Goal: Contribute content: Contribute content

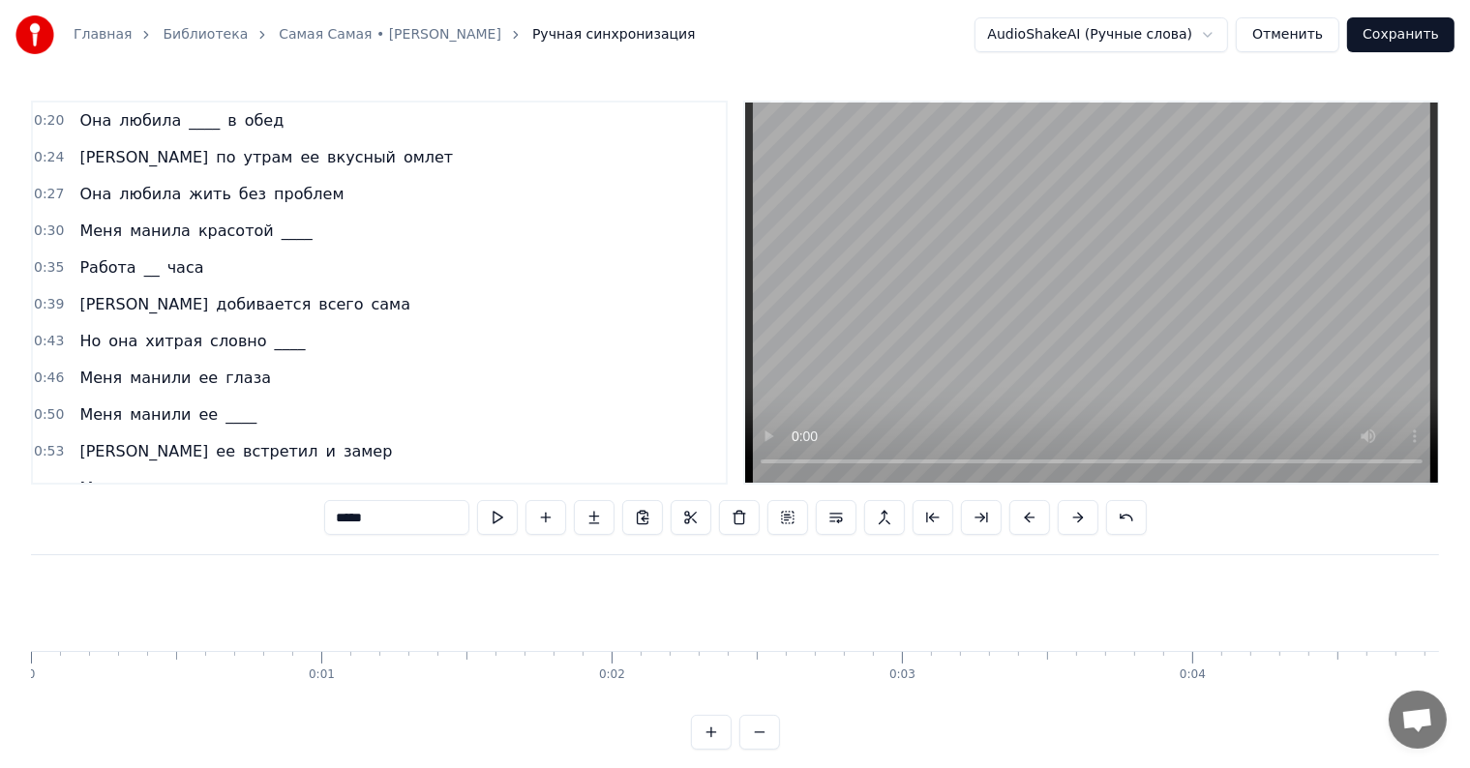
scroll to position [0, 23269]
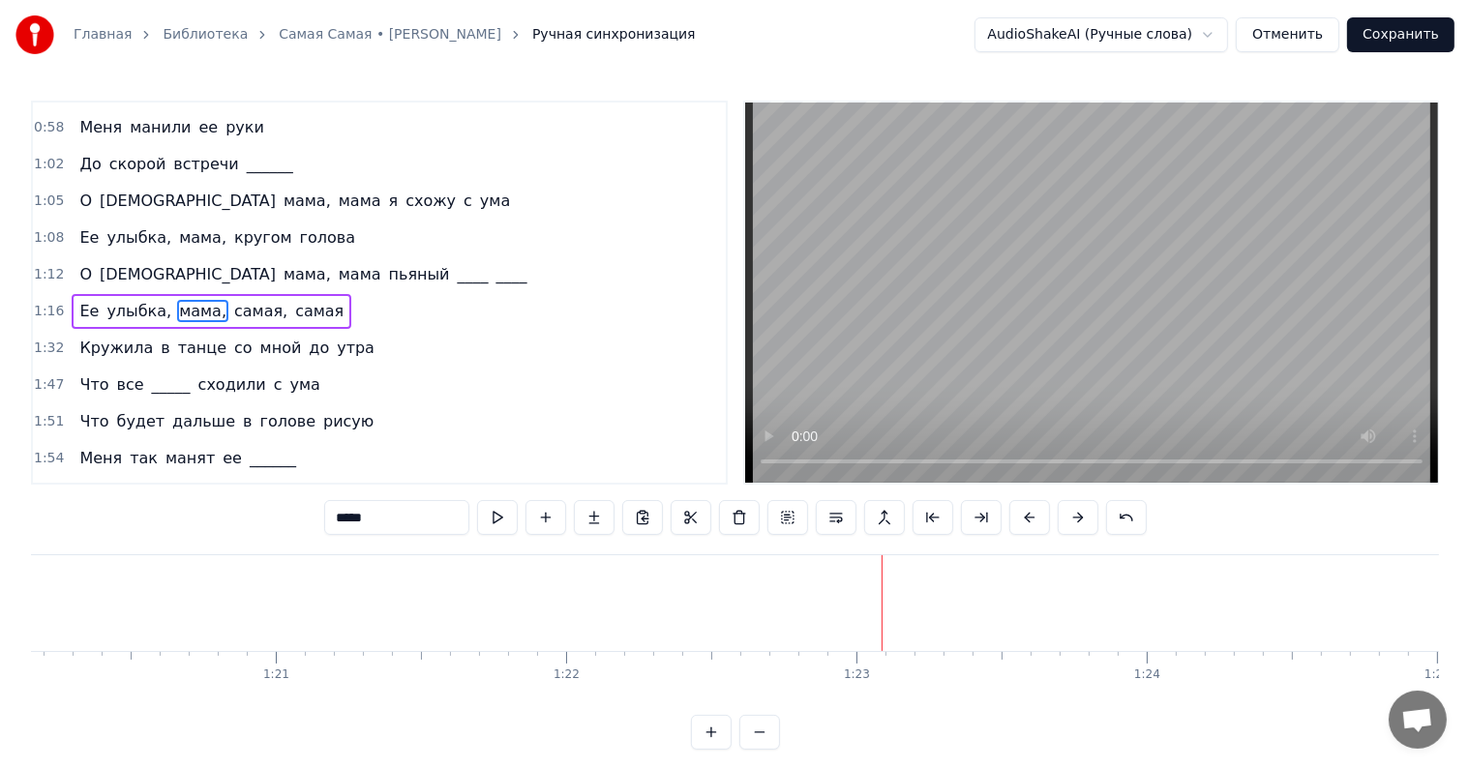
drag, startPoint x: 357, startPoint y: 303, endPoint x: 108, endPoint y: 234, distance: 258.0
click at [108, 234] on div "0:20 Она любила ____ в обед 0:24 И по утрам ее вкусный омлет 0:27 Она любила жи…" at bounding box center [379, 293] width 697 height 384
click at [72, 294] on div "Ее улыбка, мама, самая, самая" at bounding box center [212, 311] width 280 height 35
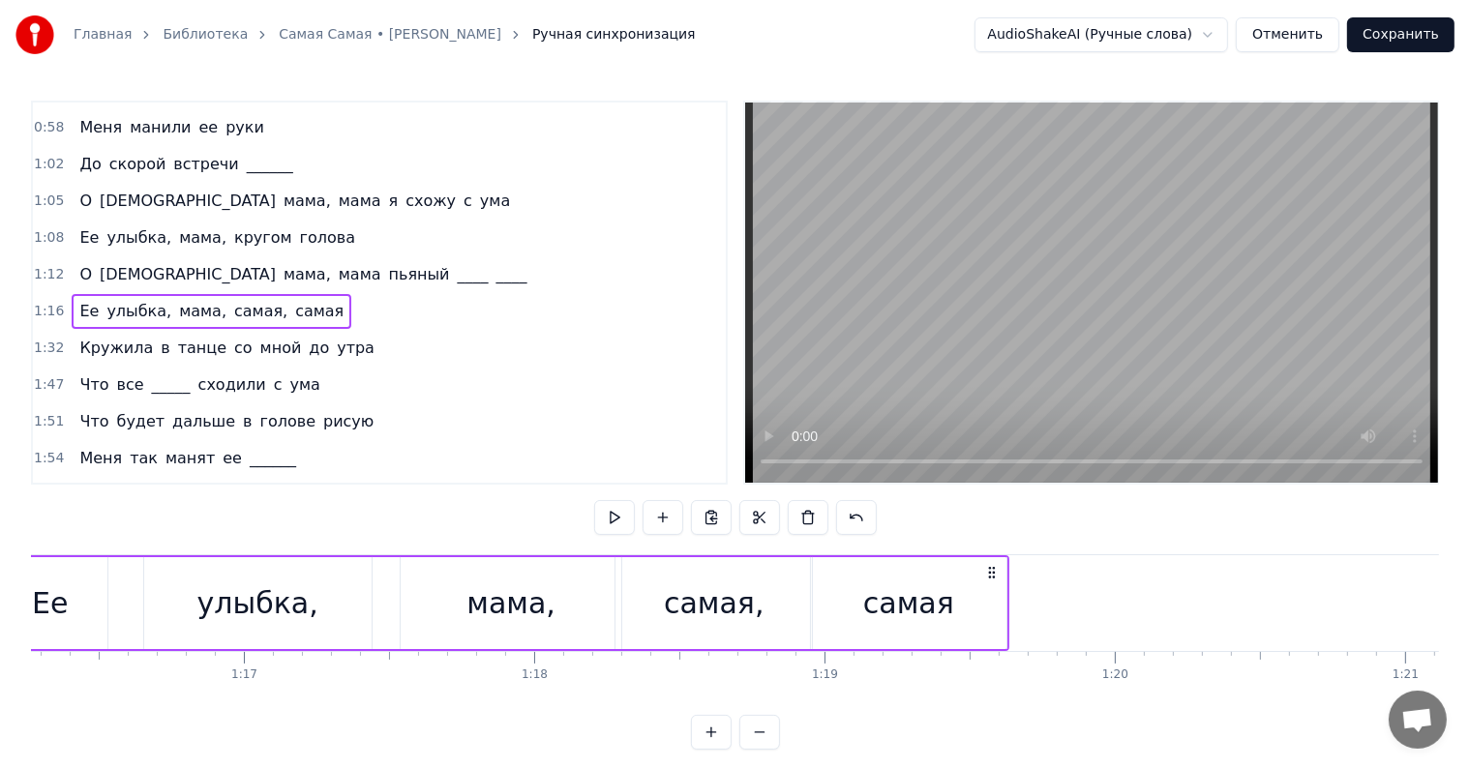
scroll to position [0, 22001]
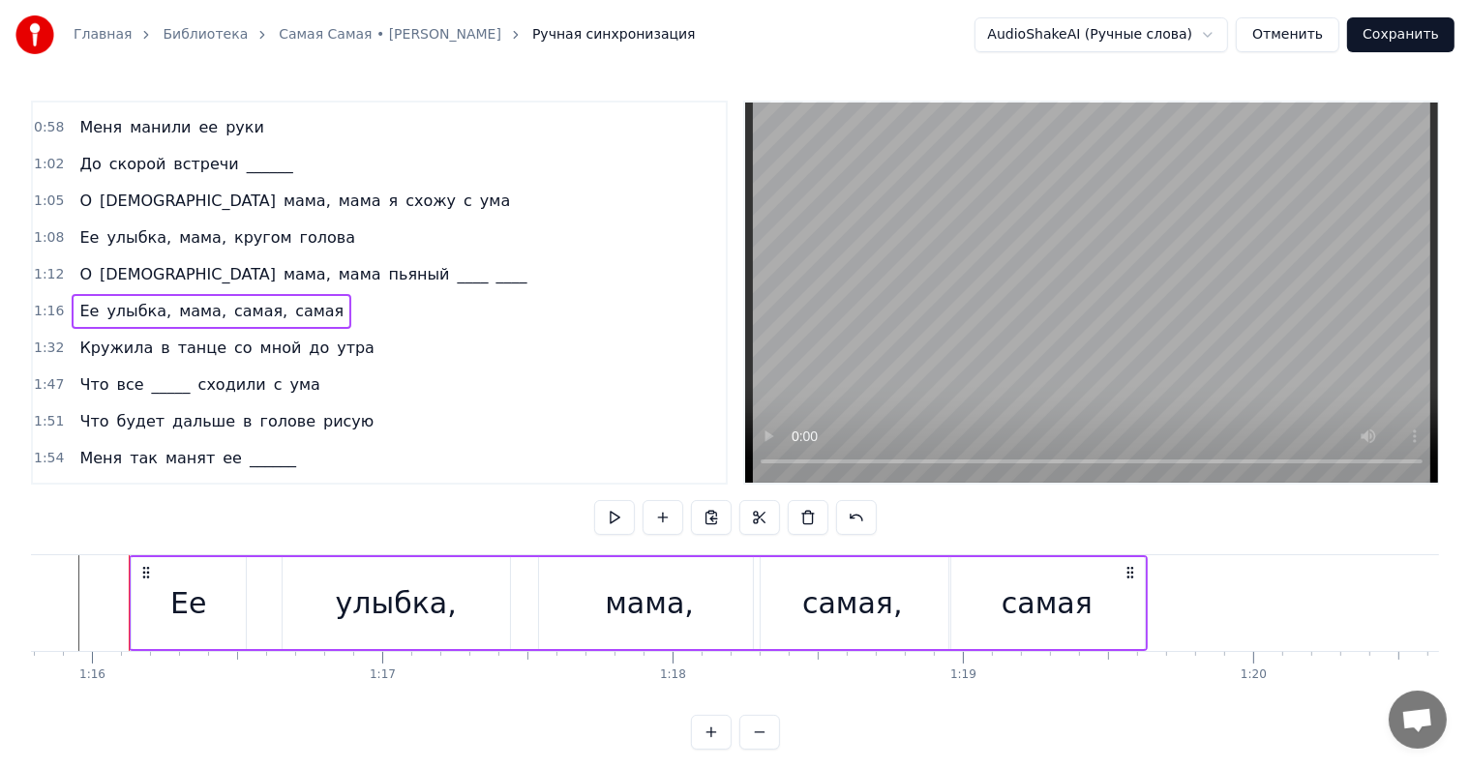
click at [73, 183] on div "1:05 О Боже мама, мама я схожу с ума" at bounding box center [379, 201] width 693 height 37
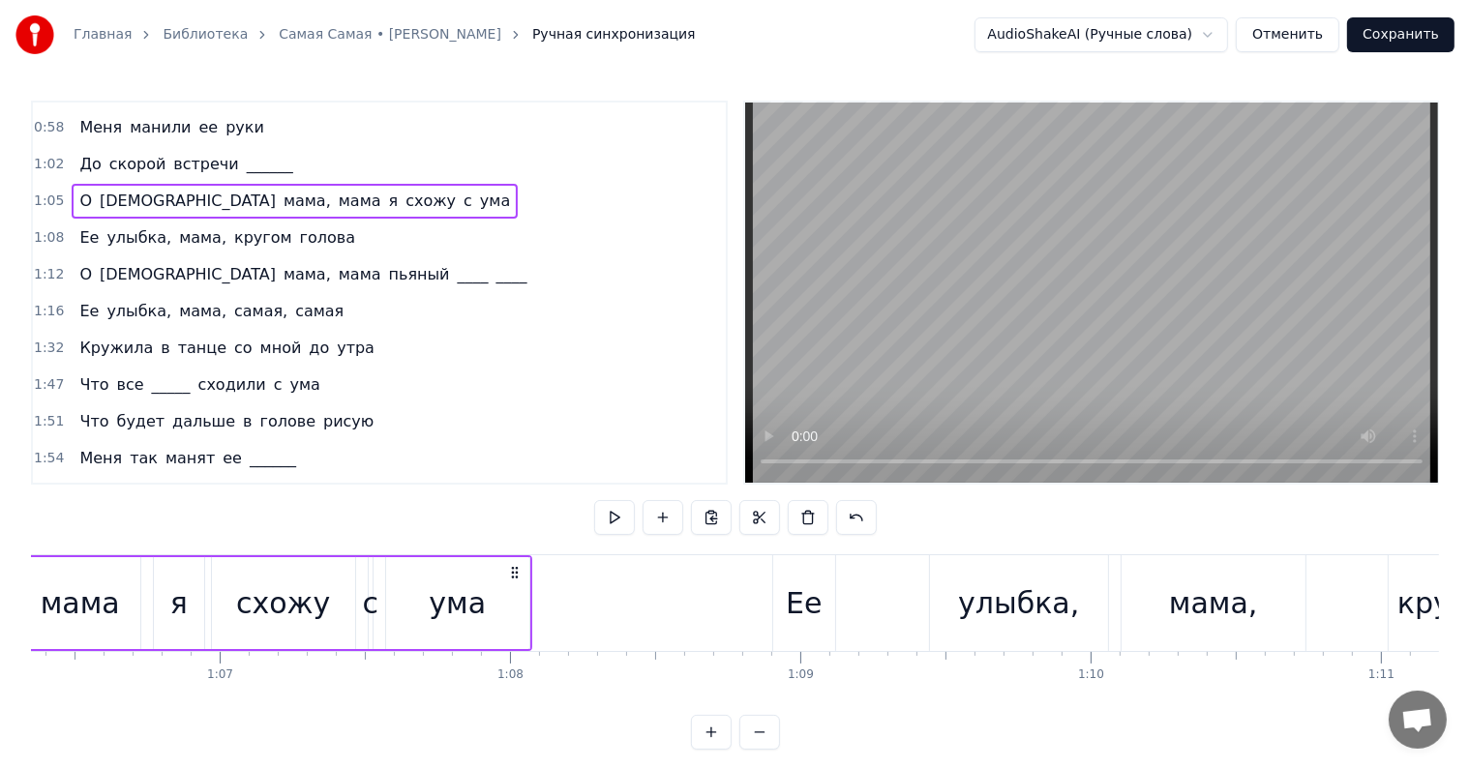
scroll to position [0, 18807]
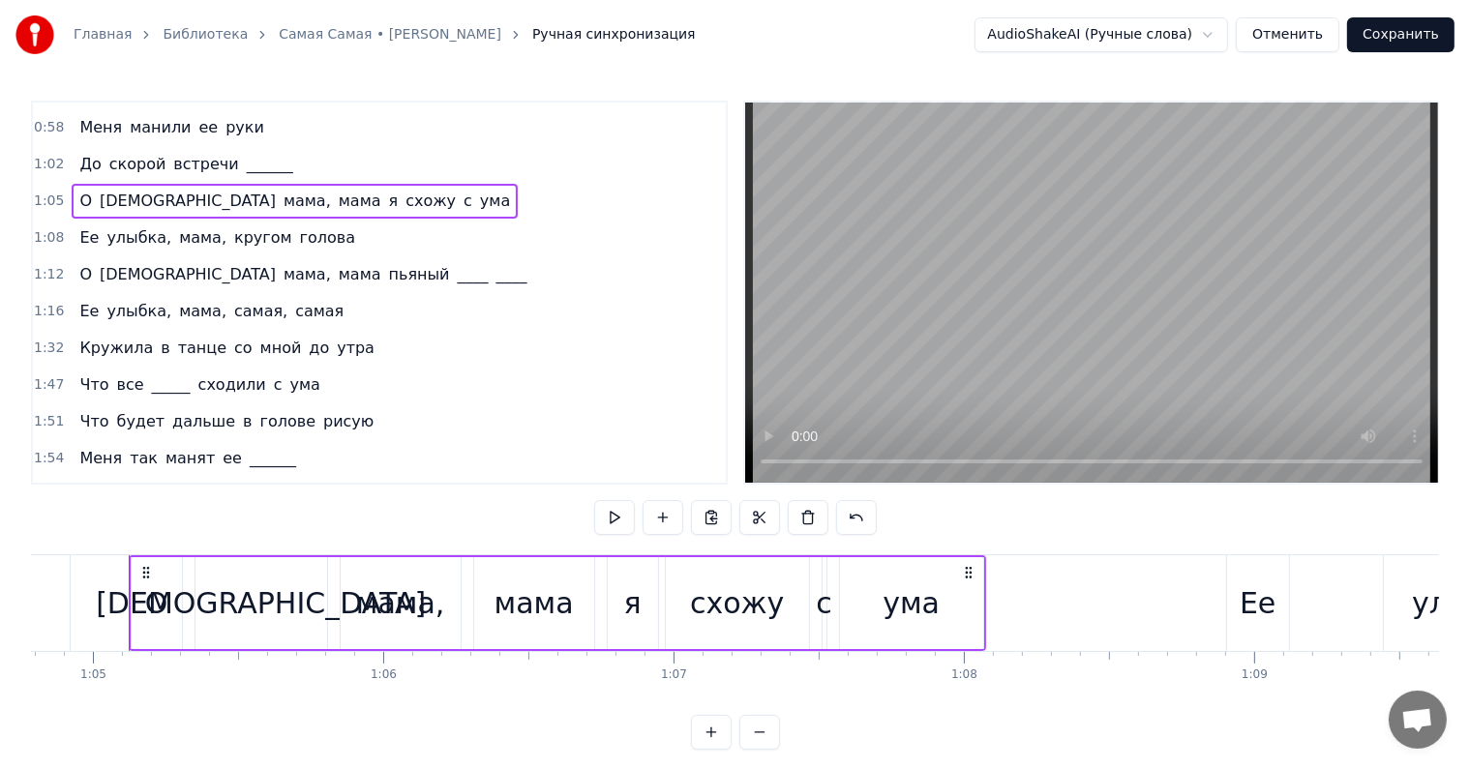
click at [72, 184] on div "О Боже мама, мама я схожу с ума" at bounding box center [295, 201] width 446 height 35
click at [716, 520] on button at bounding box center [711, 517] width 41 height 35
click at [310, 303] on div "1:16 Ее улыбка, мама, самая, самая" at bounding box center [379, 311] width 693 height 37
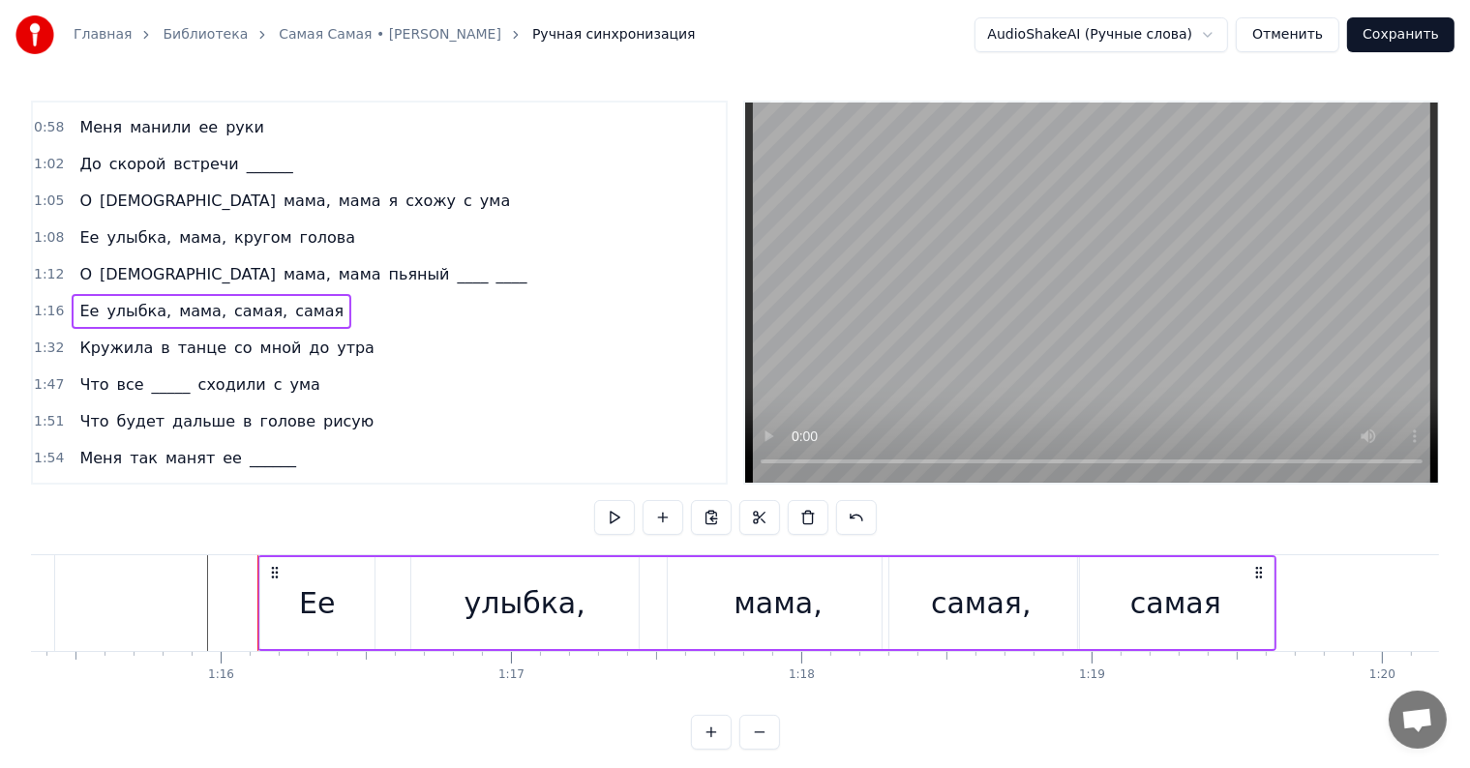
scroll to position [0, 22001]
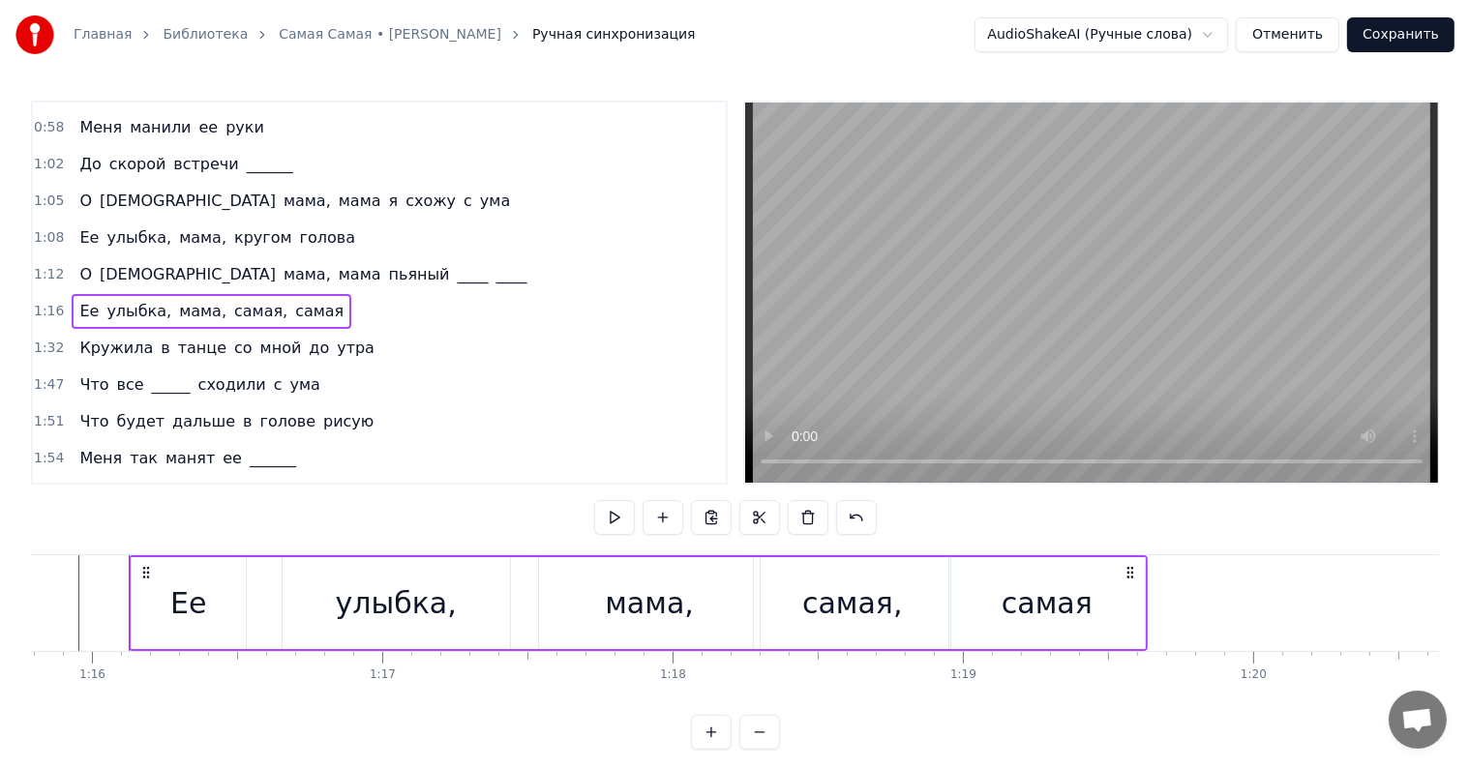
click at [319, 306] on div "1:16 Ее улыбка, мама, самая, самая" at bounding box center [379, 311] width 693 height 37
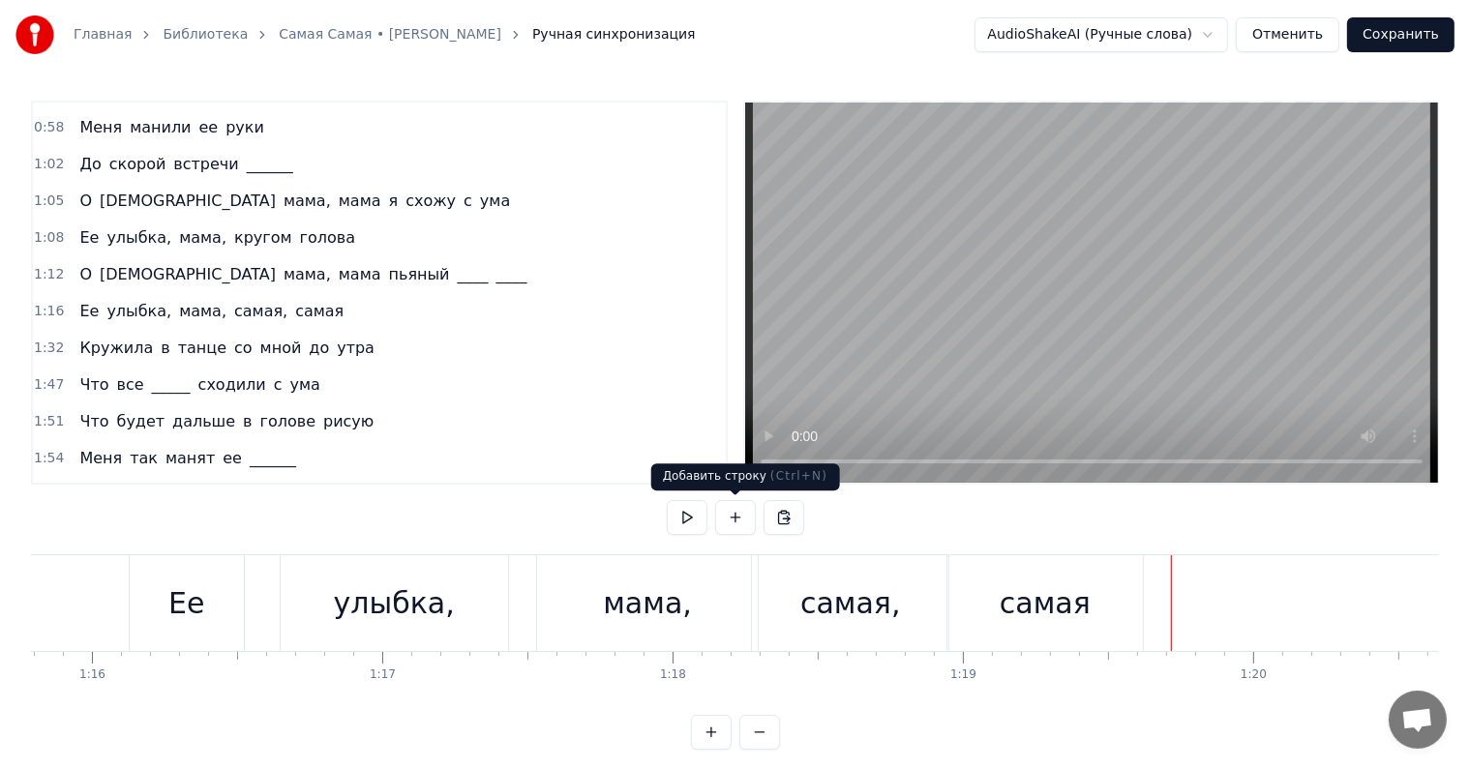
click at [732, 511] on button at bounding box center [735, 517] width 41 height 35
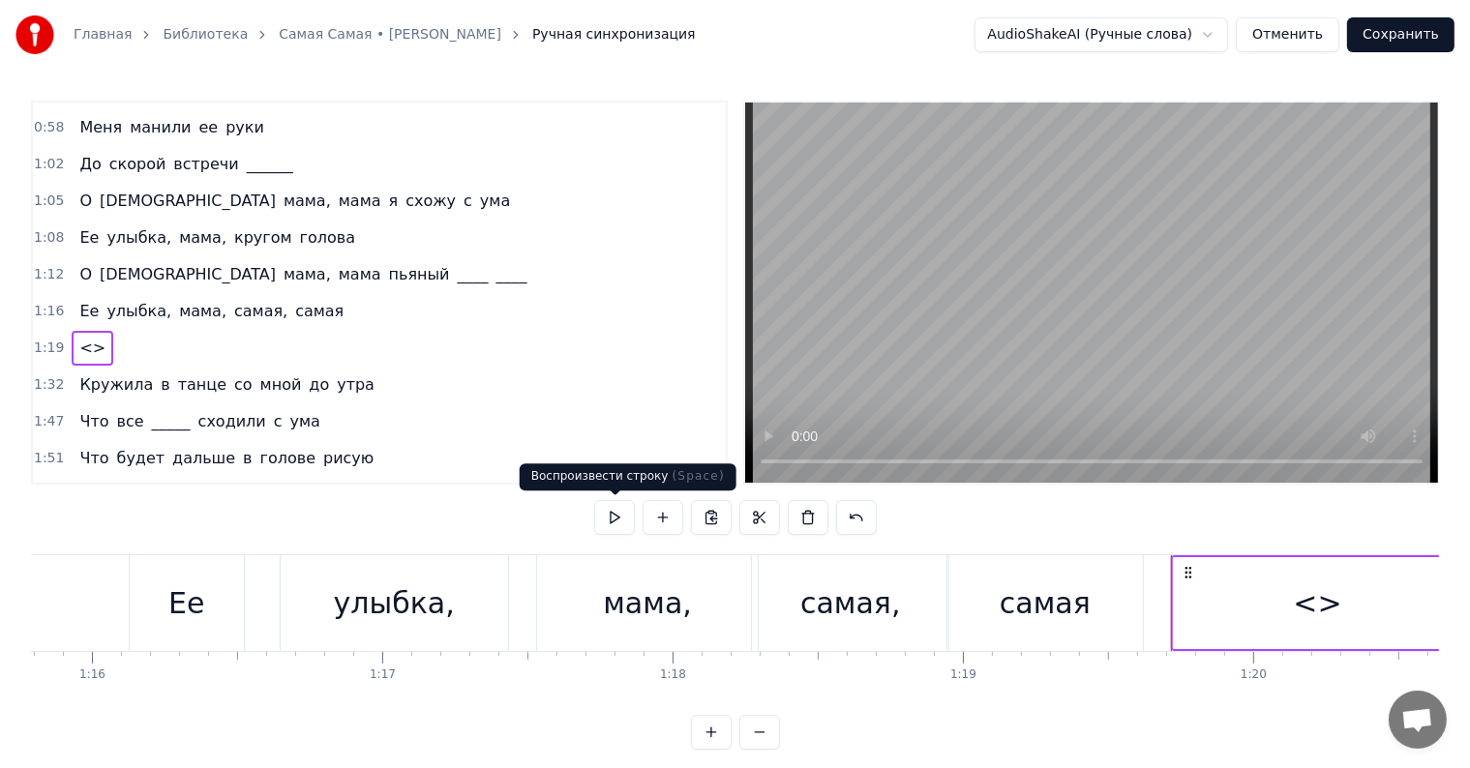
click at [607, 519] on button at bounding box center [614, 517] width 41 height 35
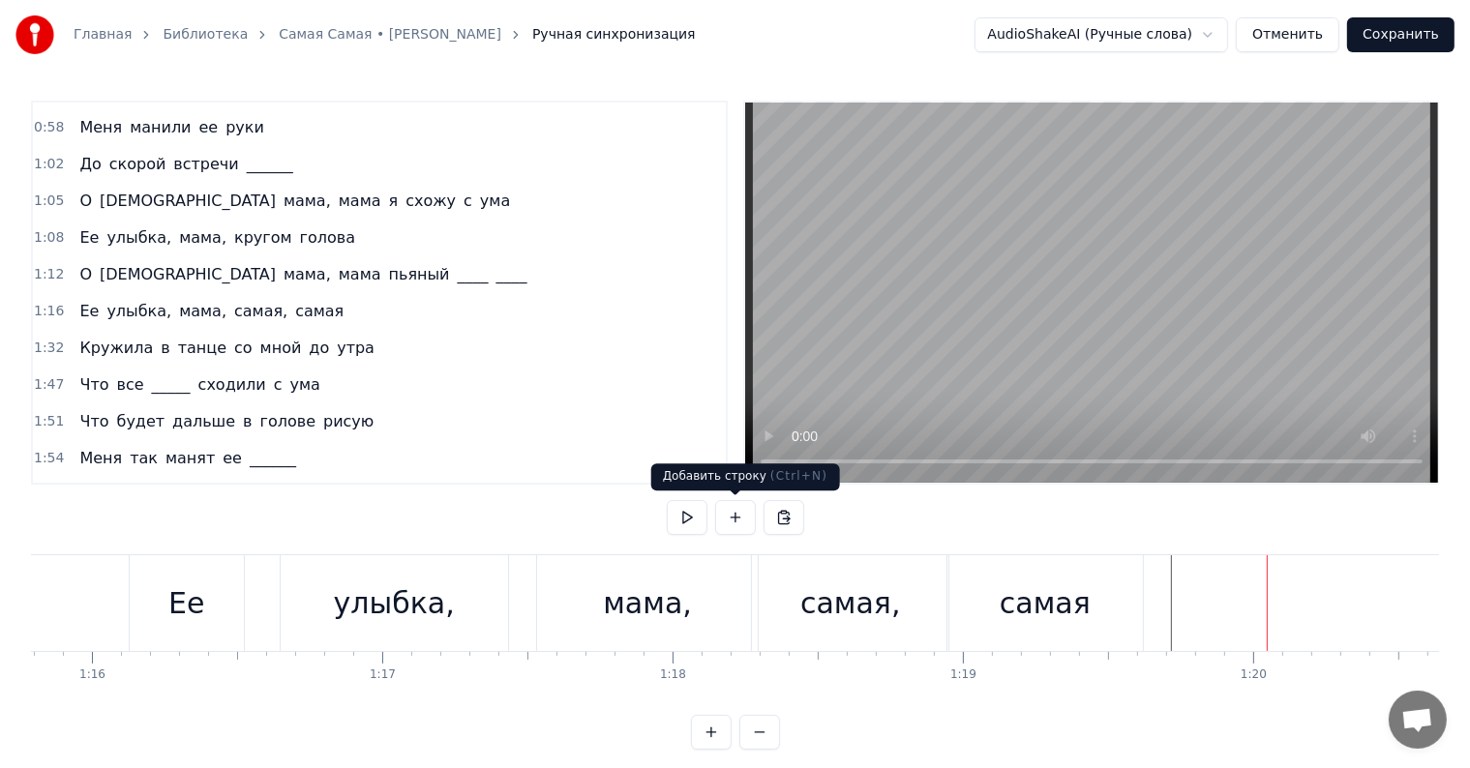
click at [725, 526] on button at bounding box center [735, 517] width 41 height 35
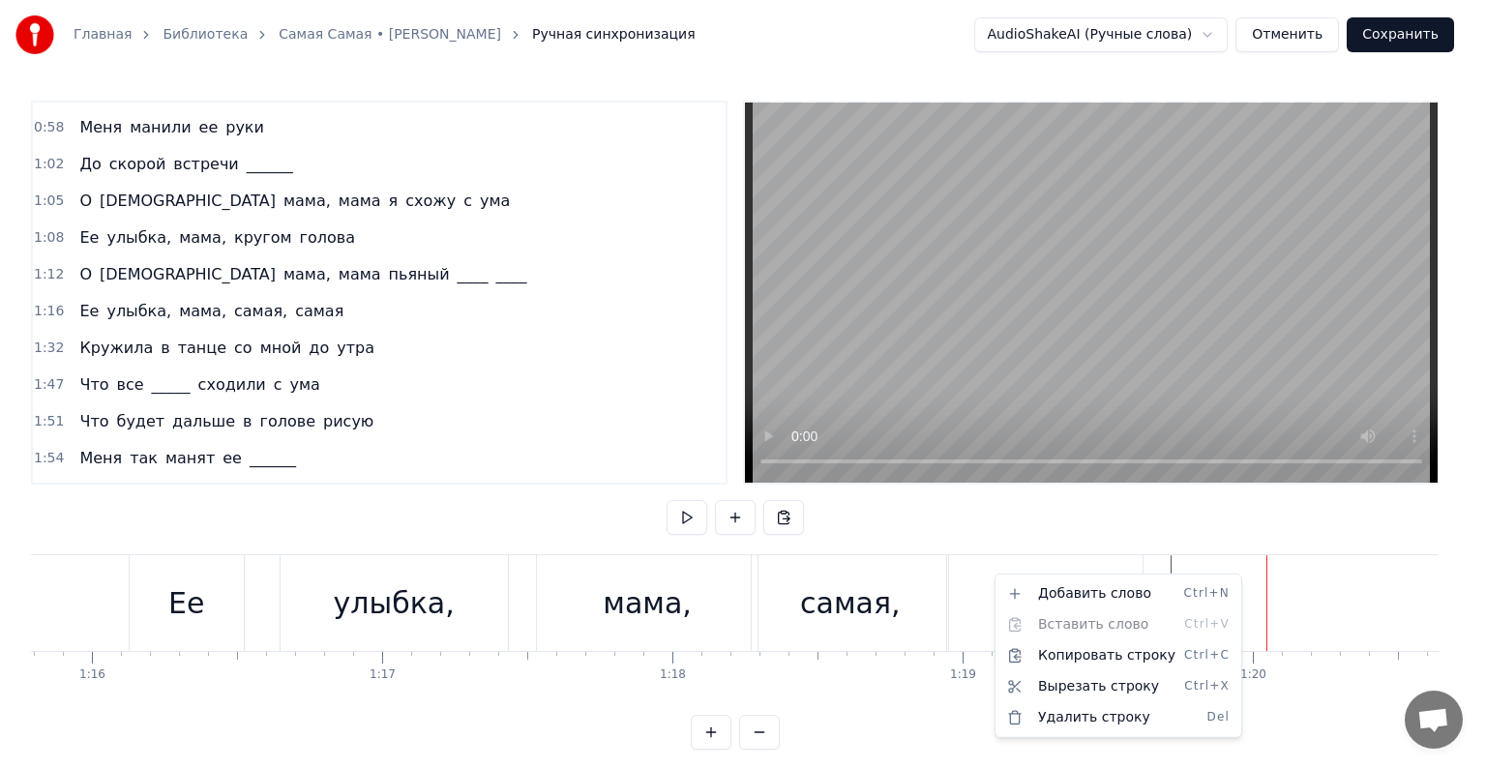
click at [109, 267] on html "Главная Библиотека [PERSON_NAME] Ручная синхронизация AudioShakeAI (Ручные слов…" at bounding box center [743, 390] width 1486 height 781
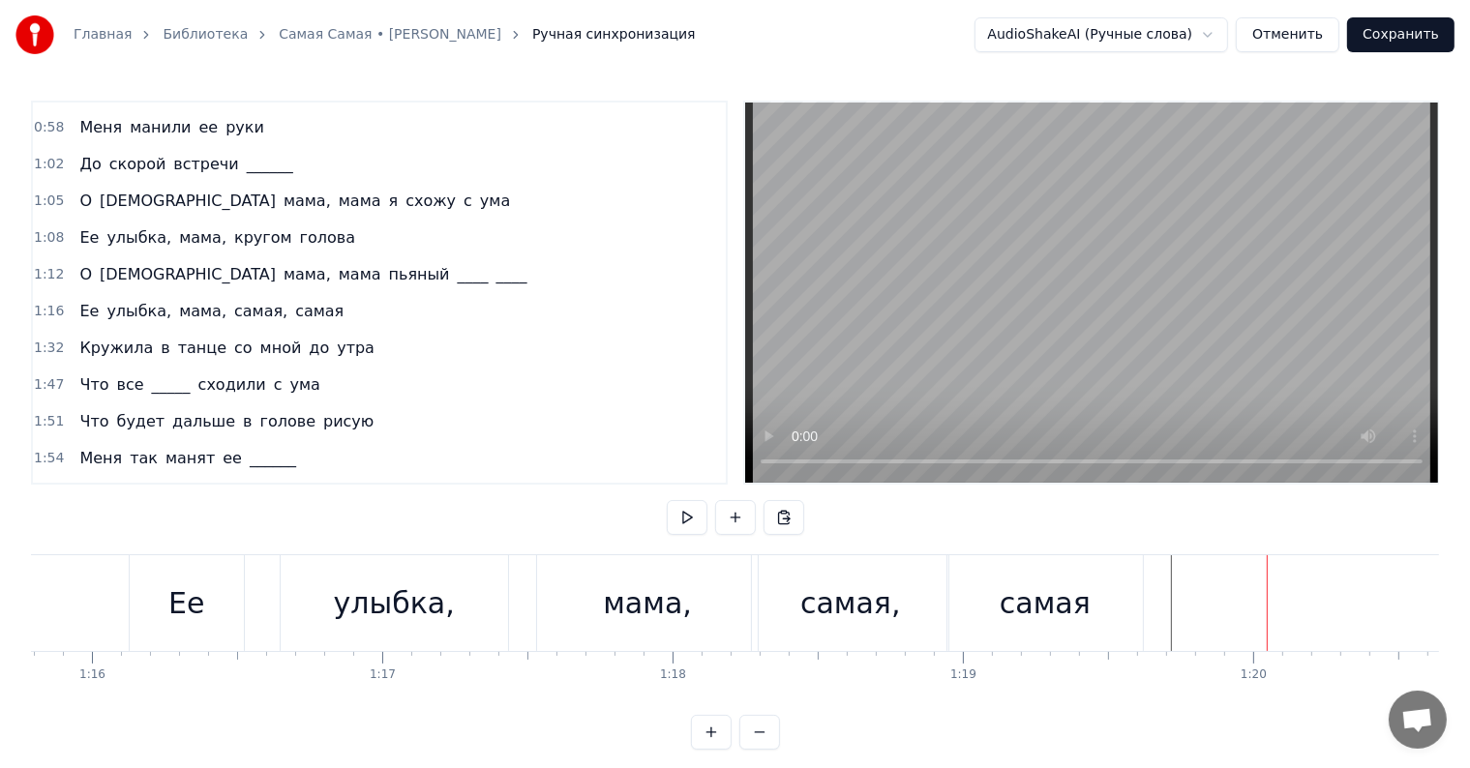
click at [72, 184] on div "О Боже мама, мама я схожу с ума" at bounding box center [295, 201] width 446 height 35
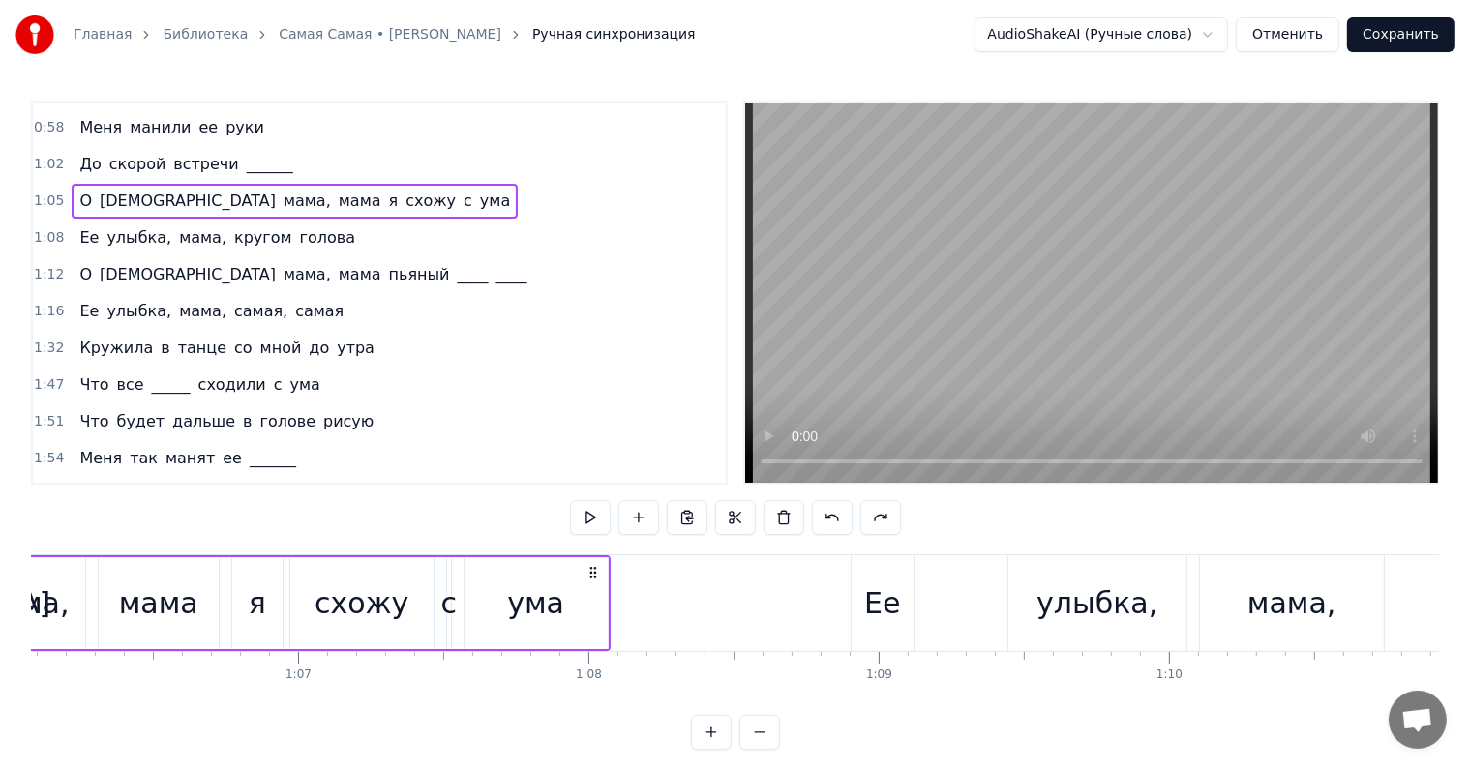
scroll to position [0, 18807]
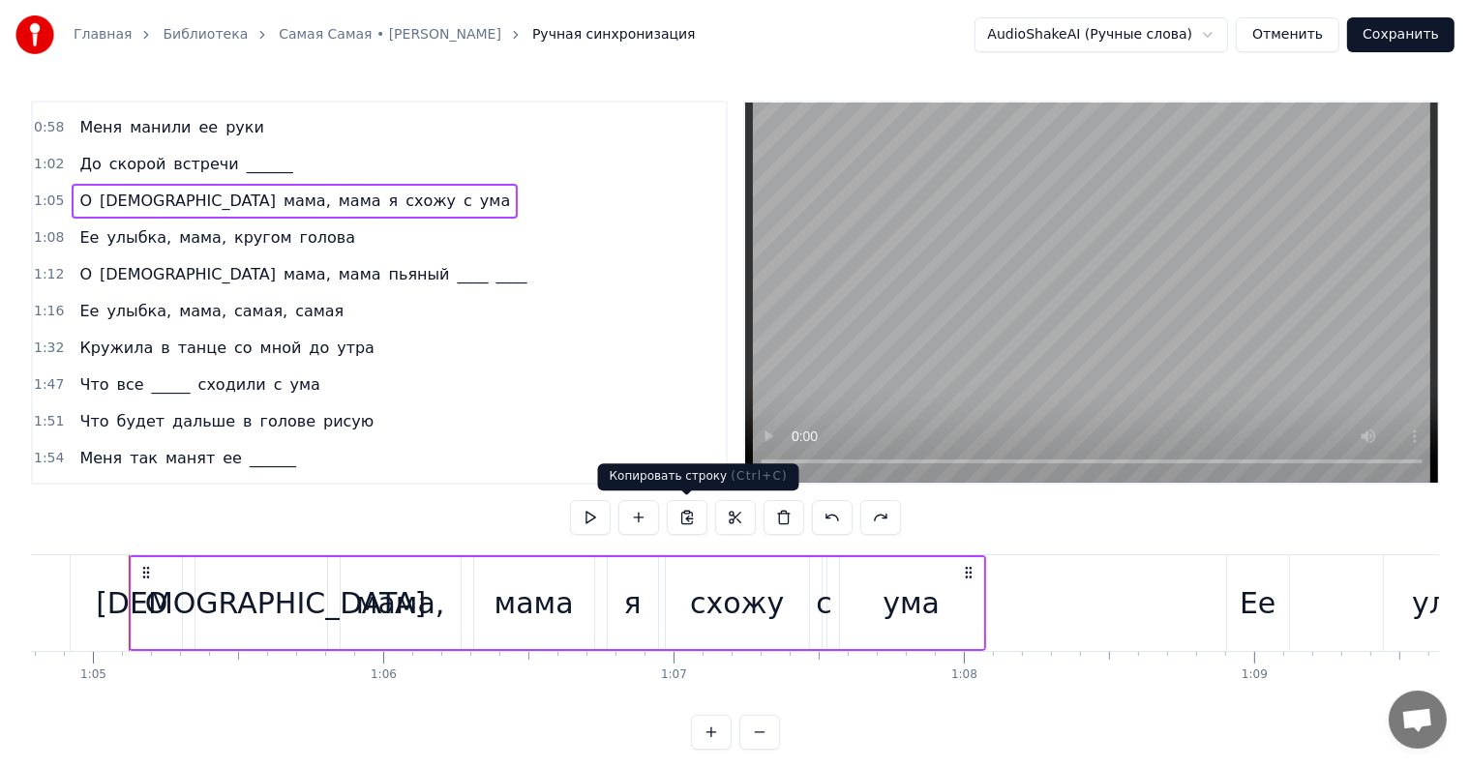
click at [693, 519] on button at bounding box center [687, 517] width 41 height 35
click at [687, 523] on button at bounding box center [687, 517] width 41 height 35
click at [687, 511] on button at bounding box center [687, 517] width 41 height 35
click at [70, 330] on div "1:32 Кружила в танце со мной до утра" at bounding box center [379, 348] width 693 height 37
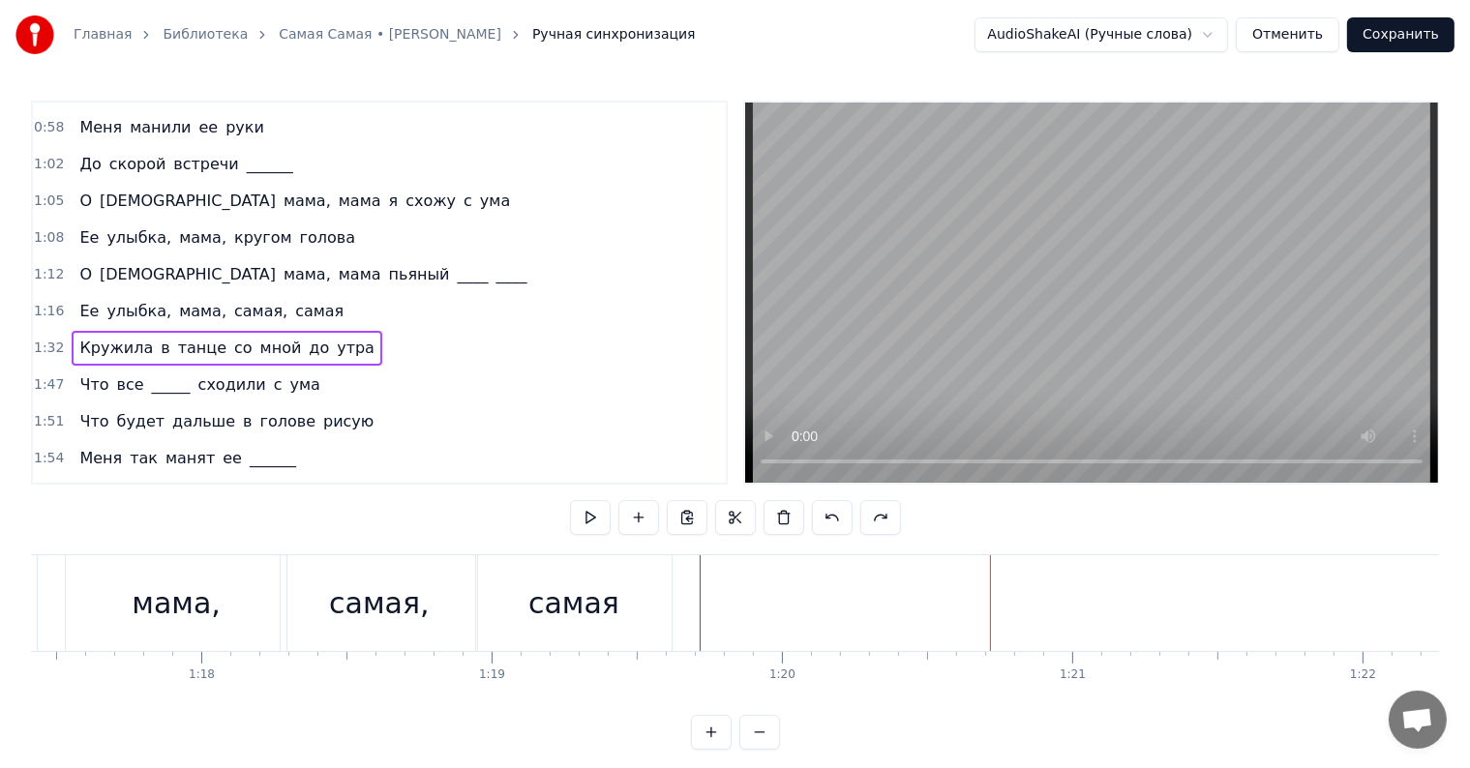
scroll to position [0, 23334]
click at [295, 300] on span "самая" at bounding box center [319, 311] width 52 height 22
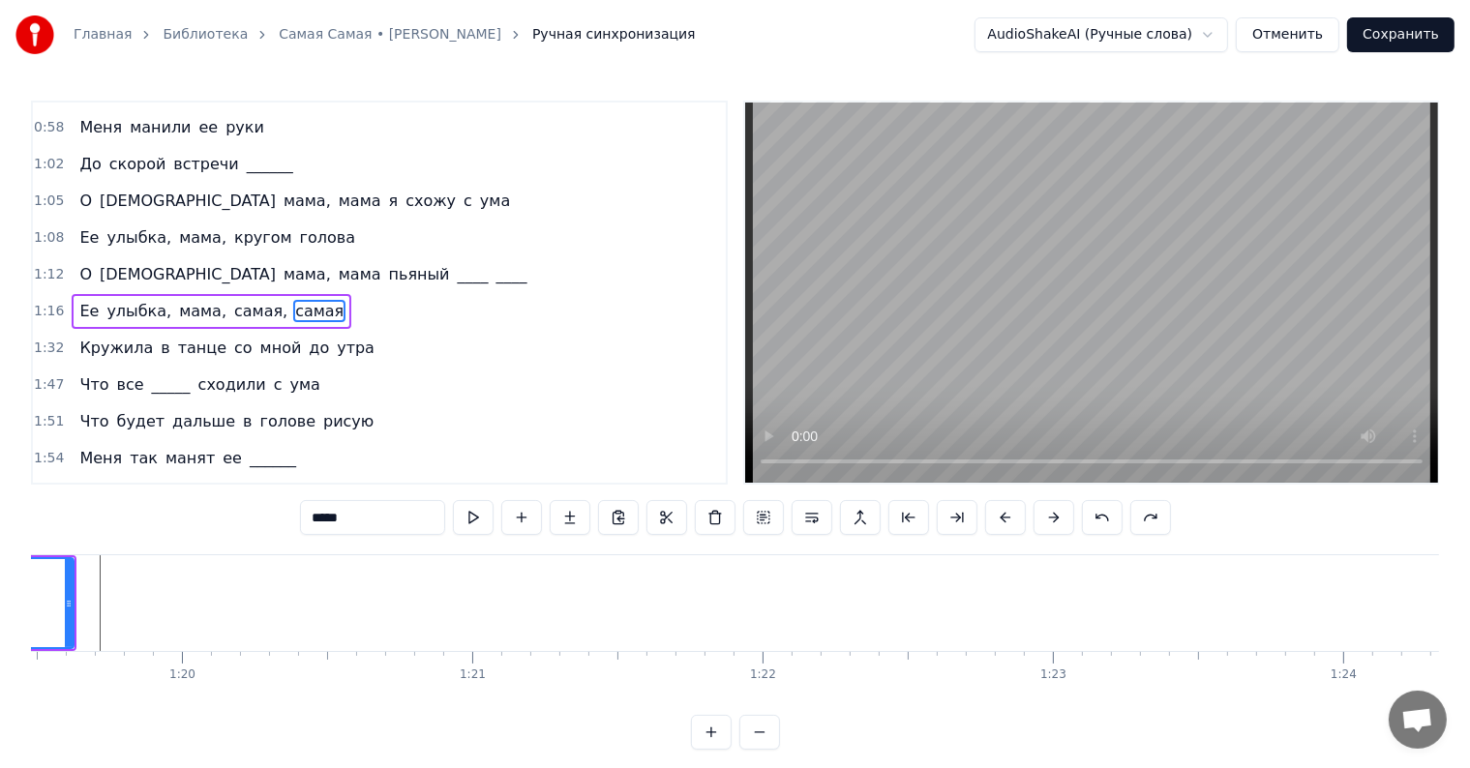
scroll to position [0, 22819]
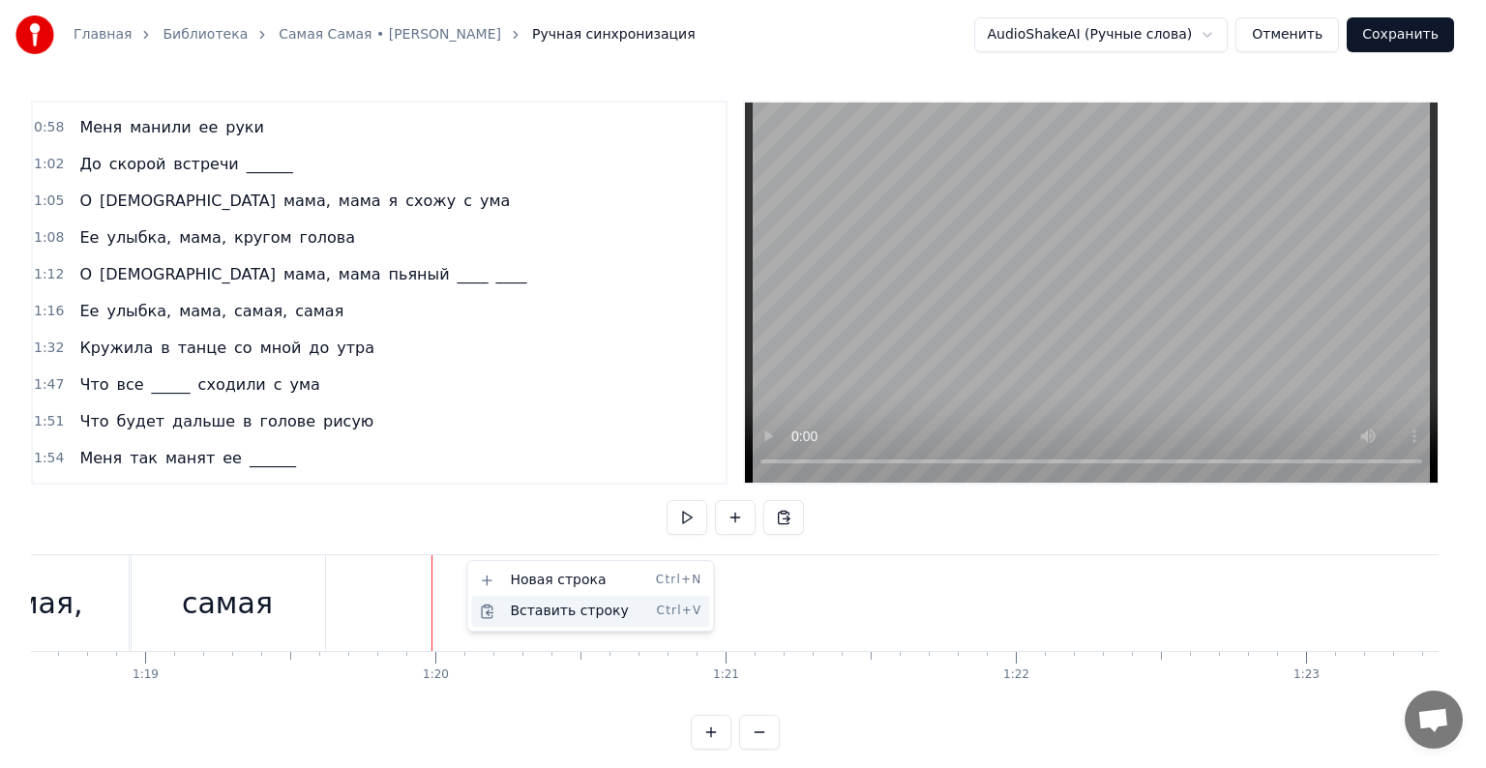
click at [531, 611] on div "Вставить строку Ctrl+V" at bounding box center [590, 611] width 238 height 31
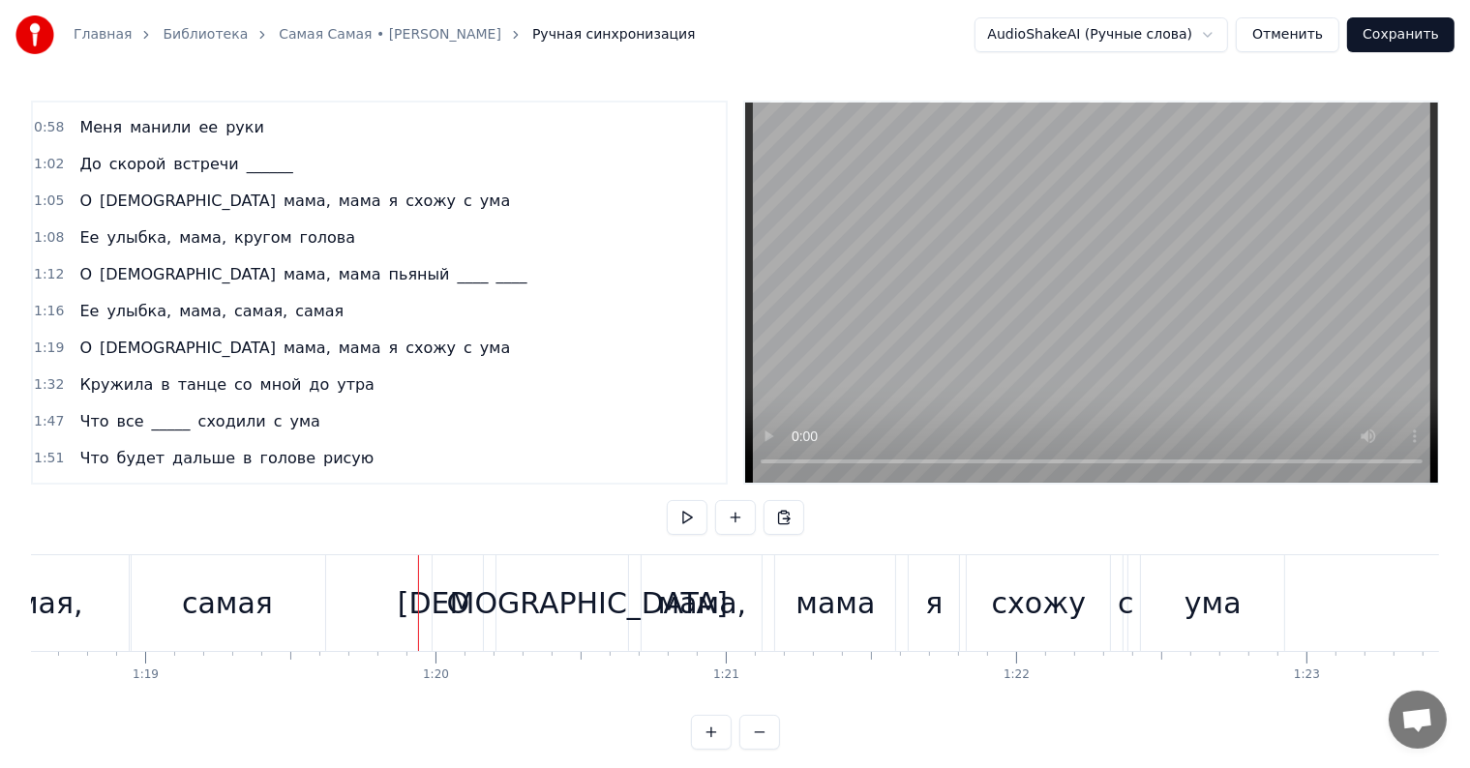
click at [492, 581] on div "О Боже мама, мама я схожу с ума" at bounding box center [860, 603] width 857 height 96
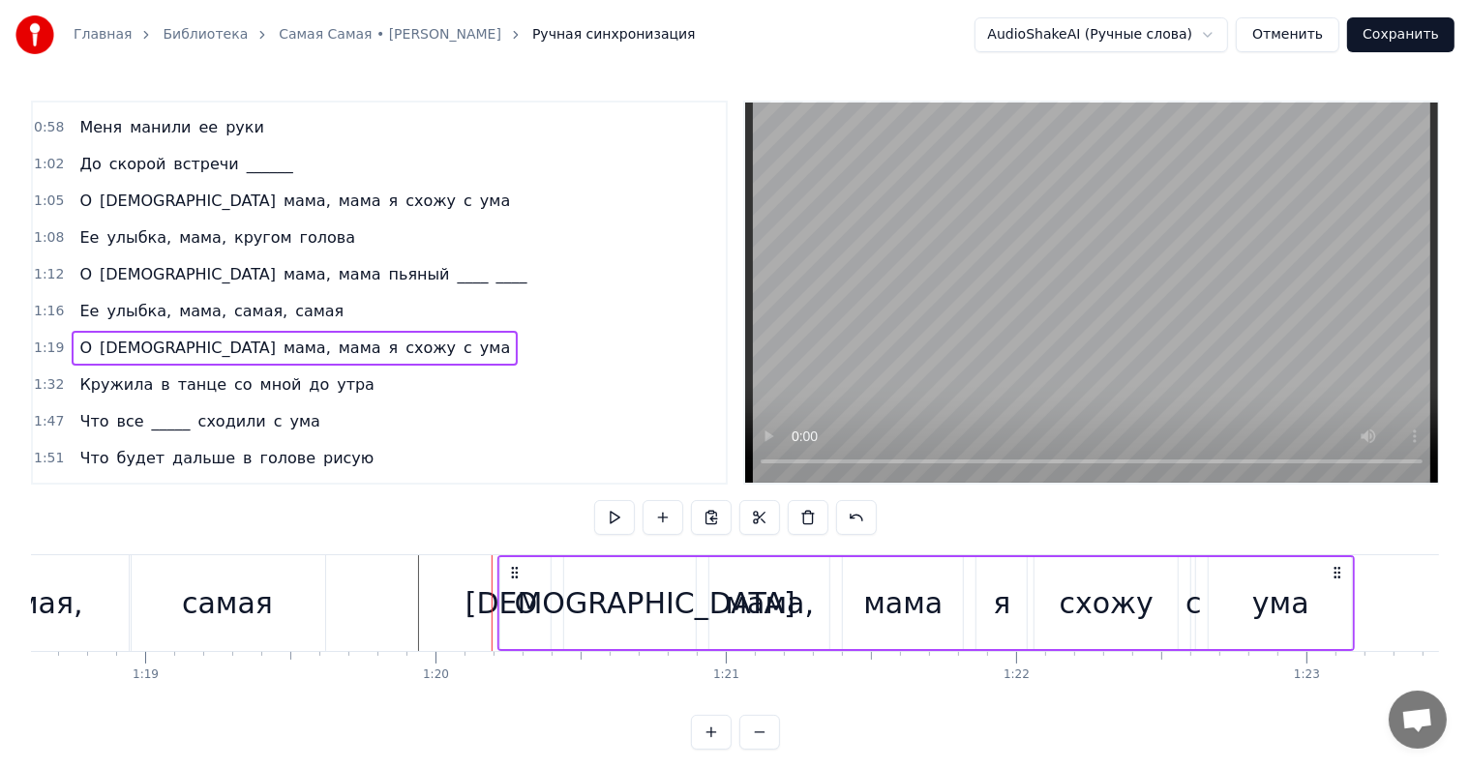
drag, startPoint x: 449, startPoint y: 570, endPoint x: 510, endPoint y: 571, distance: 61.0
click at [510, 571] on icon at bounding box center [514, 572] width 15 height 15
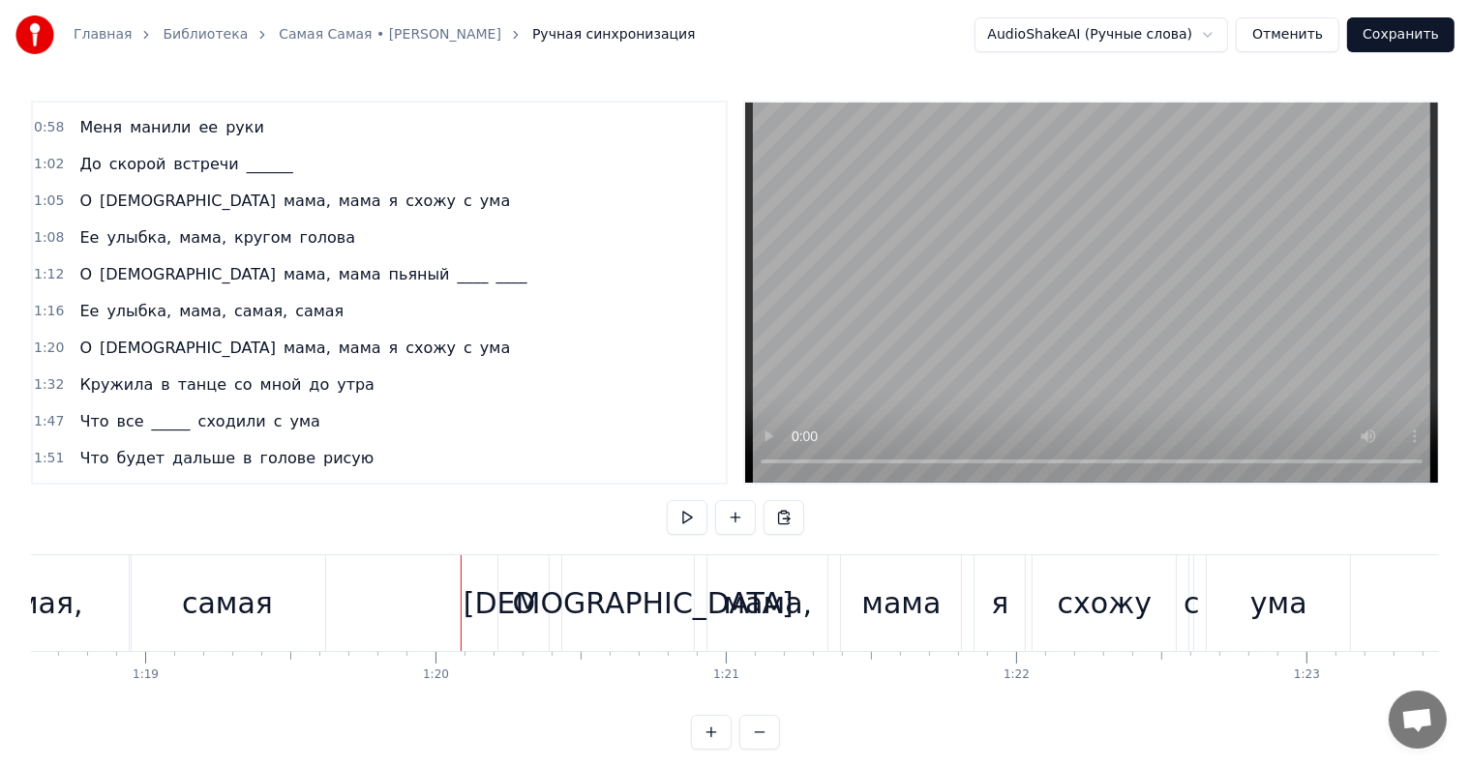
click at [72, 221] on div "Ее улыбка, мама, кругом голова" at bounding box center [217, 238] width 291 height 35
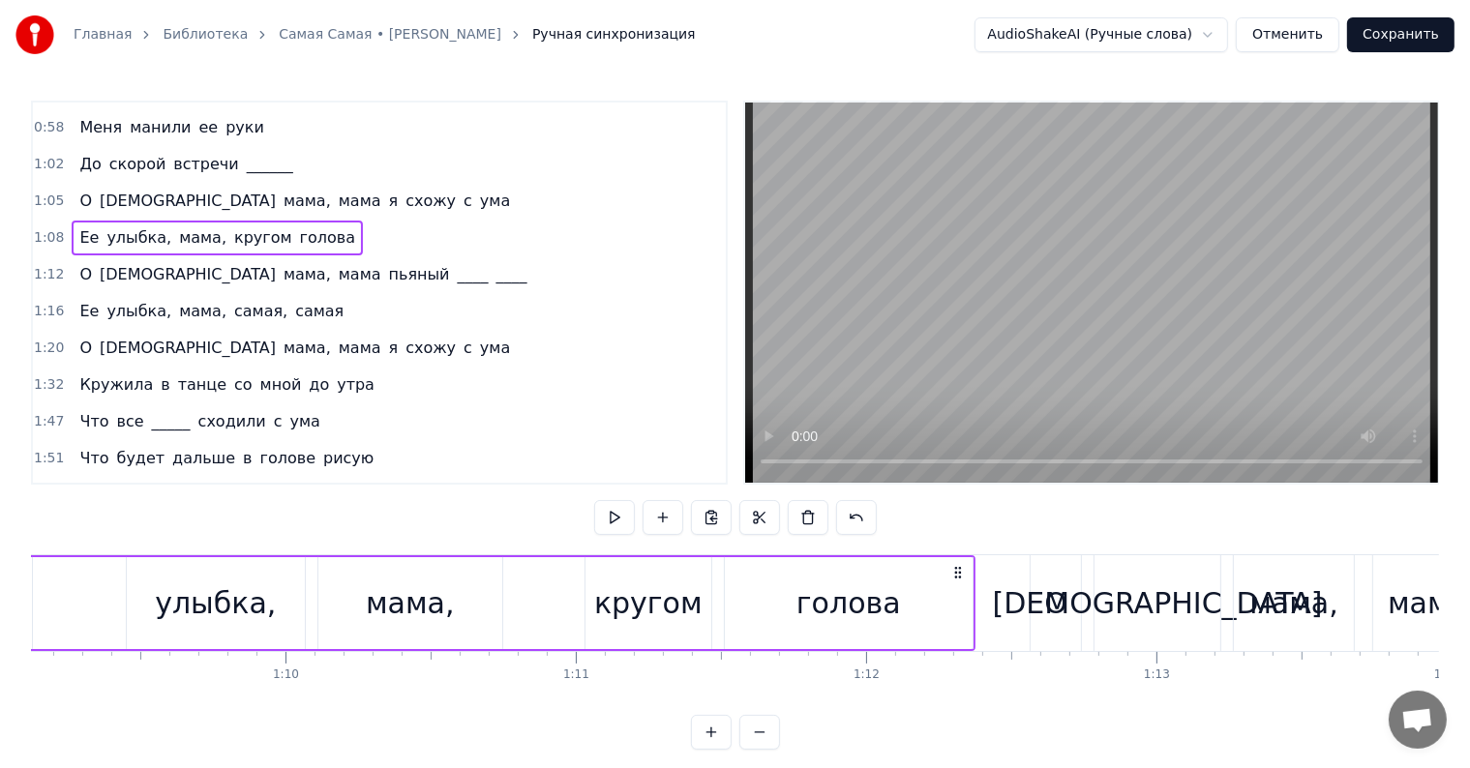
scroll to position [0, 19904]
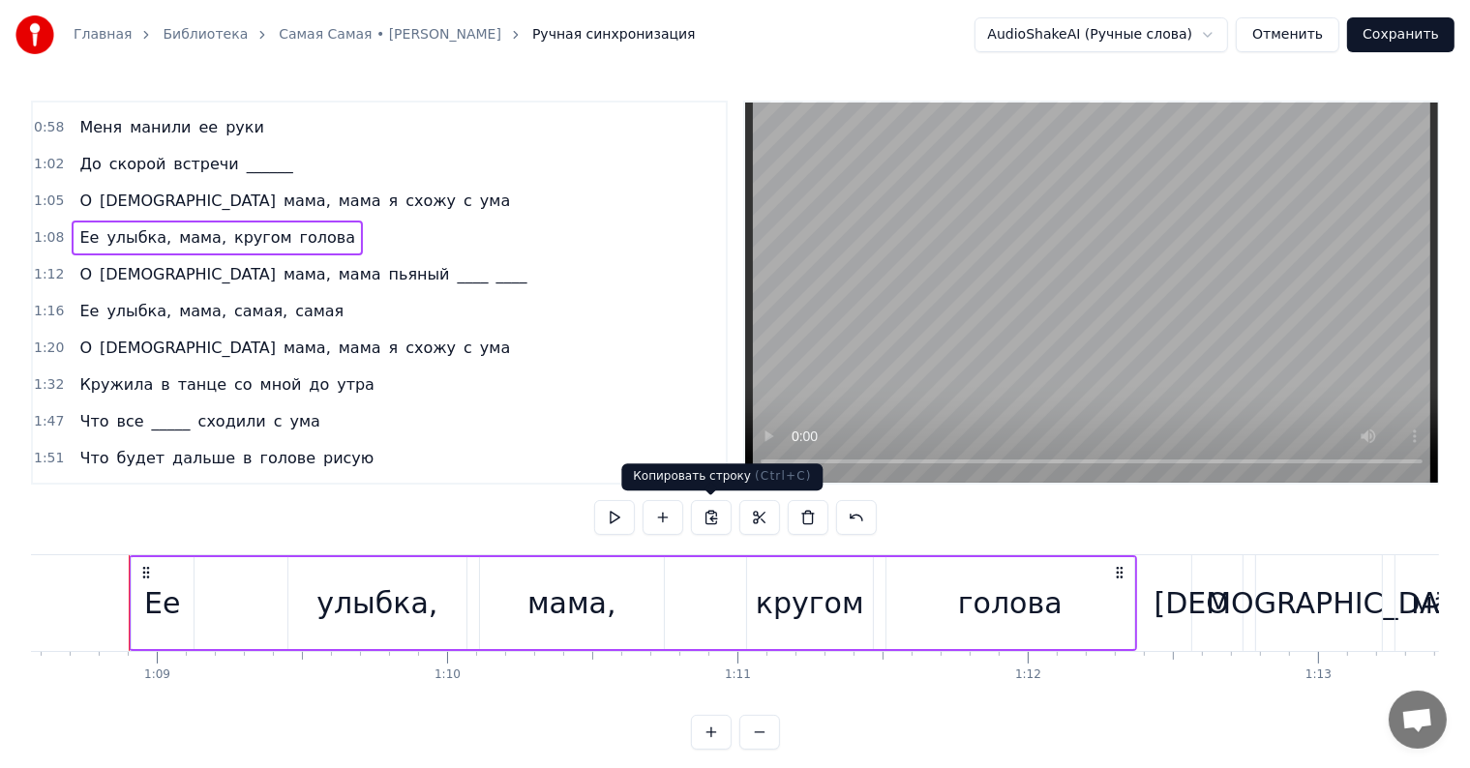
click at [707, 515] on button at bounding box center [711, 517] width 41 height 35
click at [478, 337] on span "ума" at bounding box center [495, 348] width 34 height 22
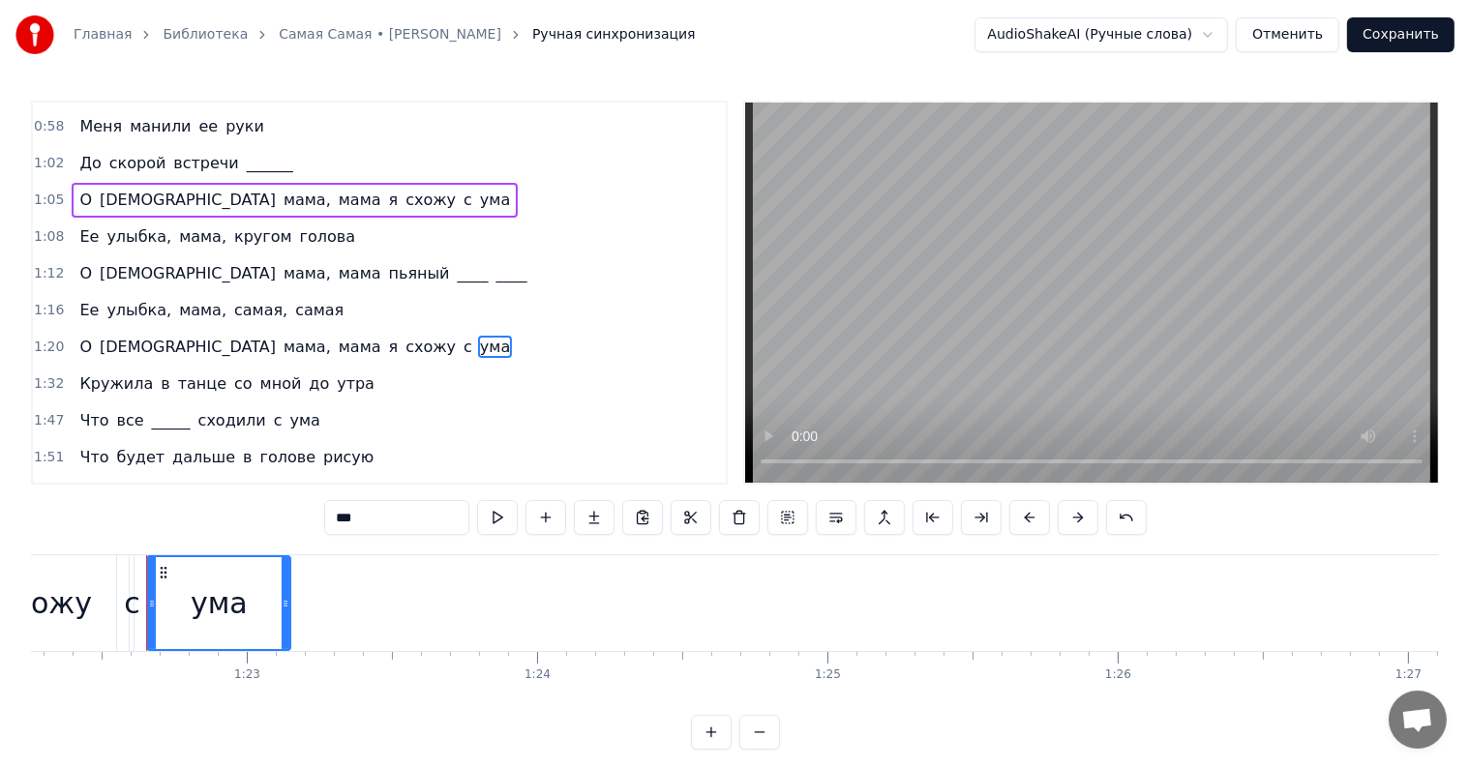
scroll to position [0, 23897]
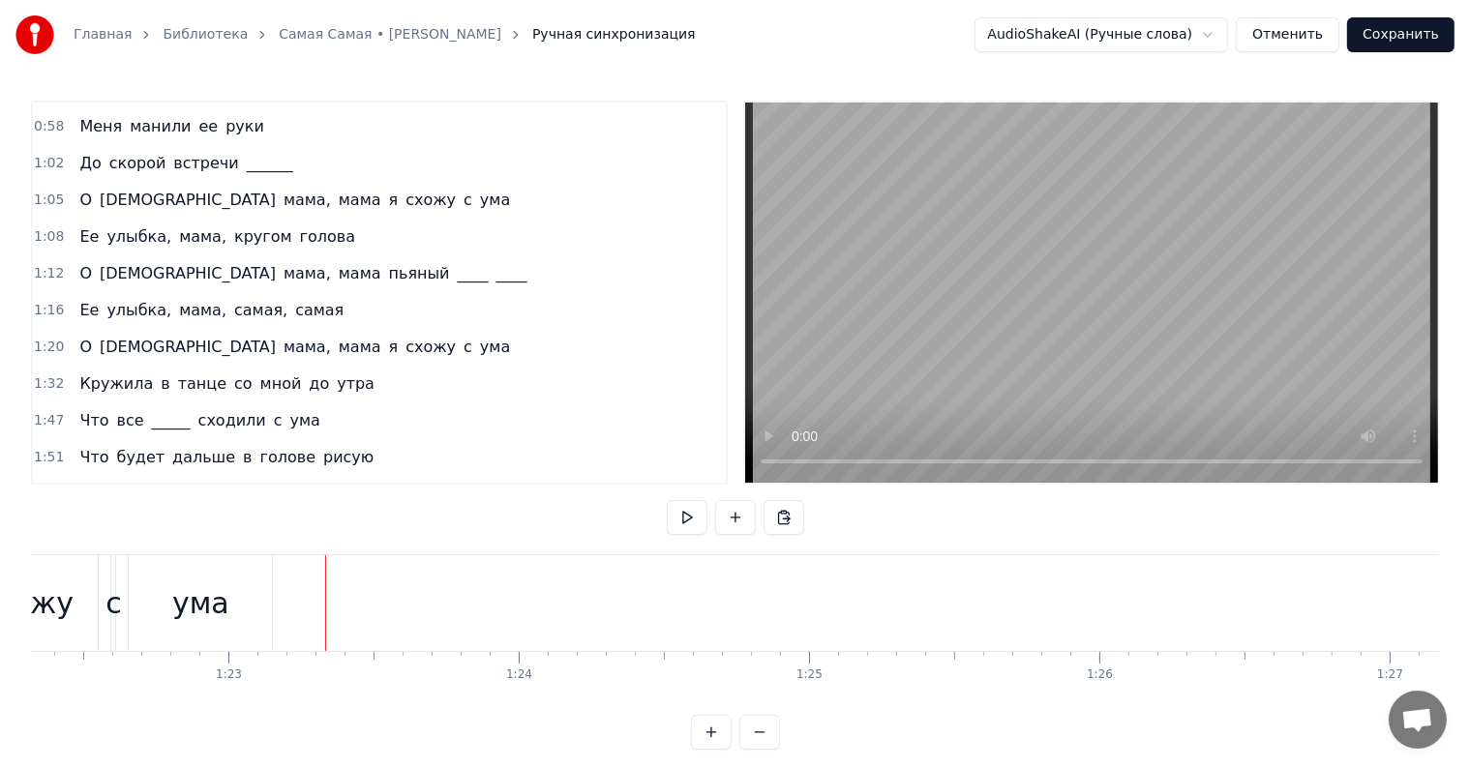
click at [190, 564] on div "ума" at bounding box center [200, 603] width 143 height 96
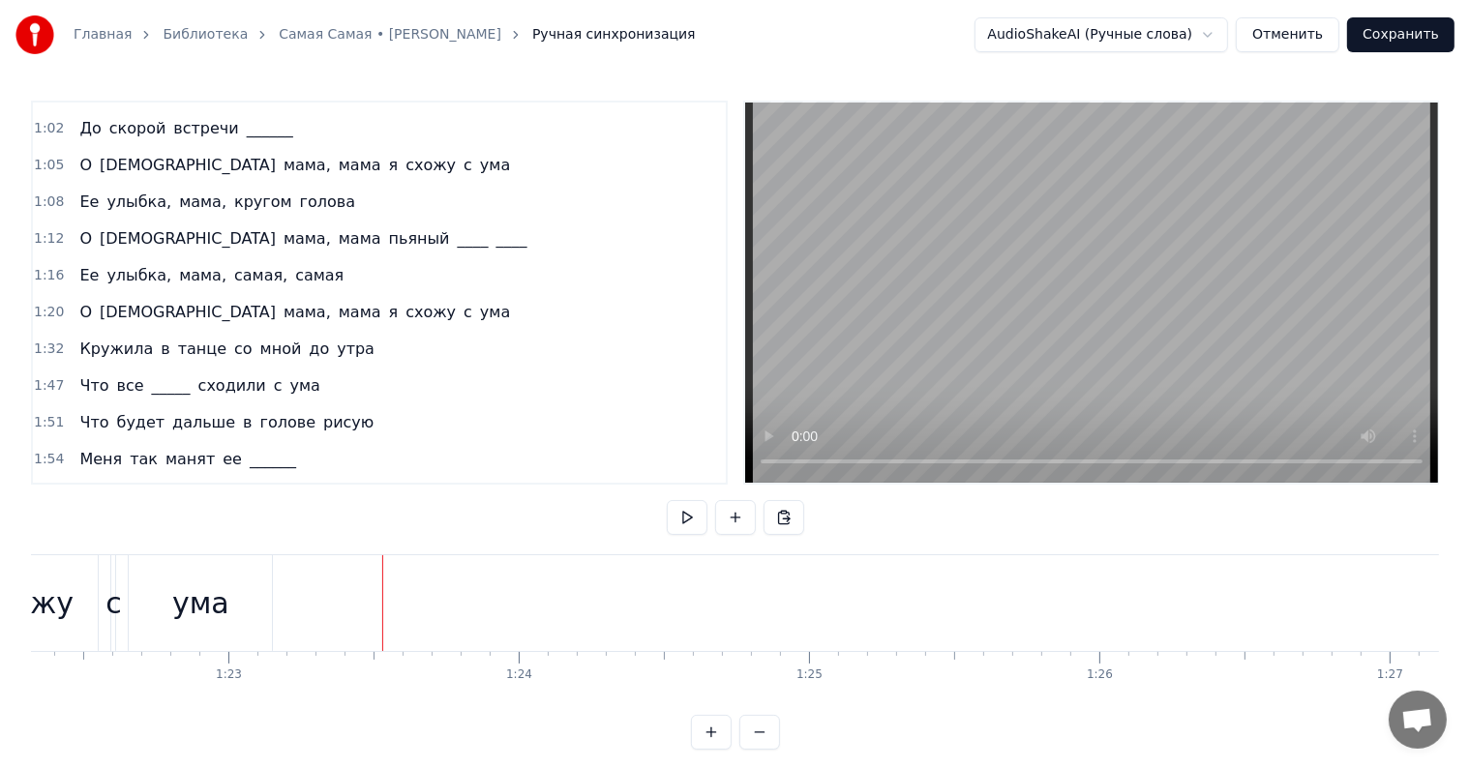
click at [478, 301] on span "ума" at bounding box center [495, 312] width 34 height 22
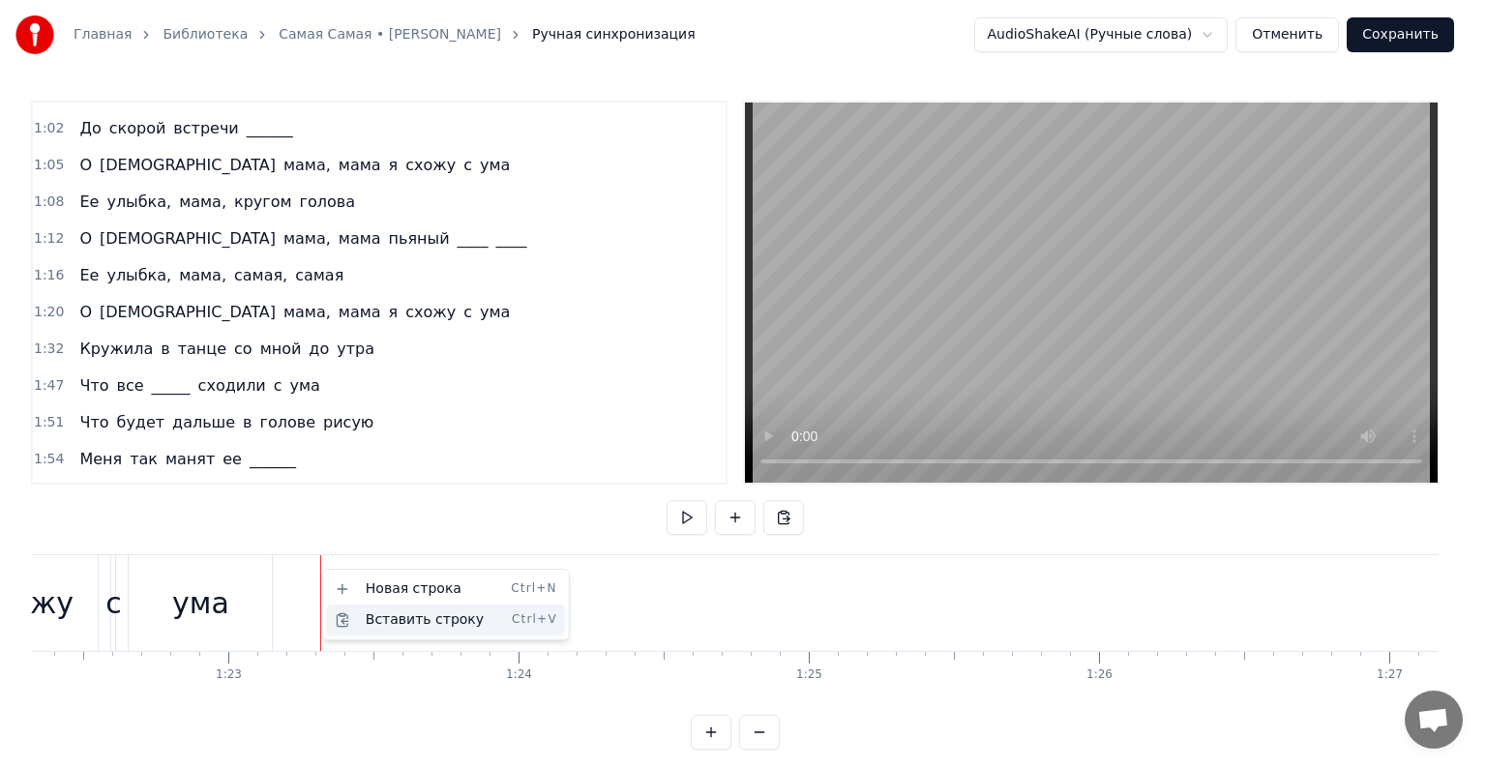
click at [368, 616] on div "Вставить строку Ctrl+V" at bounding box center [446, 620] width 238 height 31
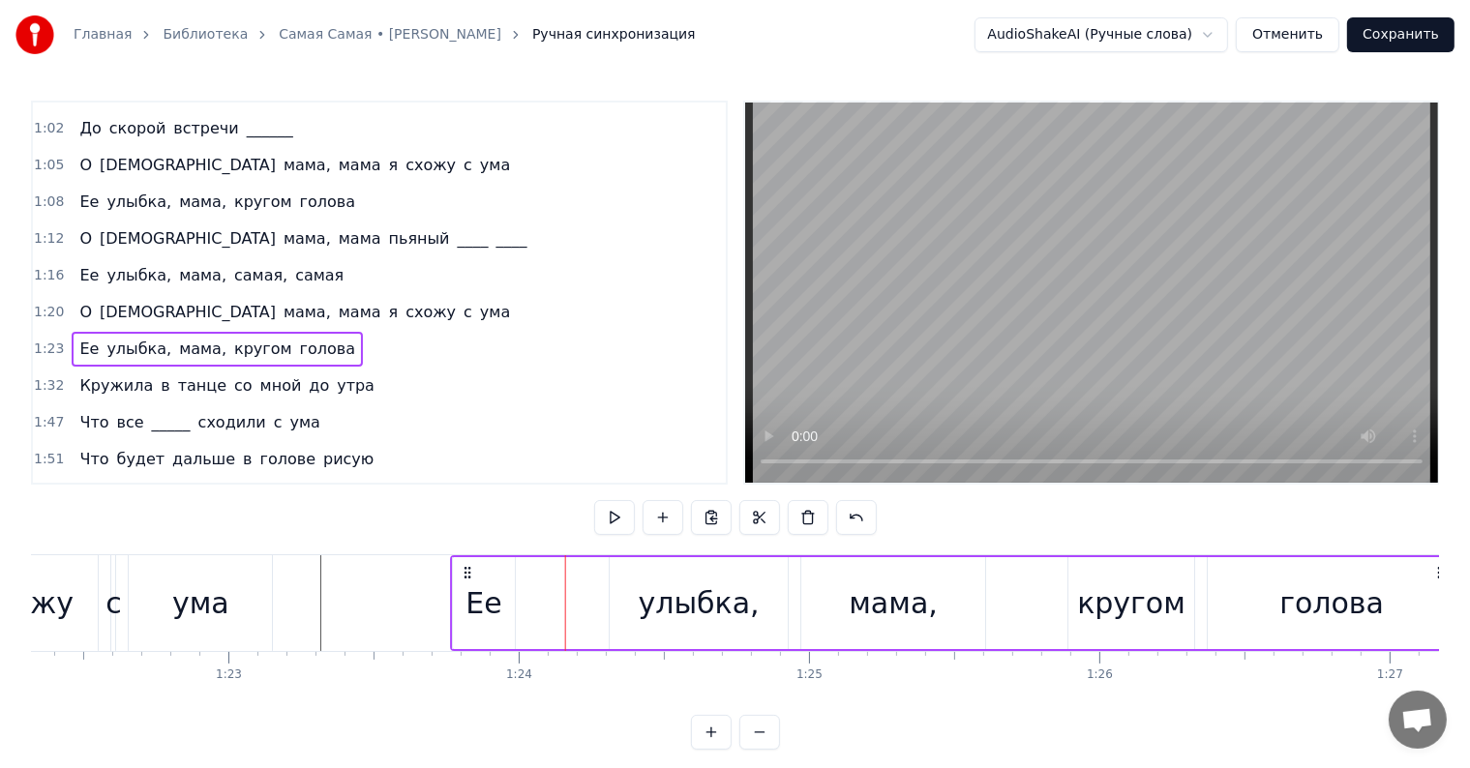
drag, startPoint x: 349, startPoint y: 567, endPoint x: 464, endPoint y: 571, distance: 114.2
click at [464, 571] on icon at bounding box center [467, 572] width 15 height 15
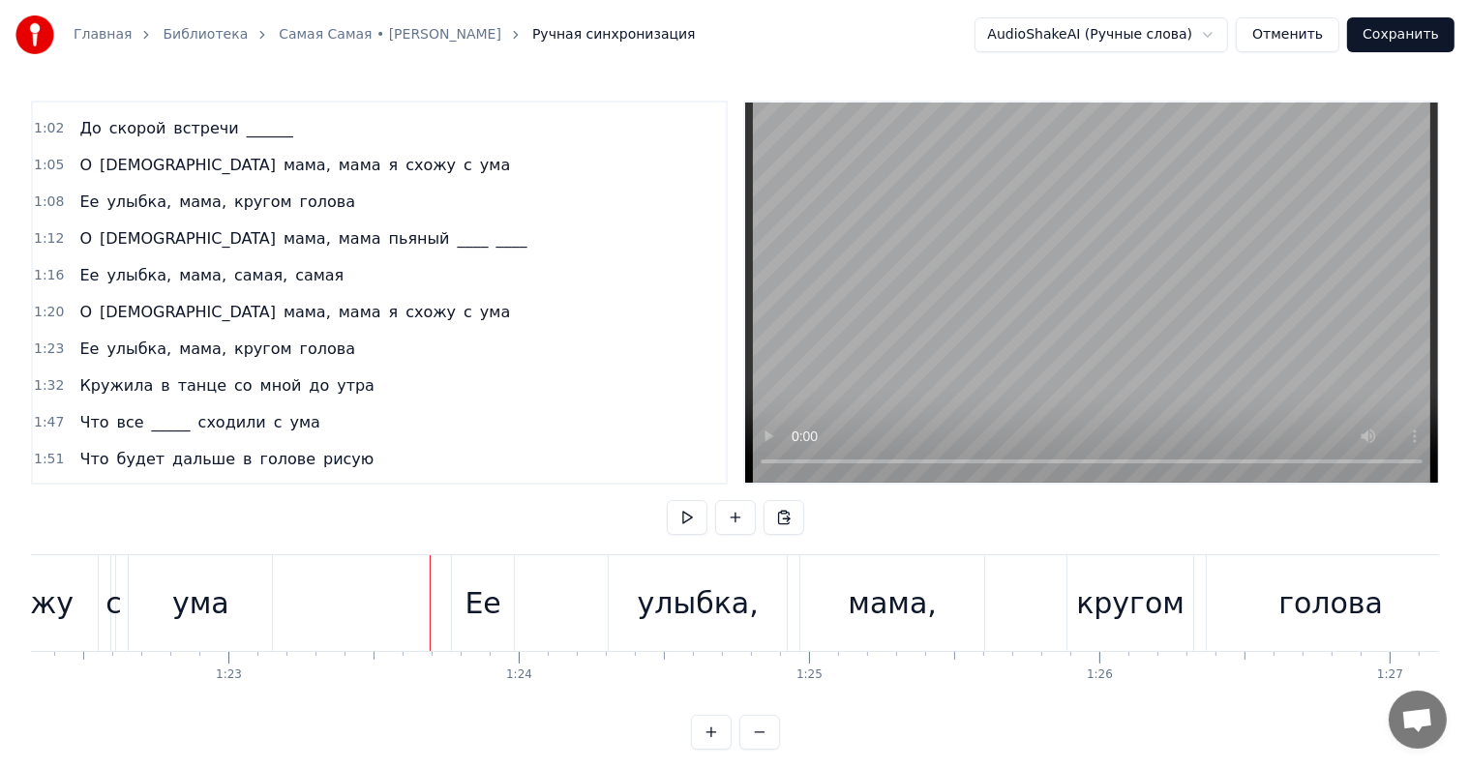
click at [463, 570] on div "Ее" at bounding box center [483, 603] width 62 height 96
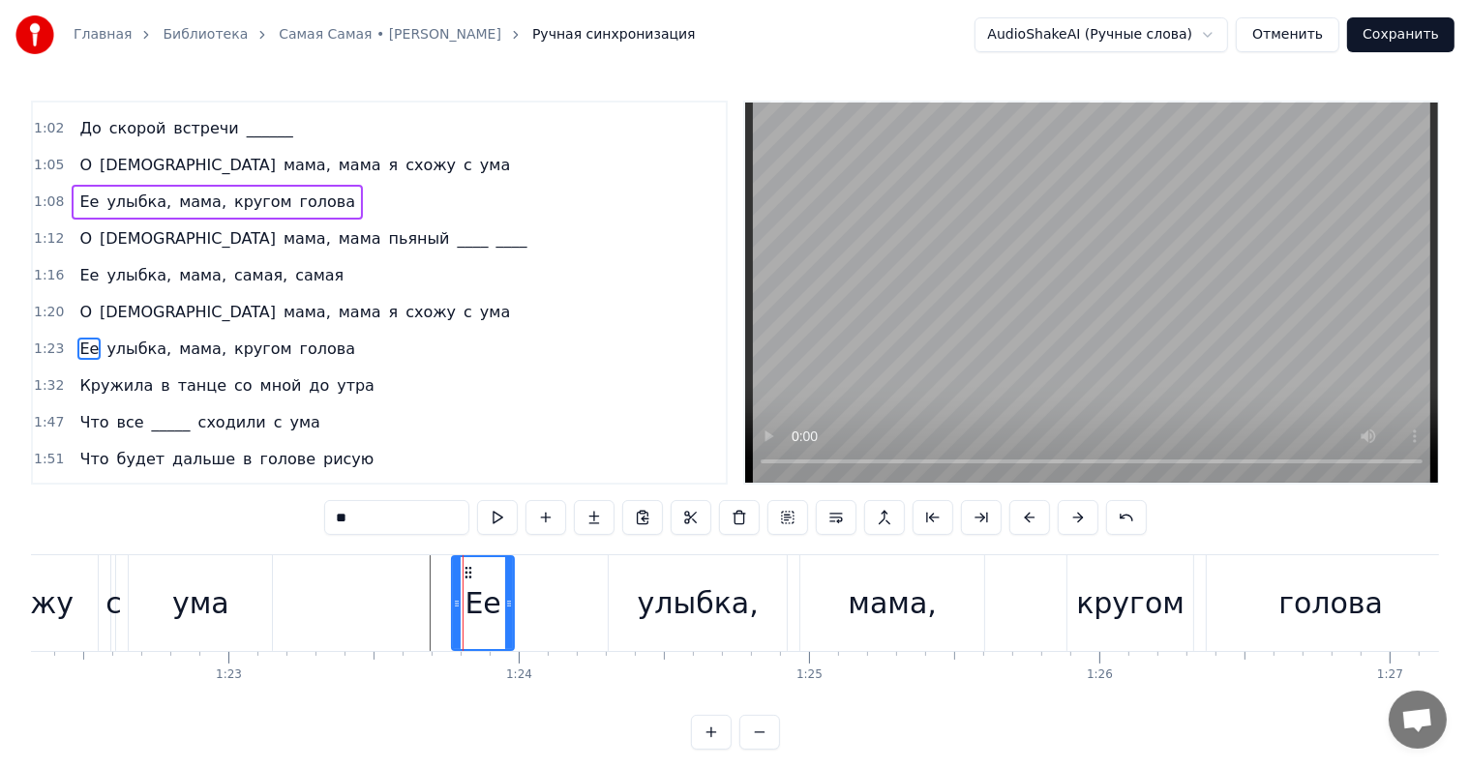
scroll to position [433, 0]
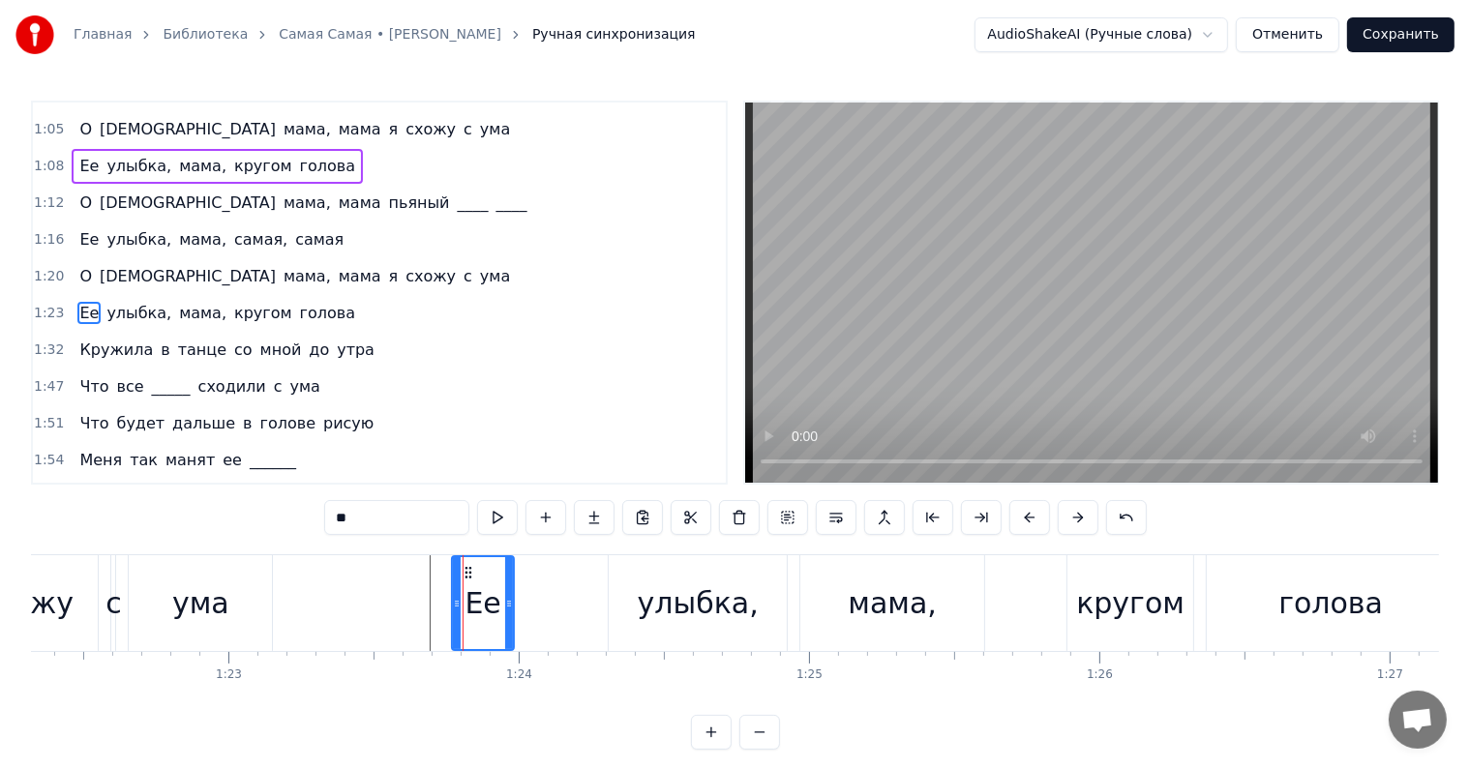
click at [72, 296] on div "Ее улыбка, мама, кругом голова" at bounding box center [217, 313] width 291 height 35
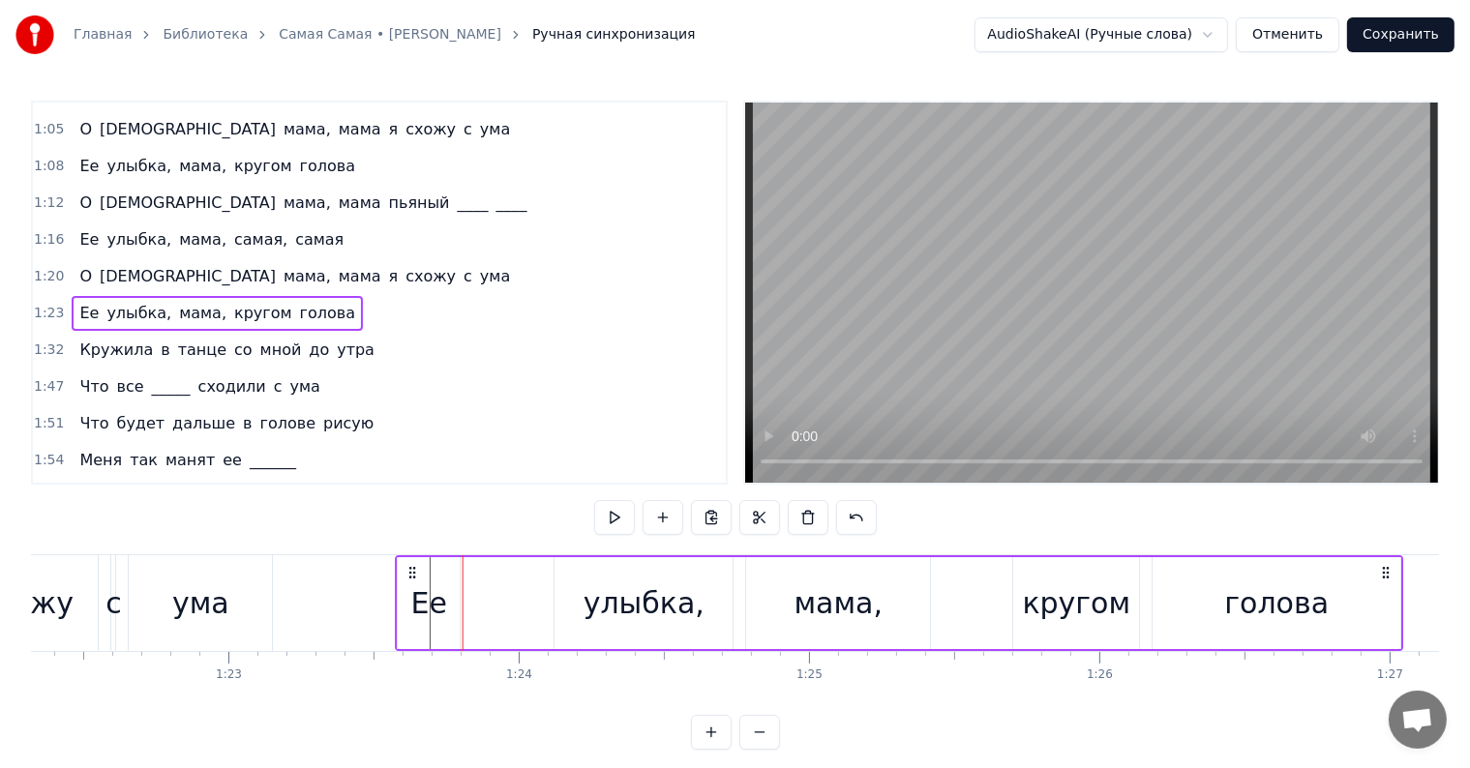
drag, startPoint x: 454, startPoint y: 571, endPoint x: 408, endPoint y: 573, distance: 45.5
click at [408, 573] on icon at bounding box center [412, 572] width 15 height 15
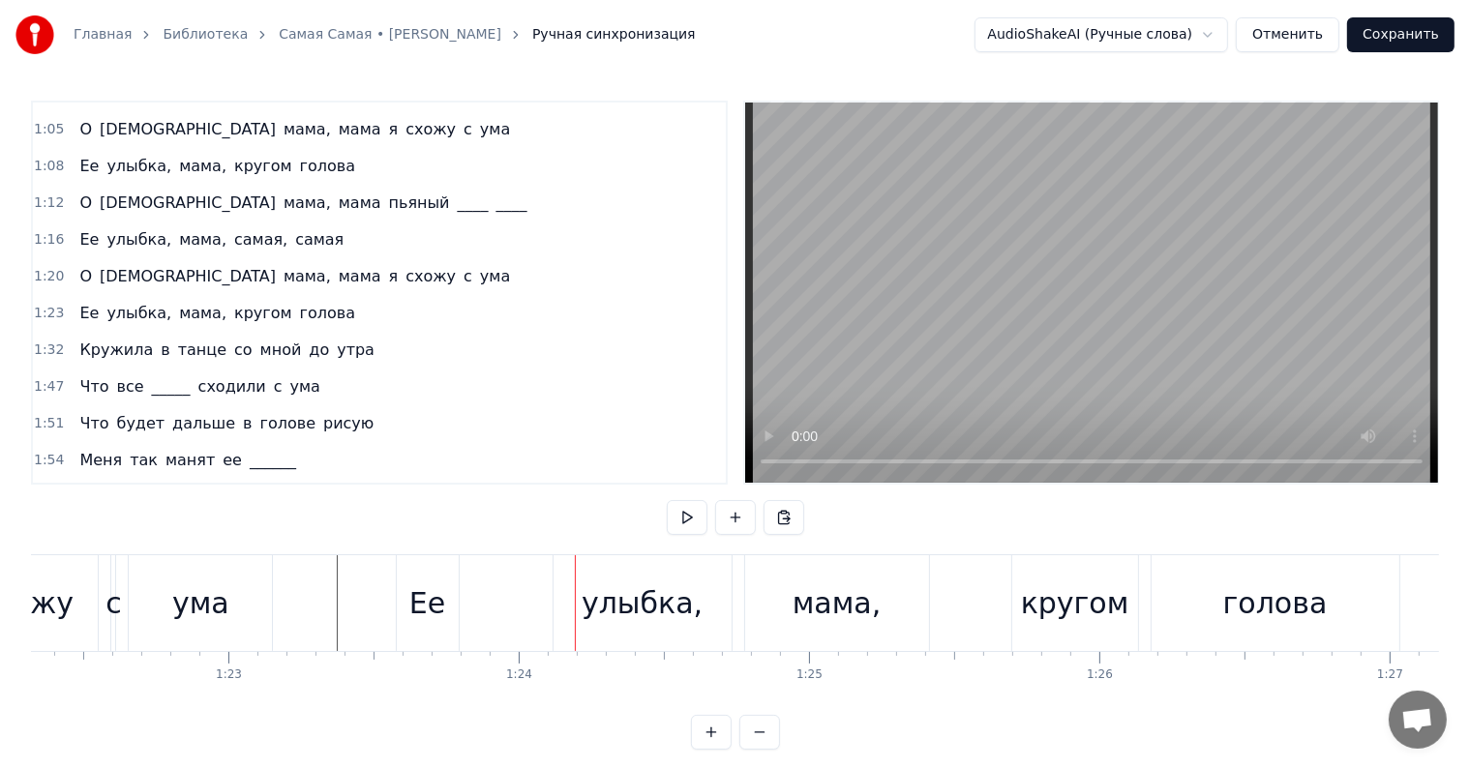
click at [75, 296] on div "Ее улыбка, мама, кругом голова" at bounding box center [217, 313] width 291 height 35
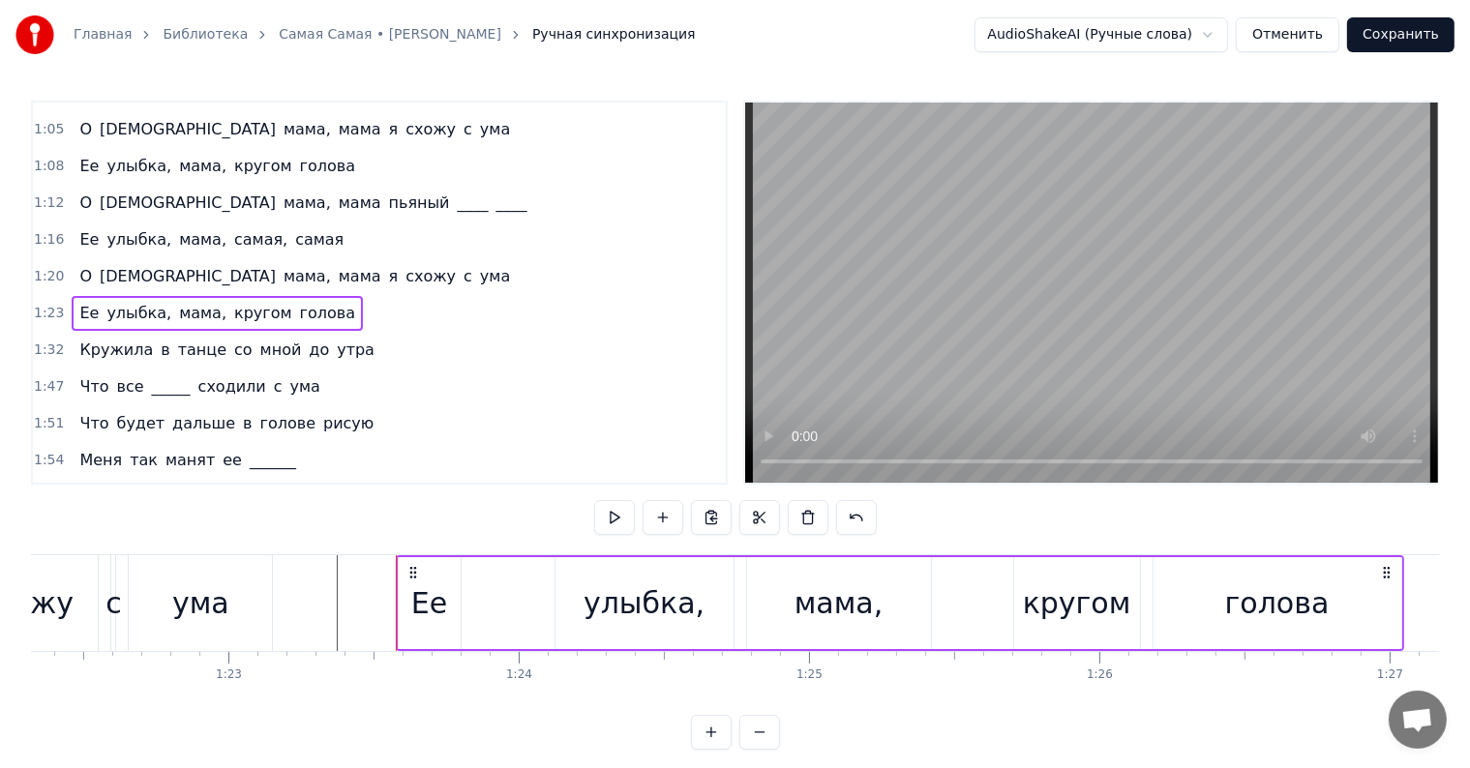
drag, startPoint x: 405, startPoint y: 562, endPoint x: 432, endPoint y: 562, distance: 26.1
click at [432, 562] on div "Ее" at bounding box center [430, 603] width 62 height 92
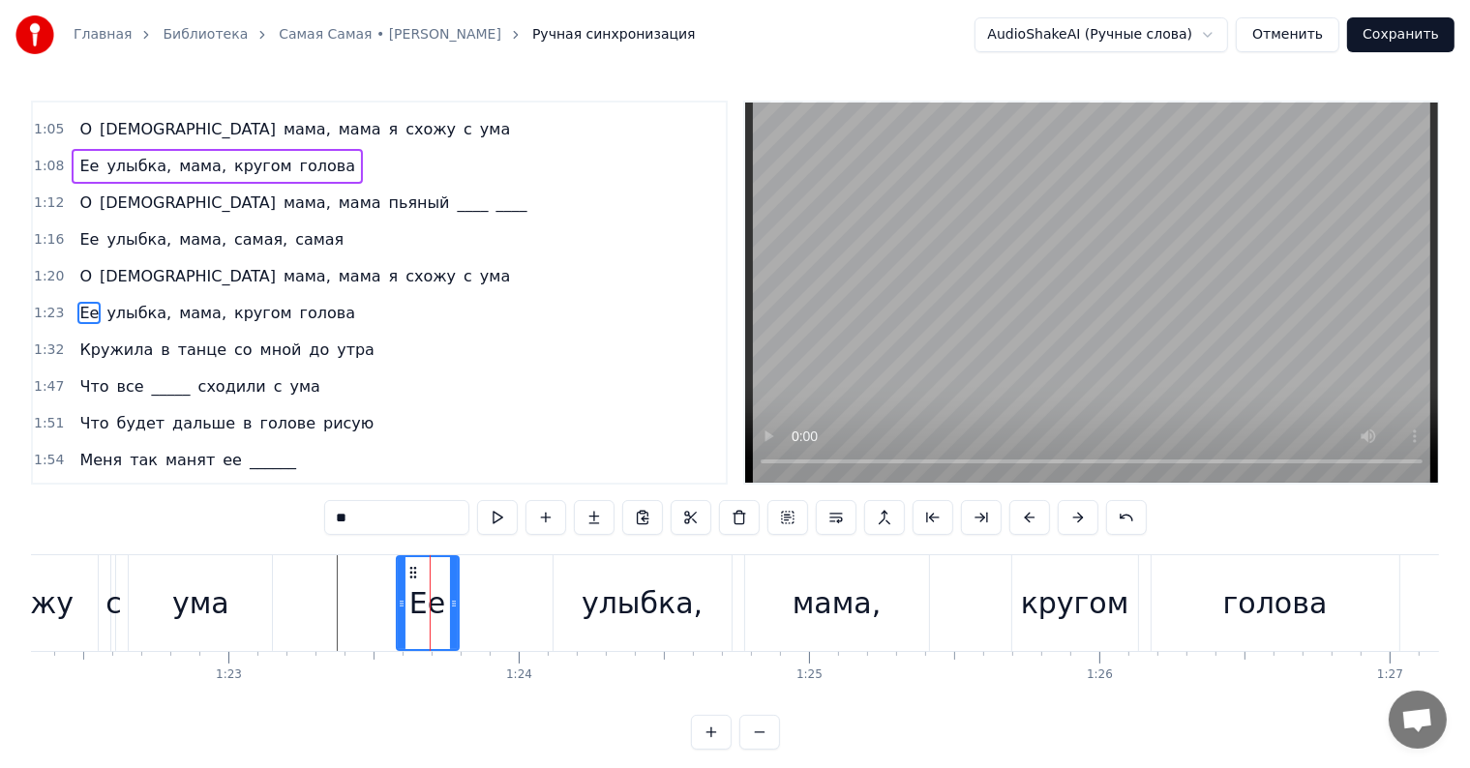
click at [72, 296] on div "Ее улыбка, мама, кругом голова" at bounding box center [217, 313] width 291 height 35
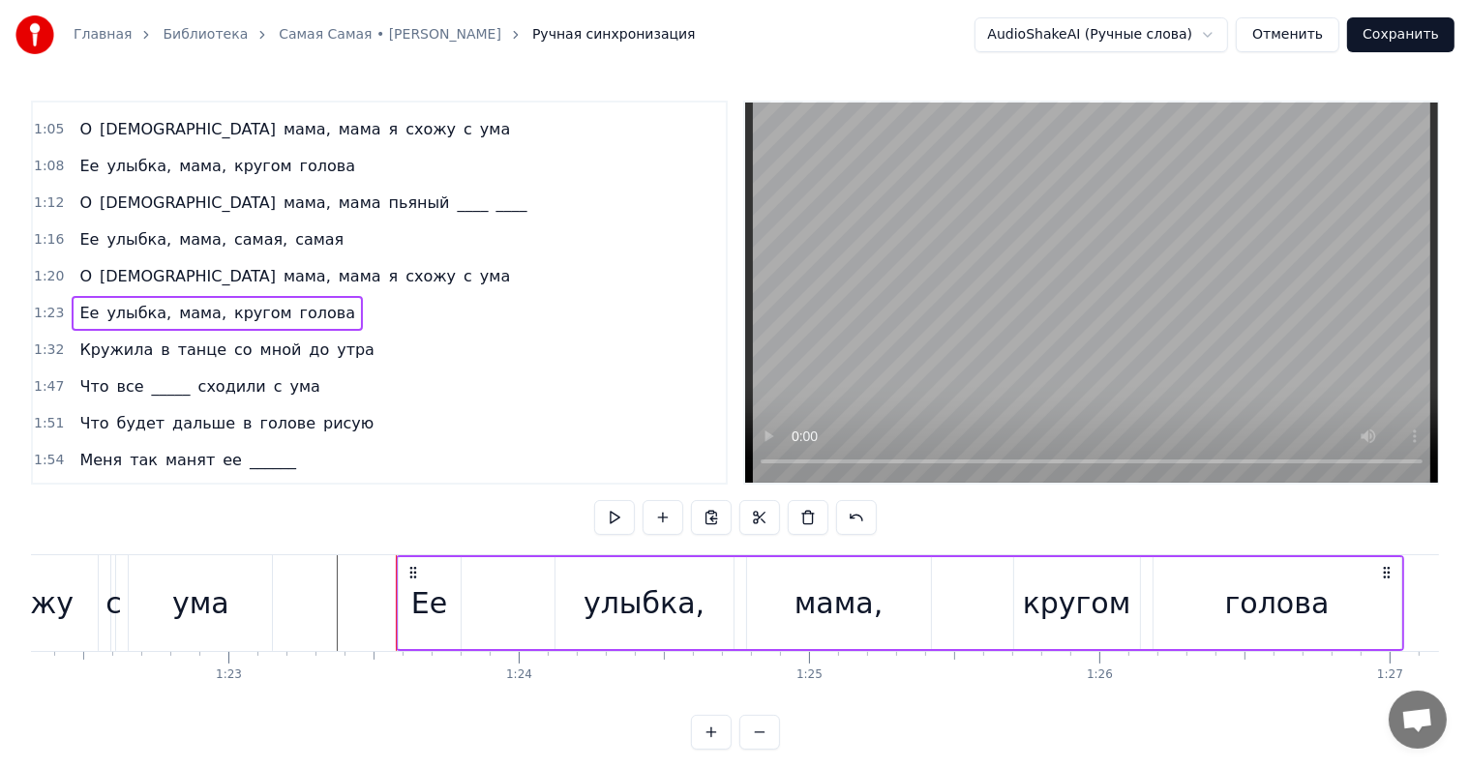
drag, startPoint x: 399, startPoint y: 553, endPoint x: 420, endPoint y: 554, distance: 21.4
click at [420, 554] on div "0:20 Она любила ____ в обед 0:24 И по утрам ее вкусный омлет 0:27 Она любила жи…" at bounding box center [735, 425] width 1408 height 649
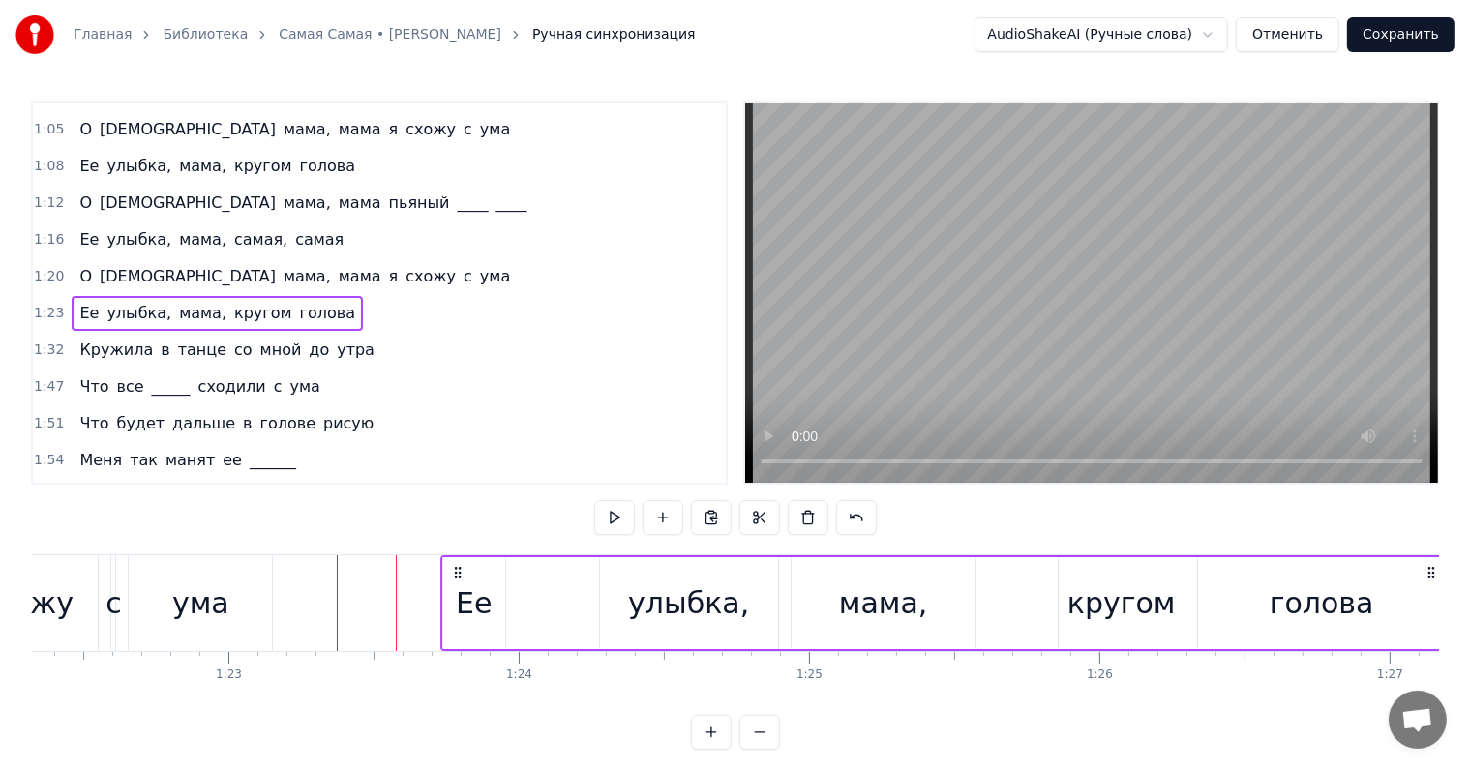
drag, startPoint x: 410, startPoint y: 571, endPoint x: 455, endPoint y: 569, distance: 44.6
click at [455, 569] on icon at bounding box center [457, 572] width 15 height 15
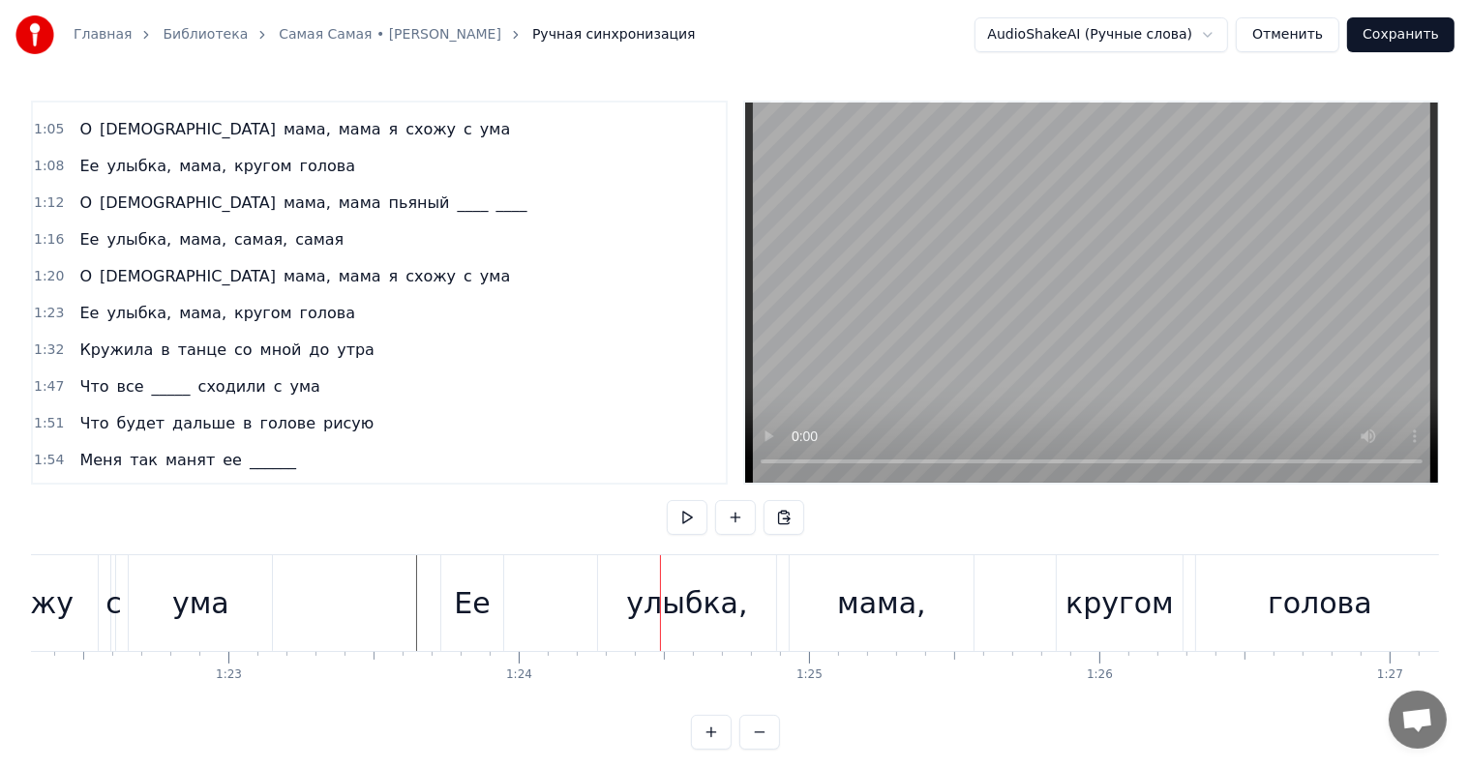
click at [88, 296] on div "Ее улыбка, мама, кругом голова" at bounding box center [217, 313] width 291 height 35
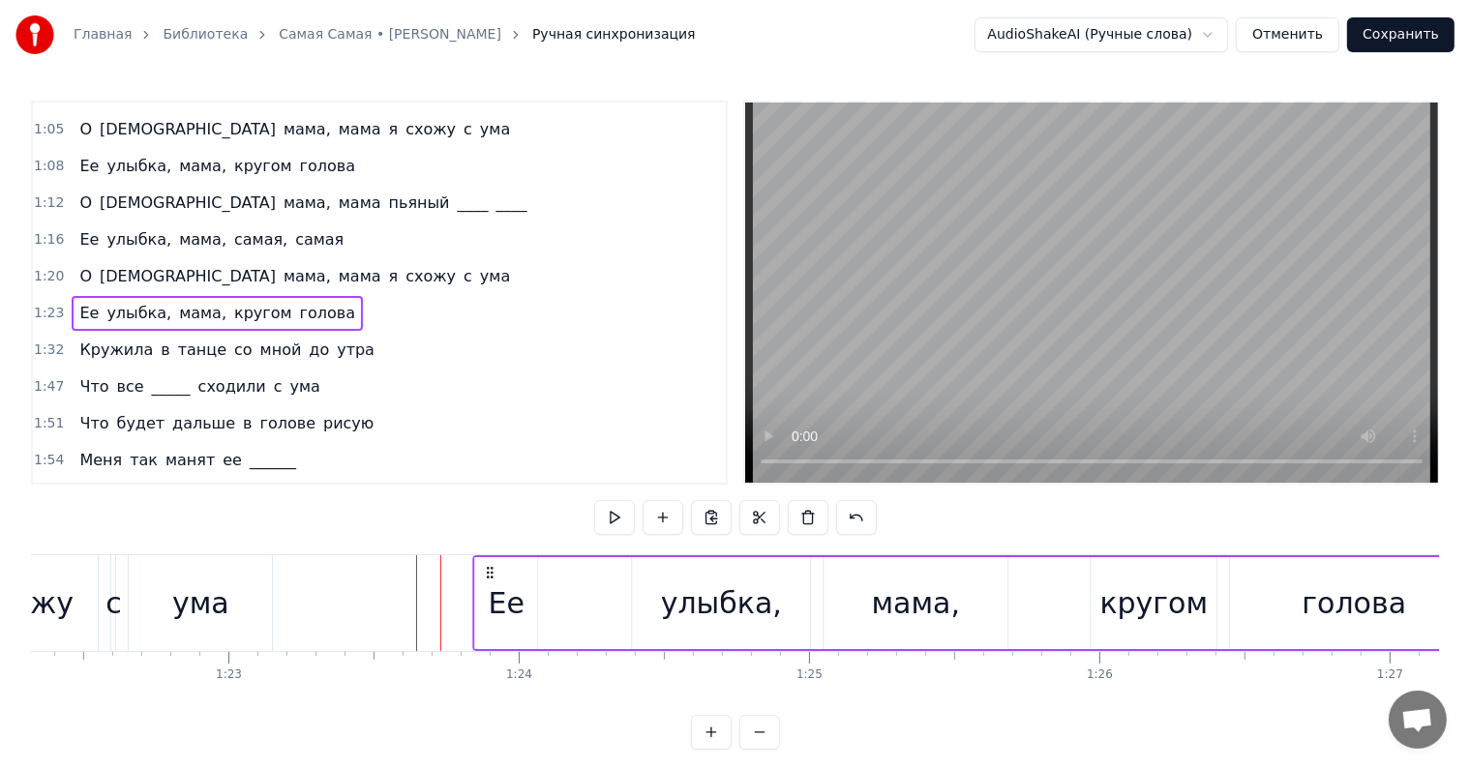
drag, startPoint x: 453, startPoint y: 570, endPoint x: 486, endPoint y: 577, distance: 33.6
click at [486, 577] on icon at bounding box center [490, 572] width 15 height 15
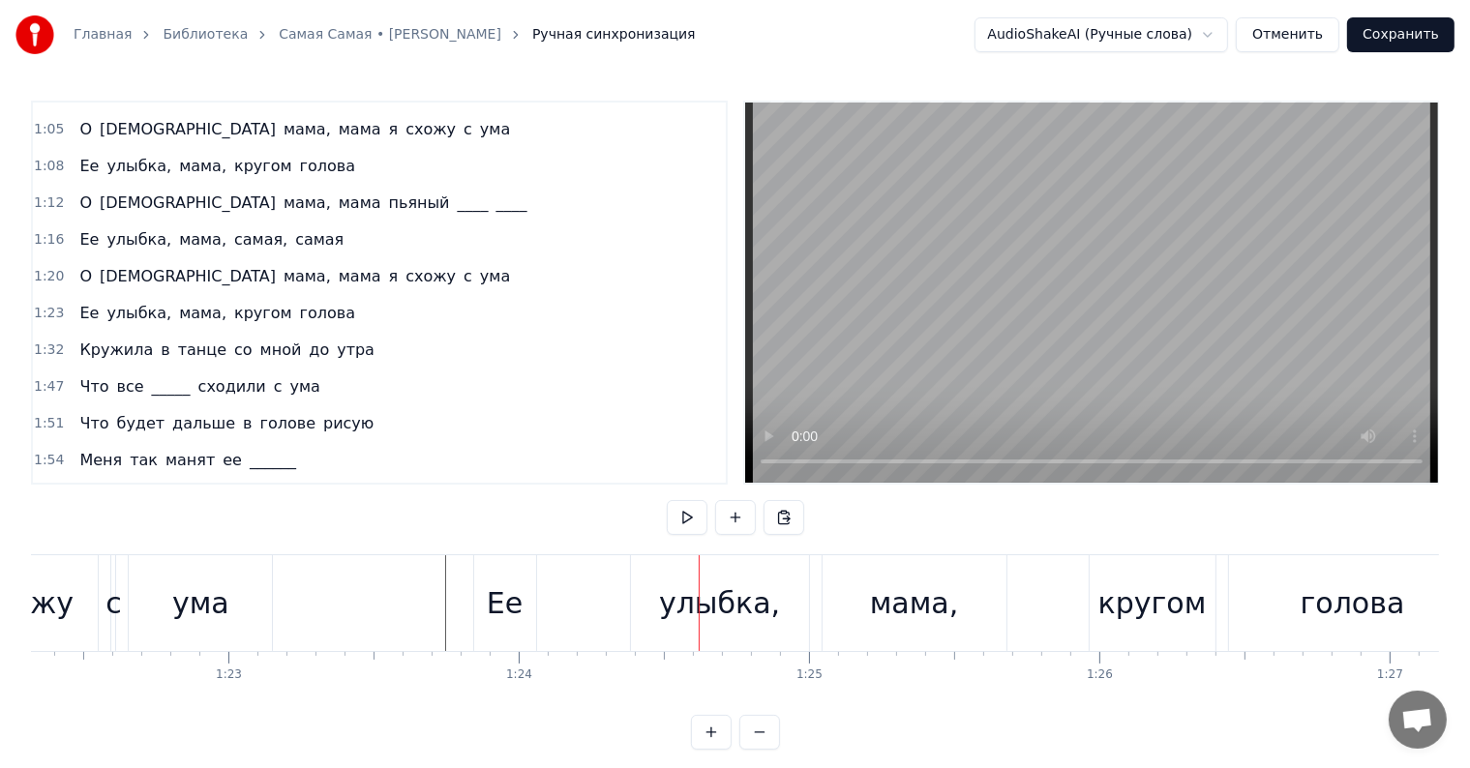
click at [93, 296] on div "Ее улыбка, мама, кругом голова" at bounding box center [217, 313] width 291 height 35
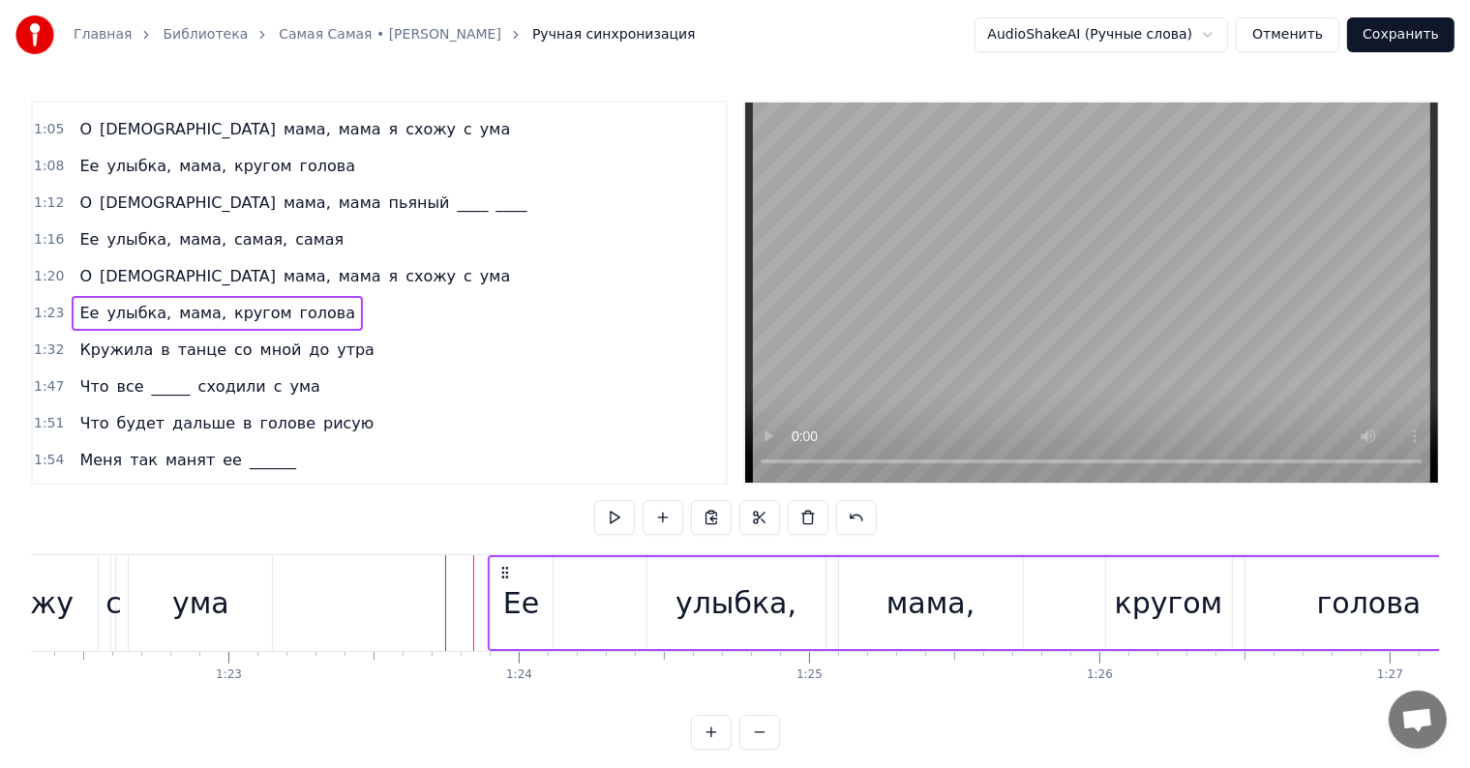
drag, startPoint x: 489, startPoint y: 570, endPoint x: 509, endPoint y: 569, distance: 20.3
click at [509, 569] on icon at bounding box center [504, 572] width 15 height 15
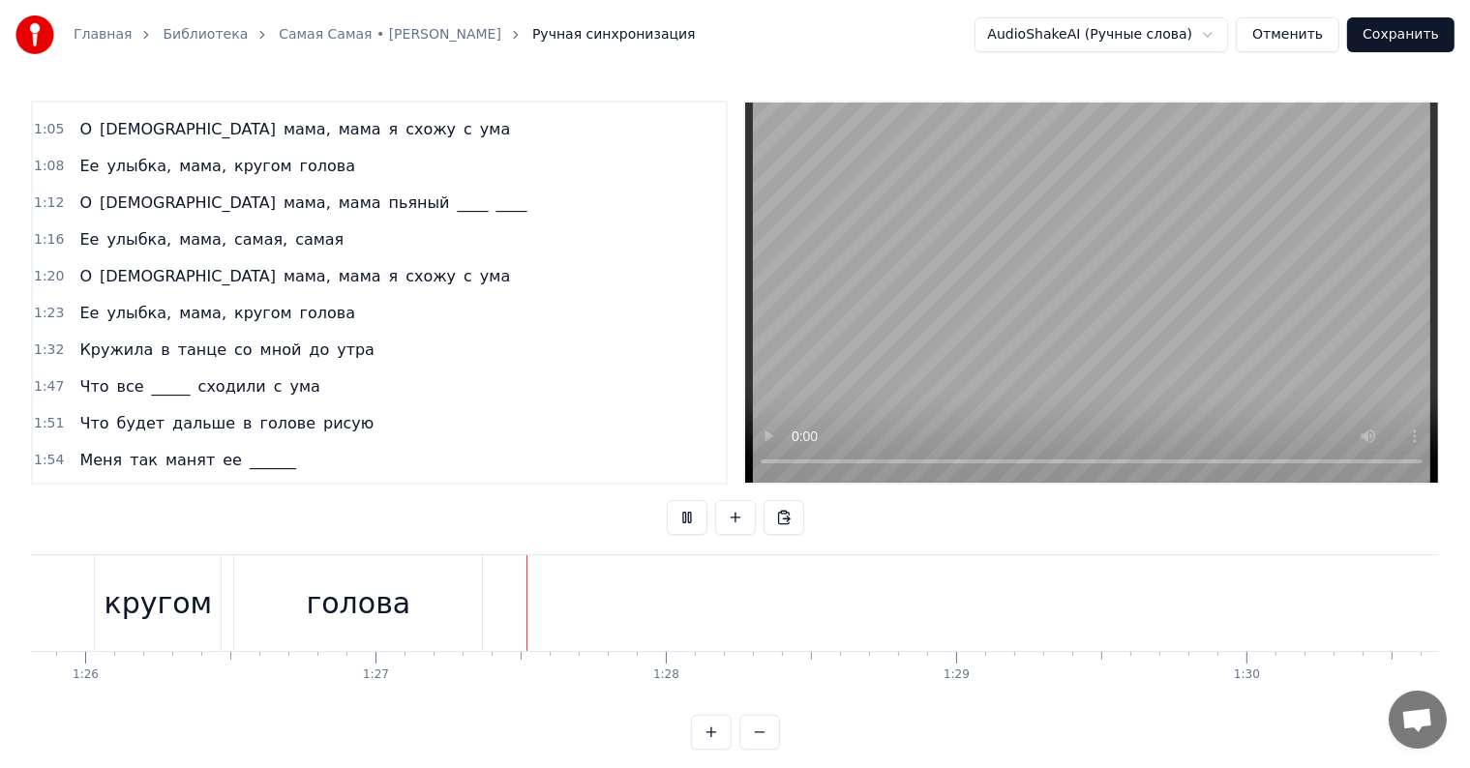
scroll to position [0, 25162]
click at [72, 186] on div "О Боже мама, мама пьяный ____ ____" at bounding box center [303, 203] width 463 height 35
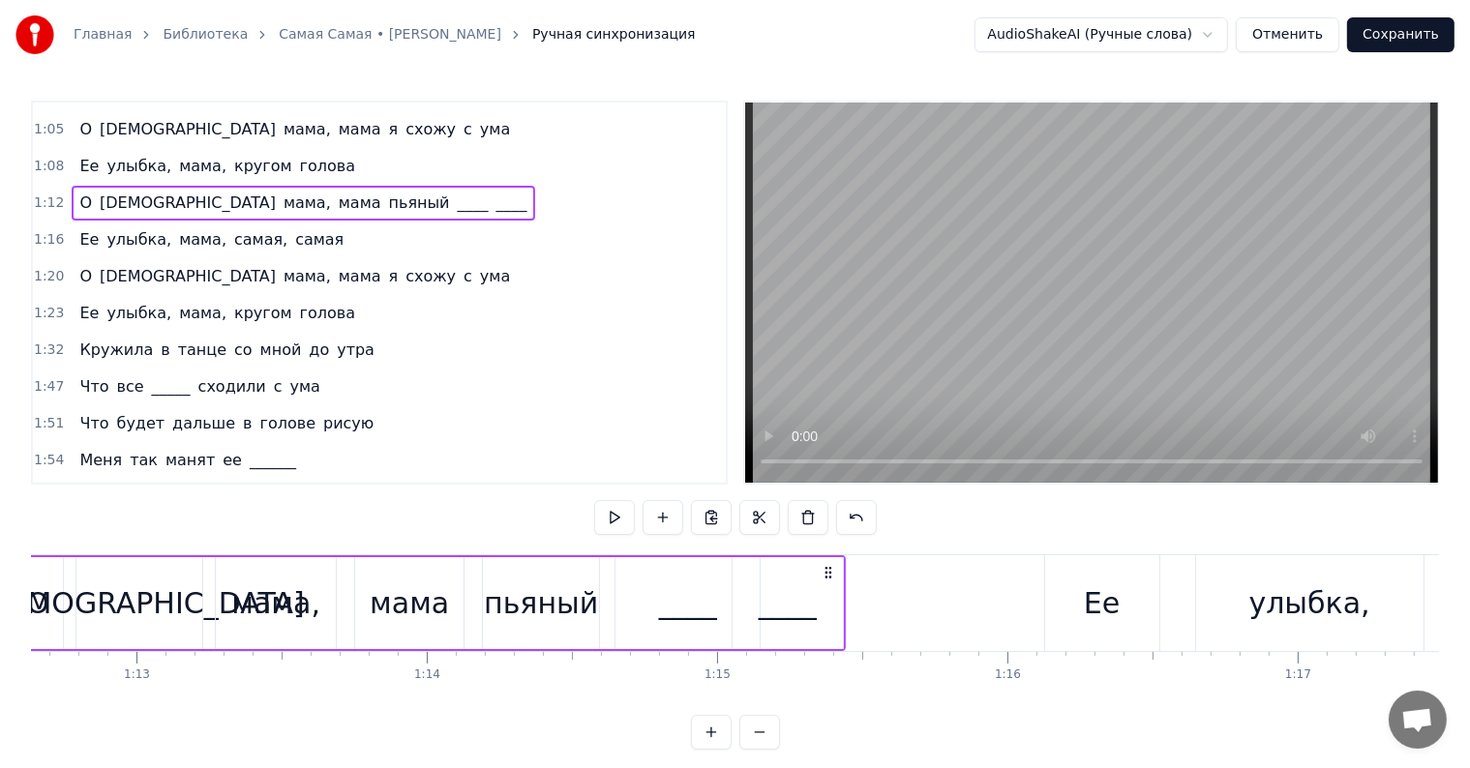
scroll to position [0, 20967]
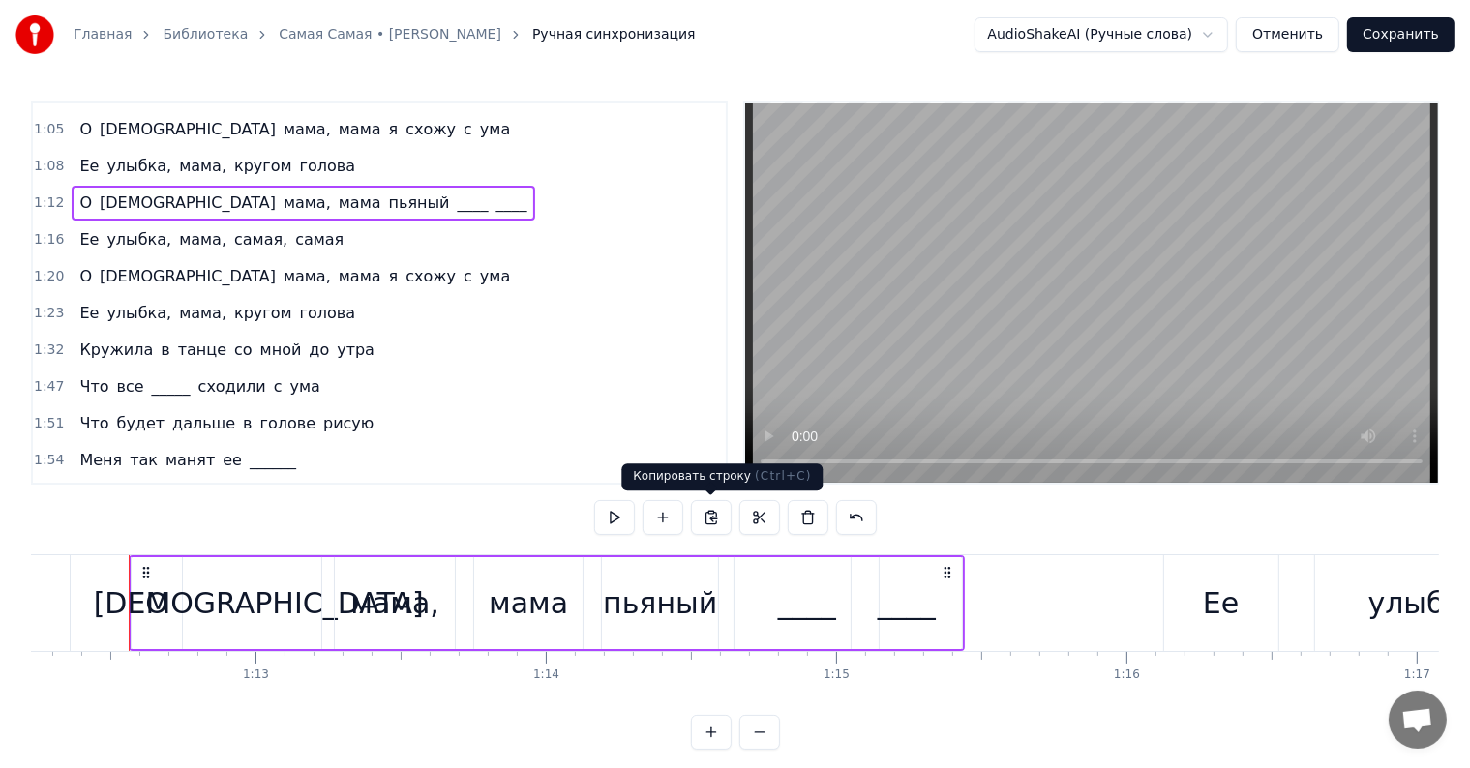
click at [703, 524] on button at bounding box center [711, 517] width 41 height 35
click at [301, 302] on span "голова" at bounding box center [327, 313] width 59 height 22
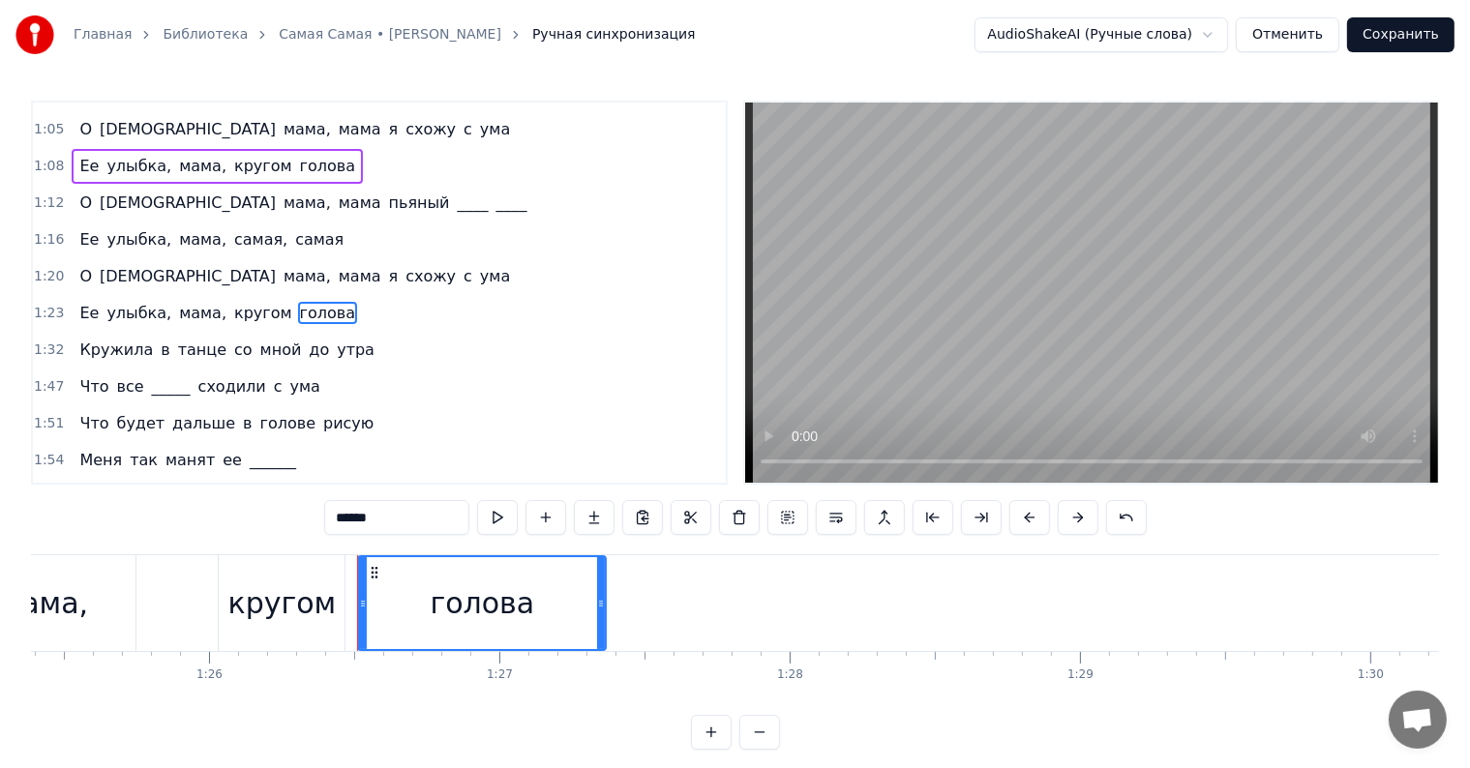
scroll to position [0, 25016]
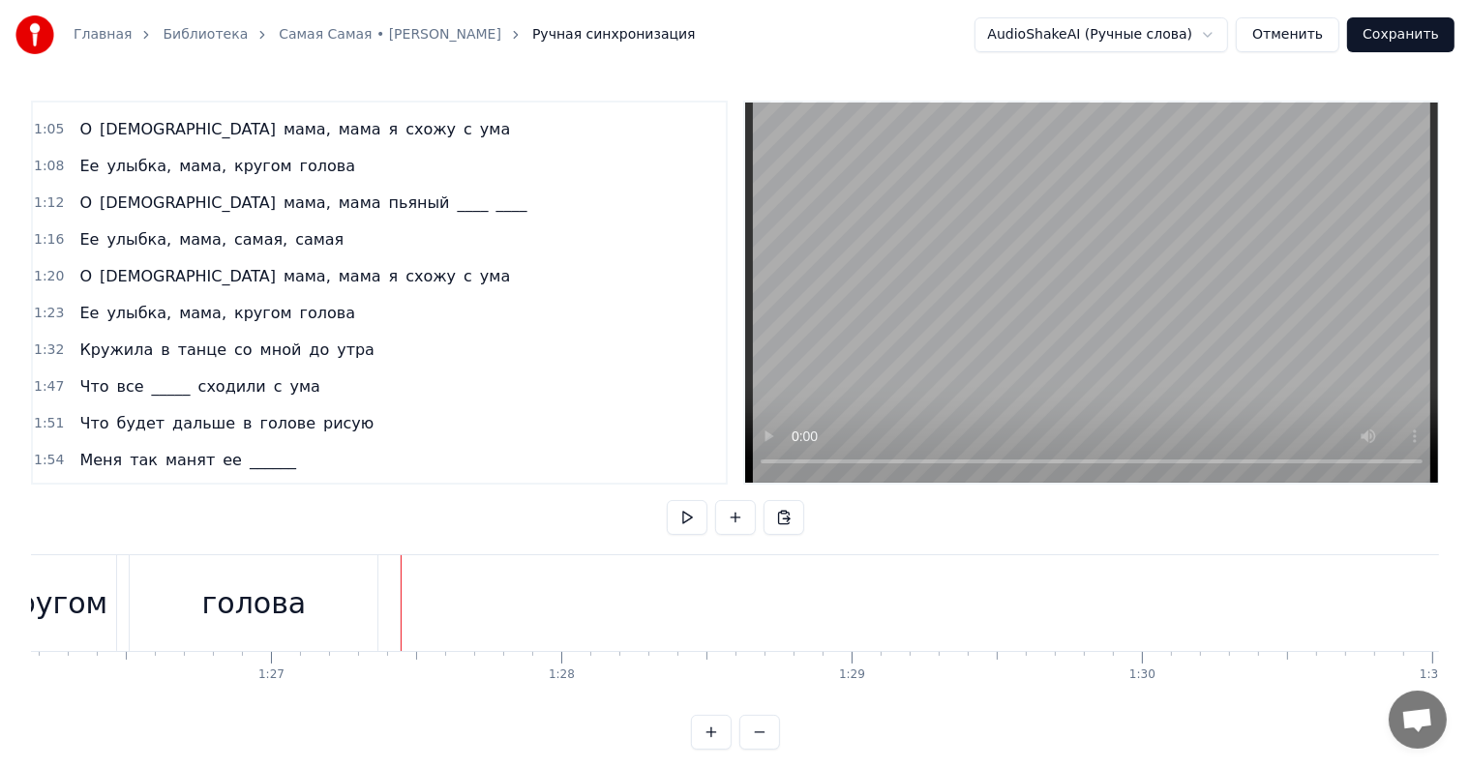
click at [310, 296] on div "Ее улыбка, мама, кругом голова" at bounding box center [217, 313] width 291 height 35
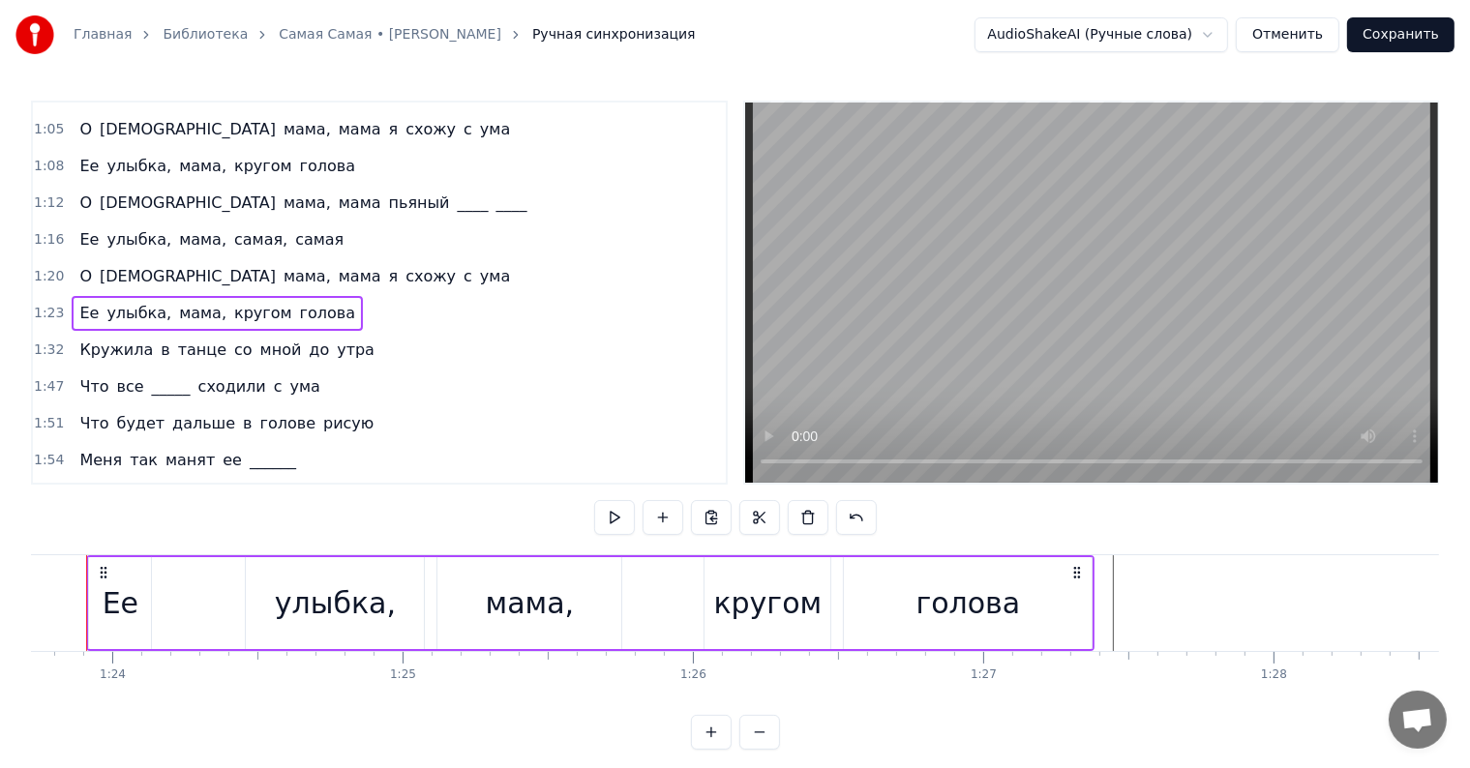
scroll to position [0, 24261]
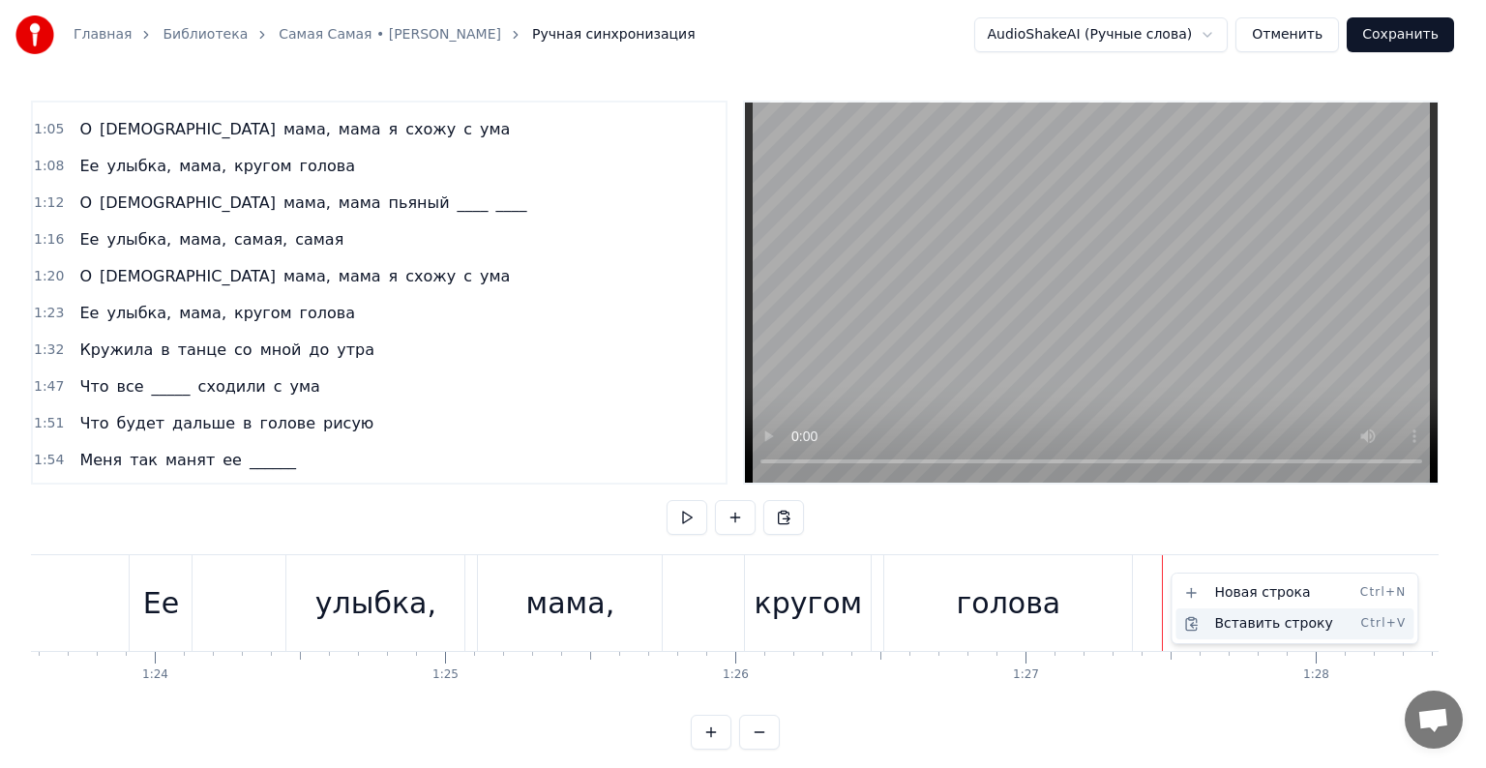
click at [1223, 632] on div "Вставить строку Ctrl+V" at bounding box center [1295, 624] width 238 height 31
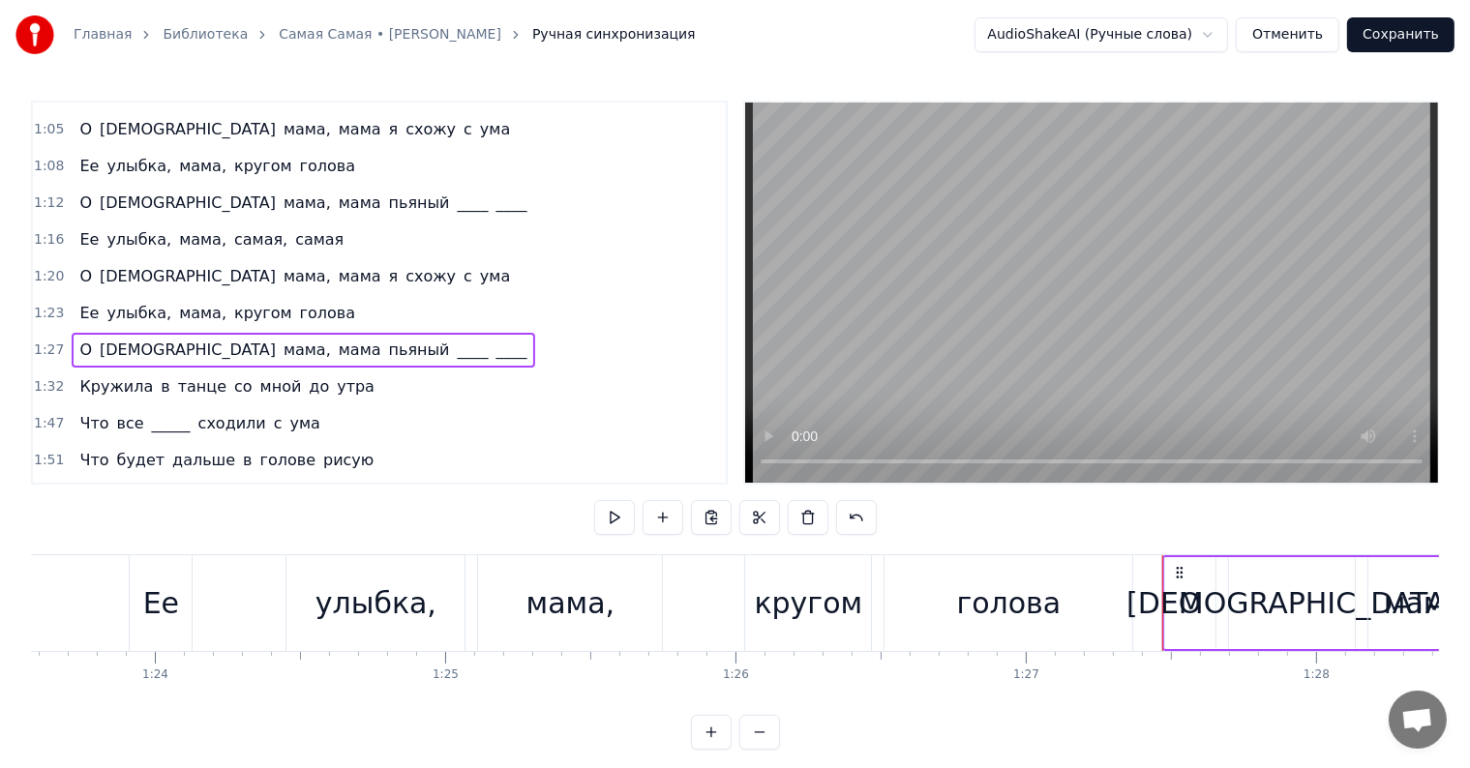
click at [1197, 604] on div "О" at bounding box center [1190, 604] width 23 height 44
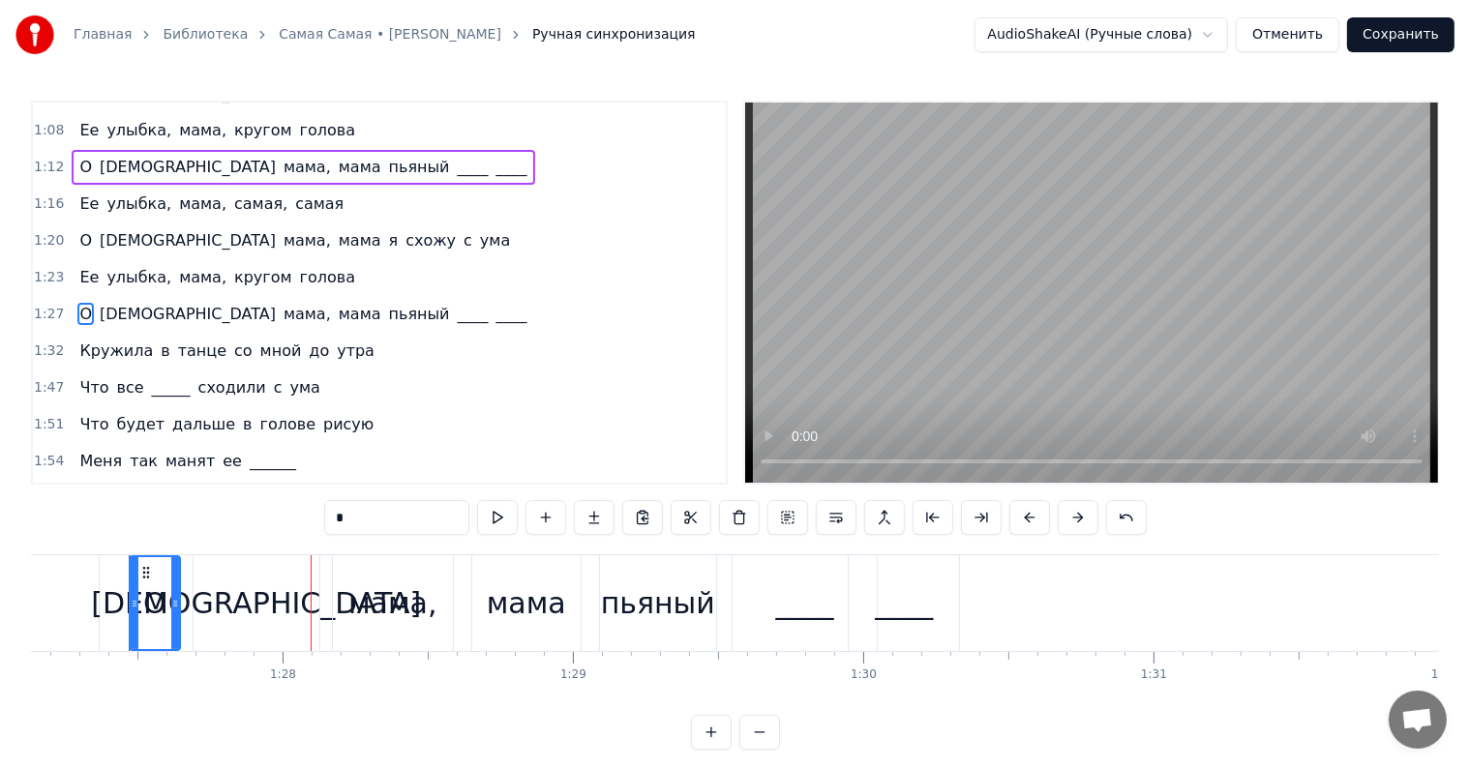
scroll to position [0, 25476]
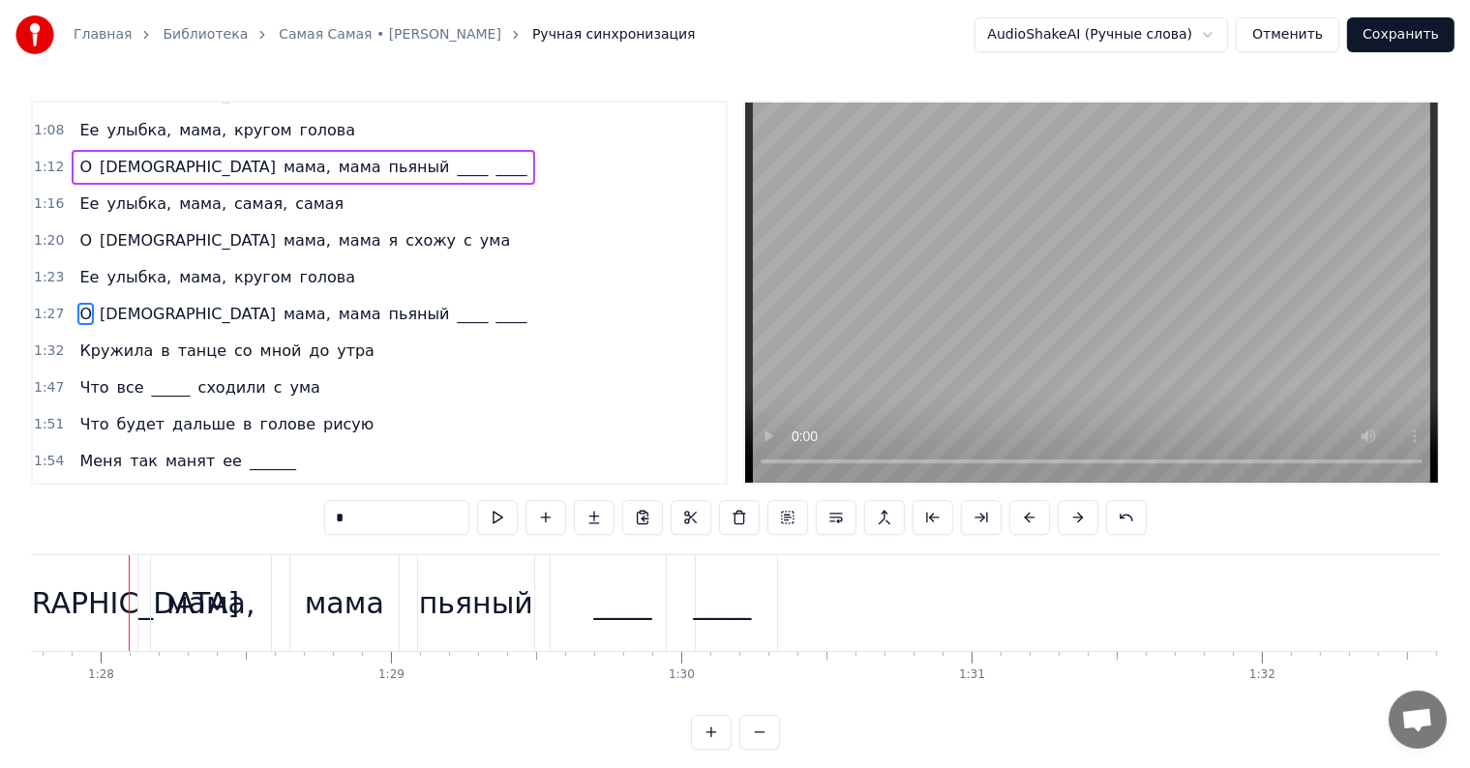
click at [76, 297] on div "О Боже мама, мама пьяный ____ ____" at bounding box center [303, 314] width 463 height 35
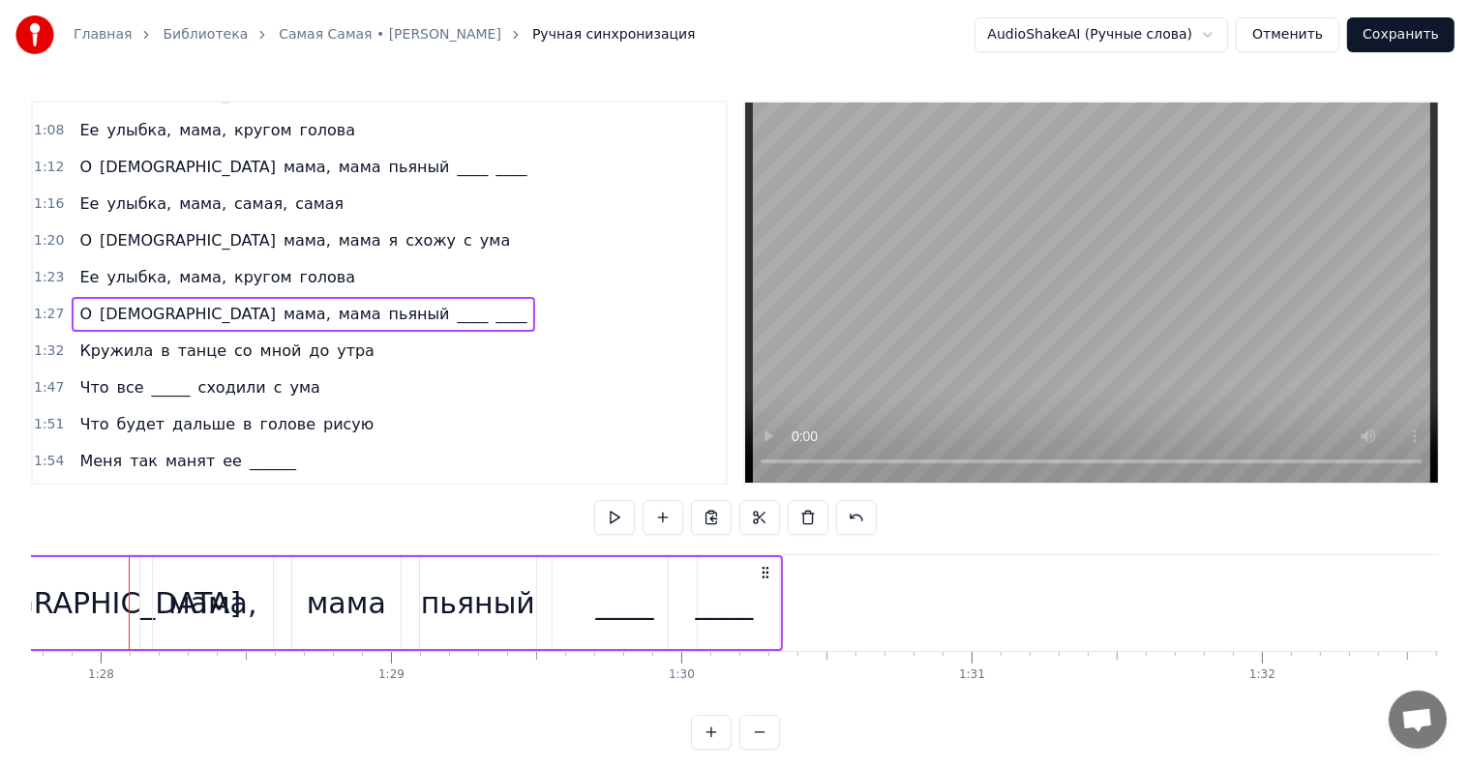
scroll to position [0, 25294]
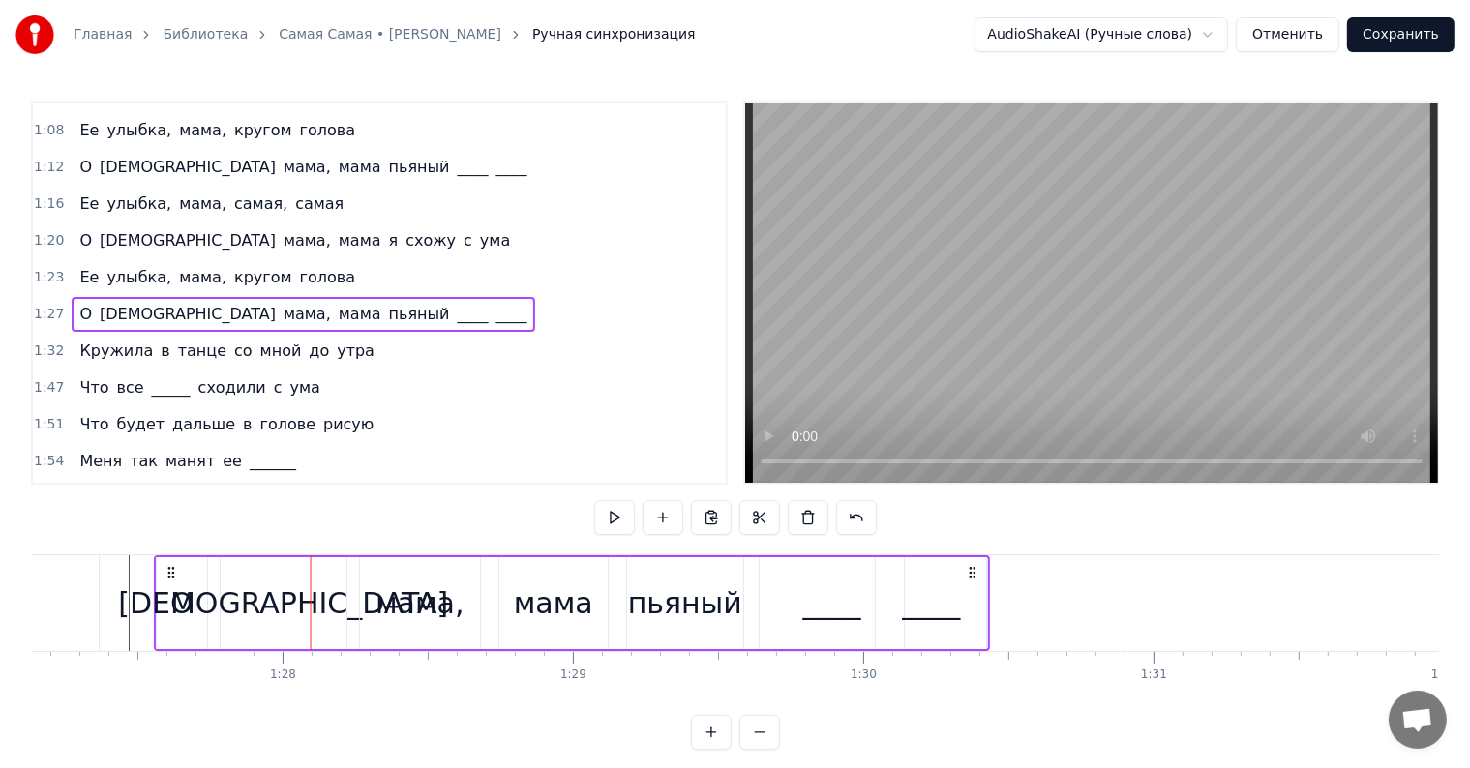
drag, startPoint x: 144, startPoint y: 568, endPoint x: 170, endPoint y: 571, distance: 26.3
click at [170, 571] on icon at bounding box center [171, 572] width 15 height 15
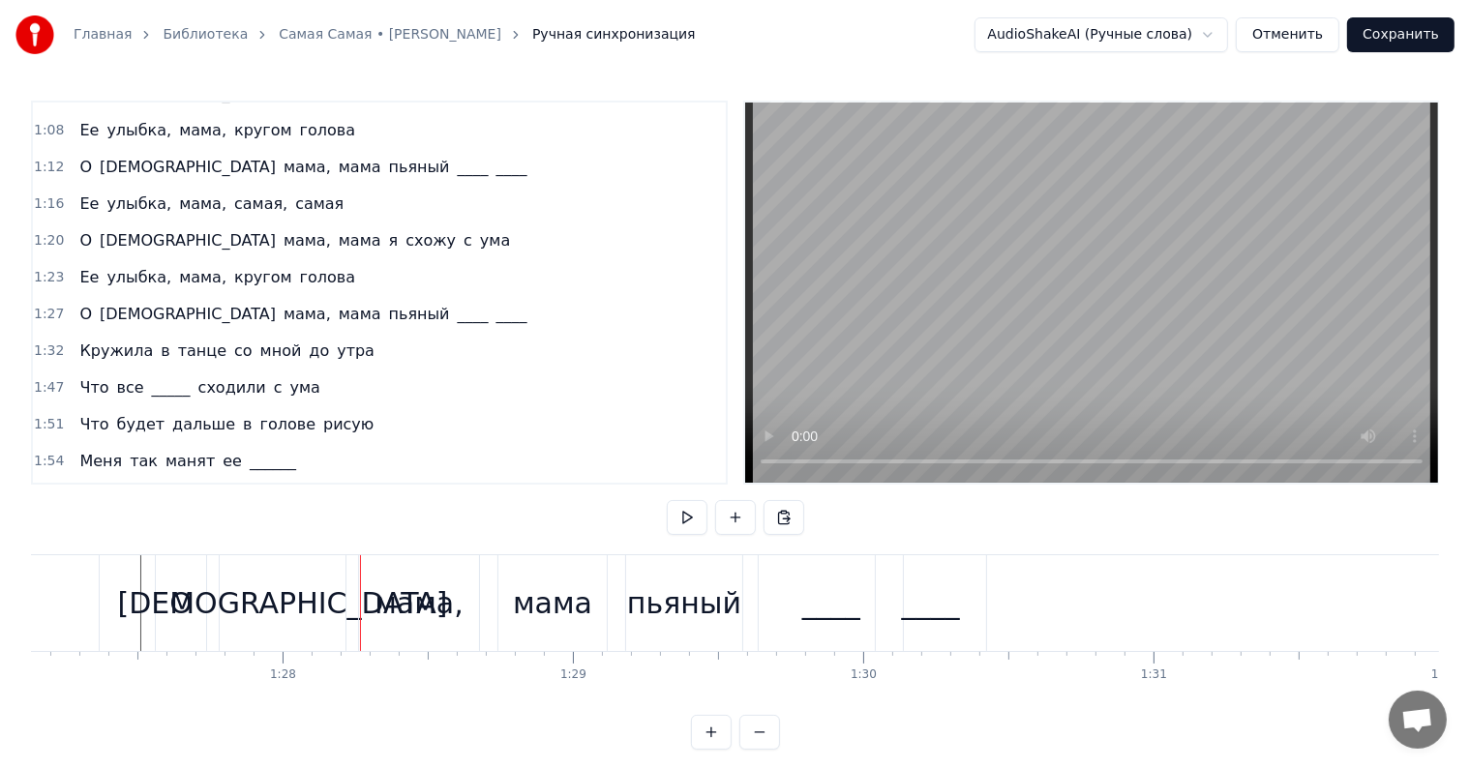
click at [76, 297] on div "О Боже мама, мама пьяный ____ ____" at bounding box center [303, 314] width 463 height 35
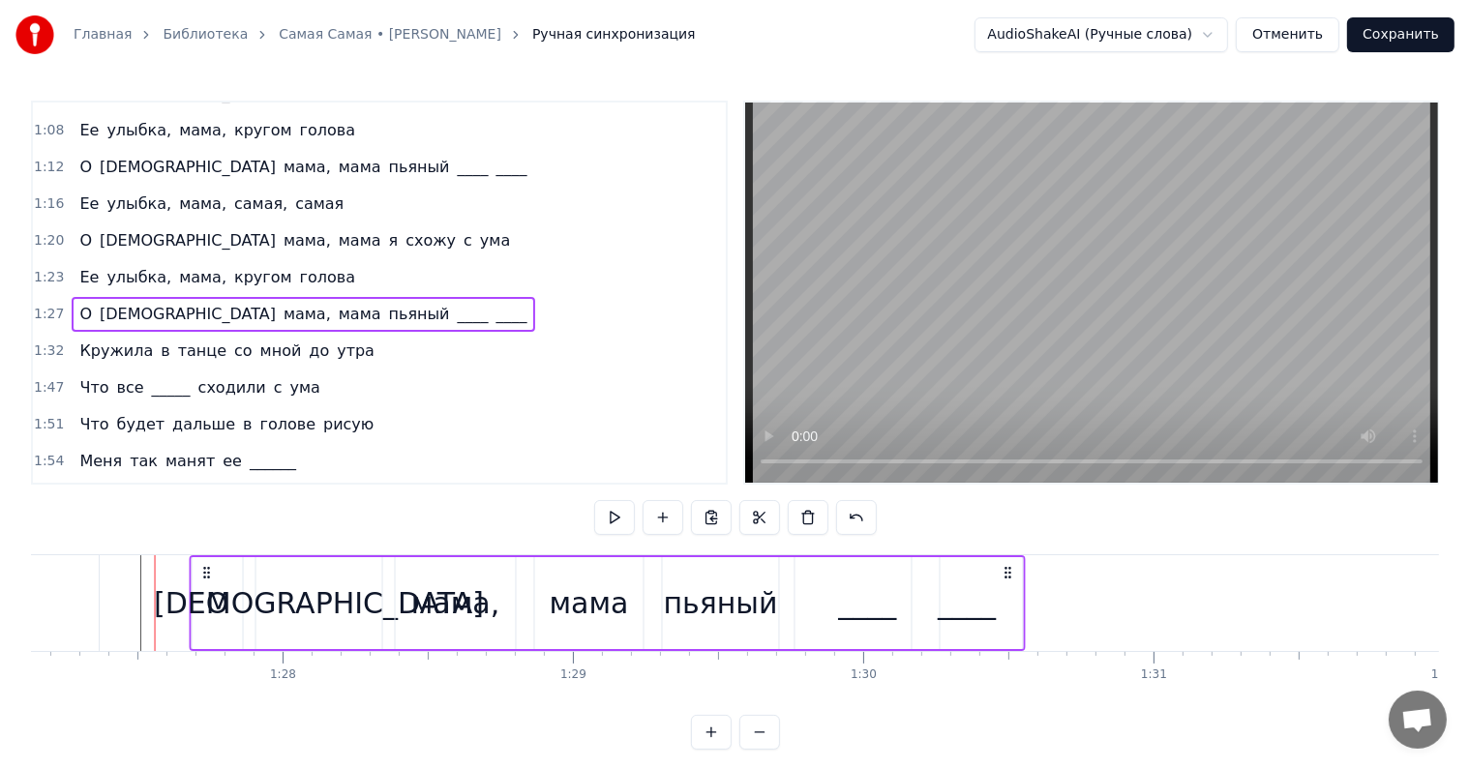
drag, startPoint x: 167, startPoint y: 569, endPoint x: 202, endPoint y: 573, distance: 35.0
click at [202, 573] on icon at bounding box center [206, 572] width 15 height 15
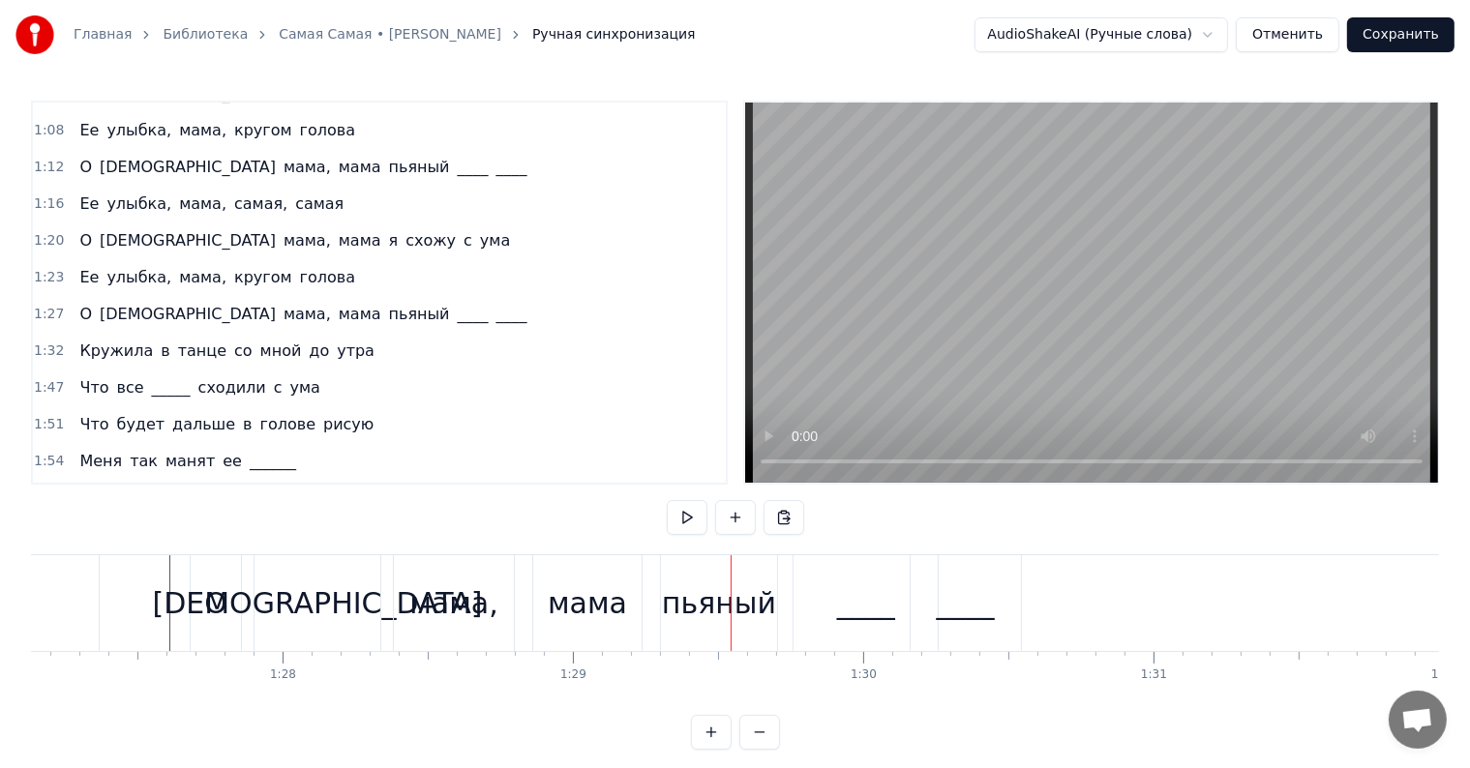
click at [72, 297] on div "О Боже мама, мама пьяный ____ ____" at bounding box center [303, 314] width 463 height 35
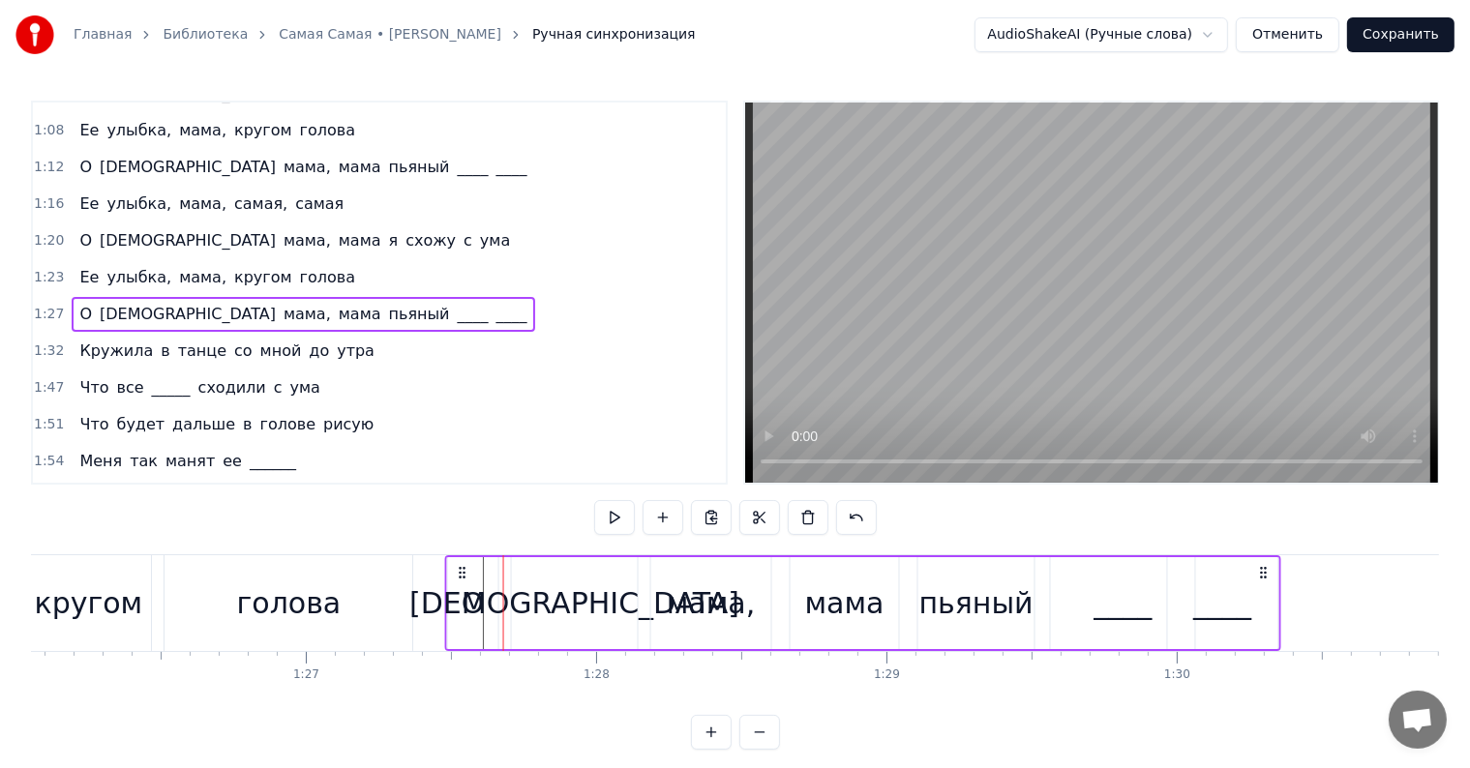
scroll to position [0, 24981]
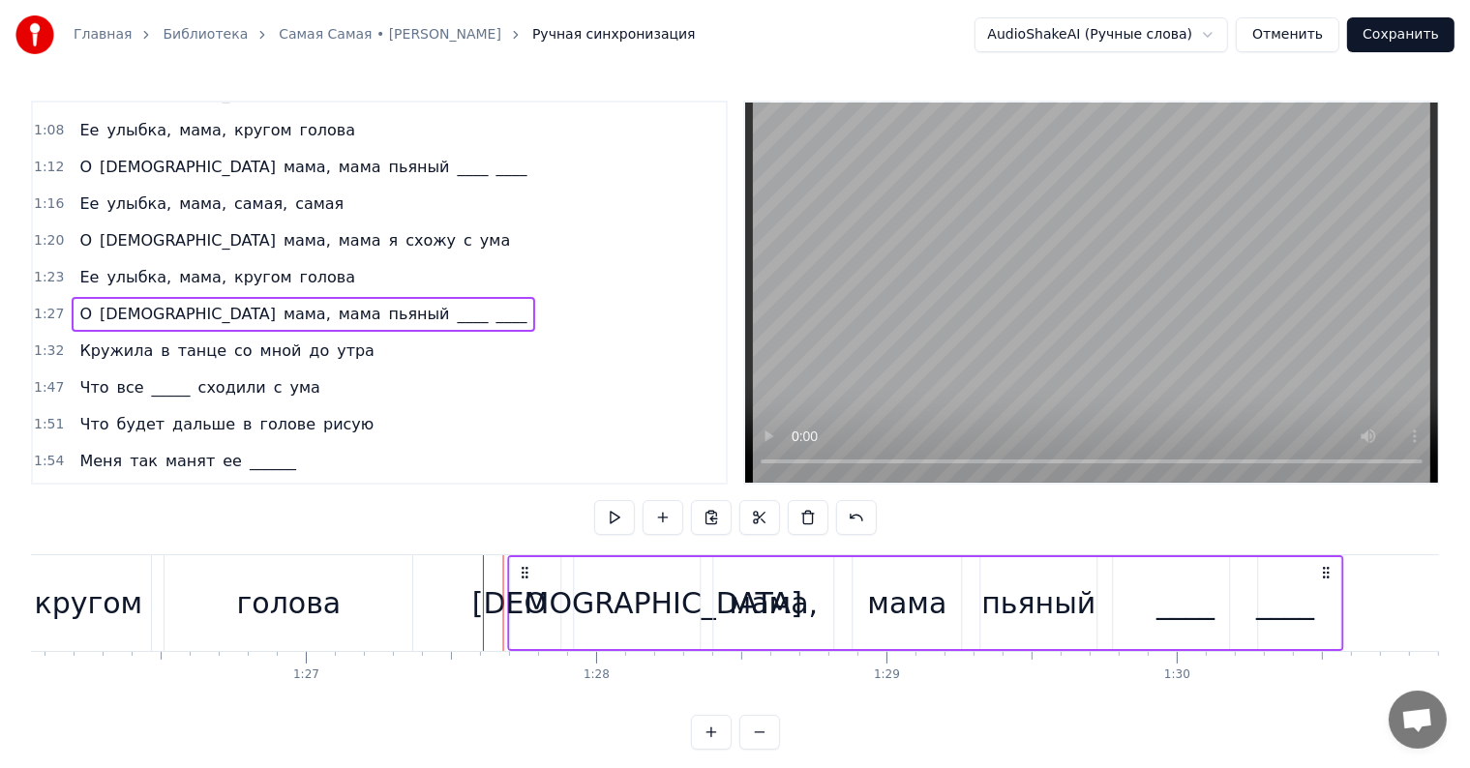
drag, startPoint x: 201, startPoint y: 573, endPoint x: 520, endPoint y: 584, distance: 318.6
click at [520, 584] on div "О Боже мама, мама пьяный ____ ____" at bounding box center [926, 603] width 836 height 96
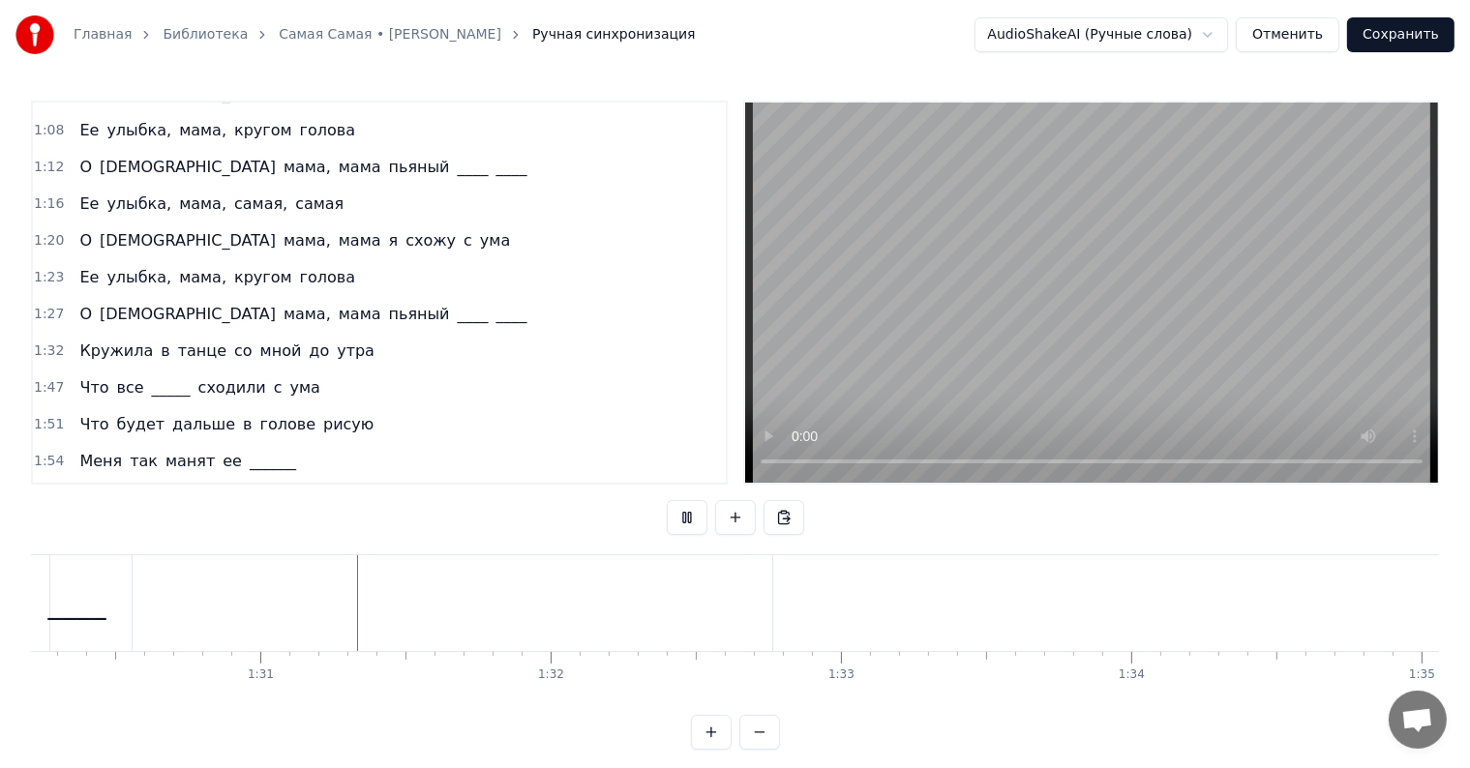
scroll to position [0, 26256]
click at [77, 193] on span "Ее" at bounding box center [88, 204] width 23 height 22
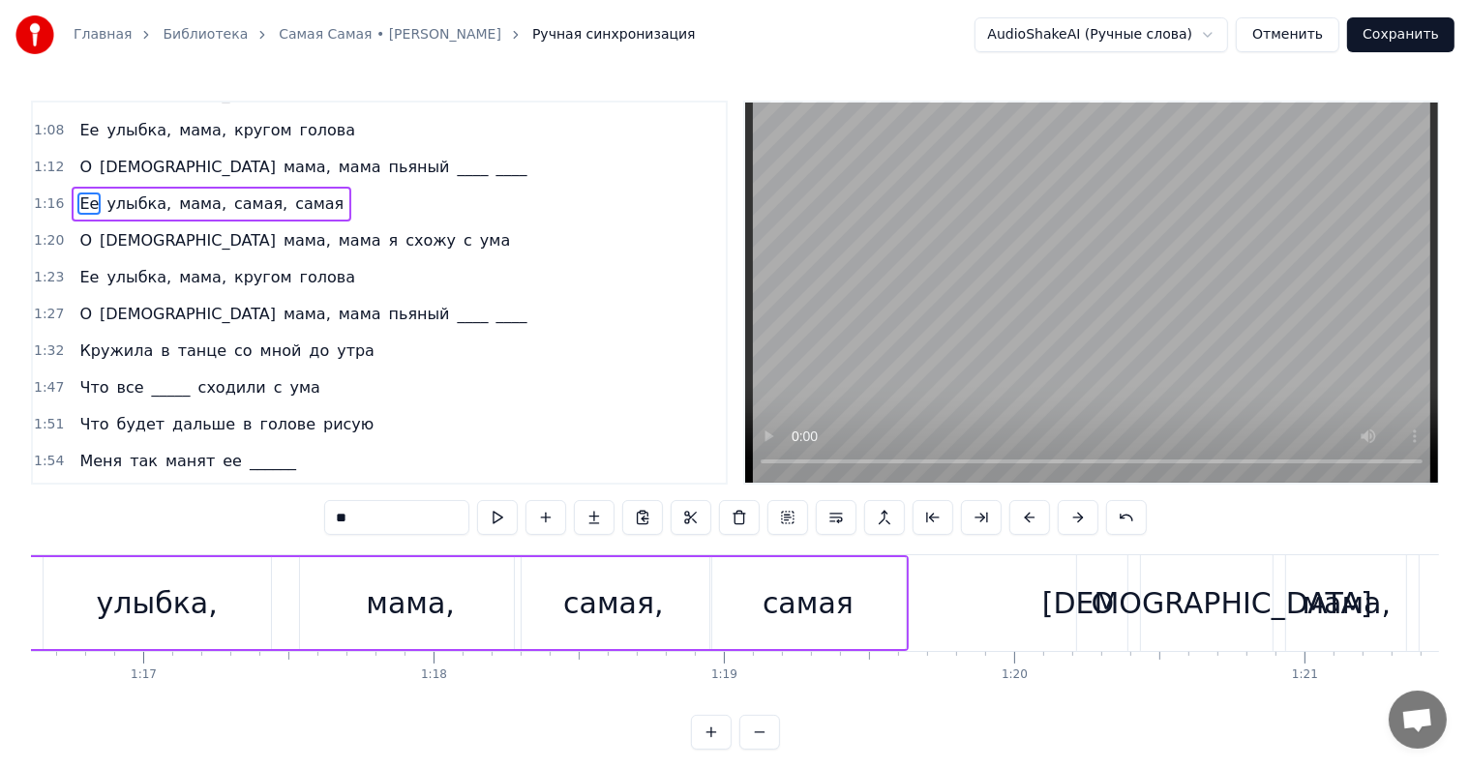
scroll to position [0, 22001]
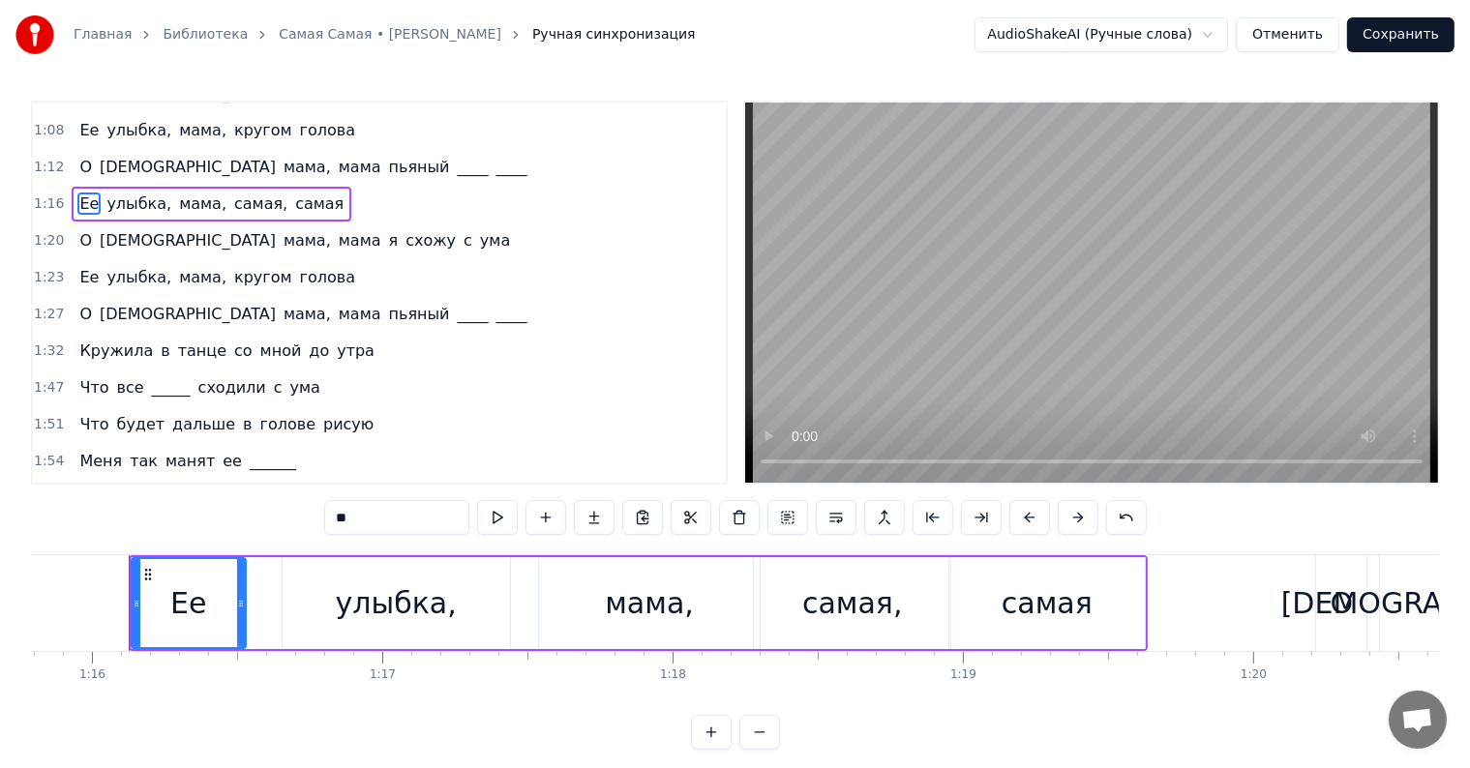
click at [72, 187] on div "Ее улыбка, мама, самая, самая" at bounding box center [212, 204] width 280 height 35
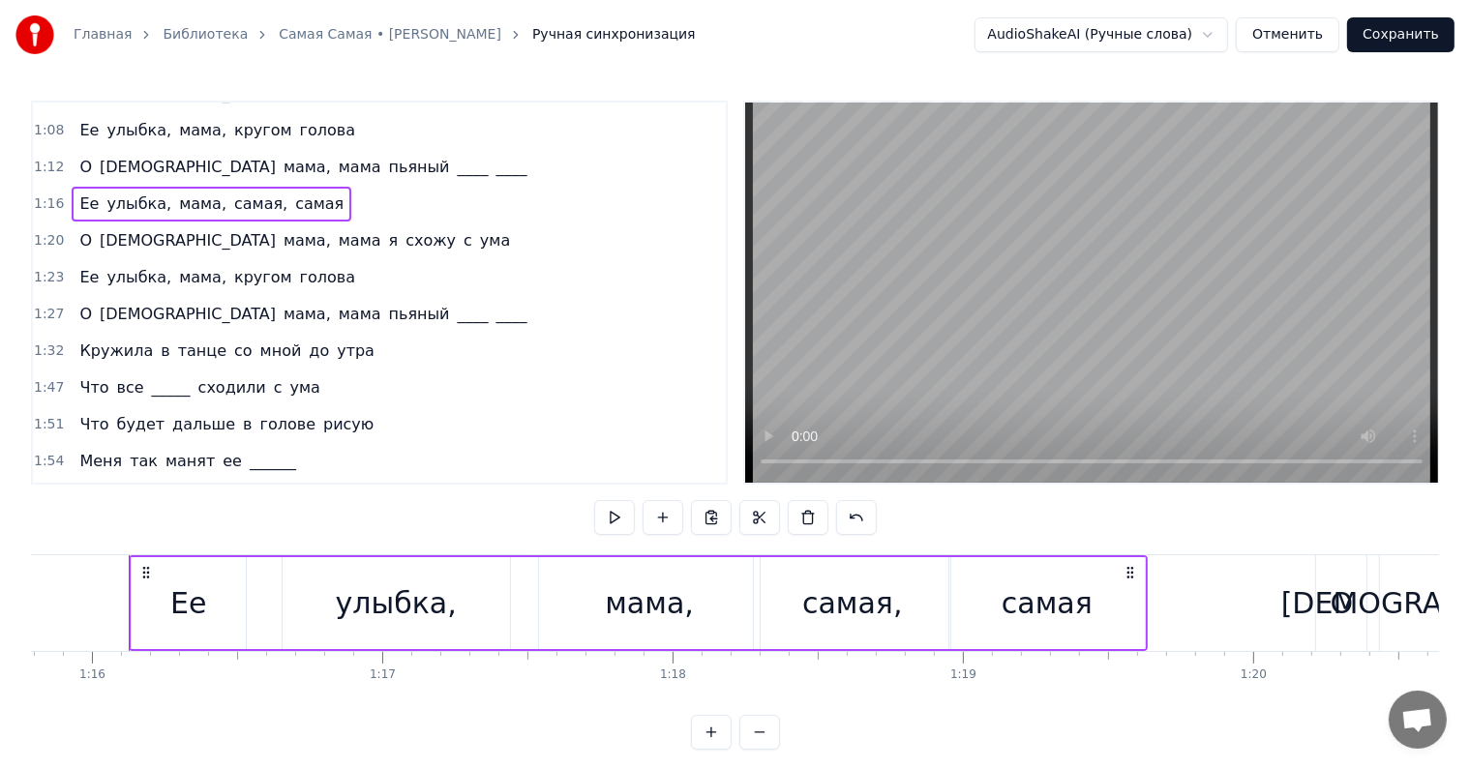
click at [701, 515] on button at bounding box center [711, 517] width 41 height 35
click at [494, 303] on span "____" at bounding box center [511, 314] width 35 height 22
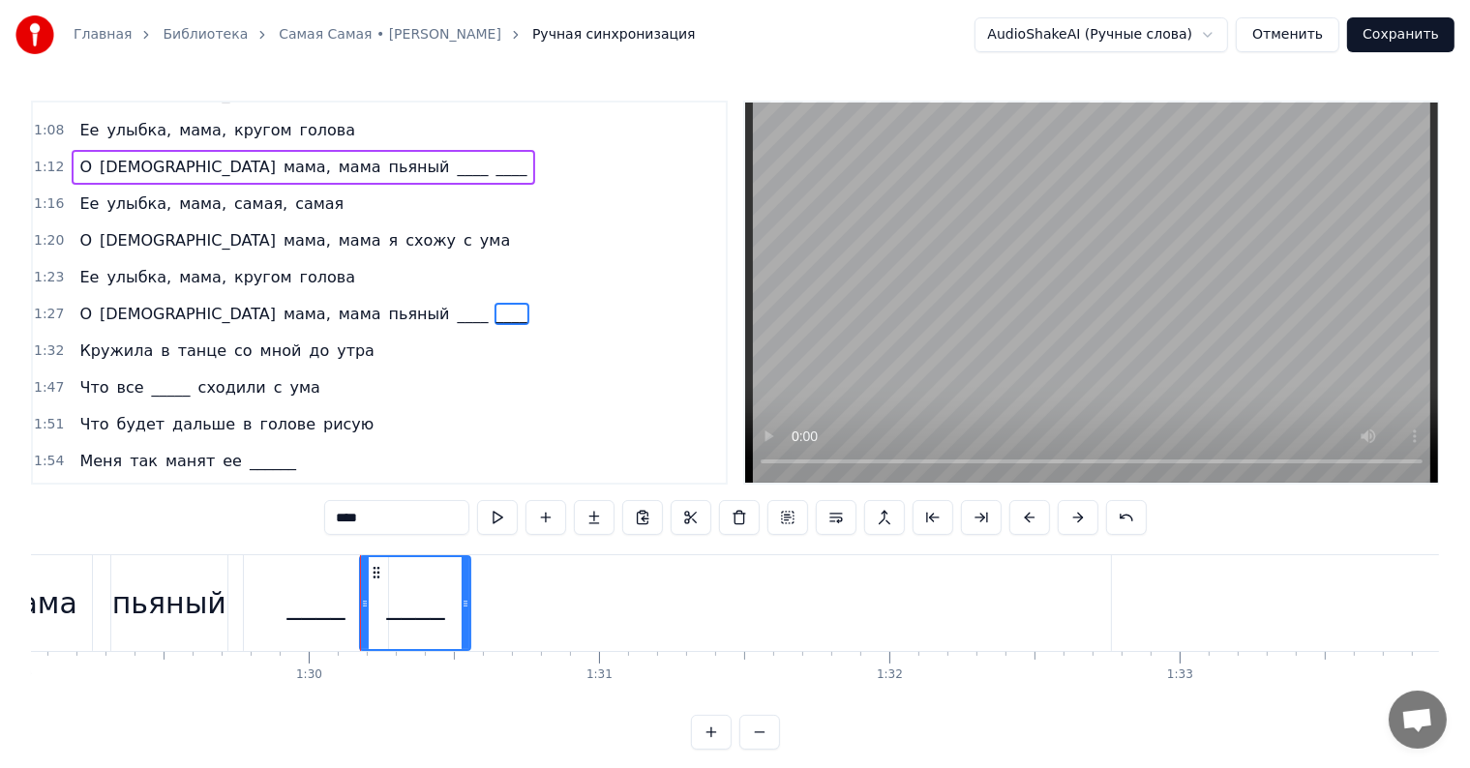
scroll to position [0, 26080]
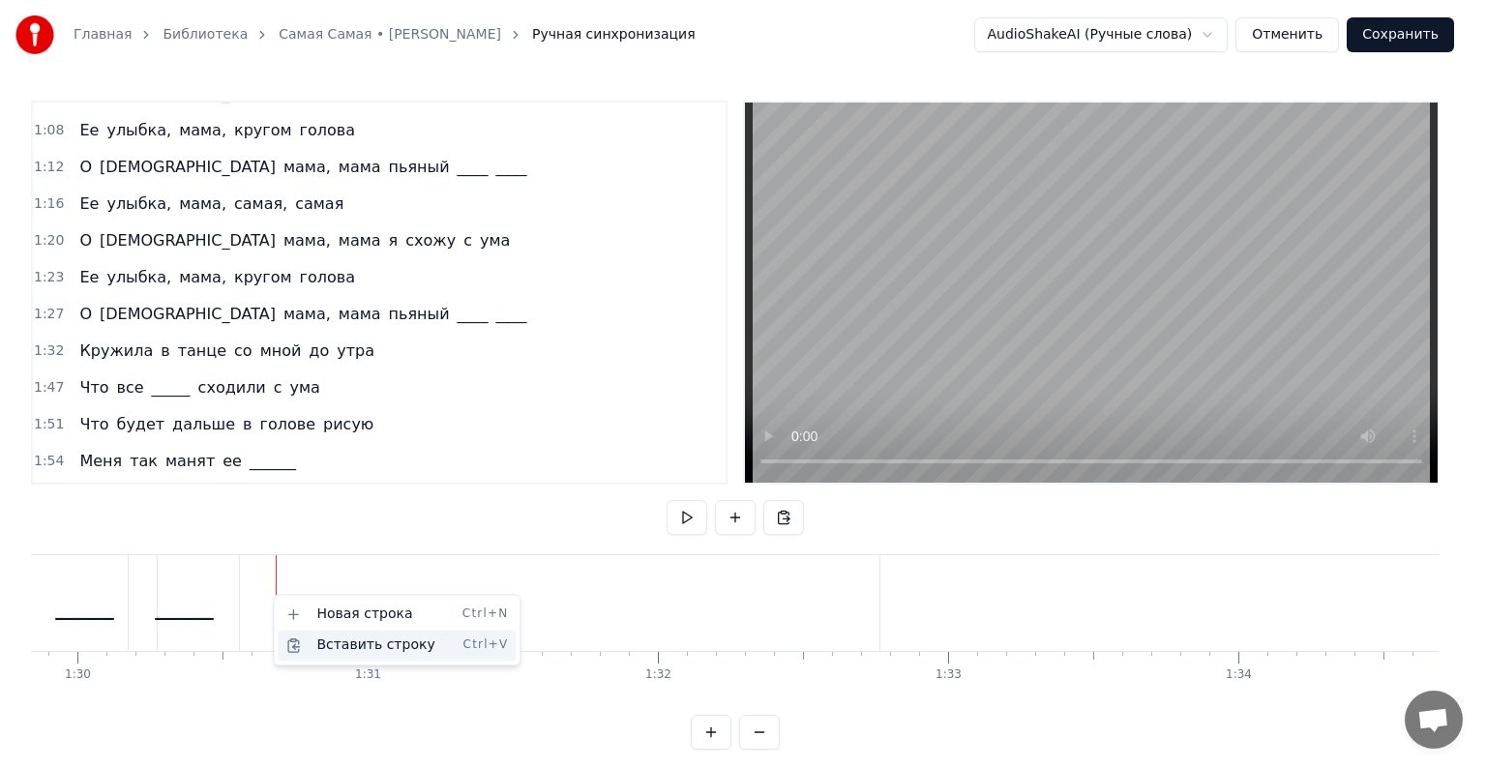
click at [321, 644] on div "Вставить строку Ctrl+V" at bounding box center [397, 645] width 238 height 31
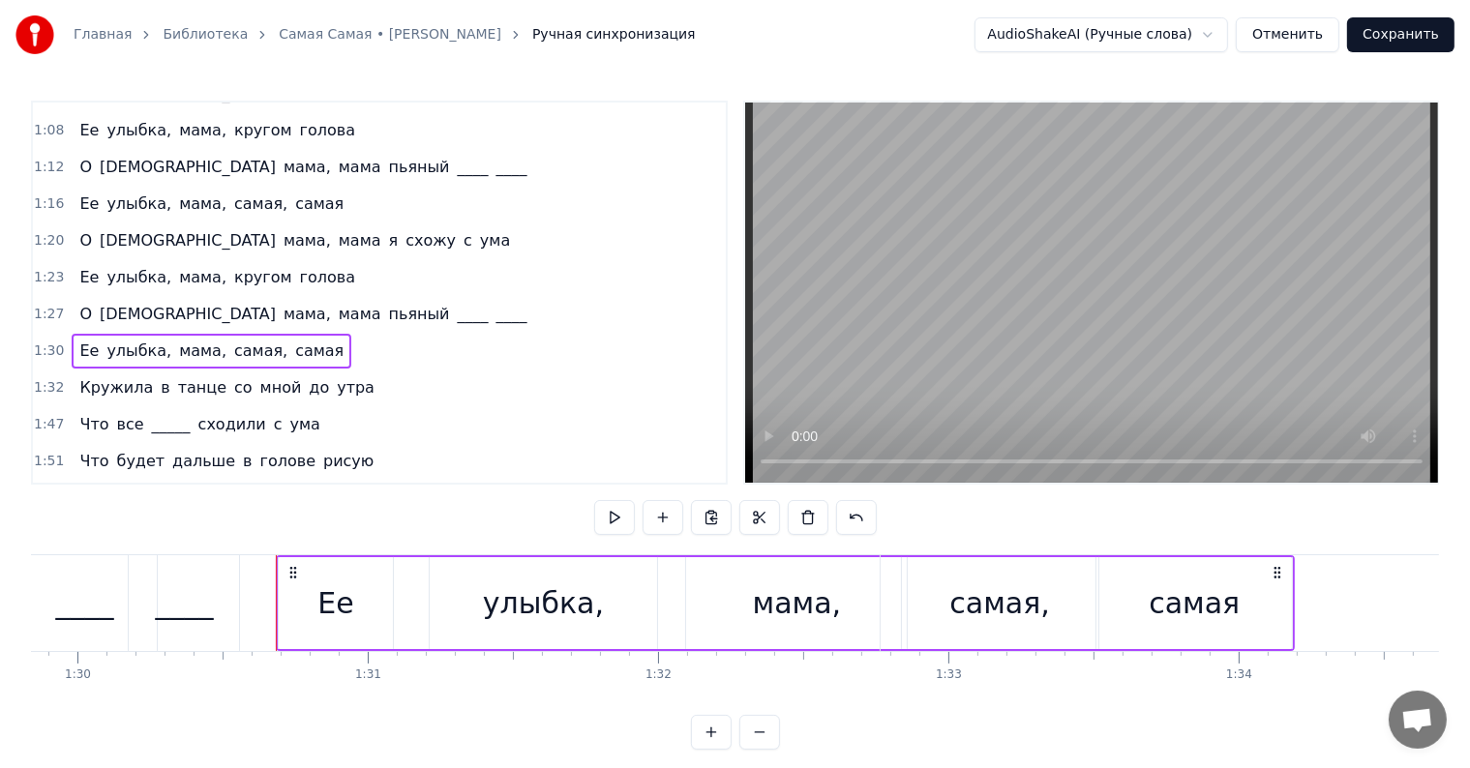
click at [207, 606] on div "____" at bounding box center [184, 604] width 58 height 44
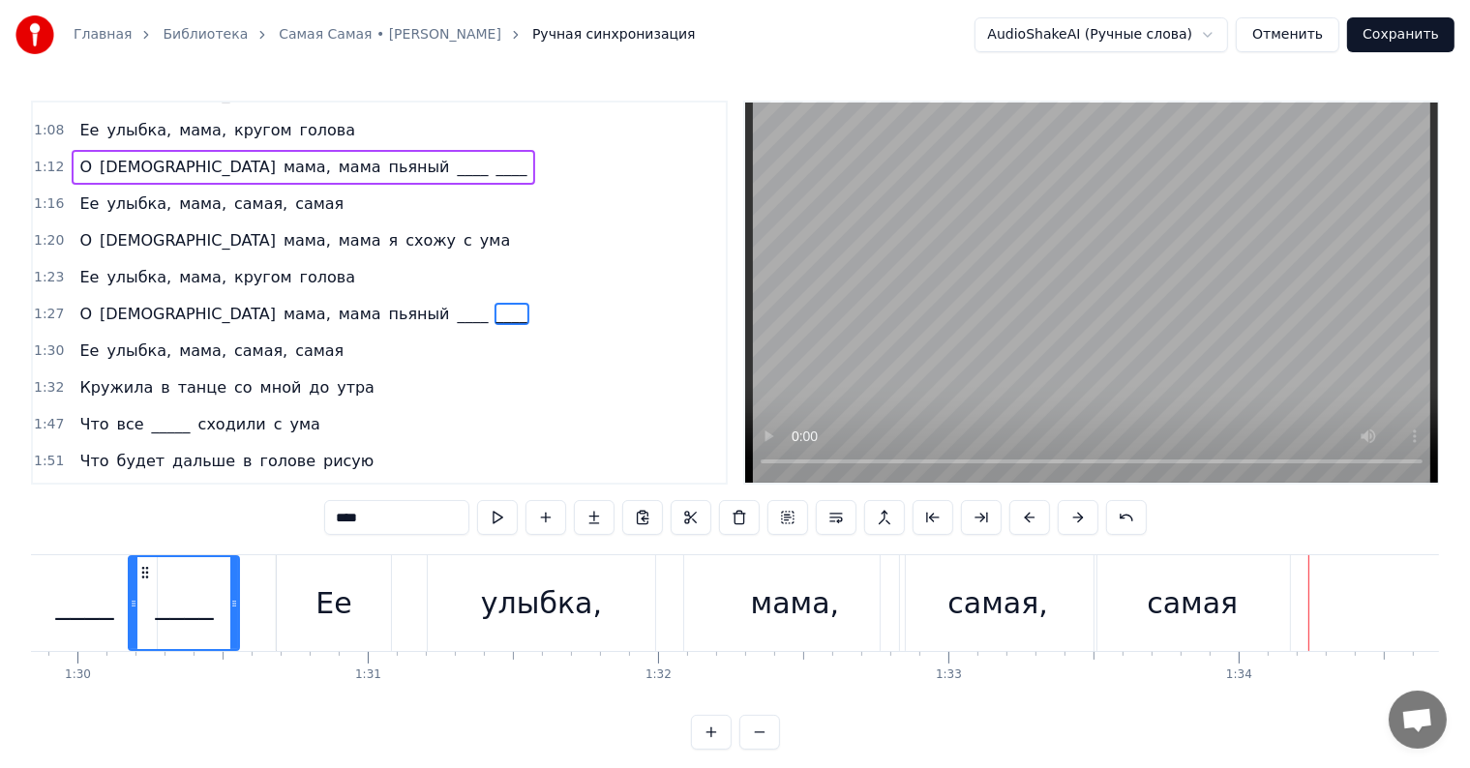
click at [824, 599] on div "мама," at bounding box center [795, 604] width 89 height 44
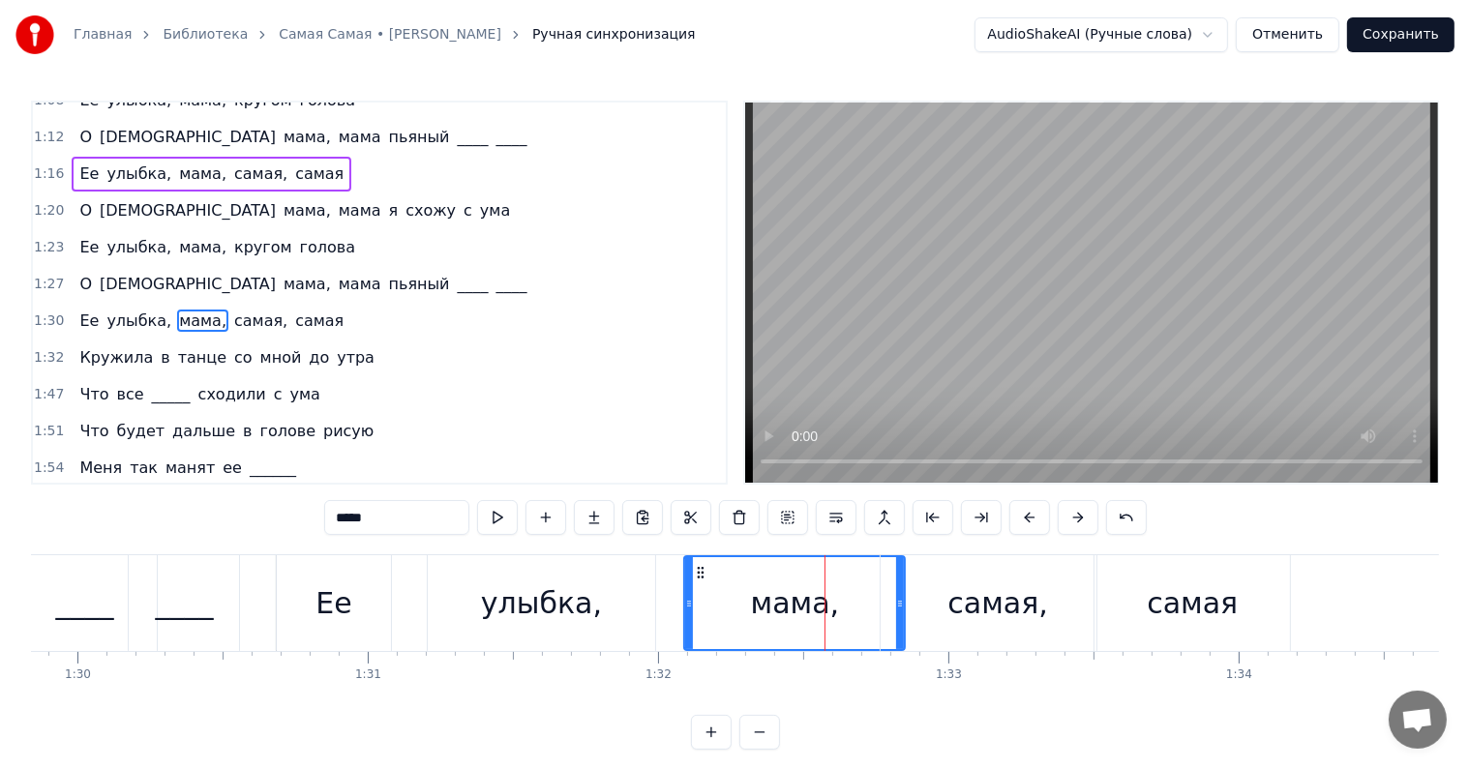
scroll to position [503, 0]
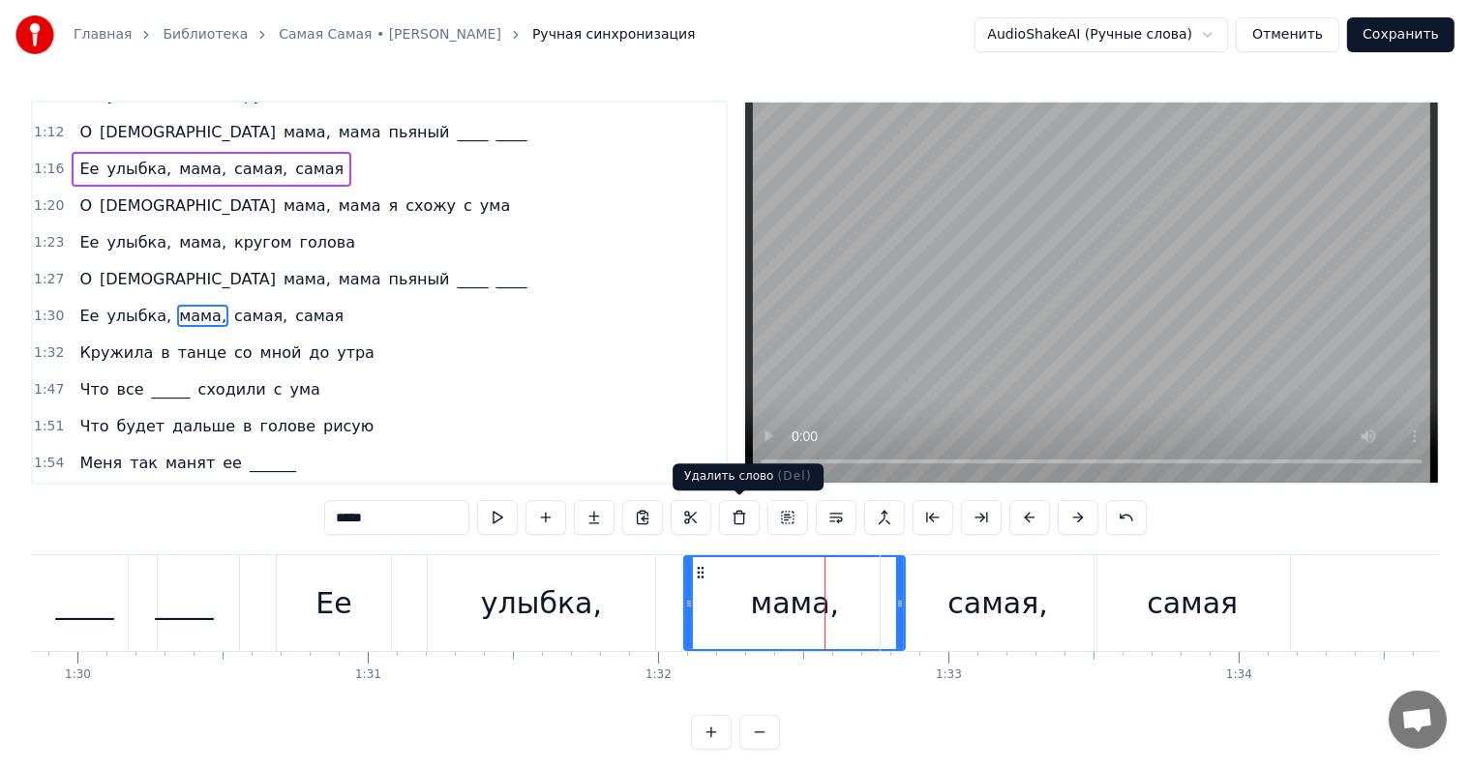
click at [747, 521] on button at bounding box center [739, 517] width 41 height 35
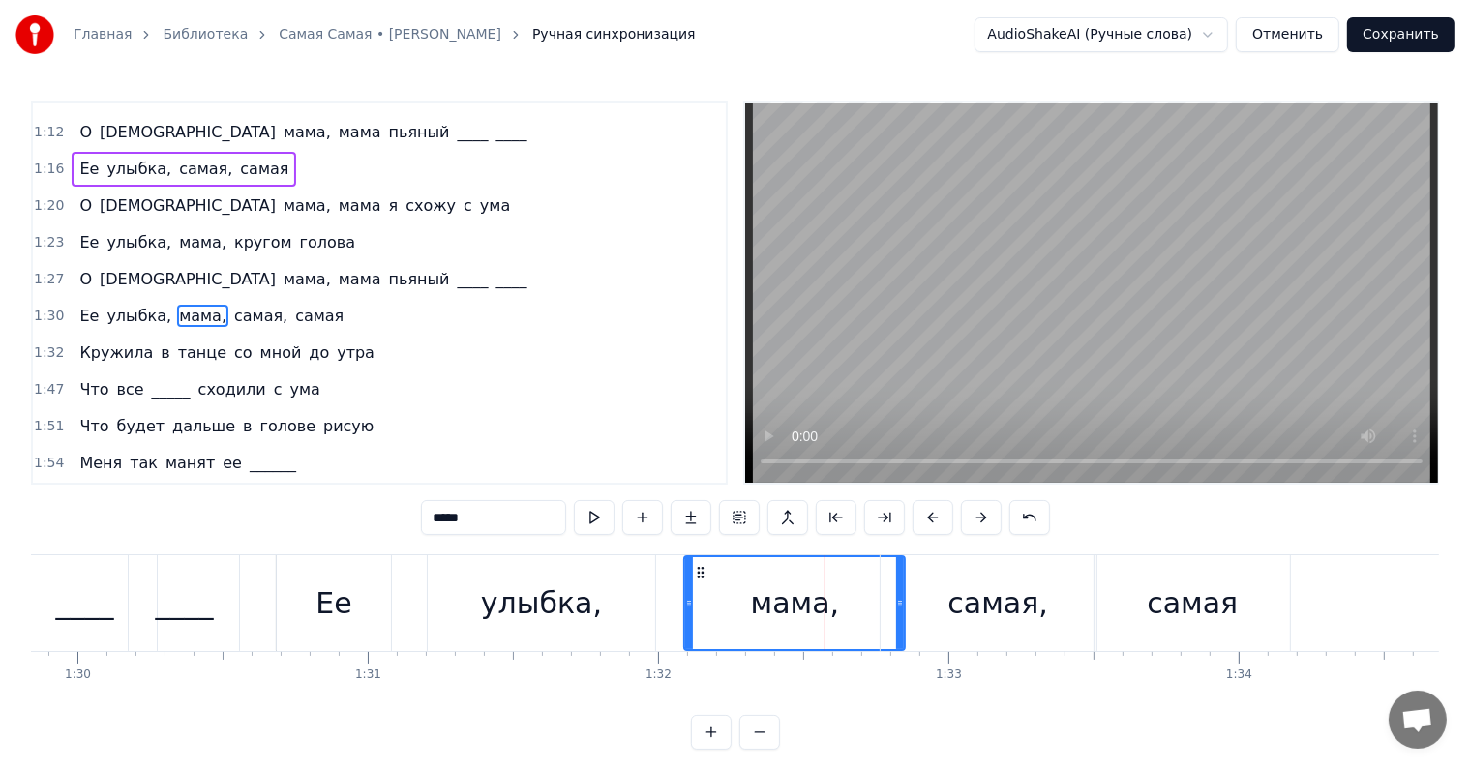
type input "*******"
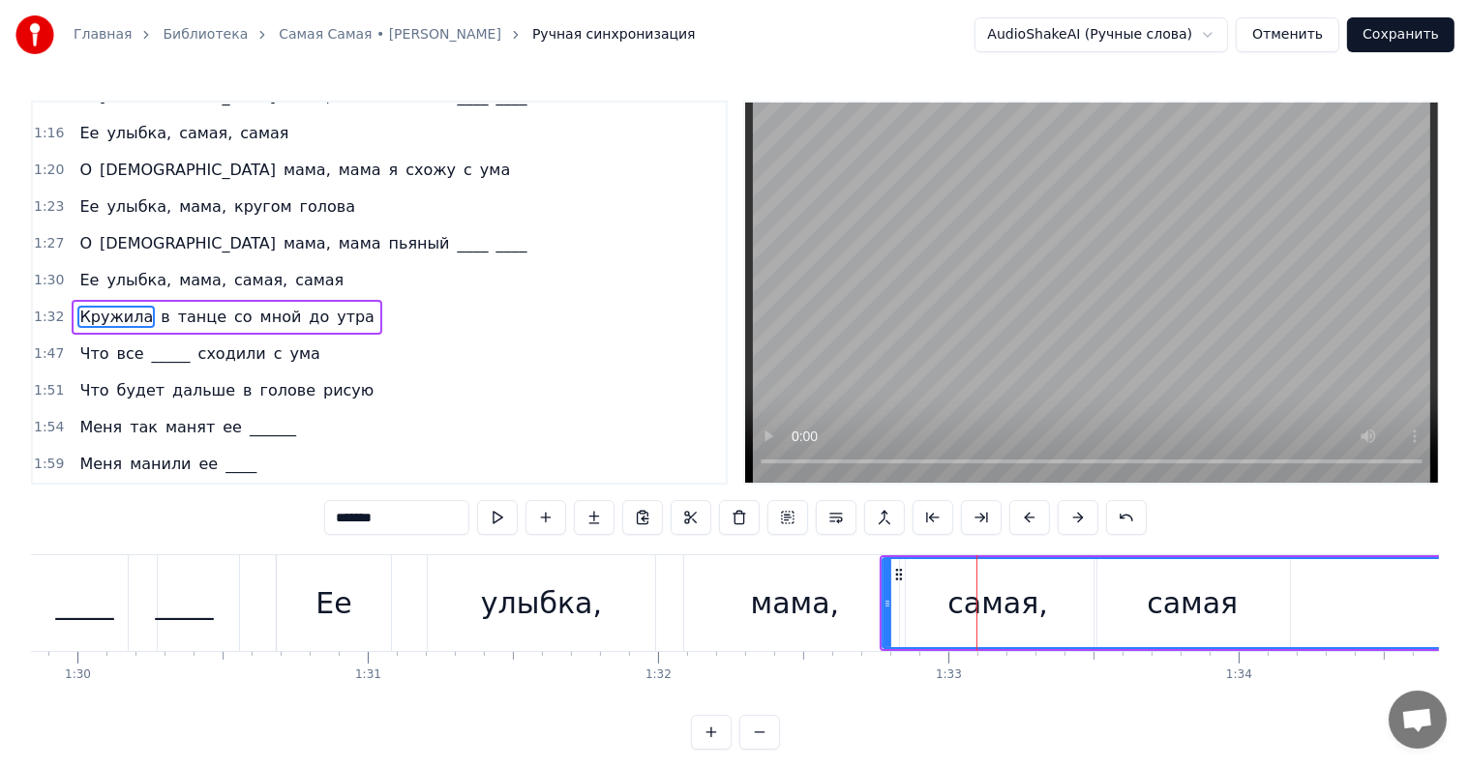
click at [735, 513] on button at bounding box center [739, 517] width 41 height 35
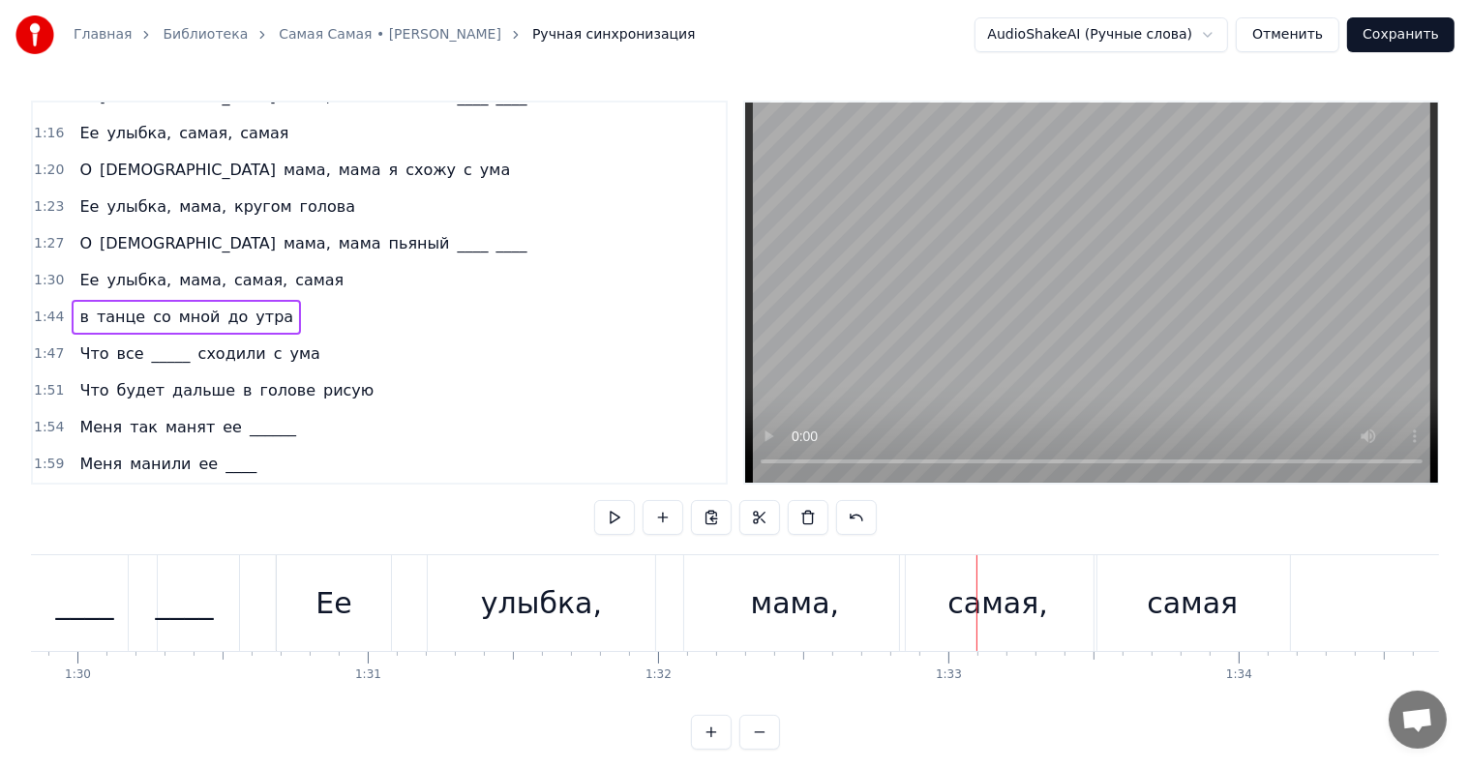
click at [965, 603] on div "самая," at bounding box center [997, 604] width 100 height 44
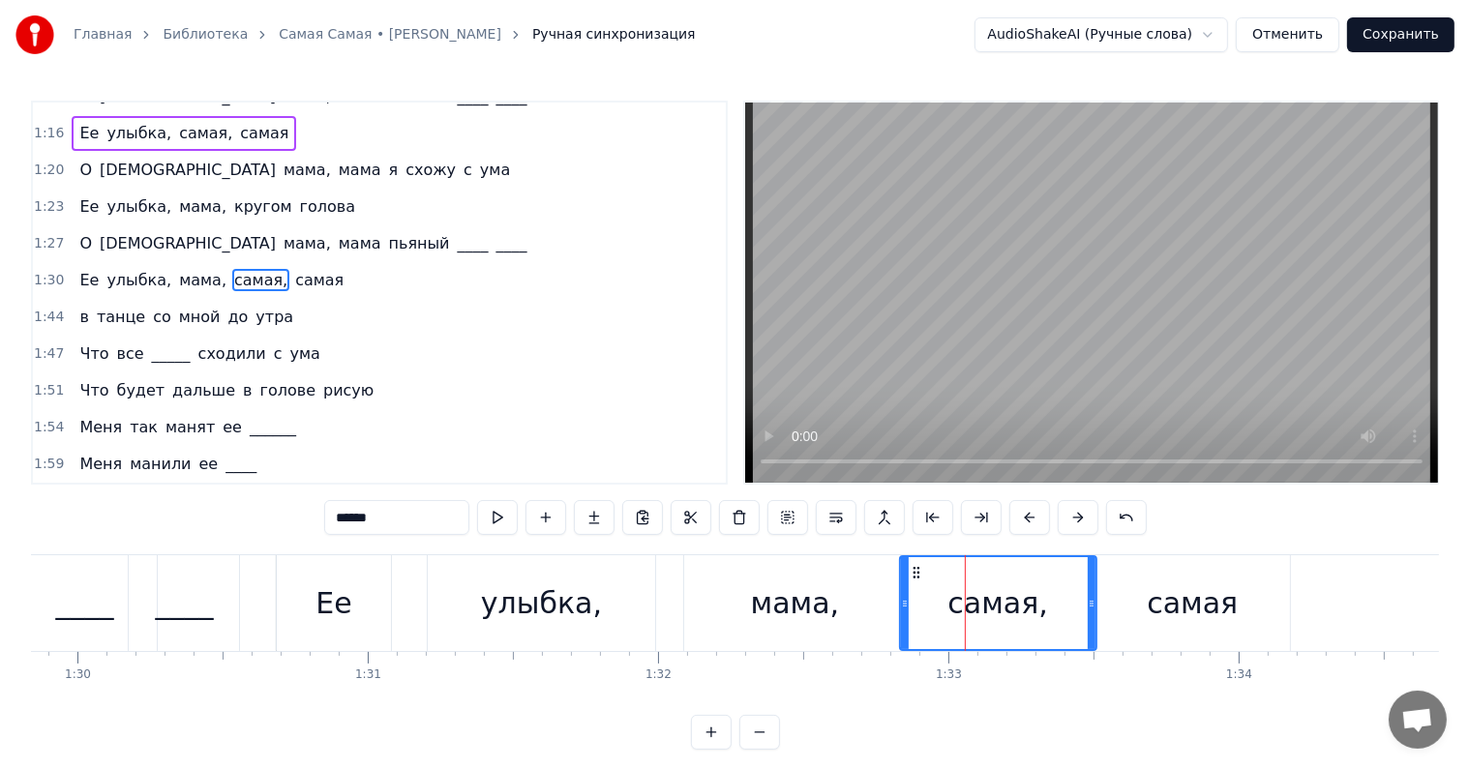
scroll to position [503, 0]
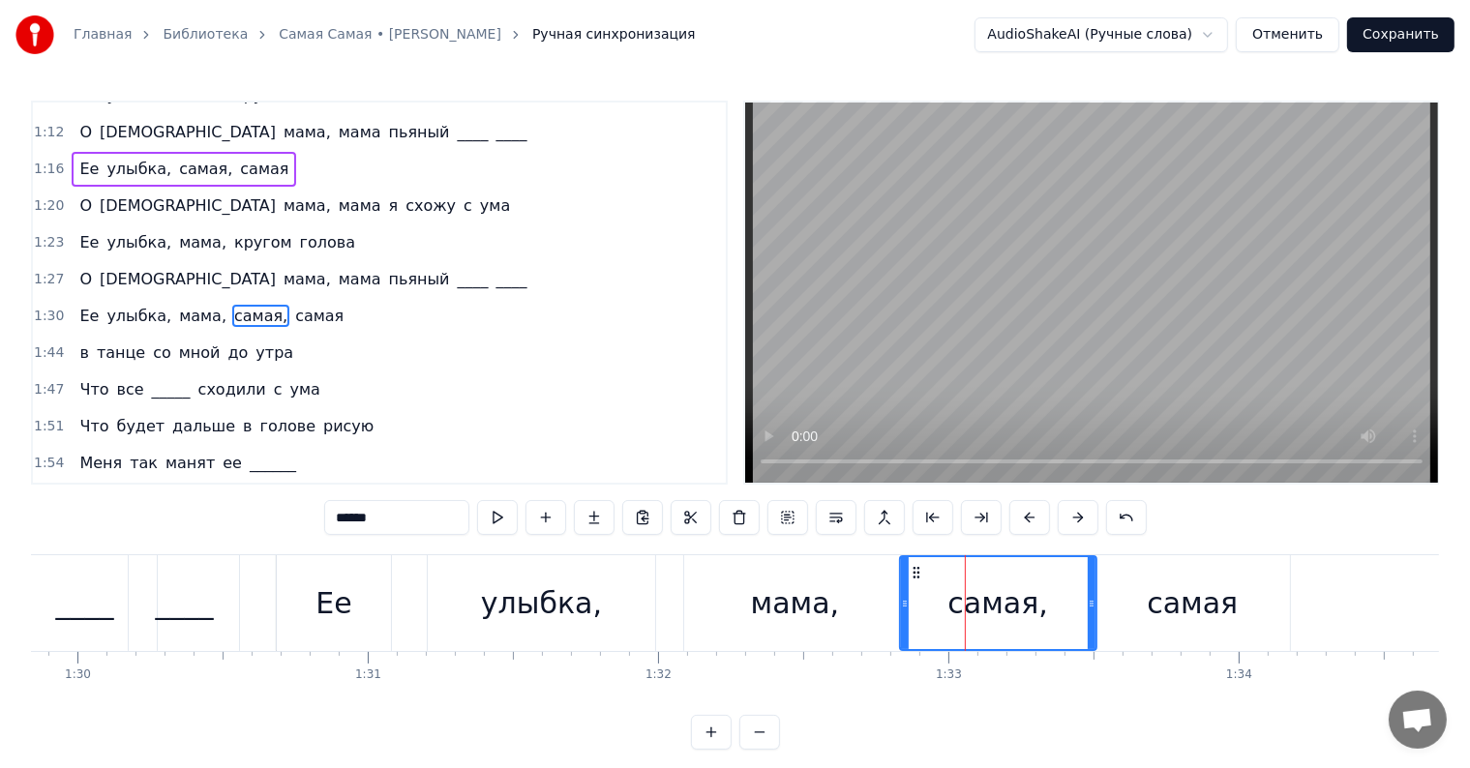
click at [914, 571] on icon at bounding box center [916, 572] width 15 height 15
click at [733, 522] on button at bounding box center [739, 517] width 41 height 35
click at [1130, 594] on div "самая" at bounding box center [1191, 603] width 195 height 96
type input "*****"
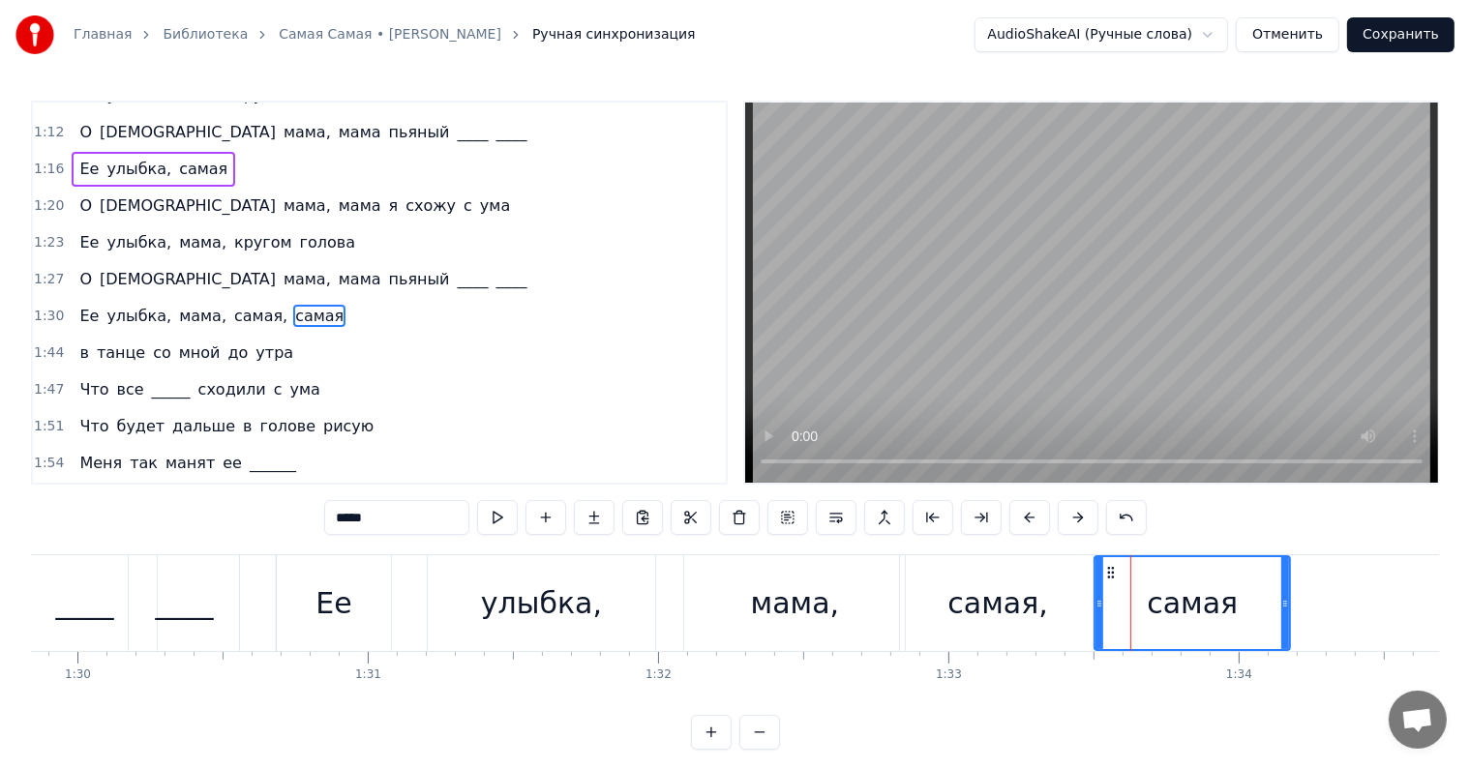
click at [1110, 573] on icon at bounding box center [1110, 572] width 15 height 15
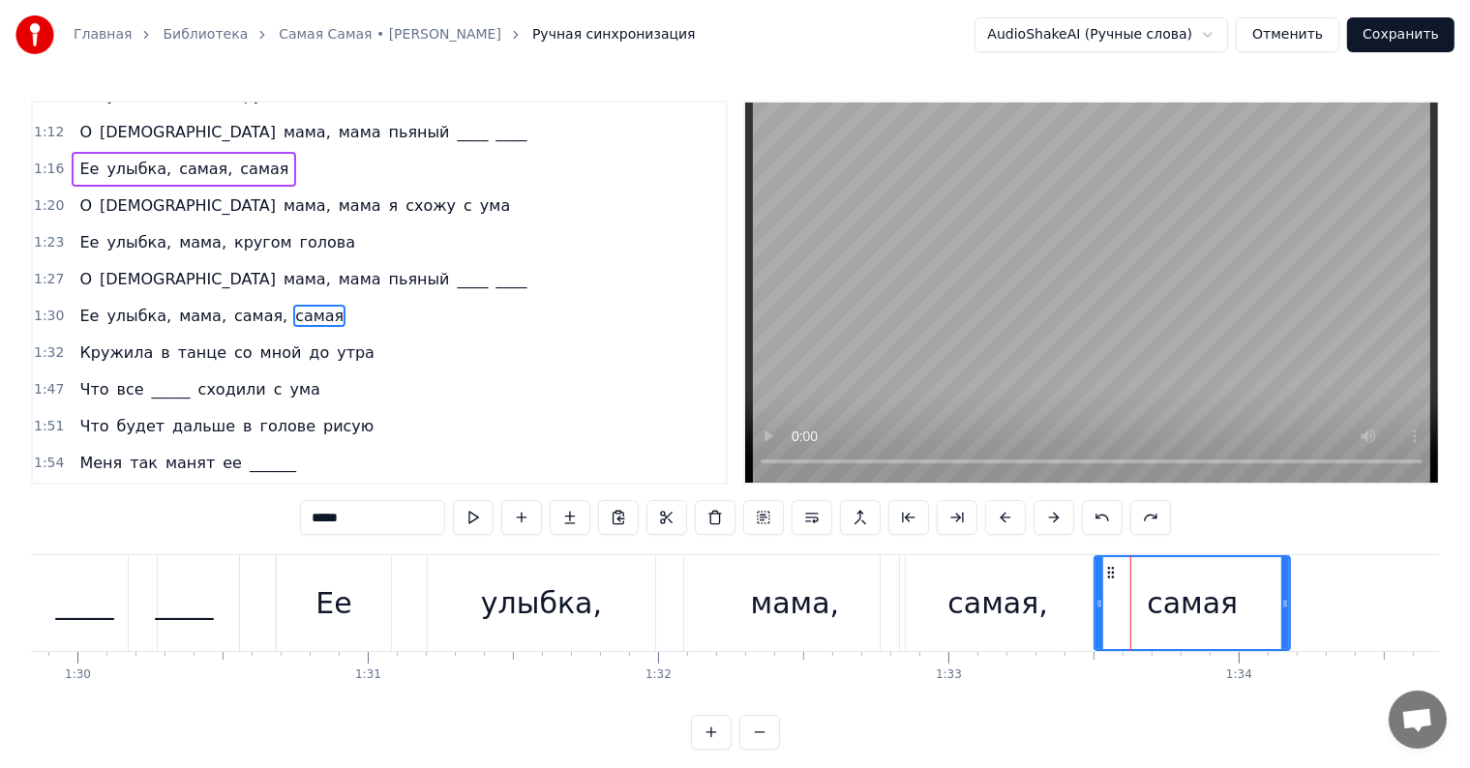
click at [78, 336] on div "[PERSON_NAME] в танце со мной до утра" at bounding box center [227, 353] width 311 height 35
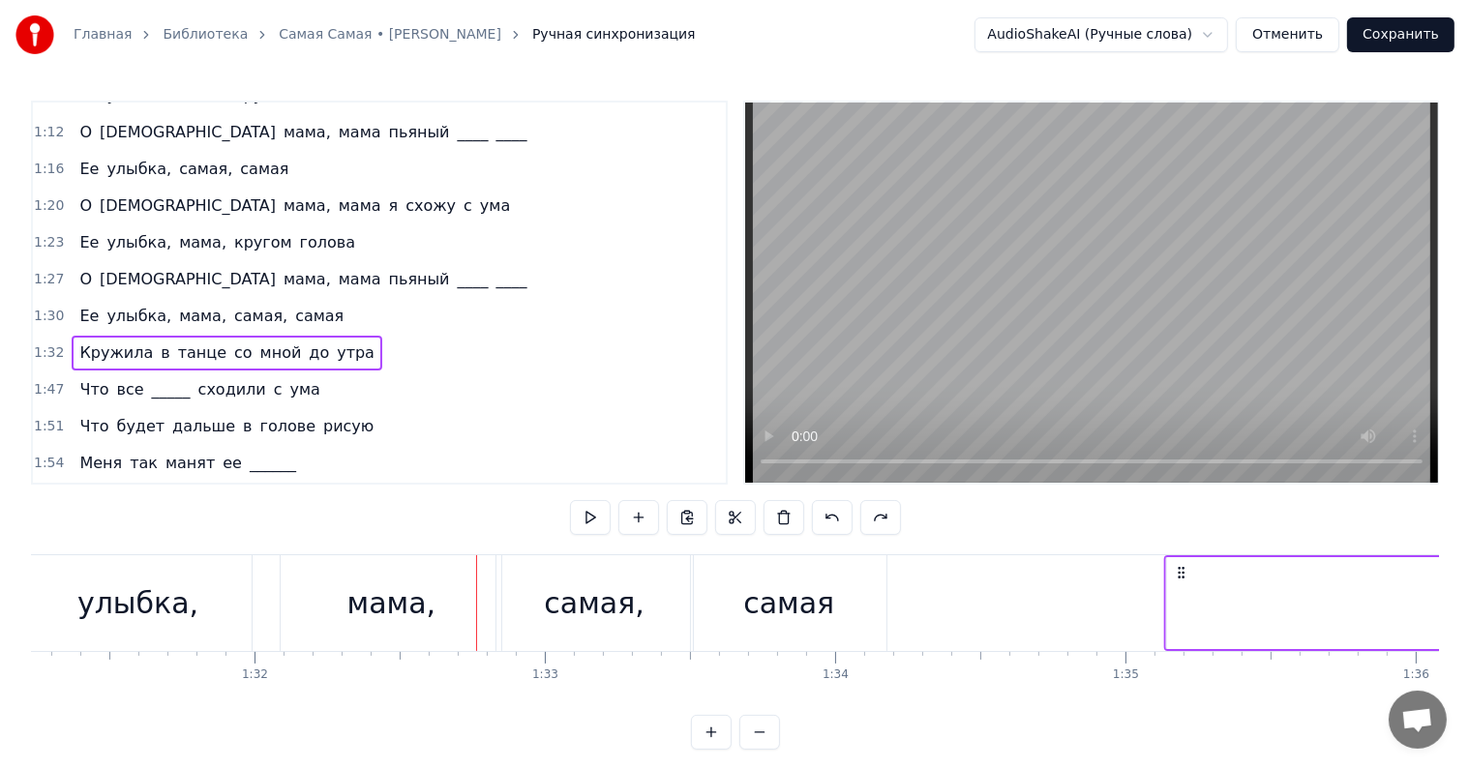
drag, startPoint x: 894, startPoint y: 567, endPoint x: 1189, endPoint y: 568, distance: 295.1
click at [1180, 568] on circle at bounding box center [1179, 568] width 1 height 1
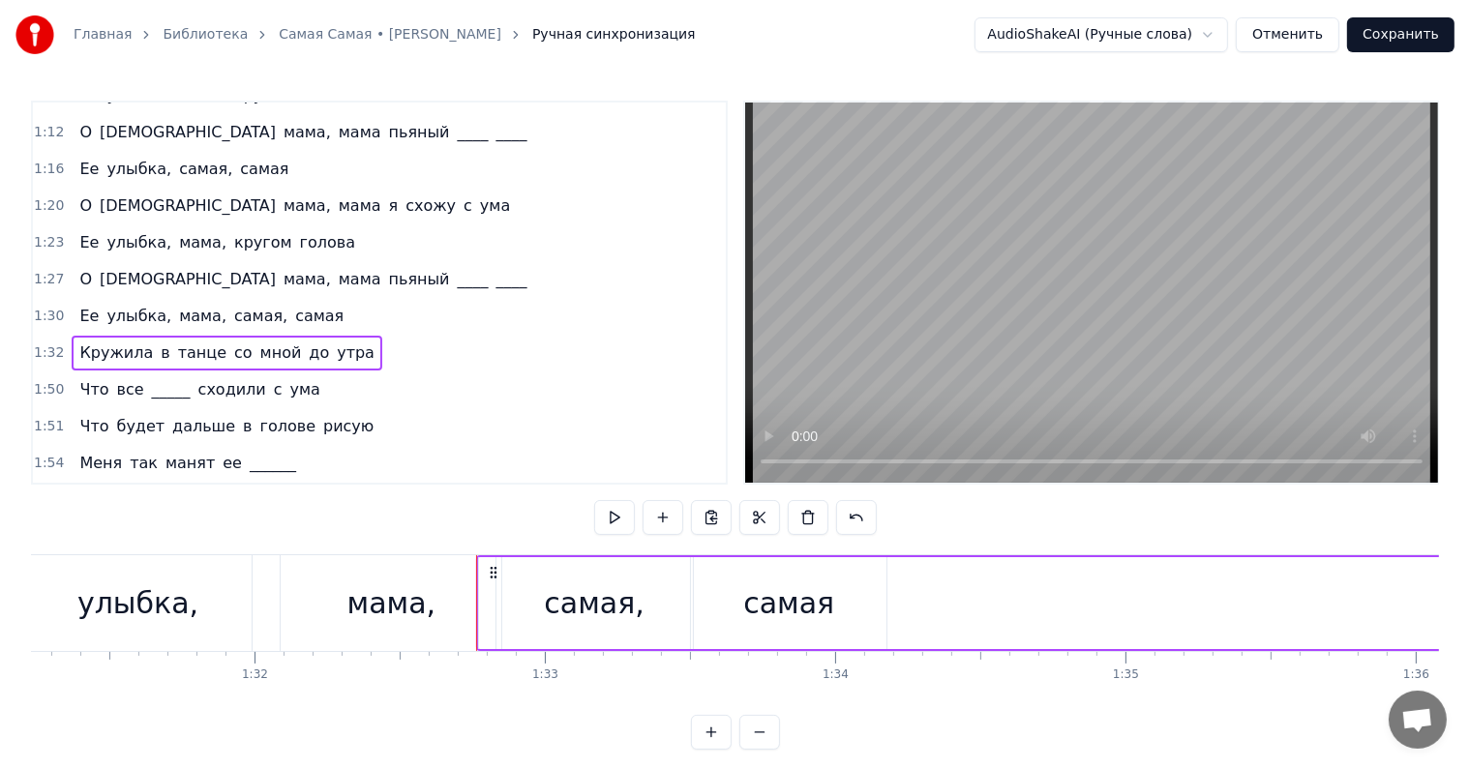
scroll to position [0, 26488]
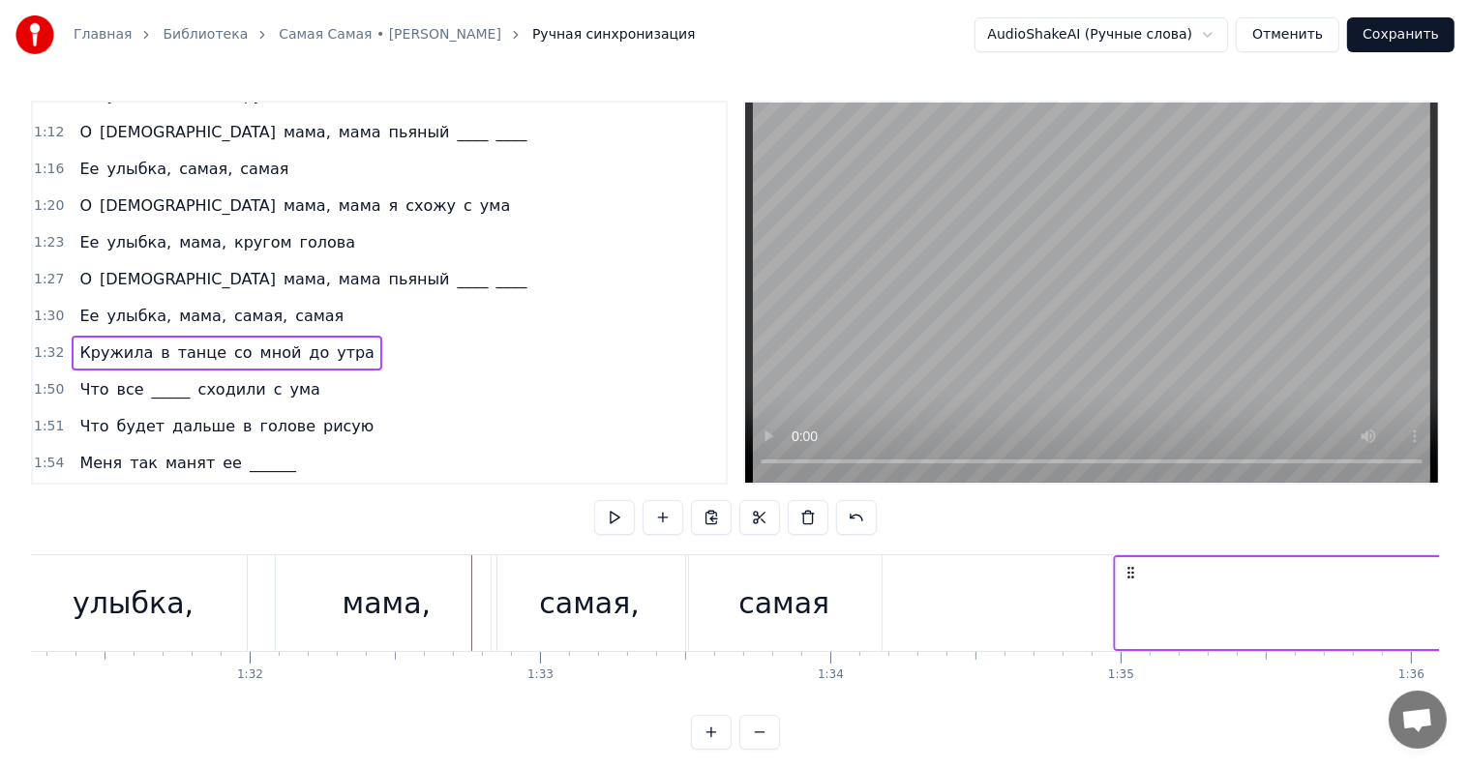
drag, startPoint x: 485, startPoint y: 565, endPoint x: 1126, endPoint y: 558, distance: 641.6
click at [762, 612] on div "самая" at bounding box center [783, 604] width 91 height 44
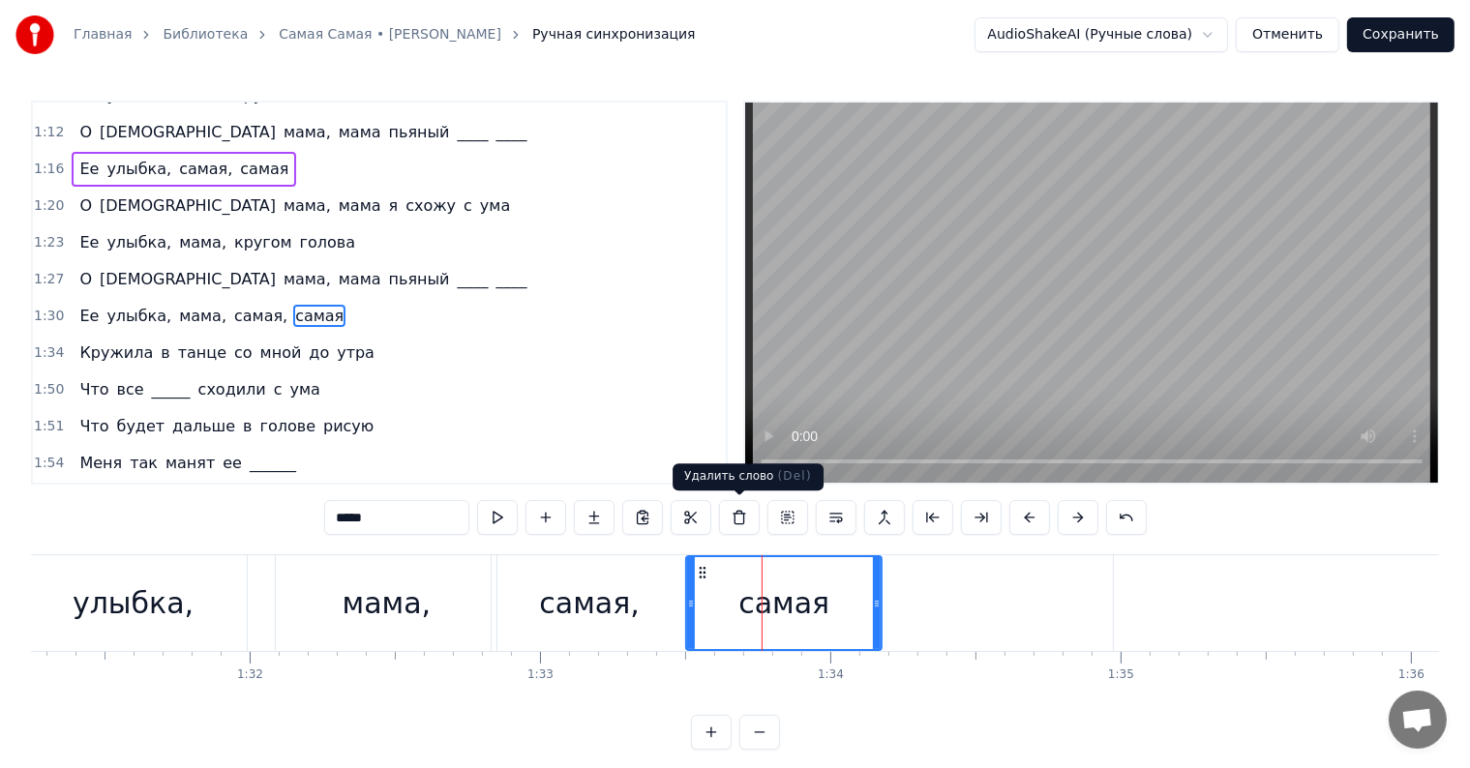
click at [732, 522] on button at bounding box center [739, 517] width 41 height 35
click at [697, 571] on icon at bounding box center [702, 572] width 15 height 15
click at [776, 604] on div "самая" at bounding box center [783, 604] width 91 height 44
click at [763, 604] on div at bounding box center [762, 603] width 1 height 96
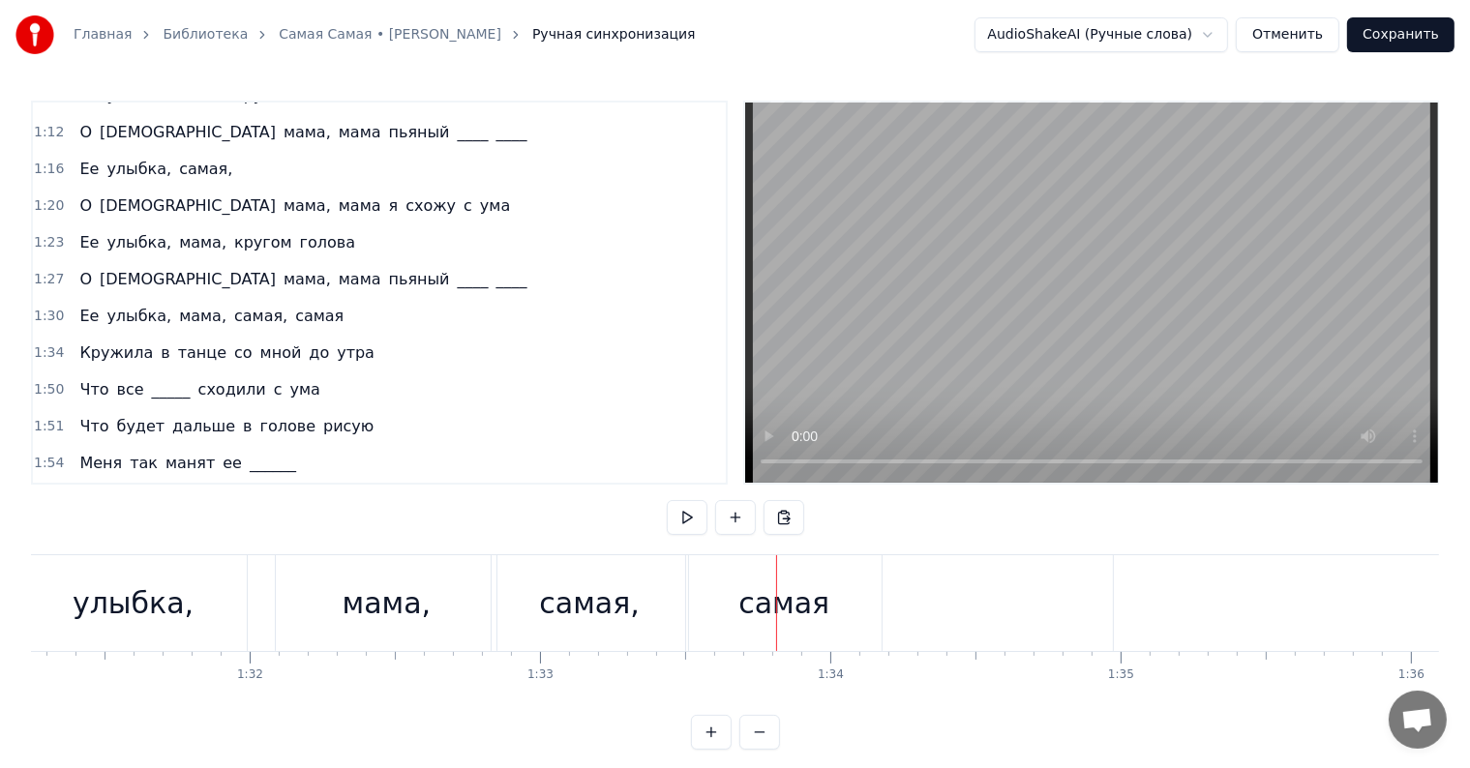
click at [847, 604] on div "самая" at bounding box center [783, 603] width 195 height 96
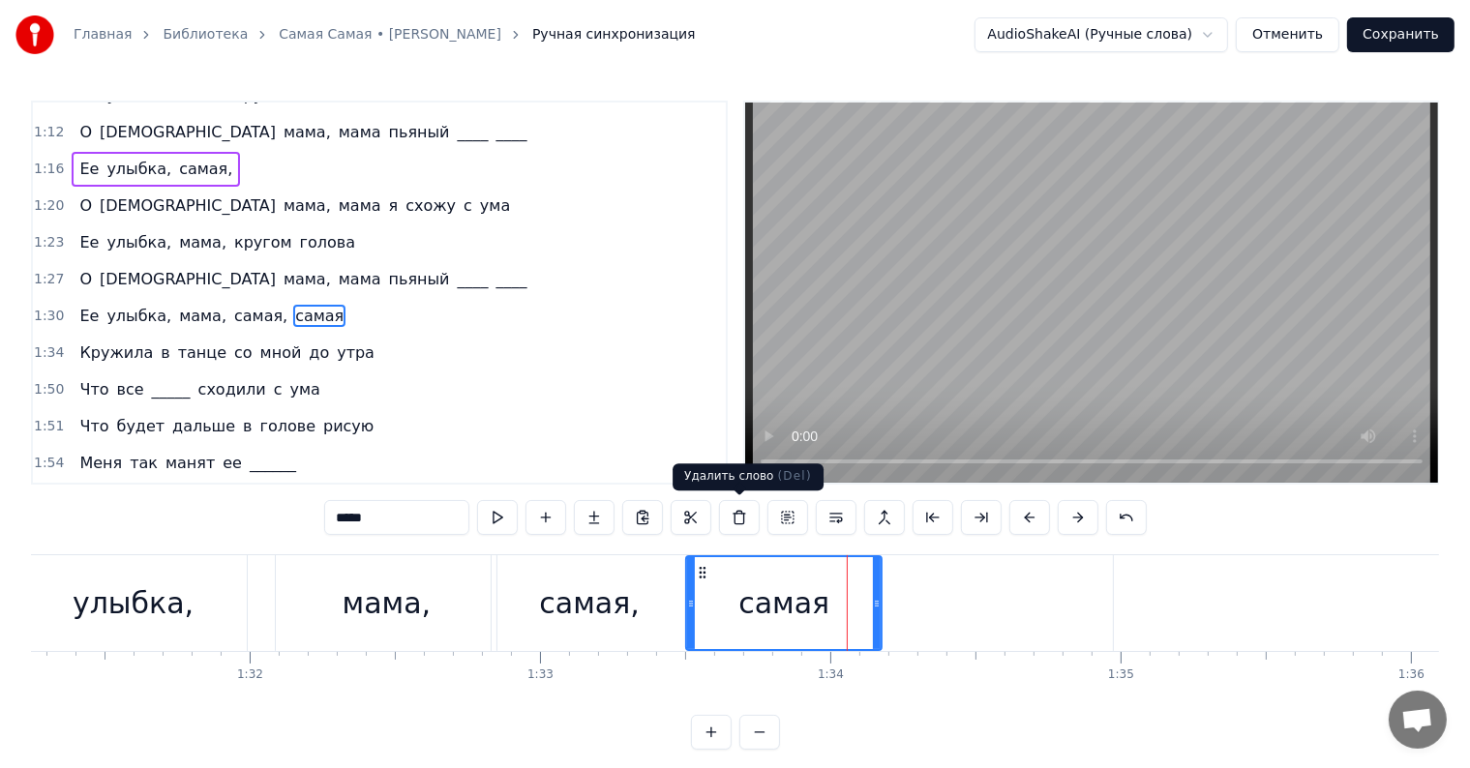
click at [750, 519] on button at bounding box center [739, 517] width 41 height 35
click at [700, 569] on icon at bounding box center [702, 572] width 15 height 15
click at [511, 575] on div "самая," at bounding box center [590, 603] width 196 height 96
type input "******"
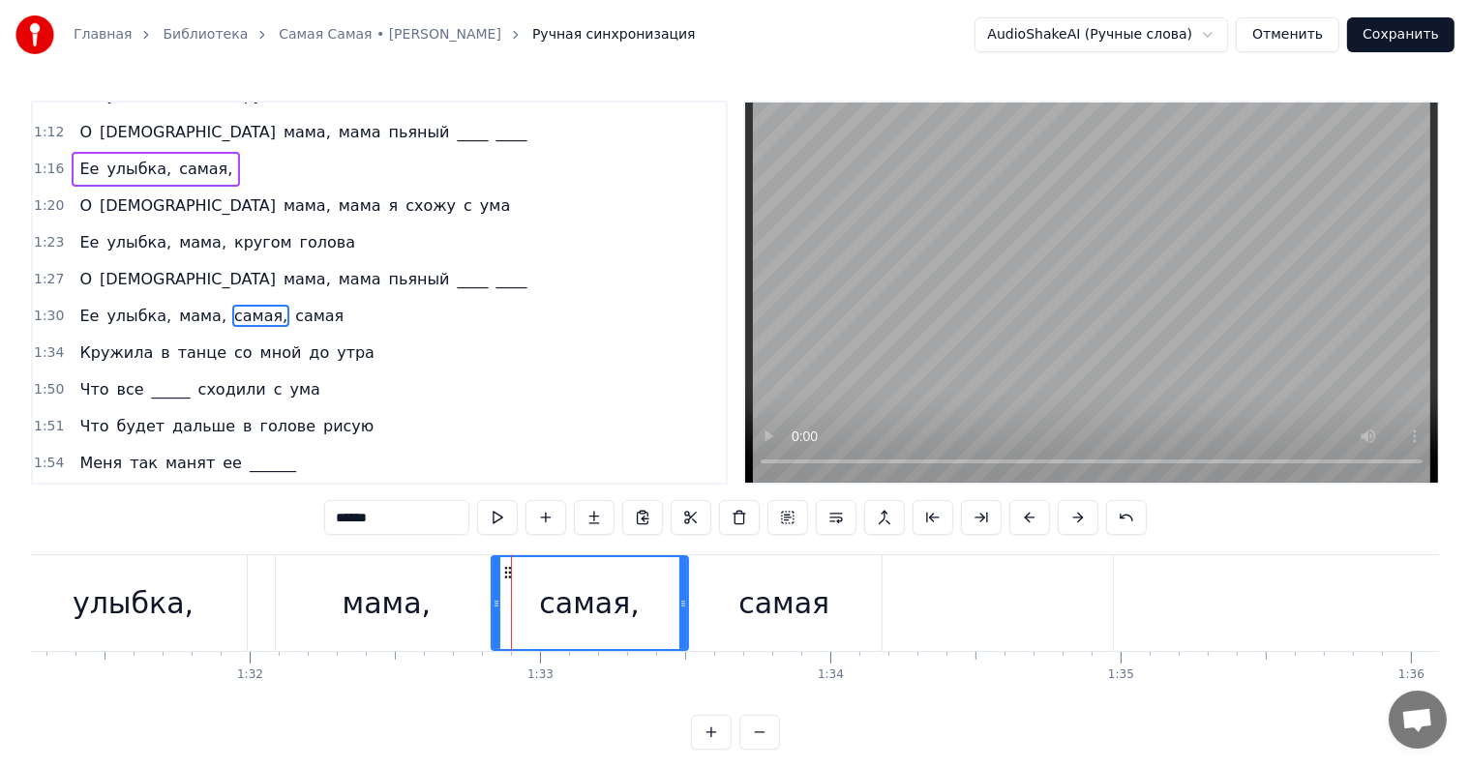
click at [507, 570] on icon at bounding box center [507, 572] width 15 height 15
click at [746, 510] on button at bounding box center [739, 517] width 41 height 35
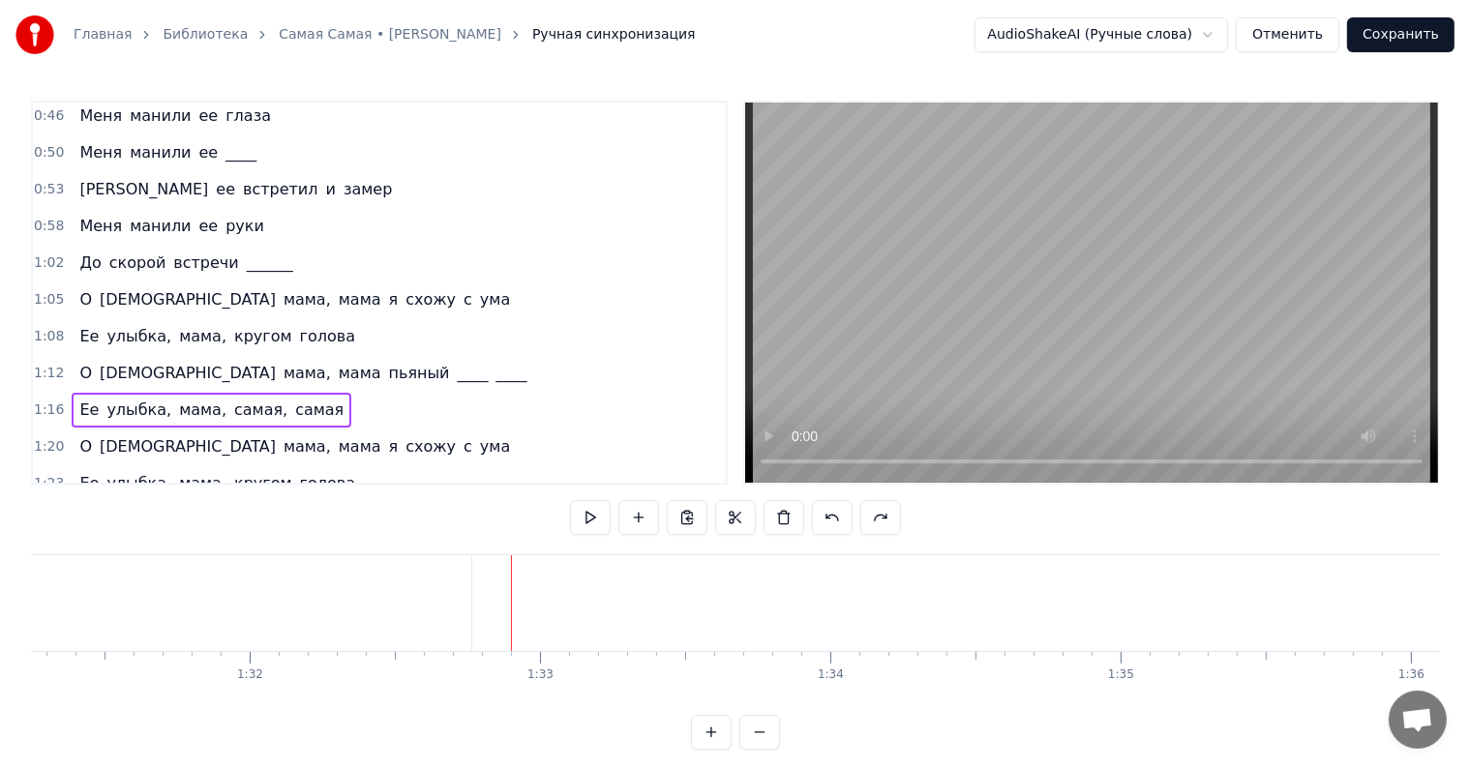
scroll to position [310, 0]
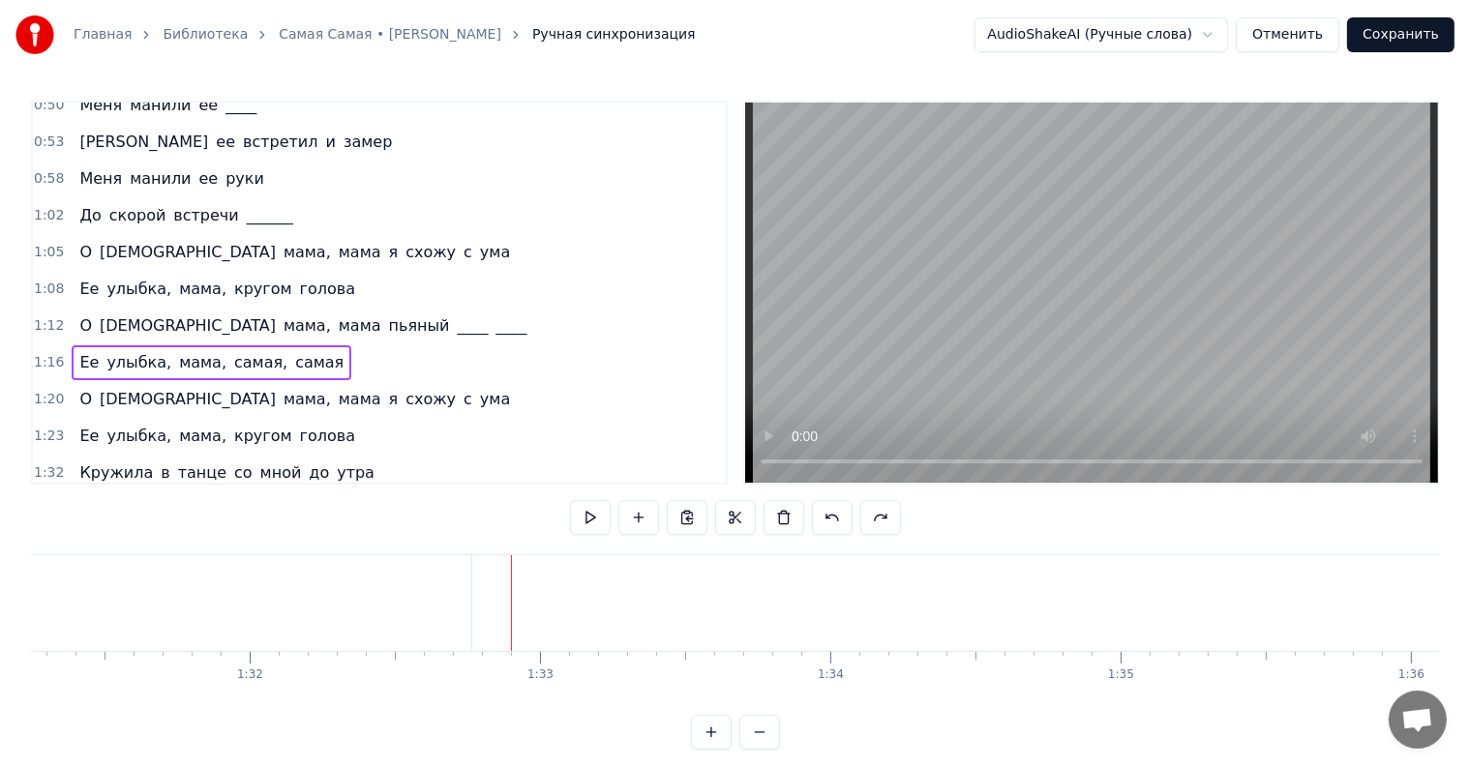
click at [77, 388] on span "О" at bounding box center [85, 399] width 16 height 22
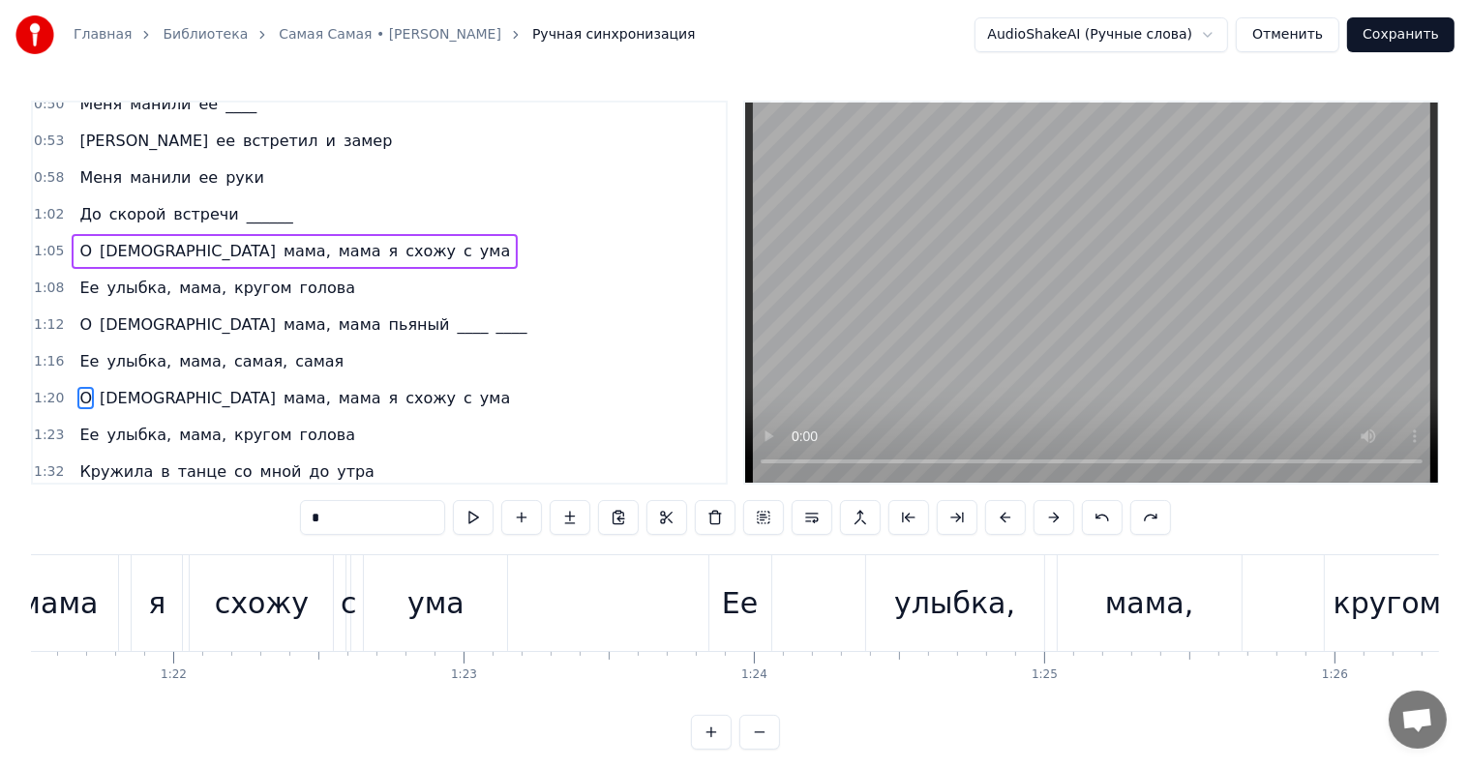
scroll to position [0, 23189]
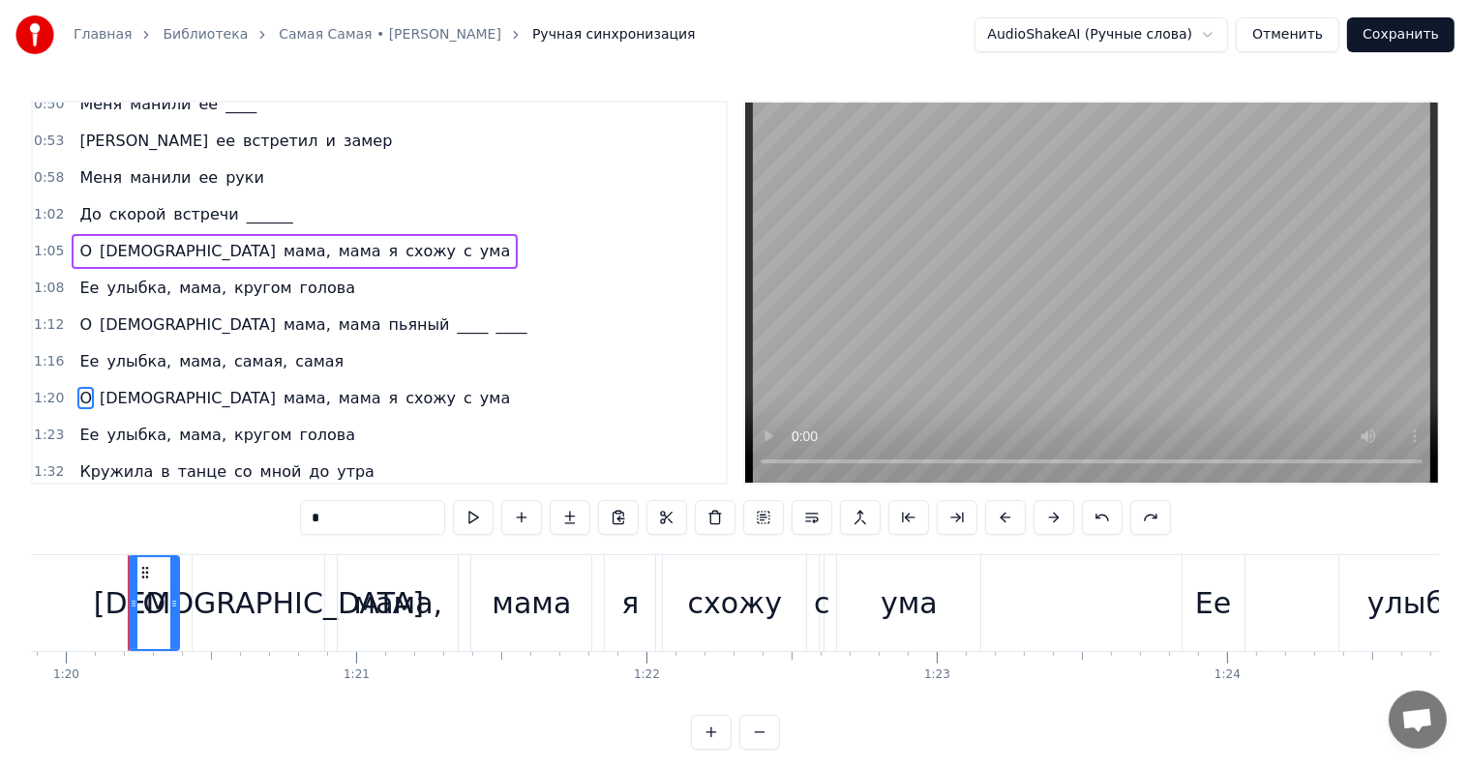
click at [72, 271] on div "Ее улыбка, мама, кругом голова" at bounding box center [217, 288] width 291 height 35
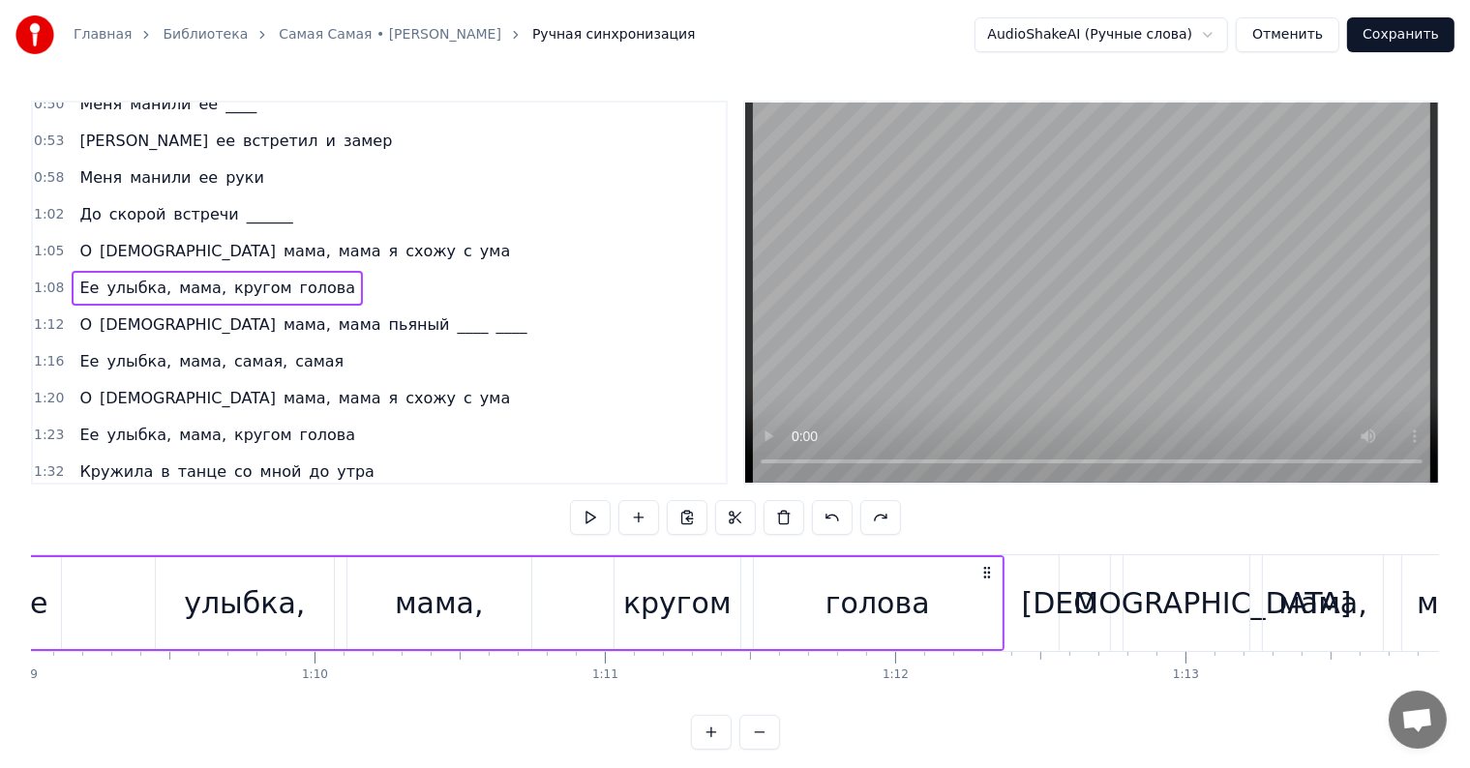
scroll to position [0, 19904]
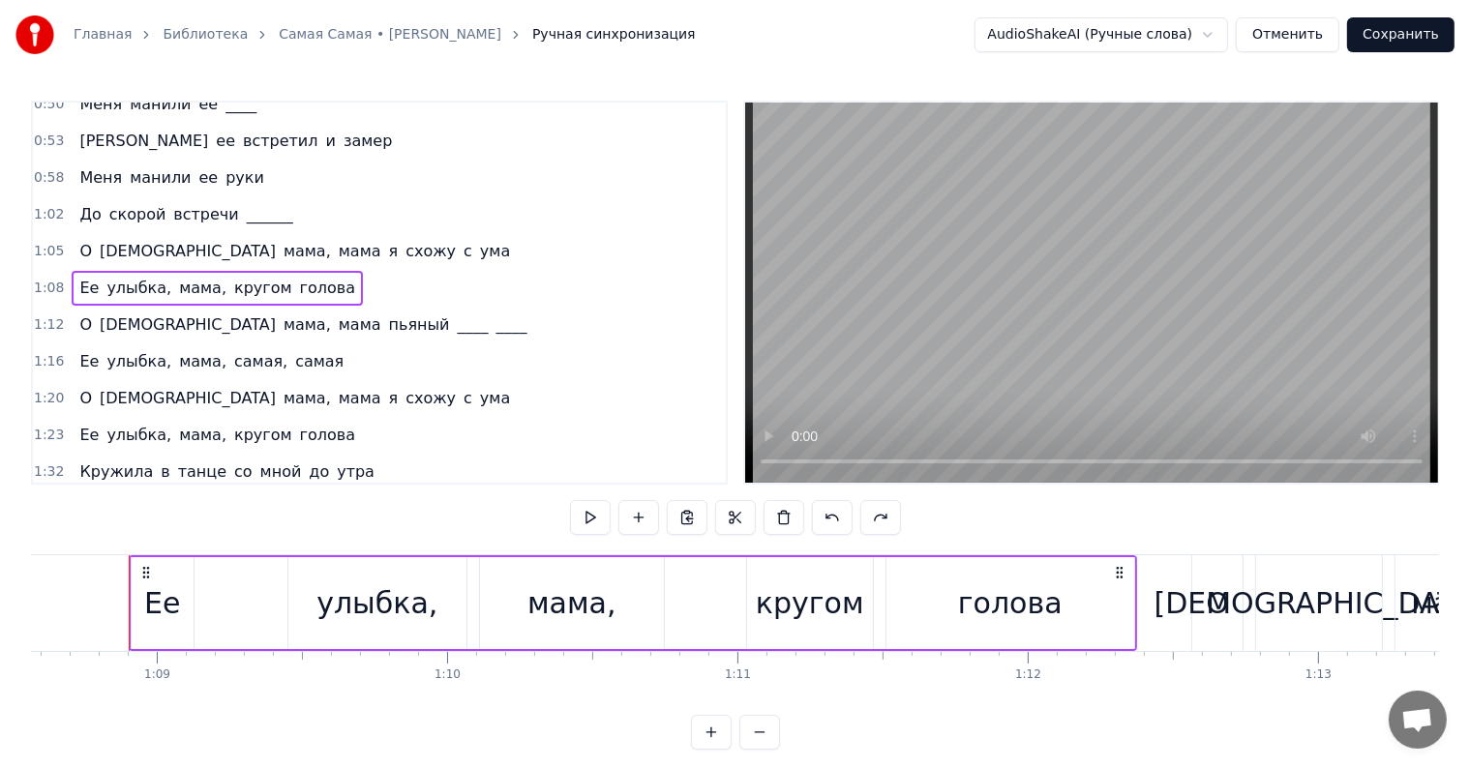
click at [79, 350] on span "Ее" at bounding box center [88, 361] width 23 height 22
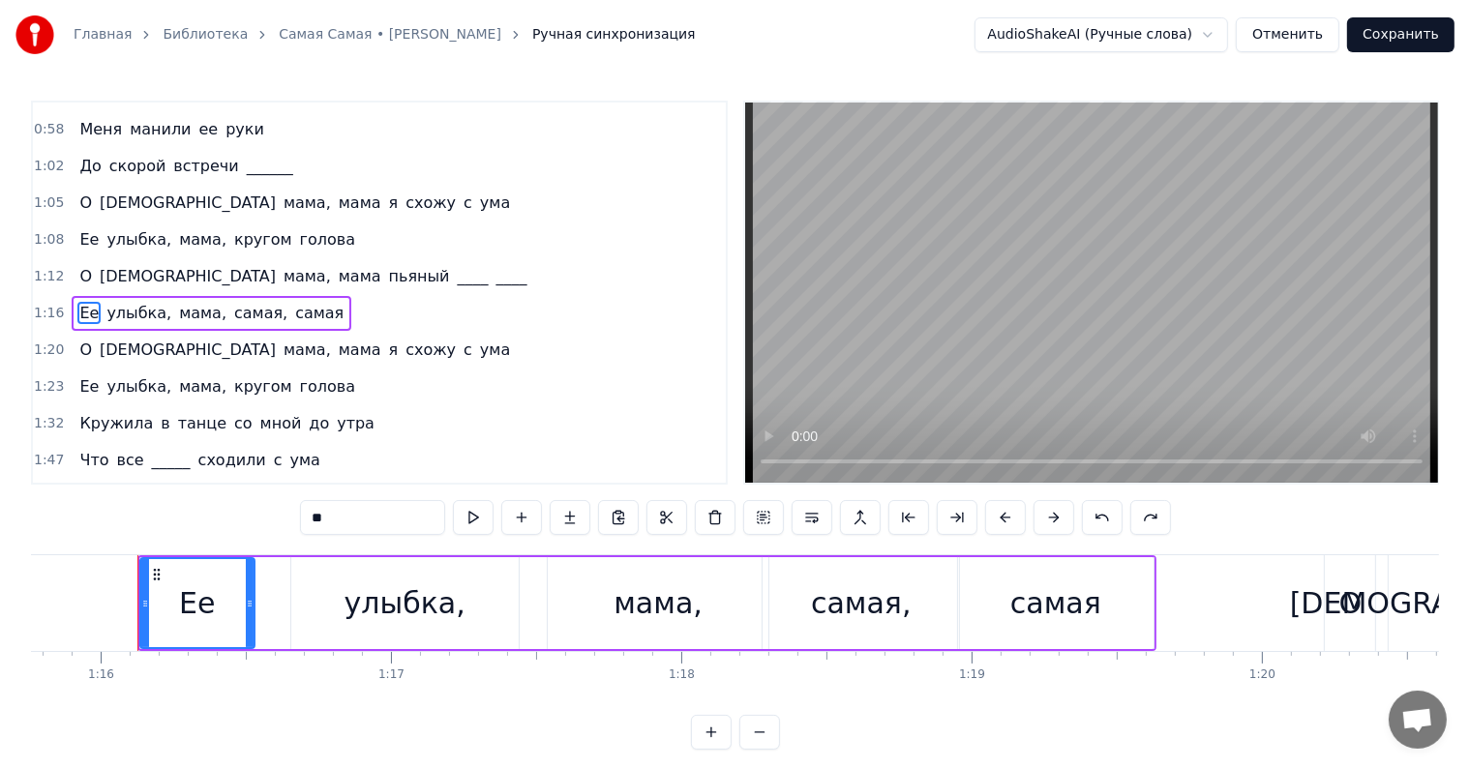
scroll to position [0, 22001]
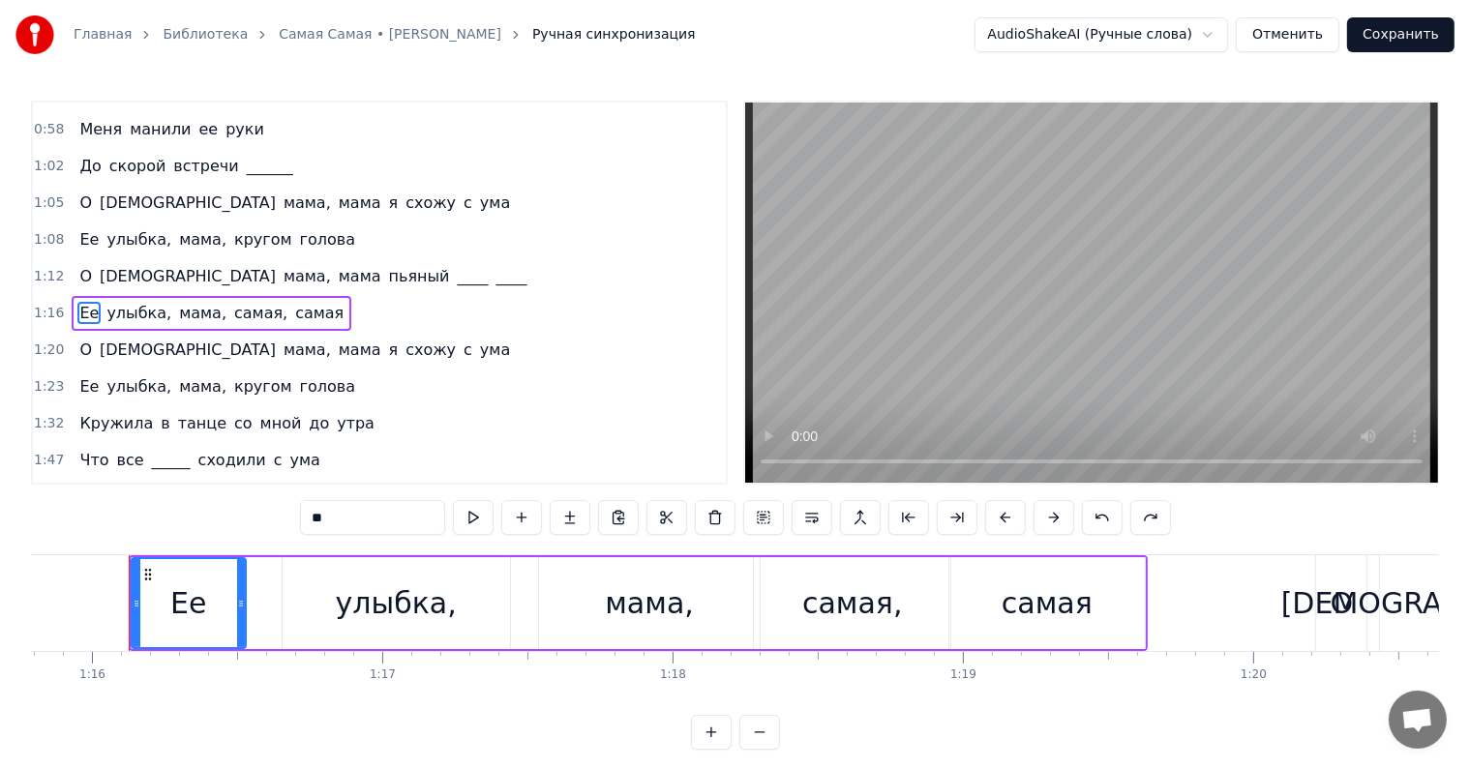
click at [74, 296] on div "Ее улыбка, мама, самая, самая" at bounding box center [212, 313] width 280 height 35
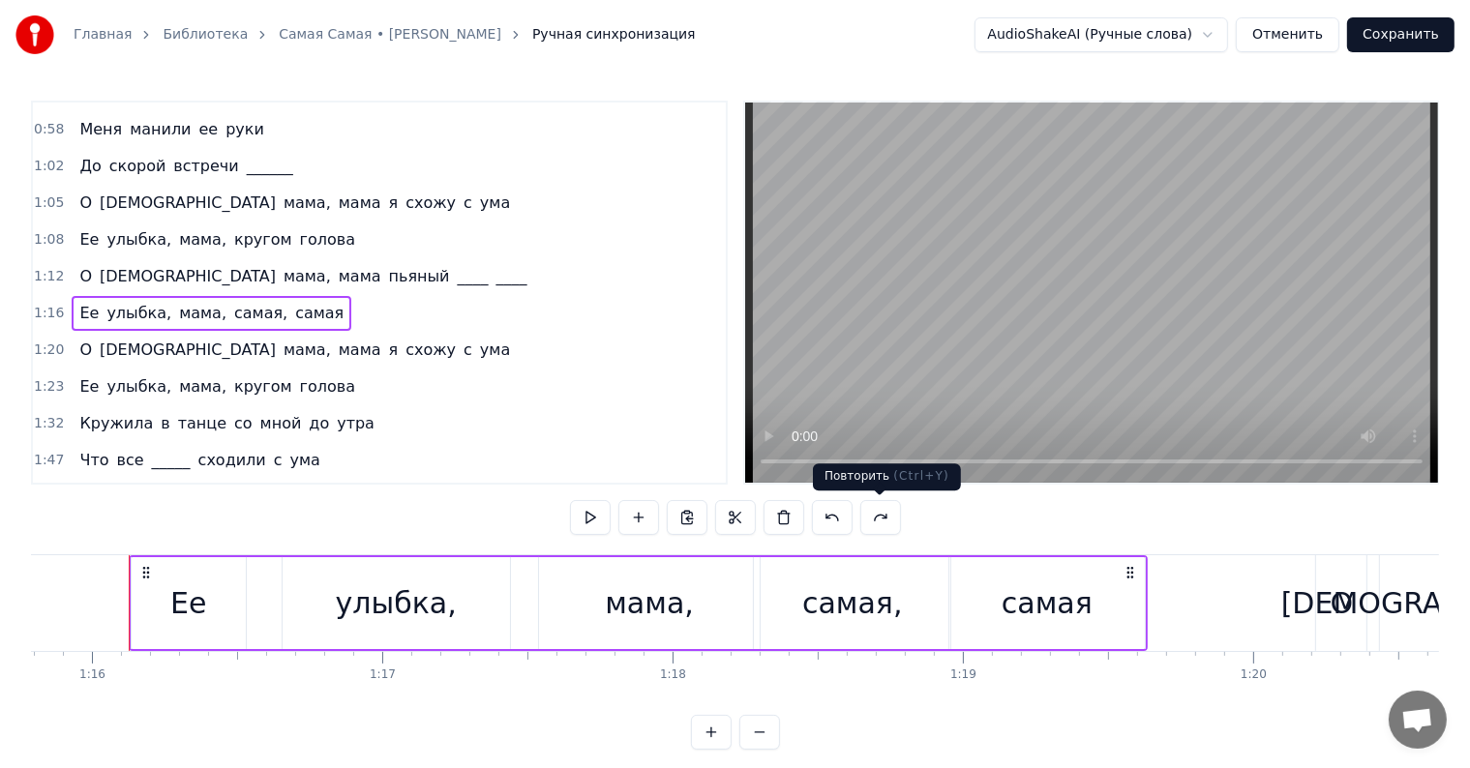
click at [872, 518] on button at bounding box center [880, 517] width 41 height 35
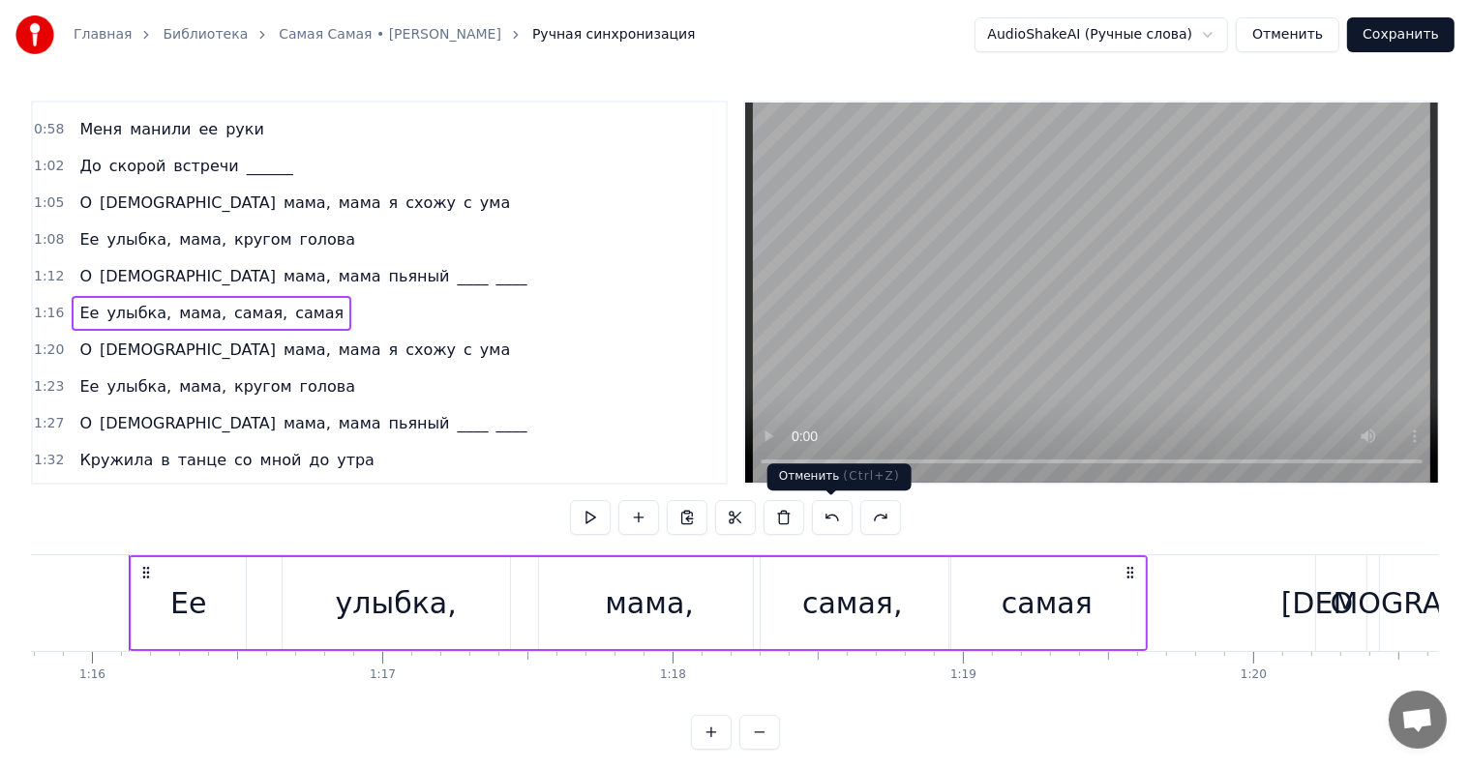
click at [886, 519] on button at bounding box center [880, 517] width 41 height 35
click at [884, 519] on button at bounding box center [880, 517] width 41 height 35
click at [884, 521] on button at bounding box center [880, 517] width 41 height 35
click at [77, 443] on div "Ее улыбка, мама, самая, самая" at bounding box center [212, 460] width 280 height 35
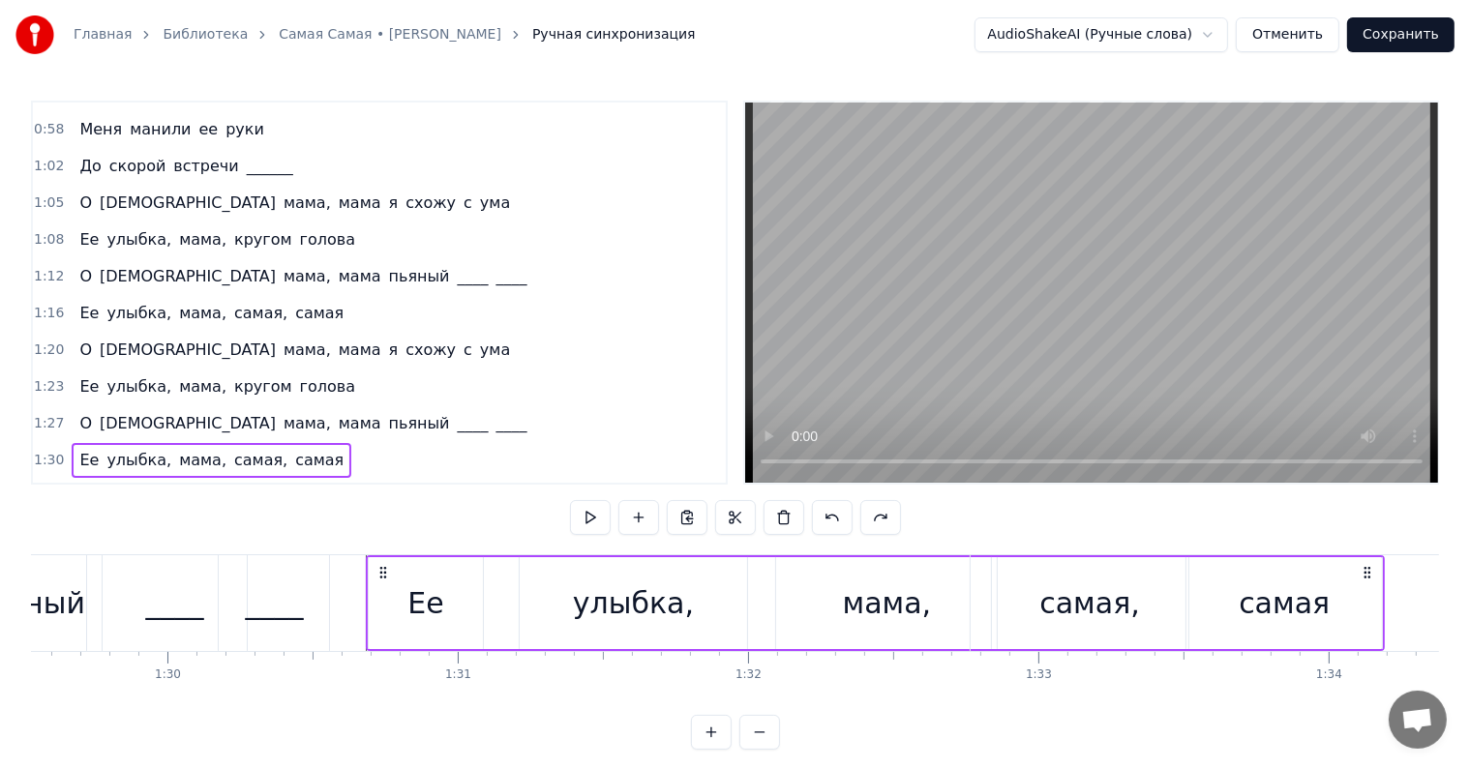
scroll to position [0, 26227]
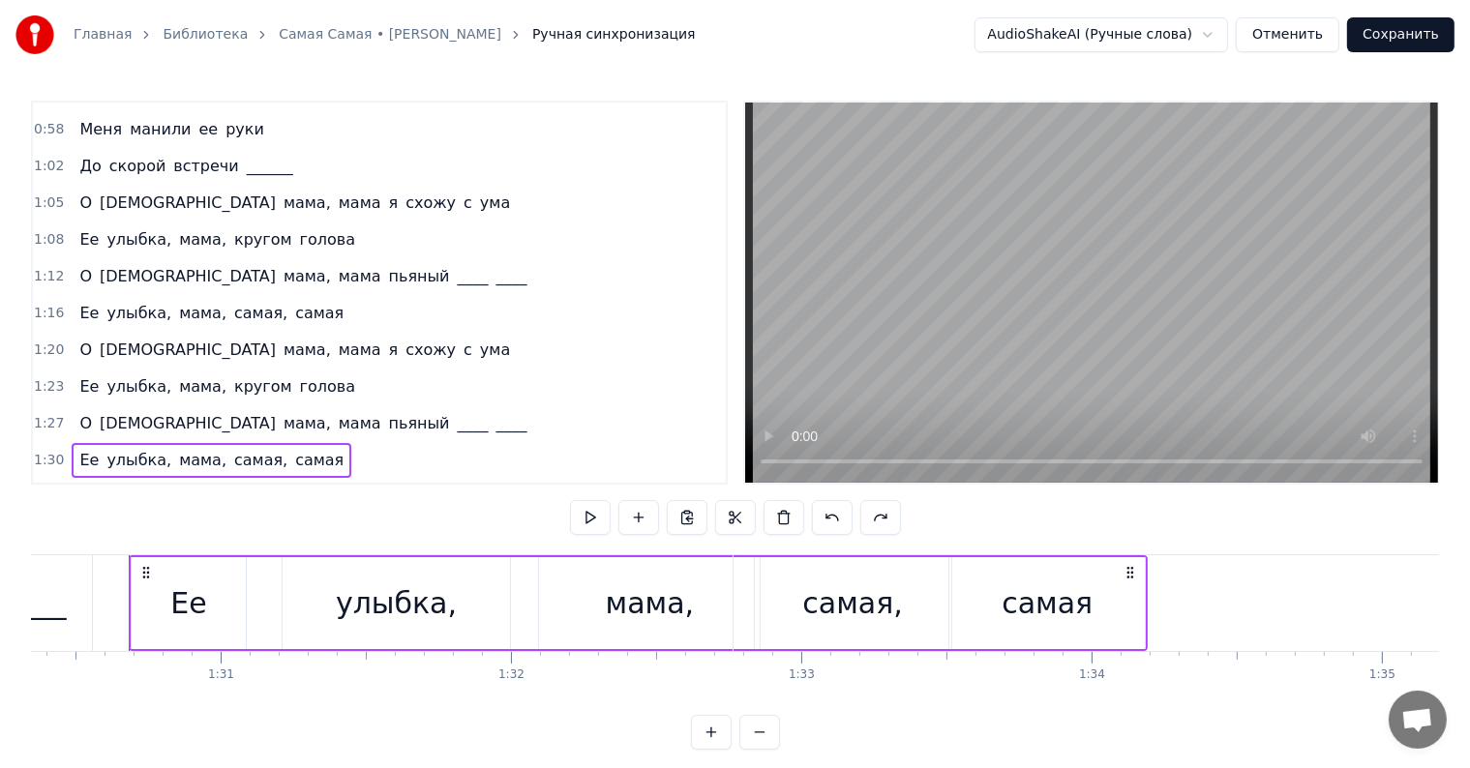
click at [72, 480] on div "[PERSON_NAME] в танце со мной до утра" at bounding box center [227, 497] width 311 height 35
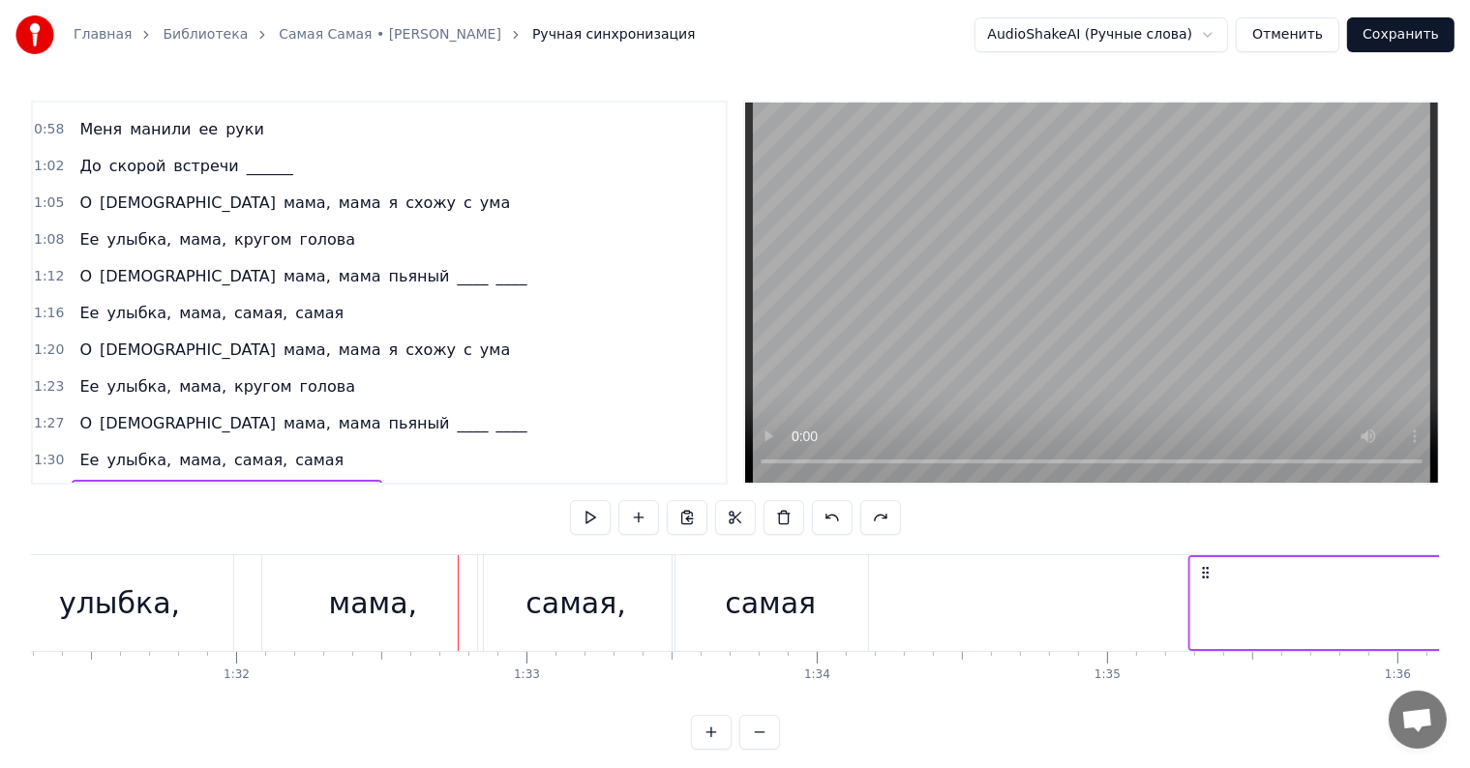
scroll to position [0, 26543]
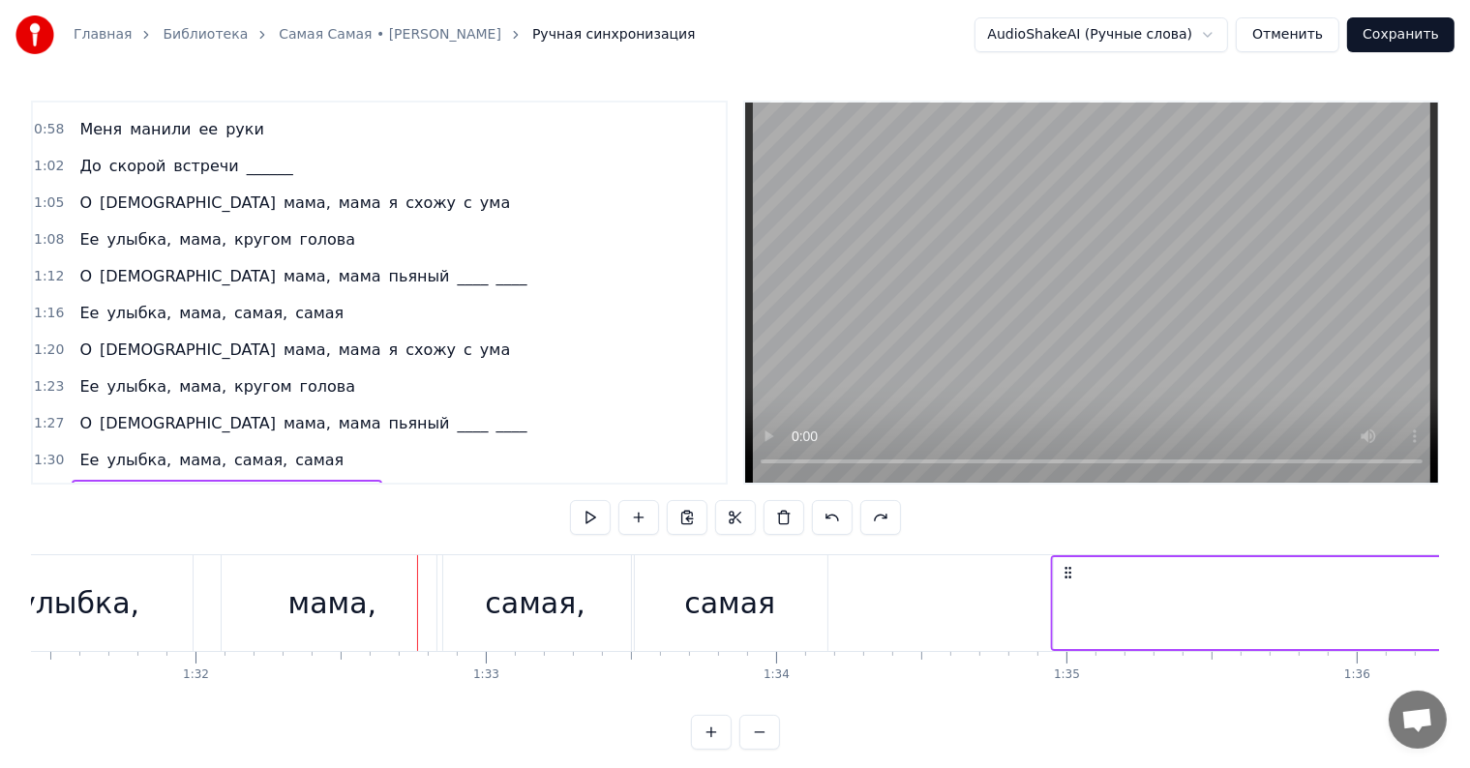
drag, startPoint x: 748, startPoint y: 569, endPoint x: 999, endPoint y: 577, distance: 250.7
click at [1060, 577] on icon at bounding box center [1067, 572] width 15 height 15
drag, startPoint x: 434, startPoint y: 569, endPoint x: 996, endPoint y: 572, distance: 562.2
click at [996, 572] on icon at bounding box center [997, 572] width 15 height 15
click at [77, 449] on span "Ее" at bounding box center [88, 460] width 23 height 22
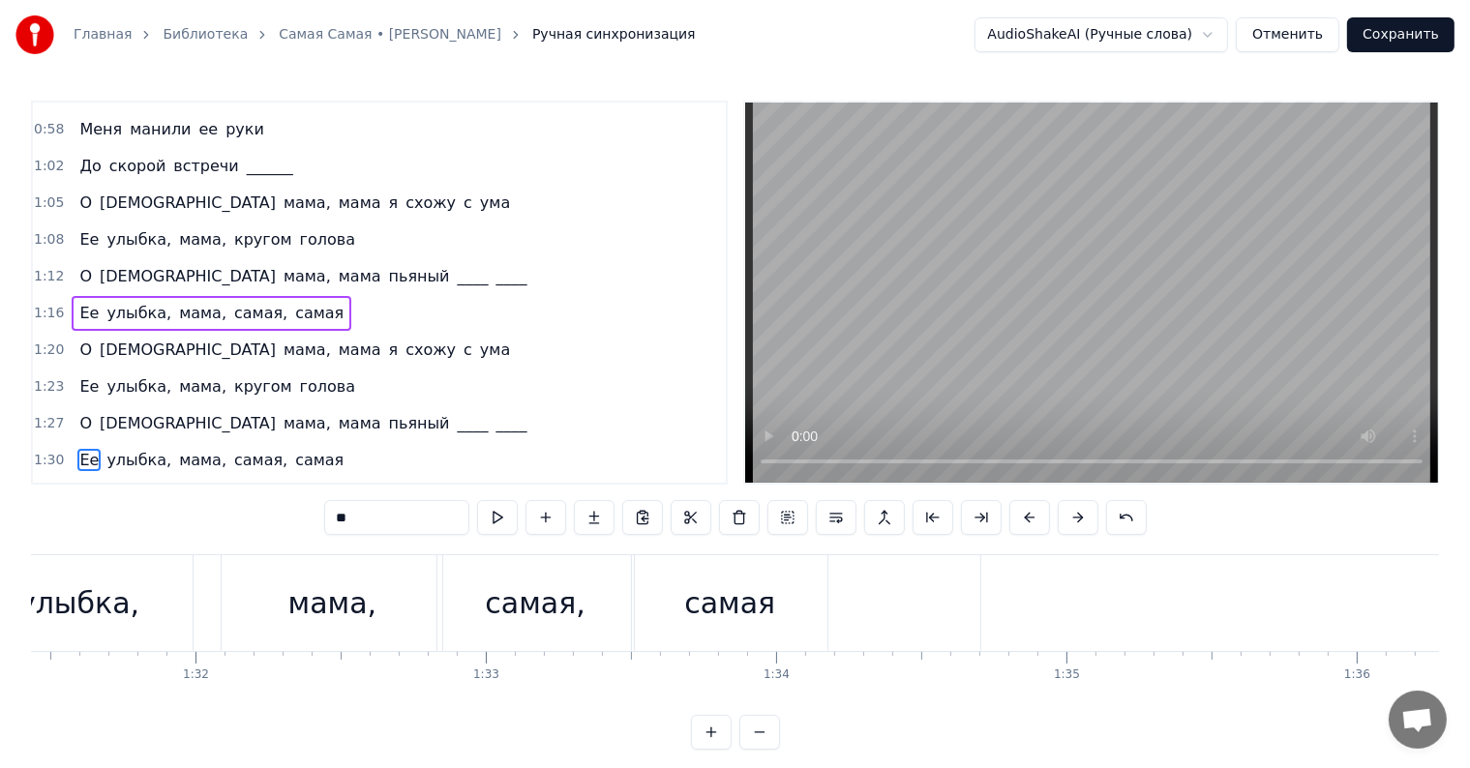
scroll to position [360, 0]
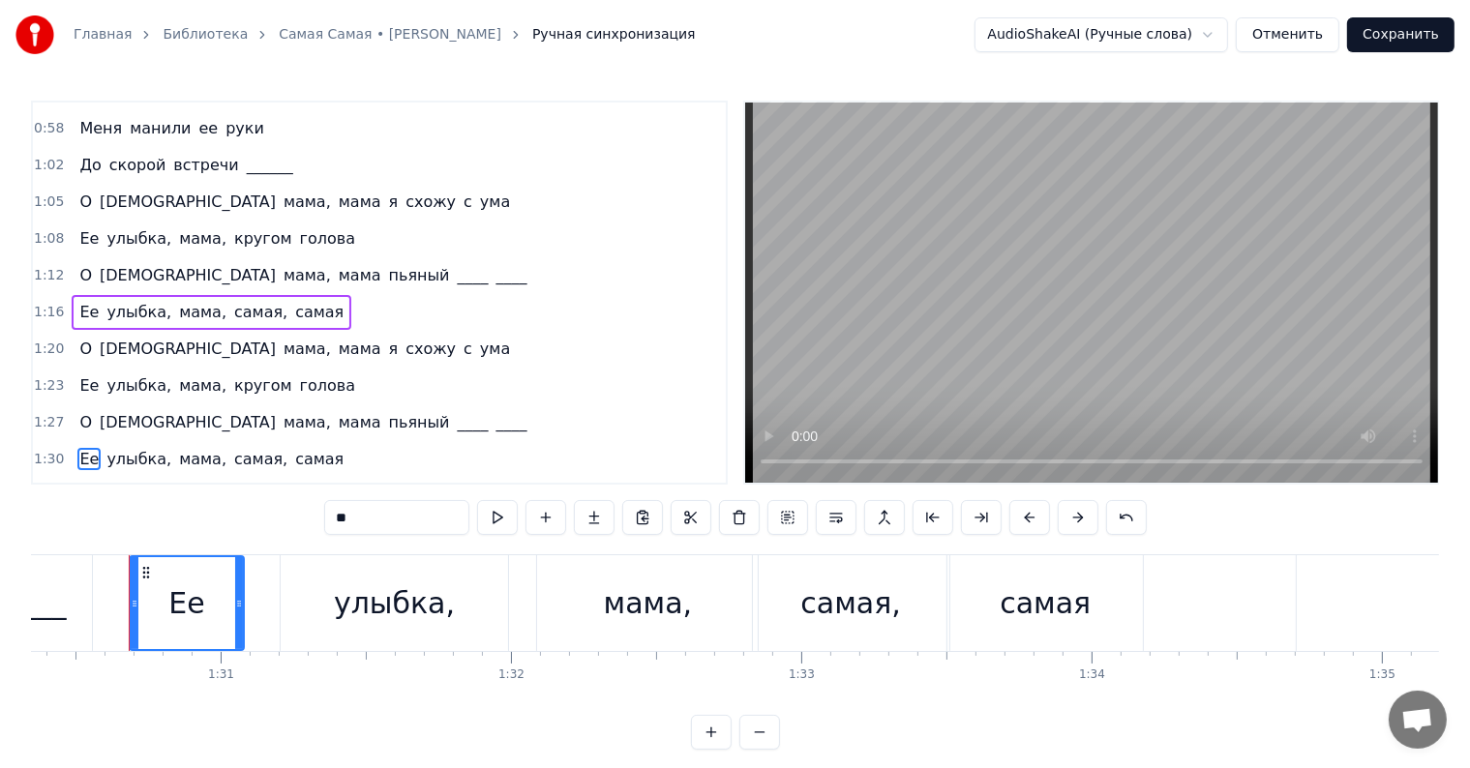
click at [83, 416] on div "О Боже мама, мама пьяный ____ ____" at bounding box center [303, 422] width 463 height 35
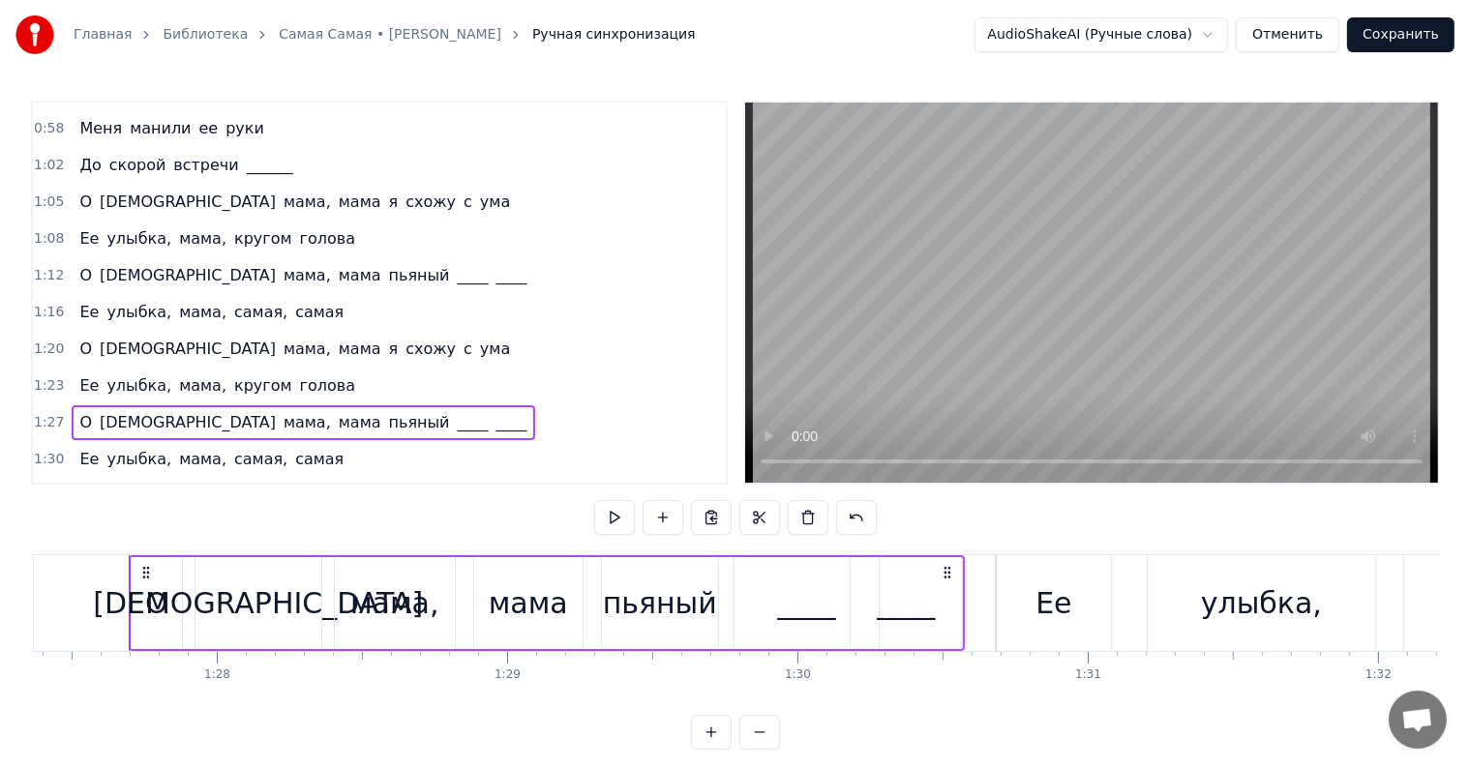
scroll to position [0, 25360]
click at [82, 442] on div "Ее улыбка, мама, самая, самая" at bounding box center [212, 459] width 280 height 35
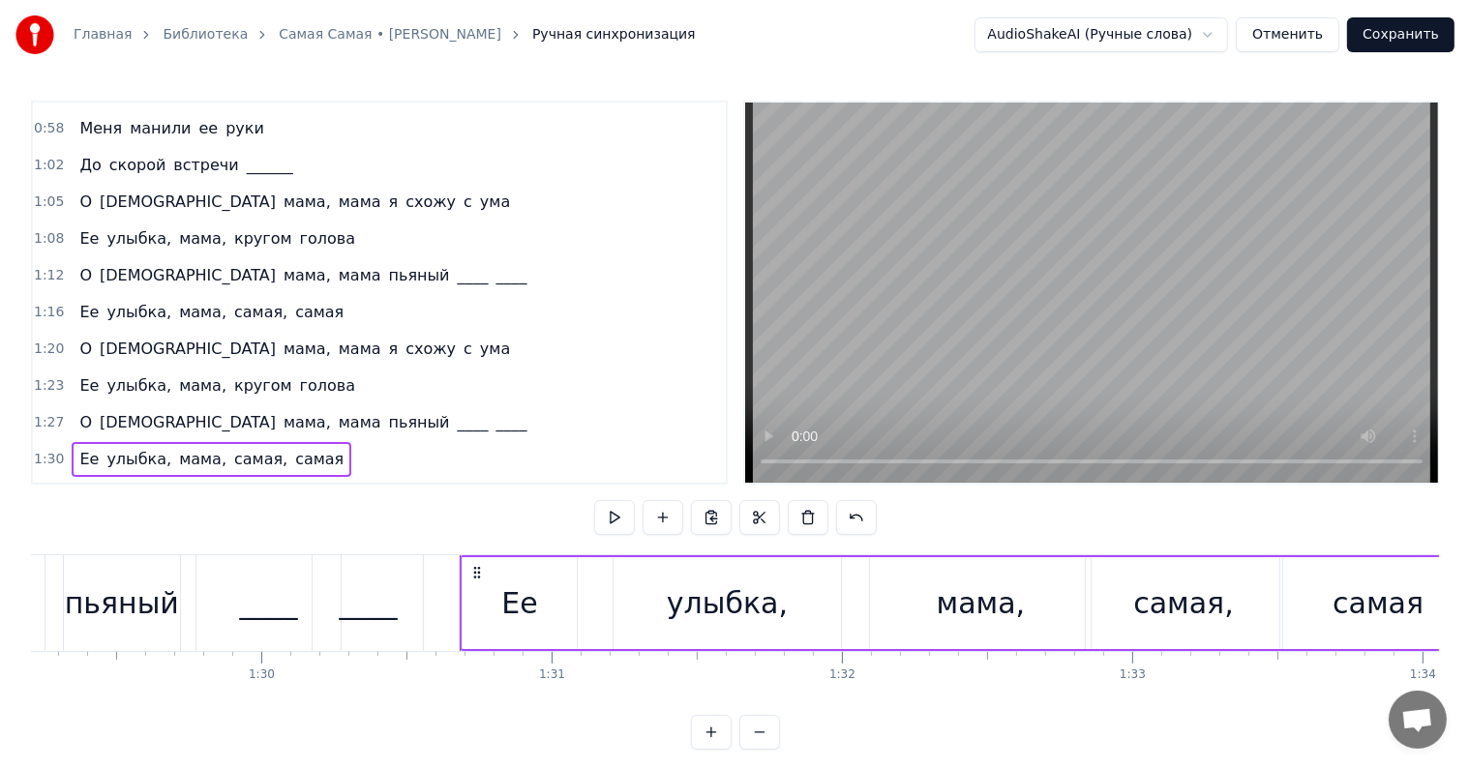
scroll to position [0, 26475]
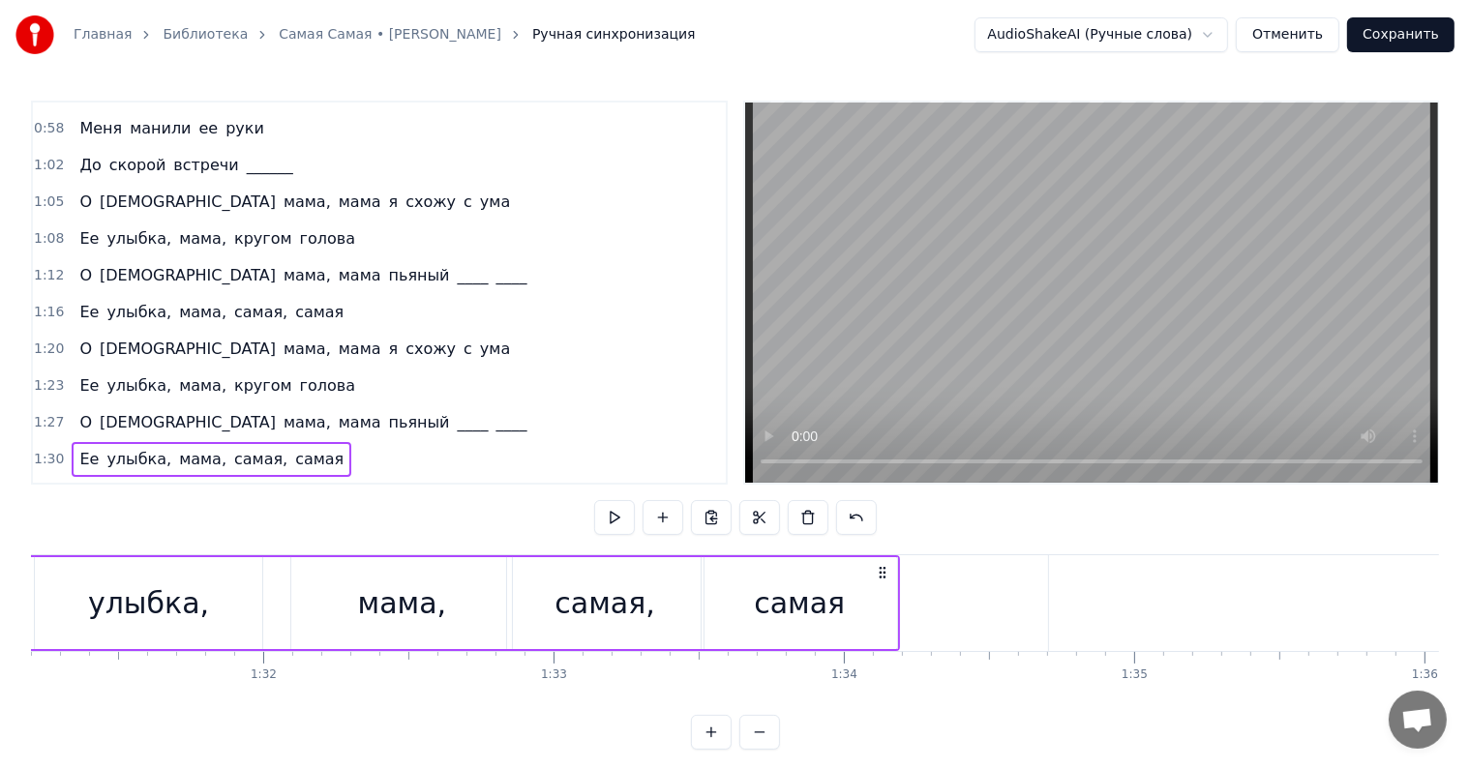
click at [815, 616] on div "самая" at bounding box center [799, 604] width 91 height 44
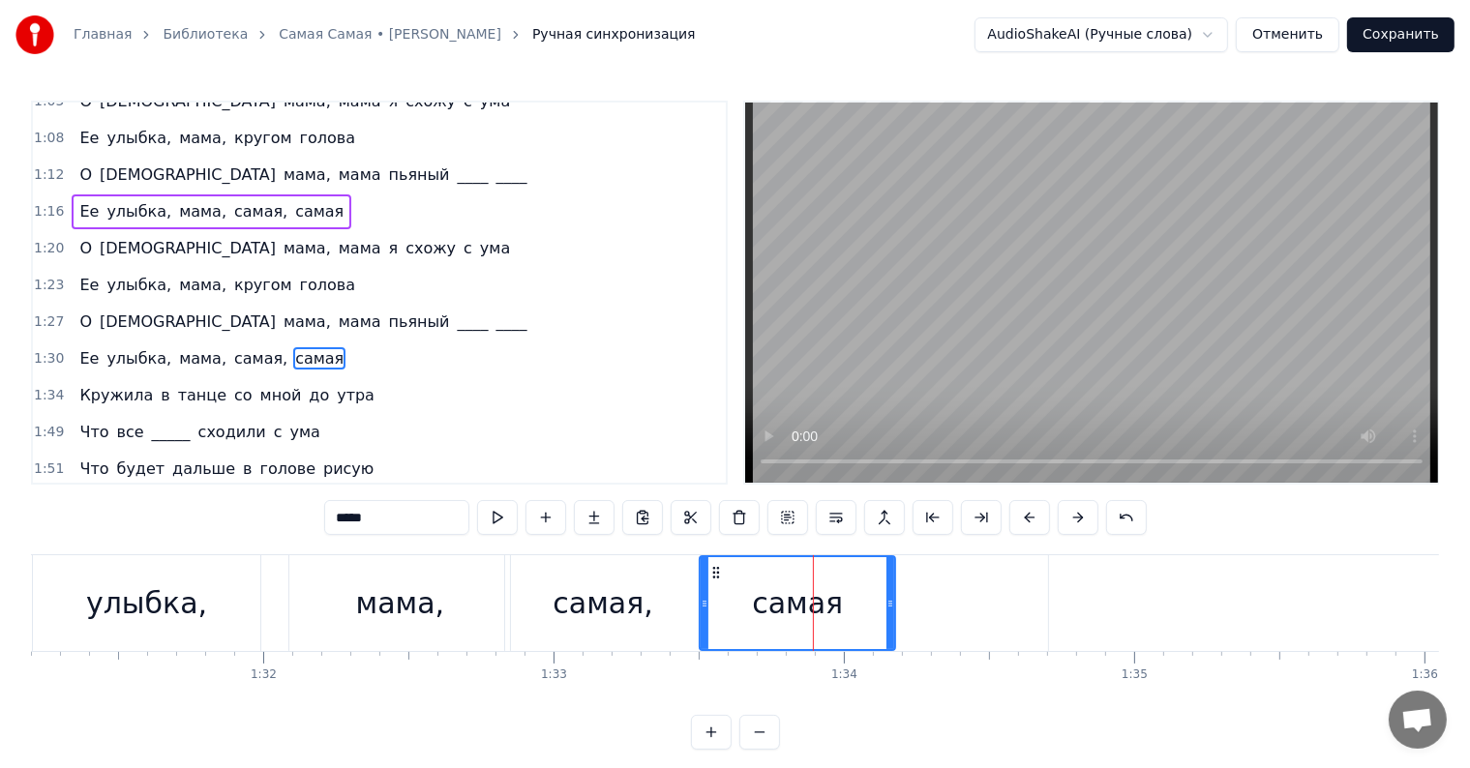
click at [815, 616] on div "самая" at bounding box center [797, 604] width 91 height 44
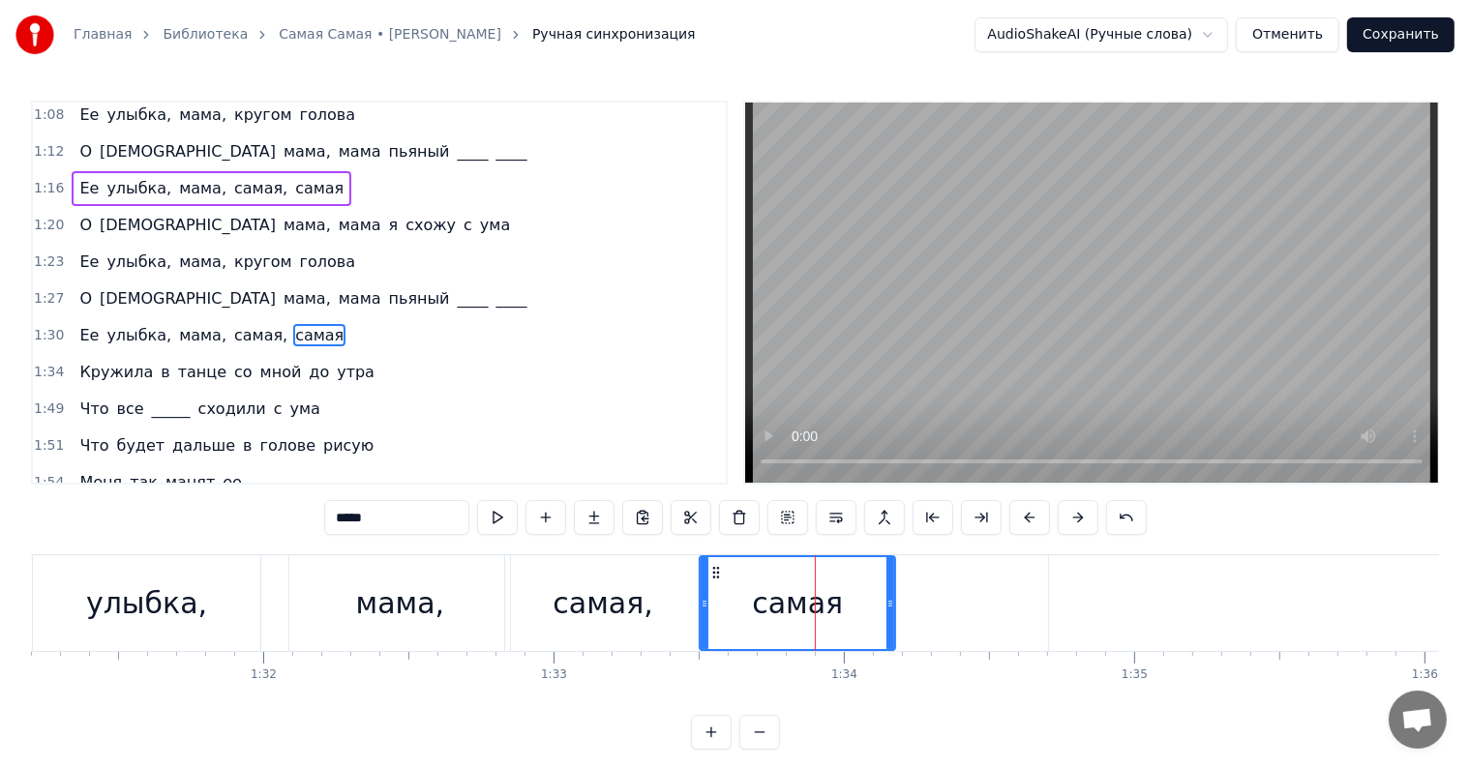
scroll to position [503, 0]
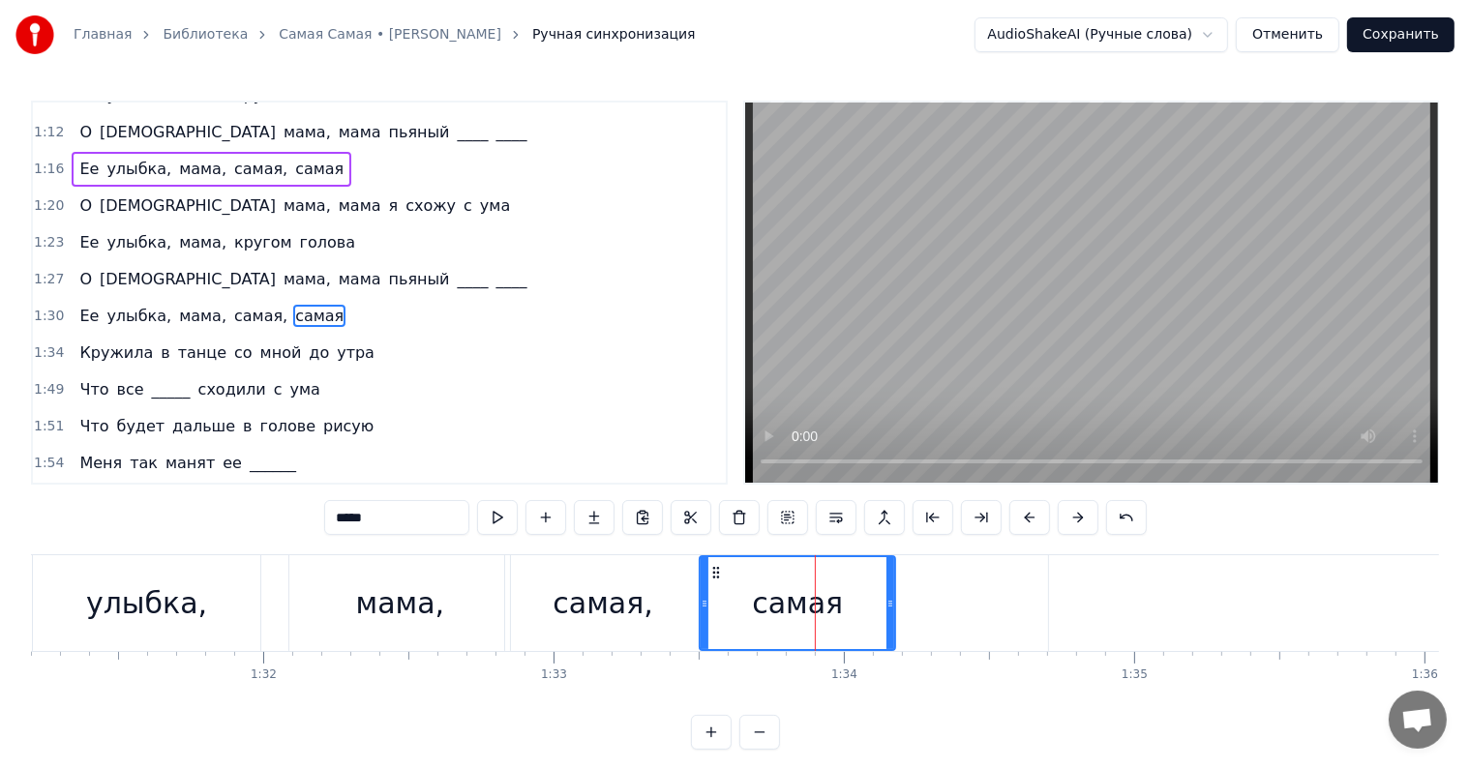
click at [387, 530] on input "*****" at bounding box center [396, 517] width 145 height 35
click at [317, 619] on div "мама," at bounding box center [399, 603] width 221 height 96
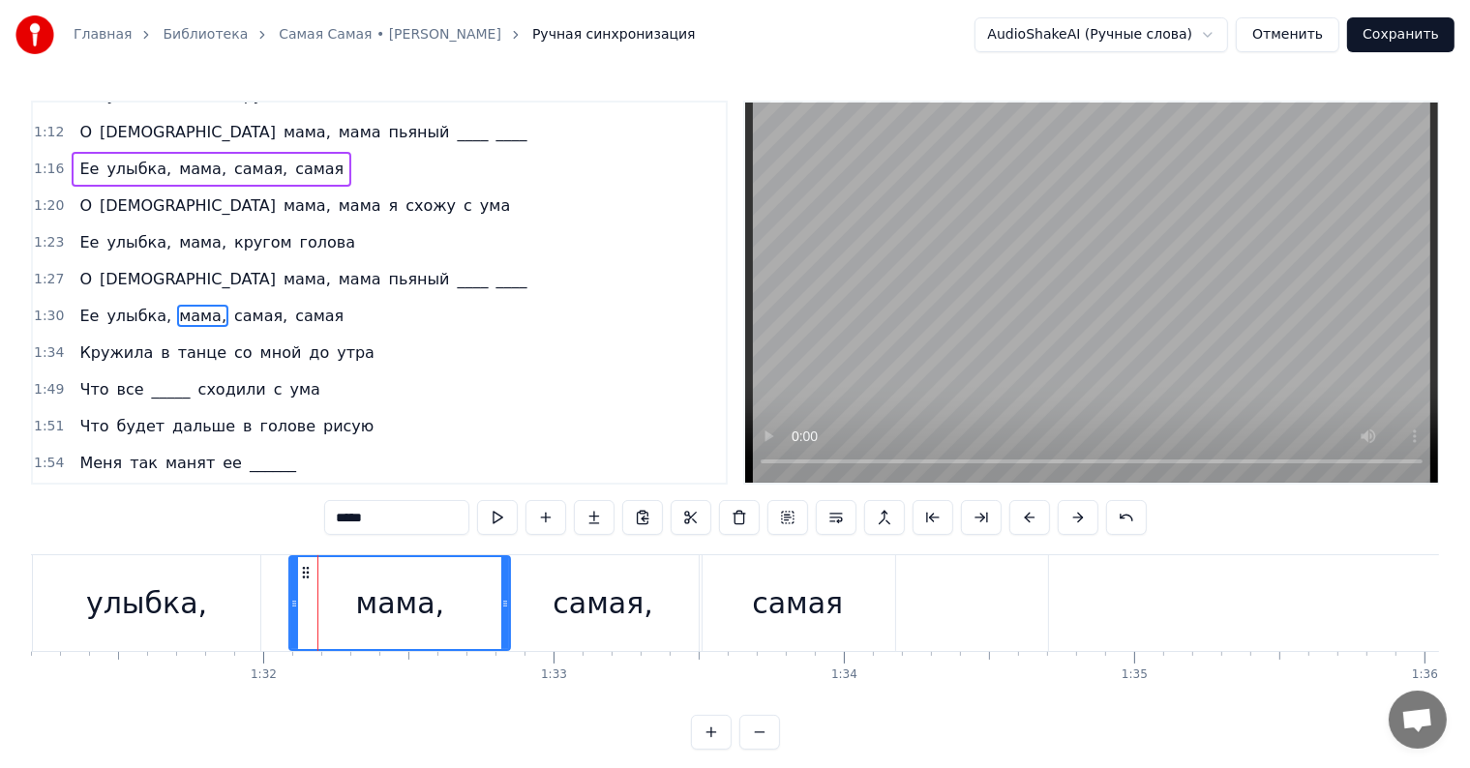
click at [754, 613] on div "самая" at bounding box center [797, 603] width 195 height 96
type input "*****"
click at [318, 613] on div at bounding box center [317, 603] width 1 height 96
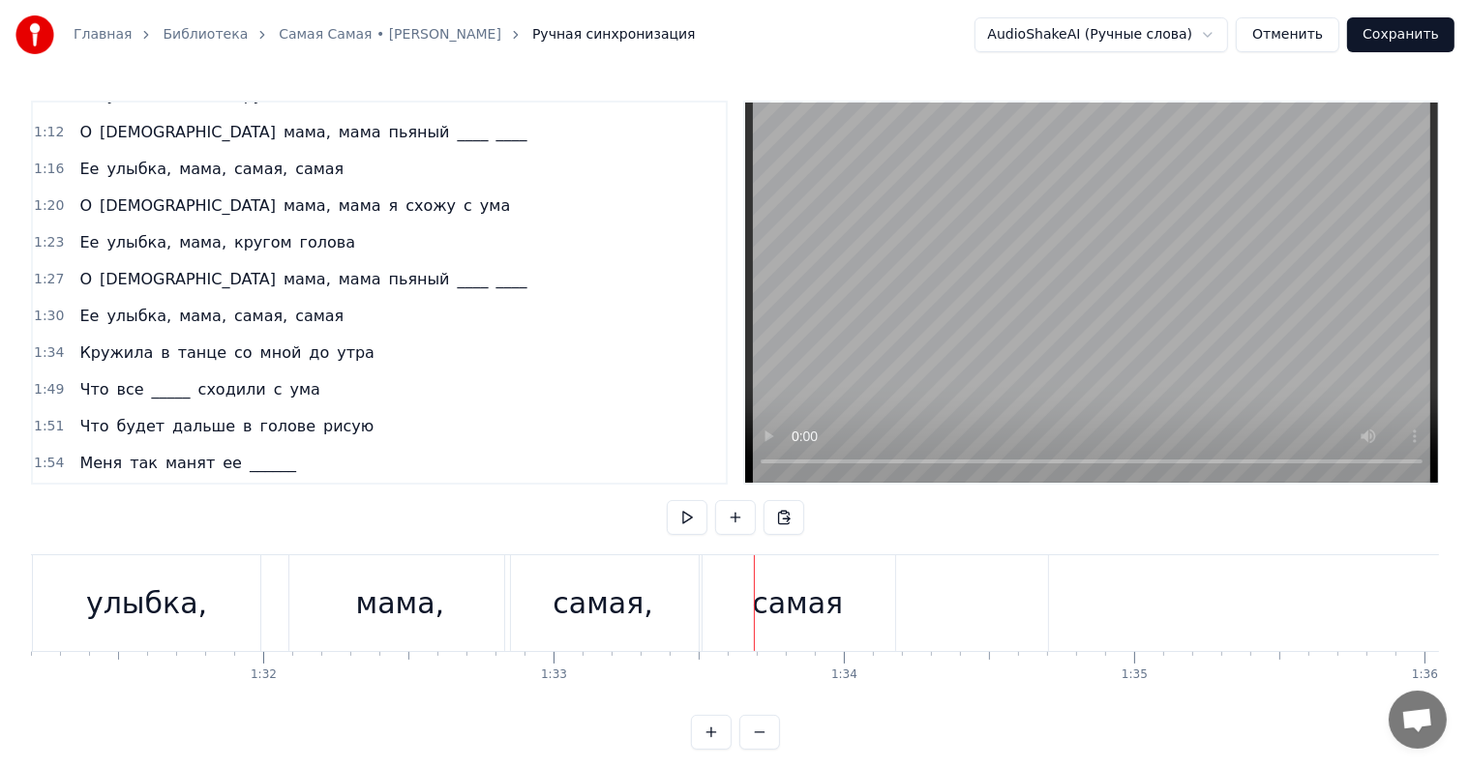
click at [773, 612] on div "самая" at bounding box center [797, 604] width 91 height 44
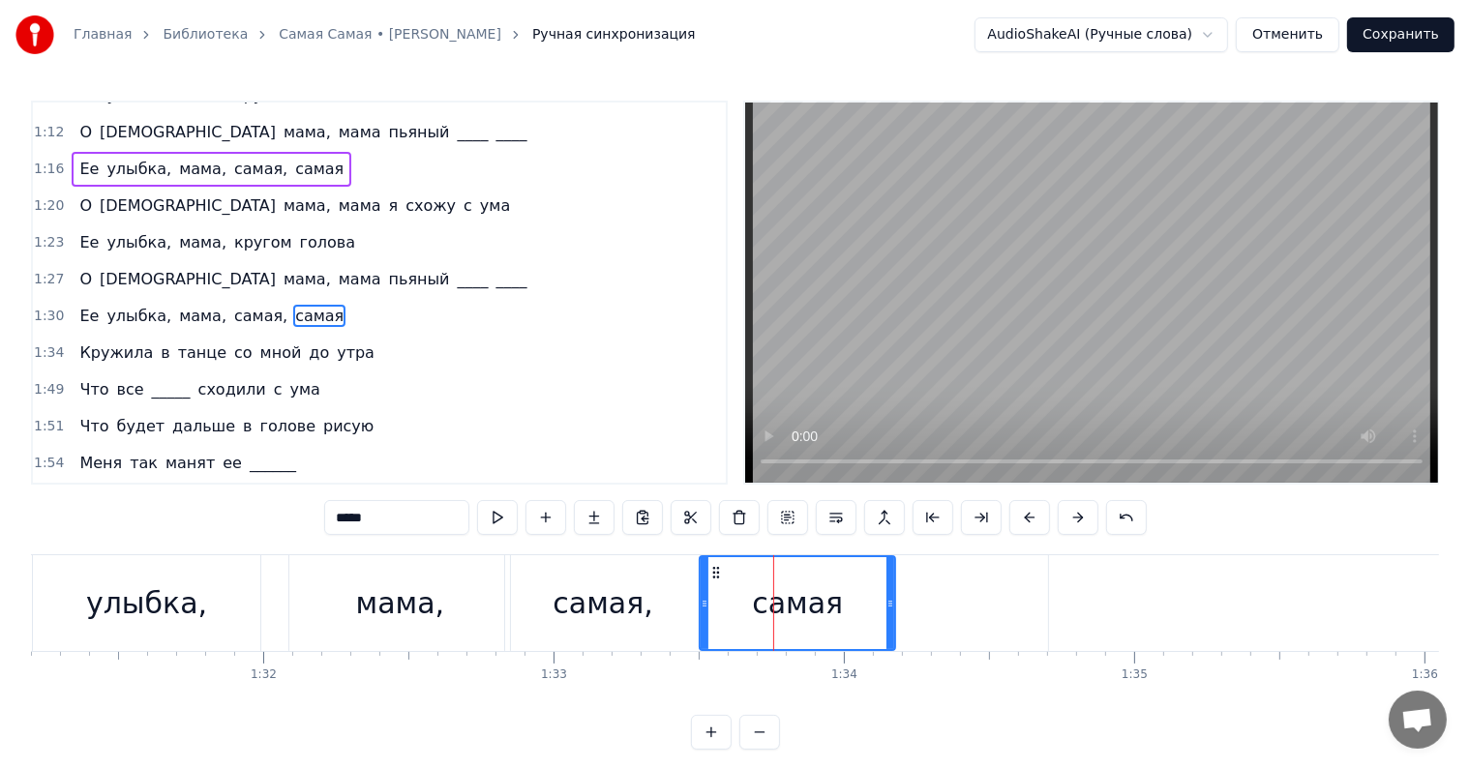
drag, startPoint x: 414, startPoint y: 507, endPoint x: 302, endPoint y: 508, distance: 112.3
click at [302, 508] on div "0:20 Она любила ____ в обед 0:24 И по утрам ее вкусный омлет 0:27 Она любила жи…" at bounding box center [735, 425] width 1408 height 649
click at [240, 515] on div "0:20 Она любила ____ в обед 0:24 И по утрам ее вкусный омлет 0:27 Она любила жи…" at bounding box center [735, 425] width 1408 height 649
click at [624, 600] on div "самая," at bounding box center [603, 604] width 100 height 44
type input "******"
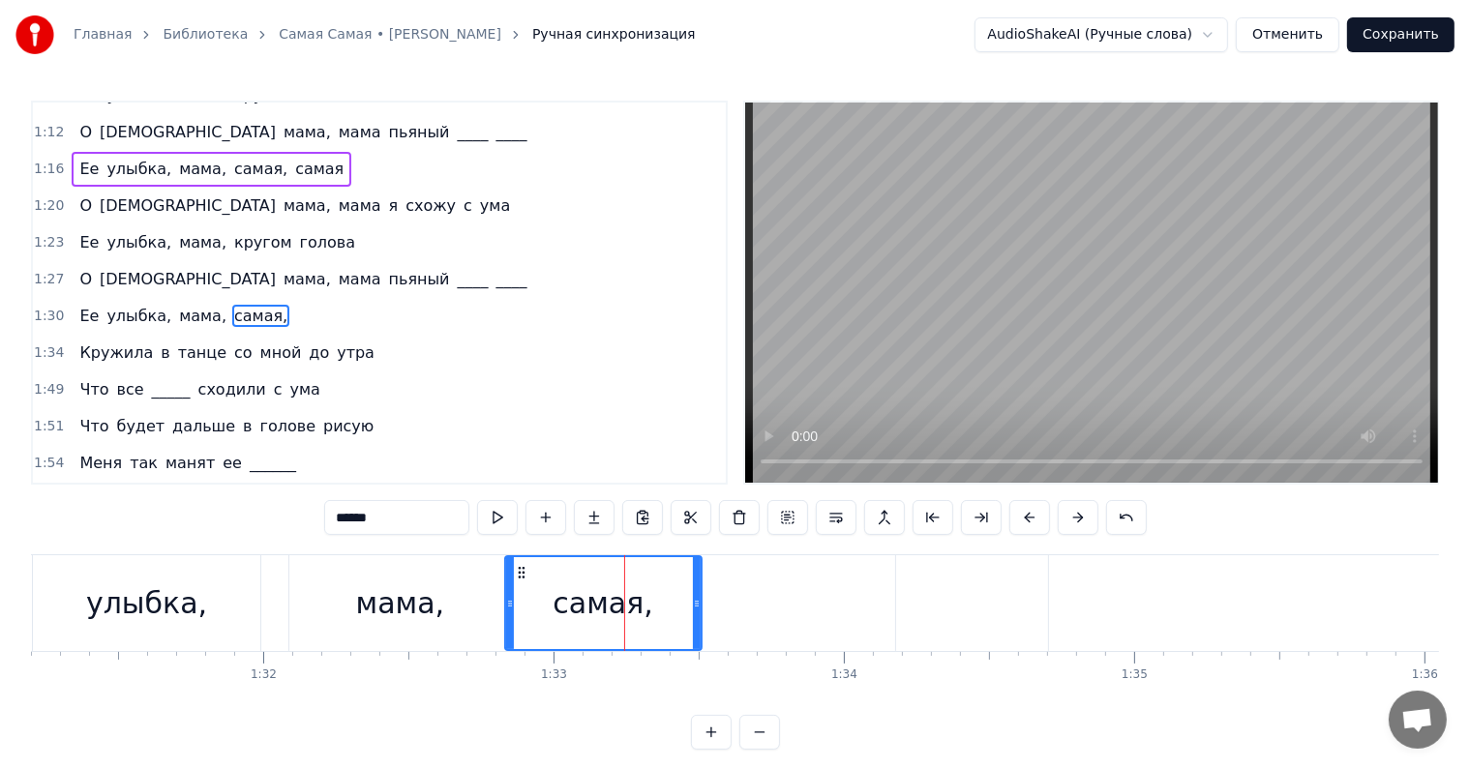
click at [625, 602] on div "самая," at bounding box center [603, 604] width 100 height 44
click at [625, 602] on div at bounding box center [624, 603] width 1 height 96
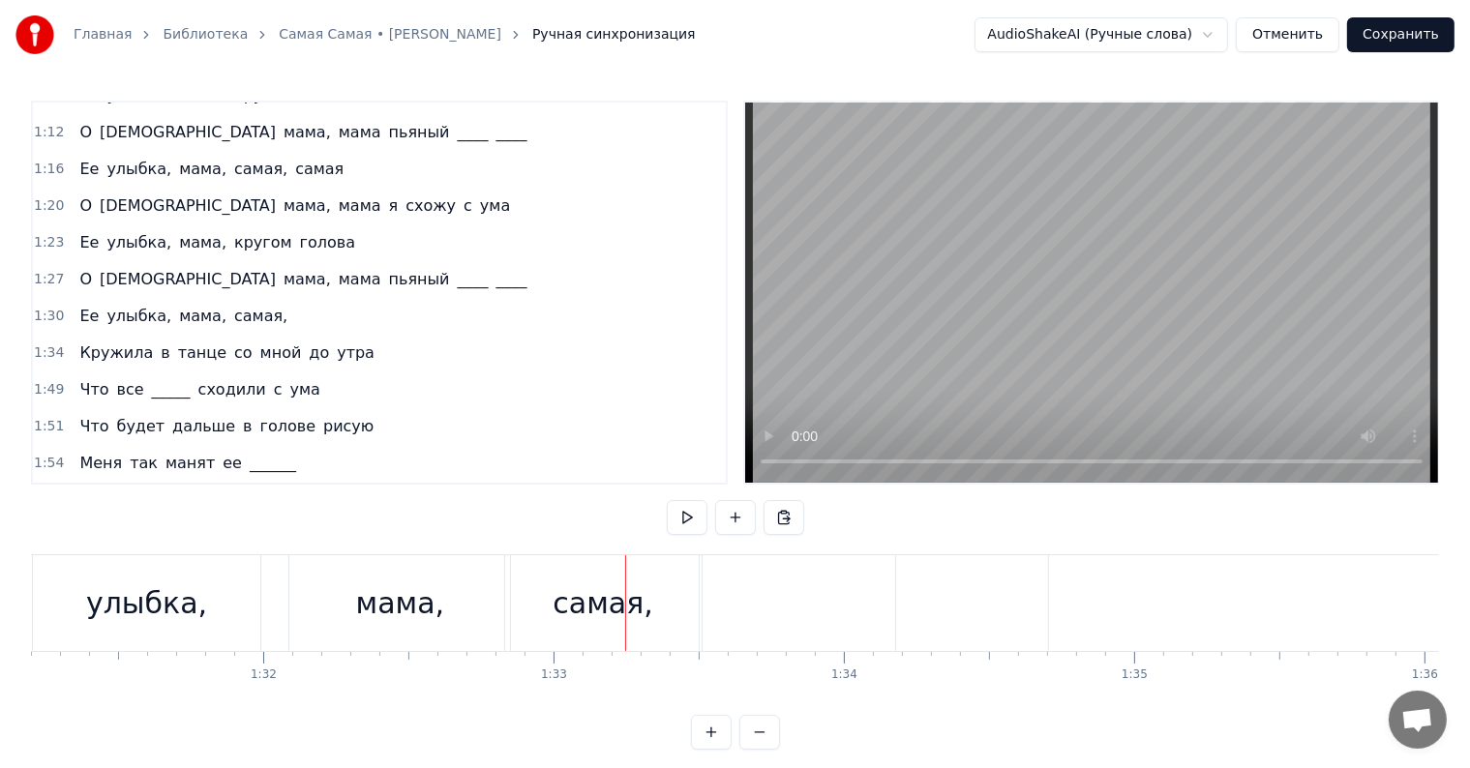
click at [625, 602] on div at bounding box center [625, 603] width 1 height 96
click at [643, 615] on div "самая," at bounding box center [603, 604] width 100 height 44
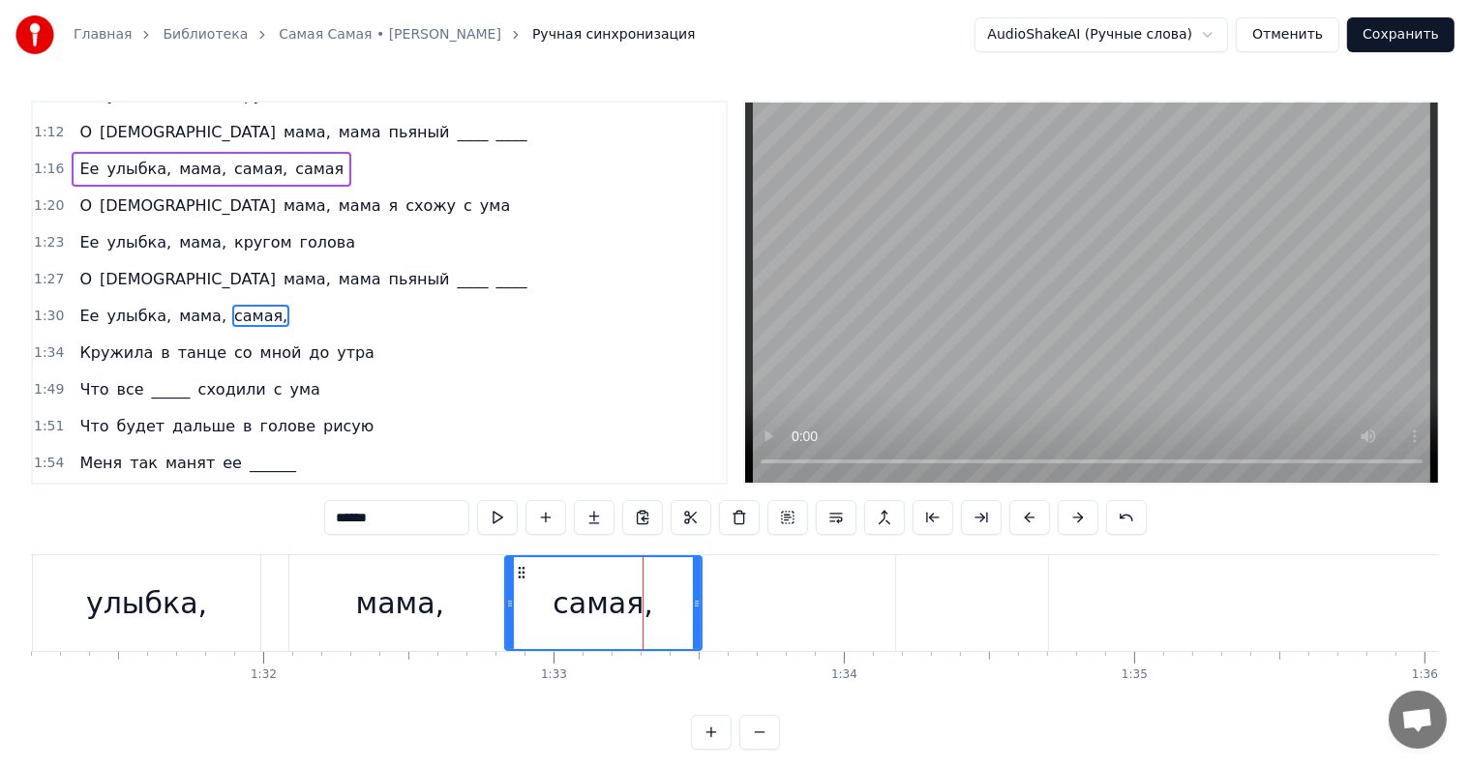
click at [413, 515] on input "******" at bounding box center [396, 517] width 145 height 35
click at [448, 596] on div "мама," at bounding box center [399, 603] width 221 height 96
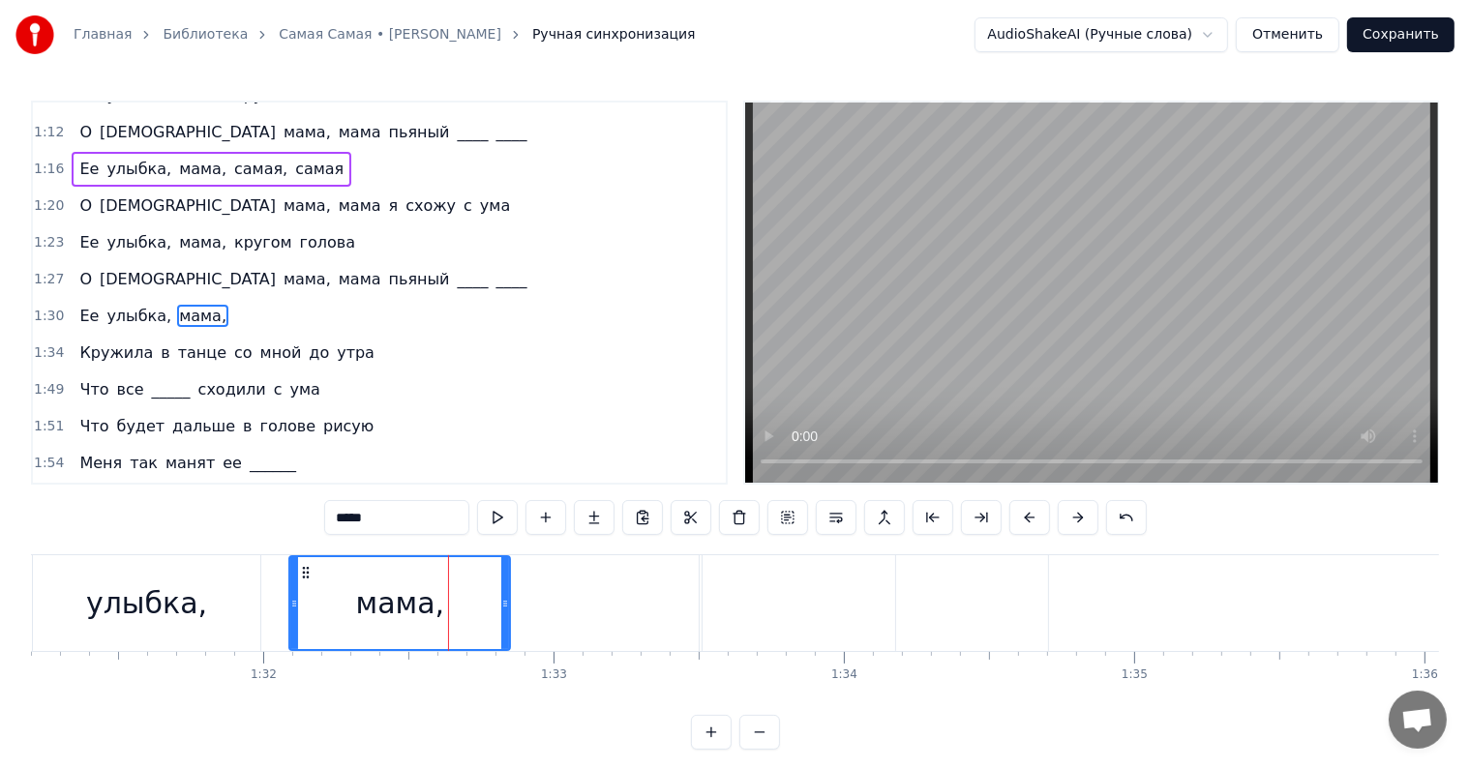
click at [420, 520] on input "*****" at bounding box center [396, 517] width 145 height 35
type input "****"
click at [551, 593] on div at bounding box center [603, 603] width 196 height 96
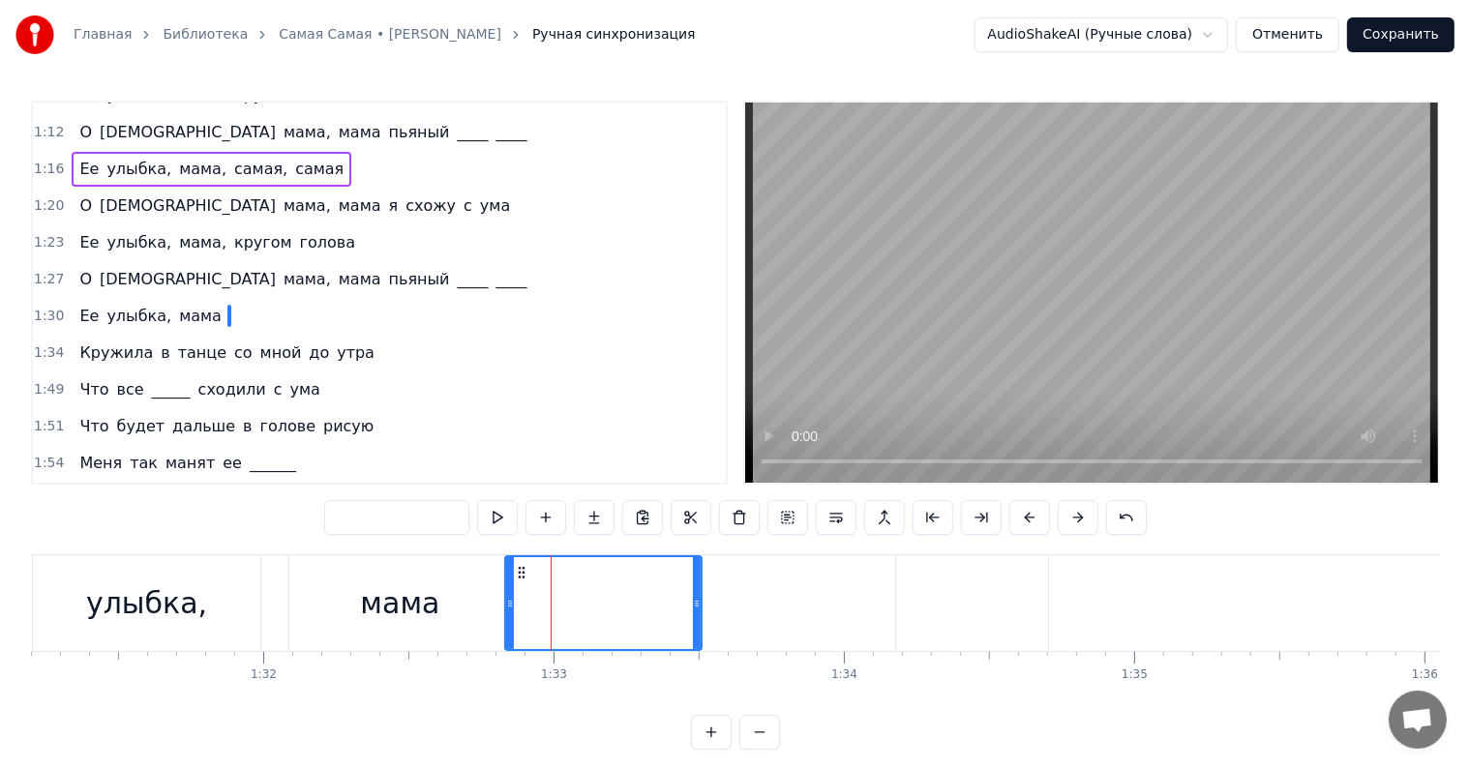
click at [288, 519] on div "0:20 Она любила ____ в обед 0:24 И по утрам ее вкусный омлет 0:27 Она любила жи…" at bounding box center [735, 425] width 1408 height 649
drag, startPoint x: 507, startPoint y: 602, endPoint x: 696, endPoint y: 607, distance: 188.8
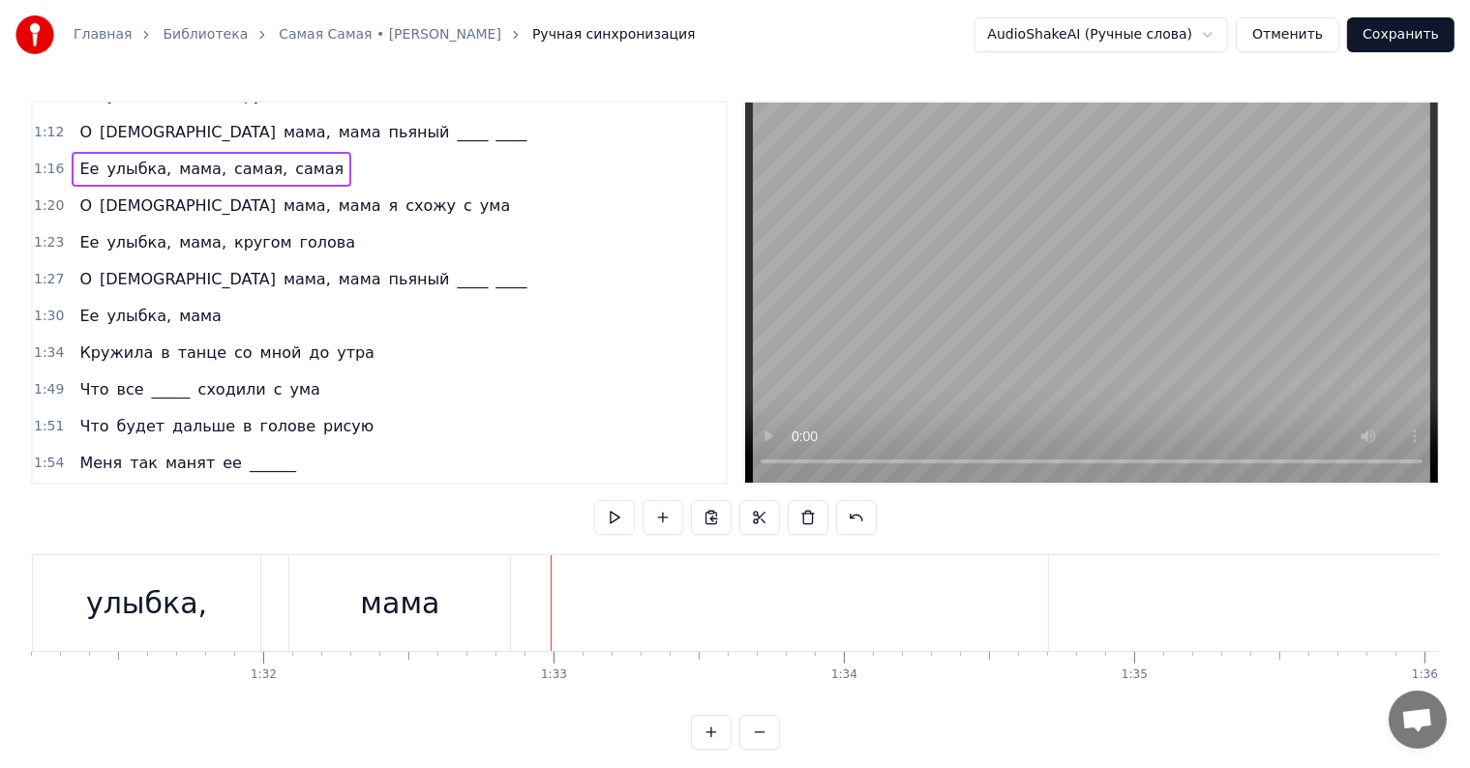
click at [782, 607] on div at bounding box center [797, 603] width 197 height 96
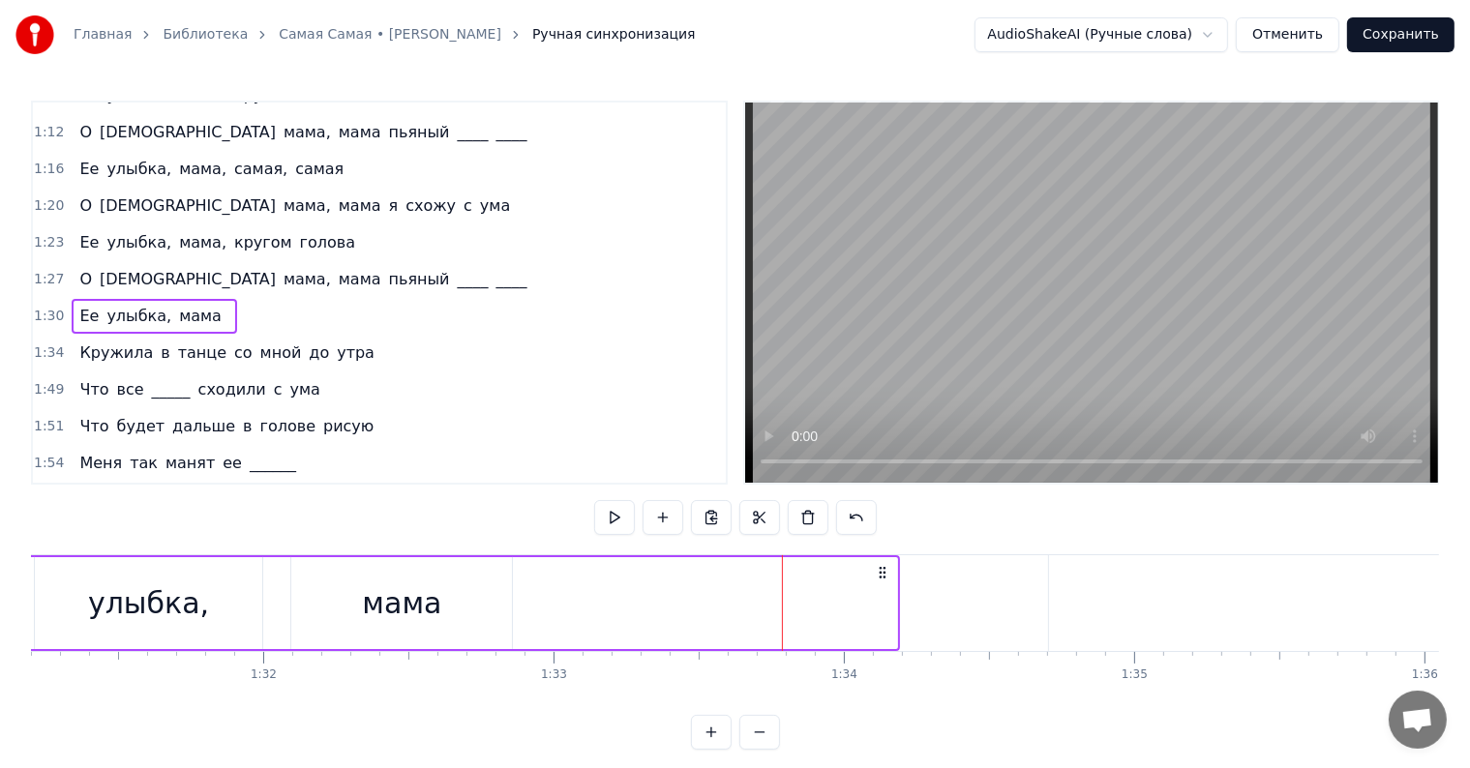
click at [423, 604] on div "мама" at bounding box center [401, 604] width 79 height 44
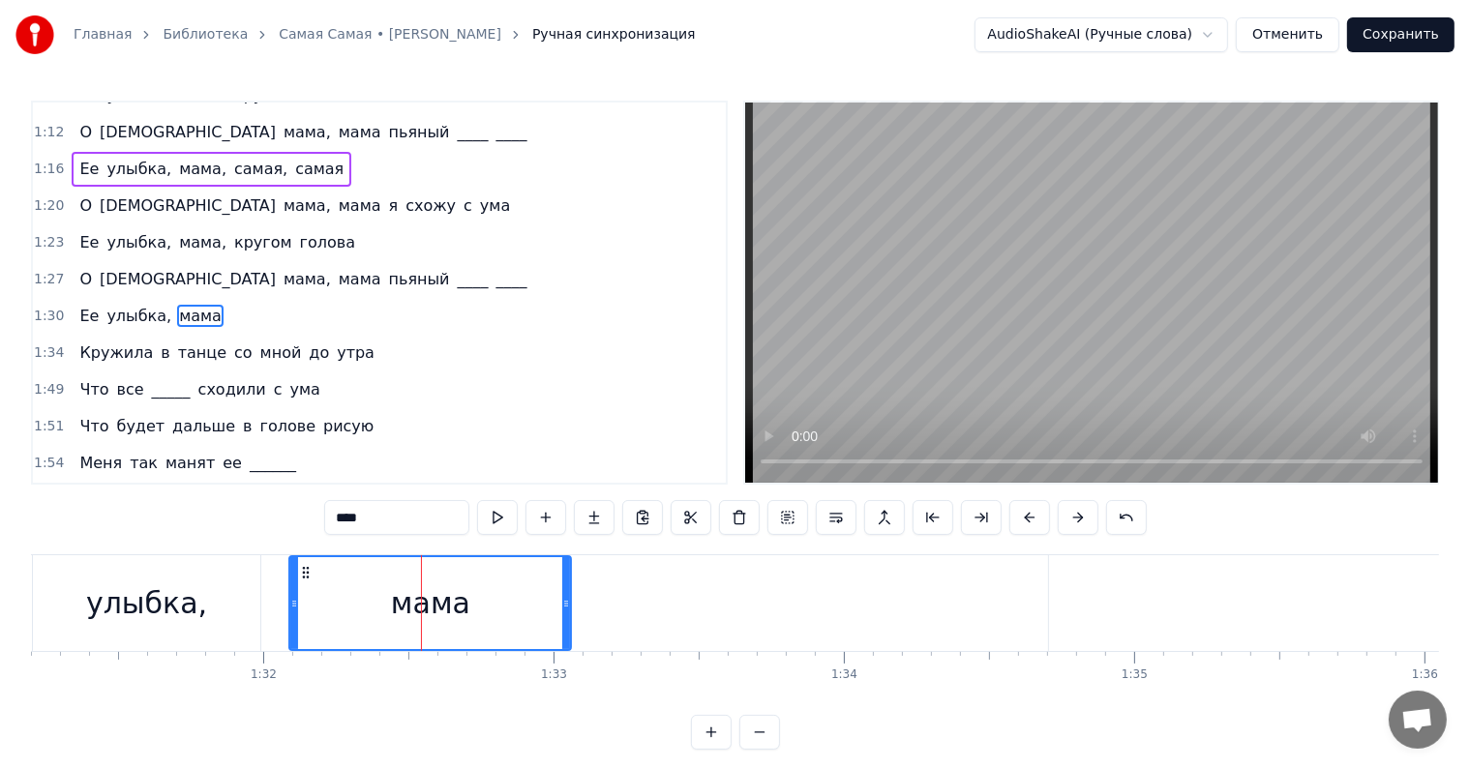
drag, startPoint x: 504, startPoint y: 600, endPoint x: 635, endPoint y: 600, distance: 130.6
click at [566, 601] on circle at bounding box center [565, 601] width 1 height 1
click at [78, 305] on span "Ее" at bounding box center [88, 316] width 23 height 22
type input "**"
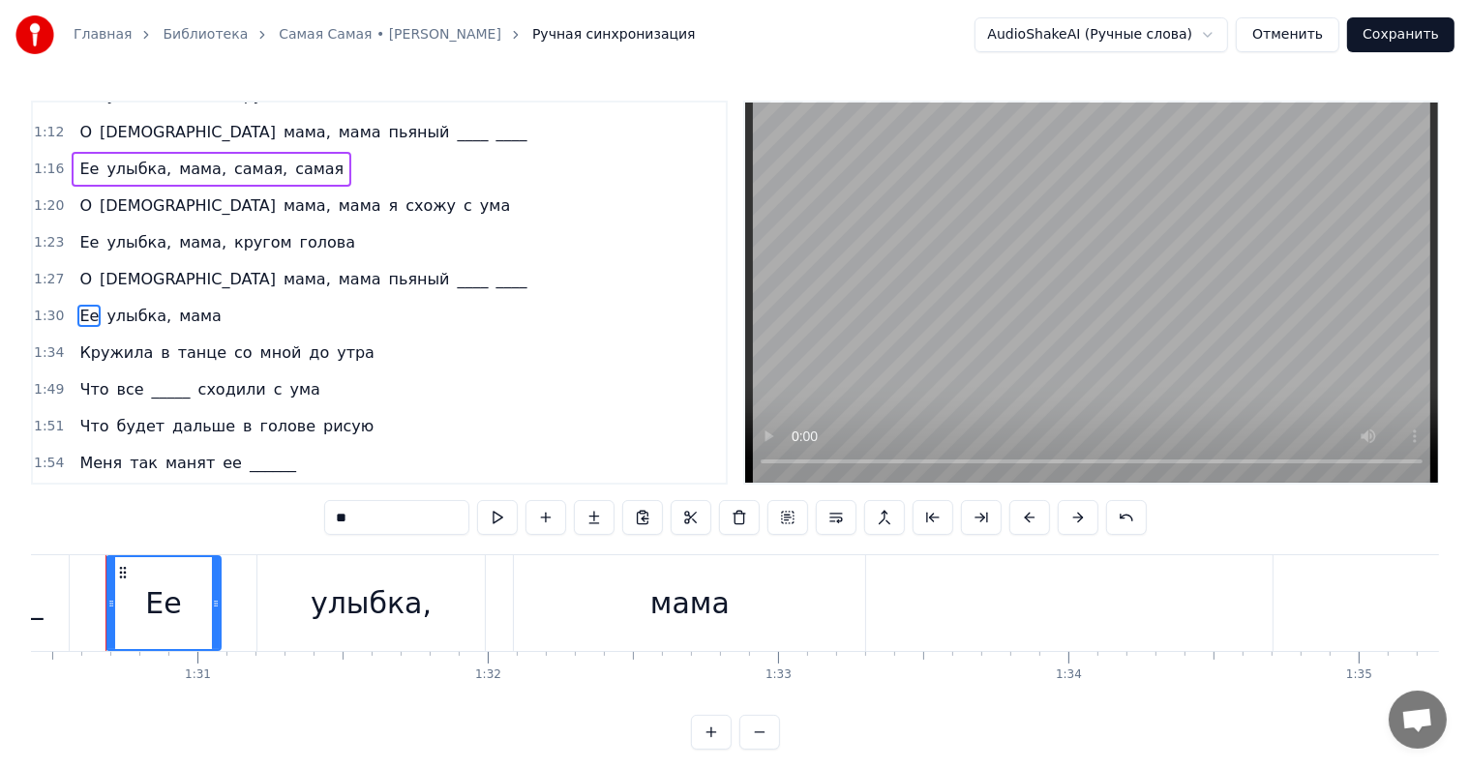
scroll to position [0, 26227]
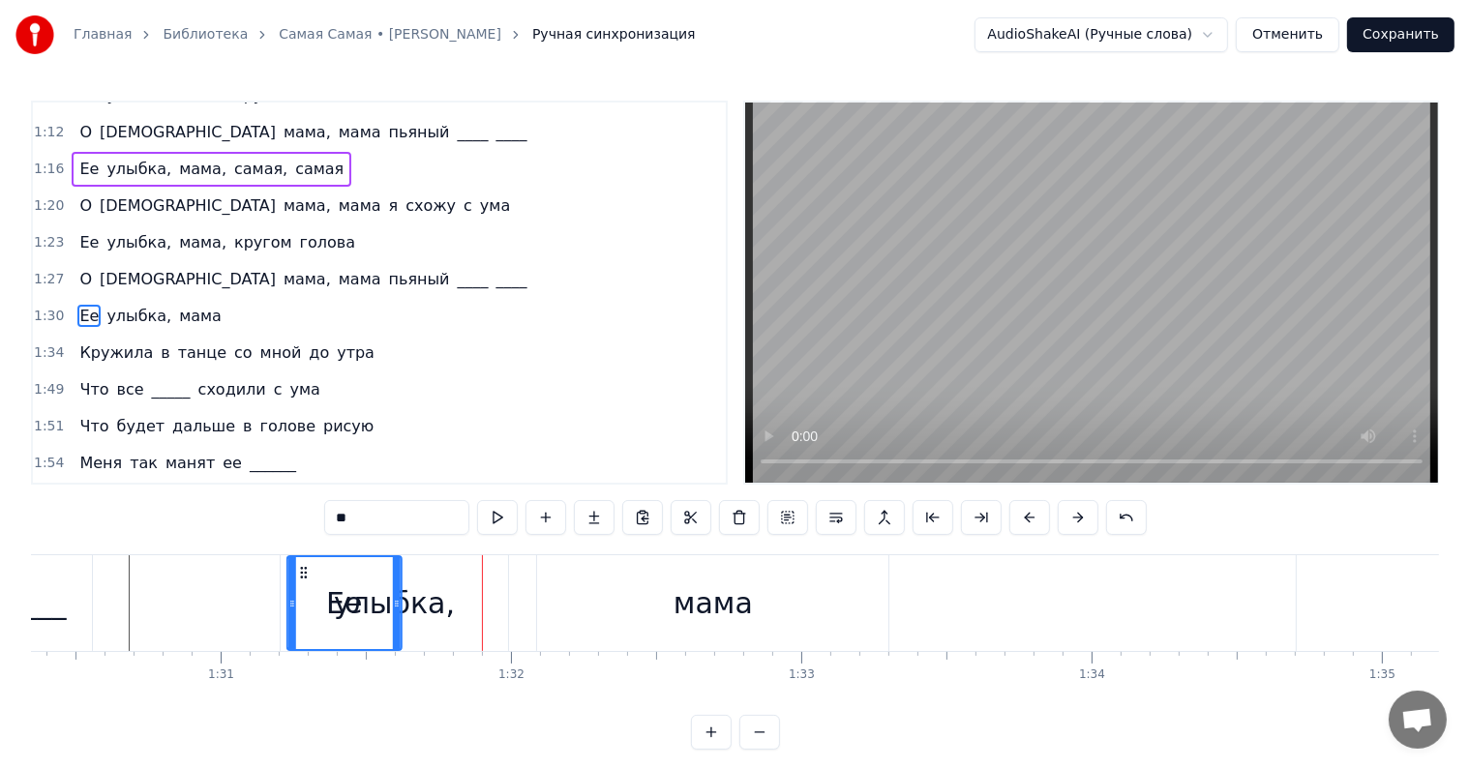
drag, startPoint x: 142, startPoint y: 570, endPoint x: 299, endPoint y: 571, distance: 156.8
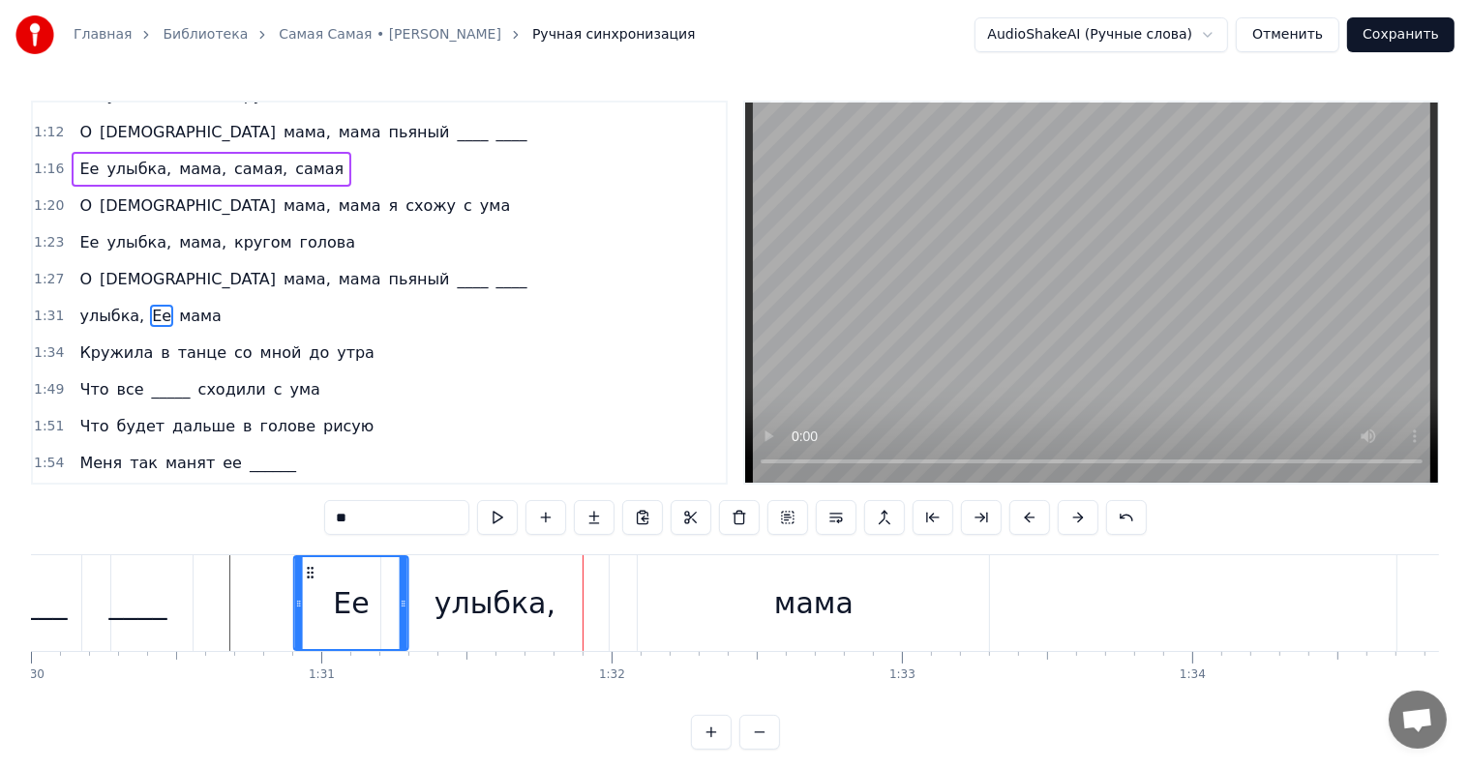
scroll to position [0, 26119]
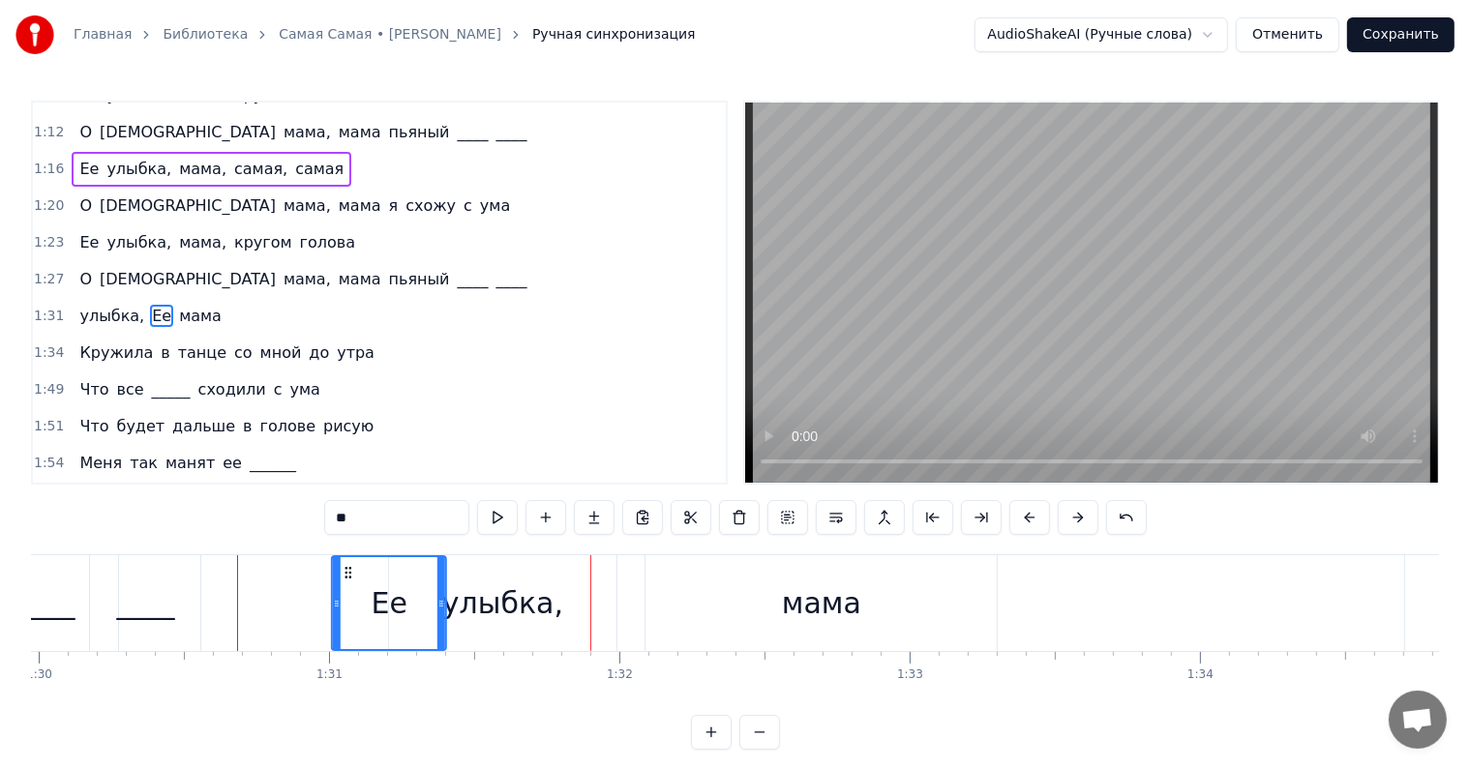
drag, startPoint x: 298, startPoint y: 570, endPoint x: 344, endPoint y: 584, distance: 47.7
click at [344, 584] on div "Ее" at bounding box center [389, 603] width 112 height 92
click at [72, 299] on div "Ее улыбка, мама" at bounding box center [150, 316] width 157 height 35
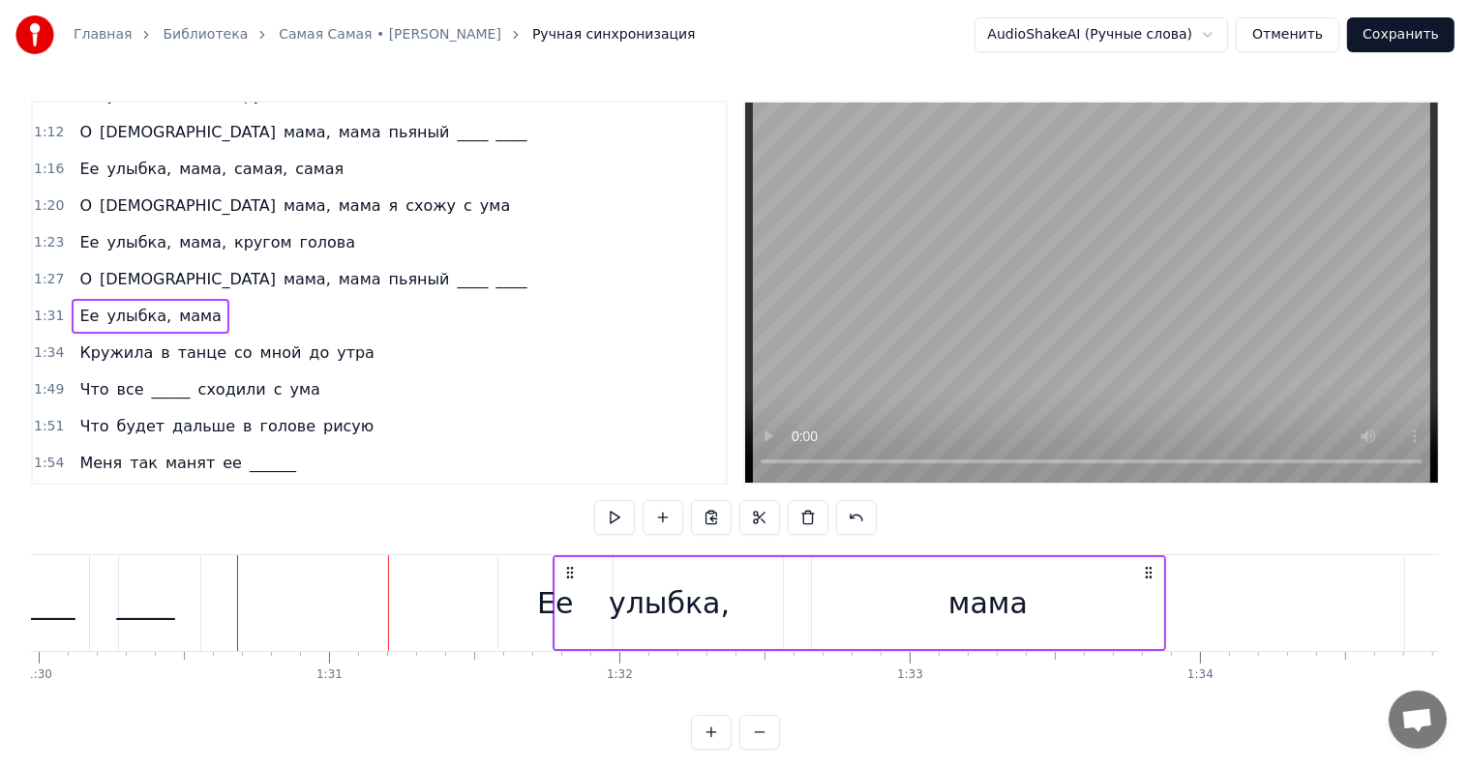
drag, startPoint x: 403, startPoint y: 567, endPoint x: 568, endPoint y: 572, distance: 165.5
click at [568, 572] on icon at bounding box center [569, 572] width 15 height 15
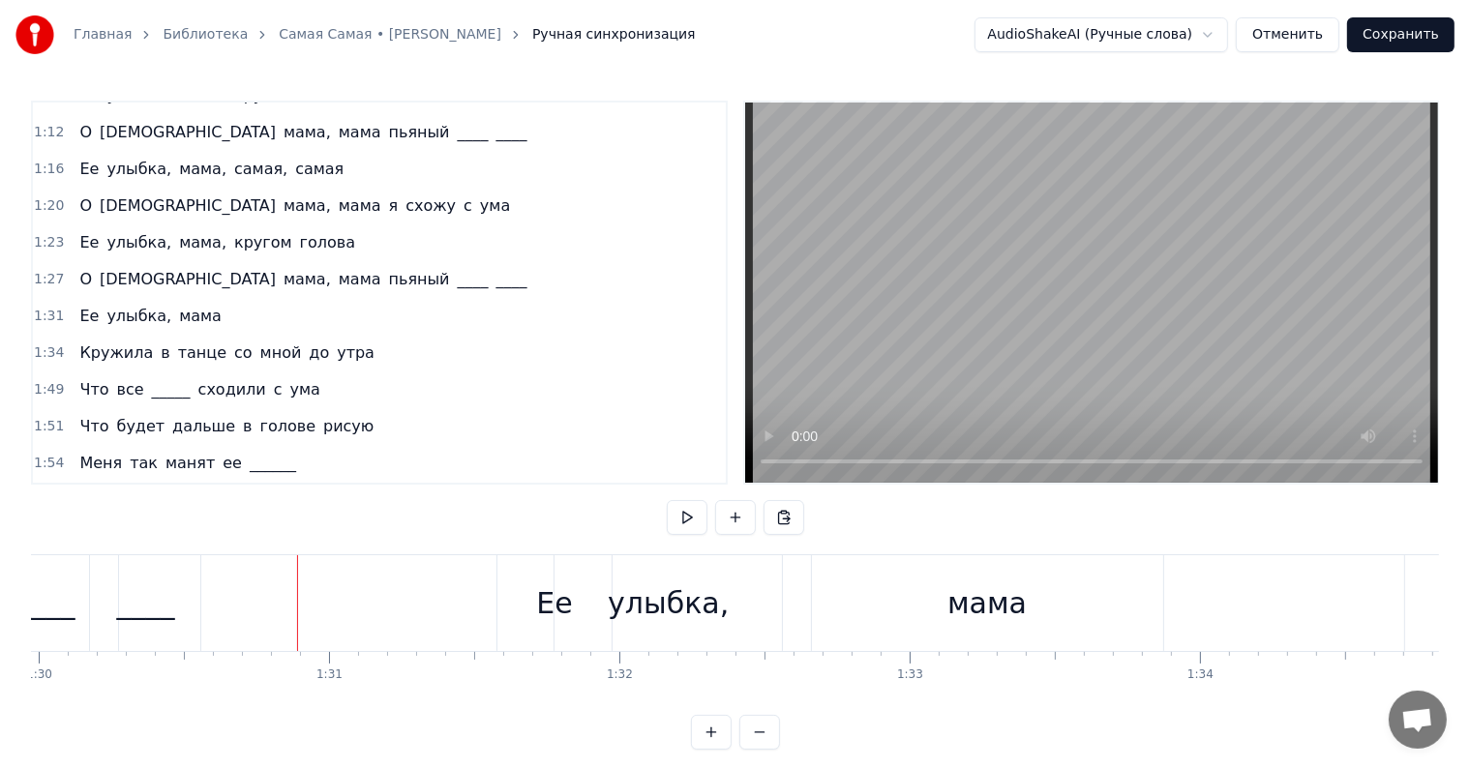
click at [127, 580] on div "____" at bounding box center [145, 603] width 110 height 96
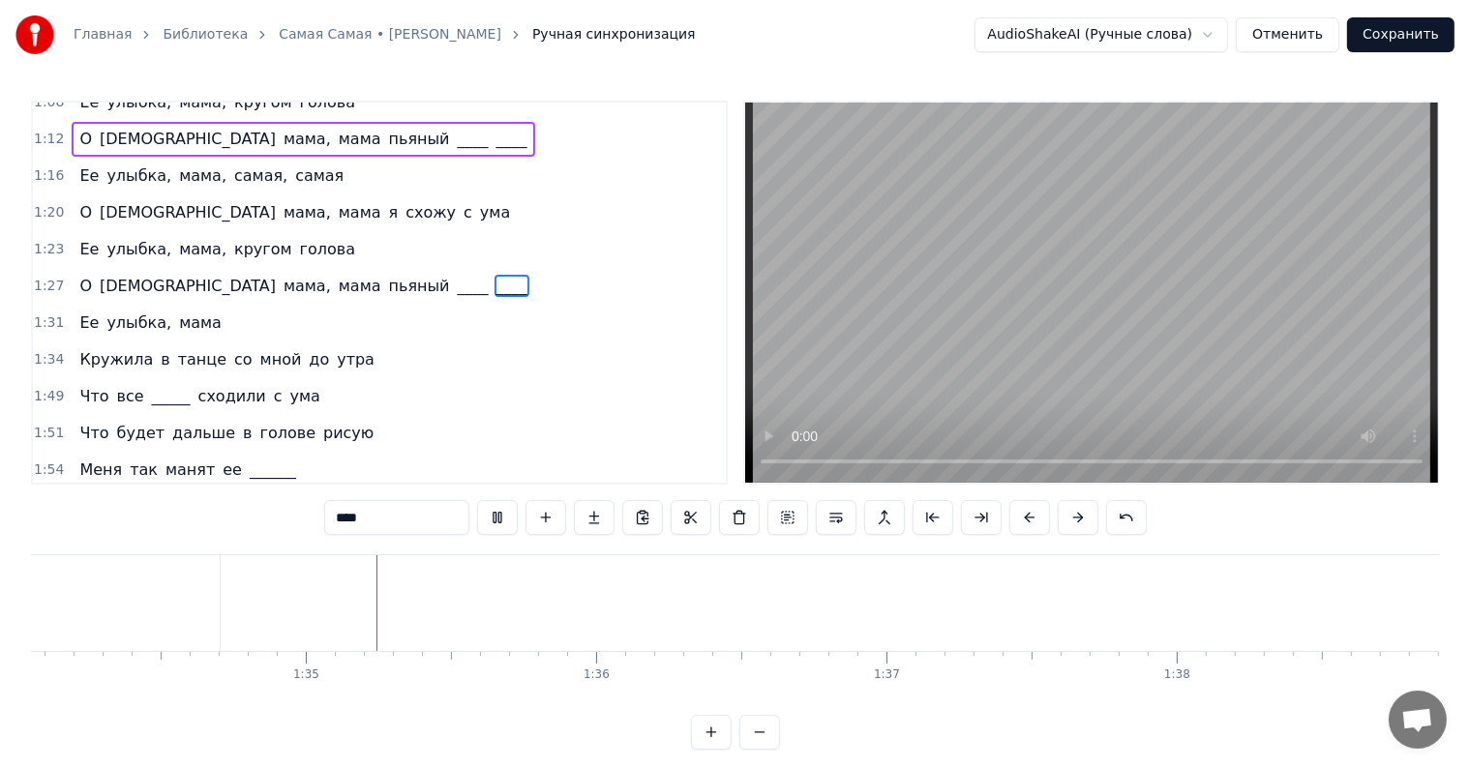
scroll to position [0, 27337]
click at [85, 348] on span "Кружила" at bounding box center [115, 359] width 77 height 22
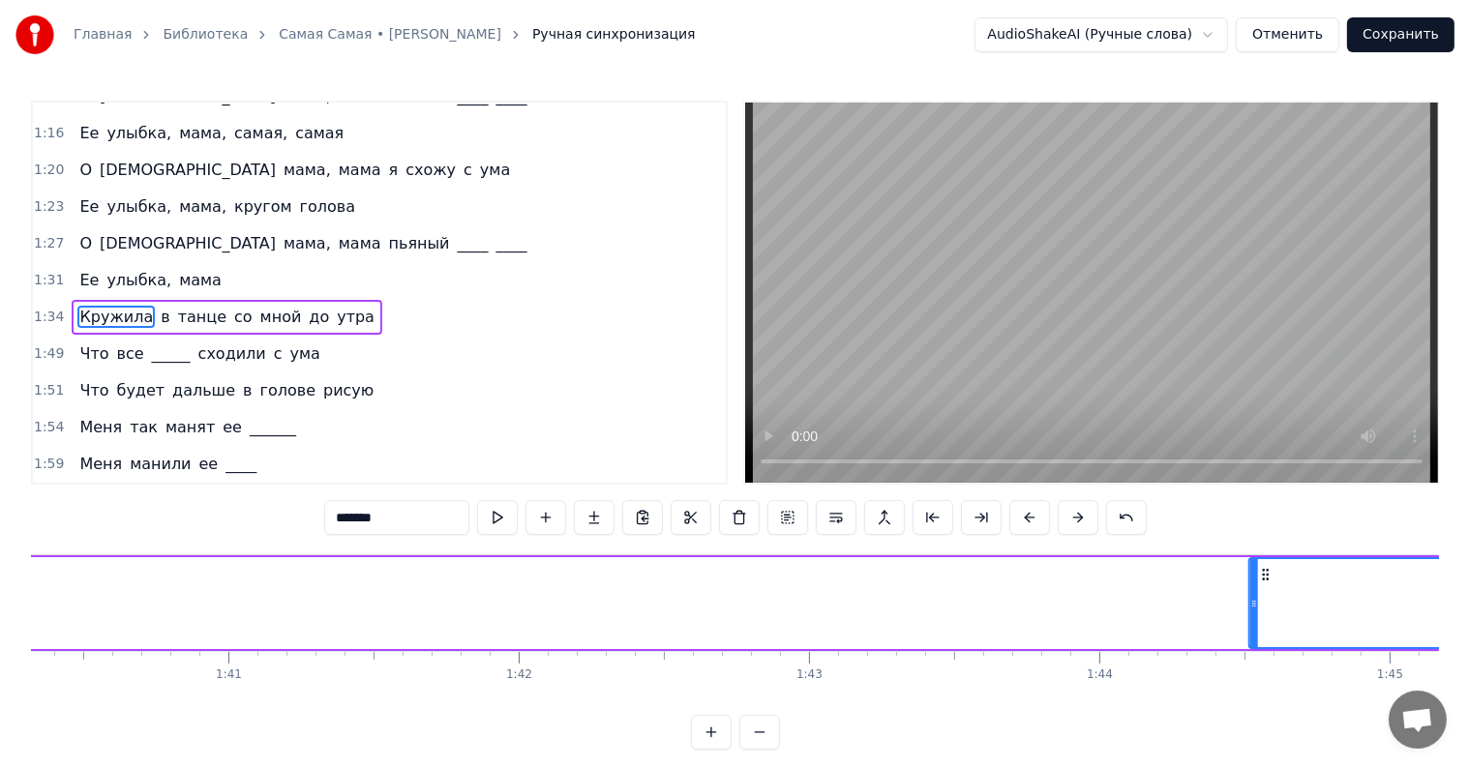
scroll to position [0, 29126]
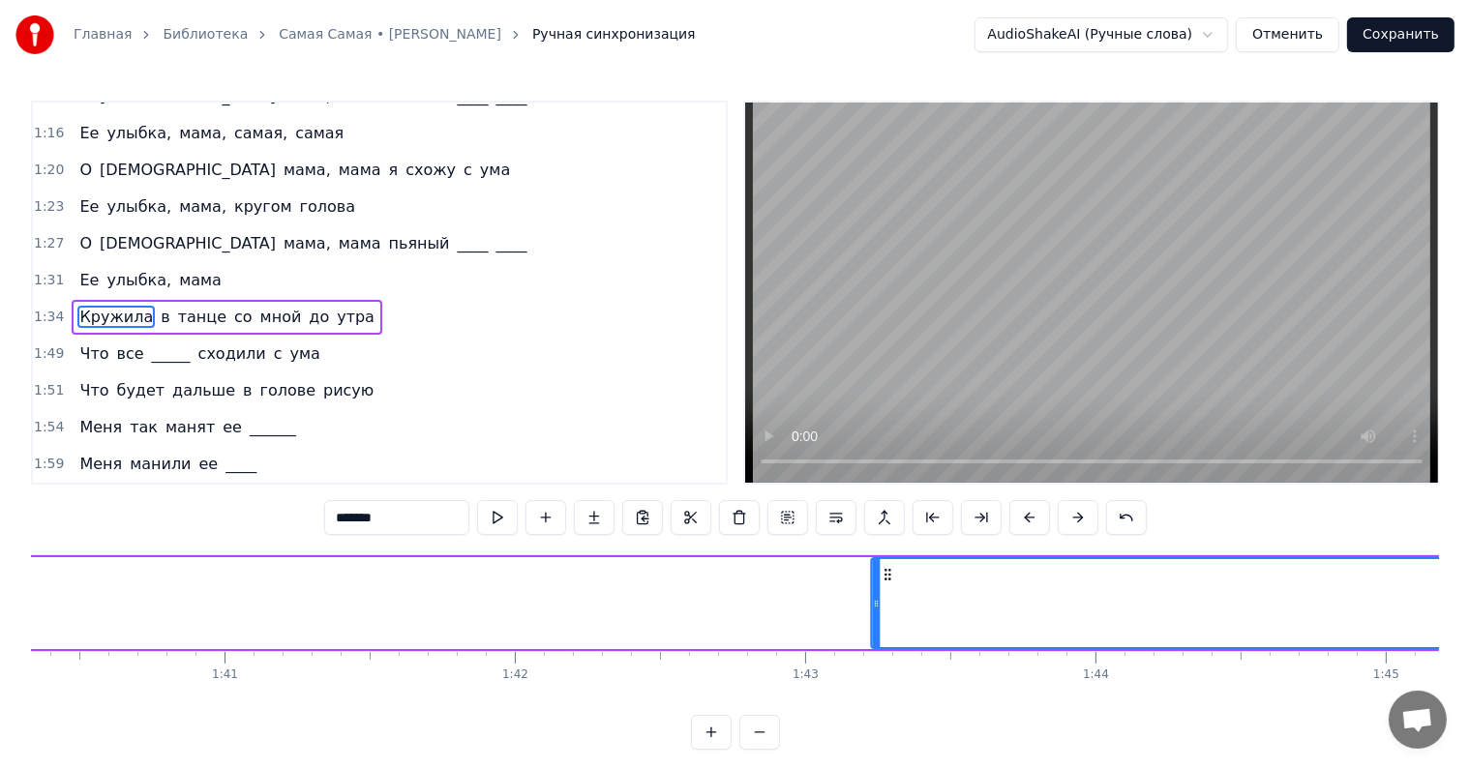
drag, startPoint x: 200, startPoint y: 573, endPoint x: 882, endPoint y: 582, distance: 682.2
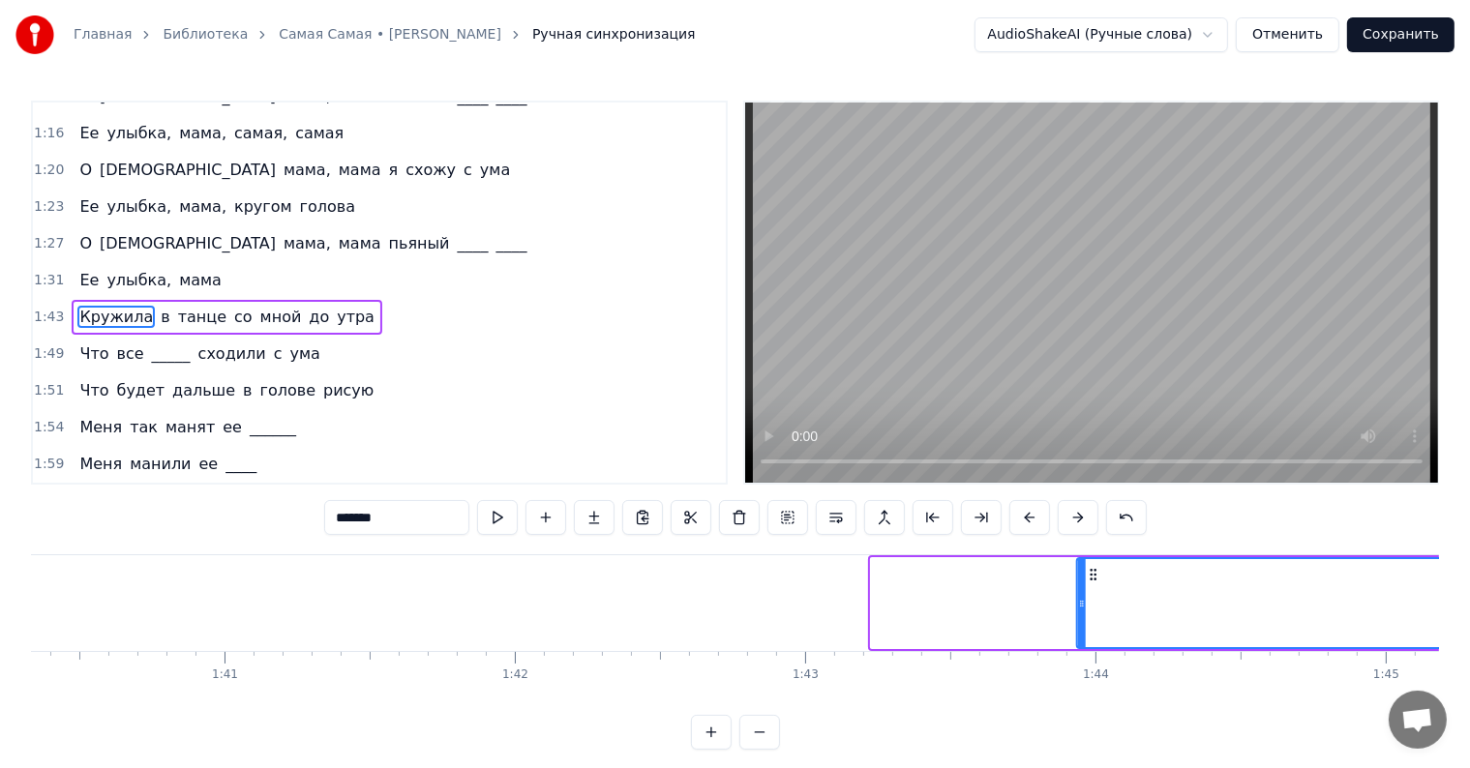
drag, startPoint x: 884, startPoint y: 573, endPoint x: 1091, endPoint y: 573, distance: 206.1
click at [1091, 573] on icon at bounding box center [1093, 574] width 15 height 15
click at [85, 306] on span "Кружила" at bounding box center [115, 317] width 77 height 22
click at [159, 306] on span "в" at bounding box center [165, 317] width 13 height 22
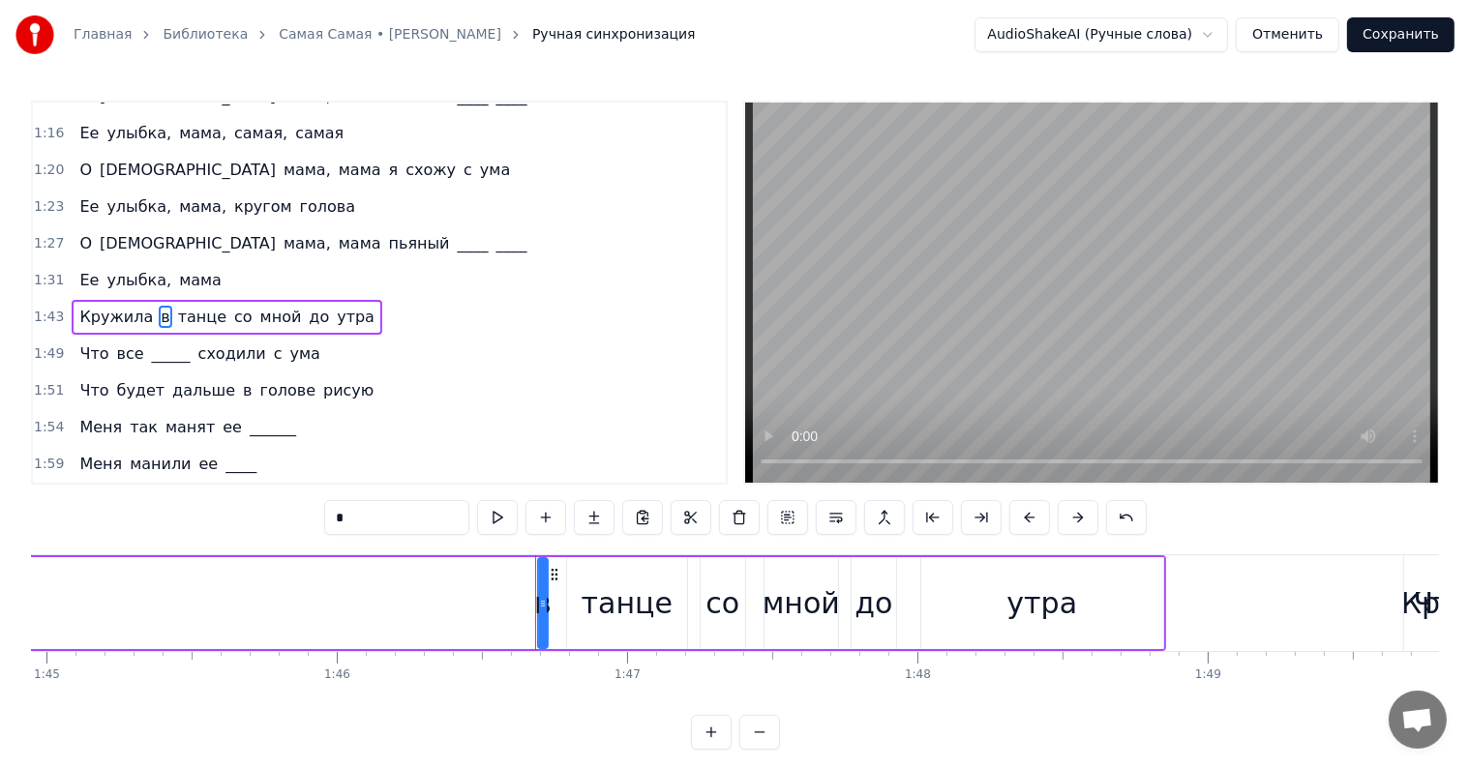
scroll to position [0, 30872]
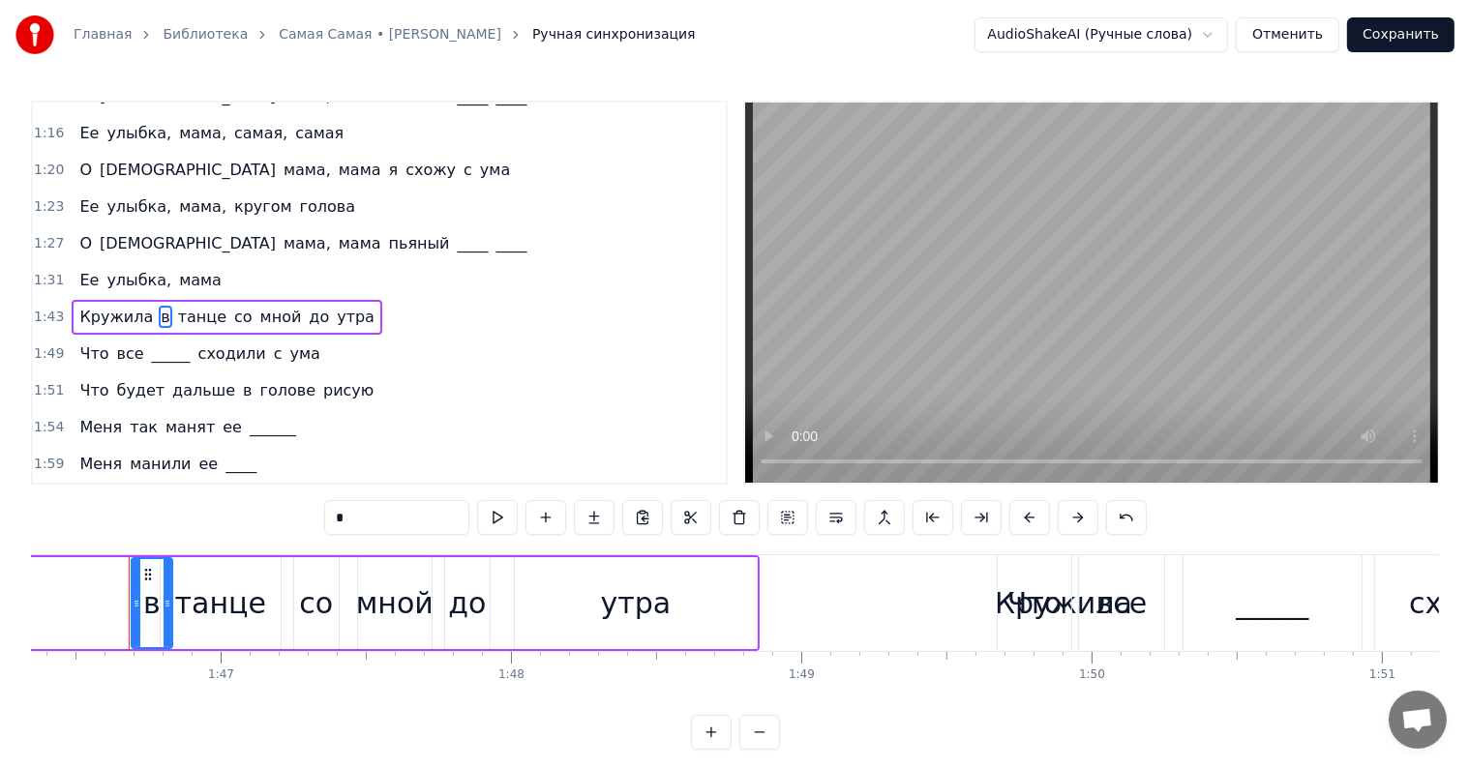
drag, startPoint x: 123, startPoint y: 604, endPoint x: 164, endPoint y: 600, distance: 40.8
click at [164, 600] on icon at bounding box center [168, 603] width 8 height 15
click at [71, 593] on div "Кружила" at bounding box center [1063, 603] width 3464 height 92
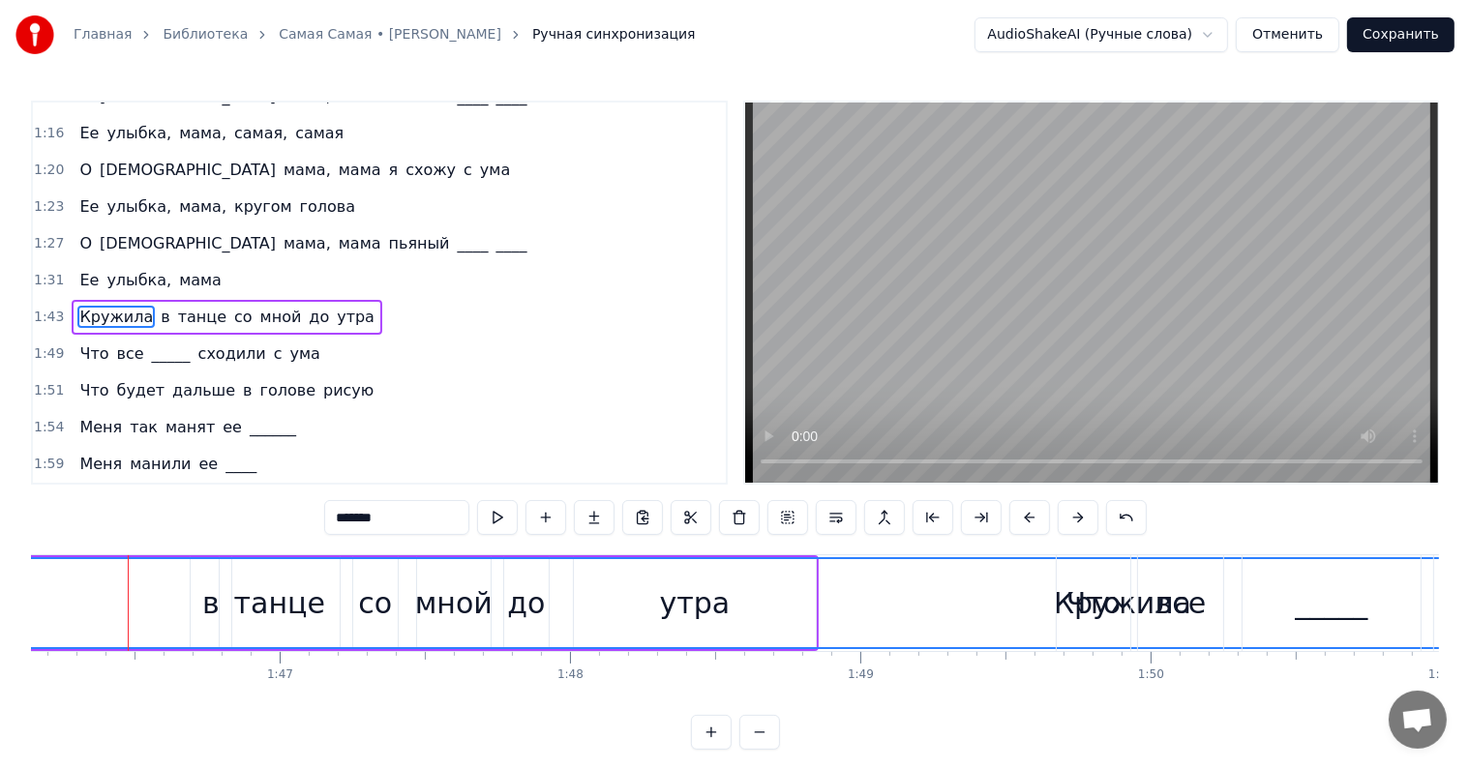
scroll to position [0, 30681]
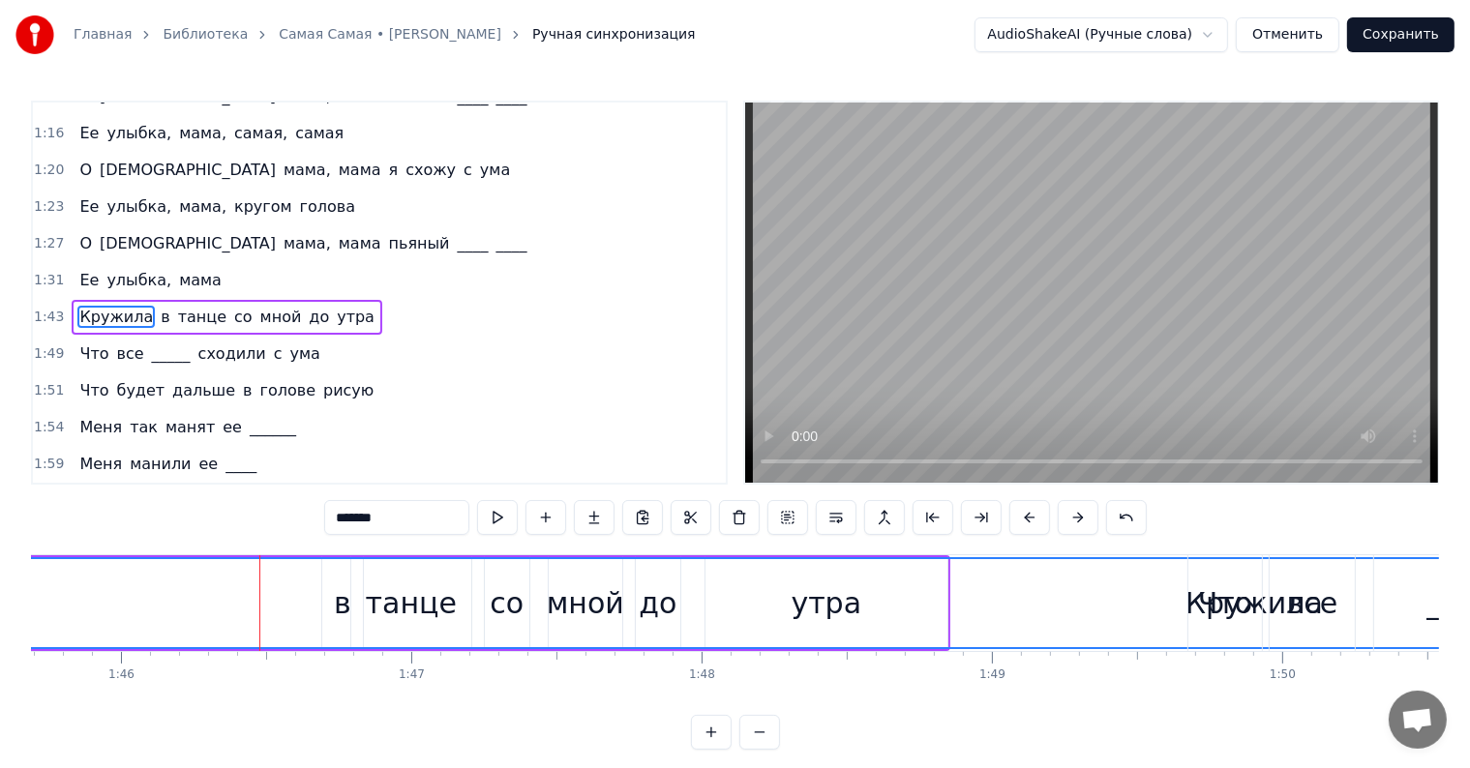
click at [1187, 600] on div "Что" at bounding box center [1224, 603] width 75 height 96
type input "***"
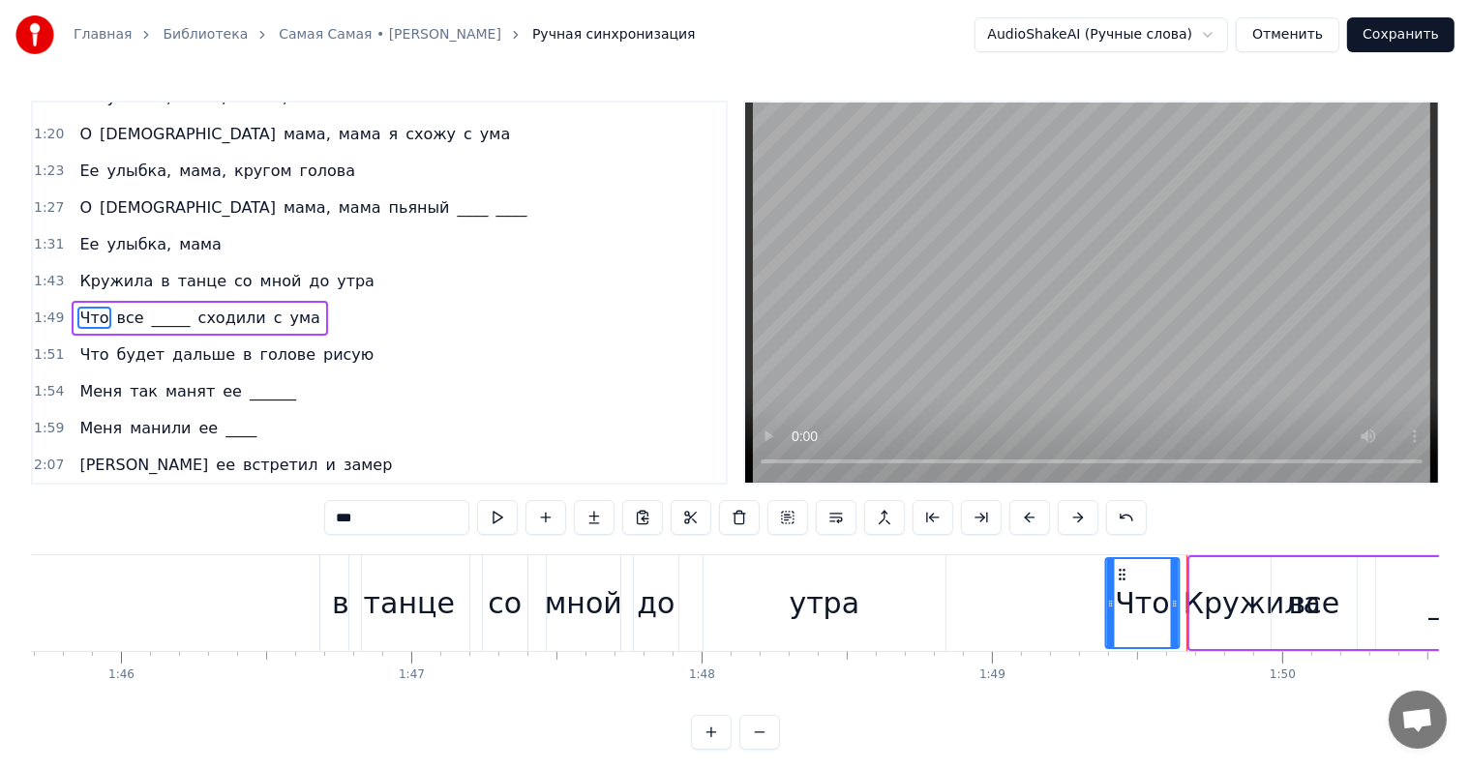
drag, startPoint x: 1005, startPoint y: 579, endPoint x: 1141, endPoint y: 577, distance: 135.5
click at [1136, 582] on div "Что" at bounding box center [1143, 603] width 72 height 88
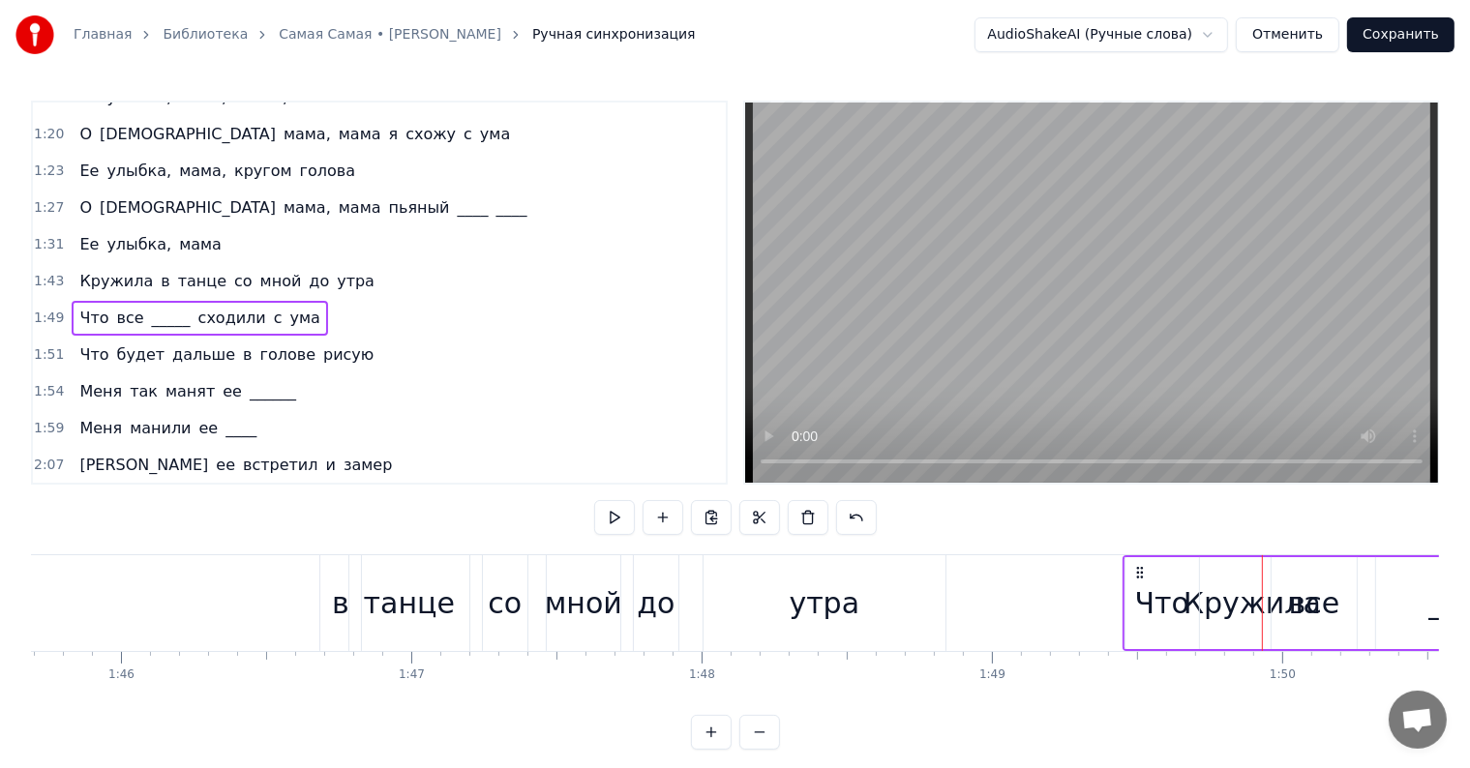
click at [1322, 608] on div "все" at bounding box center [1314, 604] width 51 height 44
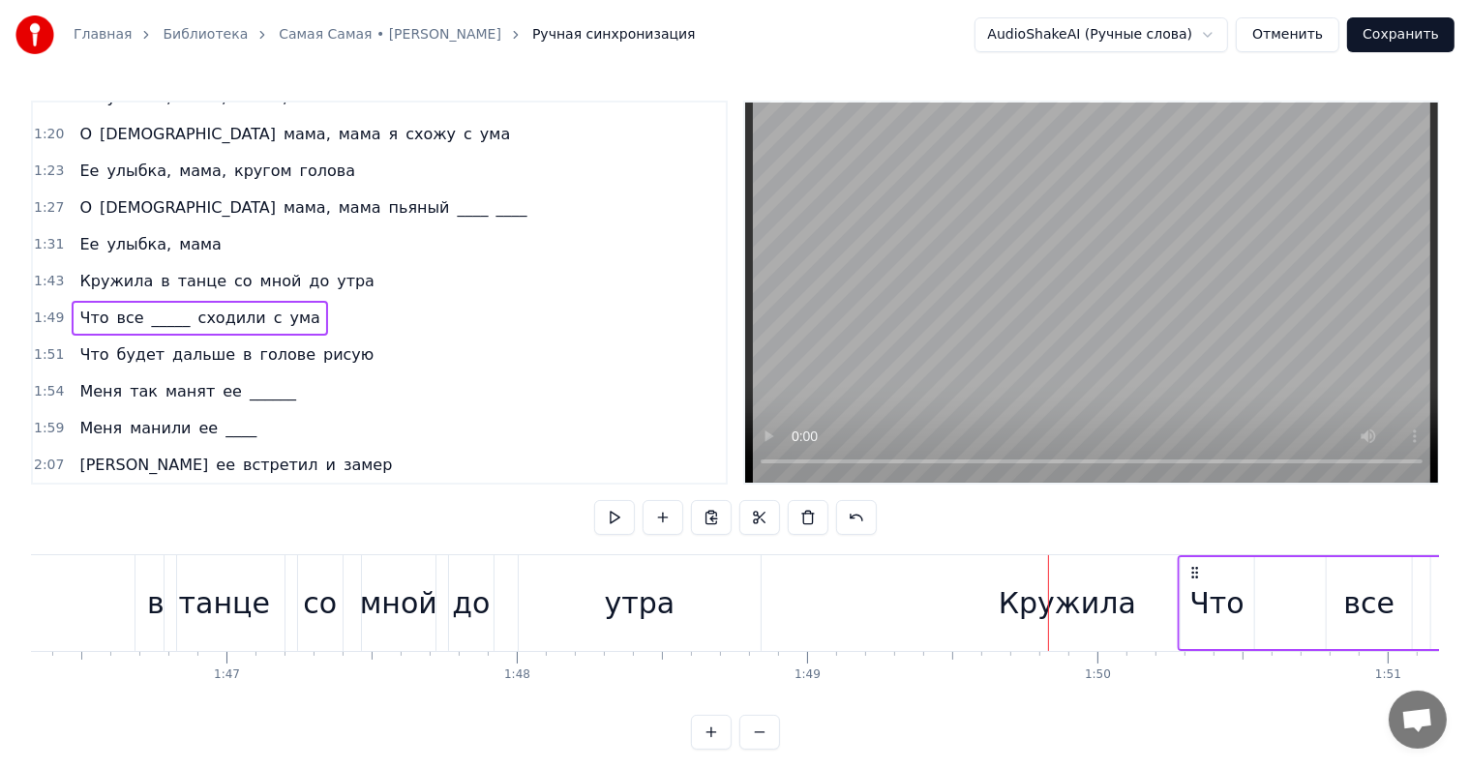
scroll to position [0, 30883]
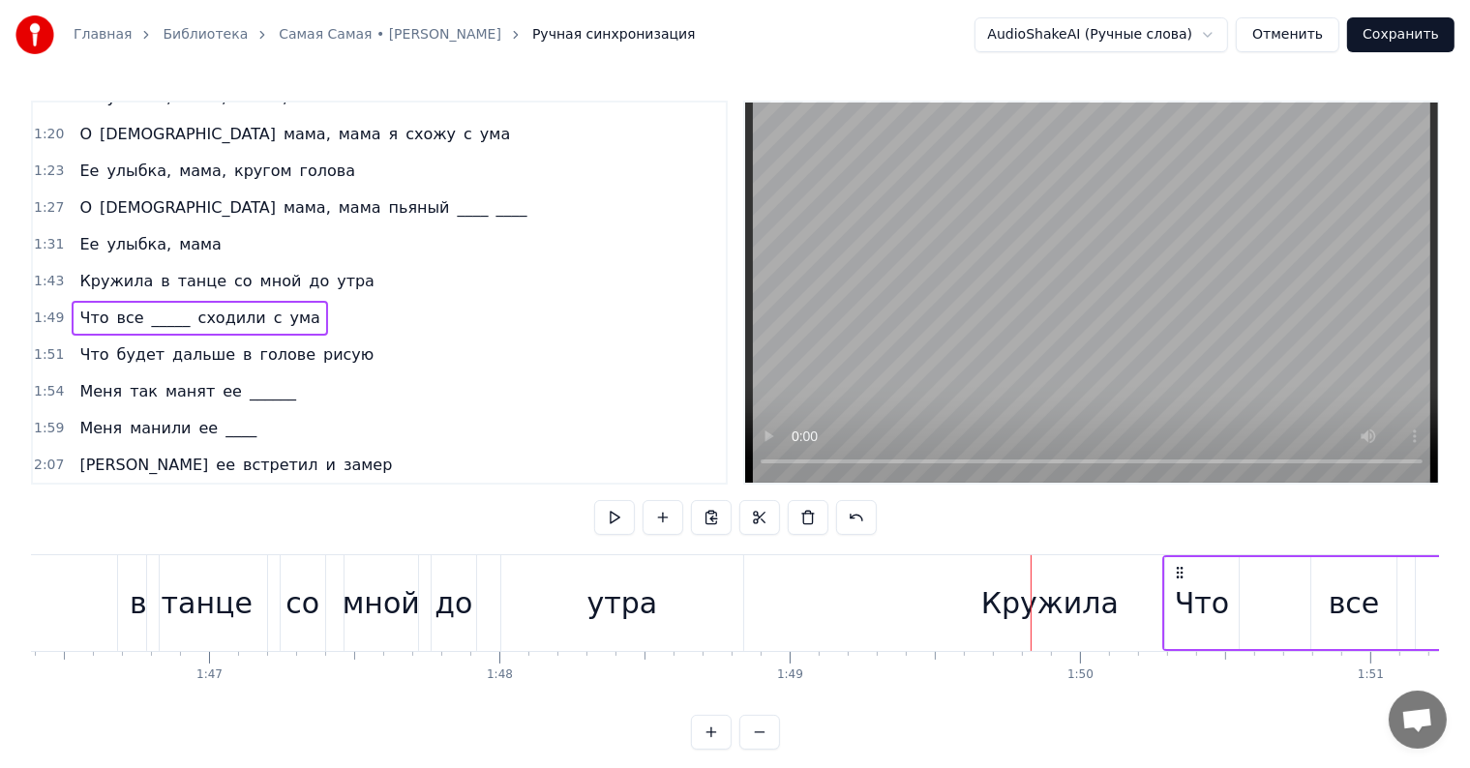
drag, startPoint x: 1138, startPoint y: 575, endPoint x: 1179, endPoint y: 603, distance: 49.4
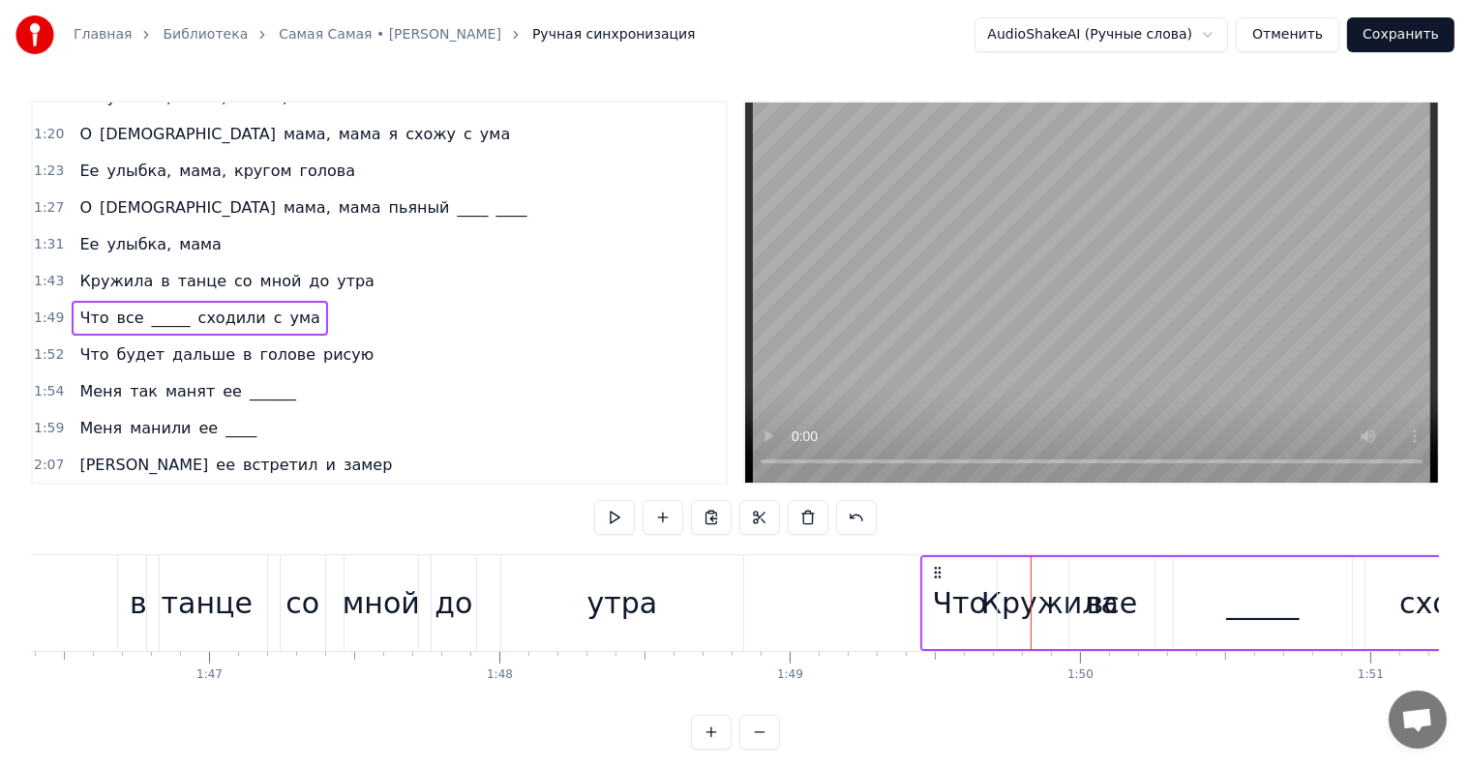
click at [1076, 600] on div "все" at bounding box center [1111, 603] width 85 height 92
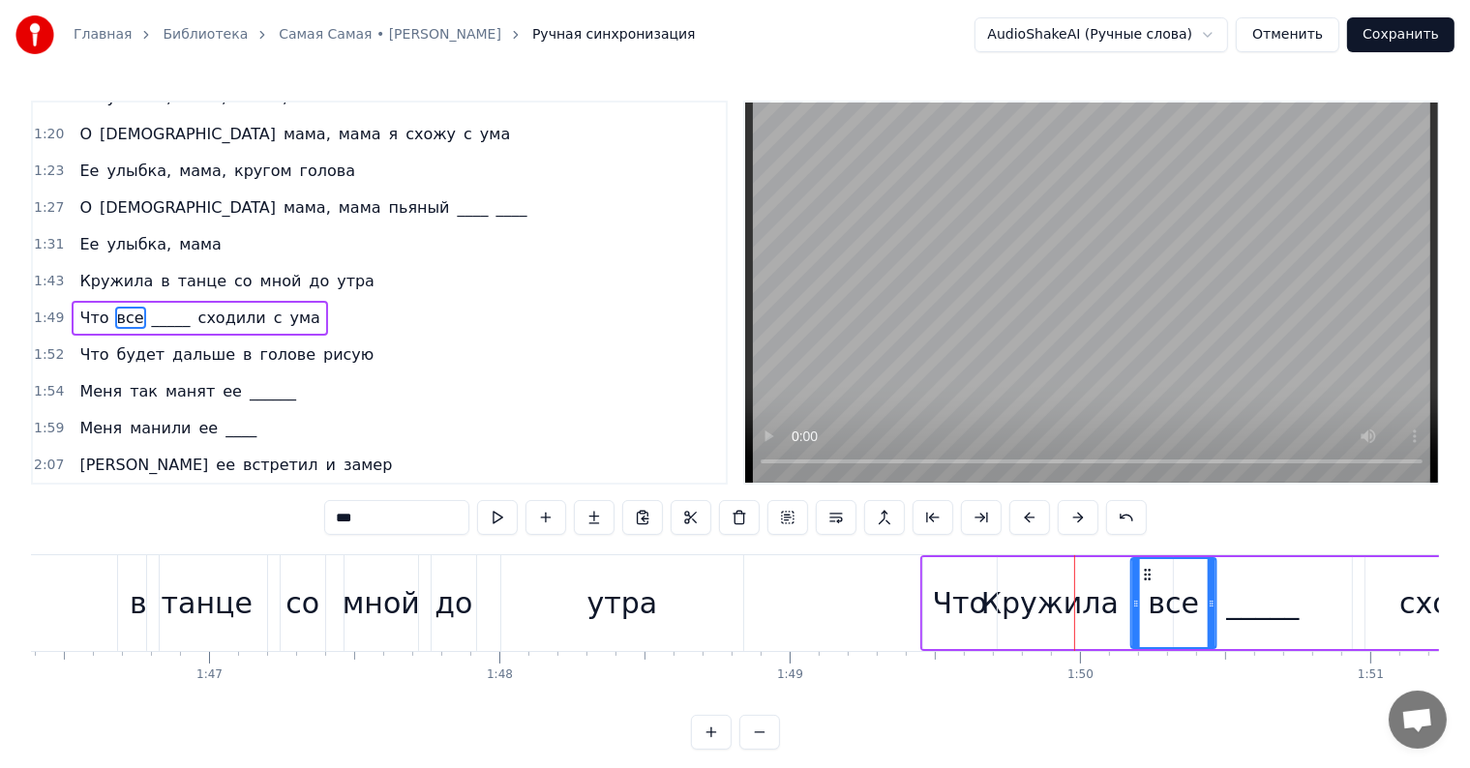
drag, startPoint x: 1080, startPoint y: 573, endPoint x: 1129, endPoint y: 582, distance: 50.1
click at [1132, 582] on div "все" at bounding box center [1173, 603] width 83 height 88
click at [1074, 604] on div at bounding box center [1074, 603] width 1 height 96
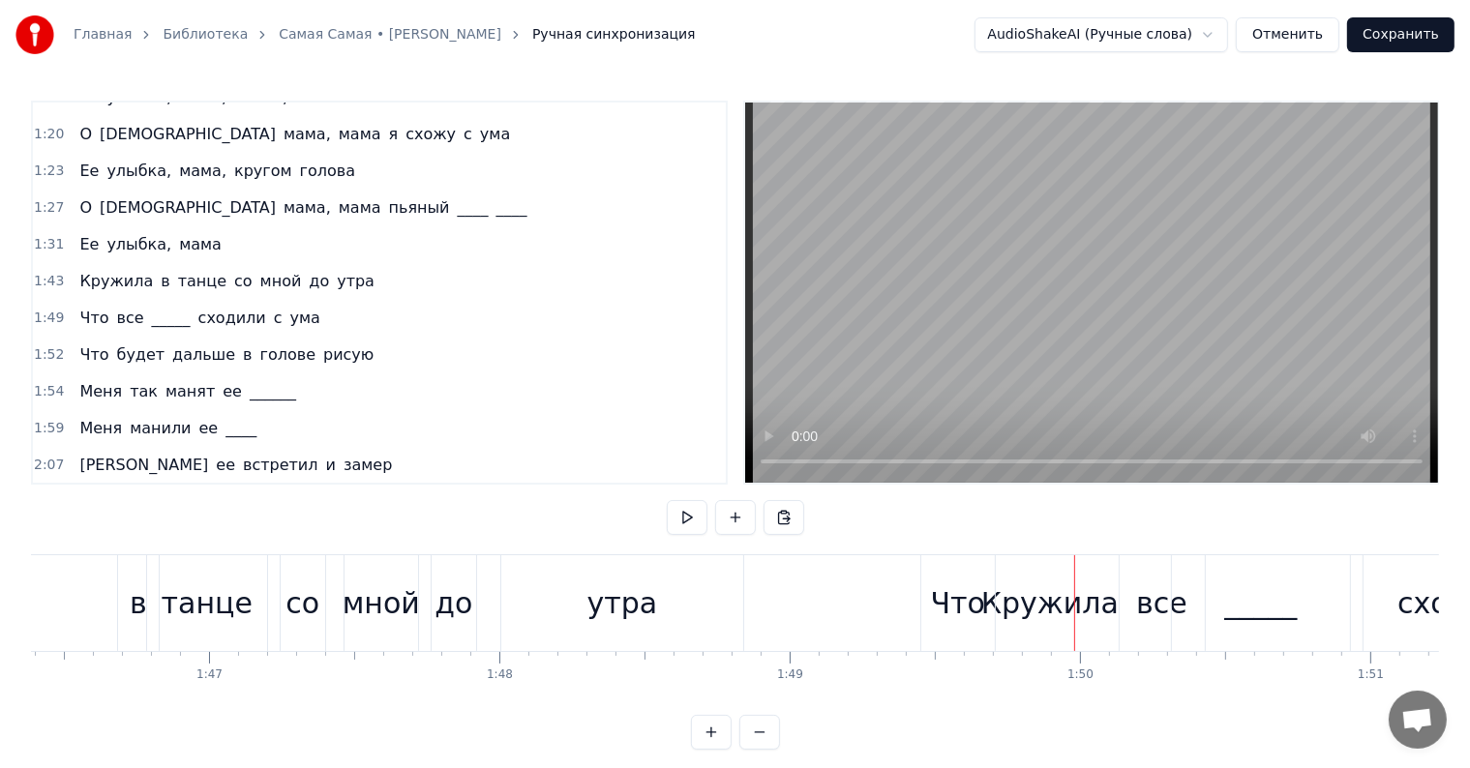
click at [937, 569] on div "Что" at bounding box center [958, 603] width 74 height 96
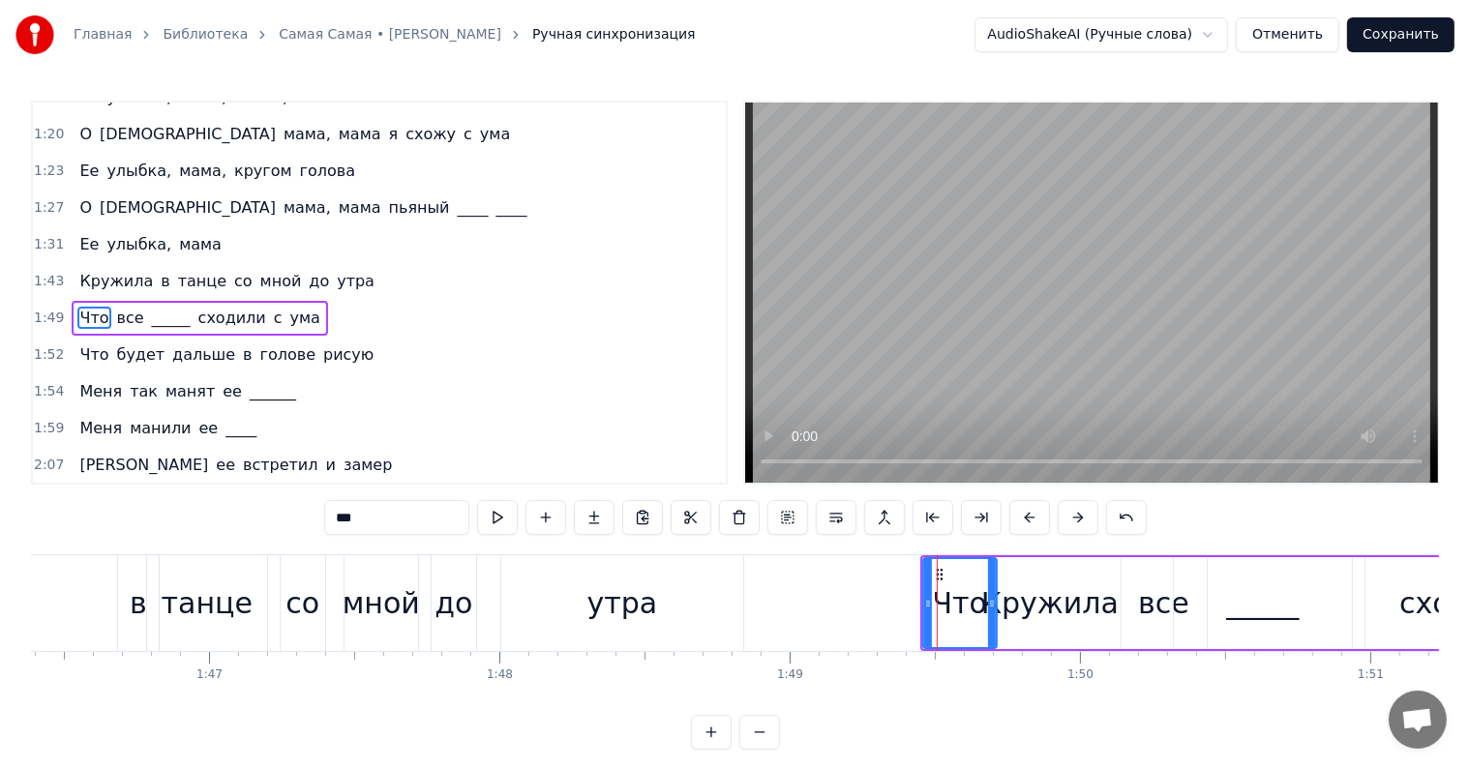
click at [922, 555] on div "Что все _____ сходили с ума" at bounding box center [1392, 603] width 945 height 96
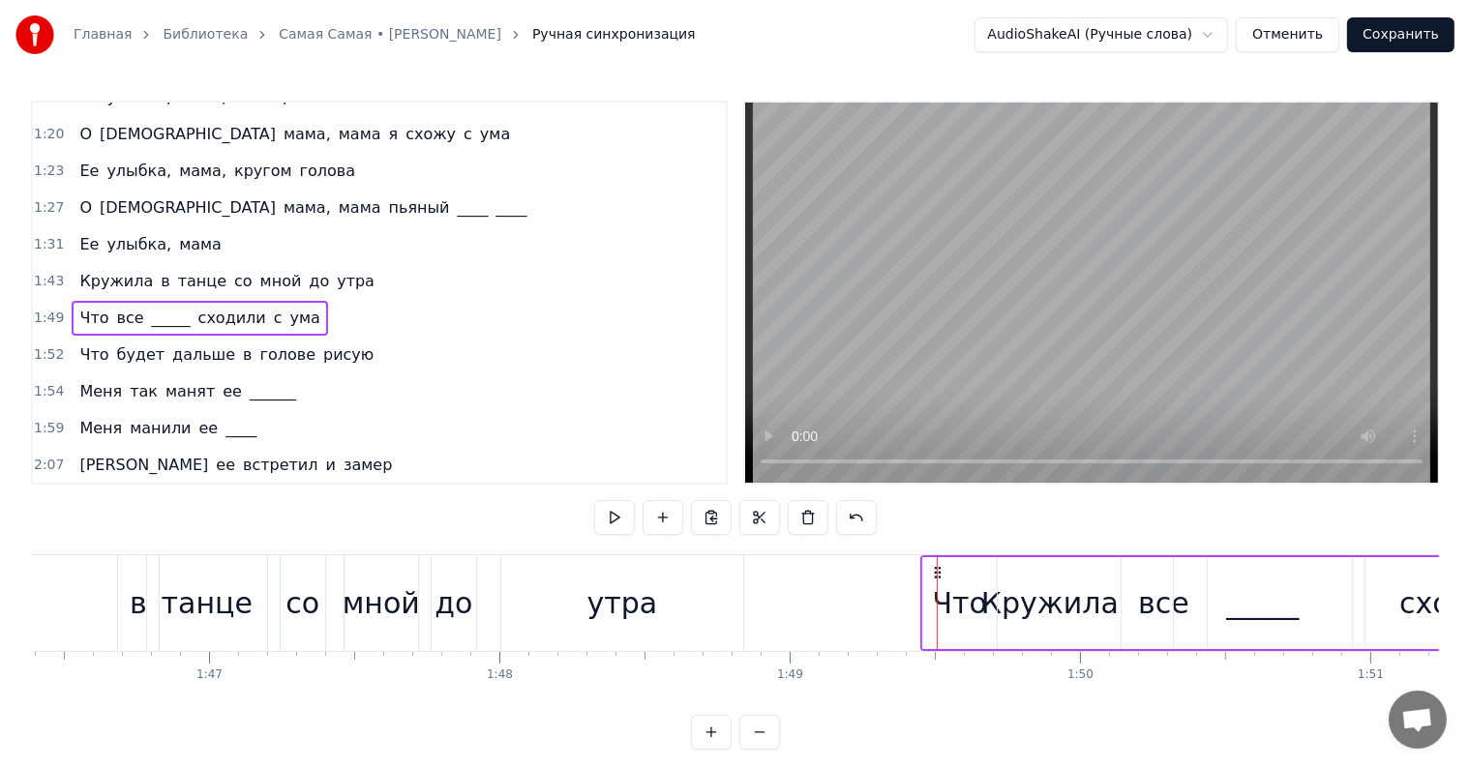
drag, startPoint x: 937, startPoint y: 569, endPoint x: 1080, endPoint y: 560, distance: 143.5
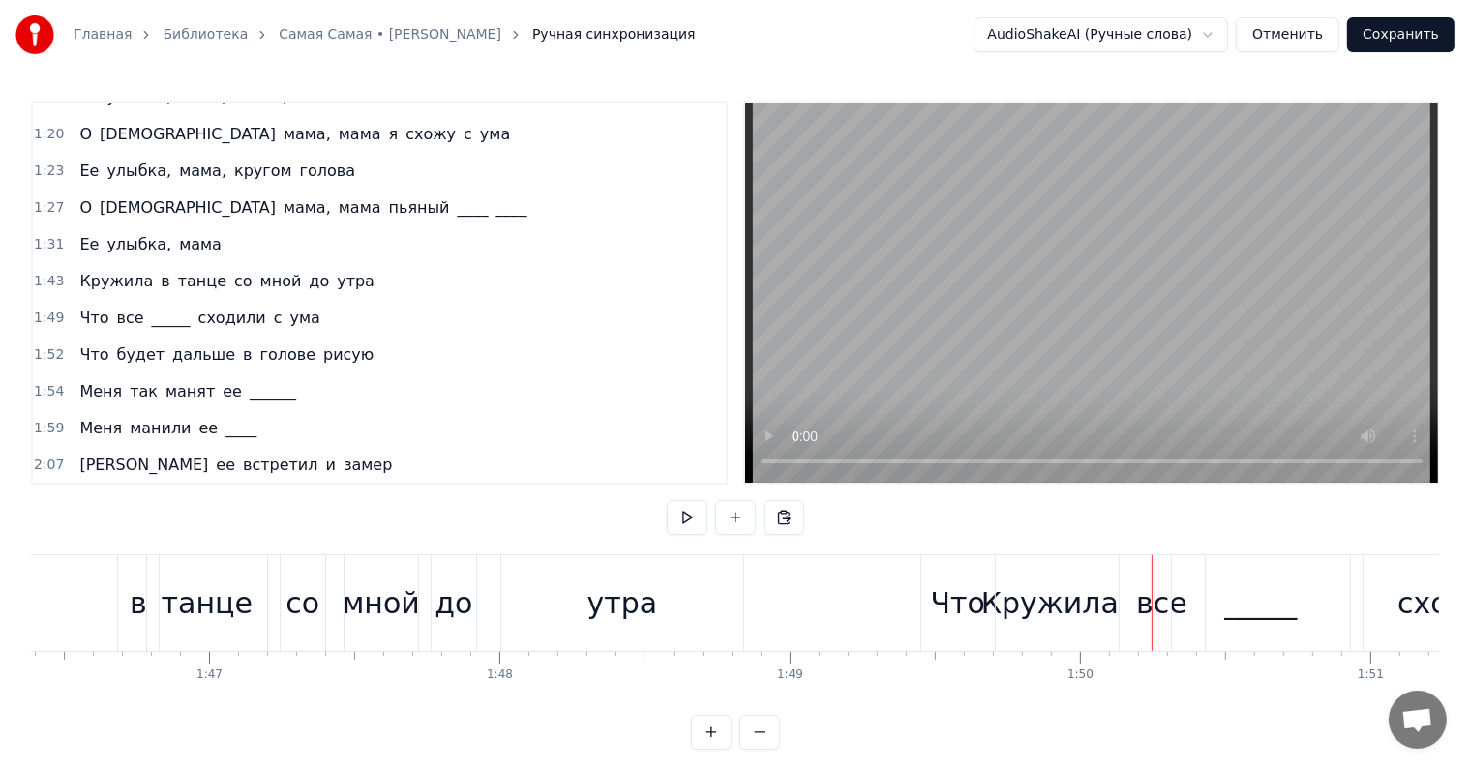
click at [74, 301] on div "Что все _____ сходили с ума" at bounding box center [199, 318] width 255 height 35
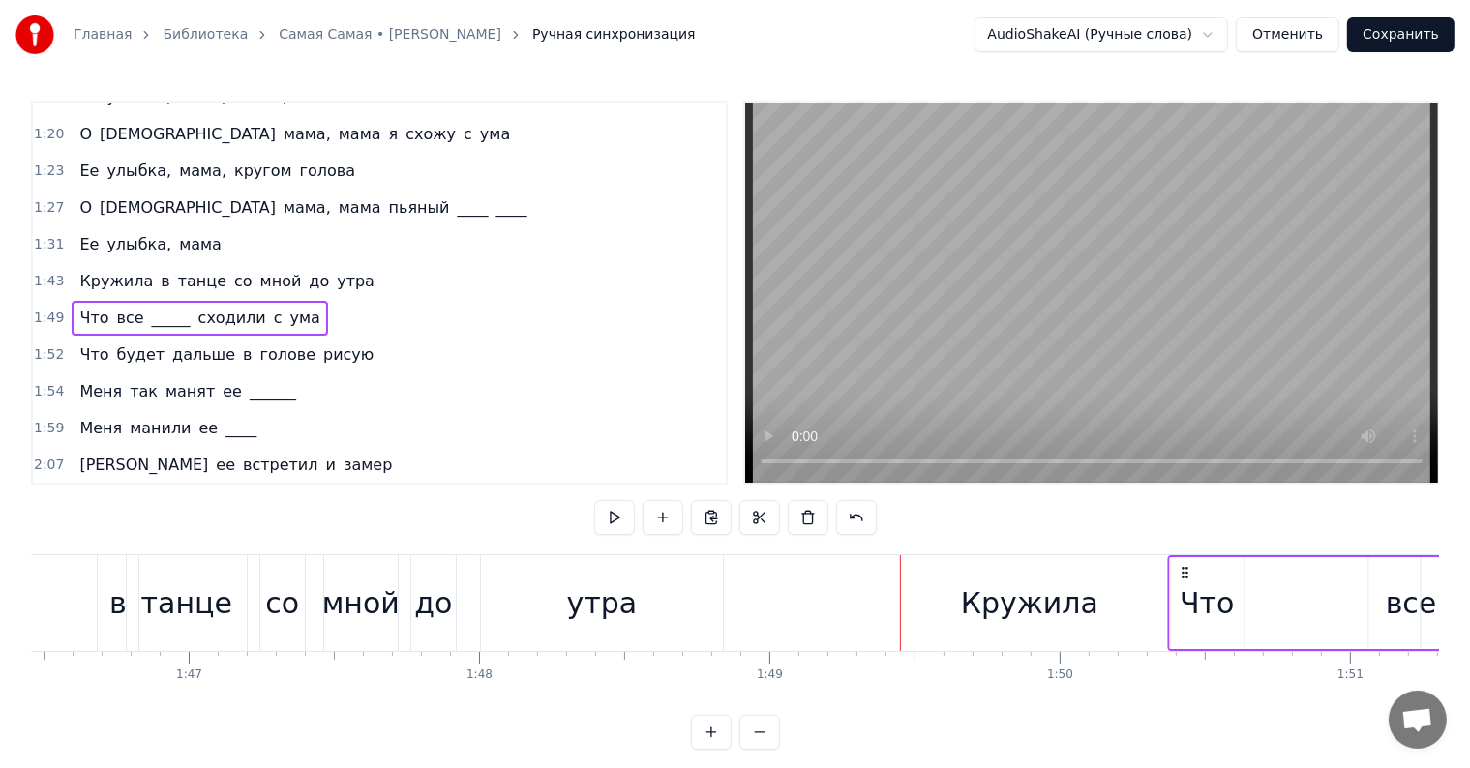
scroll to position [0, 30909]
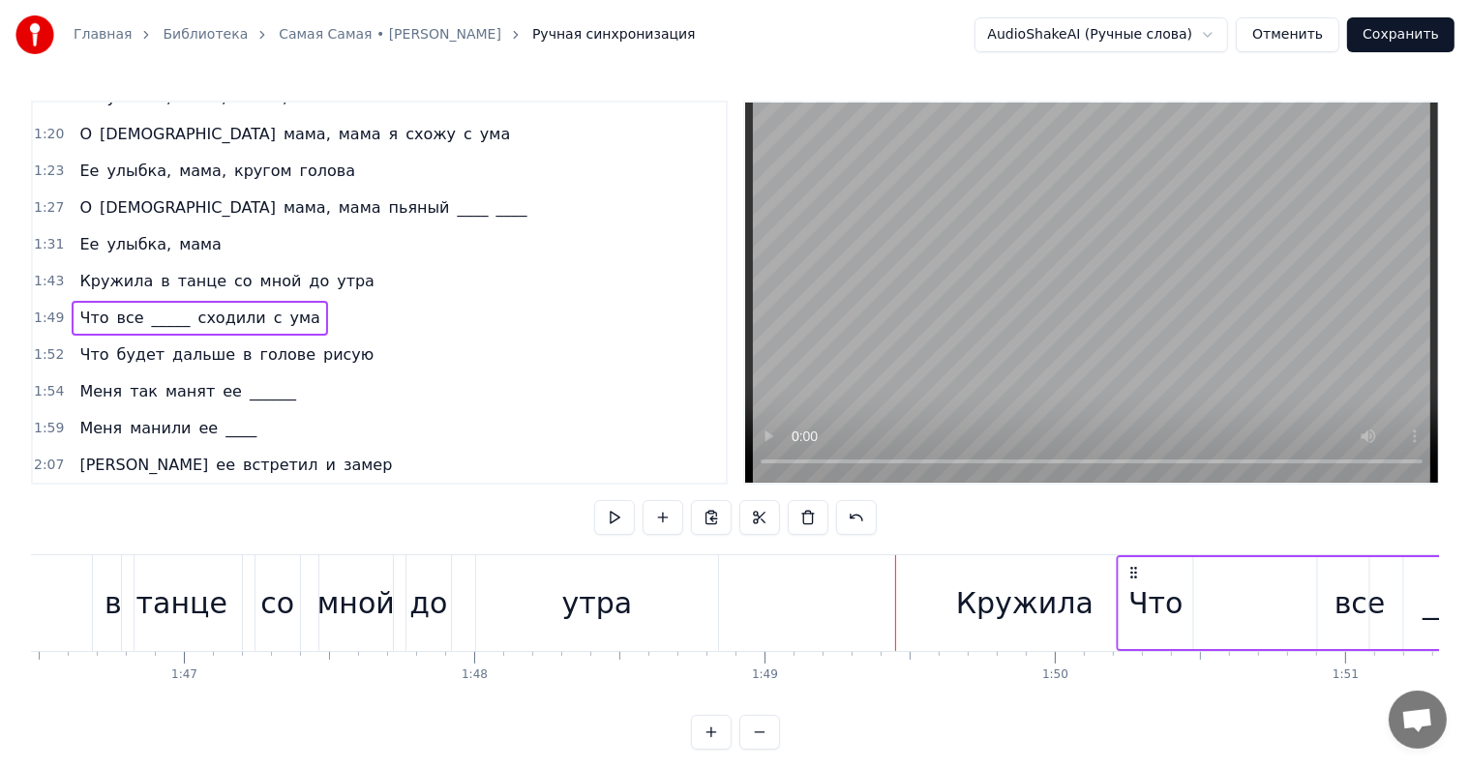
drag, startPoint x: 933, startPoint y: 569, endPoint x: 1129, endPoint y: 570, distance: 196.4
click at [1129, 570] on icon at bounding box center [1133, 572] width 15 height 15
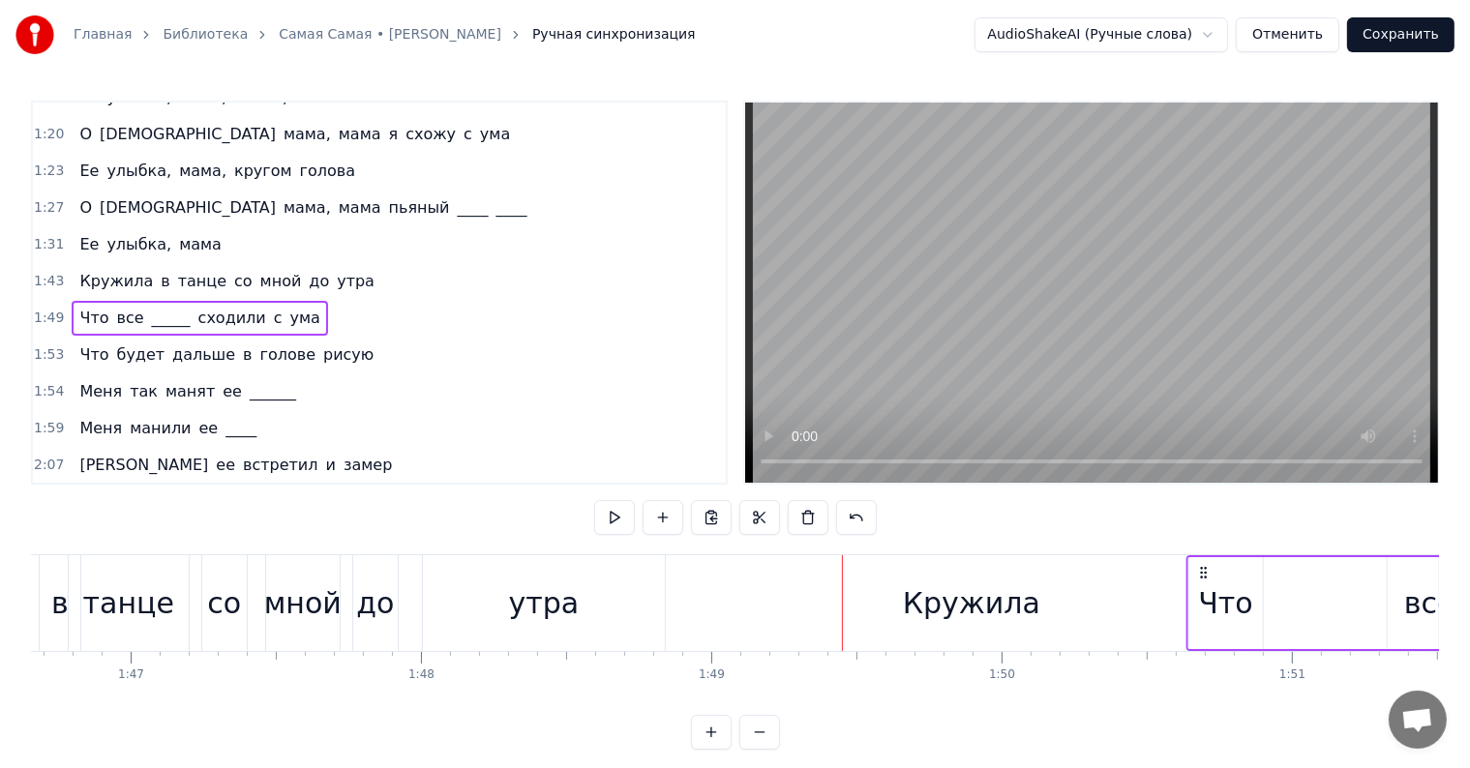
scroll to position [0, 30971]
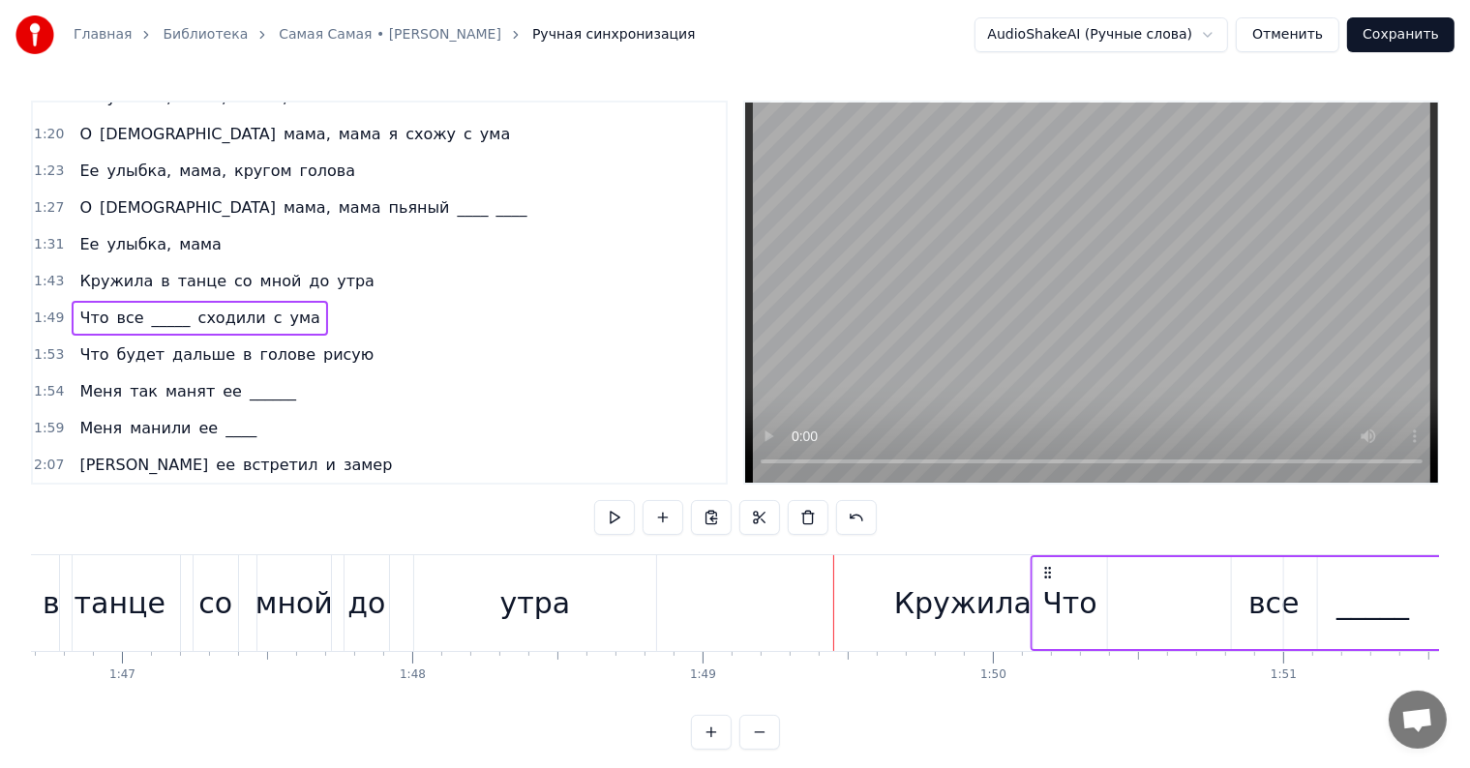
drag, startPoint x: 919, startPoint y: 568, endPoint x: 1046, endPoint y: 581, distance: 127.4
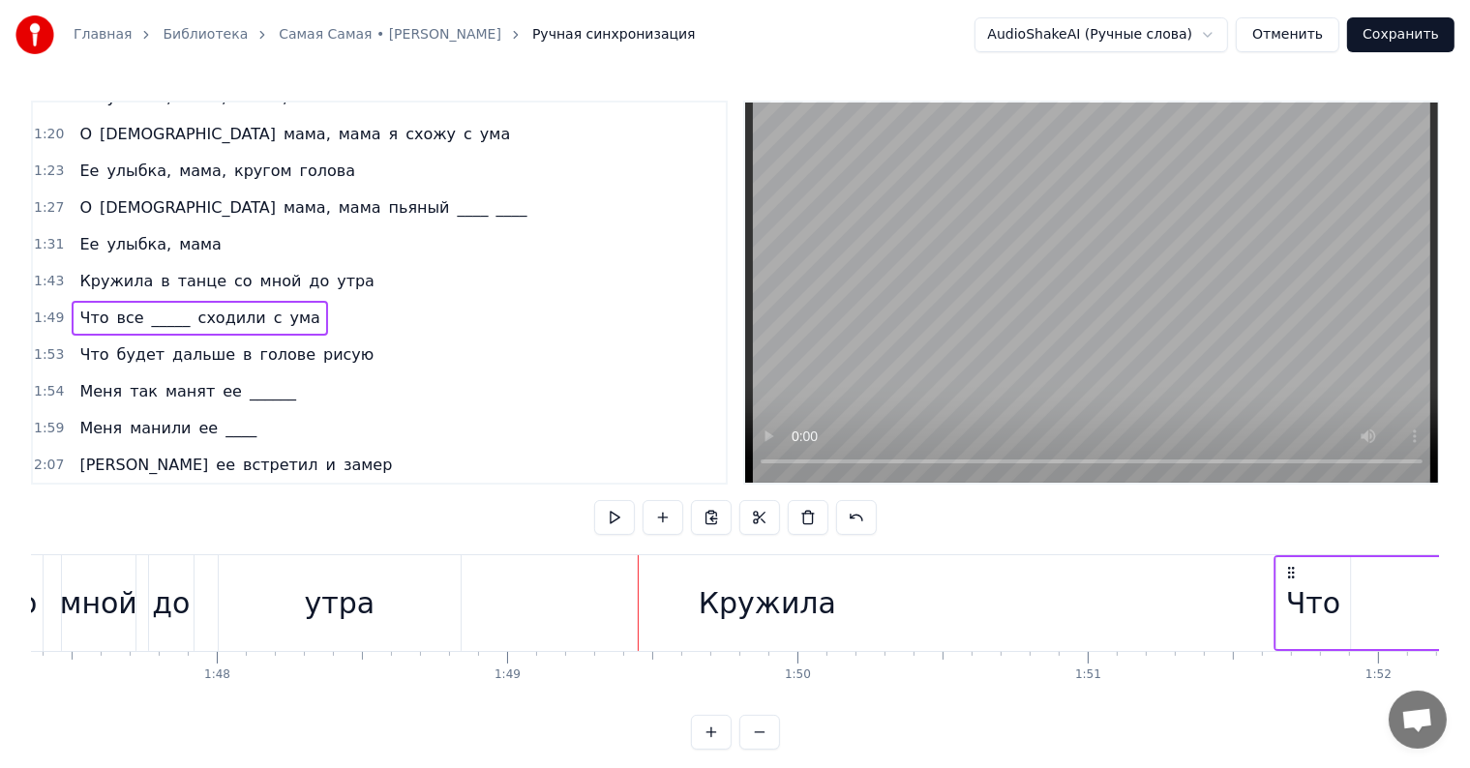
scroll to position [0, 31166]
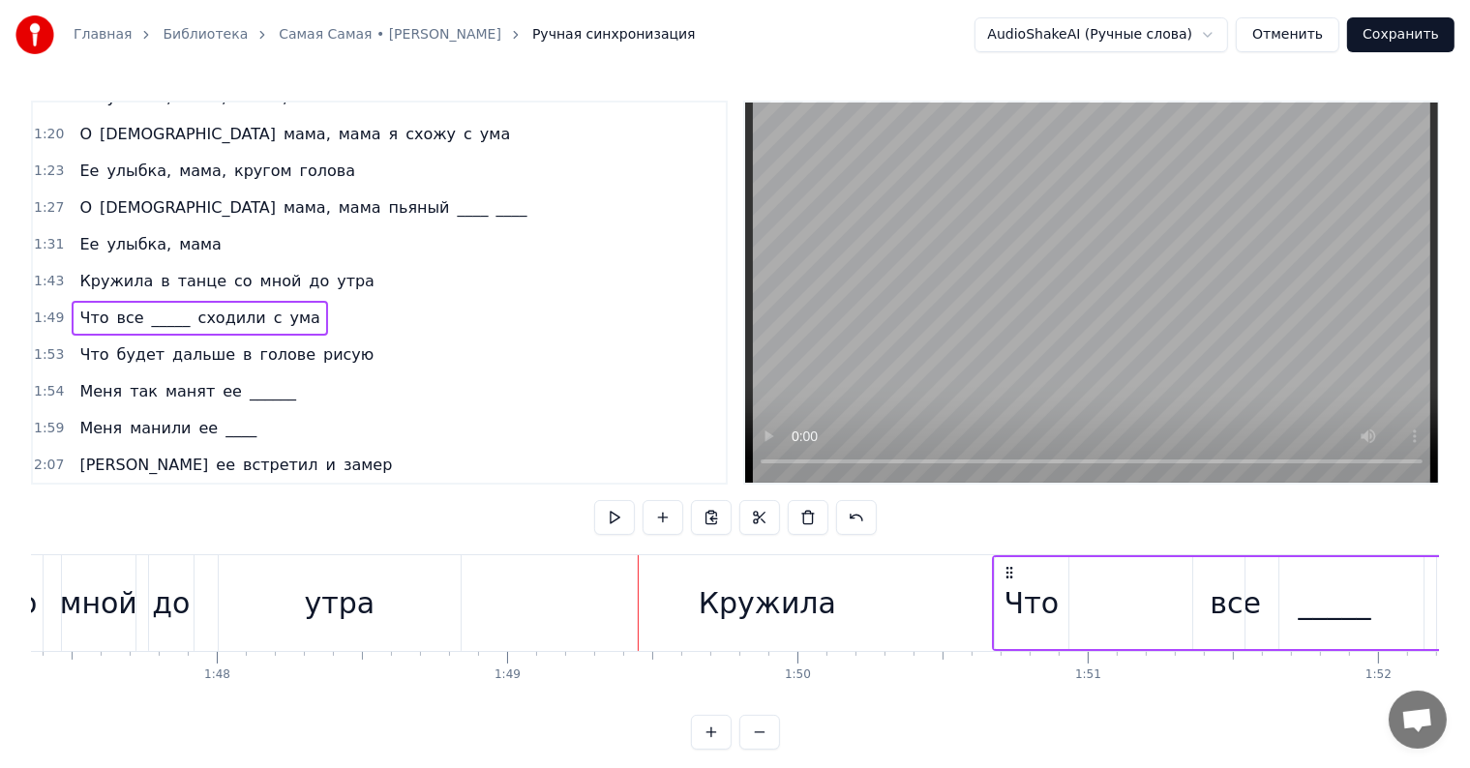
drag, startPoint x: 844, startPoint y: 565, endPoint x: 996, endPoint y: 584, distance: 153.1
click at [996, 584] on div "Что все _____ сходили с ума" at bounding box center [1464, 603] width 945 height 96
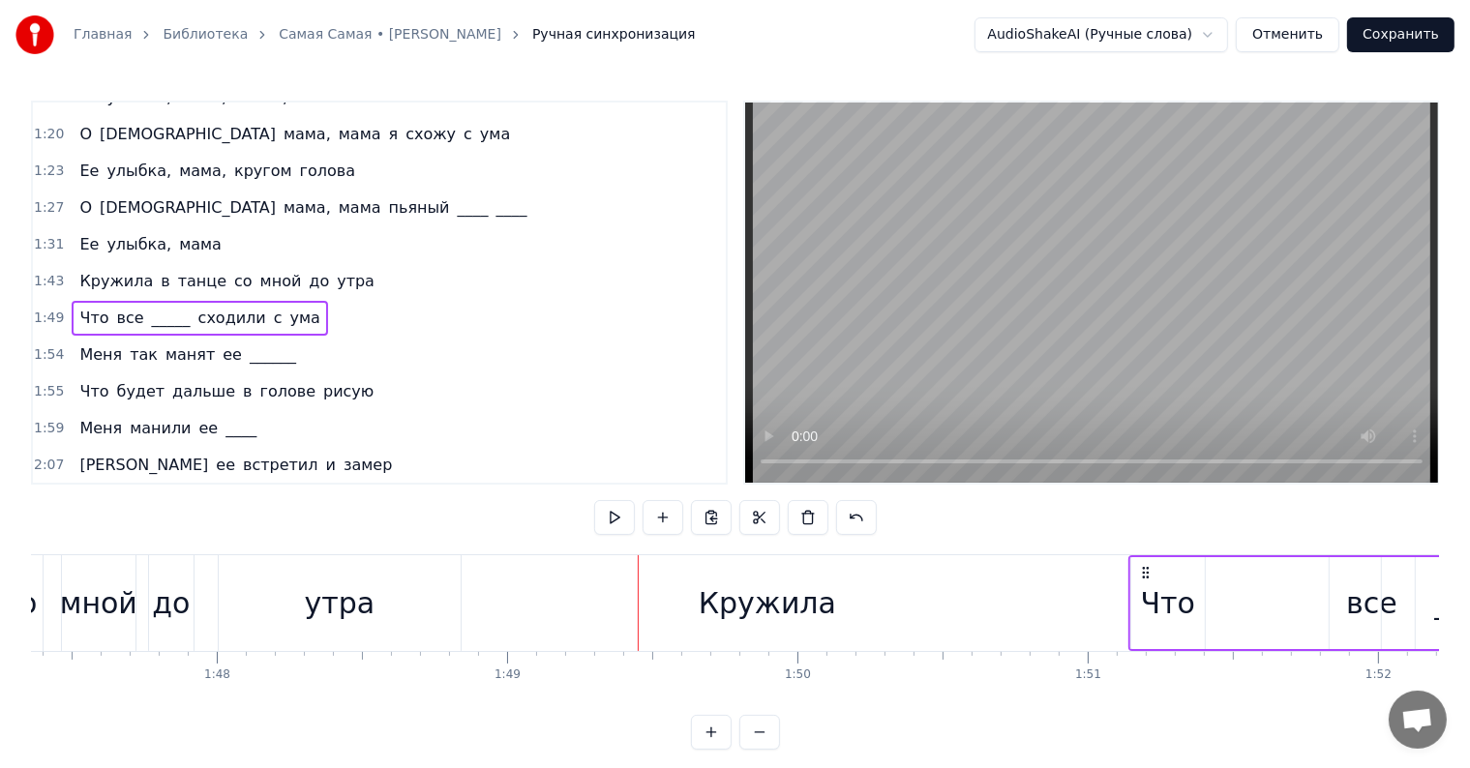
drag, startPoint x: 652, startPoint y: 574, endPoint x: 1144, endPoint y: 578, distance: 491.6
click at [1144, 578] on icon at bounding box center [1145, 572] width 15 height 15
click at [745, 605] on div "Кружила" at bounding box center [767, 604] width 137 height 44
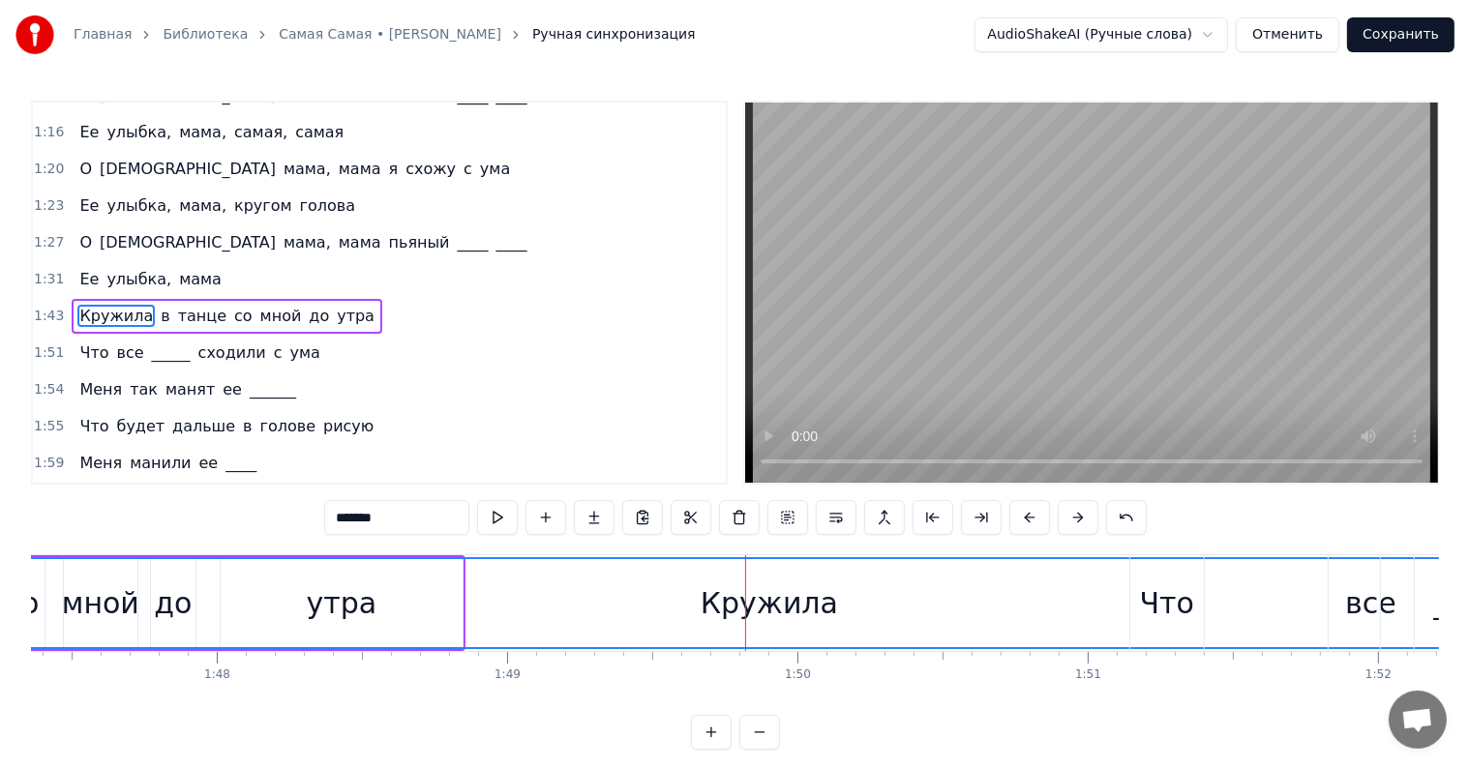
scroll to position [539, 0]
click at [761, 597] on div "Кружила" at bounding box center [769, 604] width 137 height 44
click at [765, 607] on div "Кружила" at bounding box center [769, 604] width 137 height 44
click at [765, 605] on div "Кружила" at bounding box center [769, 604] width 137 height 44
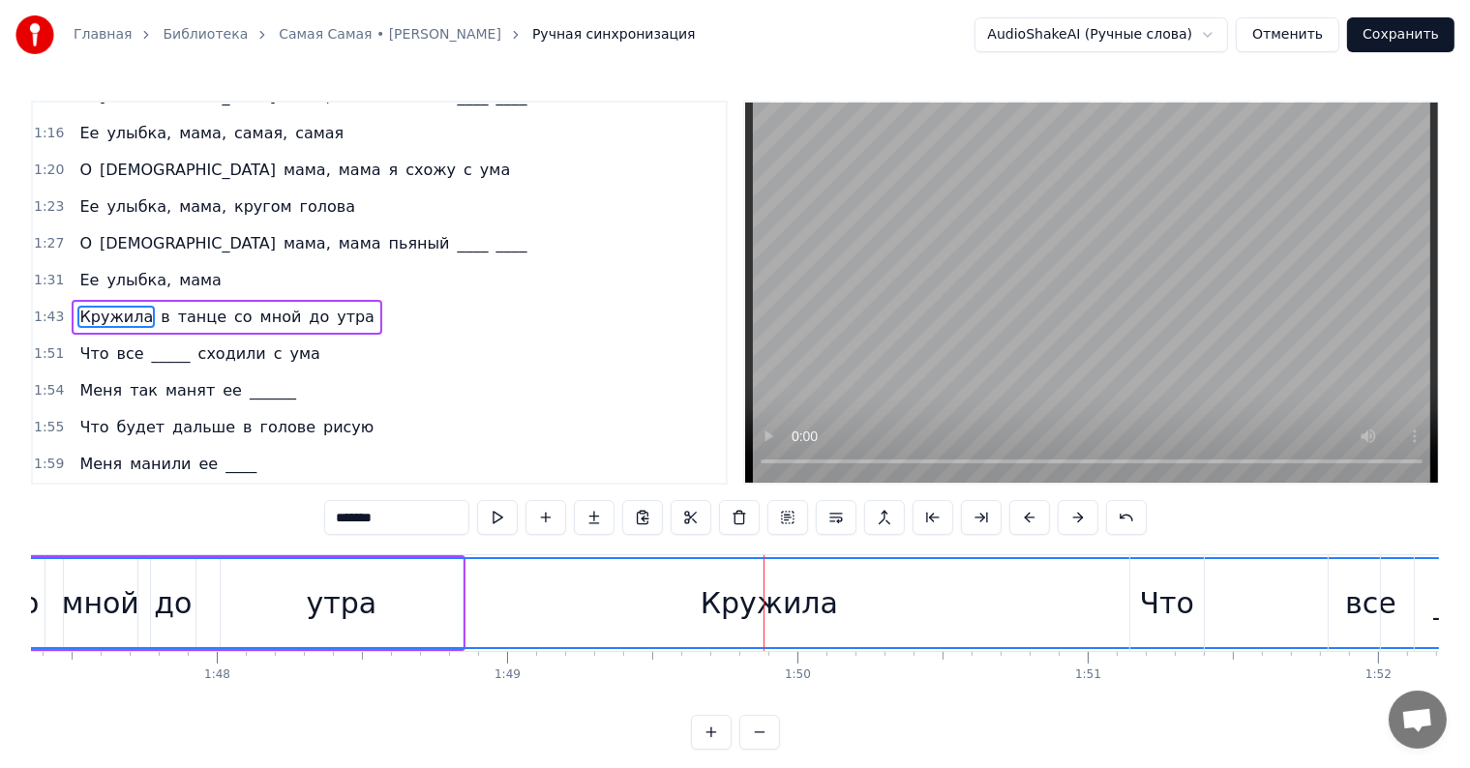
drag, startPoint x: 715, startPoint y: 614, endPoint x: 730, endPoint y: 601, distance: 19.9
click at [714, 614] on div "Кружила" at bounding box center [769, 604] width 137 height 44
click at [750, 598] on div "Кружила" at bounding box center [769, 604] width 137 height 44
click at [822, 595] on div "Кружила" at bounding box center [769, 604] width 137 height 44
click at [821, 595] on div "Кружила" at bounding box center [769, 604] width 137 height 44
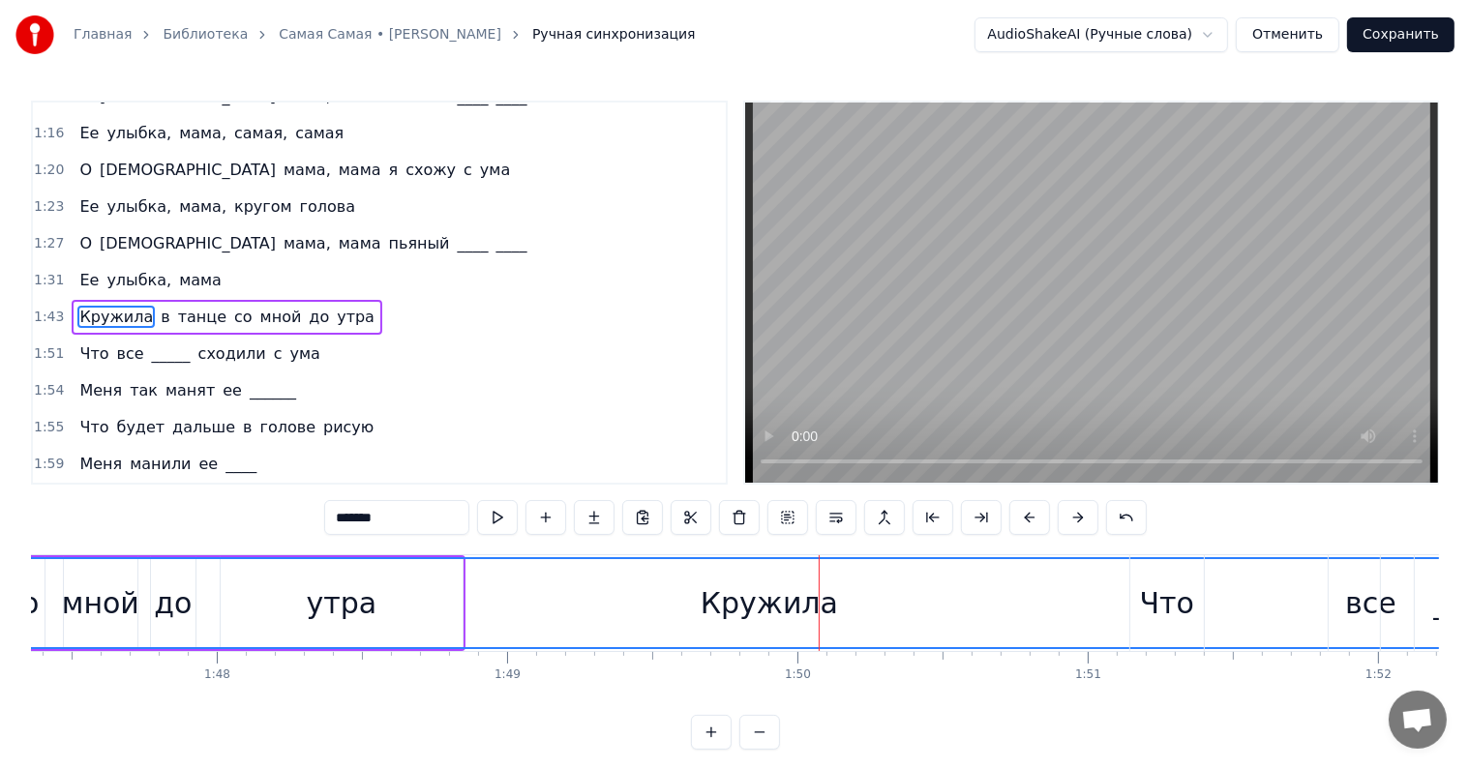
click at [749, 601] on div "Кружила" at bounding box center [769, 604] width 137 height 44
click at [330, 627] on div "Кружила" at bounding box center [769, 603] width 3462 height 88
click at [72, 300] on div "[PERSON_NAME] в танце со мной до утра" at bounding box center [227, 317] width 311 height 35
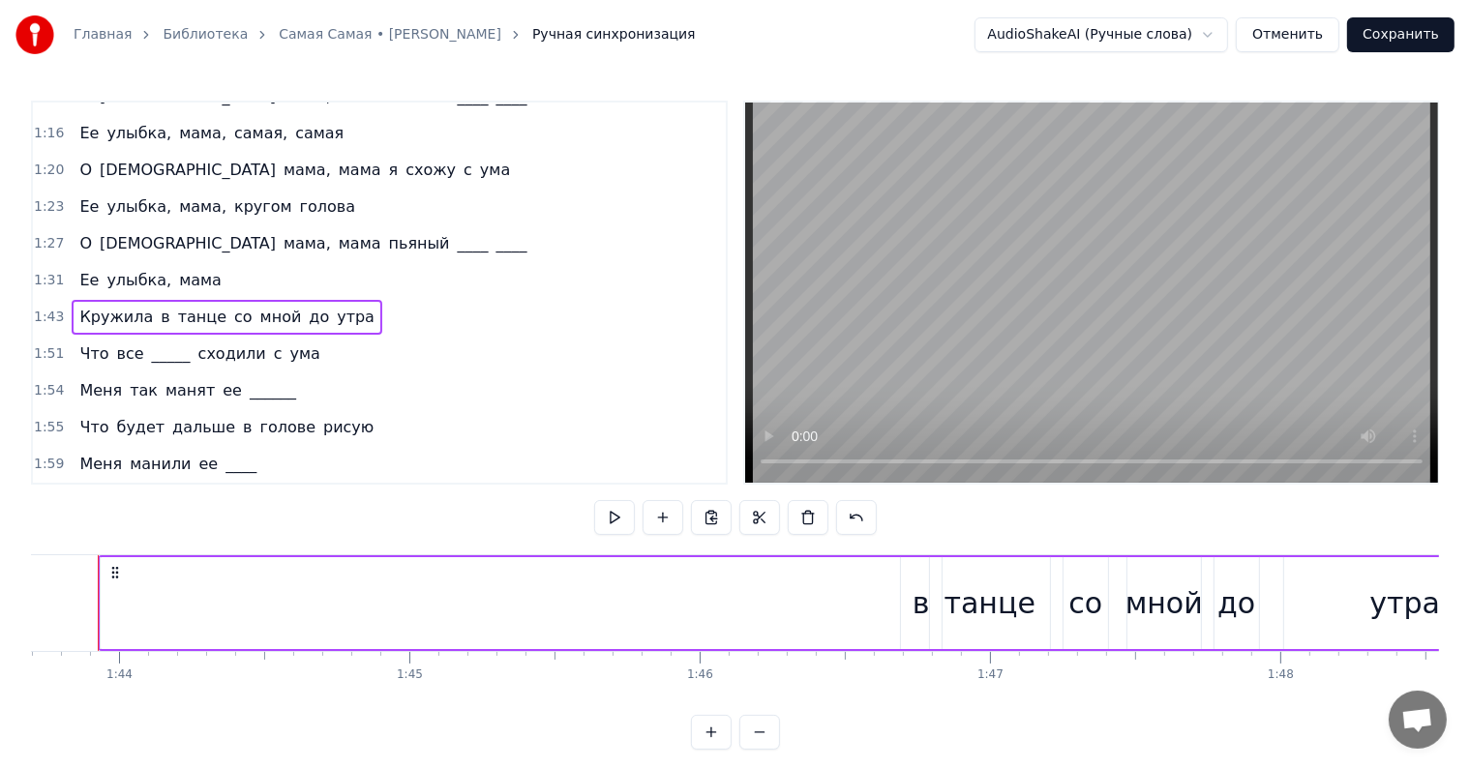
scroll to position [0, 30072]
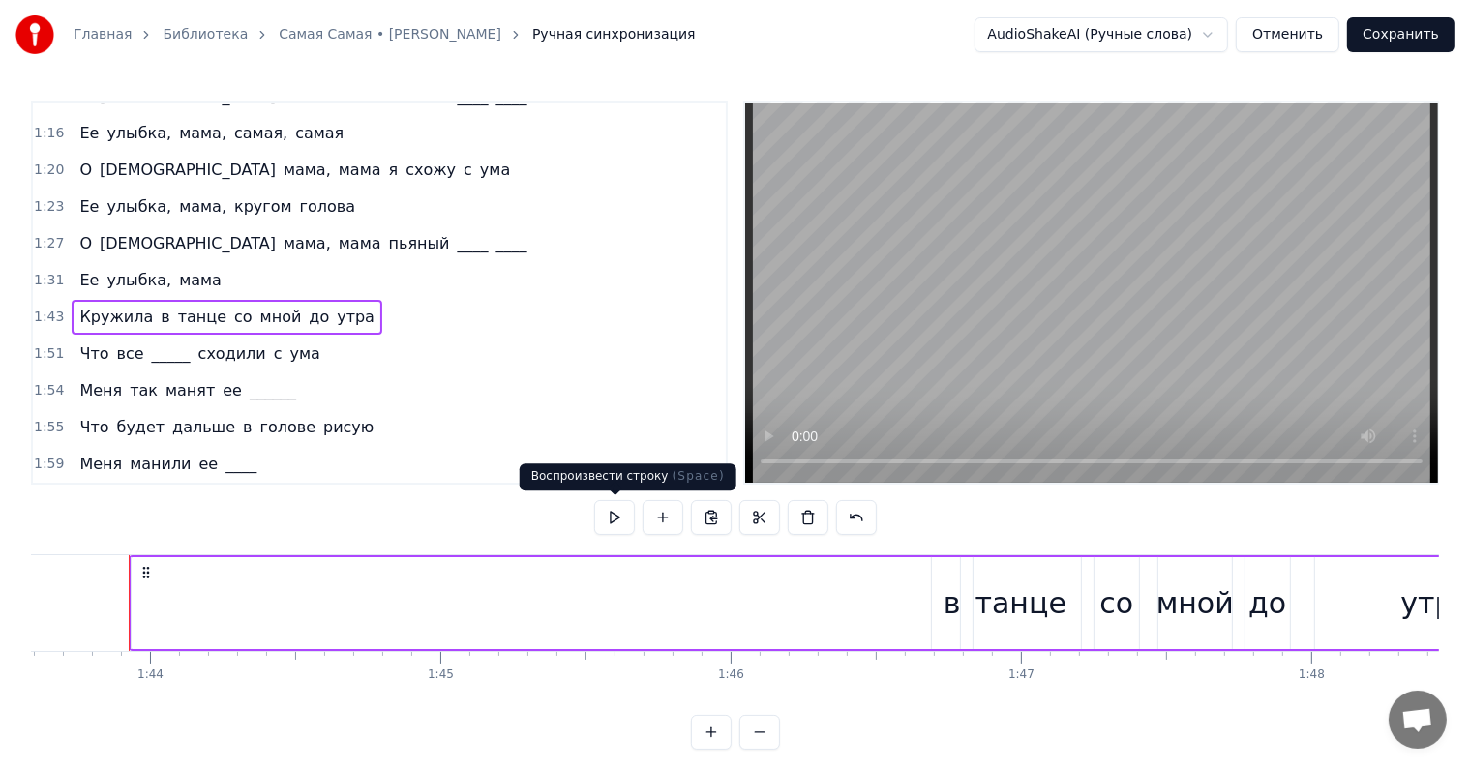
click at [619, 526] on button at bounding box center [614, 517] width 41 height 35
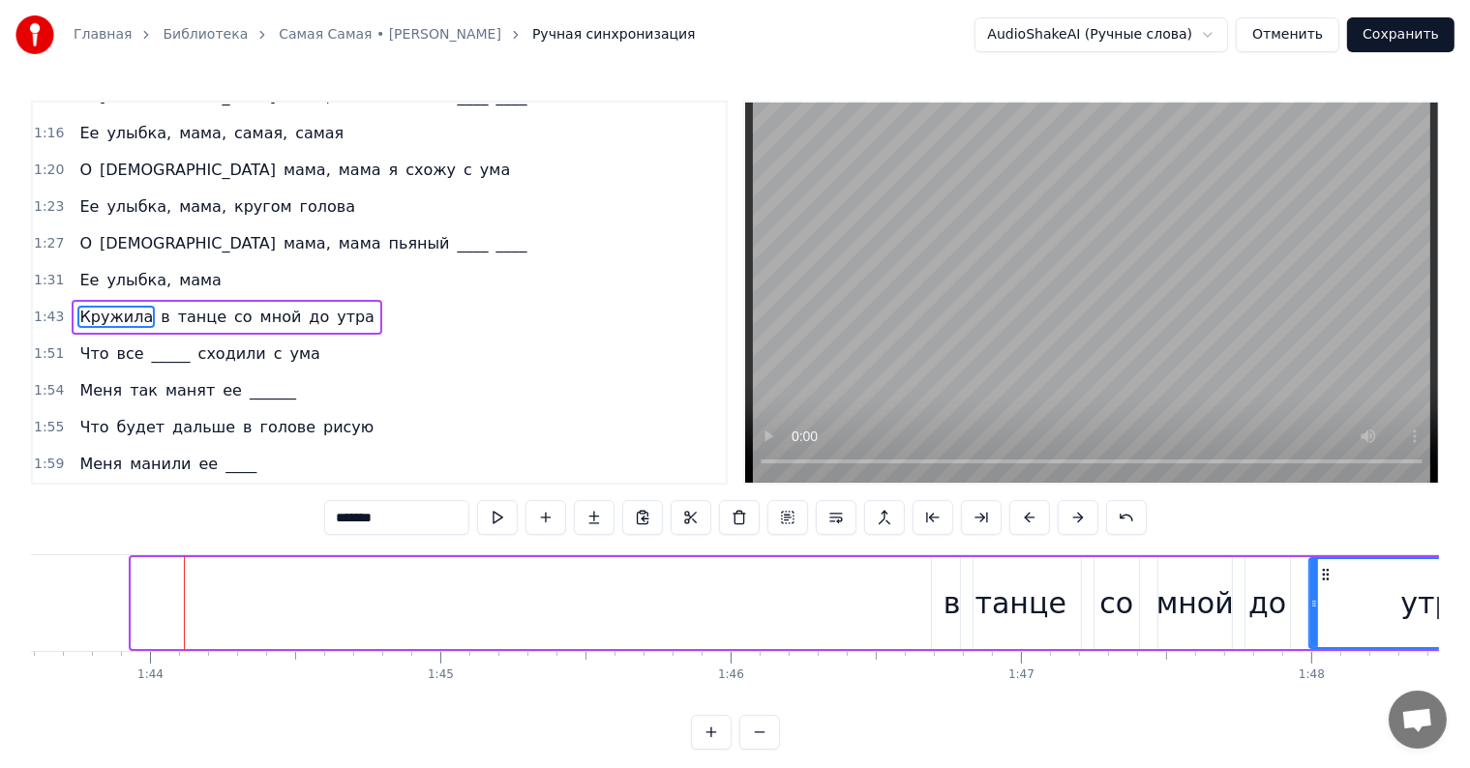
drag, startPoint x: 134, startPoint y: 594, endPoint x: 1311, endPoint y: 591, distance: 1177.6
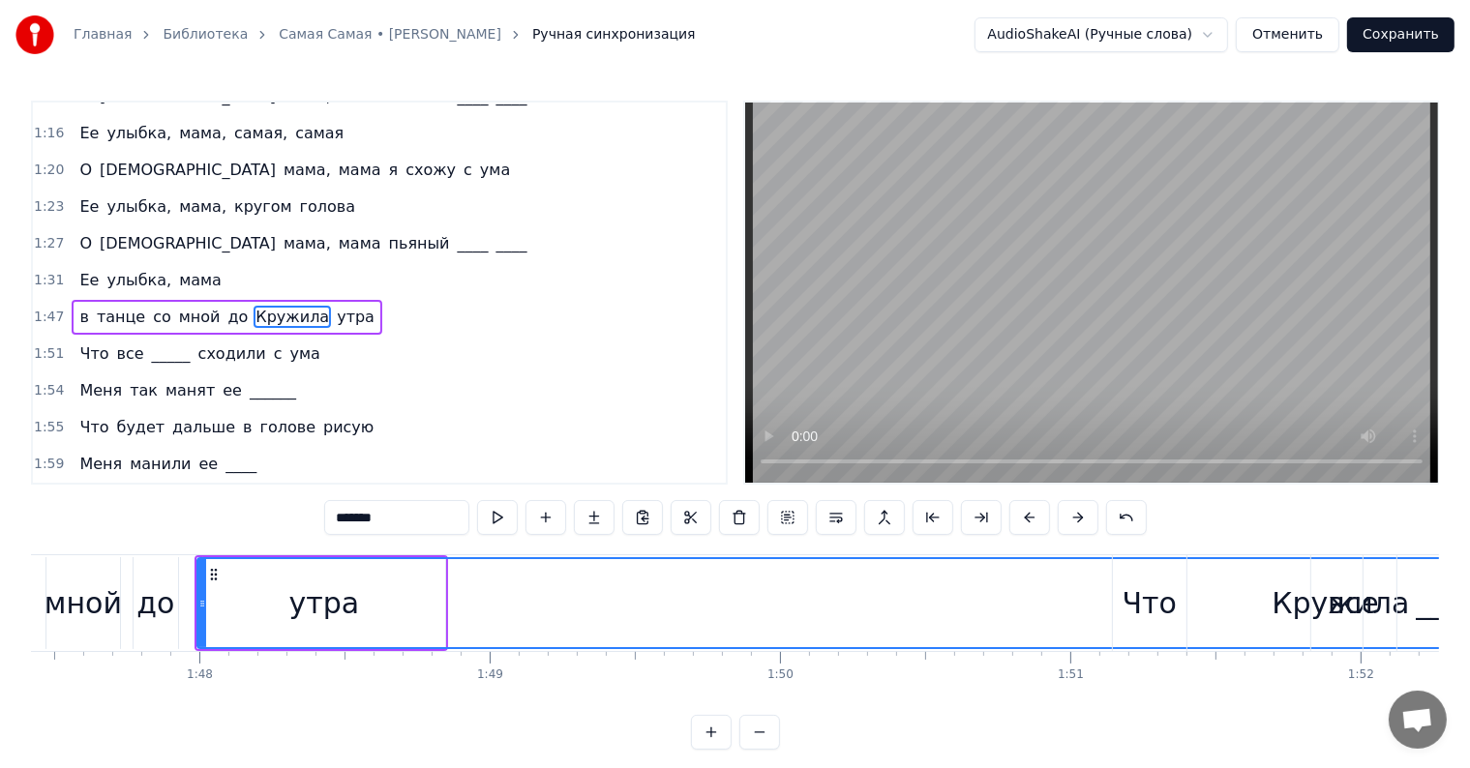
scroll to position [0, 30990]
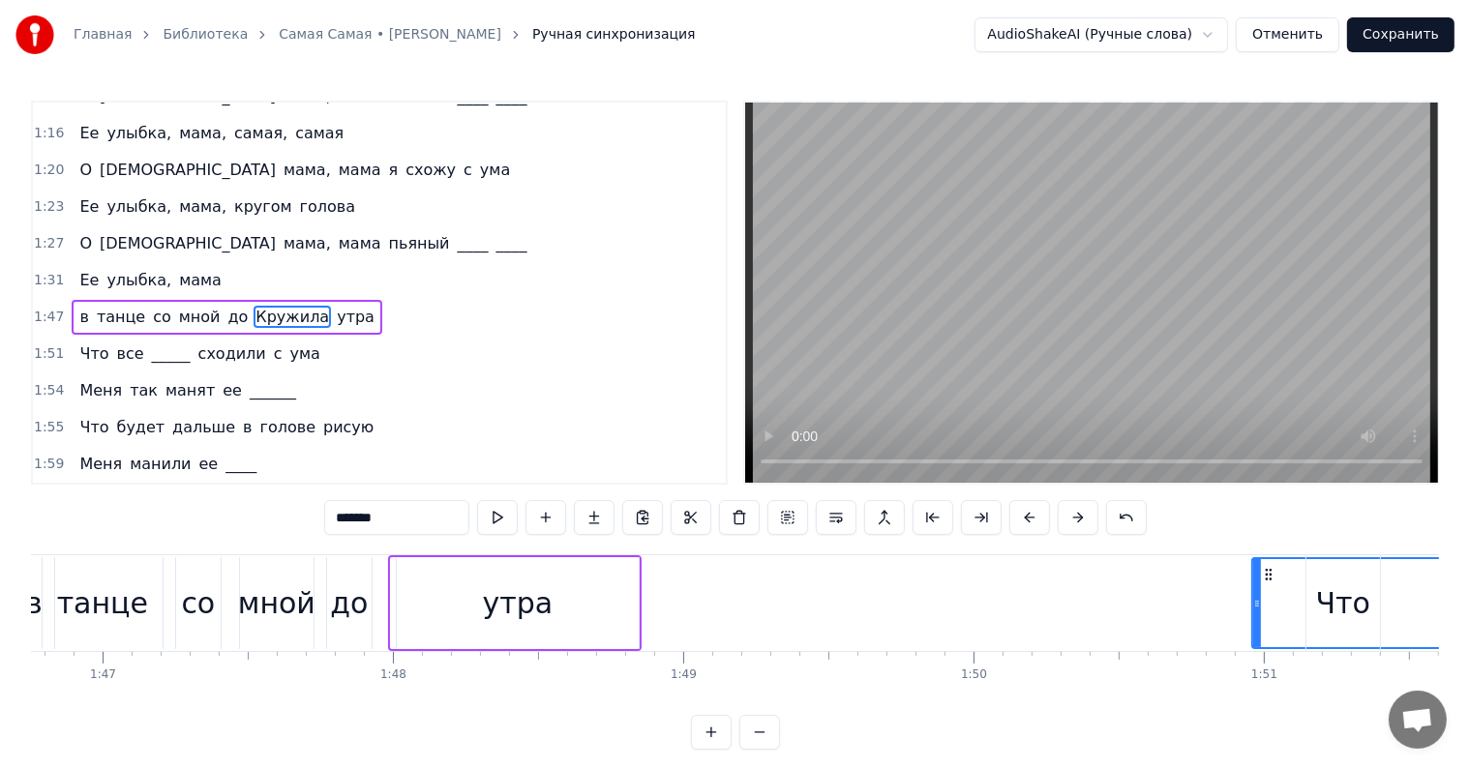
drag, startPoint x: 390, startPoint y: 603, endPoint x: 1251, endPoint y: 607, distance: 861.2
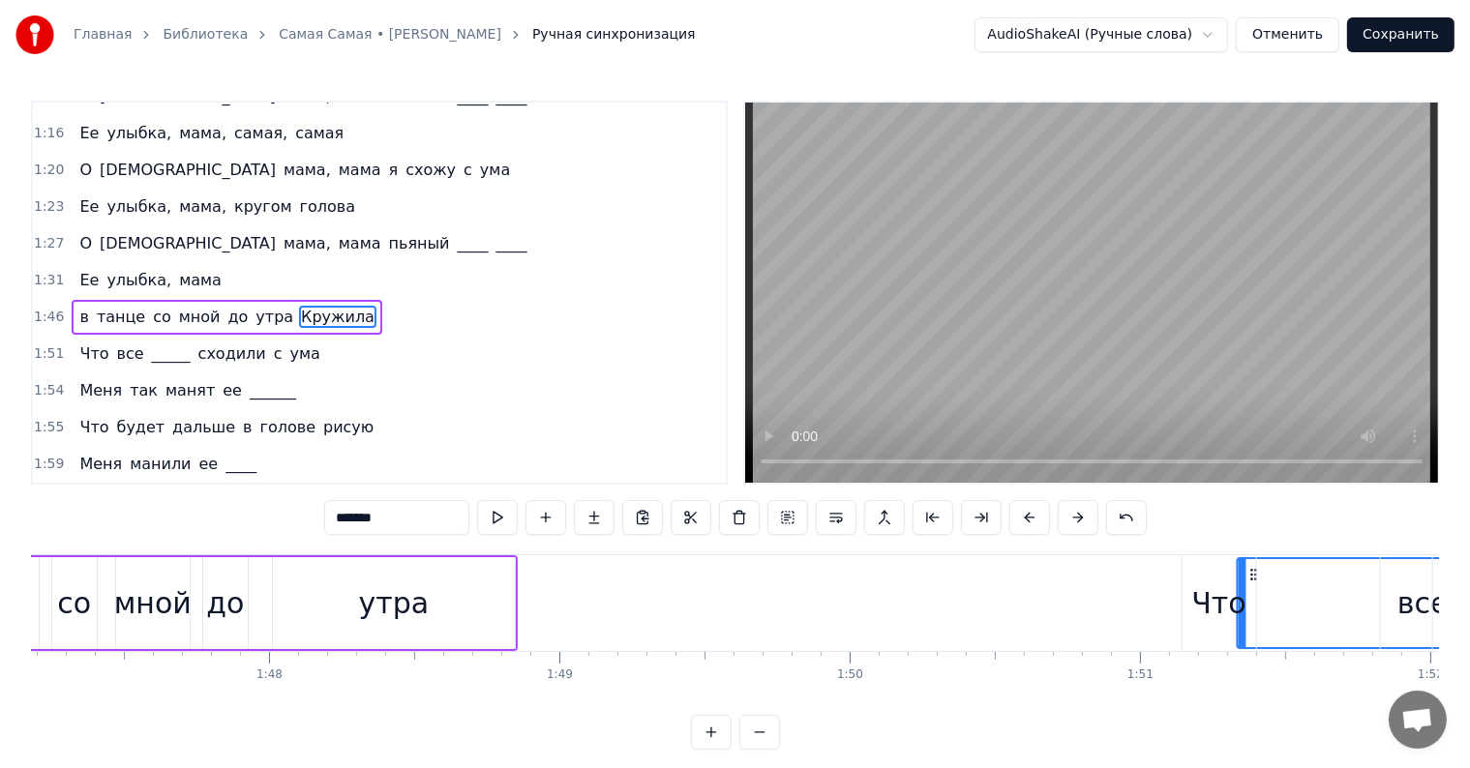
scroll to position [0, 31131]
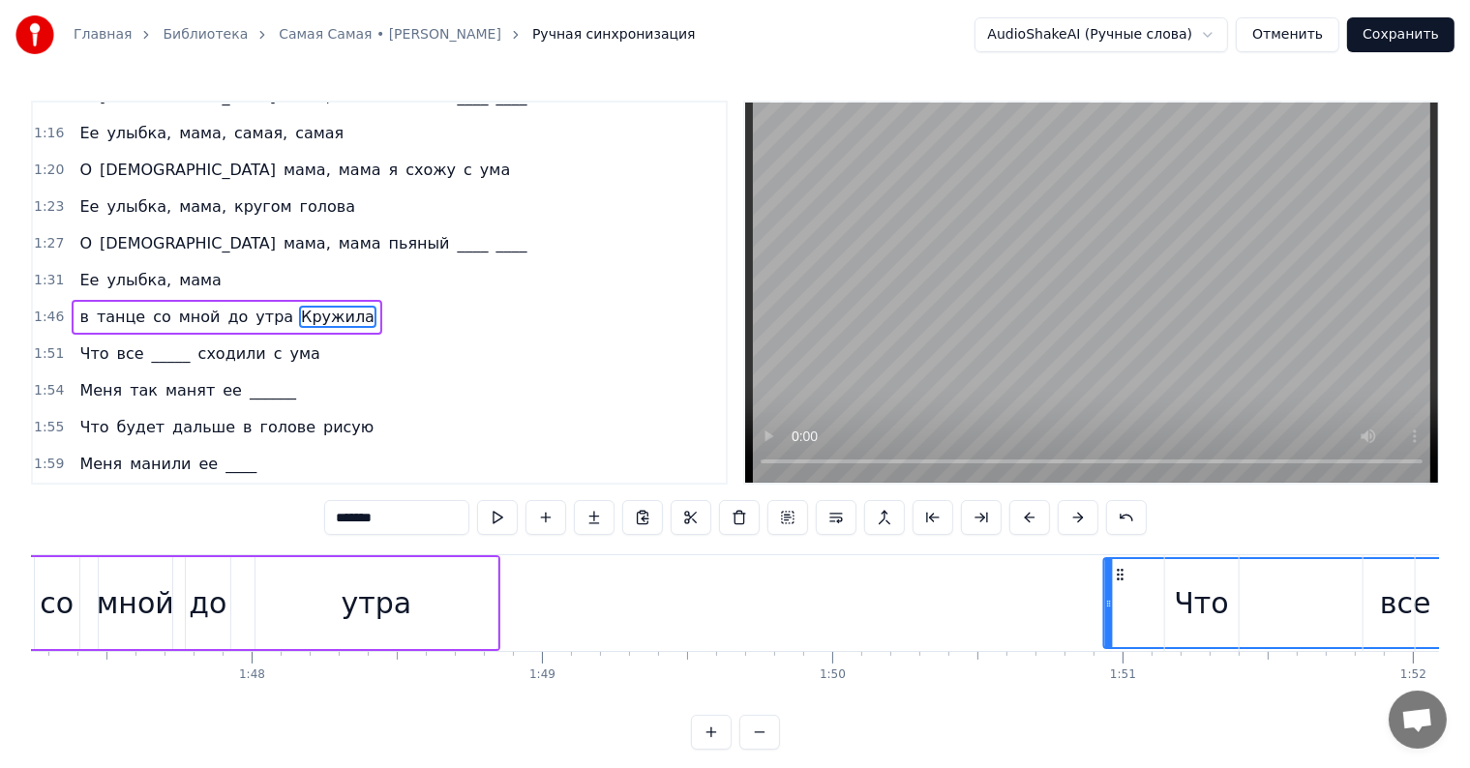
drag, startPoint x: 1266, startPoint y: 573, endPoint x: 1118, endPoint y: 584, distance: 148.5
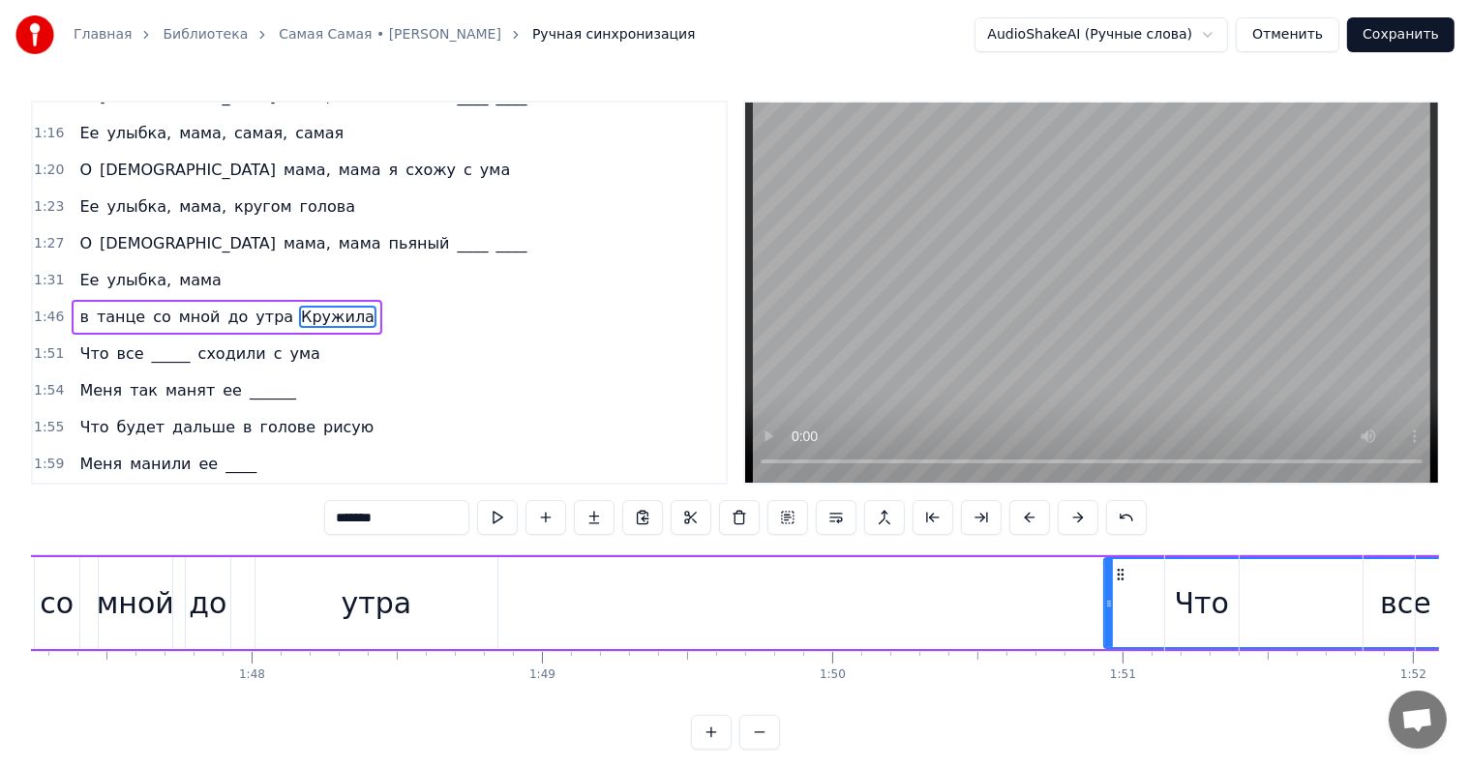
drag, startPoint x: 934, startPoint y: 584, endPoint x: 964, endPoint y: 584, distance: 30.0
click at [933, 584] on div "в танце со мной до утра [PERSON_NAME]" at bounding box center [1200, 603] width 2663 height 96
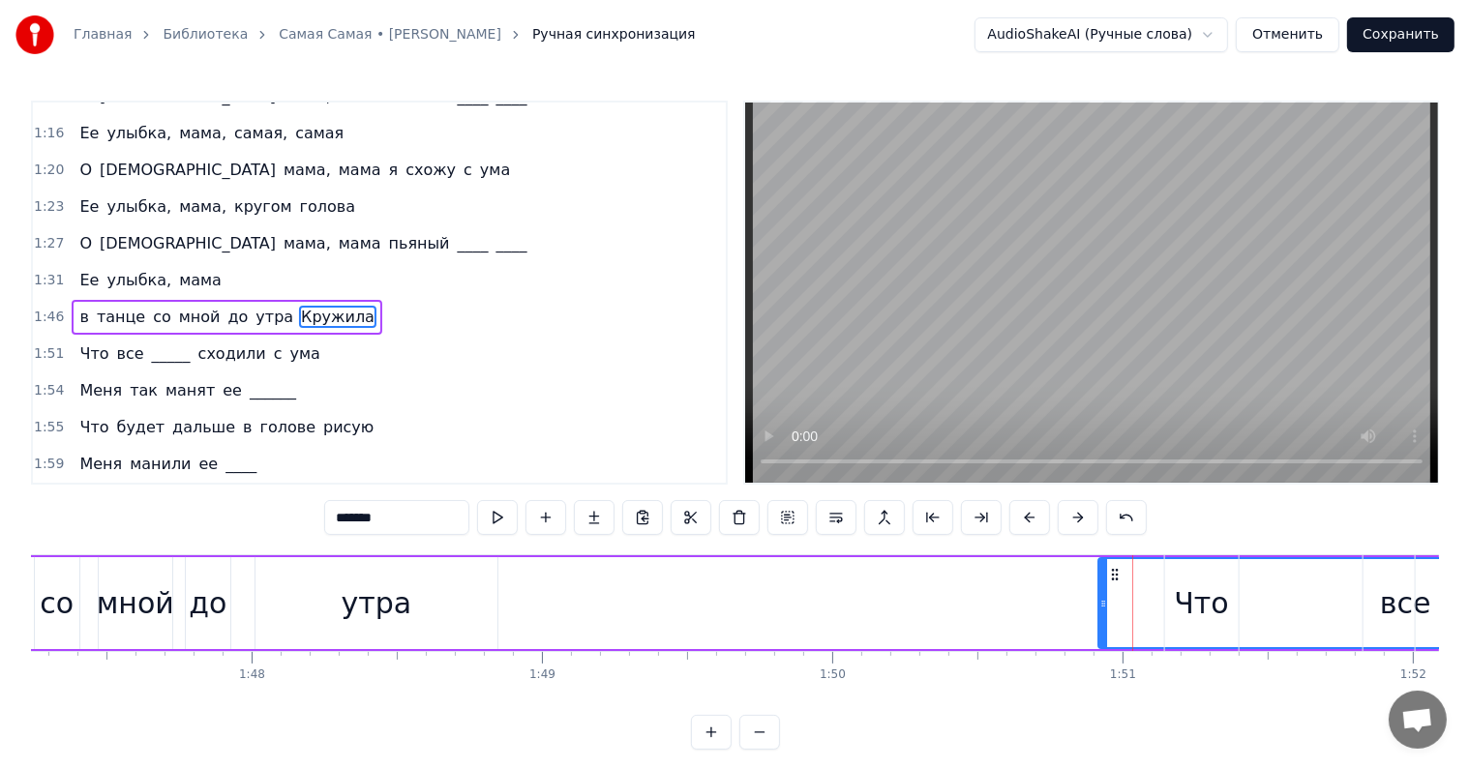
click at [1115, 574] on icon at bounding box center [1114, 574] width 15 height 15
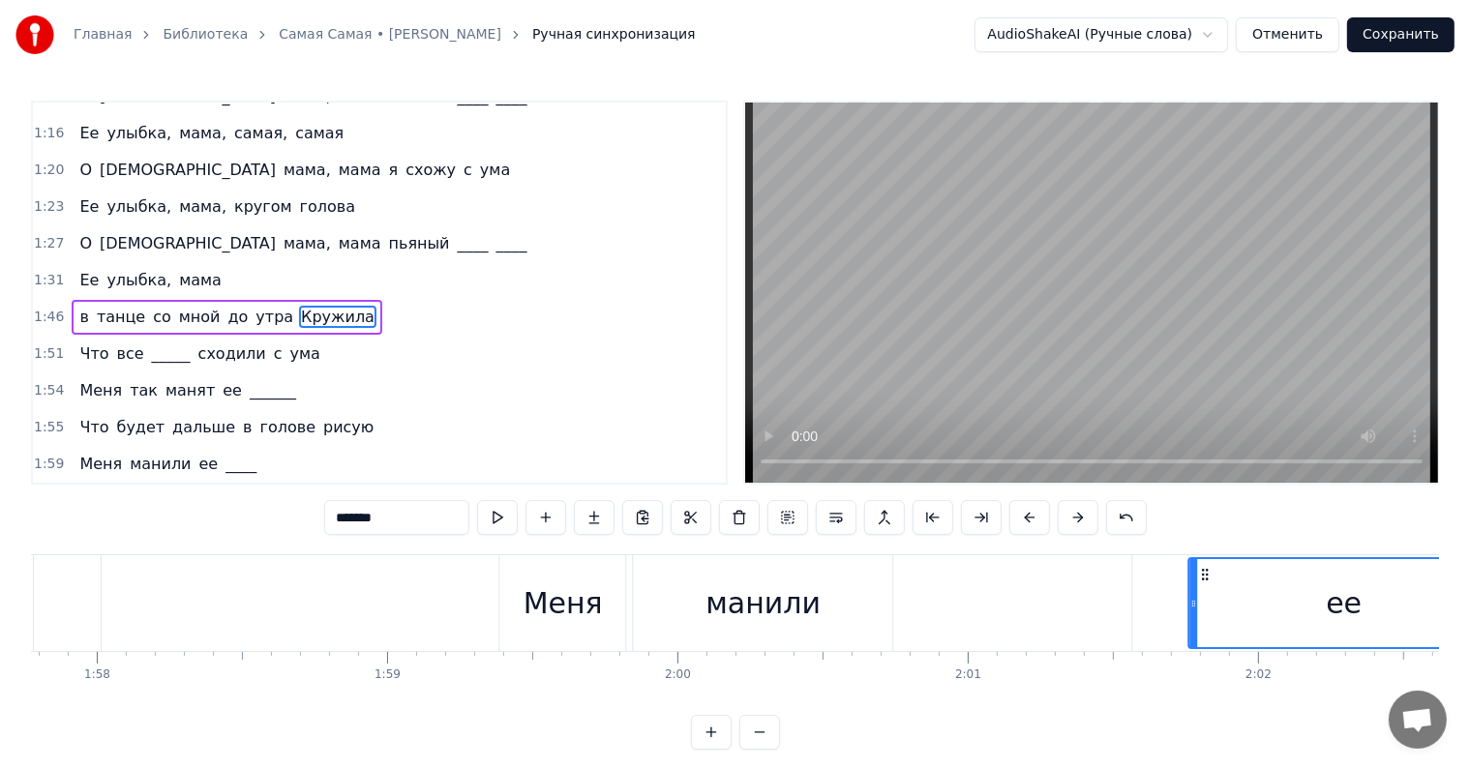
scroll to position [0, 34189]
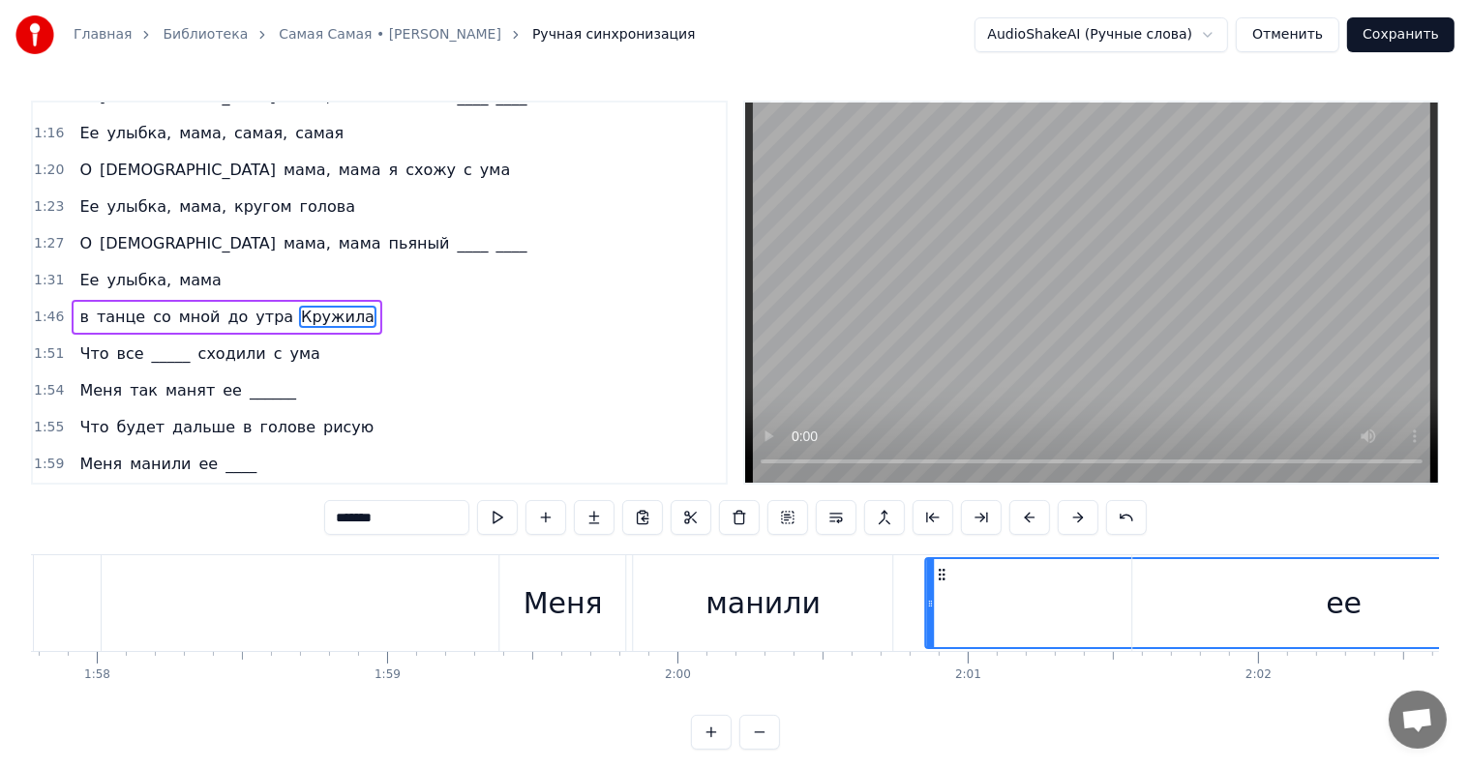
drag, startPoint x: 139, startPoint y: 568, endPoint x: 939, endPoint y: 587, distance: 799.5
click at [939, 587] on div "Она любила ____ в обед И по утрам ее вкусный омлет Она любила жить без проблем …" at bounding box center [141, 602] width 68599 height 97
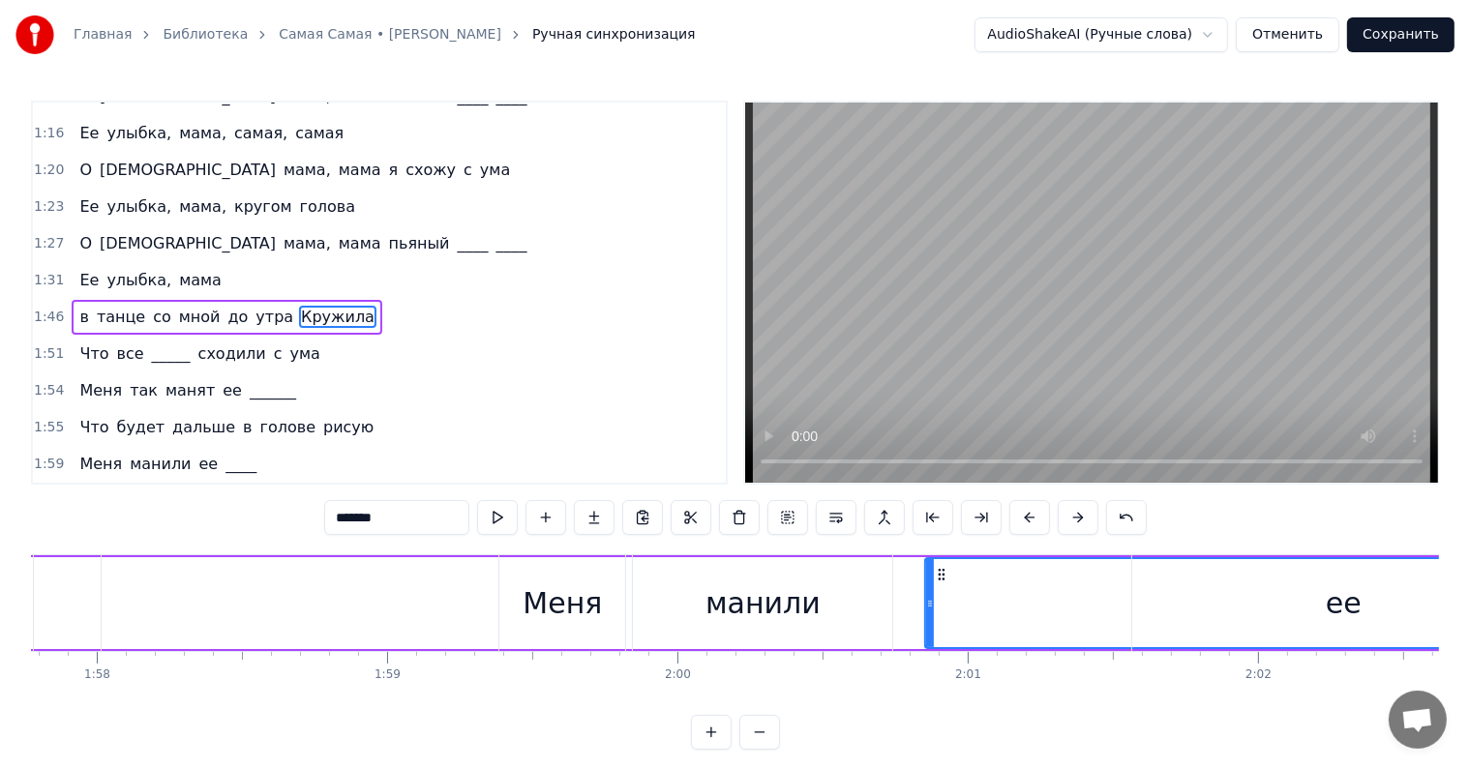
drag, startPoint x: 942, startPoint y: 572, endPoint x: 923, endPoint y: 570, distance: 19.4
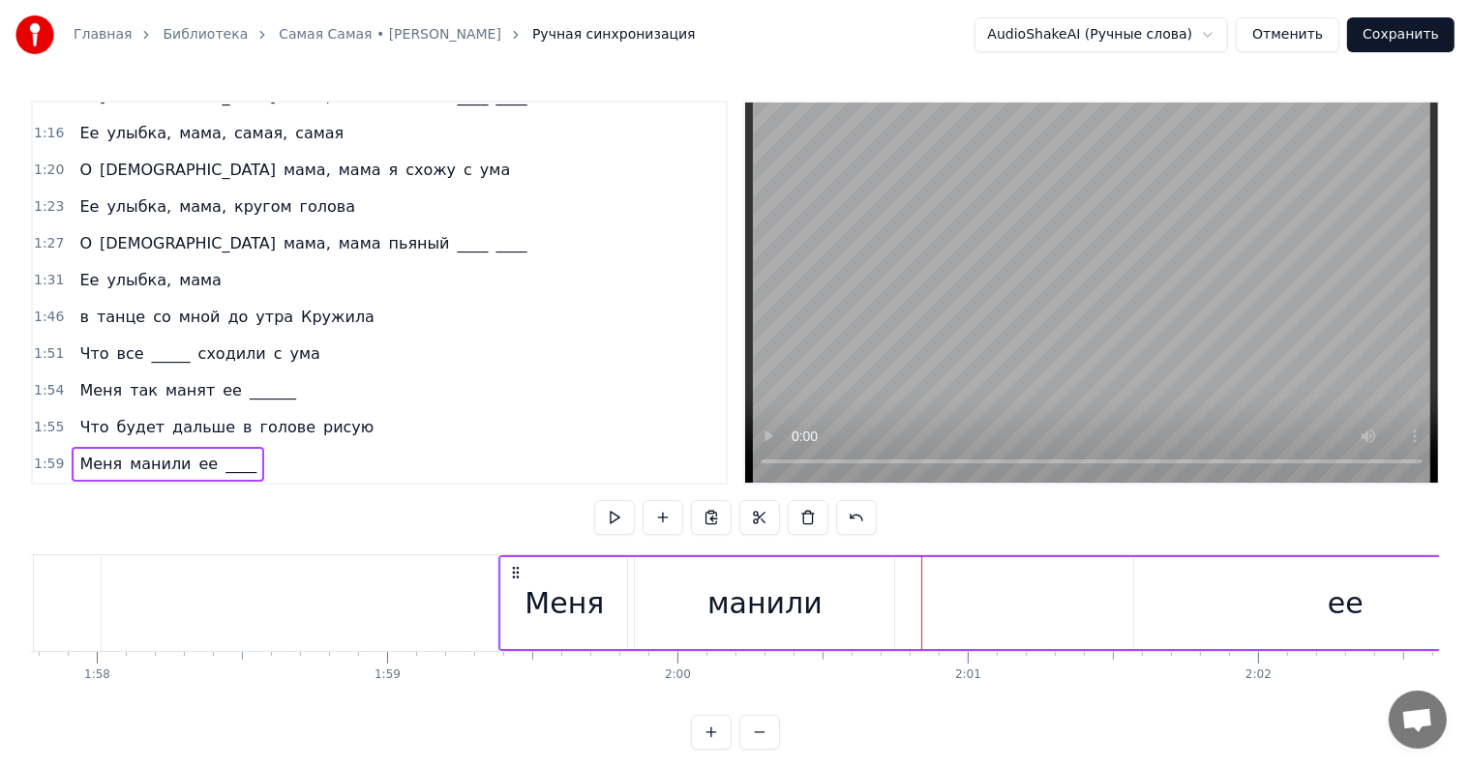
click at [809, 579] on div "манили" at bounding box center [764, 603] width 259 height 92
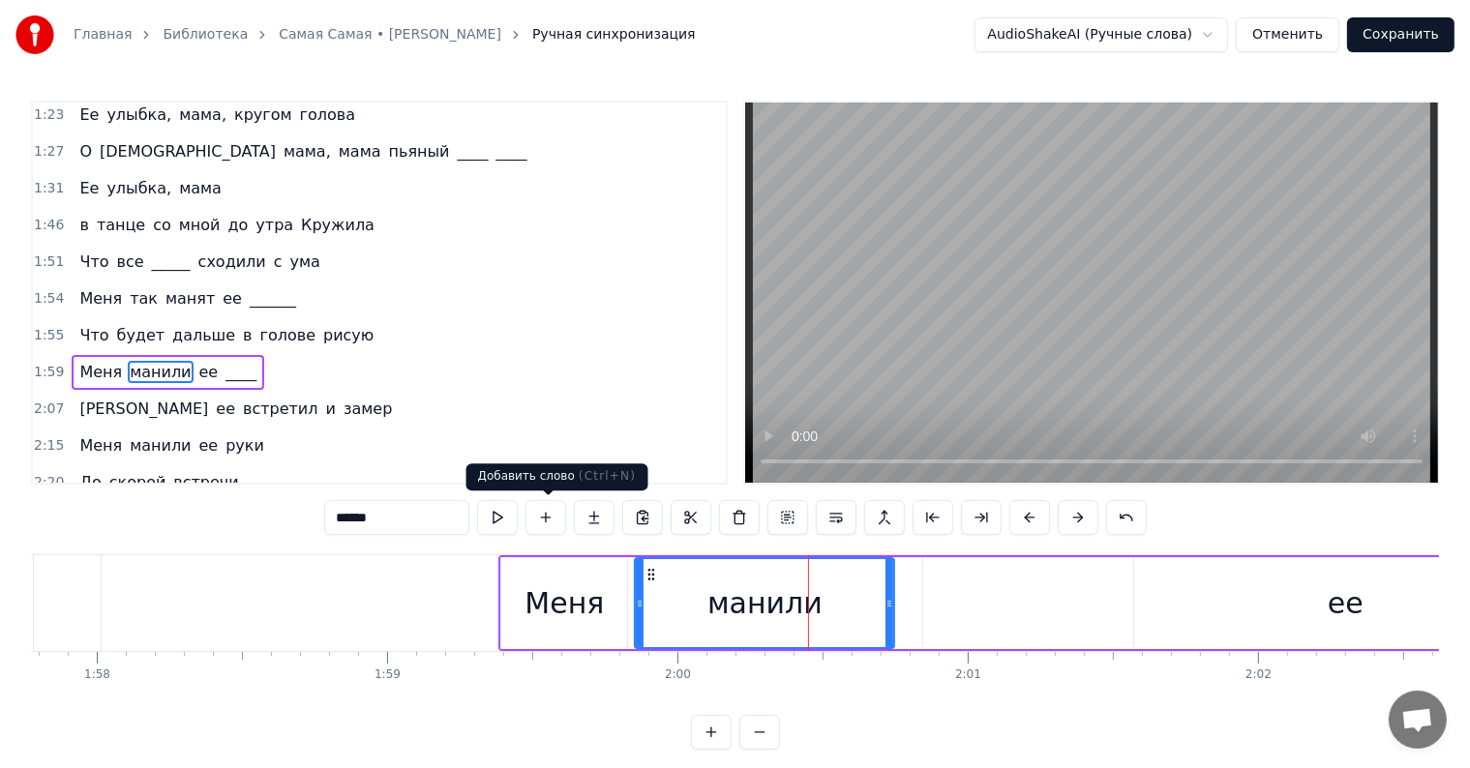
scroll to position [681, 0]
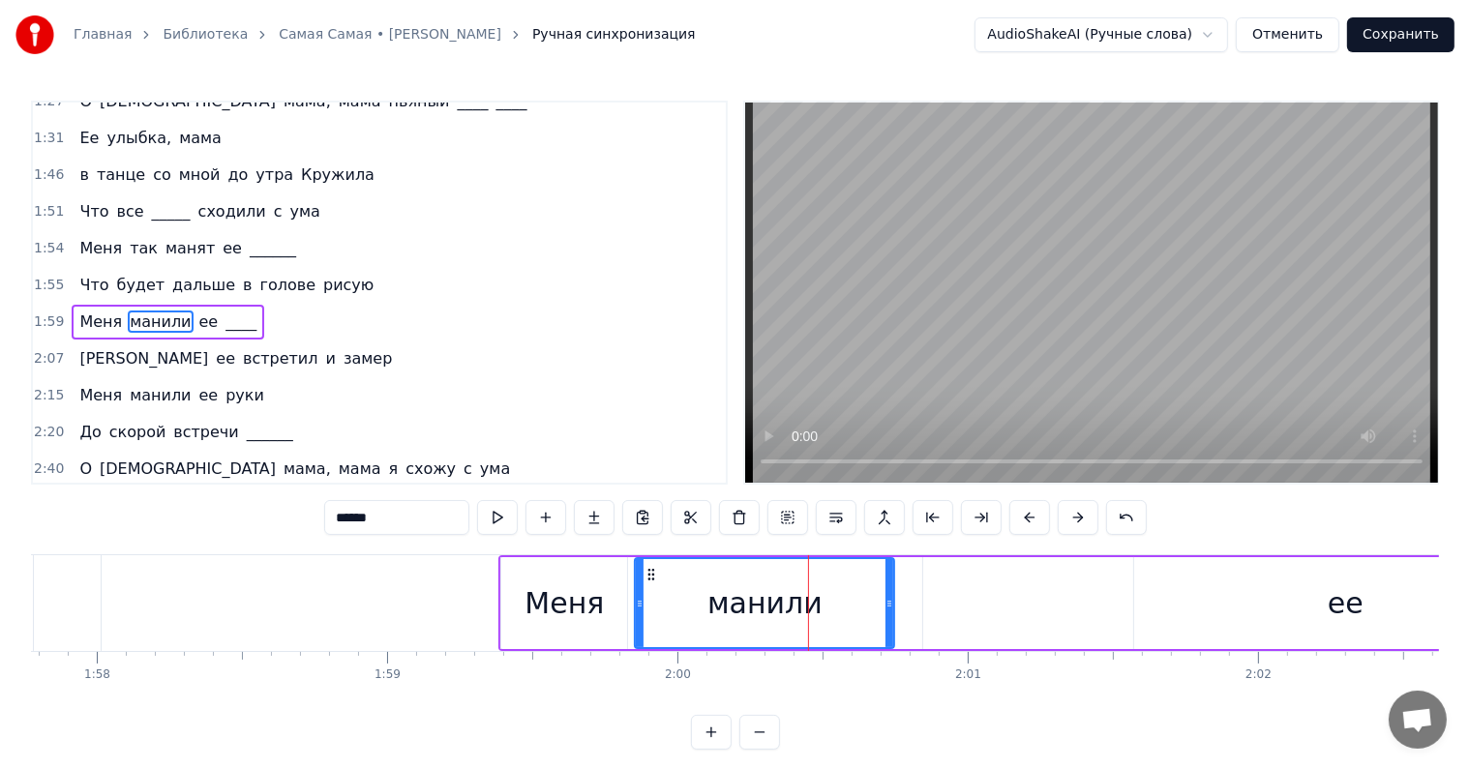
click at [299, 164] on span "Кружила" at bounding box center [337, 175] width 77 height 22
type input "*******"
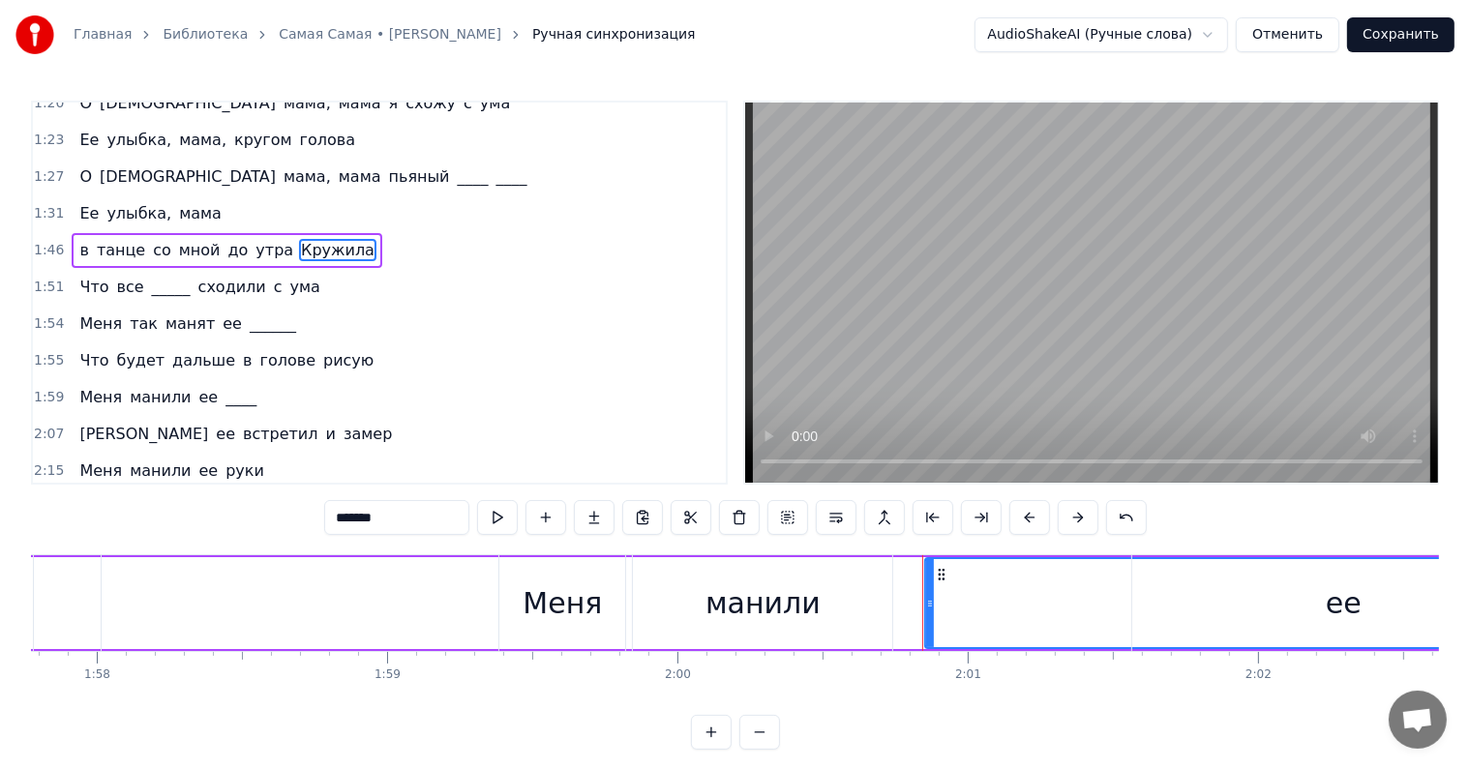
scroll to position [539, 0]
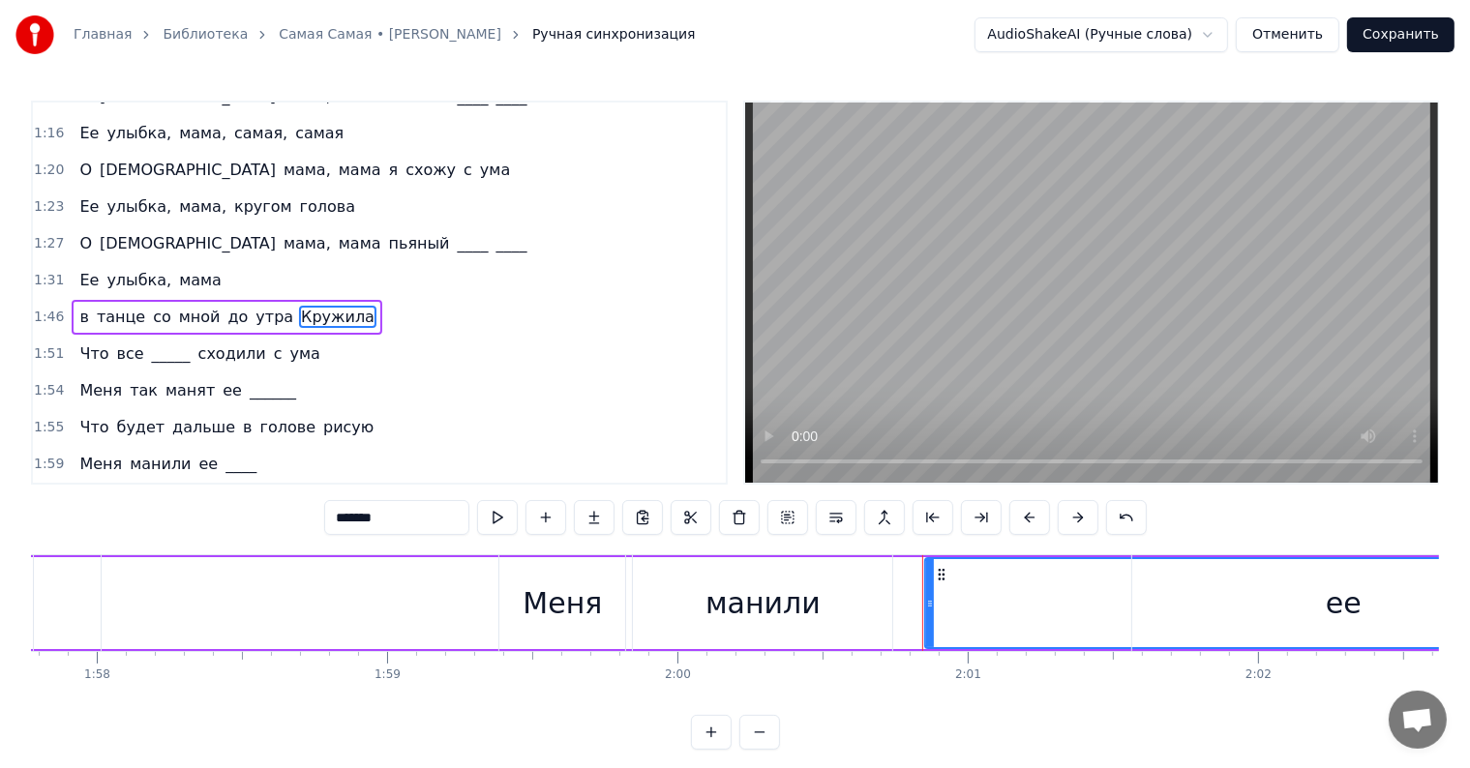
drag, startPoint x: 936, startPoint y: 577, endPoint x: 895, endPoint y: 585, distance: 41.6
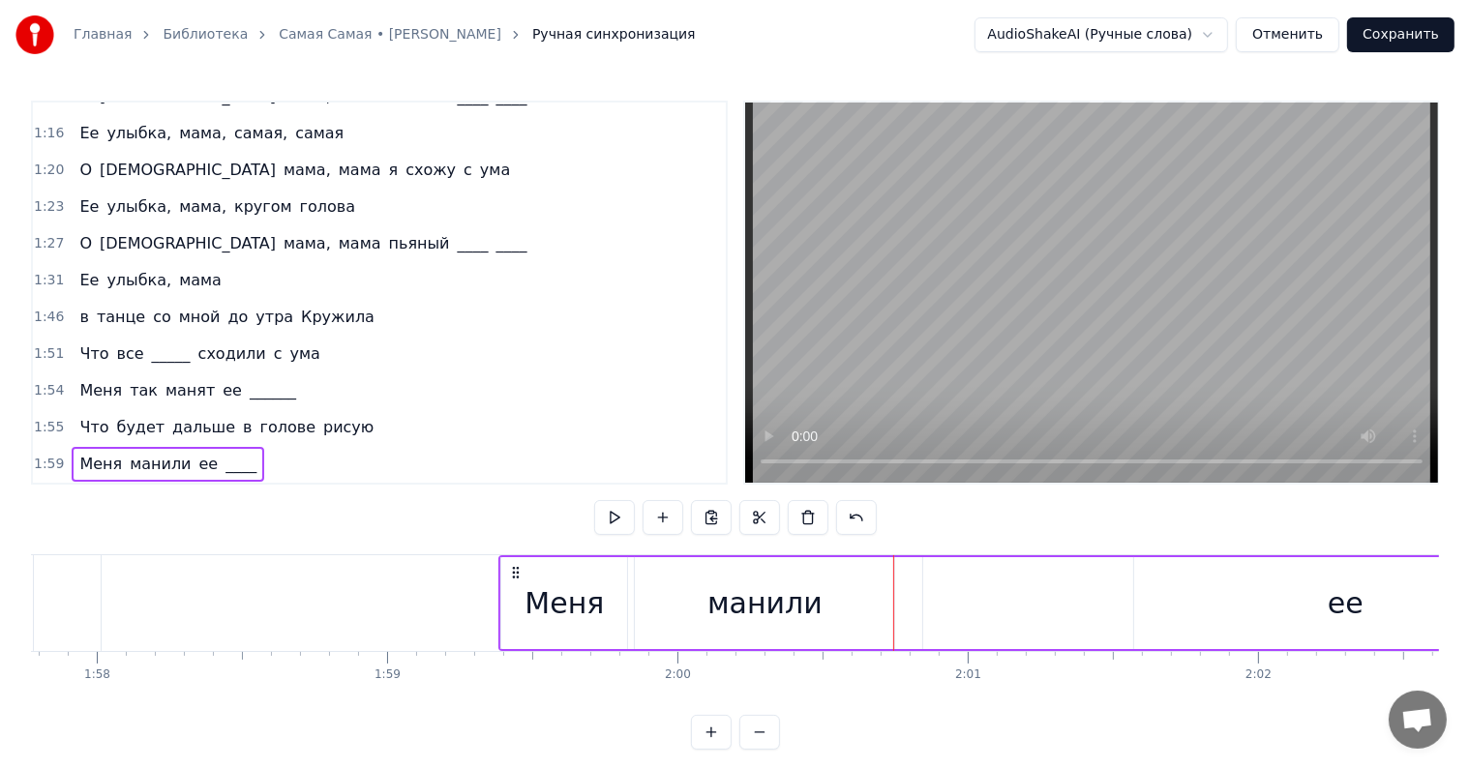
click at [289, 300] on div "в танце со мной до утра [PERSON_NAME]" at bounding box center [227, 317] width 311 height 35
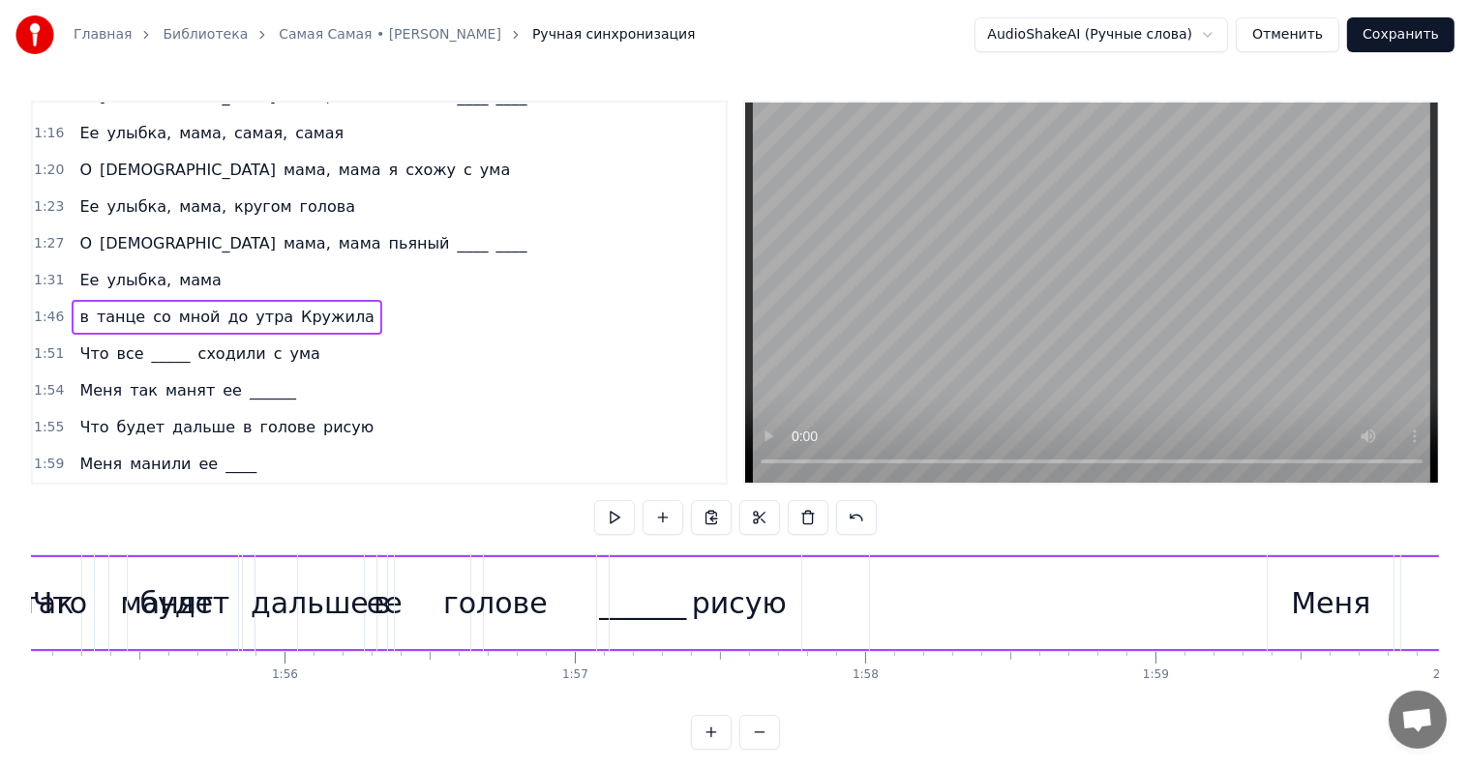
click at [299, 306] on span "Кружила" at bounding box center [337, 317] width 77 height 22
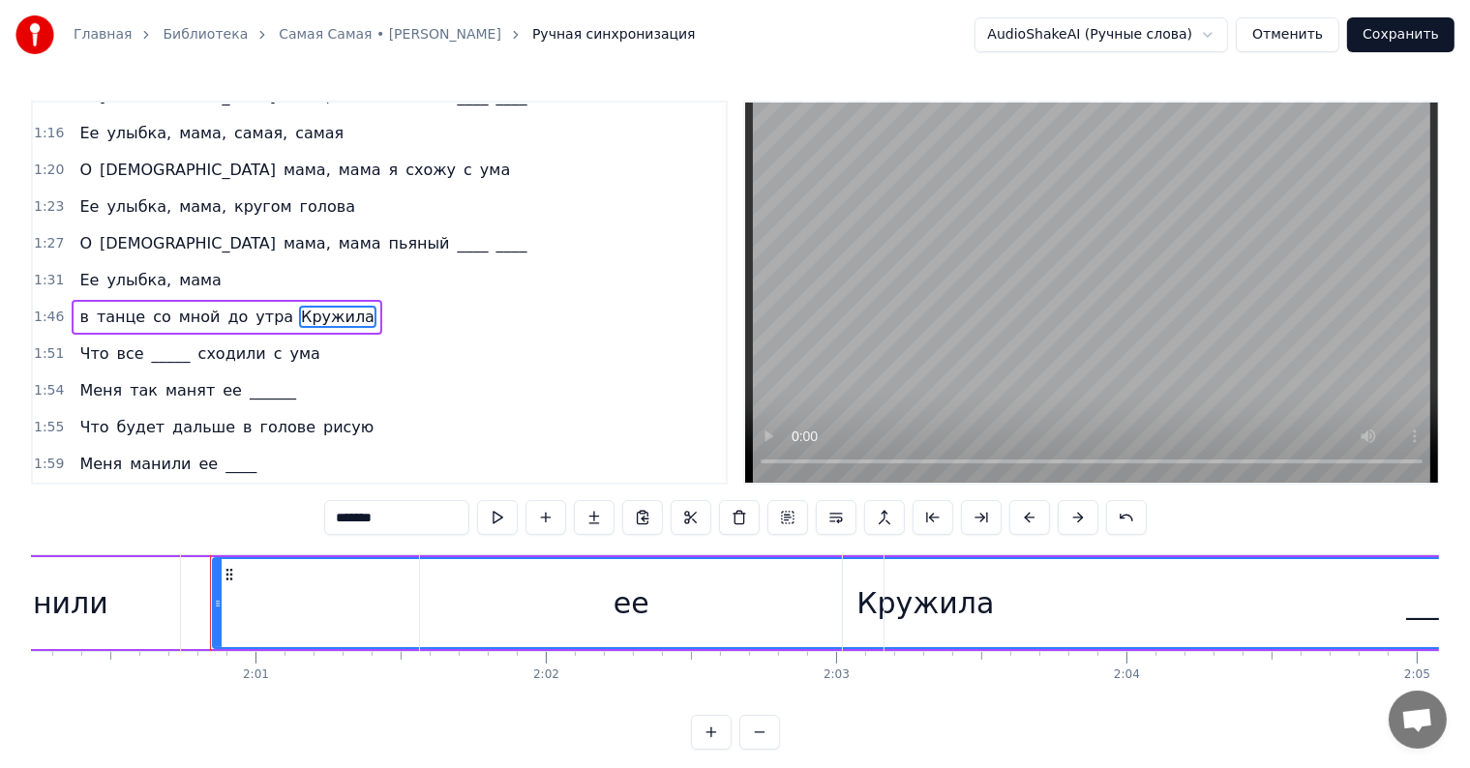
scroll to position [0, 34982]
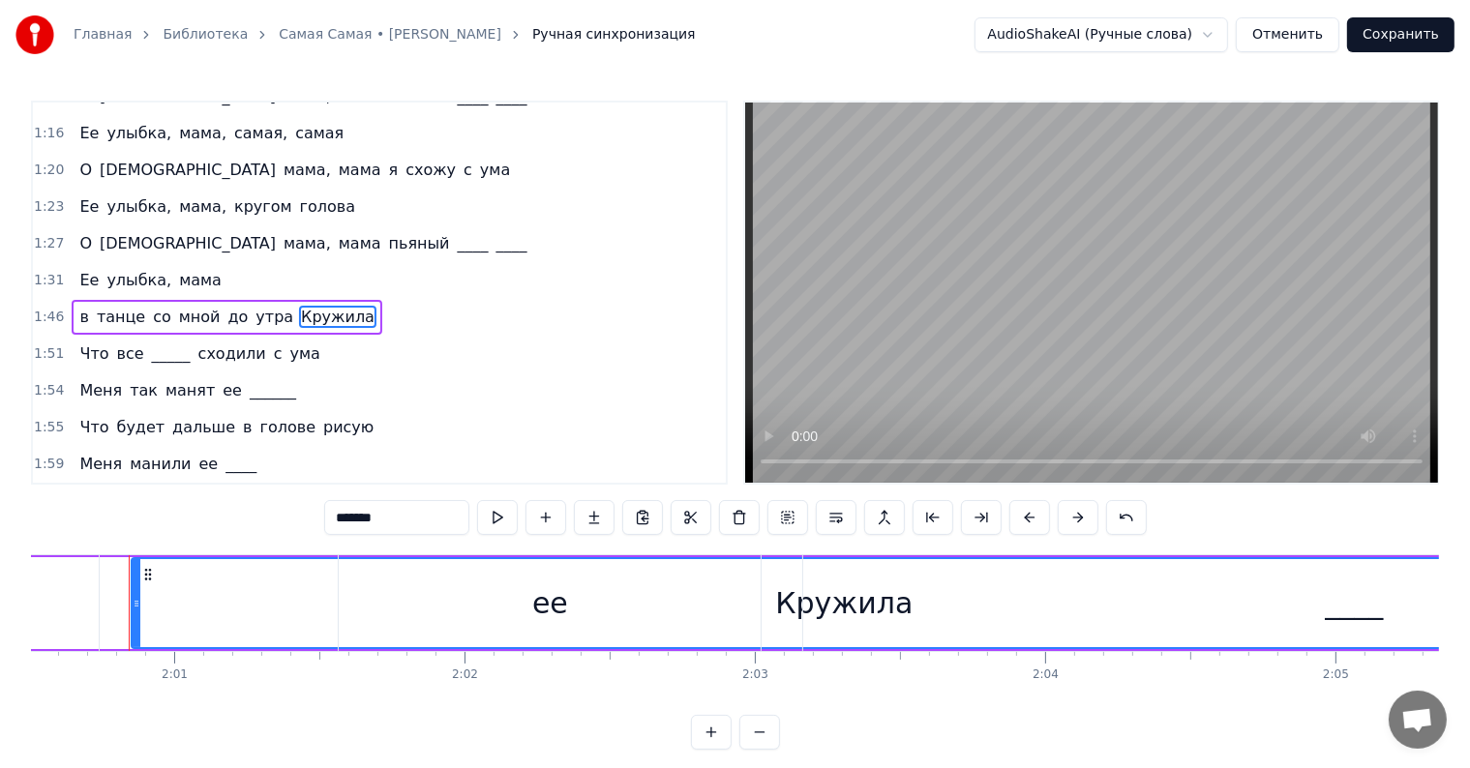
drag, startPoint x: 146, startPoint y: 569, endPoint x: 93, endPoint y: 570, distance: 53.2
click at [93, 570] on div "Меня манили ее ____" at bounding box center [807, 603] width 2204 height 96
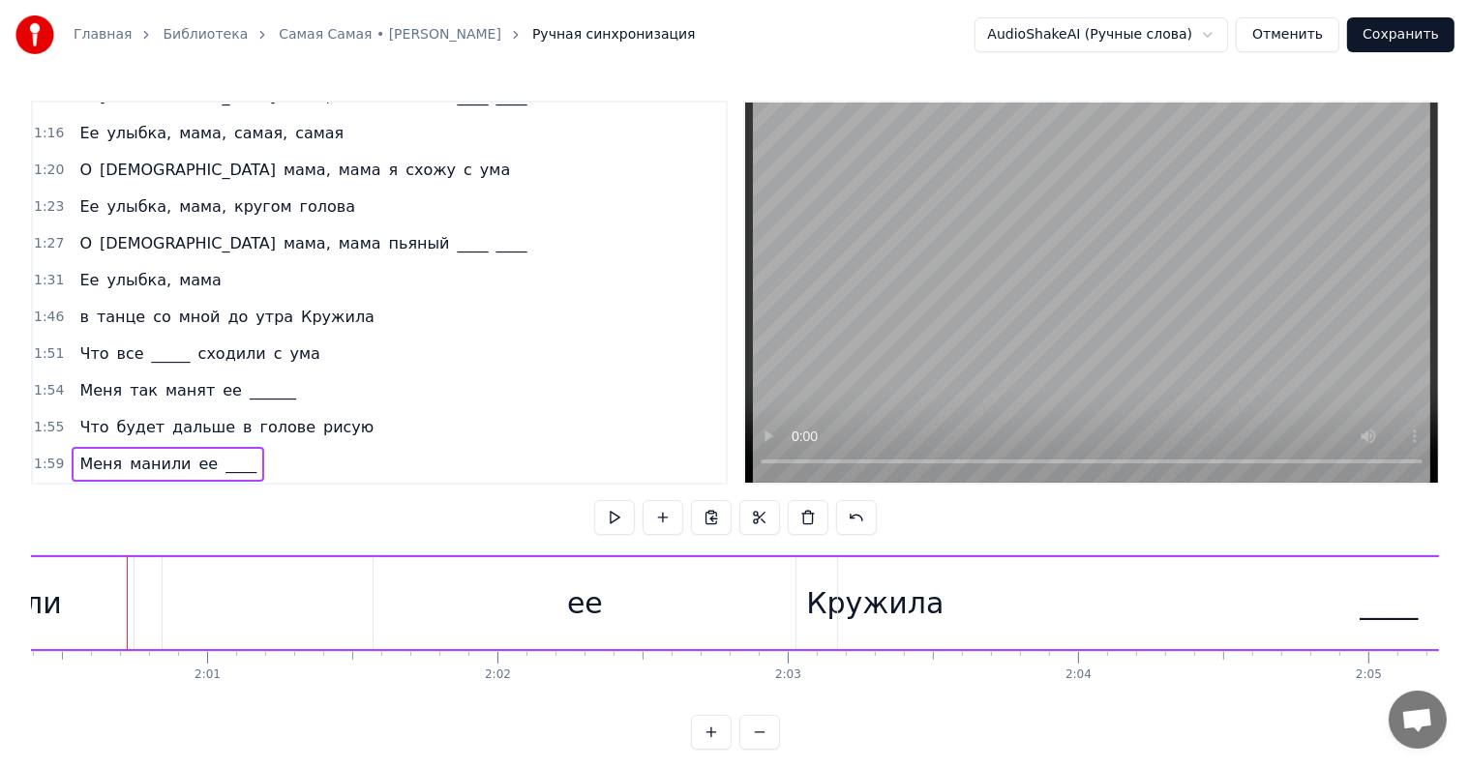
scroll to position [0, 34948]
click at [274, 584] on div "Меня манили ее ____" at bounding box center [842, 603] width 2204 height 96
click at [286, 299] on div "1:46 в танце со мной до утра [PERSON_NAME]" at bounding box center [379, 317] width 693 height 37
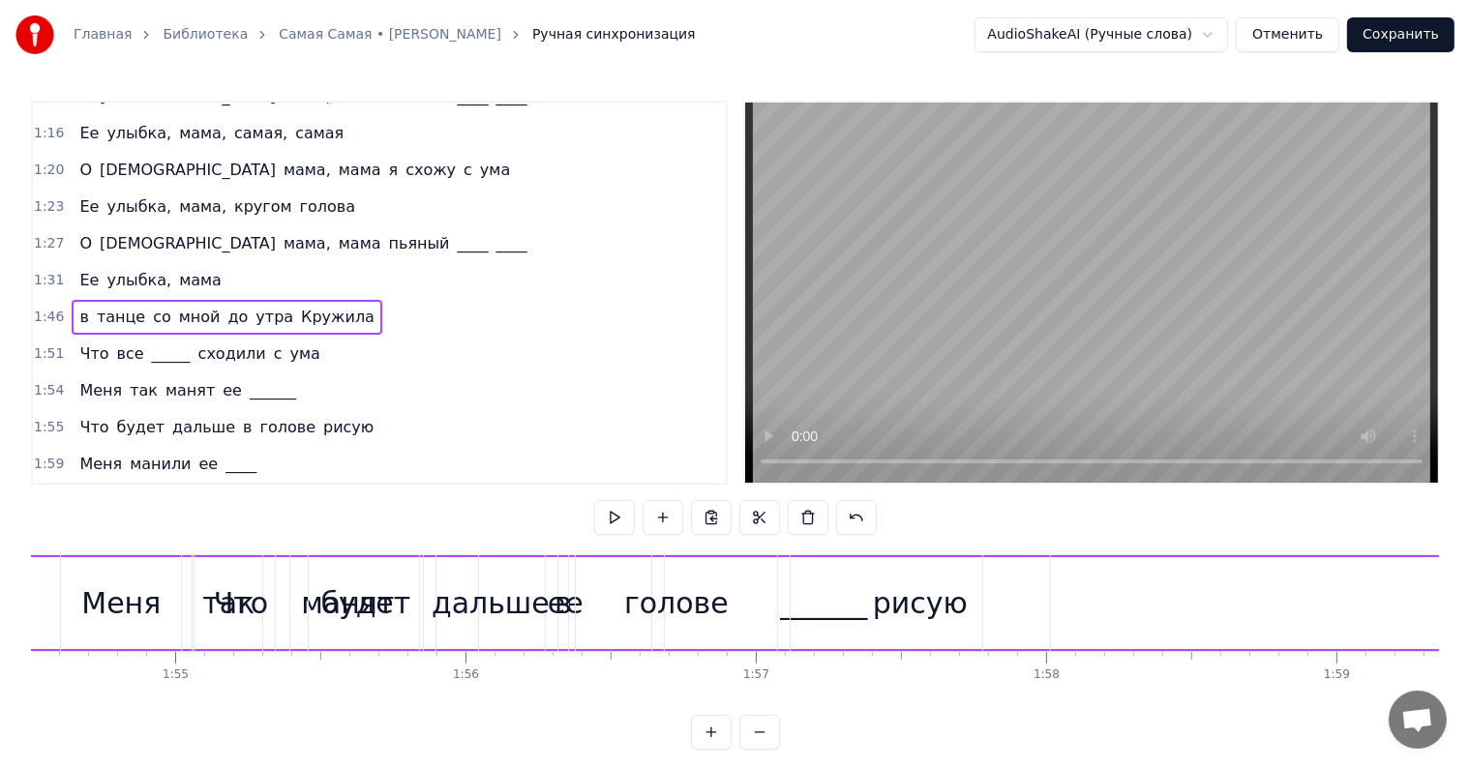
click at [299, 306] on span "Кружила" at bounding box center [337, 317] width 77 height 22
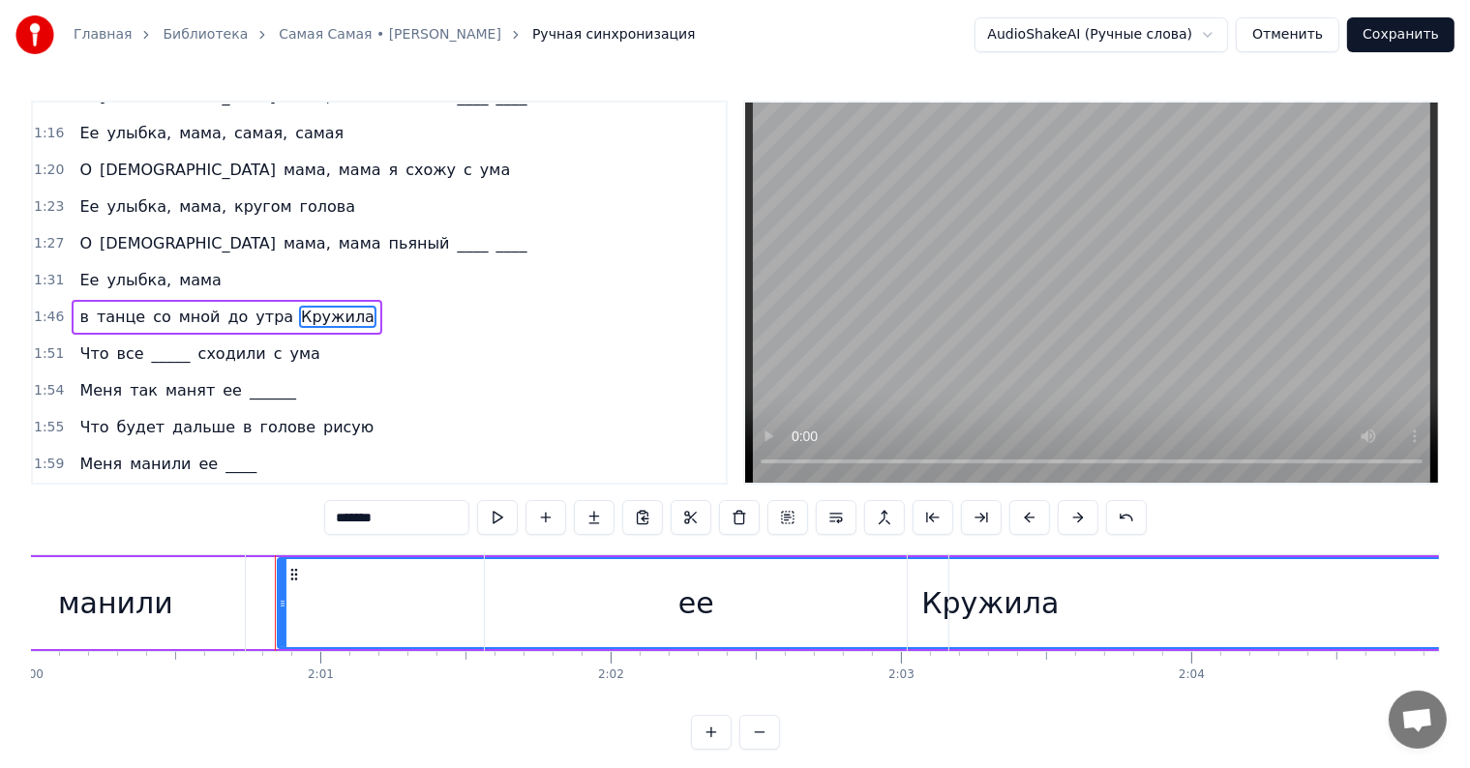
scroll to position [0, 34982]
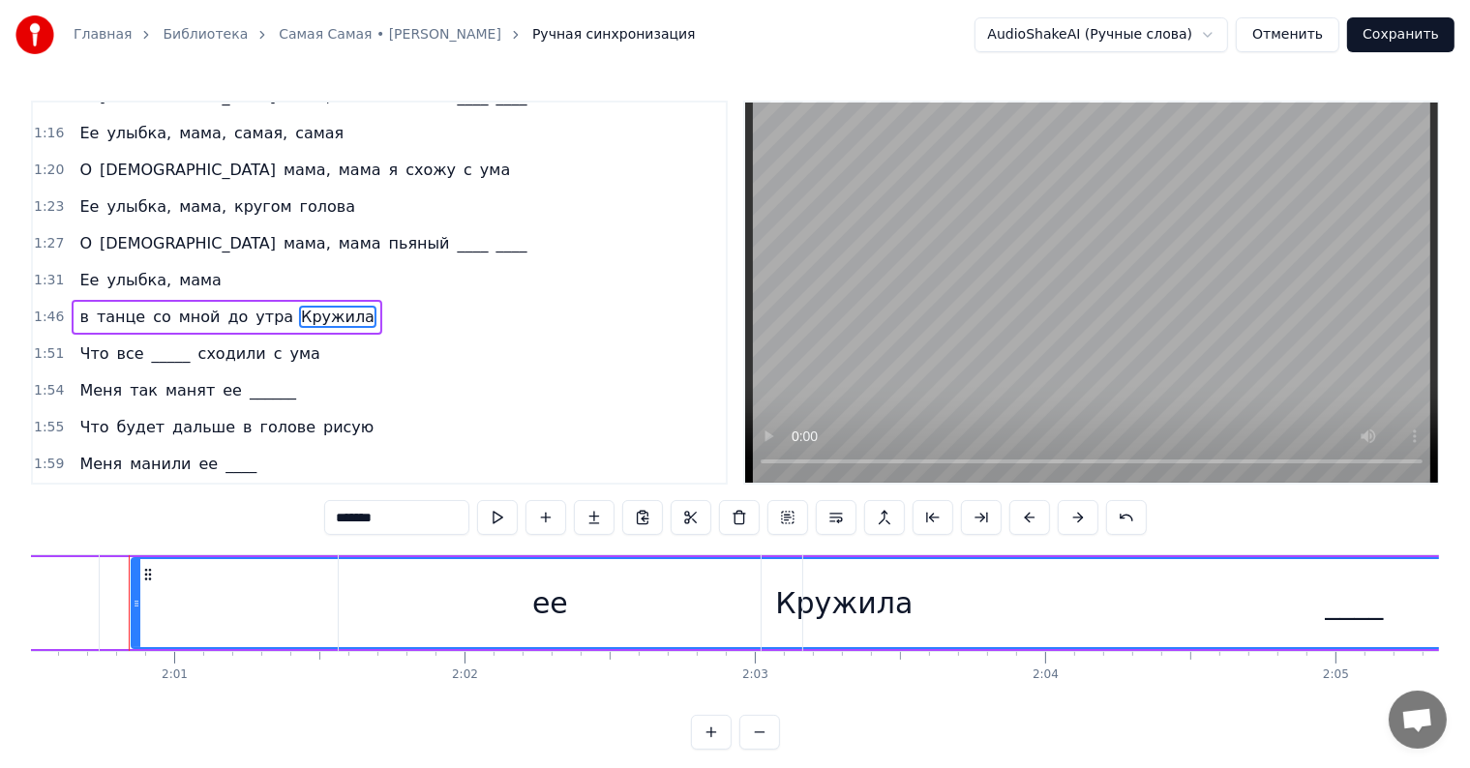
drag, startPoint x: 142, startPoint y: 576, endPoint x: 211, endPoint y: 577, distance: 68.7
click at [214, 577] on div "Меня манили ее ____" at bounding box center [807, 603] width 2204 height 96
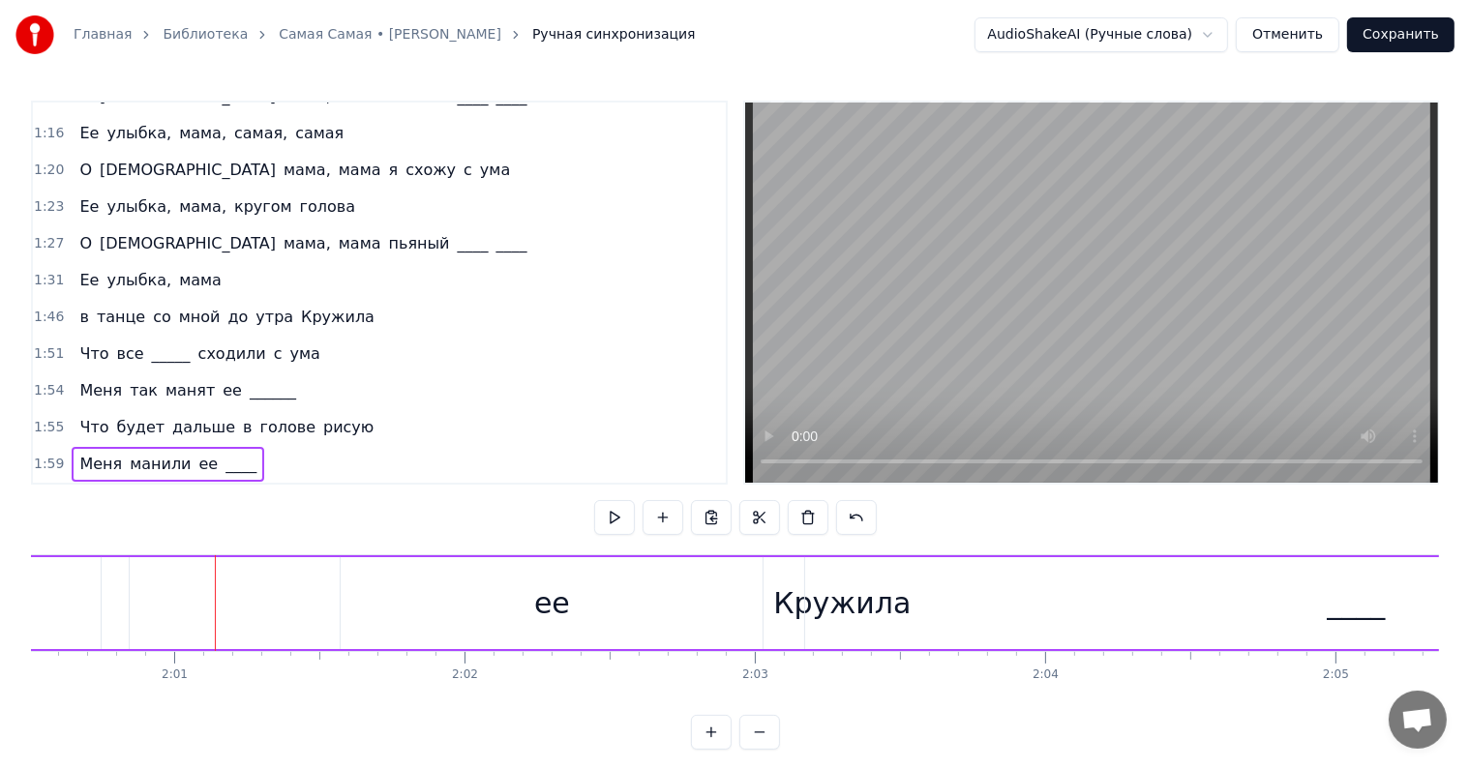
click at [299, 306] on span "Кружила" at bounding box center [337, 317] width 77 height 22
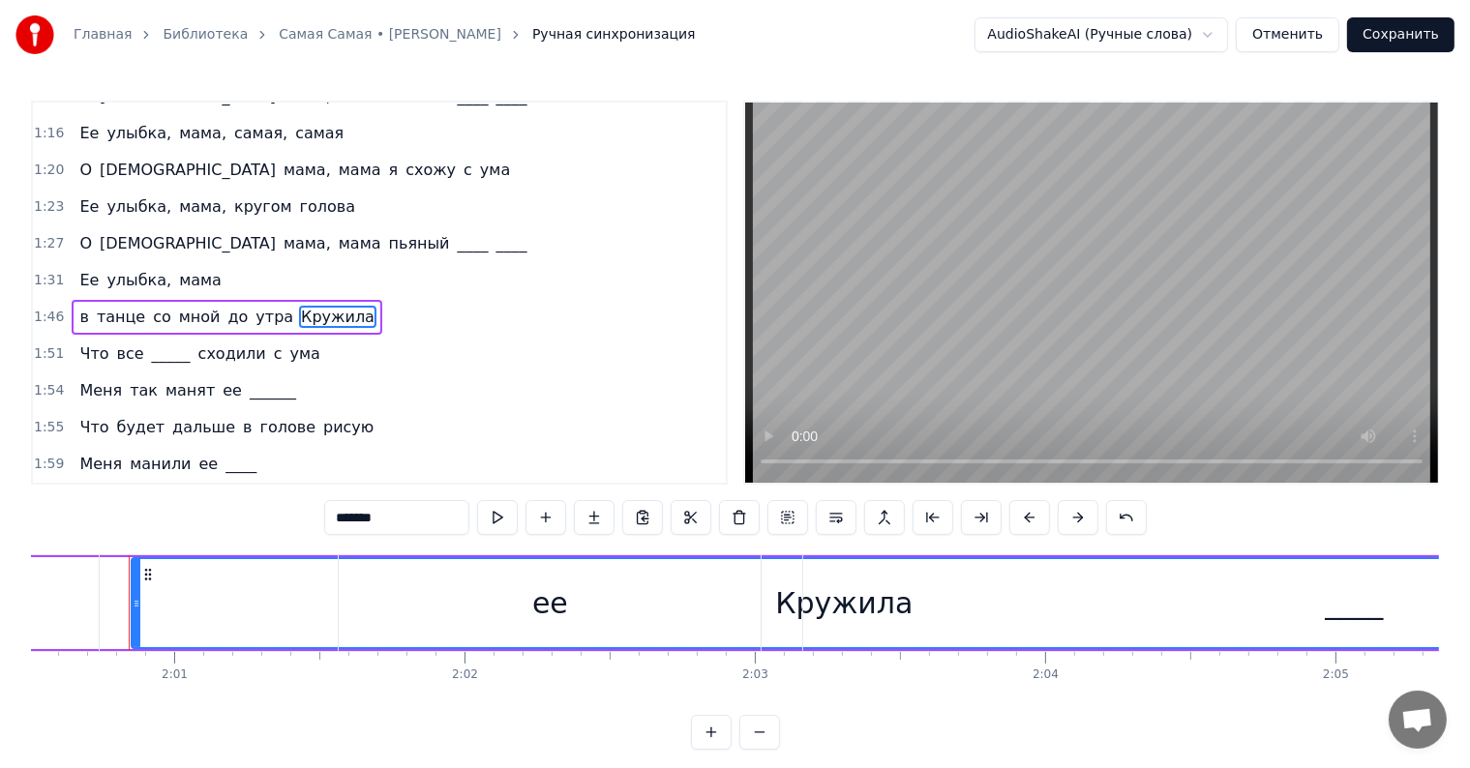
drag, startPoint x: 131, startPoint y: 572, endPoint x: 50, endPoint y: 571, distance: 80.3
click at [50, 571] on div "Меня манили ее ____" at bounding box center [807, 603] width 2204 height 96
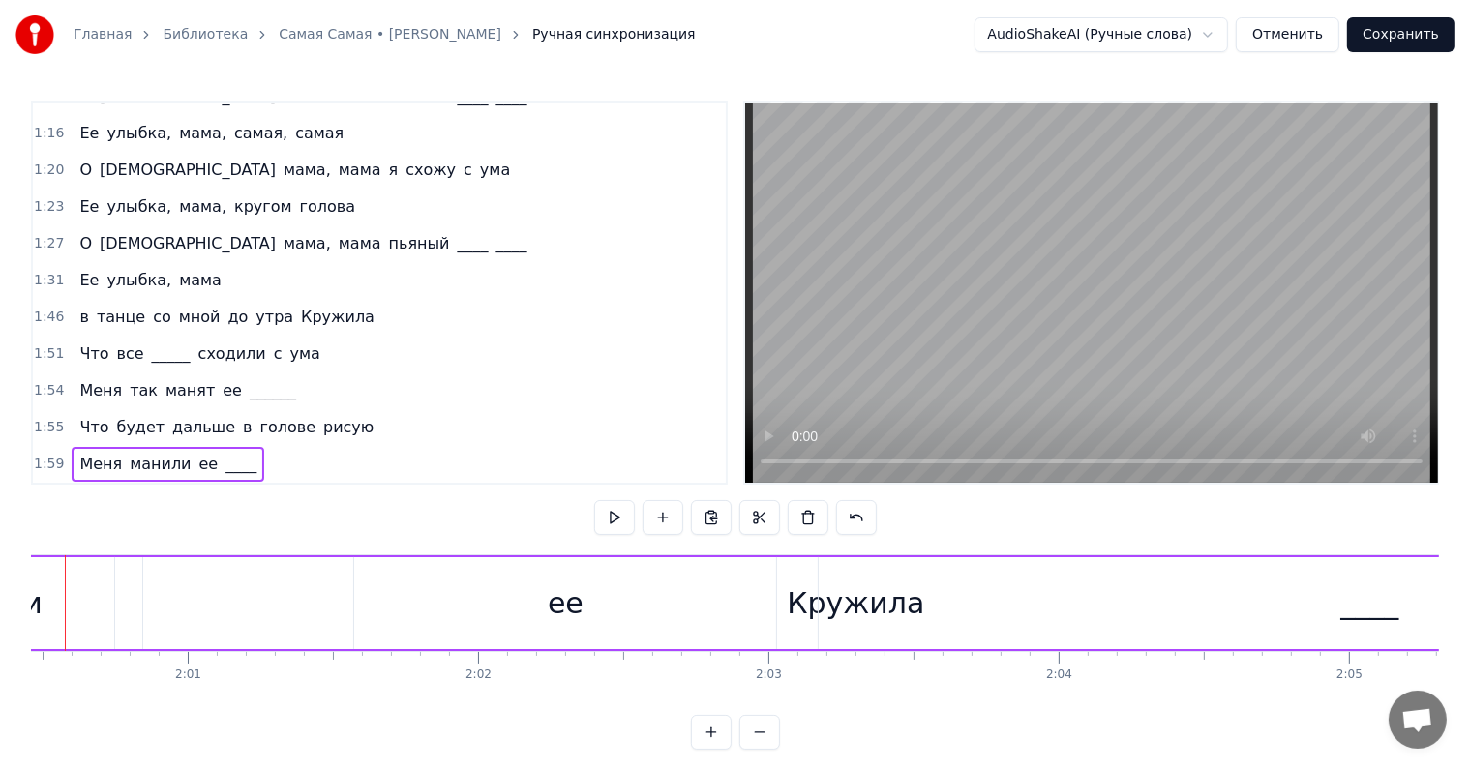
scroll to position [0, 34905]
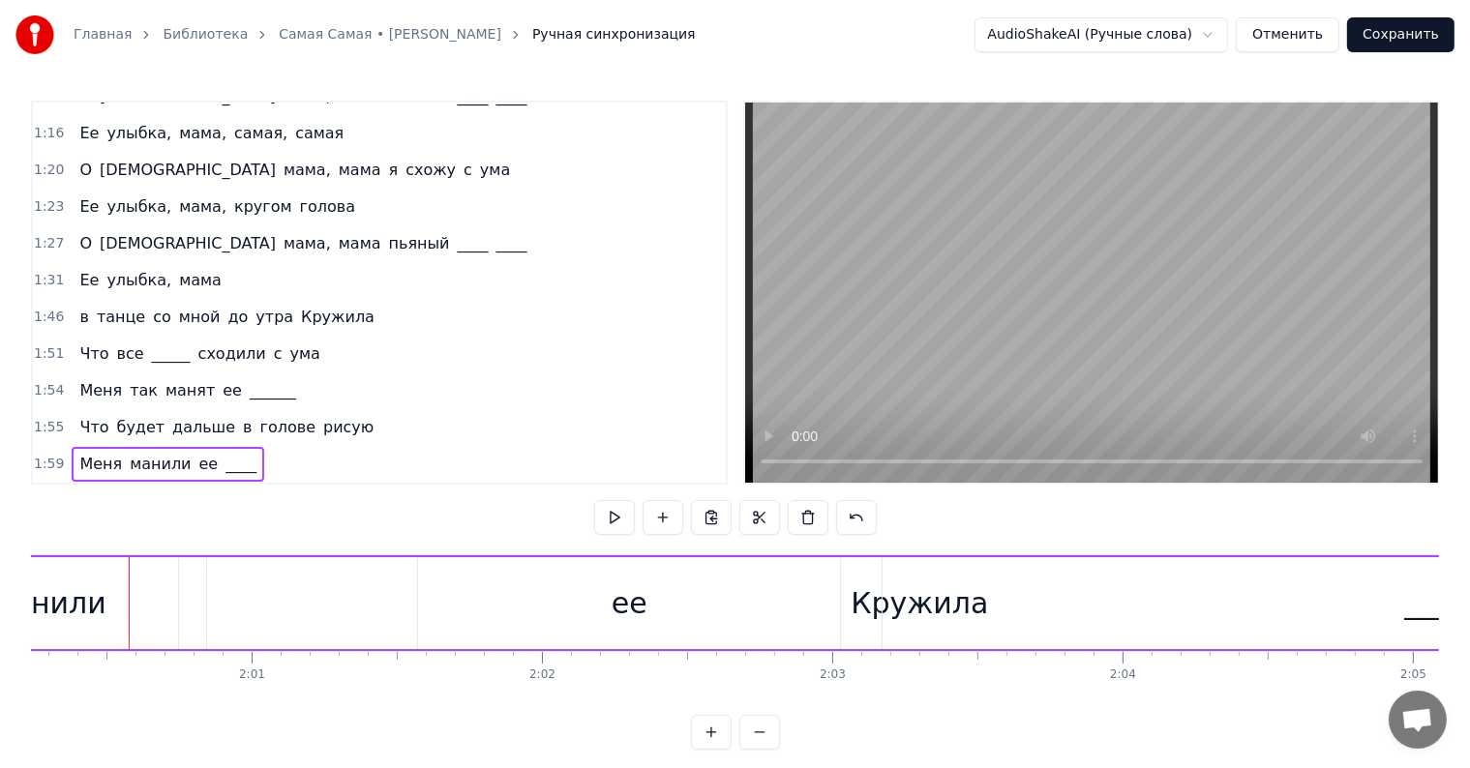
drag, startPoint x: 343, startPoint y: 600, endPoint x: 314, endPoint y: 579, distance: 35.2
click at [341, 600] on div "Меня манили ее ____" at bounding box center [884, 603] width 2204 height 96
click at [299, 306] on span "Кружила" at bounding box center [337, 317] width 77 height 22
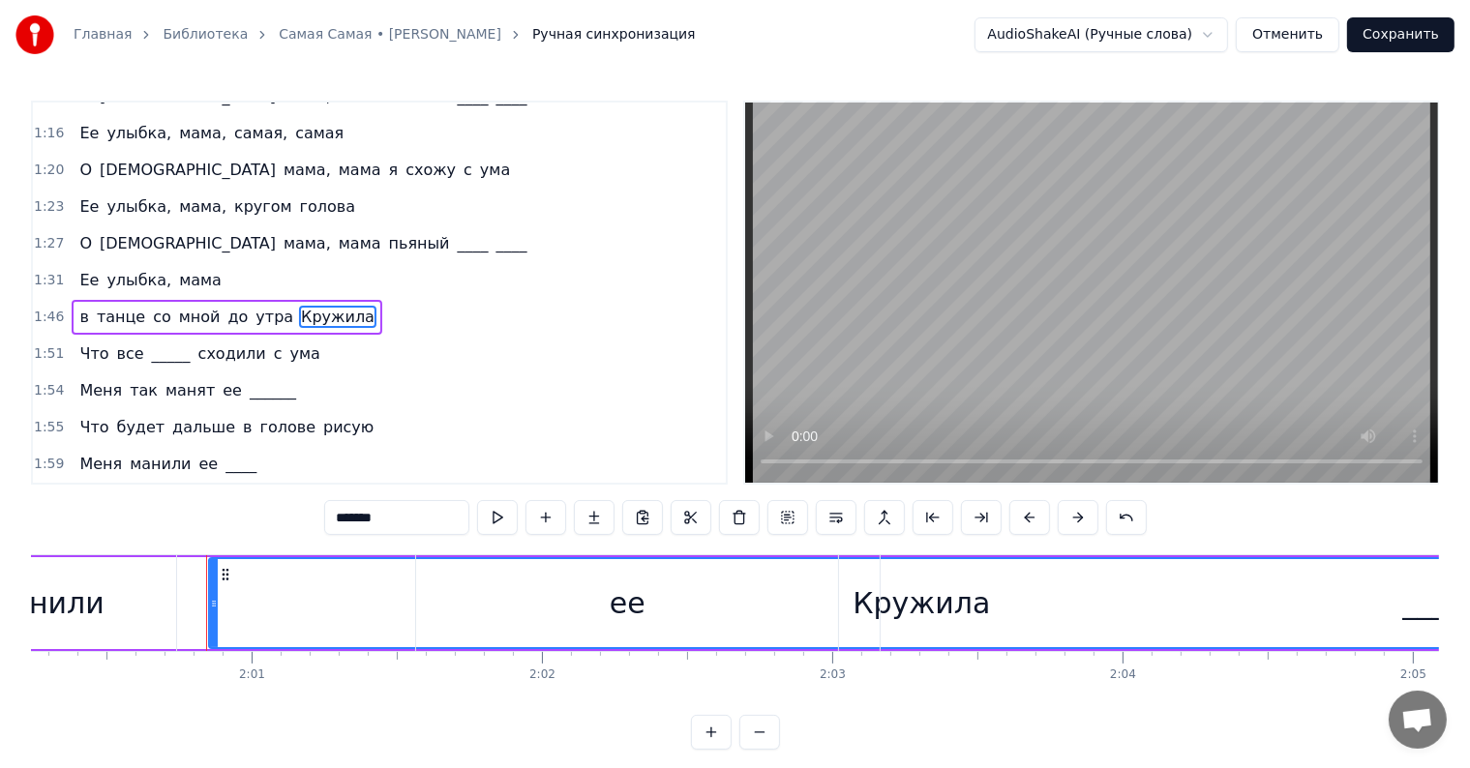
drag, startPoint x: 223, startPoint y: 573, endPoint x: 247, endPoint y: 578, distance: 24.7
click at [271, 578] on div "Меня манили ее ____" at bounding box center [884, 603] width 2204 height 96
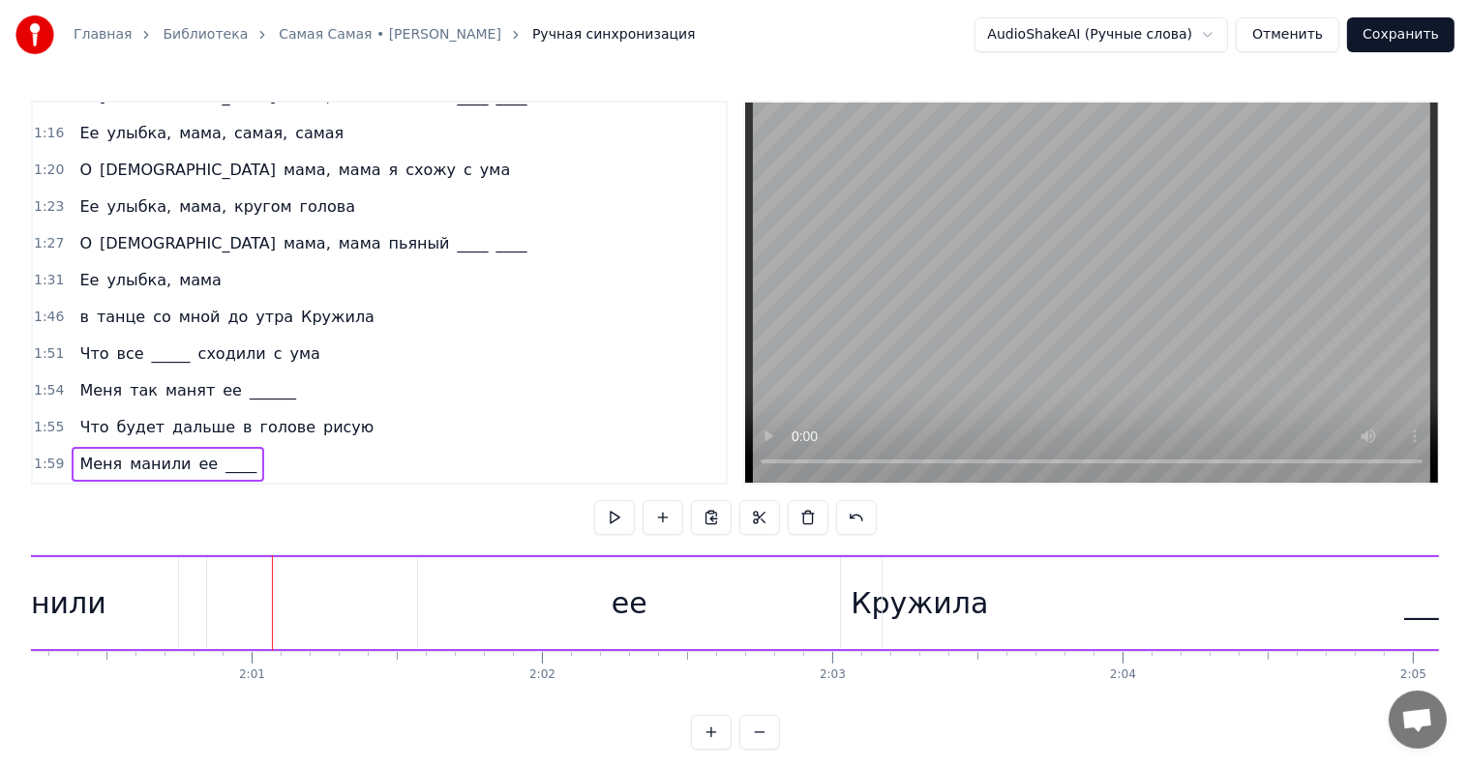
click at [299, 306] on span "Кружила" at bounding box center [337, 317] width 77 height 22
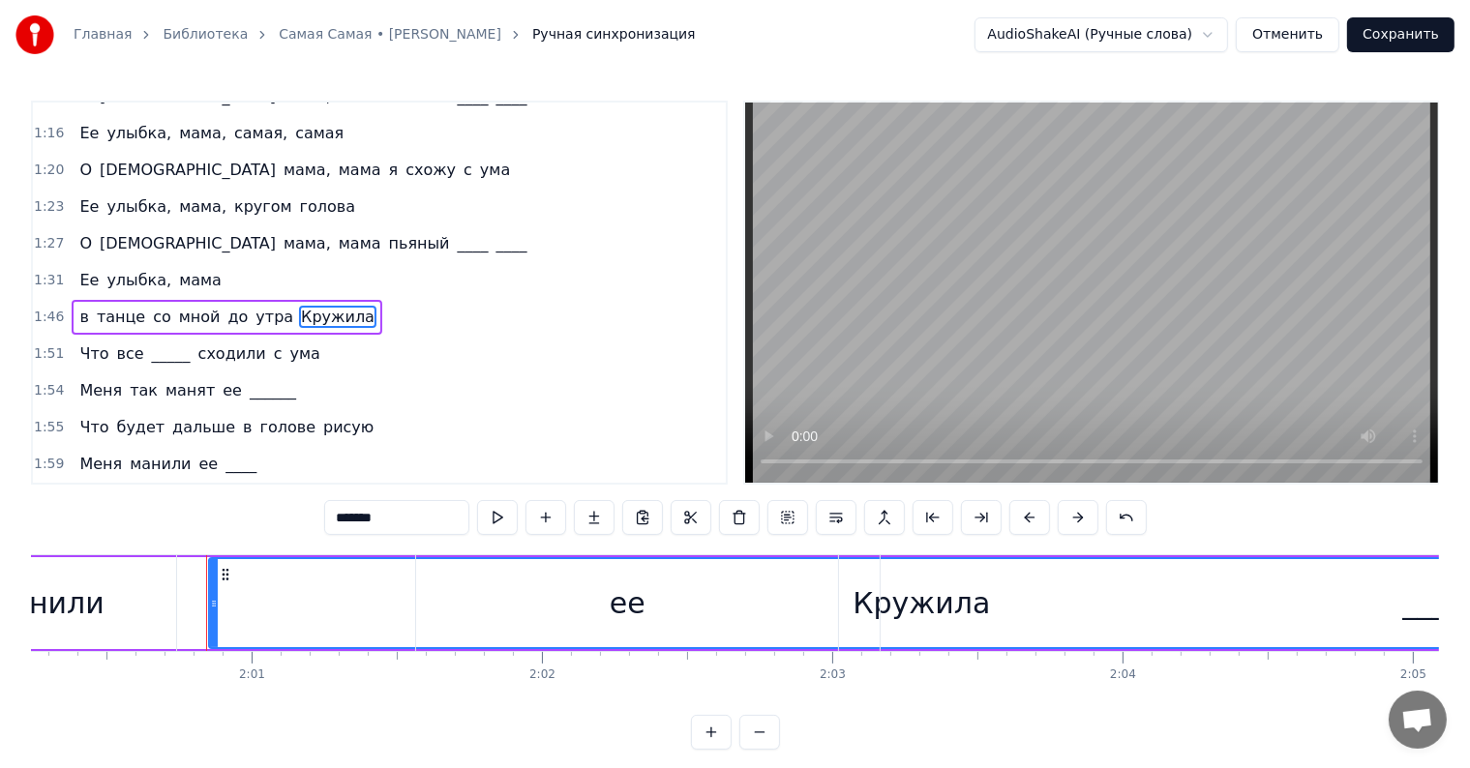
drag, startPoint x: 226, startPoint y: 573, endPoint x: 282, endPoint y: 575, distance: 55.2
click at [282, 575] on div "Меня манили ее ____" at bounding box center [884, 603] width 2204 height 96
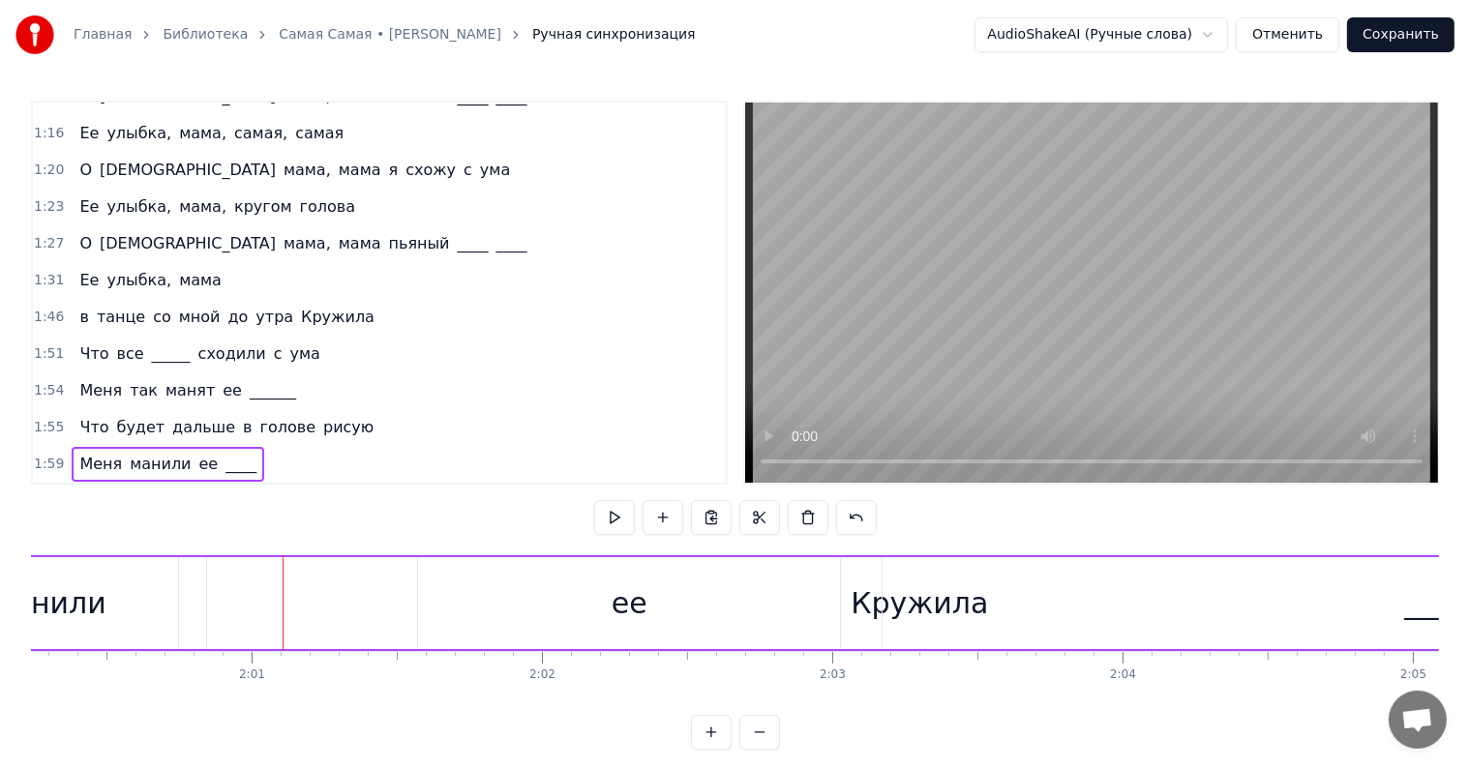
click at [302, 306] on span "Кружила" at bounding box center [337, 317] width 77 height 22
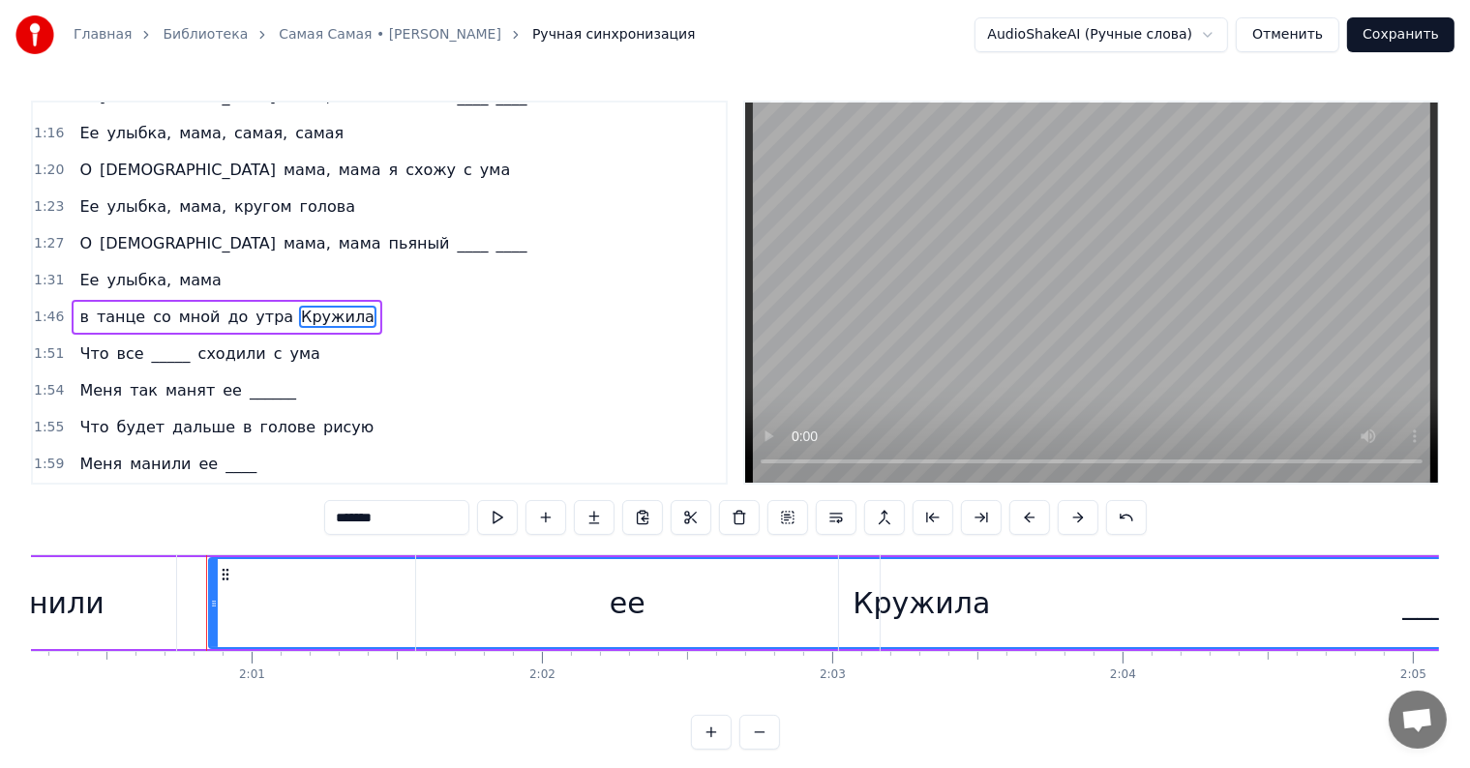
drag, startPoint x: 224, startPoint y: 569, endPoint x: 397, endPoint y: 572, distance: 172.3
click at [397, 572] on div "Меня манили ее ____" at bounding box center [884, 603] width 2204 height 96
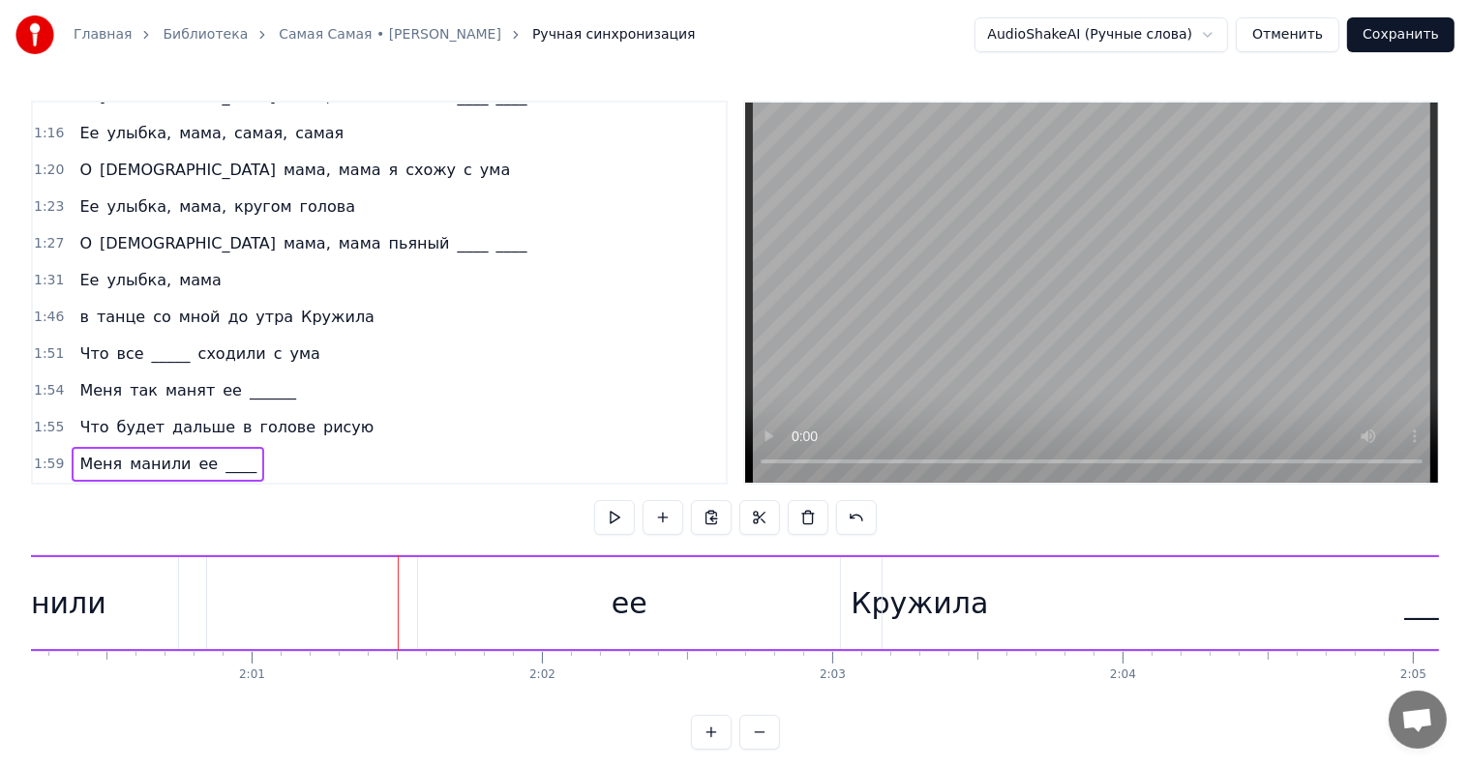
click at [299, 306] on span "Кружила" at bounding box center [337, 317] width 77 height 22
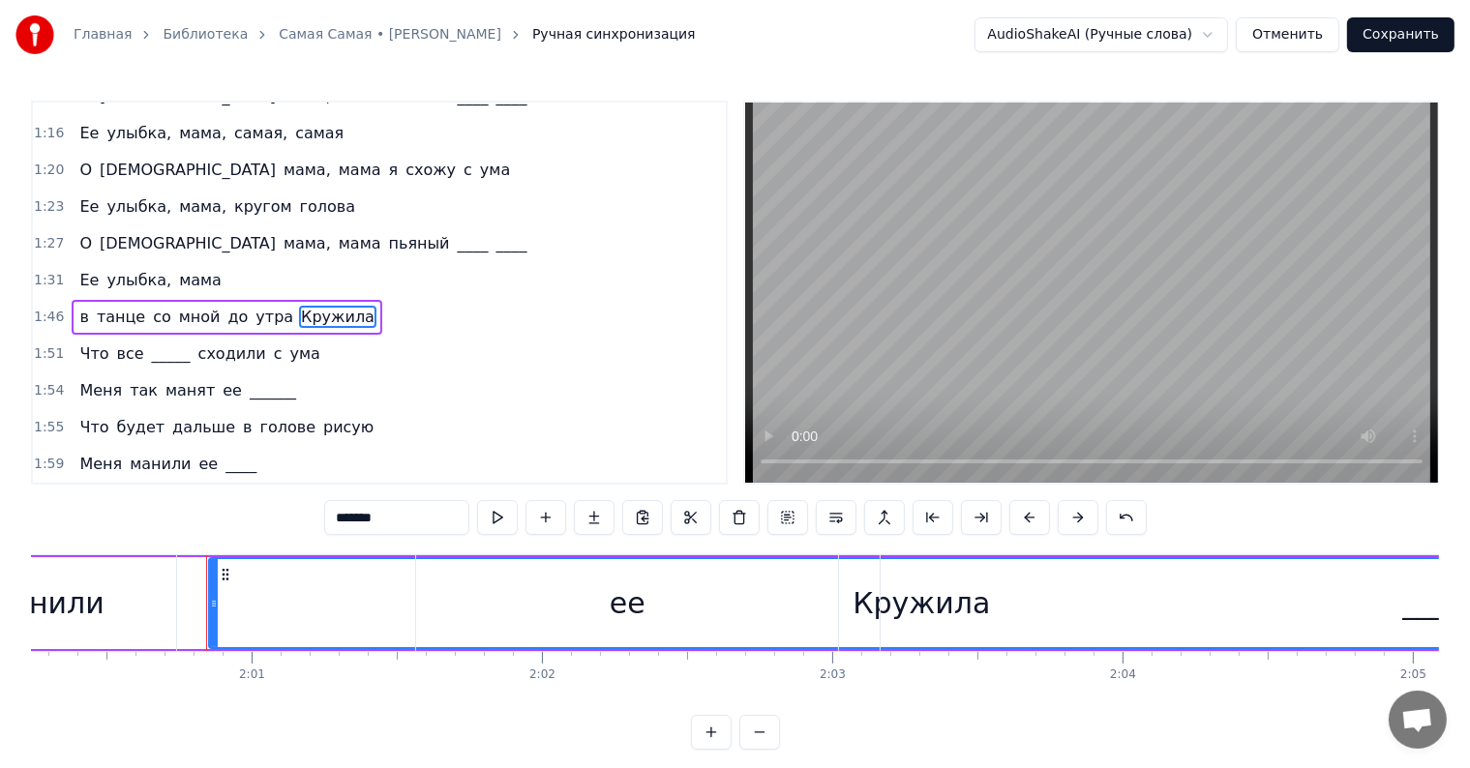
drag, startPoint x: 212, startPoint y: 601, endPoint x: 377, endPoint y: 605, distance: 165.5
click at [381, 605] on div "Меня манили ее ____" at bounding box center [884, 603] width 2204 height 96
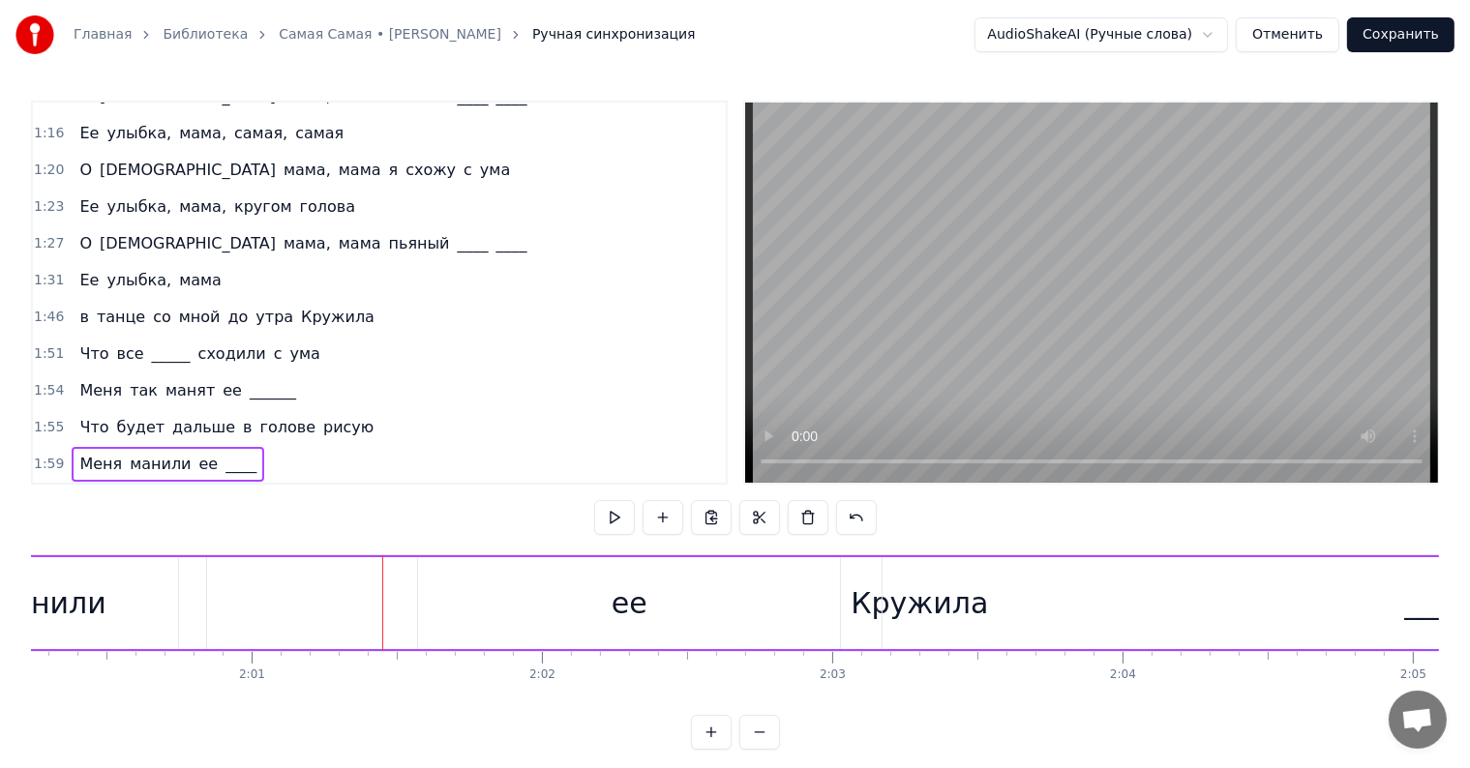
drag, startPoint x: 236, startPoint y: 299, endPoint x: 291, endPoint y: 301, distance: 55.2
click at [254, 306] on span "утра" at bounding box center [275, 317] width 42 height 22
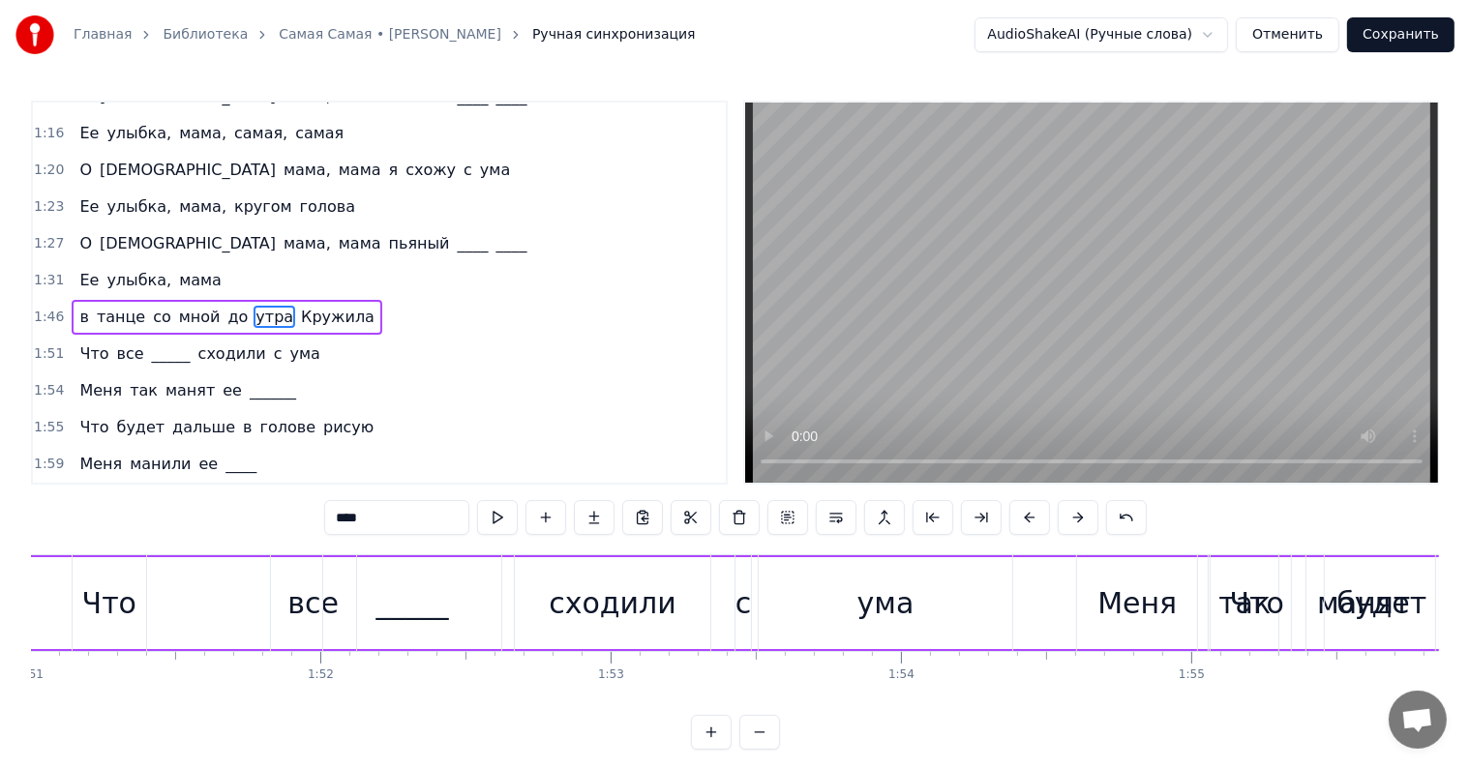
click at [312, 306] on span "Кружила" at bounding box center [337, 317] width 77 height 22
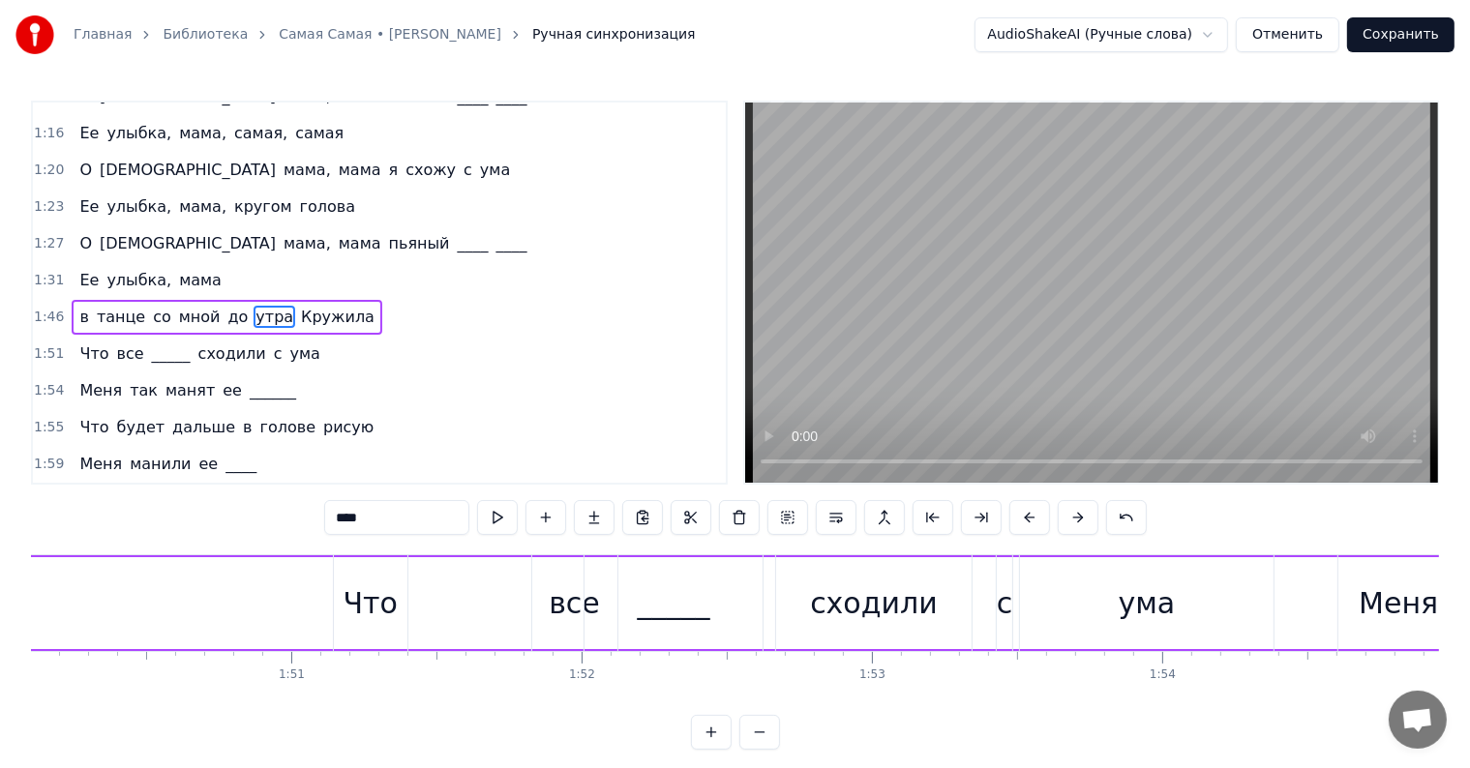
type input "*******"
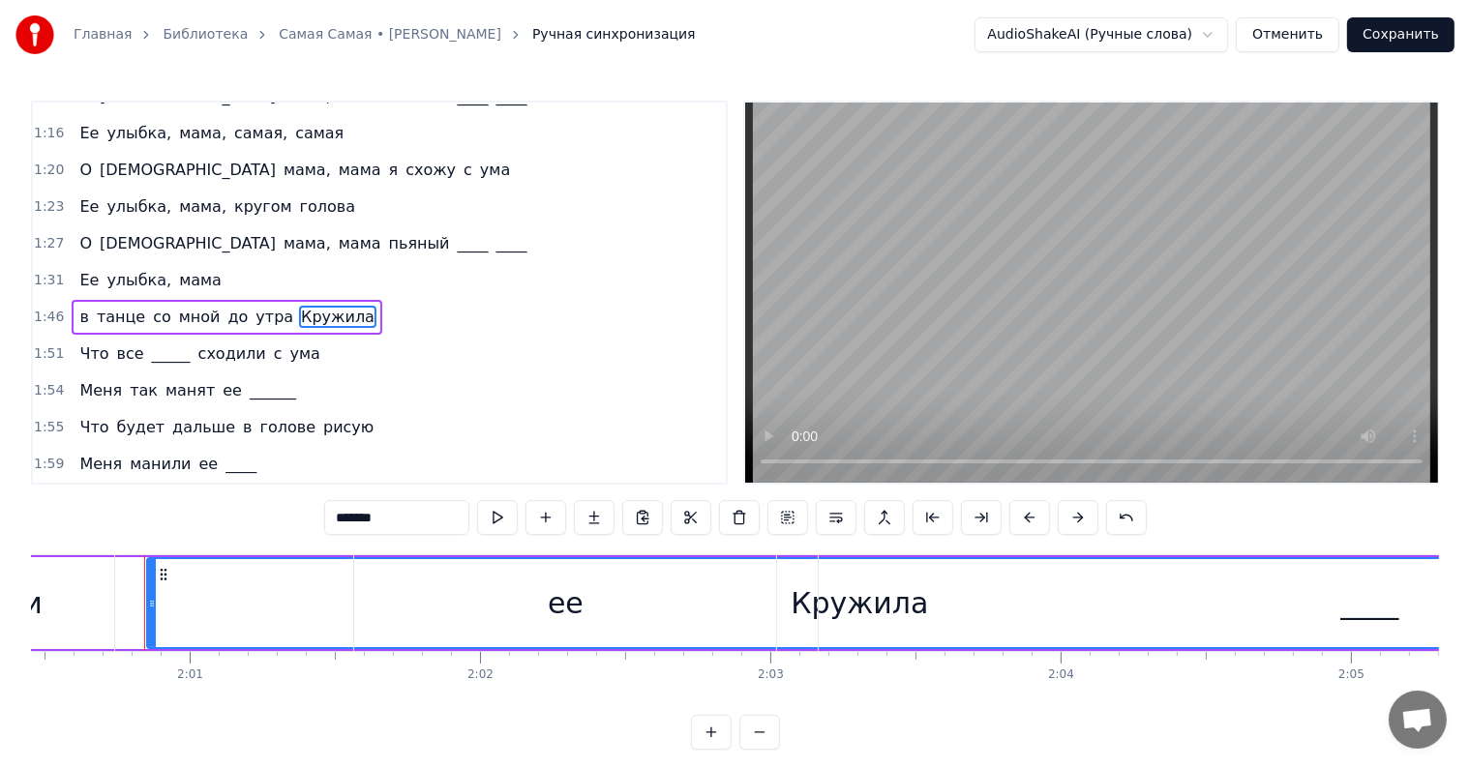
scroll to position [0, 34982]
drag, startPoint x: 164, startPoint y: 570, endPoint x: 418, endPoint y: 577, distance: 253.6
click at [422, 577] on div "Меня манили ее ____" at bounding box center [807, 603] width 2204 height 96
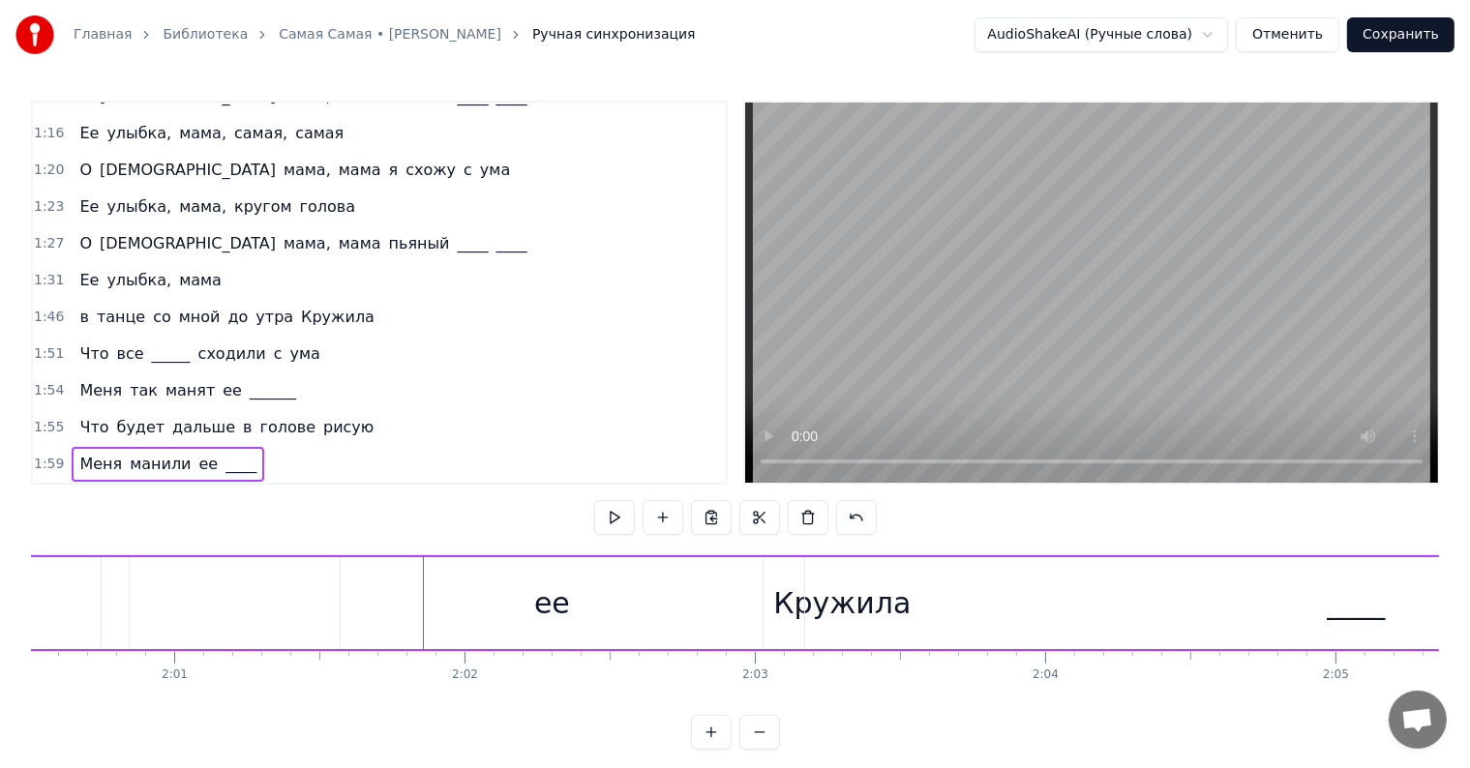
click at [747, 606] on div "ее" at bounding box center [552, 603] width 422 height 92
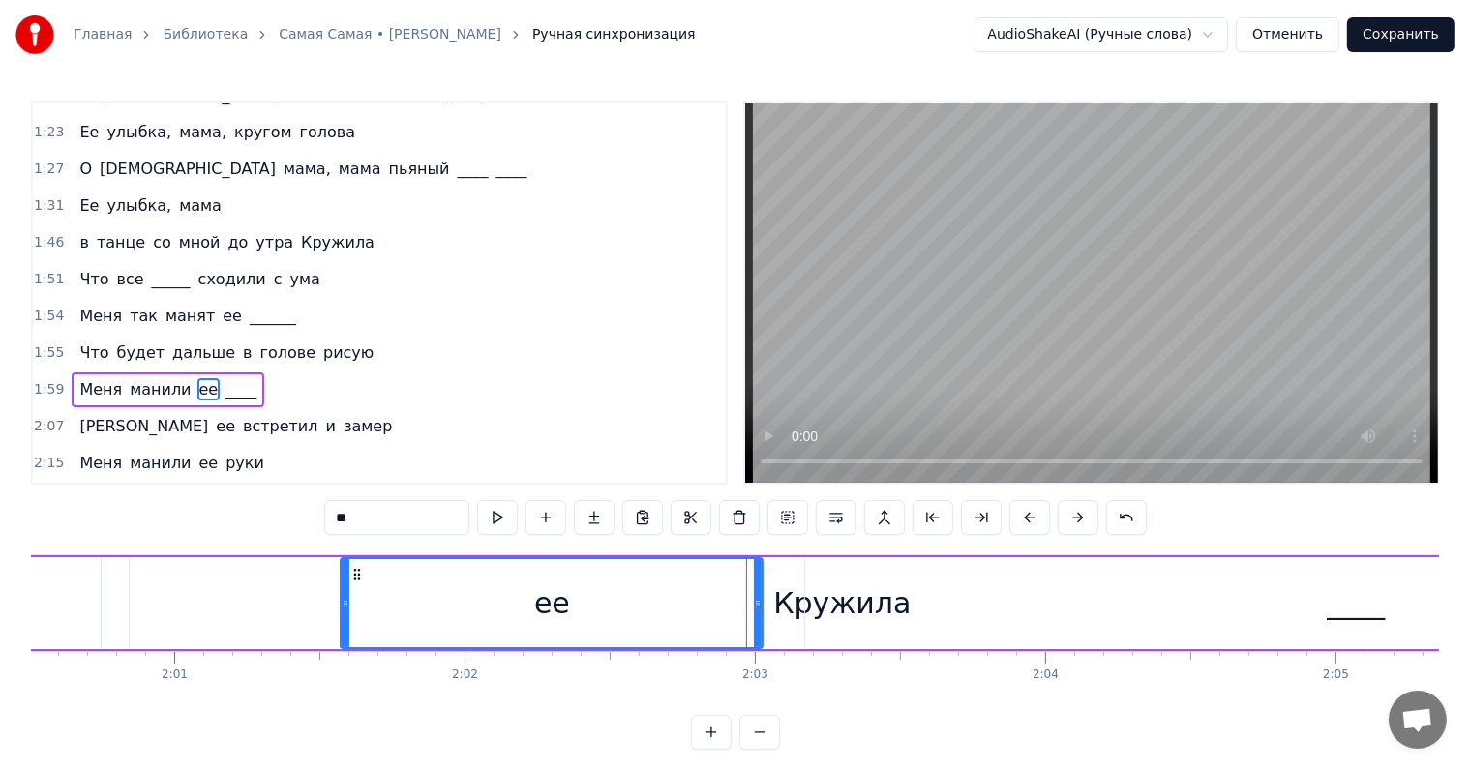
scroll to position [681, 0]
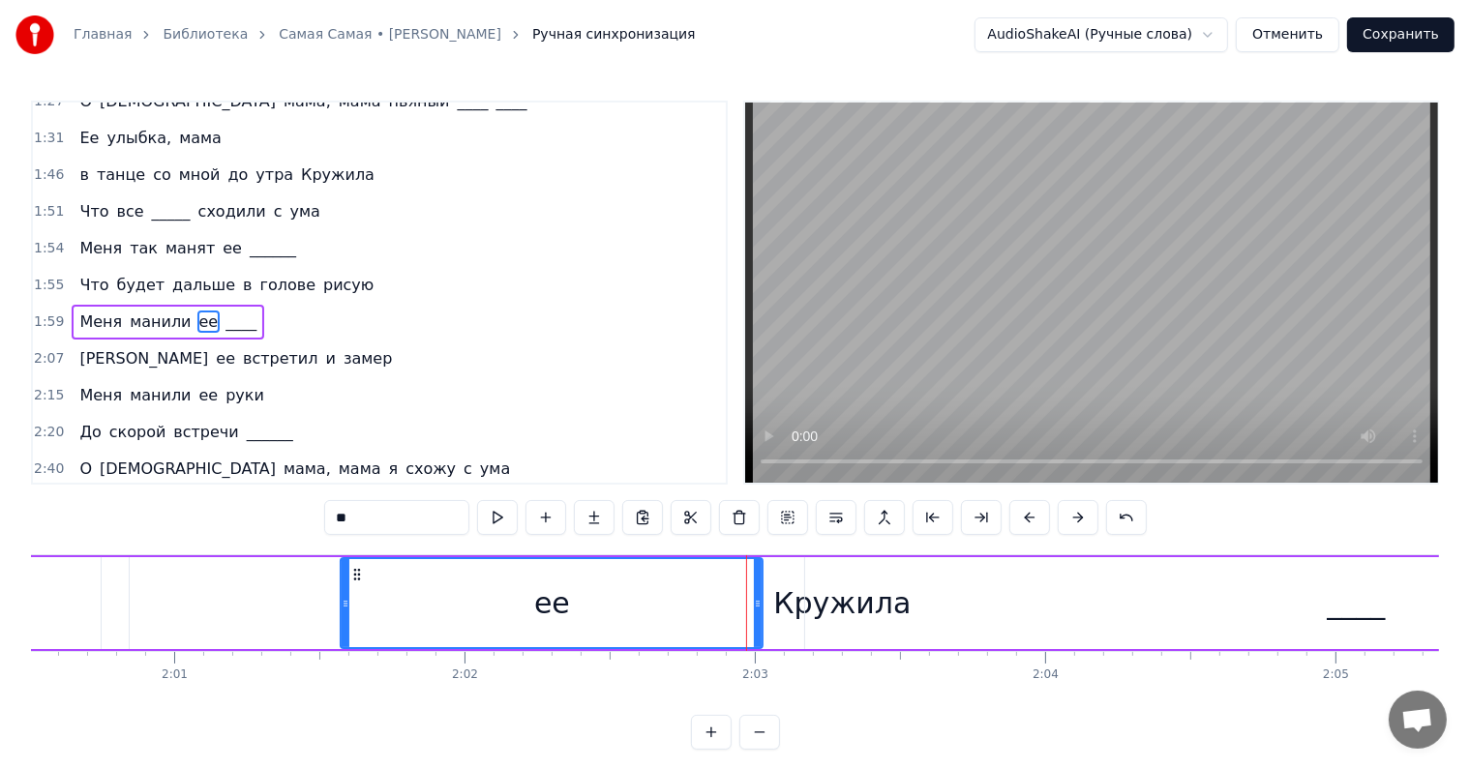
click at [840, 605] on div "____" at bounding box center [1355, 603] width 1101 height 92
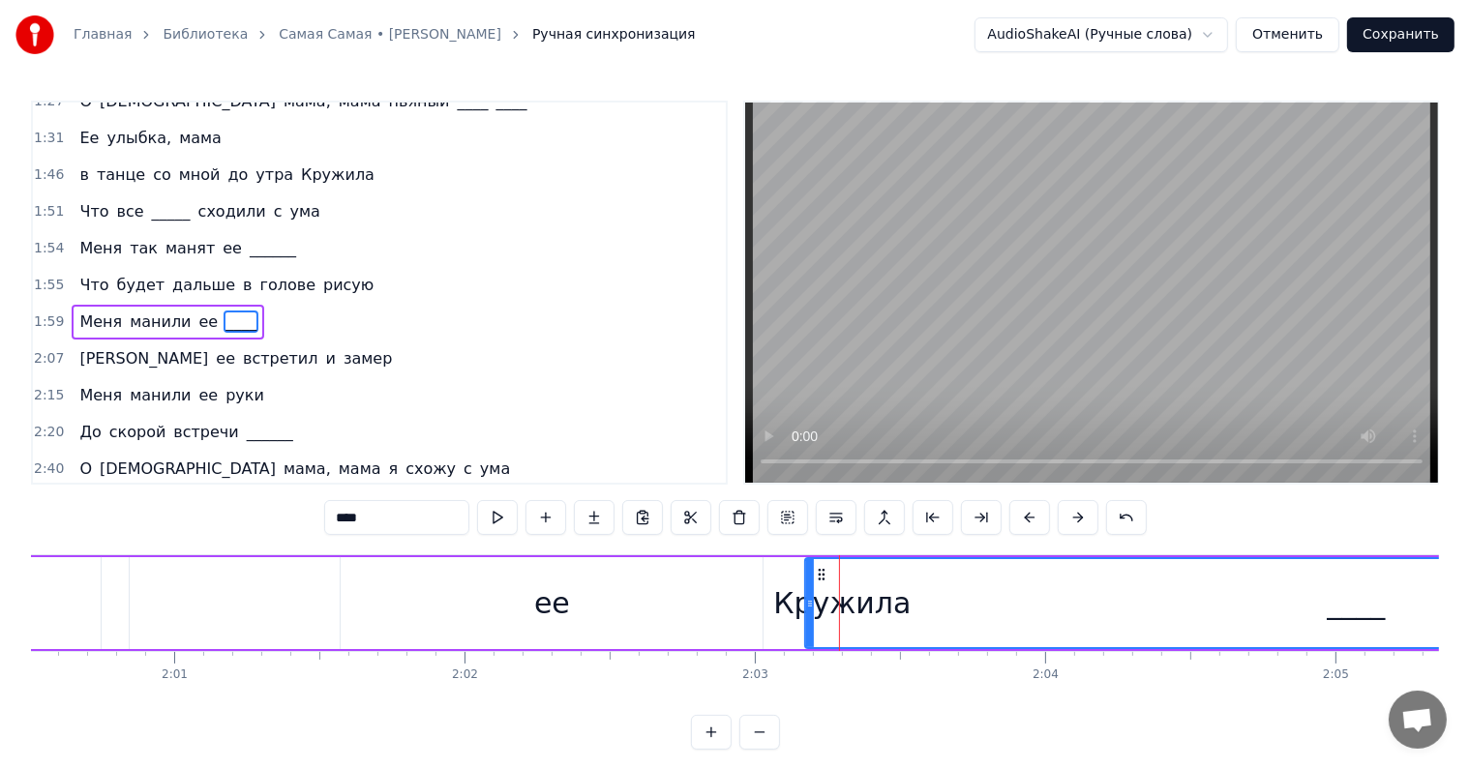
drag, startPoint x: 809, startPoint y: 604, endPoint x: 776, endPoint y: 604, distance: 32.9
click at [806, 604] on icon at bounding box center [810, 603] width 8 height 15
click at [299, 164] on span "Кружила" at bounding box center [337, 175] width 77 height 22
type input "*******"
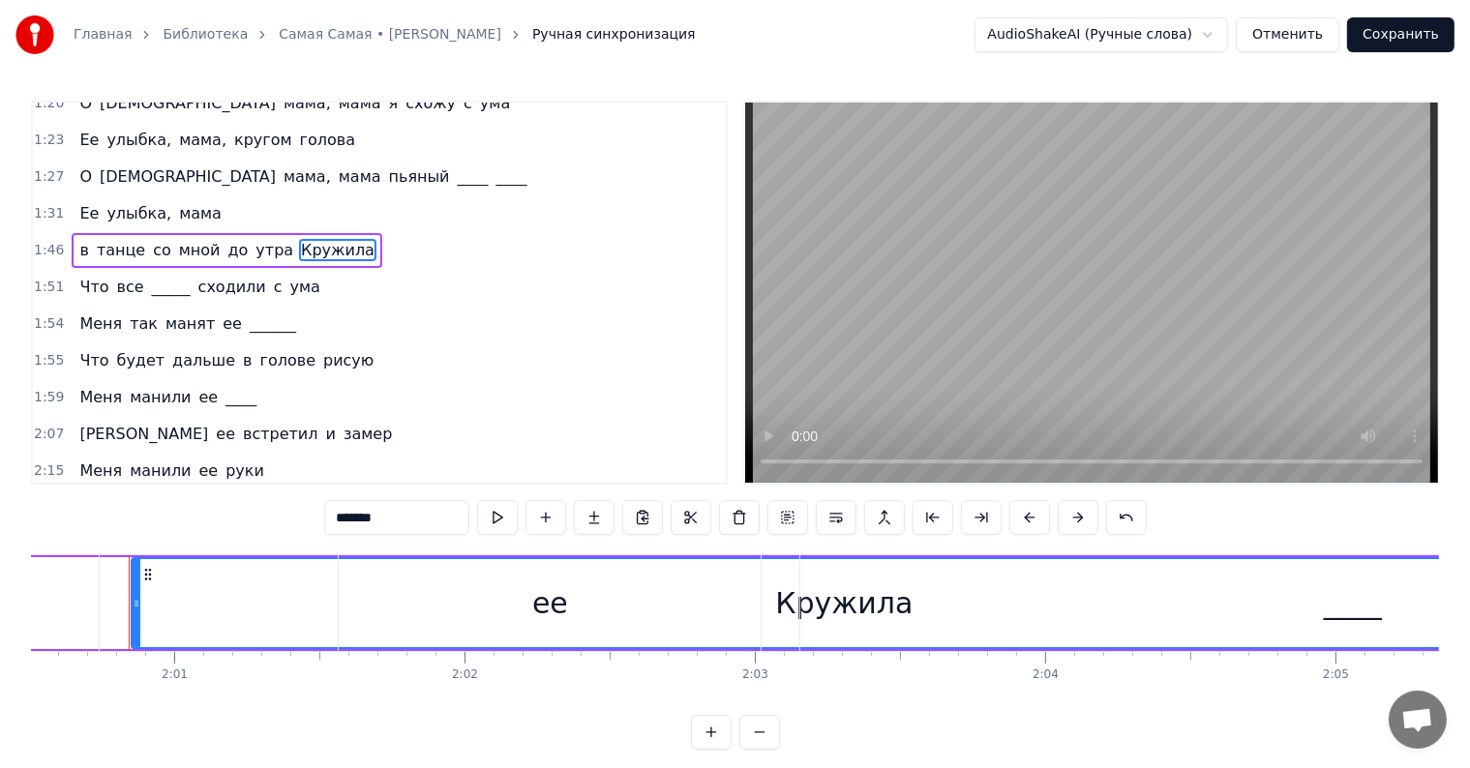
scroll to position [539, 0]
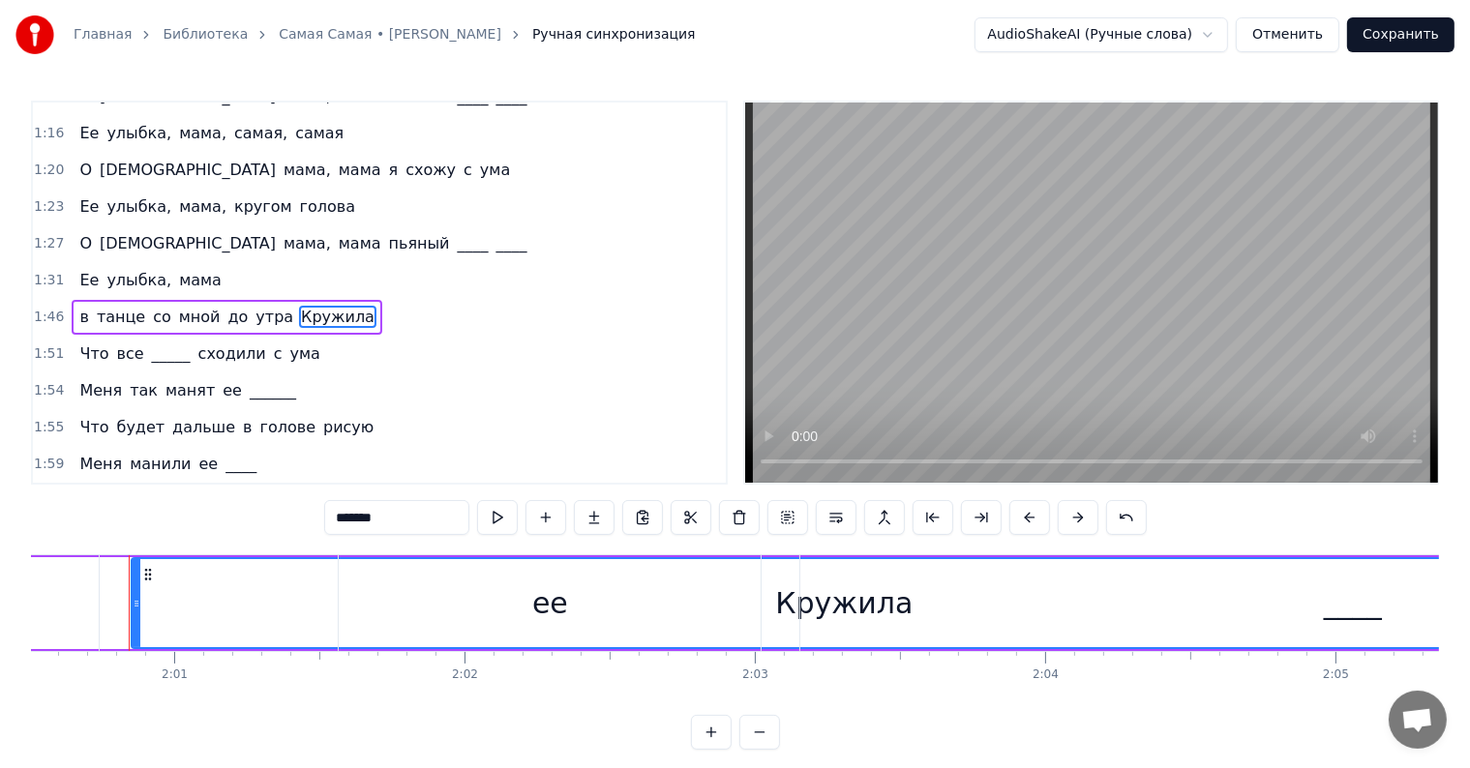
drag, startPoint x: 135, startPoint y: 572, endPoint x: 124, endPoint y: 623, distance: 52.4
click at [113, 633] on div "Меня манили ее ____" at bounding box center [807, 603] width 2204 height 96
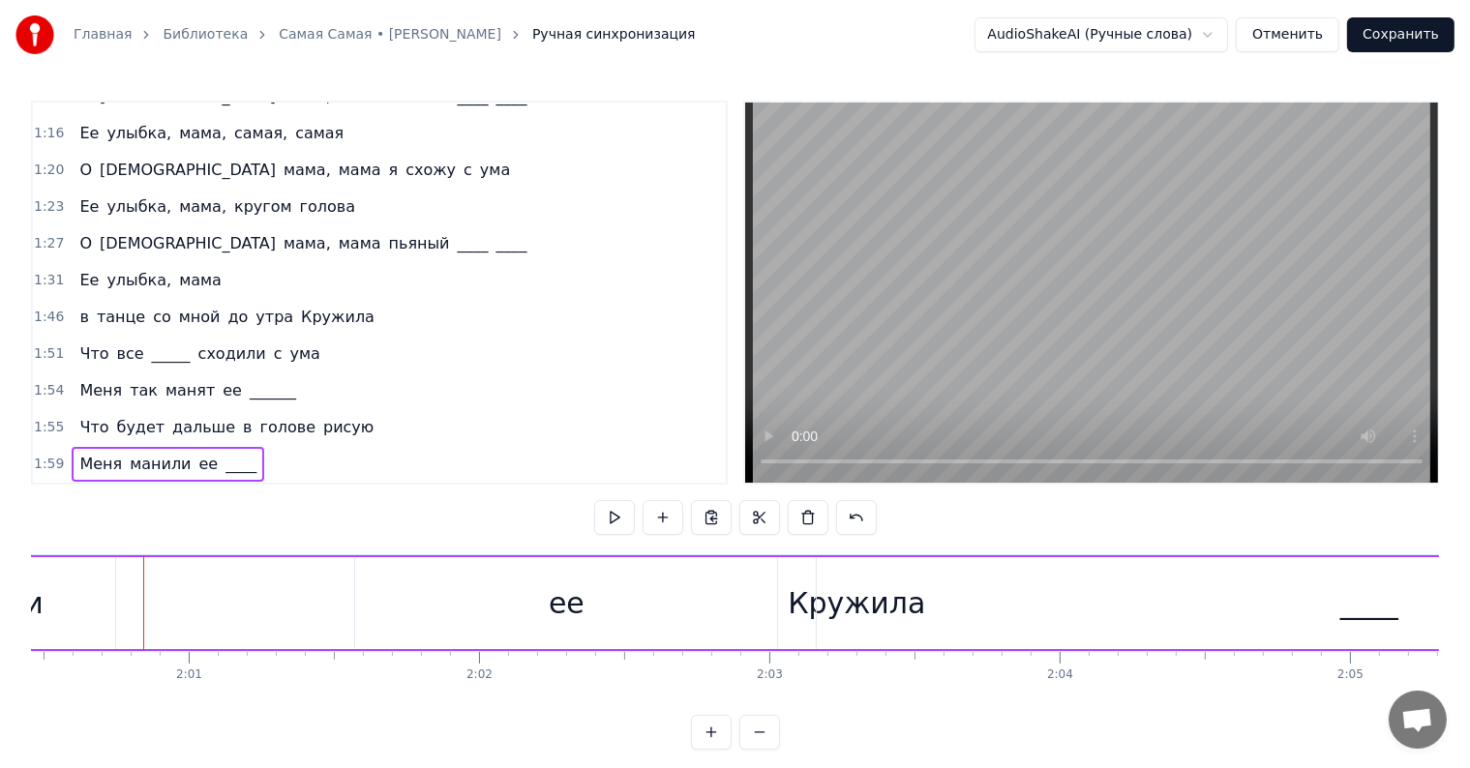
click at [299, 306] on span "Кружила" at bounding box center [337, 317] width 77 height 22
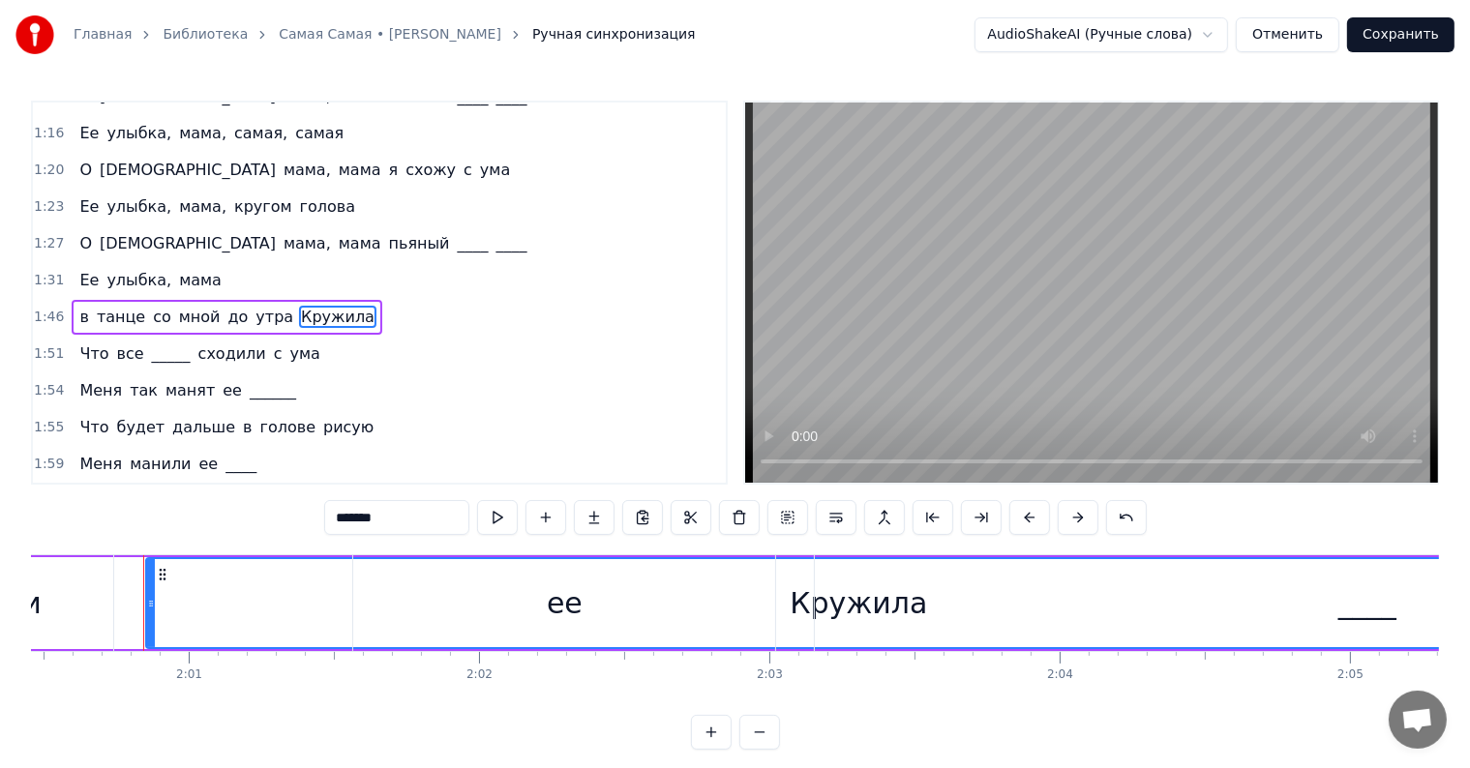
click at [299, 306] on span "Кружила" at bounding box center [337, 317] width 77 height 22
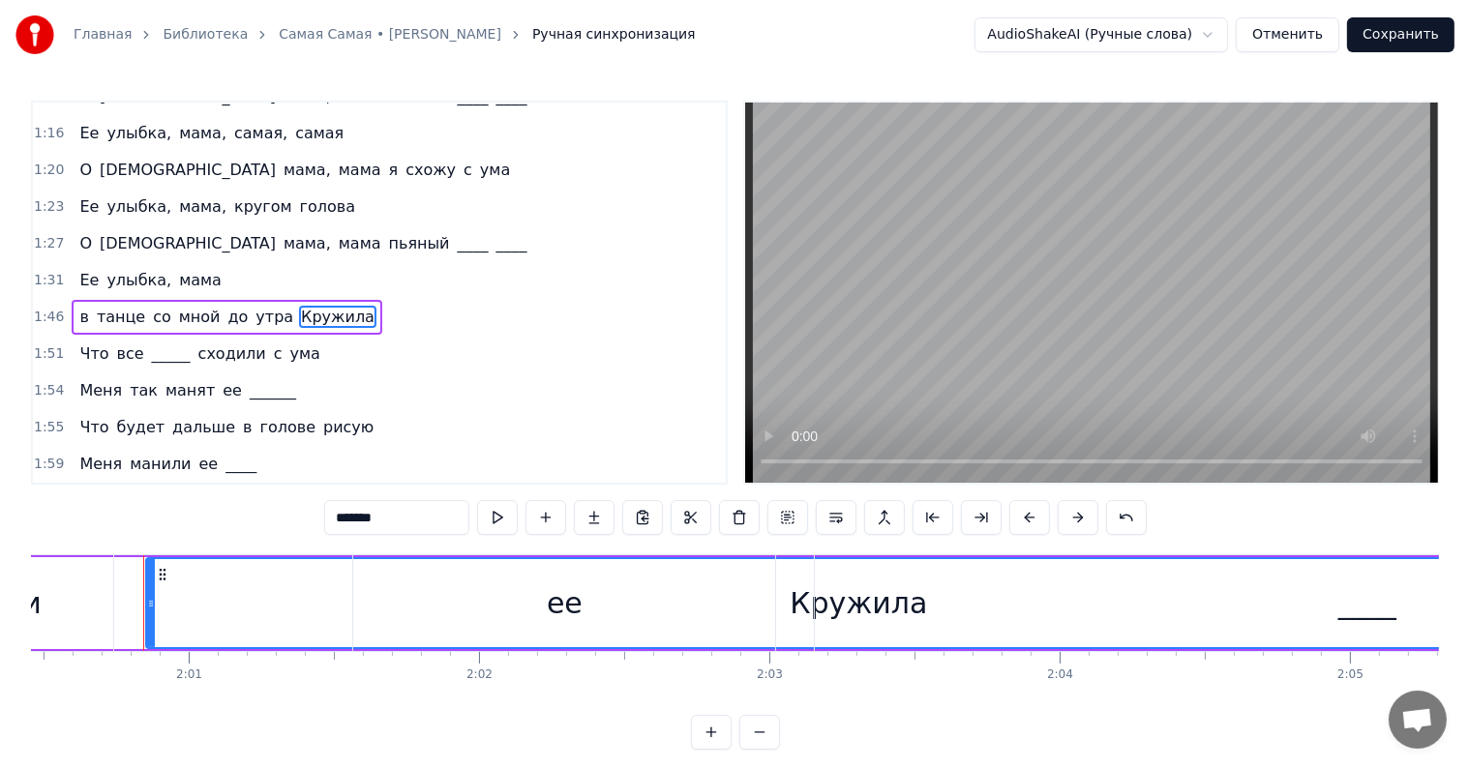
drag, startPoint x: 278, startPoint y: 288, endPoint x: 344, endPoint y: 461, distance: 184.7
click at [331, 444] on div "0:20 Она любила ____ в обед 0:24 И по утрам ее вкусный омлет 0:27 Она любила жи…" at bounding box center [379, 293] width 697 height 384
drag, startPoint x: 296, startPoint y: 291, endPoint x: 75, endPoint y: 296, distance: 220.7
click at [75, 300] on div "в танце со мной до утра [PERSON_NAME]" at bounding box center [227, 317] width 311 height 35
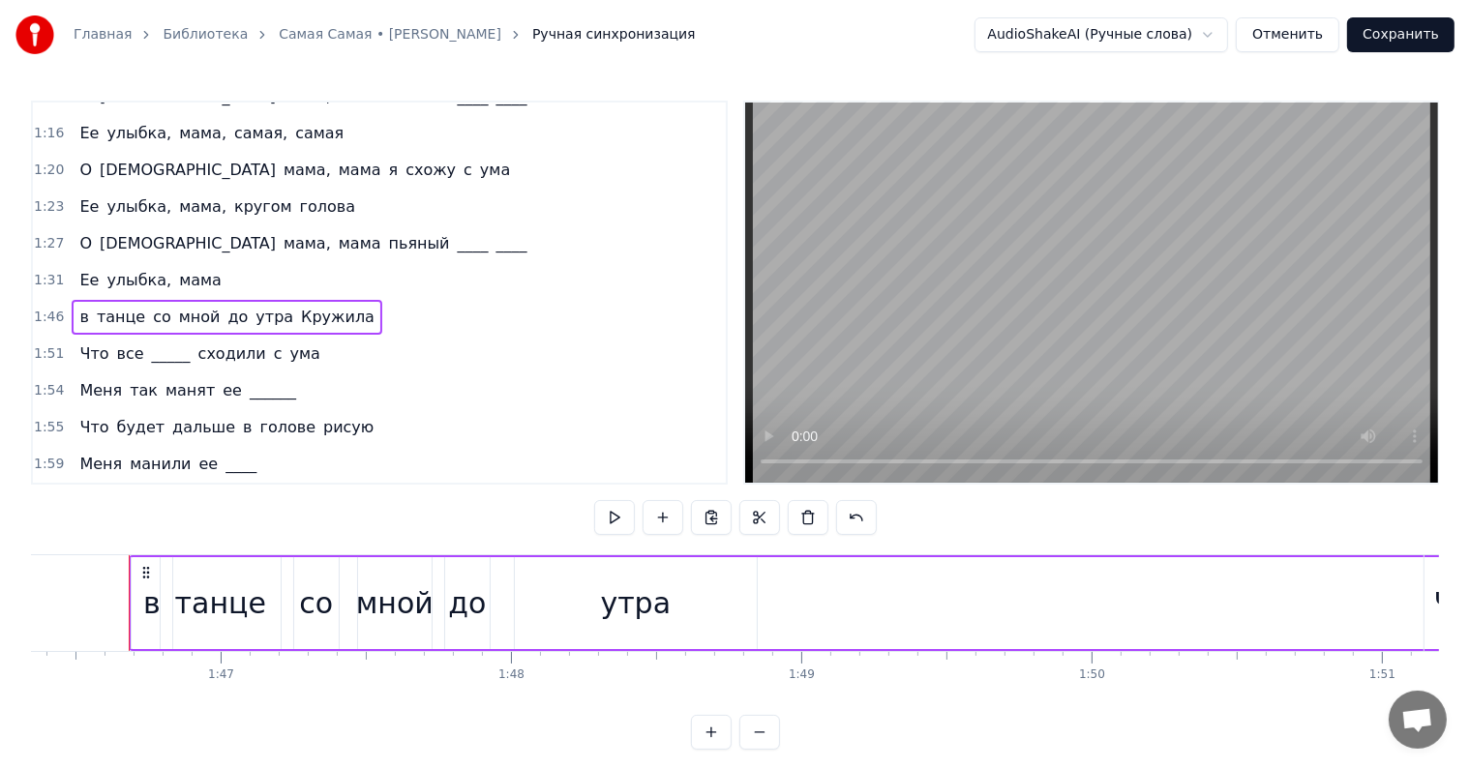
click at [313, 306] on span "Кружила" at bounding box center [337, 317] width 77 height 22
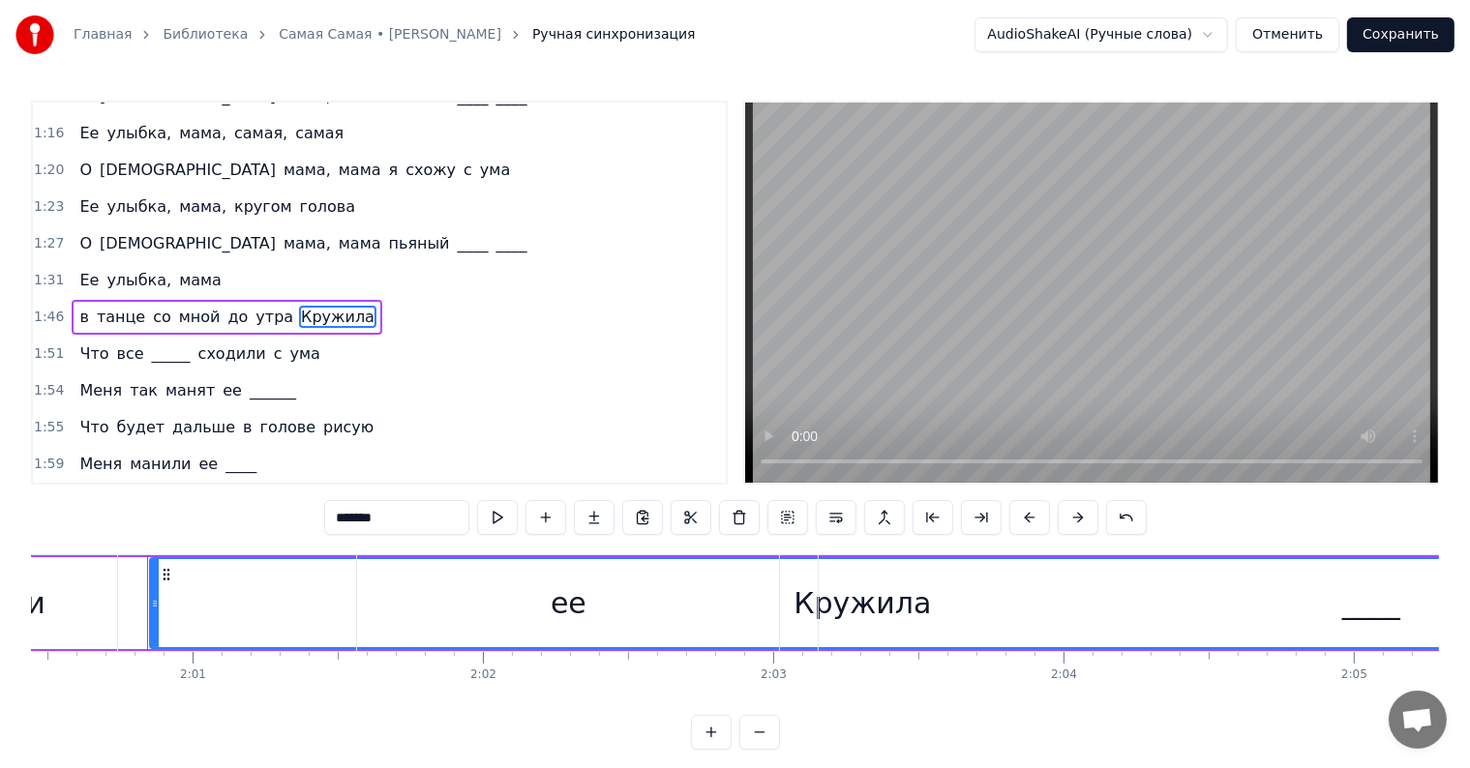
scroll to position [0, 34982]
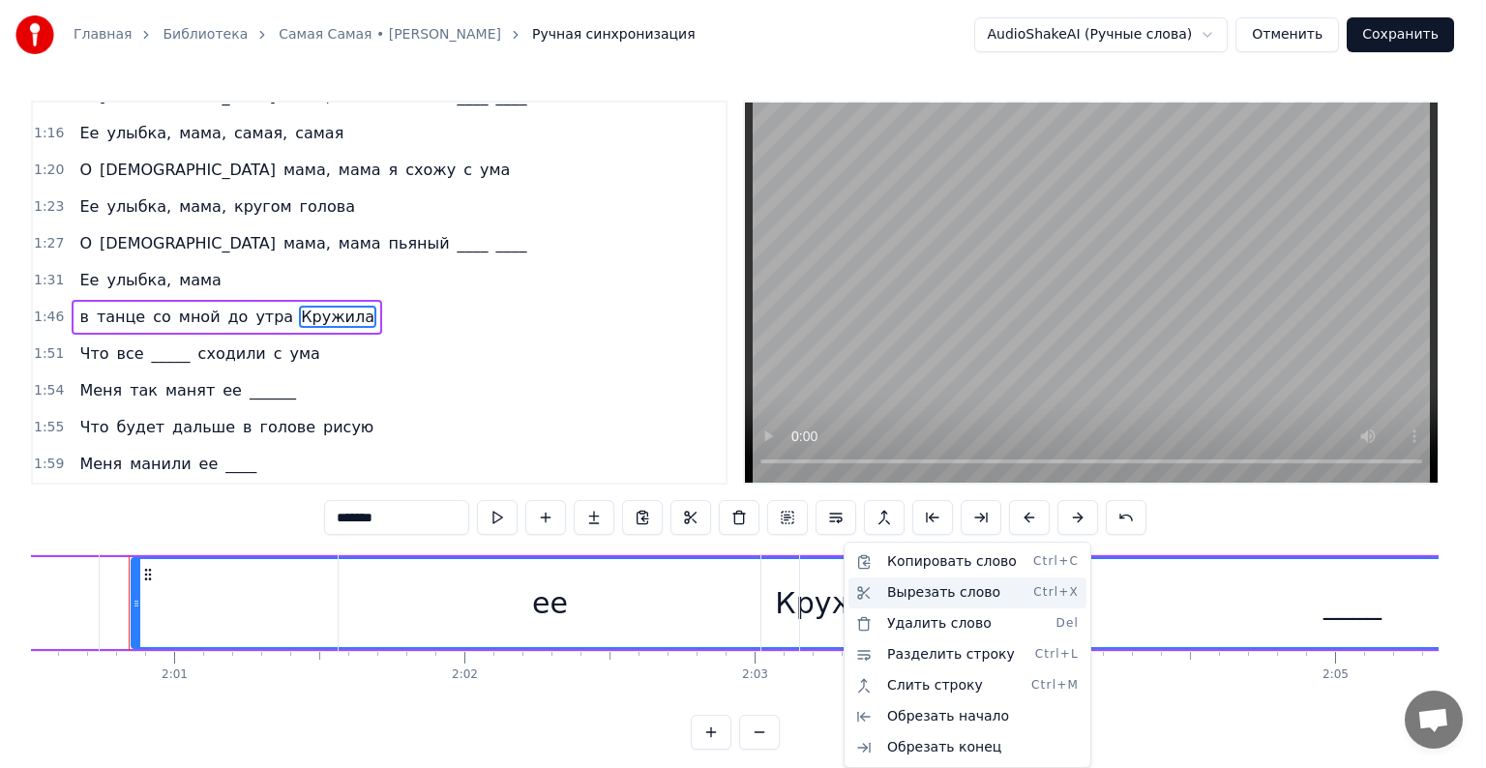
click at [912, 588] on div "Вырезать слово Ctrl+X" at bounding box center [968, 593] width 238 height 31
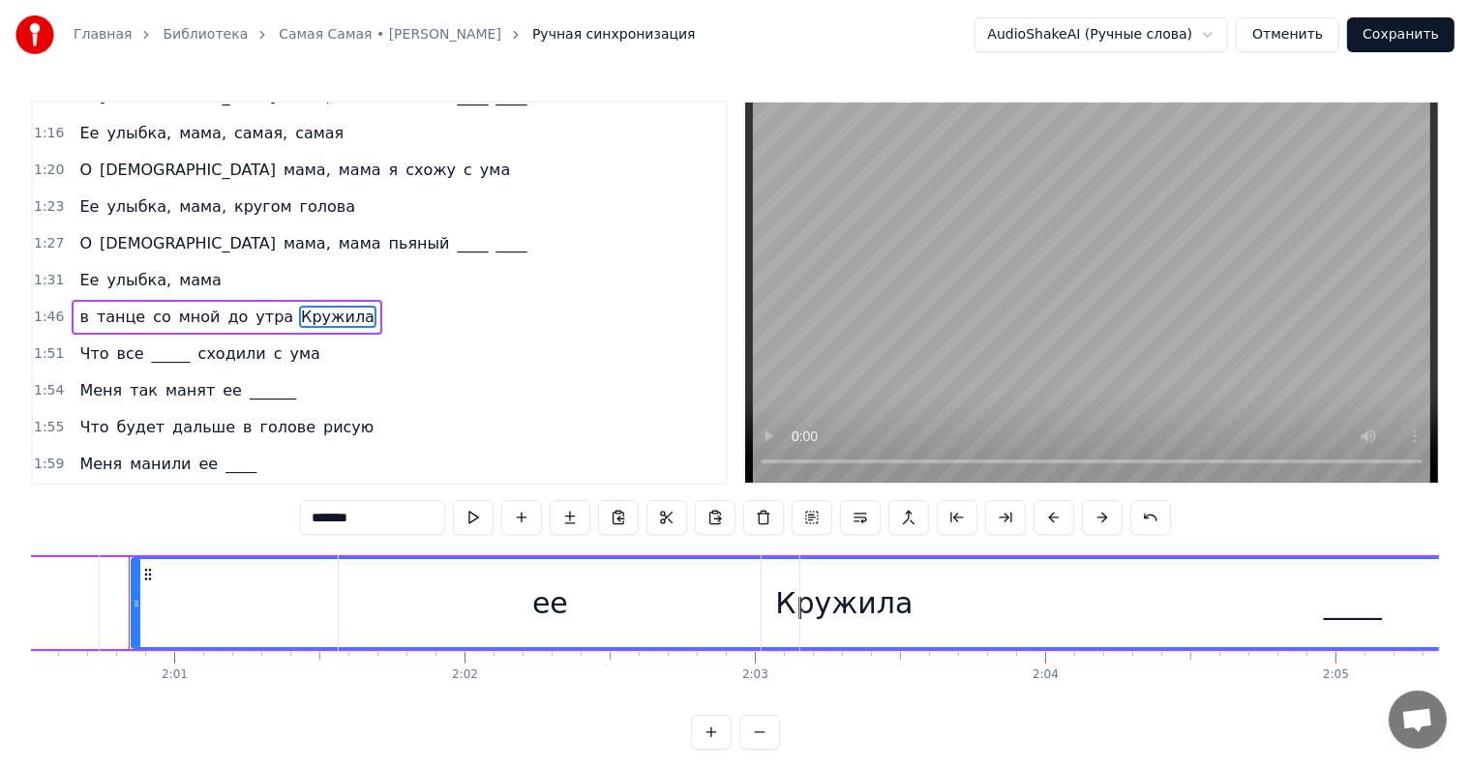
click at [835, 609] on div "____" at bounding box center [1352, 603] width 1104 height 96
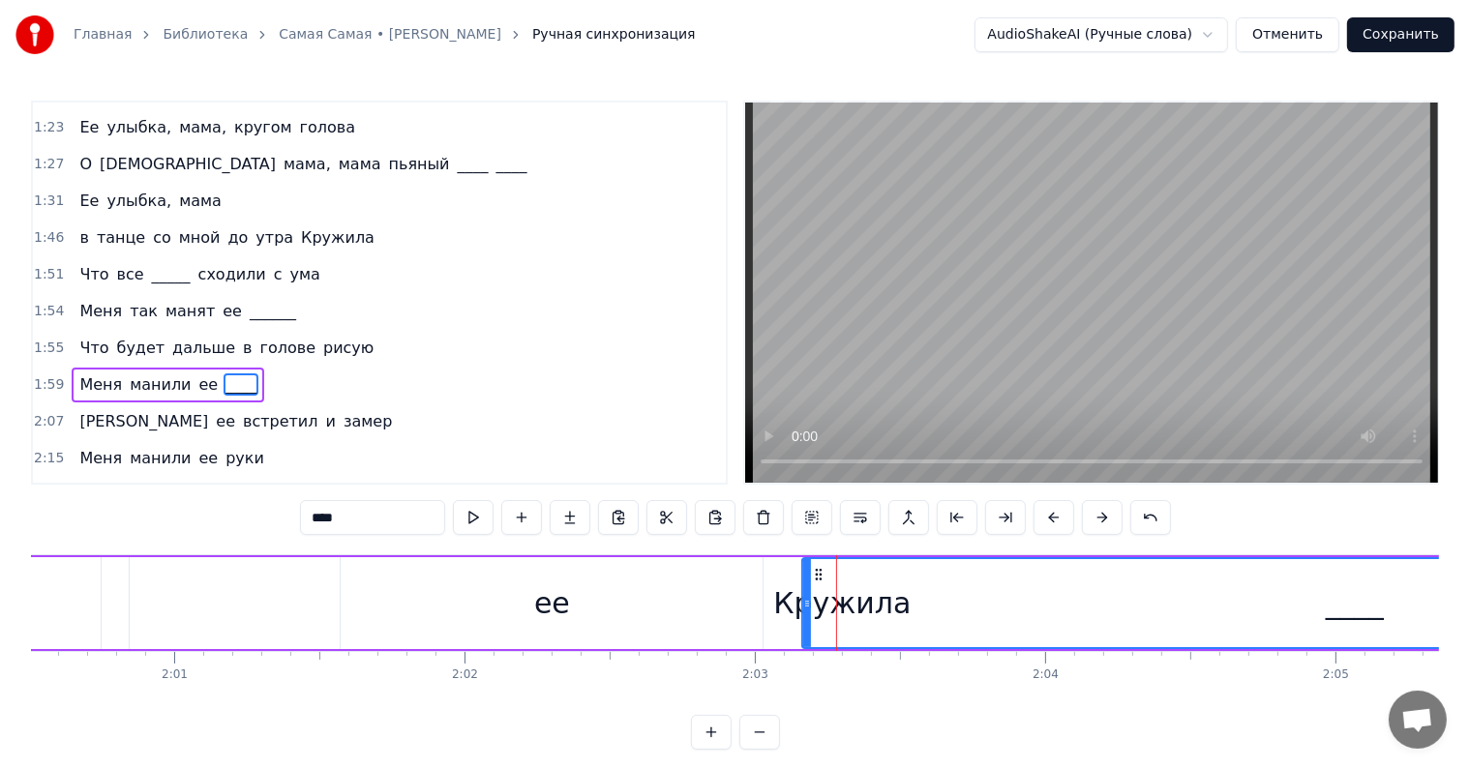
click at [828, 608] on div "____" at bounding box center [1354, 603] width 1102 height 88
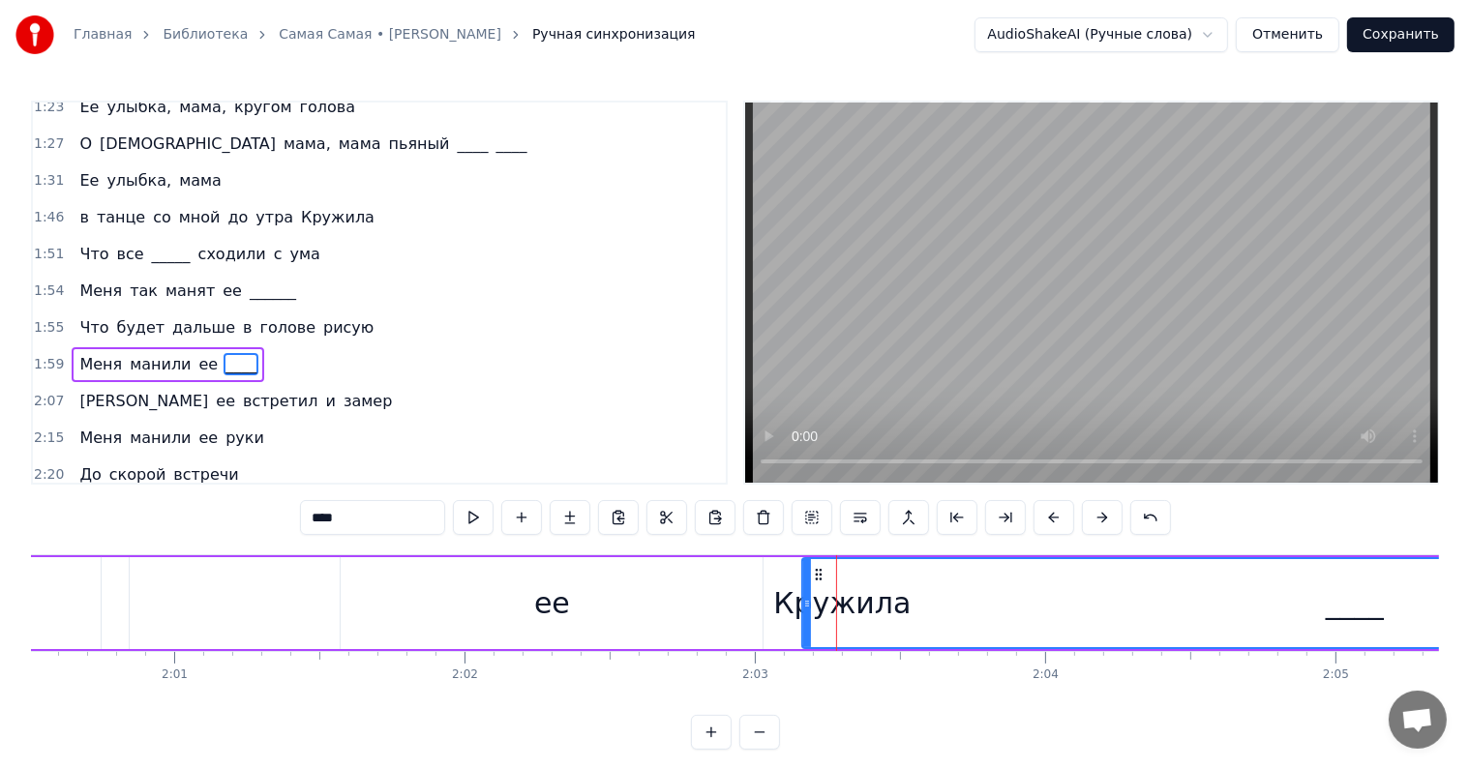
scroll to position [681, 0]
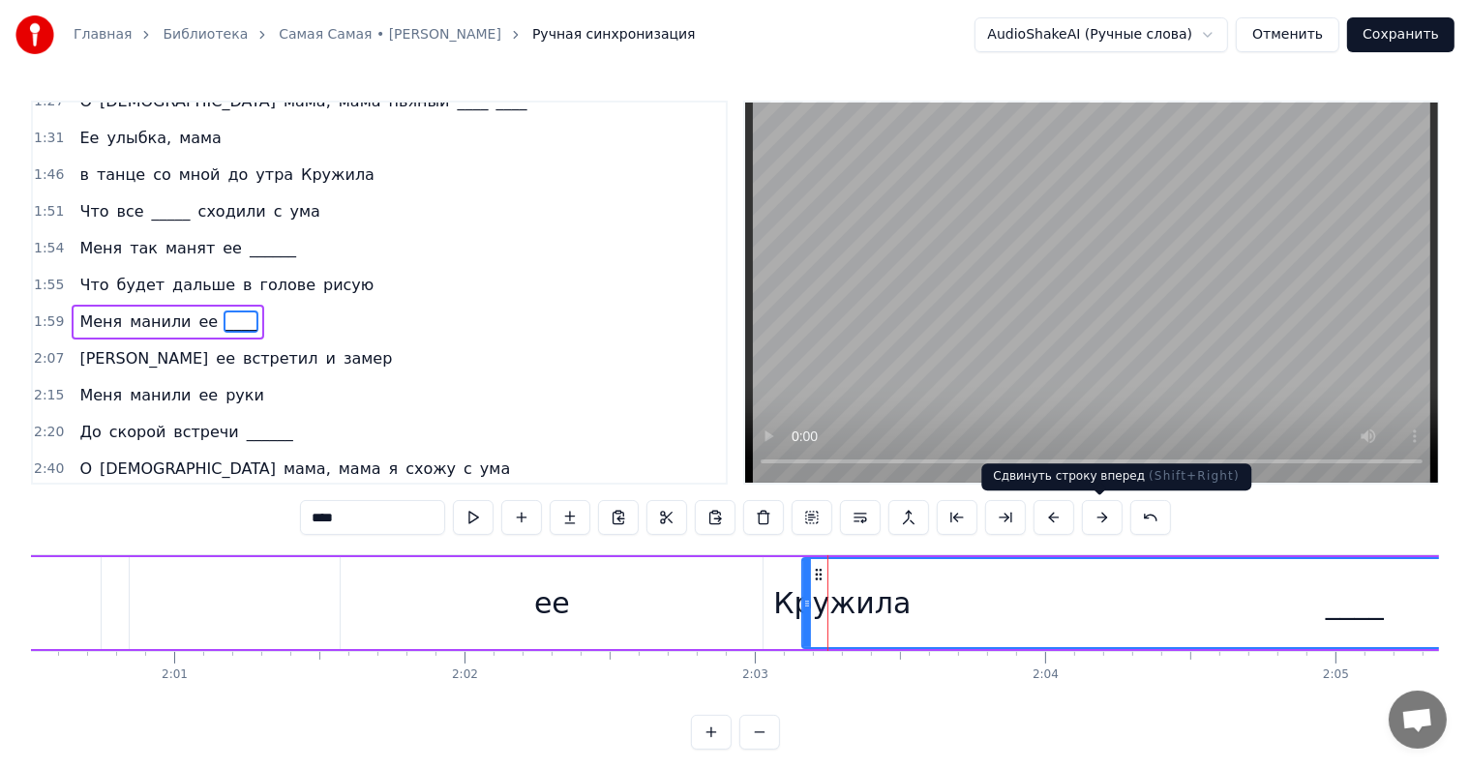
click at [1103, 519] on button at bounding box center [1102, 517] width 41 height 35
click at [1142, 521] on button at bounding box center [1150, 517] width 41 height 35
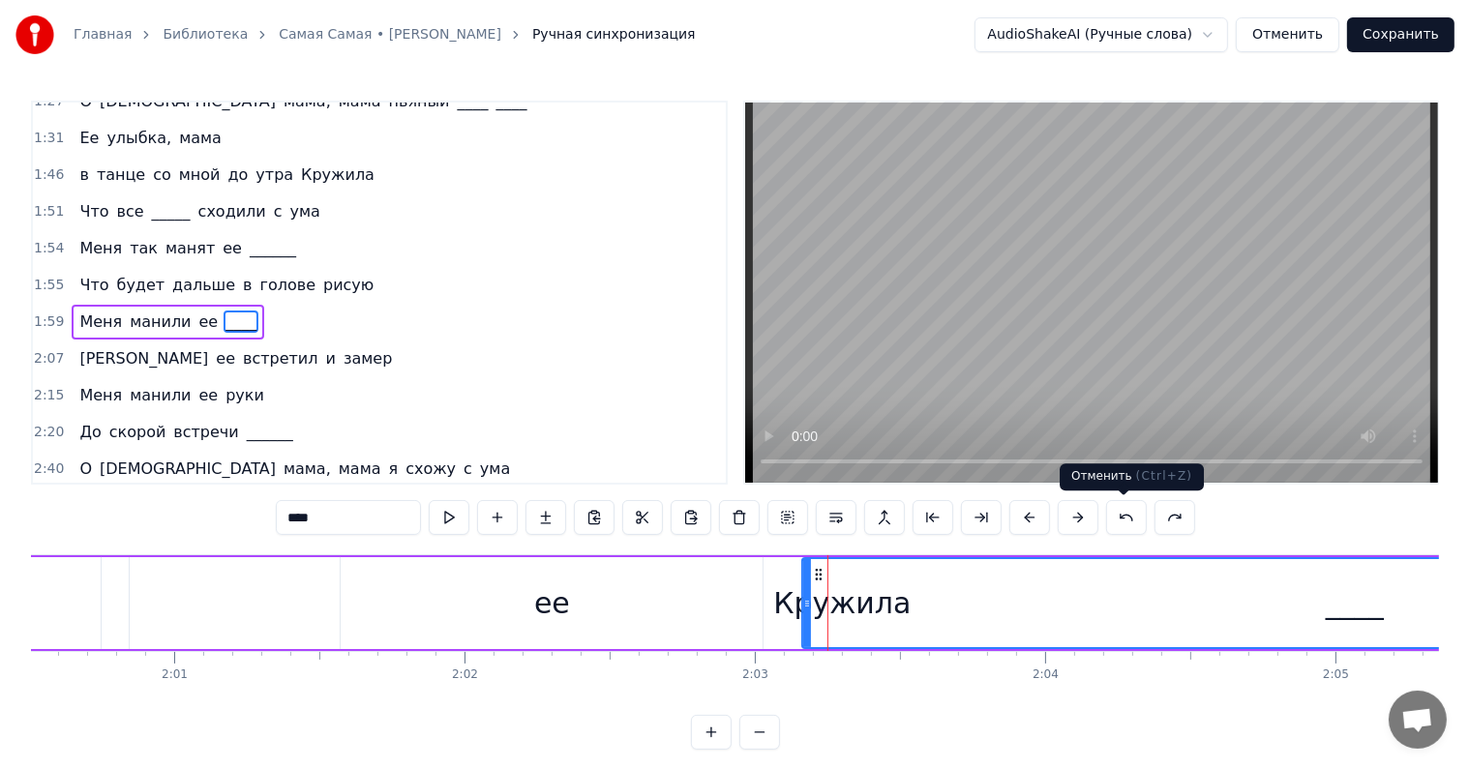
click at [1128, 526] on button at bounding box center [1126, 517] width 41 height 35
click at [1122, 523] on button at bounding box center [1126, 517] width 41 height 35
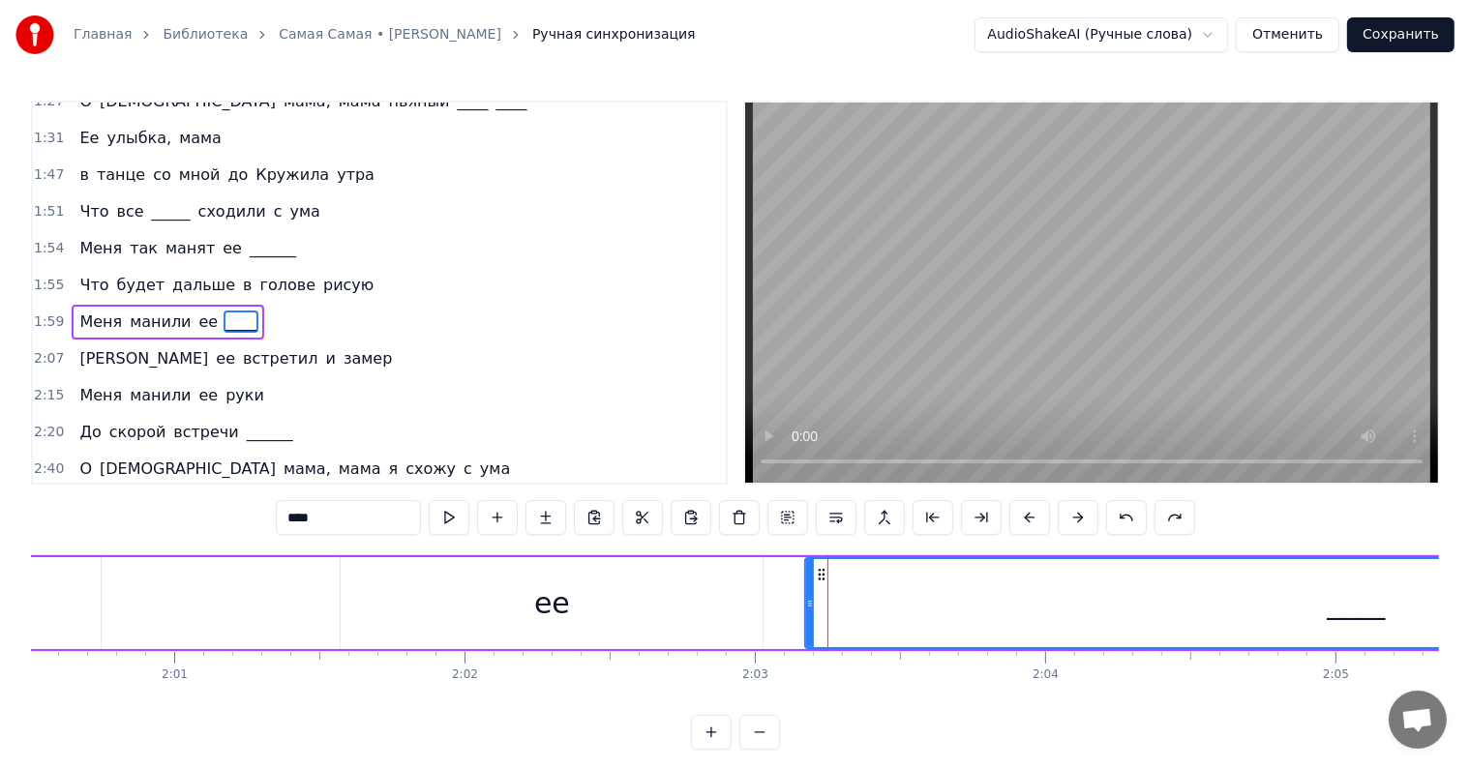
click at [1122, 523] on button at bounding box center [1126, 517] width 41 height 35
click at [106, 164] on span "Кружила" at bounding box center [115, 175] width 77 height 22
type input "*******"
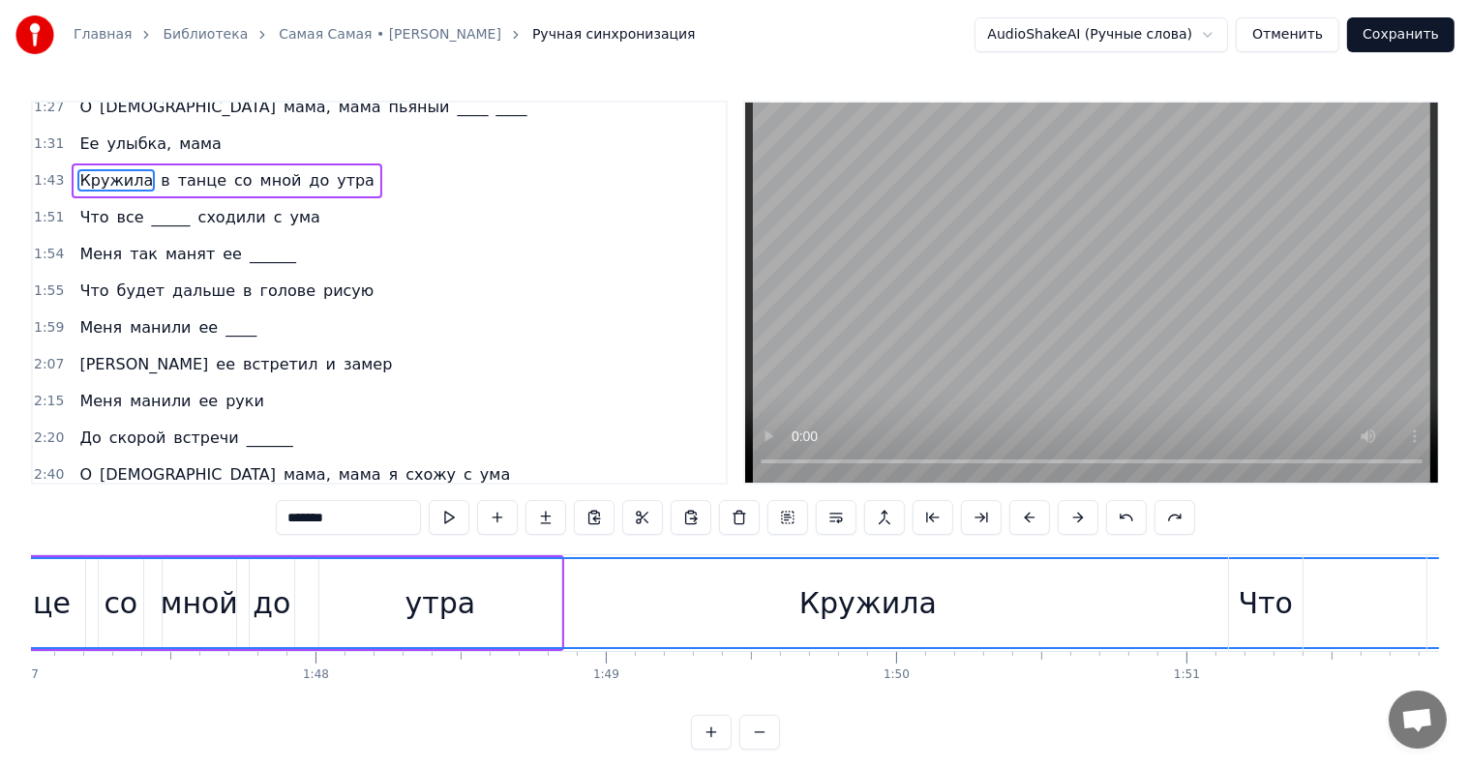
scroll to position [0, 30952]
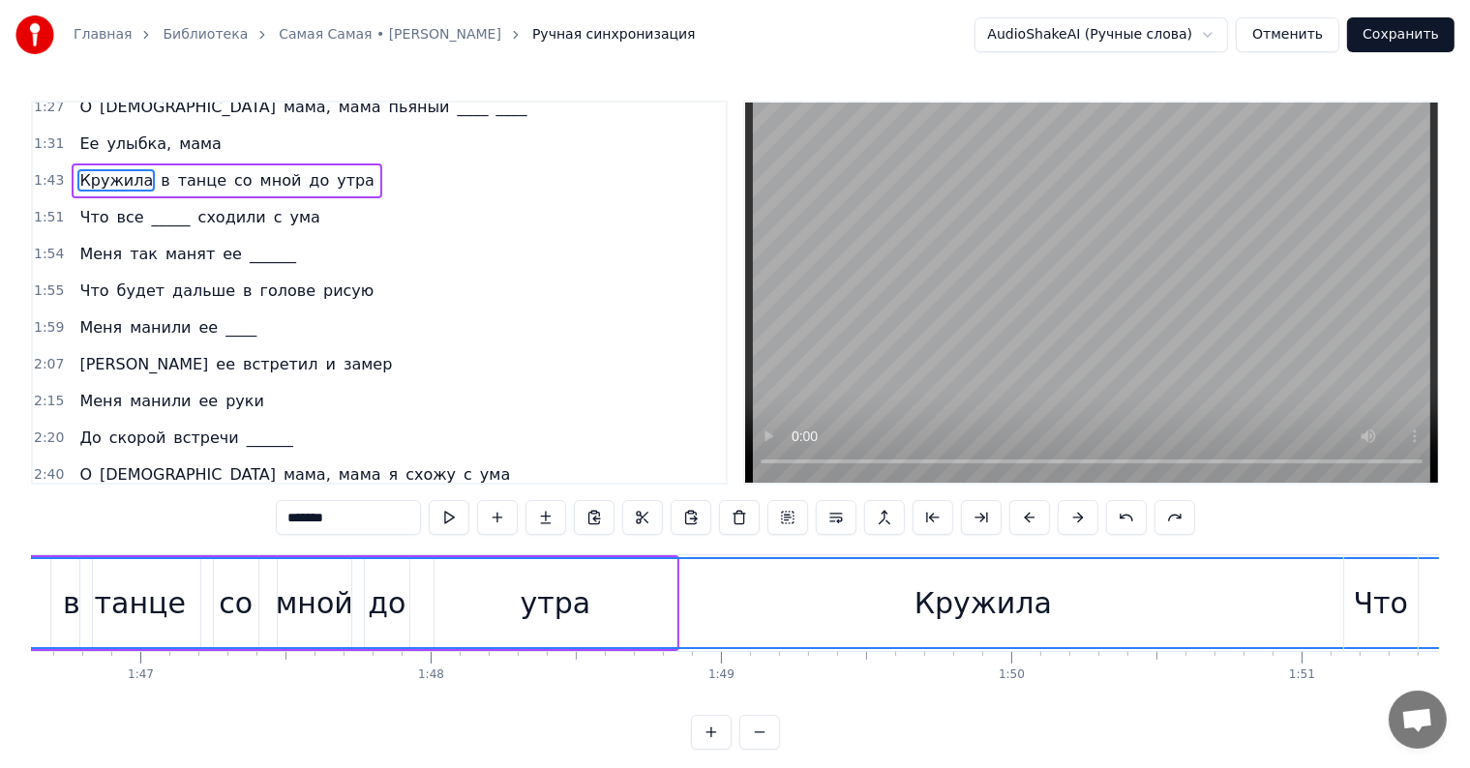
click at [677, 575] on div "Кружила" at bounding box center [983, 603] width 3462 height 88
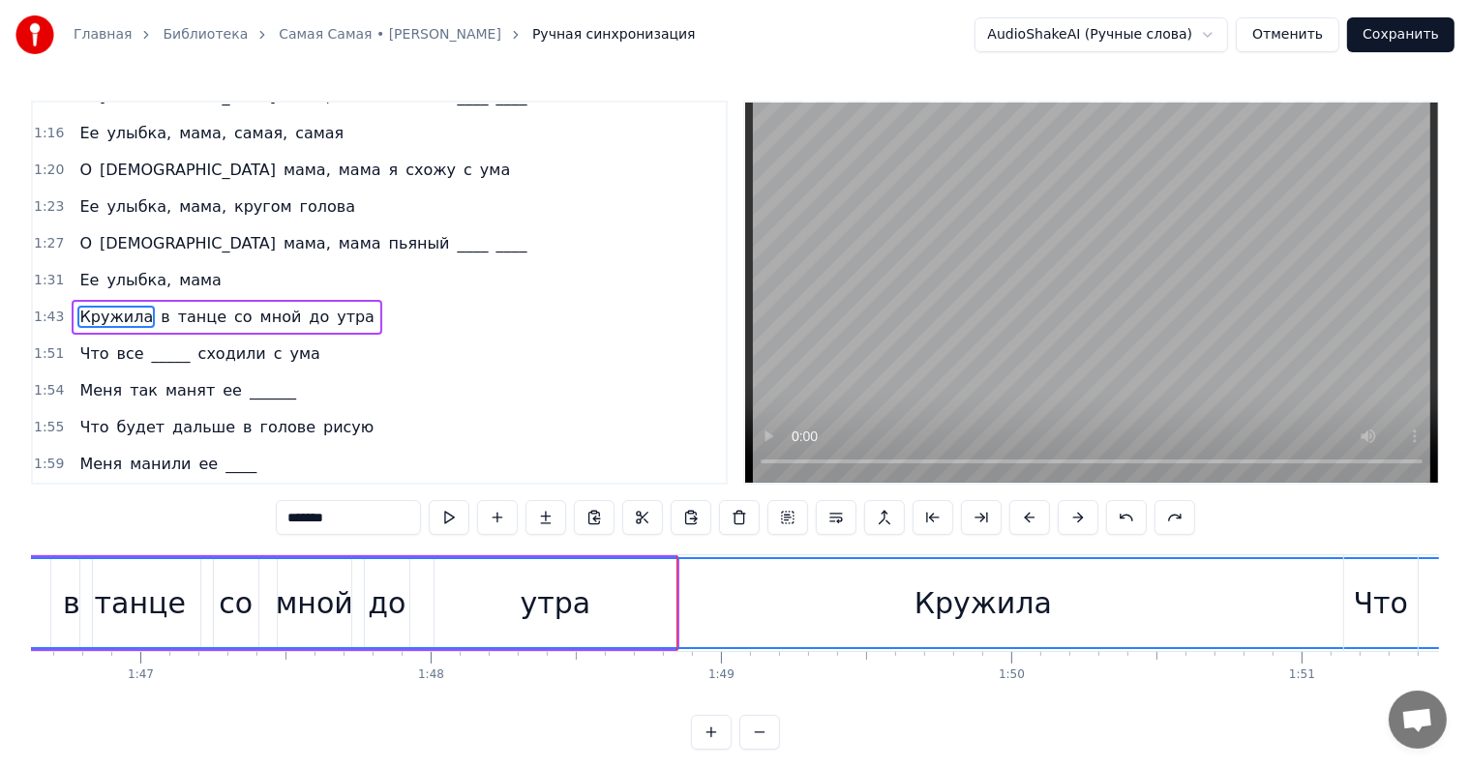
click at [998, 609] on div "Кружила" at bounding box center [982, 604] width 137 height 44
click at [116, 306] on span "Кружила" at bounding box center [115, 317] width 77 height 22
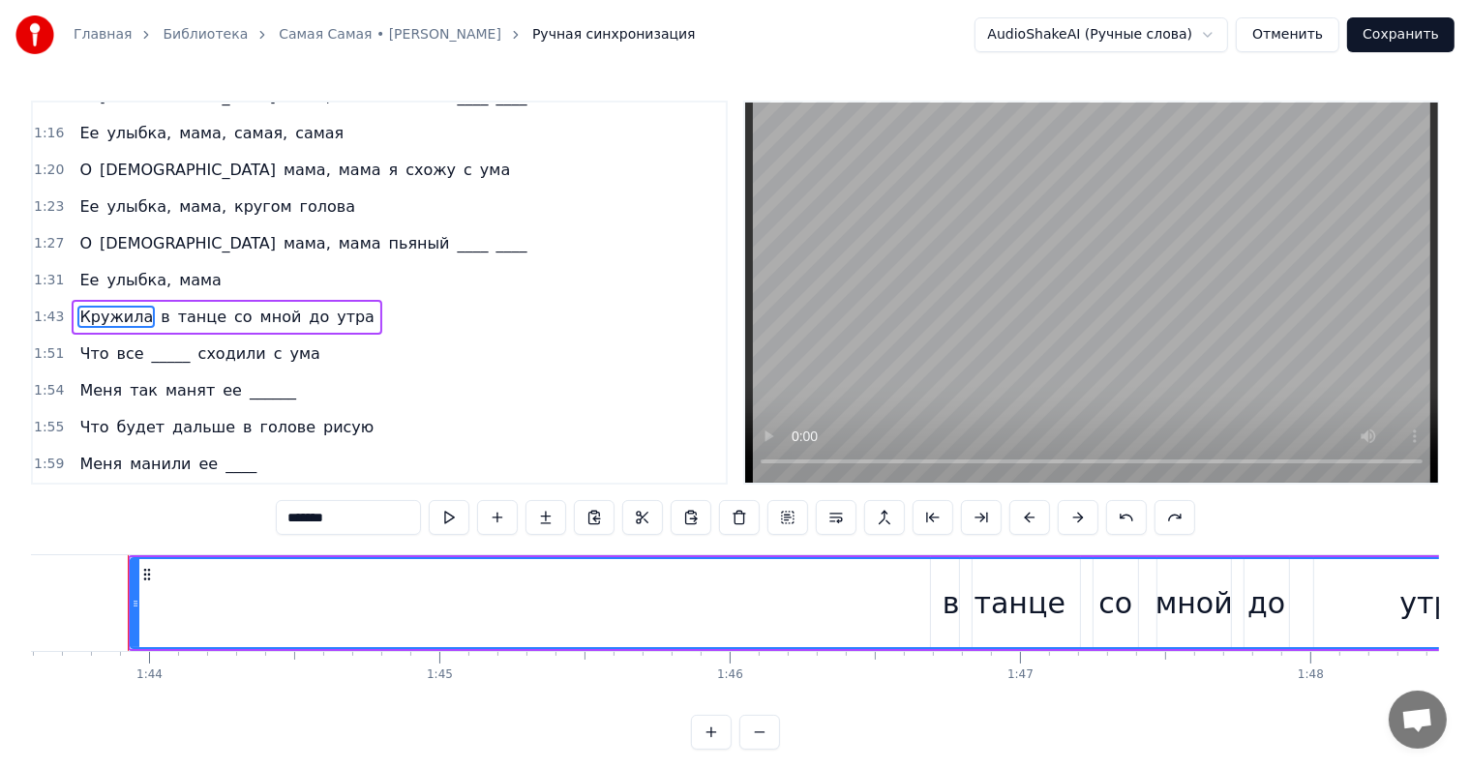
scroll to position [0, 30072]
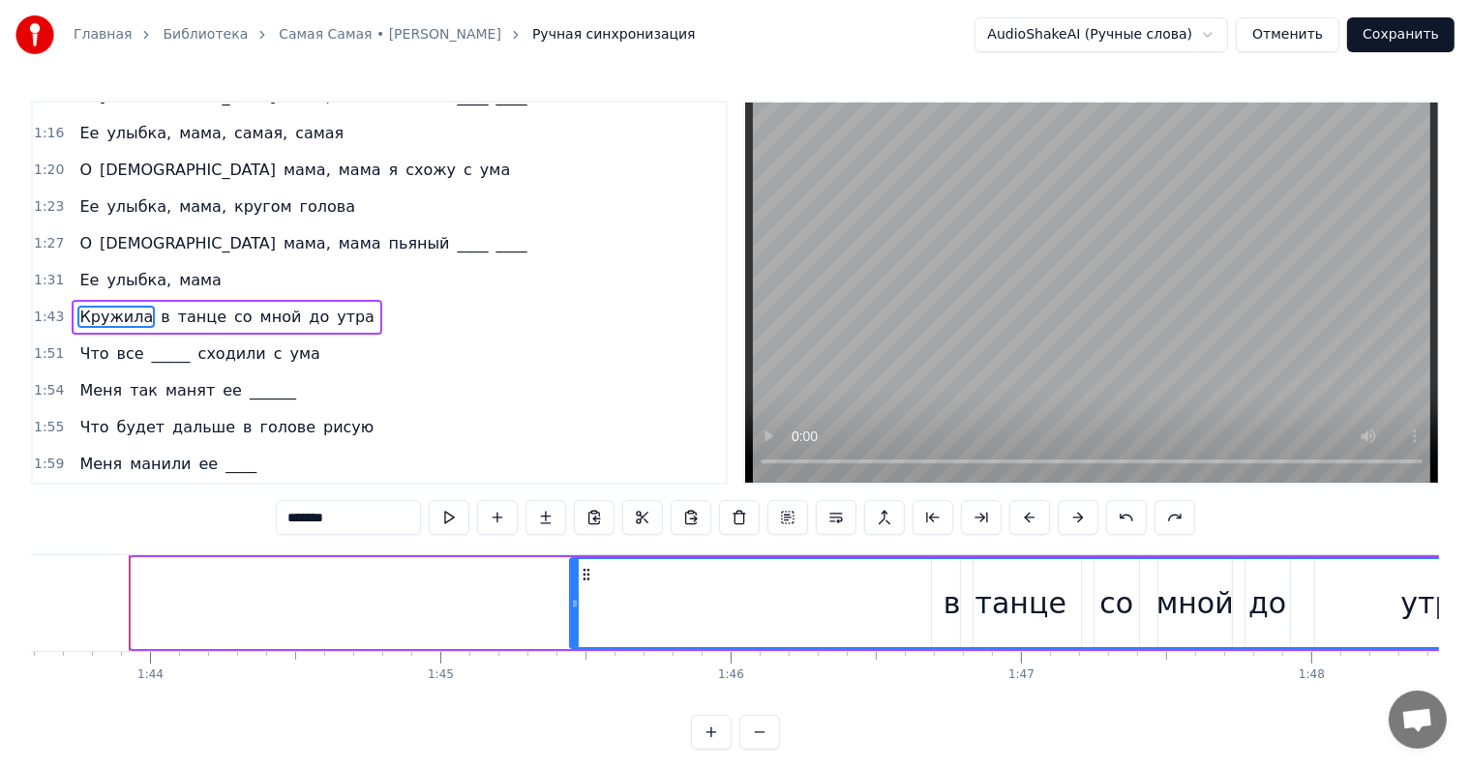
drag, startPoint x: 135, startPoint y: 602, endPoint x: 573, endPoint y: 607, distance: 438.4
click at [573, 607] on icon at bounding box center [575, 603] width 8 height 15
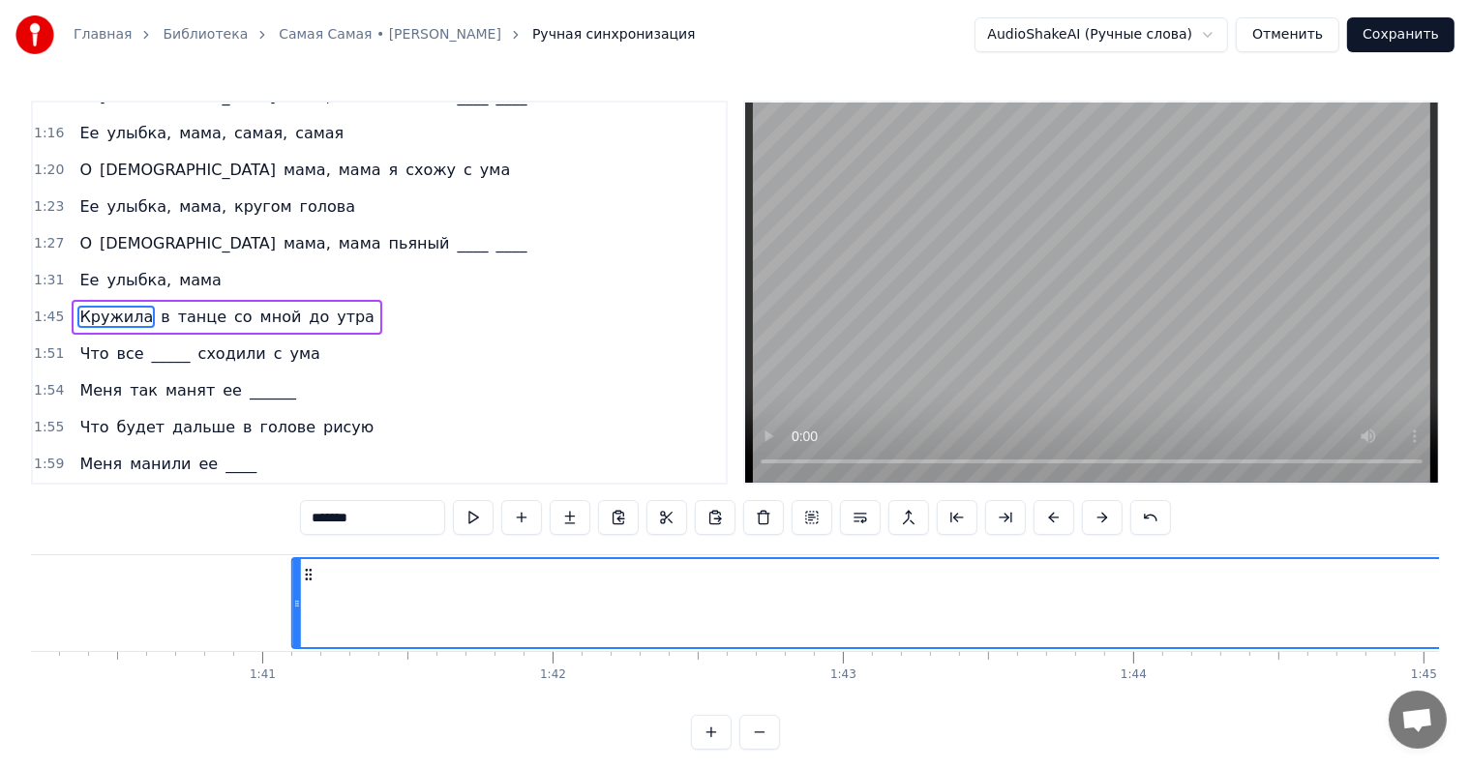
scroll to position [0, 29088]
drag, startPoint x: 584, startPoint y: 568, endPoint x: 561, endPoint y: 581, distance: 26.4
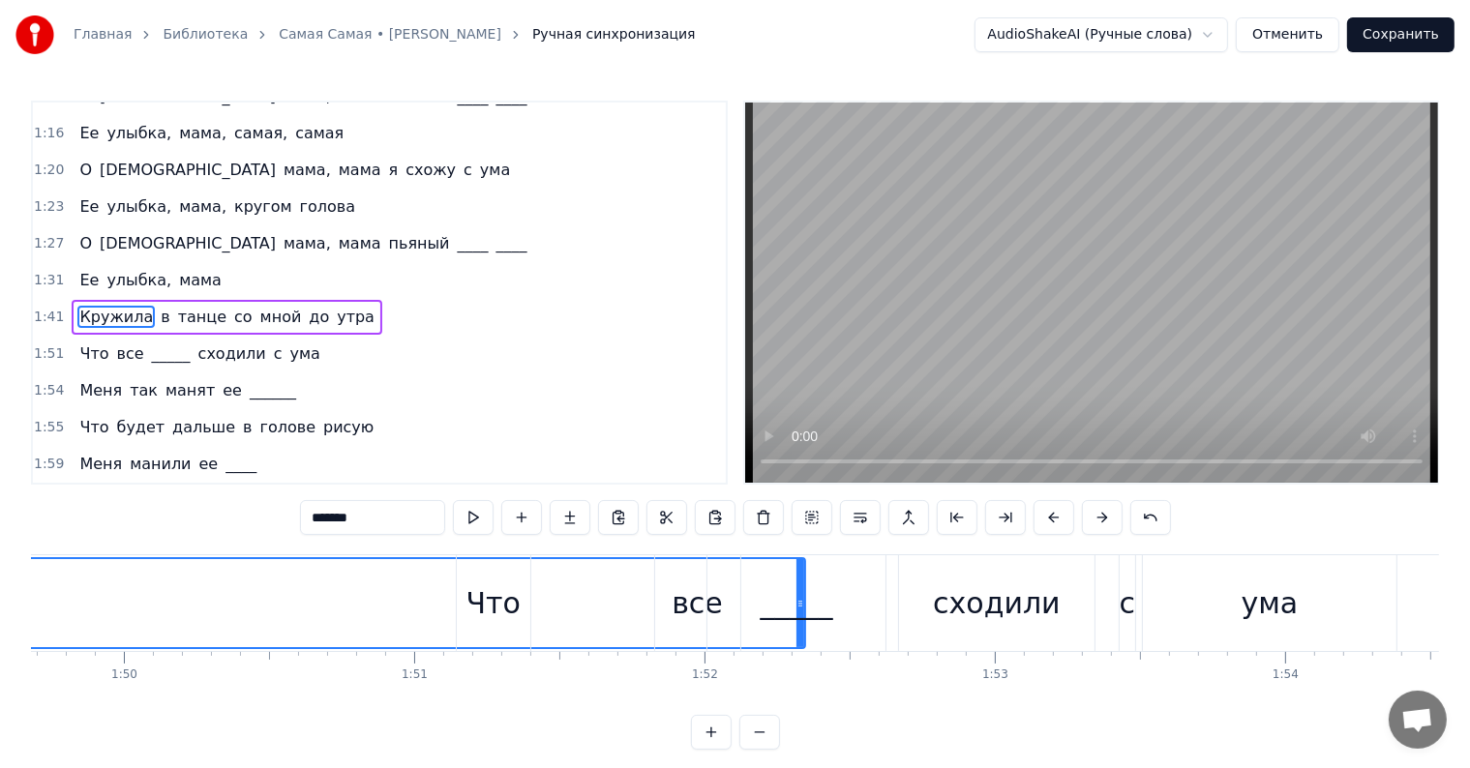
scroll to position [0, 31878]
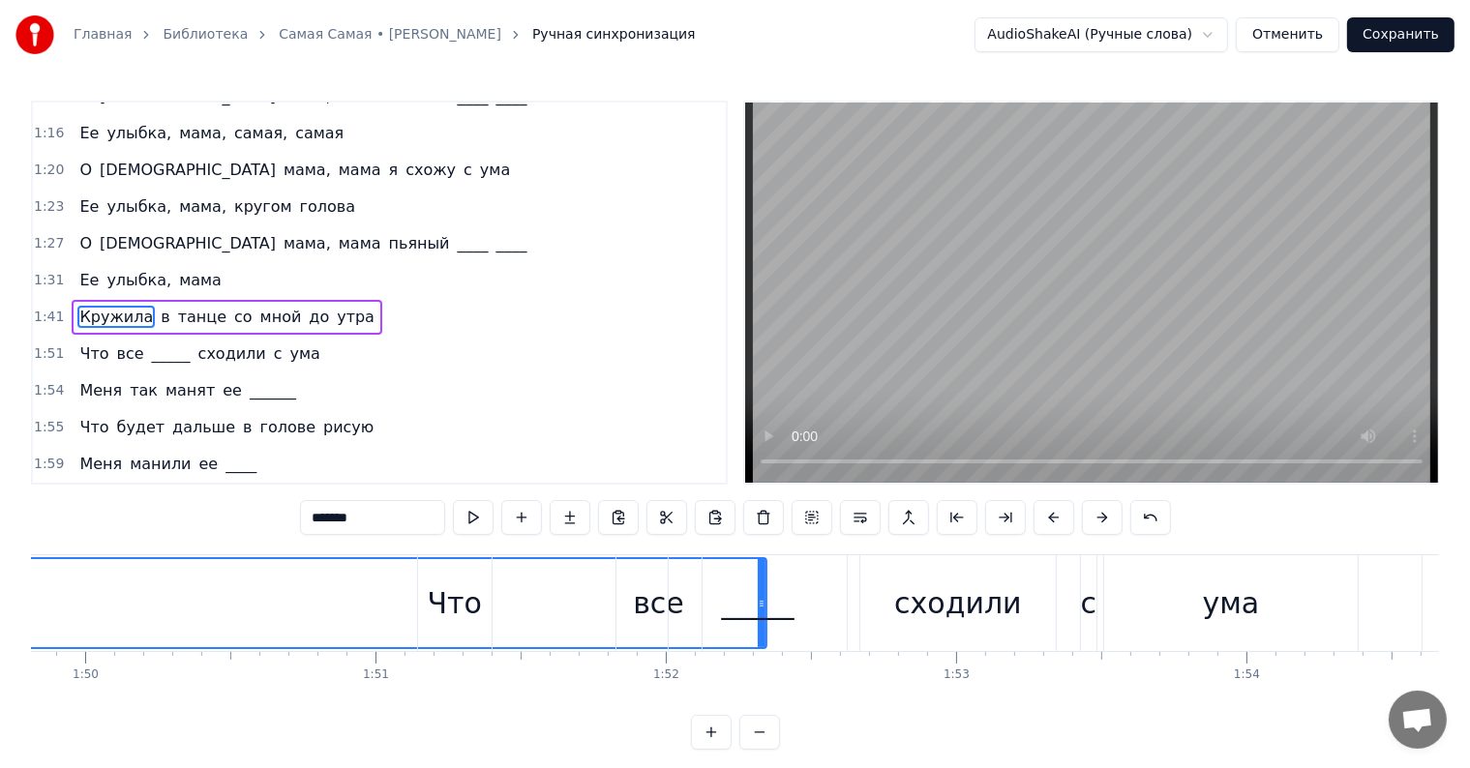
drag, startPoint x: 762, startPoint y: 601, endPoint x: 653, endPoint y: 610, distance: 108.7
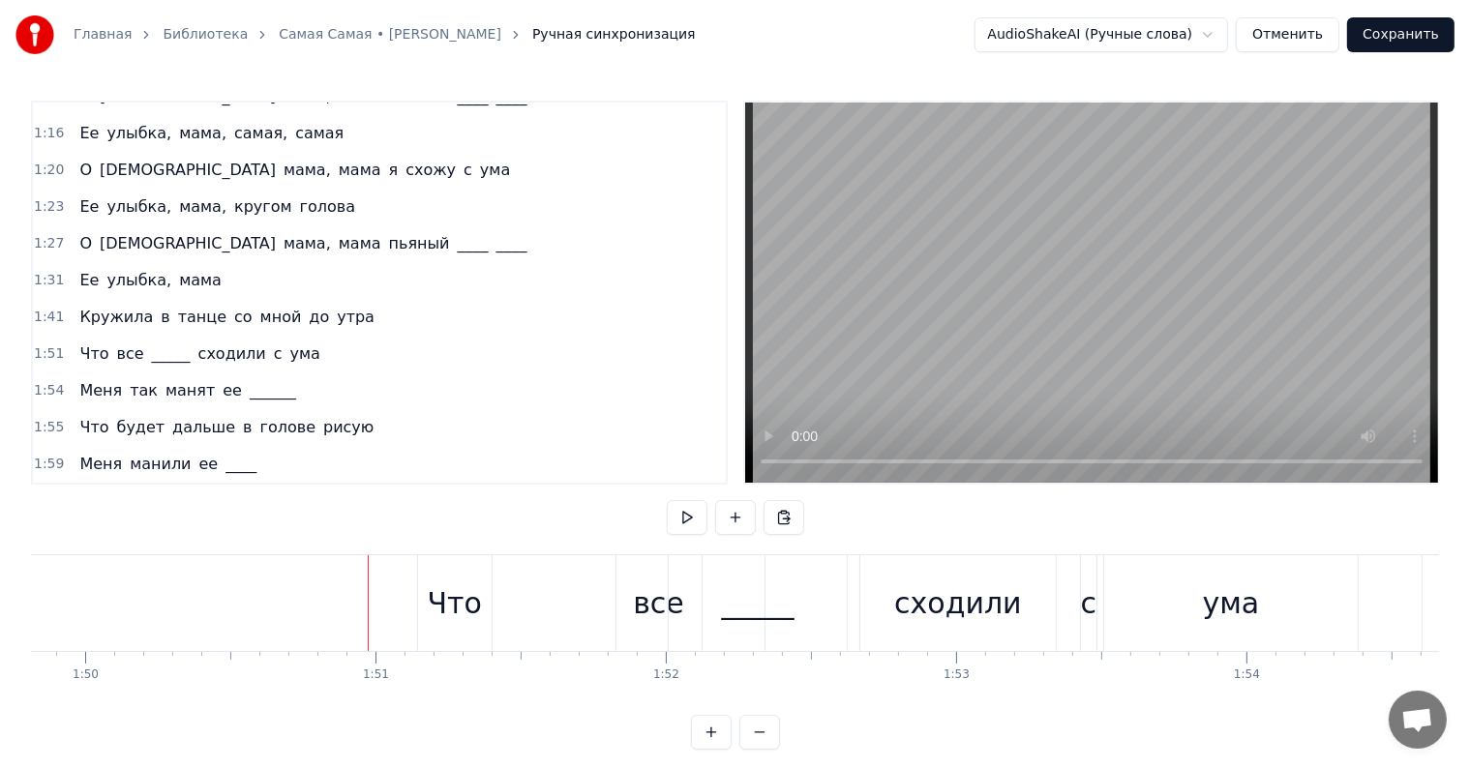
click at [763, 601] on div "_____" at bounding box center [758, 604] width 73 height 44
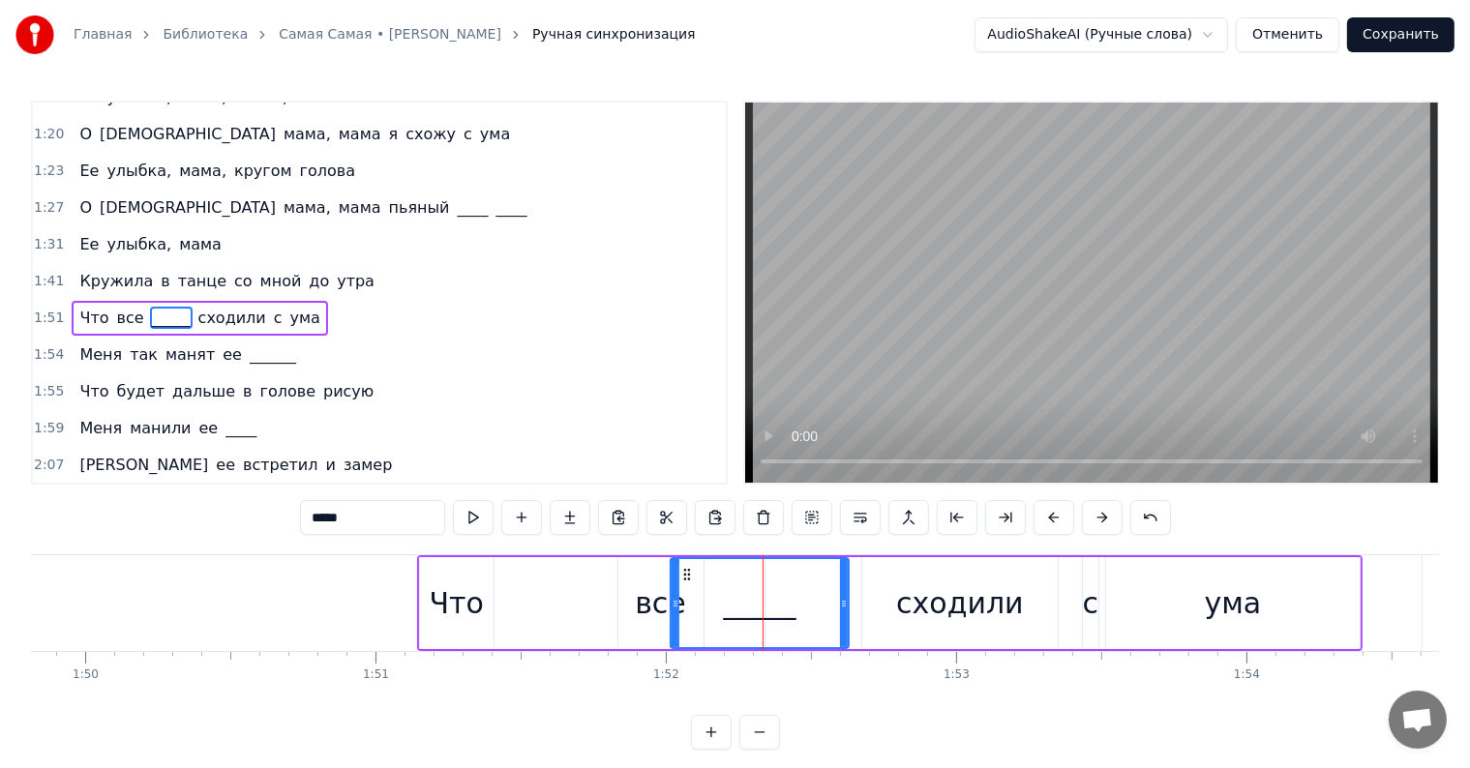
click at [512, 609] on div "Что все _____ сходили с ума" at bounding box center [889, 603] width 945 height 96
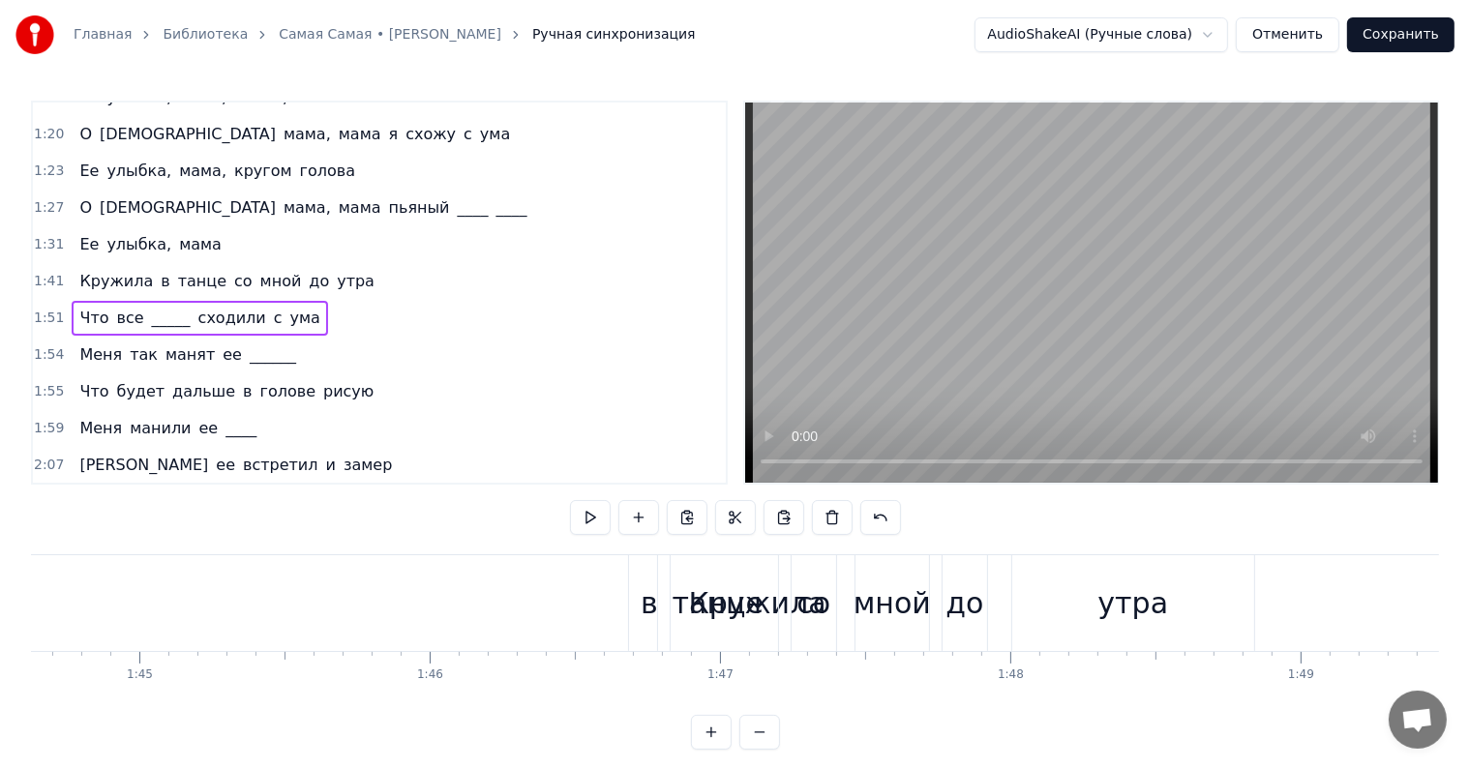
scroll to position [0, 30566]
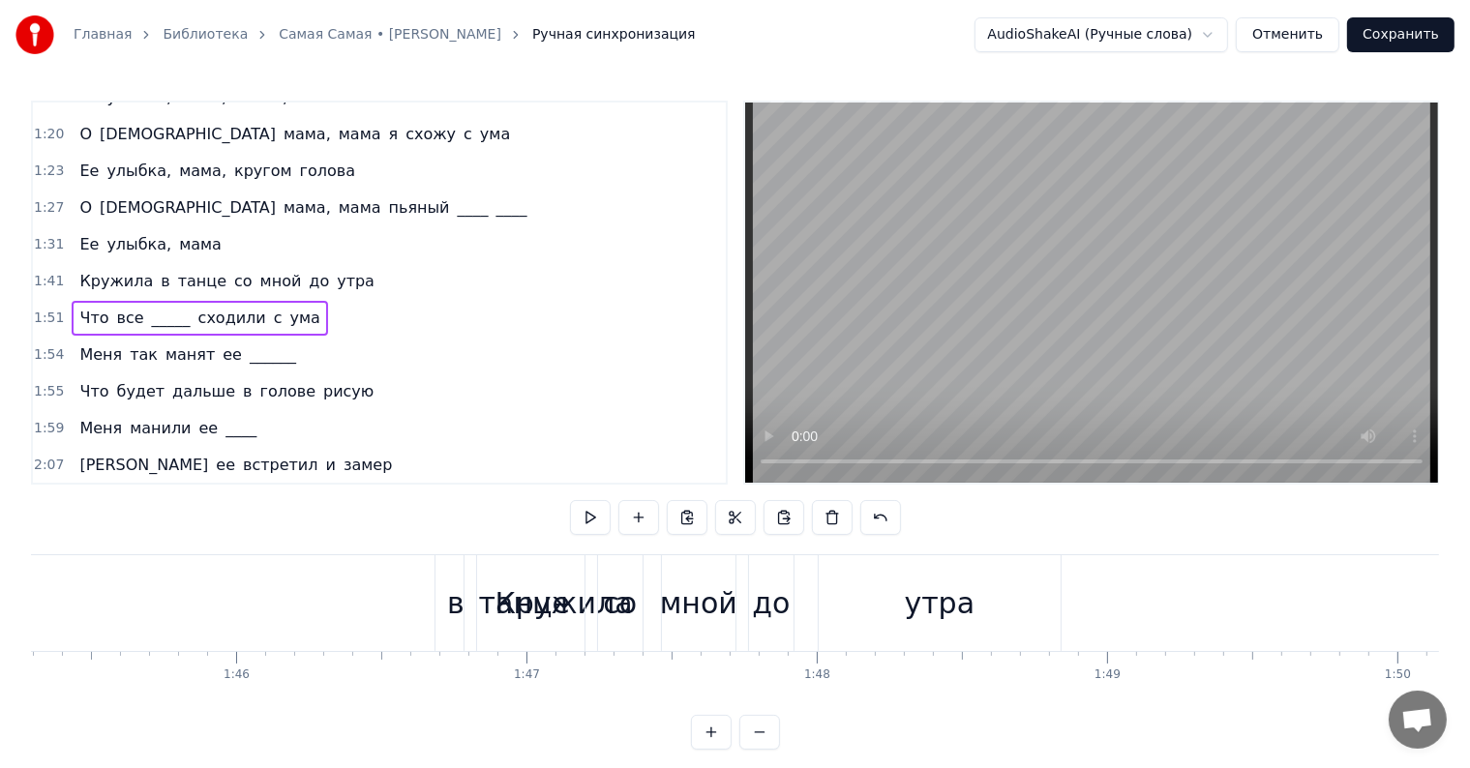
click at [516, 567] on div "танце" at bounding box center [524, 603] width 120 height 96
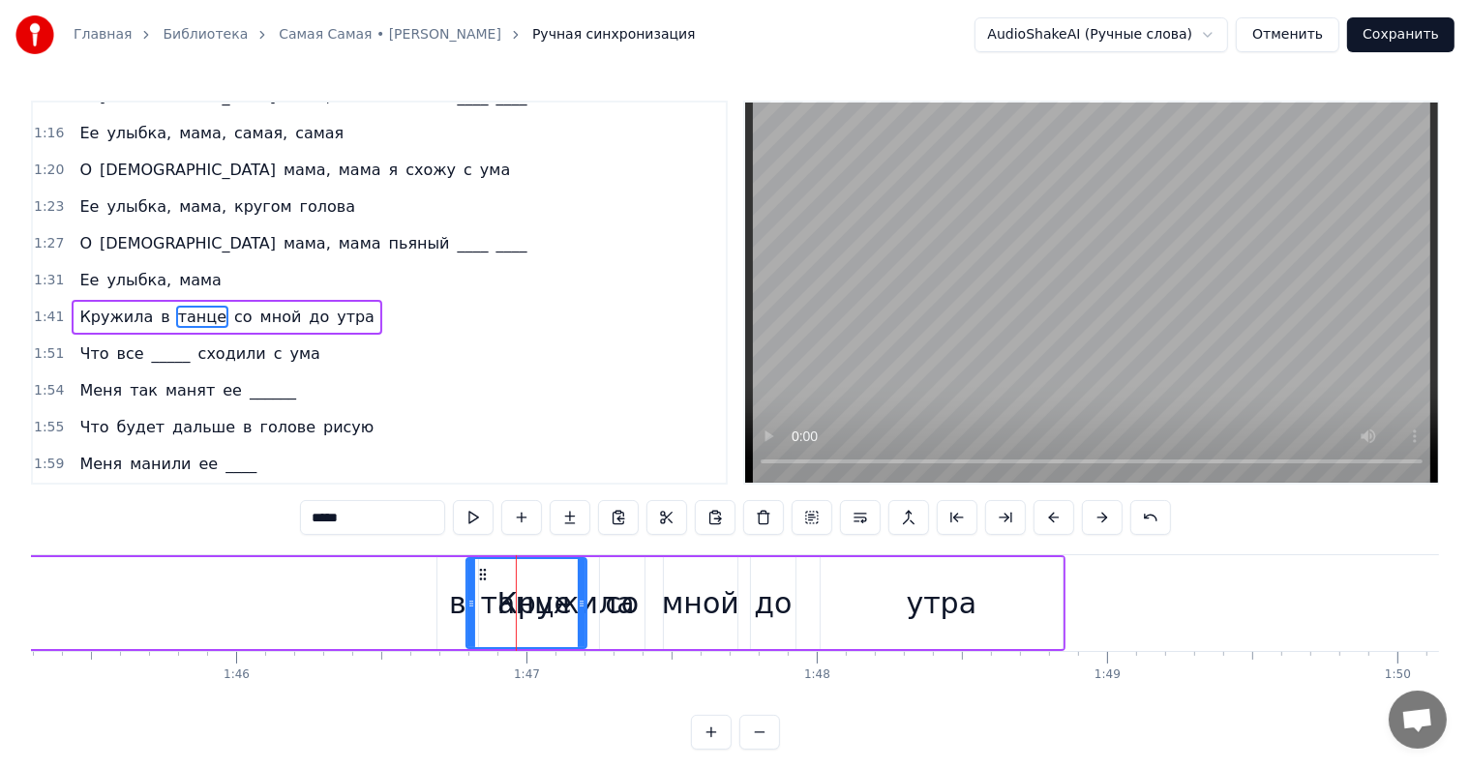
click at [62, 299] on div "1:41 [PERSON_NAME] в танце со мной до утра" at bounding box center [379, 317] width 693 height 37
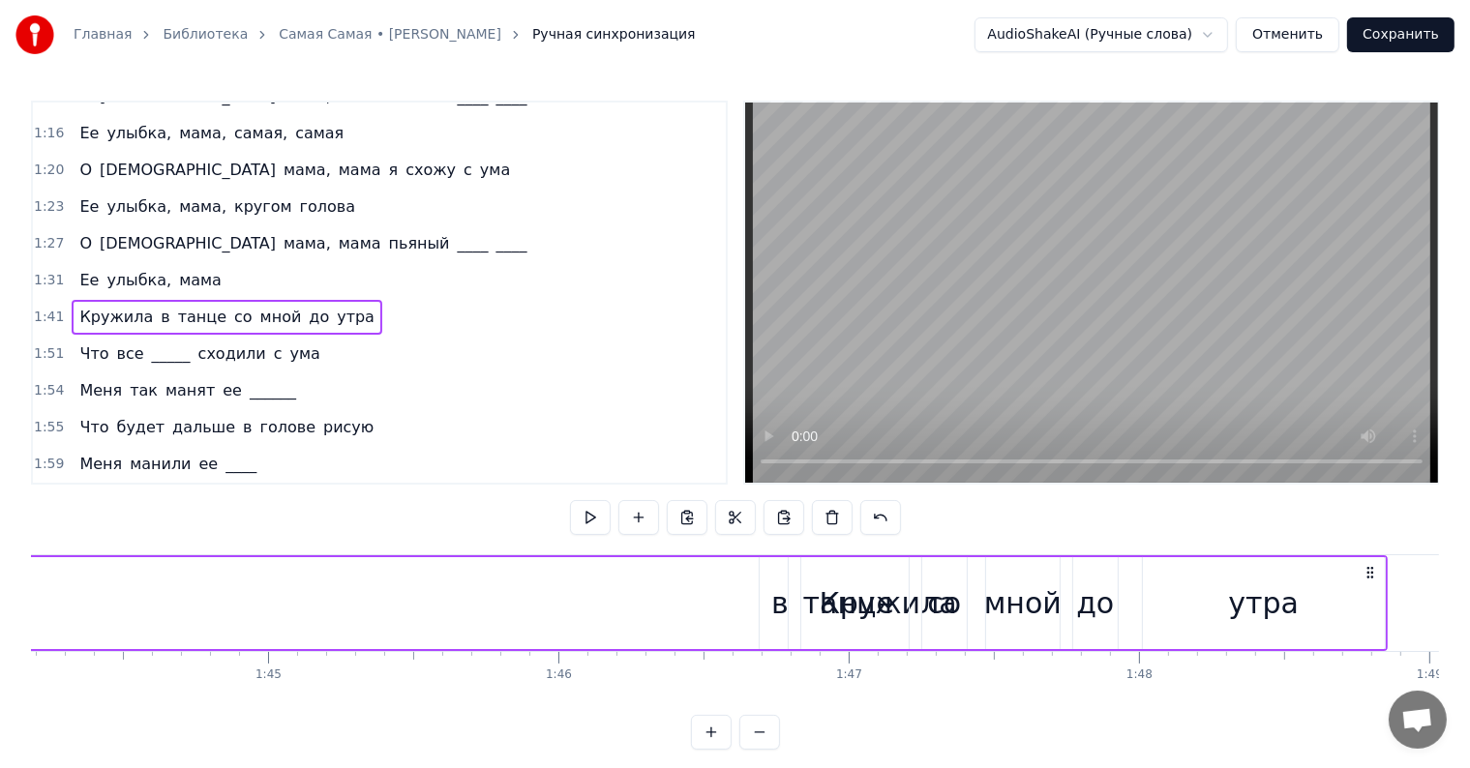
click at [84, 306] on span "Кружила" at bounding box center [115, 317] width 77 height 22
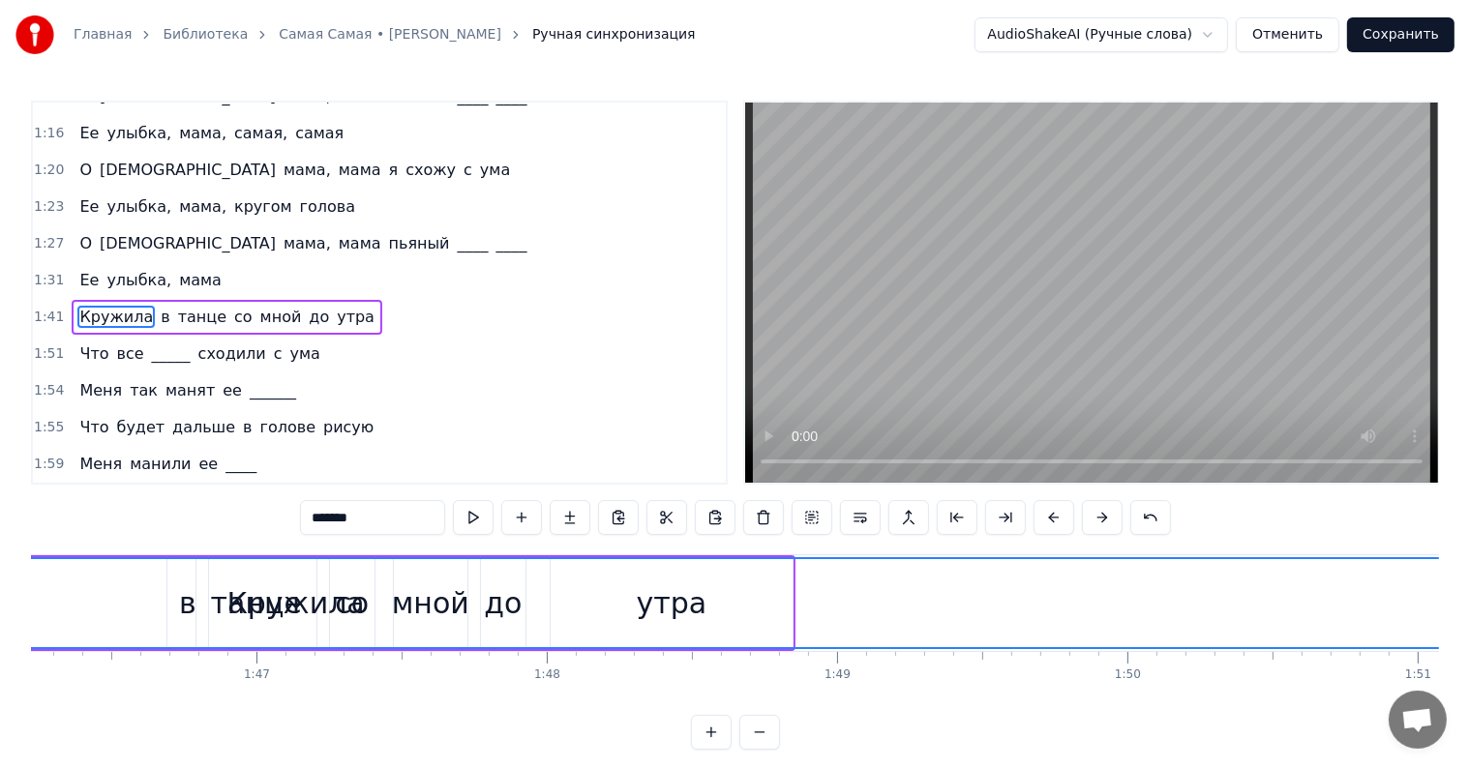
scroll to position [0, 30875]
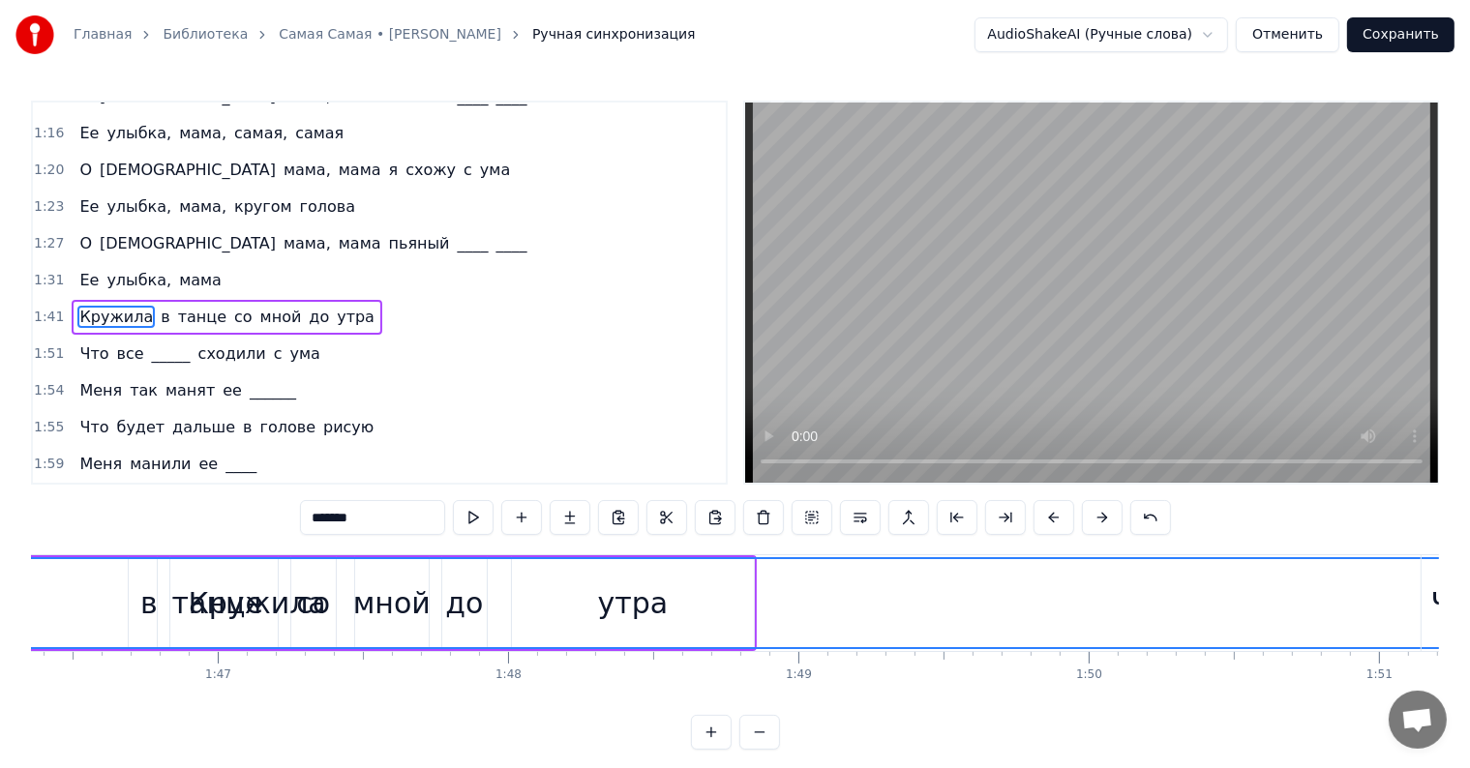
click at [749, 571] on div "Кружила" at bounding box center [257, 603] width 3024 height 88
click at [125, 306] on span "Кружила" at bounding box center [115, 317] width 77 height 22
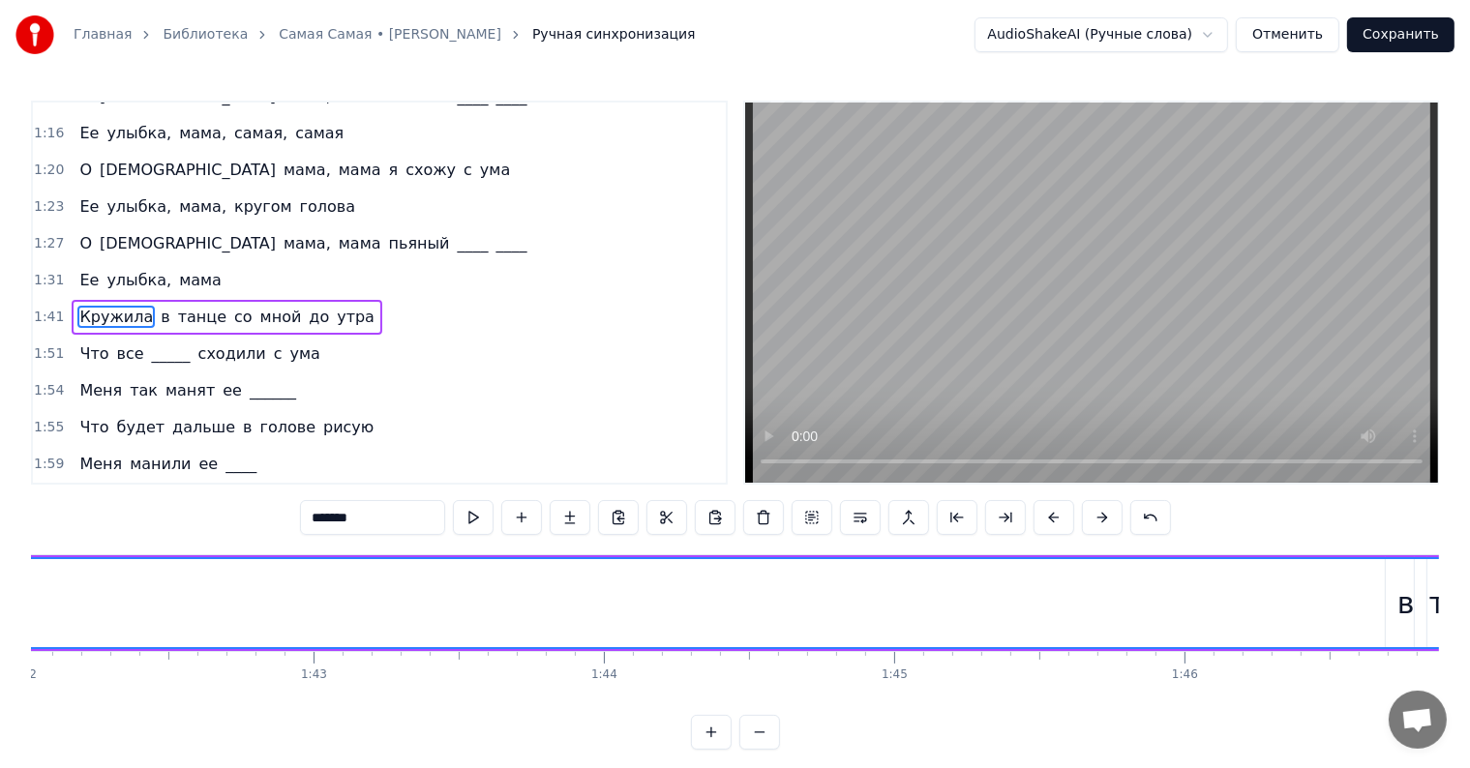
click at [125, 306] on span "Кружила" at bounding box center [115, 317] width 77 height 22
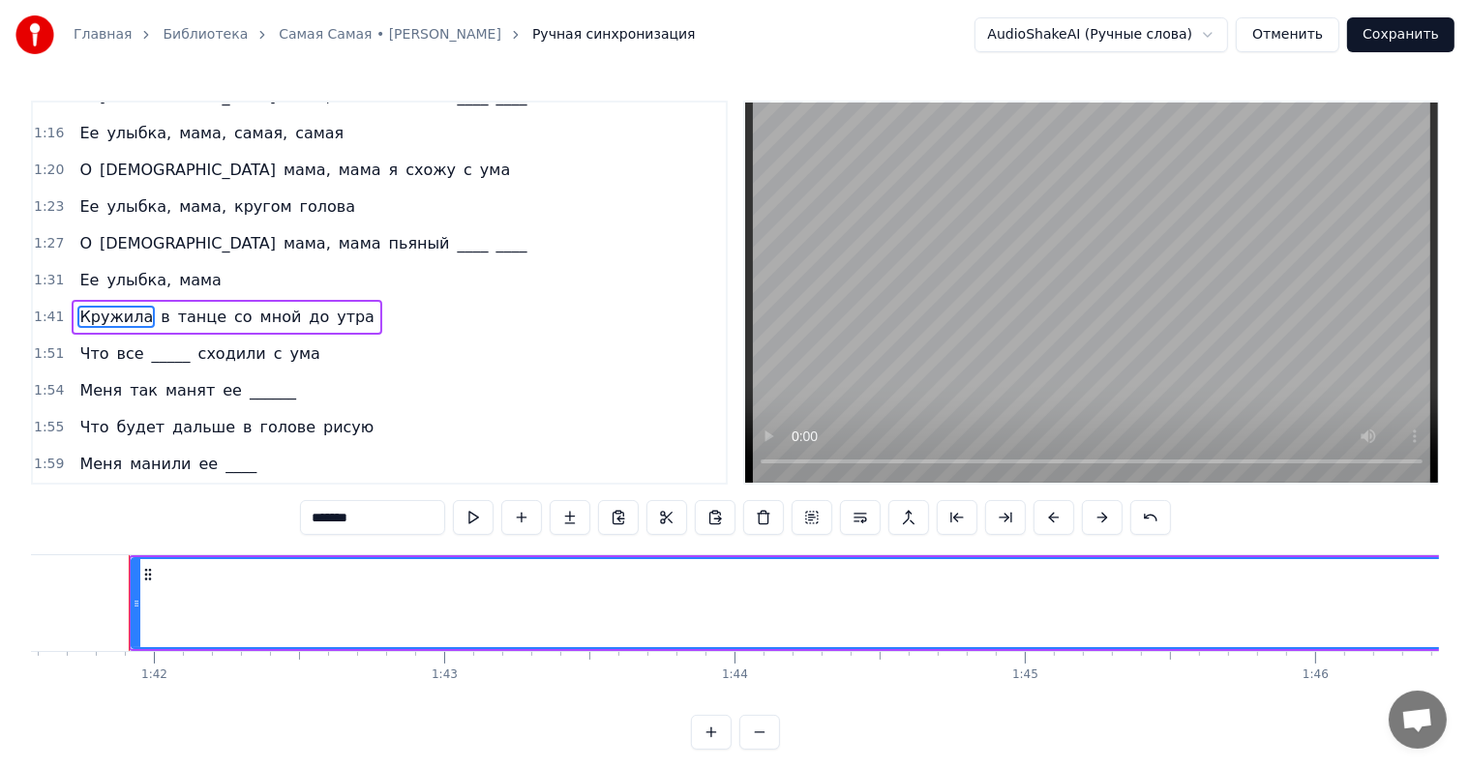
click at [125, 306] on span "Кружила" at bounding box center [115, 317] width 77 height 22
drag, startPoint x: 145, startPoint y: 576, endPoint x: 307, endPoint y: 590, distance: 162.2
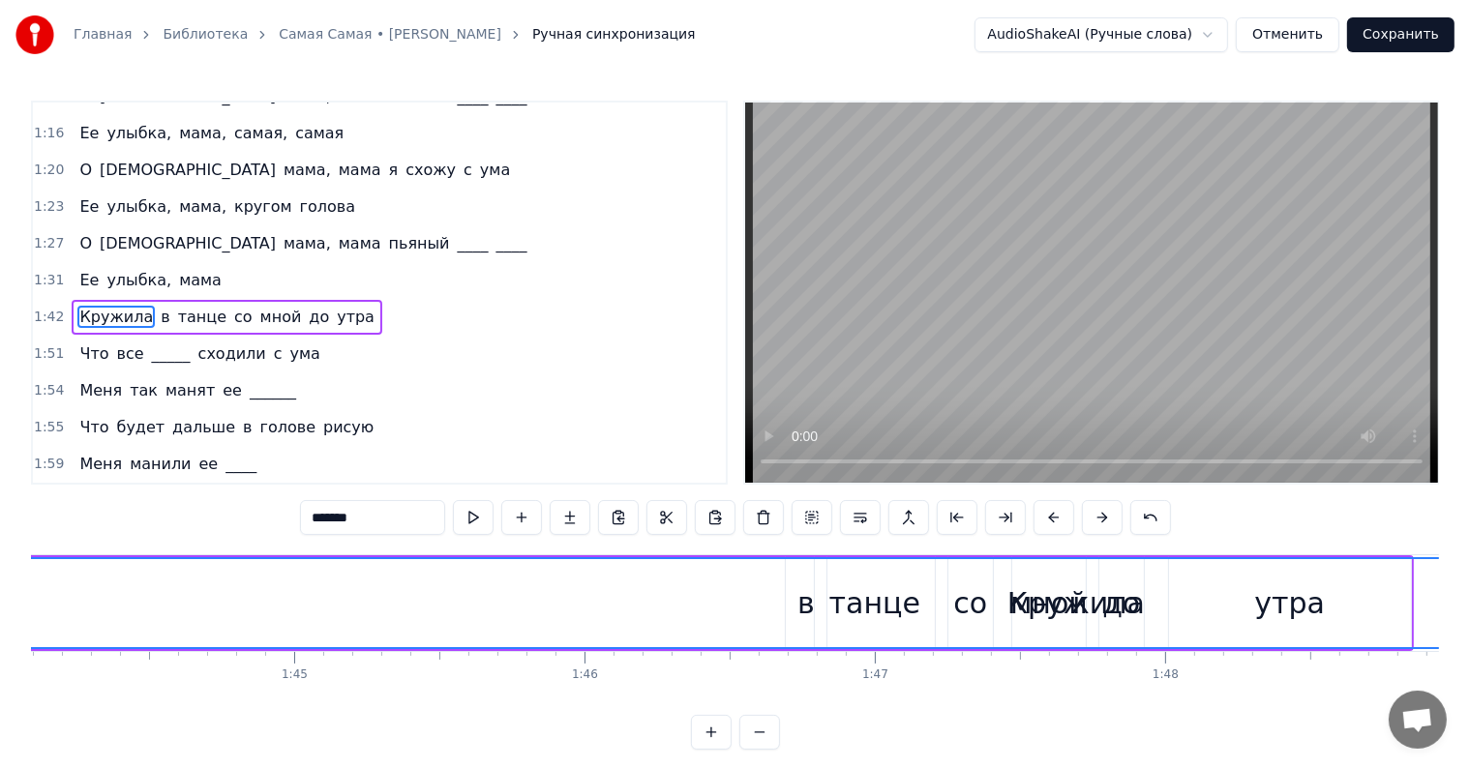
scroll to position [0, 30295]
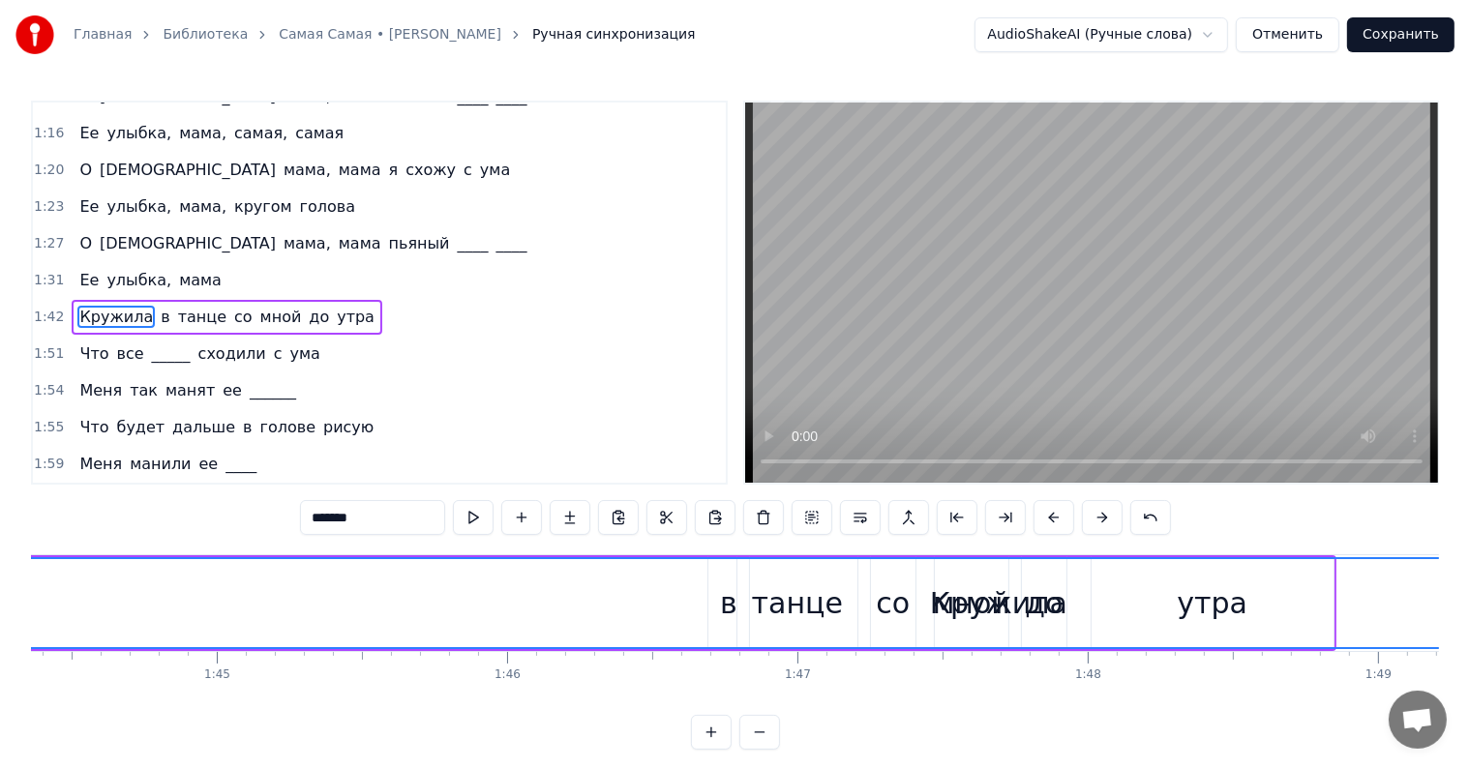
click at [1057, 602] on div "Кружила" at bounding box center [998, 603] width 3024 height 88
click at [159, 306] on span "в" at bounding box center [165, 317] width 13 height 22
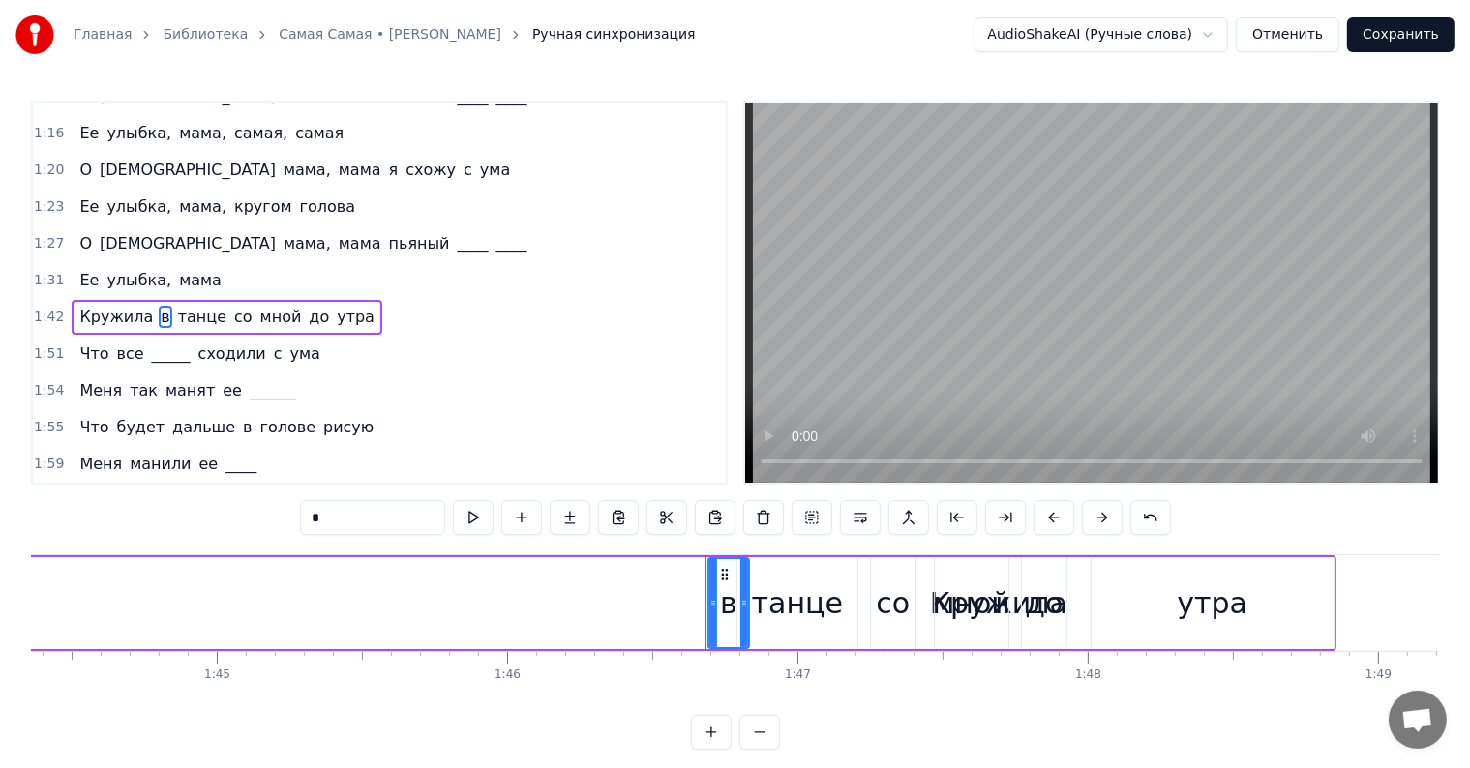
click at [786, 596] on div "танце" at bounding box center [797, 604] width 91 height 44
click at [915, 609] on div "Кружила" at bounding box center [998, 603] width 3026 height 92
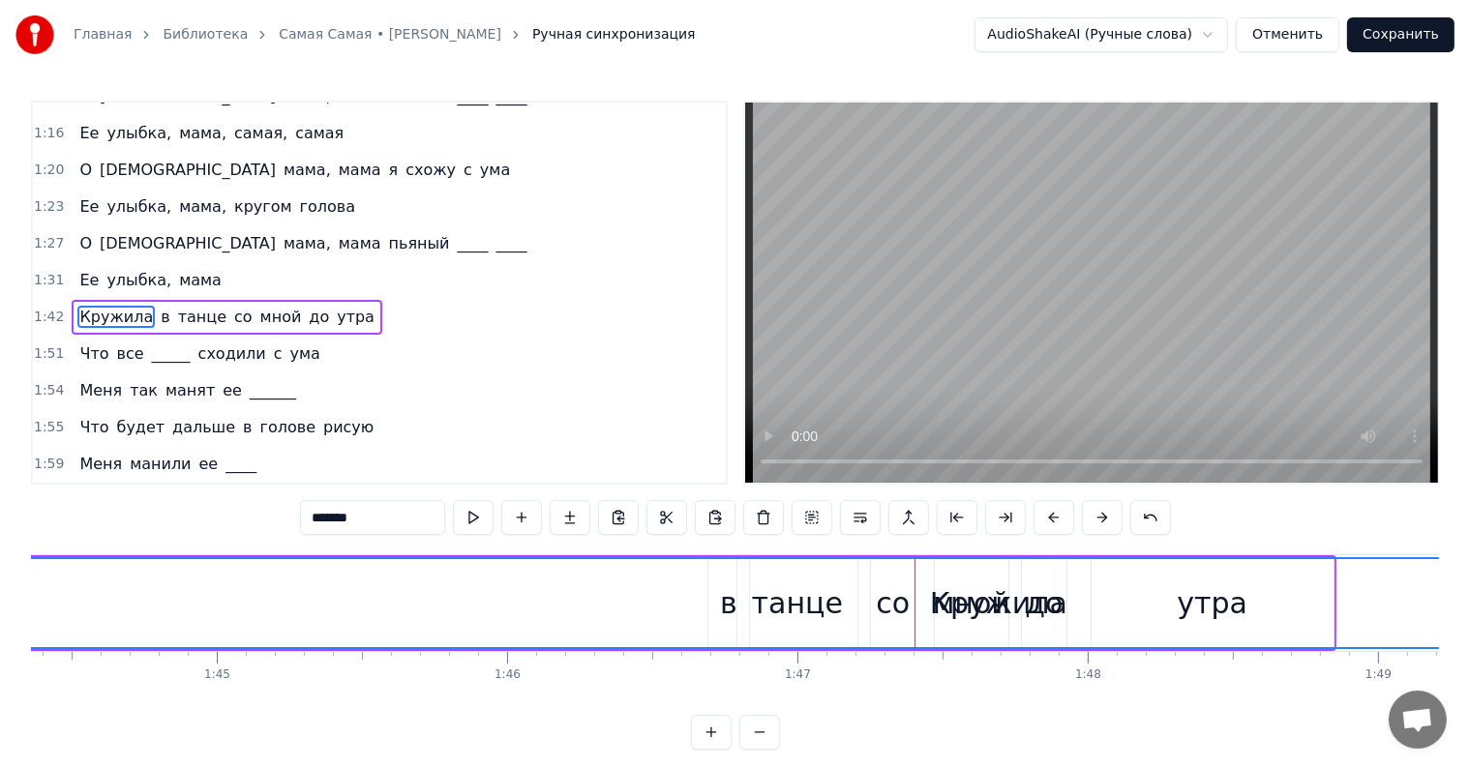
click at [890, 600] on div "Кружила" at bounding box center [998, 603] width 3024 height 88
click at [987, 603] on div "Кружила" at bounding box center [998, 604] width 137 height 44
click at [1015, 602] on div "Кружила" at bounding box center [998, 604] width 137 height 44
click at [1091, 604] on div "Кружила" at bounding box center [998, 603] width 3024 height 88
click at [1308, 608] on div "Кружила" at bounding box center [998, 603] width 3024 height 88
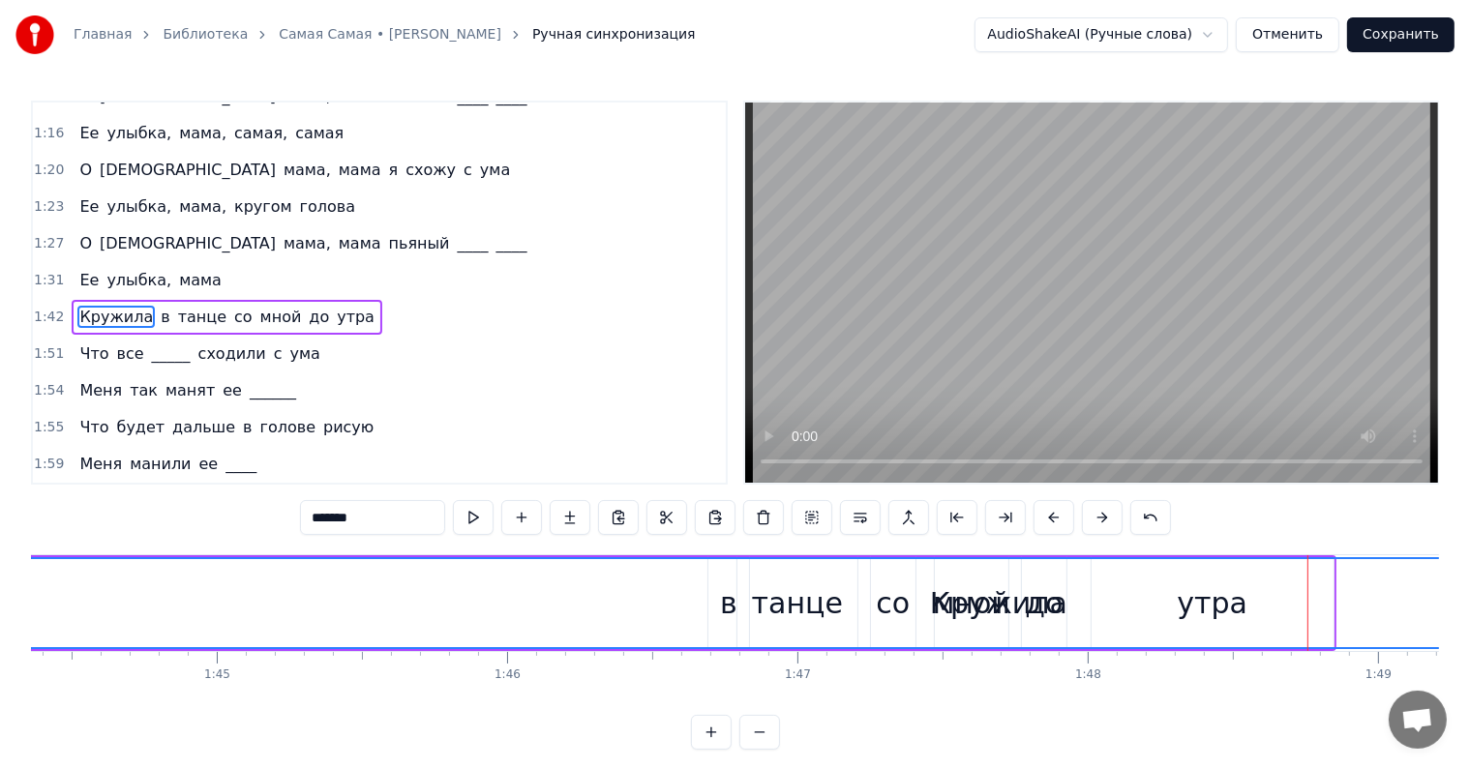
click at [177, 269] on span "мама" at bounding box center [200, 280] width 46 height 22
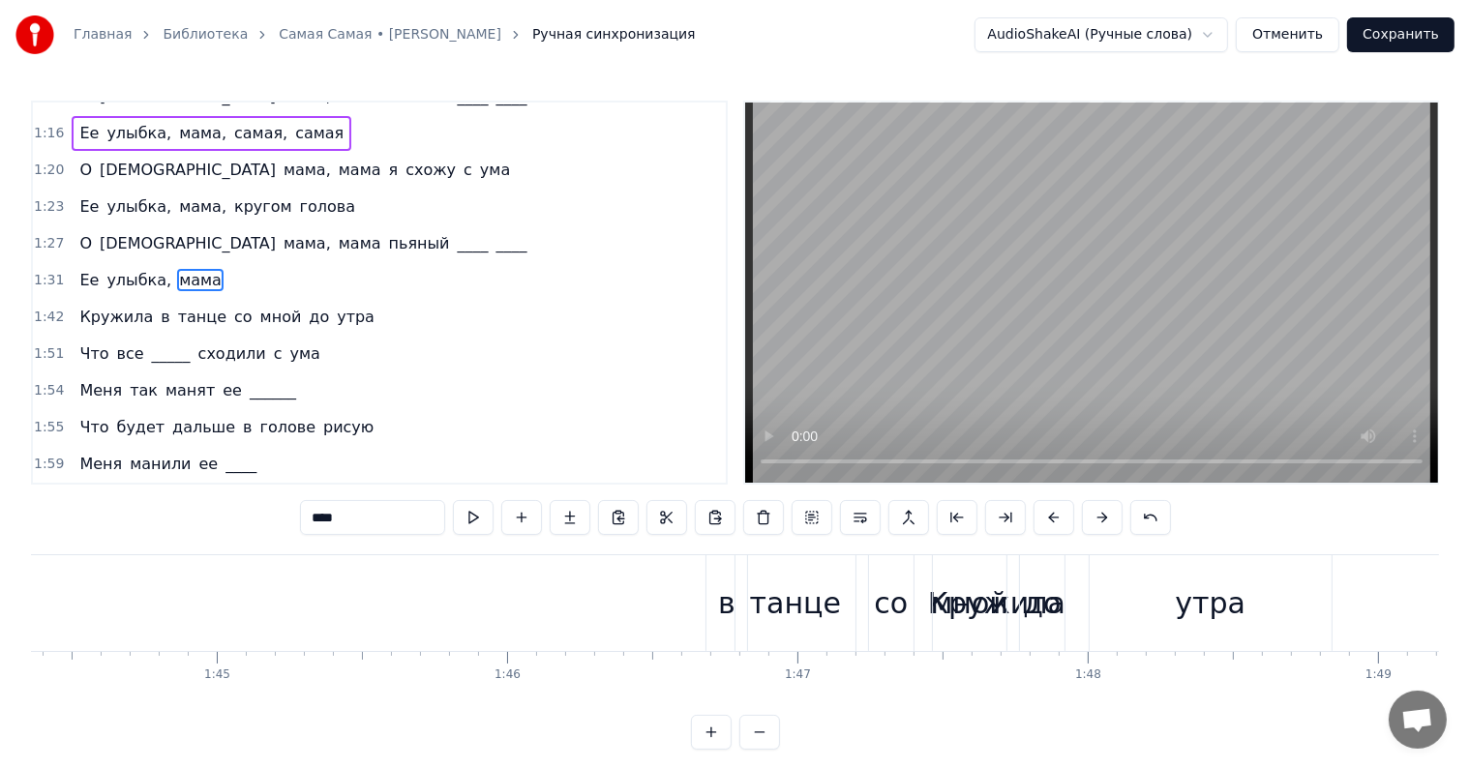
scroll to position [538, 0]
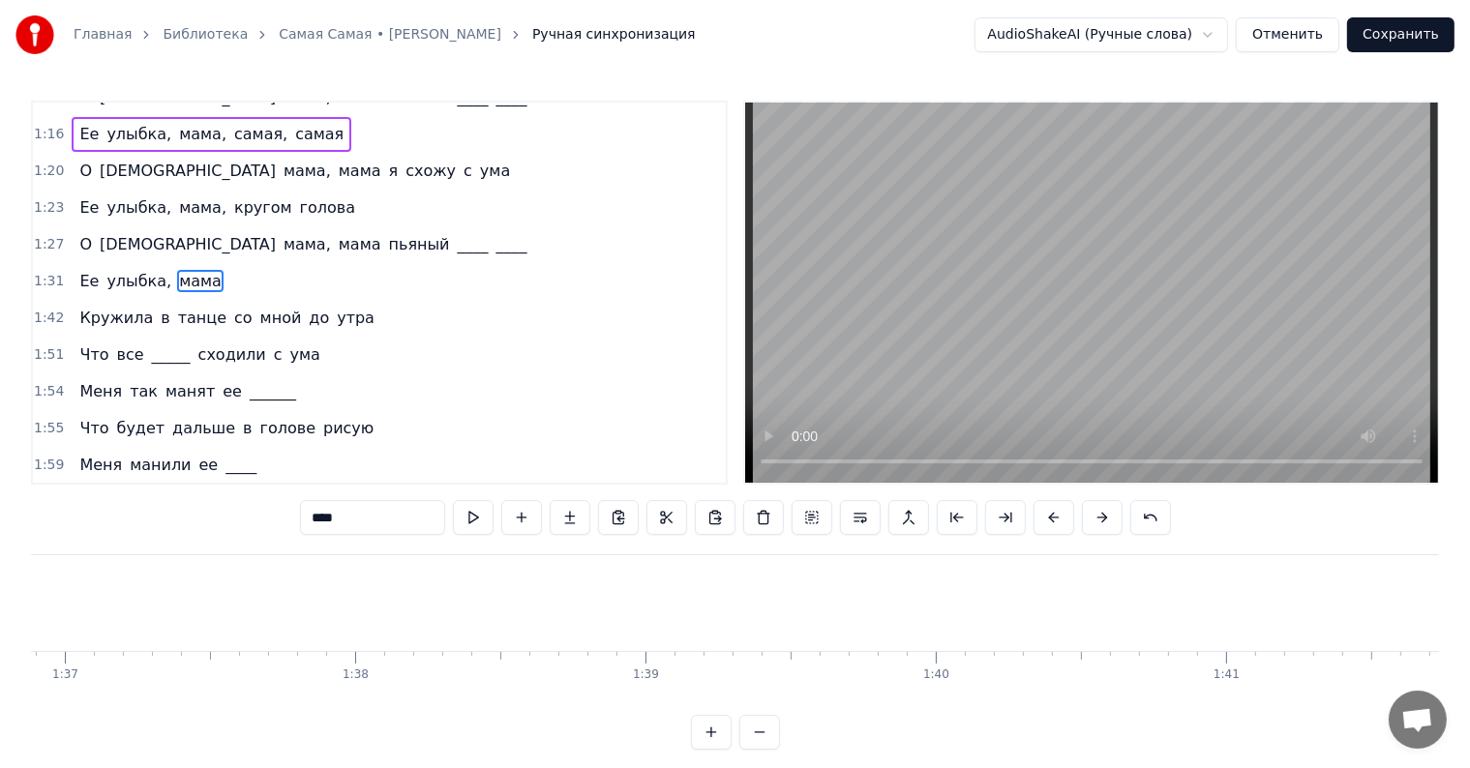
click at [108, 307] on span "Кружила" at bounding box center [115, 318] width 77 height 22
type input "*******"
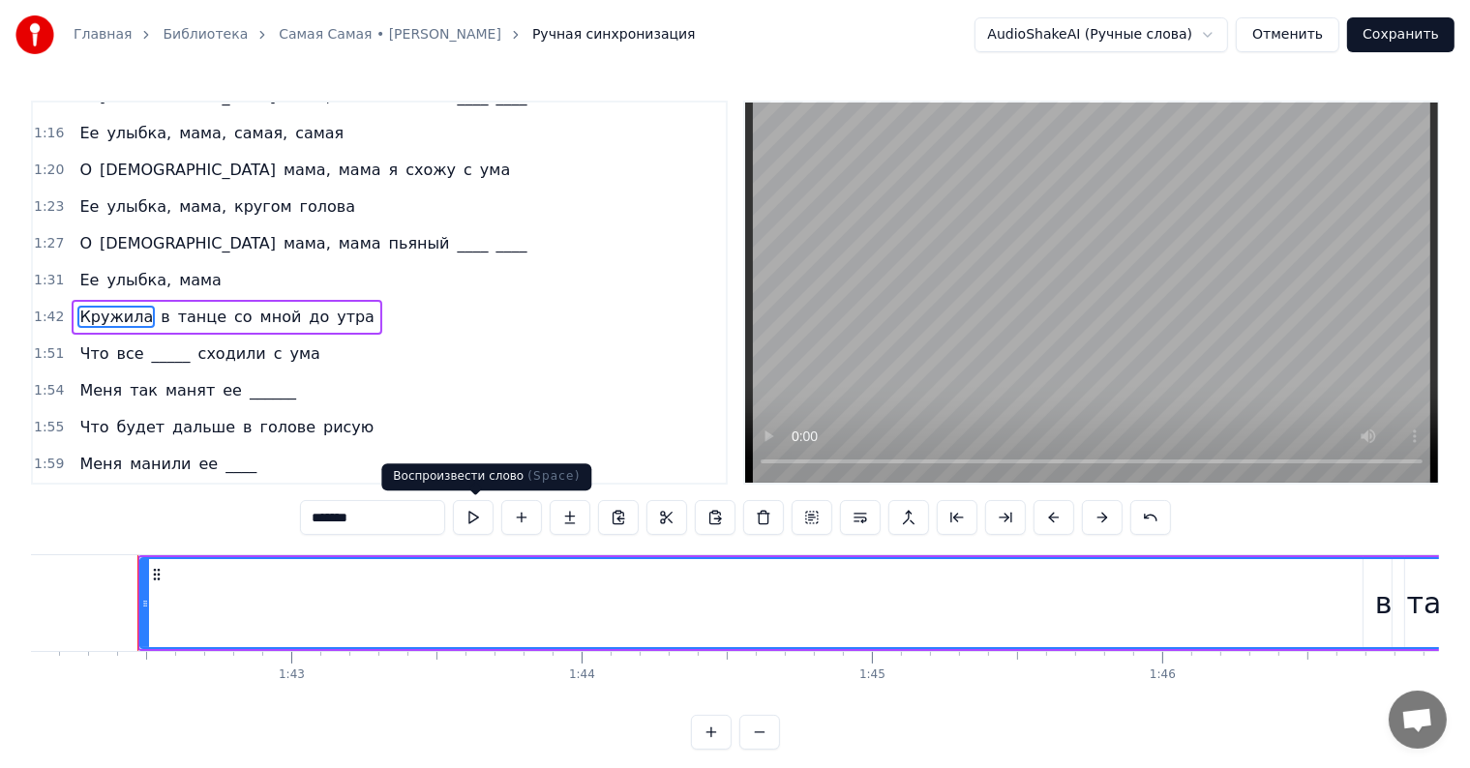
scroll to position [0, 29649]
click at [484, 515] on button at bounding box center [473, 517] width 41 height 35
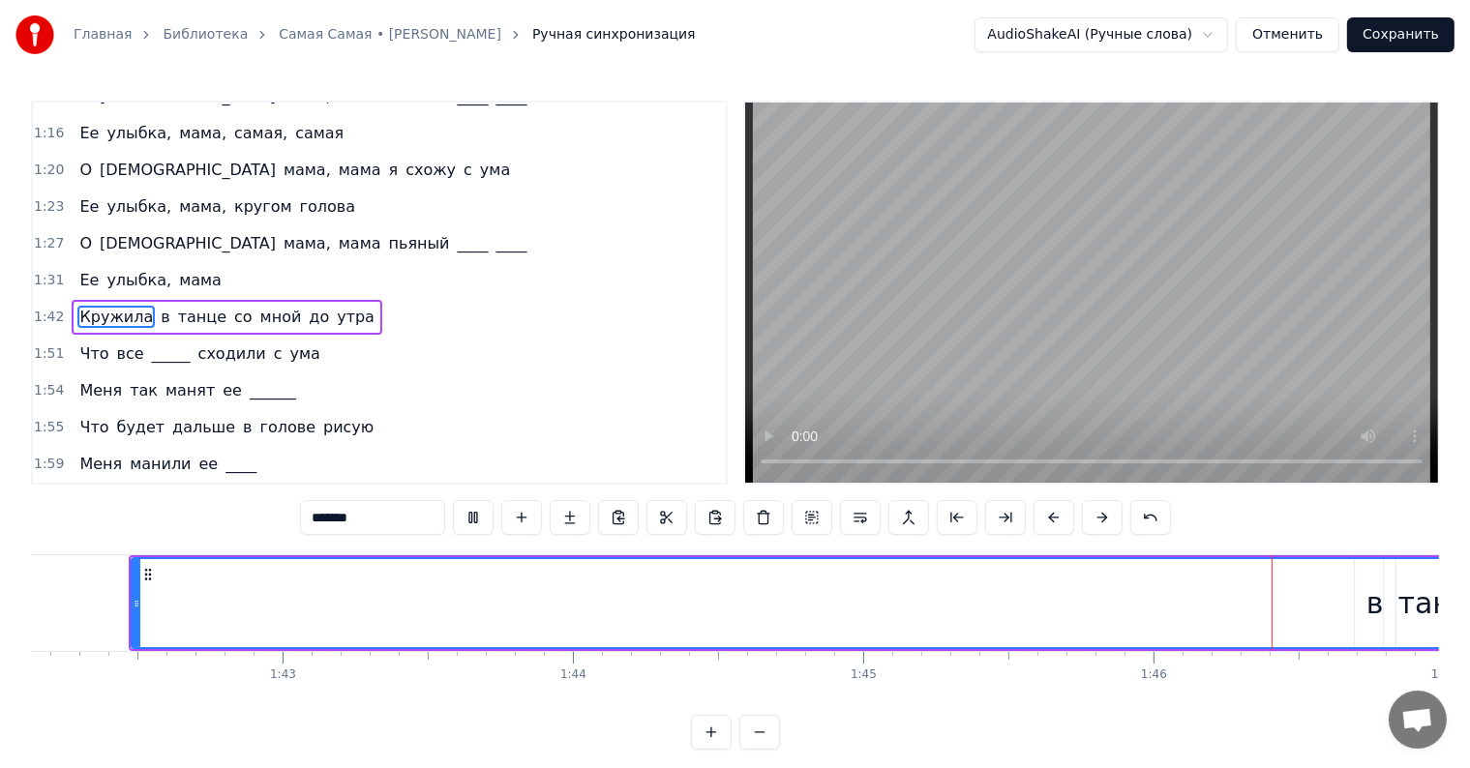
click at [484, 515] on button at bounding box center [473, 517] width 41 height 35
click at [770, 520] on button at bounding box center [763, 517] width 41 height 35
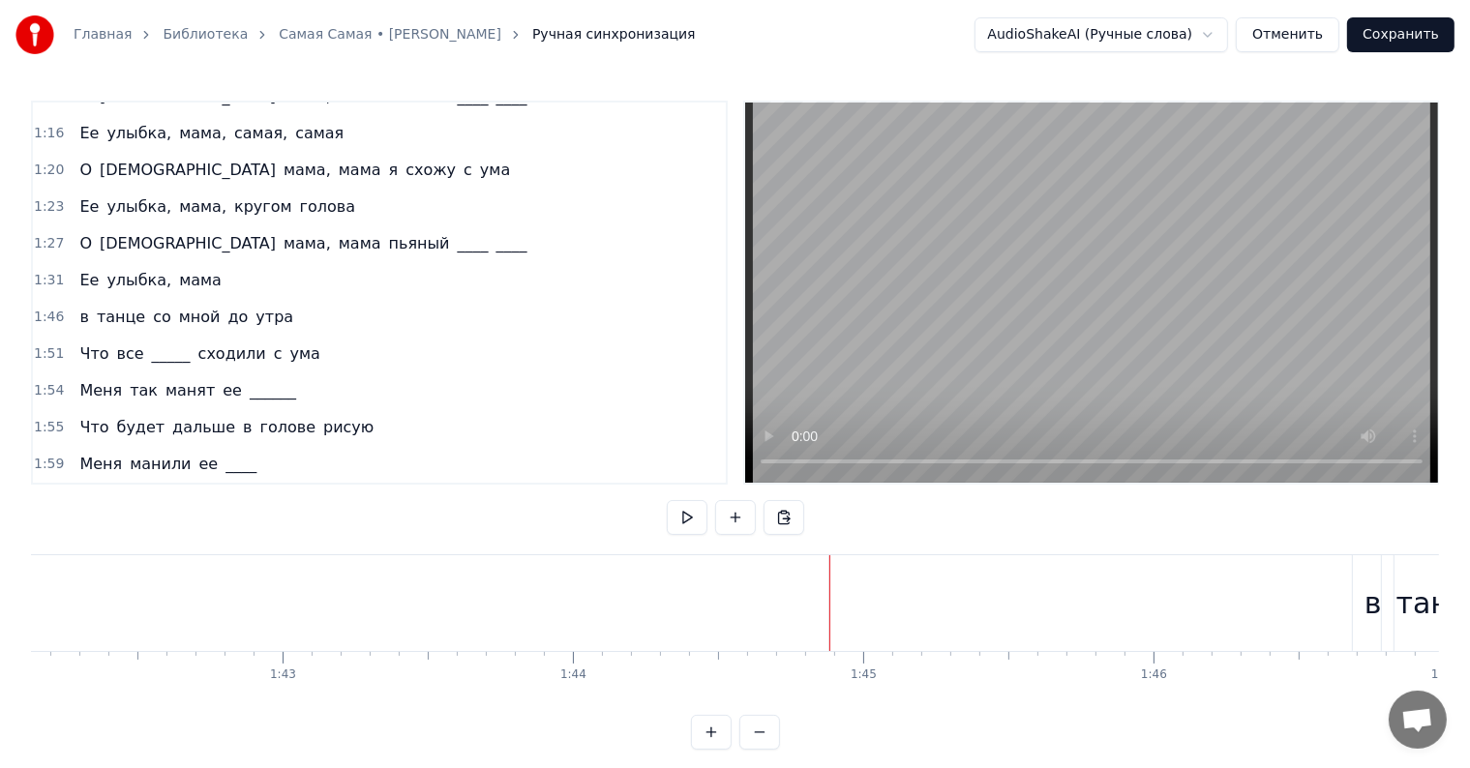
click at [727, 519] on button at bounding box center [735, 517] width 41 height 35
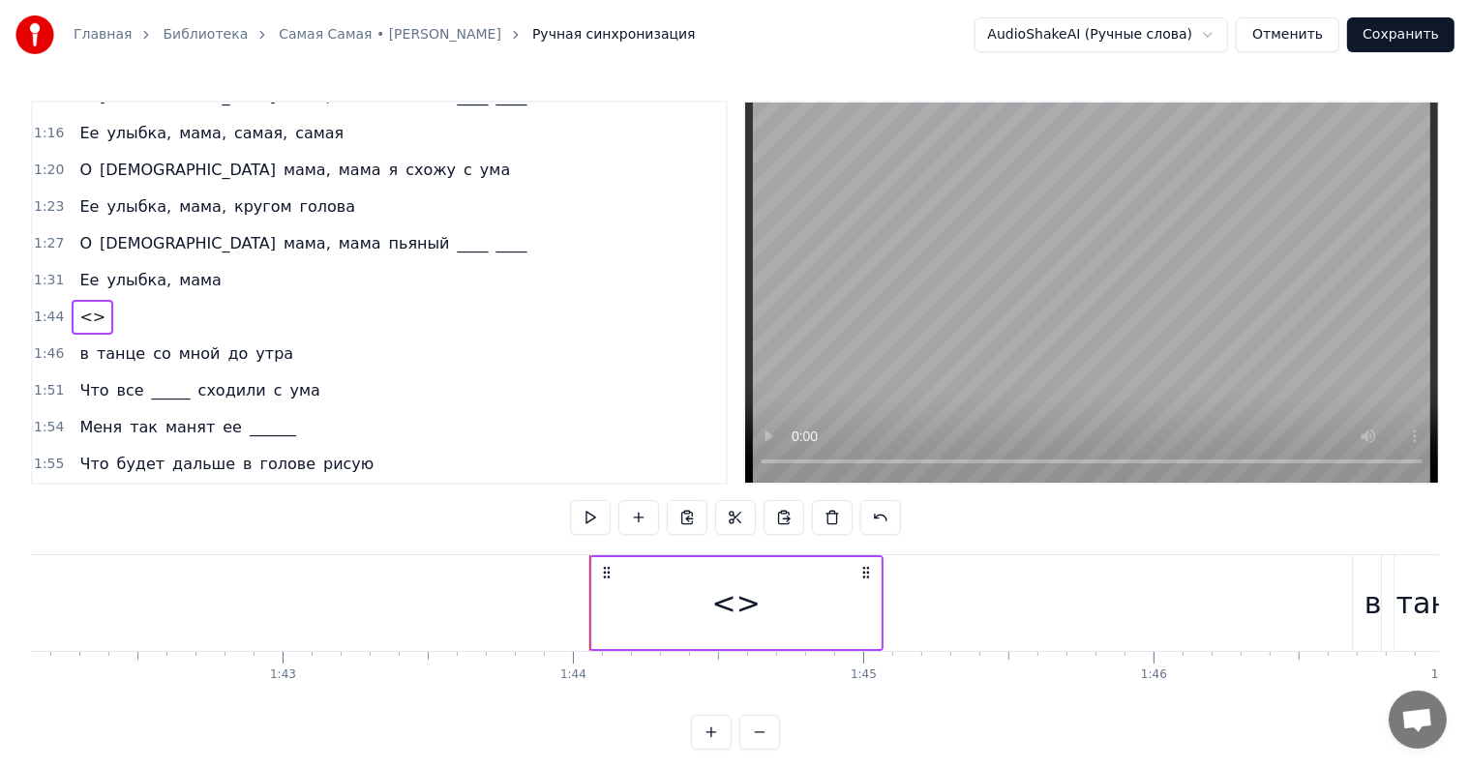
click at [733, 594] on div "<>" at bounding box center [736, 604] width 48 height 44
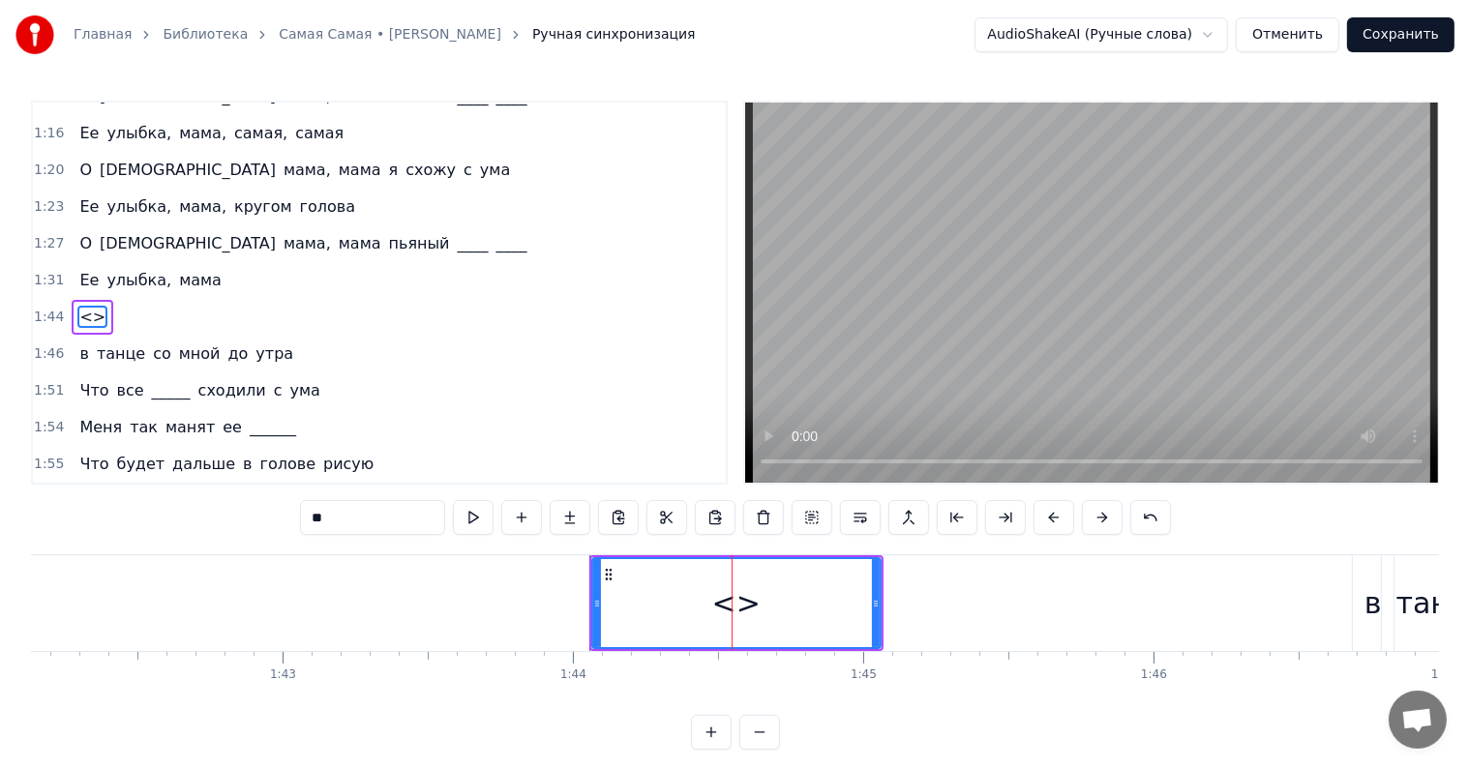
drag, startPoint x: 397, startPoint y: 517, endPoint x: 319, endPoint y: 505, distance: 78.3
click at [319, 505] on input "**" at bounding box center [372, 517] width 145 height 35
type input "*"
click at [1359, 563] on div "в" at bounding box center [1373, 603] width 41 height 96
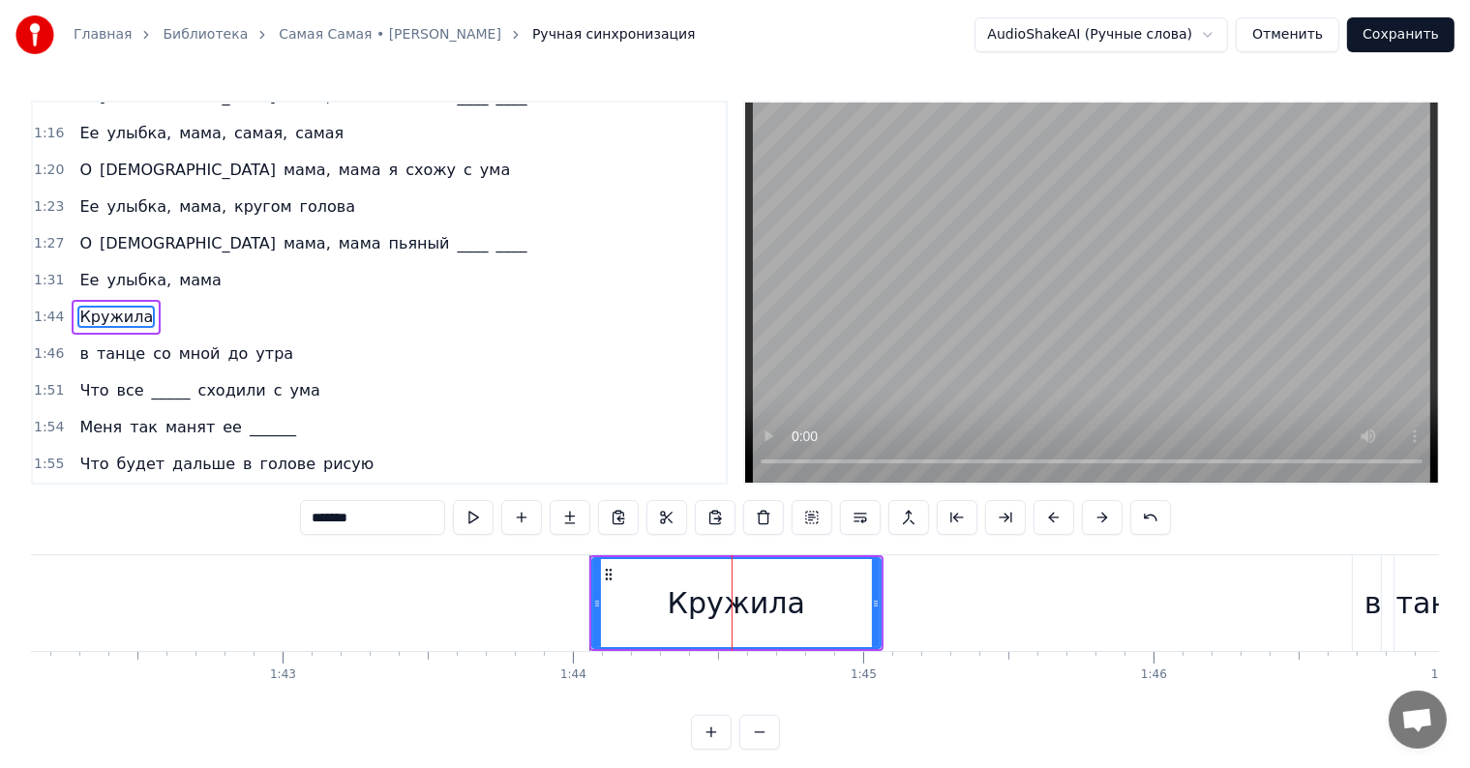
type input "*"
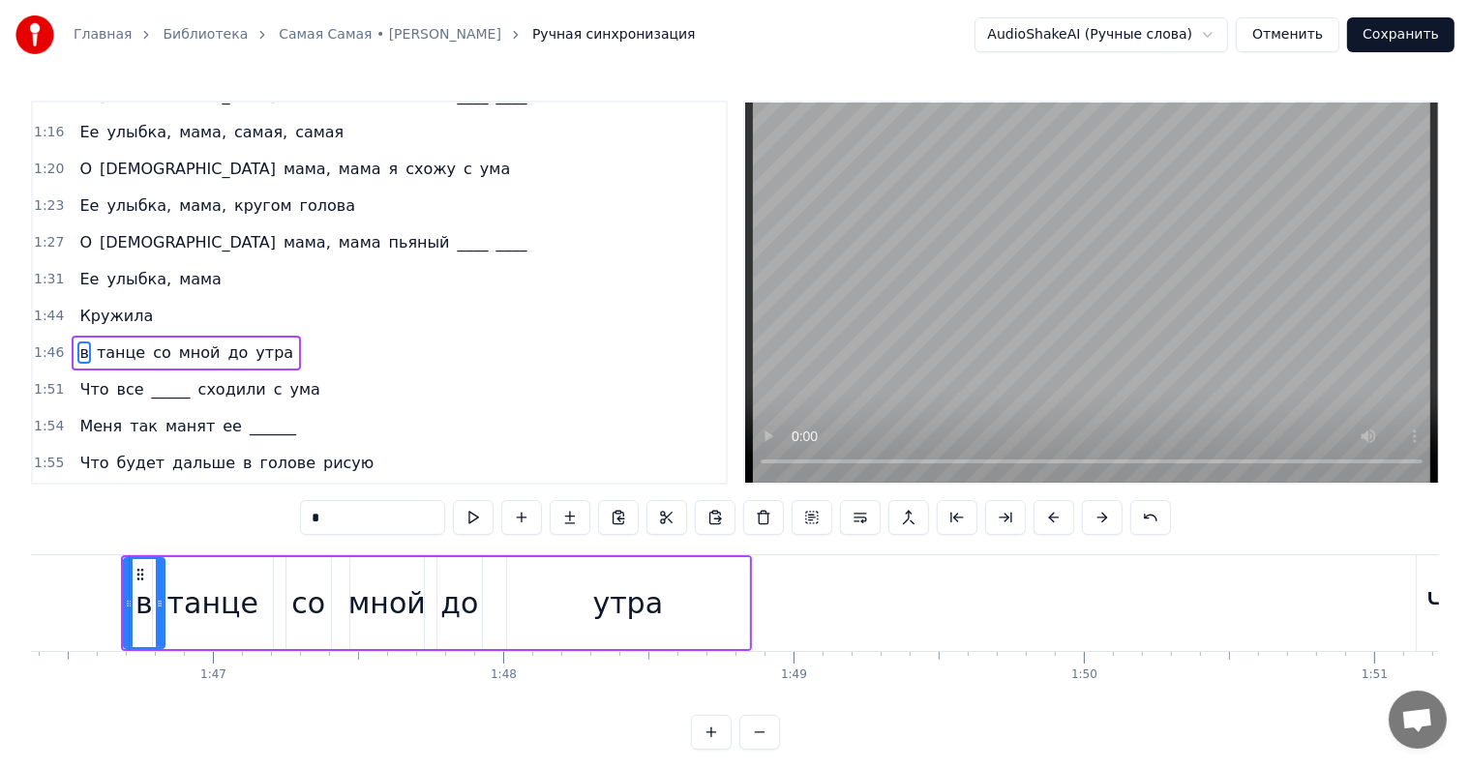
click at [72, 336] on div "в танце со мной до утра" at bounding box center [186, 353] width 229 height 35
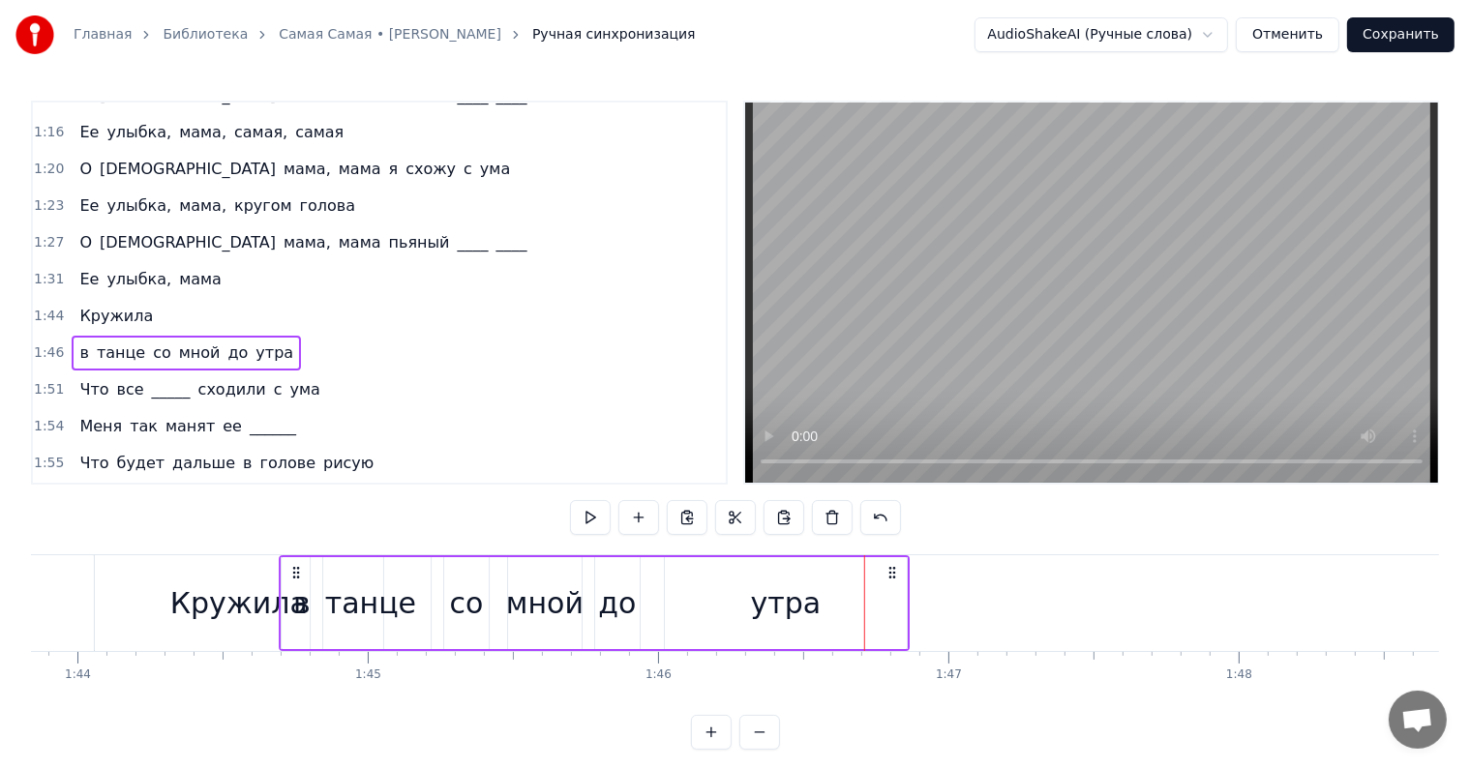
scroll to position [0, 30143]
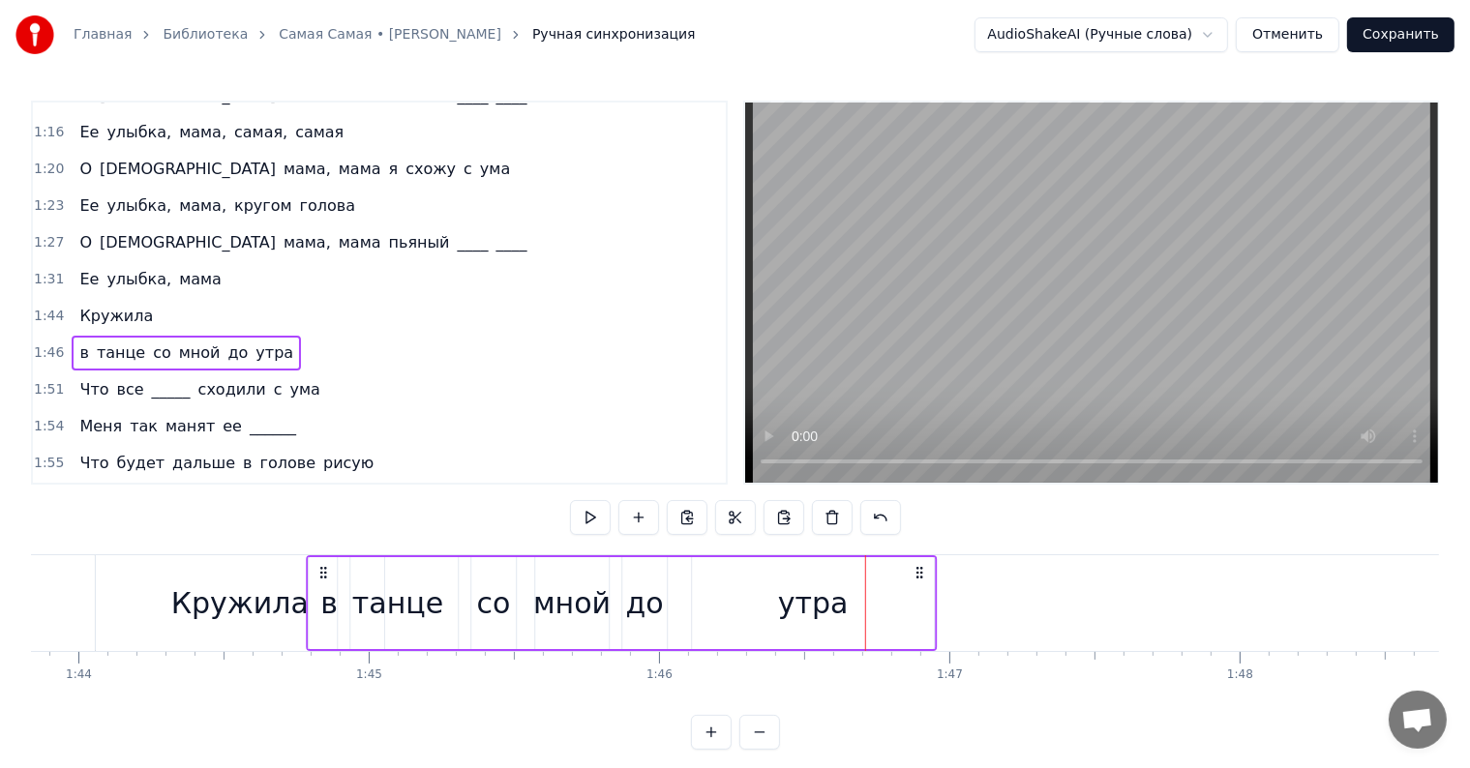
drag, startPoint x: 146, startPoint y: 567, endPoint x: 322, endPoint y: 568, distance: 176.1
click at [322, 568] on icon at bounding box center [322, 572] width 15 height 15
click at [218, 569] on div "Кружила" at bounding box center [240, 603] width 288 height 96
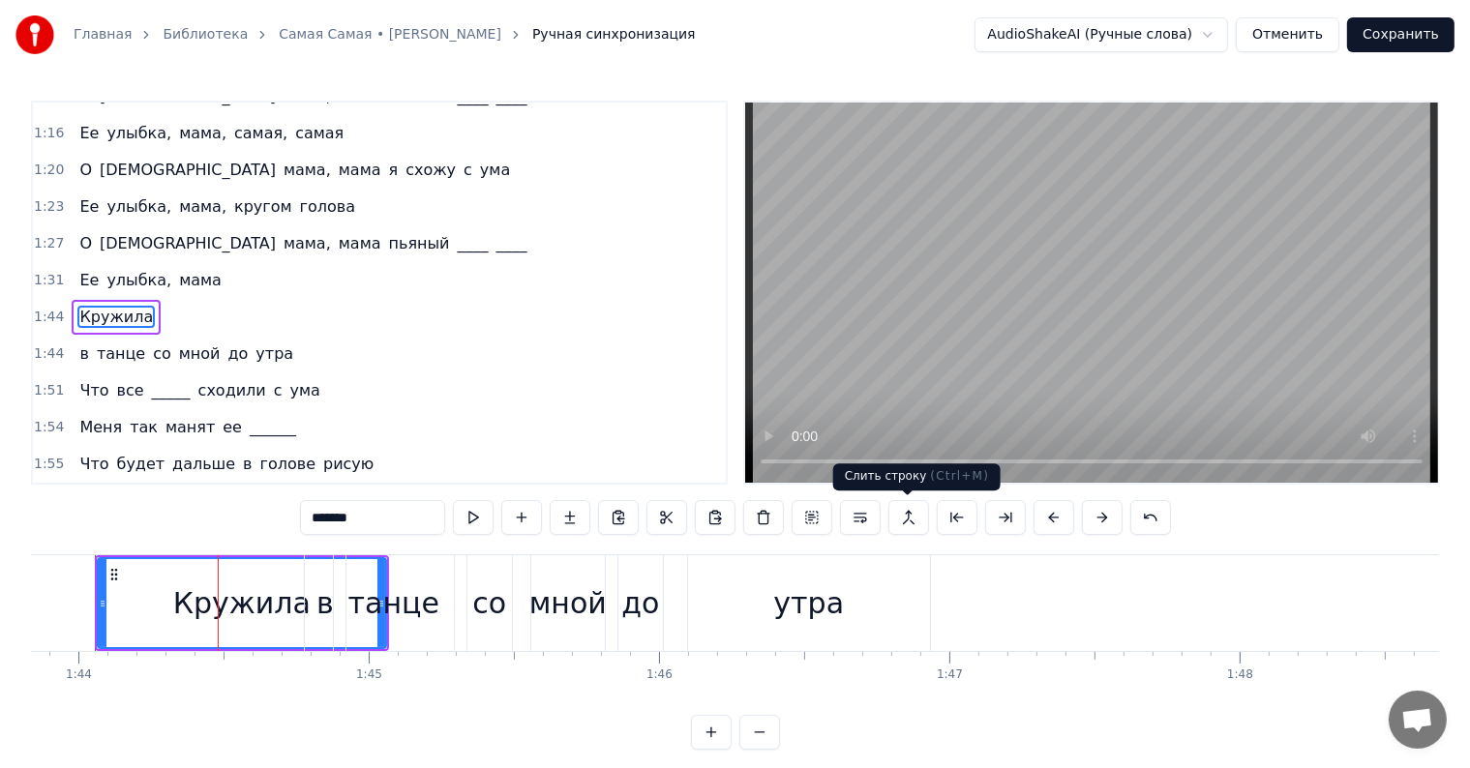
click at [915, 519] on button at bounding box center [908, 517] width 41 height 35
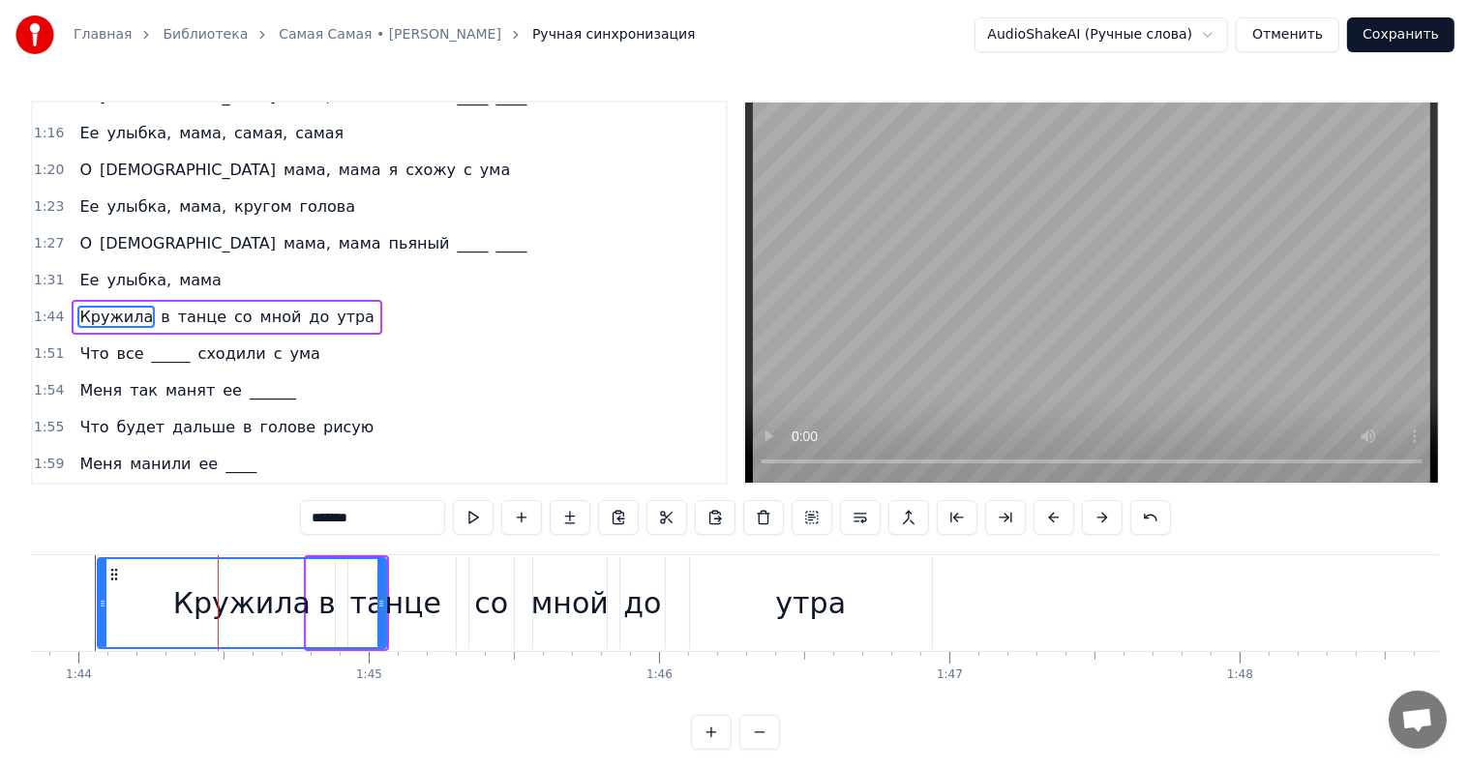
click at [98, 306] on span "Кружила" at bounding box center [115, 317] width 77 height 22
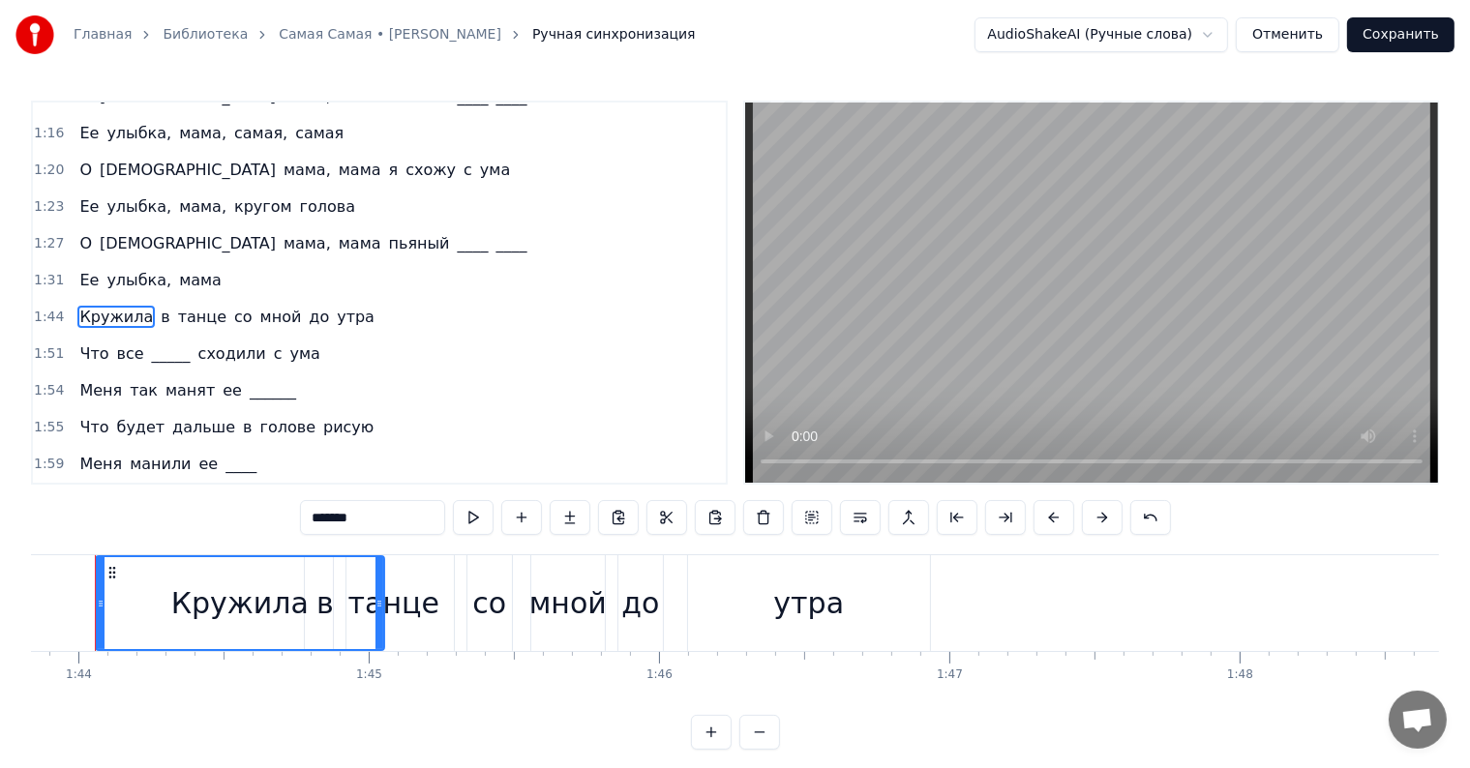
scroll to position [0, 30109]
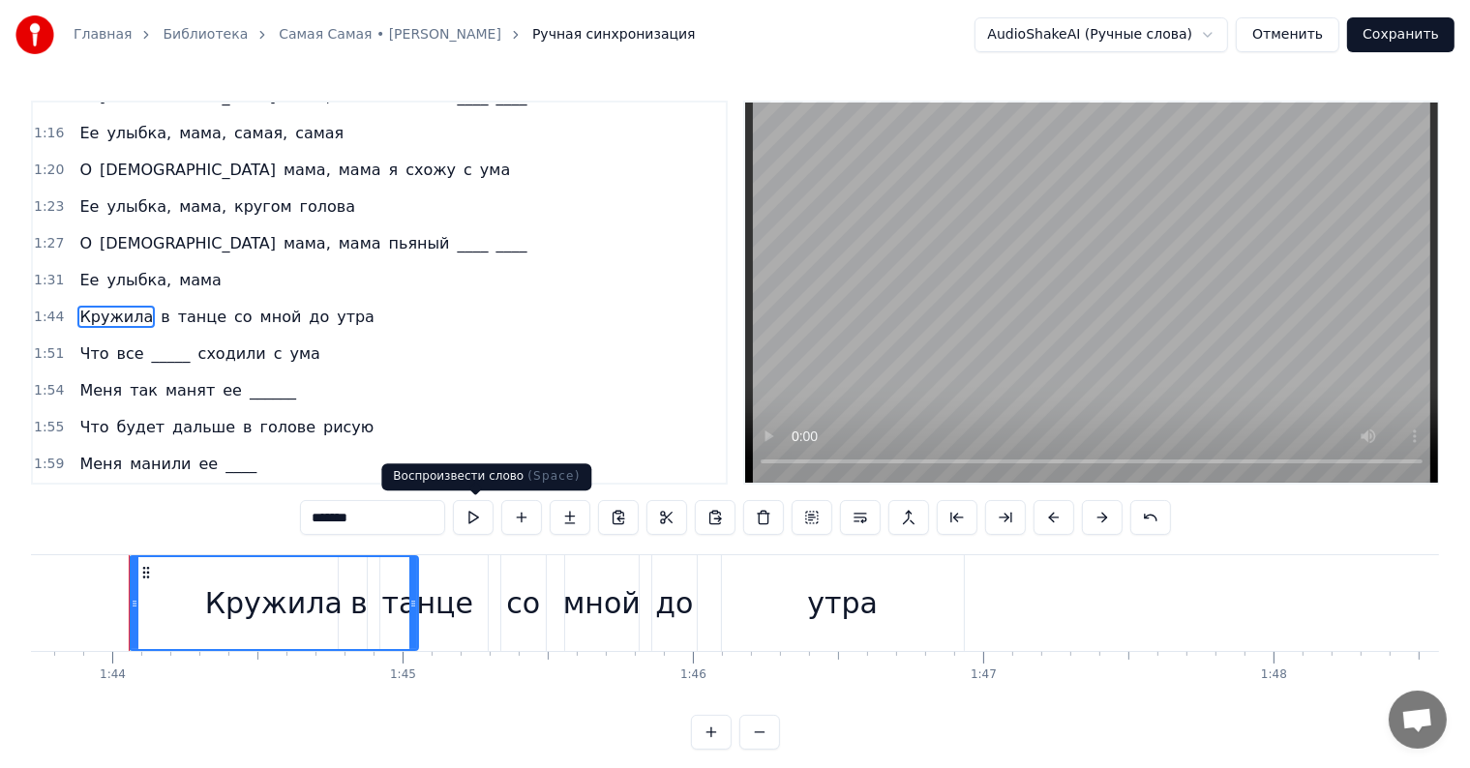
click at [476, 518] on button at bounding box center [473, 517] width 41 height 35
click at [190, 269] on span "мама" at bounding box center [200, 280] width 46 height 22
type input "****"
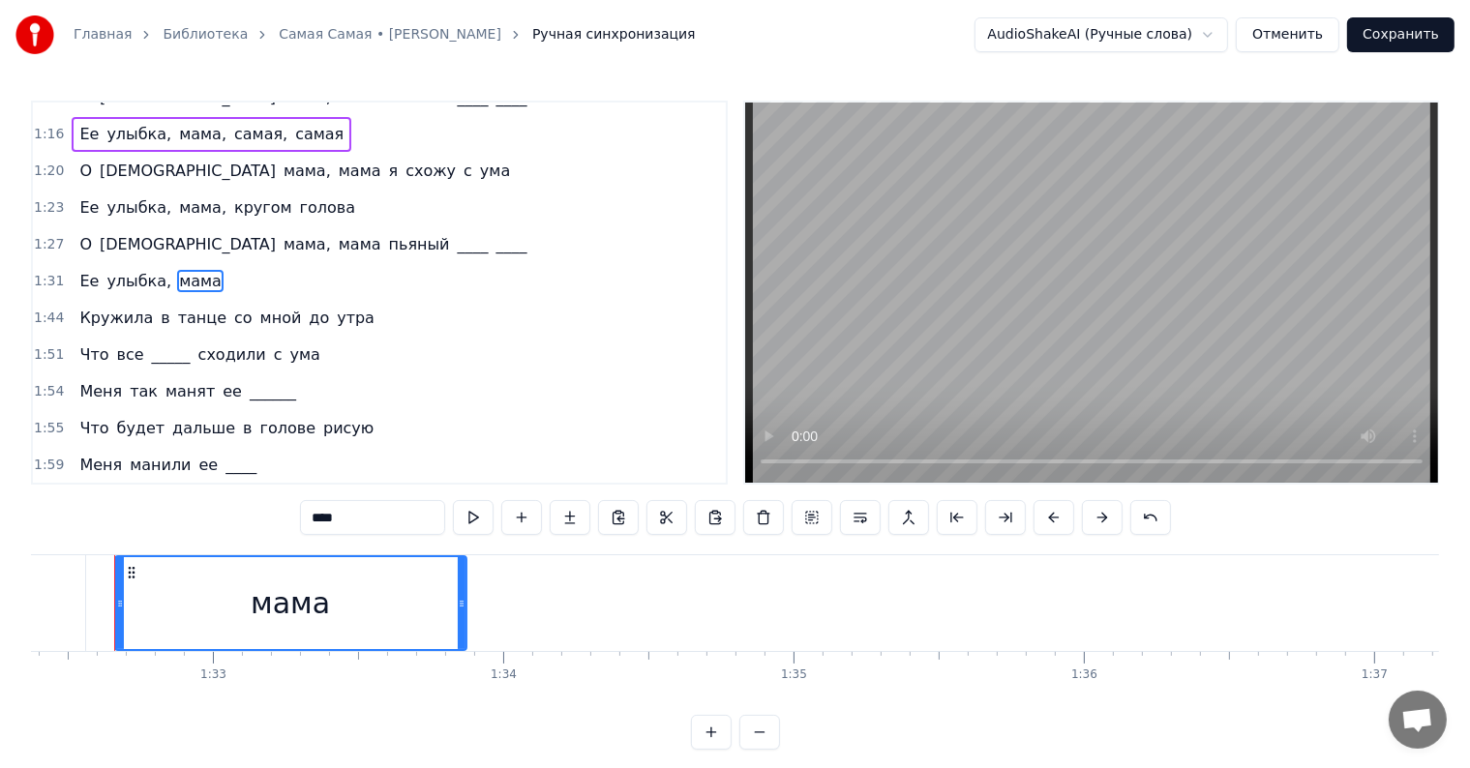
scroll to position [0, 26801]
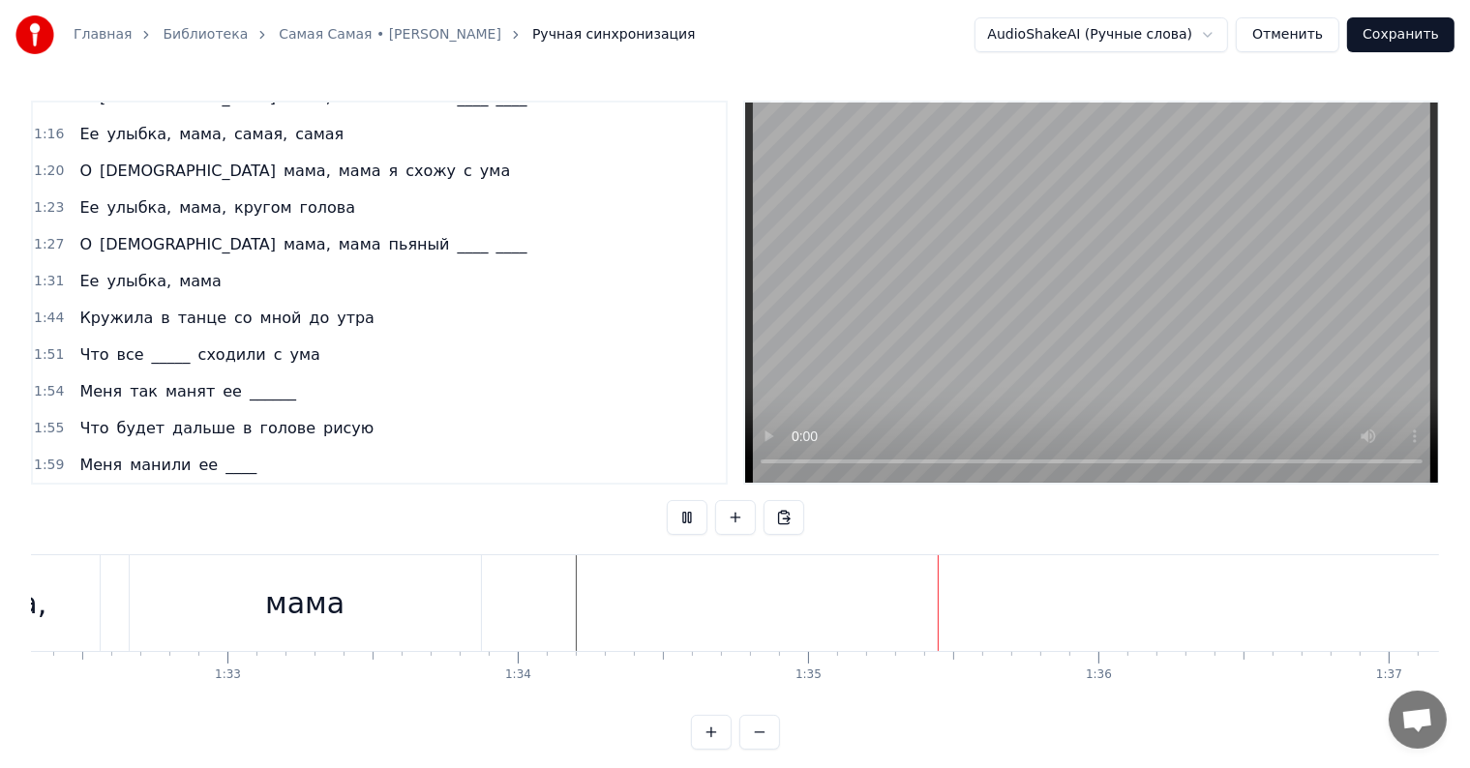
click at [387, 596] on div "мама" at bounding box center [305, 603] width 351 height 96
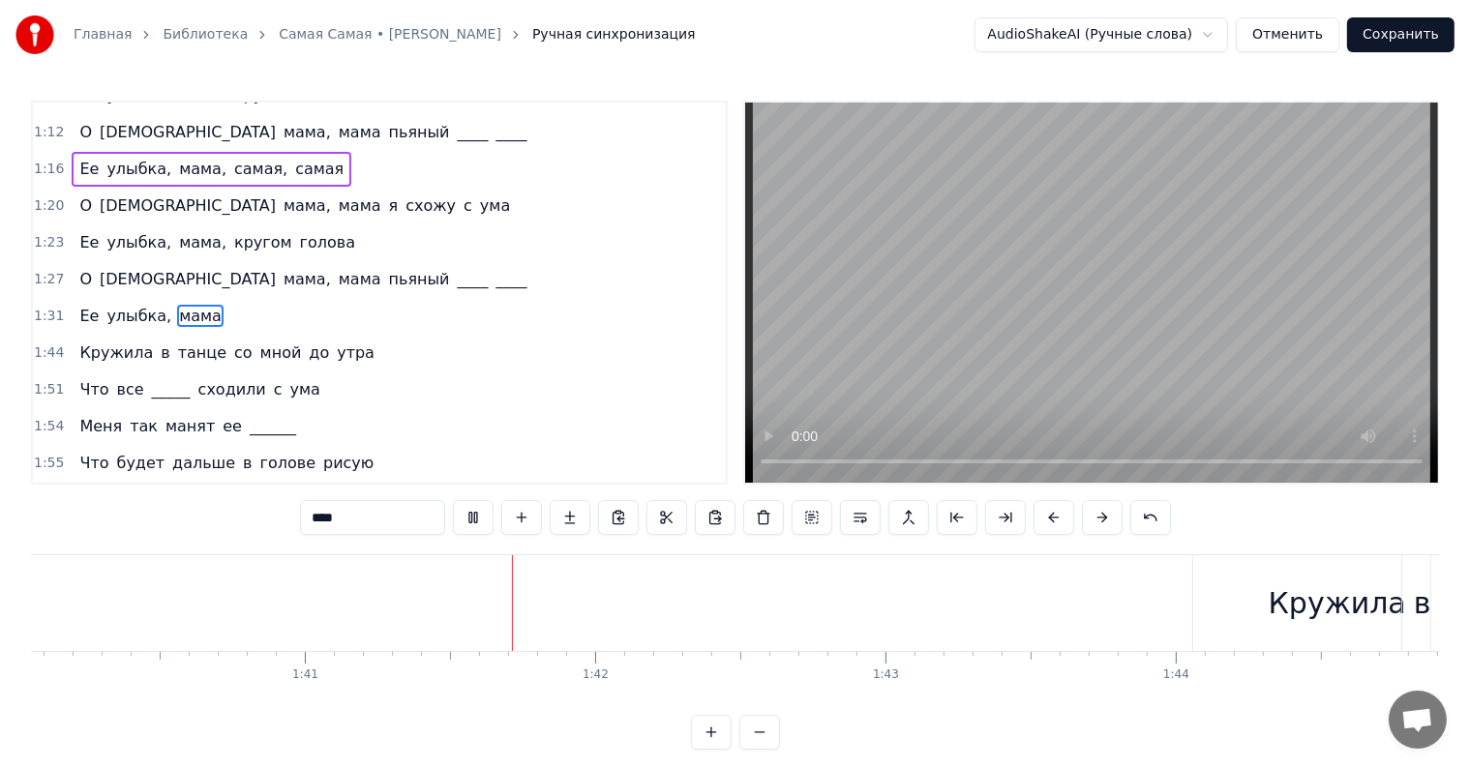
scroll to position [0, 29277]
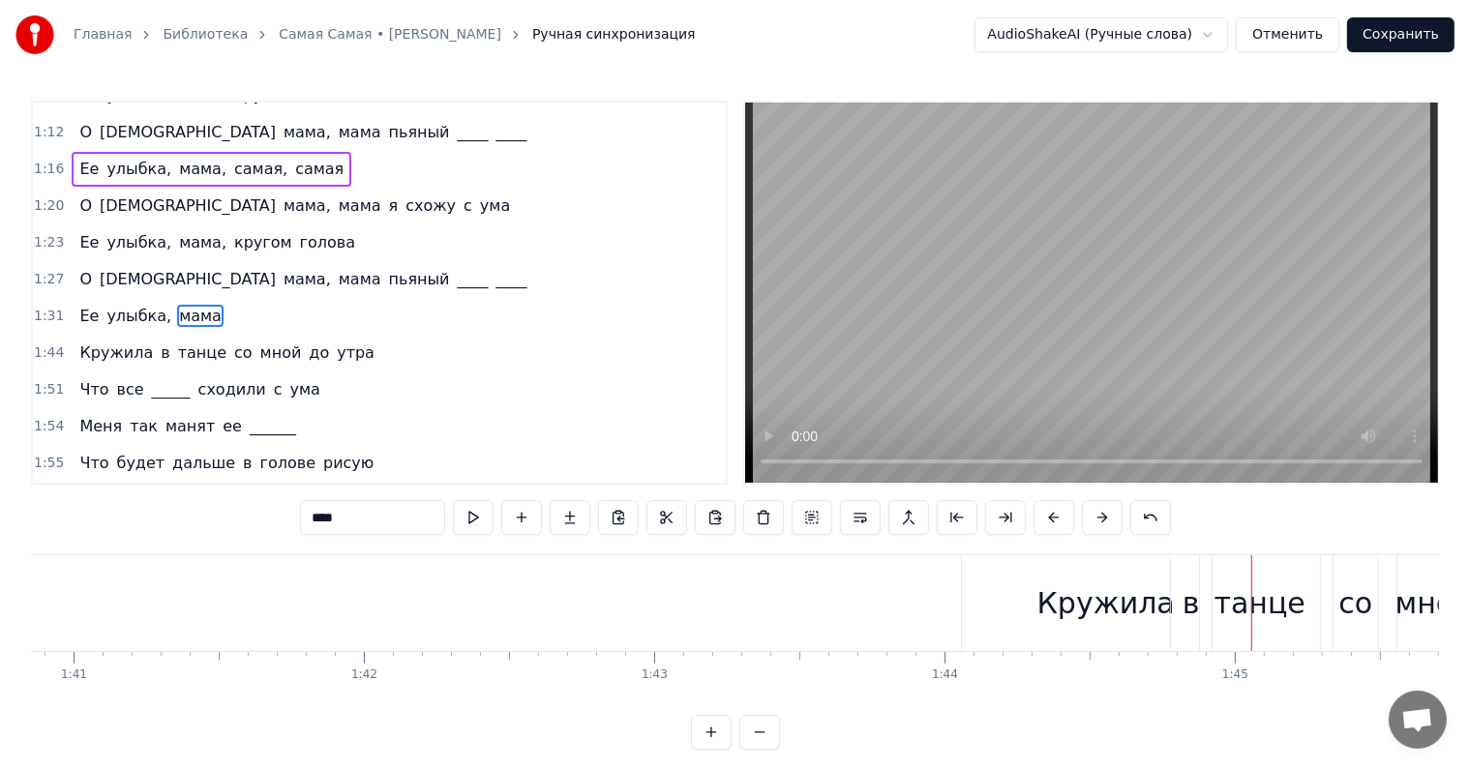
click at [85, 342] on span "Кружила" at bounding box center [115, 353] width 77 height 22
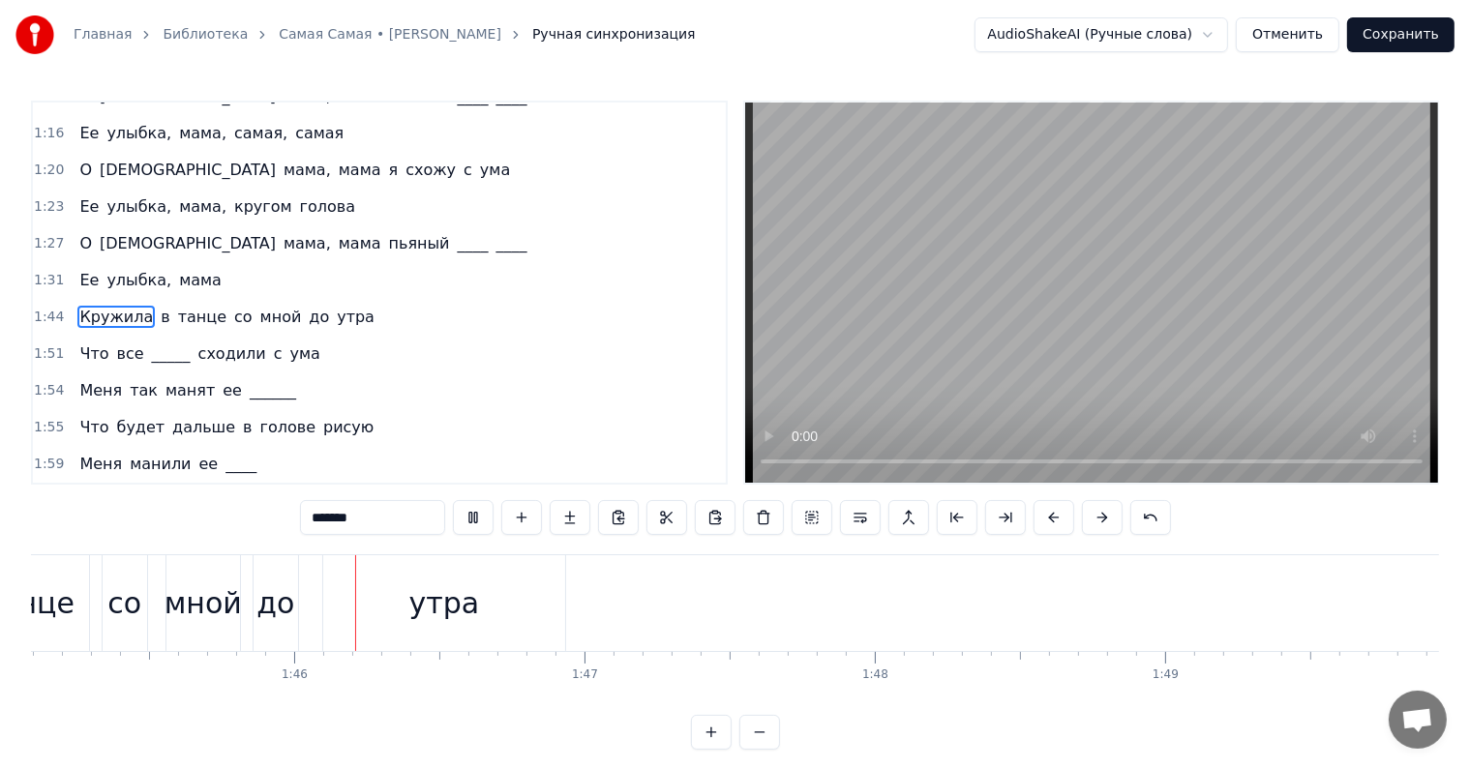
scroll to position [0, 30558]
click at [107, 306] on span "Кружила" at bounding box center [115, 317] width 77 height 22
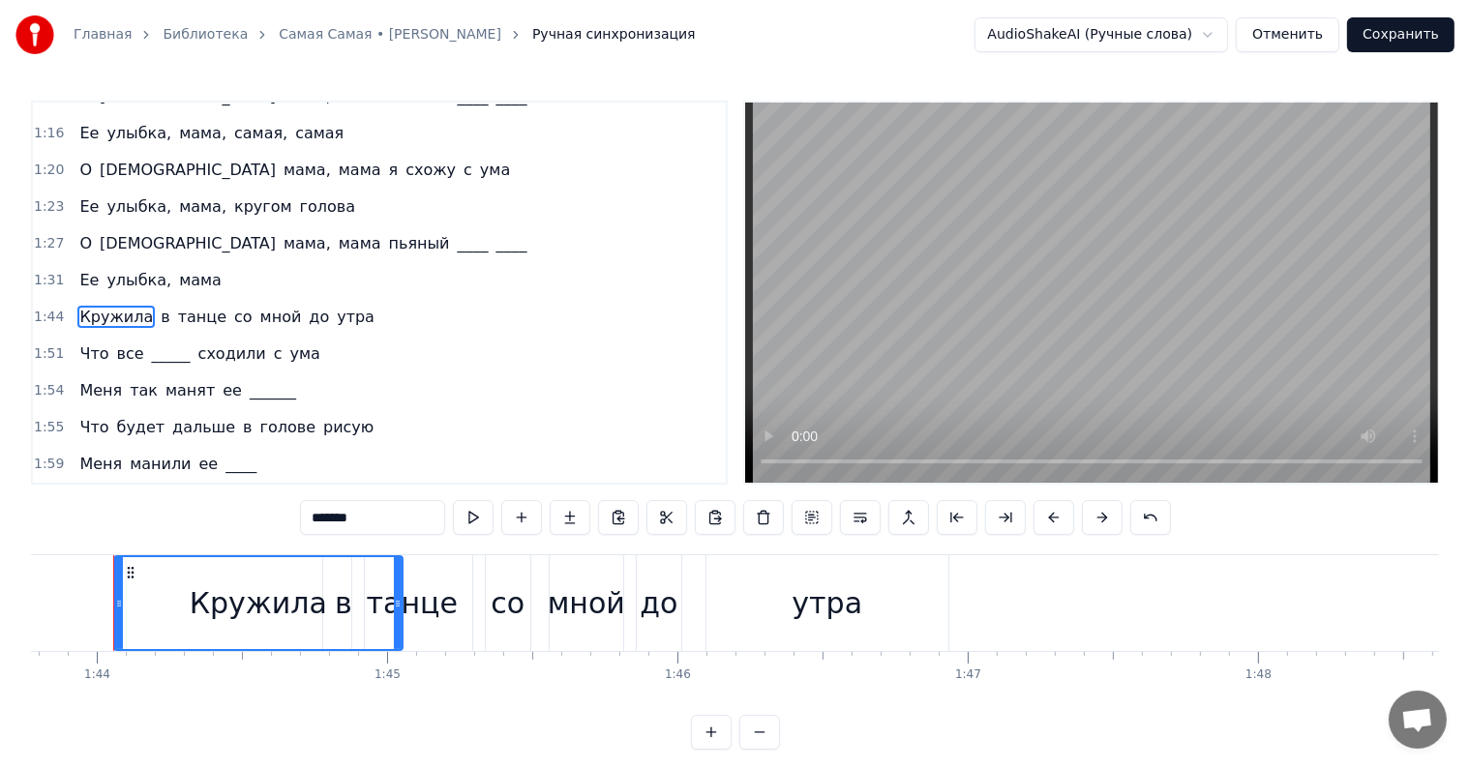
scroll to position [0, 30109]
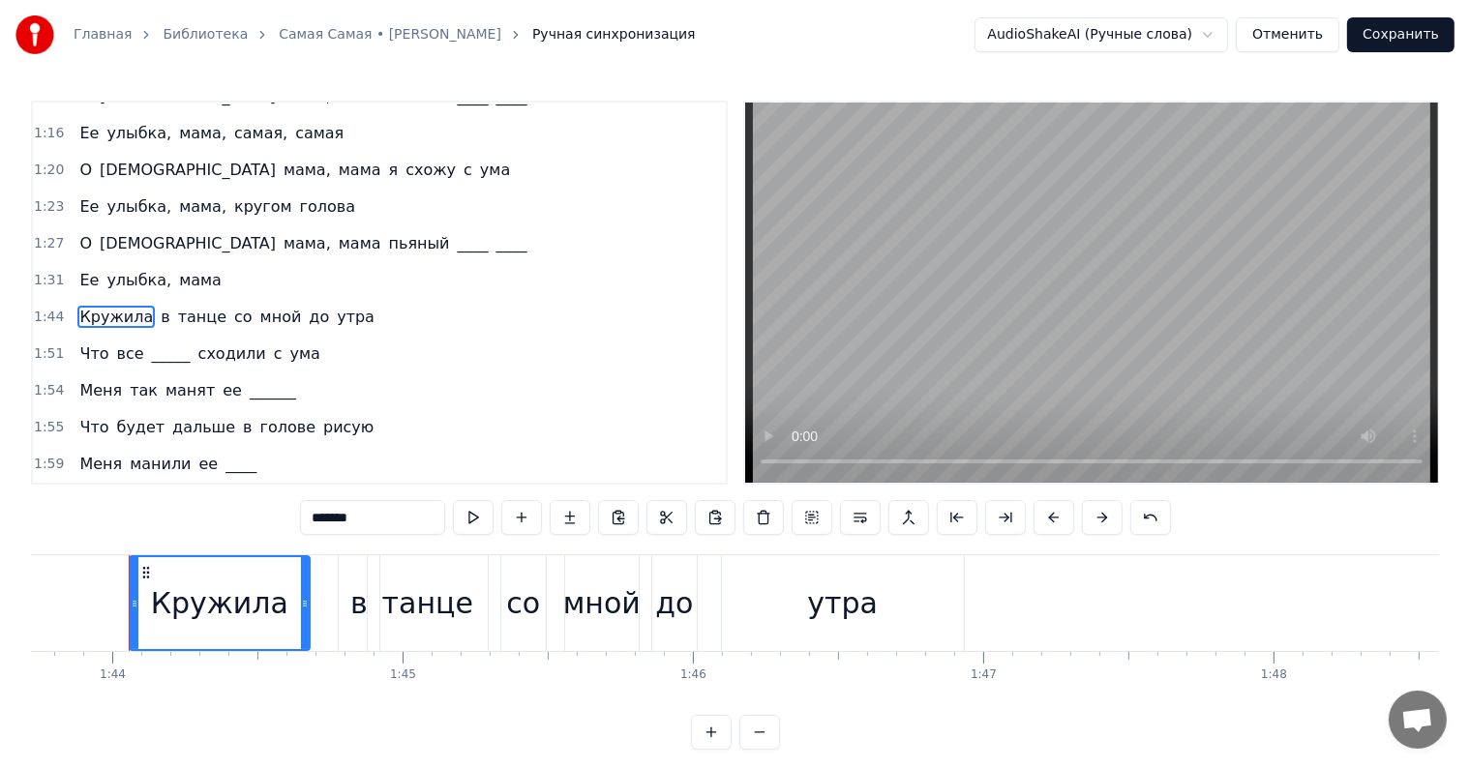
drag, startPoint x: 414, startPoint y: 604, endPoint x: 308, endPoint y: 602, distance: 106.5
click at [306, 603] on icon at bounding box center [305, 603] width 8 height 15
click at [344, 571] on div "в" at bounding box center [359, 603] width 41 height 96
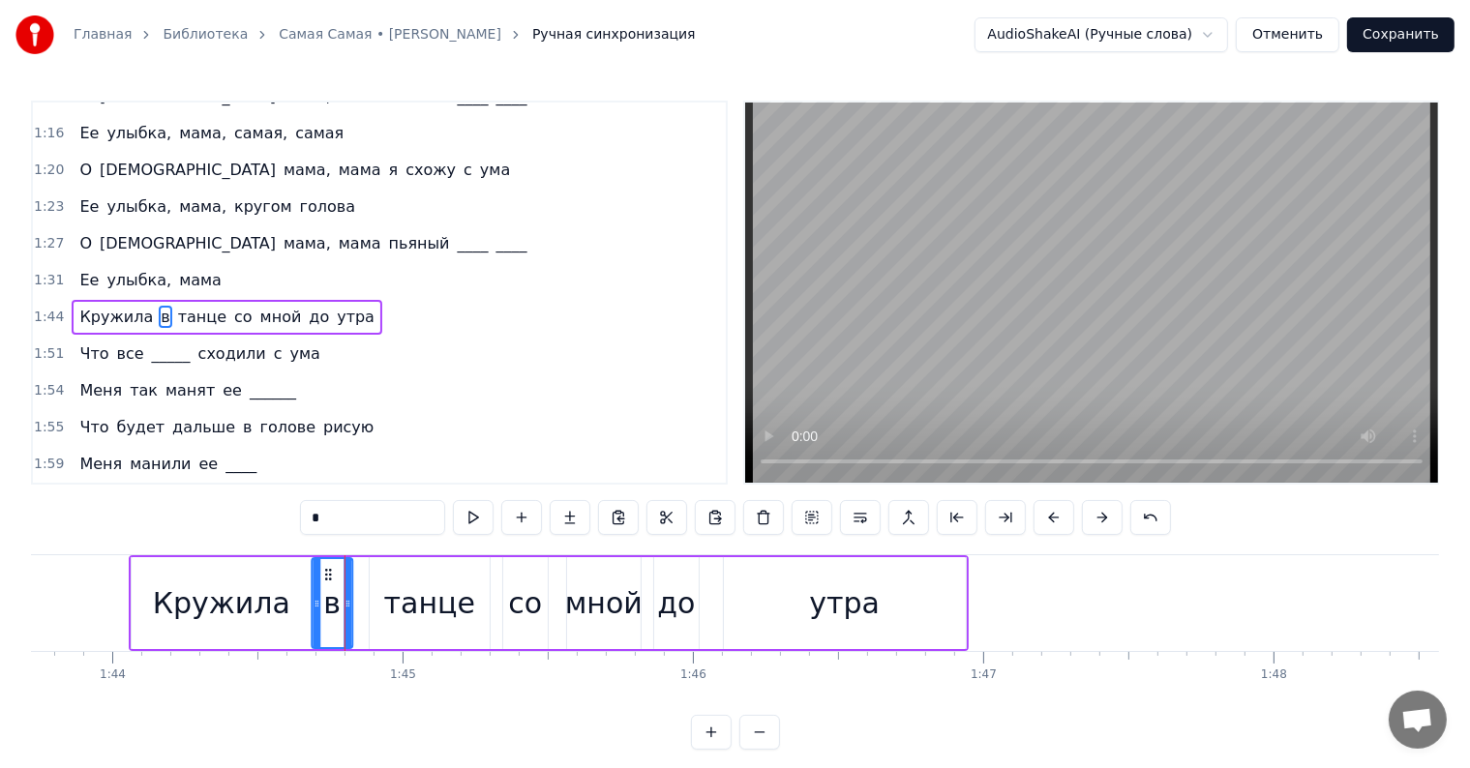
drag, startPoint x: 353, startPoint y: 568, endPoint x: 341, endPoint y: 575, distance: 14.3
click at [325, 570] on icon at bounding box center [327, 574] width 15 height 15
click at [426, 583] on div "танце" at bounding box center [429, 604] width 91 height 44
type input "*****"
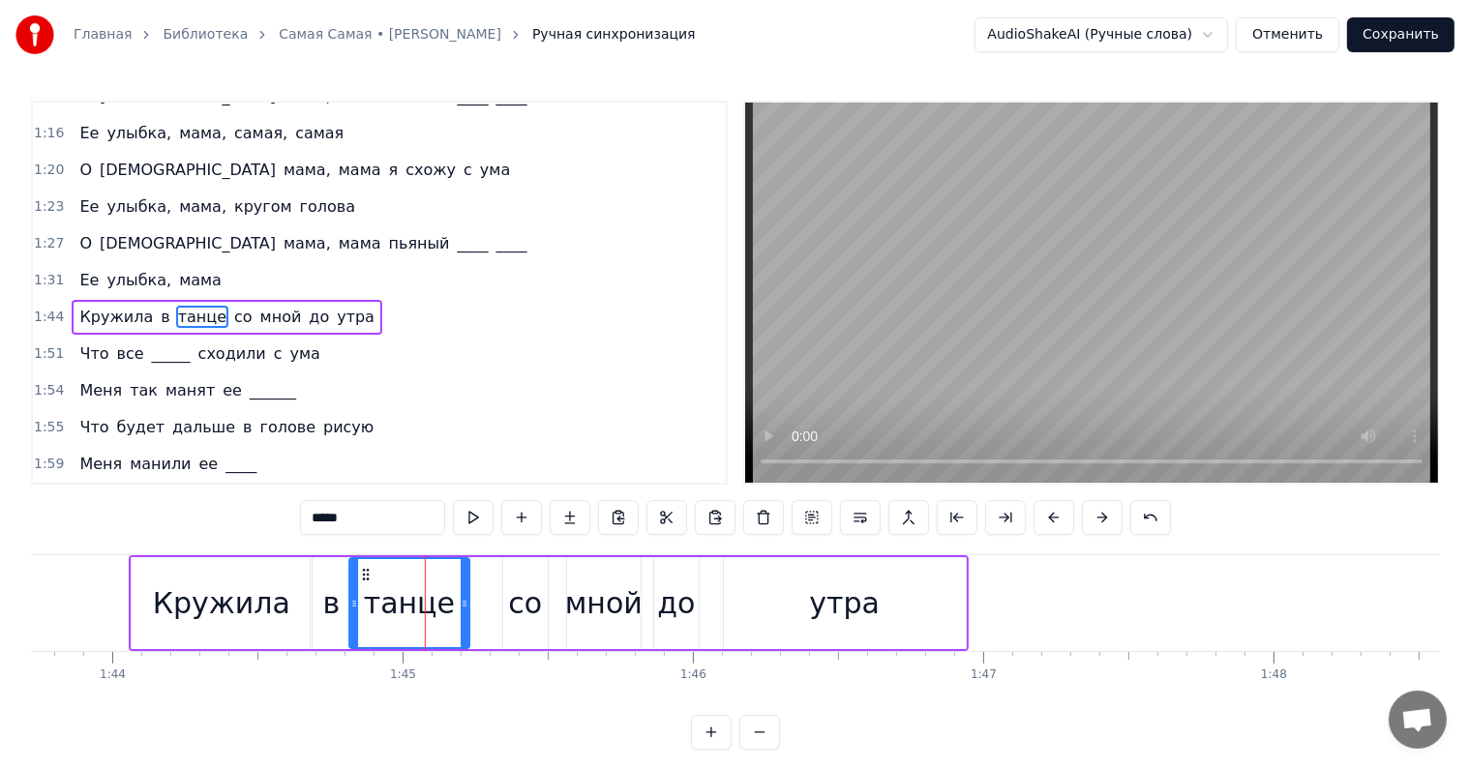
drag, startPoint x: 372, startPoint y: 568, endPoint x: 356, endPoint y: 575, distance: 16.9
click at [358, 574] on icon at bounding box center [365, 574] width 15 height 15
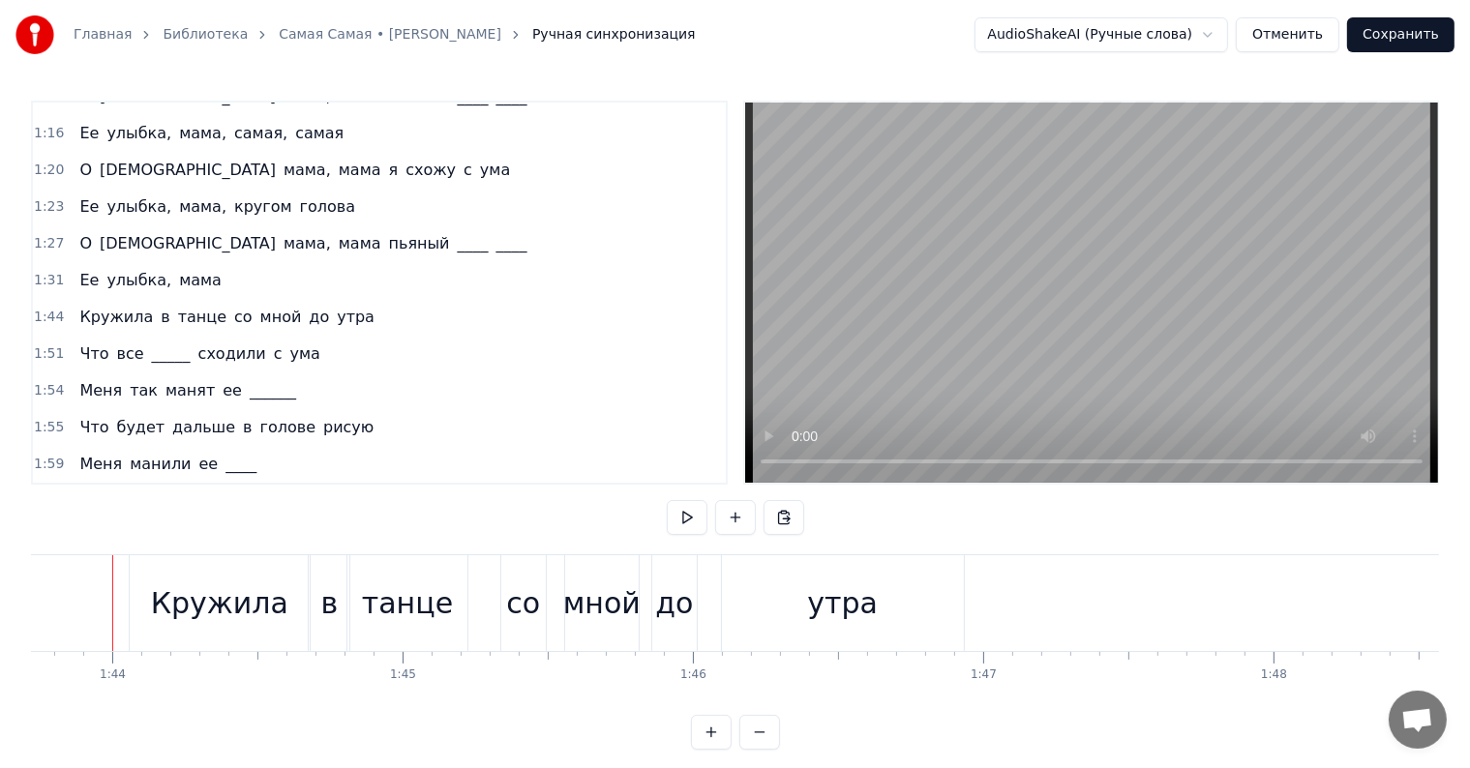
scroll to position [0, 30093]
click at [793, 583] on div "утра" at bounding box center [859, 603] width 242 height 96
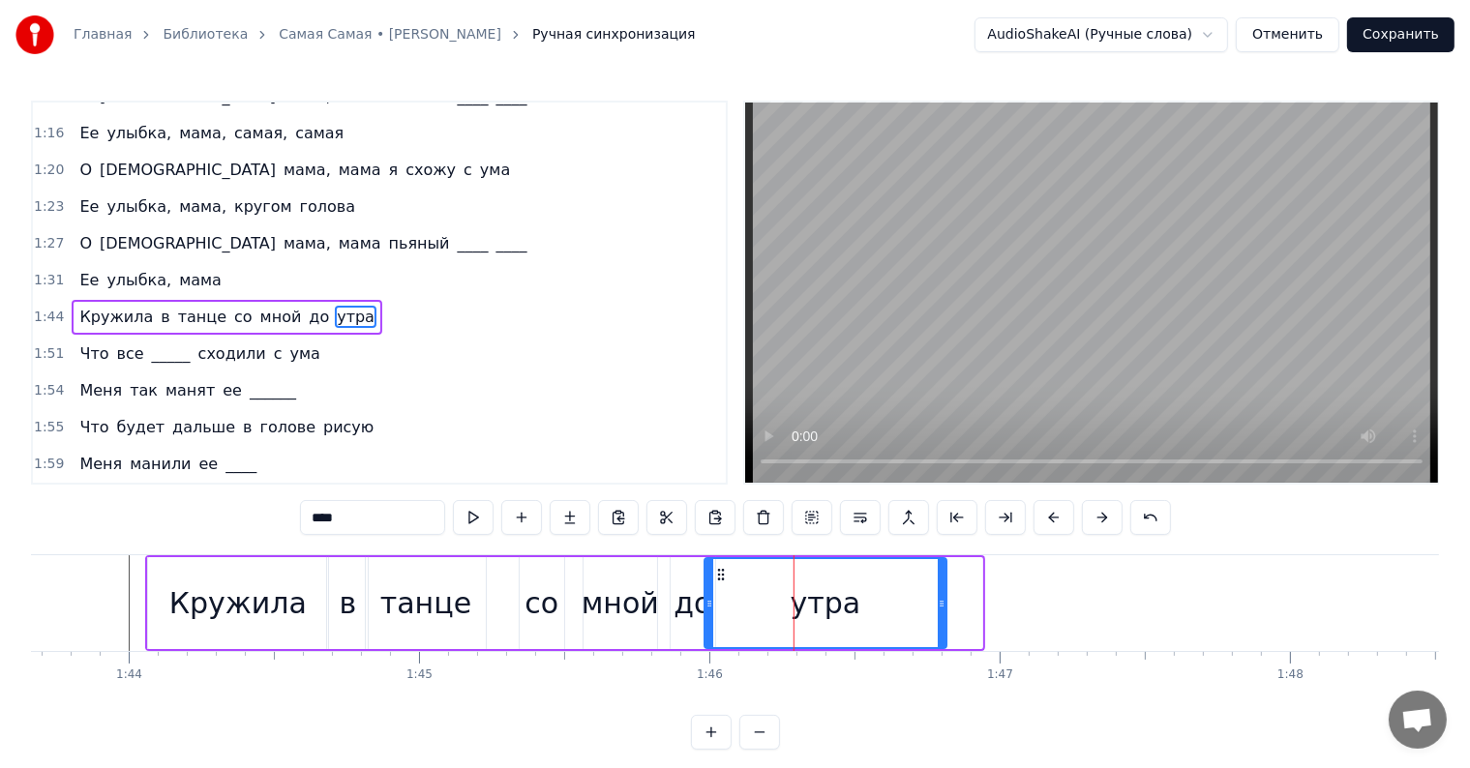
drag, startPoint x: 757, startPoint y: 571, endPoint x: 721, endPoint y: 577, distance: 36.3
click at [721, 577] on icon at bounding box center [720, 574] width 15 height 15
click at [569, 588] on div "[PERSON_NAME] в танце со мной до утра" at bounding box center [547, 603] width 804 height 96
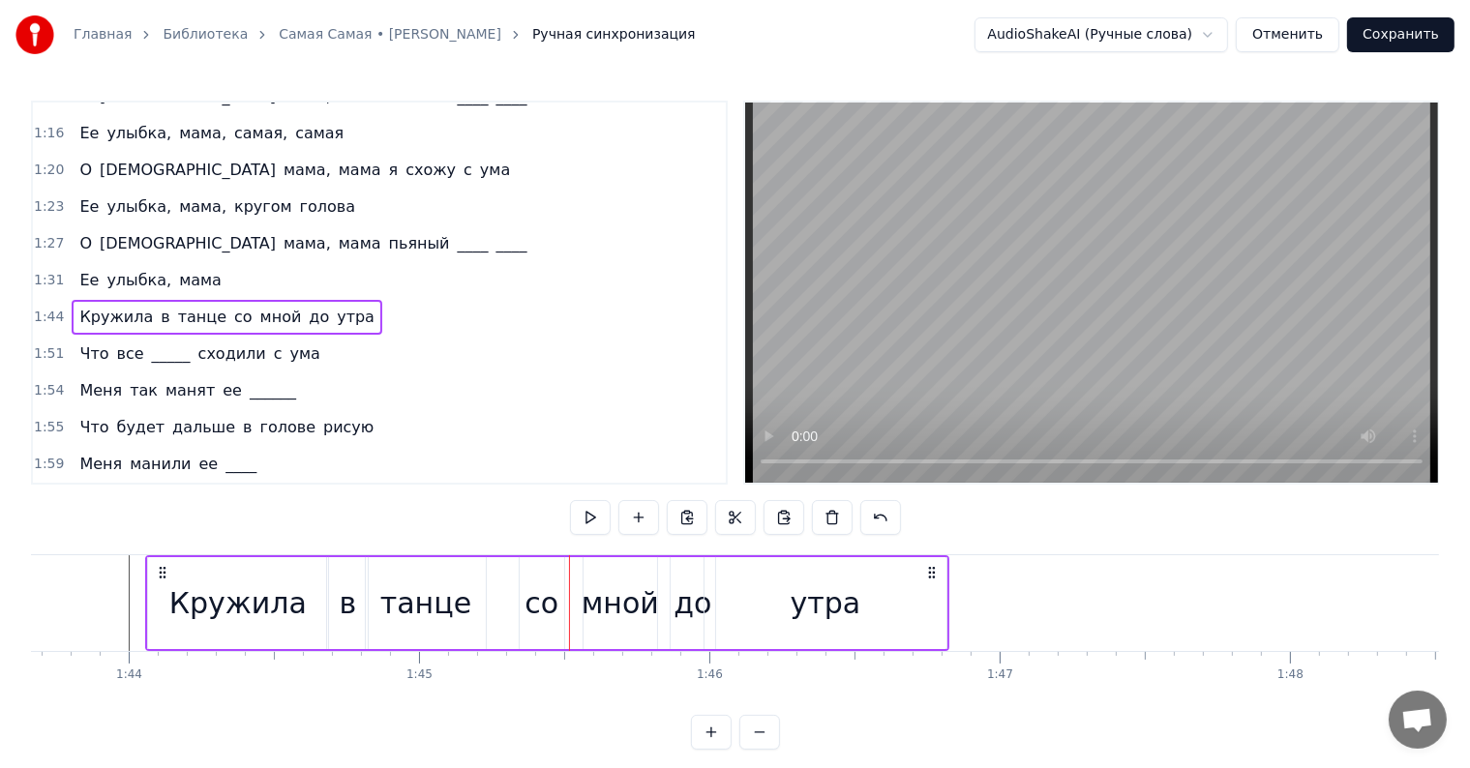
click at [436, 589] on div "танце" at bounding box center [425, 604] width 91 height 44
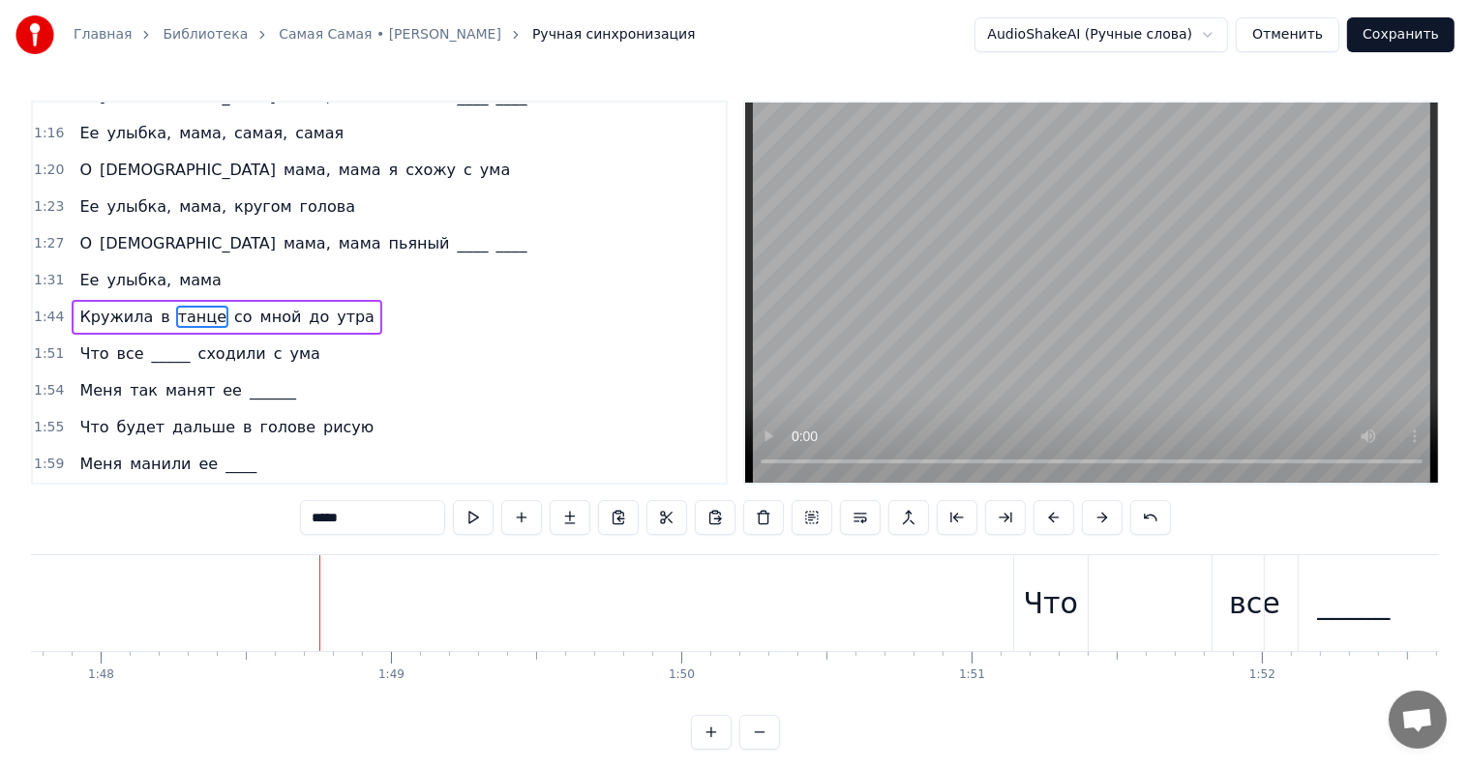
scroll to position [0, 31317]
click at [1019, 599] on div "Что" at bounding box center [1016, 604] width 54 height 44
type input "***"
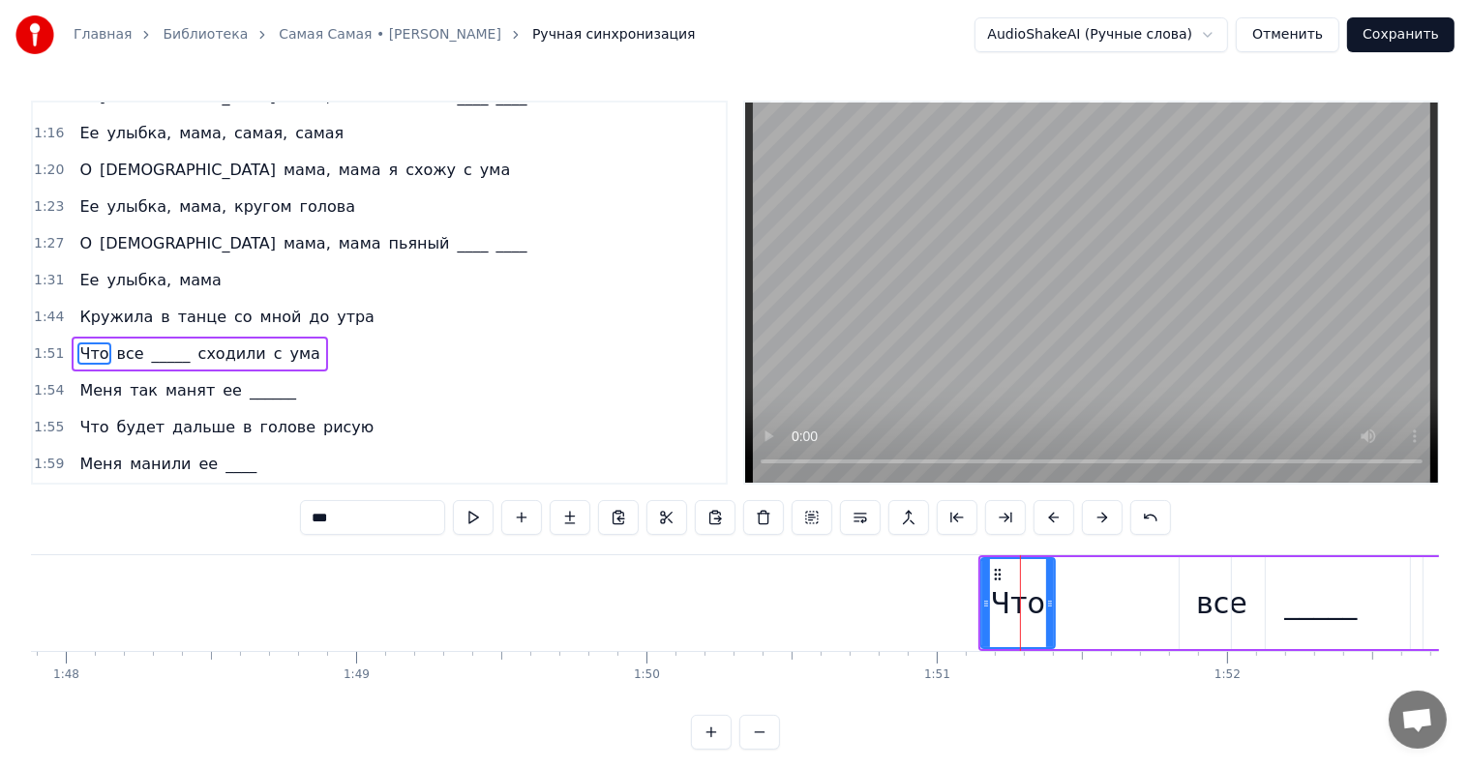
scroll to position [575, 0]
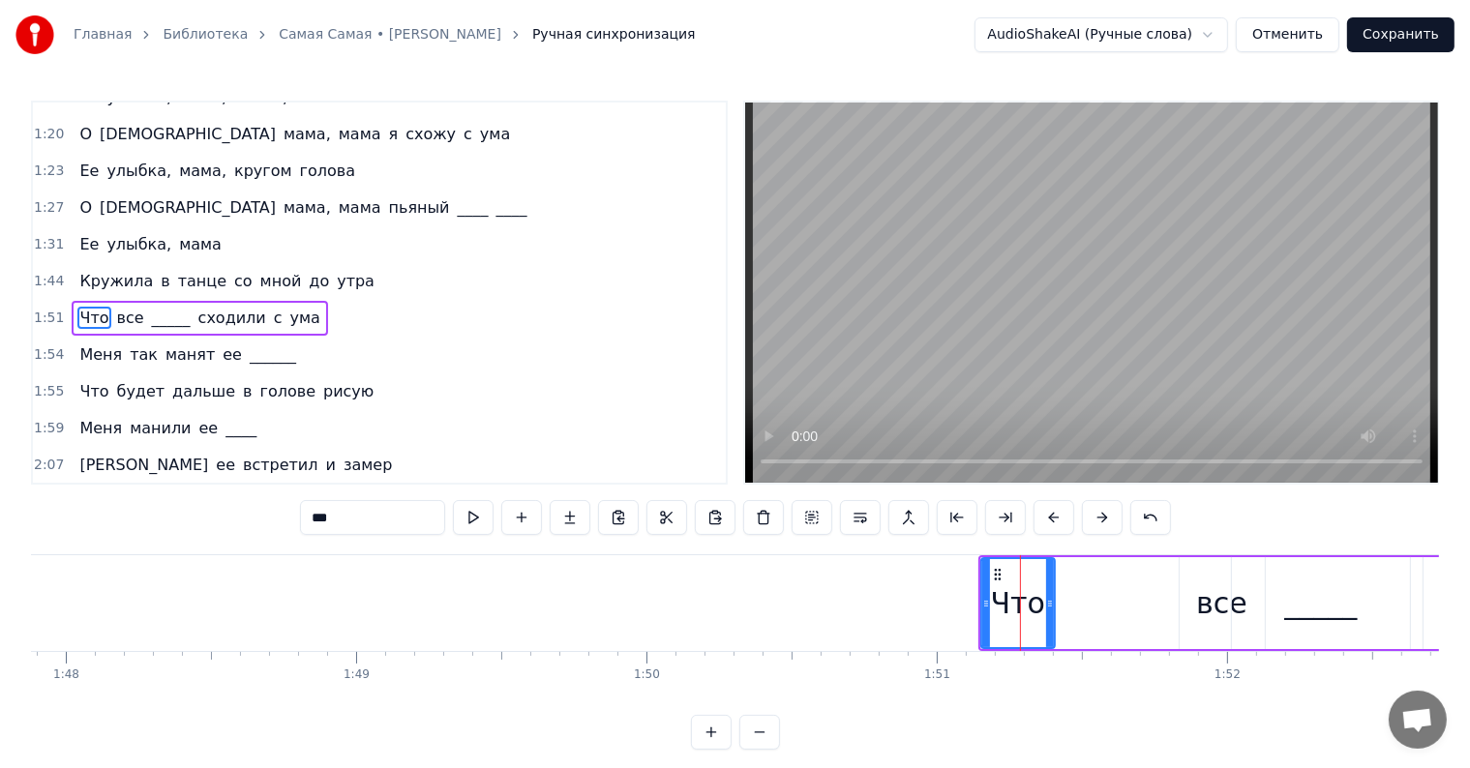
click at [80, 307] on span "Что" at bounding box center [93, 318] width 33 height 22
click at [65, 273] on div "1:44 [PERSON_NAME] в танце со мной до утра" at bounding box center [379, 281] width 693 height 37
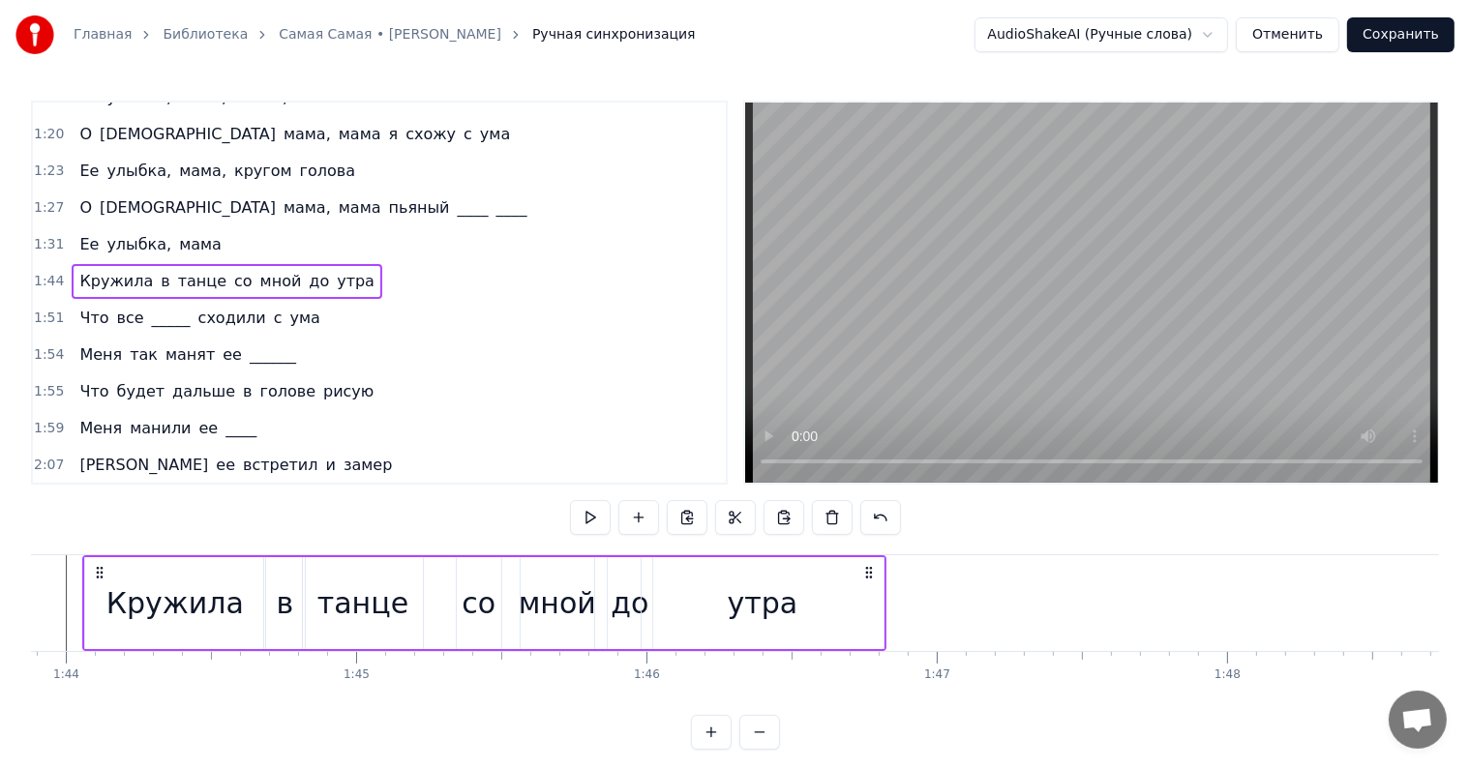
click at [72, 301] on div "Что все _____ сходили с ума" at bounding box center [199, 318] width 255 height 35
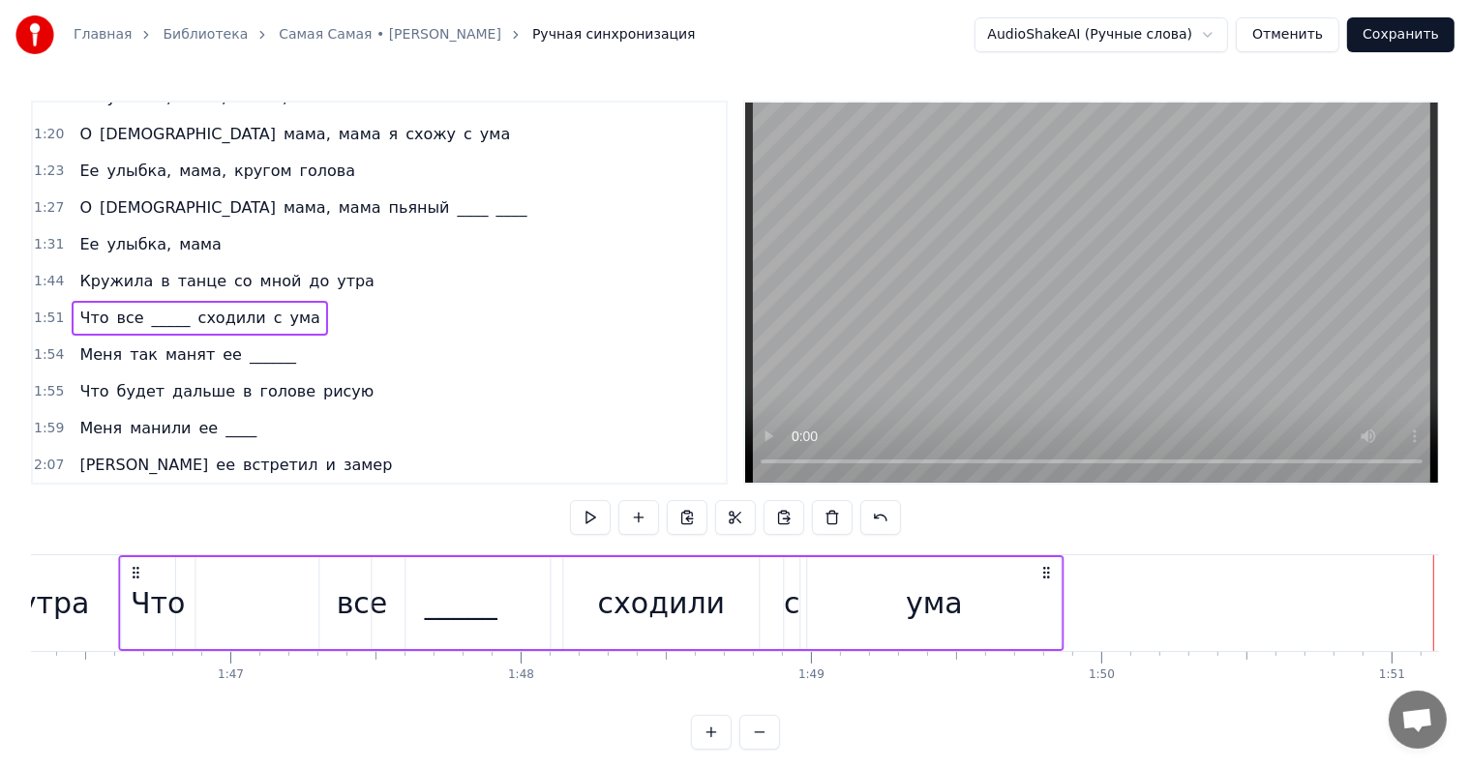
scroll to position [0, 30792]
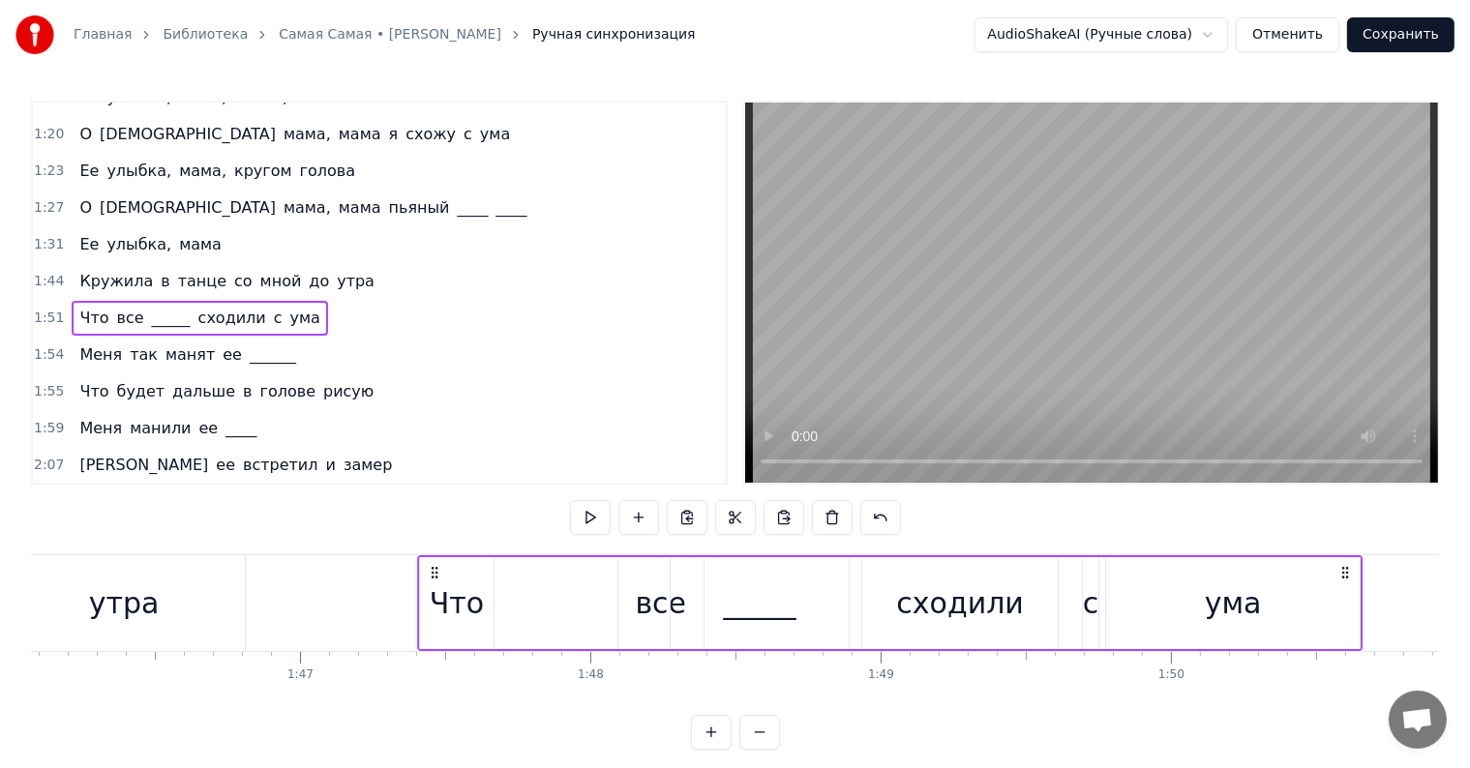
drag, startPoint x: 142, startPoint y: 572, endPoint x: 431, endPoint y: 569, distance: 288.4
click at [431, 569] on icon at bounding box center [434, 572] width 15 height 15
drag, startPoint x: 431, startPoint y: 570, endPoint x: 444, endPoint y: 576, distance: 14.7
click at [445, 576] on icon at bounding box center [448, 572] width 15 height 15
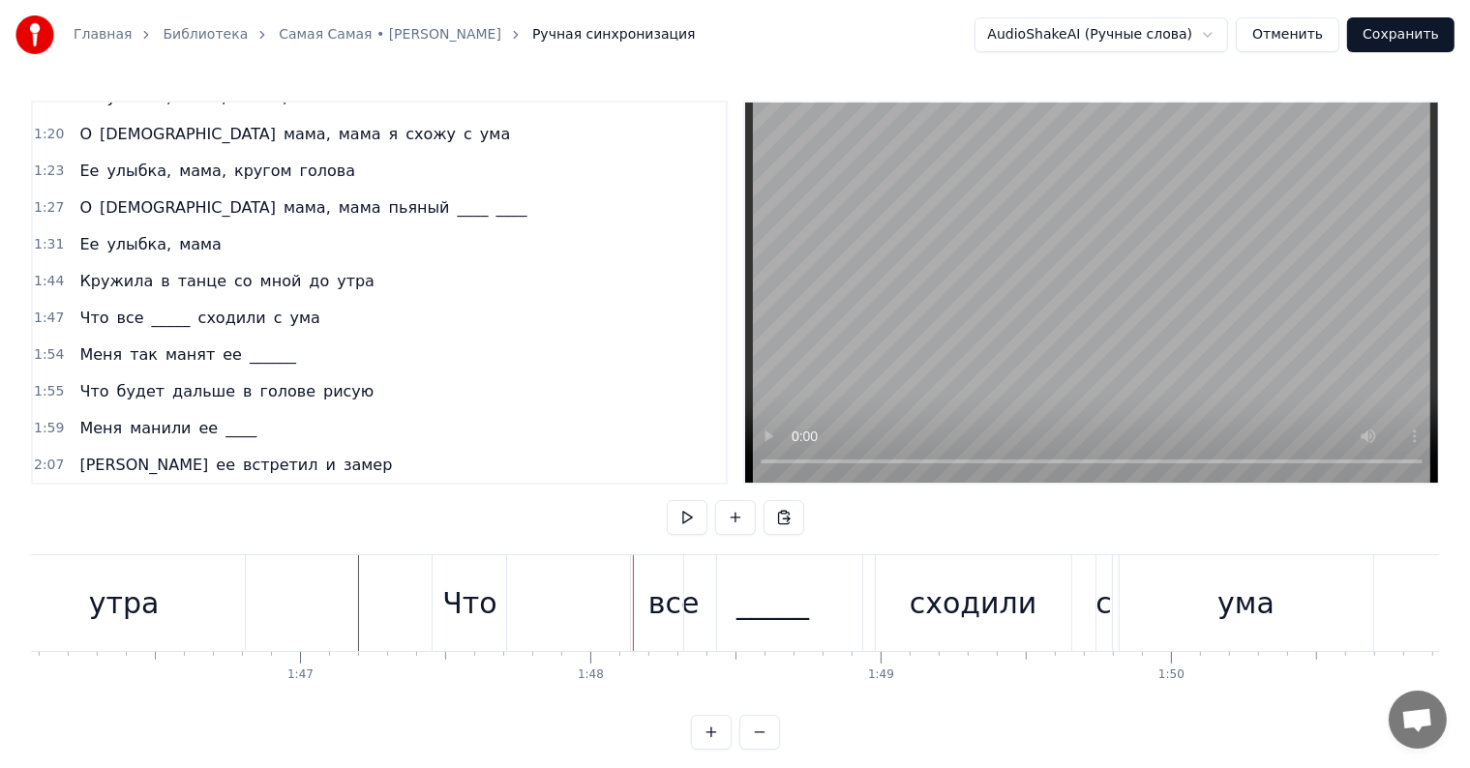
click at [72, 374] on div "Что будет дальше в голове рисую" at bounding box center [227, 391] width 310 height 35
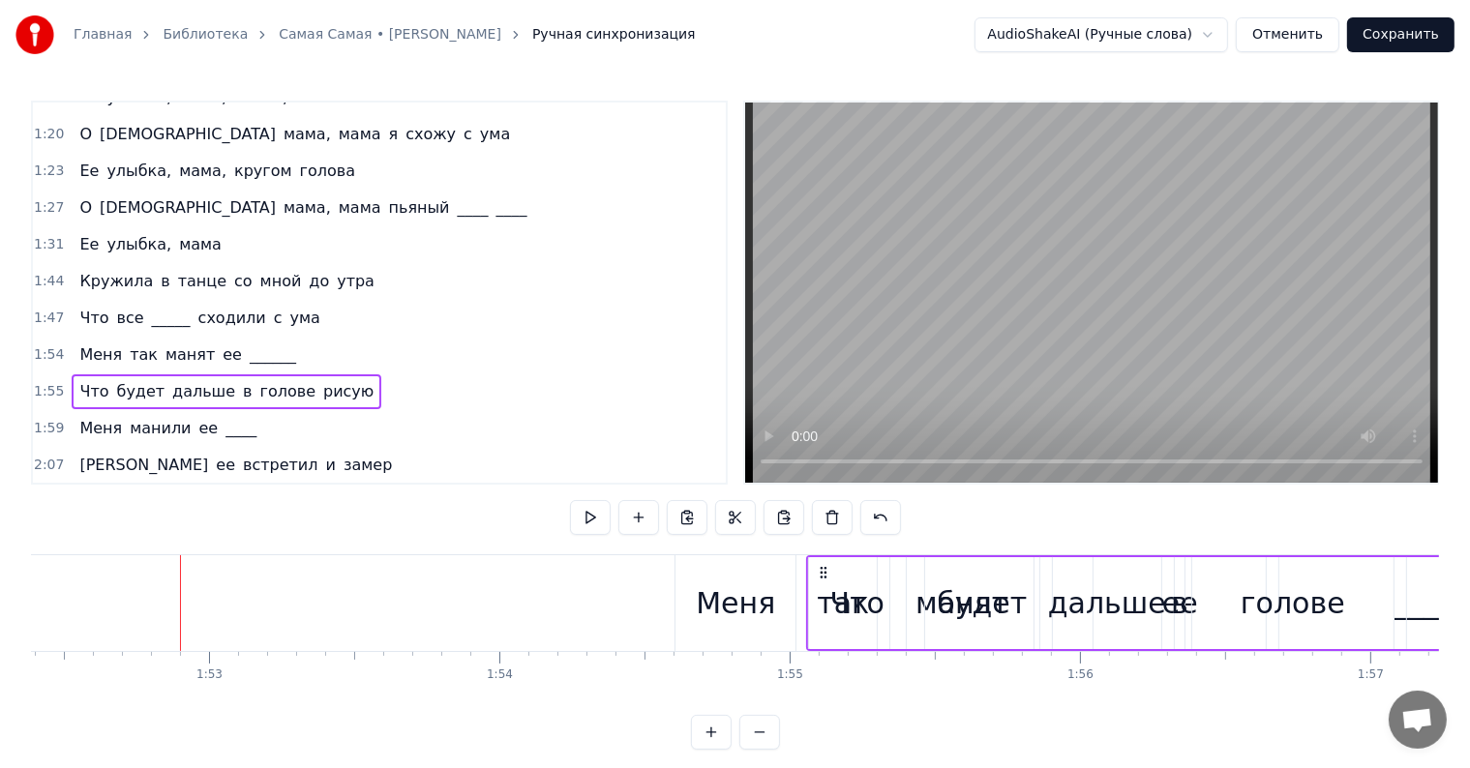
scroll to position [0, 32677]
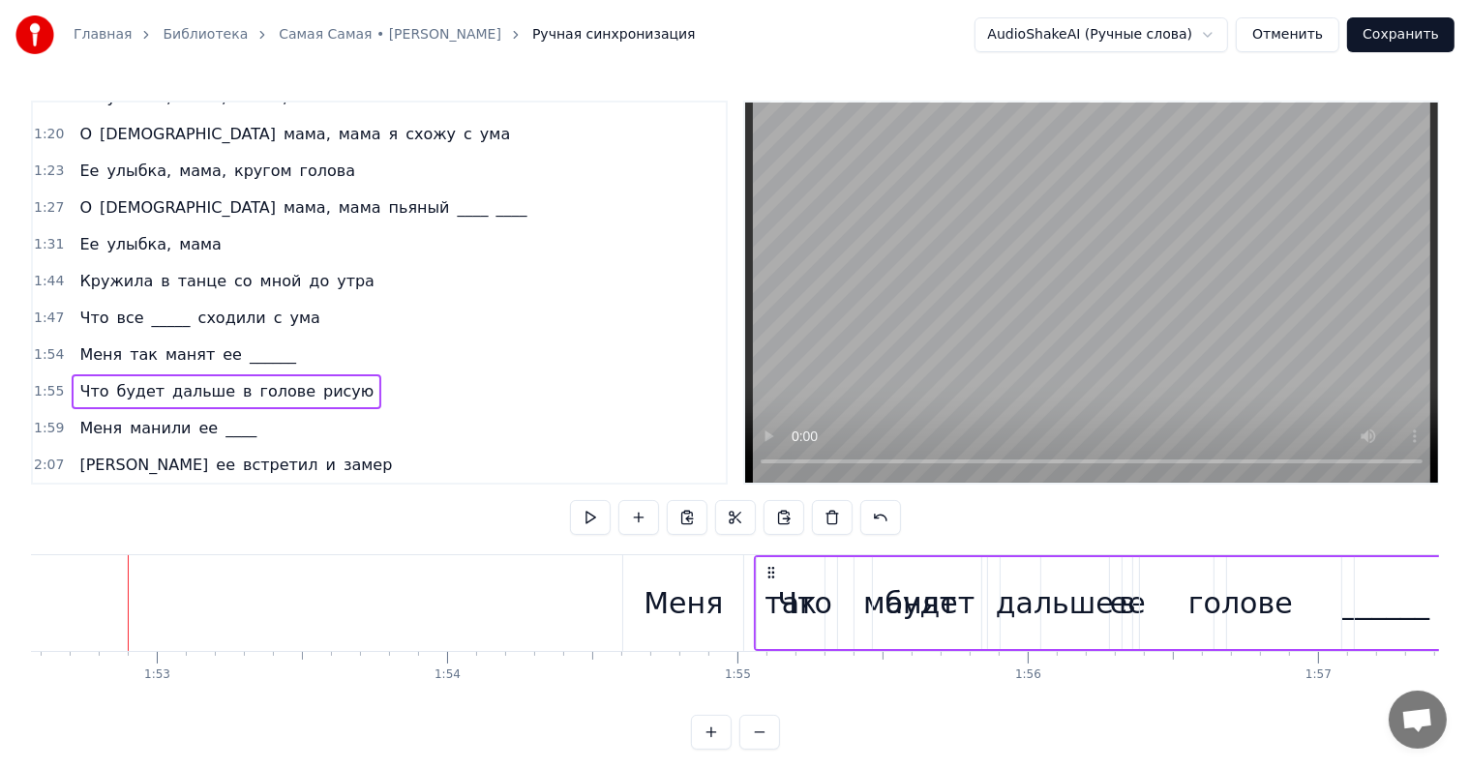
click at [67, 300] on div "1:47 Что все _____ сходили с ума" at bounding box center [379, 318] width 693 height 37
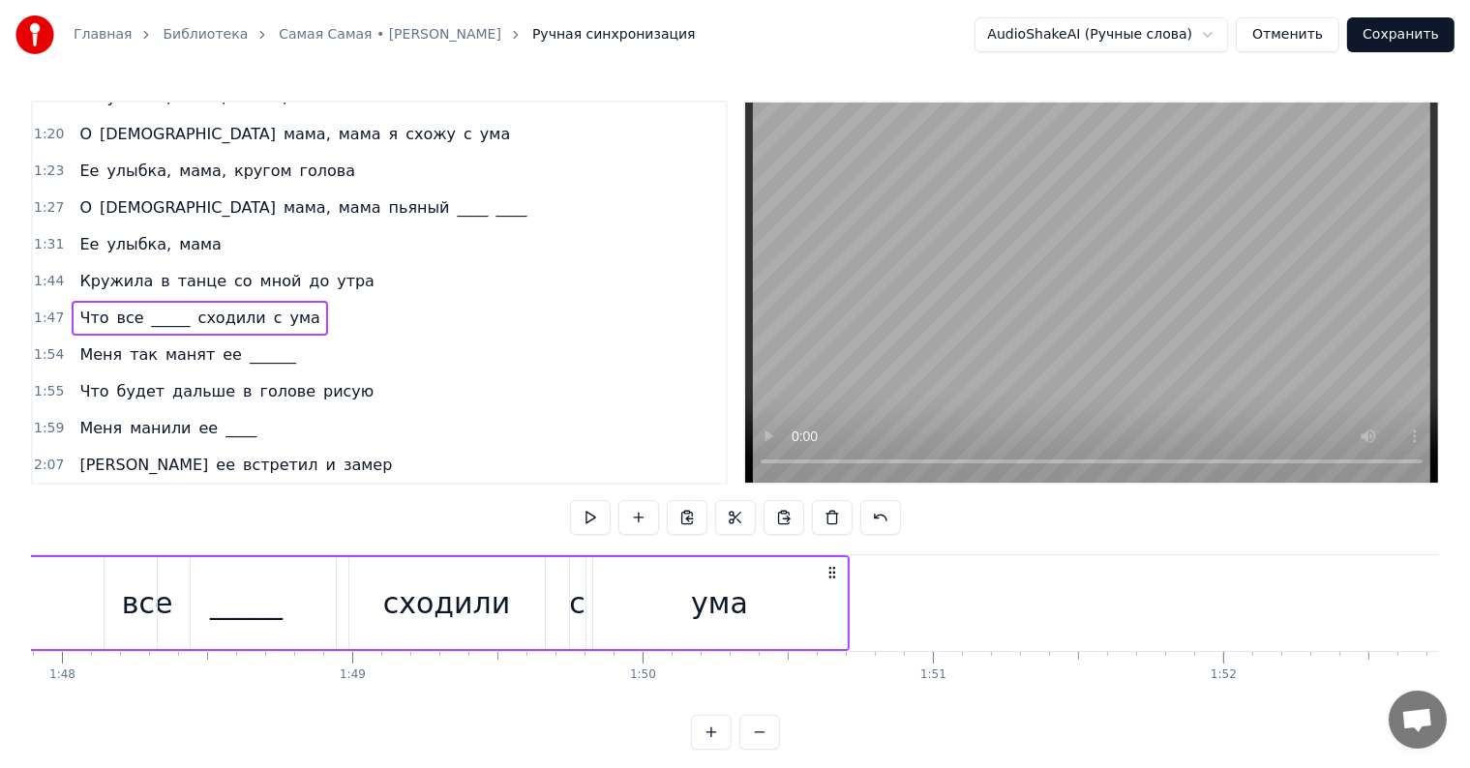
scroll to position [0, 31096]
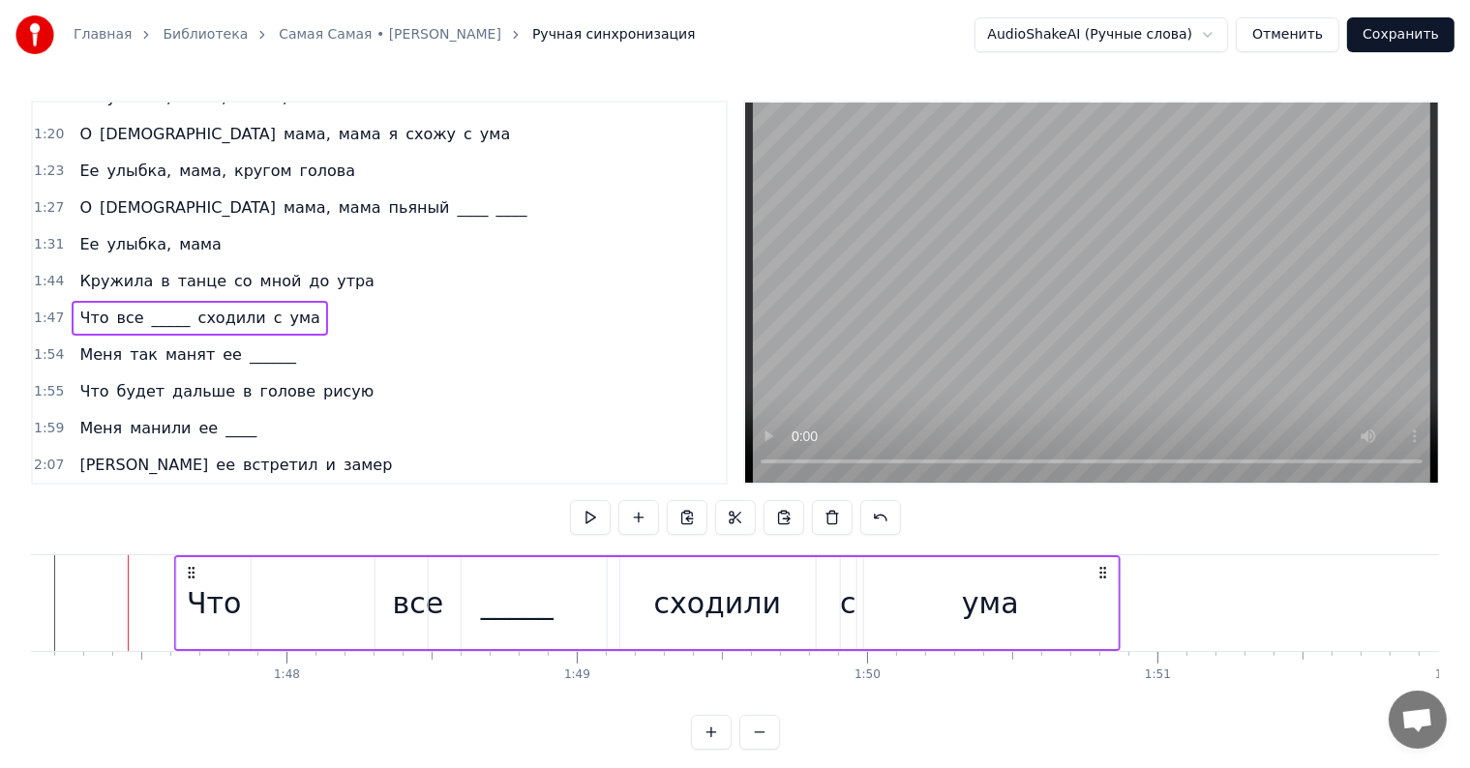
drag, startPoint x: 143, startPoint y: 568, endPoint x: 194, endPoint y: 578, distance: 51.2
click at [194, 578] on icon at bounding box center [191, 572] width 15 height 15
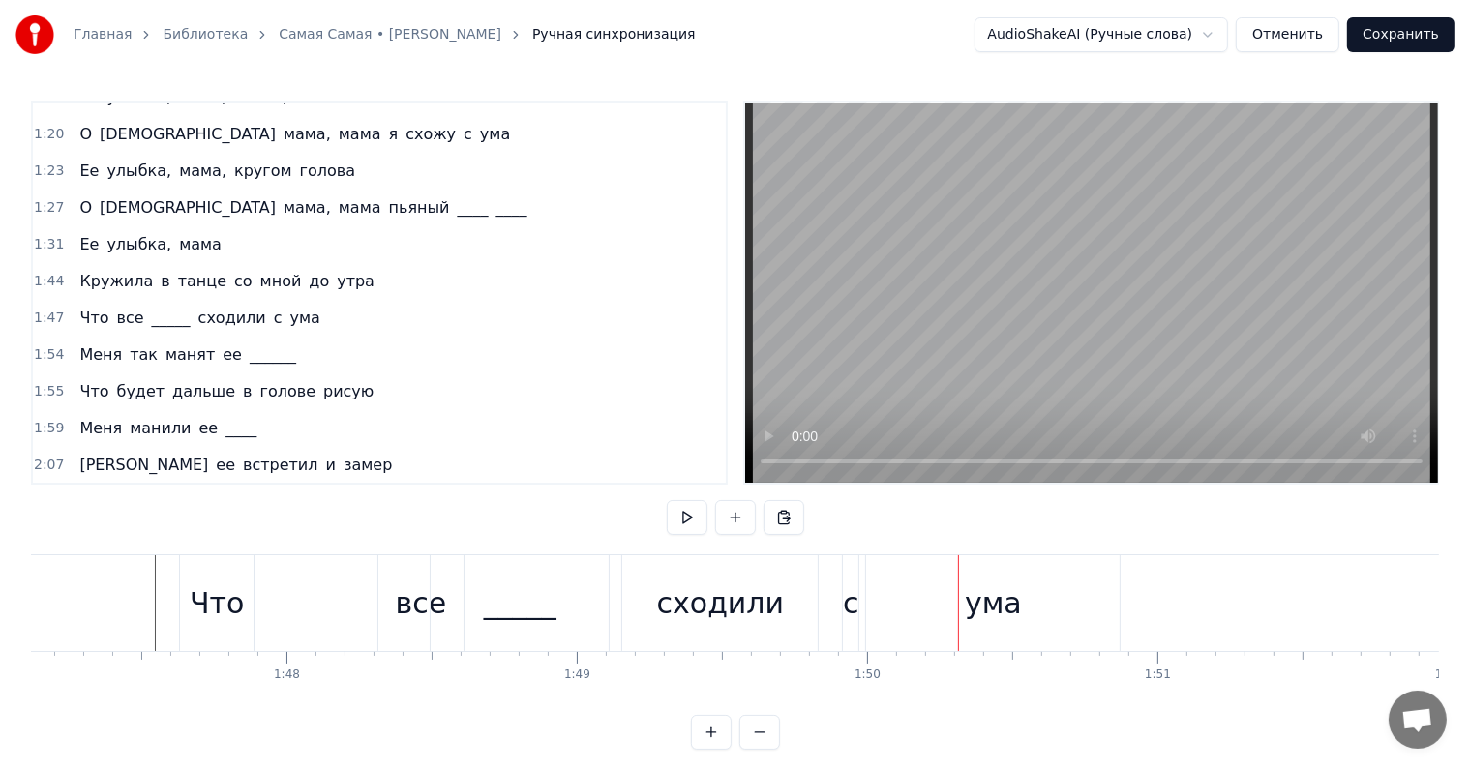
click at [237, 602] on div "Что" at bounding box center [217, 604] width 54 height 44
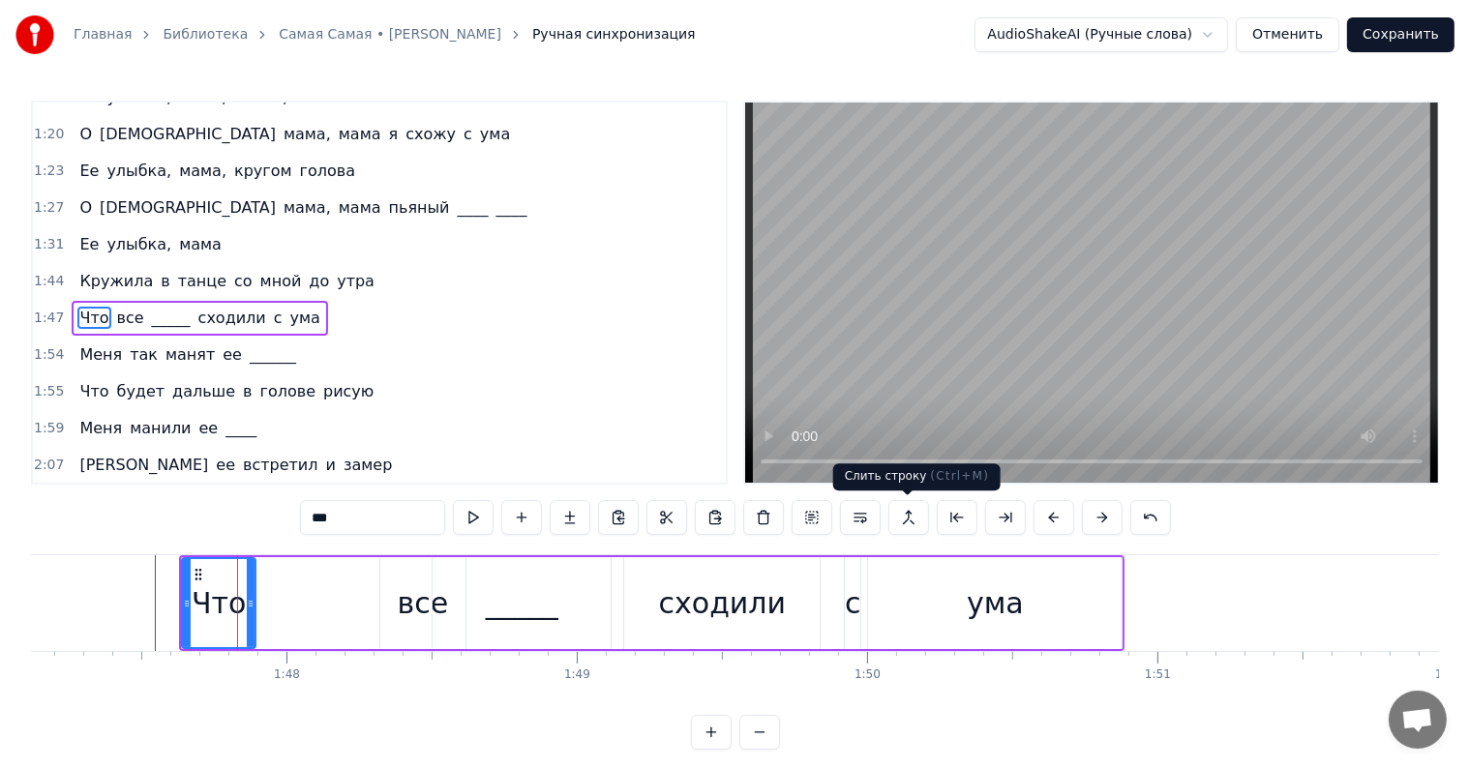
click at [905, 514] on button at bounding box center [908, 517] width 41 height 35
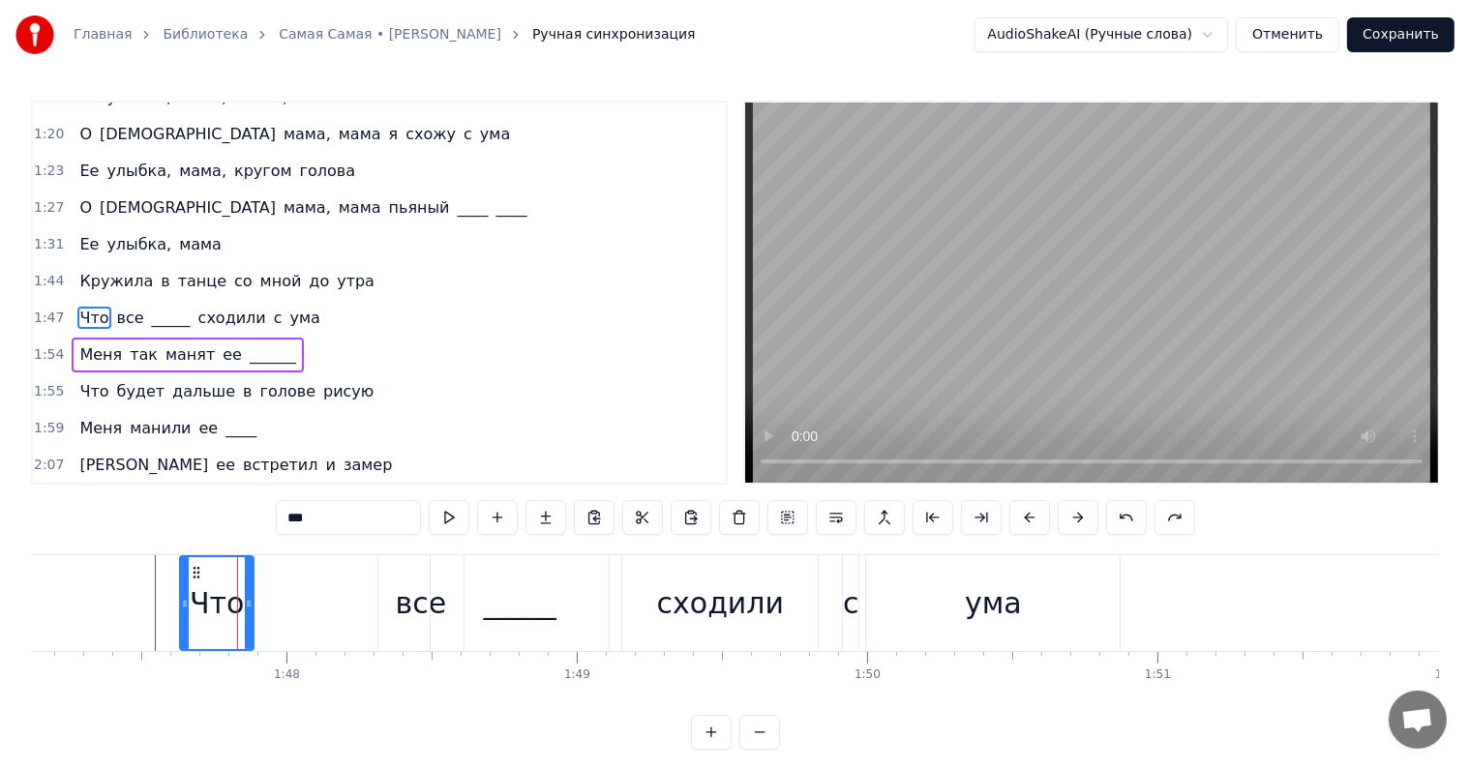
click at [429, 597] on div "все" at bounding box center [421, 604] width 51 height 44
type input "***"
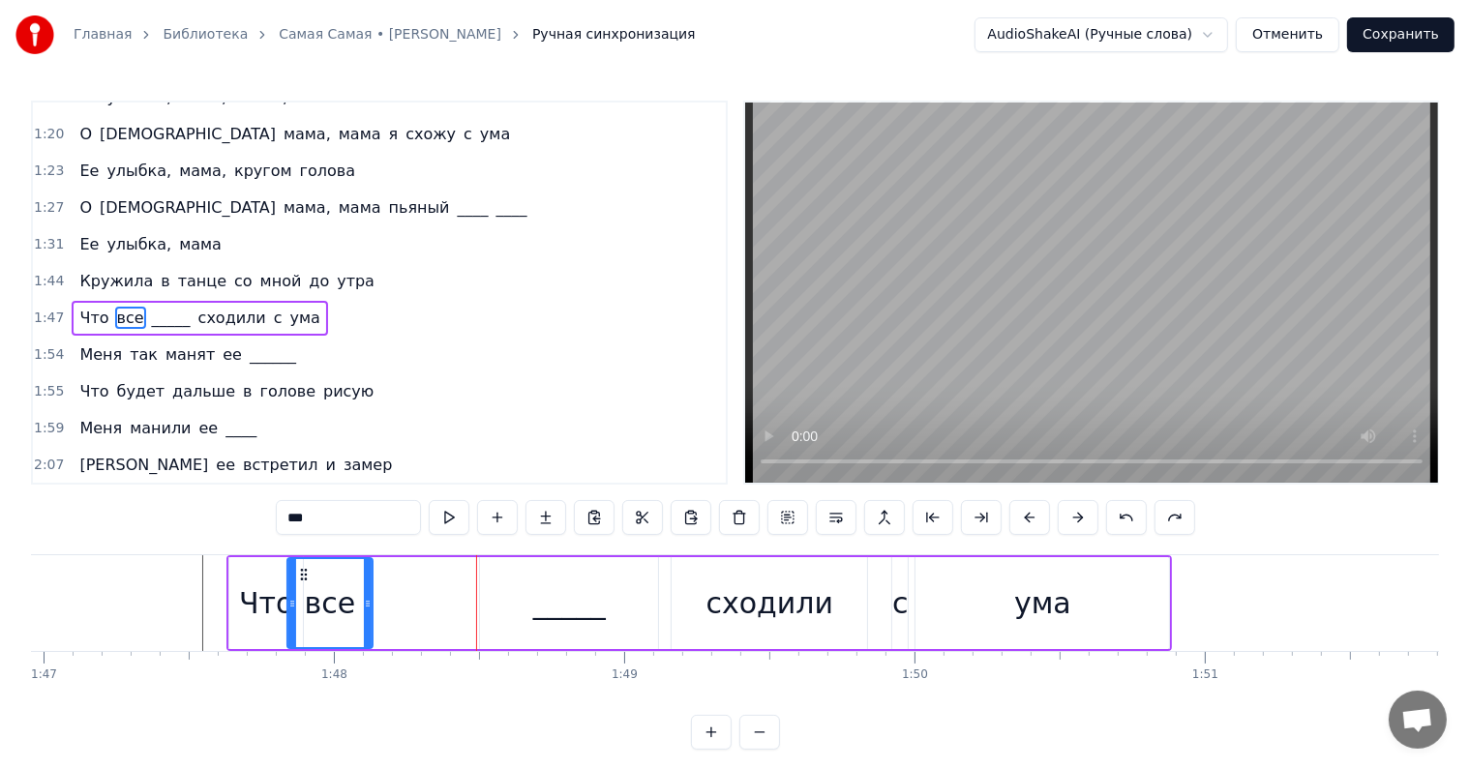
scroll to position [0, 31038]
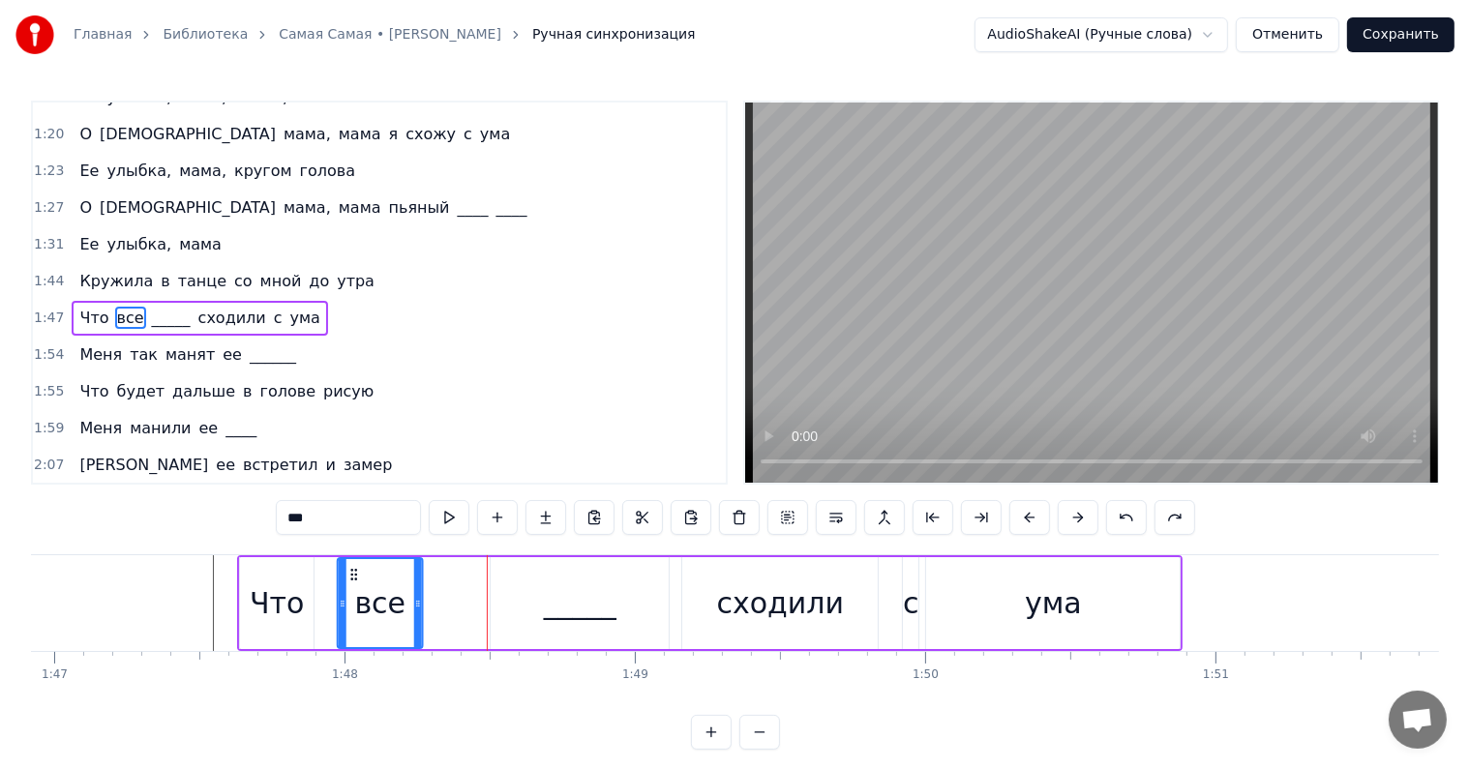
drag, startPoint x: 393, startPoint y: 571, endPoint x: 354, endPoint y: 584, distance: 41.0
click at [356, 584] on div "все" at bounding box center [380, 603] width 83 height 88
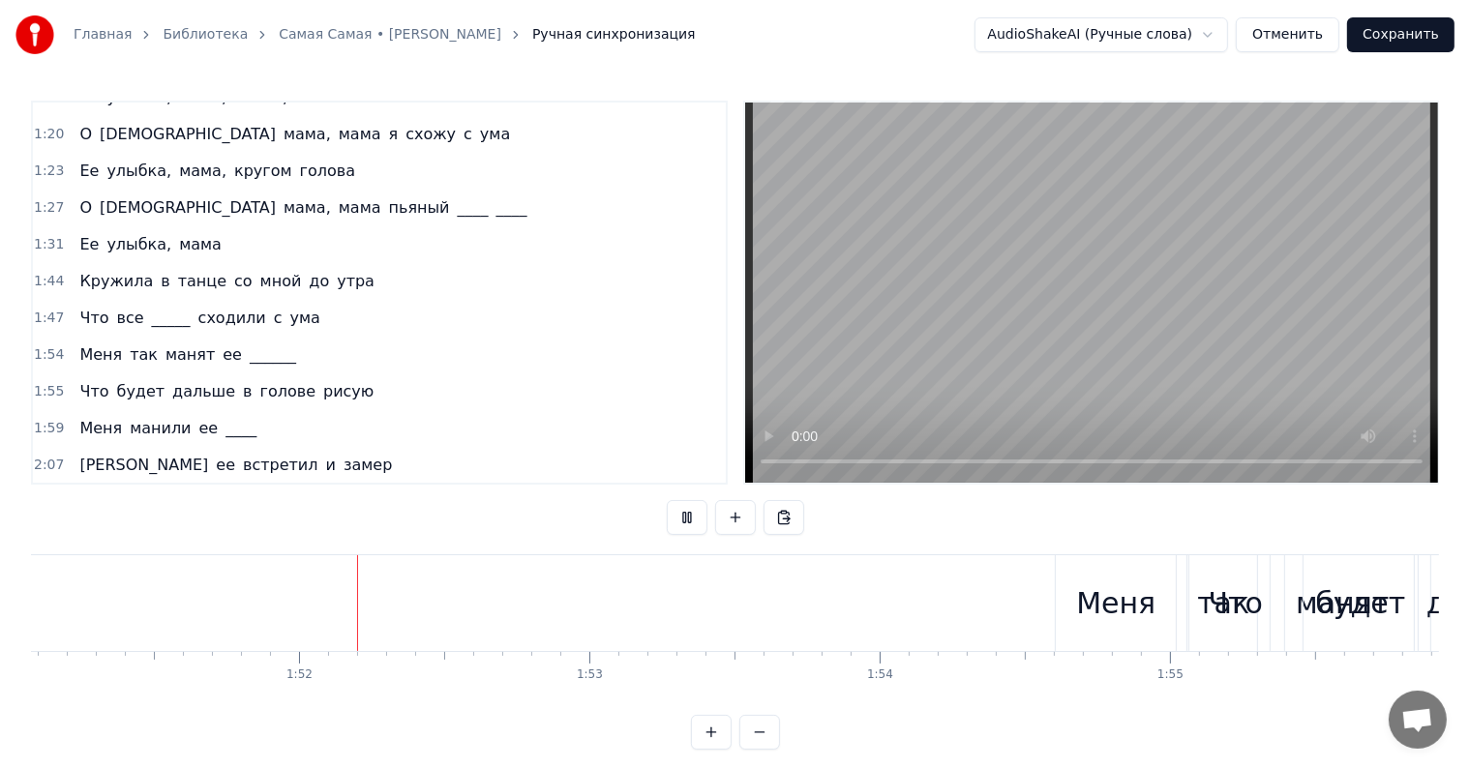
scroll to position [0, 32286]
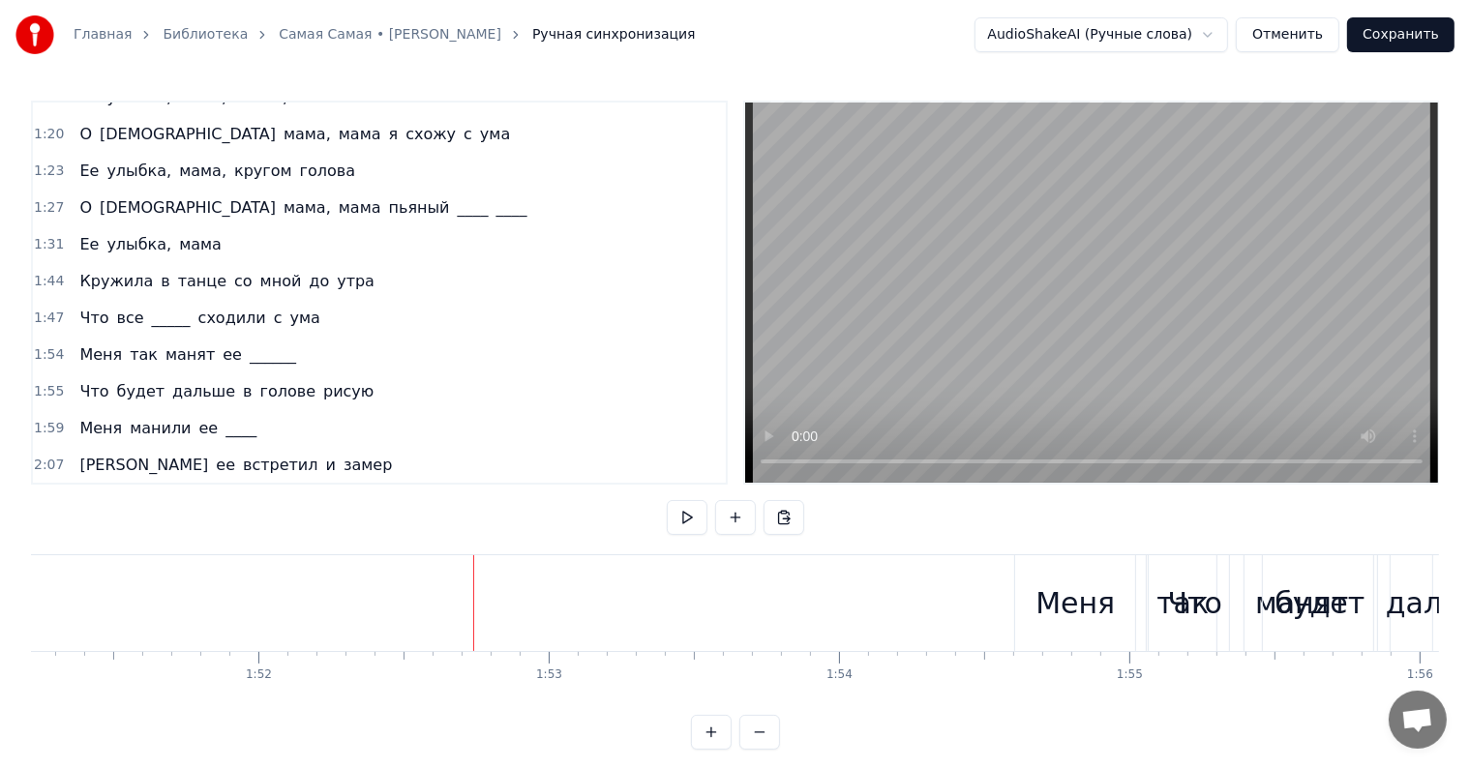
click at [79, 380] on span "Что" at bounding box center [93, 391] width 33 height 22
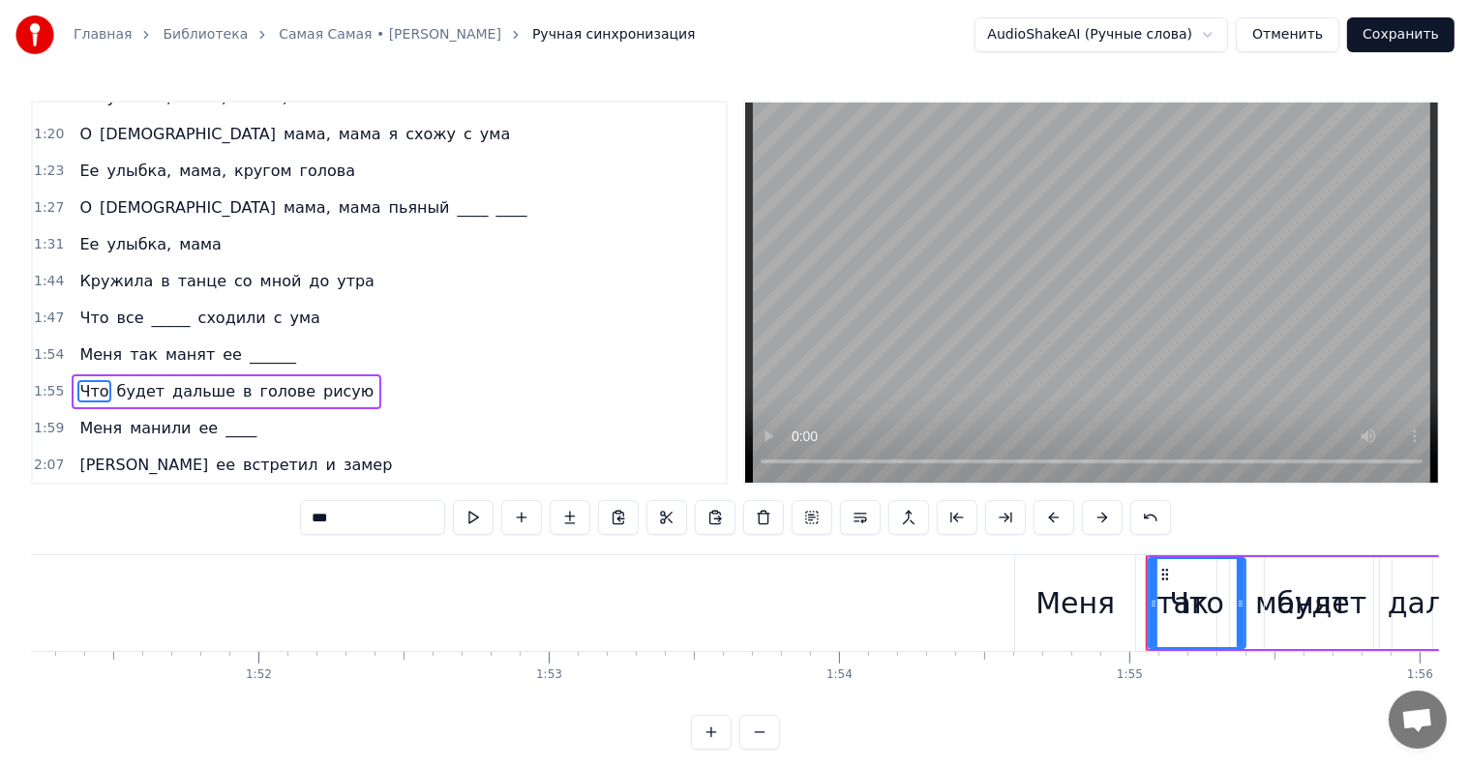
scroll to position [646, 0]
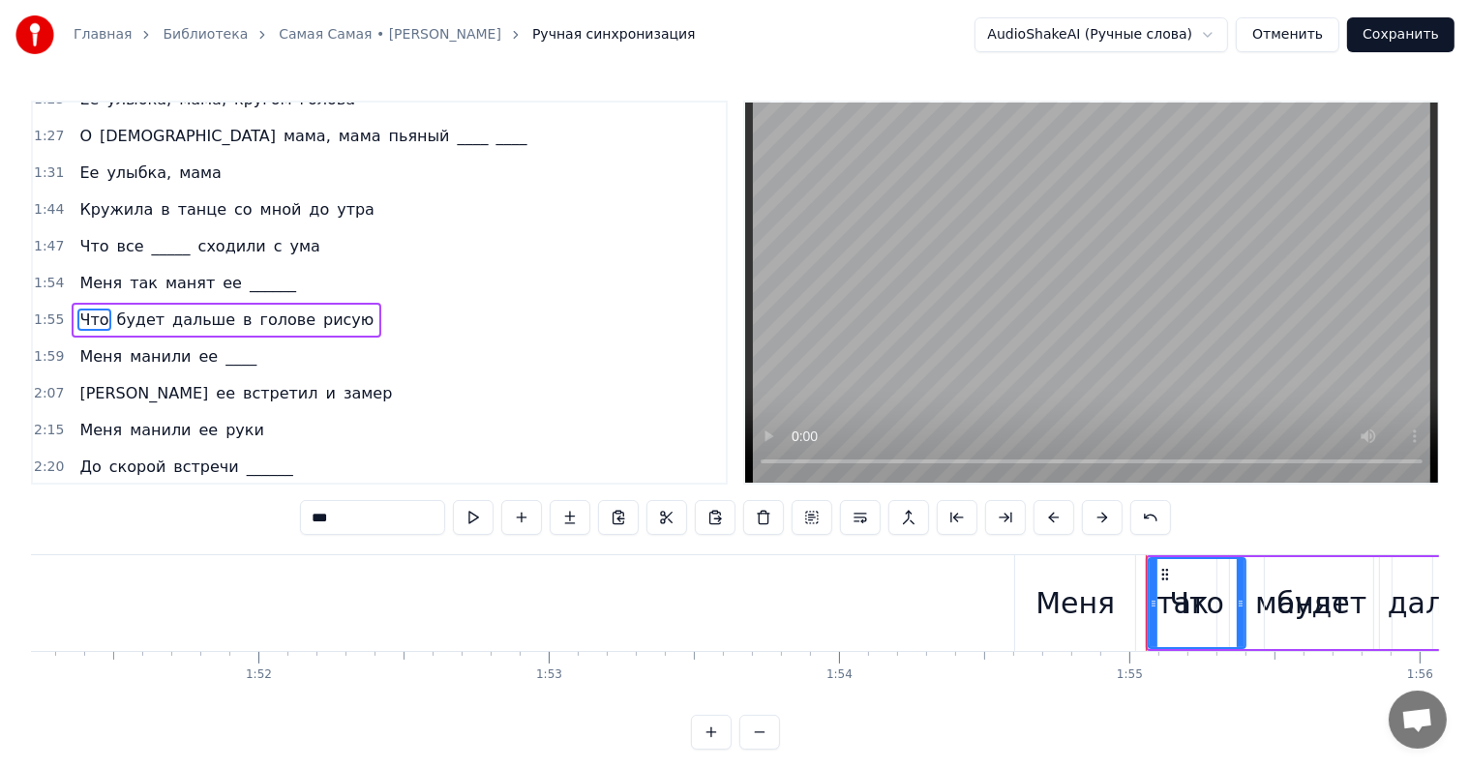
click at [74, 303] on div "Что будет дальше в голове рисую" at bounding box center [227, 320] width 310 height 35
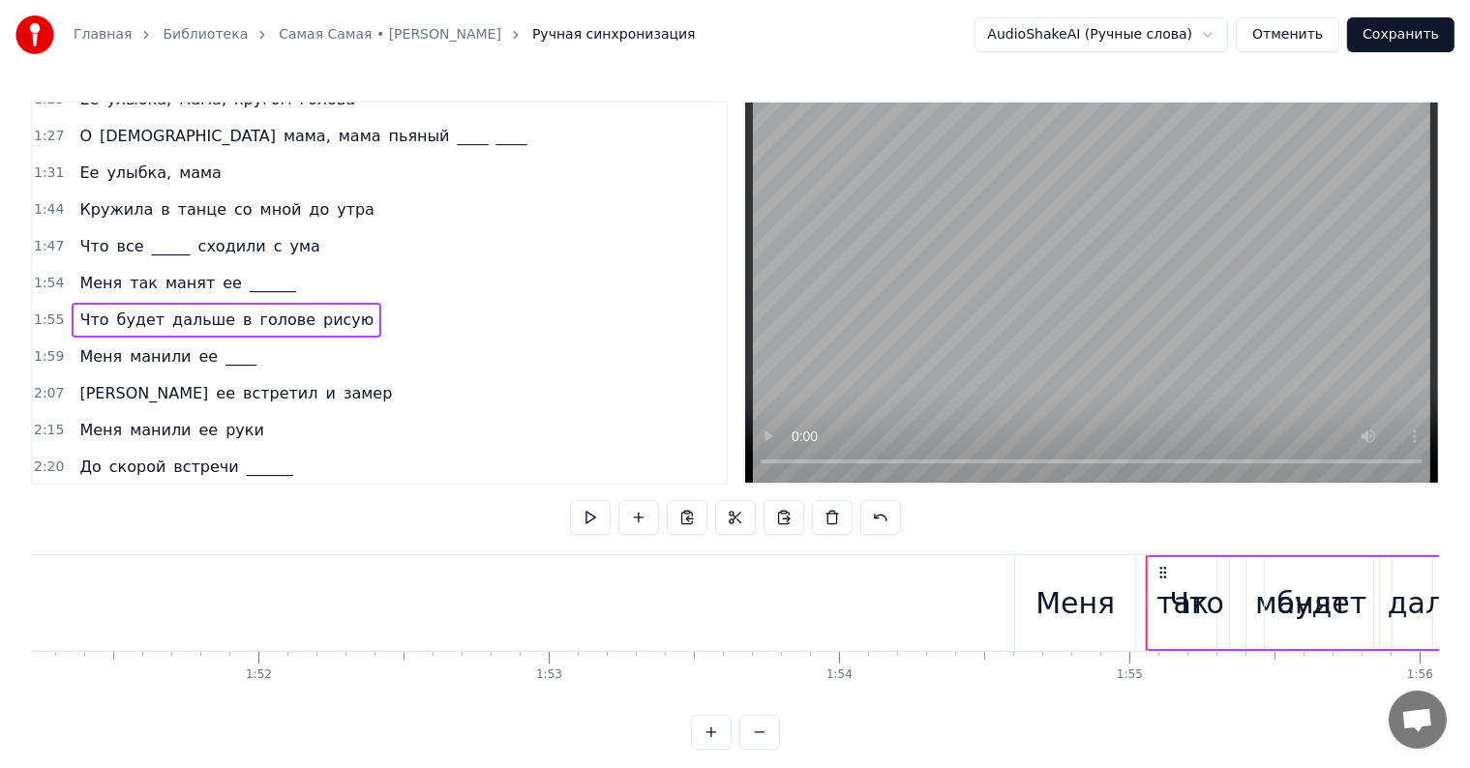
click at [335, 198] on span "утра" at bounding box center [356, 209] width 42 height 22
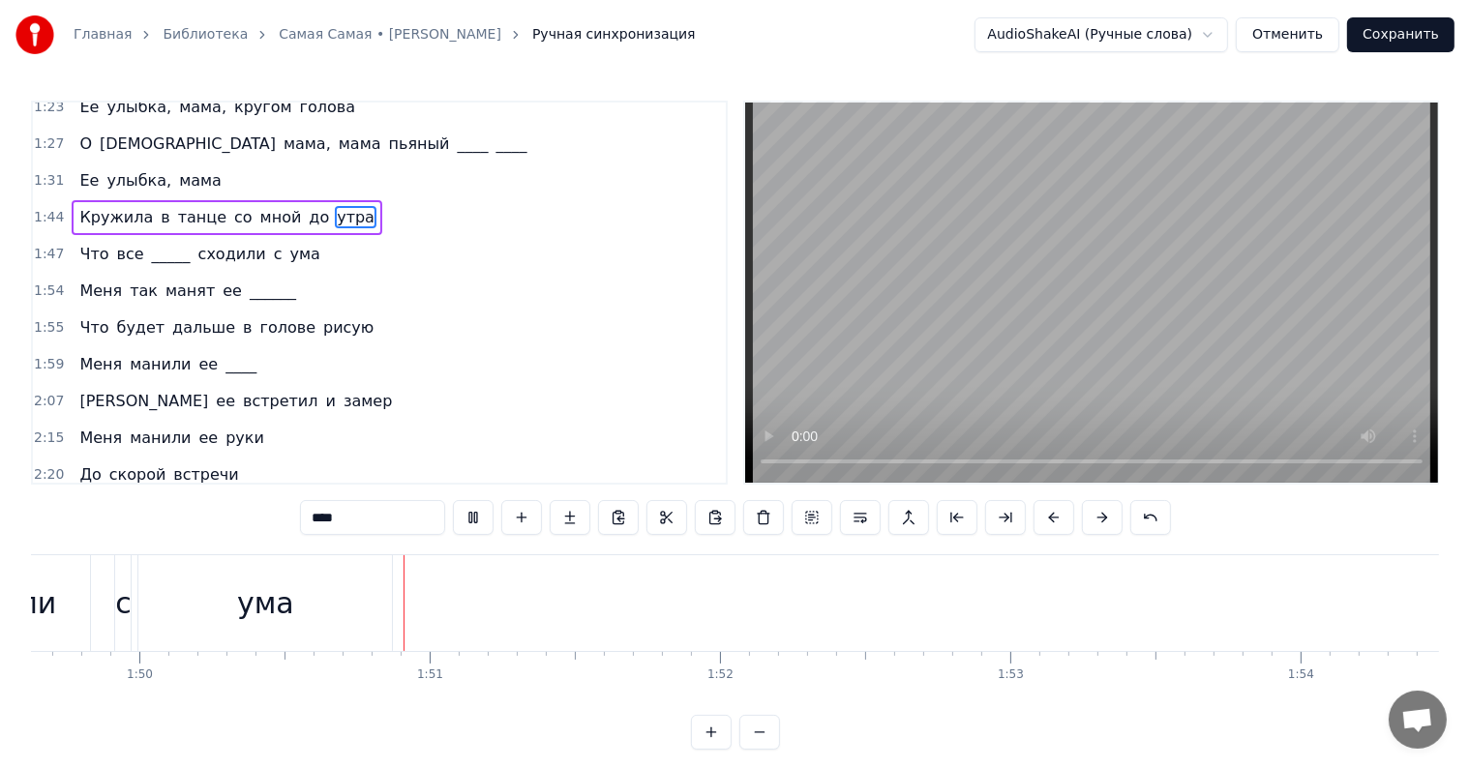
scroll to position [0, 31901]
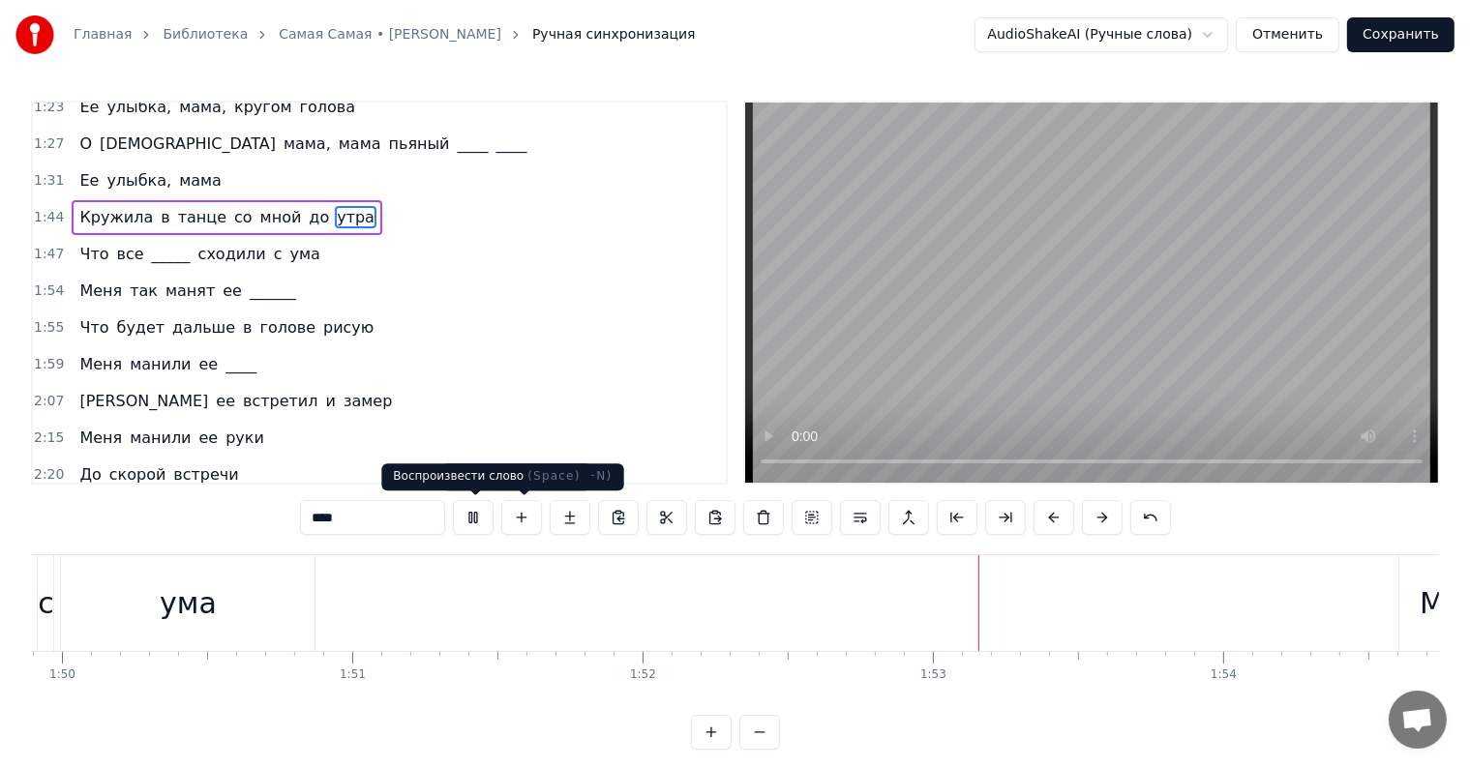
click at [482, 509] on button at bounding box center [473, 517] width 41 height 35
click at [77, 311] on div "Что будет дальше в голове рисую" at bounding box center [227, 328] width 310 height 35
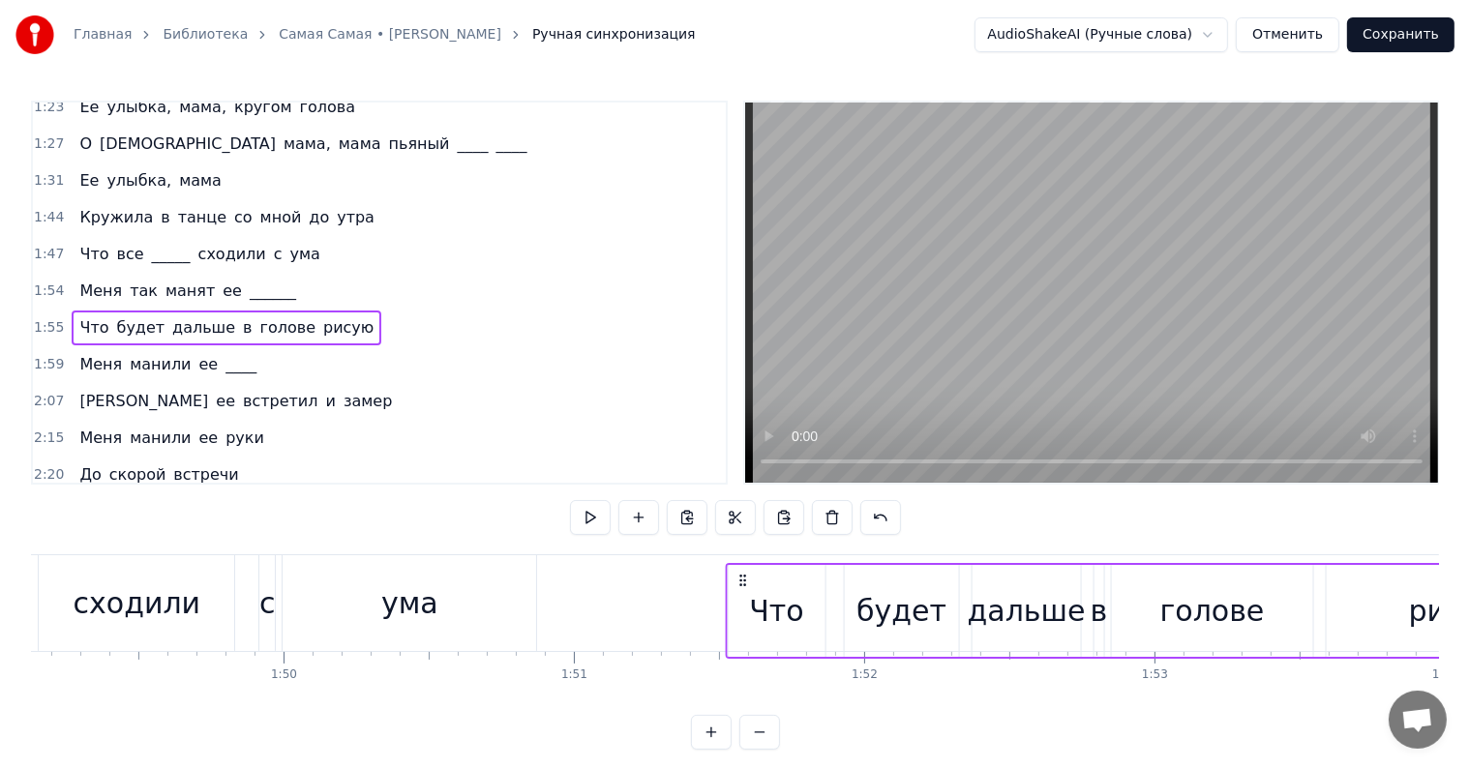
scroll to position [29, 0]
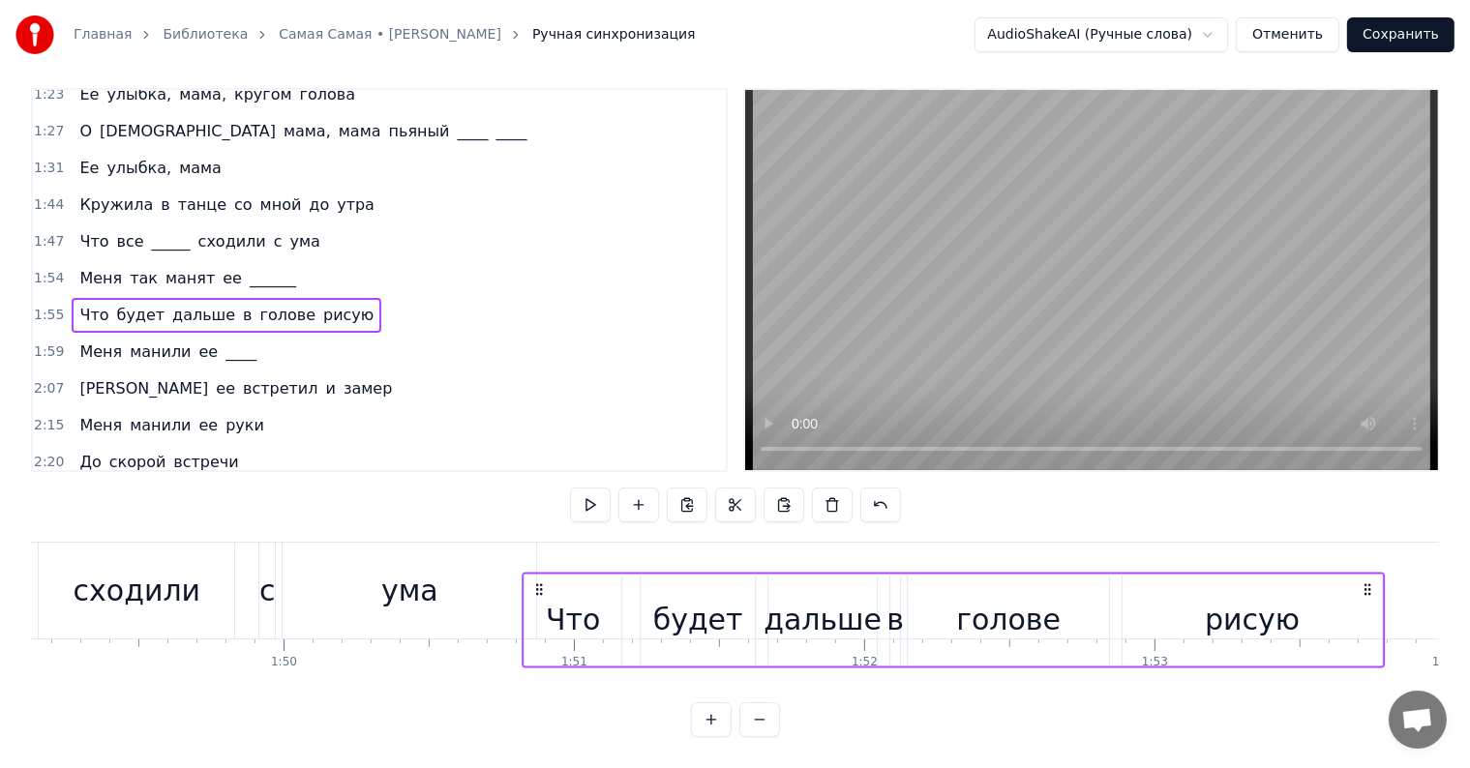
drag, startPoint x: 135, startPoint y: 569, endPoint x: 536, endPoint y: 501, distance: 407.2
click at [536, 501] on div "0:20 Она любила ____ в обед 0:24 И по утрам ее вкусный омлет 0:27 Она любила жи…" at bounding box center [735, 412] width 1408 height 649
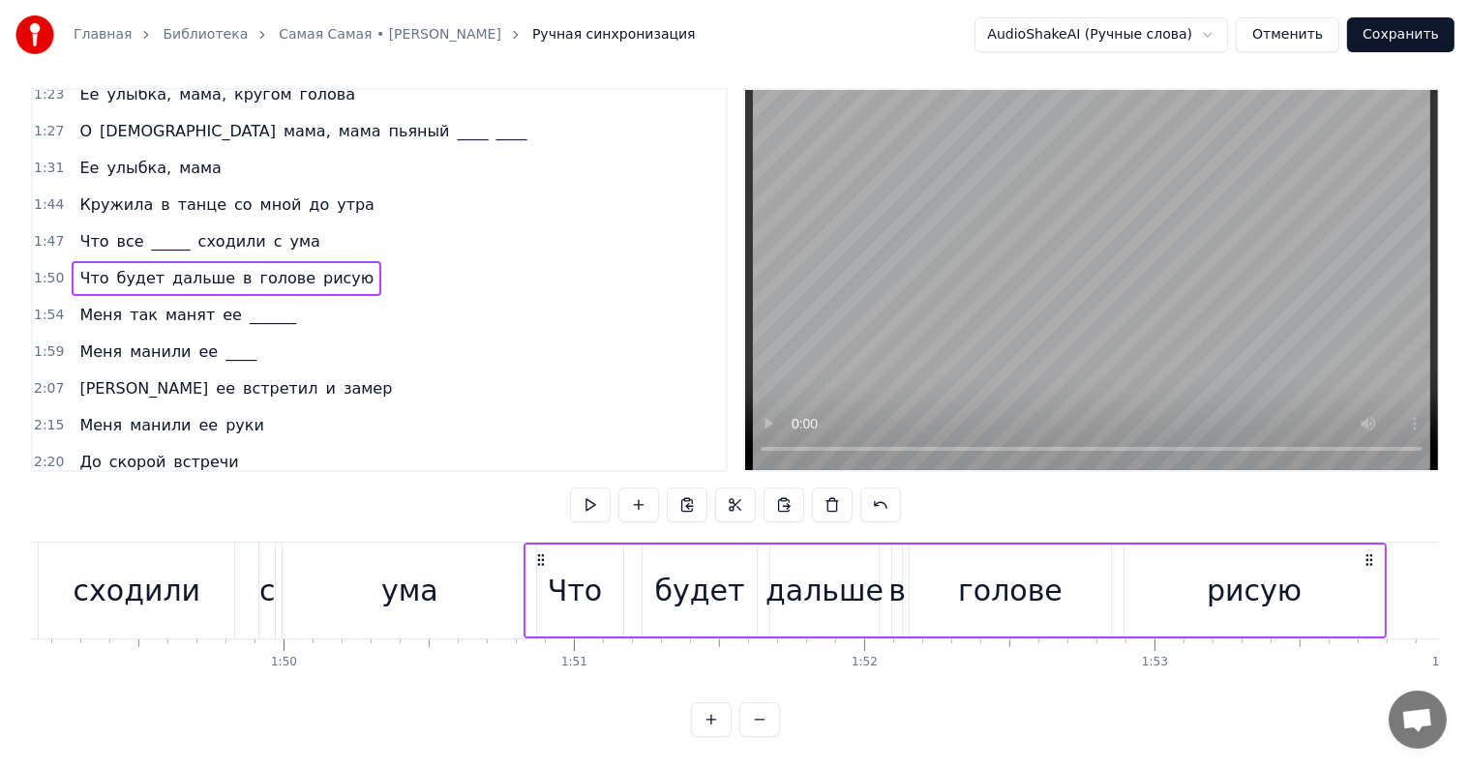
click at [488, 576] on div "ума" at bounding box center [410, 591] width 254 height 96
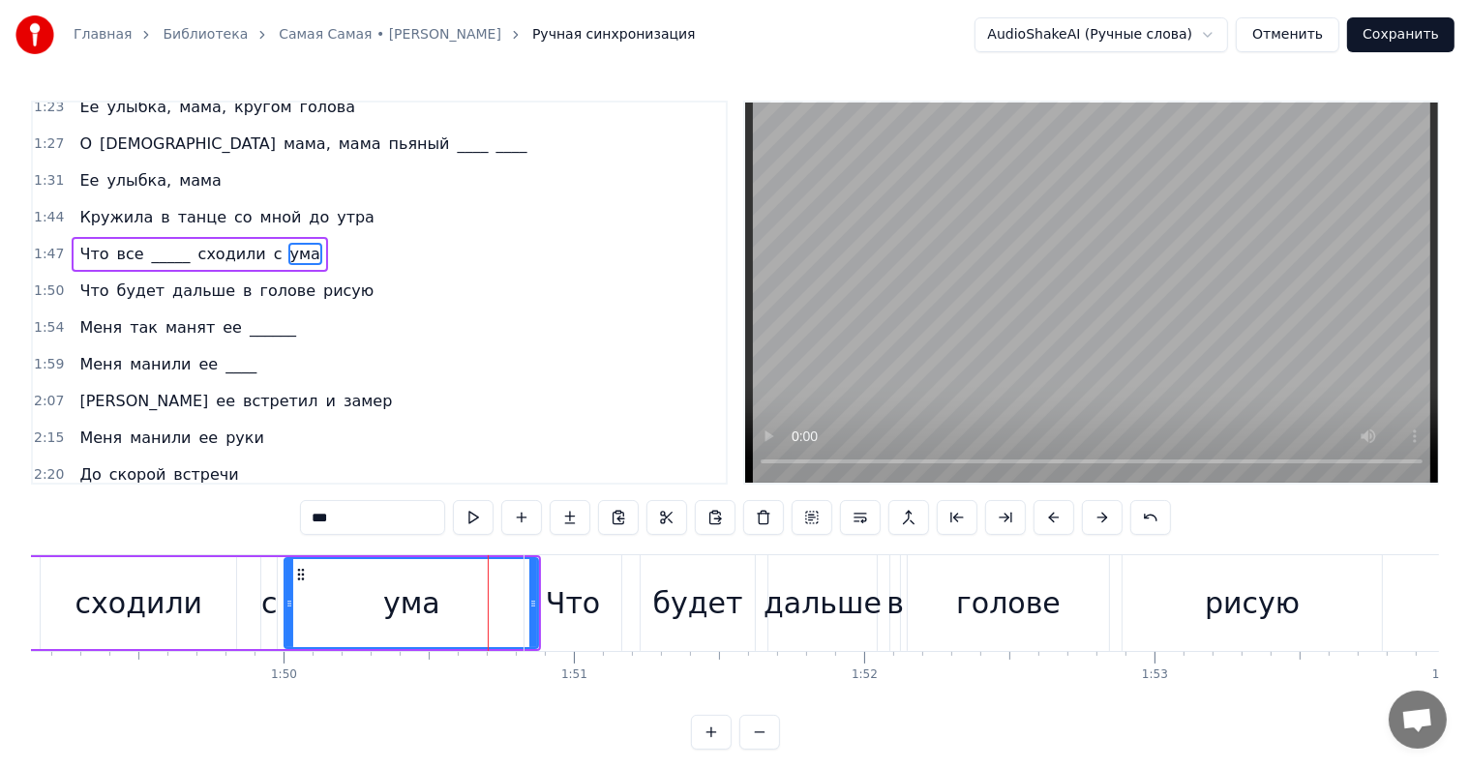
scroll to position [575, 0]
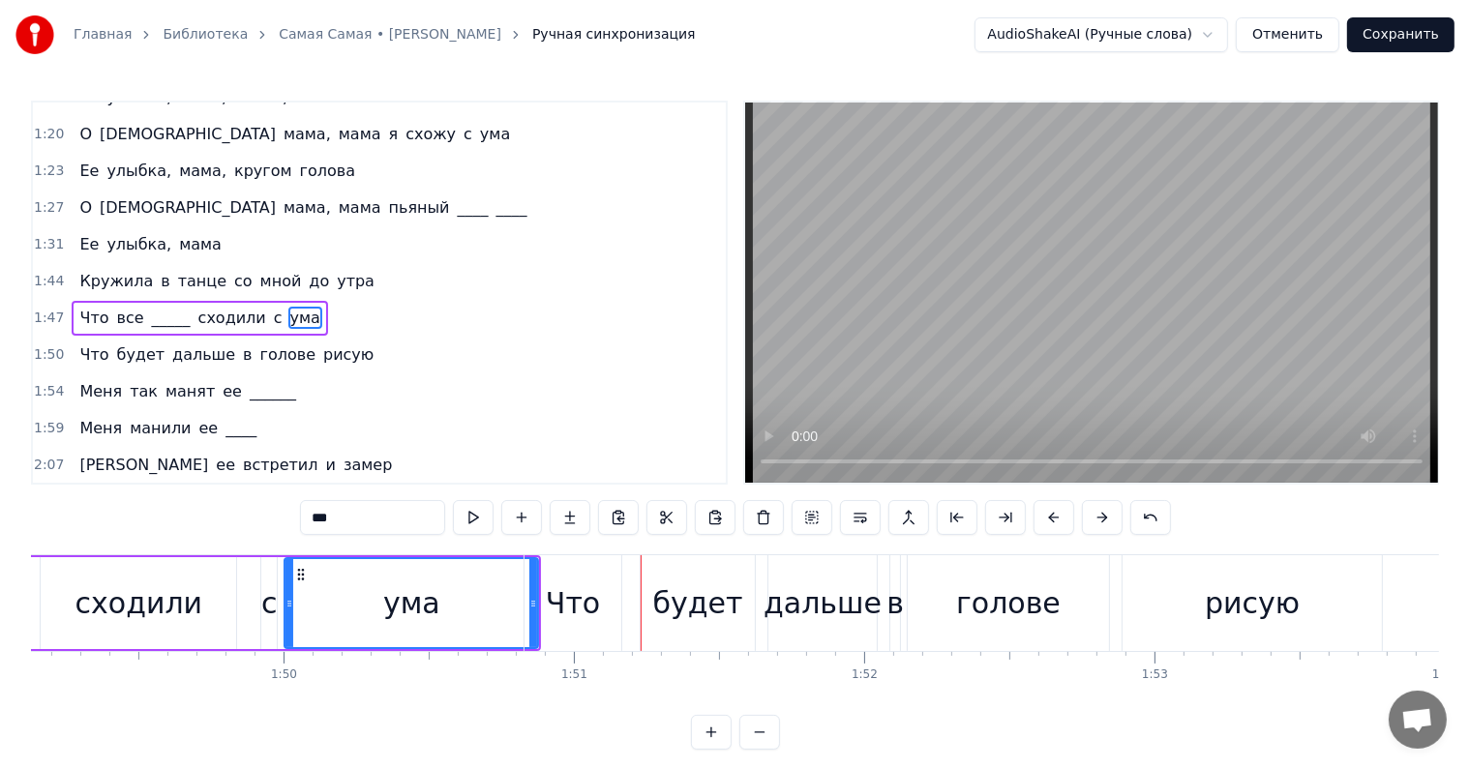
click at [85, 301] on div "Что все _____ сходили с ума" at bounding box center [199, 318] width 255 height 35
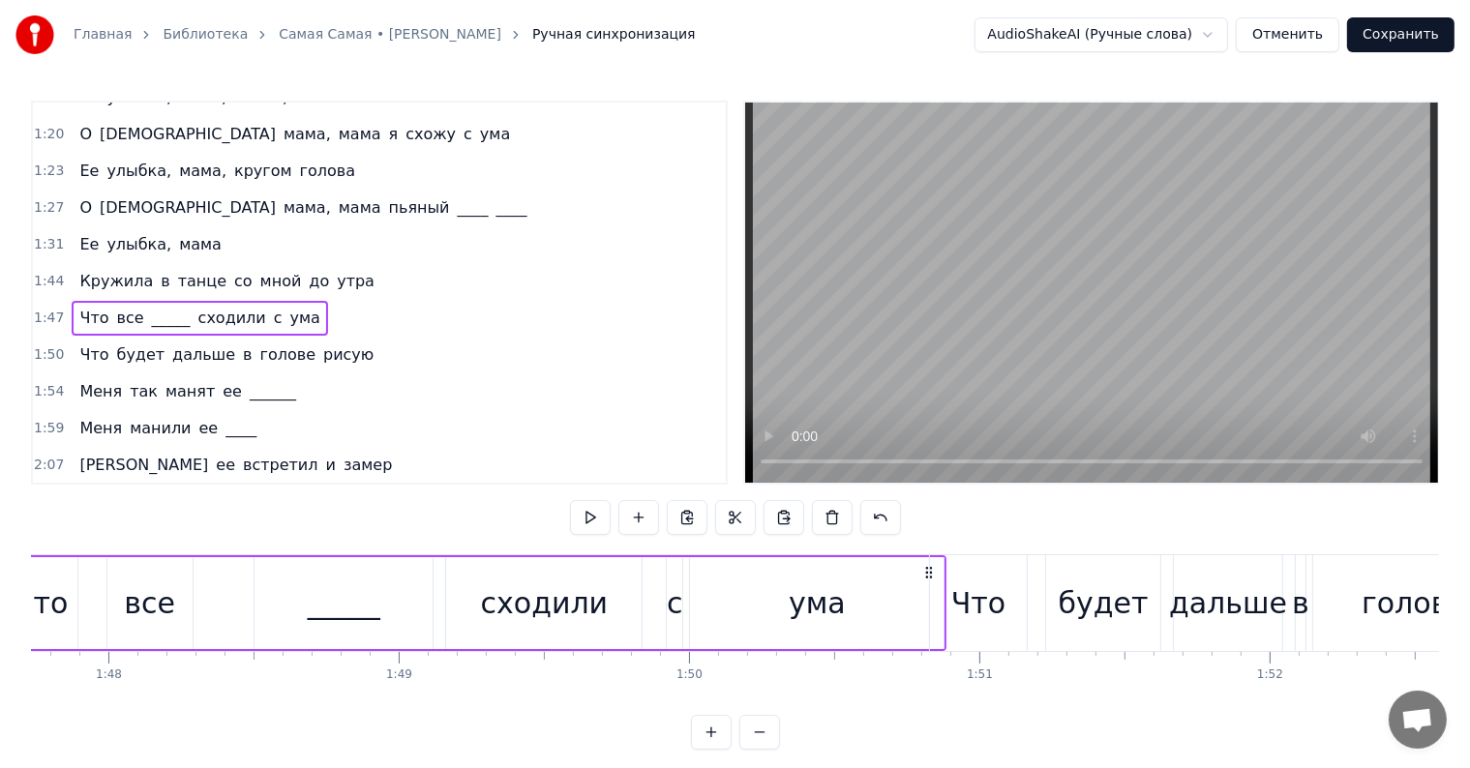
scroll to position [0, 31147]
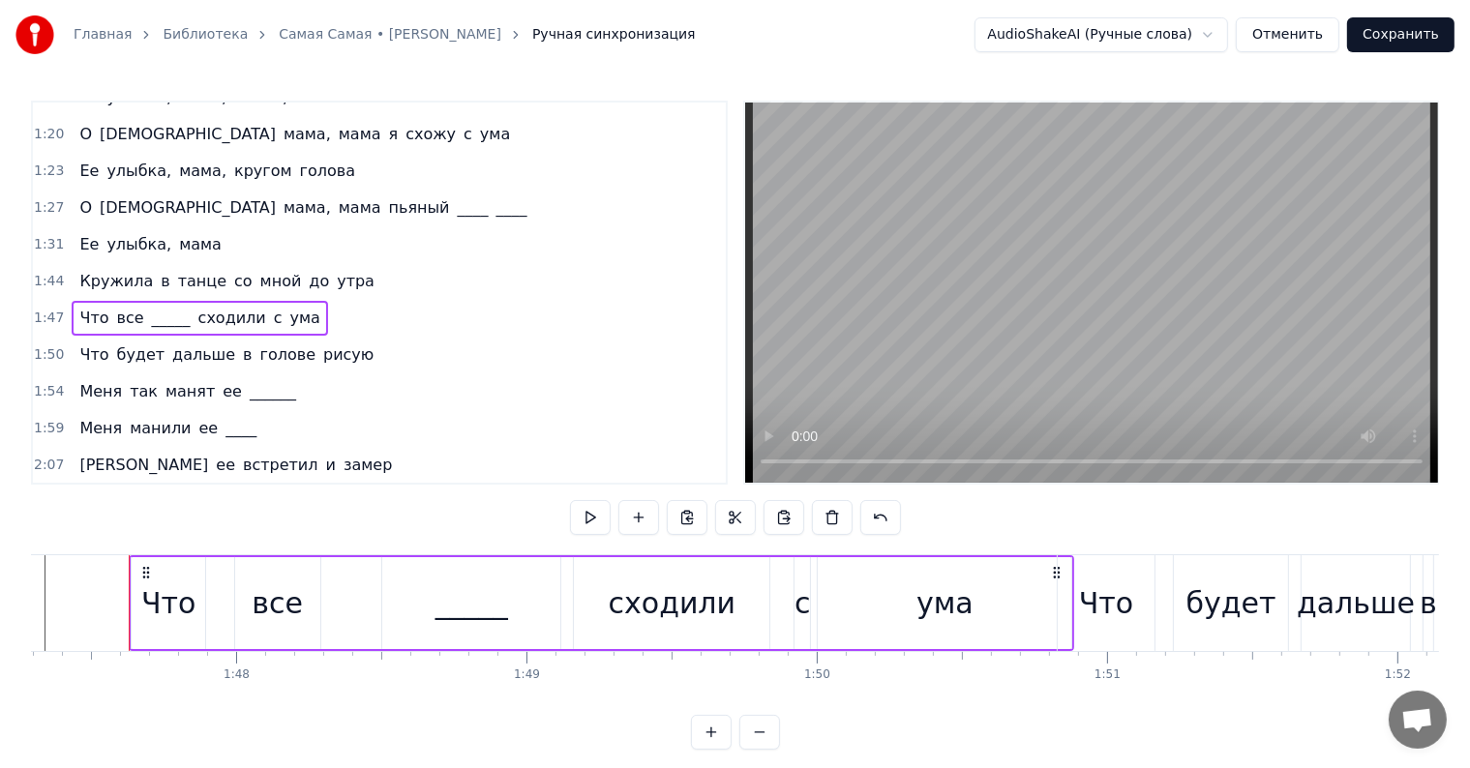
click at [72, 338] on div "Что будет дальше в голове рисую" at bounding box center [227, 355] width 310 height 35
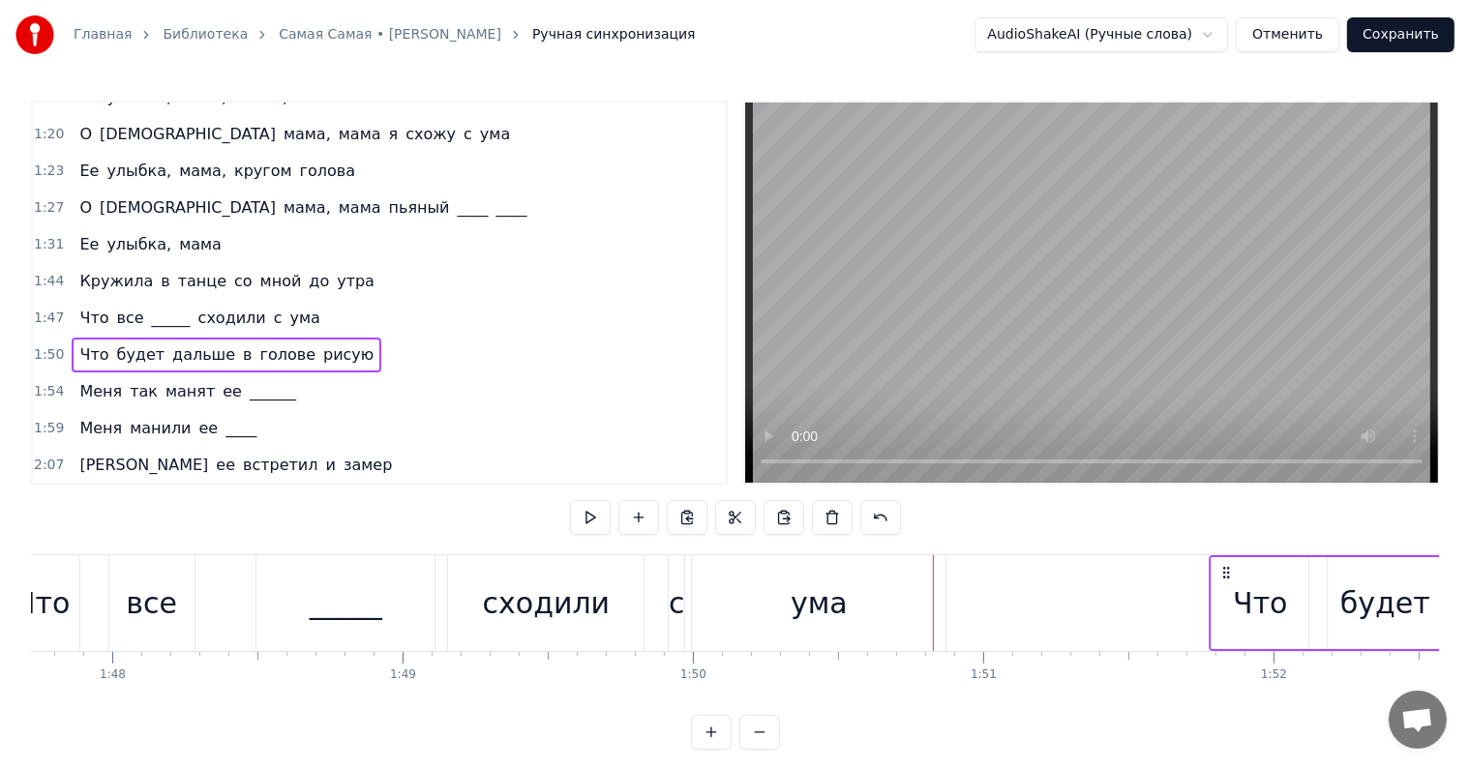
scroll to position [0, 31274]
drag, startPoint x: 1067, startPoint y: 571, endPoint x: 1138, endPoint y: 566, distance: 70.8
click at [1138, 566] on icon at bounding box center [1144, 572] width 15 height 15
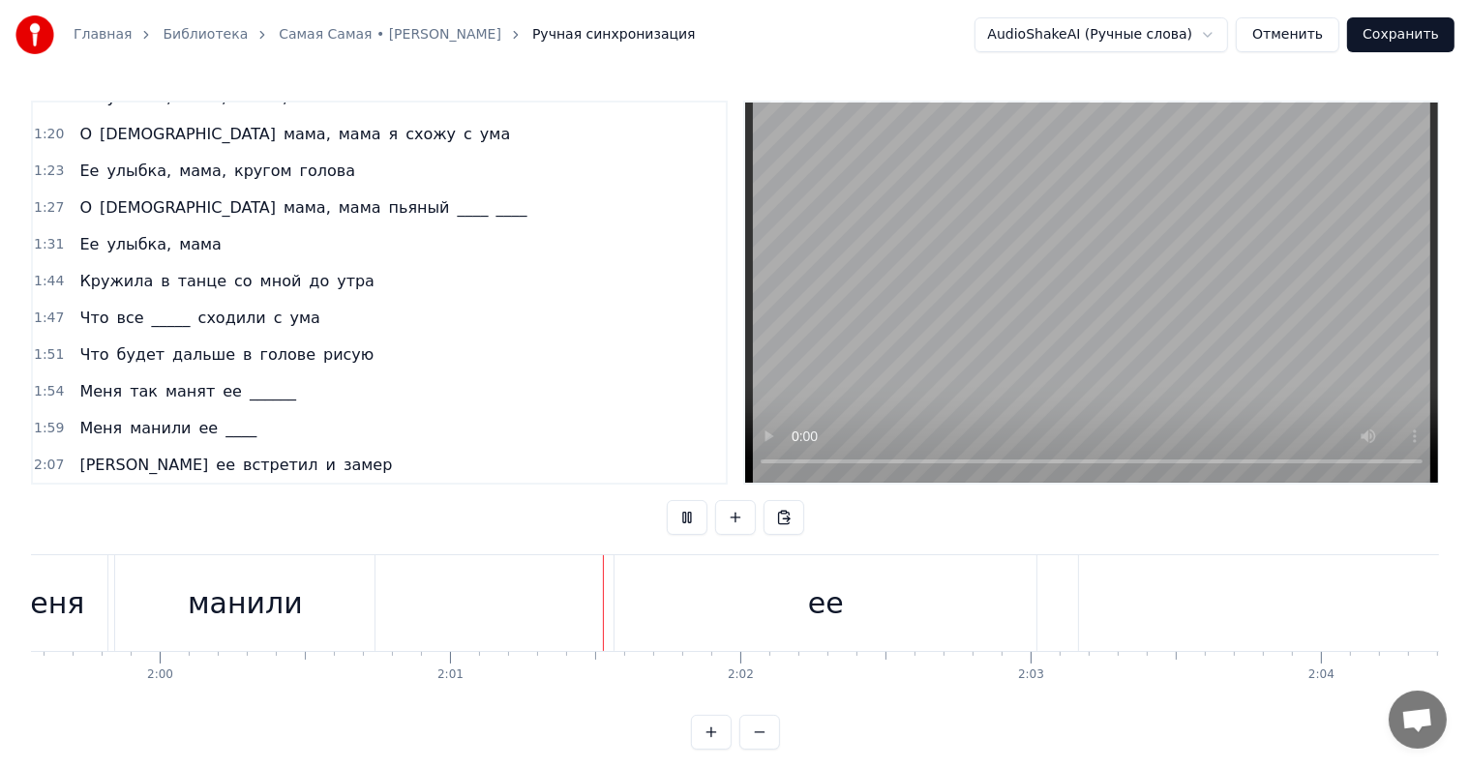
scroll to position [0, 35020]
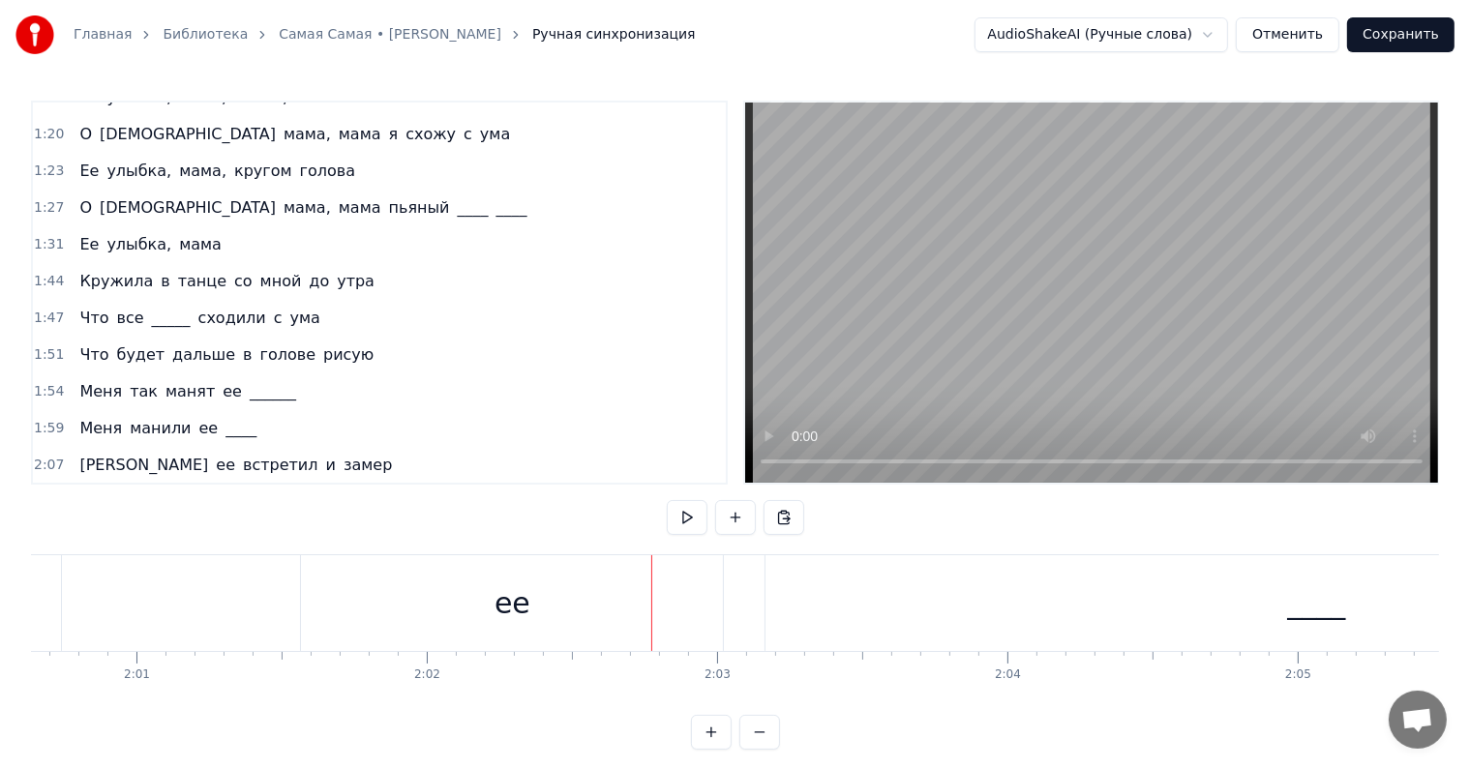
click at [221, 380] on span "ее" at bounding box center [232, 391] width 23 height 22
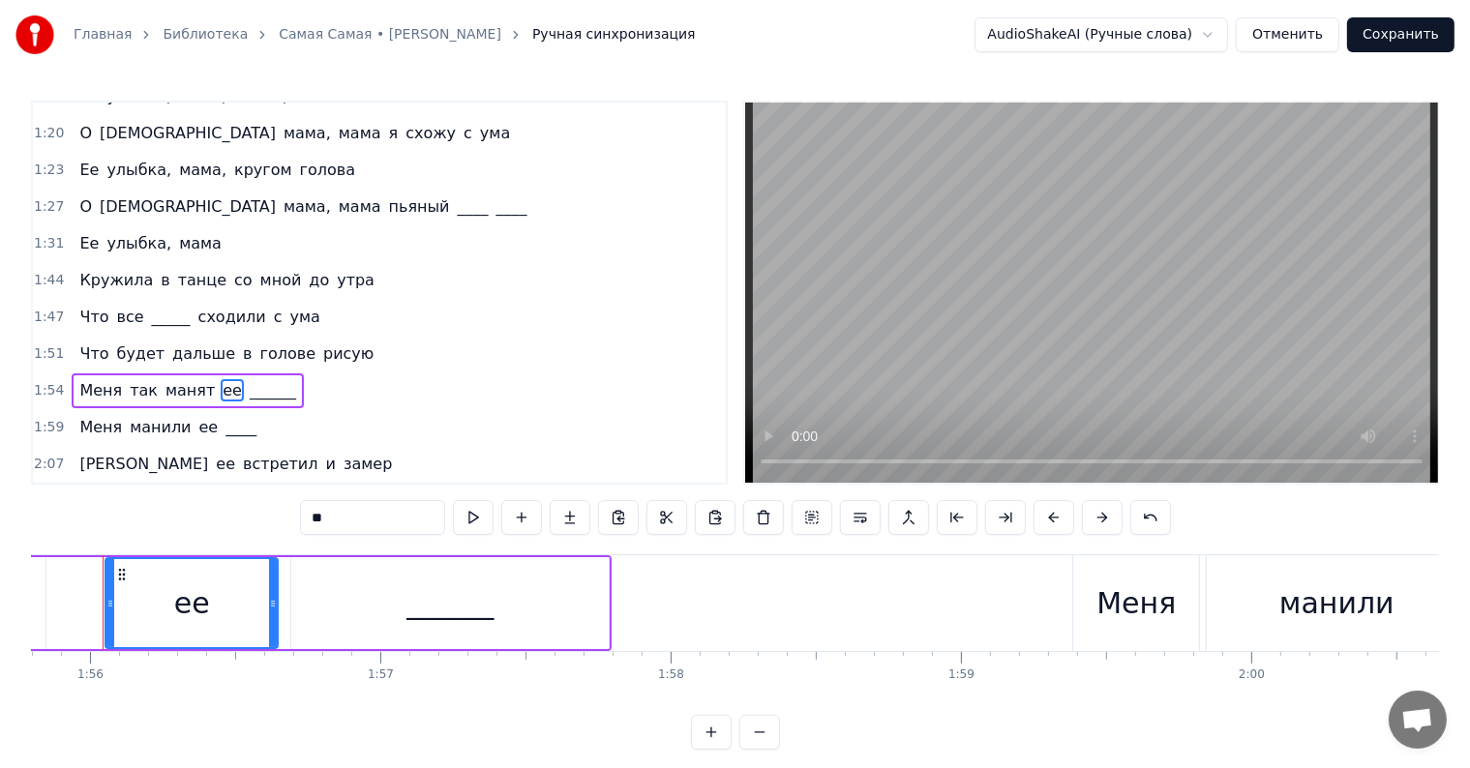
scroll to position [0, 33589]
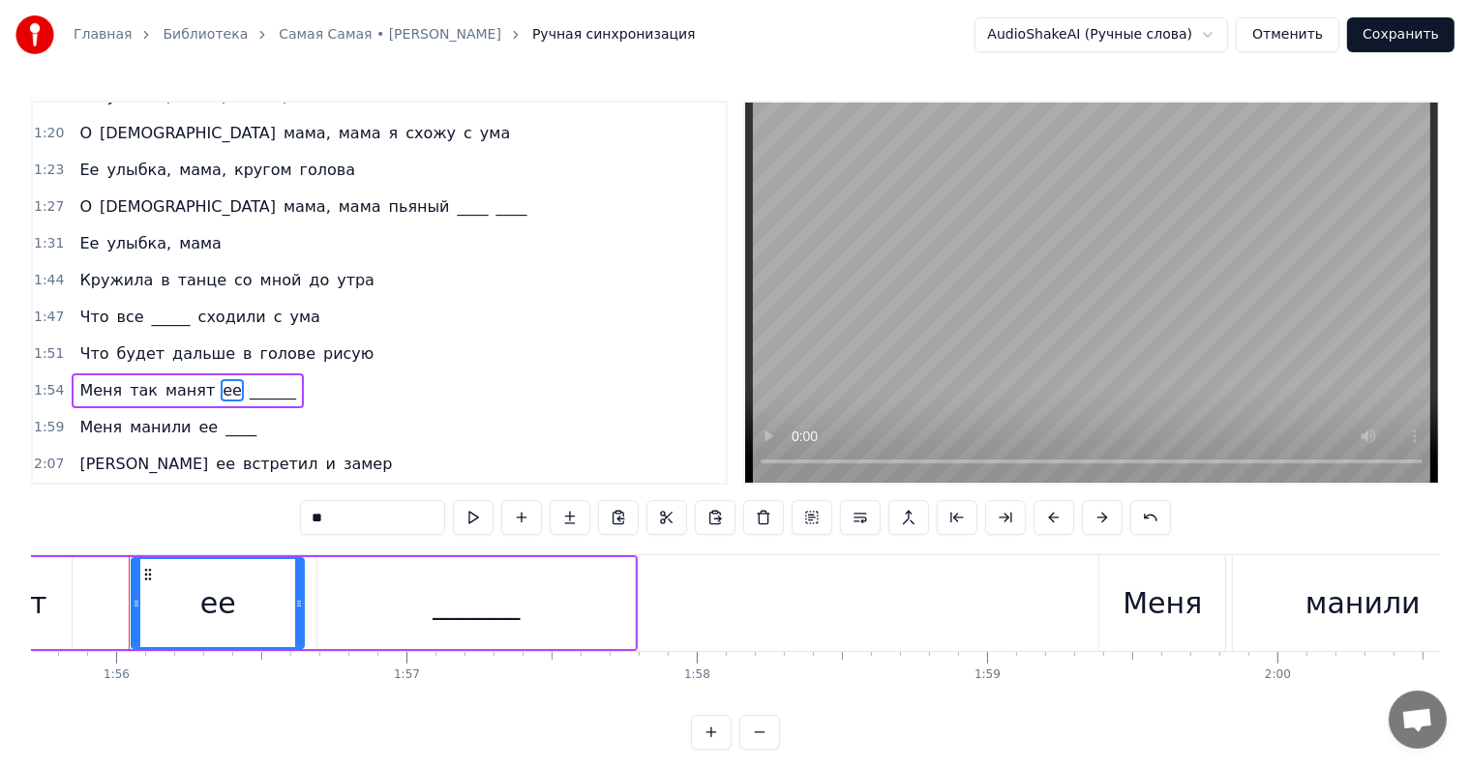
click at [197, 416] on span "ее" at bounding box center [208, 427] width 23 height 22
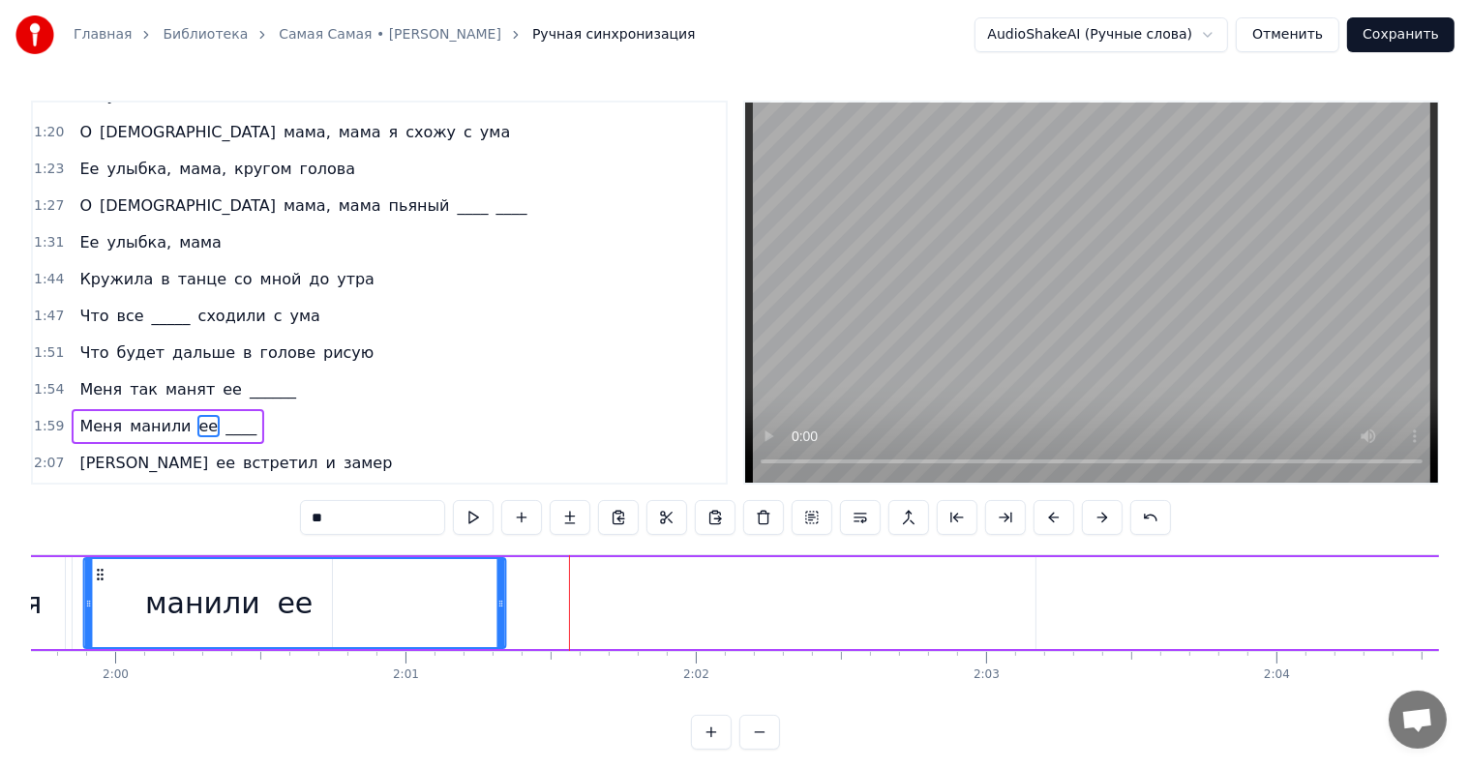
scroll to position [0, 34688]
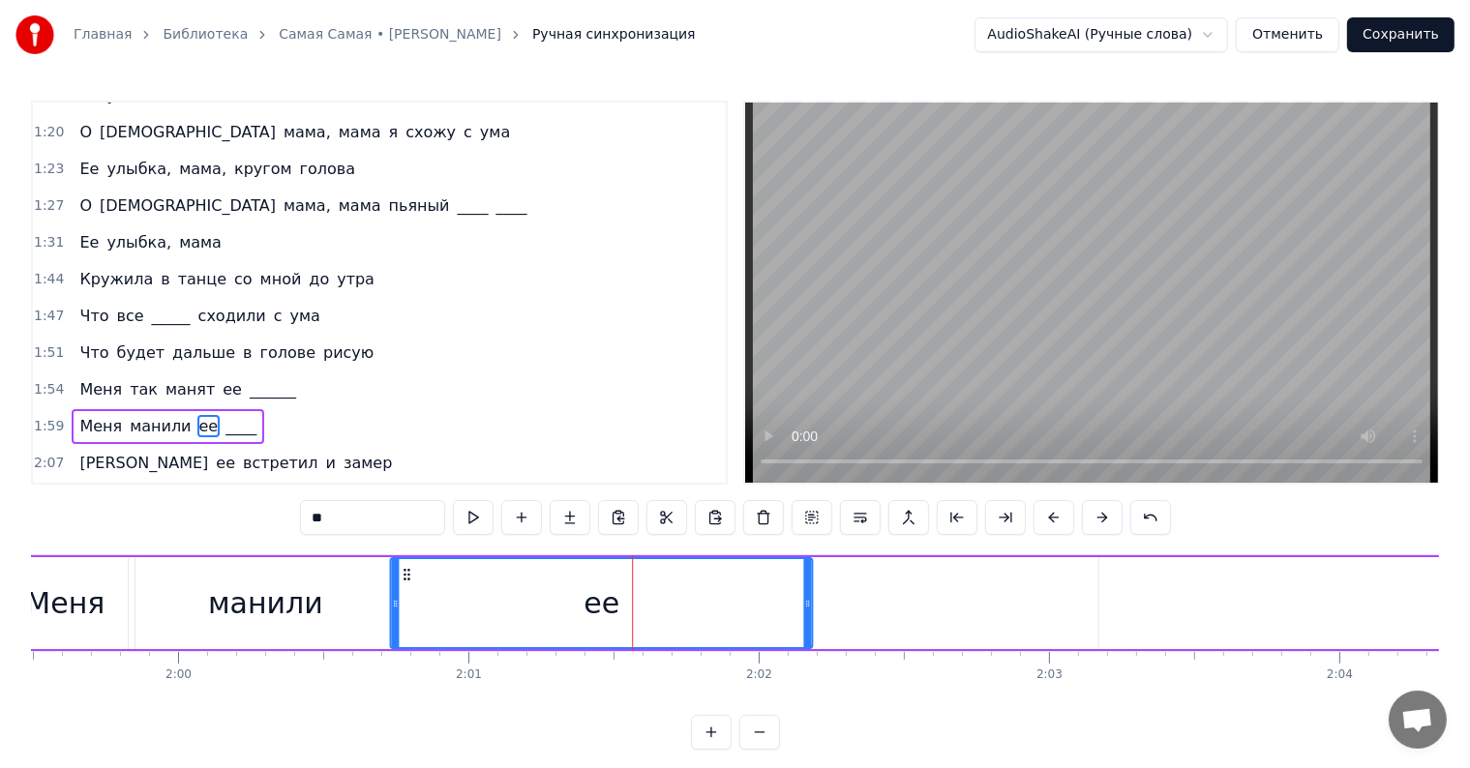
drag, startPoint x: 143, startPoint y: 571, endPoint x: 403, endPoint y: 573, distance: 259.3
click at [403, 573] on icon at bounding box center [407, 574] width 15 height 15
click at [251, 609] on div "манили" at bounding box center [265, 604] width 115 height 44
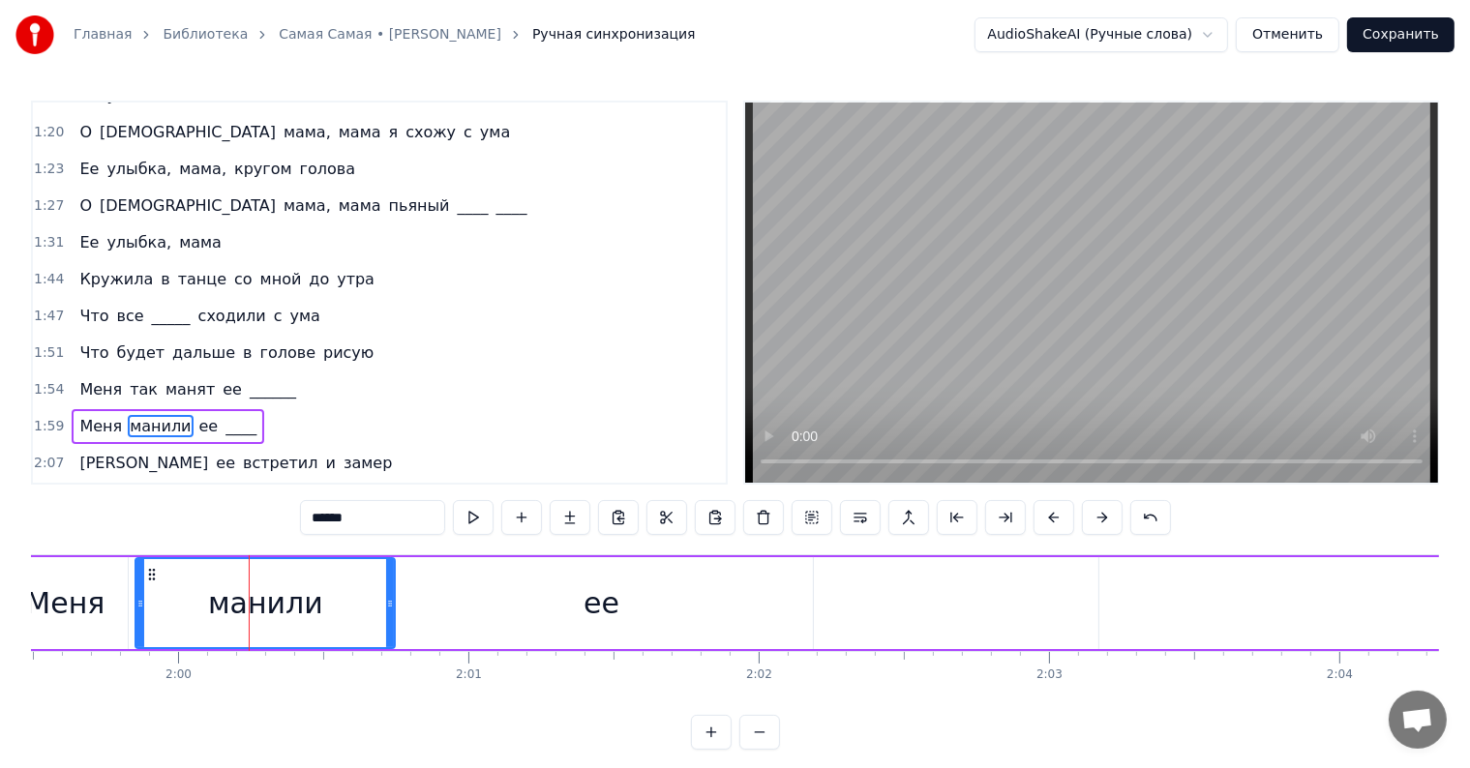
scroll to position [681, 0]
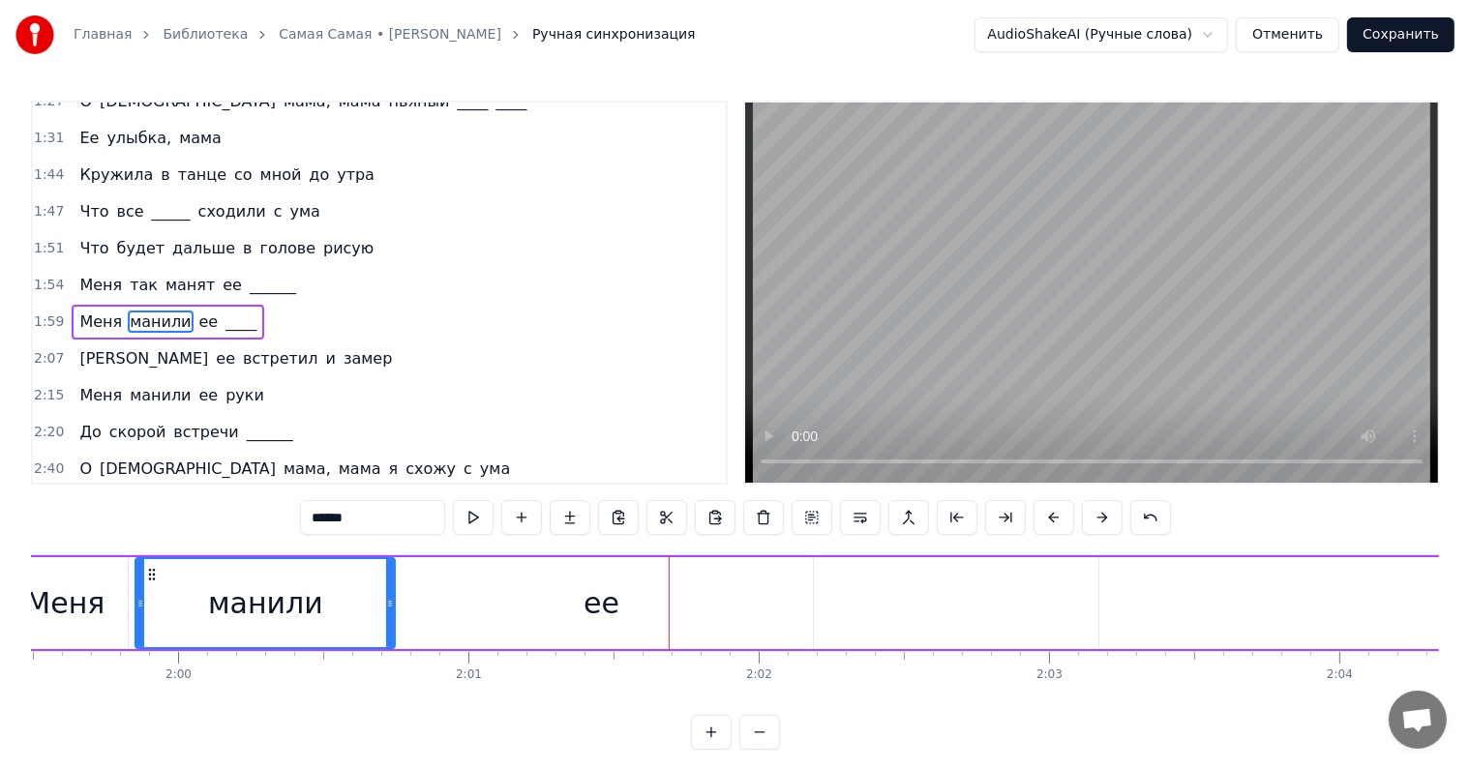
click at [224, 311] on span "____" at bounding box center [241, 322] width 35 height 22
type input "****"
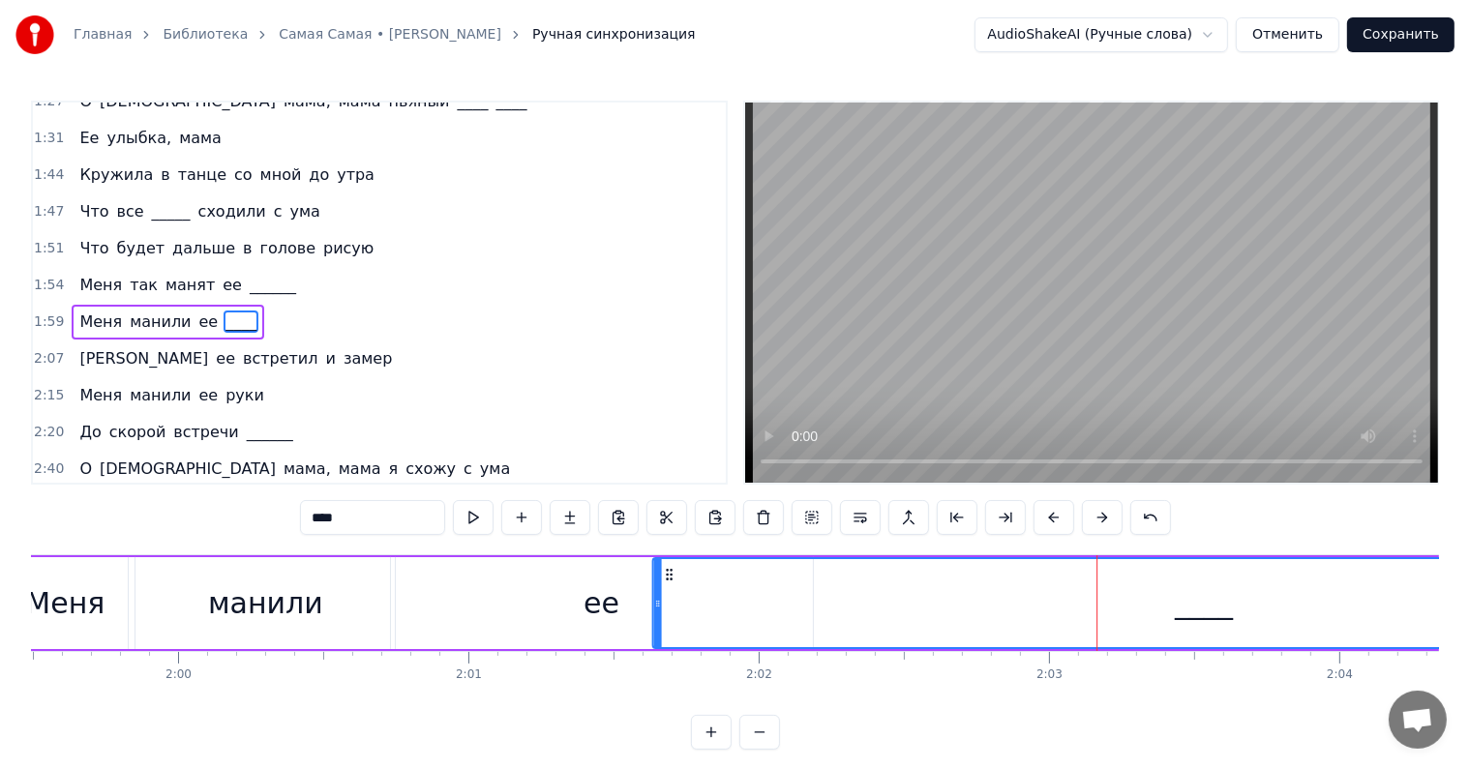
drag, startPoint x: 1111, startPoint y: 571, endPoint x: 665, endPoint y: 589, distance: 446.5
click at [665, 589] on div "____" at bounding box center [1203, 603] width 1099 height 88
drag, startPoint x: 665, startPoint y: 589, endPoint x: 690, endPoint y: 594, distance: 25.6
click at [690, 594] on div "Меня манили ее ____" at bounding box center [878, 603] width 1758 height 96
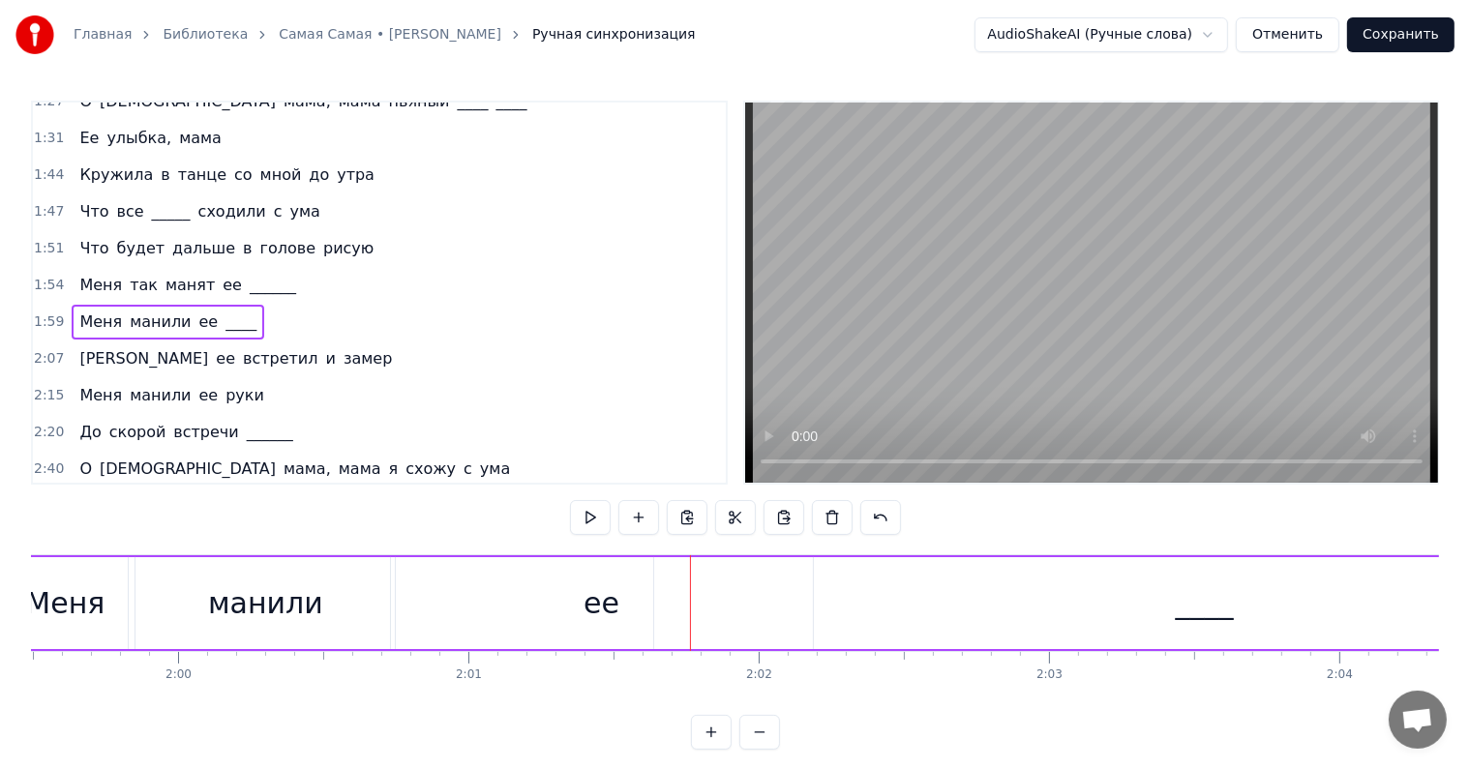
click at [83, 592] on div "Меня" at bounding box center [64, 604] width 79 height 44
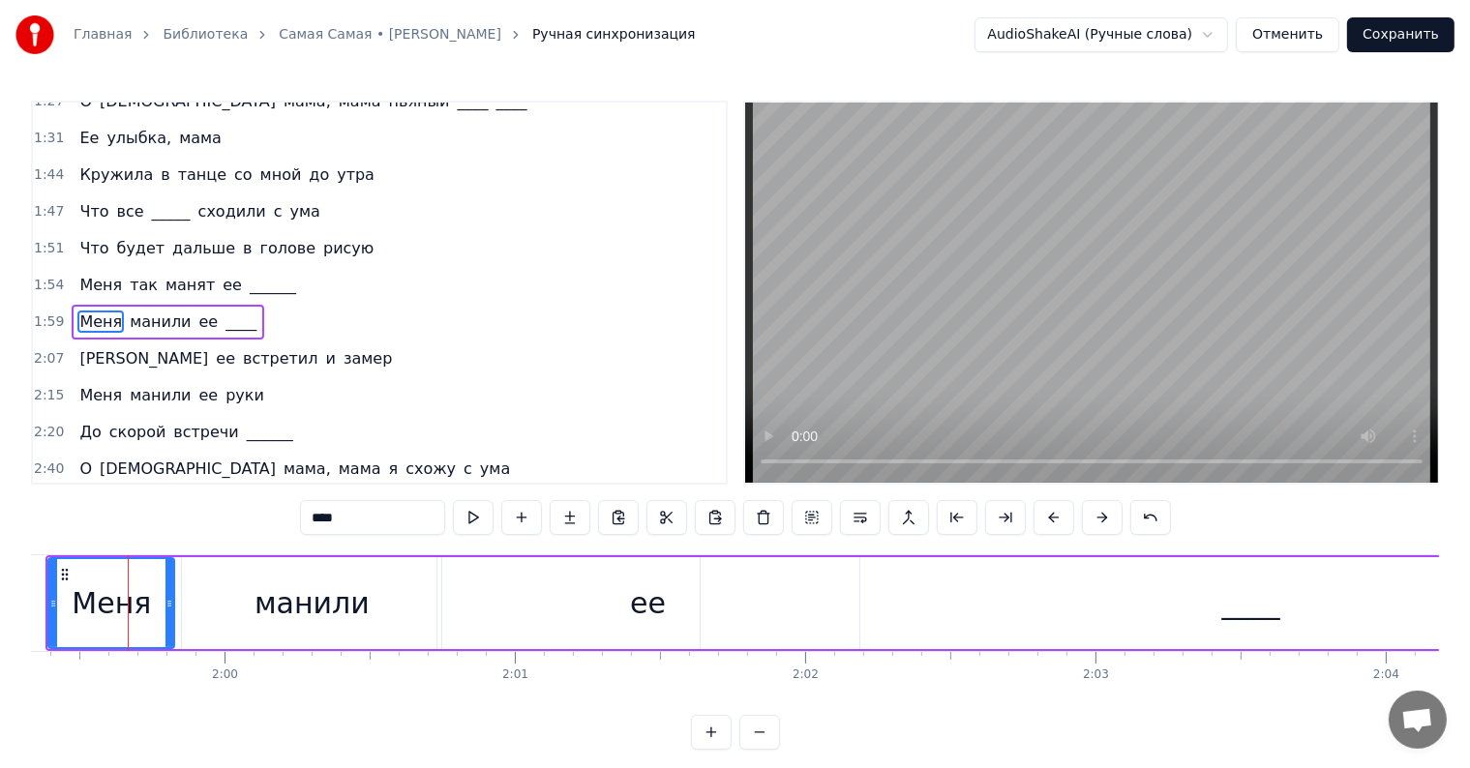
scroll to position [0, 34642]
click at [662, 563] on div "ее" at bounding box center [648, 603] width 422 height 92
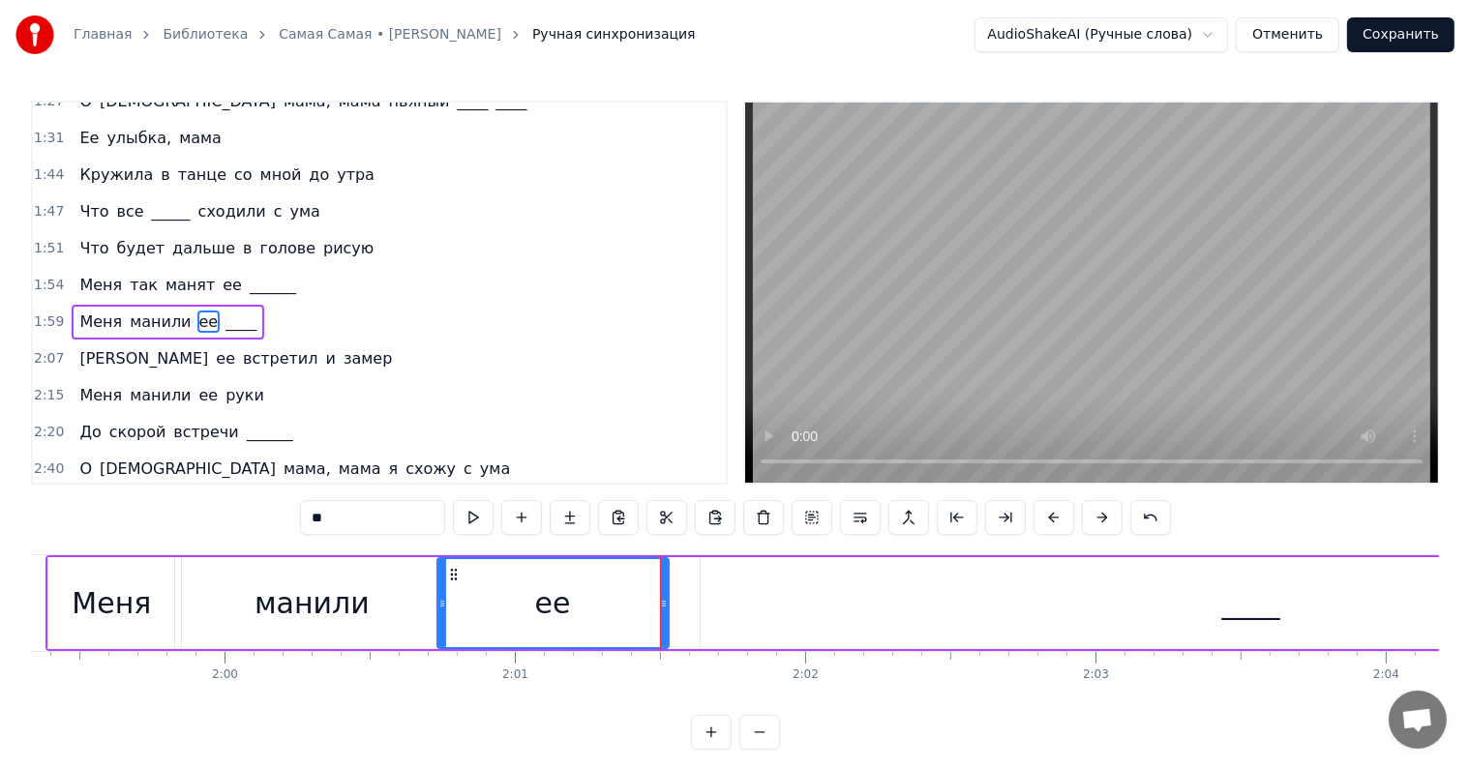
drag, startPoint x: 853, startPoint y: 599, endPoint x: 654, endPoint y: 604, distance: 199.4
click at [660, 604] on icon at bounding box center [664, 603] width 8 height 15
click at [111, 591] on div "Меня" at bounding box center [111, 604] width 79 height 44
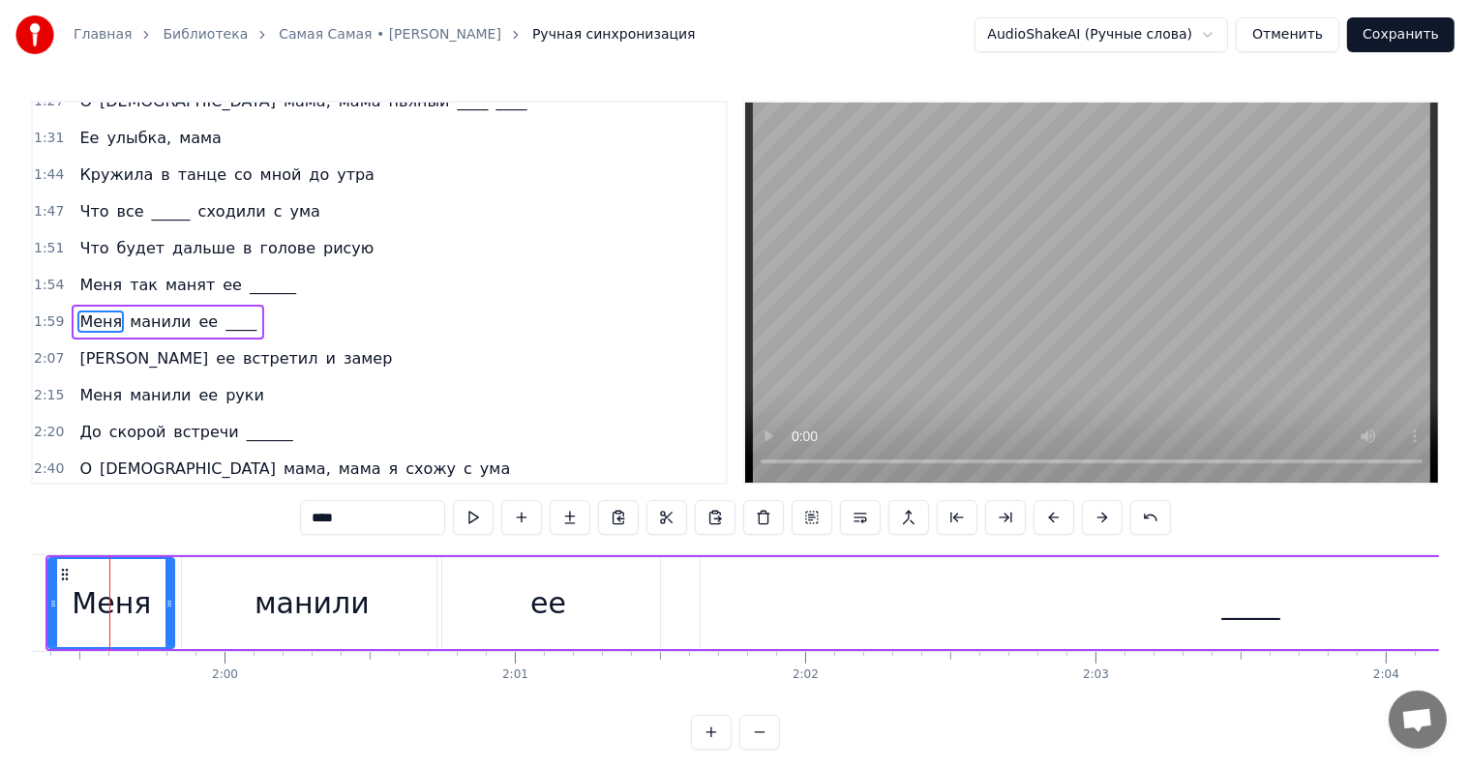
scroll to position [0, 34622]
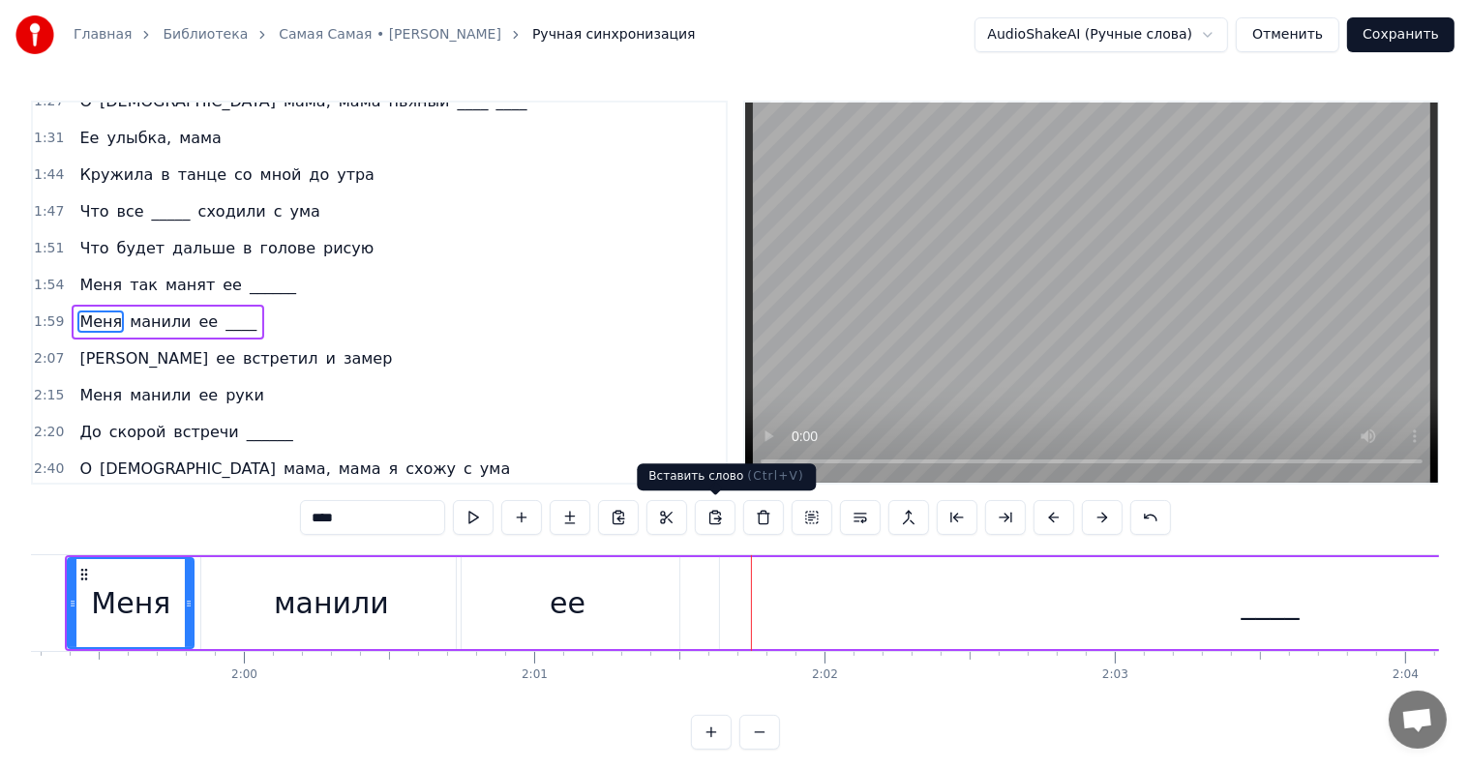
click at [649, 584] on div "ее" at bounding box center [568, 603] width 223 height 92
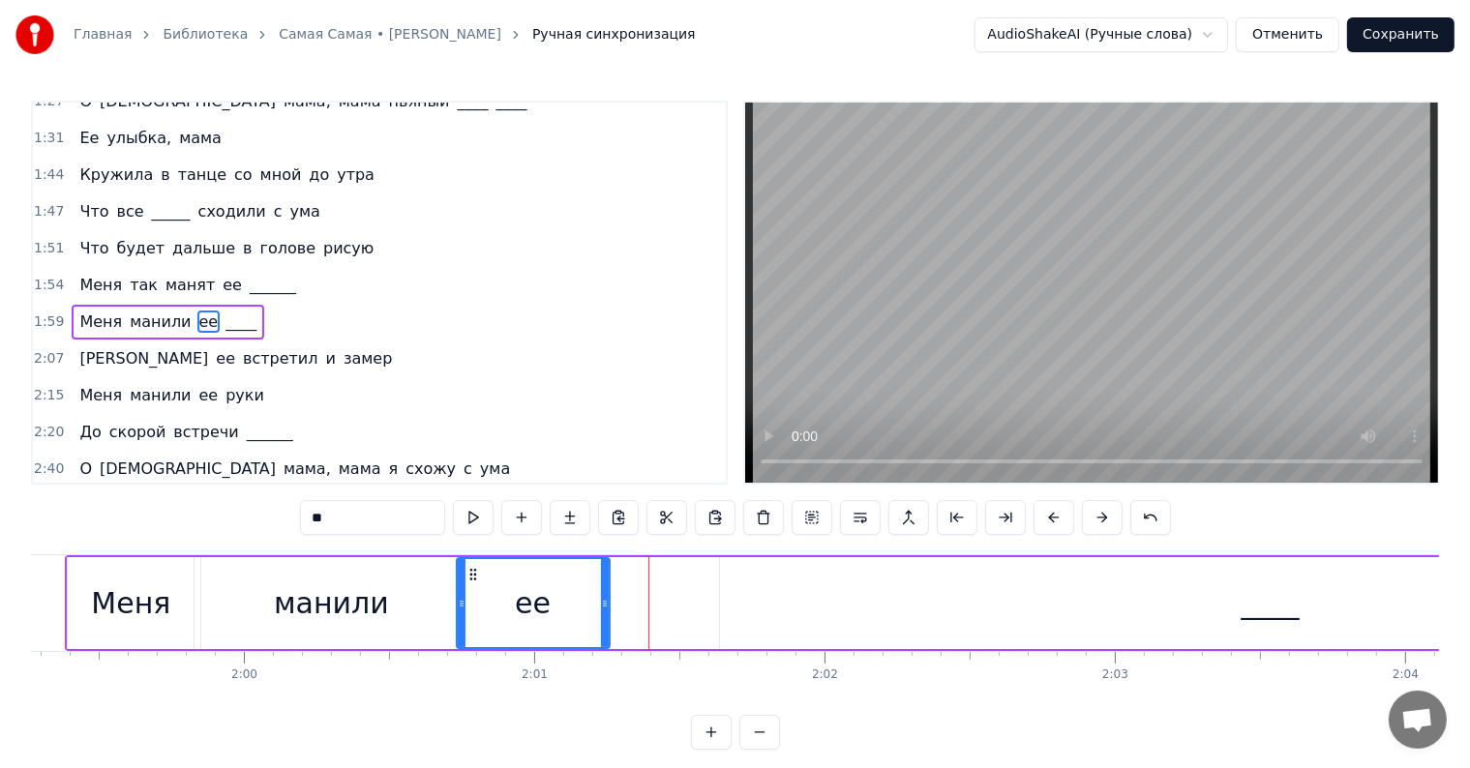
drag, startPoint x: 673, startPoint y: 599, endPoint x: 604, endPoint y: 601, distance: 69.7
click at [604, 601] on icon at bounding box center [605, 603] width 8 height 15
click at [141, 607] on div "Меня" at bounding box center [130, 604] width 79 height 44
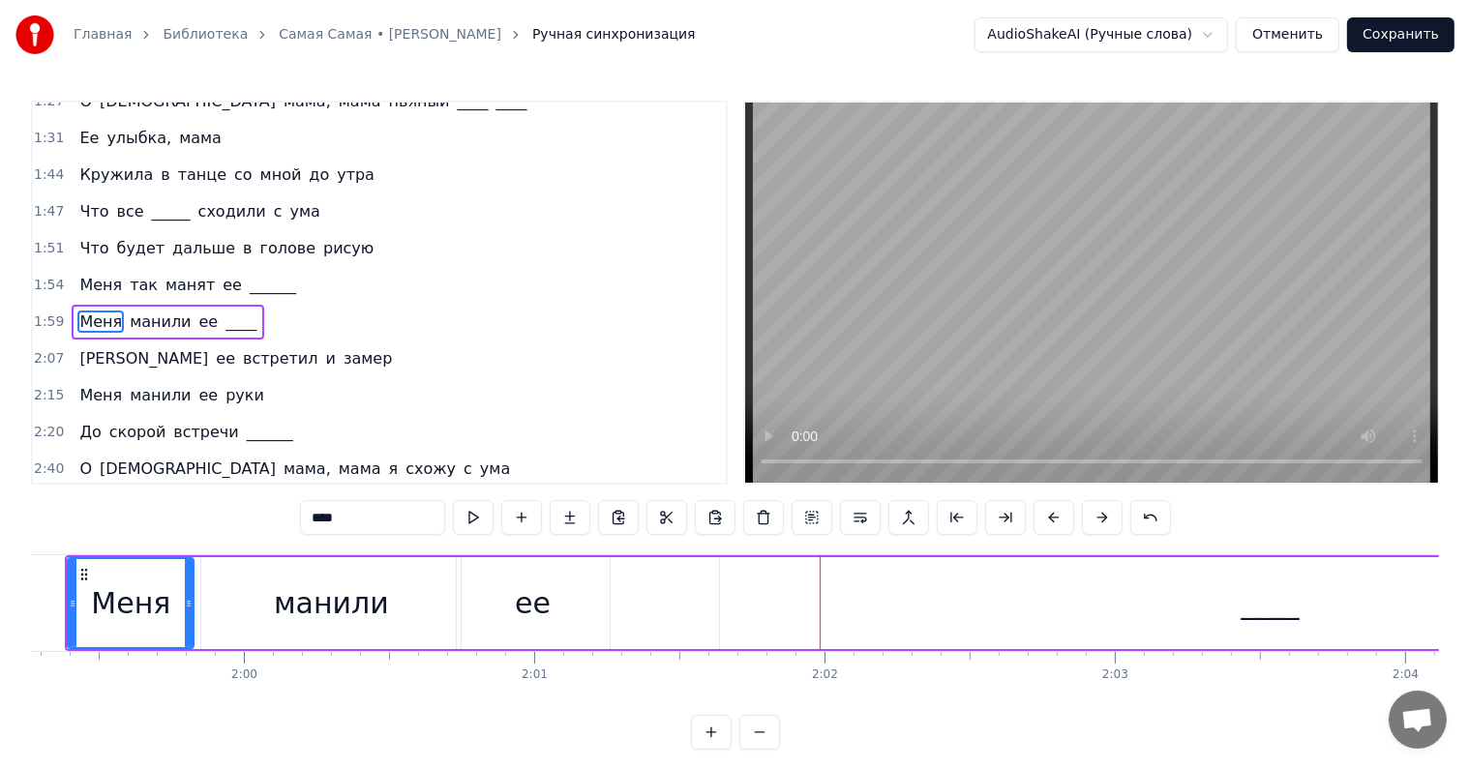
click at [1099, 596] on div "____" at bounding box center [1270, 603] width 1101 height 92
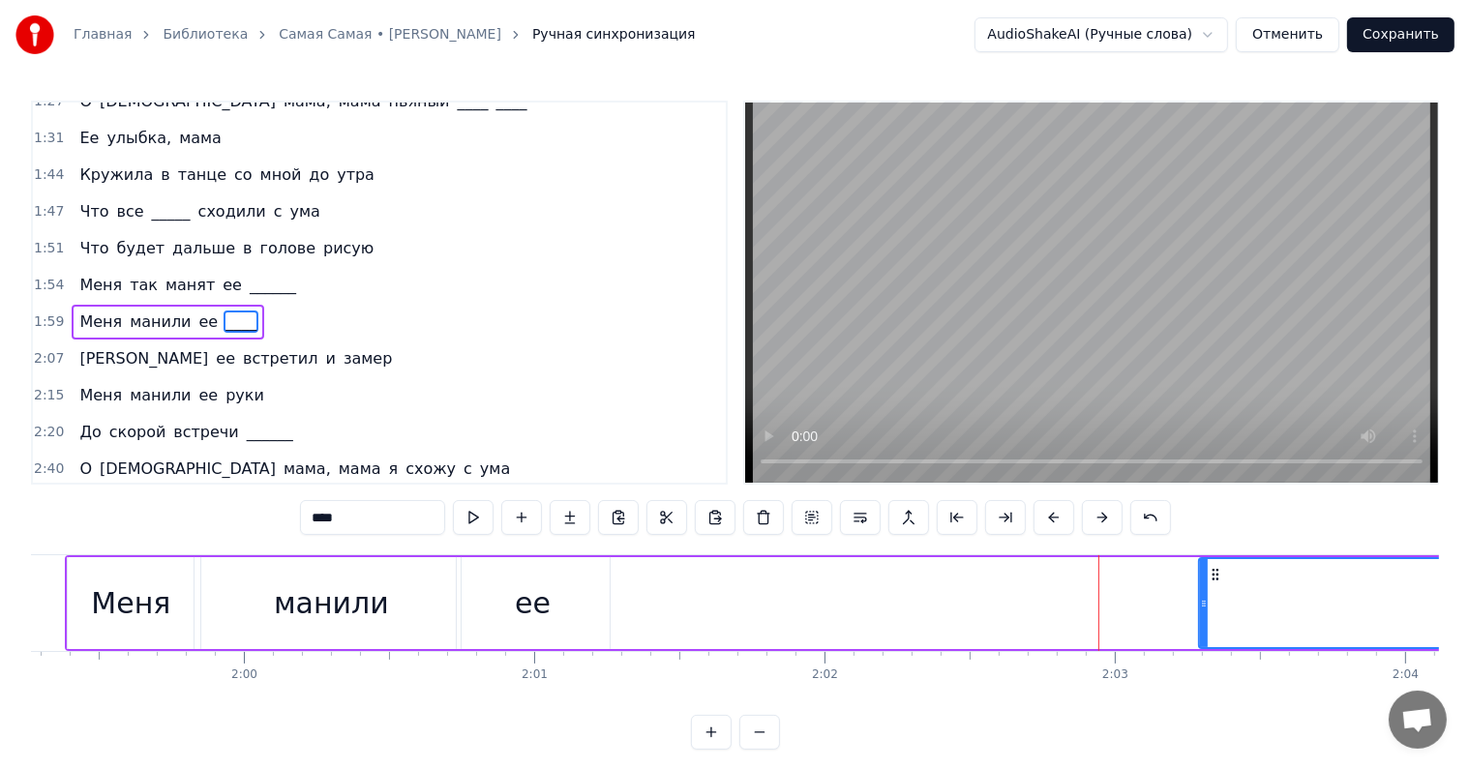
drag, startPoint x: 824, startPoint y: 597, endPoint x: 1200, endPoint y: 591, distance: 375.5
click at [1200, 591] on div at bounding box center [1204, 603] width 8 height 88
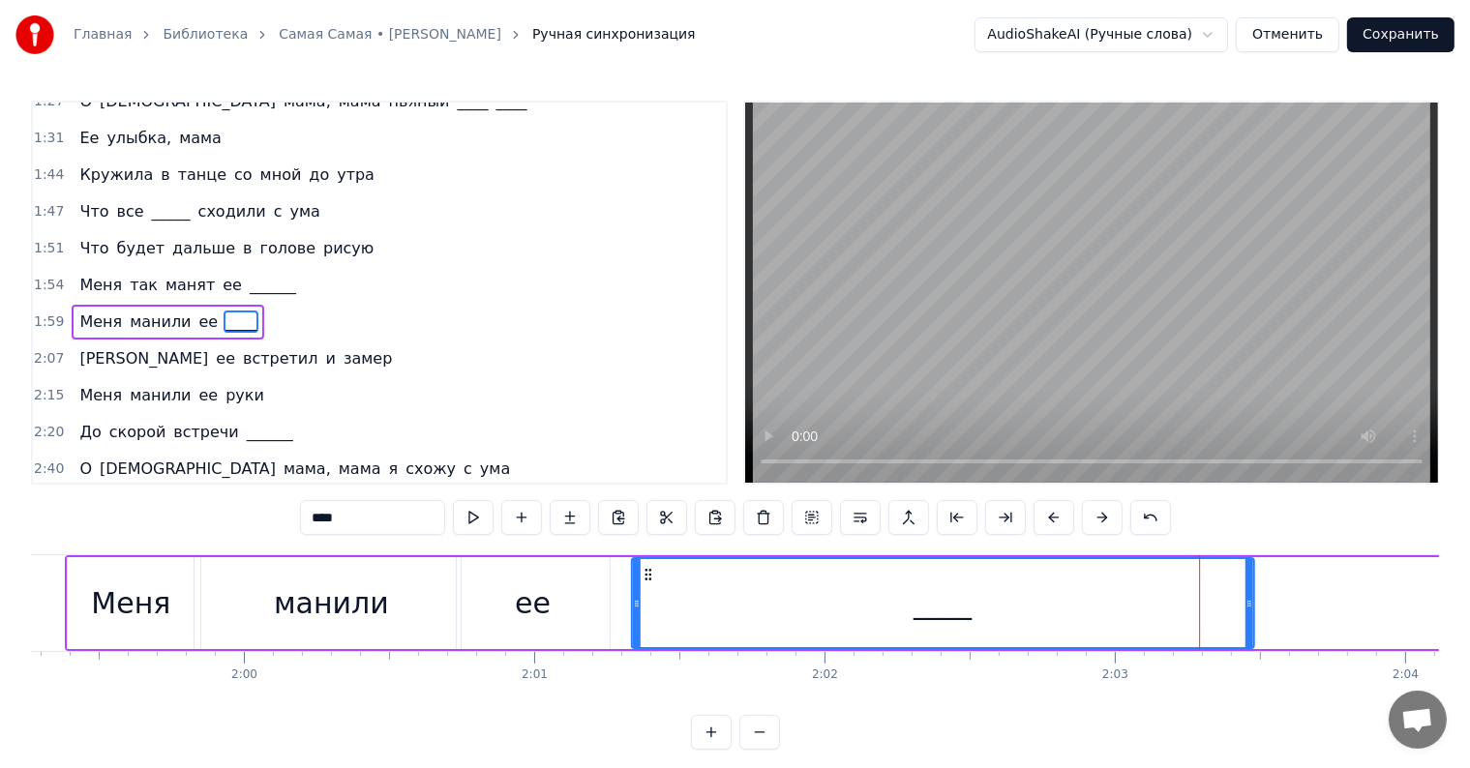
drag, startPoint x: 1142, startPoint y: 581, endPoint x: 644, endPoint y: 581, distance: 497.4
click at [644, 581] on icon at bounding box center [647, 574] width 15 height 15
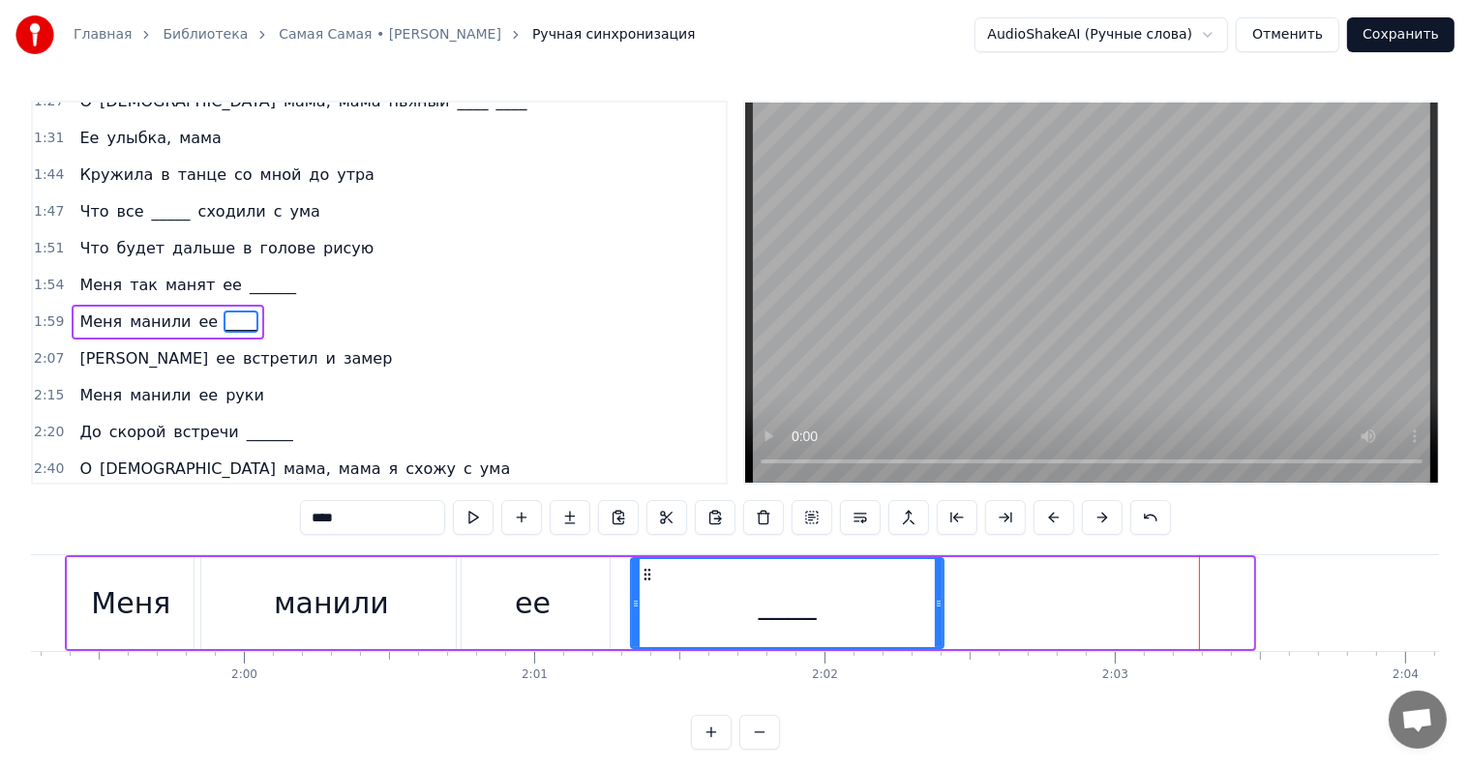
drag, startPoint x: 1250, startPoint y: 596, endPoint x: 941, endPoint y: 606, distance: 309.8
click at [941, 606] on icon at bounding box center [939, 603] width 8 height 15
click at [101, 583] on div "Меня" at bounding box center [130, 604] width 79 height 44
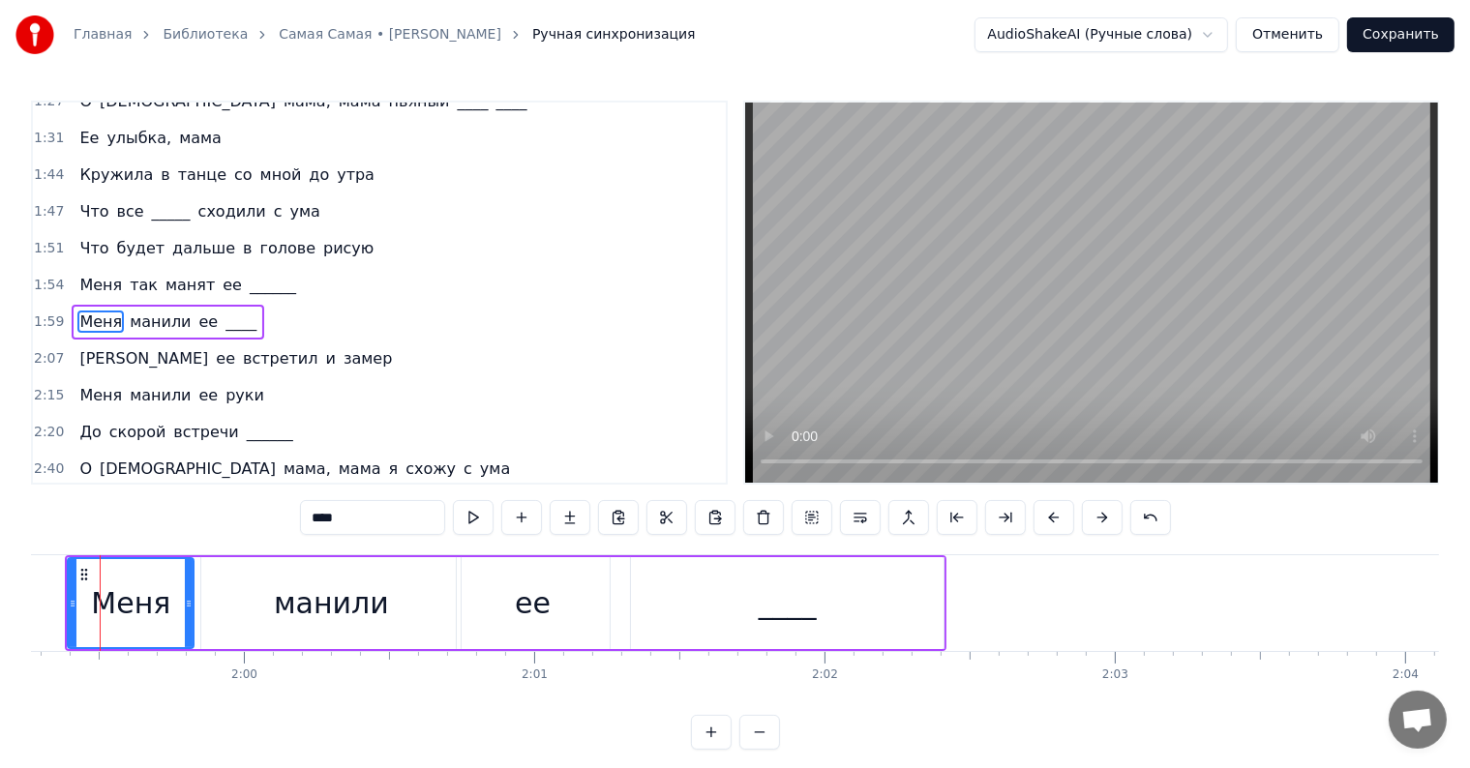
scroll to position [0, 34594]
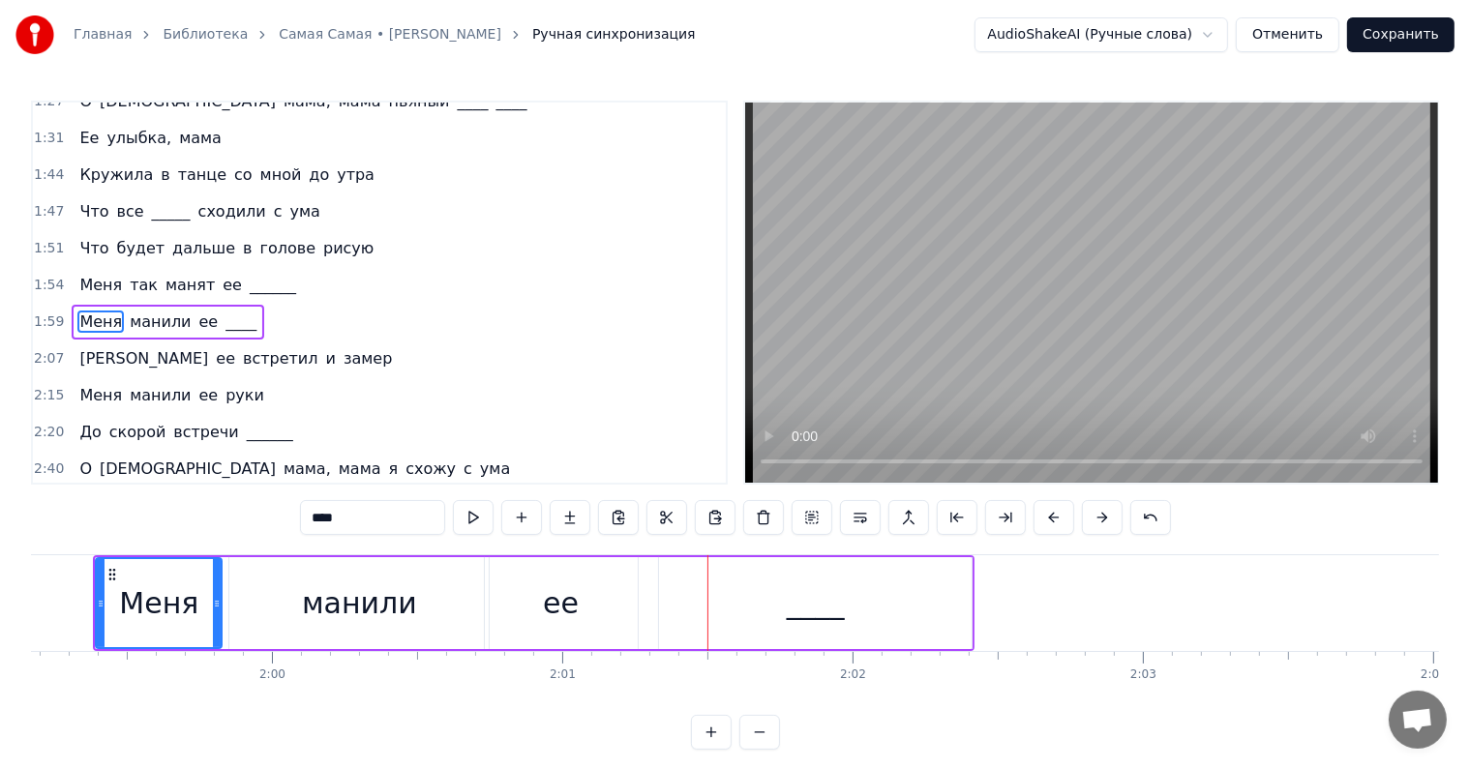
click at [583, 621] on div "ее" at bounding box center [561, 603] width 153 height 92
type input "**"
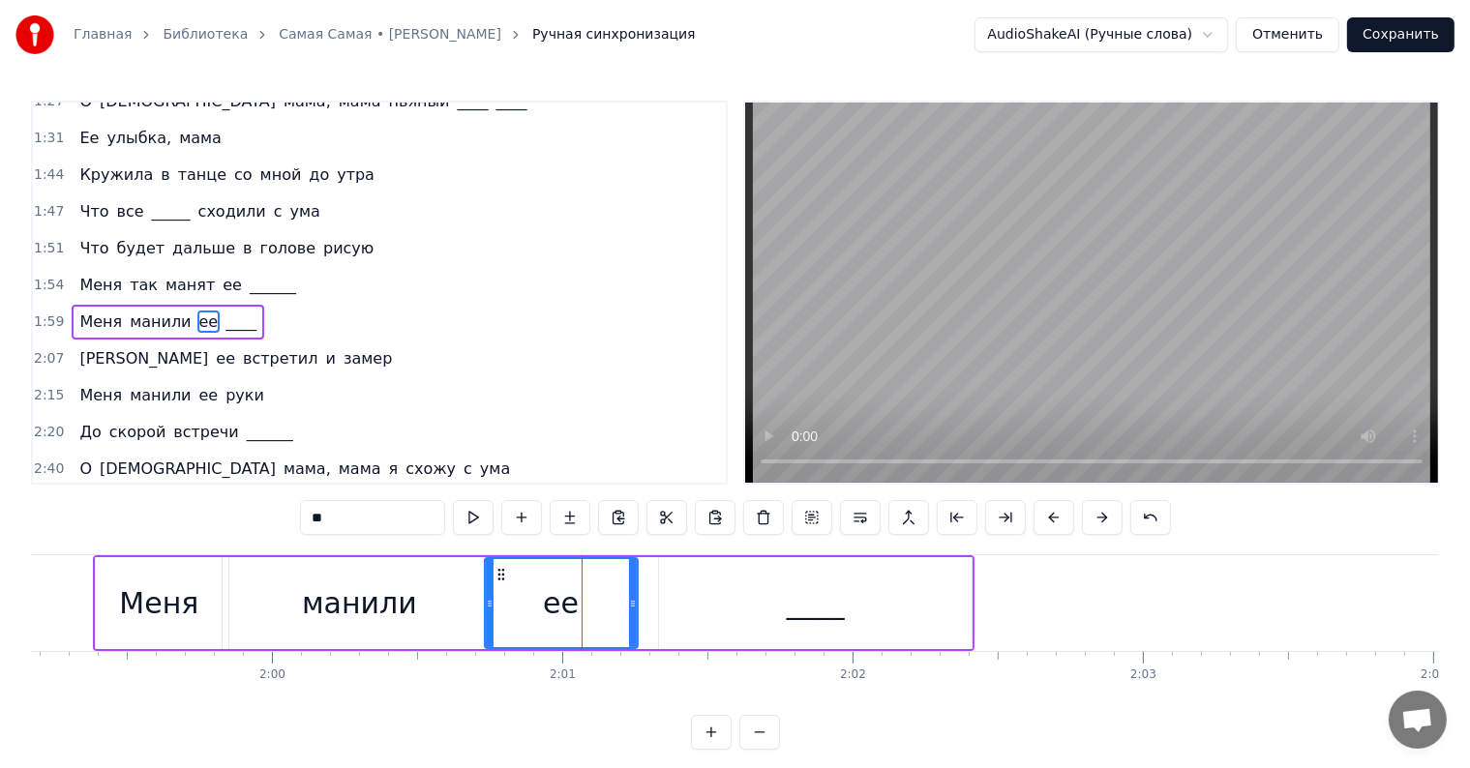
drag, startPoint x: 636, startPoint y: 602, endPoint x: 564, endPoint y: 601, distance: 71.6
click at [564, 601] on div "ее" at bounding box center [561, 603] width 155 height 92
drag, startPoint x: 633, startPoint y: 596, endPoint x: 561, endPoint y: 597, distance: 71.6
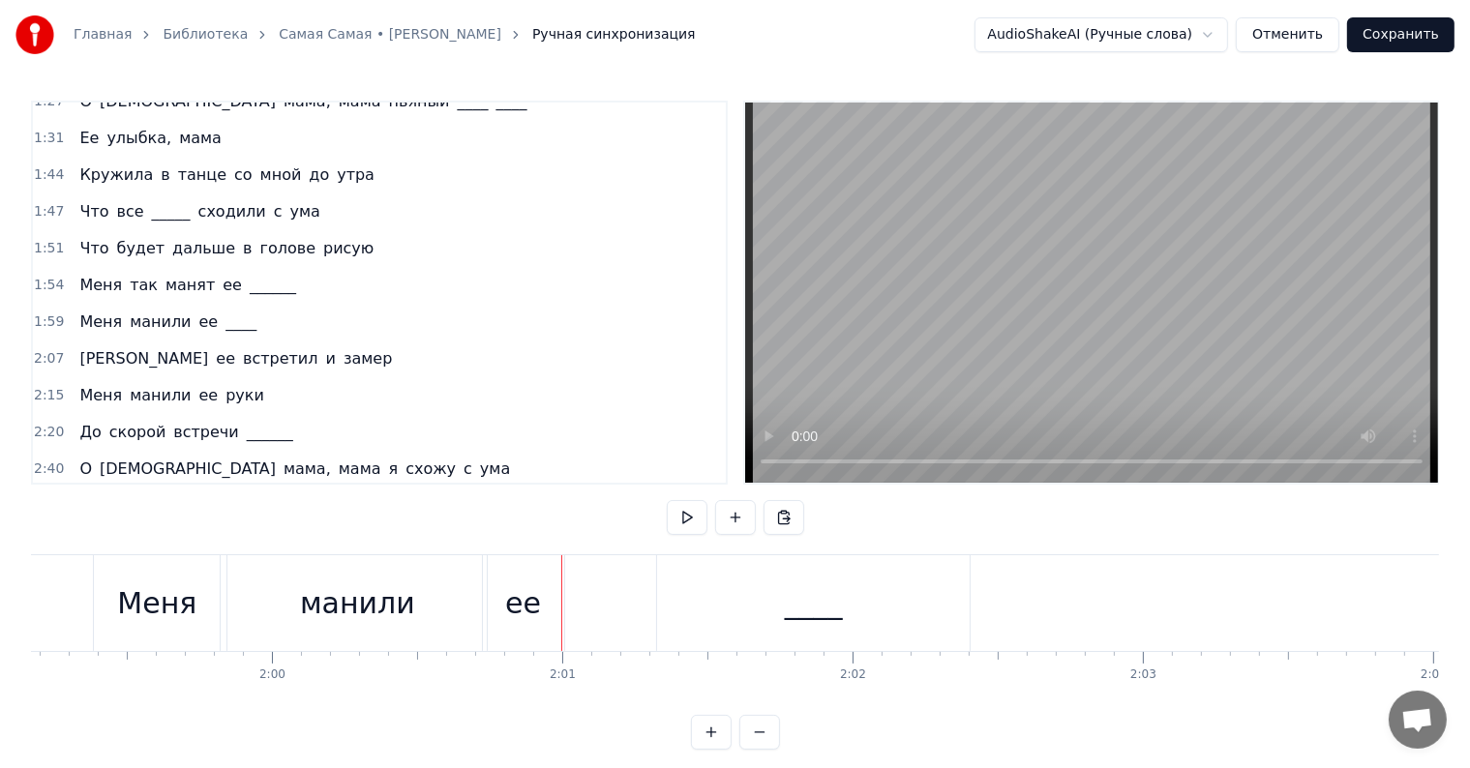
click at [787, 586] on div "____" at bounding box center [813, 603] width 313 height 96
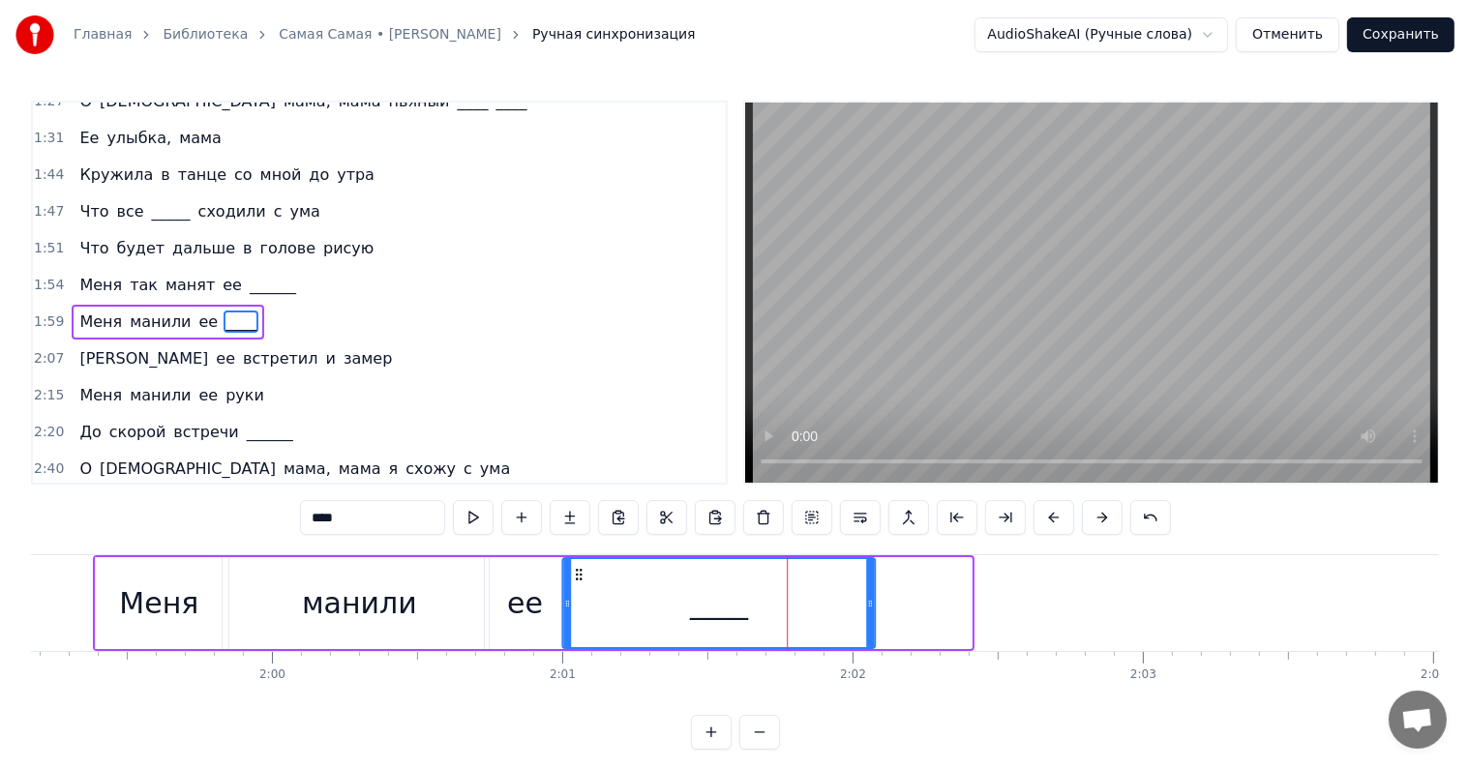
drag, startPoint x: 674, startPoint y: 569, endPoint x: 577, endPoint y: 578, distance: 98.1
click at [577, 578] on icon at bounding box center [578, 574] width 15 height 15
click at [154, 596] on div "Меня" at bounding box center [158, 604] width 79 height 44
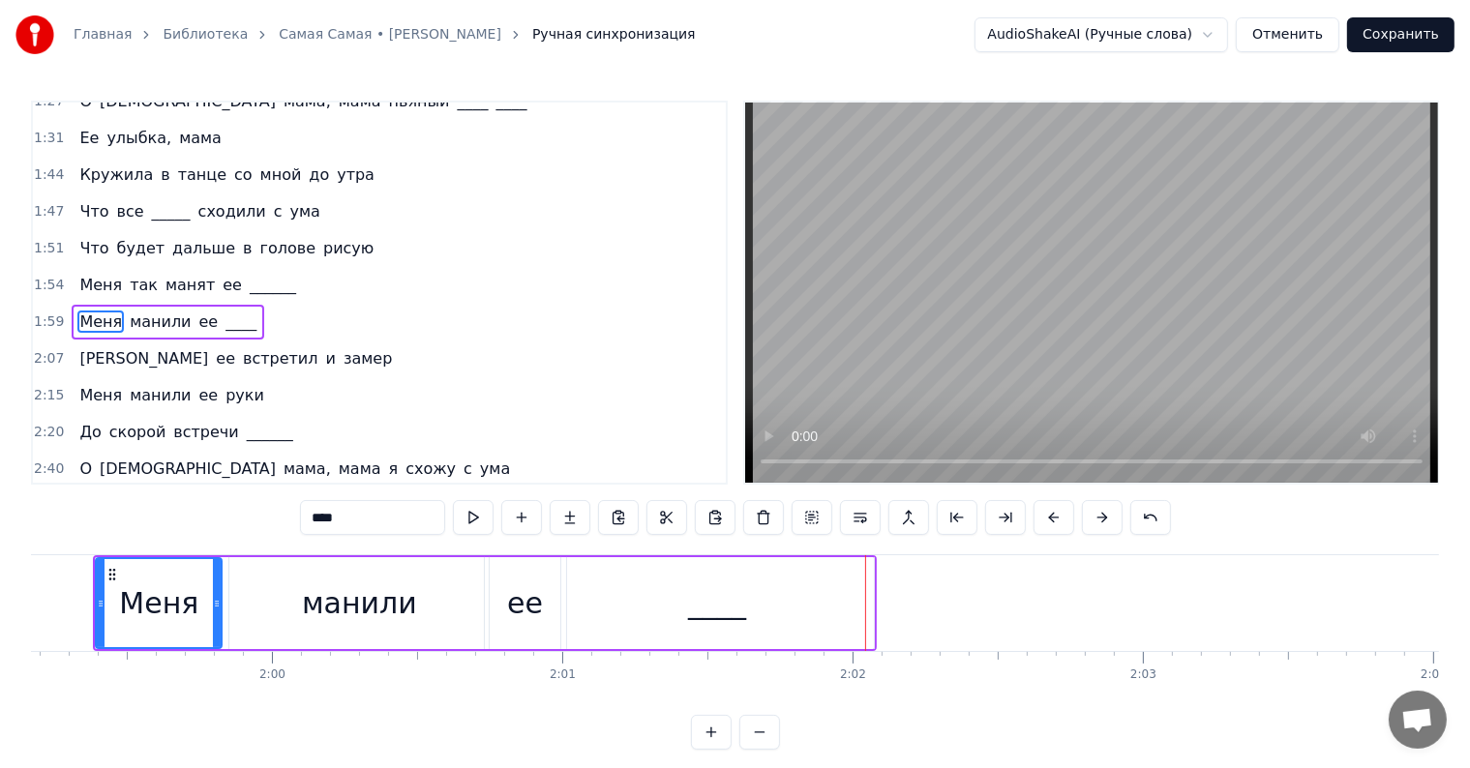
click at [525, 627] on div "ее" at bounding box center [525, 603] width 81 height 92
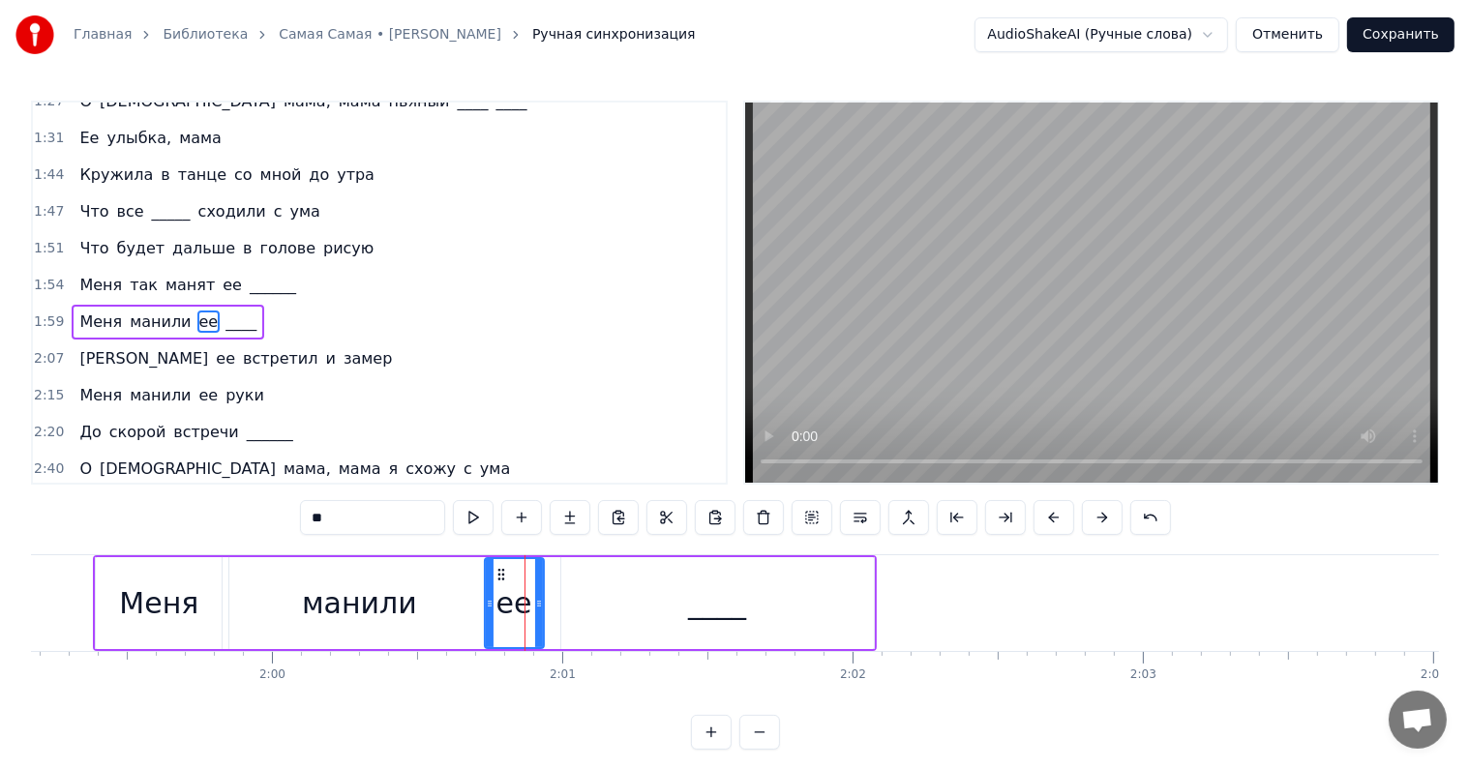
drag, startPoint x: 558, startPoint y: 600, endPoint x: 528, endPoint y: 600, distance: 30.0
click at [535, 600] on icon at bounding box center [539, 603] width 8 height 15
click at [602, 599] on div "____" at bounding box center [717, 603] width 313 height 92
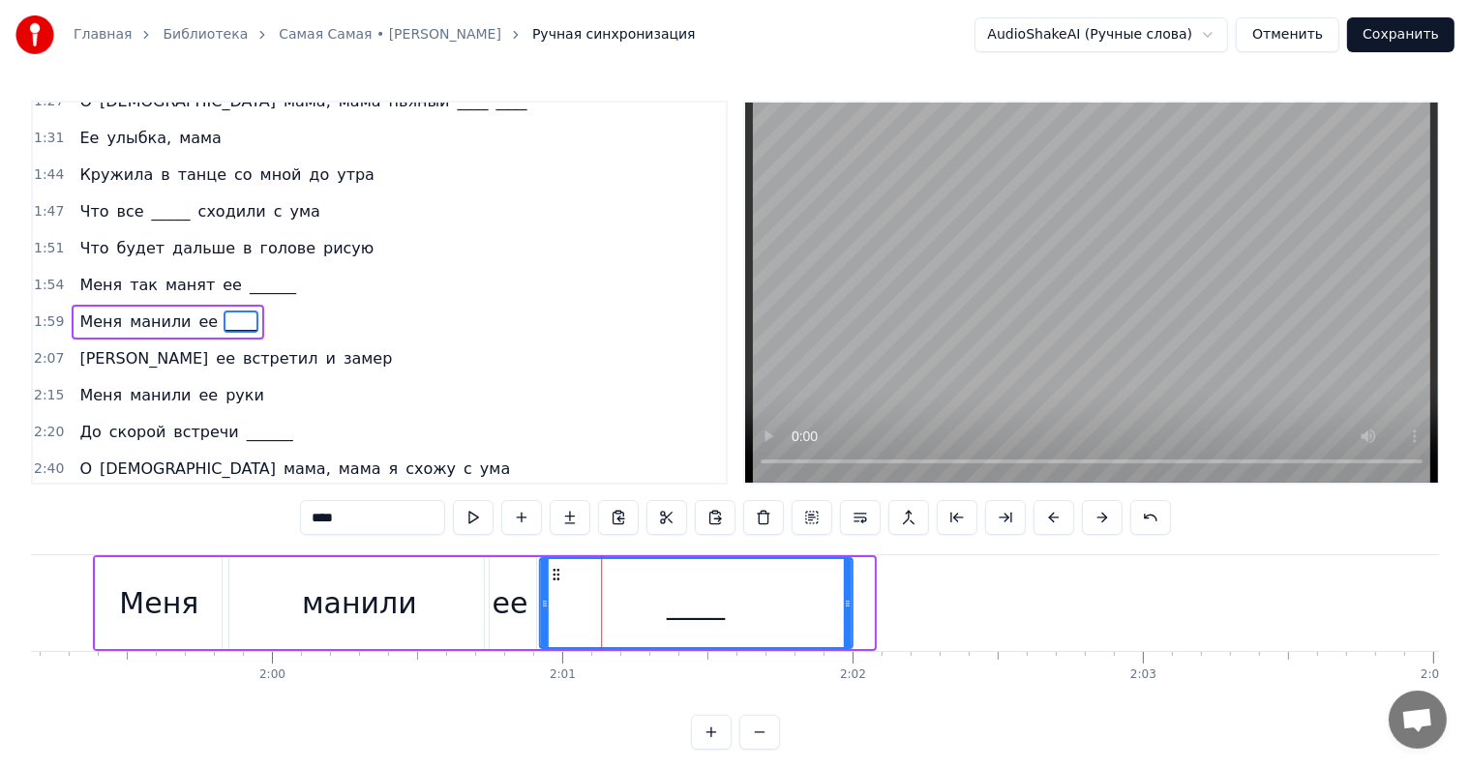
drag, startPoint x: 576, startPoint y: 565, endPoint x: 548, endPoint y: 569, distance: 28.3
click at [548, 569] on icon at bounding box center [555, 574] width 15 height 15
click at [107, 583] on div "Меня" at bounding box center [159, 603] width 126 height 92
type input "****"
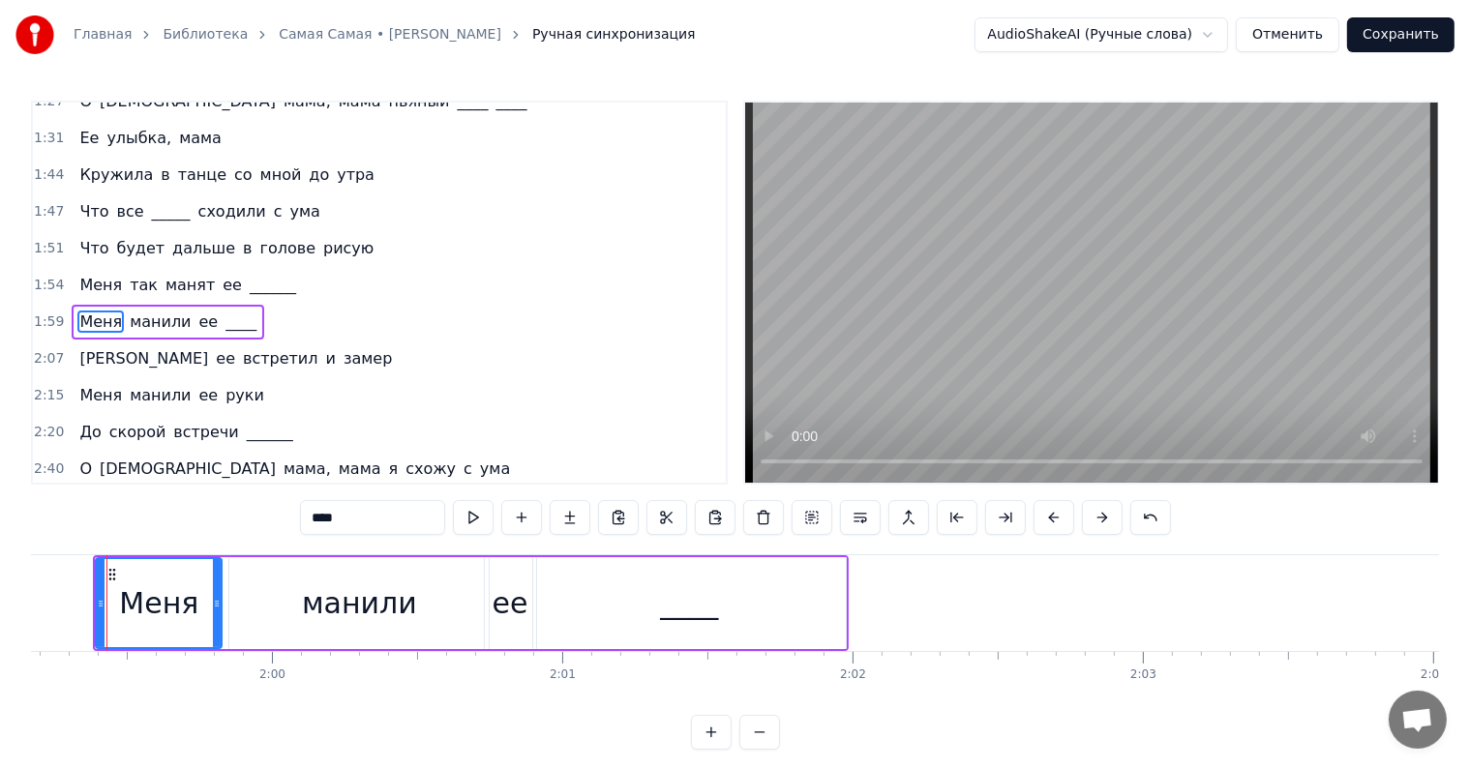
scroll to position [0, 34572]
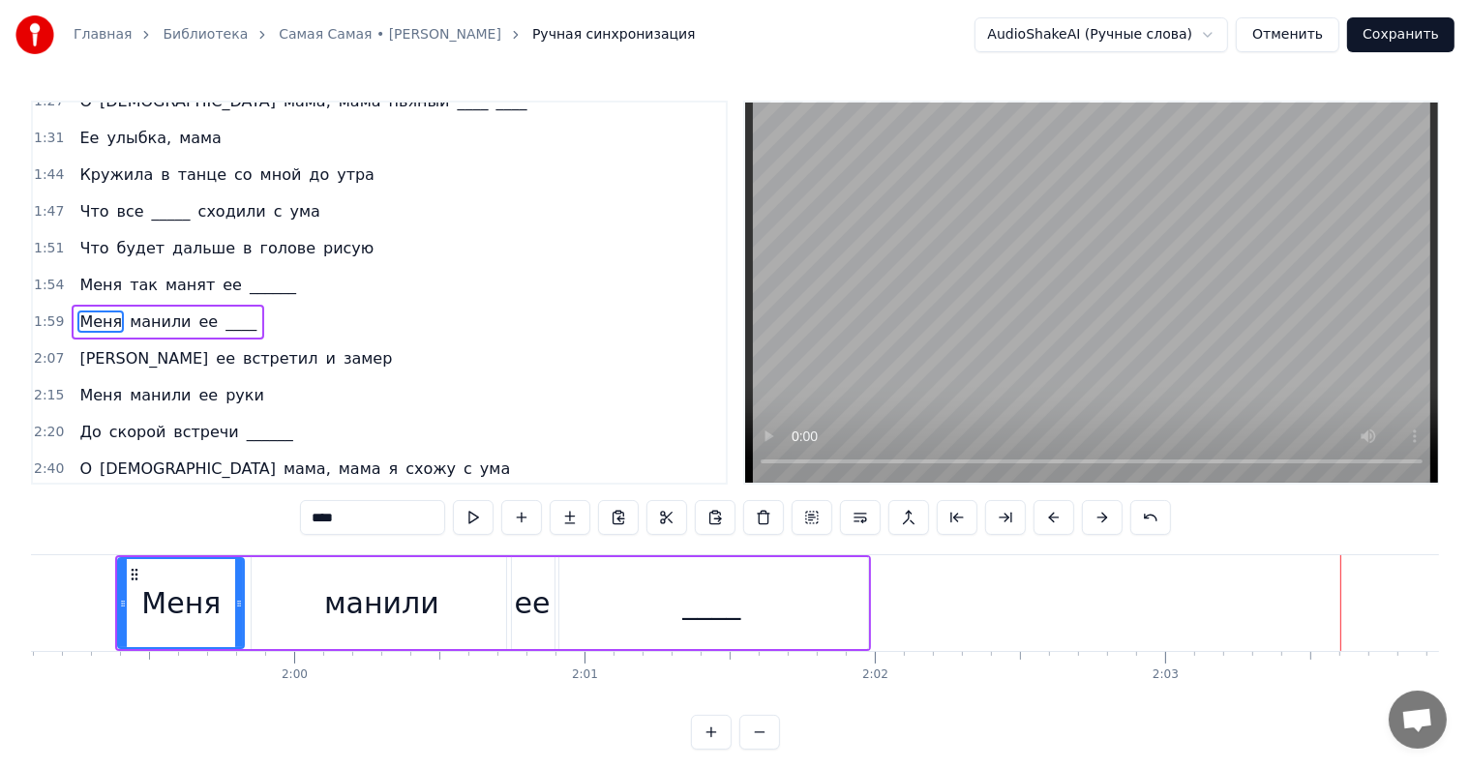
click at [72, 342] on div "Я ее встретил и [PERSON_NAME]" at bounding box center [236, 359] width 328 height 35
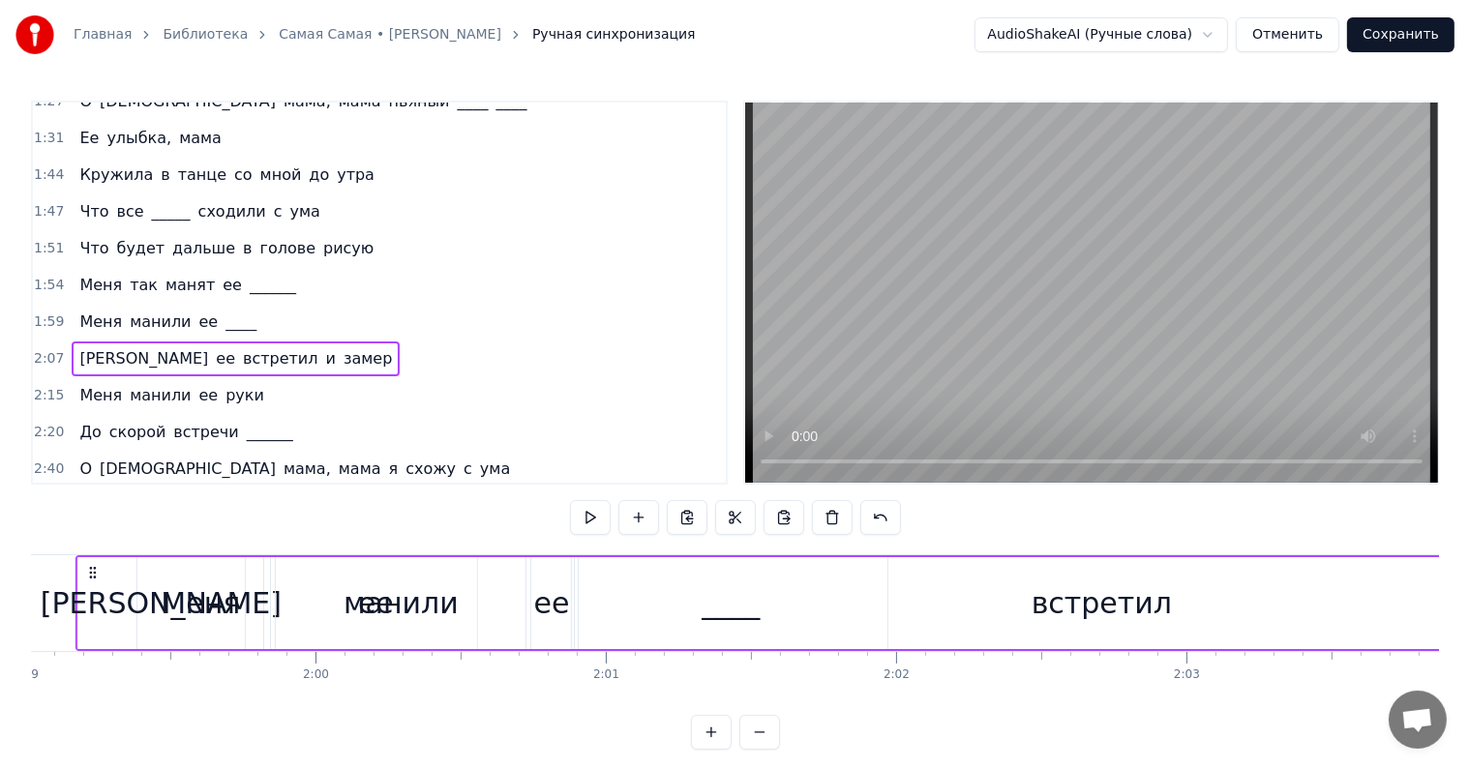
scroll to position [0, 34527]
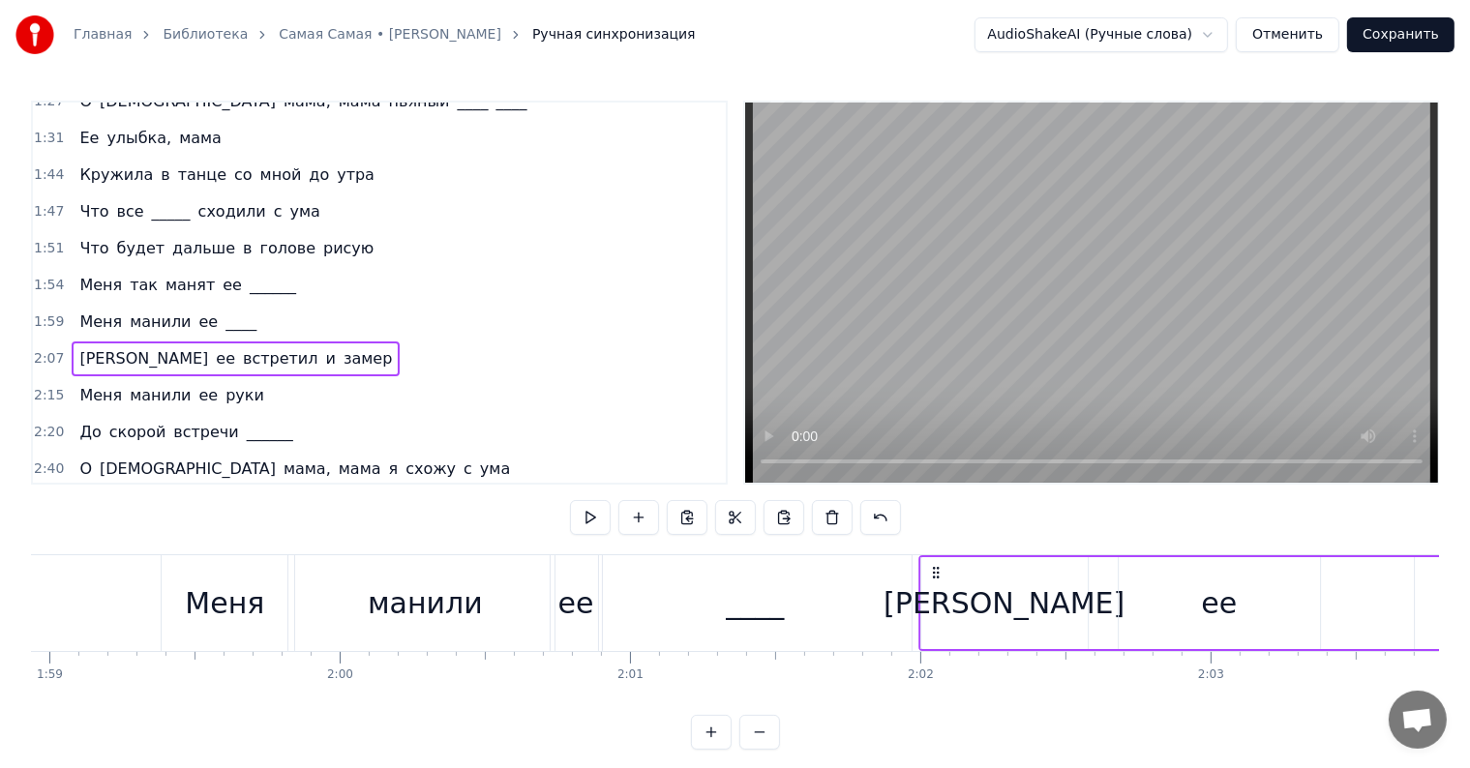
drag, startPoint x: 143, startPoint y: 569, endPoint x: 933, endPoint y: 569, distance: 789.6
click at [933, 569] on icon at bounding box center [935, 572] width 15 height 15
click at [865, 595] on div "____" at bounding box center [755, 603] width 313 height 96
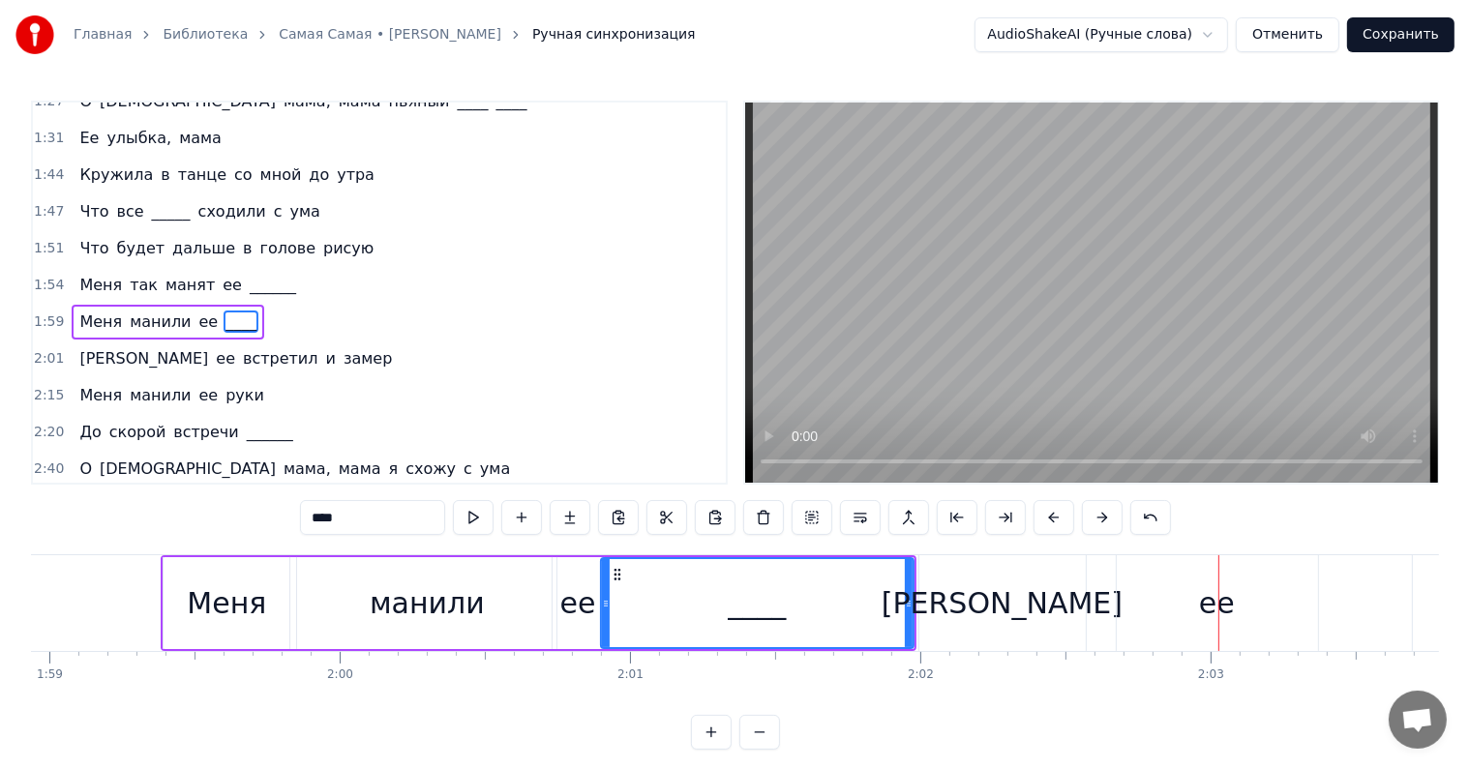
click at [976, 617] on div "[PERSON_NAME]" at bounding box center [1002, 603] width 166 height 96
type input "*"
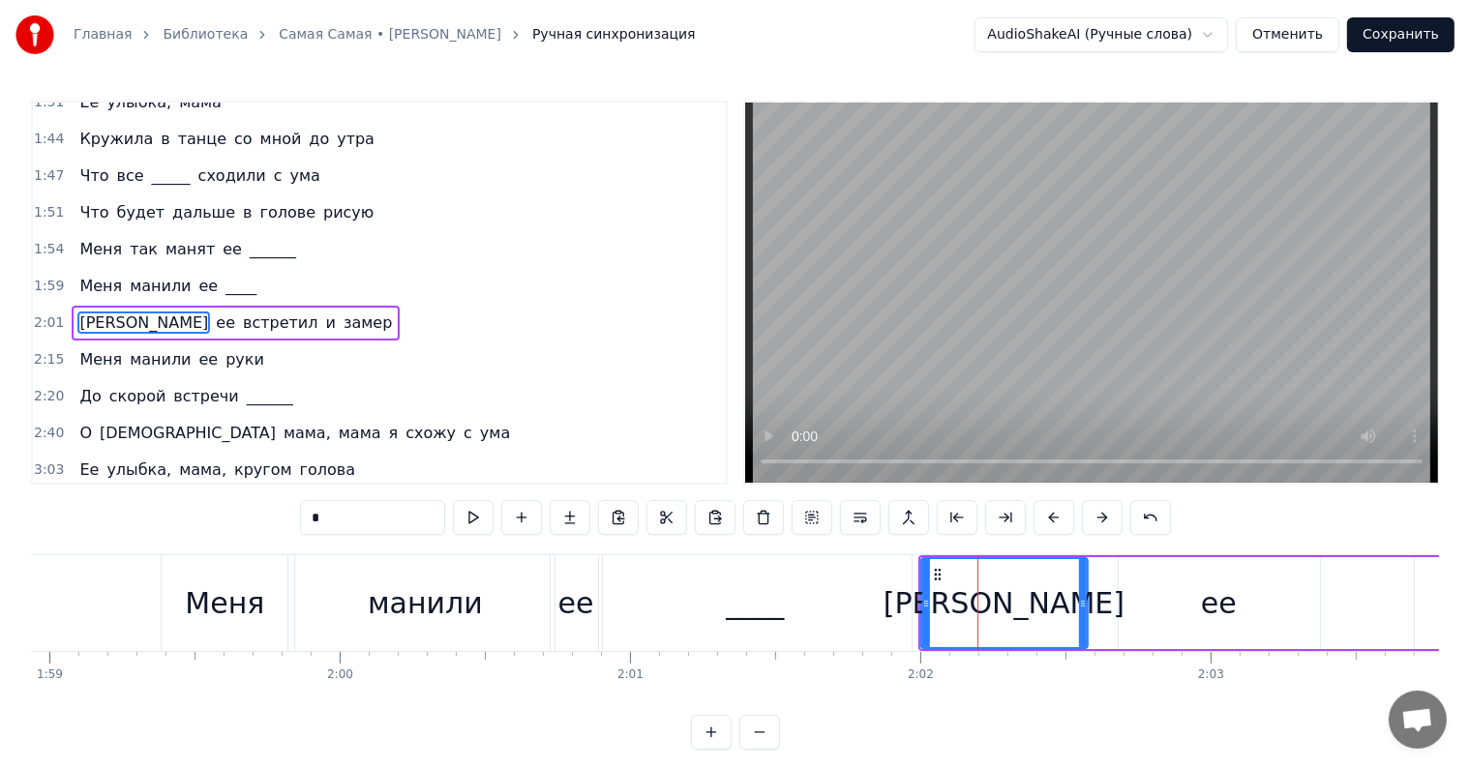
click at [72, 306] on div "Я ее встретил и [PERSON_NAME]" at bounding box center [236, 323] width 328 height 35
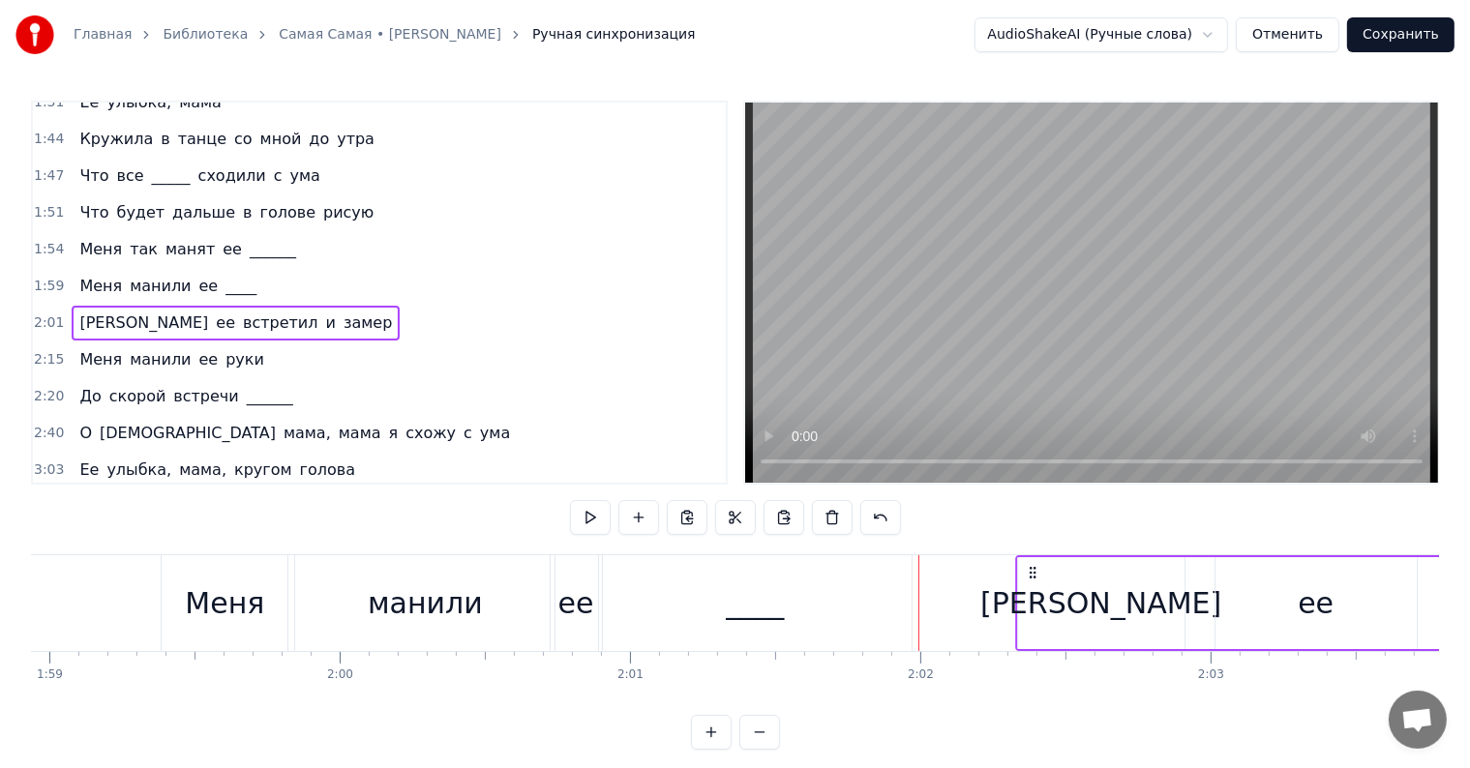
drag, startPoint x: 935, startPoint y: 569, endPoint x: 1032, endPoint y: 569, distance: 96.8
click at [1032, 569] on icon at bounding box center [1032, 572] width 15 height 15
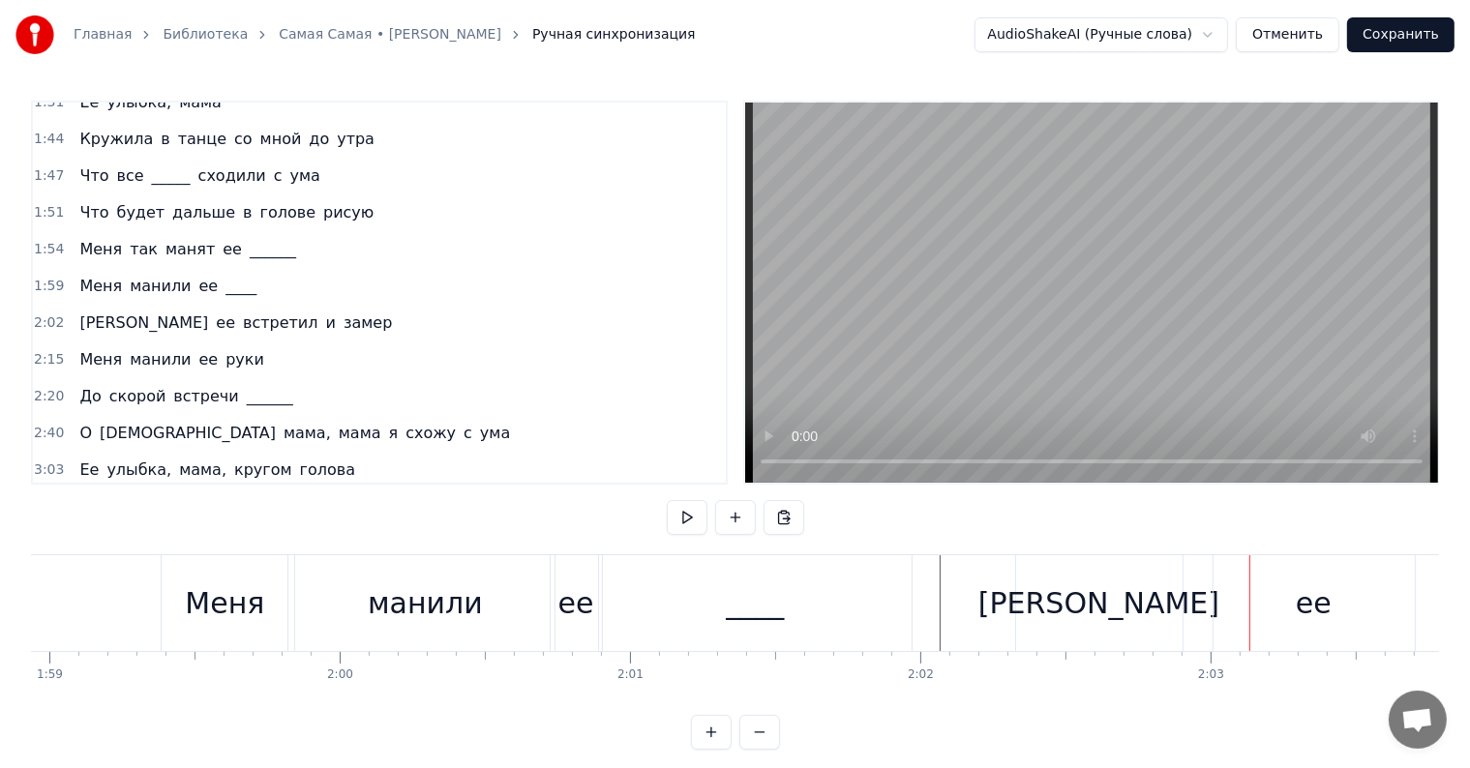
click at [1055, 600] on div "[PERSON_NAME]" at bounding box center [1099, 603] width 166 height 96
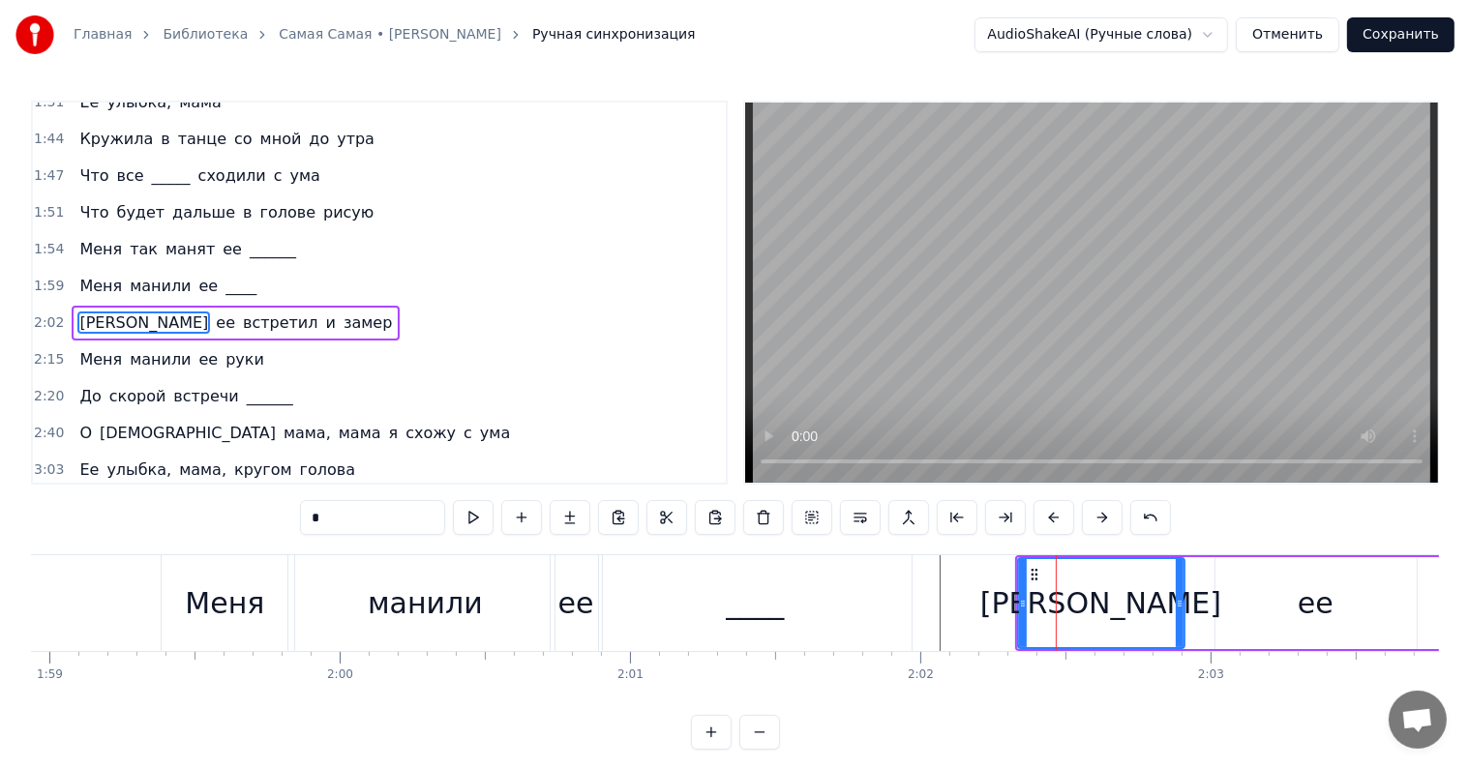
click at [75, 306] on div "Я ее встретил и [PERSON_NAME]" at bounding box center [236, 323] width 328 height 35
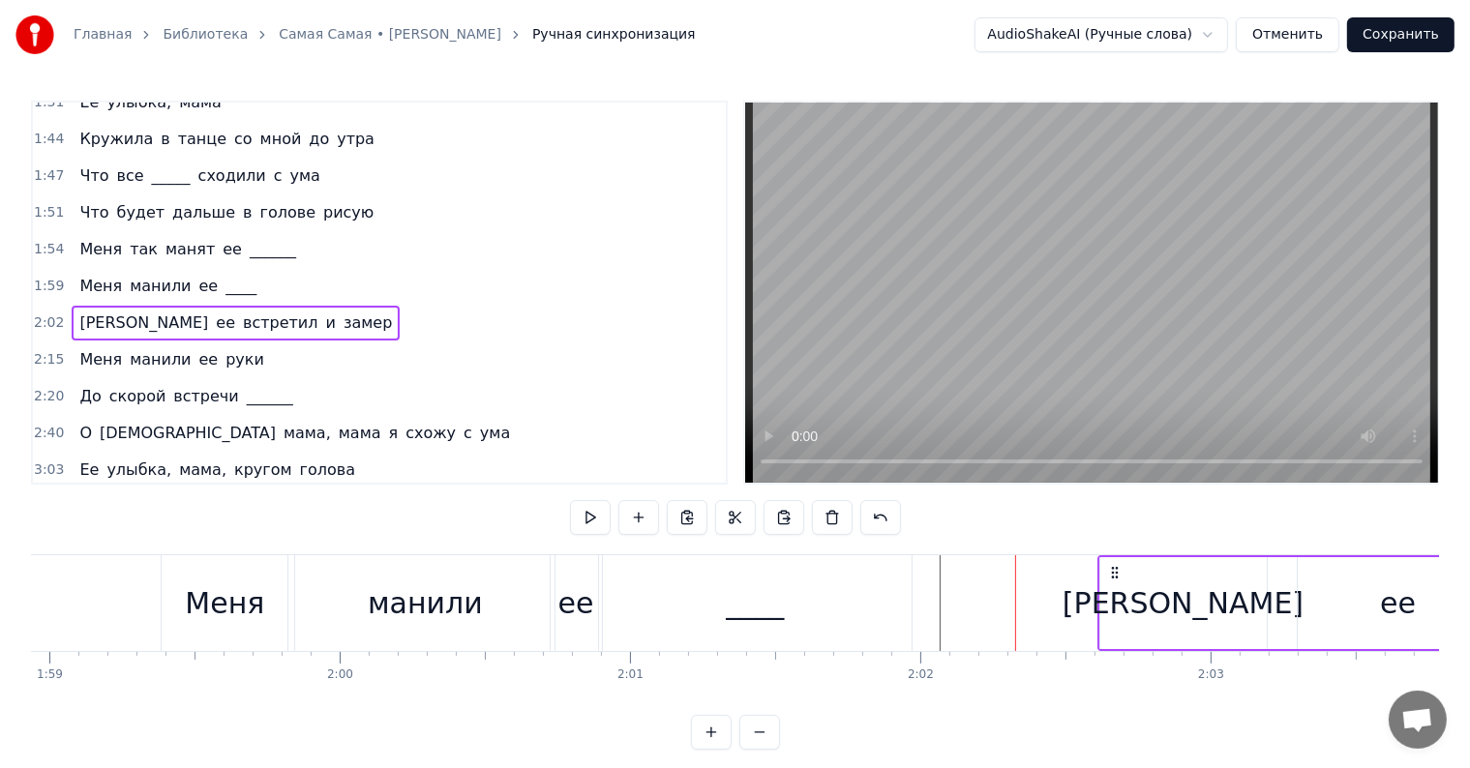
drag, startPoint x: 1031, startPoint y: 566, endPoint x: 1113, endPoint y: 579, distance: 83.2
click at [1113, 579] on icon at bounding box center [1113, 572] width 15 height 15
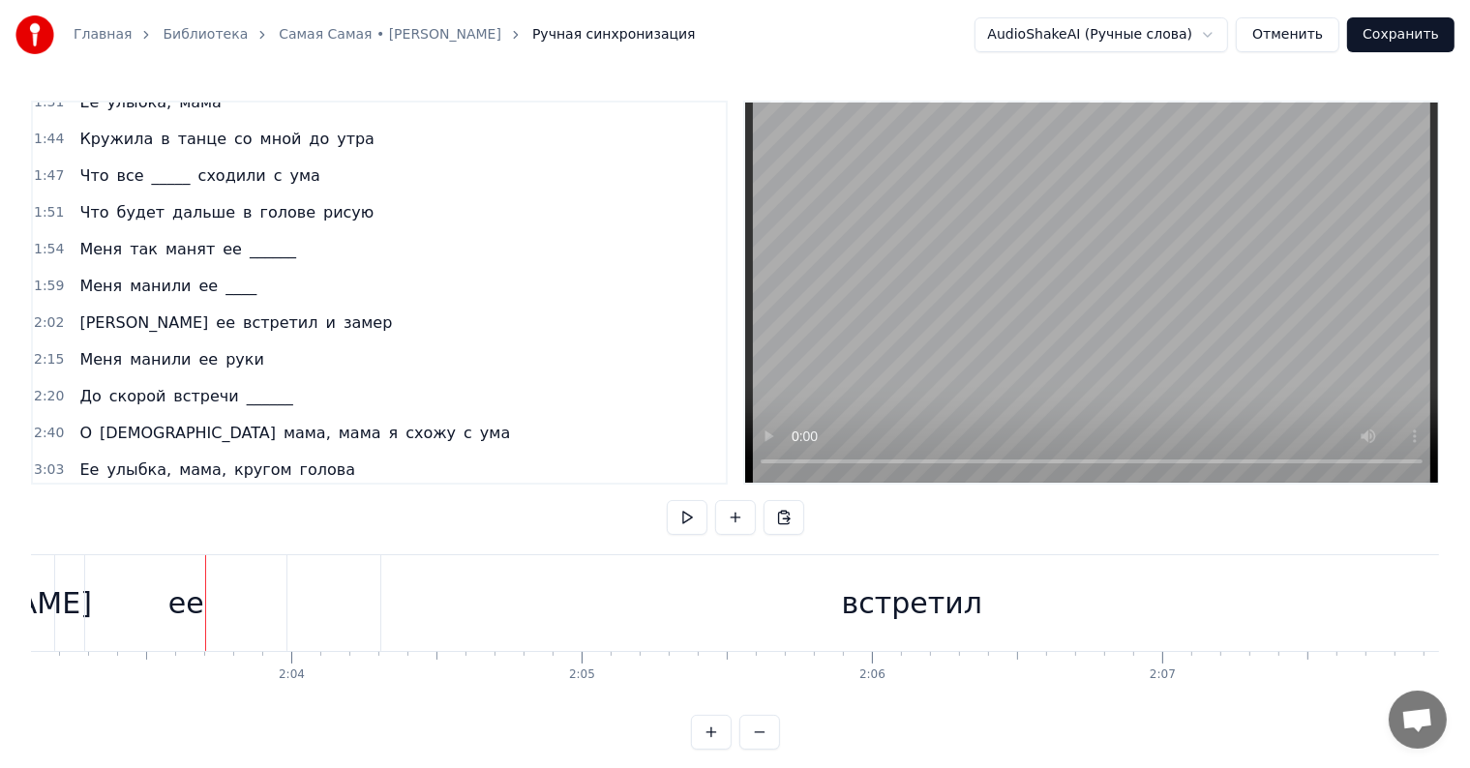
scroll to position [0, 35760]
click at [937, 379] on video at bounding box center [1091, 293] width 693 height 380
click at [77, 312] on span "[PERSON_NAME]" at bounding box center [143, 323] width 133 height 22
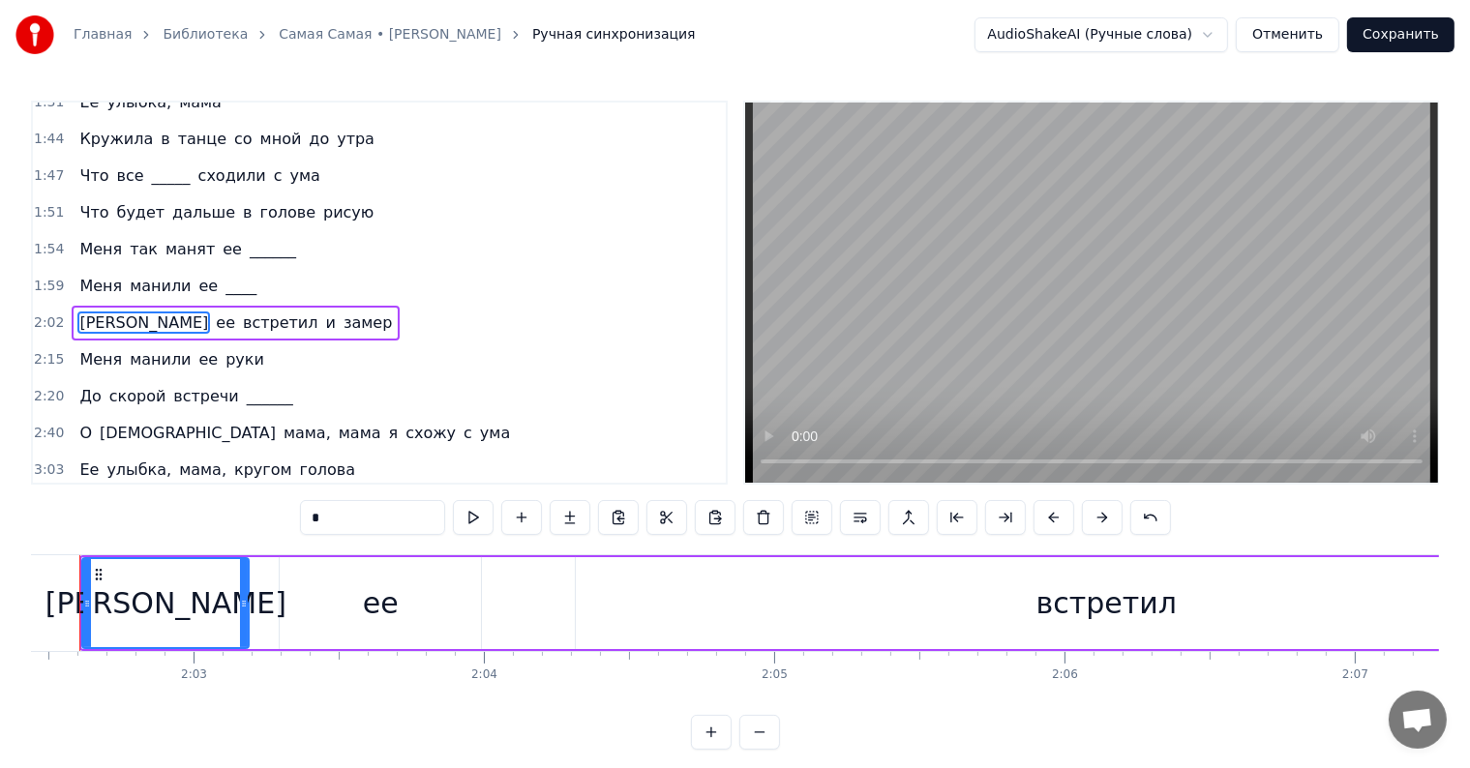
scroll to position [0, 35494]
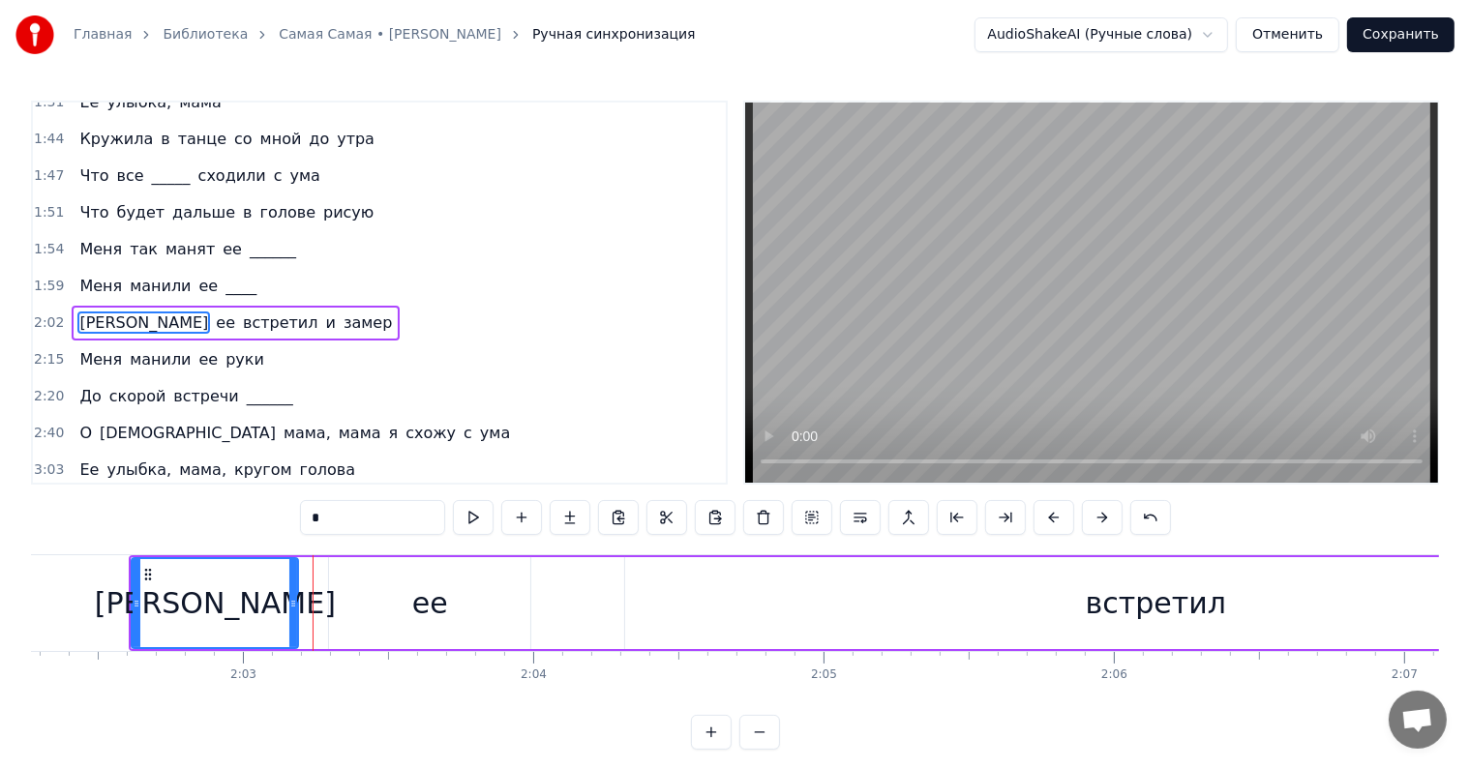
click at [72, 306] on div "Я ее встретил и [PERSON_NAME]" at bounding box center [236, 323] width 328 height 35
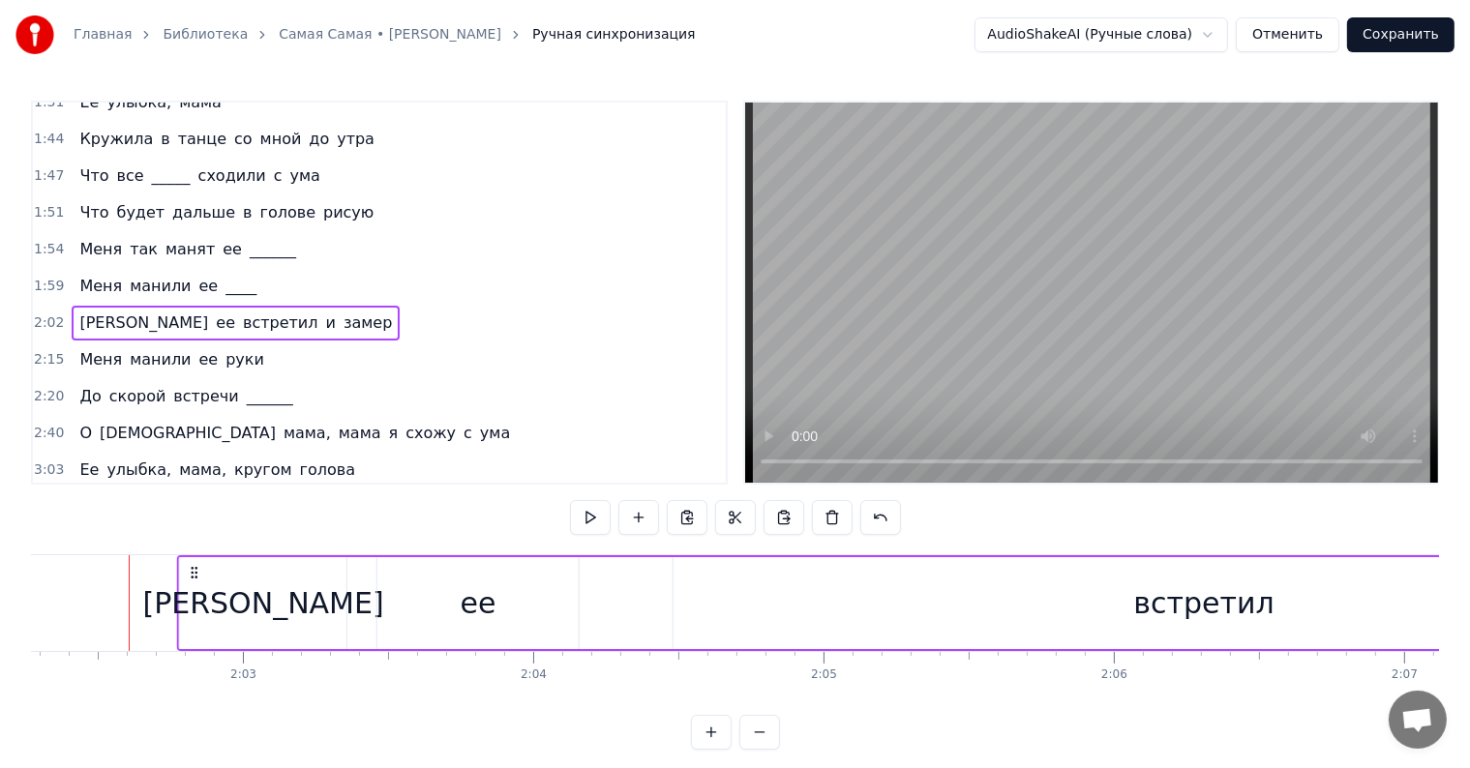
drag, startPoint x: 142, startPoint y: 570, endPoint x: 191, endPoint y: 579, distance: 49.2
click at [191, 579] on icon at bounding box center [194, 572] width 15 height 15
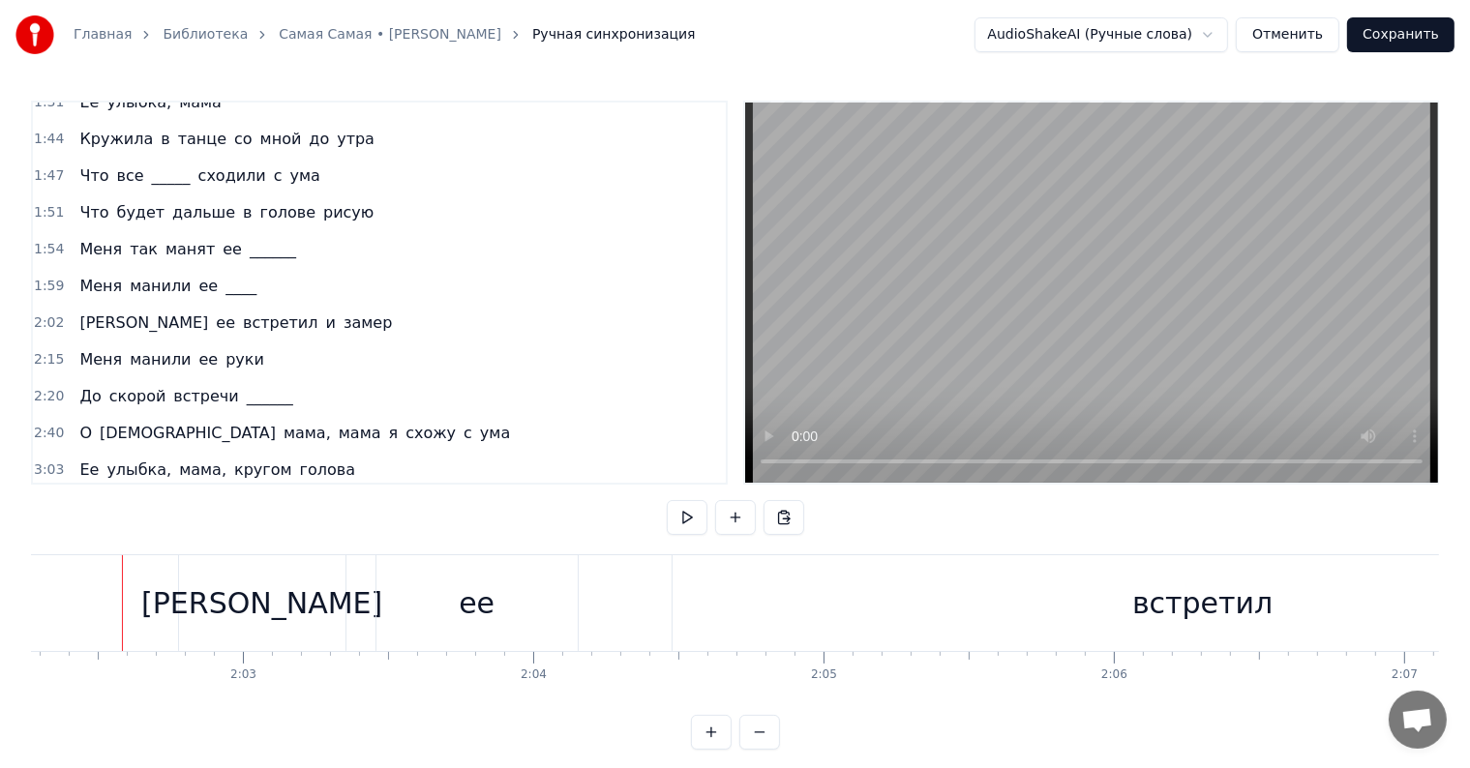
scroll to position [0, 35487]
click at [478, 612] on div "ее" at bounding box center [483, 604] width 36 height 44
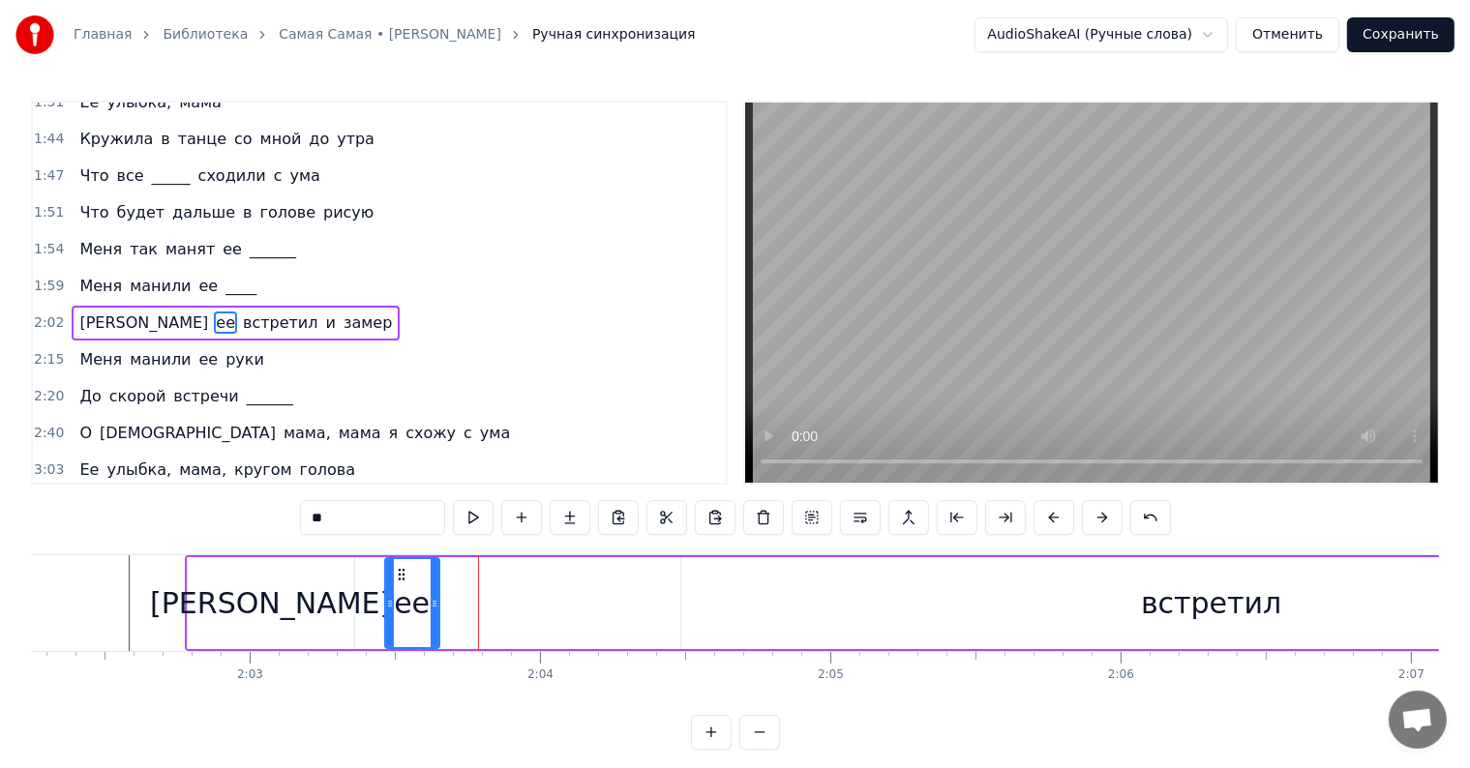
drag, startPoint x: 583, startPoint y: 600, endPoint x: 435, endPoint y: 605, distance: 147.2
click at [435, 605] on icon at bounding box center [435, 603] width 8 height 15
click at [299, 591] on div "[PERSON_NAME]" at bounding box center [271, 603] width 166 height 92
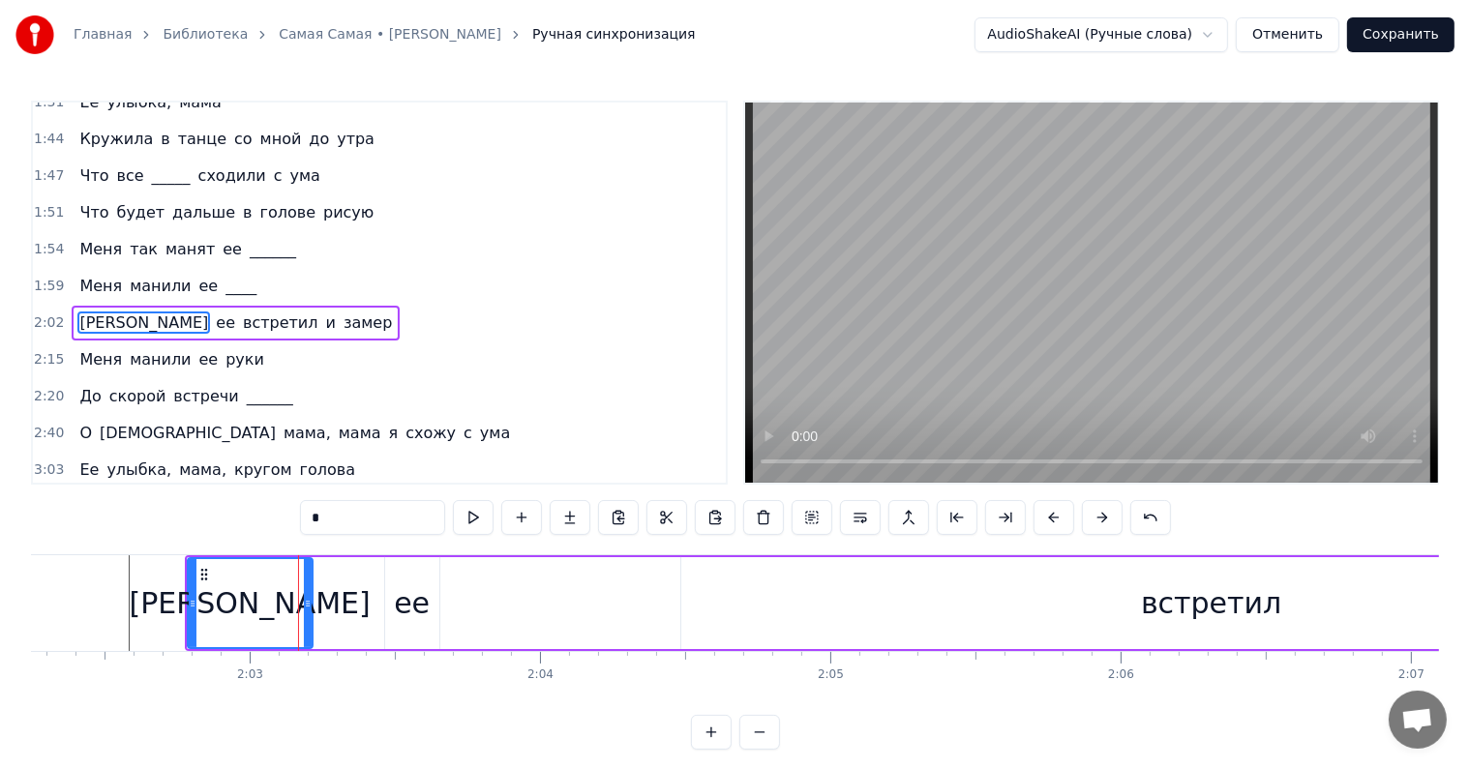
drag, startPoint x: 347, startPoint y: 602, endPoint x: 488, endPoint y: 584, distance: 141.4
click at [304, 600] on icon at bounding box center [308, 603] width 8 height 15
click at [1233, 589] on div "встретил" at bounding box center [1211, 604] width 140 height 44
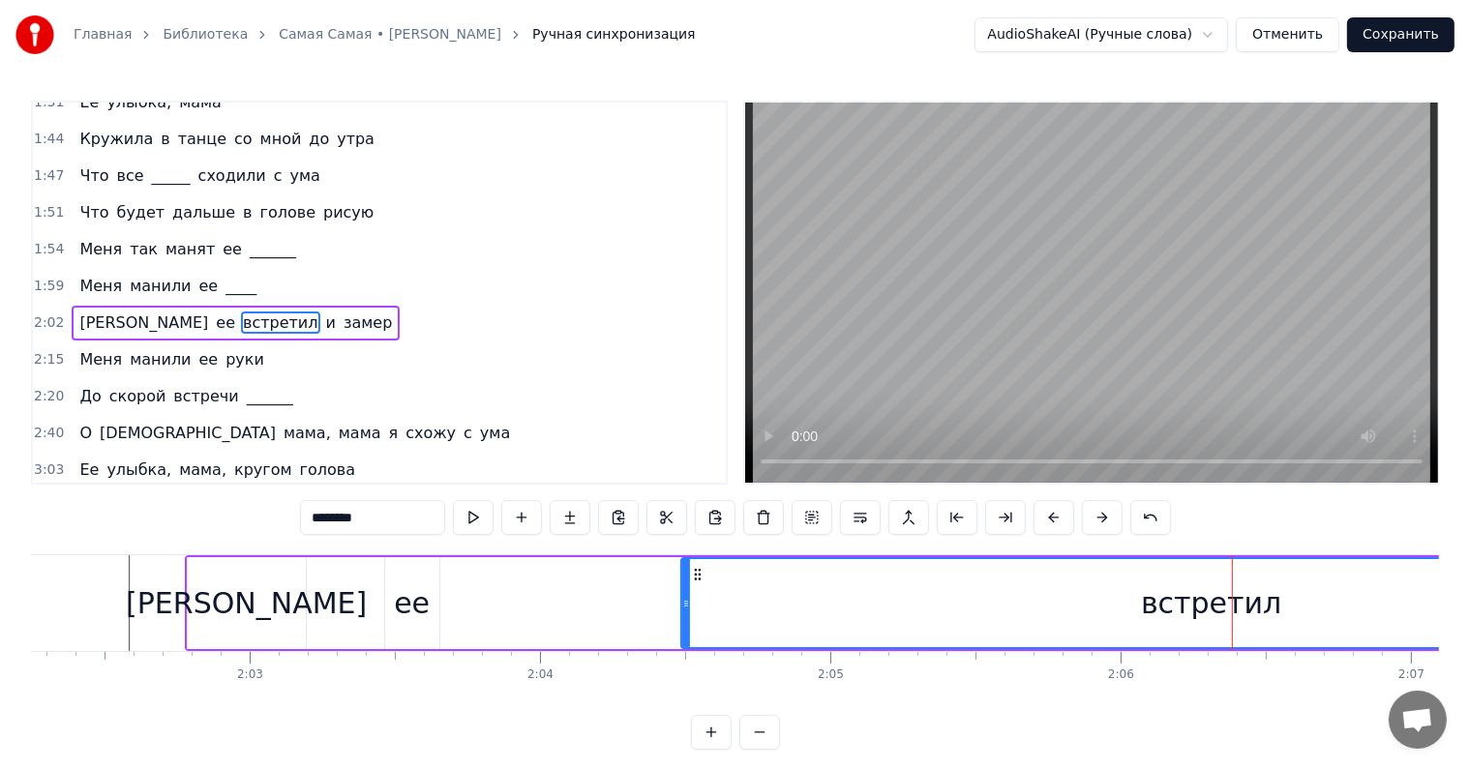
click at [324, 312] on span "и" at bounding box center [331, 323] width 14 height 22
type input "*"
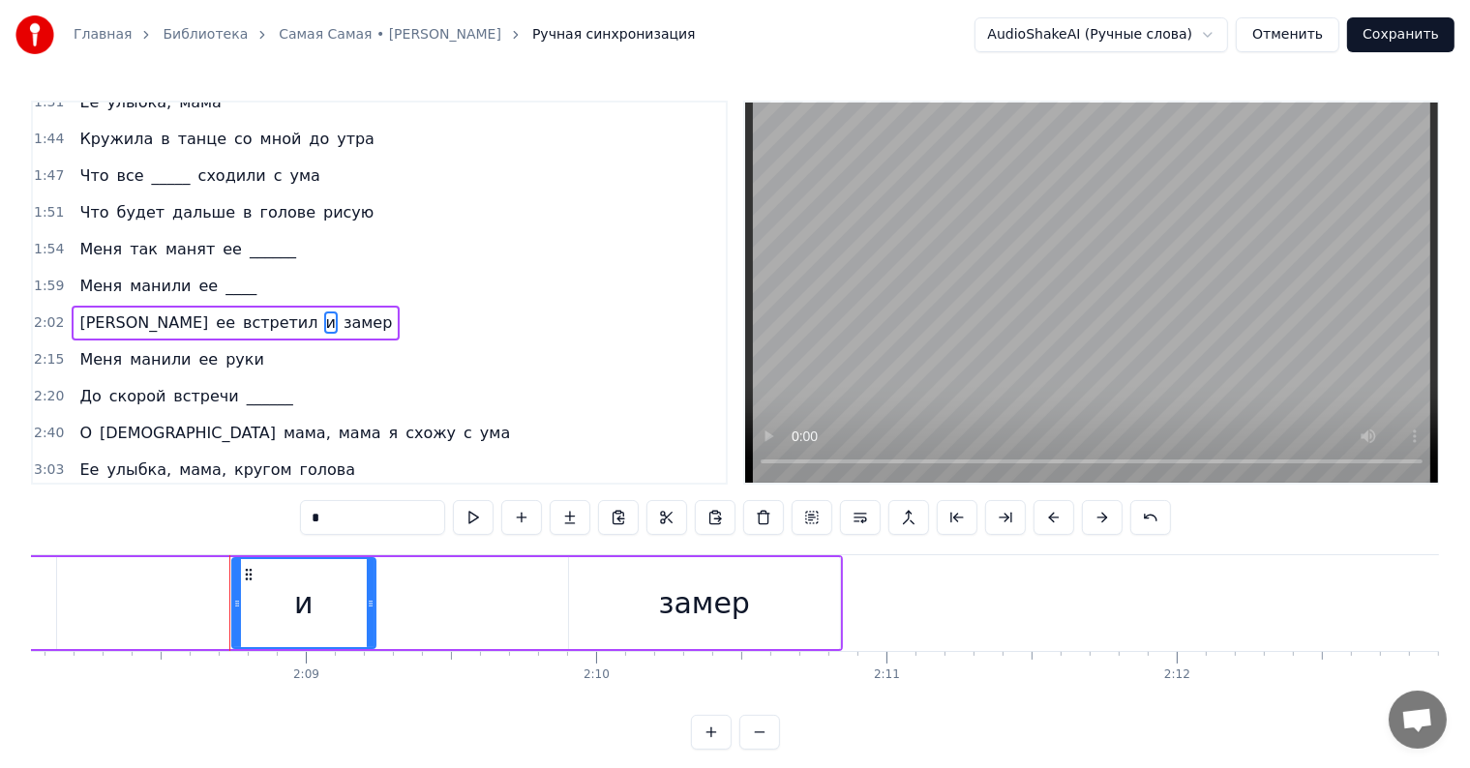
scroll to position [0, 37274]
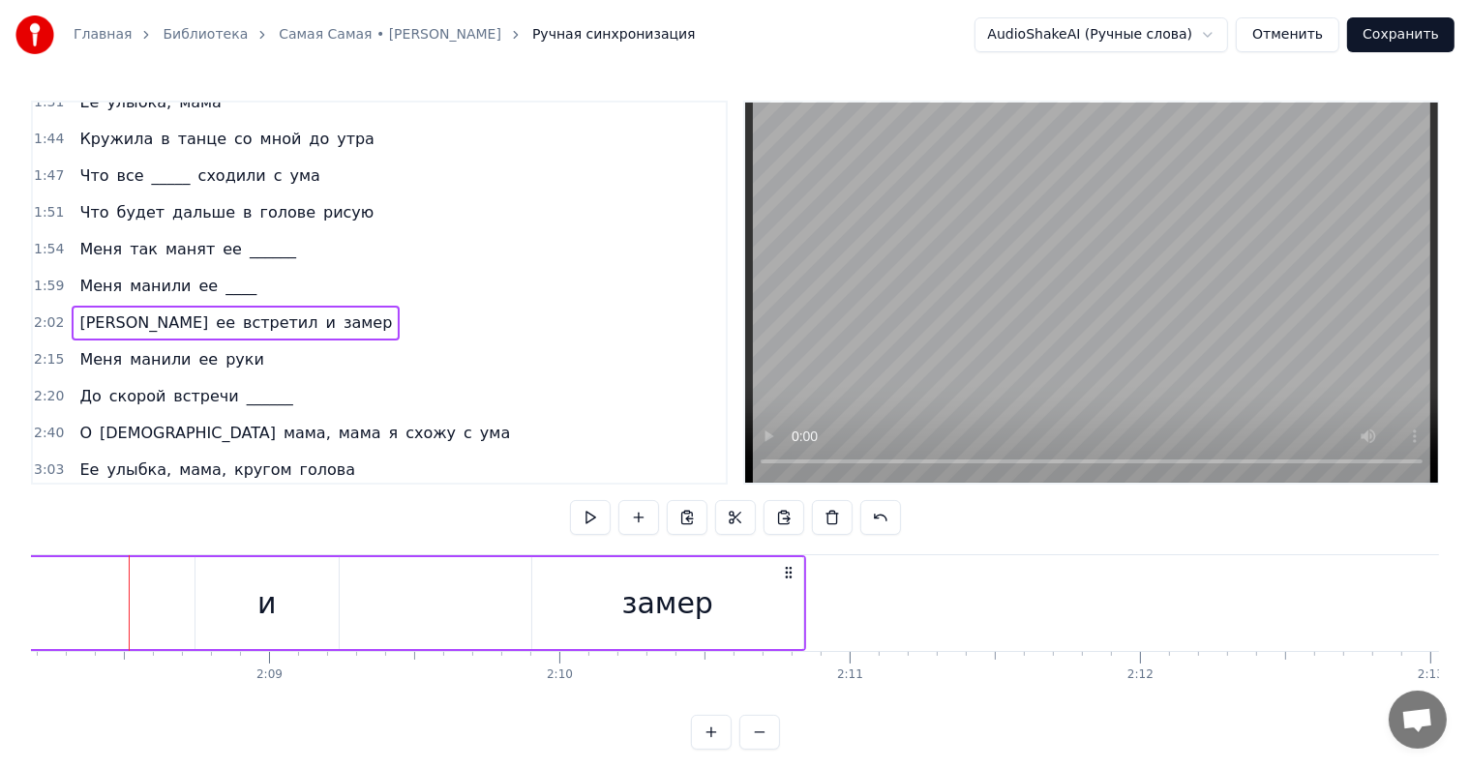
click at [241, 312] on span "встретил" at bounding box center [280, 323] width 79 height 22
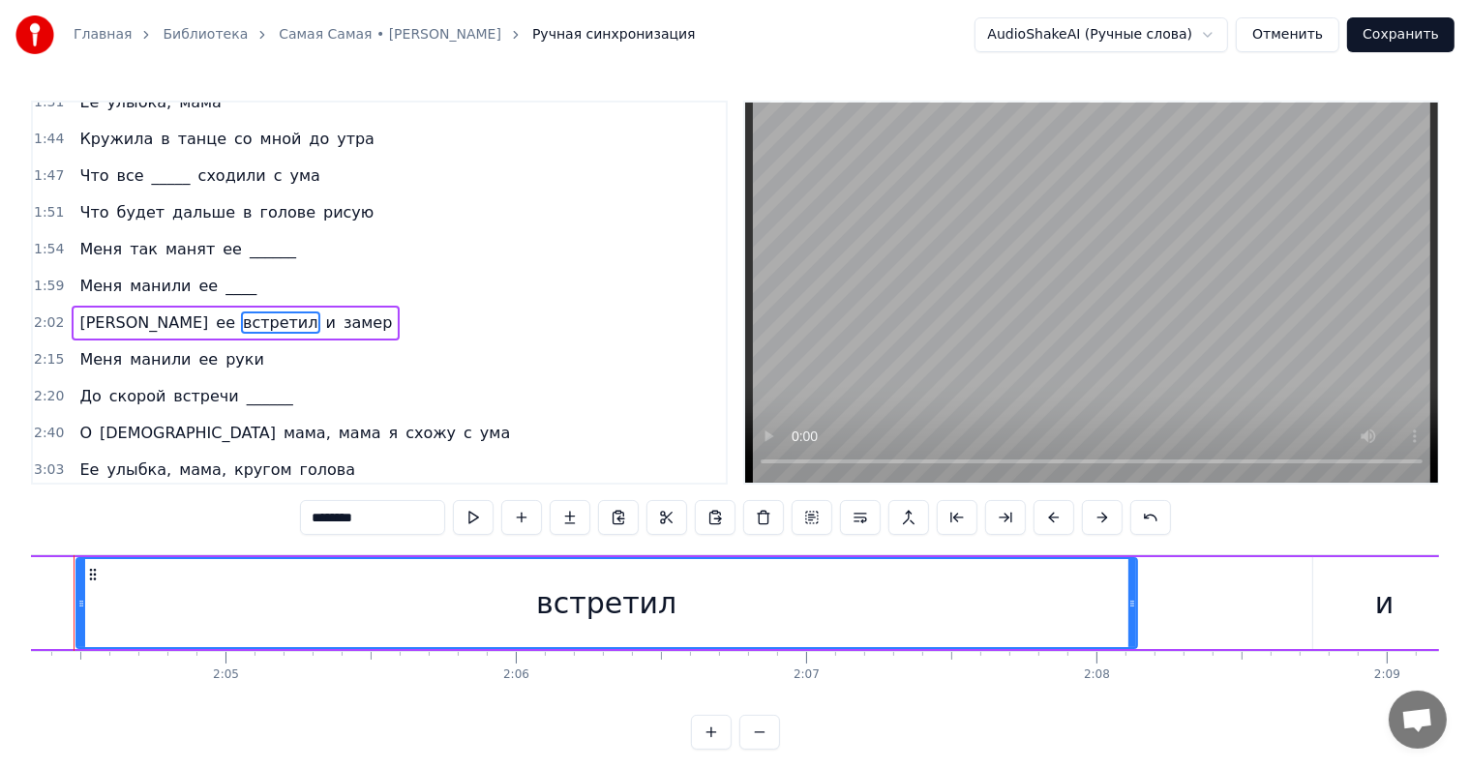
scroll to position [0, 36037]
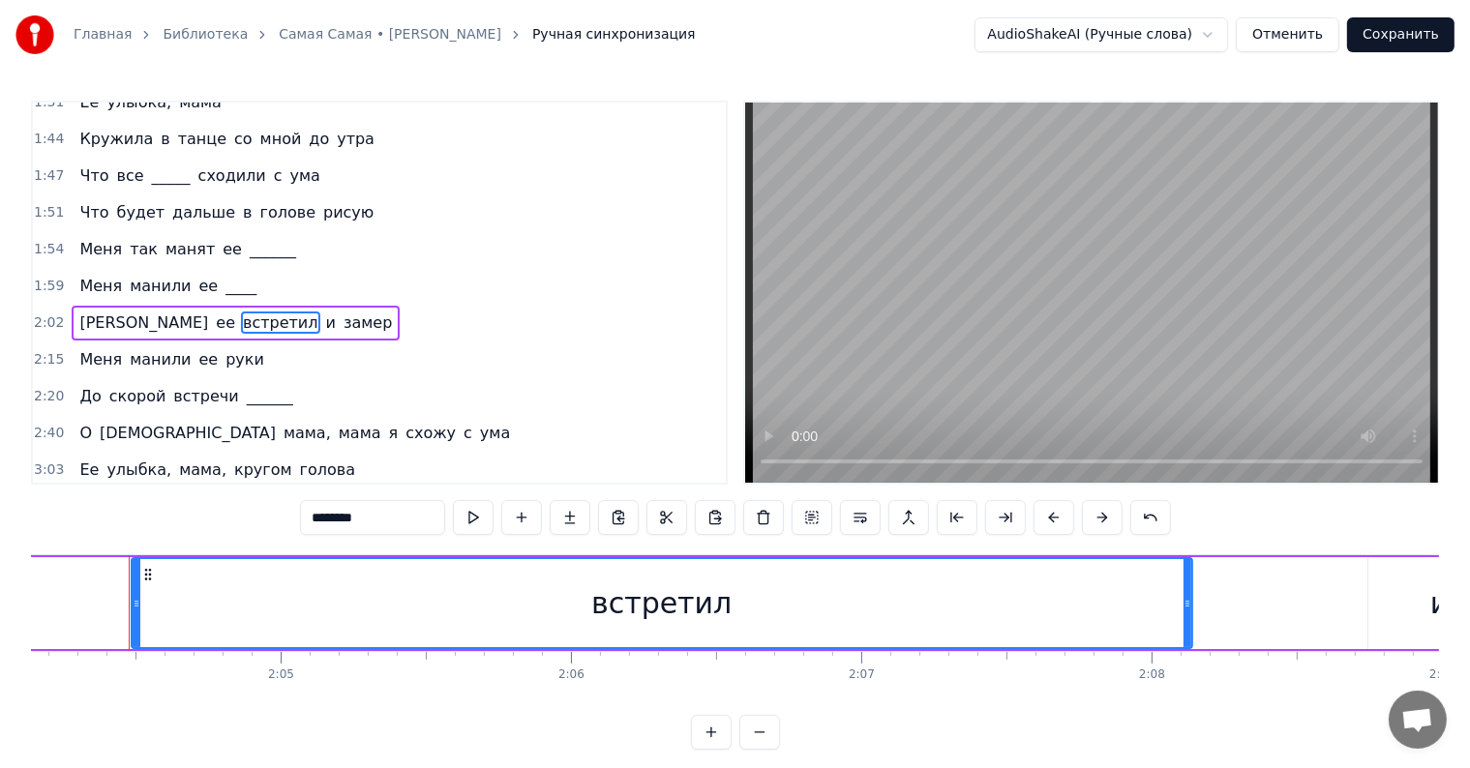
click at [1187, 597] on icon at bounding box center [1187, 603] width 8 height 15
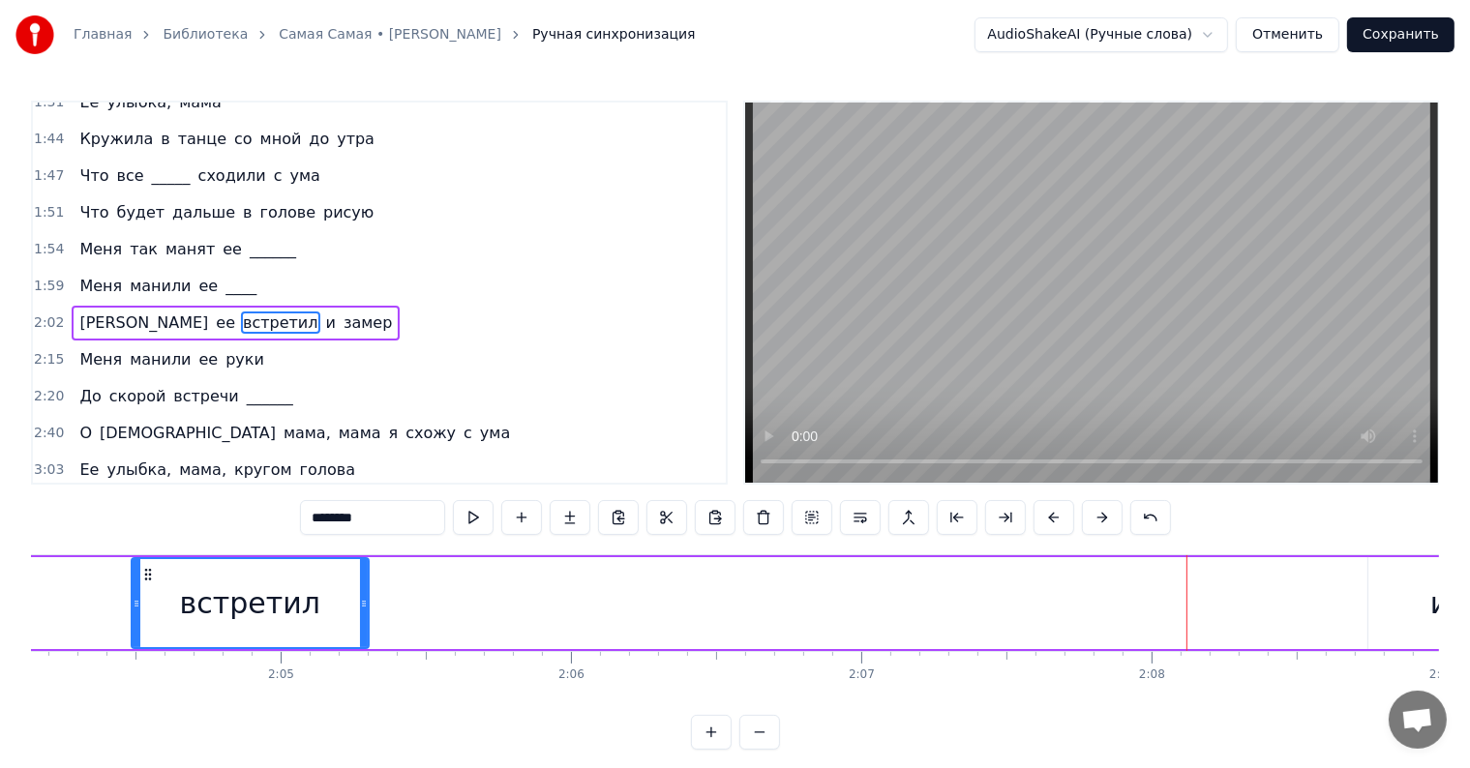
drag, startPoint x: 948, startPoint y: 599, endPoint x: 319, endPoint y: 548, distance: 631.1
click at [363, 600] on icon at bounding box center [364, 603] width 8 height 15
click at [324, 312] on span "и" at bounding box center [331, 323] width 14 height 22
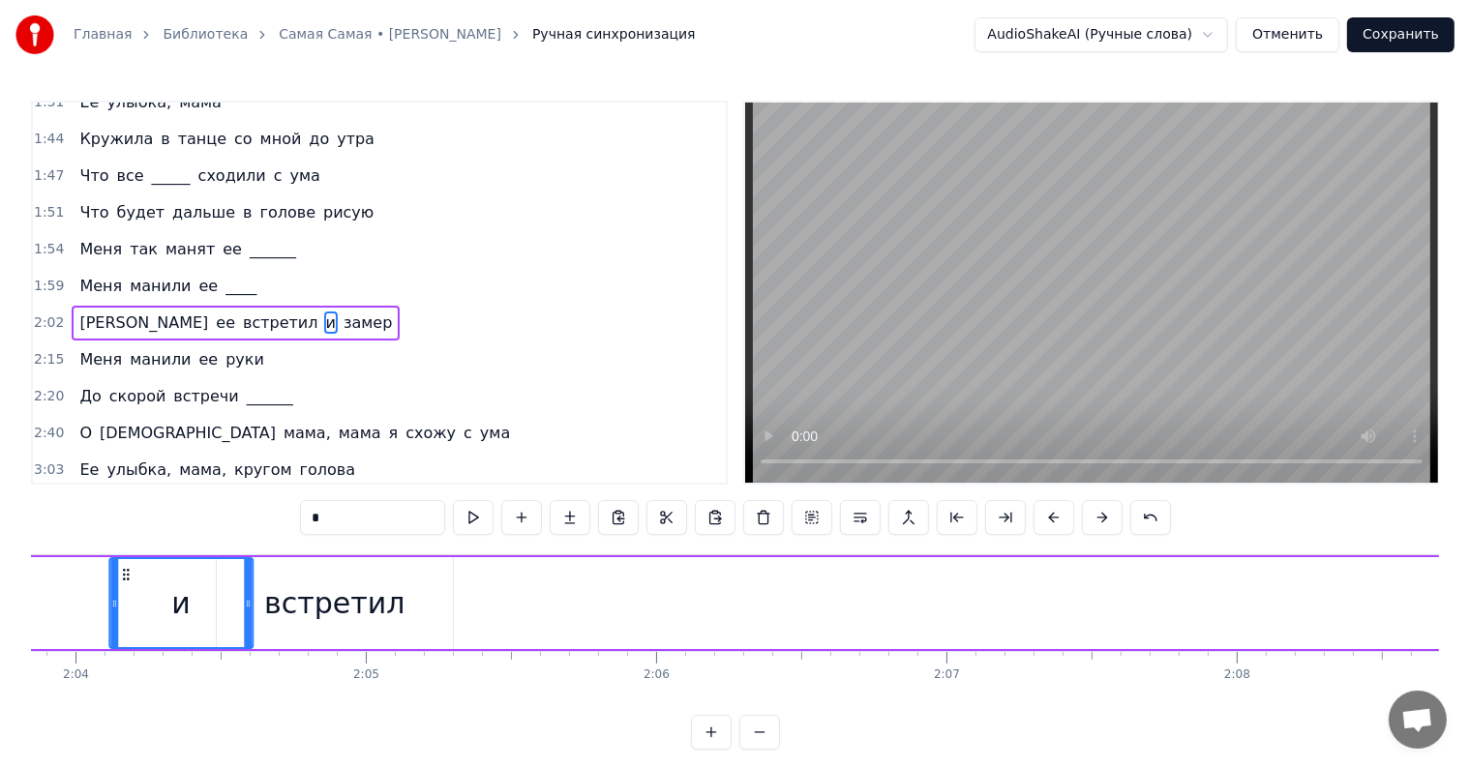
scroll to position [0, 35893]
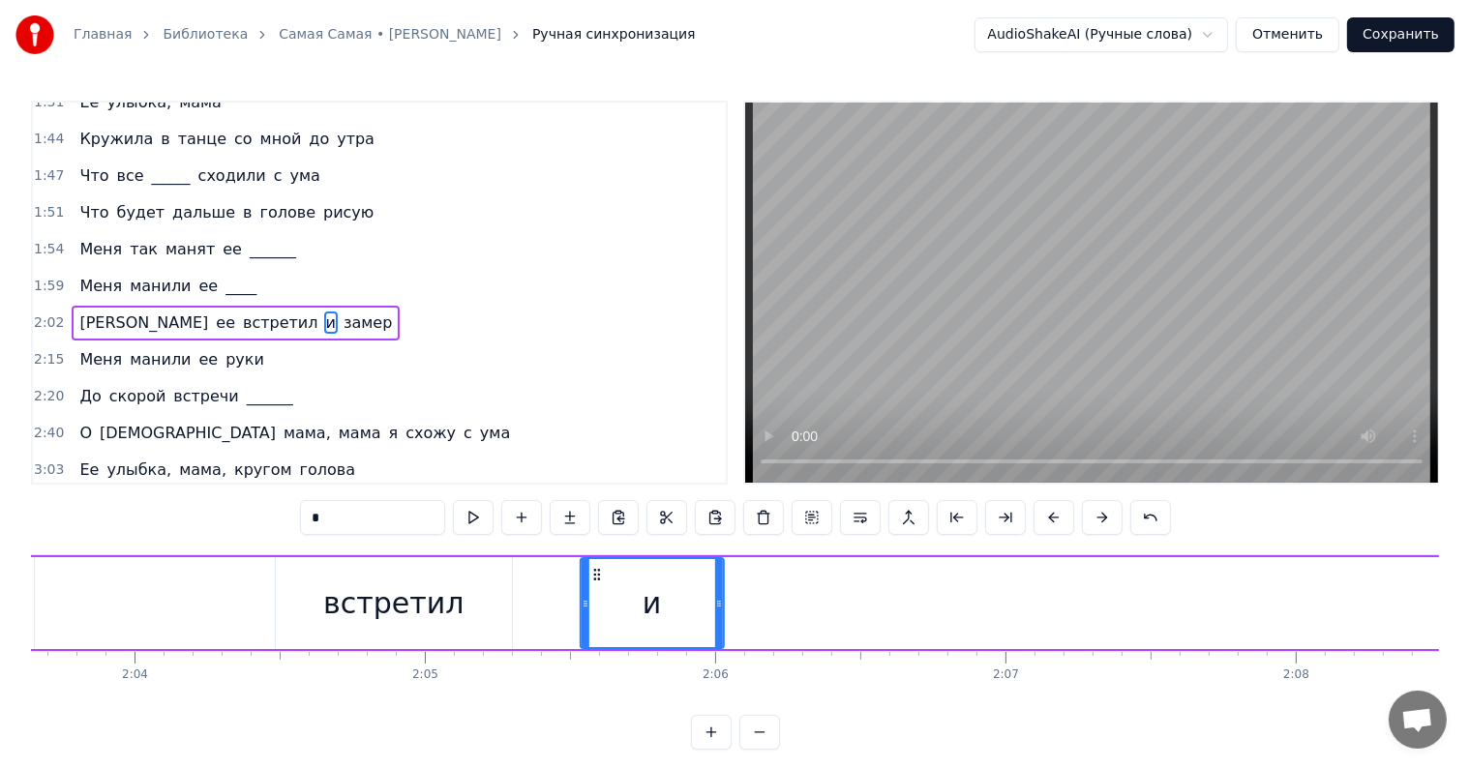
drag, startPoint x: 116, startPoint y: 569, endPoint x: 589, endPoint y: 584, distance: 473.4
click at [589, 584] on div "и" at bounding box center [652, 603] width 141 height 88
click at [342, 312] on span "замер" at bounding box center [368, 323] width 52 height 22
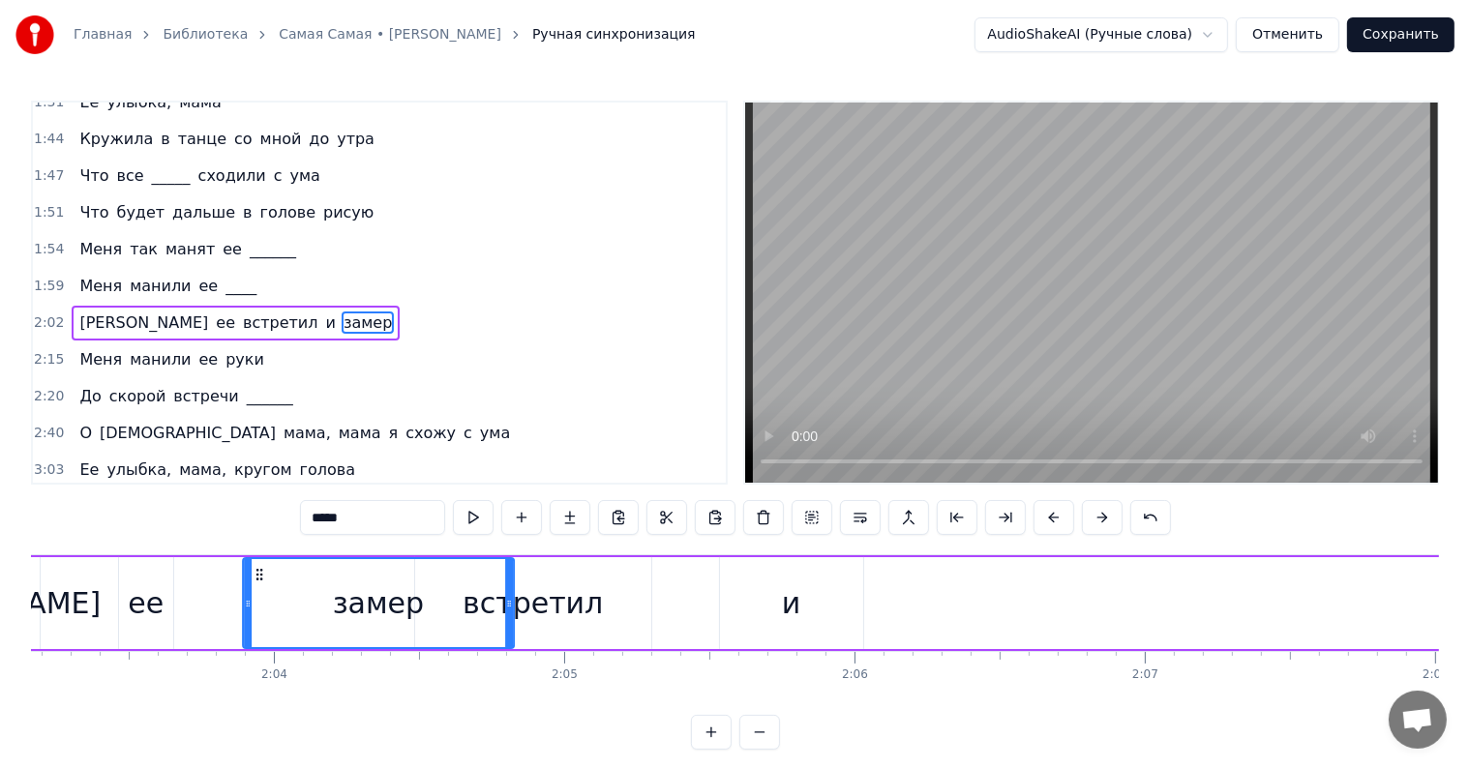
scroll to position [0, 35727]
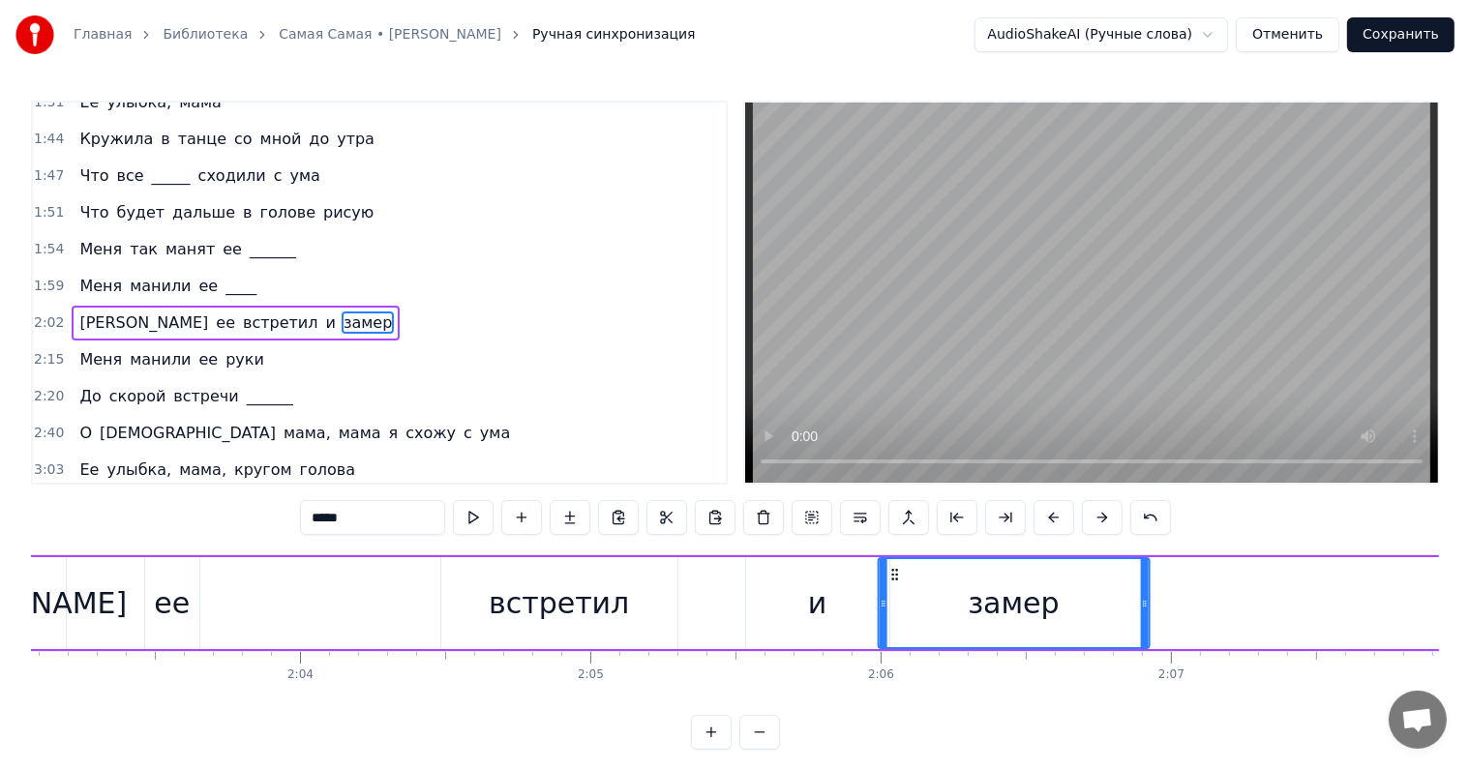
drag, startPoint x: 145, startPoint y: 574, endPoint x: 895, endPoint y: 601, distance: 750.4
click at [894, 603] on div "замер" at bounding box center [1013, 603] width 269 height 88
click at [241, 312] on span "встретил" at bounding box center [280, 323] width 79 height 22
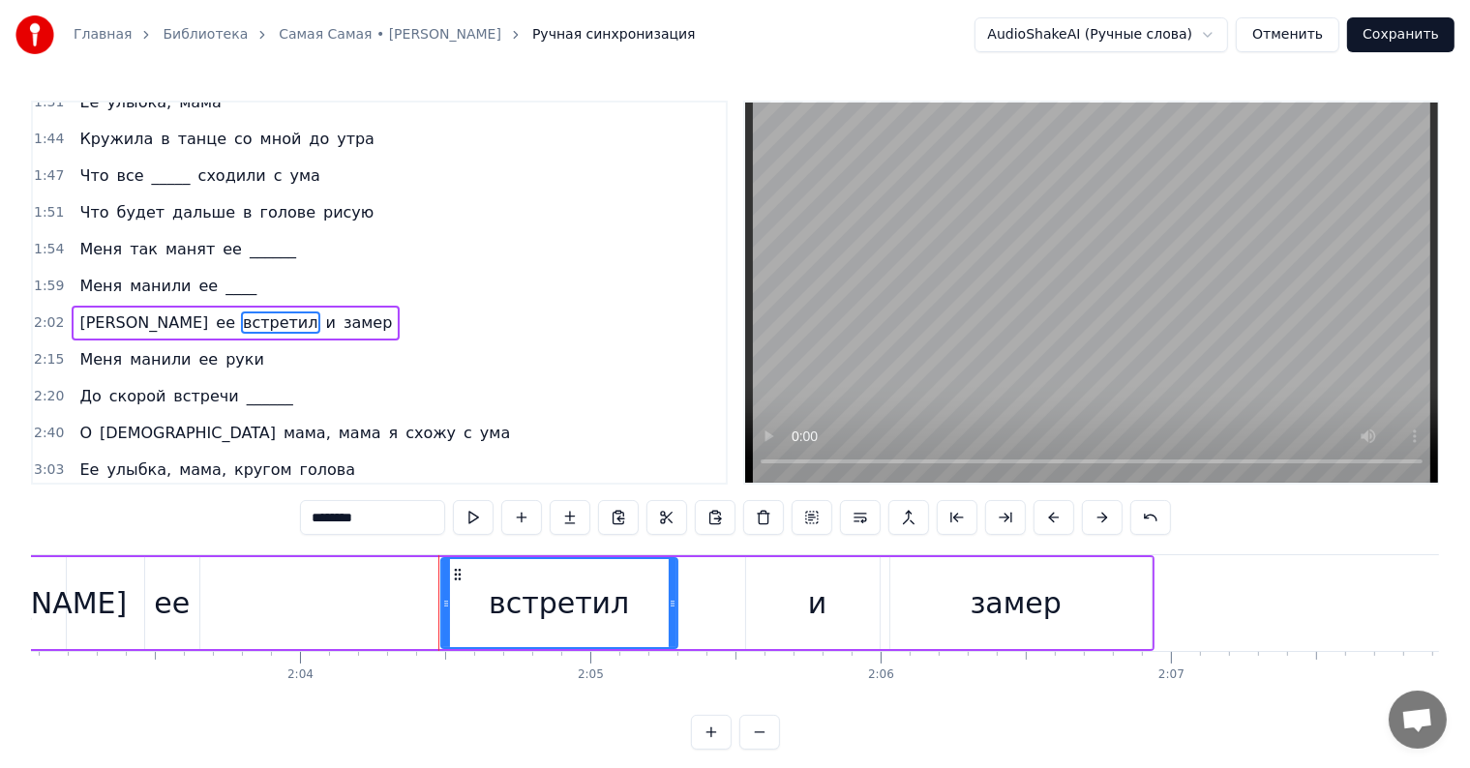
click at [174, 604] on div "ее" at bounding box center [172, 604] width 36 height 44
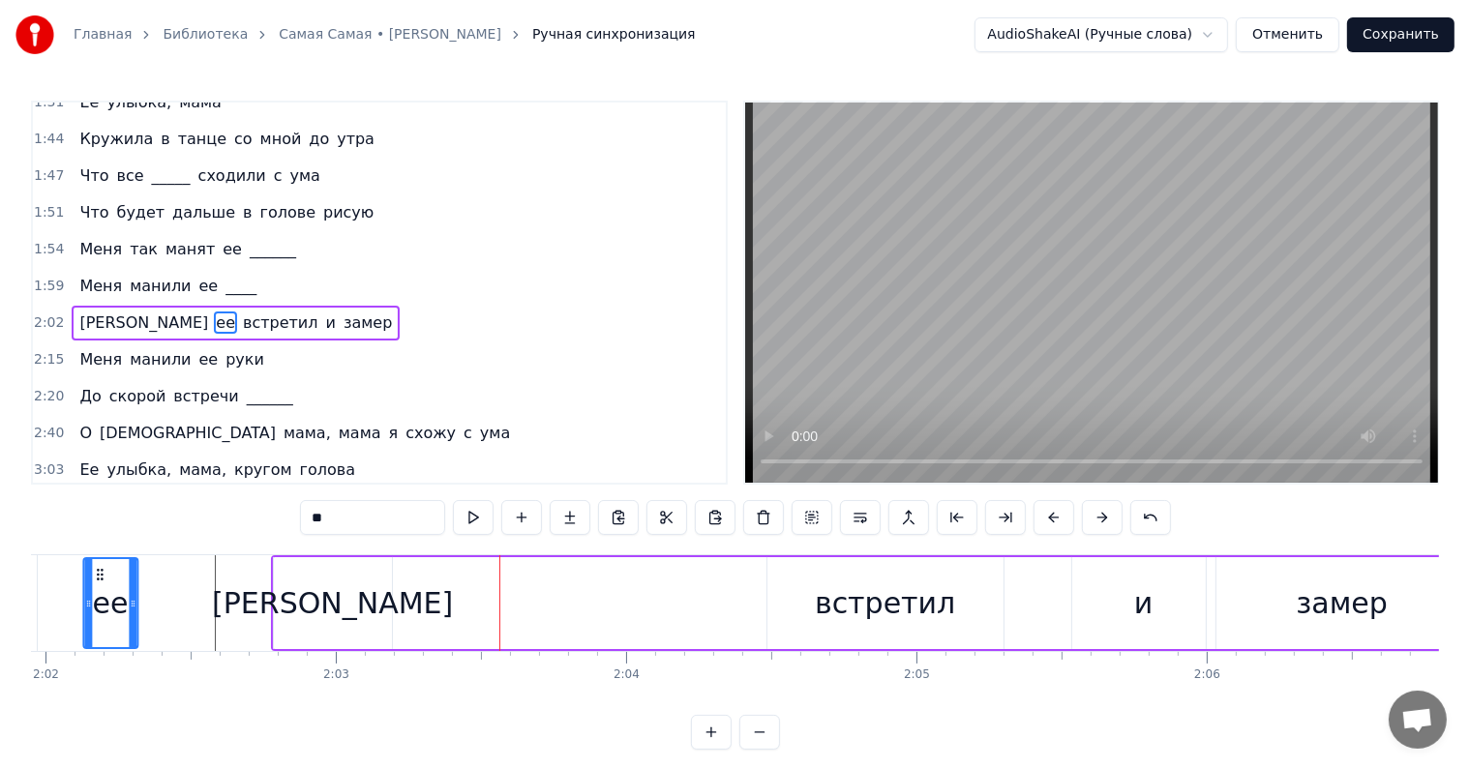
scroll to position [0, 35374]
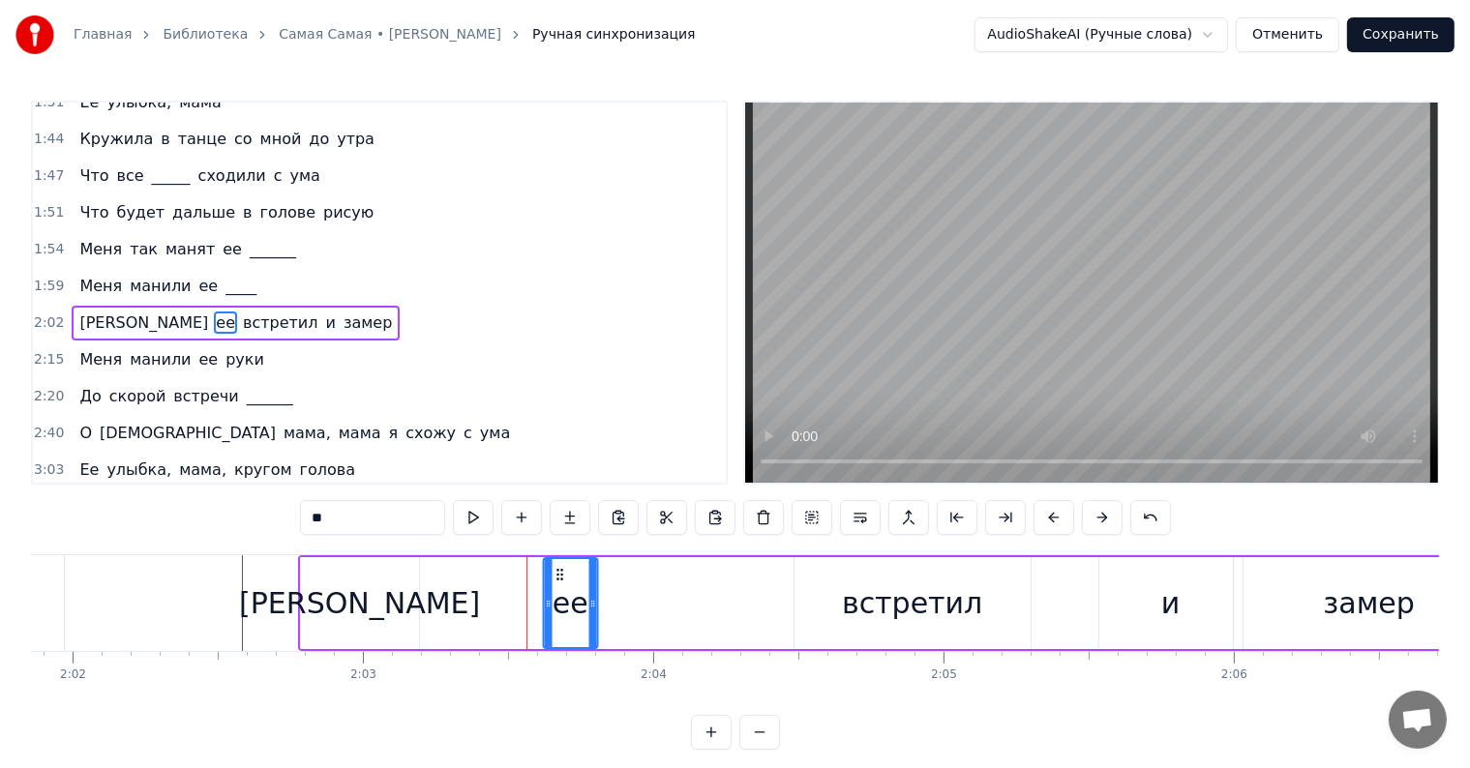
drag, startPoint x: 156, startPoint y: 571, endPoint x: 552, endPoint y: 566, distance: 395.8
click at [552, 567] on icon at bounding box center [559, 574] width 15 height 15
click at [928, 569] on div "встретил" at bounding box center [912, 603] width 236 height 92
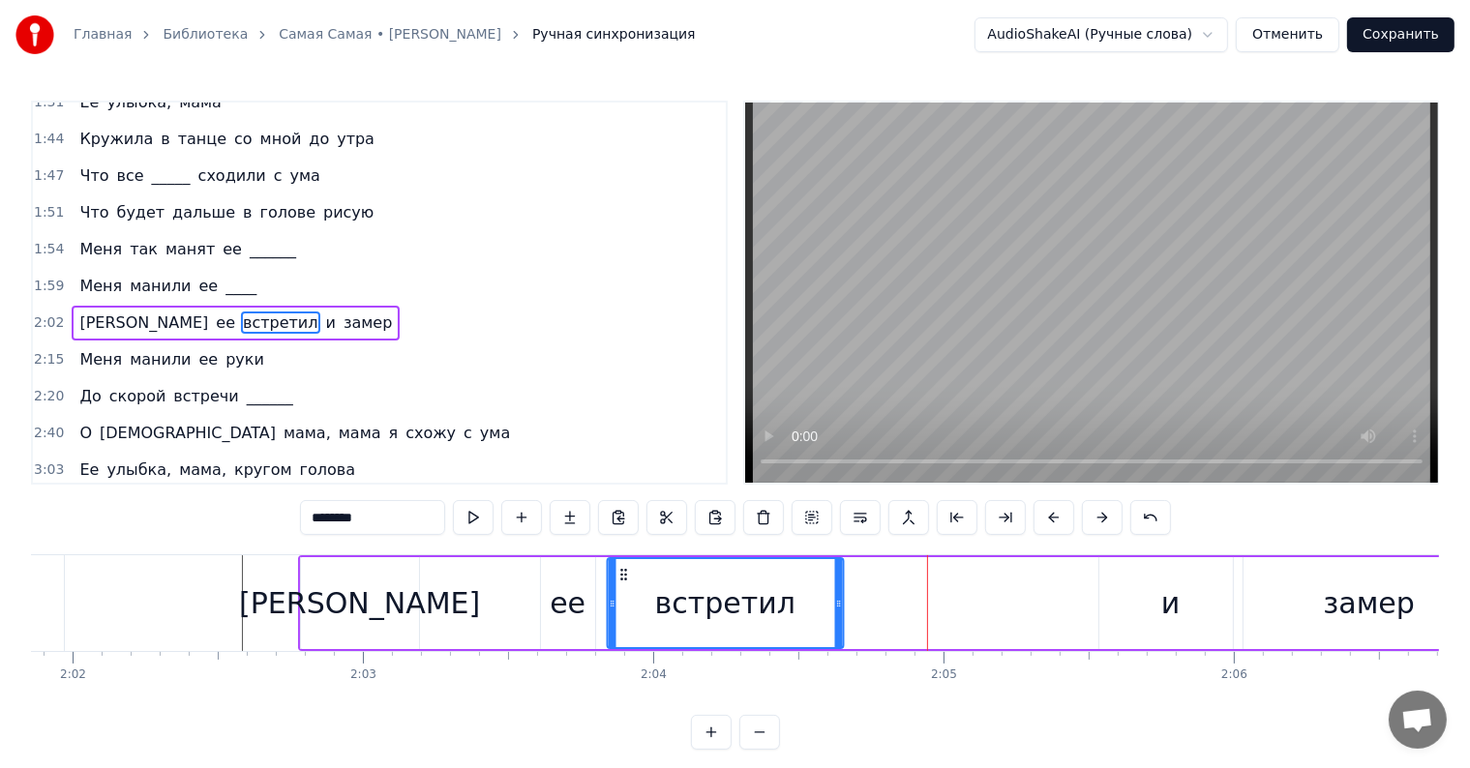
drag, startPoint x: 808, startPoint y: 573, endPoint x: 620, endPoint y: 577, distance: 187.8
click at [620, 577] on icon at bounding box center [622, 574] width 15 height 15
click at [1174, 598] on div "и" at bounding box center [1170, 604] width 19 height 44
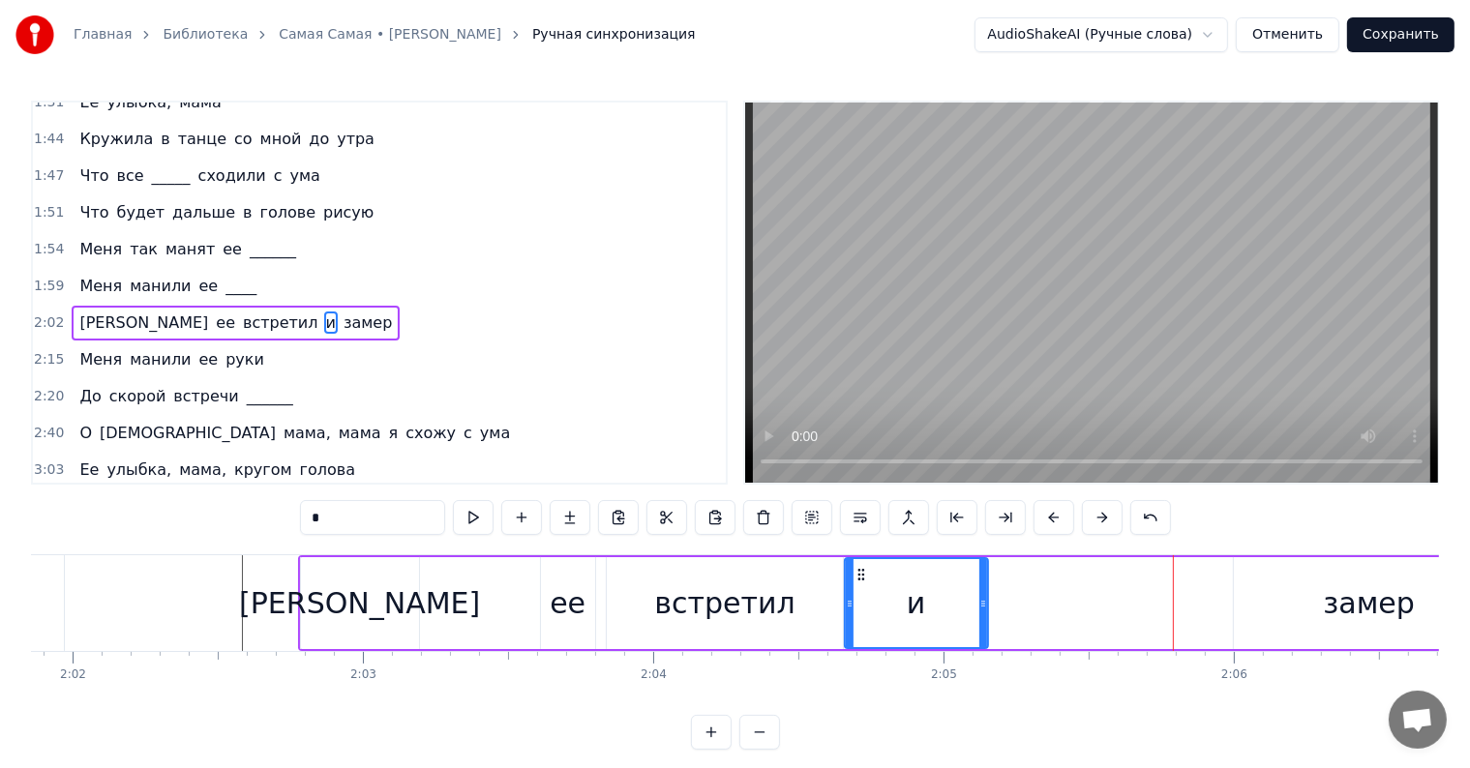
drag, startPoint x: 1115, startPoint y: 565, endPoint x: 859, endPoint y: 587, distance: 256.4
click at [857, 584] on div "и" at bounding box center [915, 603] width 141 height 88
drag, startPoint x: 978, startPoint y: 599, endPoint x: 925, endPoint y: 600, distance: 53.2
click at [925, 600] on icon at bounding box center [927, 603] width 8 height 15
click at [1337, 580] on div "замер" at bounding box center [1369, 603] width 271 height 92
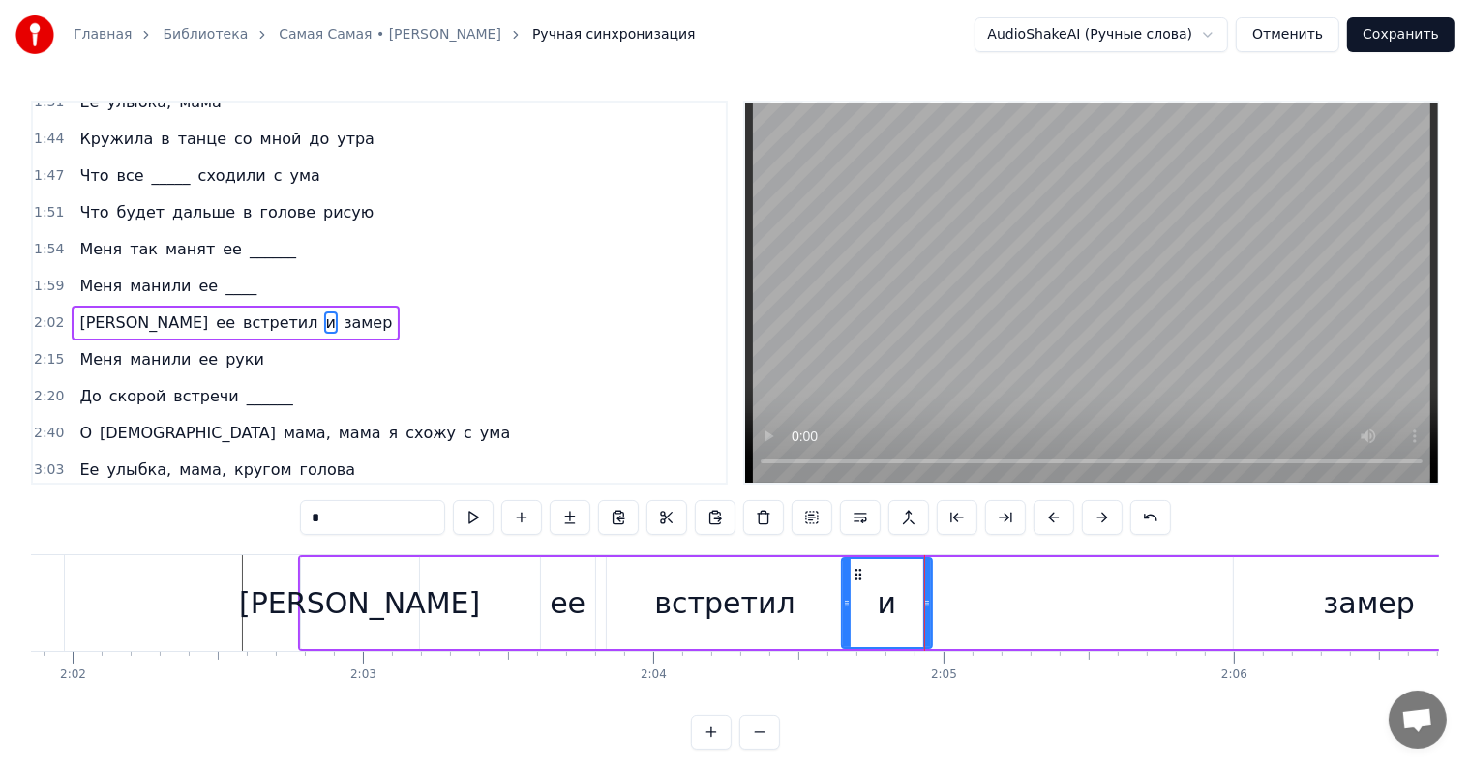
type input "*****"
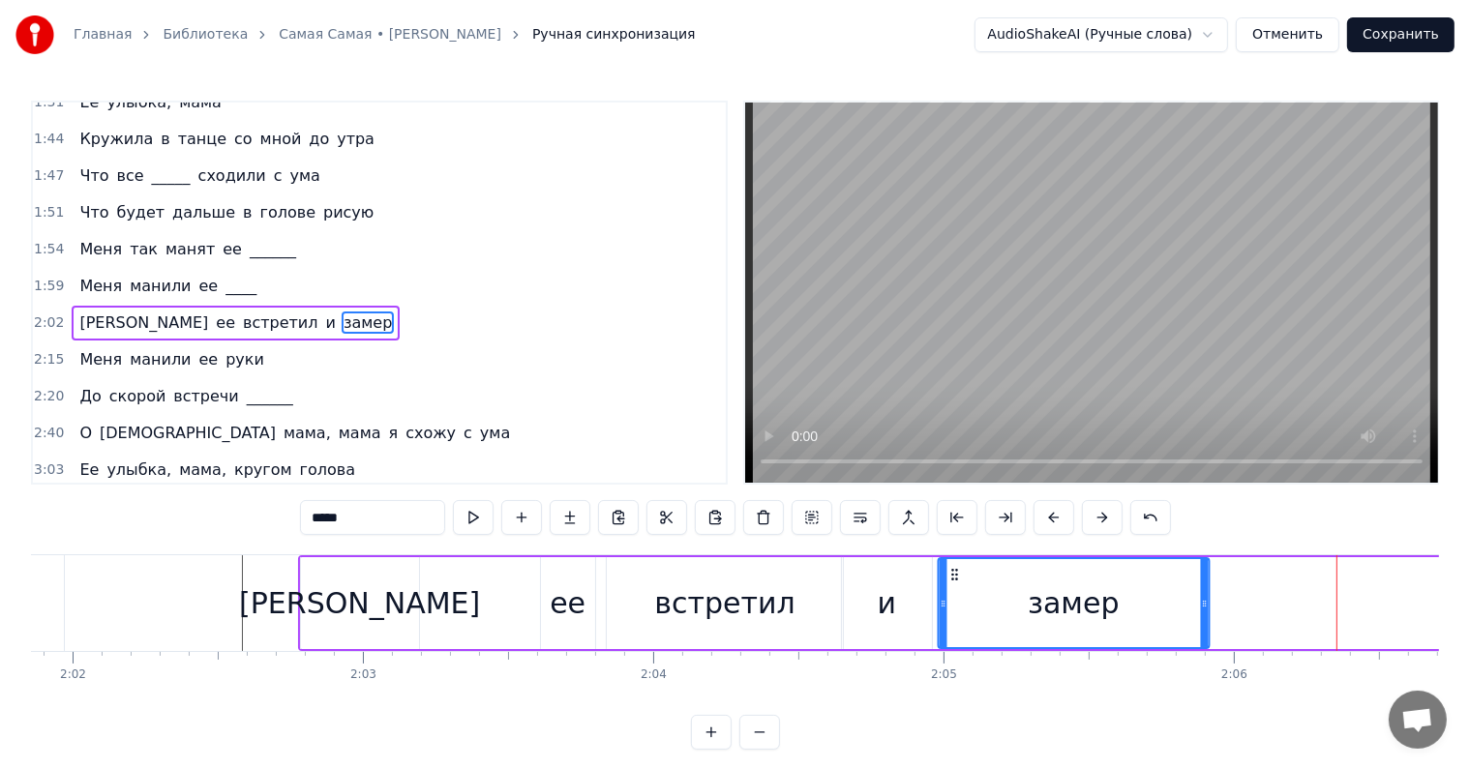
drag, startPoint x: 1242, startPoint y: 570, endPoint x: 946, endPoint y: 592, distance: 296.9
click at [946, 592] on div "замер" at bounding box center [1073, 603] width 269 height 88
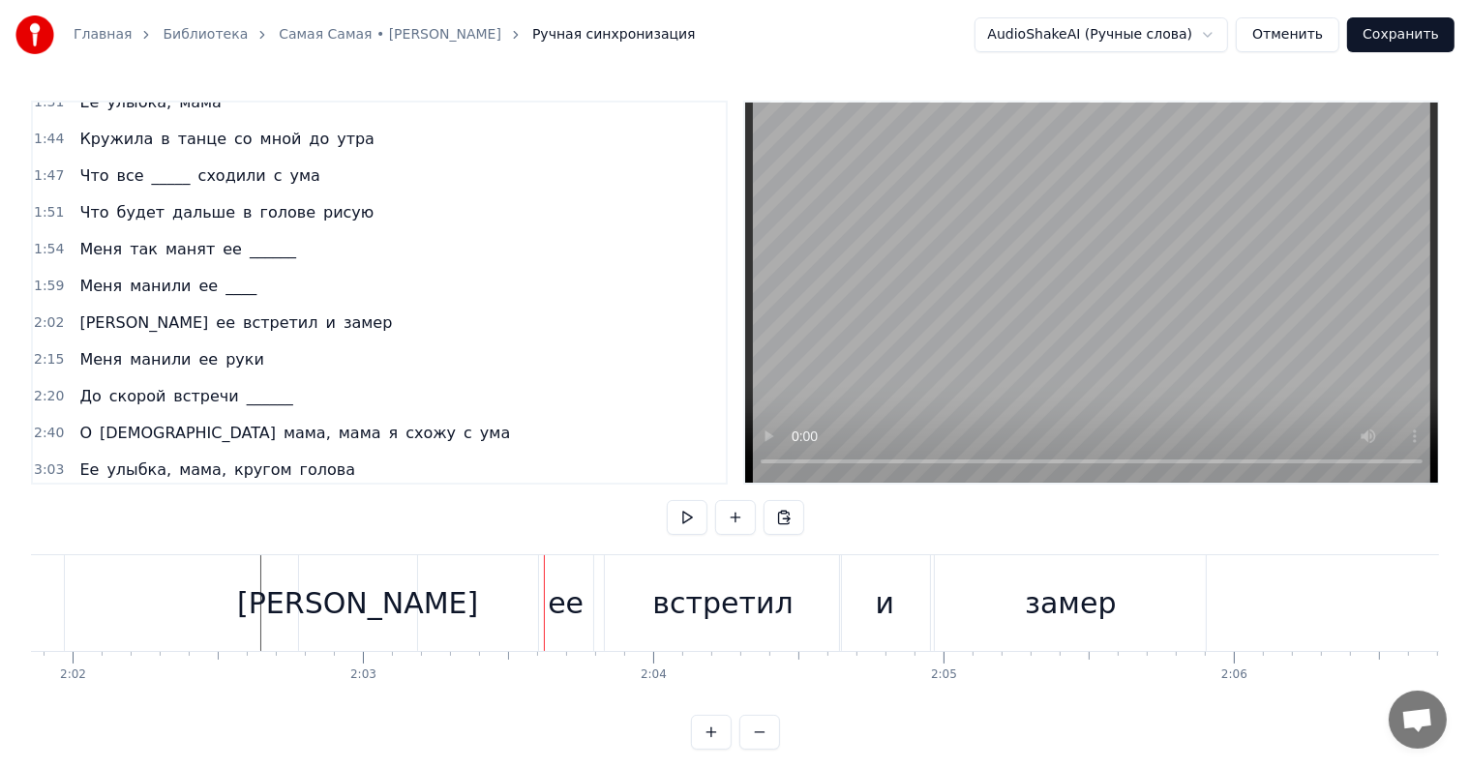
click at [555, 608] on div "ее" at bounding box center [566, 604] width 36 height 44
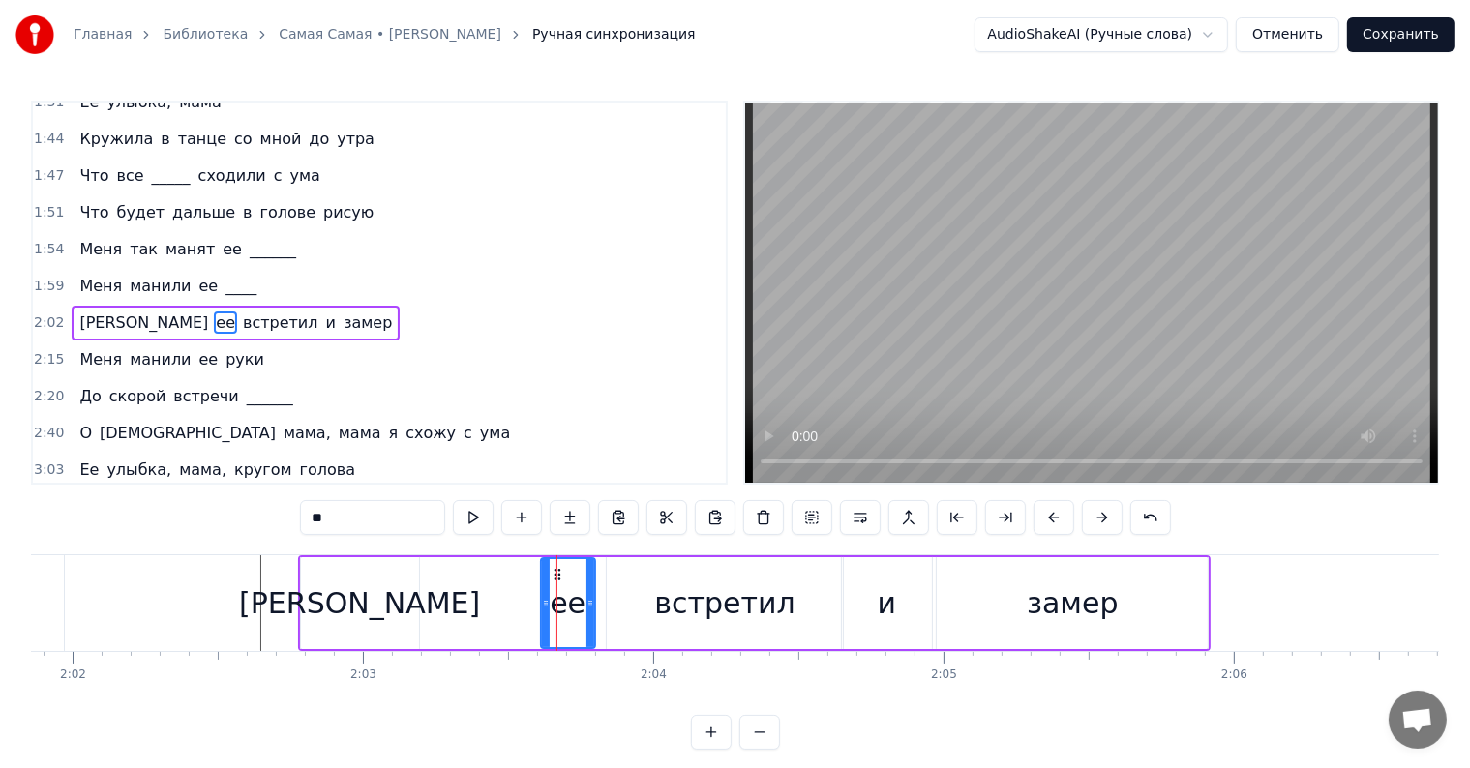
drag, startPoint x: 554, startPoint y: 567, endPoint x: 433, endPoint y: 576, distance: 122.2
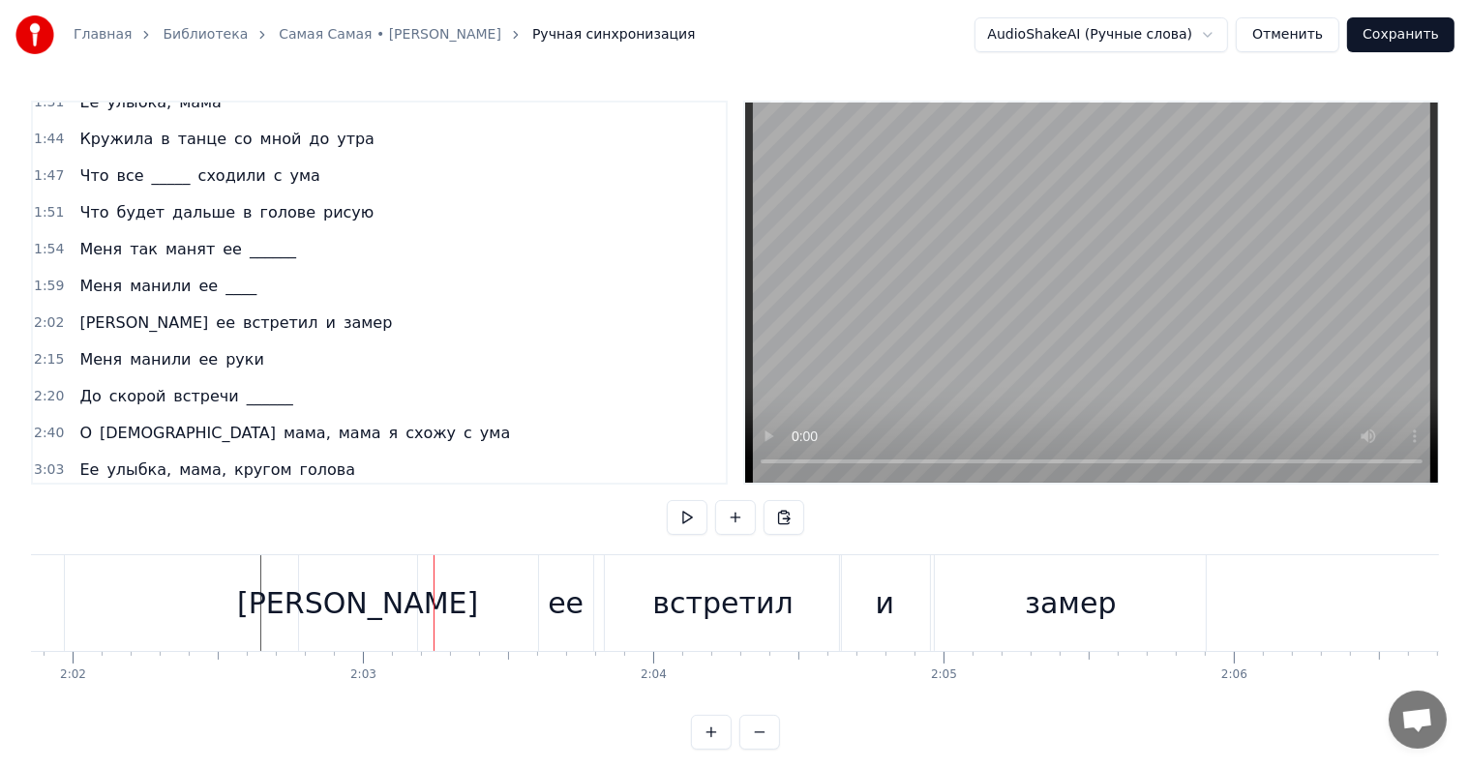
click at [549, 581] on div "ее" at bounding box center [566, 603] width 54 height 96
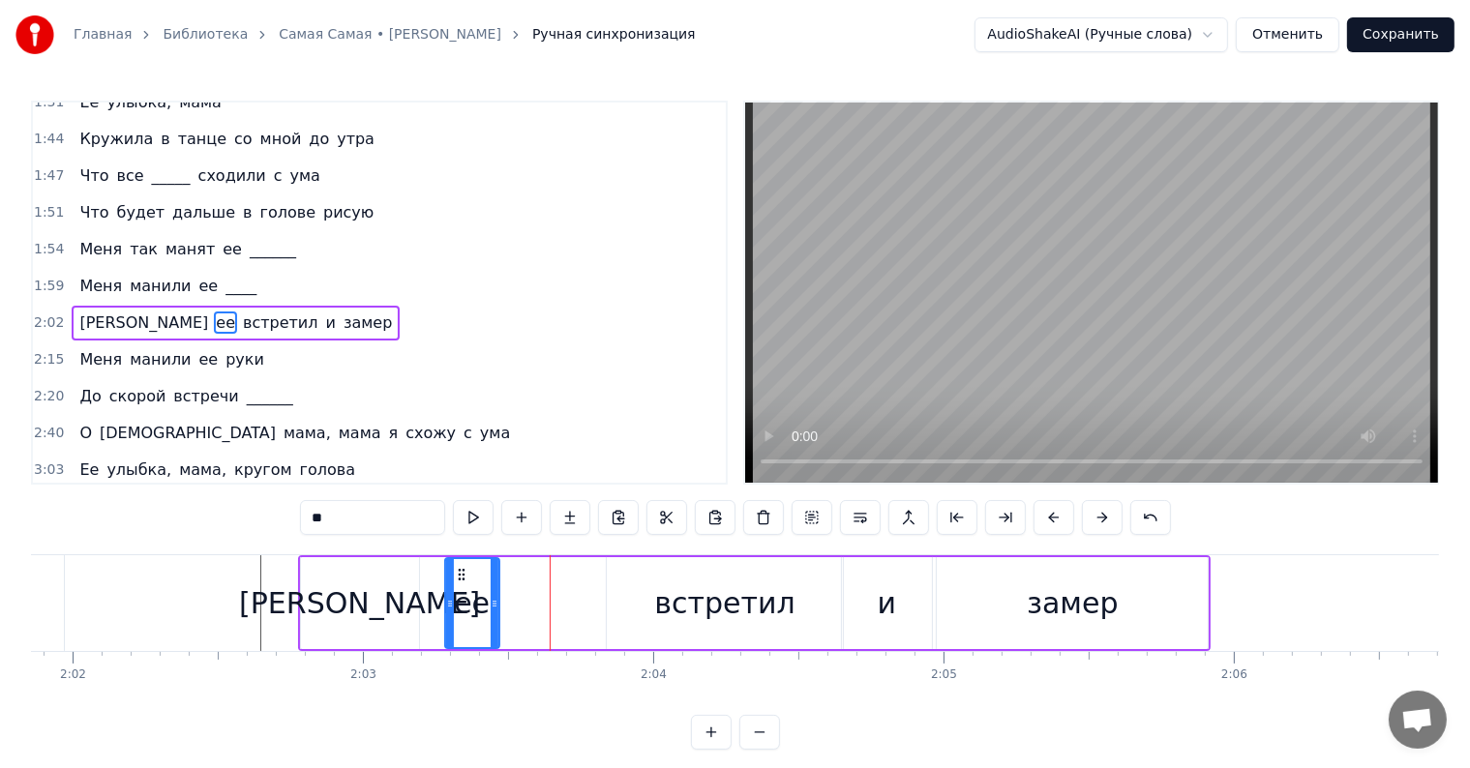
drag, startPoint x: 556, startPoint y: 573, endPoint x: 457, endPoint y: 577, distance: 99.7
click at [457, 577] on icon at bounding box center [460, 574] width 15 height 15
click at [356, 591] on div "[PERSON_NAME]" at bounding box center [359, 604] width 241 height 44
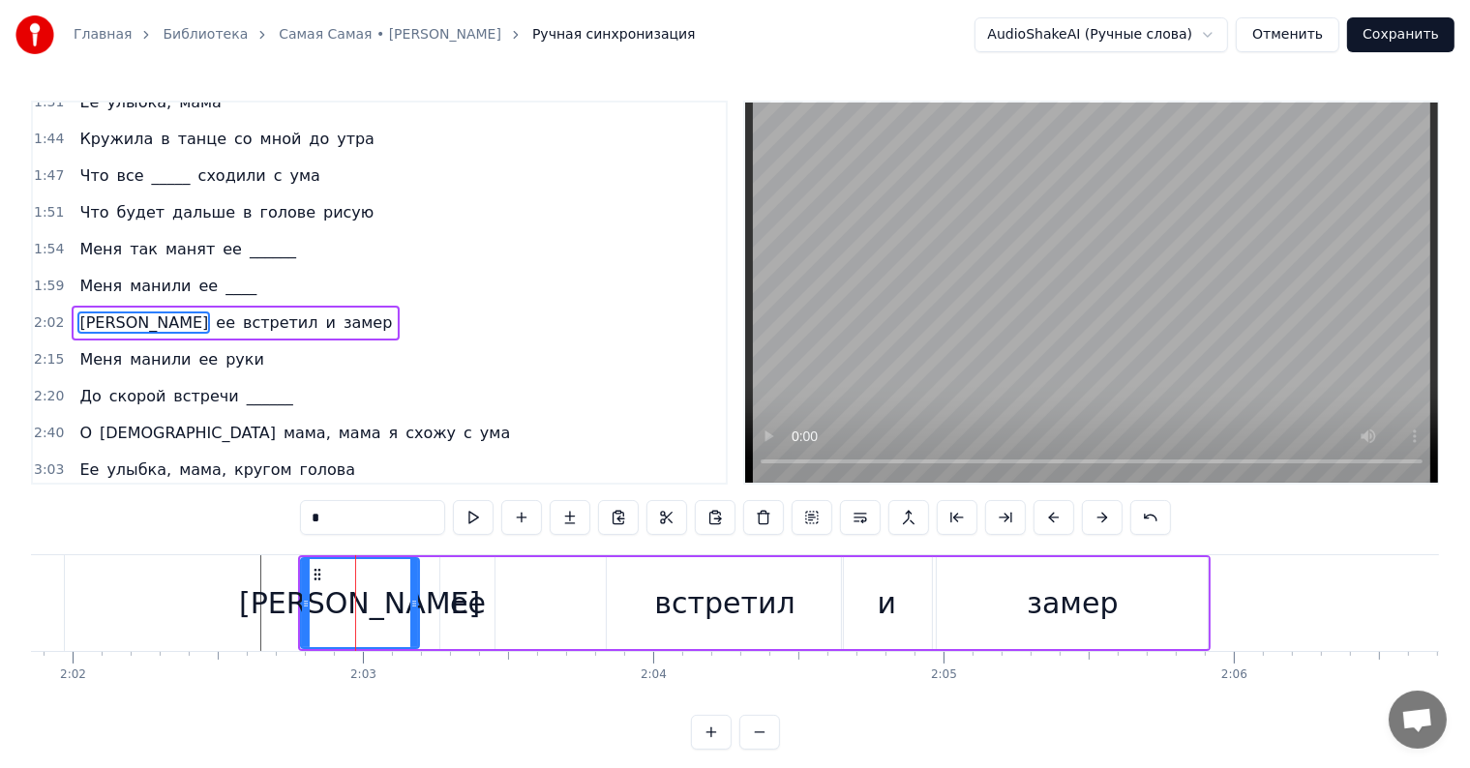
click at [467, 569] on div "ее" at bounding box center [467, 603] width 54 height 92
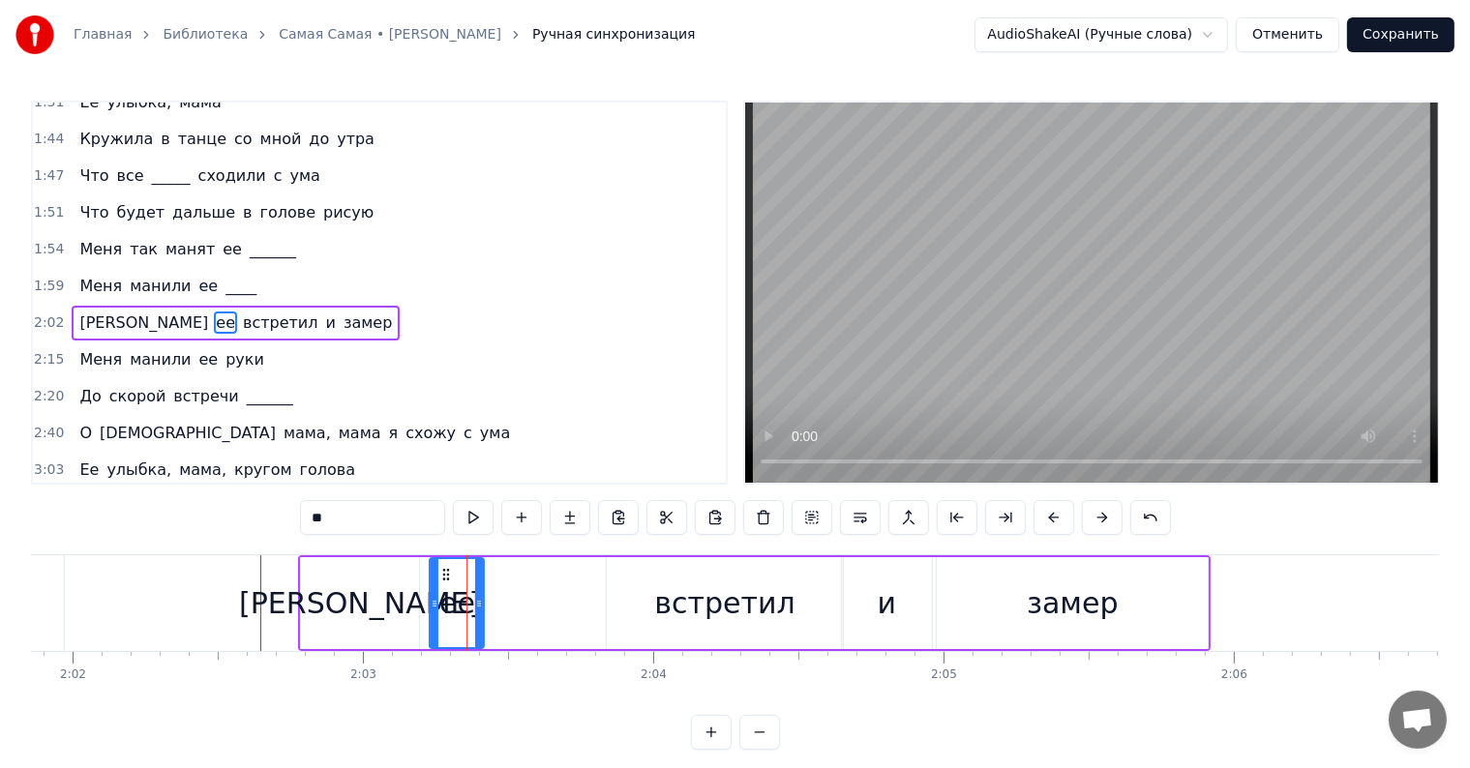
drag, startPoint x: 449, startPoint y: 567, endPoint x: 437, endPoint y: 568, distance: 11.7
click at [438, 568] on icon at bounding box center [445, 574] width 15 height 15
click at [715, 604] on div "встретил" at bounding box center [724, 604] width 140 height 44
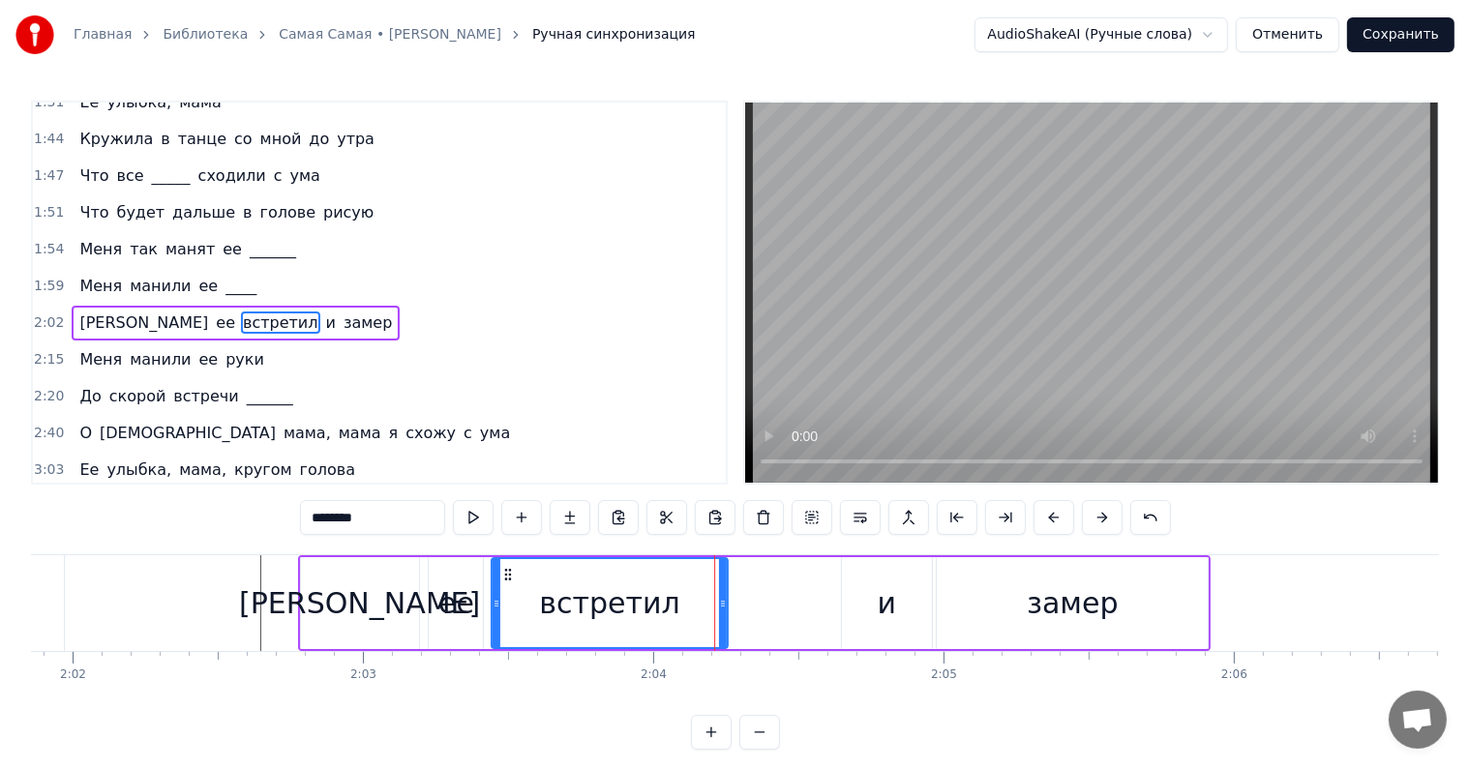
drag, startPoint x: 615, startPoint y: 570, endPoint x: 508, endPoint y: 575, distance: 107.5
click at [508, 575] on icon at bounding box center [507, 574] width 15 height 15
click at [889, 603] on div "и" at bounding box center [887, 604] width 19 height 44
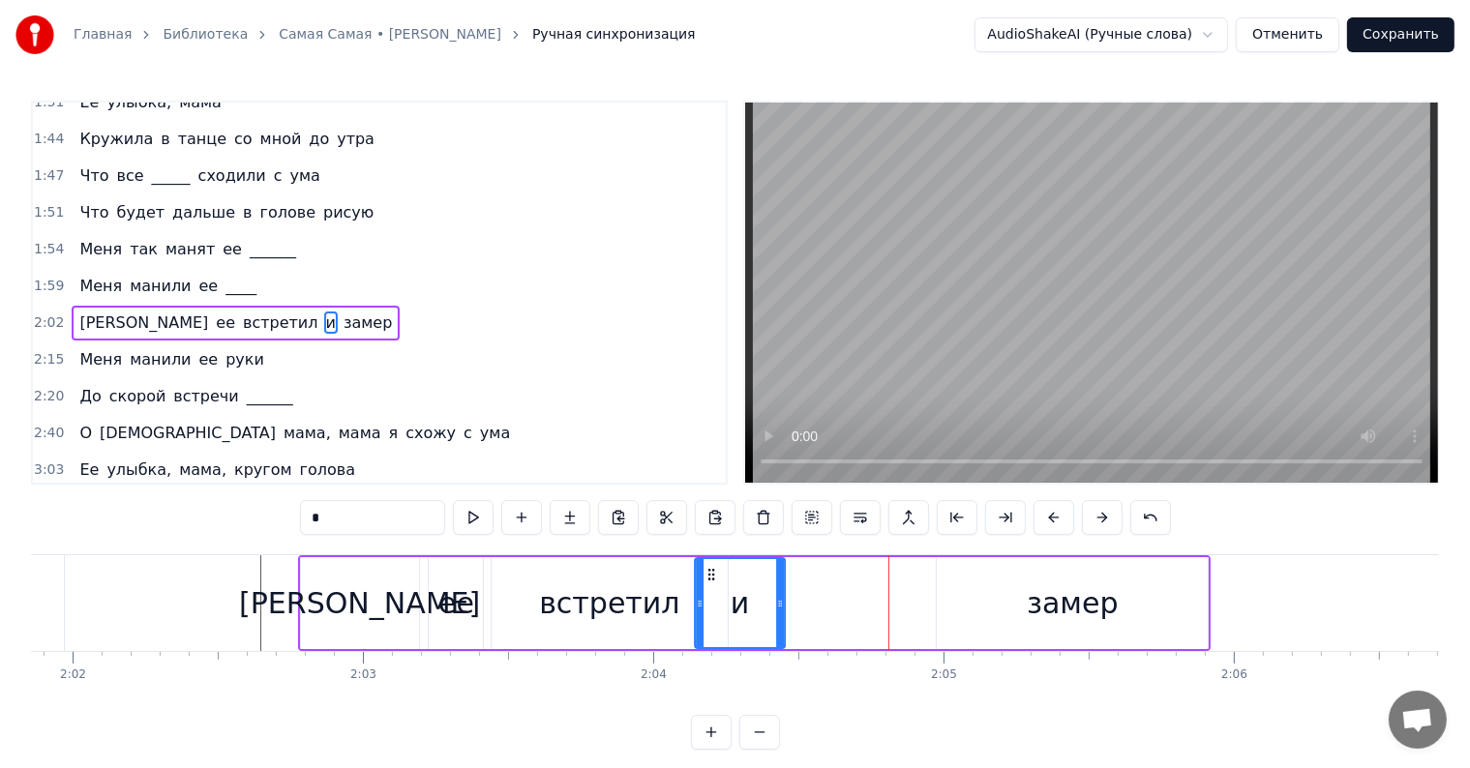
drag, startPoint x: 835, startPoint y: 574, endPoint x: 705, endPoint y: 583, distance: 130.0
click at [705, 583] on div "и" at bounding box center [740, 603] width 88 height 88
click at [1018, 587] on div "замер" at bounding box center [1072, 603] width 271 height 92
type input "*****"
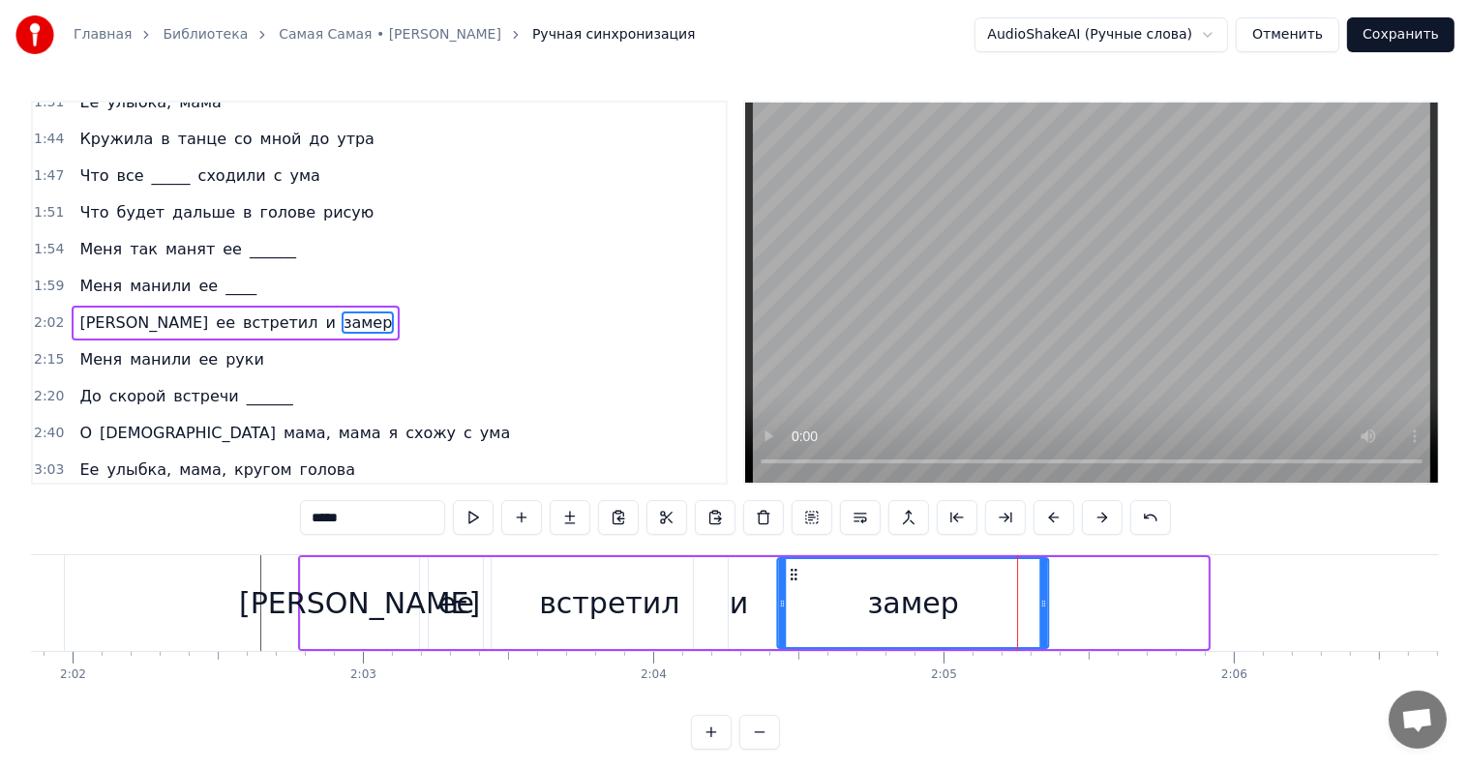
drag, startPoint x: 921, startPoint y: 577, endPoint x: 791, endPoint y: 583, distance: 130.8
click at [788, 581] on div "замер" at bounding box center [913, 603] width 269 height 88
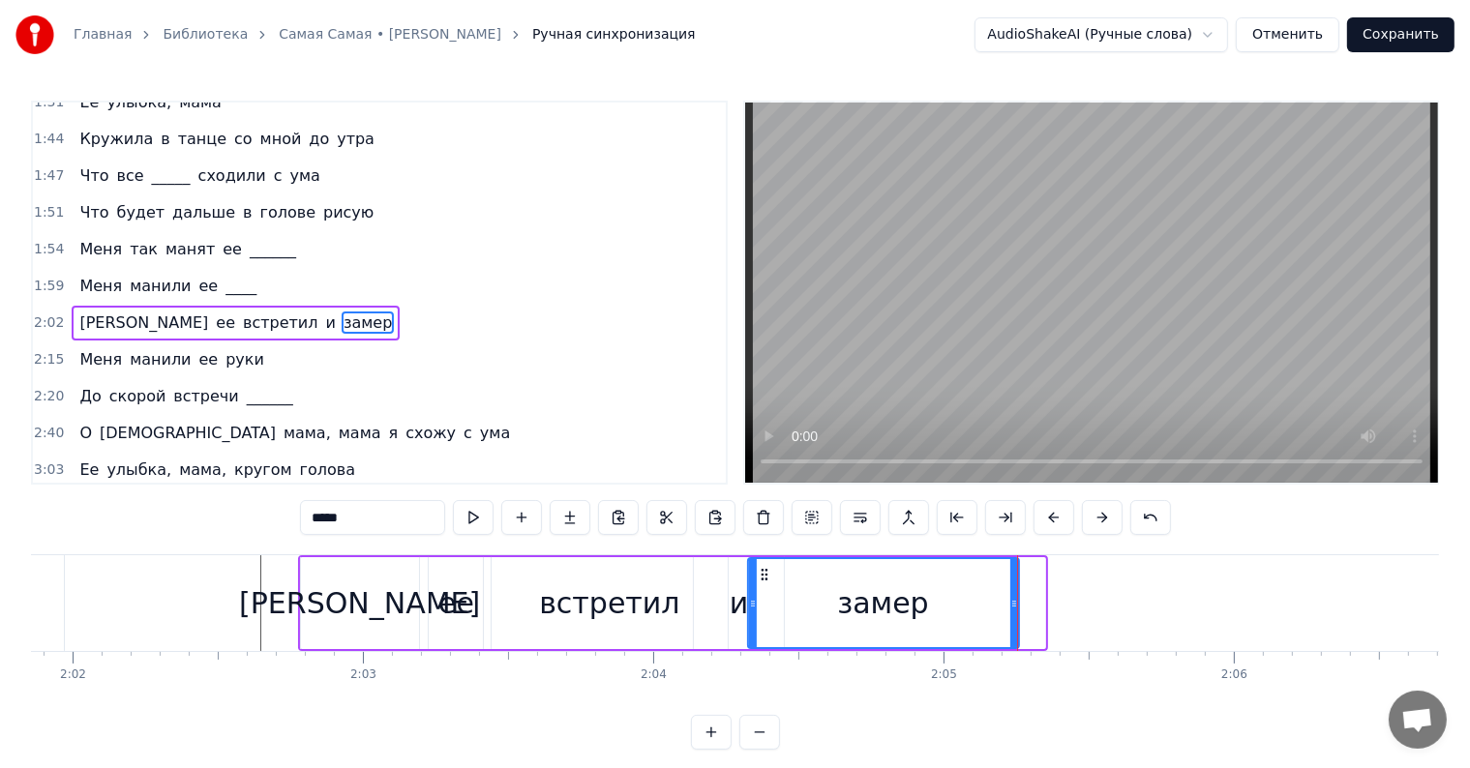
drag, startPoint x: 775, startPoint y: 569, endPoint x: 768, endPoint y: 577, distance: 10.3
click at [759, 570] on icon at bounding box center [763, 574] width 15 height 15
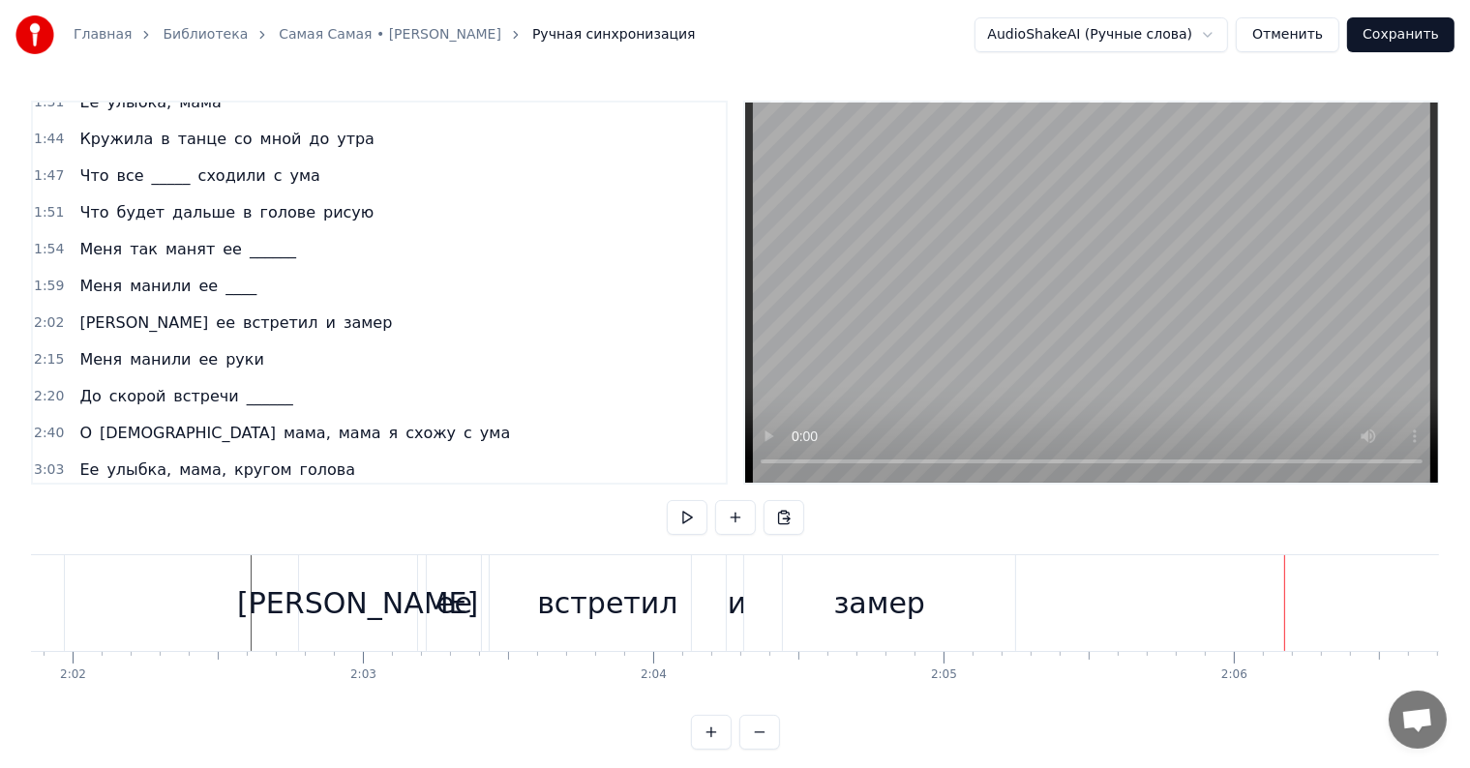
click at [745, 605] on div "замер" at bounding box center [879, 603] width 271 height 96
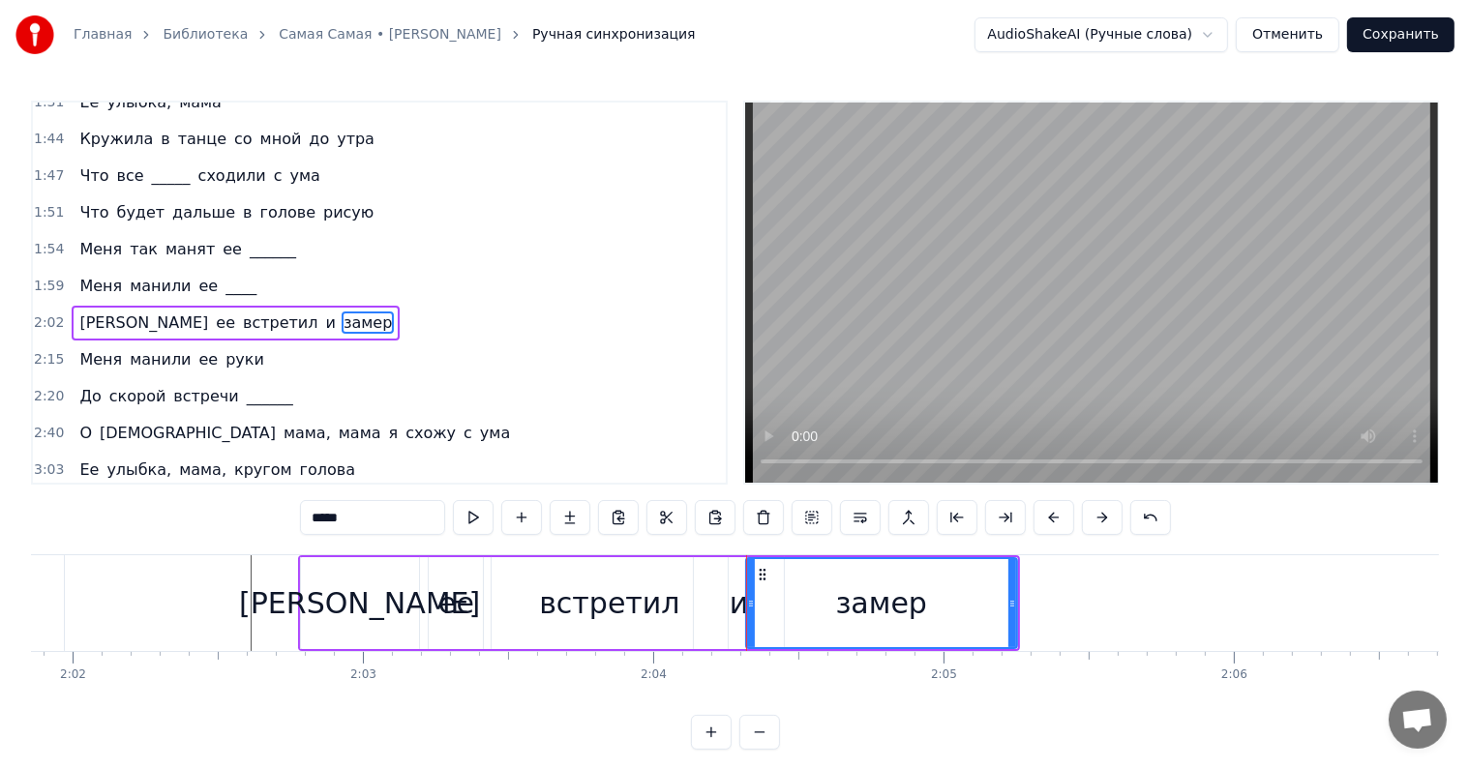
click at [730, 602] on div "и" at bounding box center [739, 604] width 19 height 44
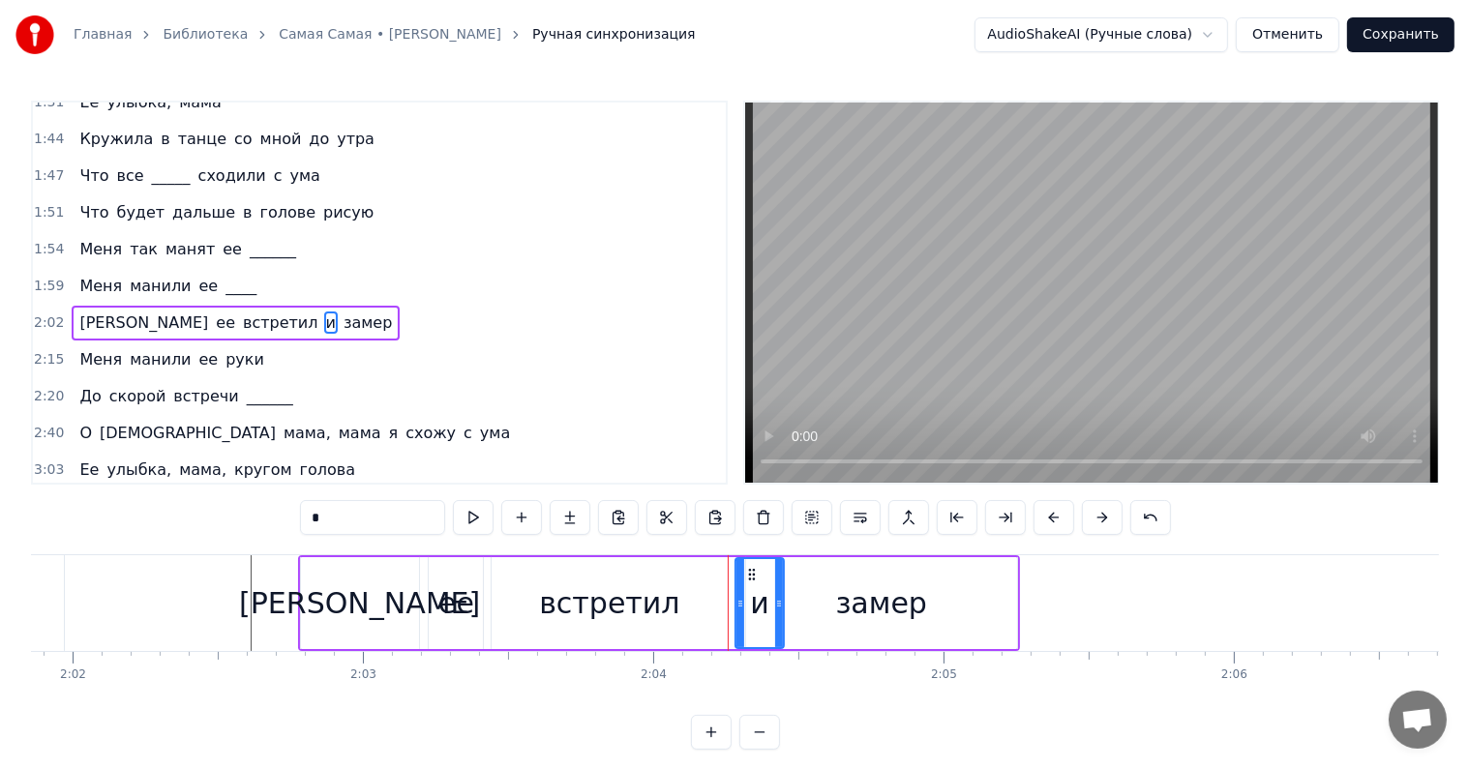
drag, startPoint x: 697, startPoint y: 601, endPoint x: 738, endPoint y: 604, distance: 41.7
click at [738, 604] on icon at bounding box center [740, 603] width 8 height 15
click at [673, 607] on div "встретил" at bounding box center [610, 603] width 236 height 92
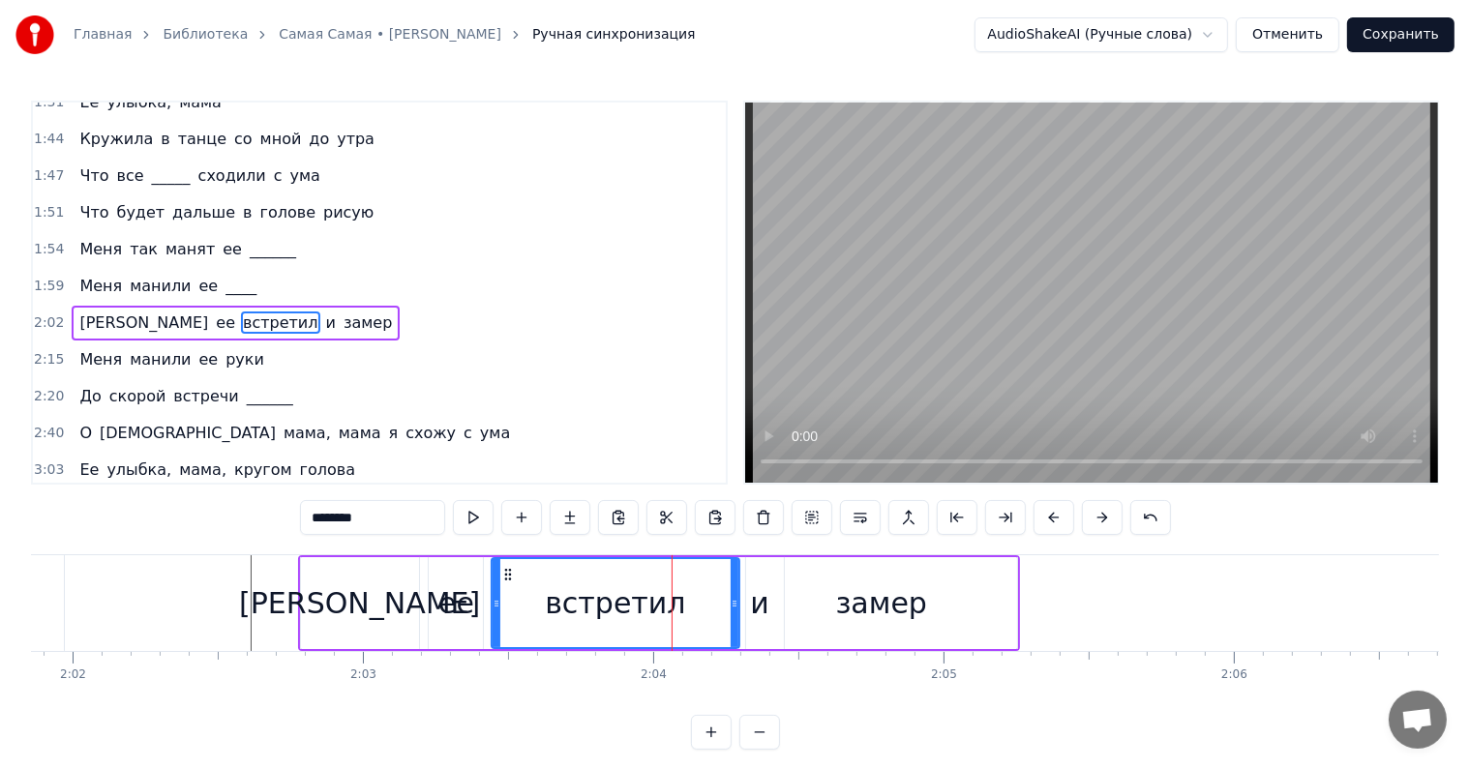
drag, startPoint x: 724, startPoint y: 600, endPoint x: 735, endPoint y: 602, distance: 11.8
click at [735, 602] on icon at bounding box center [735, 603] width 8 height 15
click at [333, 587] on div "[PERSON_NAME]" at bounding box center [360, 603] width 118 height 92
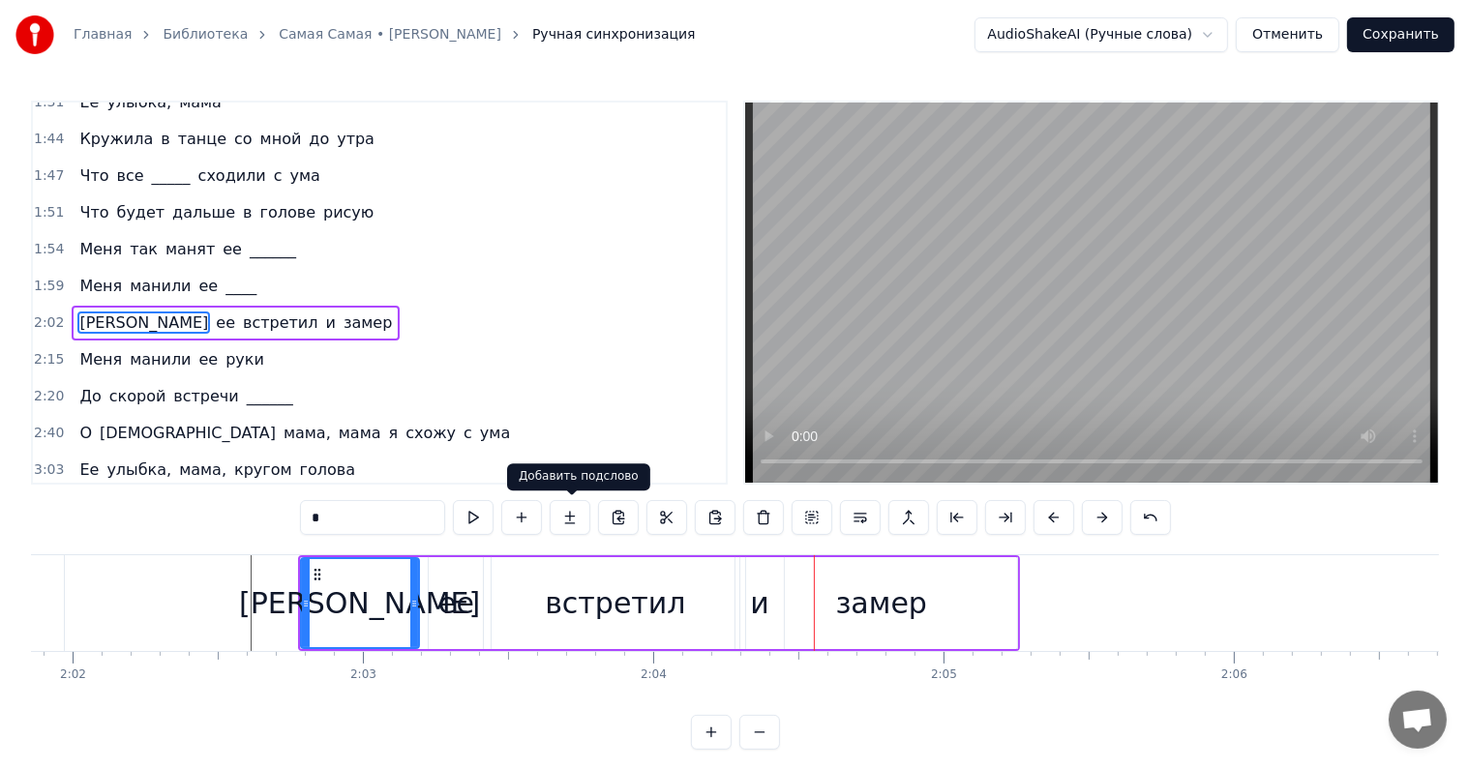
click at [476, 604] on div "ее" at bounding box center [456, 603] width 54 height 92
type input "**"
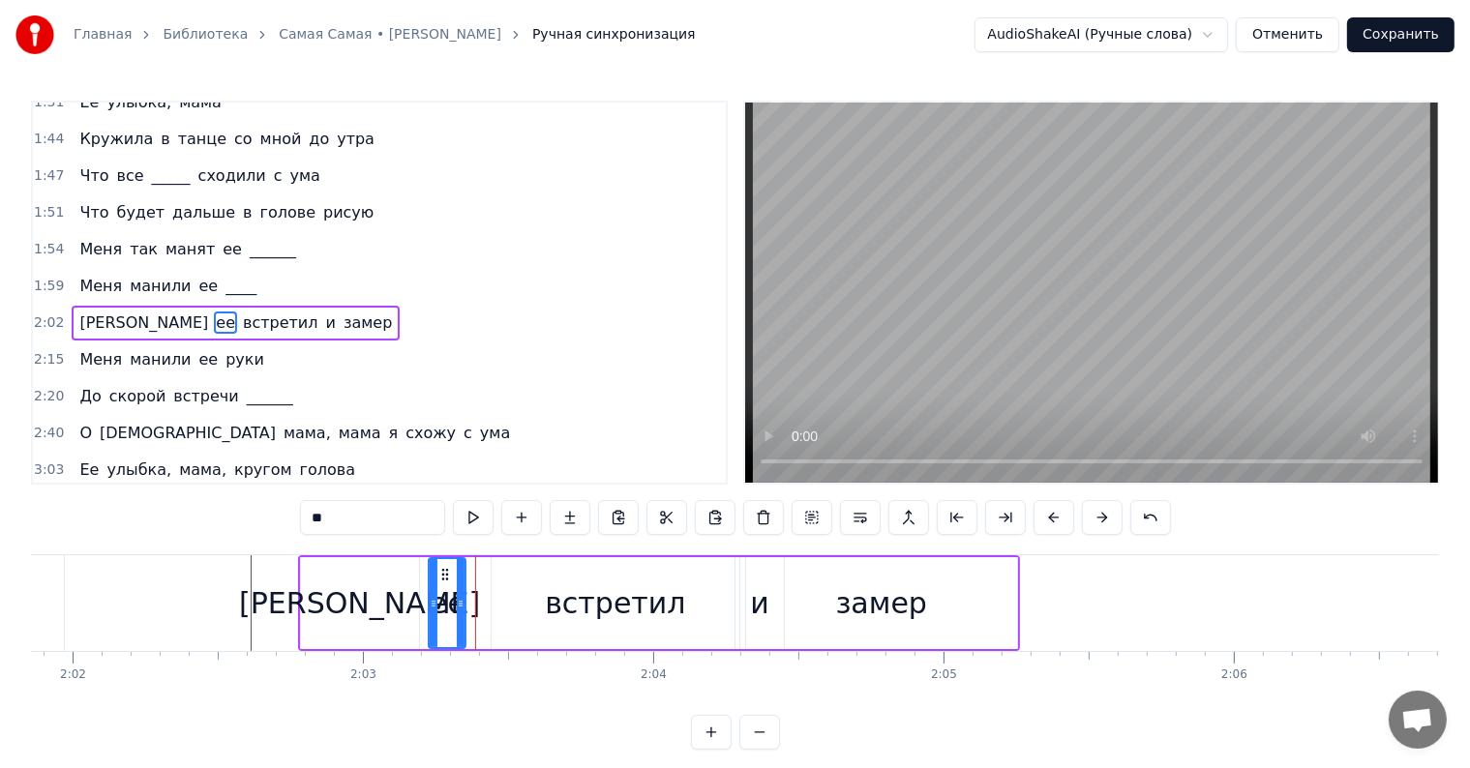
drag, startPoint x: 477, startPoint y: 600, endPoint x: 455, endPoint y: 600, distance: 22.3
click at [457, 600] on icon at bounding box center [461, 603] width 8 height 15
click at [523, 601] on div "встретил" at bounding box center [616, 603] width 248 height 92
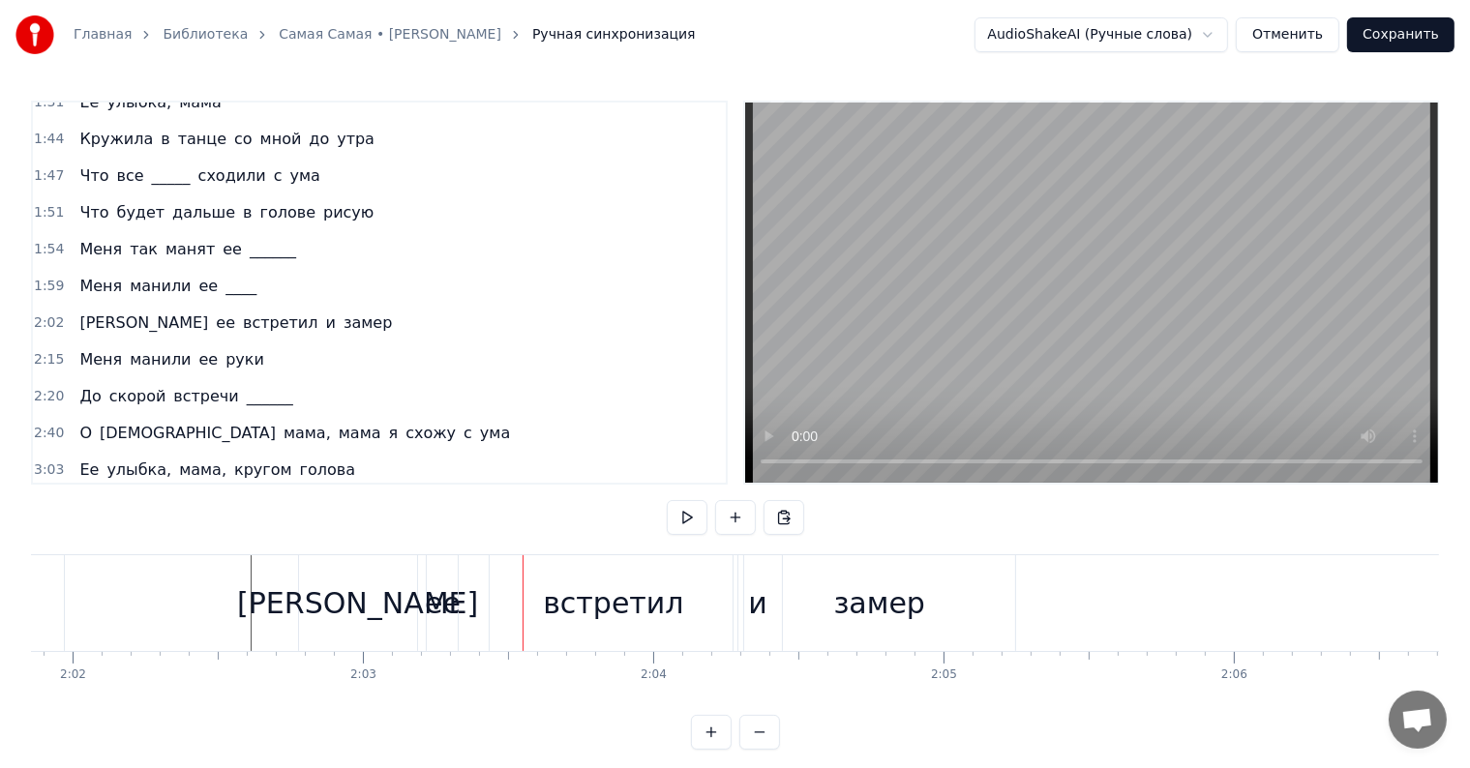
click at [503, 601] on div "встретил" at bounding box center [614, 603] width 248 height 96
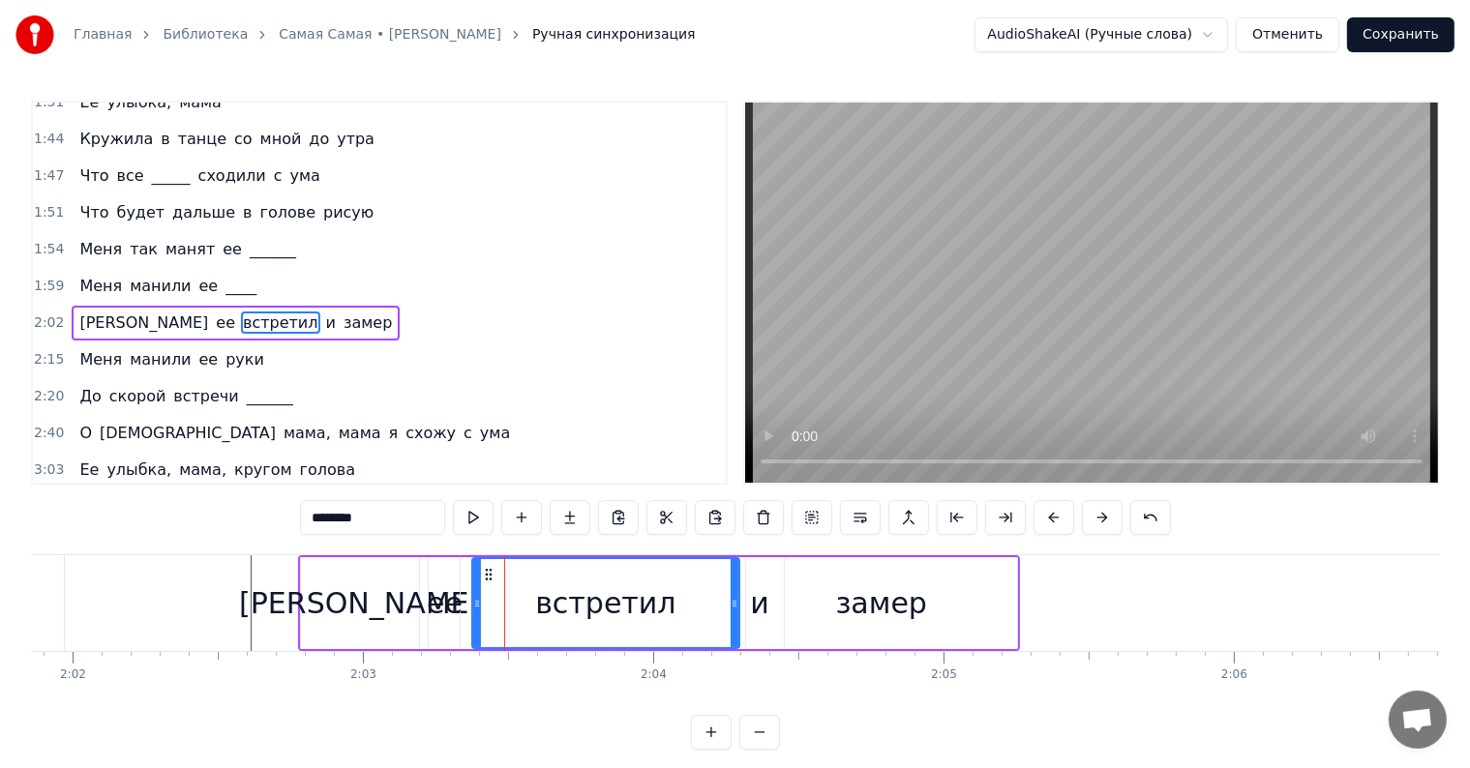
drag, startPoint x: 493, startPoint y: 603, endPoint x: 472, endPoint y: 605, distance: 21.4
click at [473, 605] on icon at bounding box center [477, 603] width 8 height 15
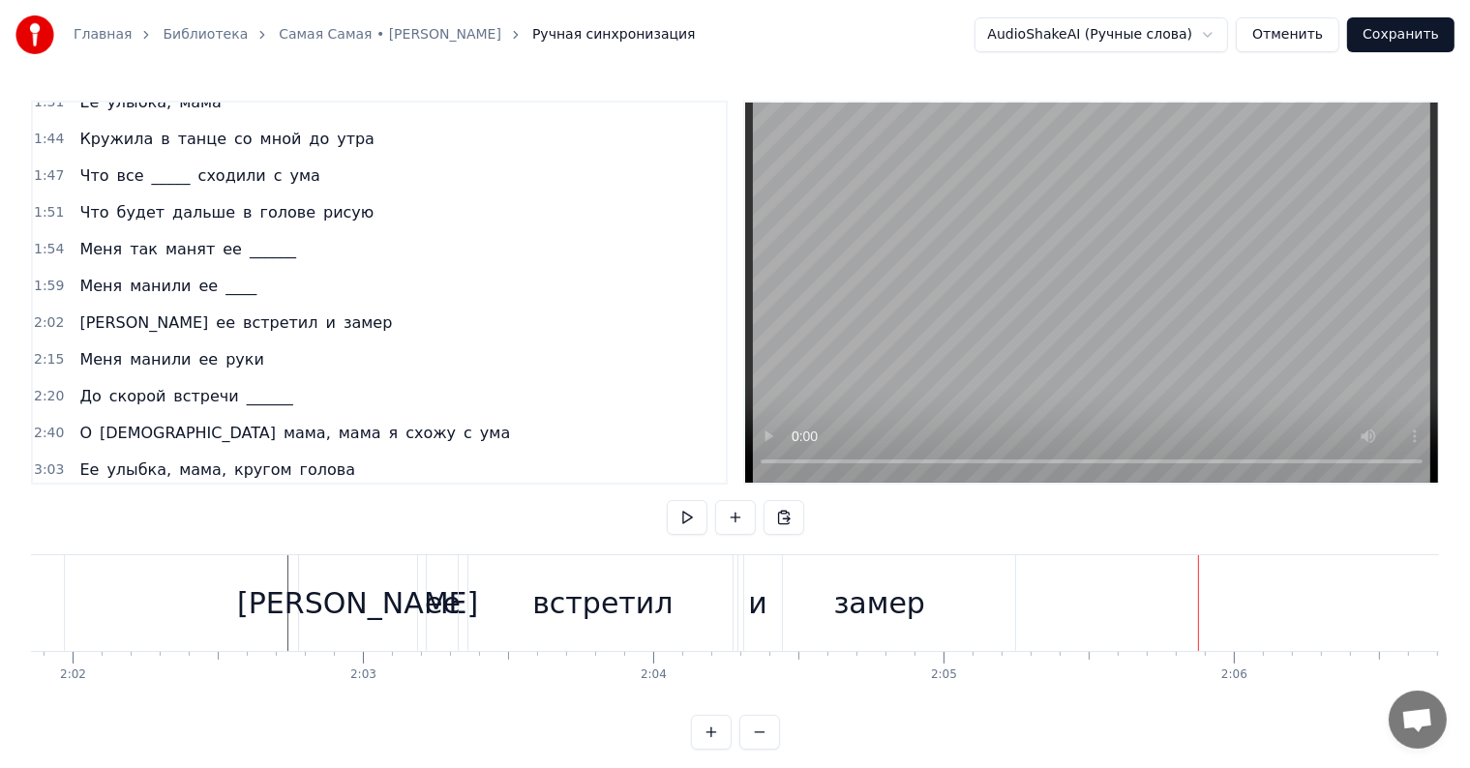
click at [754, 598] on div "замер" at bounding box center [879, 603] width 271 height 96
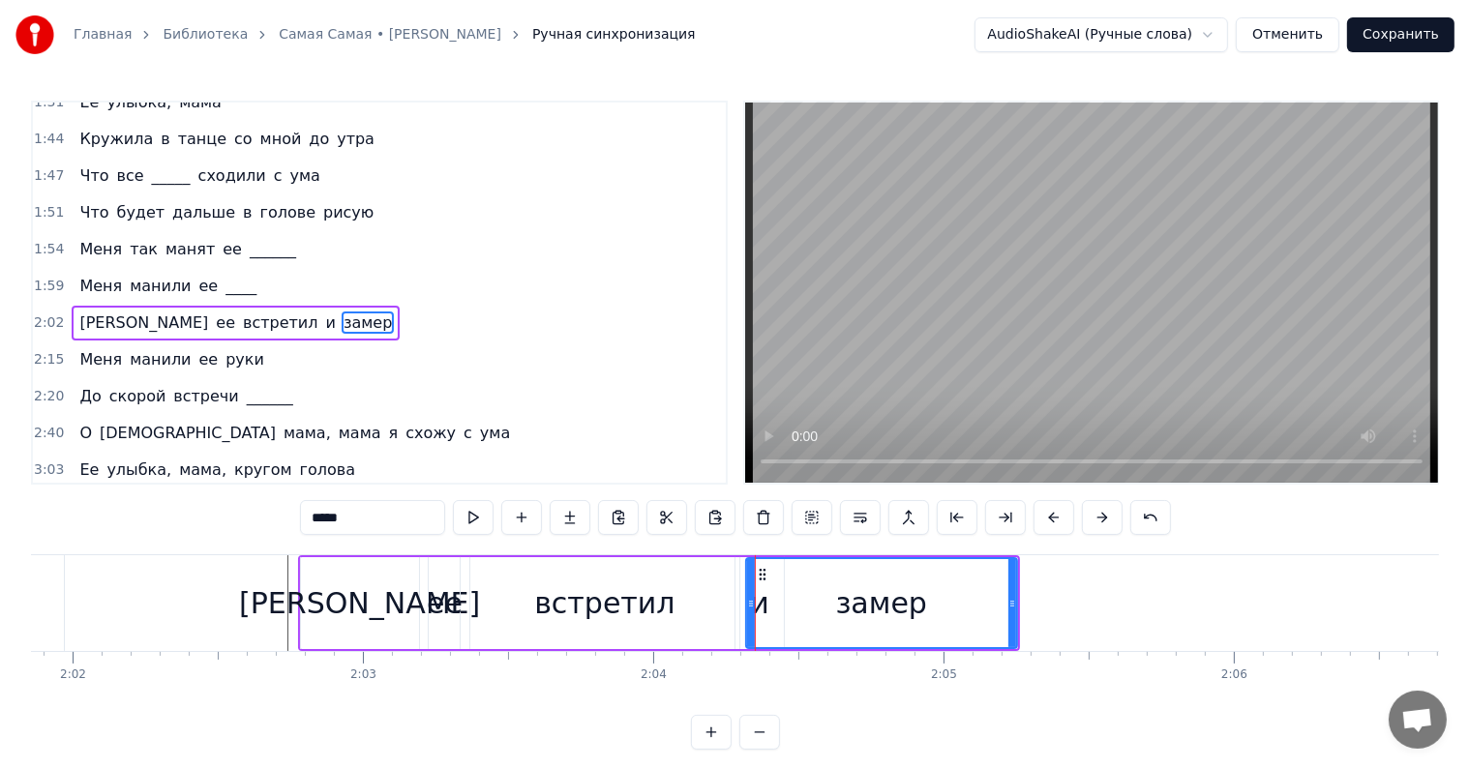
click at [778, 608] on div "замер" at bounding box center [881, 603] width 269 height 88
click at [849, 600] on div "замер" at bounding box center [881, 604] width 91 height 44
click at [324, 312] on span "и" at bounding box center [331, 323] width 14 height 22
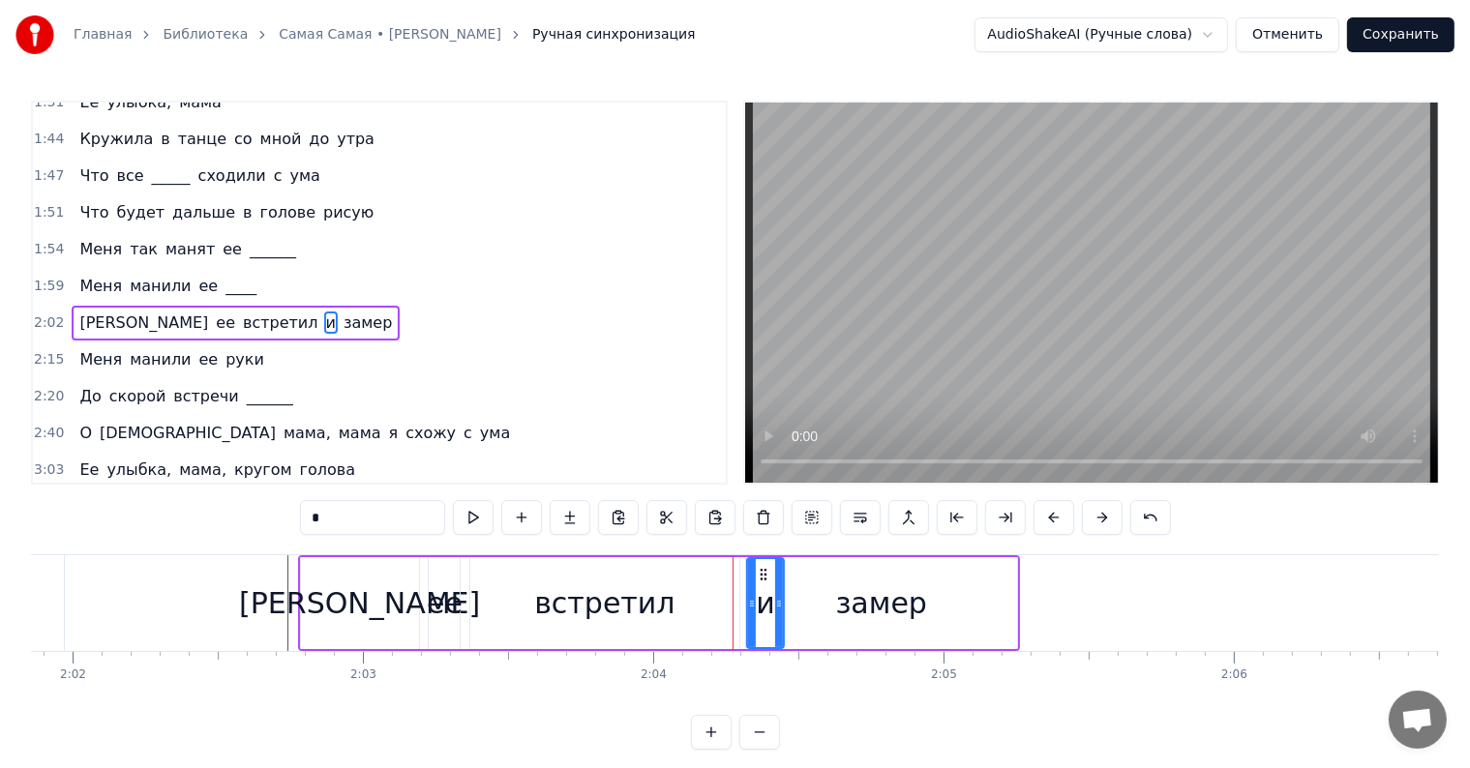
drag, startPoint x: 738, startPoint y: 600, endPoint x: 750, endPoint y: 602, distance: 11.8
click at [770, 606] on icon at bounding box center [772, 603] width 8 height 15
click at [848, 606] on div "замер" at bounding box center [881, 604] width 91 height 44
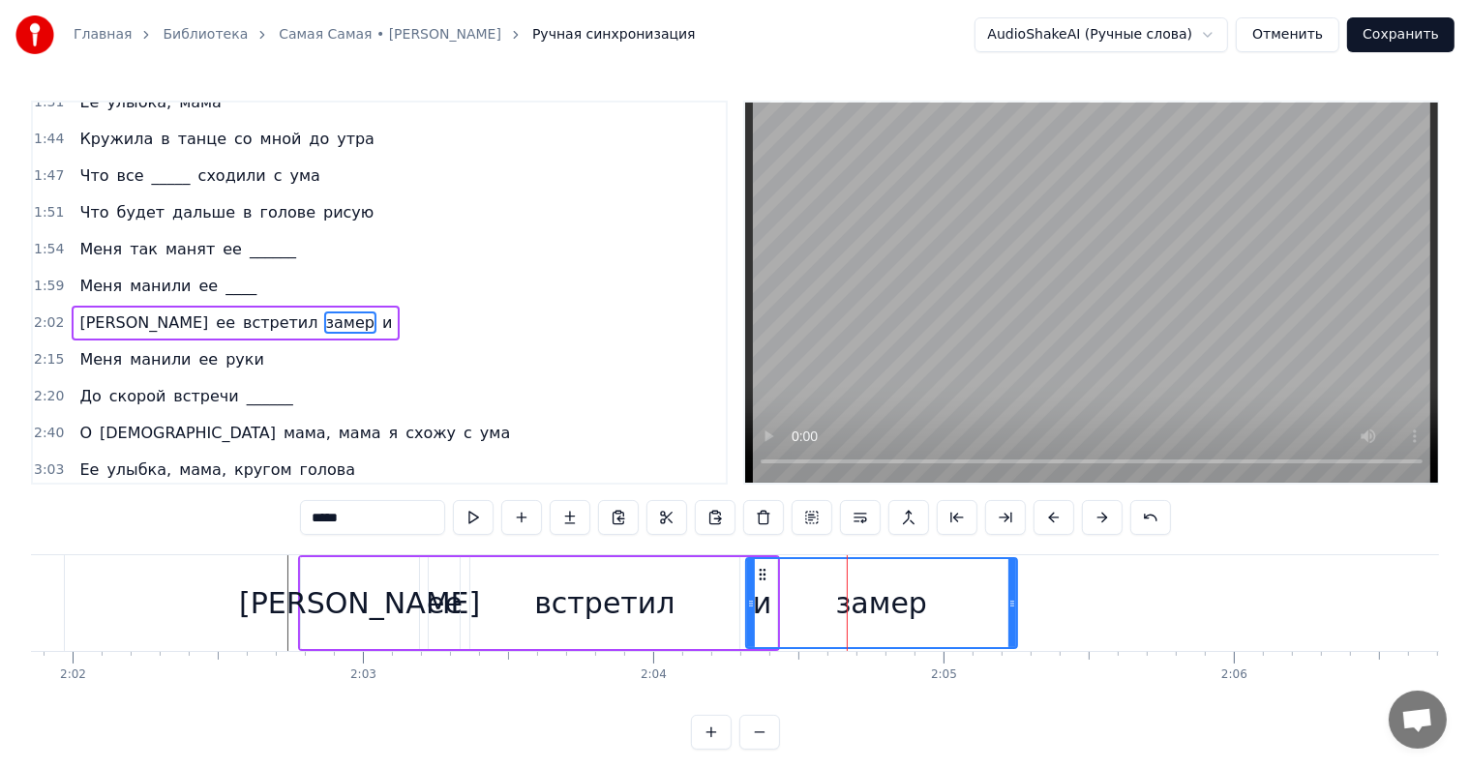
click at [687, 602] on div "встретил" at bounding box center [604, 603] width 269 height 92
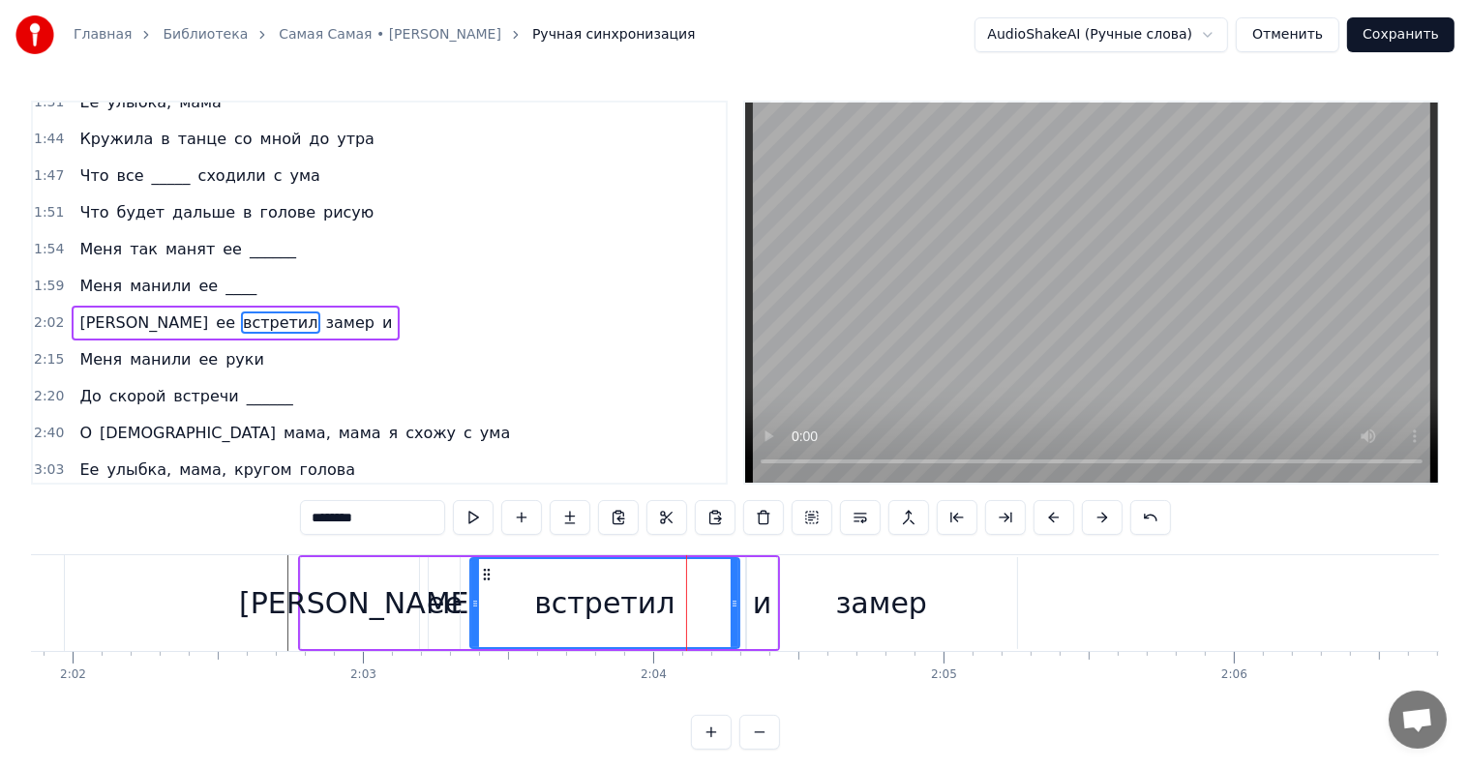
click at [445, 603] on div "ее" at bounding box center [445, 604] width 36 height 44
type input "**"
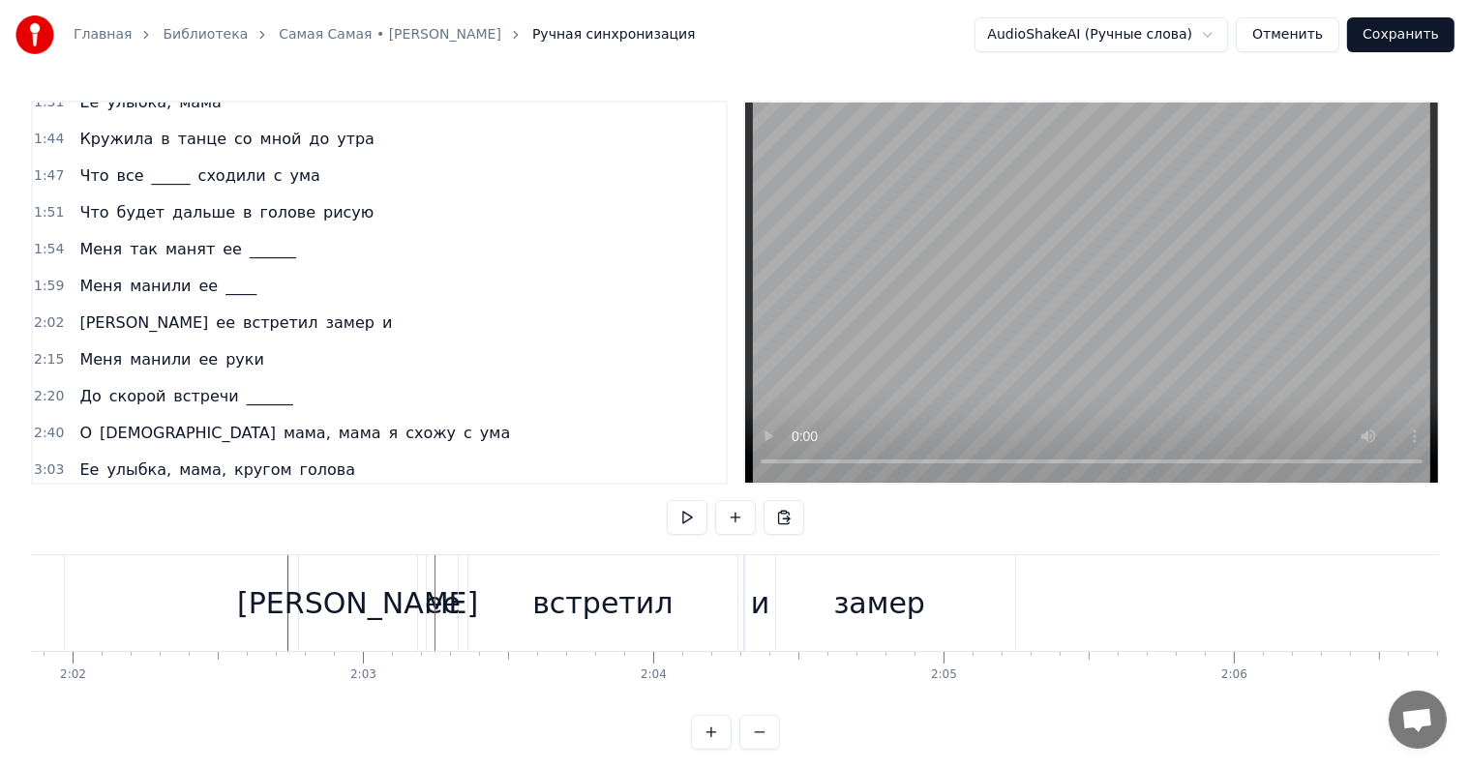
click at [432, 577] on div "ее" at bounding box center [442, 603] width 31 height 96
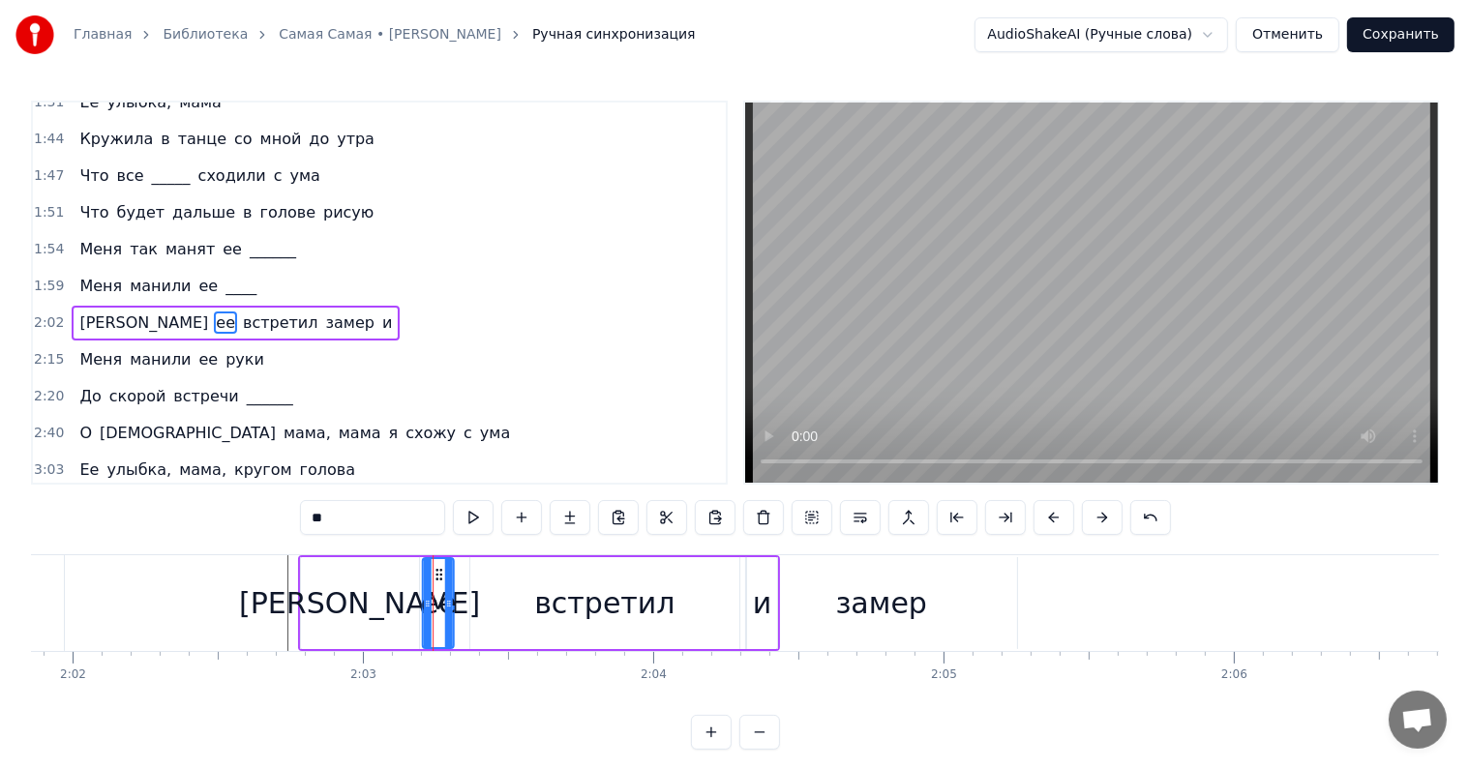
click at [434, 576] on icon at bounding box center [439, 574] width 15 height 15
click at [542, 588] on div "встретил" at bounding box center [604, 603] width 269 height 92
type input "********"
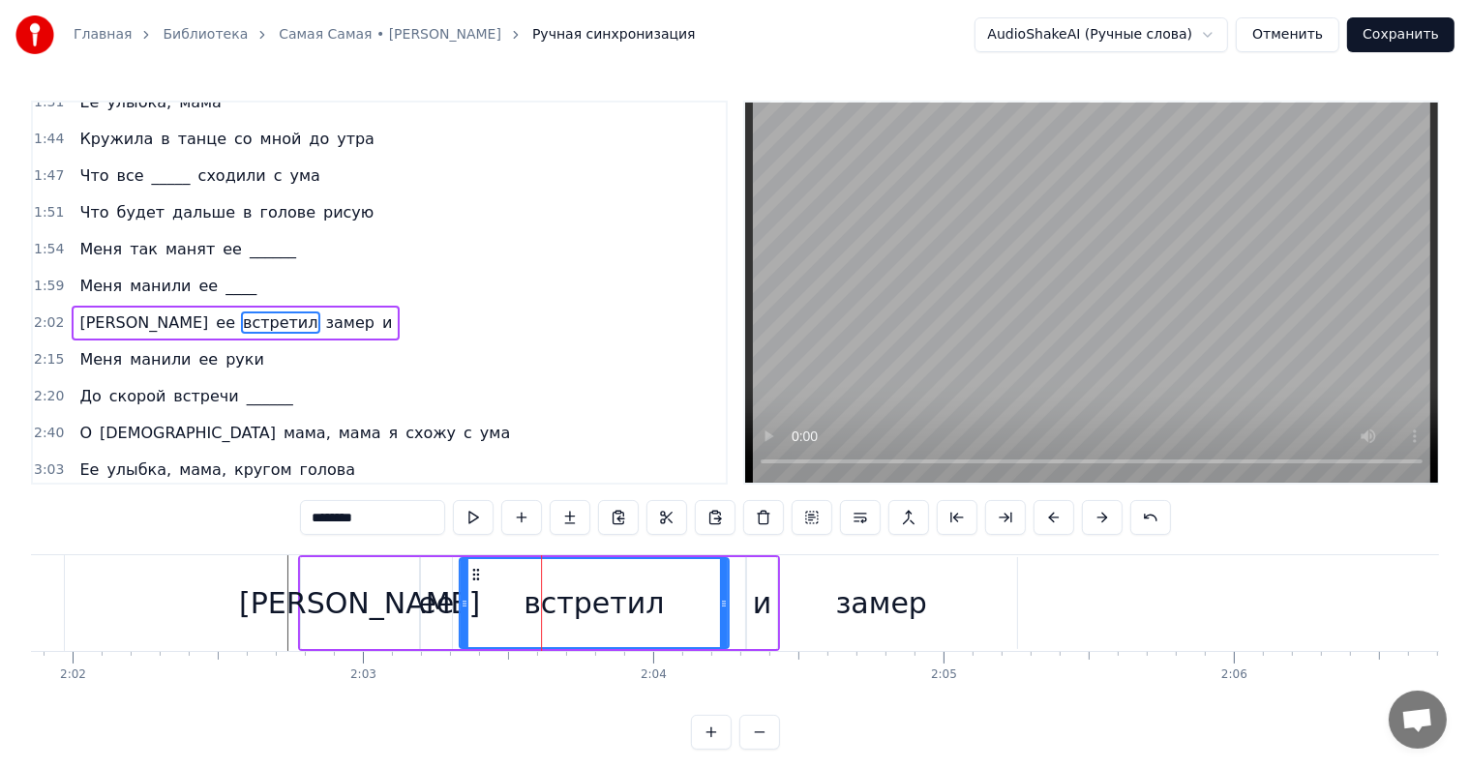
click at [472, 573] on icon at bounding box center [475, 574] width 15 height 15
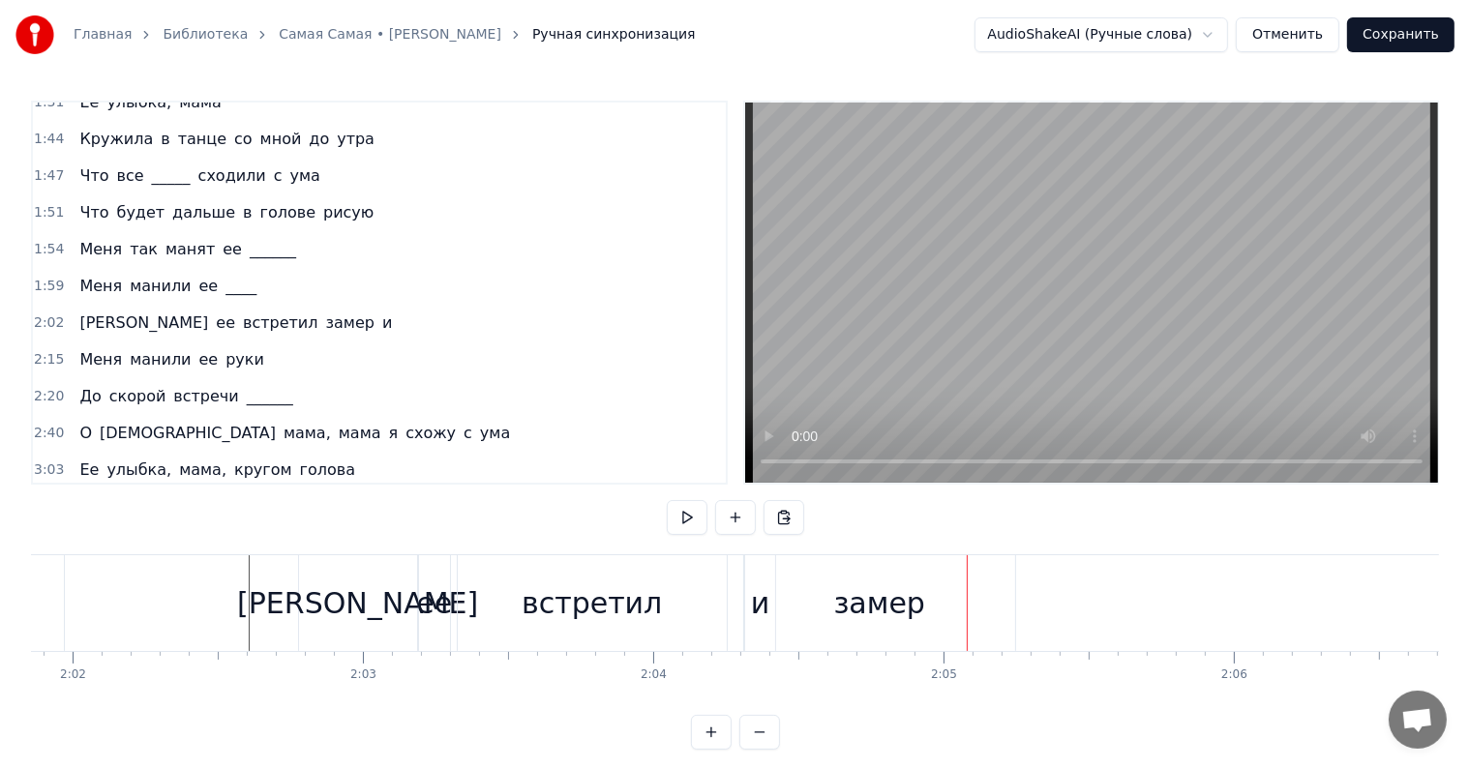
click at [762, 605] on div "и" at bounding box center [760, 604] width 19 height 44
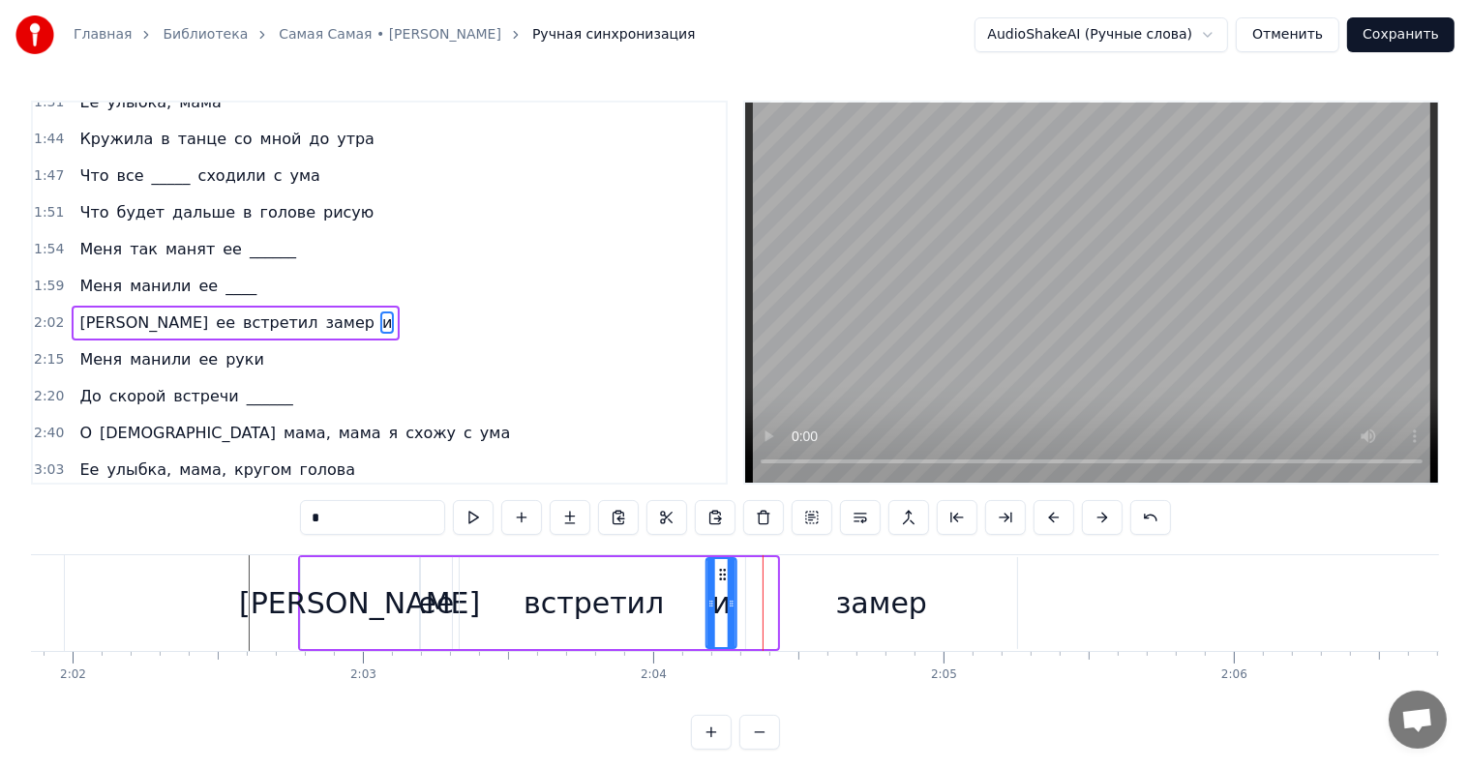
drag, startPoint x: 759, startPoint y: 567, endPoint x: 719, endPoint y: 564, distance: 39.8
click at [719, 564] on div "и" at bounding box center [721, 603] width 28 height 88
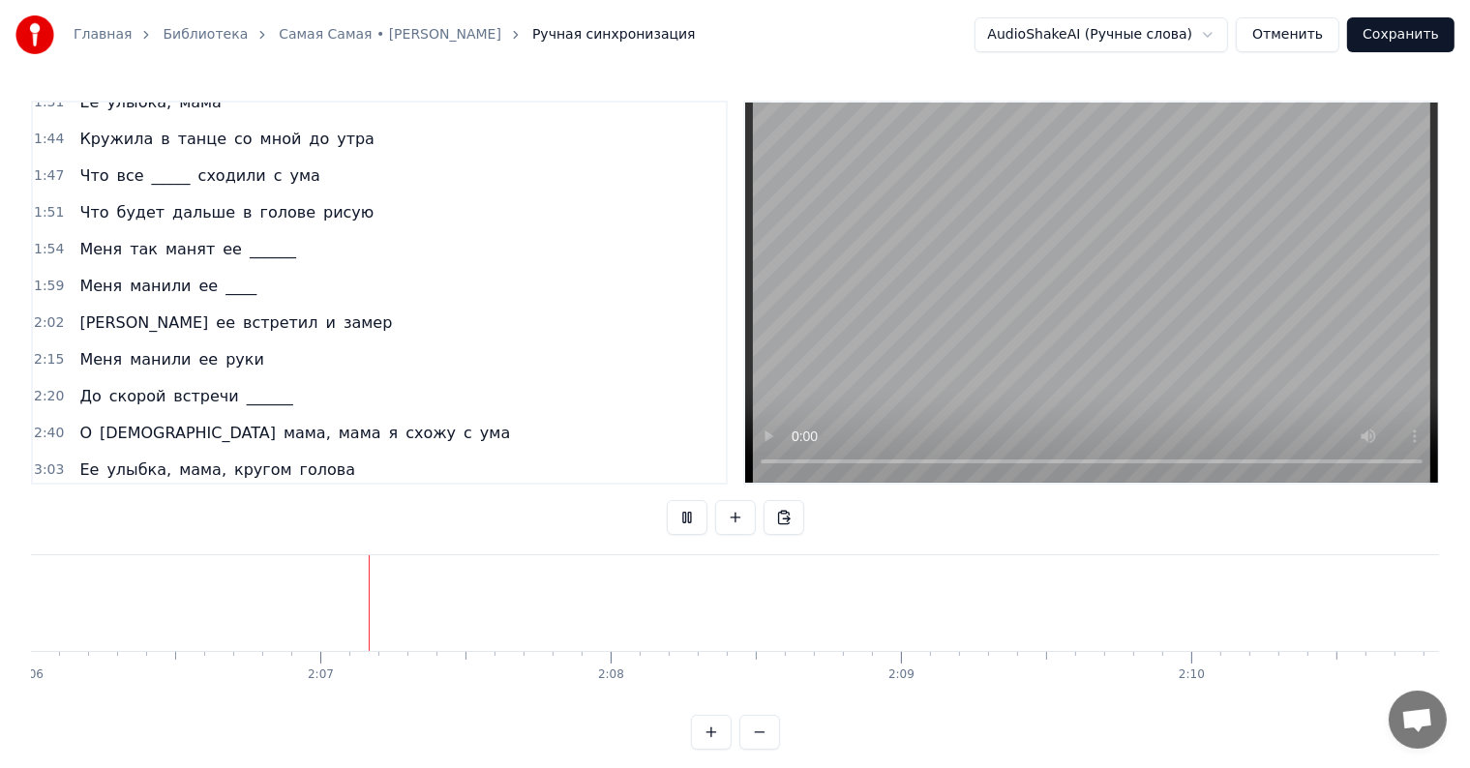
scroll to position [0, 36620]
click at [197, 306] on div "Я ее встретил и [PERSON_NAME]" at bounding box center [236, 323] width 328 height 35
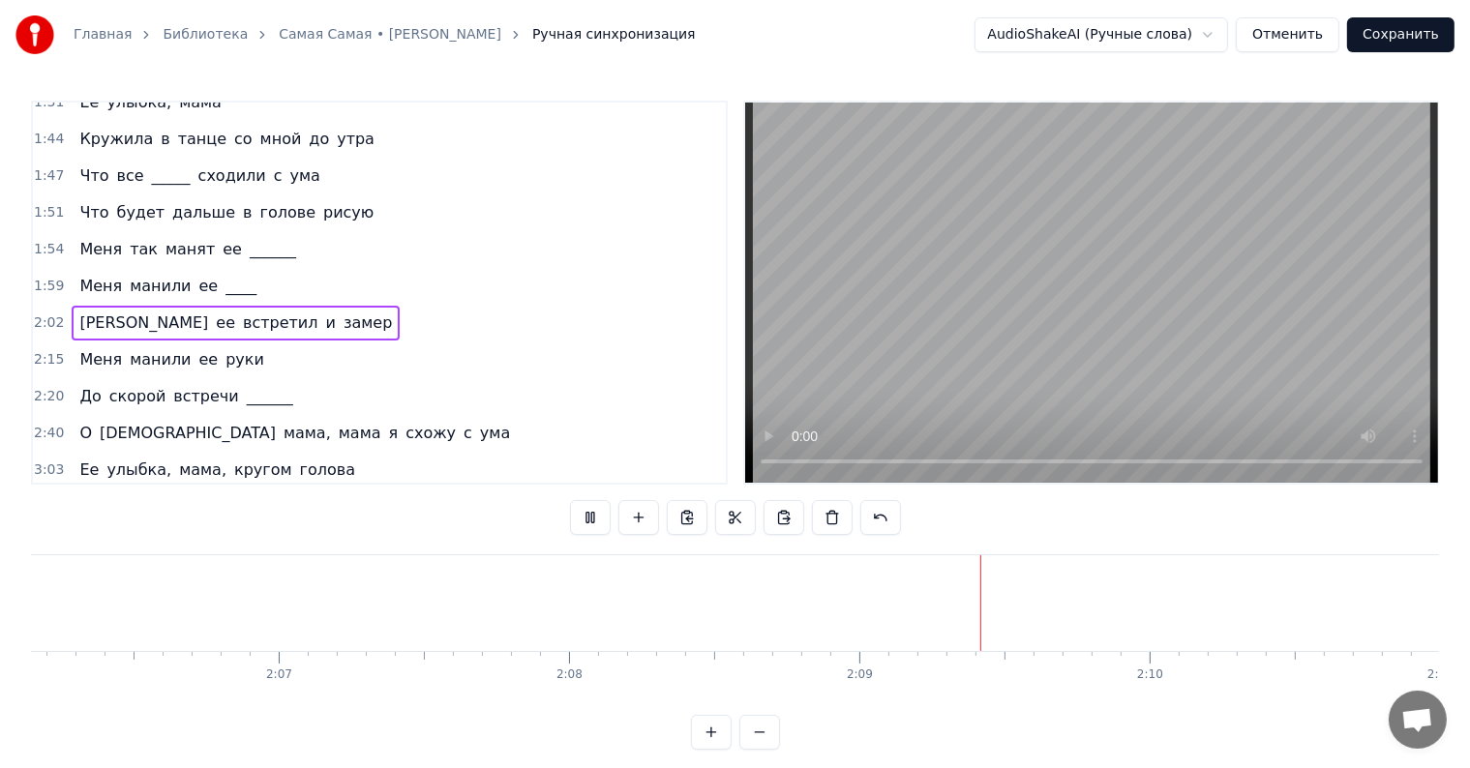
click at [342, 312] on span "замер" at bounding box center [368, 323] width 52 height 22
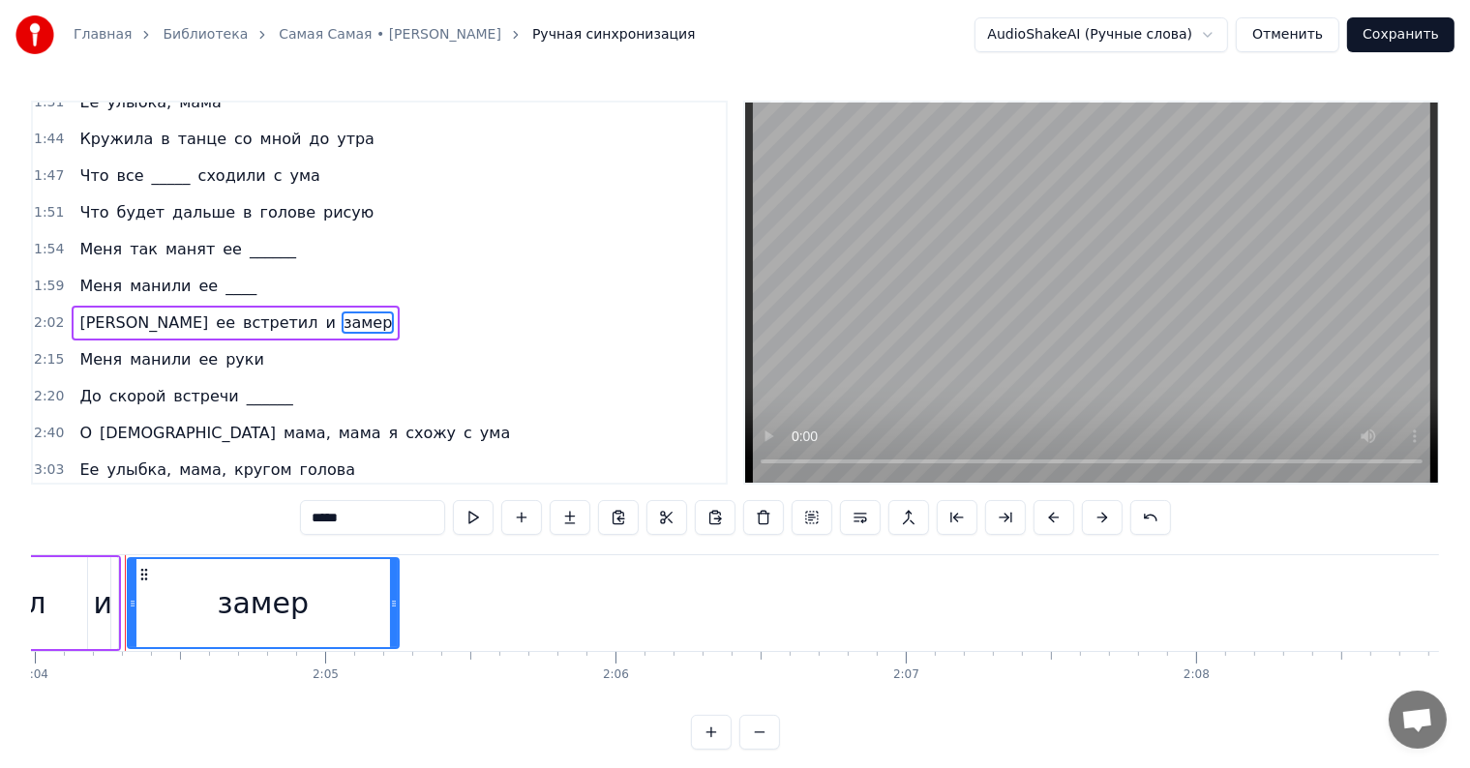
scroll to position [0, 35989]
drag, startPoint x: 395, startPoint y: 595, endPoint x: 433, endPoint y: 596, distance: 37.8
click at [433, 596] on icon at bounding box center [429, 603] width 8 height 15
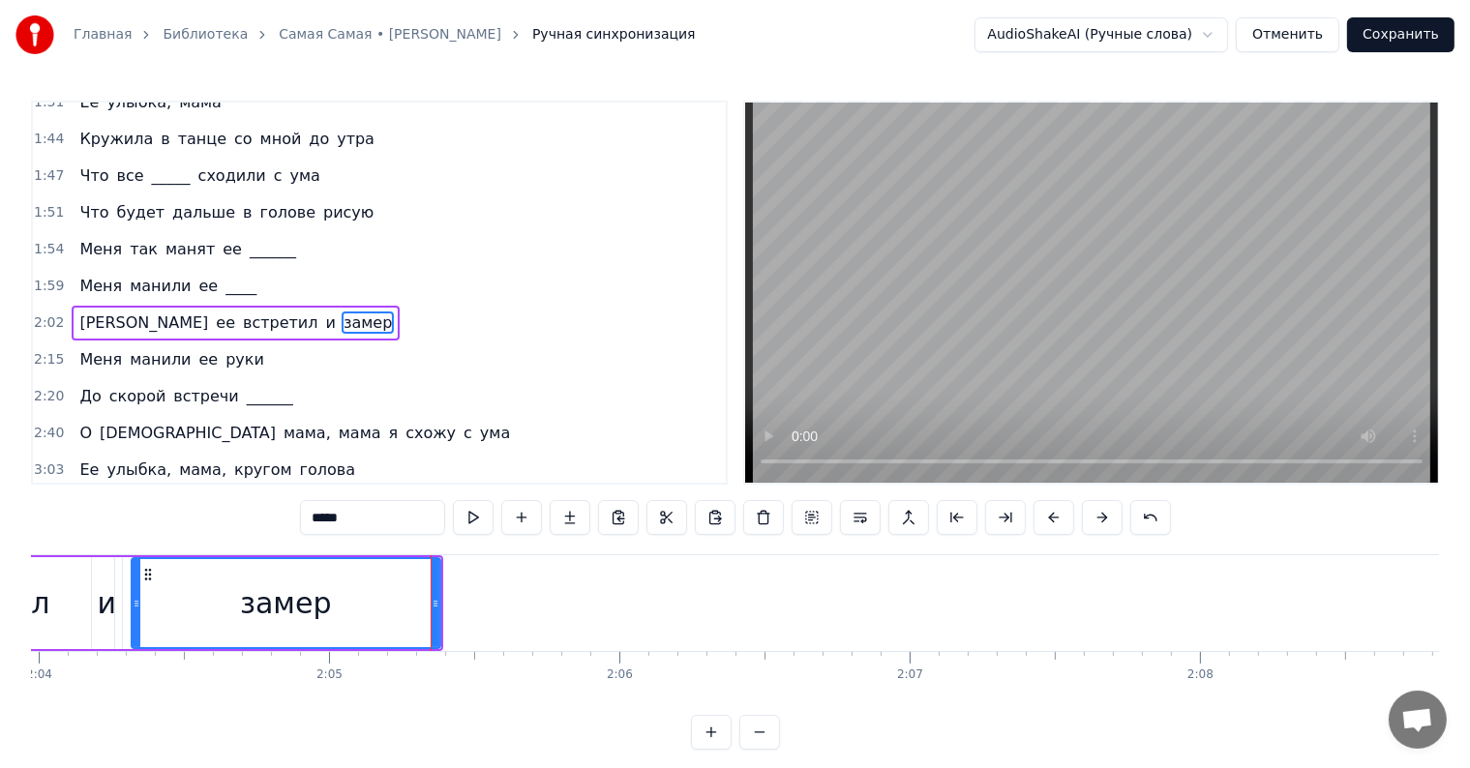
click at [105, 602] on div "и" at bounding box center [107, 604] width 19 height 44
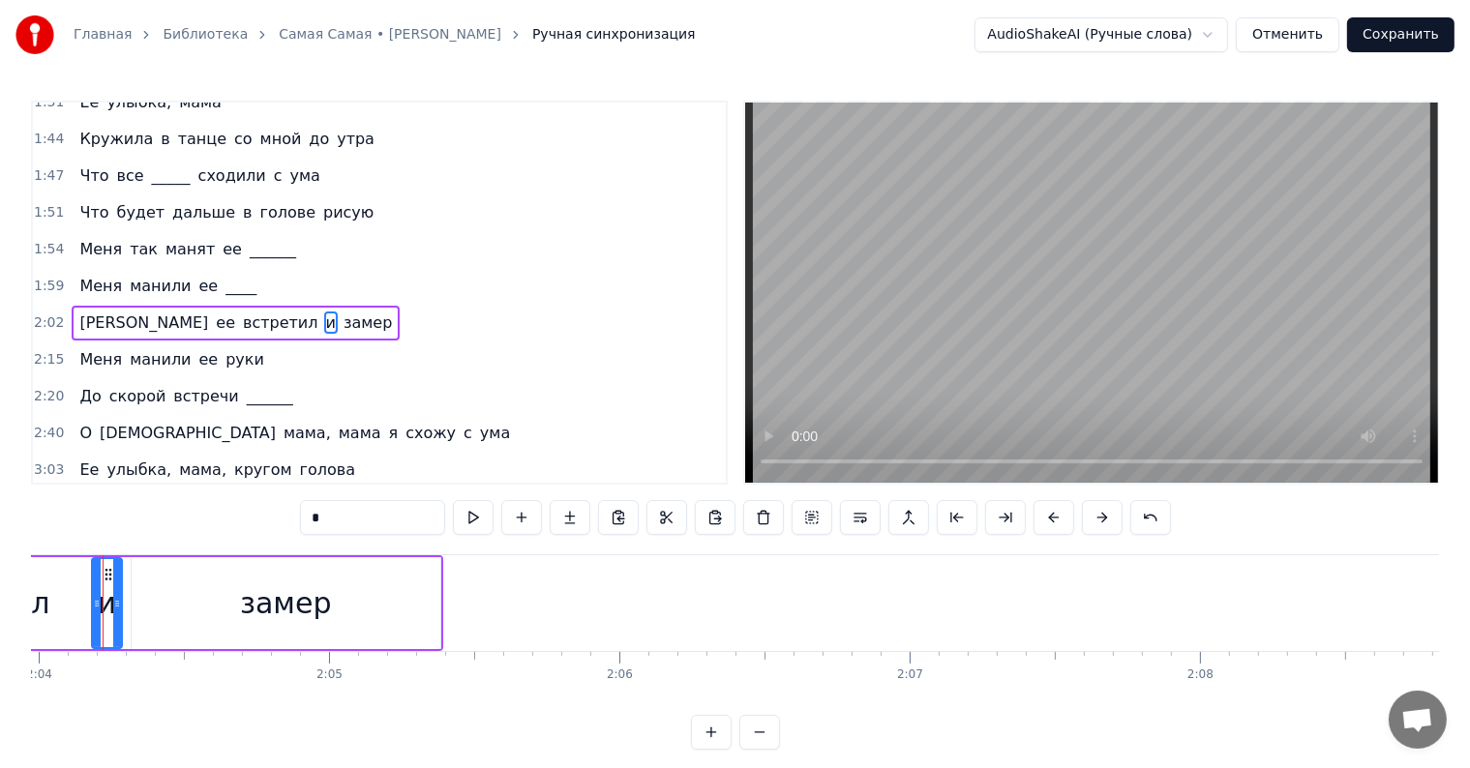
scroll to position [0, 35964]
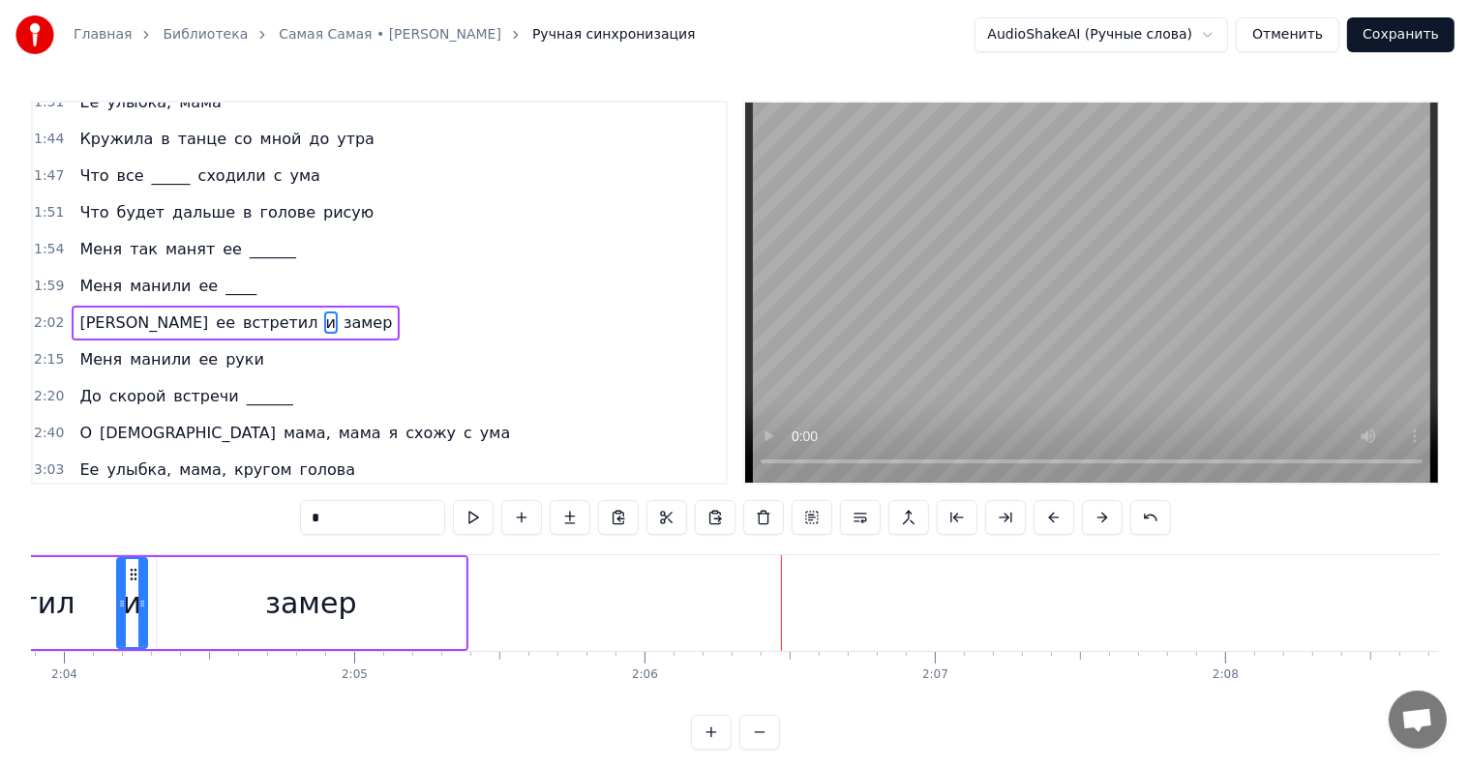
click at [406, 609] on div "замер" at bounding box center [311, 603] width 309 height 92
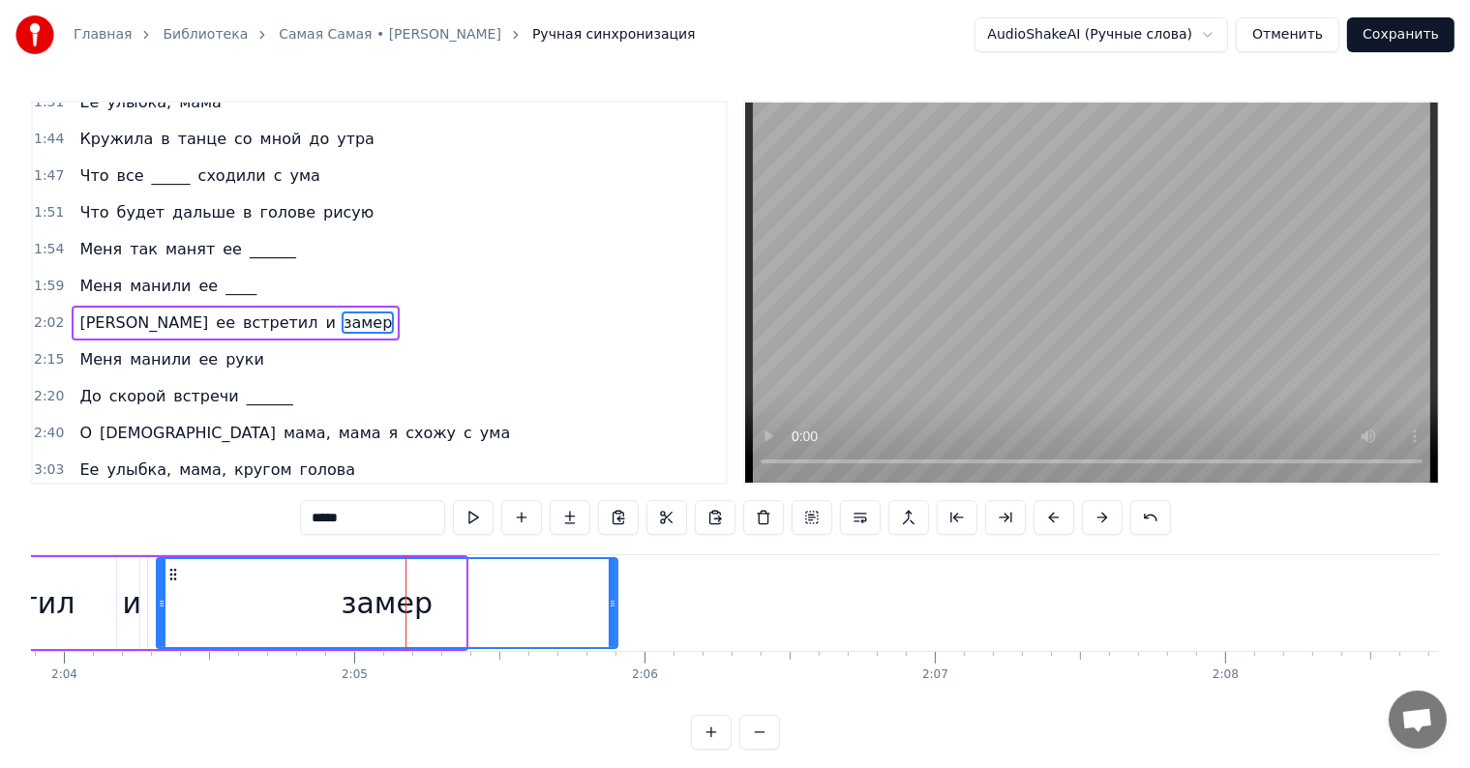
drag, startPoint x: 463, startPoint y: 595, endPoint x: 621, endPoint y: 595, distance: 158.7
click at [618, 595] on div "замер" at bounding box center [387, 603] width 463 height 92
click at [75, 596] on div "встретил" at bounding box center [4, 603] width 269 height 92
type input "********"
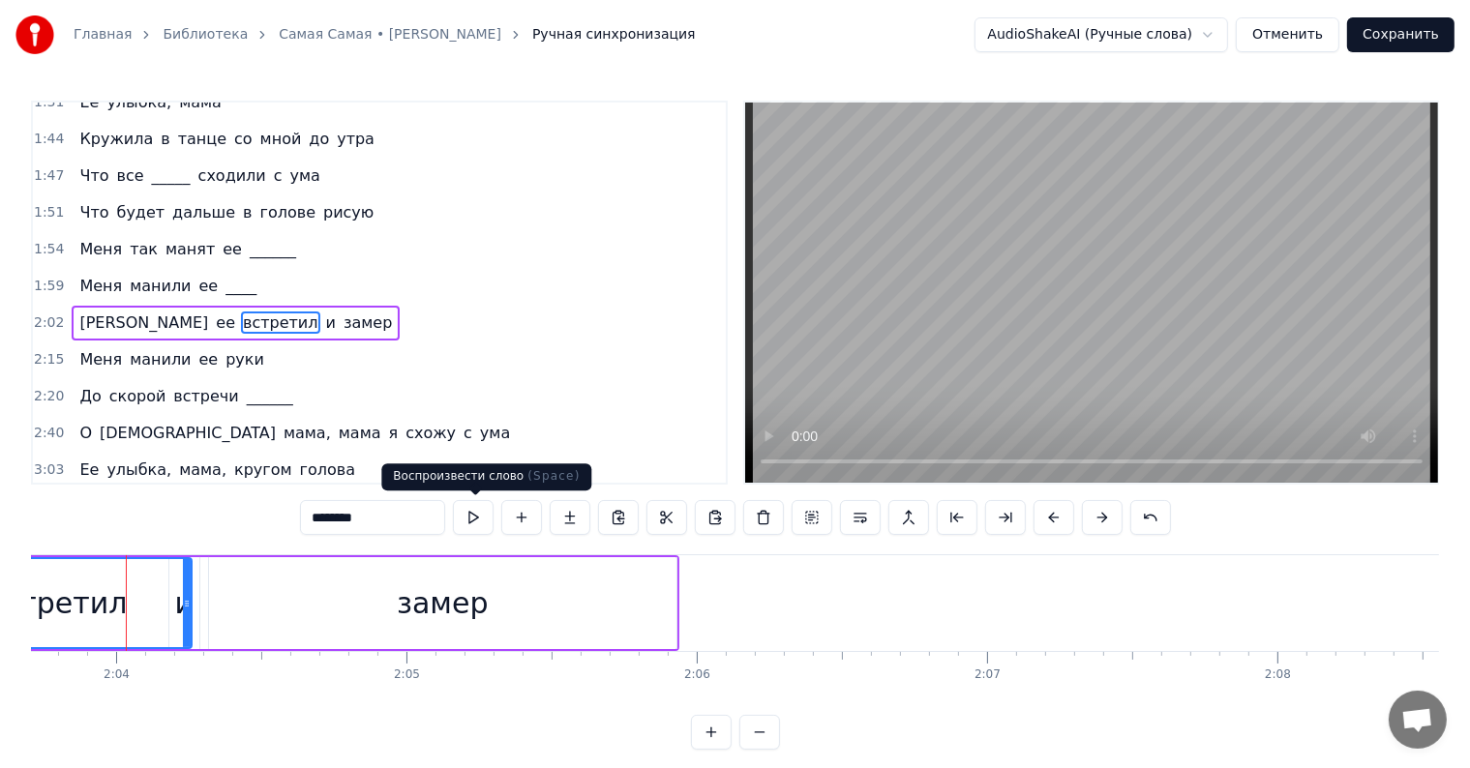
scroll to position [0, 35908]
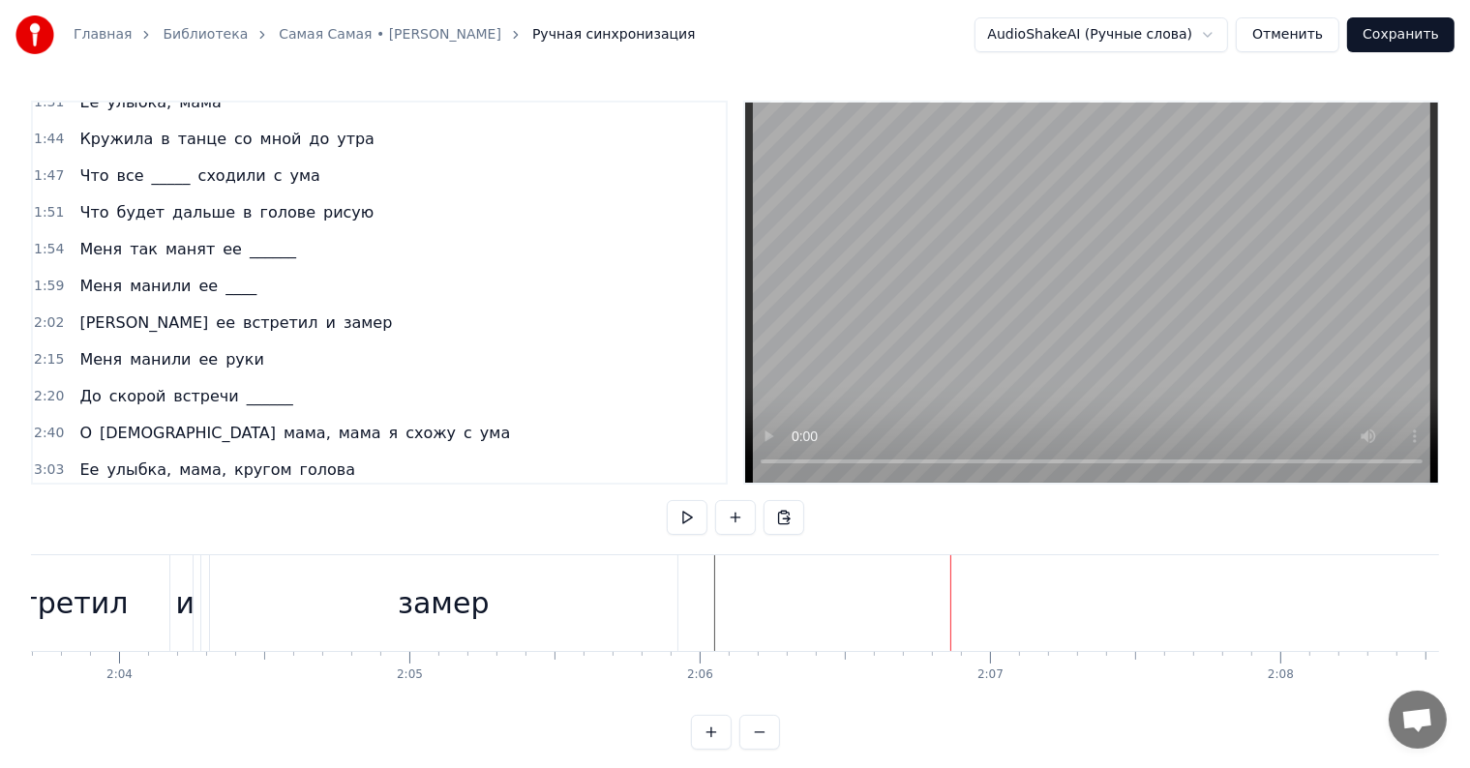
click at [610, 591] on div "замер" at bounding box center [443, 603] width 467 height 96
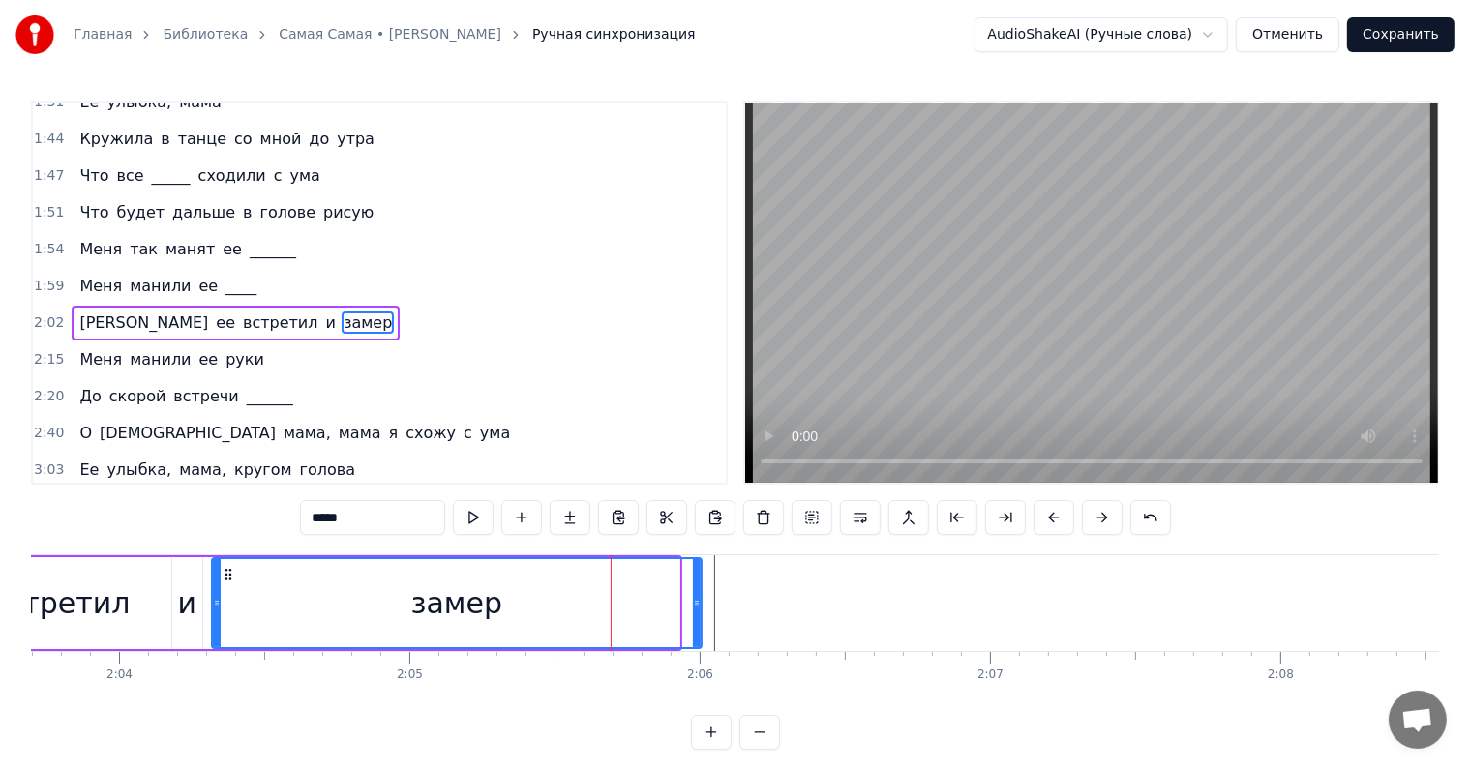
drag, startPoint x: 673, startPoint y: 603, endPoint x: 702, endPoint y: 604, distance: 28.1
click at [701, 604] on icon at bounding box center [697, 603] width 8 height 15
click at [200, 595] on div "и" at bounding box center [187, 603] width 32 height 92
type input "*"
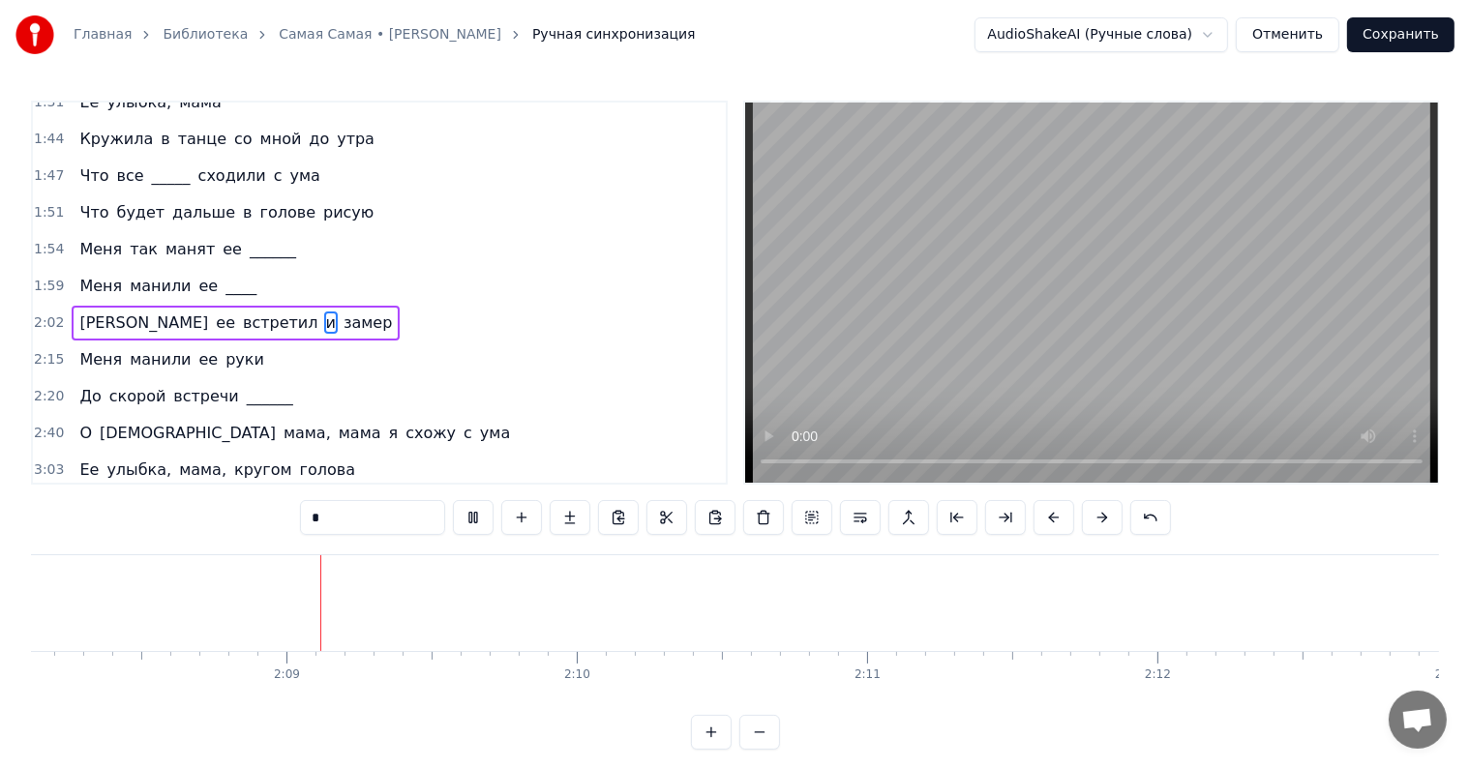
scroll to position [0, 37192]
click at [72, 343] on div "Меня манили ее руки" at bounding box center [171, 360] width 199 height 35
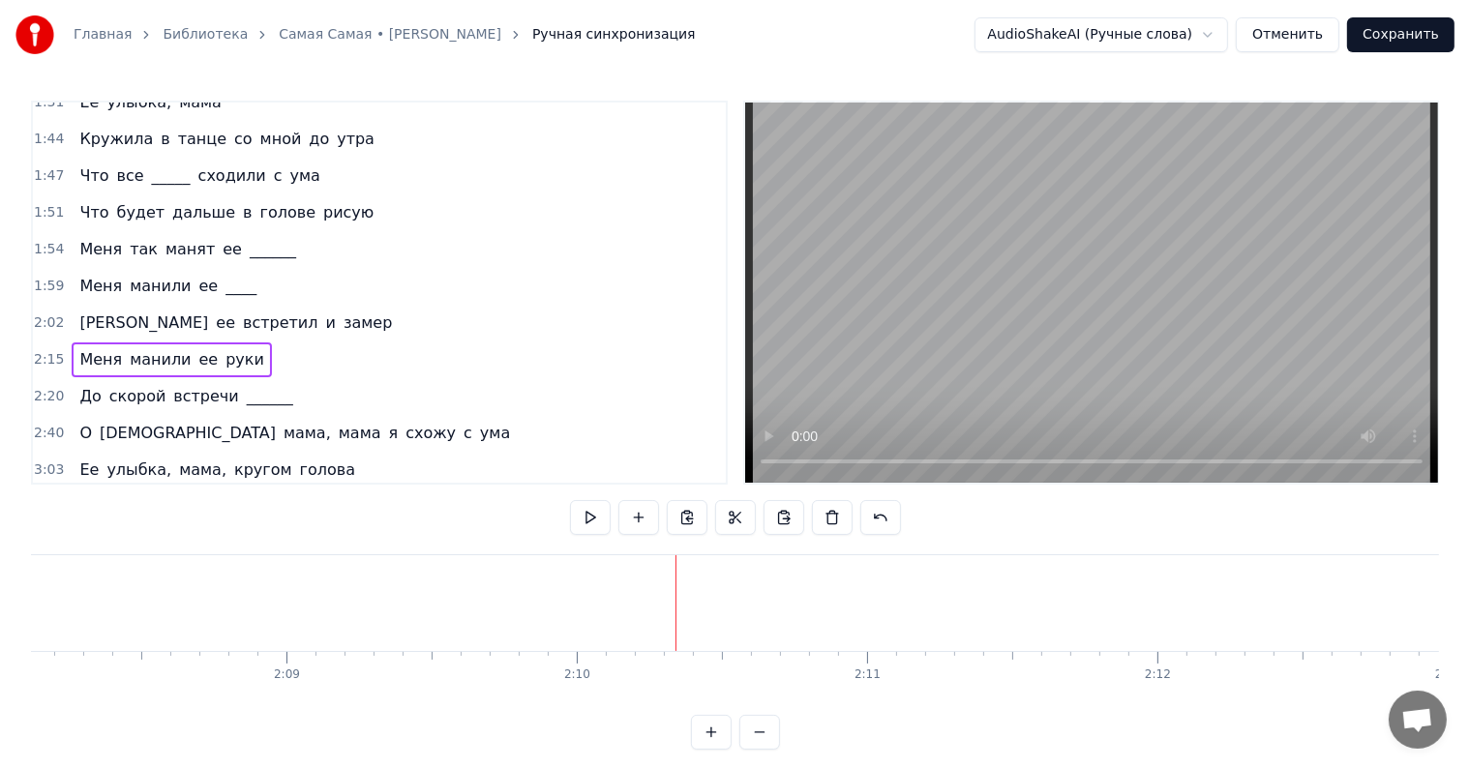
click at [91, 348] on span "Меня" at bounding box center [100, 359] width 46 height 22
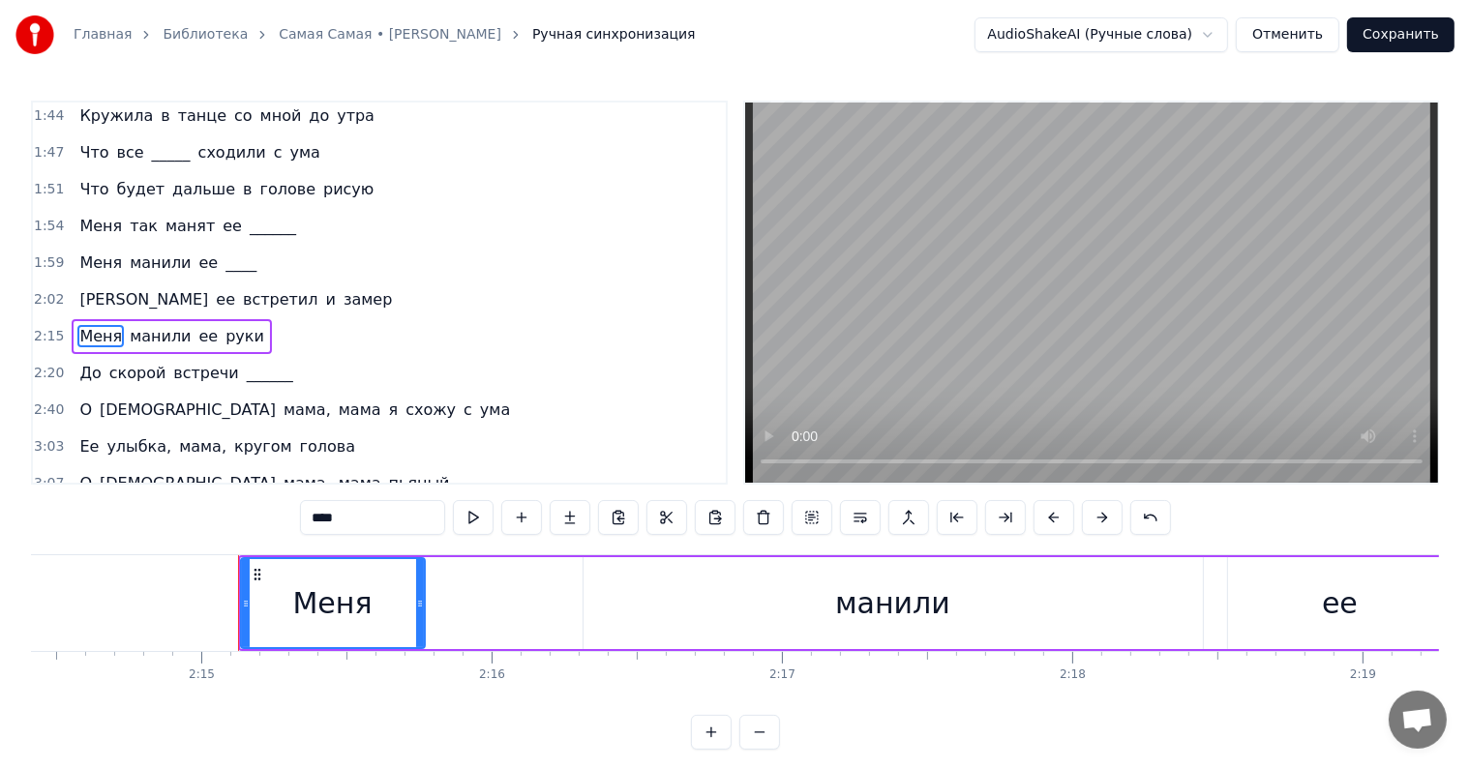
scroll to position [0, 39128]
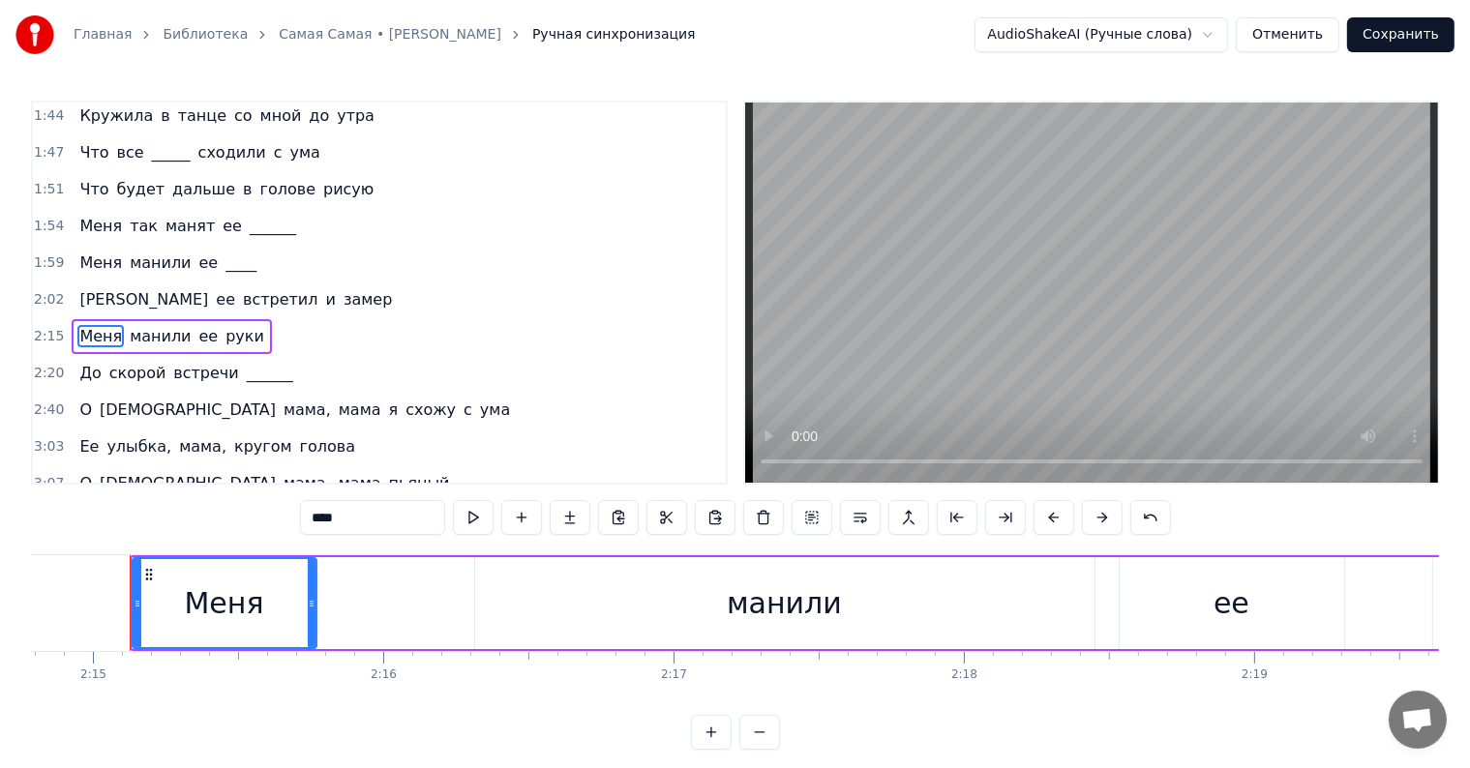
click at [72, 319] on div "Меня манили ее руки" at bounding box center [171, 336] width 199 height 35
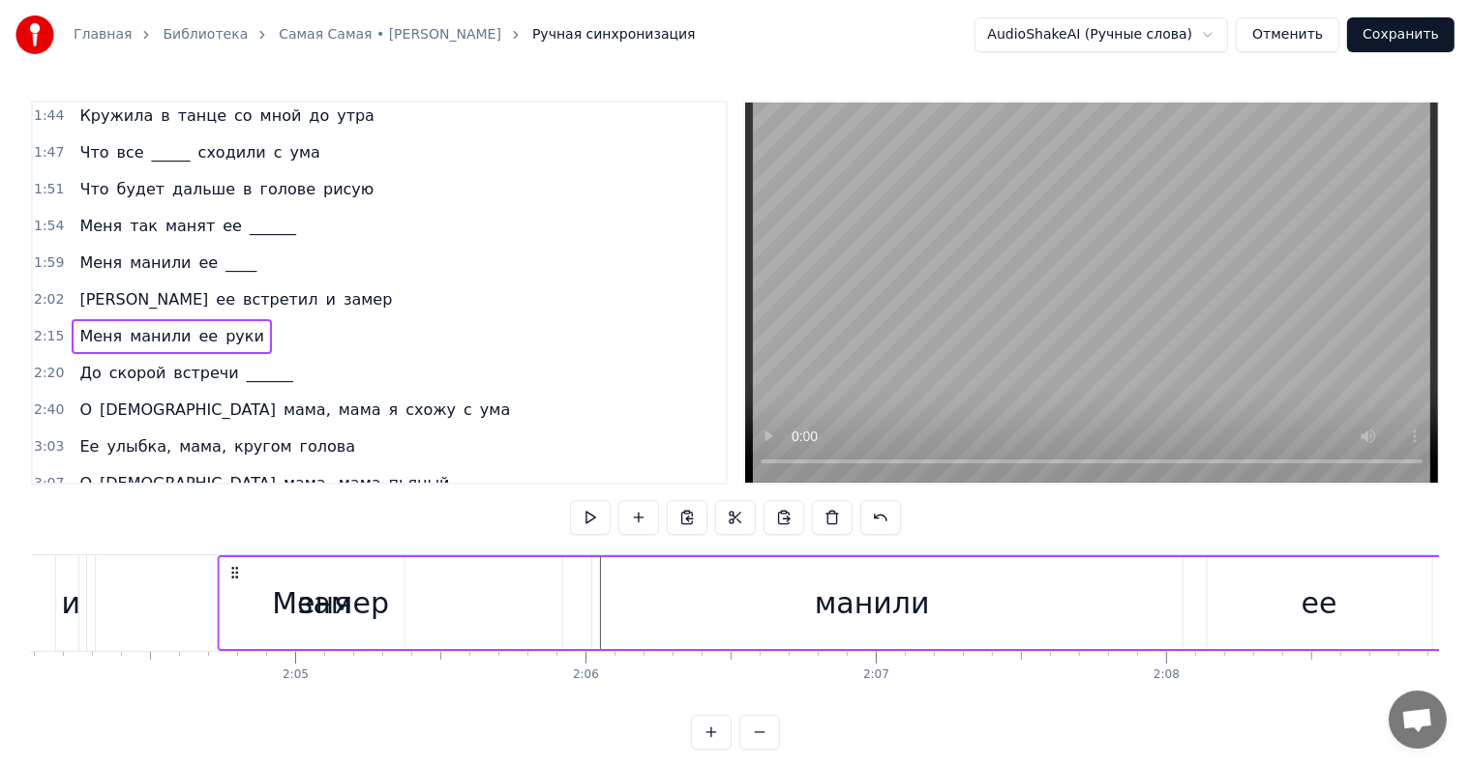
scroll to position [0, 35999]
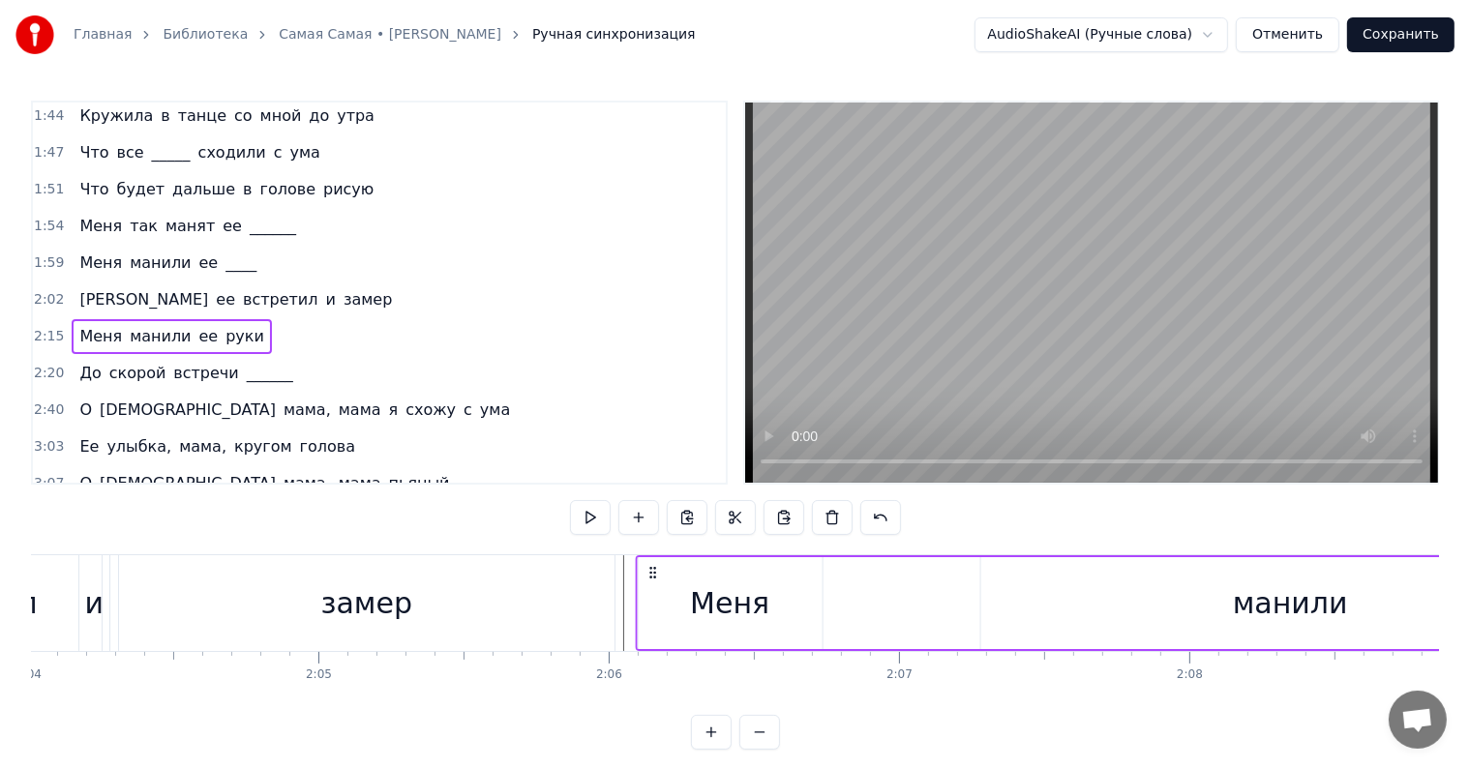
drag, startPoint x: 141, startPoint y: 569, endPoint x: 652, endPoint y: 566, distance: 510.9
click at [652, 566] on icon at bounding box center [651, 572] width 15 height 15
drag, startPoint x: 652, startPoint y: 569, endPoint x: 673, endPoint y: 567, distance: 21.4
click at [673, 567] on icon at bounding box center [673, 572] width 15 height 15
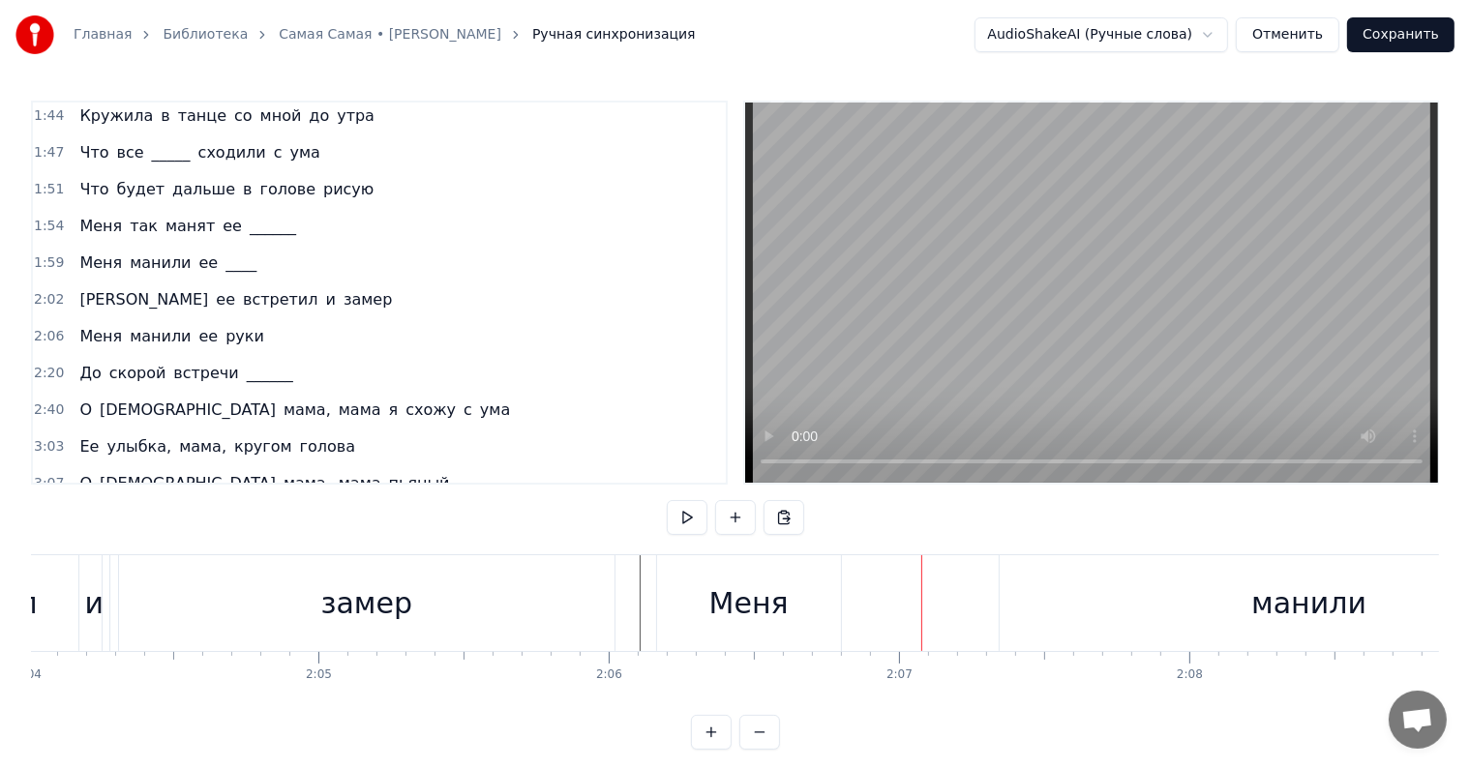
click at [72, 319] on div "Меня манили ее руки" at bounding box center [171, 336] width 199 height 35
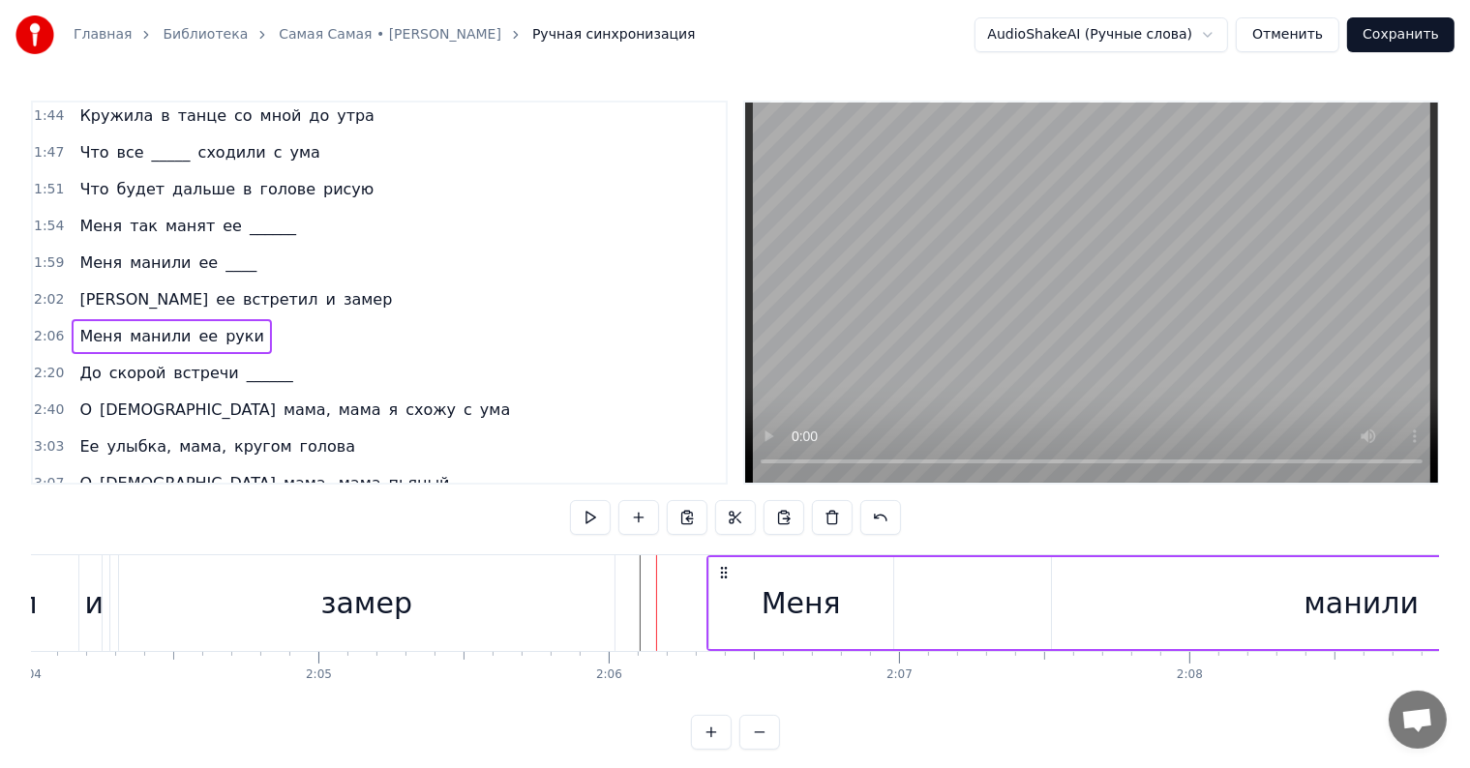
drag, startPoint x: 672, startPoint y: 569, endPoint x: 721, endPoint y: 573, distance: 49.5
click at [721, 573] on icon at bounding box center [723, 572] width 15 height 15
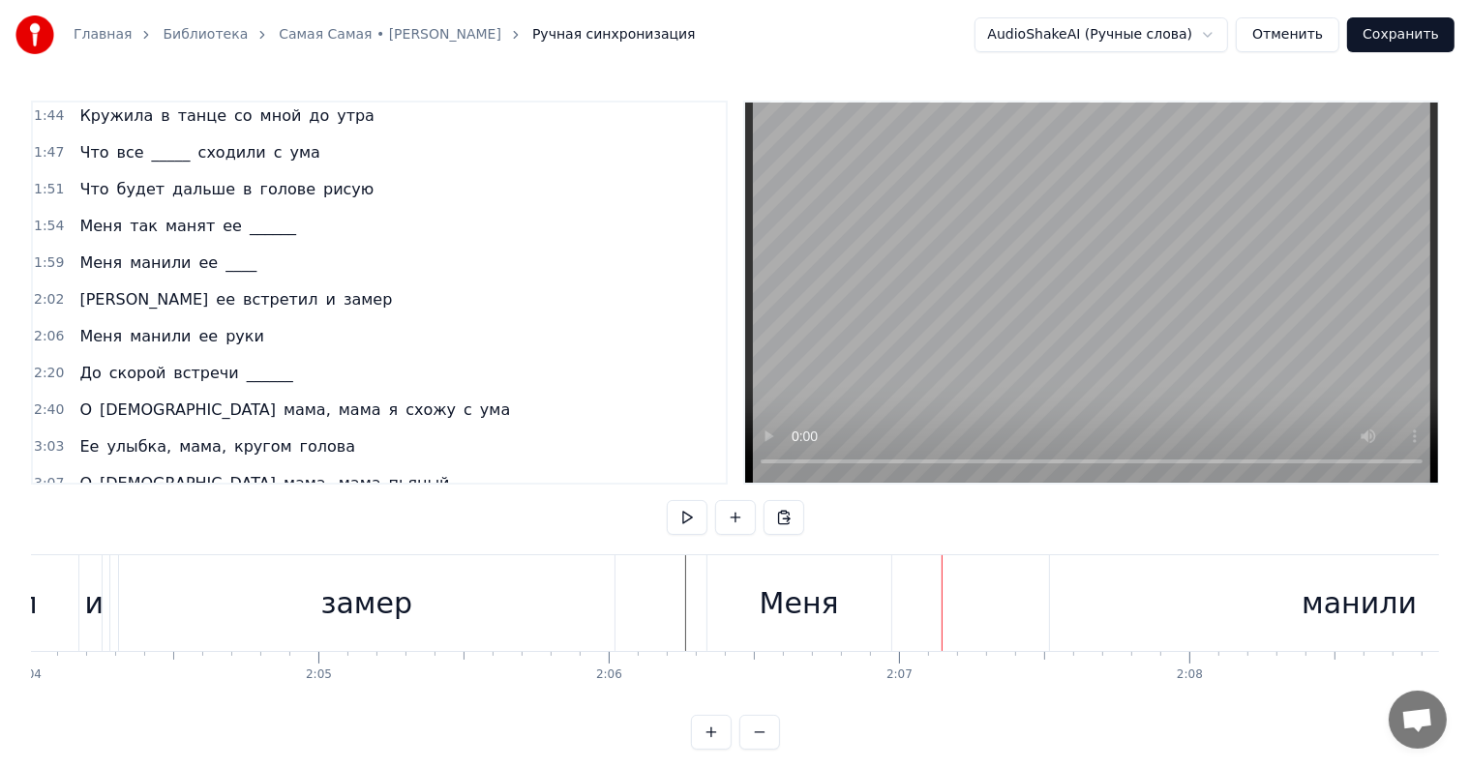
click at [72, 319] on div "Меня манили ее руки" at bounding box center [171, 336] width 199 height 35
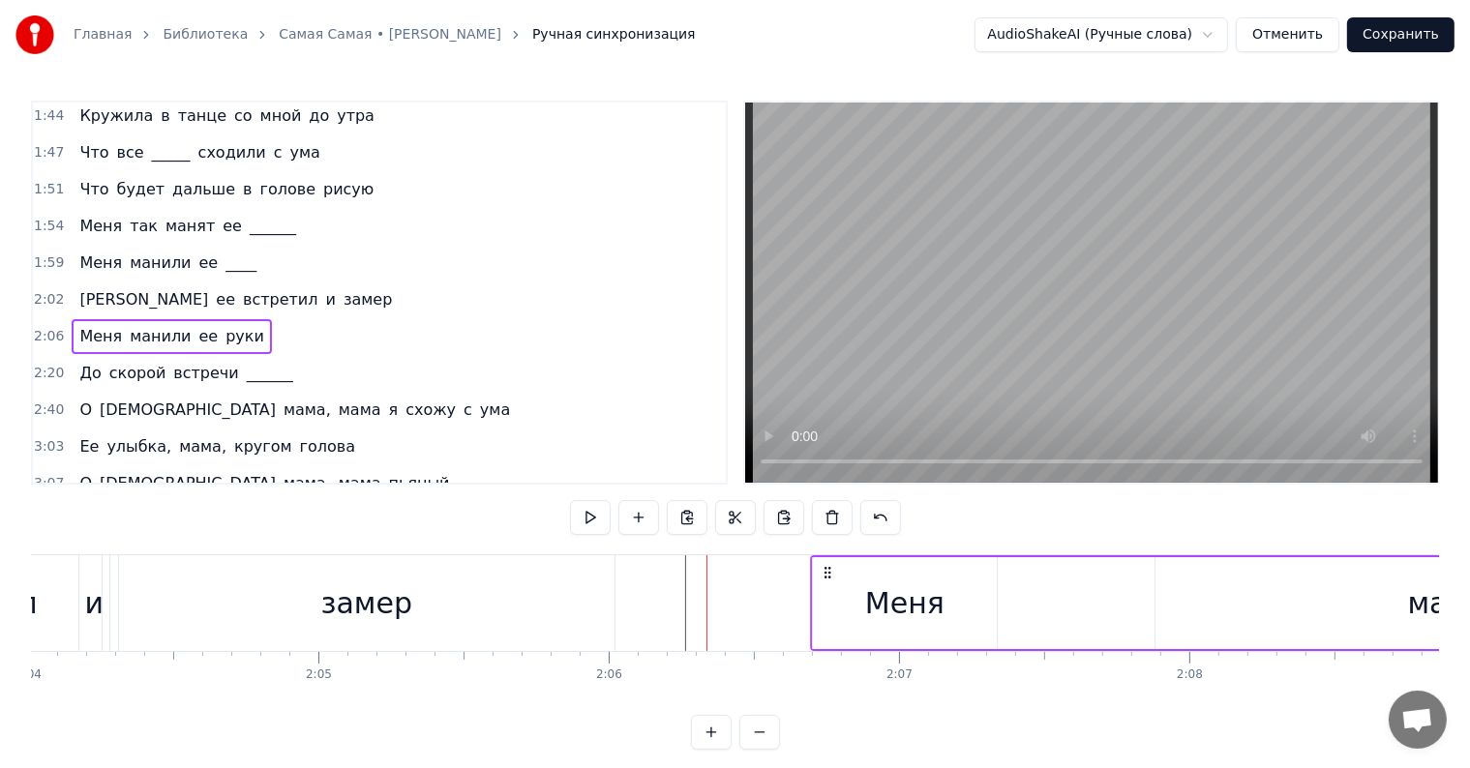
drag, startPoint x: 720, startPoint y: 567, endPoint x: 822, endPoint y: 566, distance: 102.6
click at [824, 565] on icon at bounding box center [827, 572] width 15 height 15
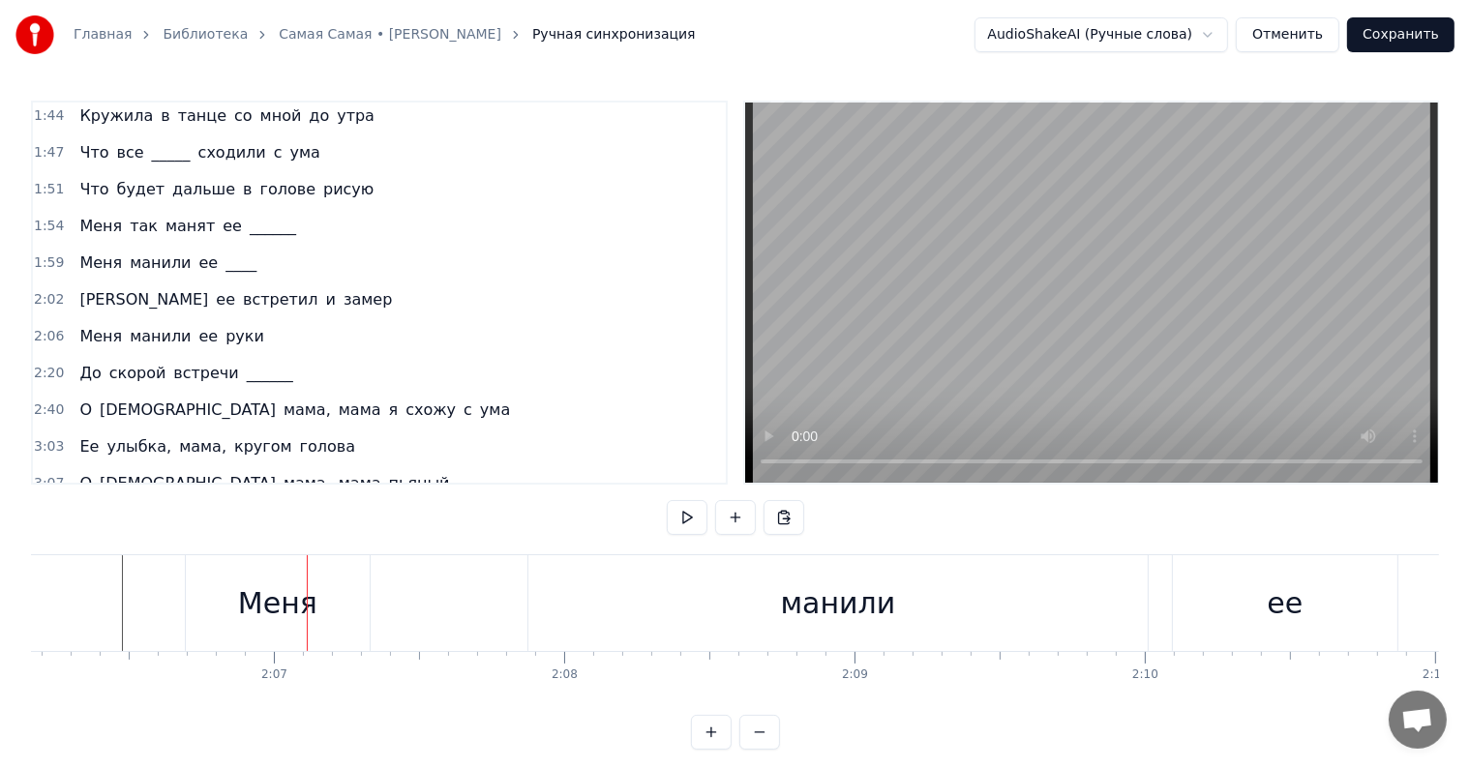
scroll to position [0, 36432]
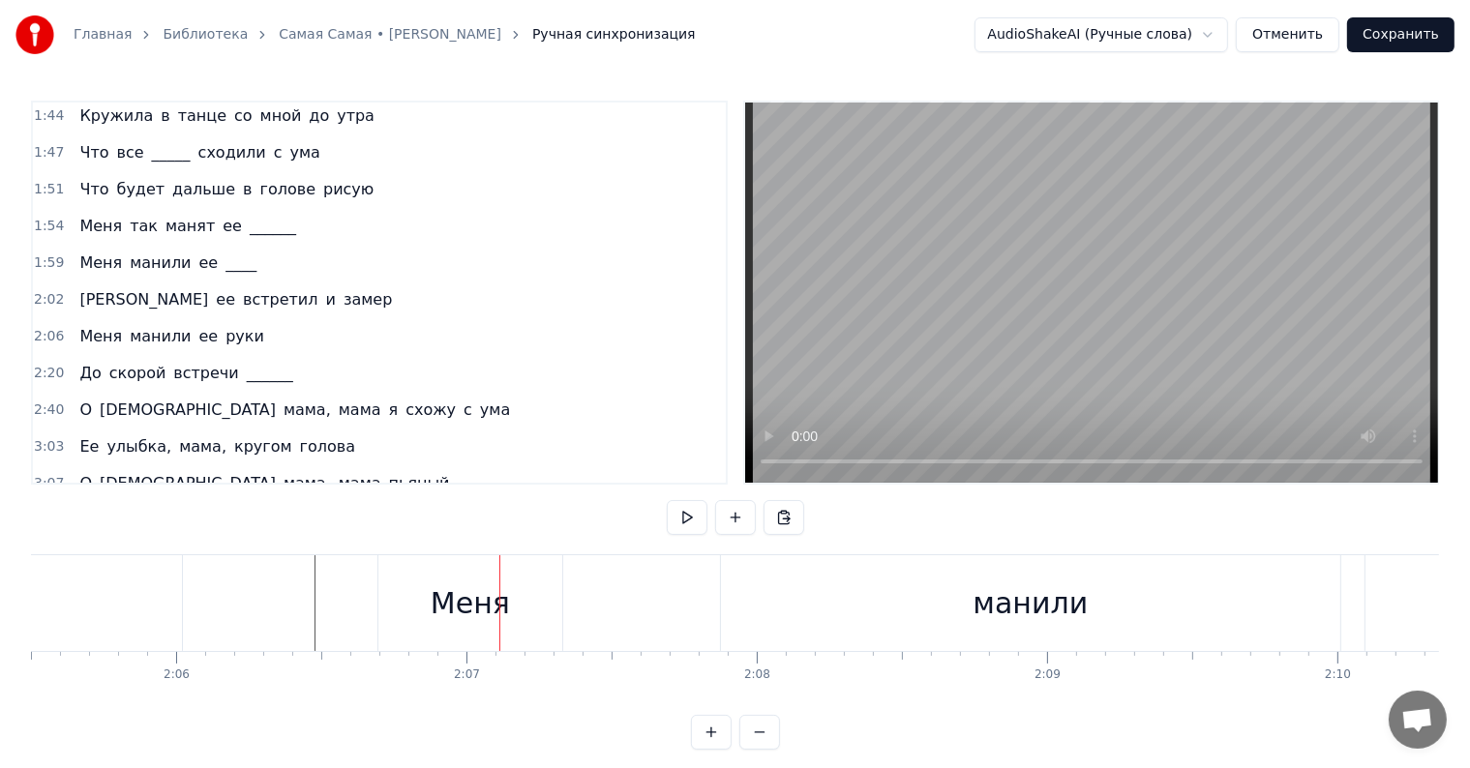
click at [72, 319] on div "Меня манили ее руки" at bounding box center [171, 336] width 199 height 35
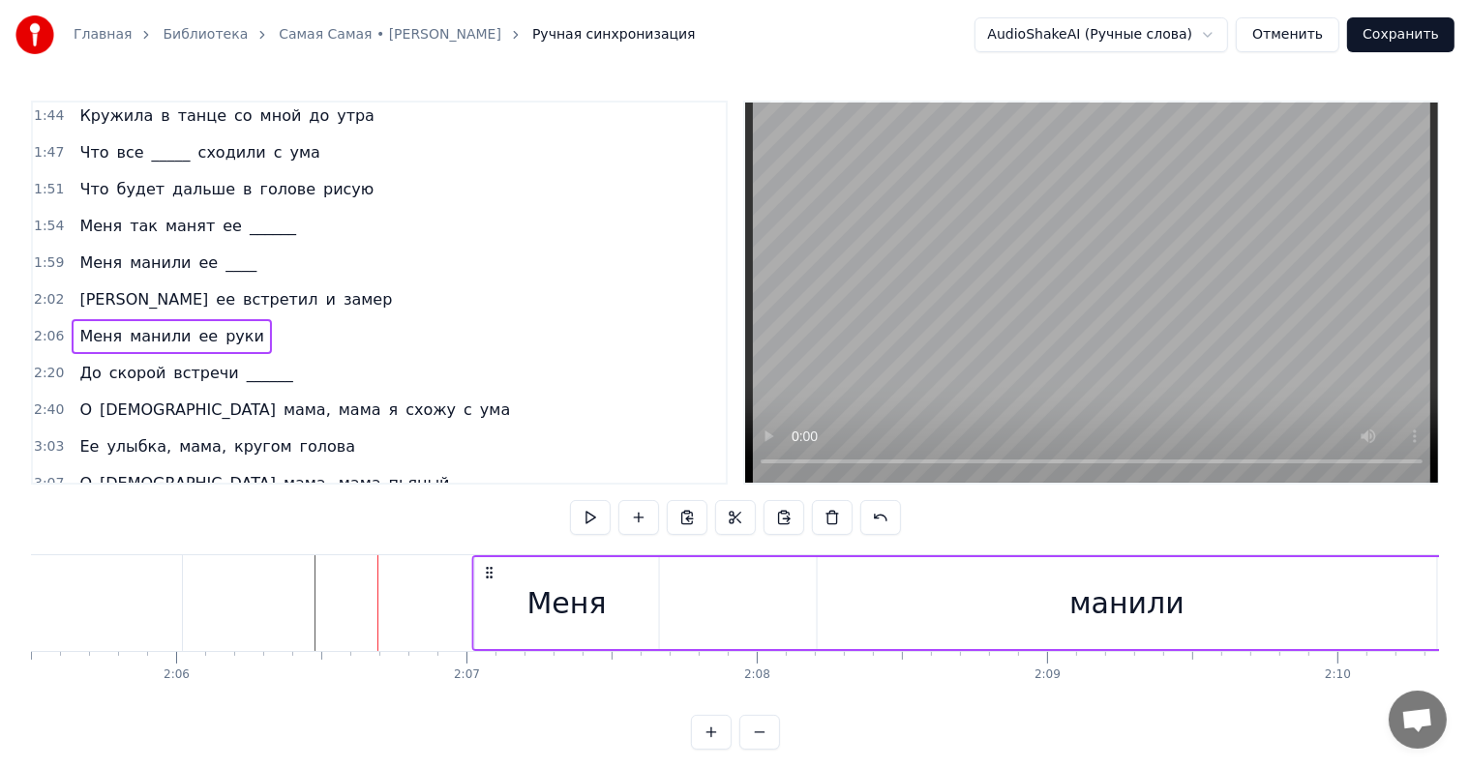
drag, startPoint x: 391, startPoint y: 570, endPoint x: 486, endPoint y: 580, distance: 95.3
click at [486, 580] on div "Меня манили ее руки" at bounding box center [1187, 603] width 1432 height 96
click at [565, 604] on div "Меня" at bounding box center [565, 604] width 79 height 44
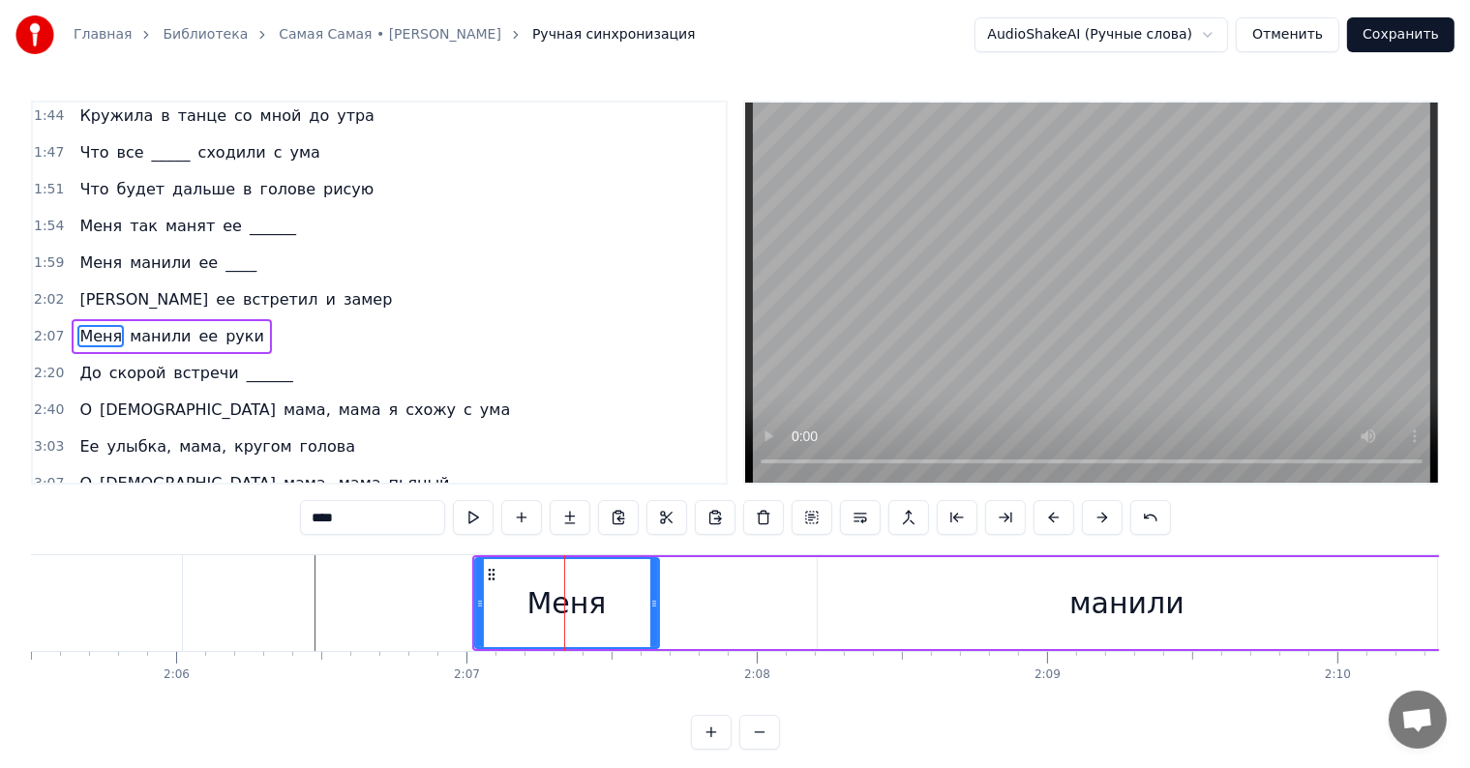
scroll to position [753, 0]
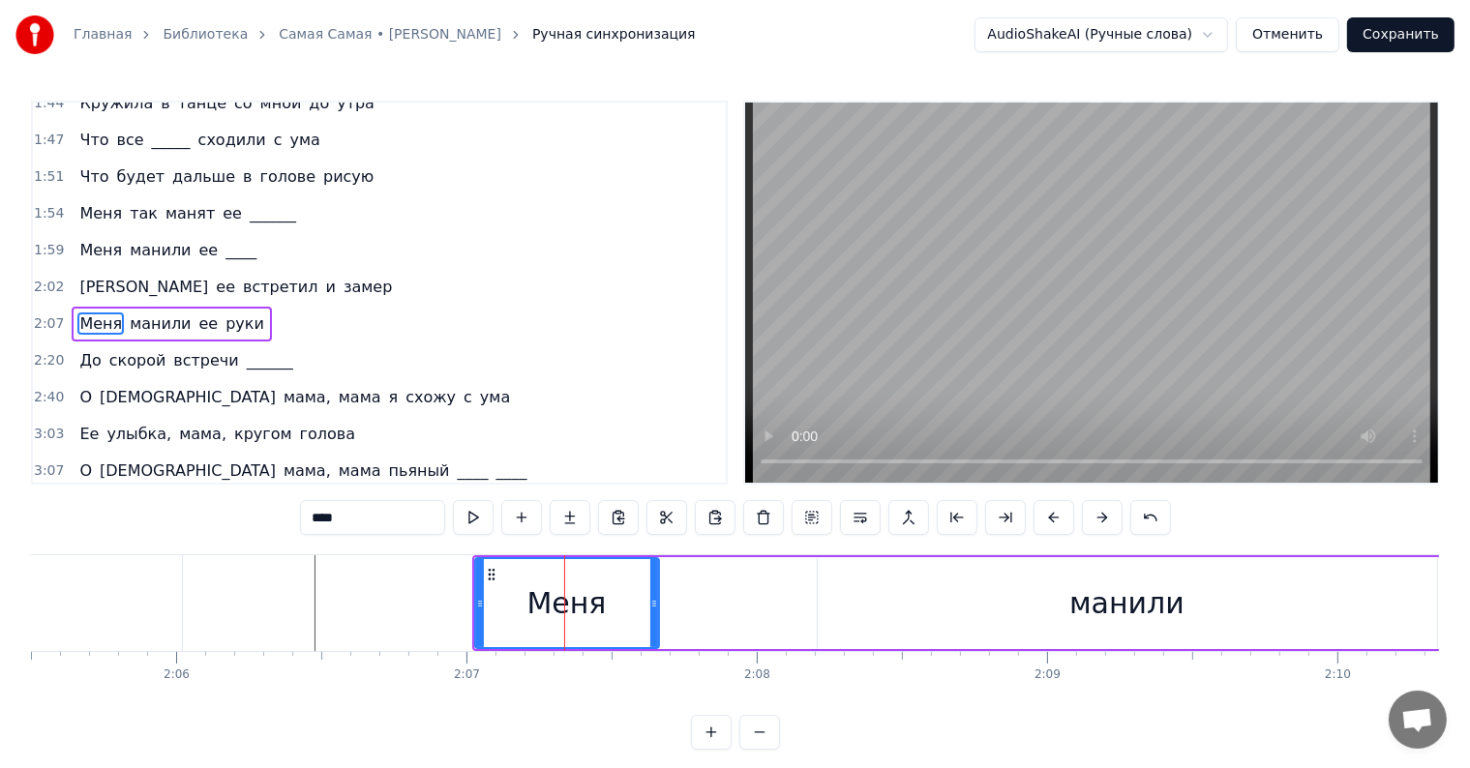
click at [1157, 600] on div "манили" at bounding box center [1126, 604] width 115 height 44
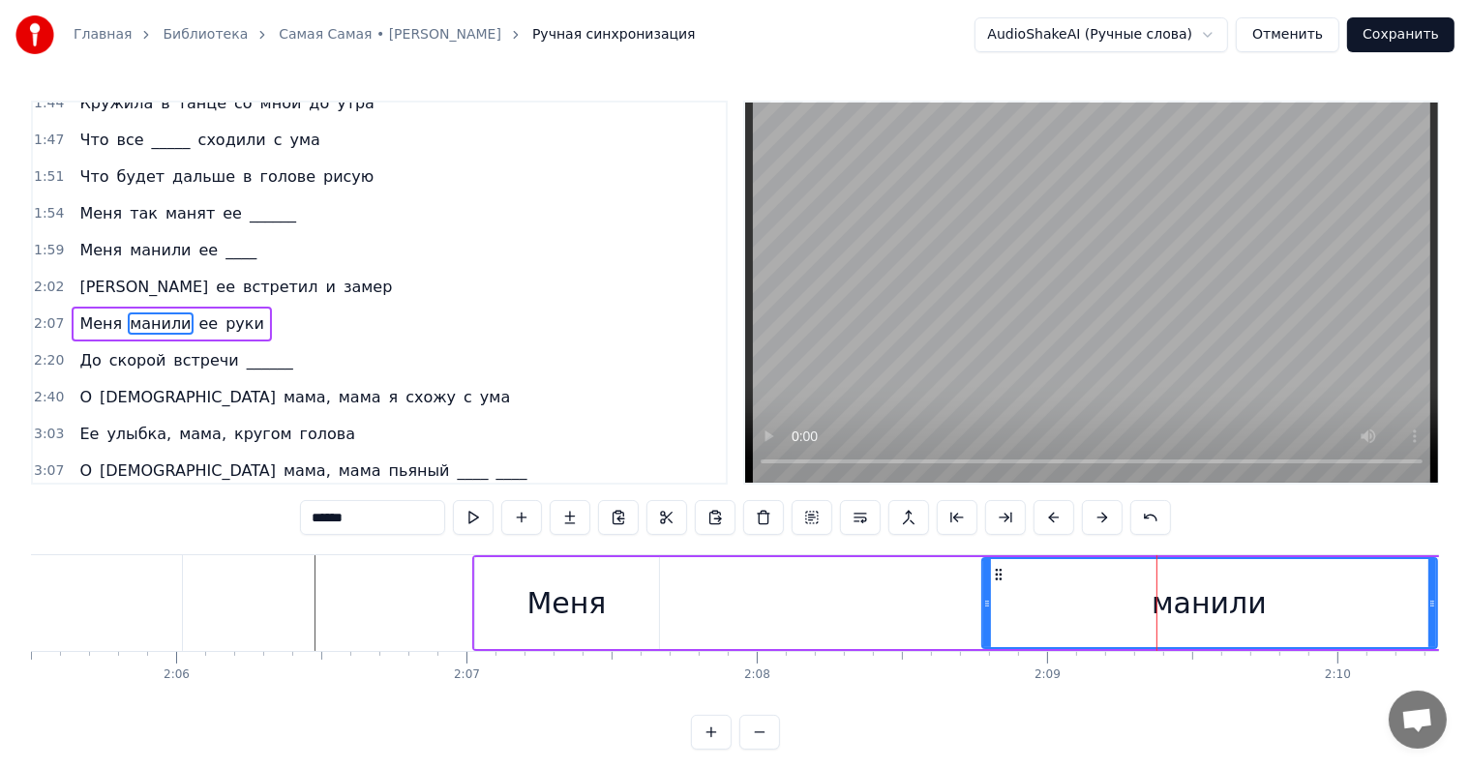
drag, startPoint x: 819, startPoint y: 604, endPoint x: 983, endPoint y: 605, distance: 164.5
click at [983, 605] on icon at bounding box center [987, 603] width 8 height 15
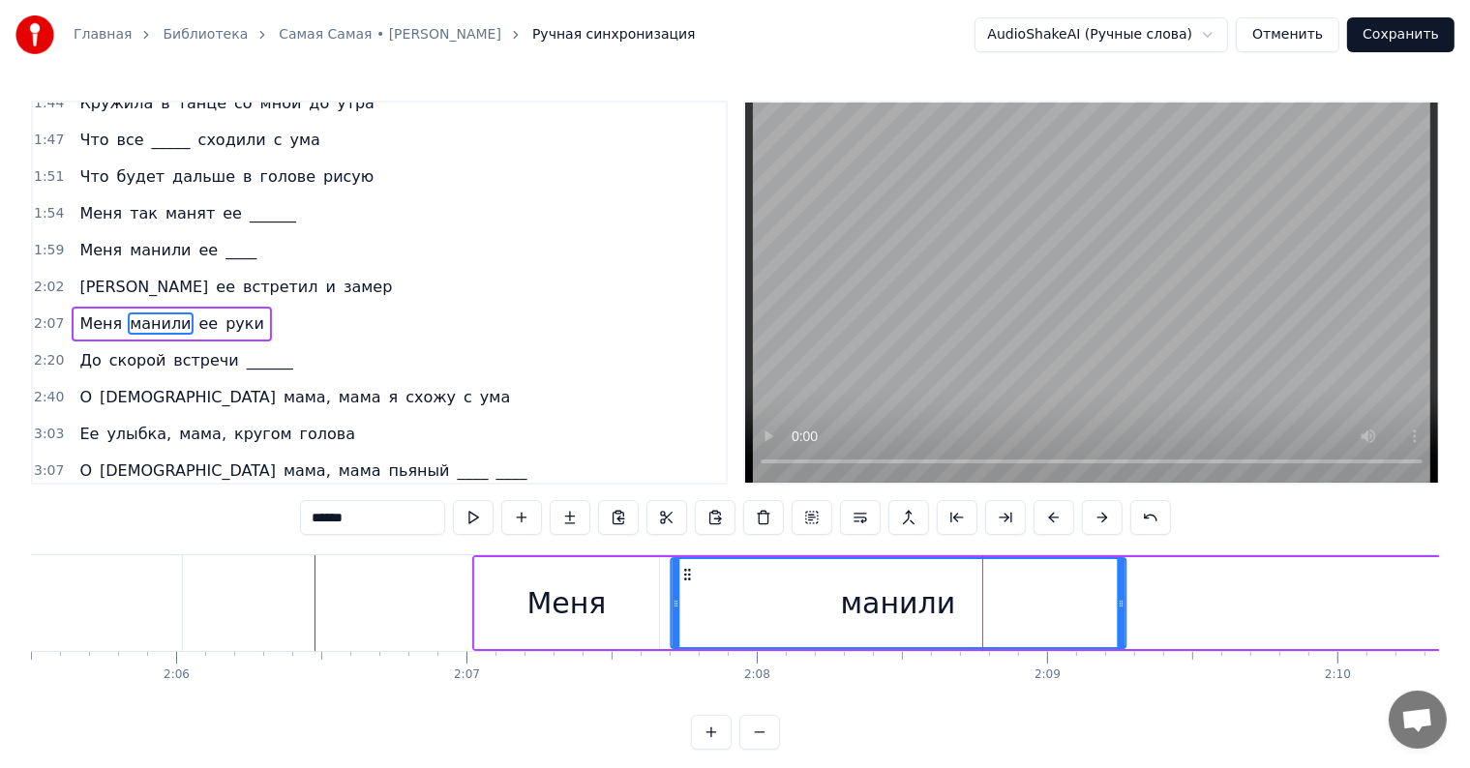
drag, startPoint x: 995, startPoint y: 575, endPoint x: 684, endPoint y: 585, distance: 310.8
click at [684, 585] on div "манили" at bounding box center [898, 603] width 453 height 88
click at [475, 589] on div "Меня" at bounding box center [567, 603] width 184 height 92
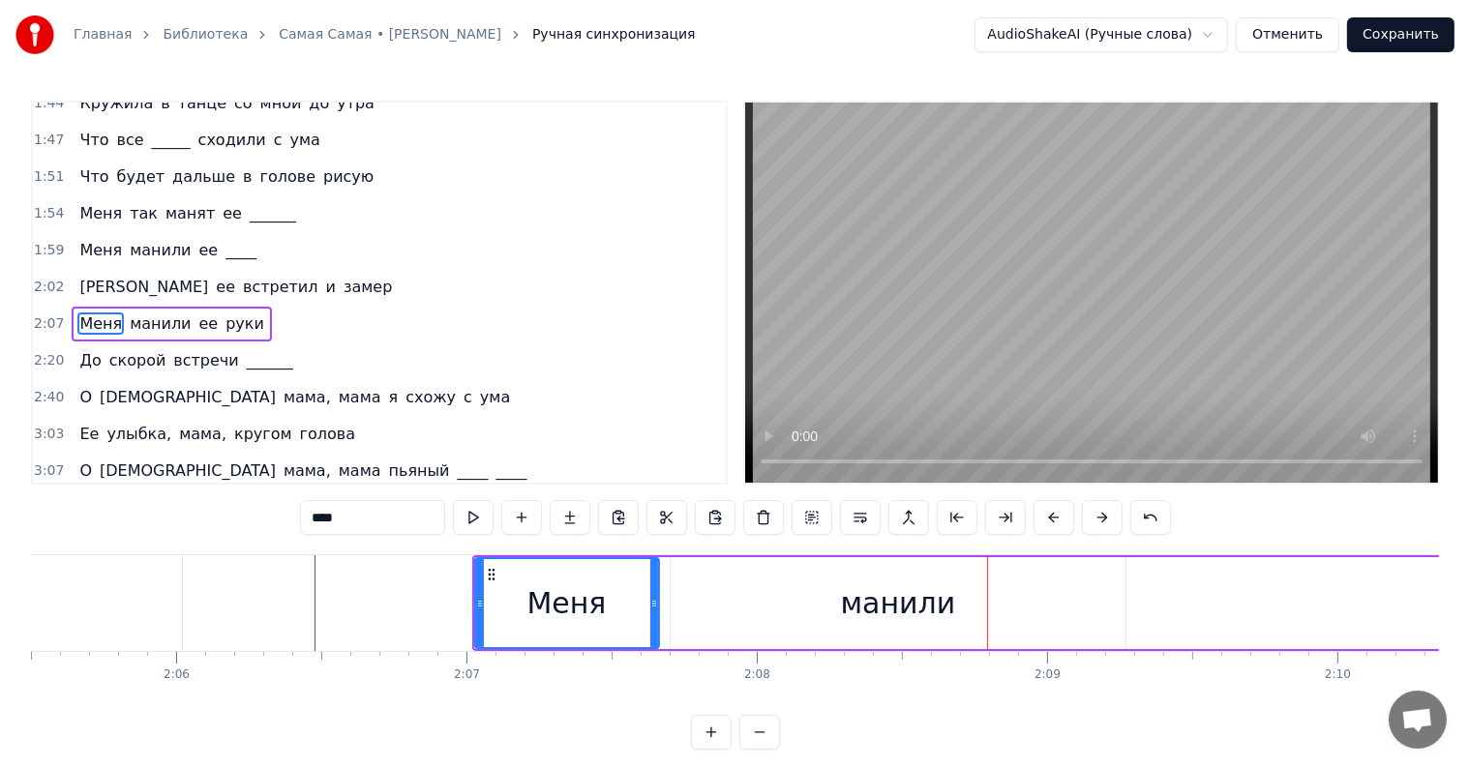
click at [965, 608] on div "манили" at bounding box center [898, 603] width 455 height 92
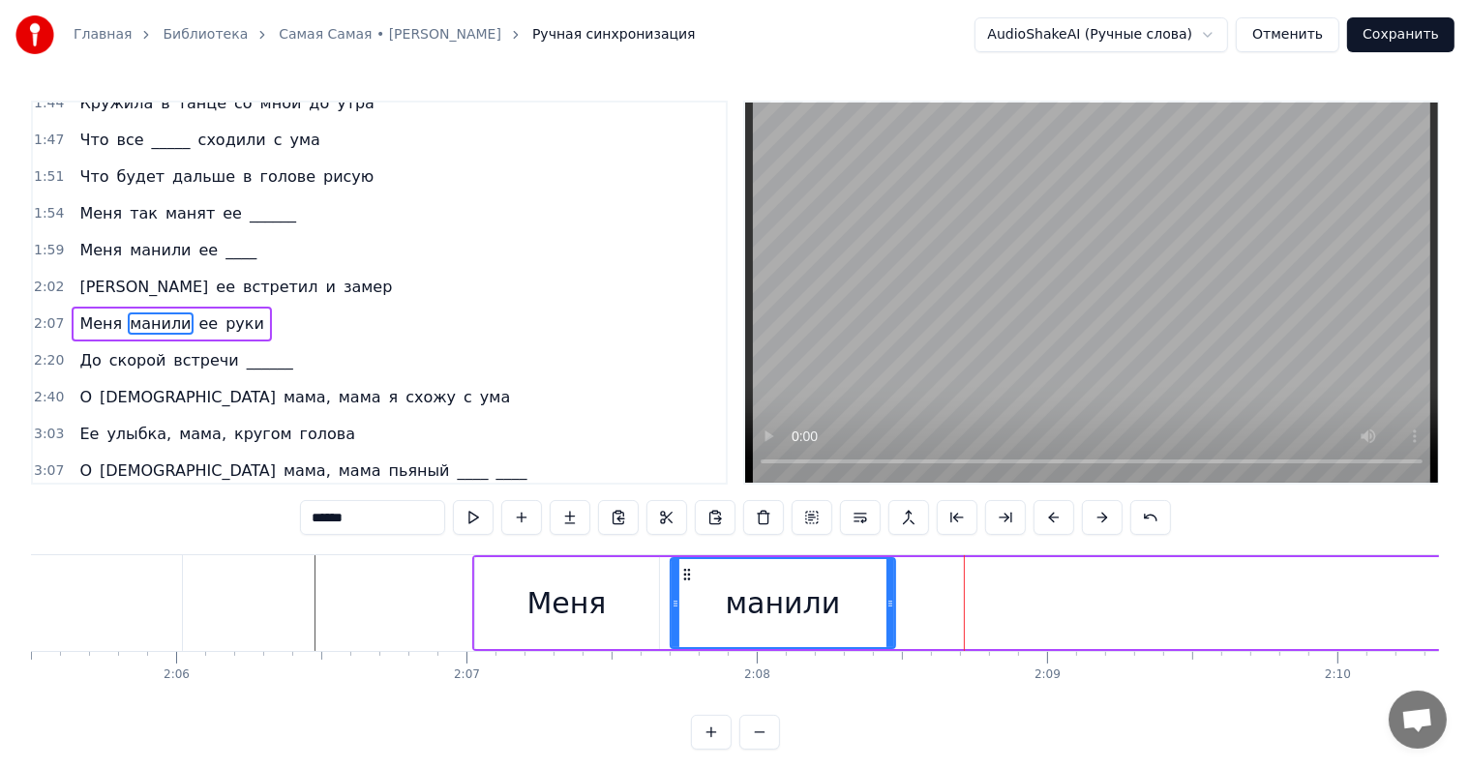
drag, startPoint x: 1111, startPoint y: 603, endPoint x: 890, endPoint y: 602, distance: 220.6
click at [890, 602] on icon at bounding box center [890, 603] width 8 height 15
click at [197, 313] on span "ее" at bounding box center [208, 324] width 23 height 23
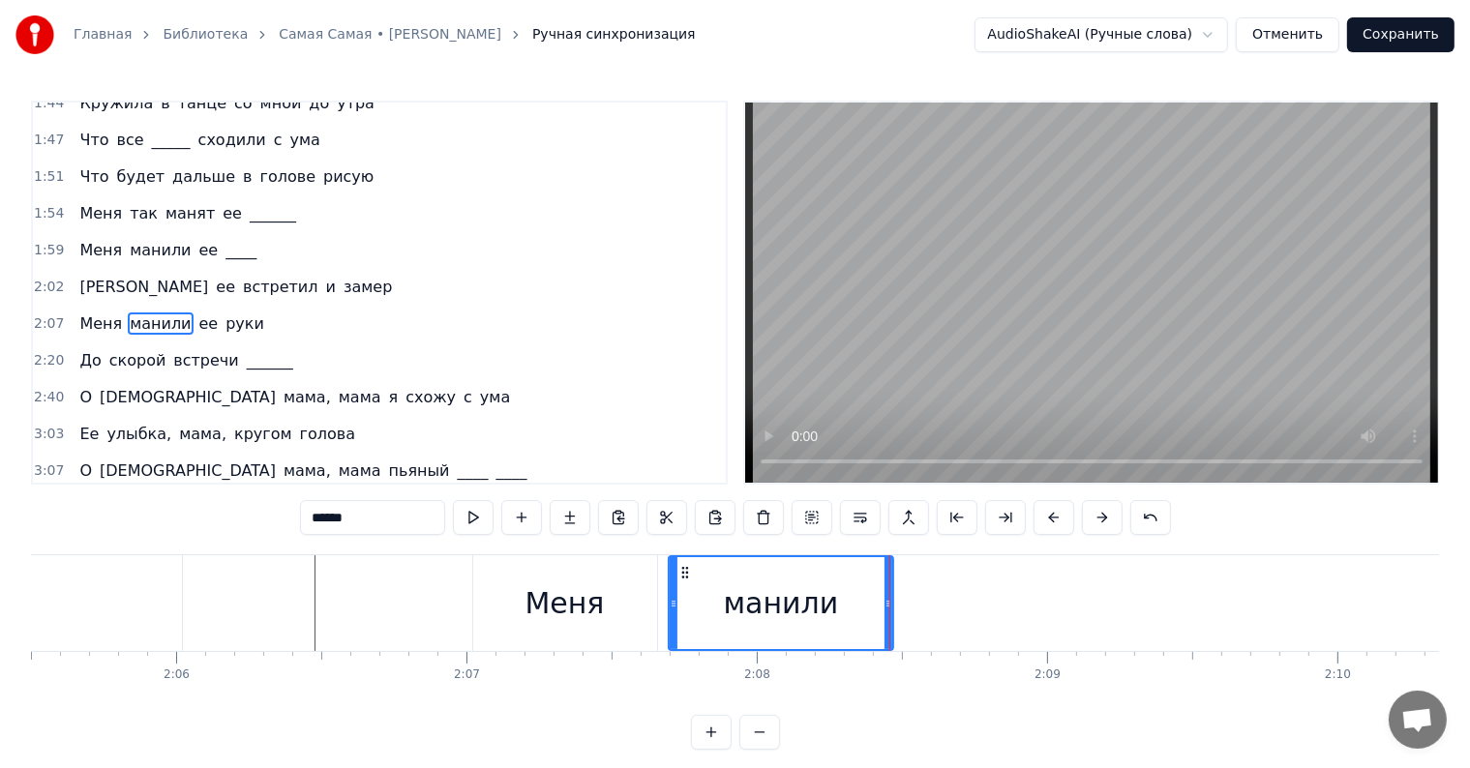
click at [197, 313] on span "ее" at bounding box center [208, 324] width 23 height 22
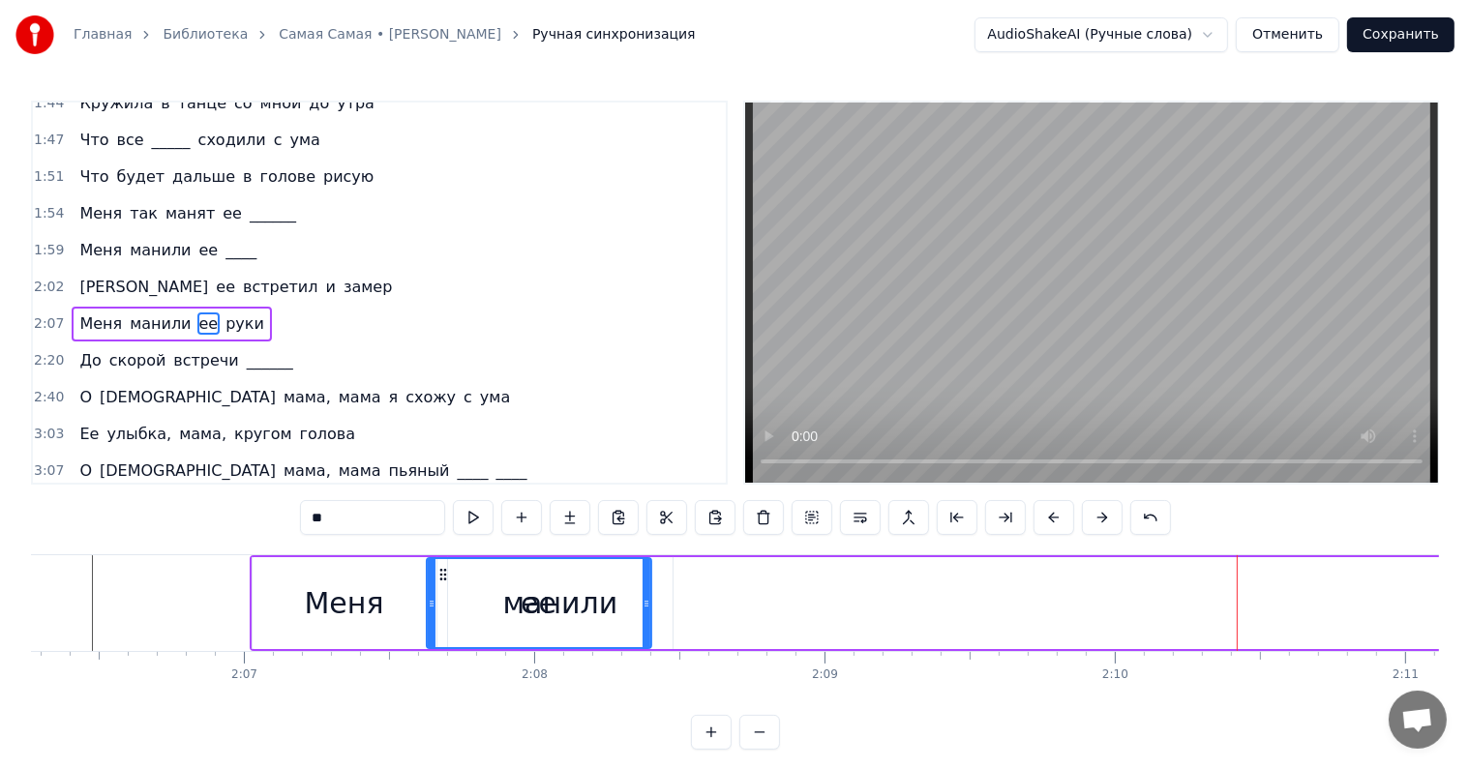
scroll to position [0, 36649]
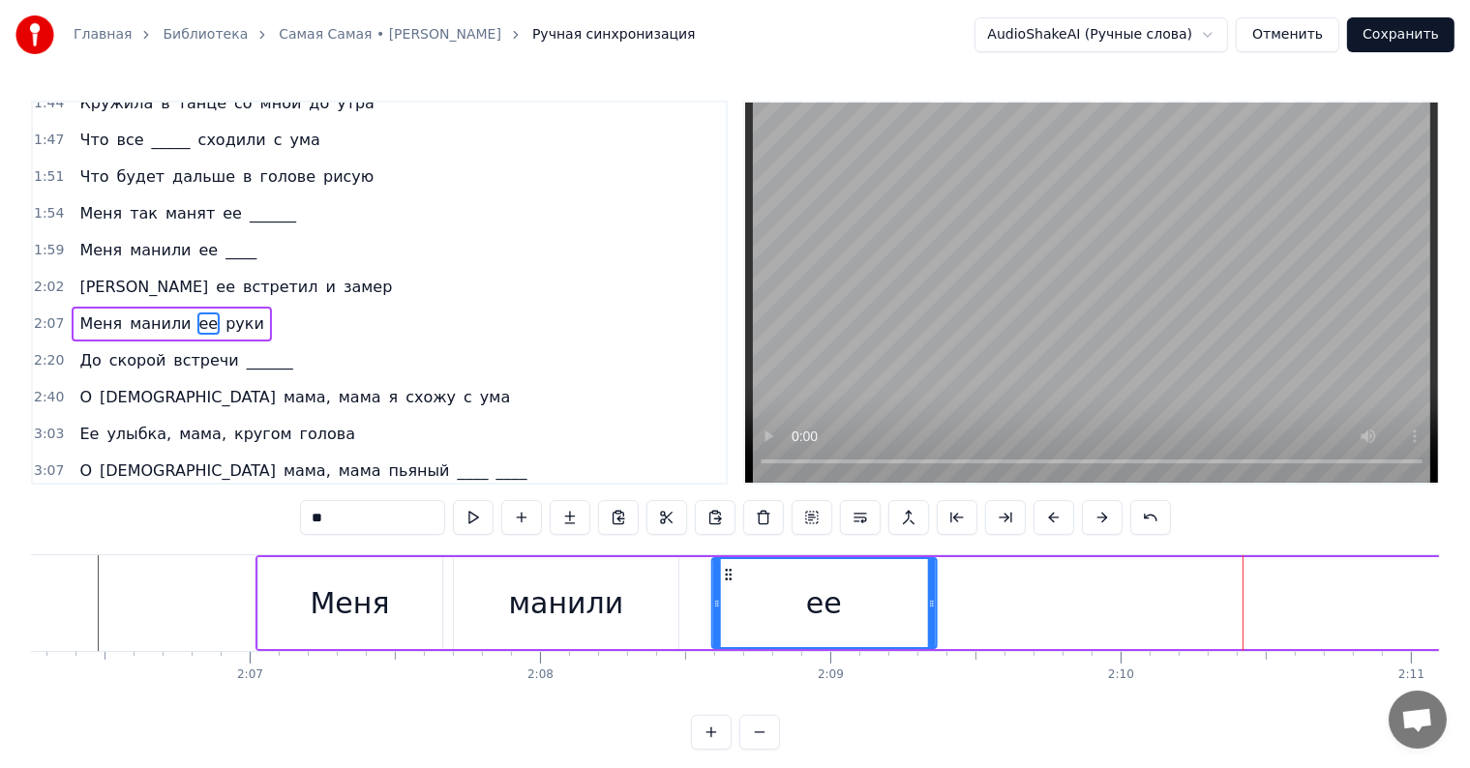
drag, startPoint x: 72, startPoint y: 579, endPoint x: 724, endPoint y: 604, distance: 652.7
click at [724, 604] on div "ее" at bounding box center [823, 603] width 223 height 88
click at [224, 313] on span "руки" at bounding box center [245, 324] width 43 height 22
type input "****"
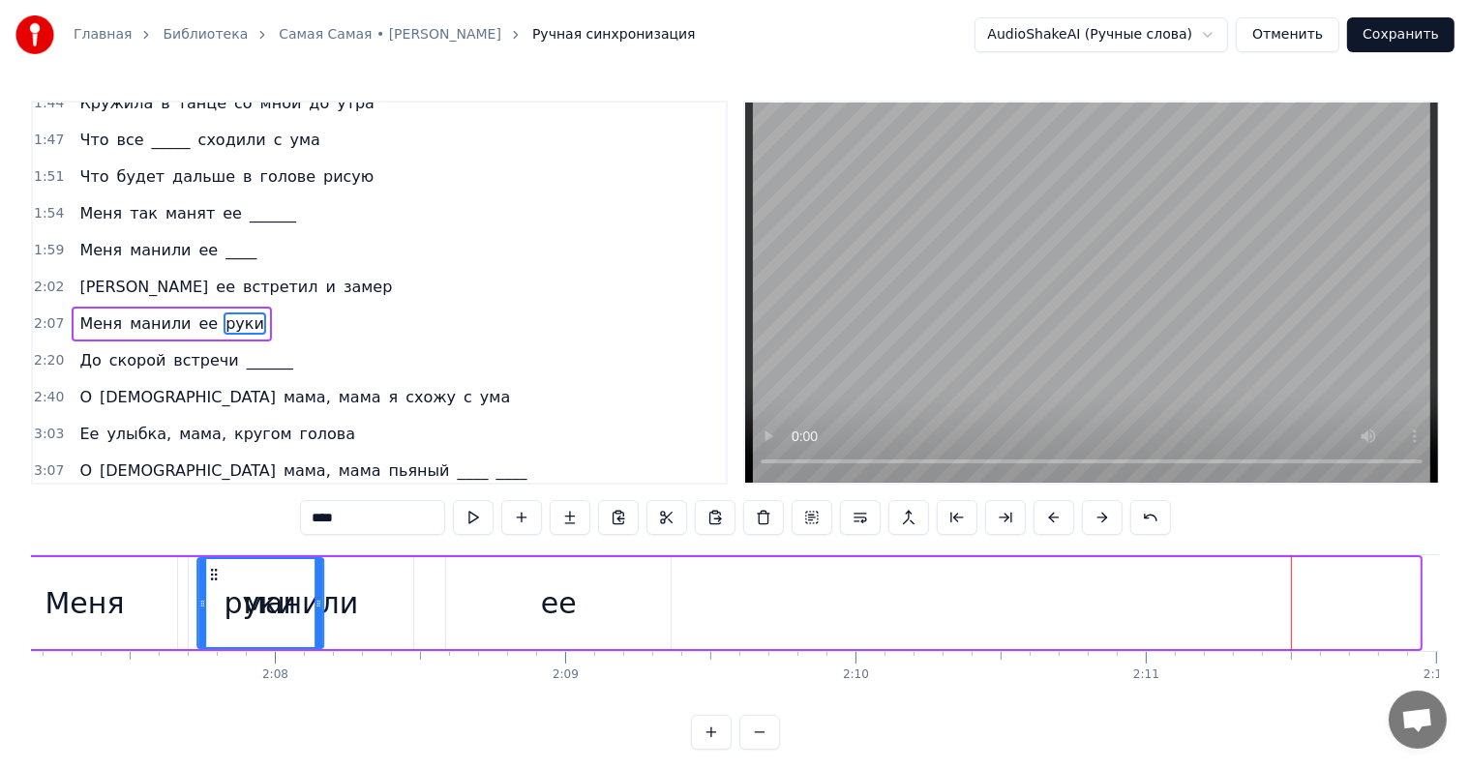
scroll to position [0, 36823]
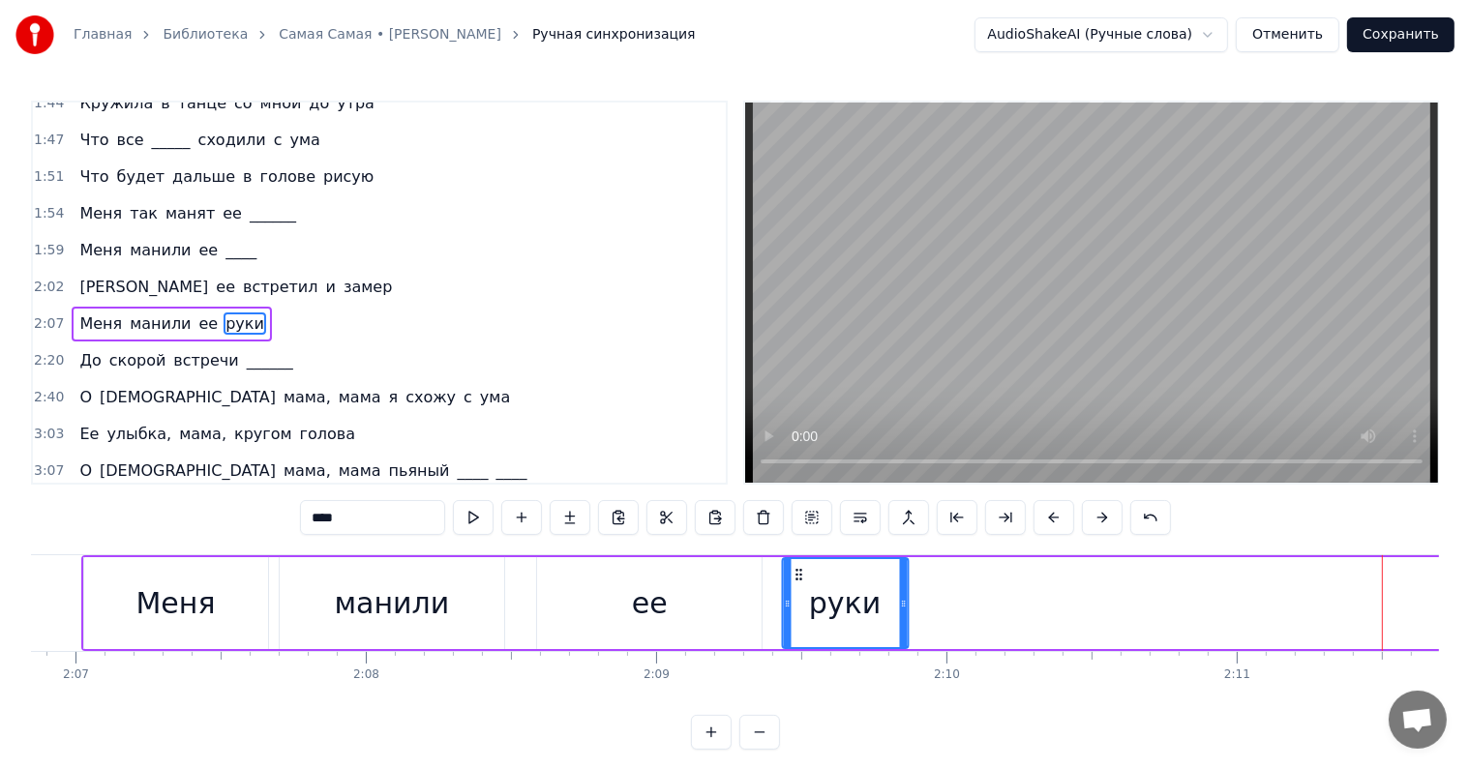
drag, startPoint x: 126, startPoint y: 577, endPoint x: 803, endPoint y: 588, distance: 677.5
click at [797, 602] on div "руки" at bounding box center [845, 603] width 124 height 88
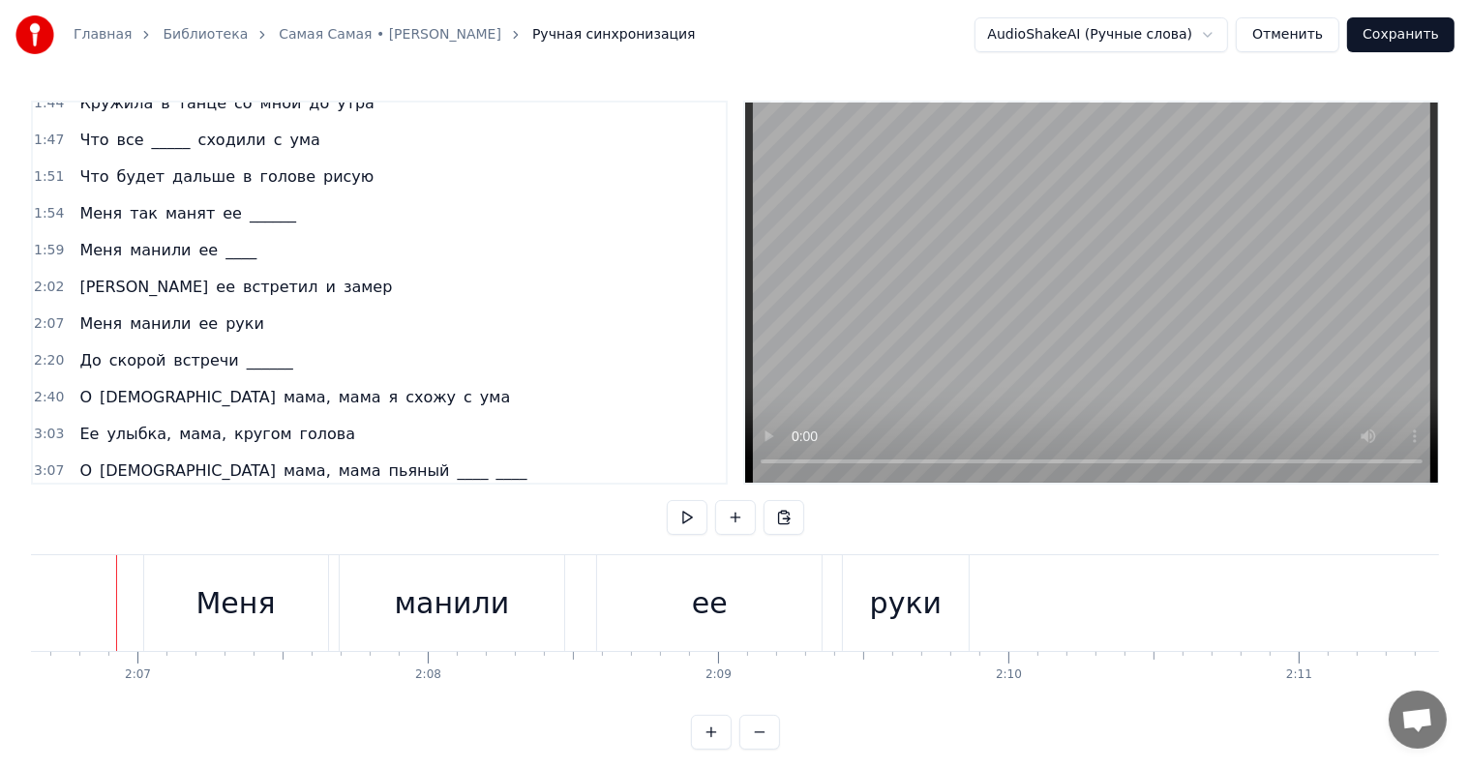
scroll to position [0, 36749]
drag, startPoint x: 744, startPoint y: 642, endPoint x: 763, endPoint y: 624, distance: 25.3
click at [743, 642] on div "ее" at bounding box center [721, 603] width 224 height 96
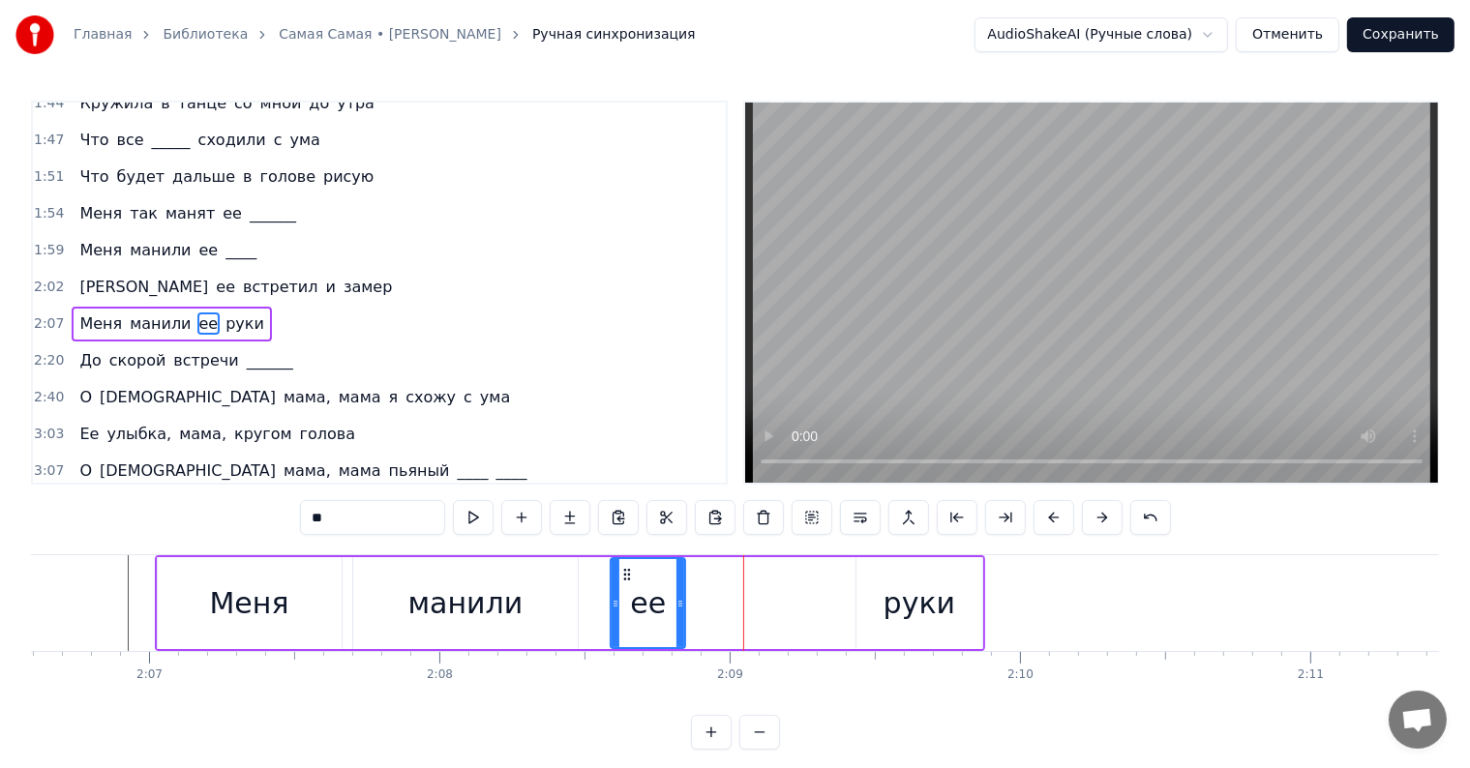
drag, startPoint x: 830, startPoint y: 599, endPoint x: 692, endPoint y: 601, distance: 138.4
click at [684, 601] on icon at bounding box center [680, 603] width 8 height 15
click at [814, 601] on div "Меня манили ее руки" at bounding box center [570, 603] width 830 height 96
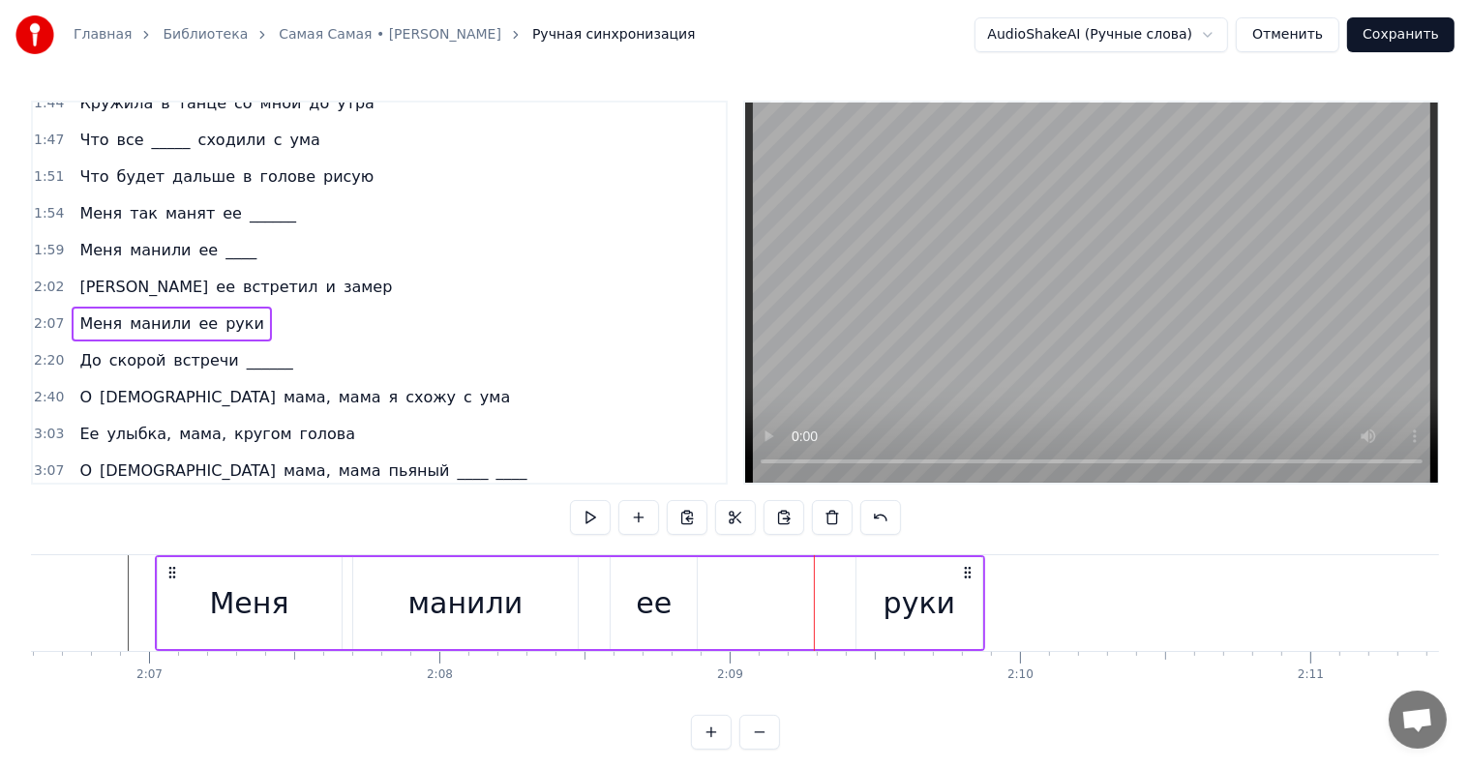
click at [902, 596] on div "руки" at bounding box center [919, 604] width 72 height 44
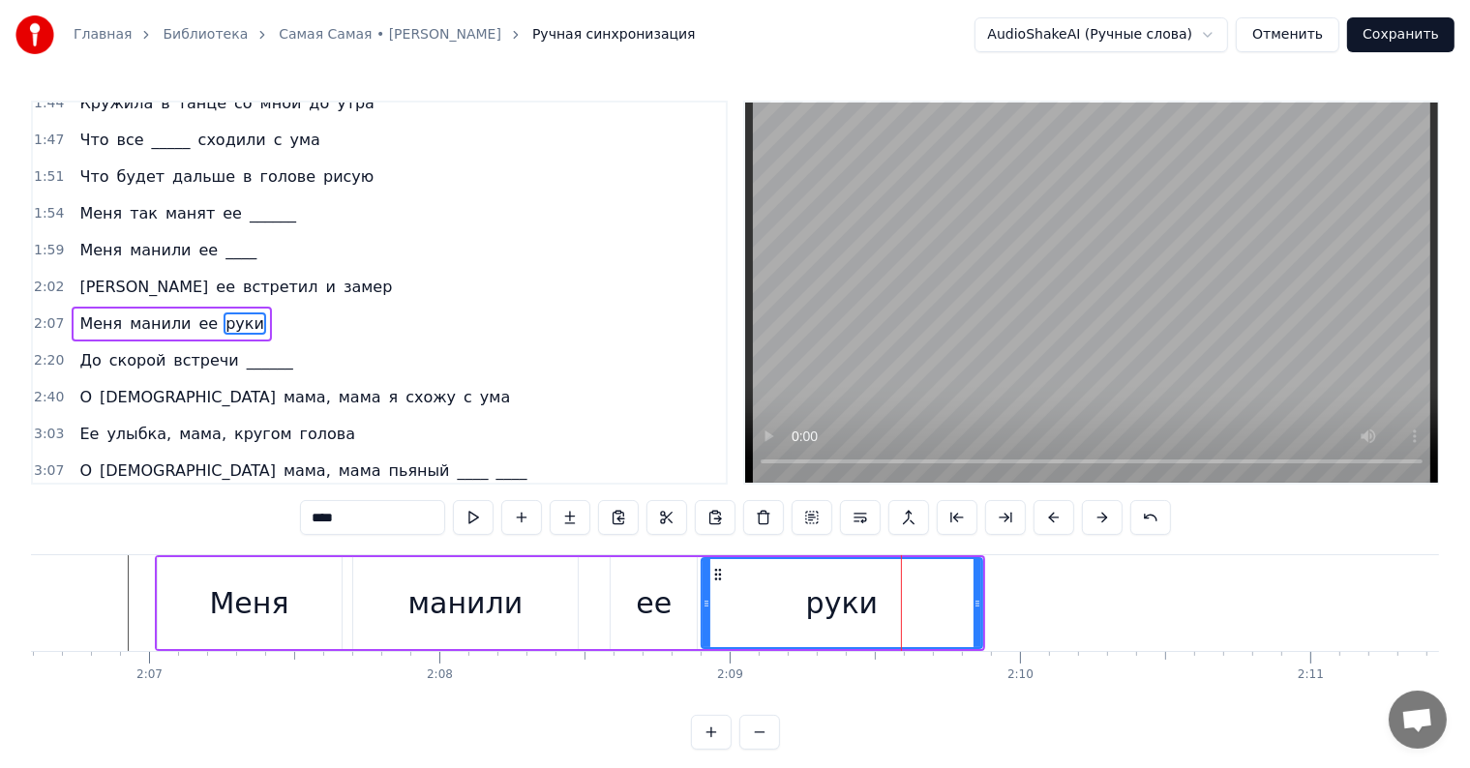
drag, startPoint x: 858, startPoint y: 600, endPoint x: 703, endPoint y: 603, distance: 154.9
click at [703, 603] on icon at bounding box center [707, 603] width 8 height 15
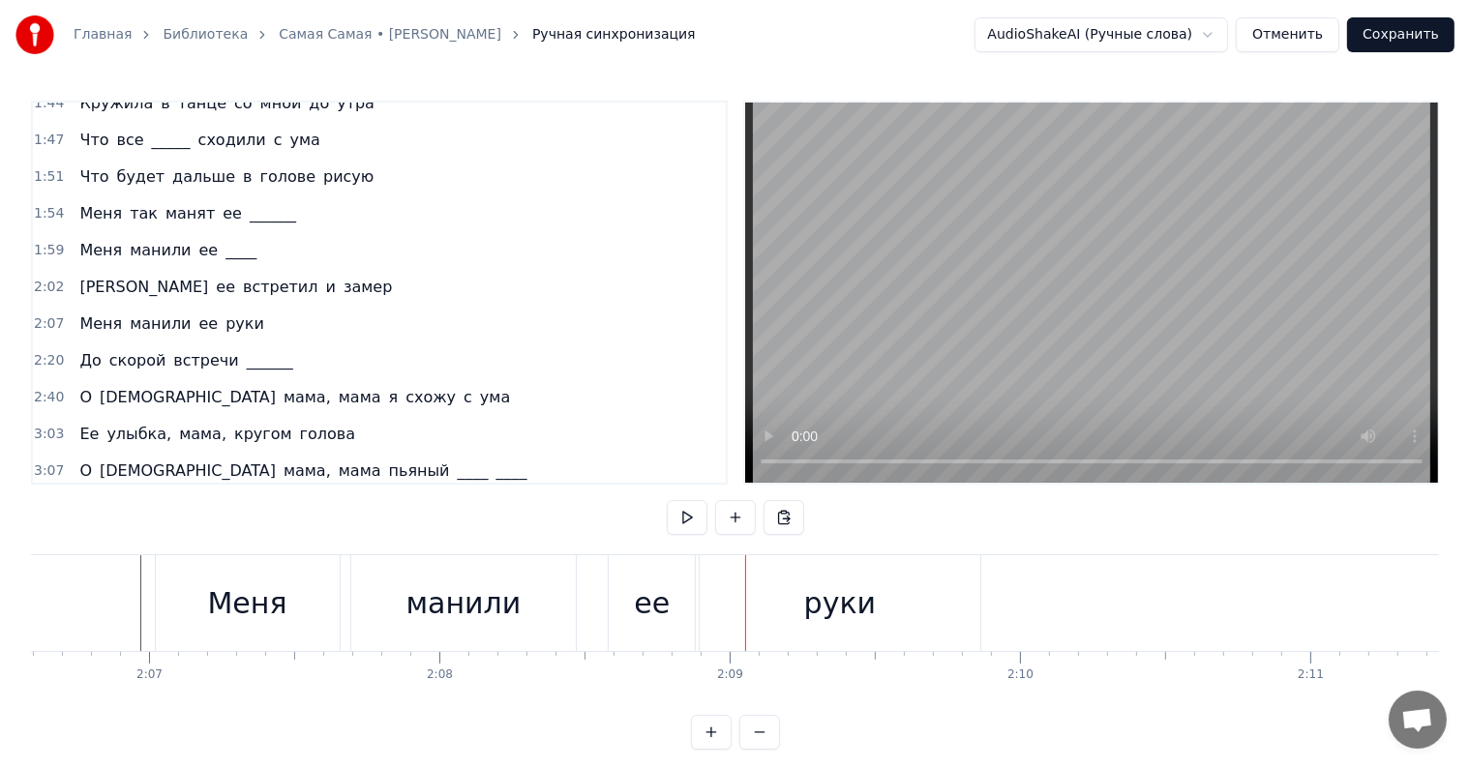
click at [488, 612] on div "манили" at bounding box center [463, 604] width 115 height 44
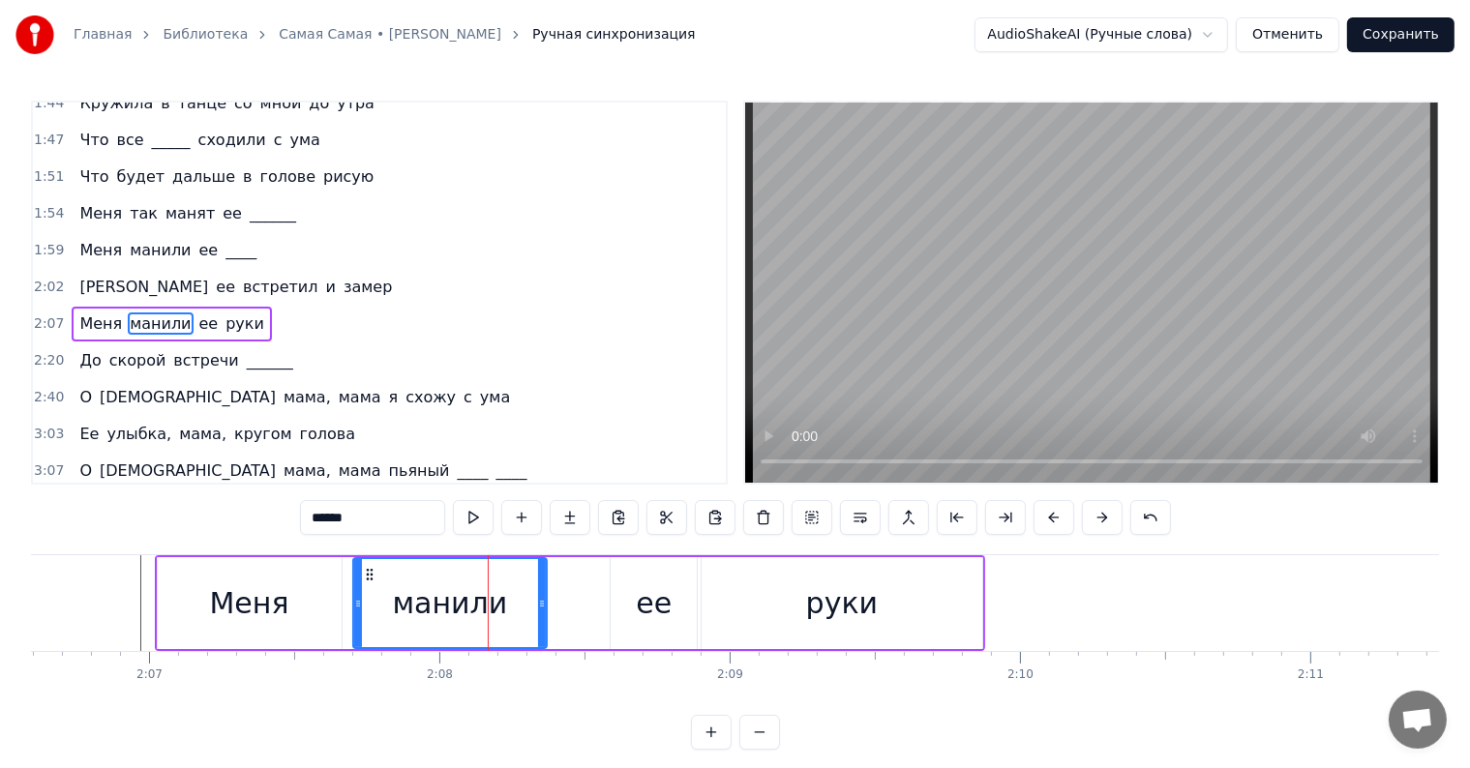
drag, startPoint x: 570, startPoint y: 600, endPoint x: 550, endPoint y: 592, distance: 21.7
click at [538, 597] on icon at bounding box center [542, 603] width 8 height 15
click at [650, 594] on div "ее" at bounding box center [654, 604] width 36 height 44
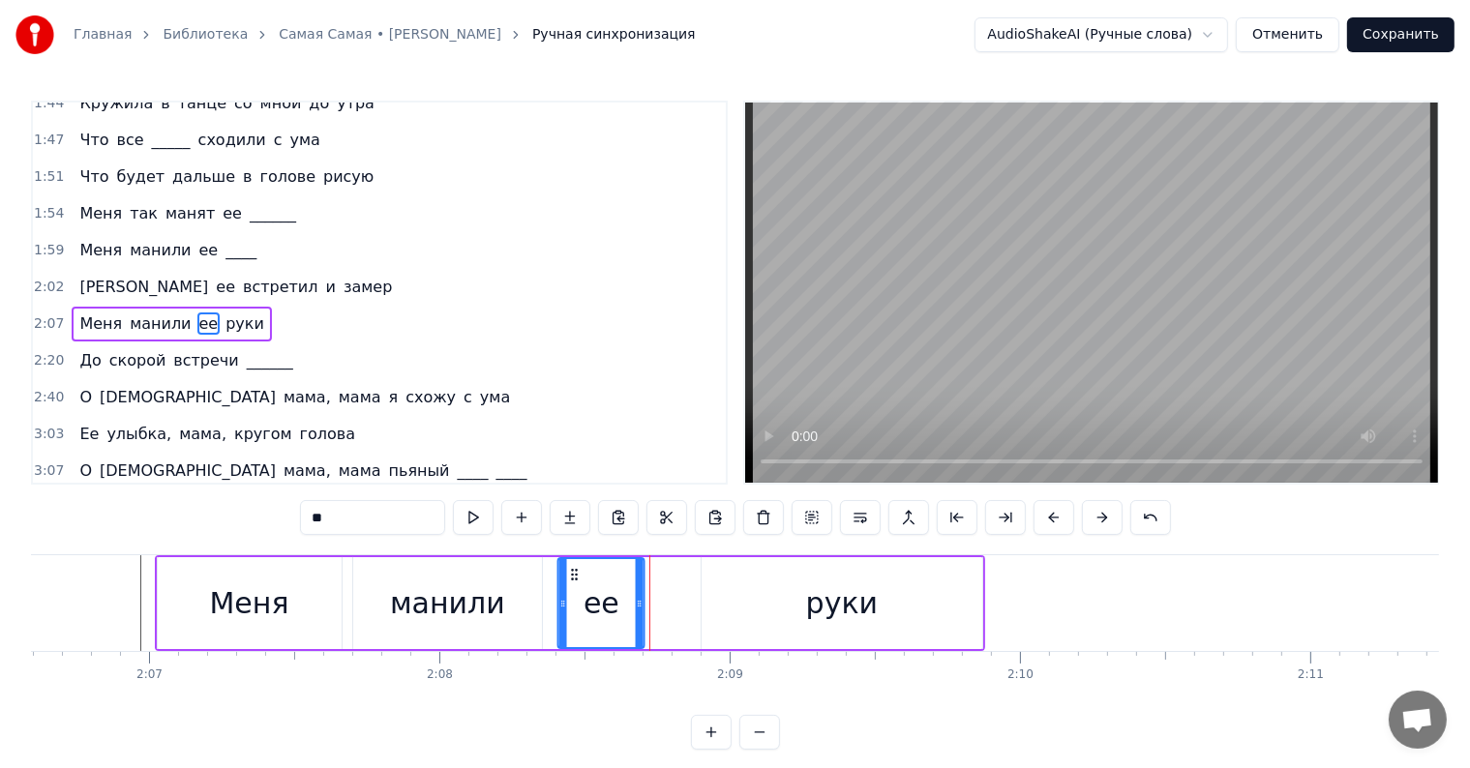
drag, startPoint x: 623, startPoint y: 574, endPoint x: 558, endPoint y: 572, distance: 64.9
click at [567, 572] on icon at bounding box center [574, 574] width 15 height 15
click at [806, 603] on div "руки" at bounding box center [842, 603] width 281 height 92
type input "****"
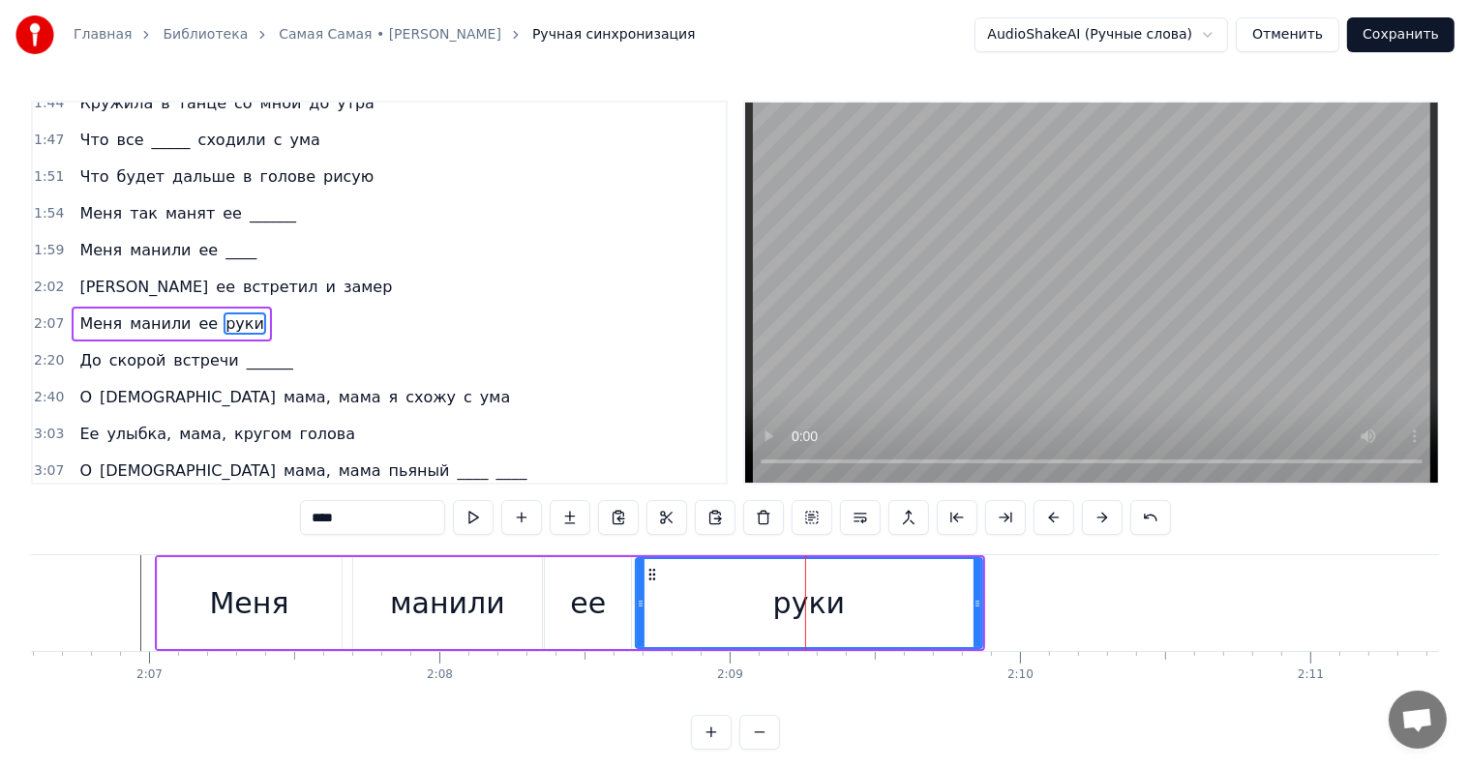
drag, startPoint x: 703, startPoint y: 607, endPoint x: 619, endPoint y: 607, distance: 83.2
click at [637, 607] on icon at bounding box center [641, 603] width 8 height 15
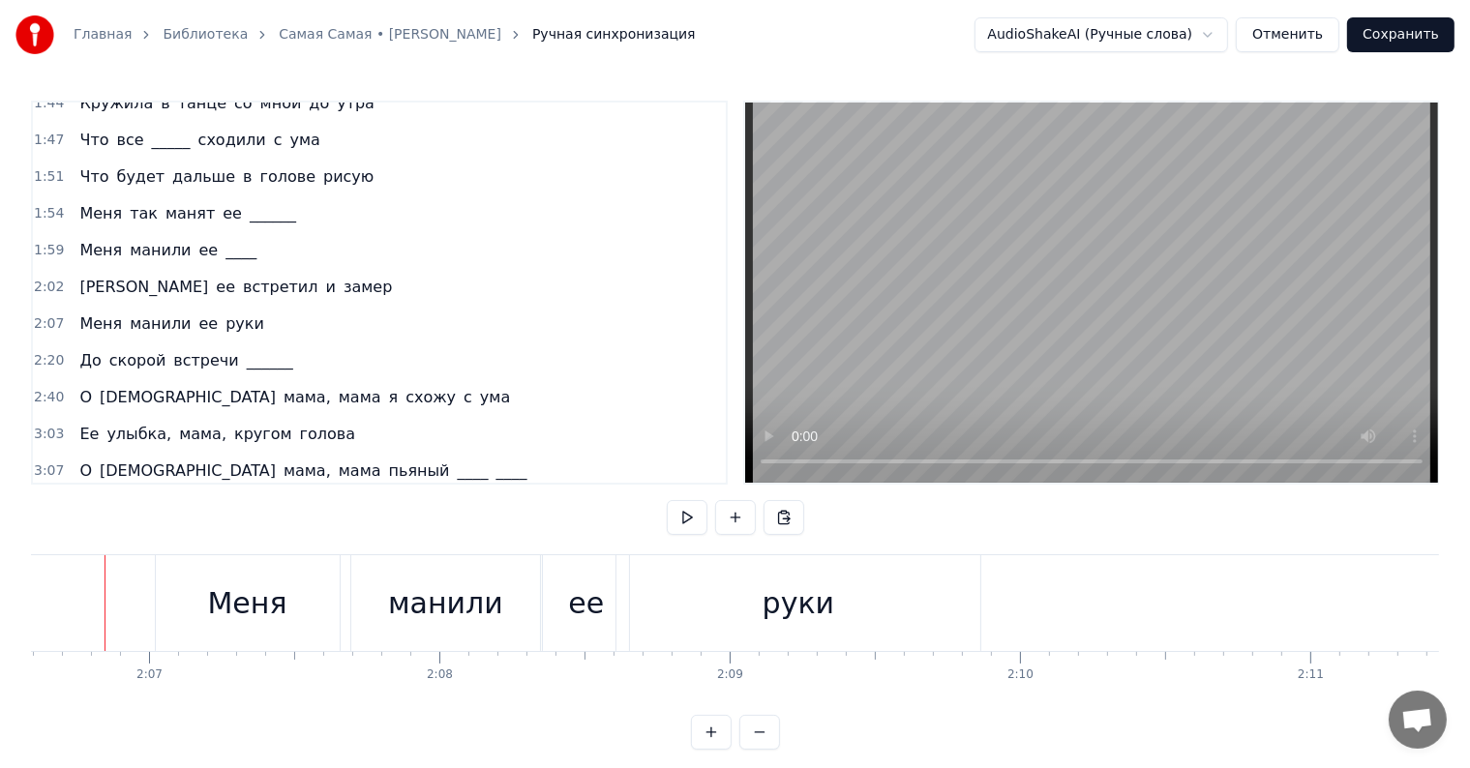
scroll to position [0, 36726]
click at [315, 615] on div "Меня" at bounding box center [271, 603] width 184 height 96
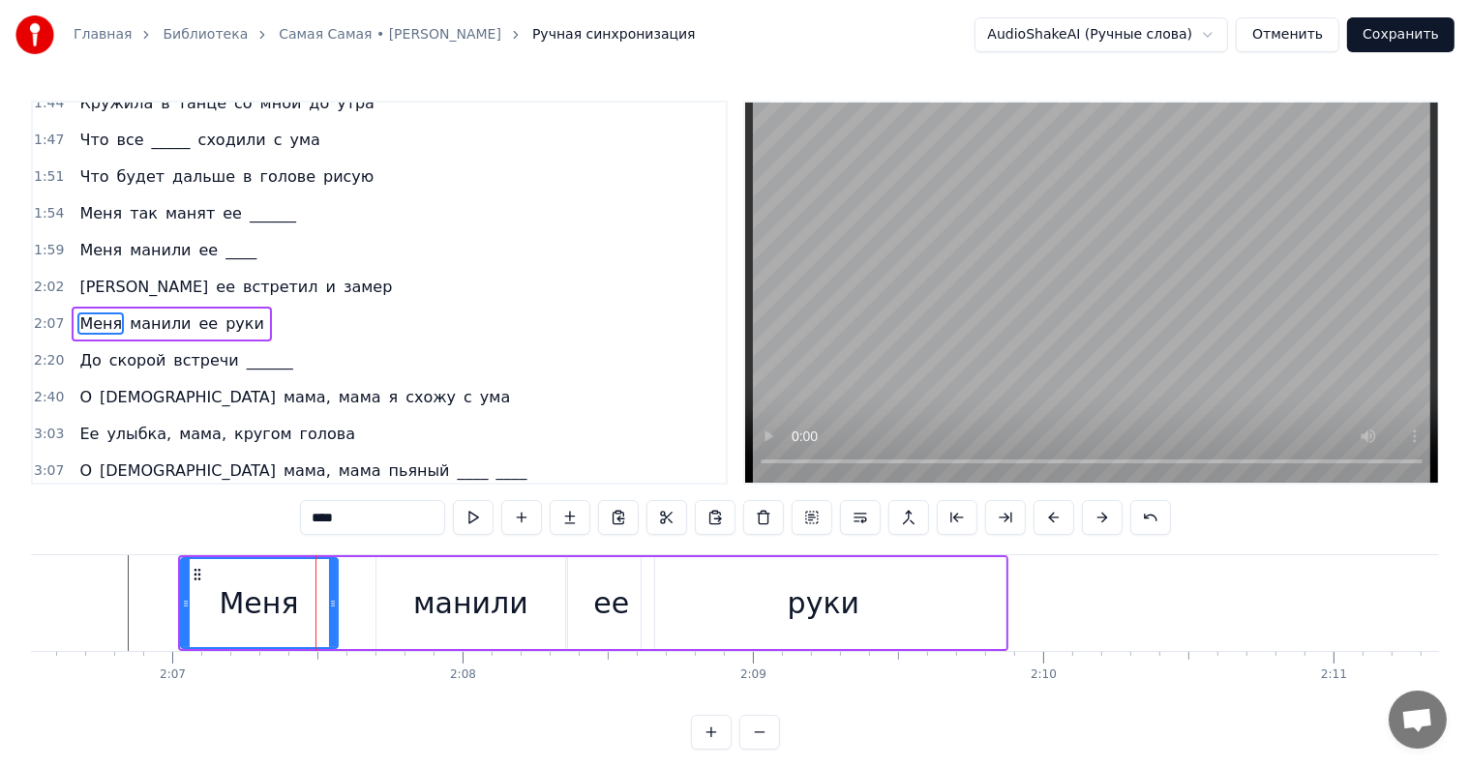
drag, startPoint x: 348, startPoint y: 602, endPoint x: 319, endPoint y: 599, distance: 29.2
click at [329, 600] on icon at bounding box center [333, 603] width 8 height 15
click at [409, 601] on div "манили" at bounding box center [470, 603] width 189 height 92
type input "******"
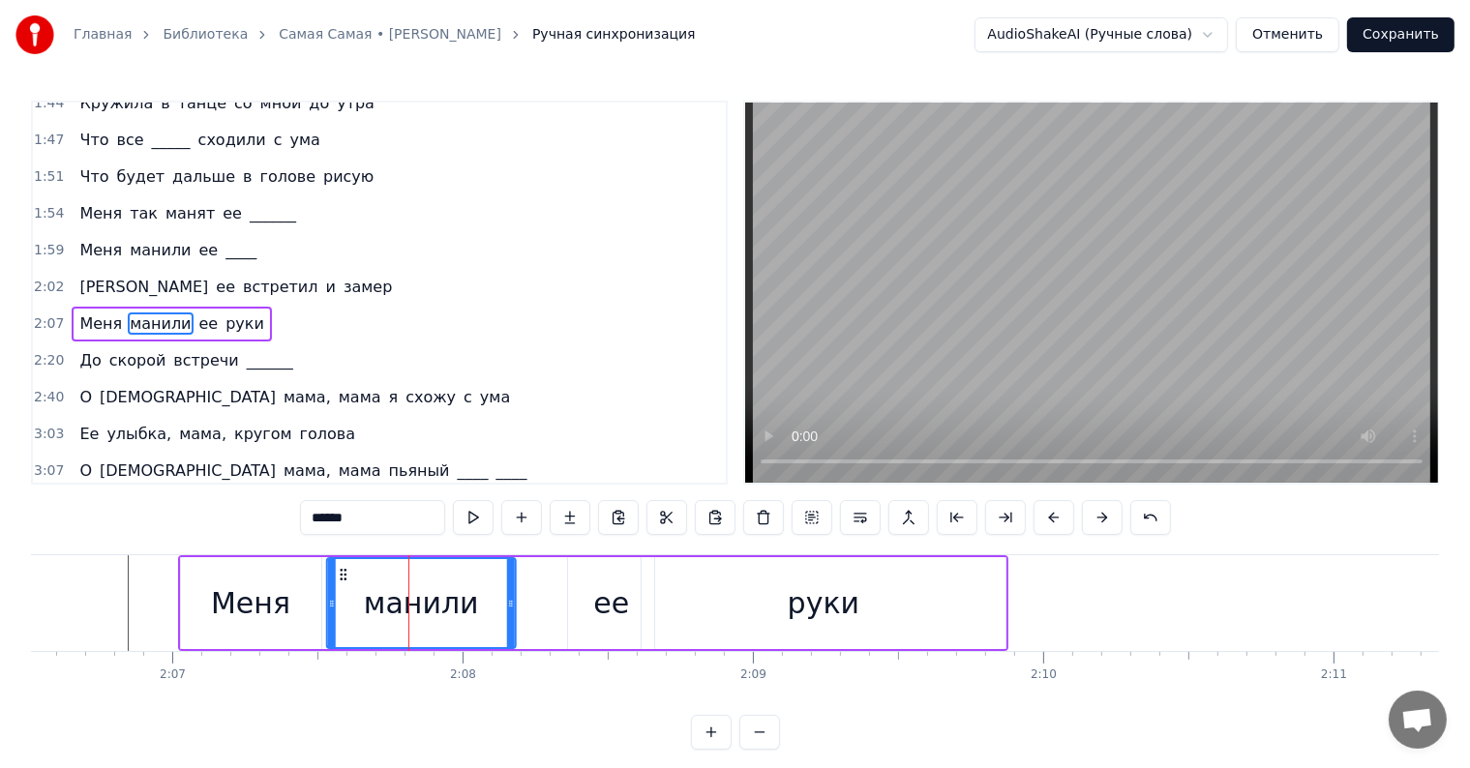
drag, startPoint x: 391, startPoint y: 567, endPoint x: 307, endPoint y: 575, distance: 84.5
click at [338, 569] on icon at bounding box center [343, 574] width 15 height 15
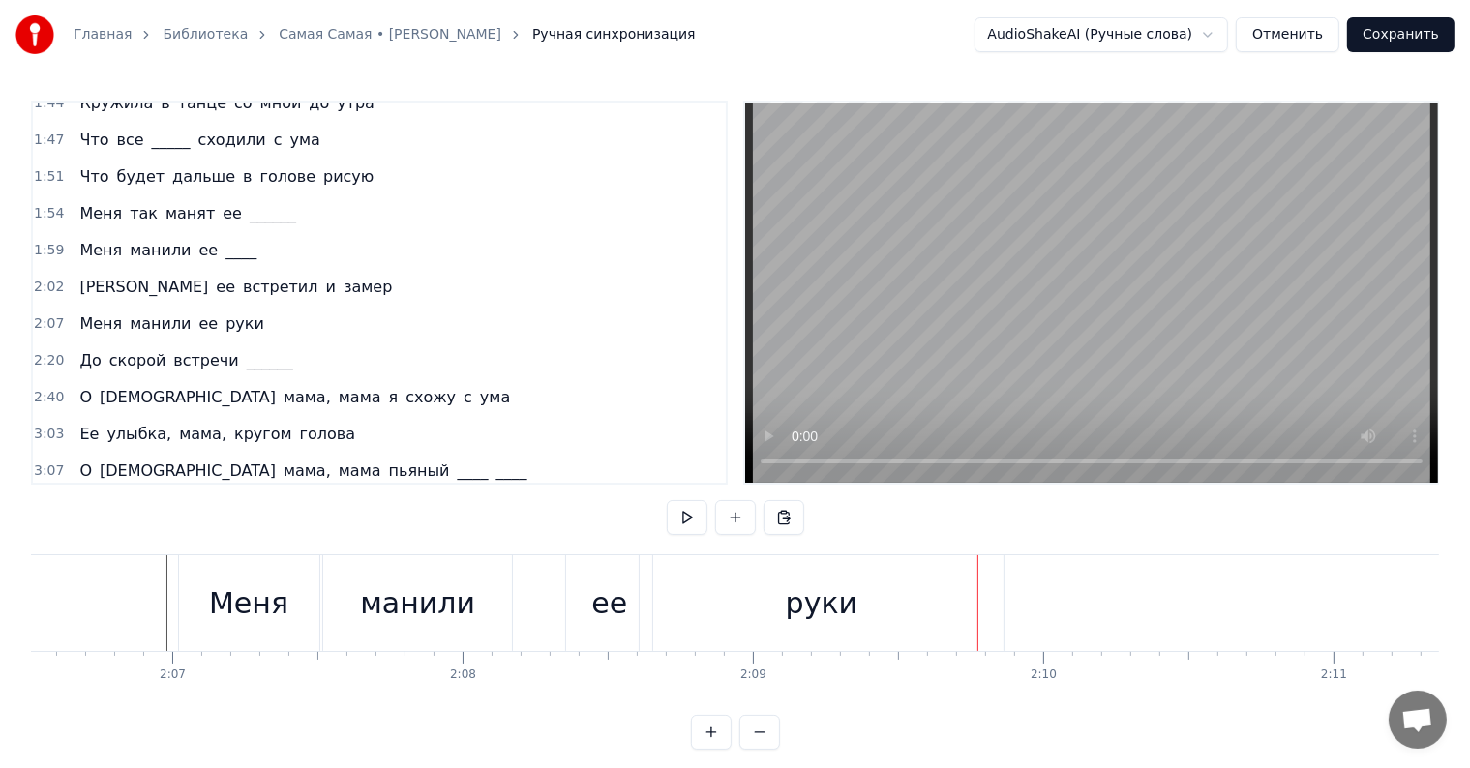
click at [587, 610] on div "ее" at bounding box center [609, 603] width 86 height 96
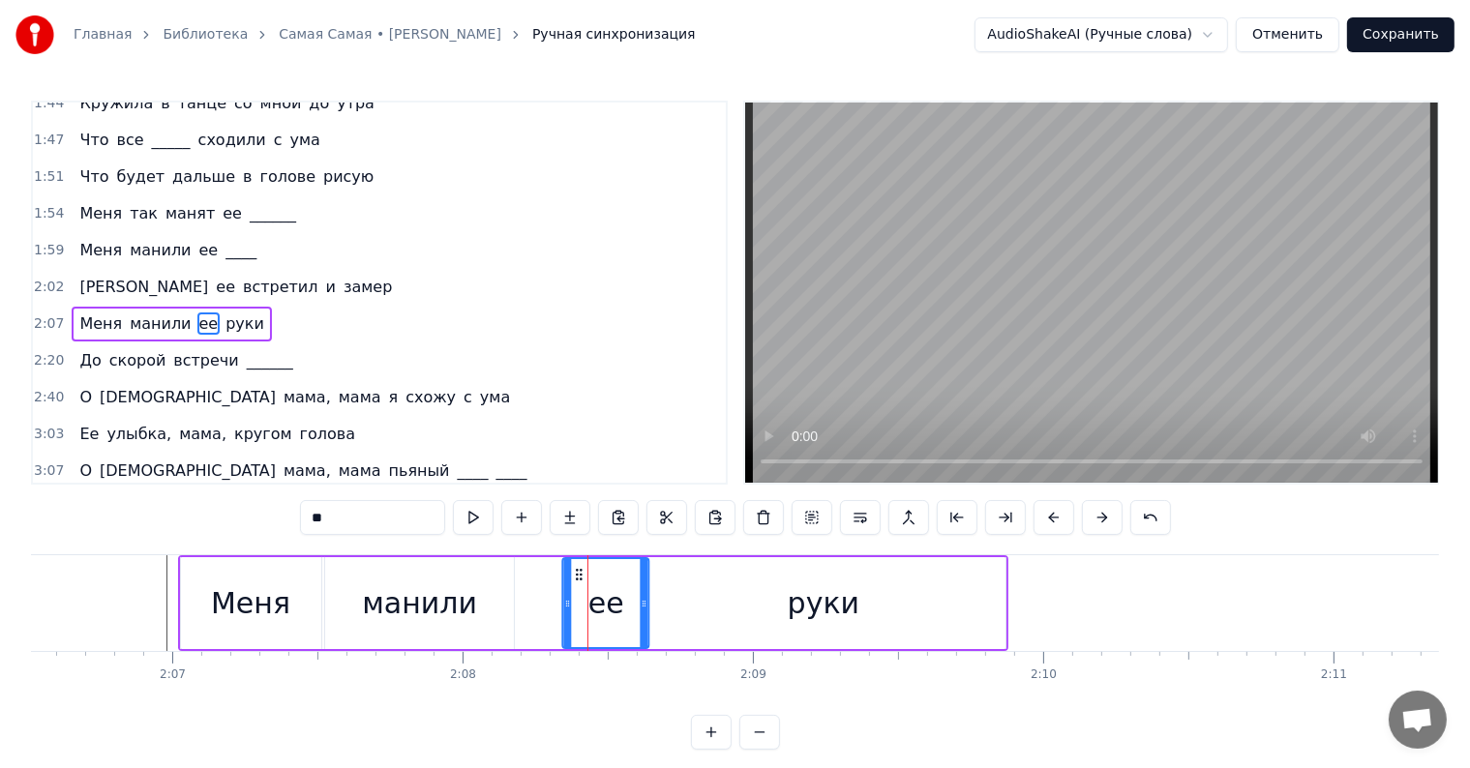
drag, startPoint x: 578, startPoint y: 569, endPoint x: 560, endPoint y: 565, distance: 17.8
click at [564, 565] on div "ее" at bounding box center [606, 603] width 84 height 88
click at [817, 587] on div "руки" at bounding box center [824, 604] width 72 height 44
type input "****"
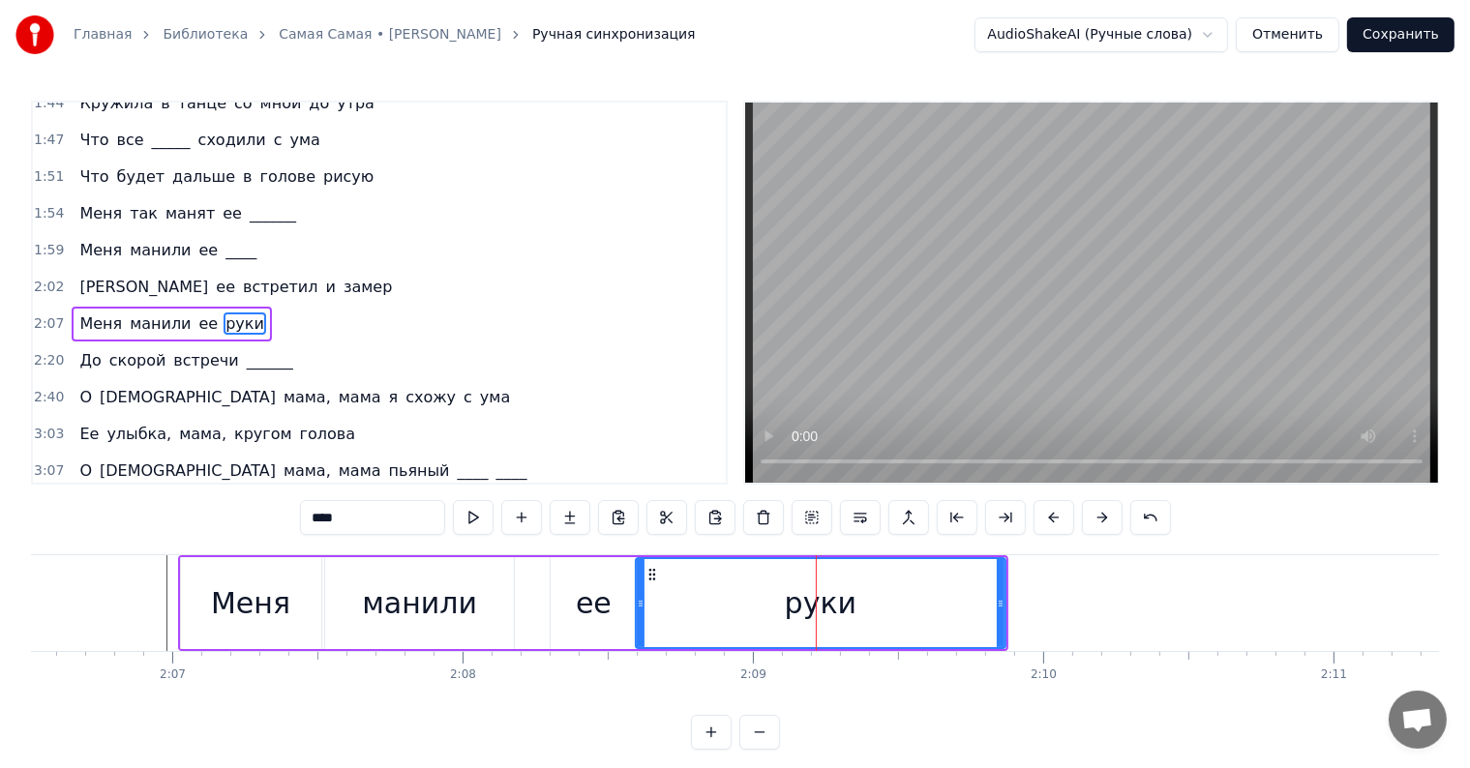
click at [637, 603] on icon at bounding box center [641, 603] width 8 height 15
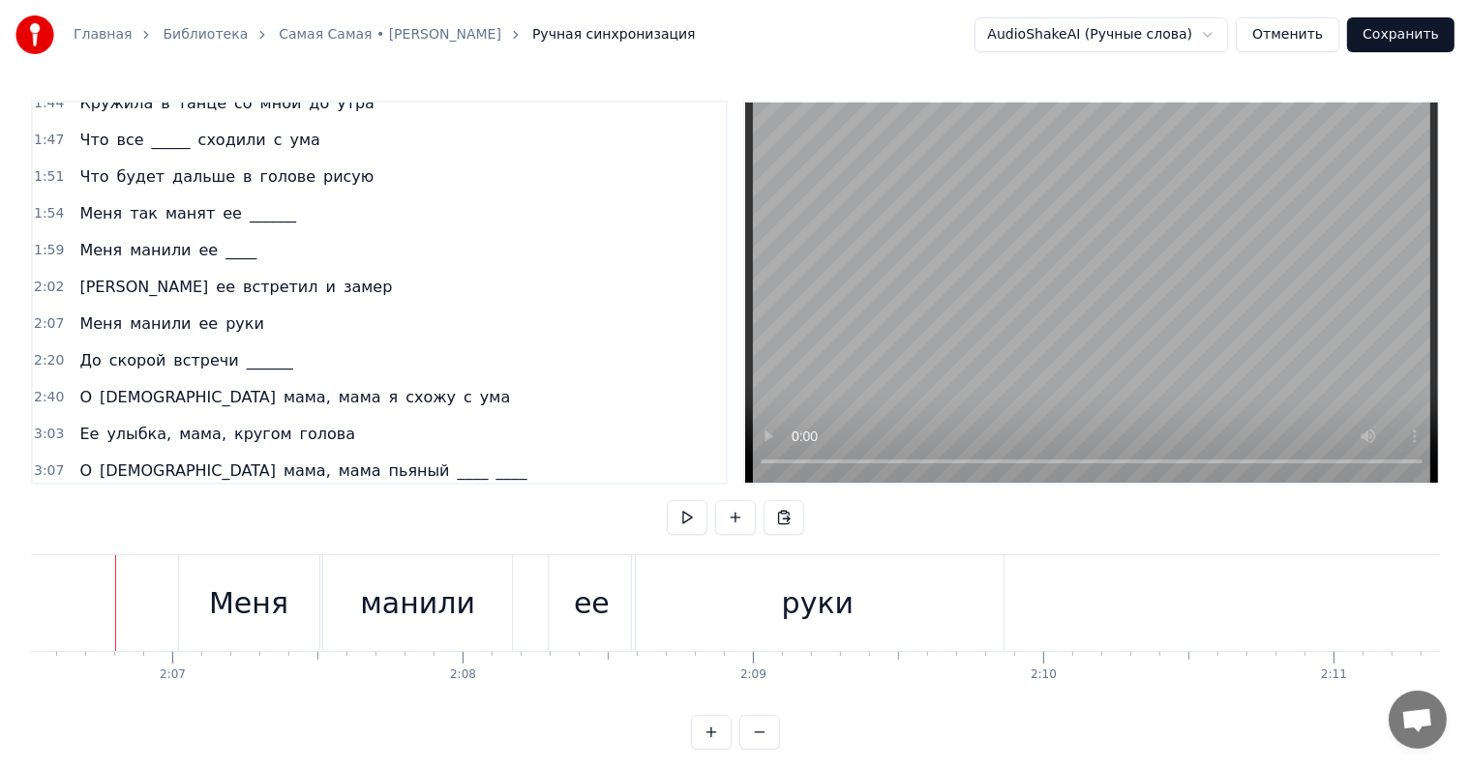
scroll to position [0, 36713]
drag, startPoint x: 846, startPoint y: 618, endPoint x: 906, endPoint y: 608, distance: 60.9
click at [845, 618] on div "руки" at bounding box center [831, 604] width 72 height 44
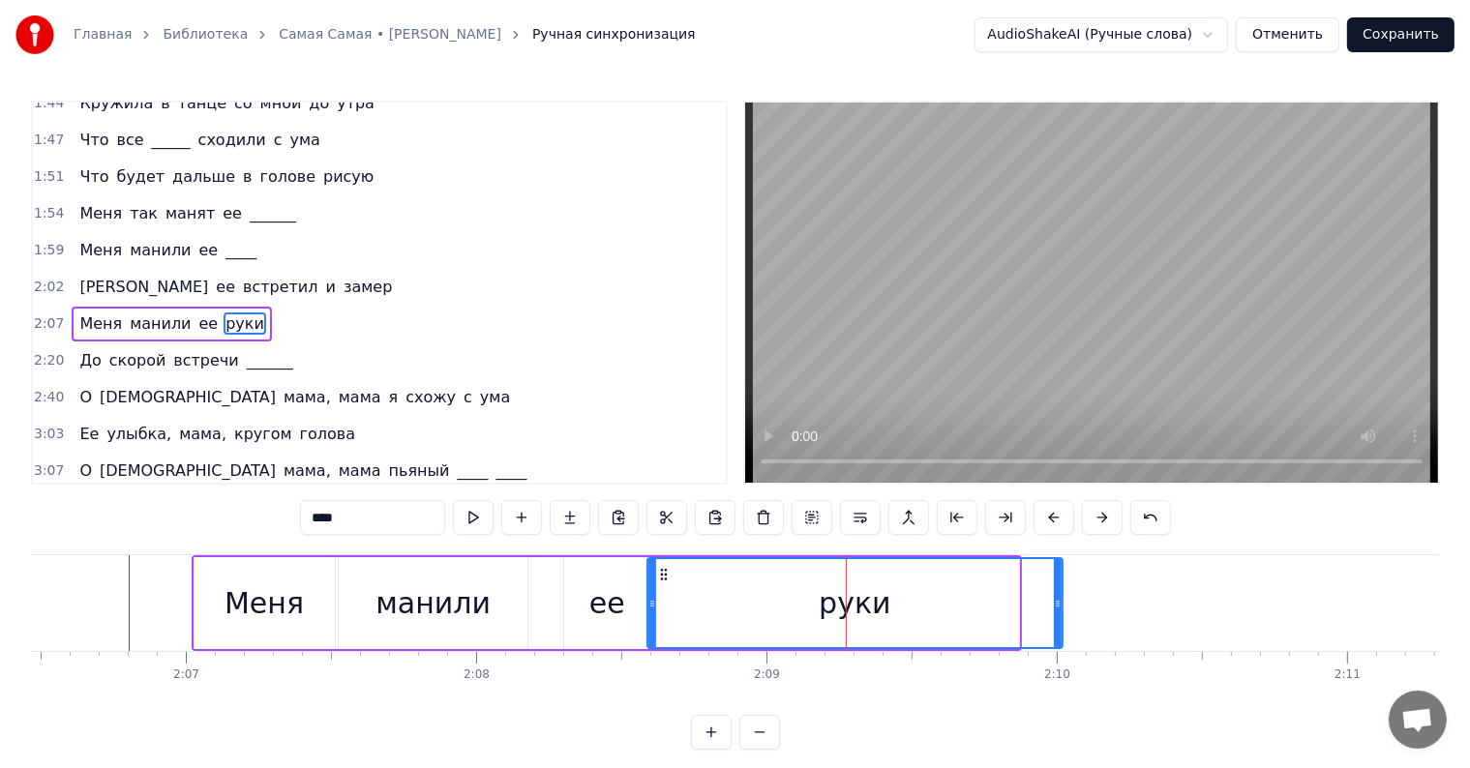
drag, startPoint x: 1013, startPoint y: 596, endPoint x: 1064, endPoint y: 597, distance: 51.3
click at [1062, 597] on icon at bounding box center [1058, 603] width 8 height 15
drag, startPoint x: 598, startPoint y: 596, endPoint x: 690, endPoint y: 564, distance: 97.3
click at [596, 596] on div "ее" at bounding box center [607, 604] width 36 height 44
type input "**"
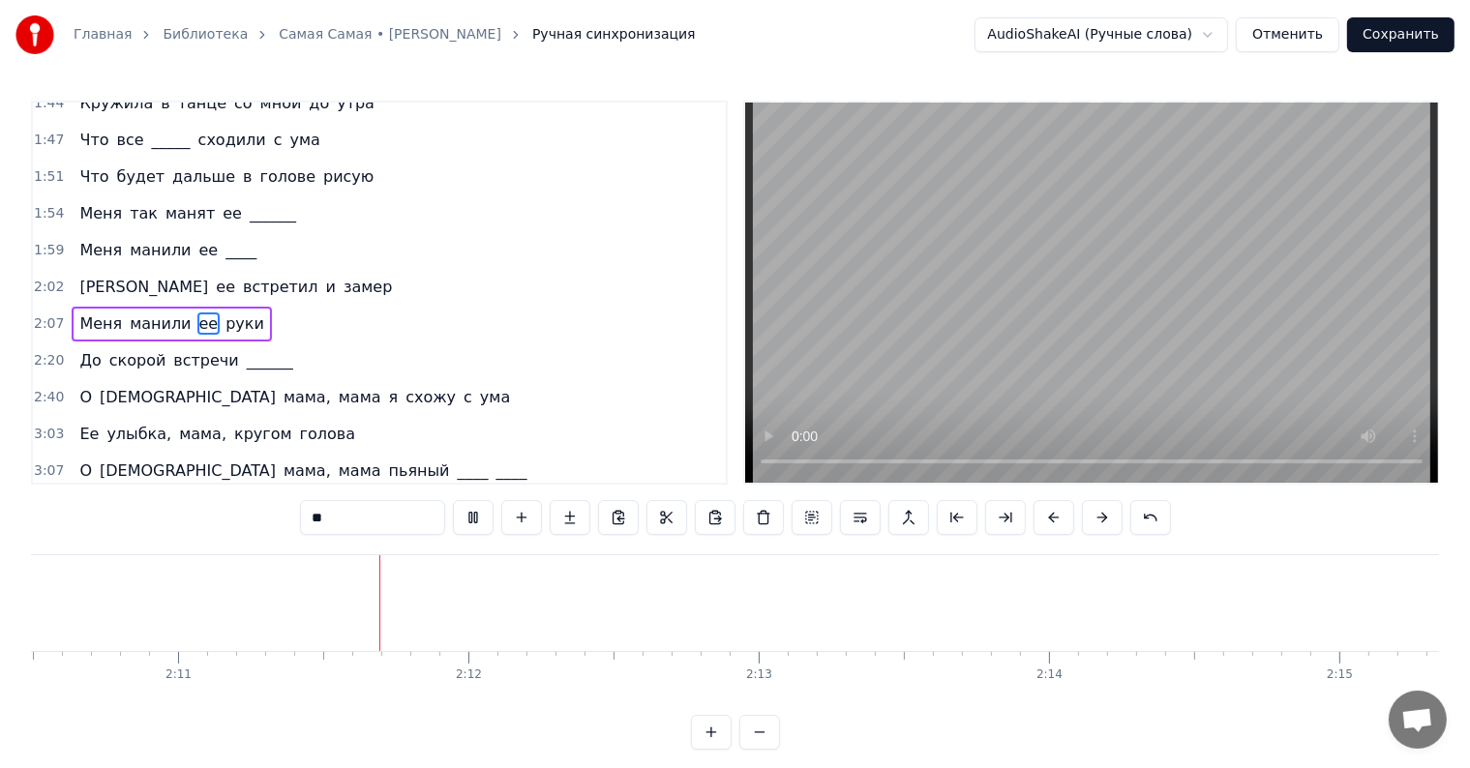
scroll to position [0, 37932]
click at [72, 344] on div "До скорой встречи ______" at bounding box center [186, 361] width 228 height 35
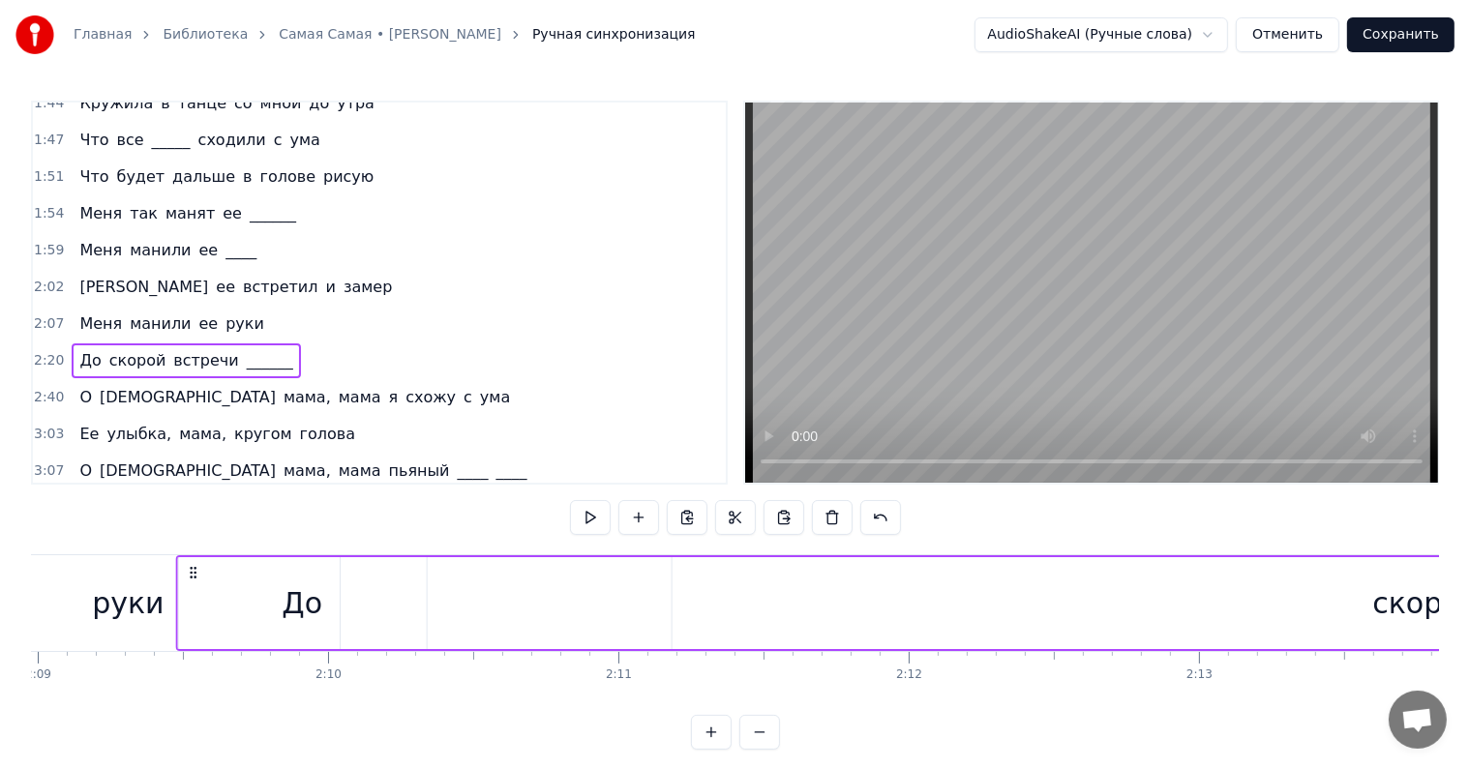
scroll to position [0, 37428]
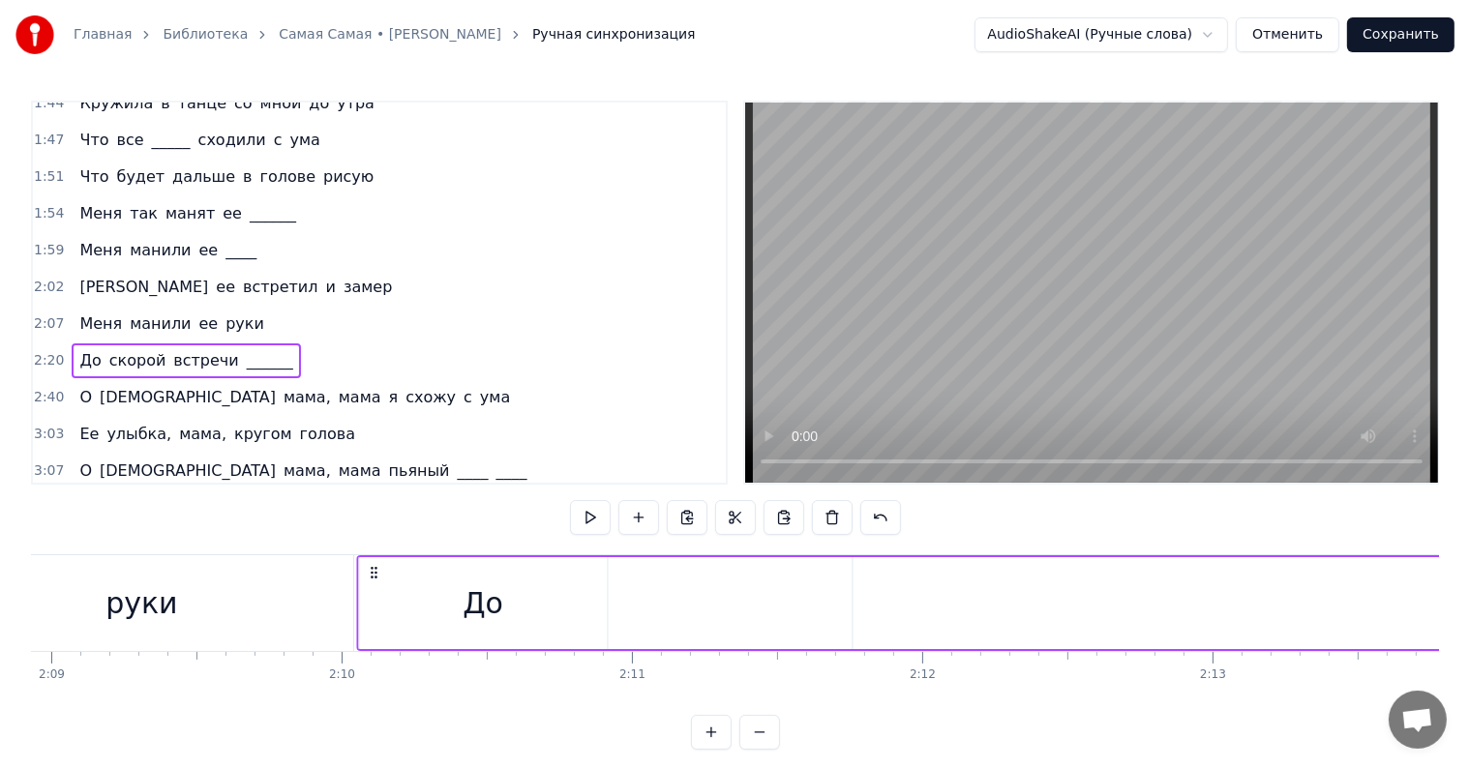
drag, startPoint x: 141, startPoint y: 572, endPoint x: 372, endPoint y: 582, distance: 230.5
click at [561, 603] on div "До" at bounding box center [486, 603] width 248 height 92
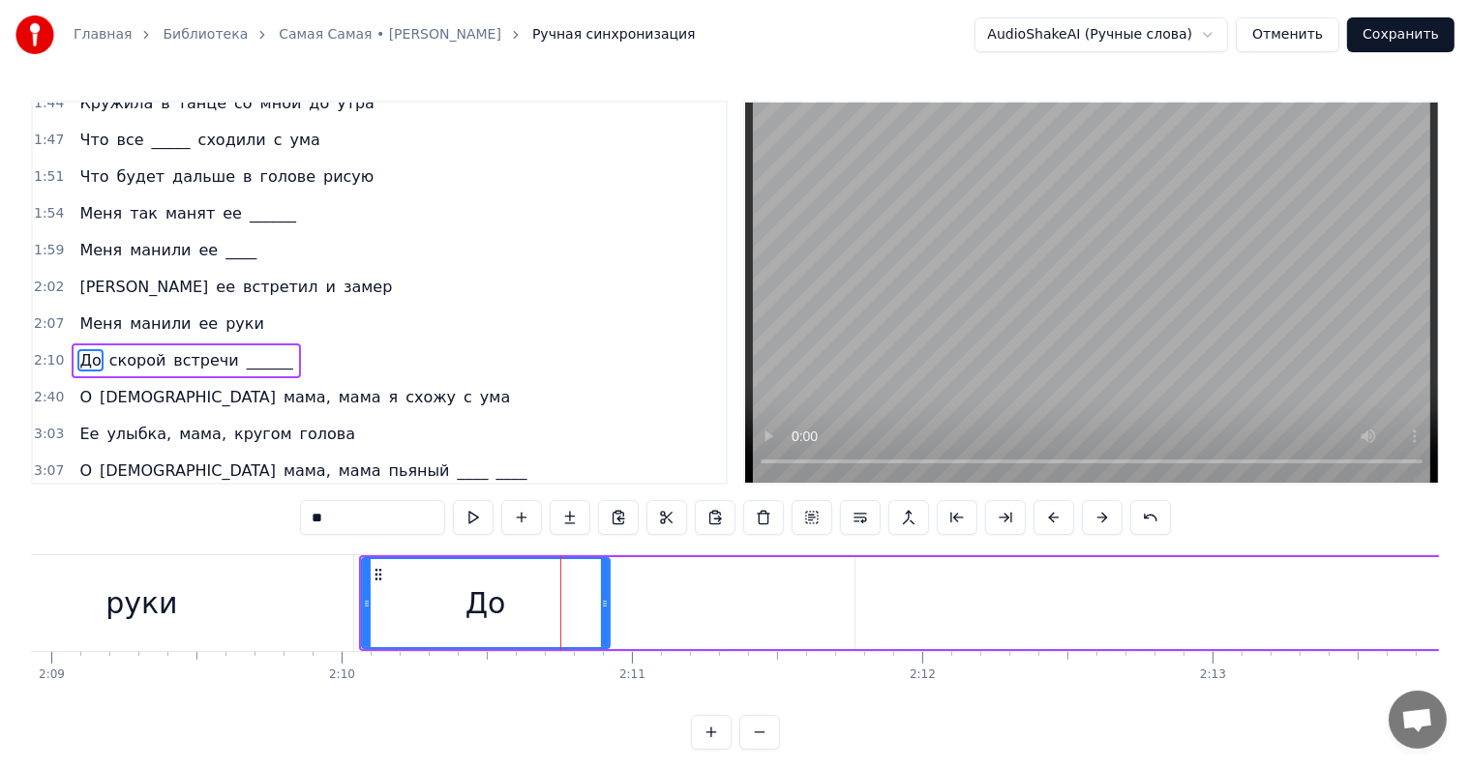
scroll to position [759, 0]
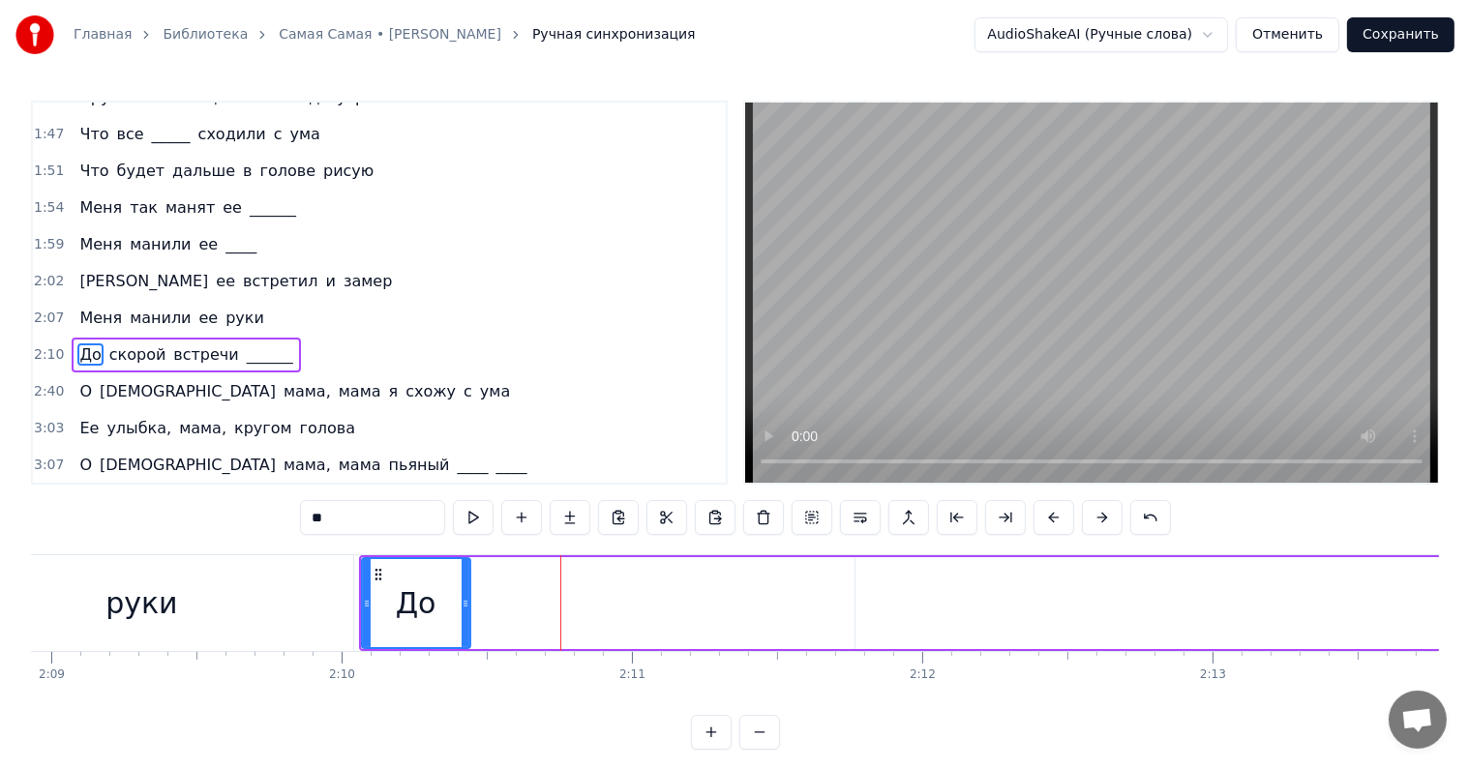
drag, startPoint x: 604, startPoint y: 607, endPoint x: 464, endPoint y: 616, distance: 139.7
click at [464, 616] on div at bounding box center [466, 603] width 8 height 88
click at [107, 344] on span "скорой" at bounding box center [137, 355] width 61 height 22
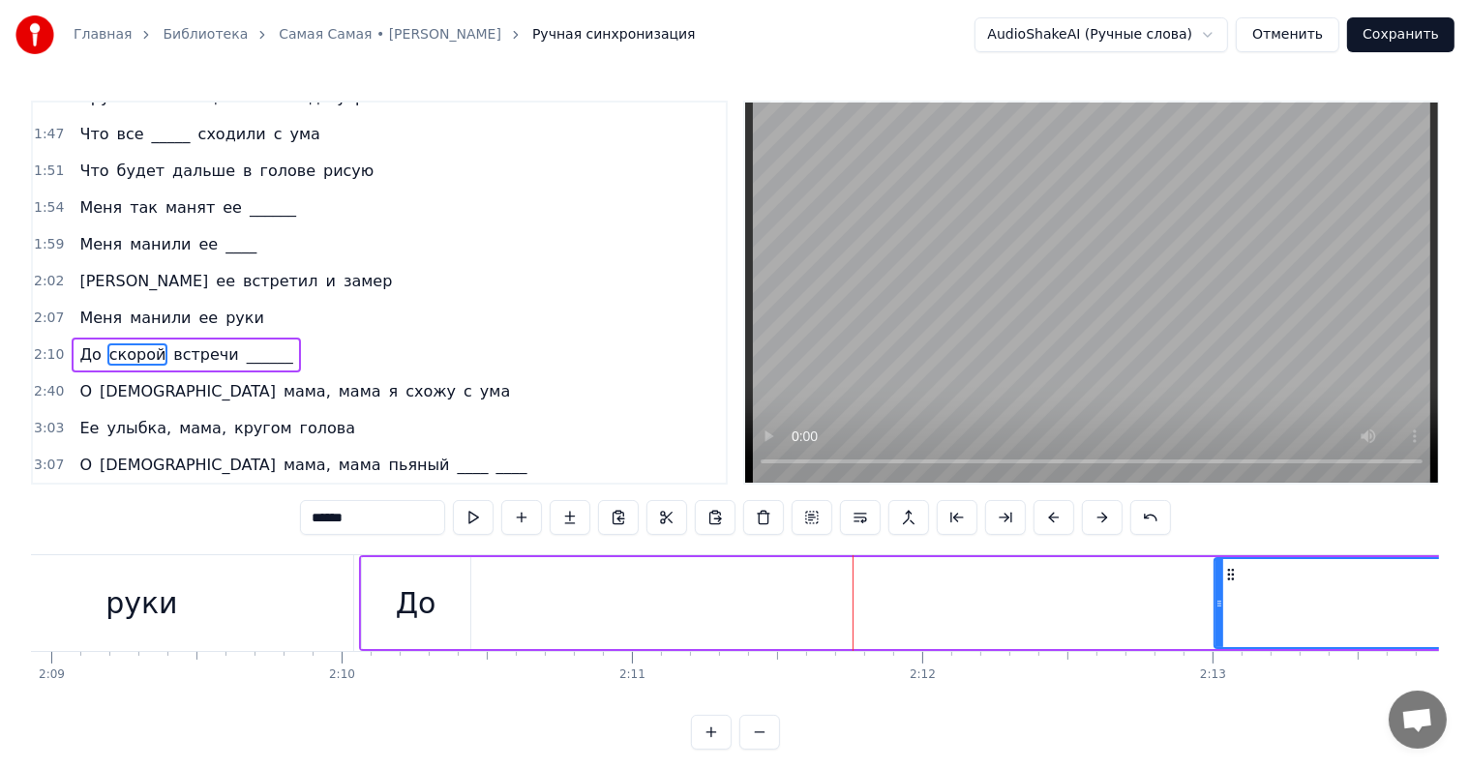
drag, startPoint x: 870, startPoint y: 600, endPoint x: 1234, endPoint y: 591, distance: 363.9
click at [1223, 594] on div at bounding box center [1219, 603] width 8 height 88
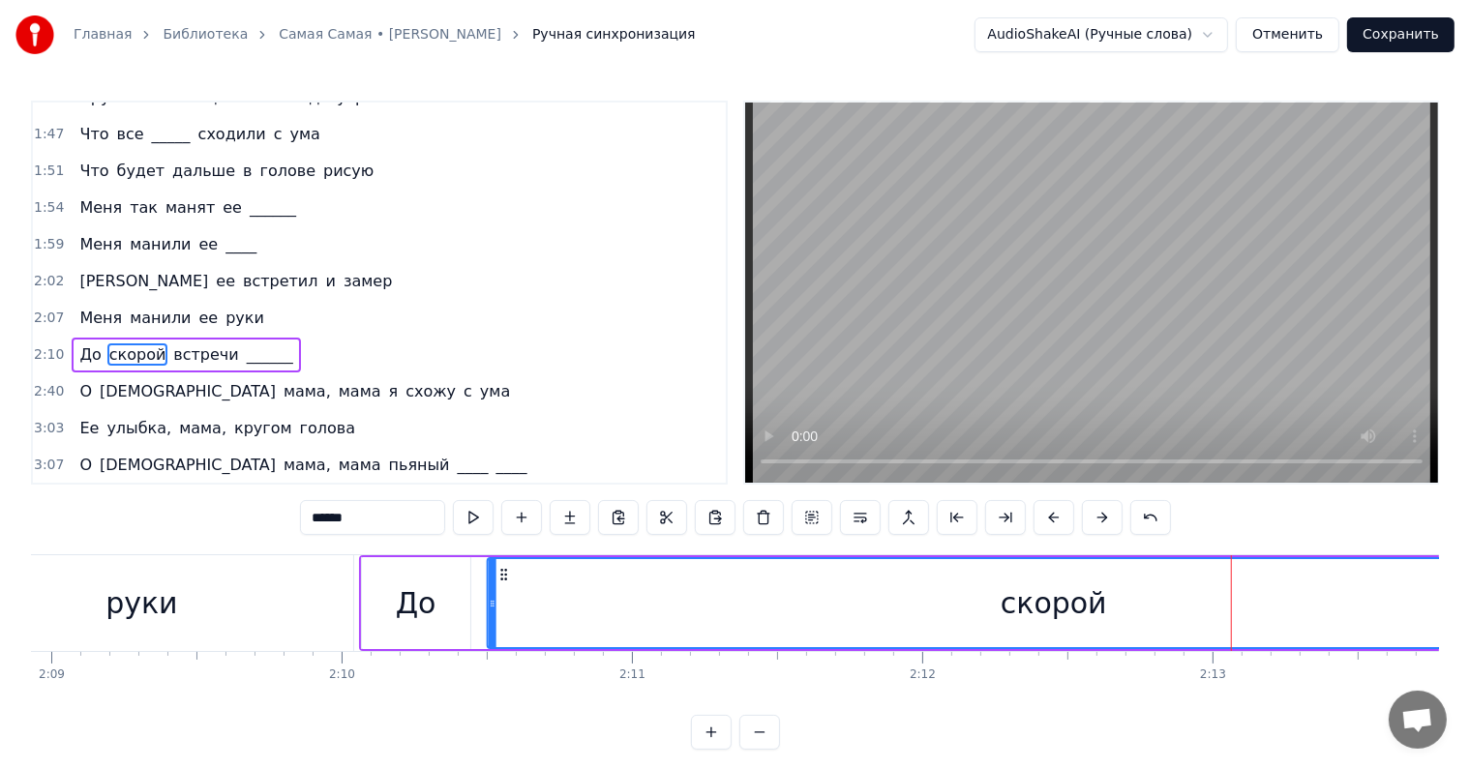
drag, startPoint x: 1246, startPoint y: 571, endPoint x: 520, endPoint y: 587, distance: 726.9
click at [502, 584] on div "скорой" at bounding box center [1053, 603] width 1131 height 88
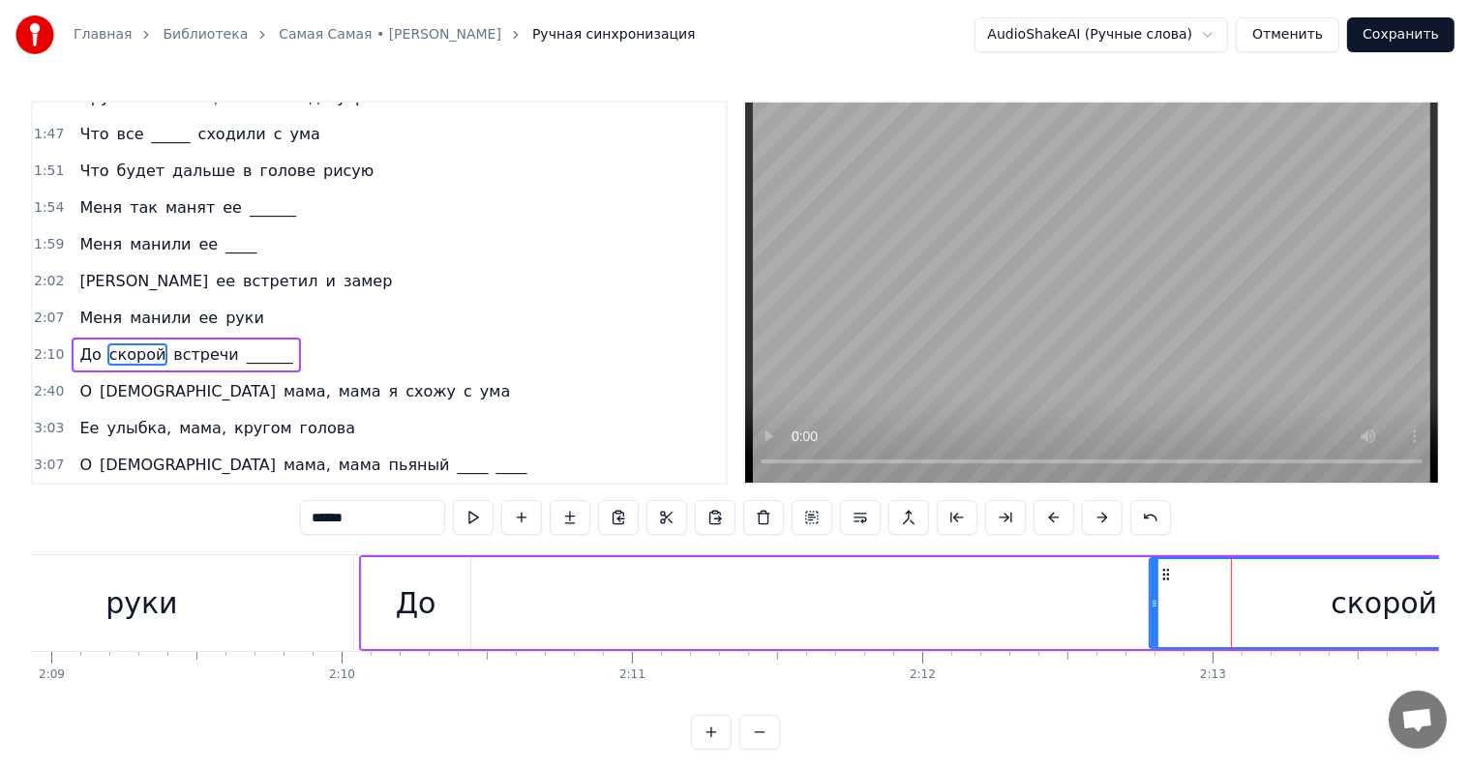
drag, startPoint x: 486, startPoint y: 604, endPoint x: 1153, endPoint y: 597, distance: 667.7
click at [1151, 608] on icon at bounding box center [1155, 603] width 8 height 15
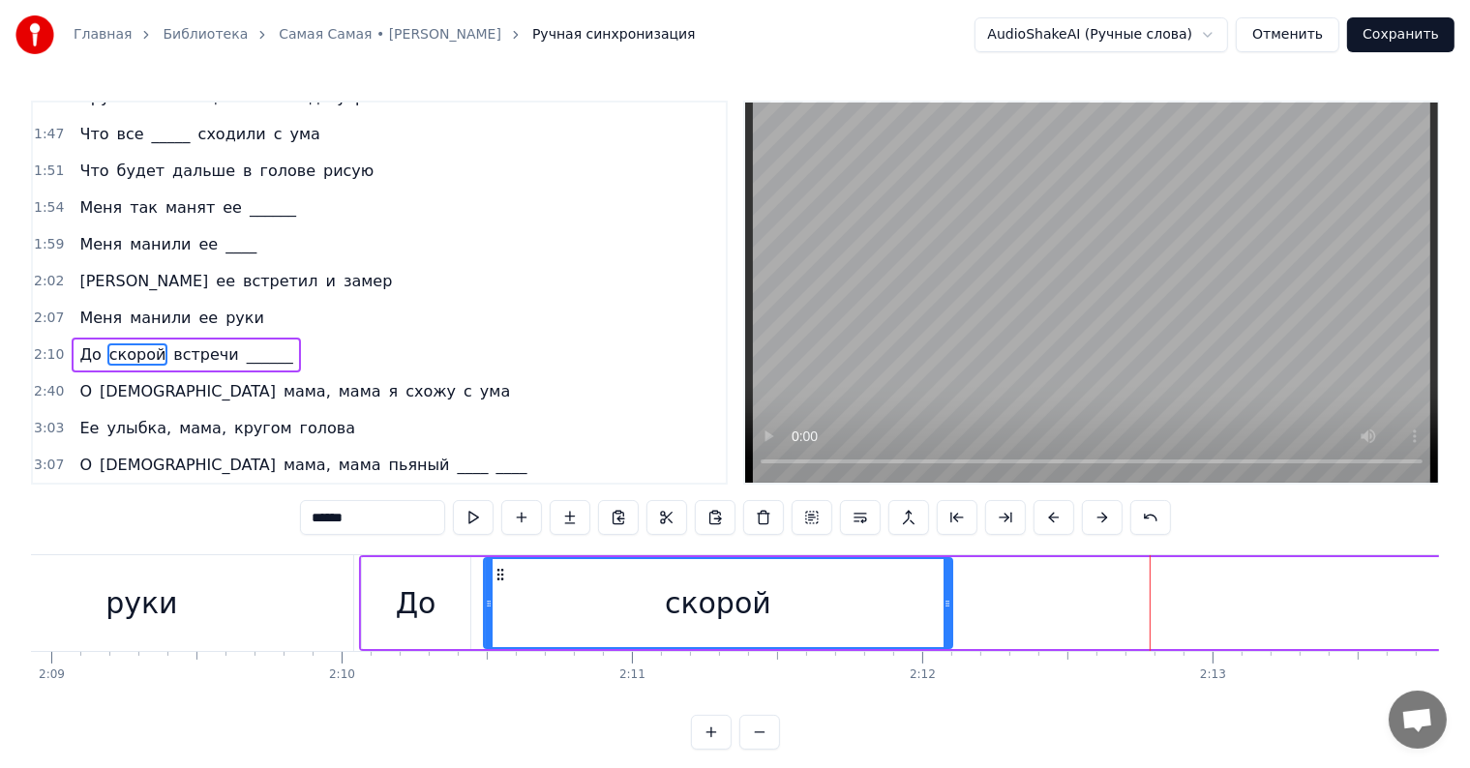
drag, startPoint x: 1162, startPoint y: 572, endPoint x: 495, endPoint y: 600, distance: 667.3
click at [495, 600] on div "скорой" at bounding box center [718, 603] width 466 height 88
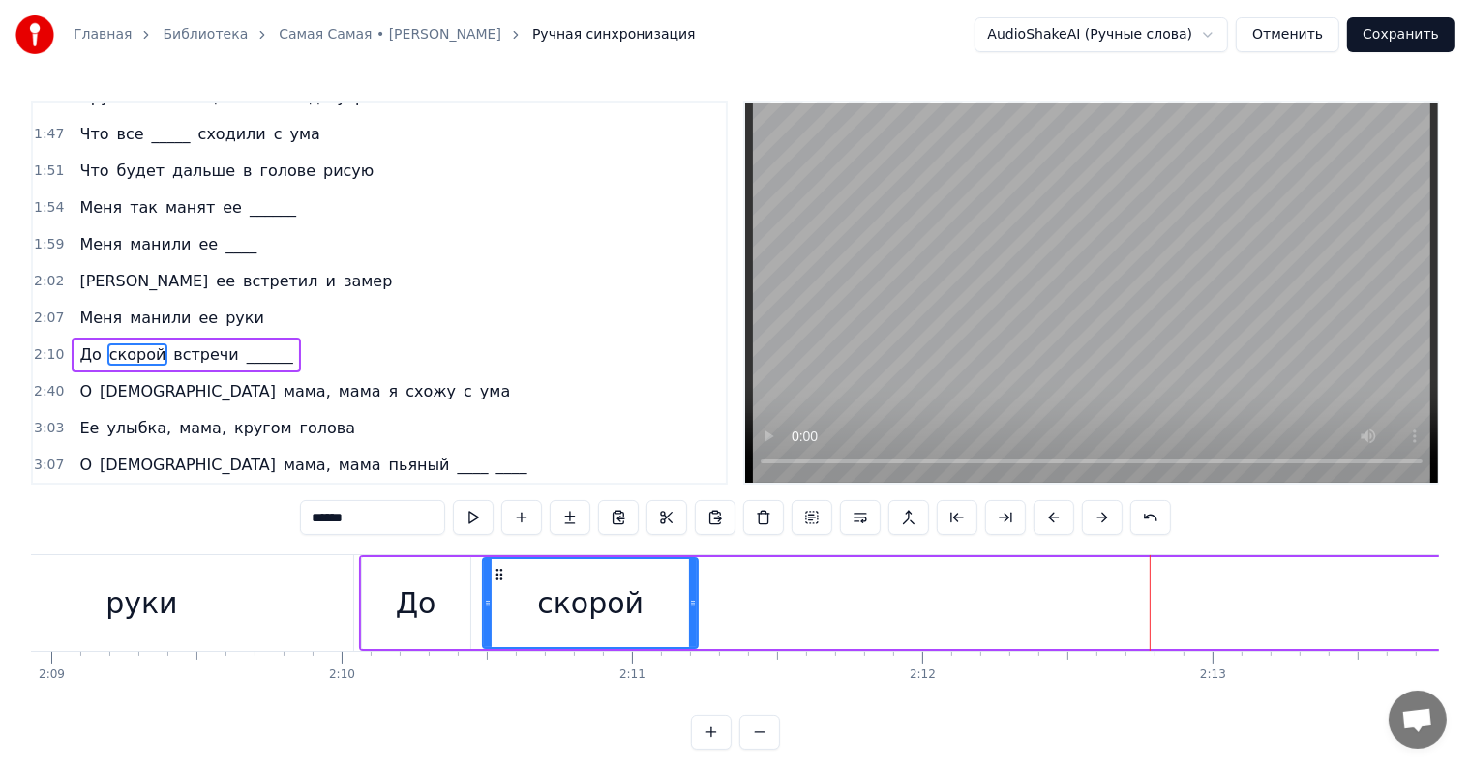
drag, startPoint x: 946, startPoint y: 600, endPoint x: 685, endPoint y: 610, distance: 261.4
click at [689, 610] on icon at bounding box center [693, 603] width 8 height 15
click at [172, 344] on span "встречи" at bounding box center [205, 355] width 69 height 22
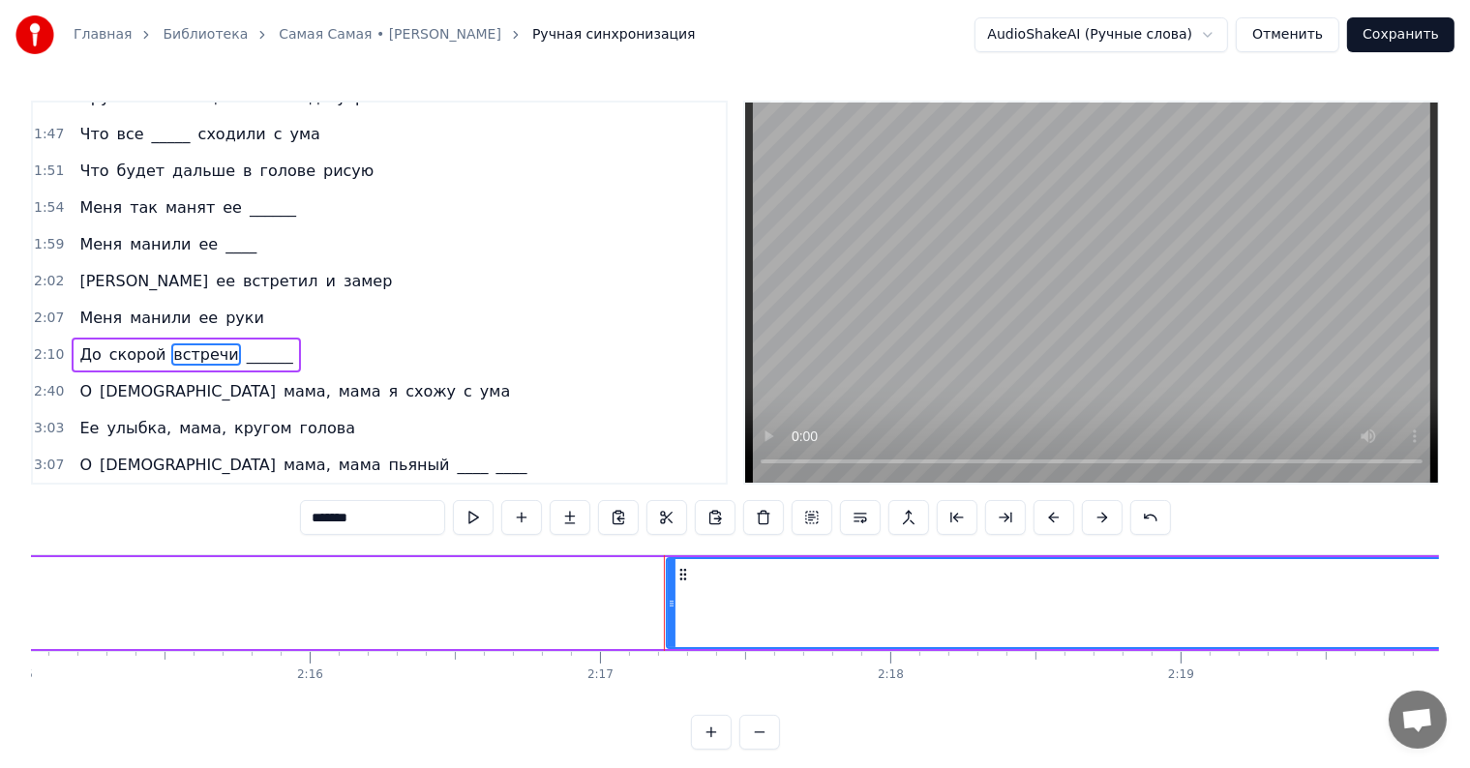
scroll to position [0, 39736]
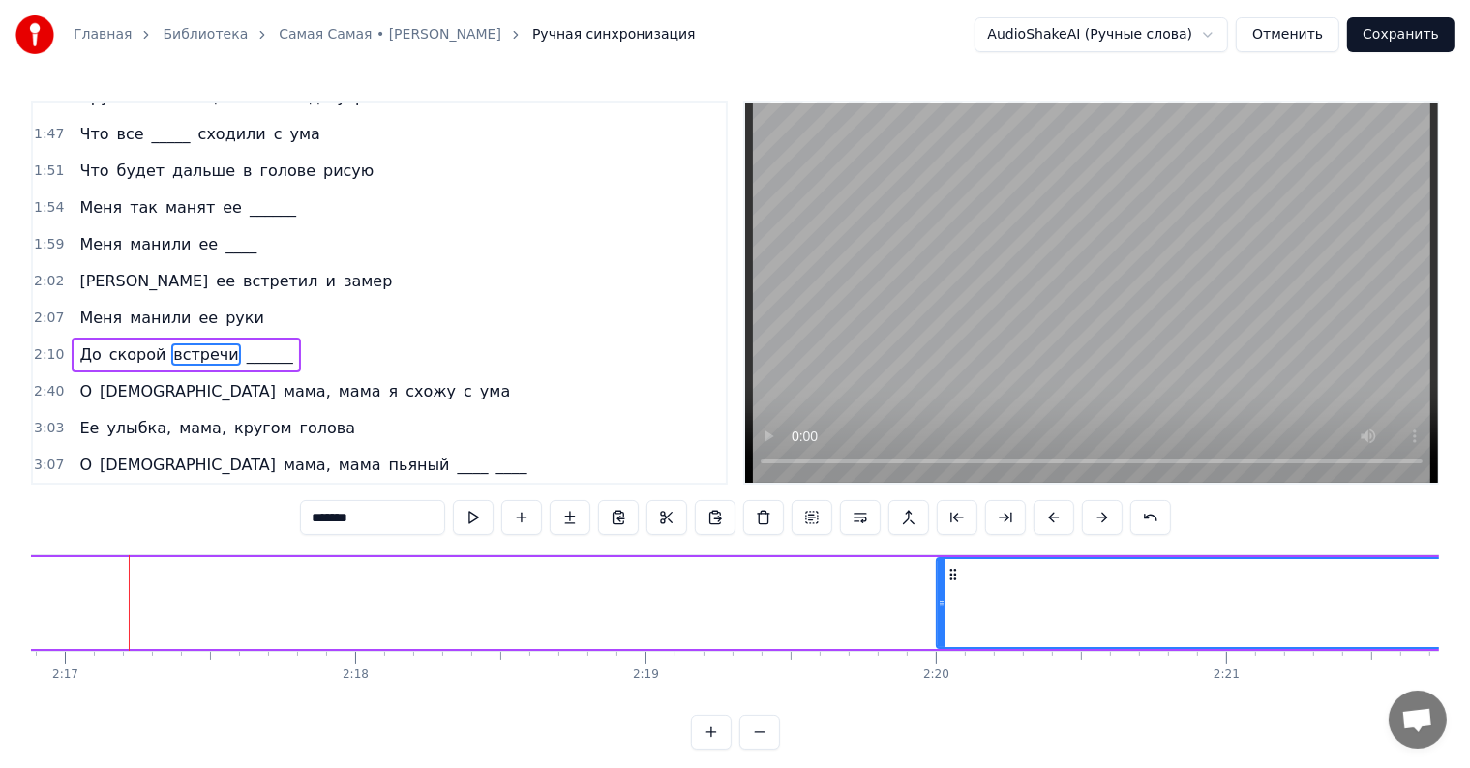
drag, startPoint x: 132, startPoint y: 603, endPoint x: 937, endPoint y: 608, distance: 805.1
click at [938, 608] on icon at bounding box center [942, 603] width 8 height 15
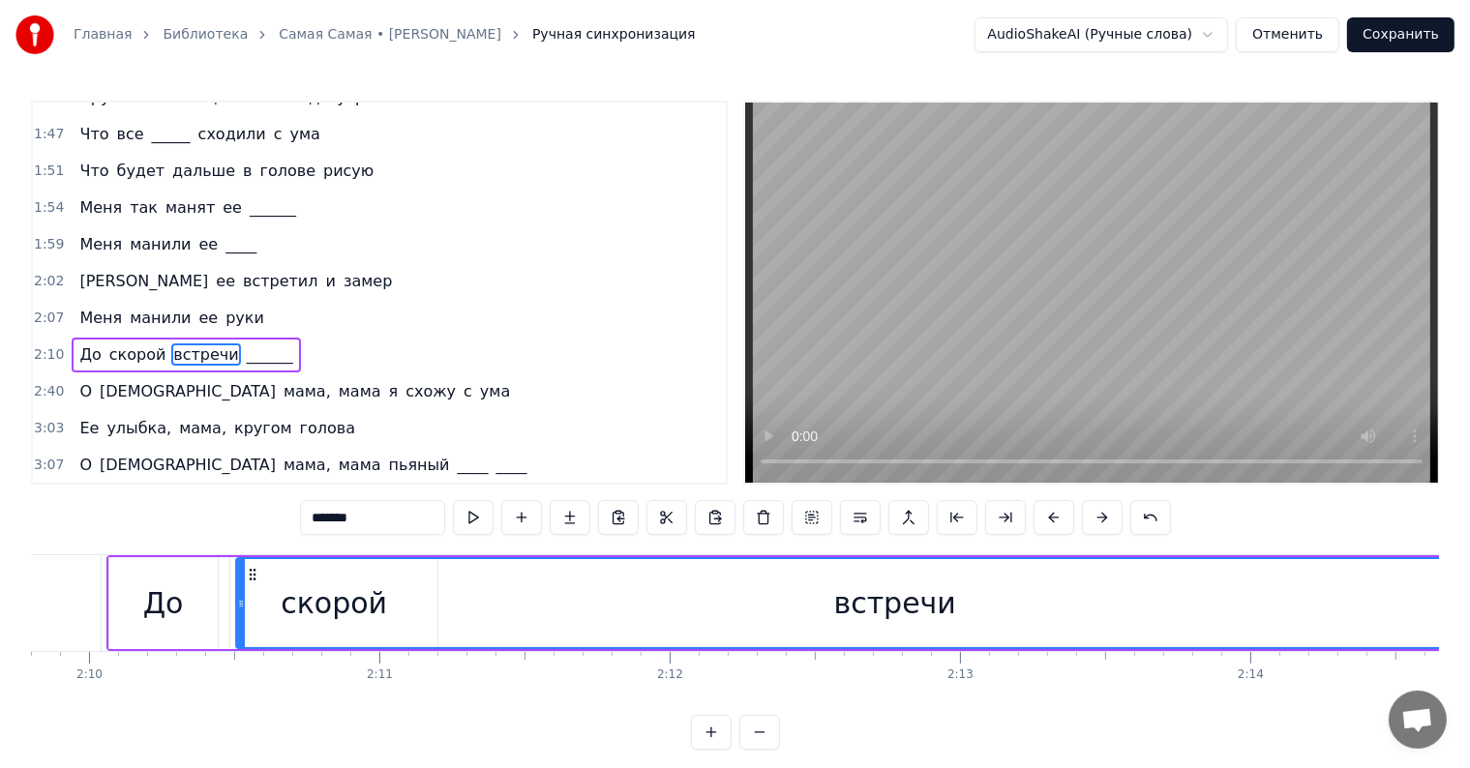
scroll to position [0, 37623]
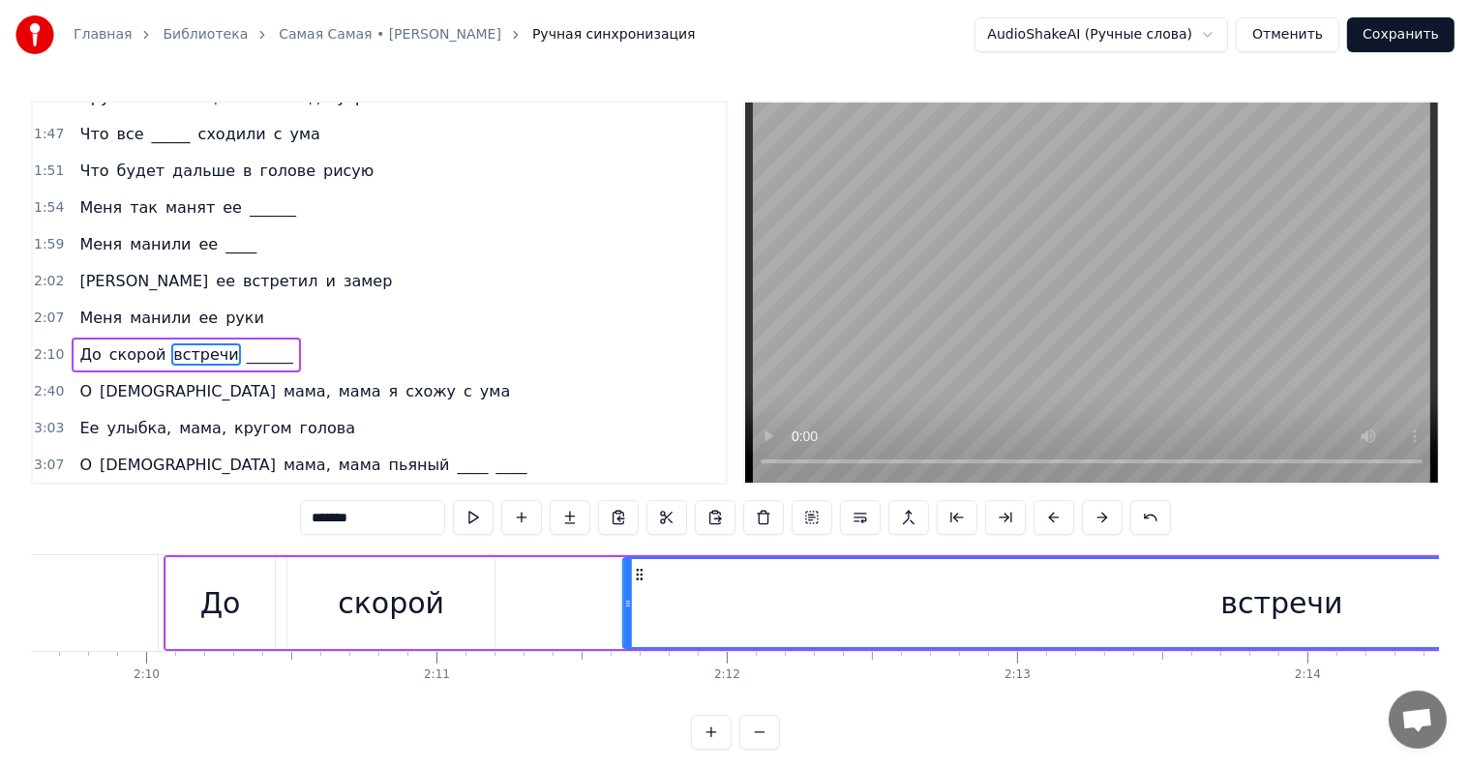
drag, startPoint x: 953, startPoint y: 573, endPoint x: 640, endPoint y: 601, distance: 314.8
click at [640, 601] on div "встречи" at bounding box center [1282, 603] width 1316 height 88
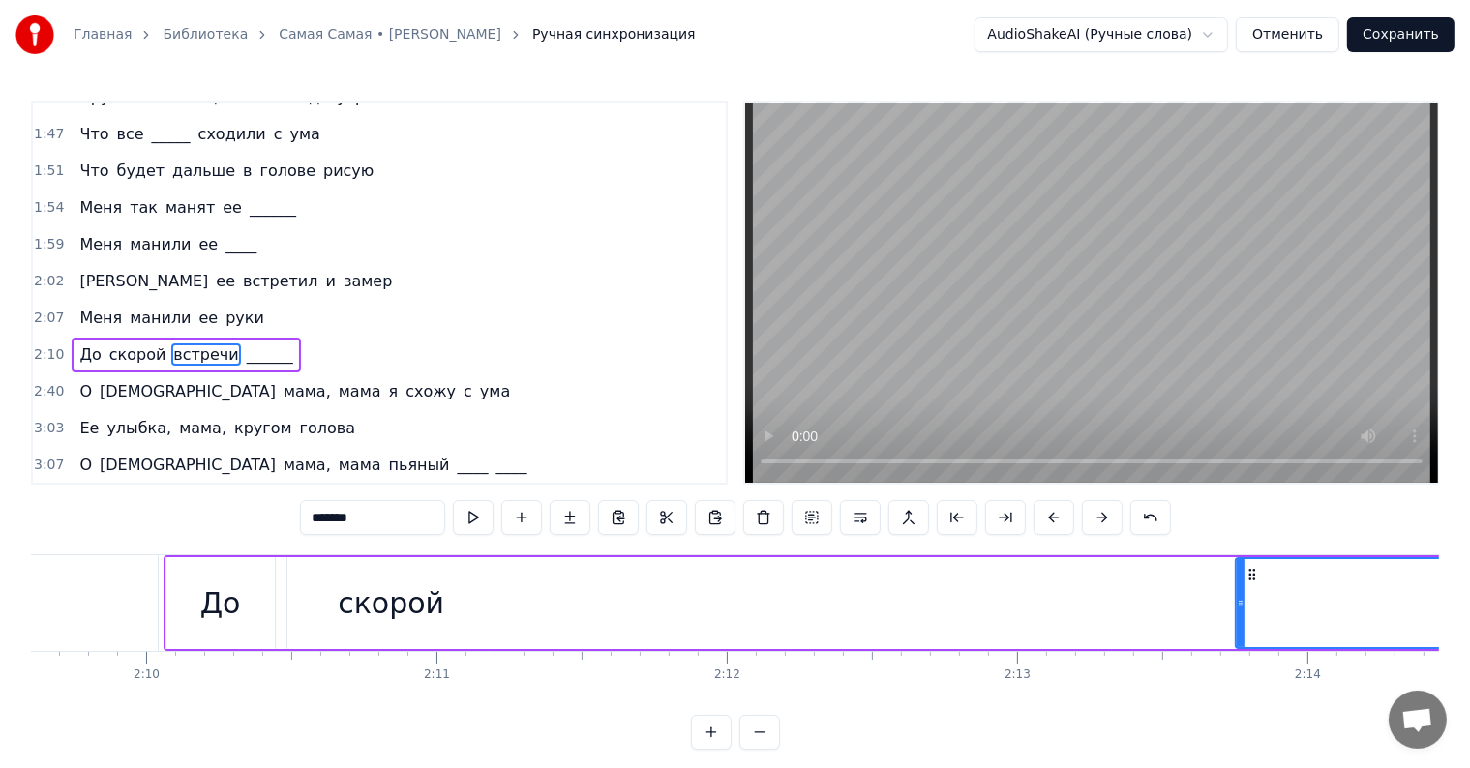
drag, startPoint x: 623, startPoint y: 601, endPoint x: 1236, endPoint y: 600, distance: 612.5
click at [1237, 600] on icon at bounding box center [1241, 603] width 8 height 15
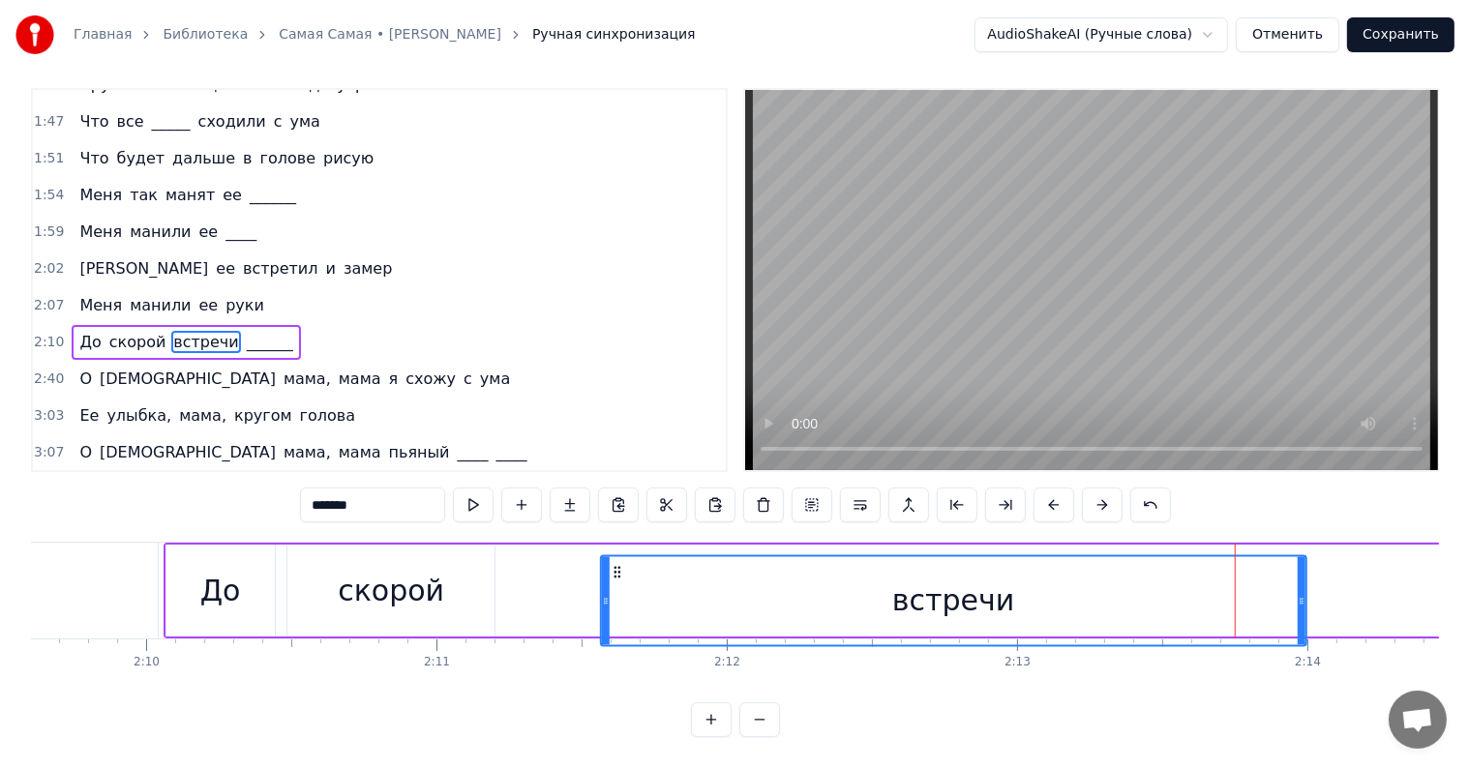
scroll to position [29, 0]
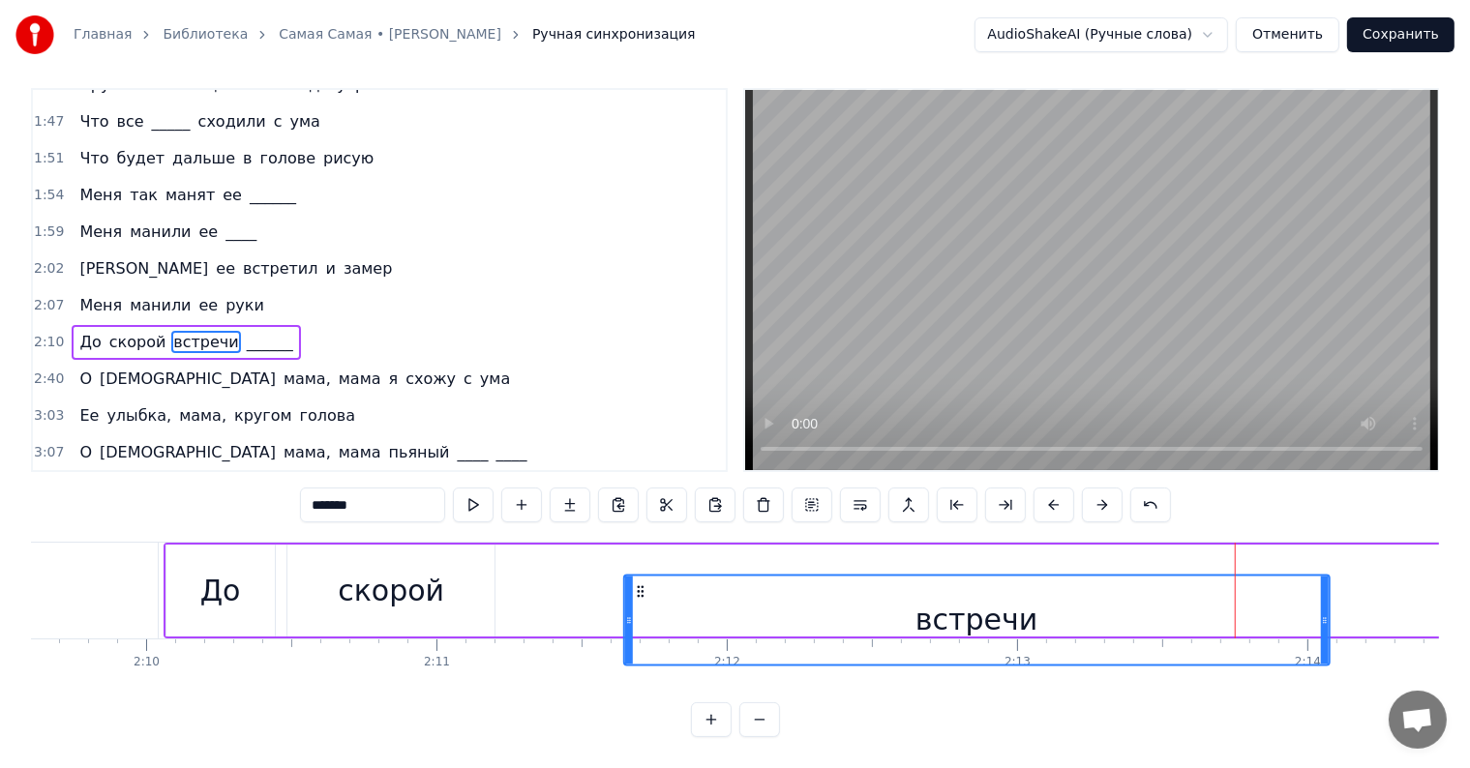
drag, startPoint x: 1246, startPoint y: 573, endPoint x: 557, endPoint y: 503, distance: 692.5
click at [555, 500] on div "0:20 Она любила ____ в обед 0:24 И по утрам ее вкусный омлет 0:27 Она любила жи…" at bounding box center [735, 412] width 1408 height 649
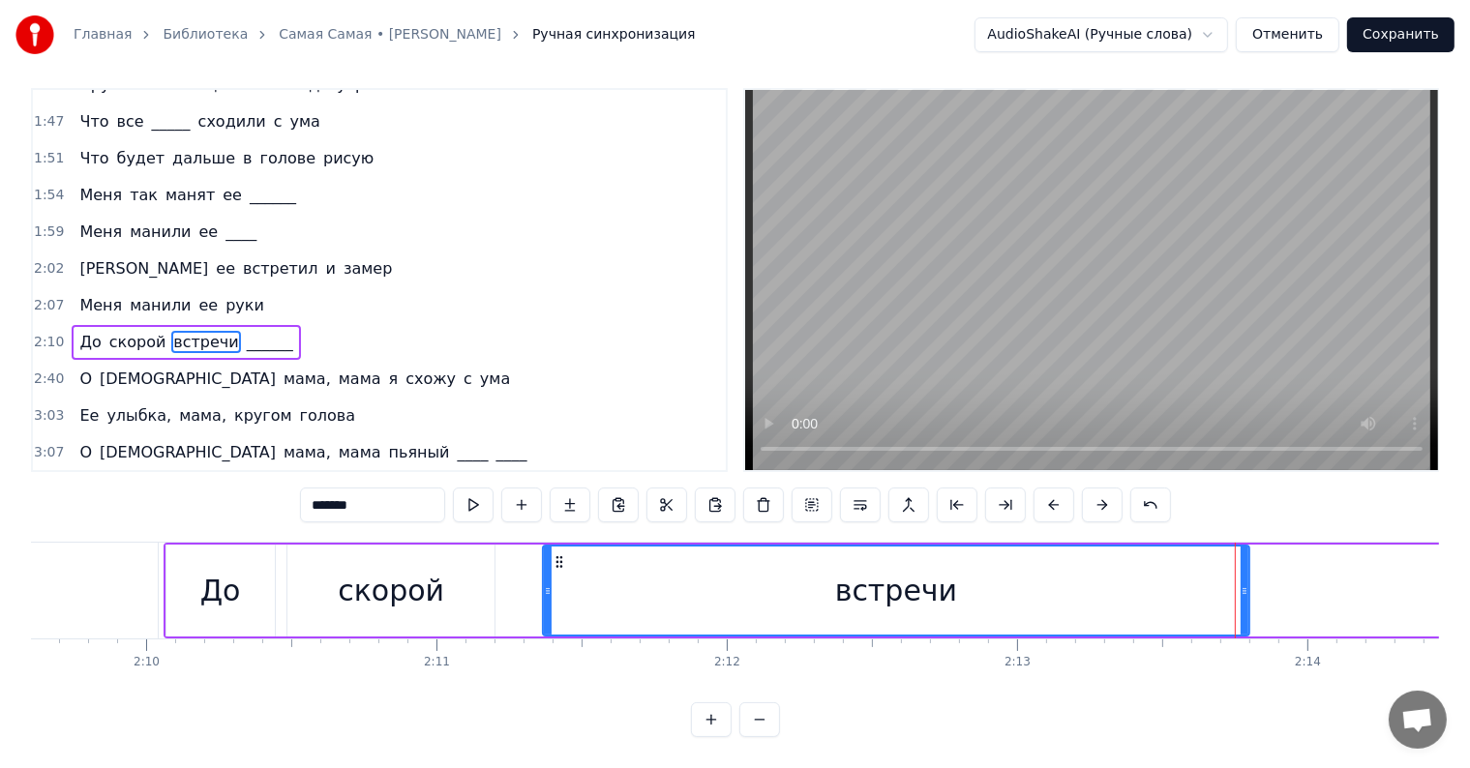
click at [396, 569] on div "скорой" at bounding box center [391, 591] width 106 height 44
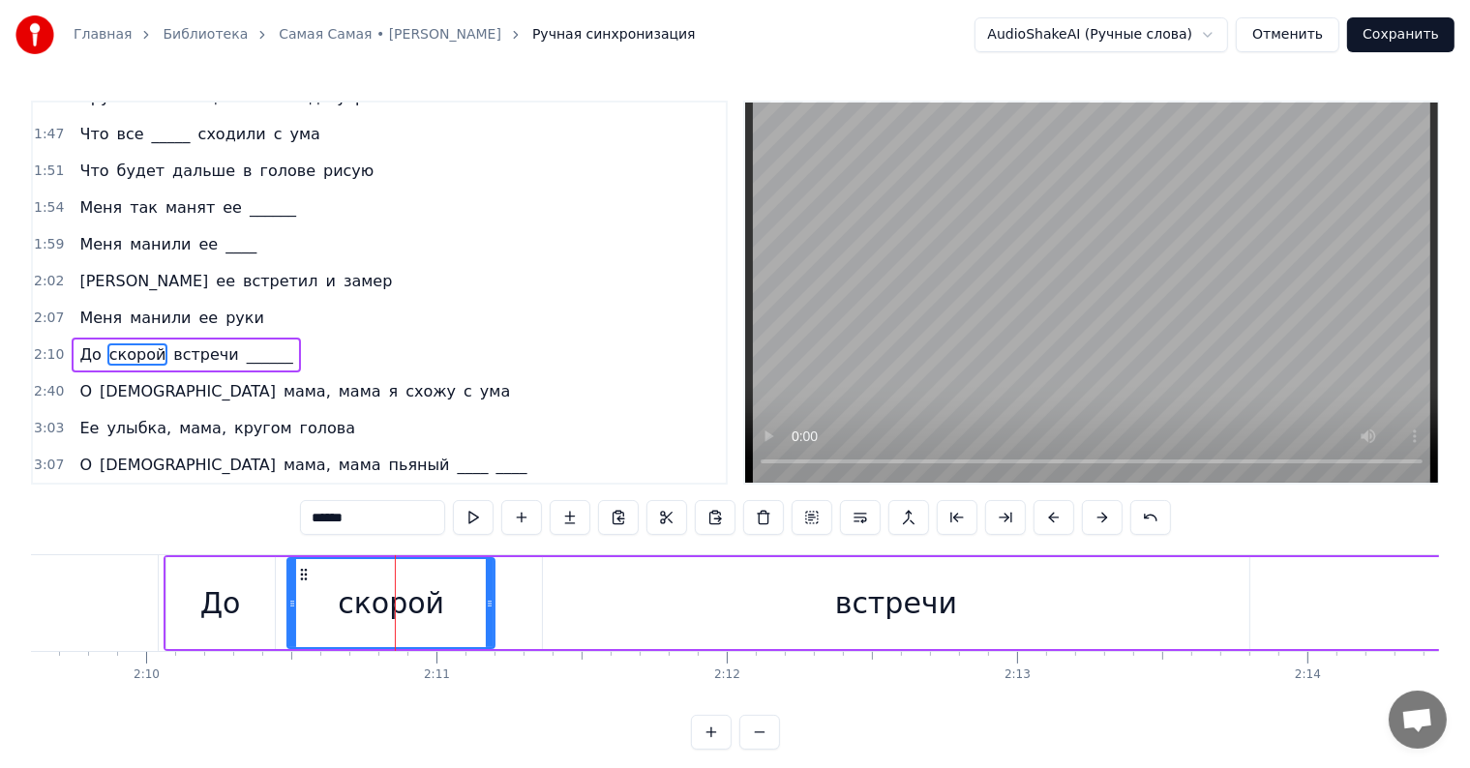
click at [612, 607] on div "встречи" at bounding box center [895, 603] width 705 height 92
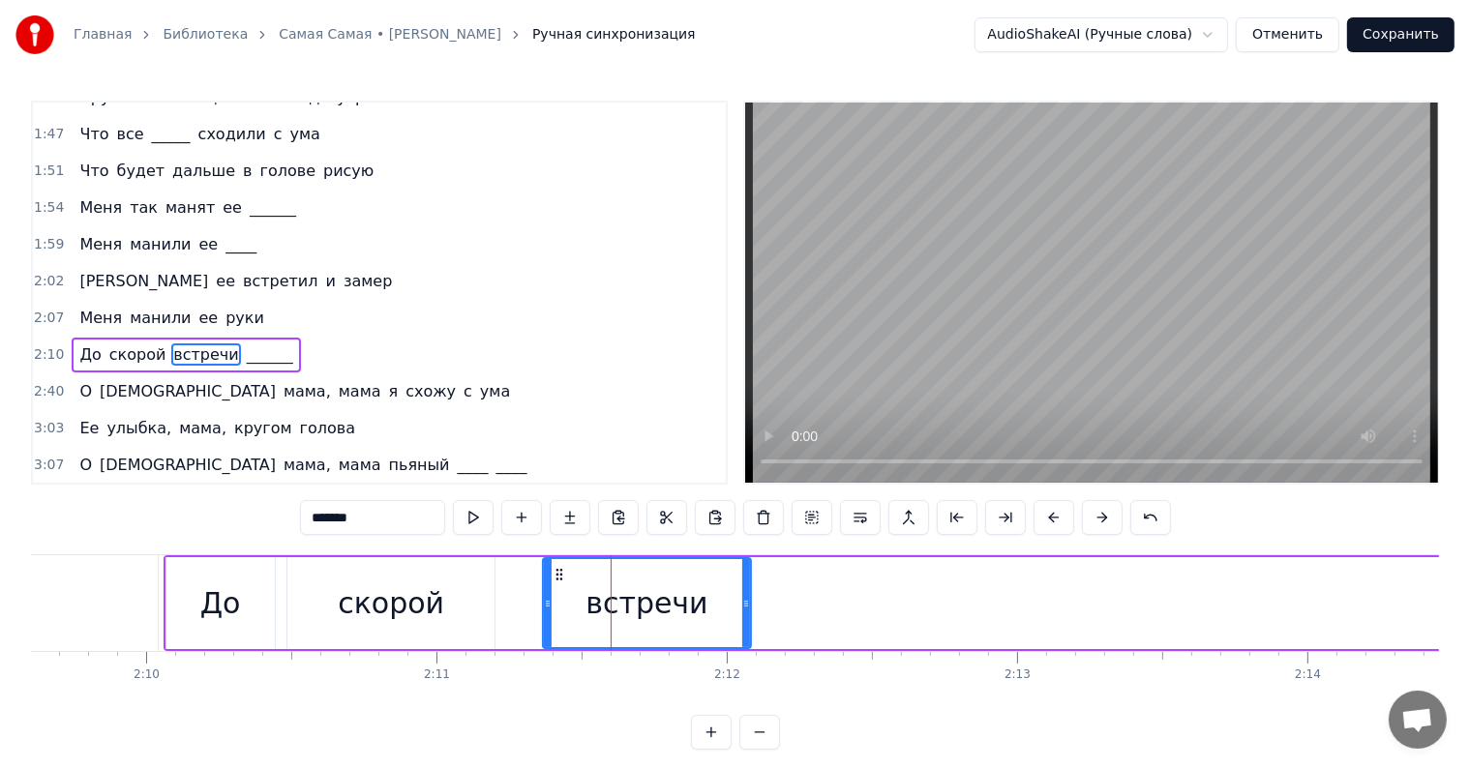
drag, startPoint x: 1241, startPoint y: 597, endPoint x: 633, endPoint y: 584, distance: 608.8
click at [743, 618] on div at bounding box center [746, 603] width 8 height 88
click at [245, 344] on span "______" at bounding box center [270, 355] width 50 height 22
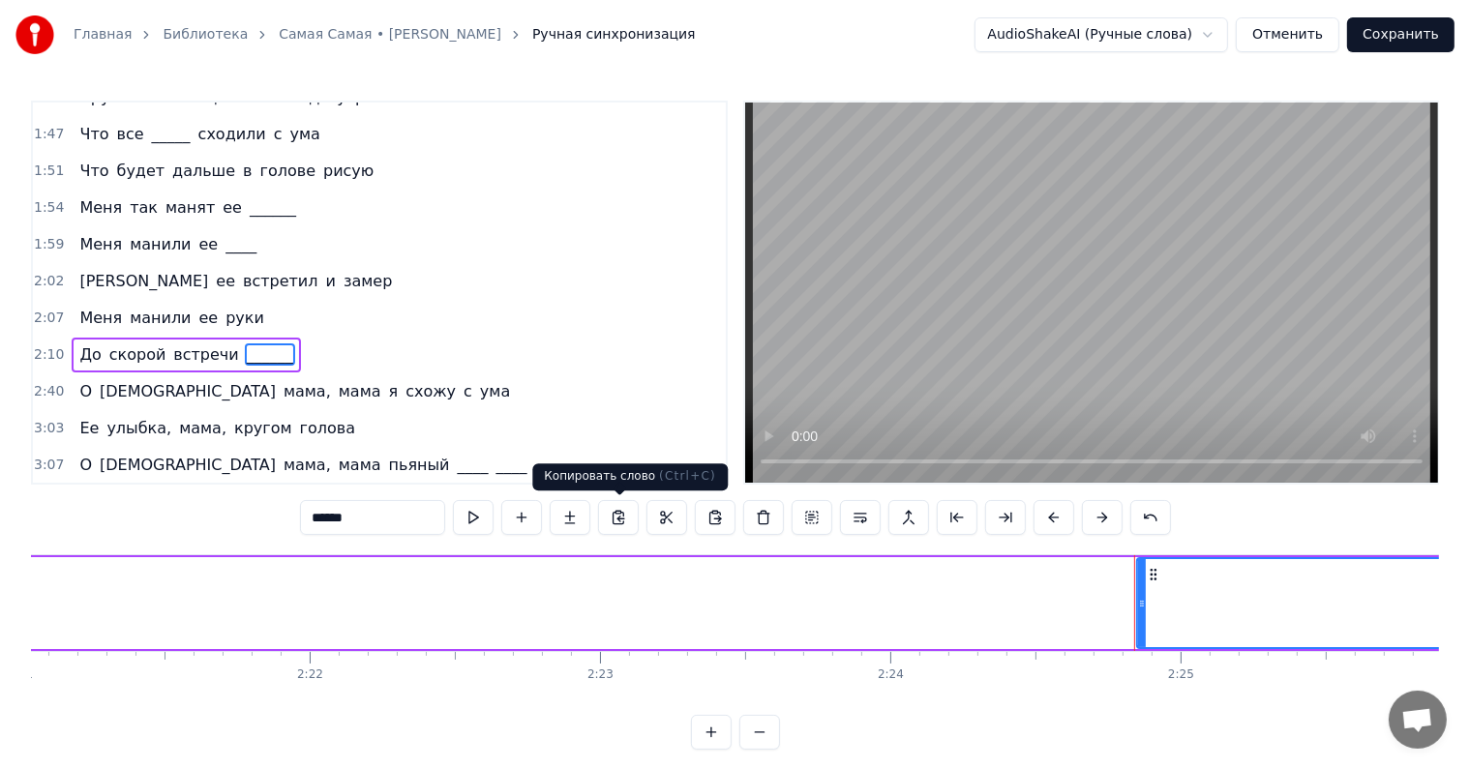
scroll to position [0, 41948]
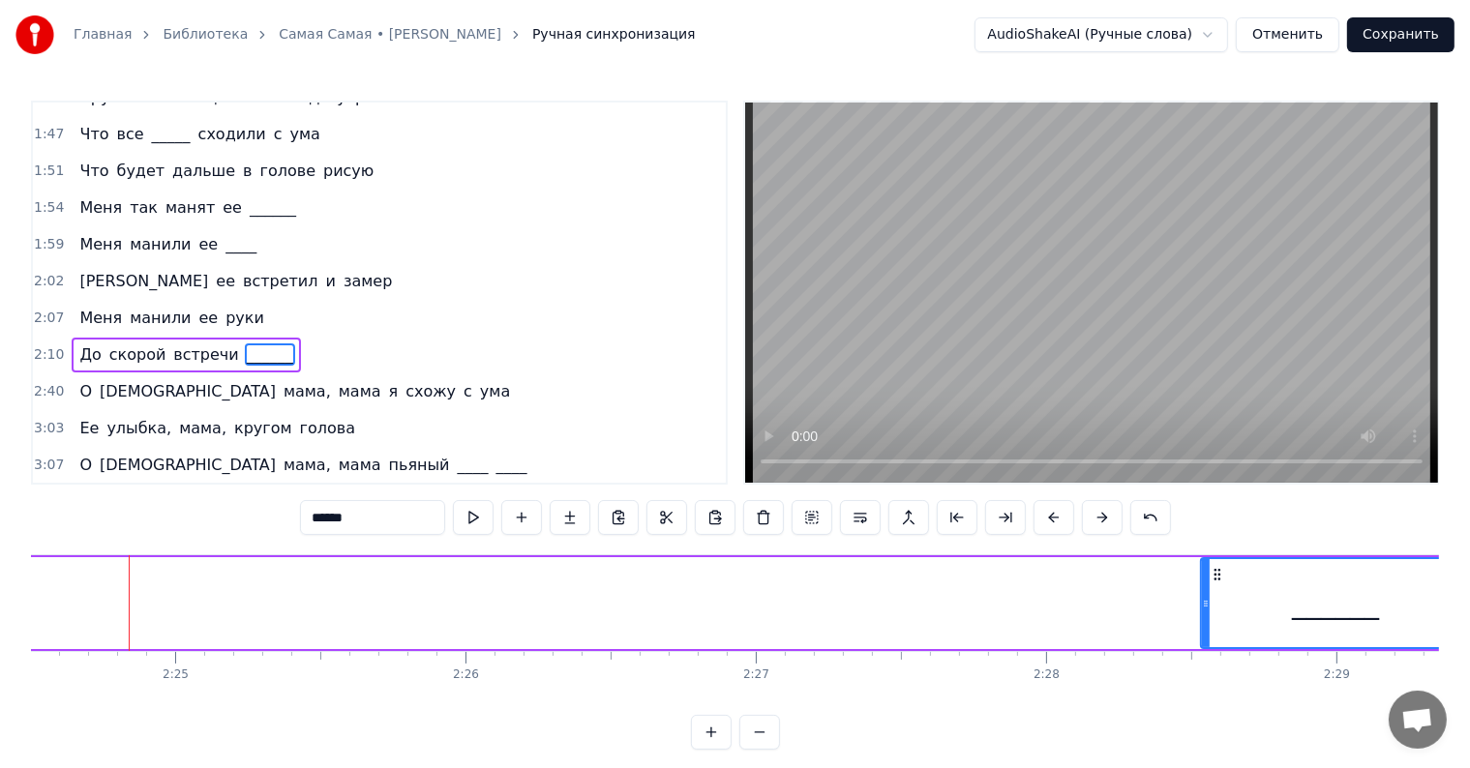
drag, startPoint x: 134, startPoint y: 604, endPoint x: 1195, endPoint y: 577, distance: 1061.9
click at [1203, 584] on div at bounding box center [1206, 603] width 8 height 88
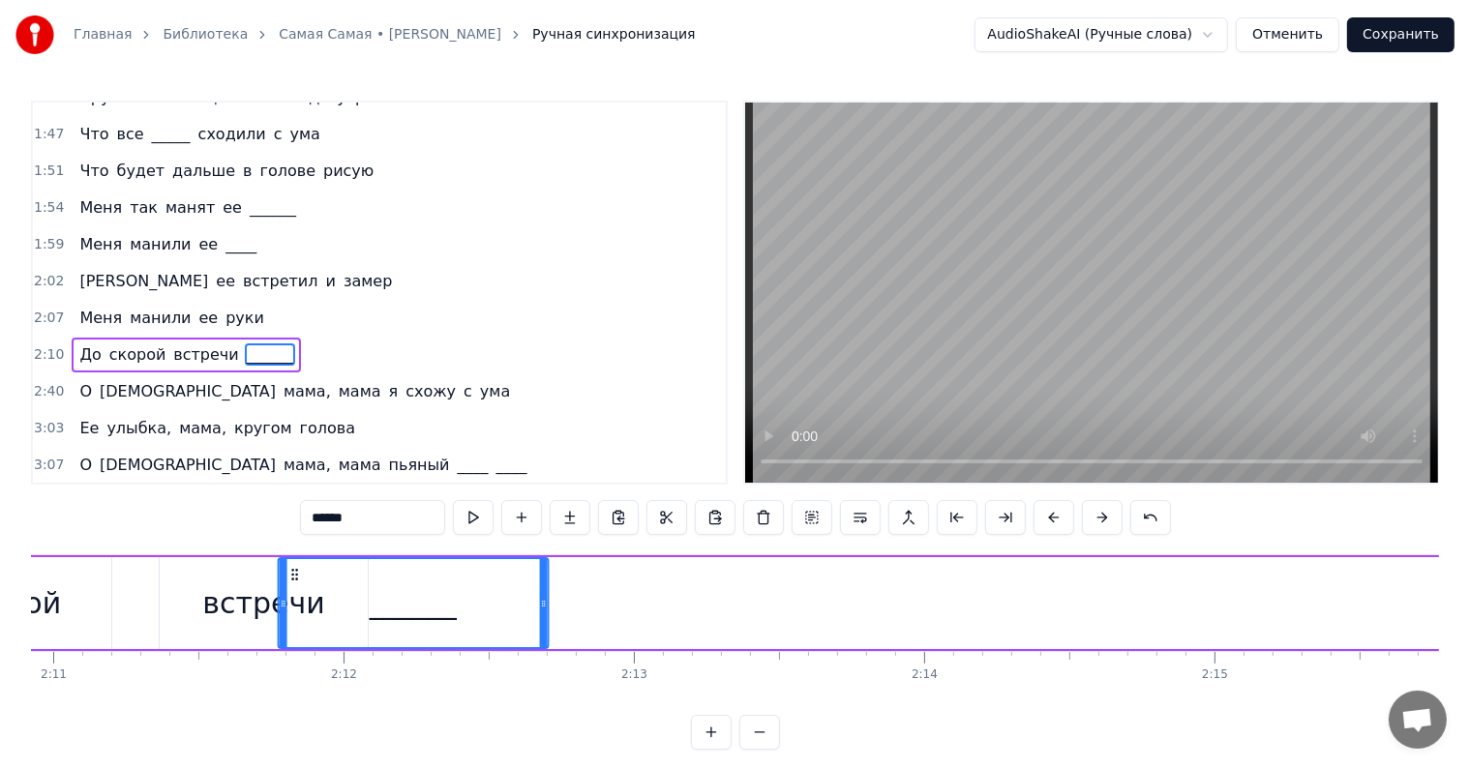
scroll to position [0, 38006]
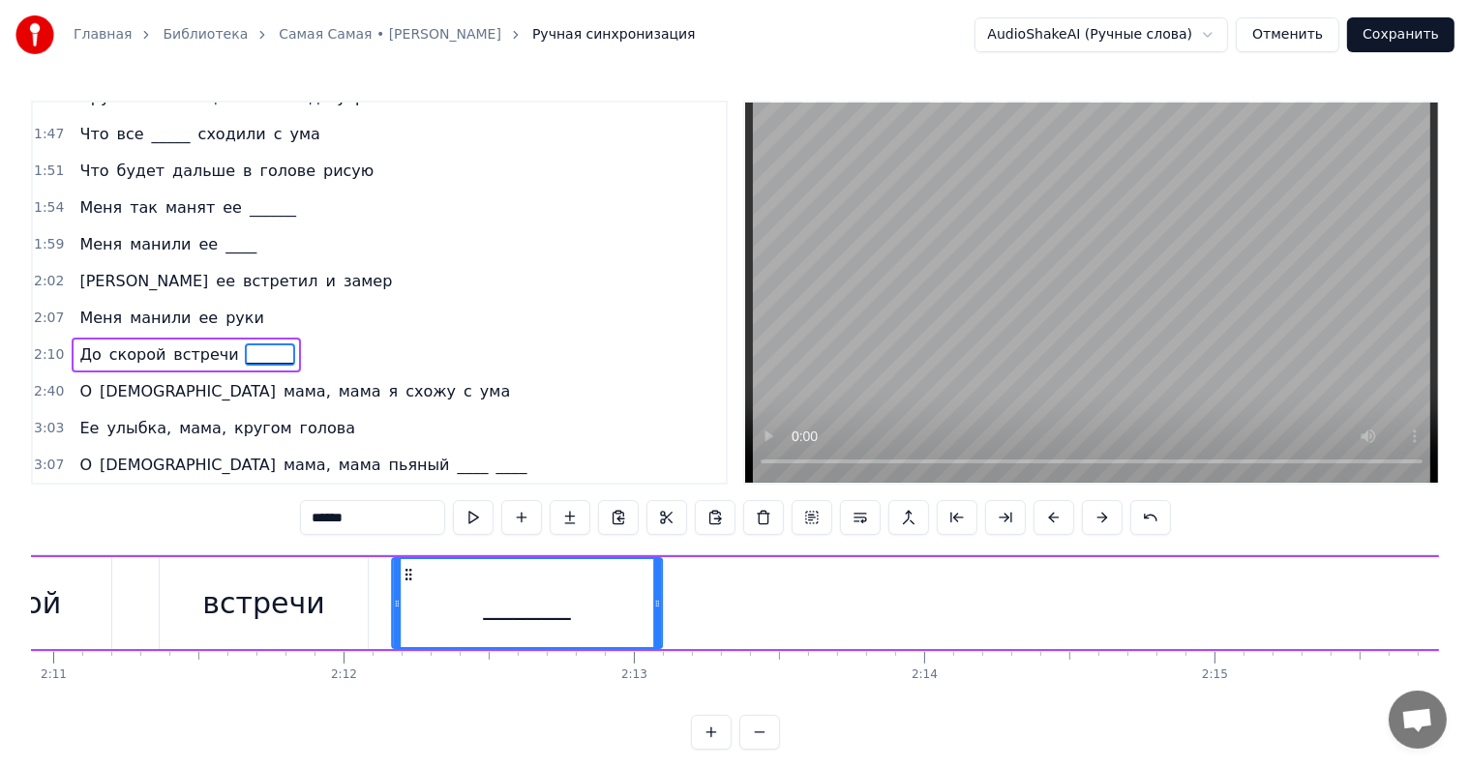
drag, startPoint x: 1204, startPoint y: 577, endPoint x: 404, endPoint y: 600, distance: 799.6
click at [404, 600] on div "______" at bounding box center [527, 603] width 268 height 88
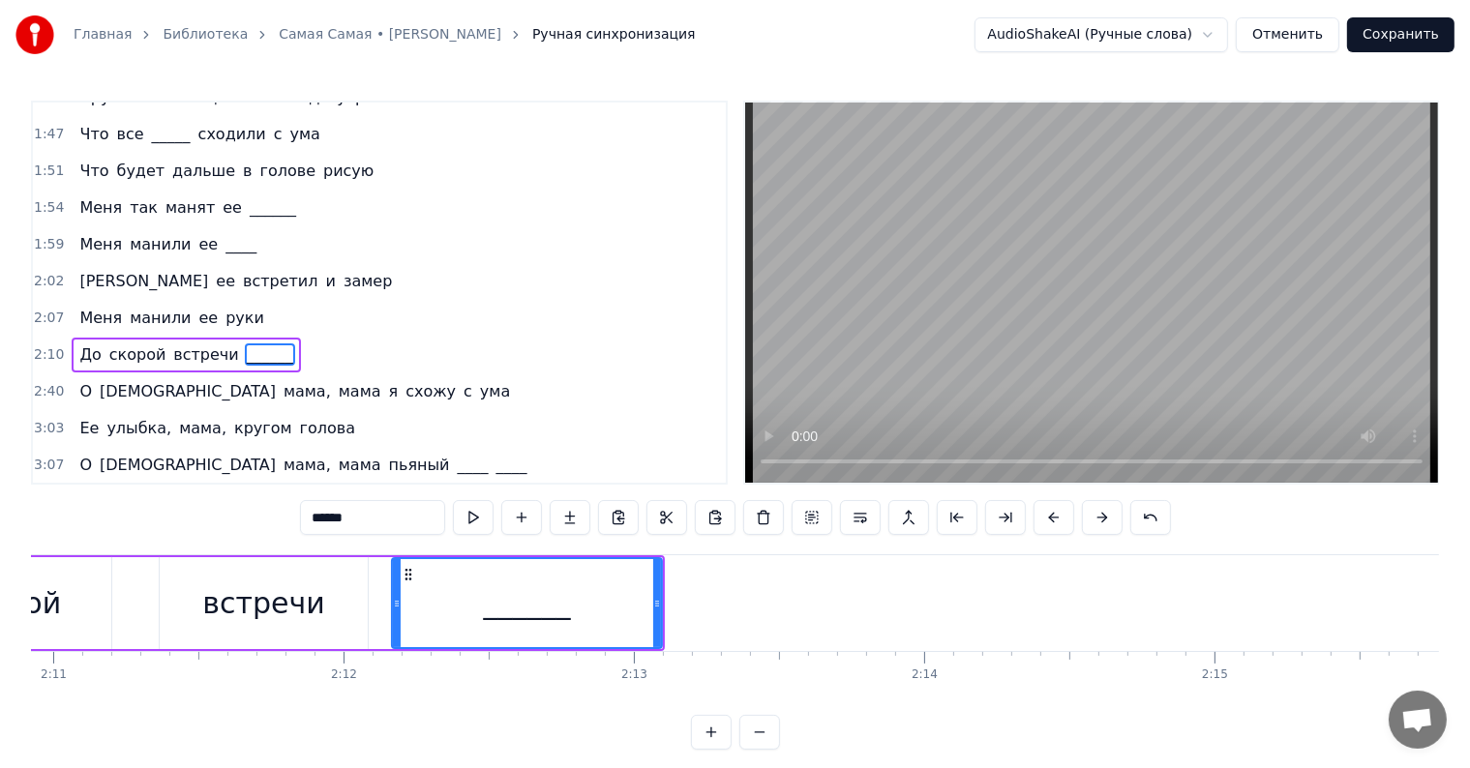
click at [77, 344] on span "До" at bounding box center [89, 355] width 25 height 22
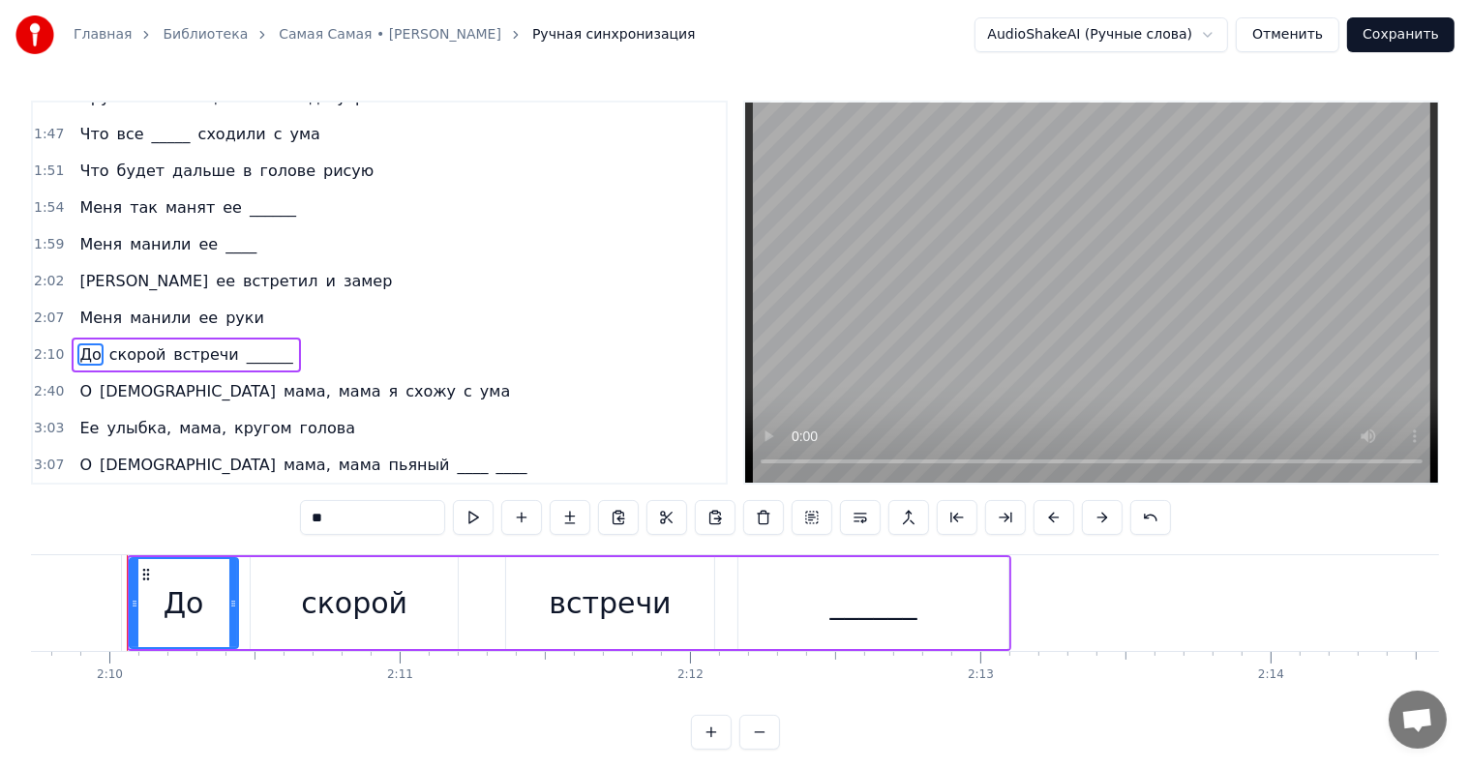
scroll to position [0, 37657]
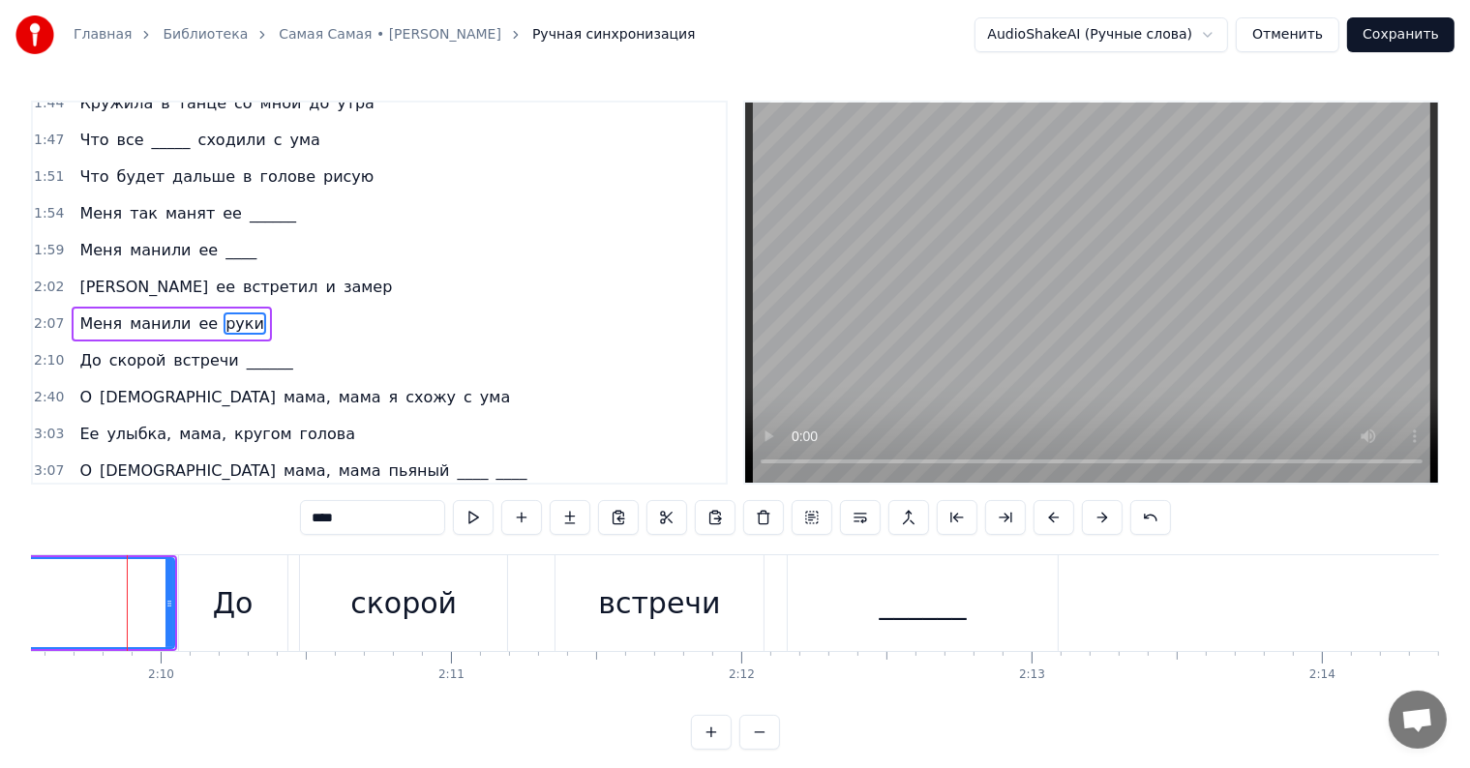
scroll to position [0, 37607]
click at [342, 276] on span "замер" at bounding box center [368, 287] width 52 height 22
type input "*****"
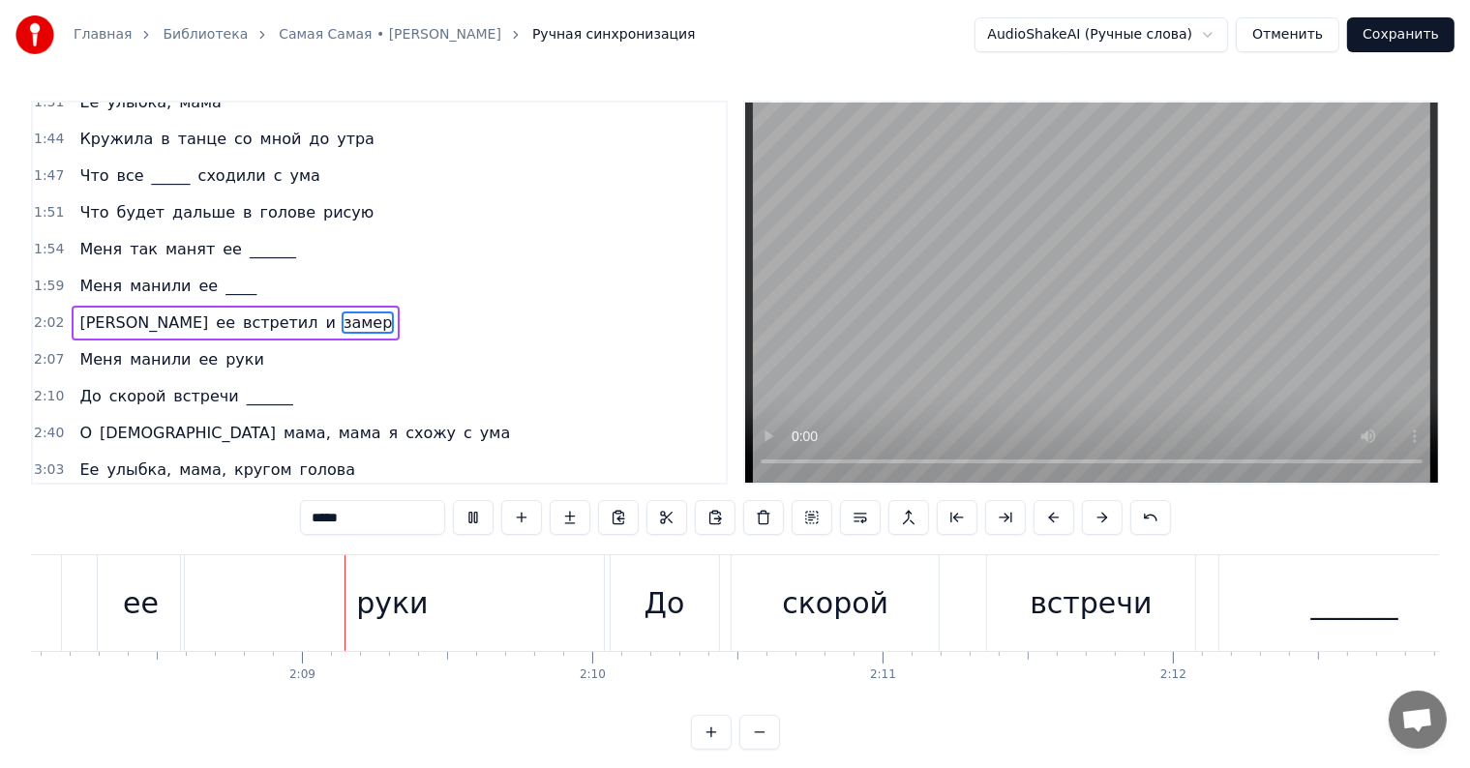
scroll to position [0, 37212]
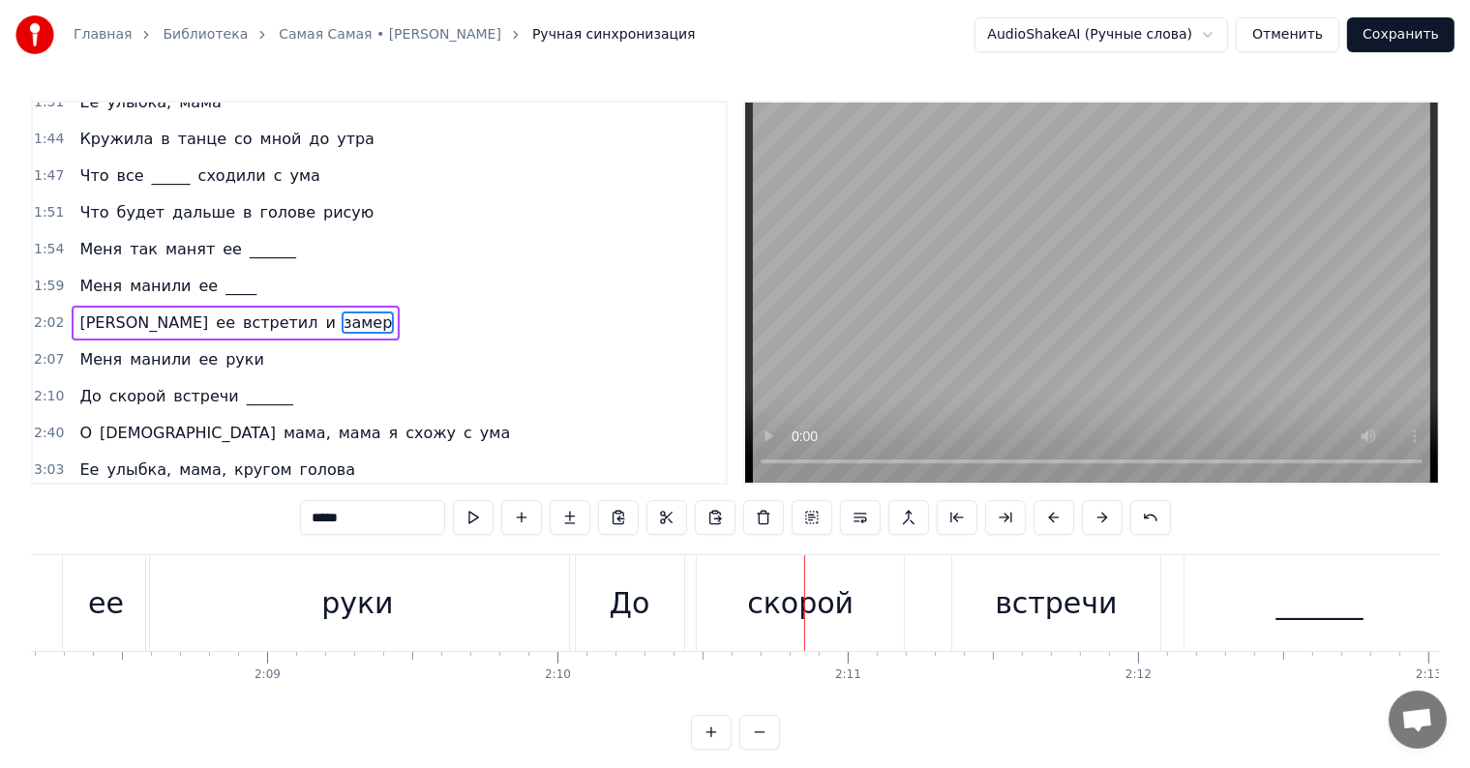
click at [72, 379] on div "До скорой встречи ______" at bounding box center [186, 396] width 228 height 35
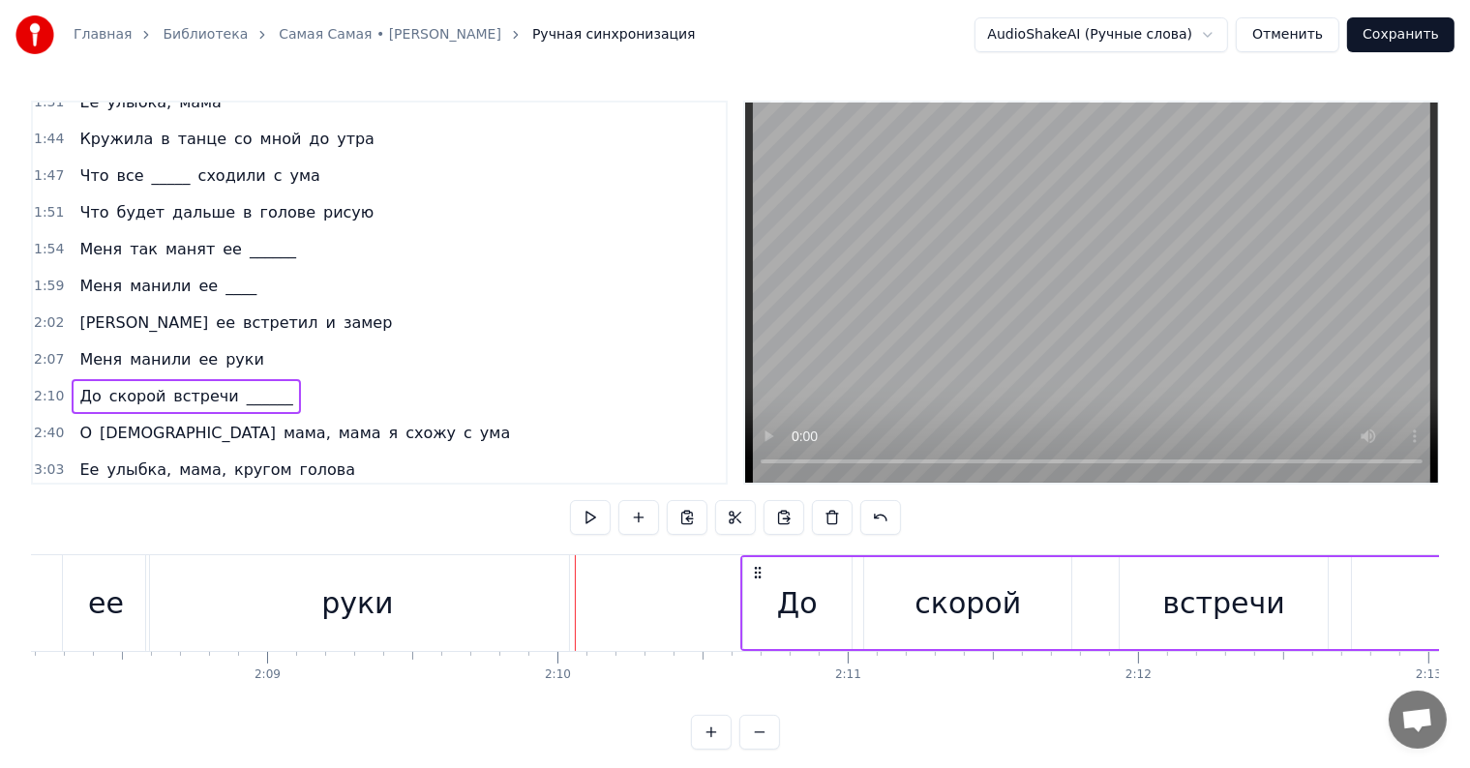
drag, startPoint x: 592, startPoint y: 570, endPoint x: 759, endPoint y: 581, distance: 166.8
click at [759, 581] on div "До скорой встречи ______" at bounding box center [1182, 603] width 885 height 96
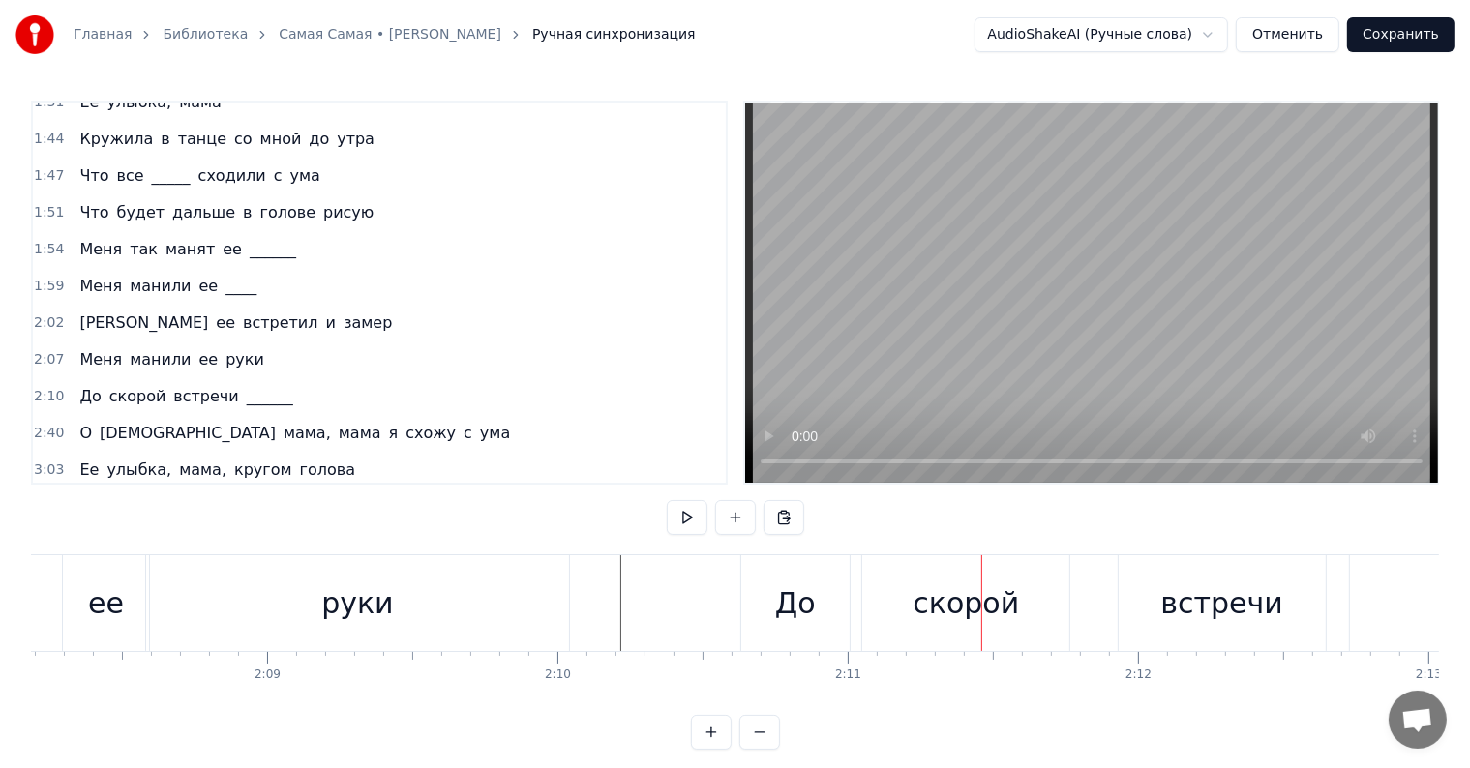
click at [72, 379] on div "До скорой встречи ______" at bounding box center [186, 396] width 228 height 35
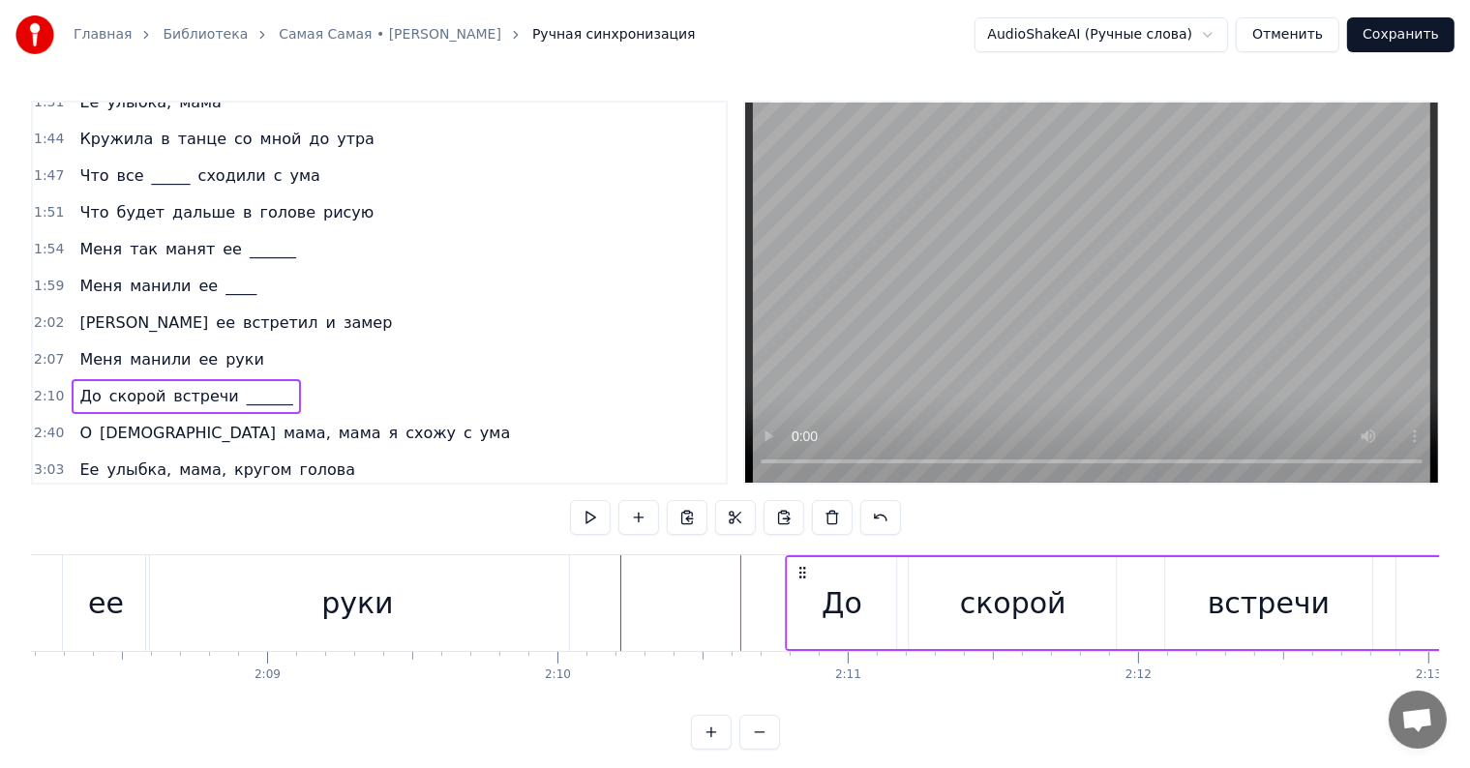
drag, startPoint x: 747, startPoint y: 568, endPoint x: 796, endPoint y: 573, distance: 49.6
click at [796, 573] on icon at bounding box center [801, 572] width 15 height 15
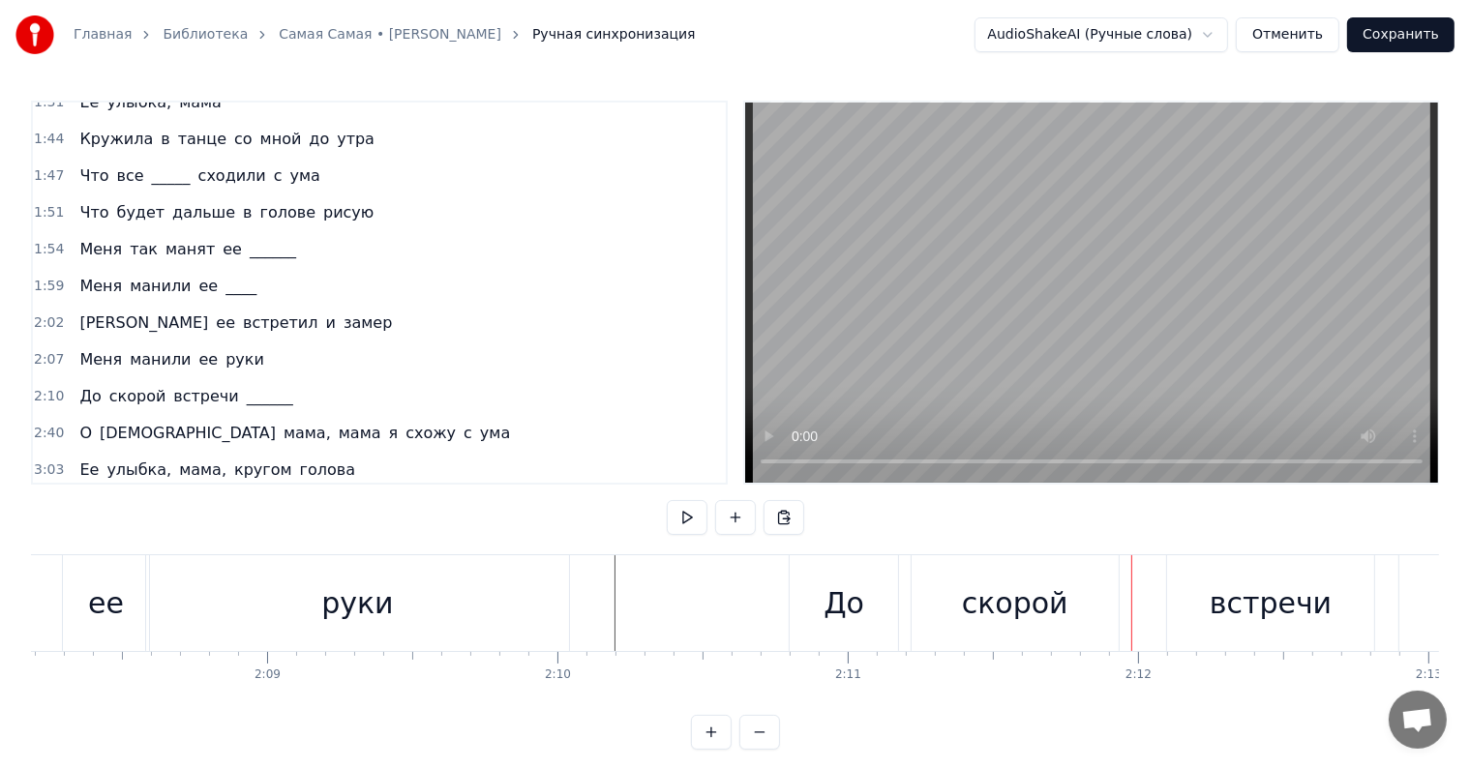
click at [74, 379] on div "До скорой встречи ______" at bounding box center [186, 396] width 228 height 35
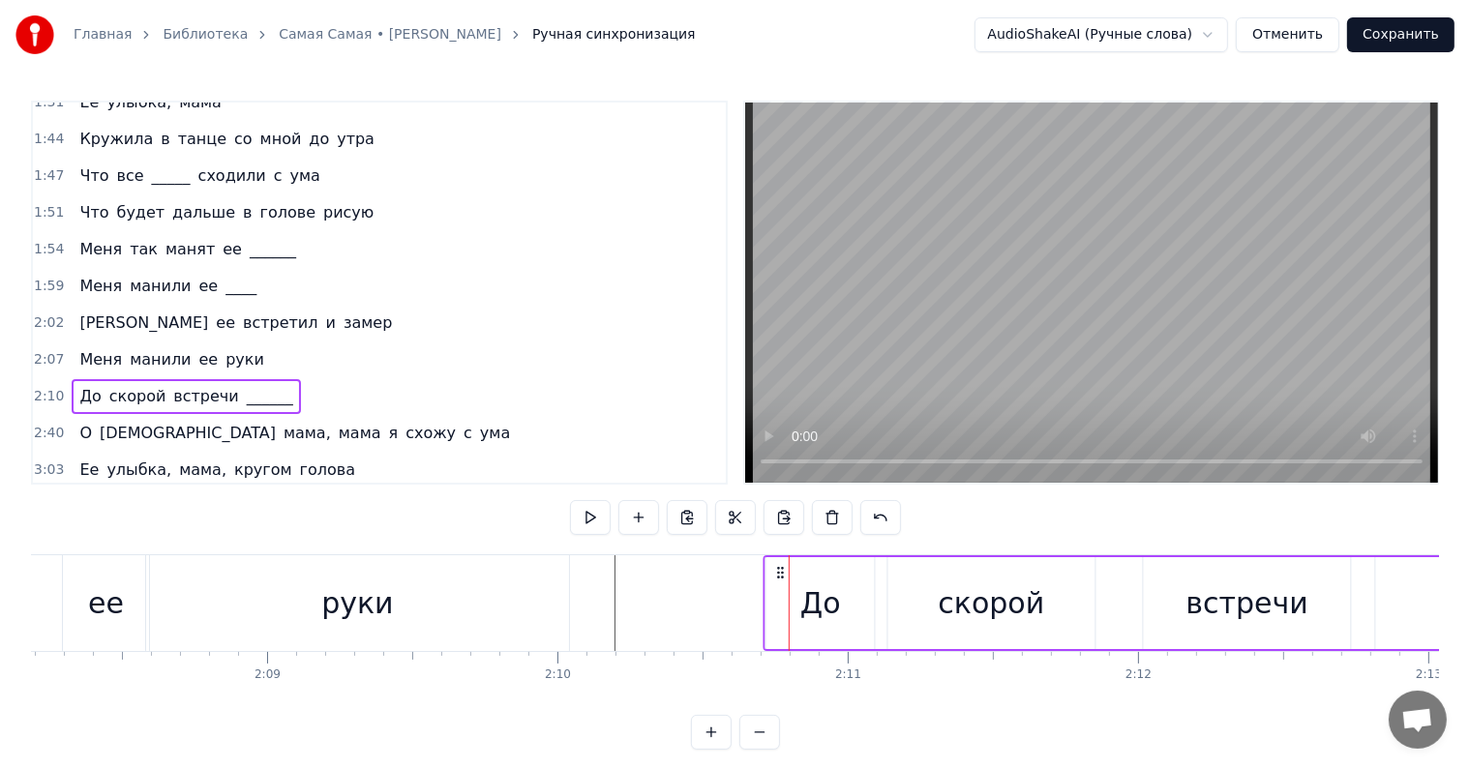
drag, startPoint x: 805, startPoint y: 569, endPoint x: 780, endPoint y: 569, distance: 25.2
click at [780, 569] on icon at bounding box center [780, 572] width 15 height 15
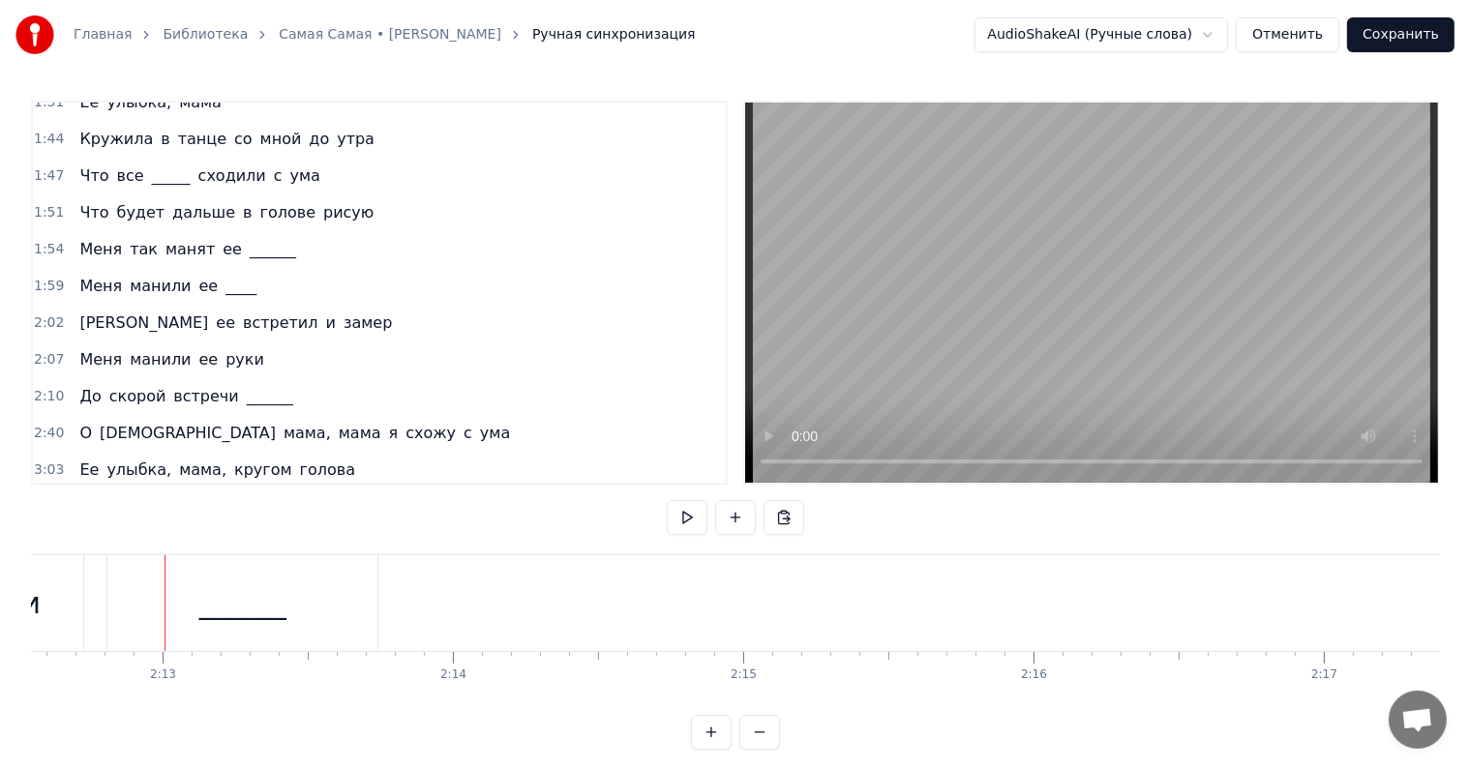
scroll to position [0, 38513]
click at [135, 385] on span "скорой" at bounding box center [137, 396] width 61 height 22
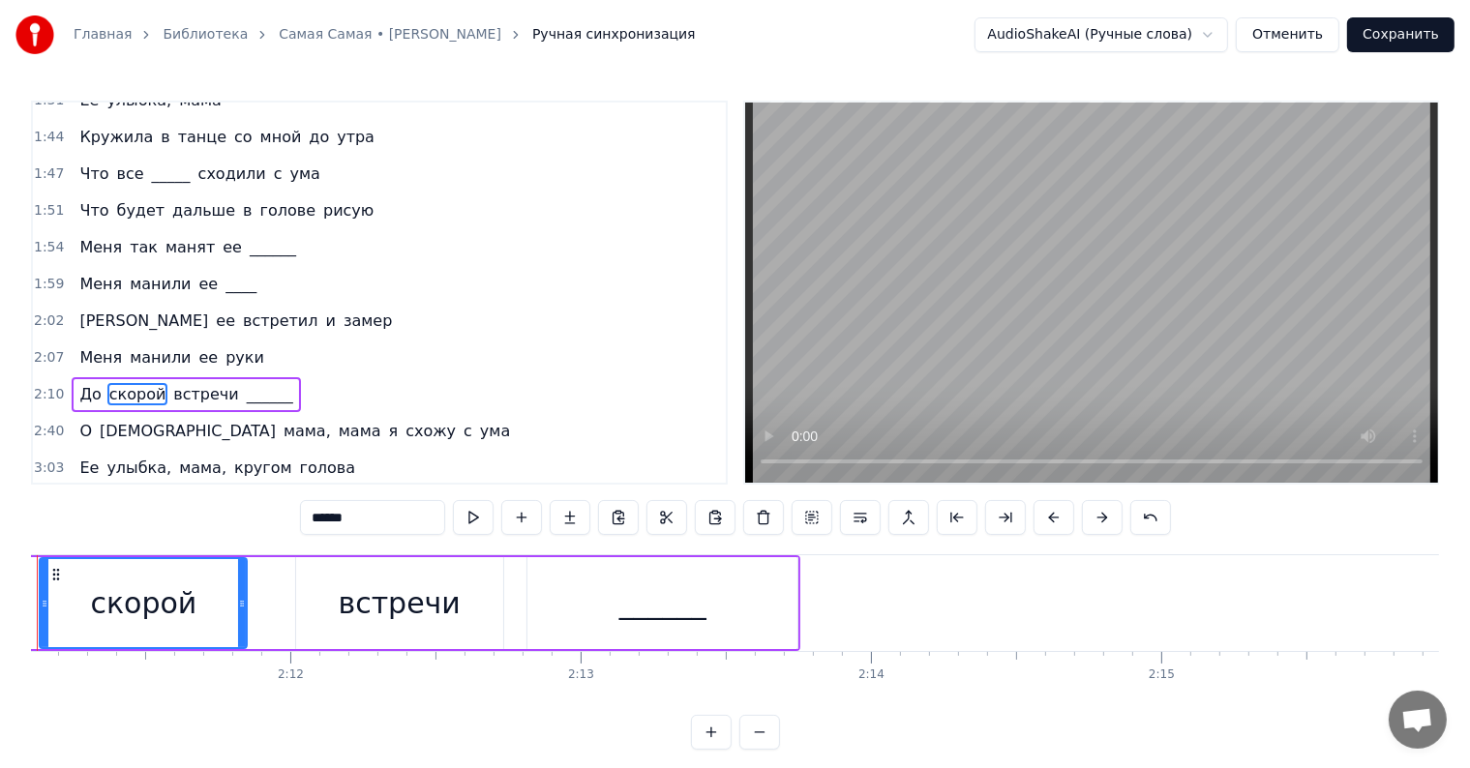
scroll to position [0, 37969]
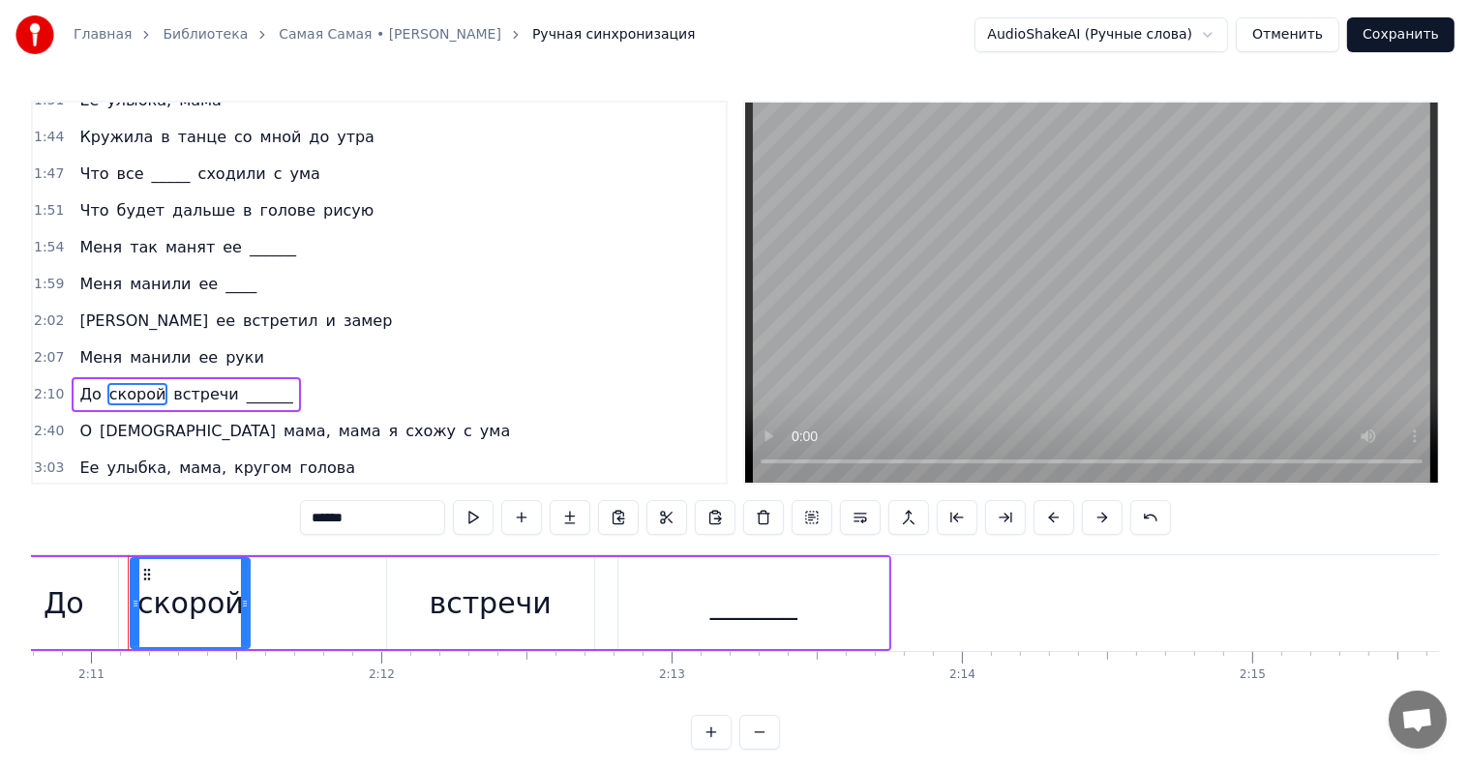
drag, startPoint x: 334, startPoint y: 602, endPoint x: 255, endPoint y: 595, distance: 78.7
click at [241, 596] on icon at bounding box center [245, 603] width 8 height 15
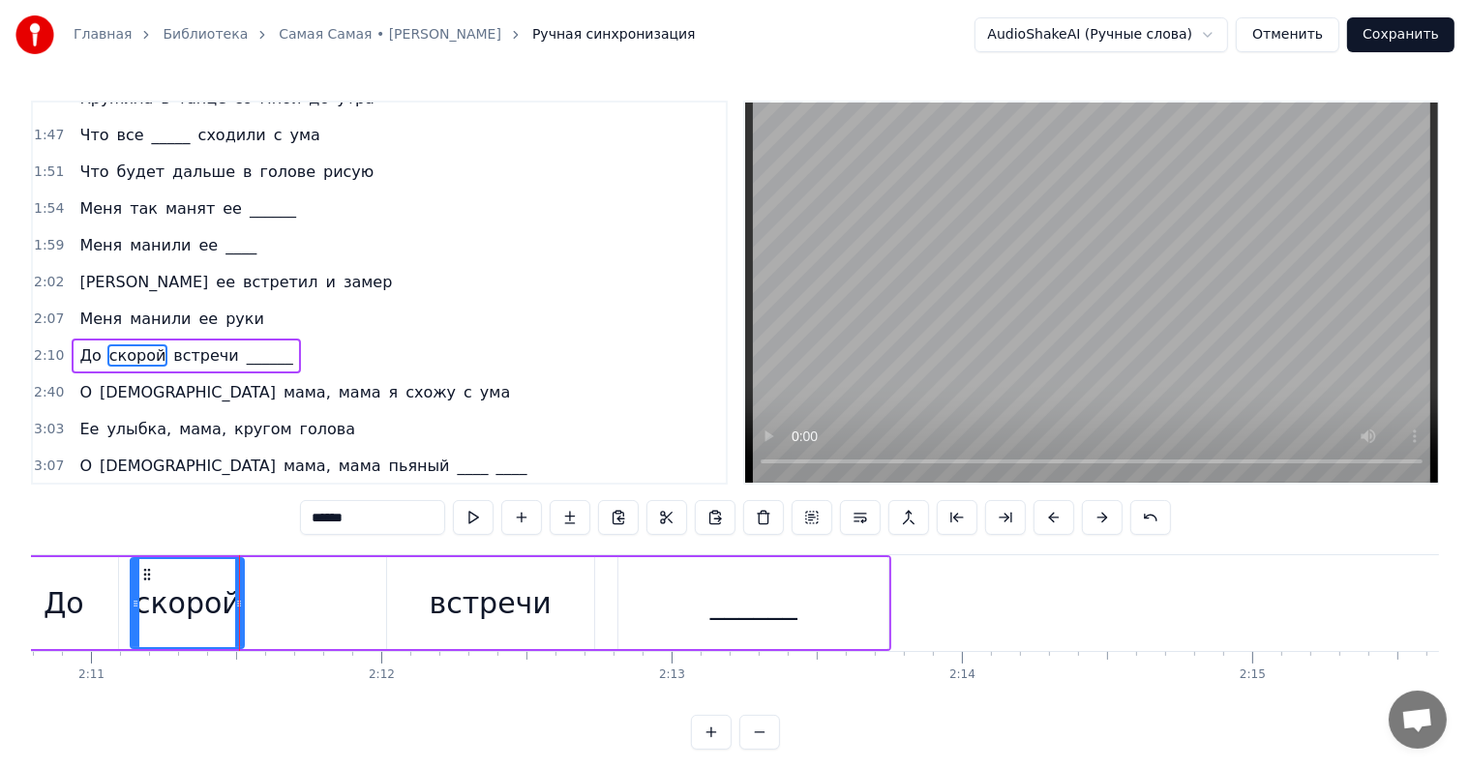
scroll to position [759, 0]
click at [448, 596] on div "встречи" at bounding box center [491, 604] width 122 height 44
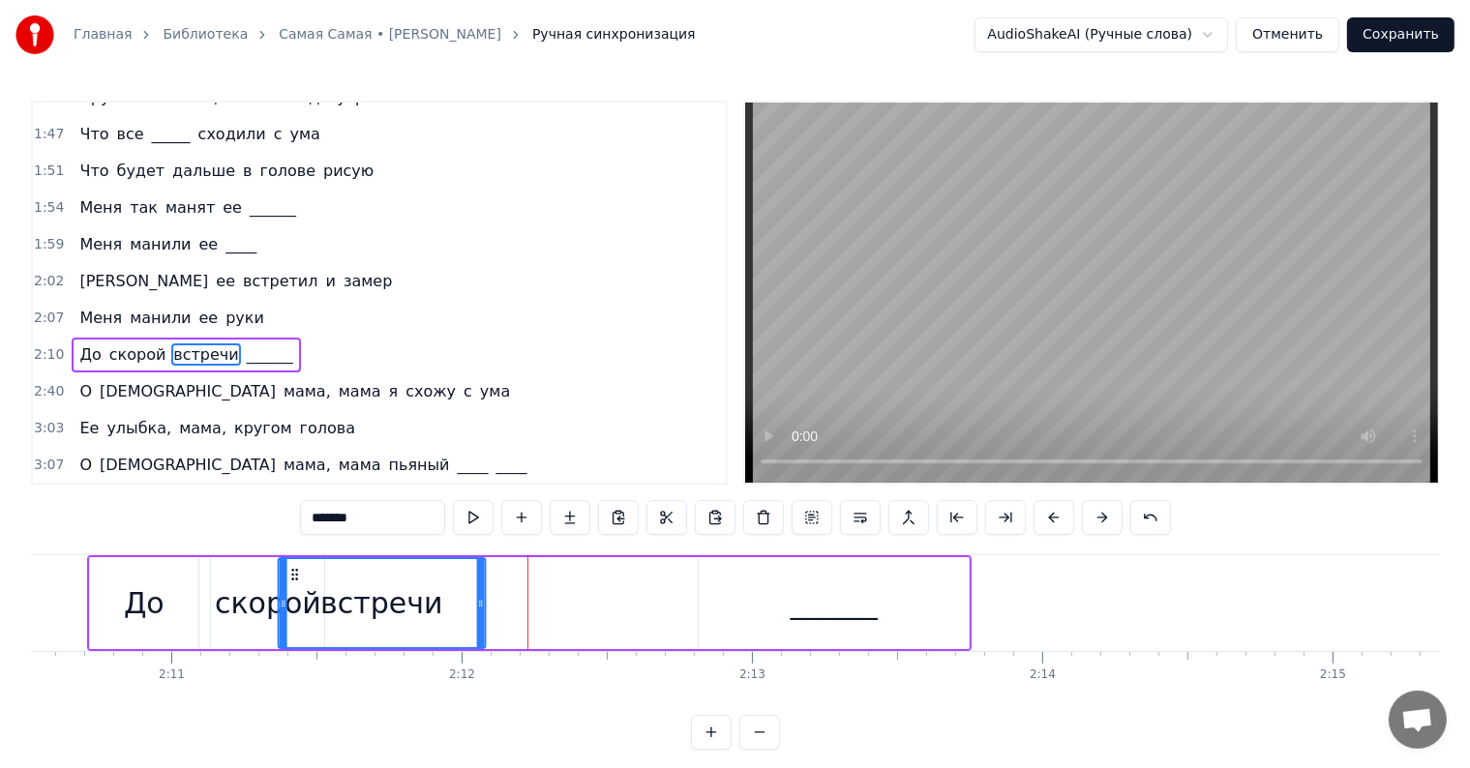
scroll to position [0, 37886]
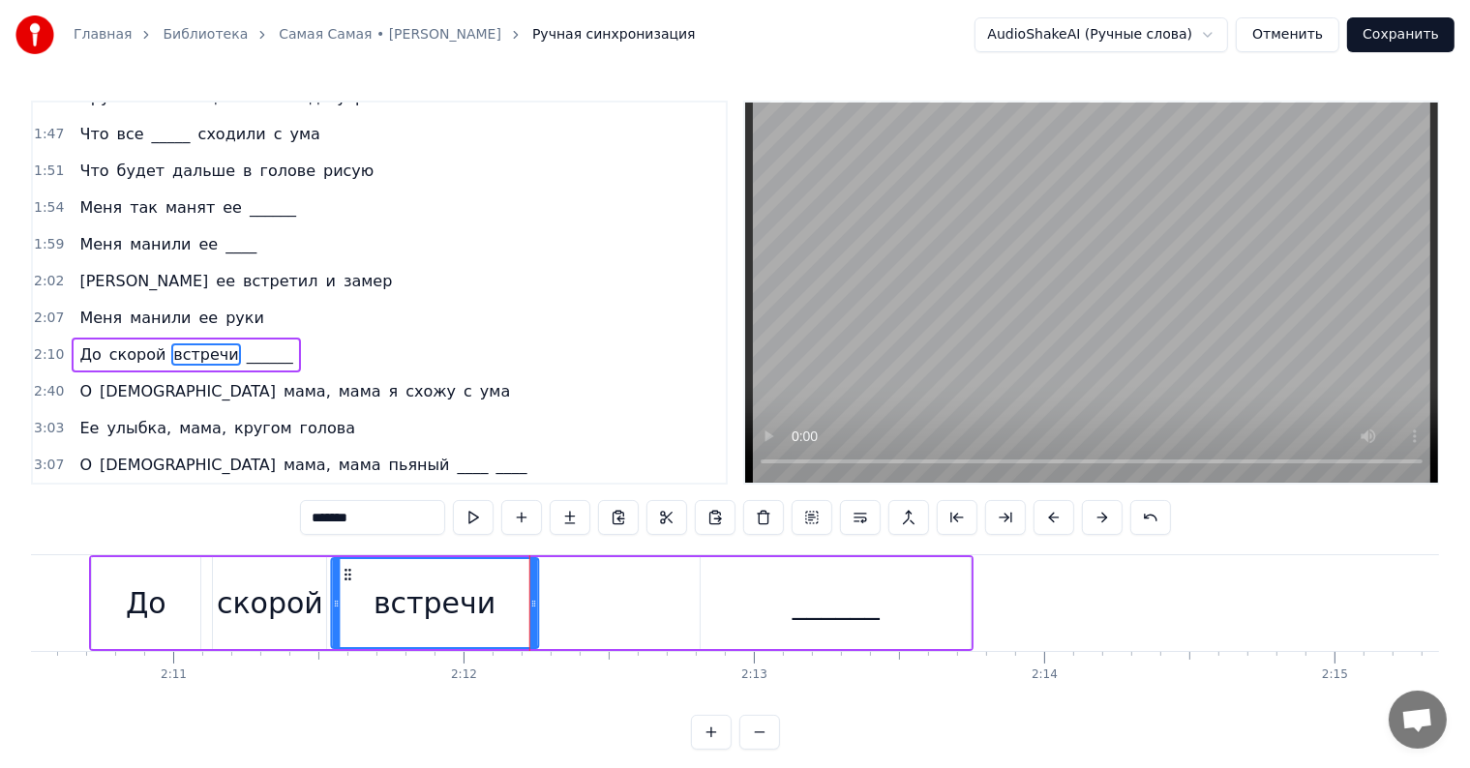
drag, startPoint x: 400, startPoint y: 572, endPoint x: 350, endPoint y: 582, distance: 50.3
click at [344, 582] on div "встречи" at bounding box center [434, 603] width 205 height 88
click at [827, 586] on div "______" at bounding box center [836, 604] width 87 height 44
type input "******"
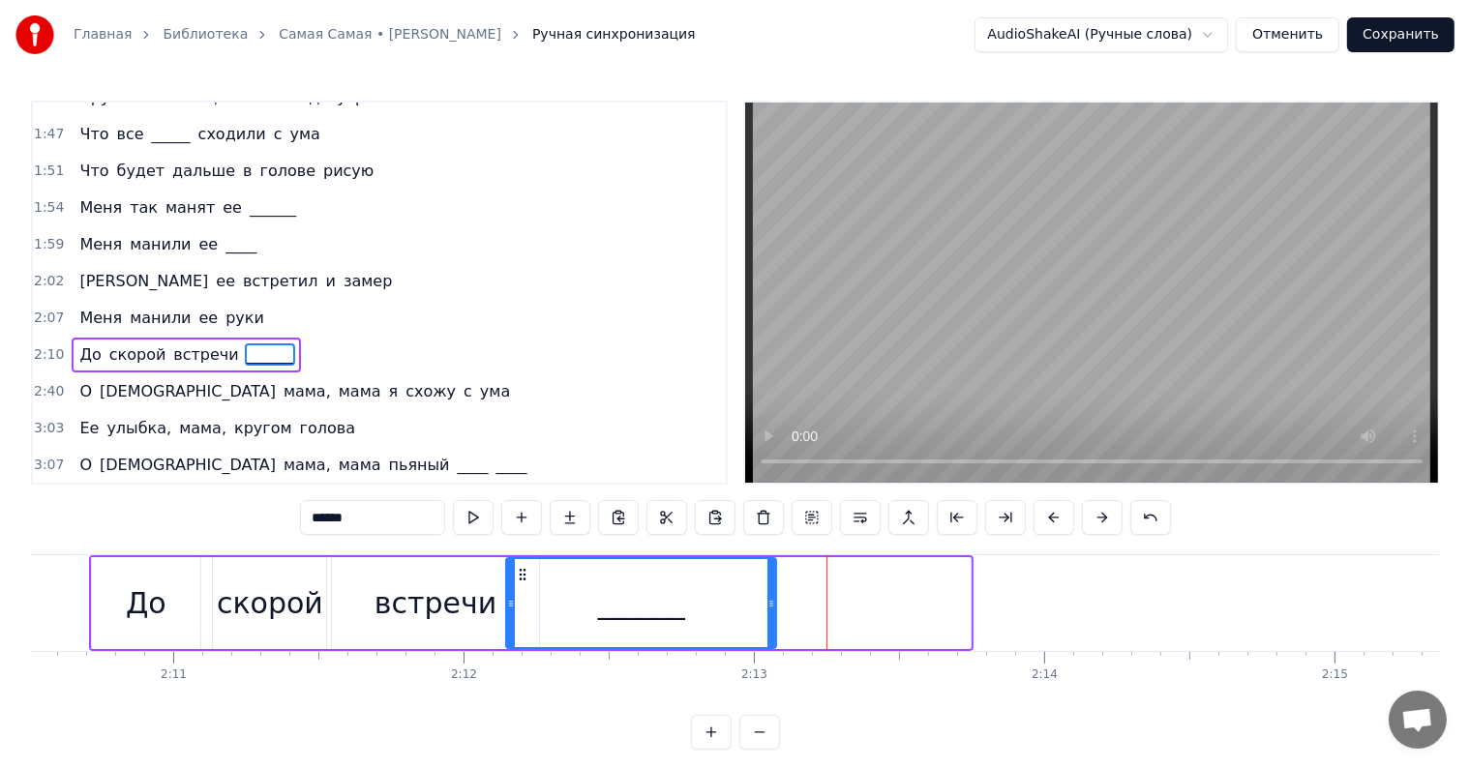
drag, startPoint x: 692, startPoint y: 571, endPoint x: 523, endPoint y: 578, distance: 169.5
click at [523, 578] on icon at bounding box center [523, 574] width 15 height 15
drag, startPoint x: 771, startPoint y: 601, endPoint x: 724, endPoint y: 604, distance: 47.5
click at [724, 604] on icon at bounding box center [725, 603] width 8 height 15
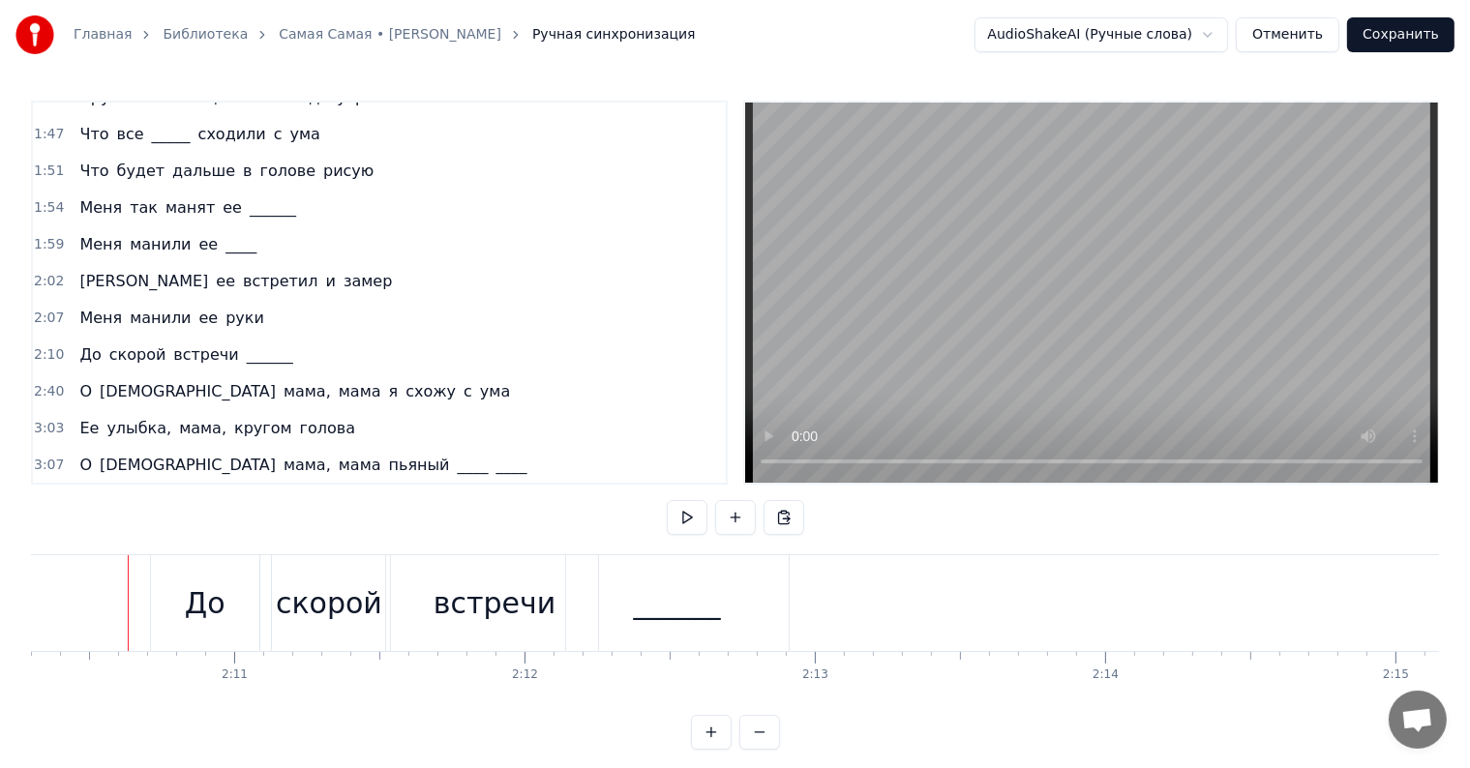
scroll to position [0, 37824]
click at [72, 374] on div "О Боже мама, мама я схожу с ума" at bounding box center [295, 391] width 446 height 35
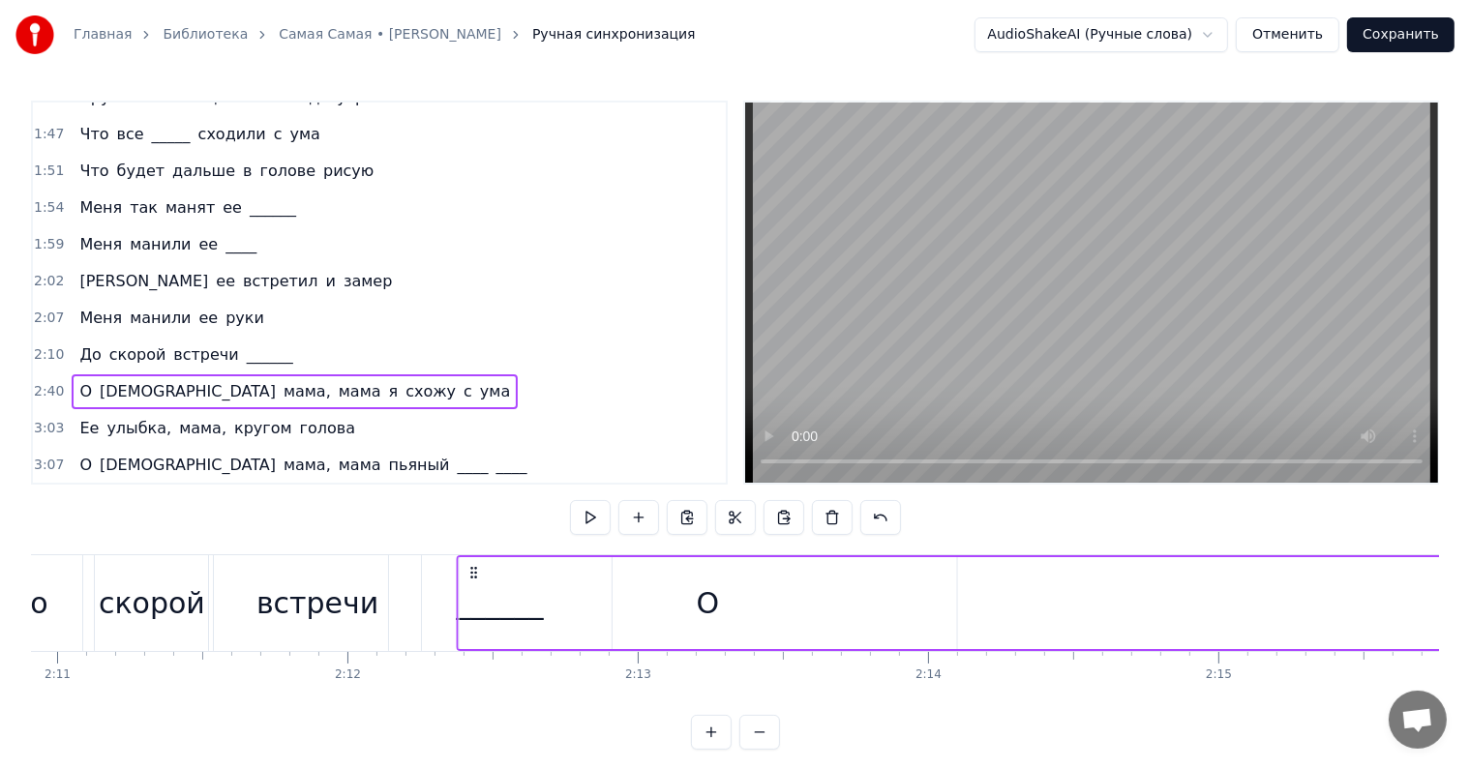
scroll to position [0, 37981]
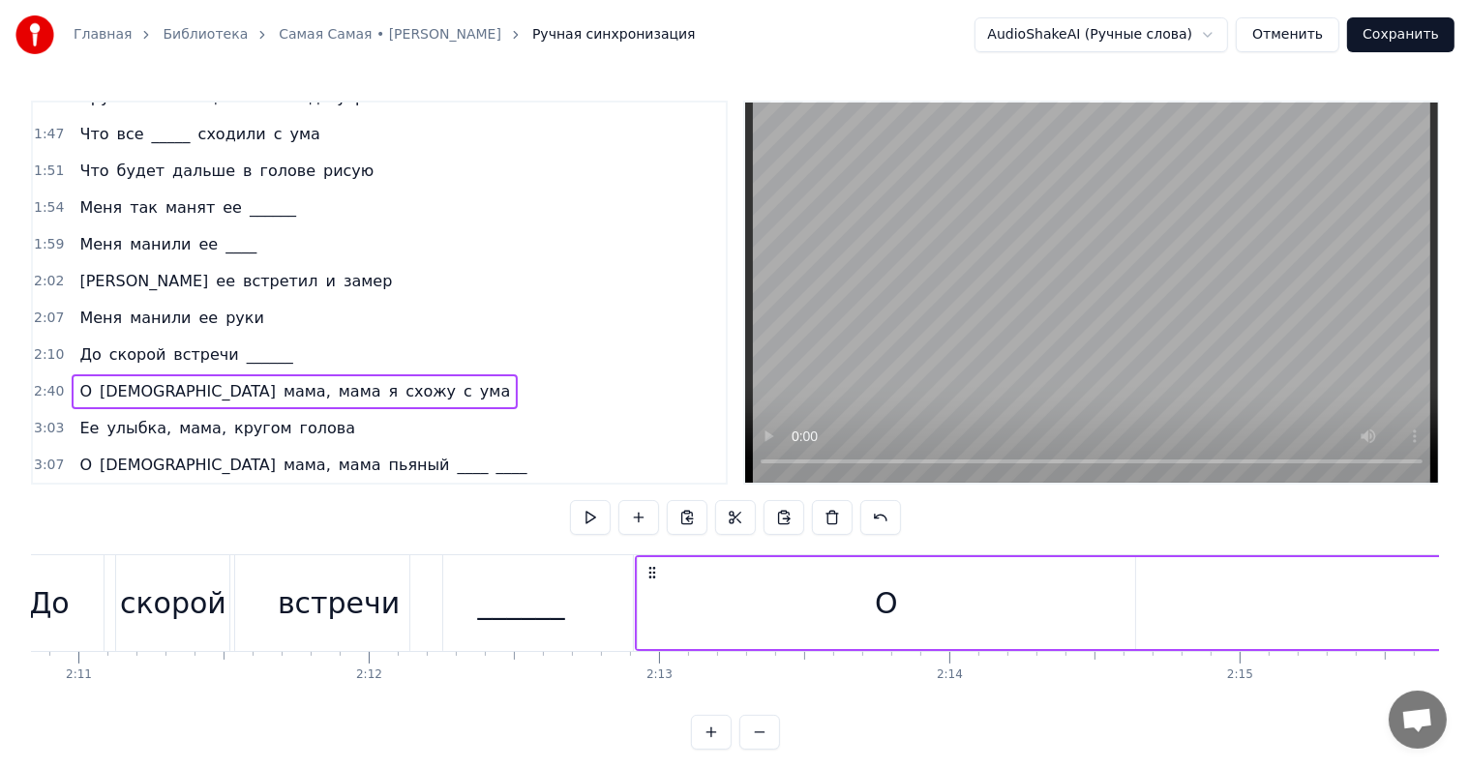
drag, startPoint x: 143, startPoint y: 571, endPoint x: 649, endPoint y: 592, distance: 506.5
click at [620, 575] on div "______" at bounding box center [521, 603] width 223 height 96
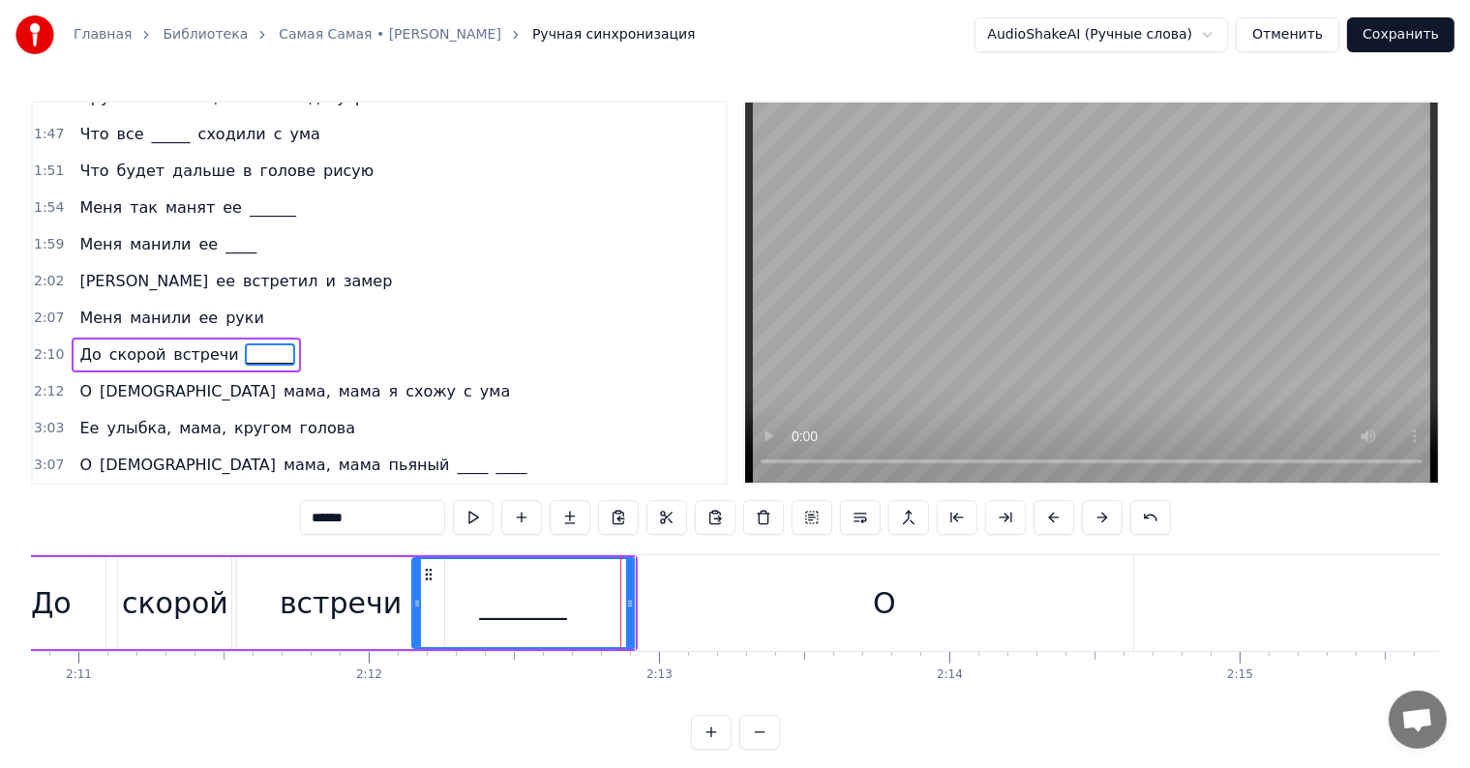
click at [657, 572] on div "О" at bounding box center [884, 603] width 497 height 96
type input "*"
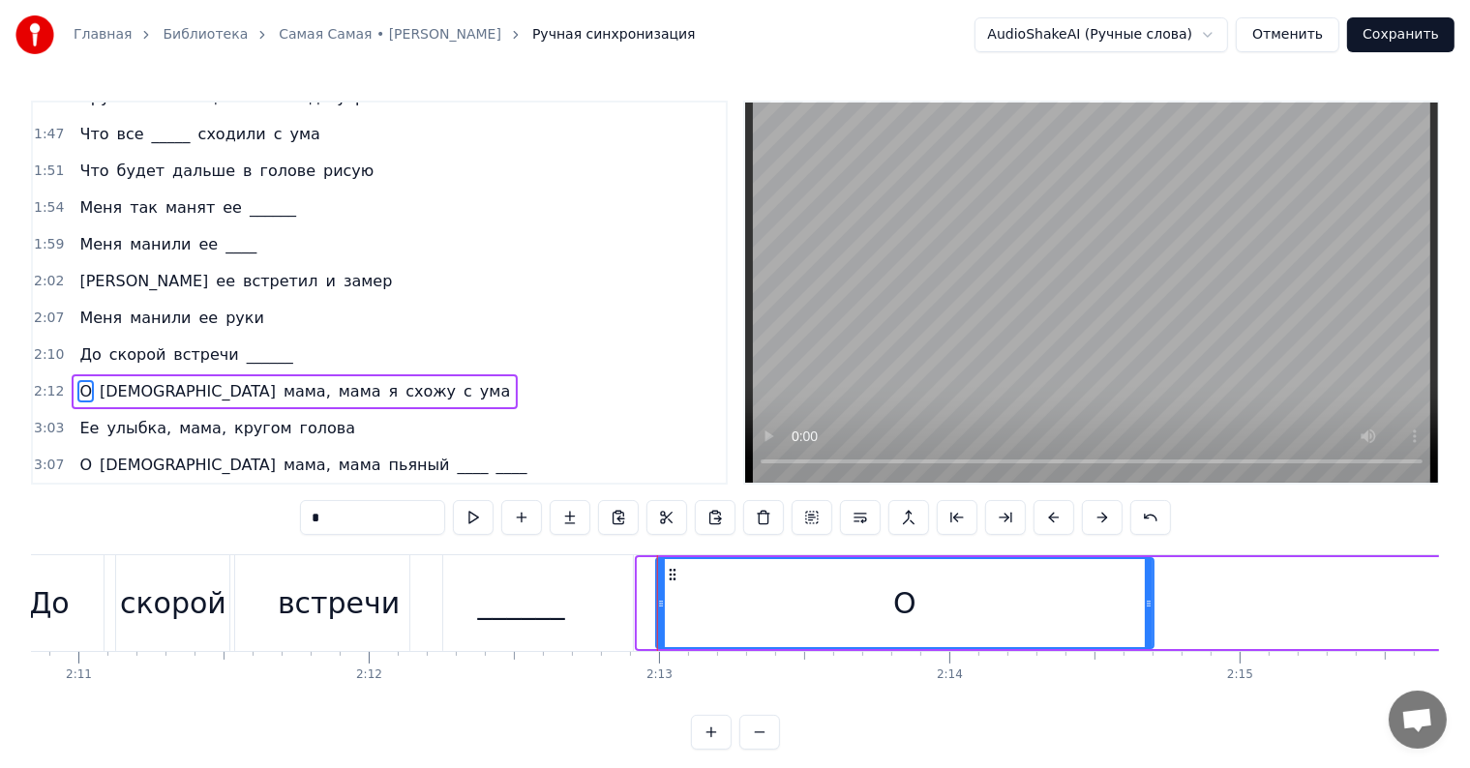
drag, startPoint x: 650, startPoint y: 571, endPoint x: 670, endPoint y: 572, distance: 19.4
click at [670, 572] on icon at bounding box center [672, 574] width 15 height 15
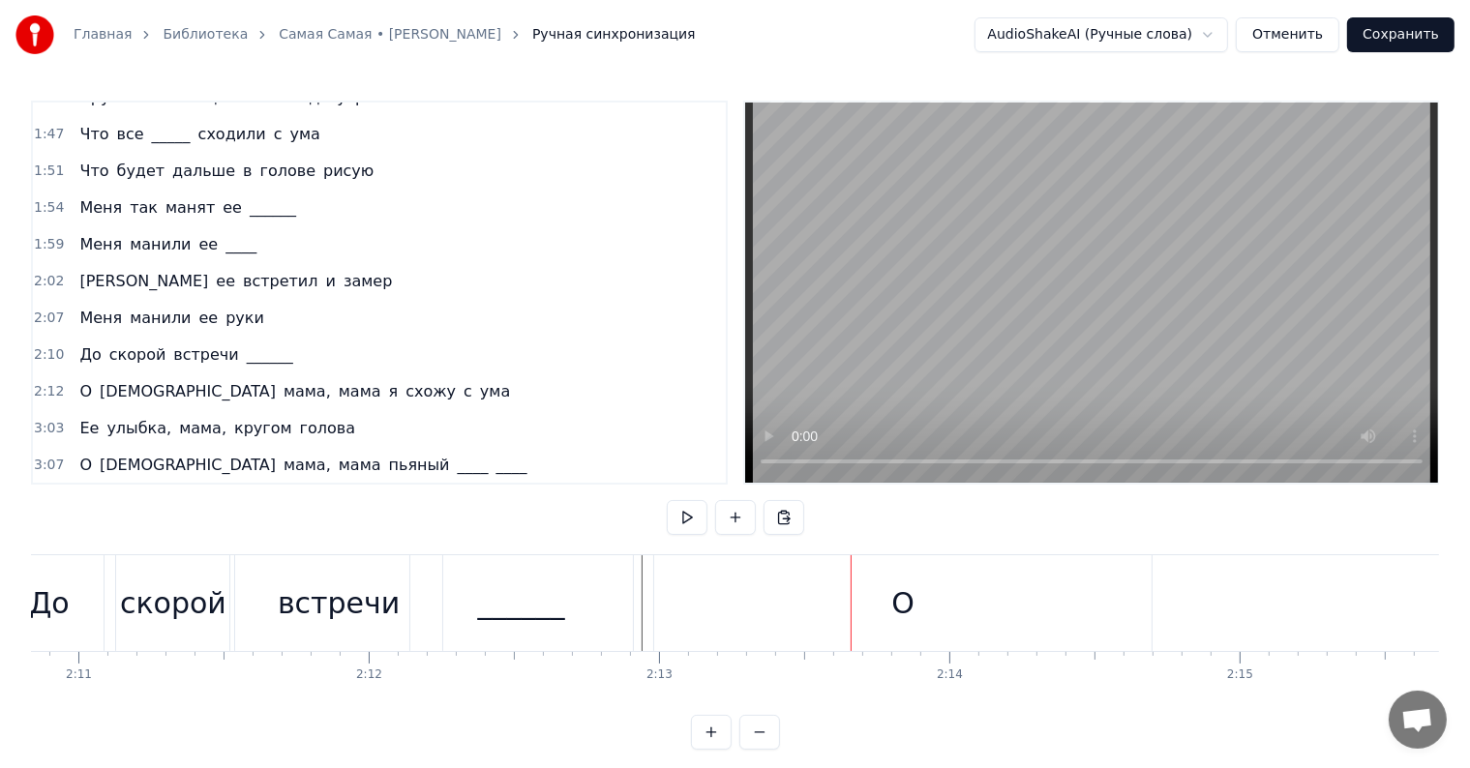
click at [72, 374] on div "О Боже мама, мама я схожу с ума" at bounding box center [295, 391] width 446 height 35
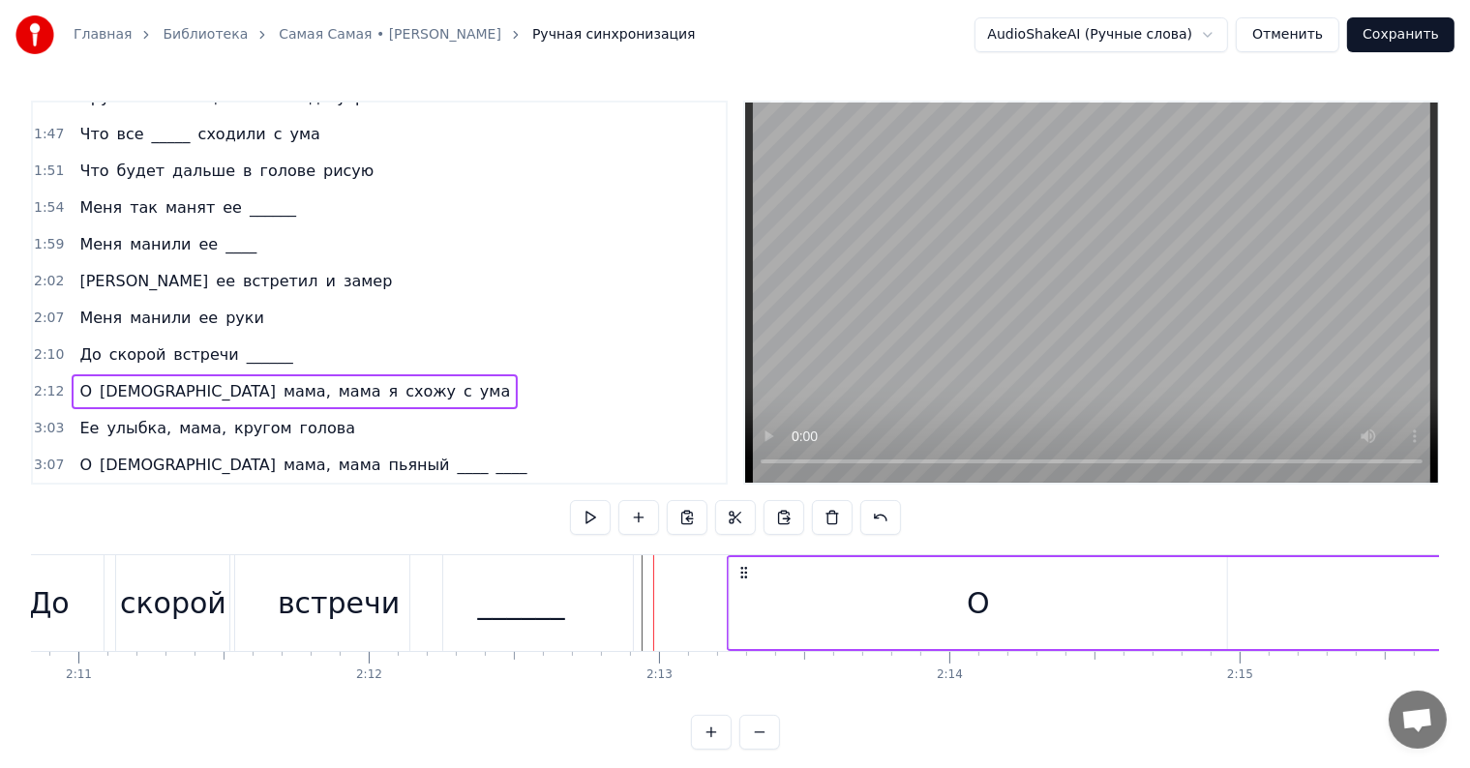
drag, startPoint x: 669, startPoint y: 572, endPoint x: 739, endPoint y: 576, distance: 70.7
click at [743, 573] on icon at bounding box center [743, 572] width 15 height 15
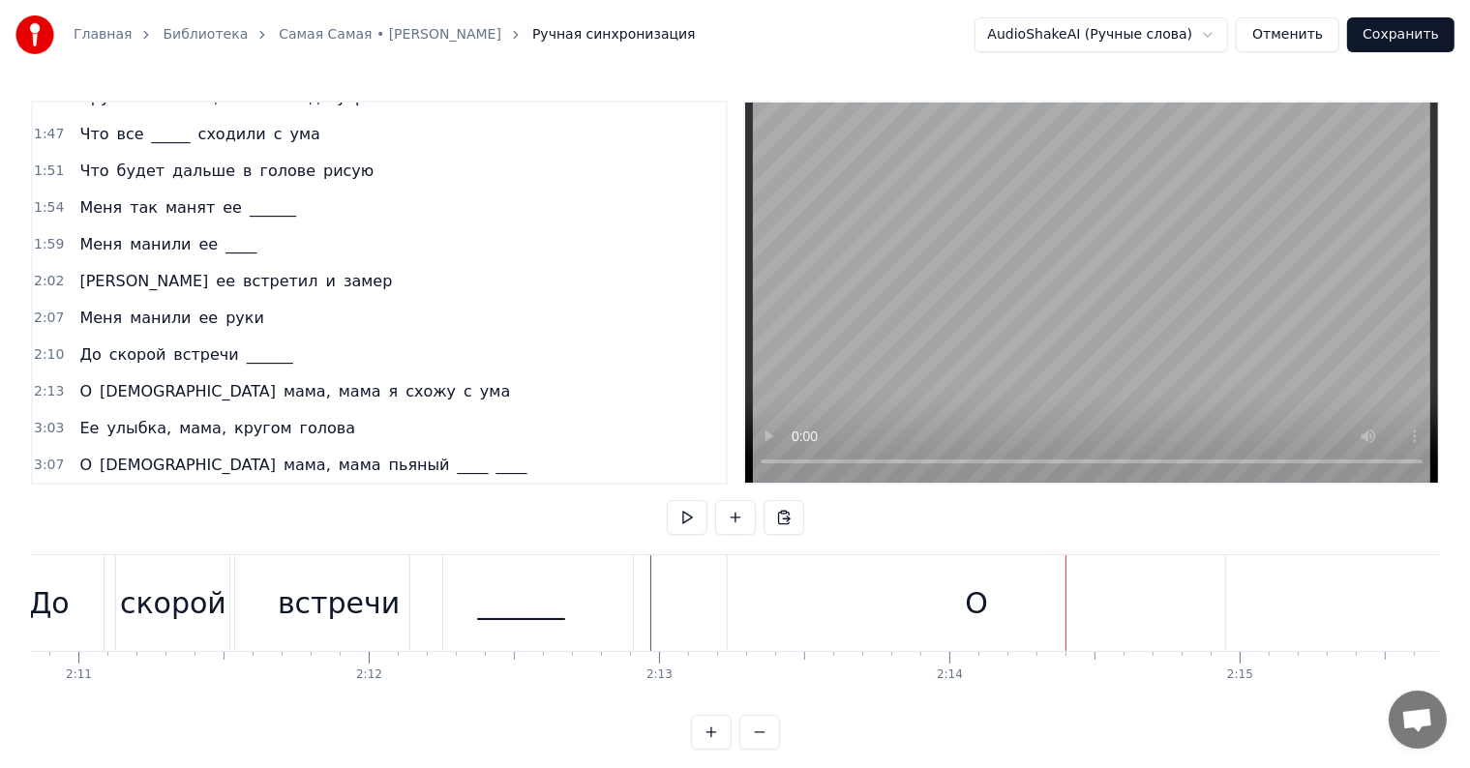
click at [106, 380] on span "[DEMOGRAPHIC_DATA]" at bounding box center [188, 391] width 180 height 22
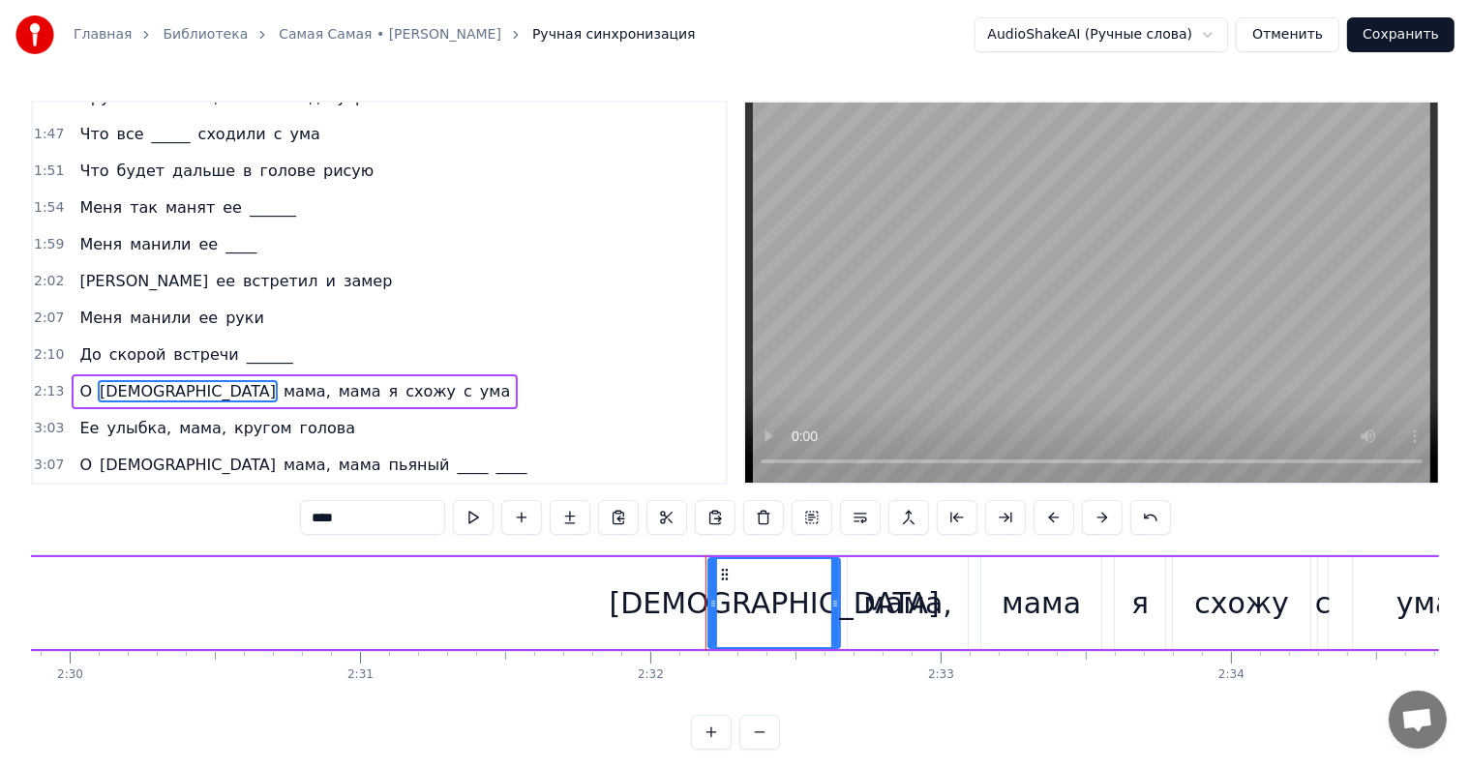
scroll to position [0, 44082]
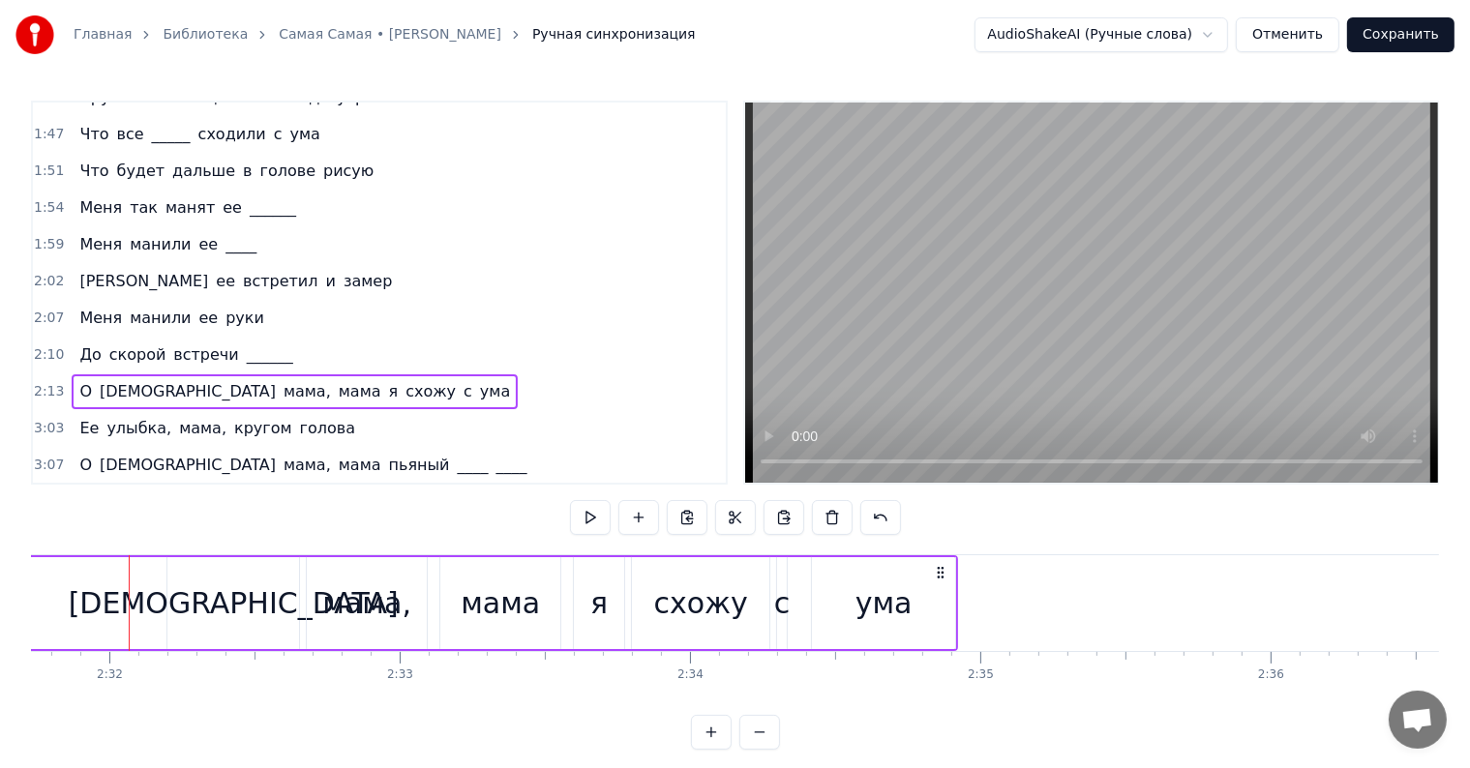
click at [77, 380] on span "О" at bounding box center [85, 391] width 16 height 22
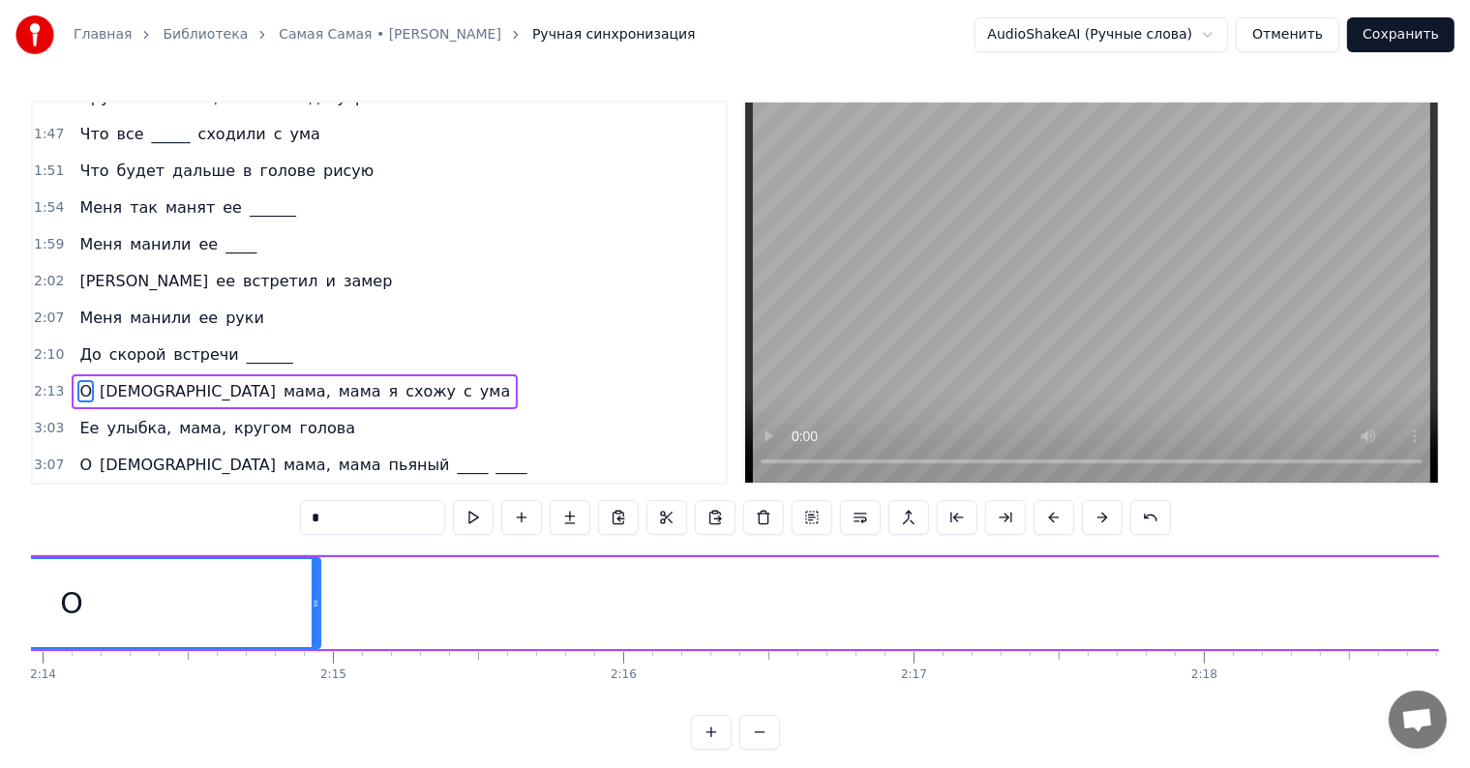
scroll to position [0, 38579]
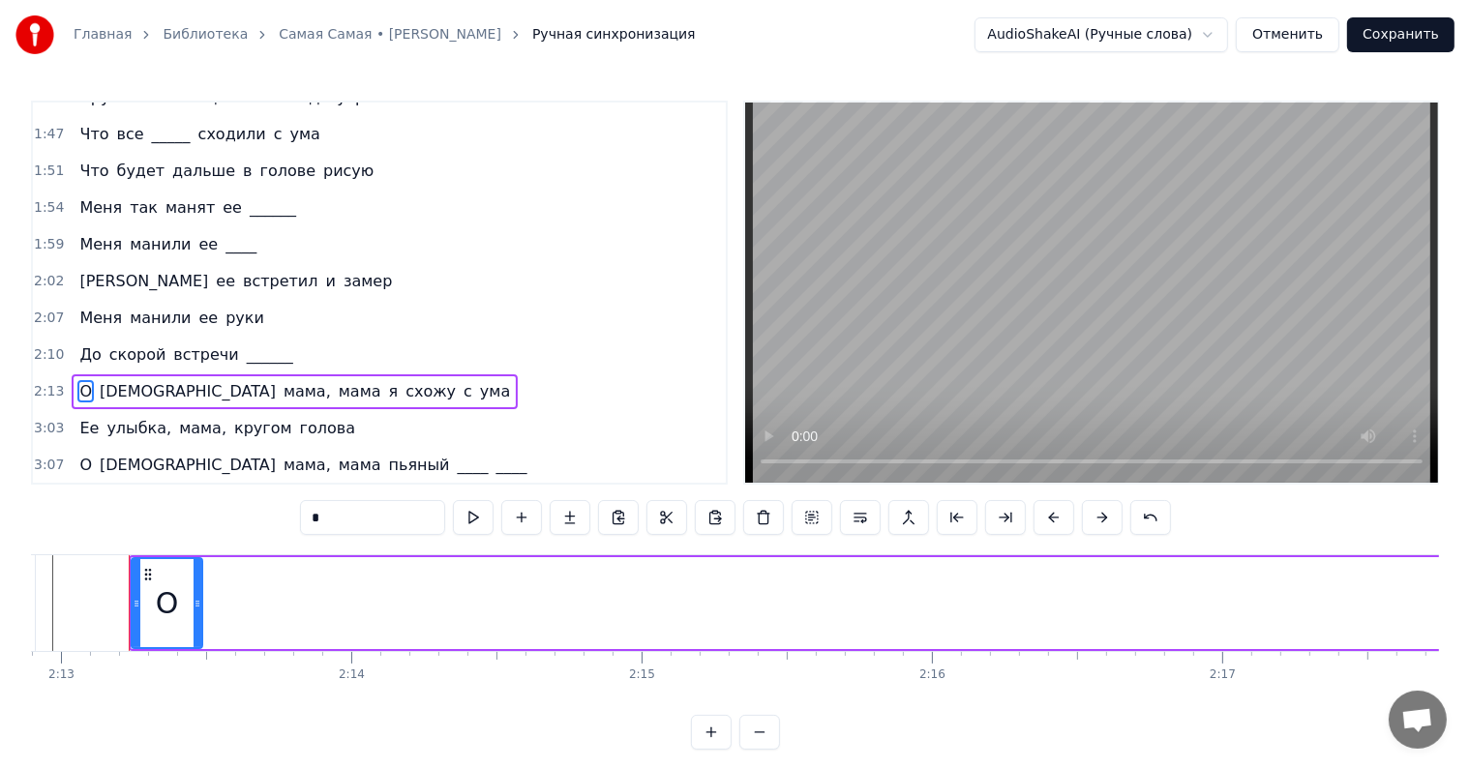
drag, startPoint x: 623, startPoint y: 604, endPoint x: 193, endPoint y: 598, distance: 430.6
click at [194, 598] on icon at bounding box center [198, 603] width 8 height 15
click at [124, 380] on span "[DEMOGRAPHIC_DATA]" at bounding box center [188, 391] width 180 height 22
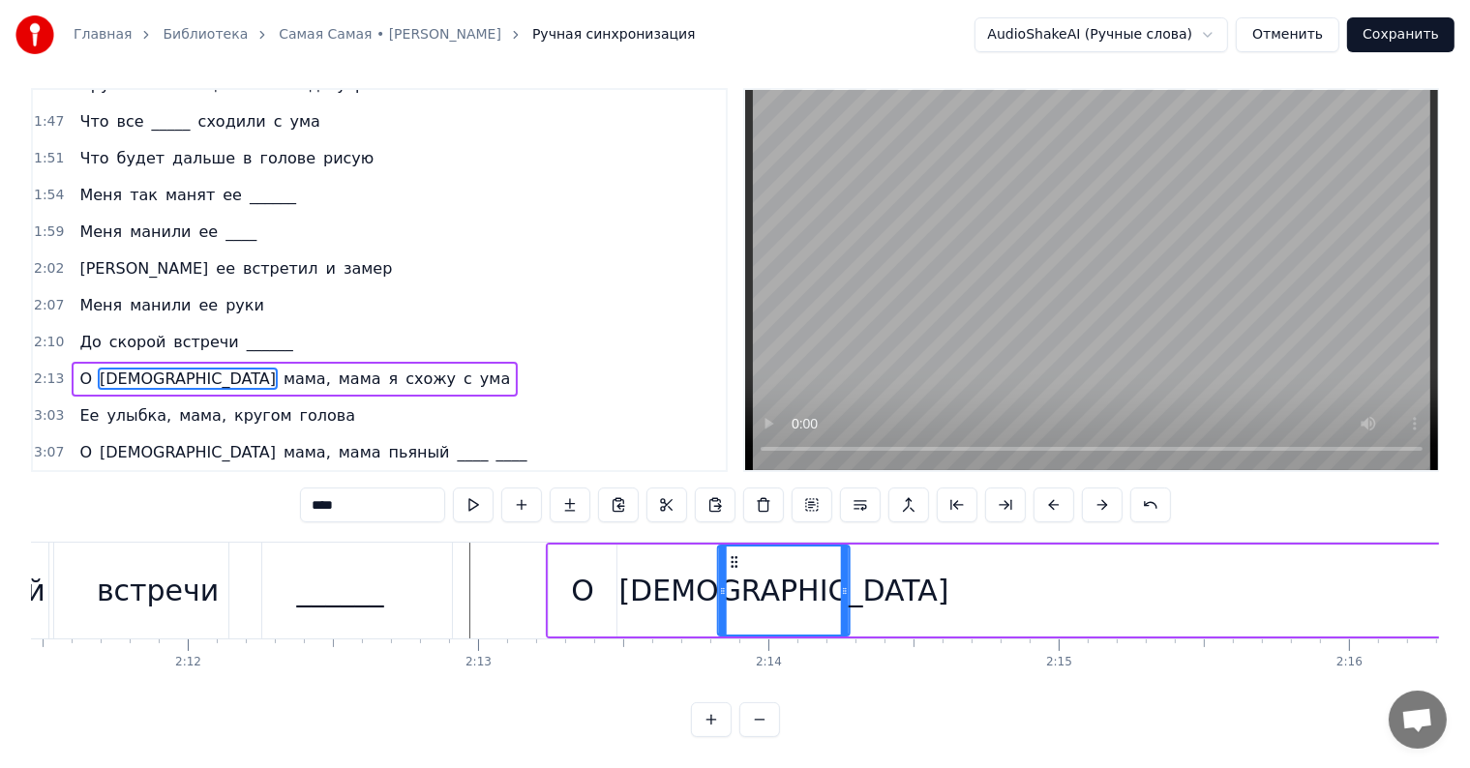
scroll to position [0, 38158]
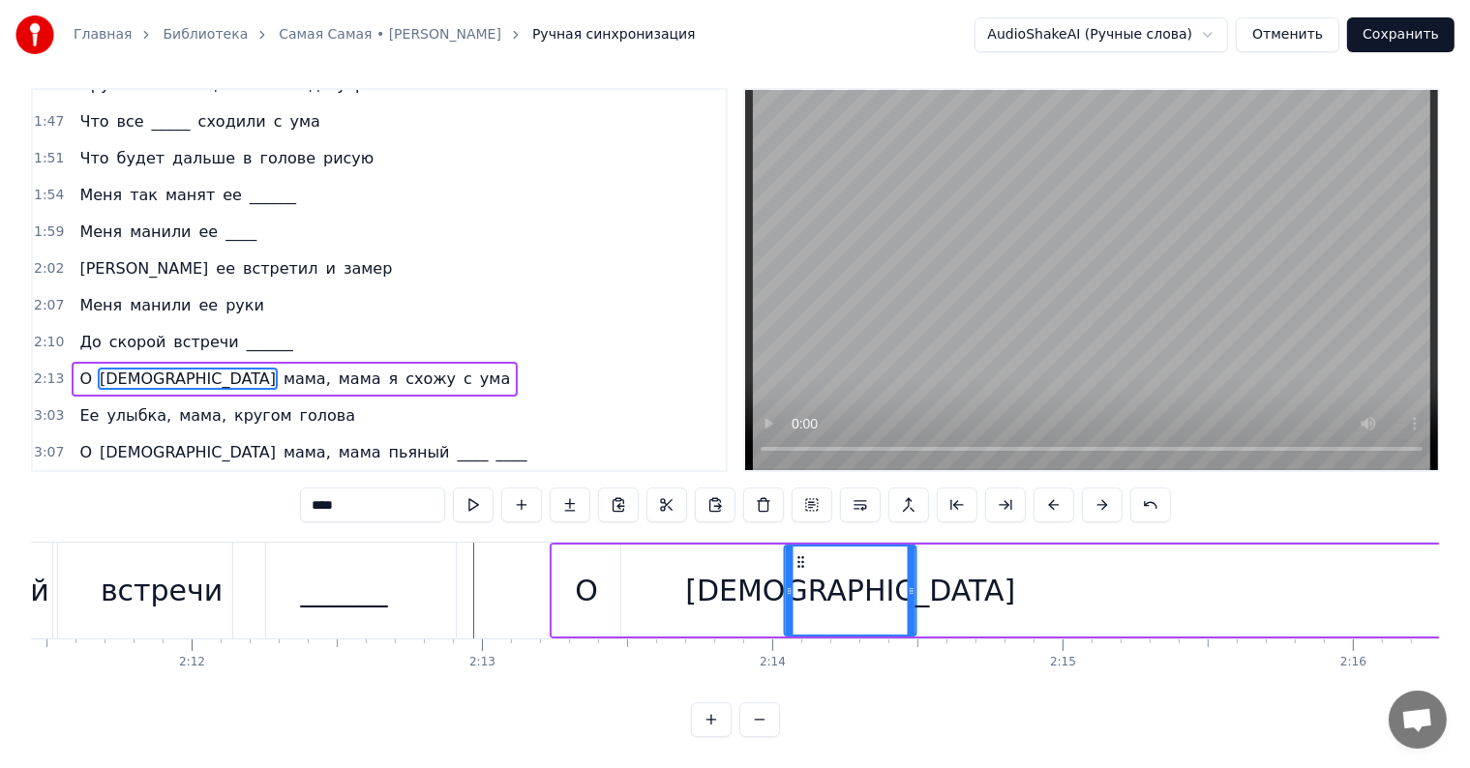
drag, startPoint x: 143, startPoint y: 572, endPoint x: 335, endPoint y: 553, distance: 192.5
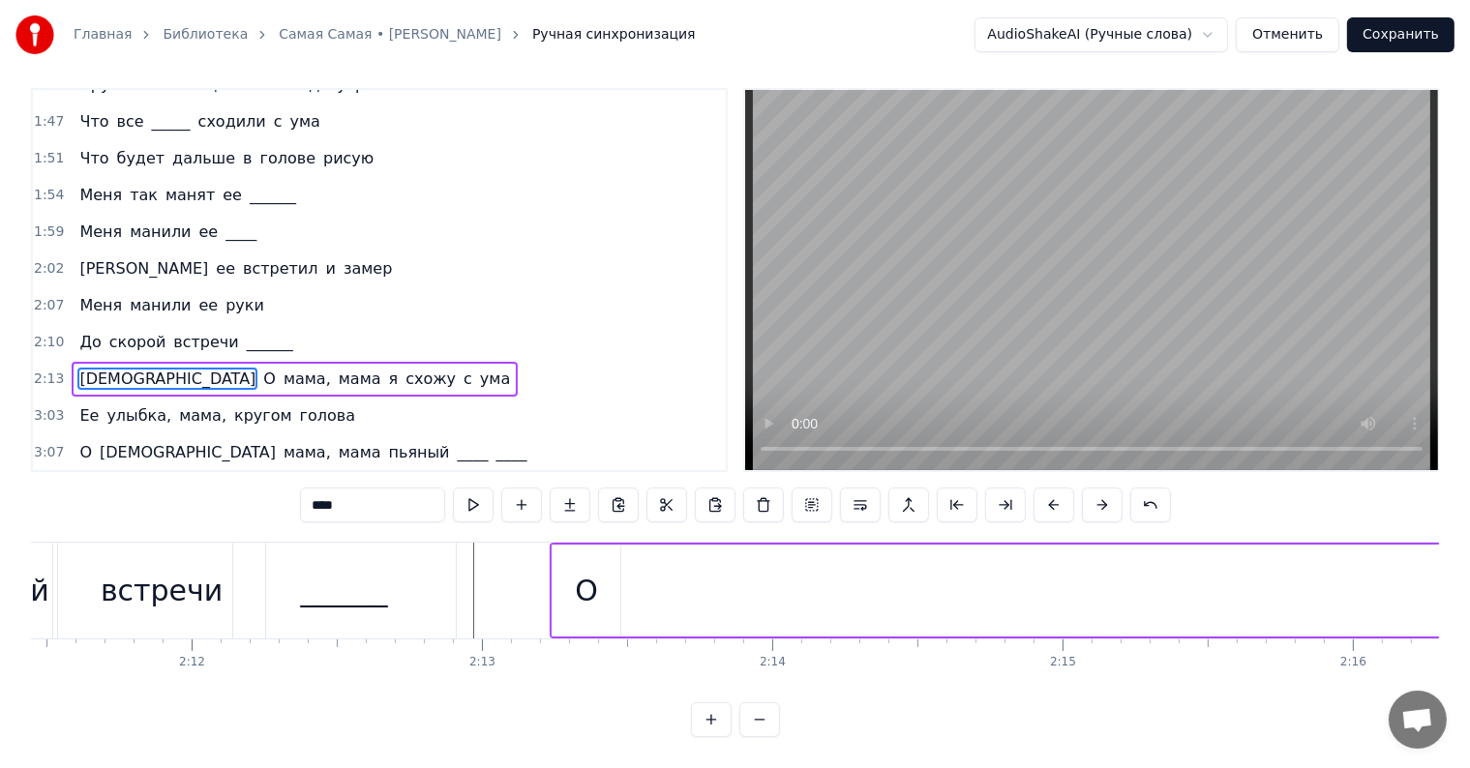
click at [581, 572] on div "О" at bounding box center [586, 591] width 23 height 44
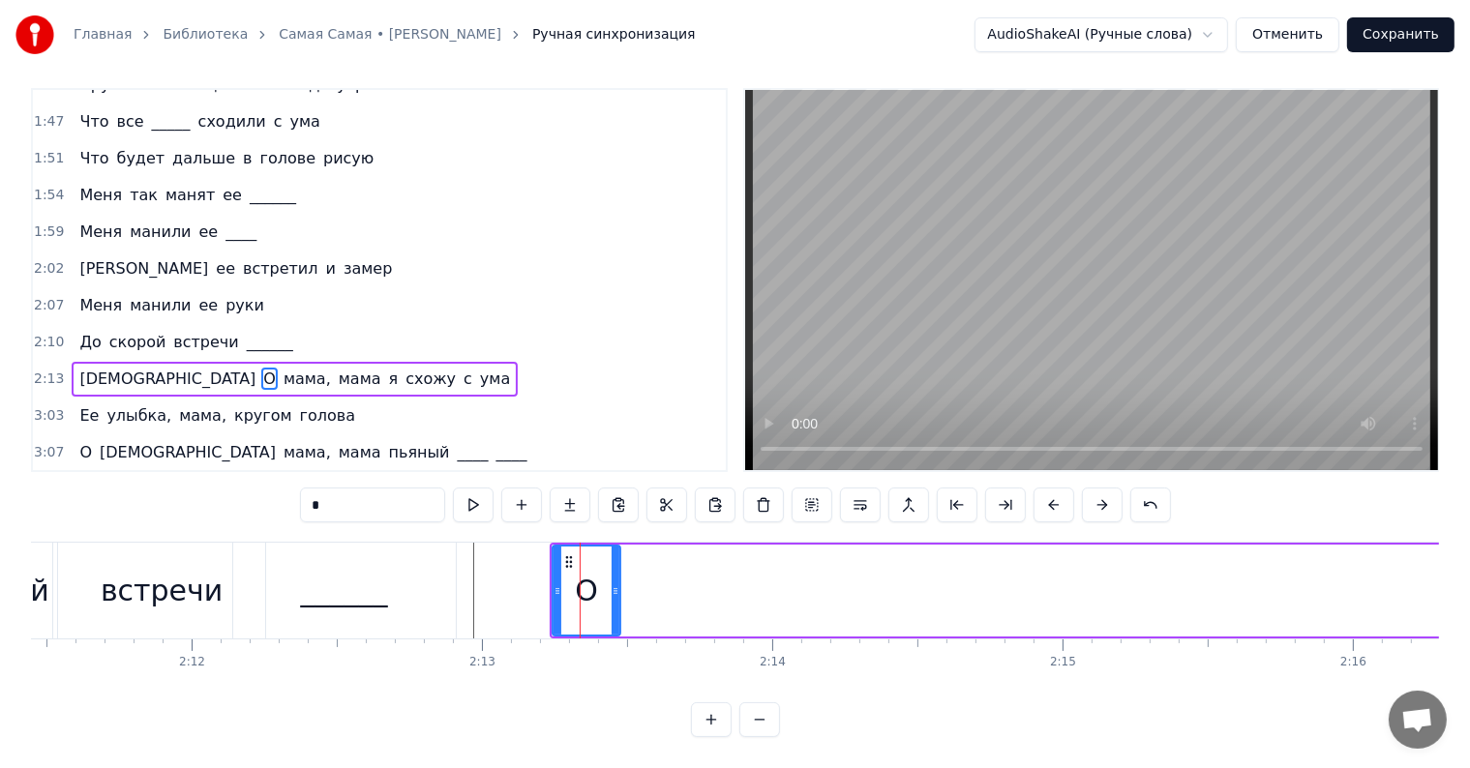
scroll to position [0, 0]
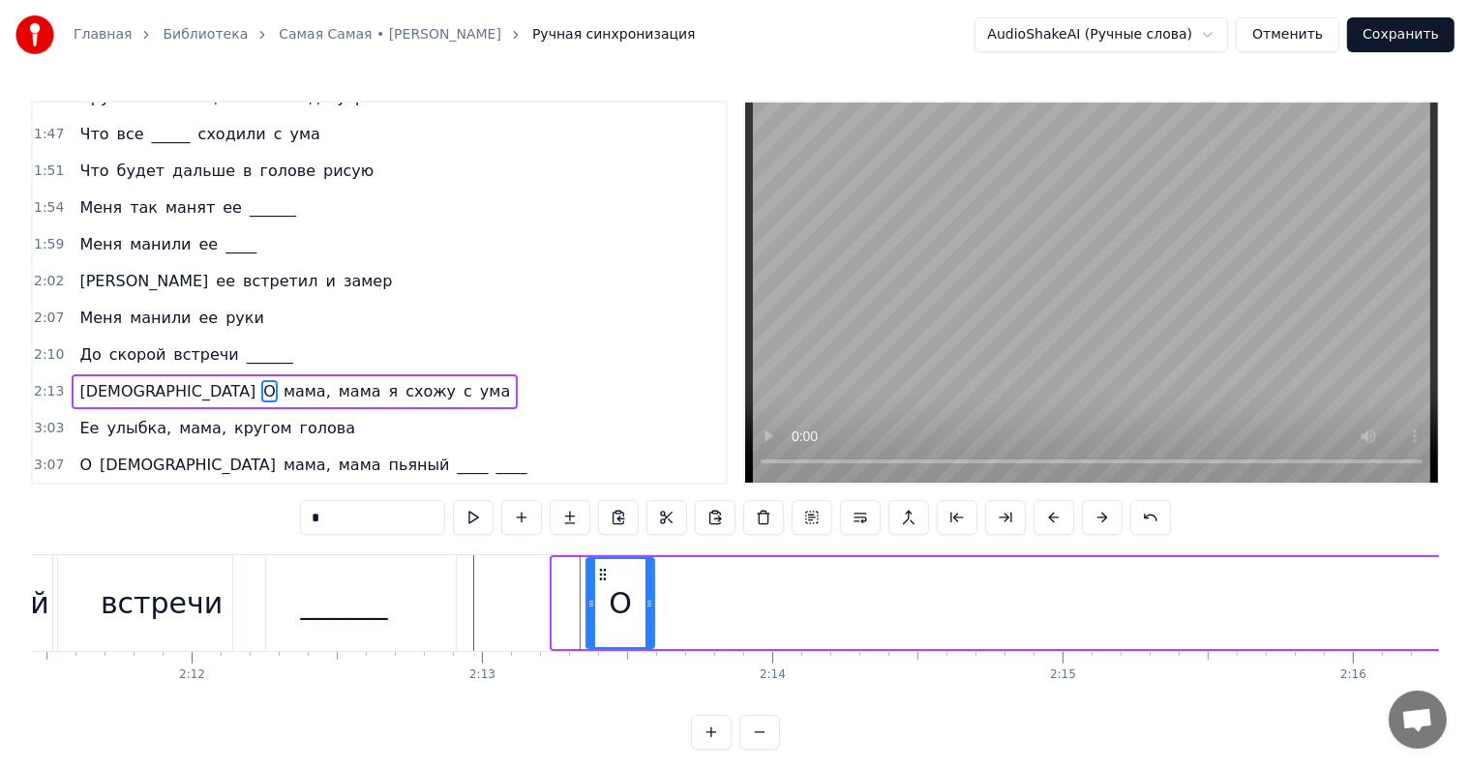
drag, startPoint x: 561, startPoint y: 566, endPoint x: 596, endPoint y: 571, distance: 35.2
click at [596, 571] on icon at bounding box center [602, 574] width 15 height 15
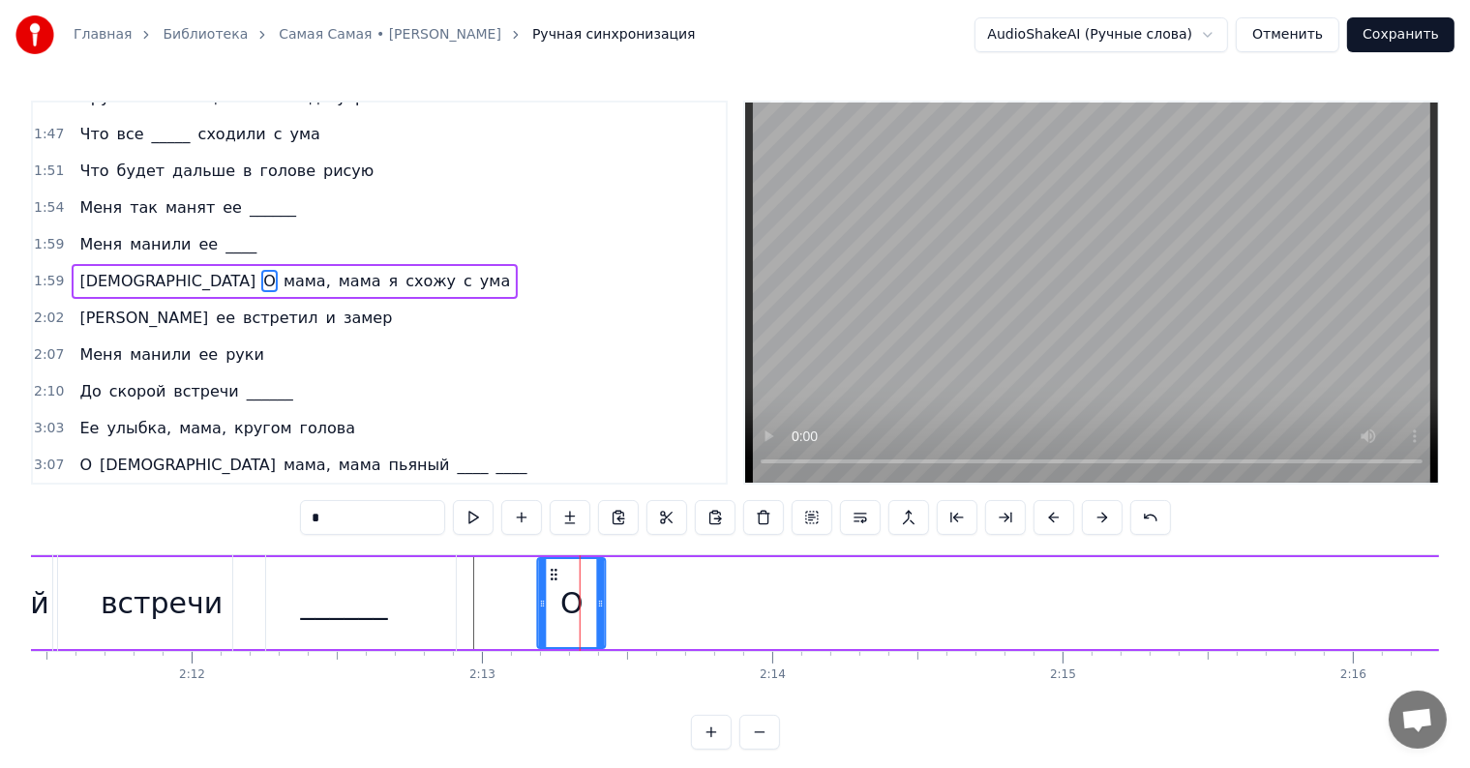
drag, startPoint x: 601, startPoint y: 575, endPoint x: 534, endPoint y: 577, distance: 66.8
click at [547, 577] on icon at bounding box center [554, 574] width 15 height 15
click at [87, 270] on span "[DEMOGRAPHIC_DATA]" at bounding box center [167, 281] width 180 height 22
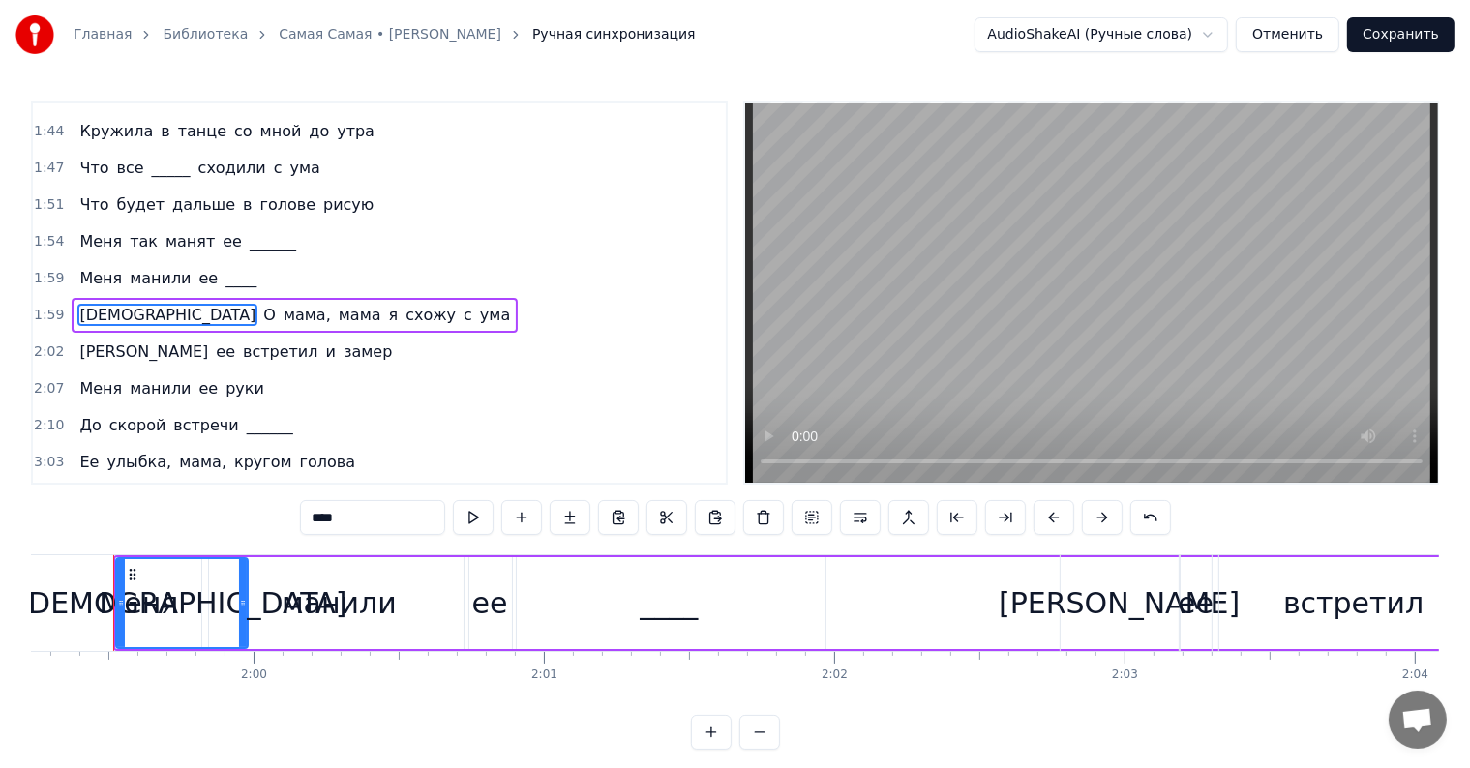
scroll to position [0, 34597]
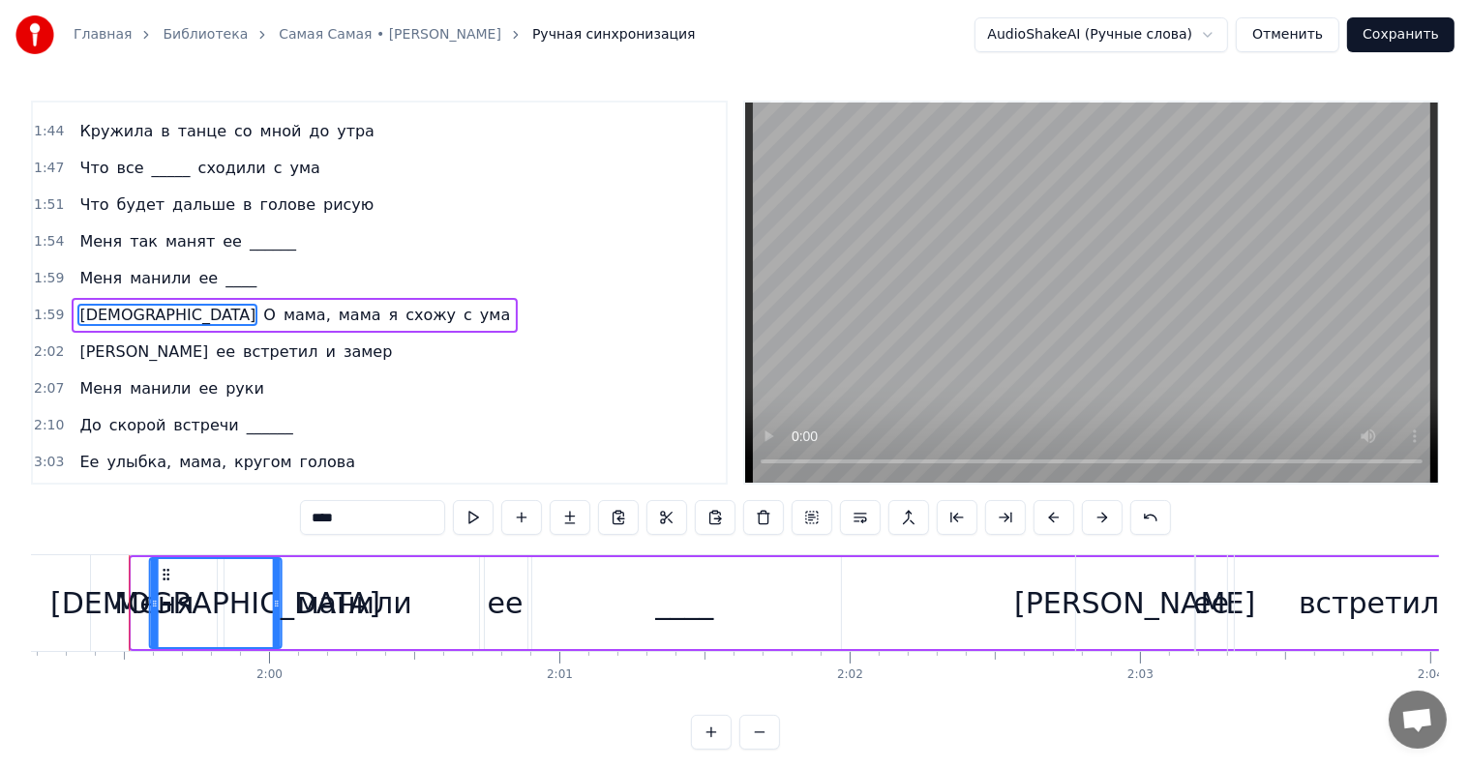
drag, startPoint x: 143, startPoint y: 574, endPoint x: 162, endPoint y: 574, distance: 18.4
click at [164, 574] on circle at bounding box center [164, 574] width 1 height 1
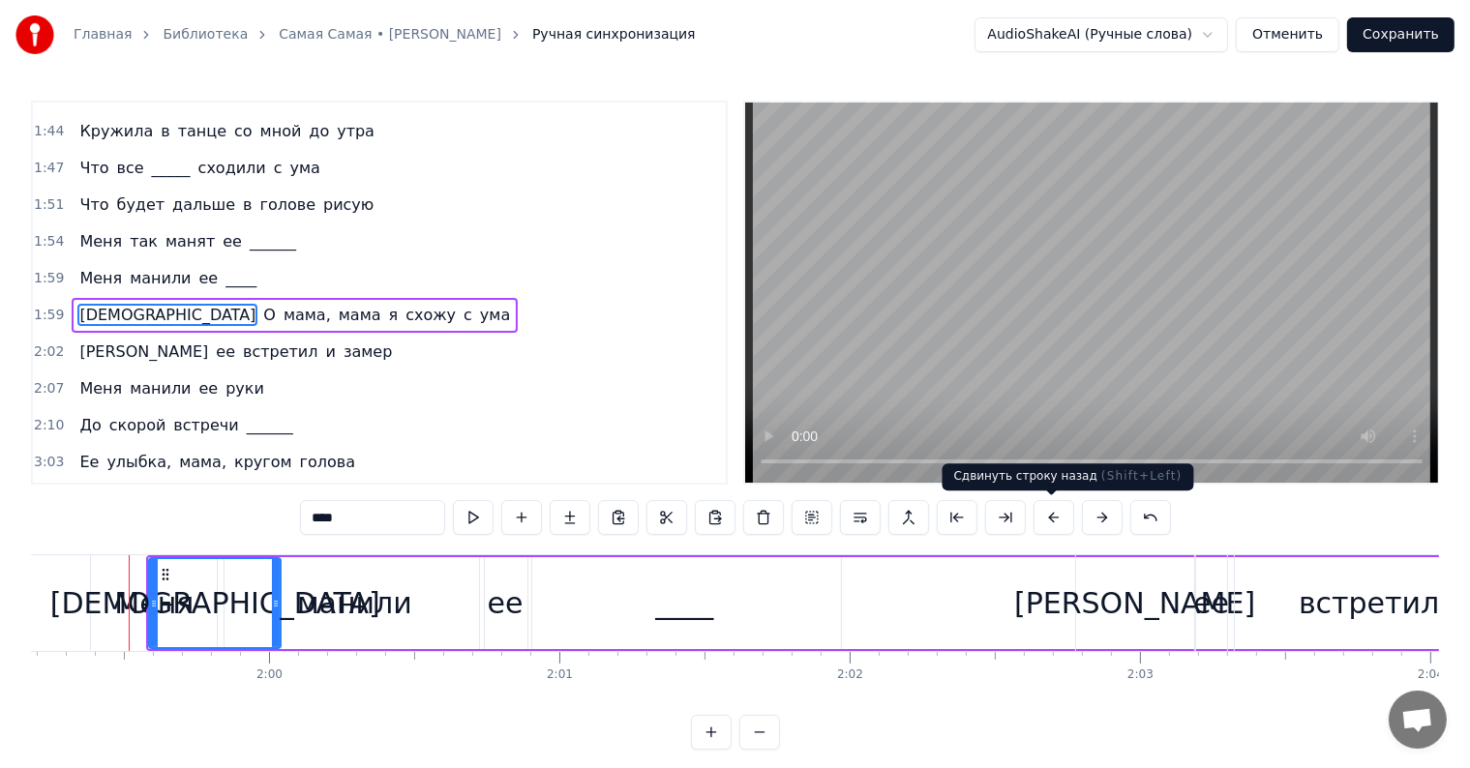
click at [1078, 518] on div "****" at bounding box center [735, 517] width 871 height 35
click at [1145, 522] on button at bounding box center [1150, 517] width 41 height 35
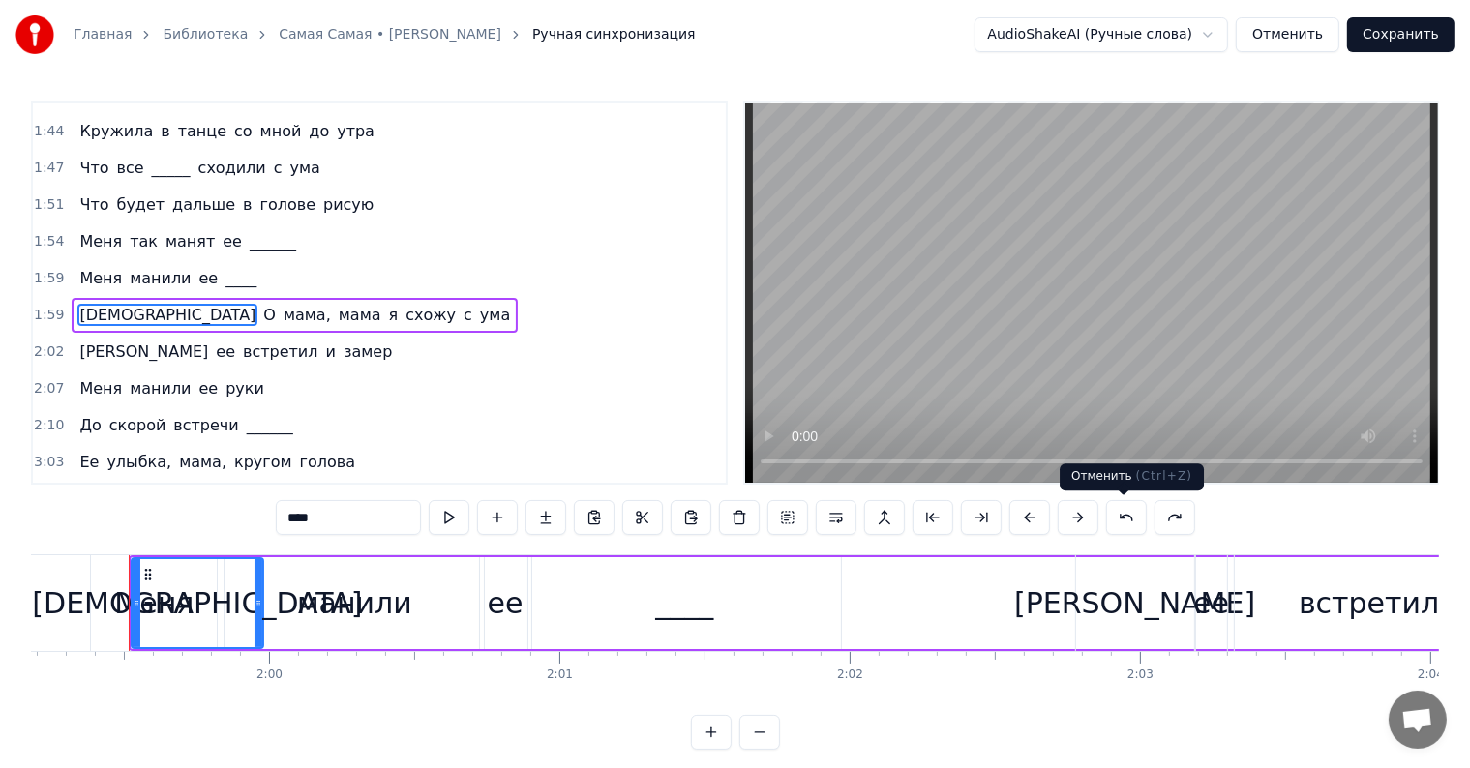
click at [1126, 511] on button at bounding box center [1126, 517] width 41 height 35
click at [1124, 511] on button at bounding box center [1126, 517] width 41 height 35
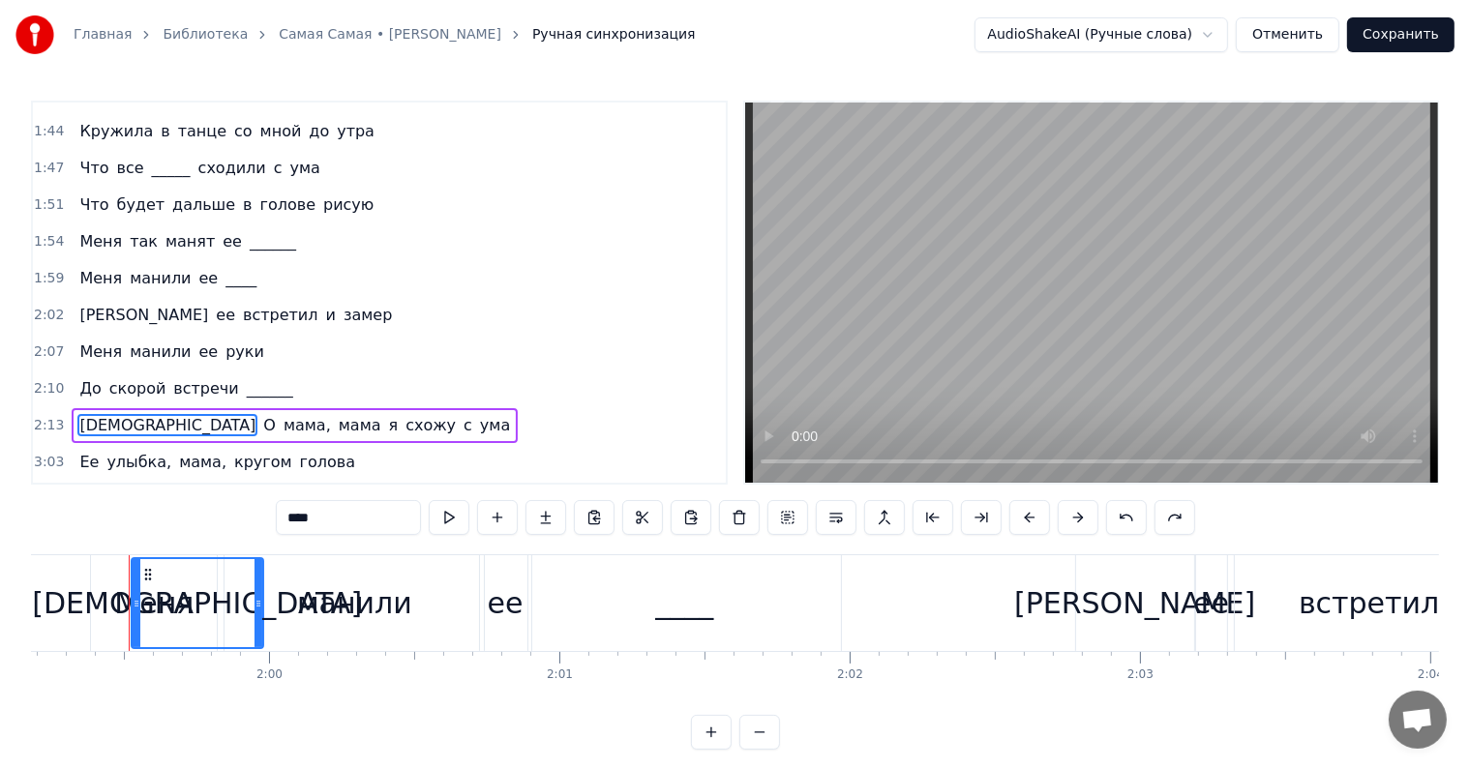
click at [1122, 511] on button at bounding box center [1126, 517] width 41 height 35
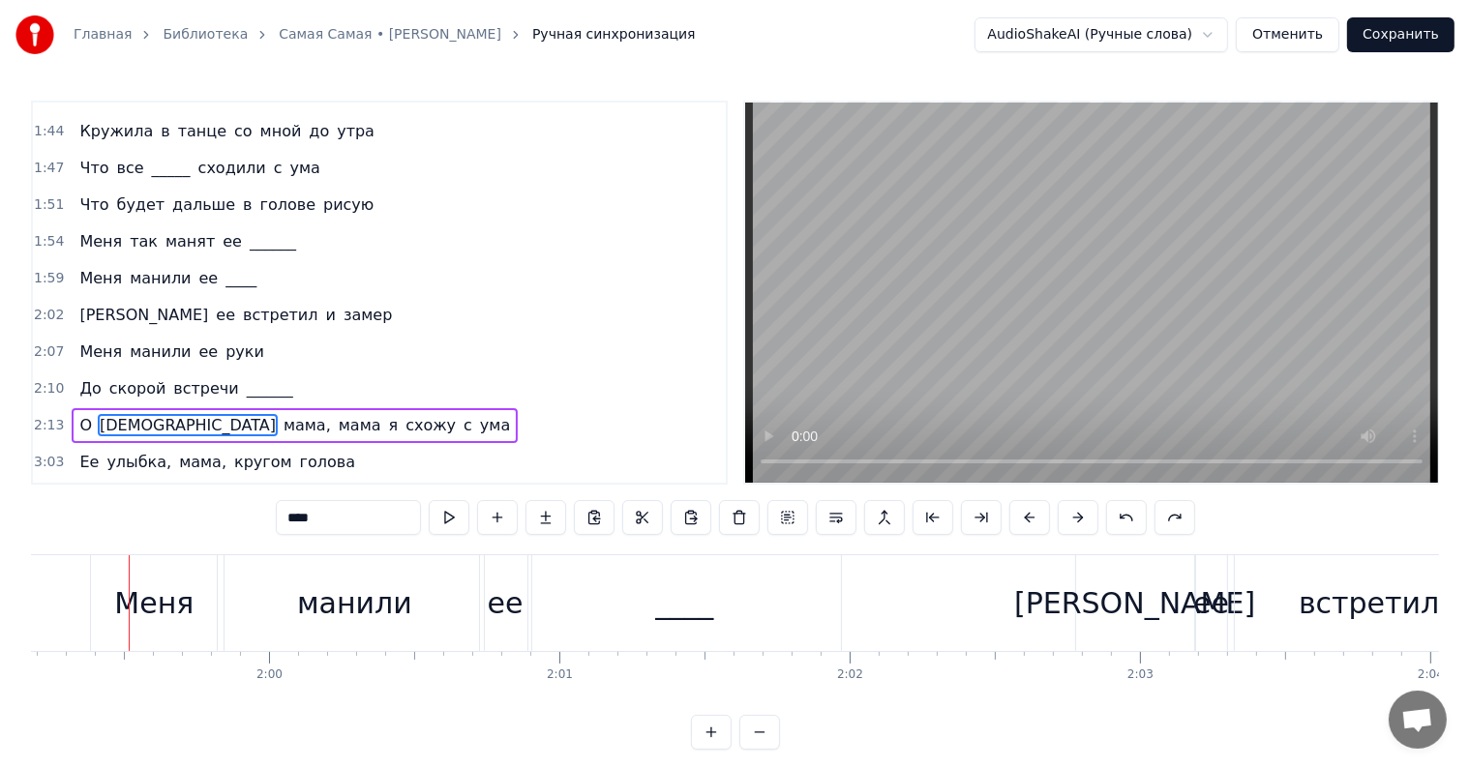
click at [117, 414] on span "[DEMOGRAPHIC_DATA]" at bounding box center [188, 425] width 180 height 22
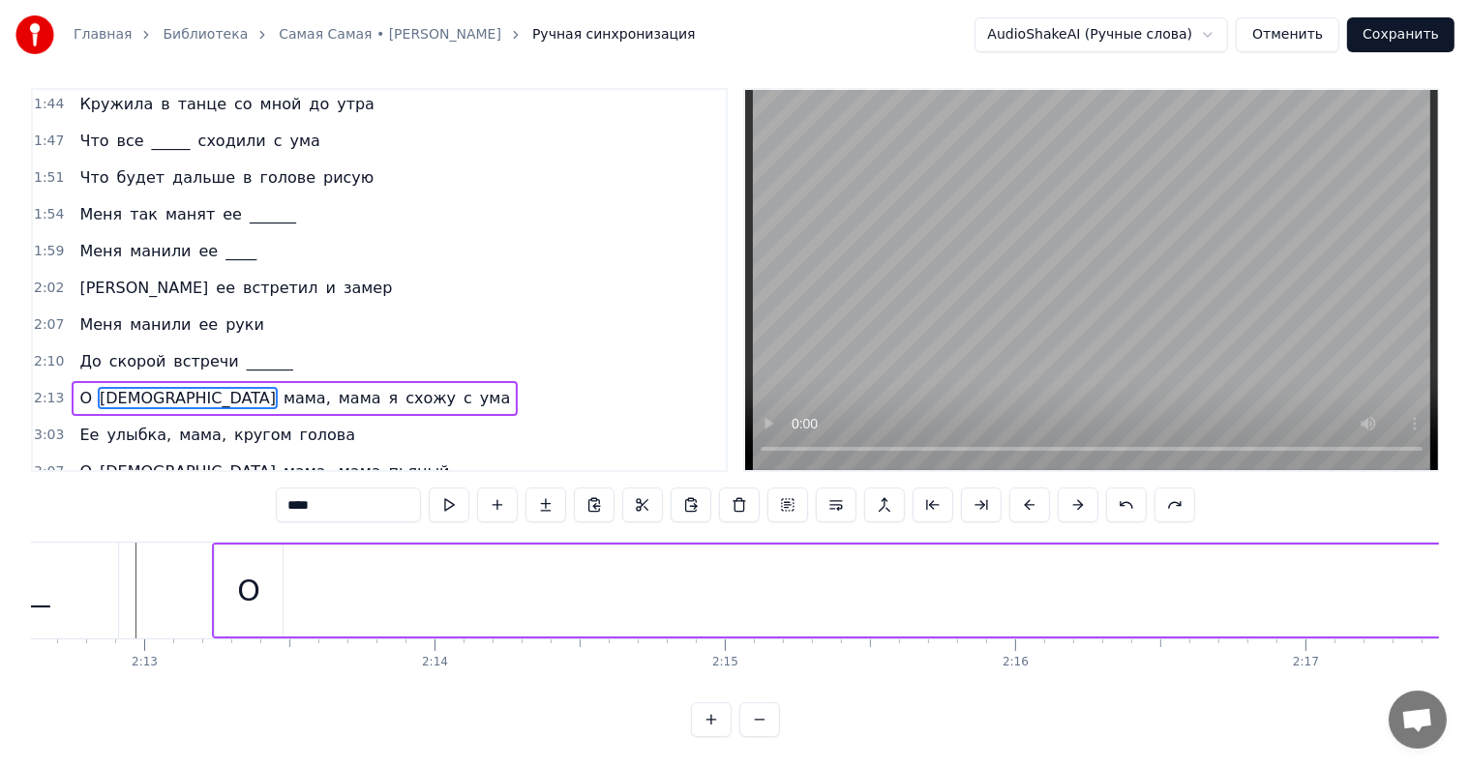
scroll to position [0, 38496]
drag, startPoint x: 147, startPoint y: 570, endPoint x: 561, endPoint y: 553, distance: 414.5
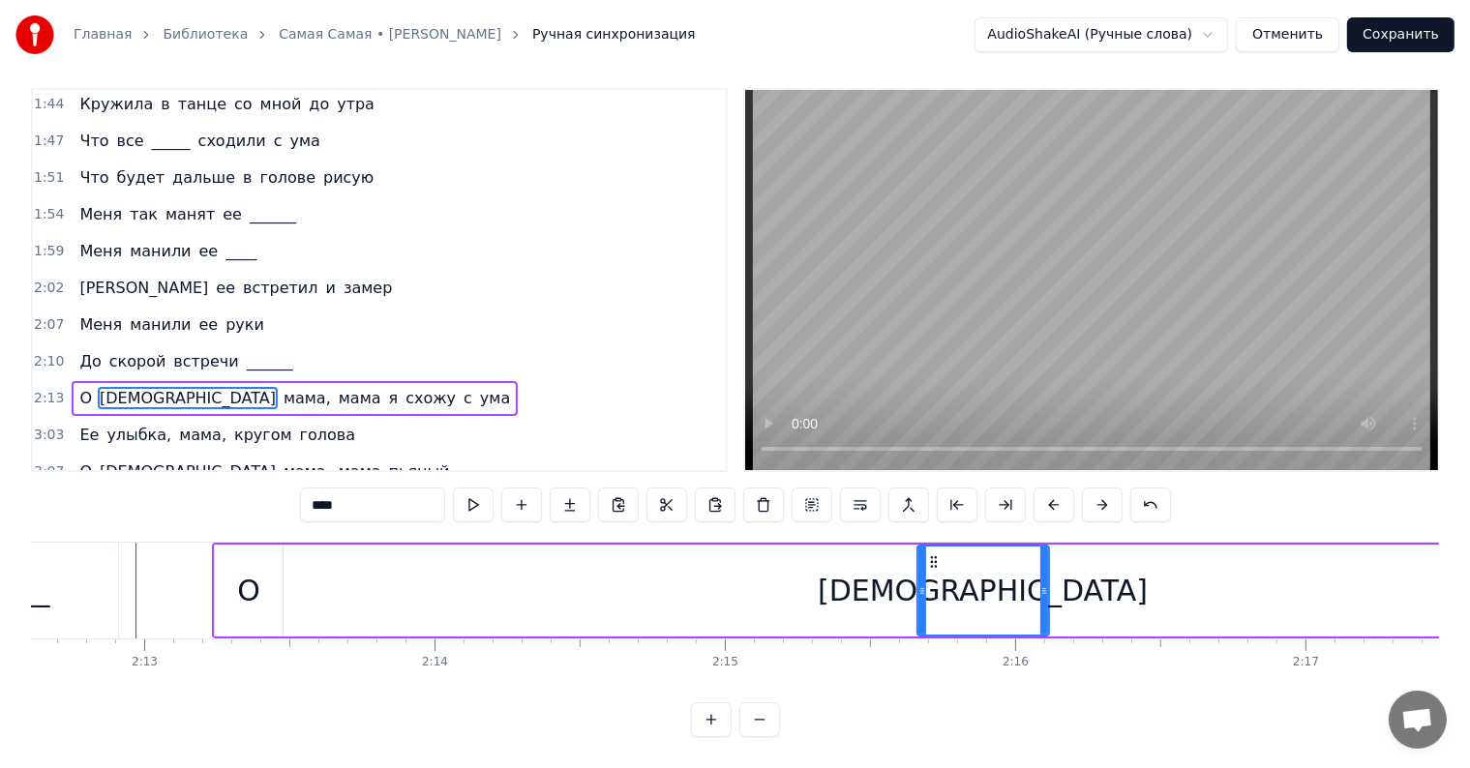
click at [258, 569] on div "О" at bounding box center [248, 591] width 23 height 44
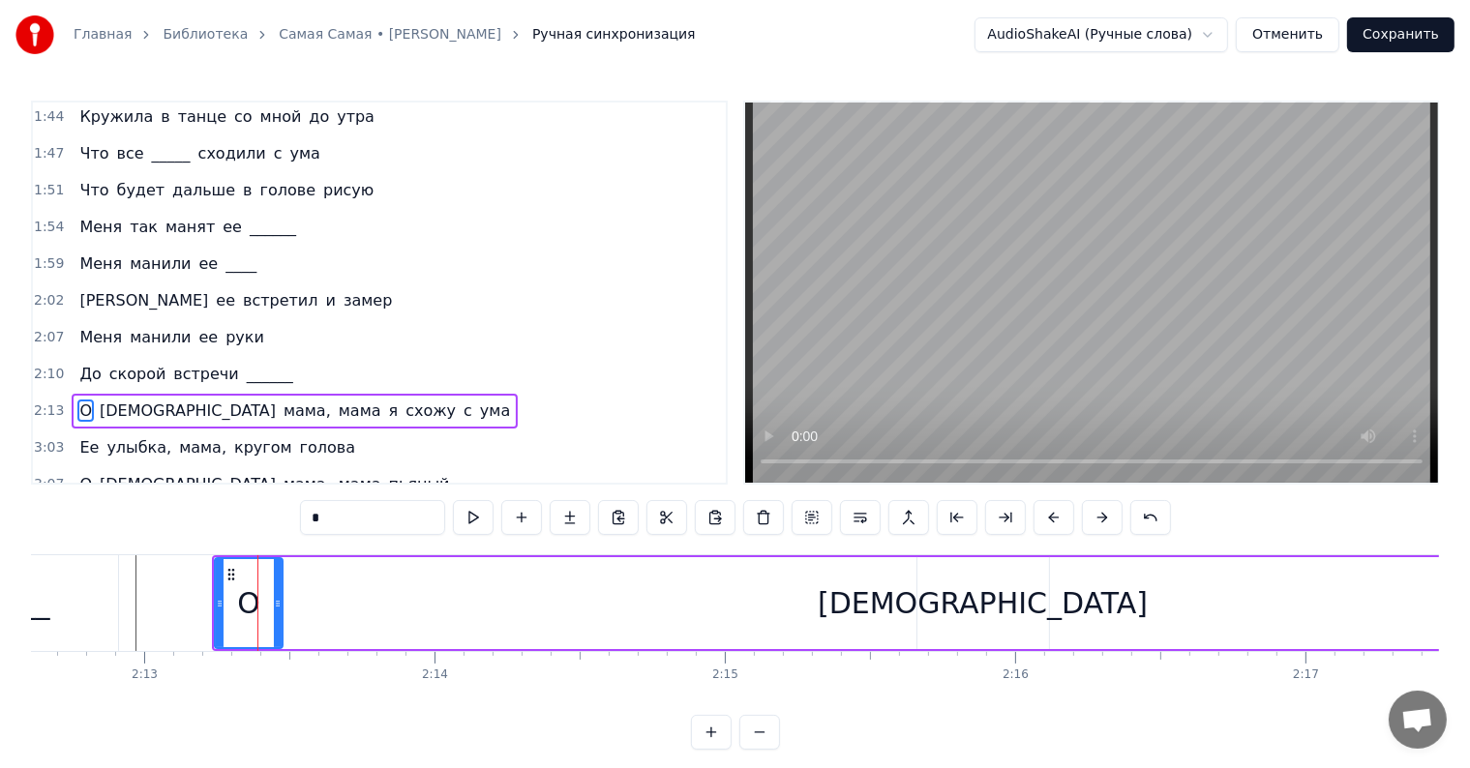
scroll to position [759, 0]
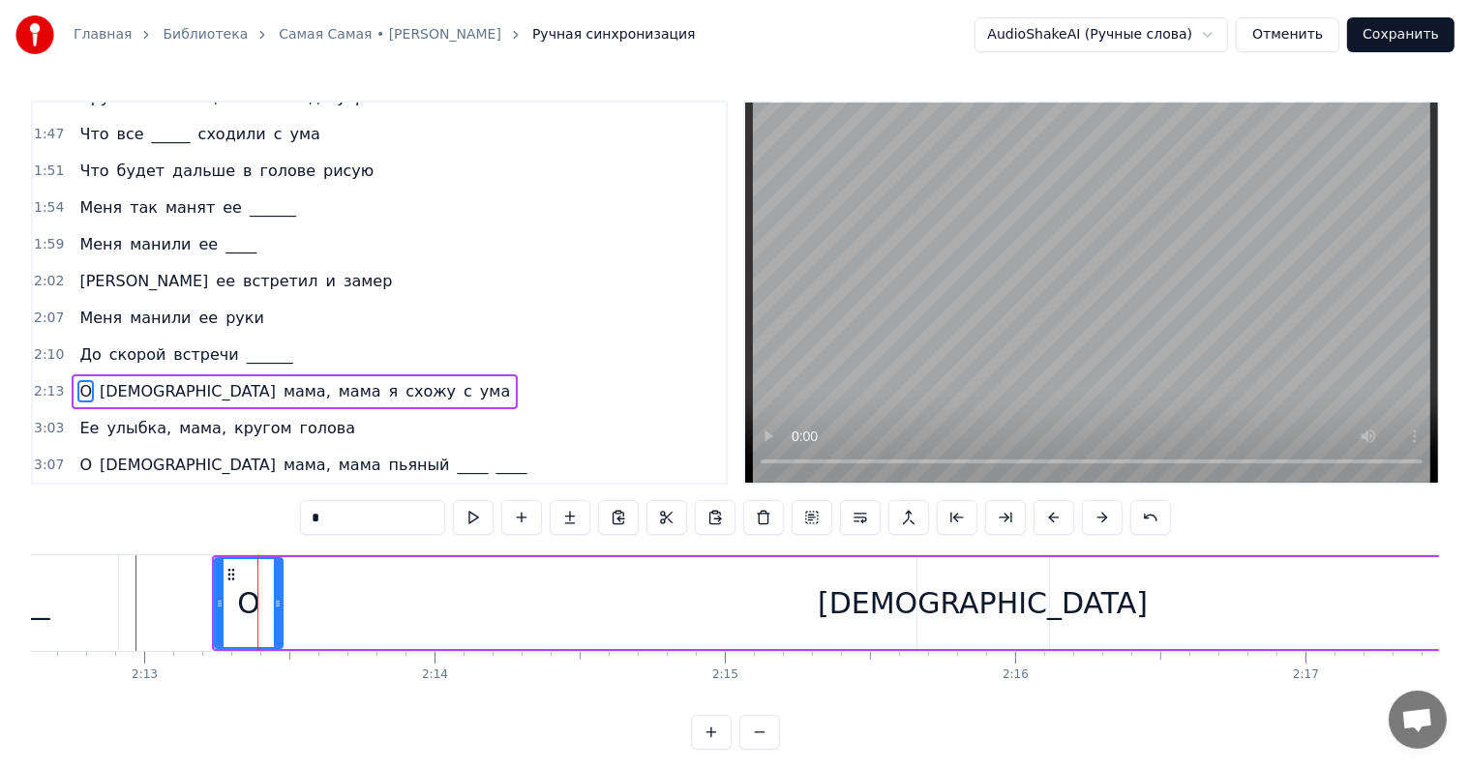
click at [941, 592] on div "[DEMOGRAPHIC_DATA]" at bounding box center [983, 603] width 132 height 92
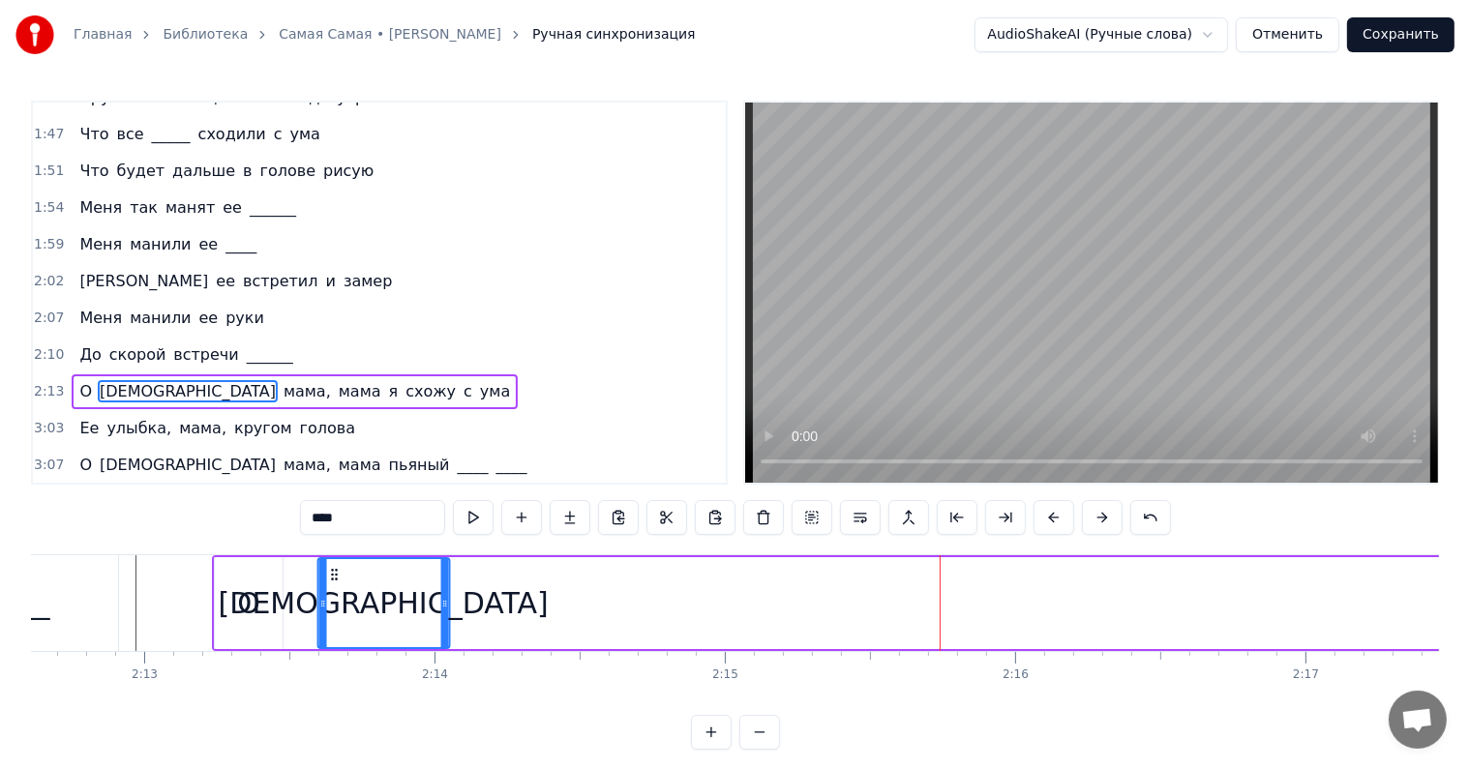
drag, startPoint x: 888, startPoint y: 574, endPoint x: 330, endPoint y: 581, distance: 558.4
click at [330, 581] on div "[DEMOGRAPHIC_DATA]" at bounding box center [383, 603] width 130 height 88
click at [257, 586] on div "О" at bounding box center [248, 604] width 23 height 44
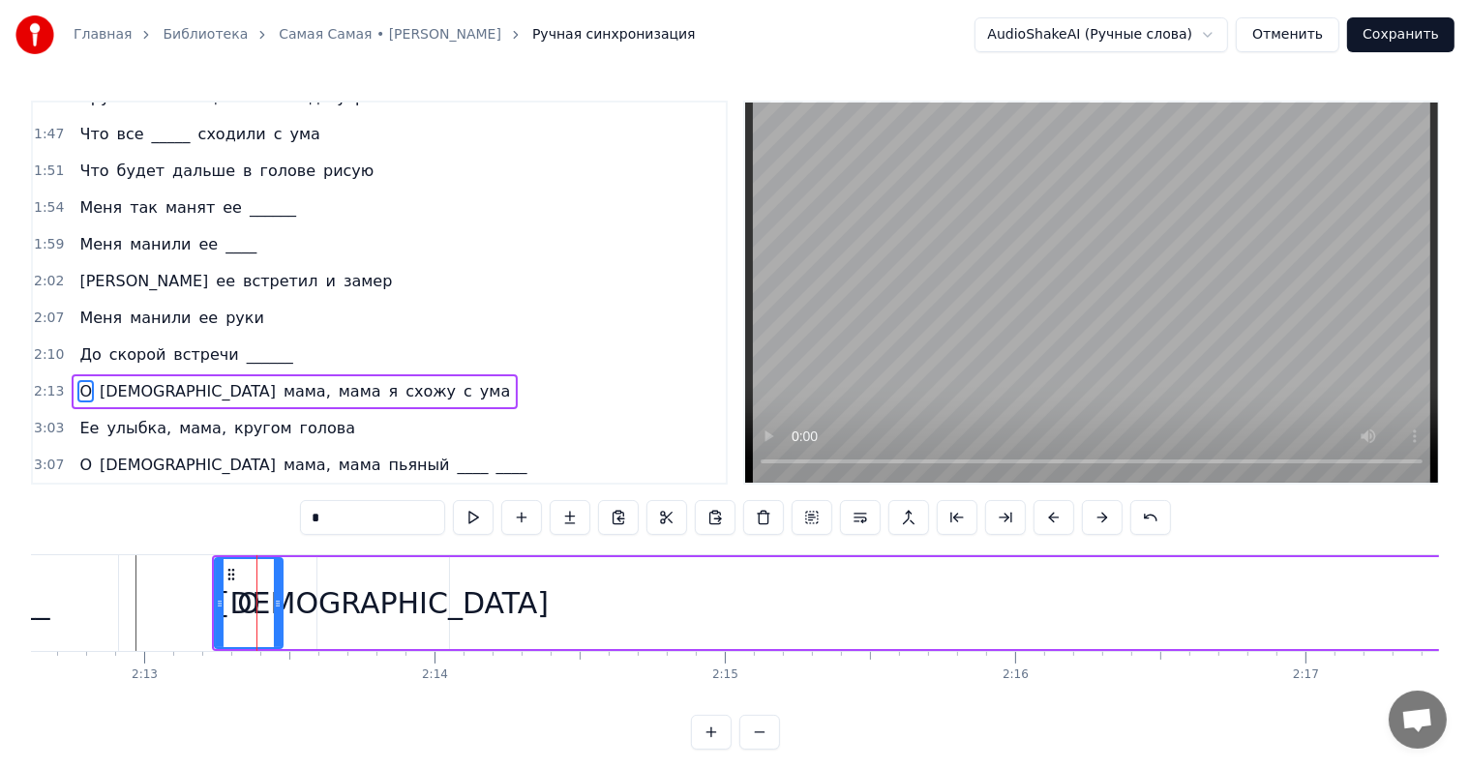
click at [413, 586] on div "[DEMOGRAPHIC_DATA]" at bounding box center [384, 604] width 330 height 44
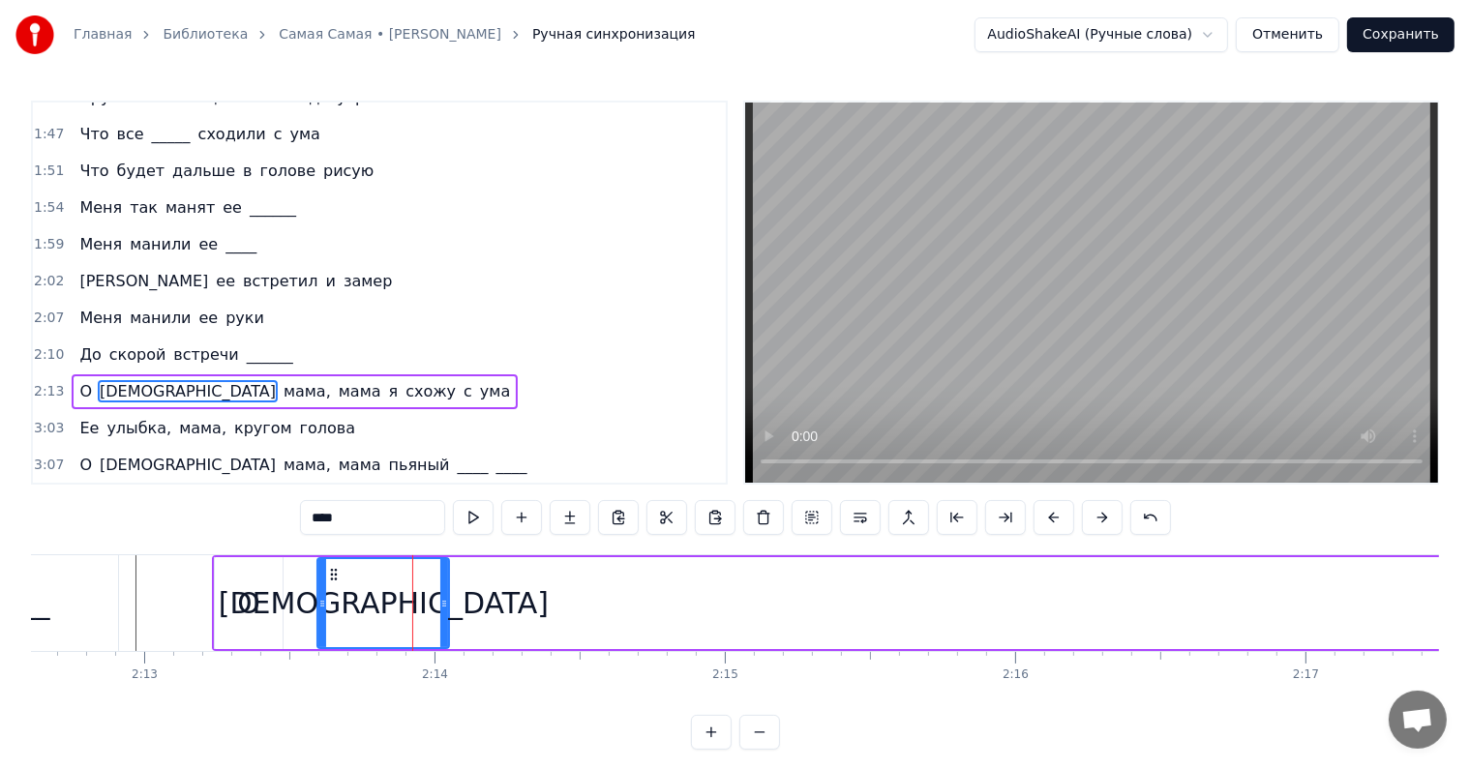
click at [282, 380] on span "мама," at bounding box center [307, 391] width 51 height 22
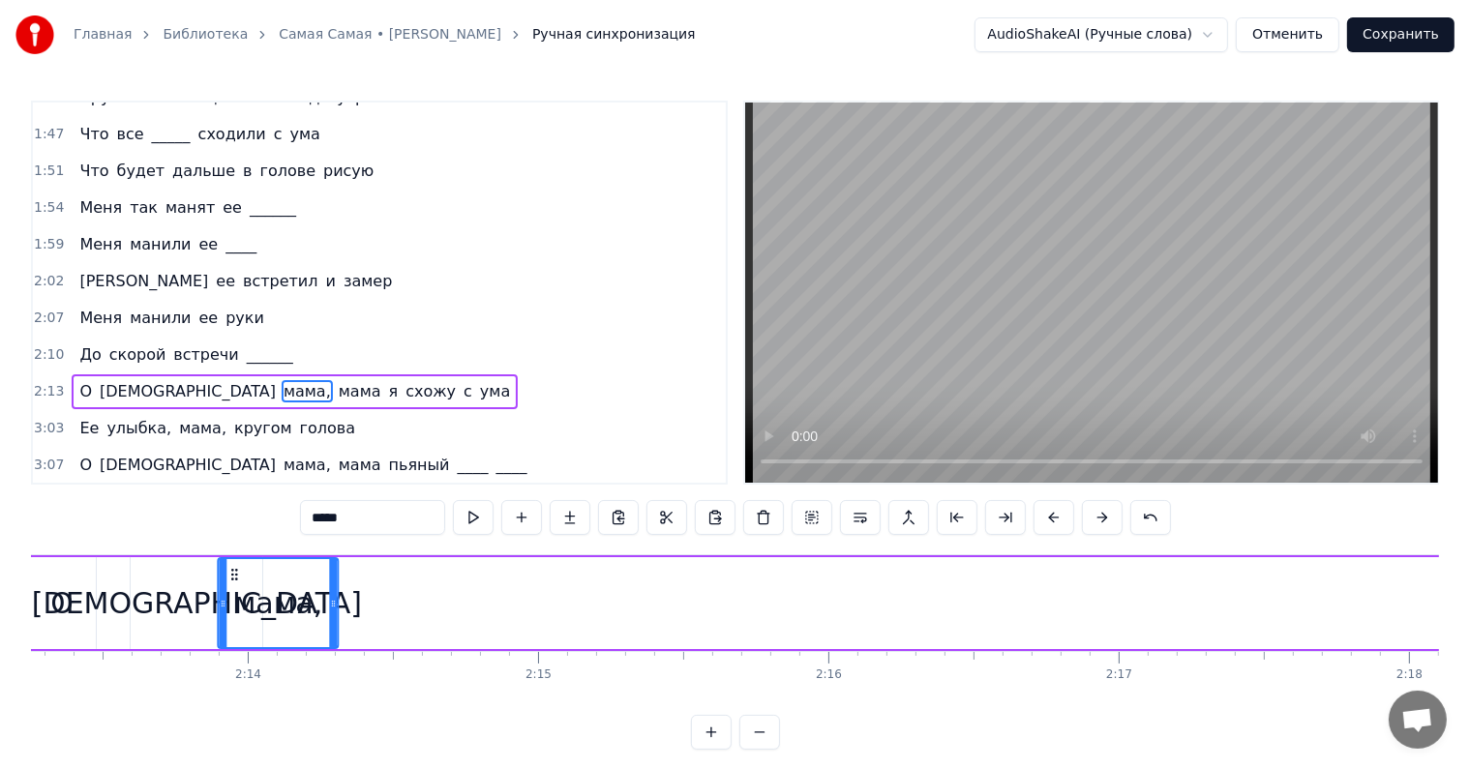
scroll to position [0, 38675]
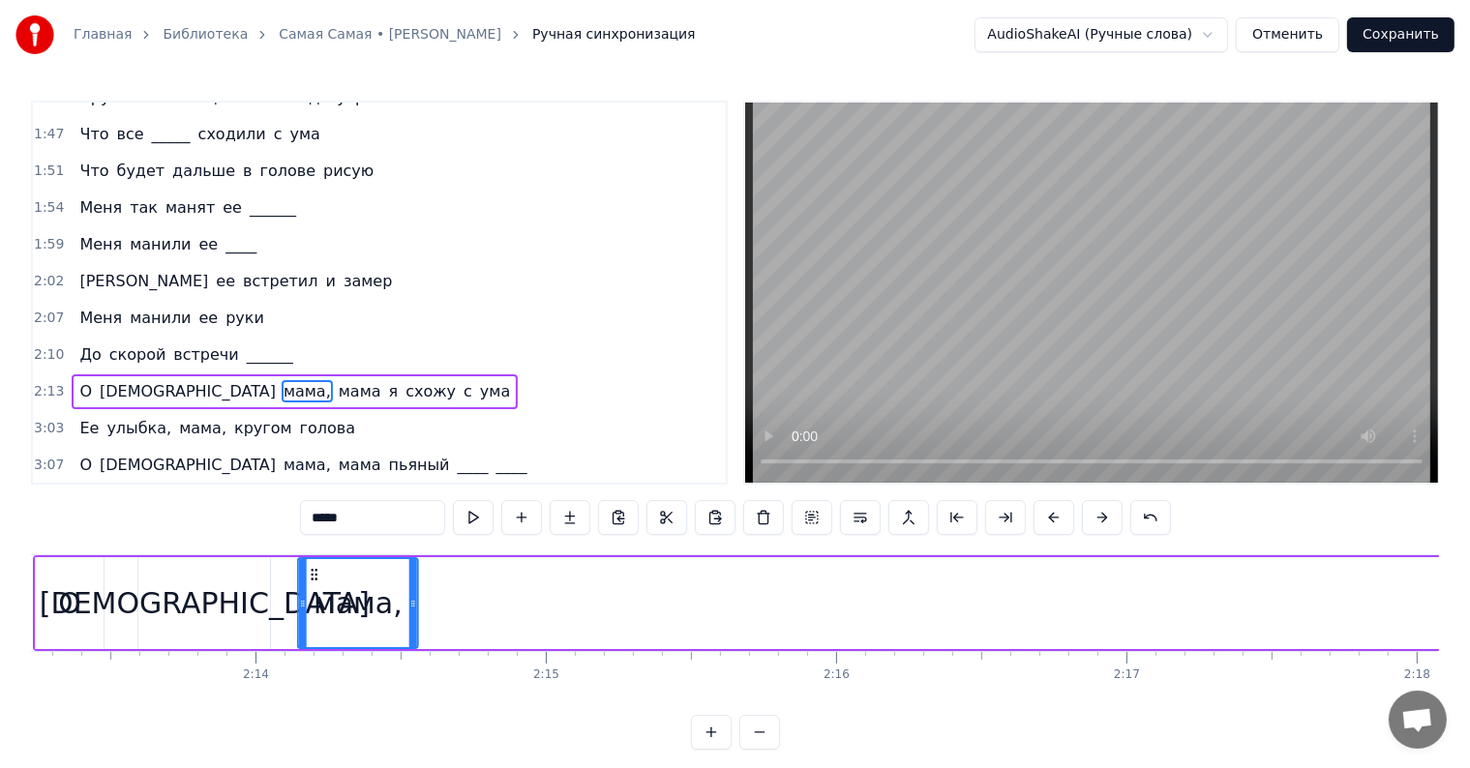
drag, startPoint x: 148, startPoint y: 573, endPoint x: 310, endPoint y: 571, distance: 161.6
click at [316, 574] on circle at bounding box center [316, 574] width 1 height 1
click at [337, 380] on span "мама" at bounding box center [360, 391] width 46 height 22
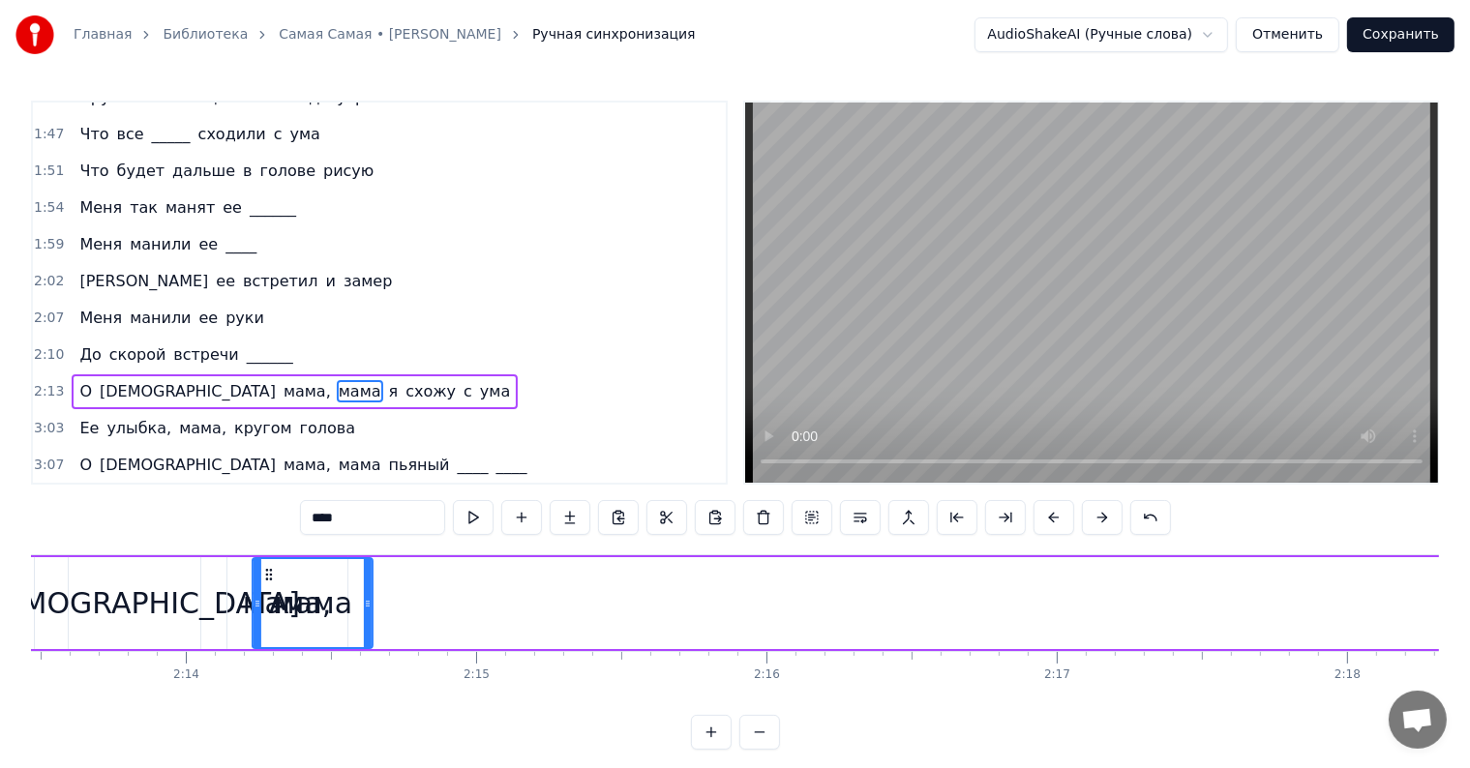
scroll to position [0, 38700]
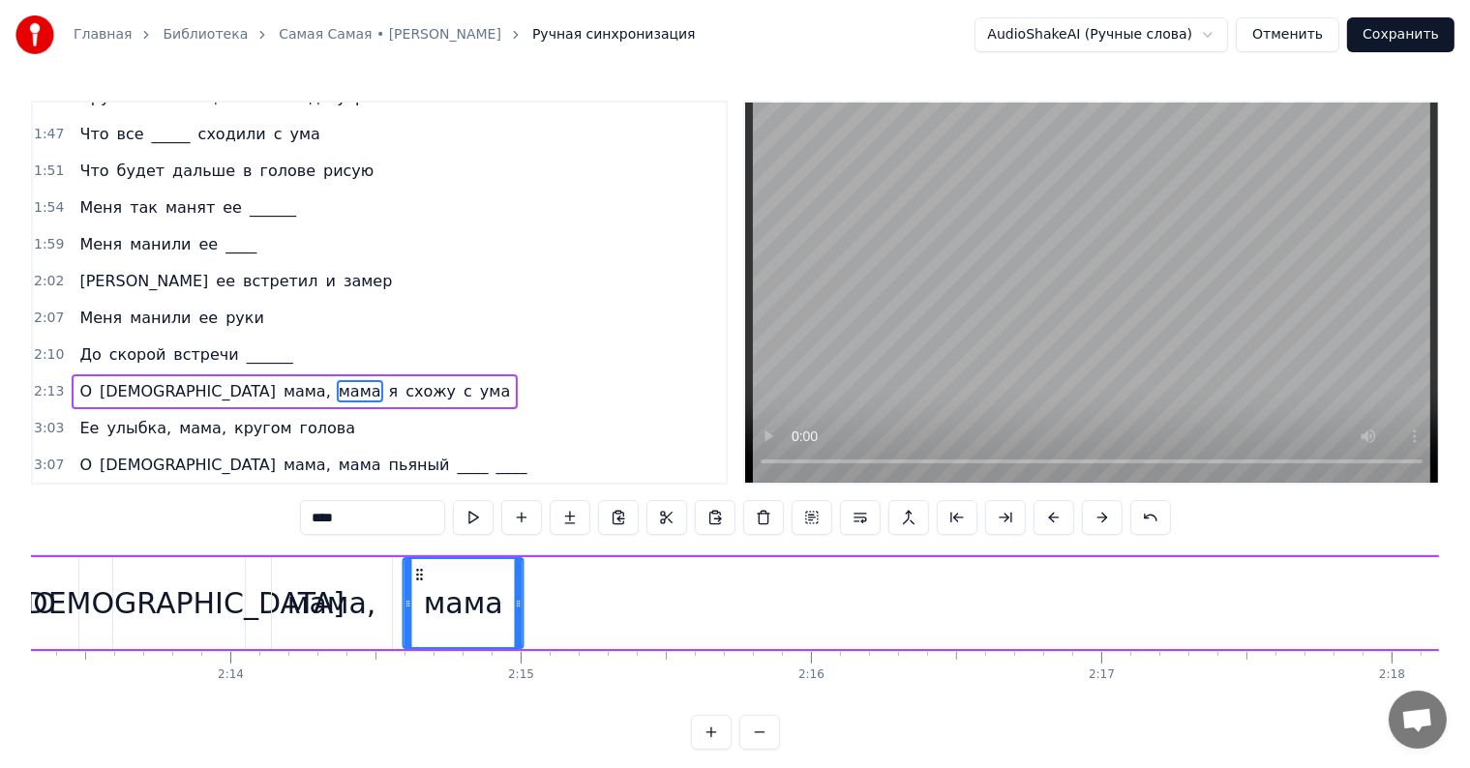
drag, startPoint x: 143, startPoint y: 569, endPoint x: 416, endPoint y: 574, distance: 272.9
click at [416, 574] on icon at bounding box center [419, 574] width 15 height 15
click at [387, 380] on span "я" at bounding box center [394, 391] width 14 height 22
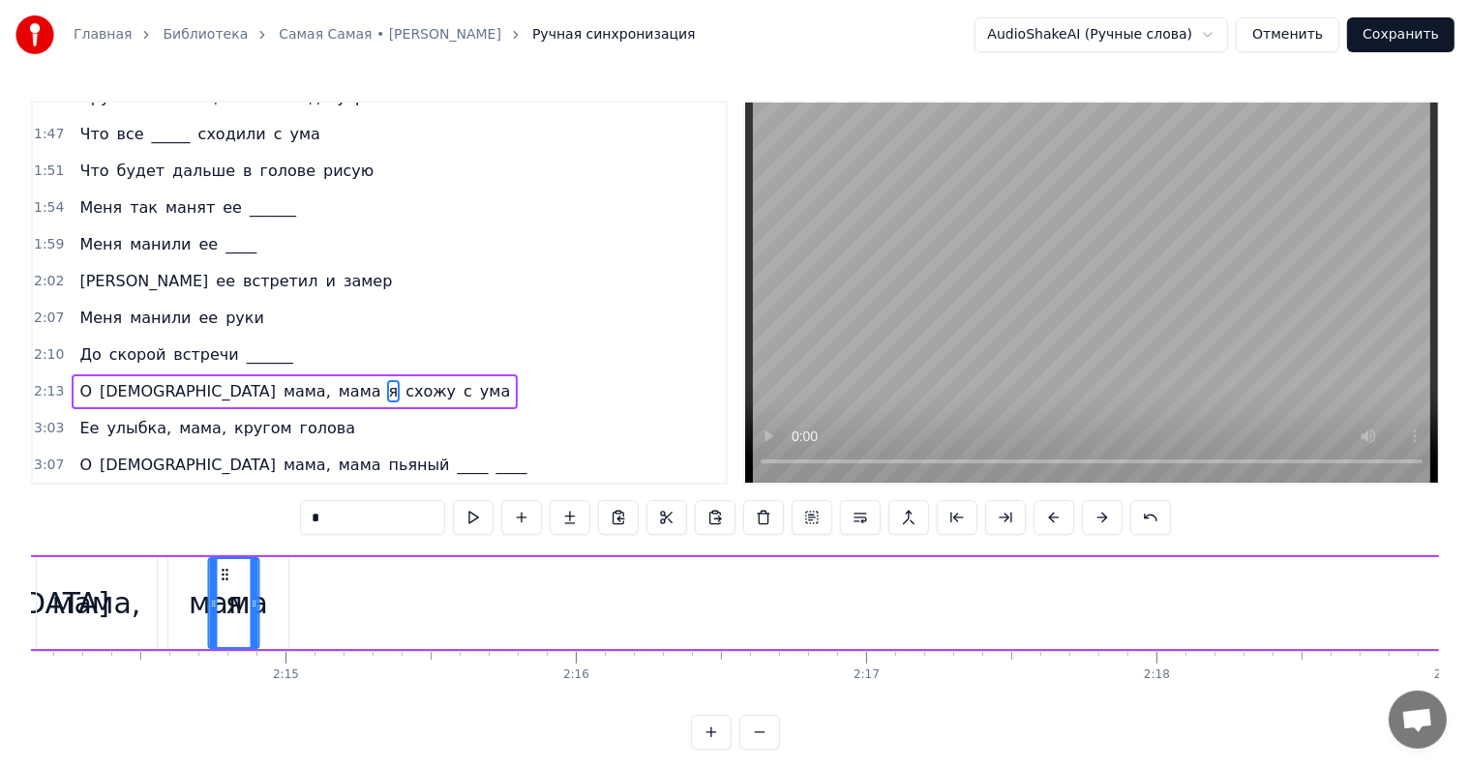
scroll to position [0, 38916]
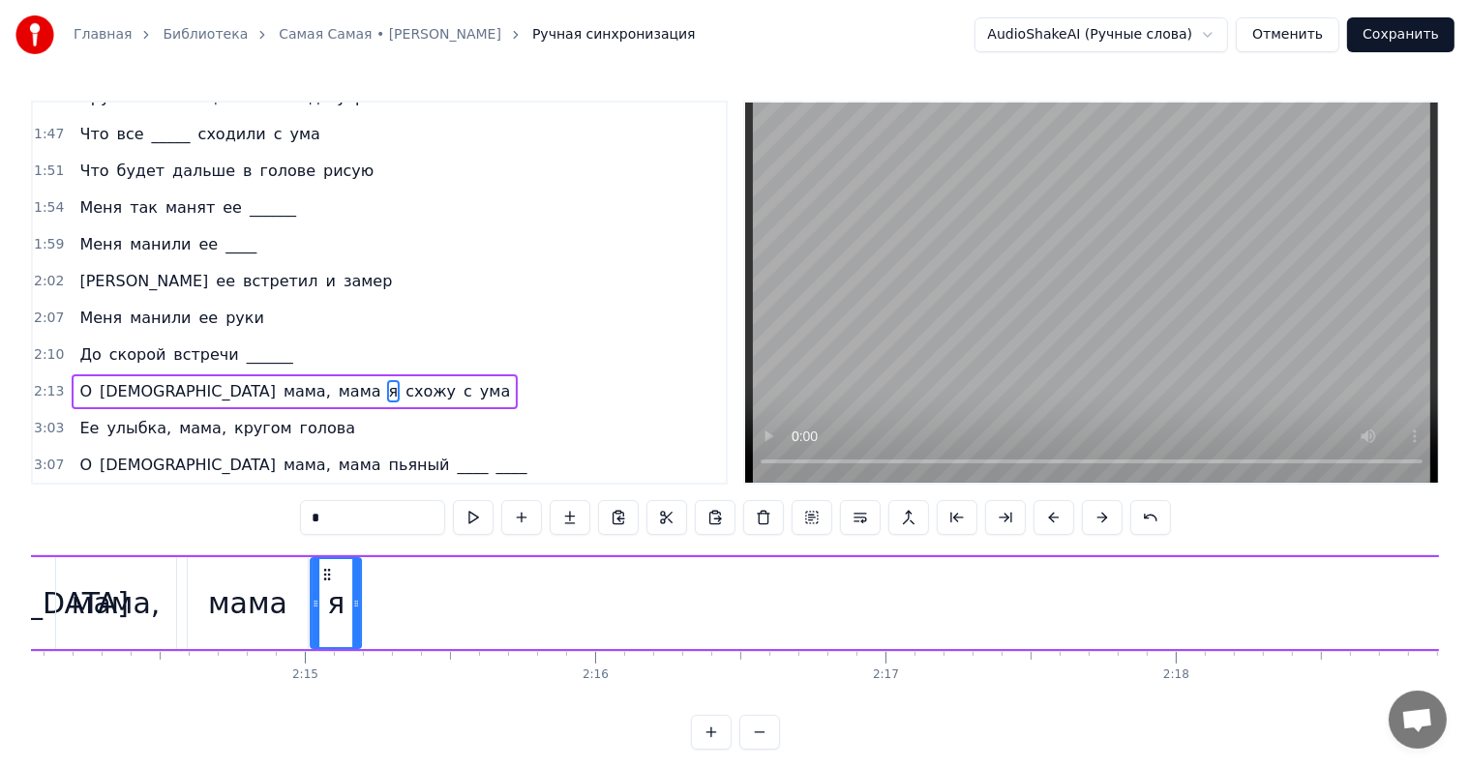
drag, startPoint x: 146, startPoint y: 566, endPoint x: 325, endPoint y: 572, distance: 179.1
click at [325, 572] on icon at bounding box center [327, 574] width 15 height 15
click at [404, 380] on span "схожу" at bounding box center [431, 391] width 54 height 22
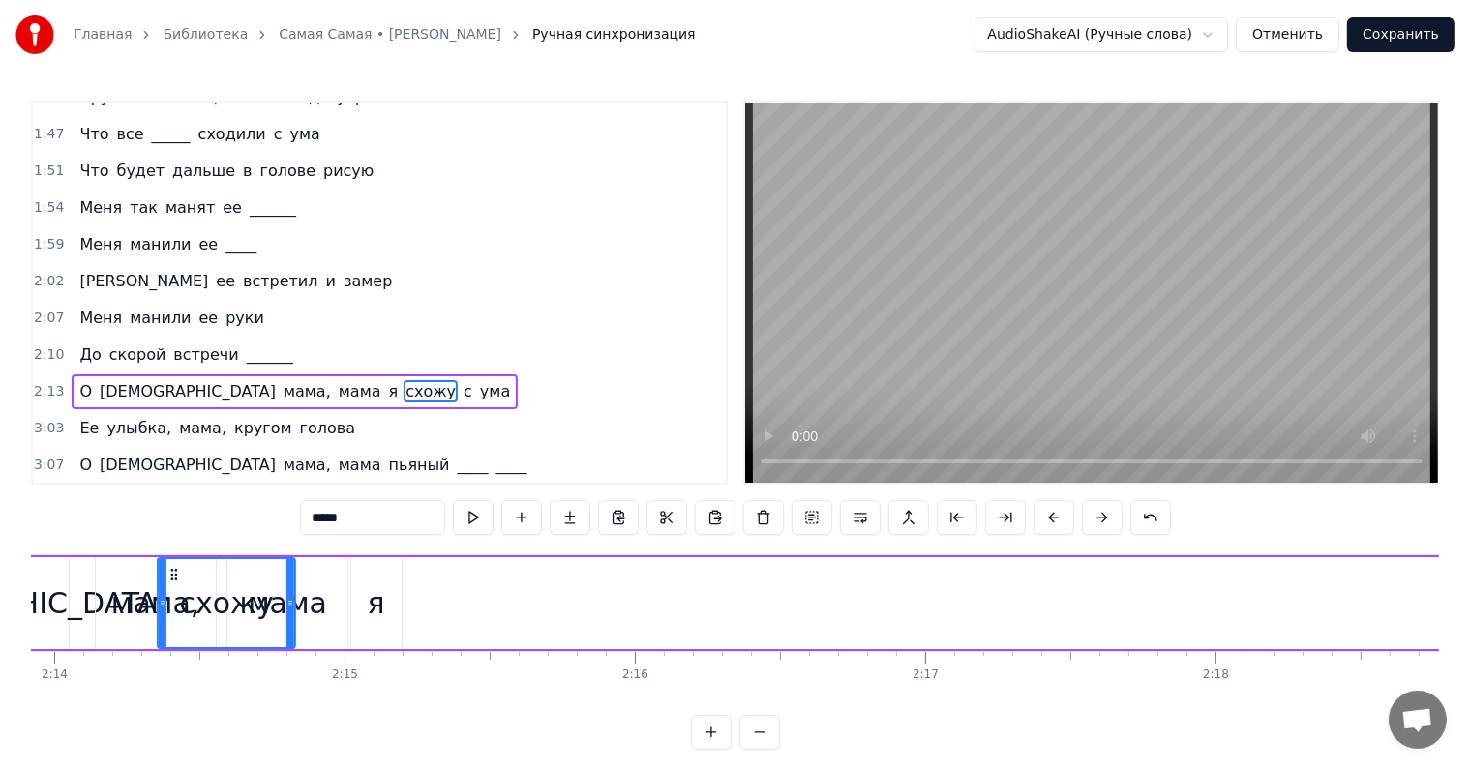
scroll to position [0, 38842]
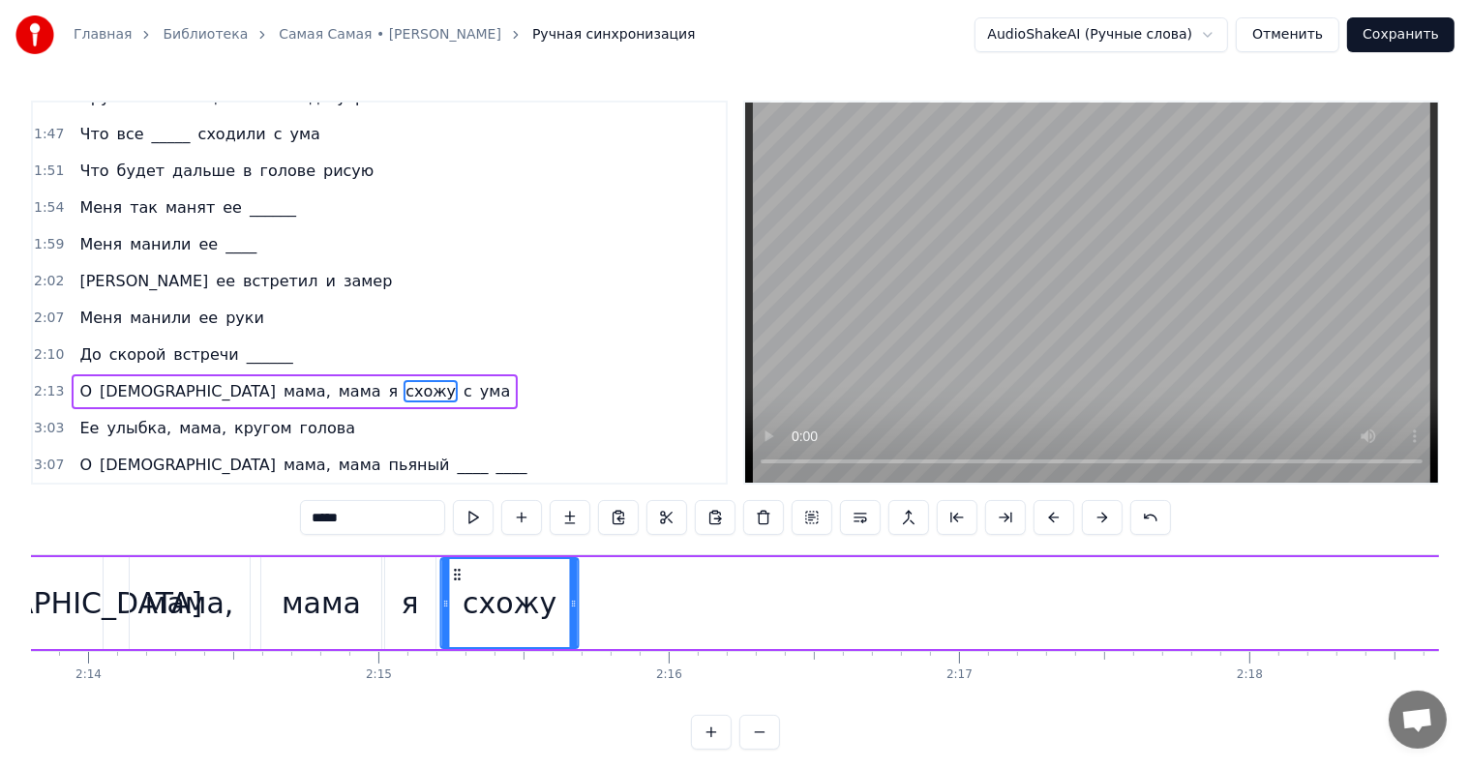
drag, startPoint x: 145, startPoint y: 573, endPoint x: 456, endPoint y: 582, distance: 310.7
click at [455, 584] on div "схожу" at bounding box center [509, 603] width 135 height 88
click at [462, 380] on span "с" at bounding box center [468, 391] width 13 height 22
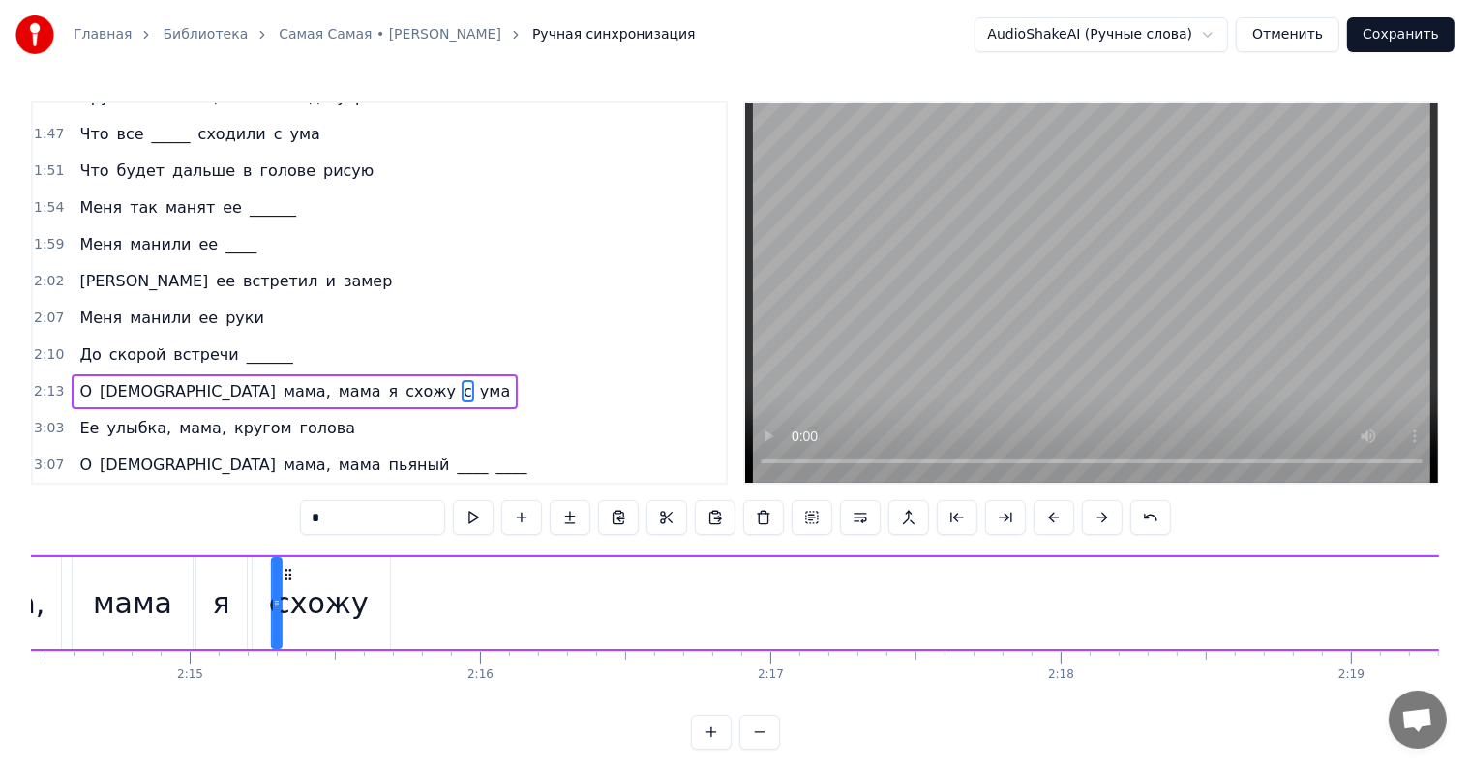
scroll to position [0, 39002]
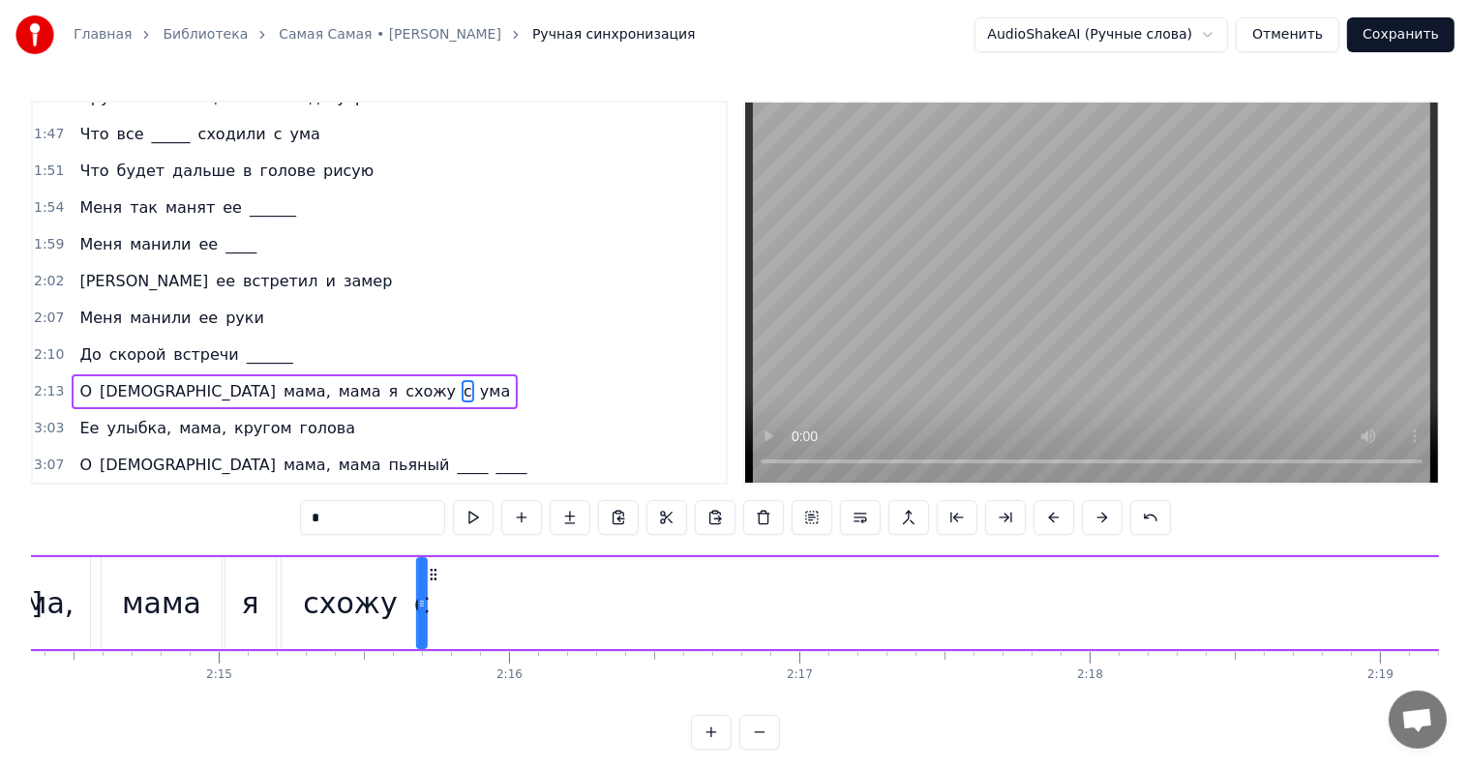
drag, startPoint x: 147, startPoint y: 574, endPoint x: 436, endPoint y: 587, distance: 289.6
click at [478, 380] on span "ума" at bounding box center [495, 391] width 34 height 22
type input "***"
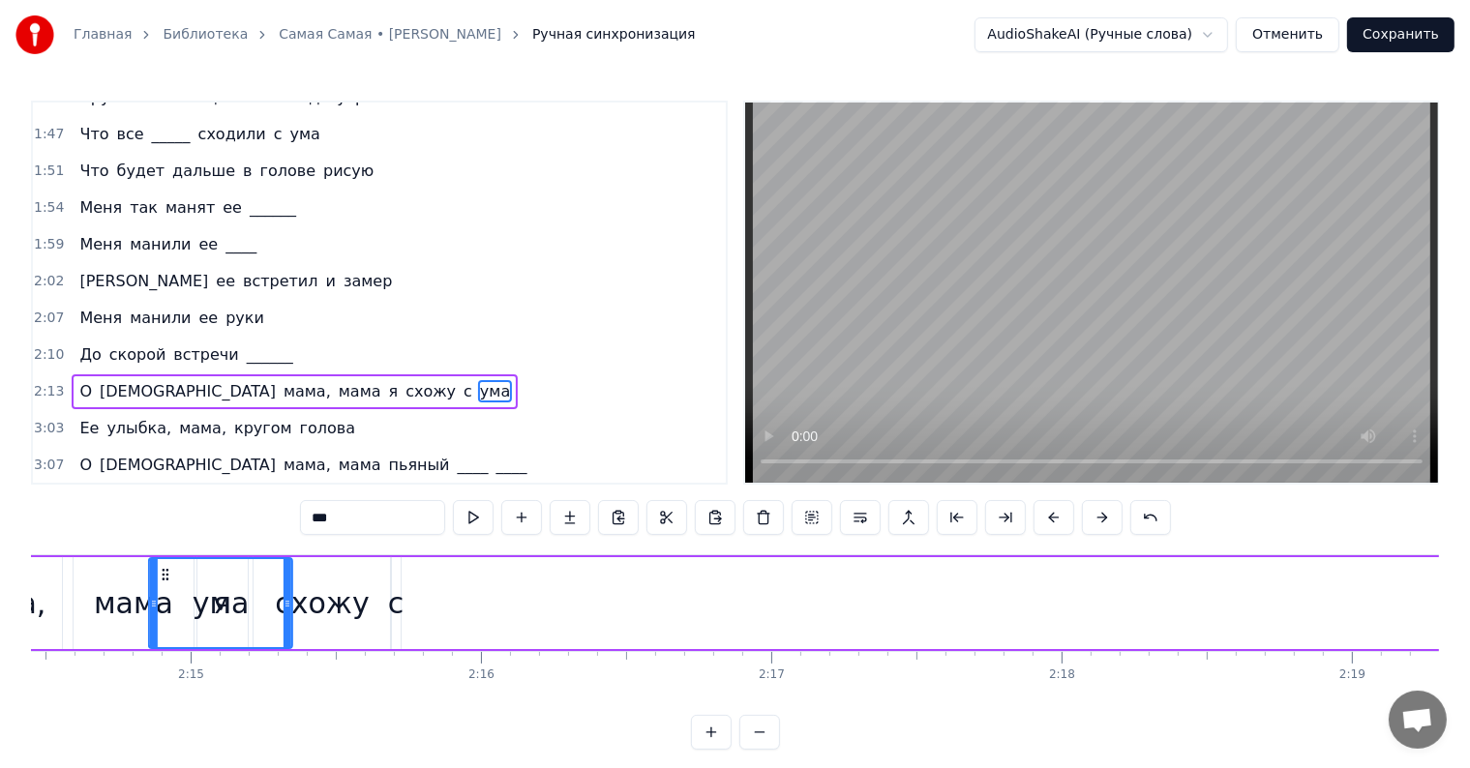
scroll to position [0, 39028]
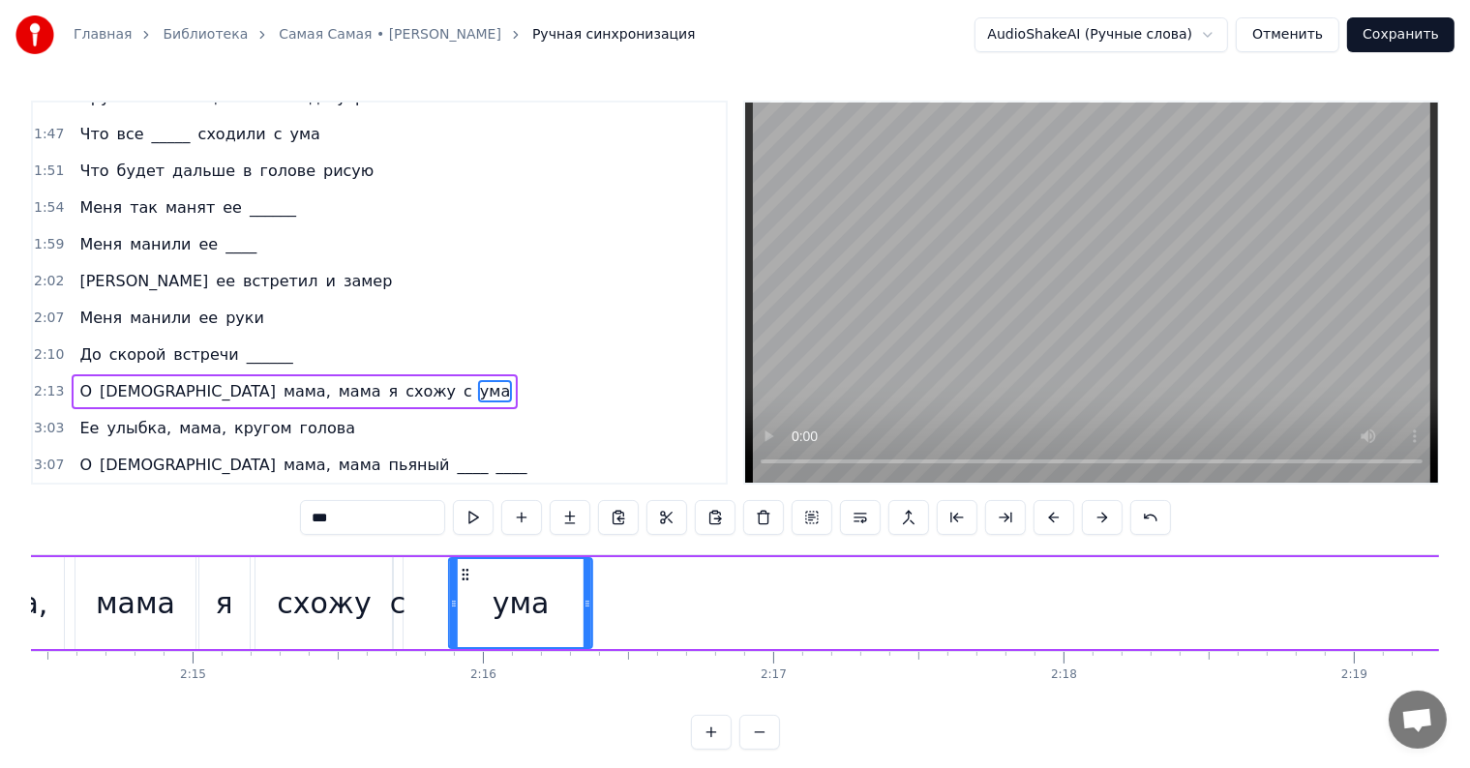
drag, startPoint x: 147, startPoint y: 569, endPoint x: 465, endPoint y: 571, distance: 318.4
click at [465, 571] on icon at bounding box center [465, 574] width 15 height 15
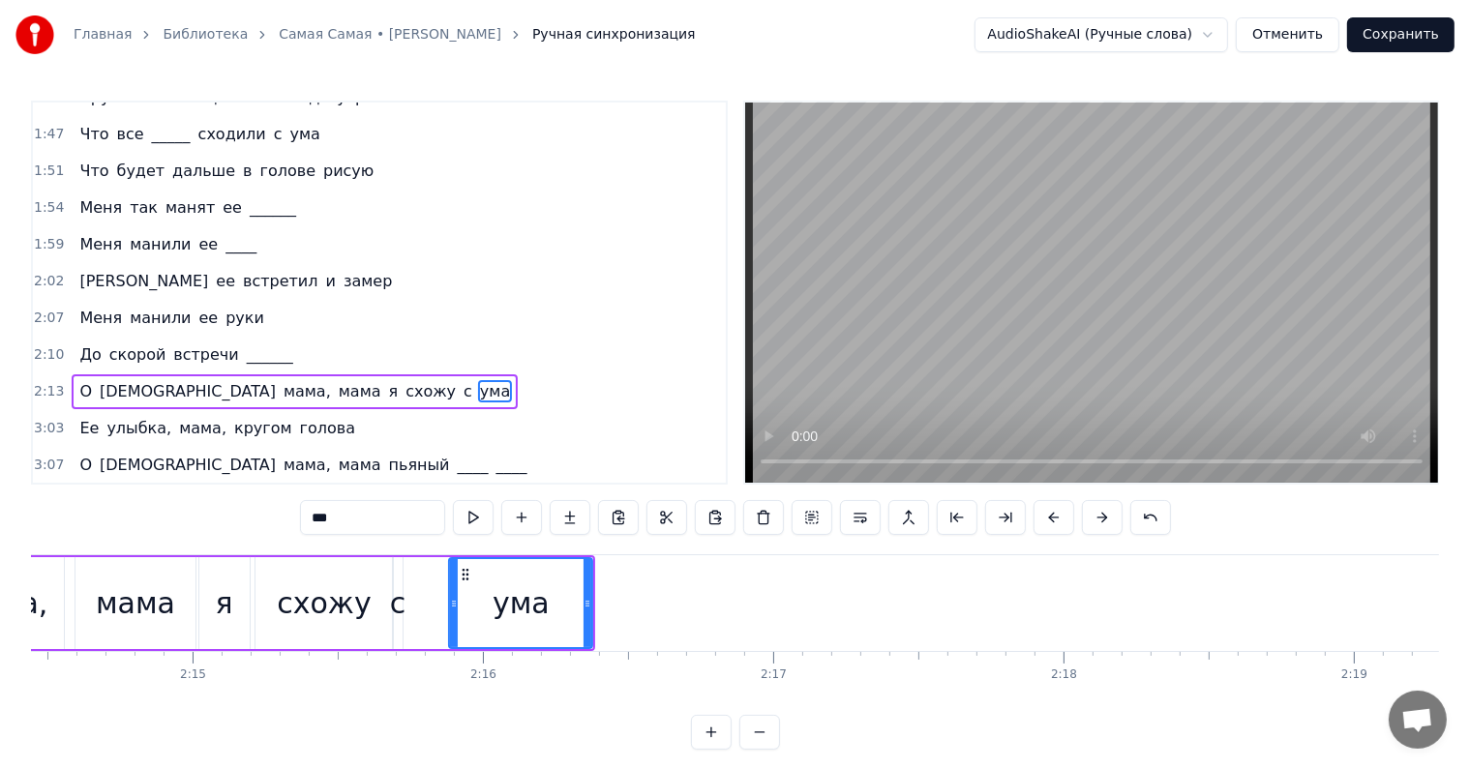
click at [75, 374] on div "О Боже мама, мама я схожу с ума" at bounding box center [295, 391] width 446 height 35
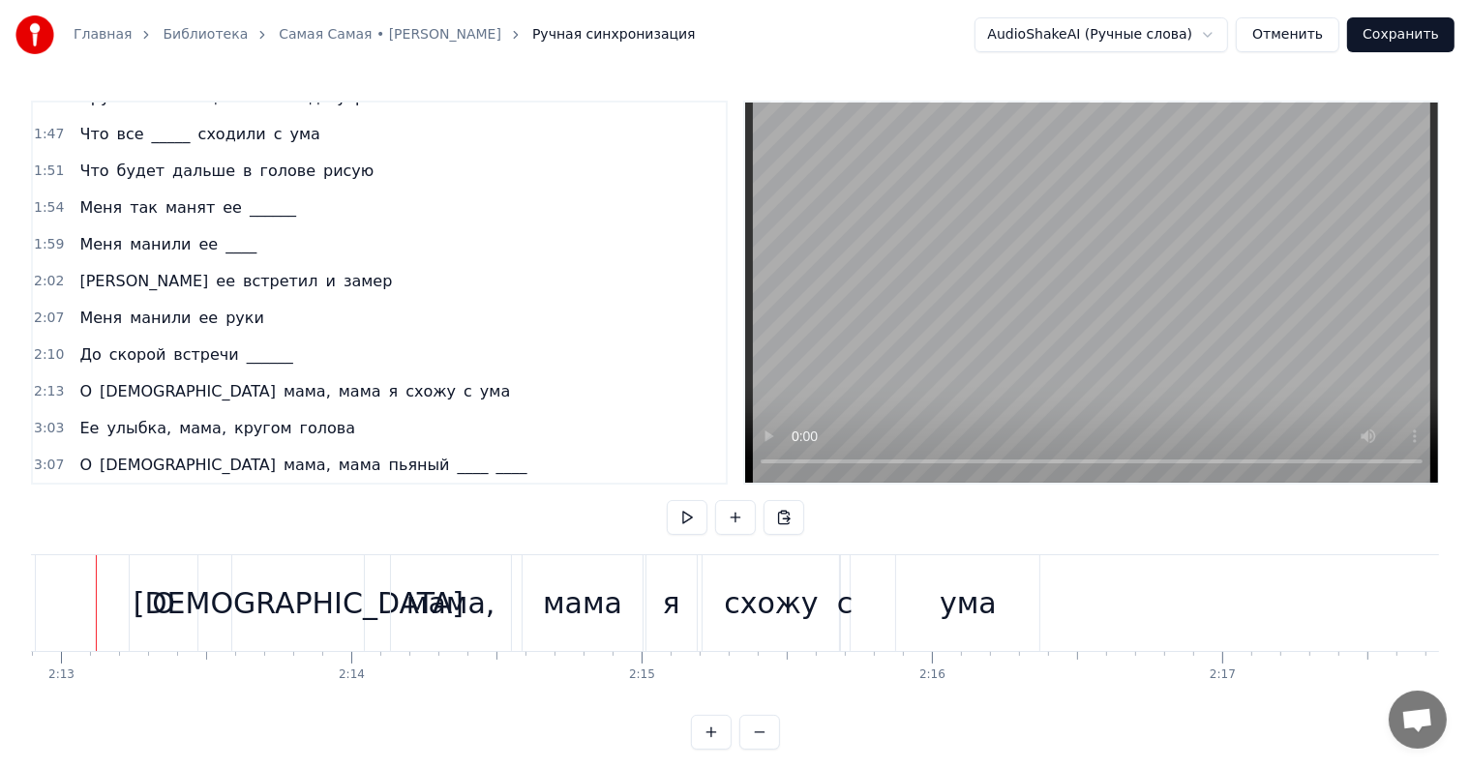
scroll to position [0, 38546]
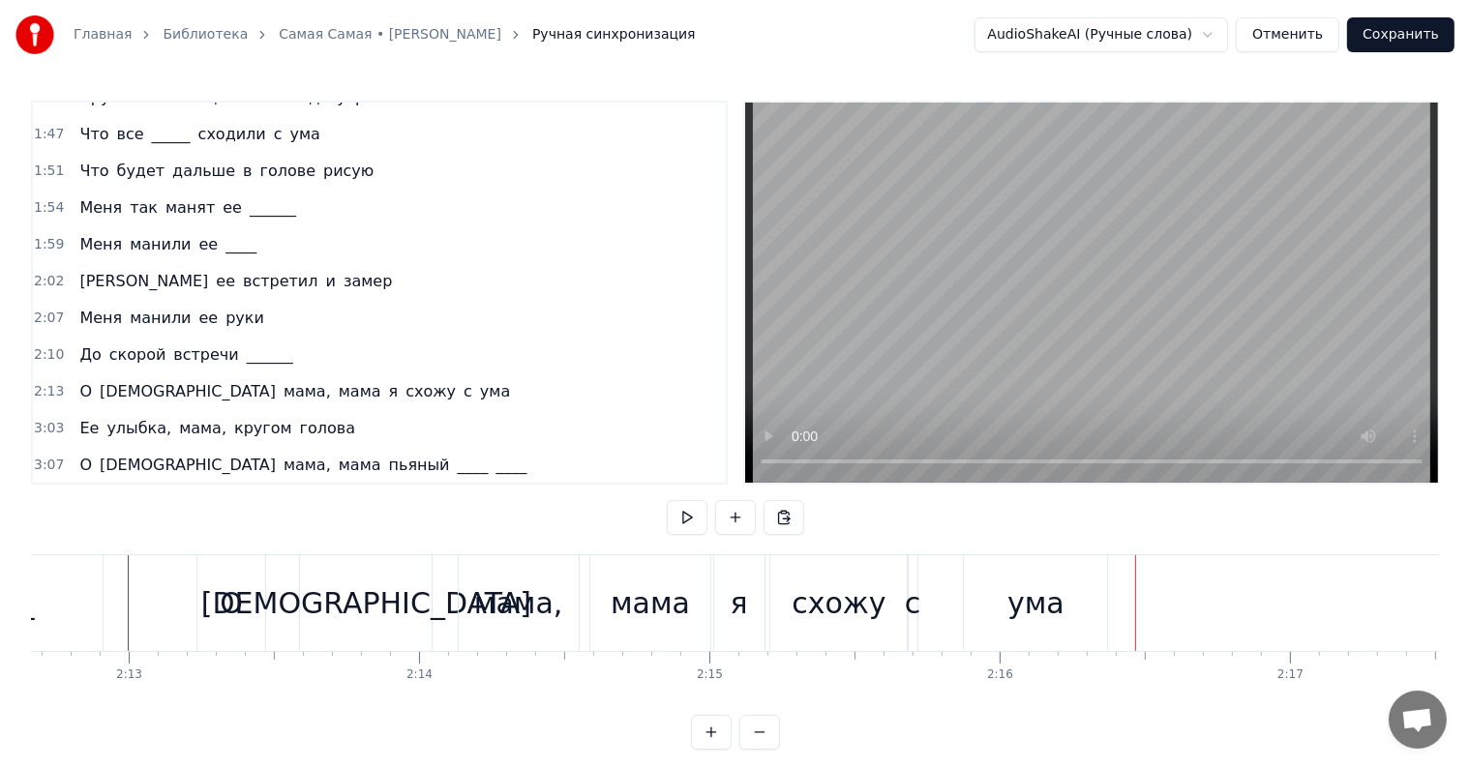
click at [337, 380] on span "мама" at bounding box center [360, 391] width 46 height 22
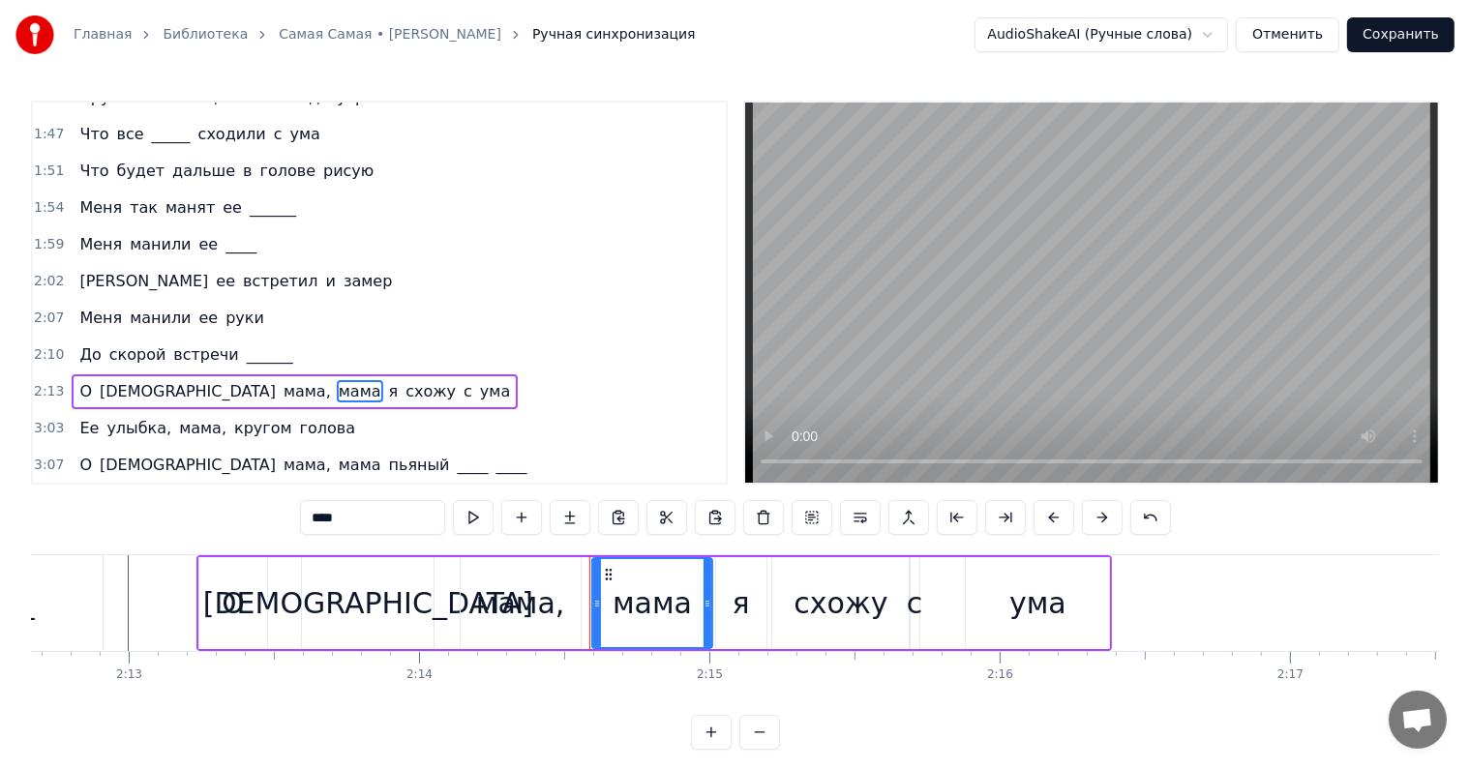
click at [382, 526] on input "****" at bounding box center [372, 517] width 145 height 35
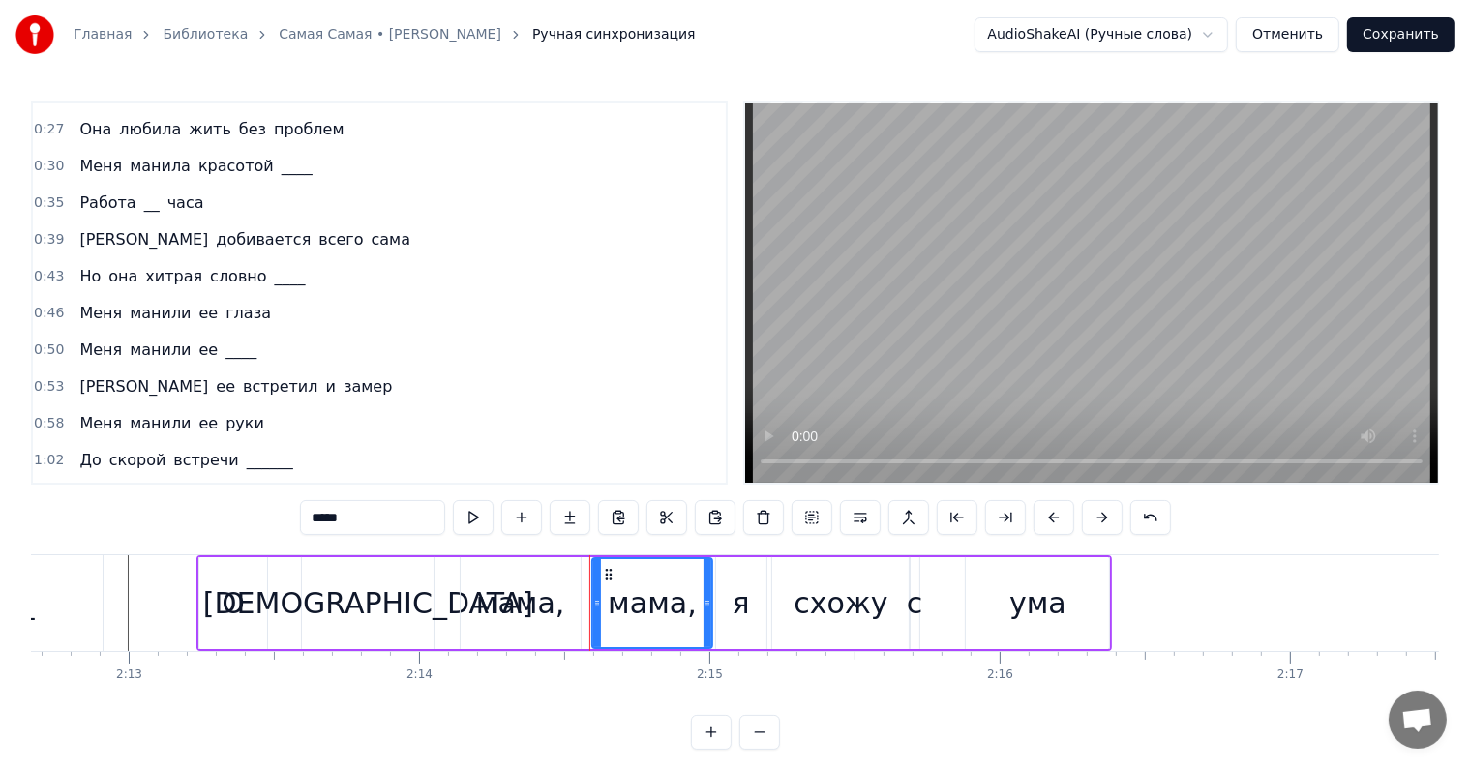
scroll to position [97, 0]
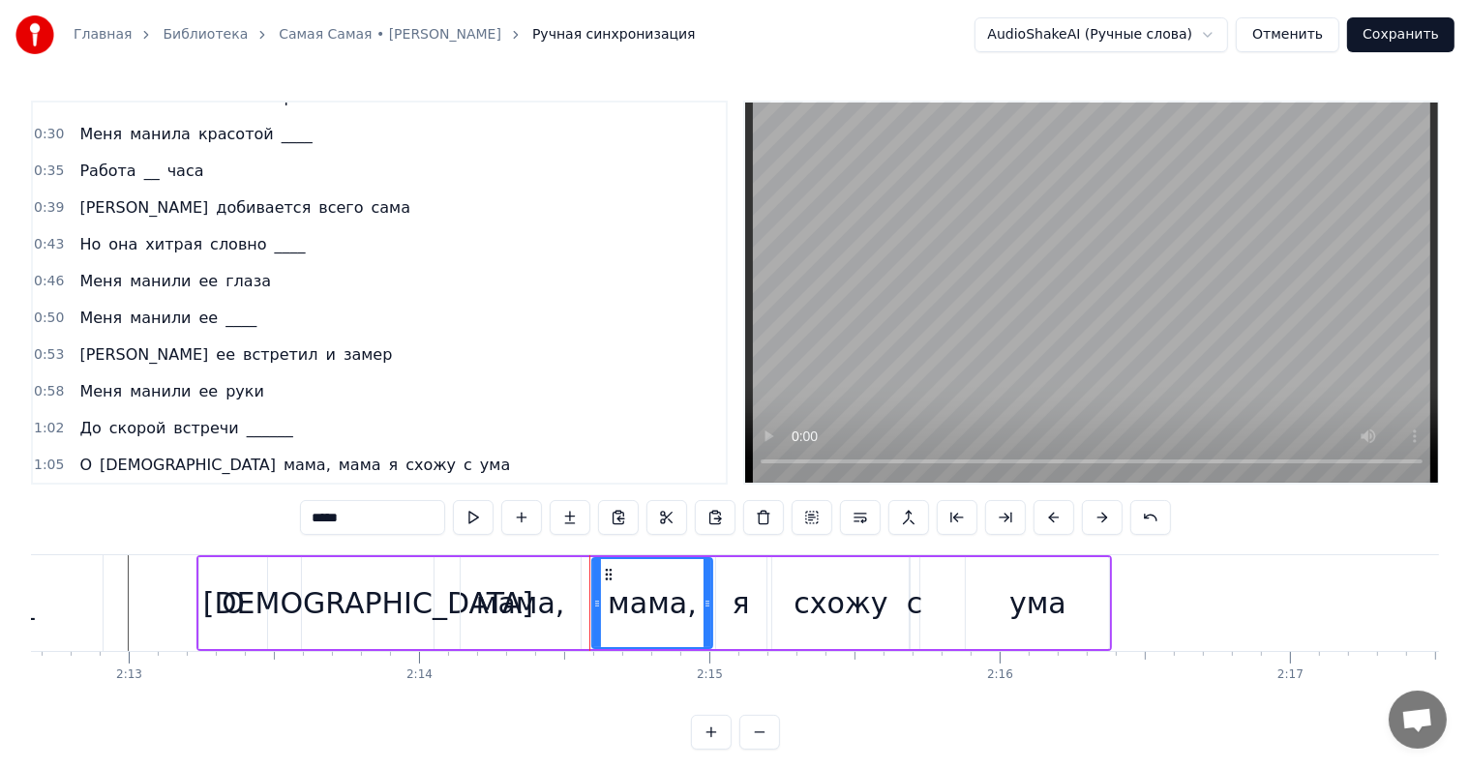
click at [337, 456] on span "мама" at bounding box center [360, 465] width 46 height 22
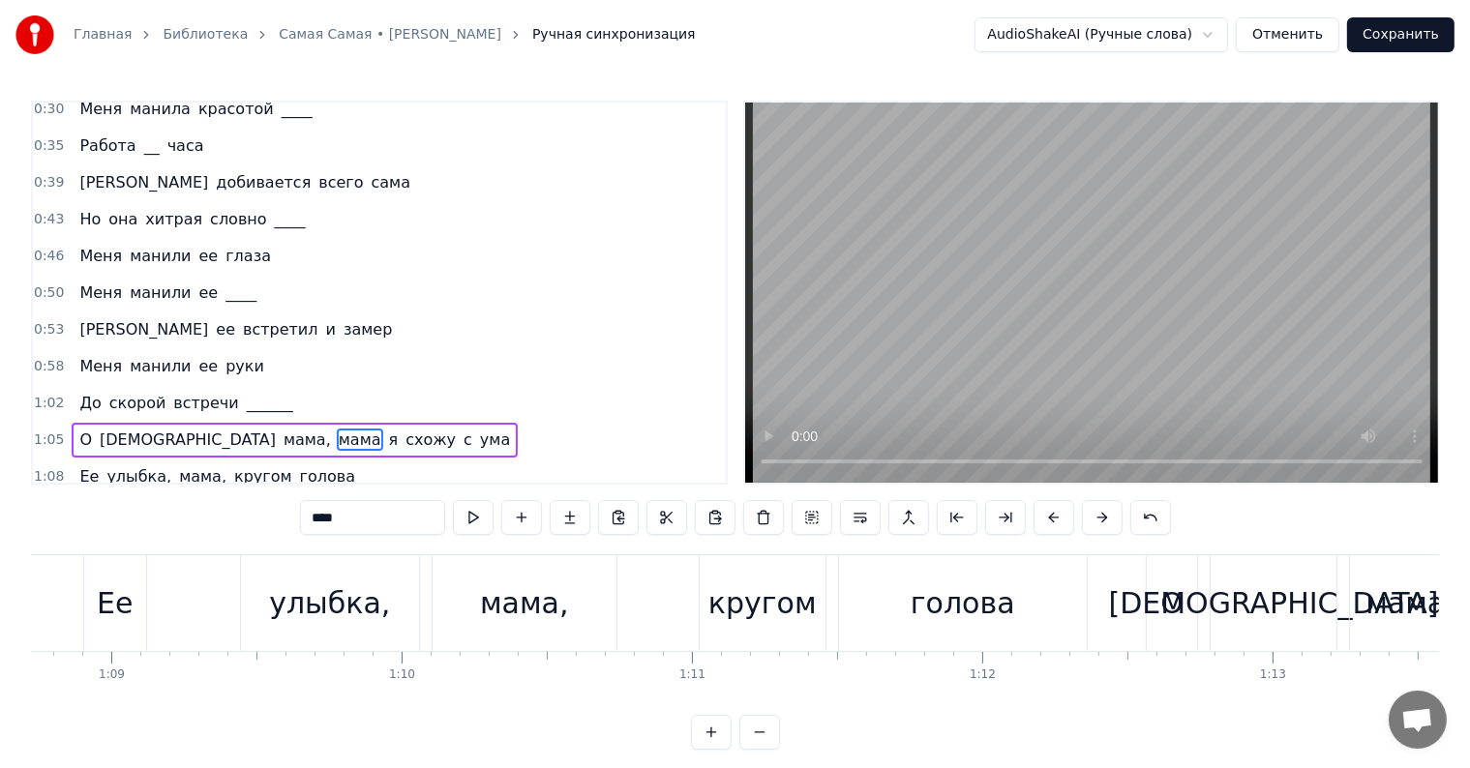
click at [373, 515] on input "****" at bounding box center [372, 517] width 145 height 35
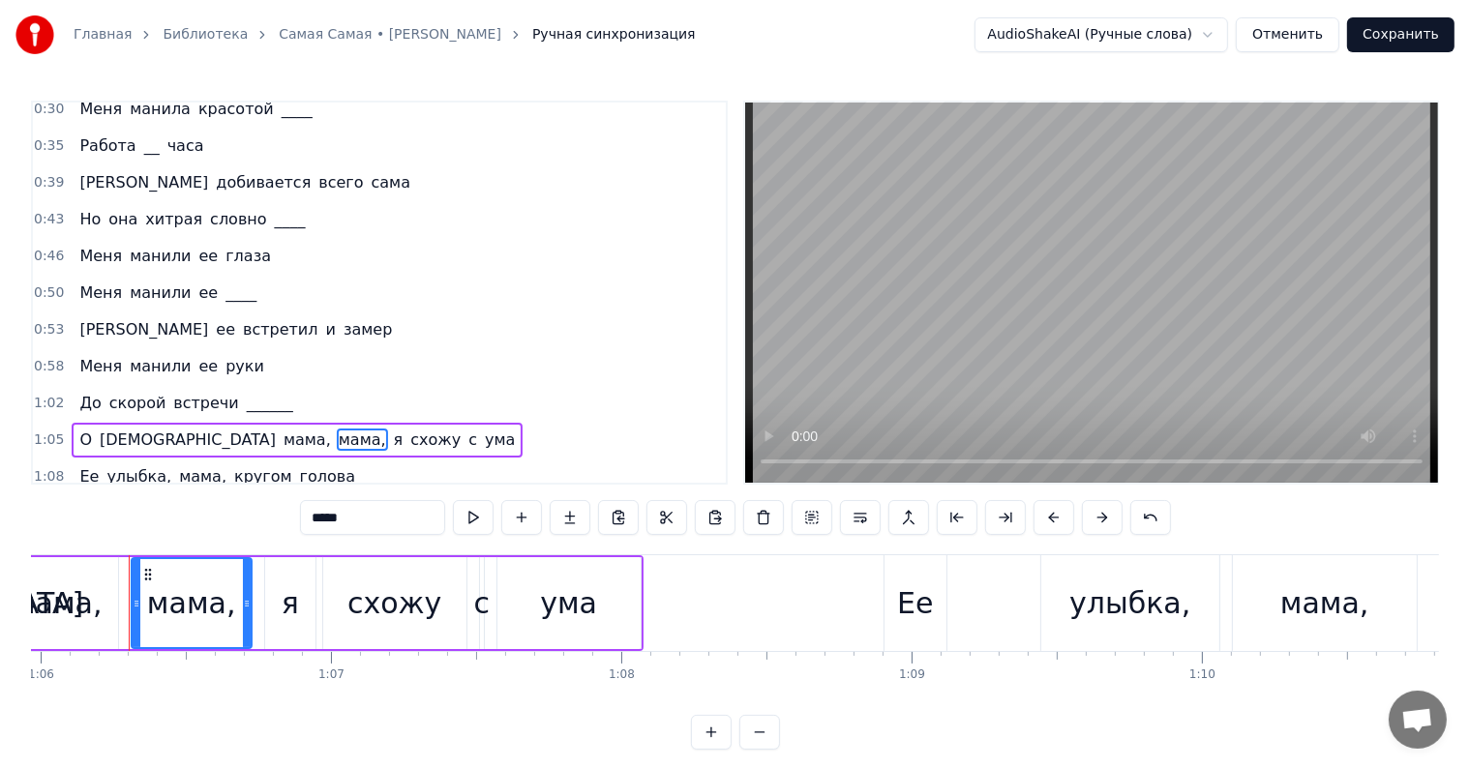
click at [98, 429] on span "[DEMOGRAPHIC_DATA]" at bounding box center [188, 440] width 180 height 22
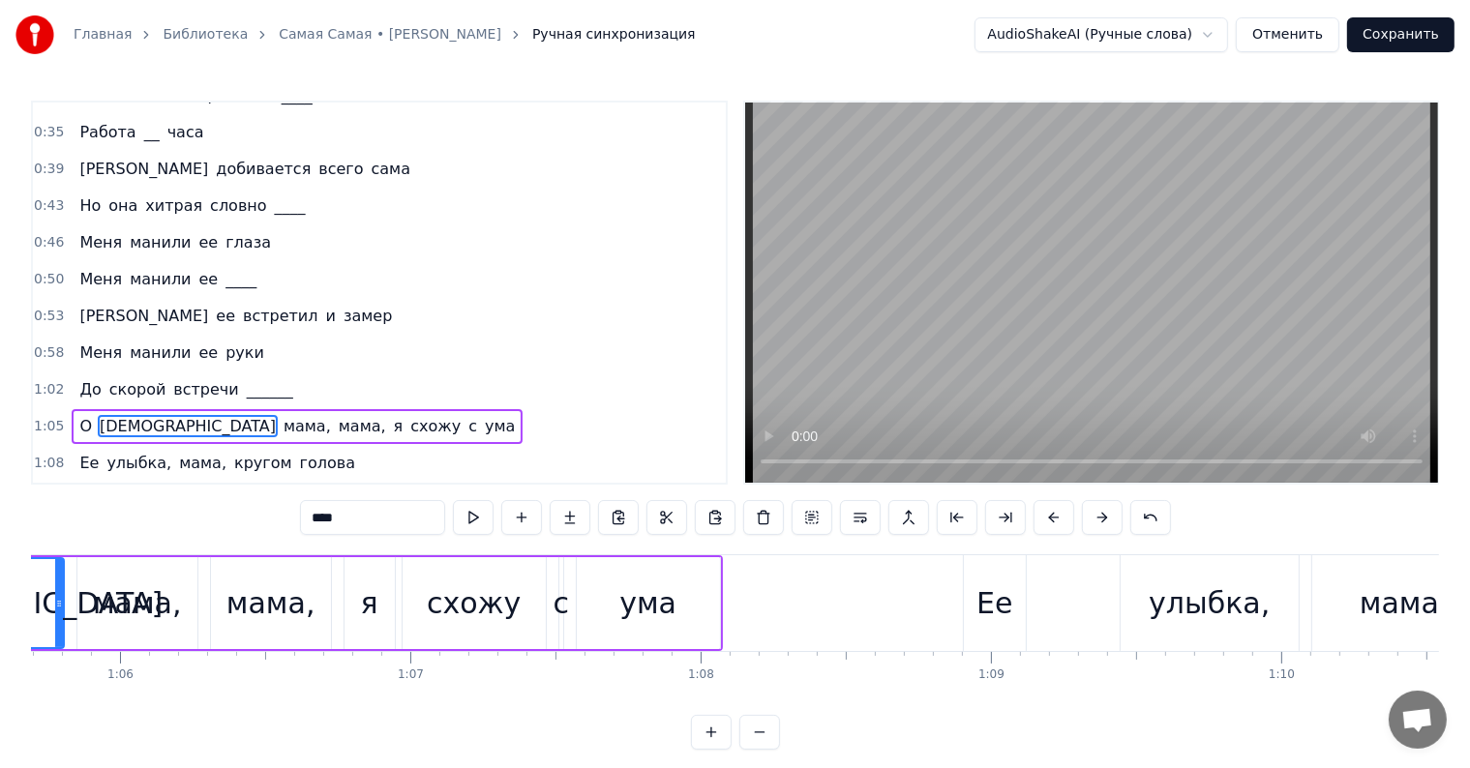
scroll to position [0, 18871]
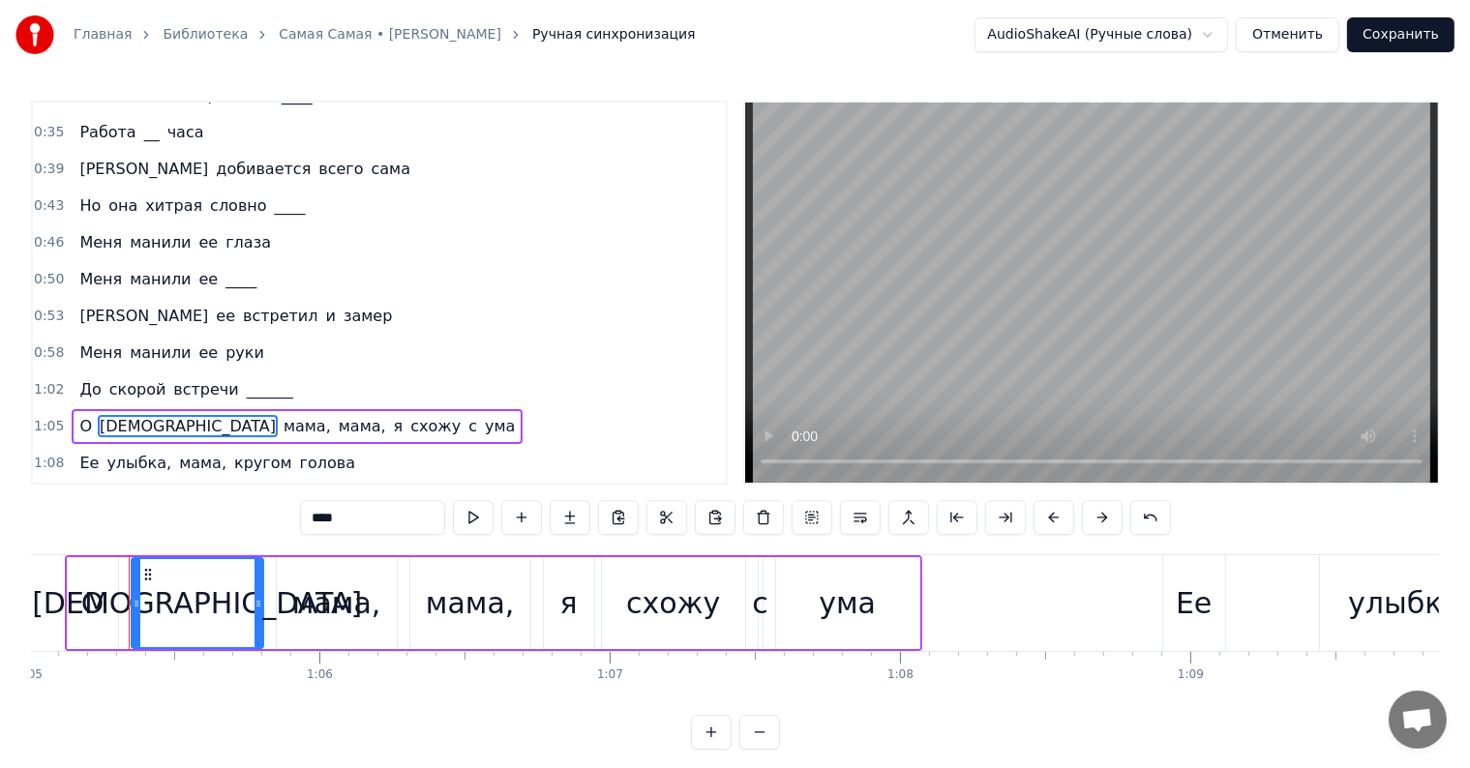
click at [354, 525] on input "****" at bounding box center [372, 517] width 145 height 35
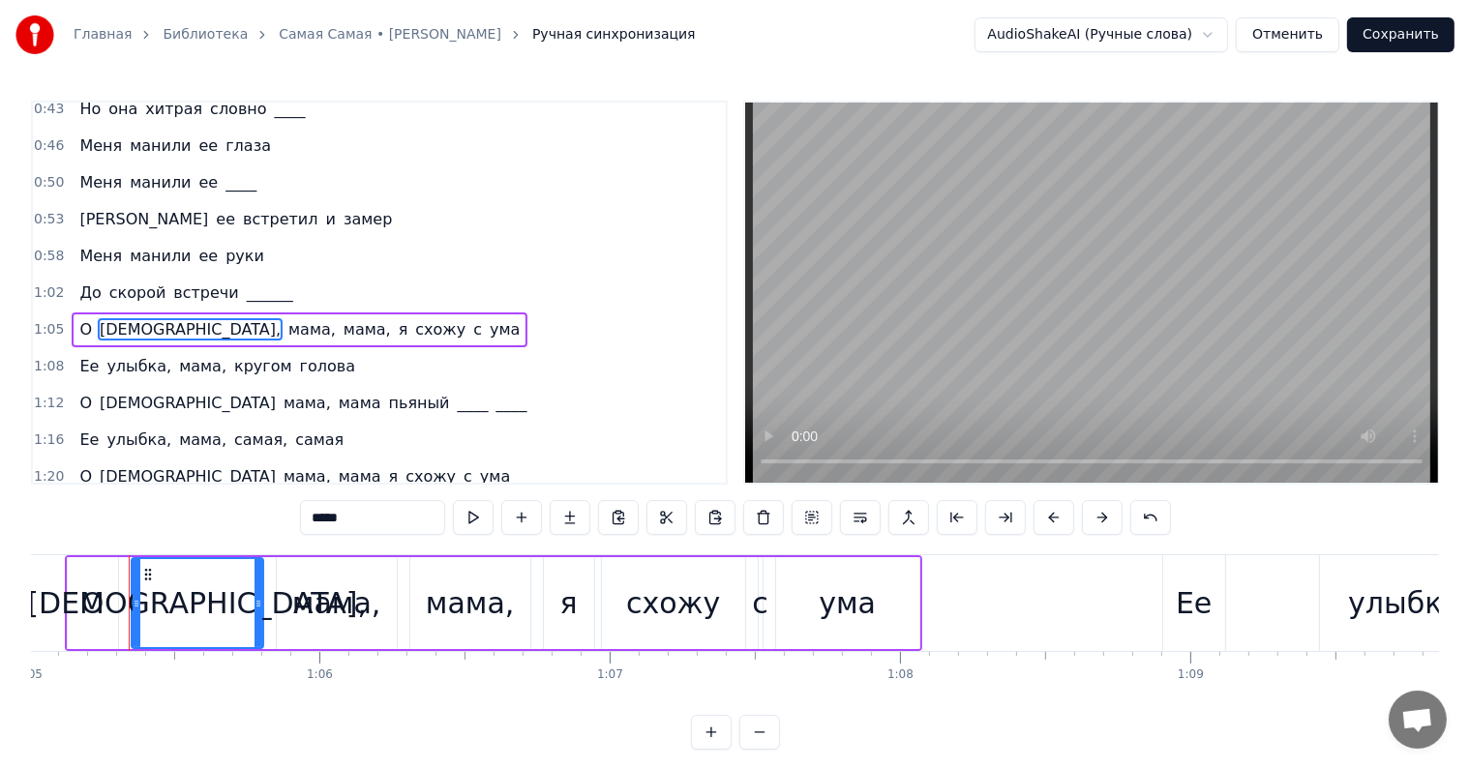
click at [81, 318] on span "О" at bounding box center [85, 329] width 16 height 22
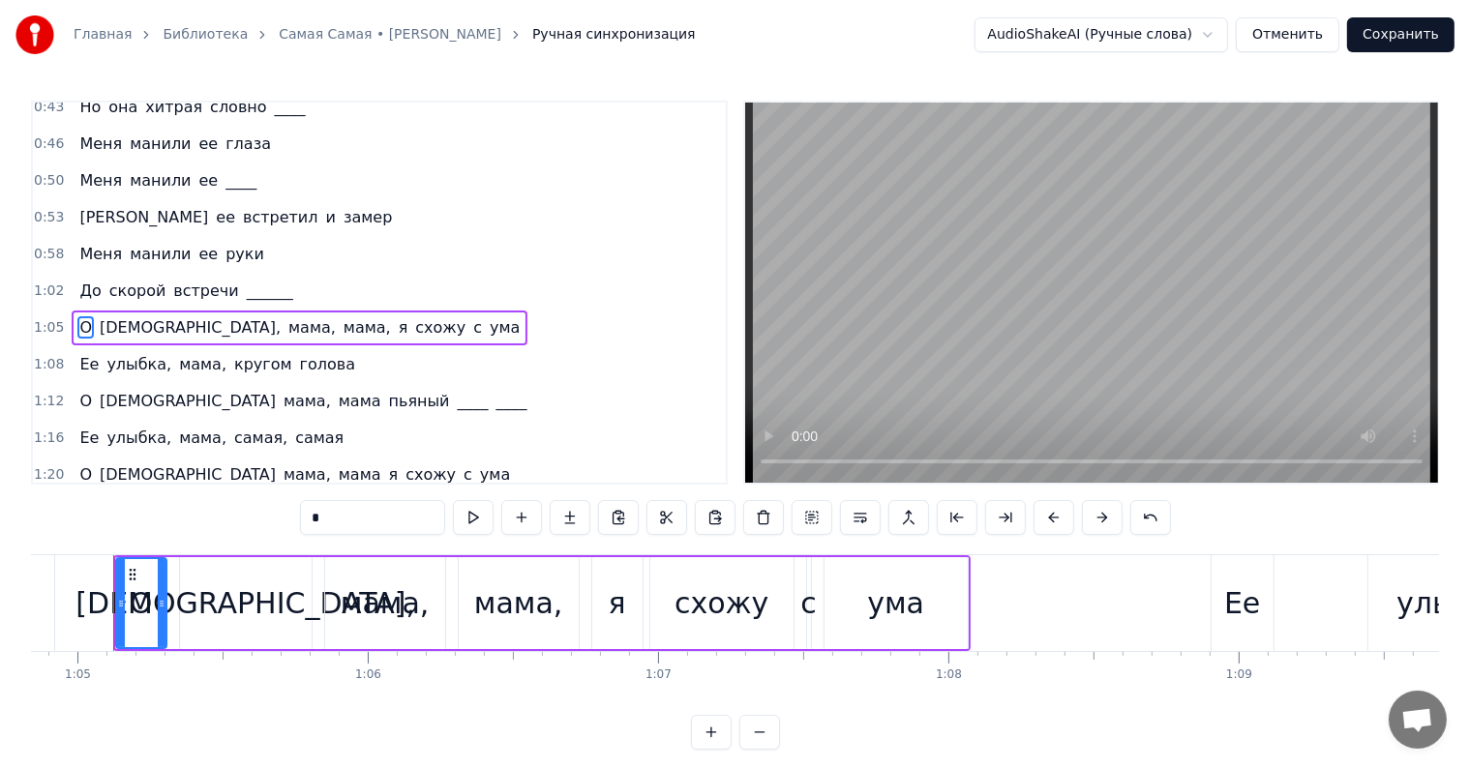
scroll to position [0, 18807]
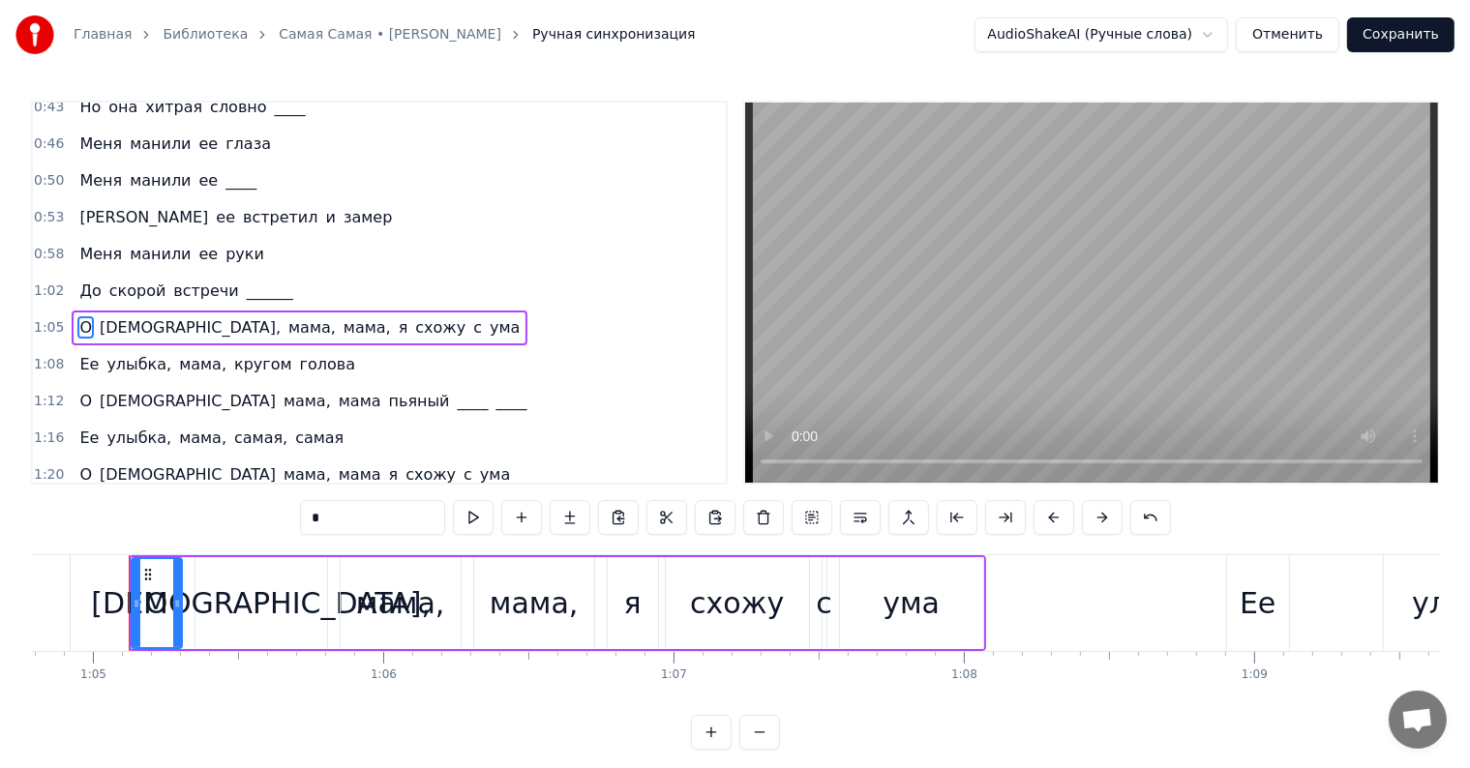
click at [366, 526] on input "*" at bounding box center [372, 517] width 145 height 35
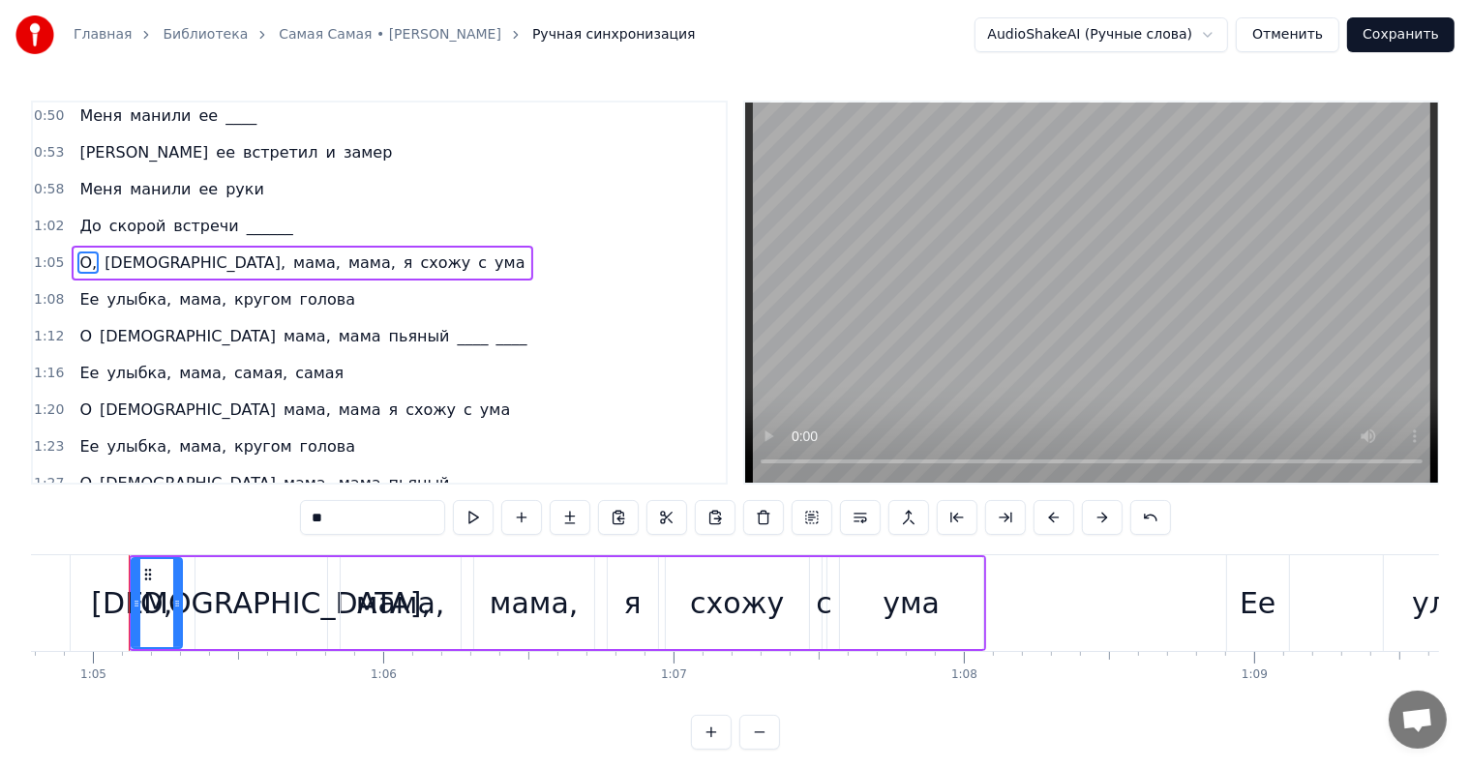
scroll to position [331, 0]
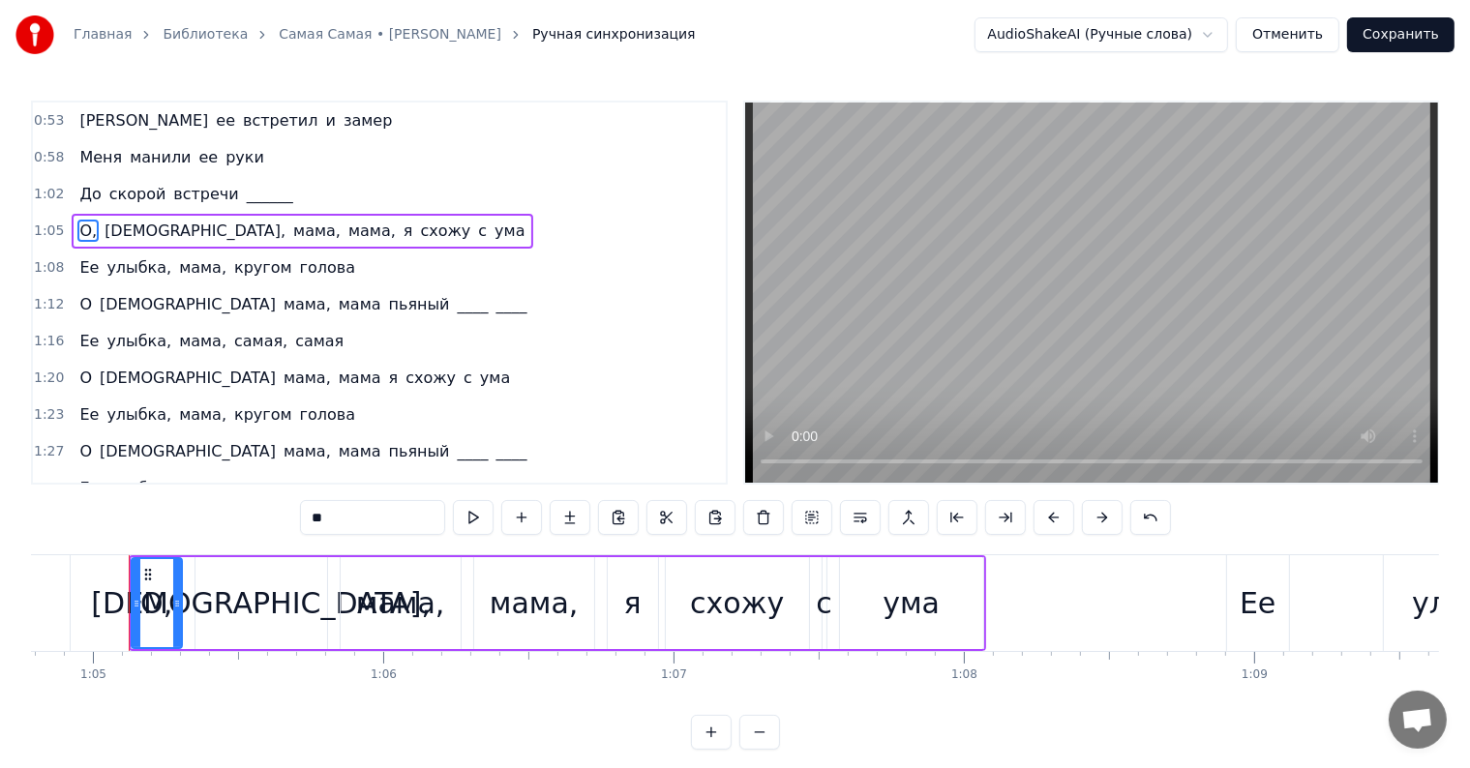
click at [81, 367] on span "О" at bounding box center [85, 378] width 16 height 22
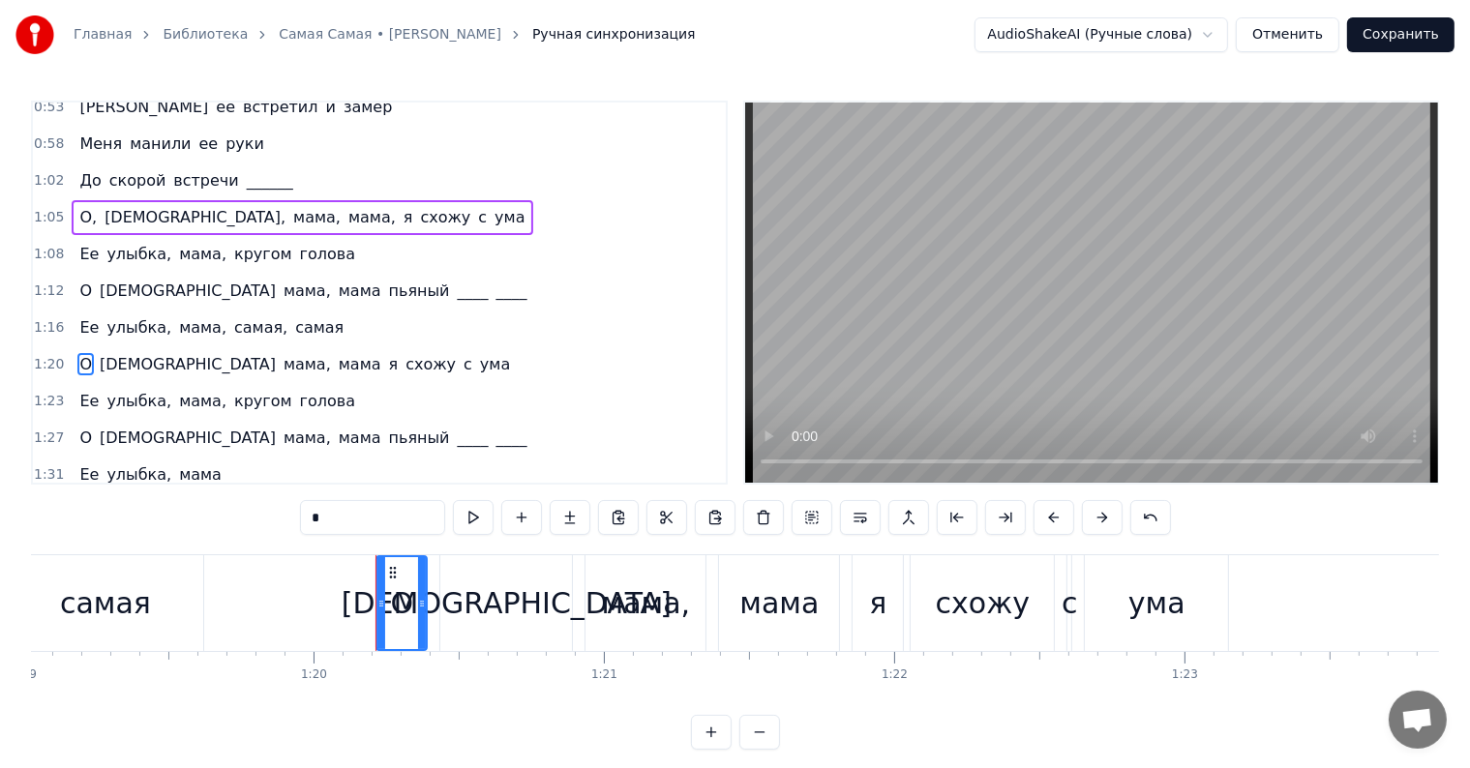
scroll to position [0, 23189]
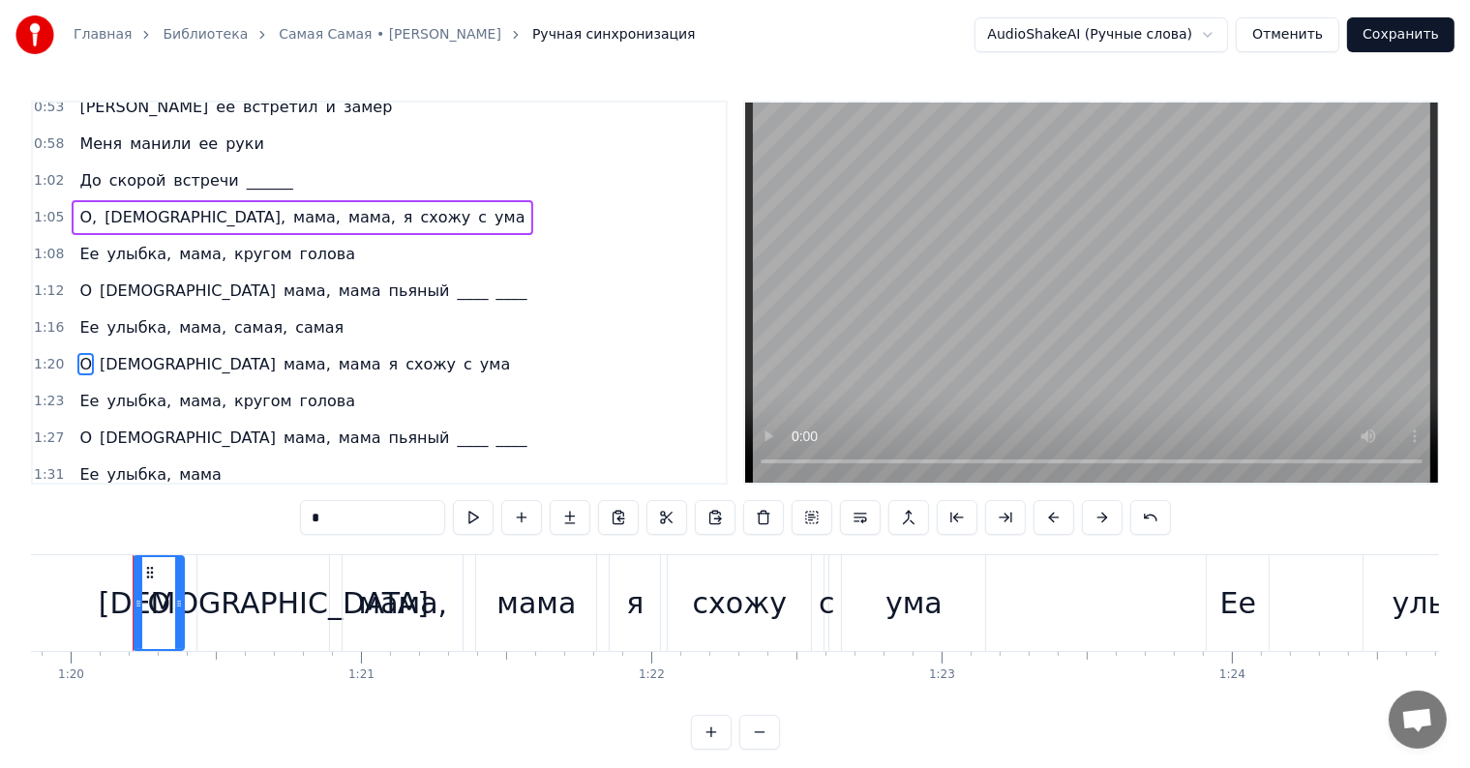
click at [346, 512] on input "*" at bounding box center [372, 517] width 145 height 35
click at [106, 353] on span "[DEMOGRAPHIC_DATA]" at bounding box center [193, 364] width 180 height 22
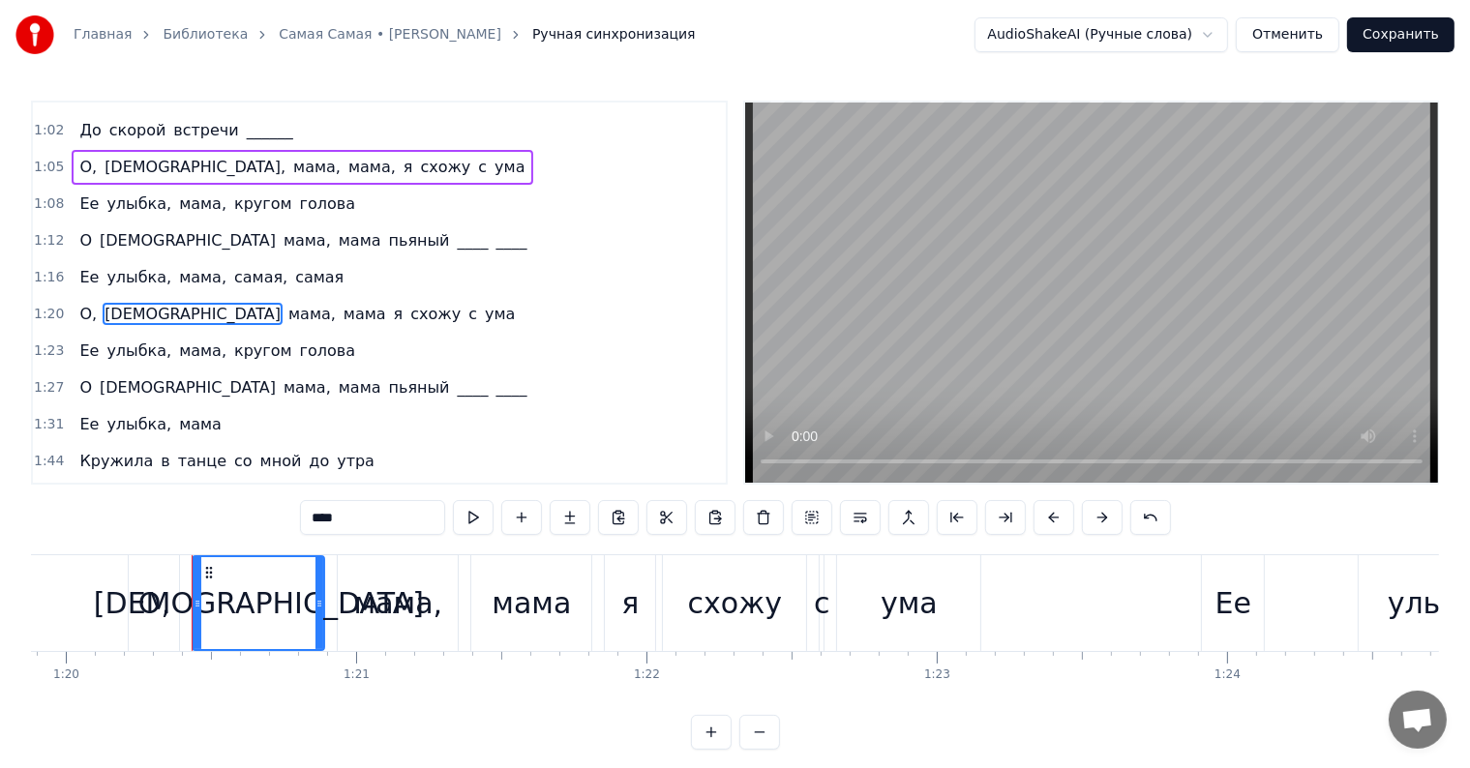
scroll to position [397, 0]
click at [374, 538] on div "0:20 Она любила ____ в обед 0:24 И по утрам ее вкусный омлет 0:27 Она любила жи…" at bounding box center [735, 425] width 1408 height 649
click at [378, 528] on input "****" at bounding box center [372, 517] width 145 height 35
type input "*****"
click at [72, 295] on div "О, [PERSON_NAME], мама, мама я схожу с ума" at bounding box center [300, 312] width 456 height 35
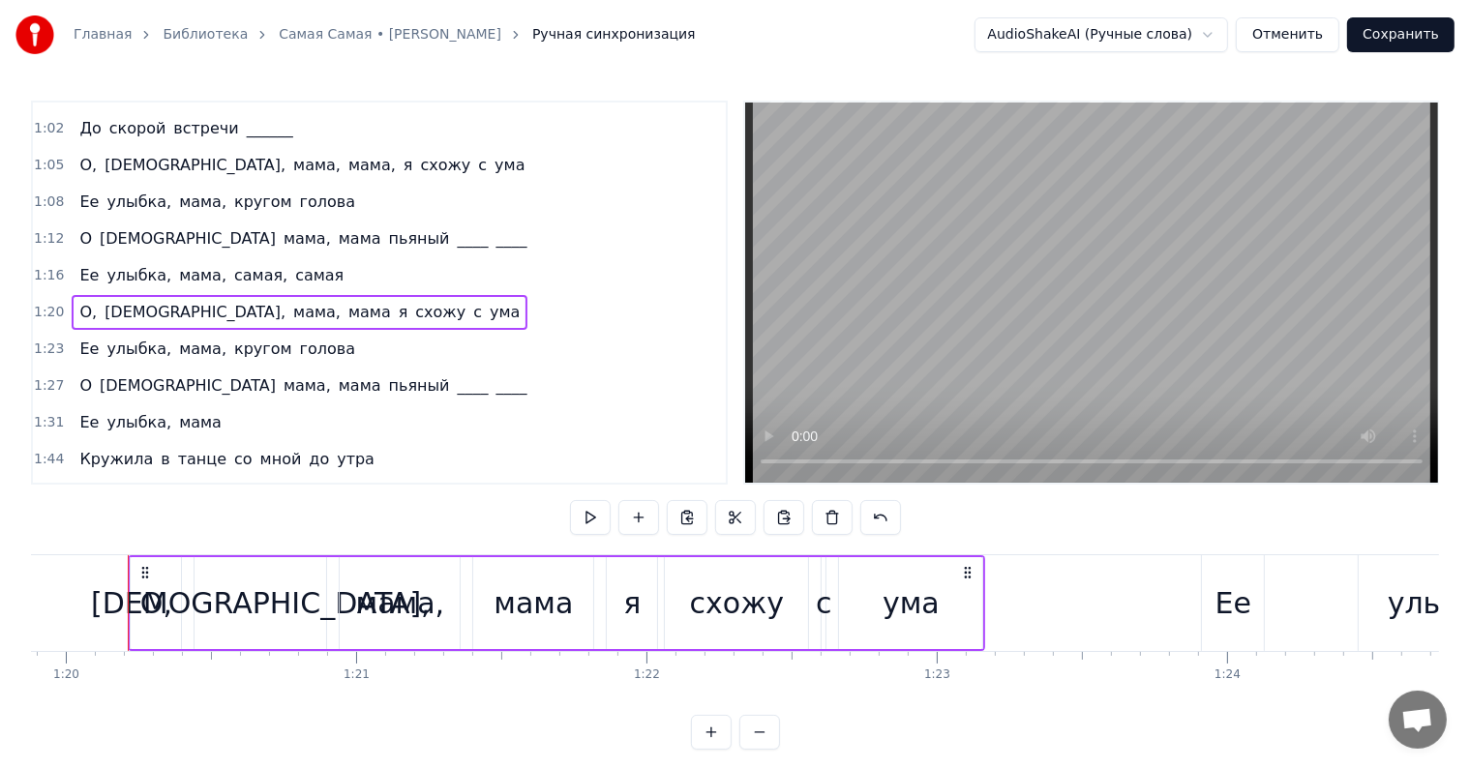
click at [84, 301] on span "О," at bounding box center [87, 312] width 21 height 22
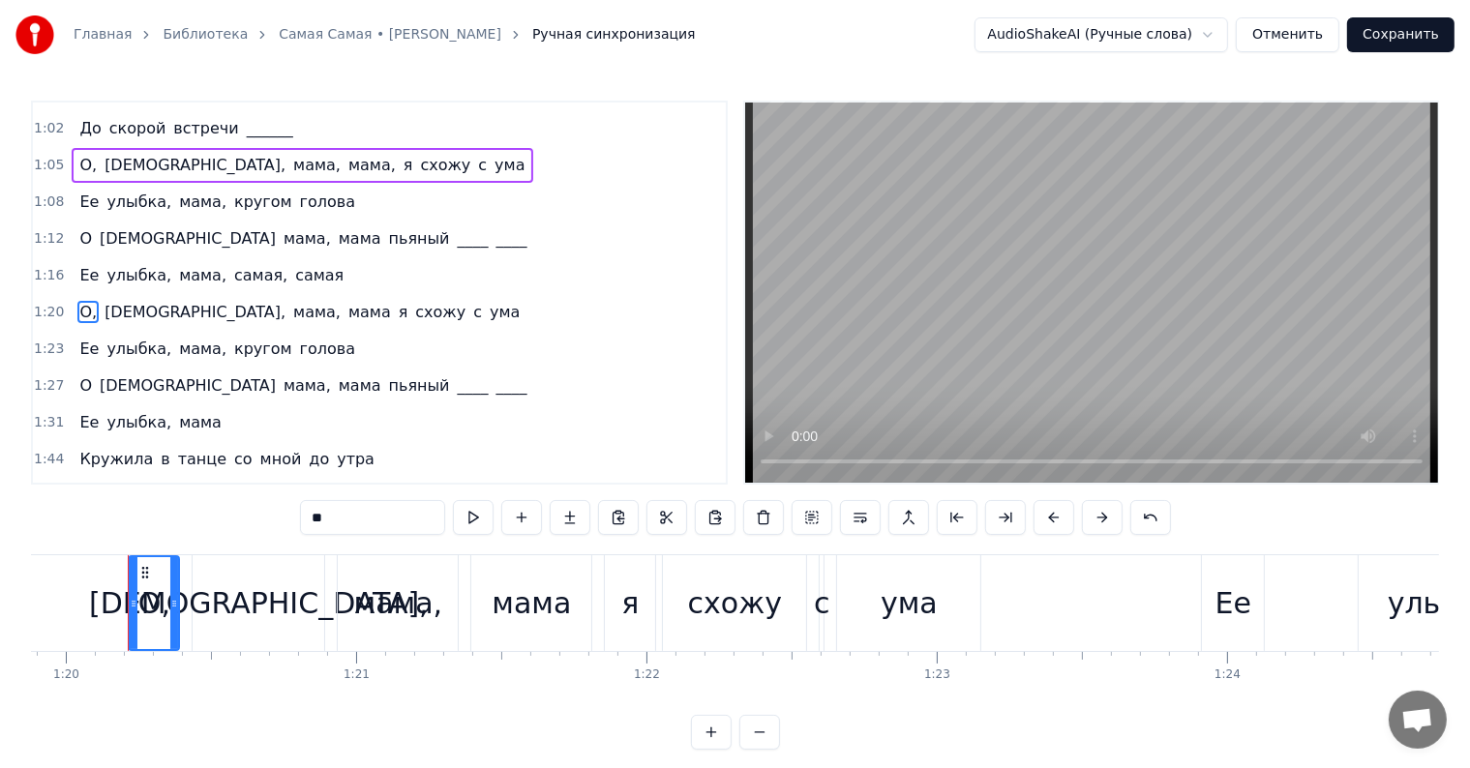
scroll to position [493, 0]
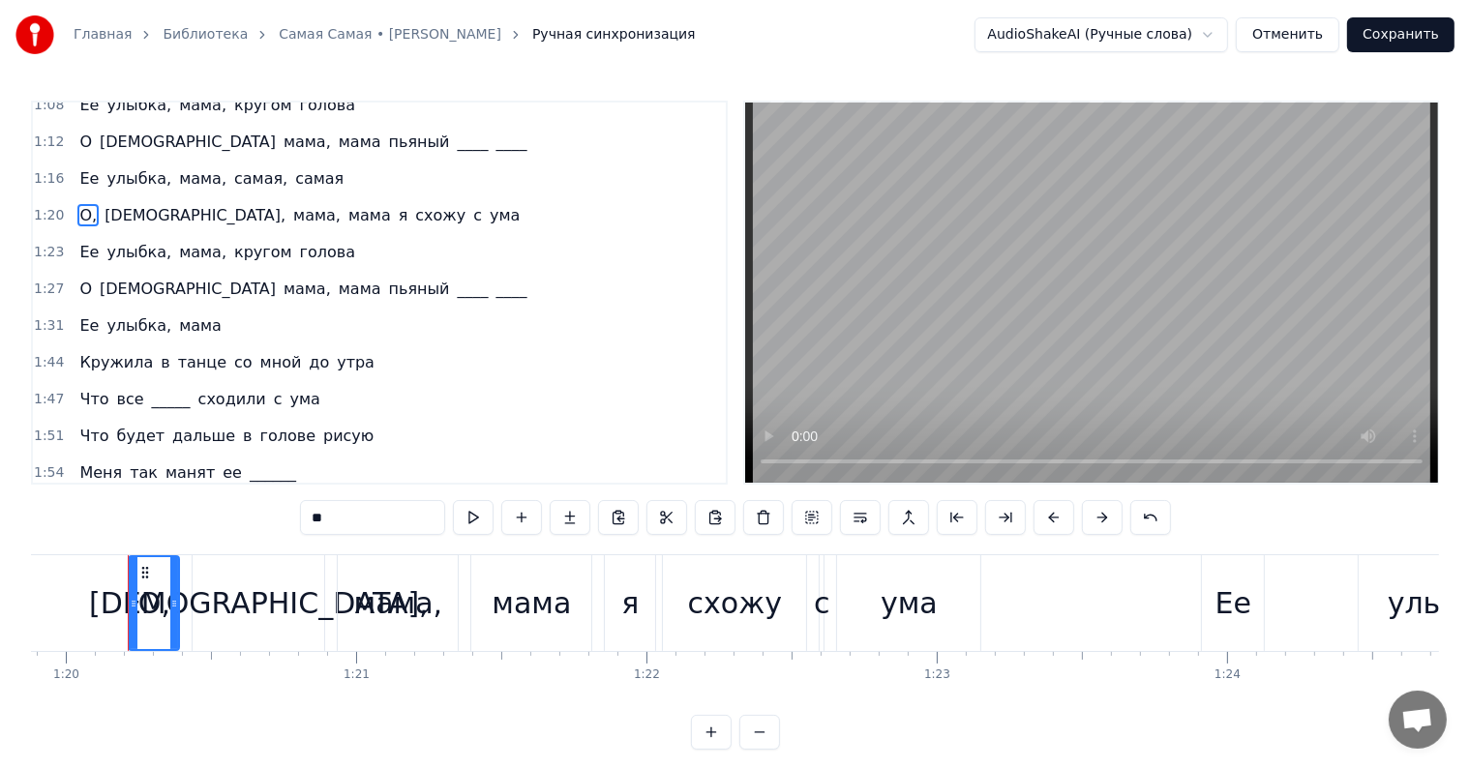
click at [72, 382] on div "Что все _____ сходили с ума" at bounding box center [199, 399] width 255 height 35
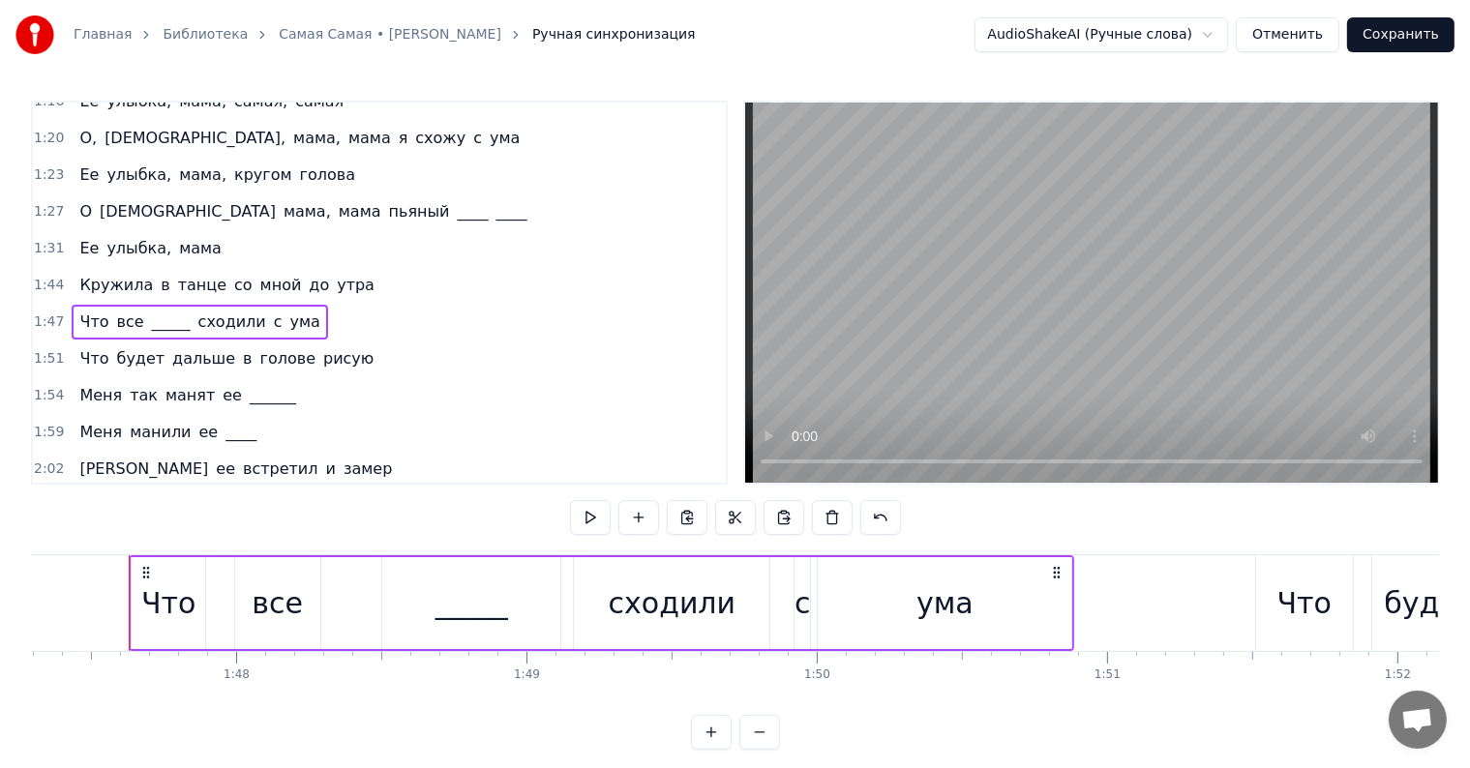
scroll to position [759, 0]
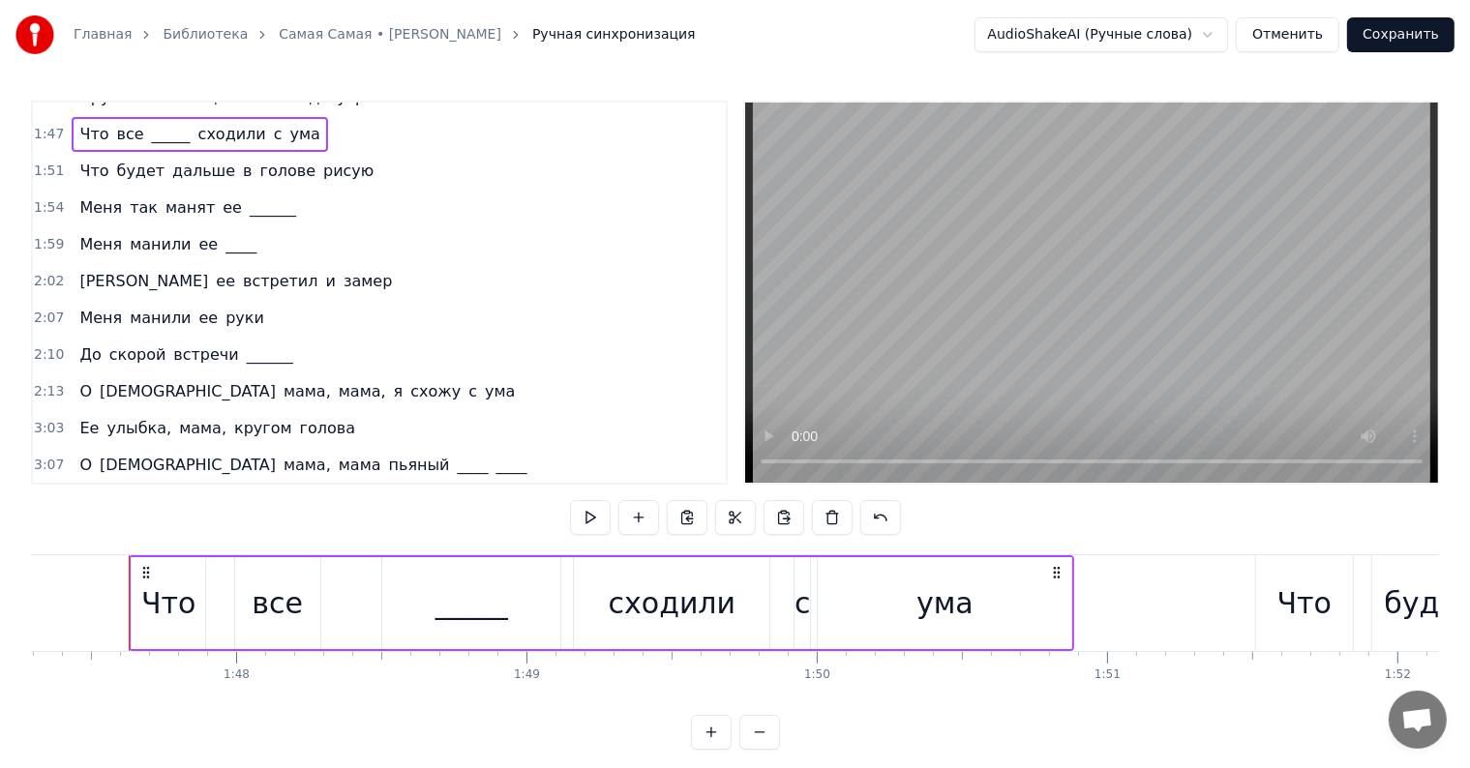
click at [72, 374] on div "О Боже мама, мама, я схожу с ума" at bounding box center [297, 391] width 451 height 35
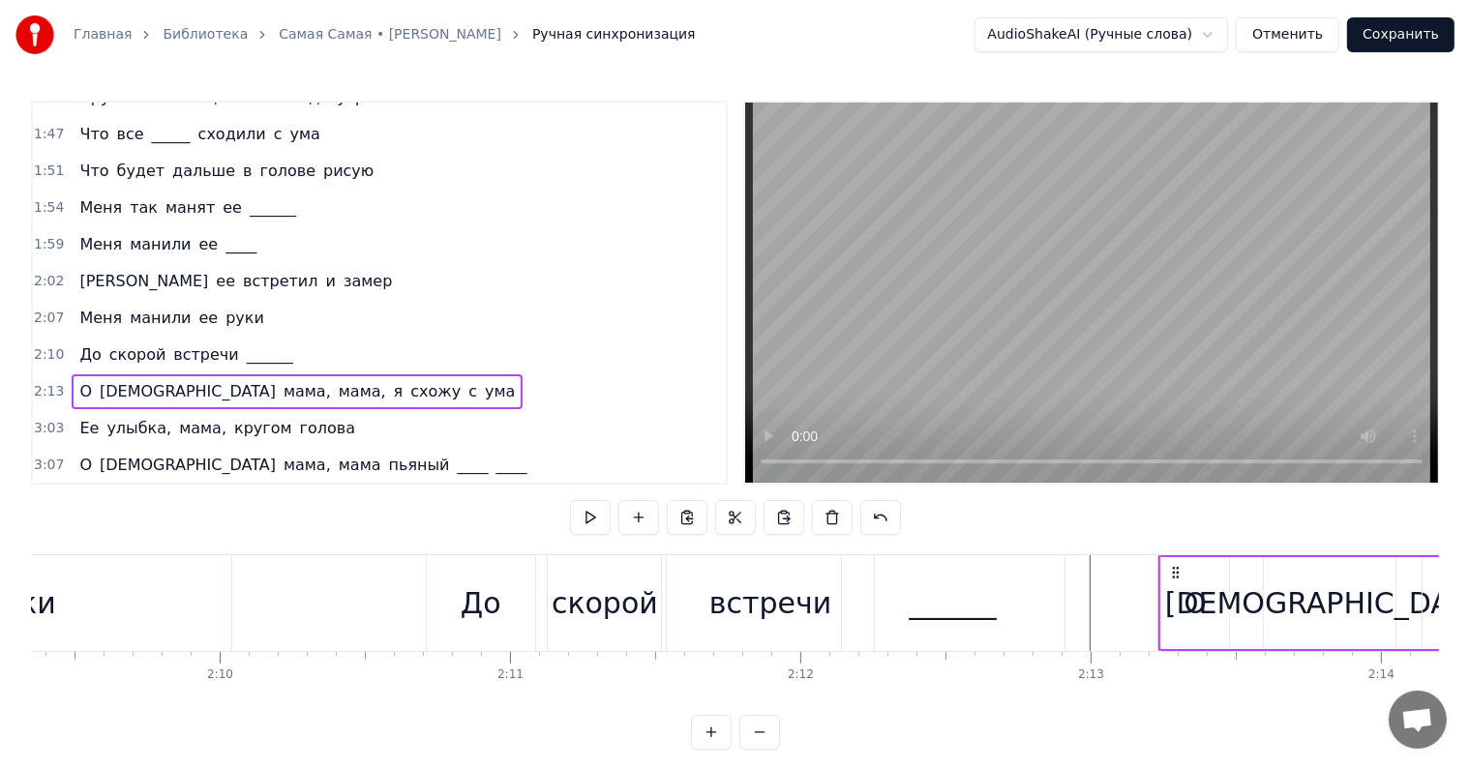
scroll to position [0, 38579]
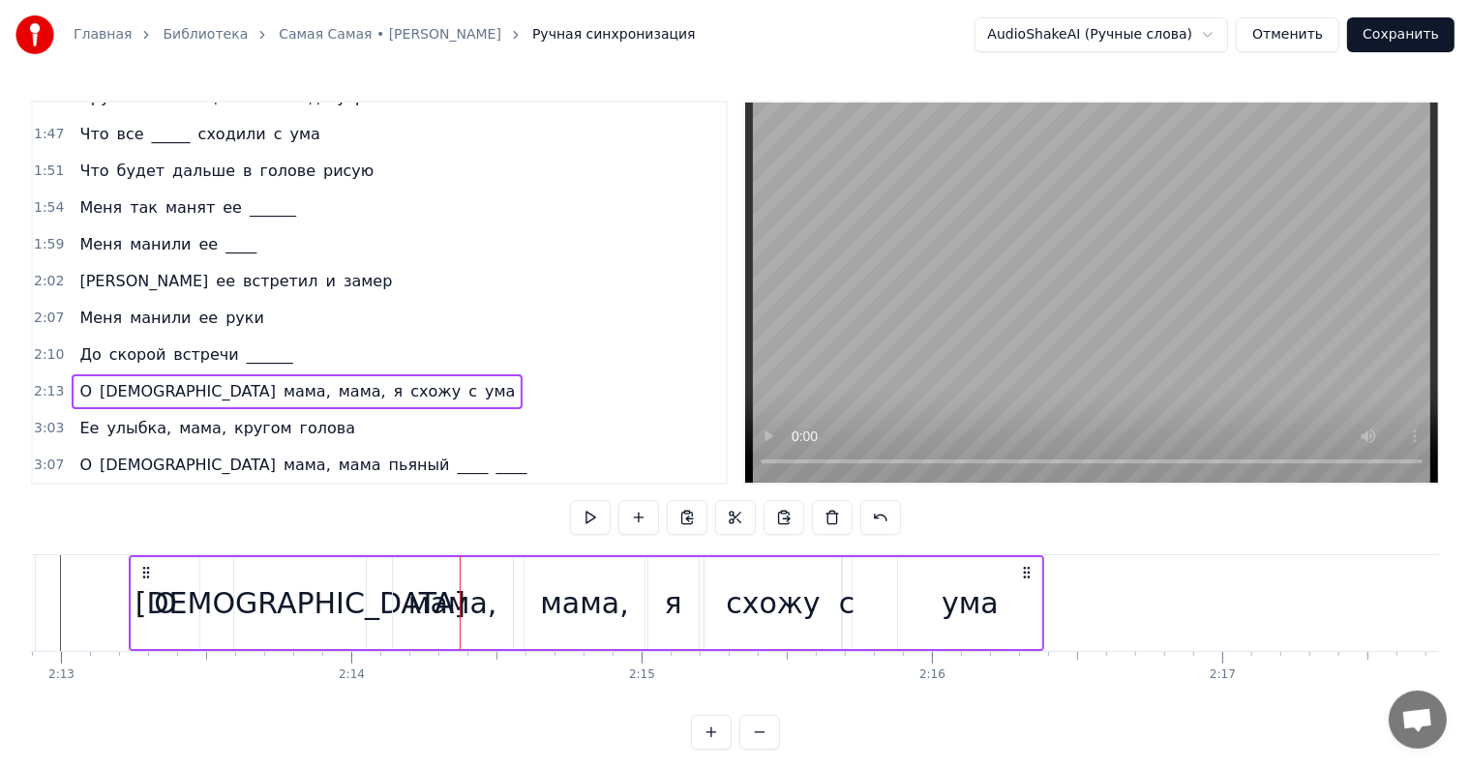
click at [77, 380] on span "О" at bounding box center [85, 391] width 16 height 22
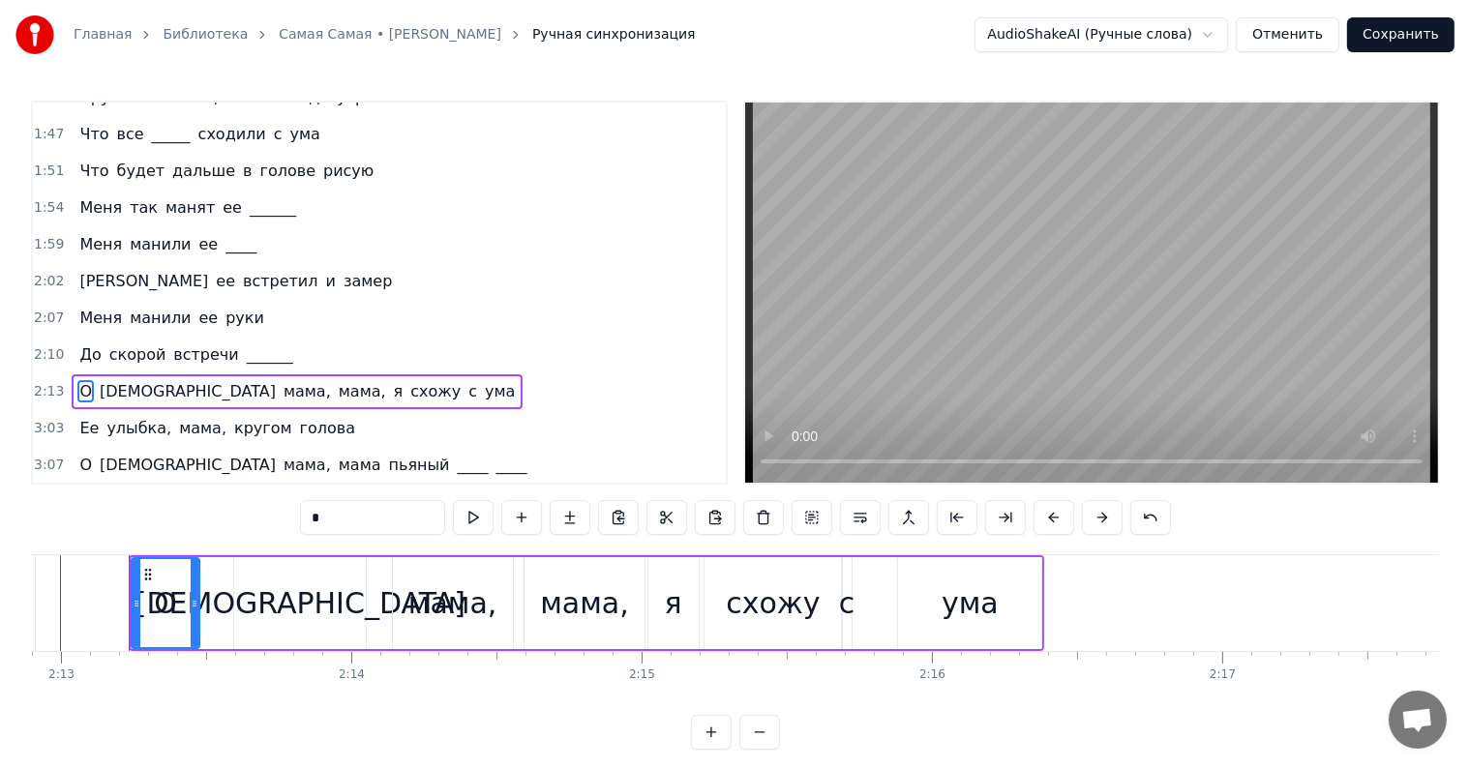
click at [401, 518] on input "*" at bounding box center [372, 517] width 145 height 35
click at [108, 380] on span "[DEMOGRAPHIC_DATA]" at bounding box center [193, 391] width 180 height 22
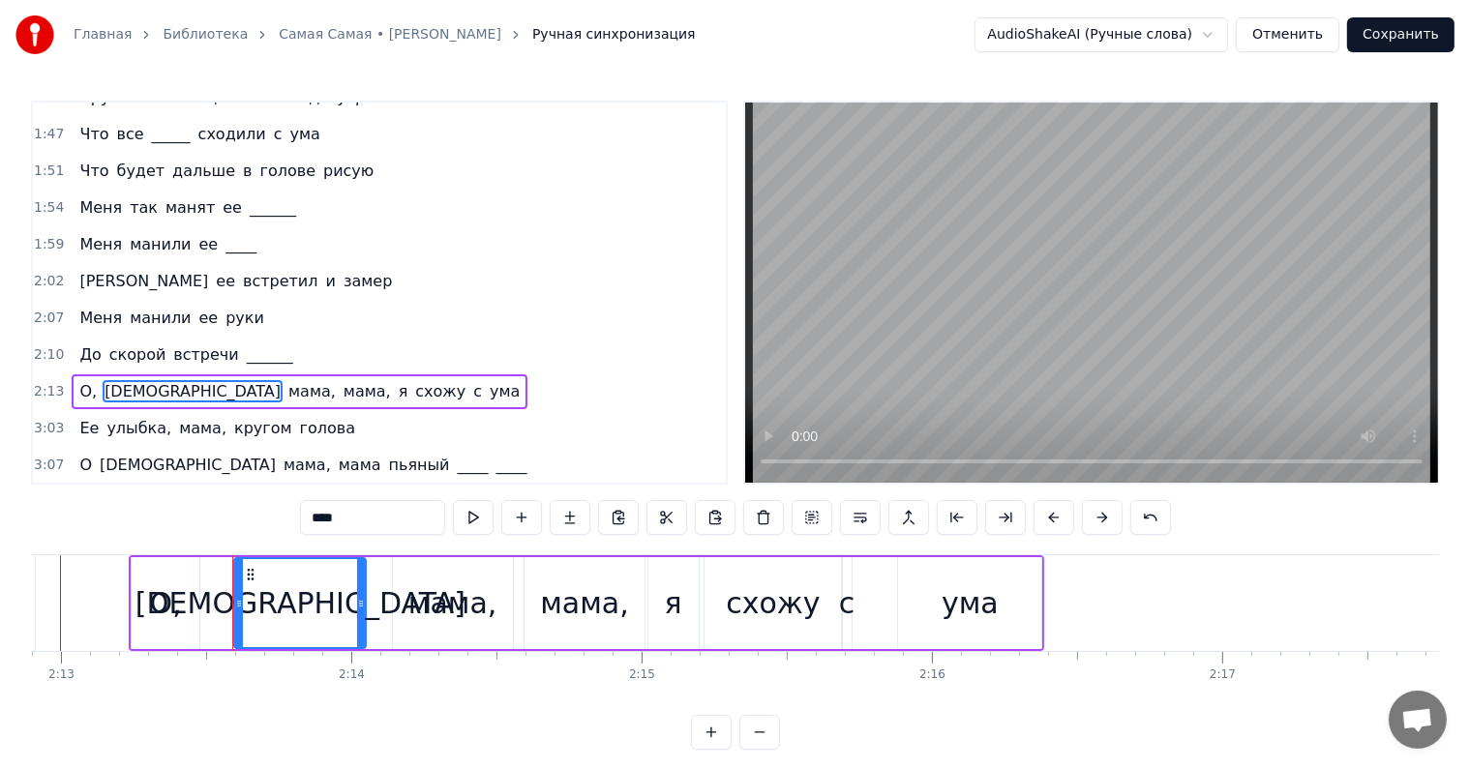
click at [387, 506] on input "****" at bounding box center [372, 517] width 145 height 35
type input "*****"
click at [66, 340] on div "2:10 До скорой встречи ______" at bounding box center [379, 355] width 693 height 37
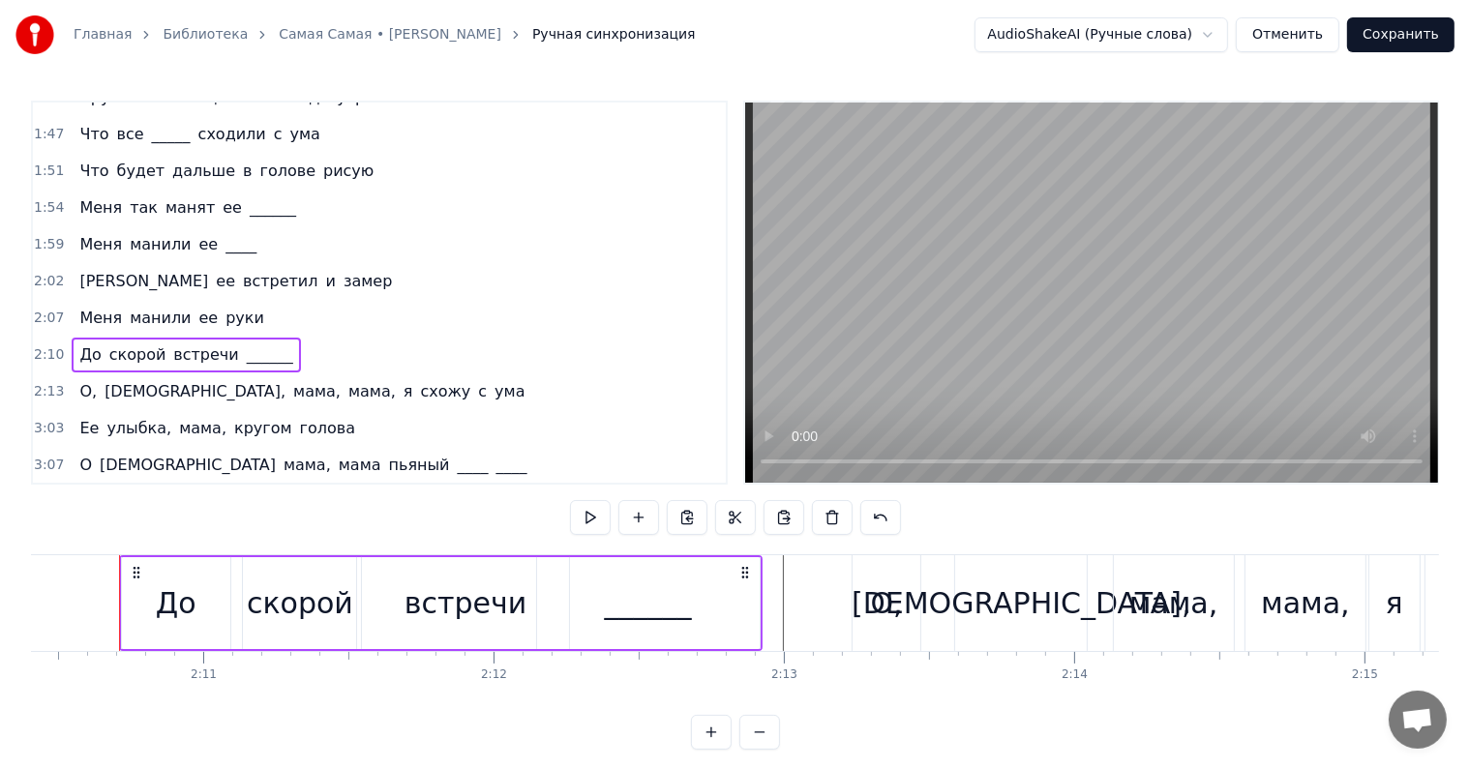
scroll to position [0, 37847]
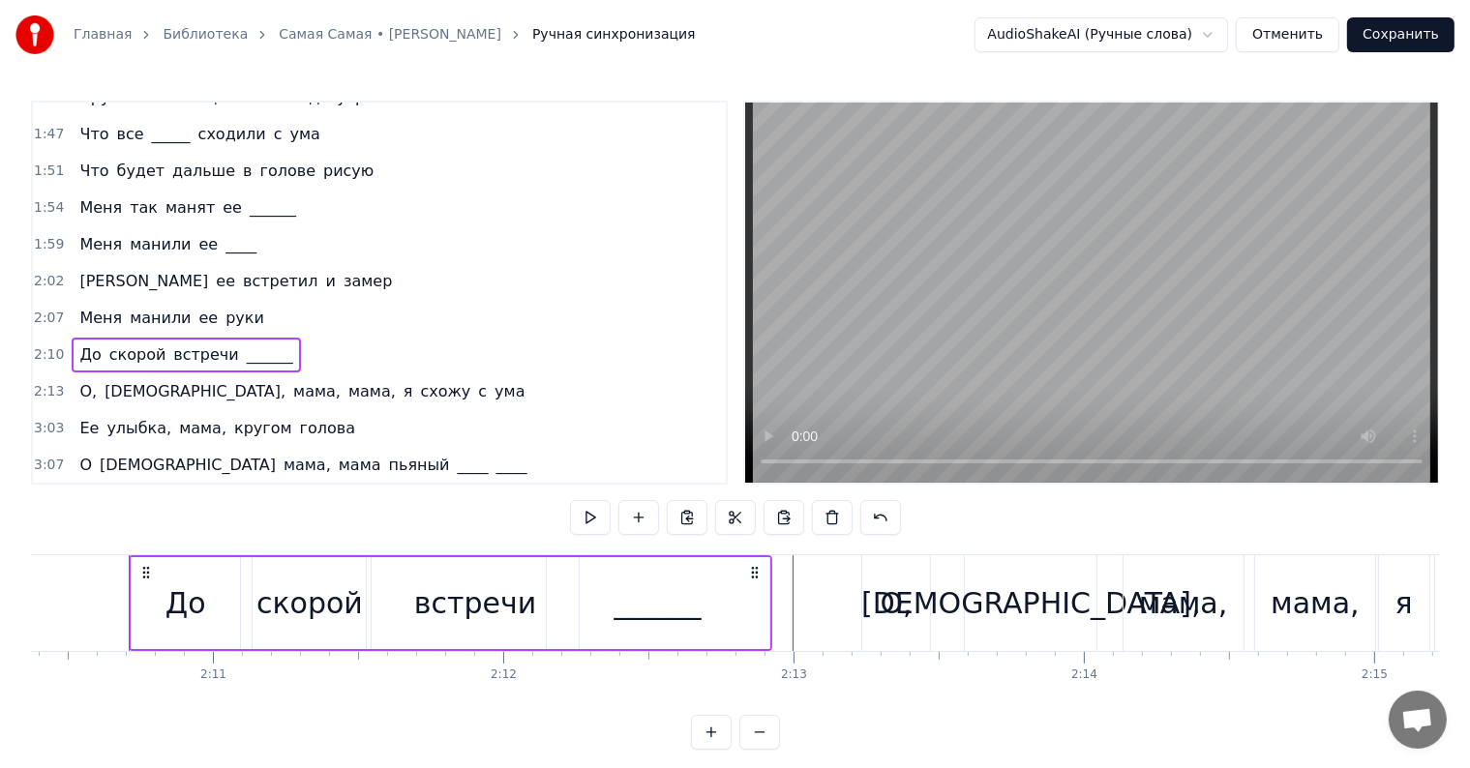
click at [77, 380] on span "О," at bounding box center [87, 391] width 21 height 22
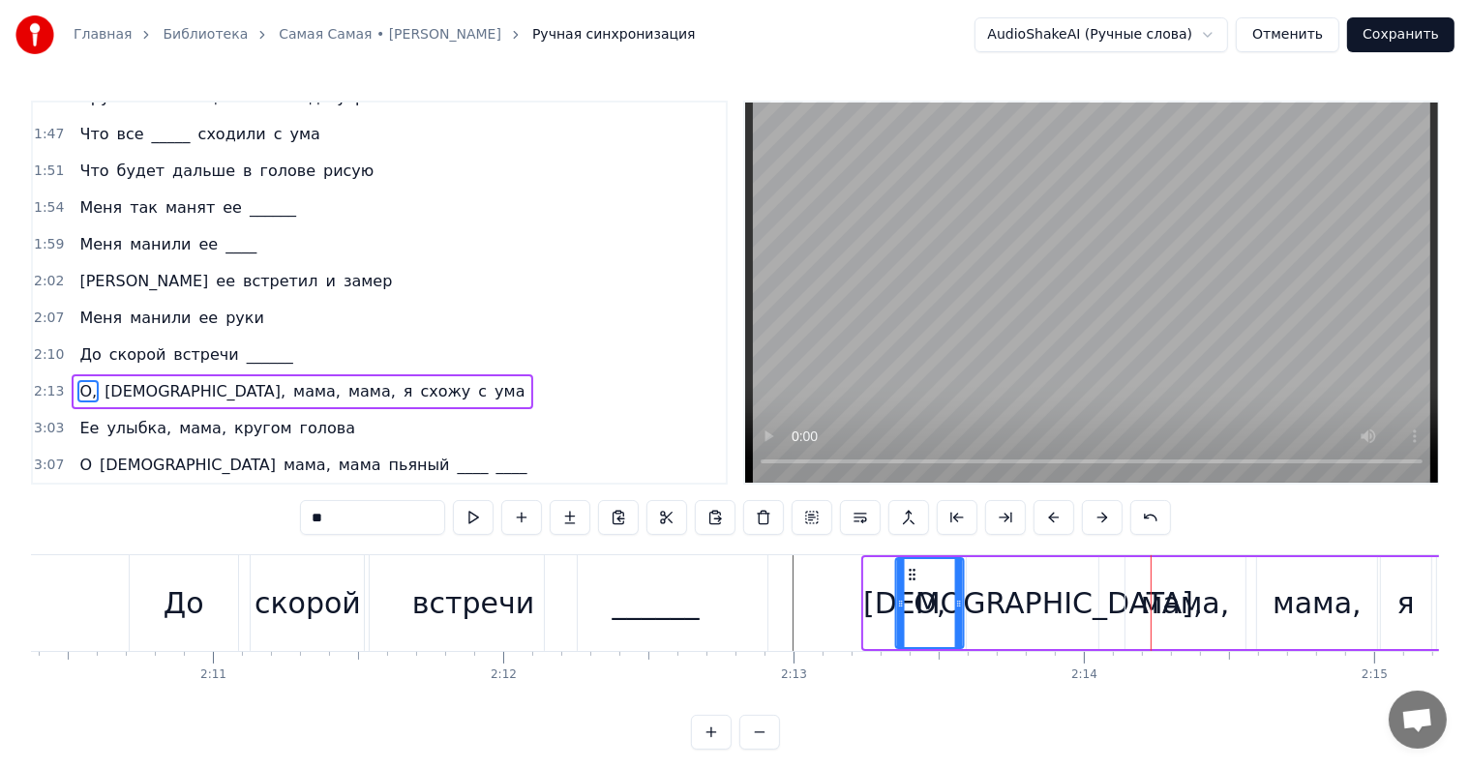
drag, startPoint x: 882, startPoint y: 568, endPoint x: 911, endPoint y: 565, distance: 29.2
click at [914, 567] on icon at bounding box center [912, 574] width 15 height 15
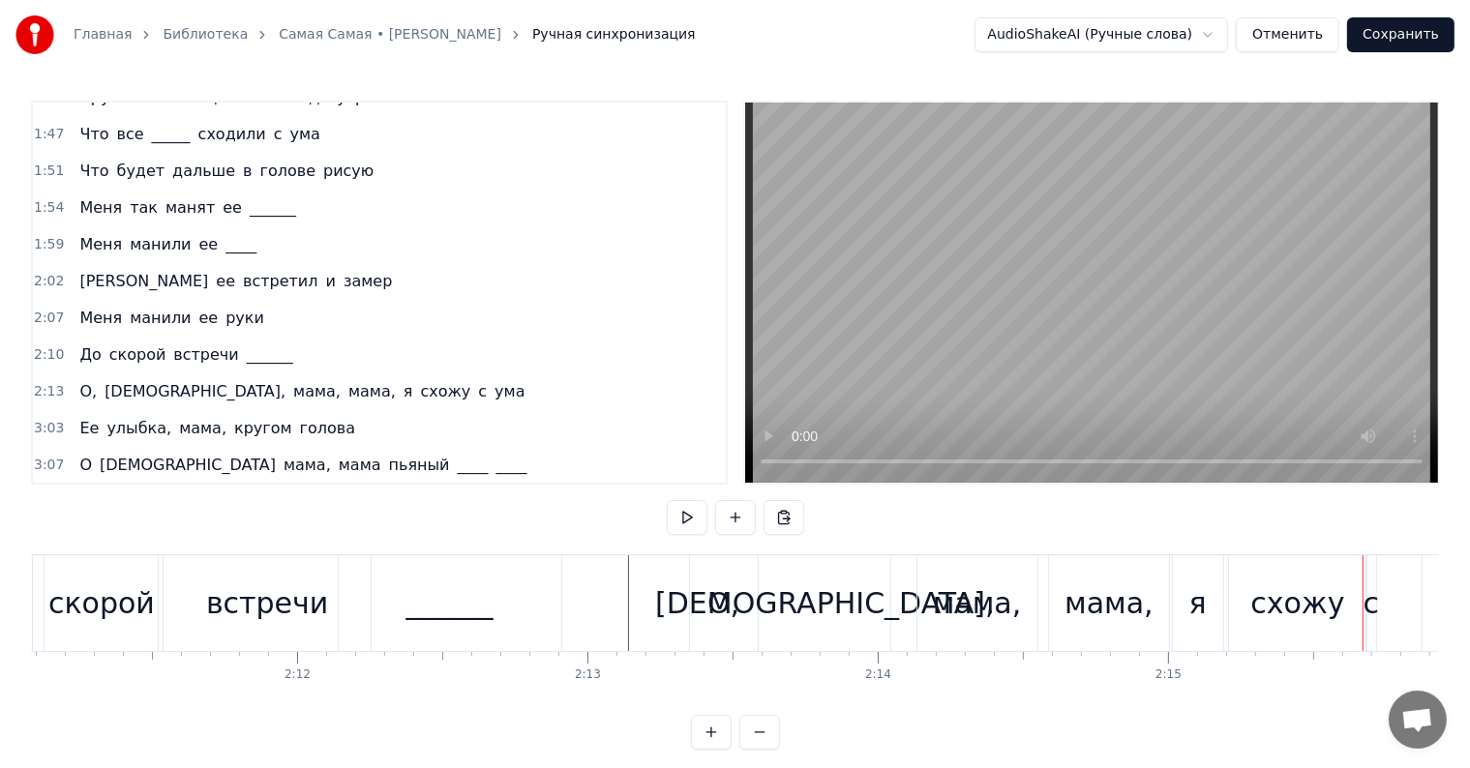
scroll to position [0, 38130]
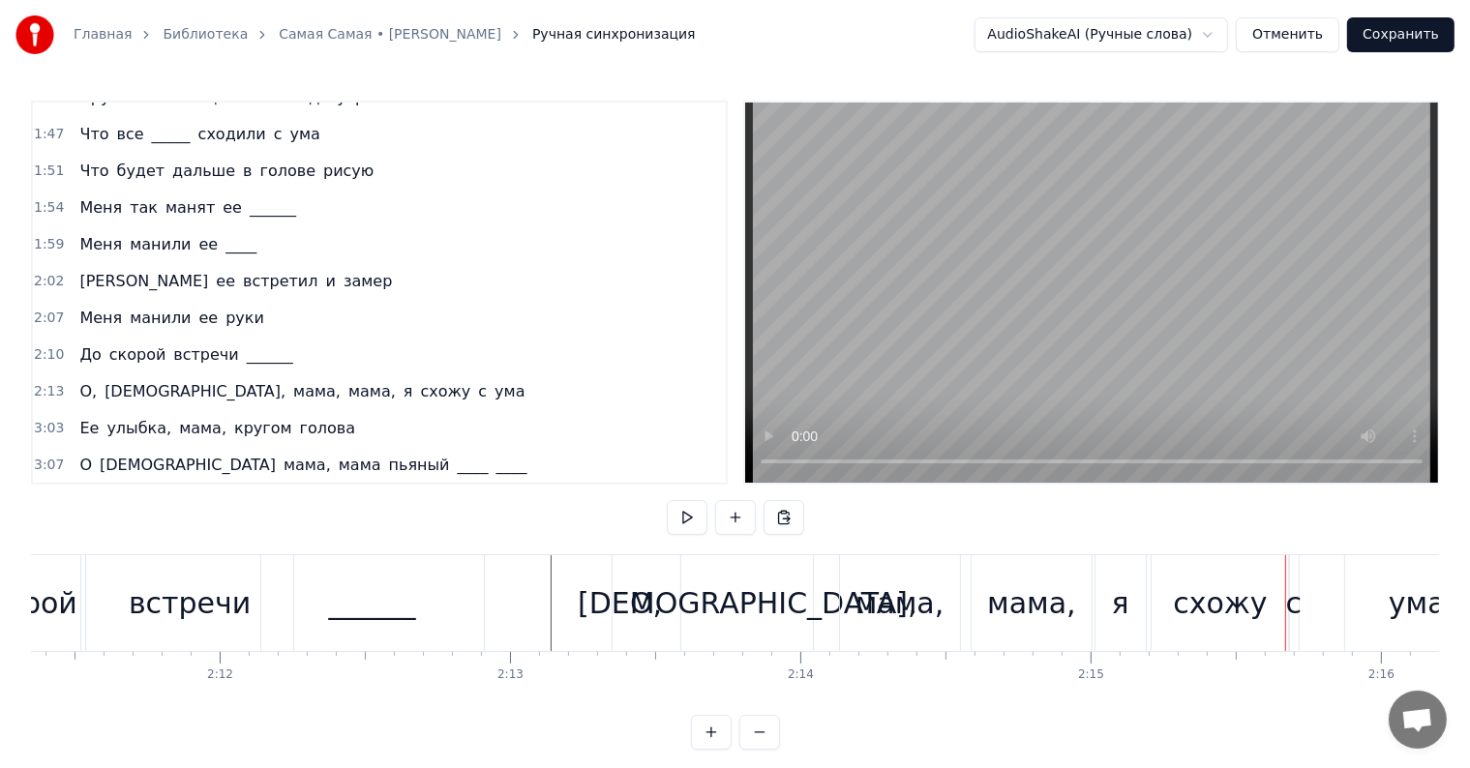
click at [636, 593] on div "О," at bounding box center [646, 604] width 32 height 44
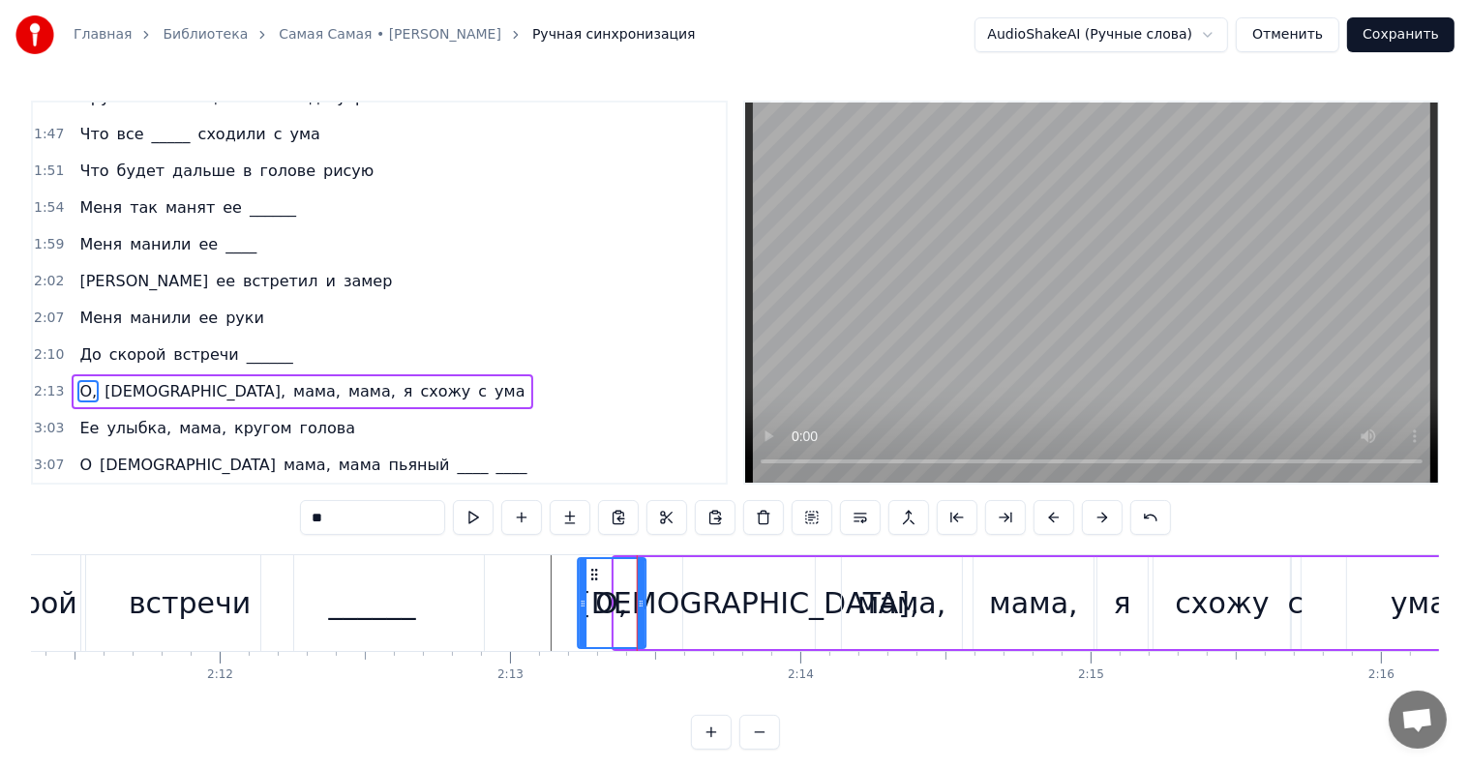
drag, startPoint x: 626, startPoint y: 571, endPoint x: 589, endPoint y: 570, distance: 36.8
click at [589, 570] on icon at bounding box center [593, 574] width 15 height 15
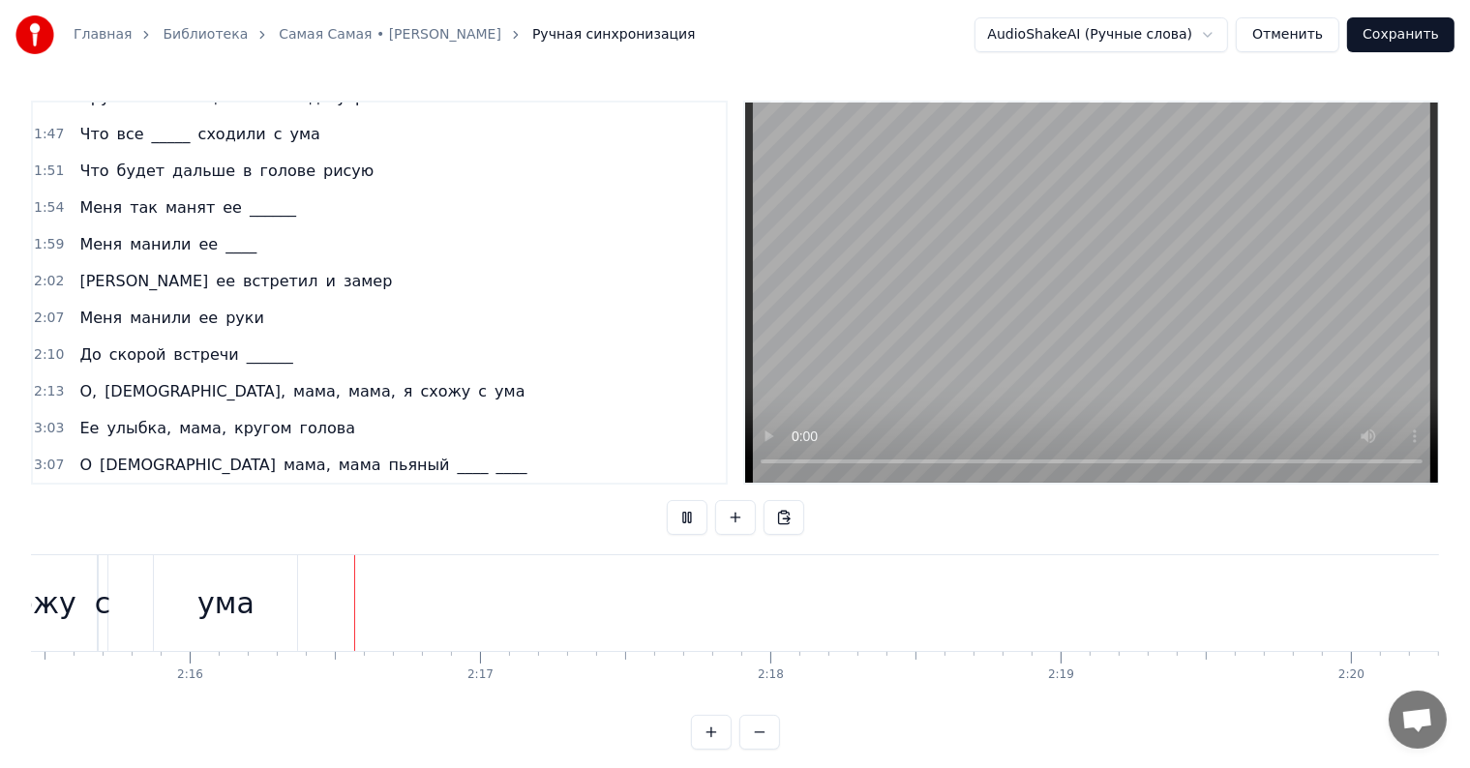
scroll to position [0, 39358]
click at [76, 411] on div "Ее улыбка, мама, кругом голова" at bounding box center [217, 428] width 291 height 35
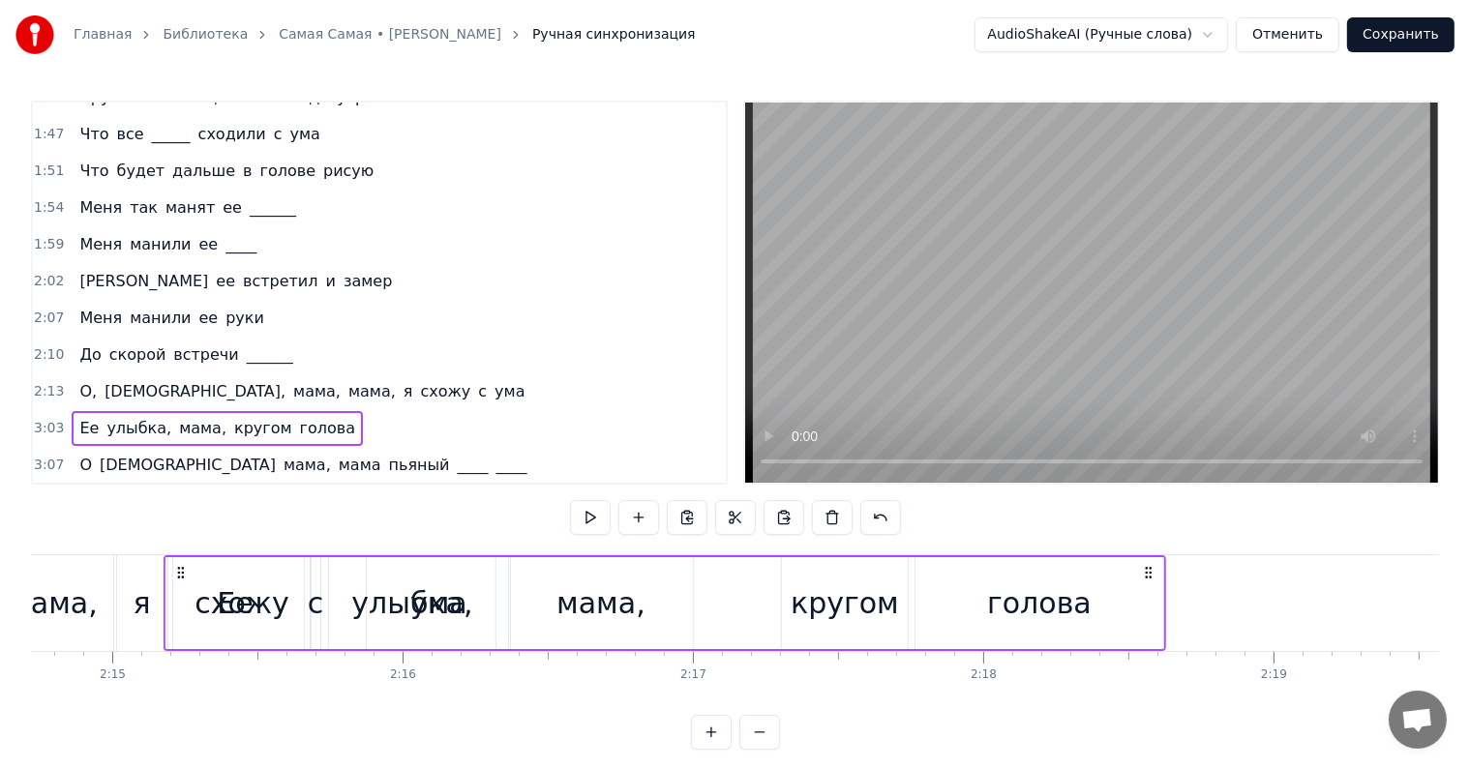
scroll to position [0, 39100]
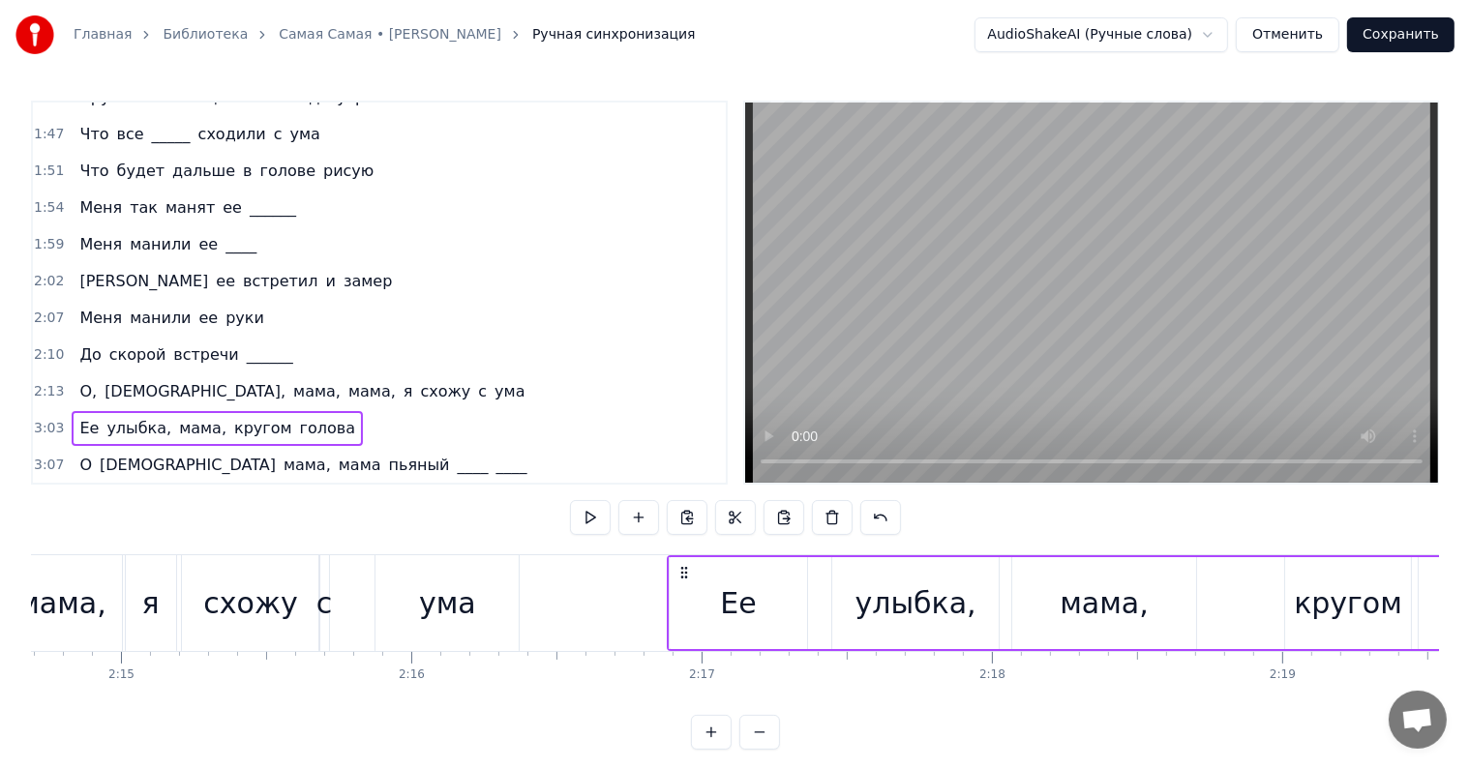
drag, startPoint x: 128, startPoint y: 566, endPoint x: 687, endPoint y: 588, distance: 559.7
click at [687, 588] on div "Ее улыбка, мама, кругом голова" at bounding box center [1168, 603] width 1002 height 96
click at [77, 417] on span "Ее" at bounding box center [88, 428] width 23 height 22
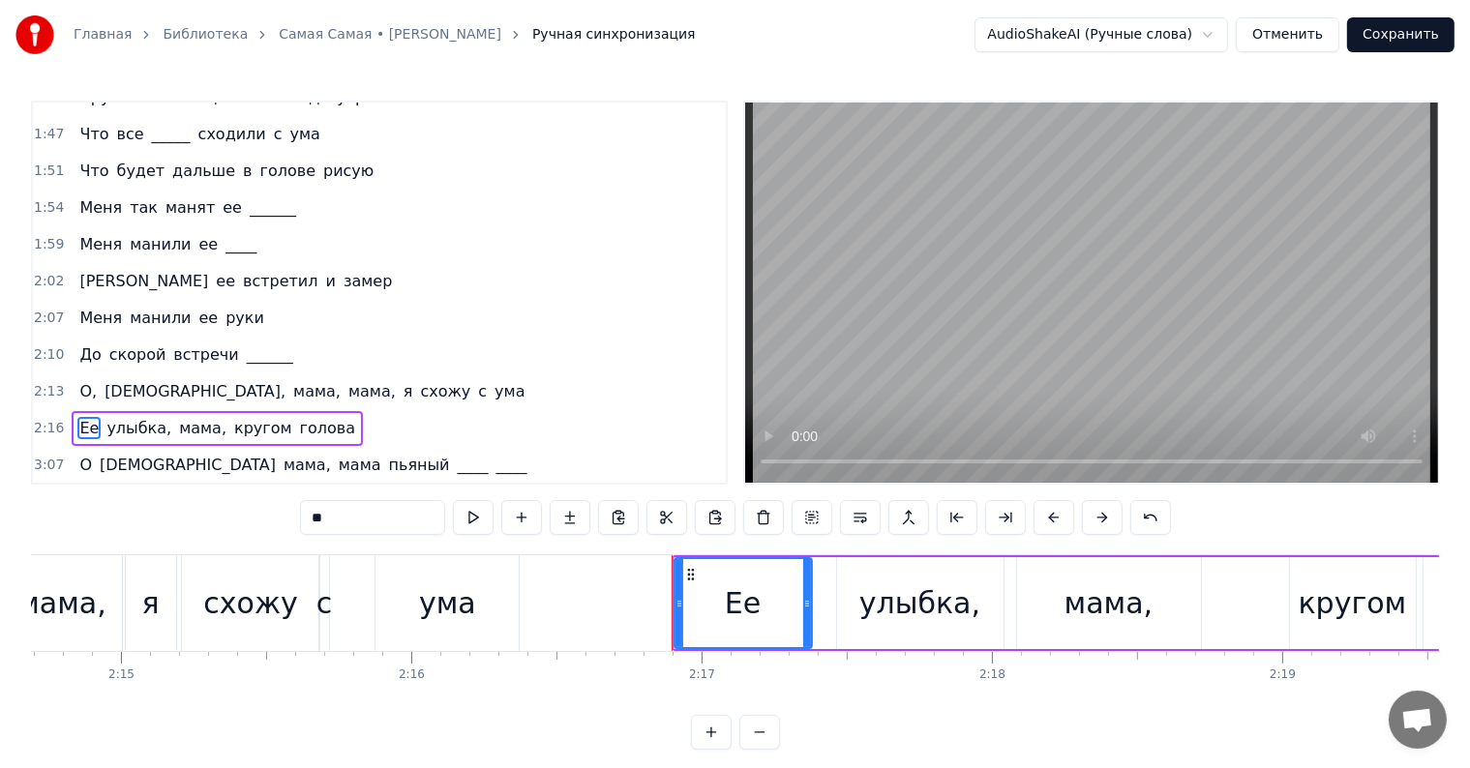
scroll to position [9, 0]
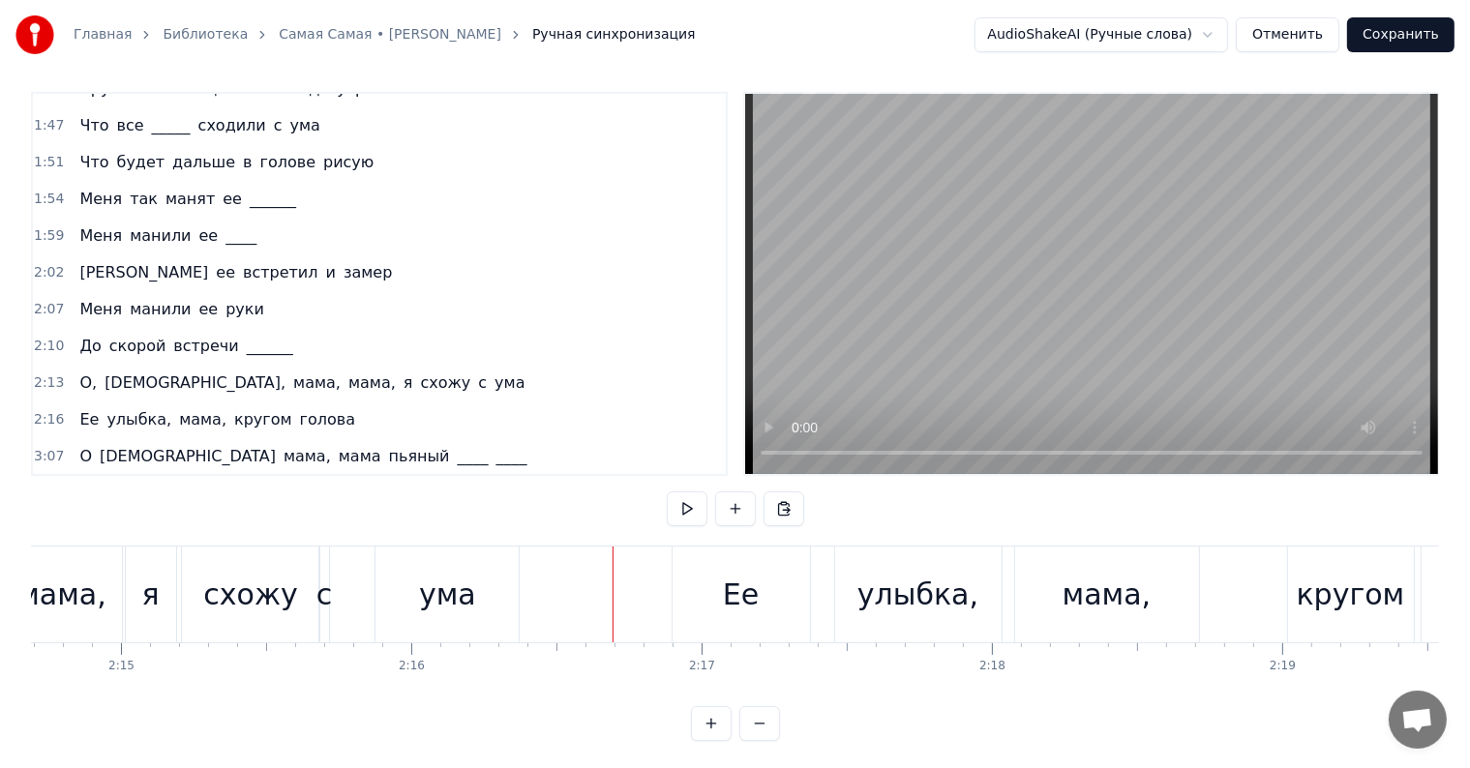
click at [77, 403] on div "Ее улыбка, мама, кругом голова" at bounding box center [217, 420] width 291 height 35
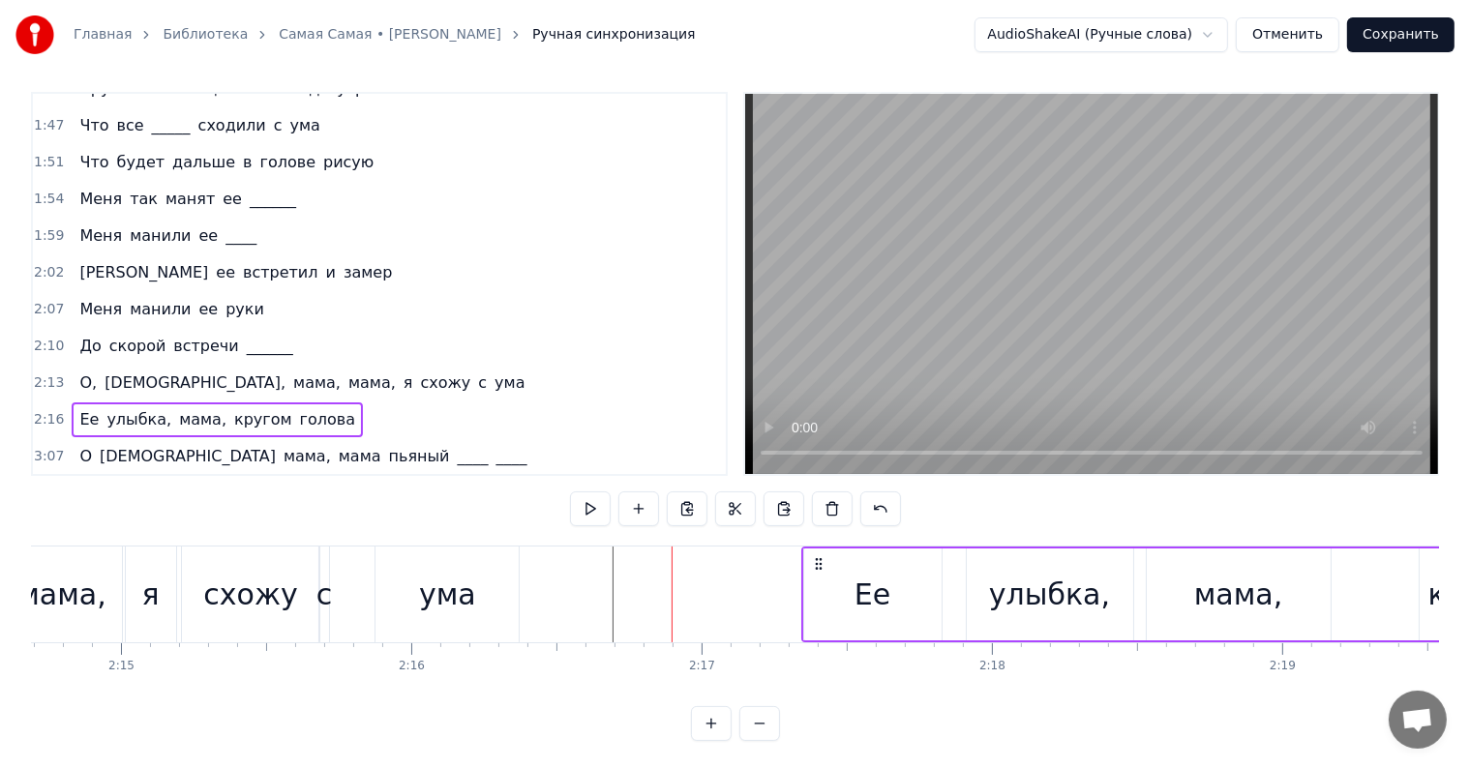
drag, startPoint x: 685, startPoint y: 557, endPoint x: 815, endPoint y: 563, distance: 129.8
click at [815, 563] on icon at bounding box center [818, 563] width 15 height 15
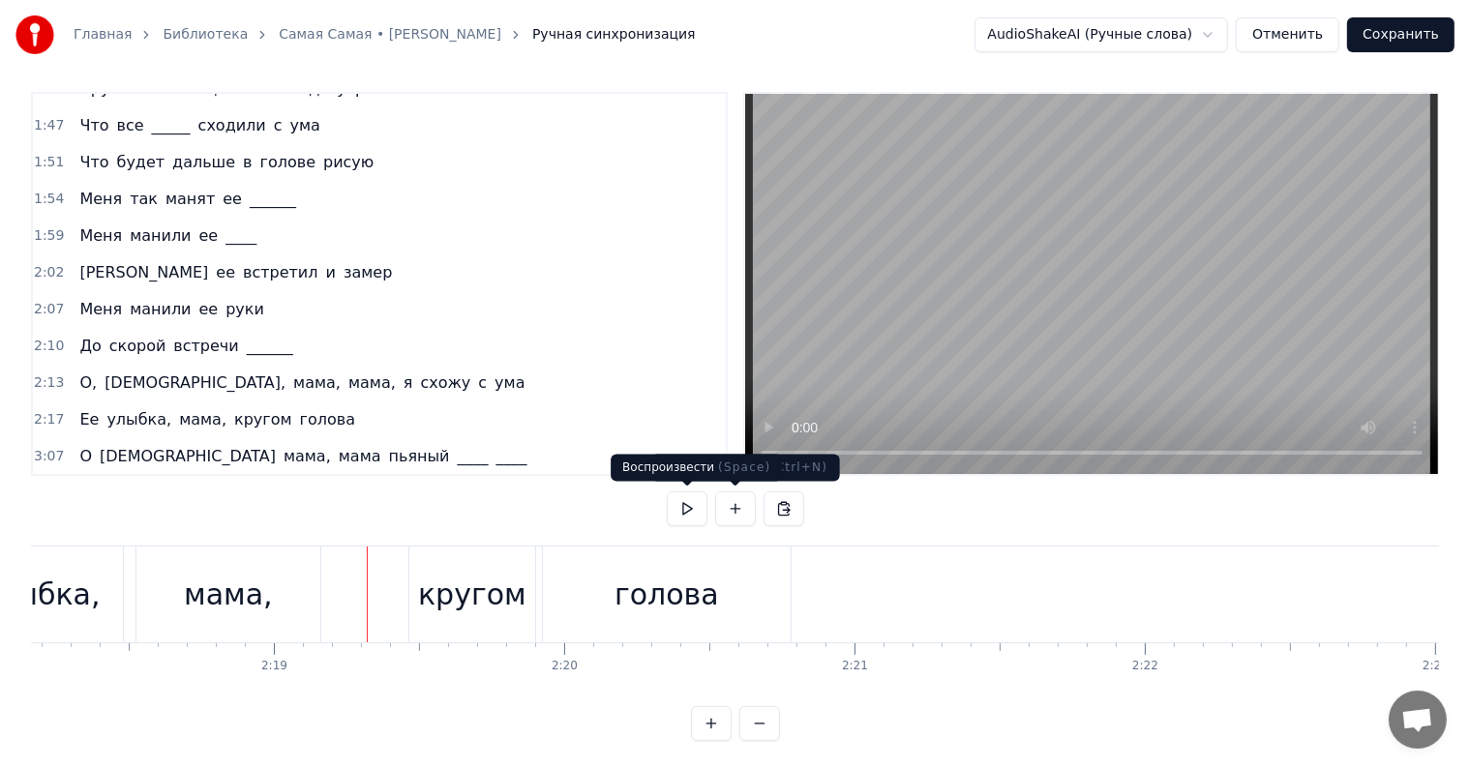
scroll to position [0, 40346]
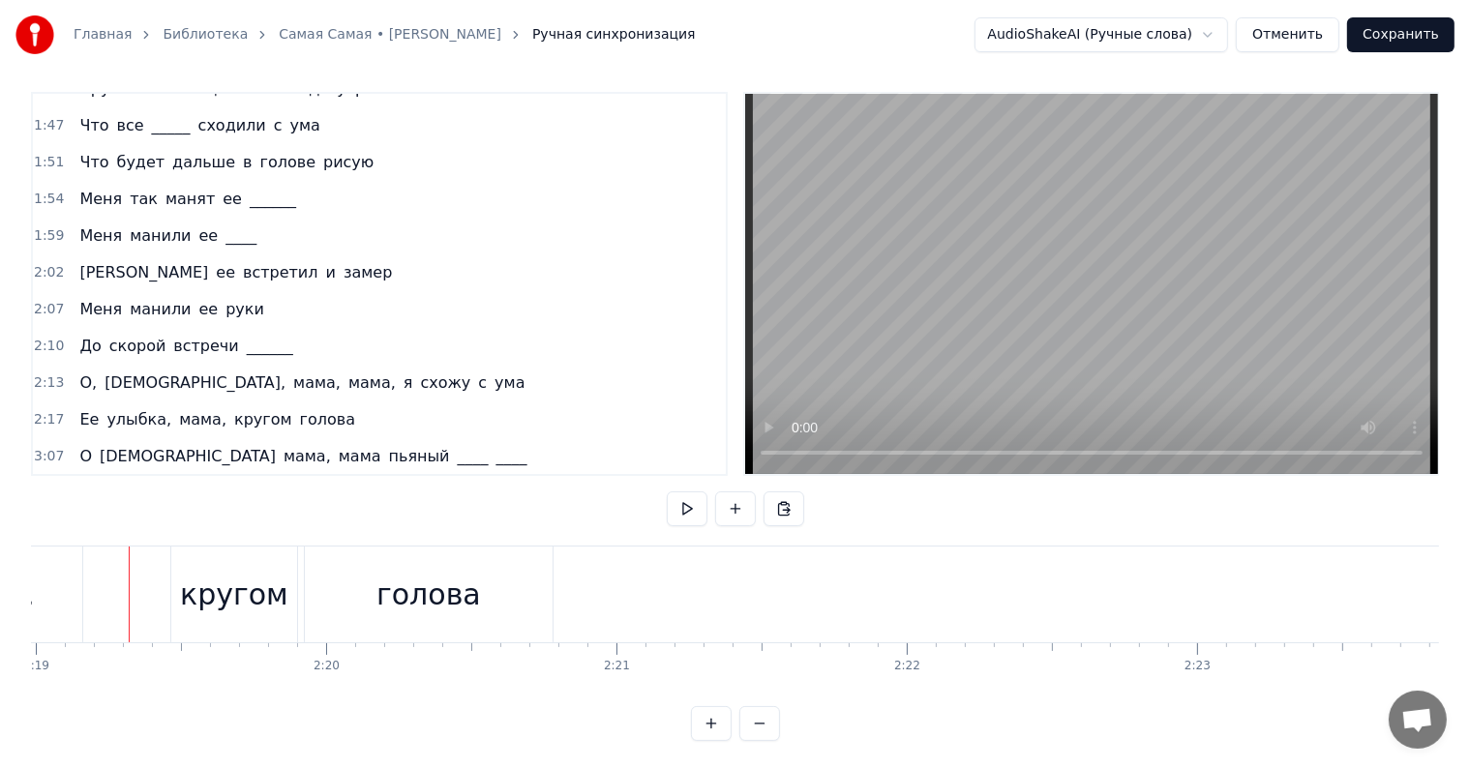
click at [77, 403] on div "Ее улыбка, мама, кругом голова" at bounding box center [217, 420] width 291 height 35
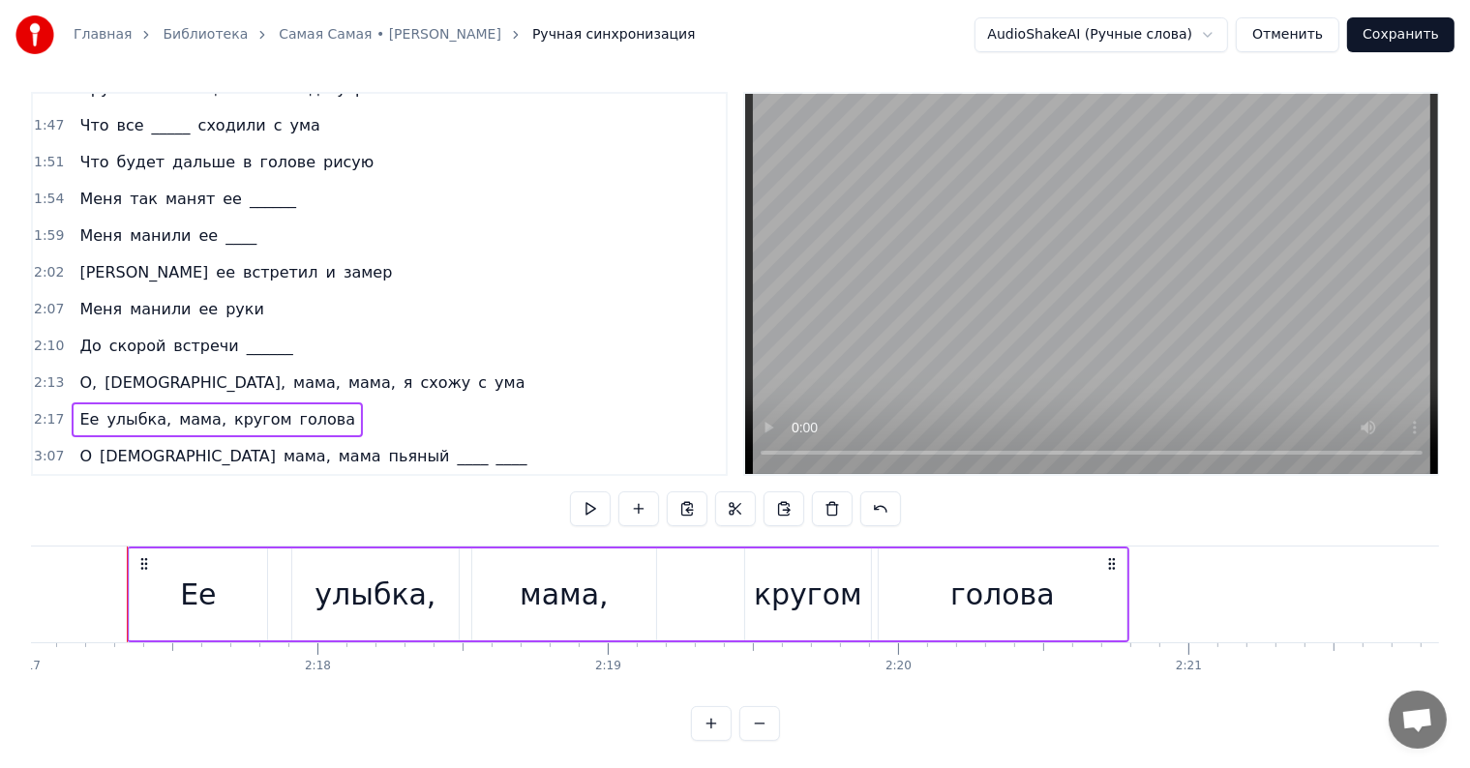
scroll to position [0, 39772]
click at [778, 581] on div "кругом" at bounding box center [810, 595] width 108 height 44
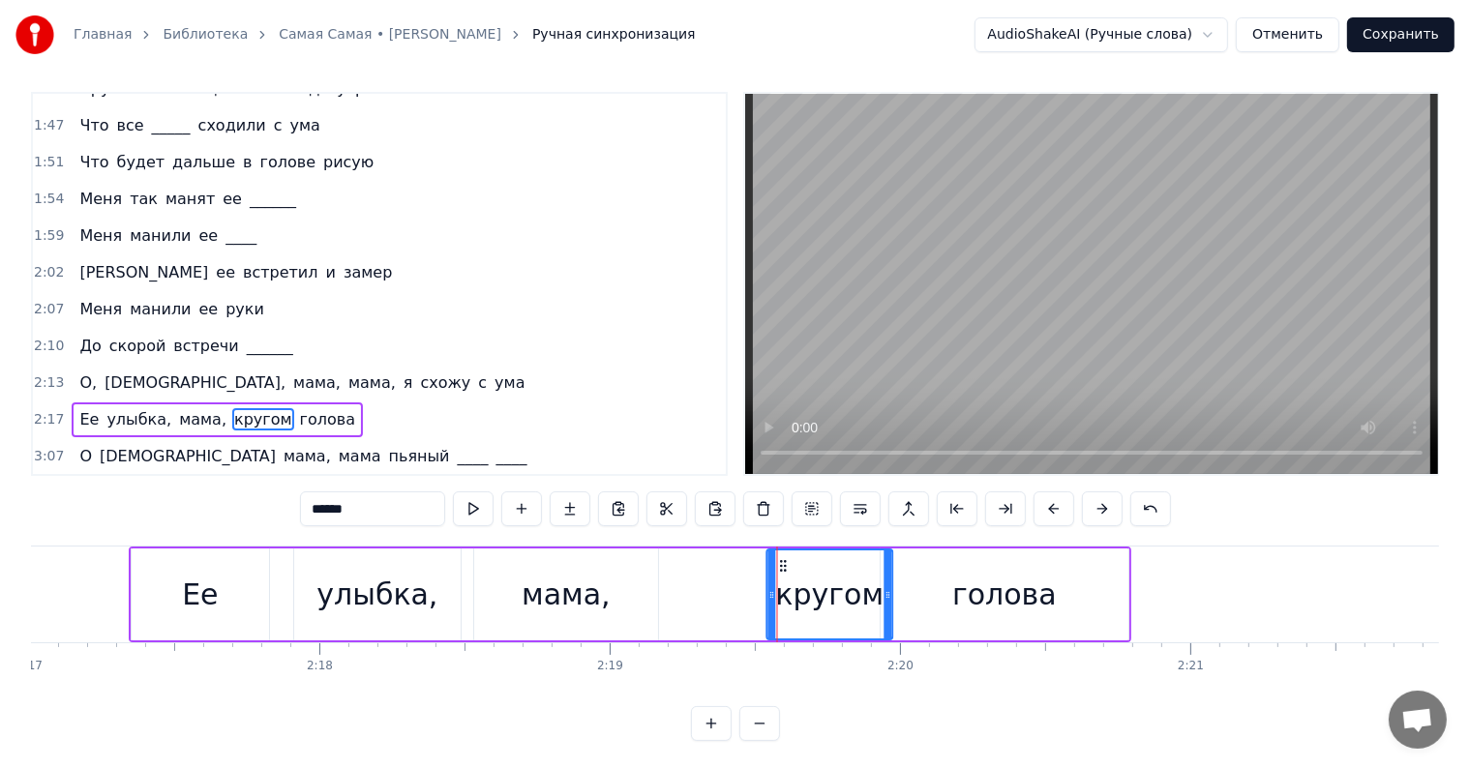
drag, startPoint x: 755, startPoint y: 557, endPoint x: 774, endPoint y: 566, distance: 21.2
click at [776, 566] on icon at bounding box center [783, 565] width 15 height 15
click at [581, 573] on div "мама," at bounding box center [566, 595] width 89 height 44
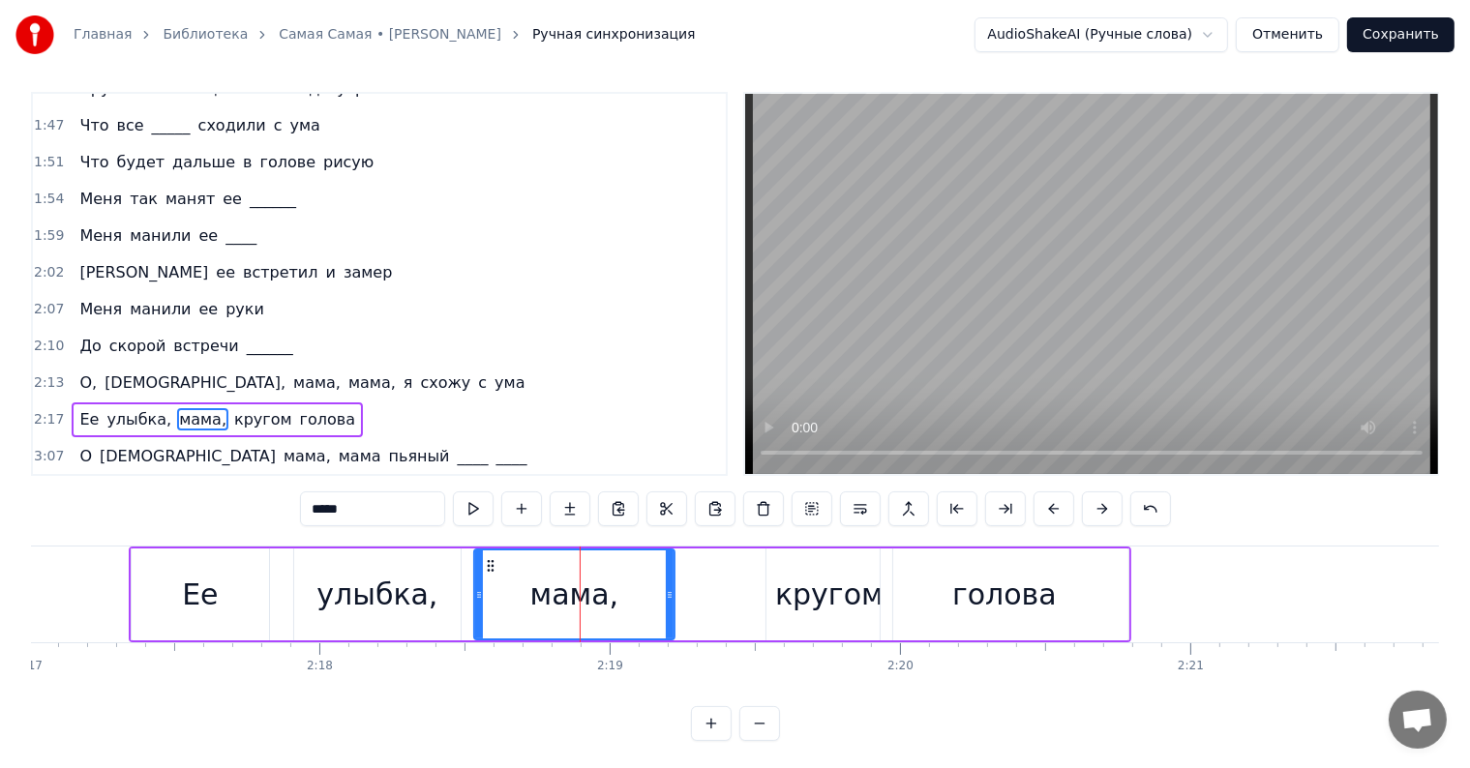
drag, startPoint x: 653, startPoint y: 591, endPoint x: 681, endPoint y: 595, distance: 28.3
click at [673, 595] on icon at bounding box center [670, 594] width 8 height 15
click at [366, 576] on div "улыбка," at bounding box center [376, 595] width 121 height 44
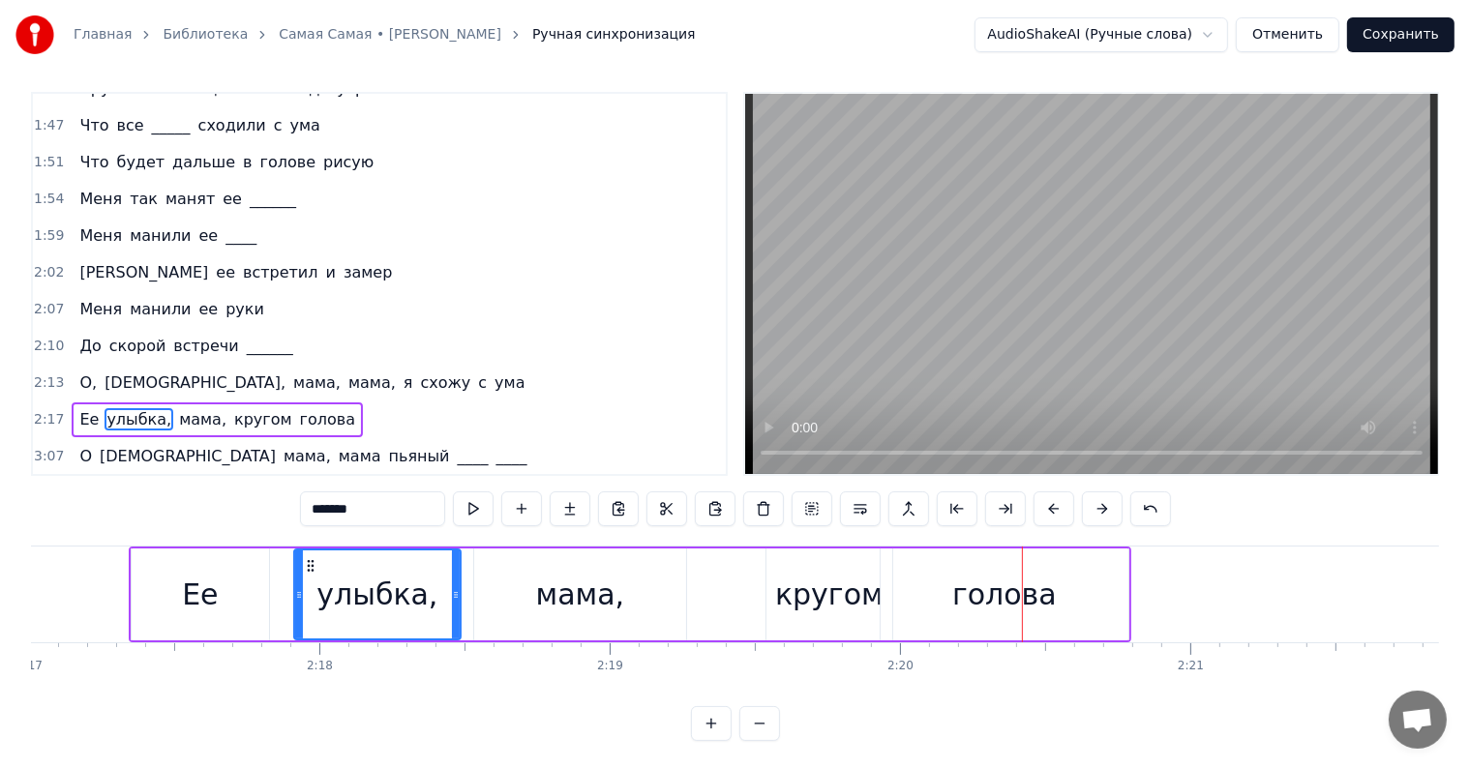
click at [818, 573] on div "кругом" at bounding box center [829, 595] width 108 height 44
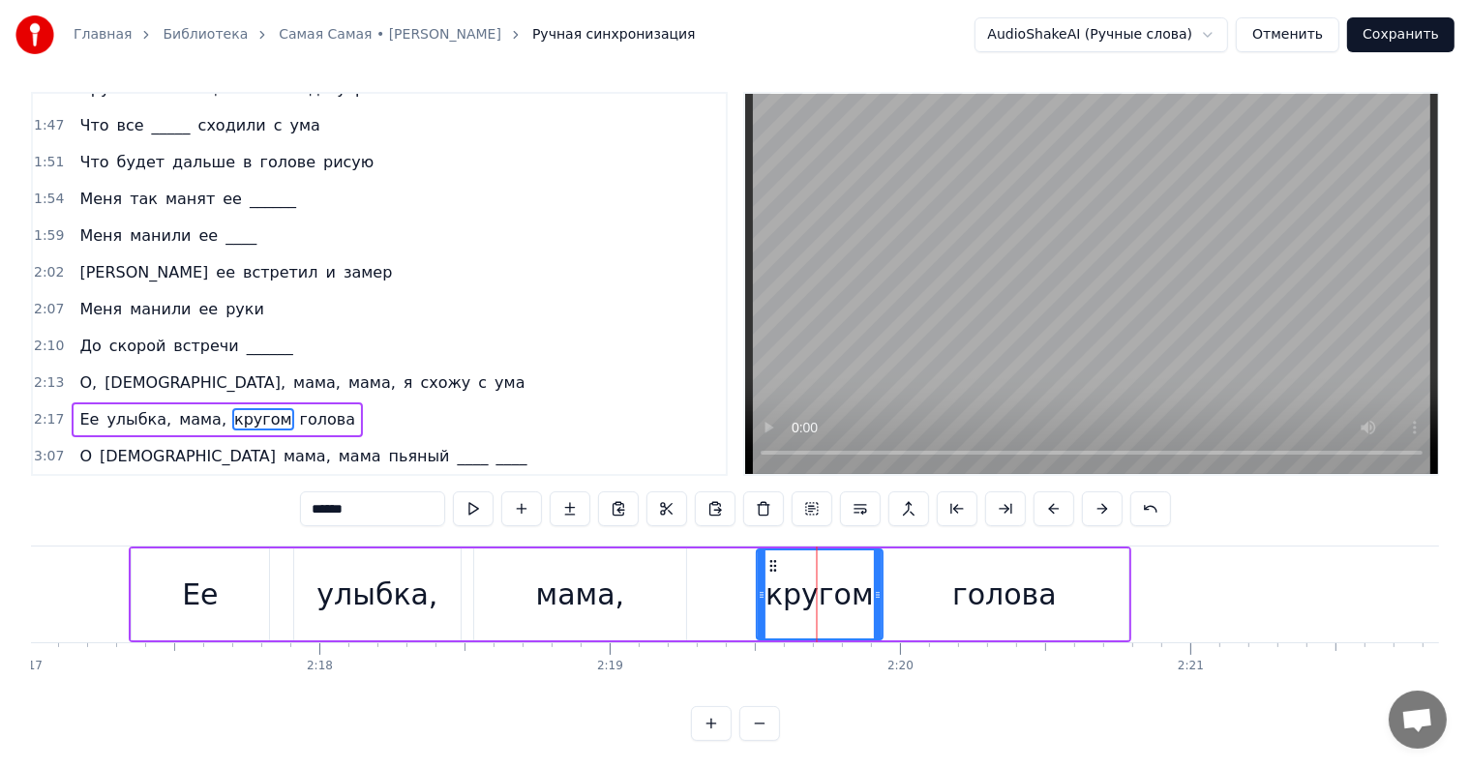
drag, startPoint x: 775, startPoint y: 560, endPoint x: 761, endPoint y: 557, distance: 14.8
click at [775, 561] on circle at bounding box center [775, 561] width 1 height 1
click at [594, 565] on div "мама," at bounding box center [580, 595] width 212 height 92
type input "*****"
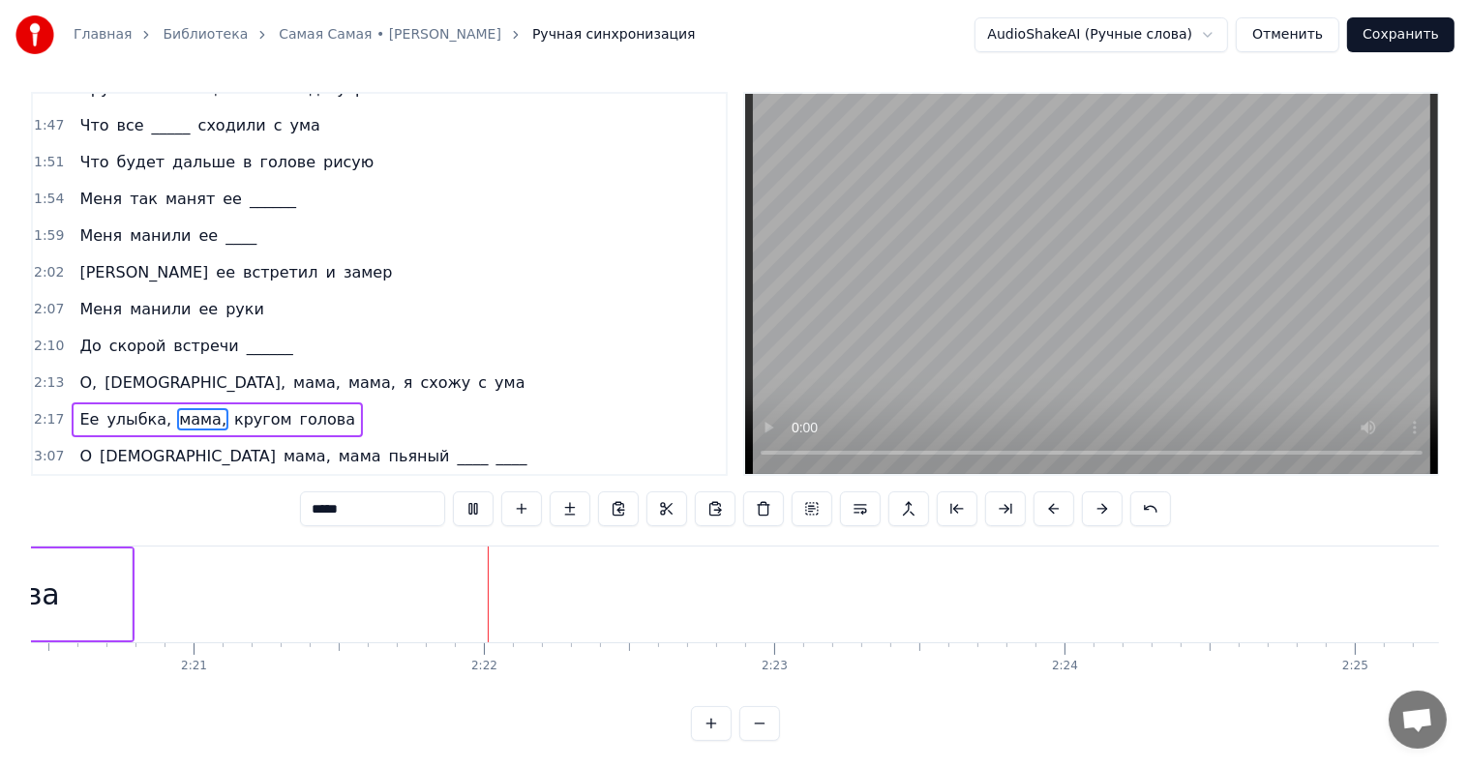
scroll to position [0, 40987]
click at [72, 439] on div "О Боже мама, мама пьяный ____ ____" at bounding box center [303, 456] width 463 height 35
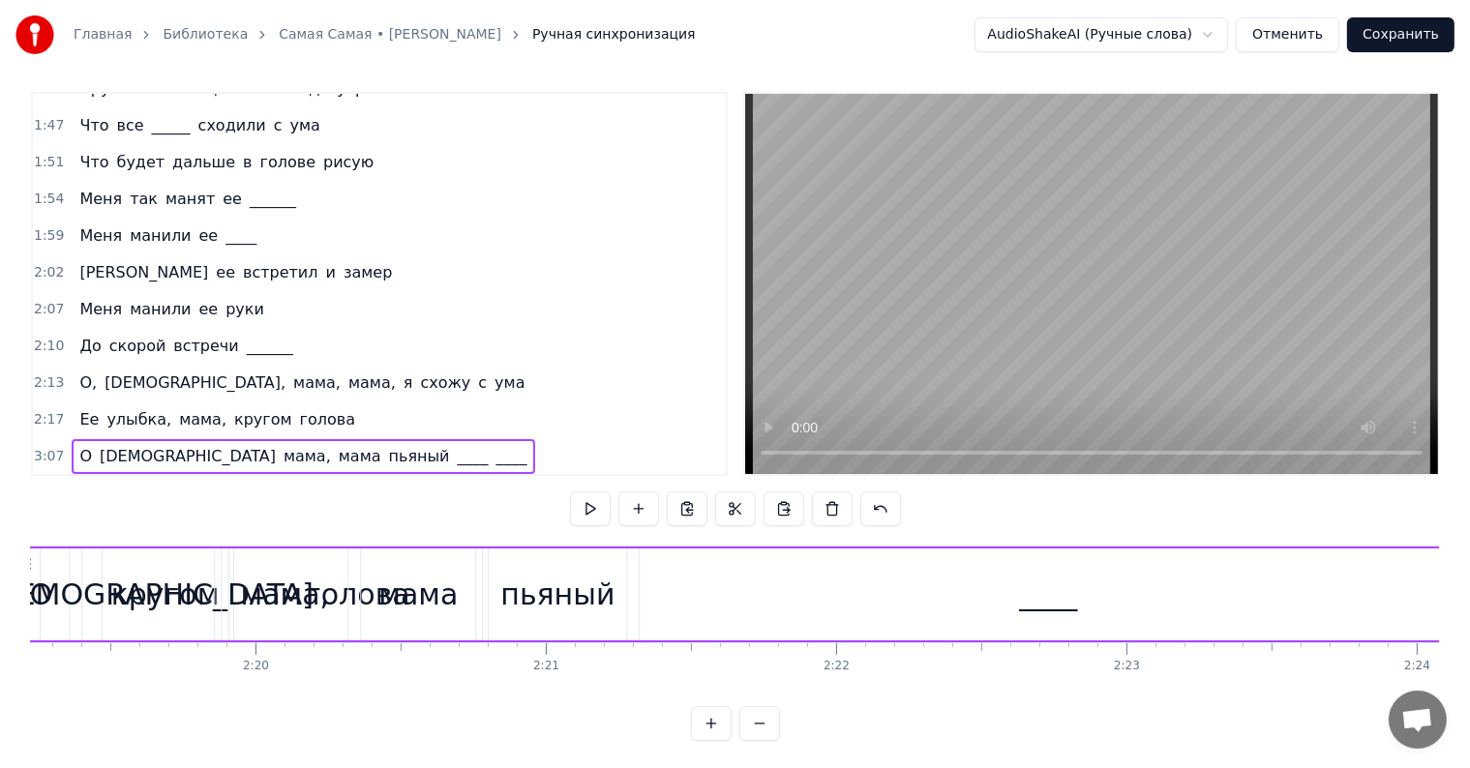
scroll to position [0, 40273]
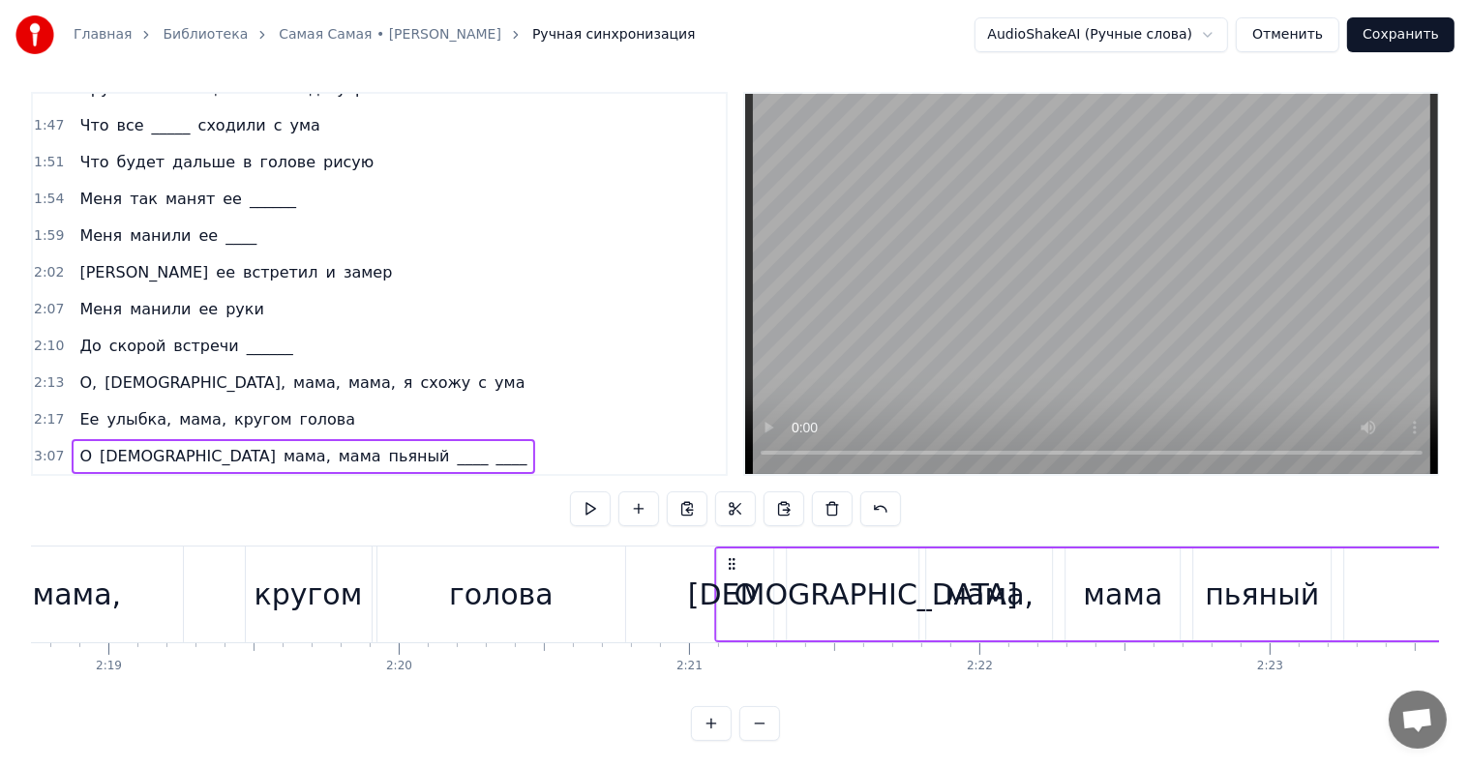
drag, startPoint x: 143, startPoint y: 565, endPoint x: 730, endPoint y: 586, distance: 586.8
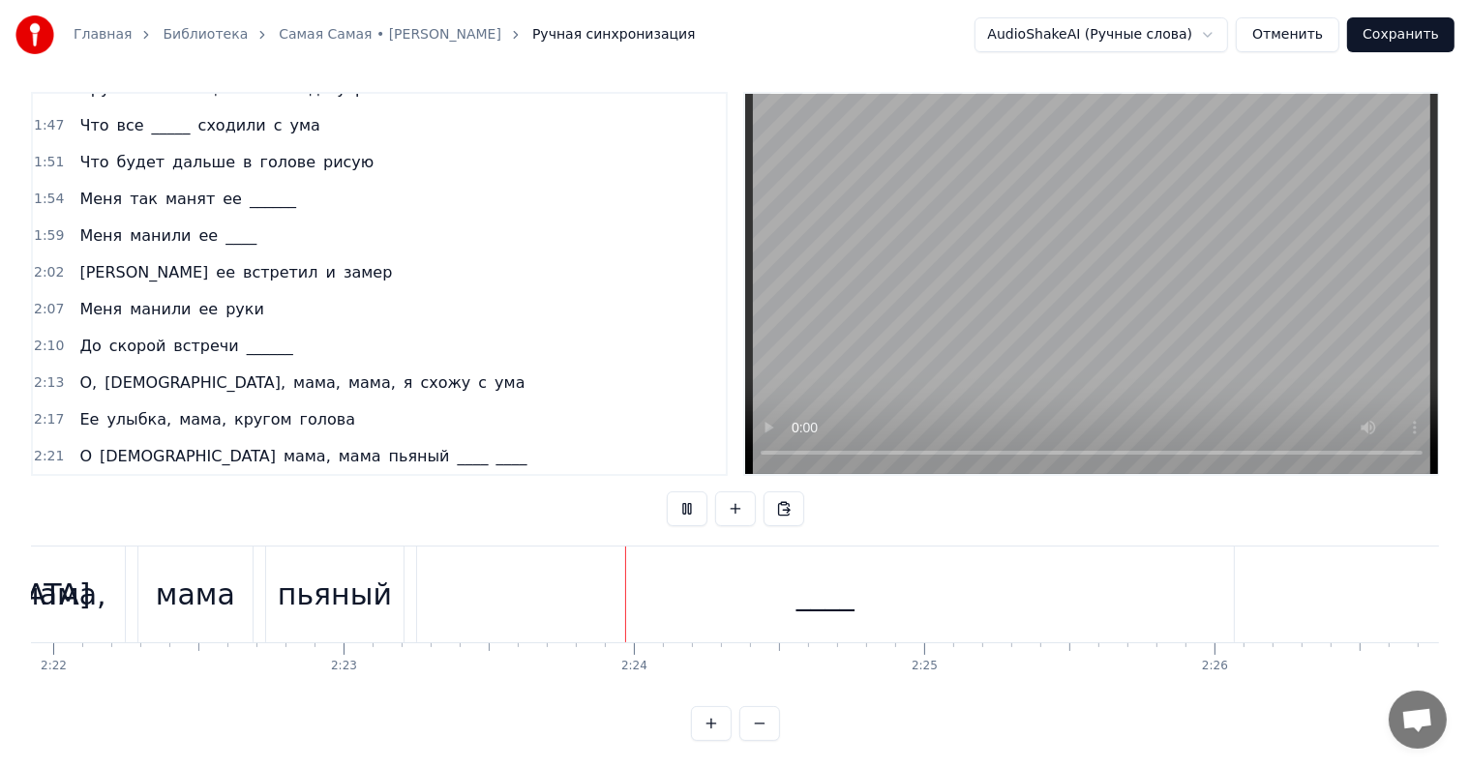
scroll to position [0, 41531]
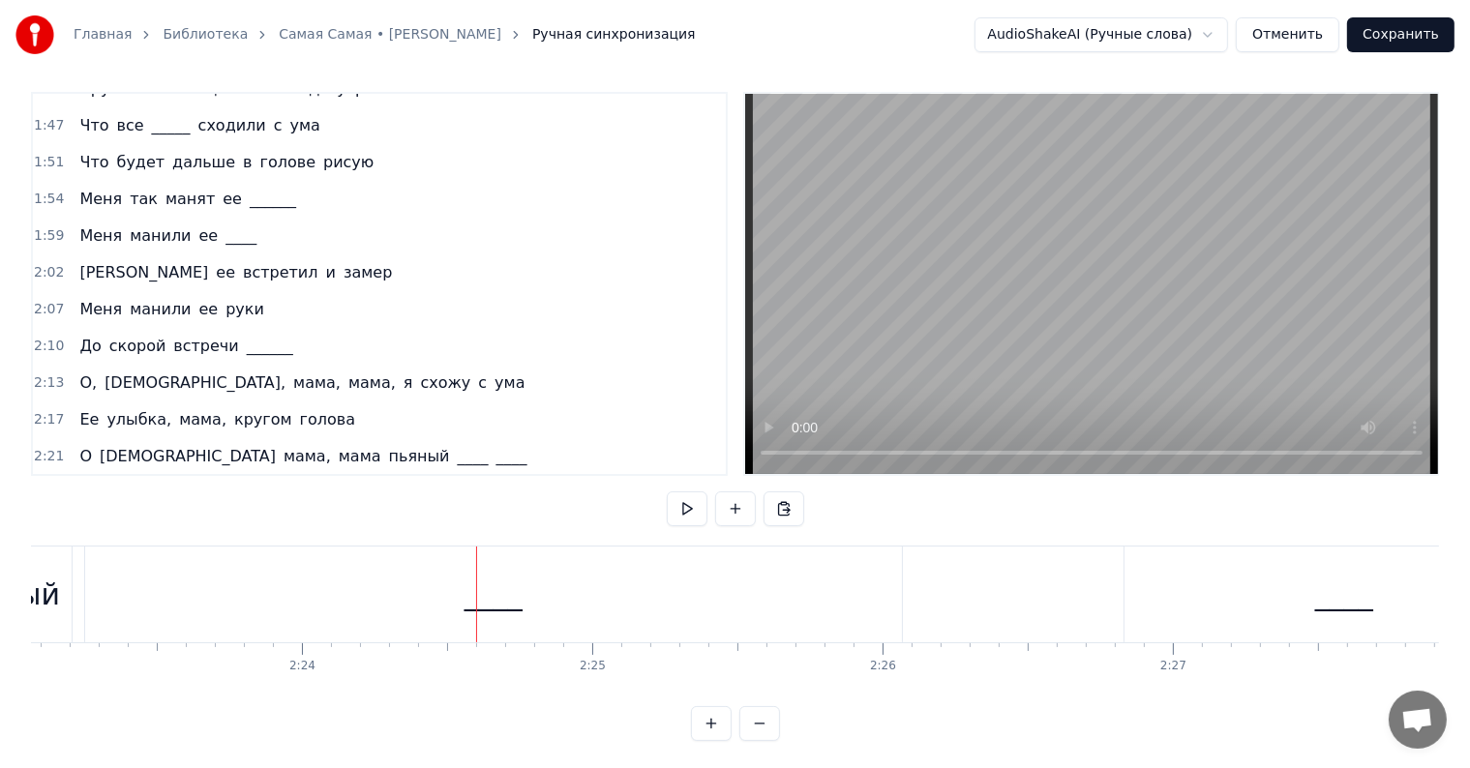
click at [478, 627] on div "____" at bounding box center [493, 595] width 817 height 96
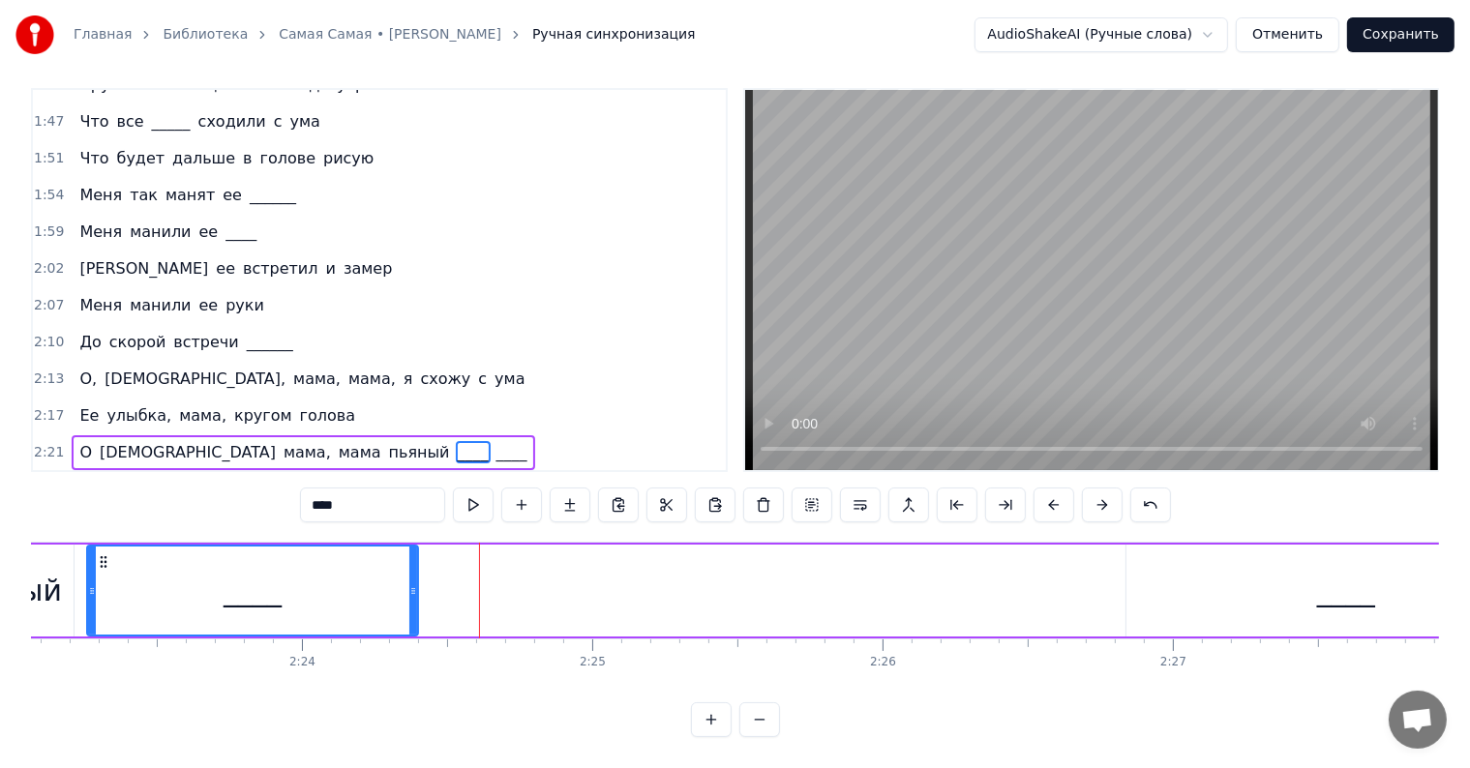
drag, startPoint x: 899, startPoint y: 581, endPoint x: 410, endPoint y: 584, distance: 488.7
click at [410, 584] on div at bounding box center [413, 591] width 8 height 88
click at [58, 569] on div "пьяный" at bounding box center [4, 591] width 137 height 92
type input "******"
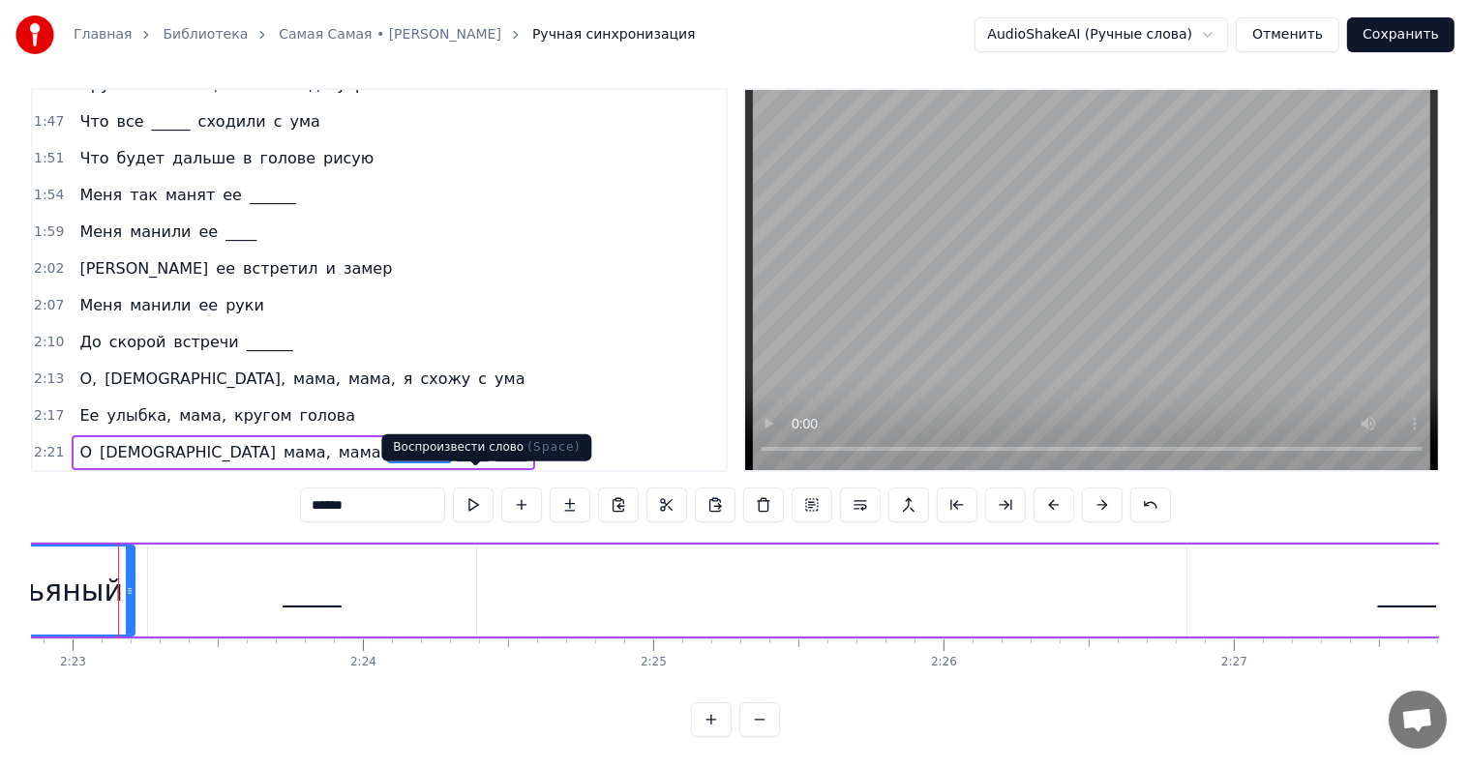
scroll to position [0, 41461]
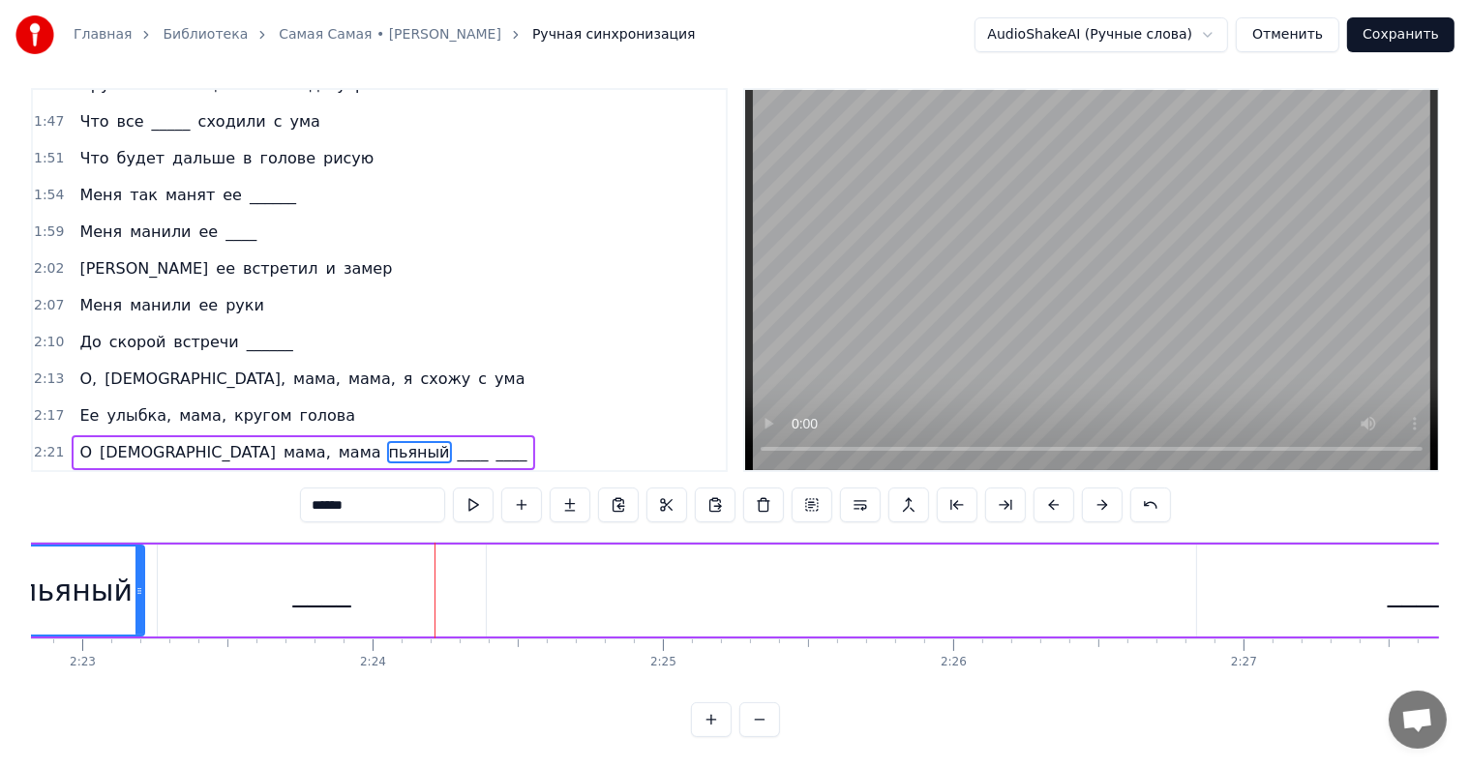
click at [930, 569] on div "О Боже мама, мама пьяный ____ ____" at bounding box center [583, 591] width 2111 height 96
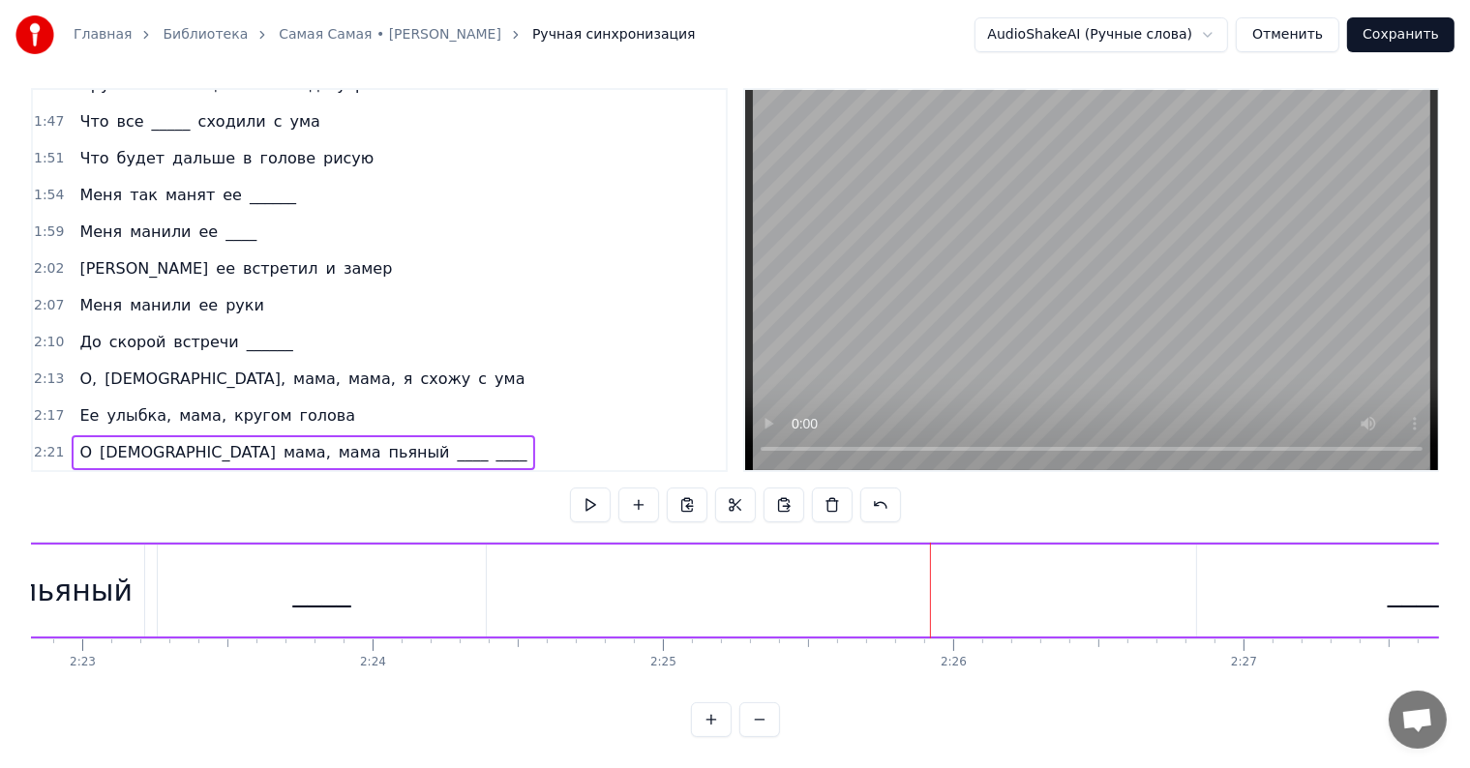
click at [1377, 579] on div "____" at bounding box center [1416, 591] width 439 height 92
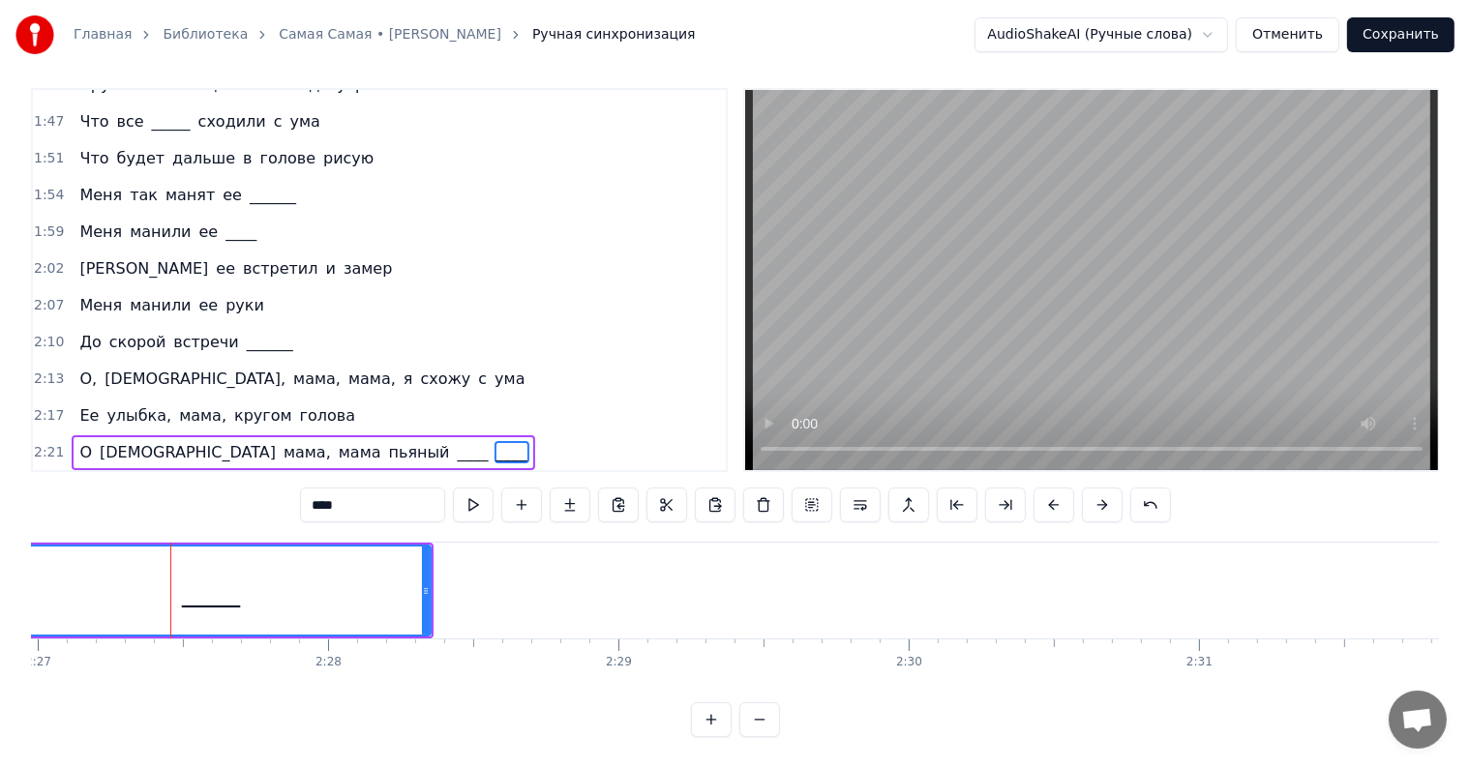
scroll to position [0, 42708]
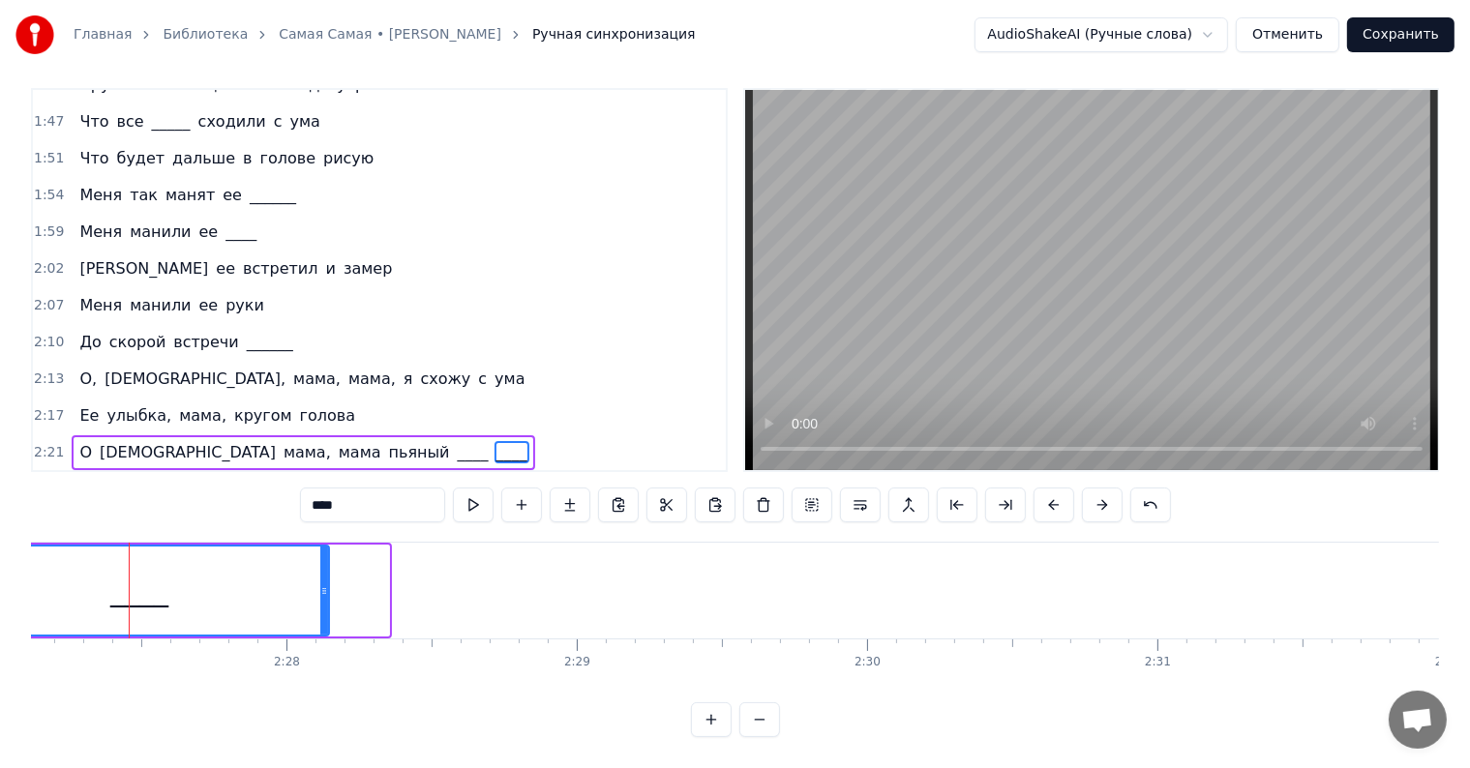
drag, startPoint x: 383, startPoint y: 573, endPoint x: 178, endPoint y: 569, distance: 205.2
click at [320, 583] on icon at bounding box center [324, 590] width 8 height 15
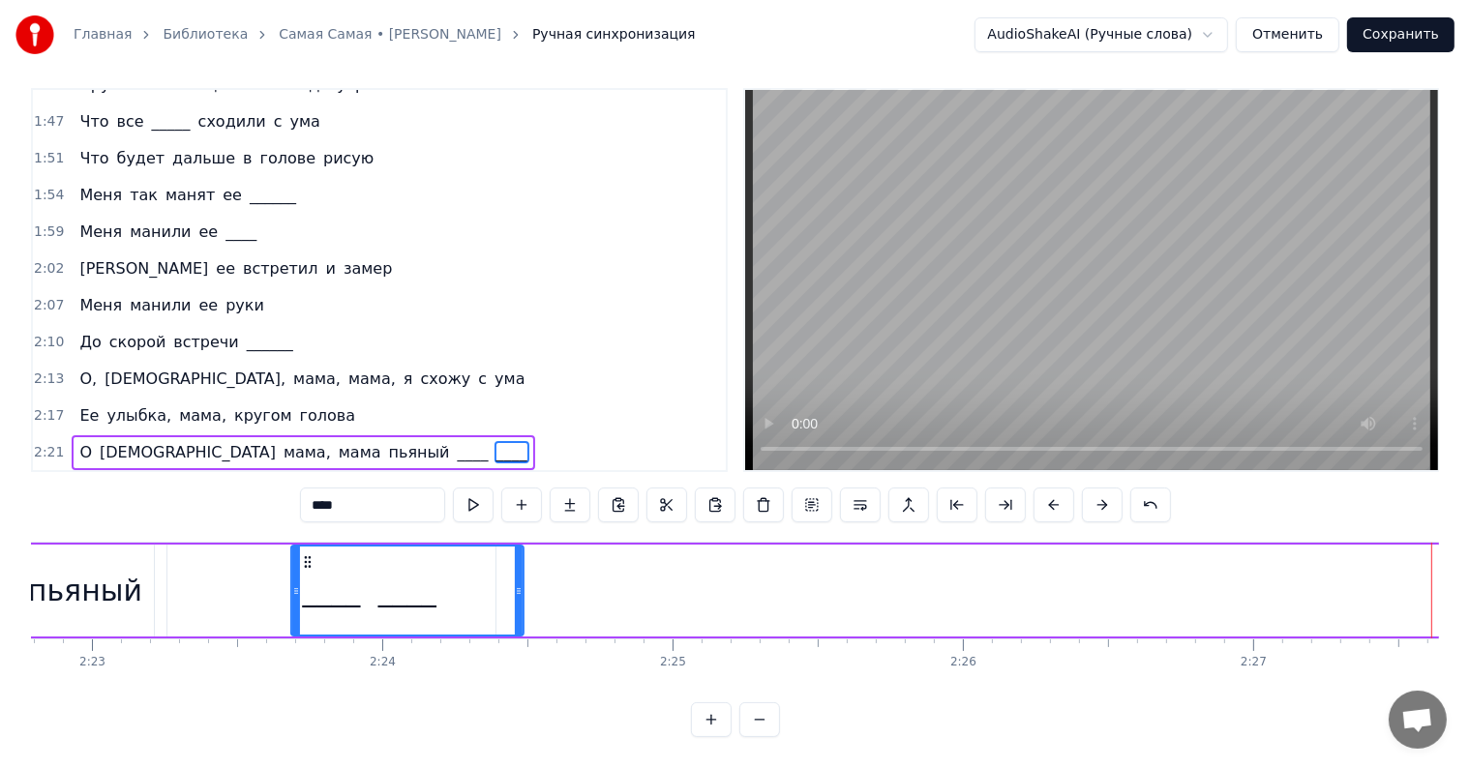
scroll to position [0, 41451]
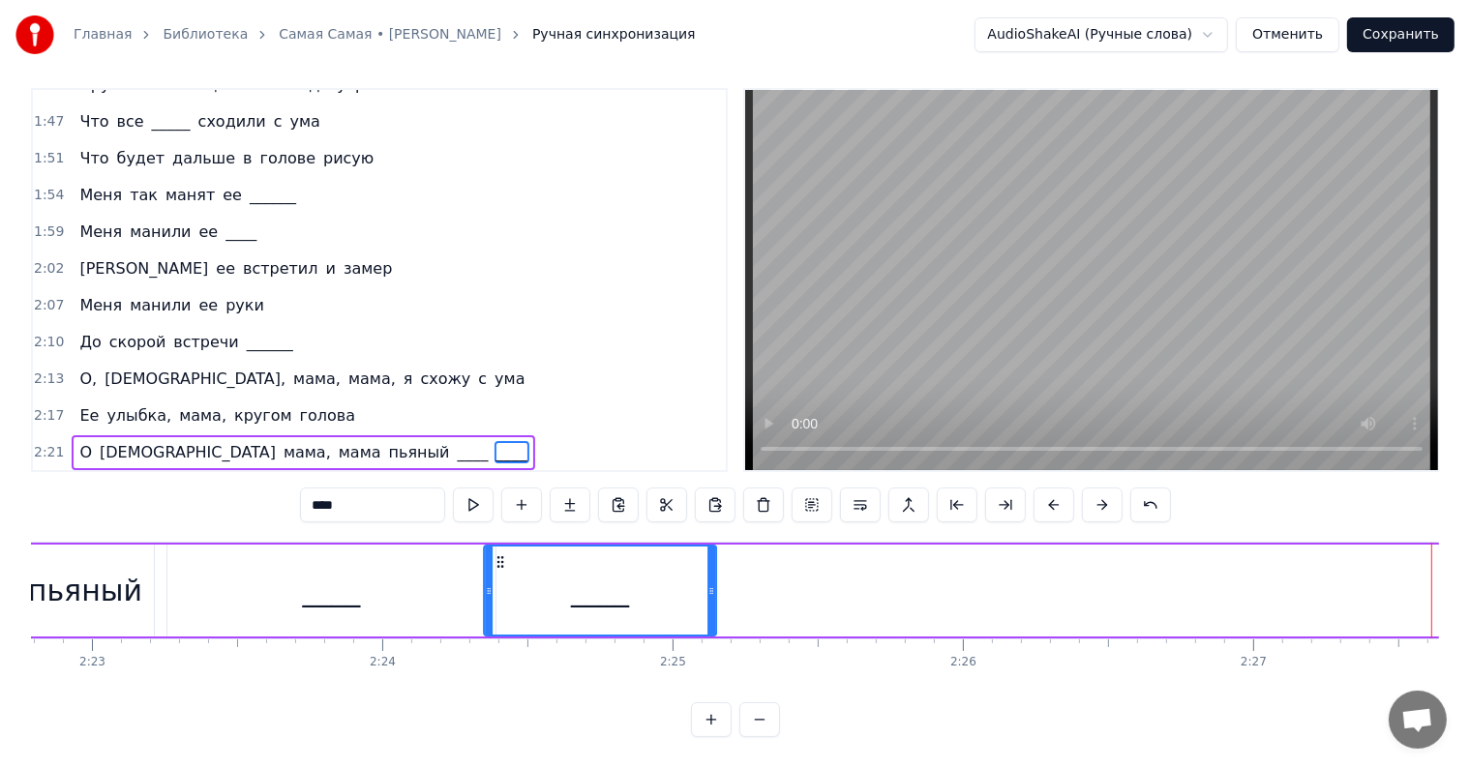
drag, startPoint x: 763, startPoint y: 548, endPoint x: 494, endPoint y: 563, distance: 268.5
click at [496, 563] on div "____" at bounding box center [600, 591] width 230 height 88
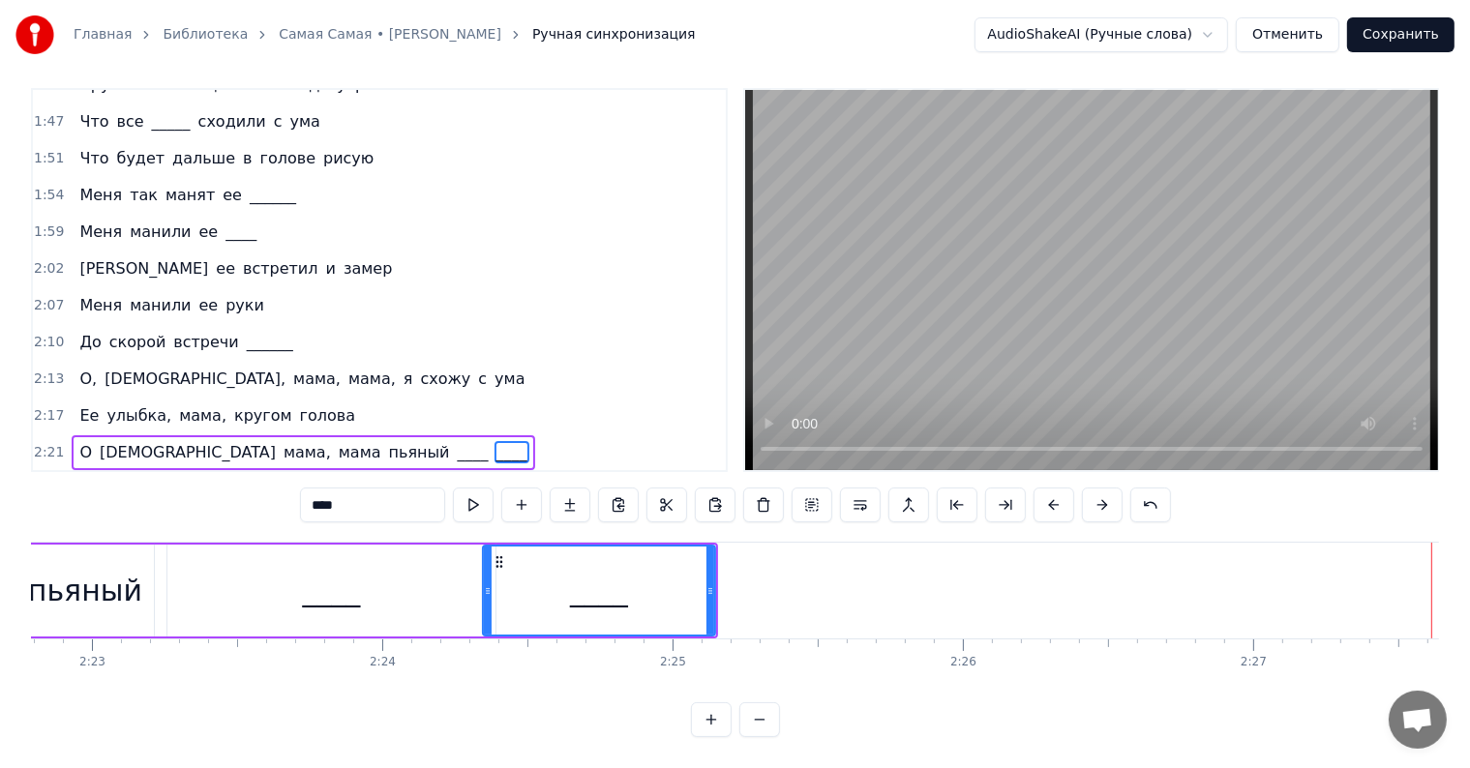
click at [56, 569] on div "пьяный" at bounding box center [85, 591] width 114 height 44
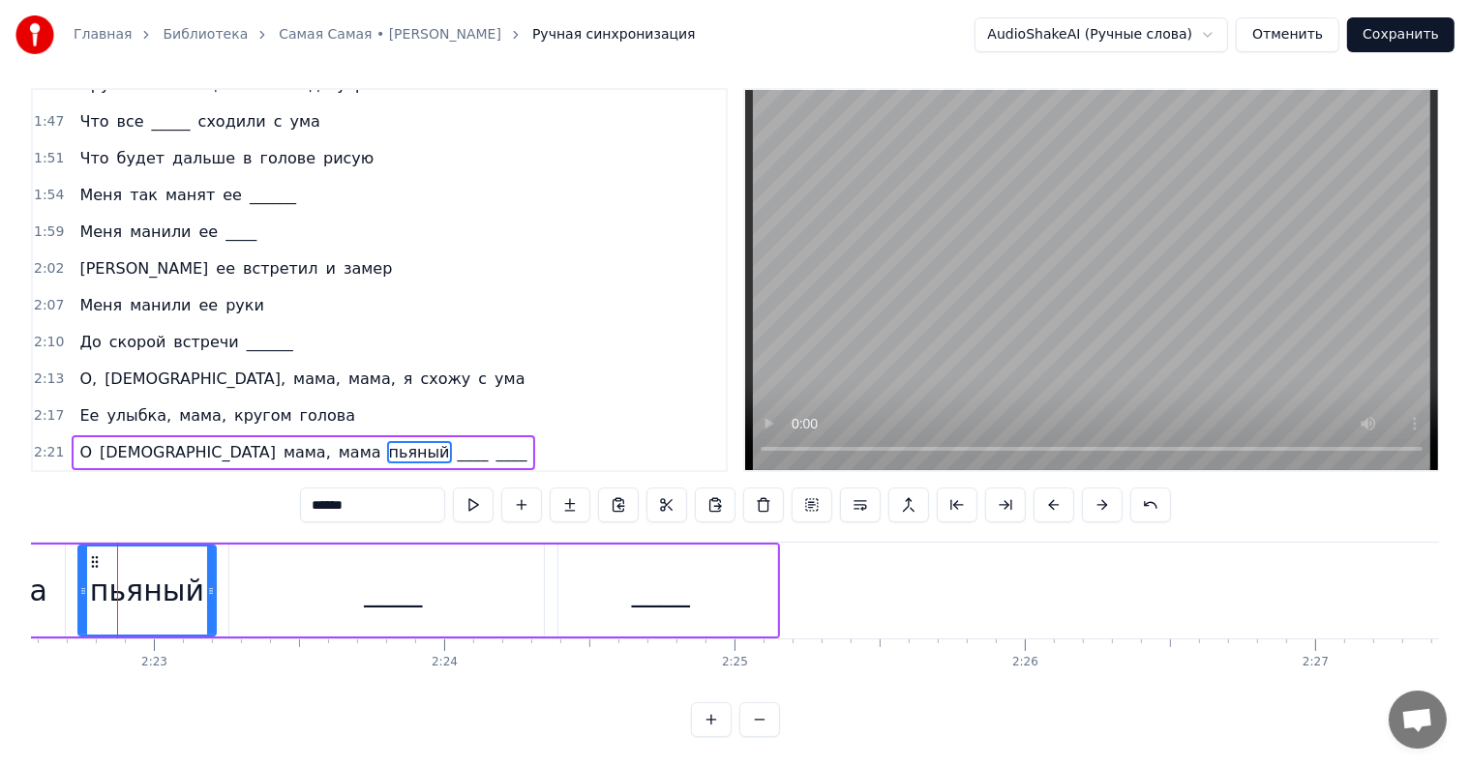
scroll to position [0, 41378]
click at [416, 575] on div "____" at bounding box center [404, 591] width 58 height 44
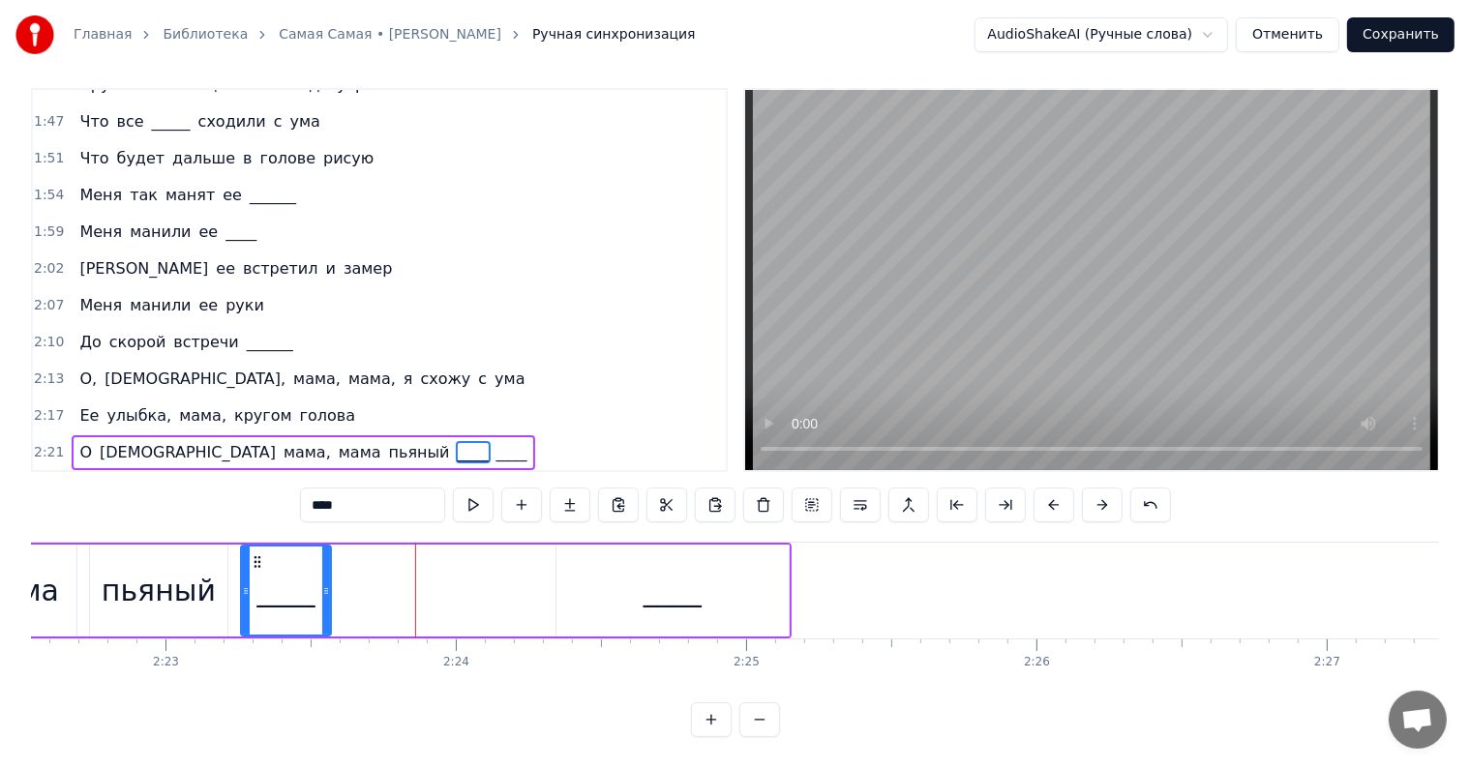
drag, startPoint x: 565, startPoint y: 571, endPoint x: 327, endPoint y: 558, distance: 238.4
click at [327, 558] on div at bounding box center [326, 591] width 8 height 88
click at [680, 569] on div "____" at bounding box center [672, 591] width 58 height 44
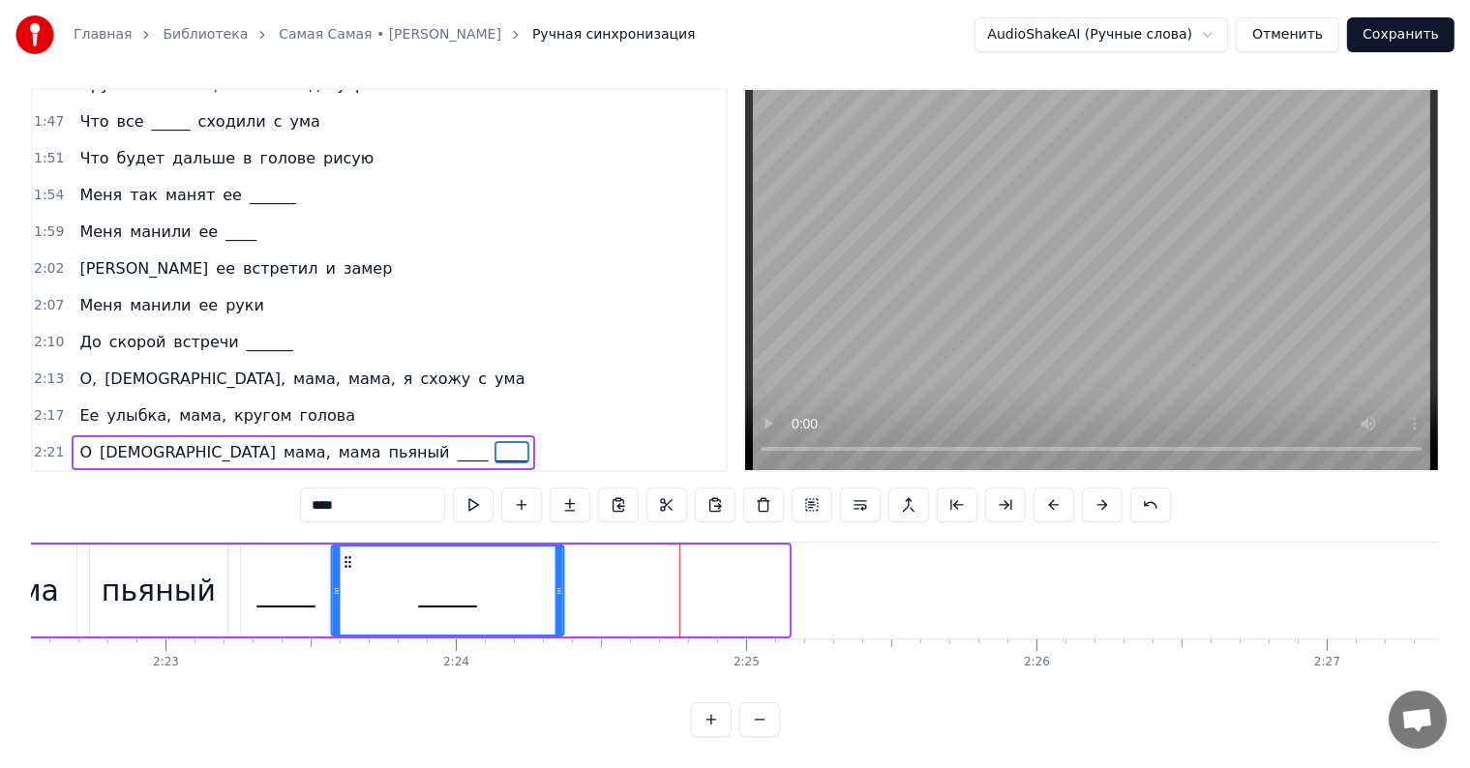
drag, startPoint x: 573, startPoint y: 541, endPoint x: 348, endPoint y: 546, distance: 224.5
click at [348, 554] on icon at bounding box center [347, 561] width 15 height 15
drag, startPoint x: 557, startPoint y: 569, endPoint x: 519, endPoint y: 572, distance: 38.8
click at [519, 583] on icon at bounding box center [520, 590] width 8 height 15
click at [129, 549] on div "пьяный" at bounding box center [158, 591] width 137 height 92
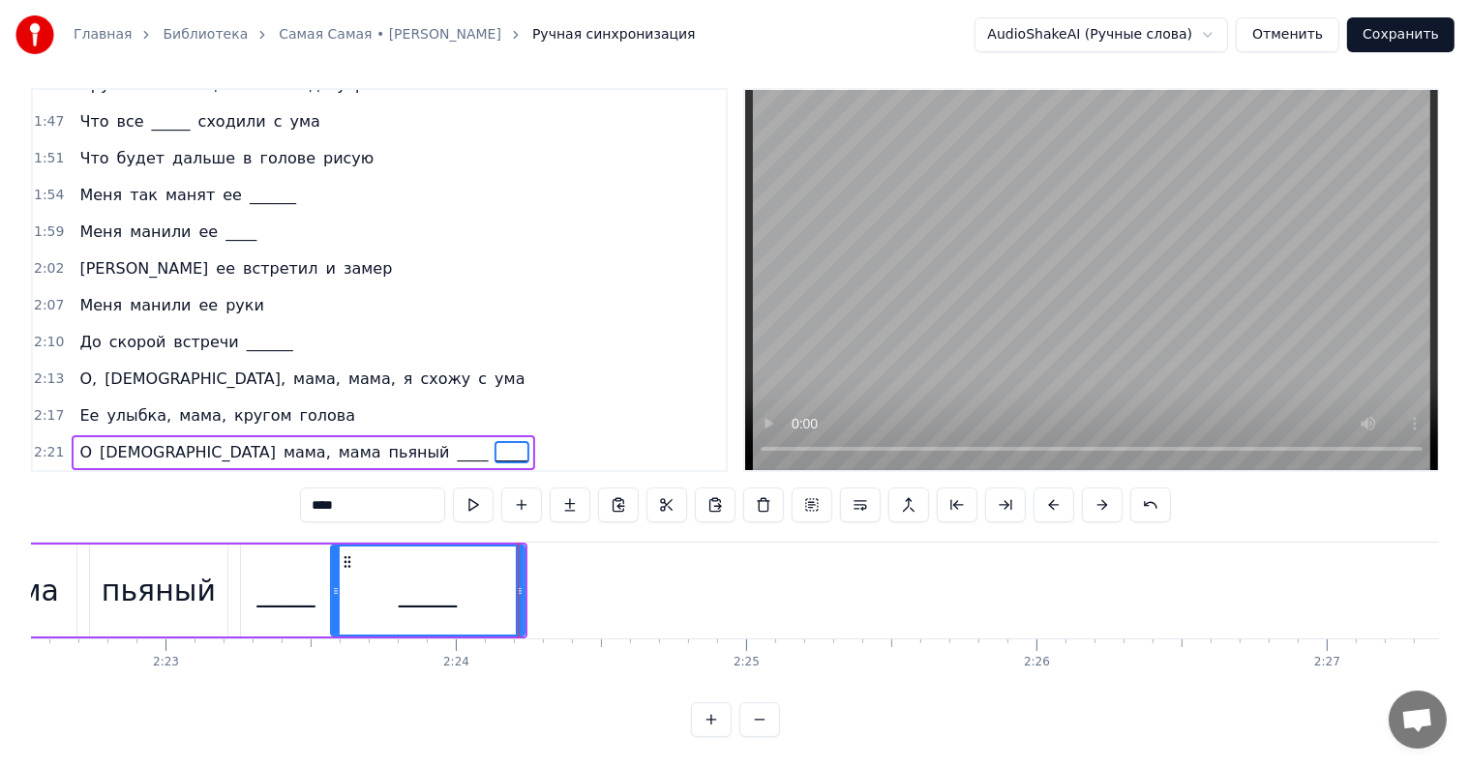
type input "******"
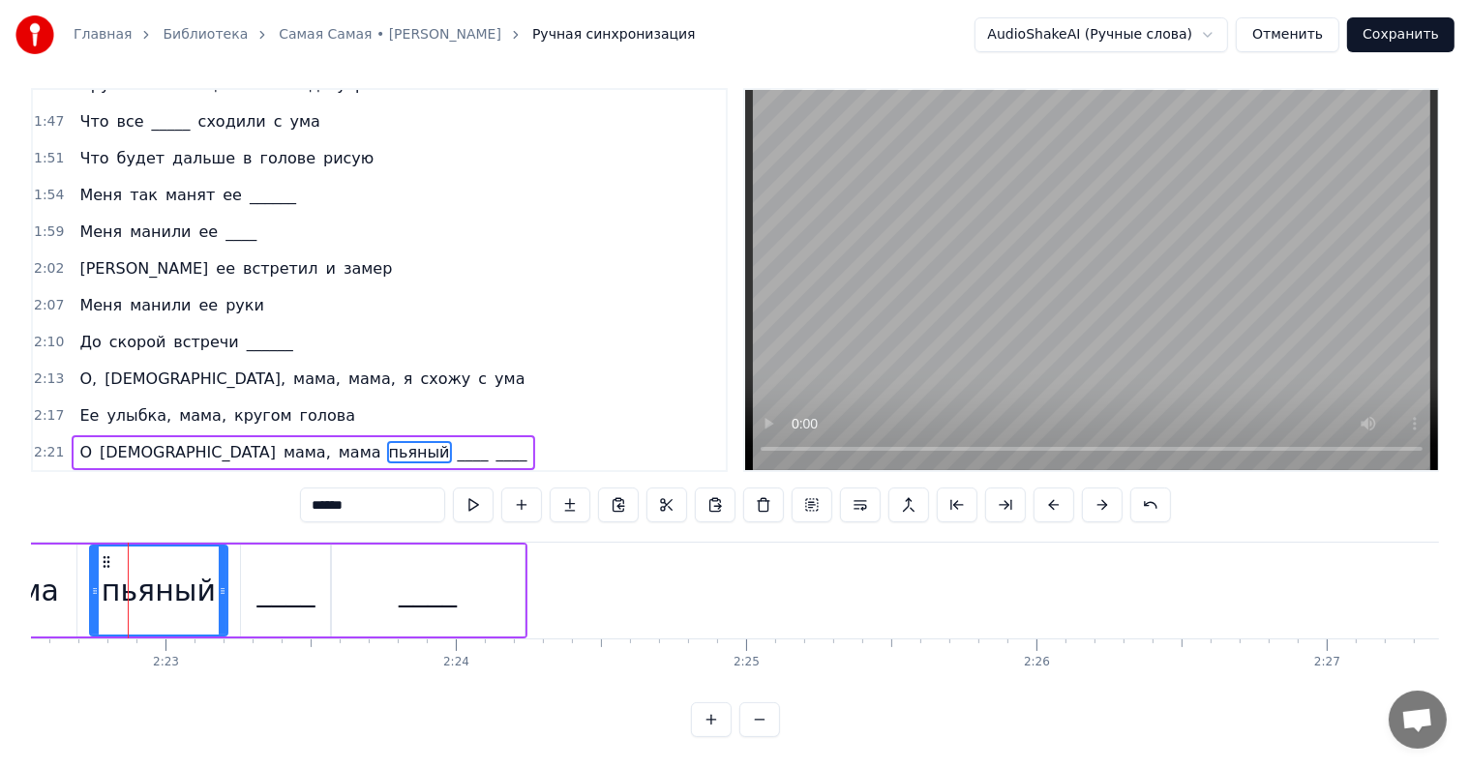
scroll to position [0, 41377]
click at [70, 471] on div "3:15 Ее улыбка, мама, самая самая" at bounding box center [379, 489] width 693 height 37
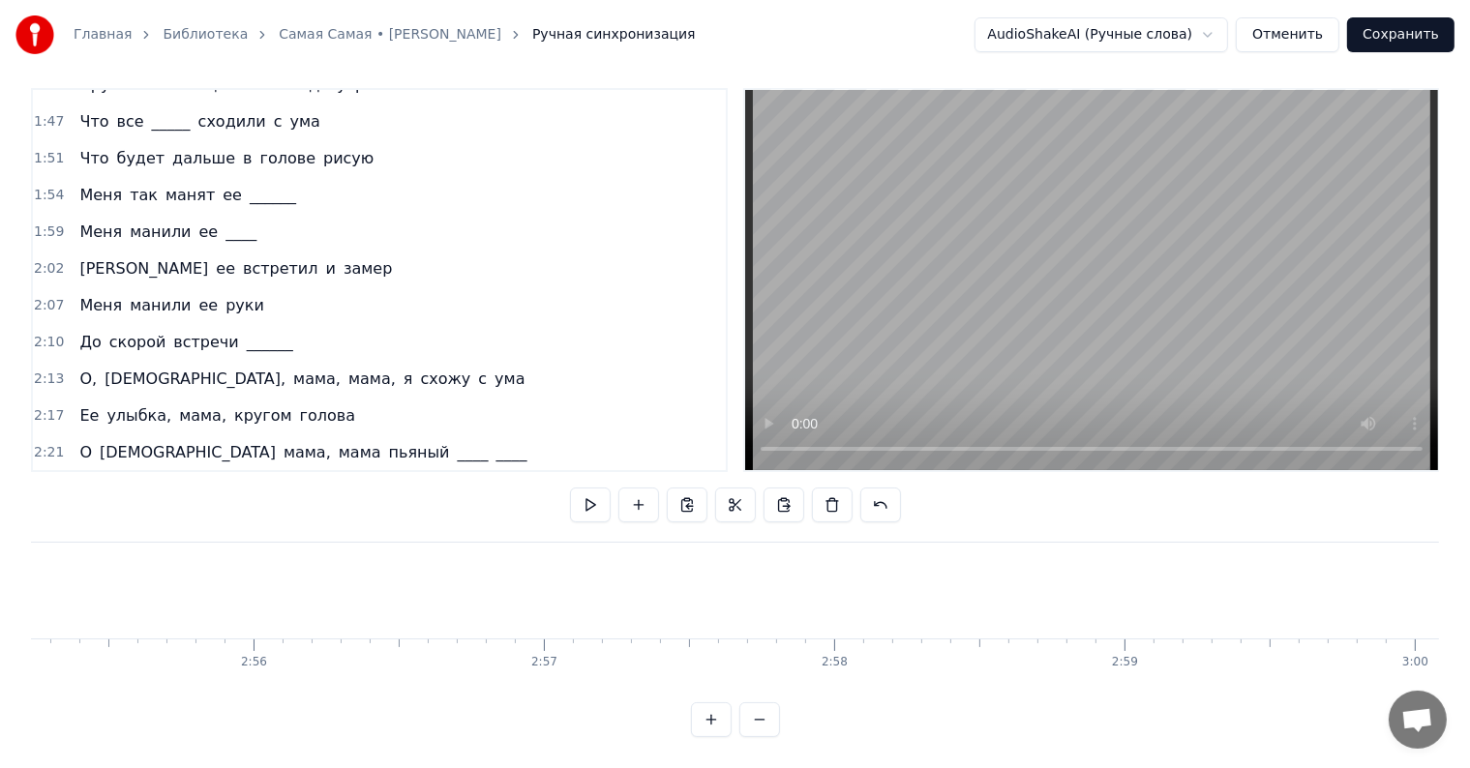
click at [72, 472] on div "Ее улыбка, мама, самая самая" at bounding box center [209, 489] width 275 height 35
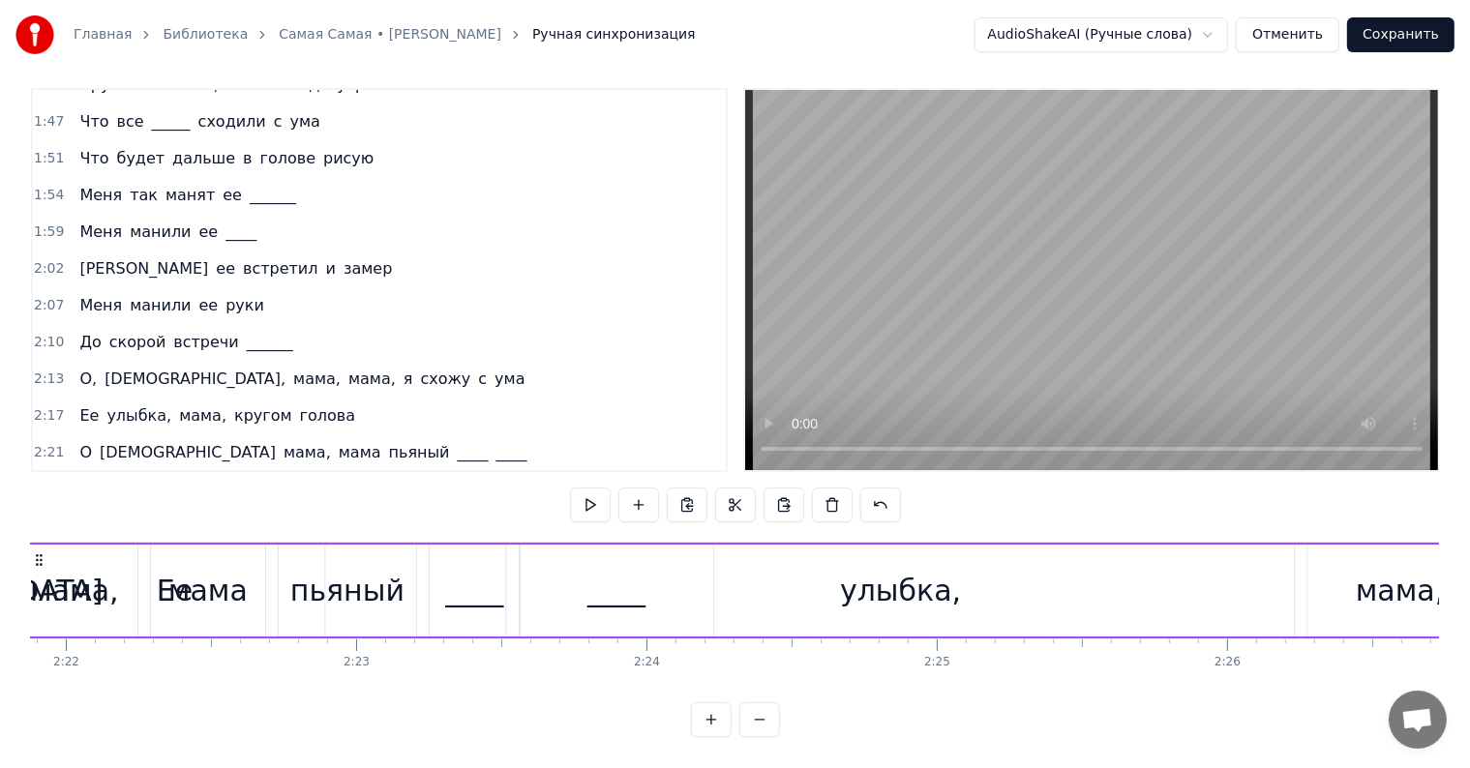
scroll to position [0, 41037]
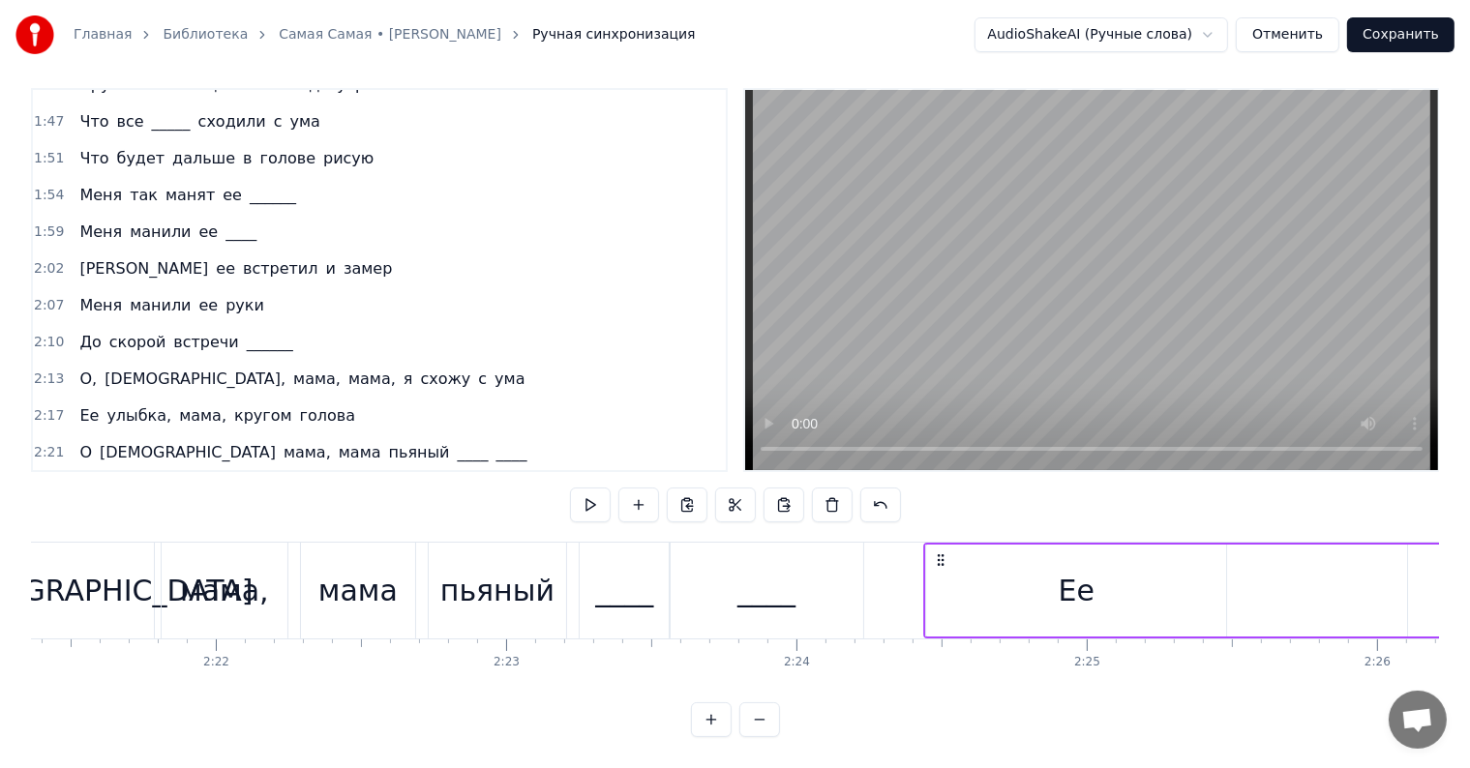
drag, startPoint x: 143, startPoint y: 541, endPoint x: 940, endPoint y: 526, distance: 796.5
click at [733, 562] on div "____" at bounding box center [767, 591] width 194 height 96
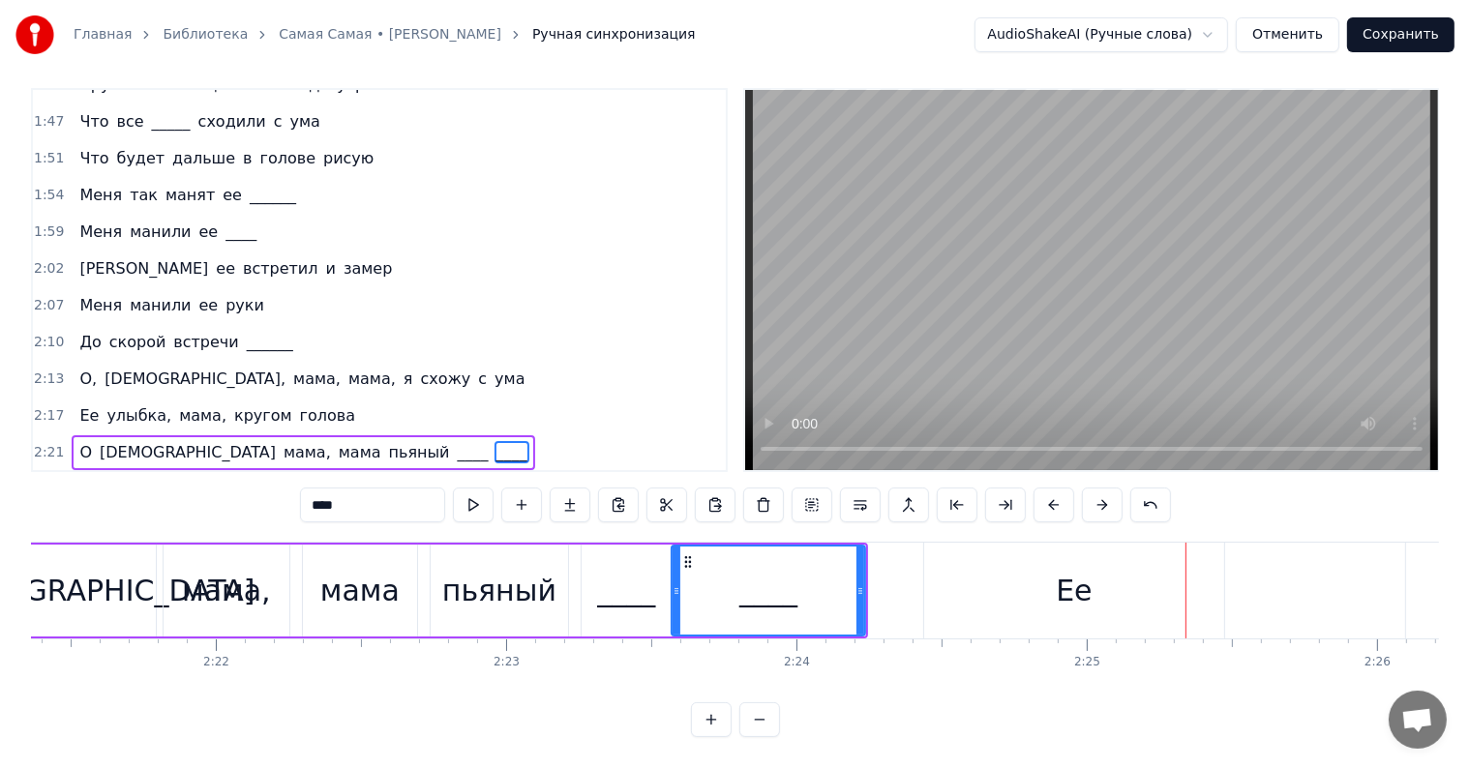
click at [1045, 550] on div "Ее" at bounding box center [1074, 591] width 300 height 96
type input "**"
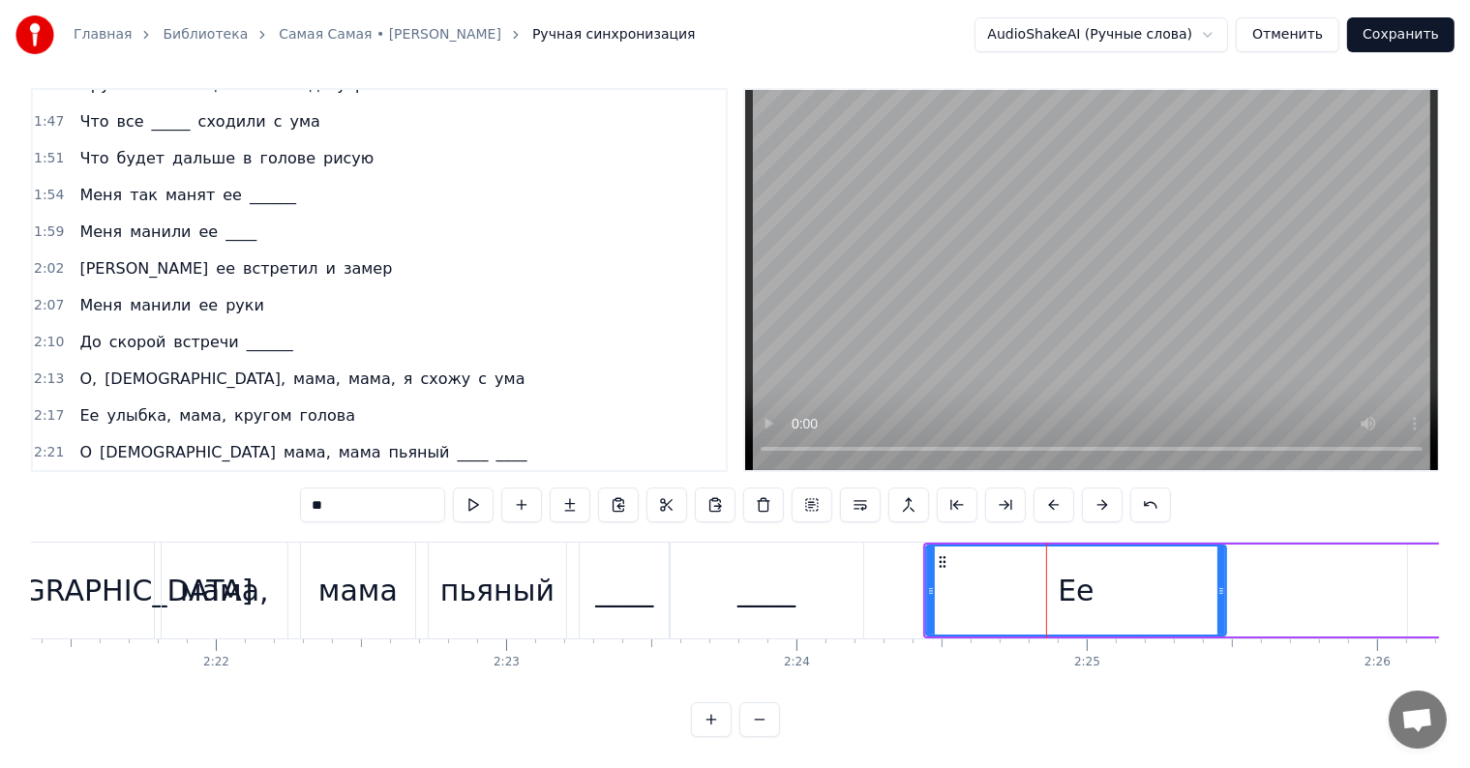
click at [65, 471] on div "2:24 Ее улыбка, мама, самая самая" at bounding box center [379, 489] width 693 height 37
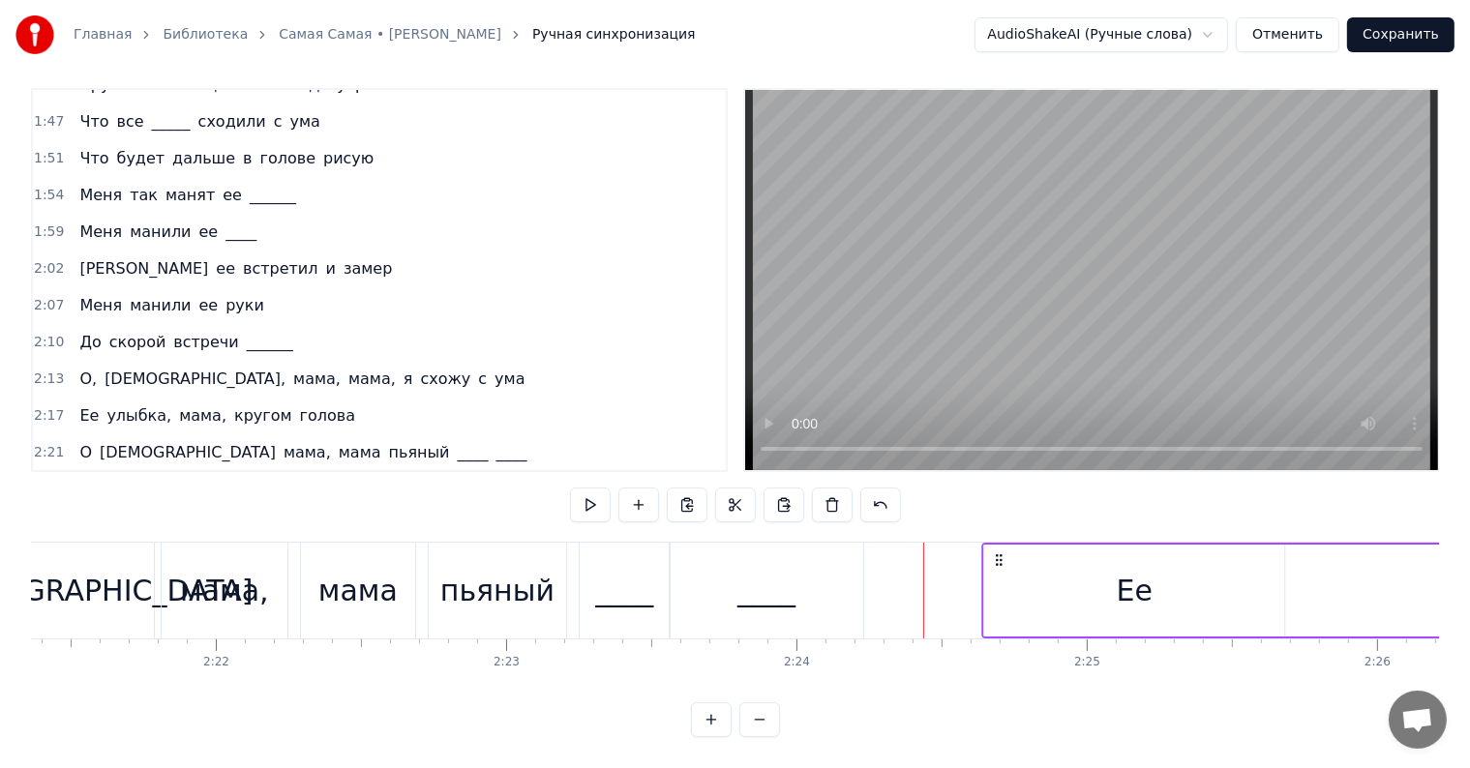
drag, startPoint x: 940, startPoint y: 539, endPoint x: 998, endPoint y: 539, distance: 58.1
click at [998, 553] on icon at bounding box center [998, 560] width 15 height 15
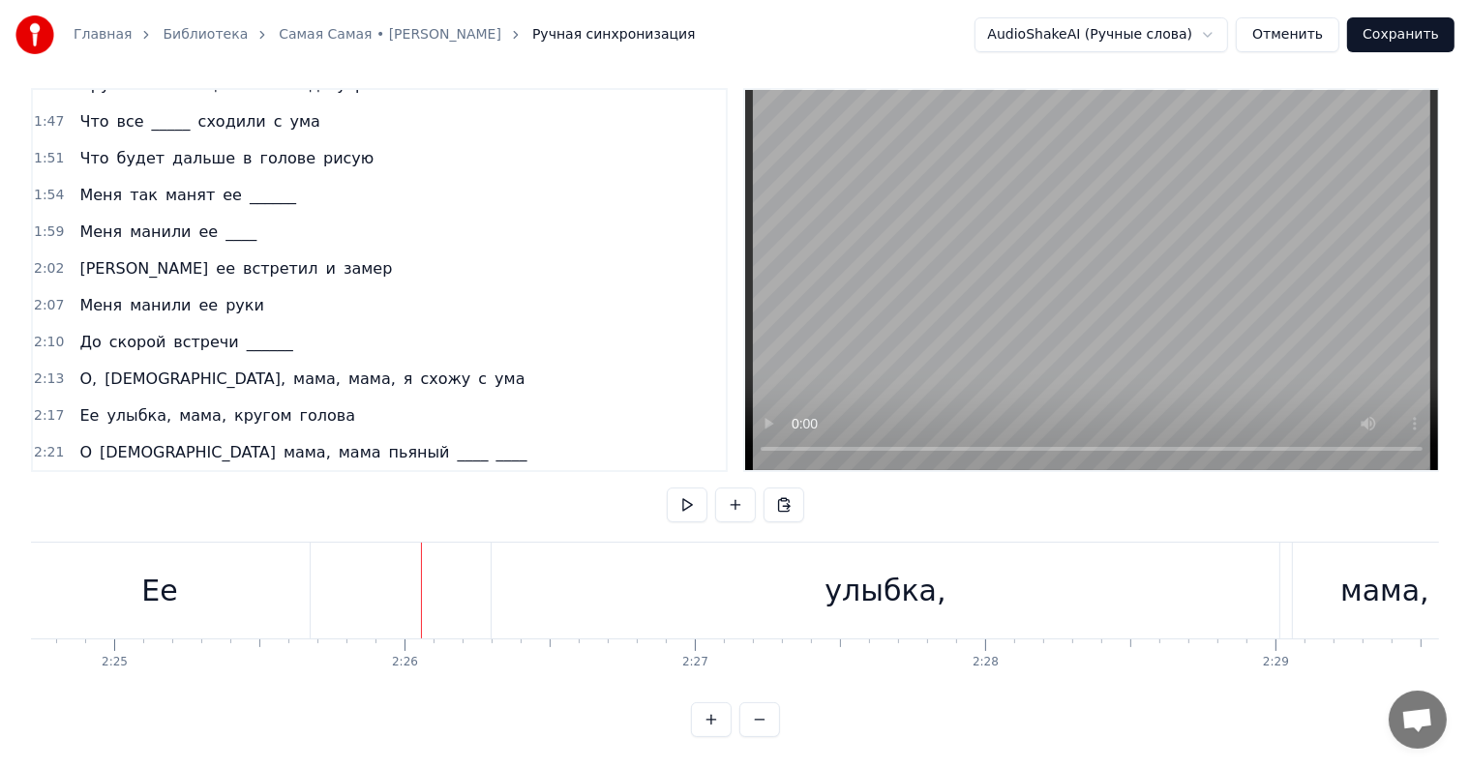
scroll to position [0, 42302]
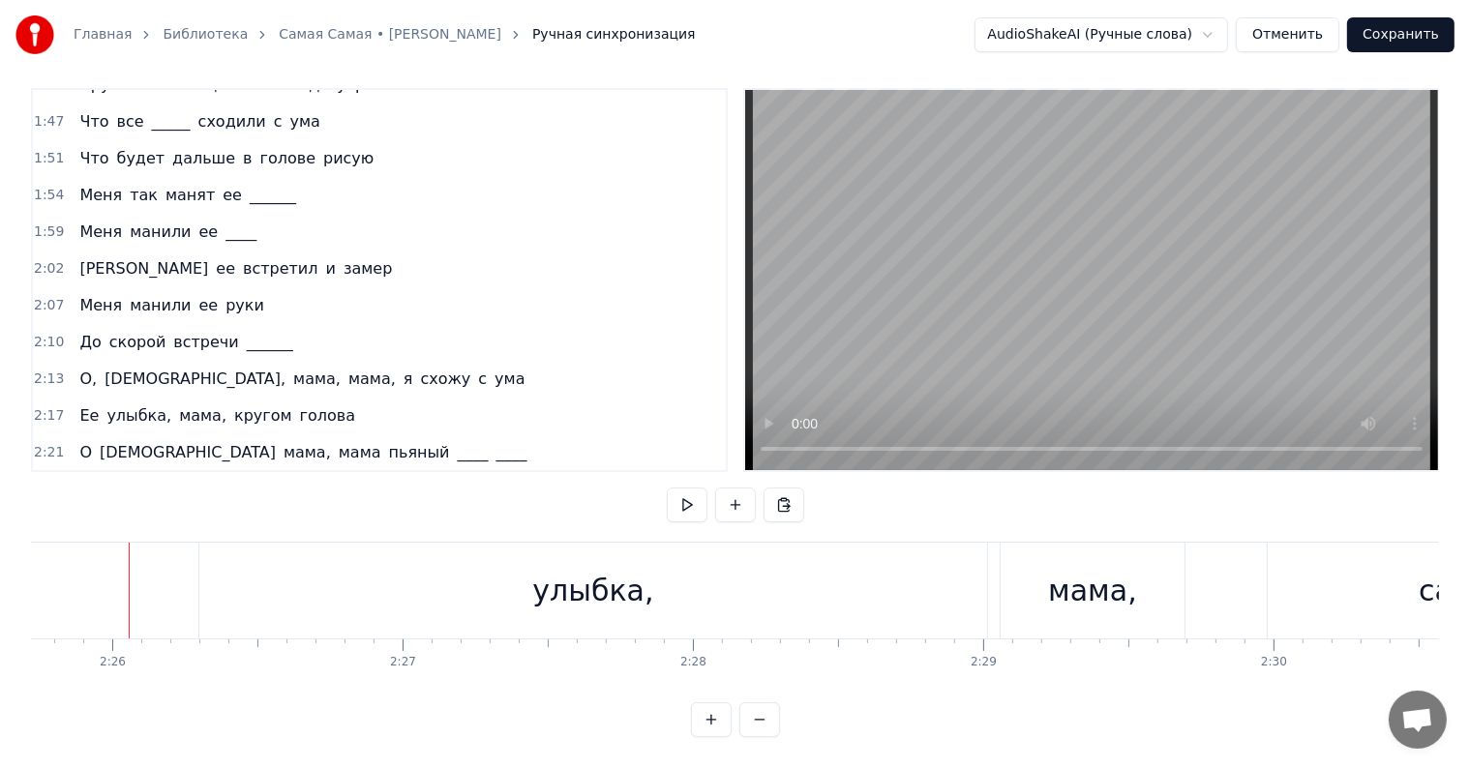
click at [489, 587] on div "улыбка," at bounding box center [593, 591] width 788 height 96
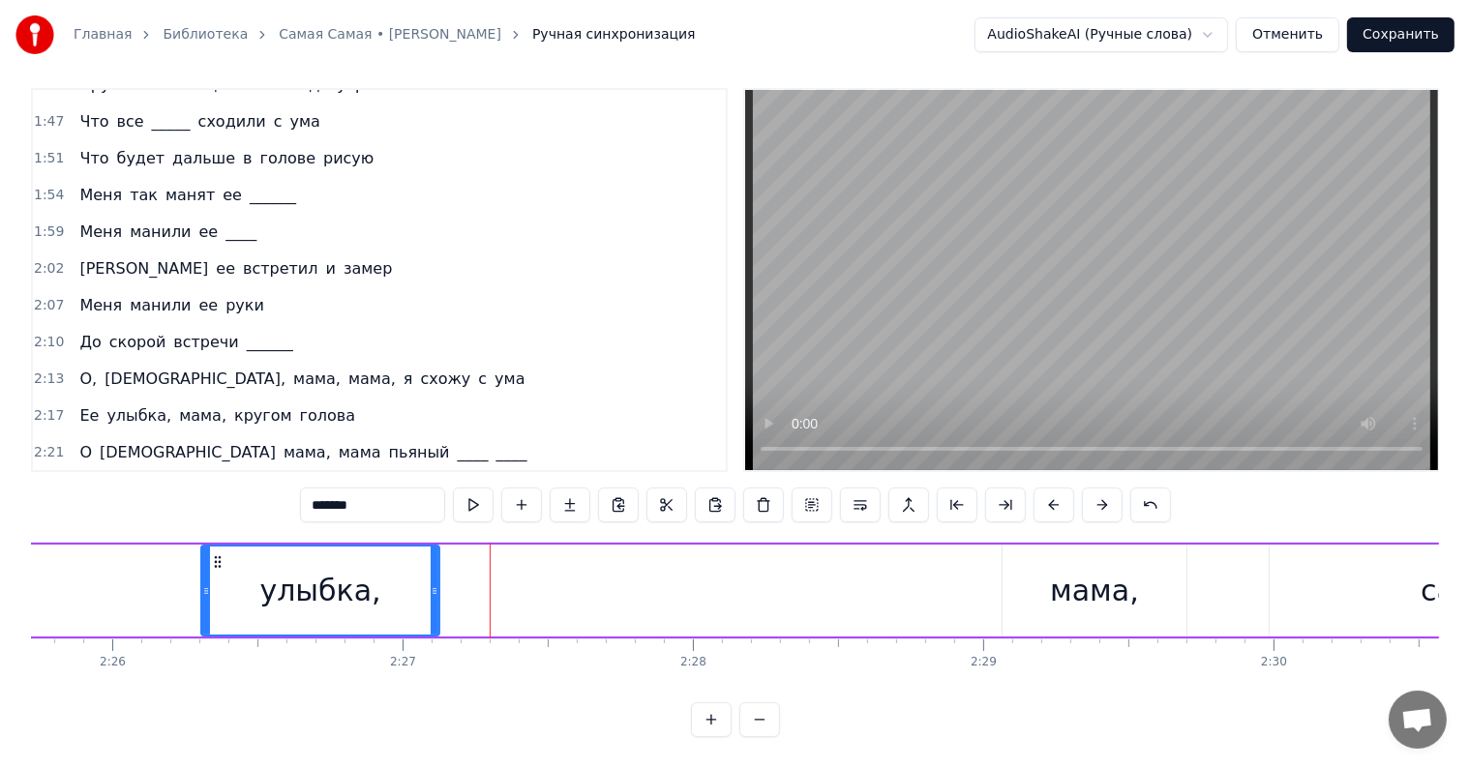
drag, startPoint x: 984, startPoint y: 569, endPoint x: 434, endPoint y: 569, distance: 549.6
click at [434, 583] on icon at bounding box center [435, 590] width 8 height 15
click at [62, 568] on div "Ее улыбка, мама, самая самая" at bounding box center [1184, 591] width 2936 height 96
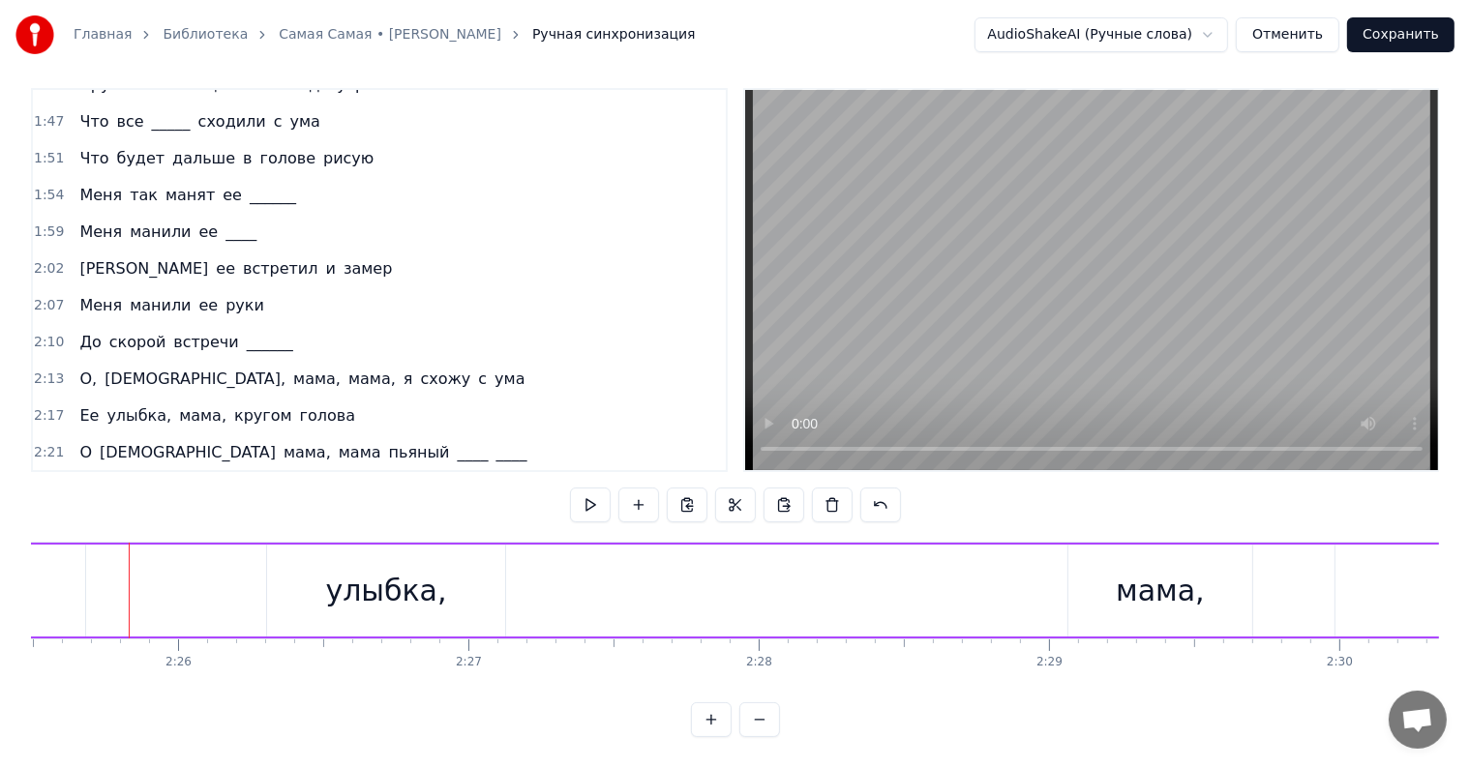
click at [81, 478] on span "Ее" at bounding box center [88, 489] width 23 height 22
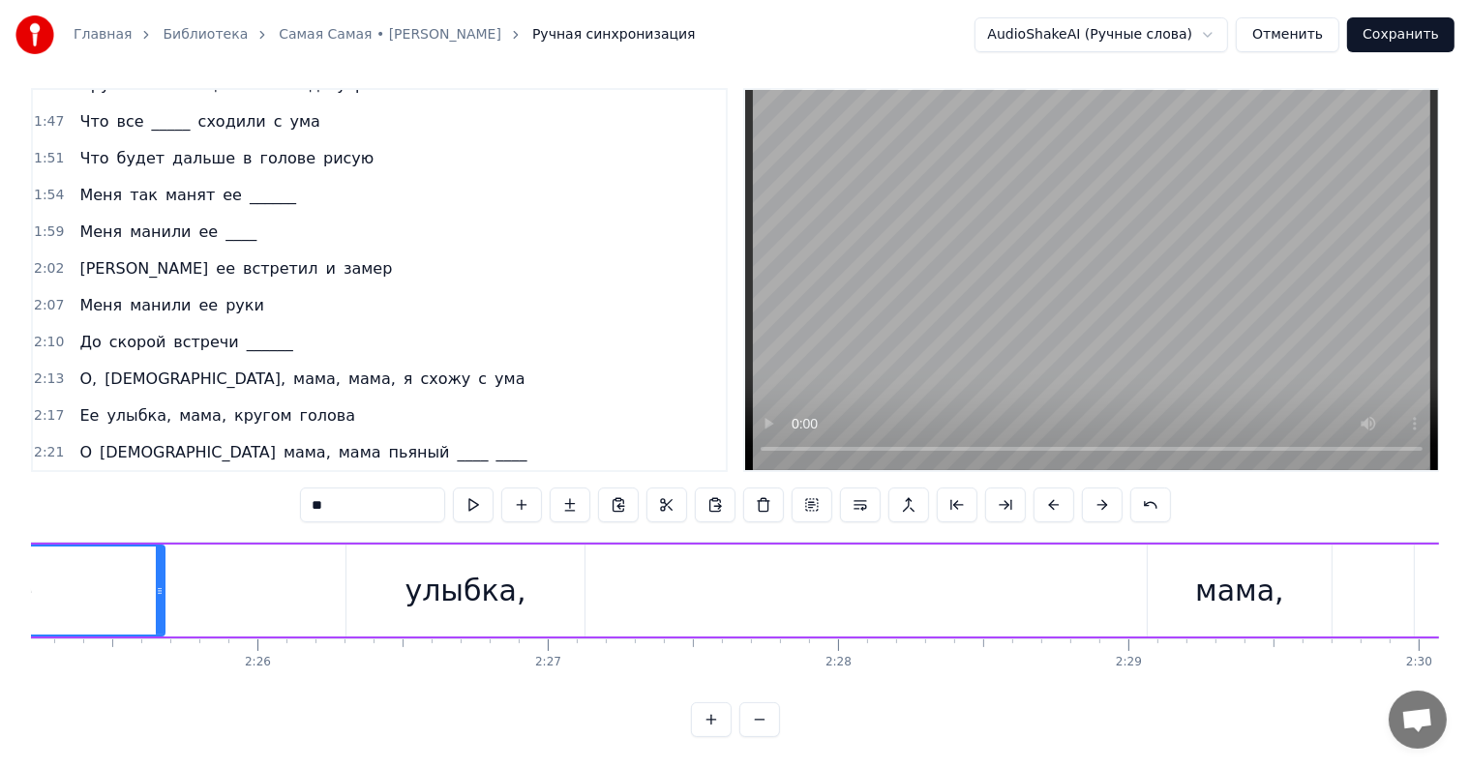
scroll to position [0, 41889]
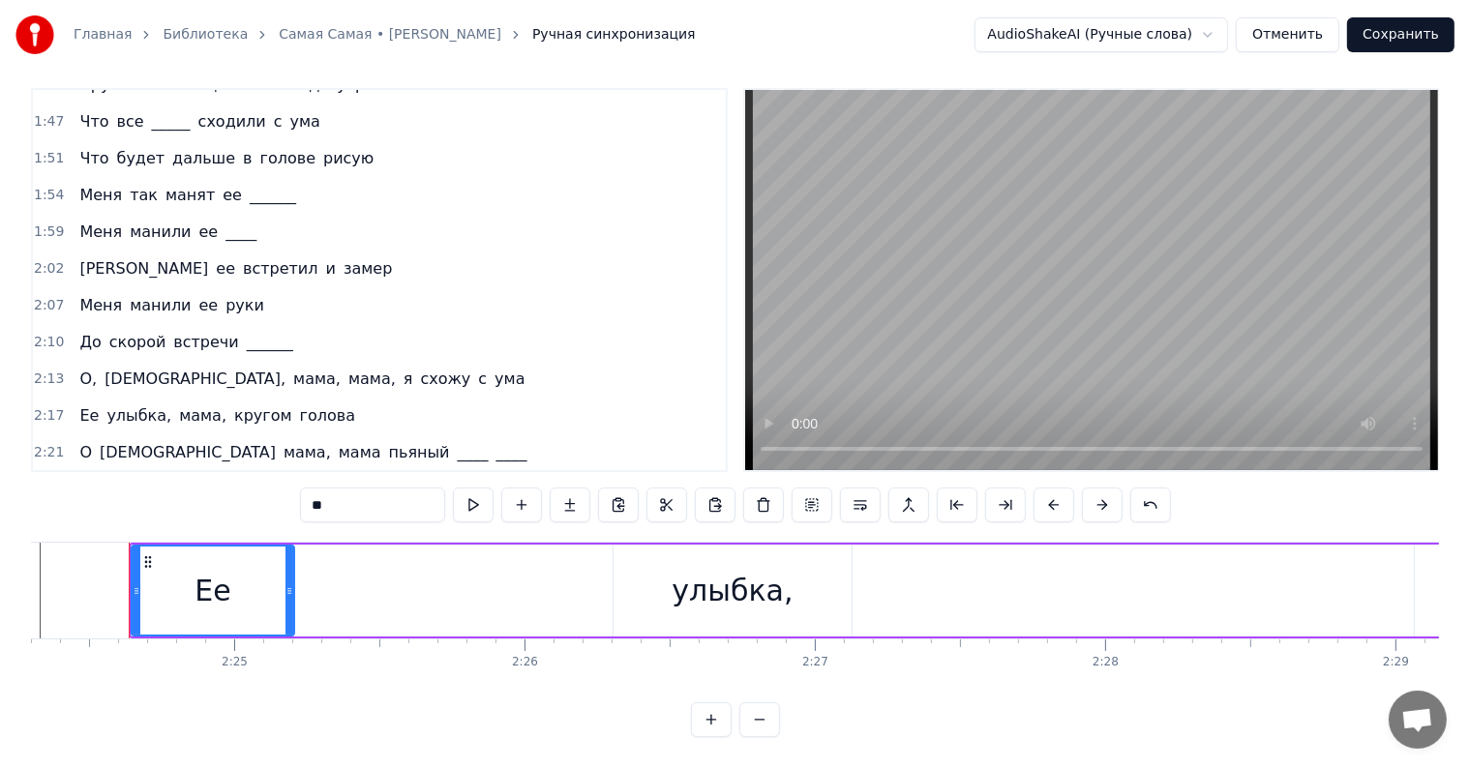
drag, startPoint x: 425, startPoint y: 569, endPoint x: 339, endPoint y: 570, distance: 86.1
click at [285, 583] on icon at bounding box center [289, 590] width 8 height 15
click at [678, 570] on div "улыбка," at bounding box center [732, 591] width 238 height 92
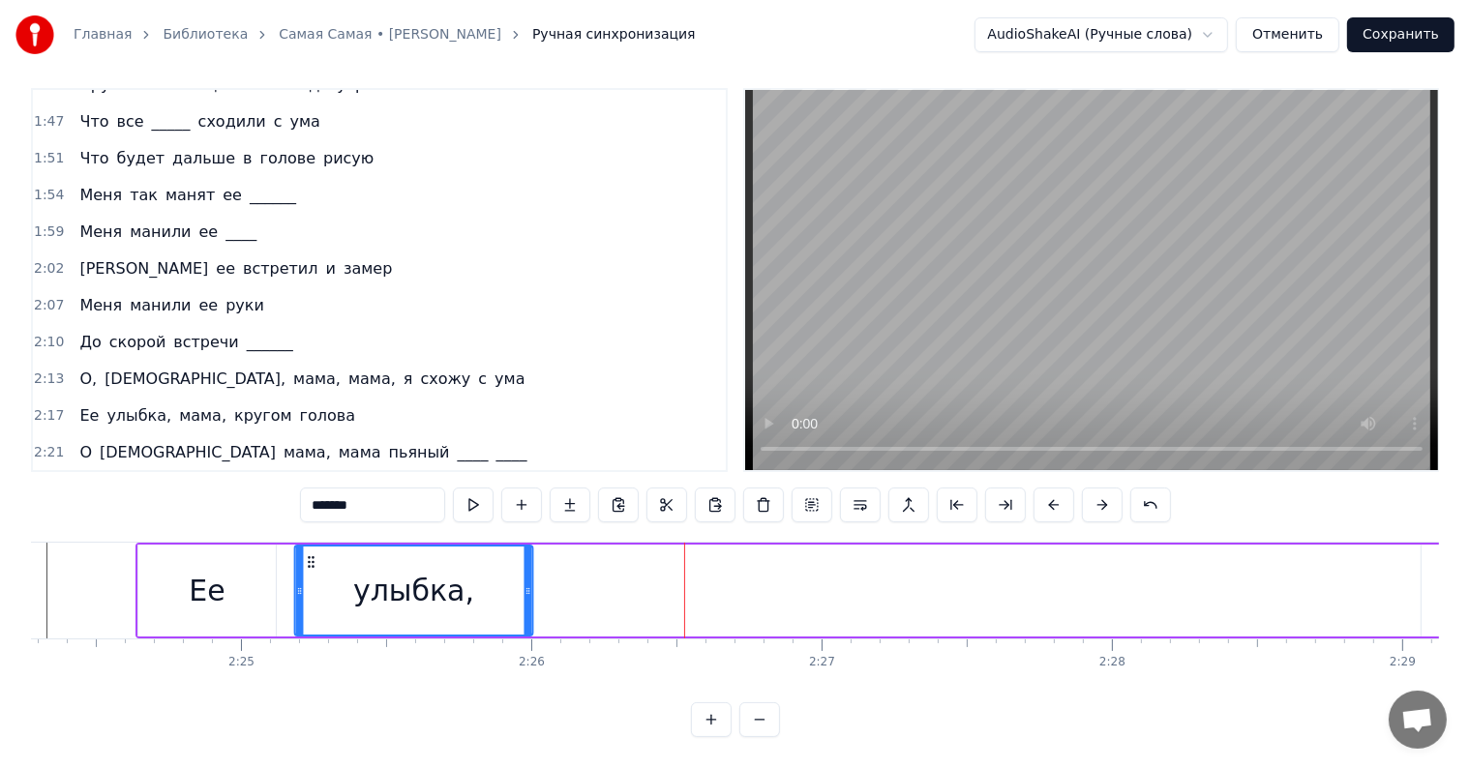
drag, startPoint x: 627, startPoint y: 546, endPoint x: 299, endPoint y: 556, distance: 328.2
click at [299, 556] on div "улыбка," at bounding box center [413, 591] width 236 height 88
click at [184, 478] on span "мама," at bounding box center [202, 489] width 51 height 22
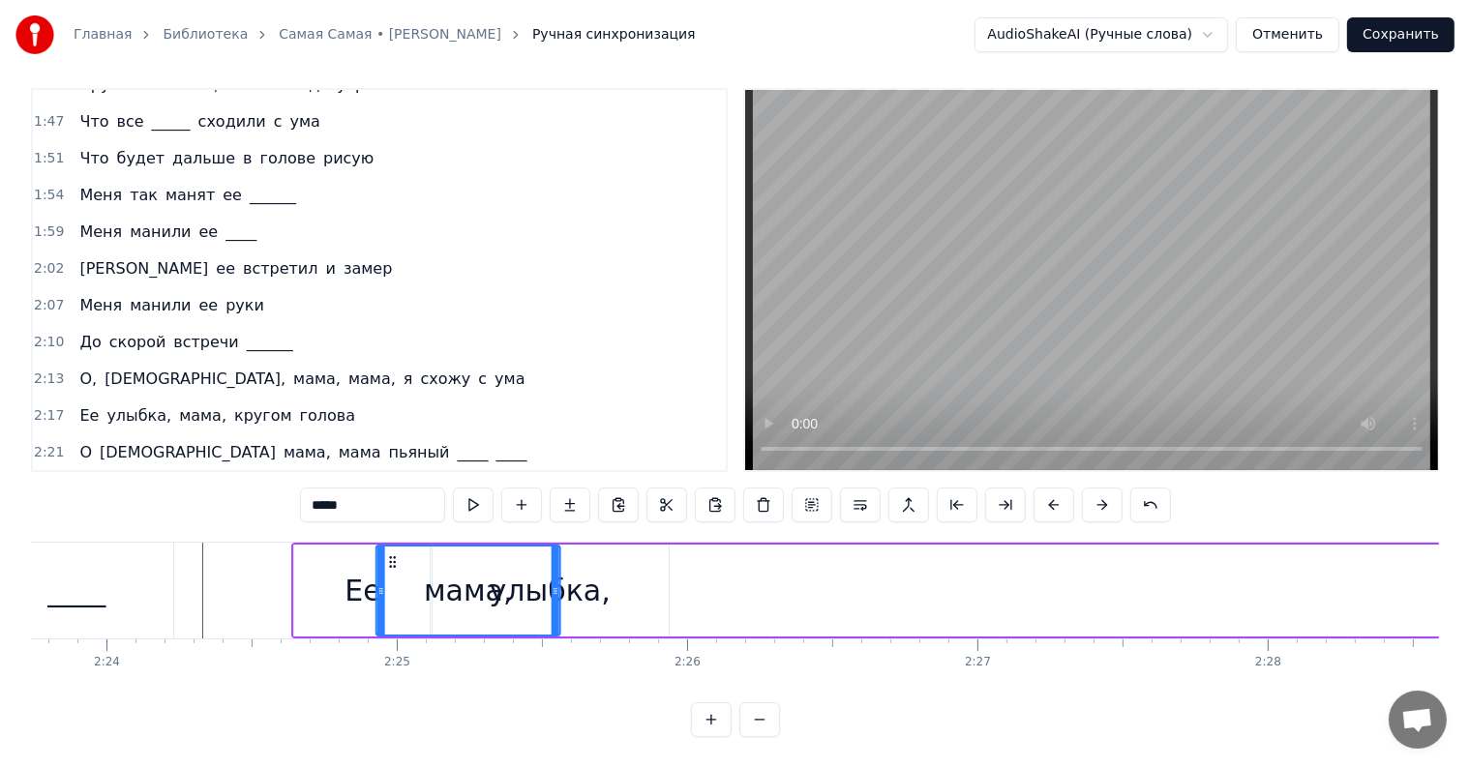
scroll to position [0, 41713]
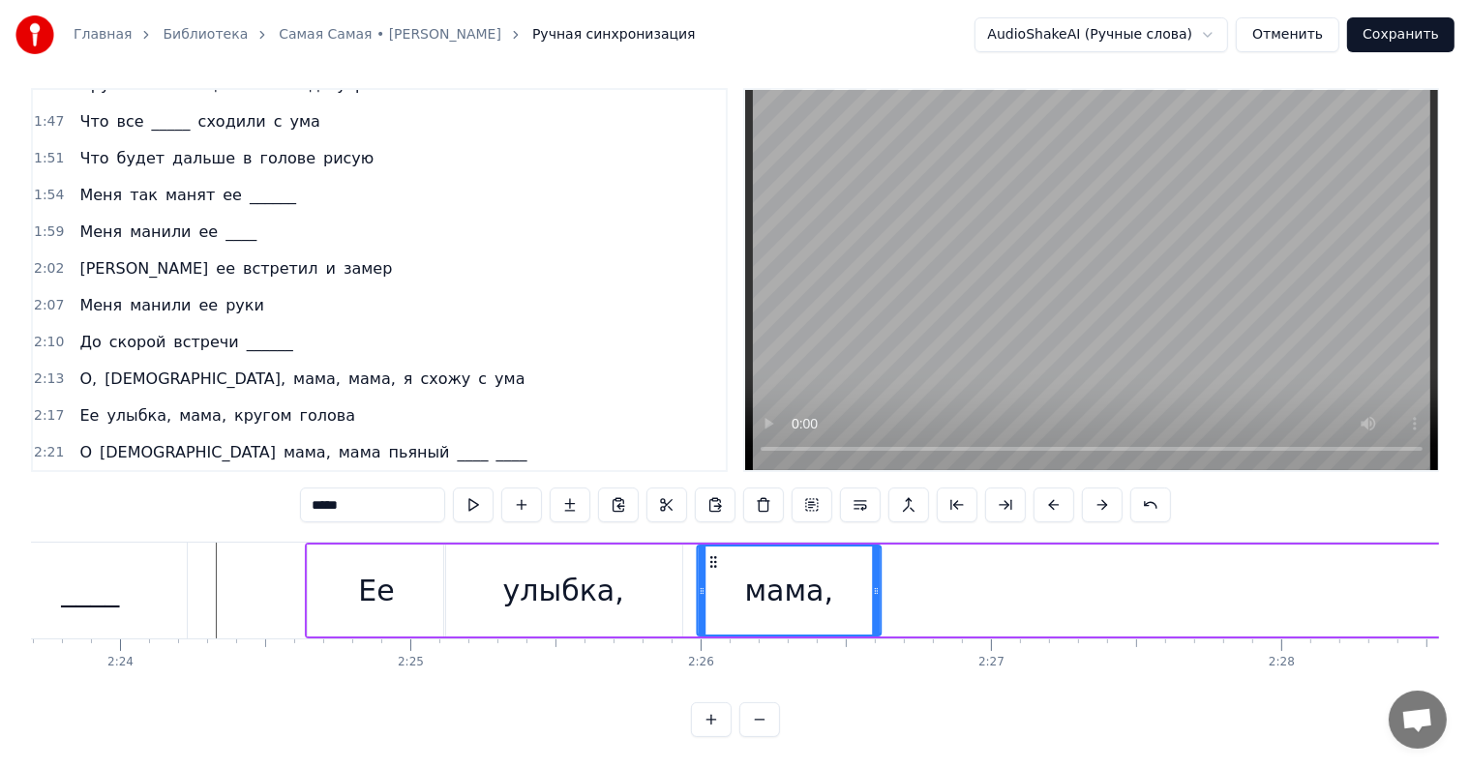
drag, startPoint x: 140, startPoint y: 541, endPoint x: 712, endPoint y: 552, distance: 572.0
click at [712, 552] on div "мама," at bounding box center [789, 591] width 182 height 88
click at [232, 478] on span "самая" at bounding box center [258, 489] width 52 height 22
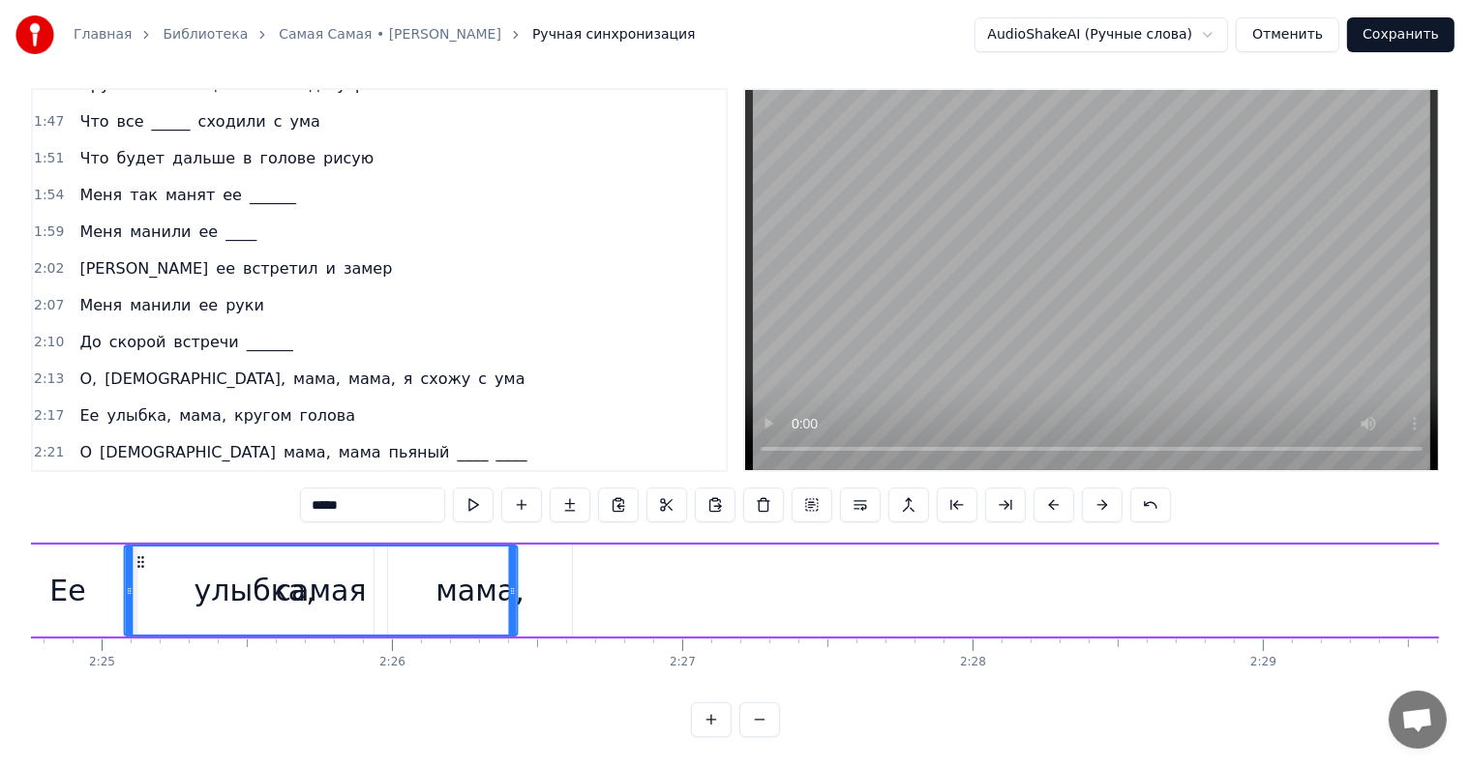
scroll to position [0, 41984]
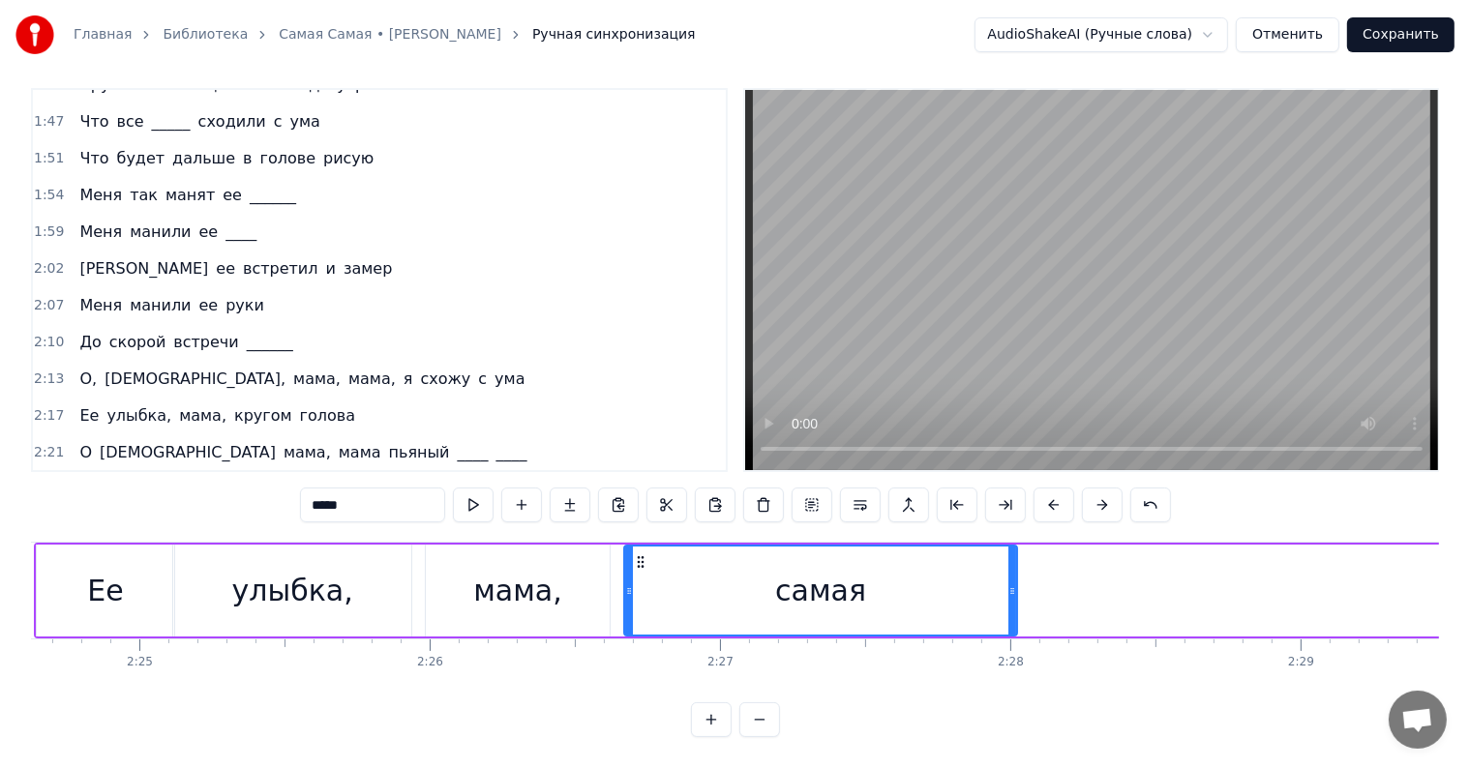
drag, startPoint x: 147, startPoint y: 538, endPoint x: 637, endPoint y: 541, distance: 489.6
click at [639, 554] on icon at bounding box center [640, 561] width 15 height 15
click at [288, 478] on span "самая" at bounding box center [314, 489] width 52 height 22
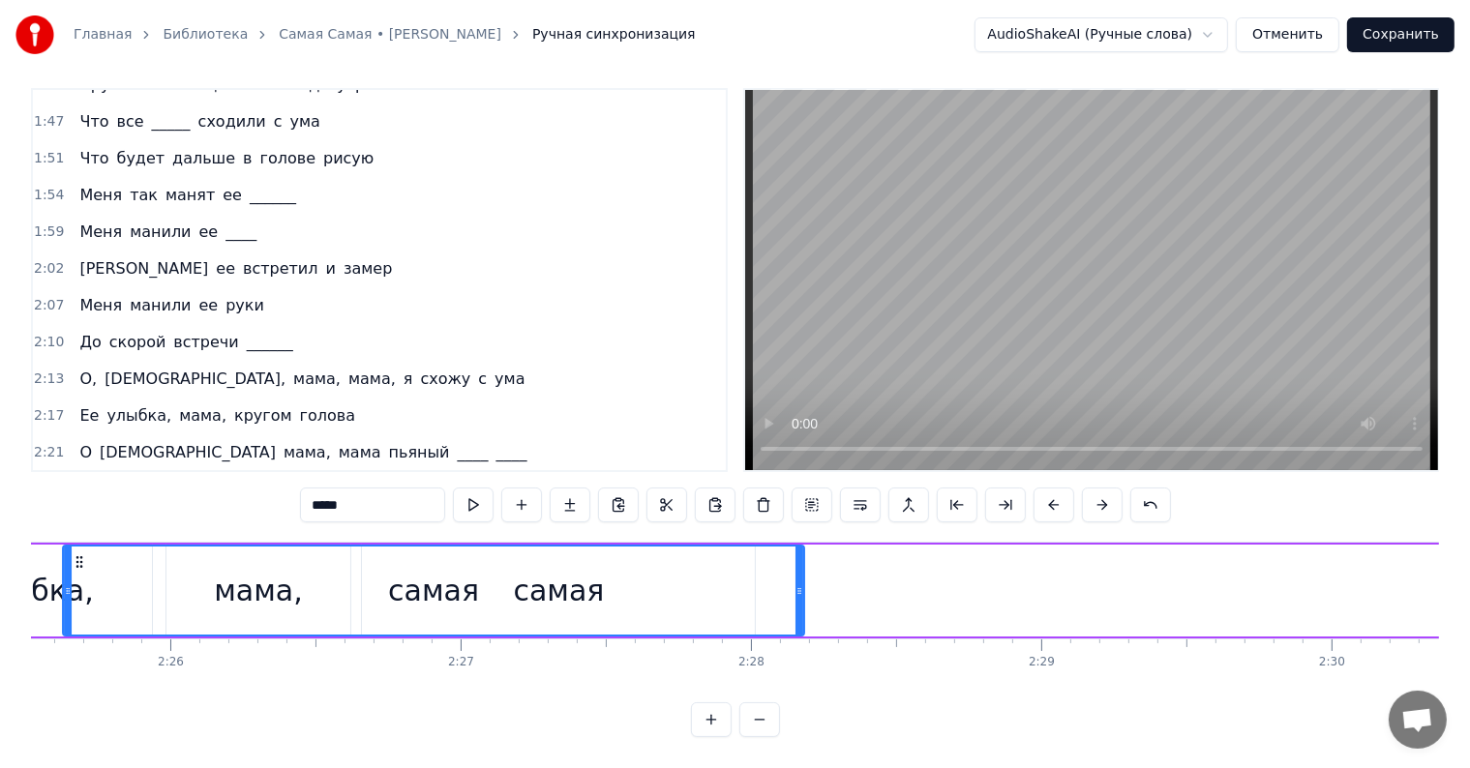
scroll to position [0, 42217]
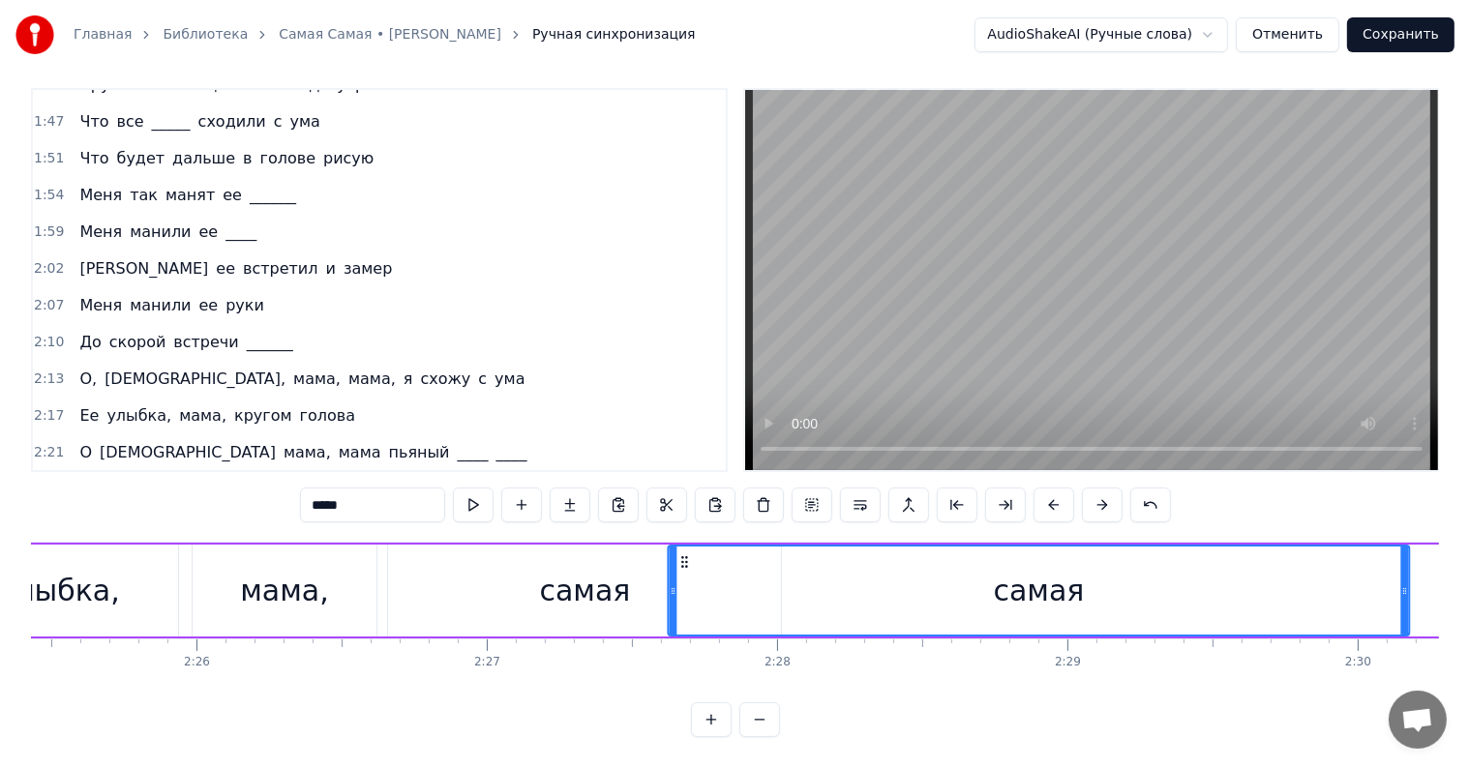
drag, startPoint x: 143, startPoint y: 544, endPoint x: 679, endPoint y: 551, distance: 536.1
click at [679, 554] on icon at bounding box center [683, 561] width 15 height 15
click at [232, 478] on span "самая" at bounding box center [258, 489] width 52 height 22
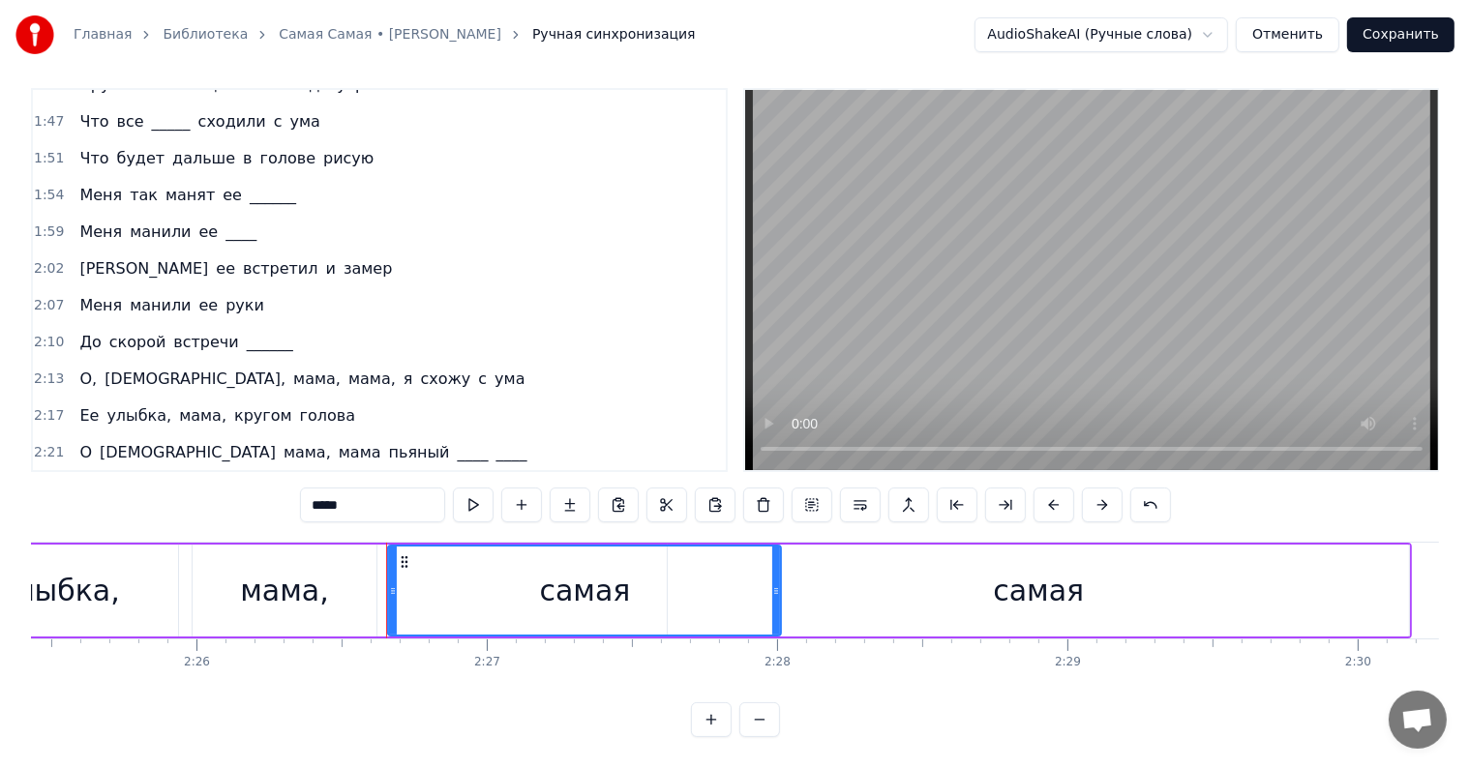
click at [369, 495] on input "*****" at bounding box center [372, 505] width 145 height 35
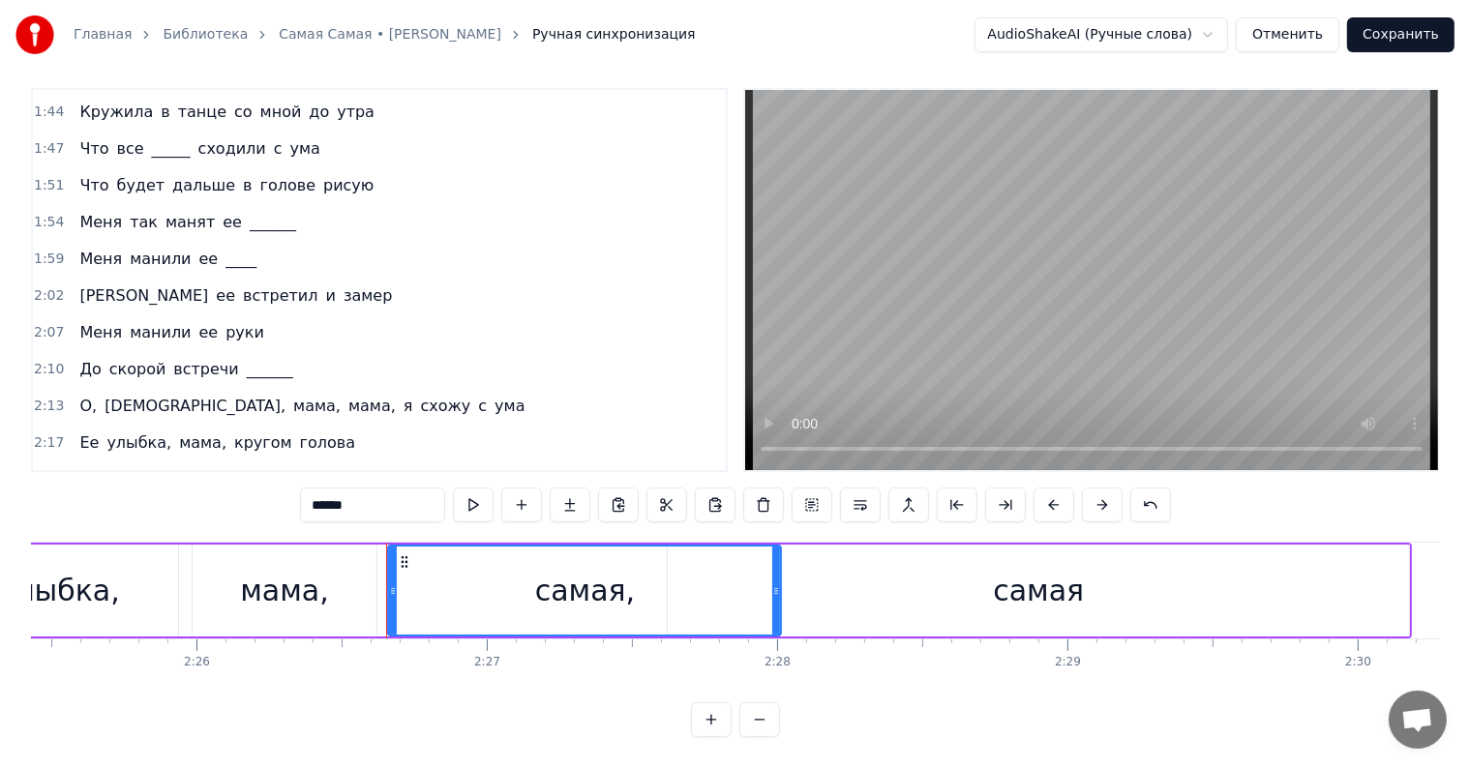
scroll to position [759, 0]
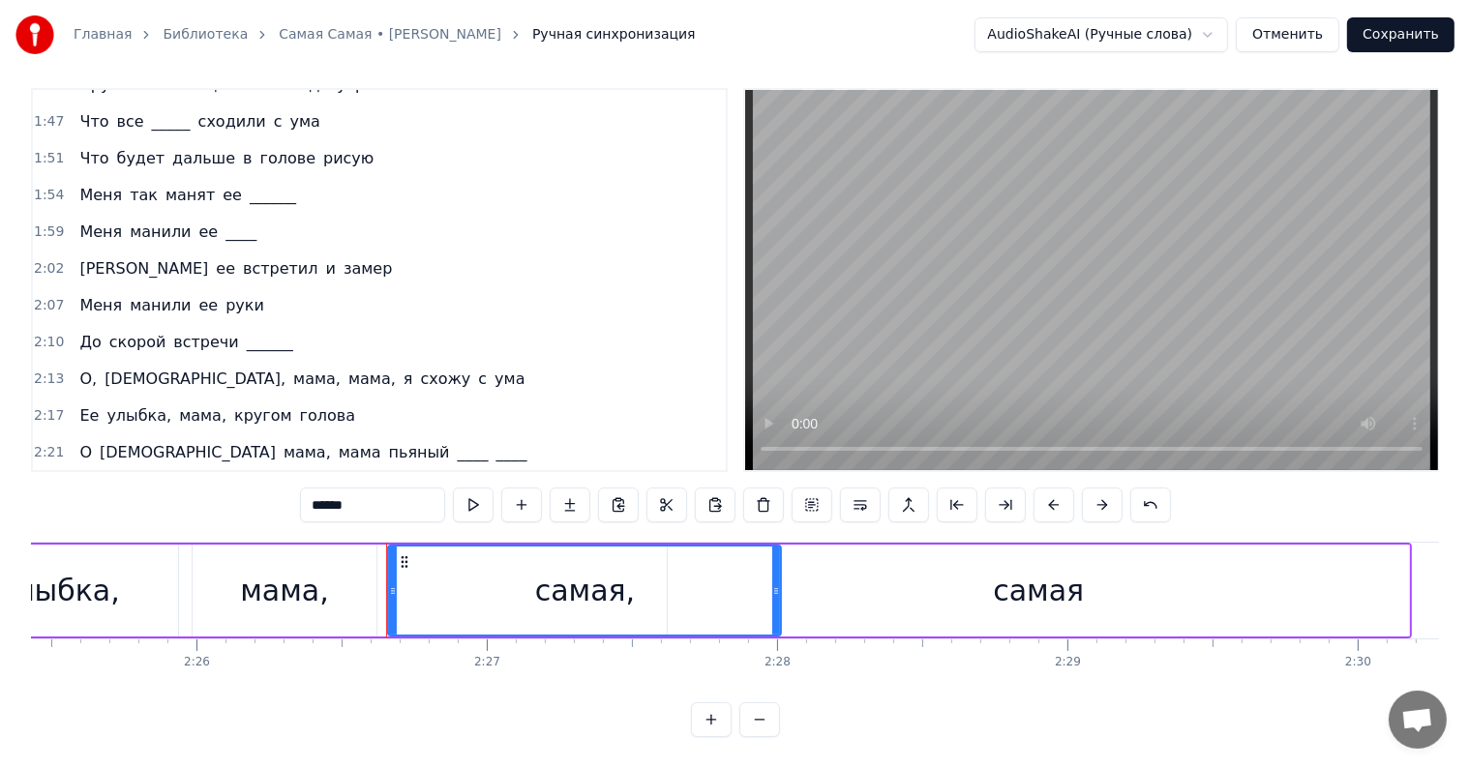
type input "******"
click at [72, 472] on div "Ее улыбка, мама, самая, самая" at bounding box center [212, 489] width 280 height 35
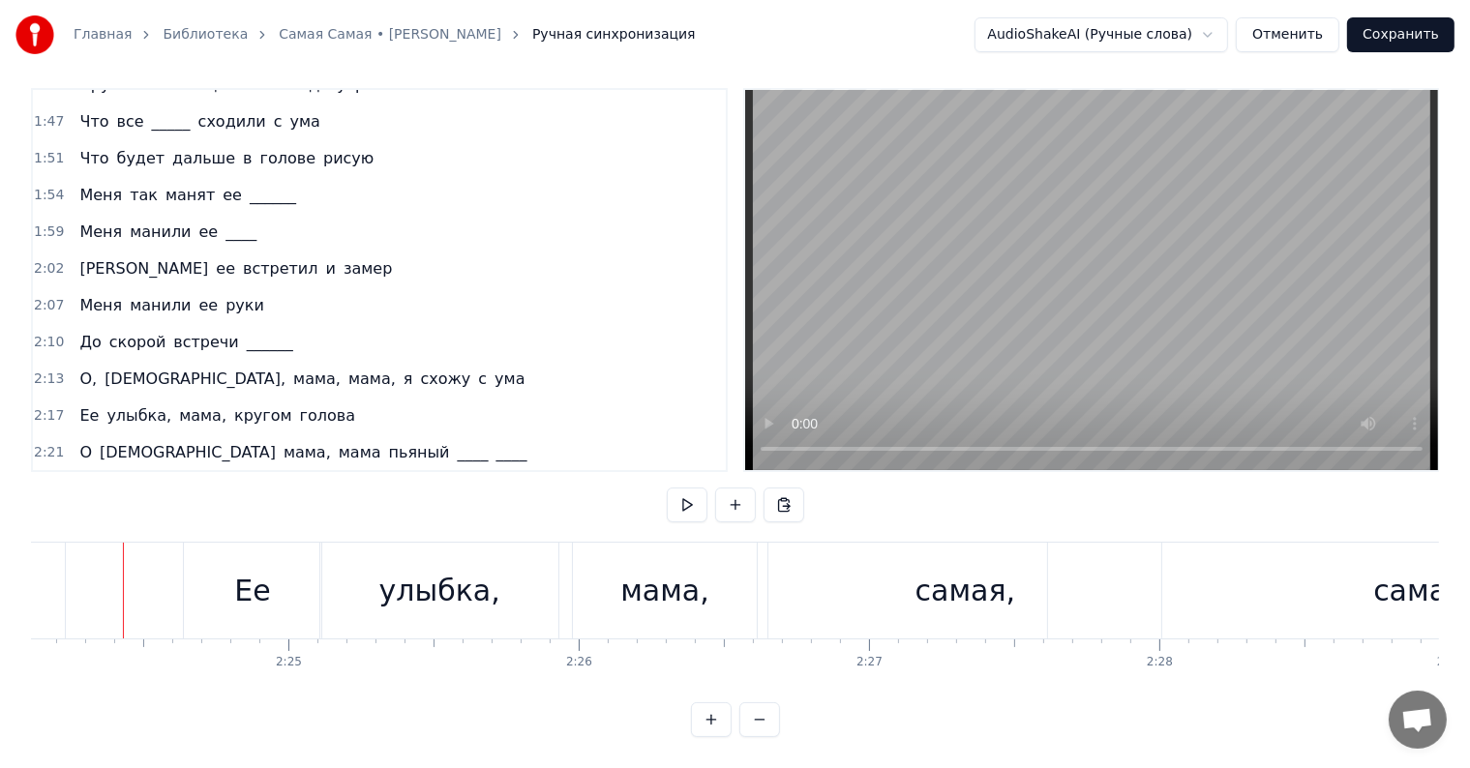
scroll to position [0, 41829]
click at [906, 588] on div "самая," at bounding box center [970, 591] width 393 height 96
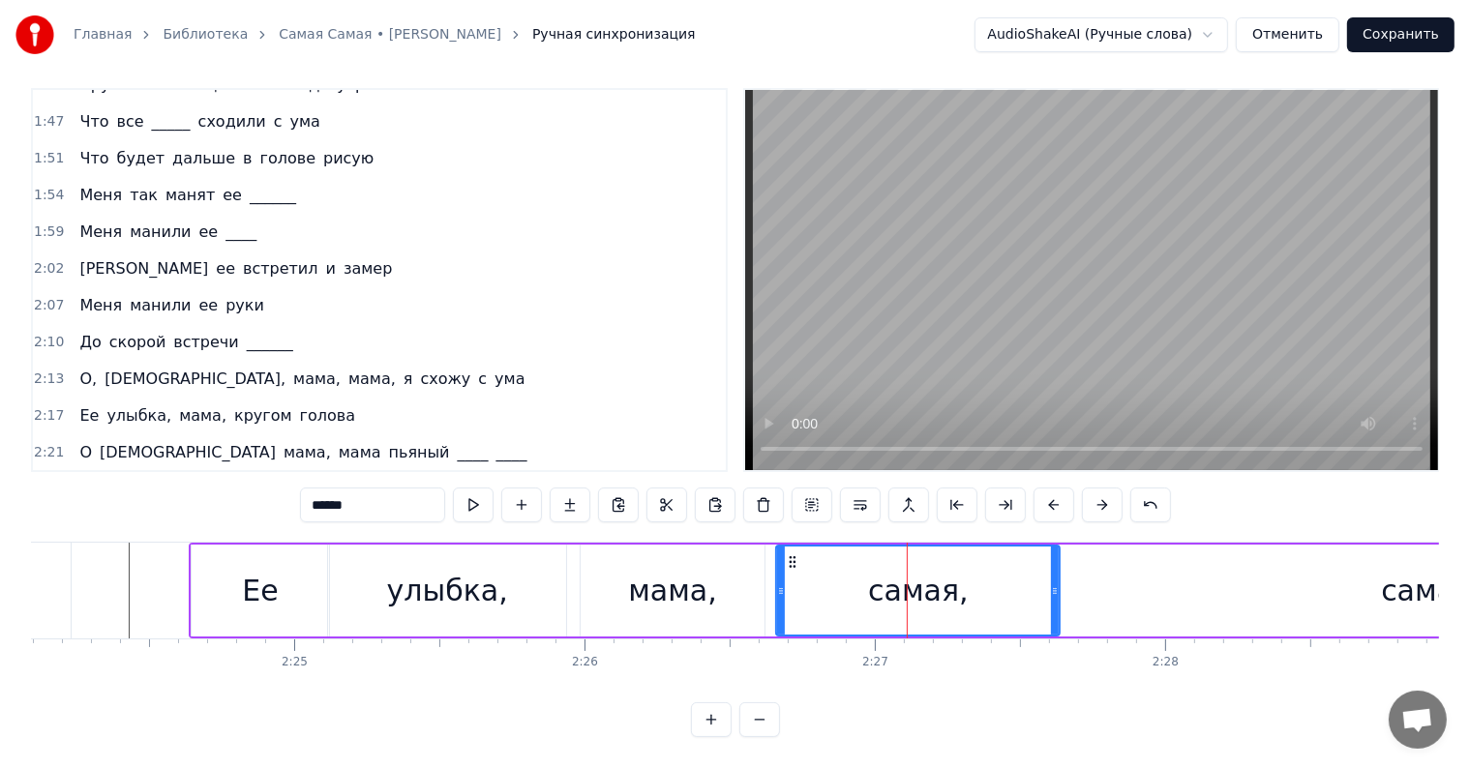
drag, startPoint x: 1166, startPoint y: 565, endPoint x: 1044, endPoint y: 564, distance: 121.9
click at [1051, 565] on div at bounding box center [1055, 591] width 8 height 88
click at [1251, 565] on div "самая" at bounding box center [1426, 591] width 741 height 92
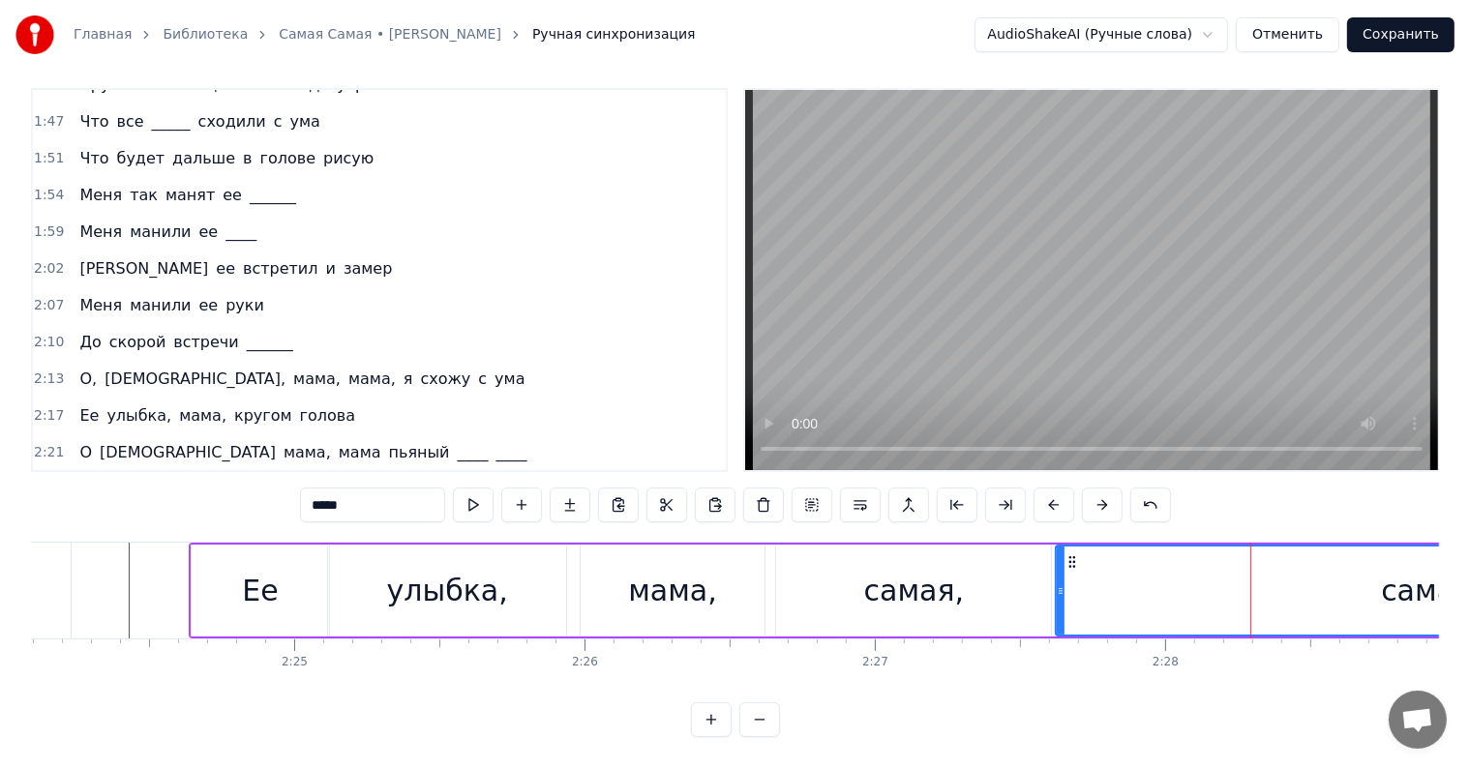
click at [592, 557] on div "мама," at bounding box center [673, 591] width 184 height 92
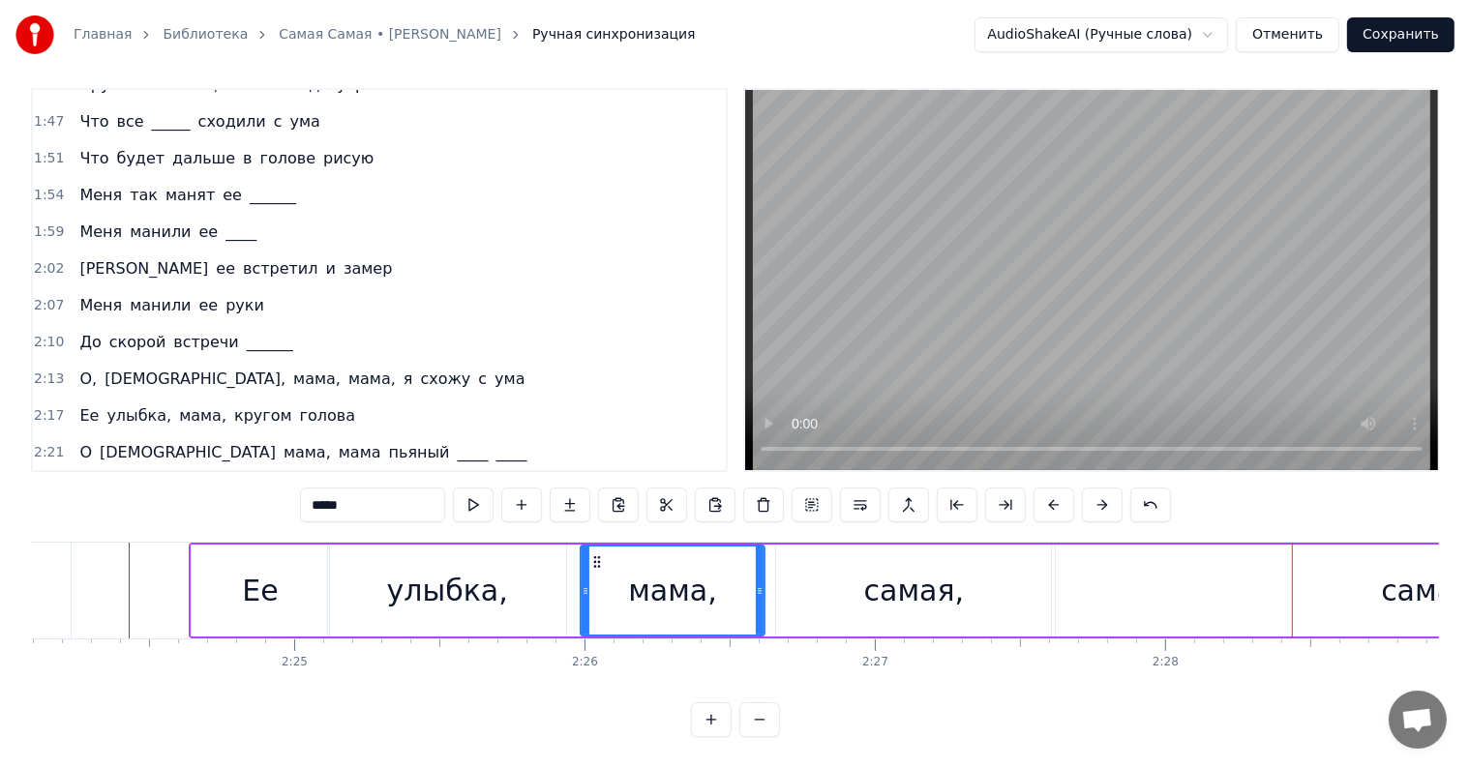
click at [293, 478] on span "самая" at bounding box center [319, 489] width 52 height 22
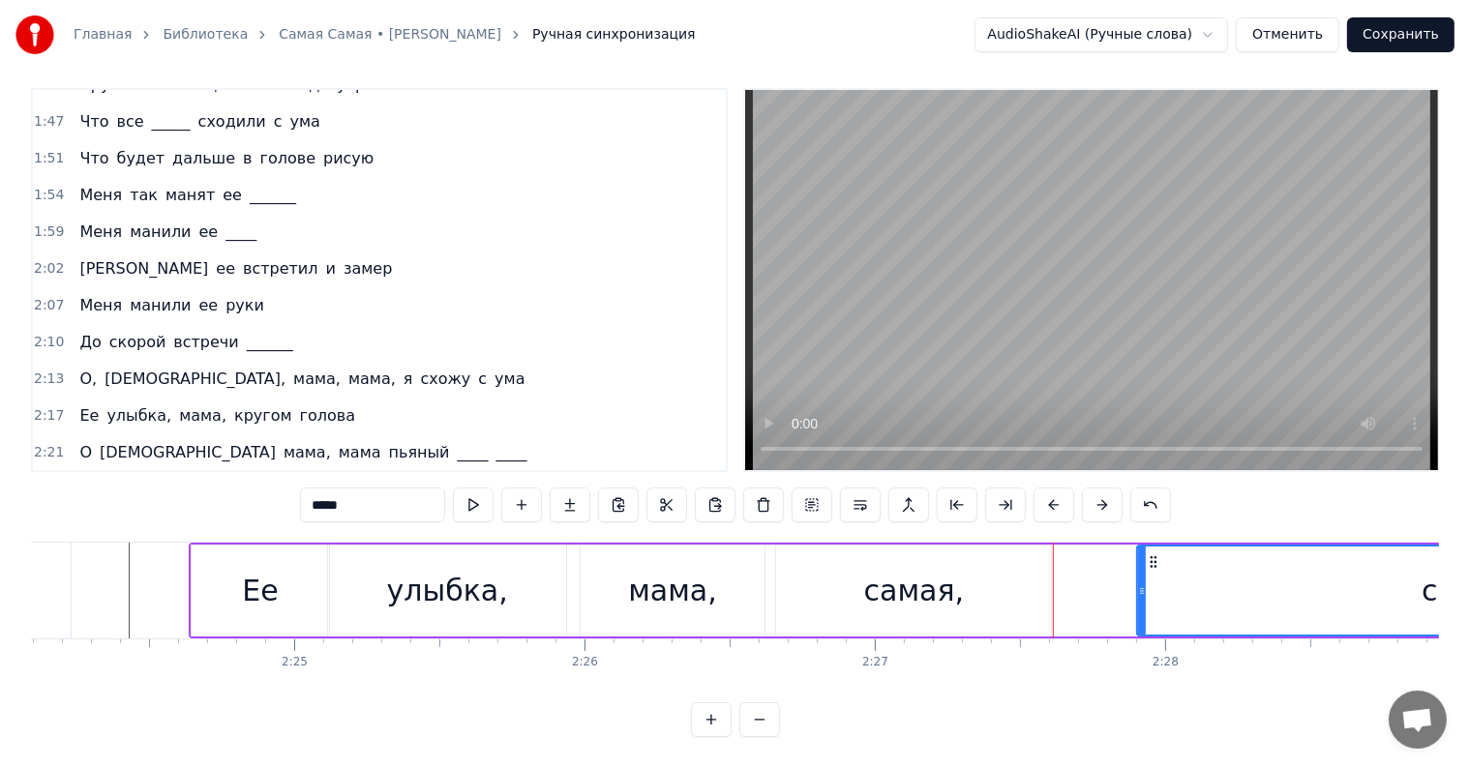
drag, startPoint x: 1064, startPoint y: 569, endPoint x: 1227, endPoint y: 566, distance: 162.6
click at [1146, 583] on icon at bounding box center [1142, 590] width 8 height 15
drag, startPoint x: 1240, startPoint y: 538, endPoint x: 1044, endPoint y: 539, distance: 195.5
click at [1044, 554] on icon at bounding box center [1047, 561] width 15 height 15
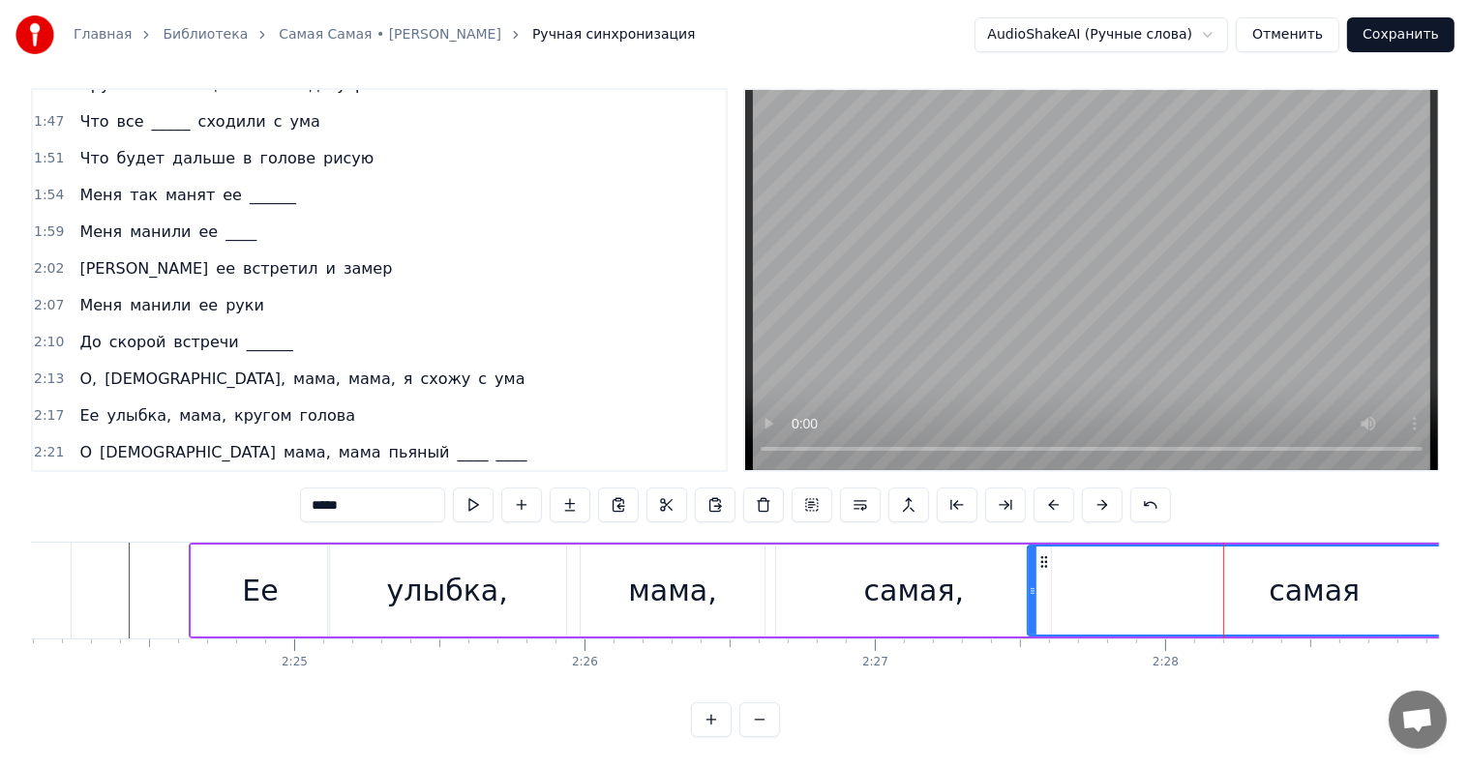
click at [733, 564] on div "мама," at bounding box center [673, 591] width 184 height 92
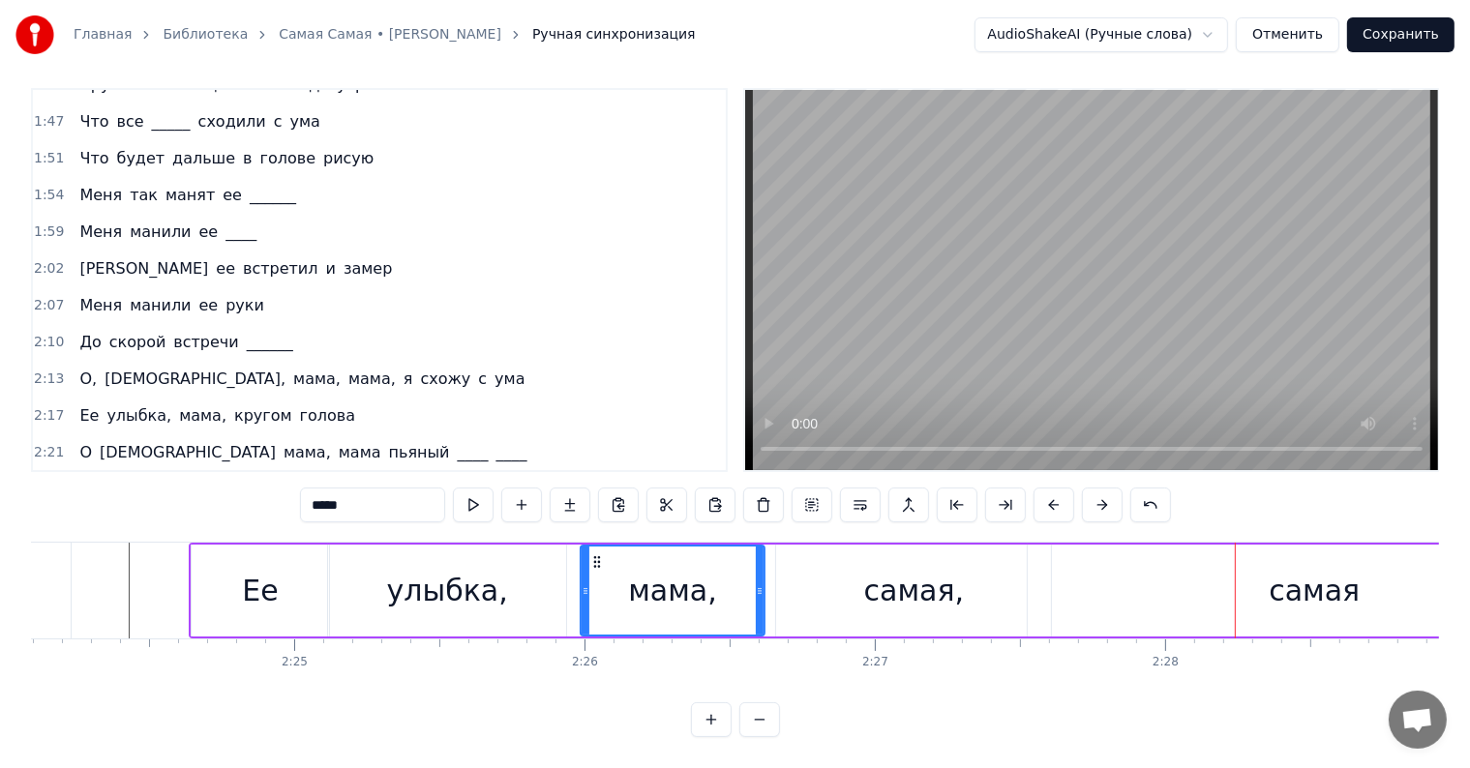
click at [913, 569] on div "самая," at bounding box center [914, 591] width 100 height 44
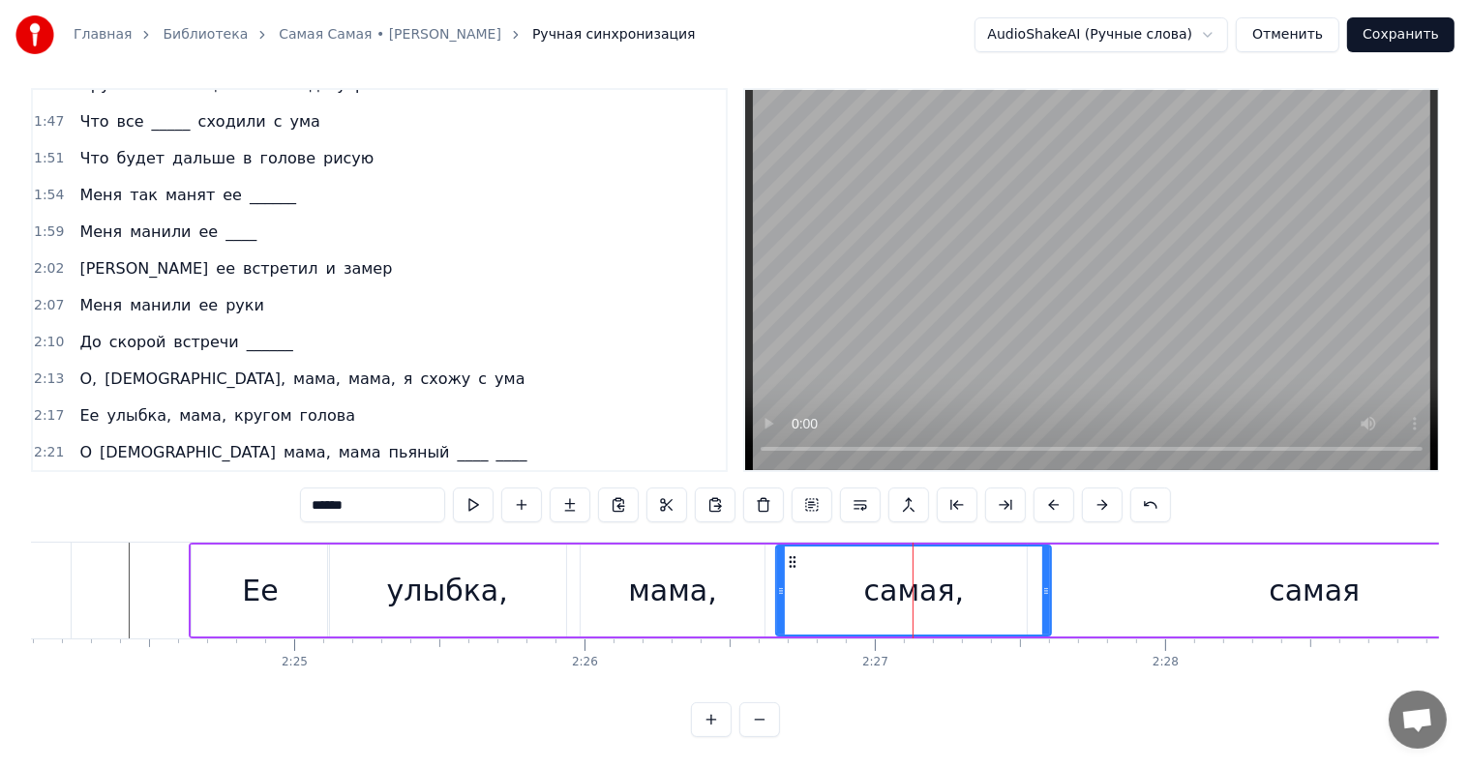
click at [1175, 567] on div "самая" at bounding box center [1315, 591] width 574 height 92
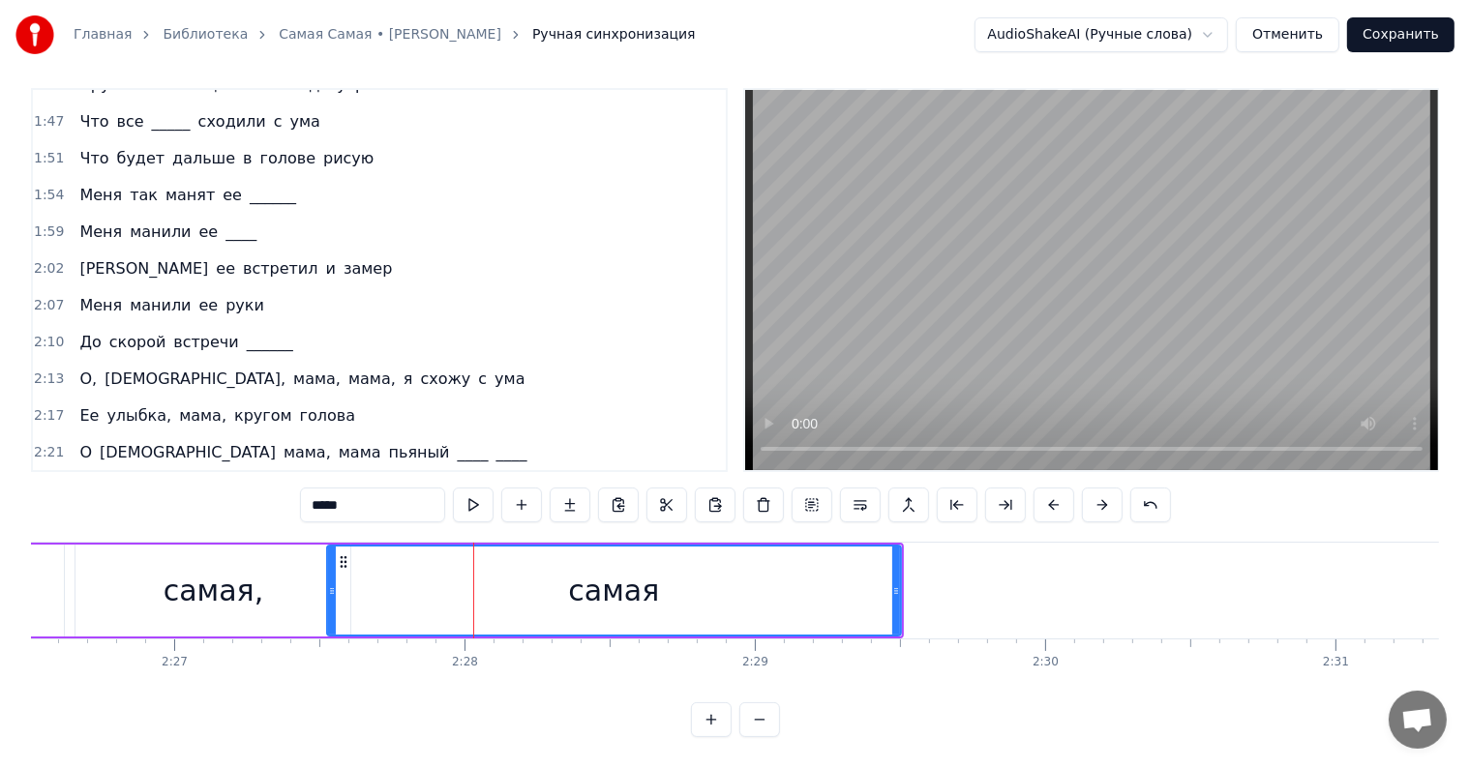
scroll to position [0, 42375]
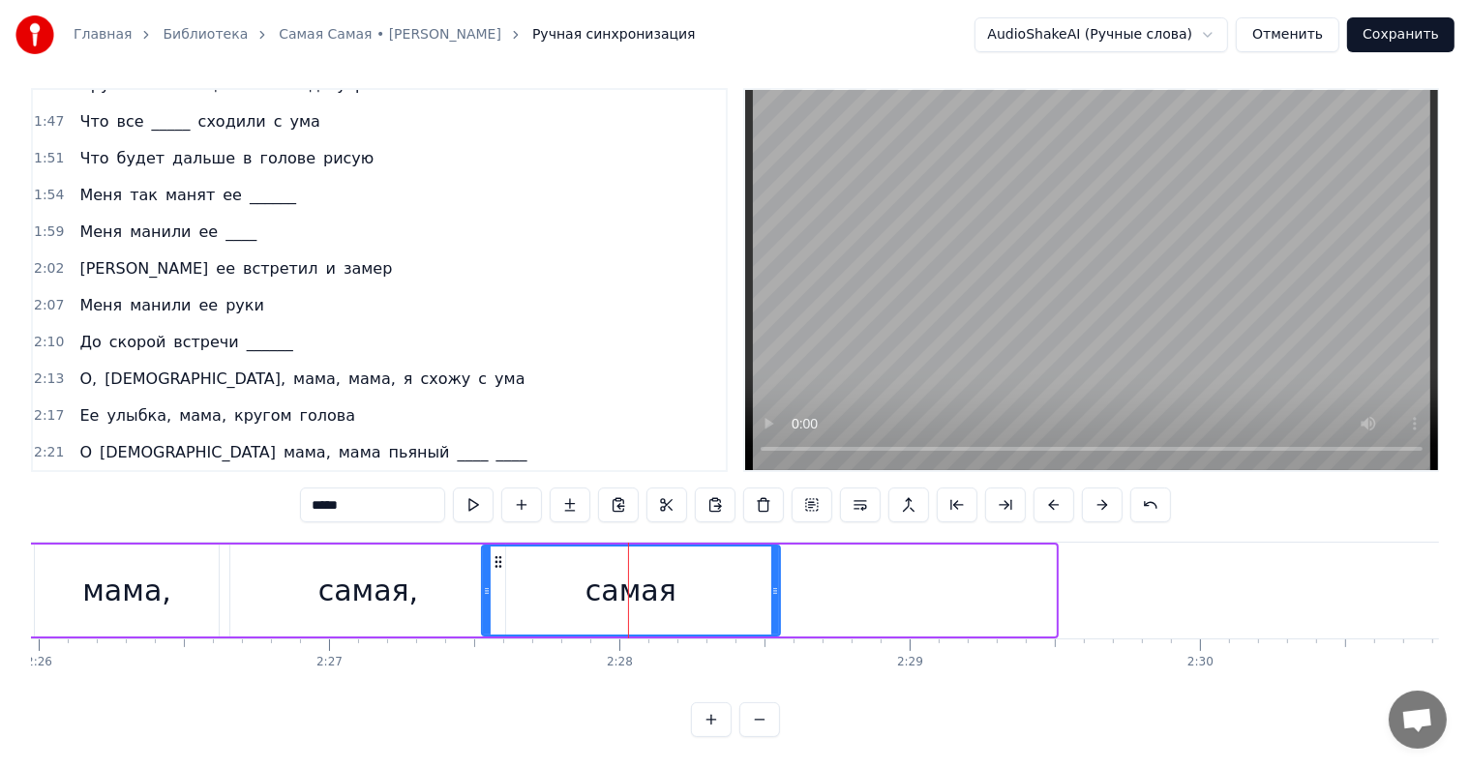
drag, startPoint x: 1049, startPoint y: 571, endPoint x: 775, endPoint y: 565, distance: 273.9
click at [775, 565] on div at bounding box center [775, 591] width 8 height 88
click at [152, 569] on div "мама," at bounding box center [126, 591] width 89 height 44
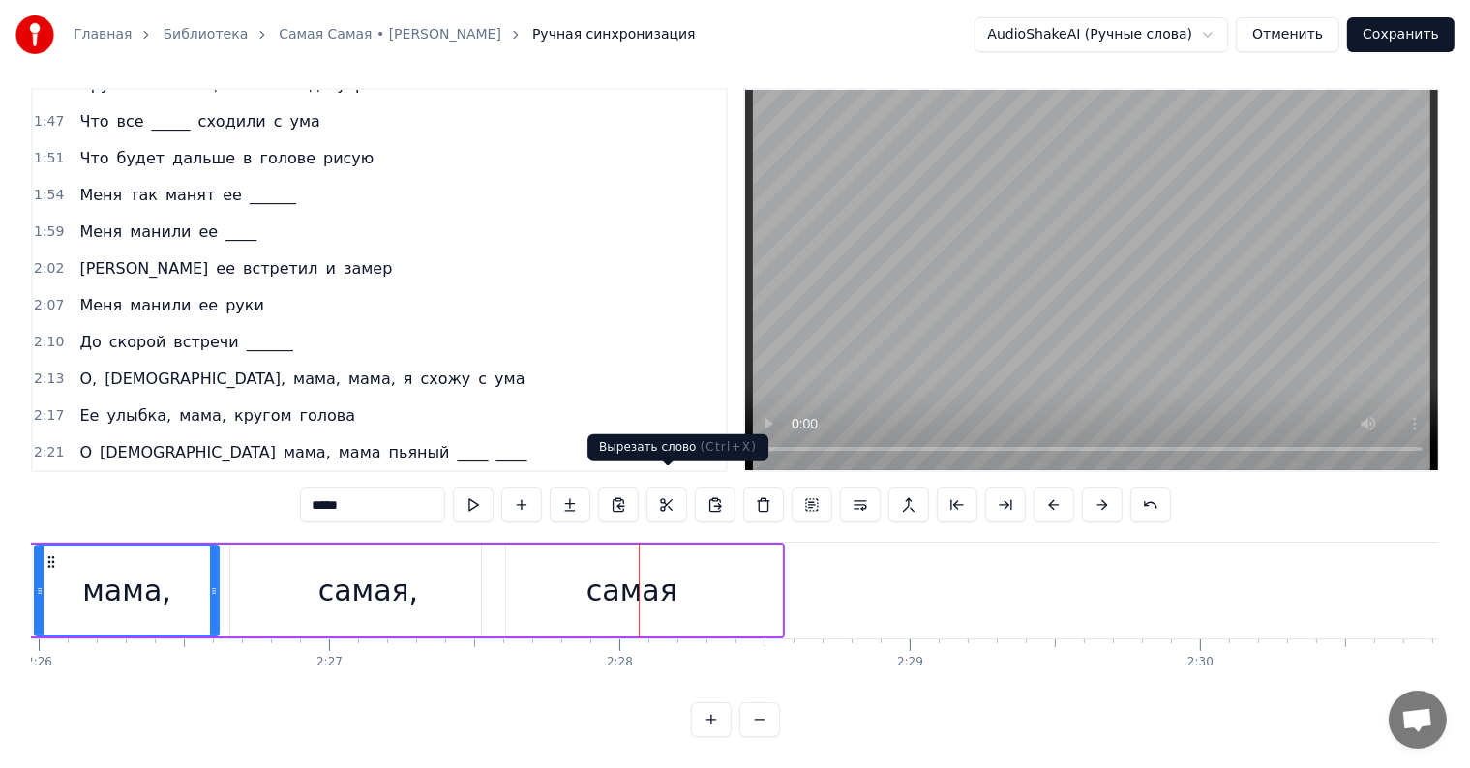
click at [389, 582] on div "самая," at bounding box center [368, 591] width 100 height 44
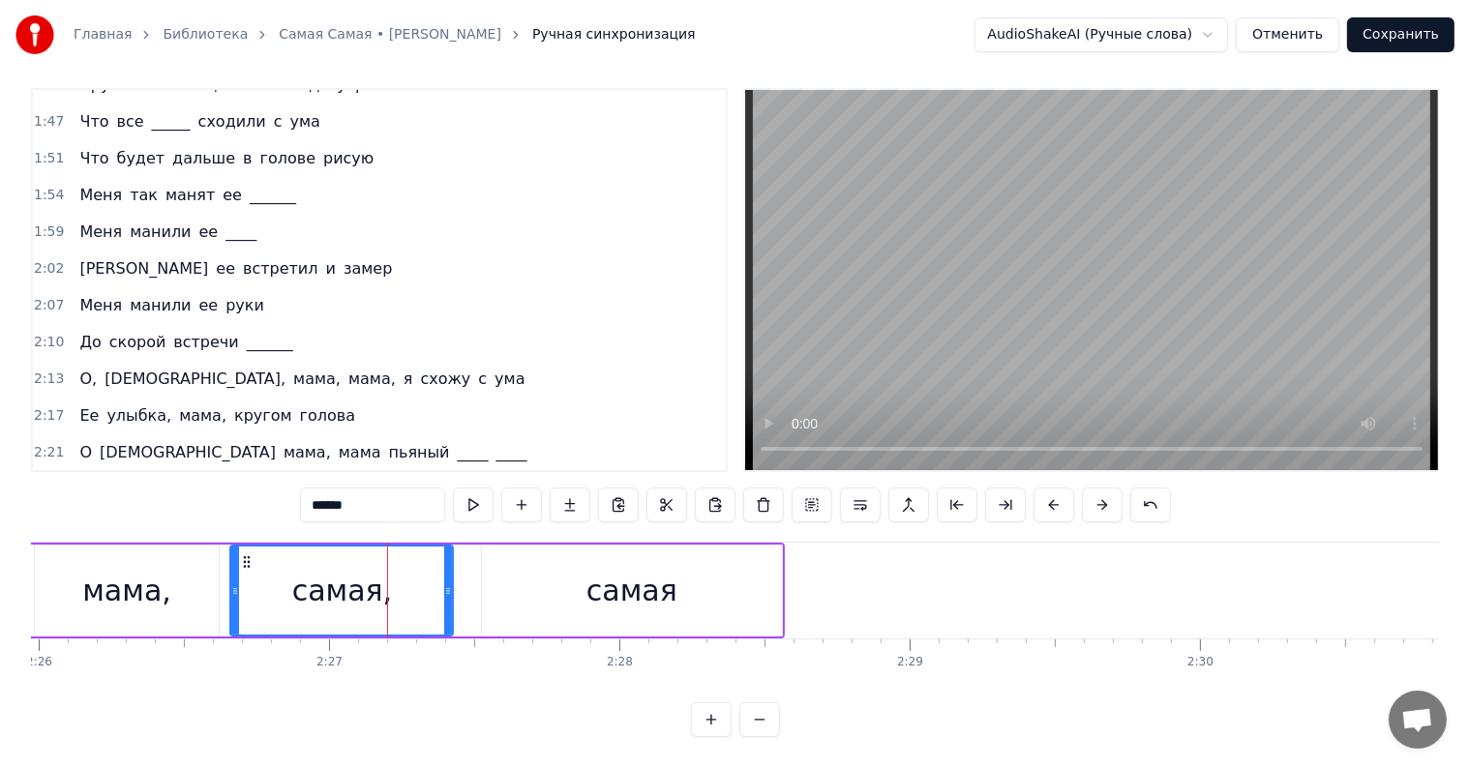
drag, startPoint x: 495, startPoint y: 569, endPoint x: 431, endPoint y: 564, distance: 65.0
click at [444, 583] on icon at bounding box center [448, 590] width 8 height 15
click at [542, 555] on div "самая" at bounding box center [632, 591] width 300 height 92
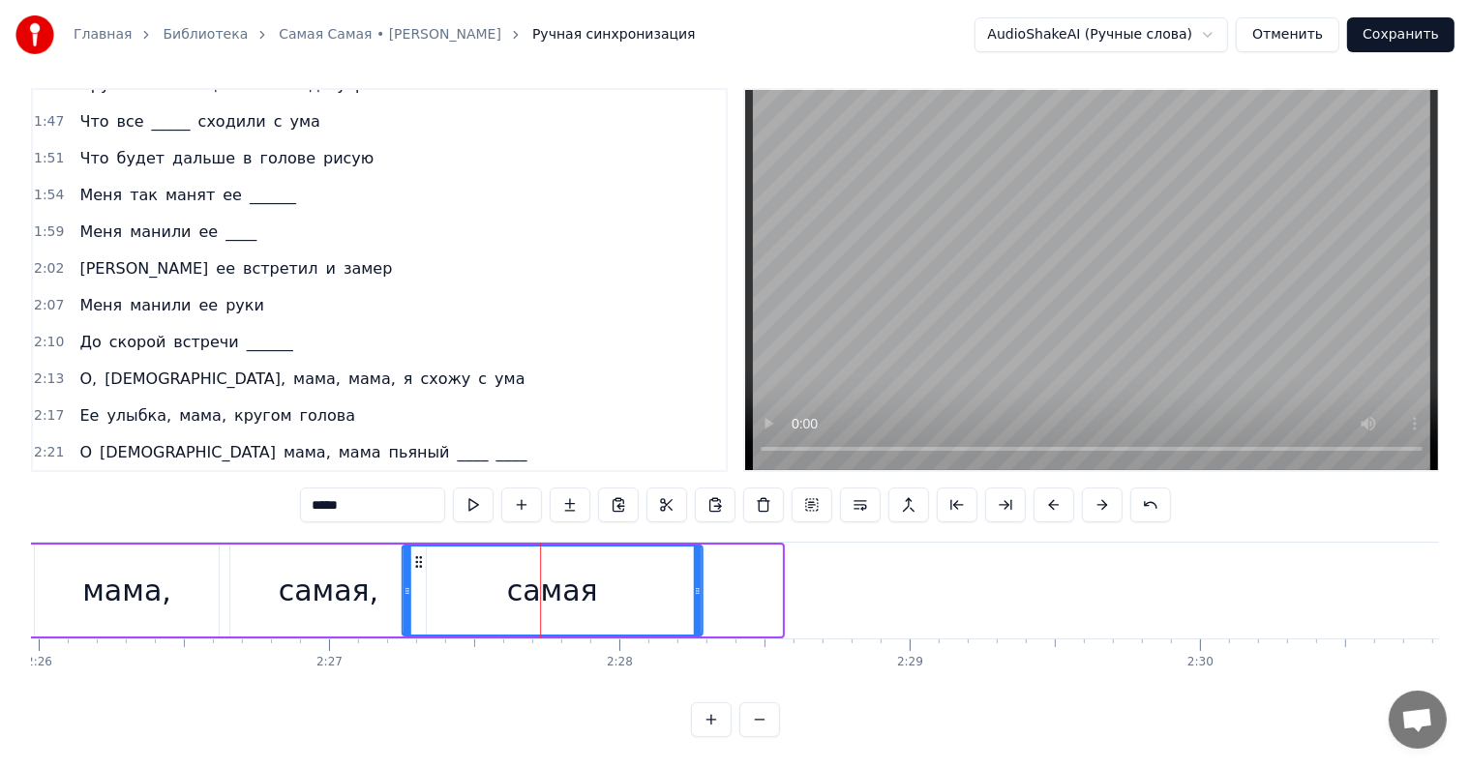
drag, startPoint x: 503, startPoint y: 541, endPoint x: 421, endPoint y: 542, distance: 82.3
click at [421, 554] on icon at bounding box center [417, 561] width 15 height 15
click at [60, 552] on div "мама," at bounding box center [127, 591] width 184 height 92
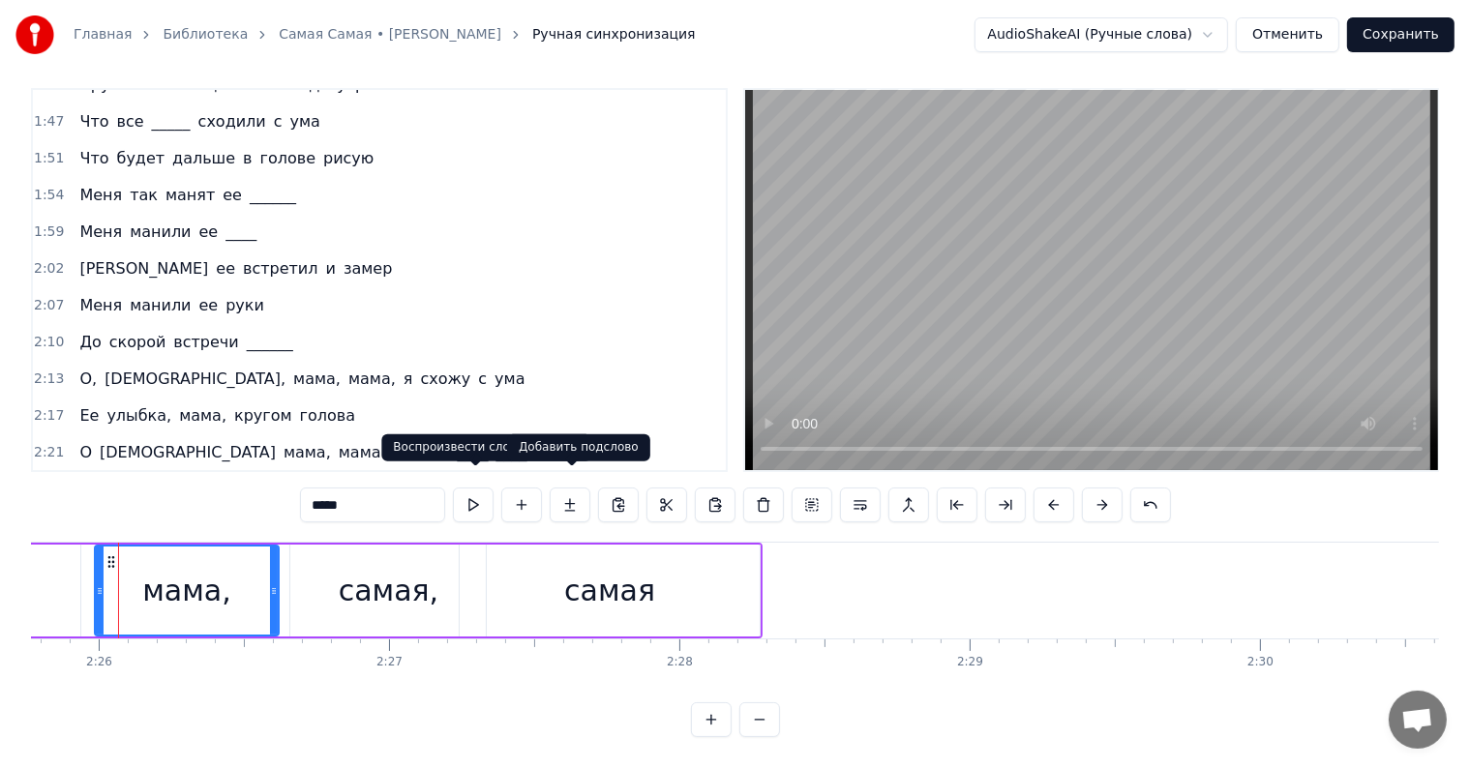
scroll to position [0, 42306]
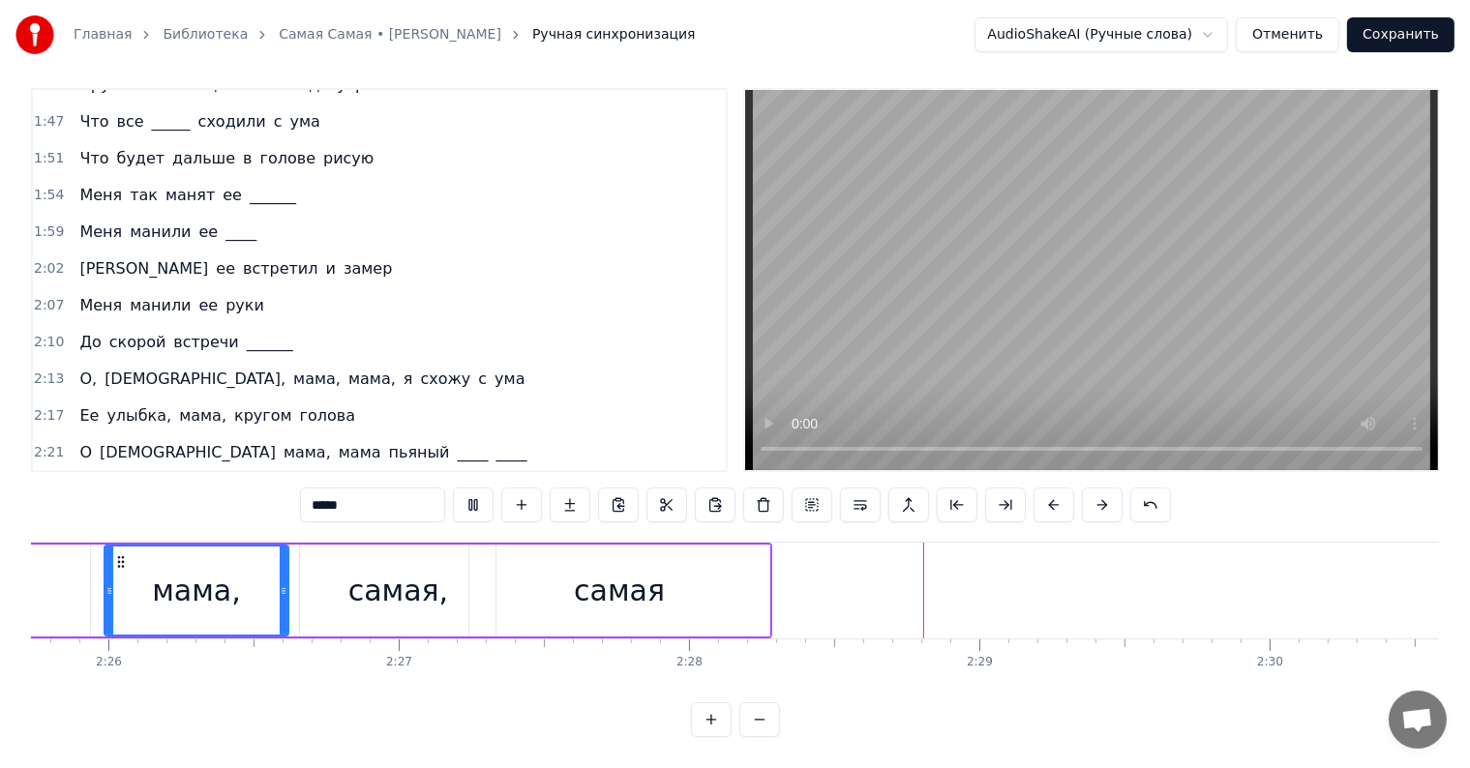
click at [711, 562] on div "самая" at bounding box center [619, 591] width 300 height 92
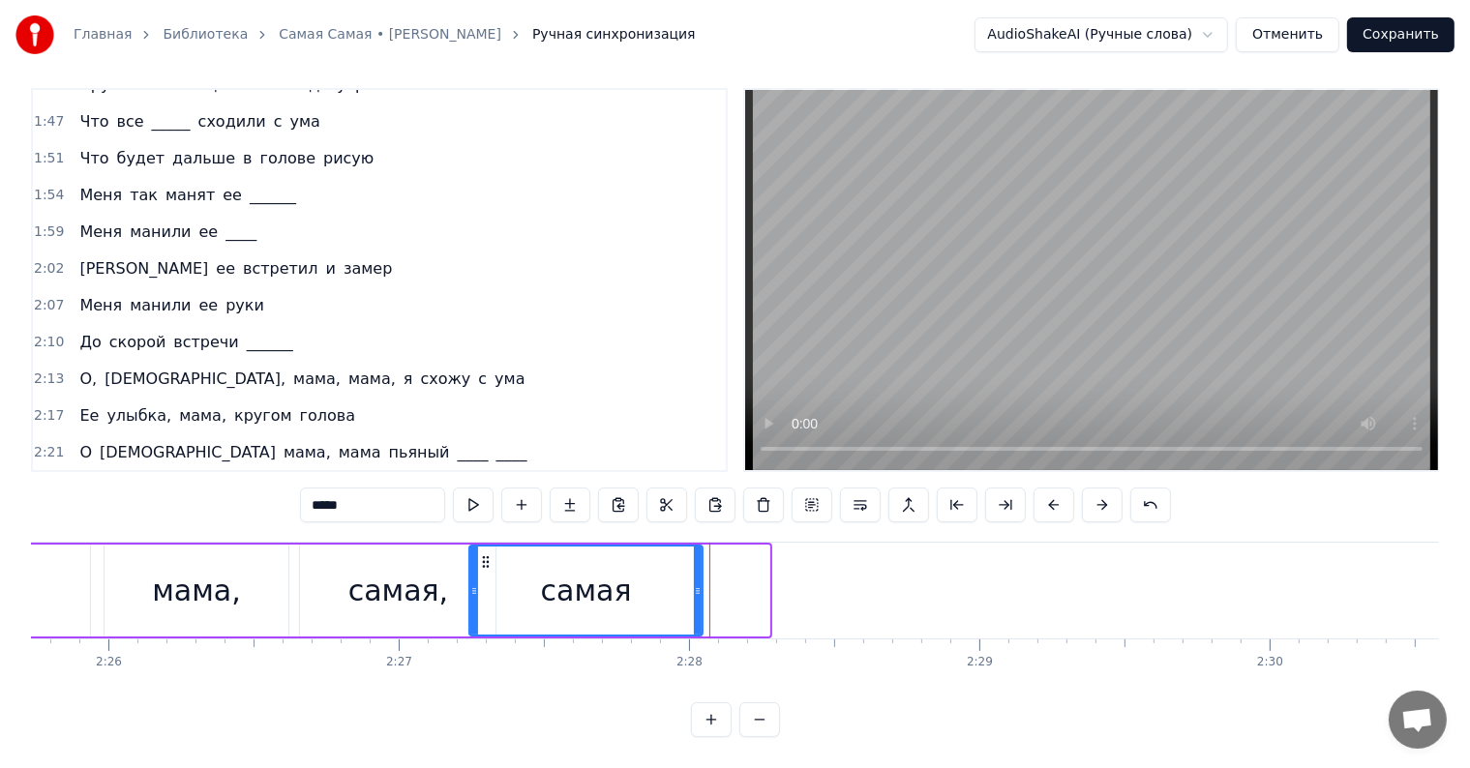
drag, startPoint x: 750, startPoint y: 570, endPoint x: 699, endPoint y: 566, distance: 51.4
click at [699, 583] on icon at bounding box center [698, 590] width 8 height 15
click at [321, 548] on div "самая," at bounding box center [397, 591] width 195 height 92
type input "******"
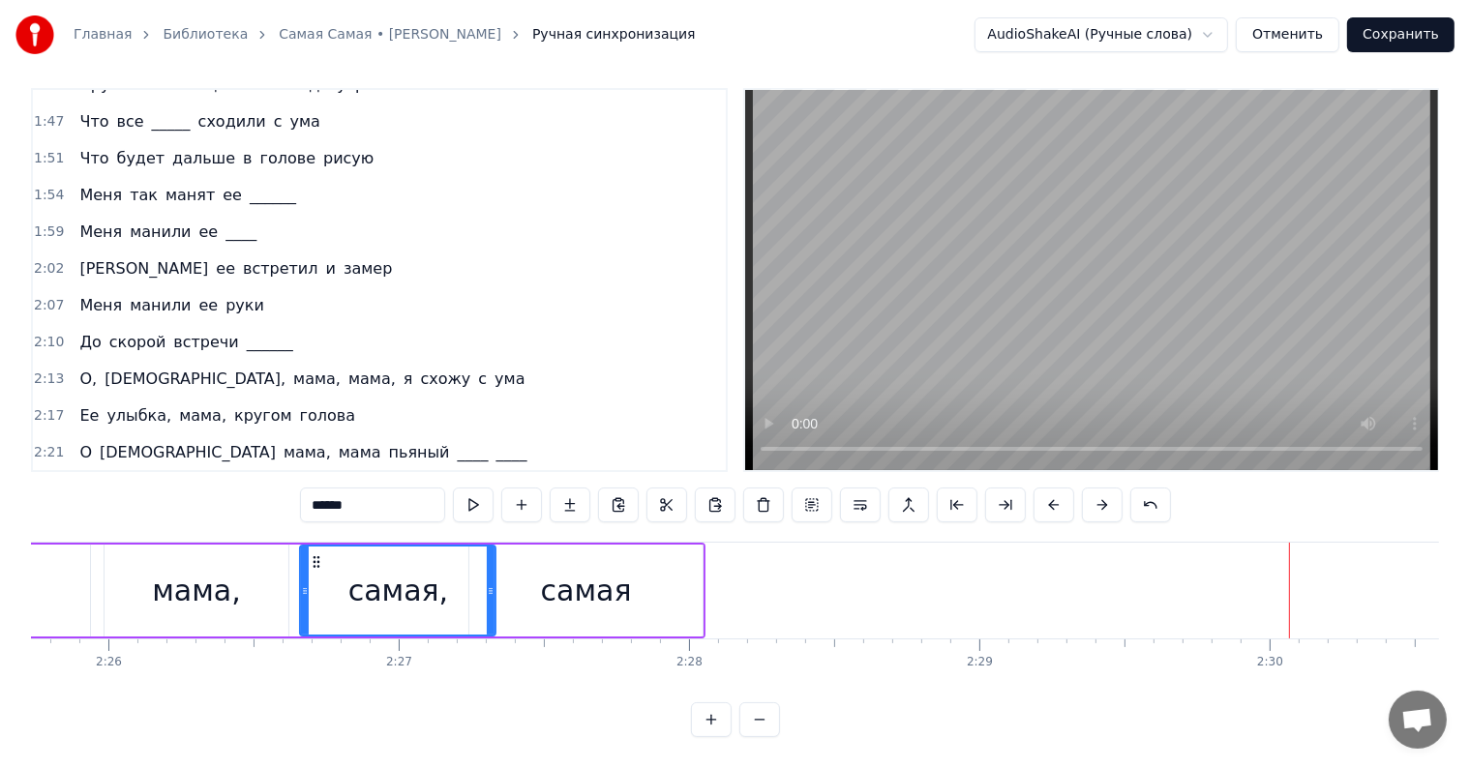
click at [72, 362] on div "О, [PERSON_NAME], мама, мама, я схожу с ума" at bounding box center [302, 379] width 461 height 35
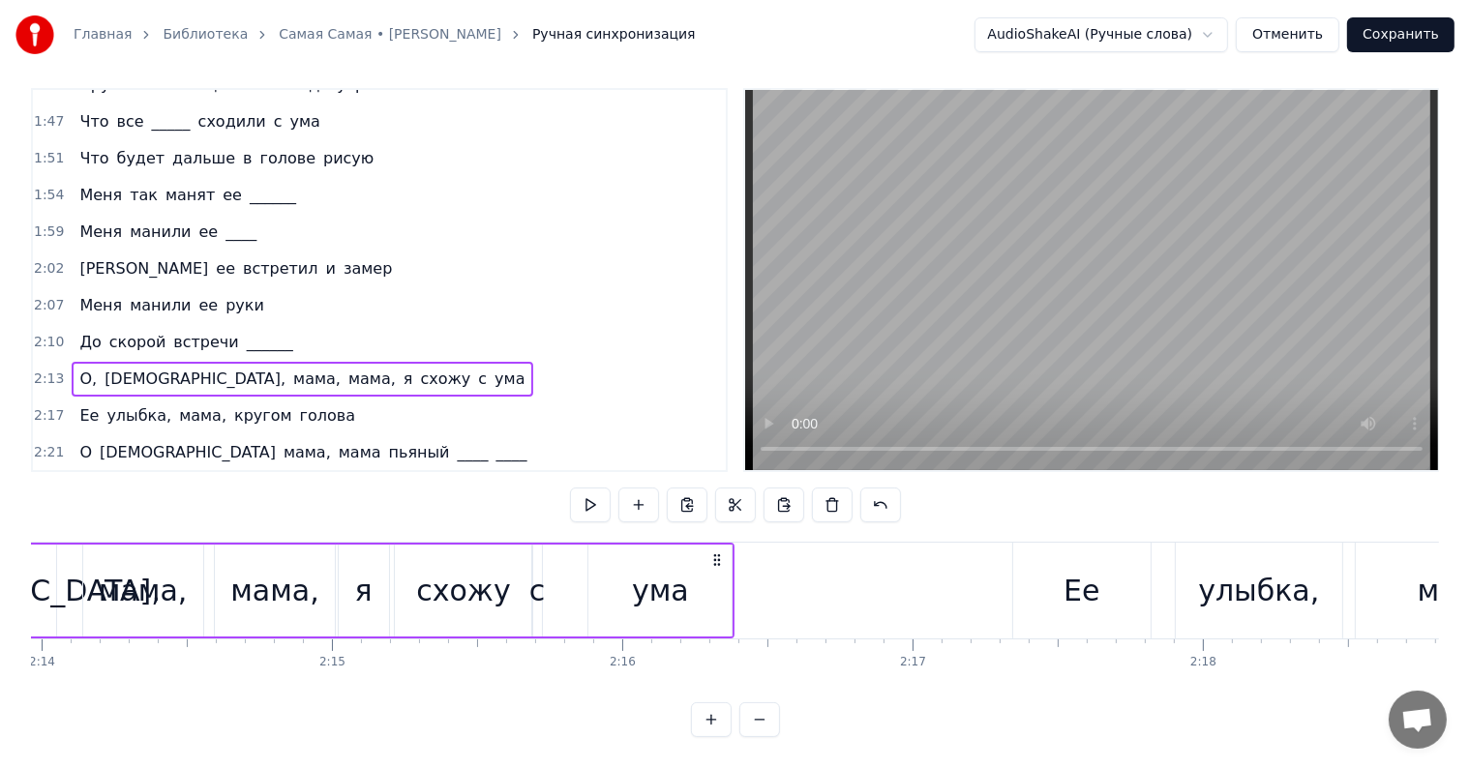
scroll to position [0, 38576]
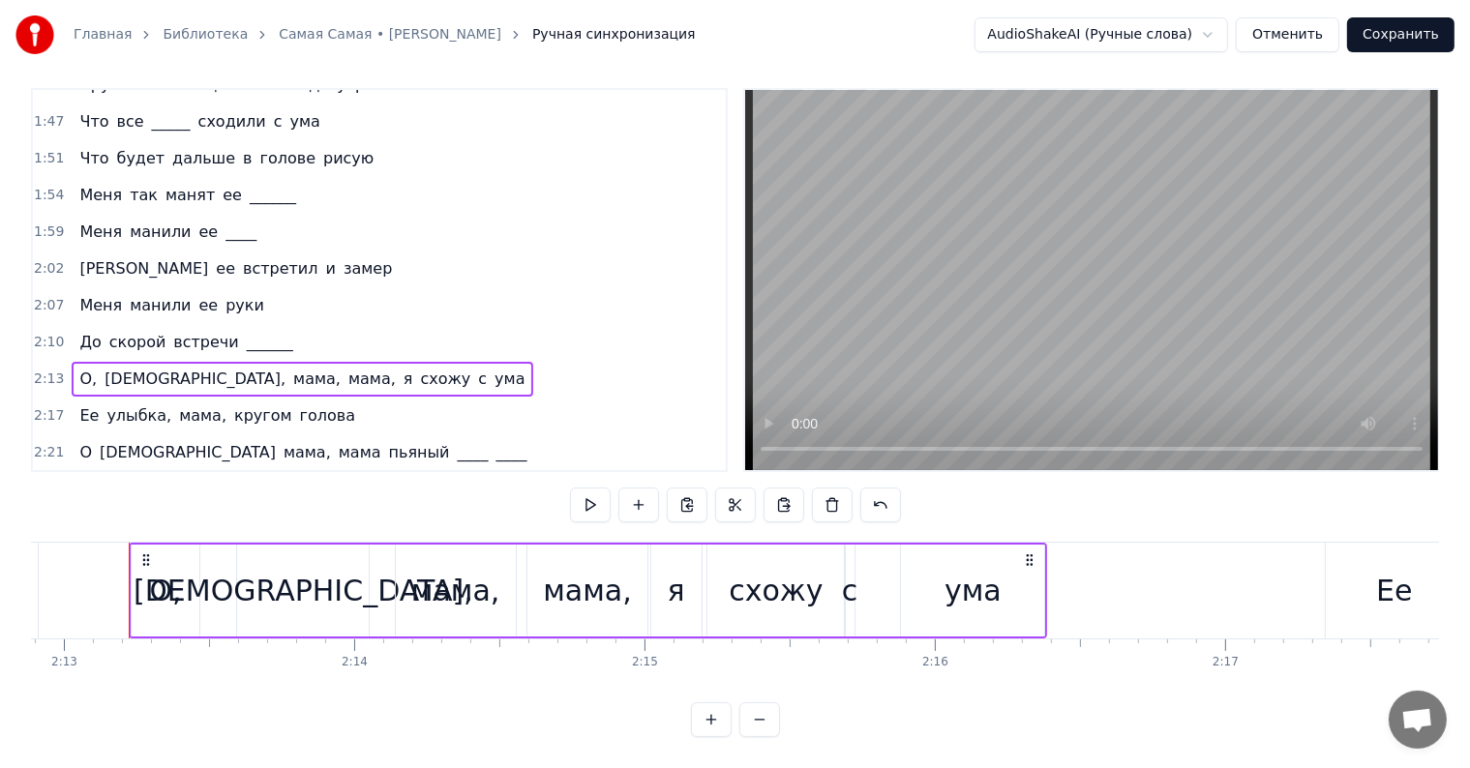
click at [75, 362] on div "О, [PERSON_NAME], мама, мама, я схожу с ума" at bounding box center [302, 379] width 461 height 35
click at [676, 488] on button at bounding box center [687, 505] width 41 height 35
click at [293, 478] on span "самая" at bounding box center [319, 489] width 52 height 22
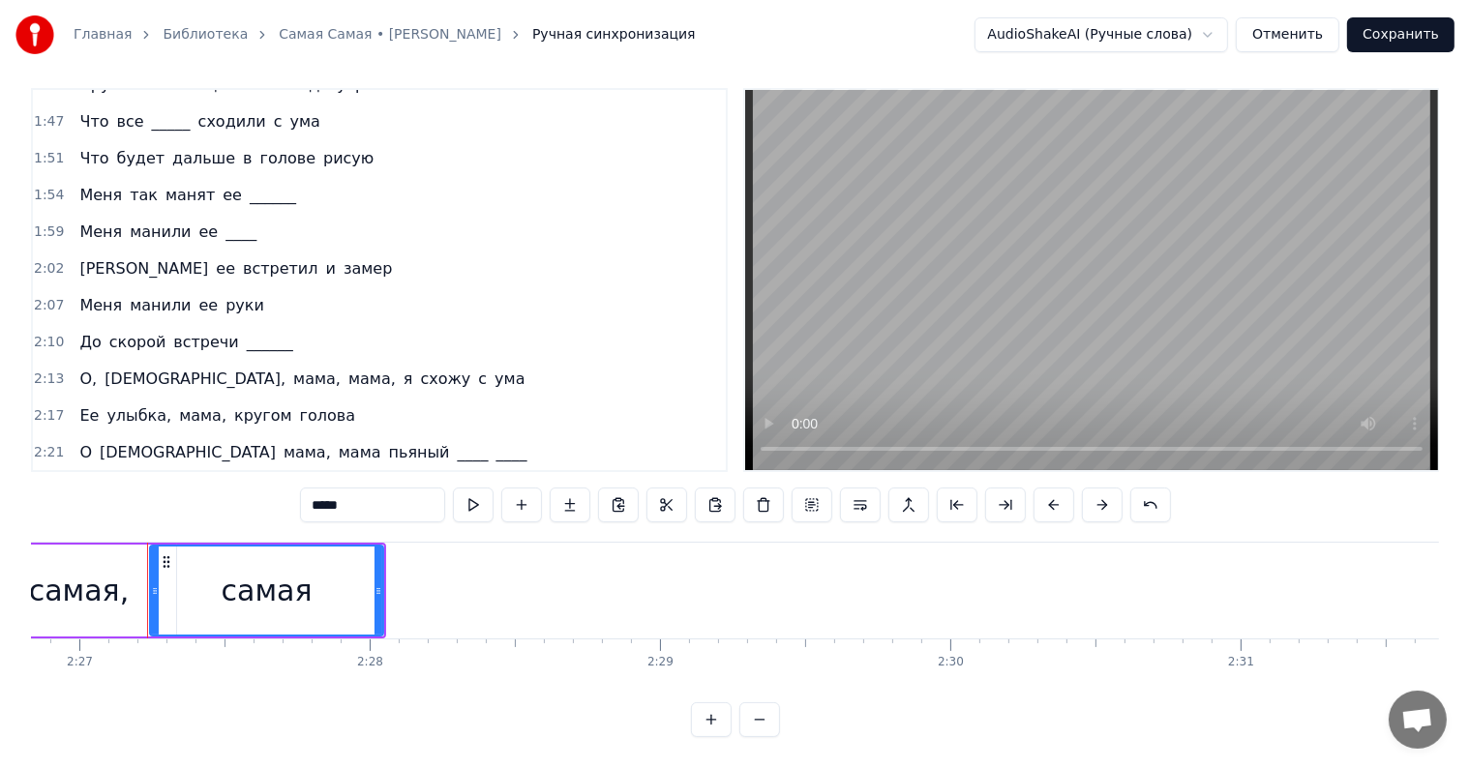
scroll to position [0, 42643]
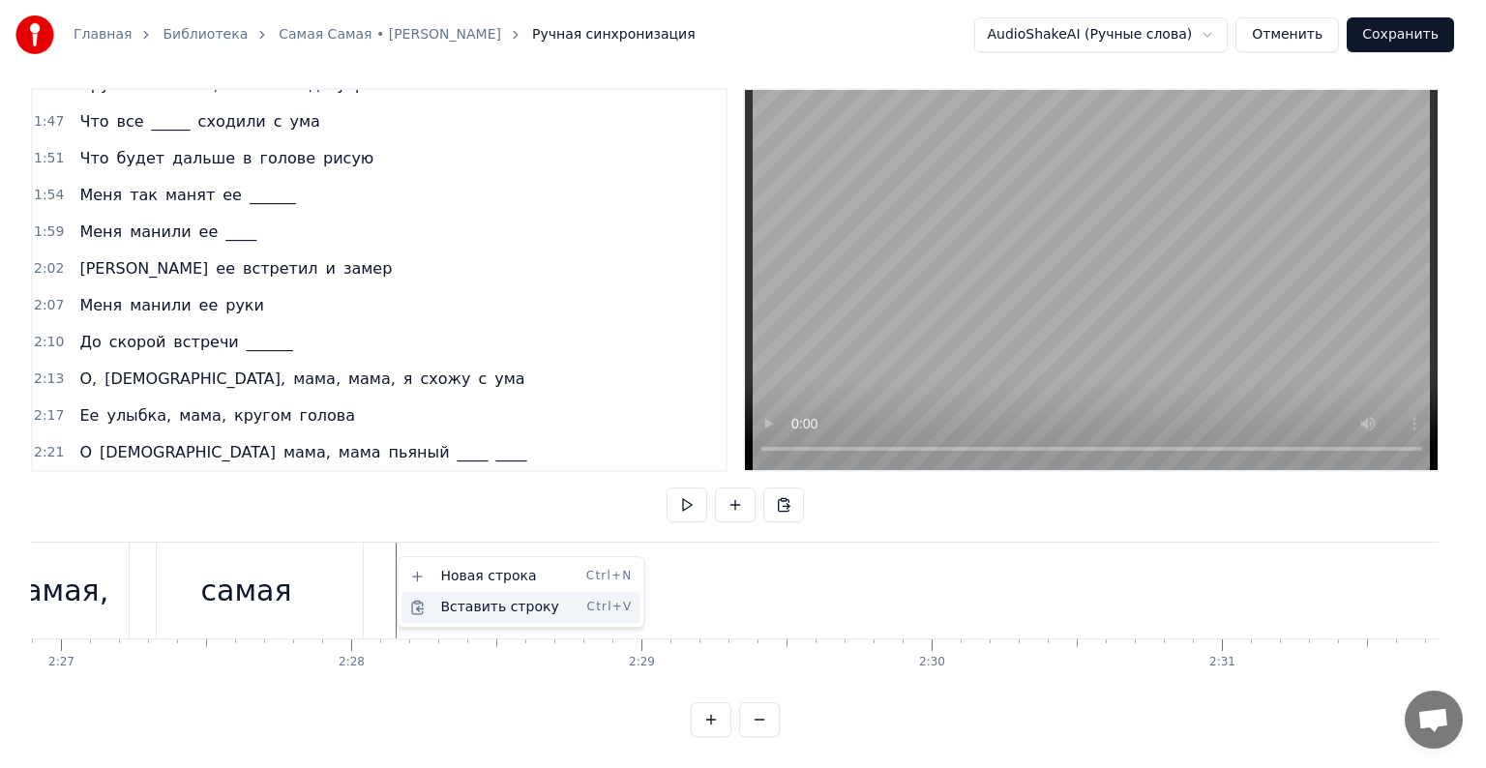
click at [454, 607] on div "Вставить строку Ctrl+V" at bounding box center [521, 607] width 238 height 31
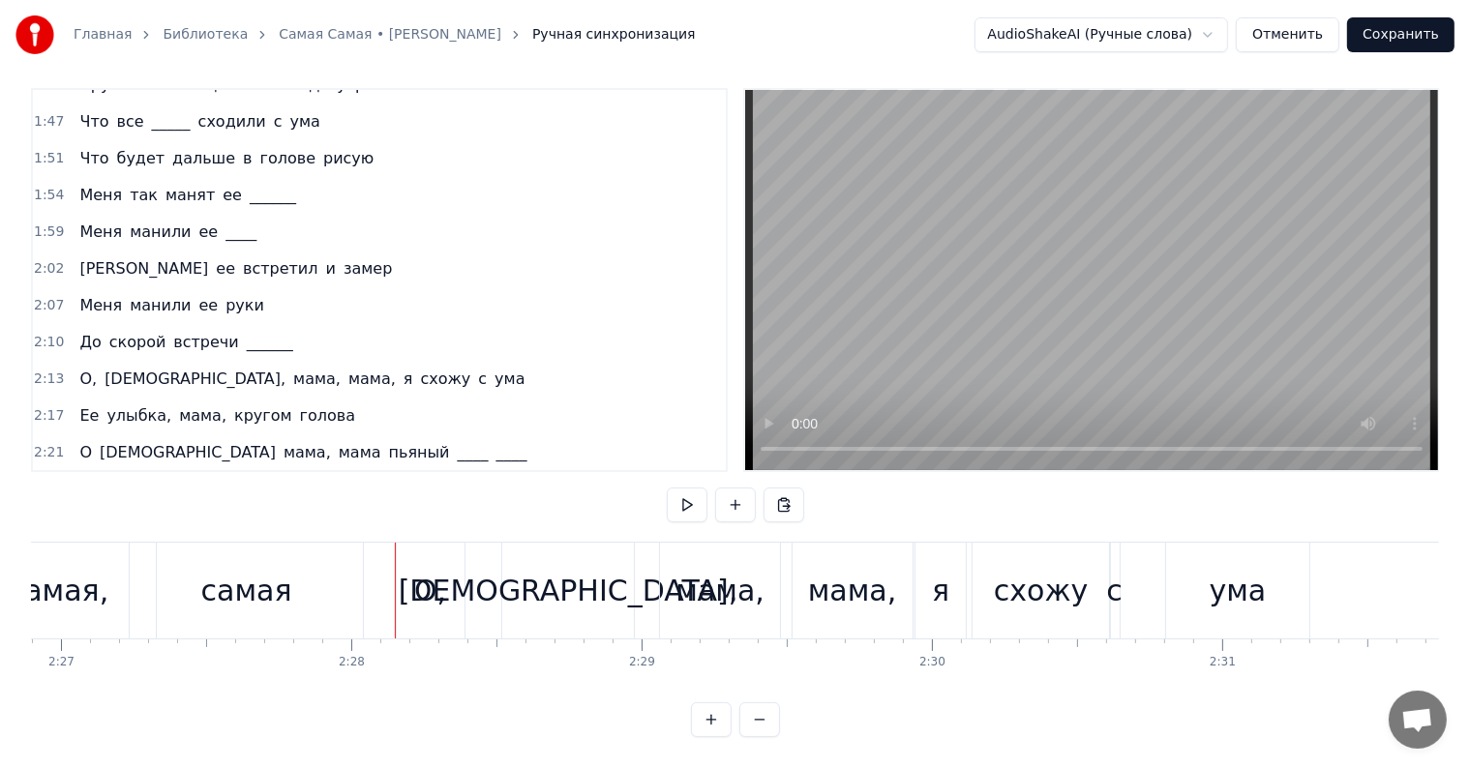
click at [77, 441] on span "О" at bounding box center [85, 452] width 16 height 22
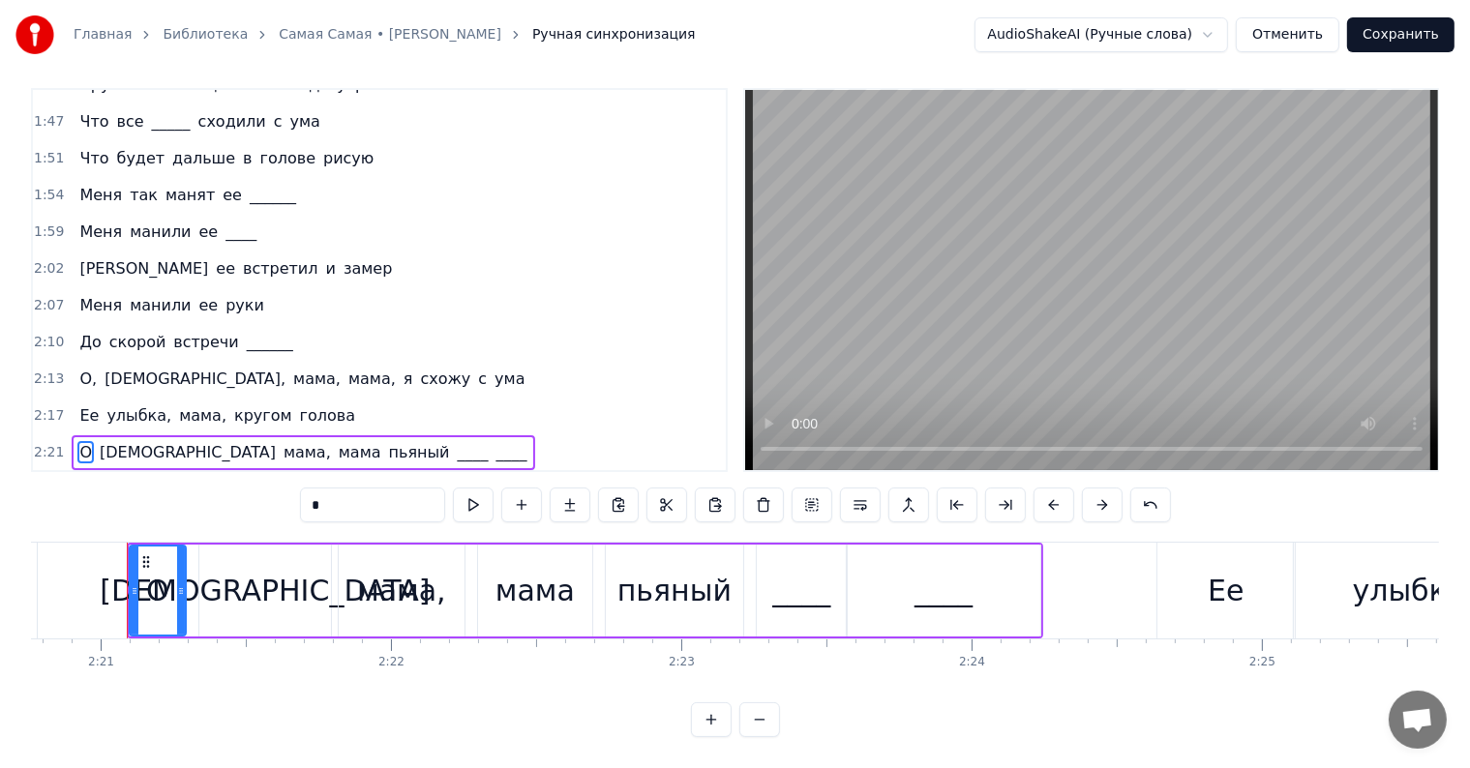
scroll to position [0, 40860]
click at [72, 435] on div "О Боже мама, мама пьяный ____ ____" at bounding box center [303, 452] width 463 height 35
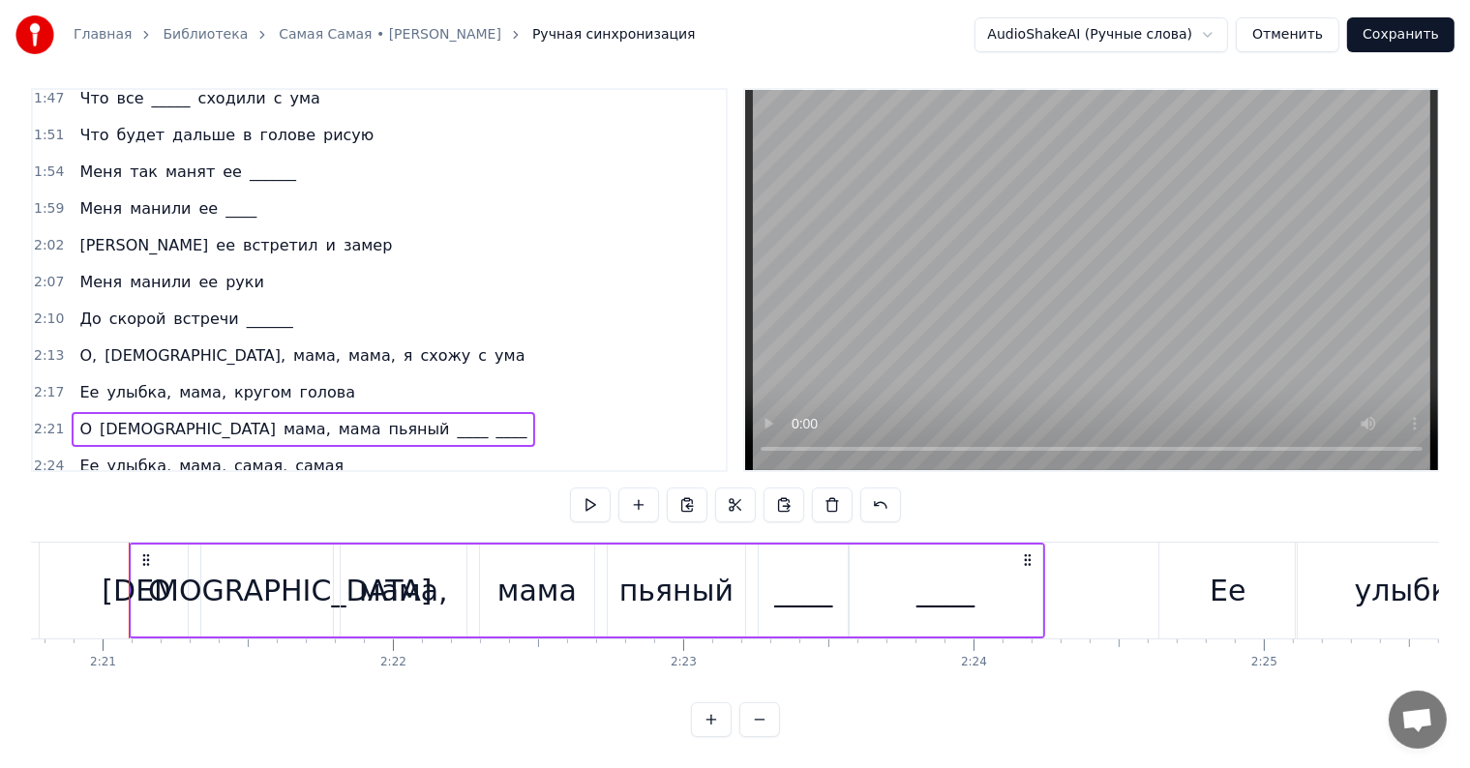
scroll to position [793, 0]
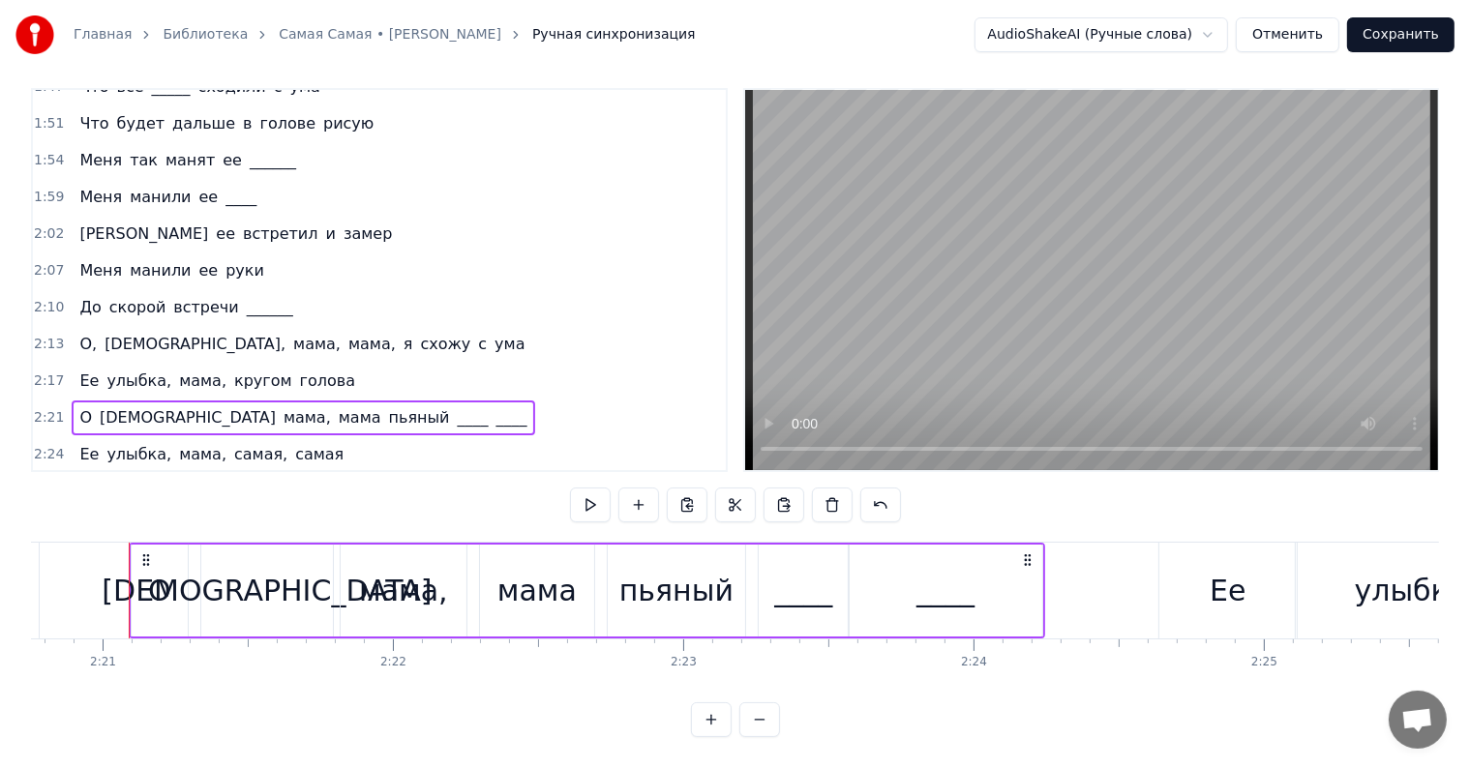
click at [72, 474] on div "О, [PERSON_NAME], мама, мама, я схожу с ума" at bounding box center [302, 491] width 461 height 35
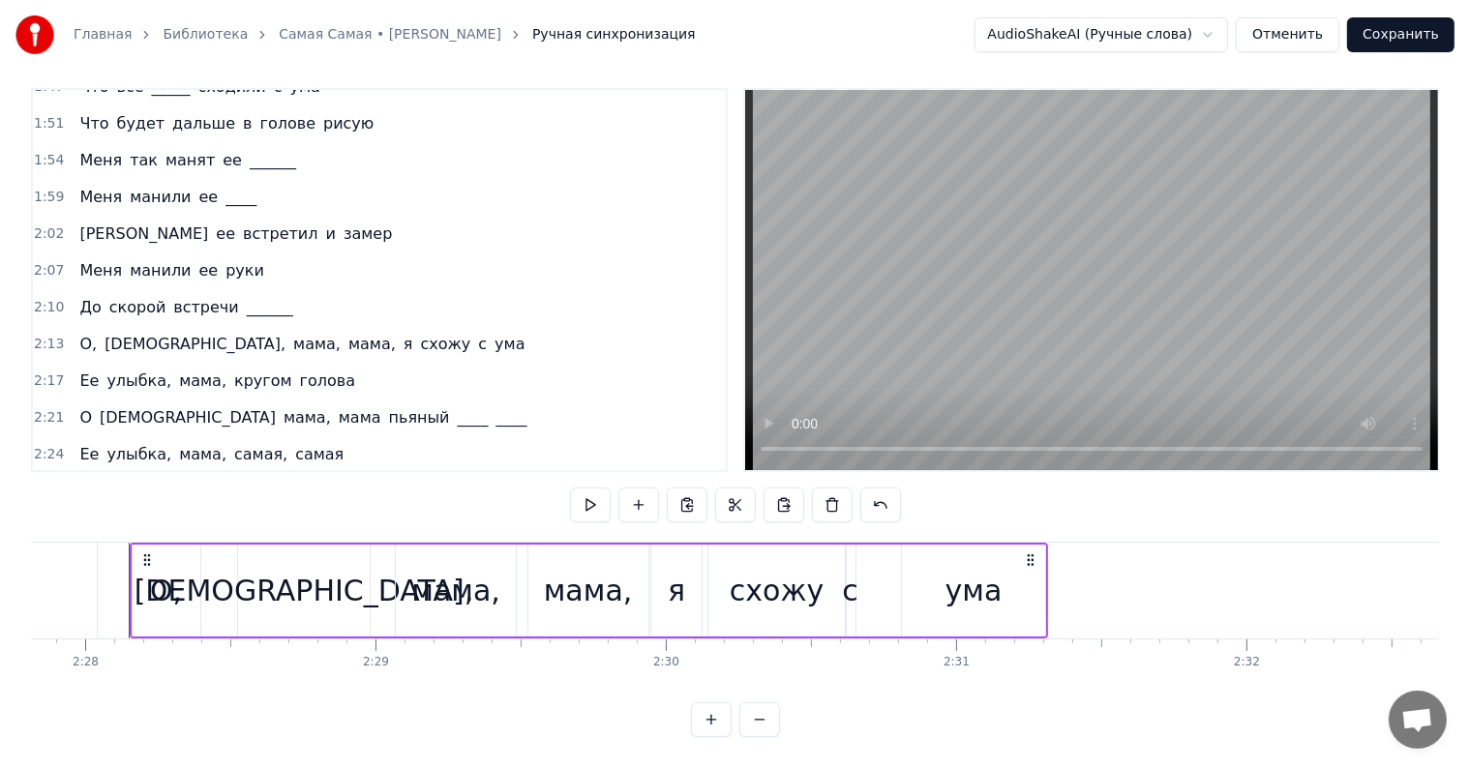
scroll to position [0, 42910]
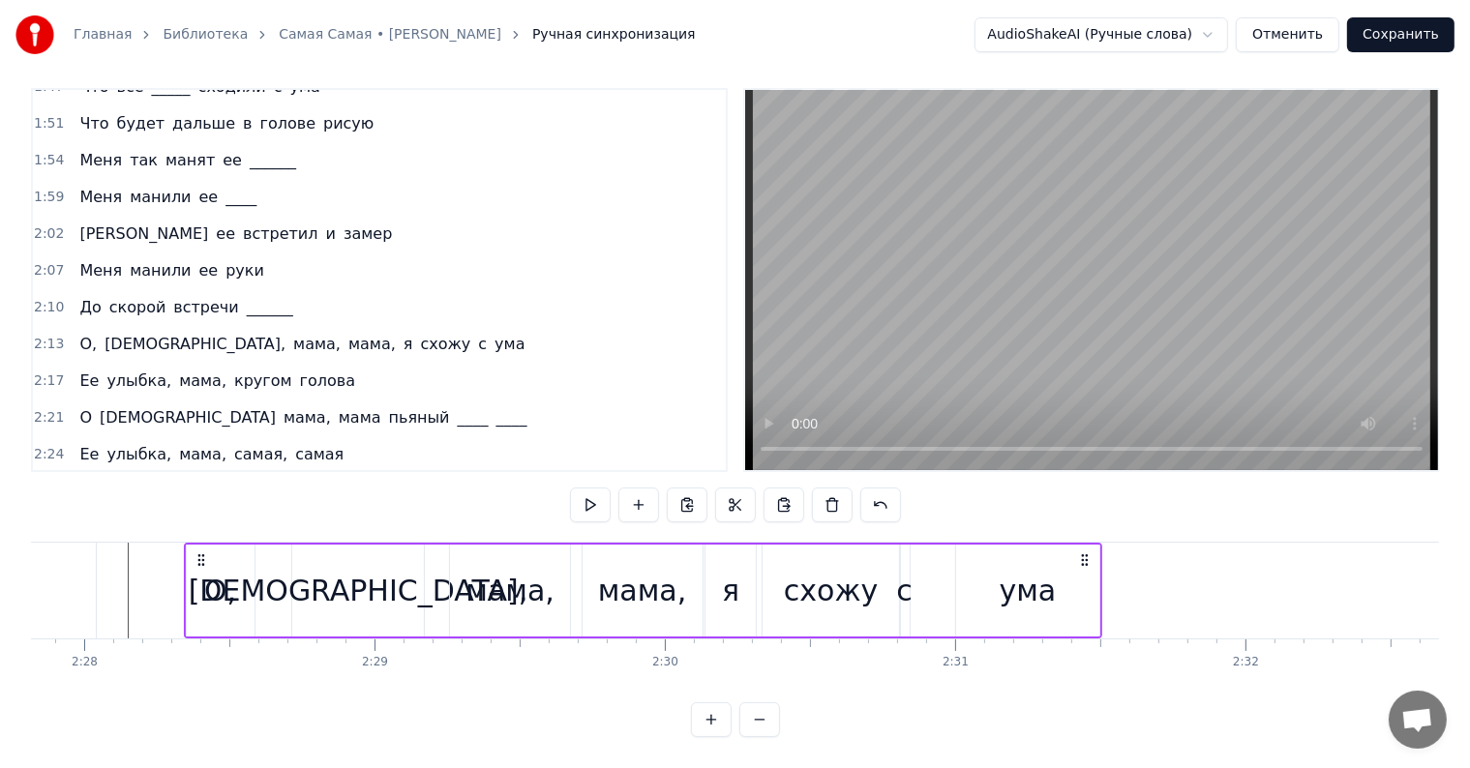
drag, startPoint x: 146, startPoint y: 546, endPoint x: 190, endPoint y: 550, distance: 43.7
click at [202, 553] on icon at bounding box center [200, 560] width 15 height 15
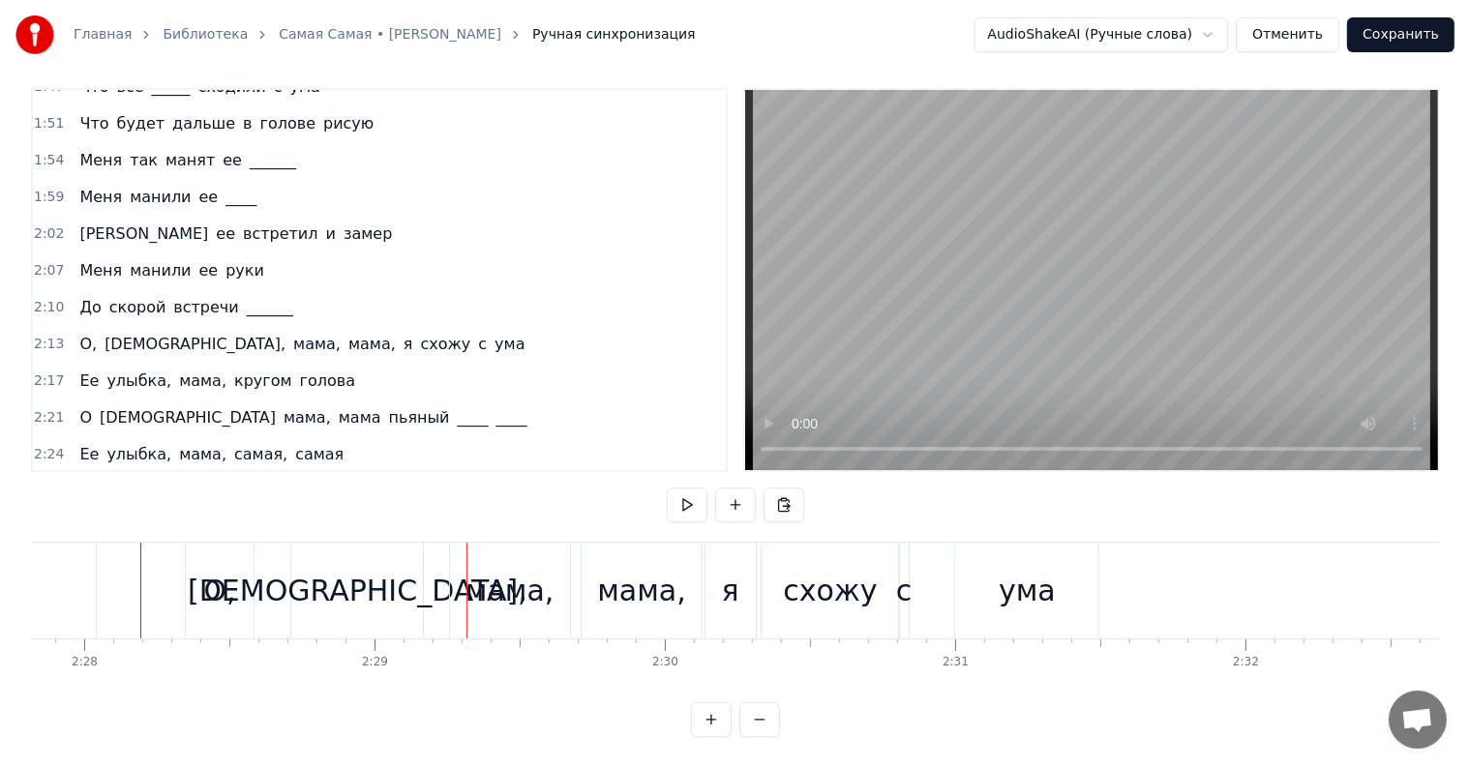
click at [78, 474] on div "О, [PERSON_NAME], мама, мама, я схожу с ума" at bounding box center [302, 491] width 461 height 35
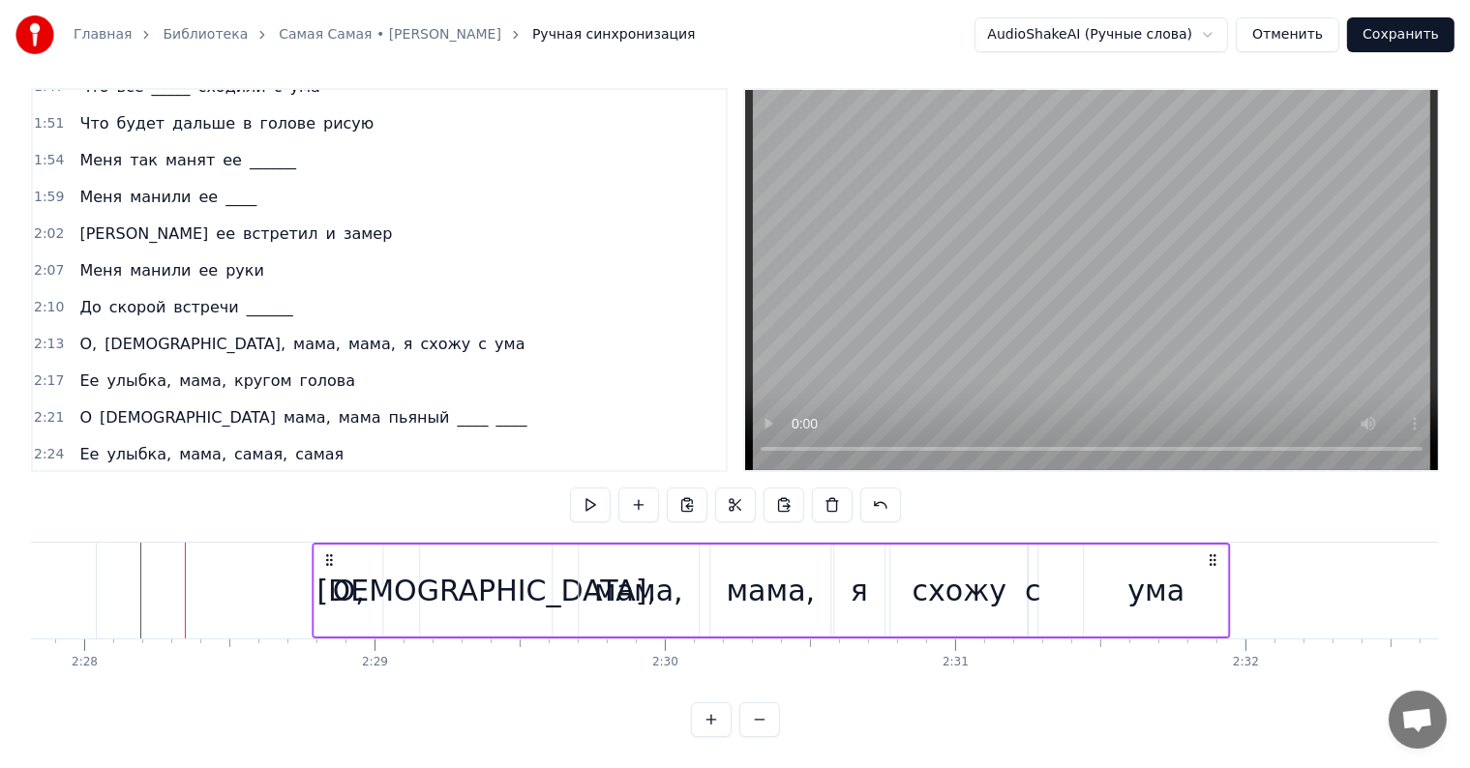
drag, startPoint x: 197, startPoint y: 546, endPoint x: 325, endPoint y: 557, distance: 128.3
click at [325, 557] on div "О, [PERSON_NAME], мама, мама, я схожу с ума" at bounding box center [771, 591] width 918 height 96
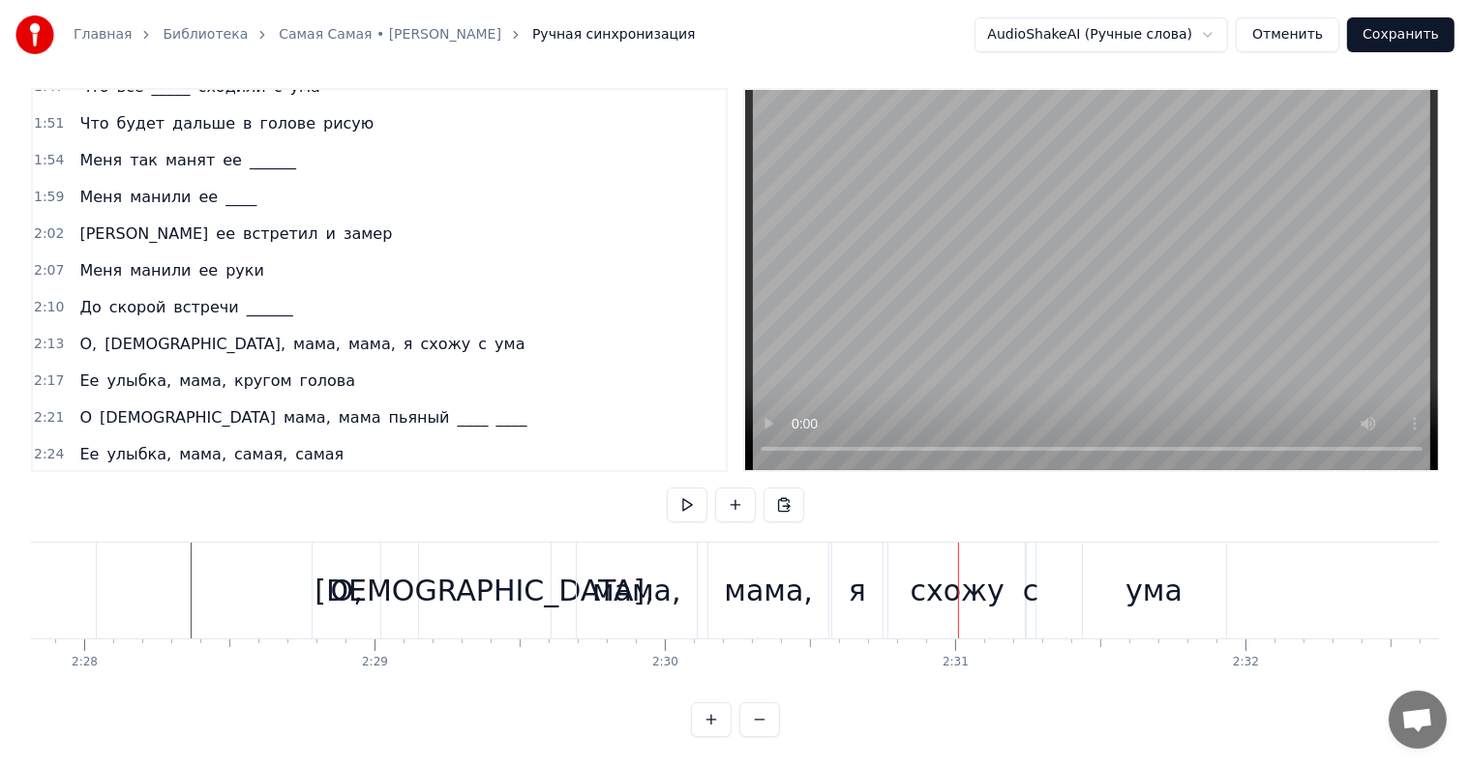
click at [466, 557] on div "[DEMOGRAPHIC_DATA]," at bounding box center [485, 591] width 132 height 96
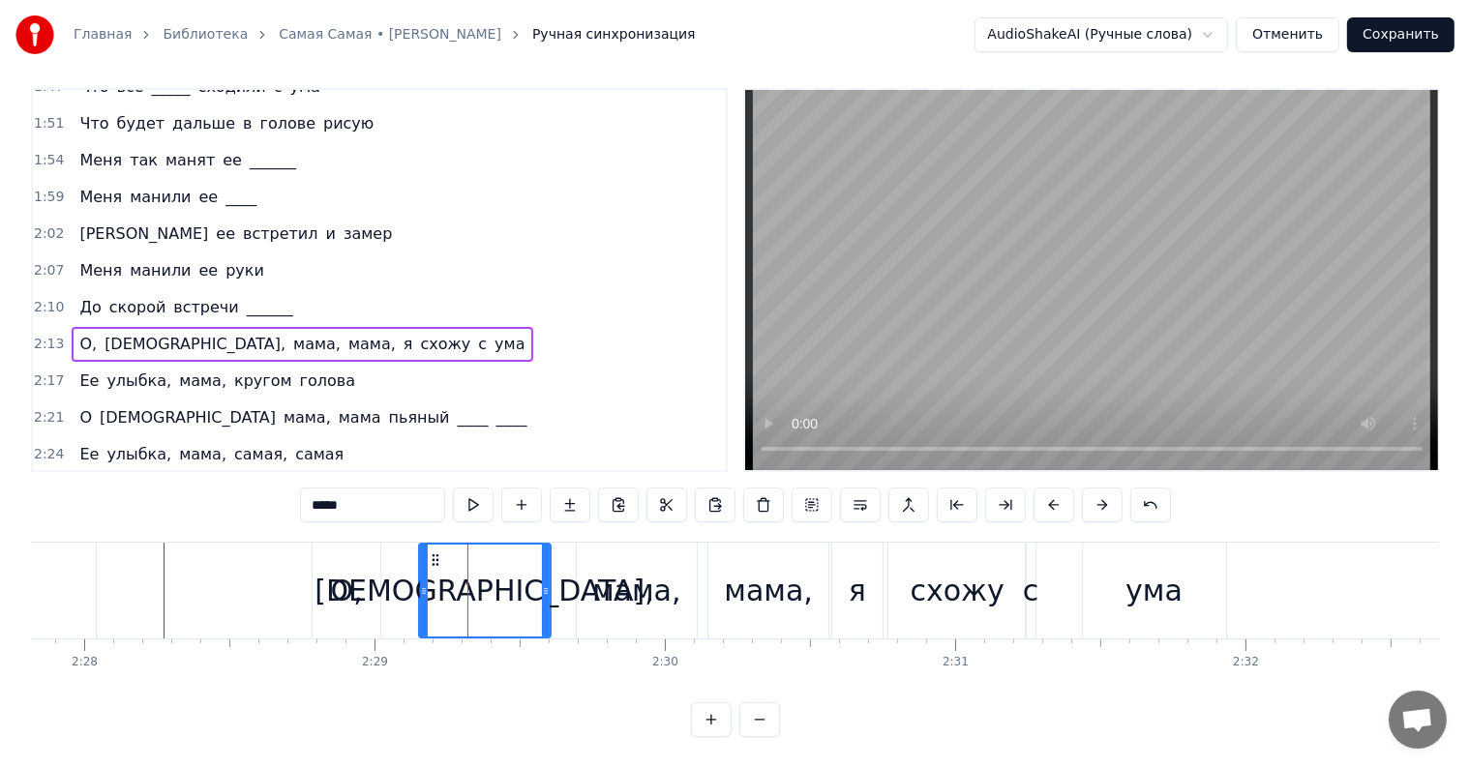
drag, startPoint x: 434, startPoint y: 534, endPoint x: 396, endPoint y: 534, distance: 37.7
click at [396, 543] on div "О, [PERSON_NAME], мама, мама, я схожу с ума" at bounding box center [771, 591] width 918 height 96
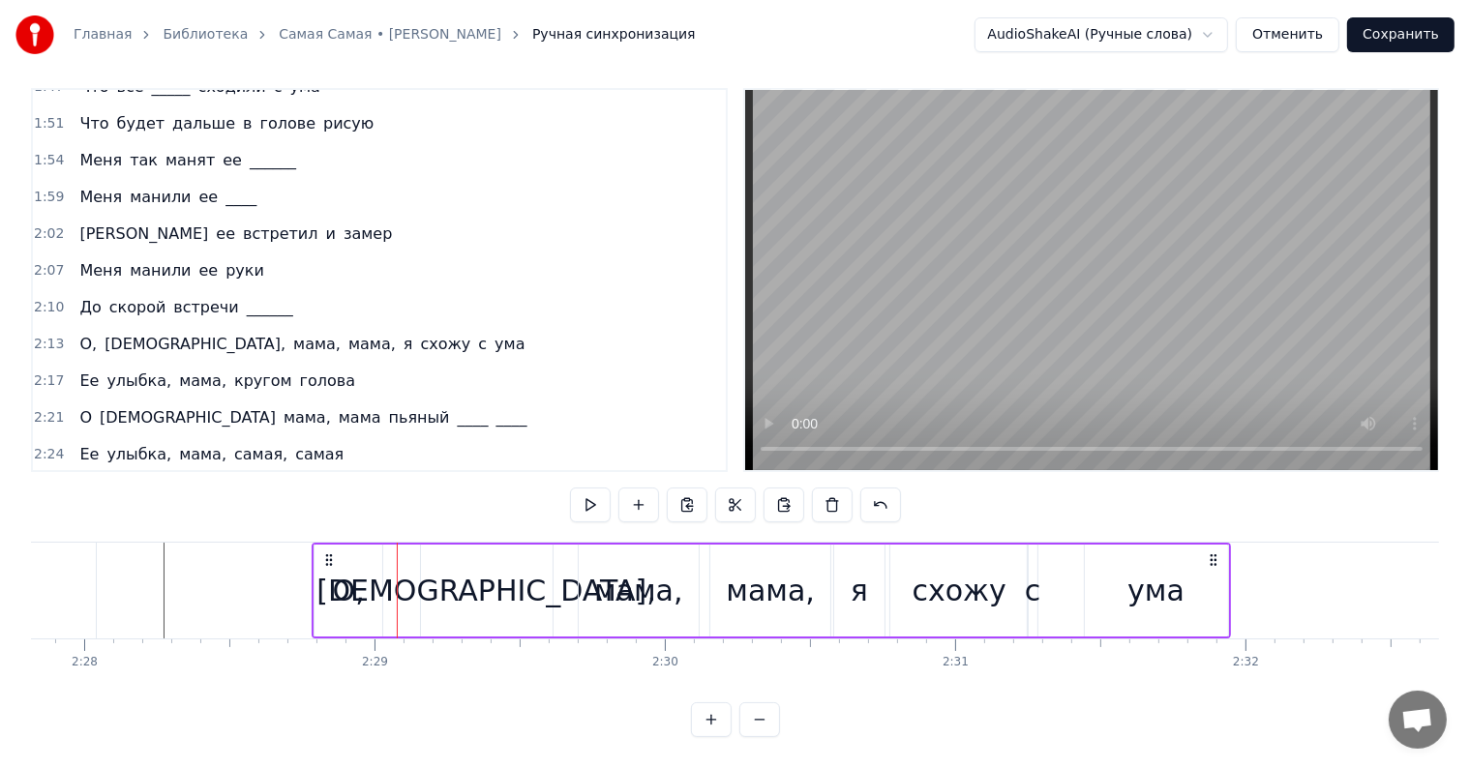
click at [429, 557] on div "[DEMOGRAPHIC_DATA]," at bounding box center [487, 591] width 132 height 92
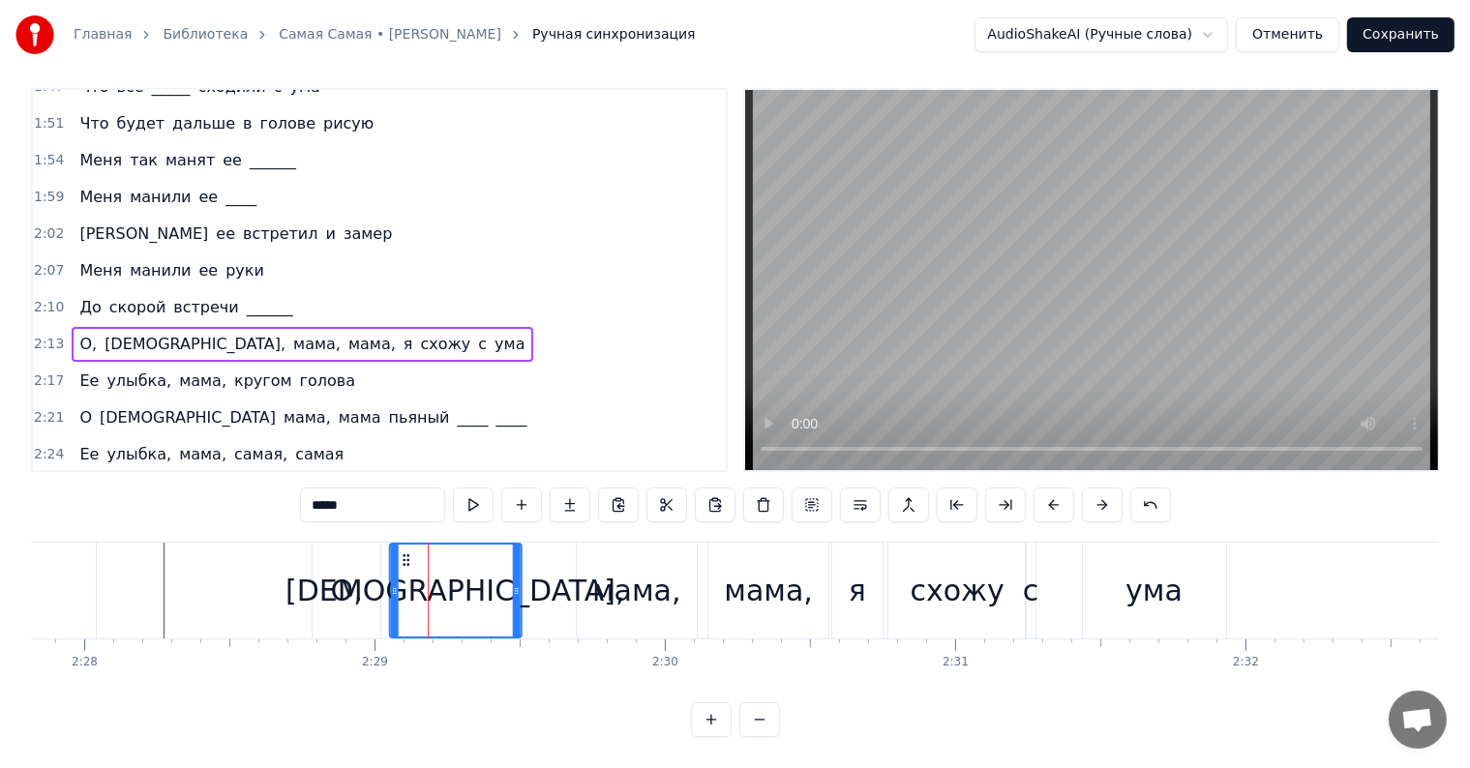
drag, startPoint x: 434, startPoint y: 538, endPoint x: 395, endPoint y: 541, distance: 38.8
click at [398, 553] on icon at bounding box center [405, 560] width 15 height 15
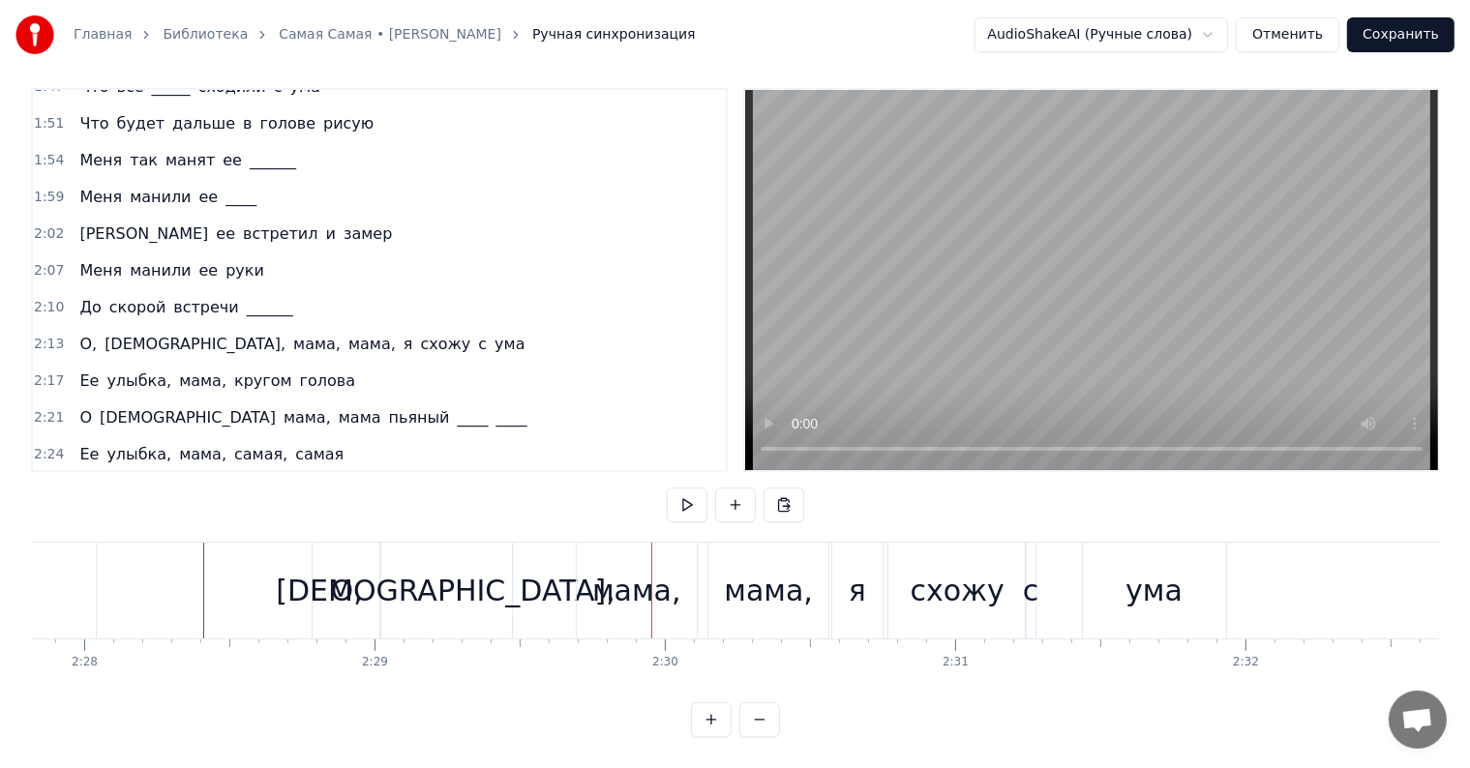
click at [329, 543] on div "О," at bounding box center [347, 591] width 68 height 96
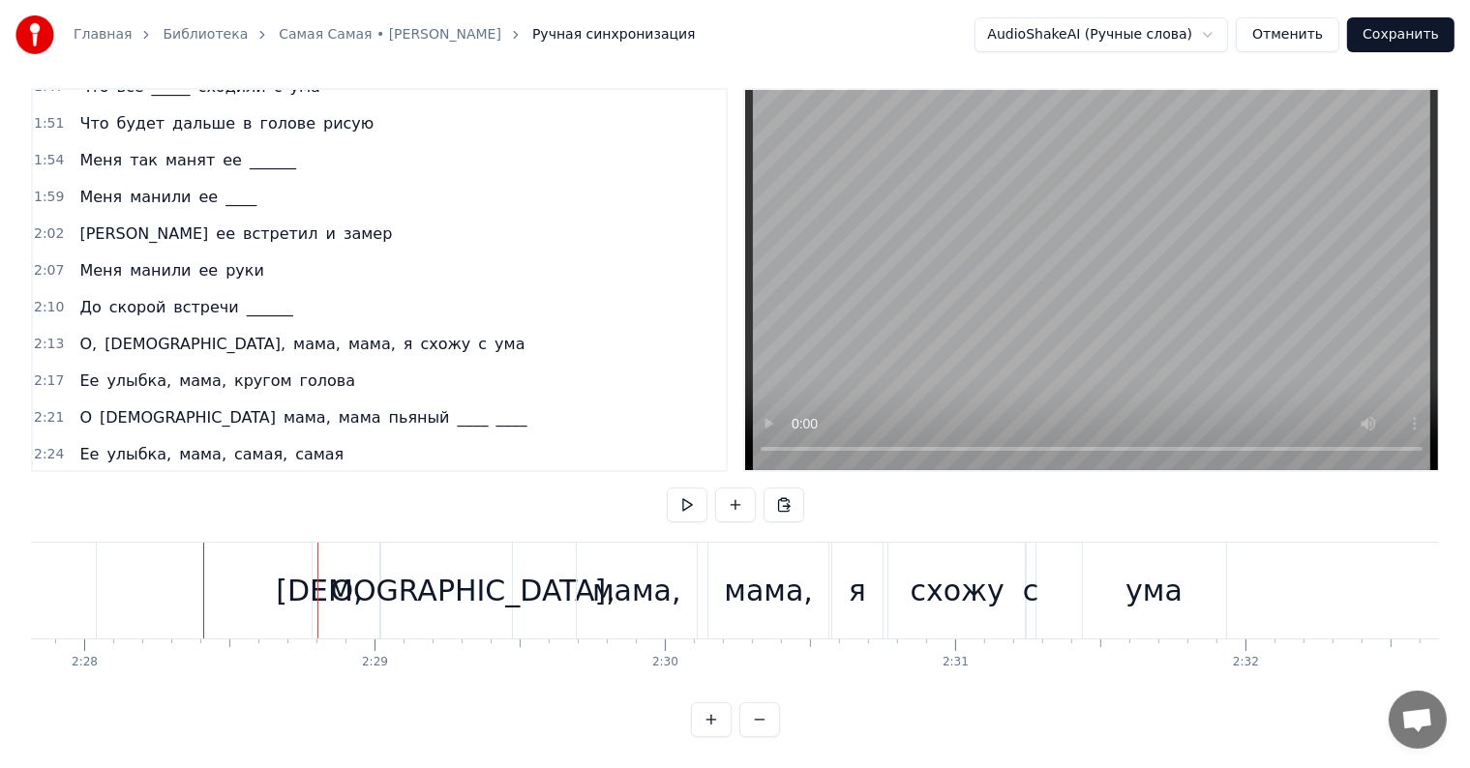
click at [329, 546] on div "О," at bounding box center [347, 591] width 68 height 96
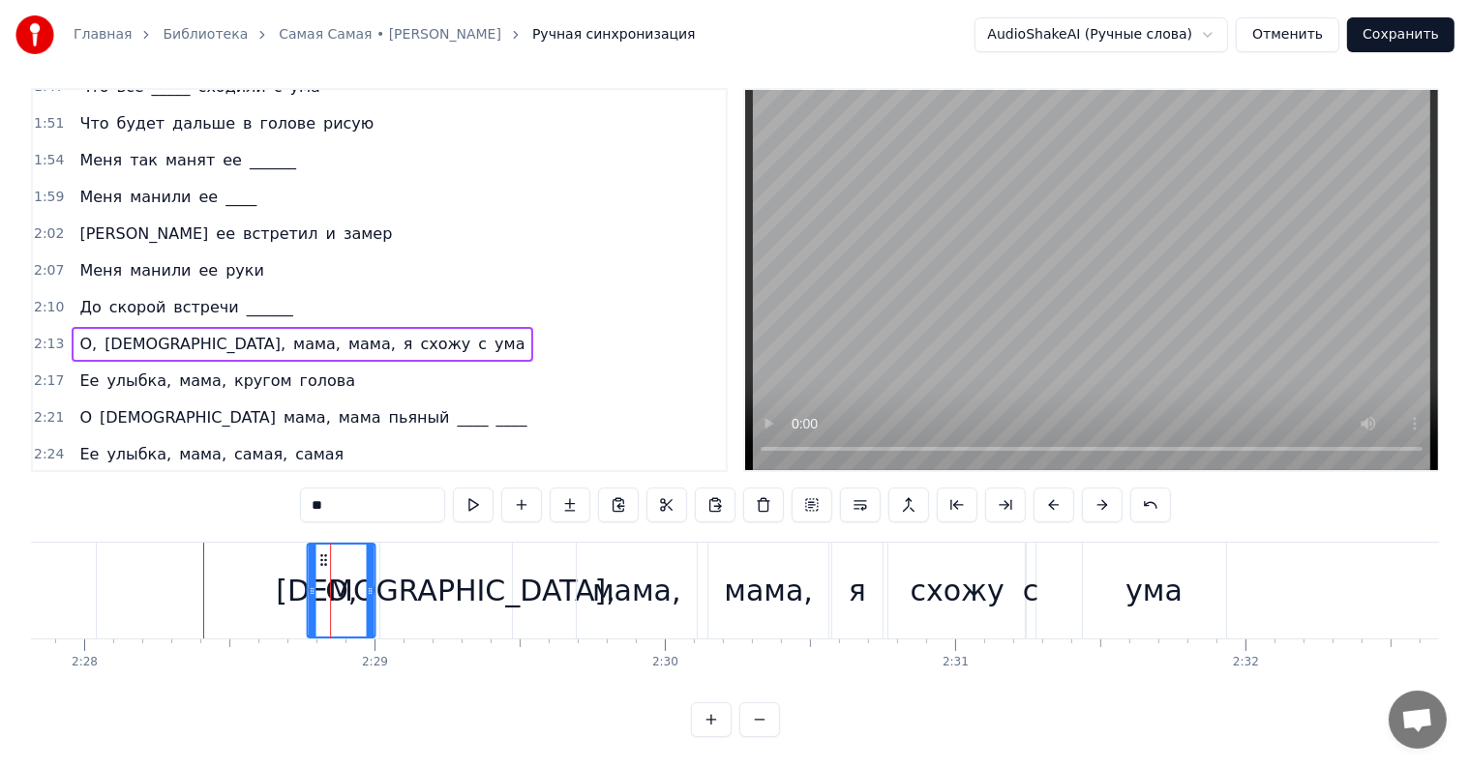
drag, startPoint x: 326, startPoint y: 539, endPoint x: 305, endPoint y: 542, distance: 21.5
click at [319, 553] on icon at bounding box center [323, 560] width 15 height 15
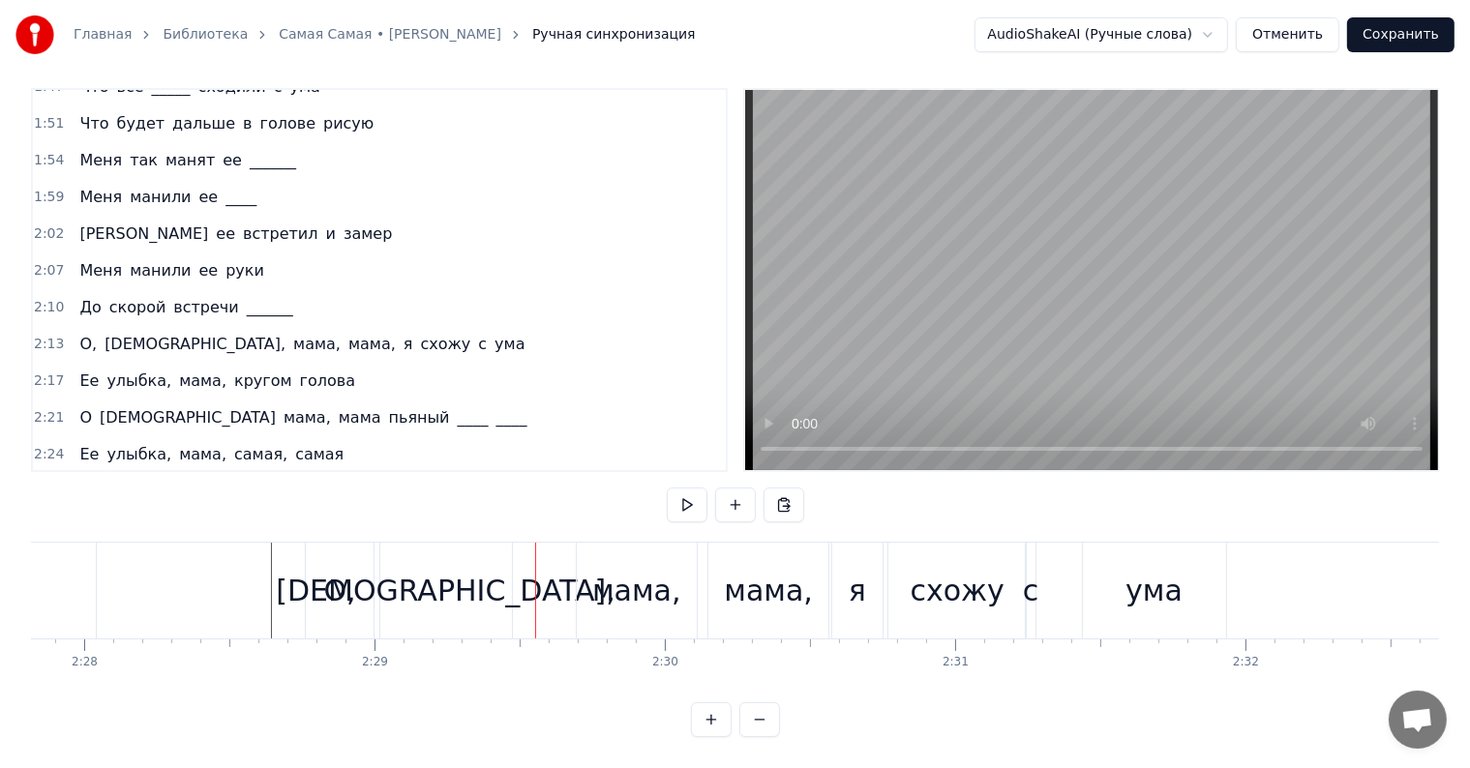
click at [330, 569] on div "О," at bounding box center [339, 591] width 32 height 44
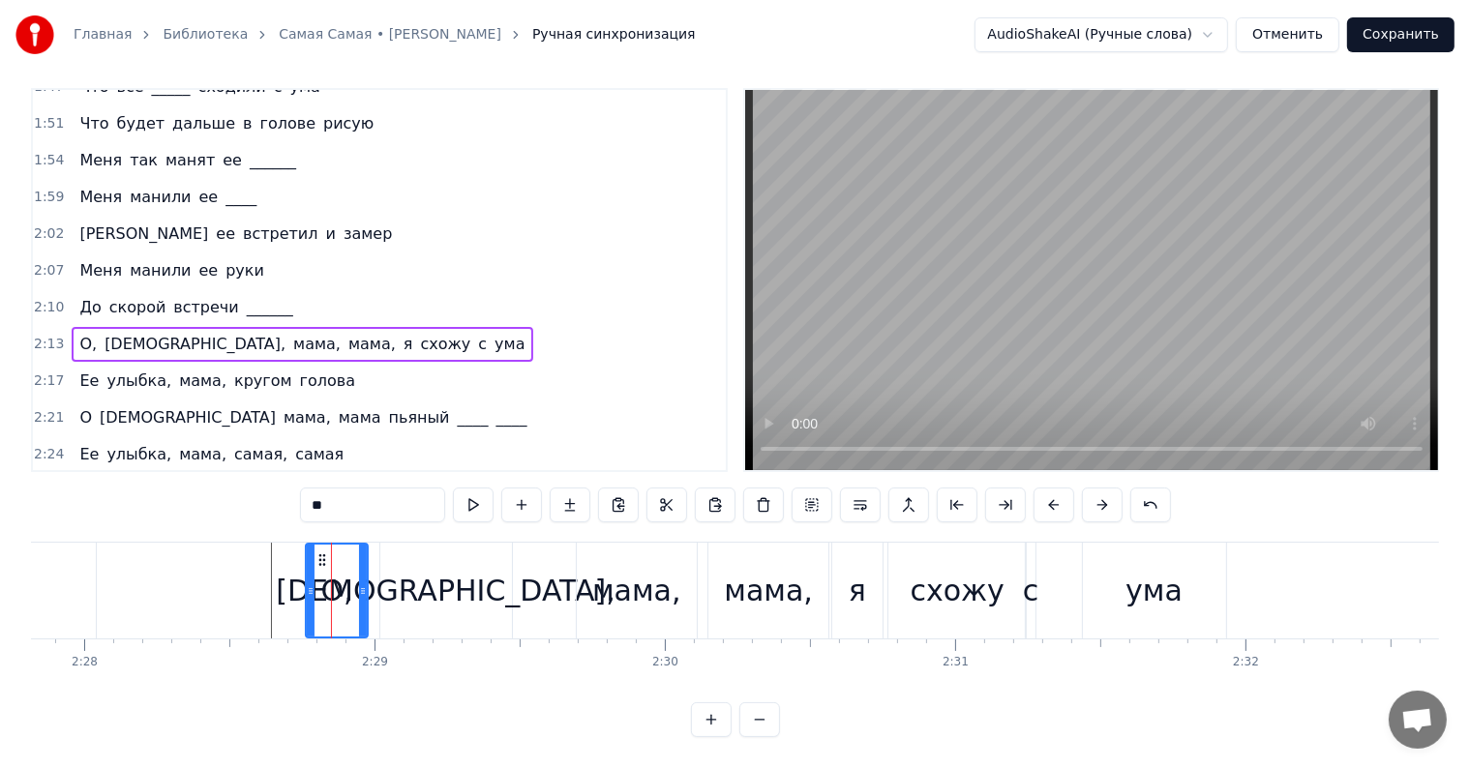
click at [359, 583] on icon at bounding box center [363, 590] width 8 height 15
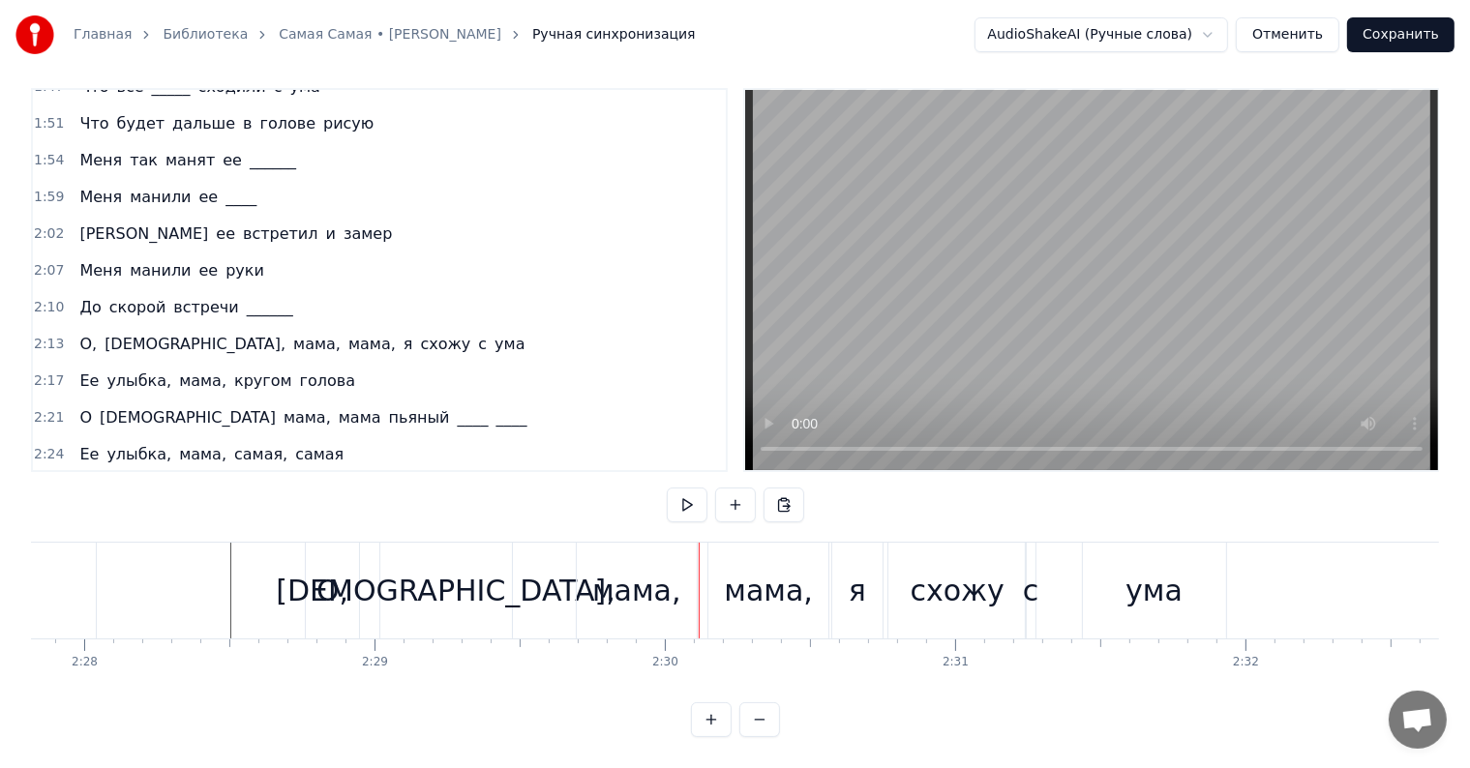
click at [627, 586] on div "мама," at bounding box center [636, 591] width 89 height 44
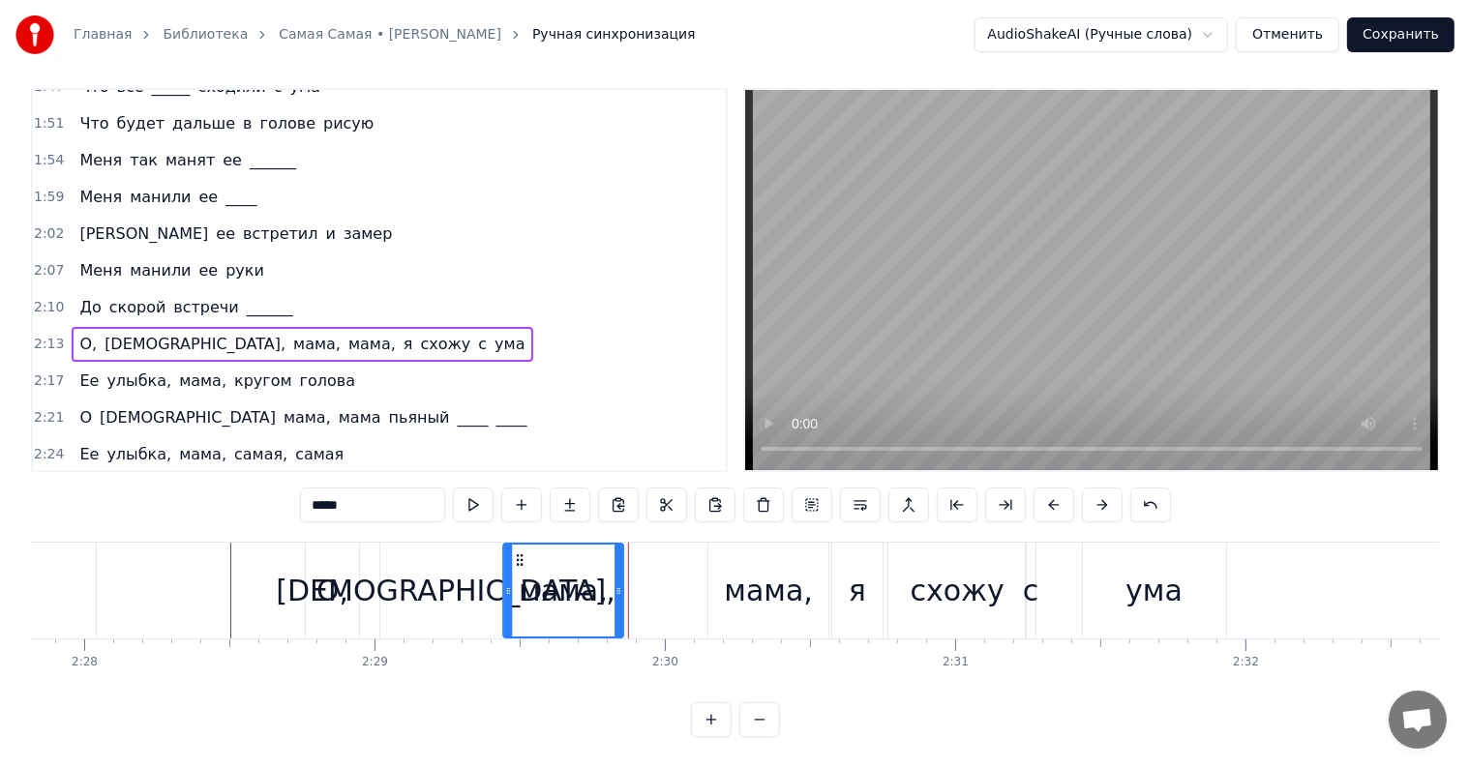
drag, startPoint x: 573, startPoint y: 537, endPoint x: 509, endPoint y: 550, distance: 65.1
click at [512, 553] on icon at bounding box center [519, 560] width 15 height 15
click at [752, 543] on div "мама," at bounding box center [768, 591] width 120 height 96
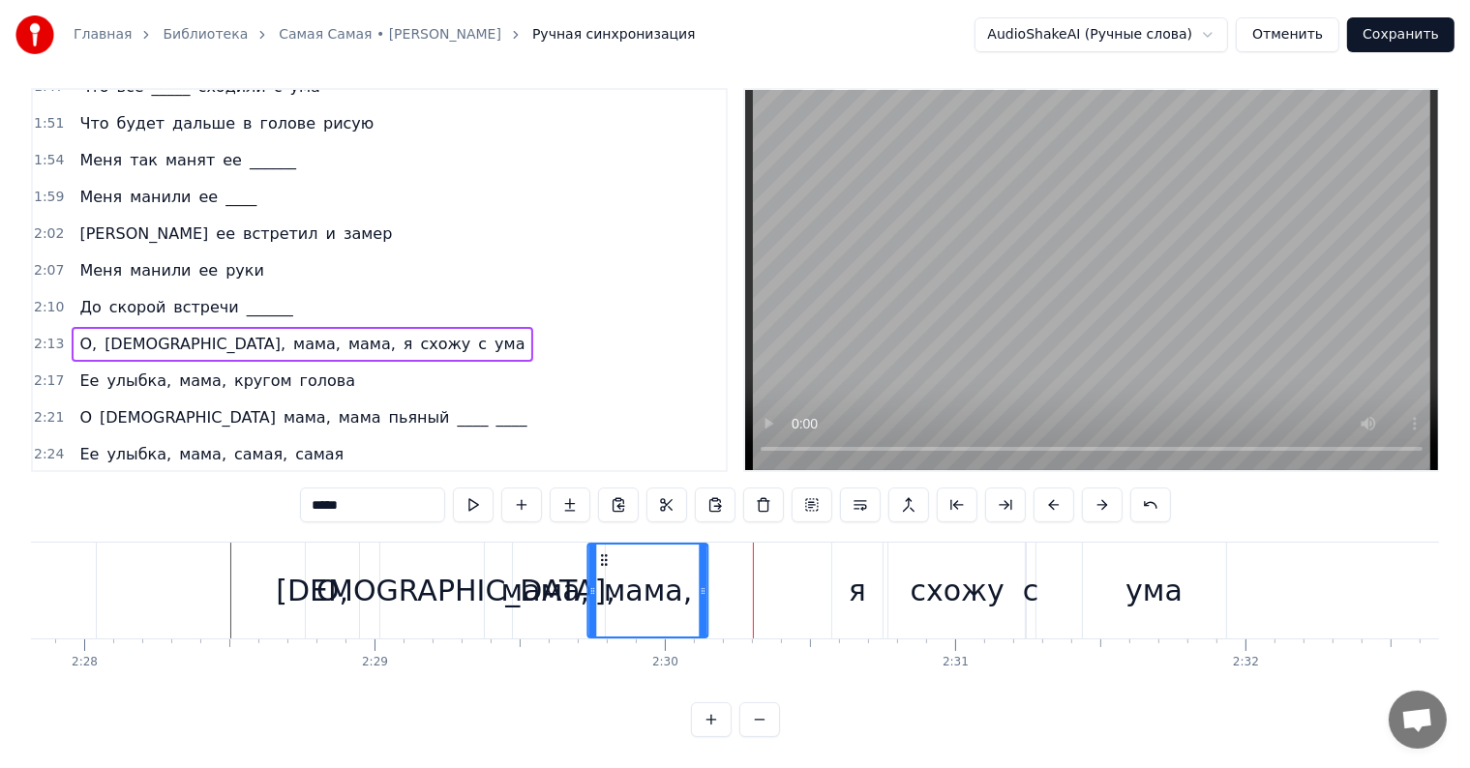
drag, startPoint x: 724, startPoint y: 544, endPoint x: 583, endPoint y: 561, distance: 141.4
click at [603, 556] on div "мама," at bounding box center [647, 591] width 118 height 92
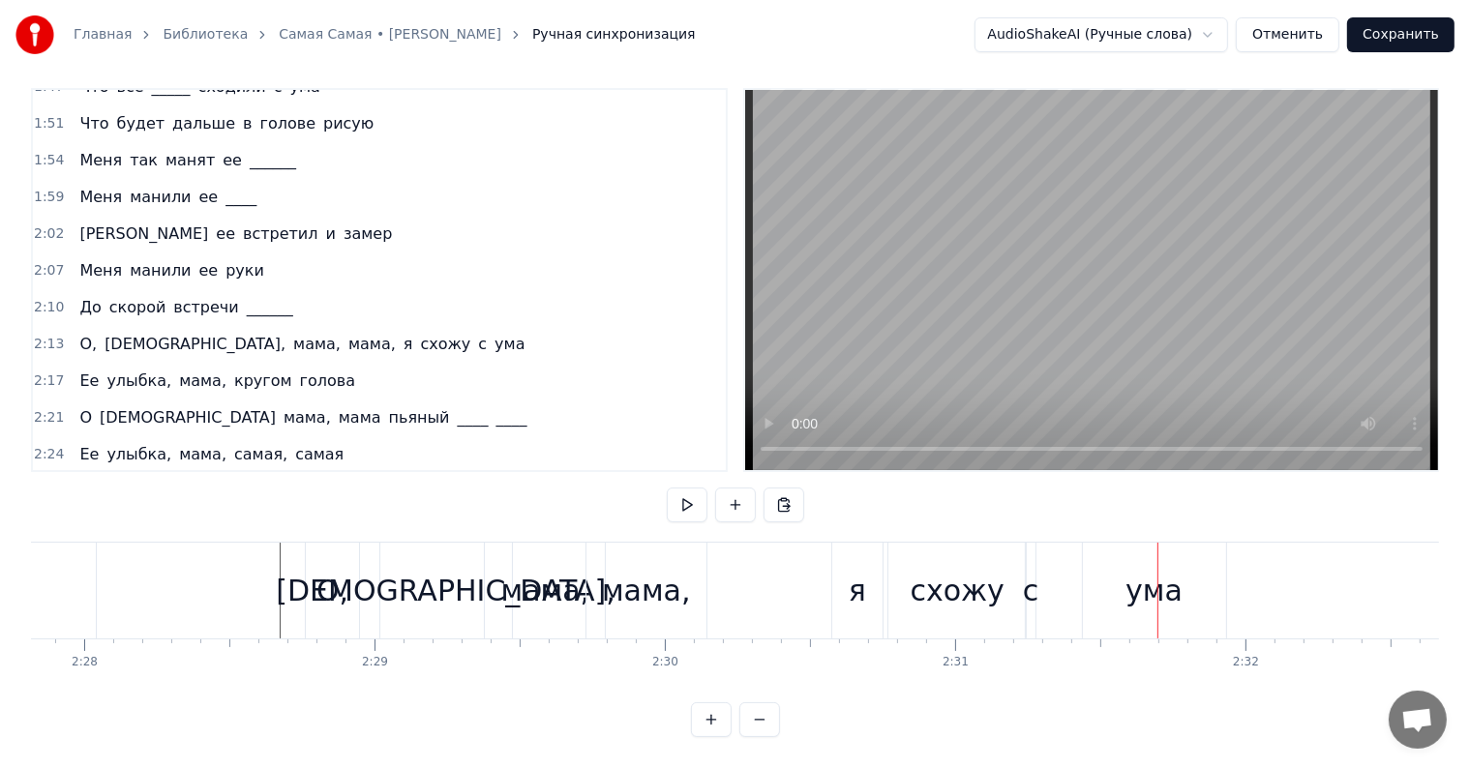
click at [456, 573] on div "[DEMOGRAPHIC_DATA]," at bounding box center [446, 591] width 340 height 44
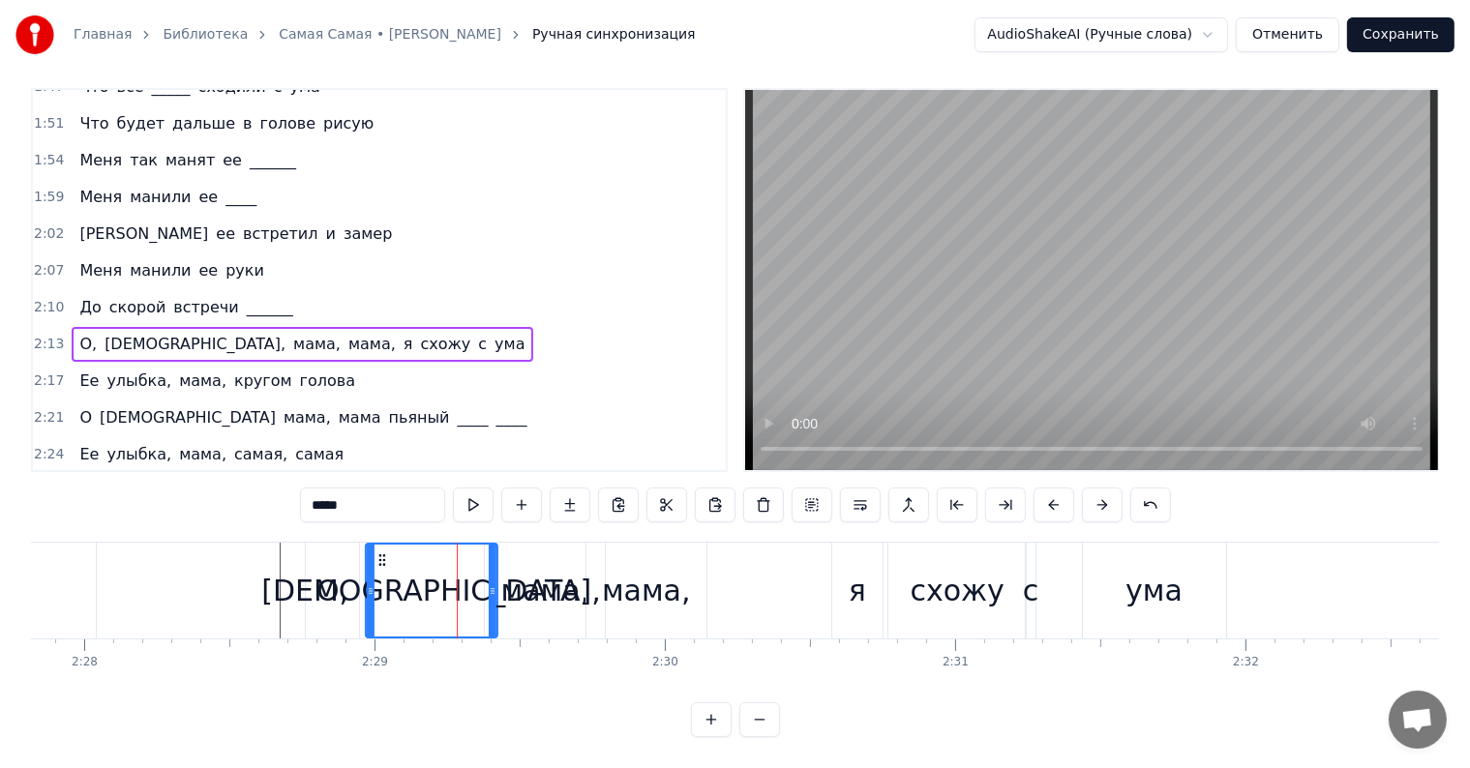
drag, startPoint x: 392, startPoint y: 539, endPoint x: 375, endPoint y: 542, distance: 16.7
click at [376, 553] on icon at bounding box center [381, 560] width 15 height 15
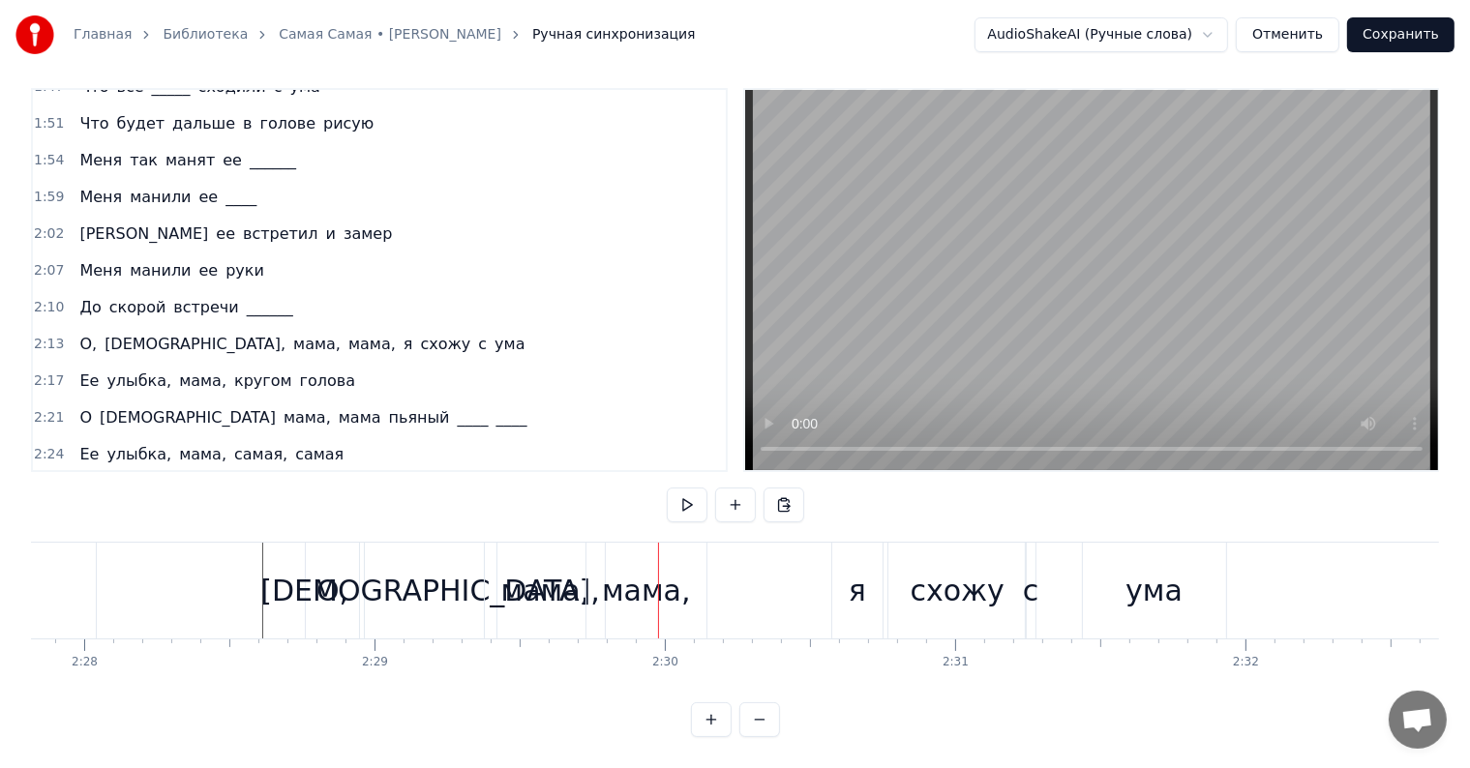
click at [426, 575] on div "[DEMOGRAPHIC_DATA]," at bounding box center [430, 591] width 340 height 44
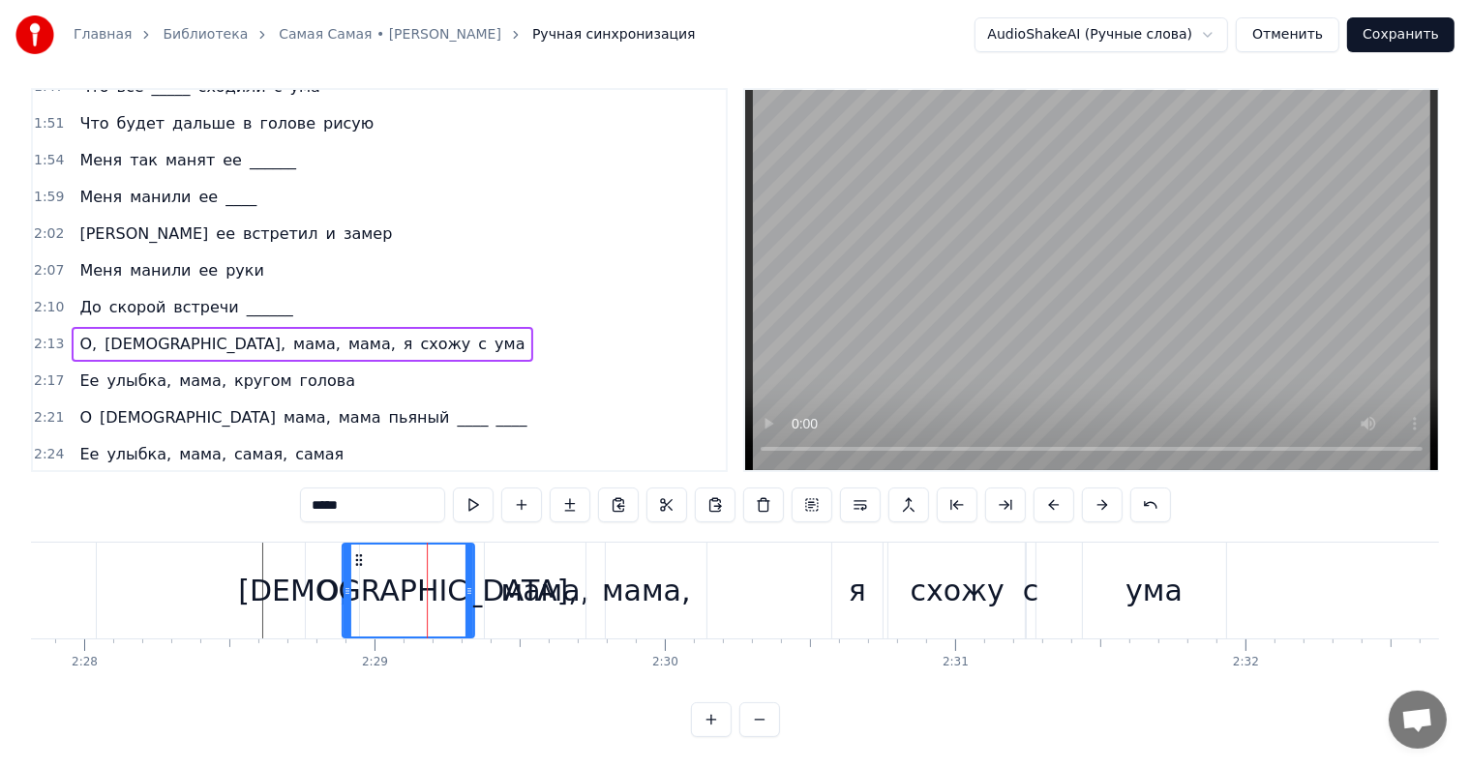
drag, startPoint x: 372, startPoint y: 539, endPoint x: 346, endPoint y: 541, distance: 25.2
click at [353, 553] on icon at bounding box center [357, 560] width 15 height 15
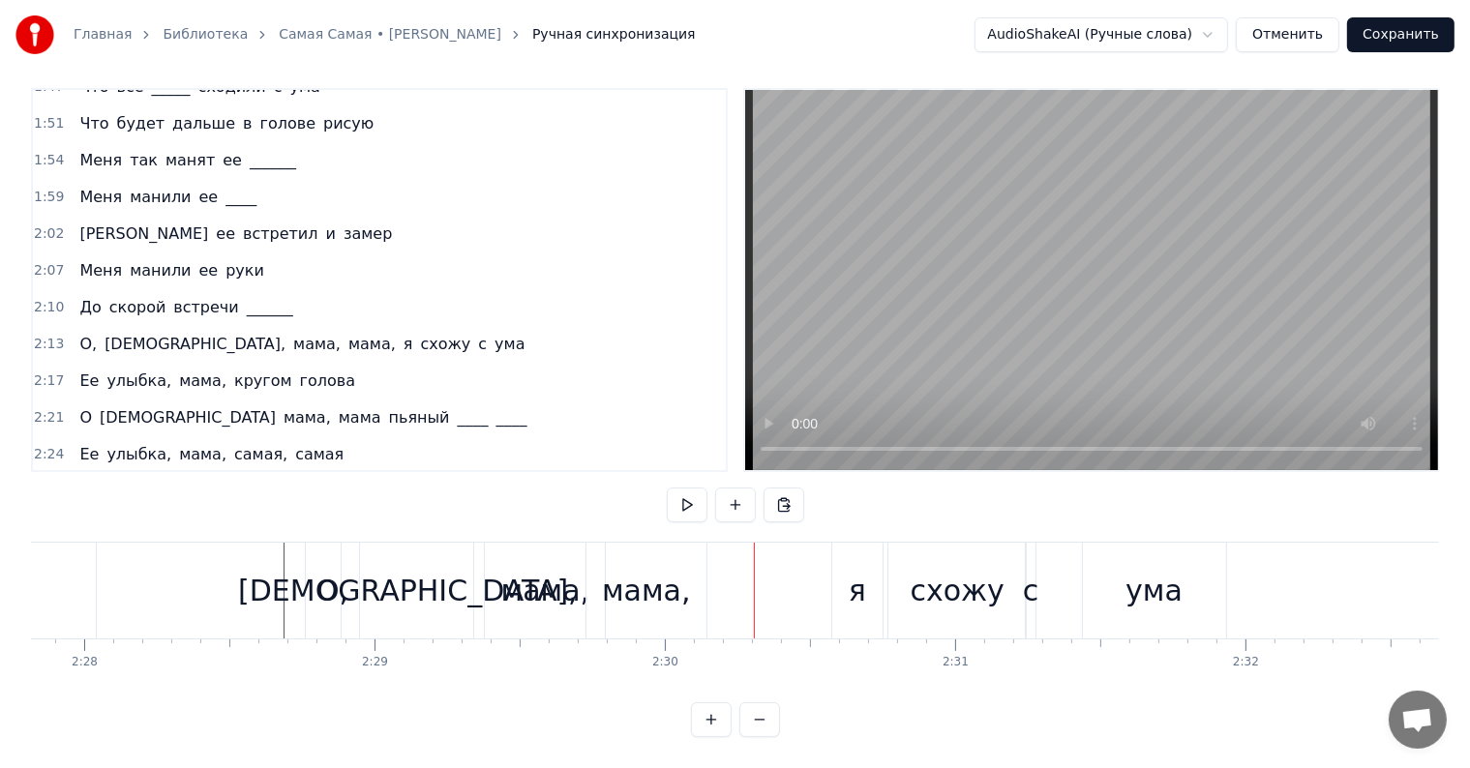
click at [573, 585] on div "мама," at bounding box center [545, 591] width 89 height 44
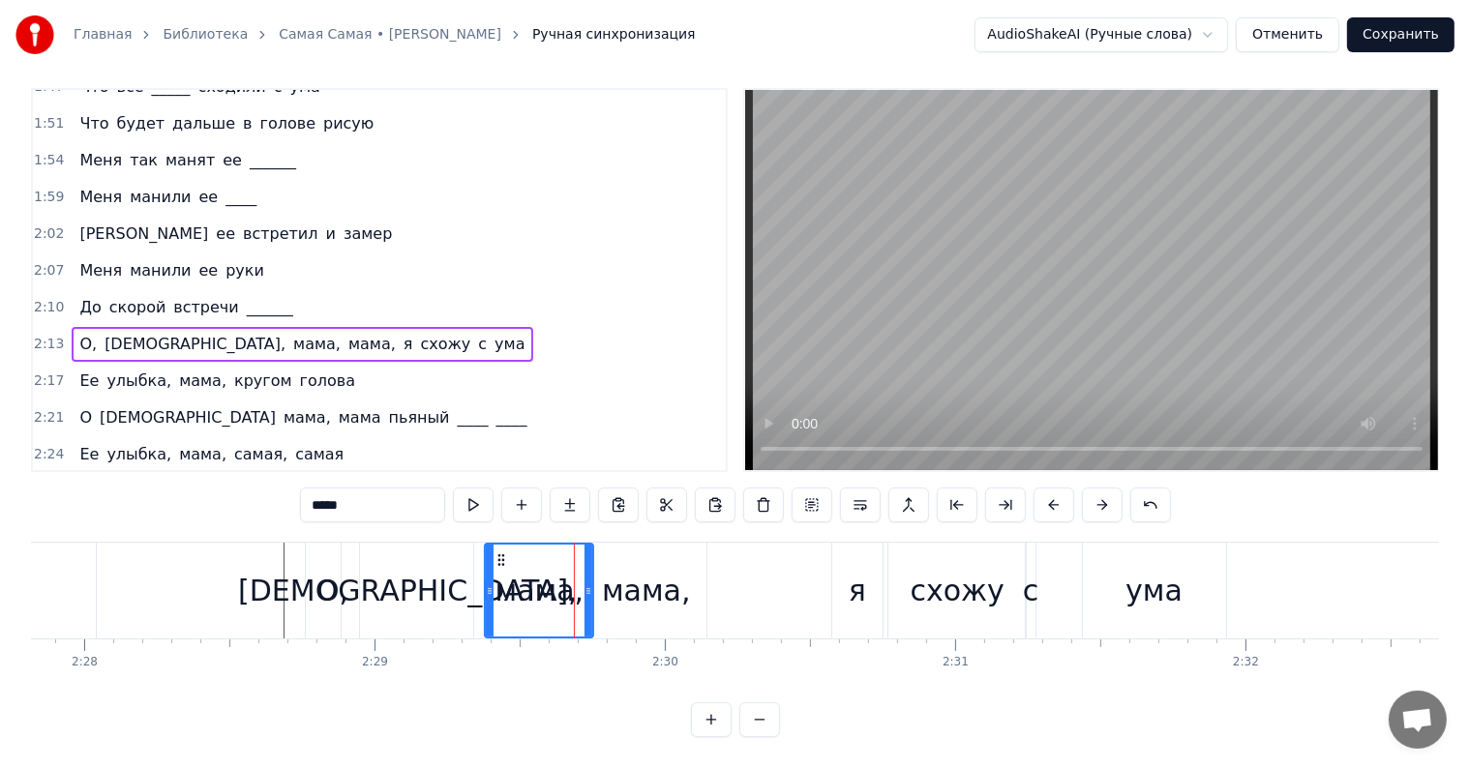
drag, startPoint x: 592, startPoint y: 569, endPoint x: 574, endPoint y: 566, distance: 18.6
click at [584, 583] on icon at bounding box center [588, 590] width 8 height 15
click at [620, 569] on div "мама," at bounding box center [646, 591] width 89 height 44
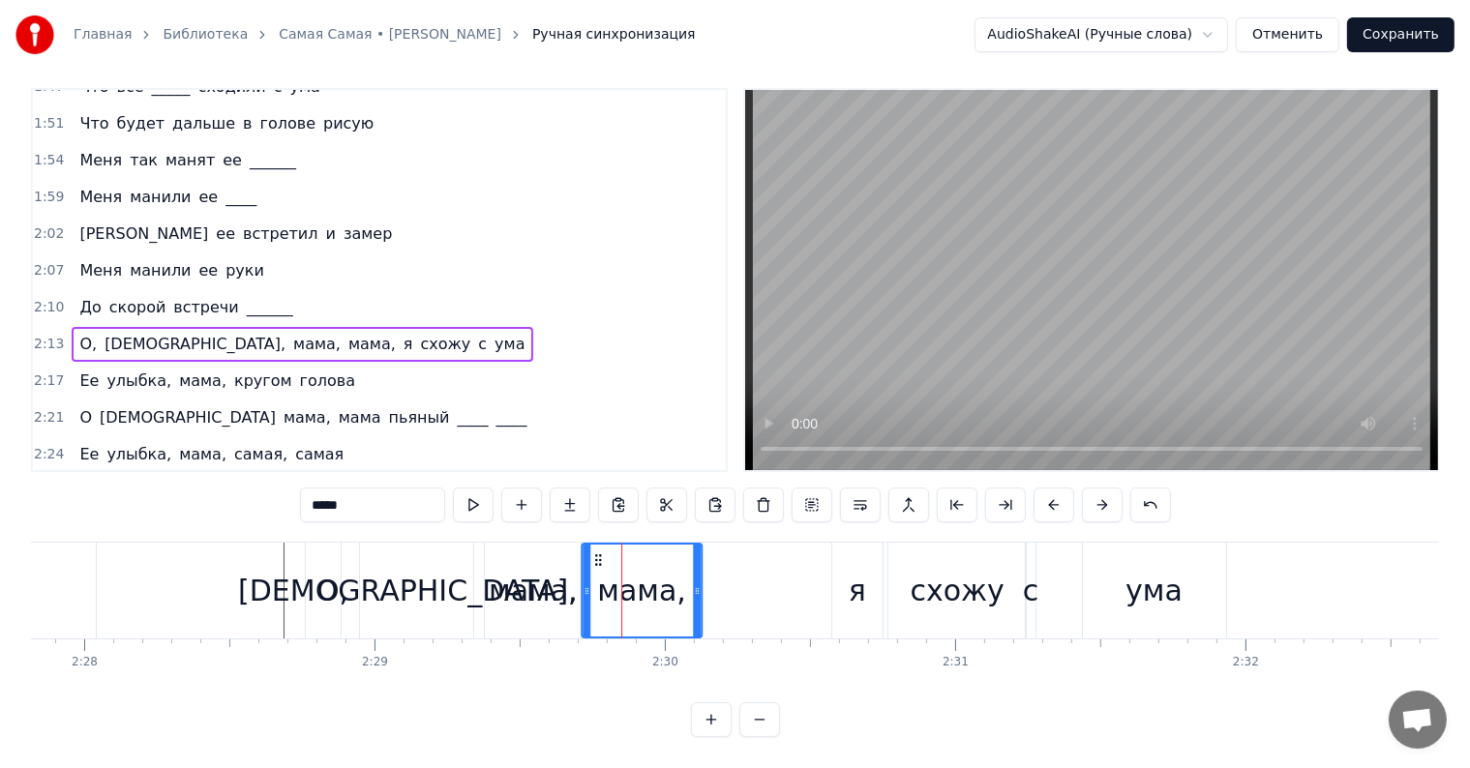
drag, startPoint x: 598, startPoint y: 540, endPoint x: 575, endPoint y: 542, distance: 23.3
click at [590, 553] on icon at bounding box center [597, 560] width 15 height 15
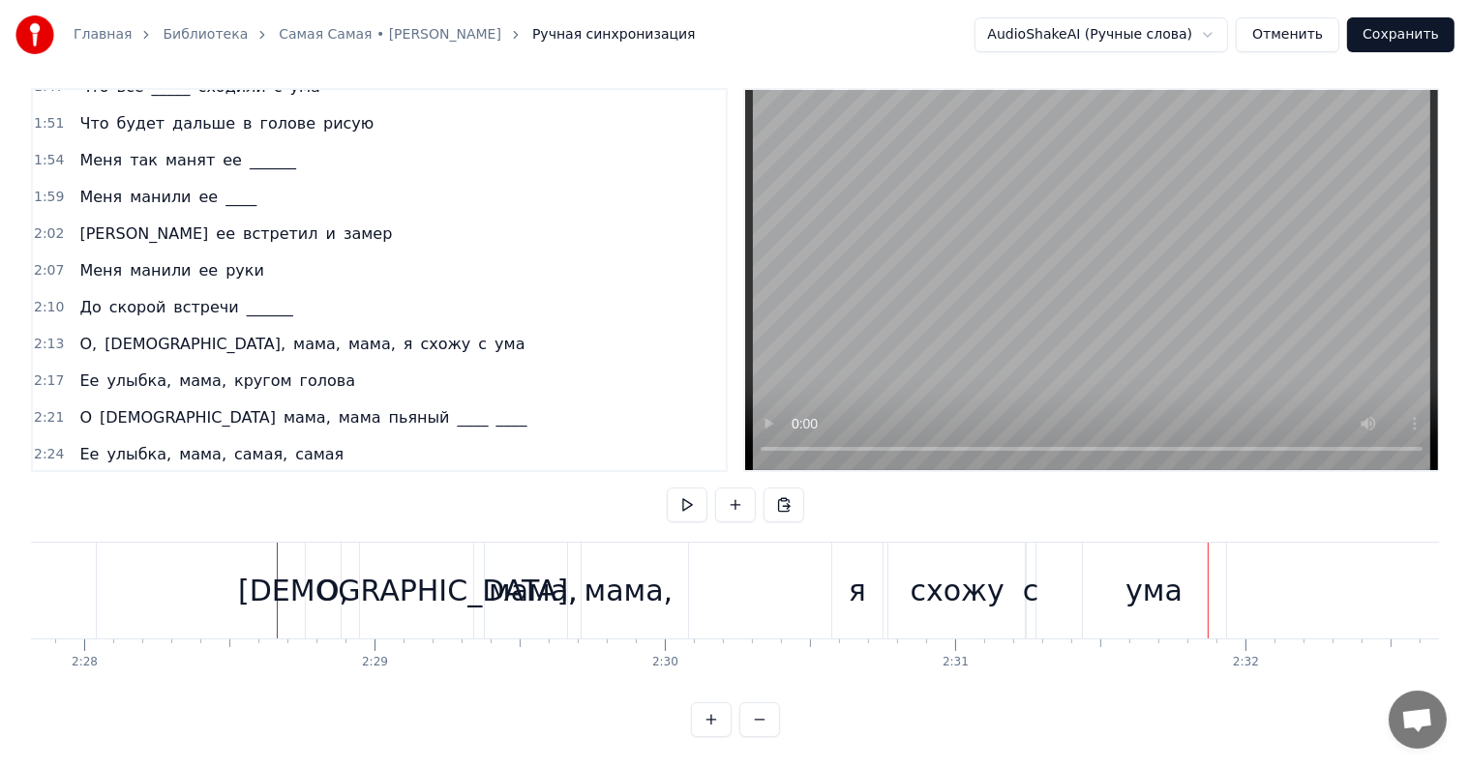
click at [840, 543] on div "я" at bounding box center [857, 591] width 50 height 96
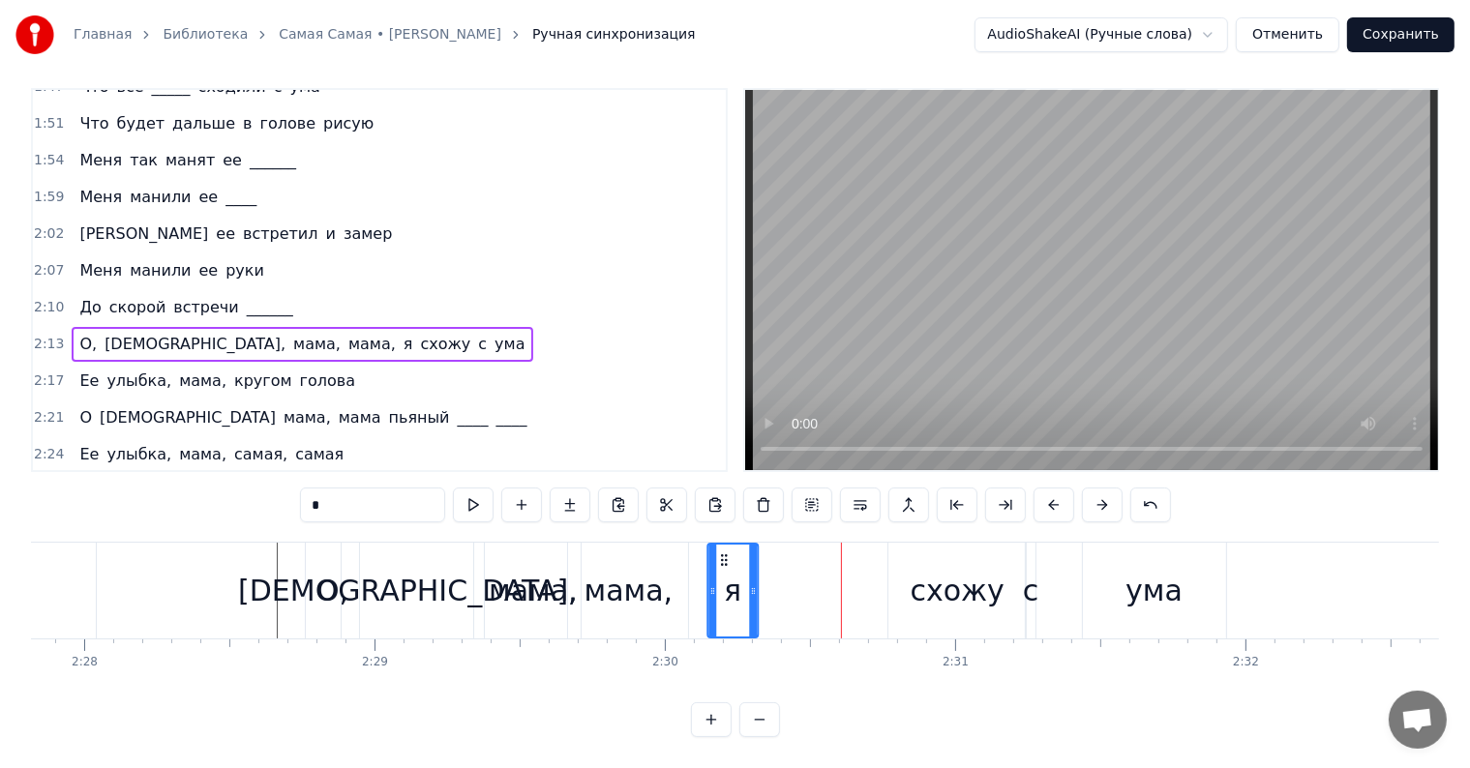
drag, startPoint x: 844, startPoint y: 542, endPoint x: 718, endPoint y: 547, distance: 125.9
click at [718, 553] on icon at bounding box center [723, 560] width 15 height 15
click at [942, 569] on div "схожу" at bounding box center [958, 591] width 94 height 44
type input "*****"
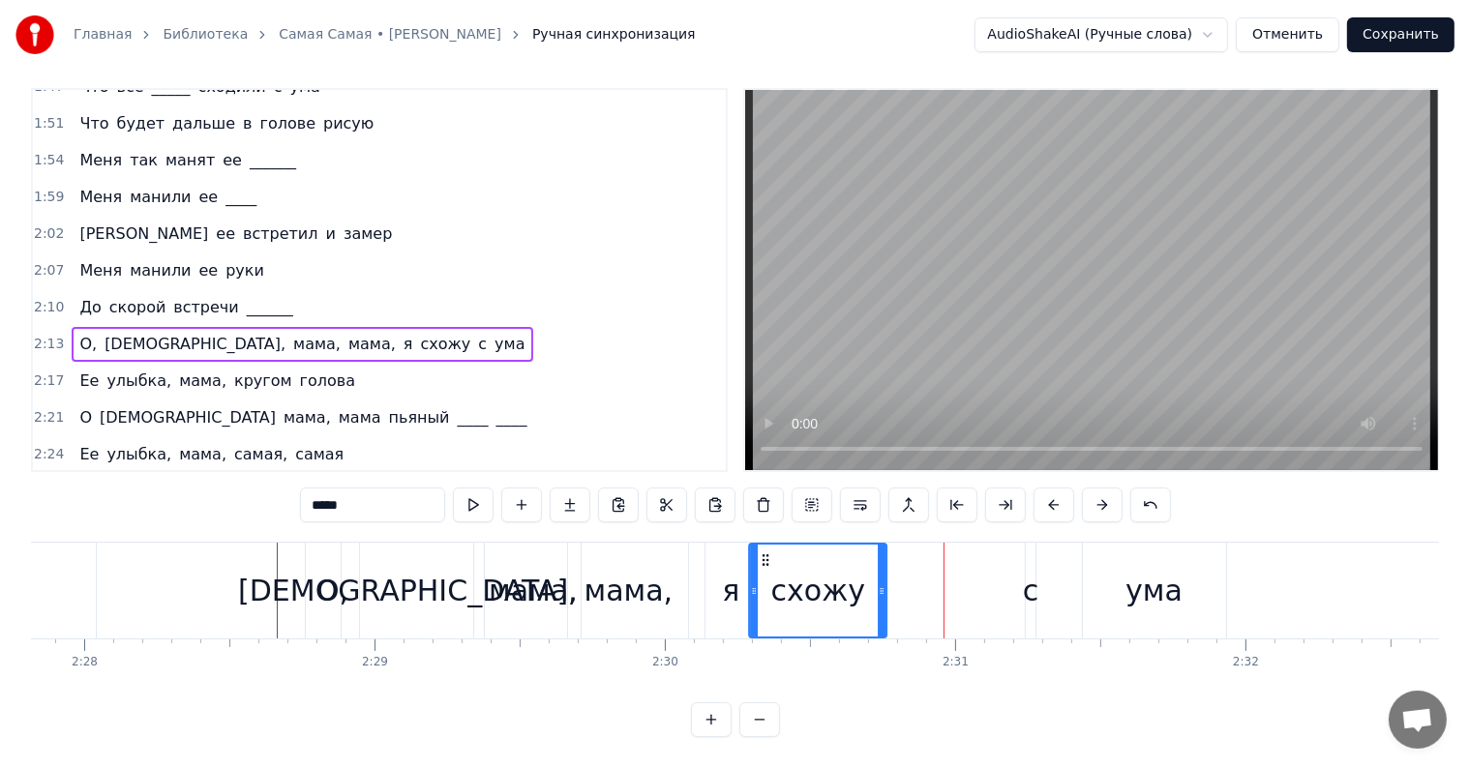
drag, startPoint x: 900, startPoint y: 538, endPoint x: 761, endPoint y: 544, distance: 139.5
click at [761, 553] on icon at bounding box center [765, 560] width 15 height 15
click at [1005, 560] on div "О, [PERSON_NAME], мама, мама, я схожу с ума" at bounding box center [768, 591] width 926 height 96
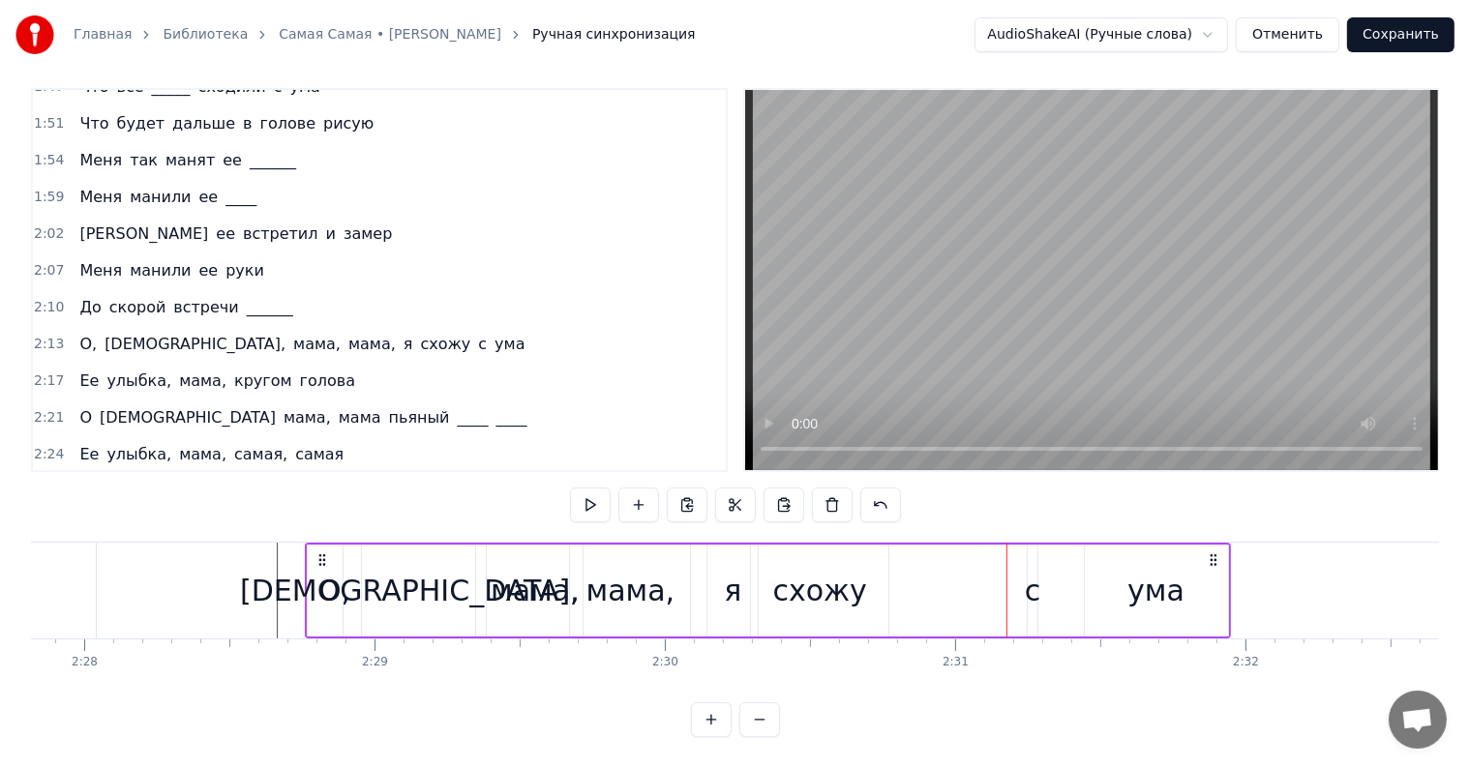
click at [1026, 569] on div "с" at bounding box center [1033, 591] width 16 height 44
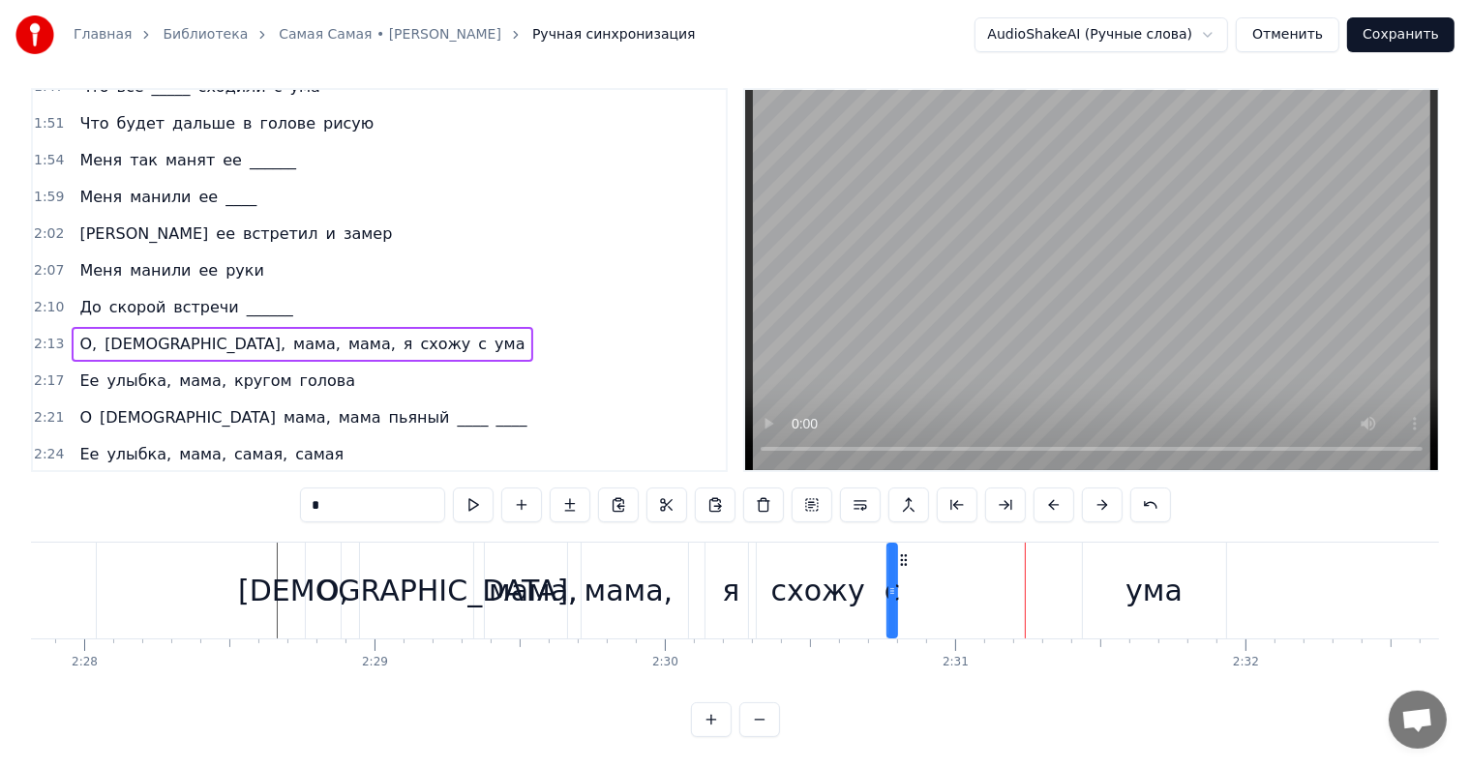
drag, startPoint x: 1037, startPoint y: 536, endPoint x: 960, endPoint y: 551, distance: 78.8
click at [898, 551] on div "О, [PERSON_NAME], мама, мама, я схожу с ума" at bounding box center [768, 591] width 926 height 96
click at [1149, 571] on div "ума" at bounding box center [1153, 591] width 57 height 44
type input "***"
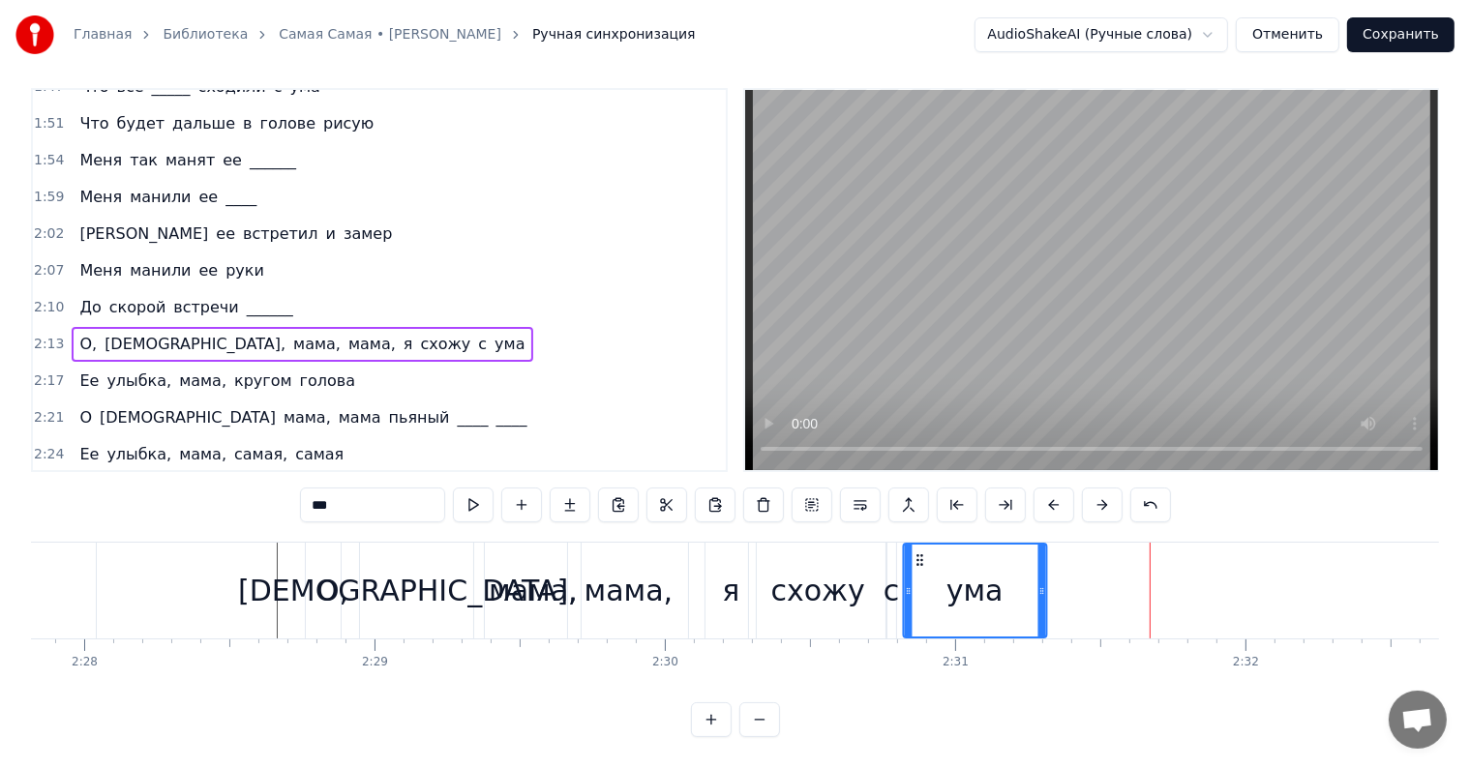
drag, startPoint x: 1088, startPoint y: 542, endPoint x: 921, endPoint y: 551, distance: 166.7
click at [921, 551] on div "ума" at bounding box center [974, 591] width 141 height 92
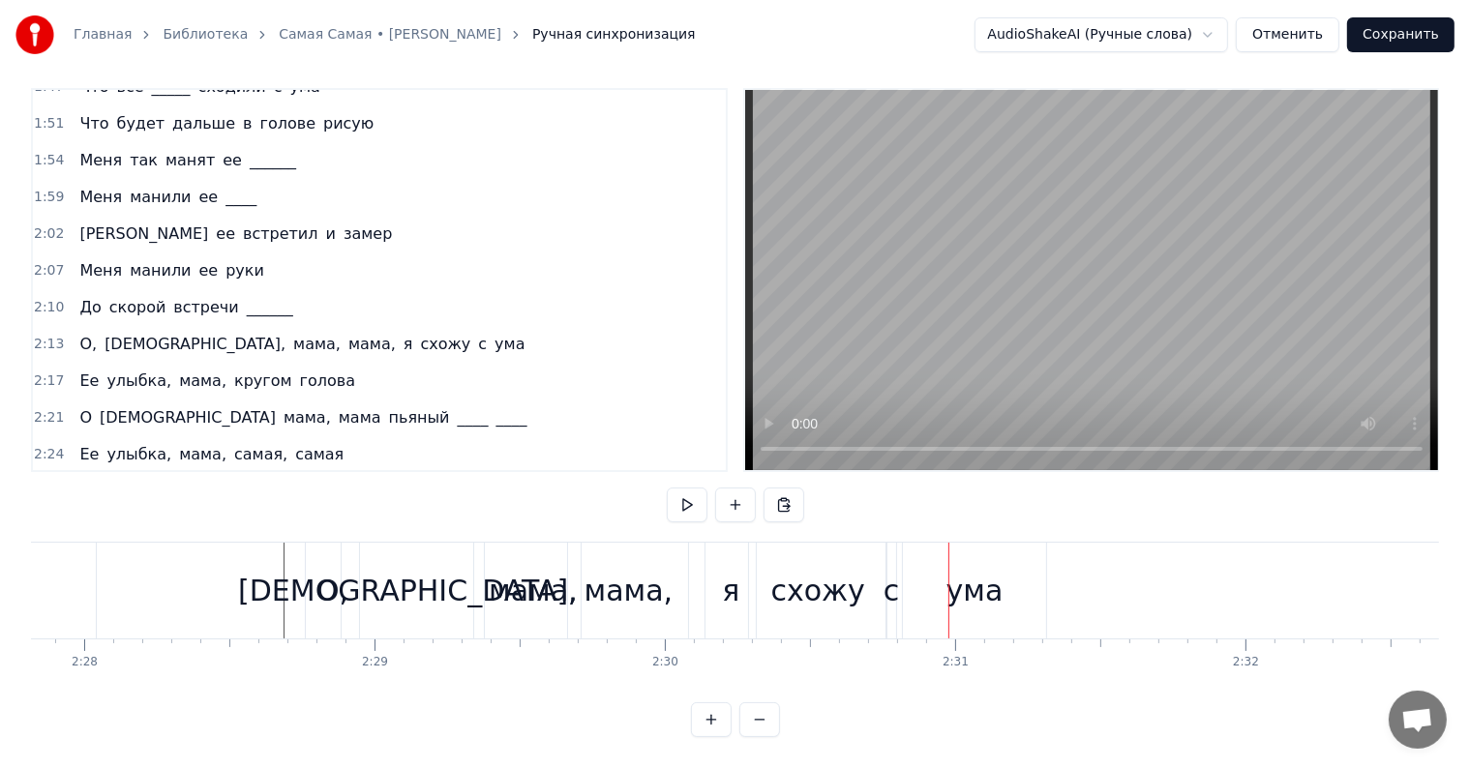
click at [727, 569] on div "я" at bounding box center [730, 591] width 17 height 44
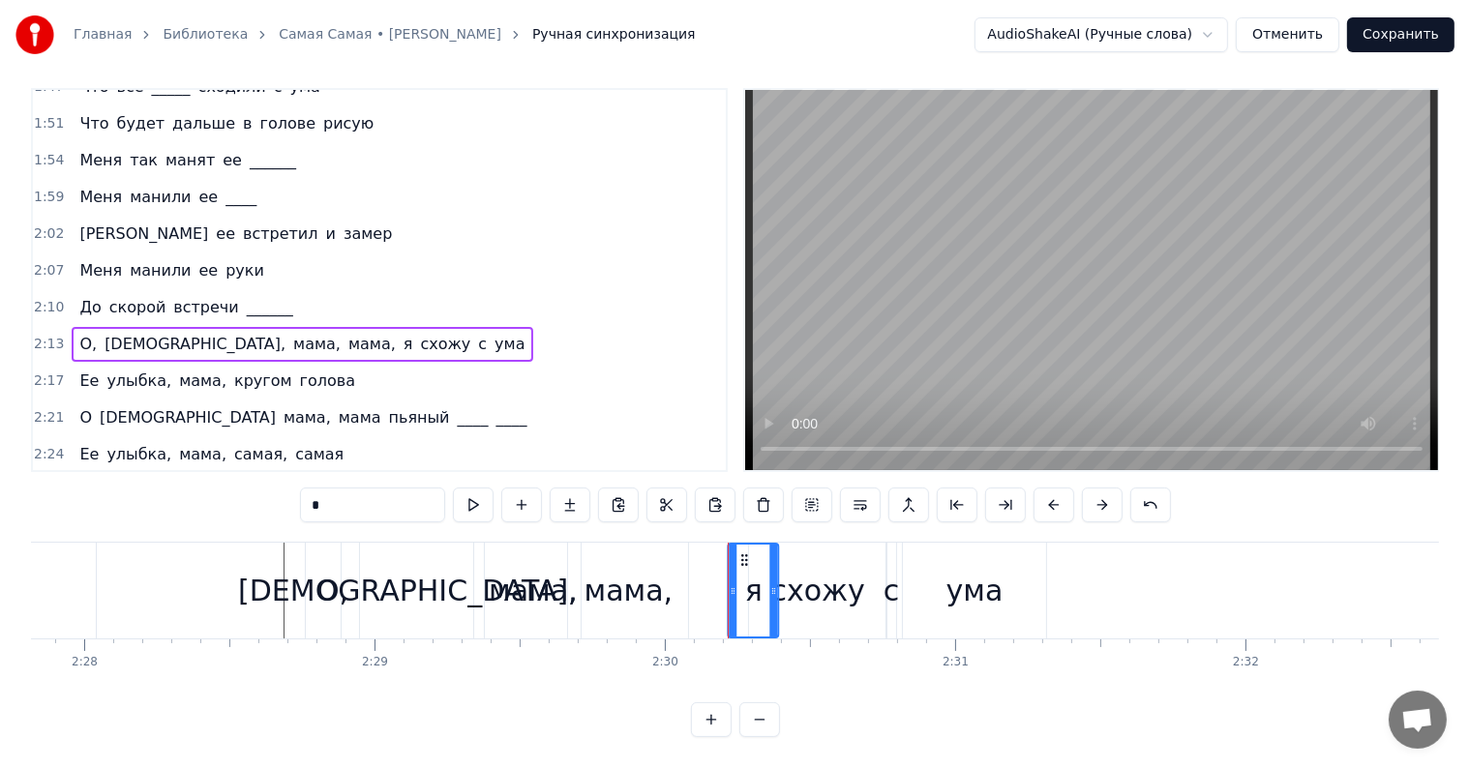
drag, startPoint x: 723, startPoint y: 541, endPoint x: 740, endPoint y: 546, distance: 18.1
click at [740, 553] on icon at bounding box center [744, 560] width 15 height 15
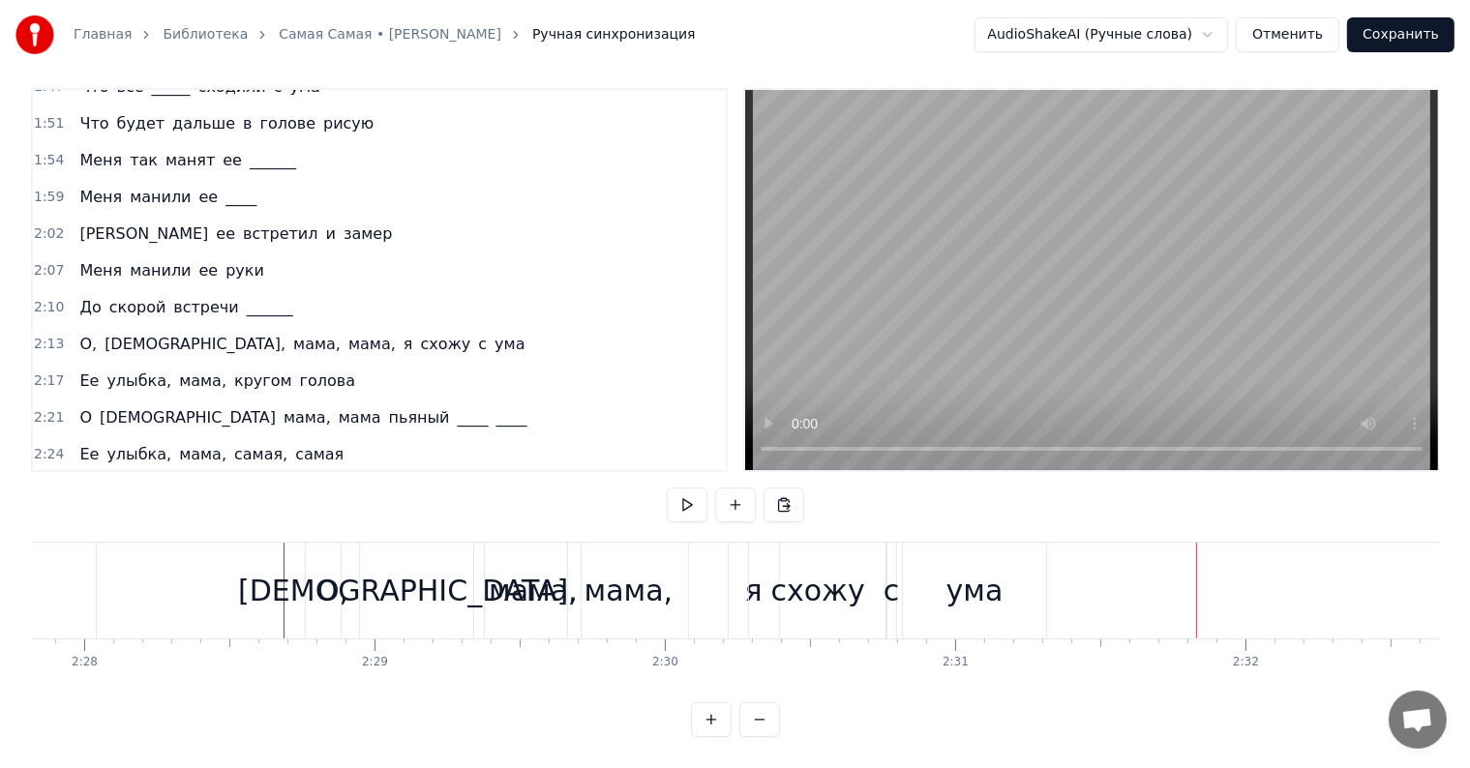
click at [987, 569] on div "ума" at bounding box center [974, 591] width 57 height 44
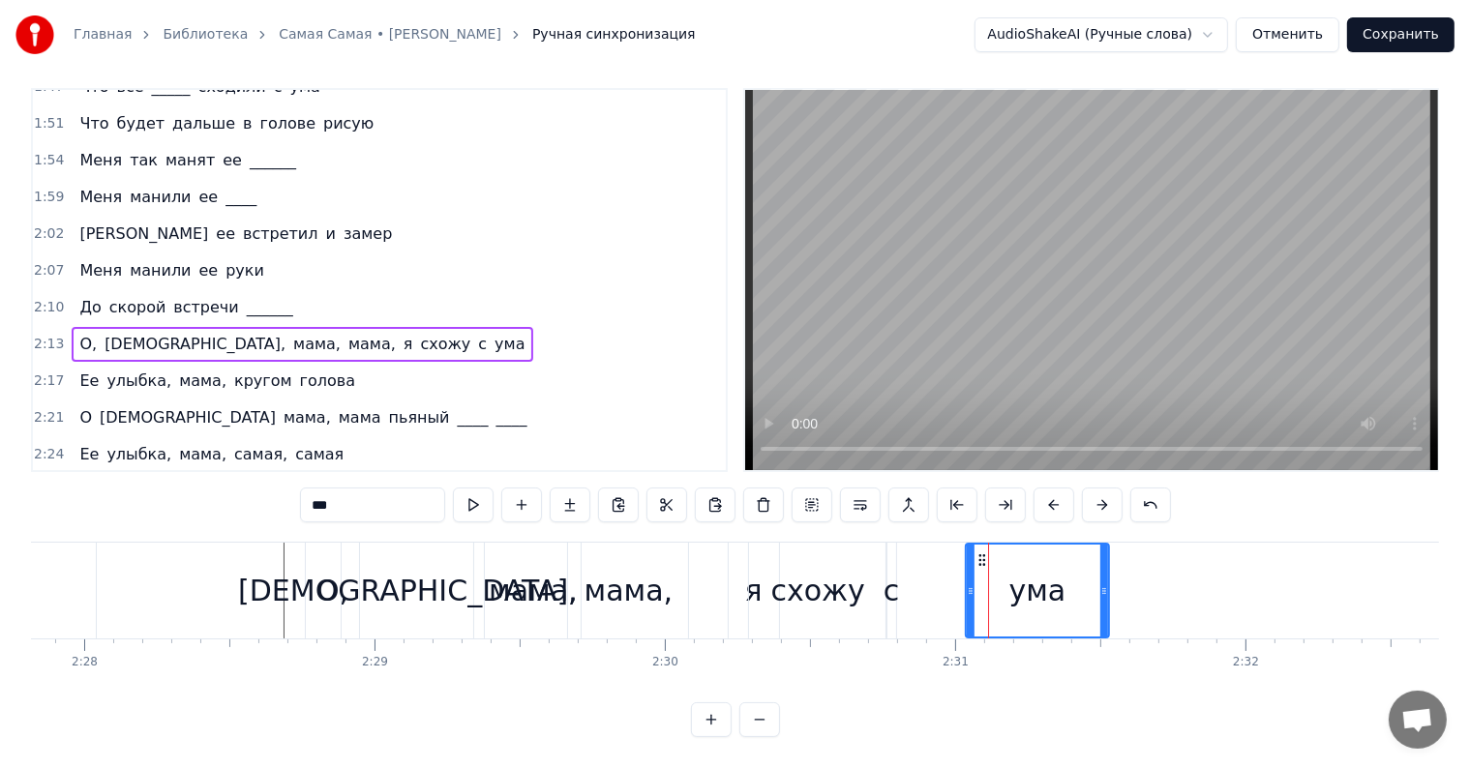
drag, startPoint x: 915, startPoint y: 535, endPoint x: 978, endPoint y: 544, distance: 63.5
click at [978, 553] on icon at bounding box center [981, 560] width 15 height 15
click at [938, 558] on div "О, [PERSON_NAME], мама, мама, я схожу с ума" at bounding box center [709, 591] width 809 height 96
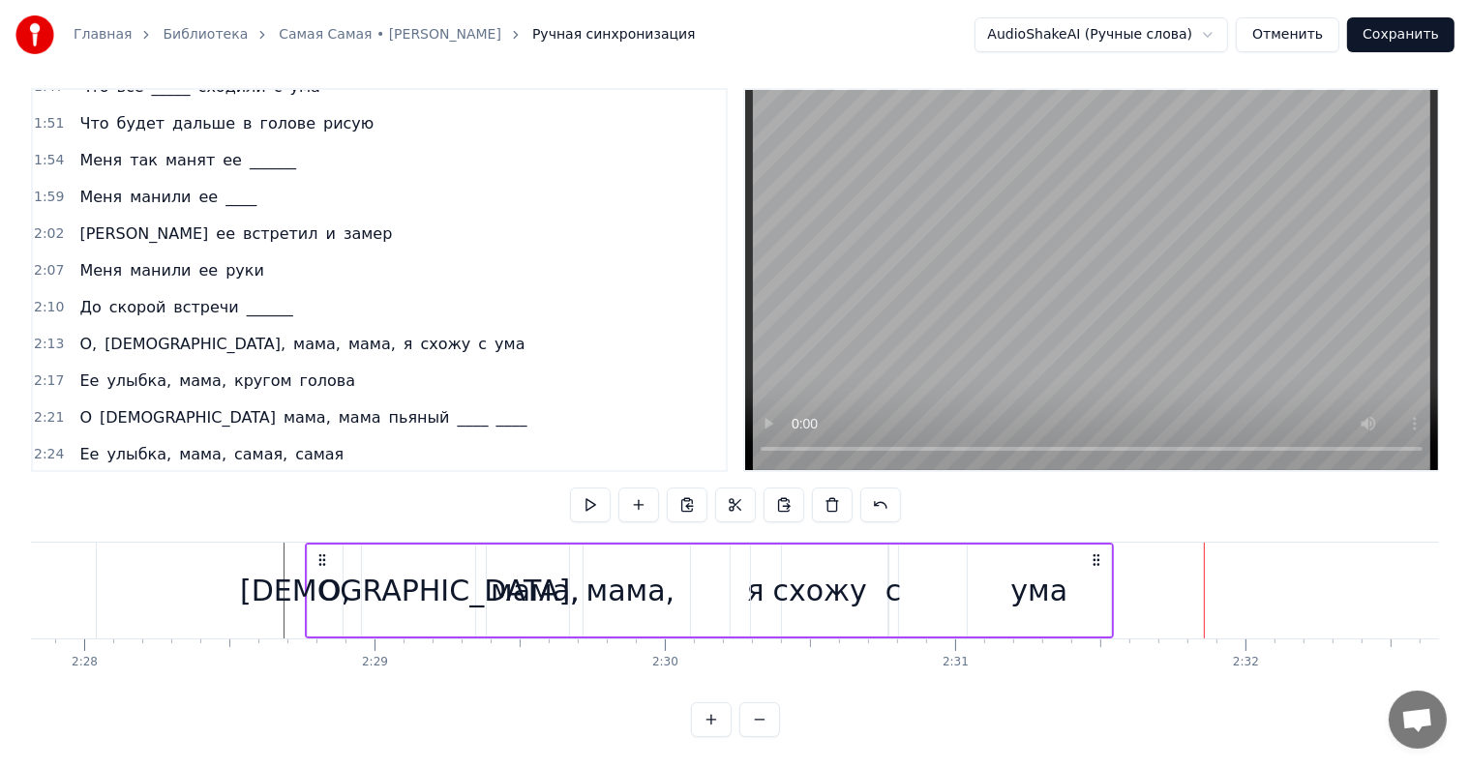
click at [899, 558] on div "О, [PERSON_NAME], мама, мама, я схожу с ума" at bounding box center [709, 591] width 809 height 96
click at [892, 569] on div "с" at bounding box center [893, 591] width 16 height 44
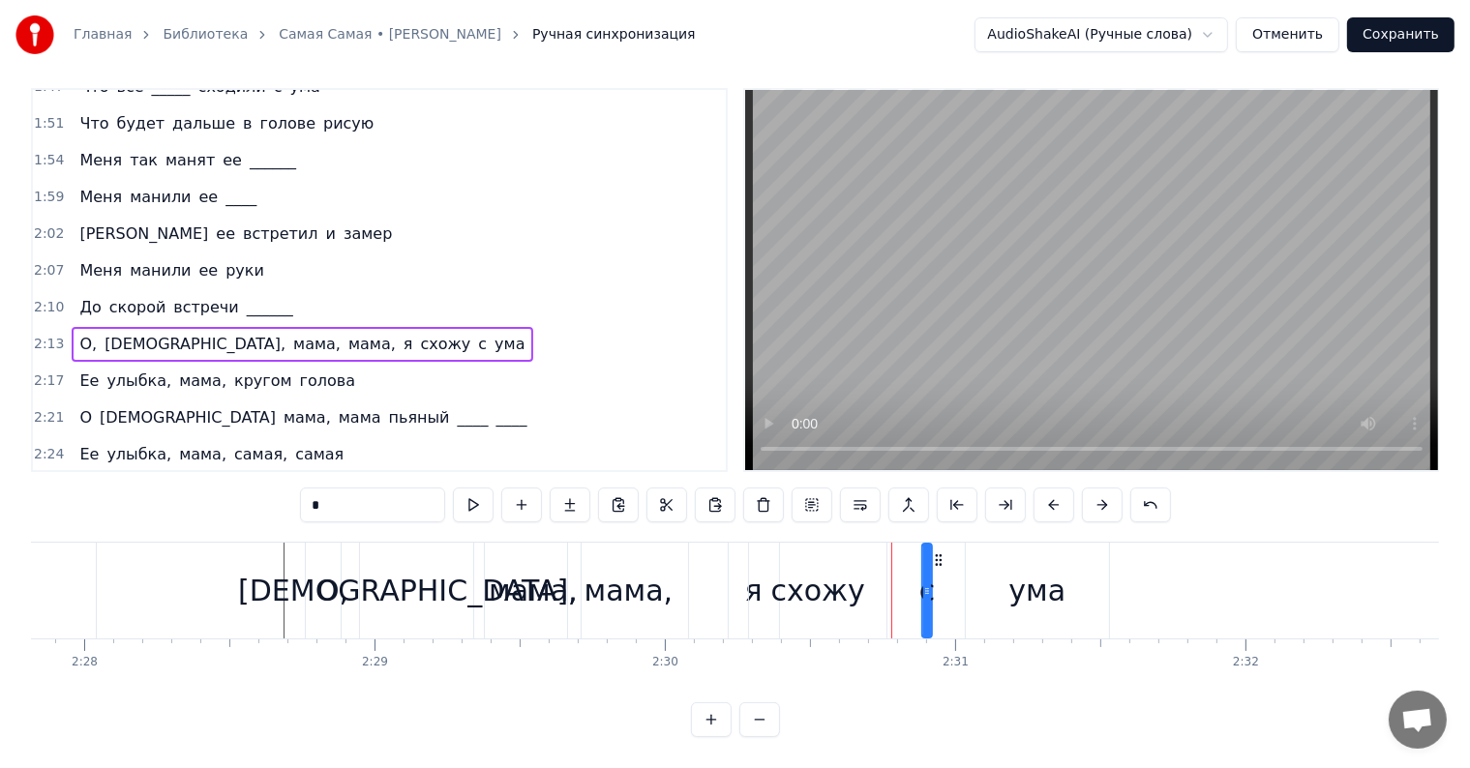
drag, startPoint x: 899, startPoint y: 541, endPoint x: 935, endPoint y: 546, distance: 36.1
click at [935, 553] on icon at bounding box center [938, 560] width 15 height 15
click at [844, 569] on div "схожу" at bounding box center [818, 591] width 94 height 44
type input "*****"
drag, startPoint x: 766, startPoint y: 538, endPoint x: 790, endPoint y: 543, distance: 23.7
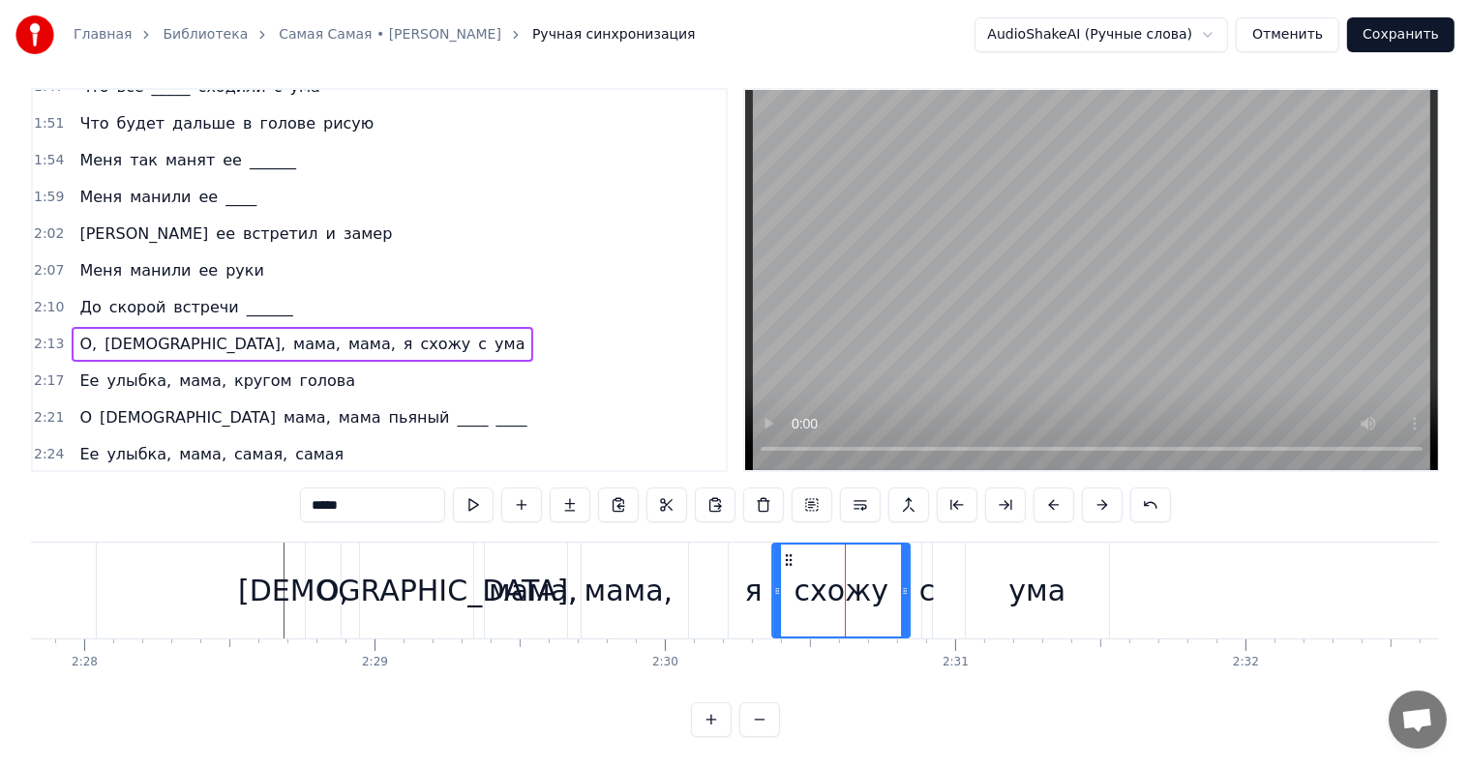
click at [790, 553] on icon at bounding box center [788, 560] width 15 height 15
click at [707, 553] on div "О, [PERSON_NAME], мама, мама, я схожу с ума" at bounding box center [709, 591] width 809 height 96
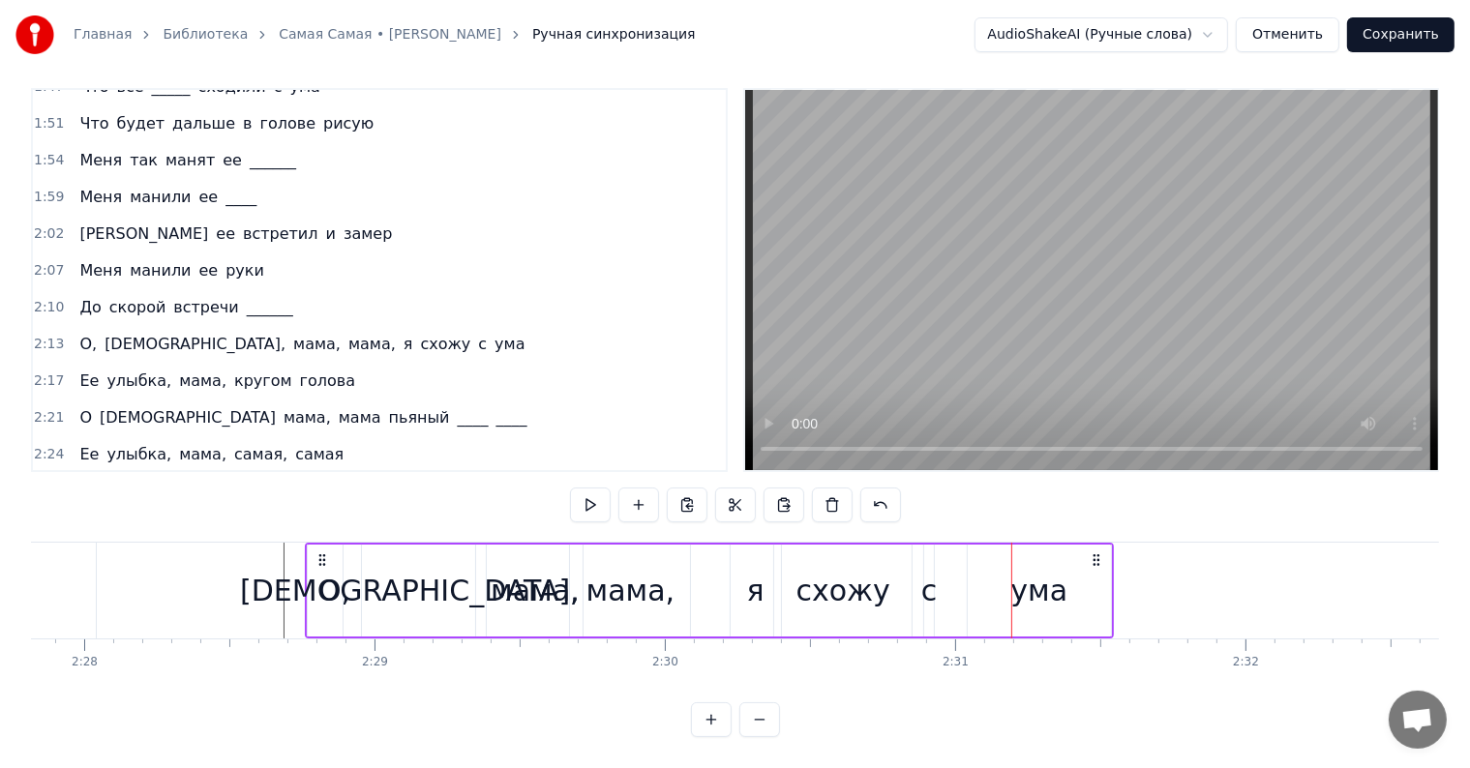
click at [649, 573] on div "мама," at bounding box center [630, 591] width 89 height 44
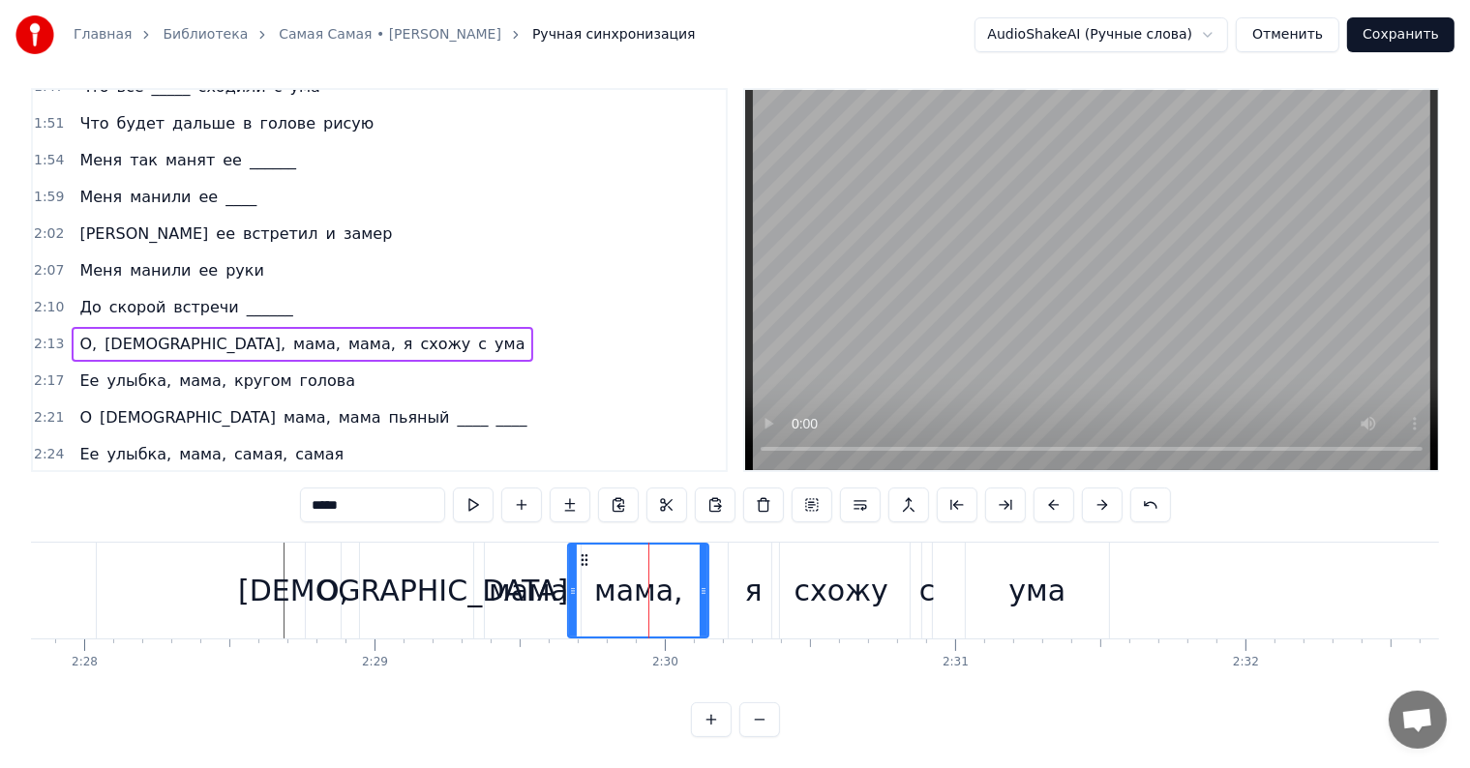
drag, startPoint x: 680, startPoint y: 570, endPoint x: 707, endPoint y: 578, distance: 28.2
click at [707, 583] on icon at bounding box center [704, 590] width 8 height 15
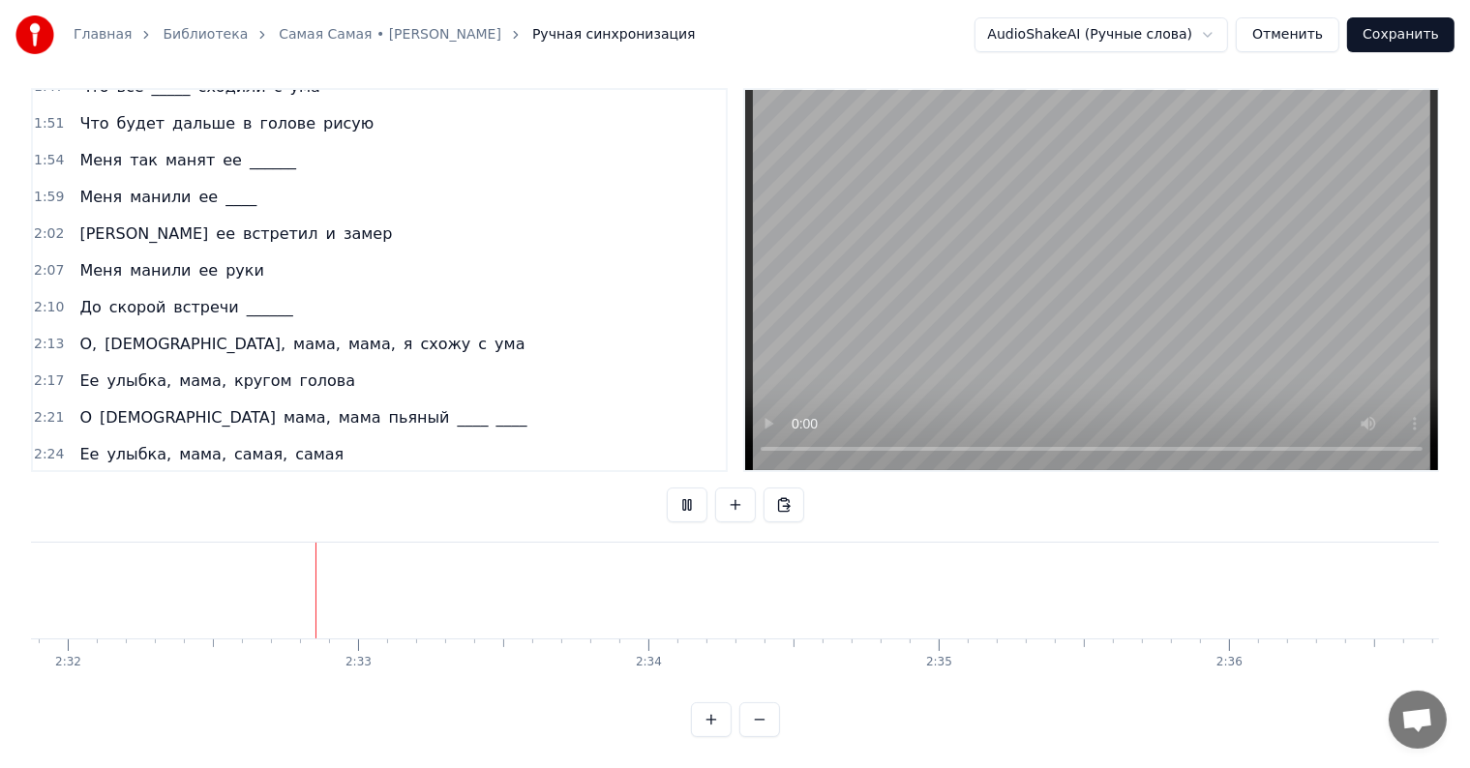
scroll to position [0, 44142]
click at [72, 364] on div "Ее улыбка, мама, кругом голова" at bounding box center [217, 381] width 291 height 35
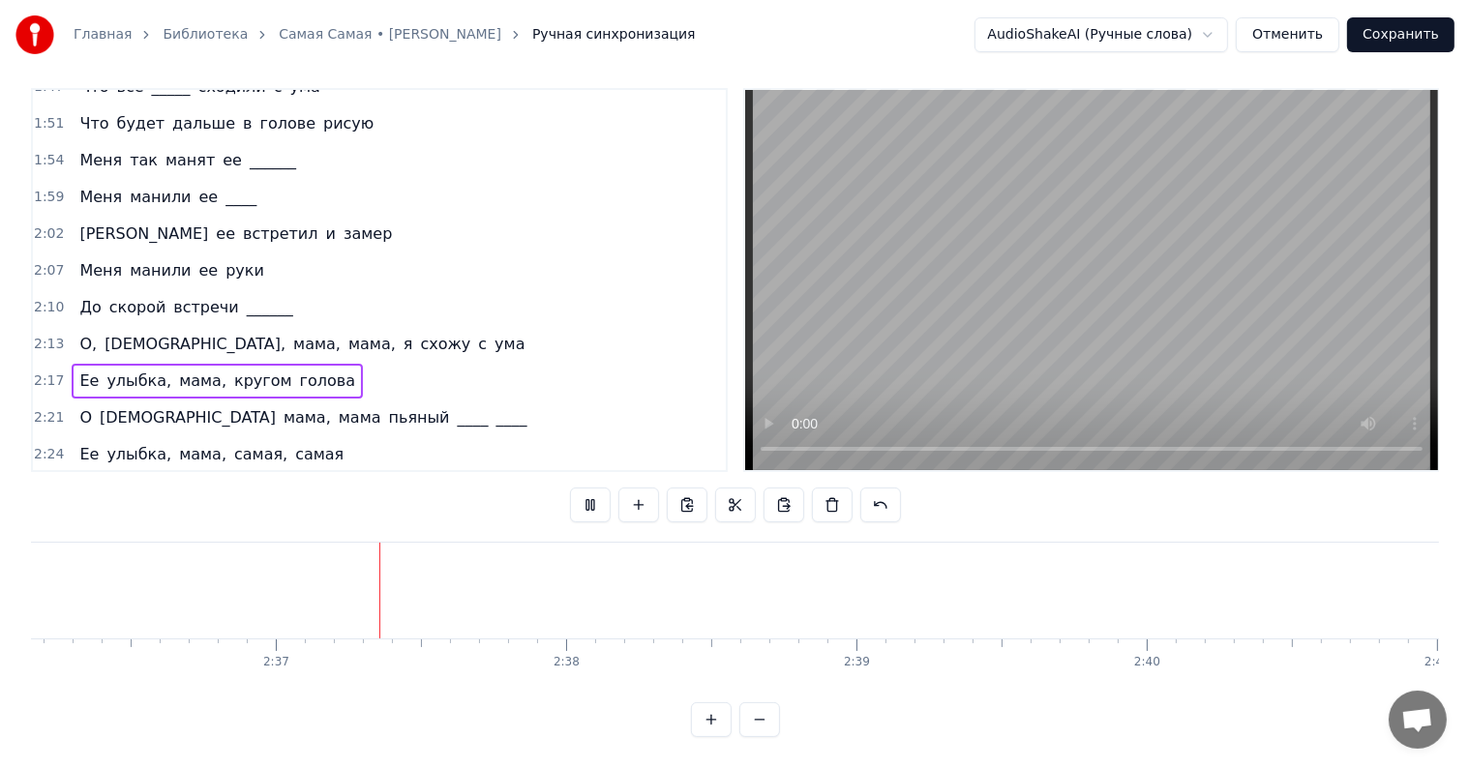
scroll to position [0, 45390]
click at [72, 364] on div "Ее улыбка, мама, кругом голова" at bounding box center [217, 381] width 291 height 35
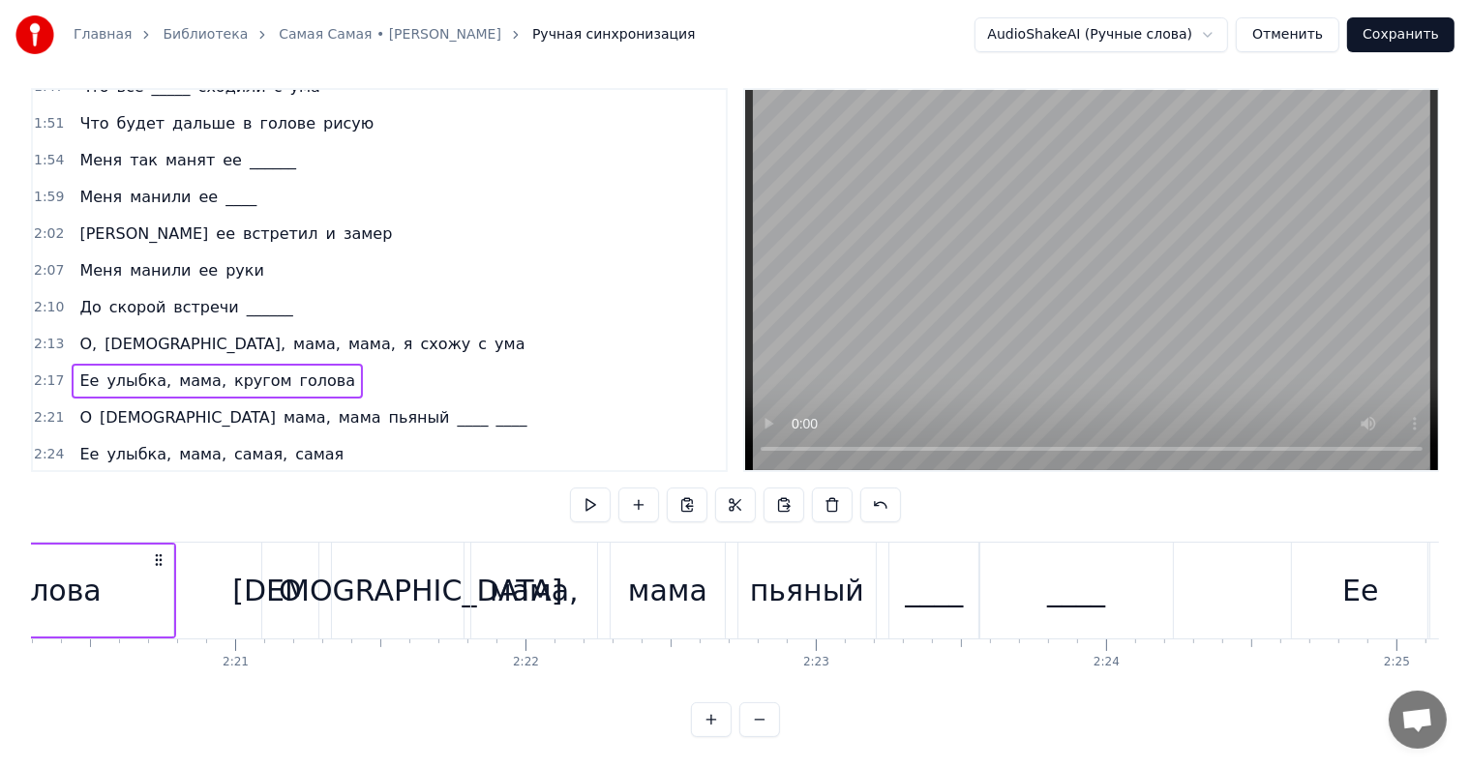
scroll to position [0, 39772]
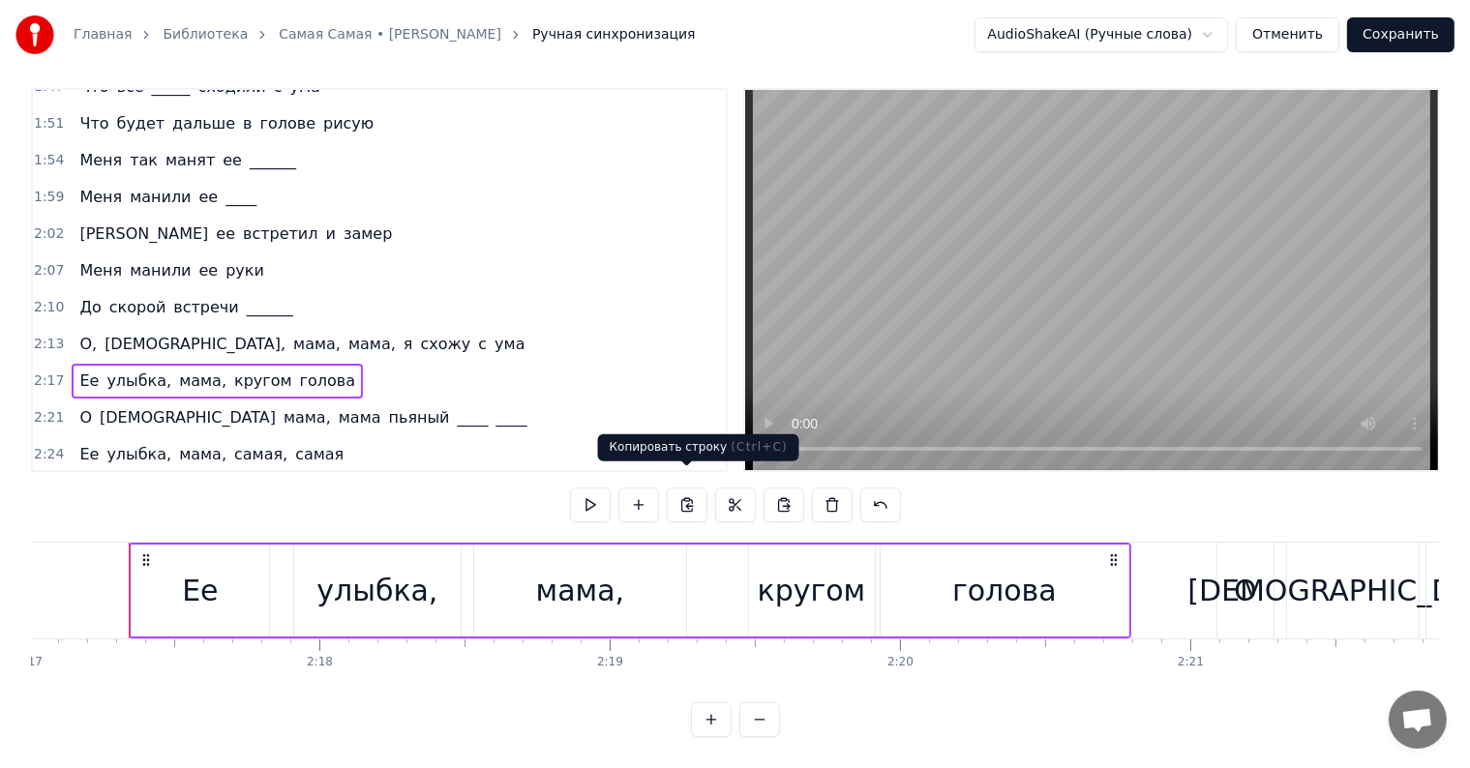
click at [698, 492] on button at bounding box center [687, 505] width 41 height 35
click at [493, 480] on span "ума" at bounding box center [510, 491] width 34 height 22
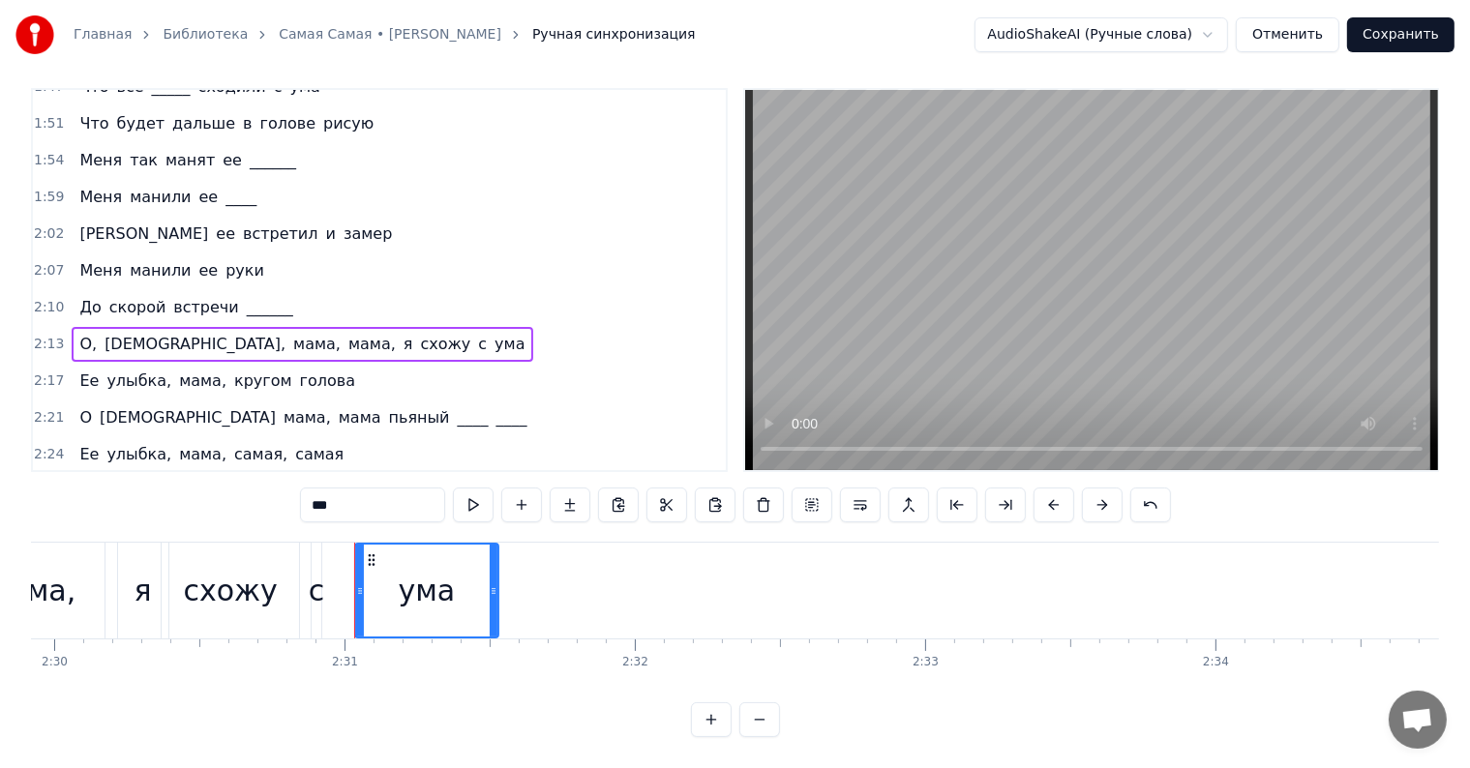
scroll to position [0, 43746]
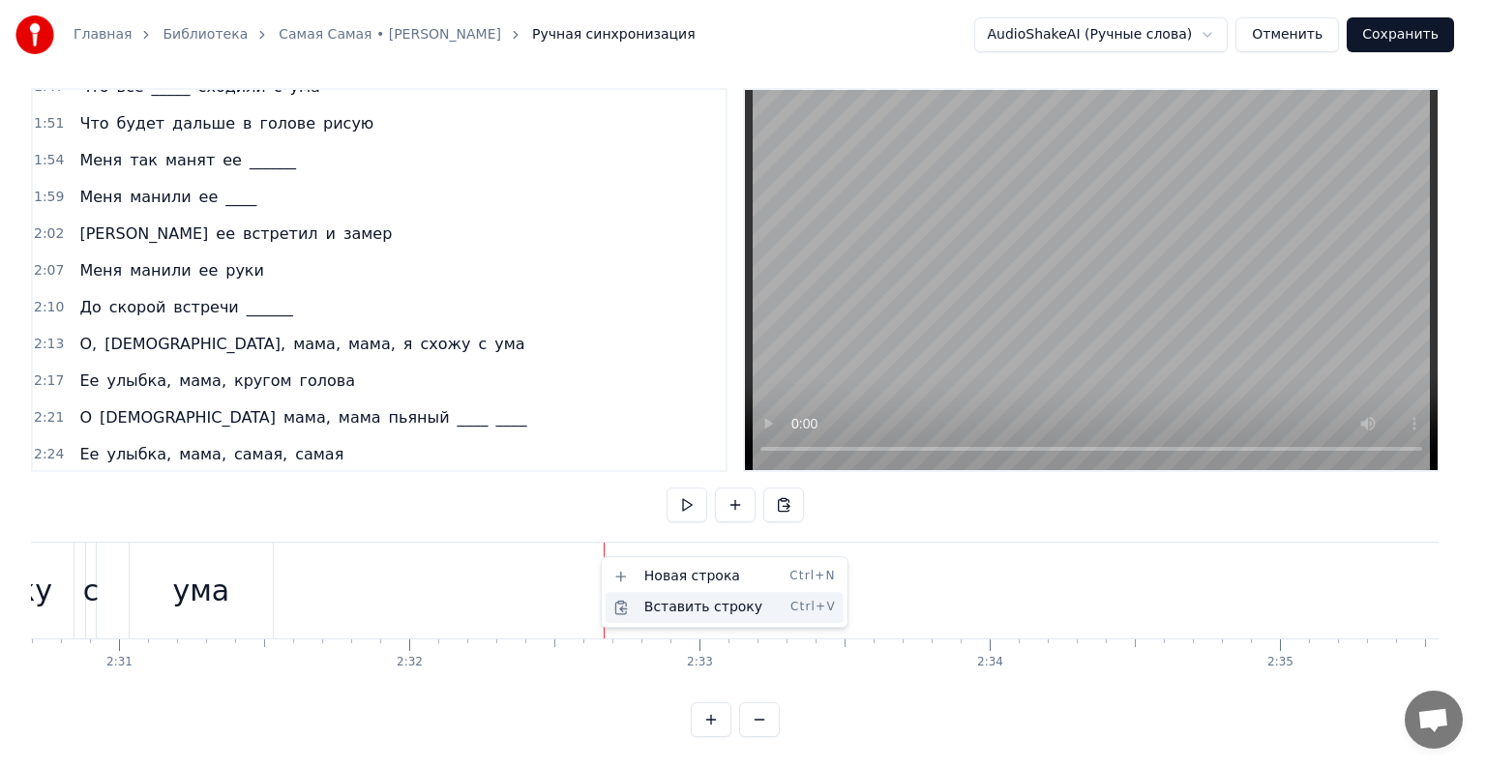
click at [632, 611] on div "Вставить строку Ctrl+V" at bounding box center [725, 607] width 238 height 31
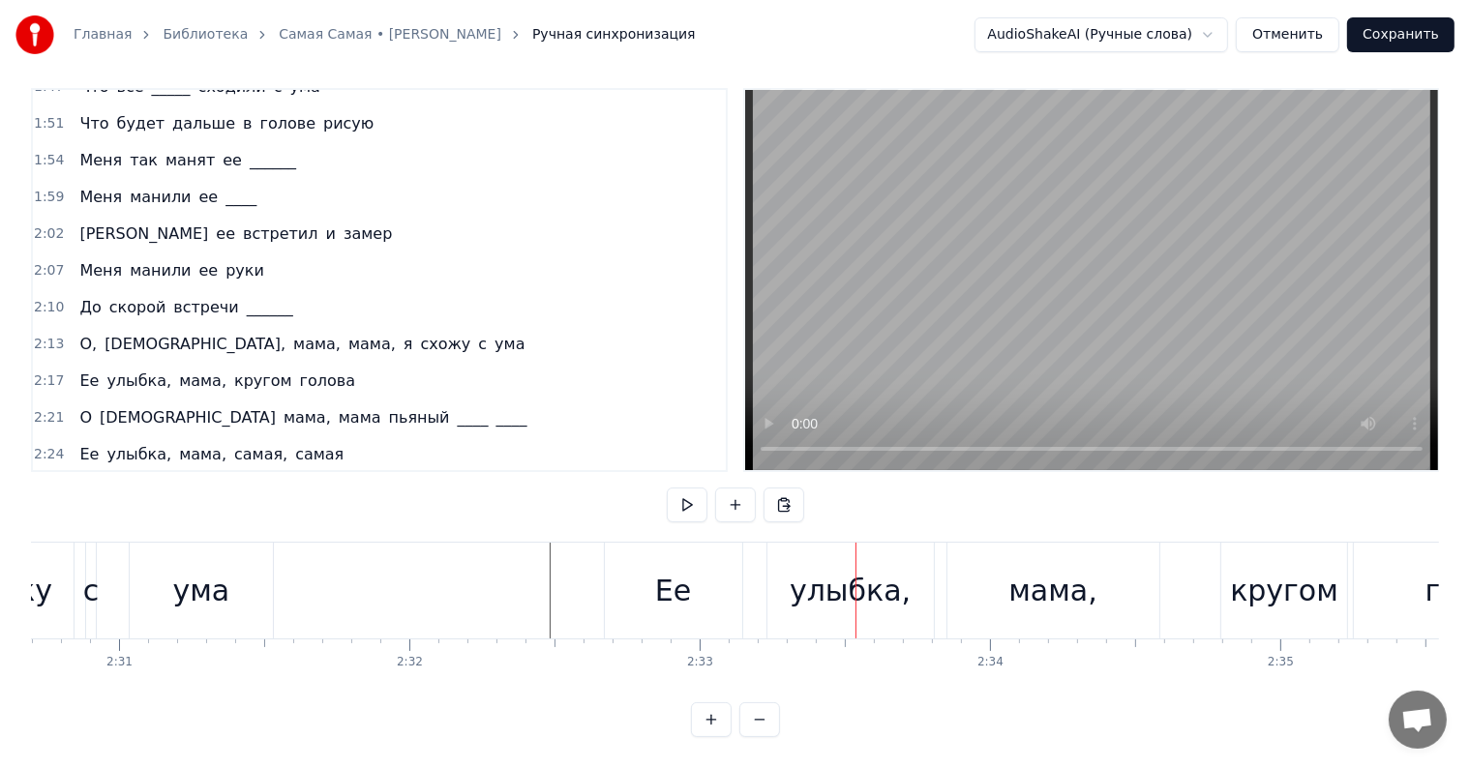
scroll to position [829, 0]
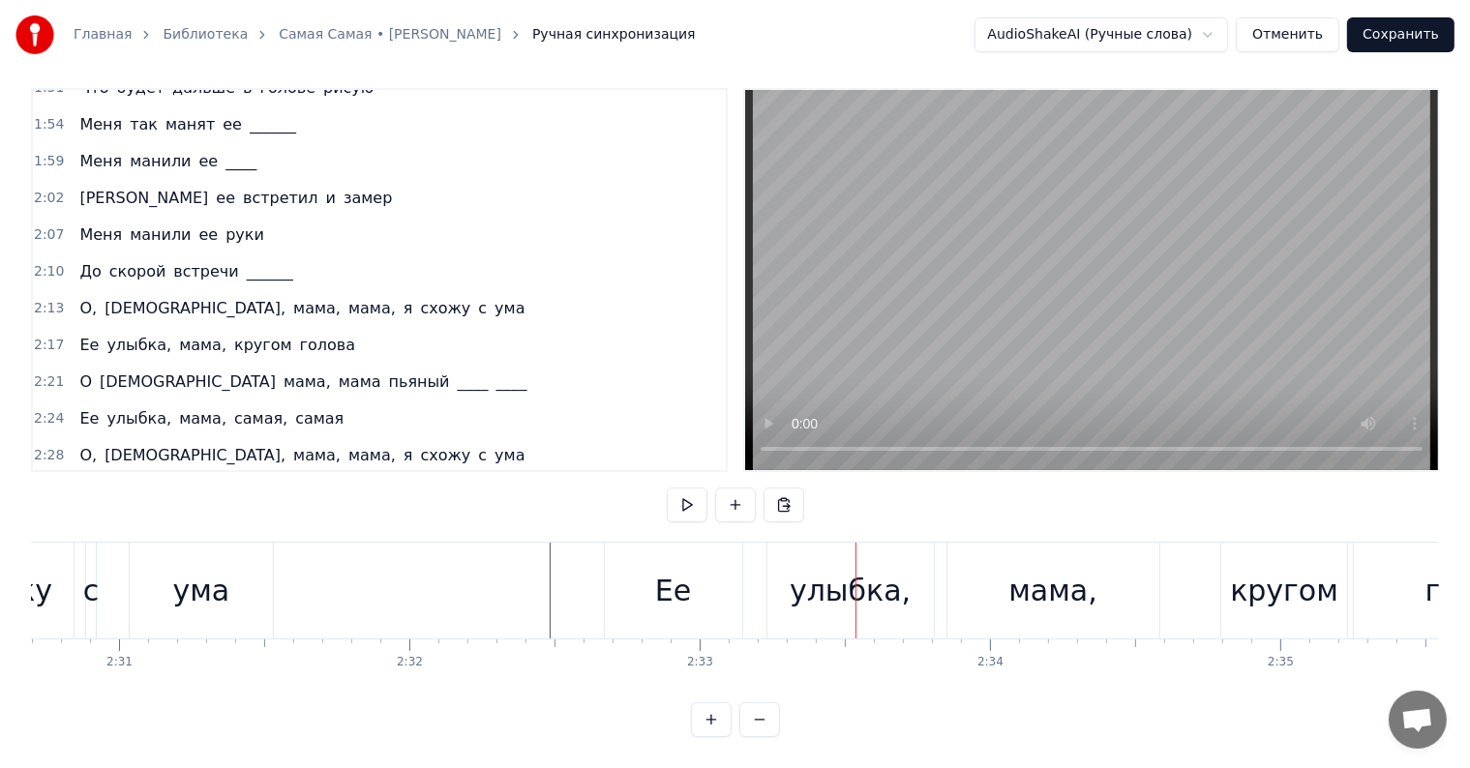
click at [72, 475] on div "Ее улыбка, мама, кругом голова" at bounding box center [217, 492] width 291 height 35
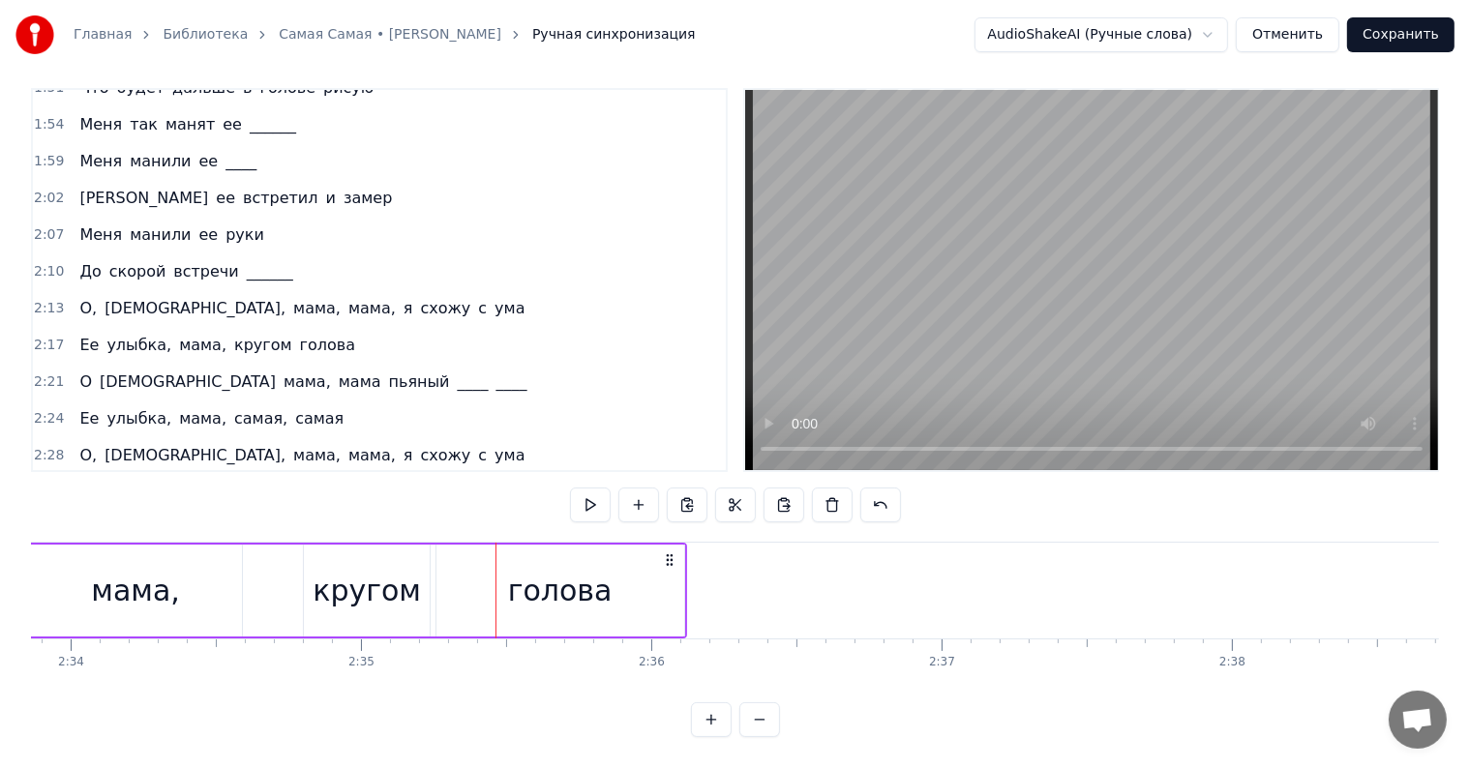
scroll to position [0, 44977]
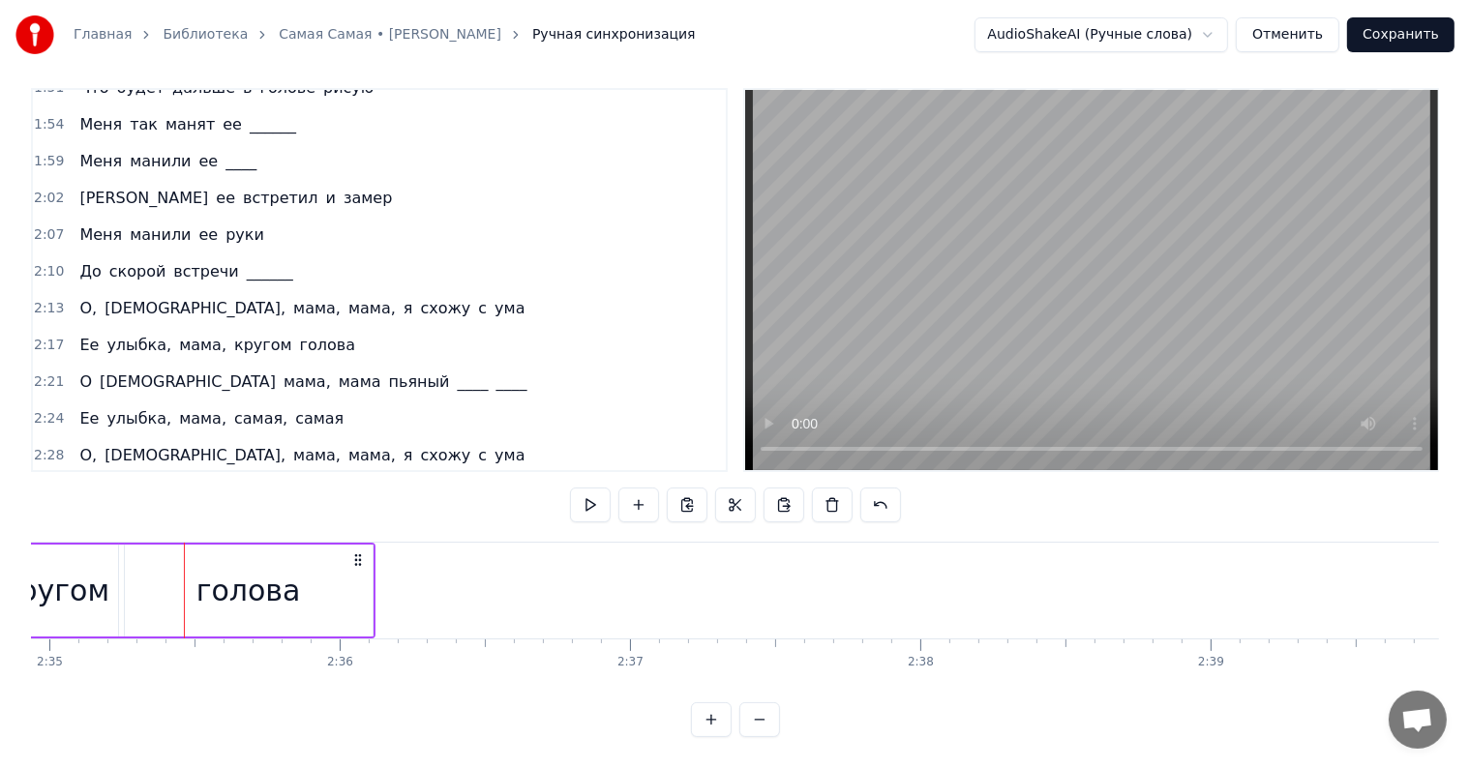
click at [187, 481] on span "мама," at bounding box center [202, 492] width 51 height 22
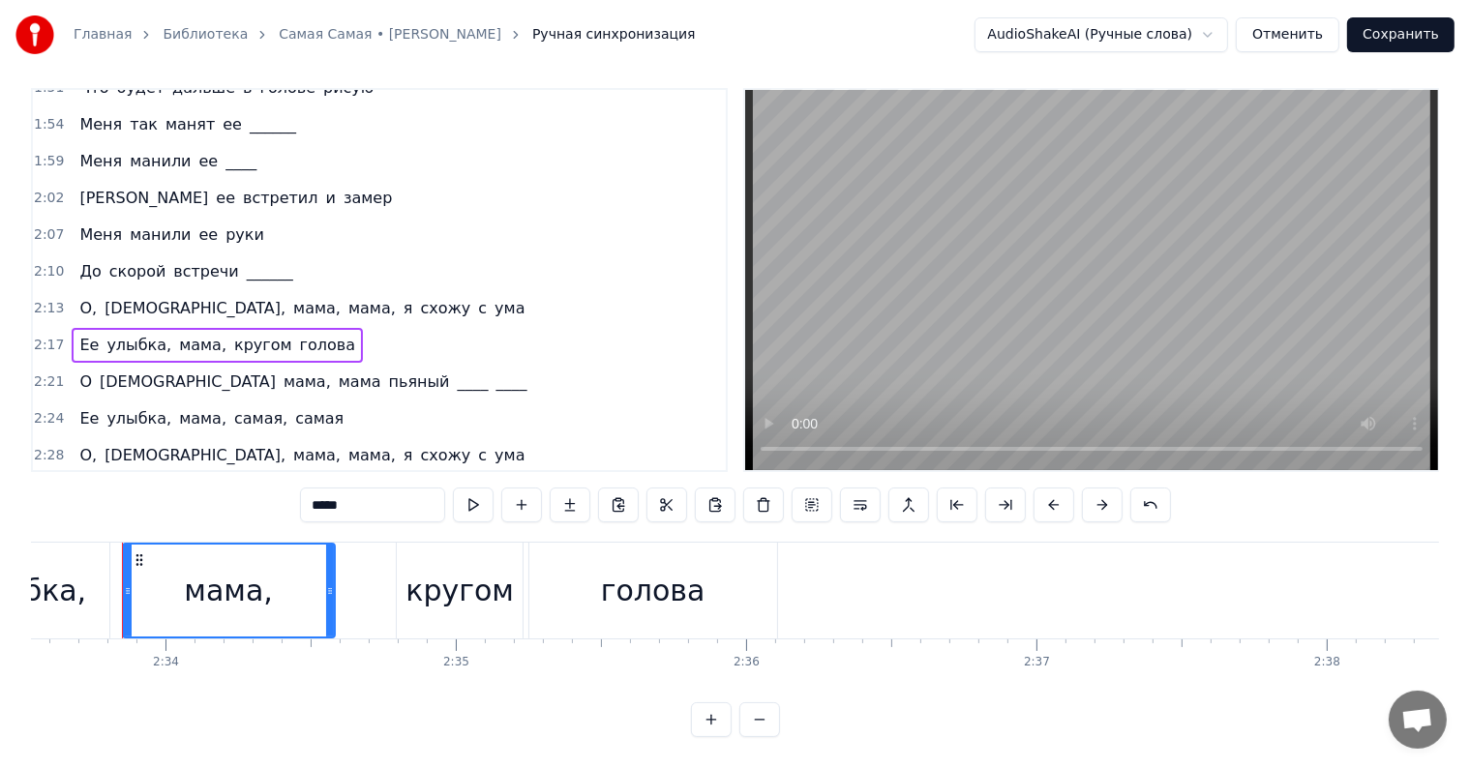
scroll to position [0, 44564]
drag, startPoint x: 339, startPoint y: 570, endPoint x: 317, endPoint y: 565, distance: 21.8
click at [317, 565] on div at bounding box center [318, 591] width 8 height 92
click at [419, 569] on div "кругом" at bounding box center [466, 591] width 108 height 44
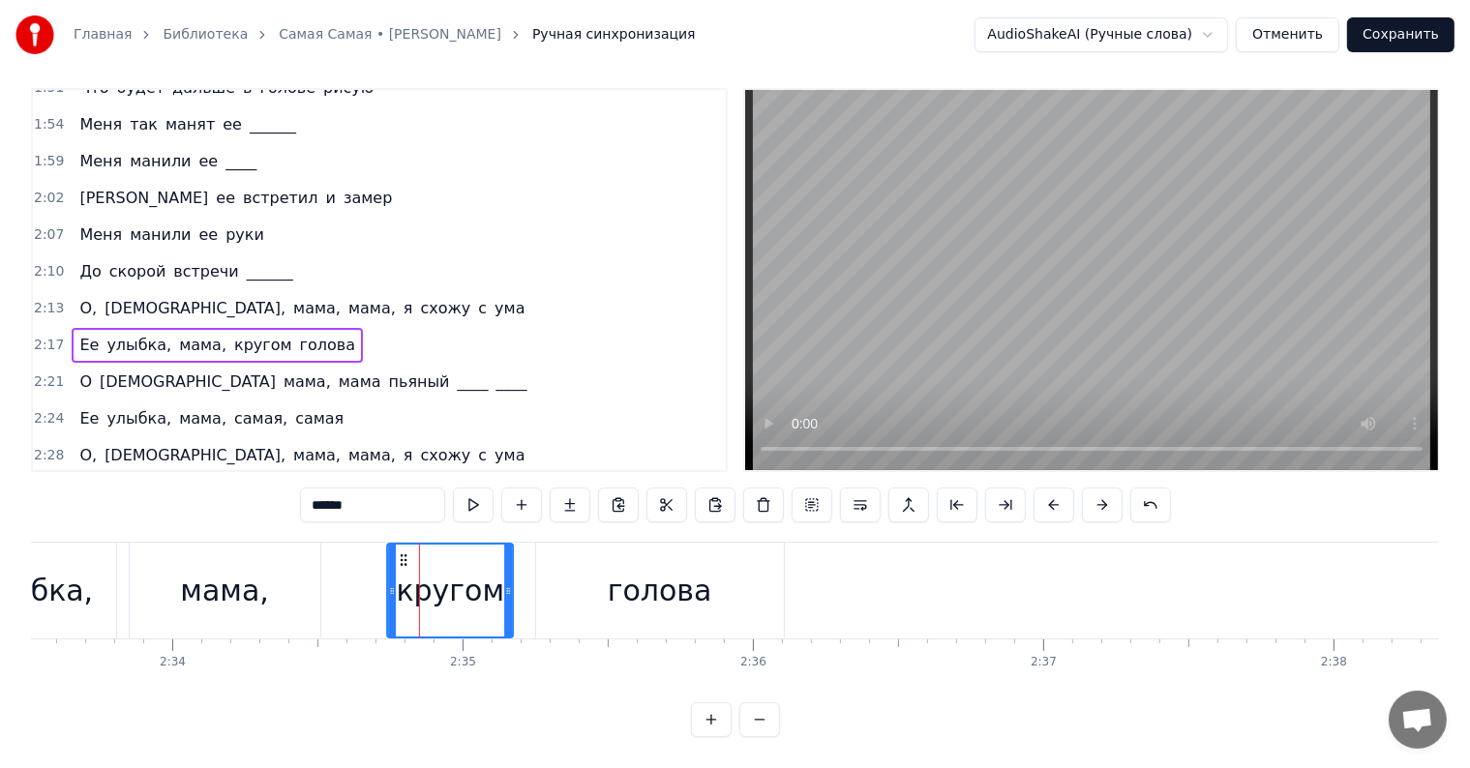
drag, startPoint x: 422, startPoint y: 540, endPoint x: 405, endPoint y: 540, distance: 16.4
click at [405, 553] on icon at bounding box center [403, 560] width 15 height 15
click at [266, 562] on div "мама," at bounding box center [225, 591] width 191 height 96
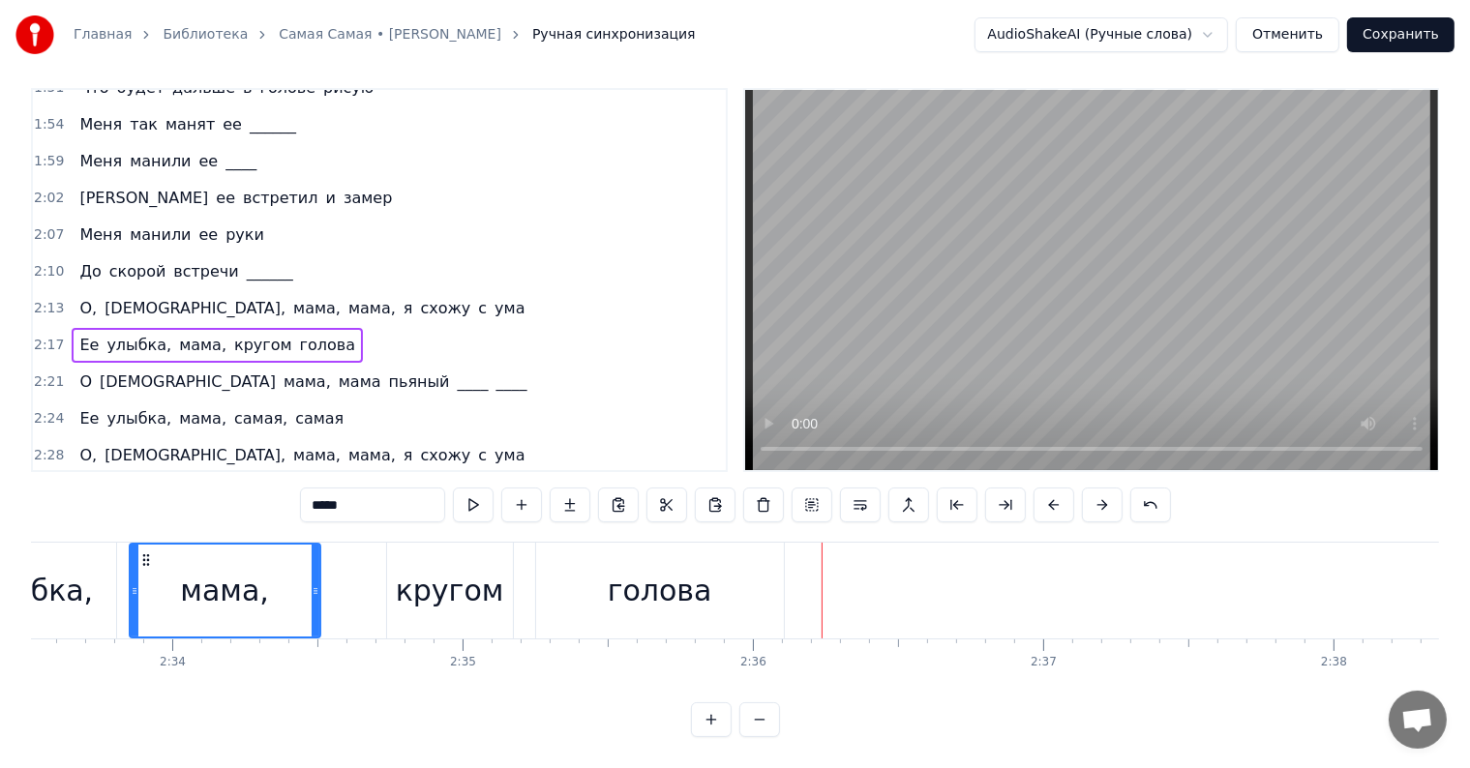
click at [499, 557] on div "кругом" at bounding box center [450, 591] width 126 height 96
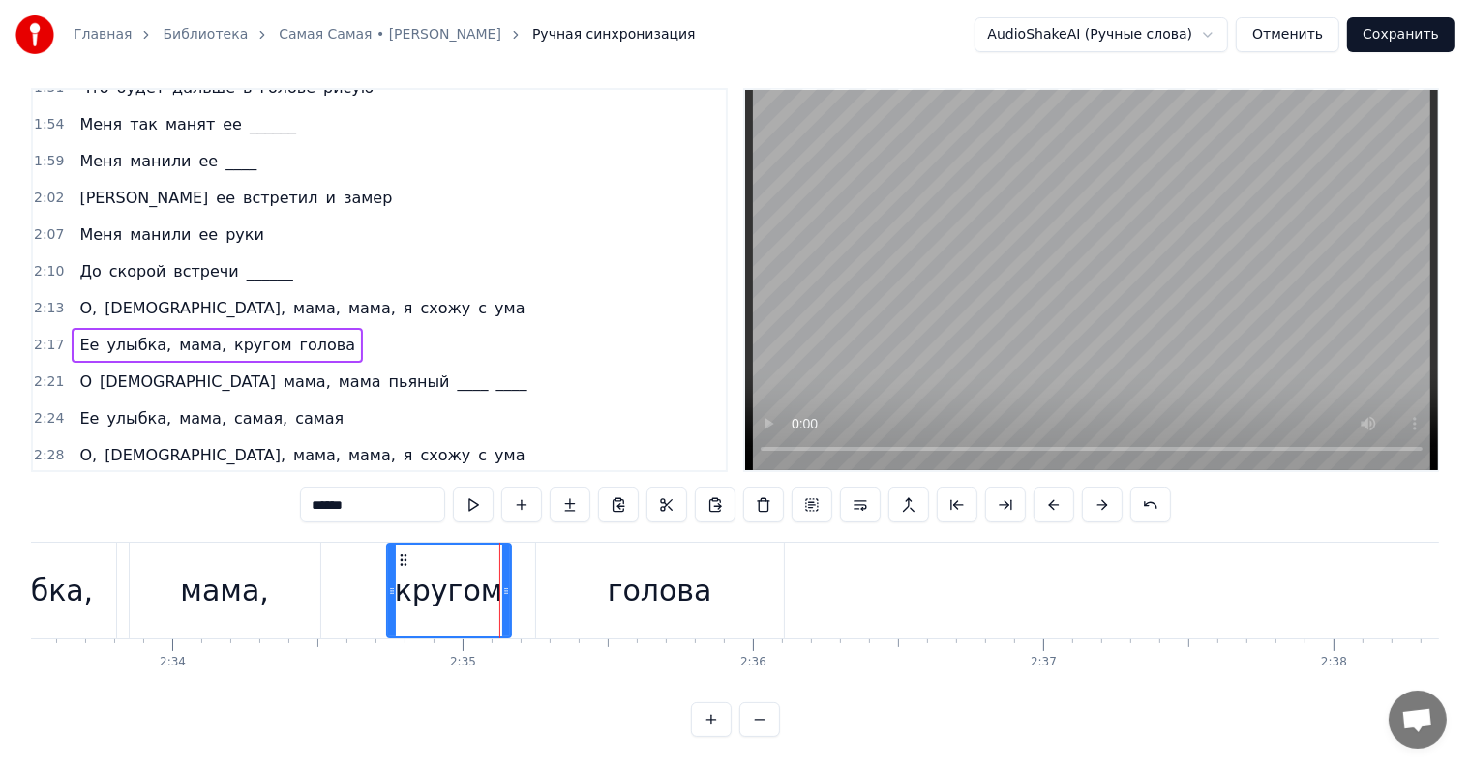
drag, startPoint x: 508, startPoint y: 566, endPoint x: 496, endPoint y: 566, distance: 11.6
click at [502, 583] on icon at bounding box center [506, 590] width 8 height 15
click at [639, 569] on div "голова" at bounding box center [660, 591] width 105 height 44
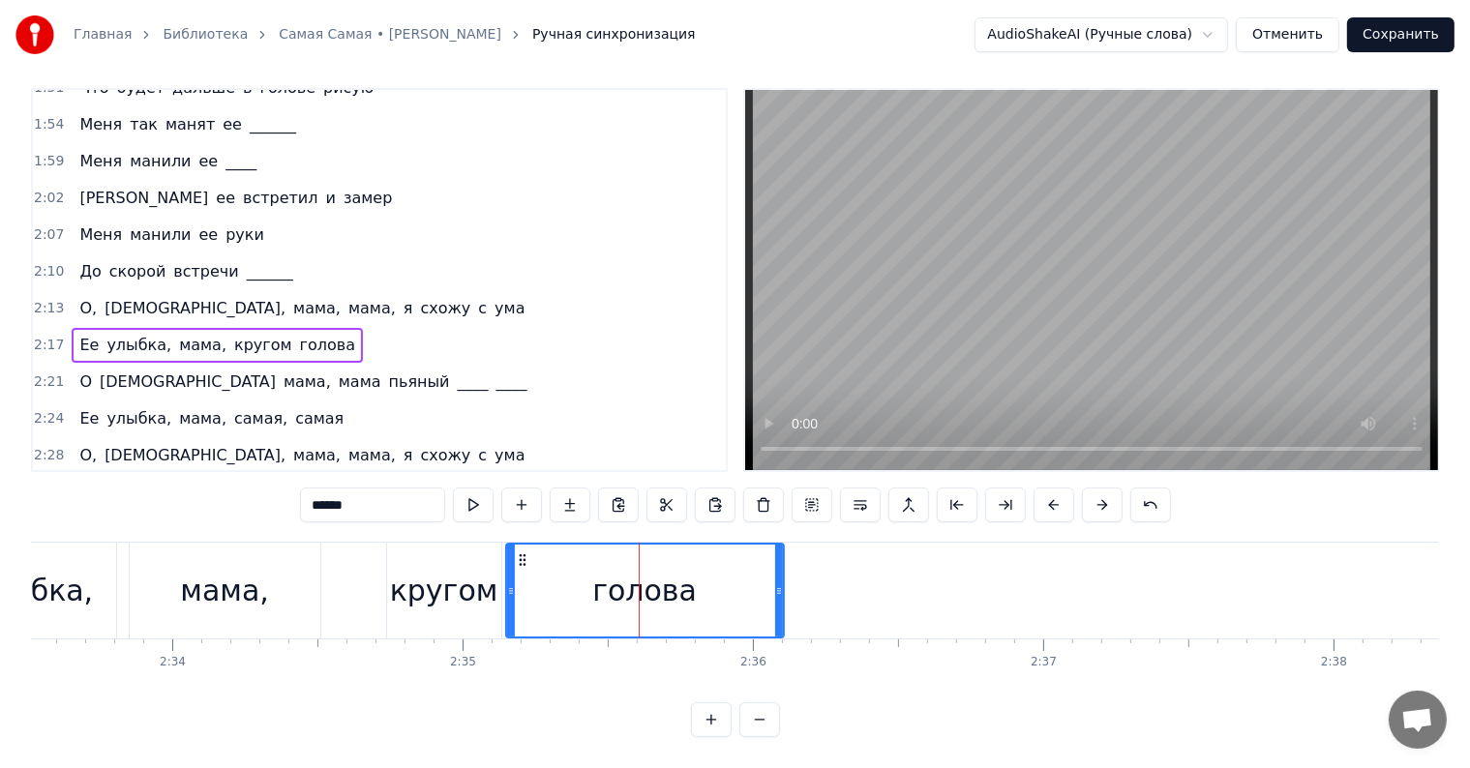
drag, startPoint x: 537, startPoint y: 572, endPoint x: 507, endPoint y: 572, distance: 30.0
click at [507, 583] on icon at bounding box center [511, 590] width 8 height 15
drag, startPoint x: 86, startPoint y: 439, endPoint x: 418, endPoint y: 439, distance: 331.9
click at [85, 481] on span "Ее" at bounding box center [88, 492] width 23 height 22
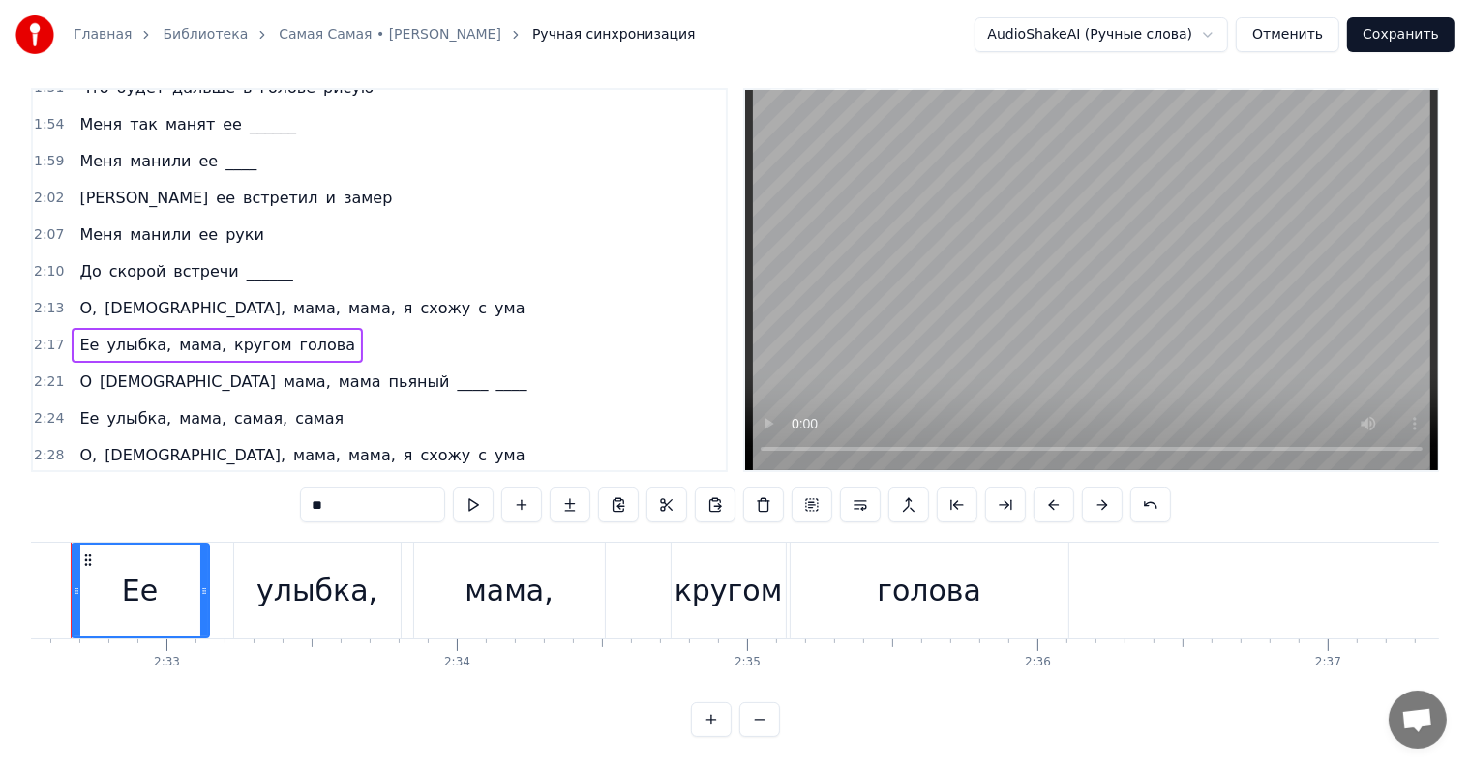
scroll to position [0, 44221]
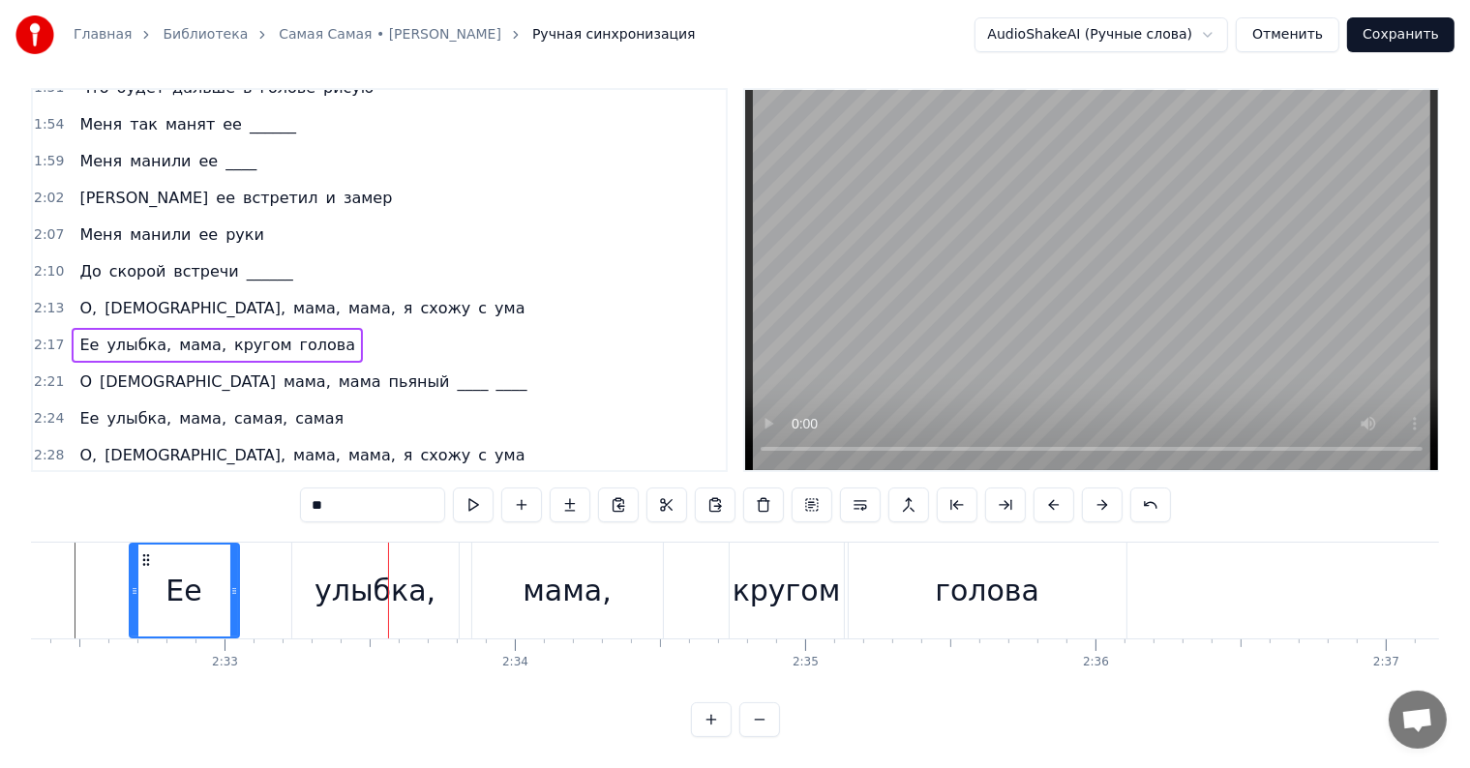
drag, startPoint x: 262, startPoint y: 577, endPoint x: 314, endPoint y: 575, distance: 52.3
click at [230, 583] on icon at bounding box center [234, 590] width 8 height 15
click at [322, 575] on div "улыбка," at bounding box center [375, 591] width 166 height 96
type input "*******"
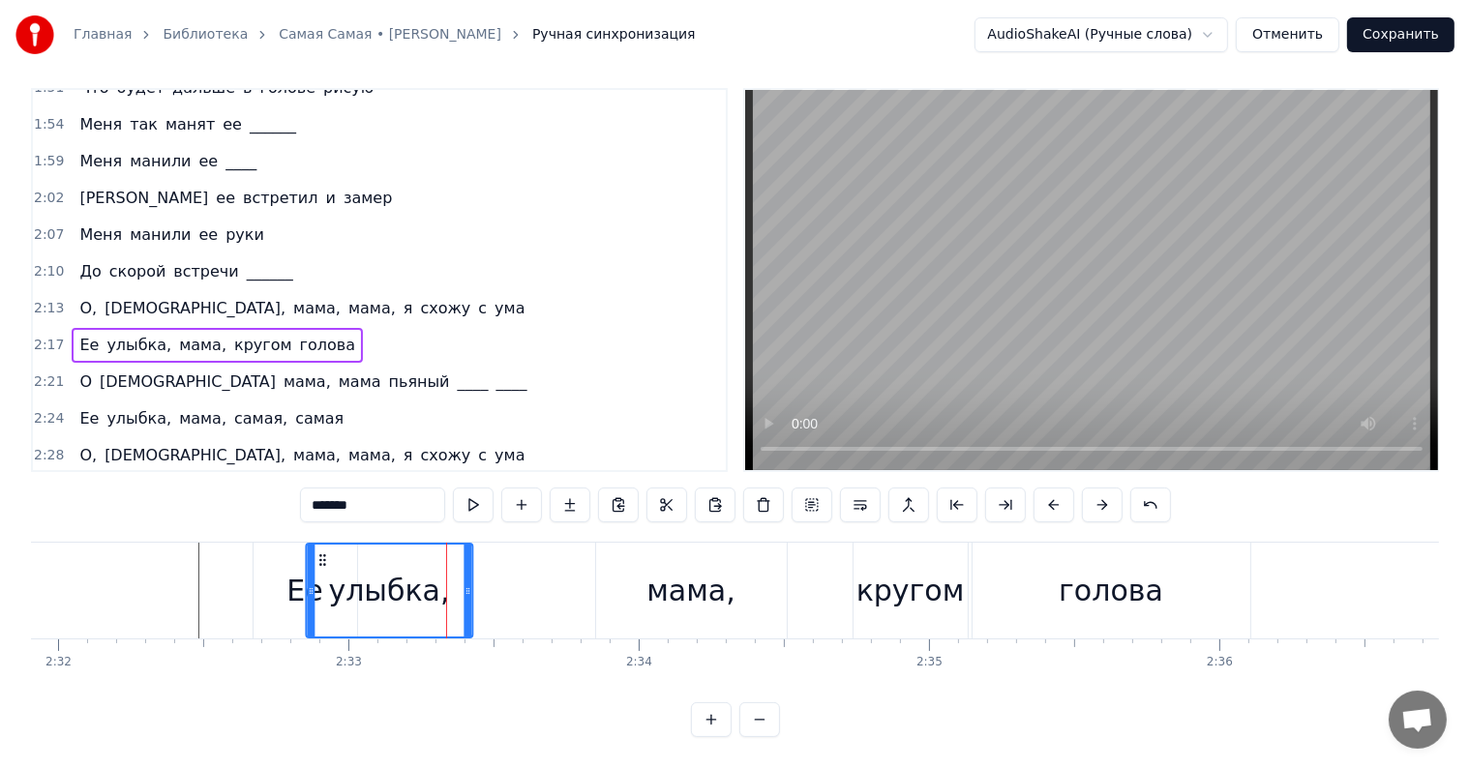
scroll to position [0, 44079]
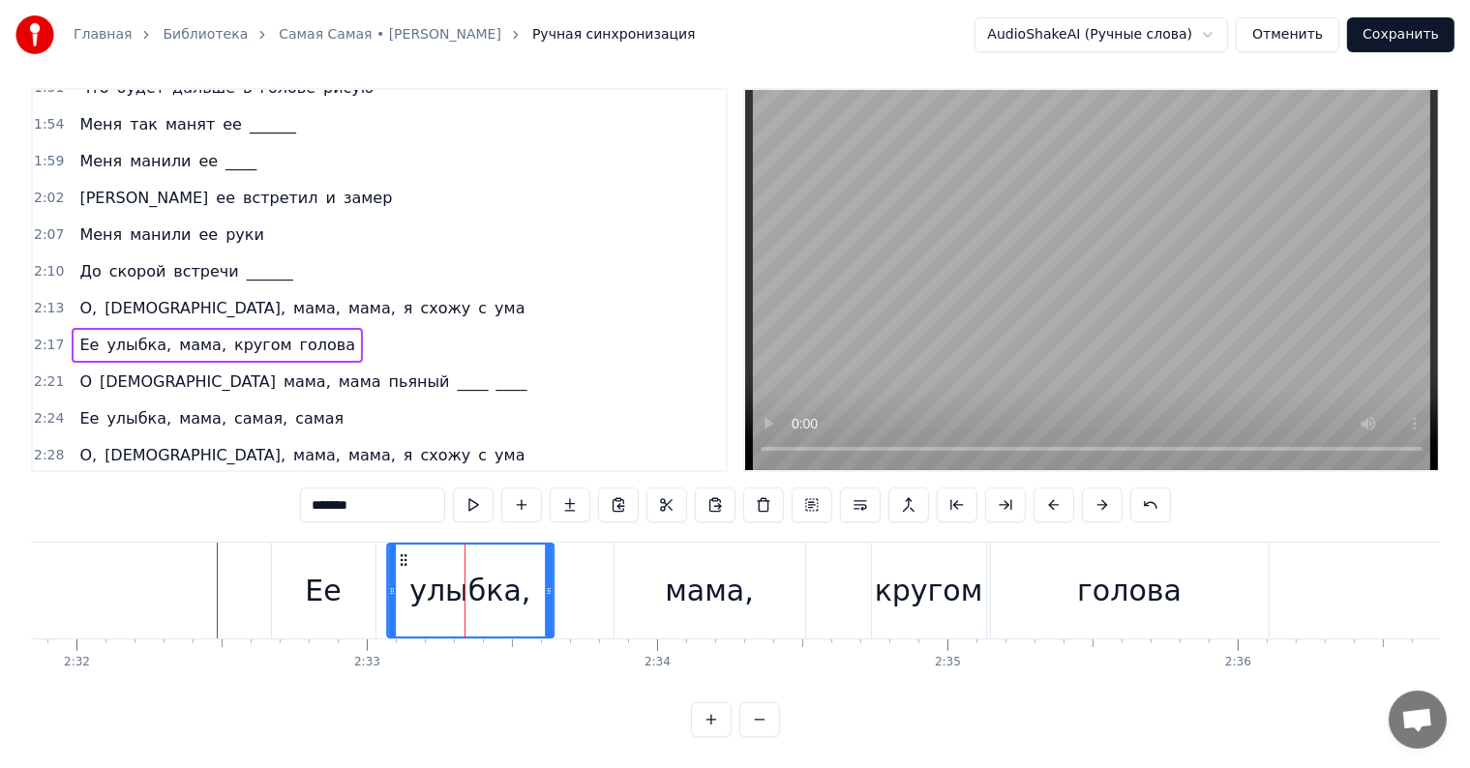
drag, startPoint x: 302, startPoint y: 542, endPoint x: 396, endPoint y: 547, distance: 94.0
click at [396, 553] on icon at bounding box center [403, 560] width 15 height 15
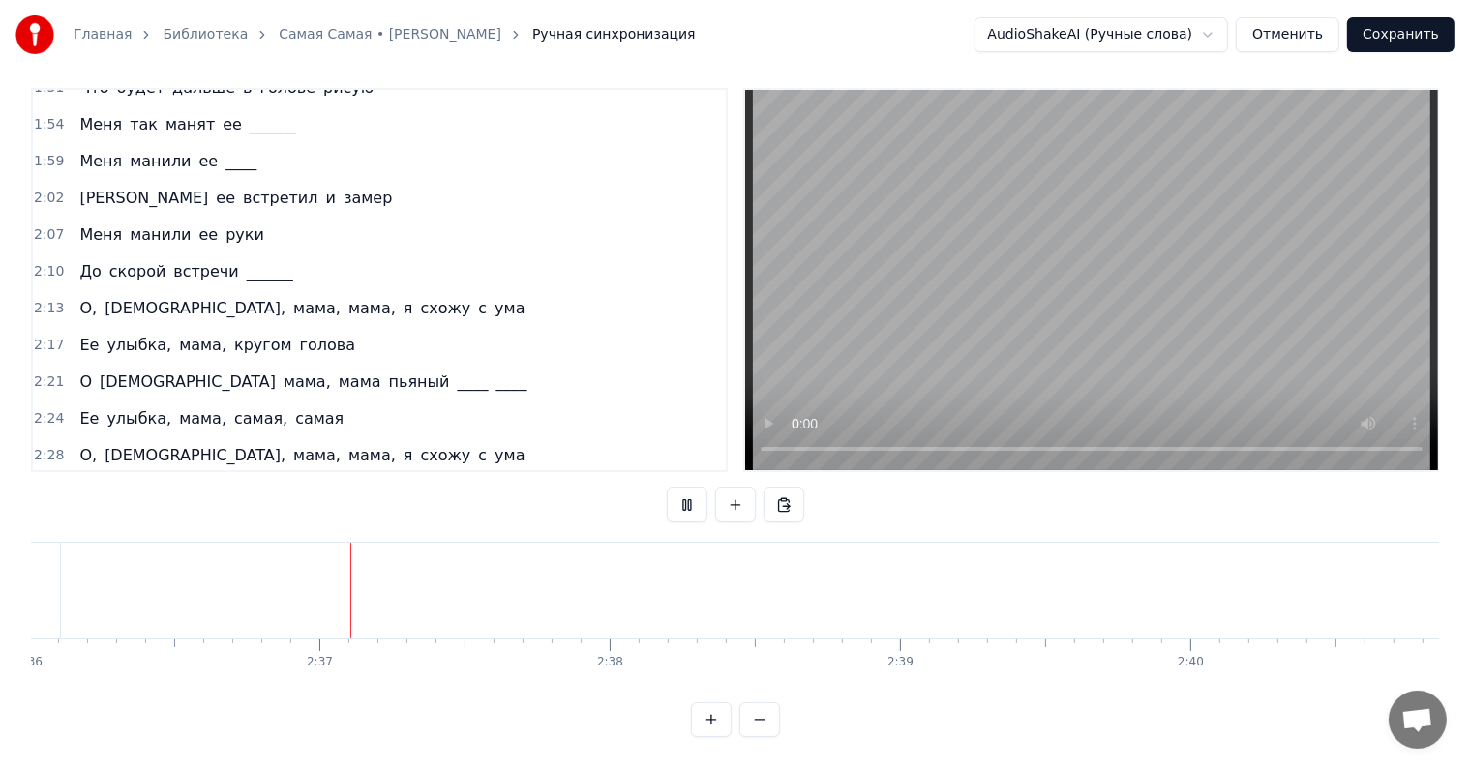
scroll to position [0, 45330]
click at [75, 365] on div "О Боже мама, мама пьяный ____ ____" at bounding box center [303, 382] width 463 height 35
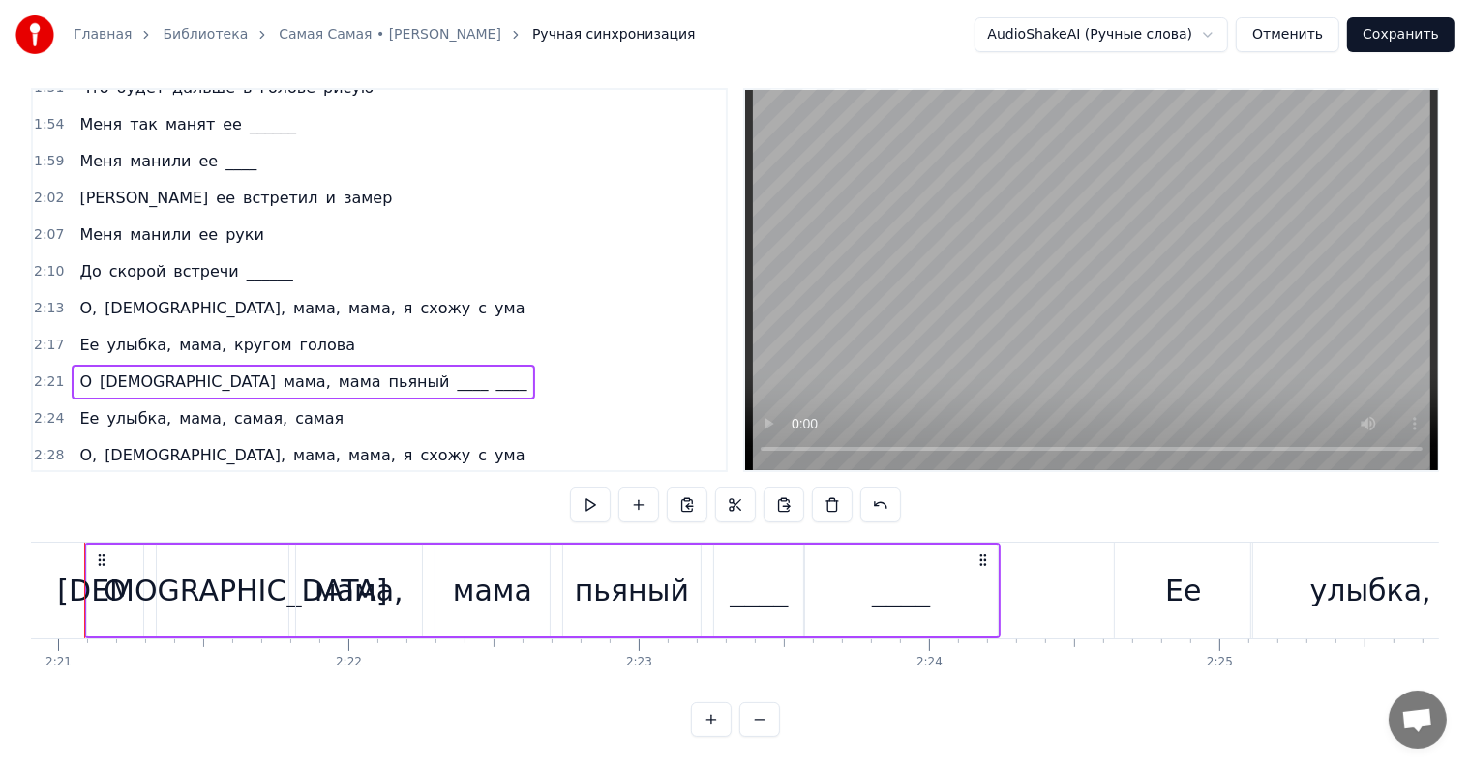
scroll to position [0, 40860]
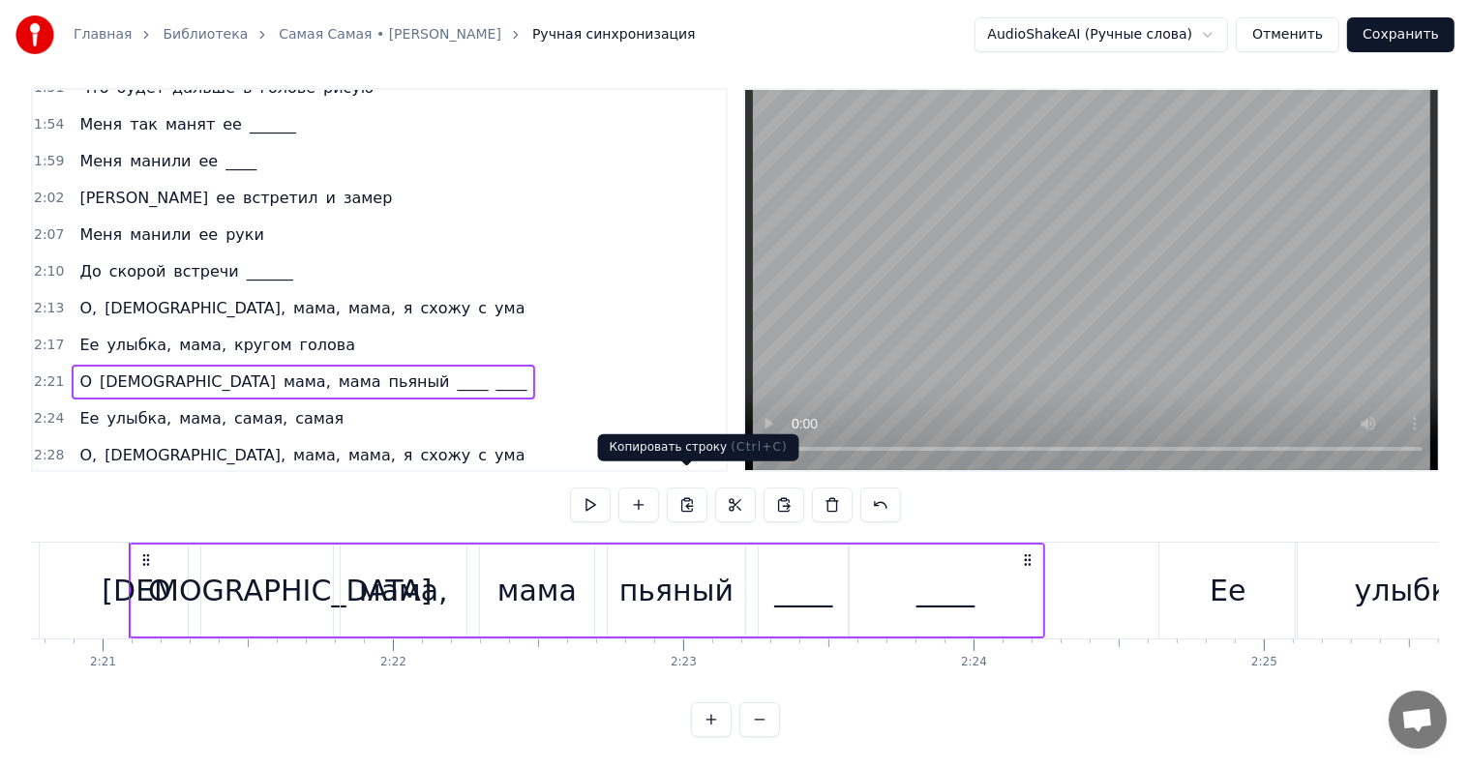
click at [681, 488] on button at bounding box center [687, 505] width 41 height 35
click at [298, 481] on span "голова" at bounding box center [327, 492] width 59 height 22
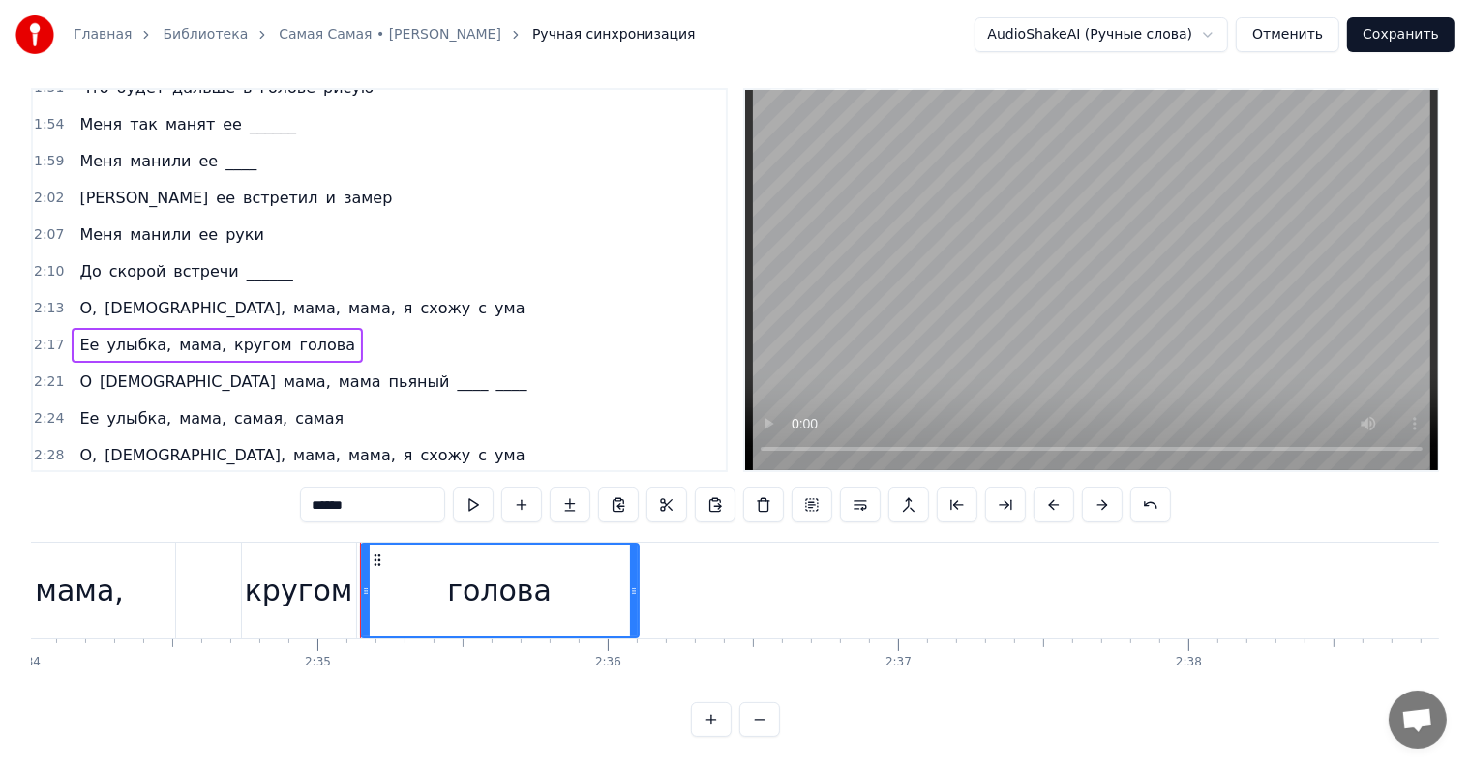
scroll to position [0, 44940]
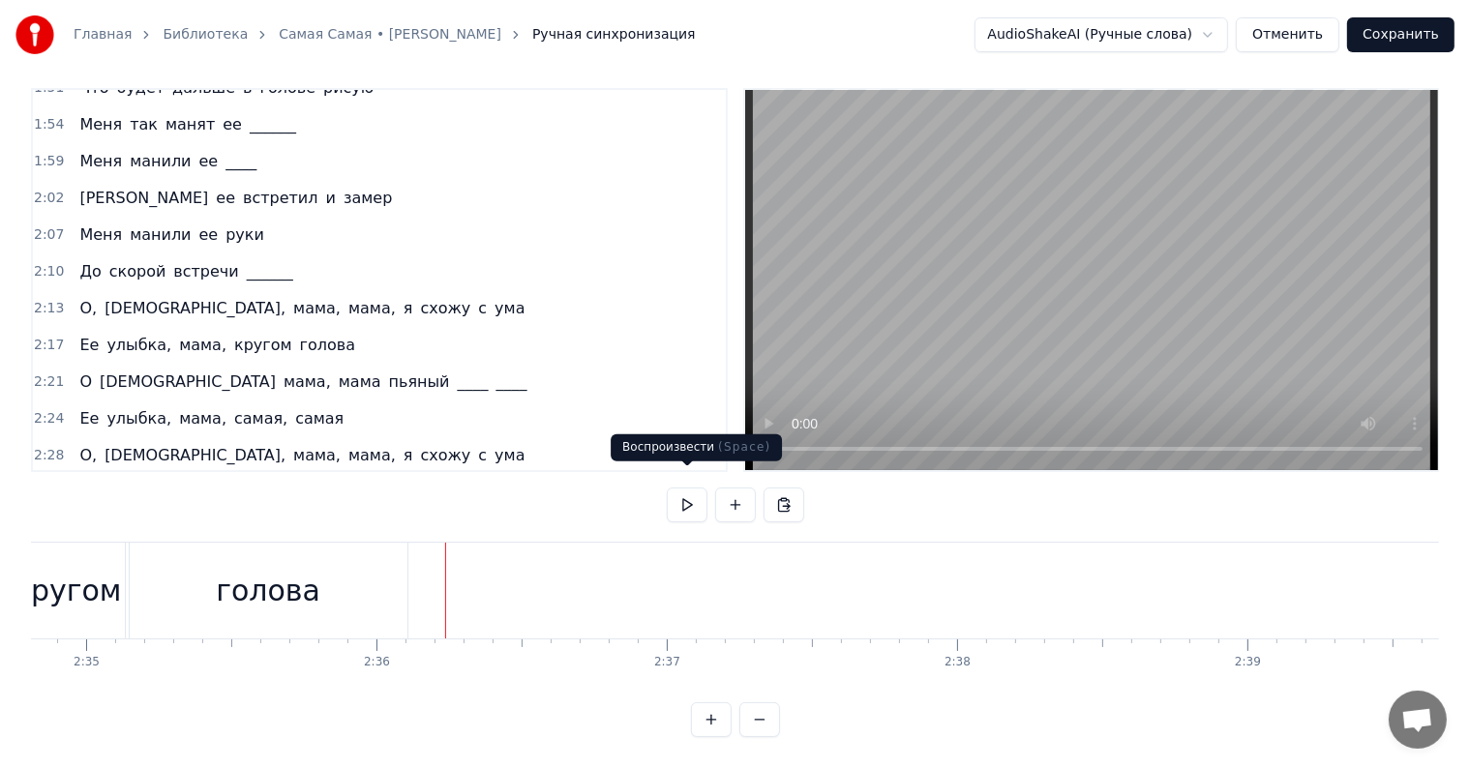
click at [687, 488] on button at bounding box center [687, 505] width 41 height 35
click at [673, 489] on button at bounding box center [687, 505] width 41 height 35
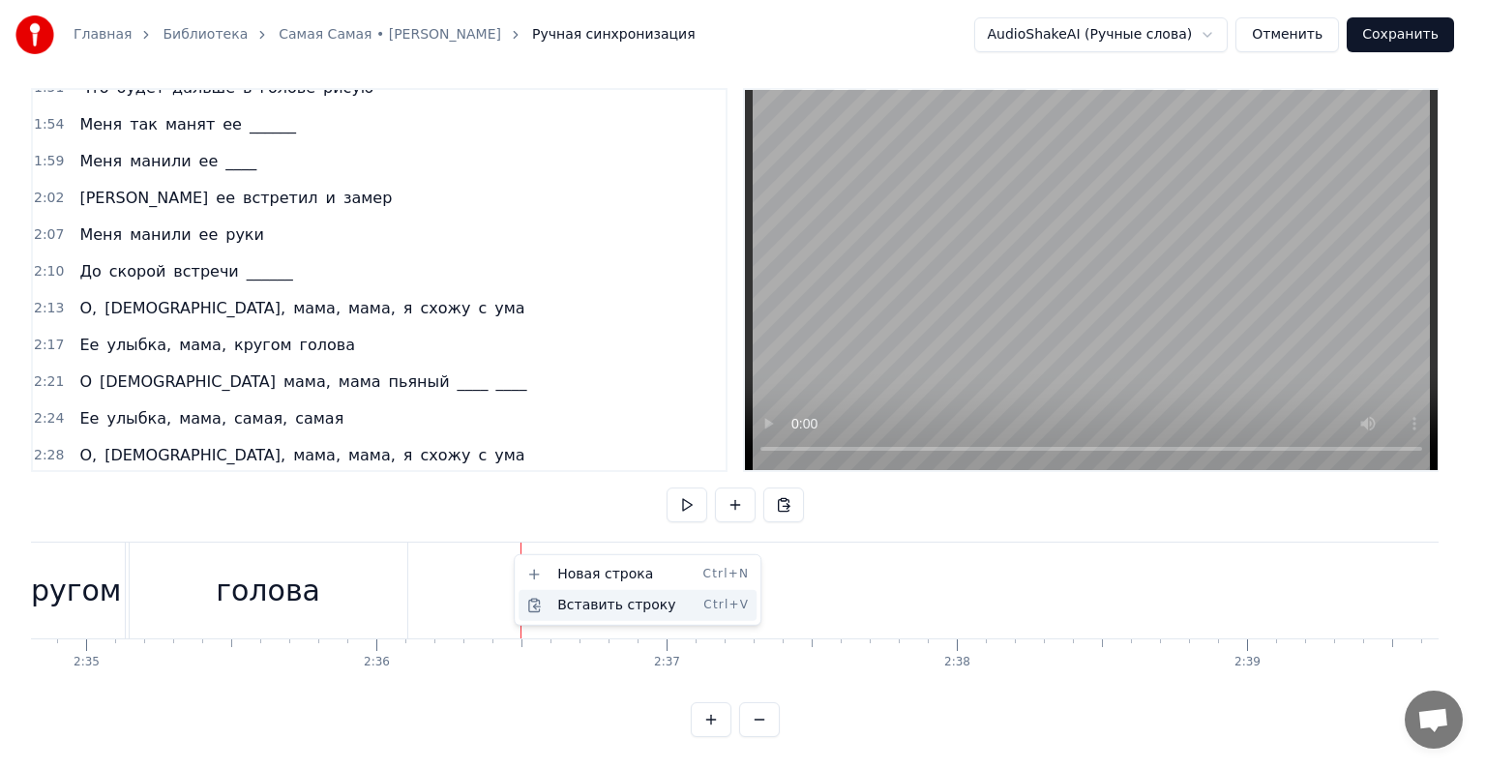
click at [567, 609] on div "Вставить строку Ctrl+V" at bounding box center [638, 605] width 238 height 31
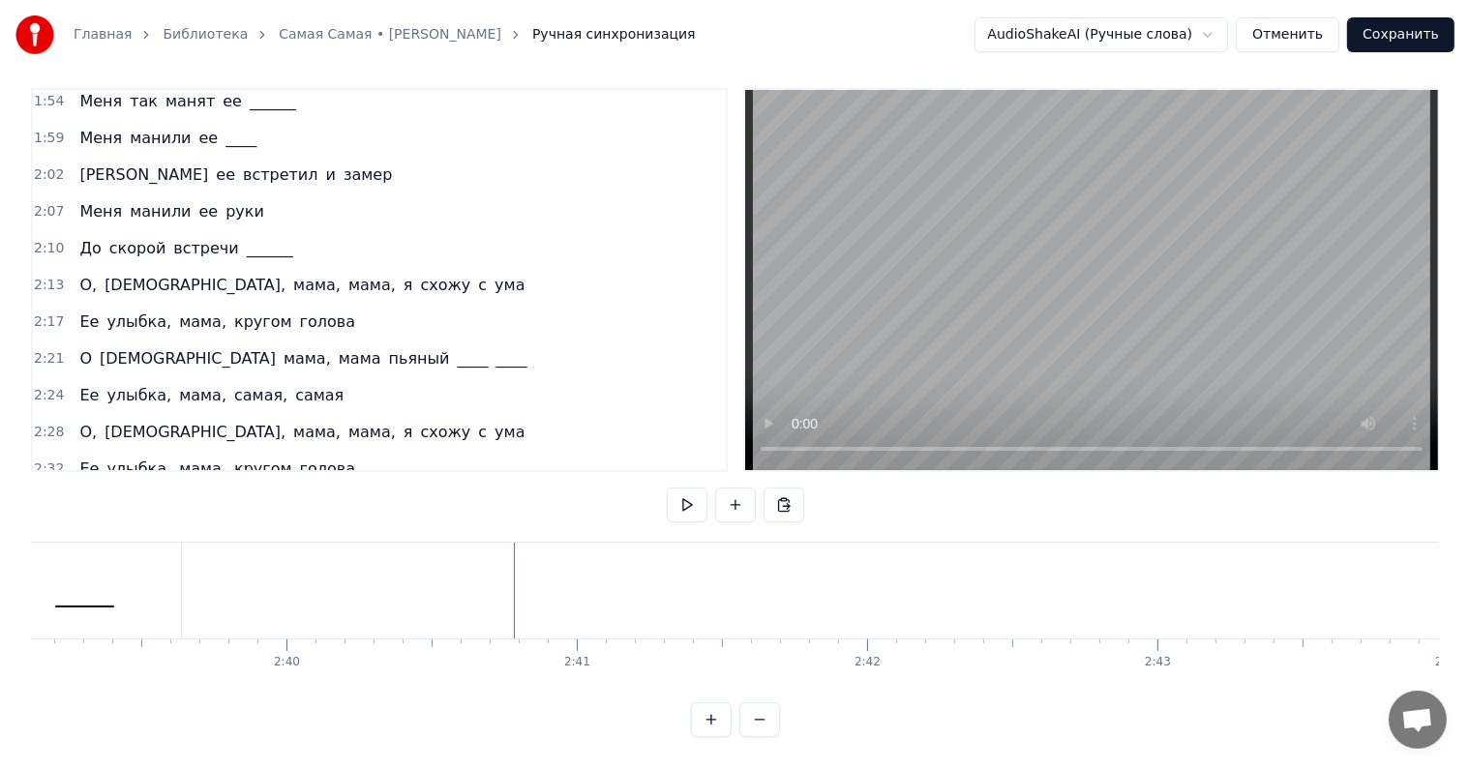
scroll to position [865, 0]
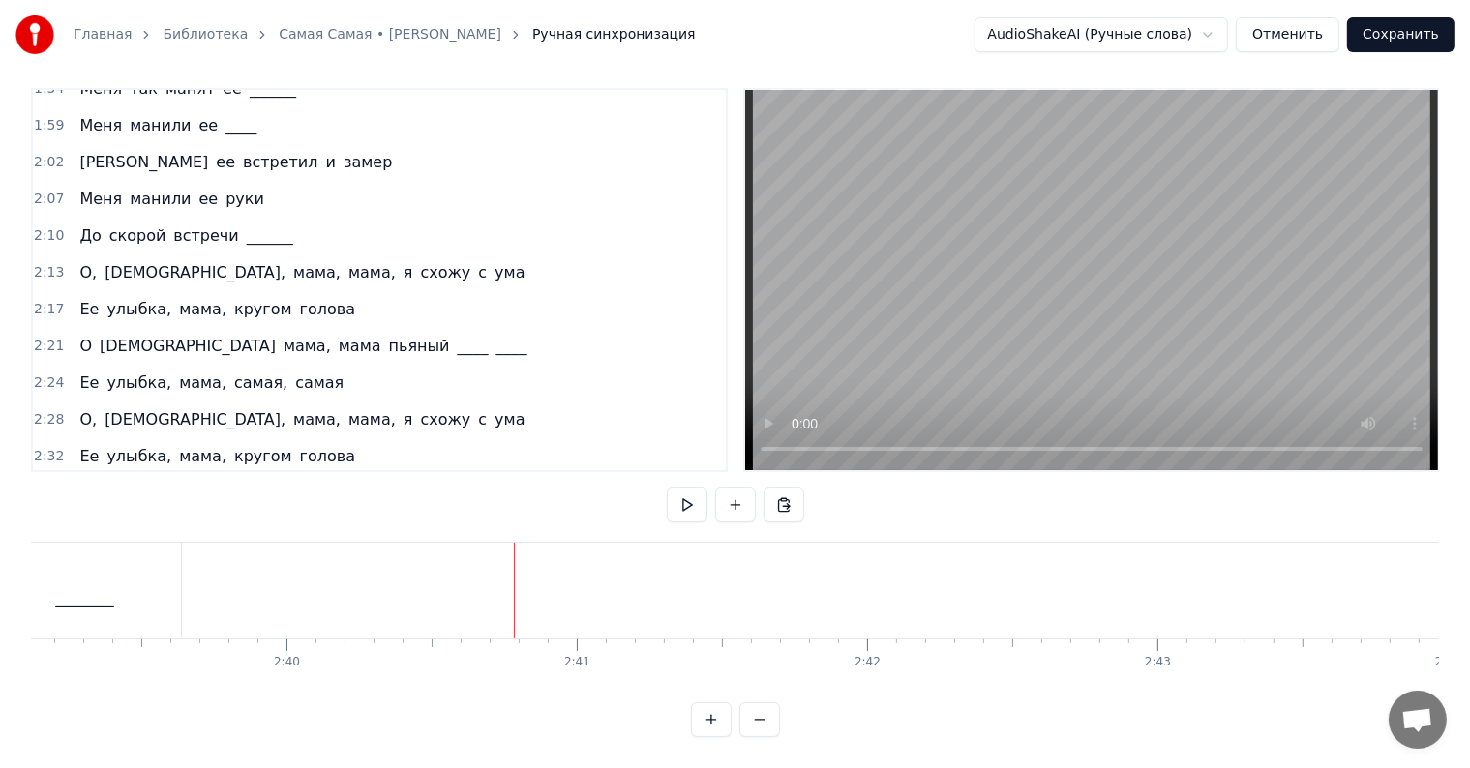
click at [79, 482] on span "О" at bounding box center [85, 493] width 16 height 22
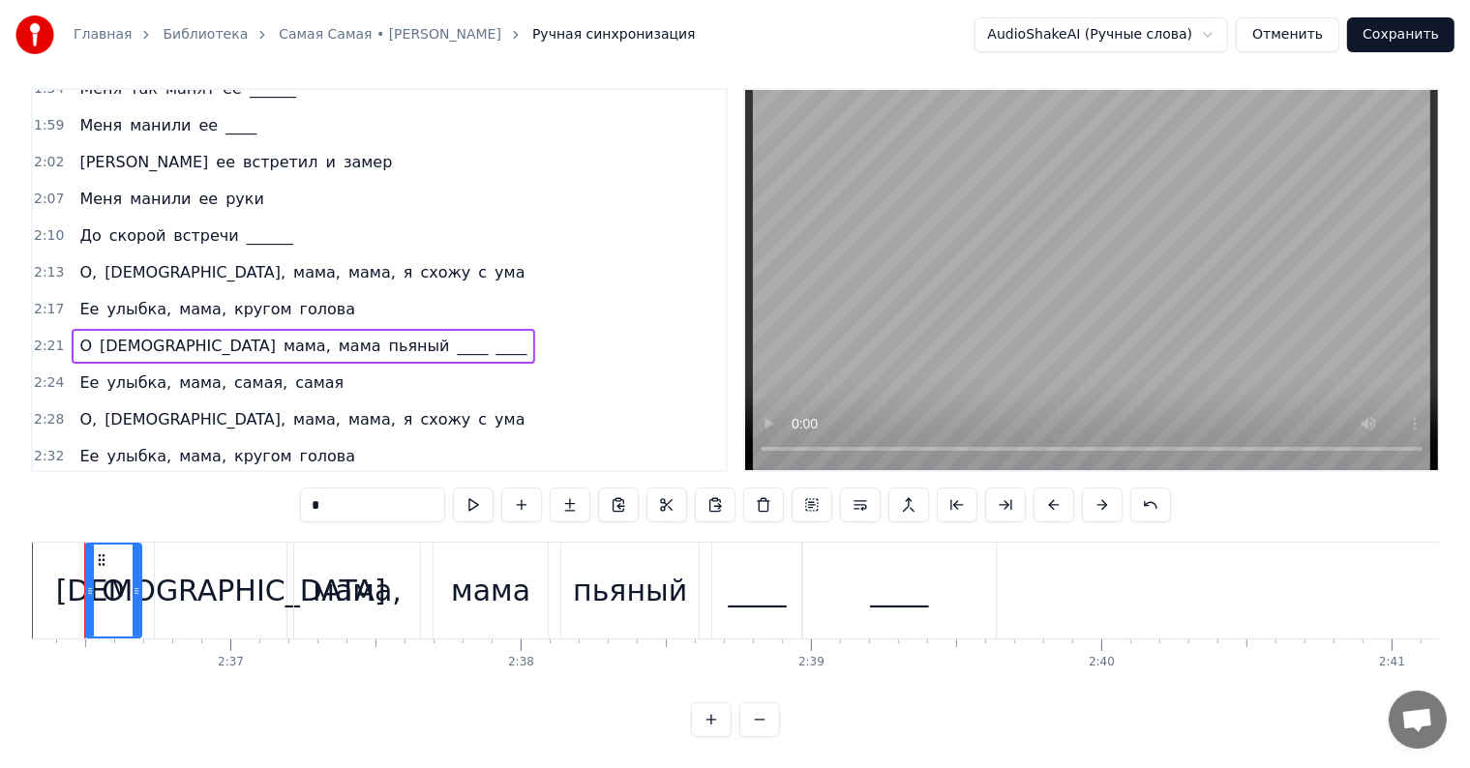
scroll to position [0, 45332]
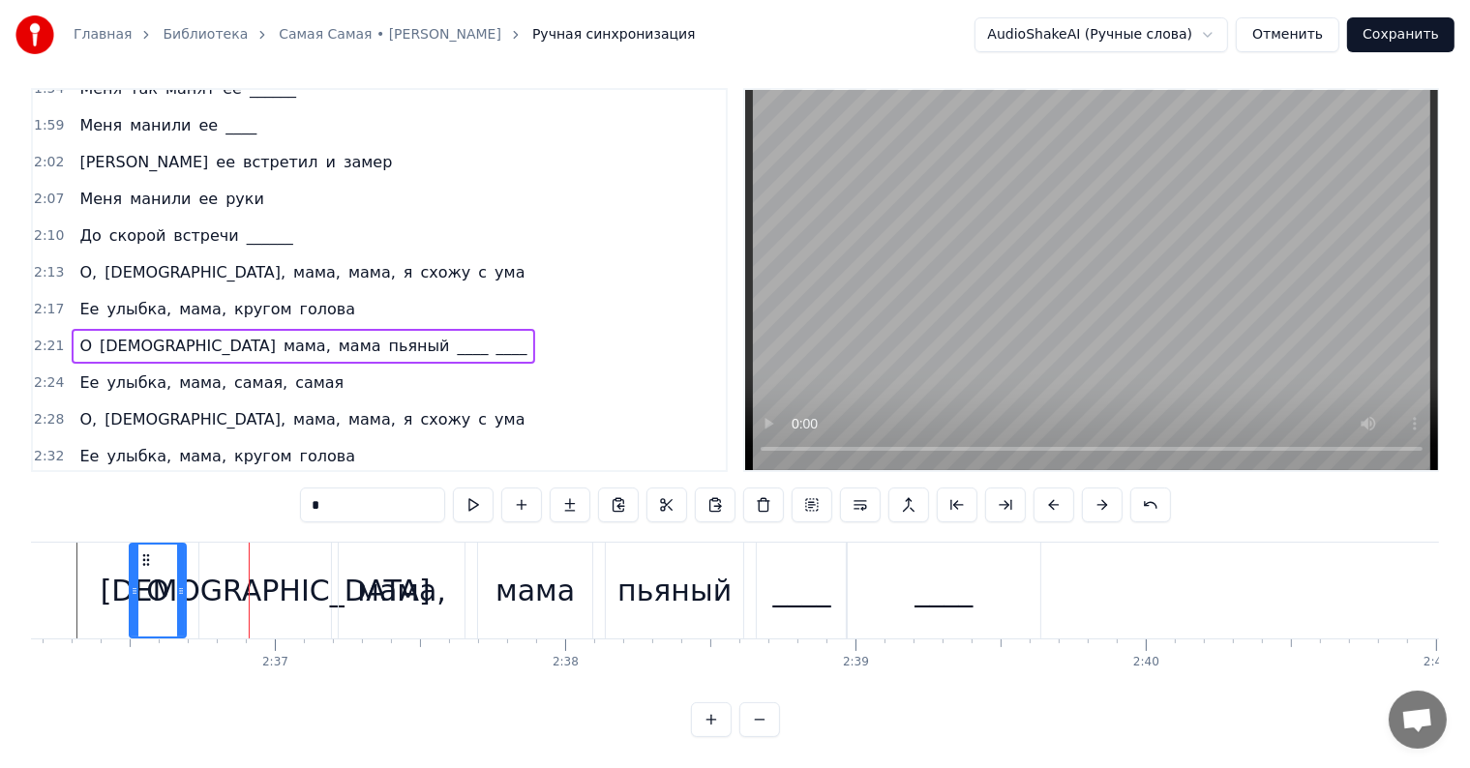
click at [217, 549] on div "[DEMOGRAPHIC_DATA]" at bounding box center [265, 591] width 132 height 96
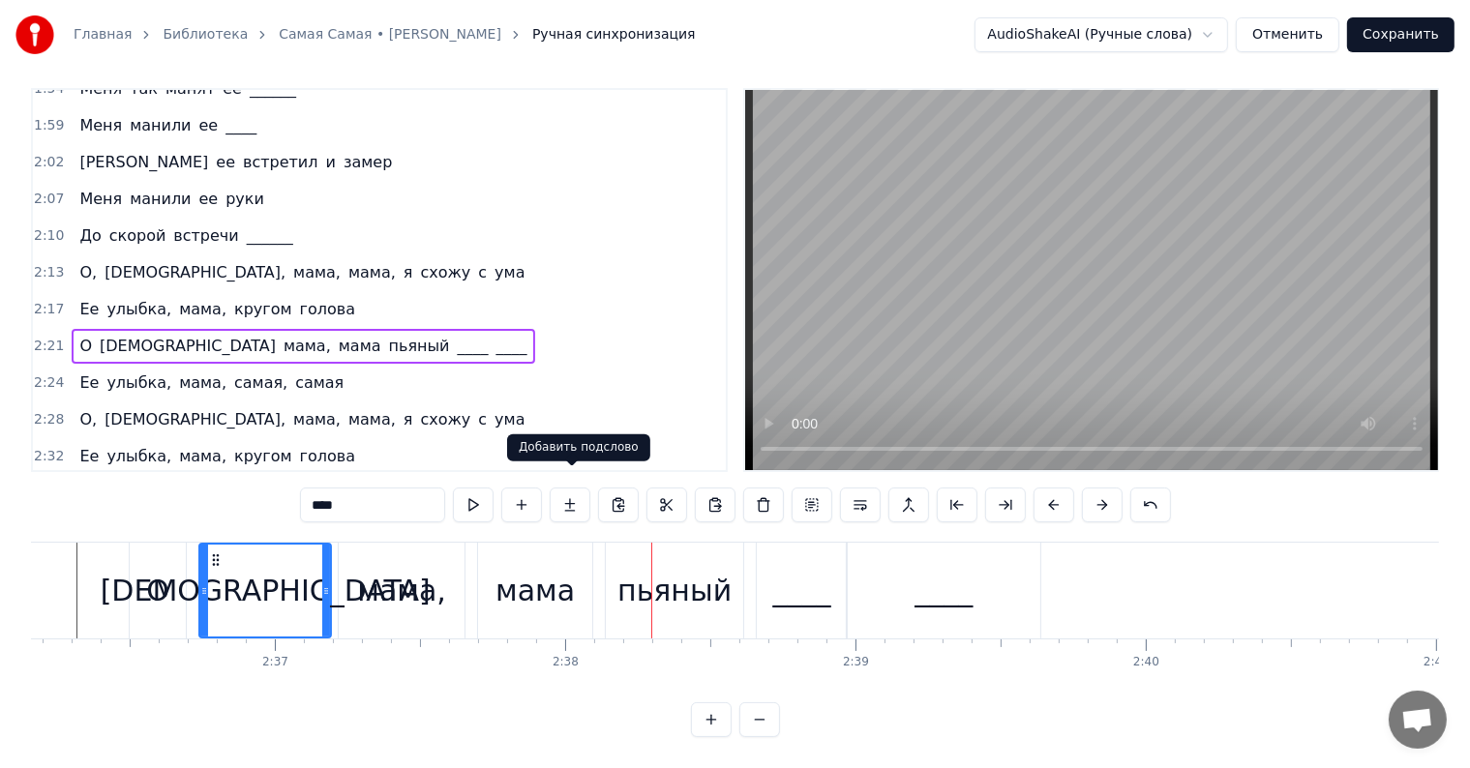
click at [532, 569] on div "мама" at bounding box center [534, 591] width 79 height 44
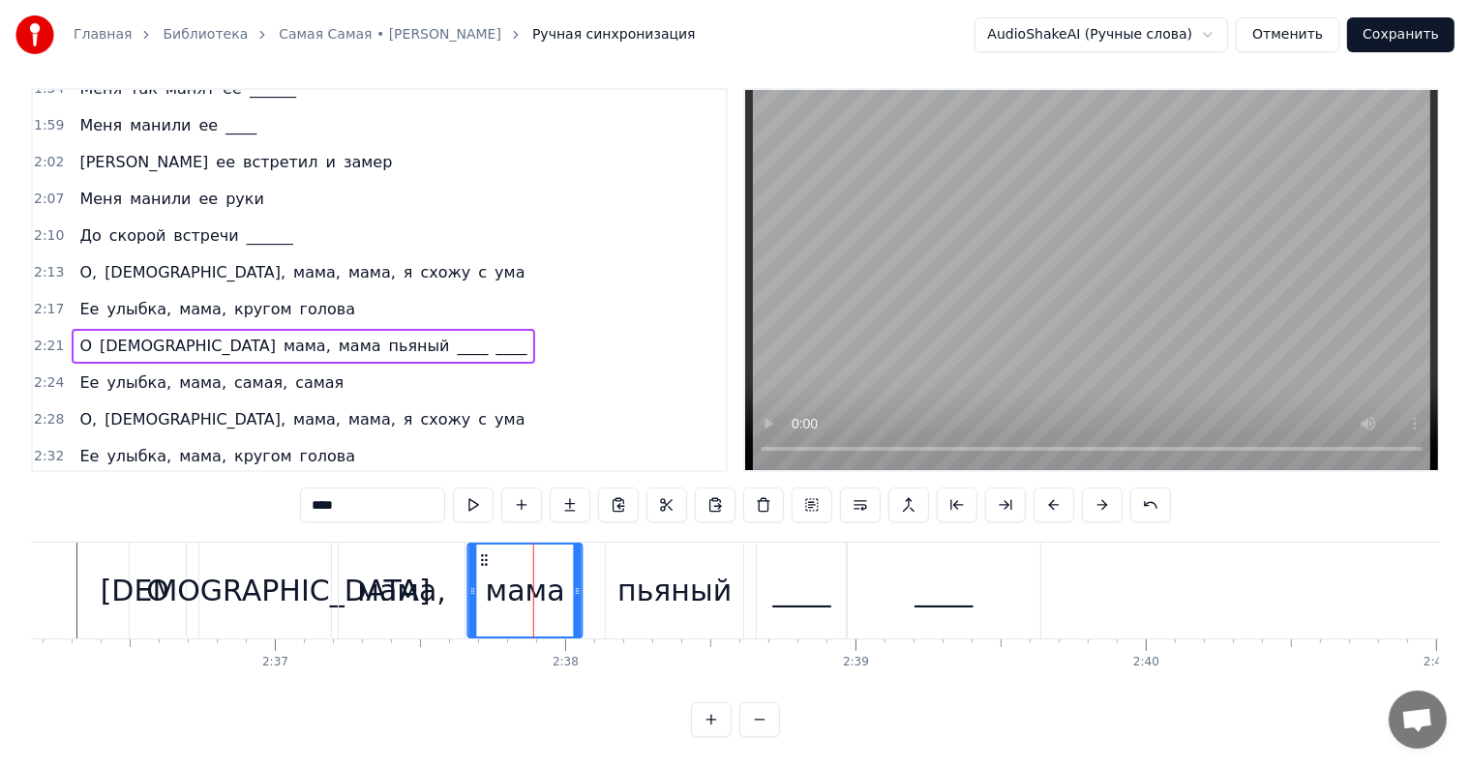
click at [483, 553] on icon at bounding box center [484, 560] width 15 height 15
drag, startPoint x: 367, startPoint y: 552, endPoint x: 576, endPoint y: 490, distance: 218.0
click at [365, 569] on div "мама," at bounding box center [401, 591] width 89 height 44
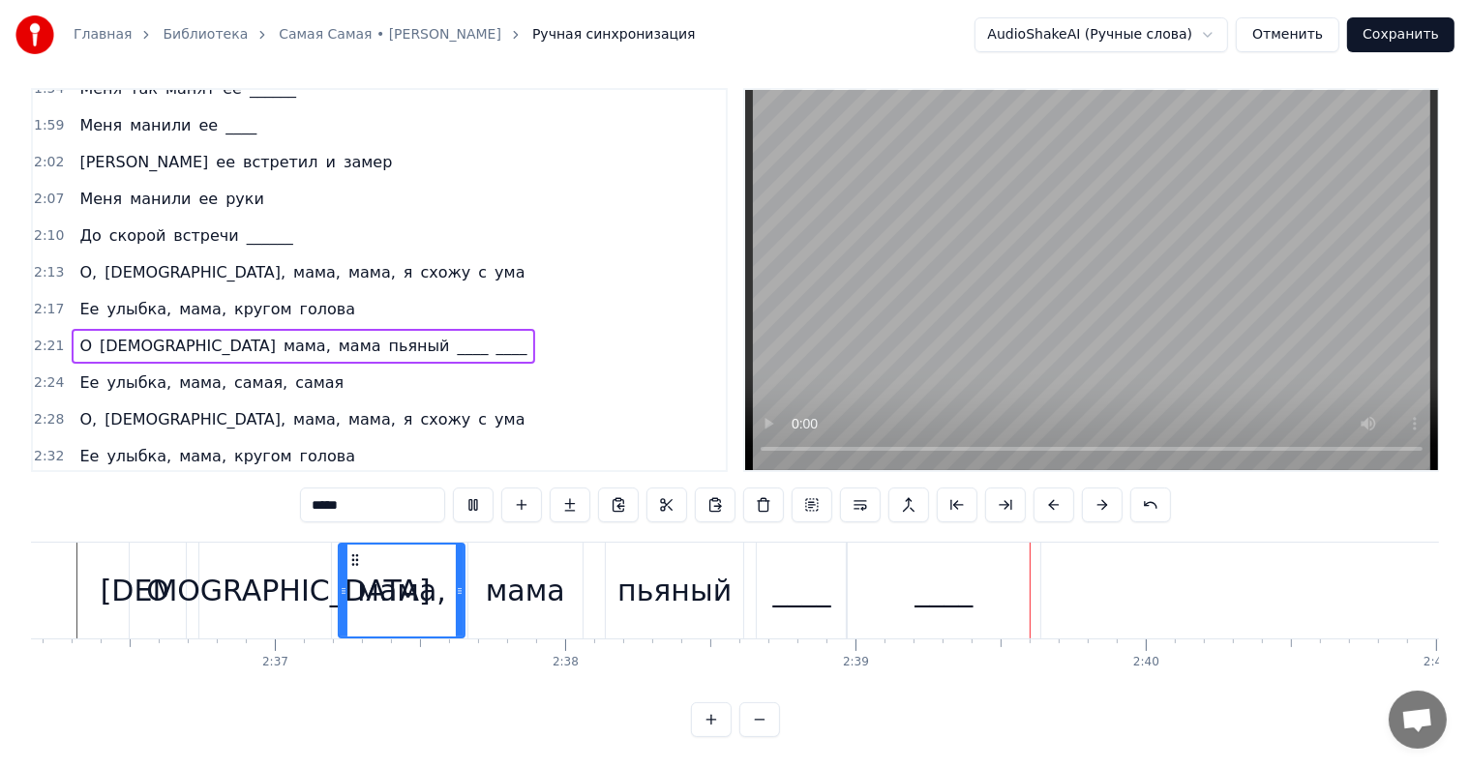
click at [164, 569] on div "О" at bounding box center [157, 591] width 23 height 44
type input "*"
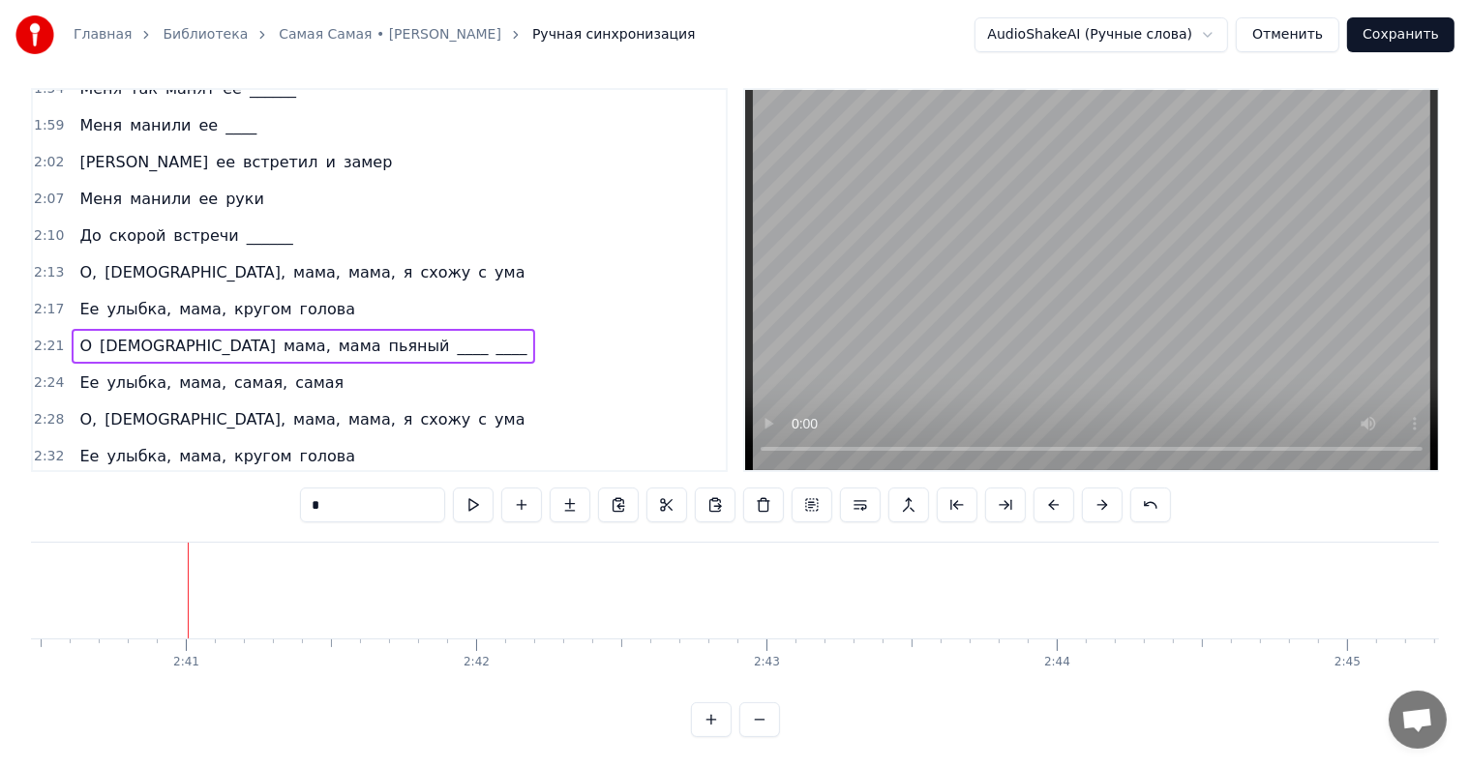
click at [75, 366] on div "Ее улыбка, мама, самая, самая" at bounding box center [212, 383] width 280 height 35
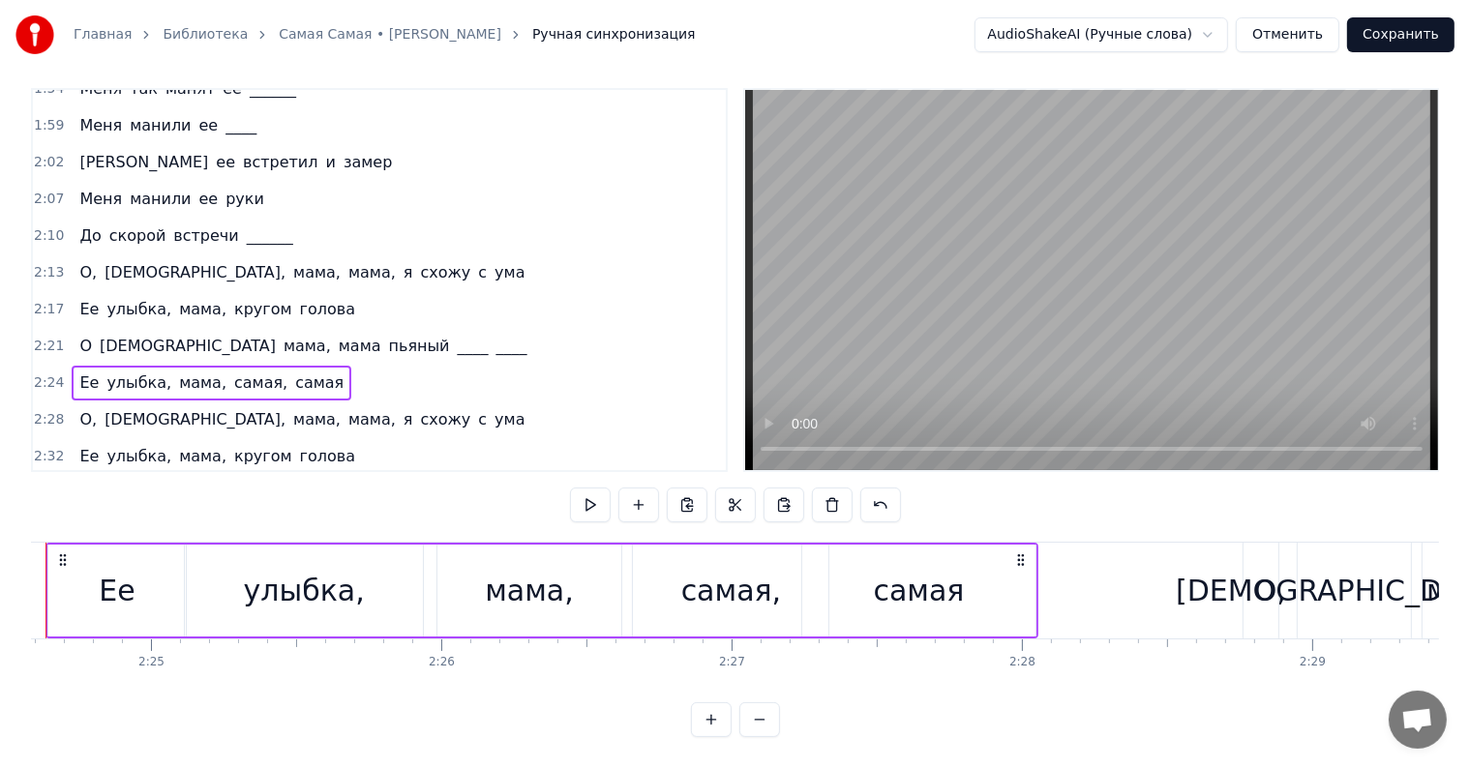
scroll to position [0, 41889]
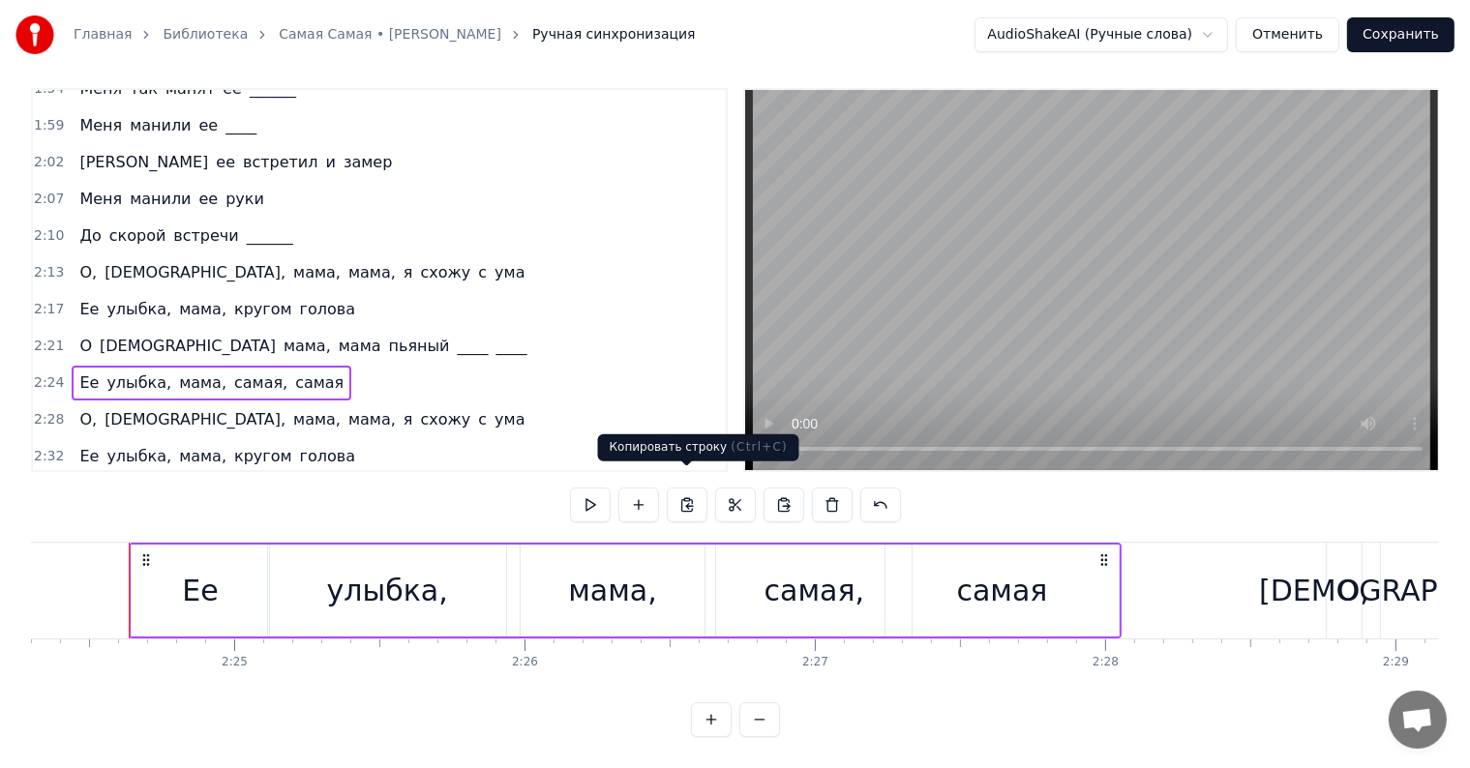
click at [686, 488] on button at bounding box center [687, 505] width 41 height 35
click at [494, 482] on span "____" at bounding box center [511, 493] width 35 height 22
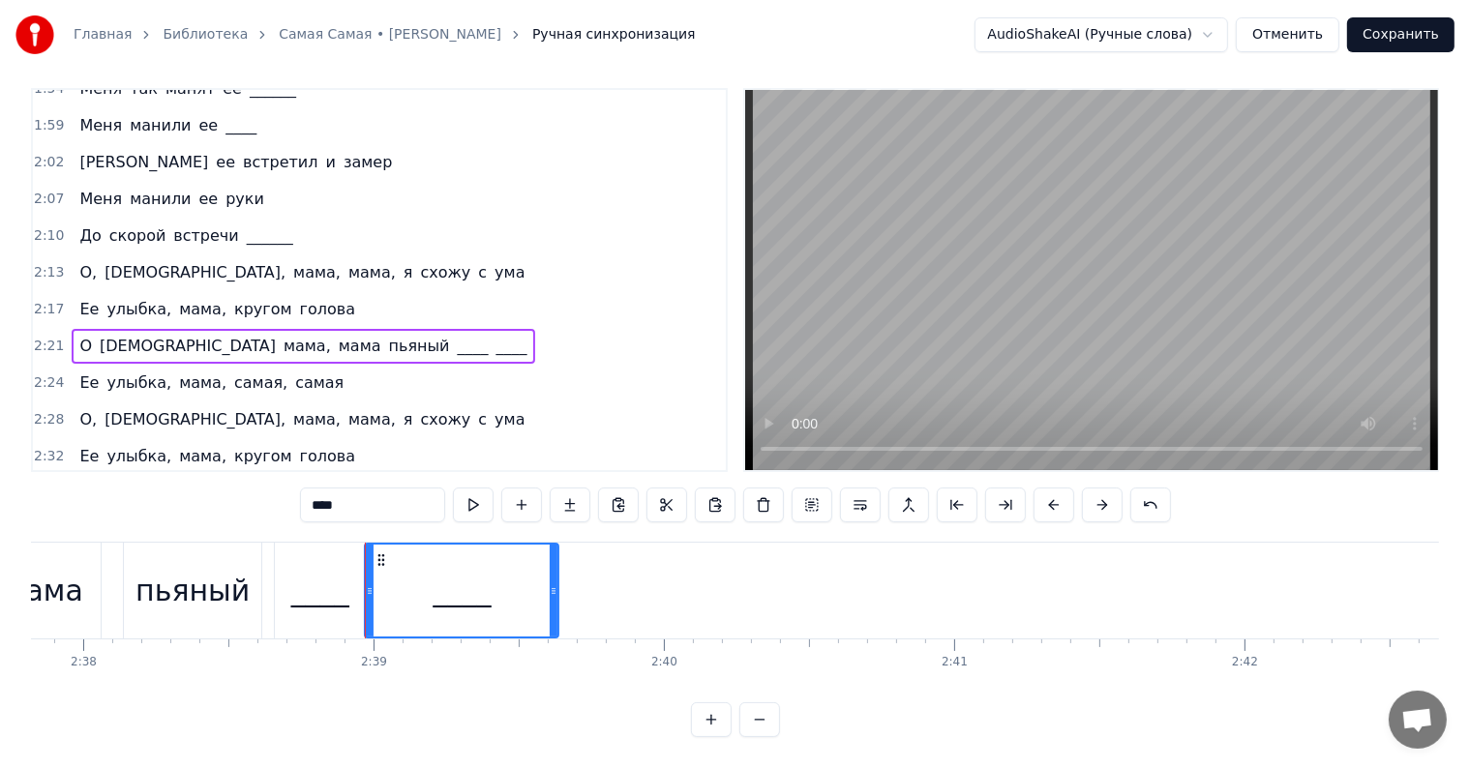
scroll to position [0, 46050]
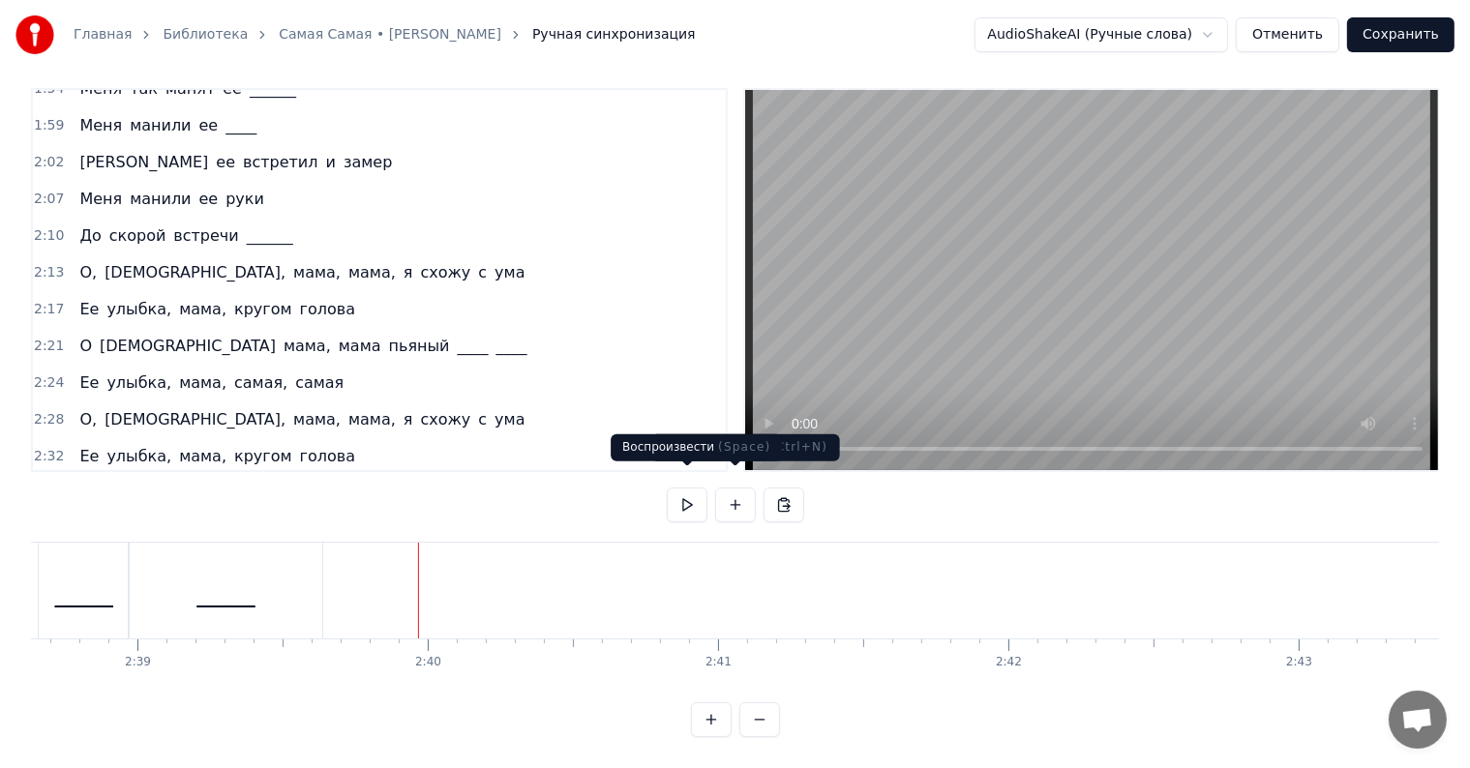
click at [689, 491] on button at bounding box center [687, 505] width 41 height 35
click at [685, 492] on button at bounding box center [687, 505] width 41 height 35
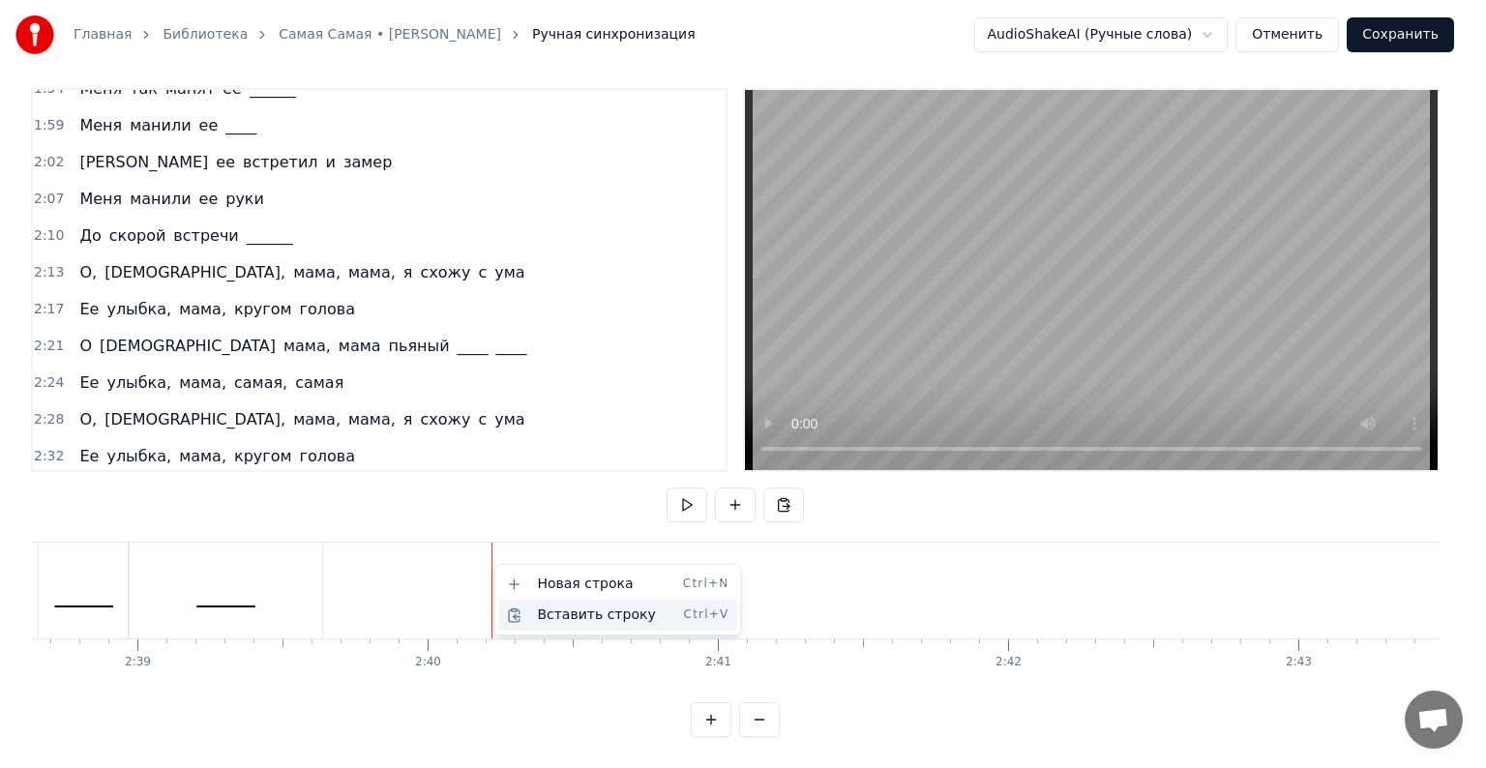
click at [566, 623] on div "Вставить строку Ctrl+V" at bounding box center [617, 615] width 238 height 31
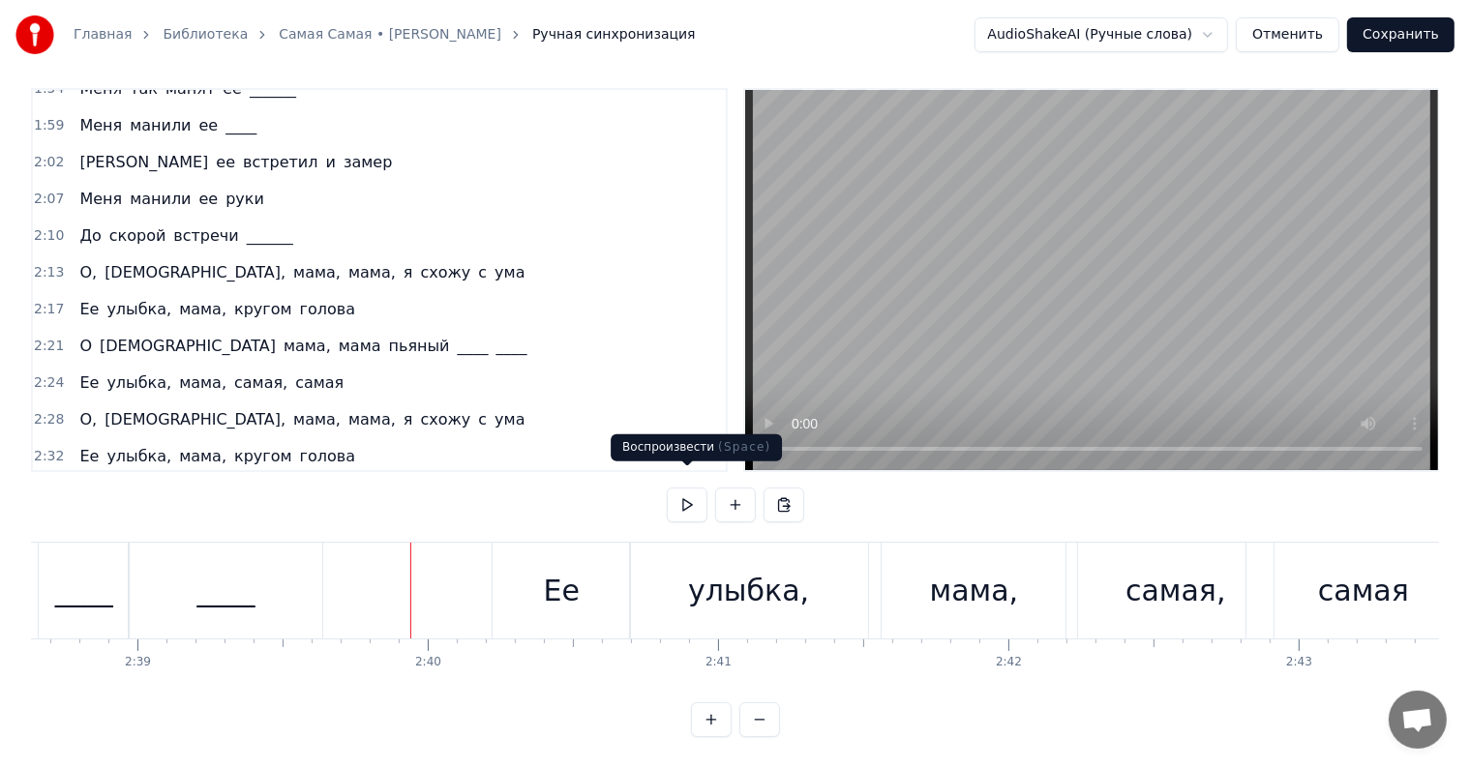
click at [677, 488] on button at bounding box center [687, 505] width 41 height 35
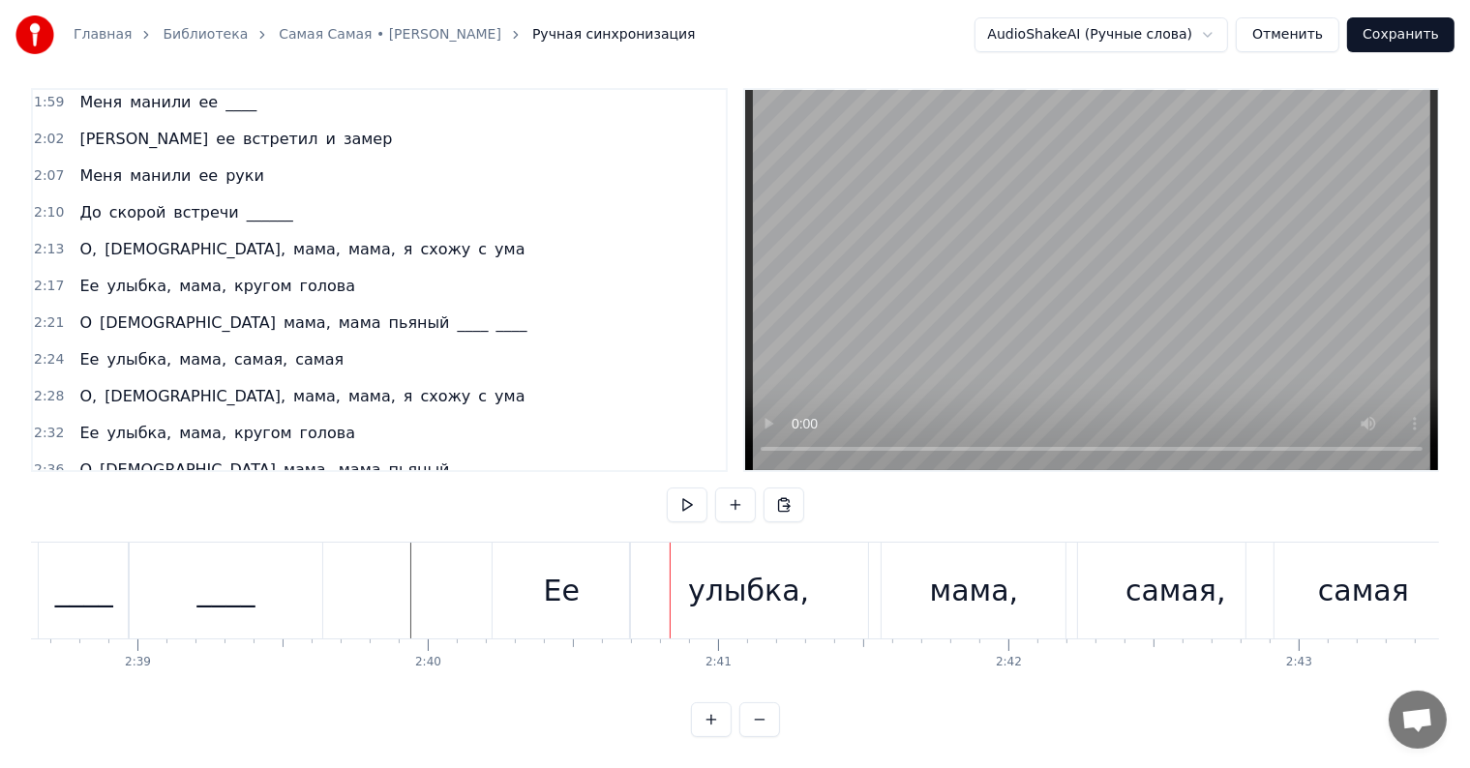
scroll to position [901, 0]
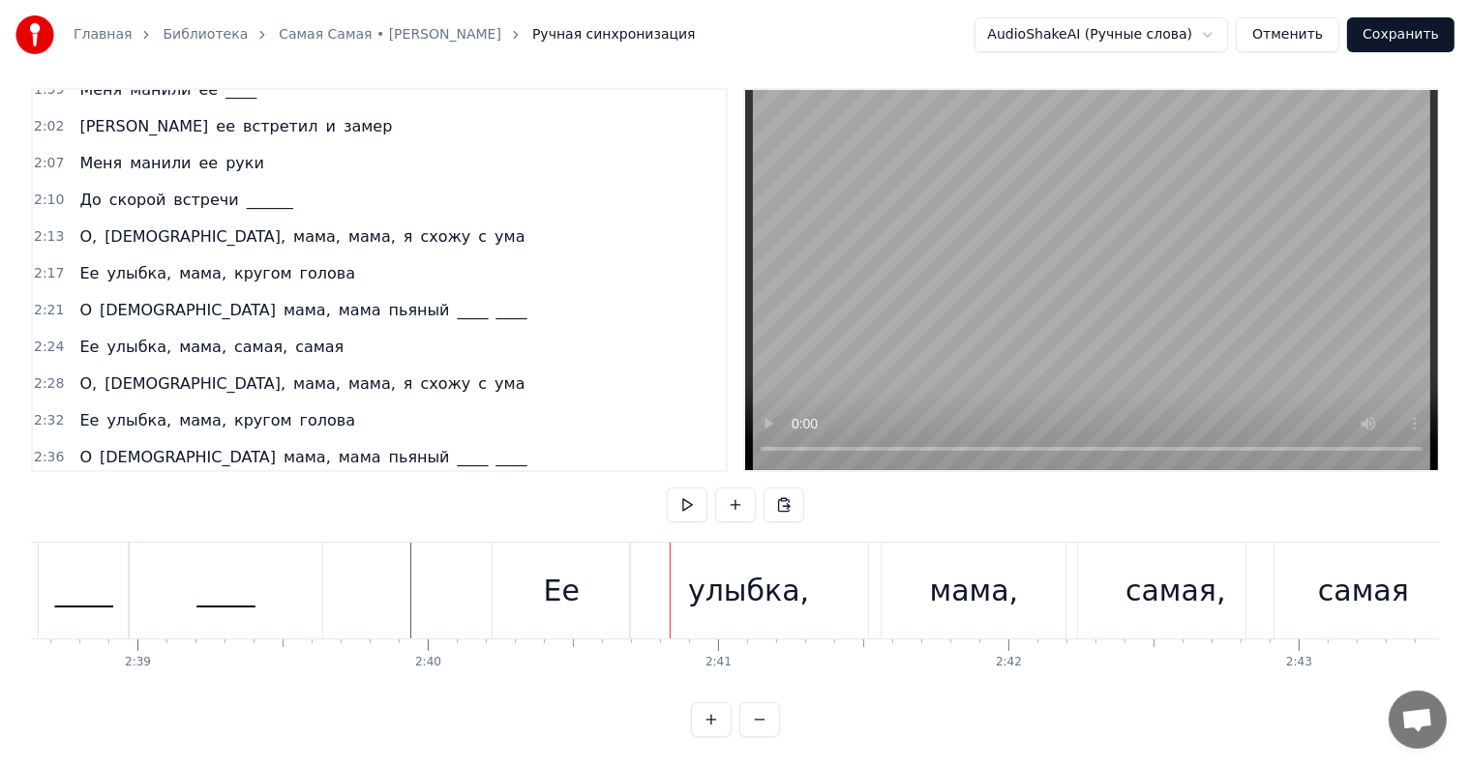
click at [72, 477] on div "Ее улыбка, мама, самая, самая" at bounding box center [212, 494] width 280 height 35
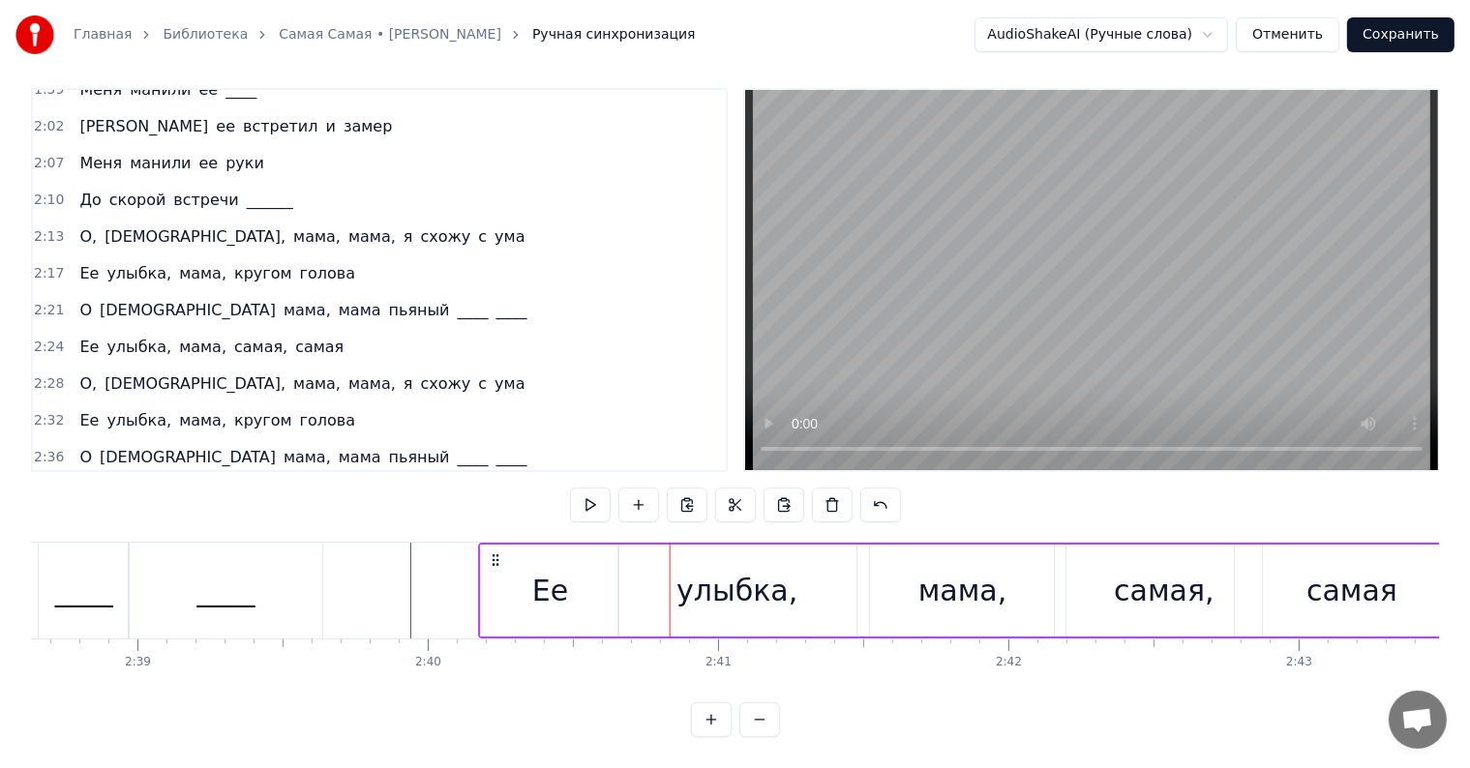
drag, startPoint x: 501, startPoint y: 545, endPoint x: 491, endPoint y: 543, distance: 10.8
click at [491, 553] on icon at bounding box center [496, 560] width 15 height 15
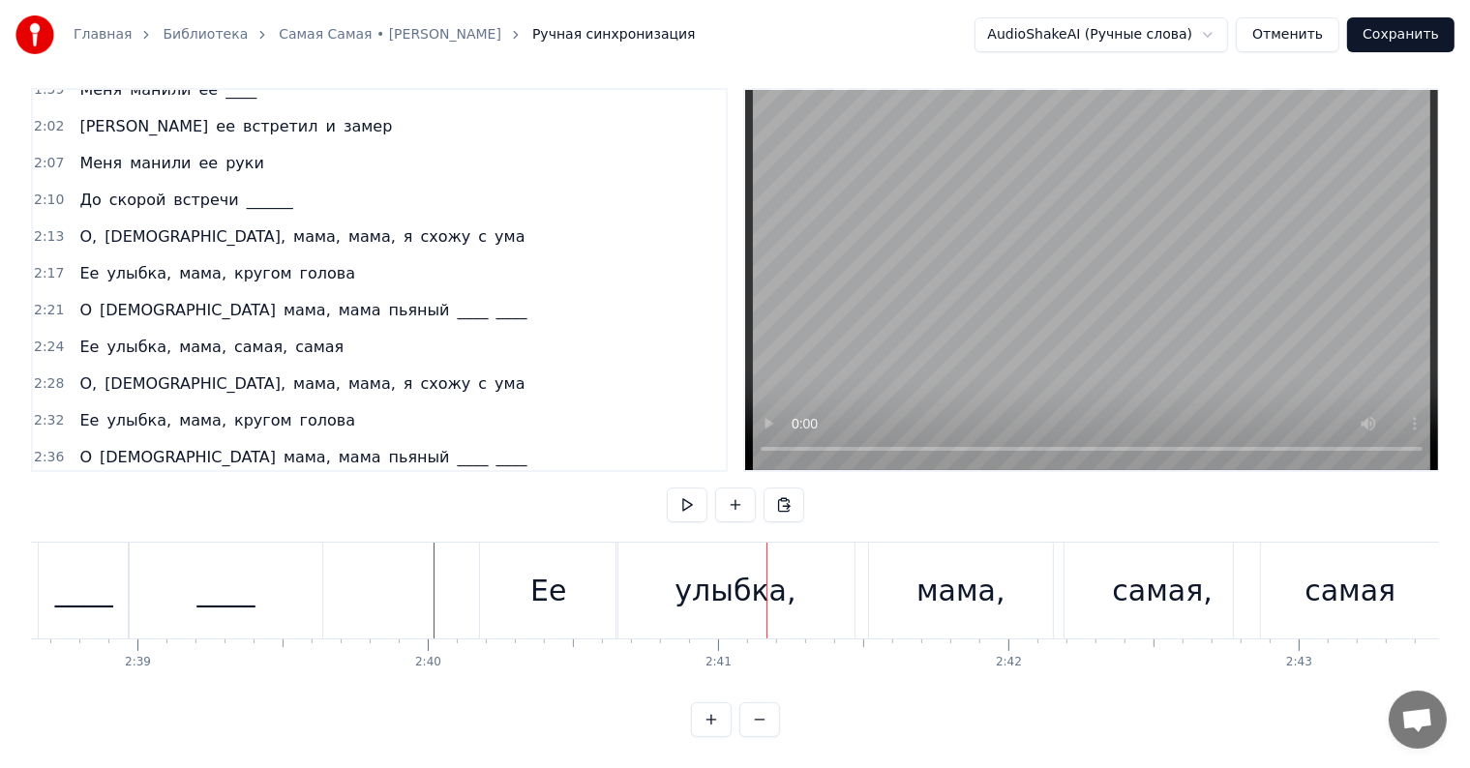
click at [572, 571] on div "Ее" at bounding box center [548, 591] width 137 height 96
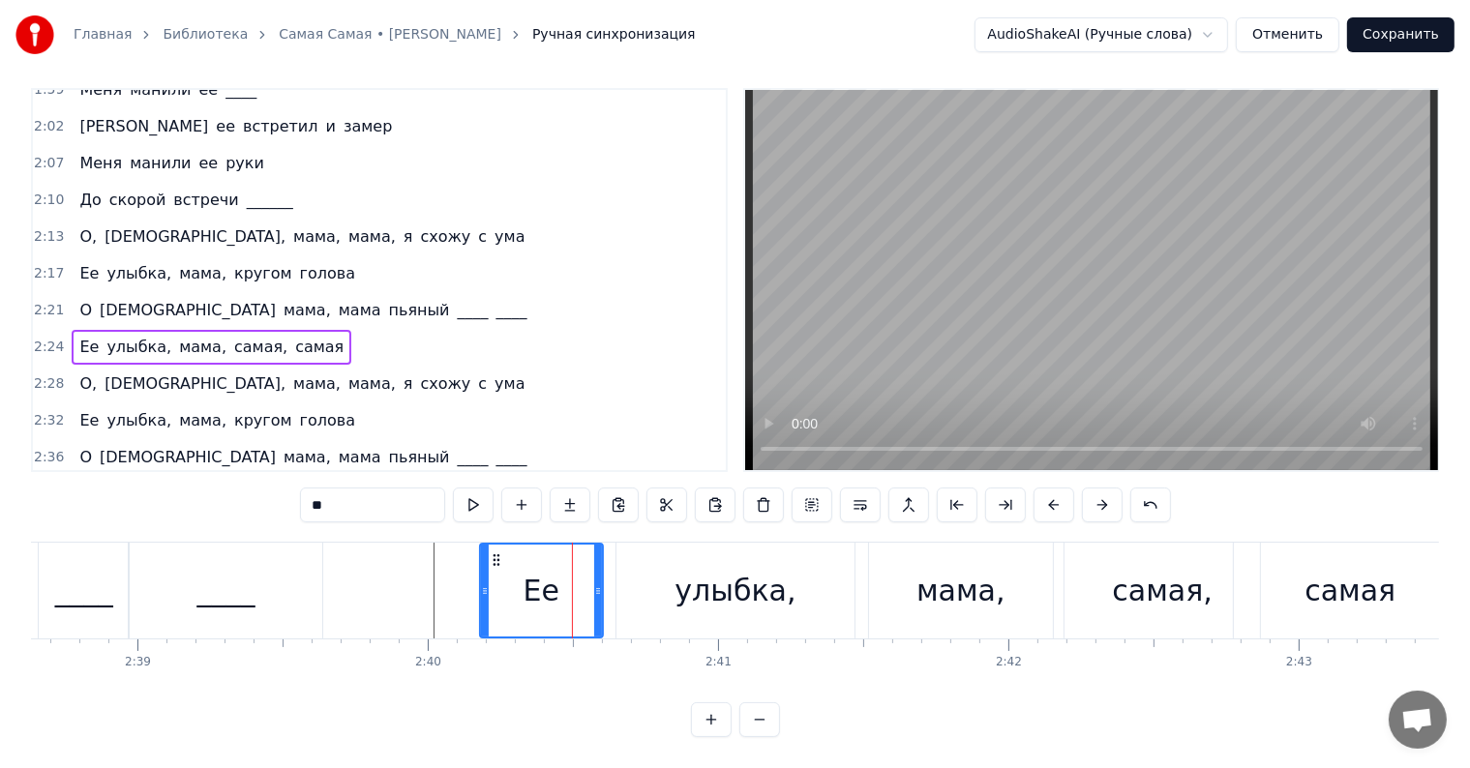
drag, startPoint x: 614, startPoint y: 571, endPoint x: 596, endPoint y: 569, distance: 18.5
click at [598, 583] on icon at bounding box center [598, 590] width 8 height 15
click at [604, 558] on div "Ее улыбка, мама, самая, самая" at bounding box center [975, 591] width 993 height 96
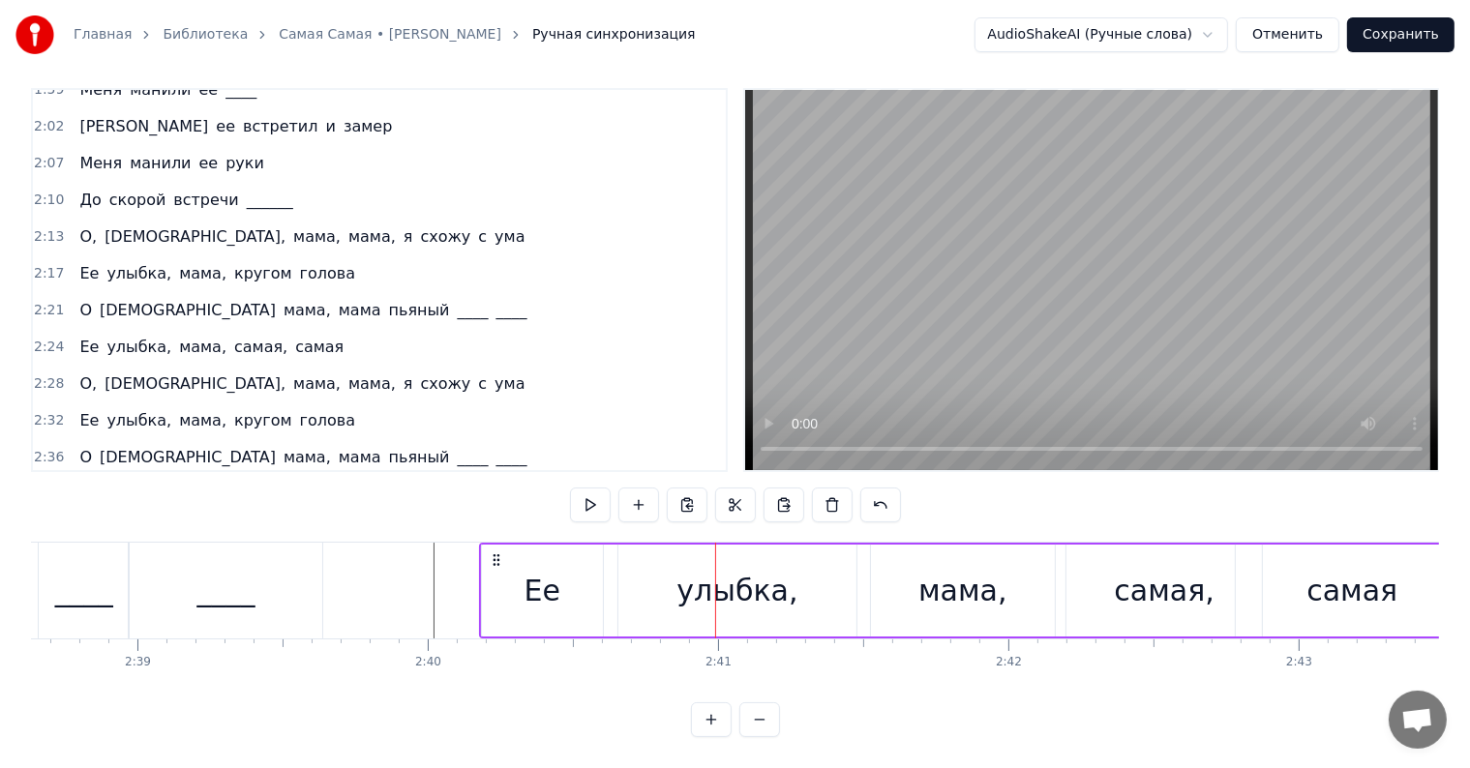
click at [703, 570] on div "улыбка," at bounding box center [736, 591] width 121 height 44
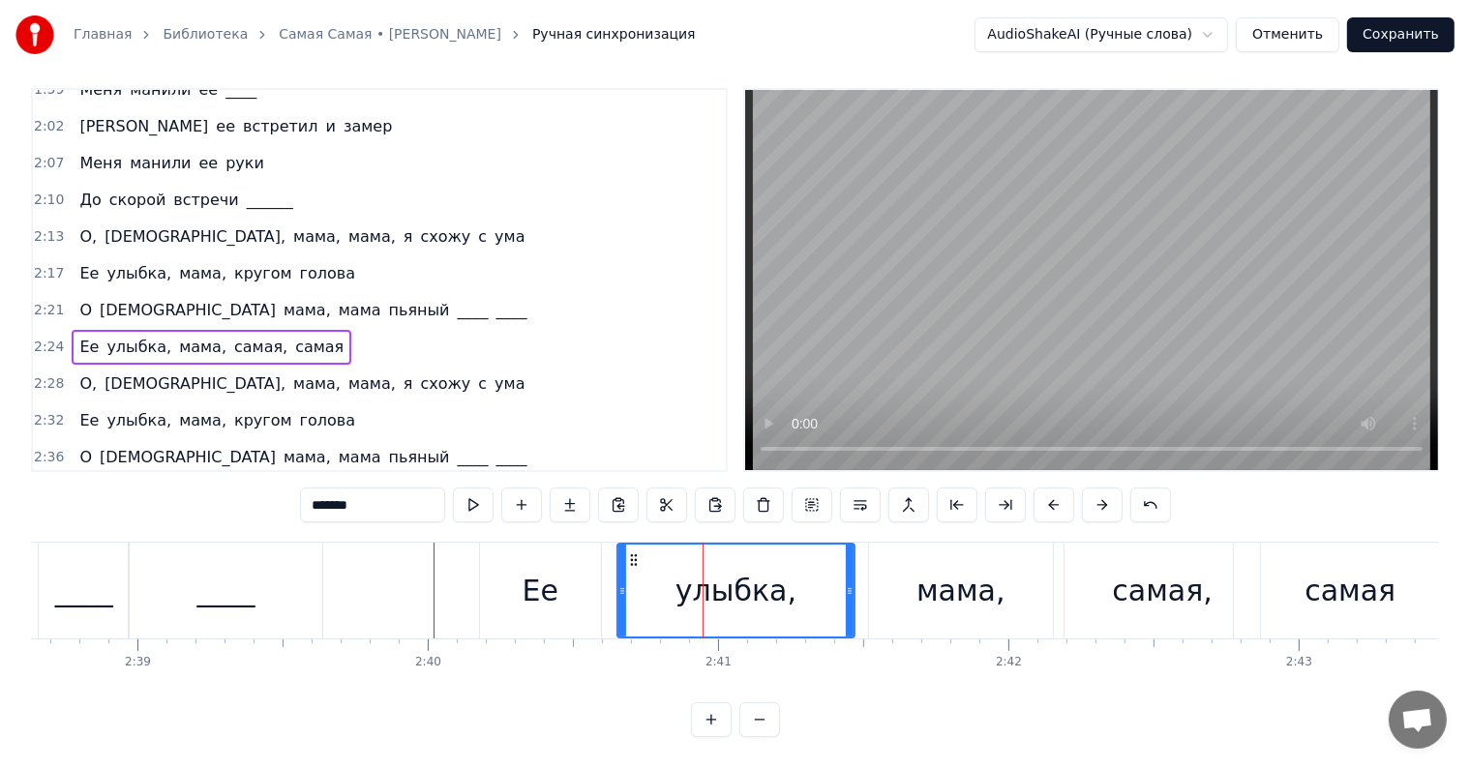
drag, startPoint x: 618, startPoint y: 573, endPoint x: 648, endPoint y: 569, distance: 30.2
click at [626, 583] on icon at bounding box center [622, 590] width 8 height 15
drag, startPoint x: 657, startPoint y: 539, endPoint x: 613, endPoint y: 547, distance: 44.2
click at [613, 553] on icon at bounding box center [618, 560] width 15 height 15
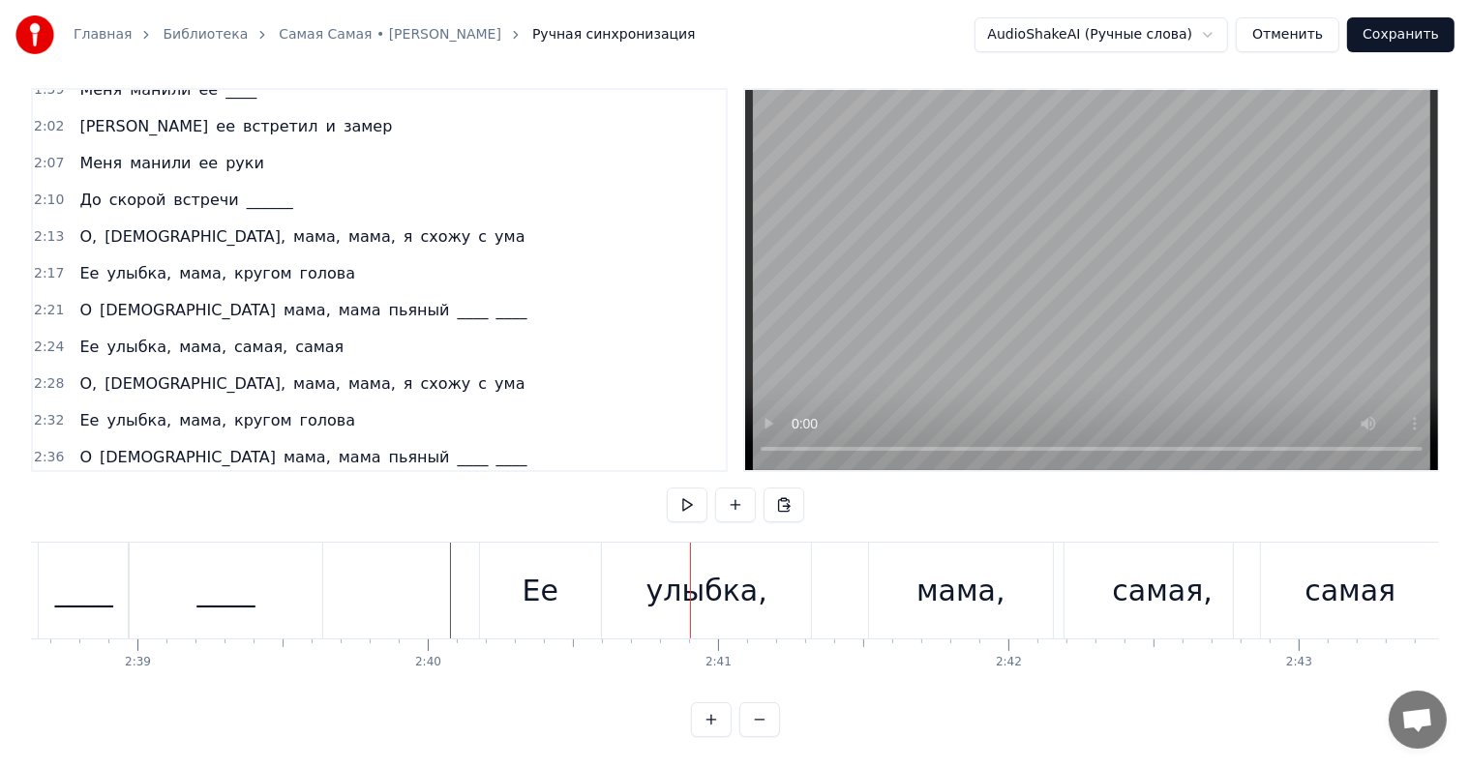
click at [293, 483] on span "самая" at bounding box center [319, 494] width 52 height 22
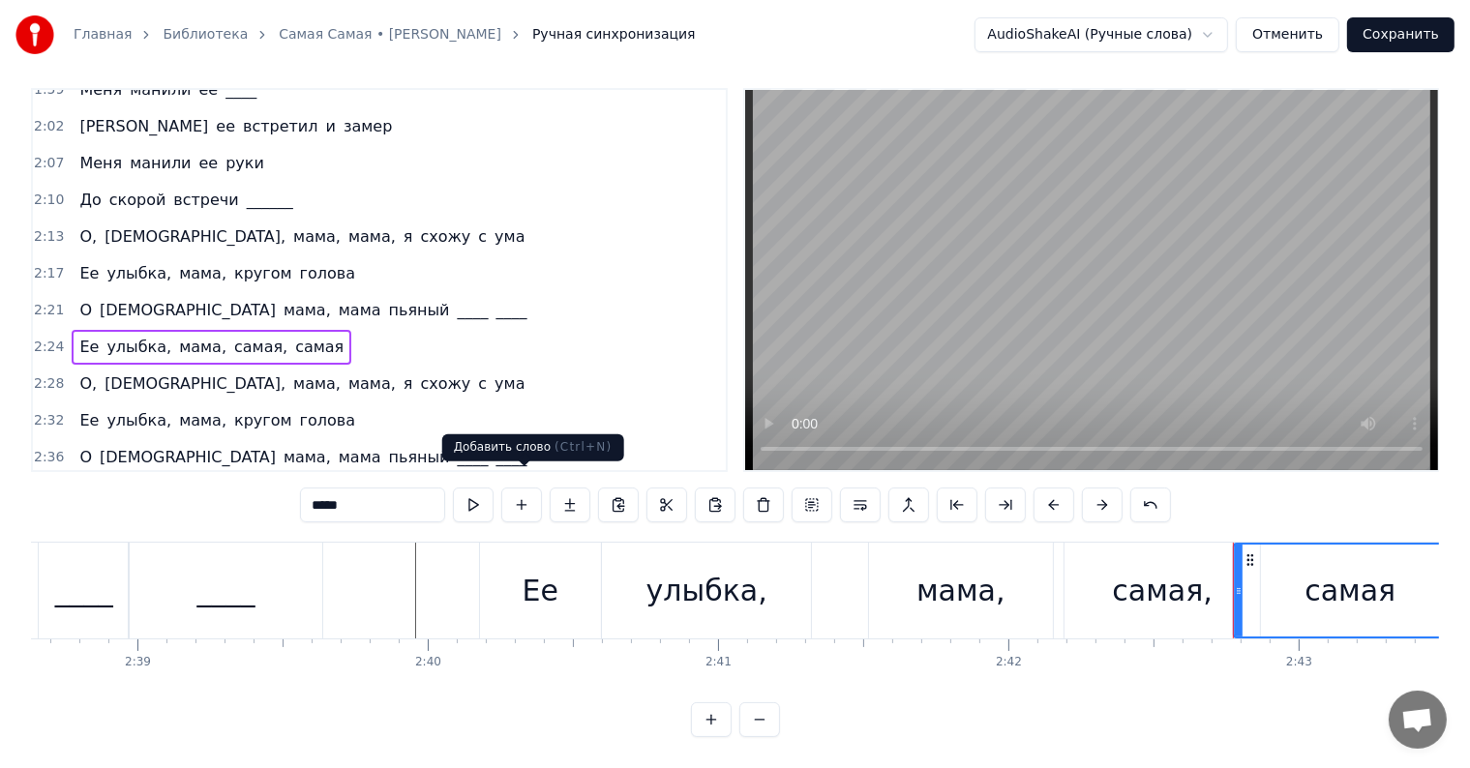
click at [387, 492] on input "*****" at bounding box center [372, 505] width 145 height 35
click at [232, 483] on span "самая," at bounding box center [260, 494] width 57 height 22
type input "******"
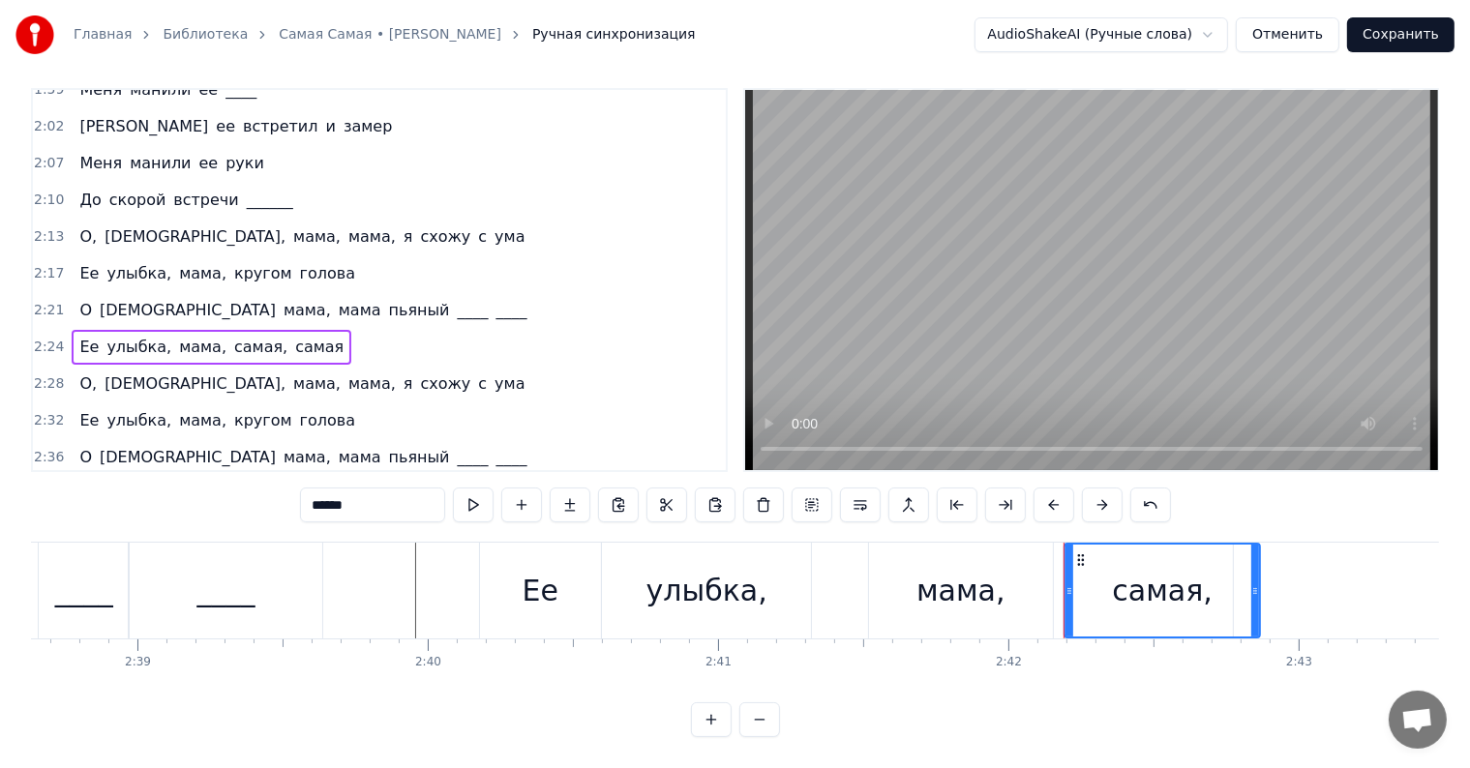
click at [385, 488] on input "******" at bounding box center [372, 505] width 145 height 35
click at [193, 483] on span "мама," at bounding box center [202, 494] width 51 height 22
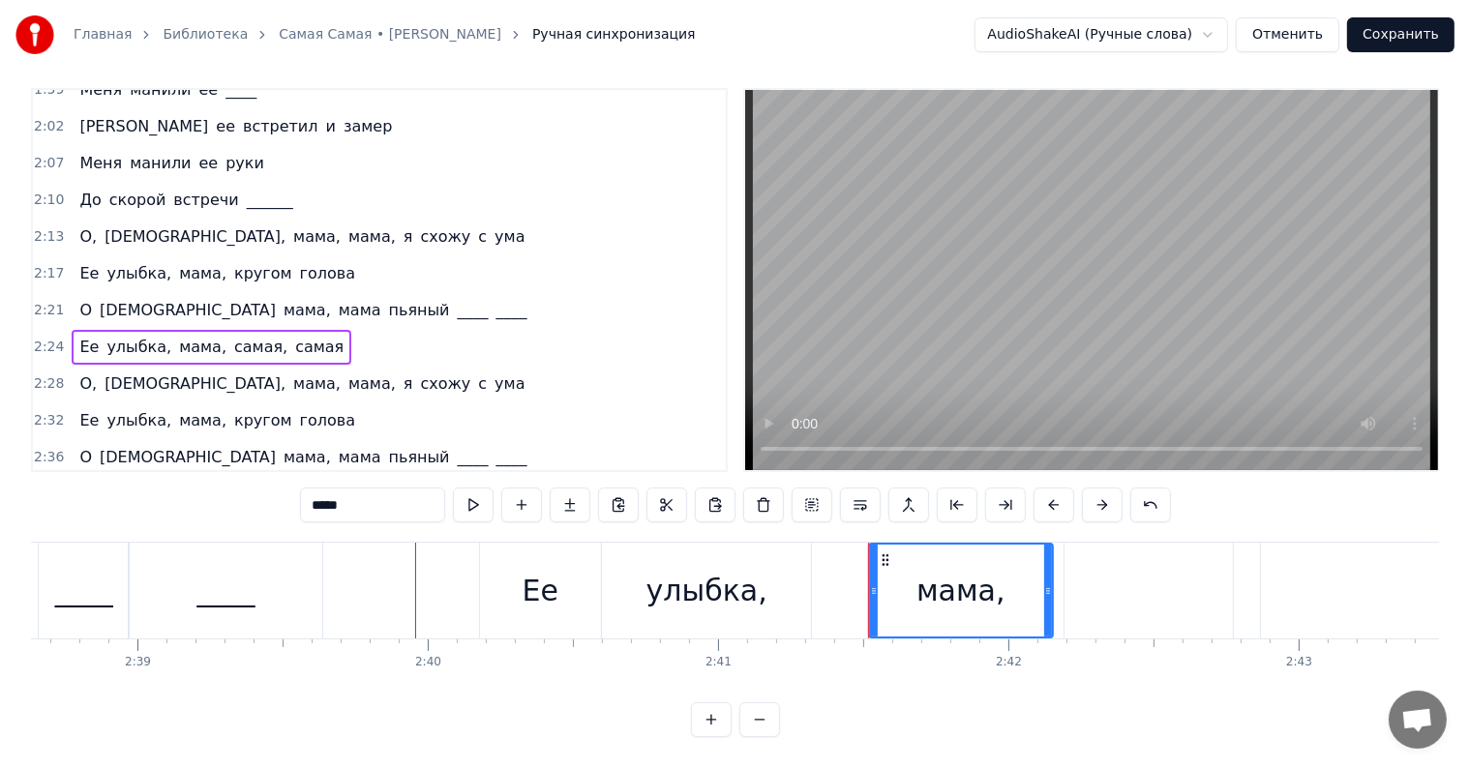
click at [406, 491] on input "*****" at bounding box center [372, 505] width 145 height 35
type input "****"
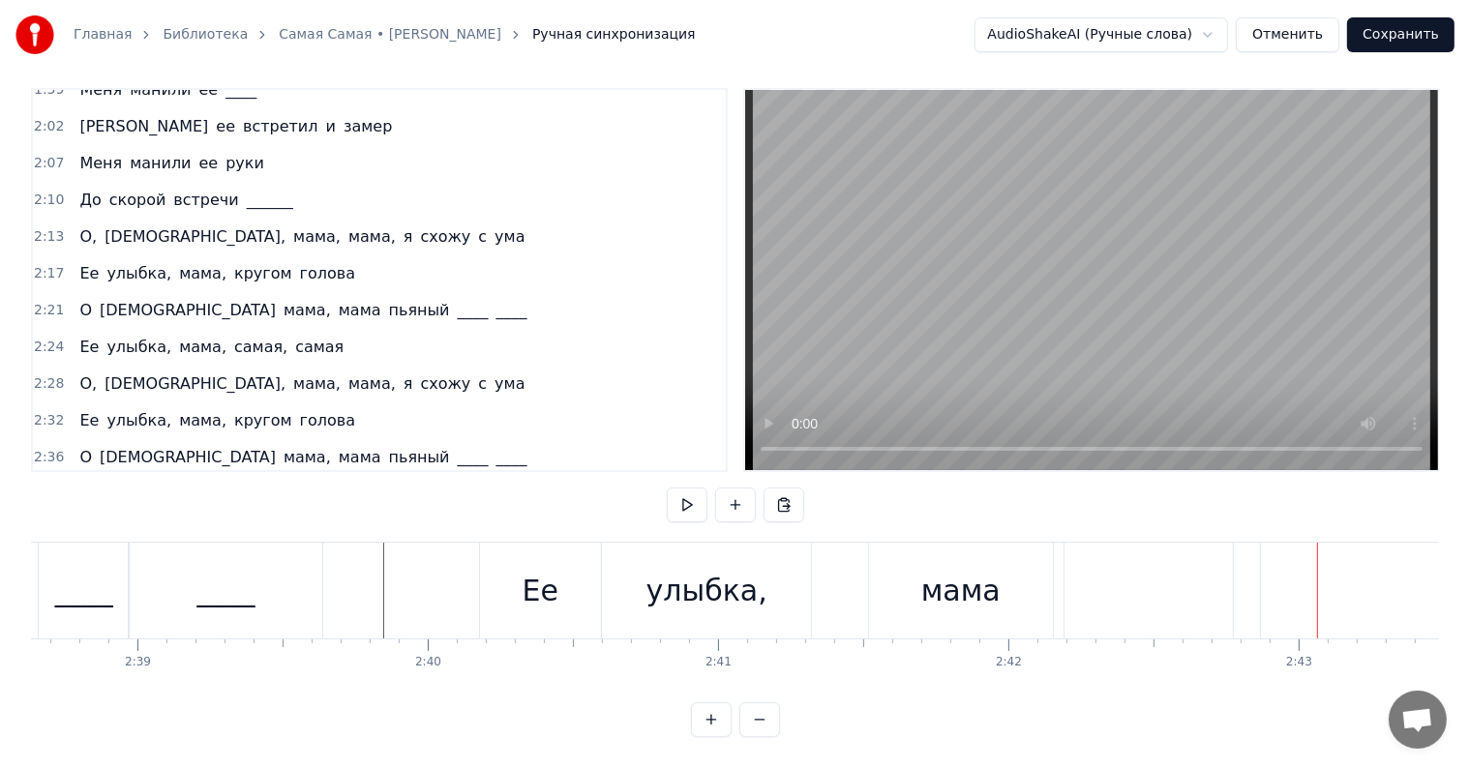
click at [952, 569] on div "мама" at bounding box center [960, 591] width 79 height 44
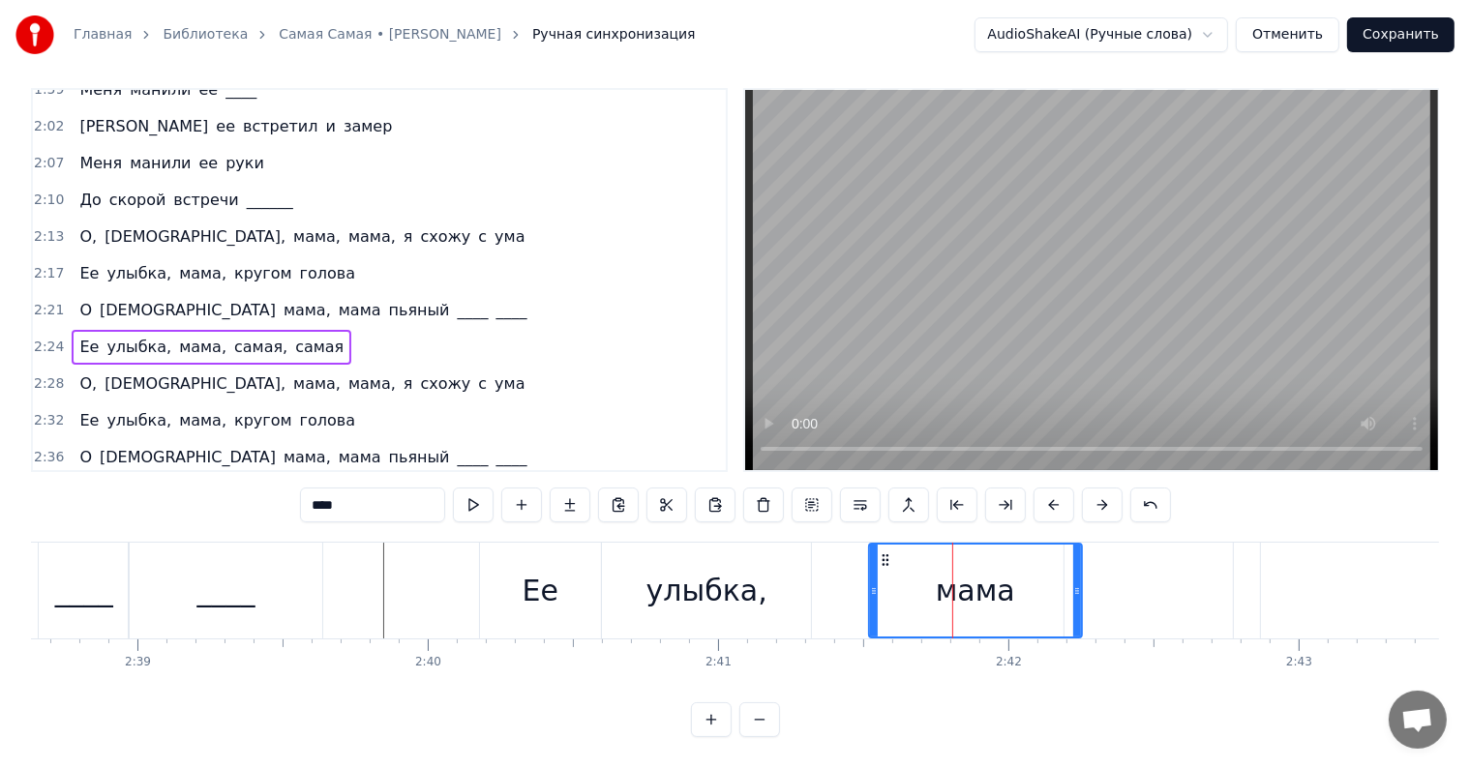
drag, startPoint x: 1051, startPoint y: 573, endPoint x: 1088, endPoint y: 572, distance: 36.8
click at [1081, 583] on icon at bounding box center [1077, 590] width 8 height 15
click at [1126, 552] on div at bounding box center [1161, 591] width 197 height 96
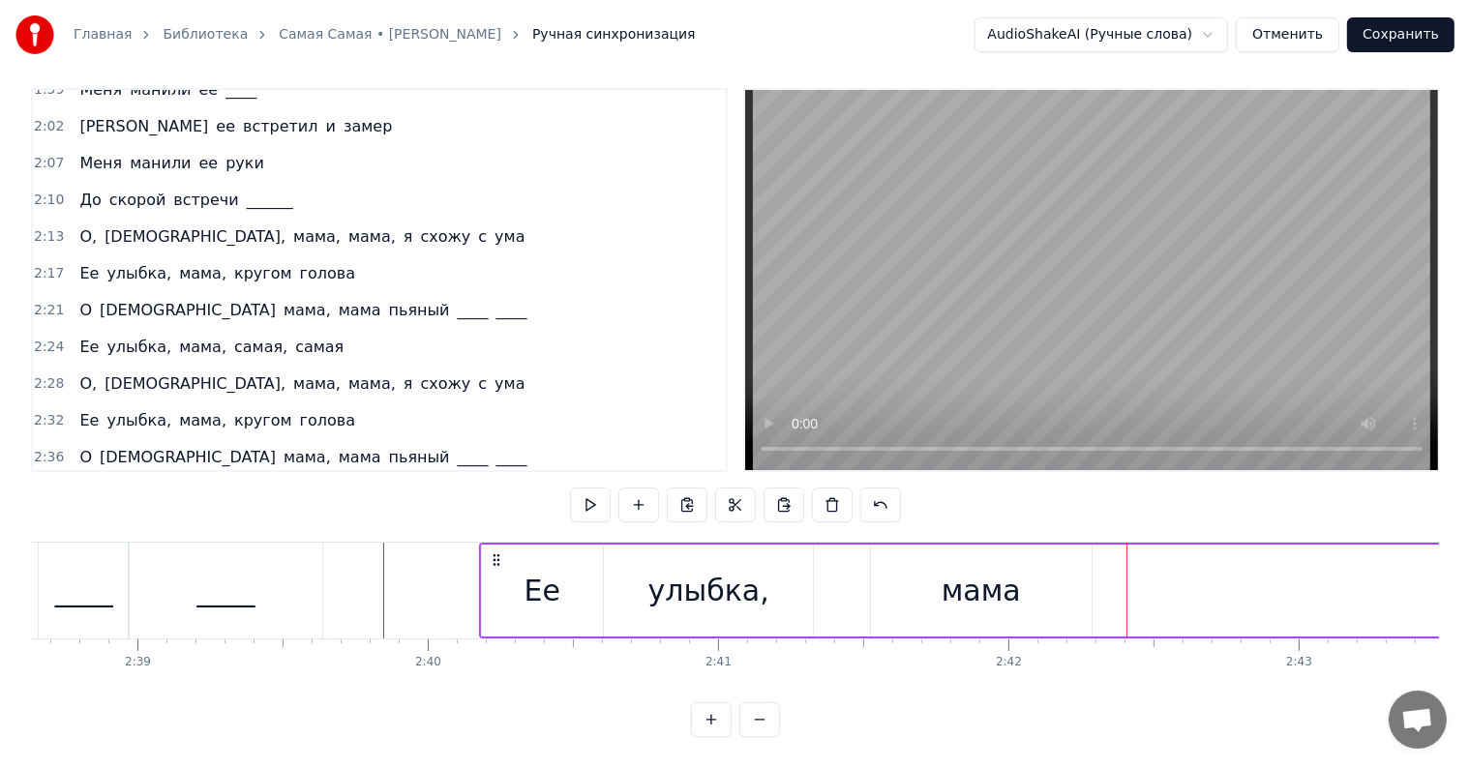
click at [225, 476] on div "2:40 Ее улыбка, мама" at bounding box center [379, 494] width 693 height 37
click at [177, 483] on span "мама" at bounding box center [200, 494] width 46 height 22
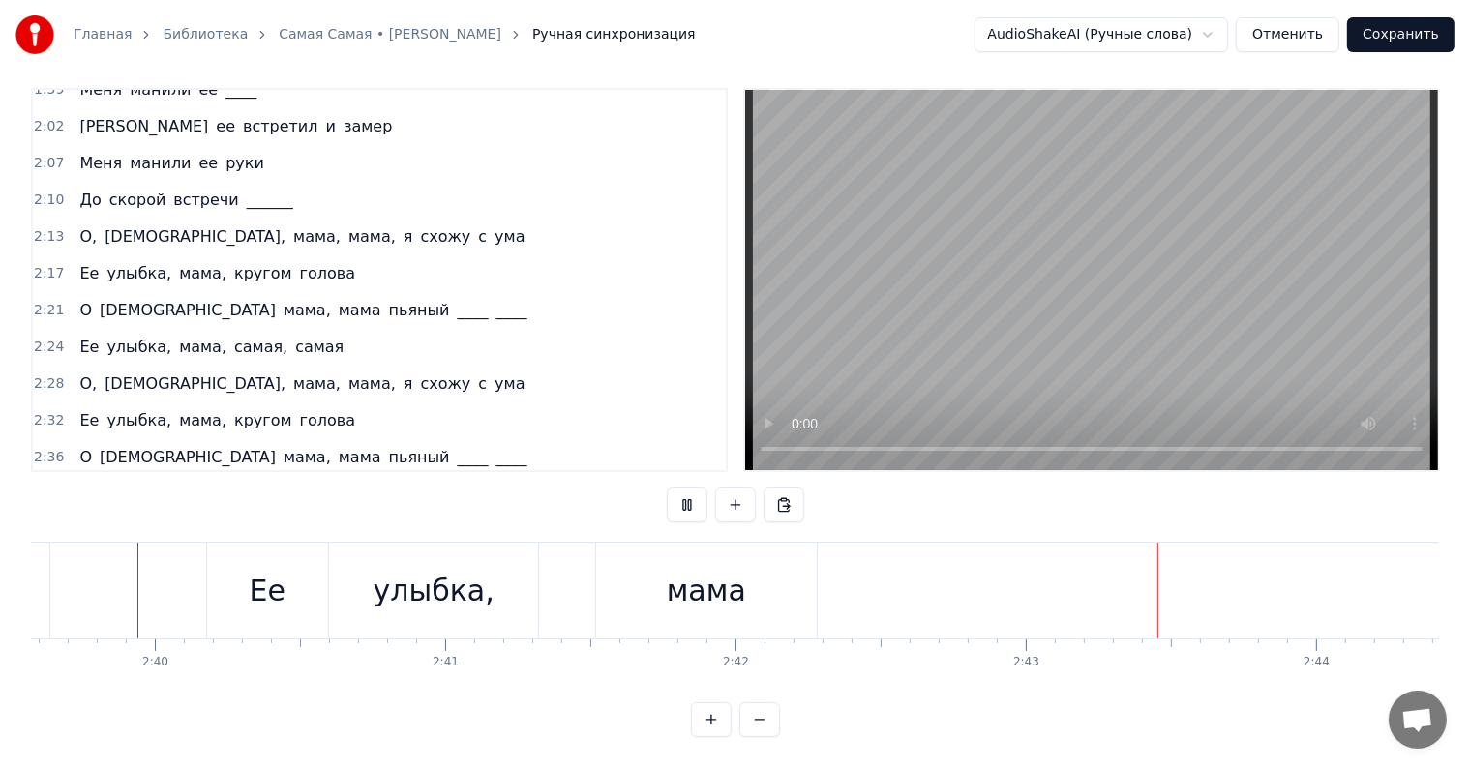
click at [955, 561] on div at bounding box center [889, 591] width 197 height 96
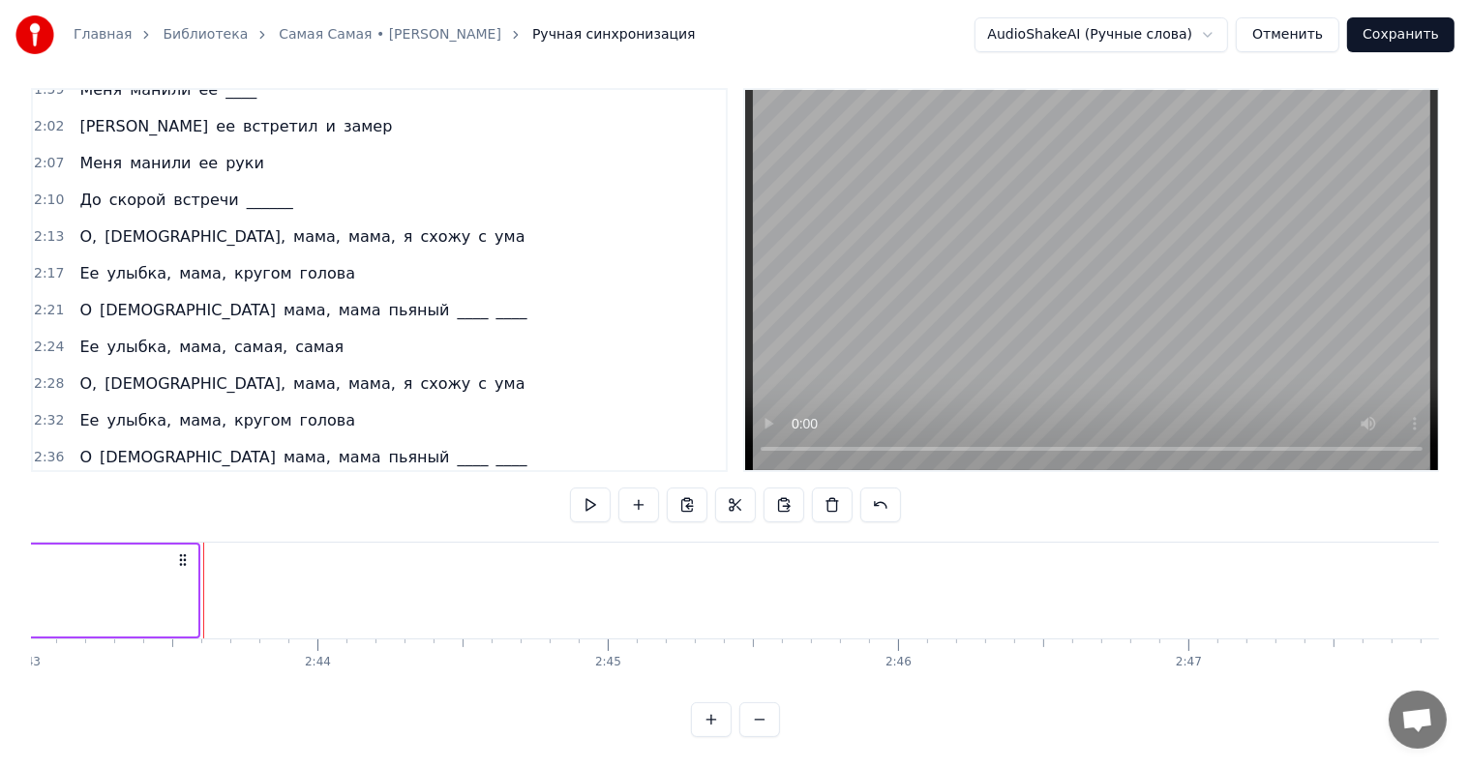
click at [177, 483] on span "мама" at bounding box center [200, 494] width 46 height 22
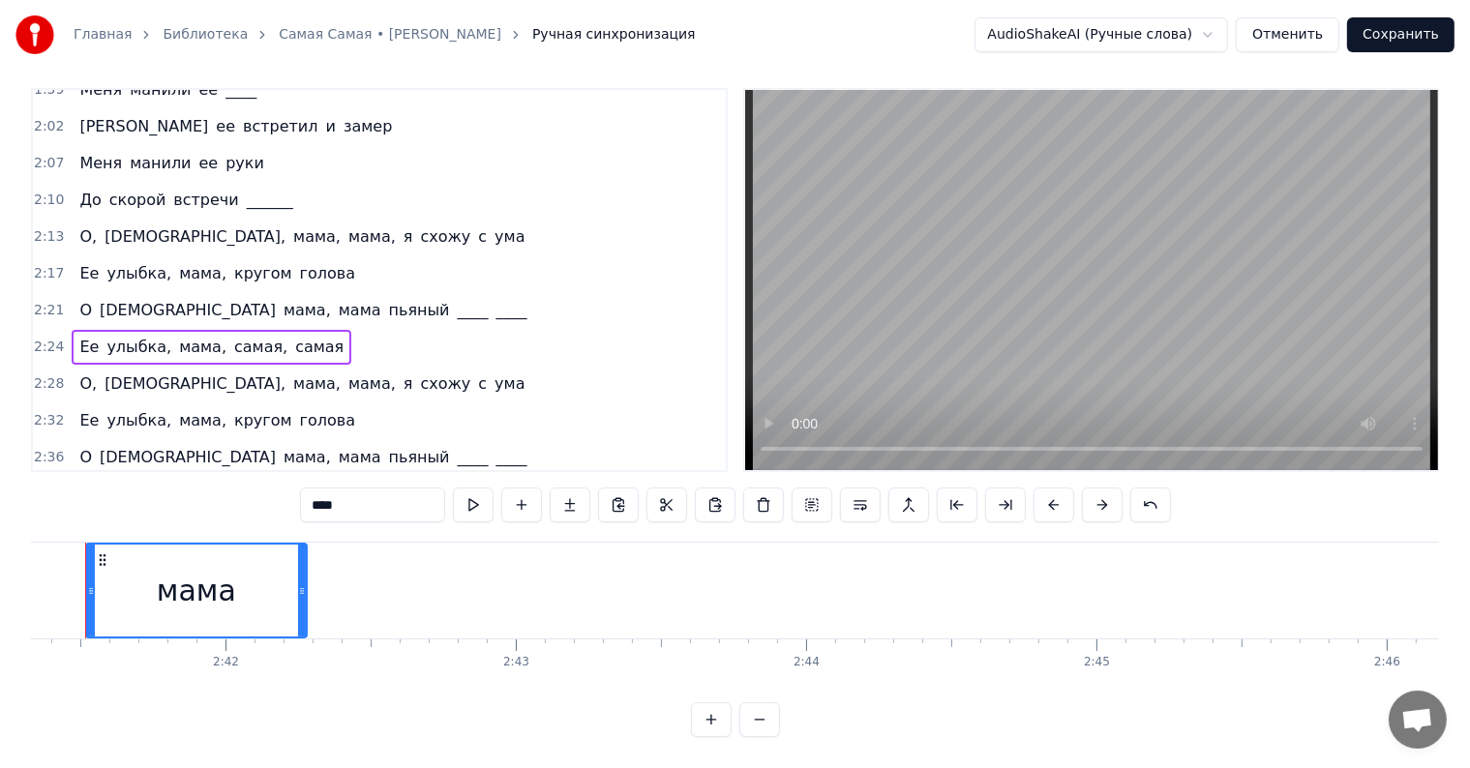
scroll to position [0, 46790]
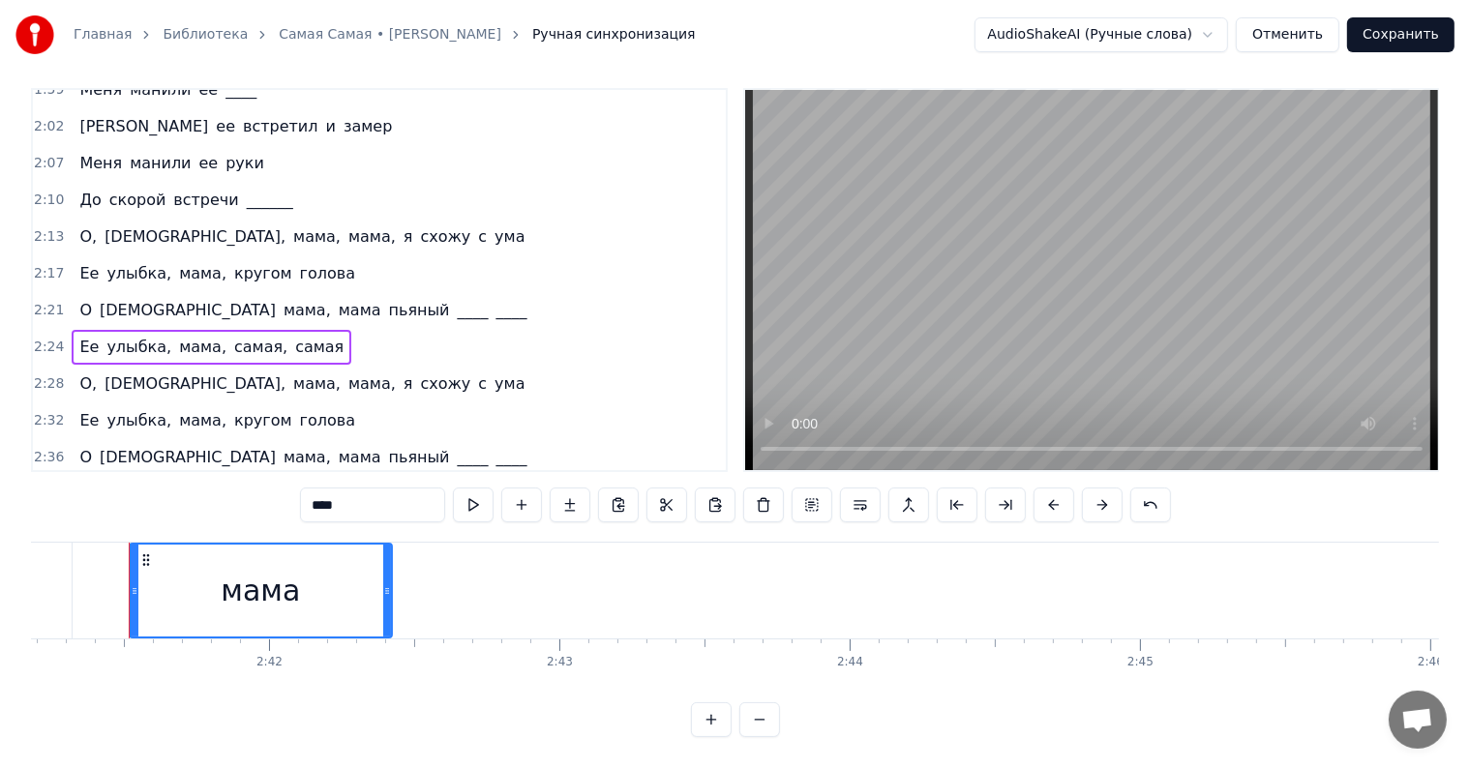
drag, startPoint x: 347, startPoint y: 566, endPoint x: 374, endPoint y: 562, distance: 26.4
click at [387, 565] on div at bounding box center [387, 591] width 8 height 92
click at [79, 483] on span "Ее" at bounding box center [88, 494] width 23 height 22
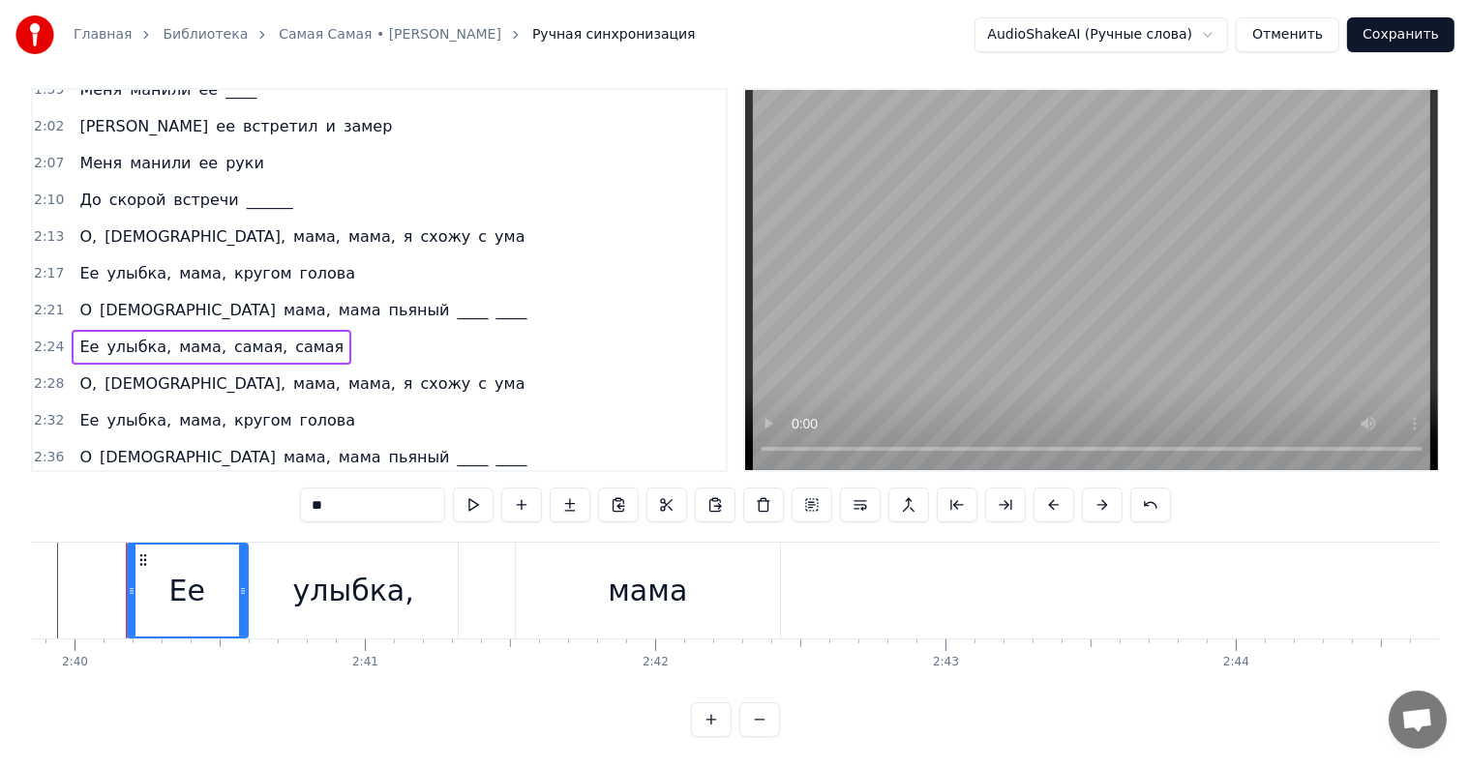
scroll to position [0, 46401]
click at [317, 569] on div "улыбка," at bounding box center [356, 591] width 121 height 44
type input "*******"
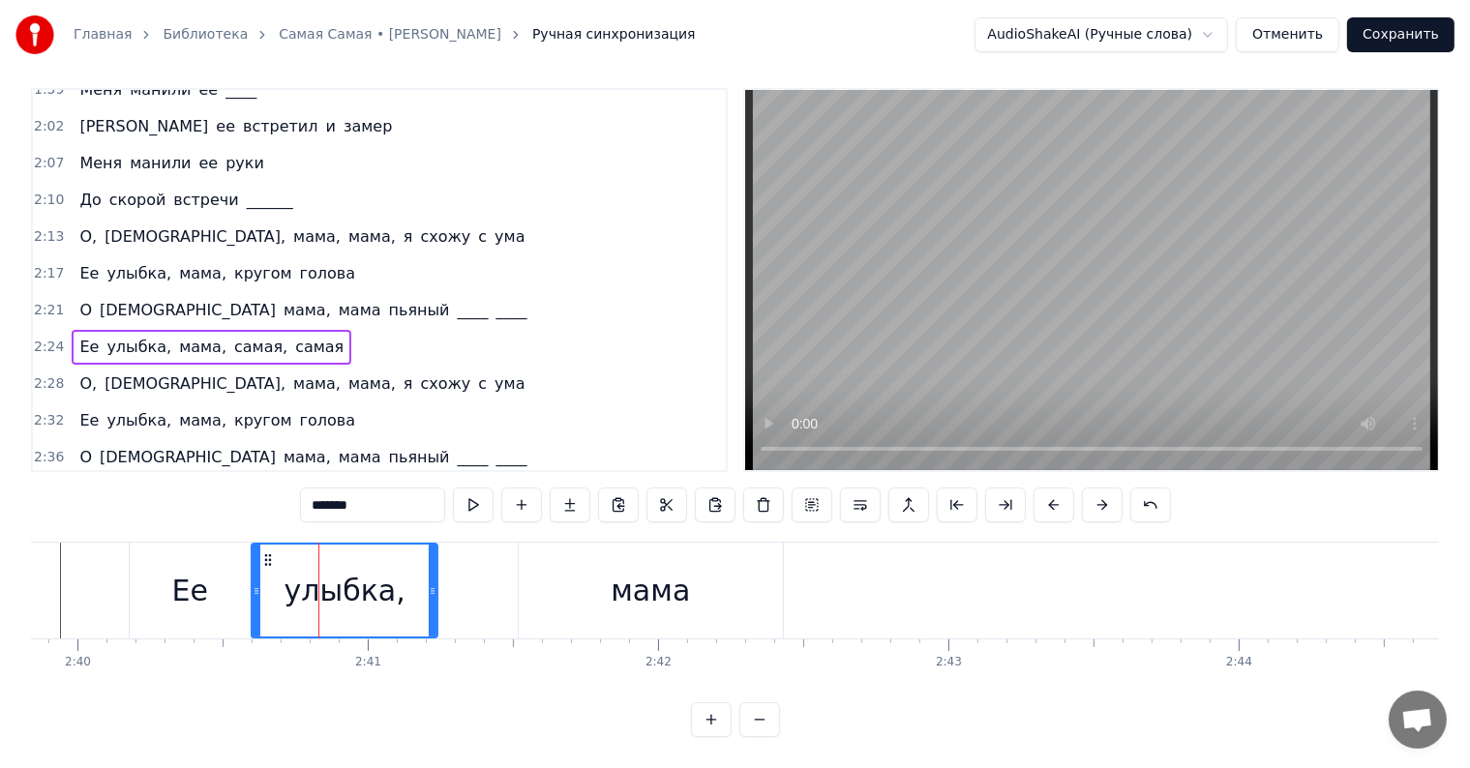
drag, startPoint x: 452, startPoint y: 568, endPoint x: 433, endPoint y: 568, distance: 19.4
click at [433, 583] on icon at bounding box center [433, 590] width 8 height 15
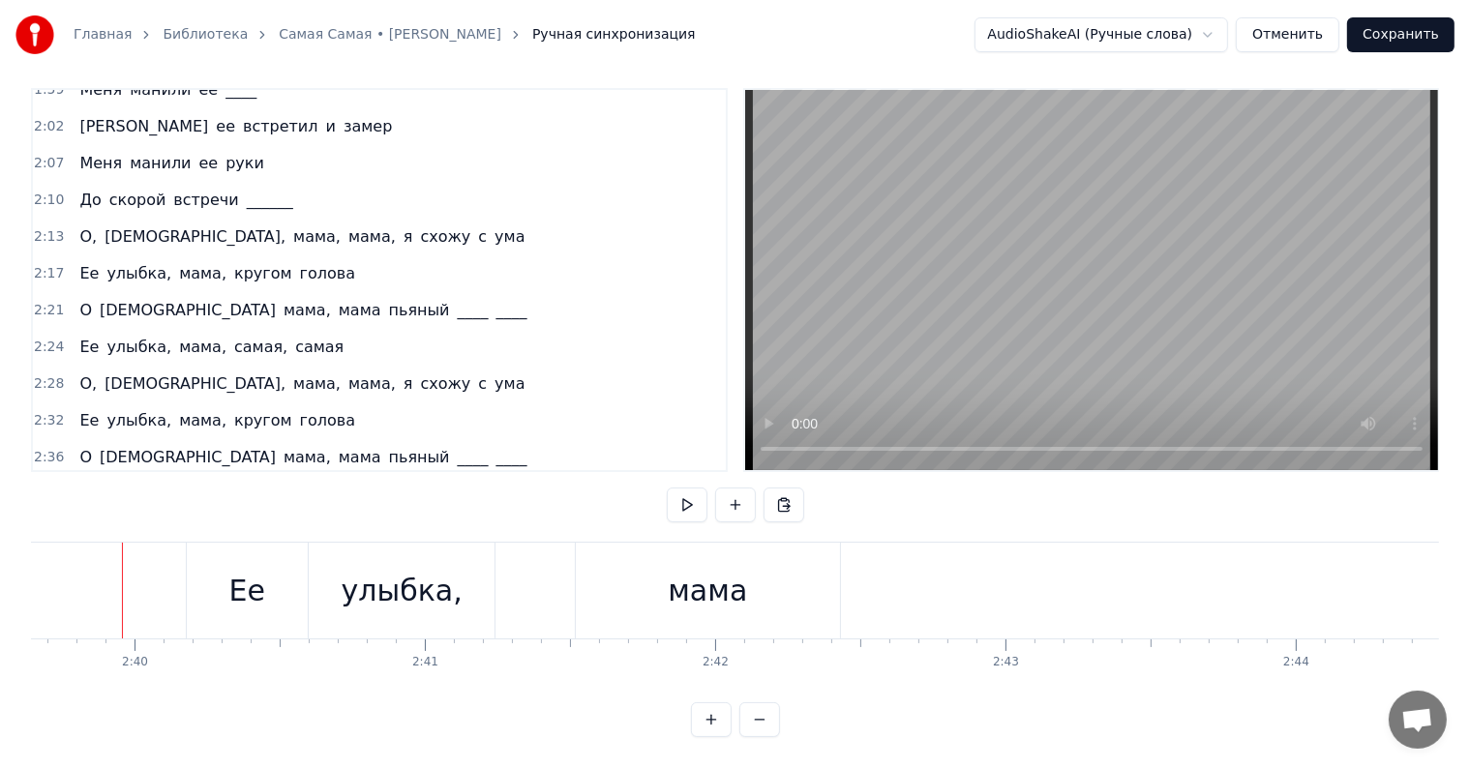
scroll to position [0, 46337]
click at [680, 569] on div "мама" at bounding box center [713, 591] width 79 height 44
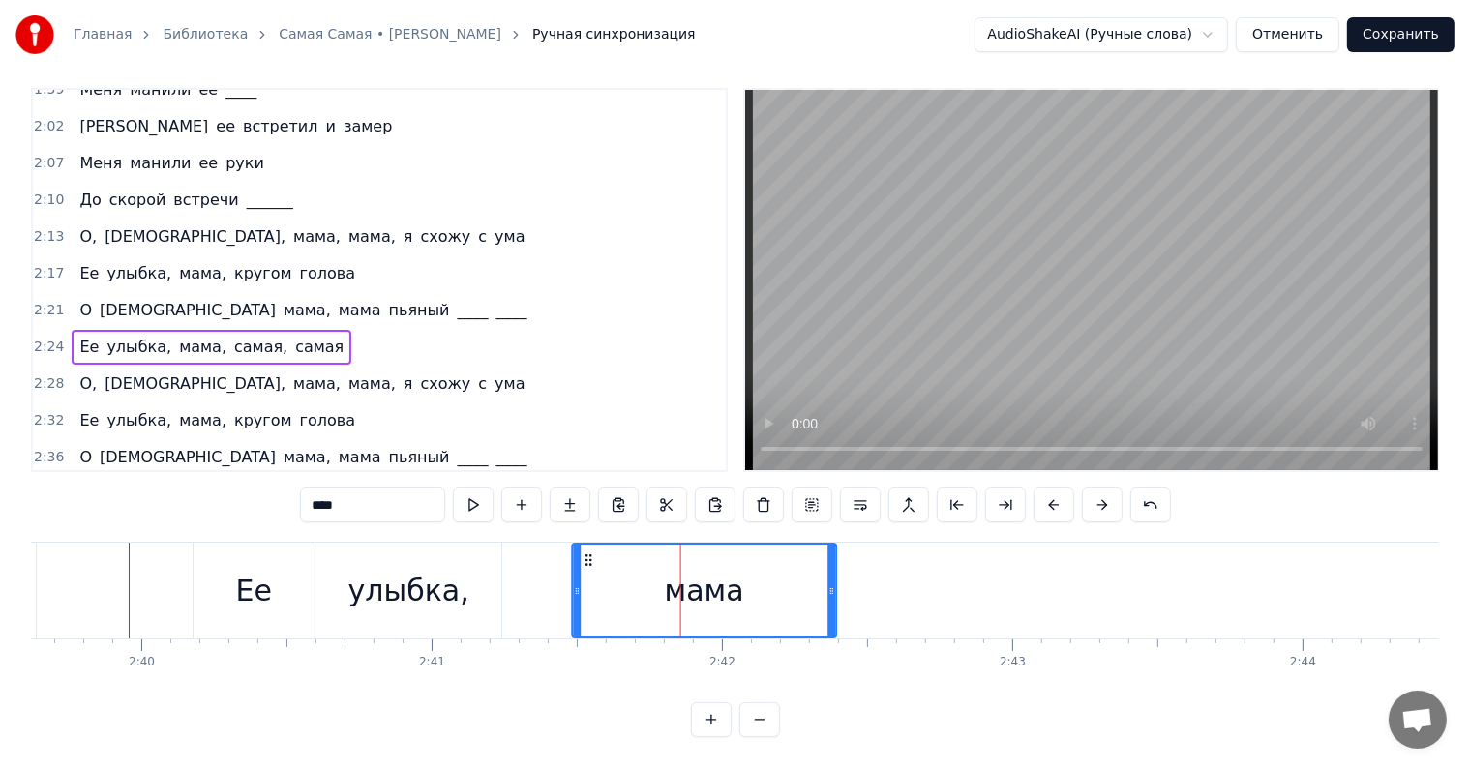
drag, startPoint x: 597, startPoint y: 539, endPoint x: 563, endPoint y: 547, distance: 34.7
click at [584, 553] on icon at bounding box center [588, 560] width 15 height 15
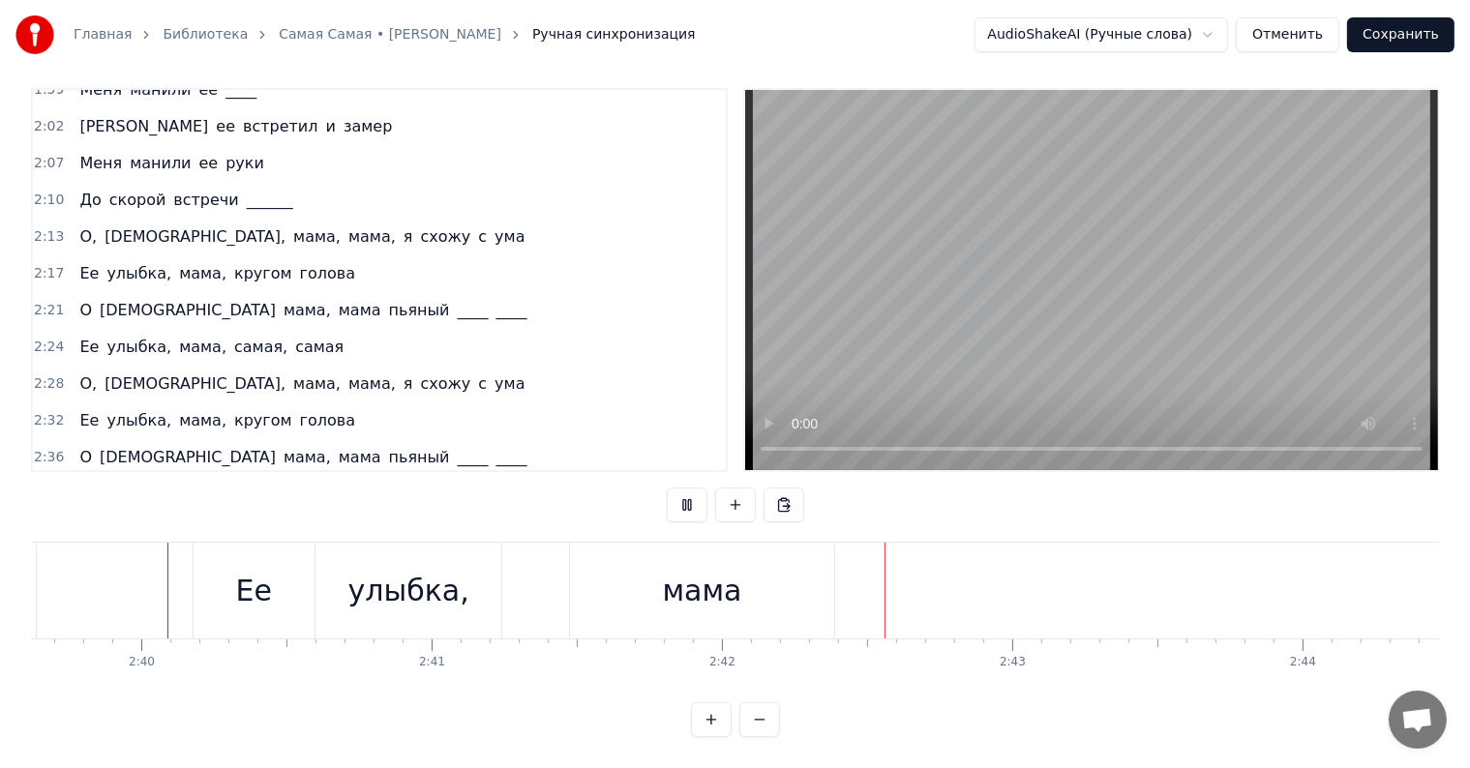
click at [671, 569] on div "мама" at bounding box center [702, 591] width 79 height 44
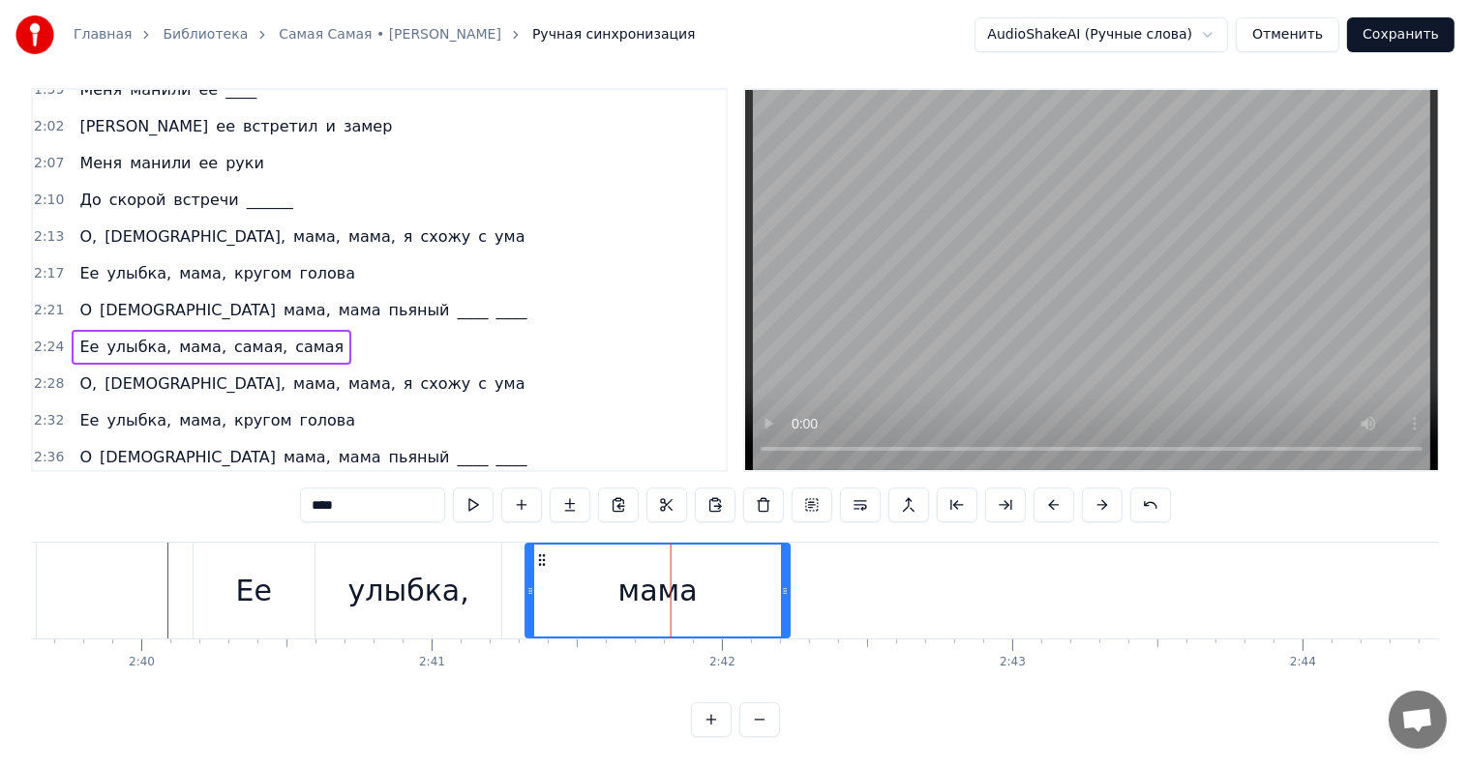
drag, startPoint x: 587, startPoint y: 542, endPoint x: 399, endPoint y: 558, distance: 189.4
click at [544, 559] on circle at bounding box center [544, 559] width 1 height 1
drag, startPoint x: 105, startPoint y: 564, endPoint x: 702, endPoint y: 419, distance: 613.5
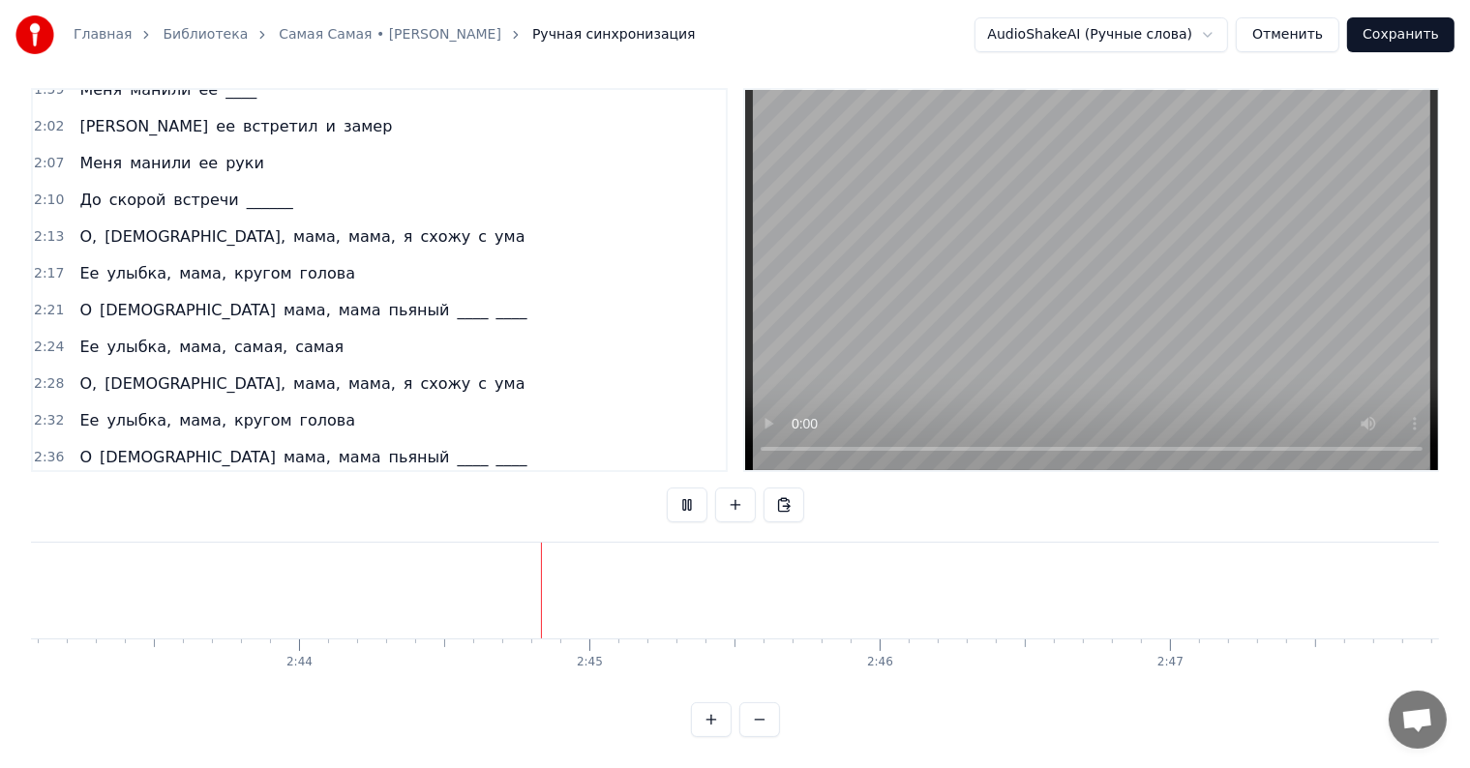
scroll to position [0, 47606]
click at [731, 499] on button at bounding box center [735, 505] width 41 height 35
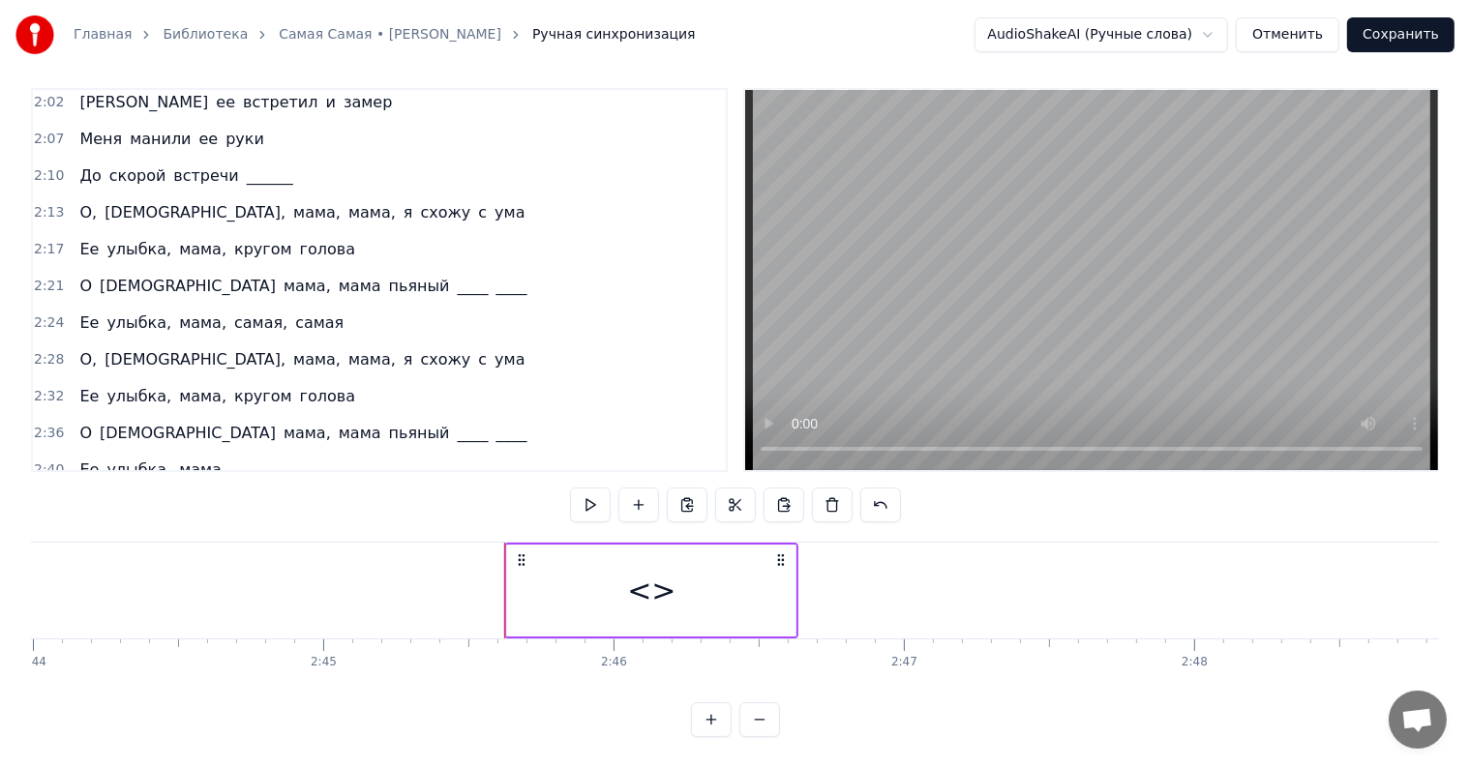
scroll to position [937, 0]
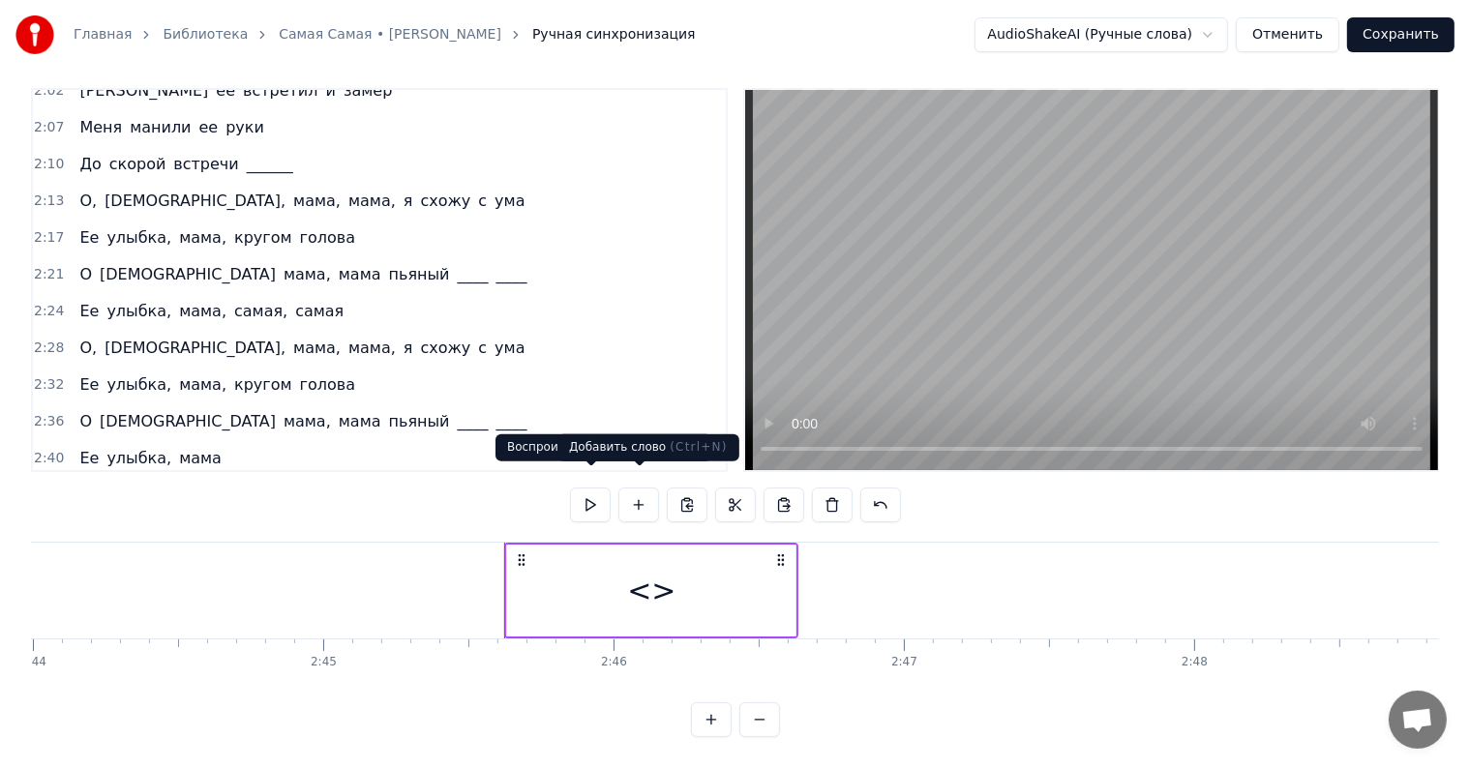
click at [643, 569] on div "<>" at bounding box center [651, 591] width 48 height 44
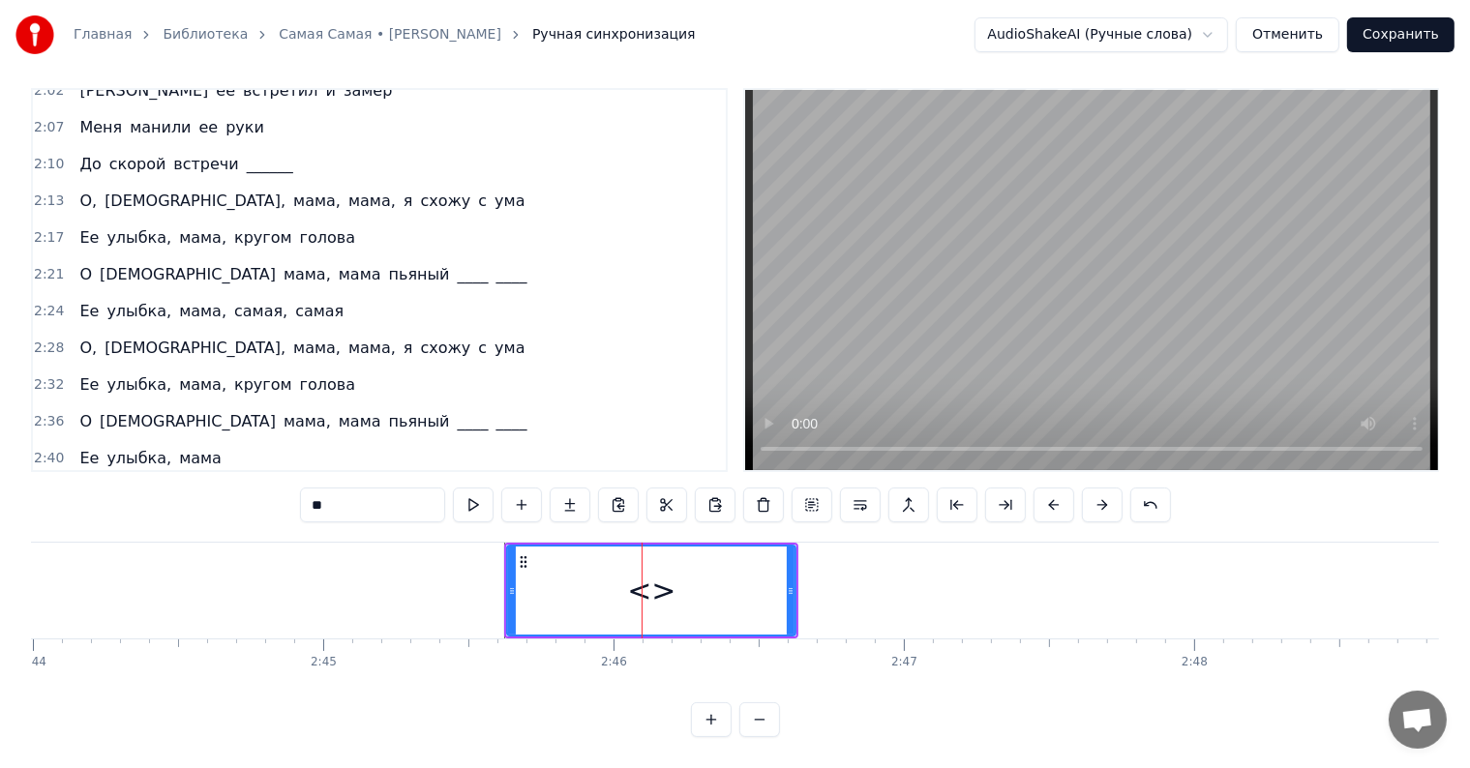
click at [391, 499] on input "**" at bounding box center [372, 505] width 145 height 35
type input "****"
drag, startPoint x: 441, startPoint y: 570, endPoint x: 519, endPoint y: 519, distance: 92.9
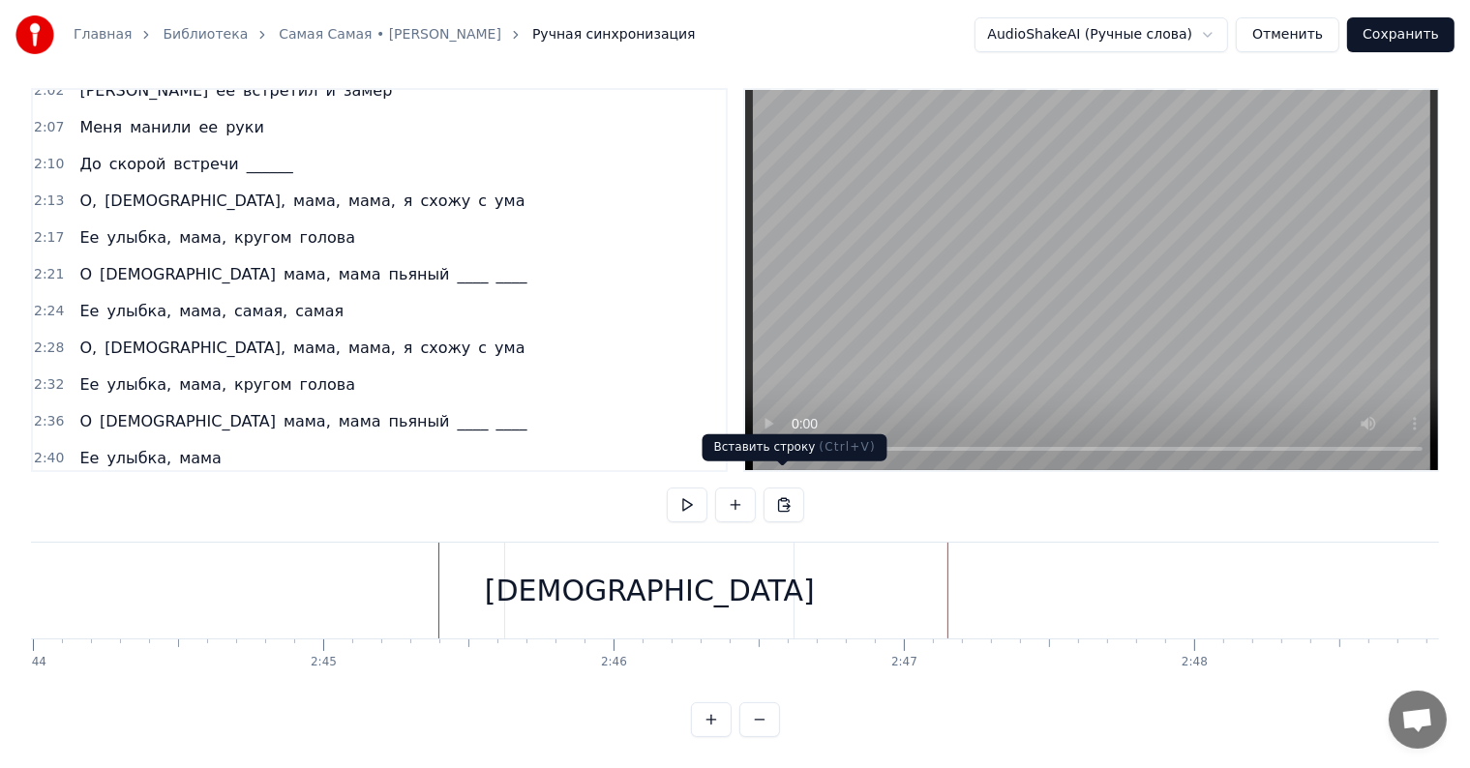
click at [658, 582] on div "[DEMOGRAPHIC_DATA]" at bounding box center [650, 591] width 330 height 44
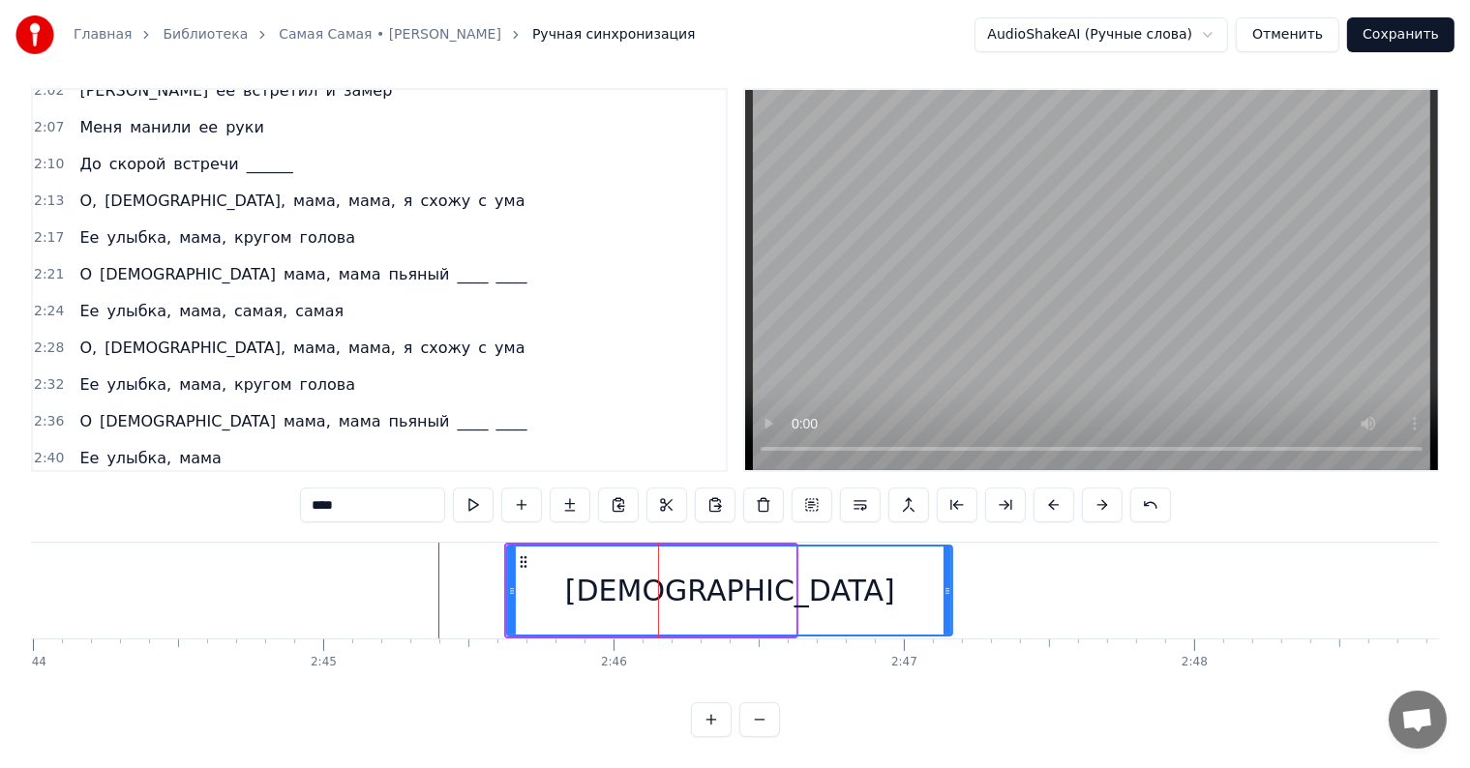
drag, startPoint x: 790, startPoint y: 570, endPoint x: 894, endPoint y: 569, distance: 104.5
click at [946, 583] on icon at bounding box center [947, 590] width 8 height 15
drag, startPoint x: 401, startPoint y: 572, endPoint x: 505, endPoint y: 531, distance: 112.1
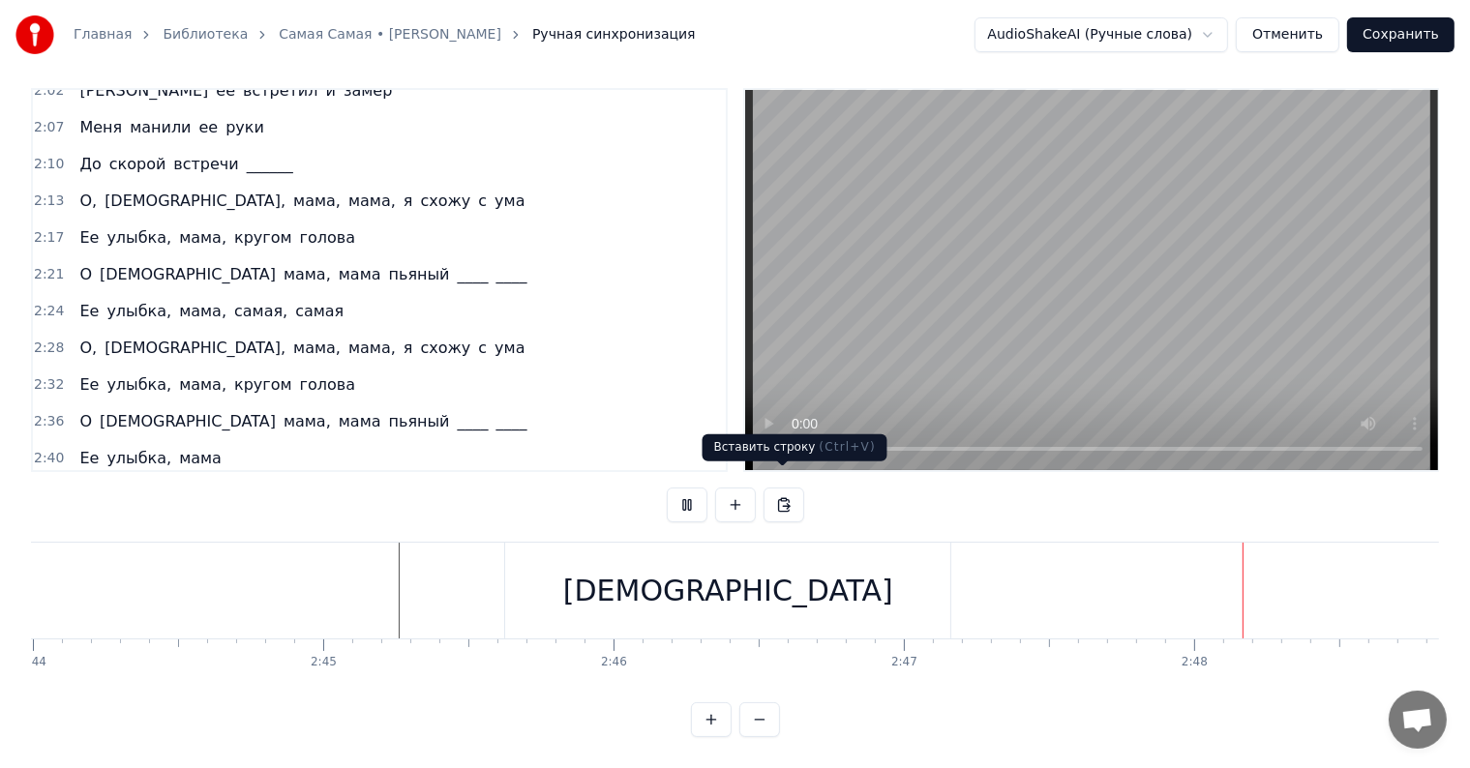
click at [747, 569] on div "[DEMOGRAPHIC_DATA]" at bounding box center [728, 591] width 330 height 44
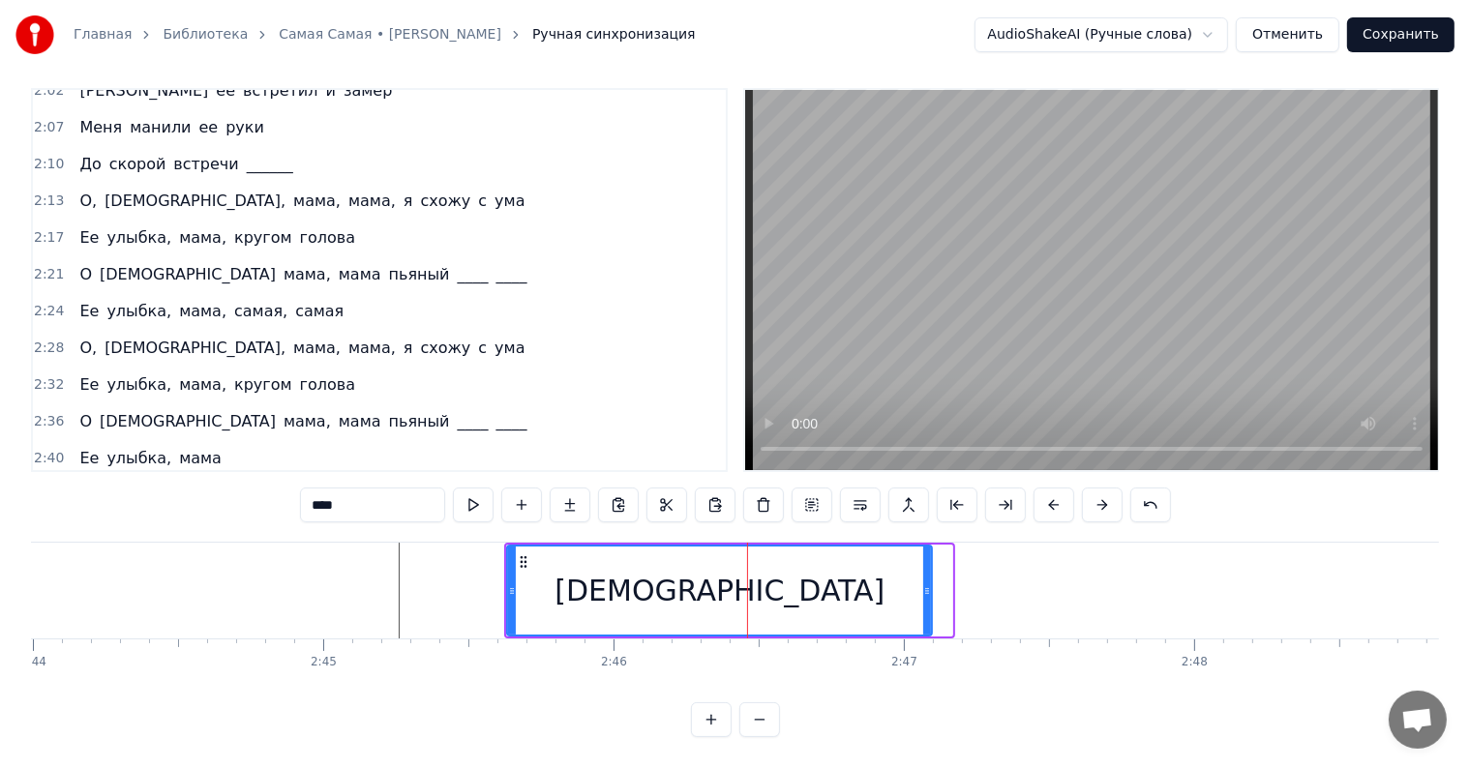
drag, startPoint x: 944, startPoint y: 568, endPoint x: 908, endPoint y: 569, distance: 36.8
click at [923, 583] on icon at bounding box center [927, 590] width 8 height 15
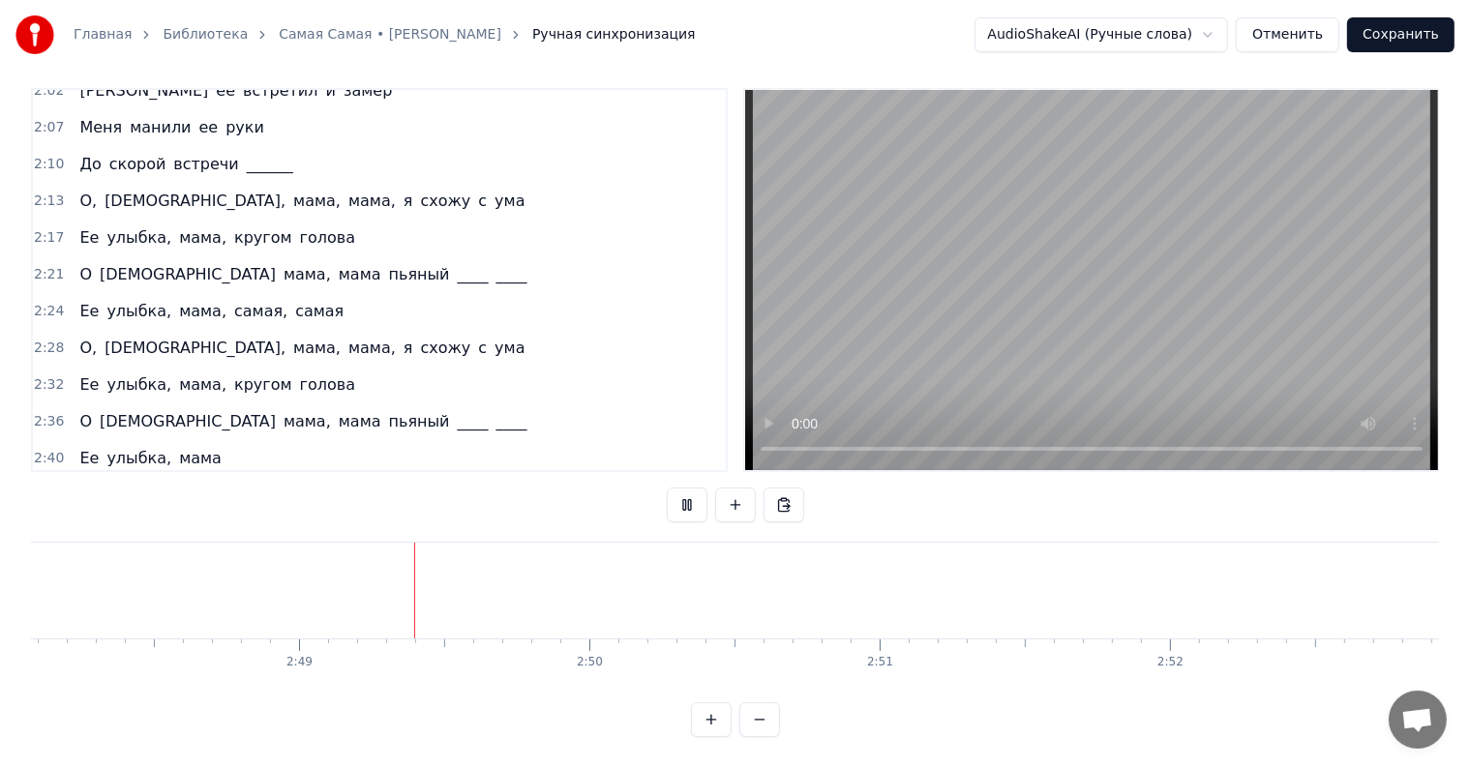
scroll to position [0, 48883]
click at [688, 488] on button at bounding box center [687, 505] width 41 height 35
click at [88, 484] on span "[DEMOGRAPHIC_DATA]" at bounding box center [167, 495] width 180 height 22
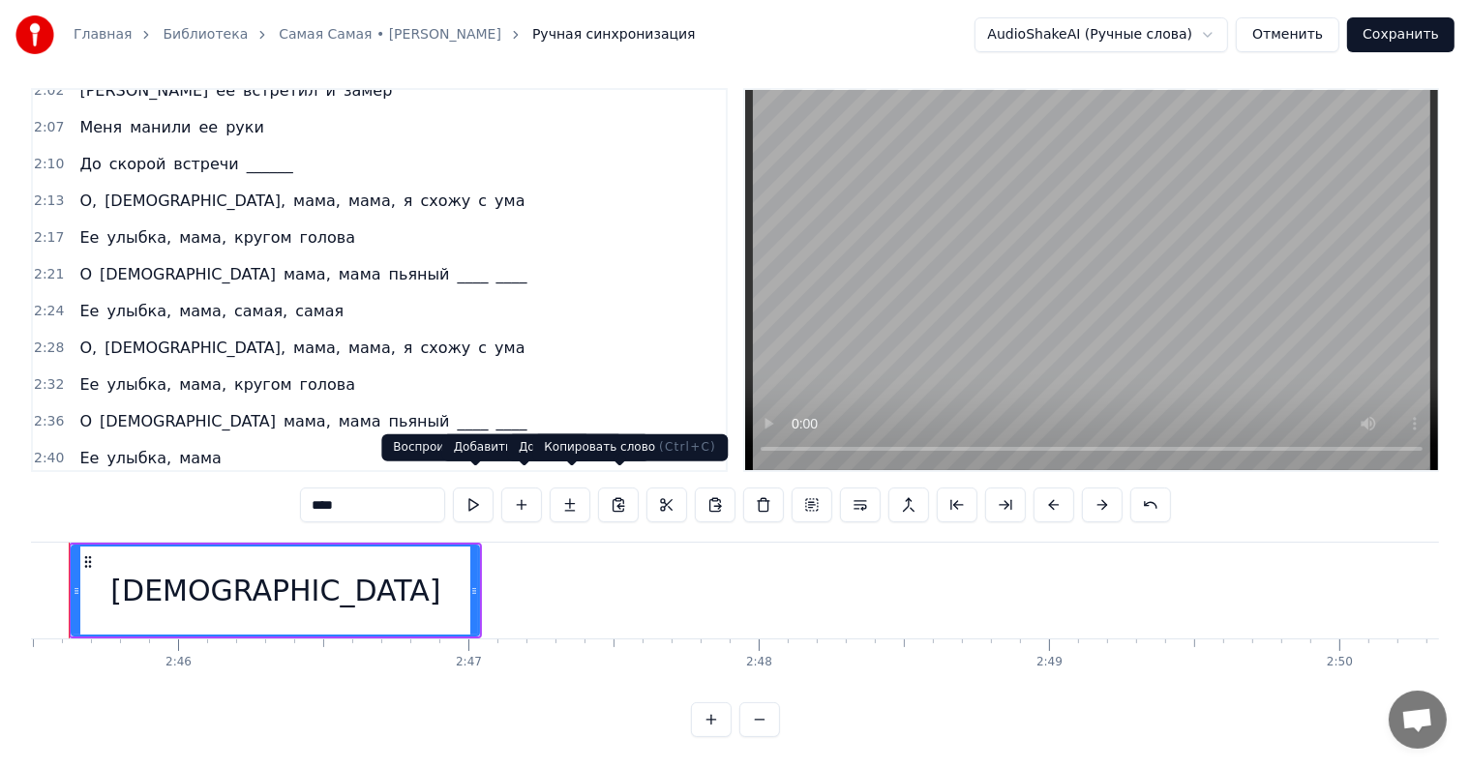
scroll to position [0, 47983]
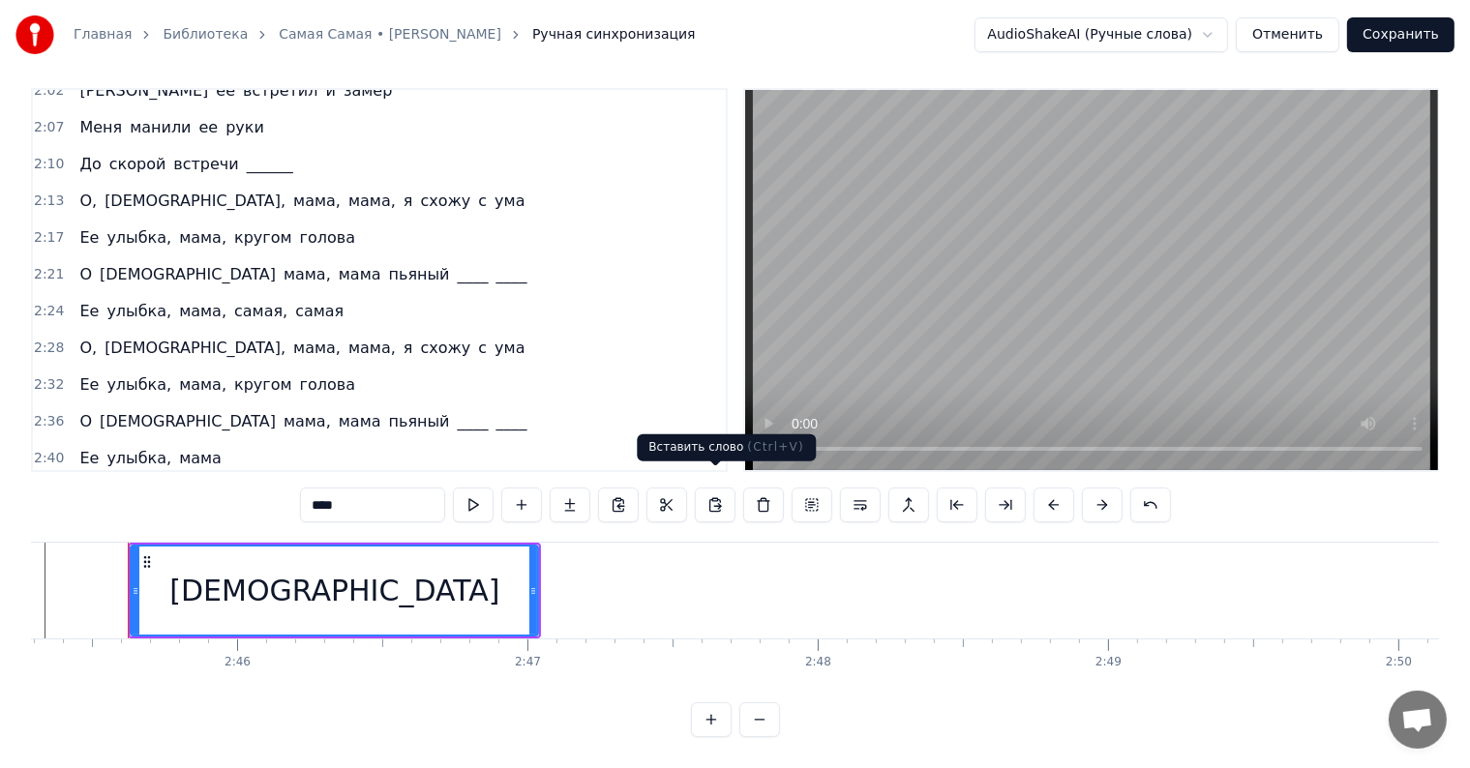
click at [720, 488] on button at bounding box center [715, 505] width 41 height 35
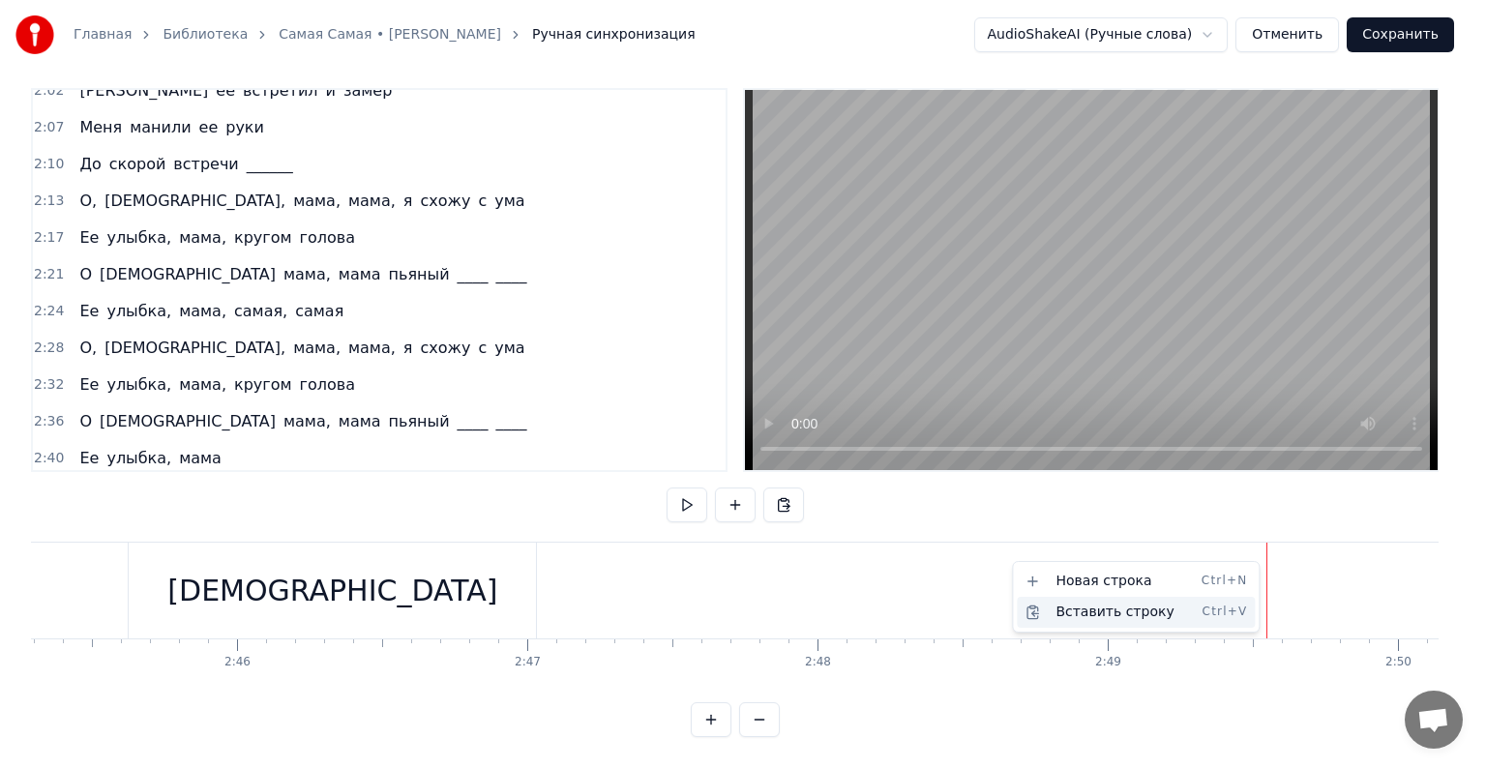
drag, startPoint x: 1169, startPoint y: 612, endPoint x: 1151, endPoint y: 613, distance: 17.4
click at [1167, 612] on div "Вставить строку Ctrl+V" at bounding box center [1136, 612] width 238 height 31
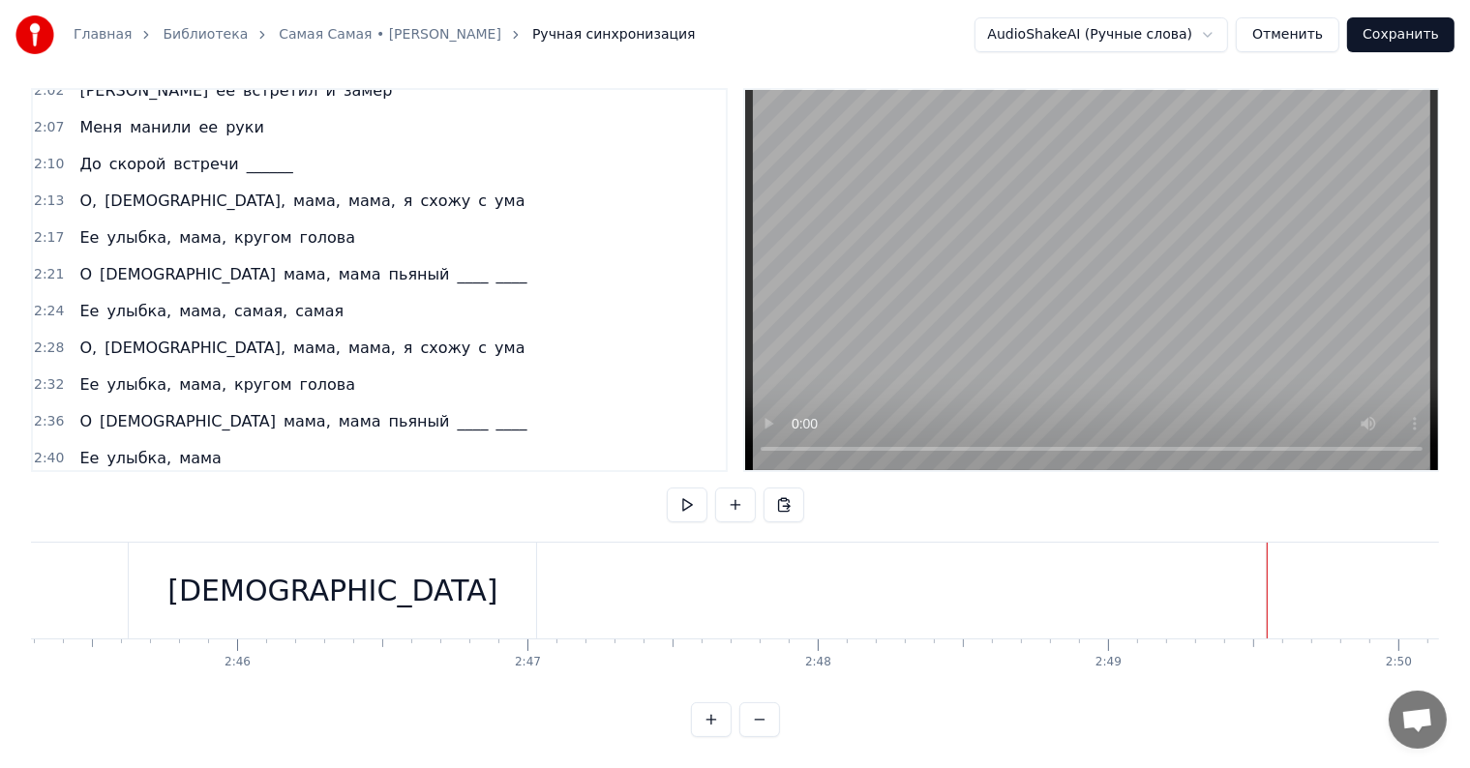
click at [242, 550] on div "[DEMOGRAPHIC_DATA]" at bounding box center [332, 591] width 407 height 96
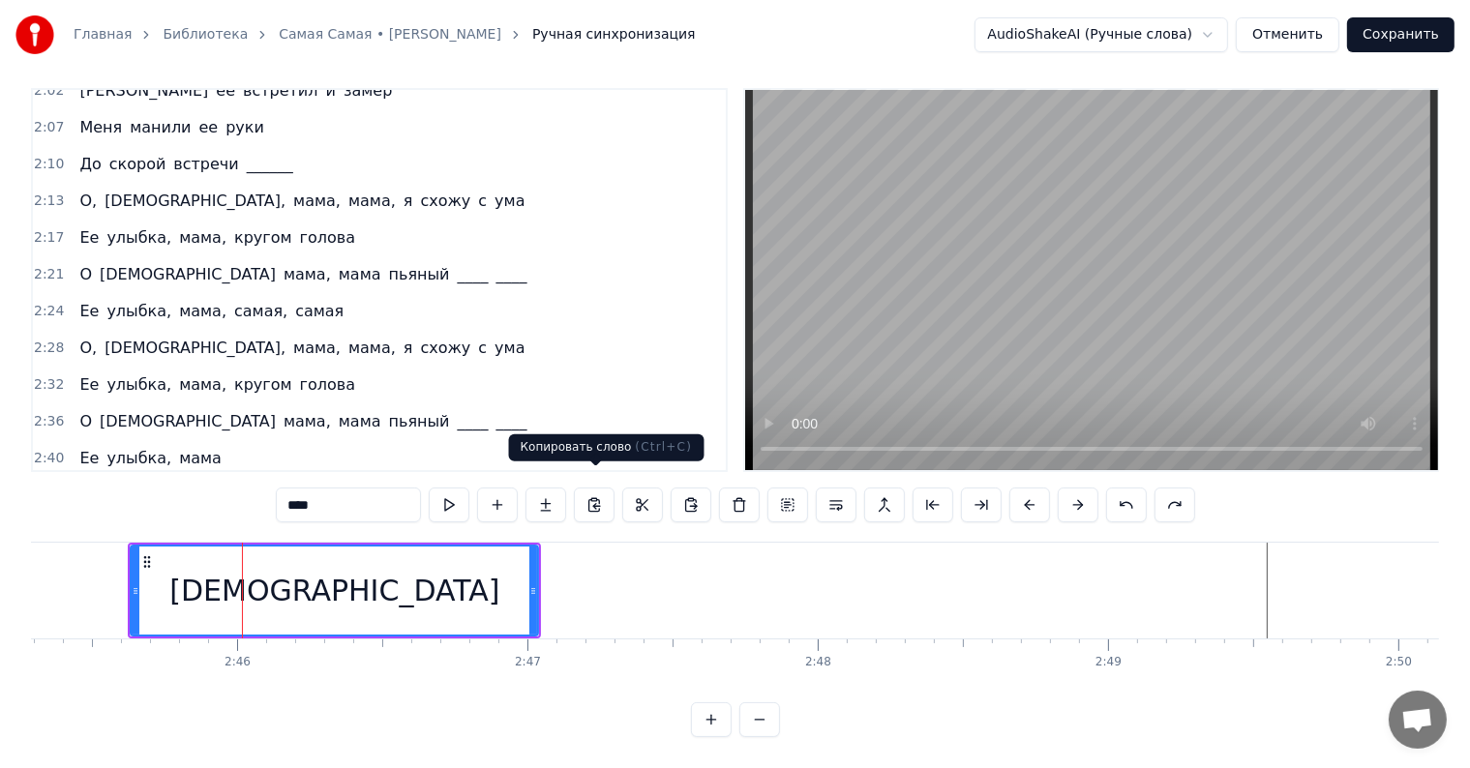
click at [591, 496] on button at bounding box center [594, 505] width 41 height 35
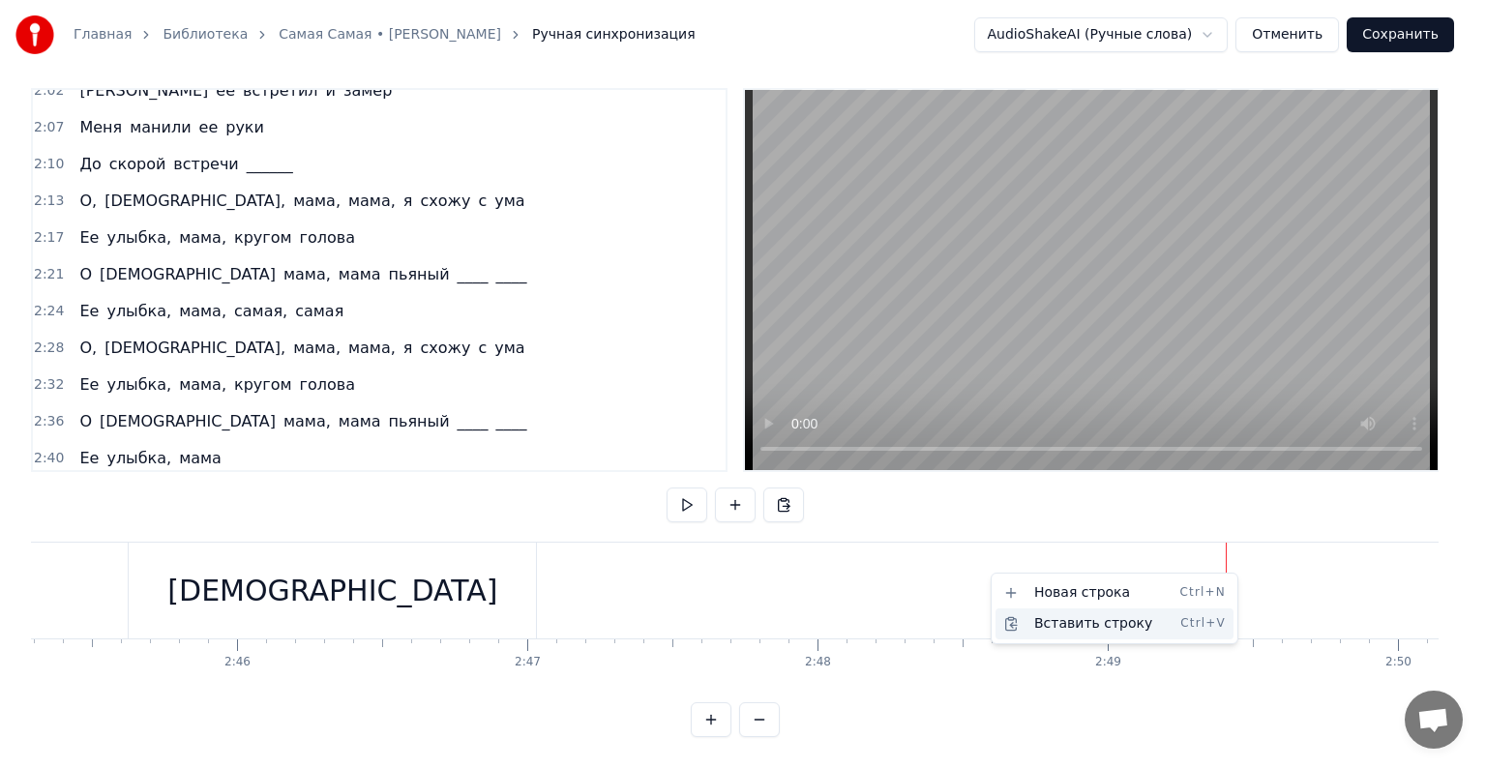
click at [1176, 619] on div "Вставить строку Ctrl+V" at bounding box center [1115, 624] width 238 height 31
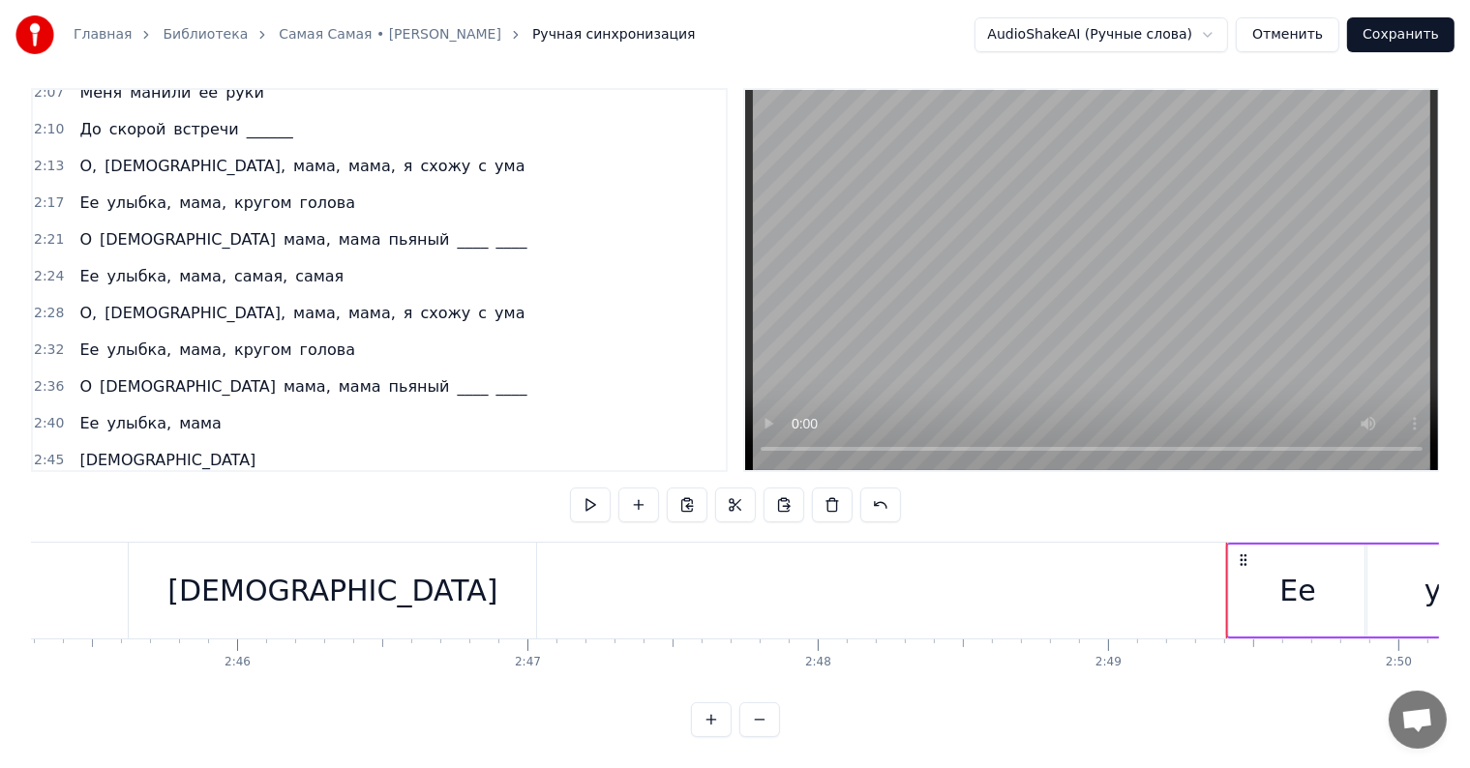
scroll to position [937, 0]
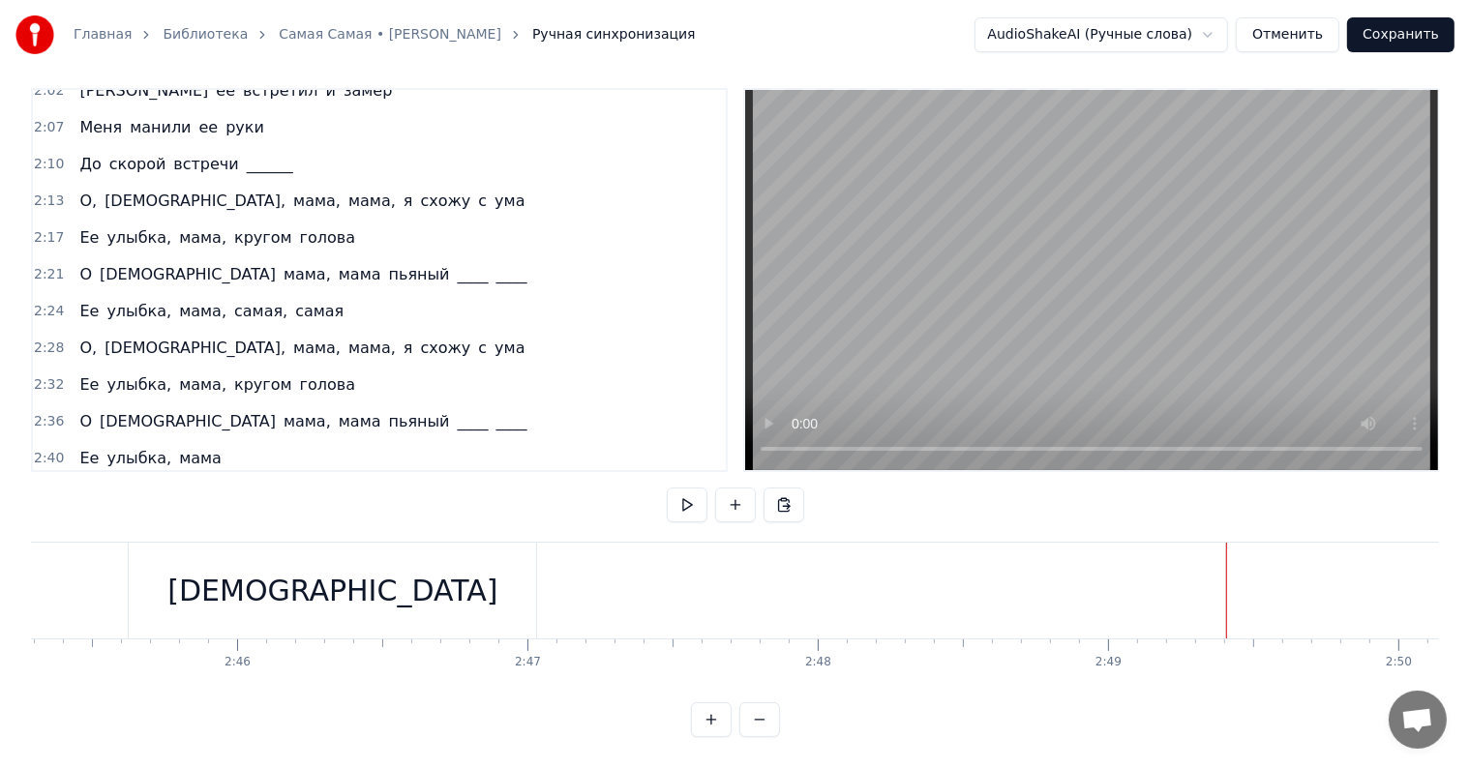
click at [259, 599] on div "[DEMOGRAPHIC_DATA]" at bounding box center [332, 591] width 407 height 96
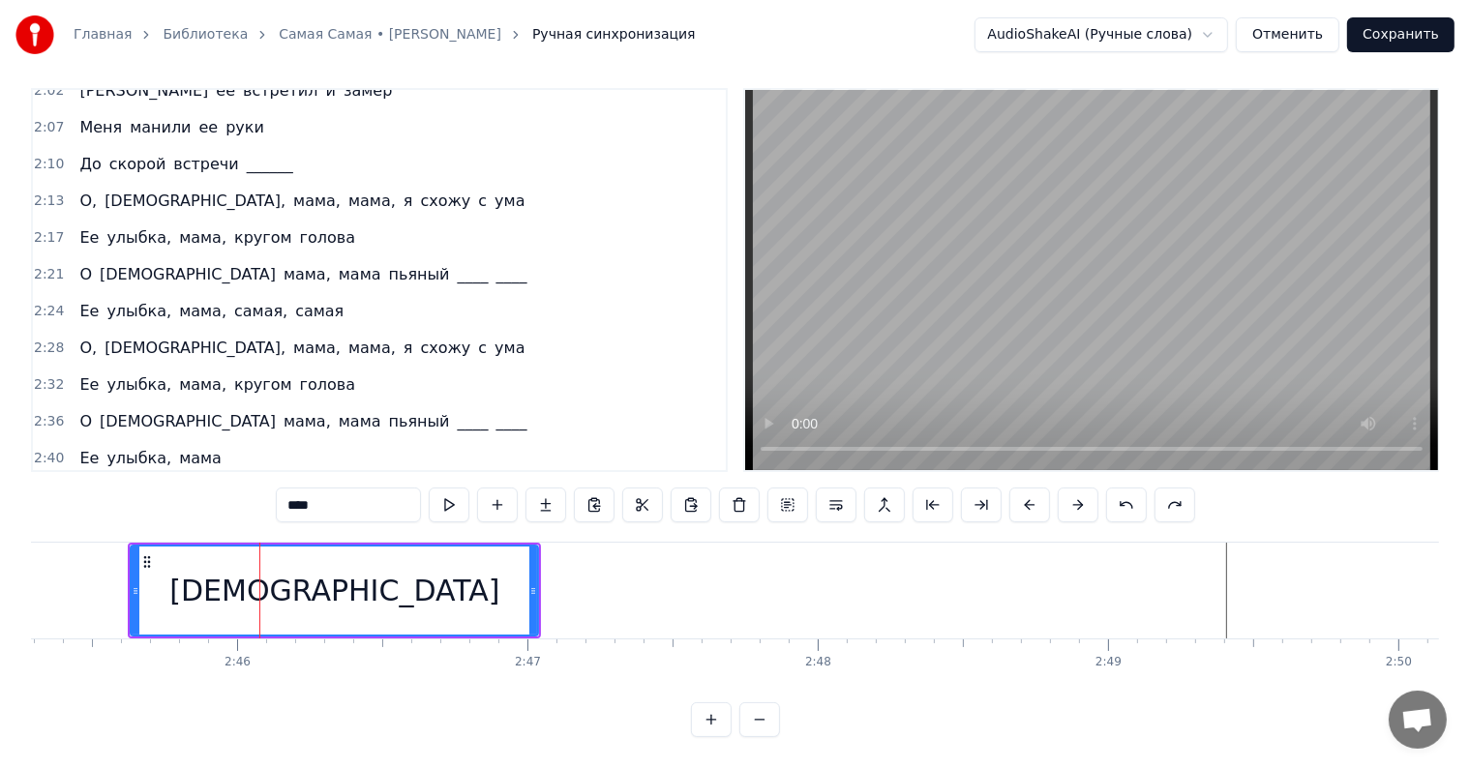
click at [141, 554] on icon at bounding box center [146, 561] width 15 height 15
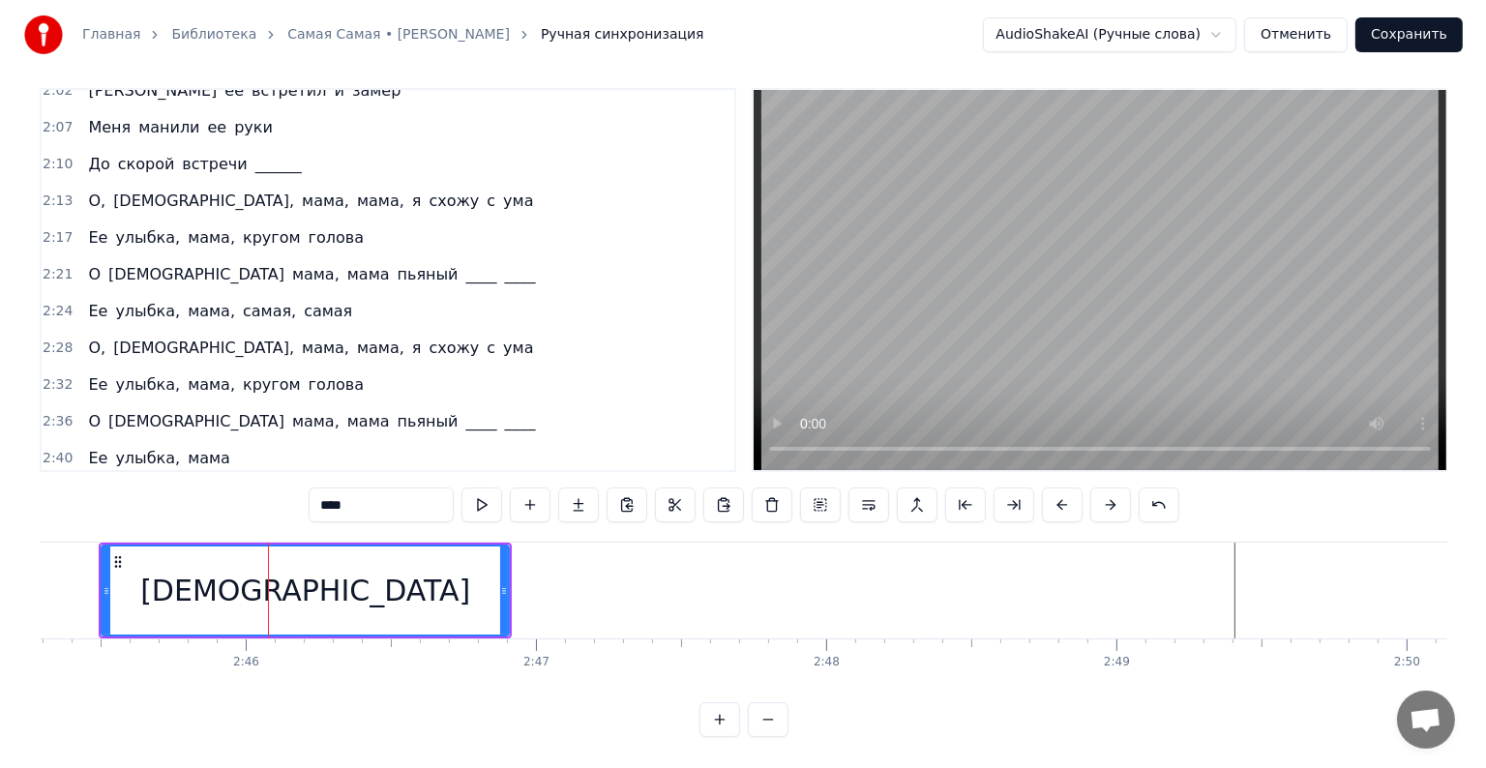
scroll to position [0, 47945]
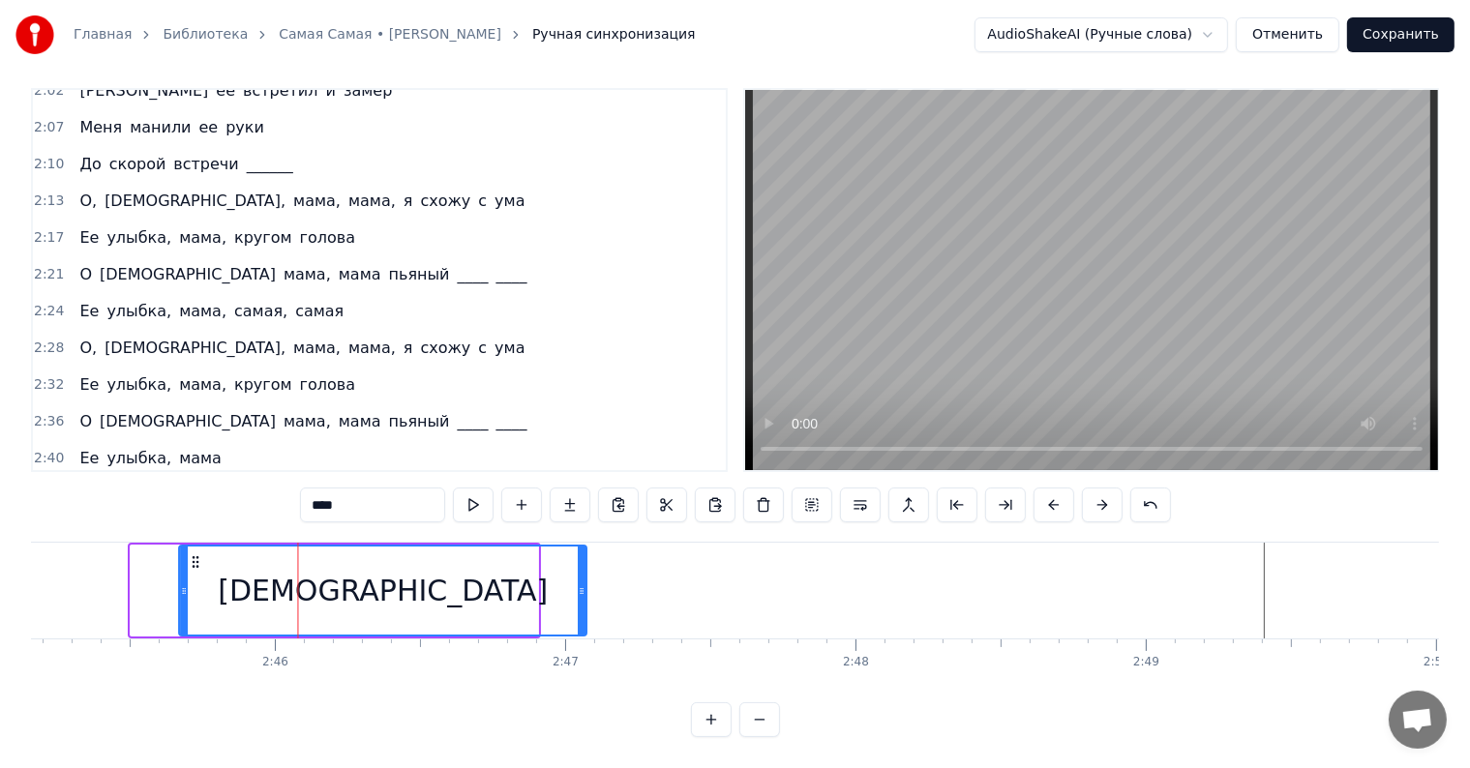
drag, startPoint x: 141, startPoint y: 545, endPoint x: 187, endPoint y: 545, distance: 45.5
click at [188, 554] on icon at bounding box center [195, 561] width 15 height 15
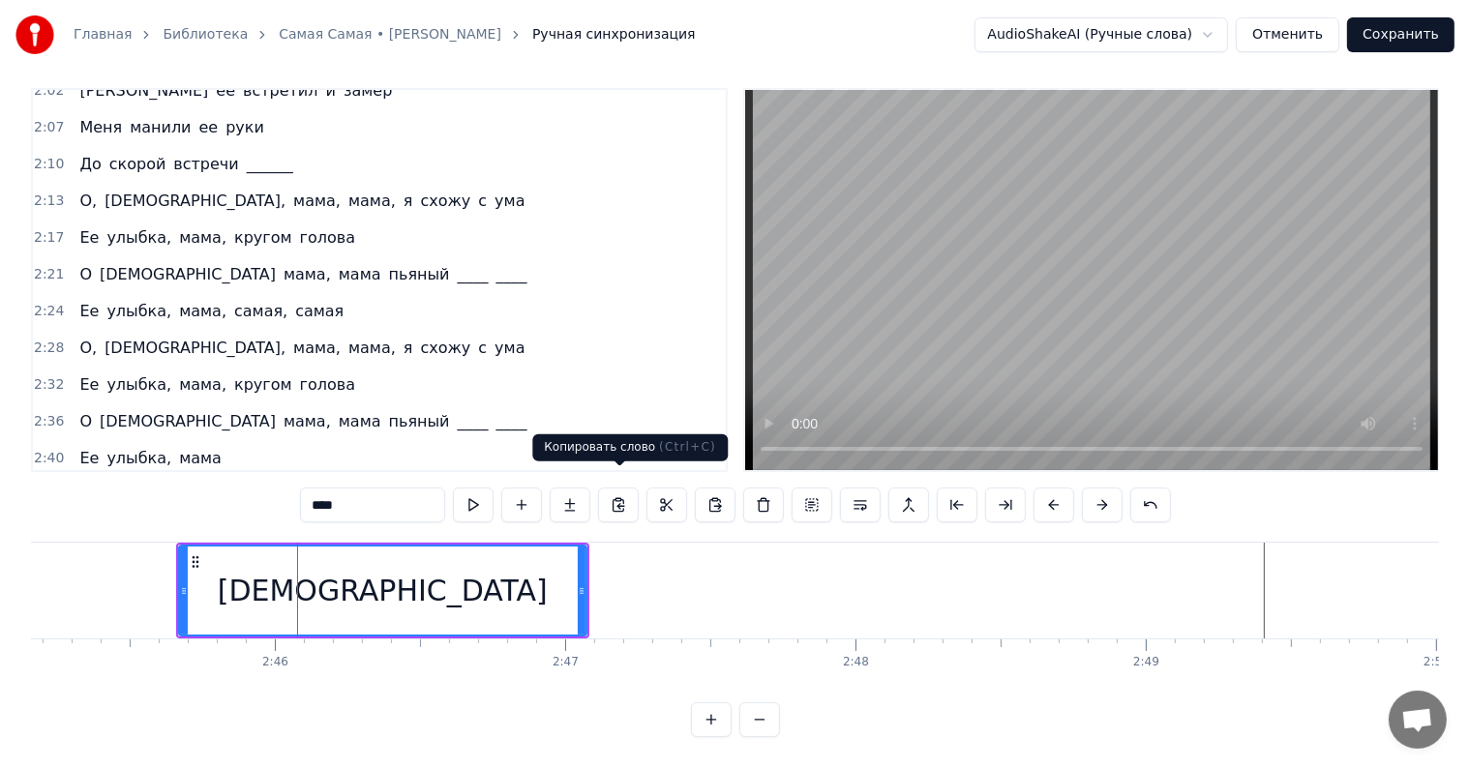
click at [627, 491] on button at bounding box center [618, 505] width 41 height 35
click at [618, 489] on button at bounding box center [618, 505] width 41 height 35
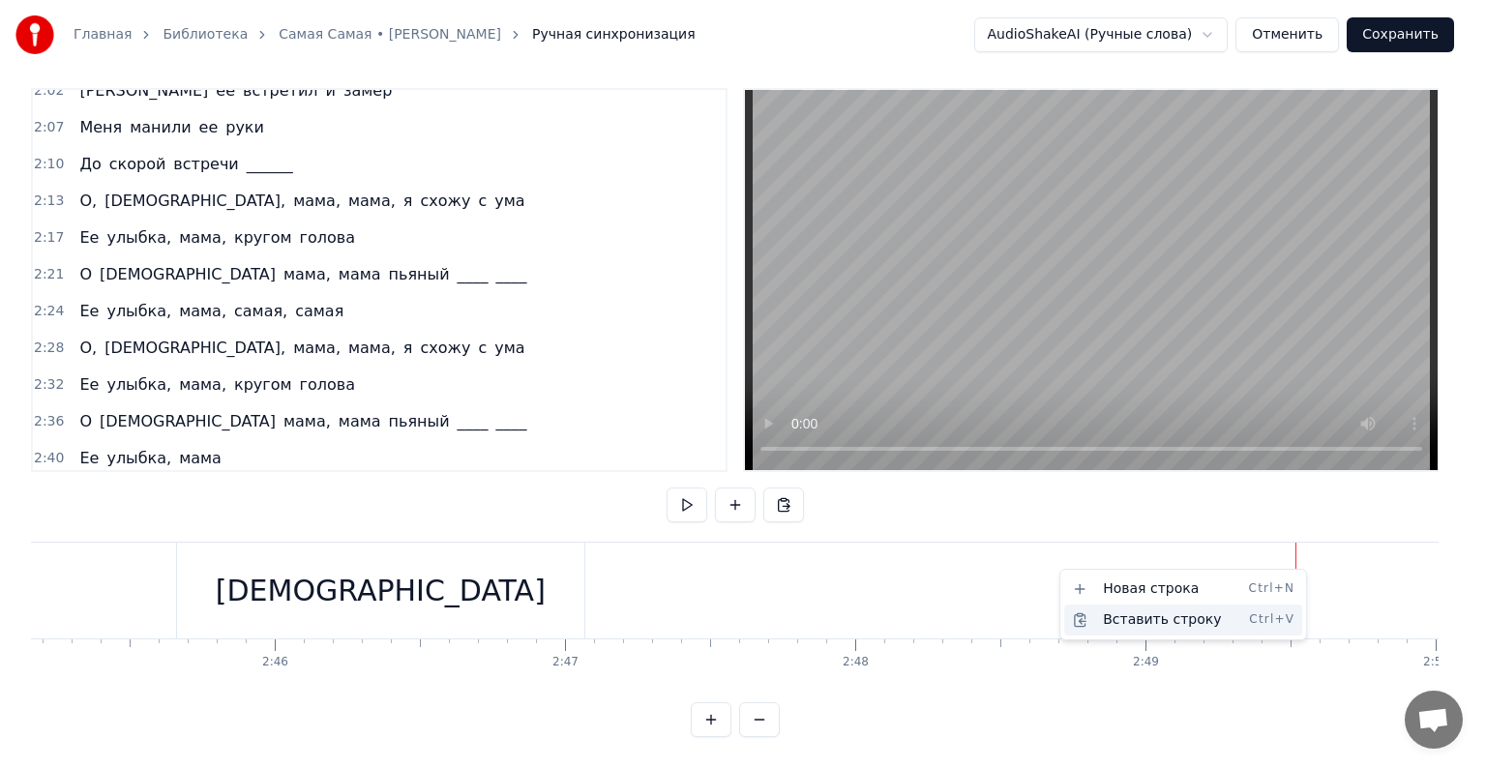
click at [1214, 619] on div "Вставить строку Ctrl+V" at bounding box center [1183, 620] width 238 height 31
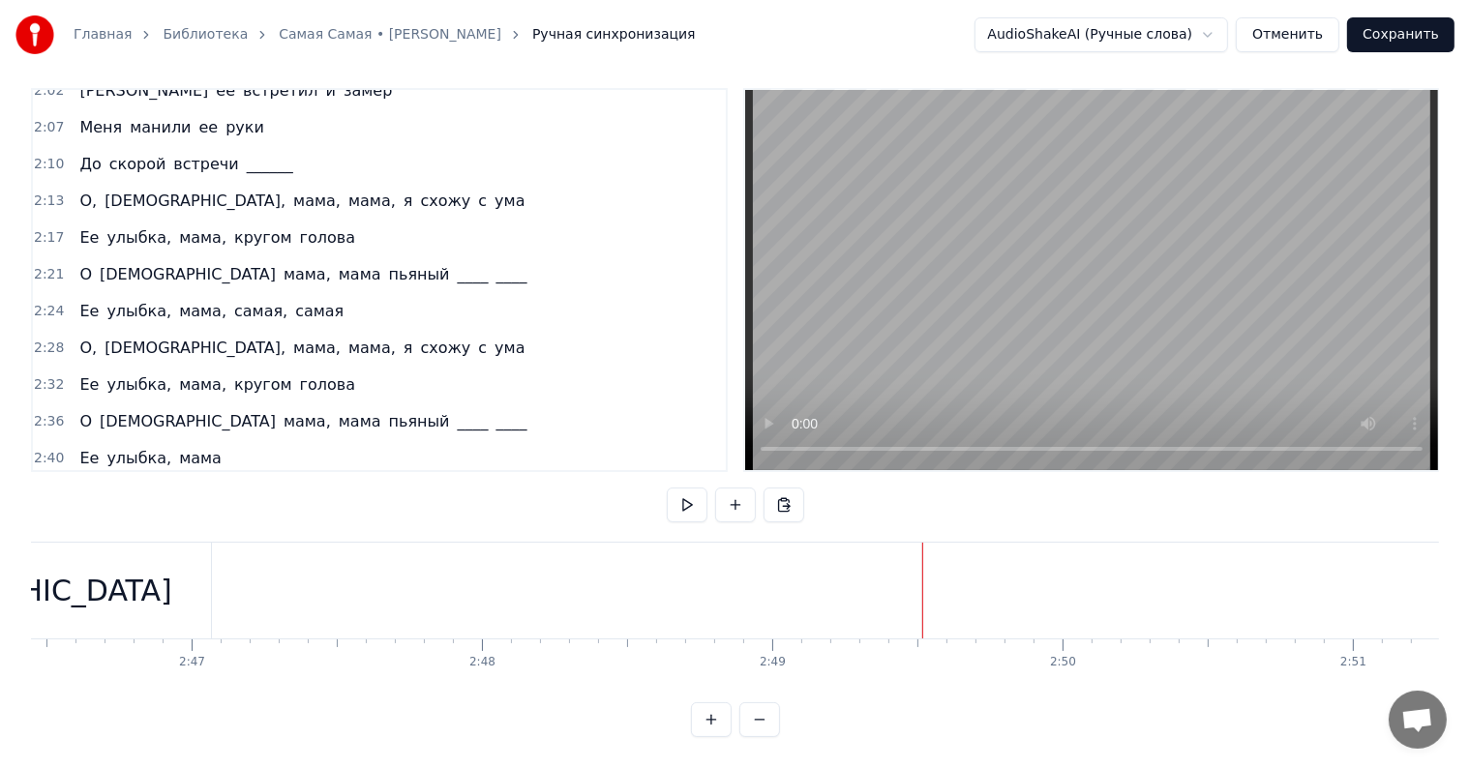
scroll to position [0, 48588]
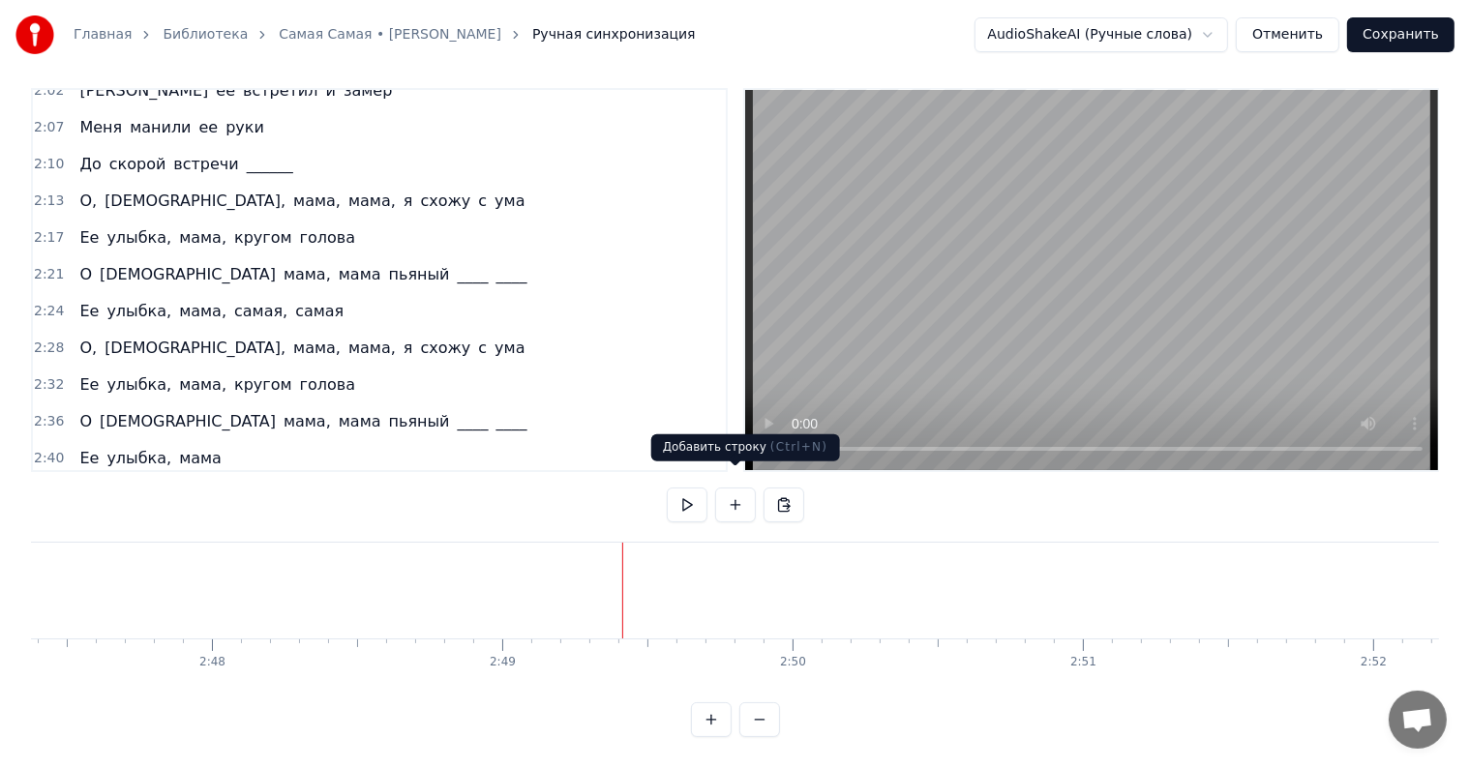
click at [733, 488] on button at bounding box center [735, 505] width 41 height 35
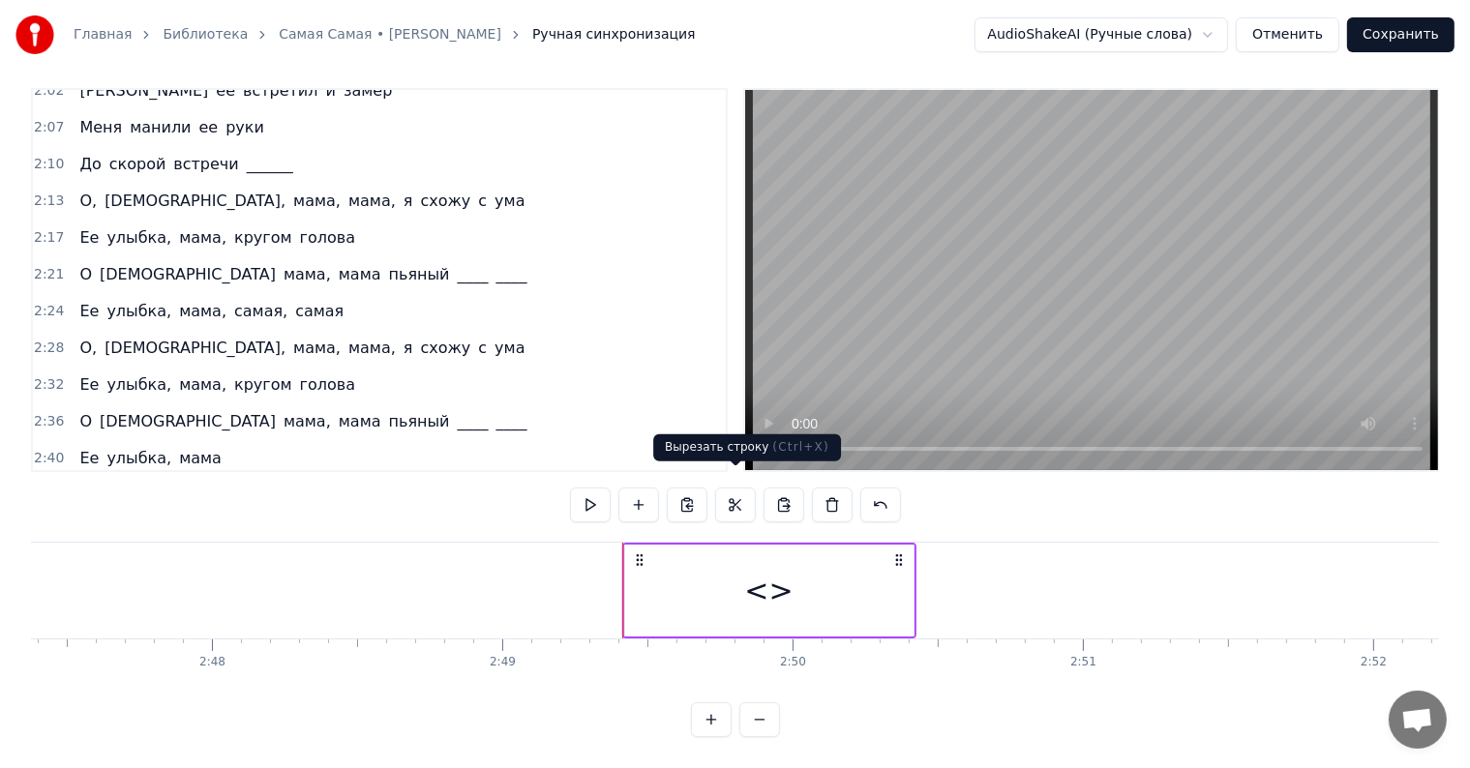
scroll to position [972, 0]
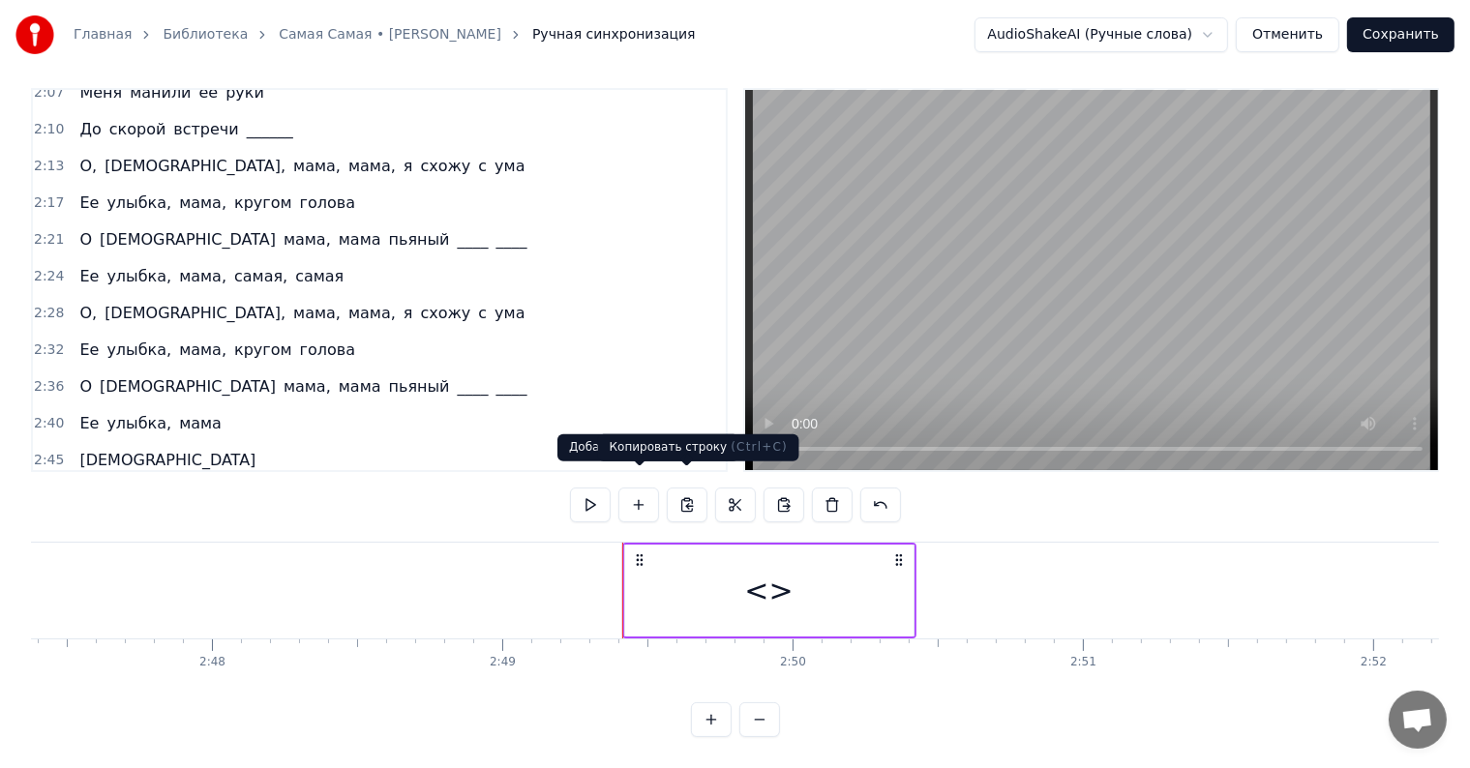
click at [756, 574] on div "<>" at bounding box center [768, 591] width 48 height 44
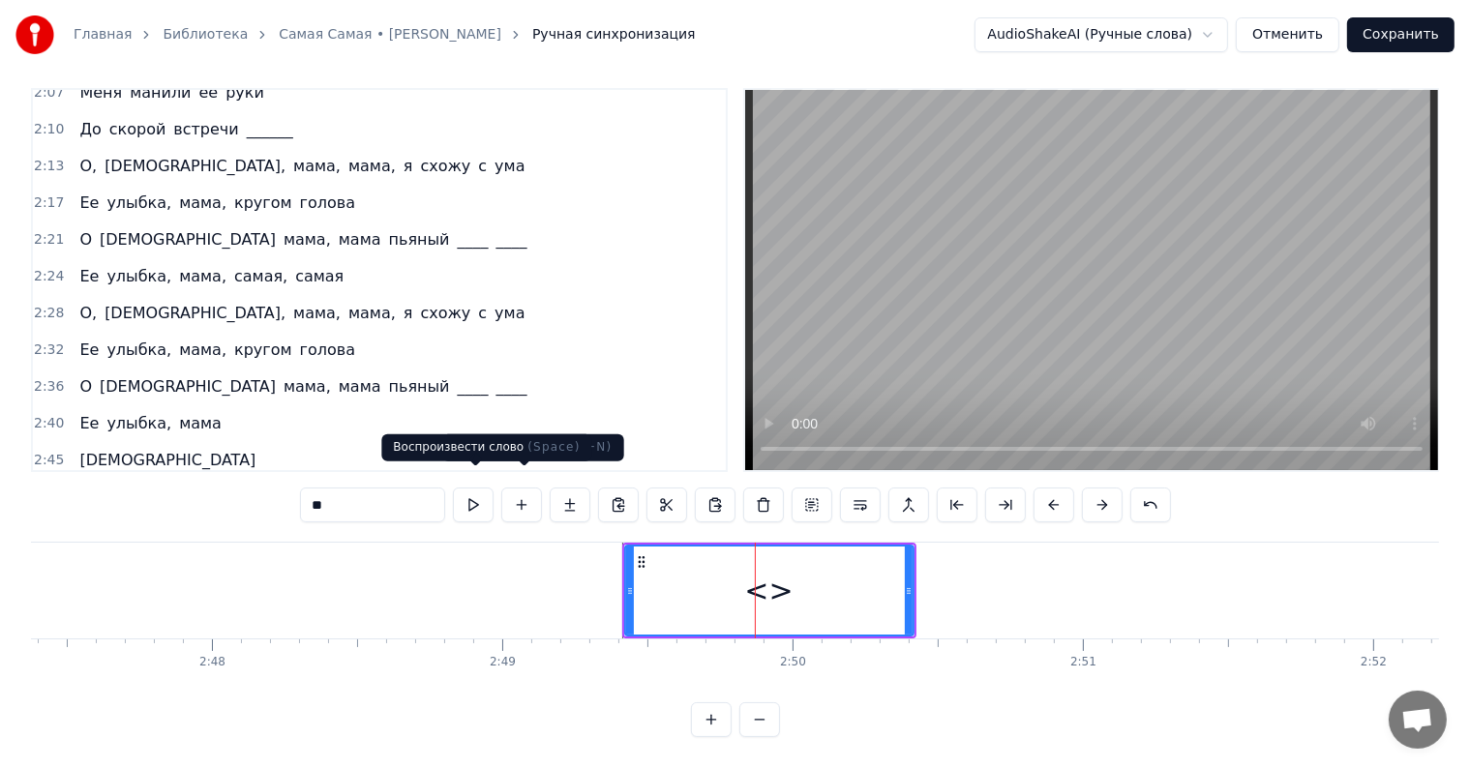
click at [375, 491] on input "**" at bounding box center [372, 505] width 145 height 35
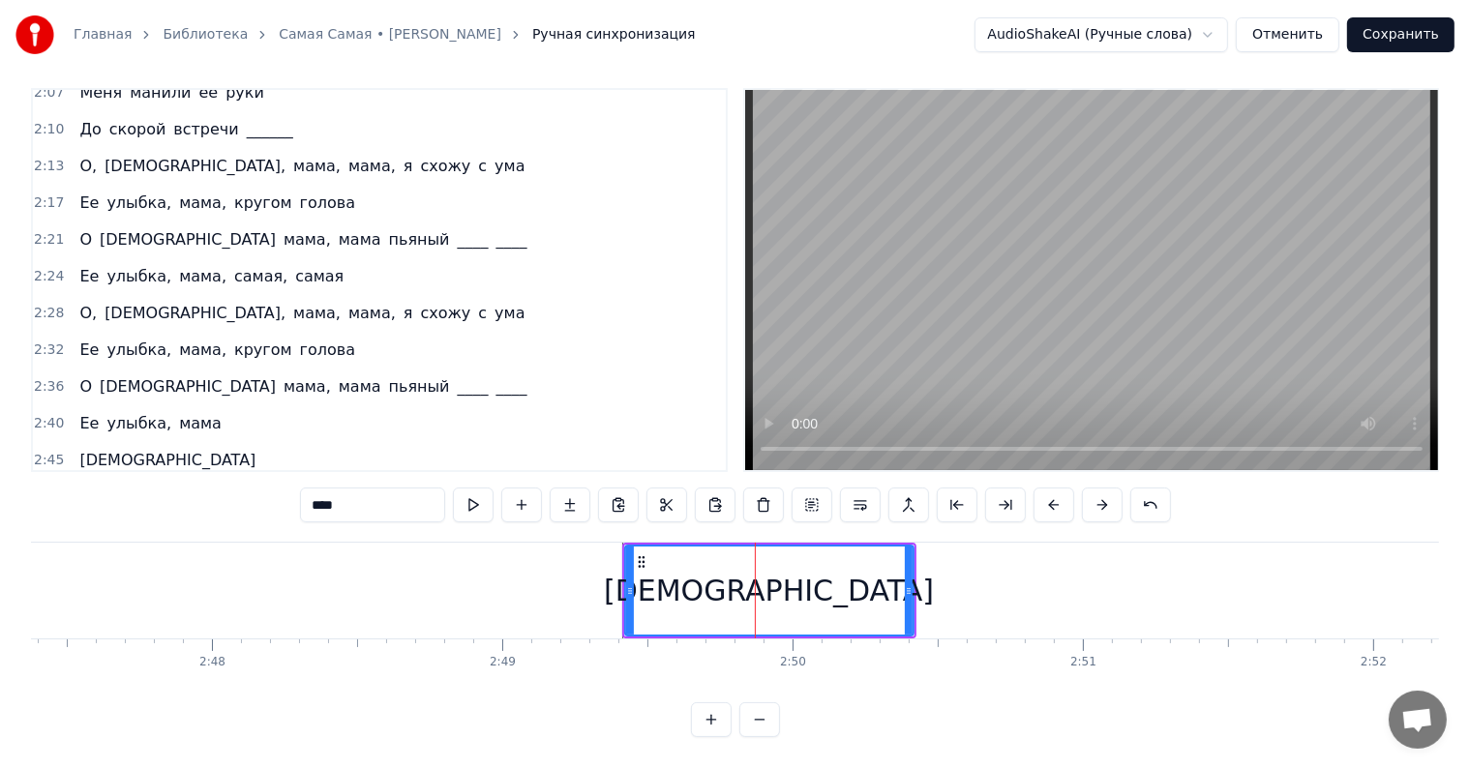
type input "****"
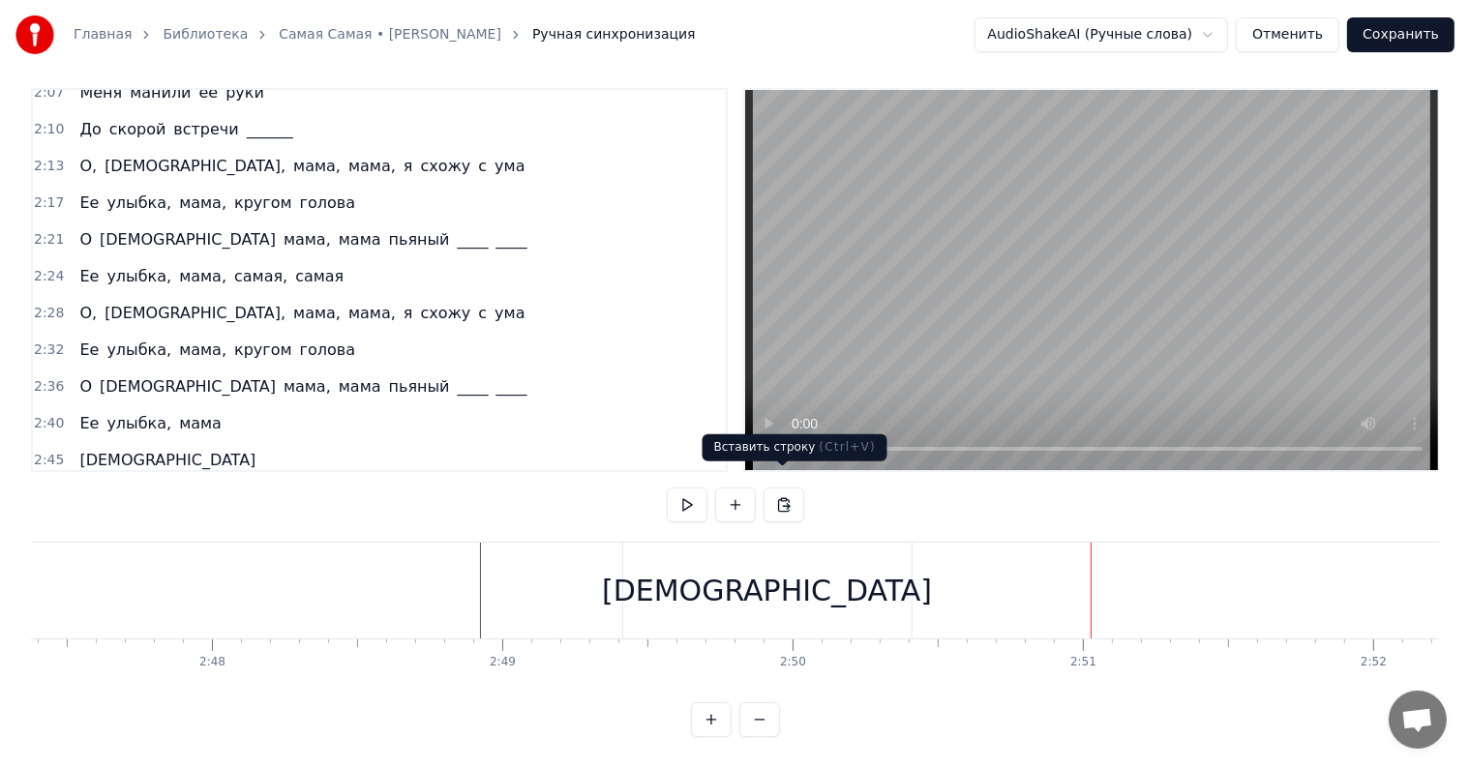
click at [780, 547] on div "[DEMOGRAPHIC_DATA]" at bounding box center [767, 591] width 288 height 96
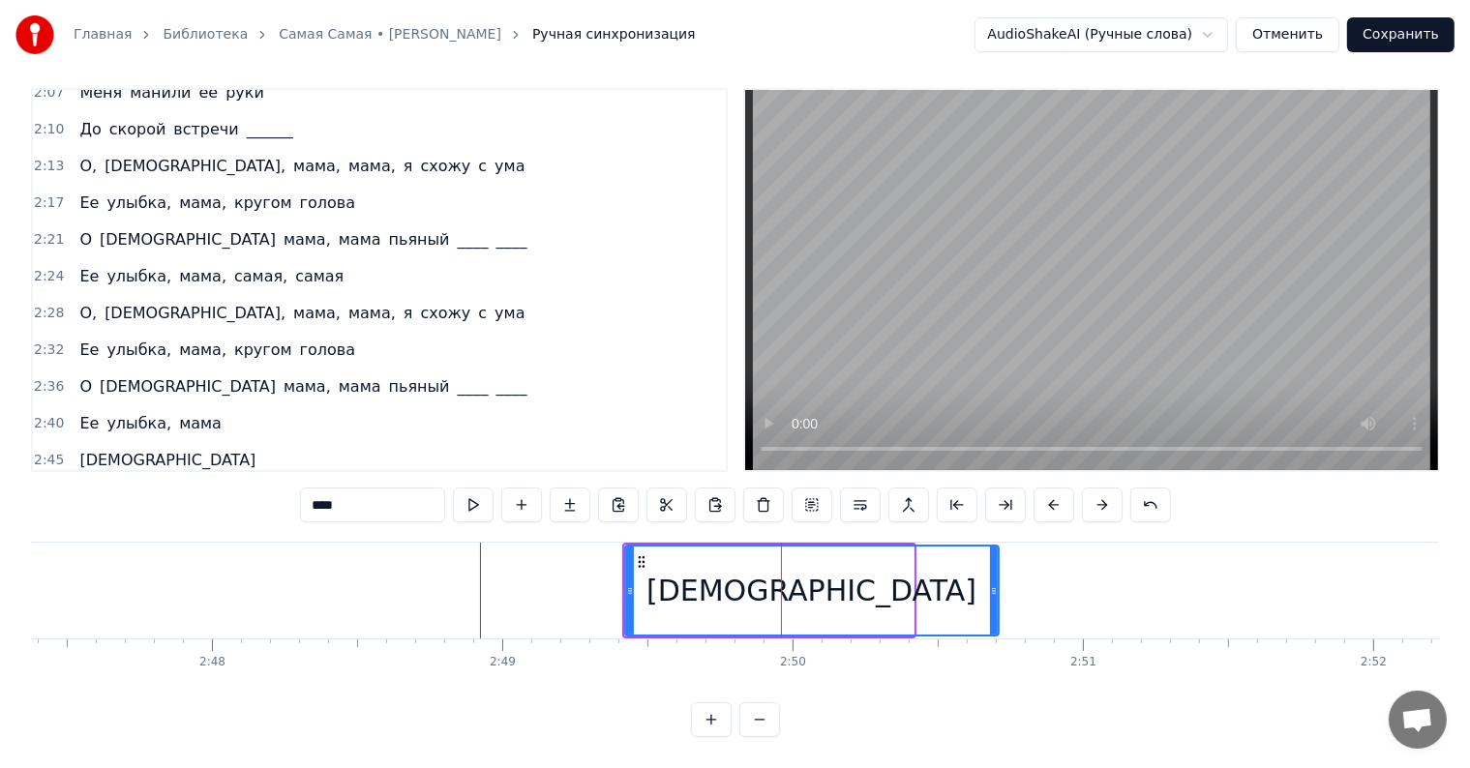
drag, startPoint x: 908, startPoint y: 569, endPoint x: 1007, endPoint y: 567, distance: 99.7
click at [998, 583] on icon at bounding box center [994, 590] width 8 height 15
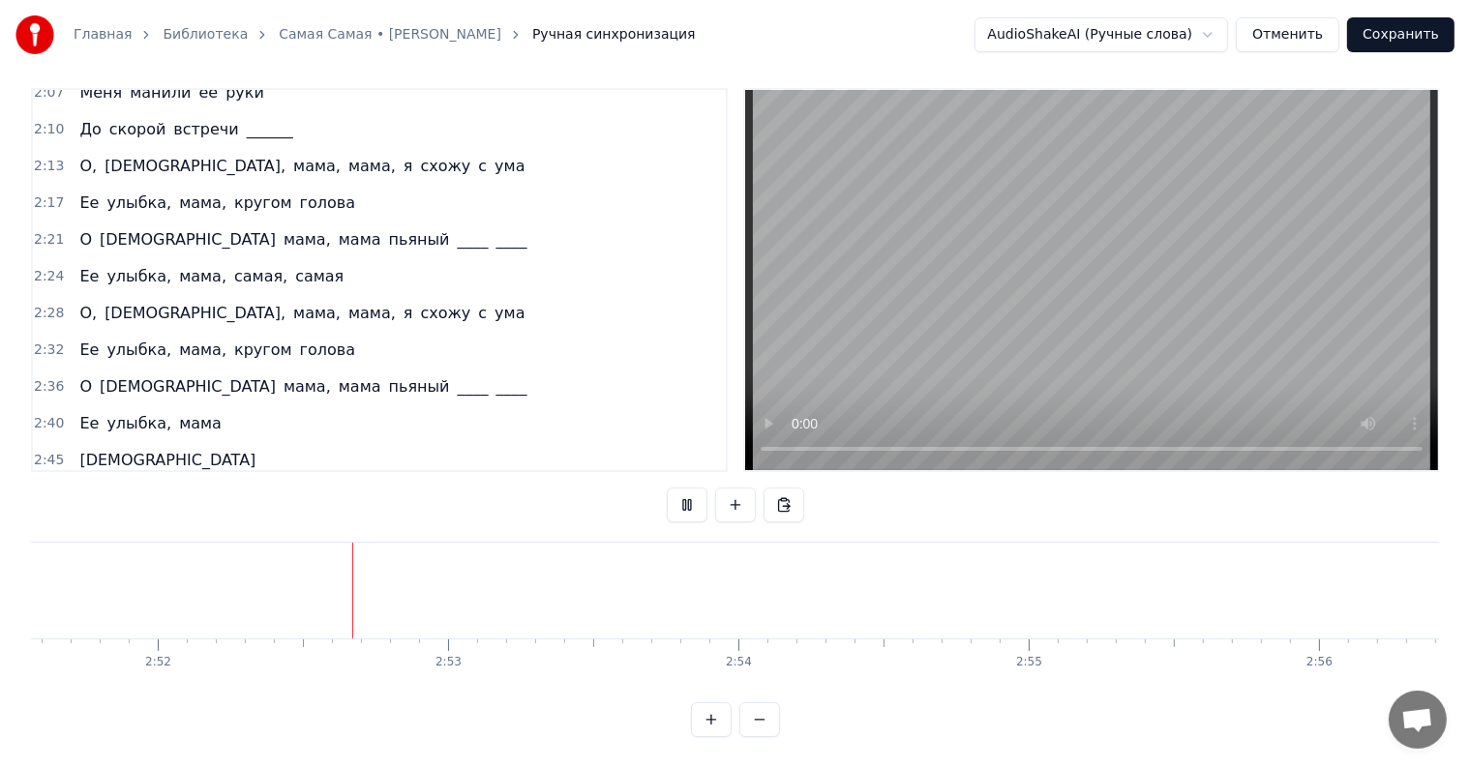
scroll to position [0, 49848]
click at [688, 492] on button at bounding box center [687, 505] width 41 height 35
click at [737, 488] on button at bounding box center [735, 505] width 41 height 35
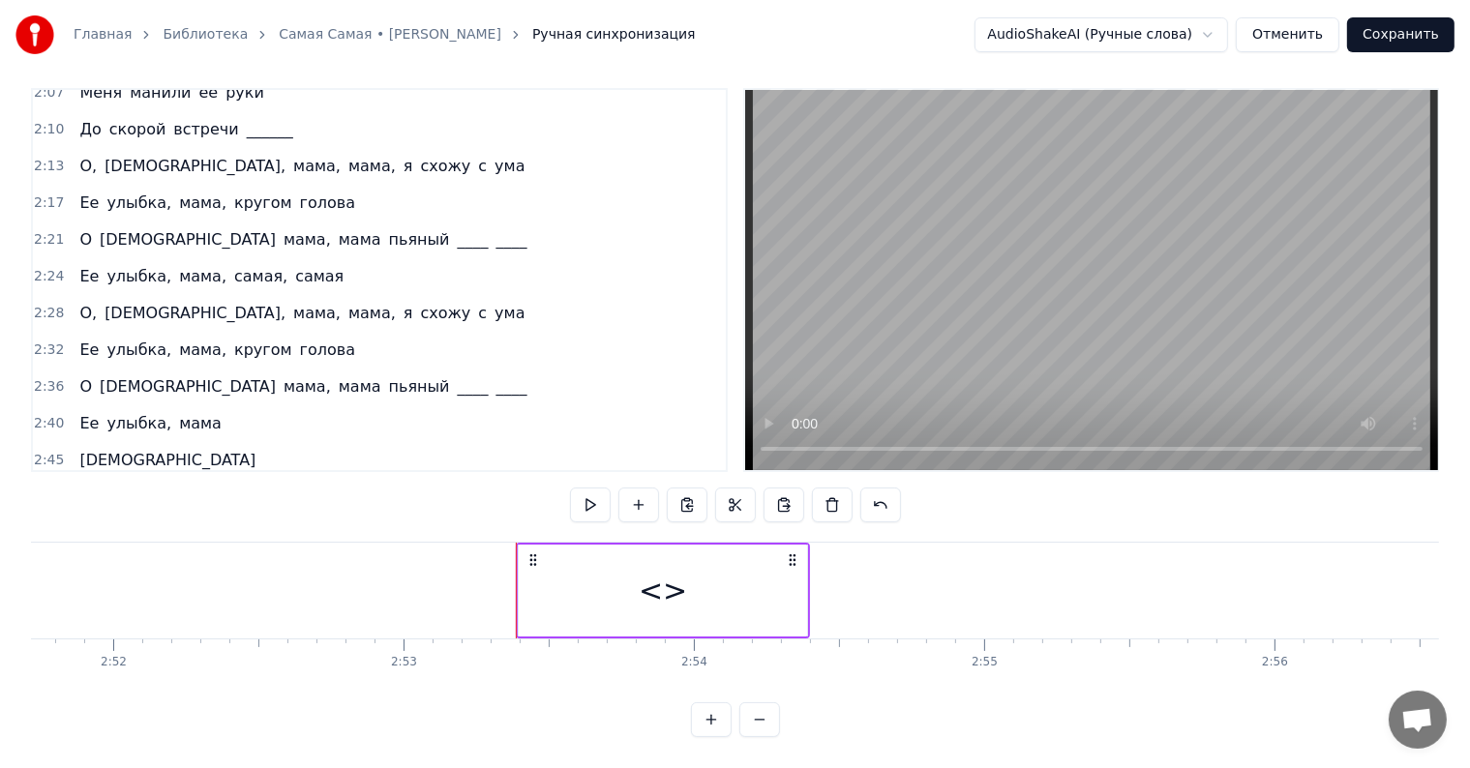
click at [654, 603] on div "<>" at bounding box center [663, 591] width 288 height 92
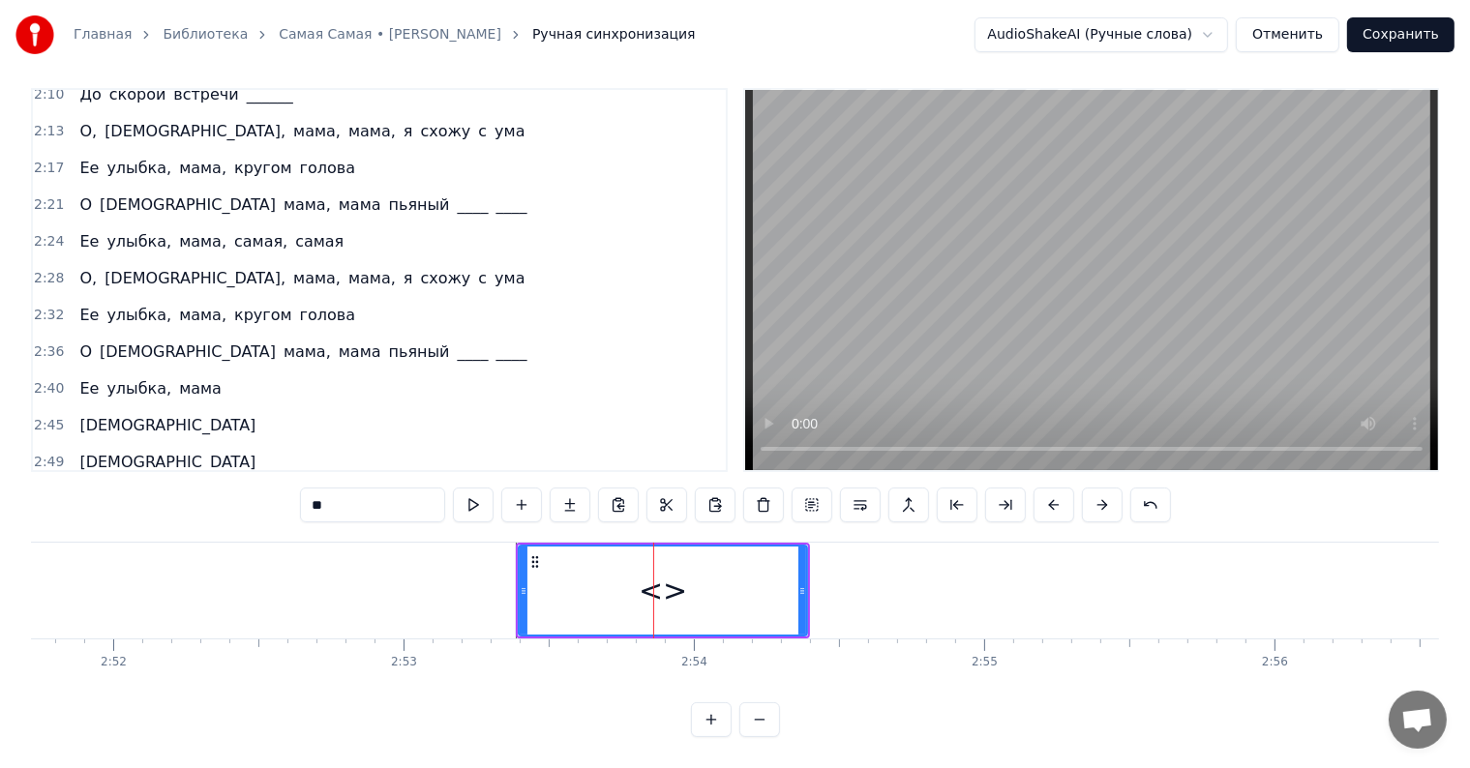
scroll to position [1007, 0]
click at [391, 494] on input "**" at bounding box center [372, 505] width 145 height 35
type input "*"
type input "****"
click at [796, 575] on div "[DEMOGRAPHIC_DATA]" at bounding box center [663, 591] width 286 height 88
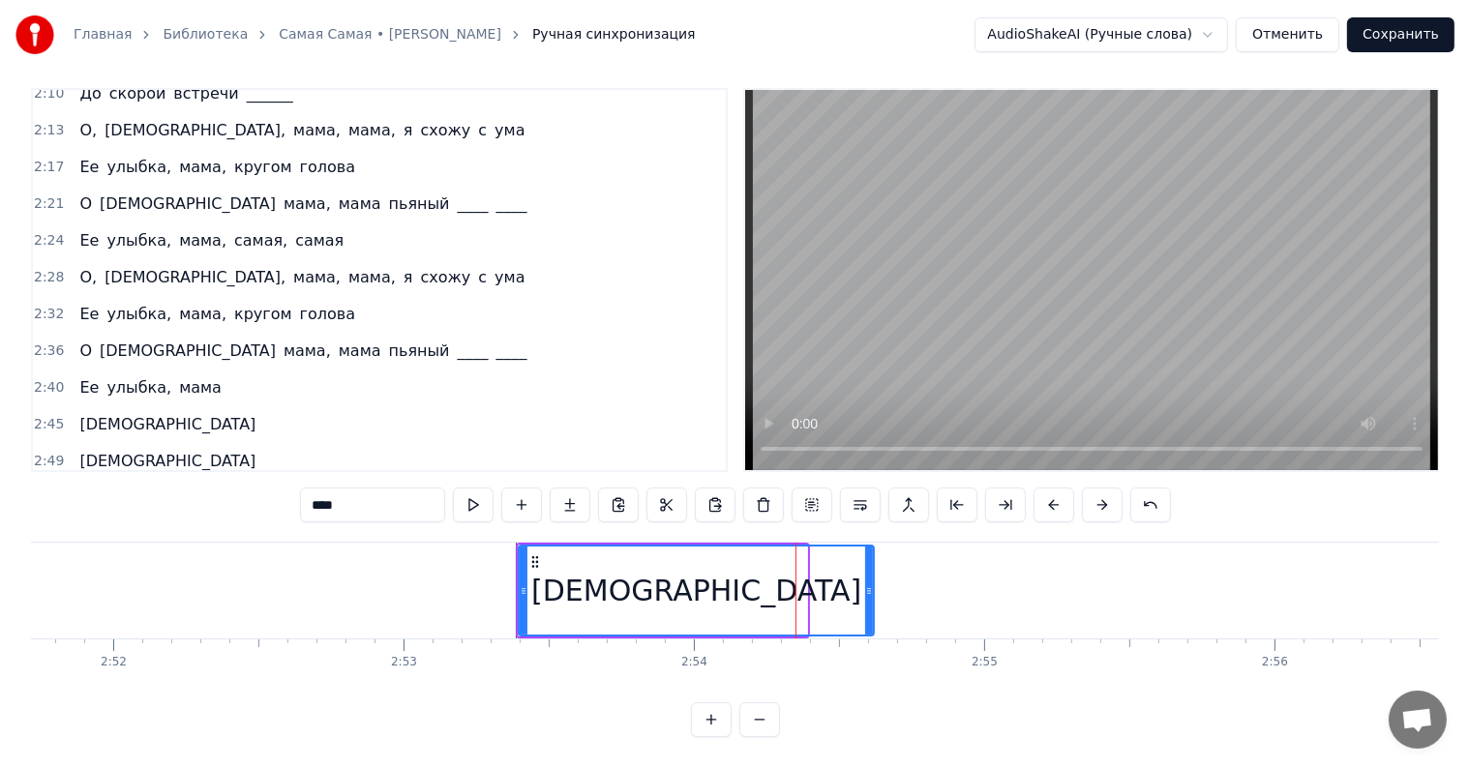
drag, startPoint x: 805, startPoint y: 571, endPoint x: 868, endPoint y: 578, distance: 63.3
click at [868, 583] on icon at bounding box center [869, 590] width 8 height 15
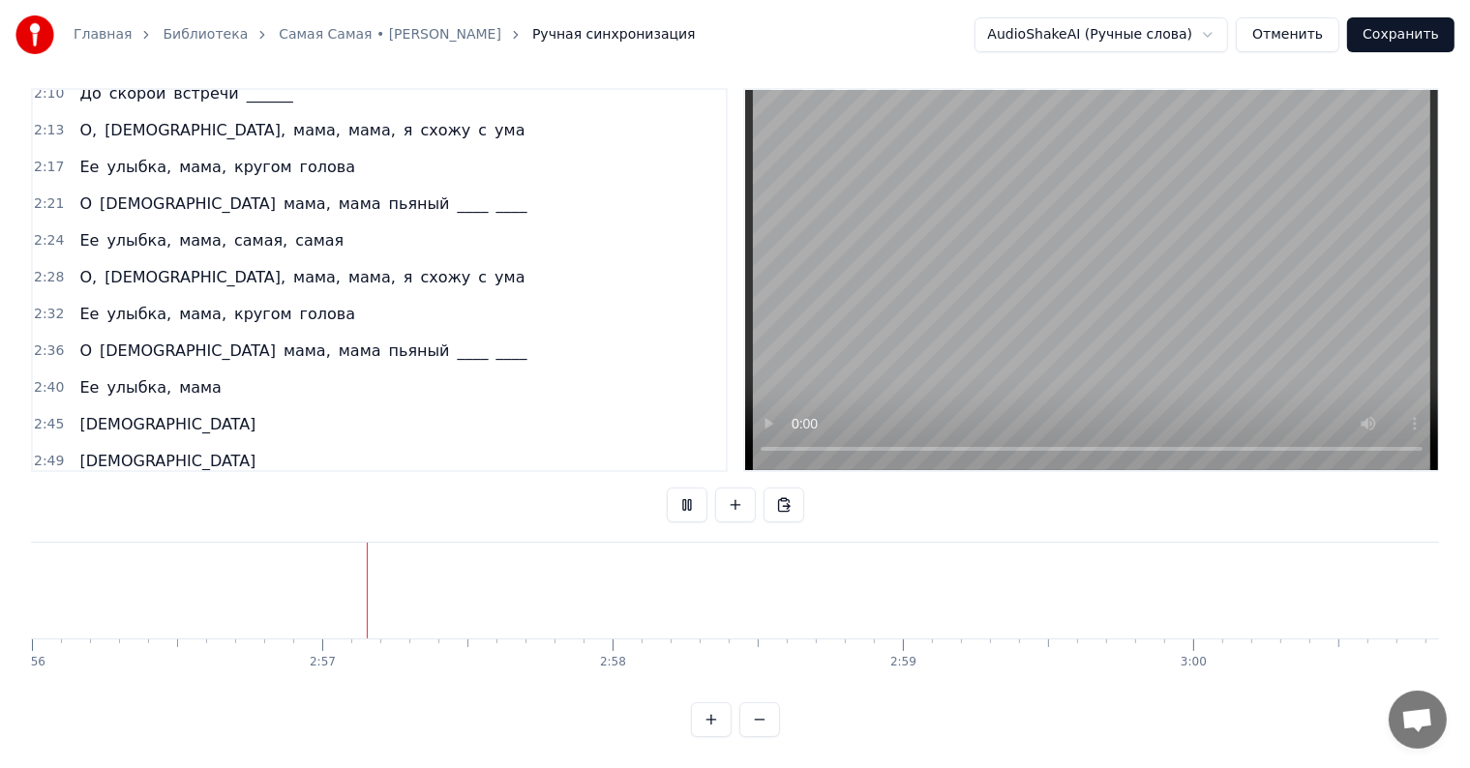
scroll to position [0, 51123]
click at [744, 492] on button at bounding box center [735, 505] width 41 height 35
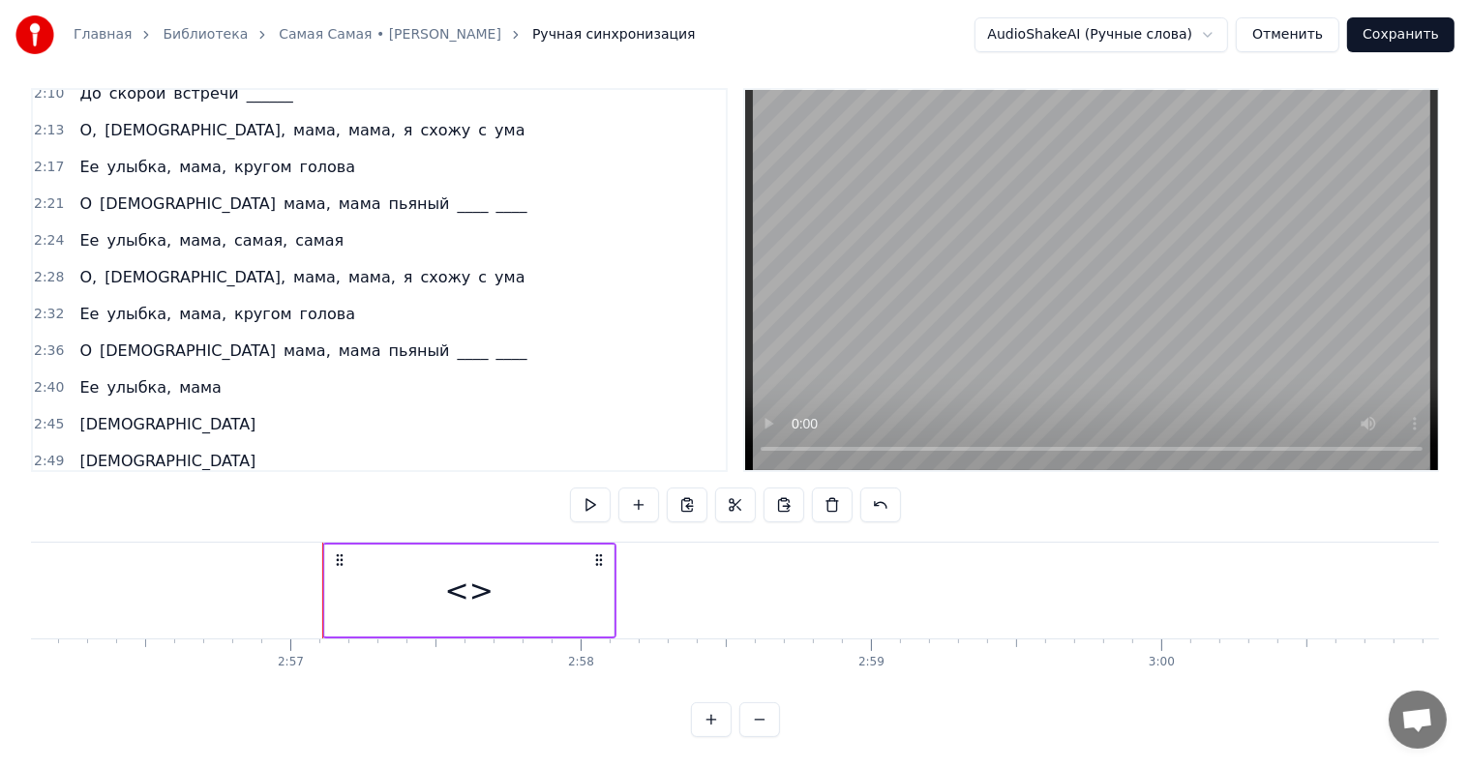
click at [397, 569] on div "<>" at bounding box center [469, 591] width 288 height 92
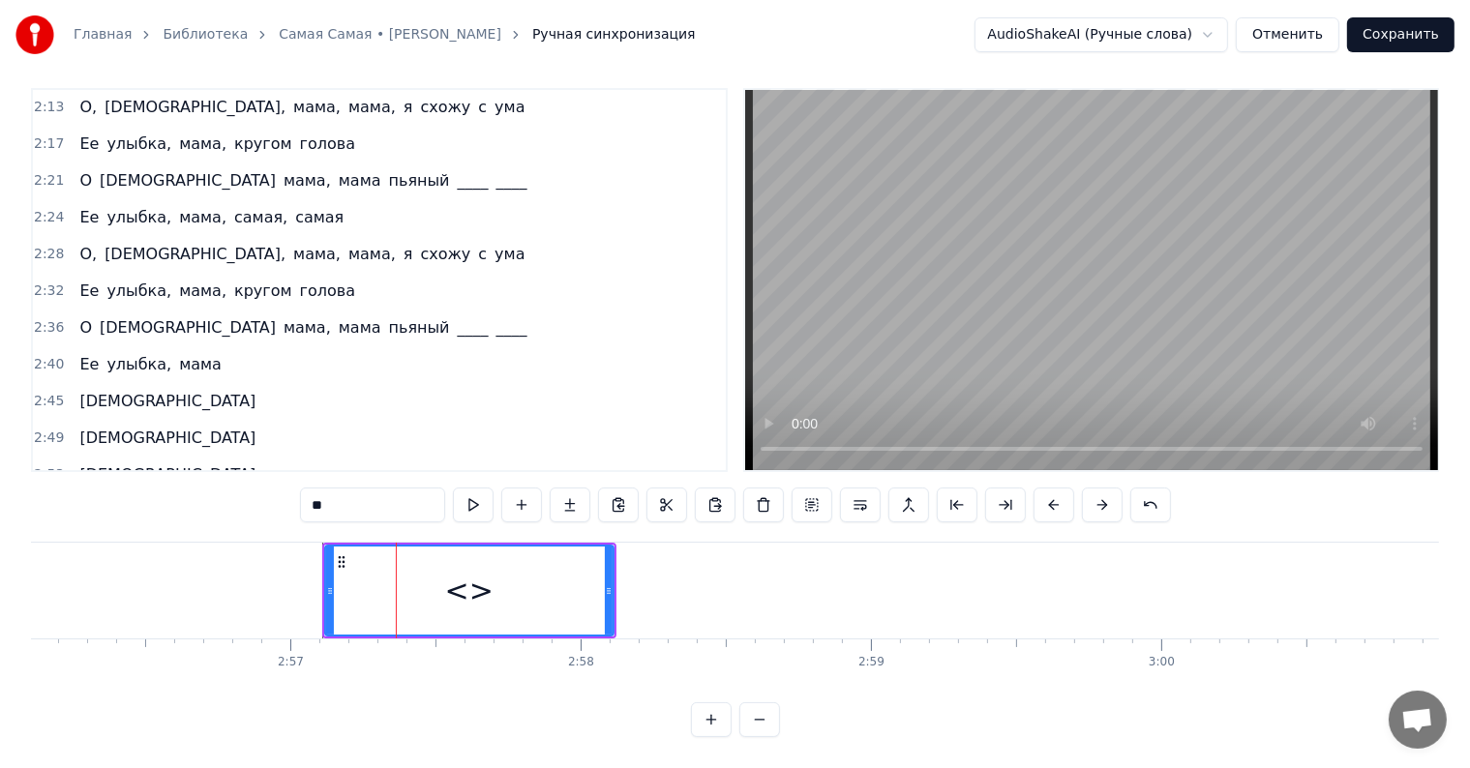
scroll to position [1043, 0]
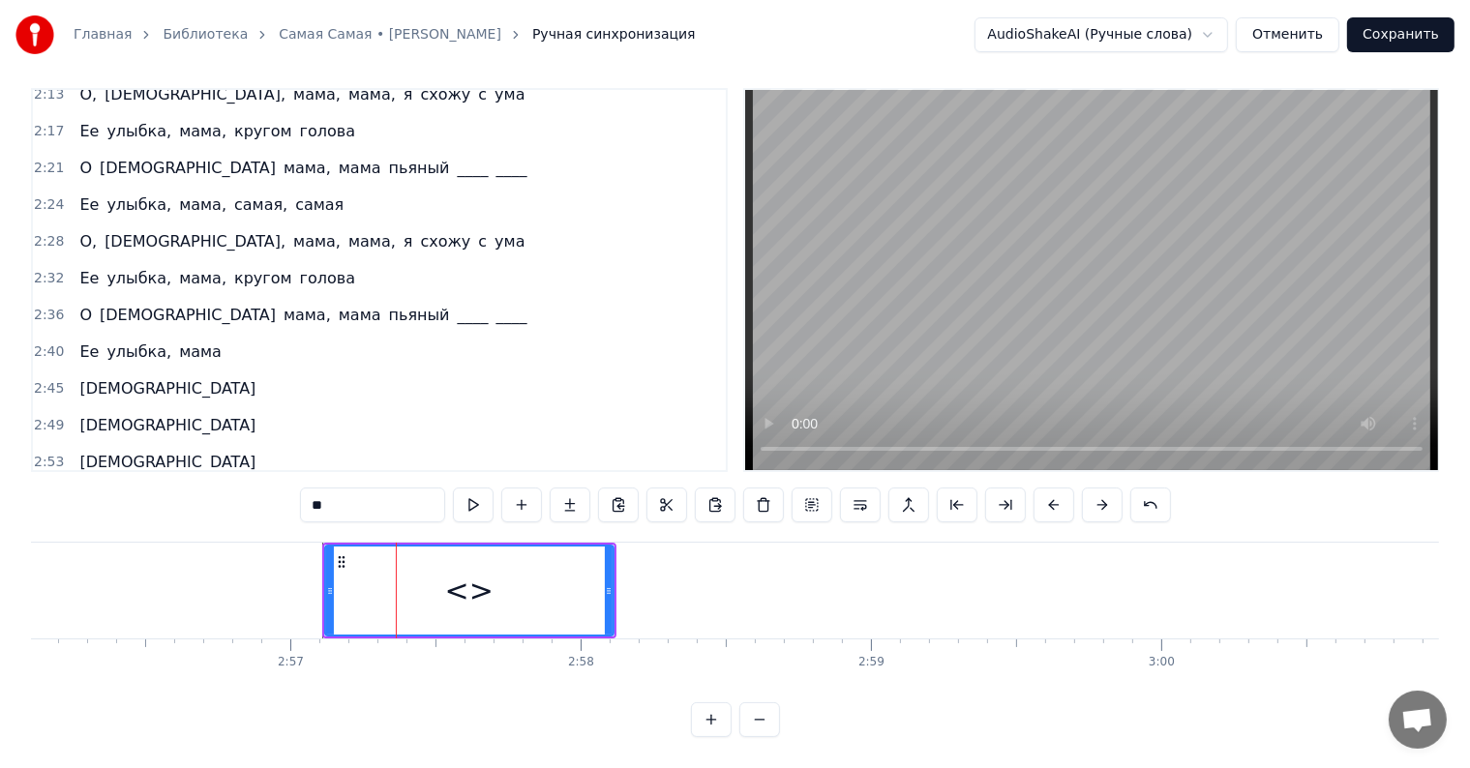
click at [410, 493] on input "**" at bounding box center [372, 505] width 145 height 35
type input "****"
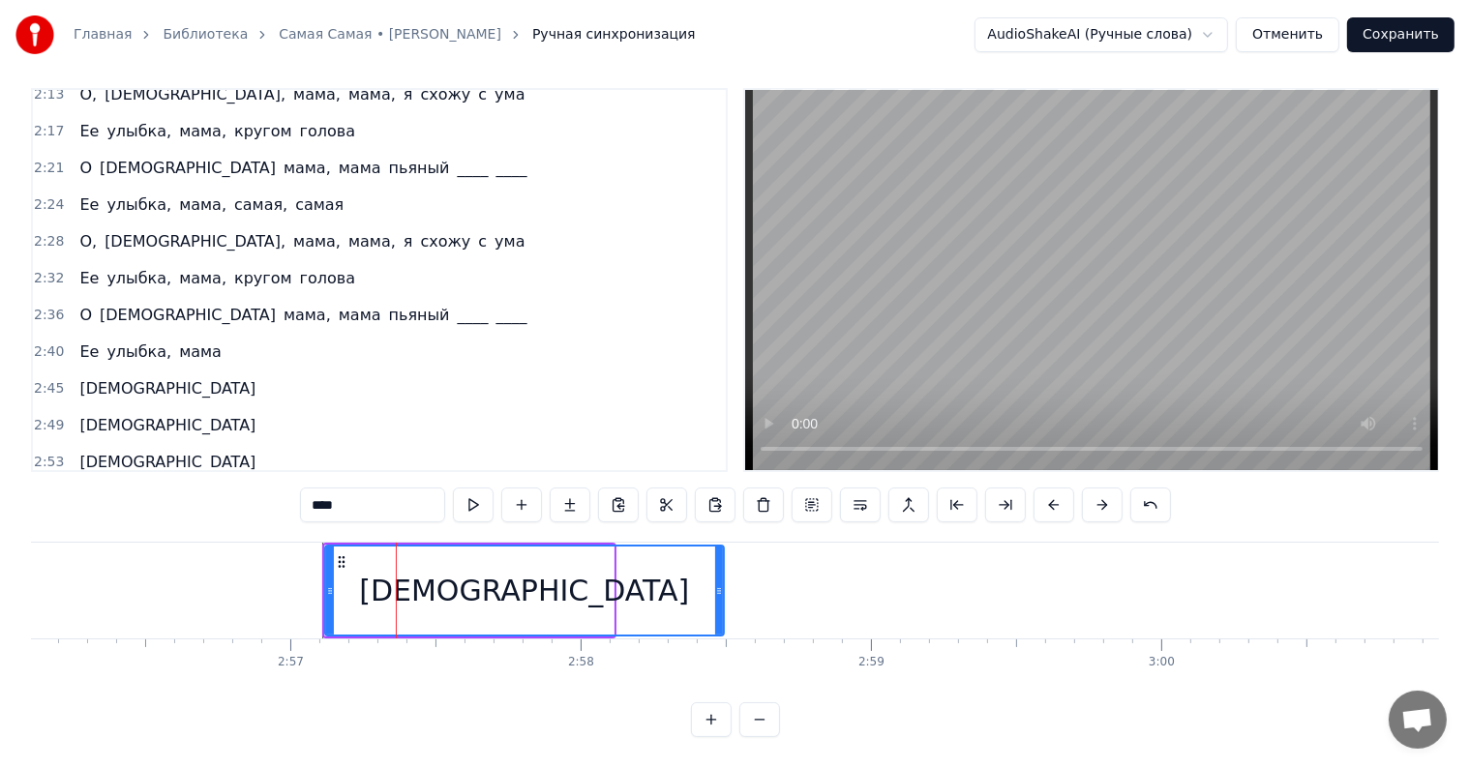
drag, startPoint x: 610, startPoint y: 567, endPoint x: 595, endPoint y: 574, distance: 16.0
click at [720, 563] on div at bounding box center [719, 591] width 8 height 88
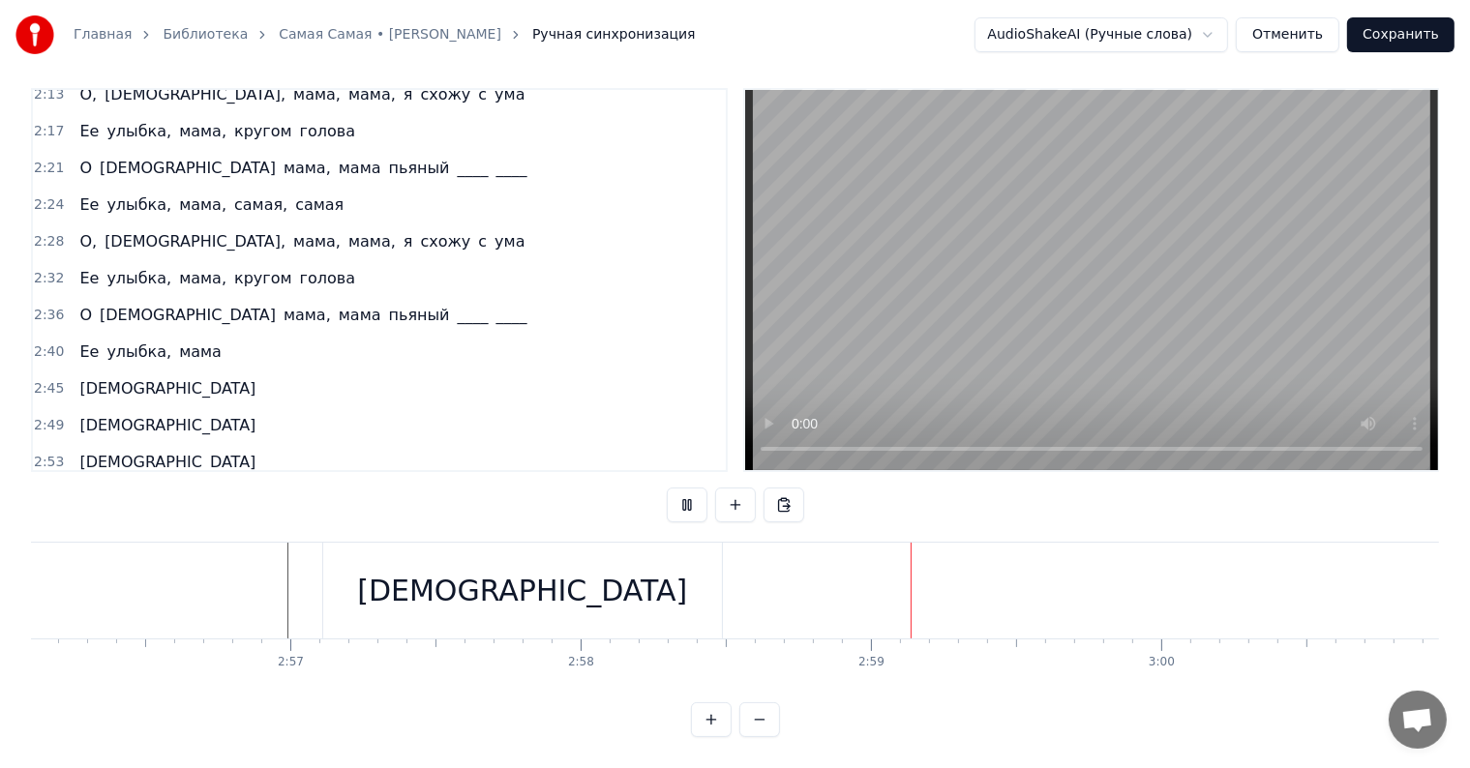
drag, startPoint x: 487, startPoint y: 602, endPoint x: 619, endPoint y: 583, distance: 133.8
click at [486, 602] on div "[DEMOGRAPHIC_DATA]" at bounding box center [522, 591] width 399 height 96
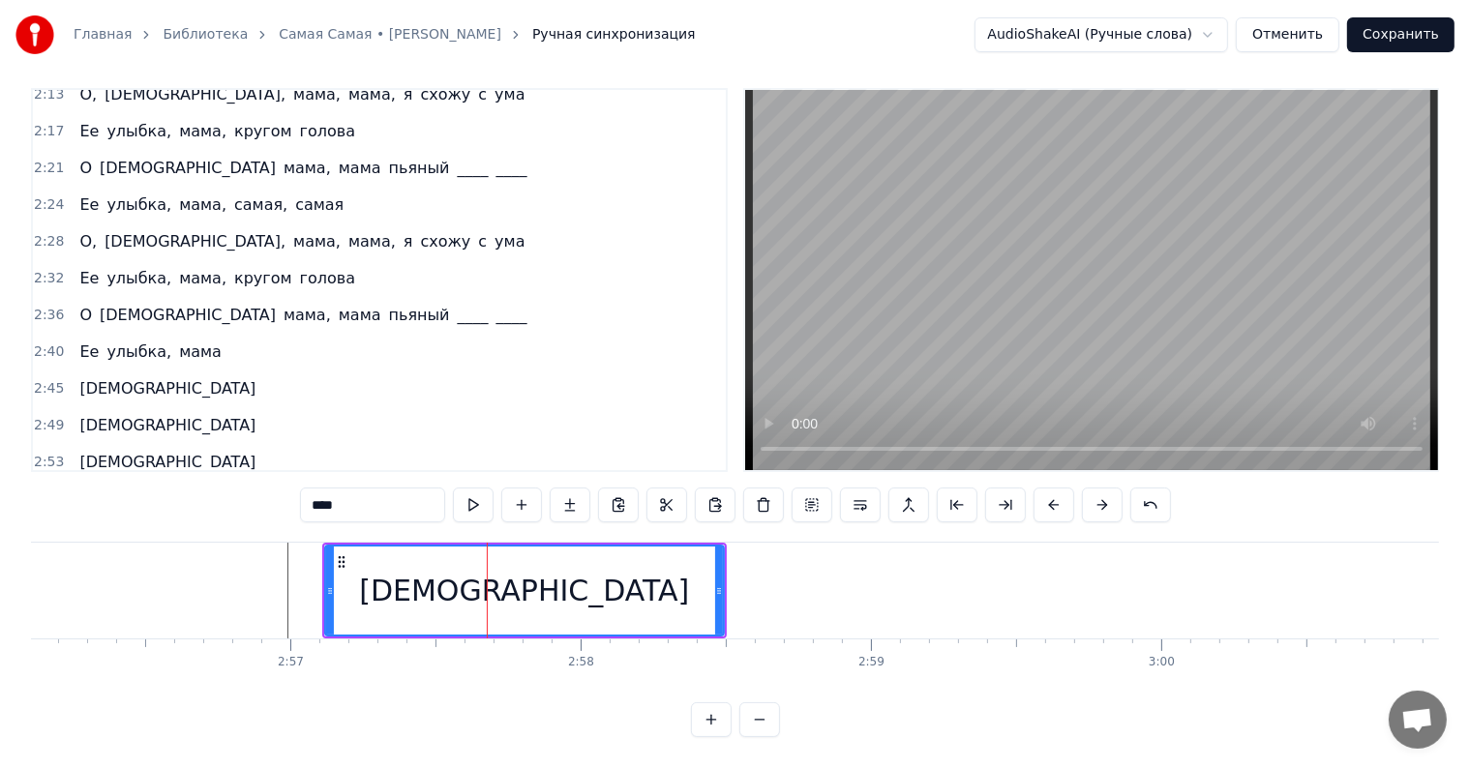
drag, startPoint x: 722, startPoint y: 569, endPoint x: 706, endPoint y: 570, distance: 15.5
click at [706, 570] on div "[DEMOGRAPHIC_DATA]" at bounding box center [524, 591] width 401 height 92
drag, startPoint x: 720, startPoint y: 570, endPoint x: 681, endPoint y: 570, distance: 38.7
click at [689, 583] on icon at bounding box center [689, 590] width 8 height 15
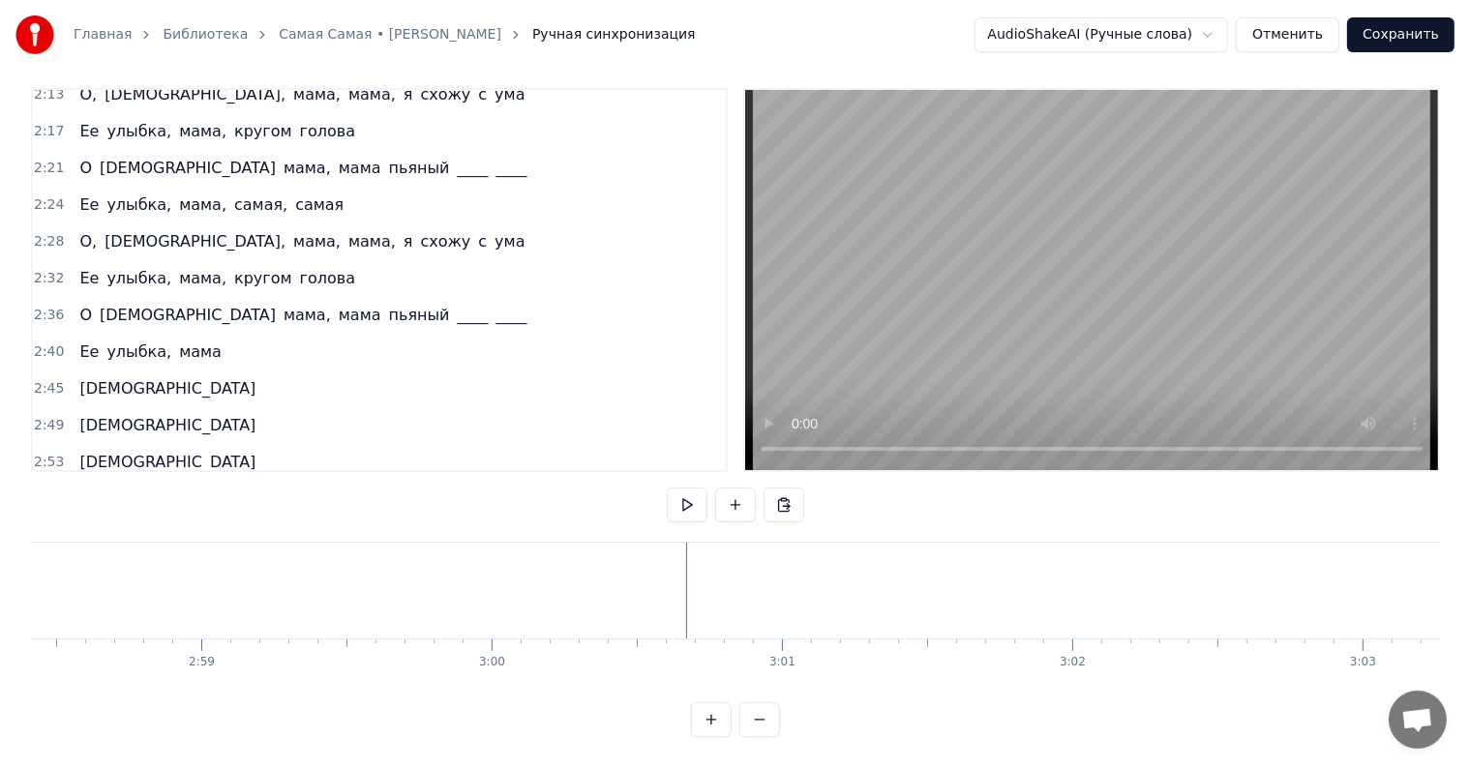
click at [72, 224] on div "О, [PERSON_NAME], мама, мама, я схожу с ума" at bounding box center [302, 241] width 461 height 35
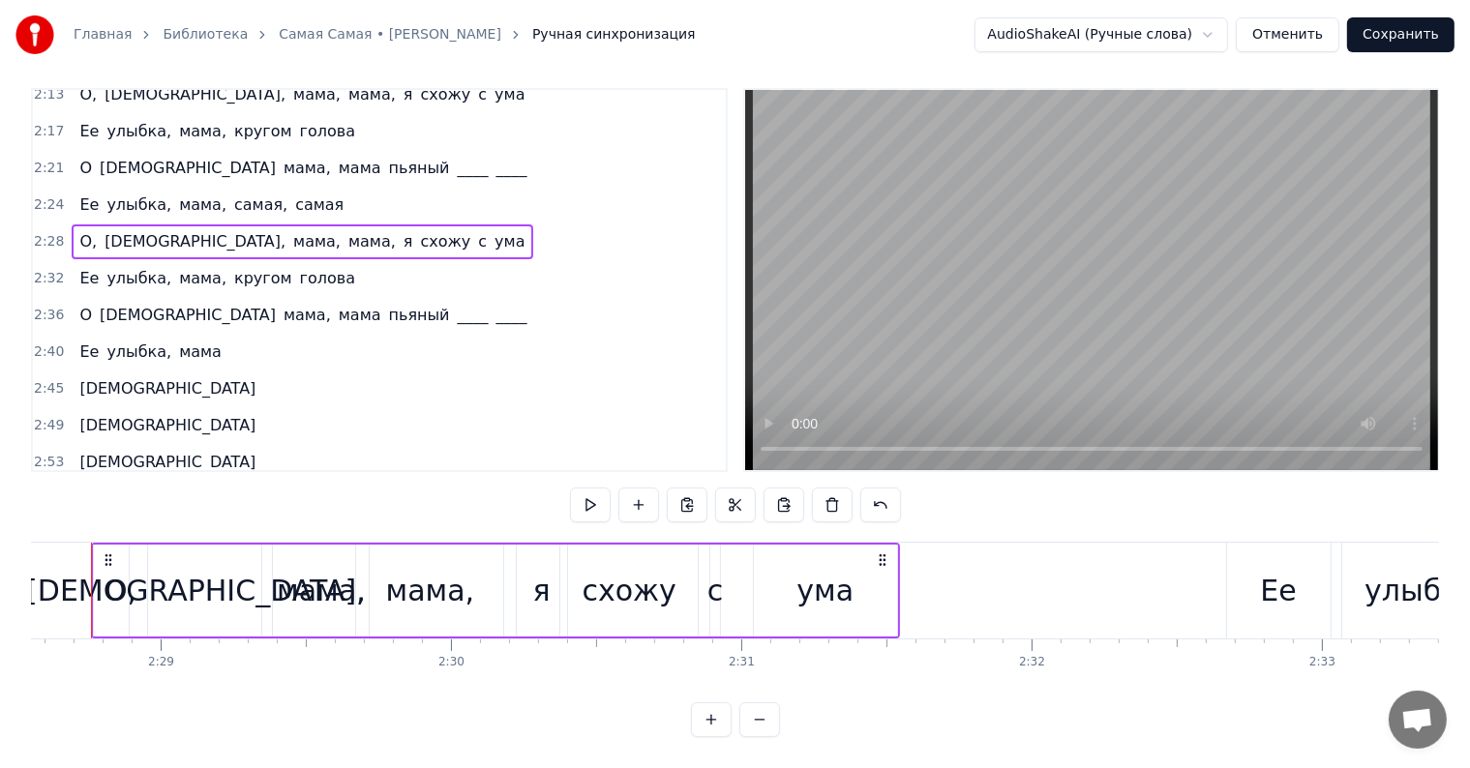
scroll to position [0, 43087]
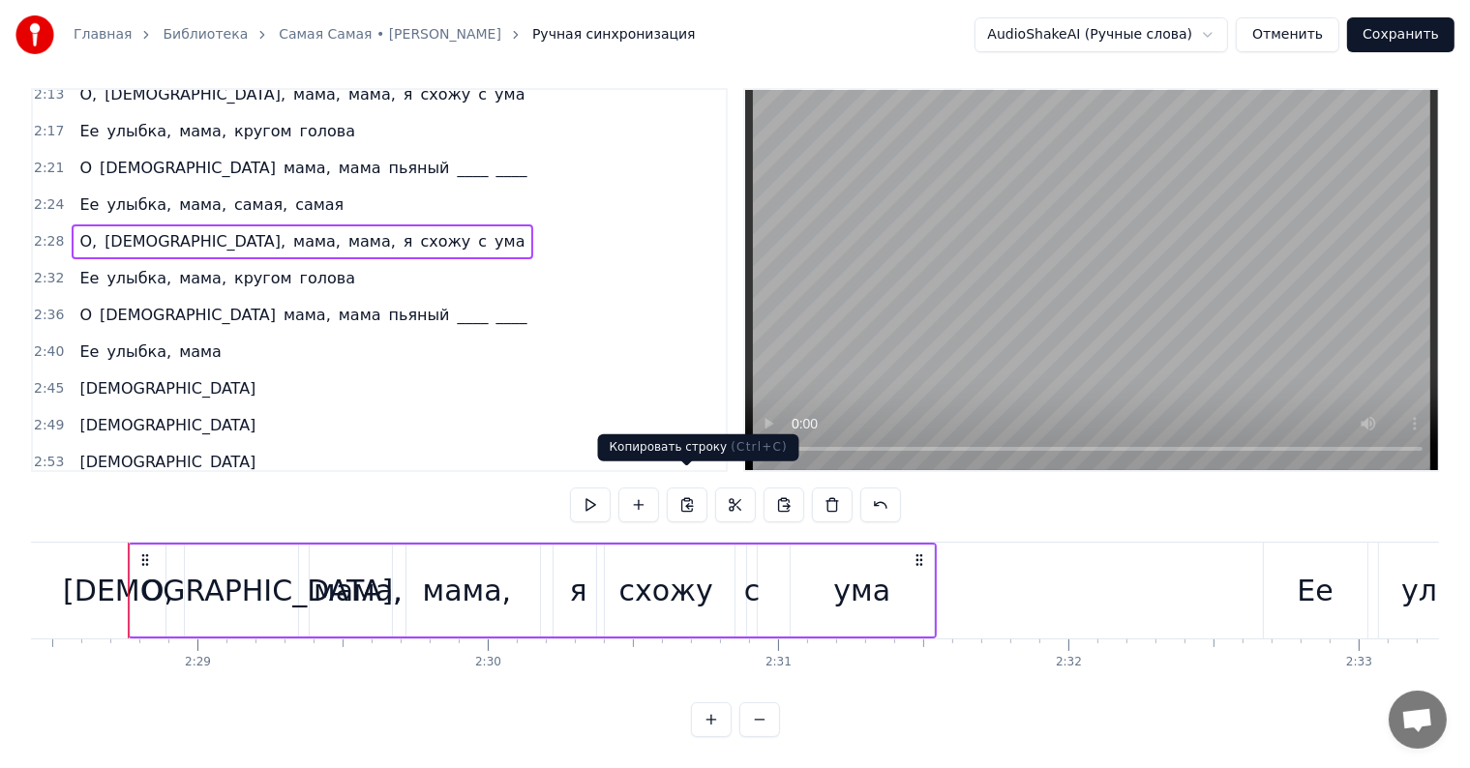
click at [694, 488] on button at bounding box center [687, 505] width 41 height 35
click at [103, 488] on span "[DEMOGRAPHIC_DATA]" at bounding box center [167, 499] width 180 height 22
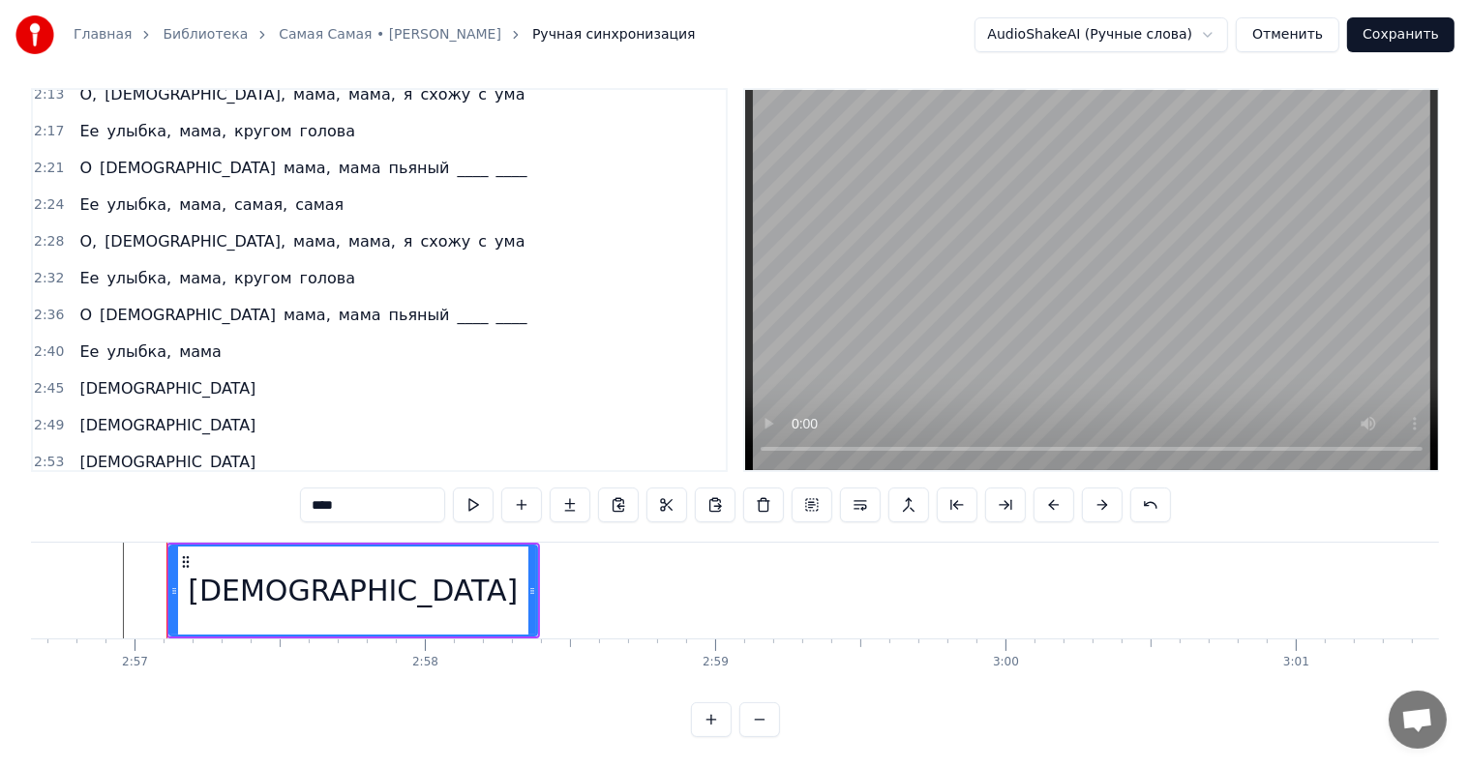
scroll to position [0, 51316]
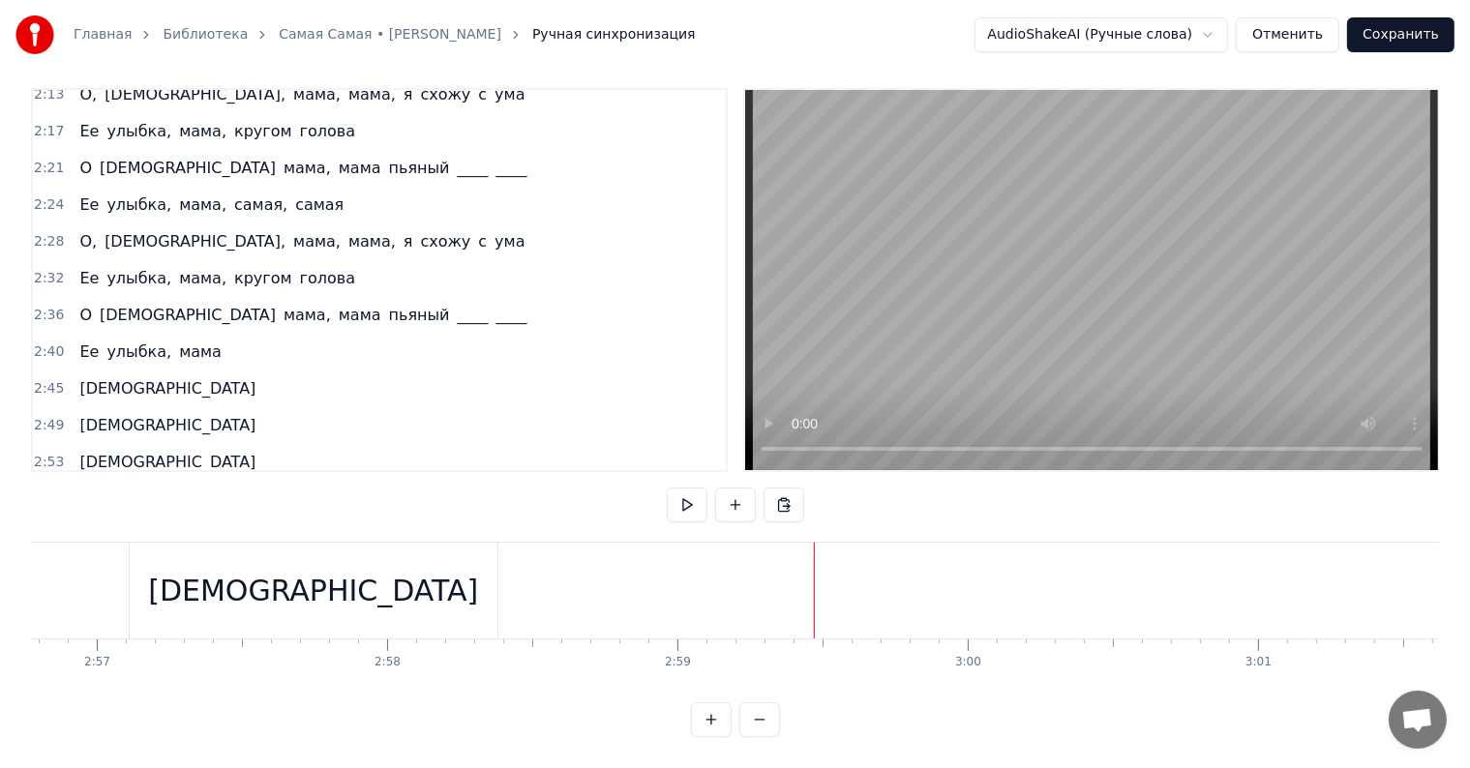
click at [694, 490] on button at bounding box center [687, 505] width 41 height 35
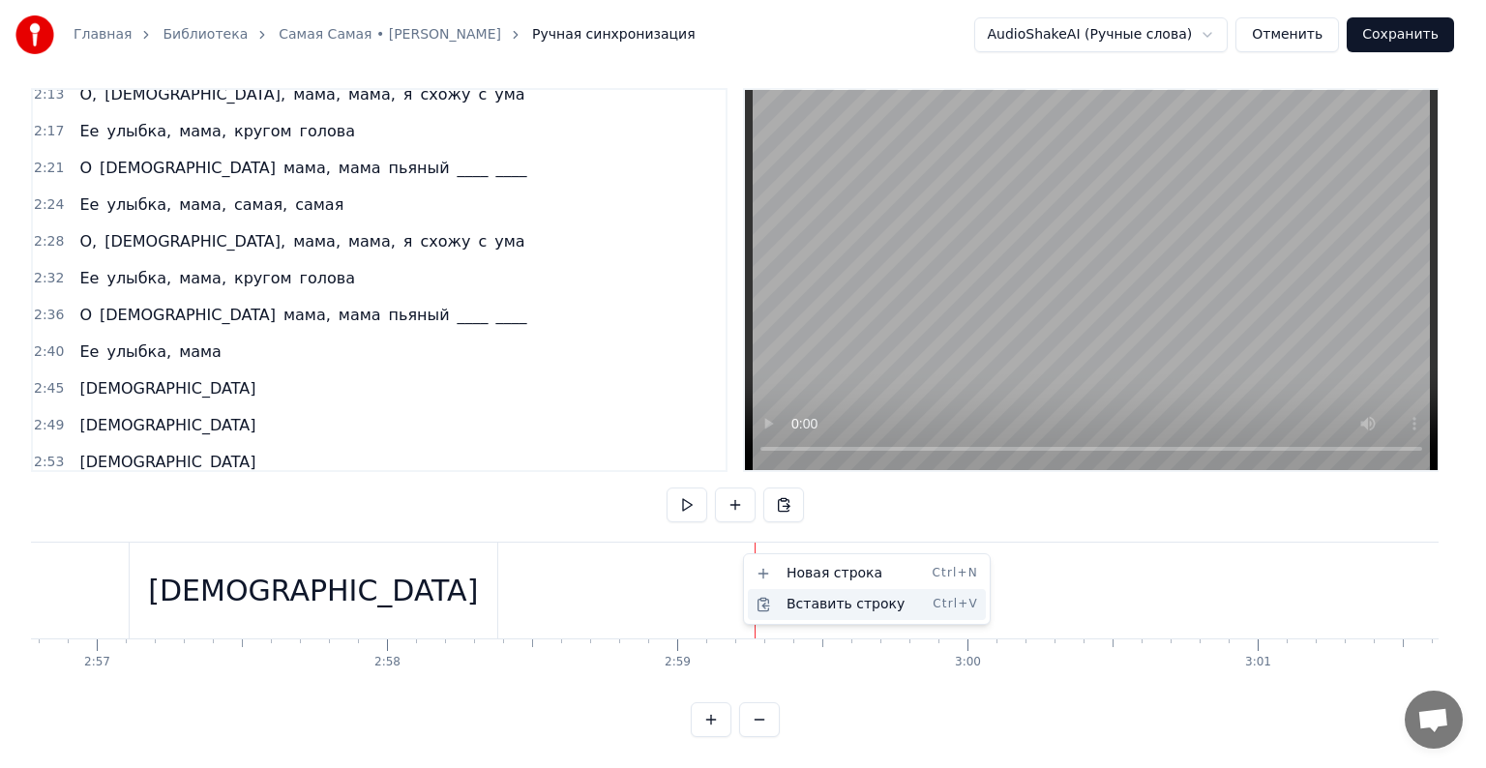
click at [793, 608] on div "Вставить строку Ctrl+V" at bounding box center [867, 604] width 238 height 31
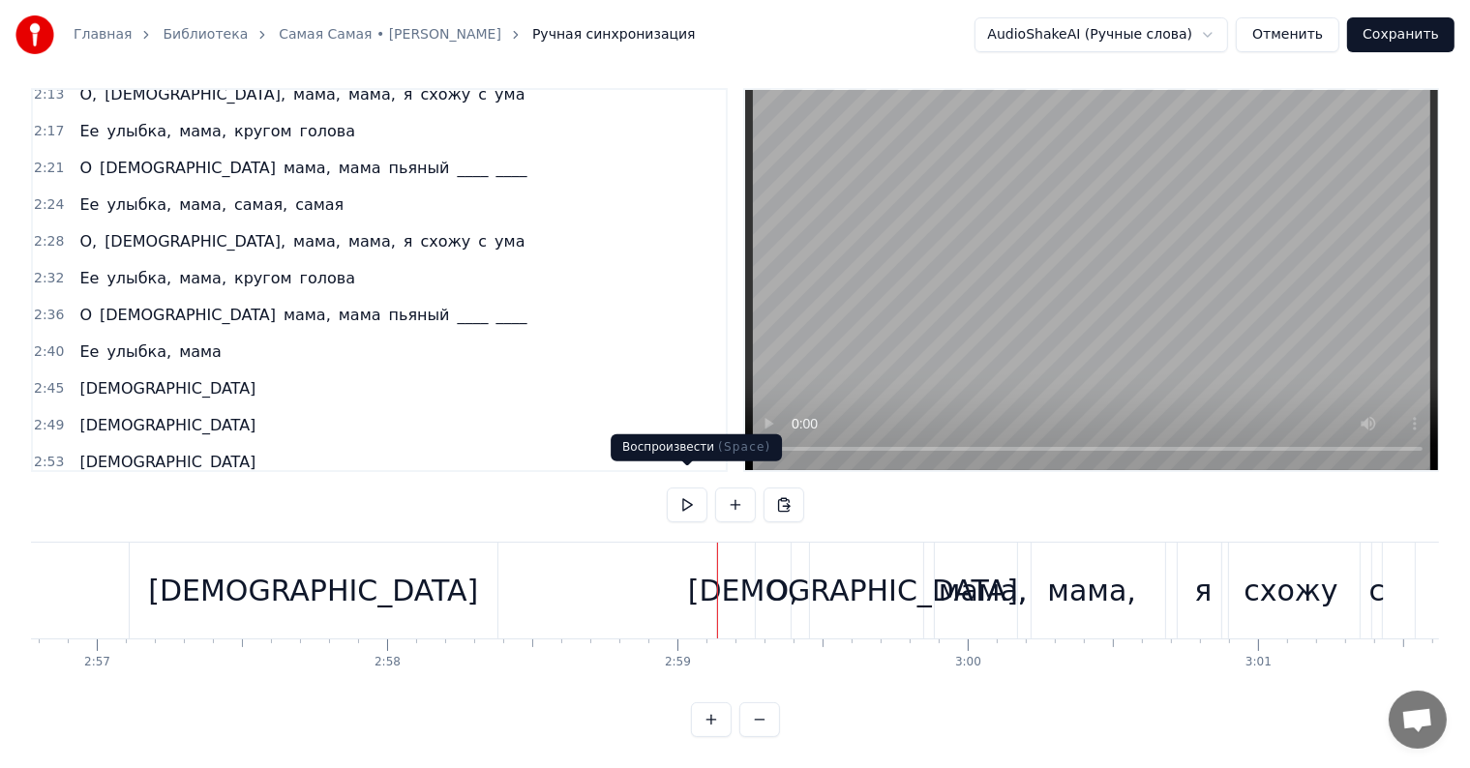
click at [685, 488] on button at bounding box center [687, 505] width 41 height 35
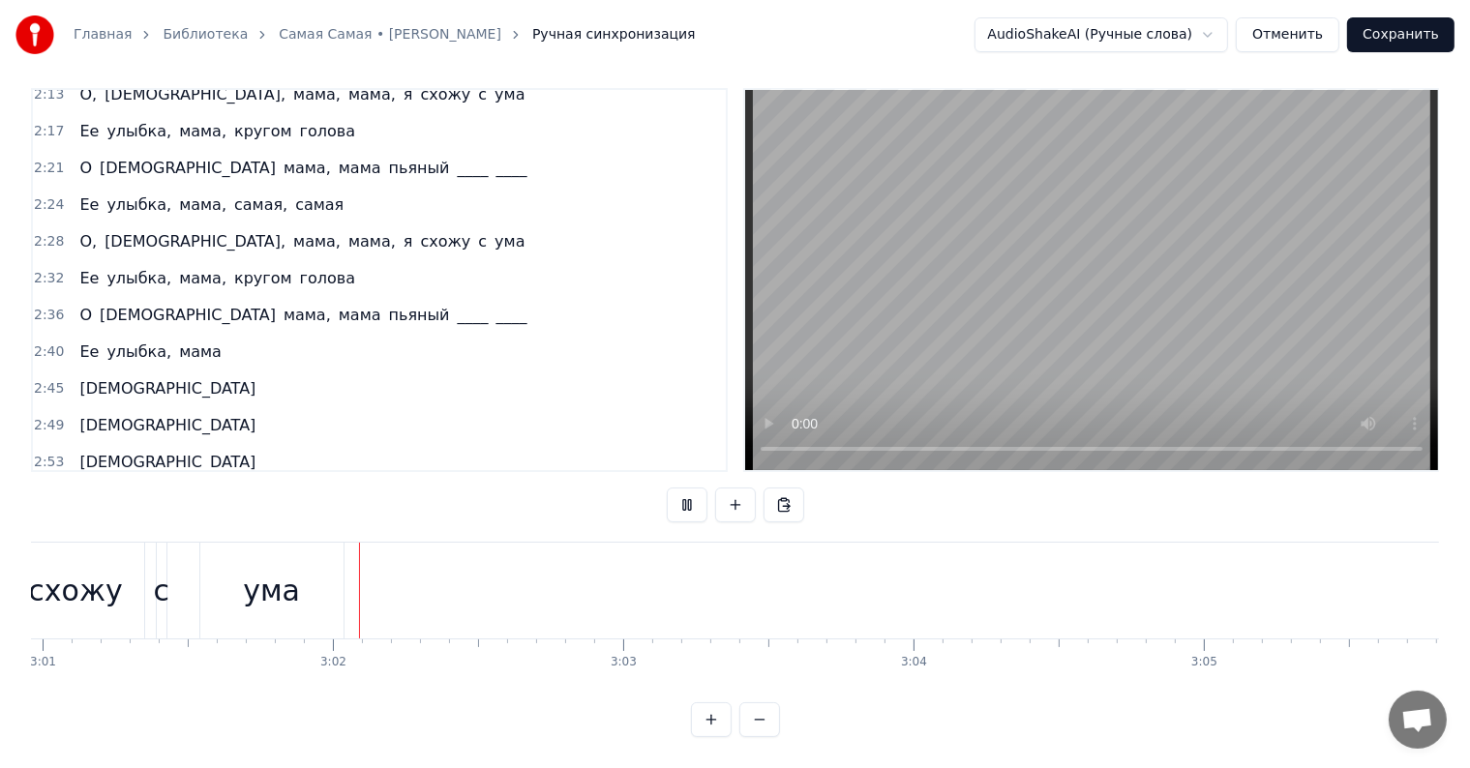
scroll to position [0, 52576]
click at [685, 490] on button at bounding box center [687, 505] width 41 height 35
click at [76, 261] on div "Ее улыбка, мама, кругом голова" at bounding box center [217, 278] width 291 height 35
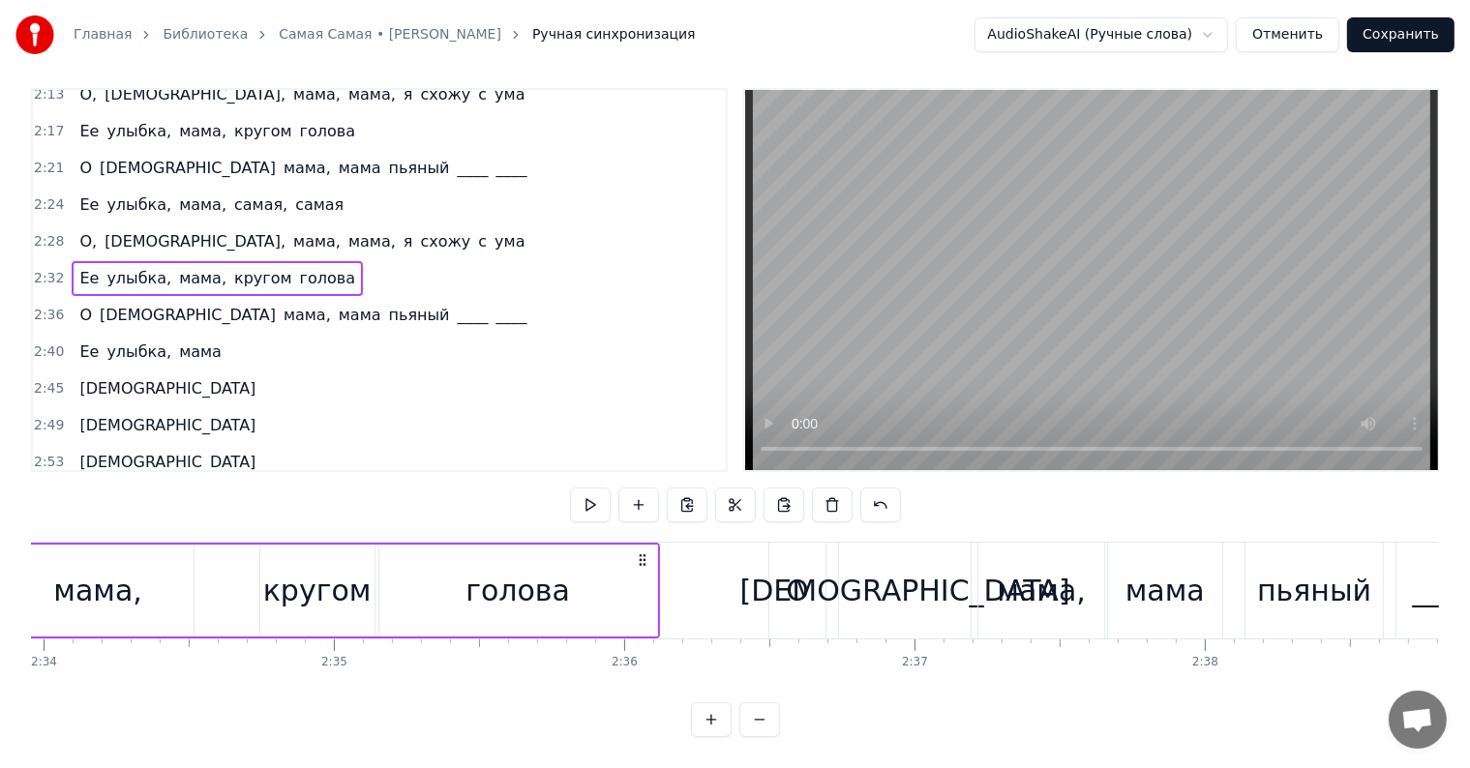
scroll to position [0, 44221]
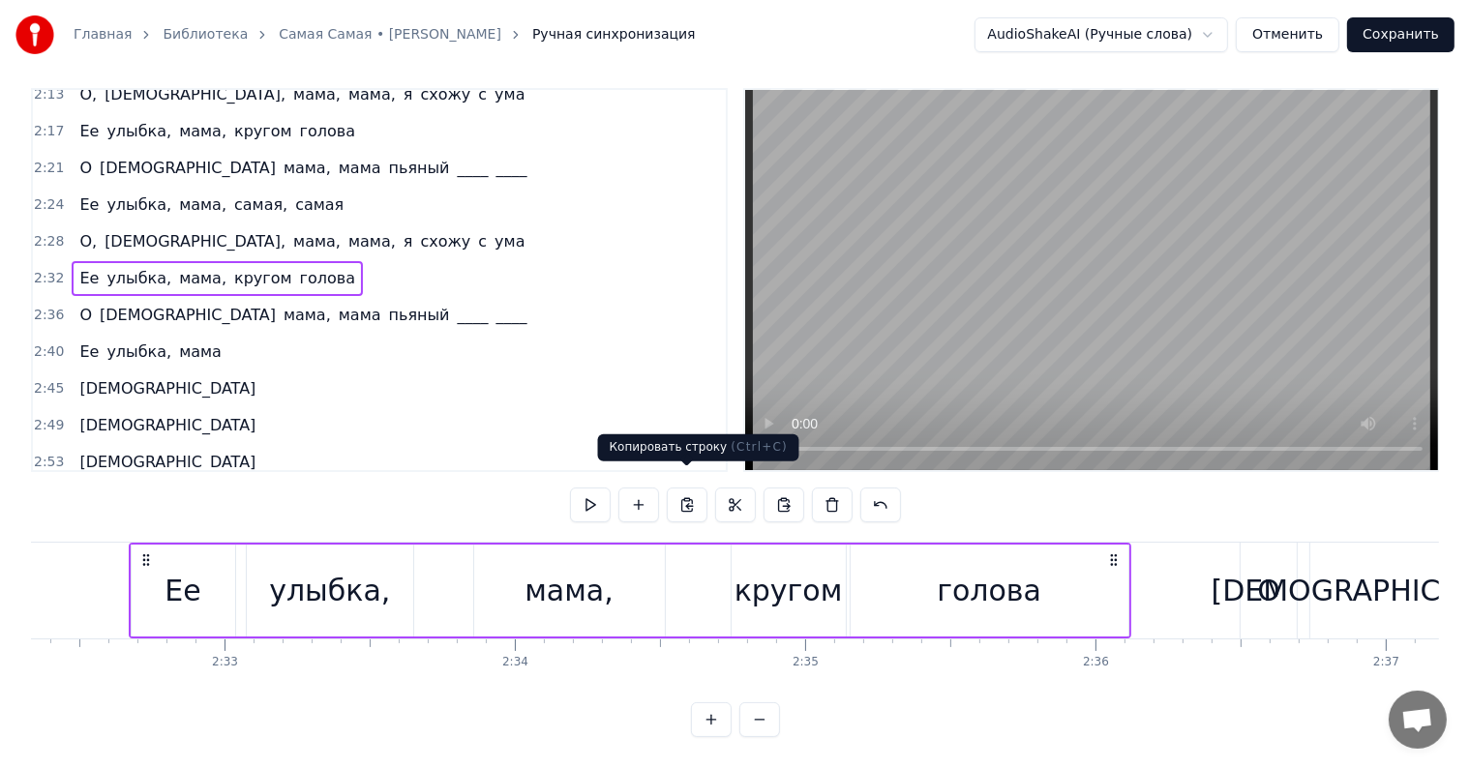
click at [681, 492] on button at bounding box center [687, 505] width 41 height 35
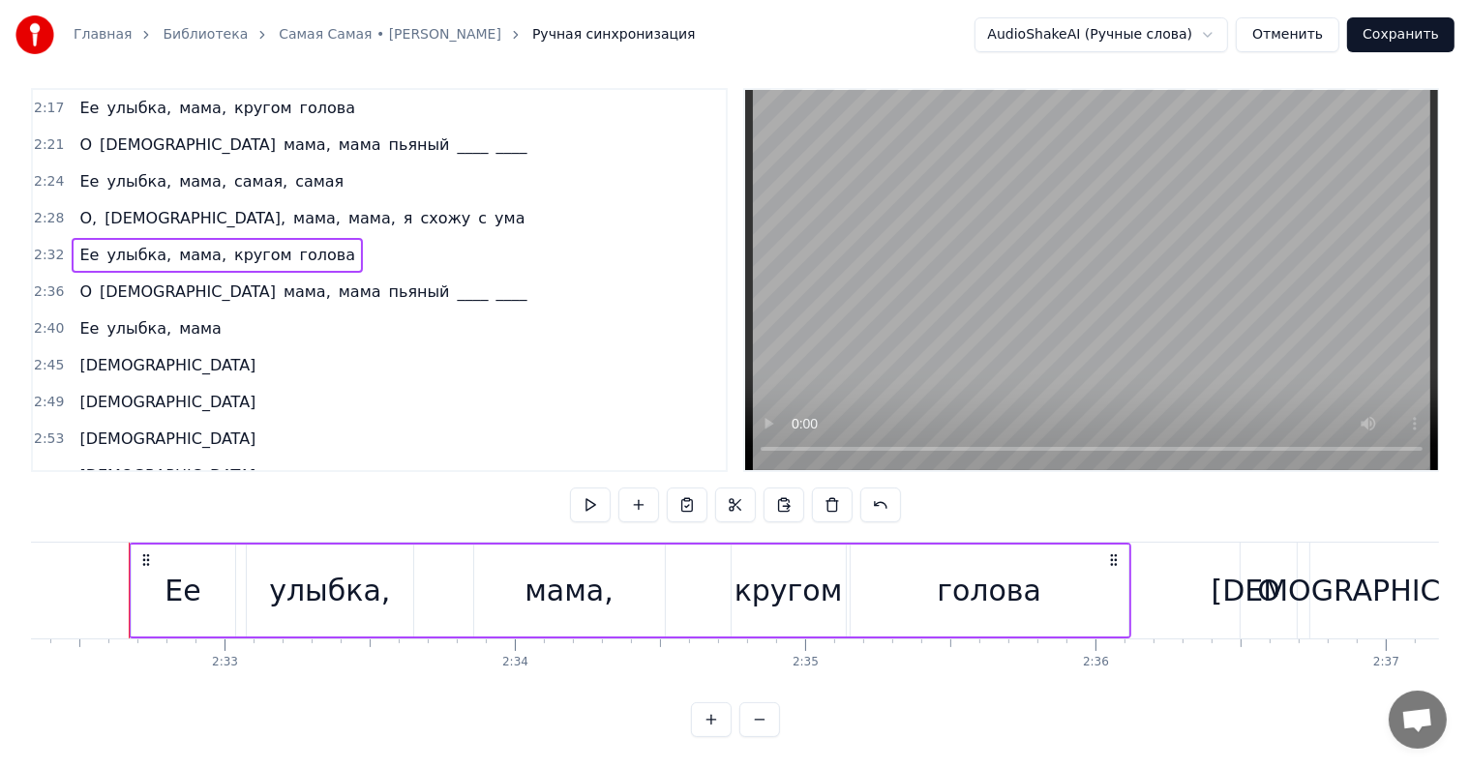
scroll to position [1079, 0]
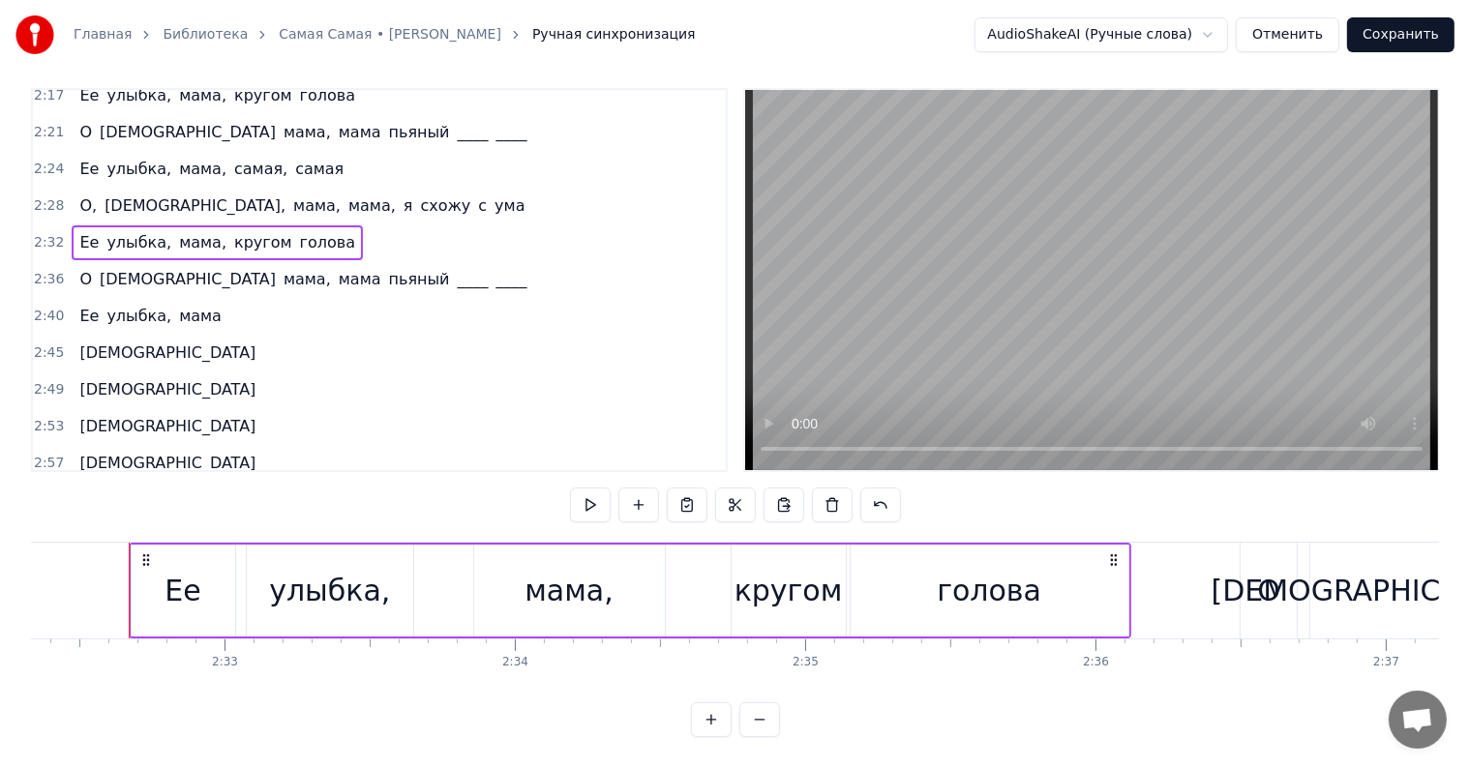
click at [493, 489] on span "ума" at bounding box center [510, 500] width 34 height 22
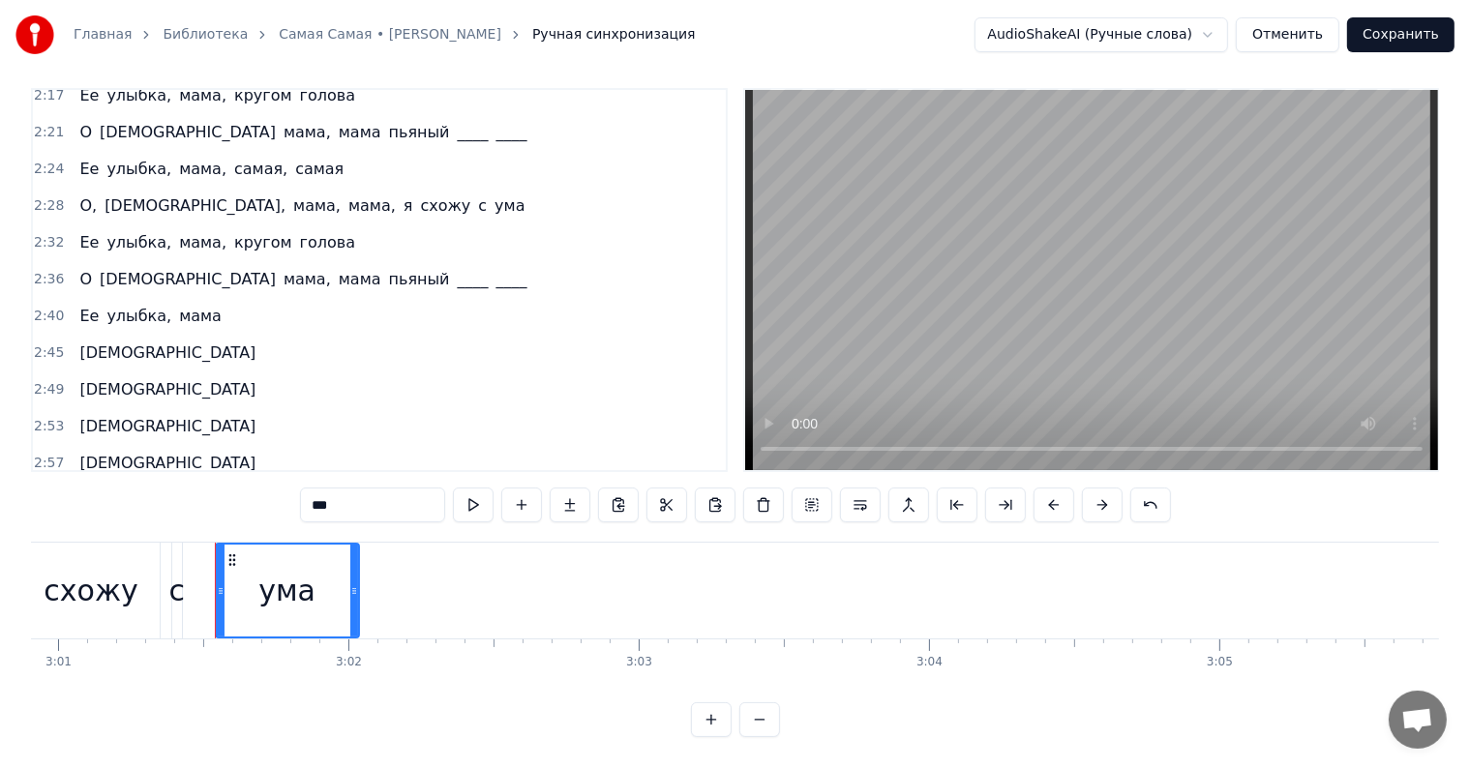
scroll to position [0, 52602]
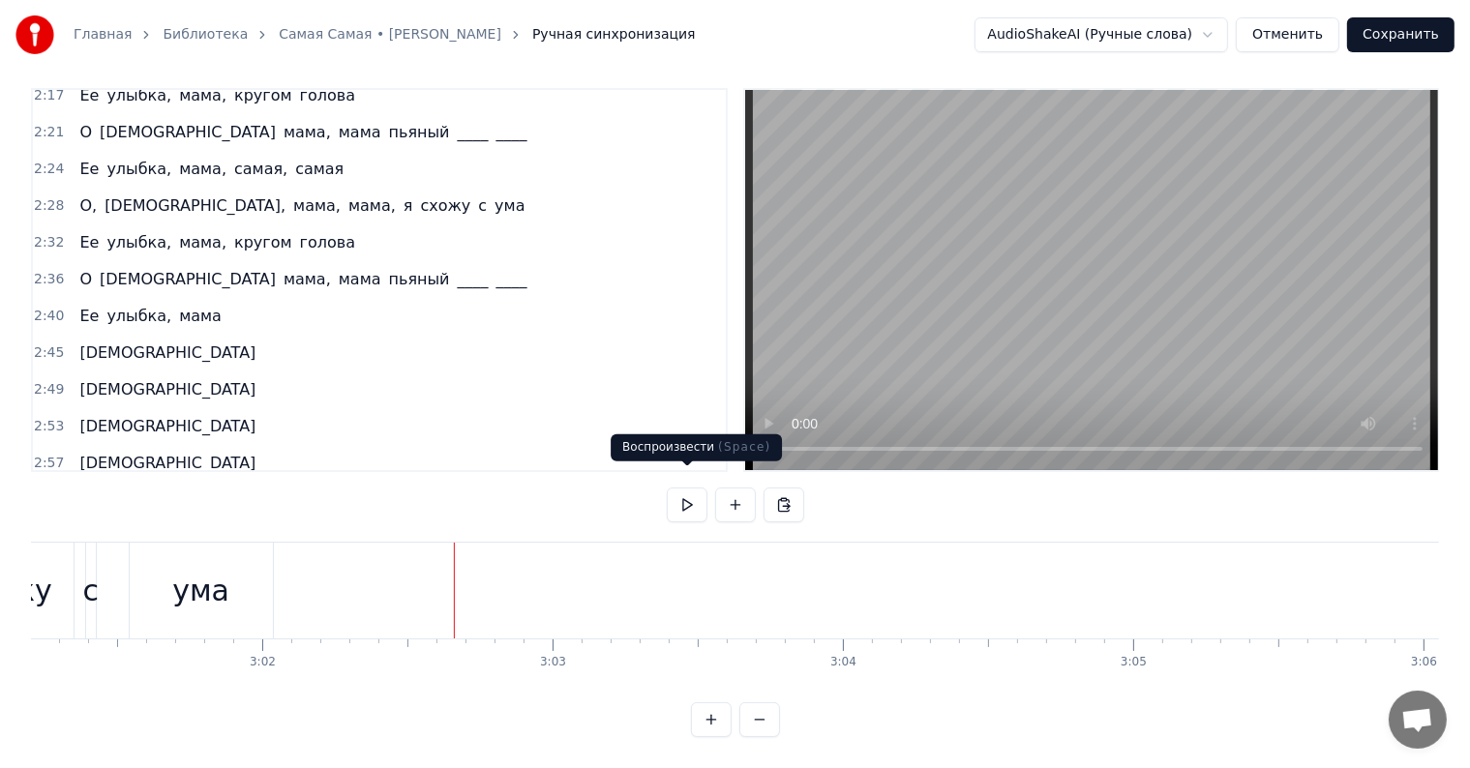
click at [686, 488] on button at bounding box center [687, 505] width 41 height 35
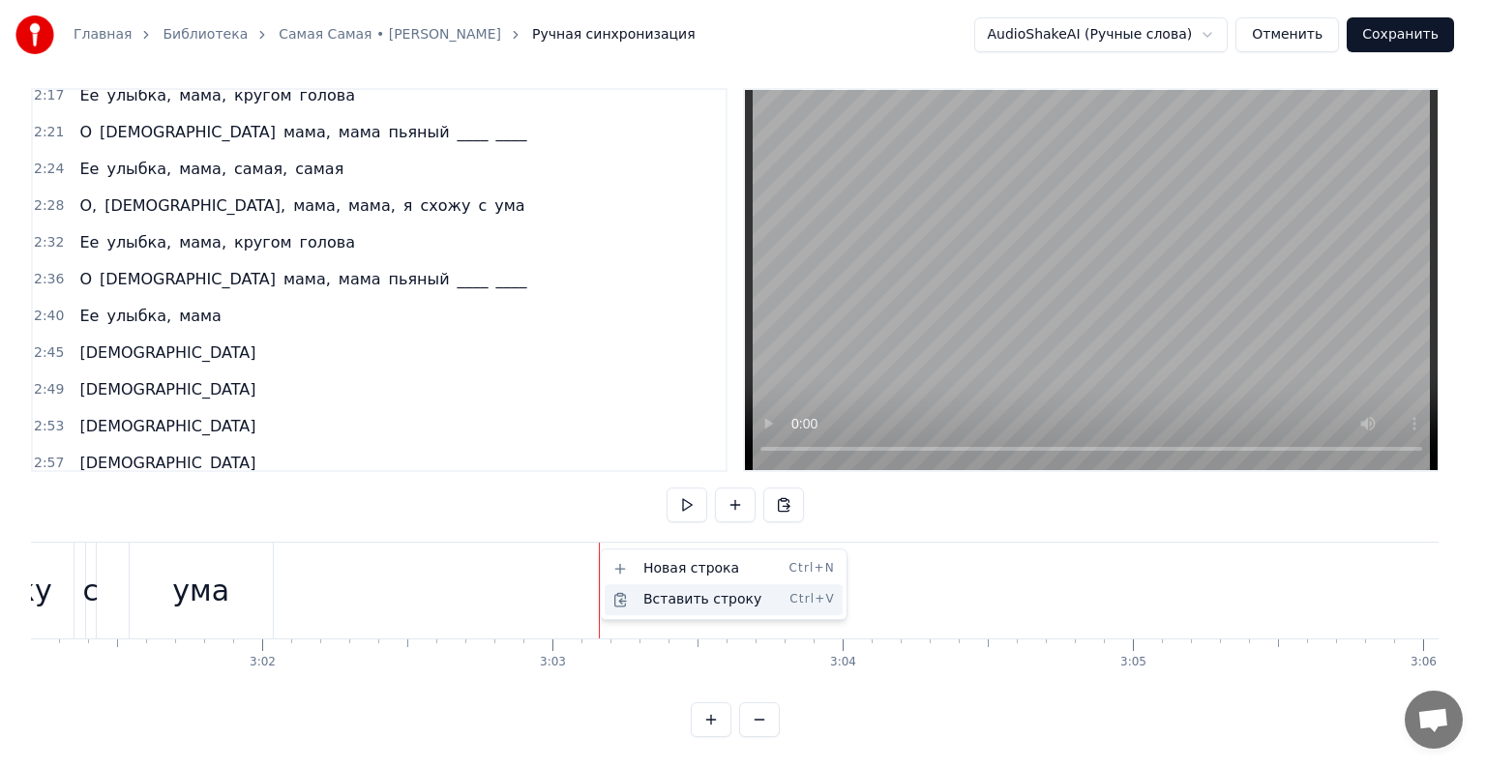
click at [645, 611] on div "Вставить строку Ctrl+V" at bounding box center [724, 599] width 238 height 31
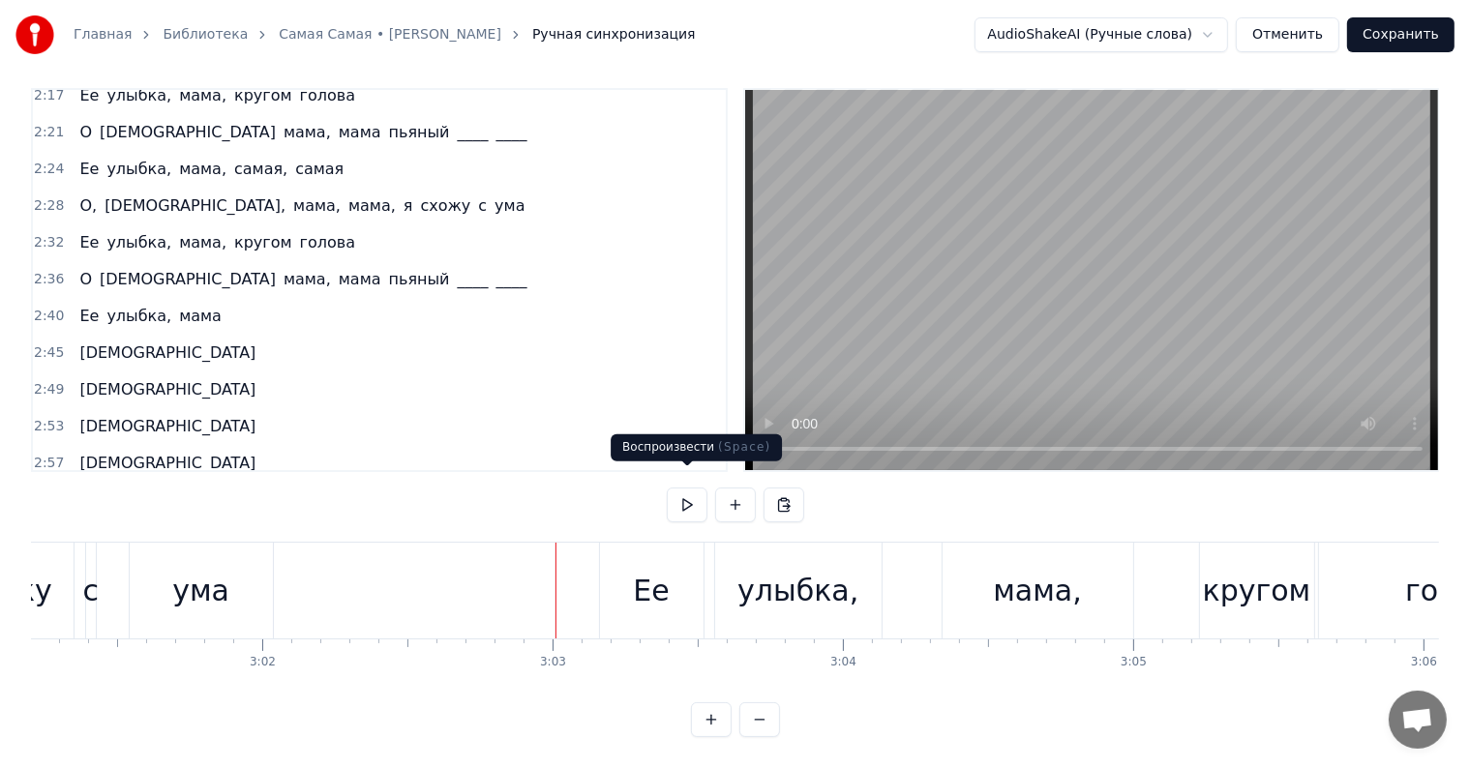
click at [687, 488] on button at bounding box center [687, 505] width 41 height 35
click at [683, 488] on button at bounding box center [687, 505] width 41 height 35
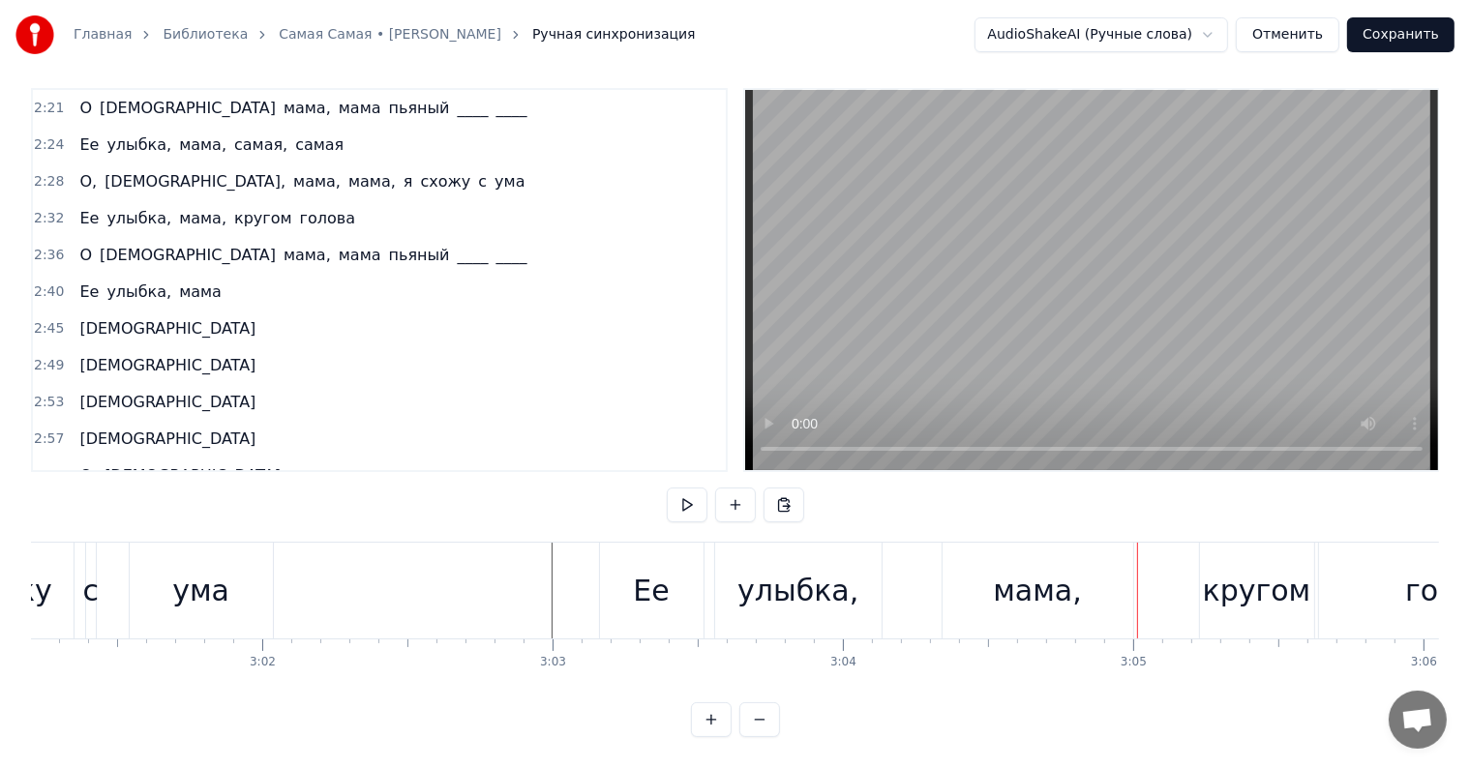
scroll to position [1115, 0]
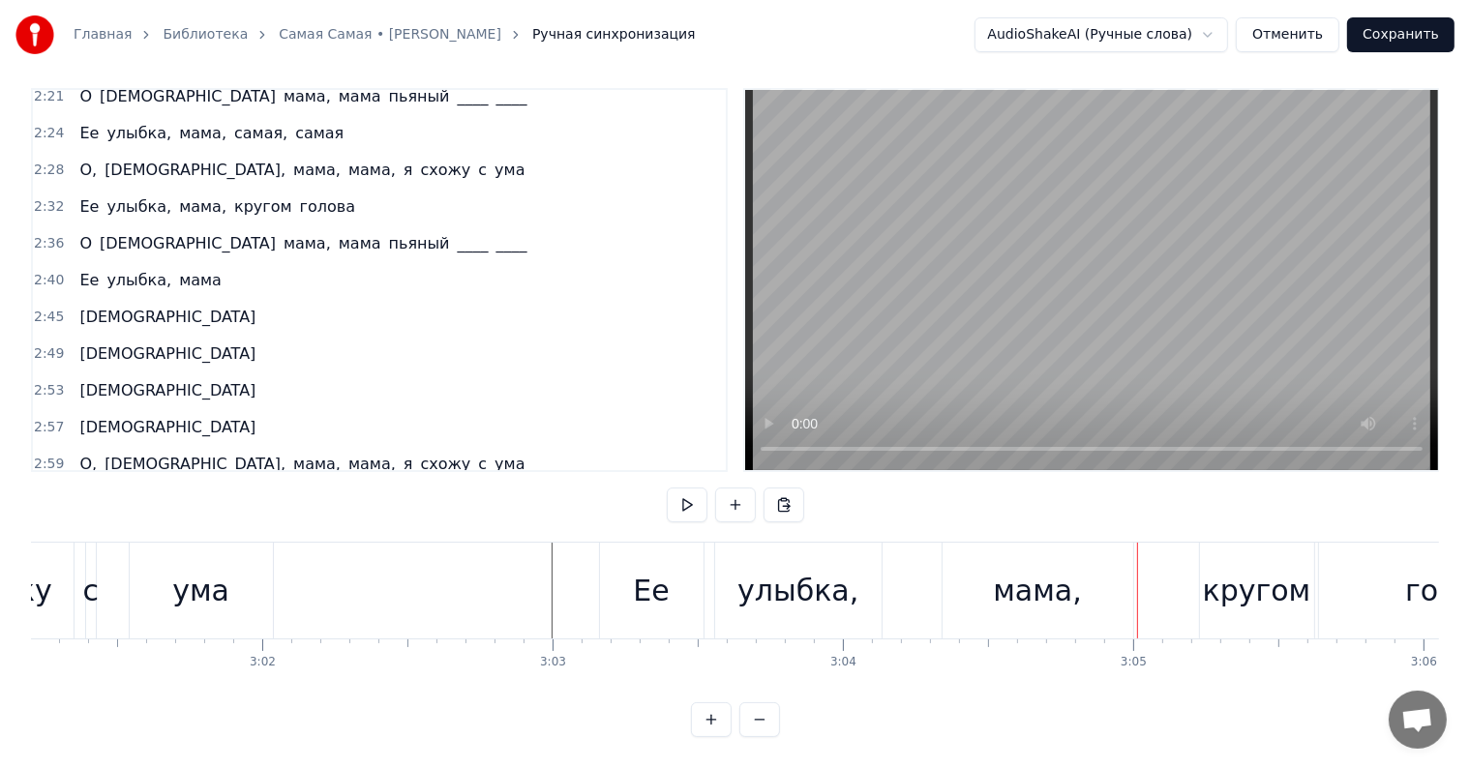
click at [72, 484] on div "Ее улыбка, мама, кругом голова" at bounding box center [217, 501] width 291 height 35
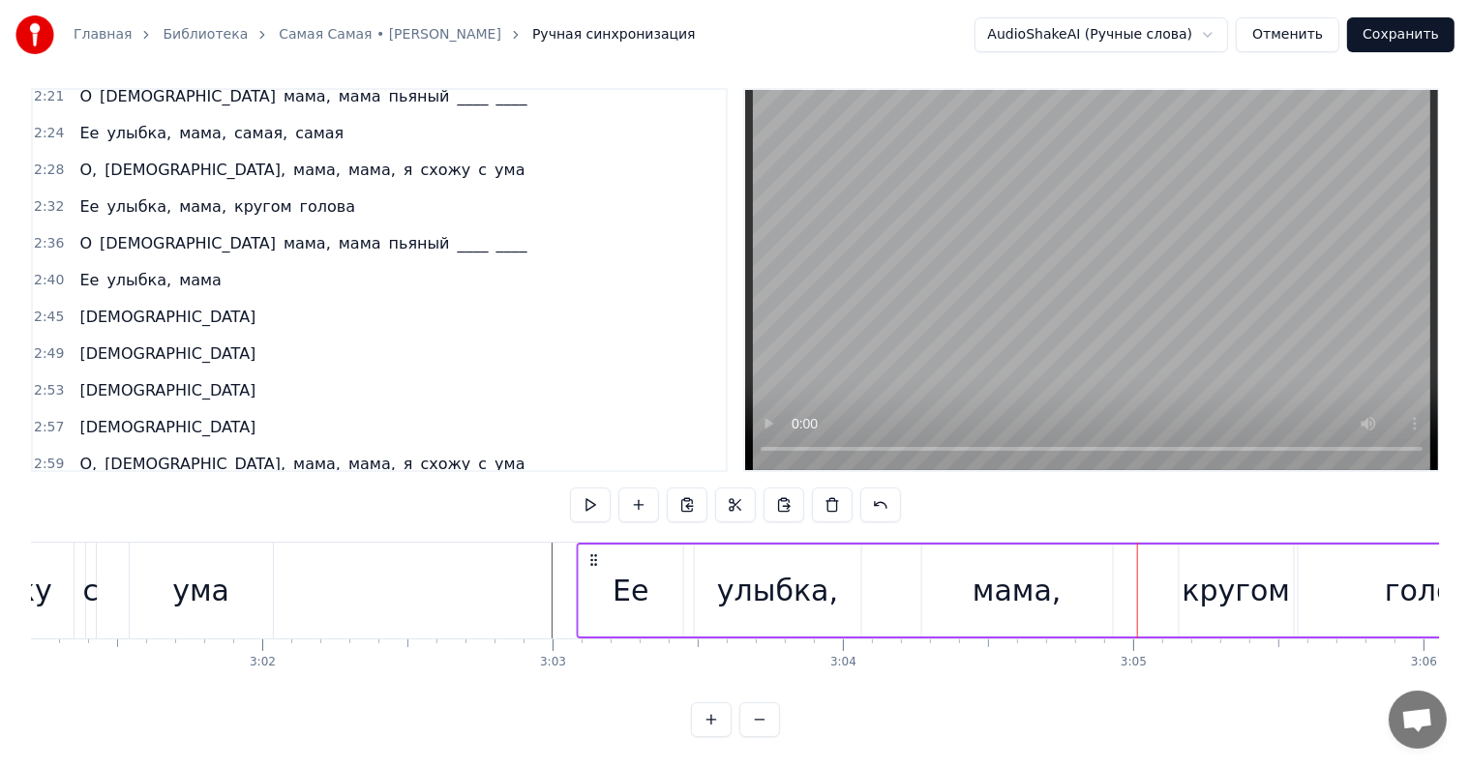
drag, startPoint x: 604, startPoint y: 537, endPoint x: 581, endPoint y: 534, distance: 23.4
click at [585, 553] on icon at bounding box center [592, 560] width 15 height 15
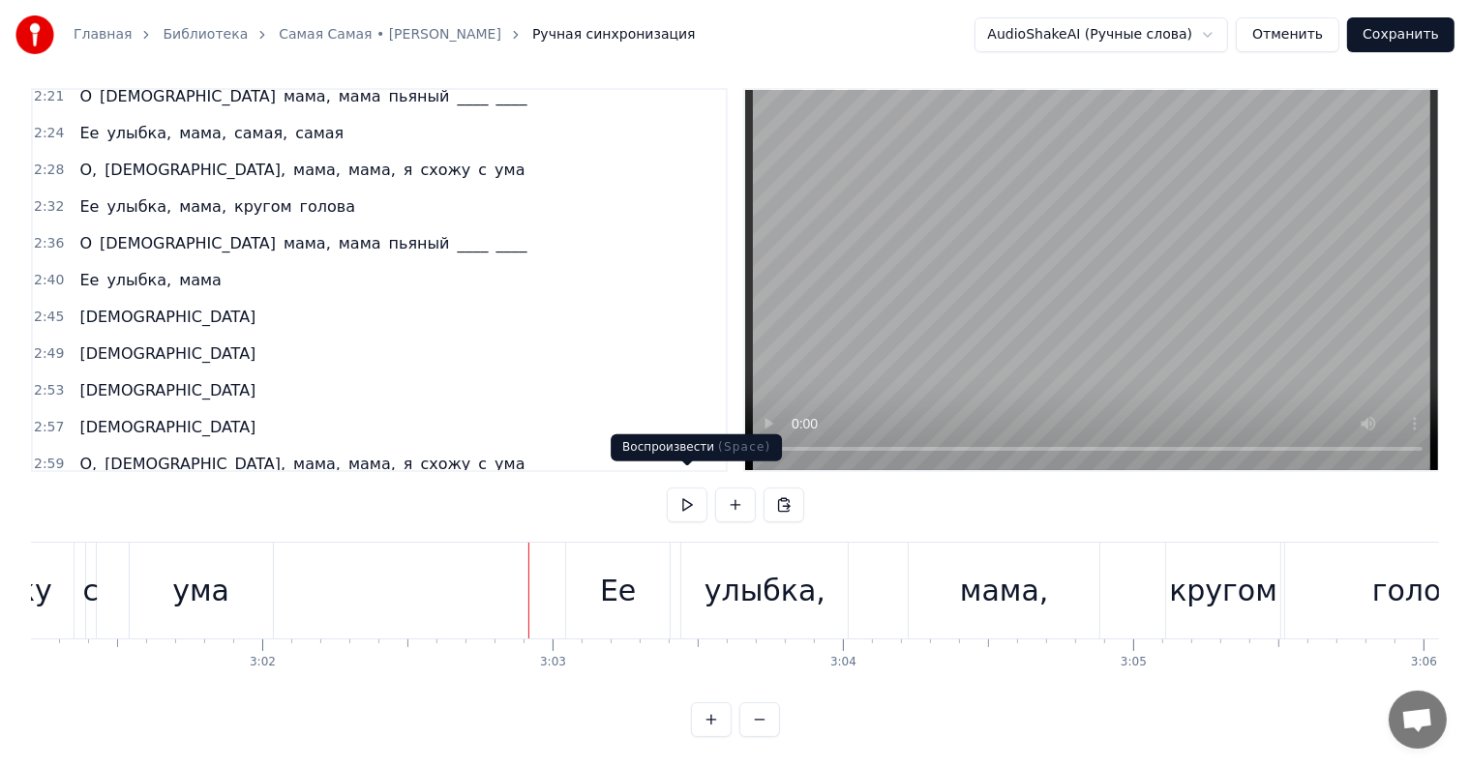
click at [692, 489] on button at bounding box center [687, 505] width 41 height 35
click at [688, 491] on button at bounding box center [687, 505] width 41 height 35
click at [956, 553] on div "мама," at bounding box center [1004, 591] width 191 height 96
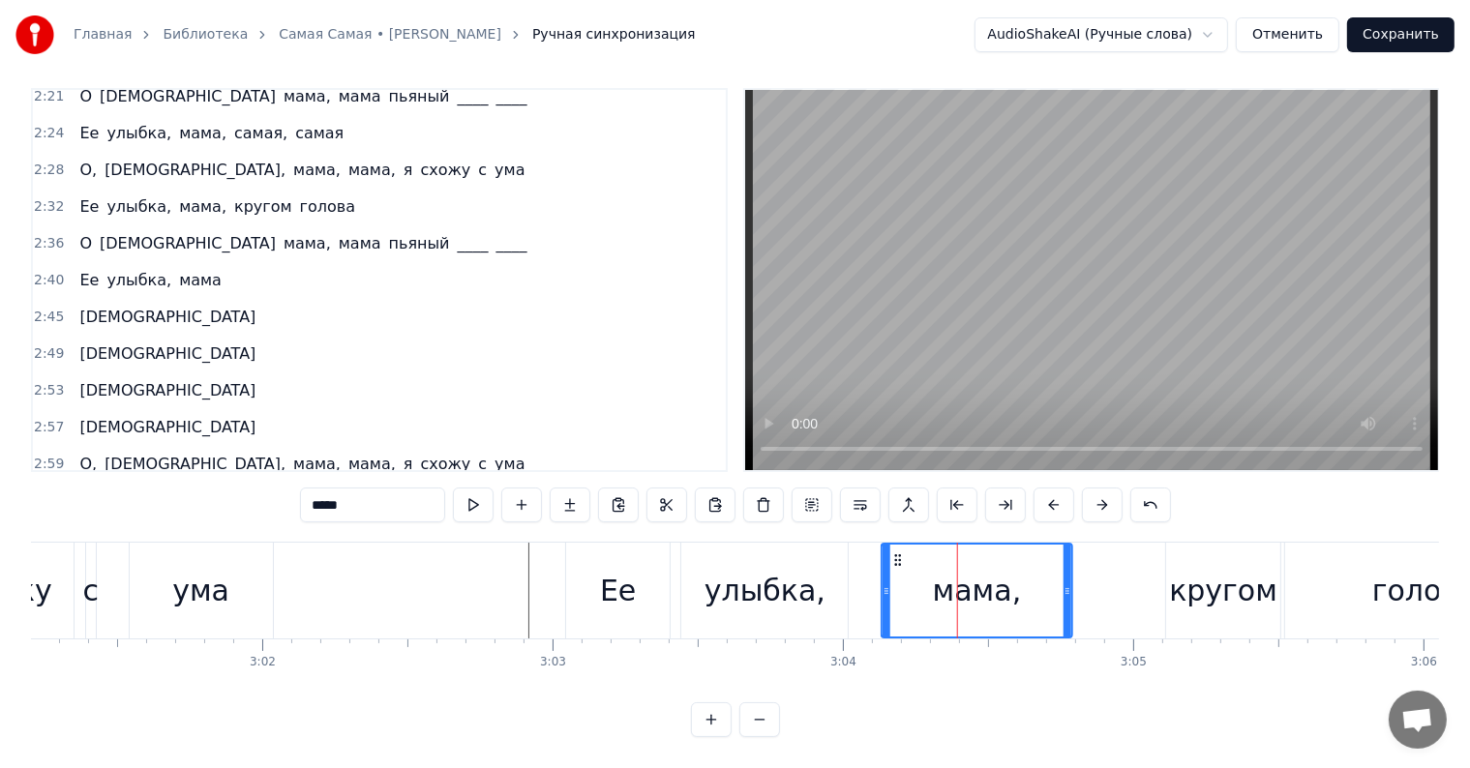
drag, startPoint x: 918, startPoint y: 540, endPoint x: 882, endPoint y: 540, distance: 35.8
click at [890, 553] on icon at bounding box center [897, 560] width 15 height 15
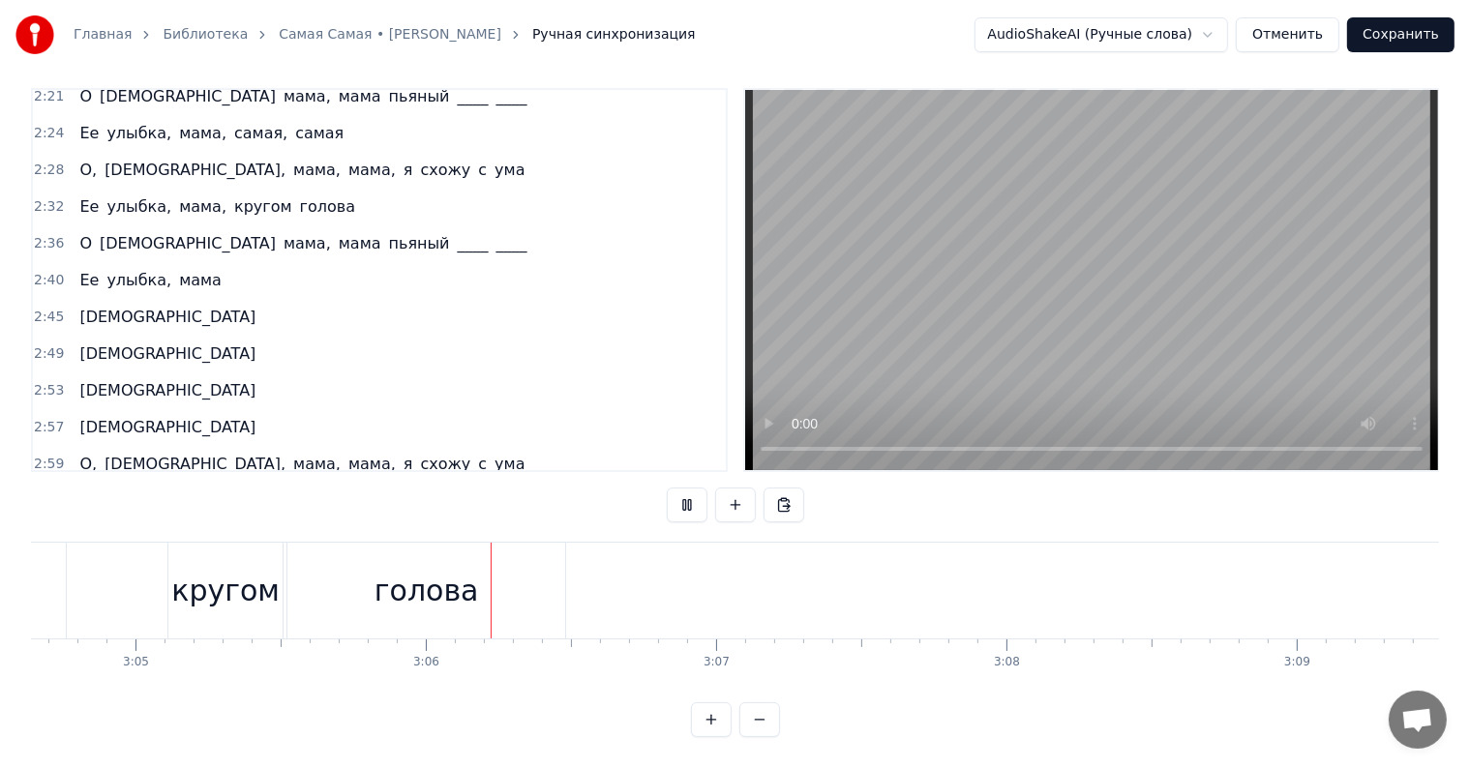
scroll to position [0, 53817]
click at [72, 226] on div "О Боже мама, мама пьяный ____ ____" at bounding box center [303, 243] width 463 height 35
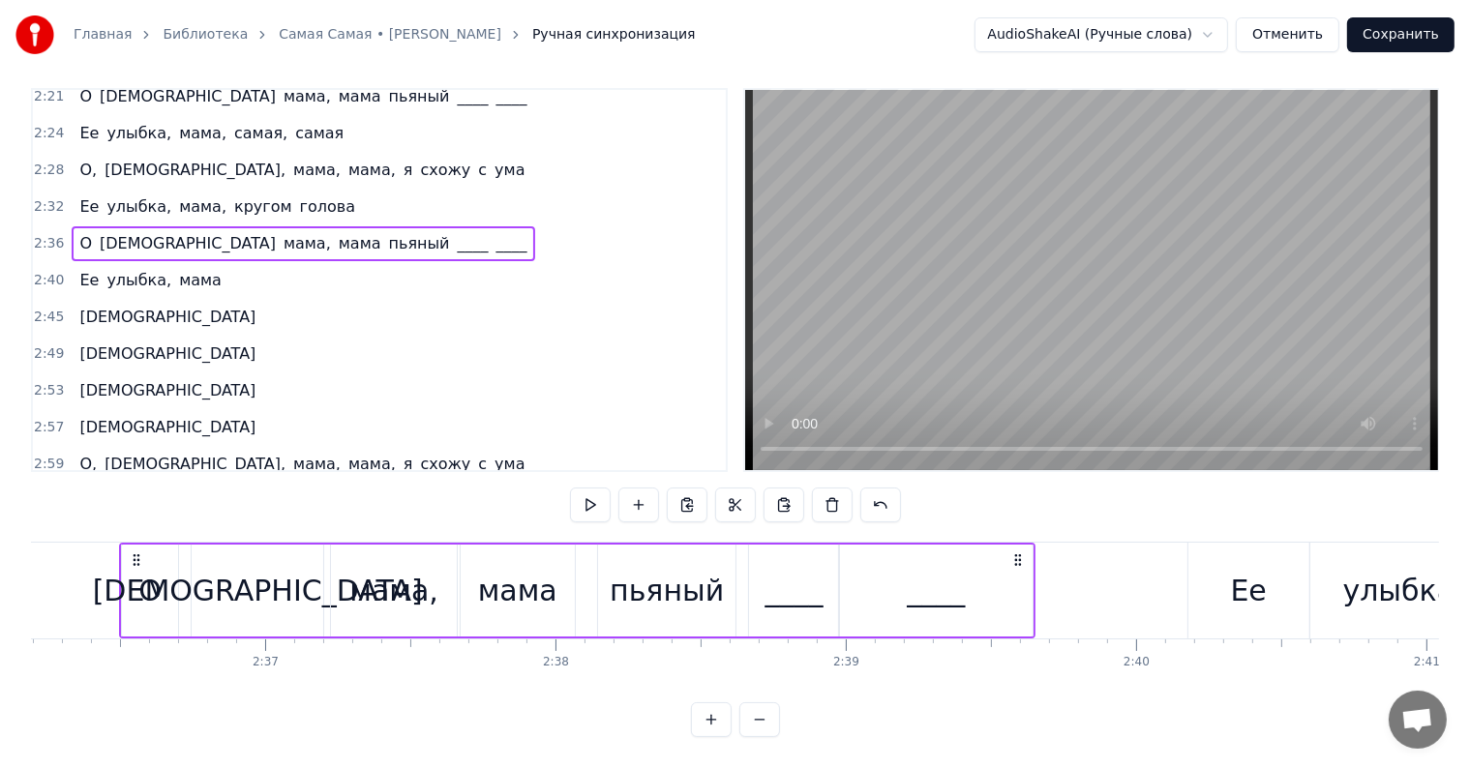
scroll to position [0, 45332]
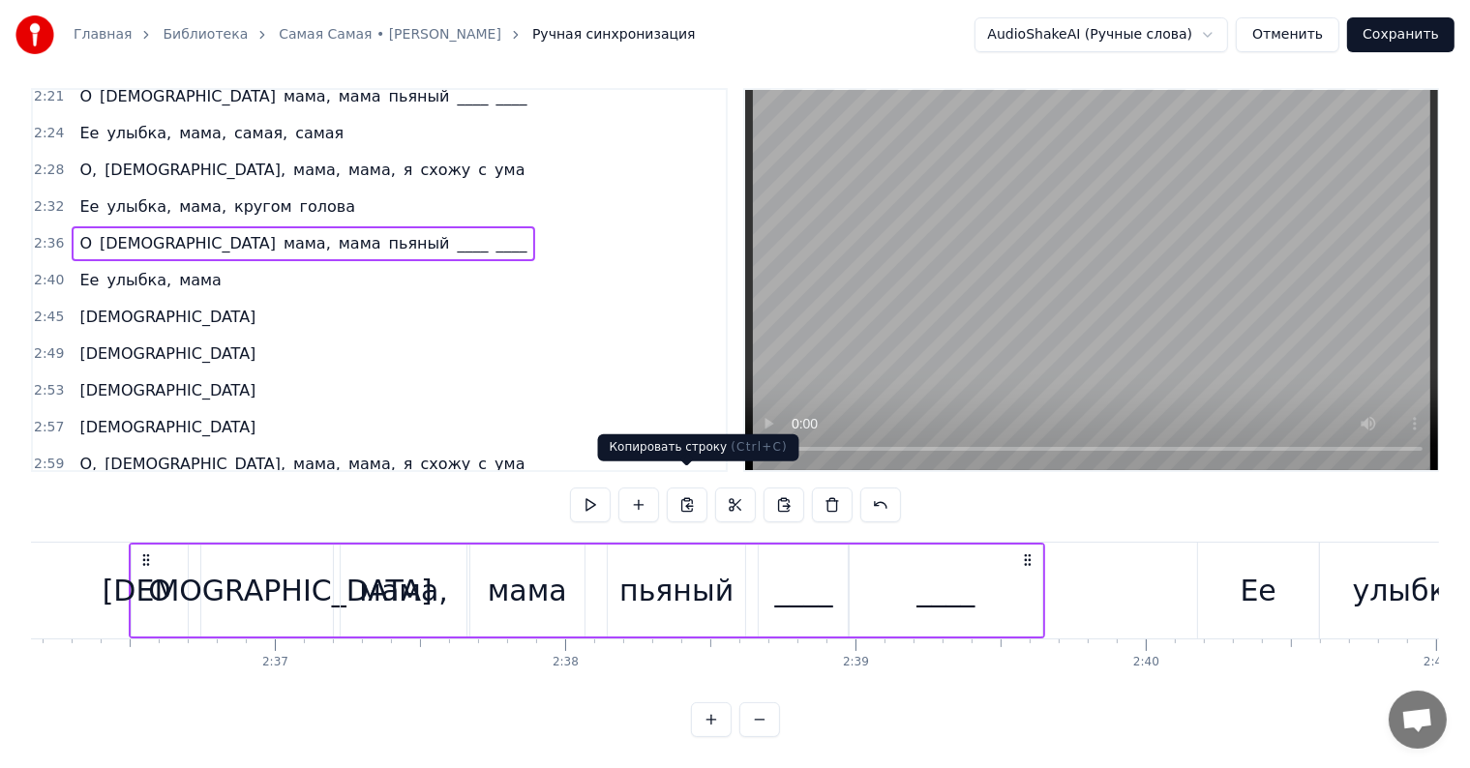
click at [694, 488] on button at bounding box center [687, 505] width 41 height 35
click at [298, 490] on span "голова" at bounding box center [327, 501] width 59 height 22
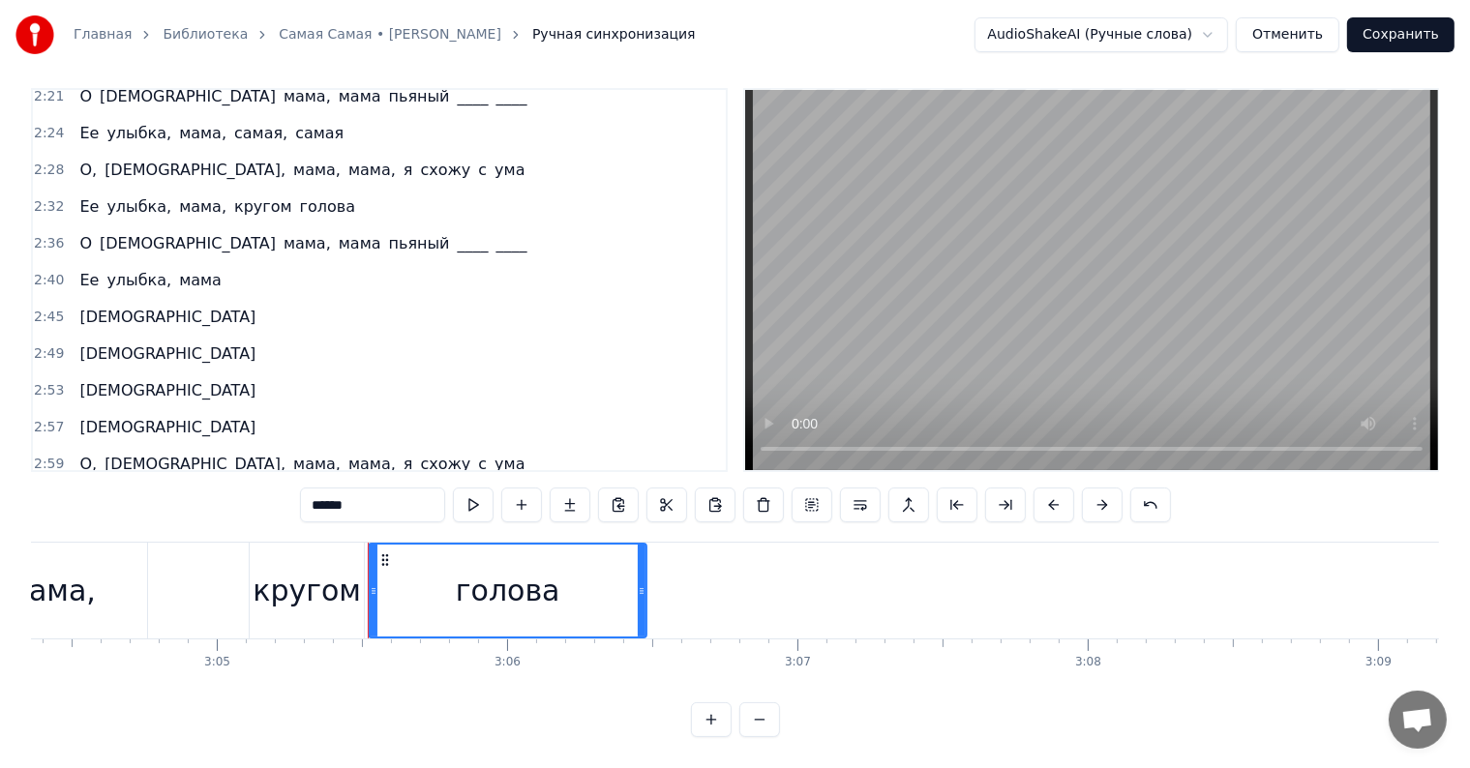
scroll to position [0, 53759]
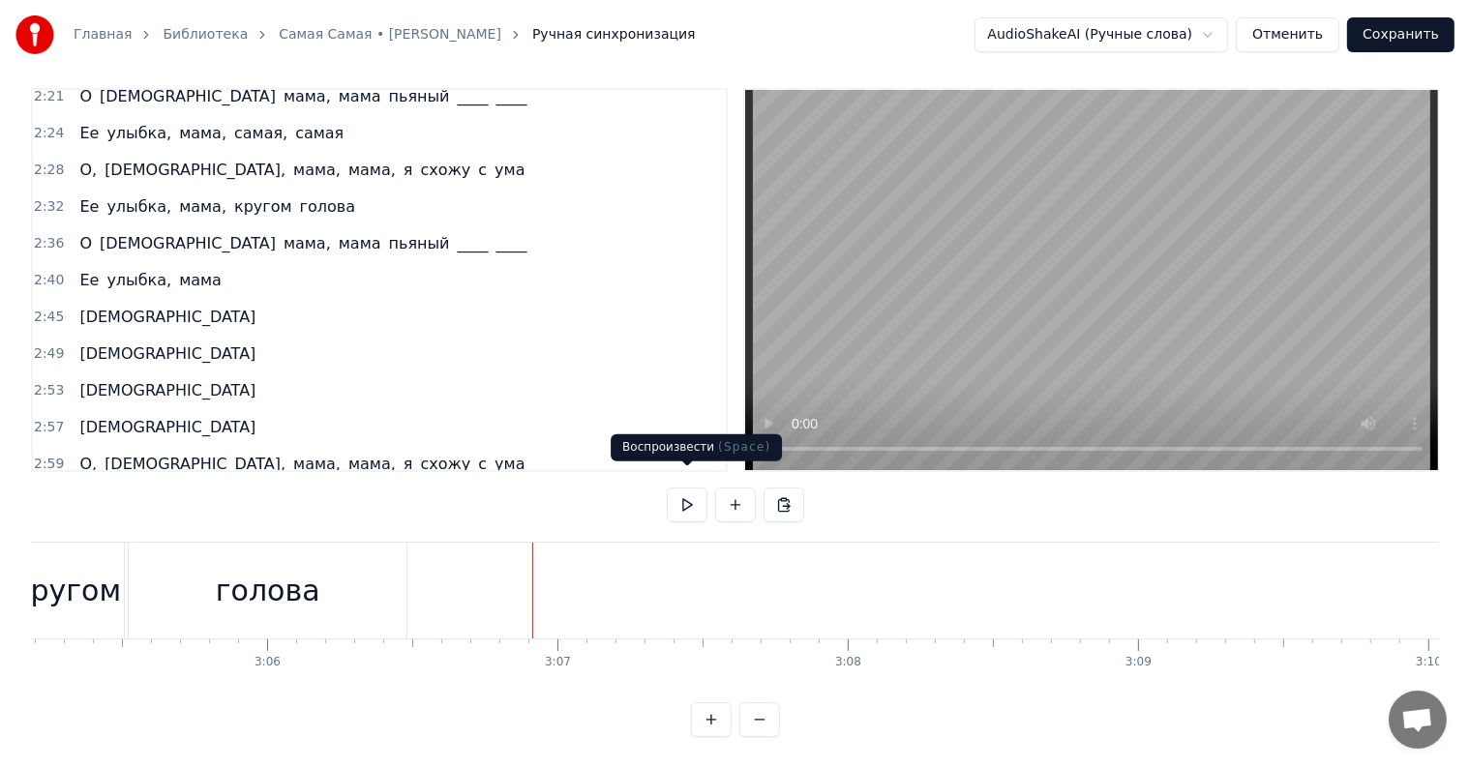
click at [691, 488] on button at bounding box center [687, 505] width 41 height 35
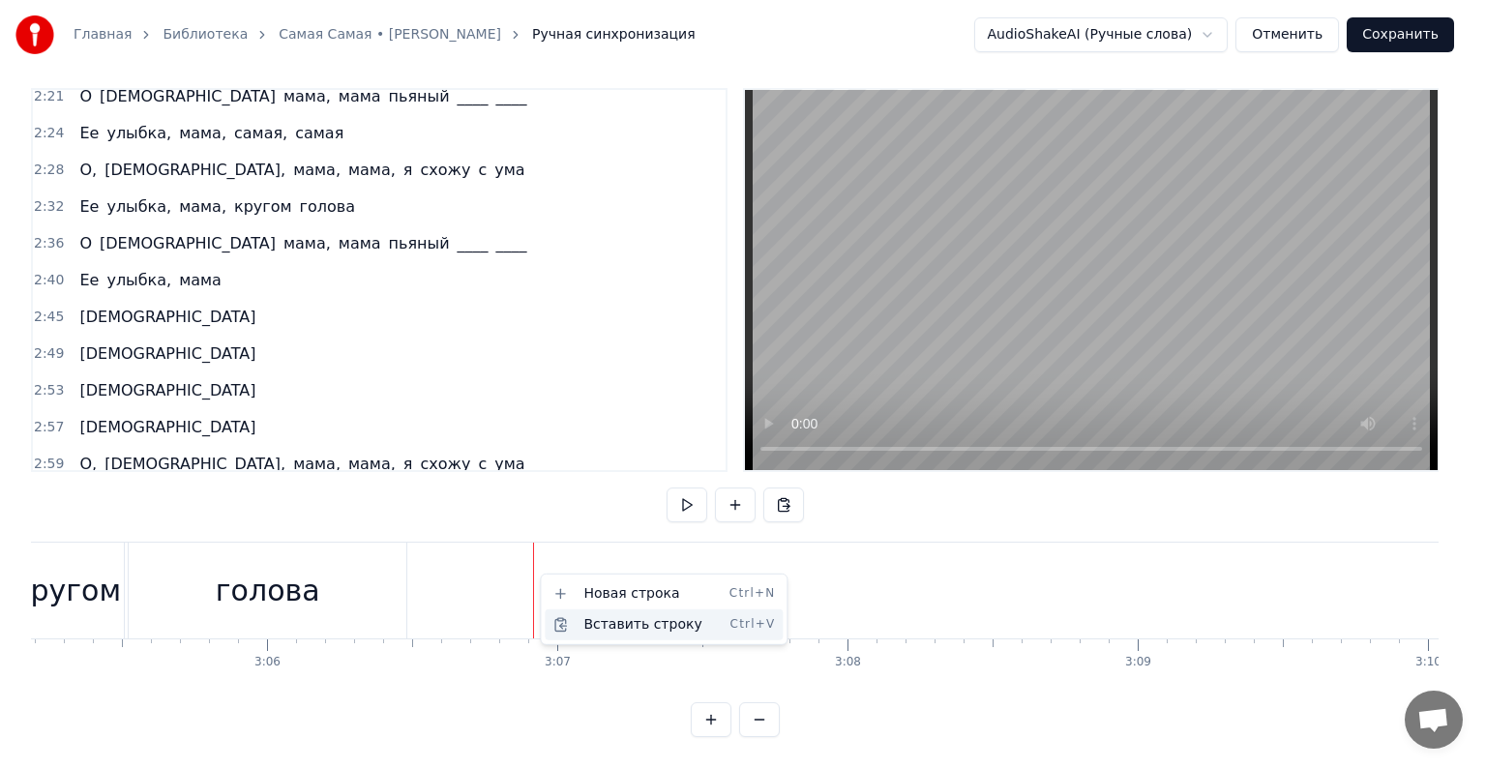
click at [584, 622] on div "Вставить строку Ctrl+V" at bounding box center [664, 625] width 238 height 31
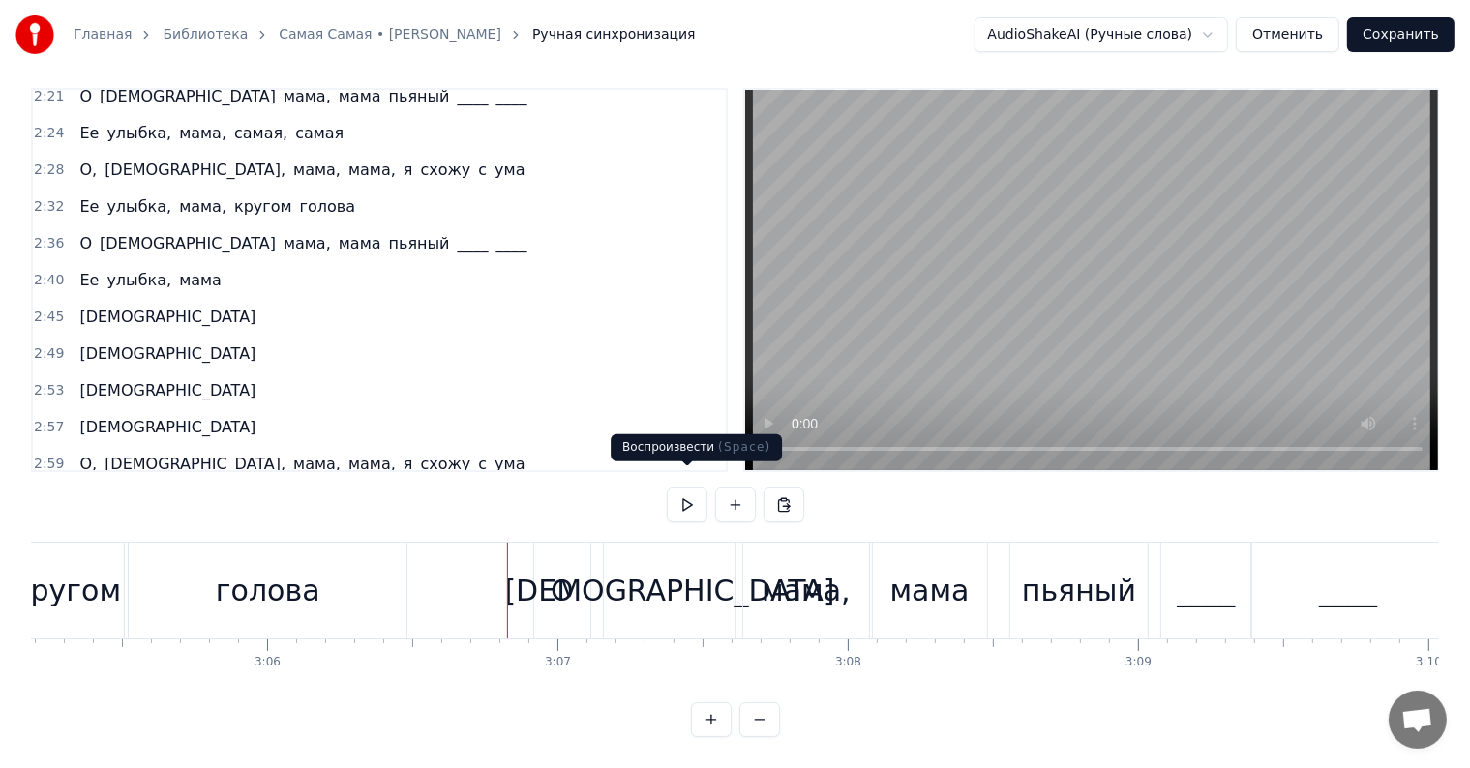
click at [681, 488] on button at bounding box center [687, 505] width 41 height 35
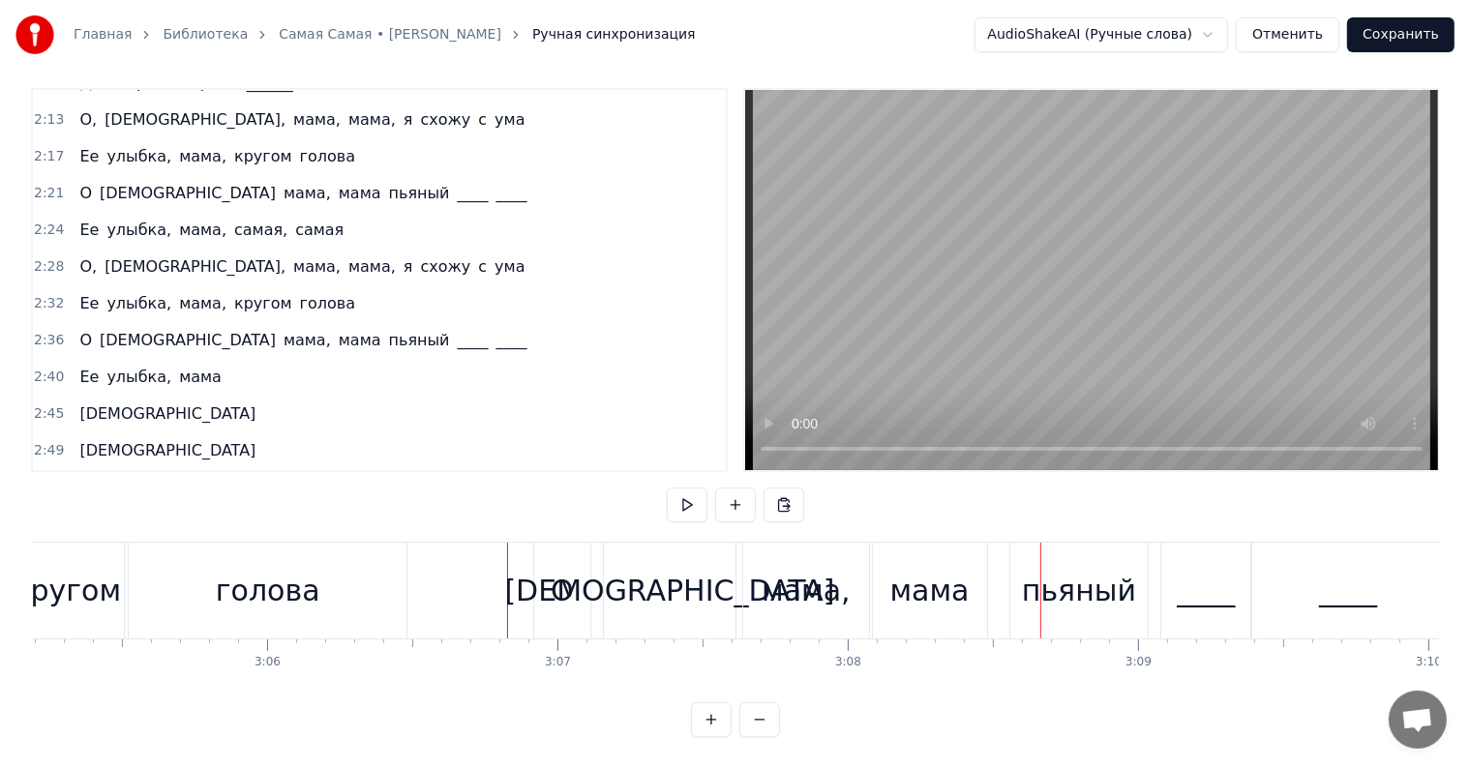
click at [117, 329] on span "[DEMOGRAPHIC_DATA]" at bounding box center [188, 340] width 180 height 22
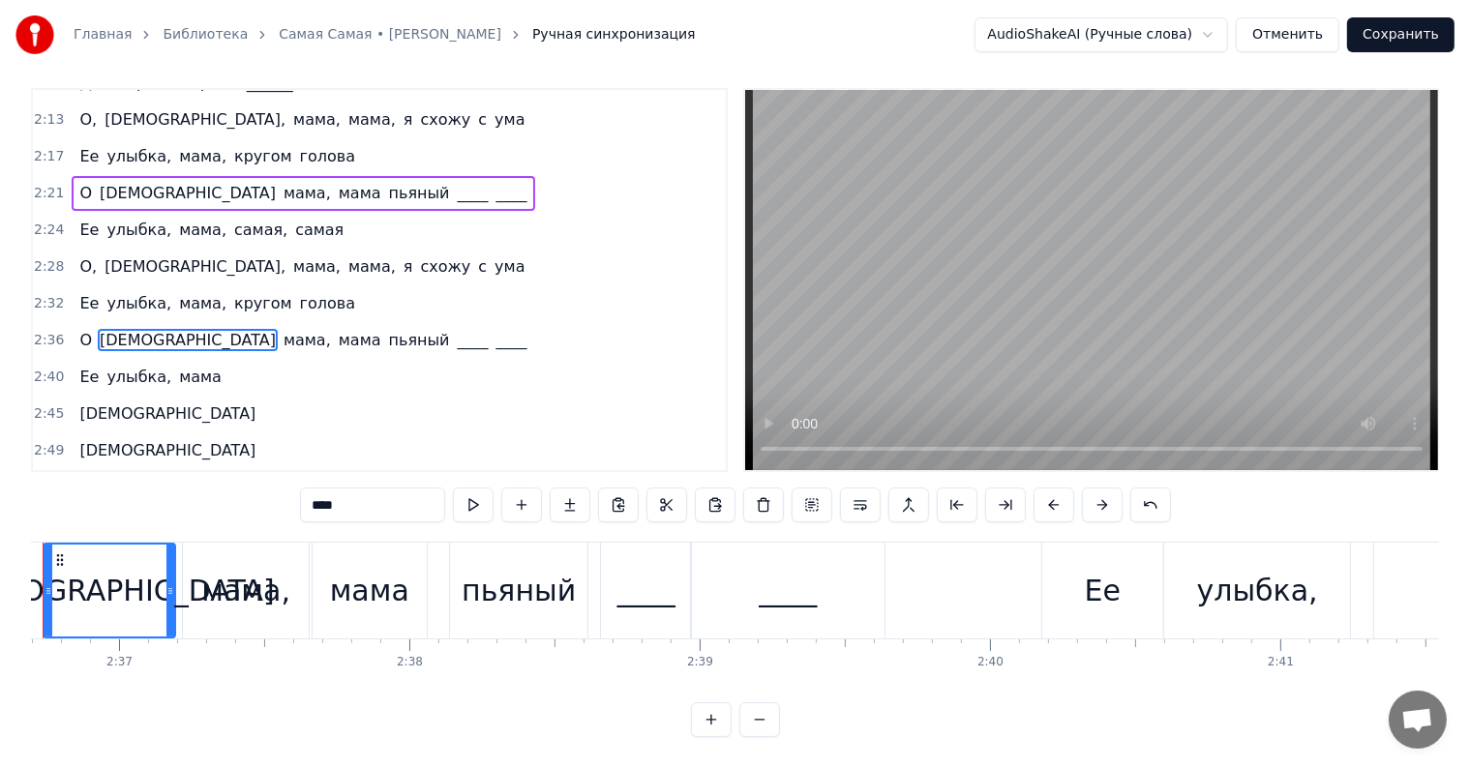
scroll to position [0, 45402]
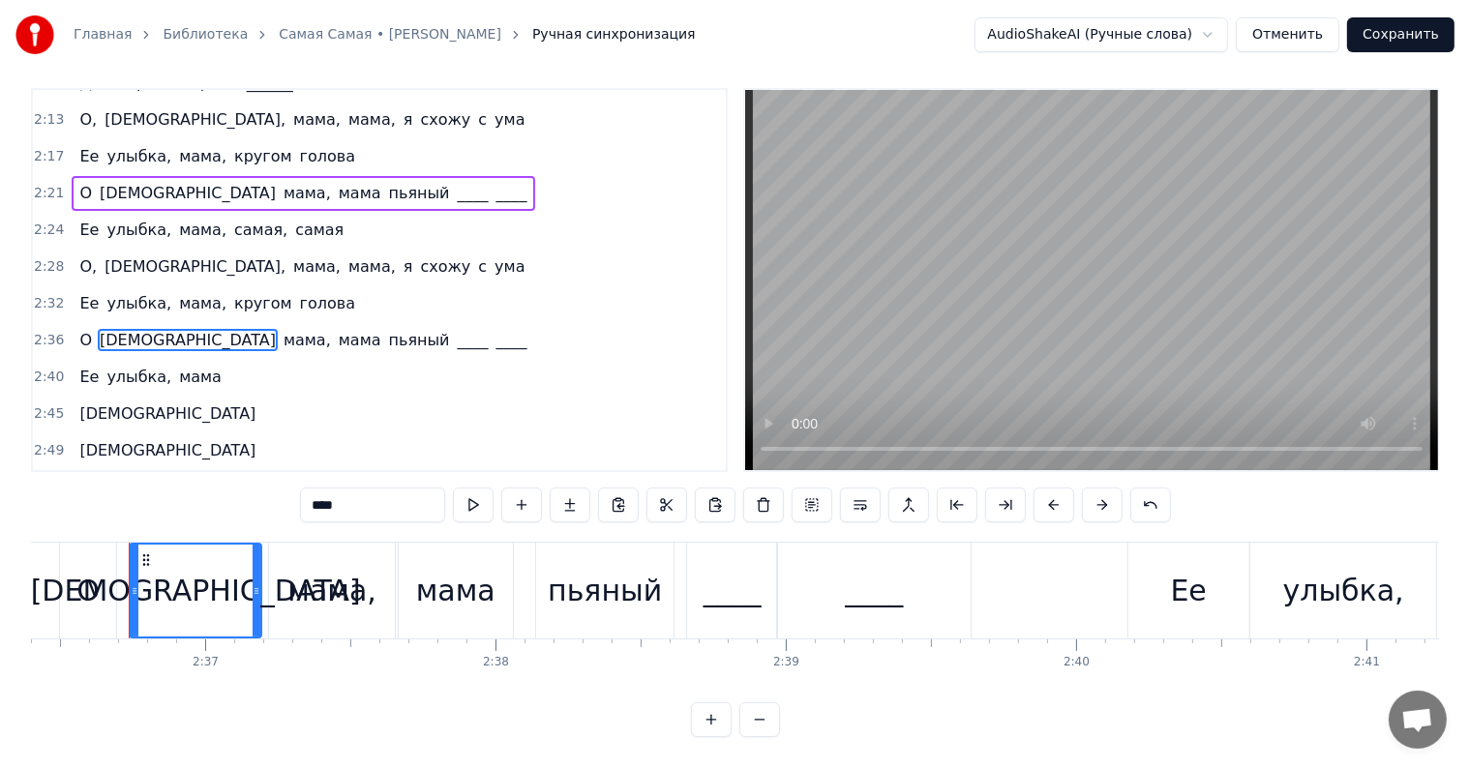
click at [362, 488] on input "****" at bounding box center [372, 505] width 145 height 35
click at [112, 182] on span "[DEMOGRAPHIC_DATA]" at bounding box center [188, 193] width 180 height 22
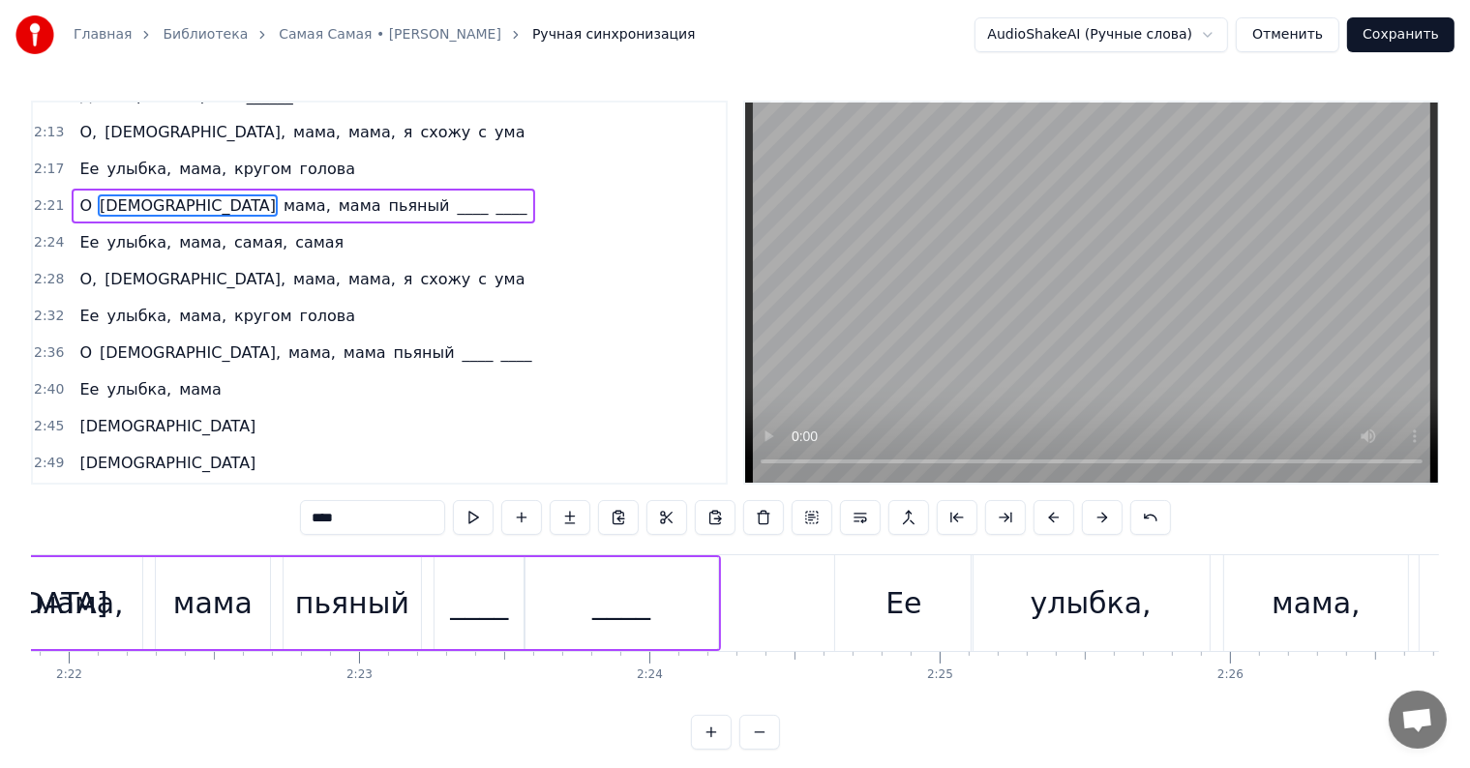
scroll to position [0, 40930]
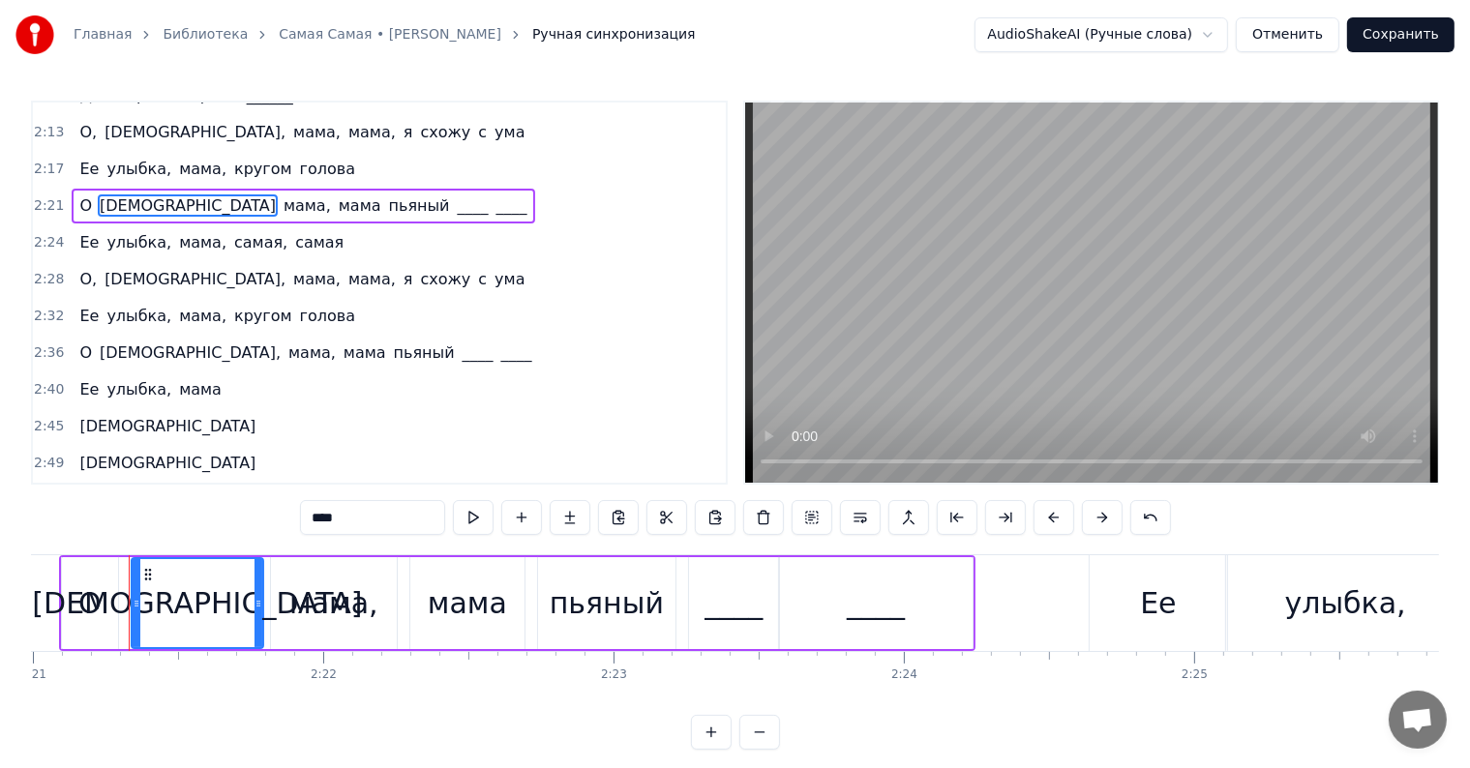
click at [372, 521] on input "****" at bounding box center [372, 517] width 145 height 35
click at [77, 194] on span "О" at bounding box center [85, 205] width 16 height 22
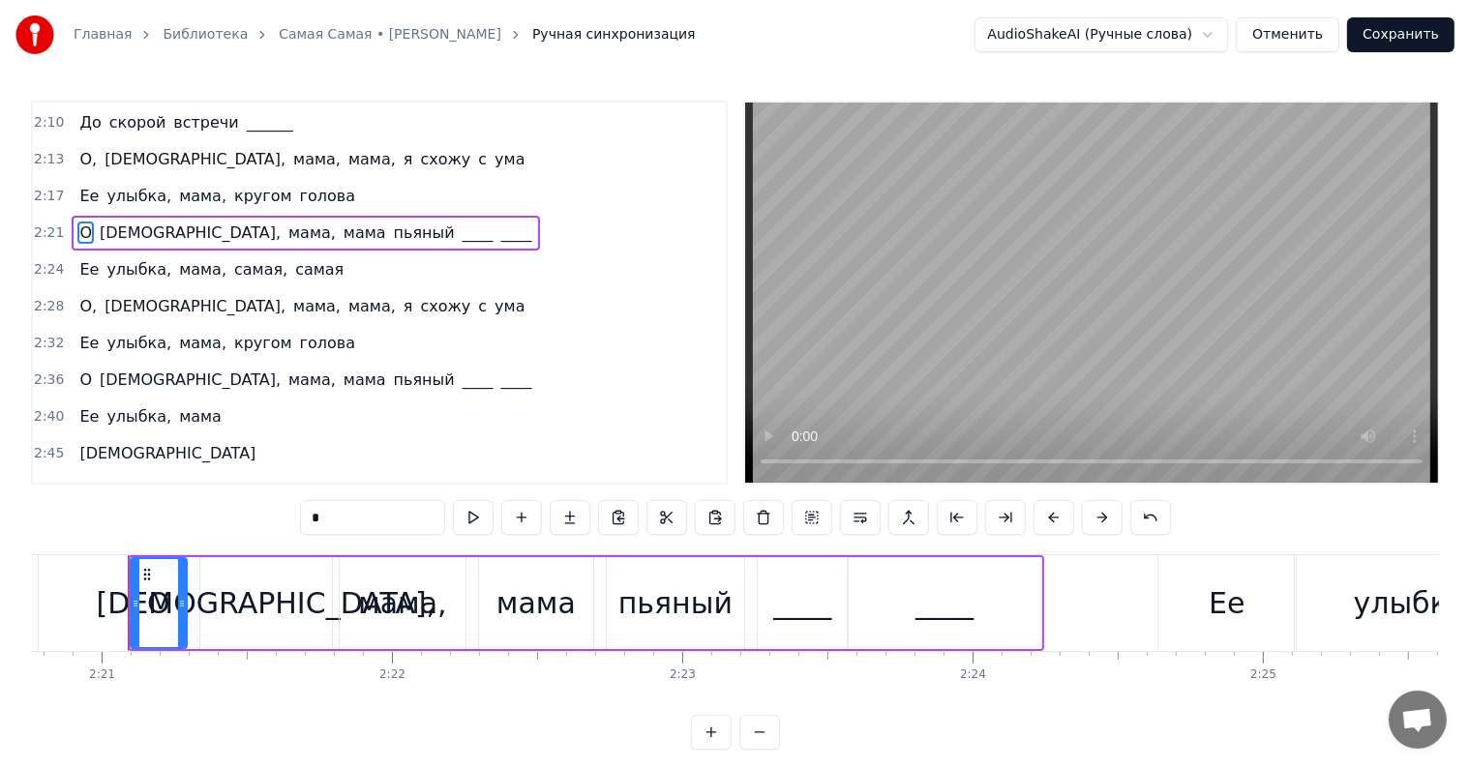
scroll to position [0, 40860]
click at [392, 523] on input "*" at bounding box center [372, 517] width 145 height 35
click at [81, 369] on span "О" at bounding box center [85, 380] width 16 height 22
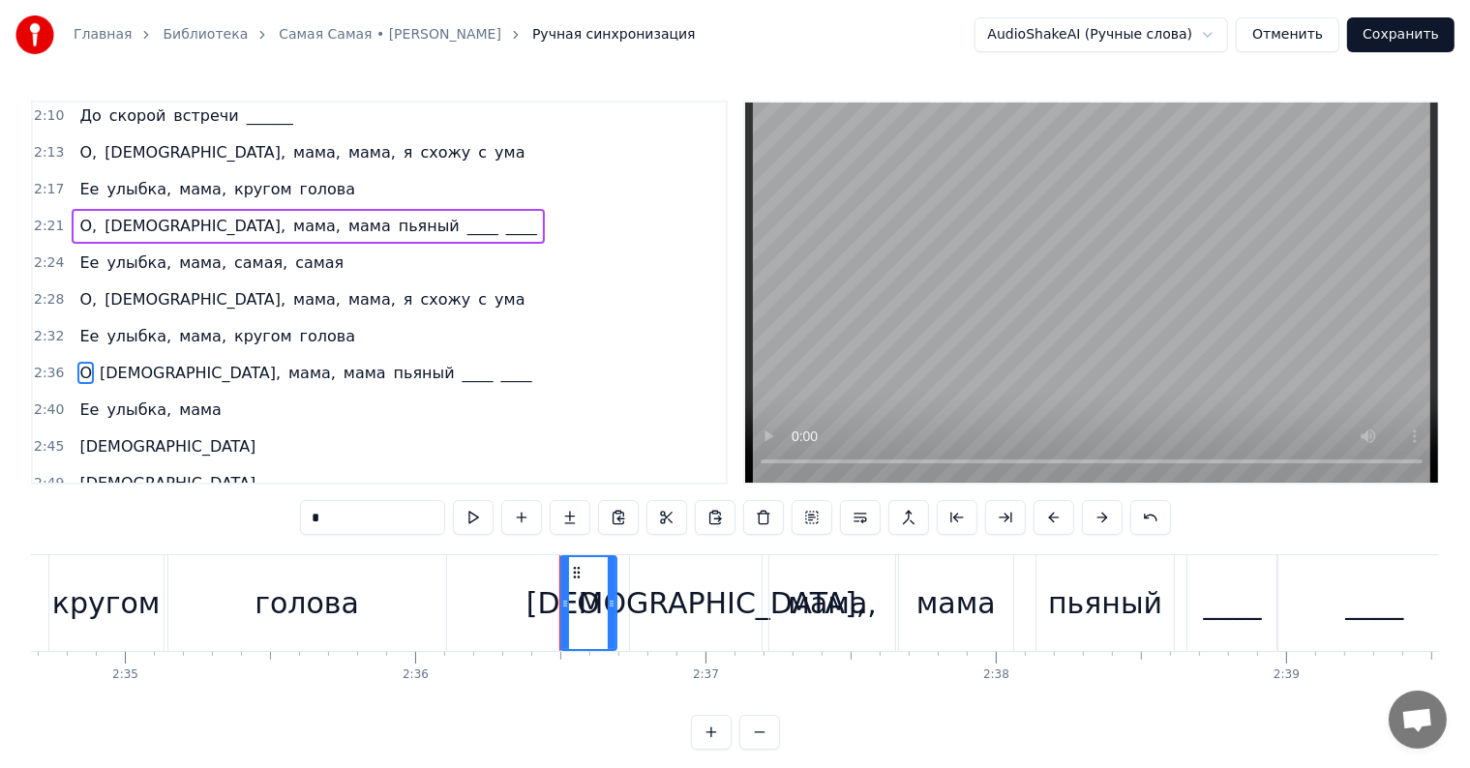
click at [389, 515] on input "*" at bounding box center [372, 517] width 145 height 35
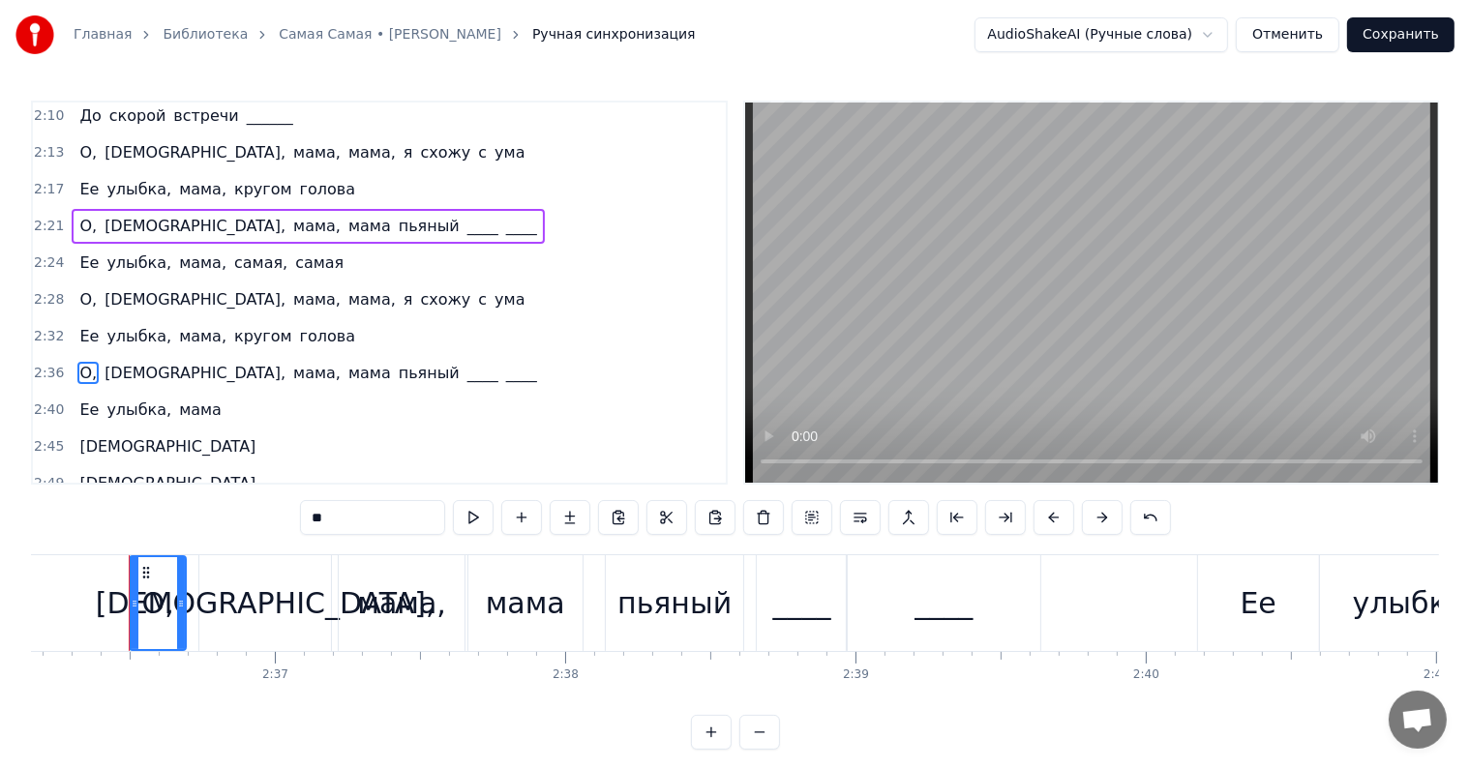
click at [346, 362] on span "мама" at bounding box center [369, 373] width 46 height 22
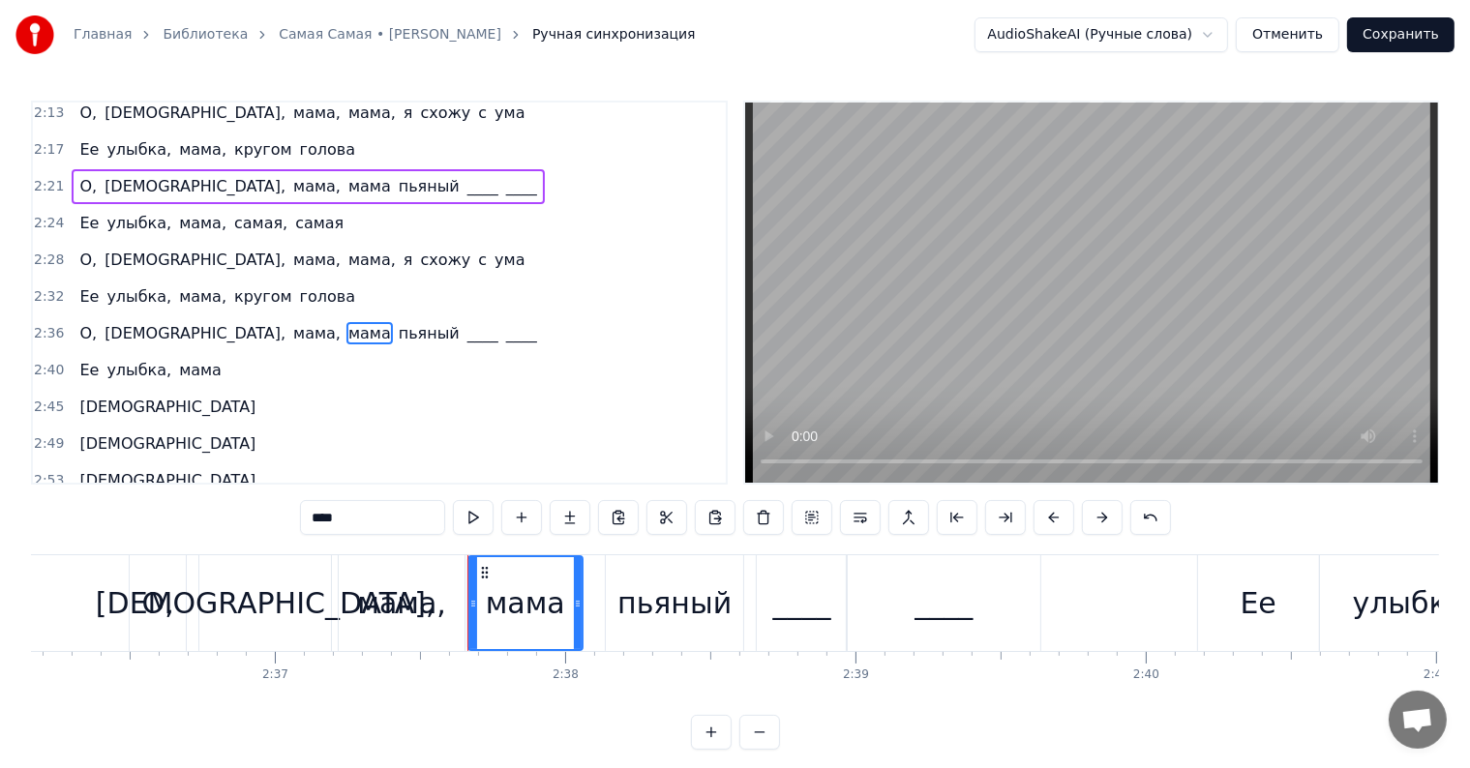
scroll to position [1037, 0]
click at [375, 544] on div "0:20 Она любила ____ в обед 0:24 И по утрам ее вкусный омлет 0:27 Она любила жи…" at bounding box center [735, 425] width 1408 height 649
click at [378, 526] on input "****" at bounding box center [372, 517] width 145 height 35
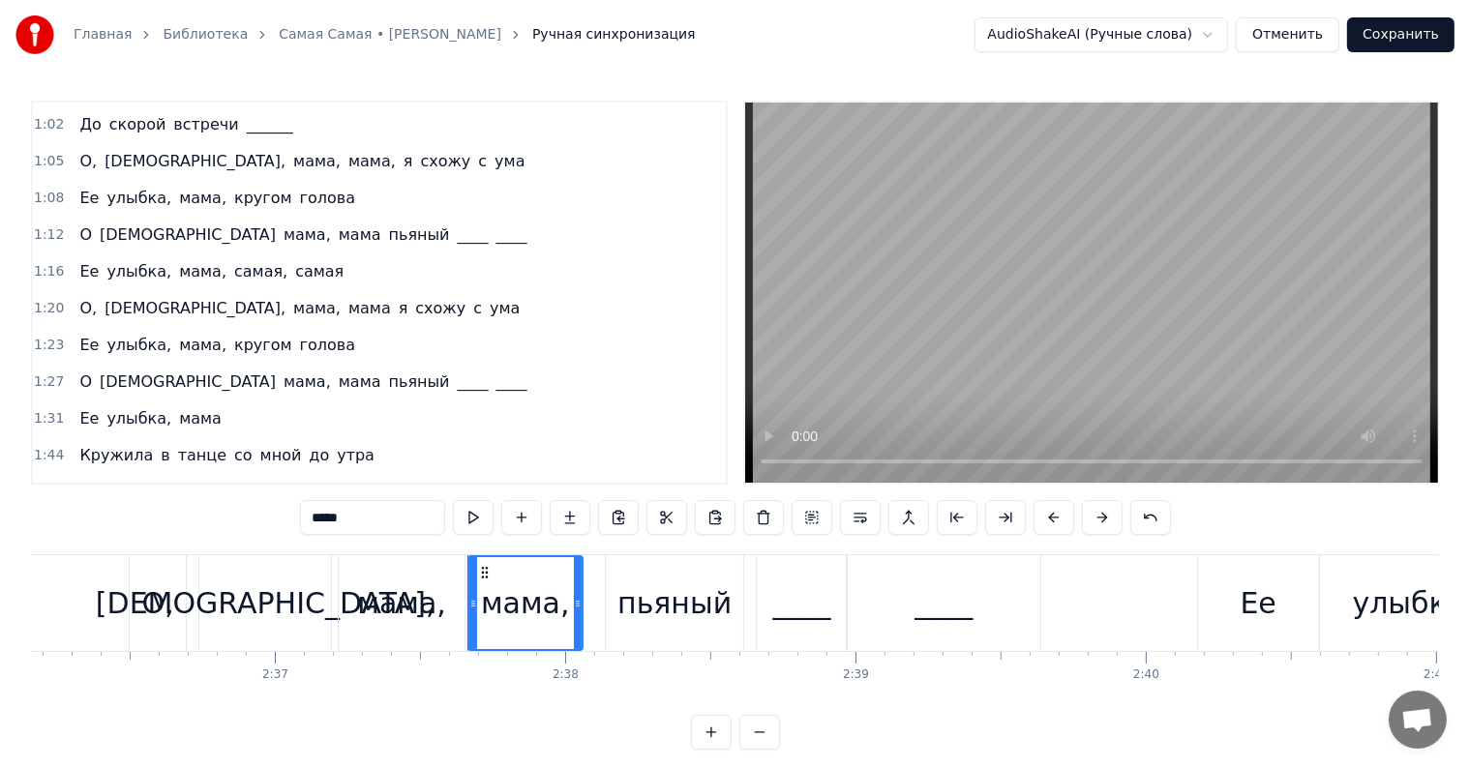
scroll to position [360, 0]
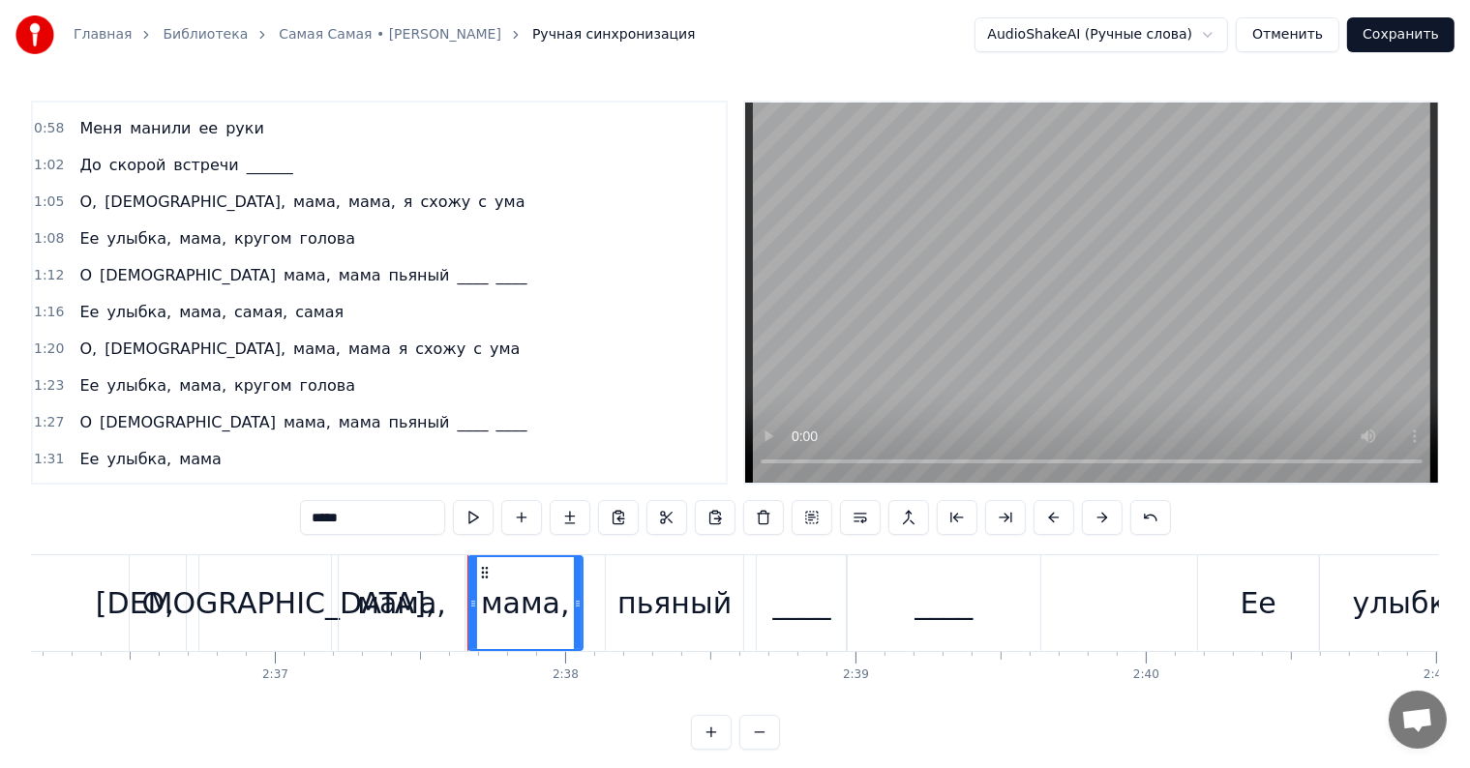
click at [77, 411] on span "О" at bounding box center [85, 422] width 16 height 22
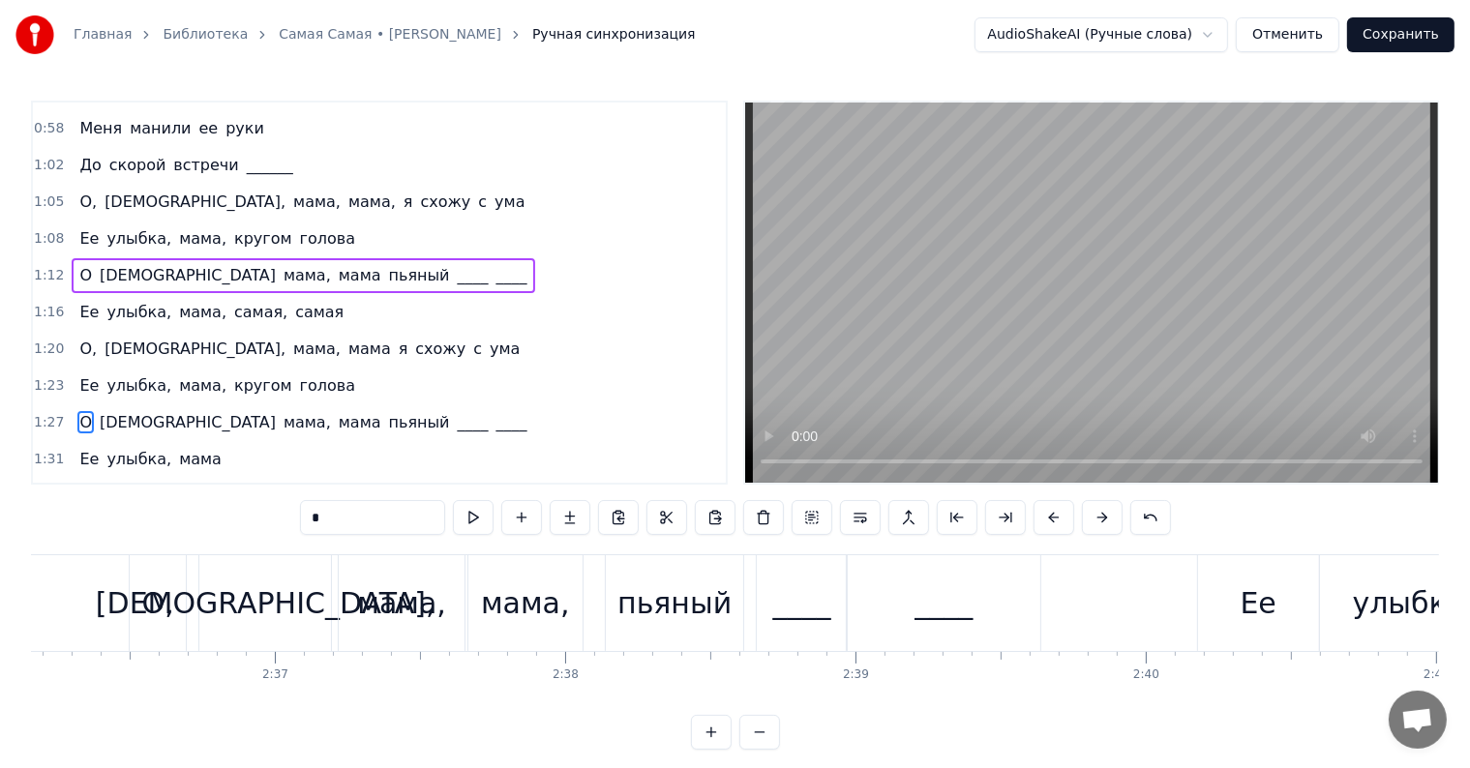
scroll to position [367, 0]
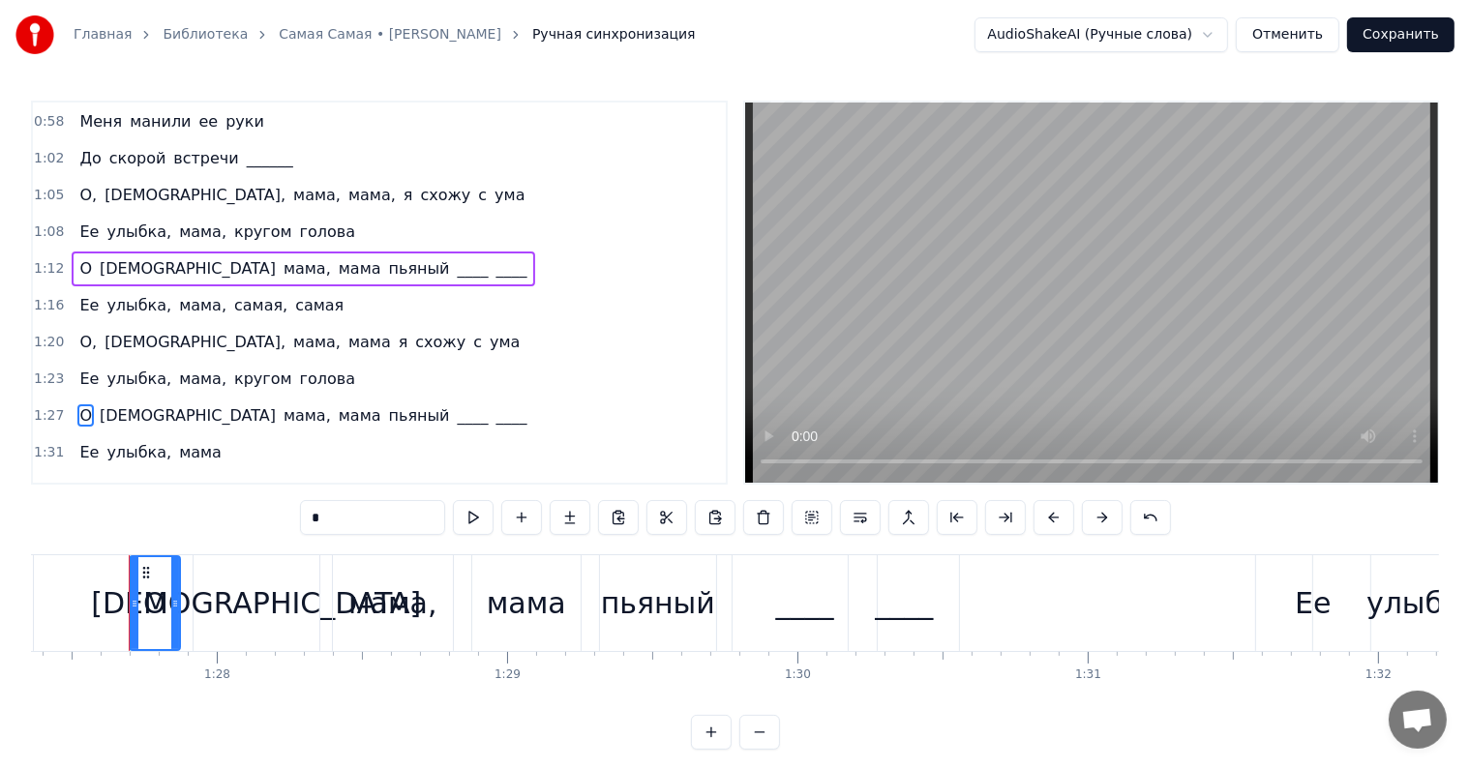
click at [342, 510] on input "*" at bounding box center [372, 517] width 145 height 35
click at [105, 404] on span "[DEMOGRAPHIC_DATA]" at bounding box center [193, 415] width 180 height 22
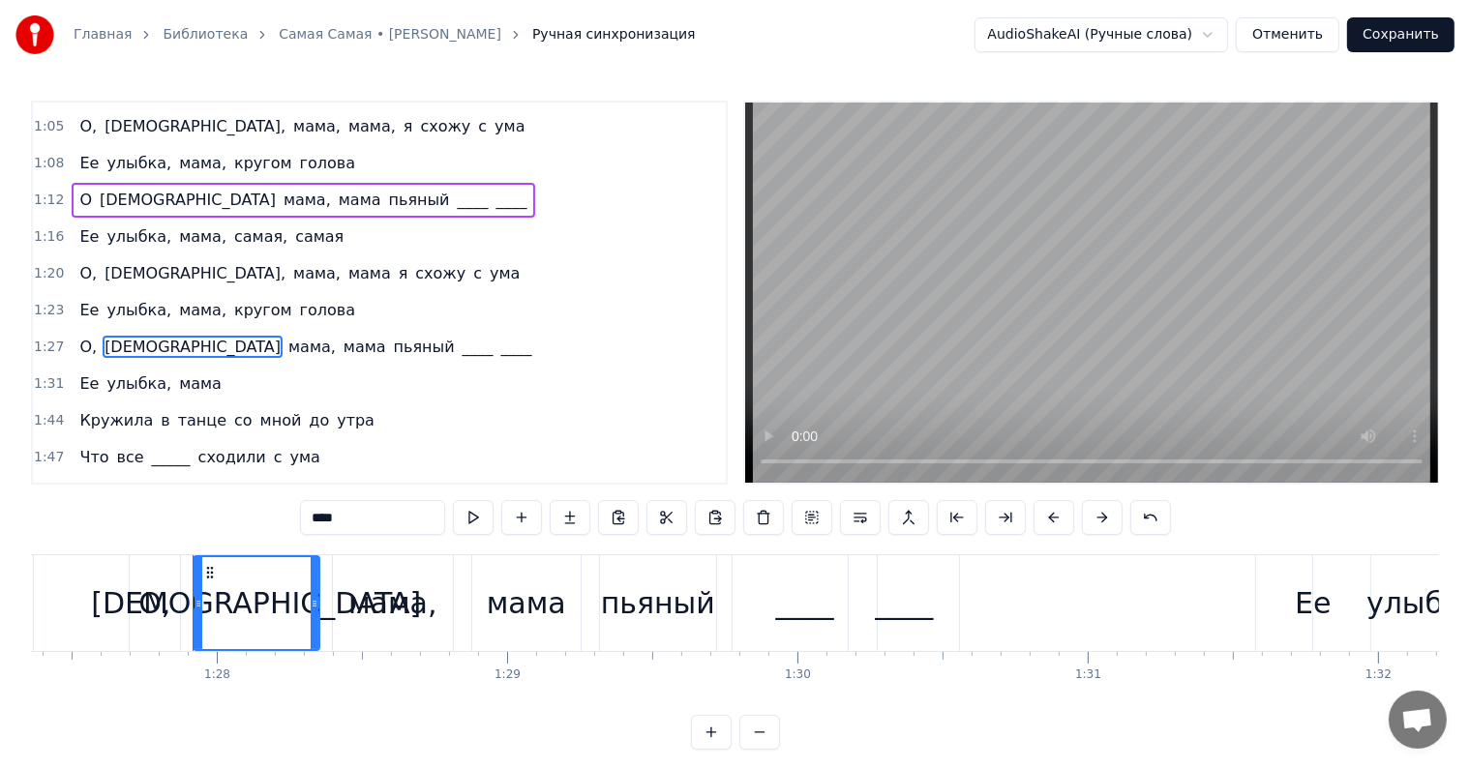
scroll to position [468, 0]
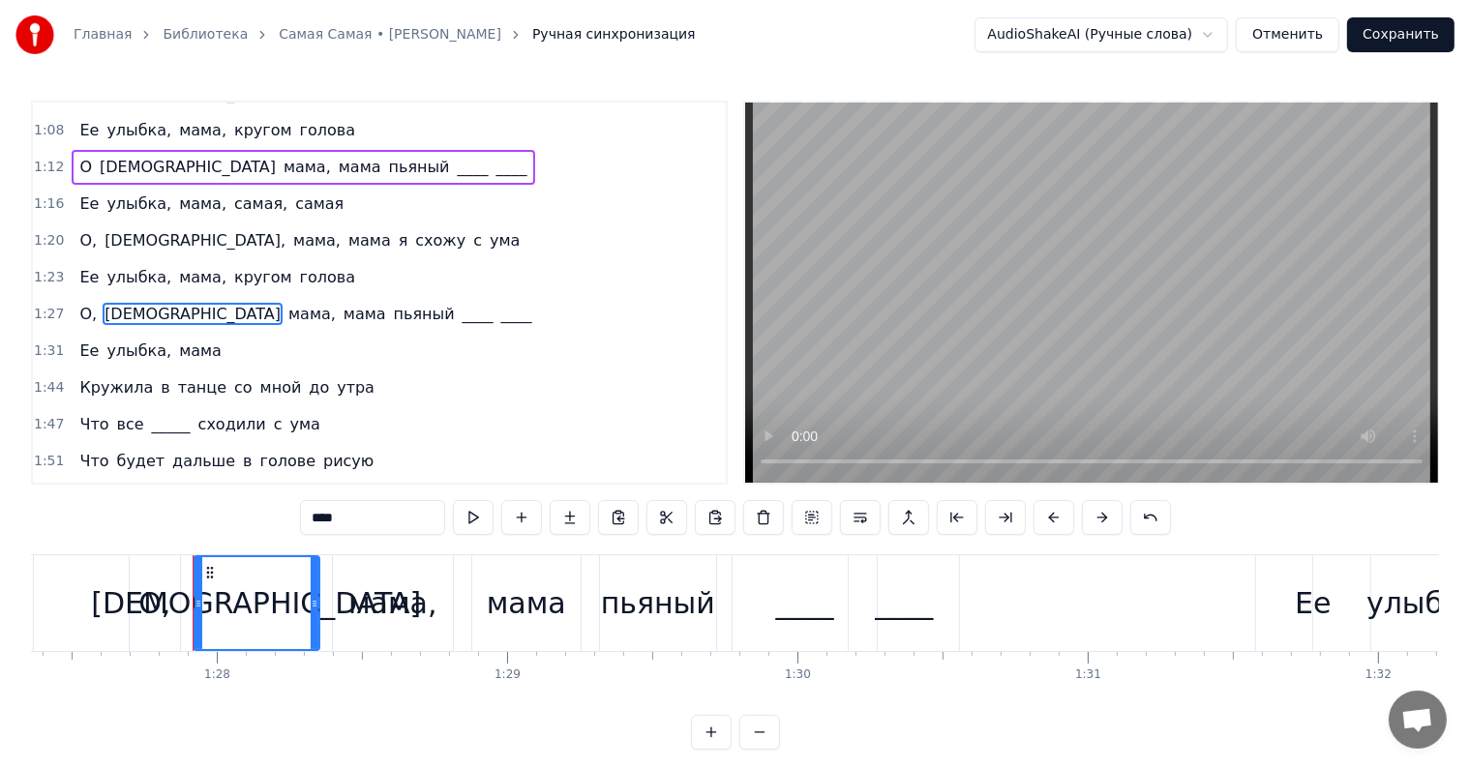
click at [359, 519] on input "****" at bounding box center [372, 517] width 145 height 35
click at [346, 303] on span "мама" at bounding box center [369, 314] width 46 height 22
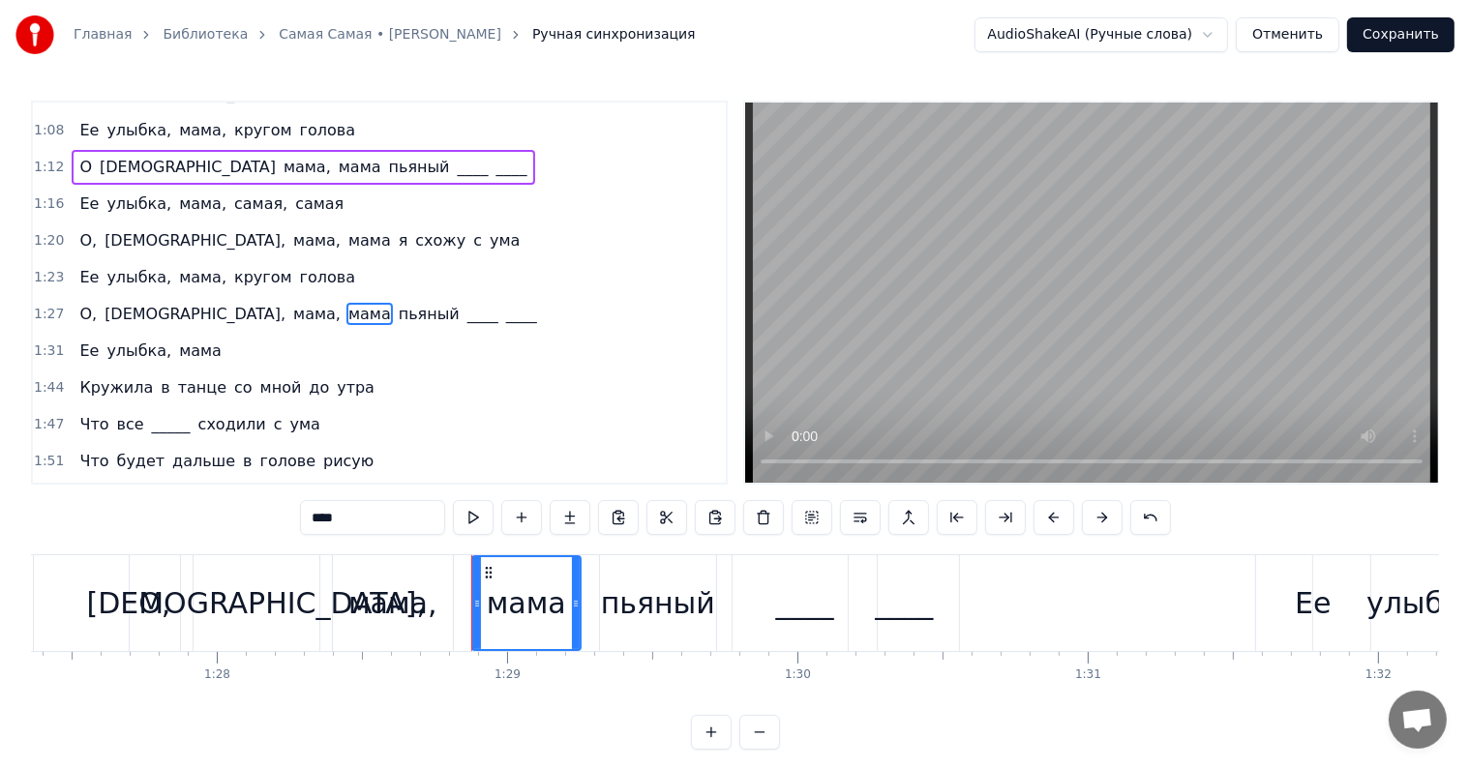
click at [368, 518] on input "****" at bounding box center [372, 517] width 145 height 35
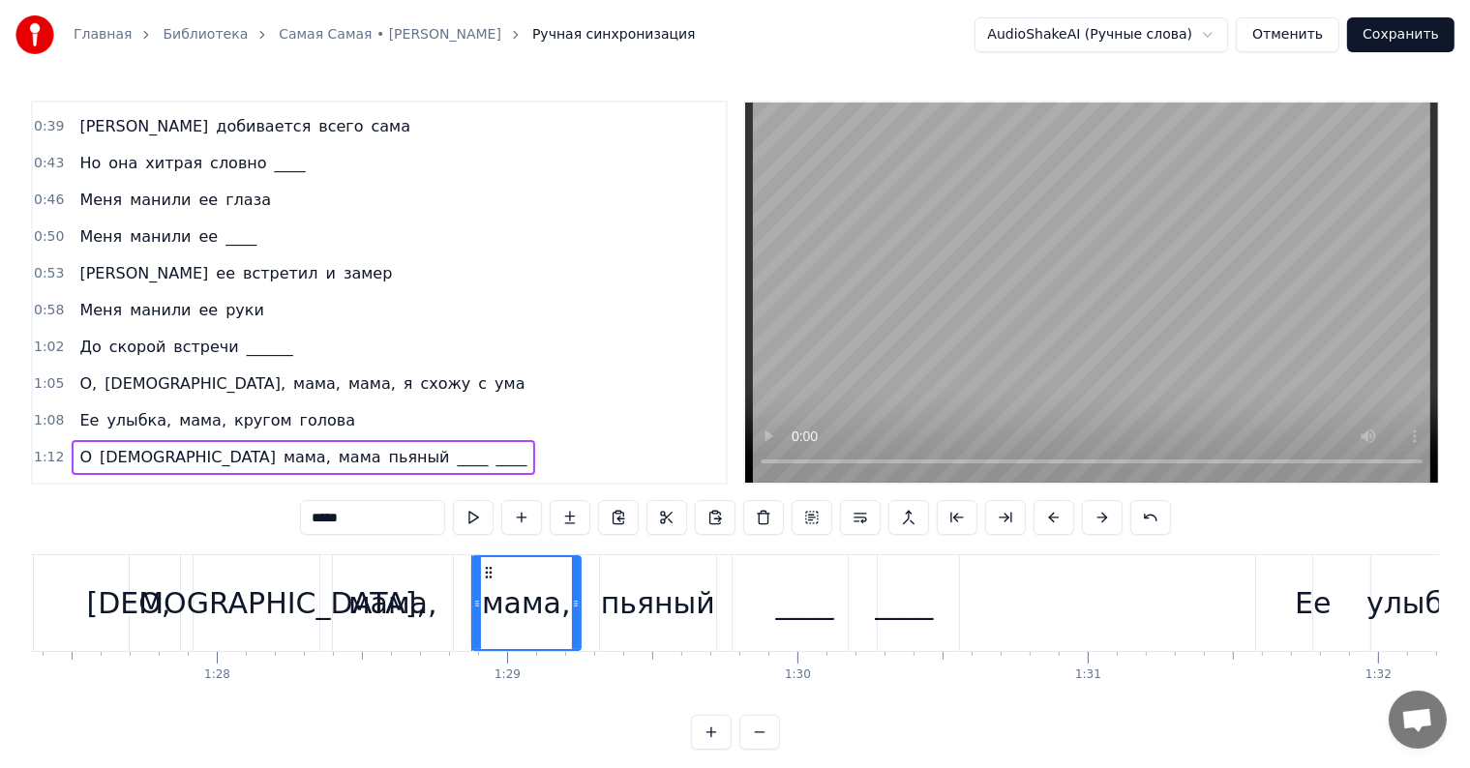
scroll to position [275, 0]
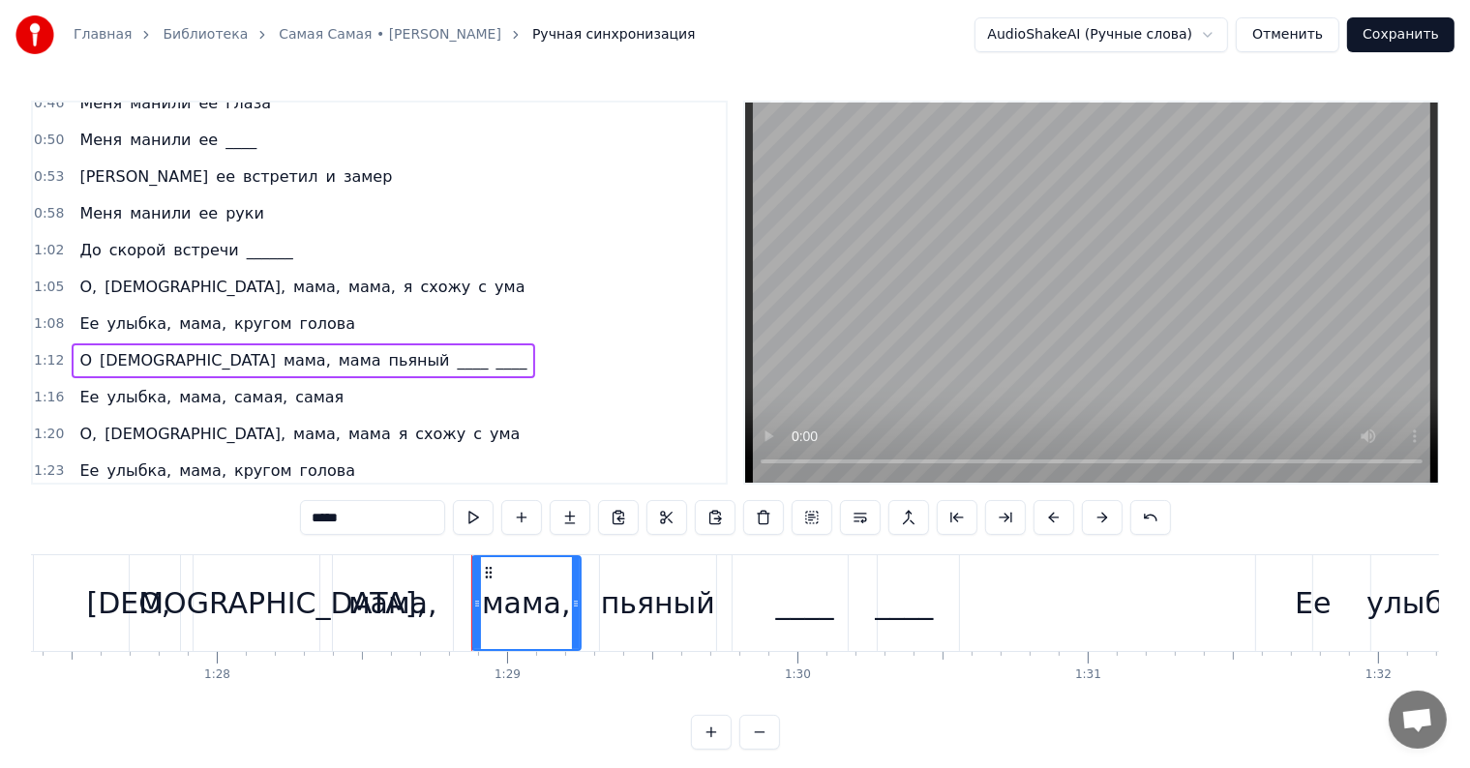
click at [82, 349] on span "О" at bounding box center [85, 360] width 16 height 22
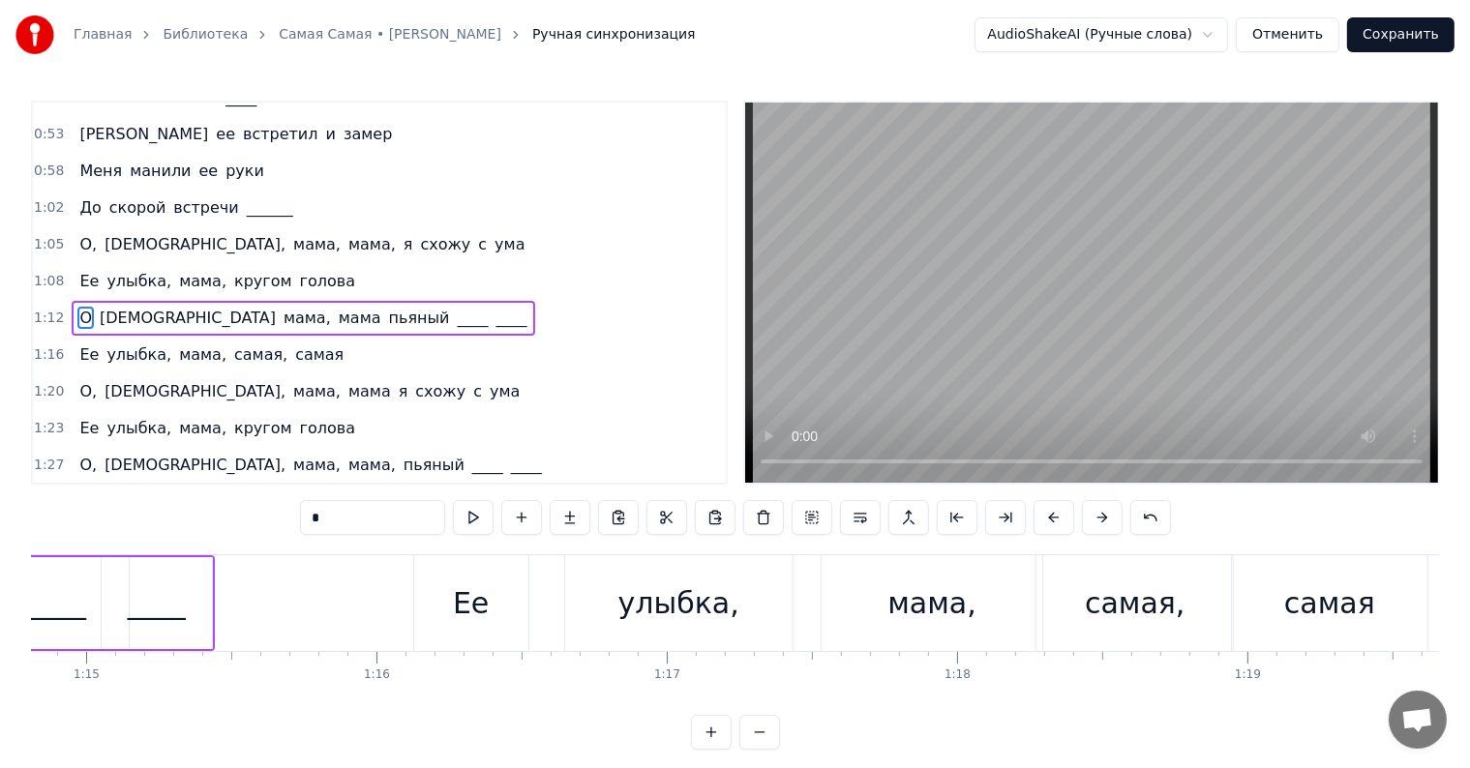
click at [355, 514] on input "*" at bounding box center [372, 517] width 145 height 35
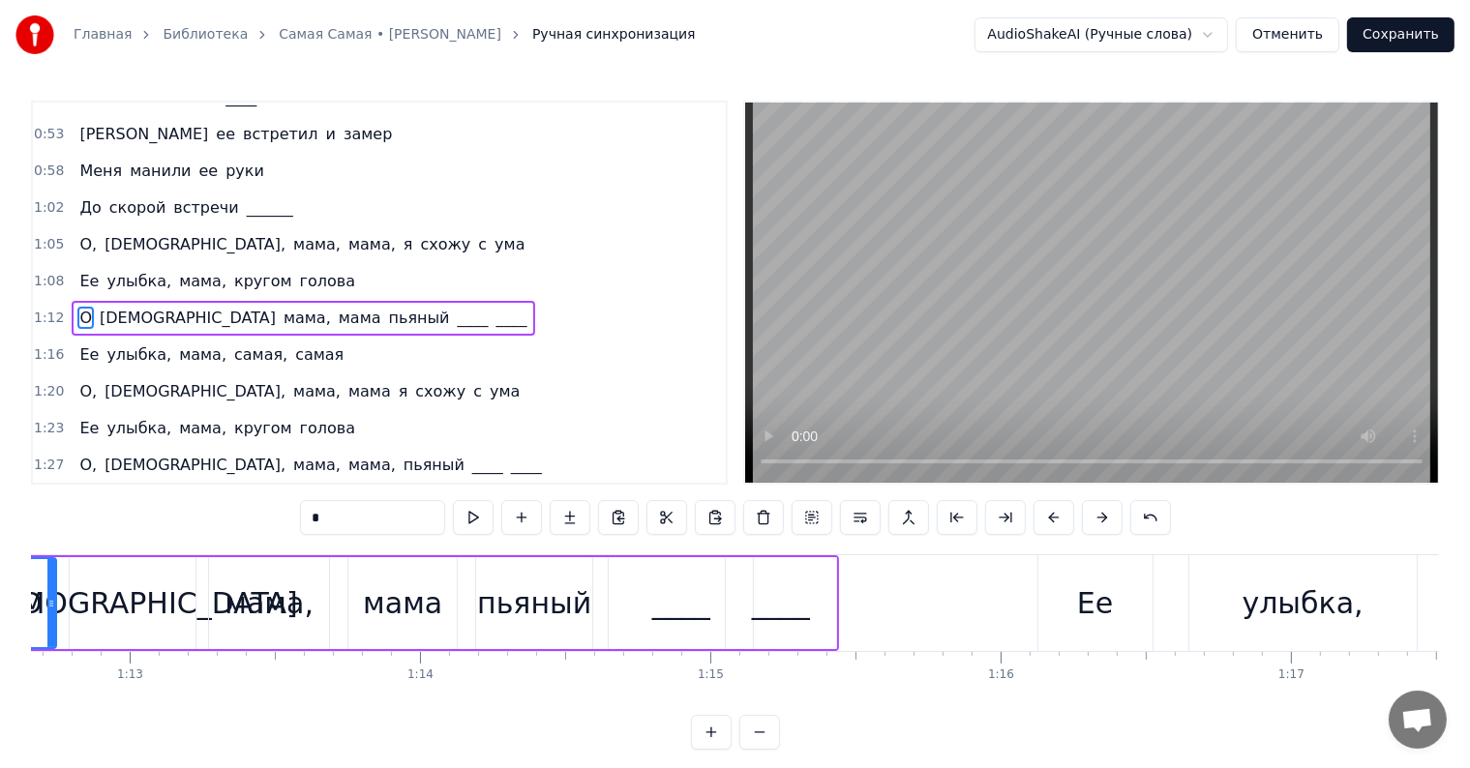
scroll to position [0, 20967]
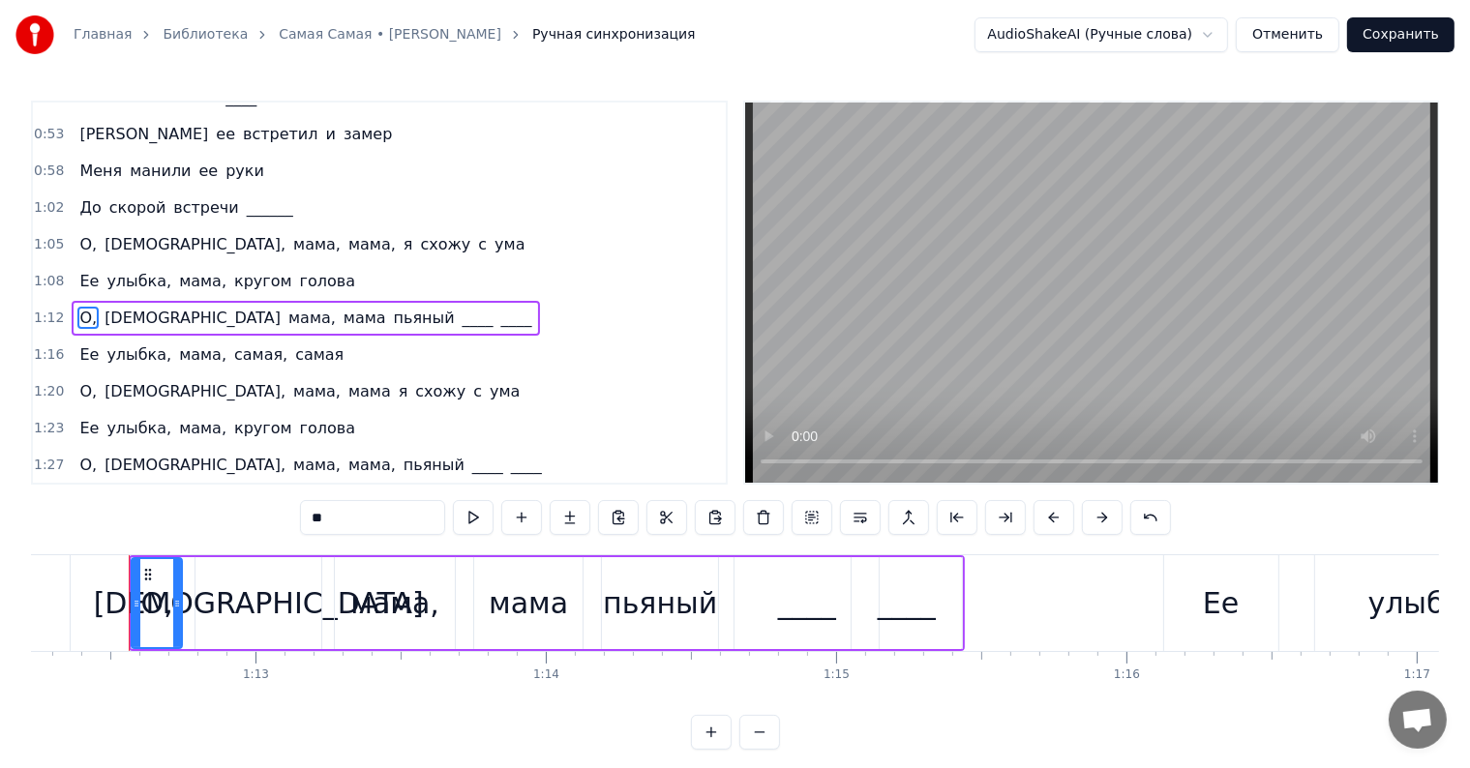
click at [118, 307] on span "[DEMOGRAPHIC_DATA]" at bounding box center [193, 318] width 180 height 22
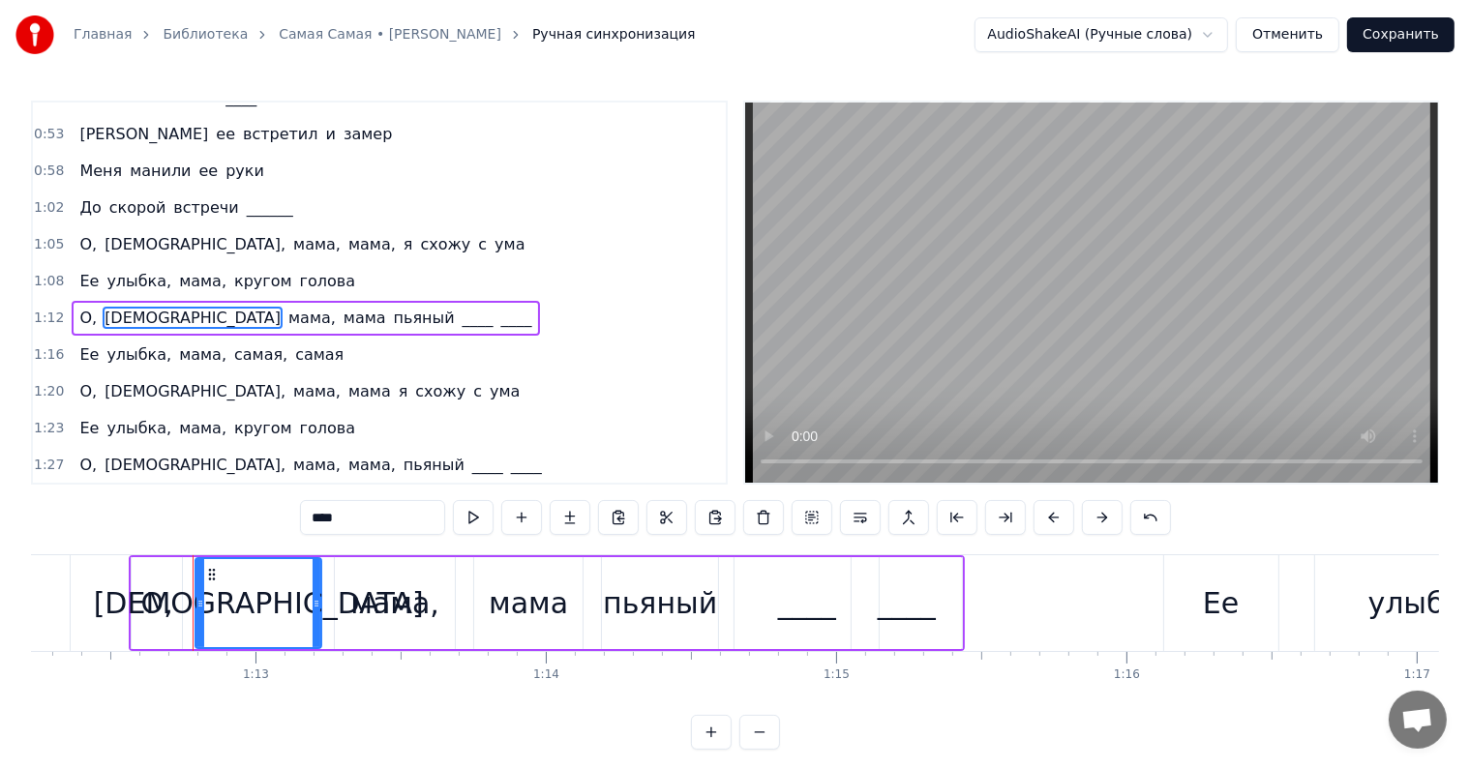
scroll to position [325, 0]
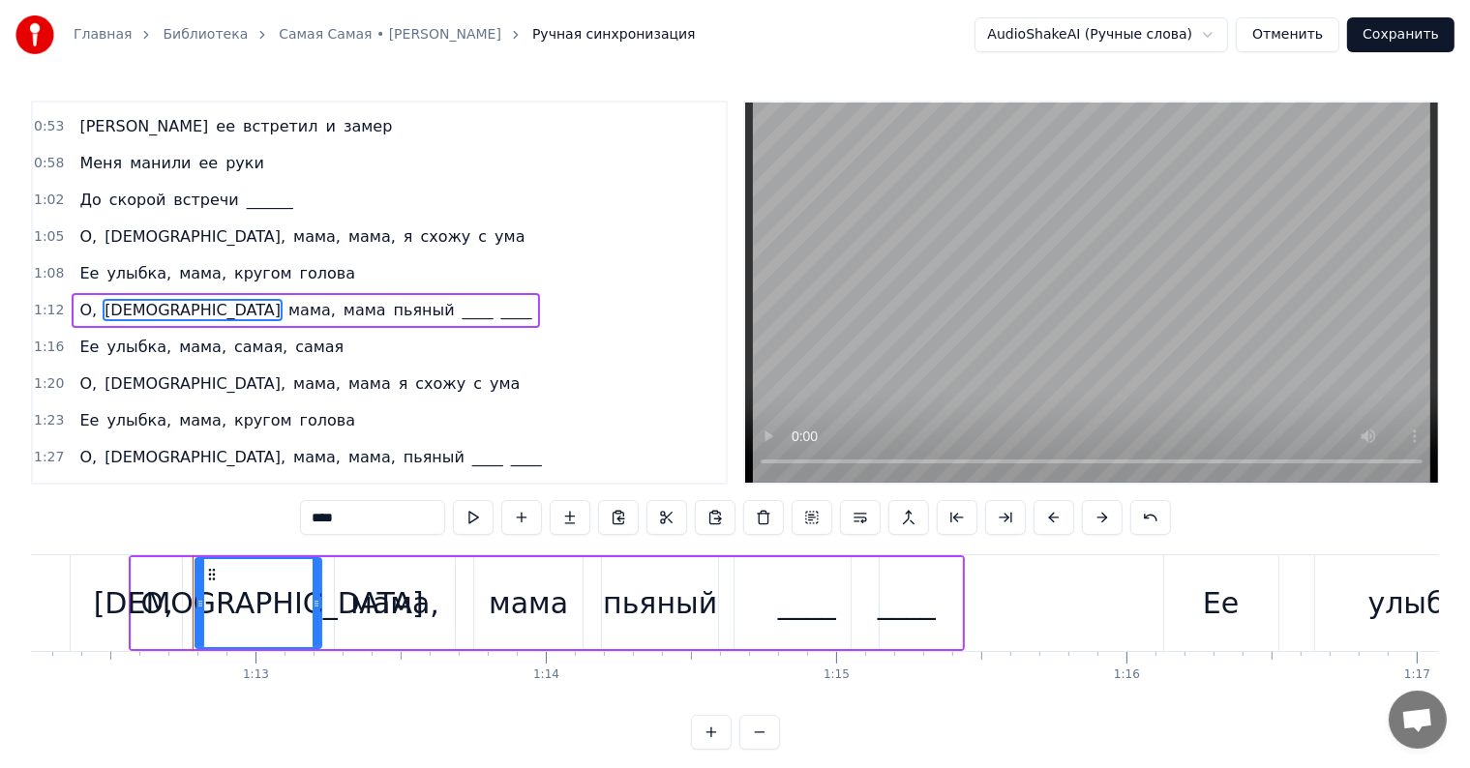
click at [387, 514] on input "****" at bounding box center [372, 517] width 145 height 35
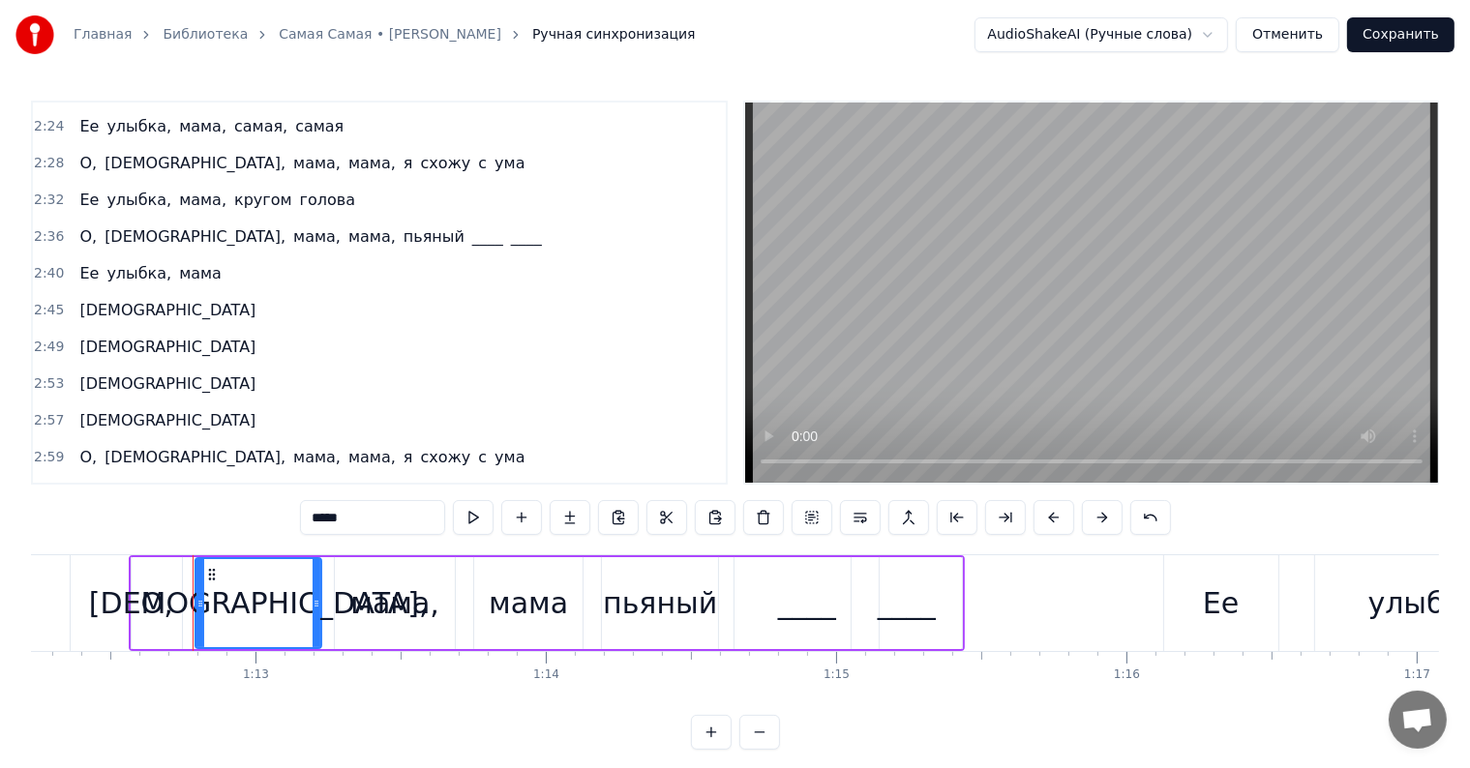
scroll to position [1150, 0]
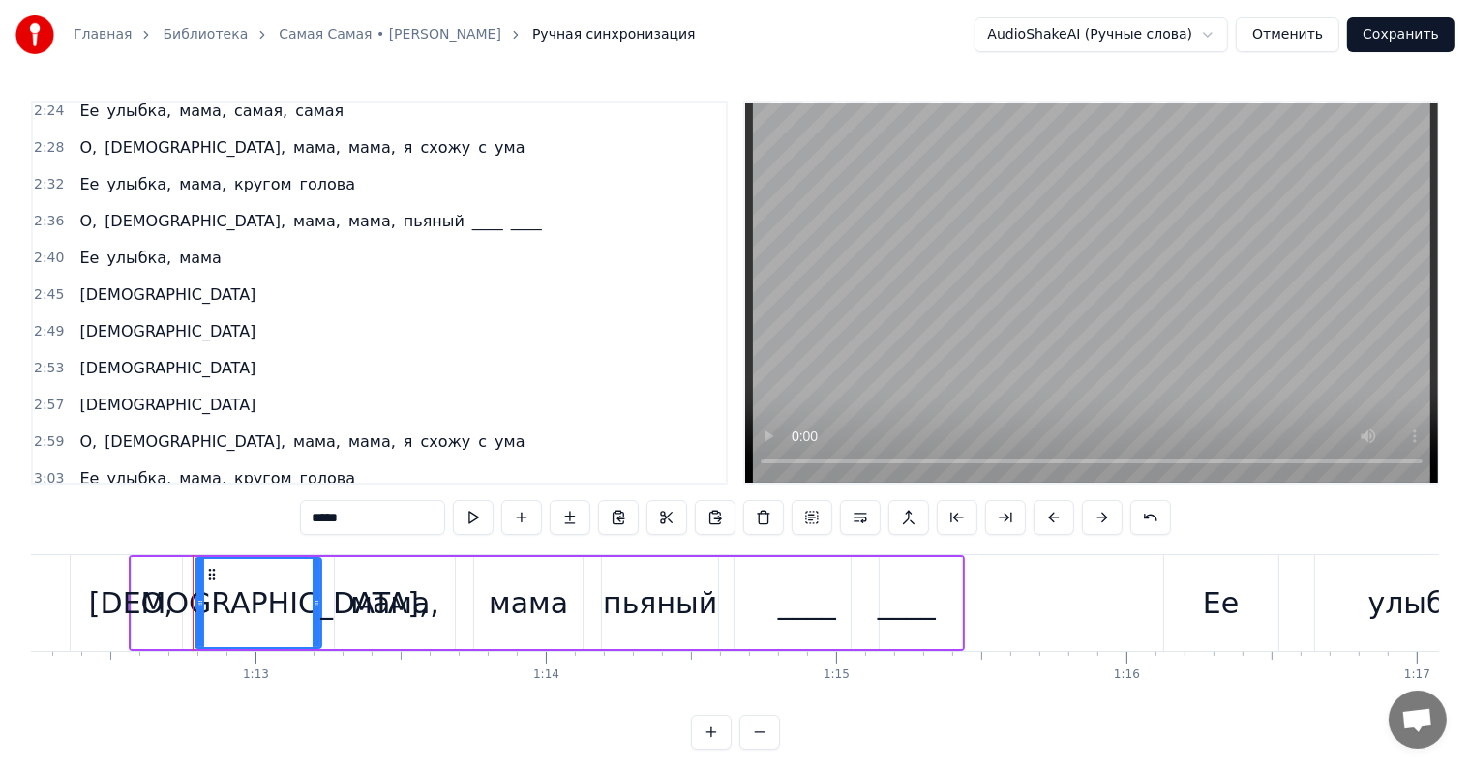
click at [77, 504] on span "О" at bounding box center [85, 515] width 16 height 22
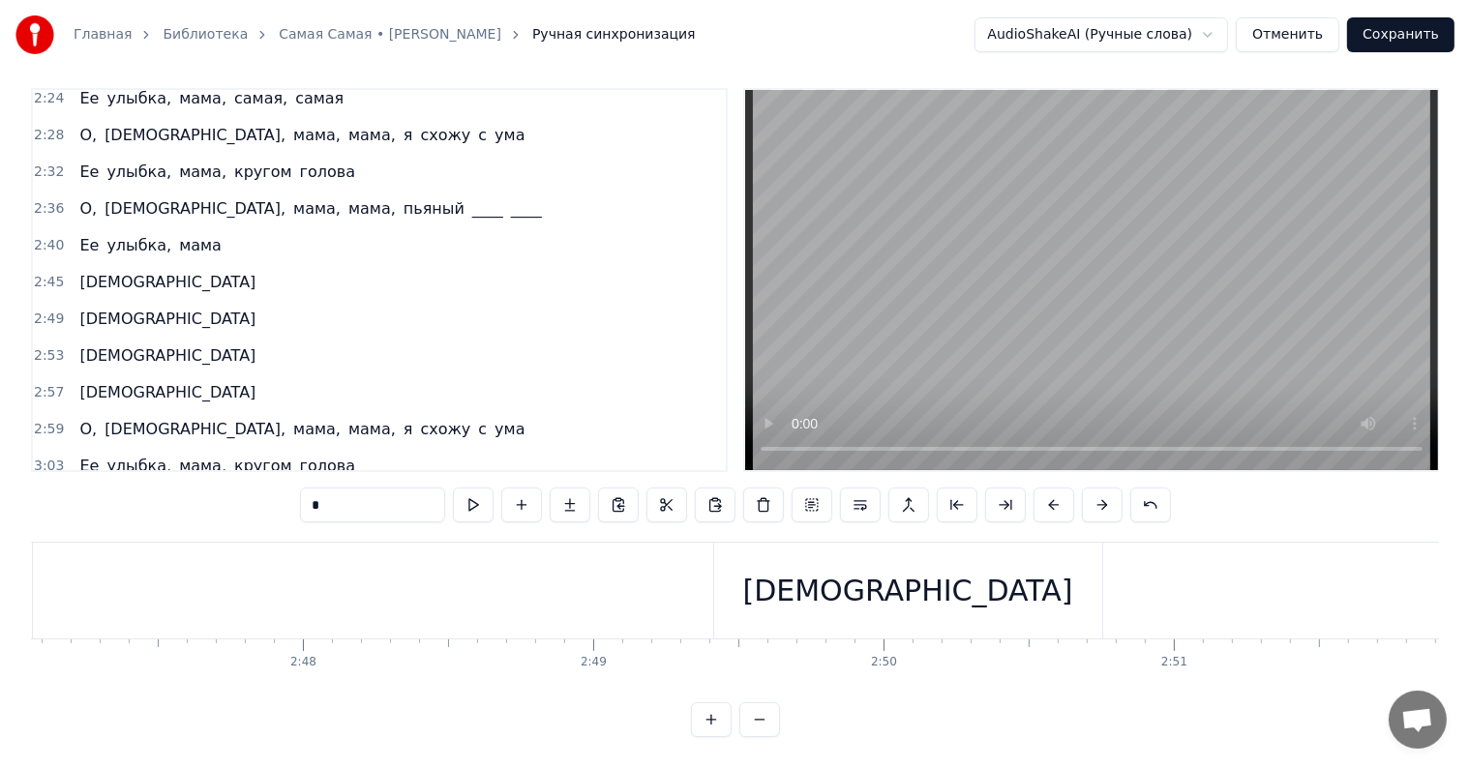
scroll to position [0, 54163]
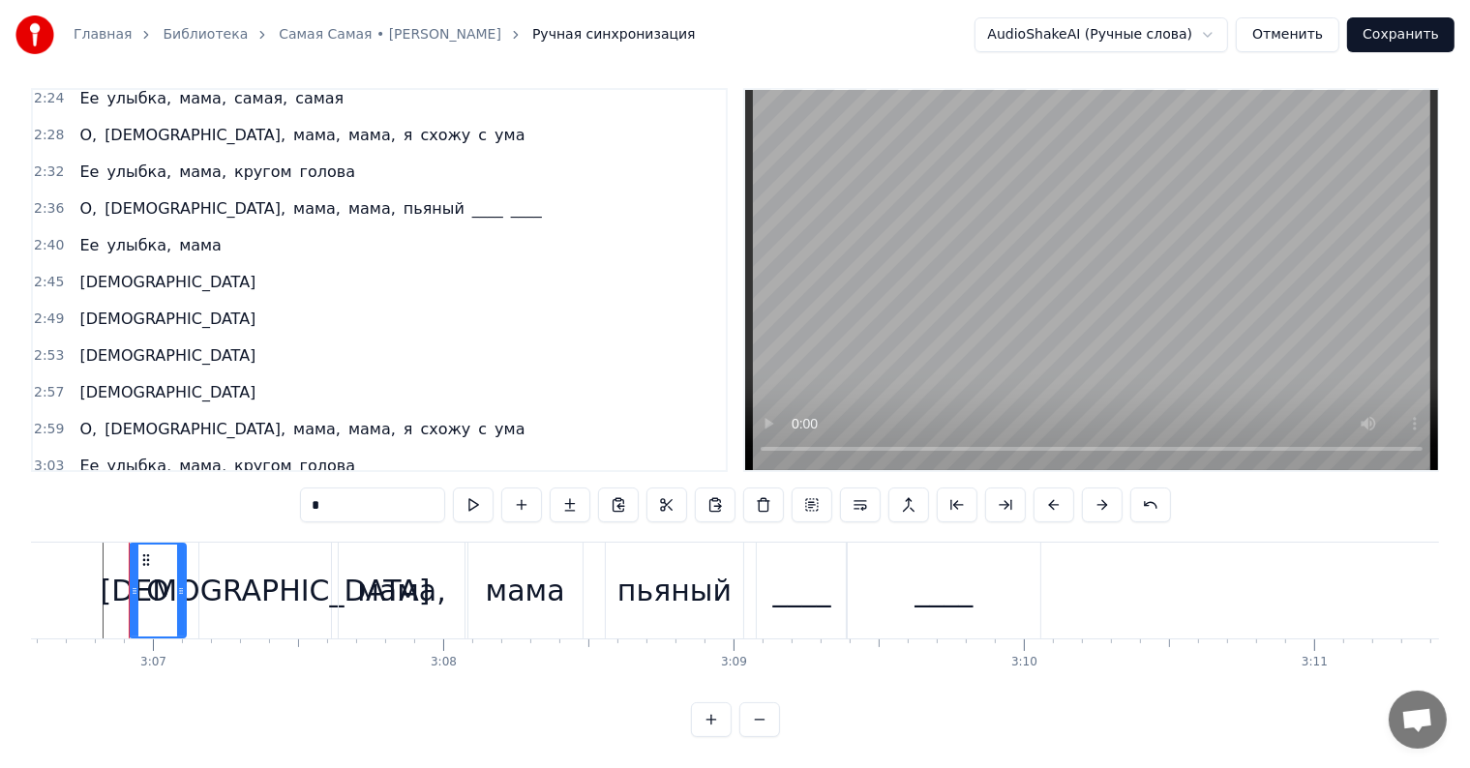
click at [366, 502] on input "*" at bounding box center [372, 505] width 145 height 35
click at [122, 492] on span "[DEMOGRAPHIC_DATA]" at bounding box center [193, 503] width 180 height 22
click at [361, 488] on input "****" at bounding box center [372, 505] width 145 height 35
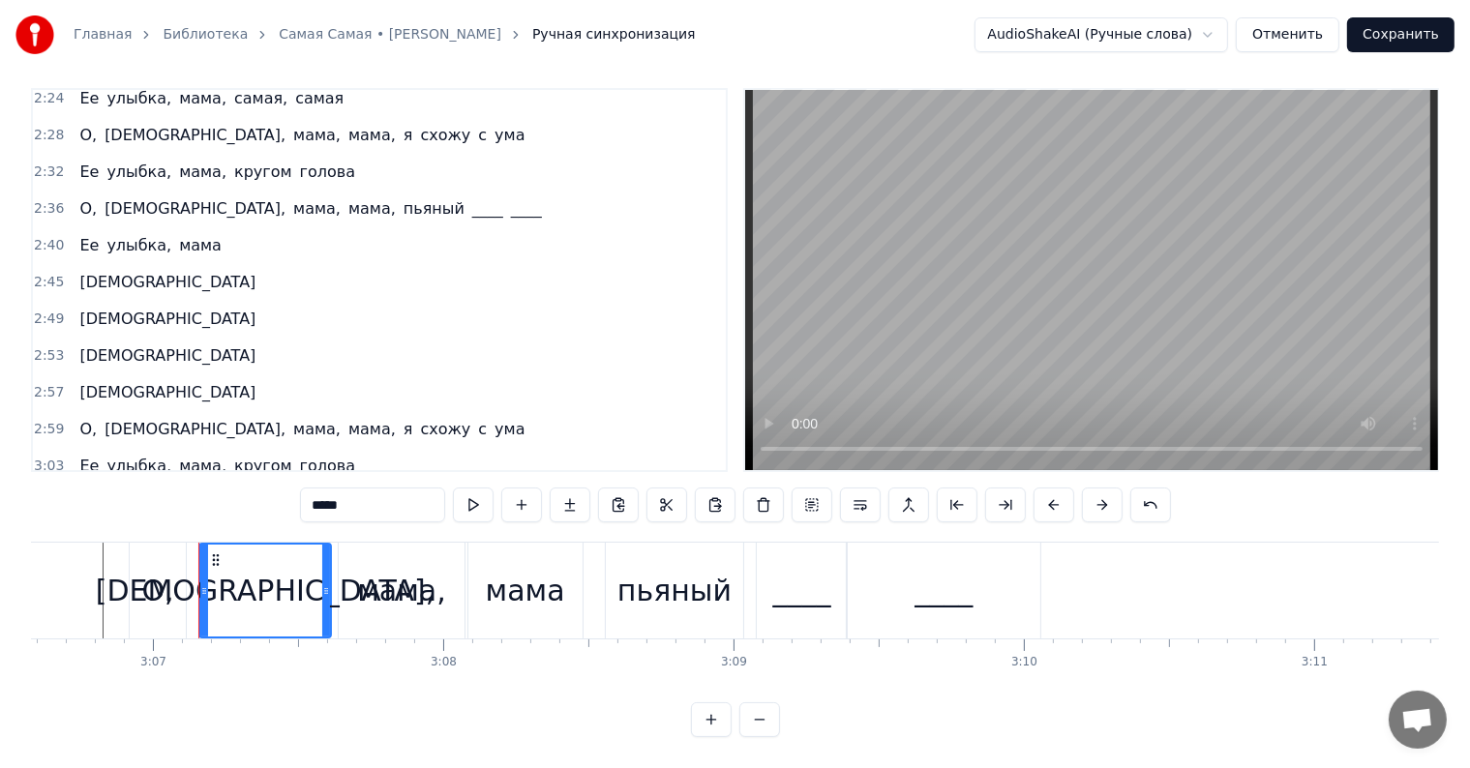
type input "*****"
click at [72, 486] on div "О, [PERSON_NAME], мама, мама пьяный ____ ____" at bounding box center [308, 503] width 472 height 35
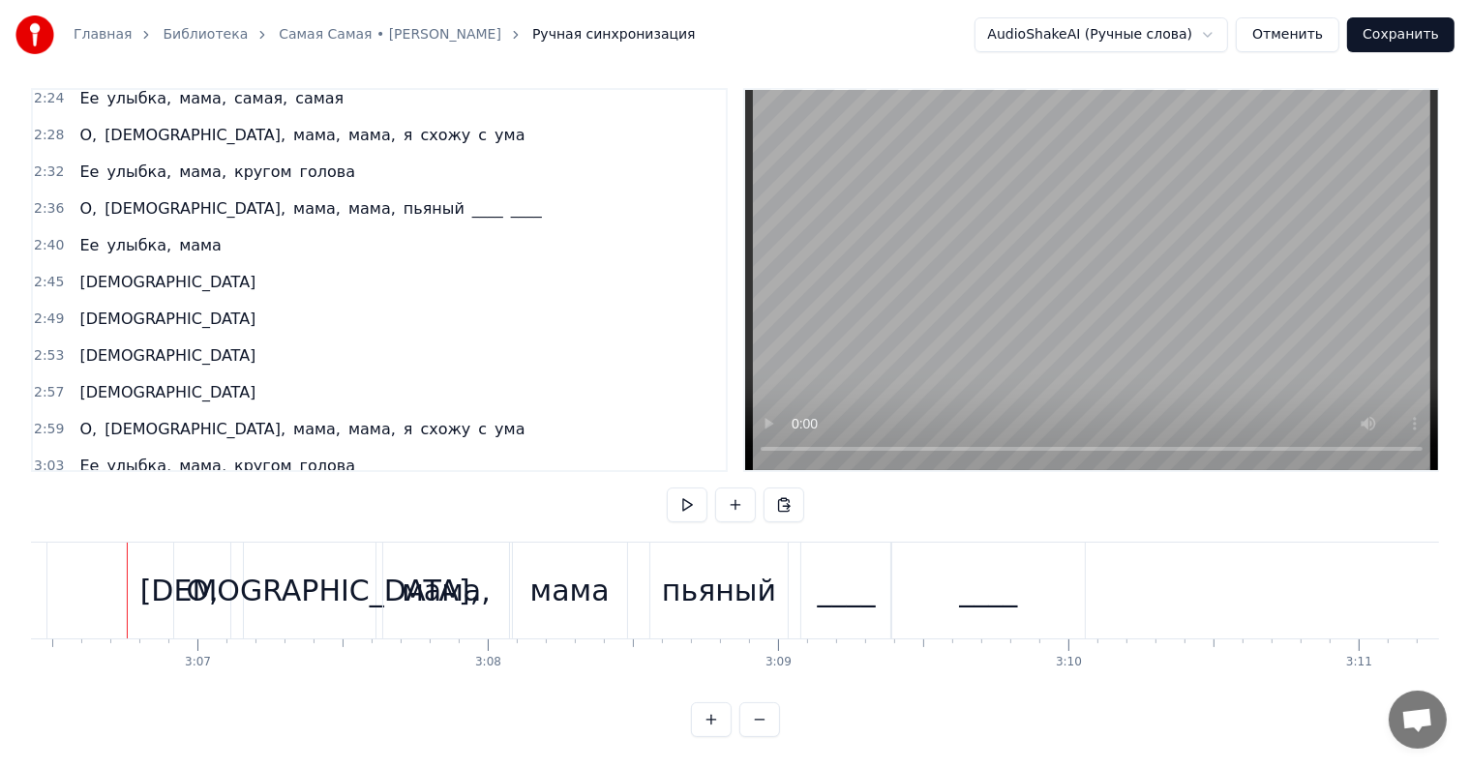
scroll to position [0, 54118]
drag, startPoint x: 126, startPoint y: 547, endPoint x: 403, endPoint y: 494, distance: 281.6
click at [72, 486] on div "О, [PERSON_NAME], мама, мама пьяный ____ ____" at bounding box center [308, 503] width 472 height 35
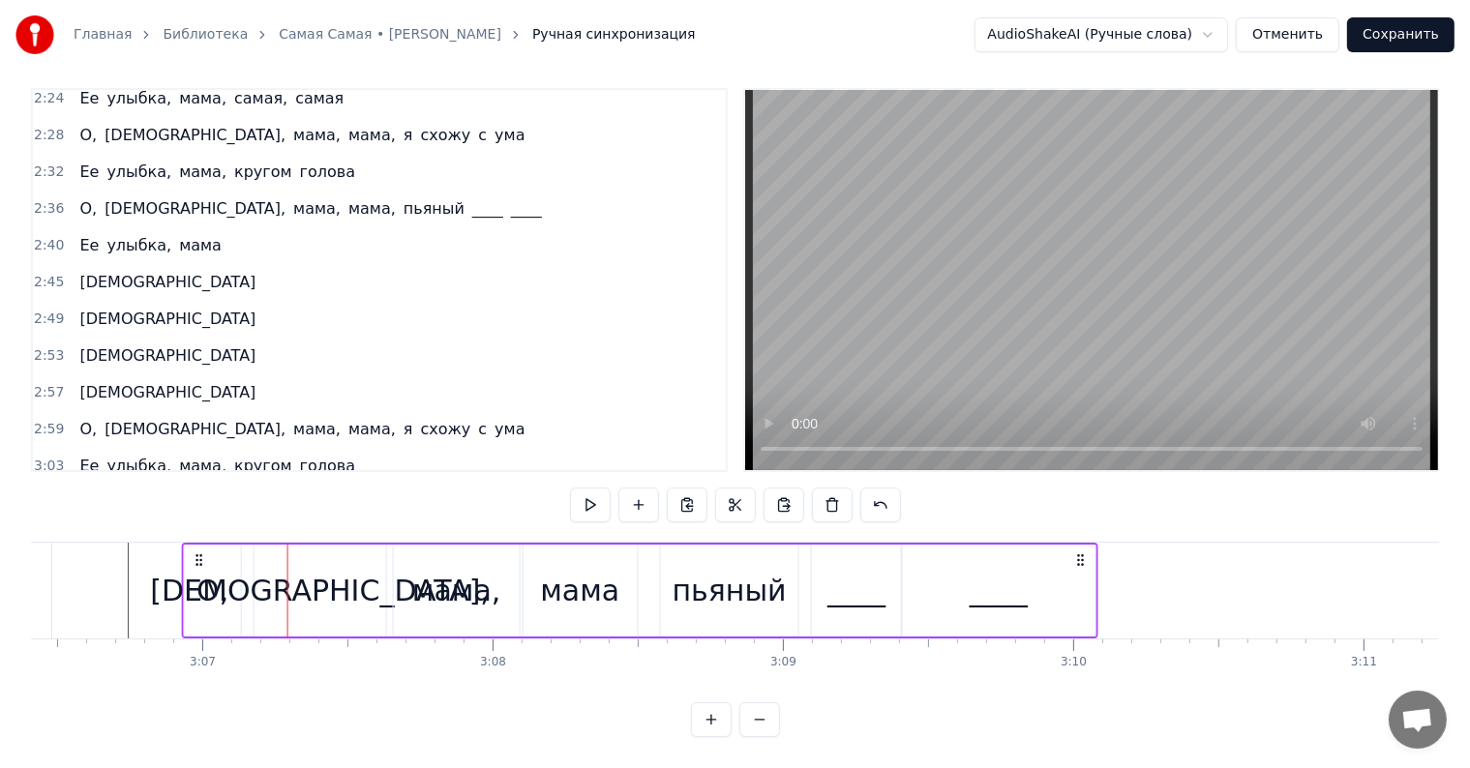
click at [195, 553] on icon at bounding box center [199, 560] width 15 height 15
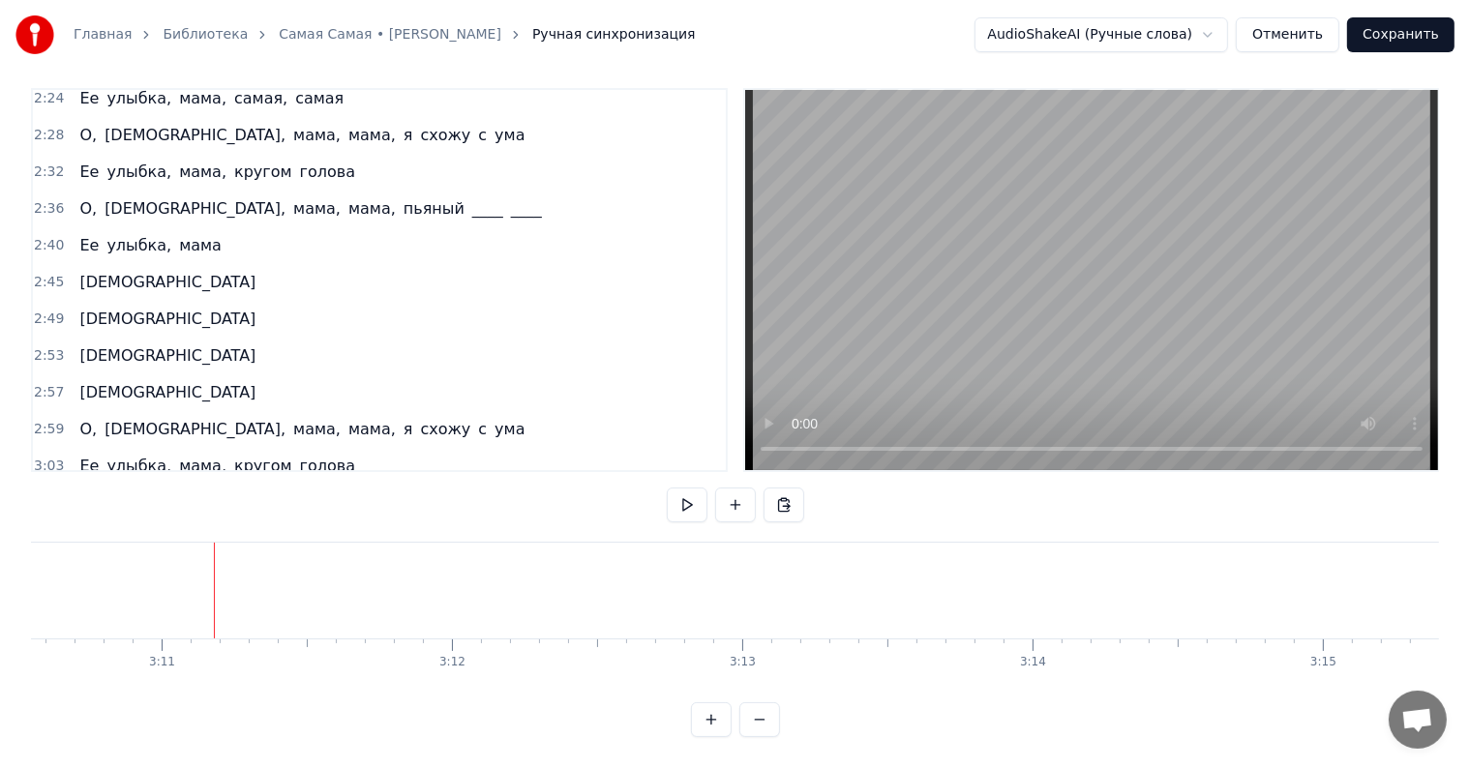
scroll to position [0, 55355]
click at [74, 228] on div "Ее улыбка, мама" at bounding box center [150, 245] width 157 height 35
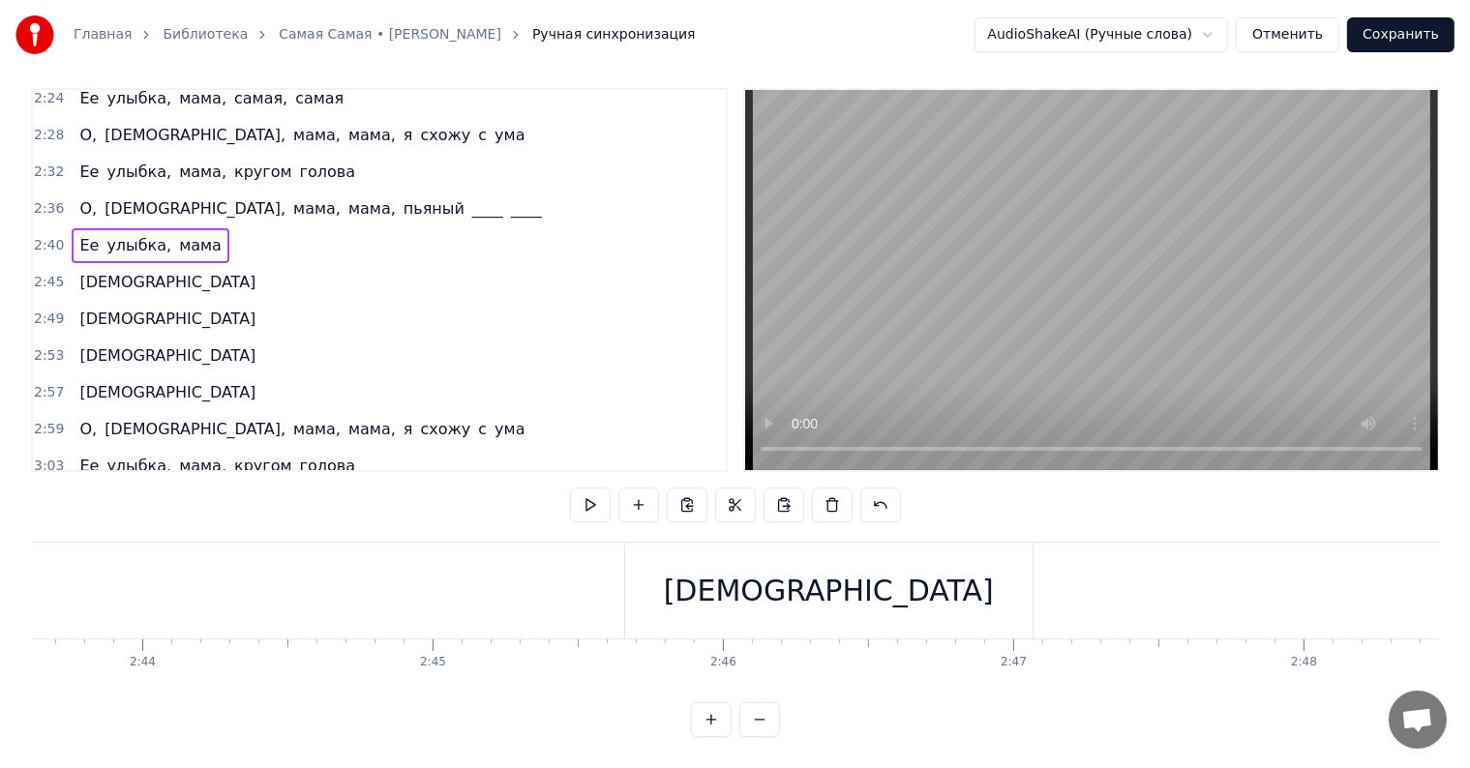
scroll to position [0, 46401]
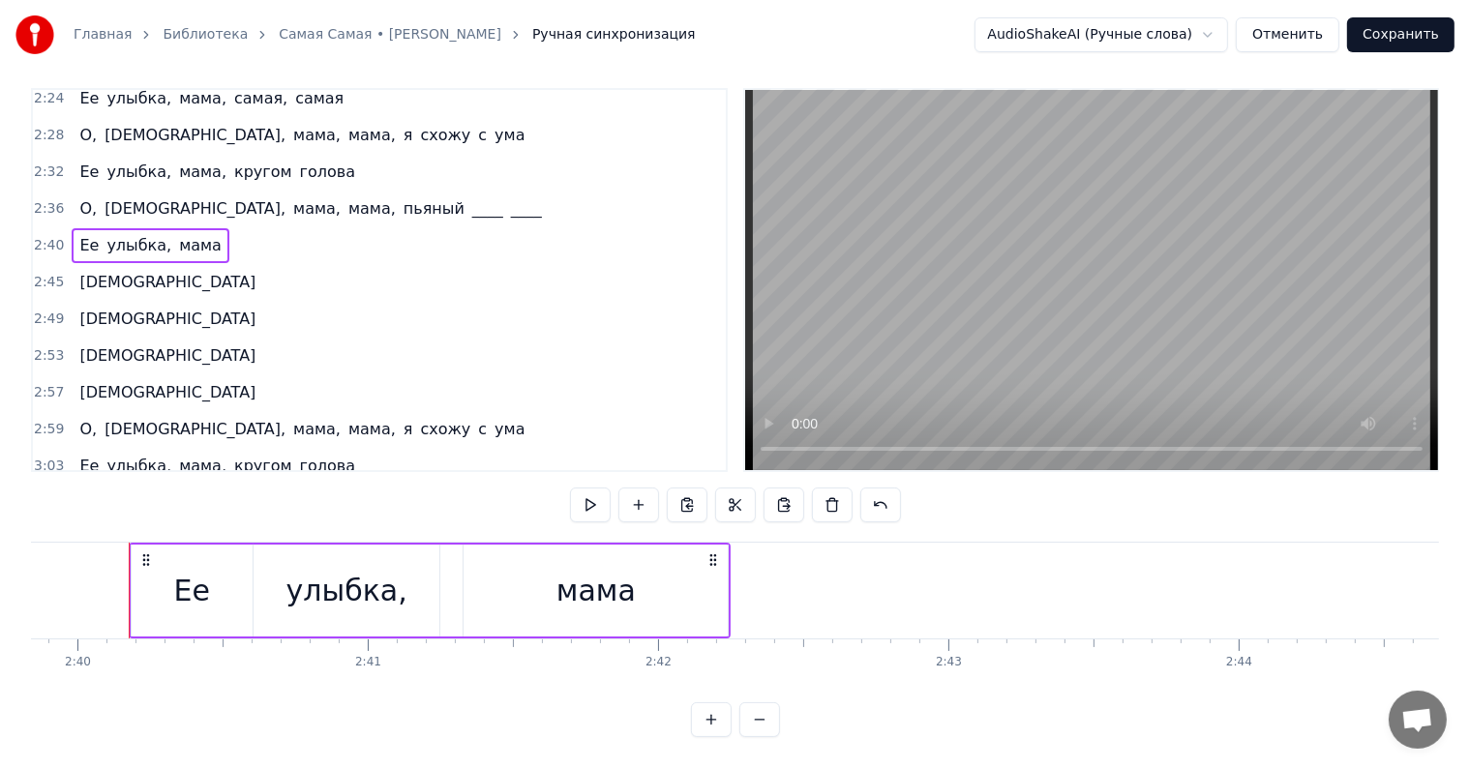
click at [504, 492] on span "____" at bounding box center [521, 503] width 35 height 22
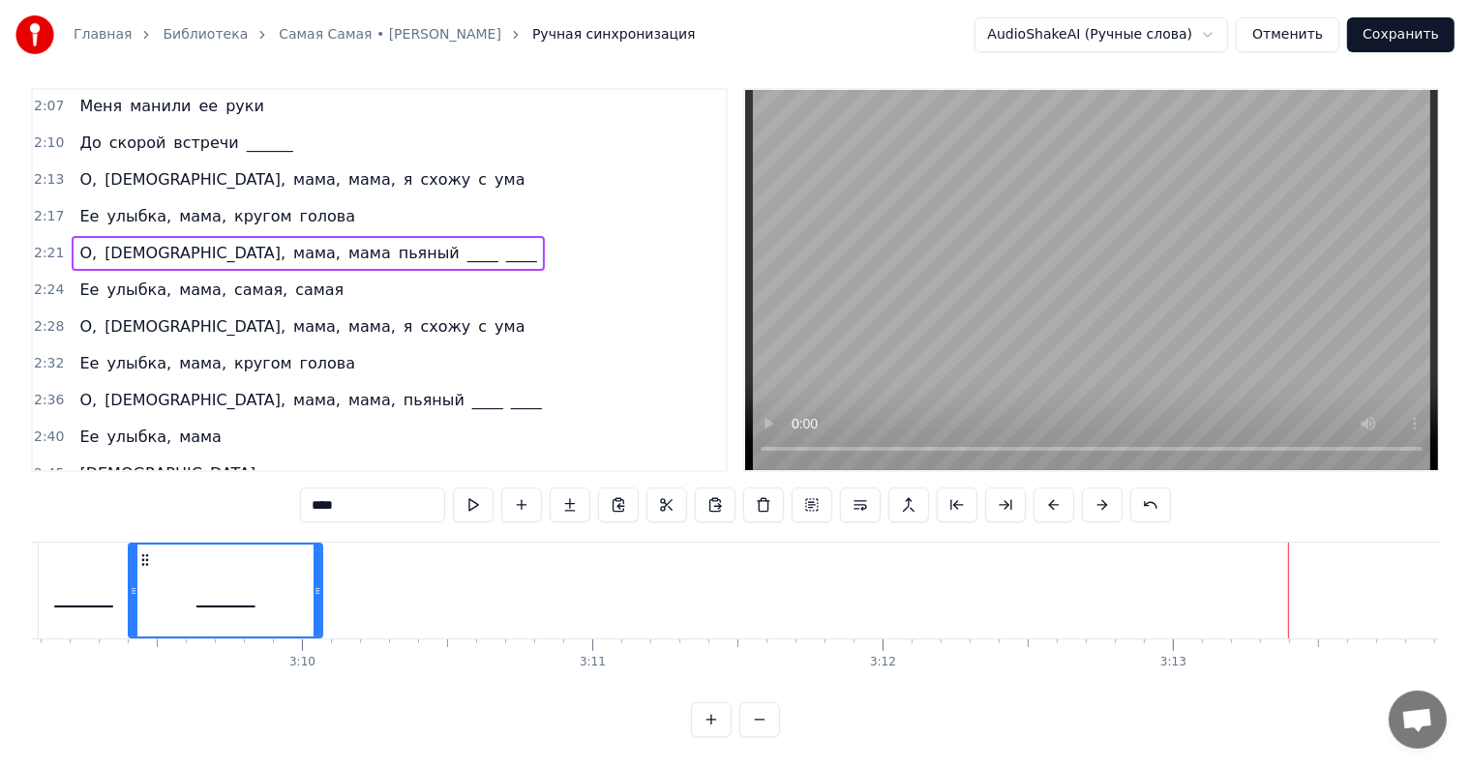
scroll to position [956, 0]
click at [72, 275] on div "Ее улыбка, мама, самая, самая" at bounding box center [212, 292] width 280 height 35
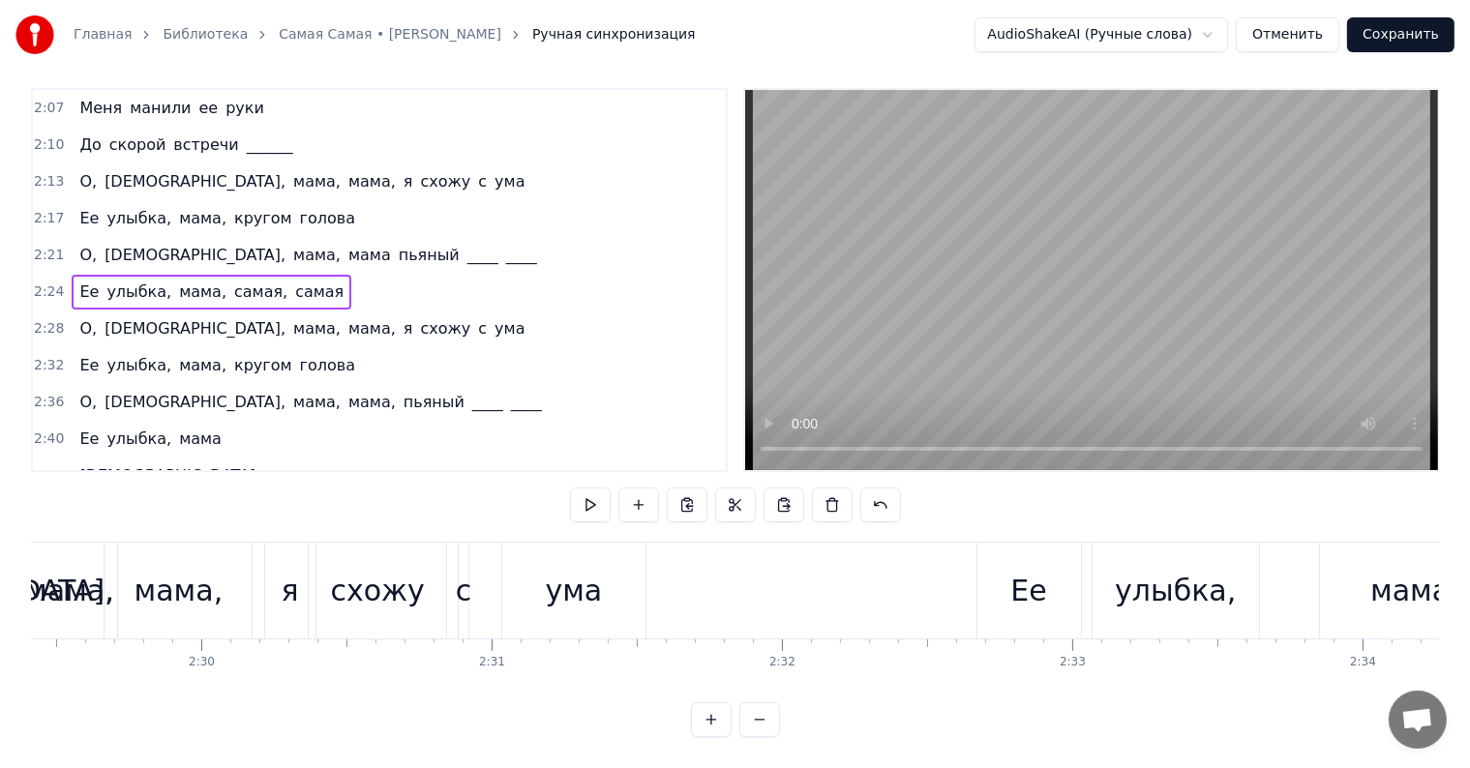
scroll to position [0, 41889]
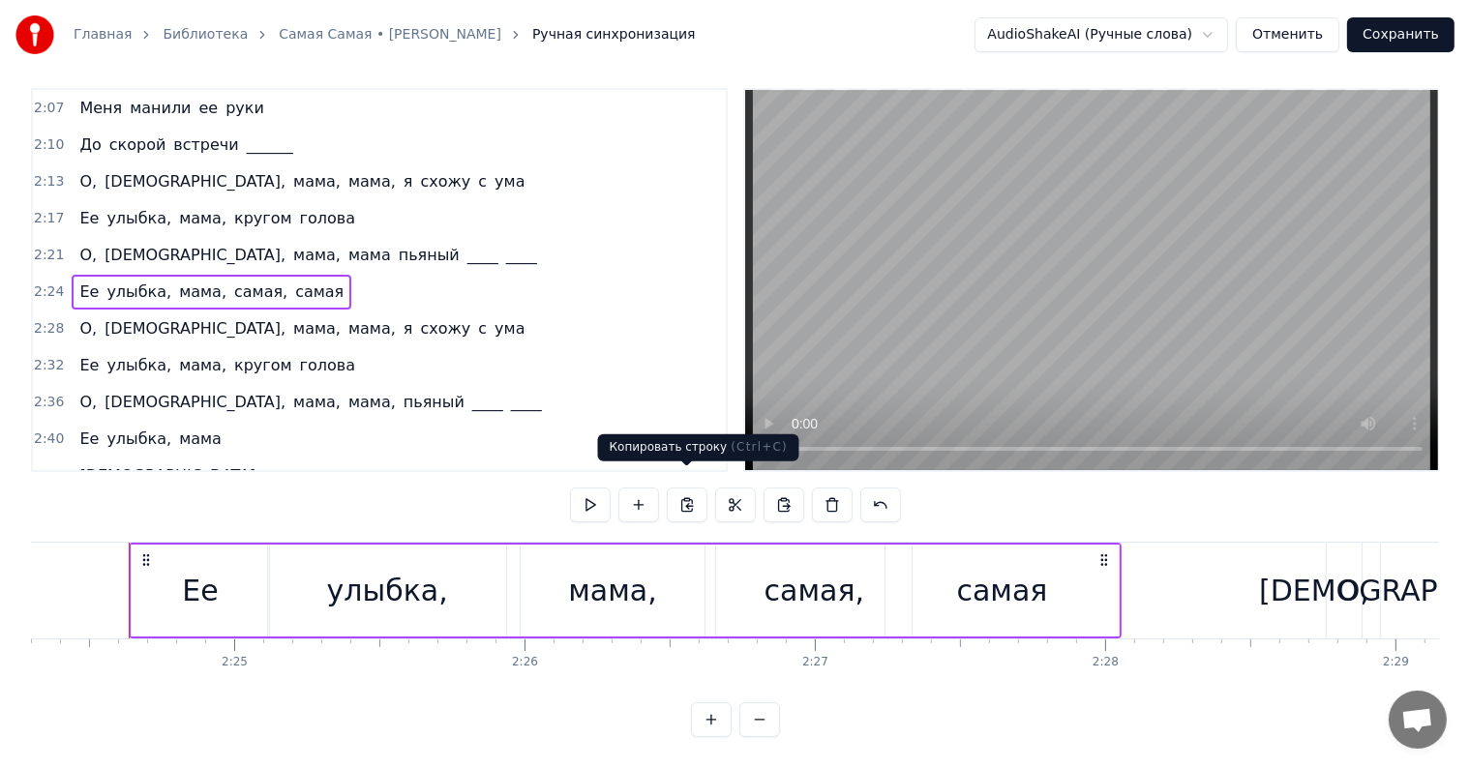
click at [682, 490] on button at bounding box center [687, 505] width 41 height 35
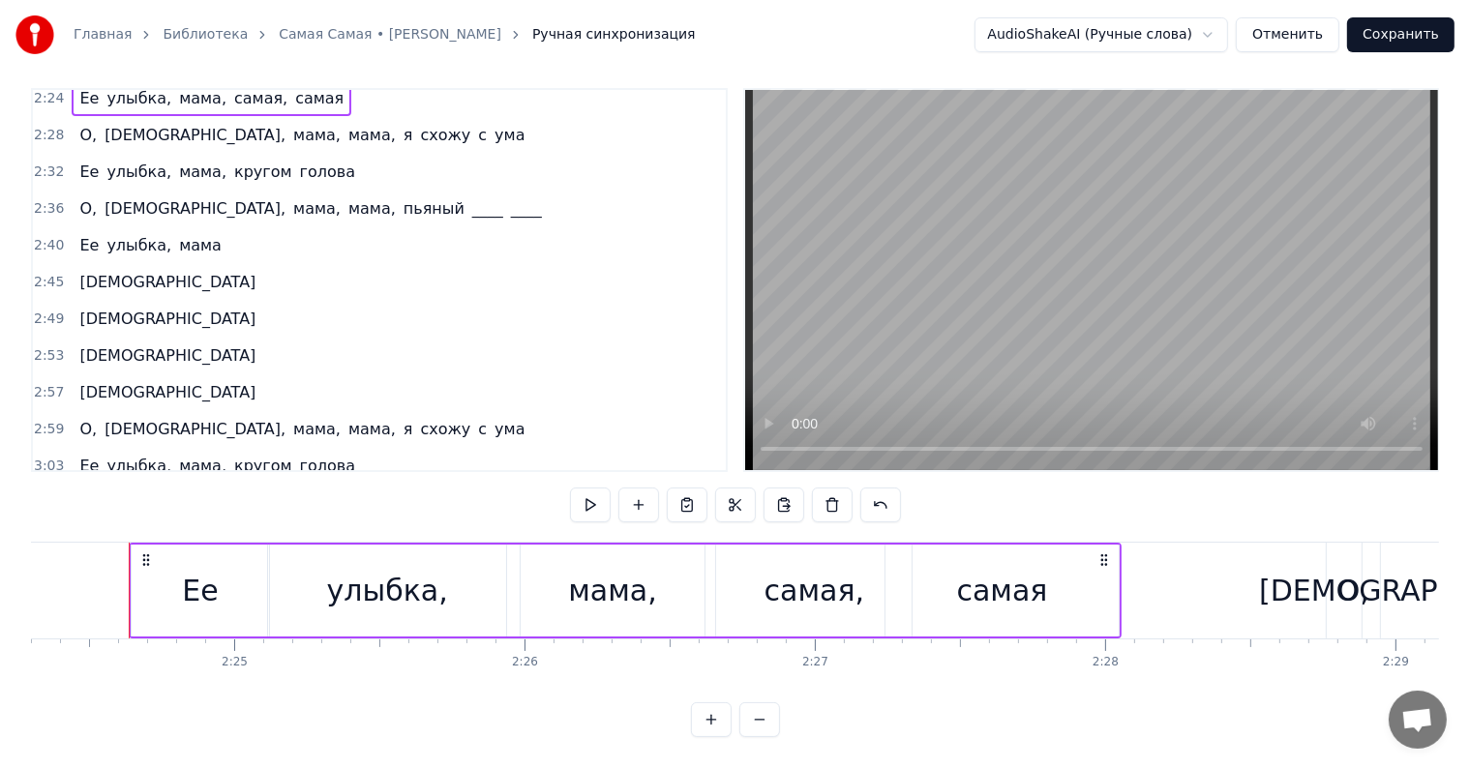
click at [504, 492] on span "____" at bounding box center [521, 503] width 35 height 22
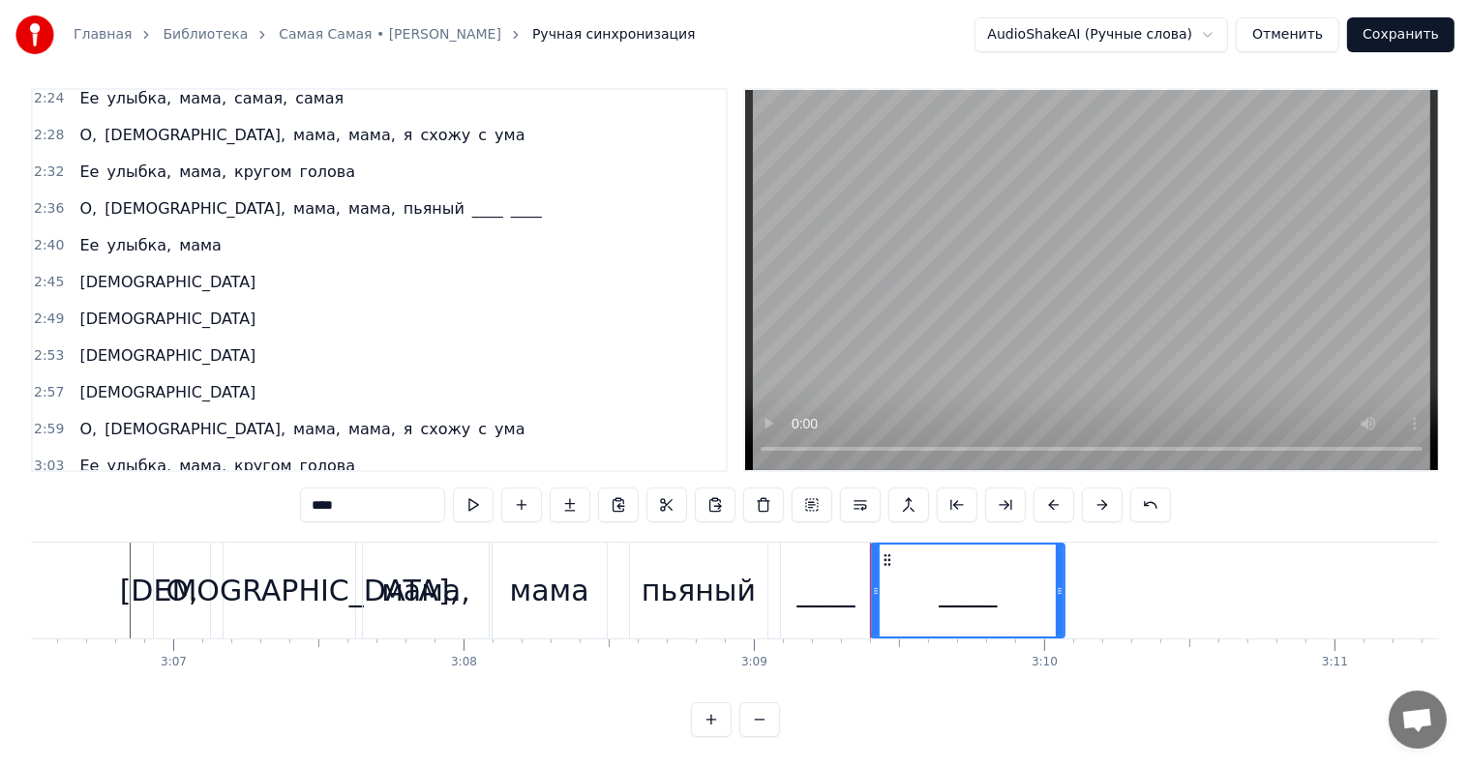
scroll to position [0, 54885]
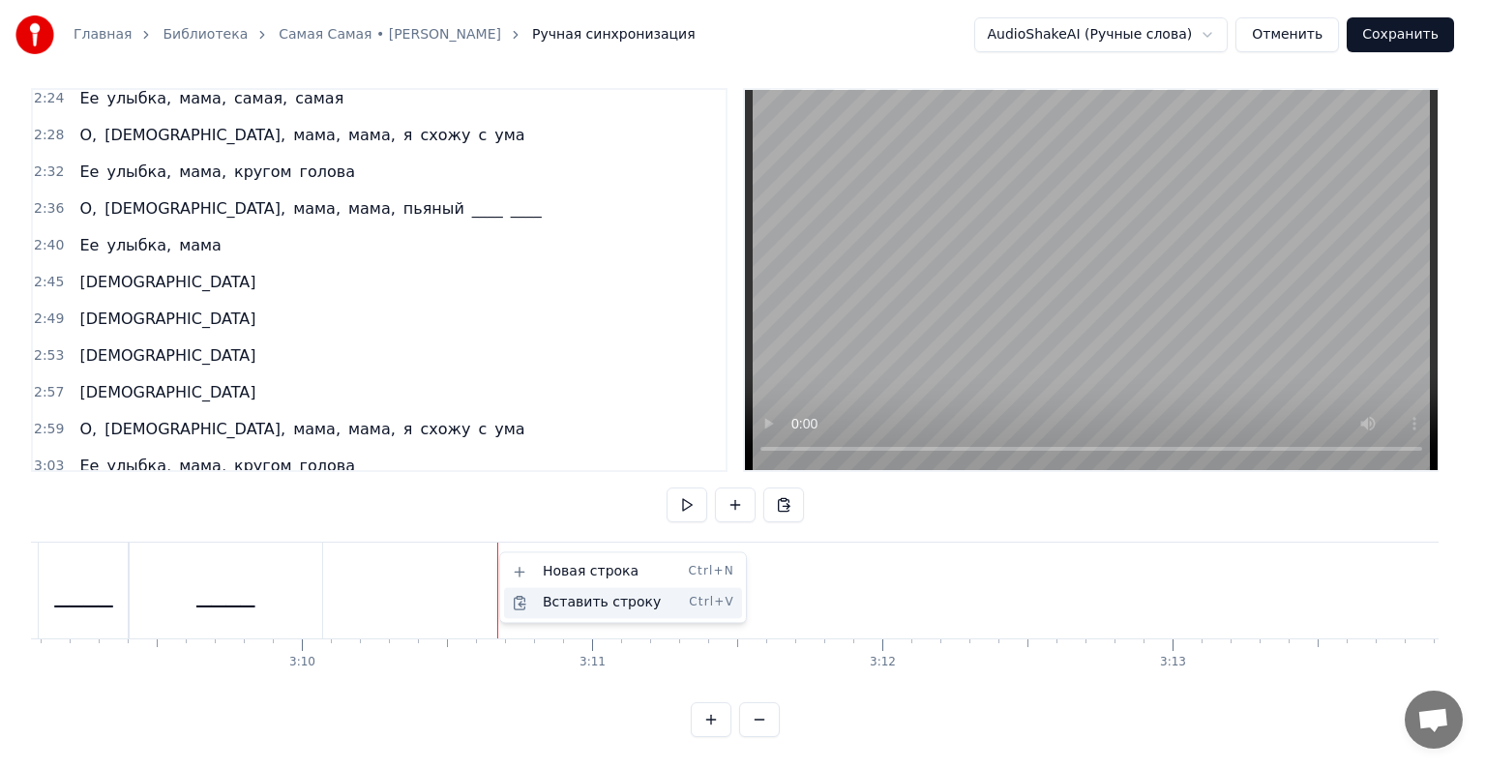
click at [558, 608] on div "Вставить строку Ctrl+V" at bounding box center [623, 602] width 238 height 31
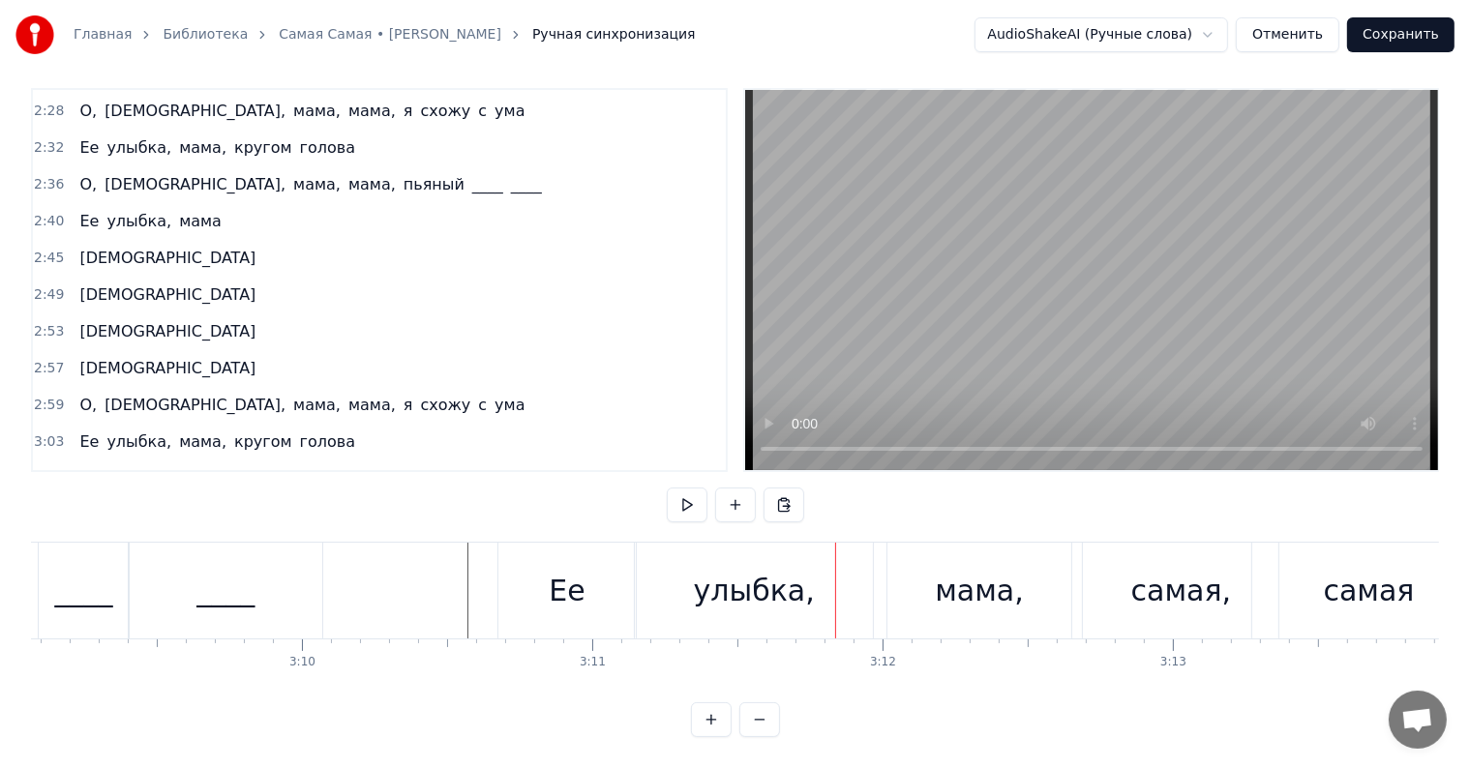
scroll to position [1185, 0]
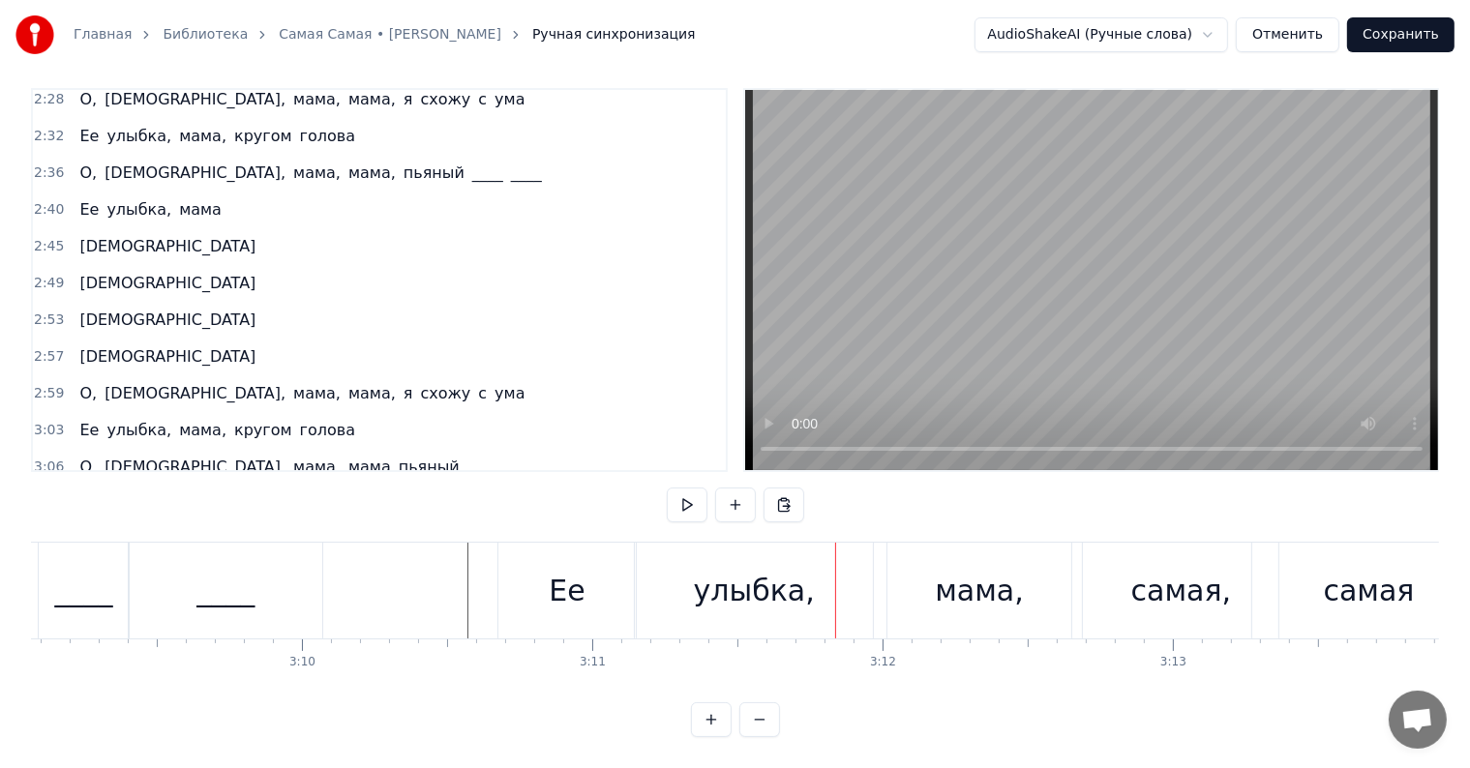
click at [75, 487] on div "Ее улыбка, мама, самая, самая" at bounding box center [212, 504] width 280 height 35
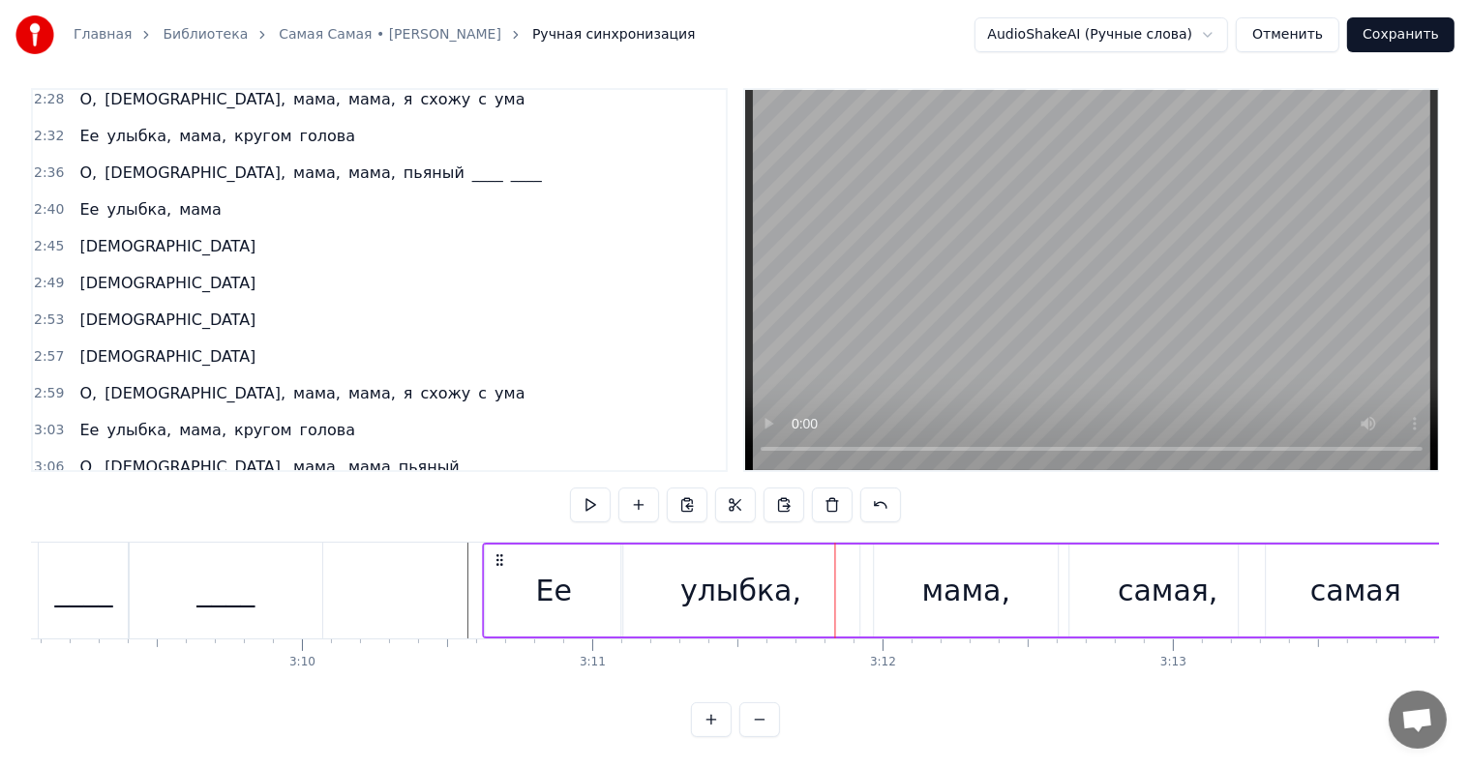
drag, startPoint x: 515, startPoint y: 540, endPoint x: 500, endPoint y: 542, distance: 14.6
click at [500, 553] on icon at bounding box center [500, 560] width 15 height 15
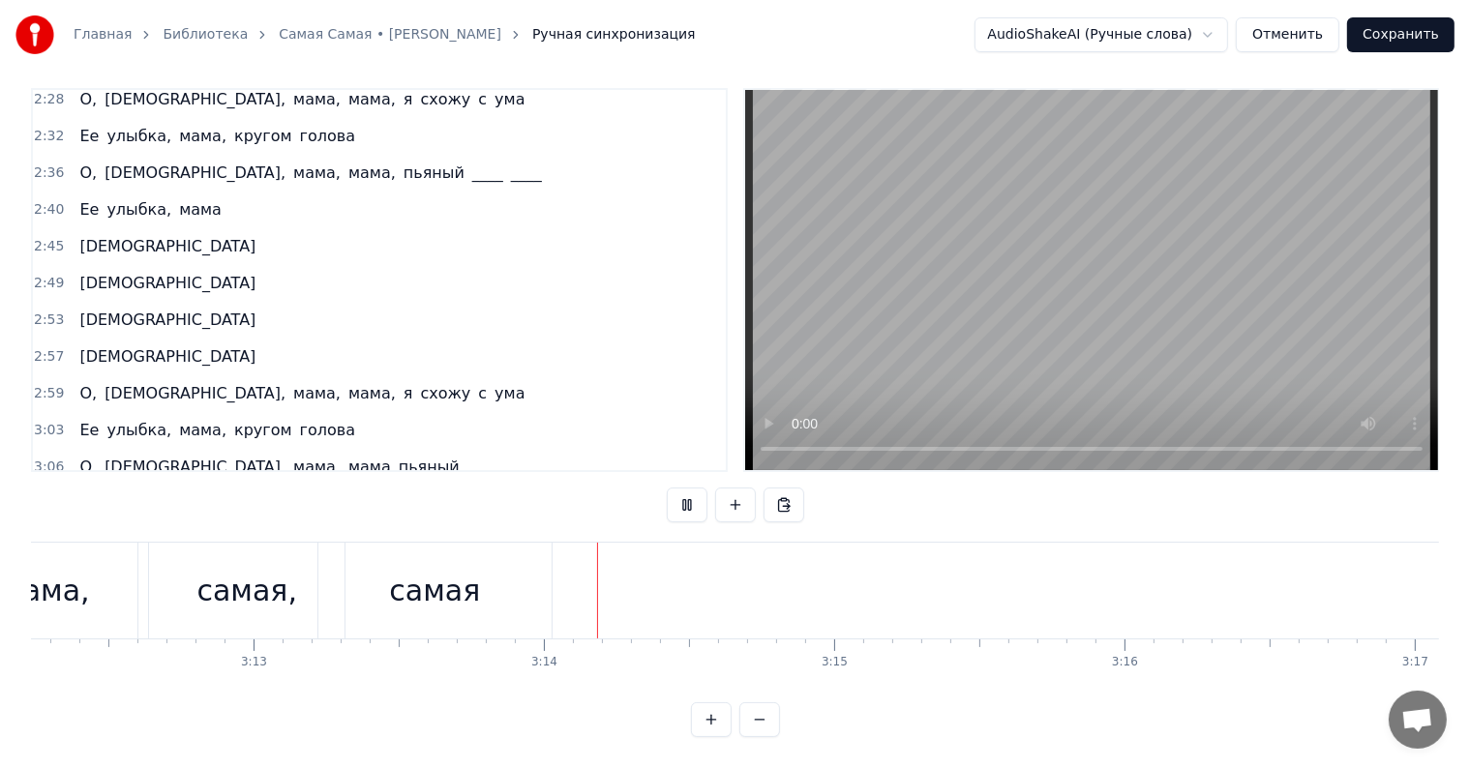
scroll to position [0, 56117]
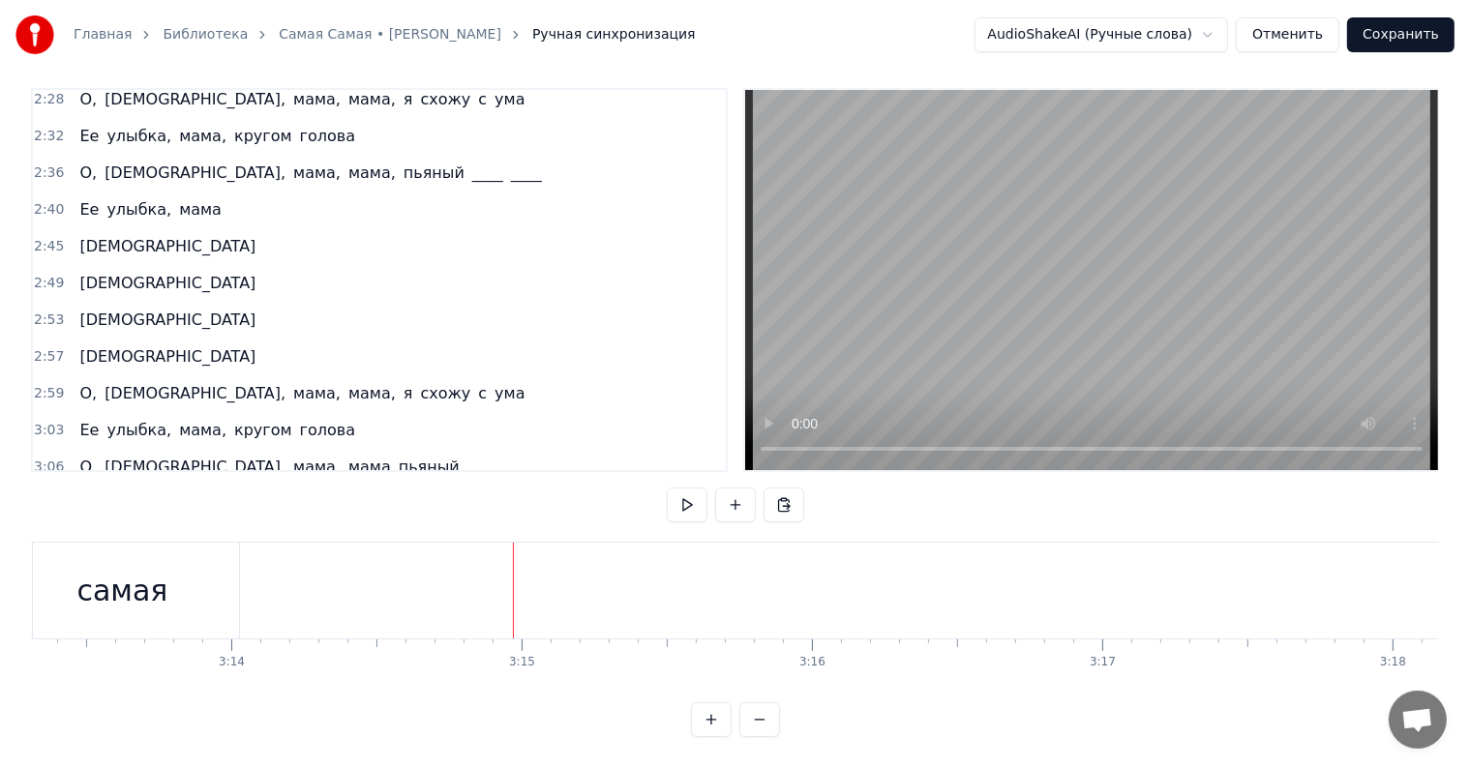
click at [72, 376] on div "О, [PERSON_NAME], мама, мама, я схожу с ума" at bounding box center [302, 393] width 461 height 35
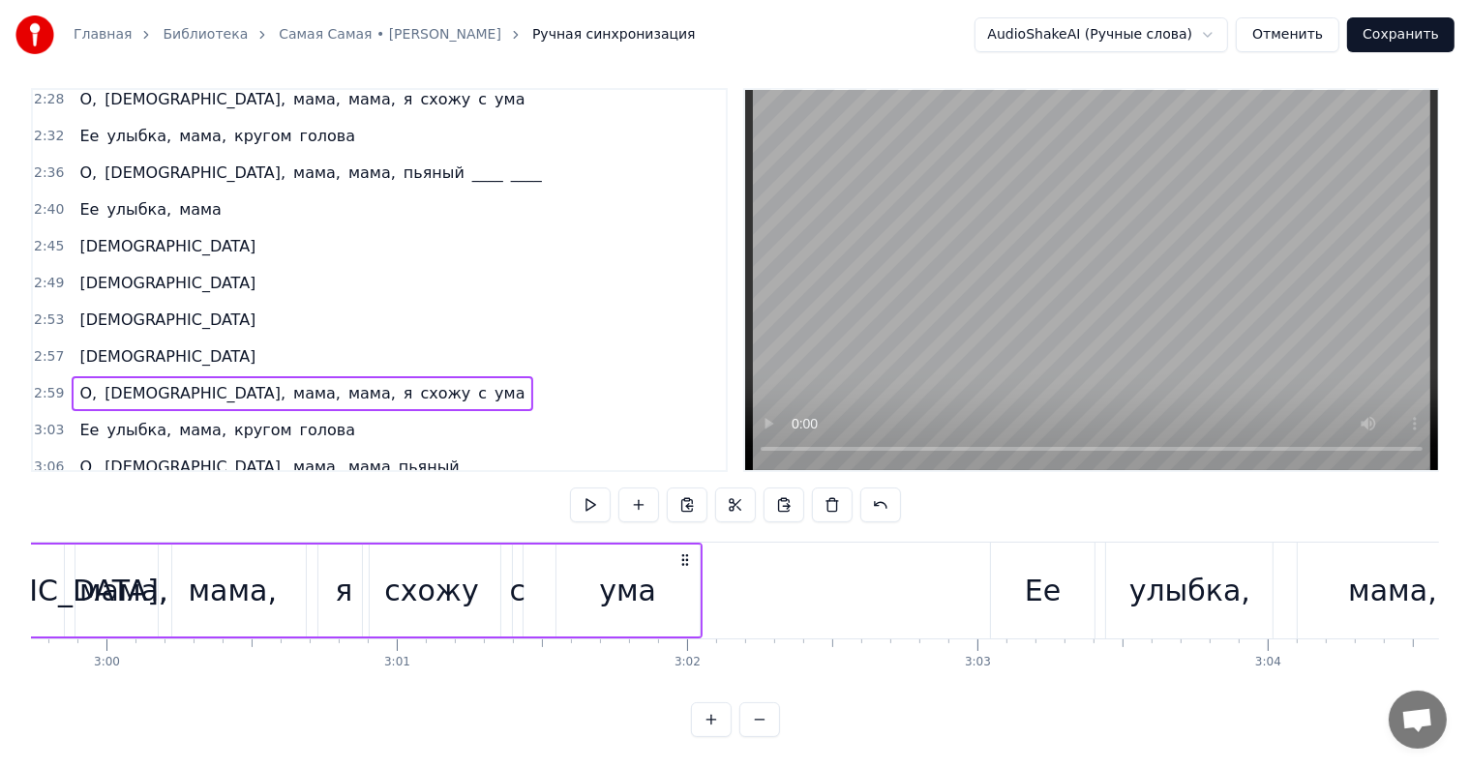
scroll to position [0, 51942]
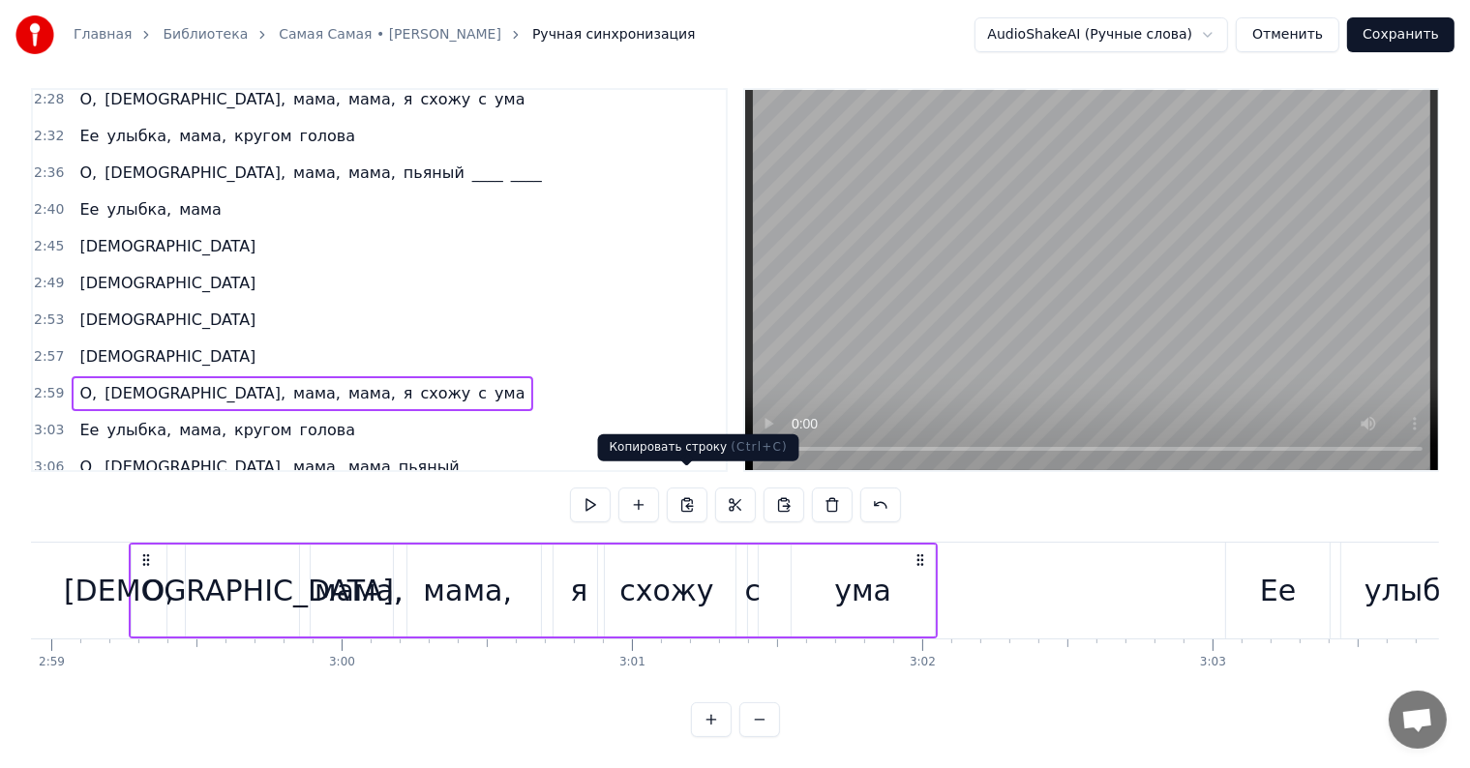
click at [692, 491] on button at bounding box center [687, 505] width 41 height 35
click at [293, 493] on span "самая" at bounding box center [319, 504] width 52 height 22
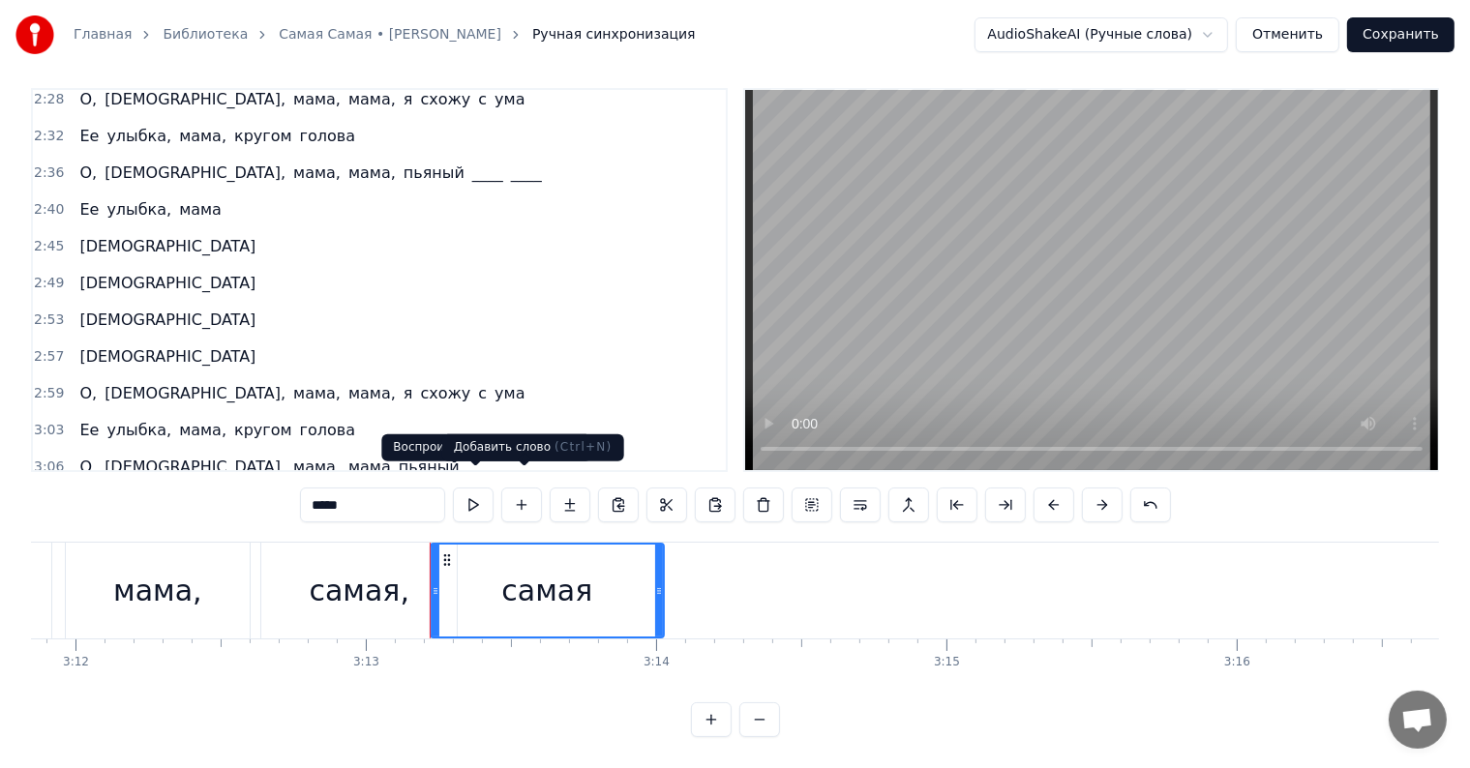
scroll to position [0, 55993]
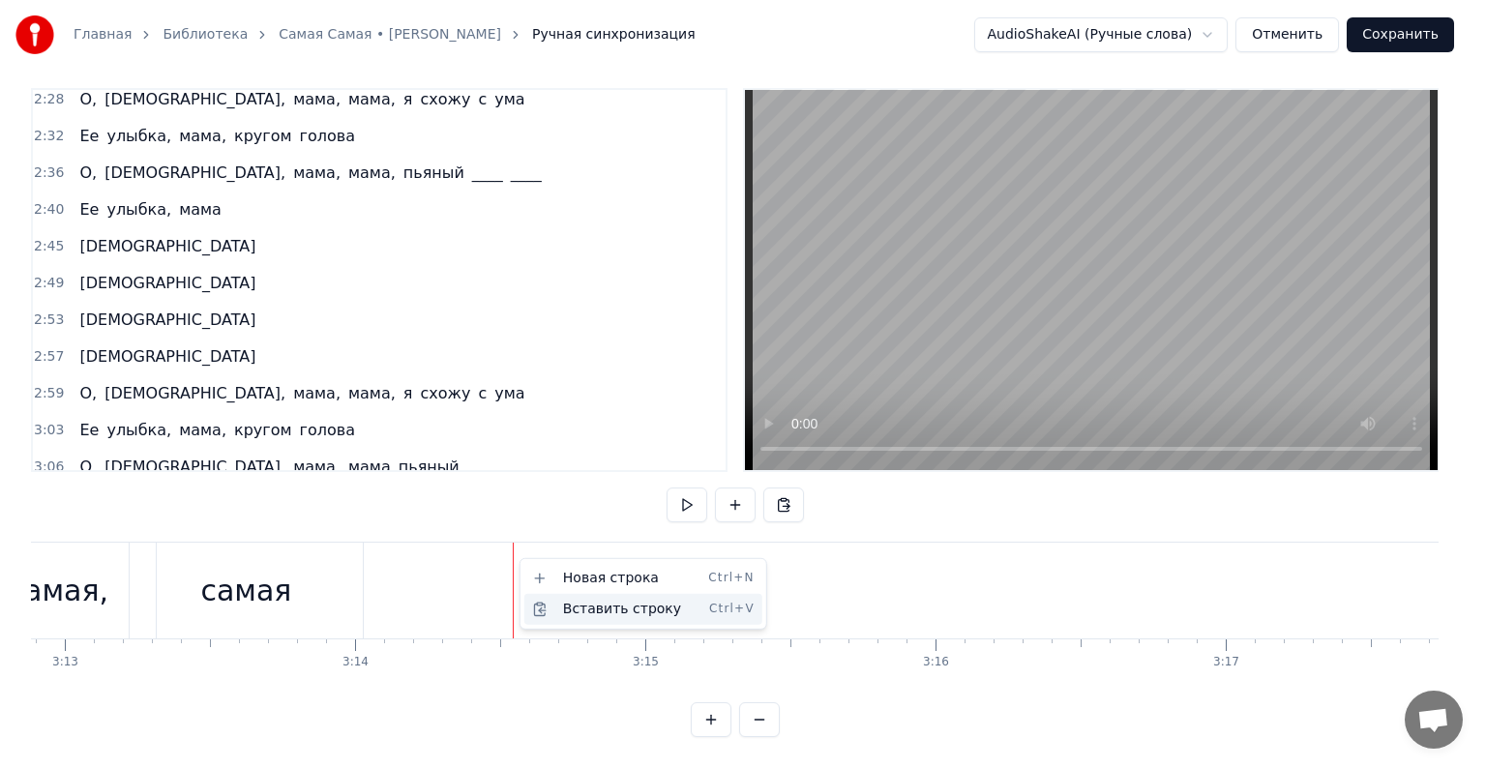
click at [576, 601] on div "Вставить строку Ctrl+V" at bounding box center [643, 609] width 238 height 31
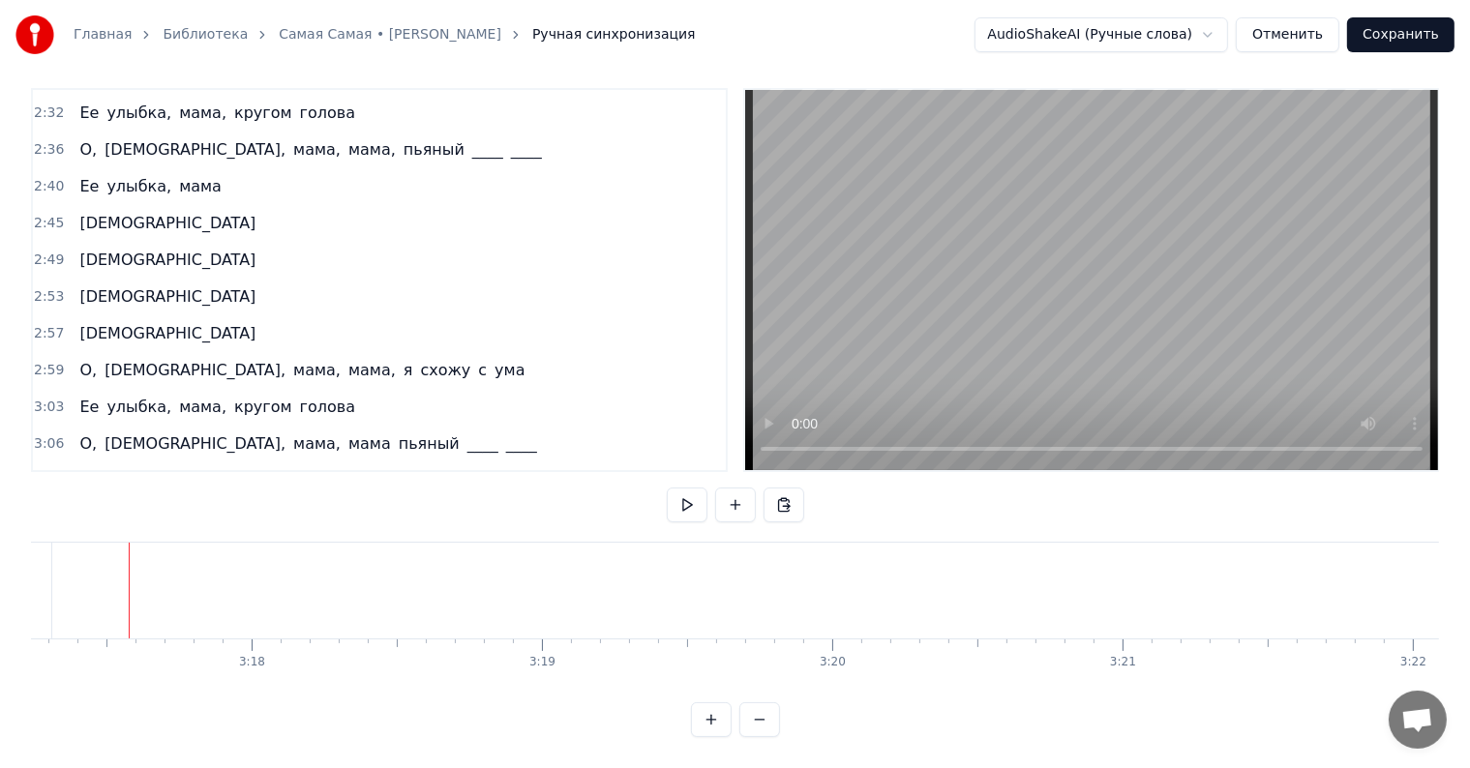
scroll to position [1221, 0]
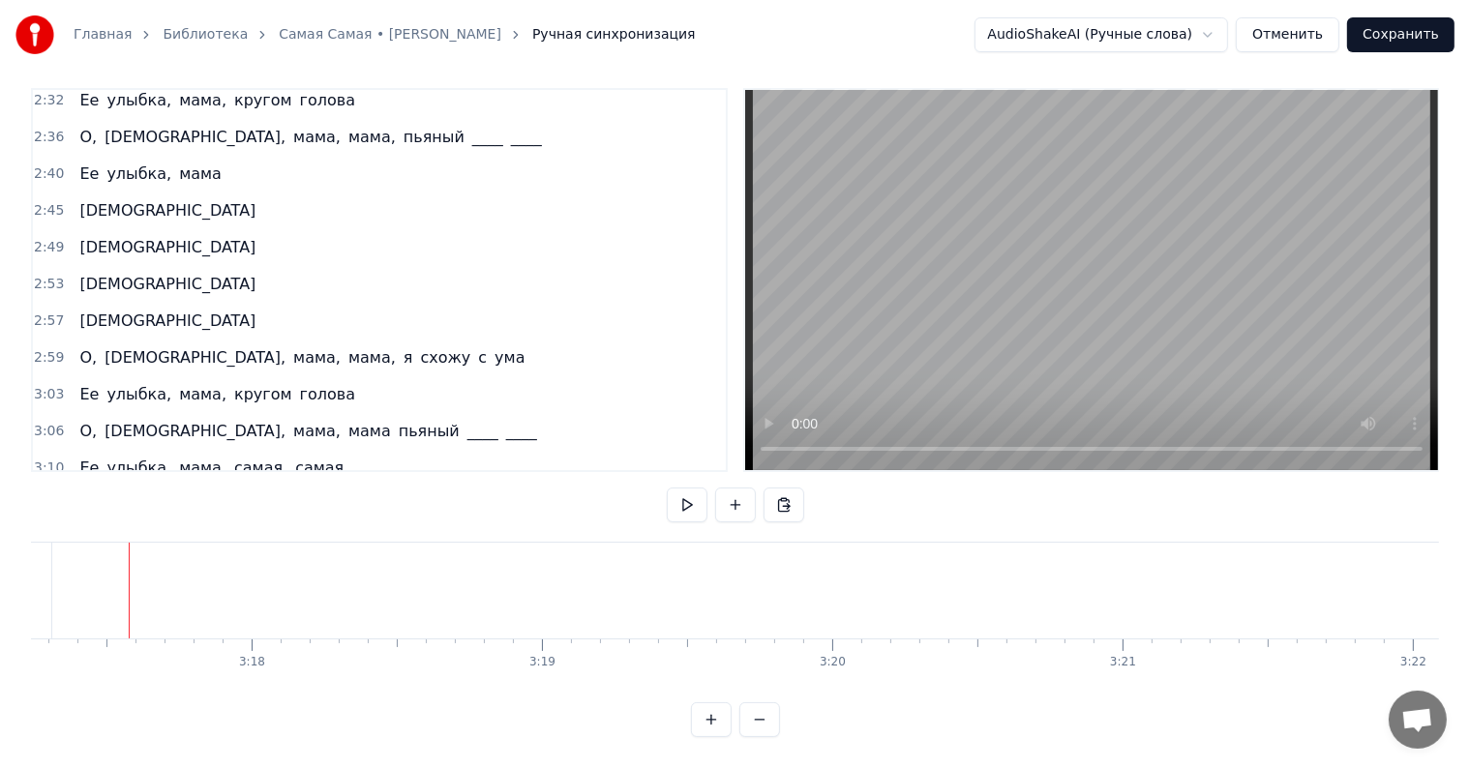
click at [72, 377] on div "Ее улыбка, мама, кругом голова" at bounding box center [217, 394] width 291 height 35
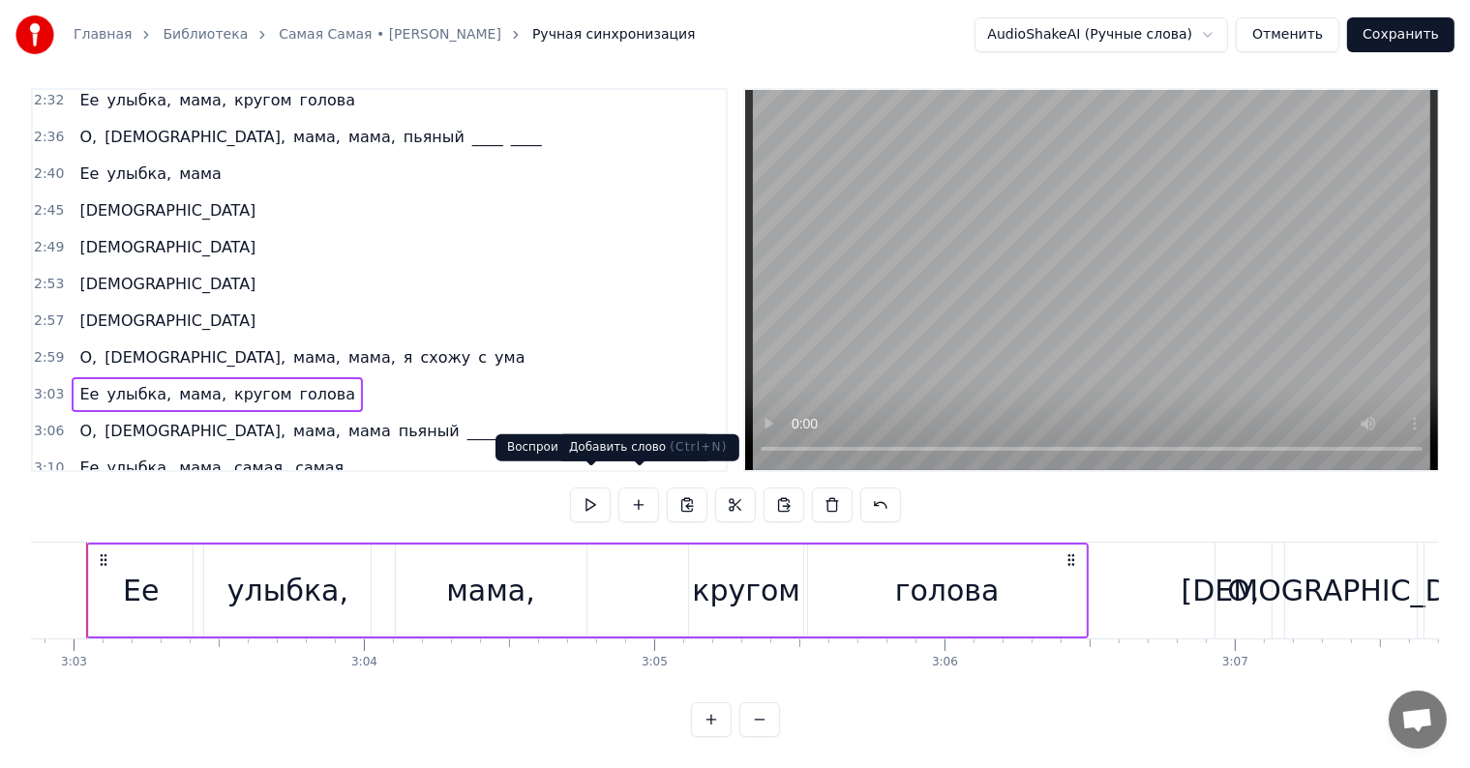
scroll to position [0, 53039]
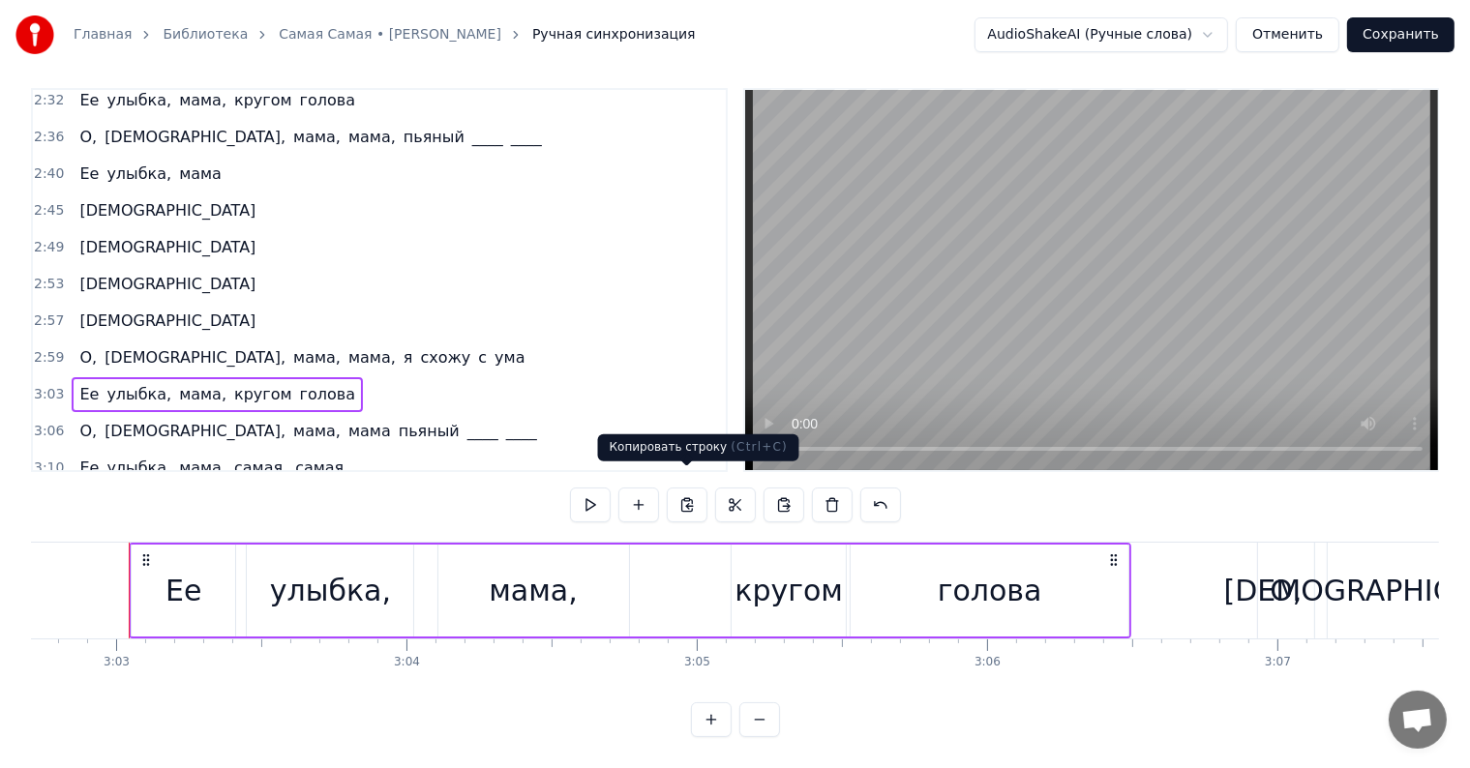
click at [700, 488] on button at bounding box center [687, 505] width 41 height 35
click at [493, 493] on span "ума" at bounding box center [510, 504] width 34 height 22
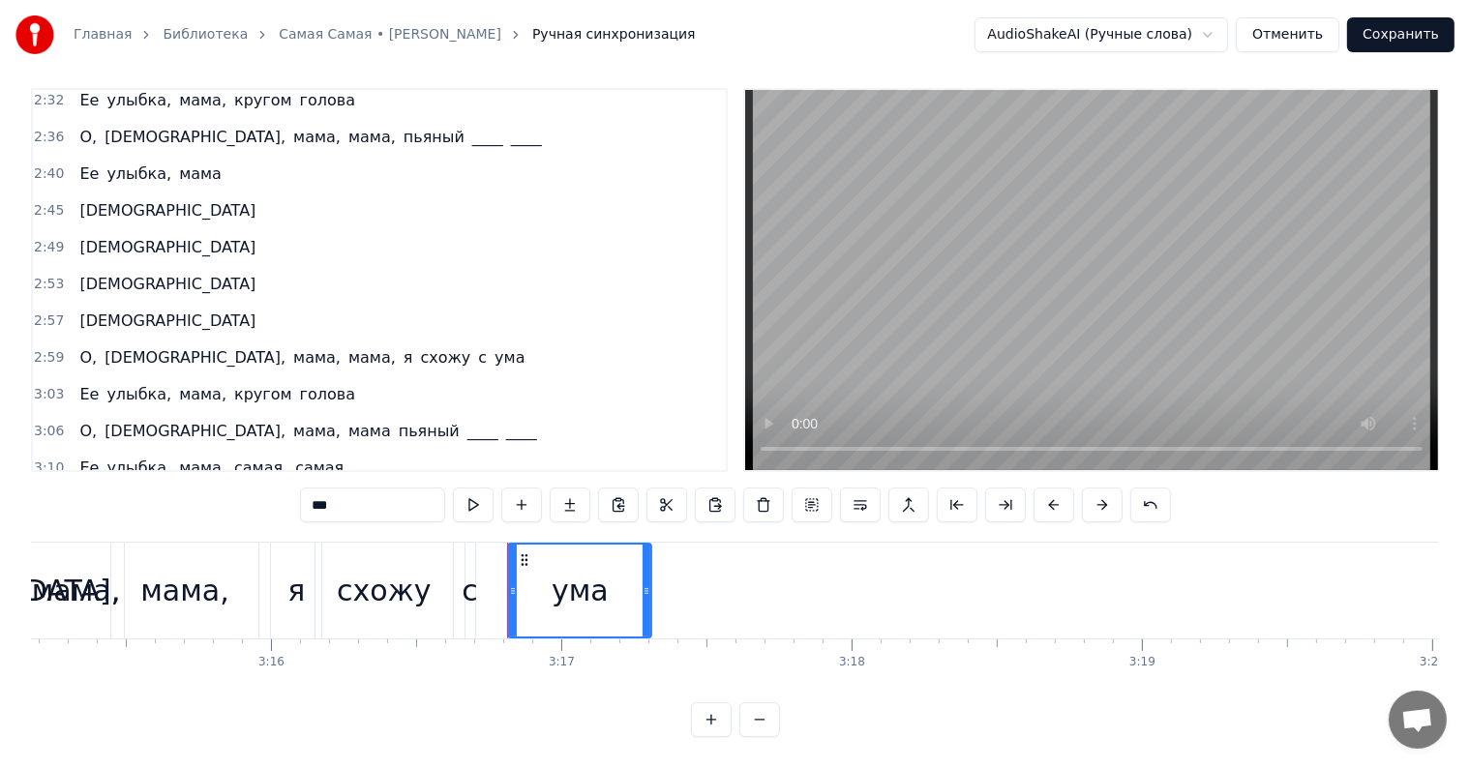
scroll to position [0, 57037]
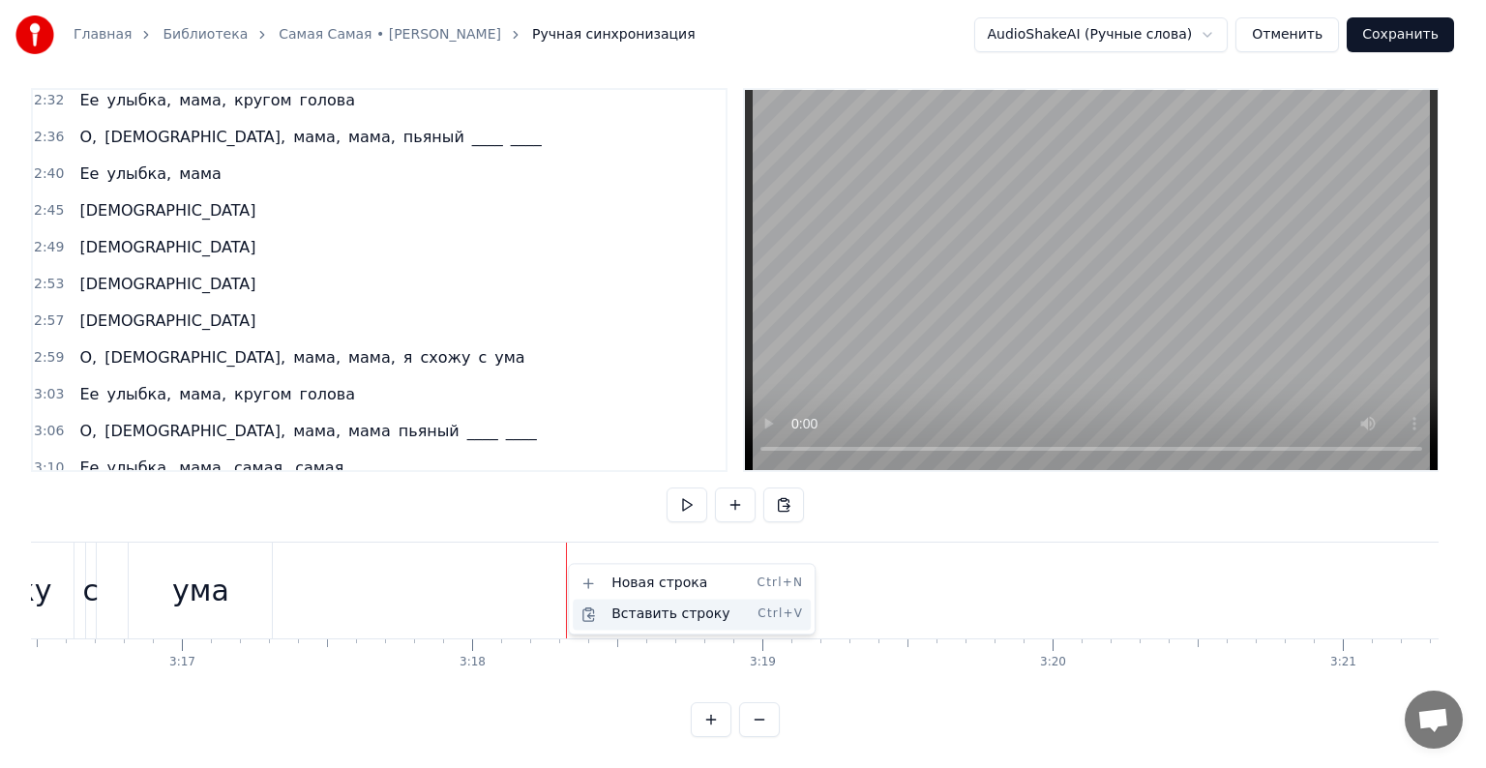
click at [596, 608] on div "Вставить строку Ctrl+V" at bounding box center [692, 614] width 238 height 31
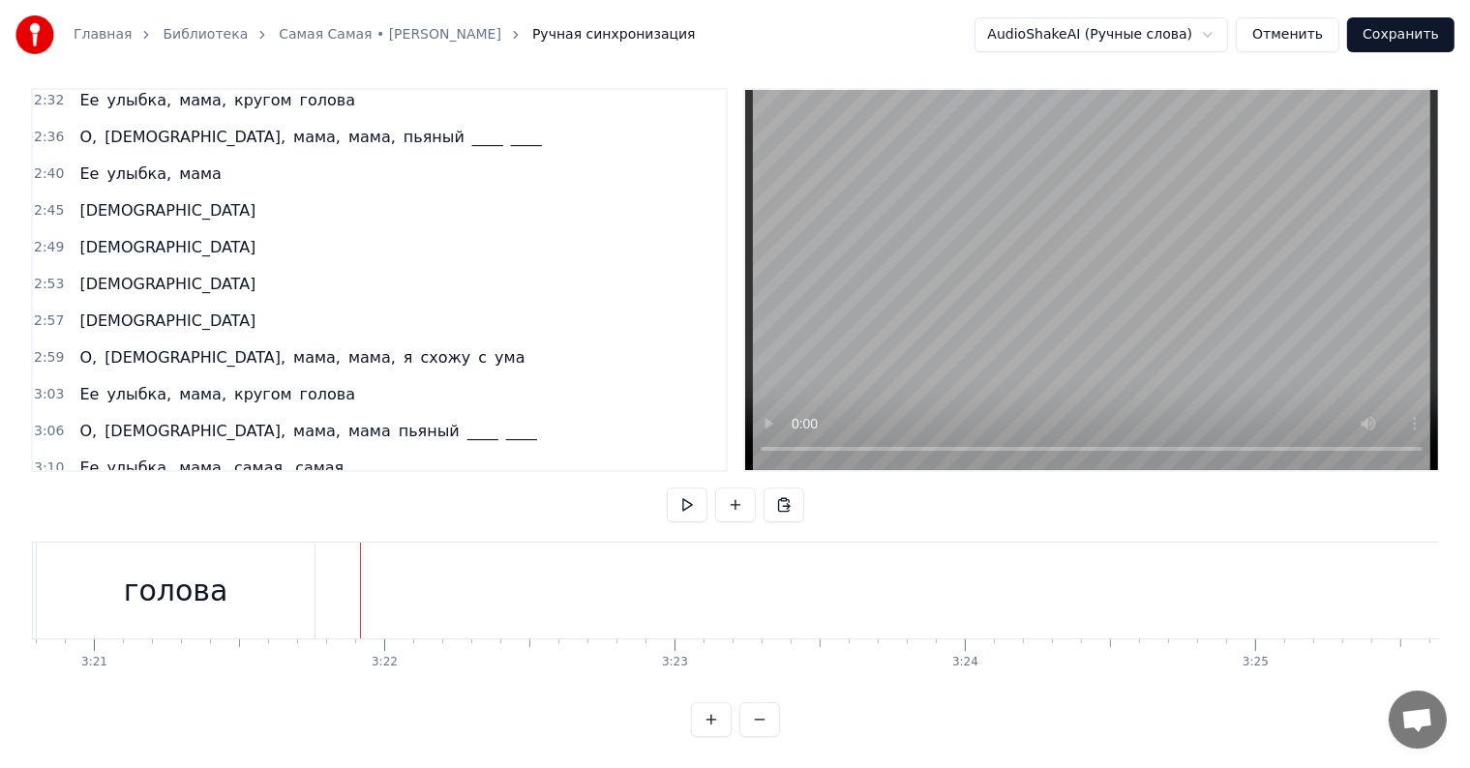
scroll to position [1257, 0]
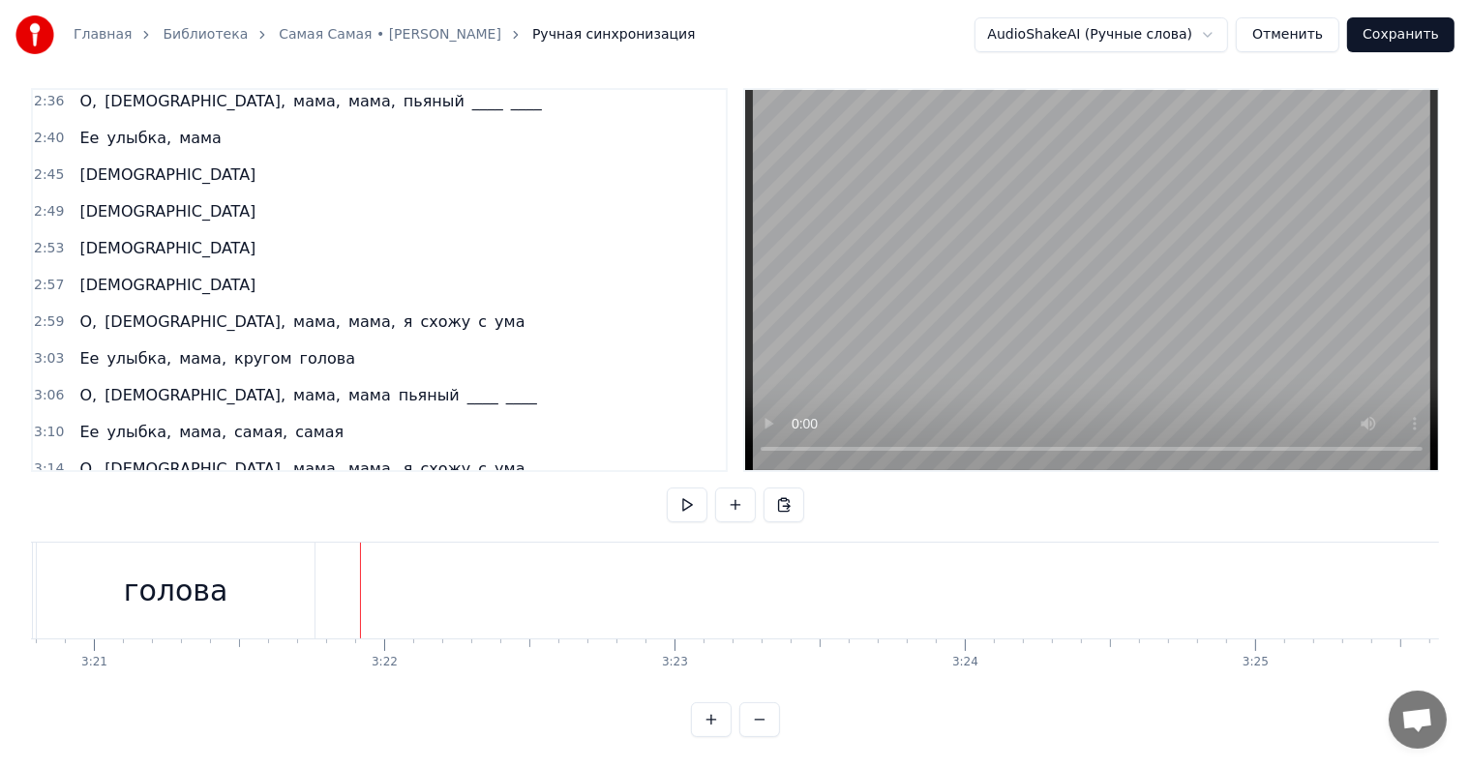
click at [72, 377] on div "3:06 О, [PERSON_NAME], мама, мама пьяный ____ ____" at bounding box center [379, 395] width 693 height 37
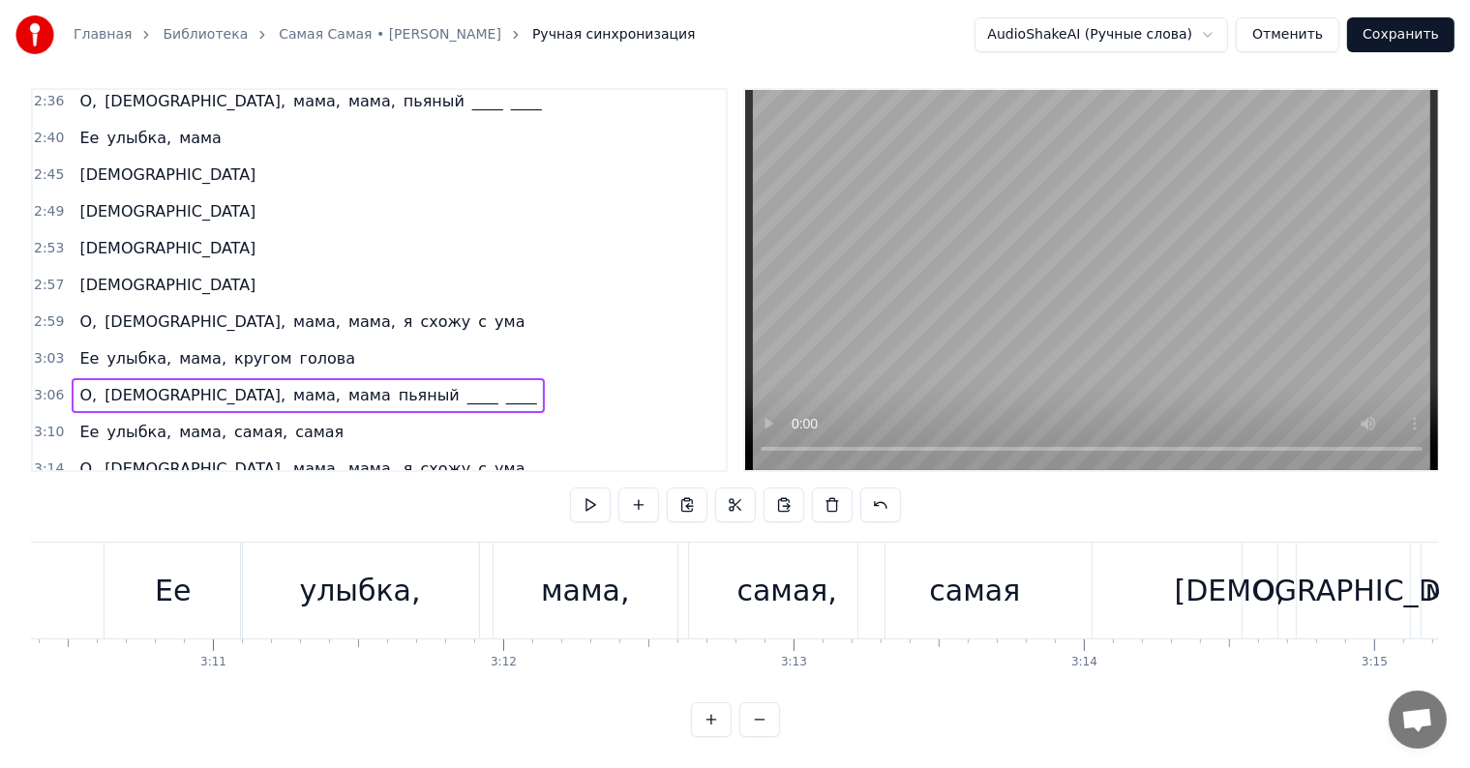
click at [72, 378] on div "О, [PERSON_NAME], мама, мама пьяный ____ ____" at bounding box center [308, 395] width 472 height 35
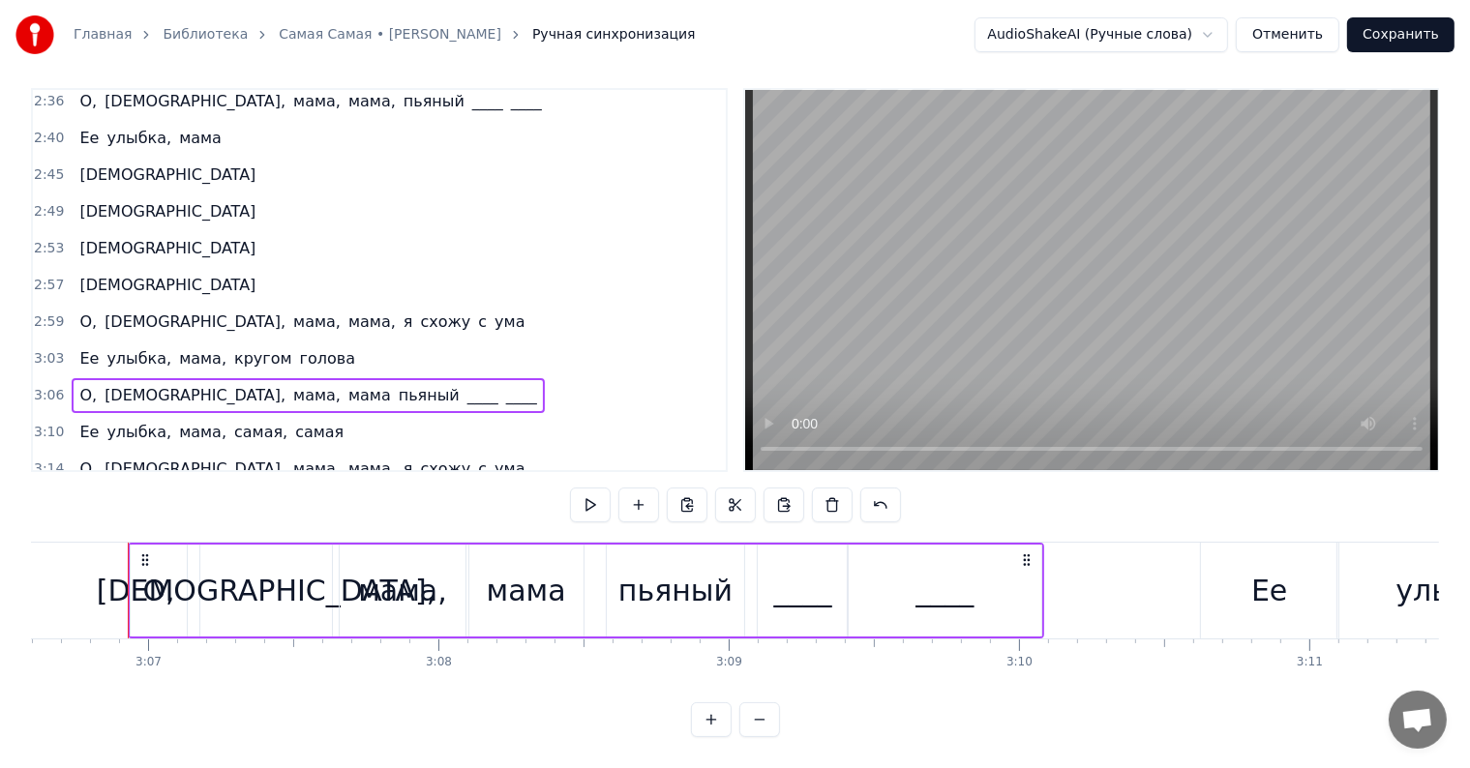
scroll to position [0, 54167]
click at [695, 490] on button at bounding box center [687, 505] width 41 height 35
click at [298, 494] on span "голова" at bounding box center [327, 505] width 59 height 22
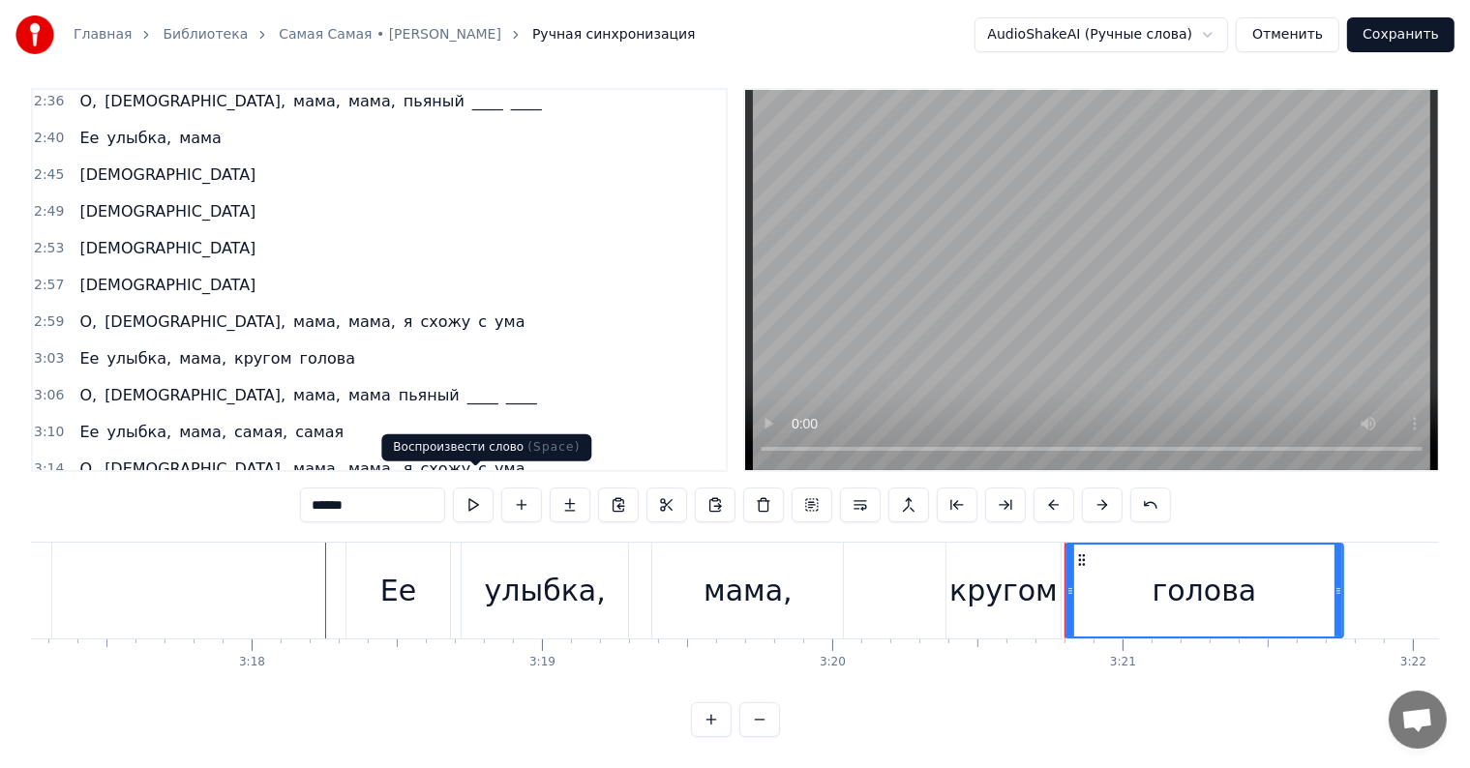
scroll to position [0, 58194]
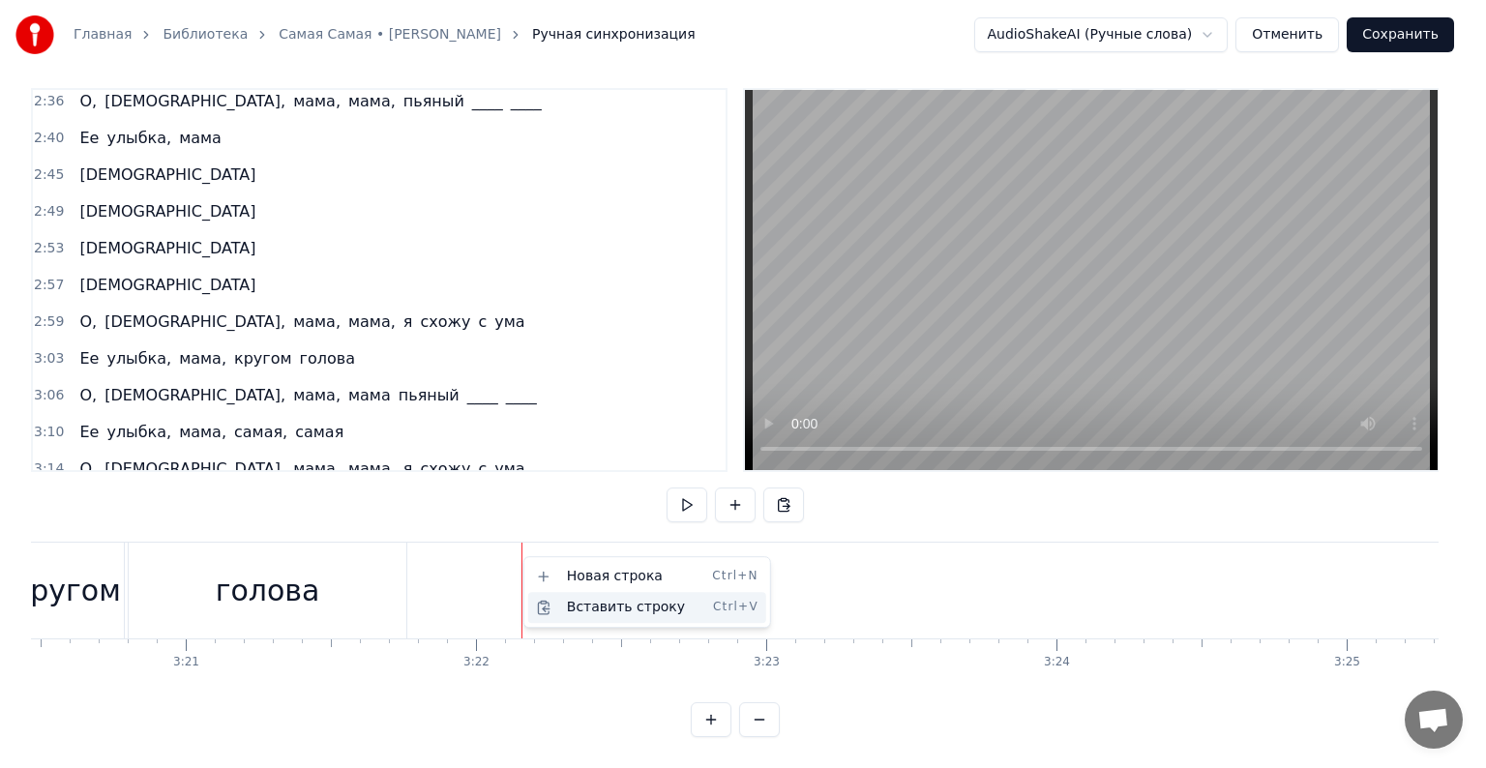
click at [563, 608] on div "Вставить строку Ctrl+V" at bounding box center [647, 607] width 238 height 31
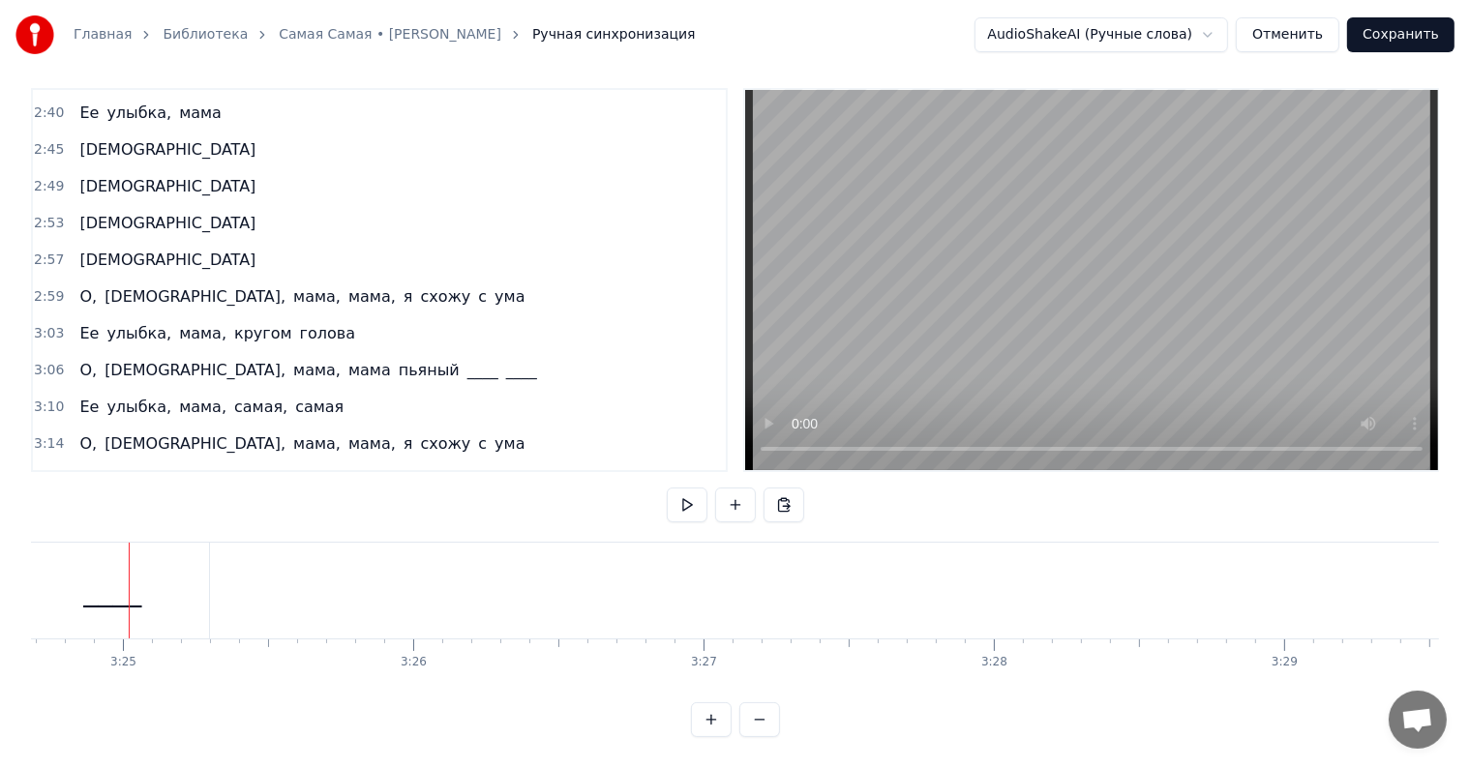
scroll to position [1293, 0]
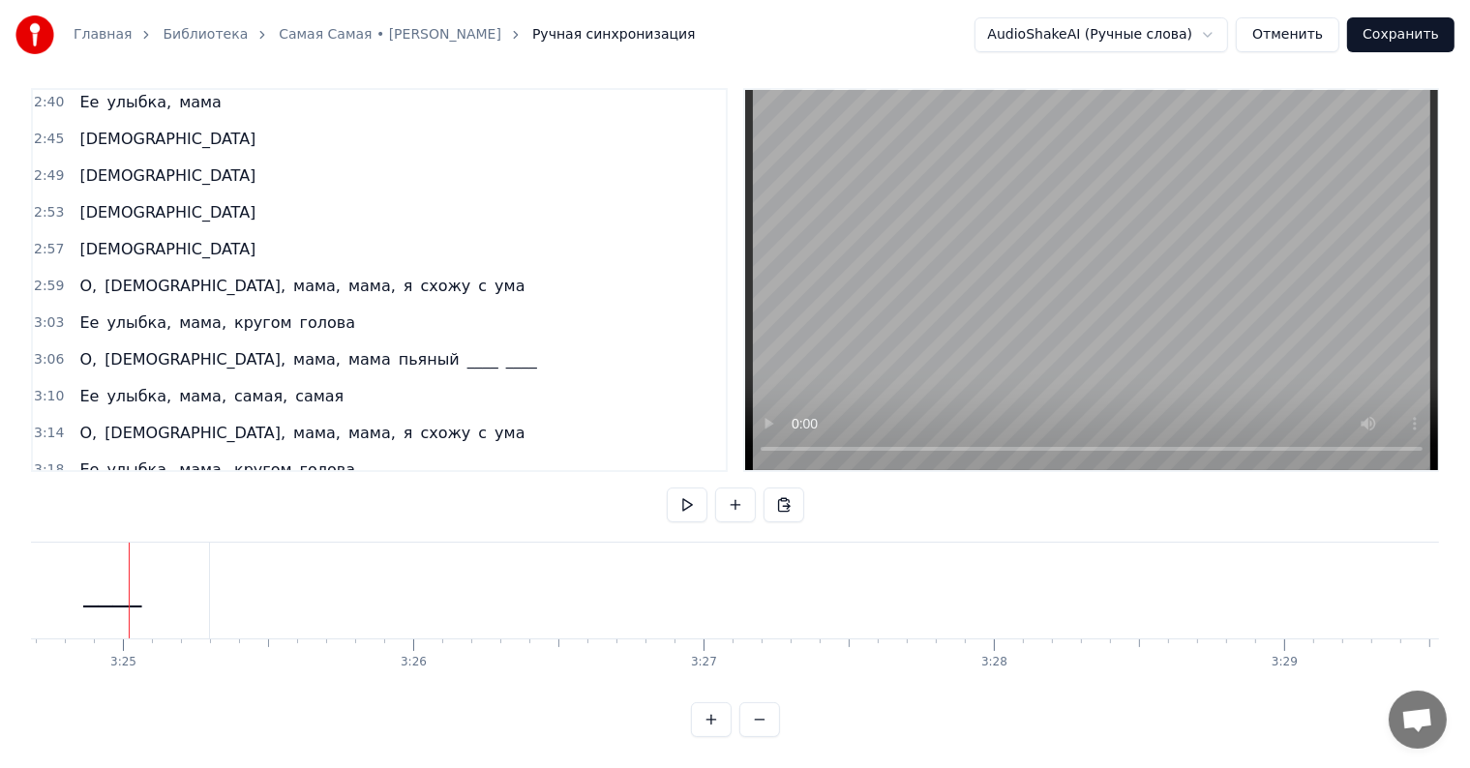
click at [72, 490] on div "О, [PERSON_NAME], мама, мама пьяный ____ ____" at bounding box center [308, 507] width 472 height 35
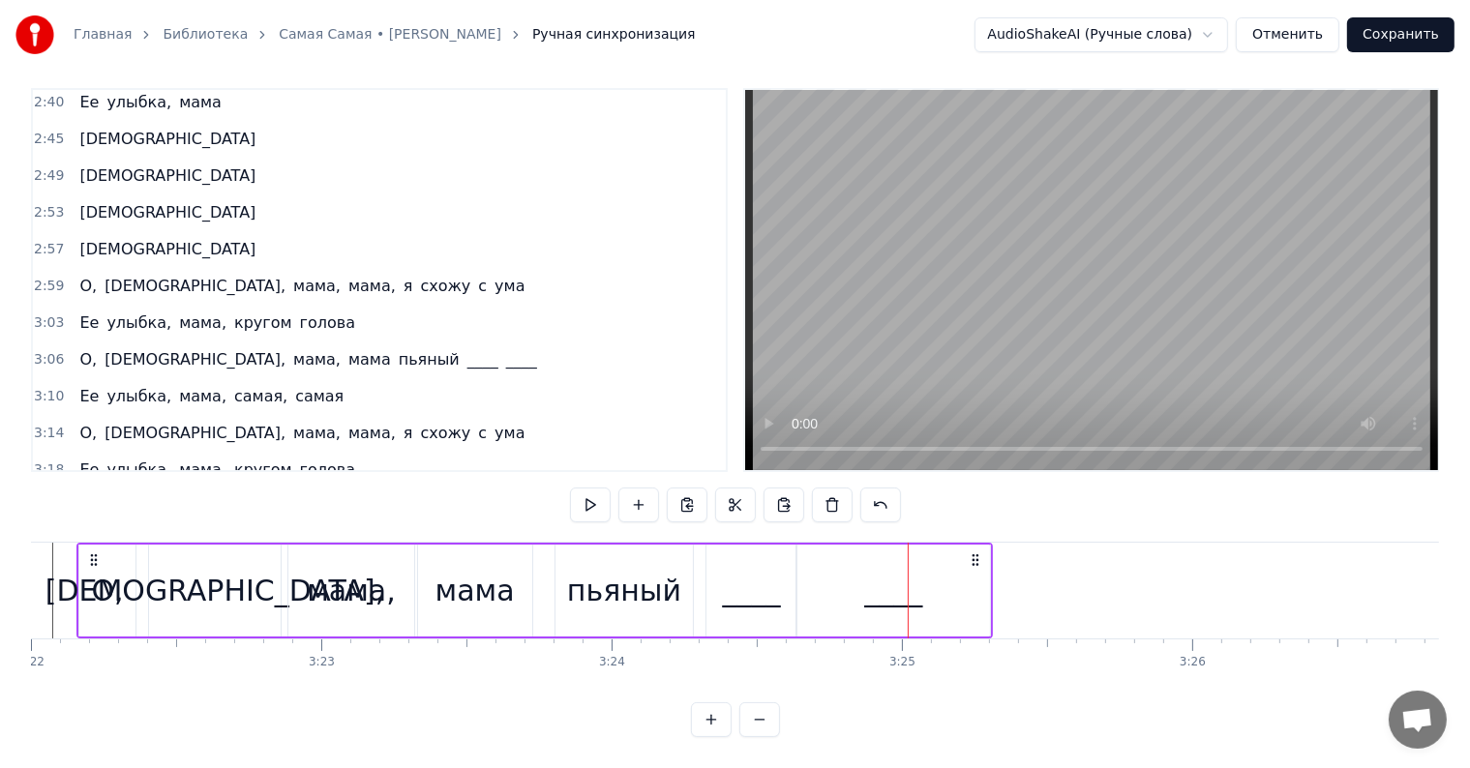
scroll to position [0, 58587]
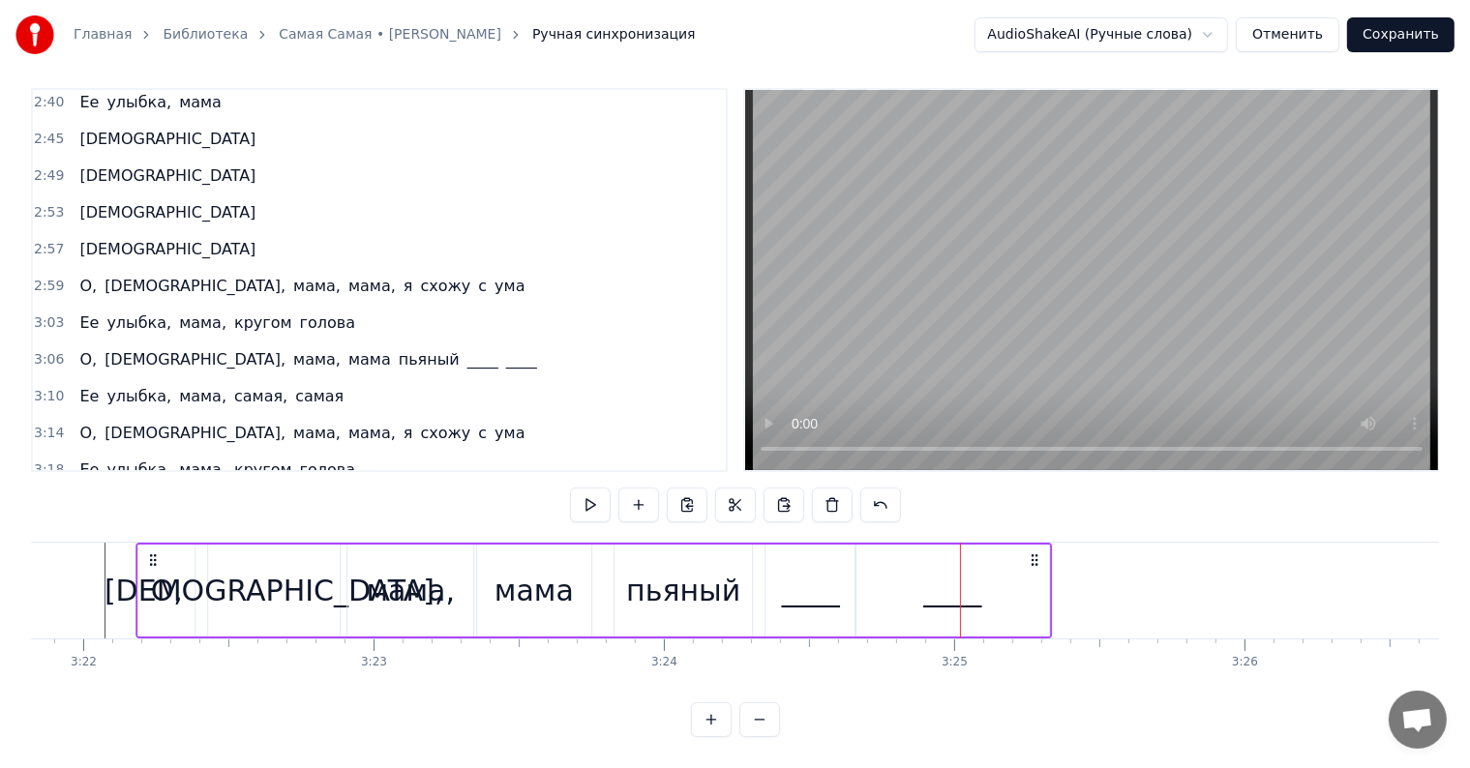
click at [151, 559] on circle at bounding box center [151, 559] width 1 height 1
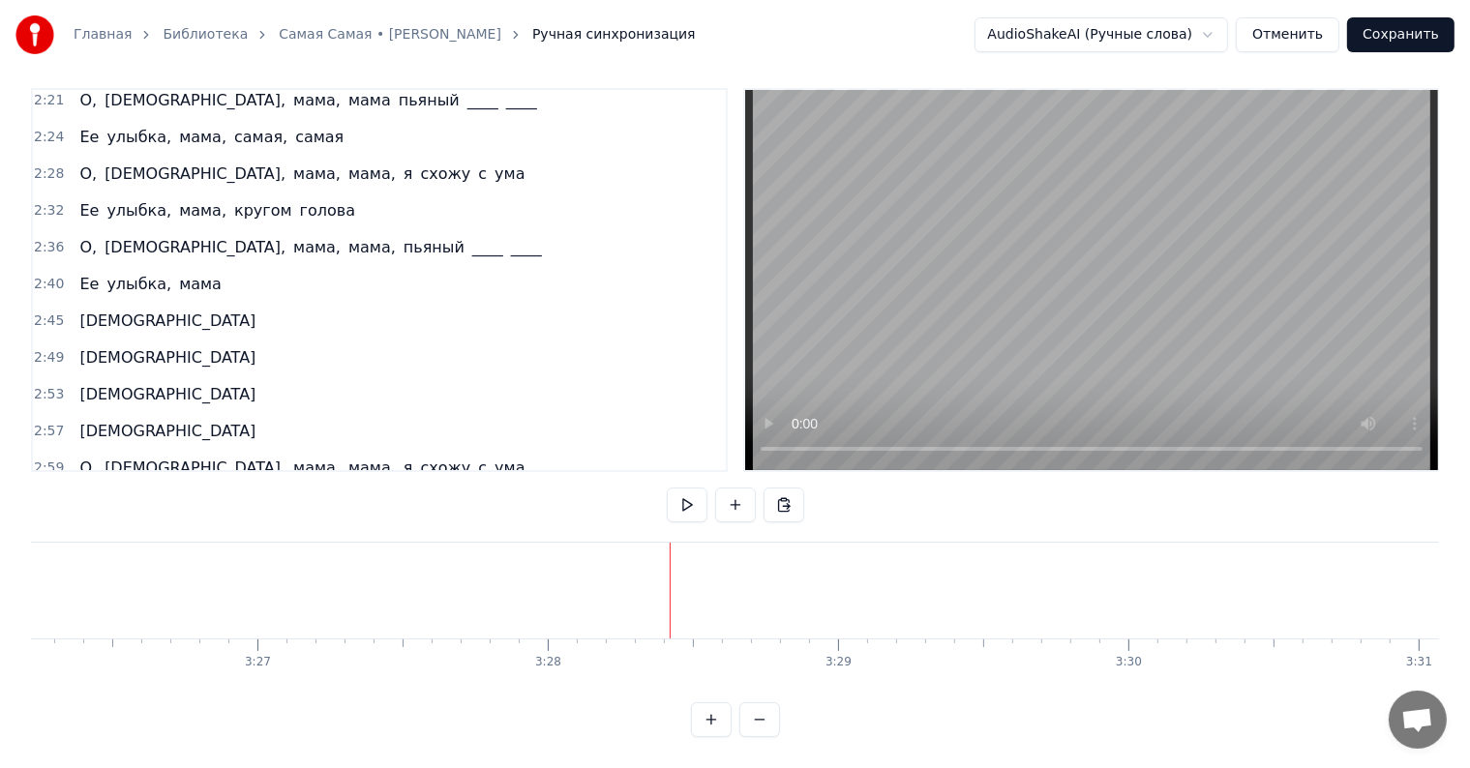
scroll to position [1099, 0]
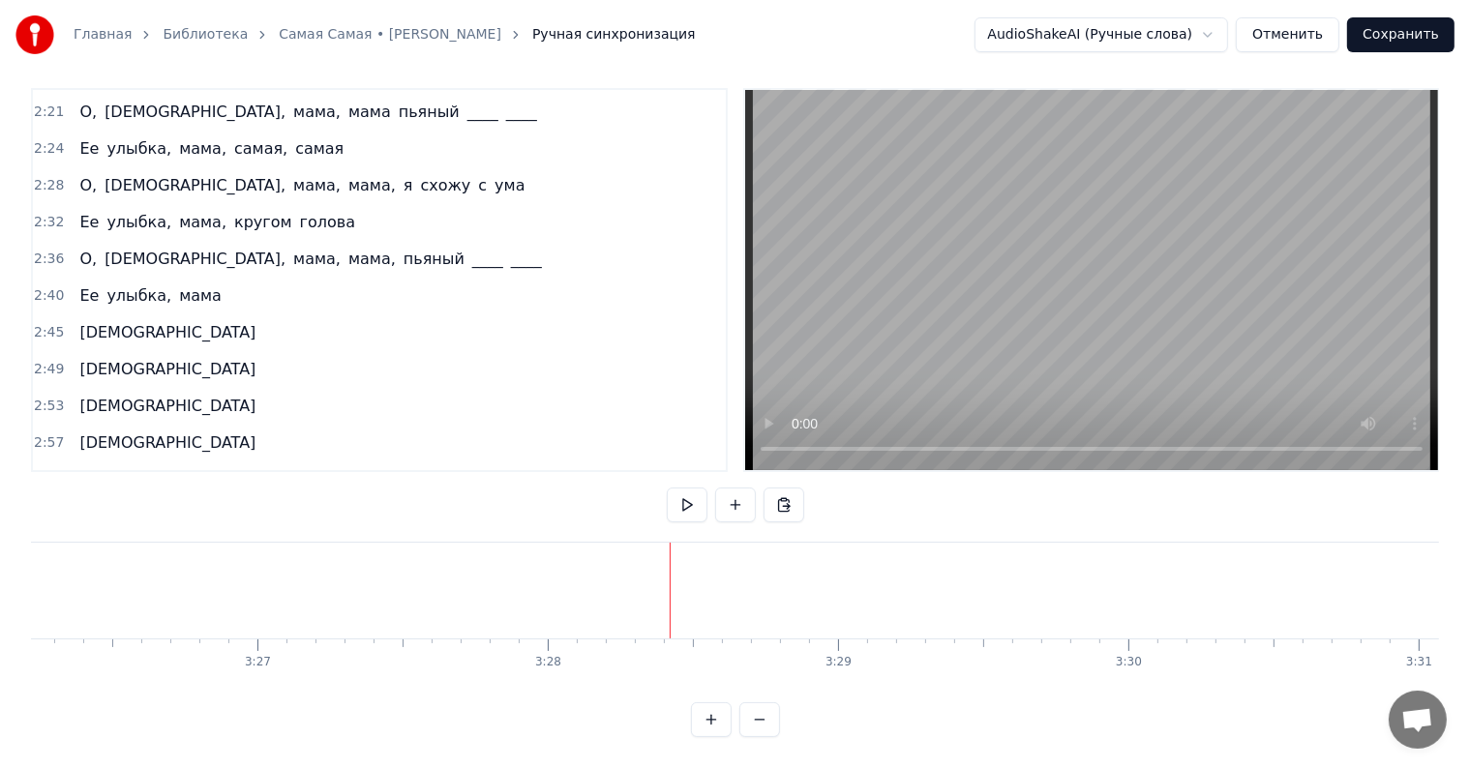
click at [72, 279] on div "Ее улыбка, мама" at bounding box center [150, 296] width 157 height 35
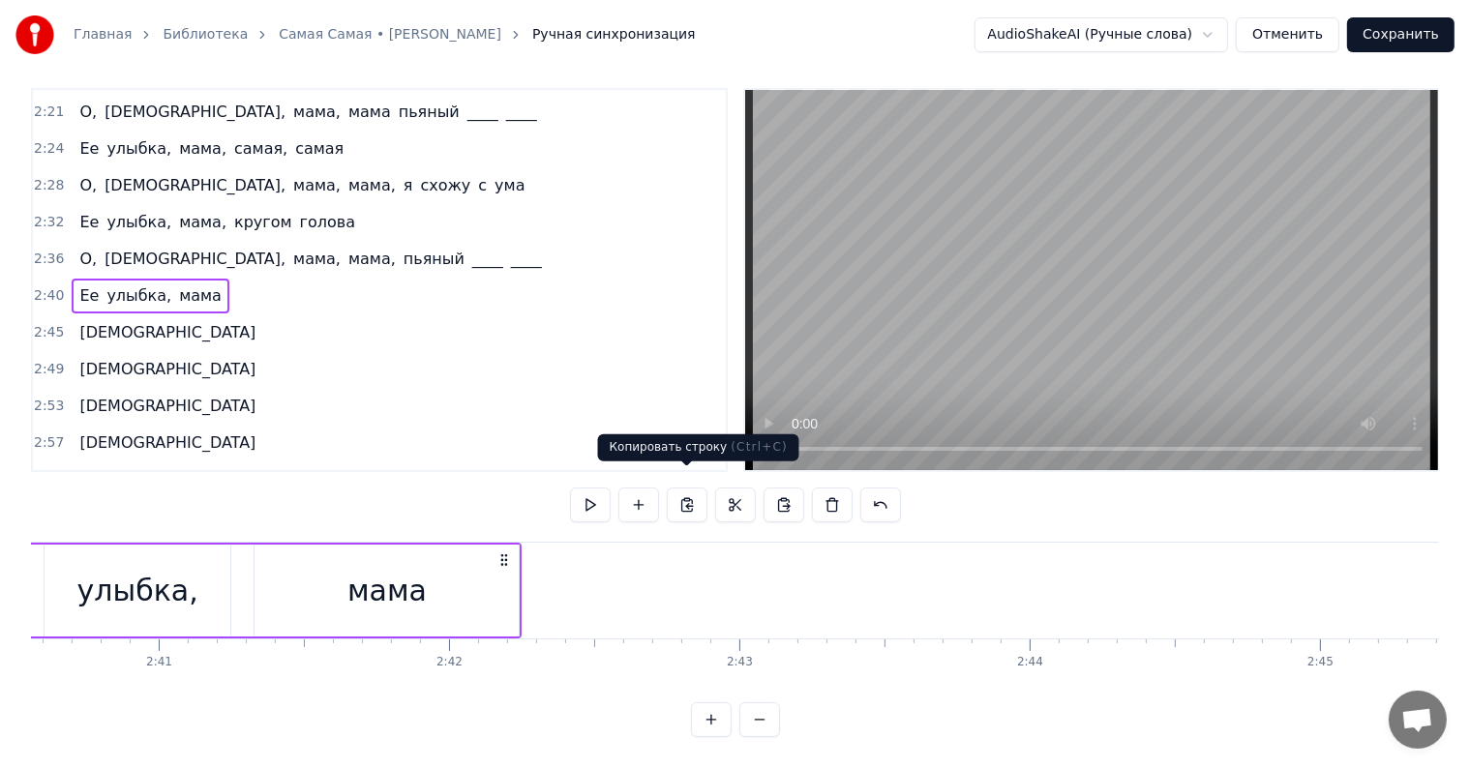
scroll to position [0, 46401]
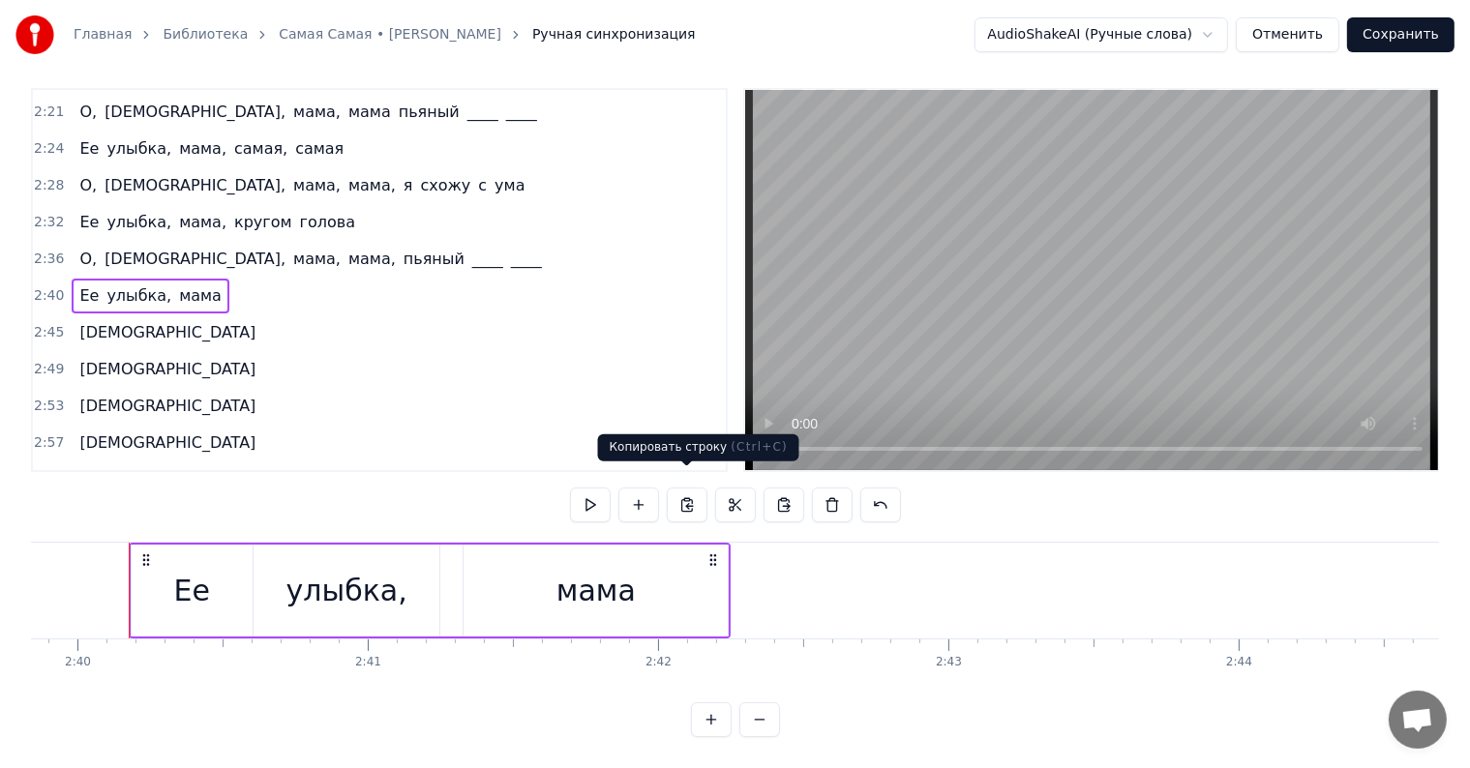
click at [690, 492] on button at bounding box center [687, 505] width 41 height 35
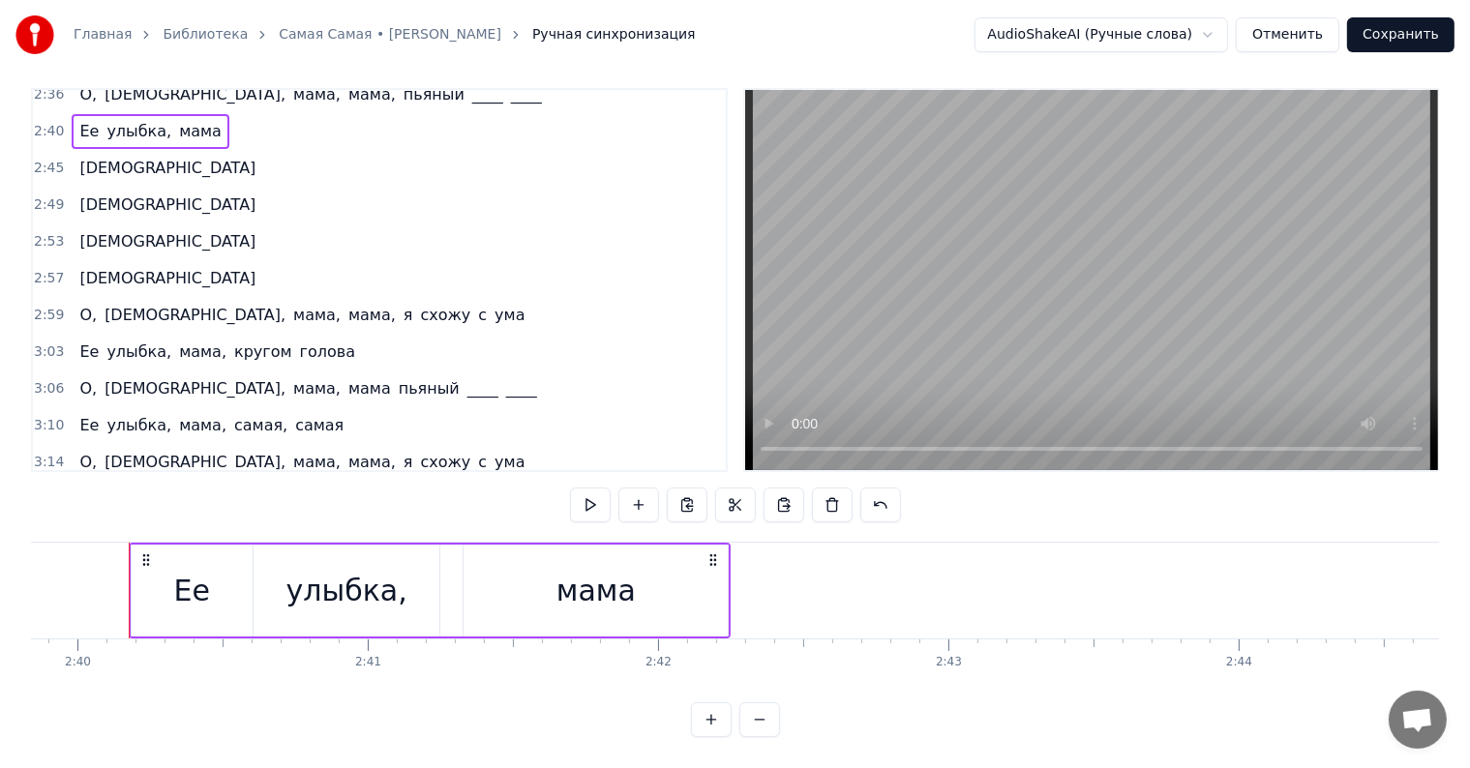
scroll to position [1293, 0]
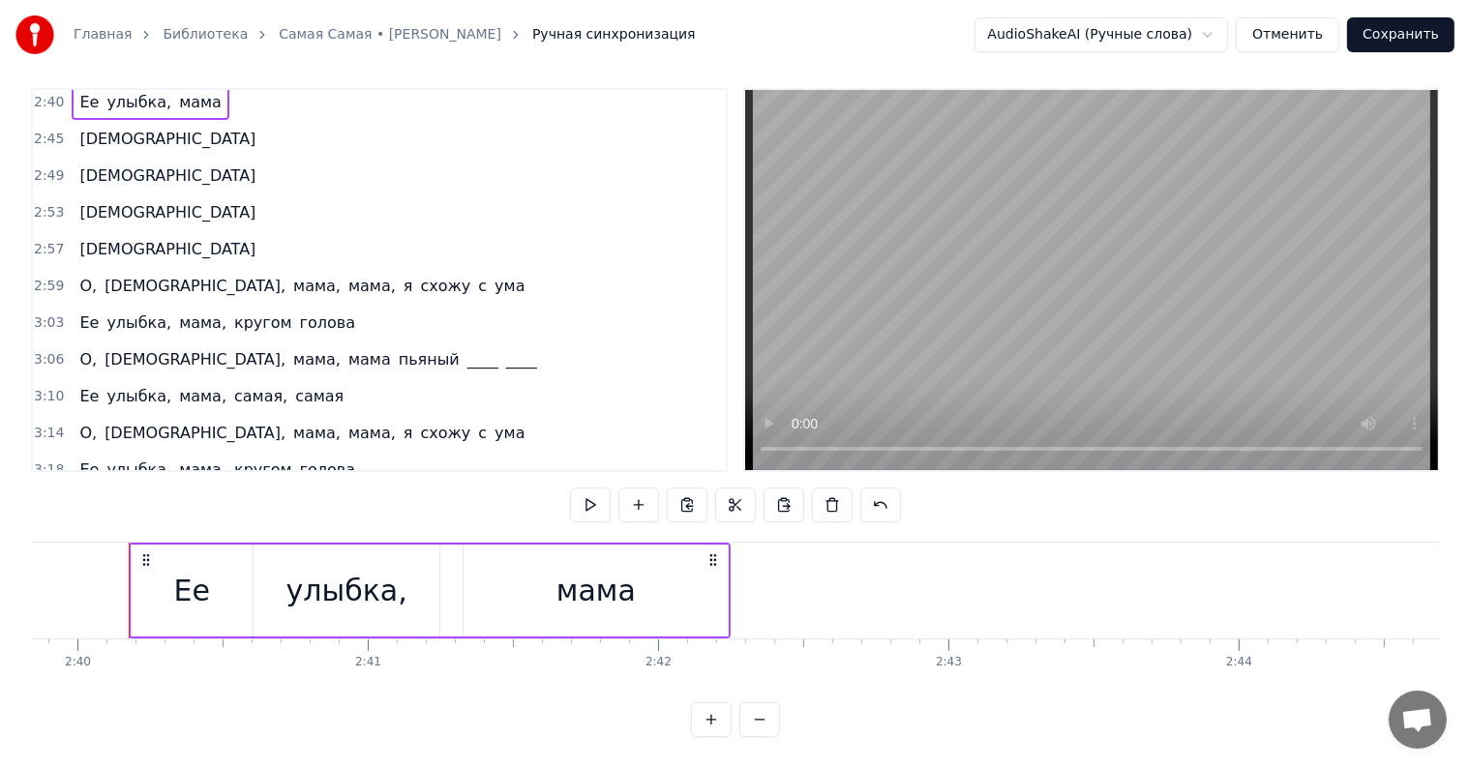
click at [504, 495] on span "____" at bounding box center [521, 506] width 35 height 22
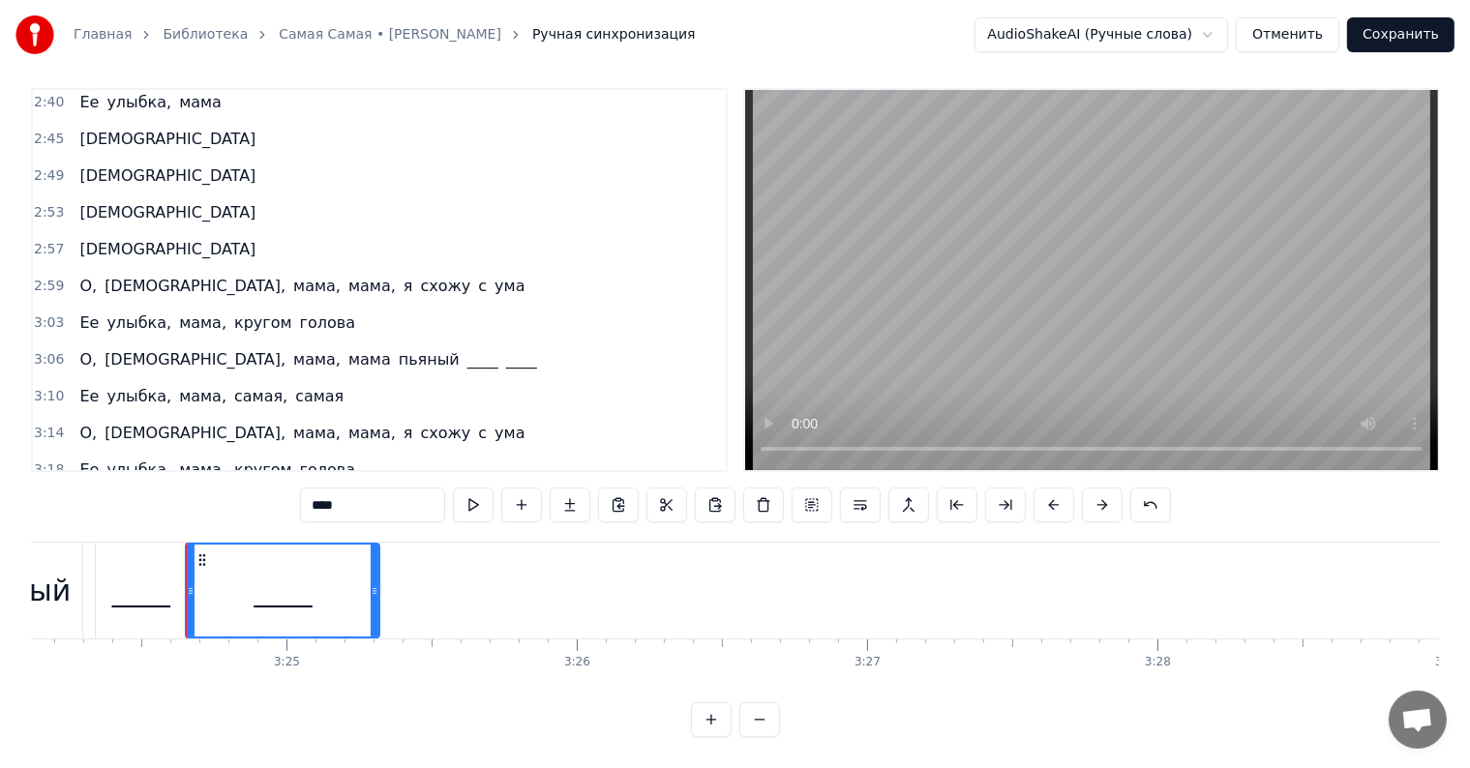
scroll to position [0, 59312]
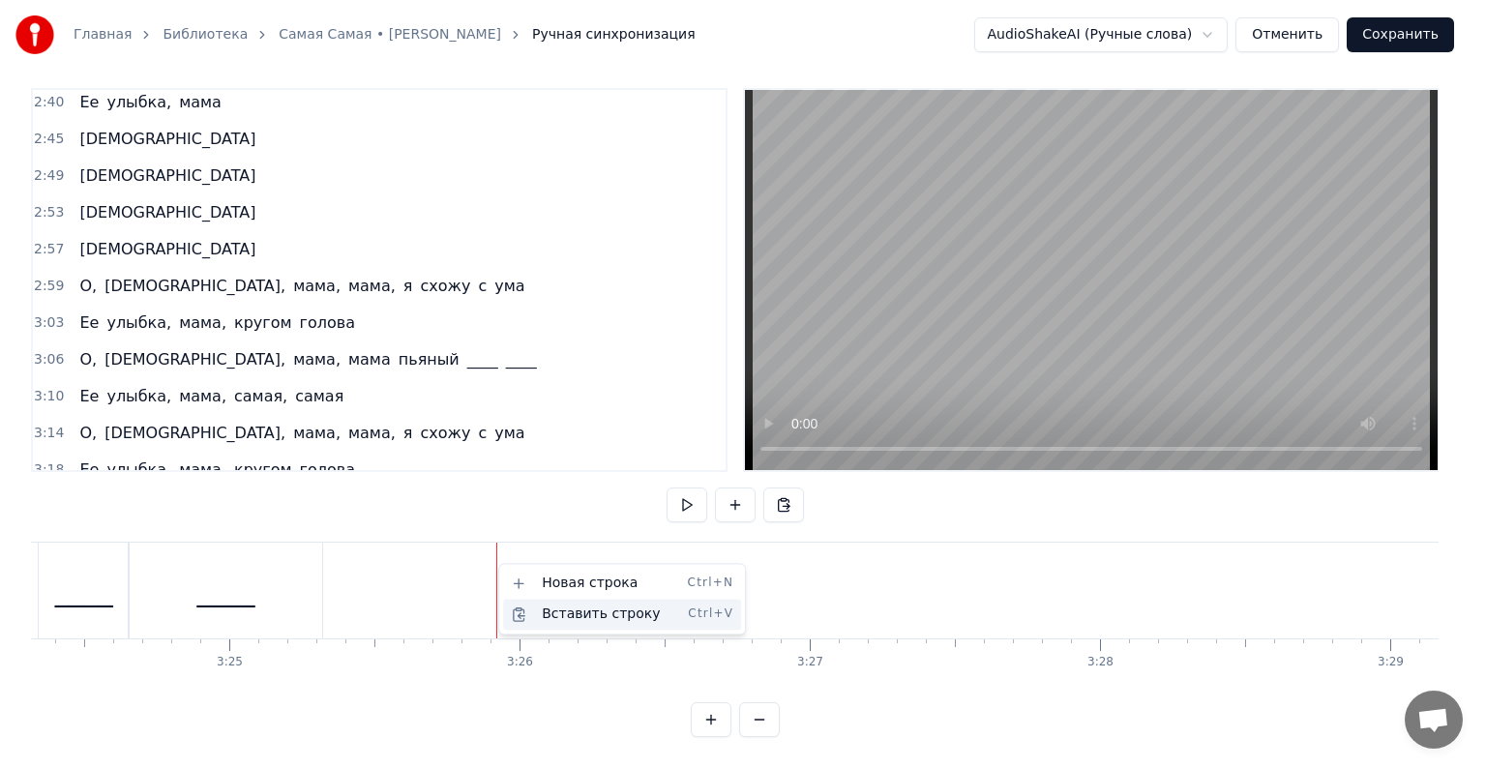
click at [558, 613] on div "Вставить строку Ctrl+V" at bounding box center [622, 614] width 238 height 31
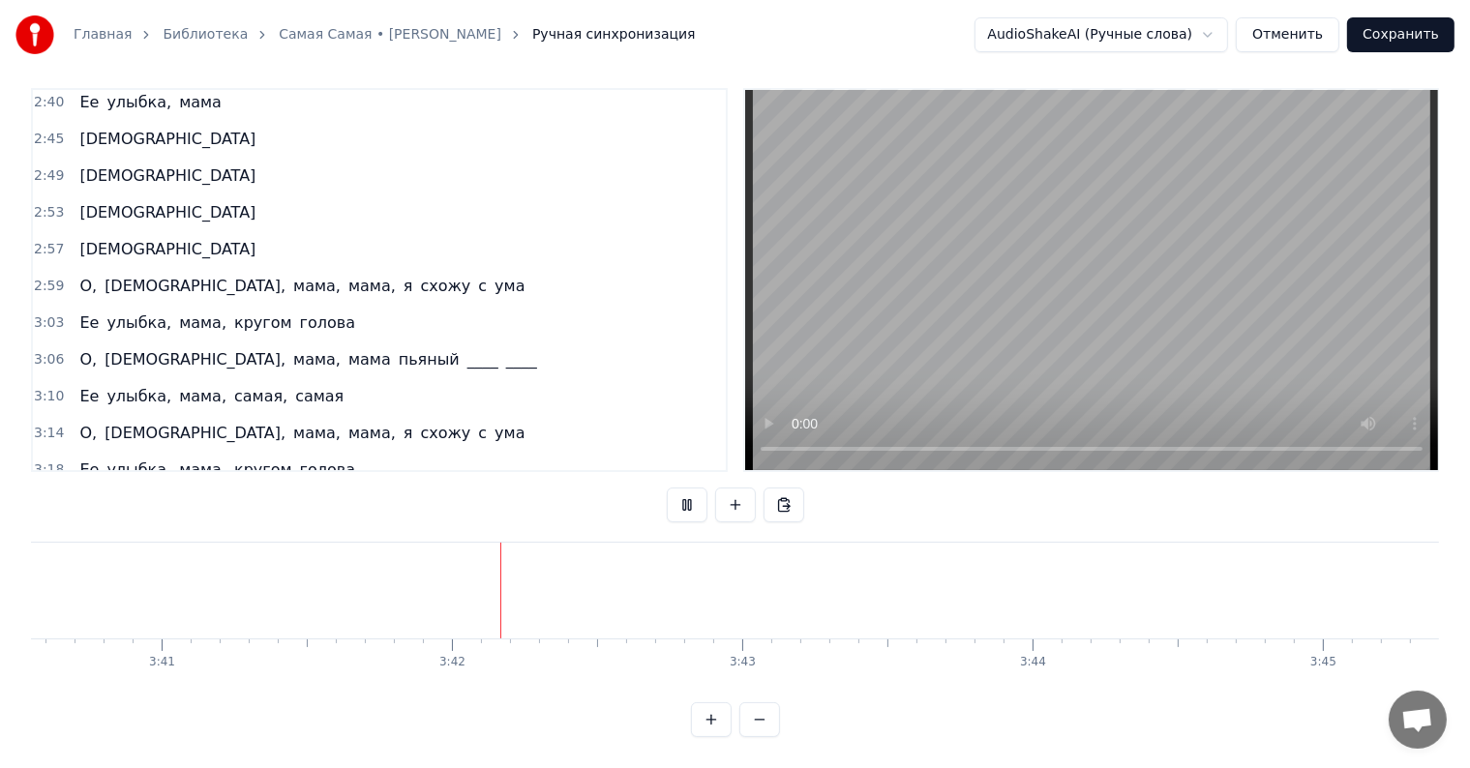
scroll to position [0, 64256]
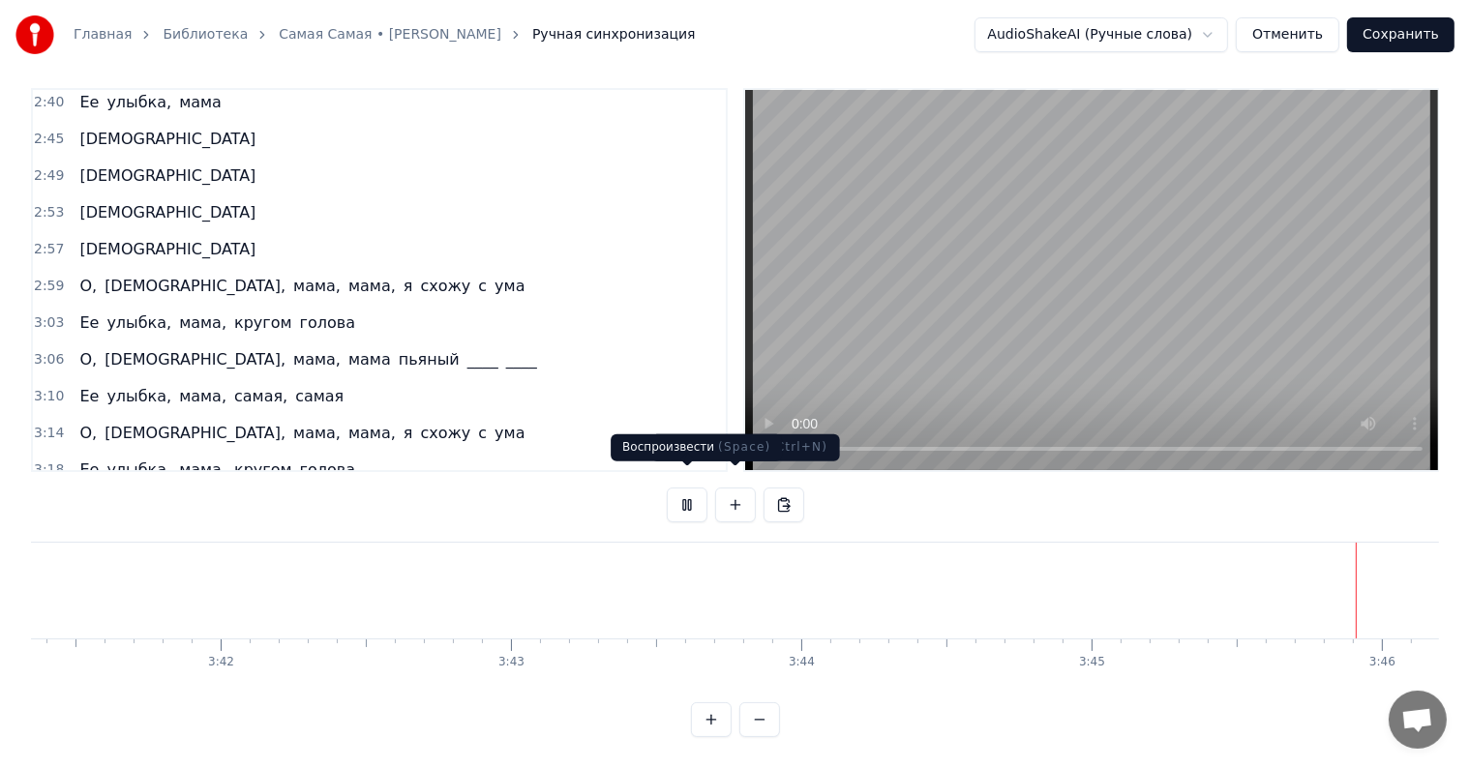
drag, startPoint x: 697, startPoint y: 492, endPoint x: 682, endPoint y: 495, distance: 15.0
click at [695, 492] on button at bounding box center [687, 505] width 41 height 35
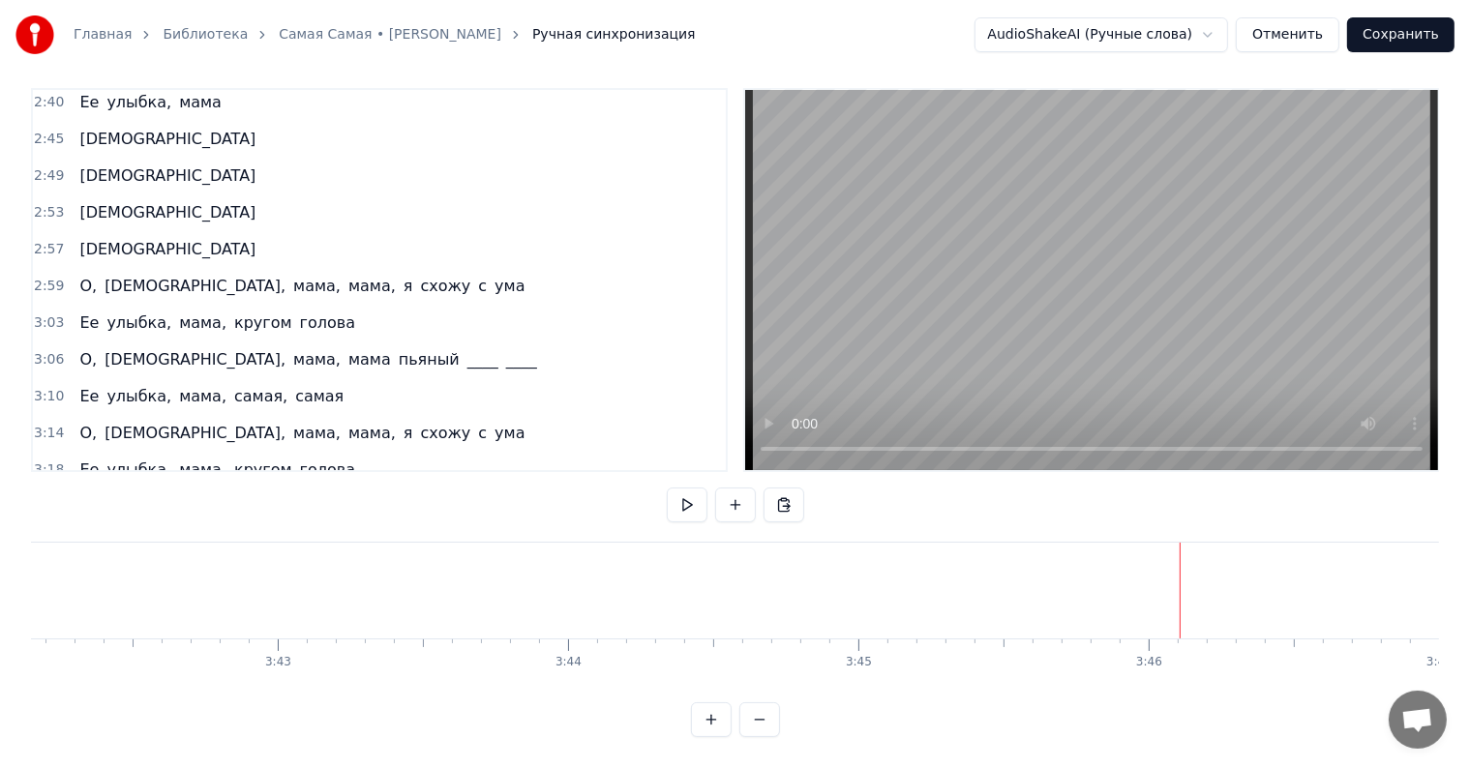
scroll to position [0, 64374]
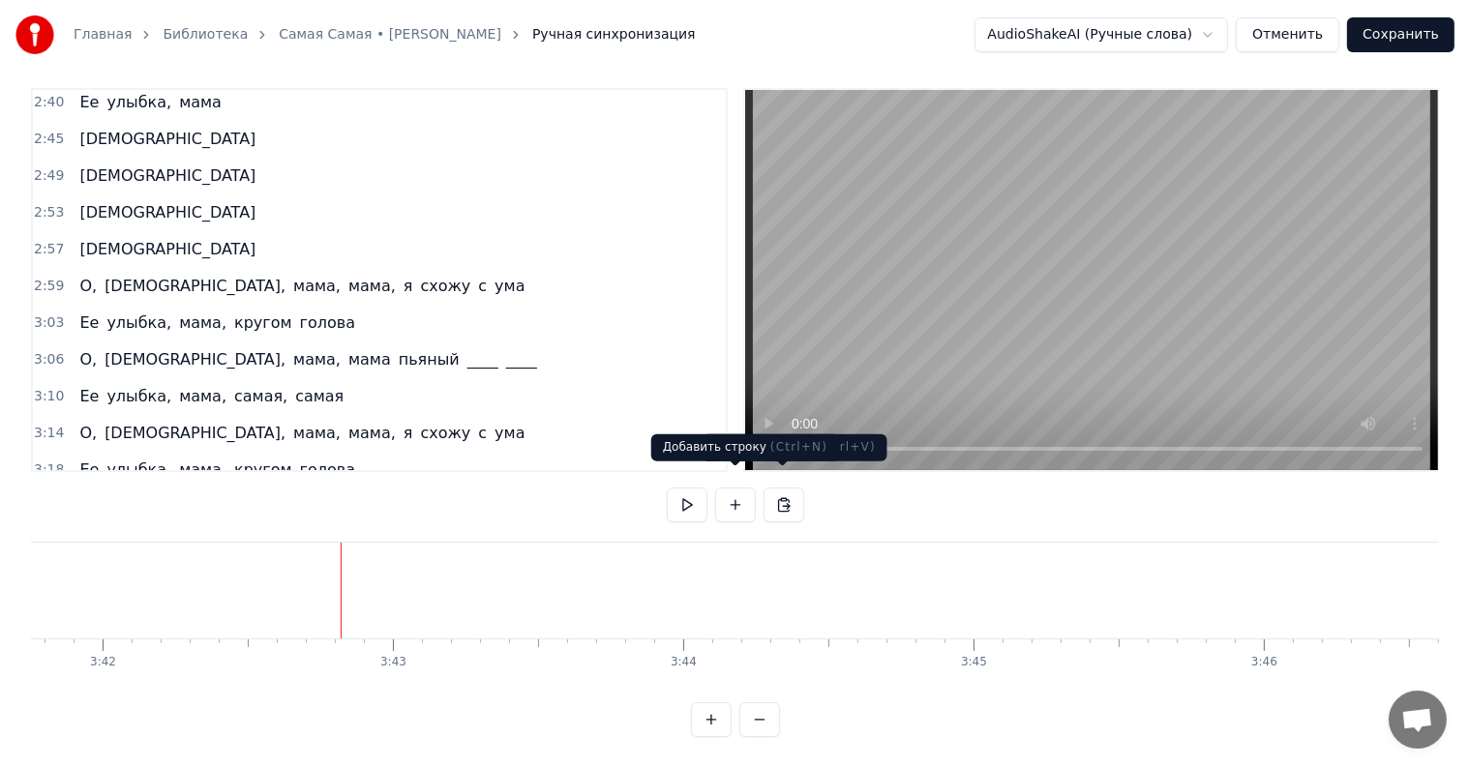
click at [733, 488] on button at bounding box center [735, 505] width 41 height 35
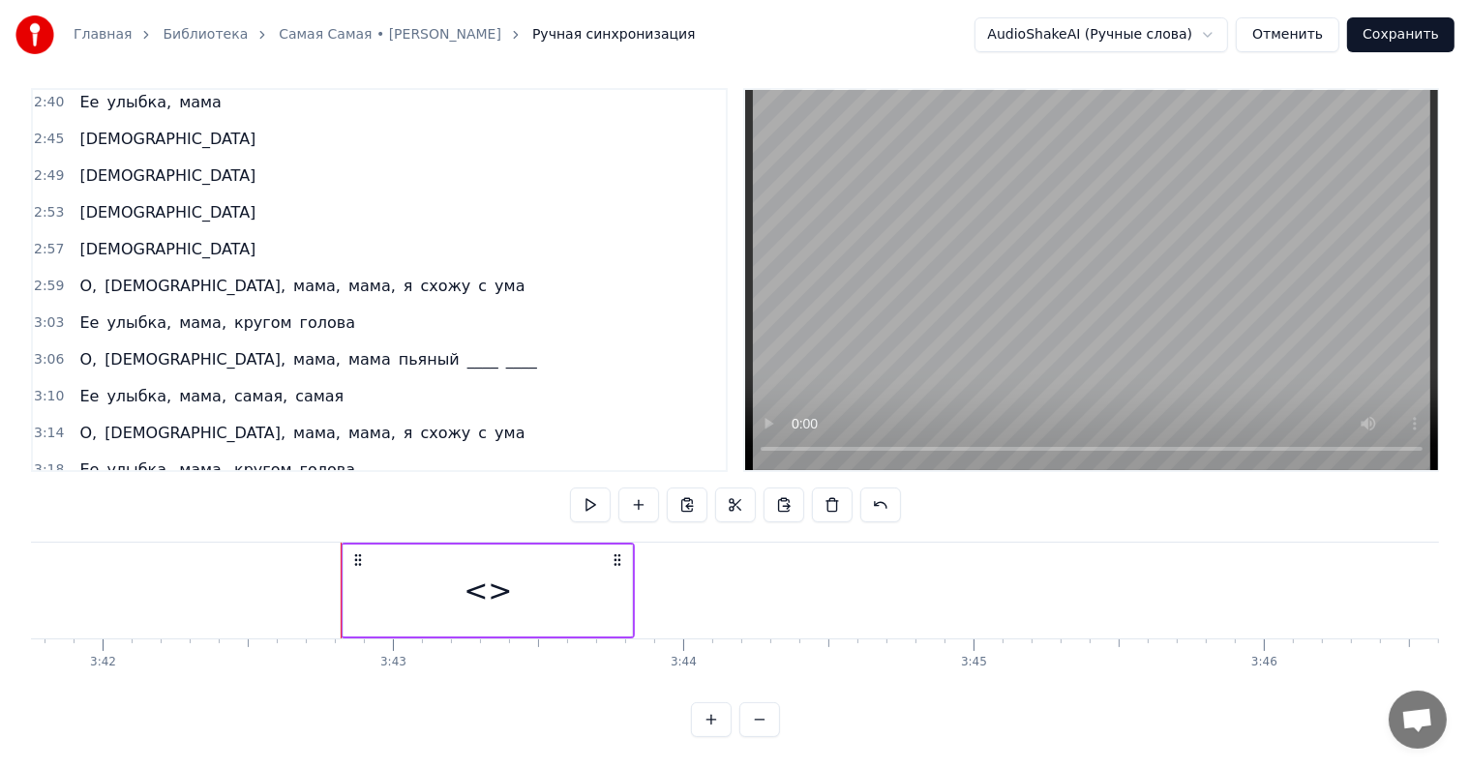
click at [499, 583] on div "<>" at bounding box center [488, 591] width 48 height 44
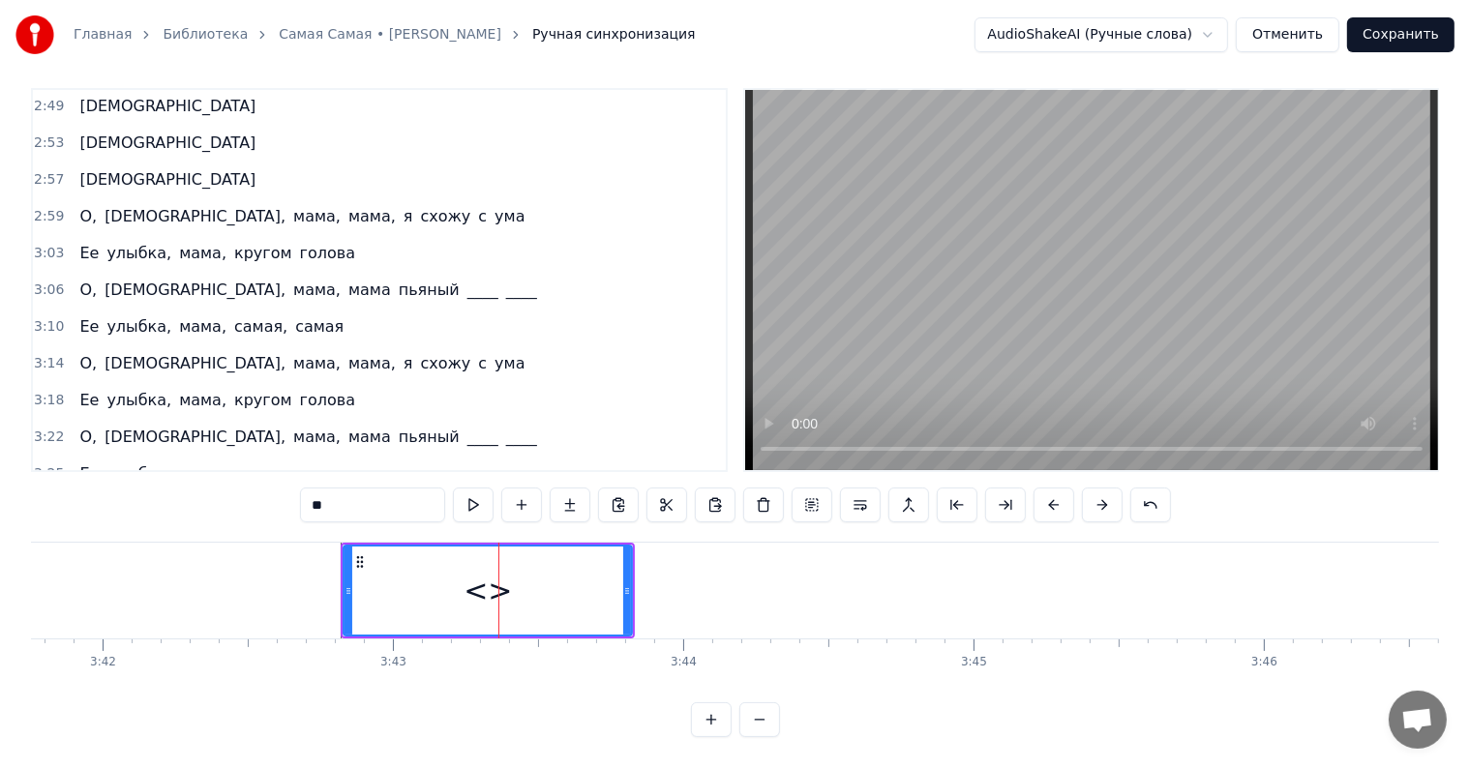
scroll to position [1363, 0]
drag, startPoint x: 389, startPoint y: 499, endPoint x: 293, endPoint y: 496, distance: 95.8
click at [293, 497] on div "0:20 Она любила ____ в обед 0:24 И по утрам ее вкусный омлет 0:27 Она любила жи…" at bounding box center [735, 412] width 1408 height 649
type input "****"
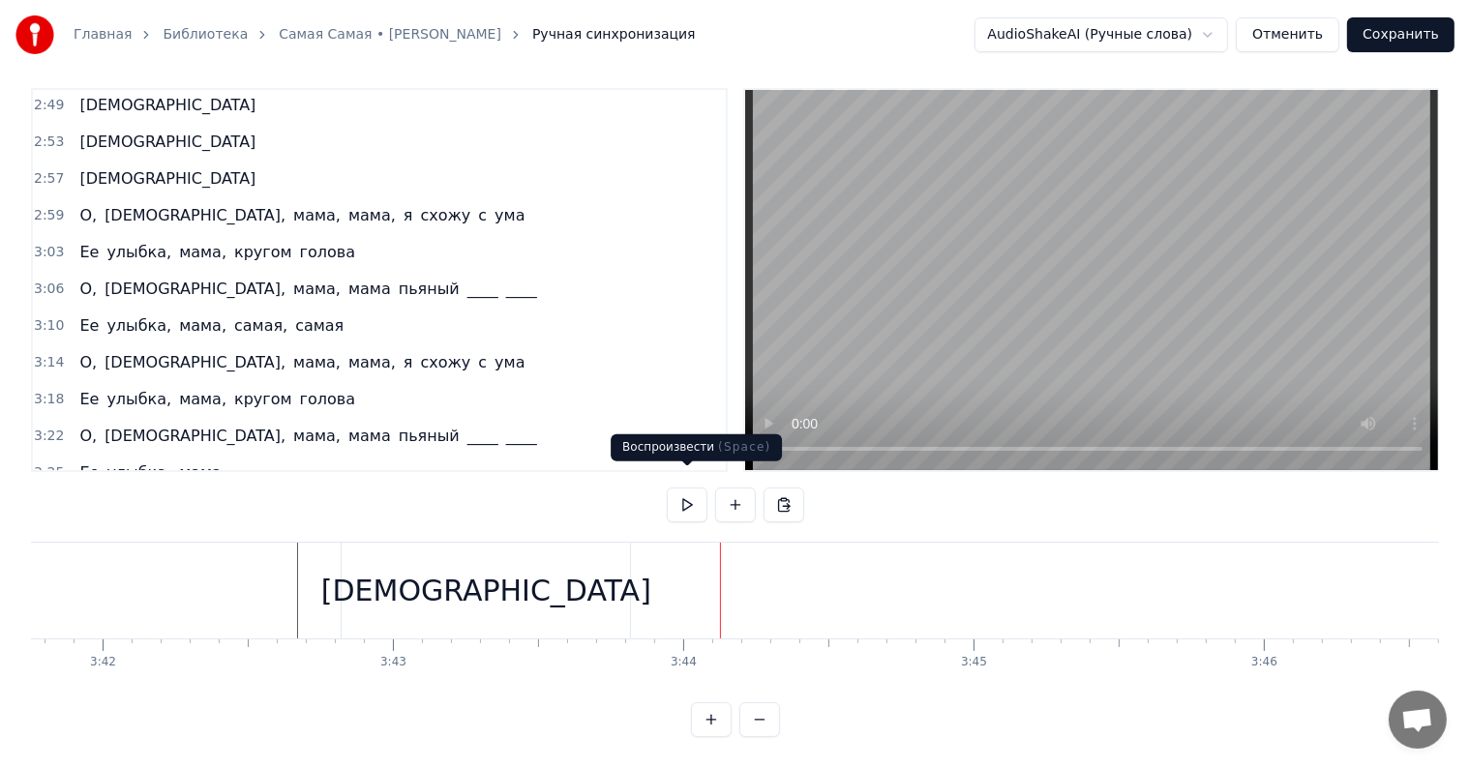
click at [500, 569] on div "[DEMOGRAPHIC_DATA]" at bounding box center [486, 591] width 330 height 44
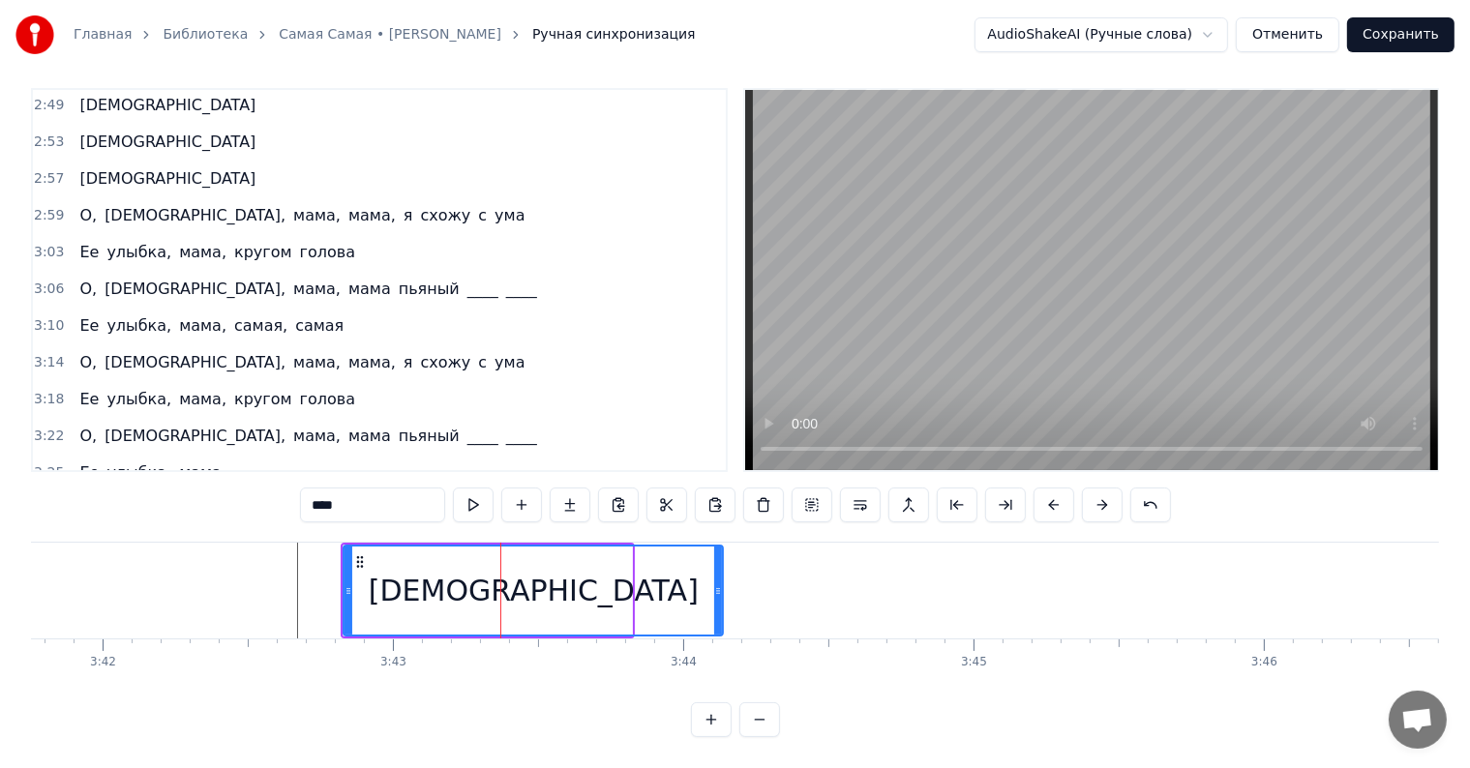
drag, startPoint x: 629, startPoint y: 566, endPoint x: 720, endPoint y: 566, distance: 91.0
click at [720, 583] on icon at bounding box center [718, 590] width 8 height 15
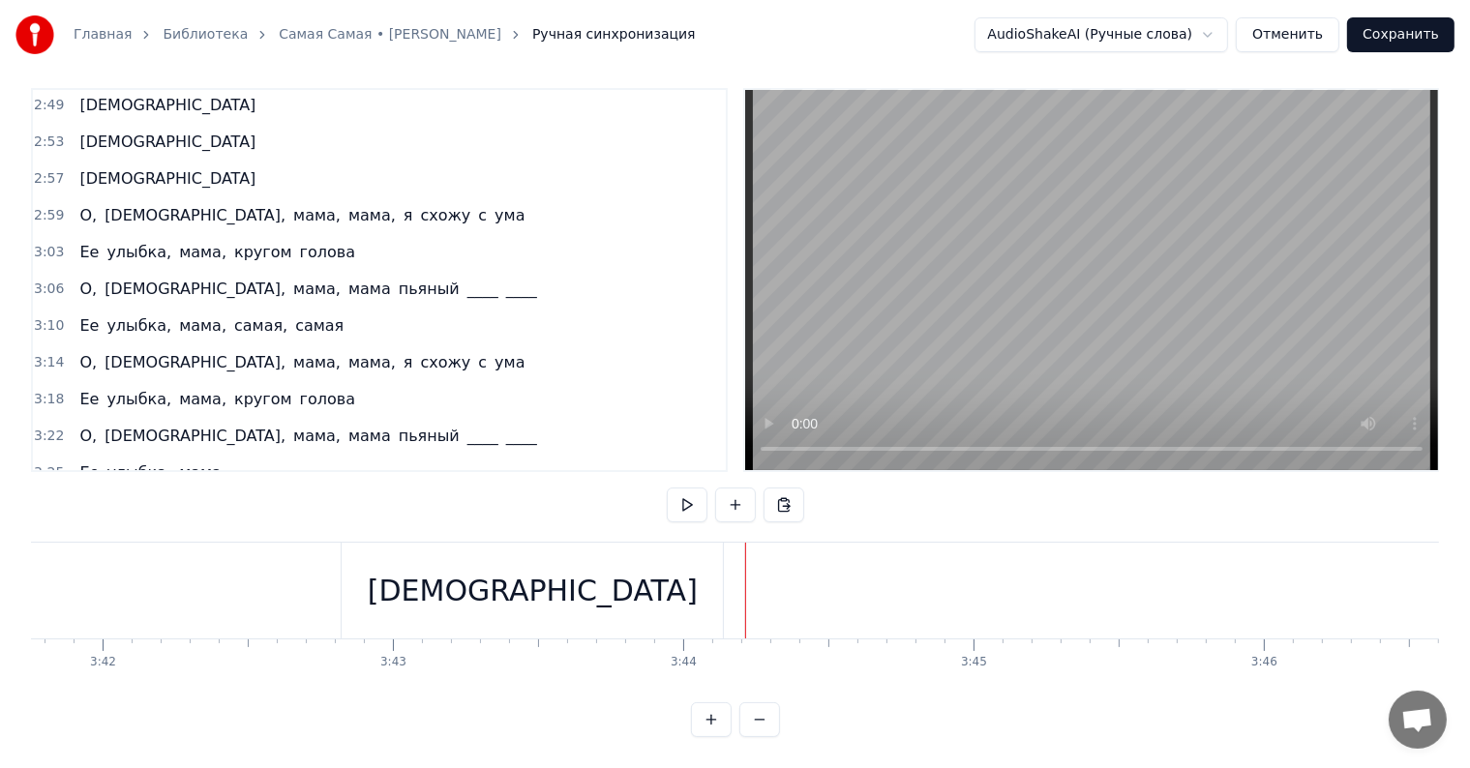
click at [558, 569] on div "[DEMOGRAPHIC_DATA]" at bounding box center [533, 591] width 330 height 44
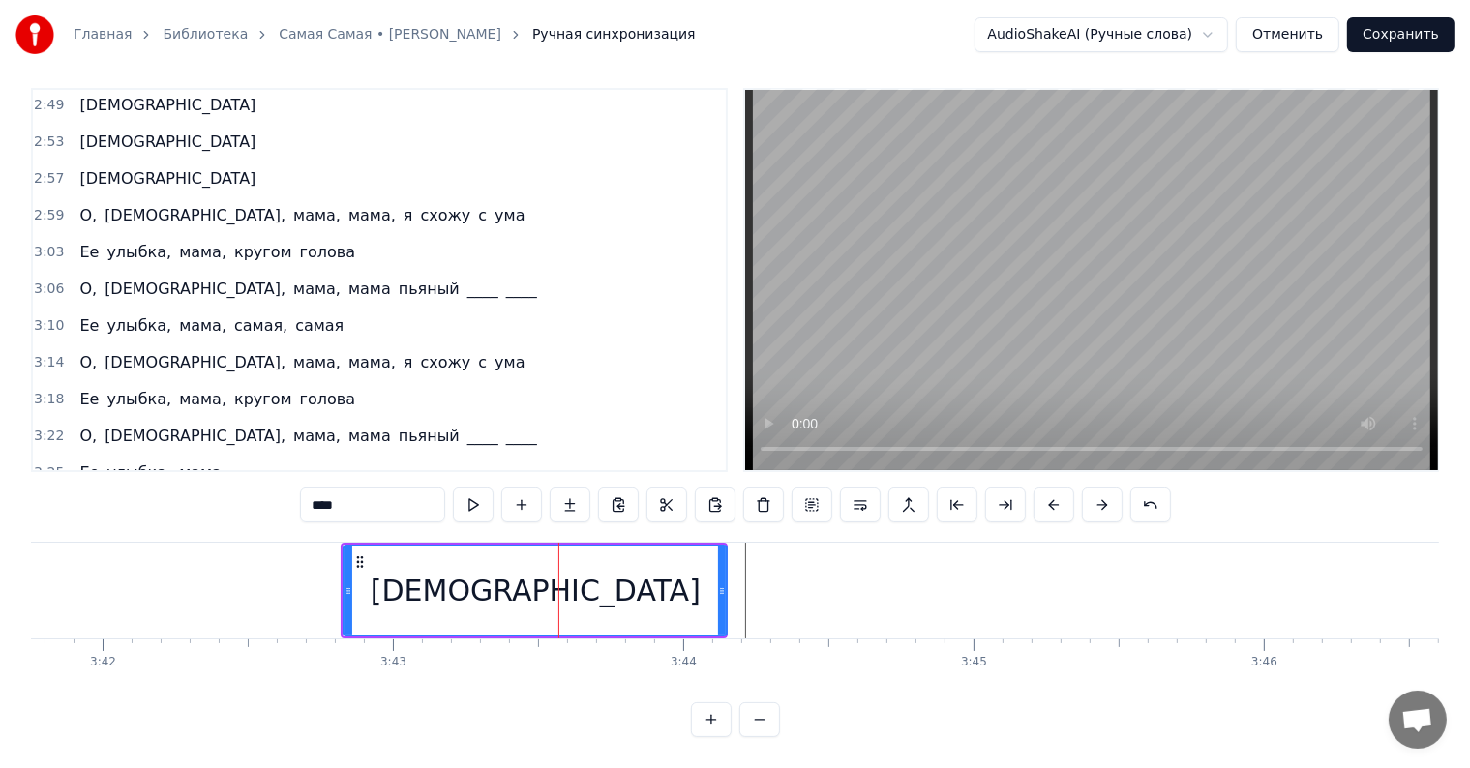
drag, startPoint x: 720, startPoint y: 571, endPoint x: 734, endPoint y: 574, distance: 14.8
click at [726, 583] on icon at bounding box center [722, 590] width 8 height 15
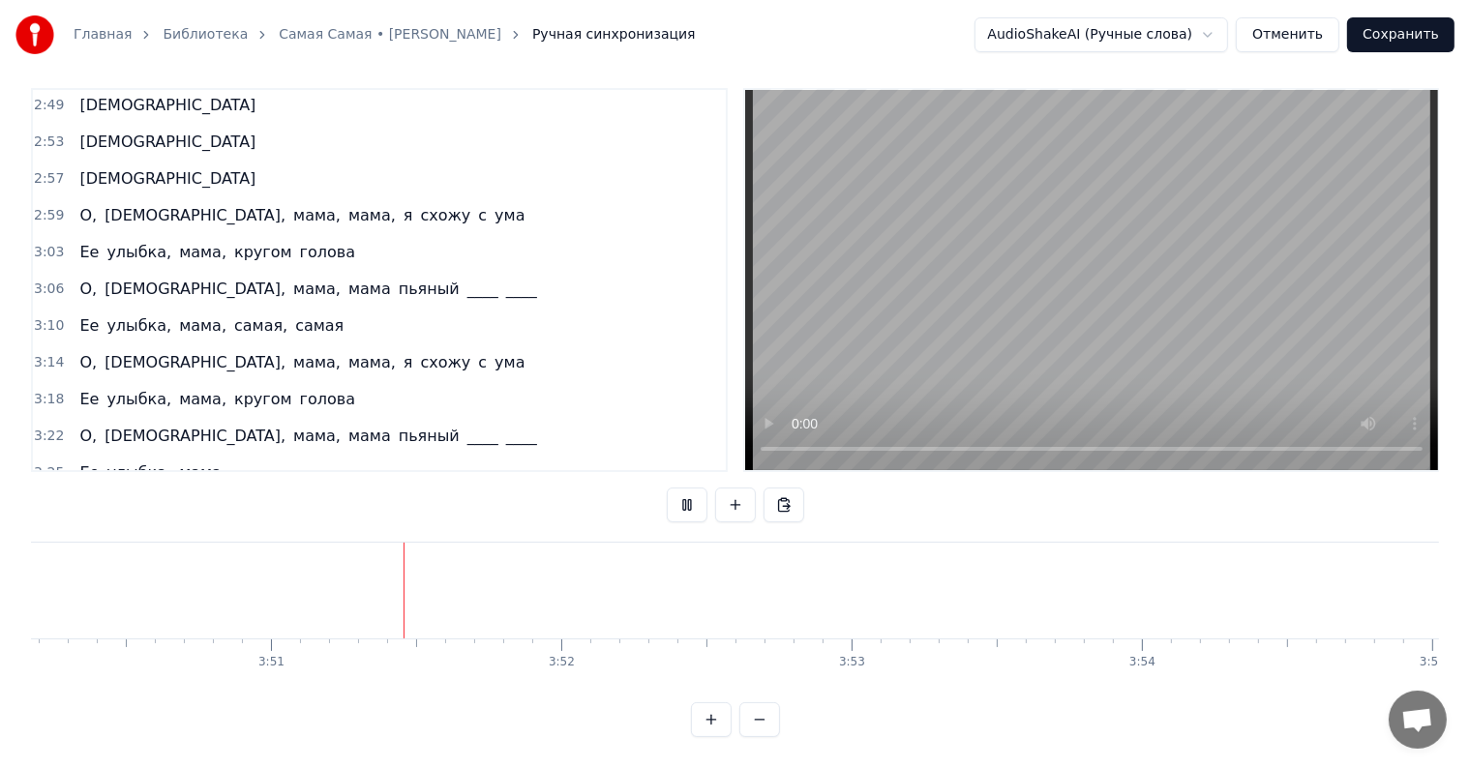
scroll to position [0, 66895]
click at [1395, 39] on button "Сохранить" at bounding box center [1400, 34] width 107 height 35
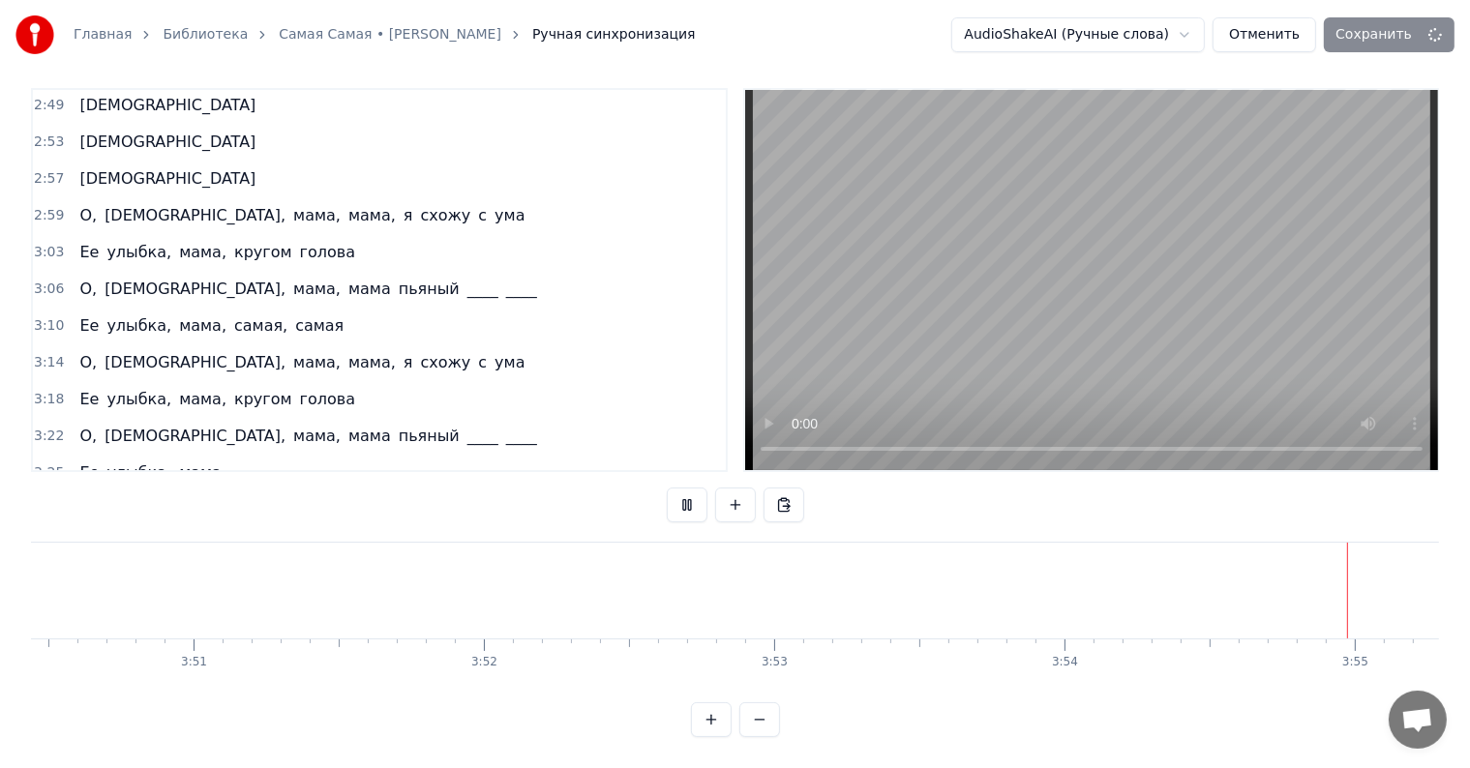
scroll to position [0, 66998]
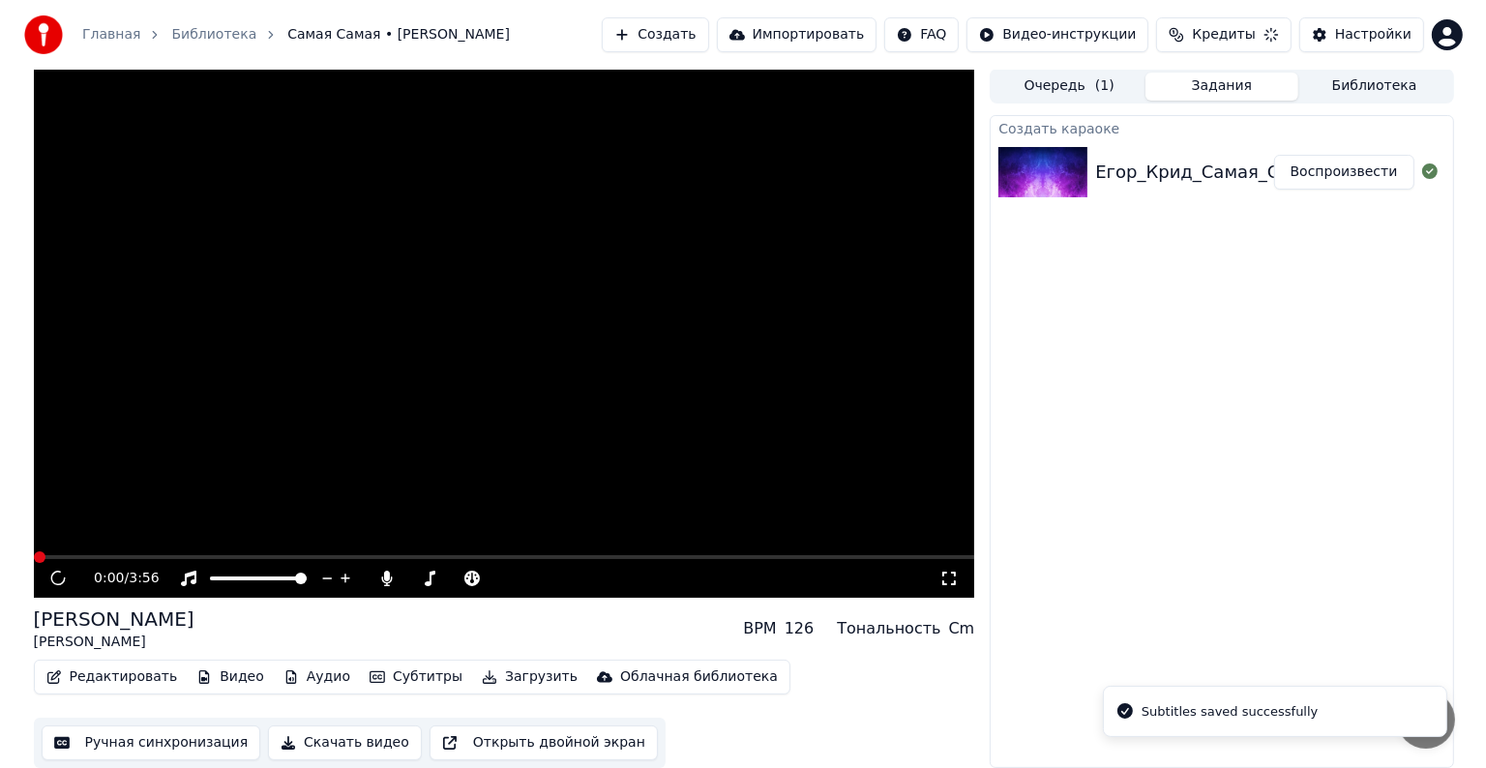
scroll to position [1, 0]
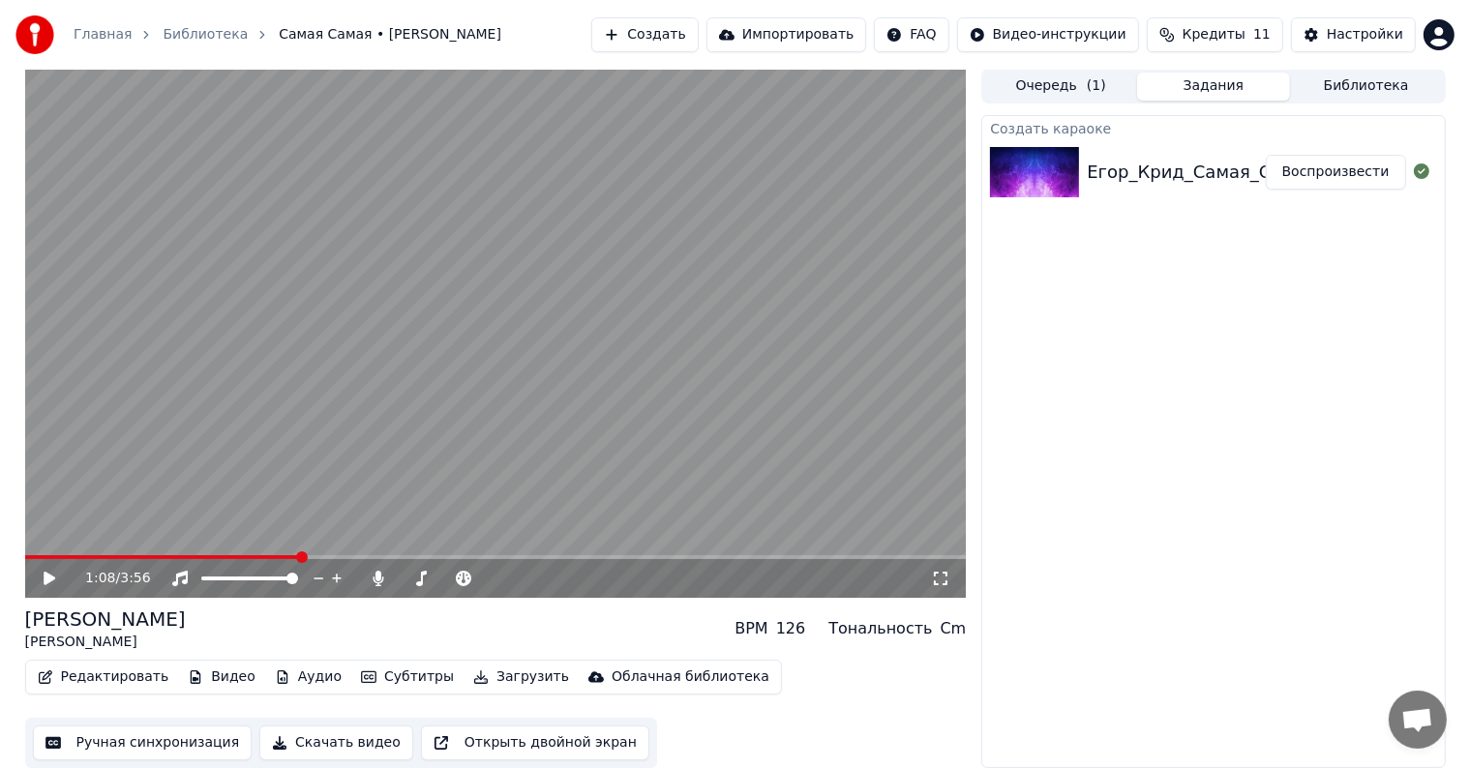
click at [382, 305] on video at bounding box center [496, 333] width 942 height 529
click at [416, 564] on div "1:24 / 3:56" at bounding box center [496, 578] width 942 height 39
click at [398, 555] on span at bounding box center [496, 557] width 942 height 4
click at [466, 557] on span at bounding box center [496, 557] width 942 height 4
click at [446, 555] on span at bounding box center [248, 557] width 447 height 4
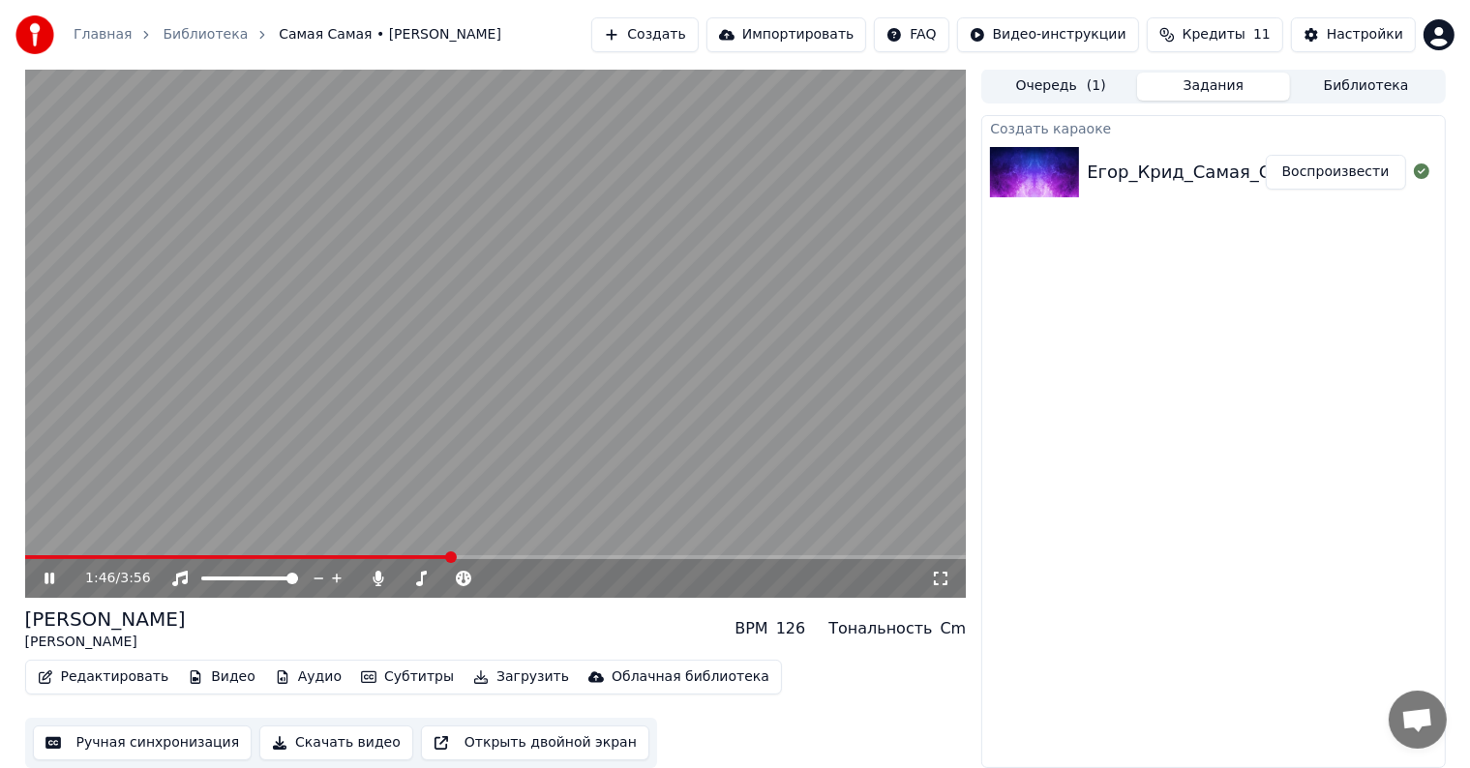
click at [430, 550] on video at bounding box center [496, 333] width 942 height 529
click at [424, 558] on span at bounding box center [238, 557] width 426 height 4
click at [50, 577] on icon at bounding box center [50, 579] width 12 height 14
click at [50, 582] on icon at bounding box center [50, 579] width 10 height 12
click at [492, 677] on button "Загрузить" at bounding box center [520, 677] width 111 height 27
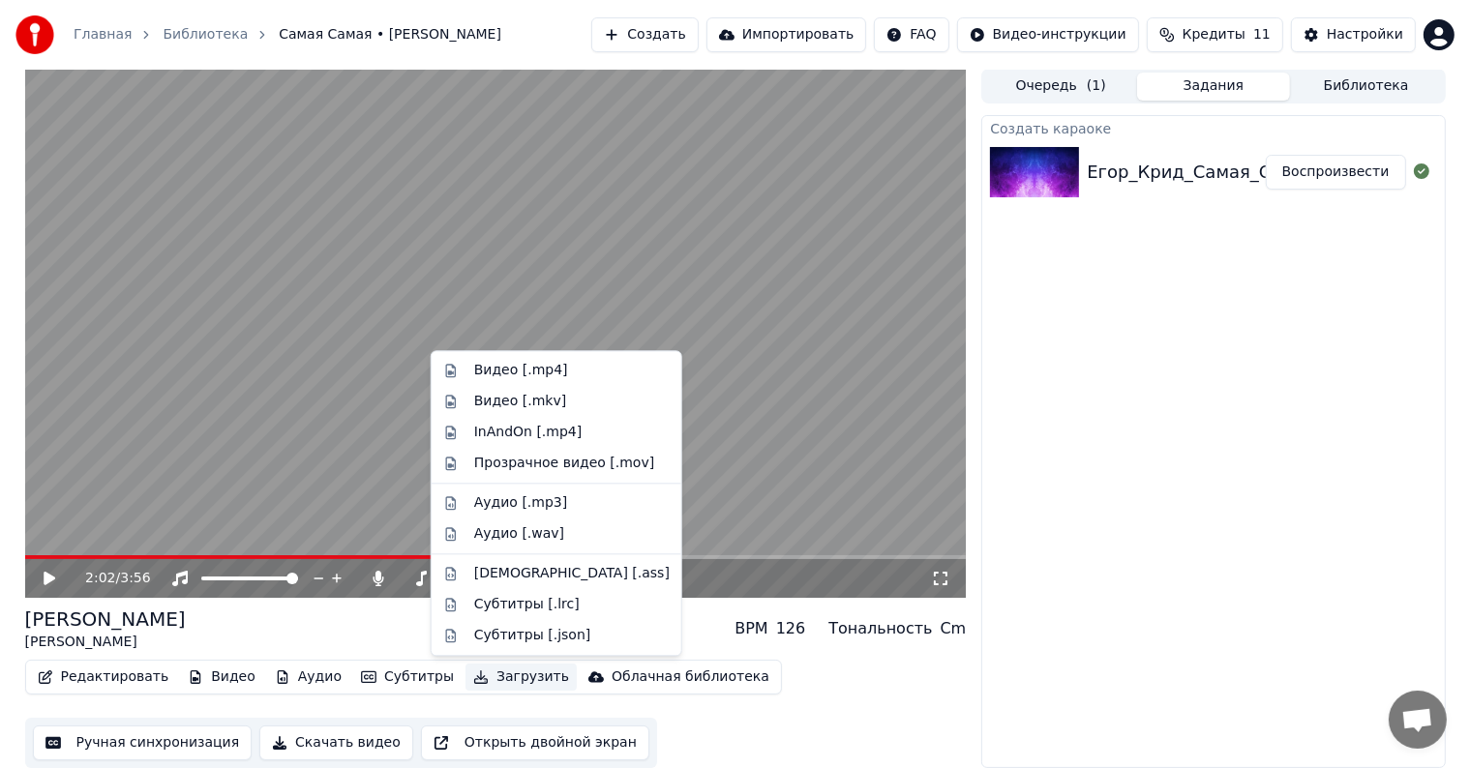
click at [492, 677] on button "Загрузить" at bounding box center [520, 677] width 111 height 27
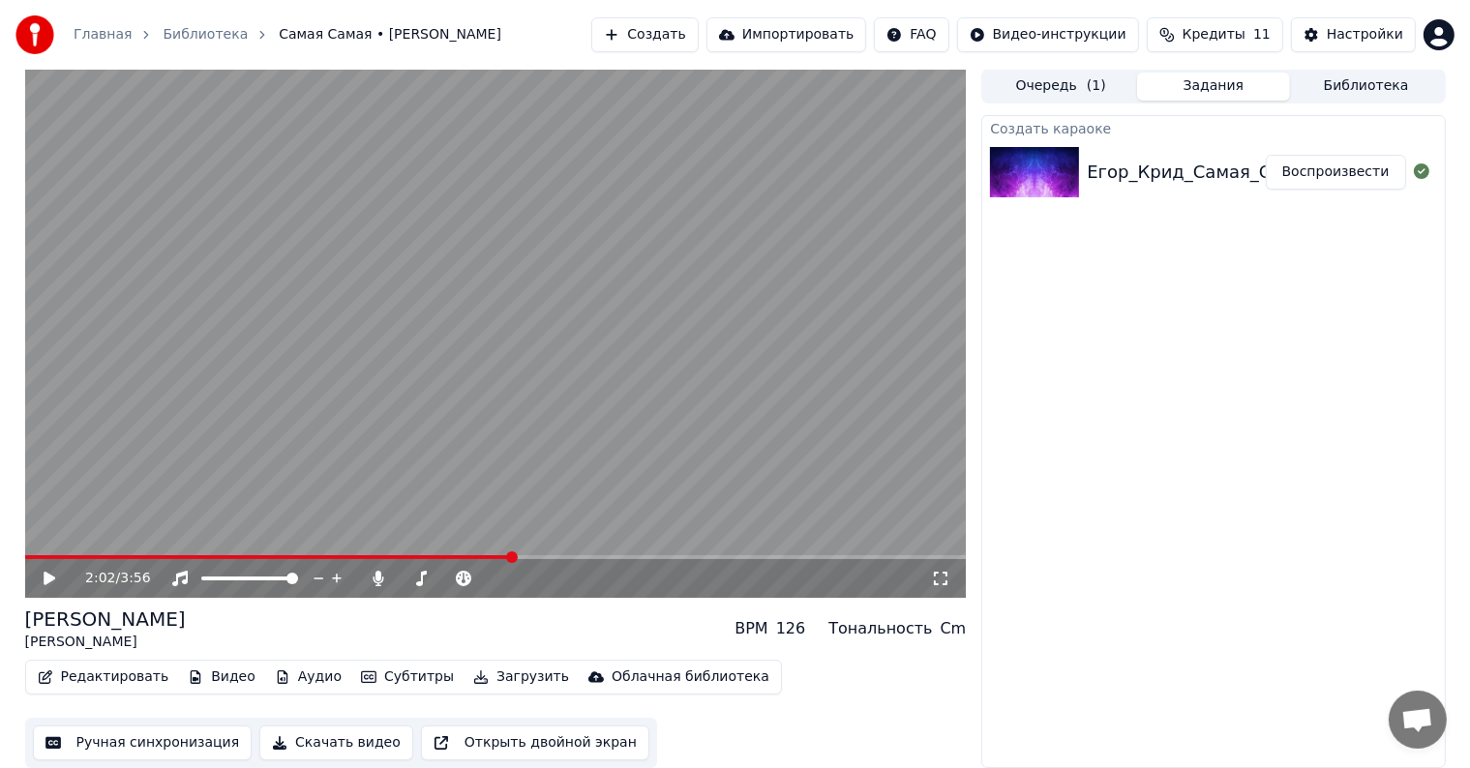
click at [326, 748] on button "Скачать видео" at bounding box center [336, 743] width 154 height 35
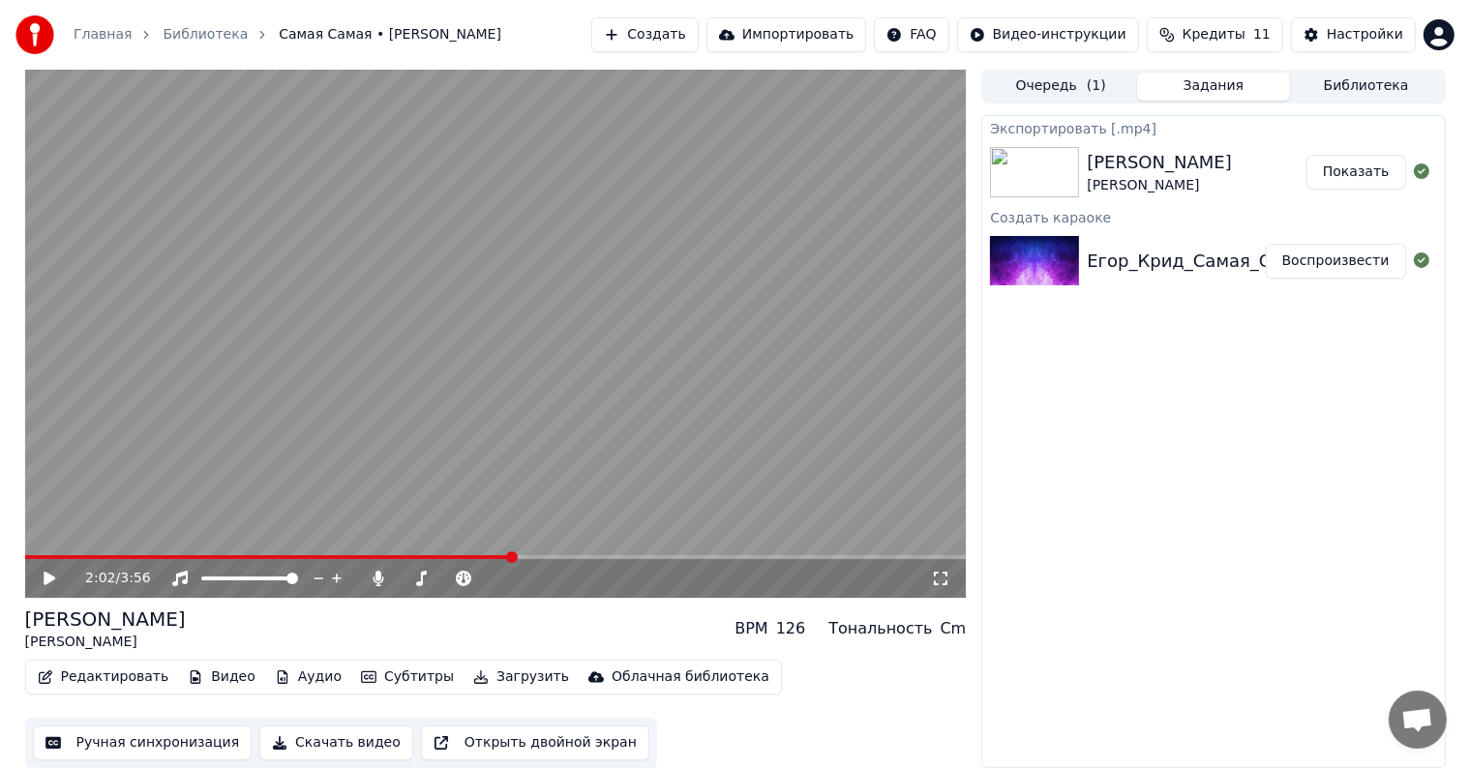
click at [1355, 167] on button "Показать" at bounding box center [1356, 172] width 100 height 35
click at [670, 639] on div "[PERSON_NAME] [PERSON_NAME] BPM 126 Тональность Cm" at bounding box center [496, 629] width 942 height 46
click at [698, 31] on button "Создать" at bounding box center [644, 34] width 106 height 35
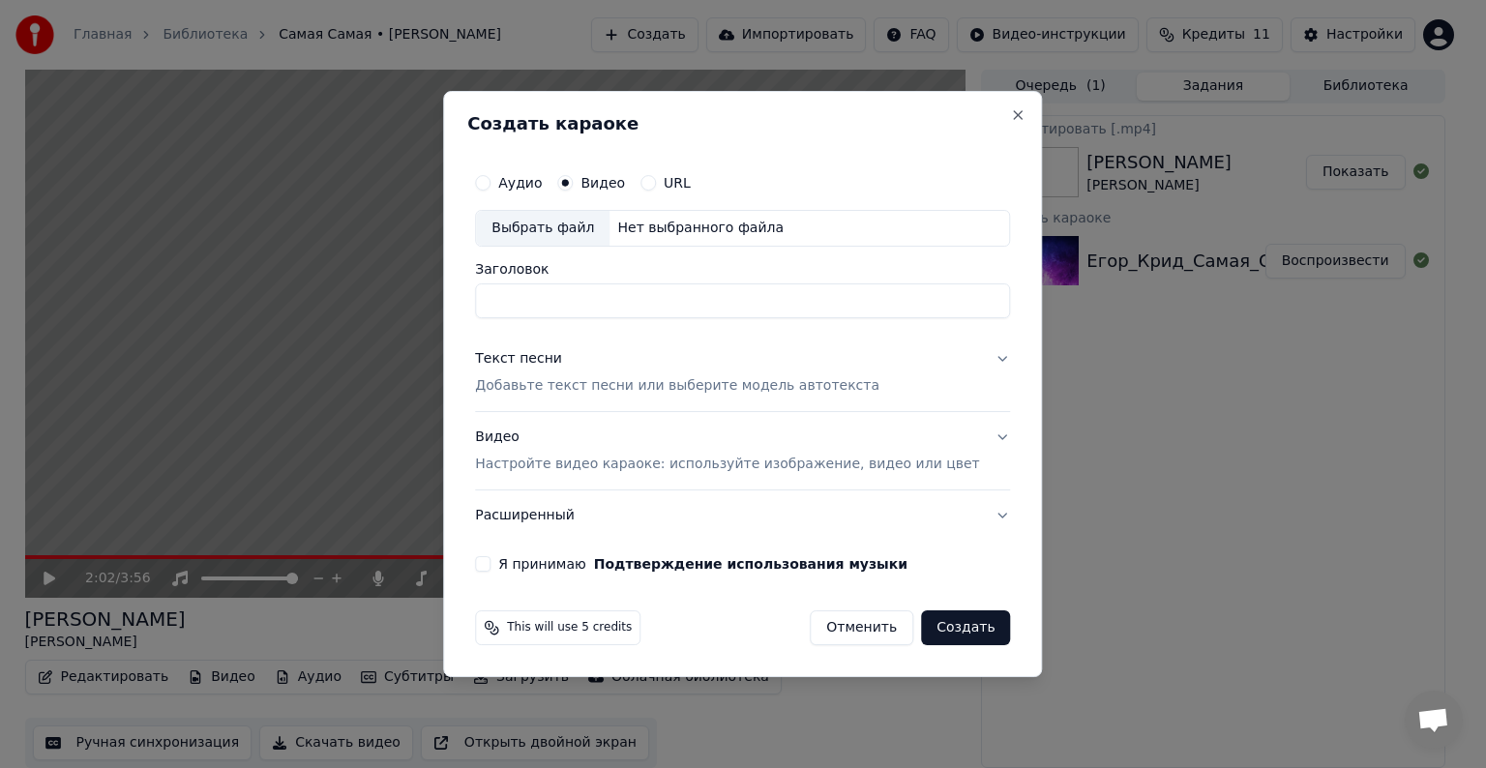
click at [585, 231] on div "Выбрать файл" at bounding box center [543, 228] width 134 height 35
type input "**********"
click at [526, 562] on label "Я принимаю Подтверждение использования музыки" at bounding box center [702, 564] width 409 height 14
click at [491, 562] on button "Я принимаю Подтверждение использования музыки" at bounding box center [482, 563] width 15 height 15
click at [937, 625] on button "Создать" at bounding box center [965, 628] width 89 height 35
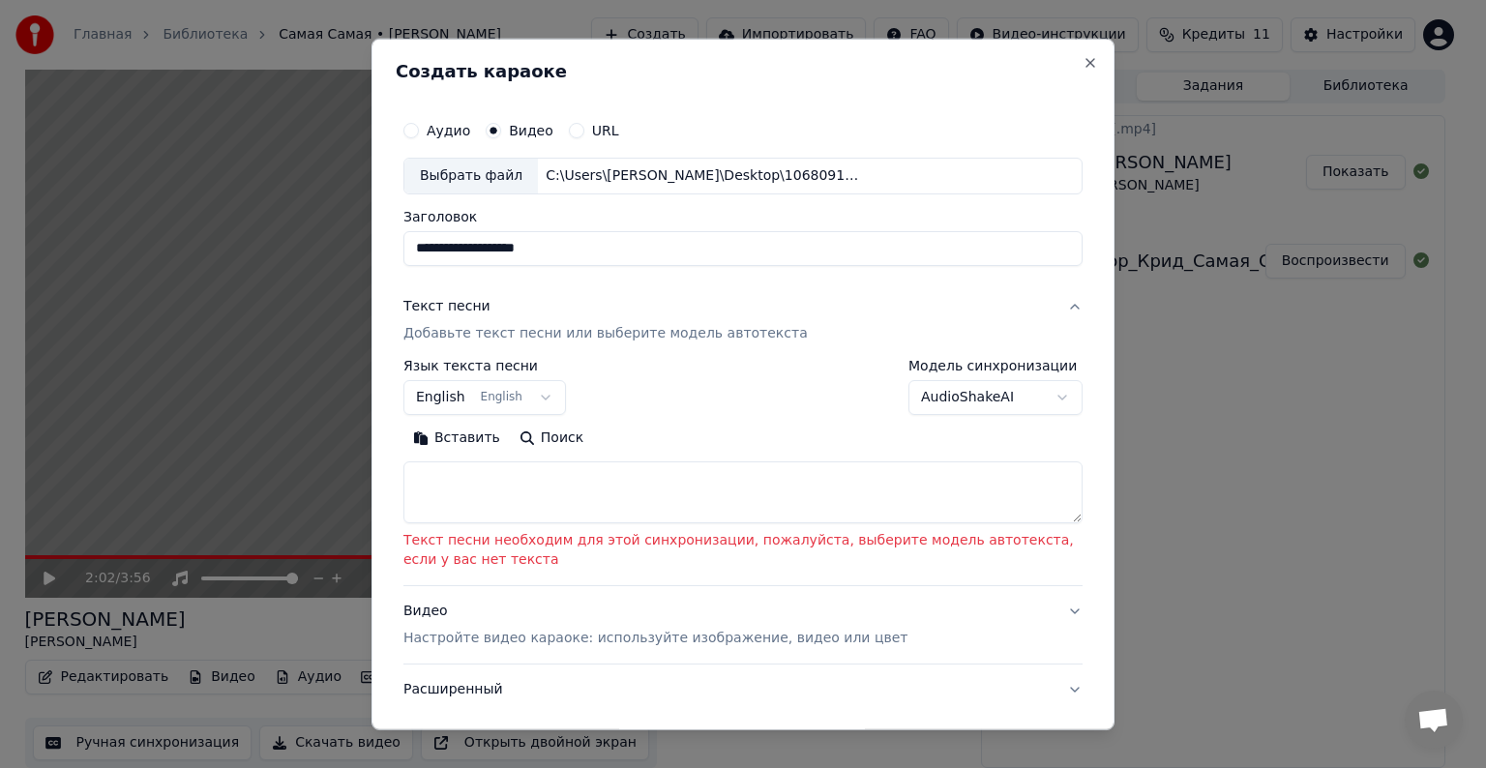
click at [515, 493] on textarea at bounding box center [743, 493] width 679 height 62
click at [441, 396] on body "**********" at bounding box center [735, 383] width 1470 height 768
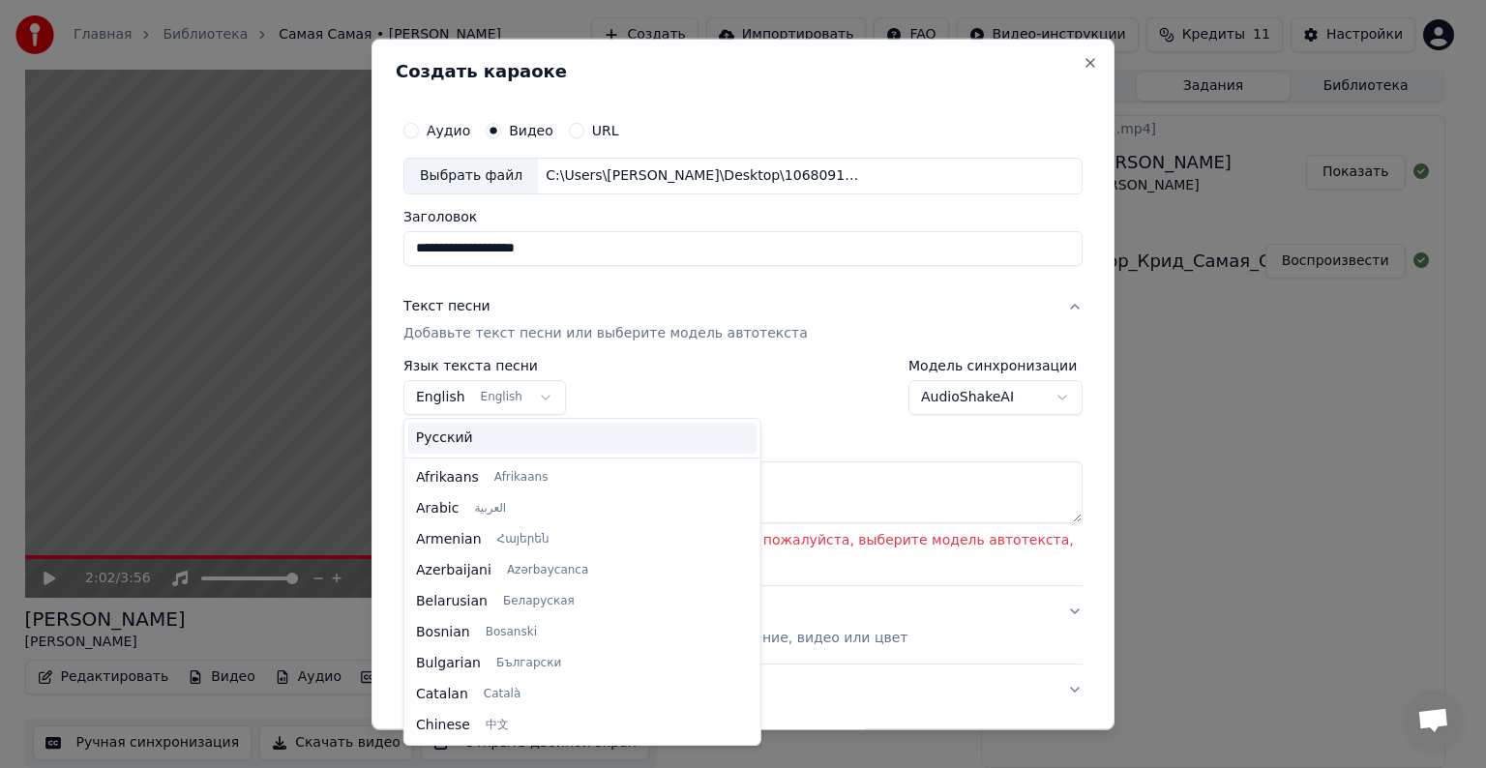
scroll to position [155, 0]
select select "**"
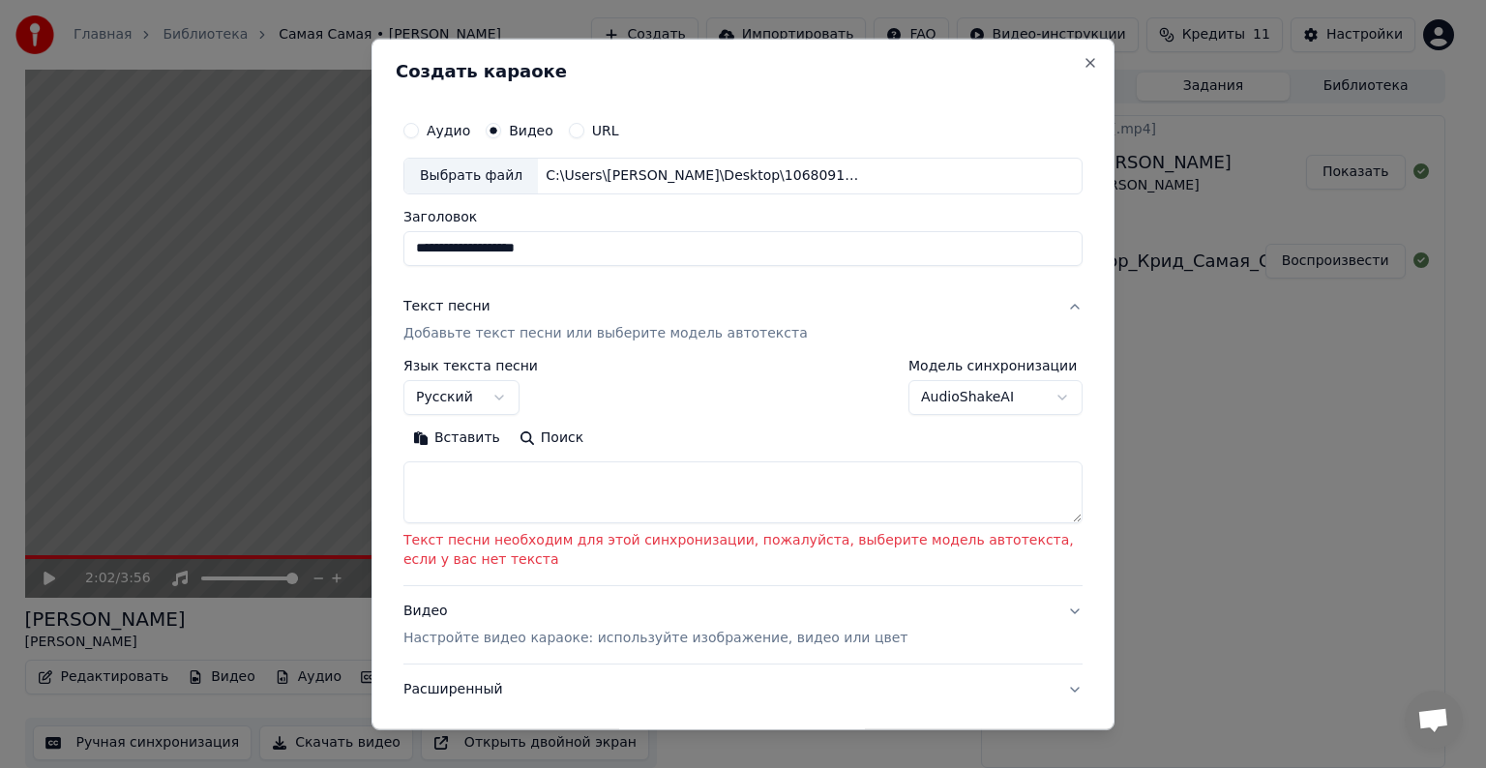
click at [492, 468] on textarea at bounding box center [743, 493] width 679 height 62
paste textarea "**********"
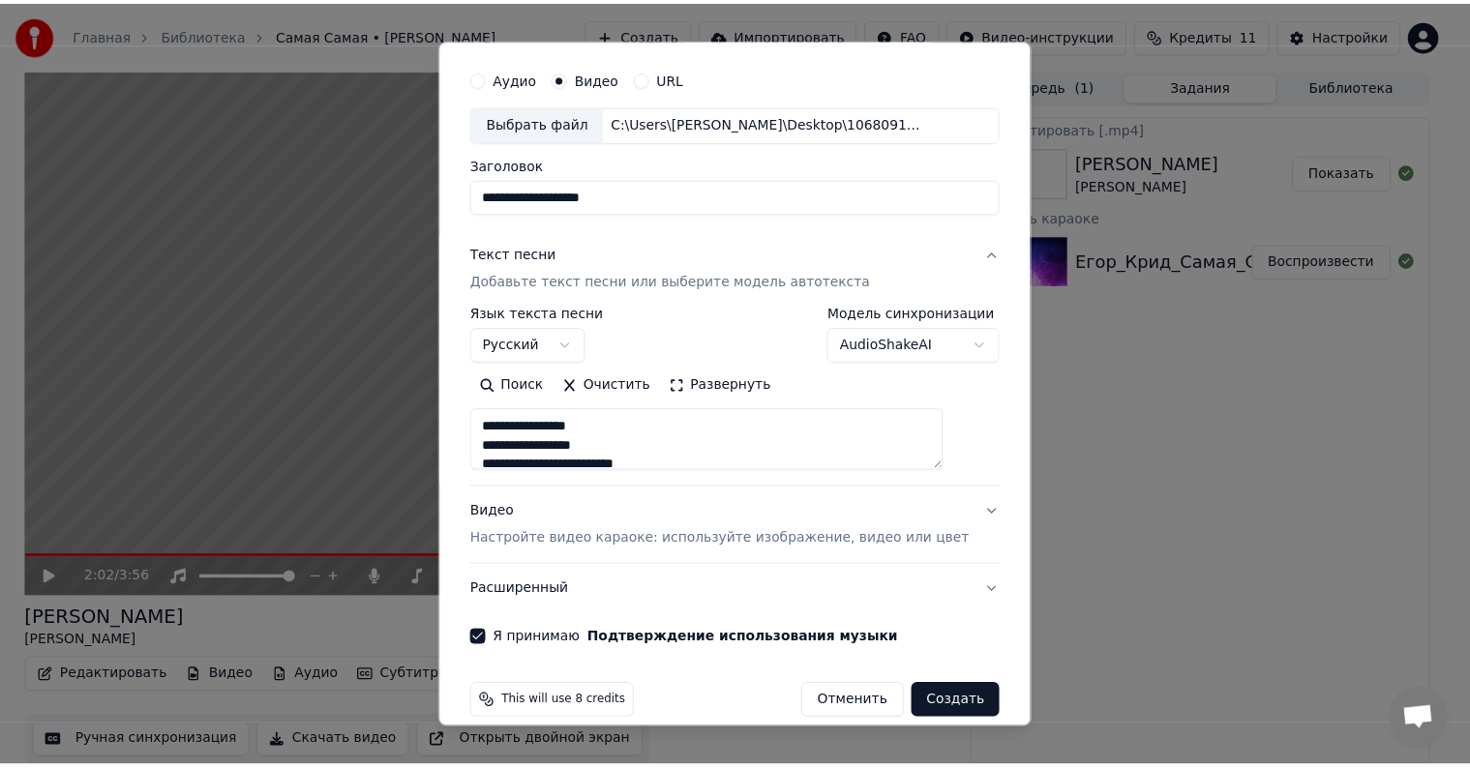
scroll to position [74, 0]
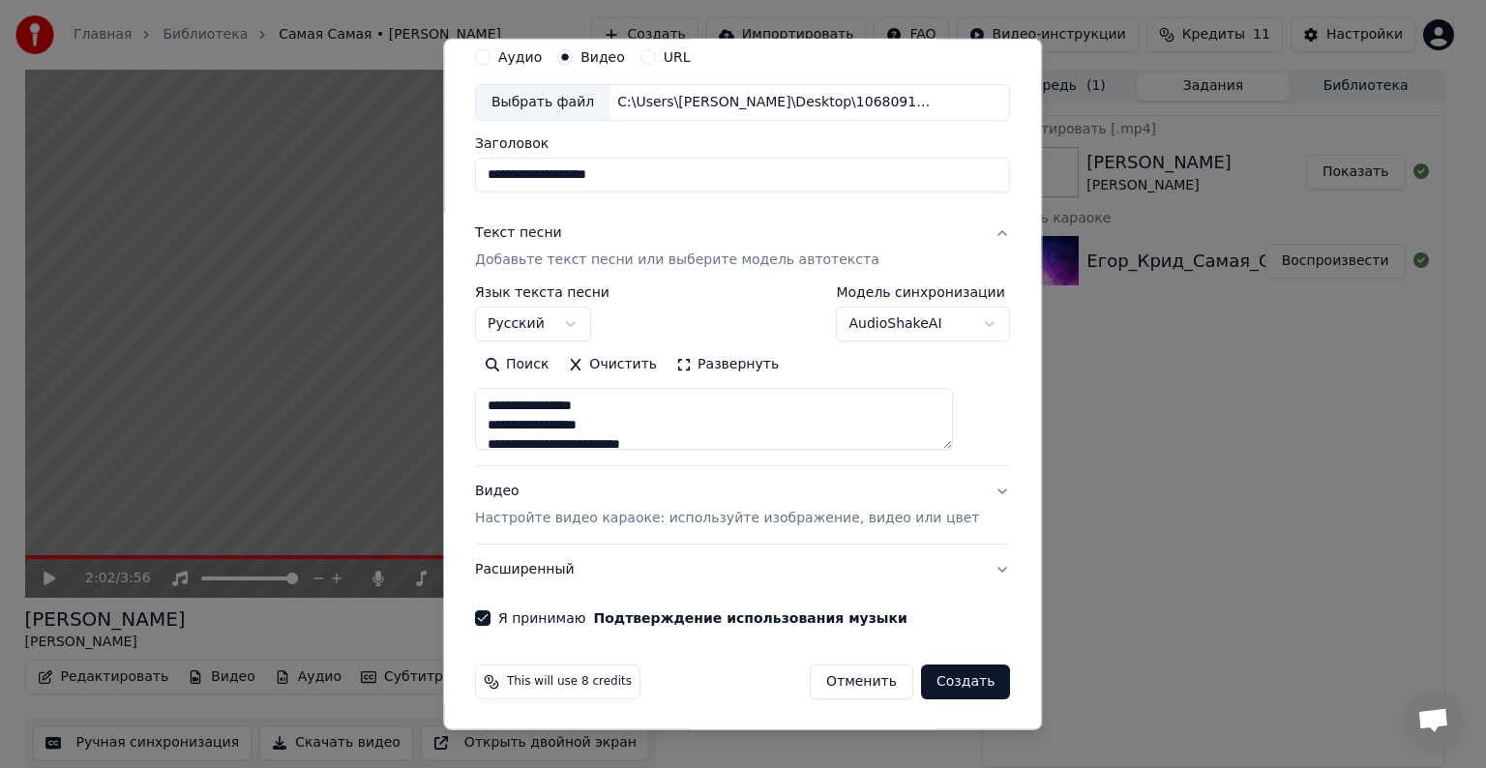
type textarea "**********"
click at [940, 684] on button "Создать" at bounding box center [965, 682] width 89 height 35
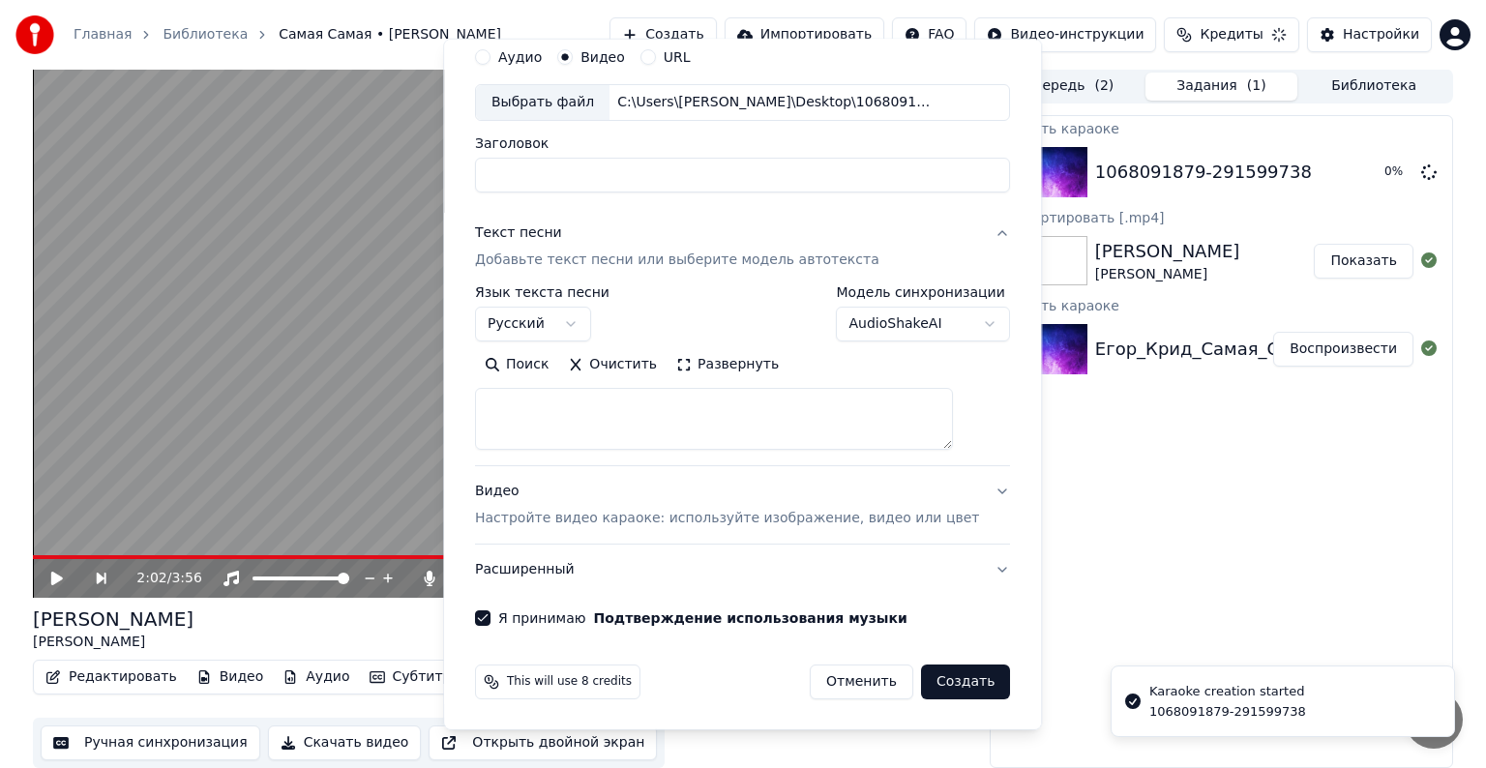
select select
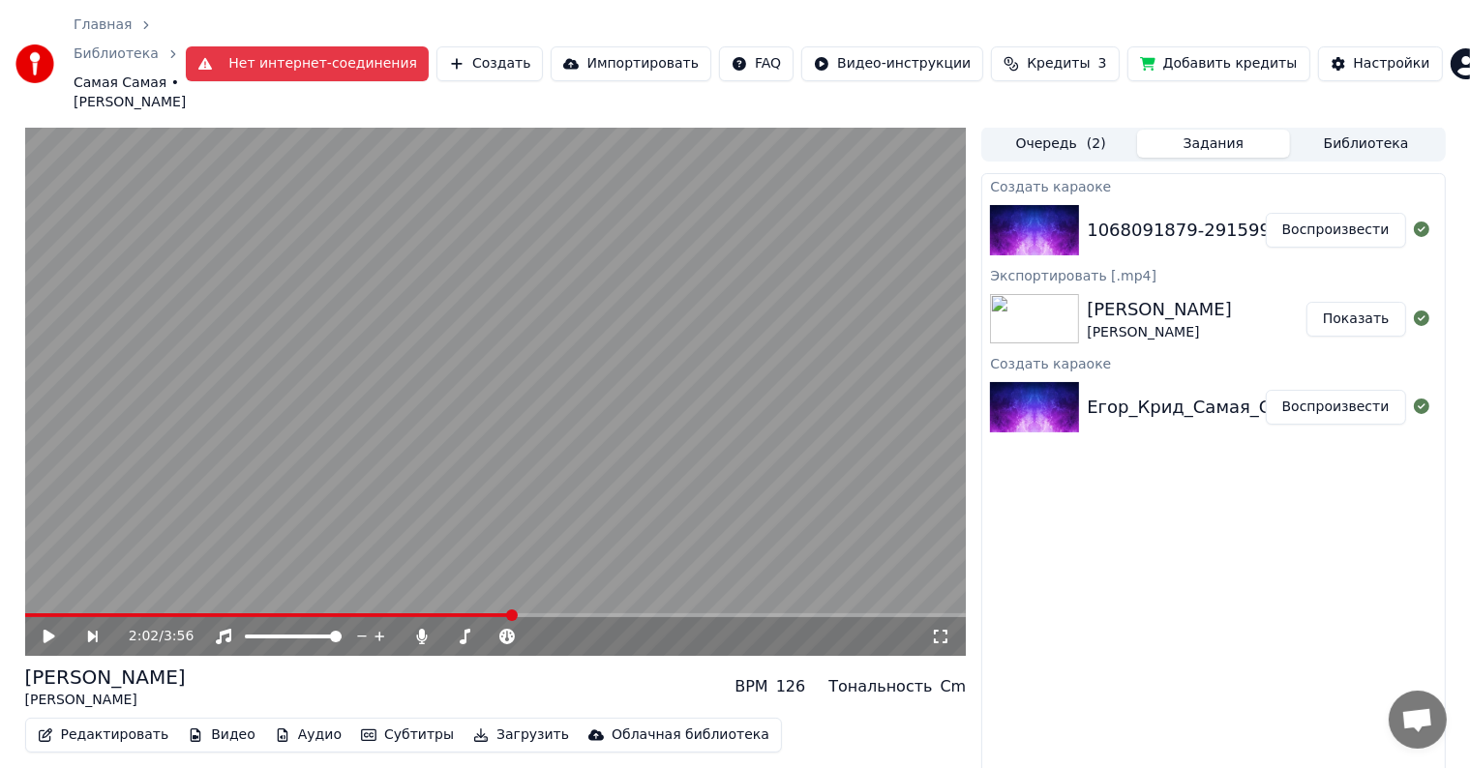
scroll to position [40, 0]
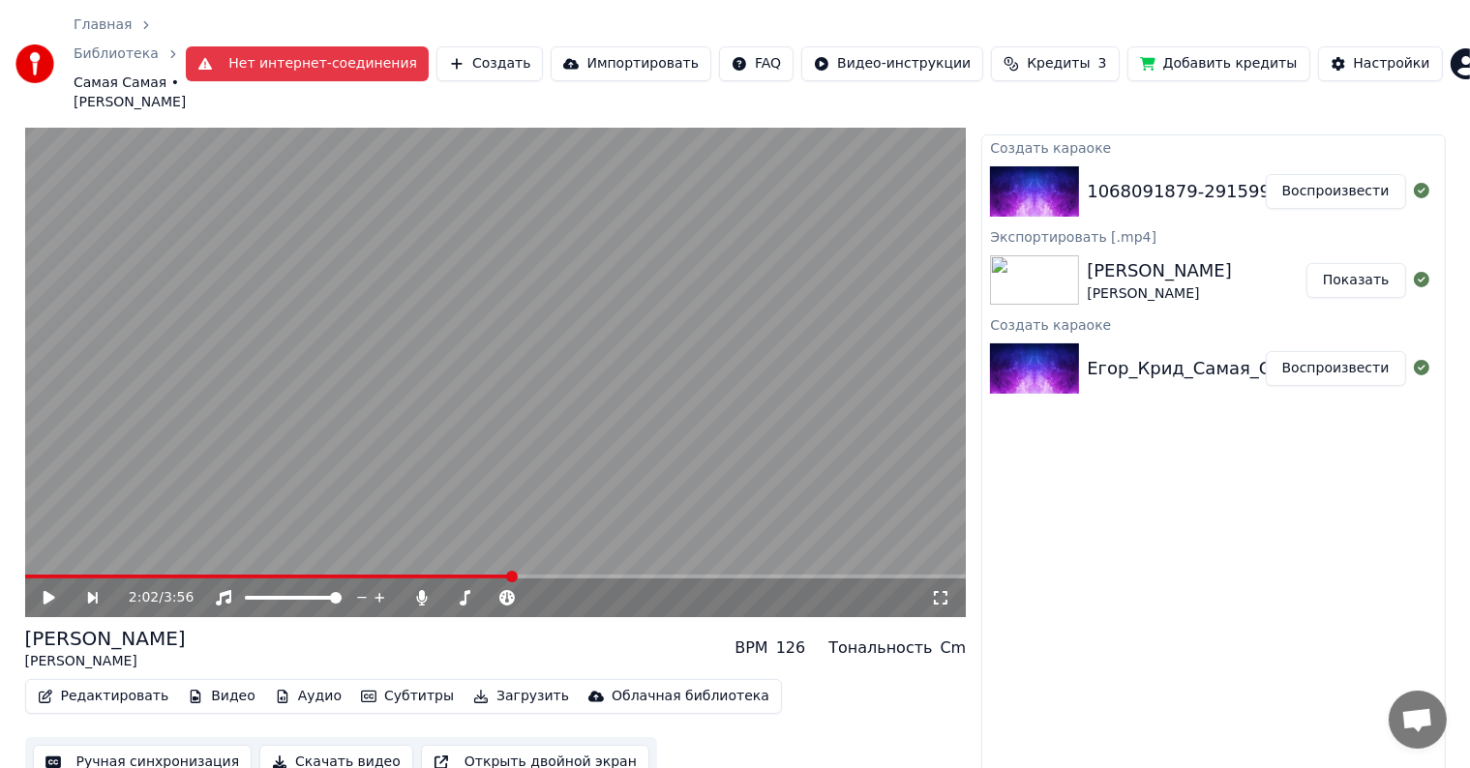
click at [675, 628] on div "[PERSON_NAME] [PERSON_NAME] BPM 126 Тональность Cm" at bounding box center [496, 648] width 942 height 46
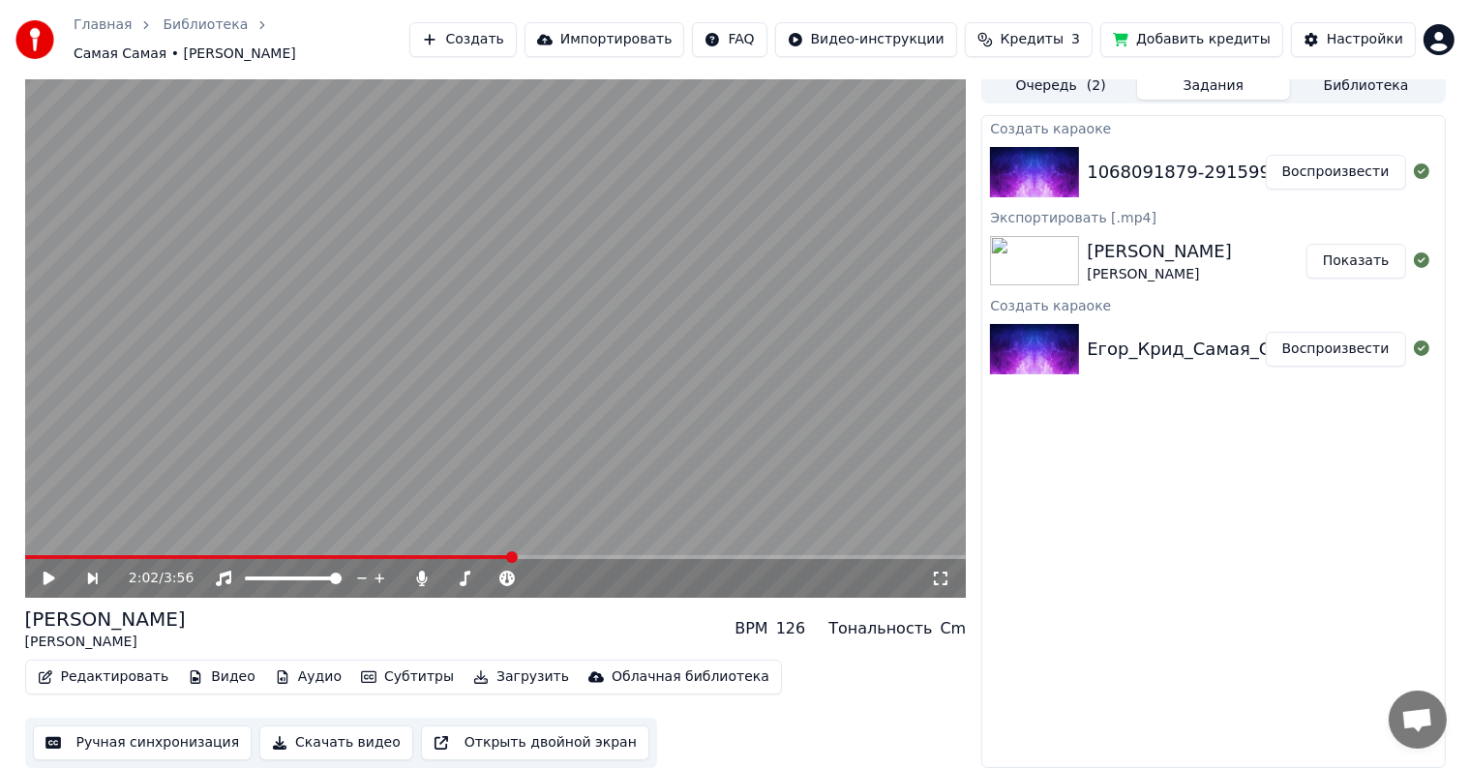
scroll to position [1, 0]
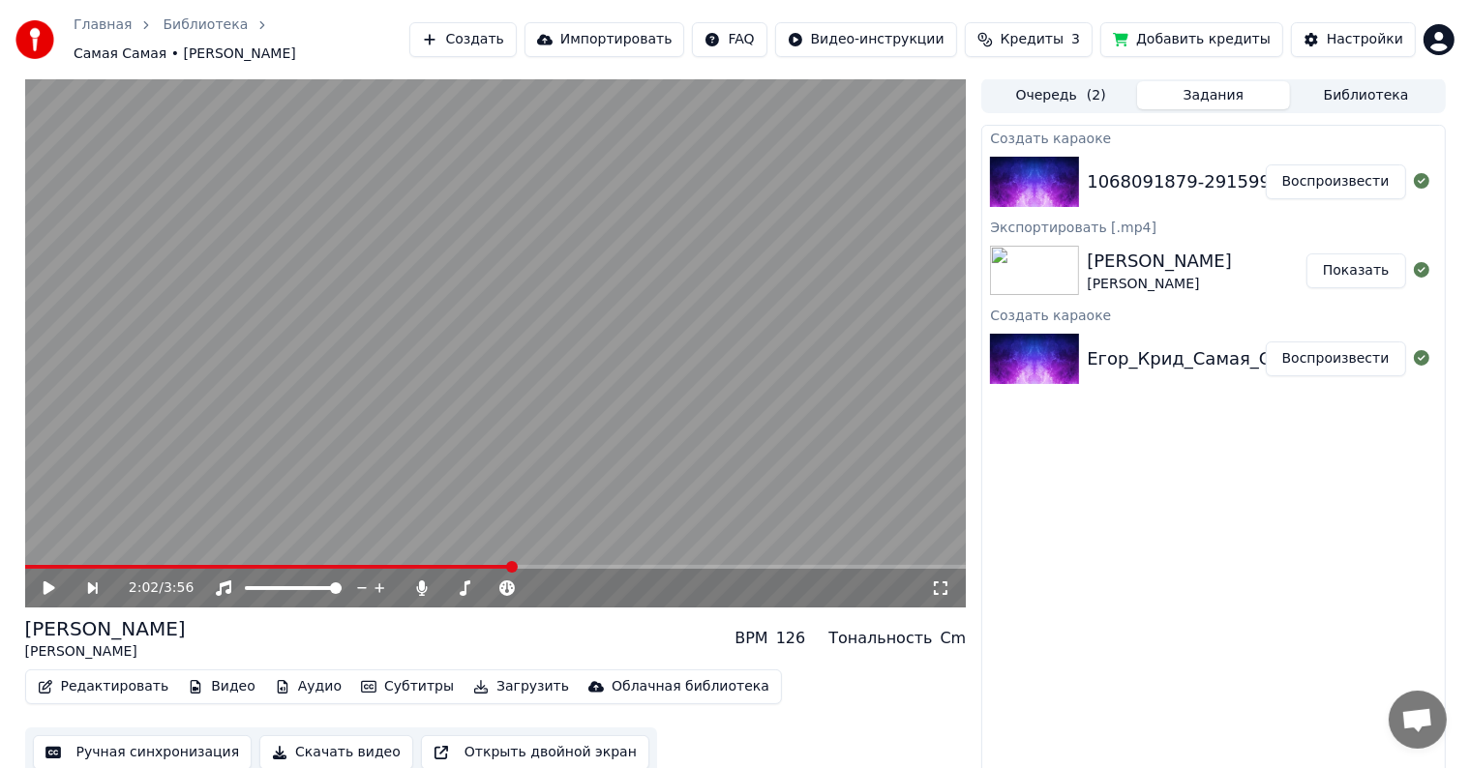
click at [1223, 497] on div "Создать караоке 1068091879-291599738 Воспроизвести Экспортировать [.mp4] [PERSO…" at bounding box center [1213, 451] width 464 height 653
click at [1062, 82] on button "Очередь ( 2 )" at bounding box center [1060, 95] width 153 height 28
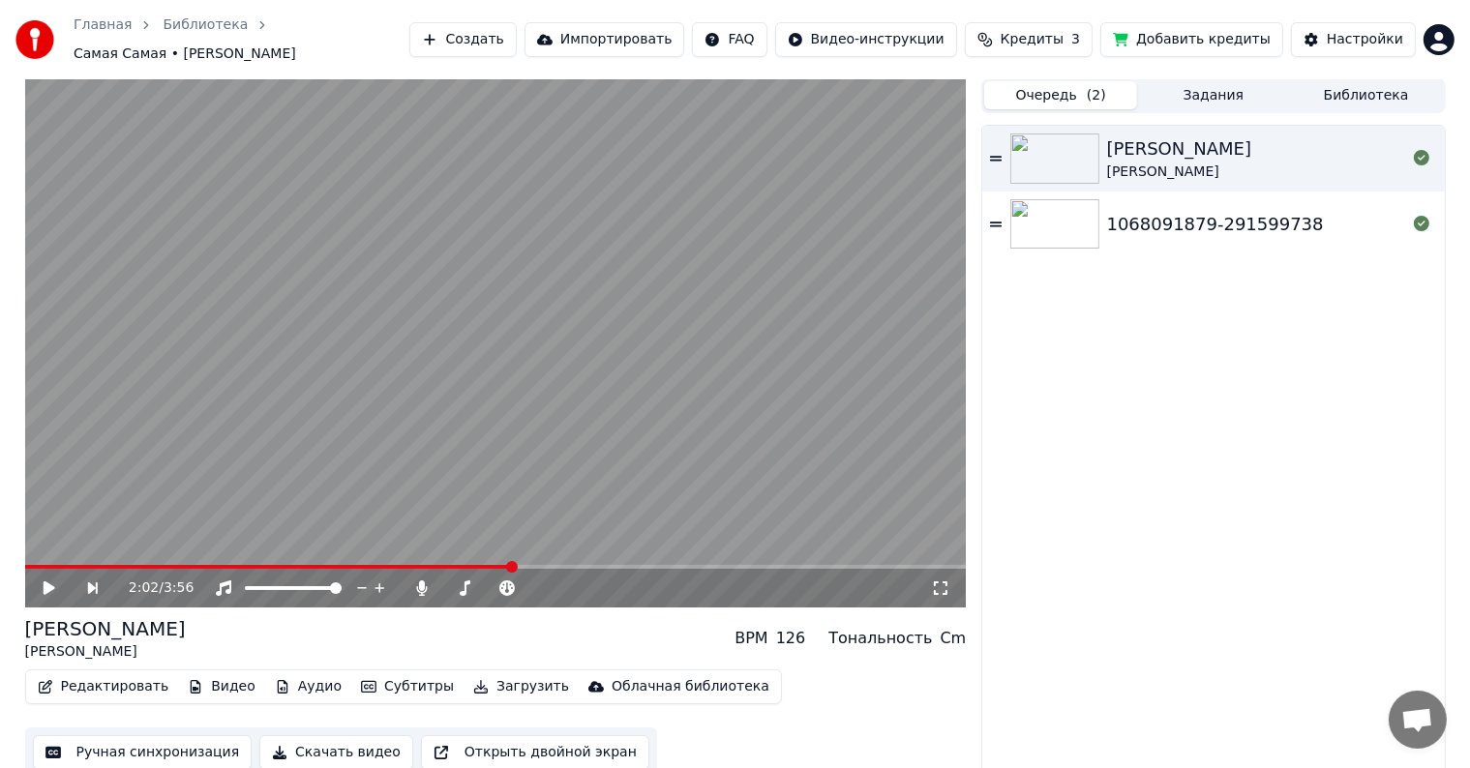
click at [1173, 83] on button "Задания" at bounding box center [1213, 95] width 153 height 28
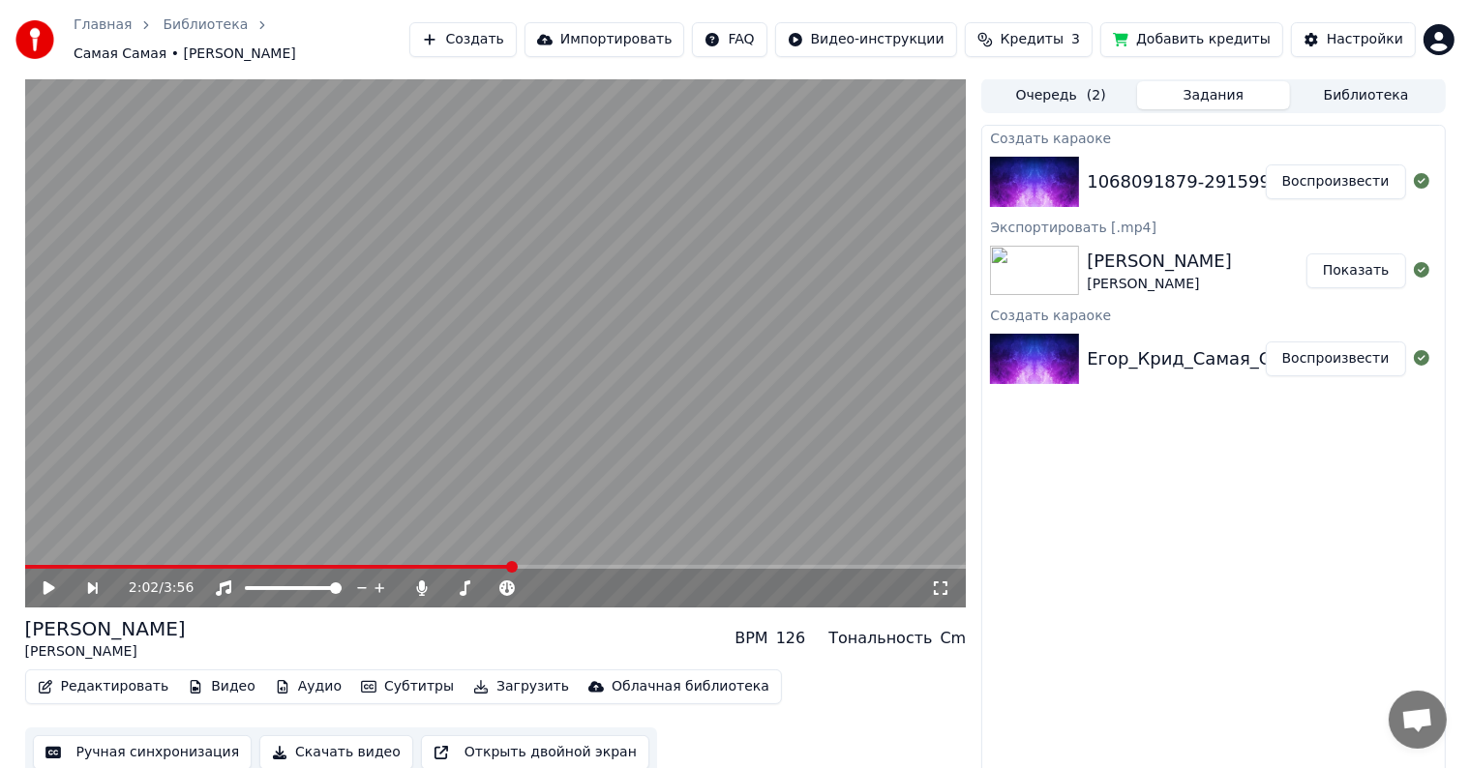
drag, startPoint x: 1069, startPoint y: 81, endPoint x: 1070, endPoint y: 105, distance: 24.2
click at [1067, 81] on button "Очередь ( 2 )" at bounding box center [1060, 95] width 153 height 28
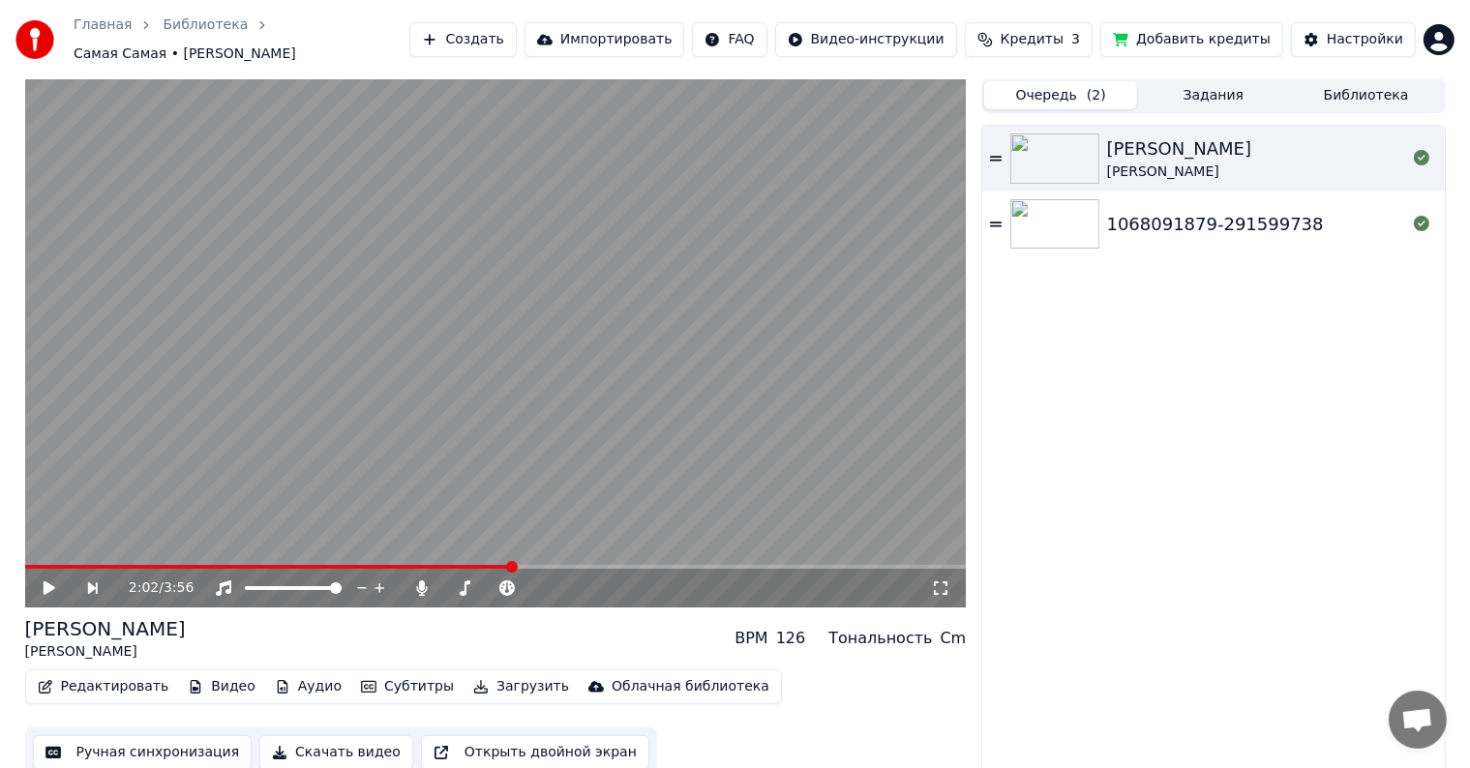
click at [1137, 211] on div "1068091879-291599738" at bounding box center [1215, 224] width 217 height 27
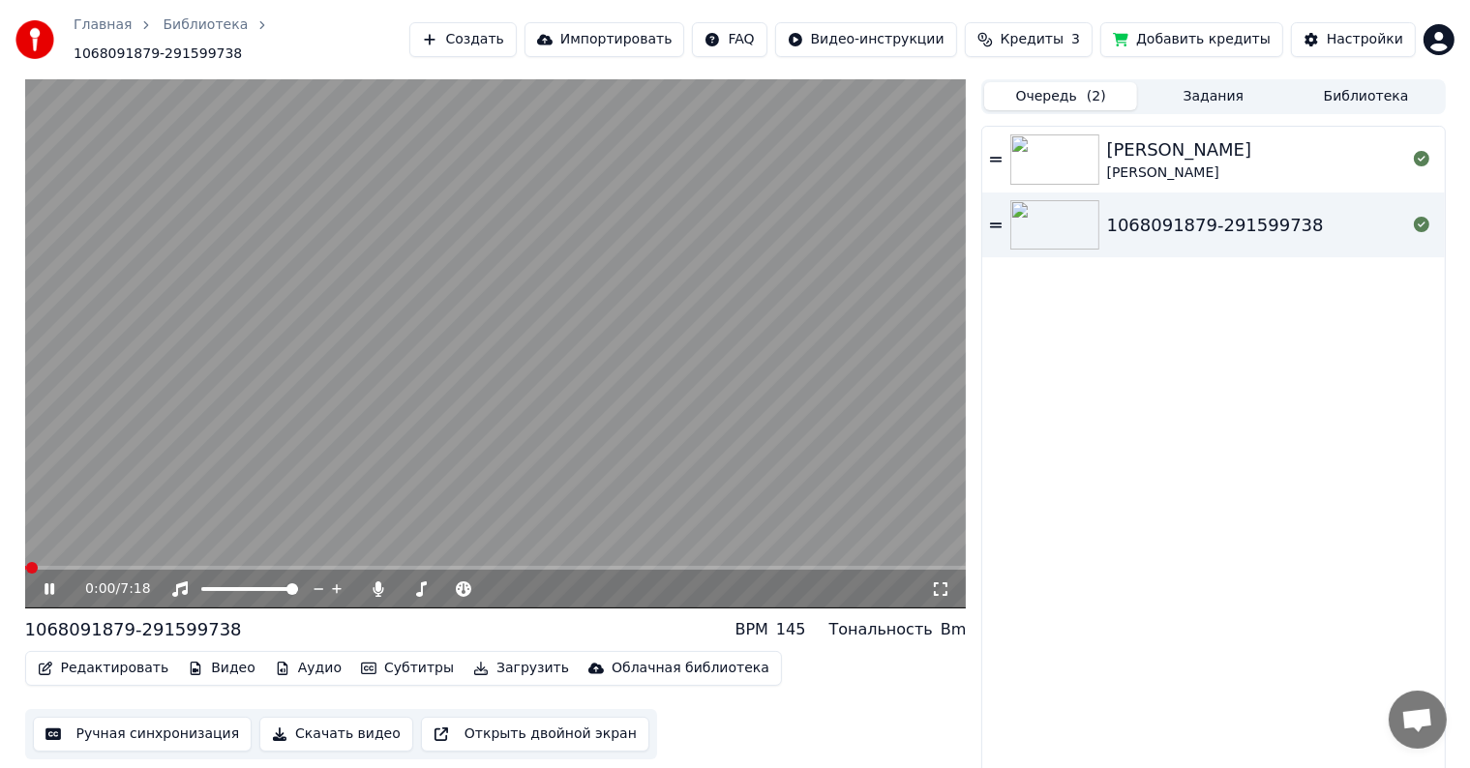
click at [80, 566] on span at bounding box center [496, 568] width 942 height 4
click at [25, 566] on span at bounding box center [29, 568] width 9 height 4
click at [244, 448] on video at bounding box center [496, 343] width 942 height 529
click at [51, 583] on icon at bounding box center [50, 590] width 12 height 14
click at [65, 566] on span at bounding box center [496, 568] width 942 height 4
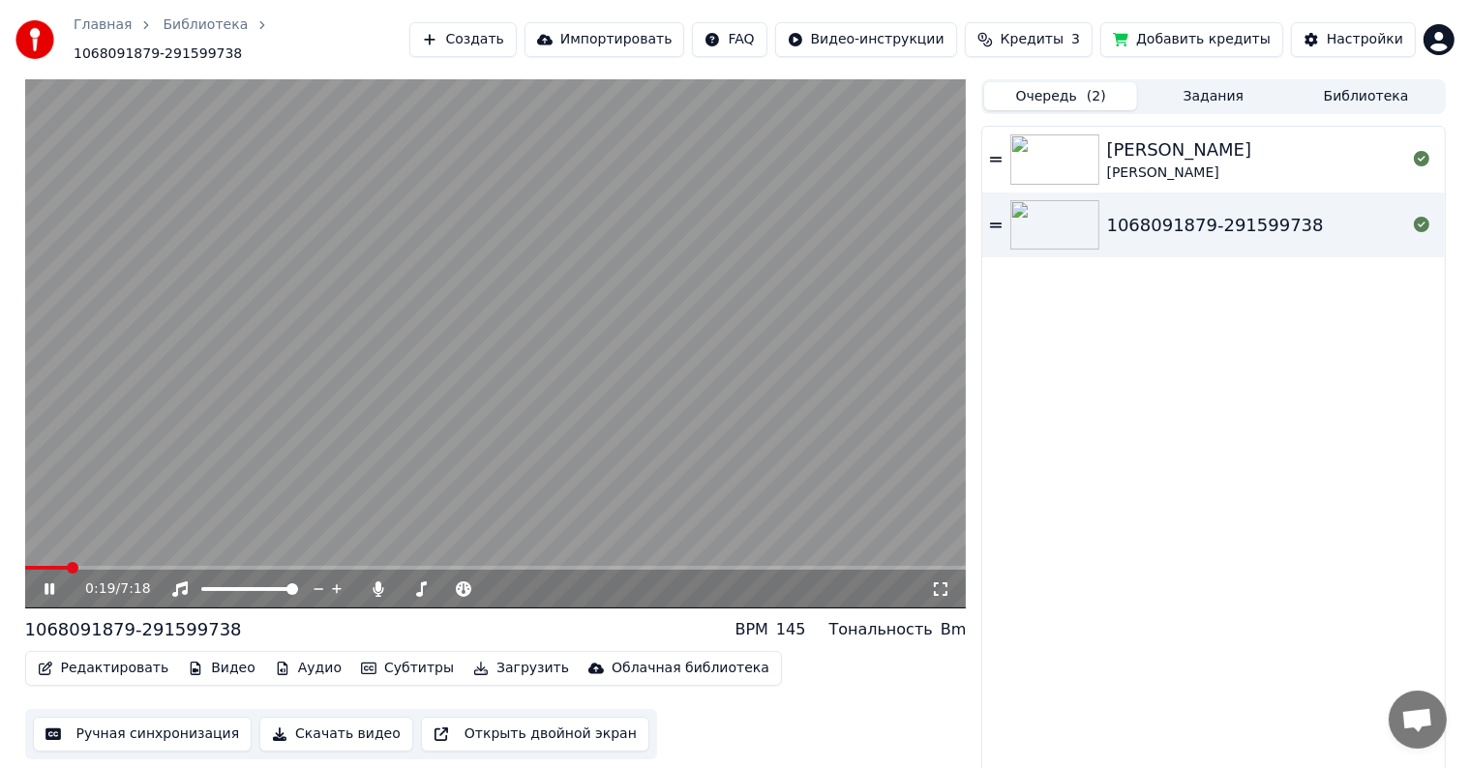
click at [77, 562] on span at bounding box center [73, 568] width 12 height 12
click at [95, 566] on span at bounding box center [496, 568] width 942 height 4
click at [116, 566] on span at bounding box center [496, 568] width 942 height 4
click at [139, 566] on span at bounding box center [496, 568] width 942 height 4
click at [120, 336] on video at bounding box center [496, 343] width 942 height 529
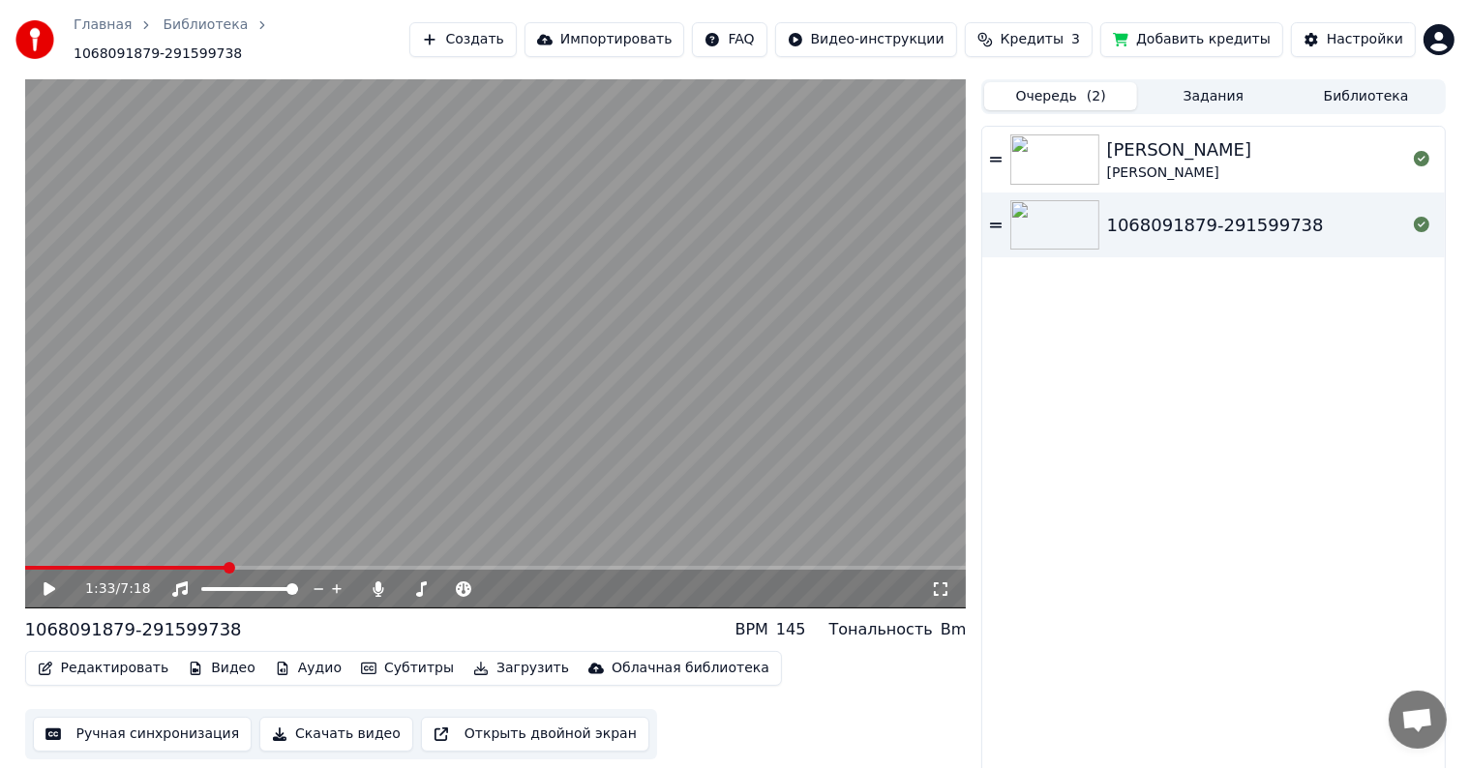
click at [337, 478] on video at bounding box center [496, 343] width 942 height 529
click at [224, 364] on video at bounding box center [496, 343] width 942 height 529
click at [54, 585] on icon at bounding box center [63, 589] width 45 height 15
click at [56, 582] on icon at bounding box center [63, 589] width 45 height 15
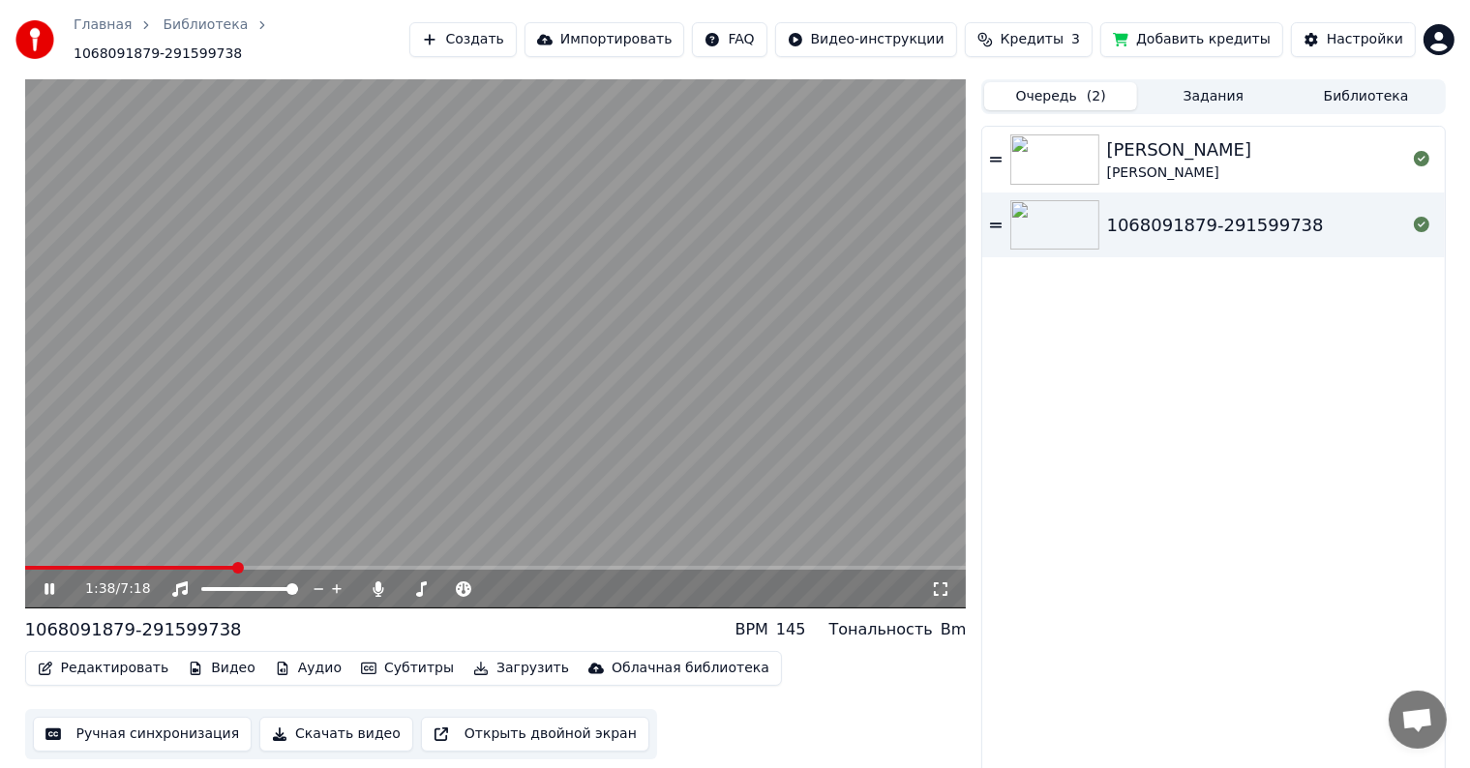
click at [56, 582] on icon at bounding box center [63, 589] width 45 height 15
click at [50, 583] on icon at bounding box center [50, 590] width 12 height 14
click at [50, 583] on icon at bounding box center [50, 589] width 10 height 12
click at [50, 583] on icon at bounding box center [50, 590] width 12 height 14
click at [50, 583] on icon at bounding box center [50, 589] width 10 height 12
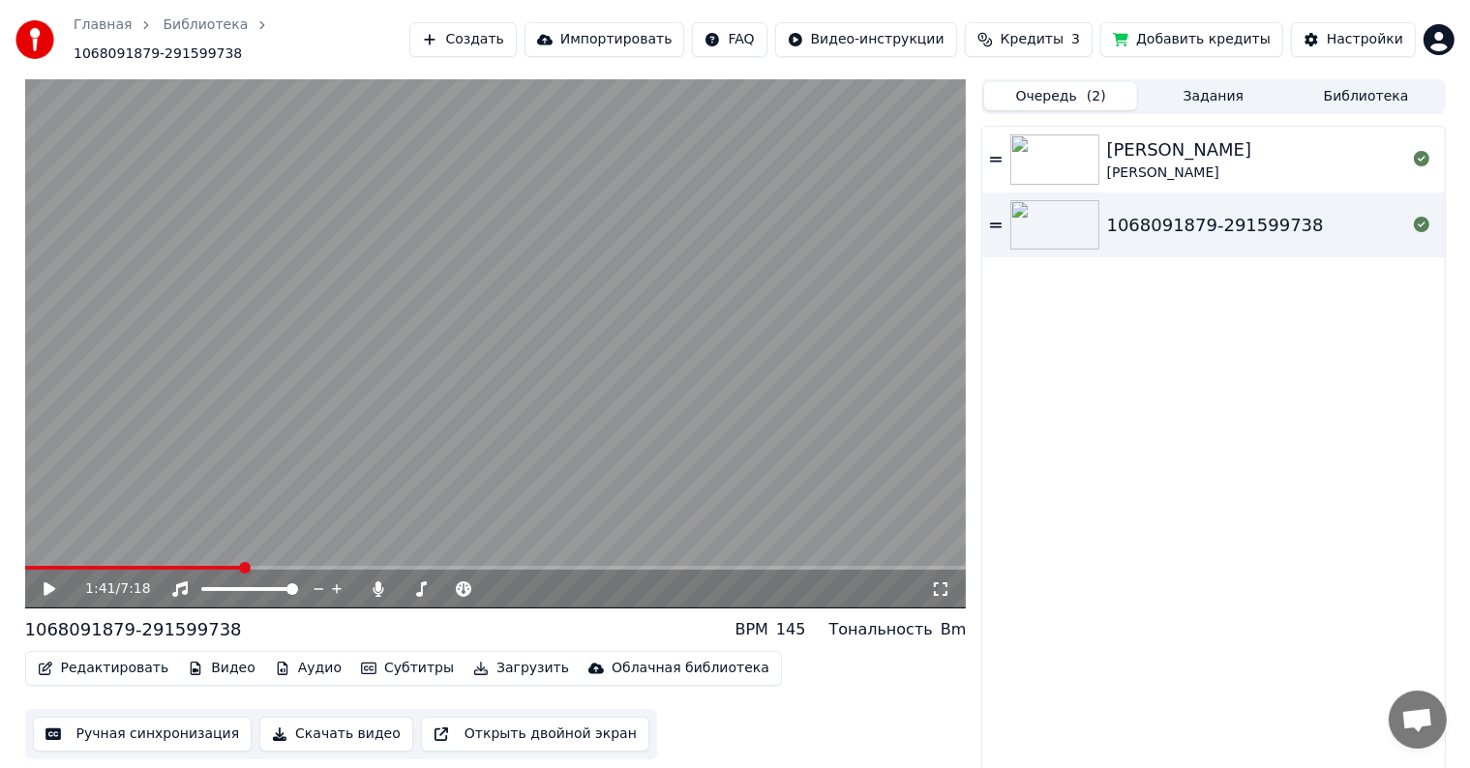
click at [50, 583] on icon at bounding box center [50, 590] width 12 height 14
click at [571, 570] on div "4:05 / 7:18" at bounding box center [496, 589] width 942 height 39
click at [573, 566] on span at bounding box center [496, 568] width 942 height 4
click at [584, 570] on div "4:16 / 7:18" at bounding box center [496, 589] width 942 height 39
click at [597, 566] on span at bounding box center [496, 568] width 942 height 4
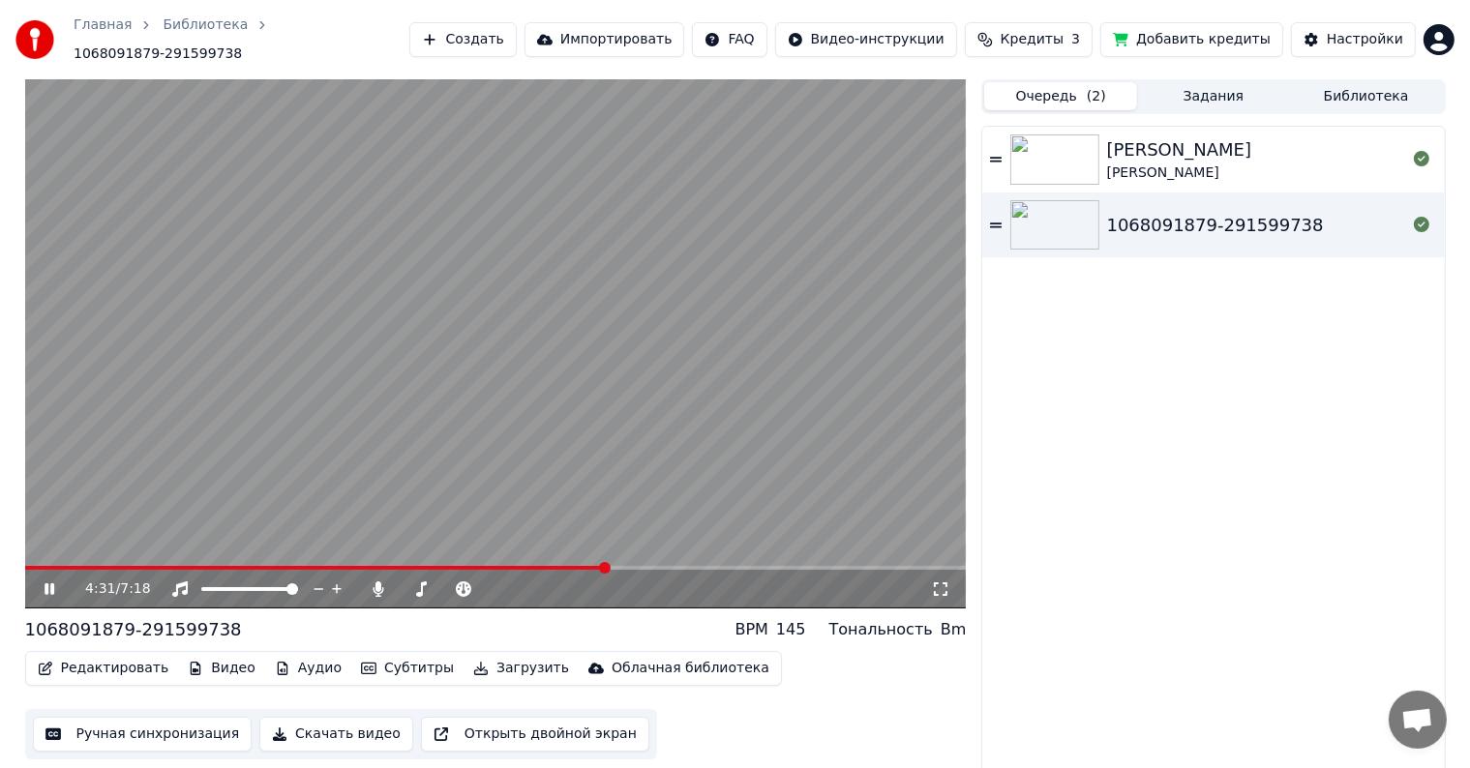
click at [605, 566] on span at bounding box center [496, 568] width 942 height 4
click at [624, 566] on span at bounding box center [496, 568] width 942 height 4
click at [639, 570] on div "4:40 / 7:18" at bounding box center [496, 589] width 942 height 39
click at [632, 554] on video at bounding box center [496, 343] width 942 height 529
click at [613, 566] on span at bounding box center [320, 568] width 590 height 4
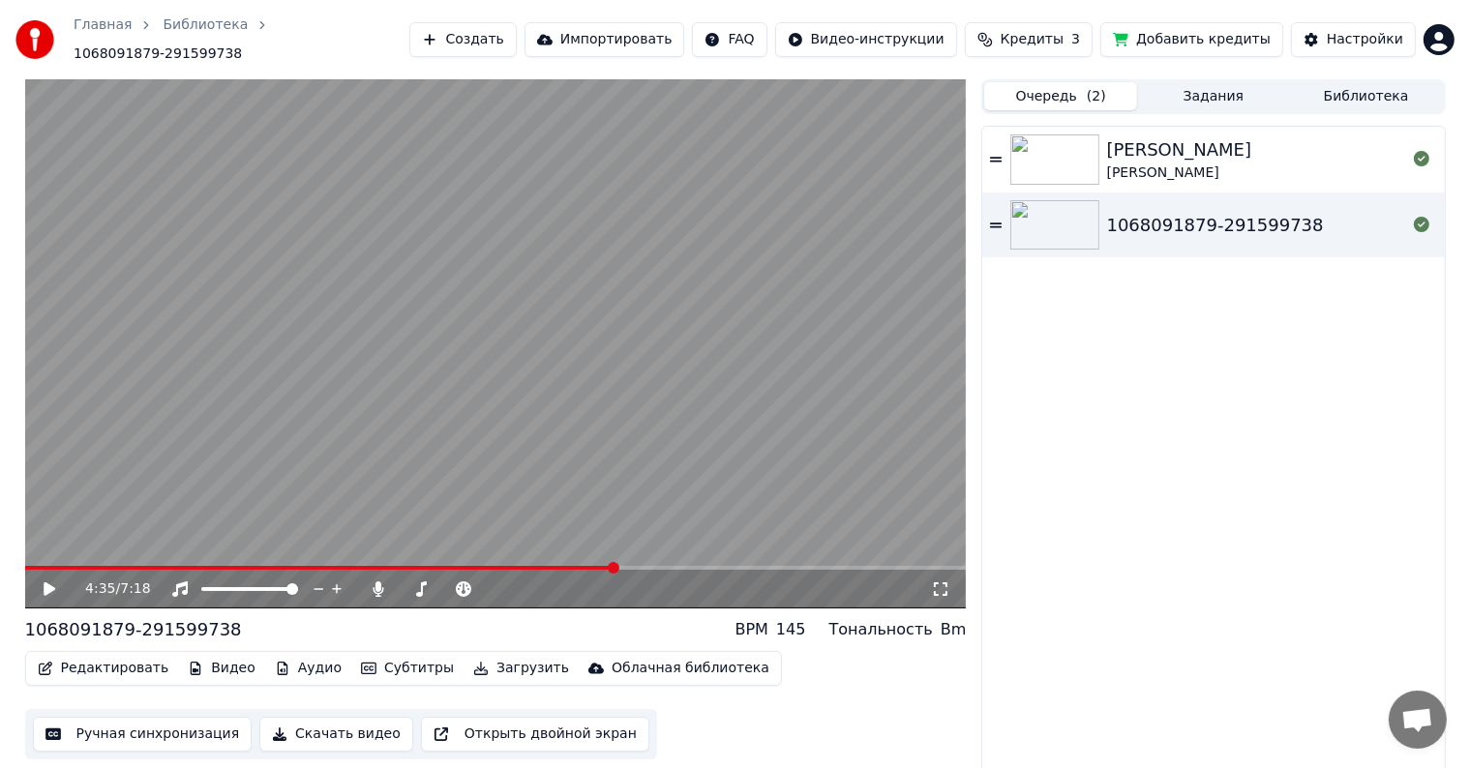
click at [598, 570] on div "4:35 / 7:18" at bounding box center [496, 589] width 942 height 39
click at [598, 566] on span at bounding box center [320, 568] width 590 height 4
click at [604, 453] on video at bounding box center [496, 343] width 942 height 529
click at [216, 434] on video at bounding box center [496, 343] width 942 height 529
click at [130, 726] on button "Ручная синхронизация" at bounding box center [143, 734] width 220 height 35
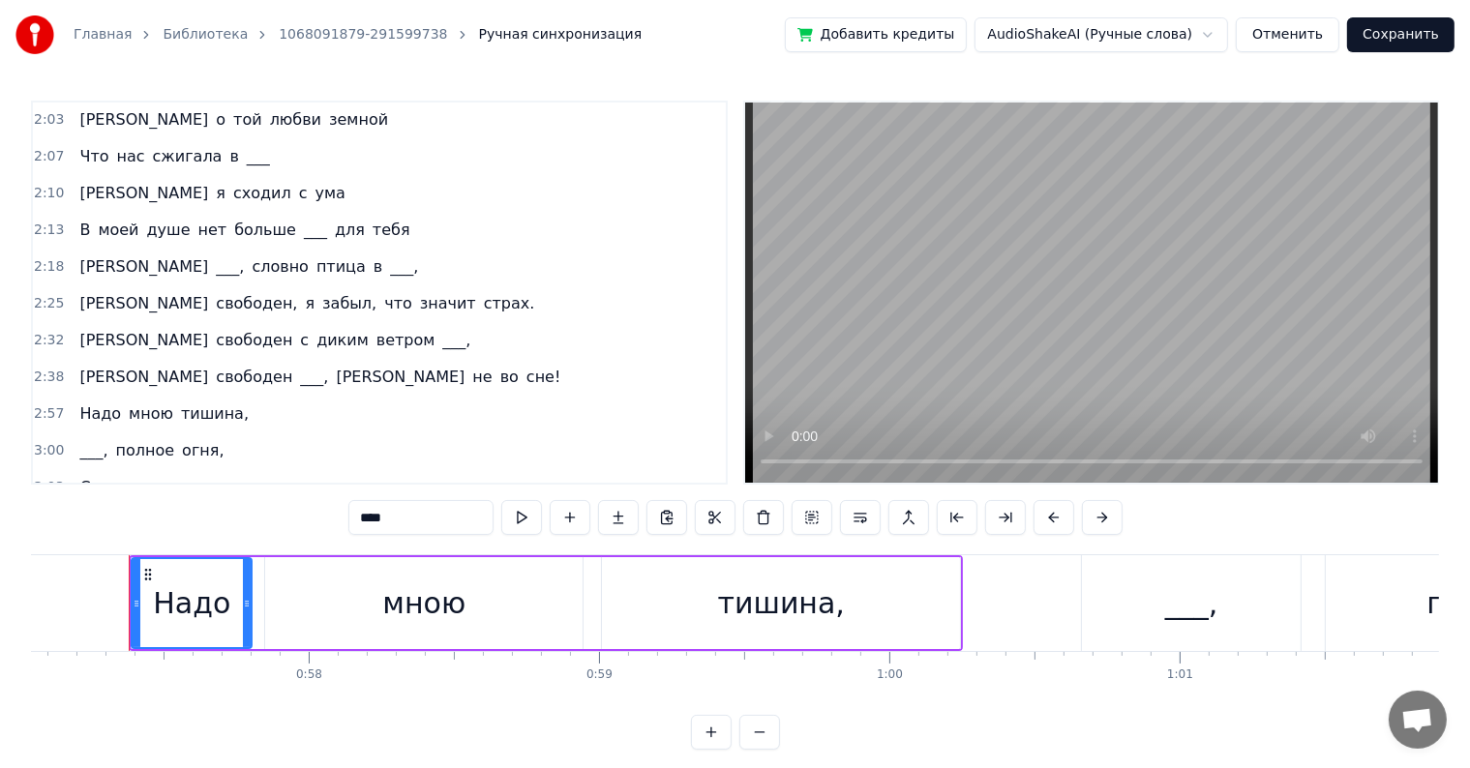
scroll to position [686, 0]
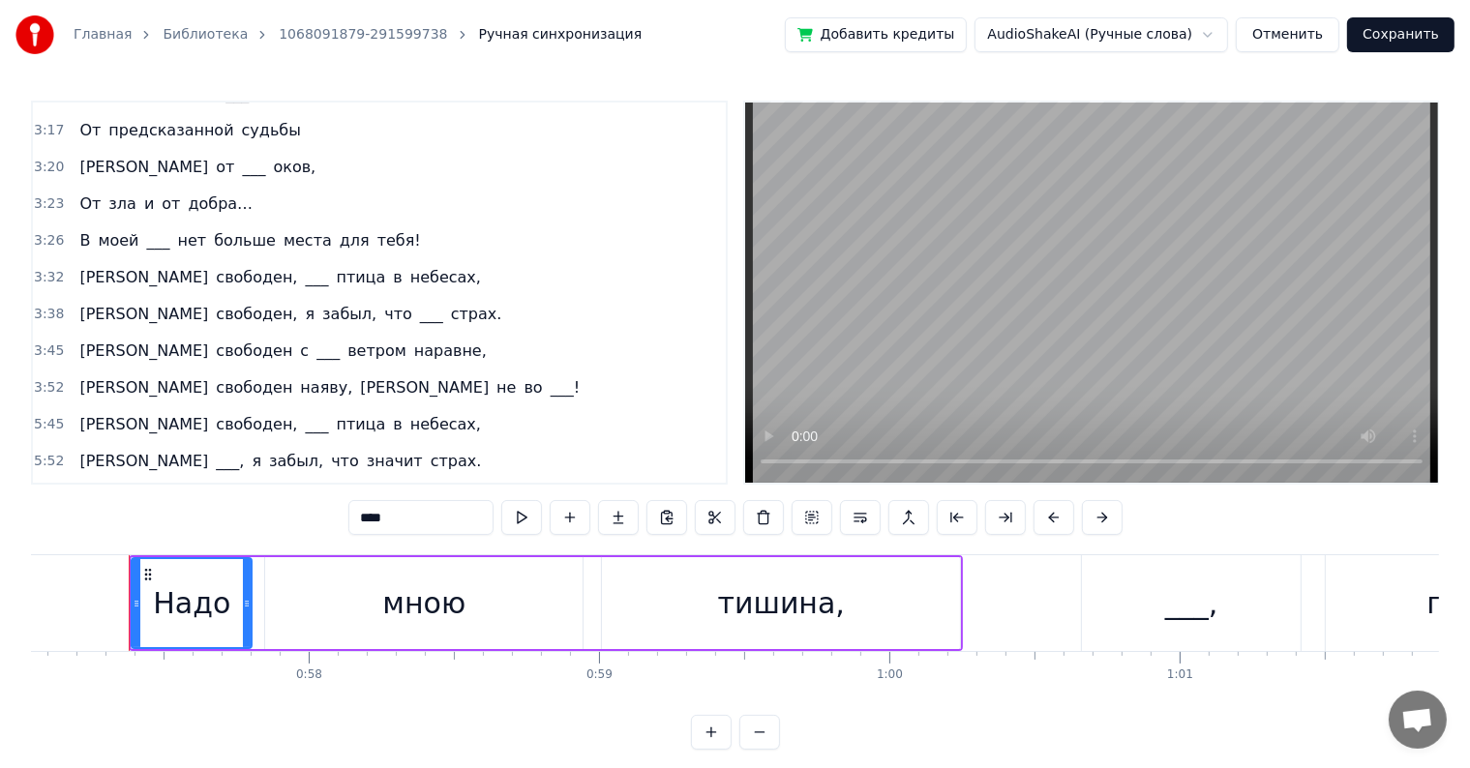
scroll to position [1170, 0]
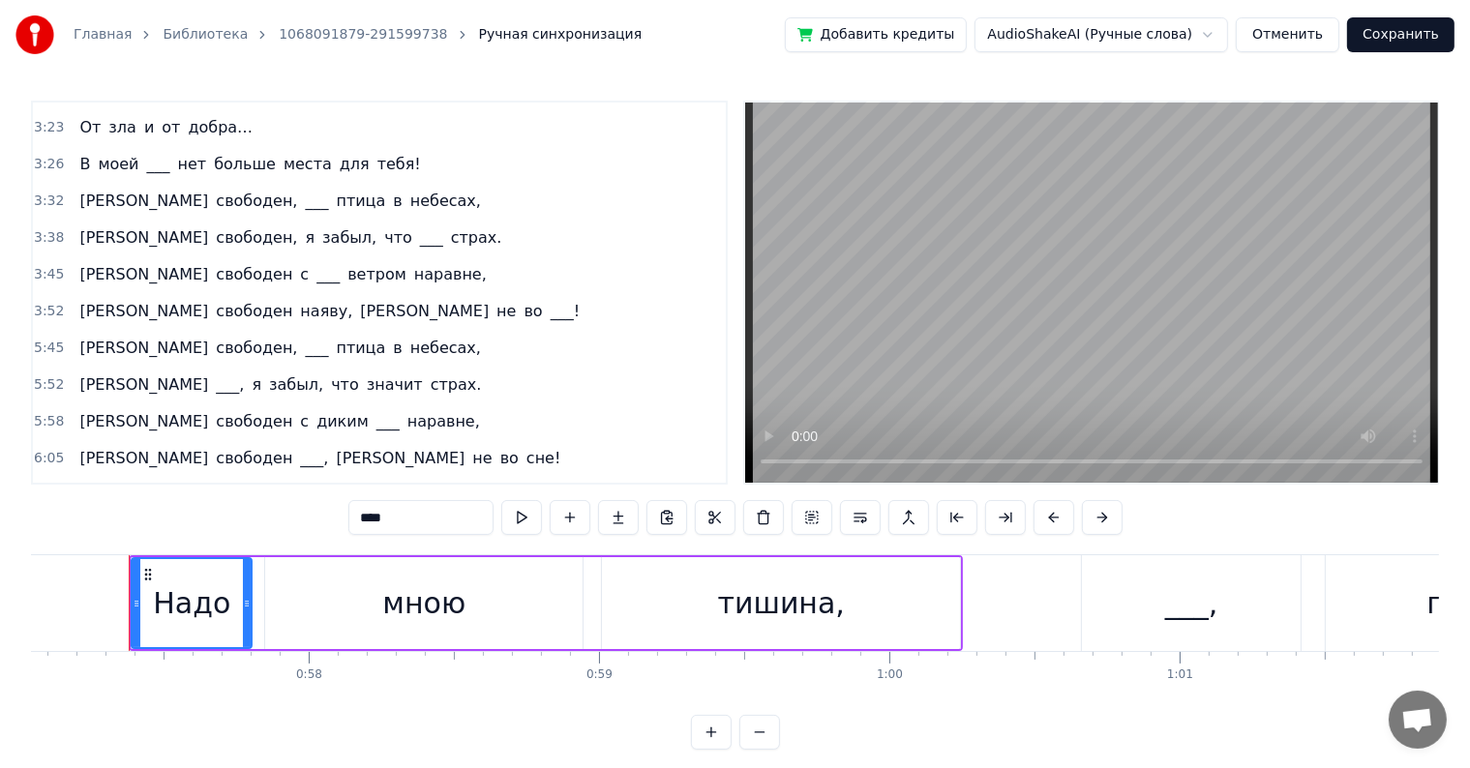
click at [498, 447] on span "во" at bounding box center [509, 458] width 22 height 22
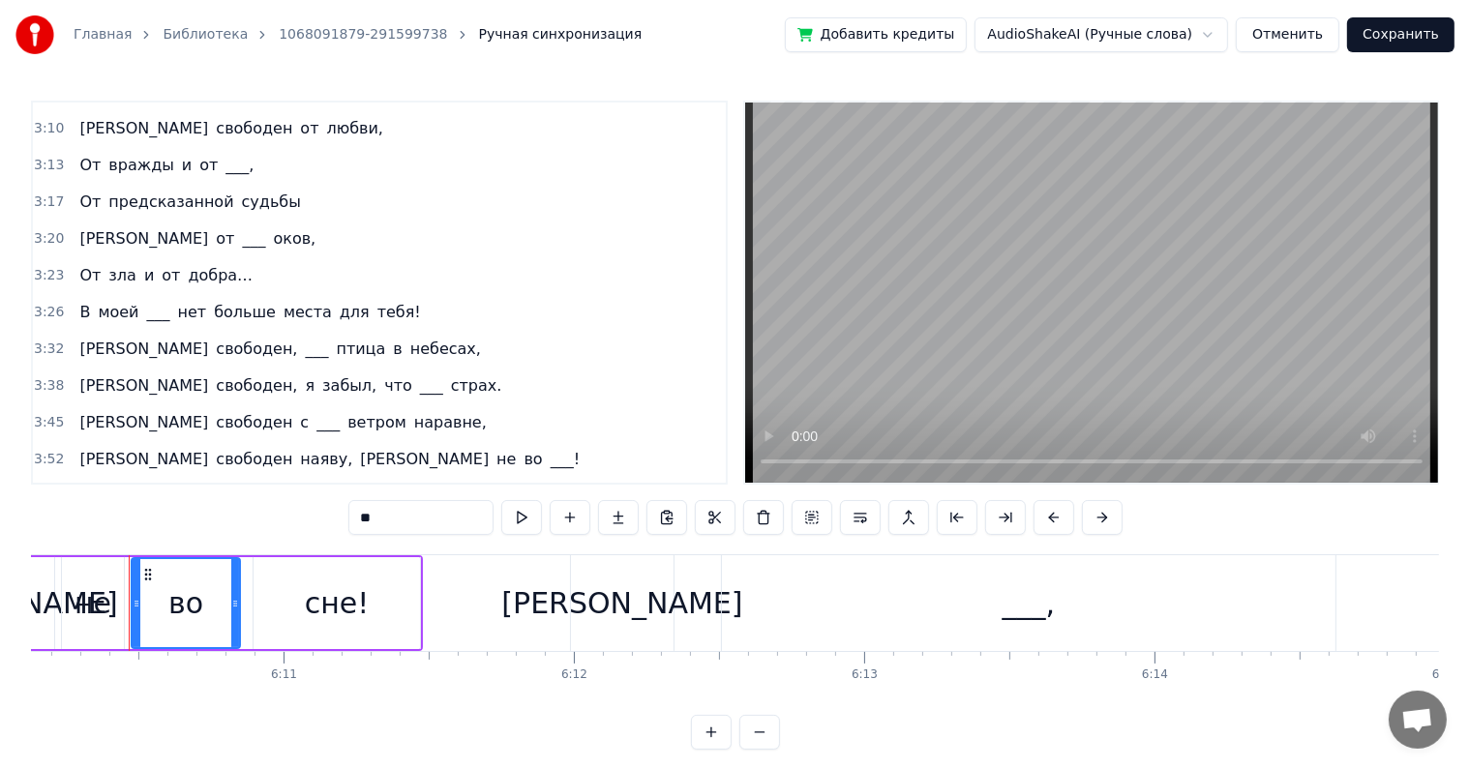
scroll to position [1093, 0]
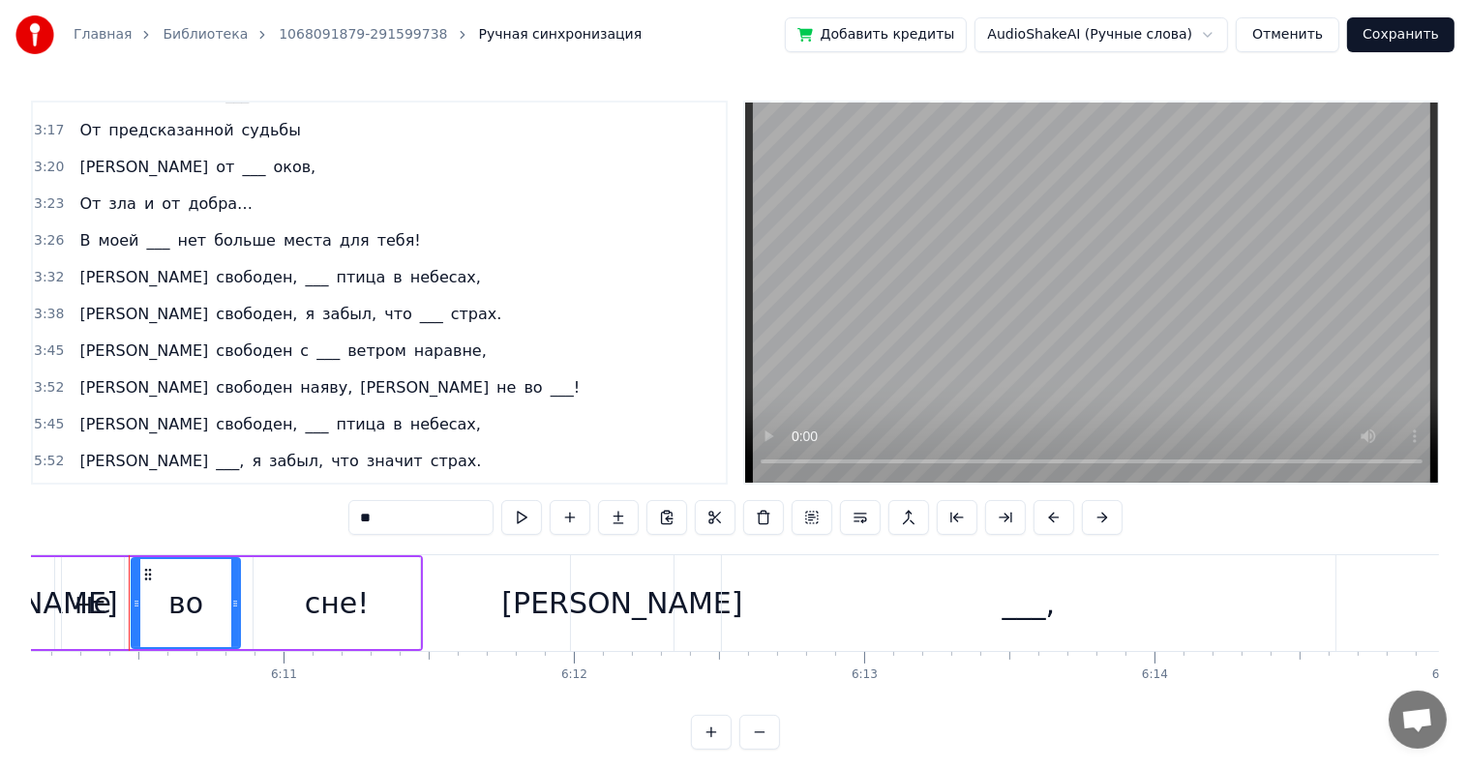
click at [214, 340] on span "свободен" at bounding box center [254, 351] width 80 height 22
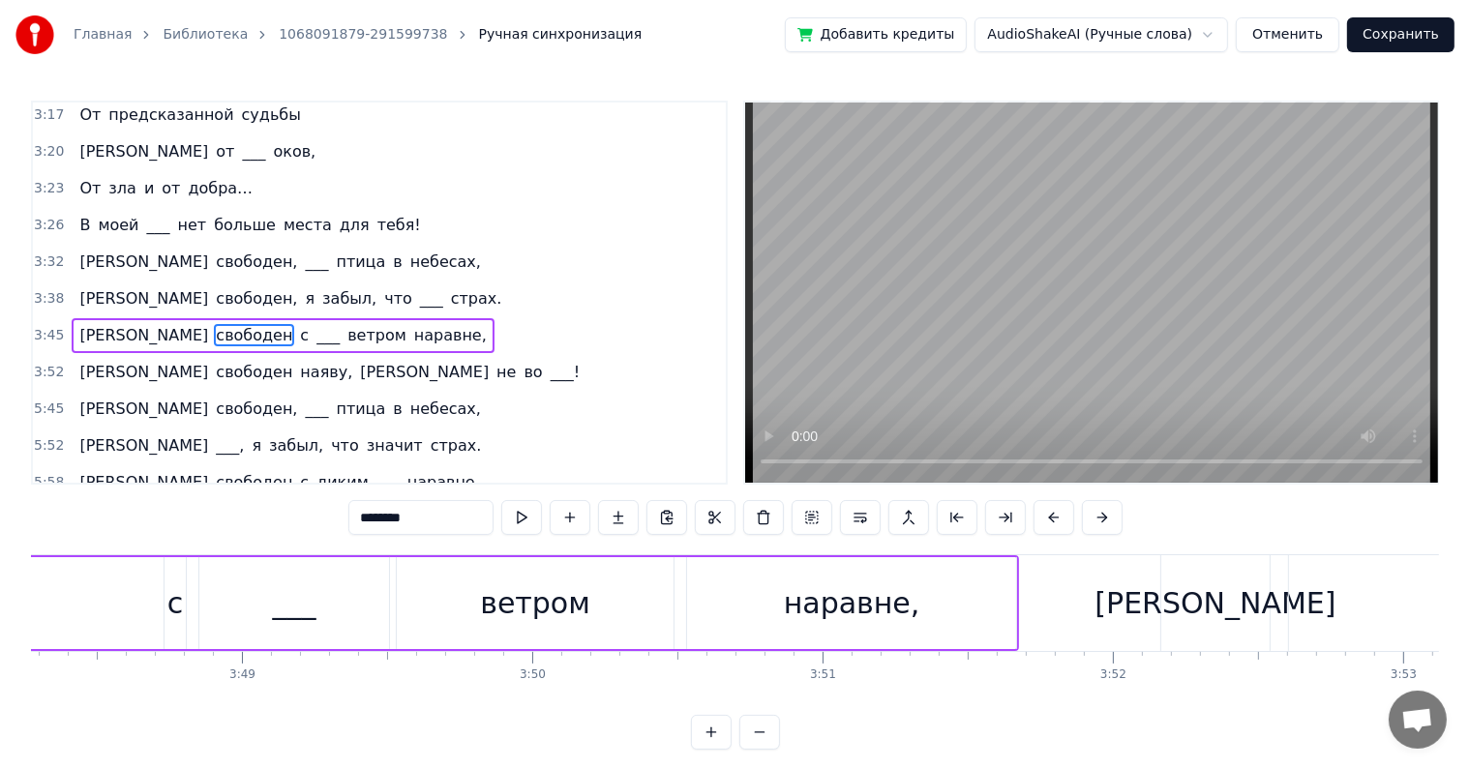
scroll to position [0, 65504]
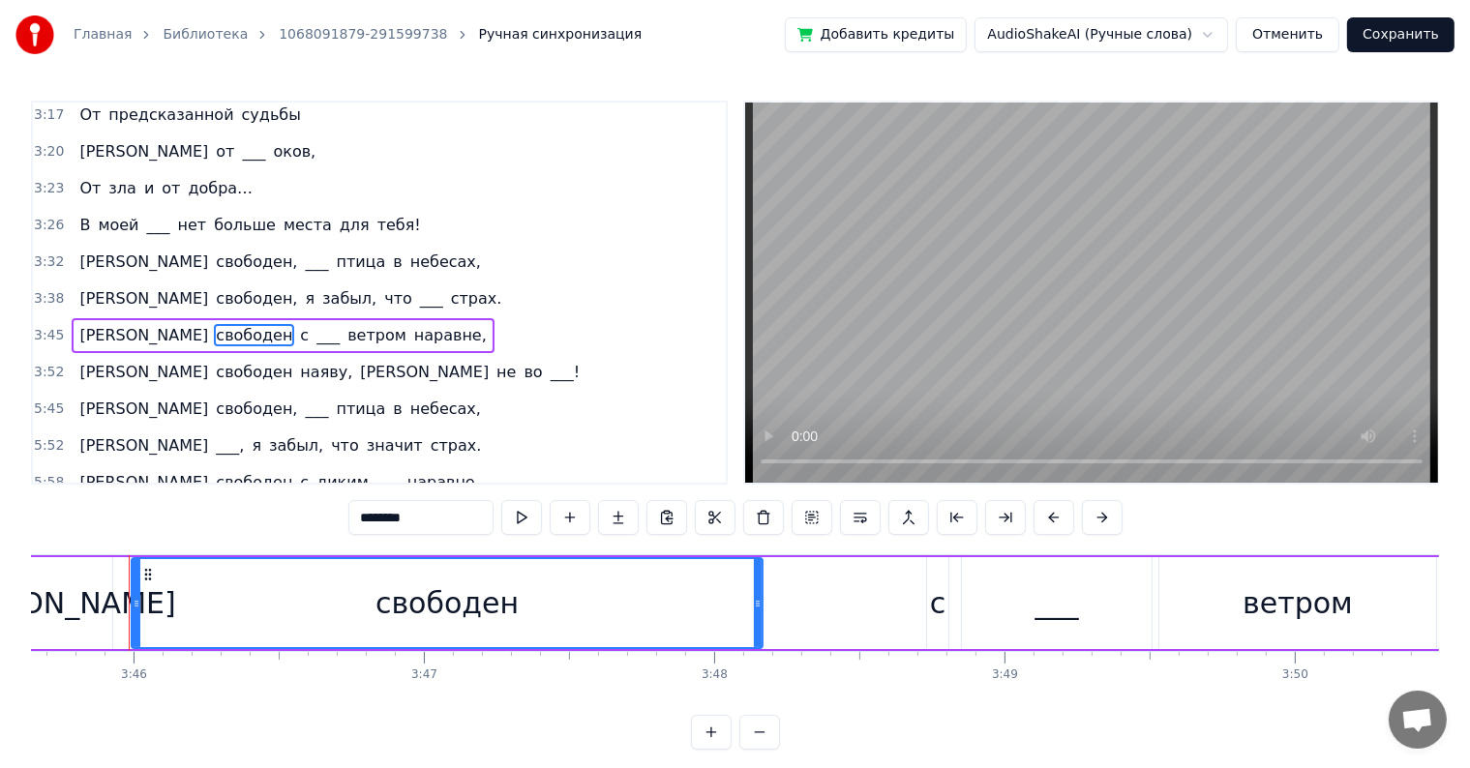
click at [214, 361] on span "свободен" at bounding box center [254, 372] width 80 height 22
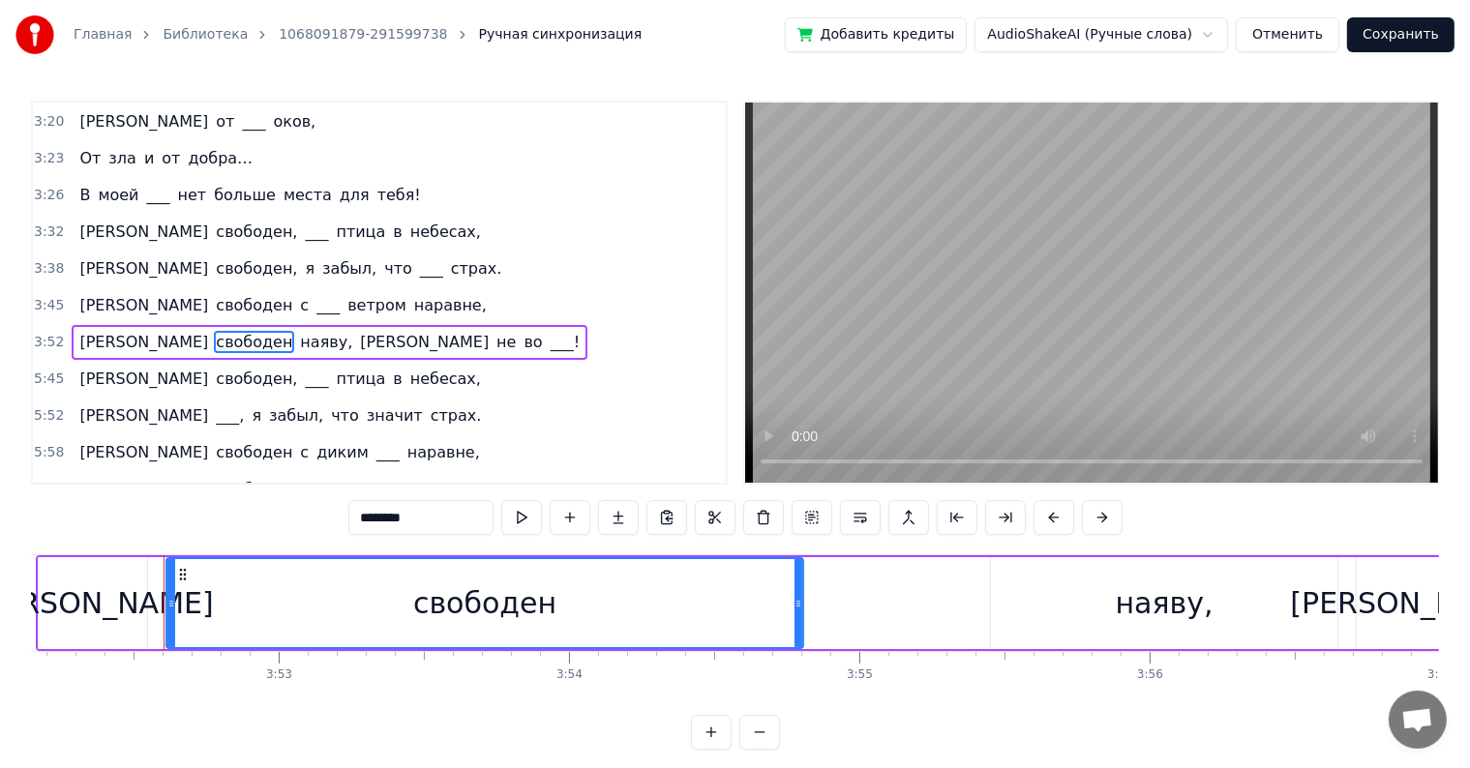
scroll to position [0, 67426]
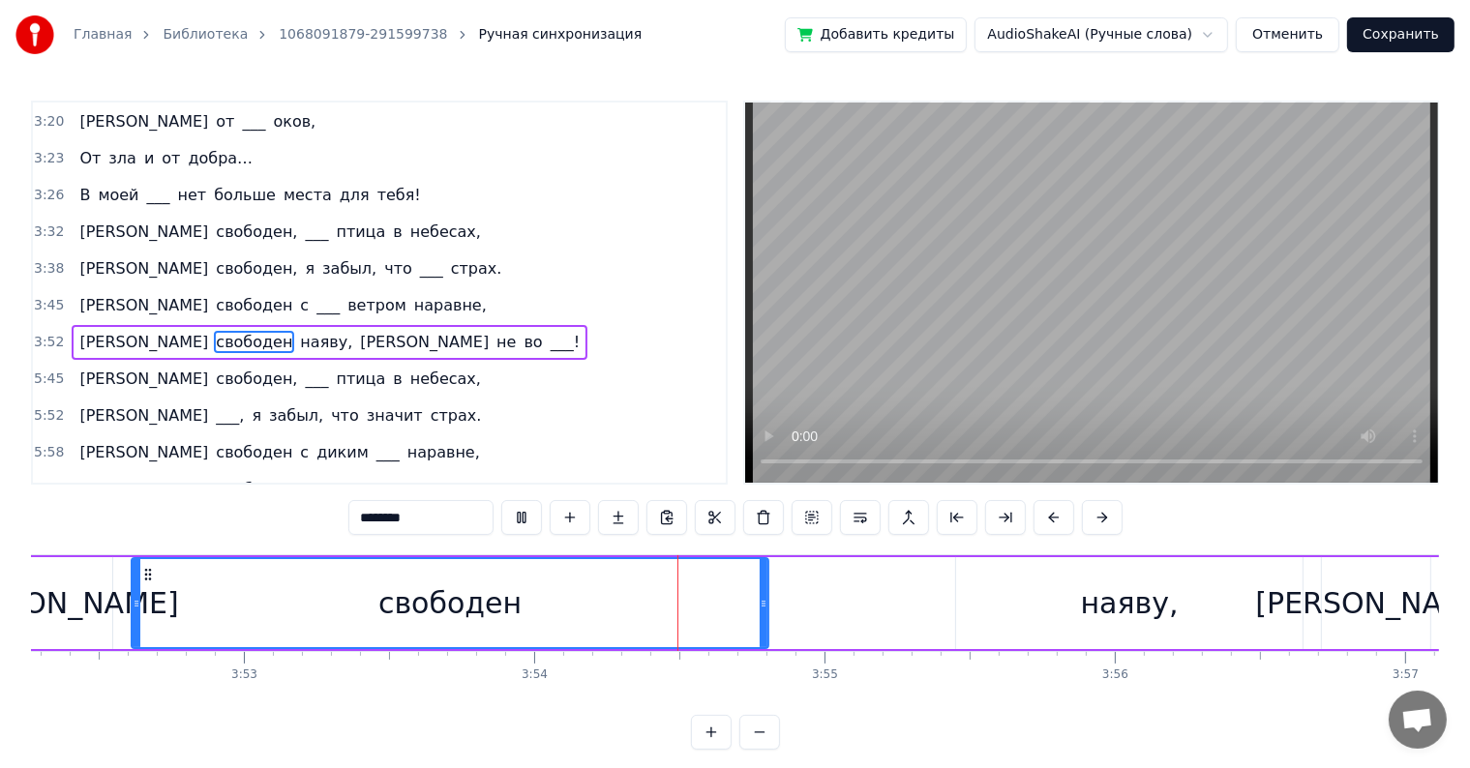
click at [494, 331] on span "не" at bounding box center [505, 342] width 23 height 22
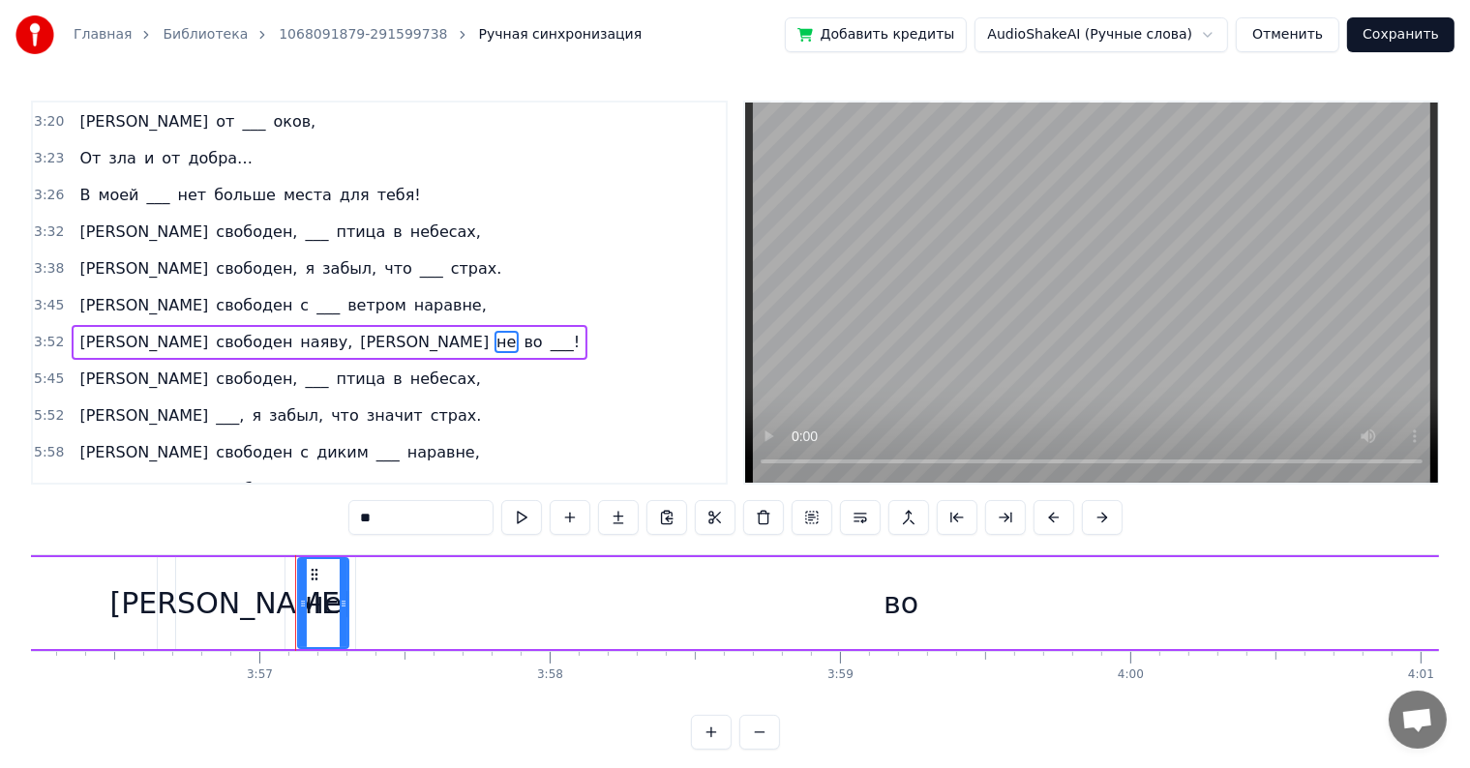
scroll to position [0, 68738]
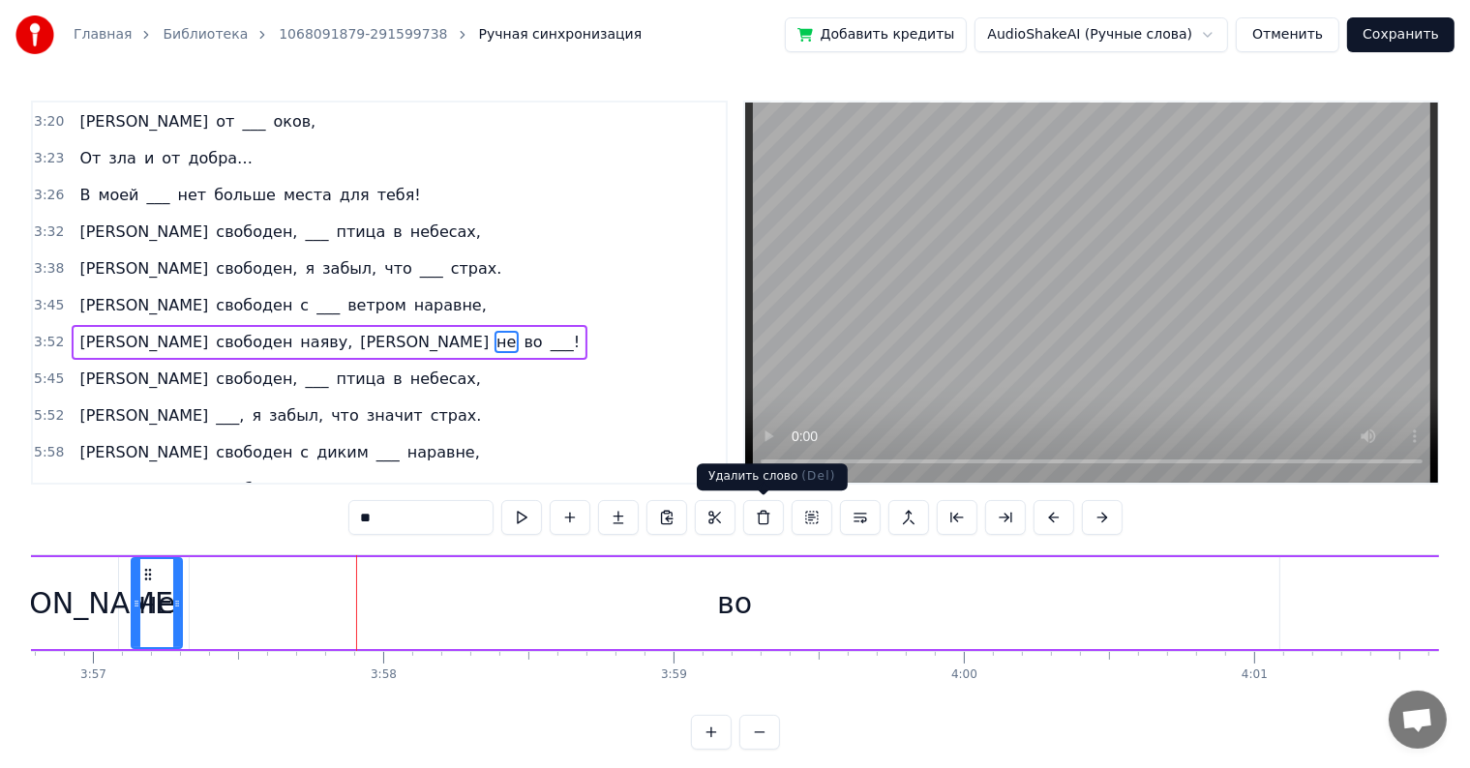
click at [744, 600] on div "во" at bounding box center [734, 604] width 35 height 44
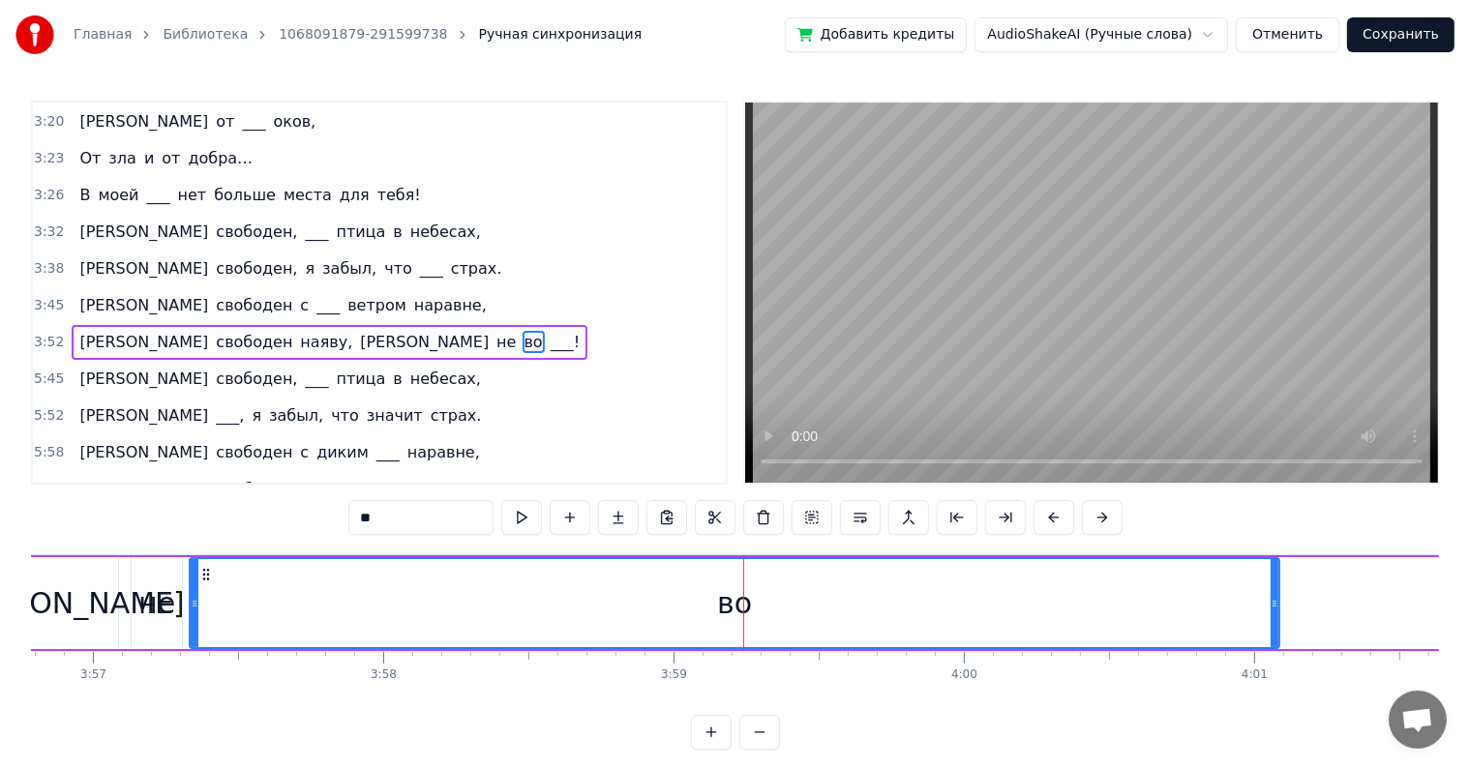
scroll to position [1145, 0]
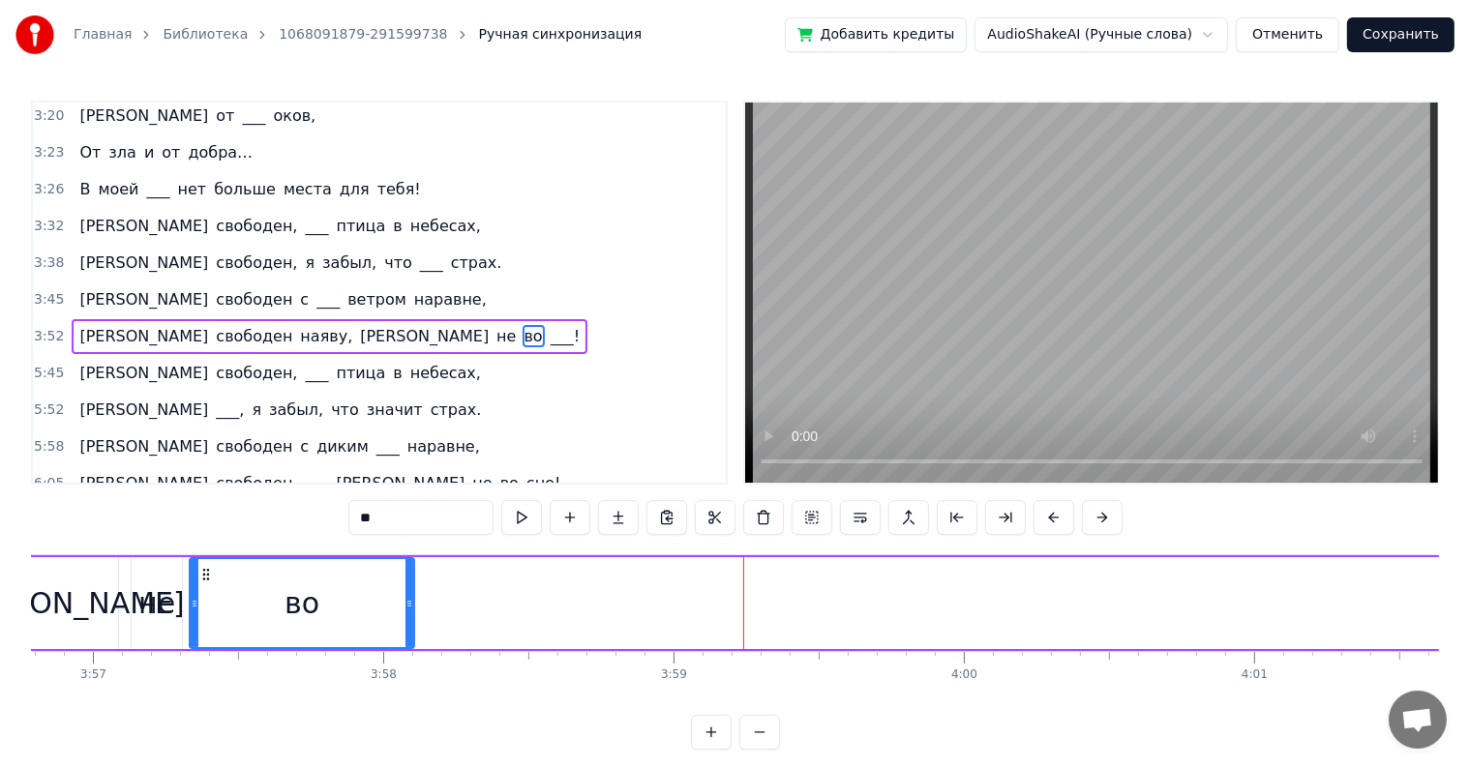
drag, startPoint x: 1272, startPoint y: 597, endPoint x: 407, endPoint y: 561, distance: 865.8
click at [407, 561] on div at bounding box center [409, 603] width 8 height 88
click at [549, 325] on span "___!" at bounding box center [565, 336] width 33 height 22
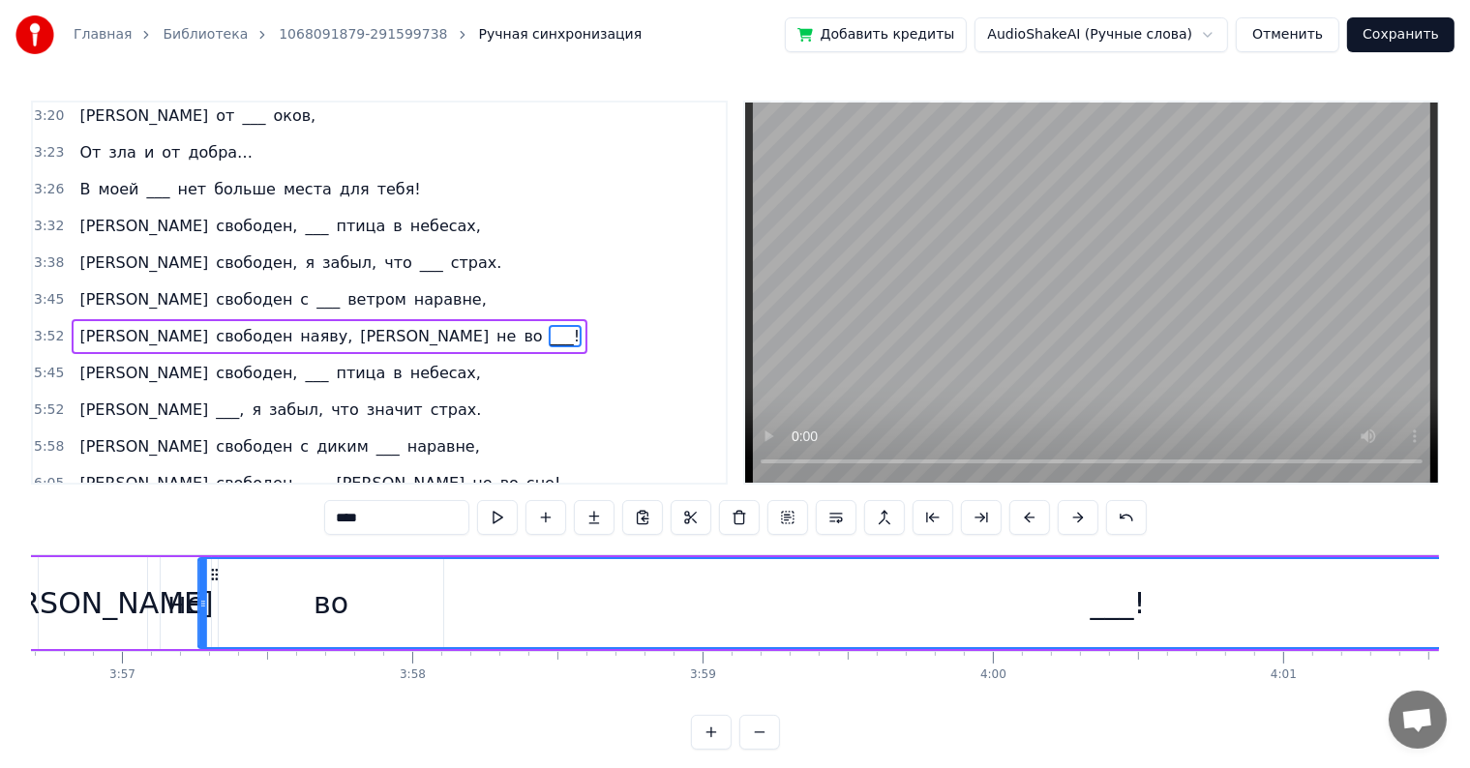
scroll to position [0, 68670]
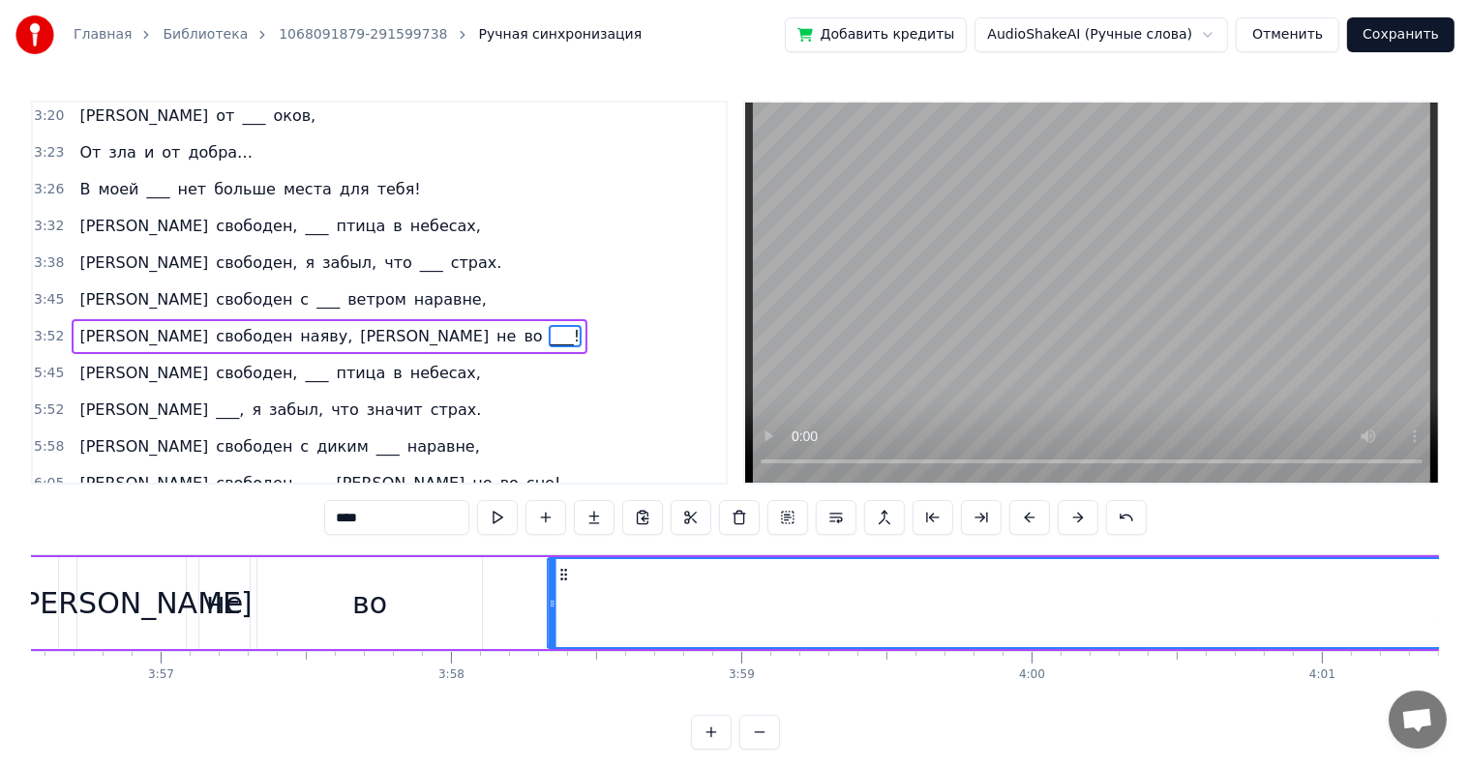
drag, startPoint x: 146, startPoint y: 571, endPoint x: 563, endPoint y: 603, distance: 418.3
click at [562, 603] on div "___!" at bounding box center [1467, 603] width 1837 height 88
drag, startPoint x: 563, startPoint y: 570, endPoint x: 508, endPoint y: 571, distance: 55.2
click at [508, 571] on icon at bounding box center [510, 574] width 15 height 15
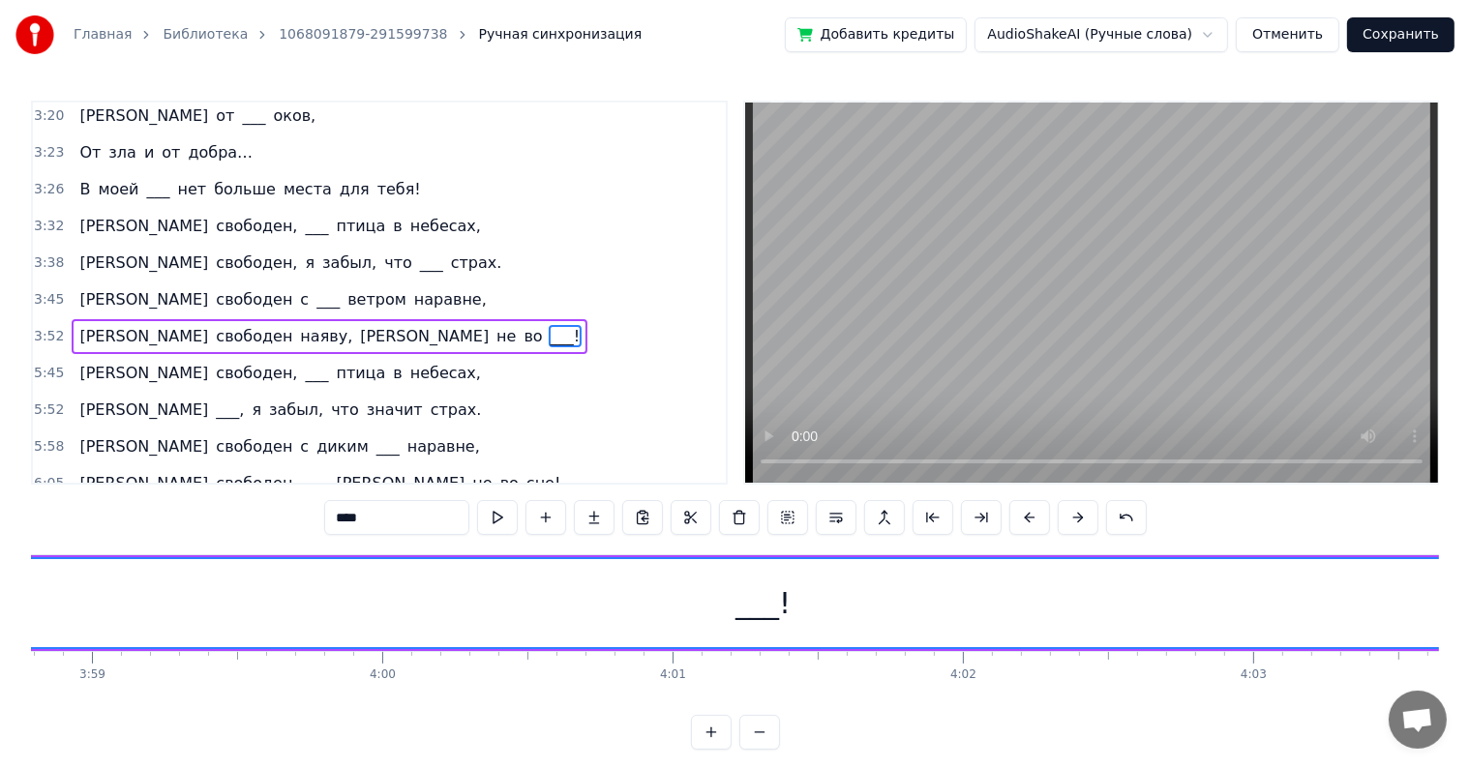
scroll to position [0, 70252]
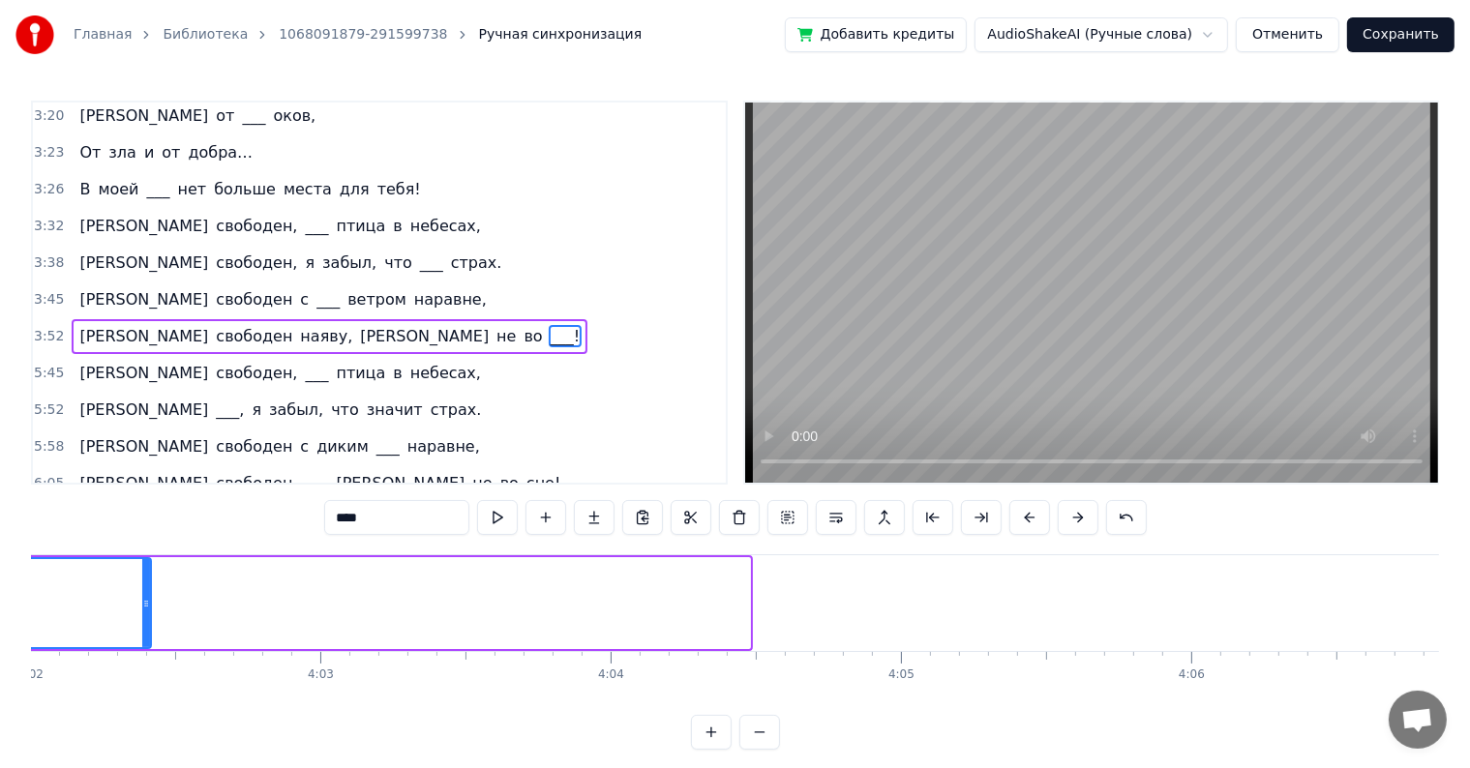
drag, startPoint x: 743, startPoint y: 596, endPoint x: 144, endPoint y: 567, distance: 599.7
click at [144, 567] on div at bounding box center [146, 603] width 8 height 88
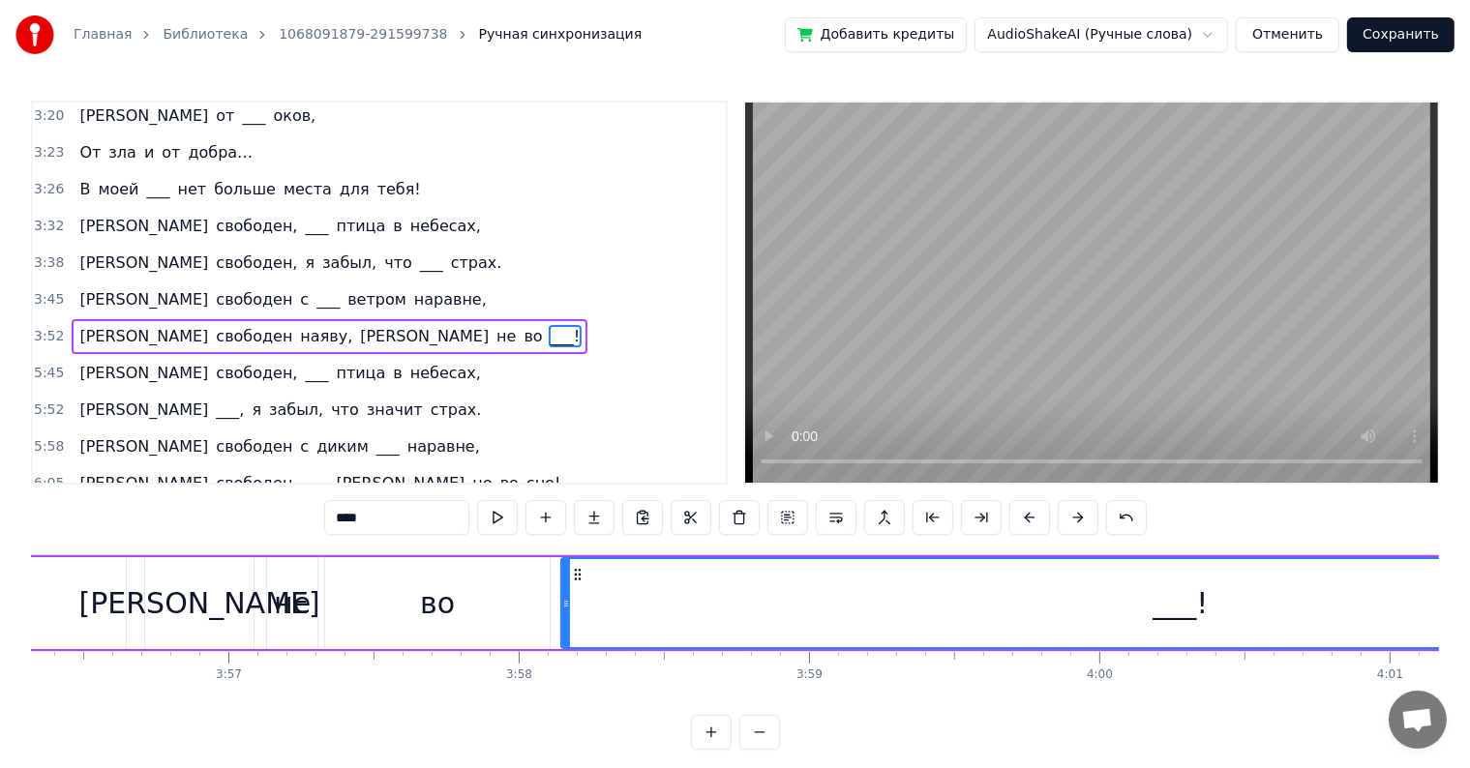
scroll to position [0, 68961]
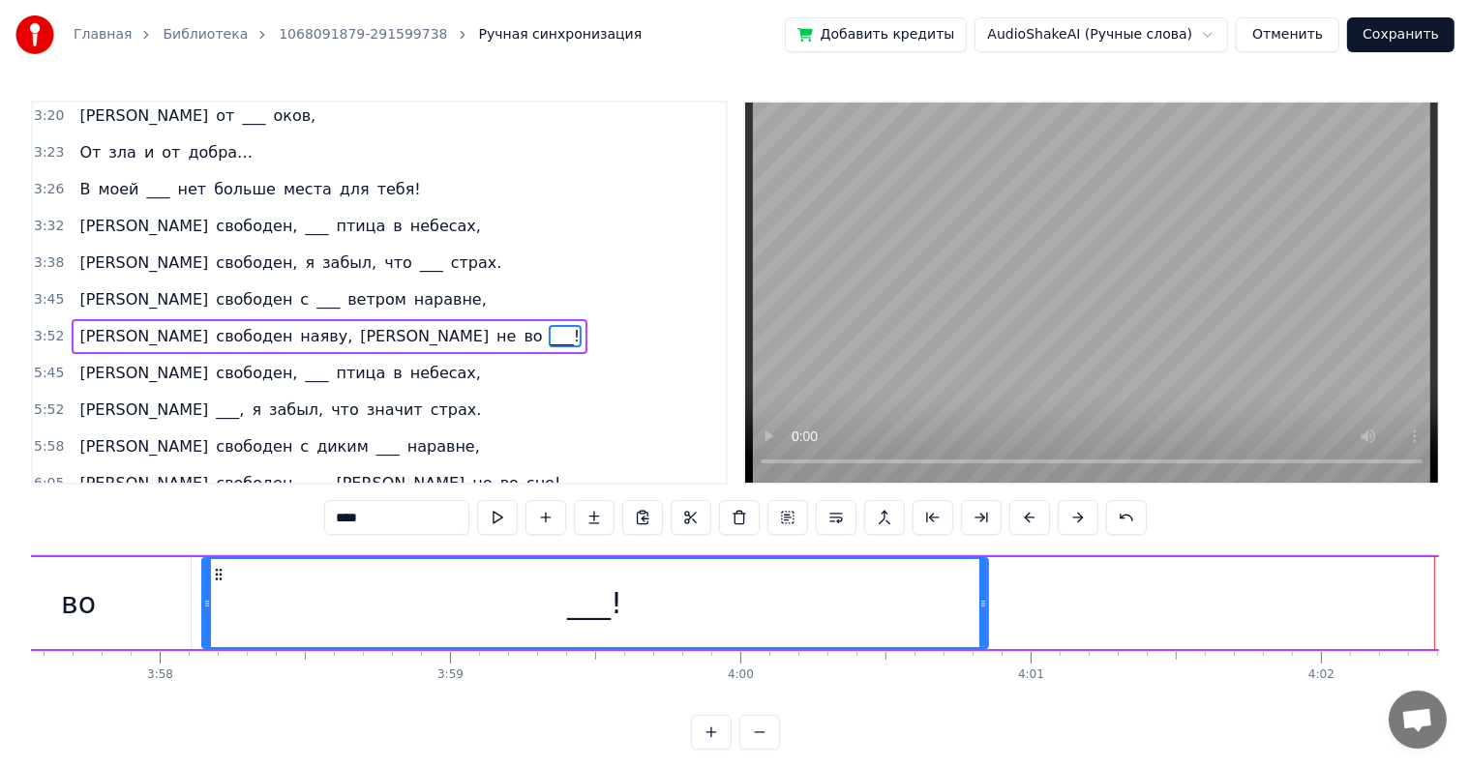
drag, startPoint x: 1436, startPoint y: 599, endPoint x: 982, endPoint y: 601, distance: 453.8
click at [982, 601] on icon at bounding box center [983, 603] width 8 height 15
click at [298, 325] on span "наяву," at bounding box center [326, 336] width 56 height 22
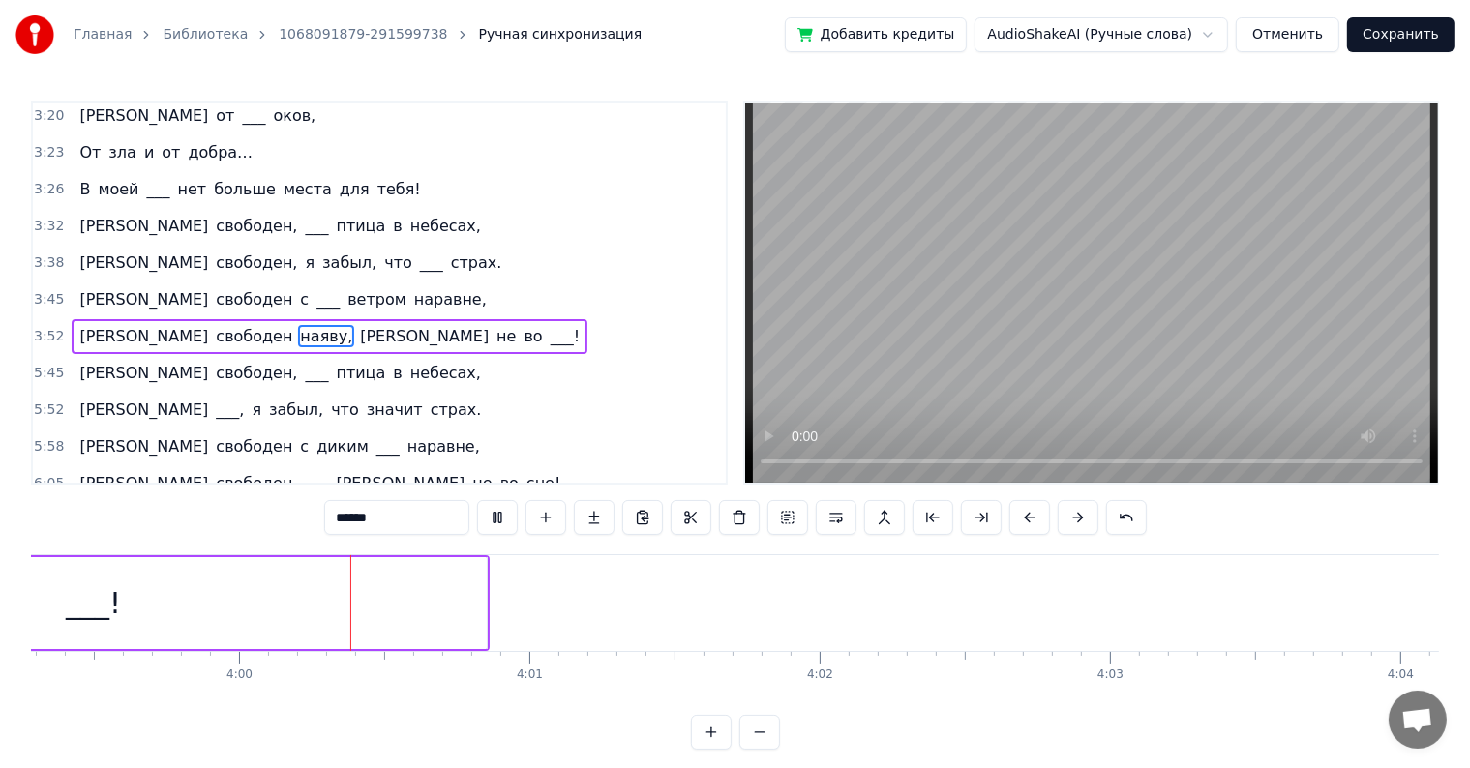
scroll to position [0, 69487]
click at [379, 628] on div "___!" at bounding box center [70, 603] width 786 height 92
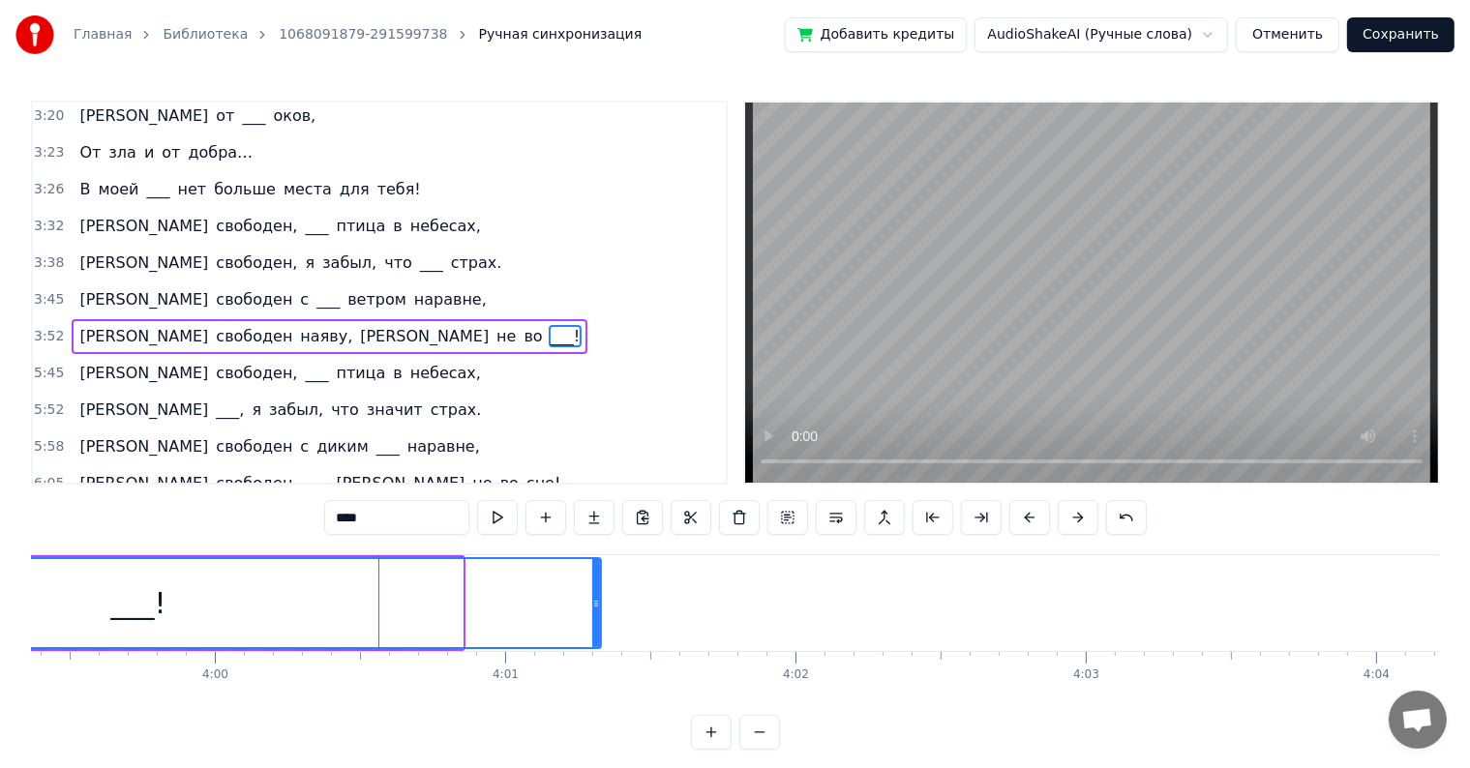
drag, startPoint x: 454, startPoint y: 600, endPoint x: 592, endPoint y: 600, distance: 138.4
click at [592, 600] on icon at bounding box center [596, 603] width 8 height 15
click at [341, 601] on div "___!" at bounding box center [139, 603] width 922 height 88
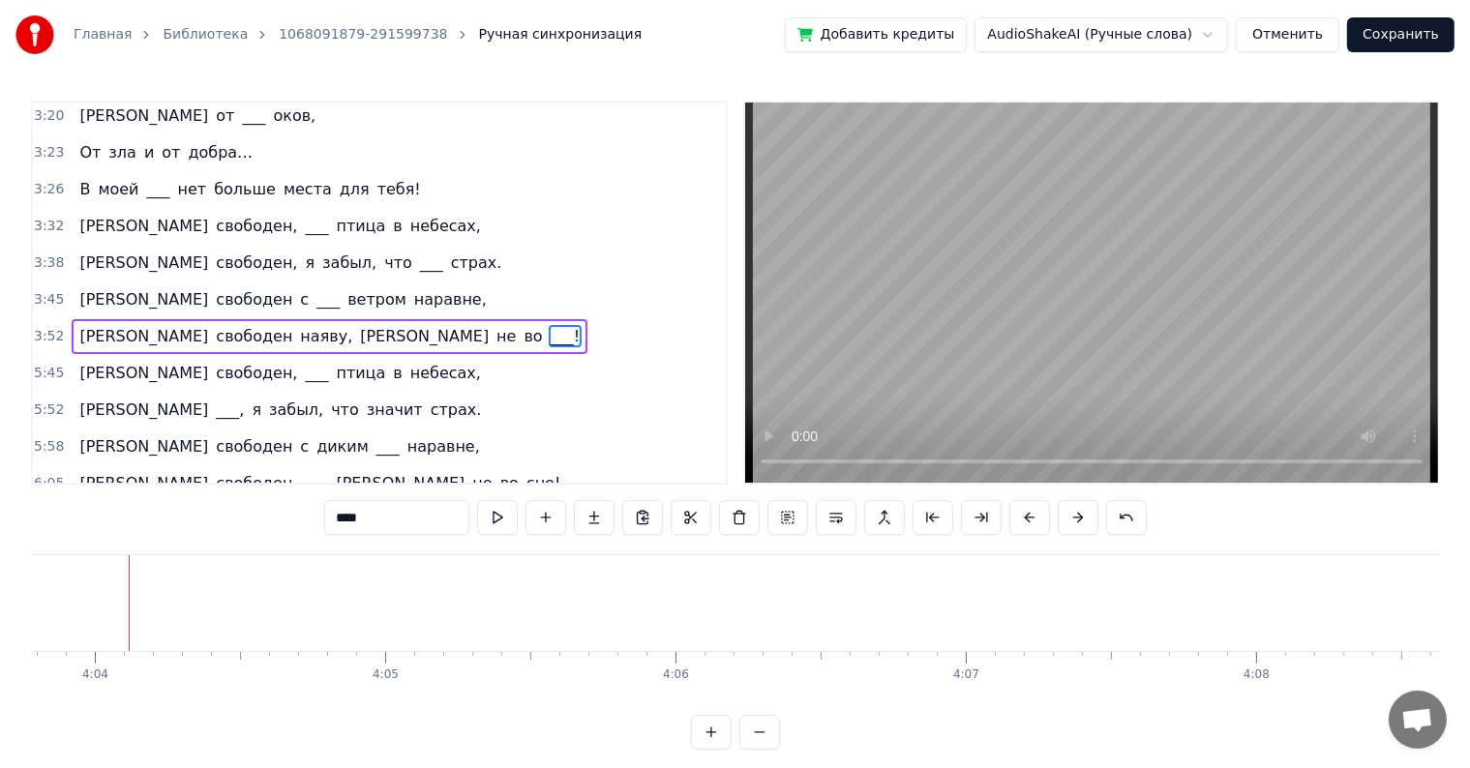
click at [214, 325] on span "свободен" at bounding box center [254, 336] width 80 height 22
type input "********"
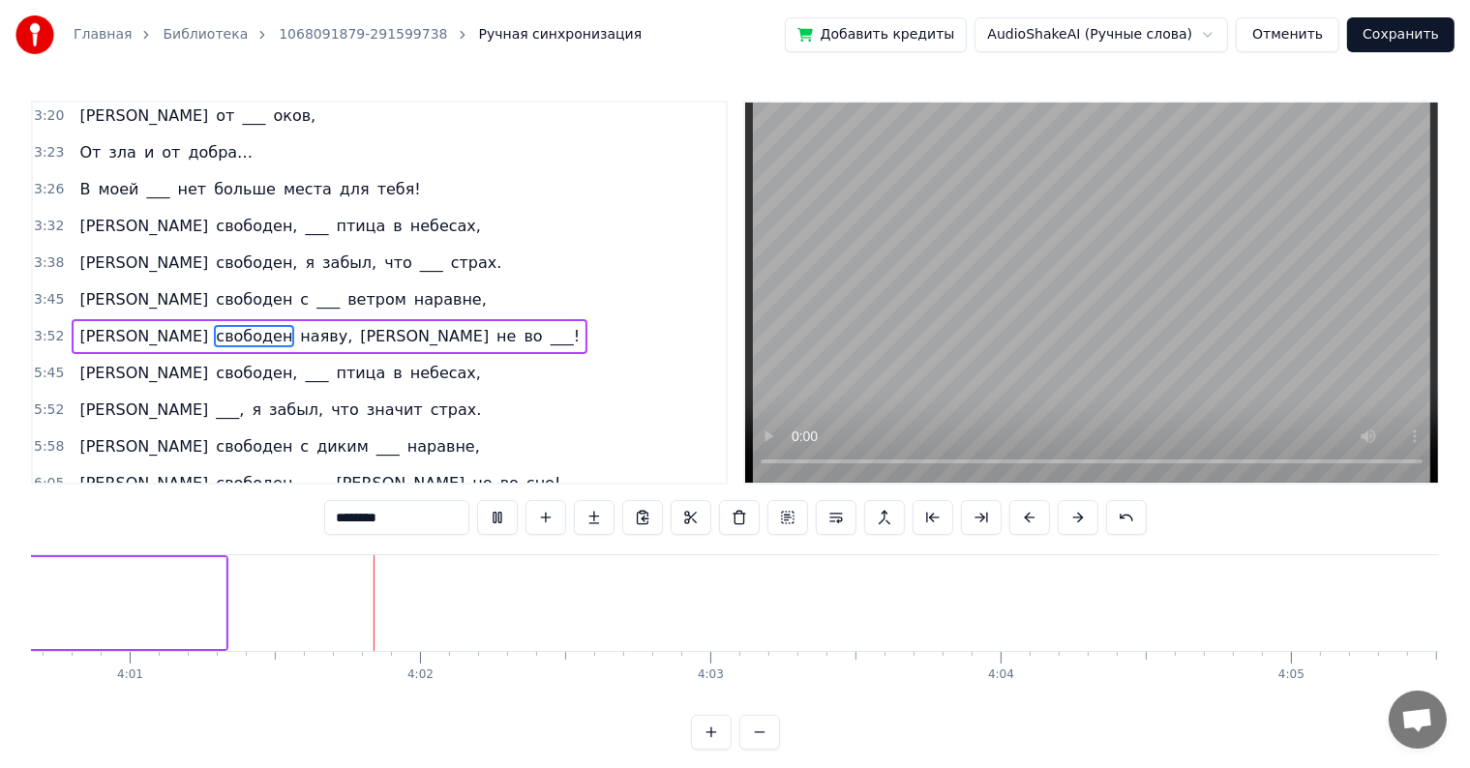
scroll to position [0, 69921]
click at [72, 356] on div "Я свободен, ___ птица в небесах," at bounding box center [280, 373] width 417 height 35
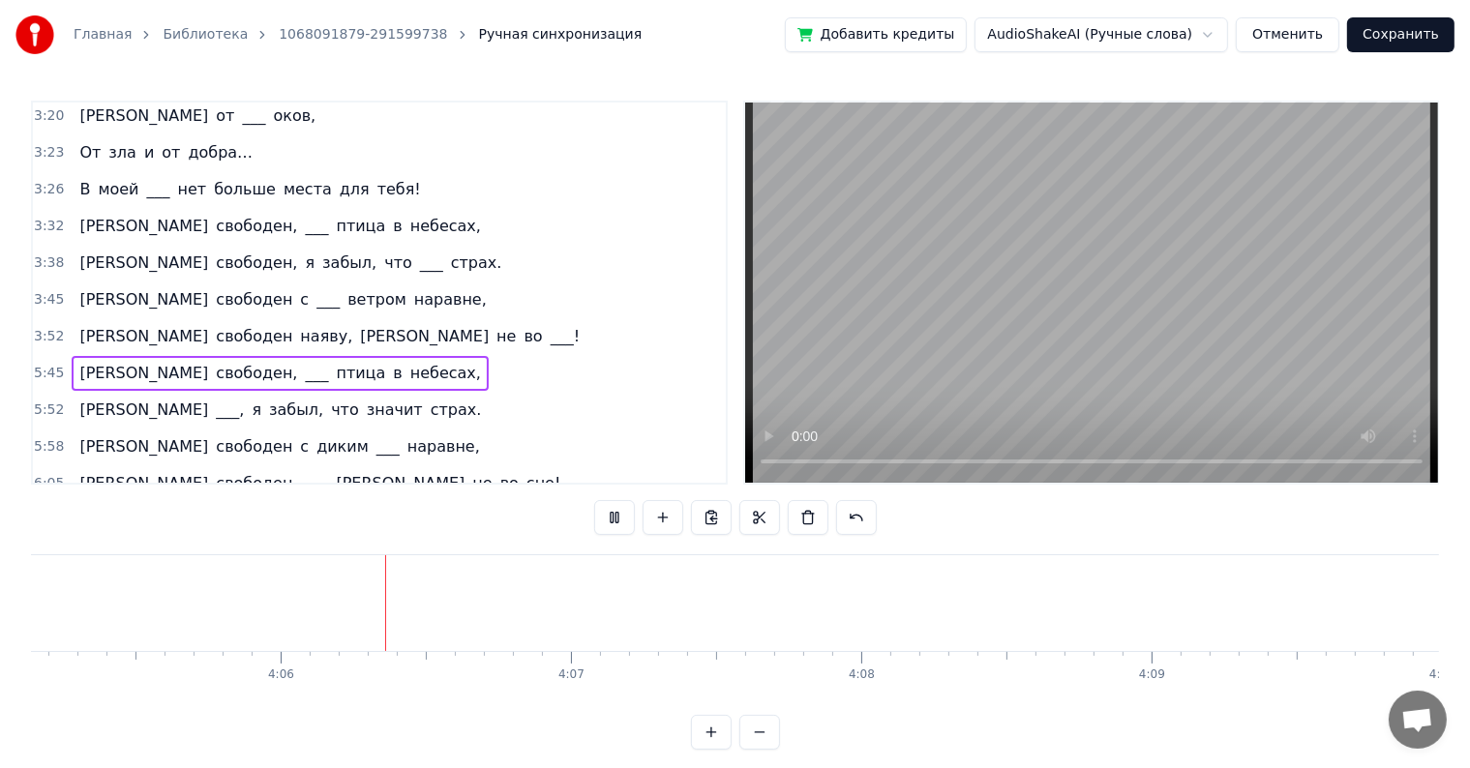
scroll to position [0, 71170]
click at [77, 362] on span "[PERSON_NAME]" at bounding box center [143, 373] width 133 height 22
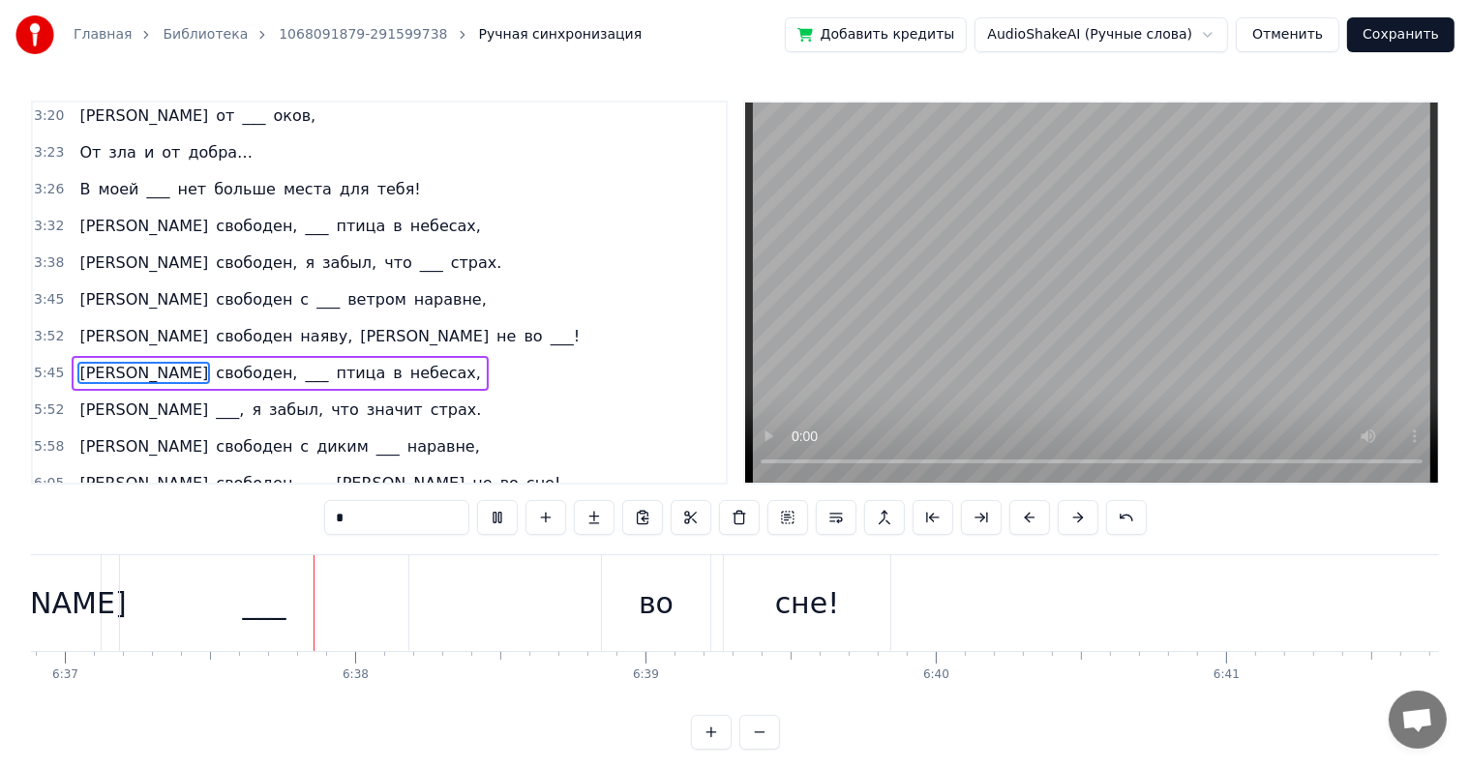
scroll to position [0, 115216]
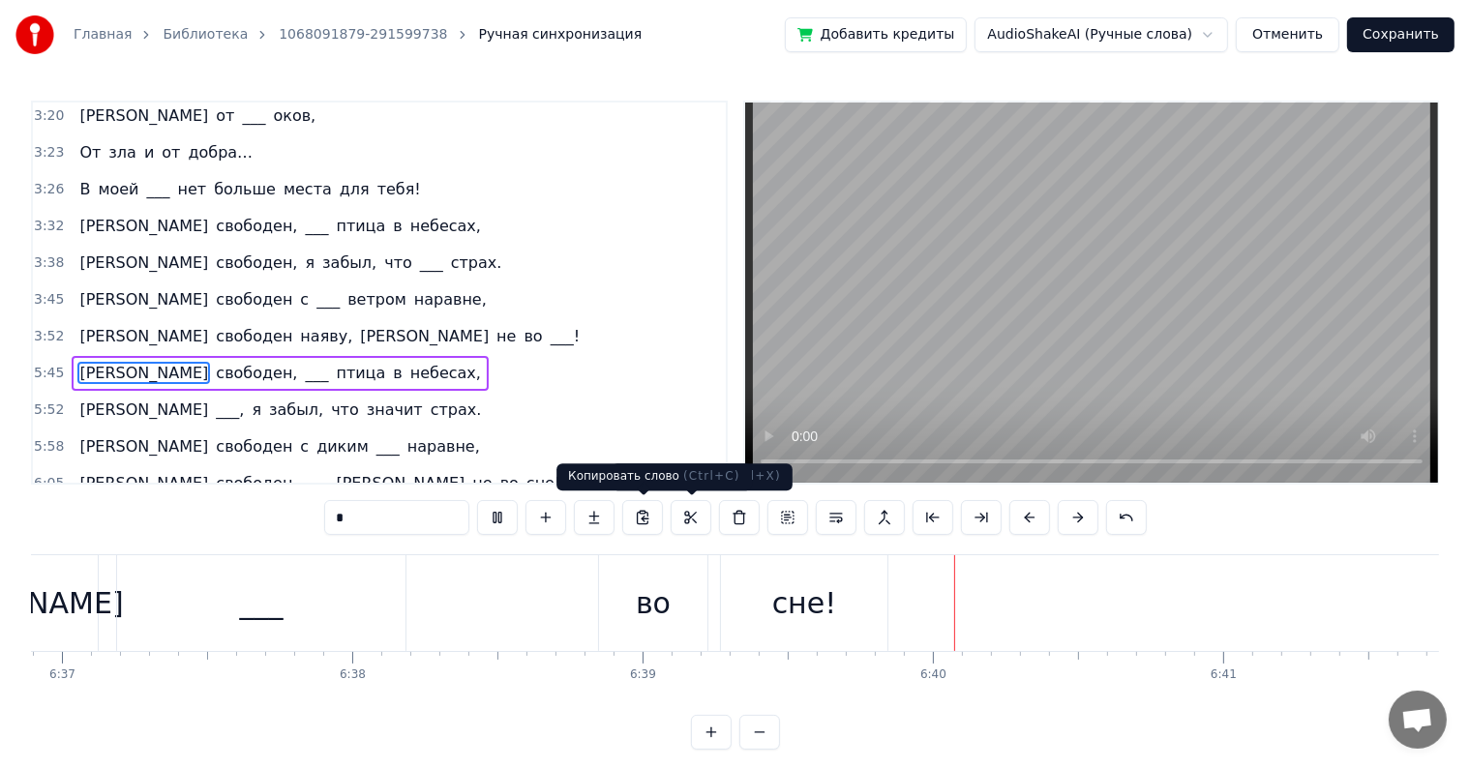
click at [645, 583] on div "во" at bounding box center [653, 604] width 35 height 44
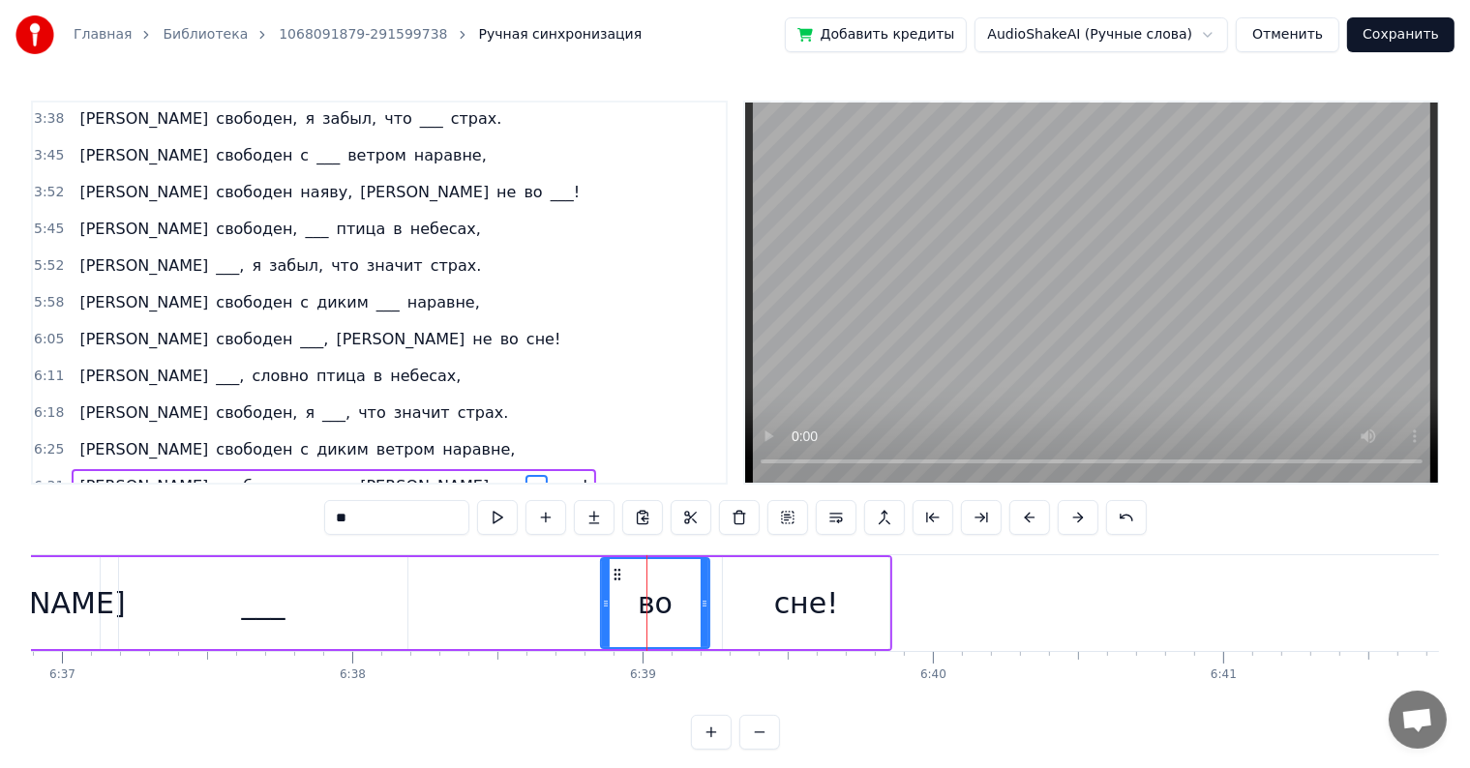
scroll to position [1363, 0]
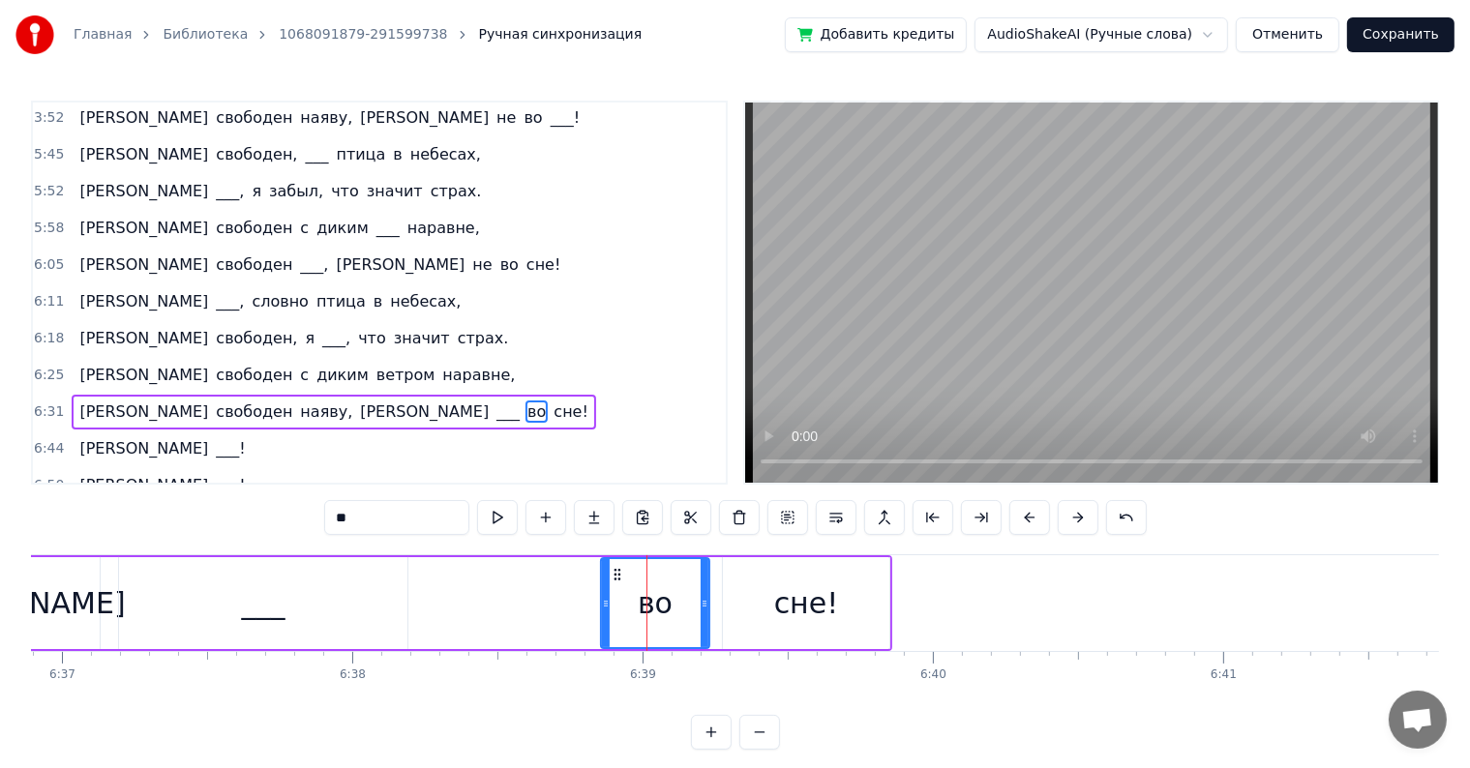
click at [313, 570] on div "___" at bounding box center [263, 603] width 288 height 92
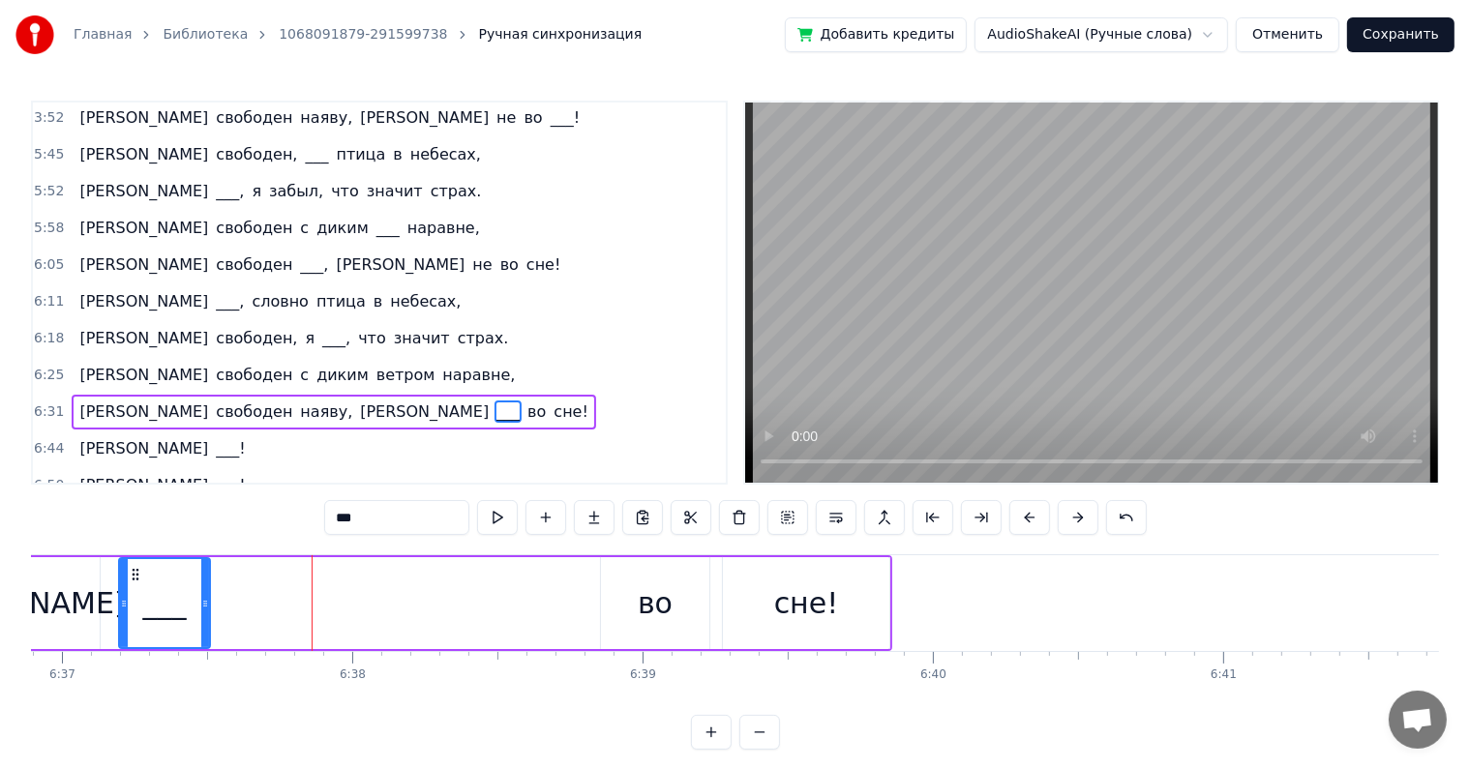
drag, startPoint x: 403, startPoint y: 592, endPoint x: 269, endPoint y: 592, distance: 133.5
click at [201, 593] on div at bounding box center [205, 603] width 8 height 88
click at [627, 581] on div "во" at bounding box center [655, 603] width 108 height 92
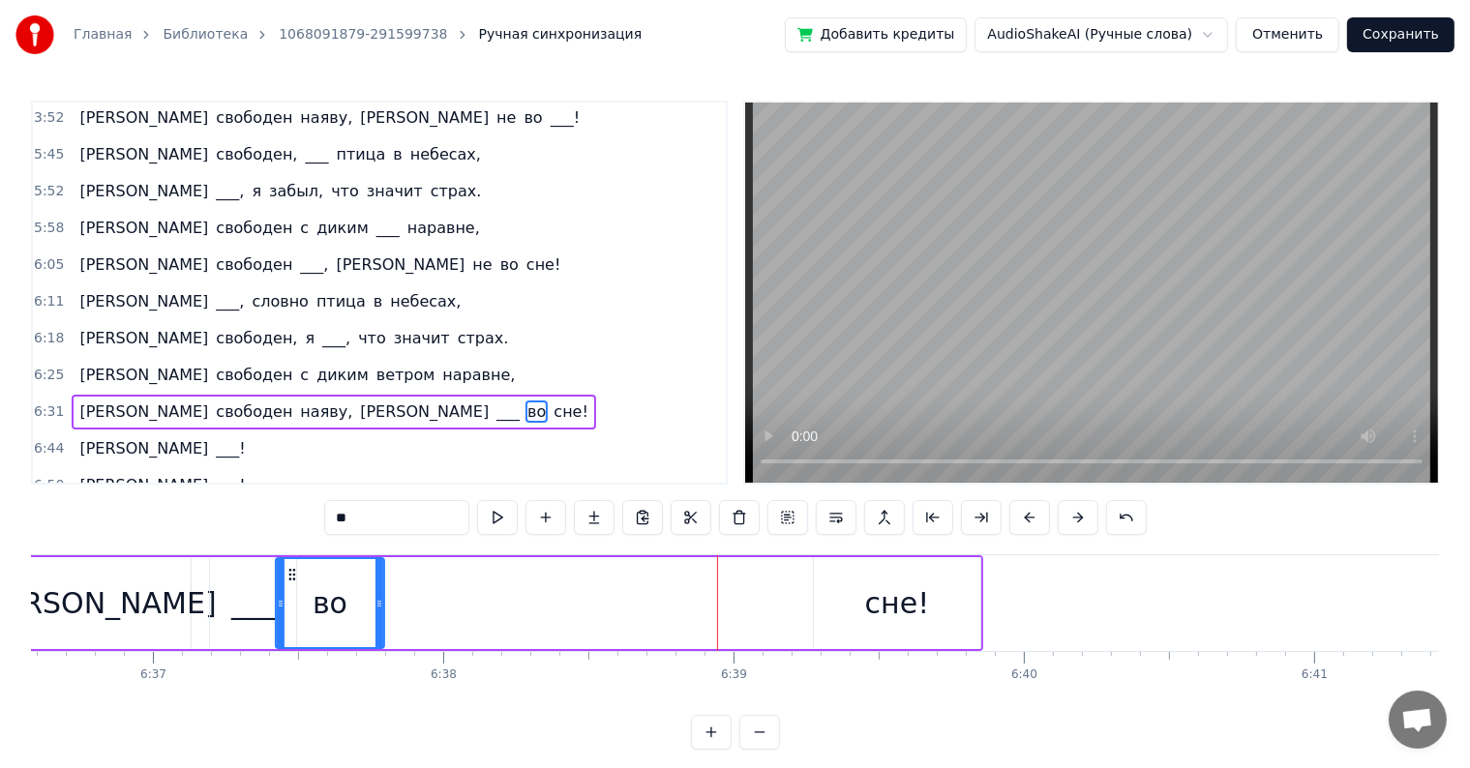
scroll to position [0, 115105]
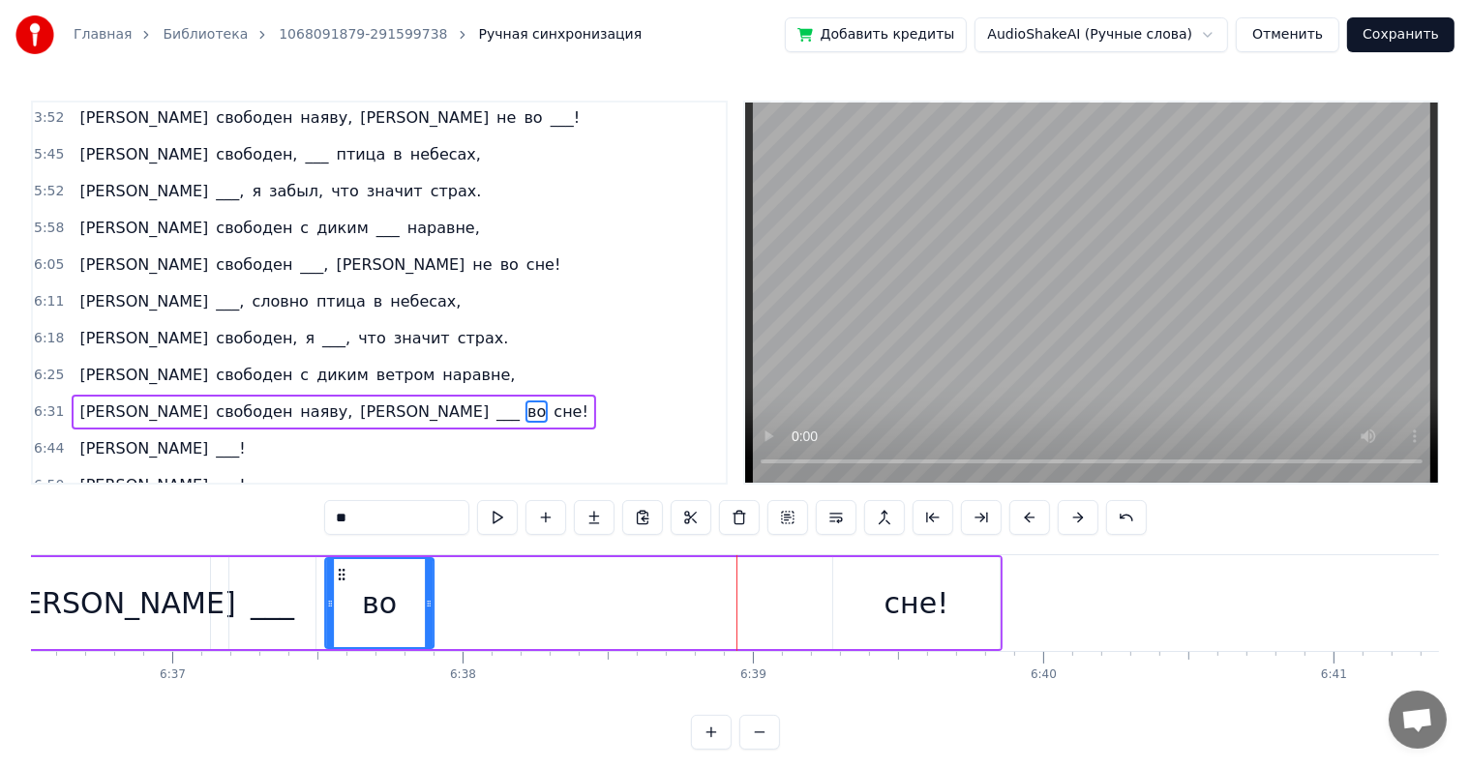
drag, startPoint x: 266, startPoint y: 581, endPoint x: 488, endPoint y: 581, distance: 221.6
click at [338, 583] on div "во" at bounding box center [379, 603] width 106 height 88
click at [915, 588] on div "сне!" at bounding box center [916, 604] width 65 height 44
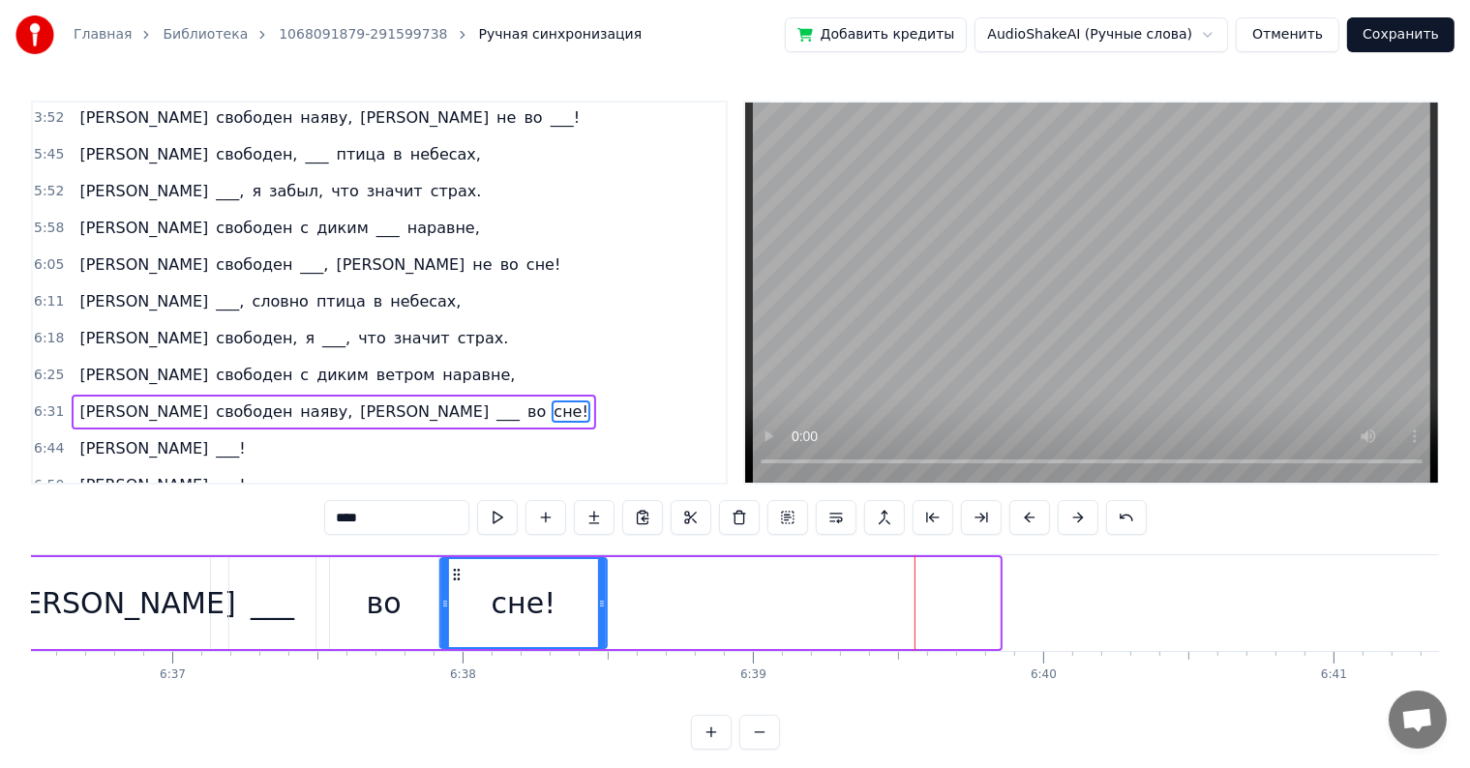
drag, startPoint x: 723, startPoint y: 583, endPoint x: 256, endPoint y: 498, distance: 474.1
click at [448, 600] on div "сне!" at bounding box center [523, 603] width 164 height 88
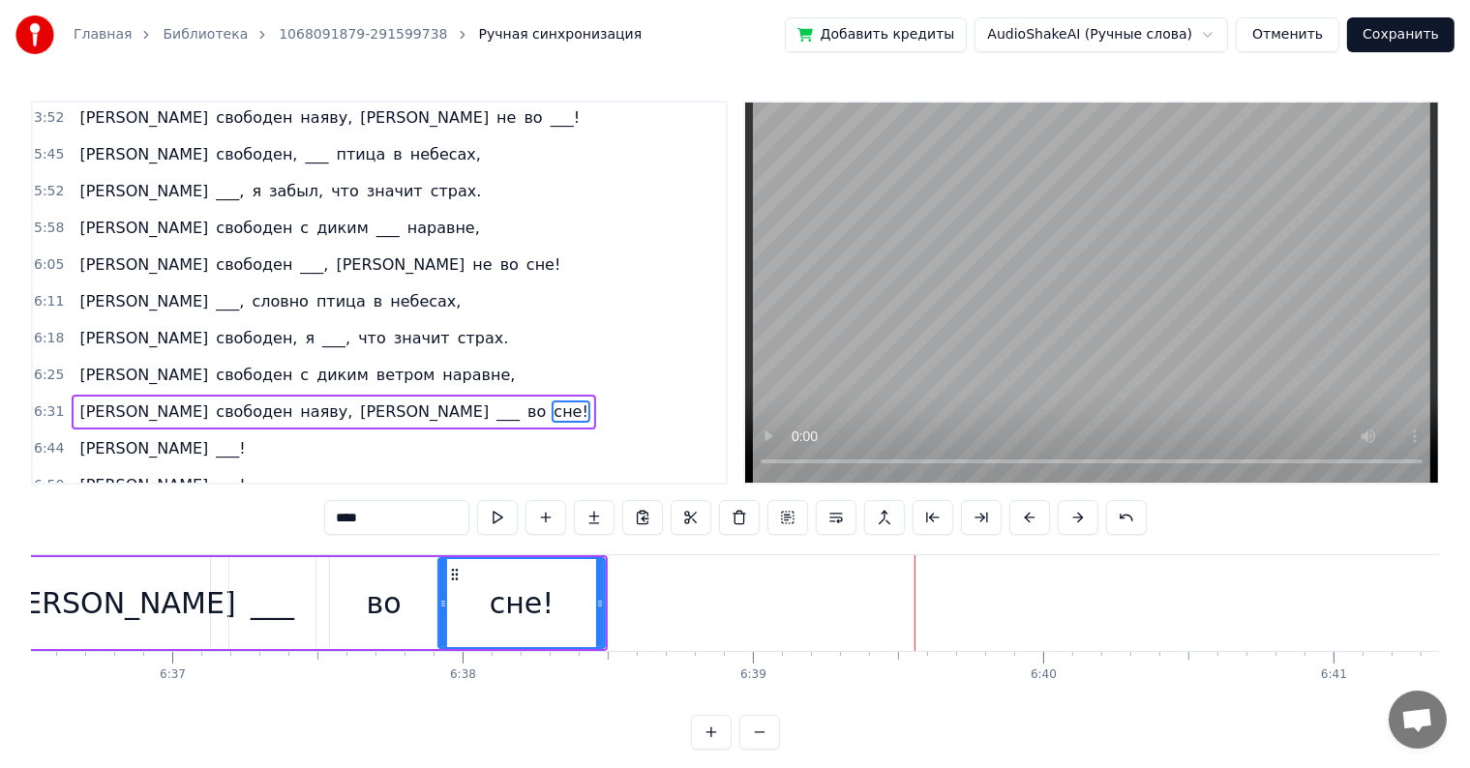
click at [146, 581] on div "[PERSON_NAME]" at bounding box center [115, 603] width 190 height 92
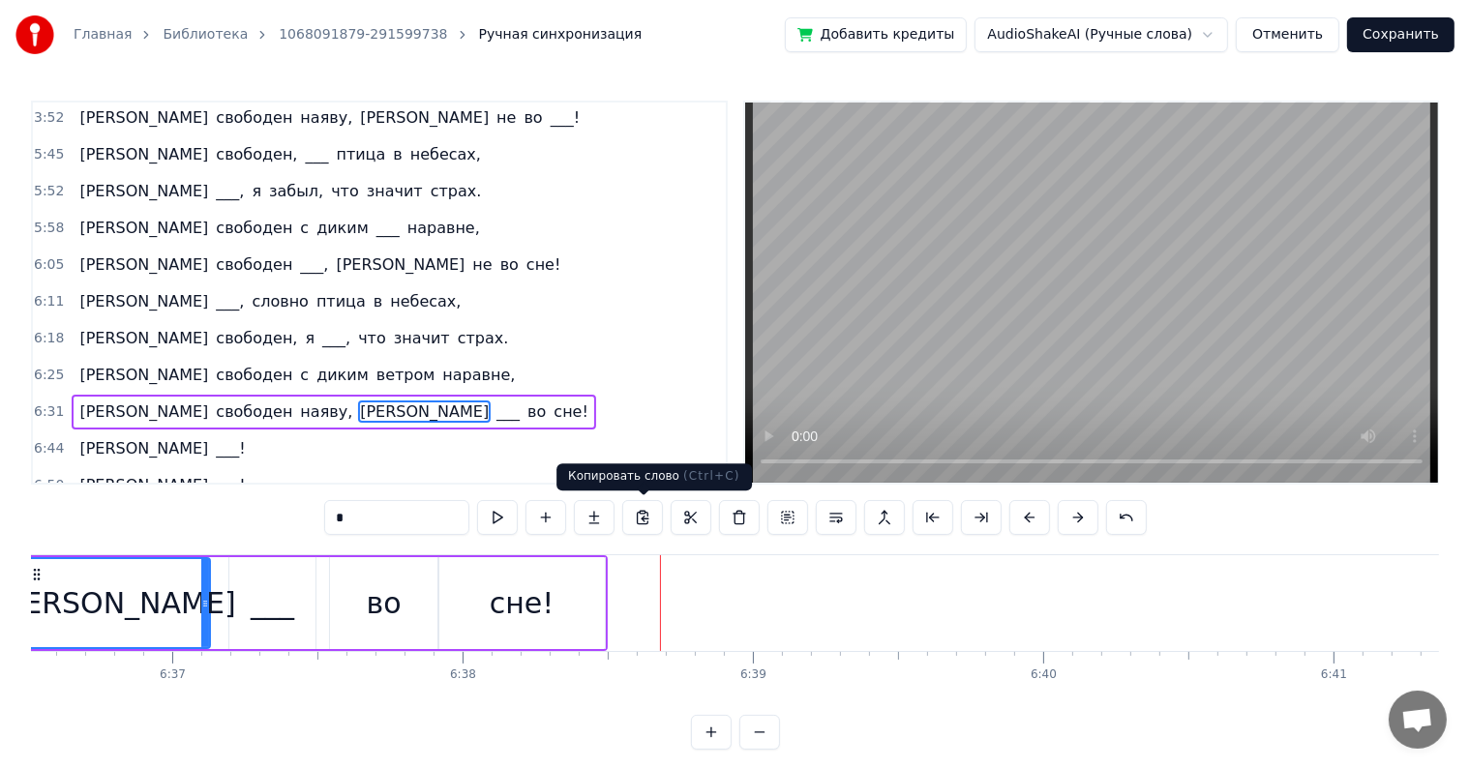
click at [560, 585] on div "сне!" at bounding box center [521, 603] width 166 height 92
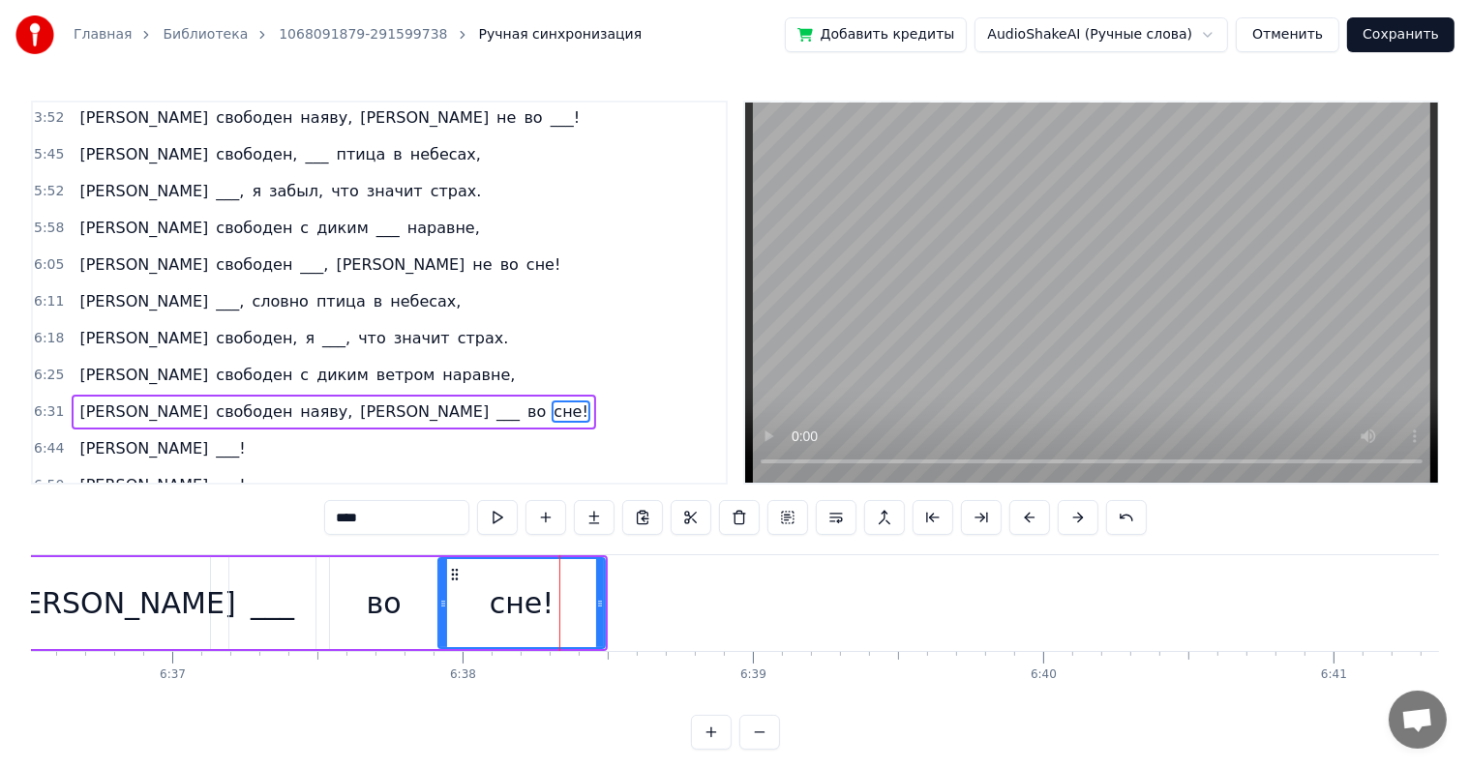
click at [99, 577] on div "[PERSON_NAME]" at bounding box center [115, 603] width 190 height 92
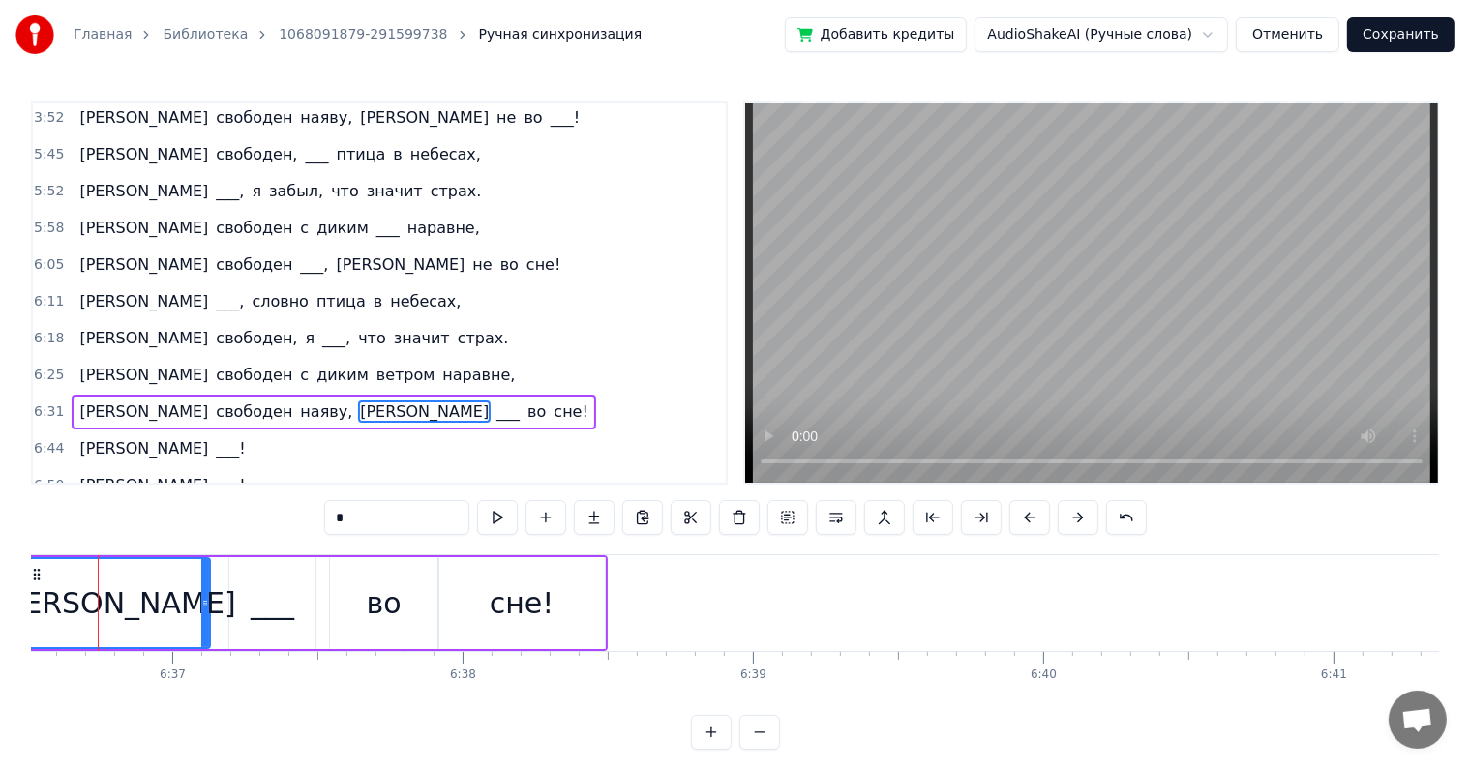
scroll to position [0, 115074]
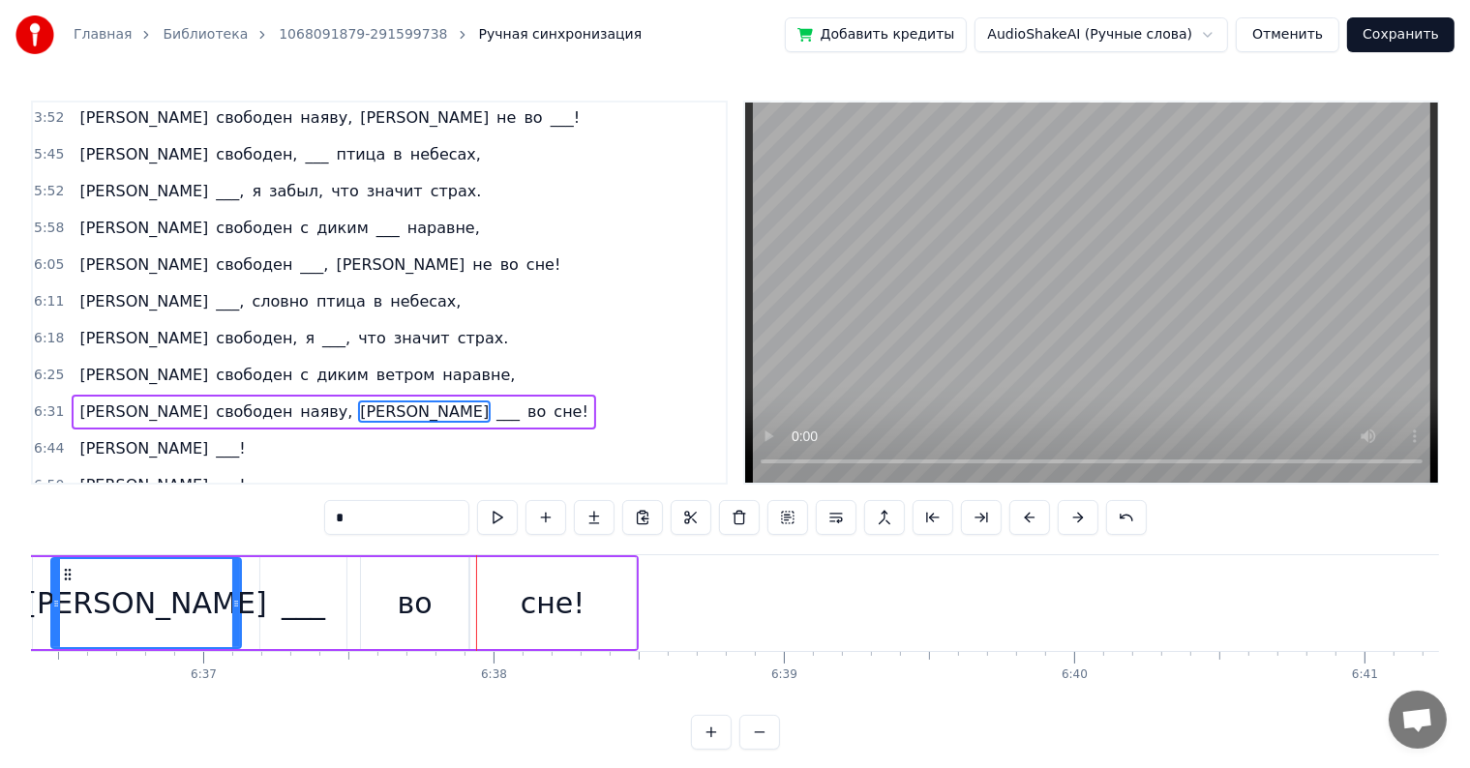
click at [319, 608] on div "___" at bounding box center [304, 604] width 44 height 44
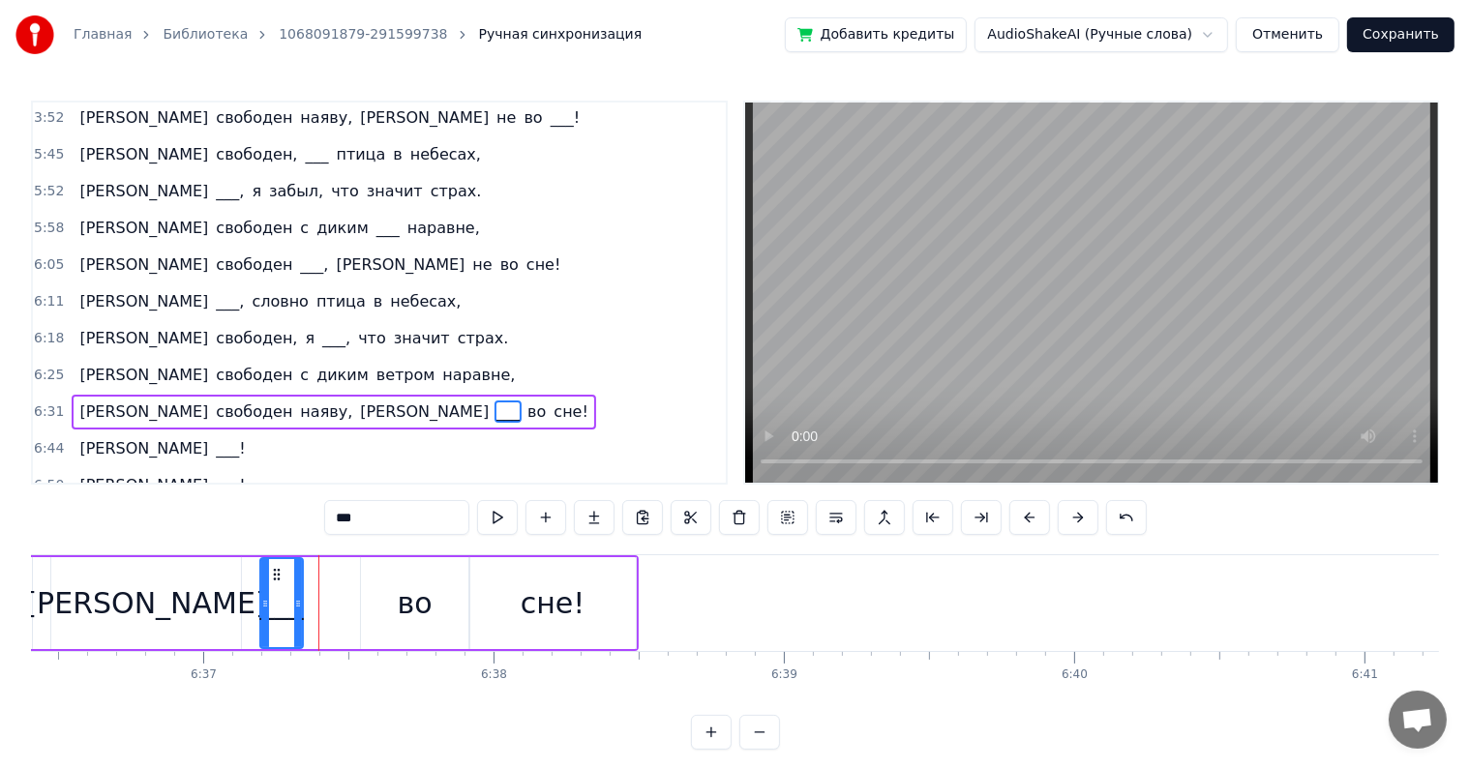
drag, startPoint x: 341, startPoint y: 597, endPoint x: 297, endPoint y: 596, distance: 43.6
click at [297, 596] on icon at bounding box center [298, 603] width 8 height 15
click at [405, 586] on div "во" at bounding box center [415, 604] width 35 height 44
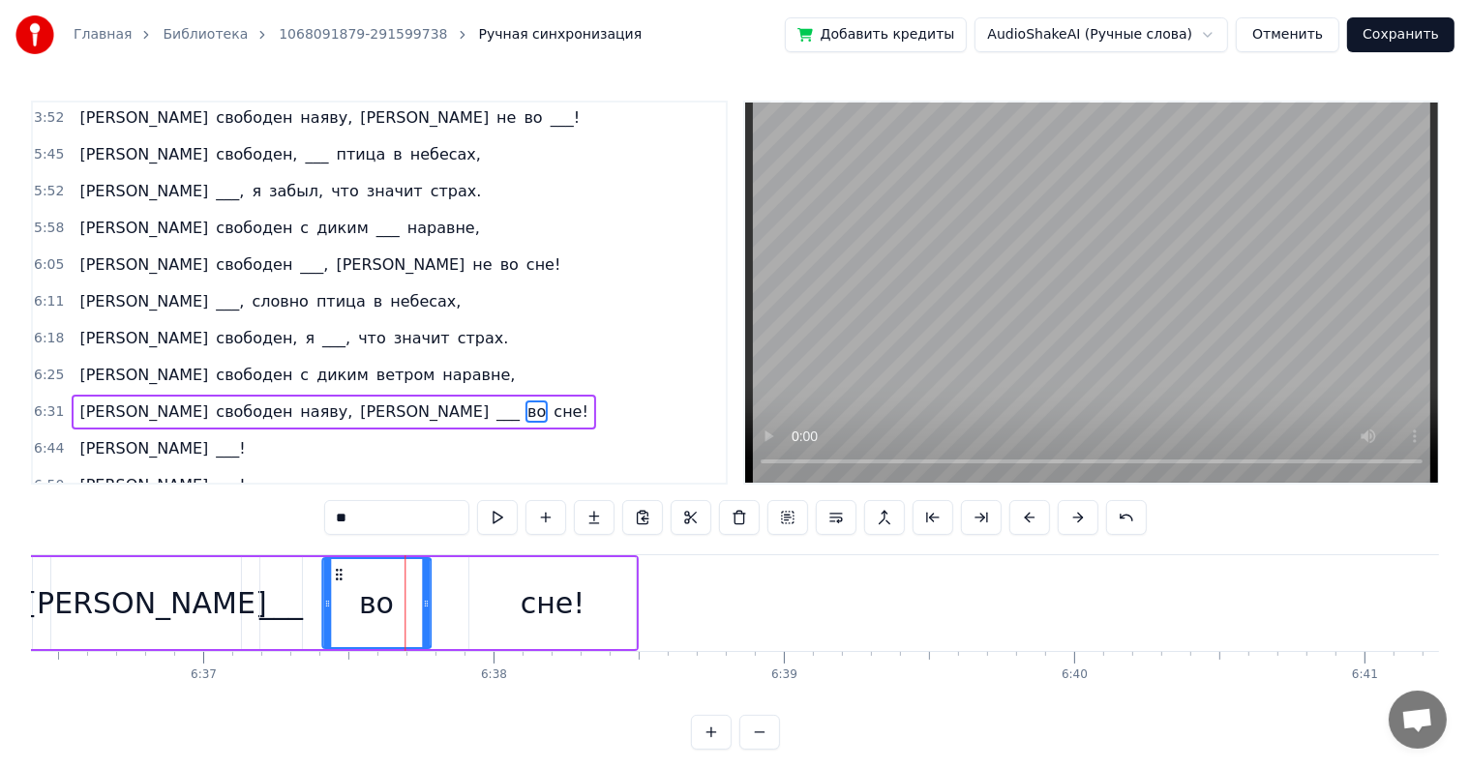
drag, startPoint x: 375, startPoint y: 569, endPoint x: 335, endPoint y: 569, distance: 40.6
click at [335, 569] on icon at bounding box center [338, 574] width 15 height 15
click at [527, 569] on div "сне!" at bounding box center [552, 603] width 166 height 92
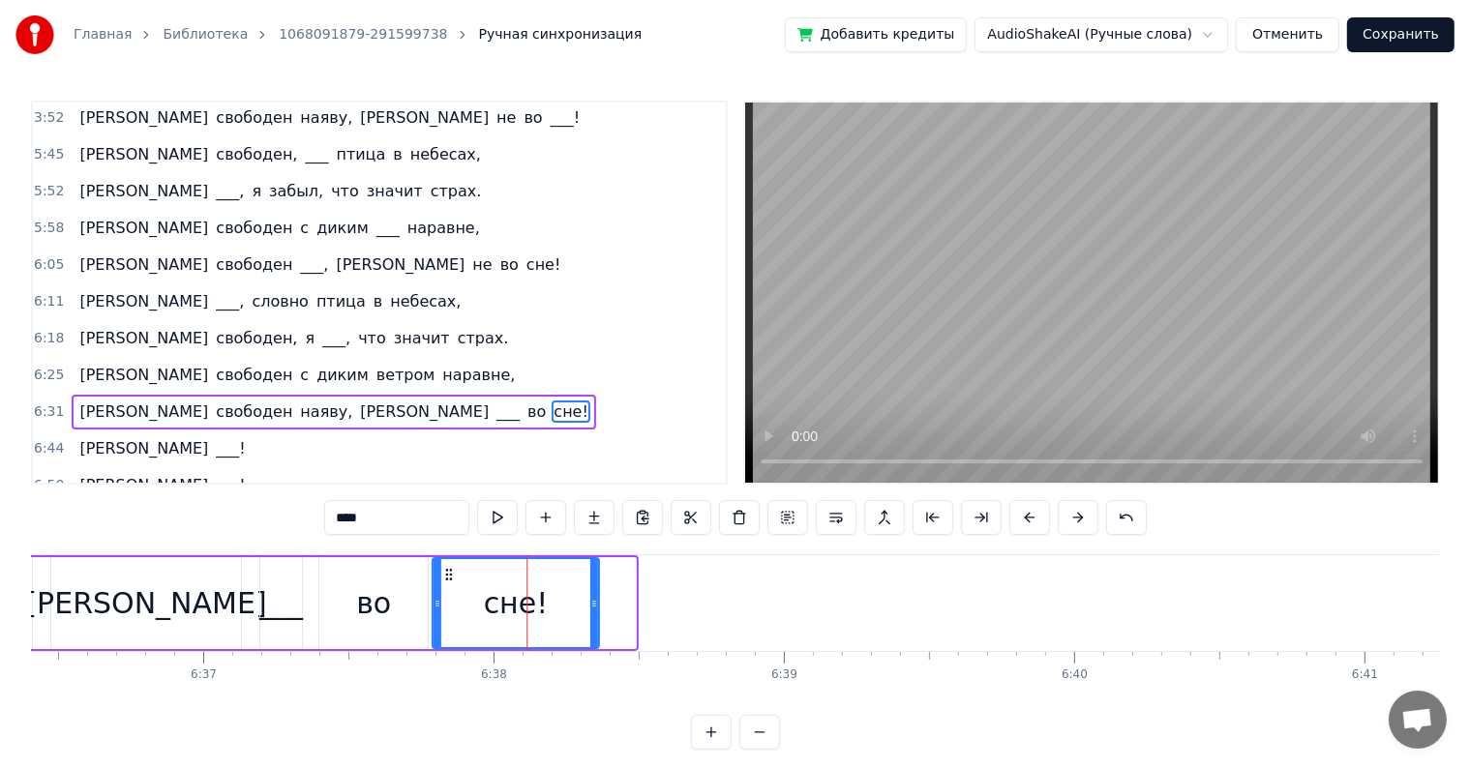
drag, startPoint x: 484, startPoint y: 574, endPoint x: 446, endPoint y: 575, distance: 37.8
click at [446, 575] on icon at bounding box center [448, 574] width 15 height 15
click at [62, 571] on div "[PERSON_NAME]" at bounding box center [146, 603] width 190 height 92
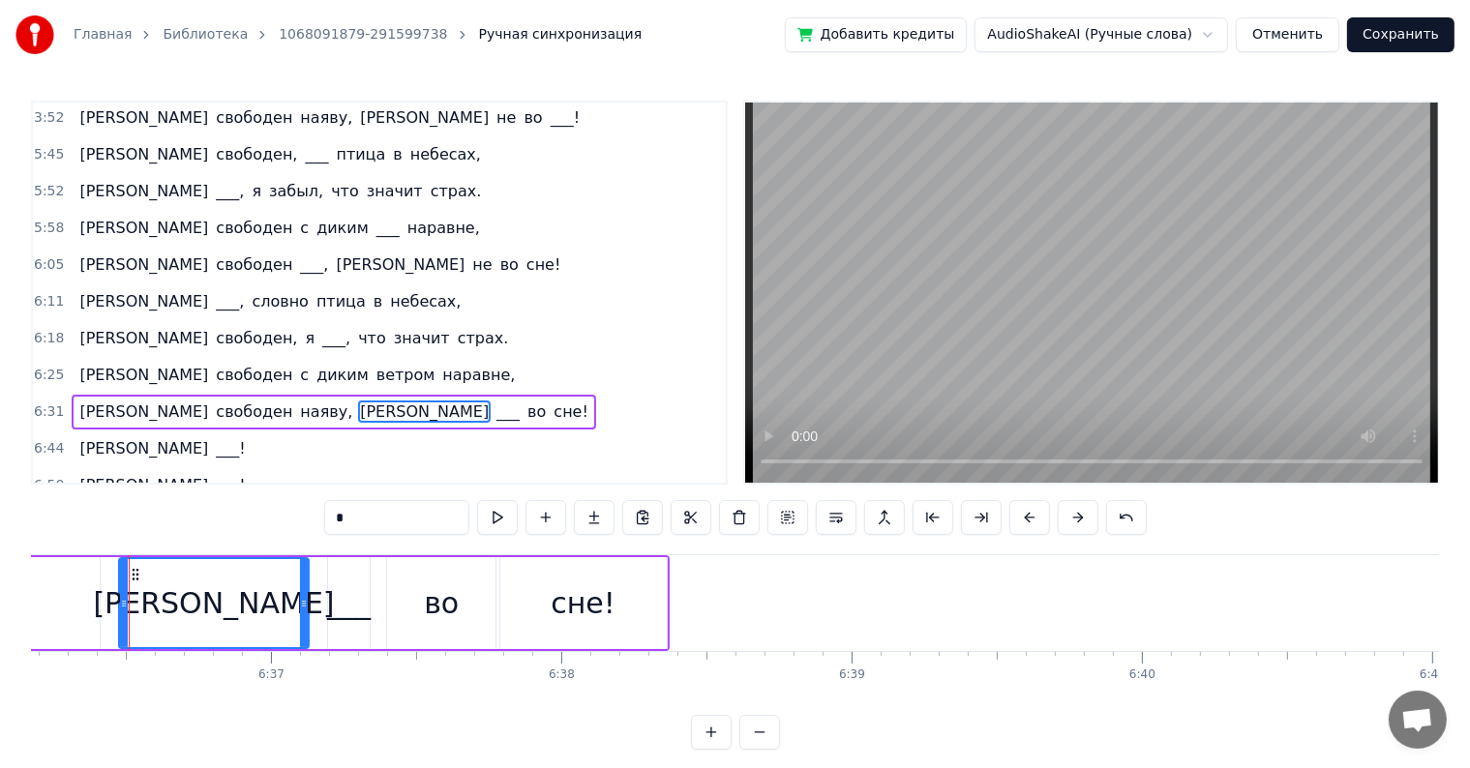
click at [298, 401] on span "наяву," at bounding box center [326, 412] width 56 height 22
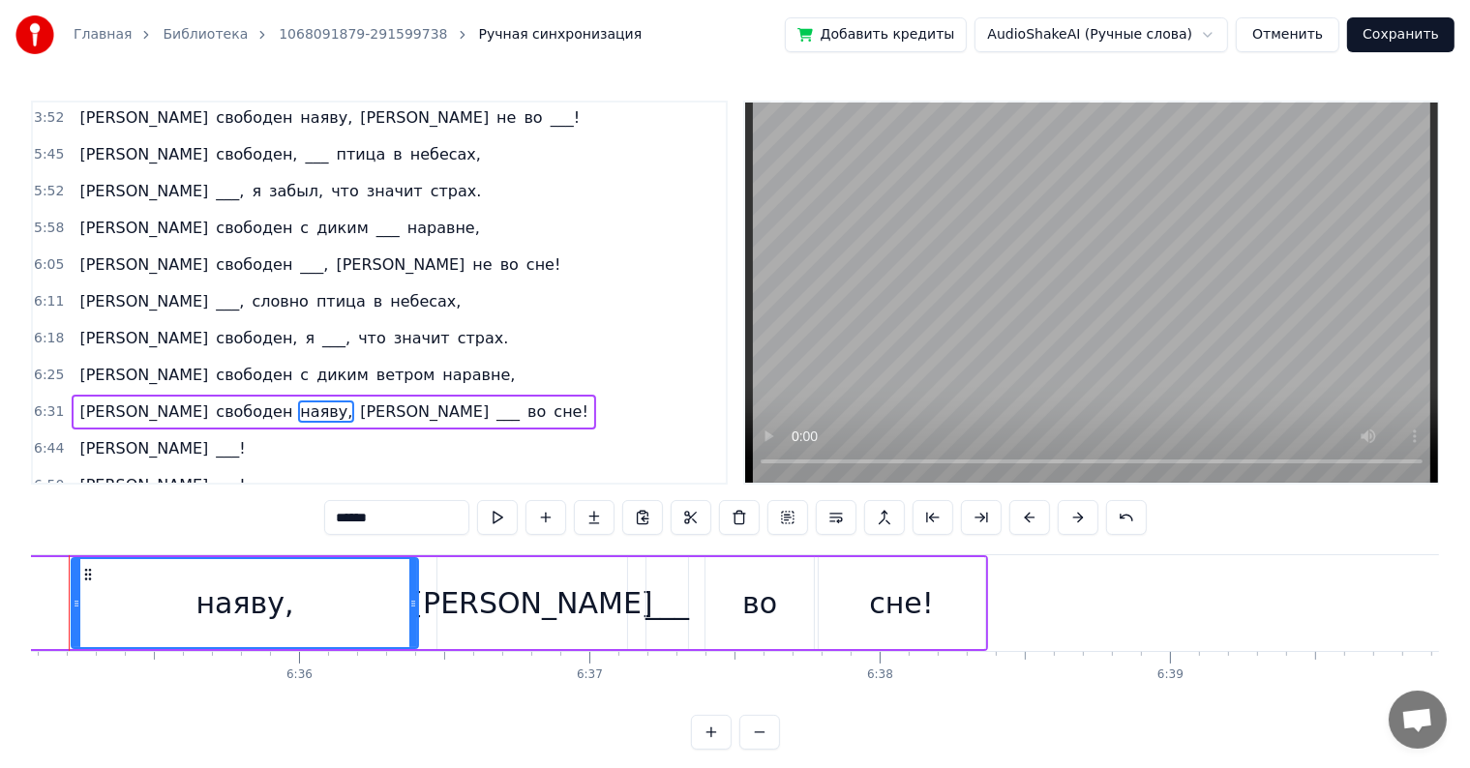
scroll to position [0, 114628]
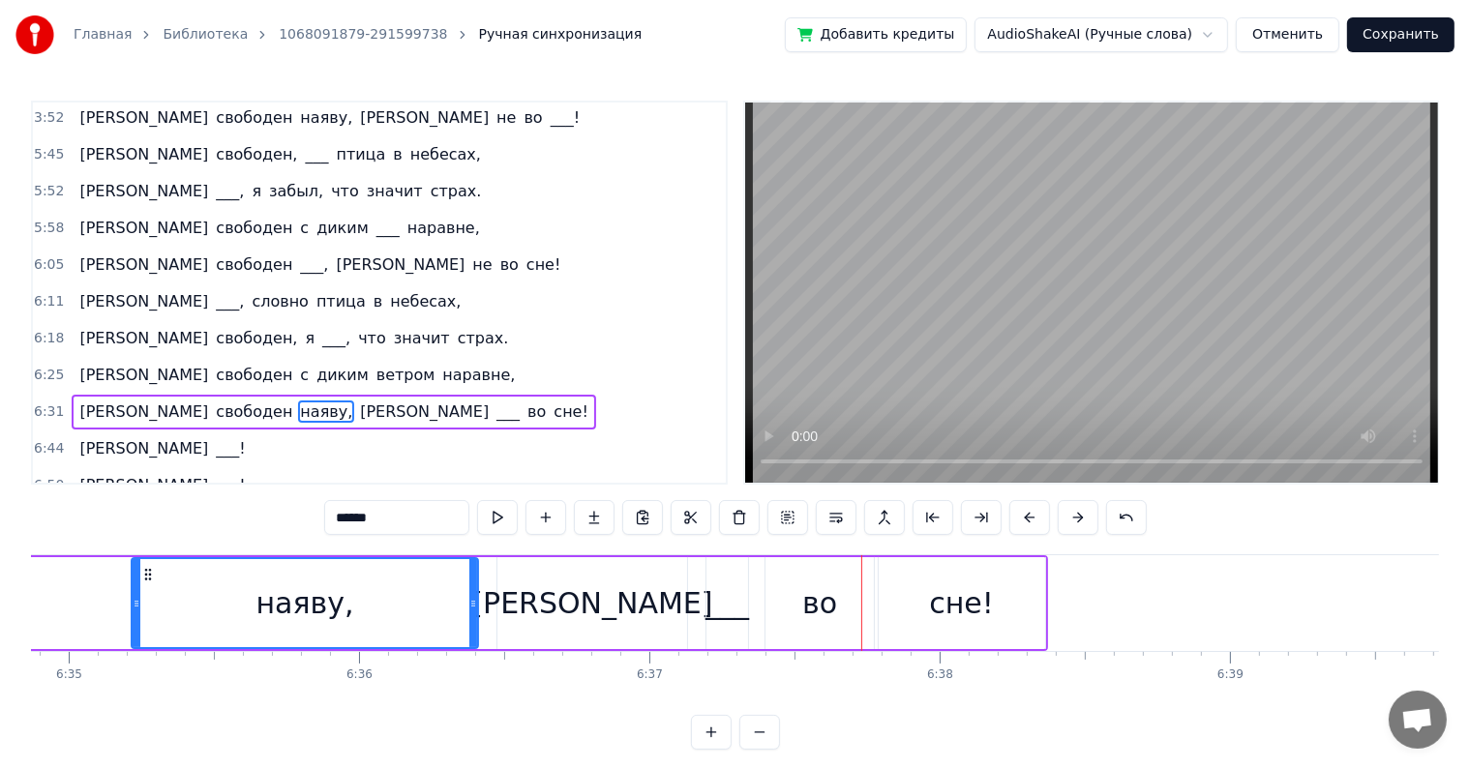
click at [549, 598] on div "[PERSON_NAME]" at bounding box center [592, 603] width 190 height 92
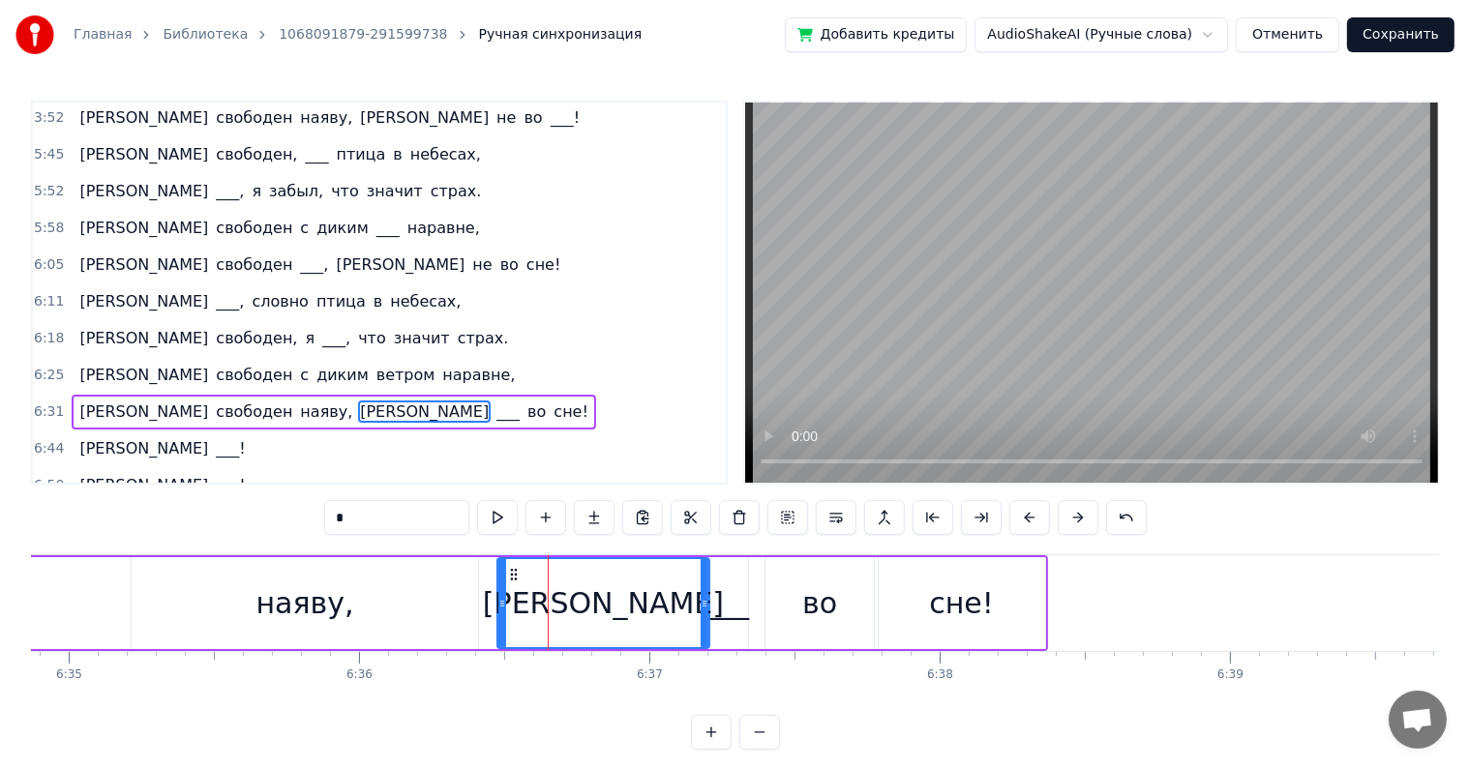
drag, startPoint x: 678, startPoint y: 602, endPoint x: 701, endPoint y: 604, distance: 22.3
click at [701, 604] on icon at bounding box center [705, 603] width 8 height 15
click at [416, 578] on div "наяву," at bounding box center [305, 603] width 346 height 92
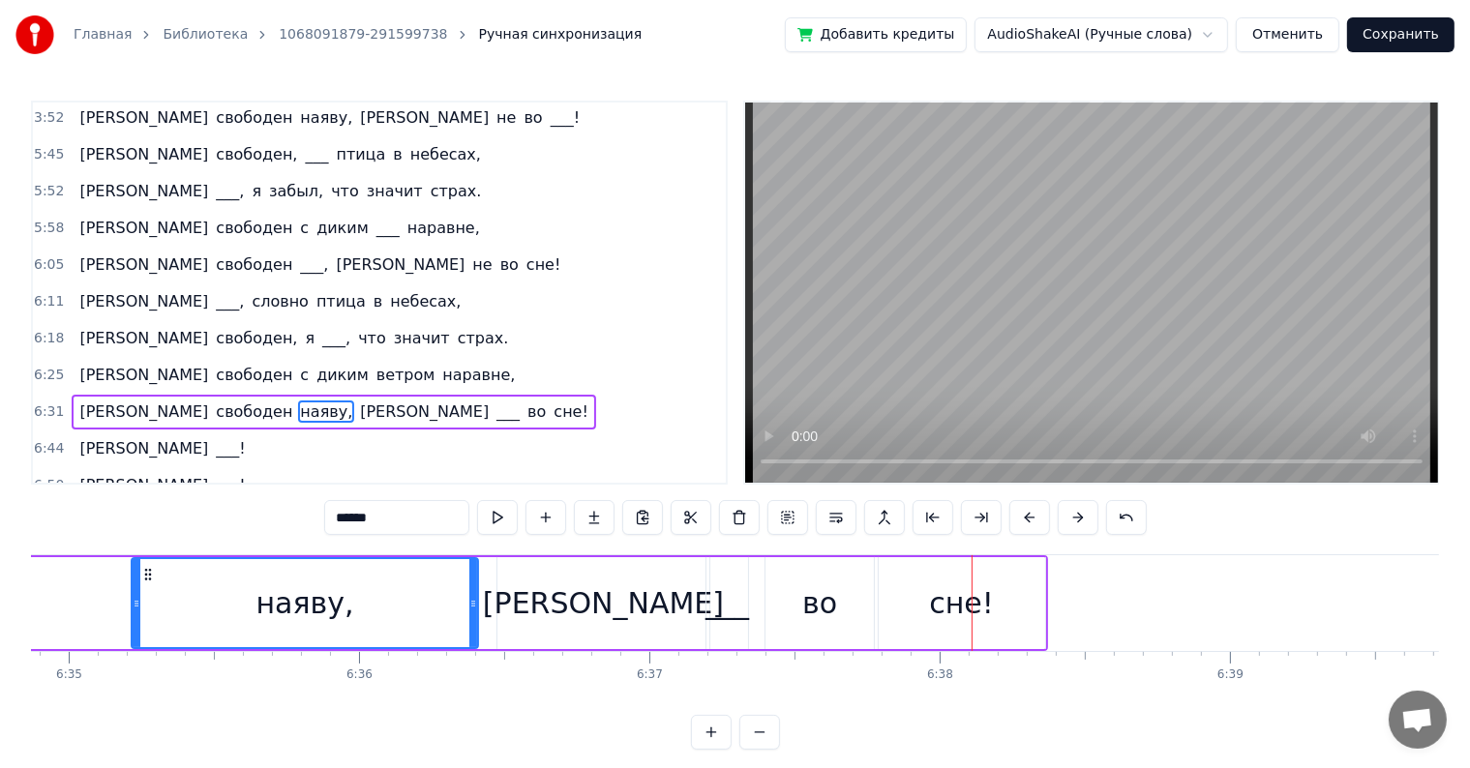
click at [731, 613] on div "___" at bounding box center [727, 604] width 44 height 44
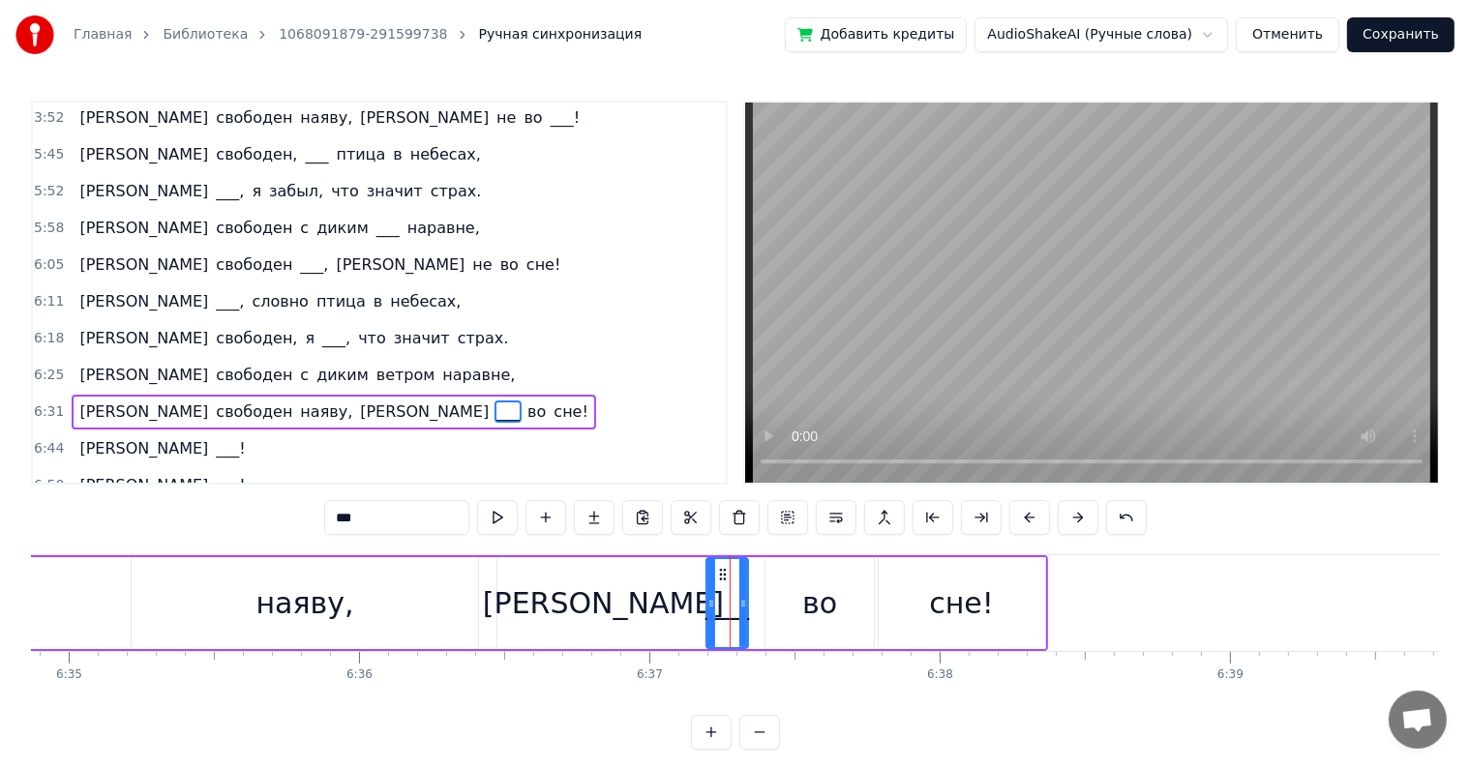
click at [809, 592] on div "во" at bounding box center [819, 604] width 35 height 44
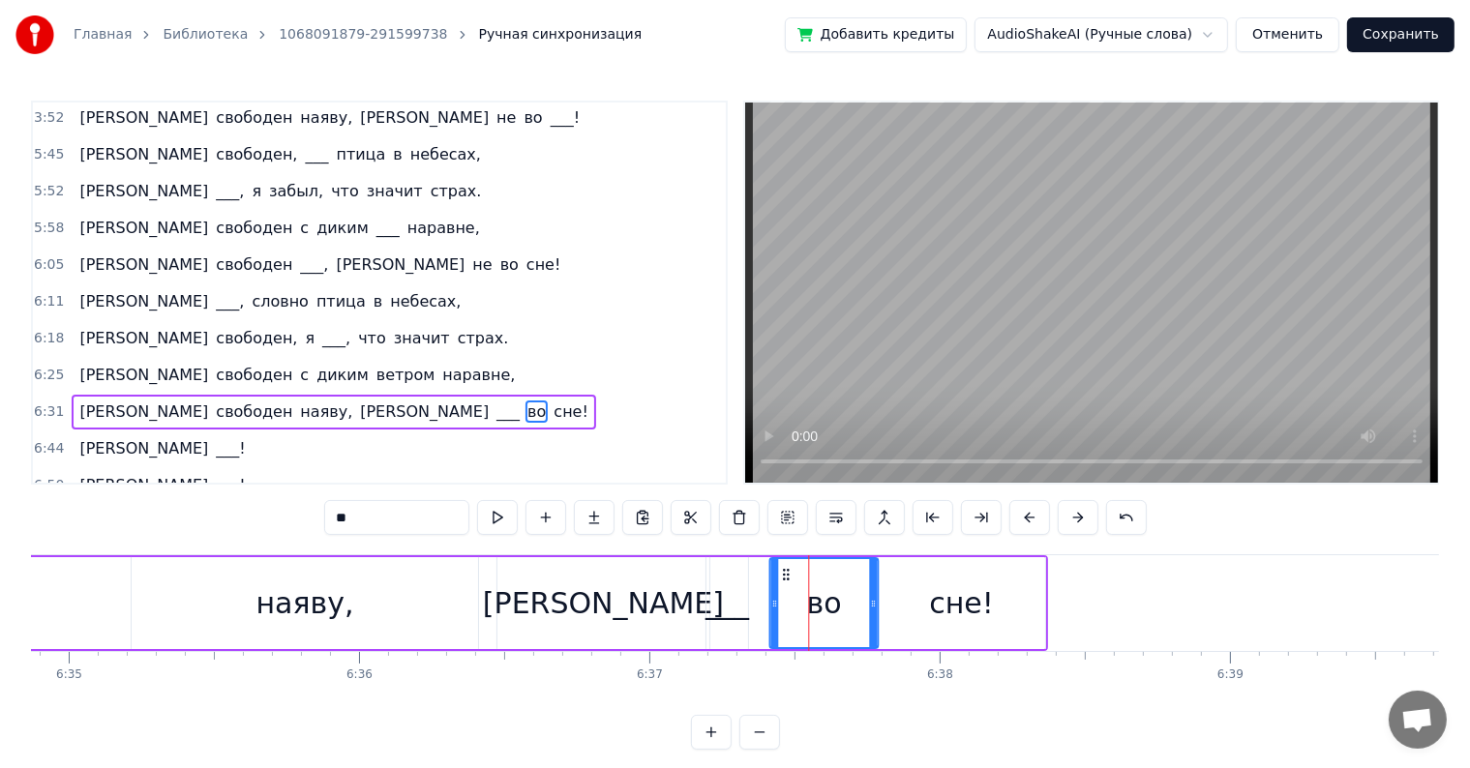
drag, startPoint x: 783, startPoint y: 568, endPoint x: 793, endPoint y: 569, distance: 10.7
click at [789, 570] on circle at bounding box center [788, 570] width 1 height 1
click at [738, 595] on div "___" at bounding box center [727, 604] width 44 height 44
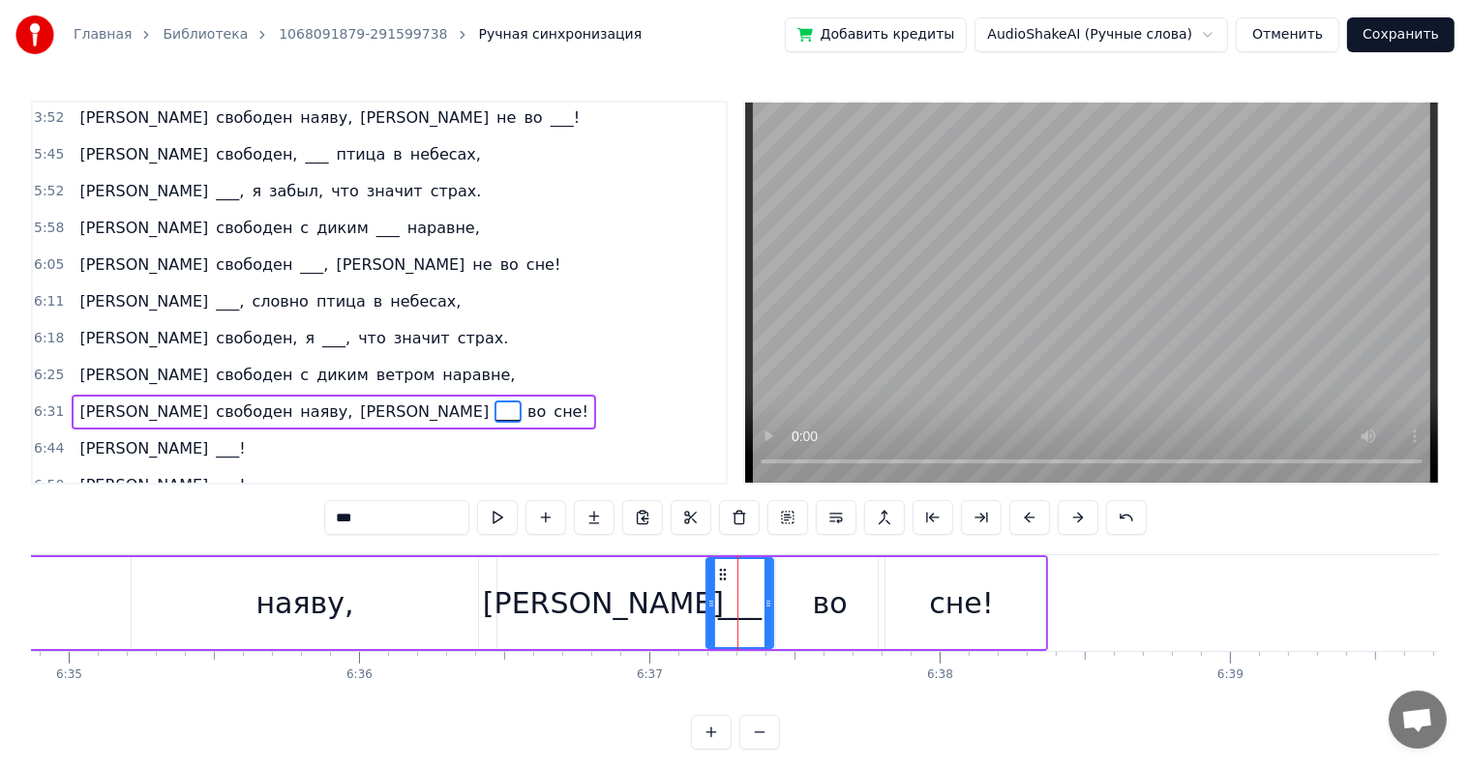
drag, startPoint x: 741, startPoint y: 597, endPoint x: 766, endPoint y: 602, distance: 25.6
click at [766, 602] on icon at bounding box center [768, 603] width 8 height 15
click at [608, 604] on div "[PERSON_NAME]" at bounding box center [603, 604] width 241 height 44
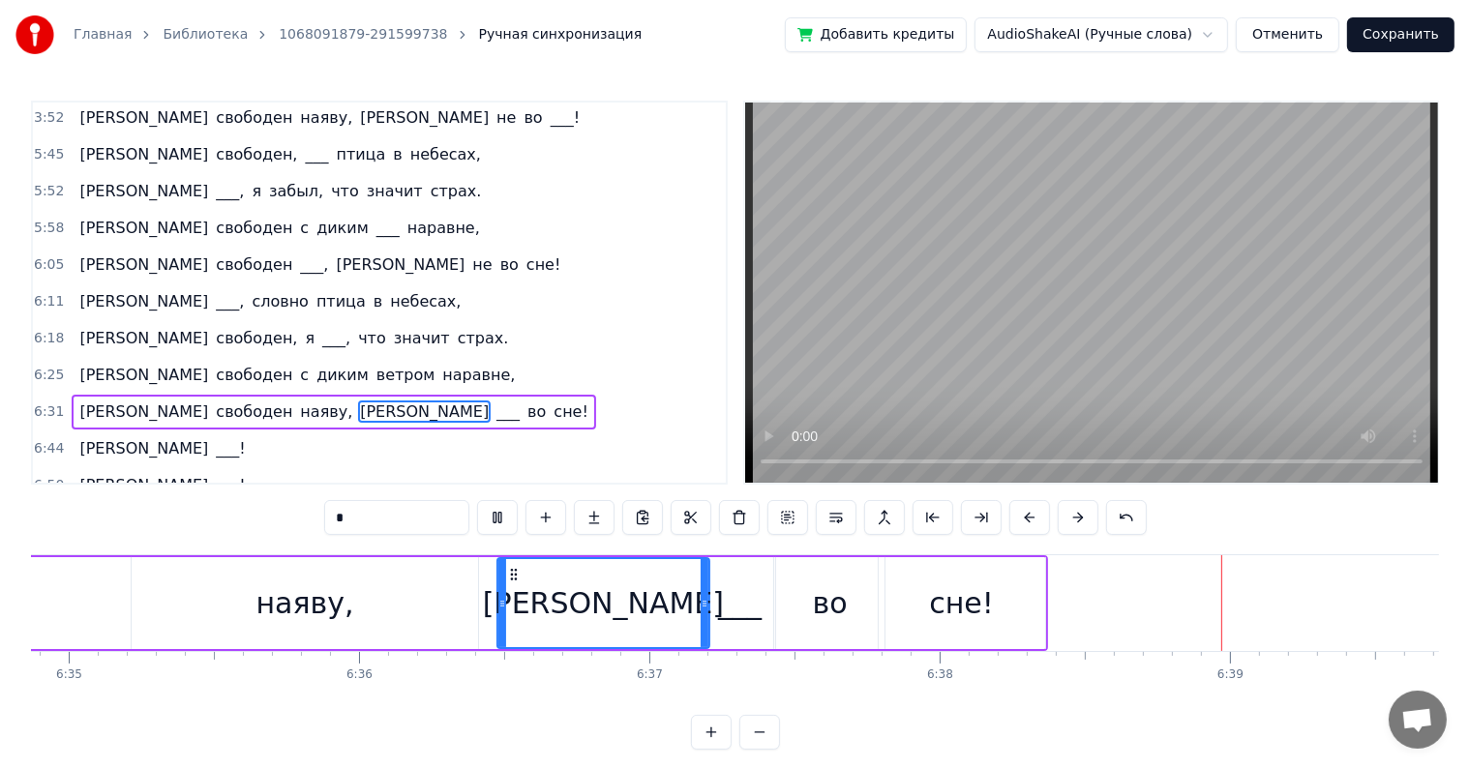
click at [293, 619] on div "наяву," at bounding box center [305, 604] width 98 height 44
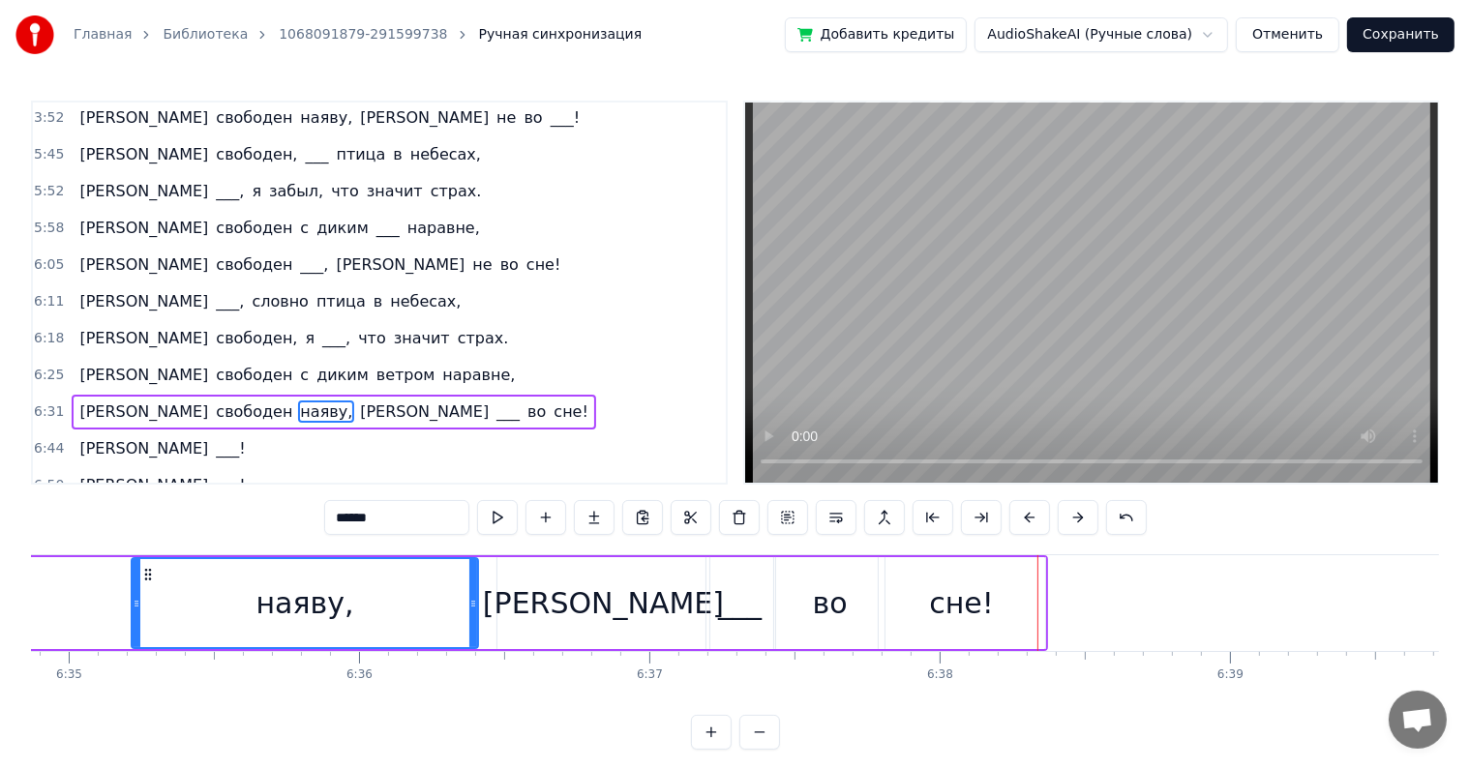
click at [869, 591] on div "во" at bounding box center [830, 603] width 108 height 92
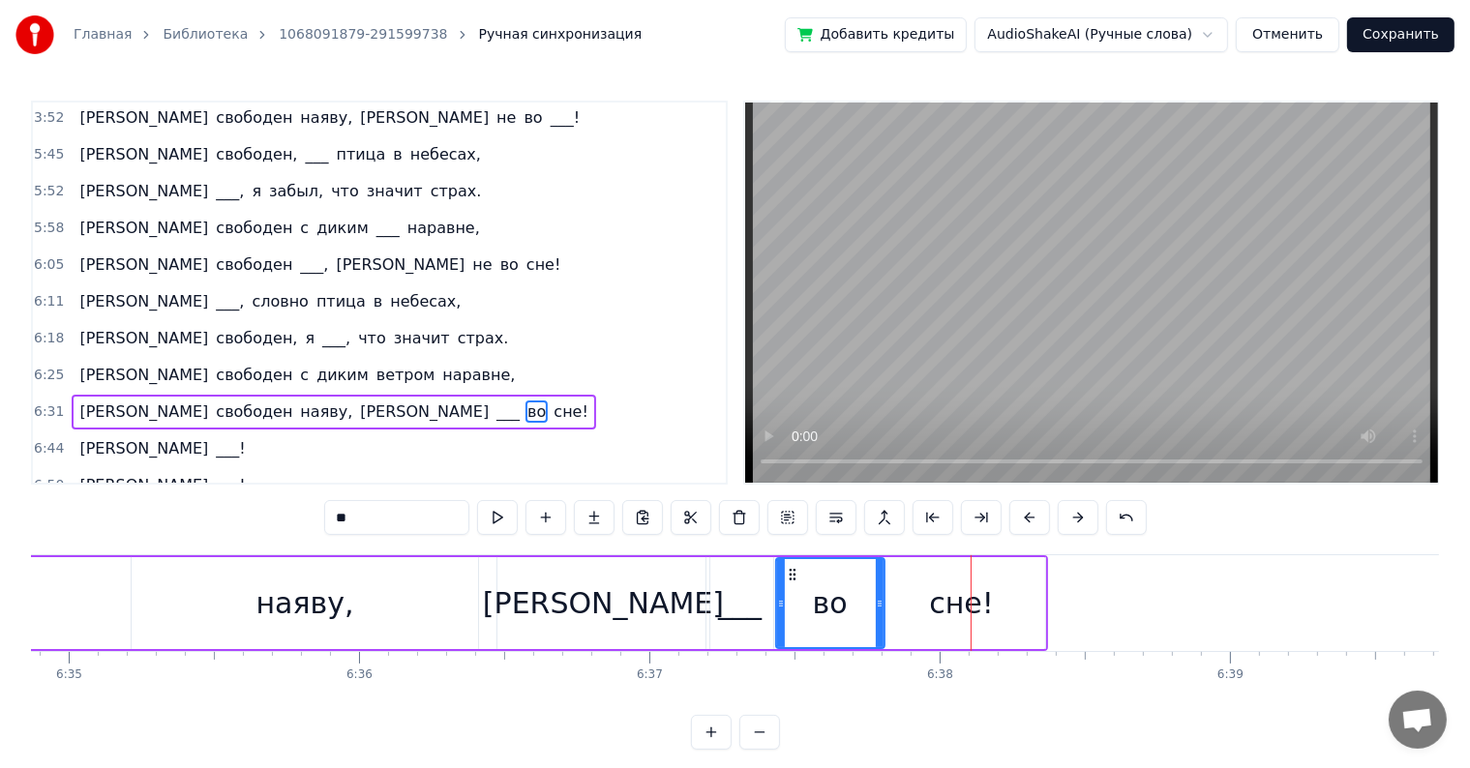
click at [836, 596] on div "во" at bounding box center [830, 604] width 35 height 44
click at [769, 569] on icon at bounding box center [776, 574] width 15 height 15
click at [913, 581] on div "сне!" at bounding box center [962, 603] width 166 height 92
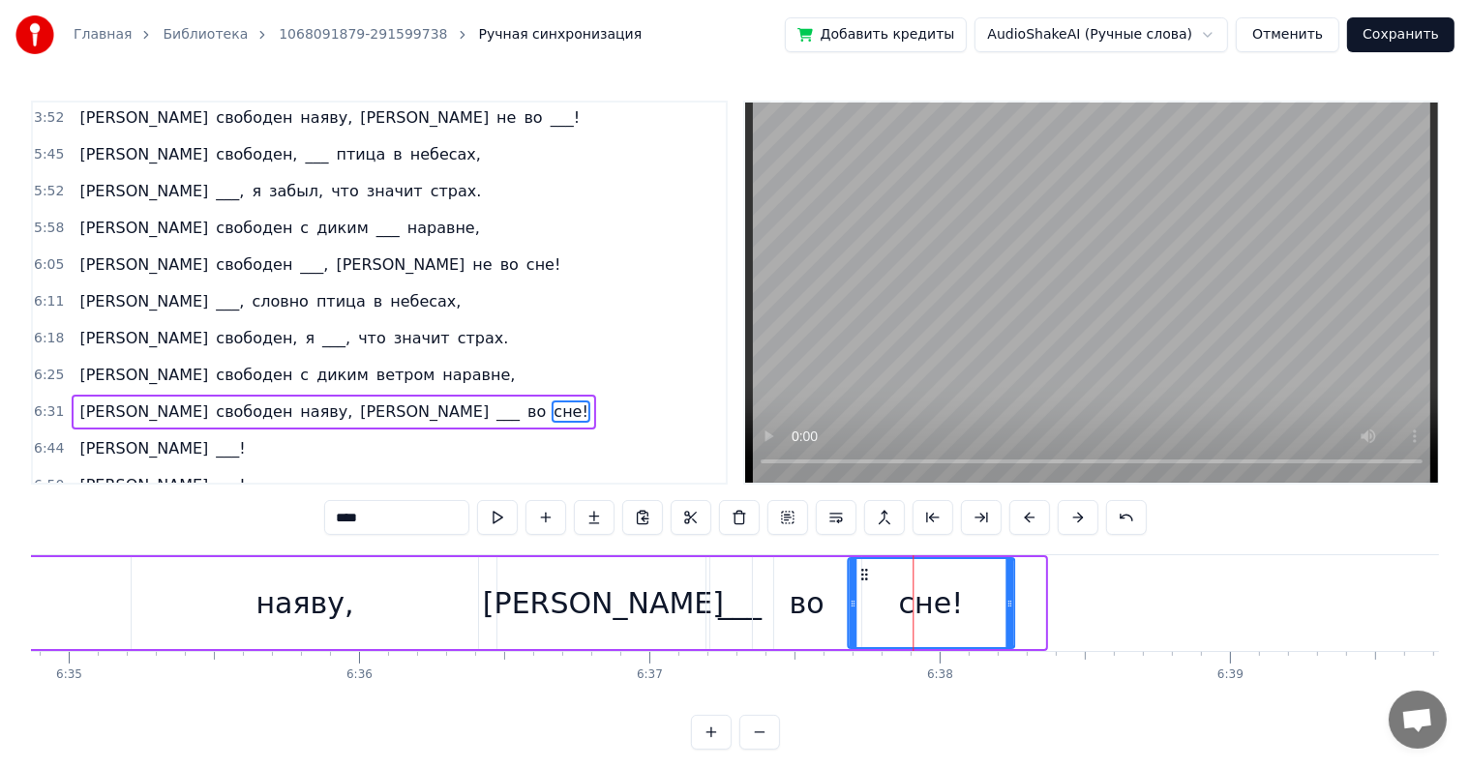
drag, startPoint x: 894, startPoint y: 565, endPoint x: 860, endPoint y: 565, distance: 33.9
click at [860, 567] on icon at bounding box center [863, 574] width 15 height 15
click at [616, 572] on div "[PERSON_NAME]" at bounding box center [603, 603] width 212 height 92
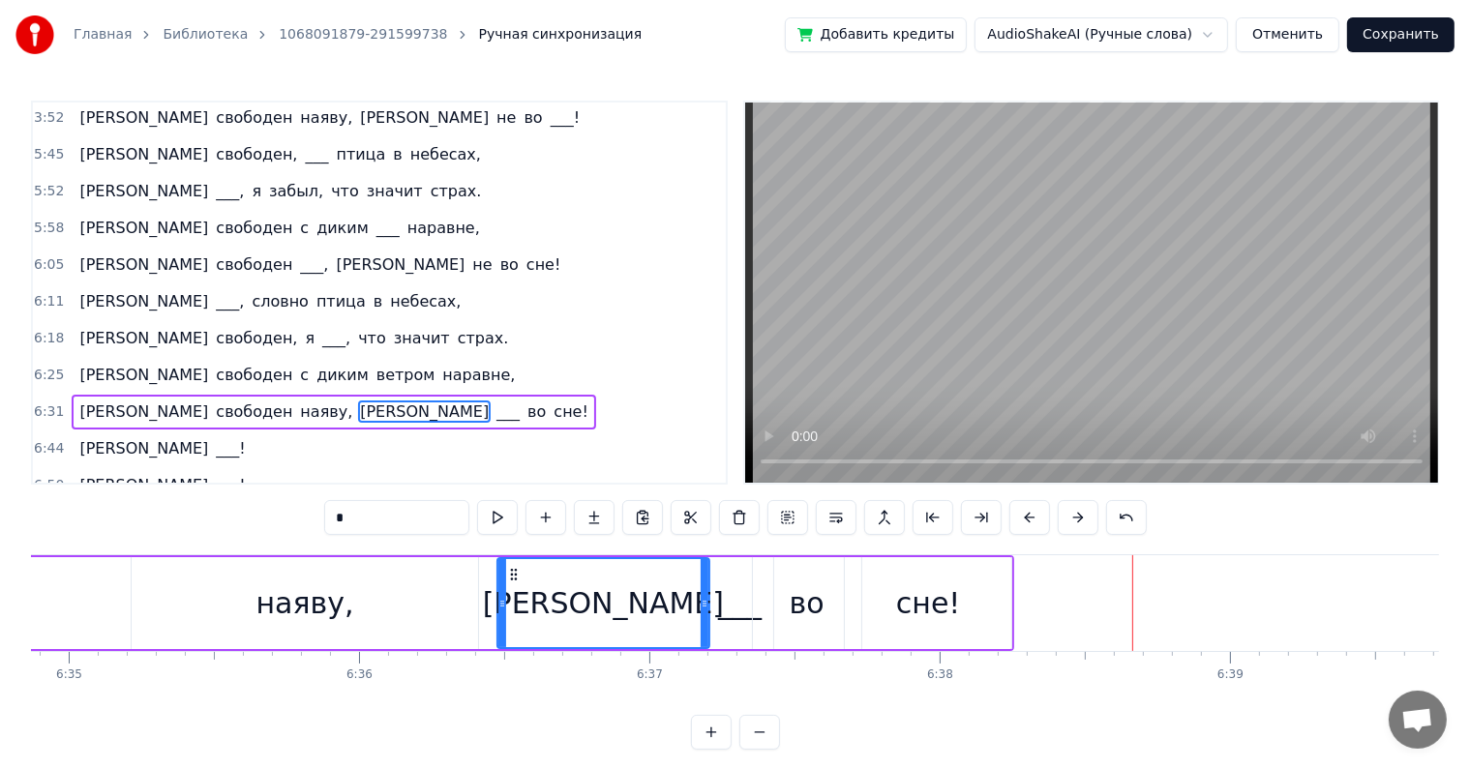
click at [747, 600] on div "___" at bounding box center [740, 604] width 44 height 44
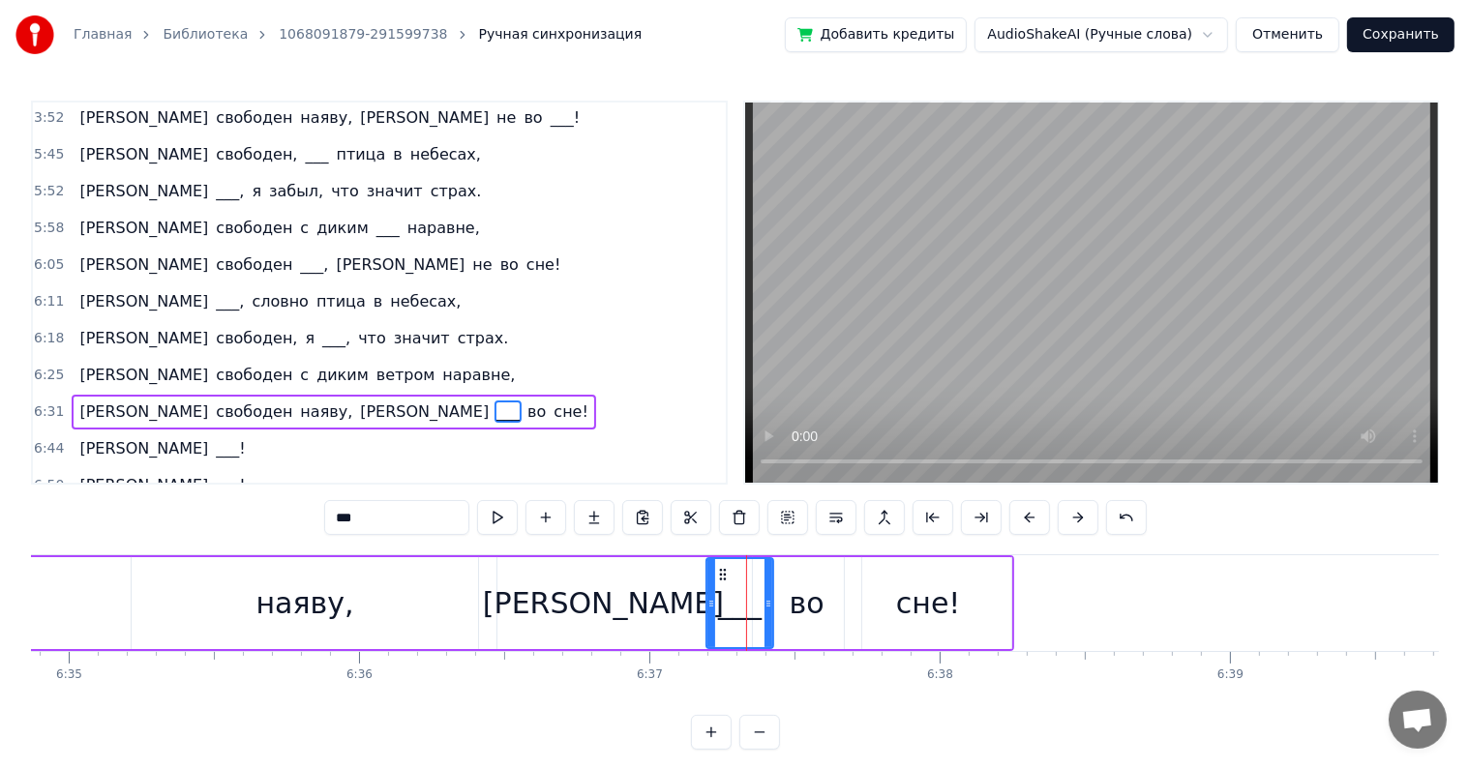
click at [813, 600] on div "во" at bounding box center [807, 604] width 35 height 44
drag, startPoint x: 854, startPoint y: 595, endPoint x: 832, endPoint y: 584, distance: 24.7
click at [805, 587] on div at bounding box center [809, 603] width 8 height 88
click at [882, 592] on div "сне!" at bounding box center [928, 603] width 166 height 92
type input "****"
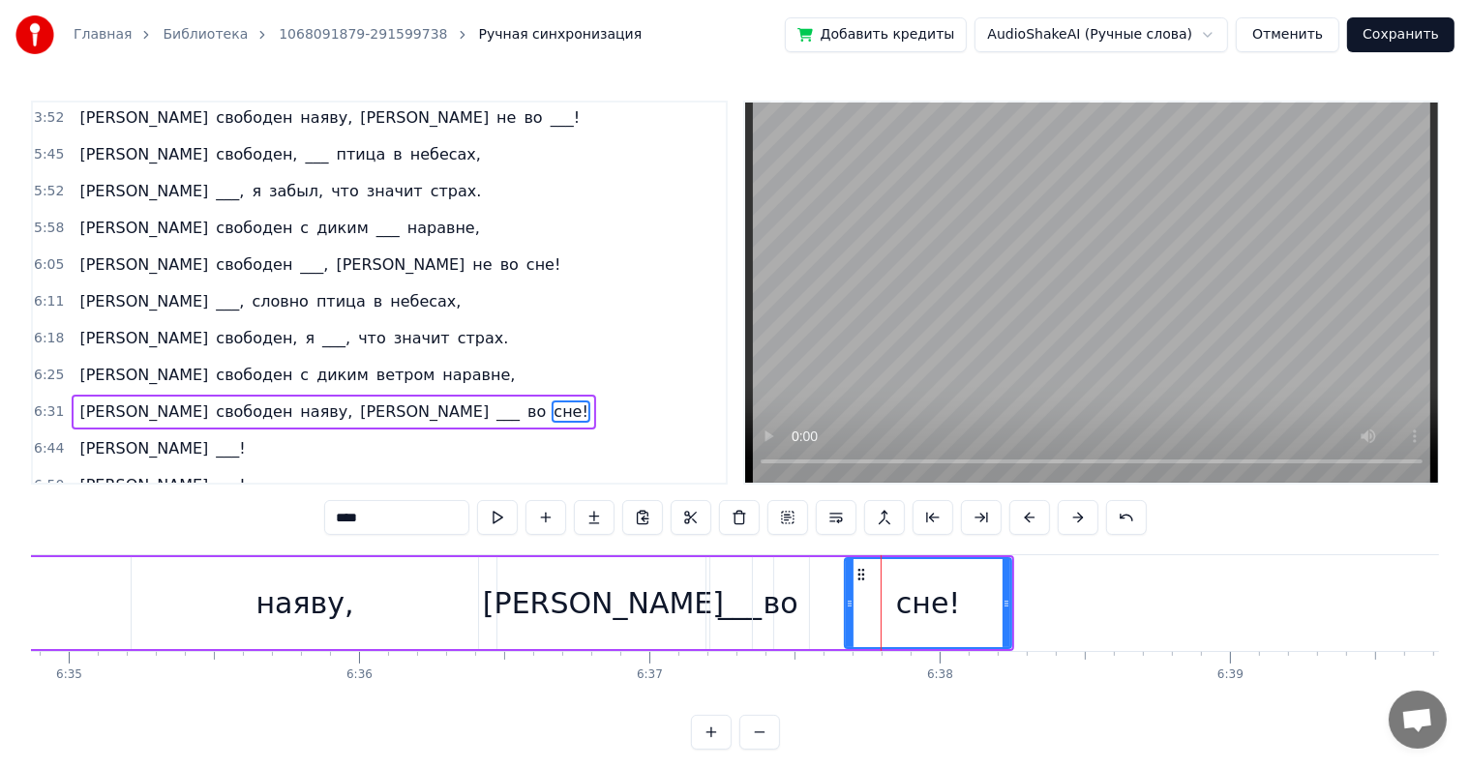
drag, startPoint x: 848, startPoint y: 565, endPoint x: 818, endPoint y: 563, distance: 30.1
click at [818, 563] on div "Я свободен наяву, а ___ во сне!" at bounding box center [92, 603] width 1843 height 96
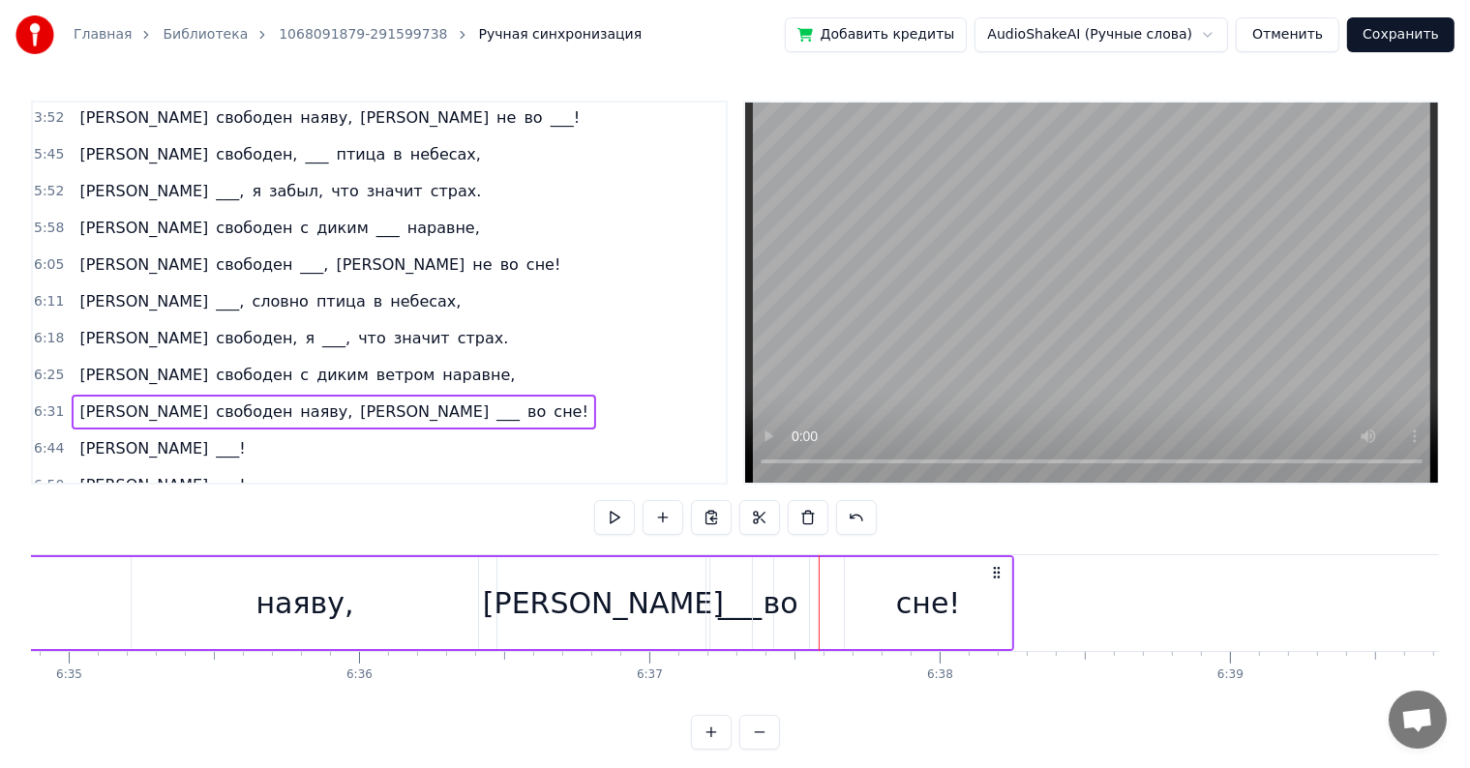
click at [852, 593] on div "сне!" at bounding box center [928, 603] width 166 height 92
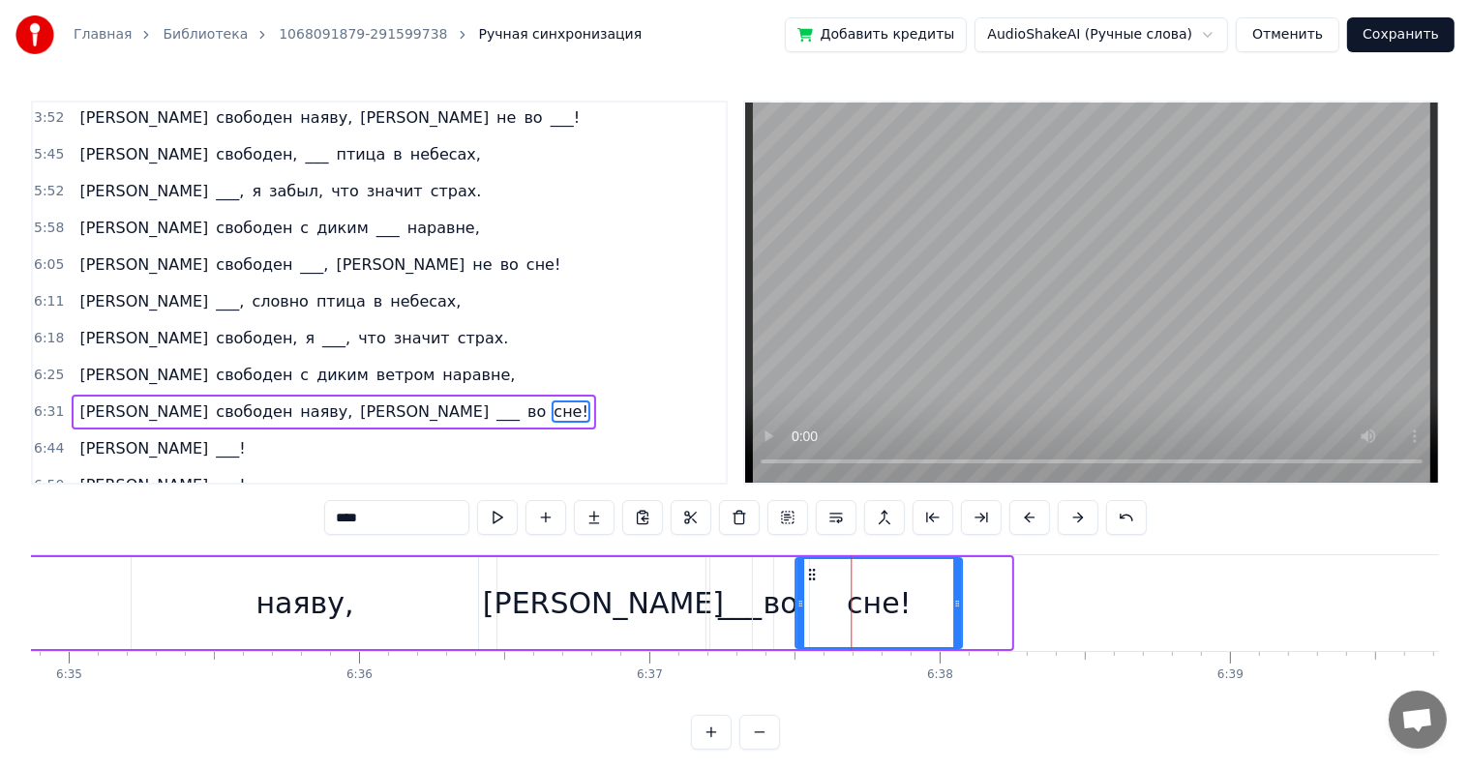
click at [809, 575] on icon at bounding box center [811, 574] width 15 height 15
click at [591, 592] on div "[PERSON_NAME]" at bounding box center [603, 603] width 212 height 92
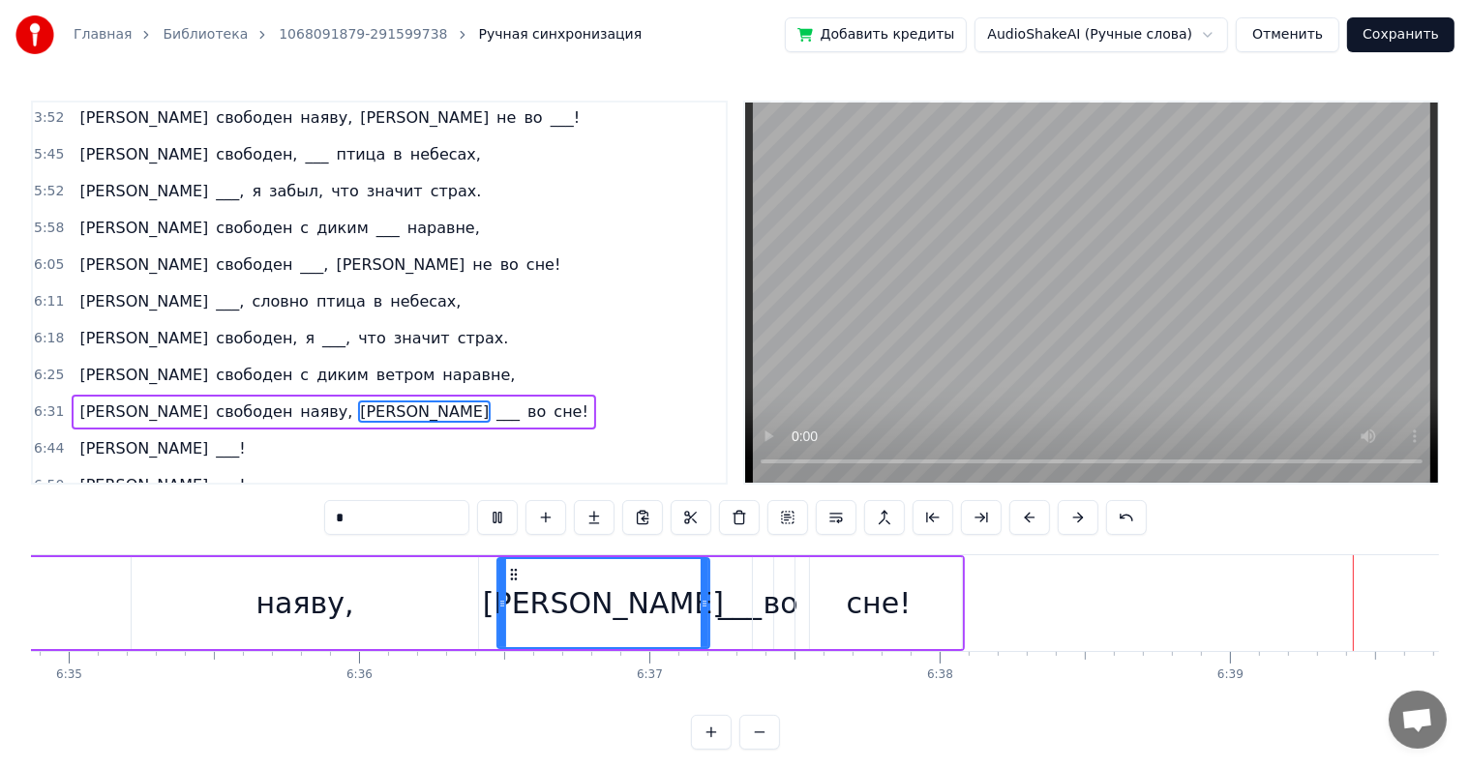
click at [431, 591] on div "наяву," at bounding box center [305, 603] width 346 height 92
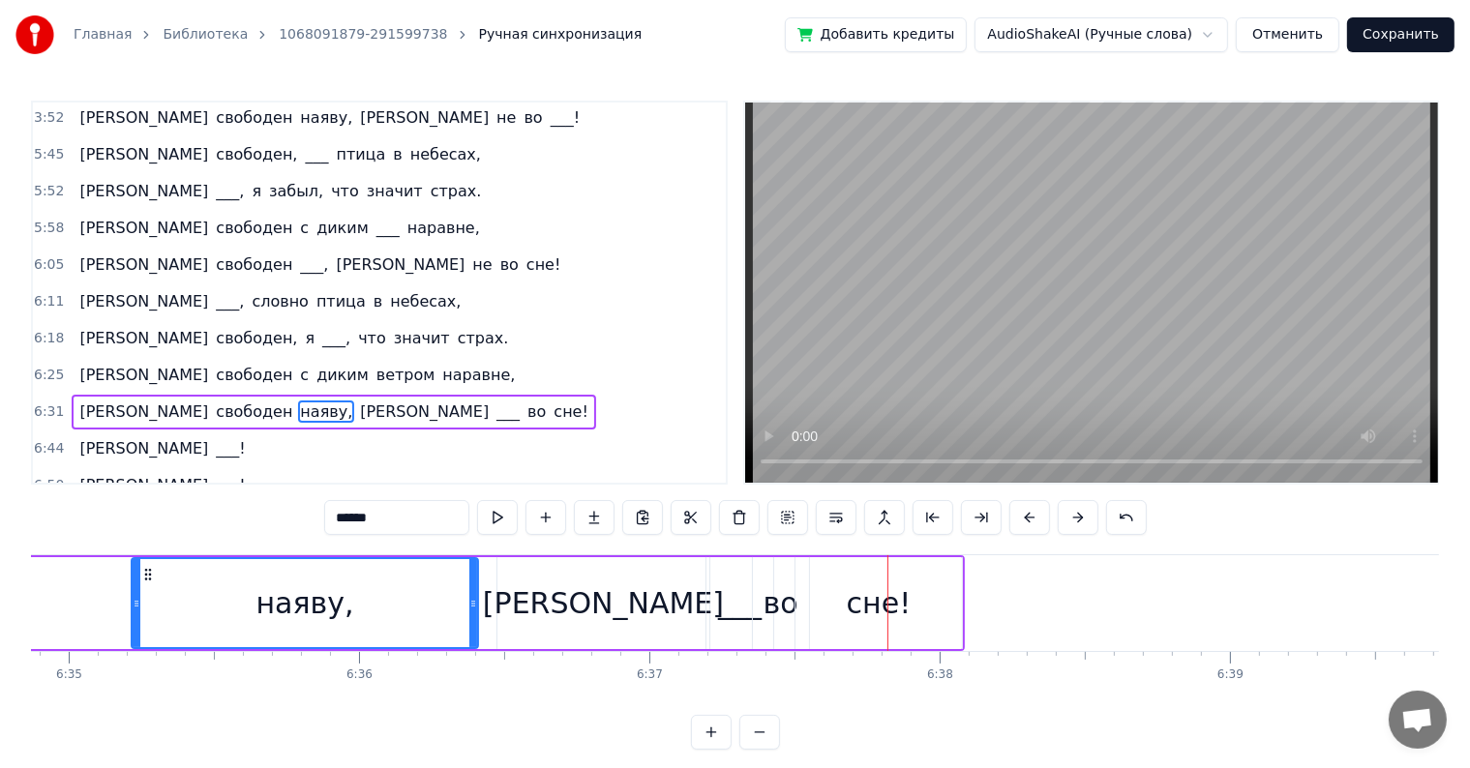
click at [502, 601] on div "[PERSON_NAME]" at bounding box center [603, 603] width 212 height 92
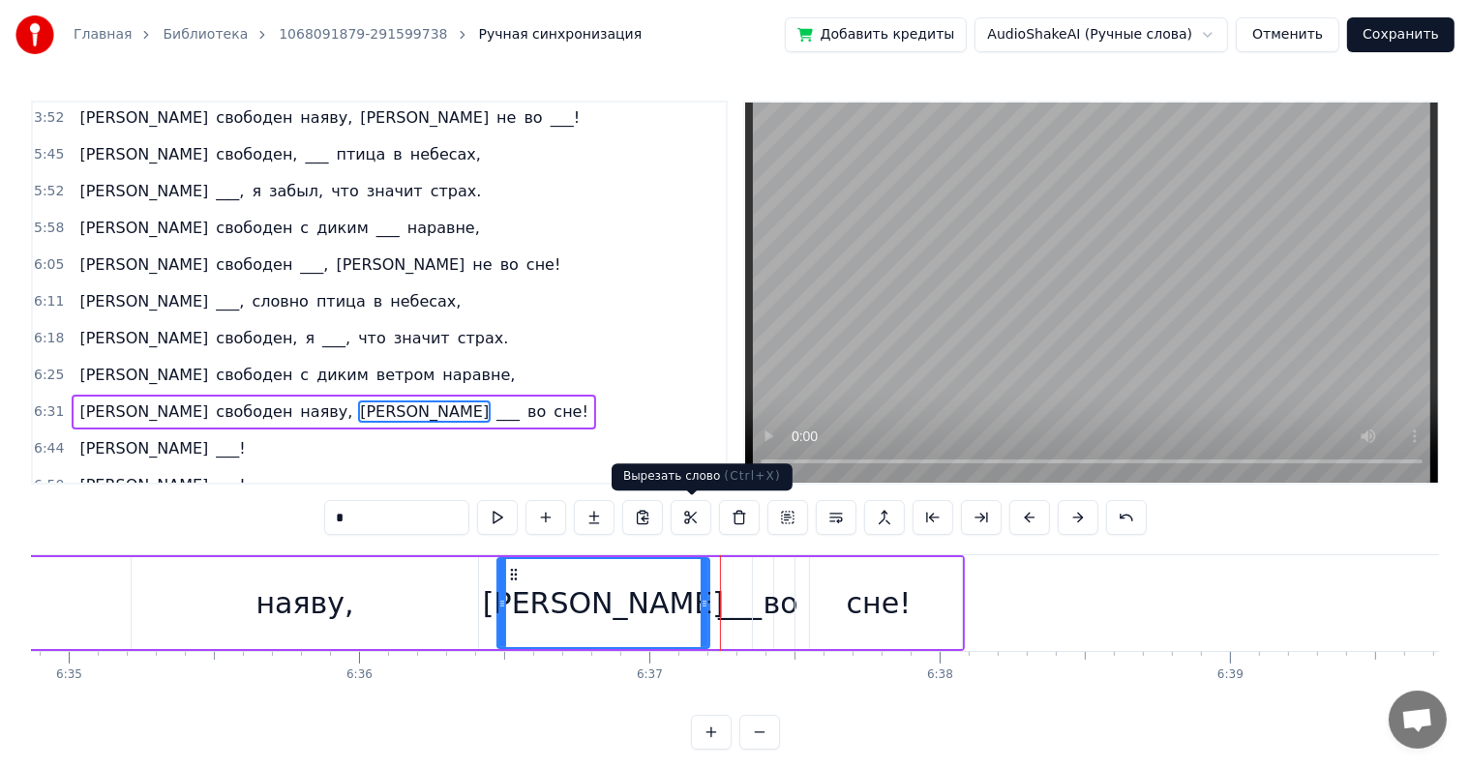
click at [637, 600] on div "[PERSON_NAME]" at bounding box center [603, 603] width 210 height 88
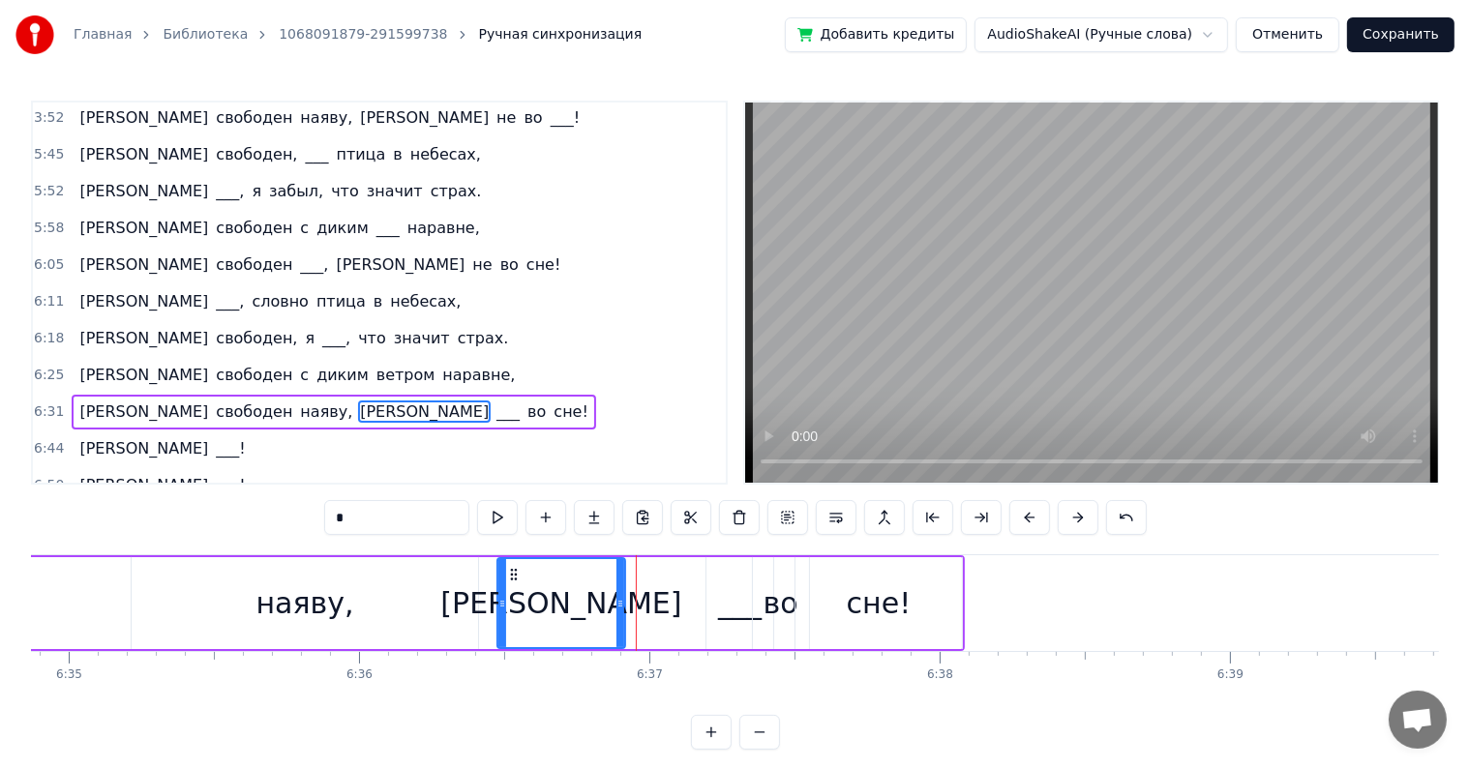
drag, startPoint x: 701, startPoint y: 596, endPoint x: 627, endPoint y: 583, distance: 74.6
click at [619, 584] on div at bounding box center [620, 603] width 8 height 88
click at [738, 591] on div "___" at bounding box center [740, 604] width 44 height 44
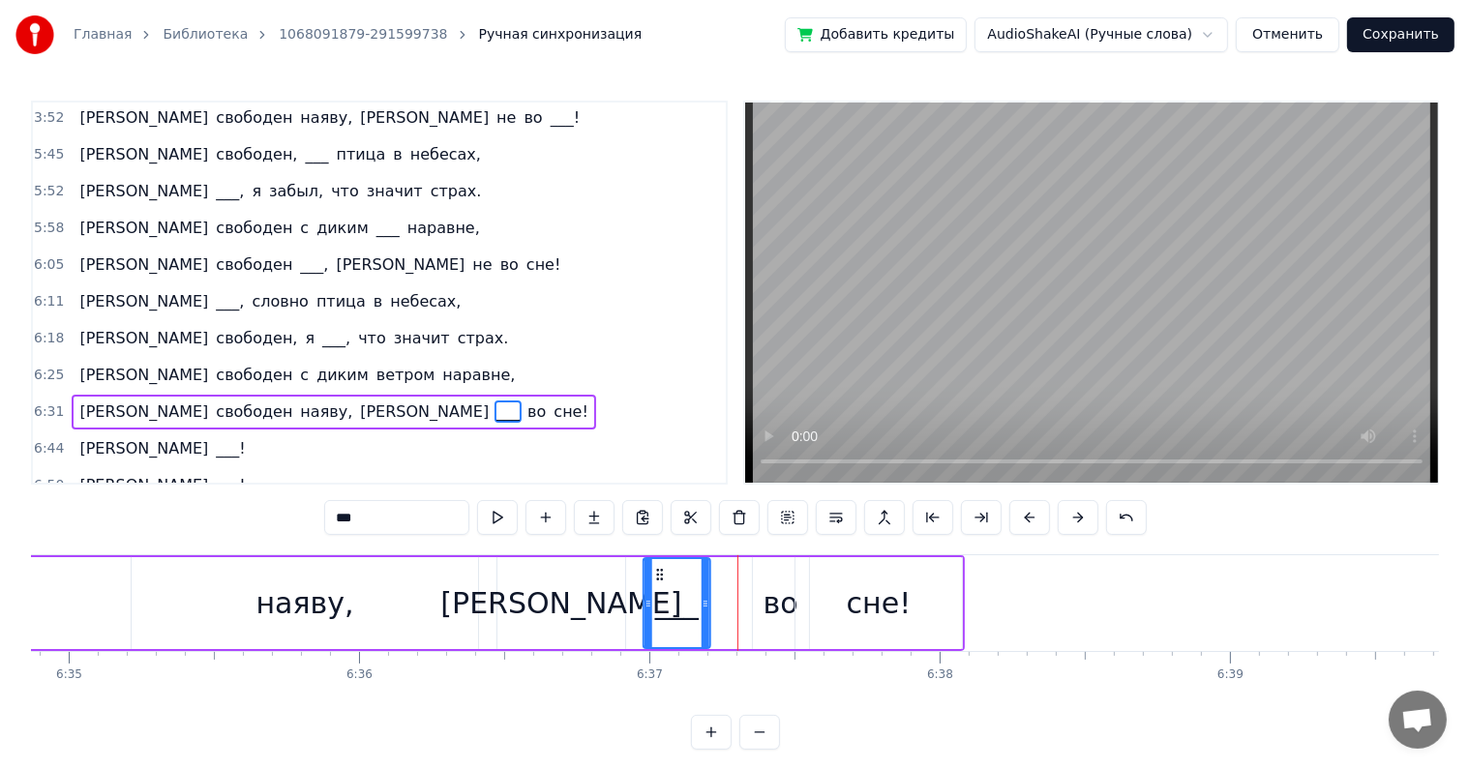
drag, startPoint x: 664, startPoint y: 570, endPoint x: 594, endPoint y: 570, distance: 69.7
click at [654, 567] on icon at bounding box center [658, 574] width 15 height 15
click at [467, 583] on div "наяву," at bounding box center [305, 603] width 346 height 92
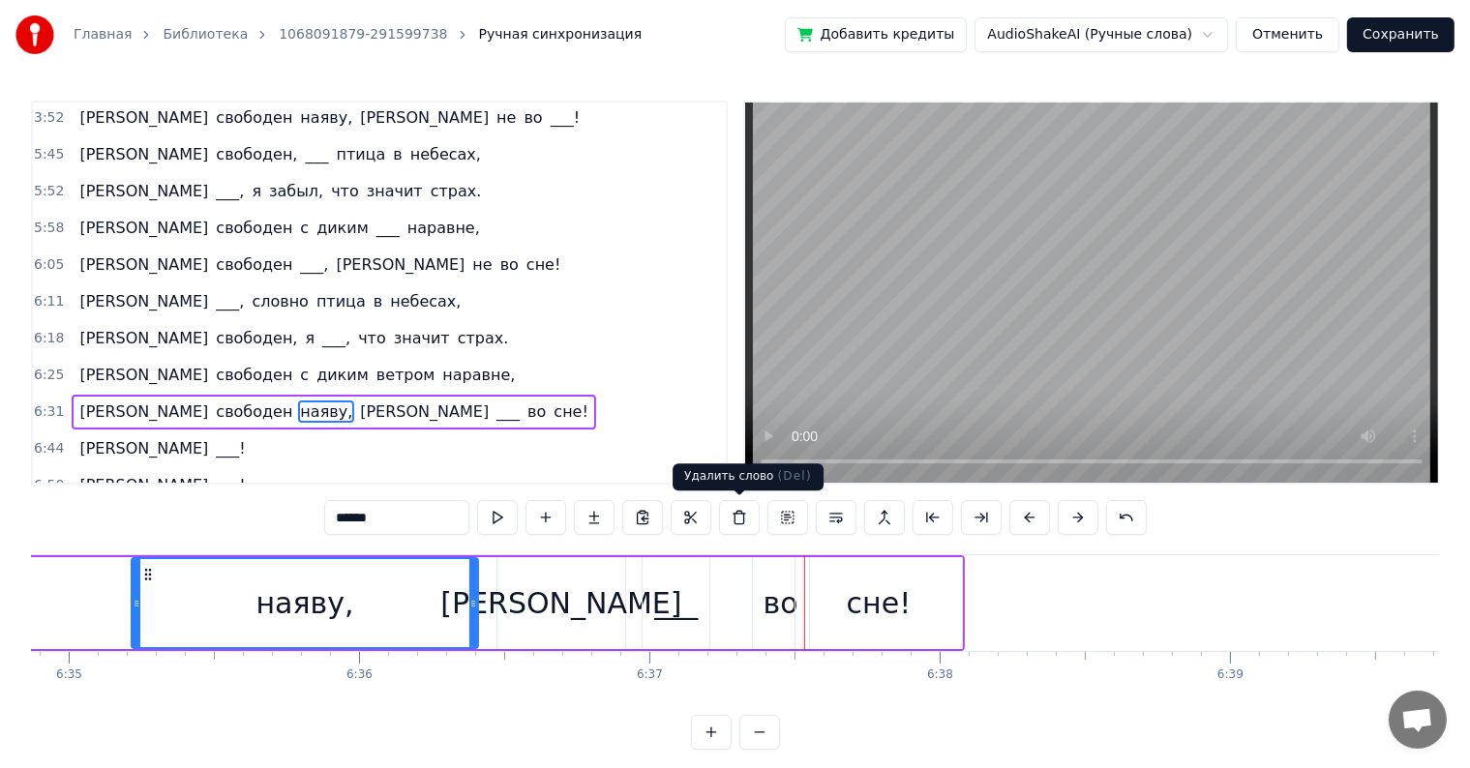
click at [672, 613] on div "___" at bounding box center [676, 604] width 44 height 44
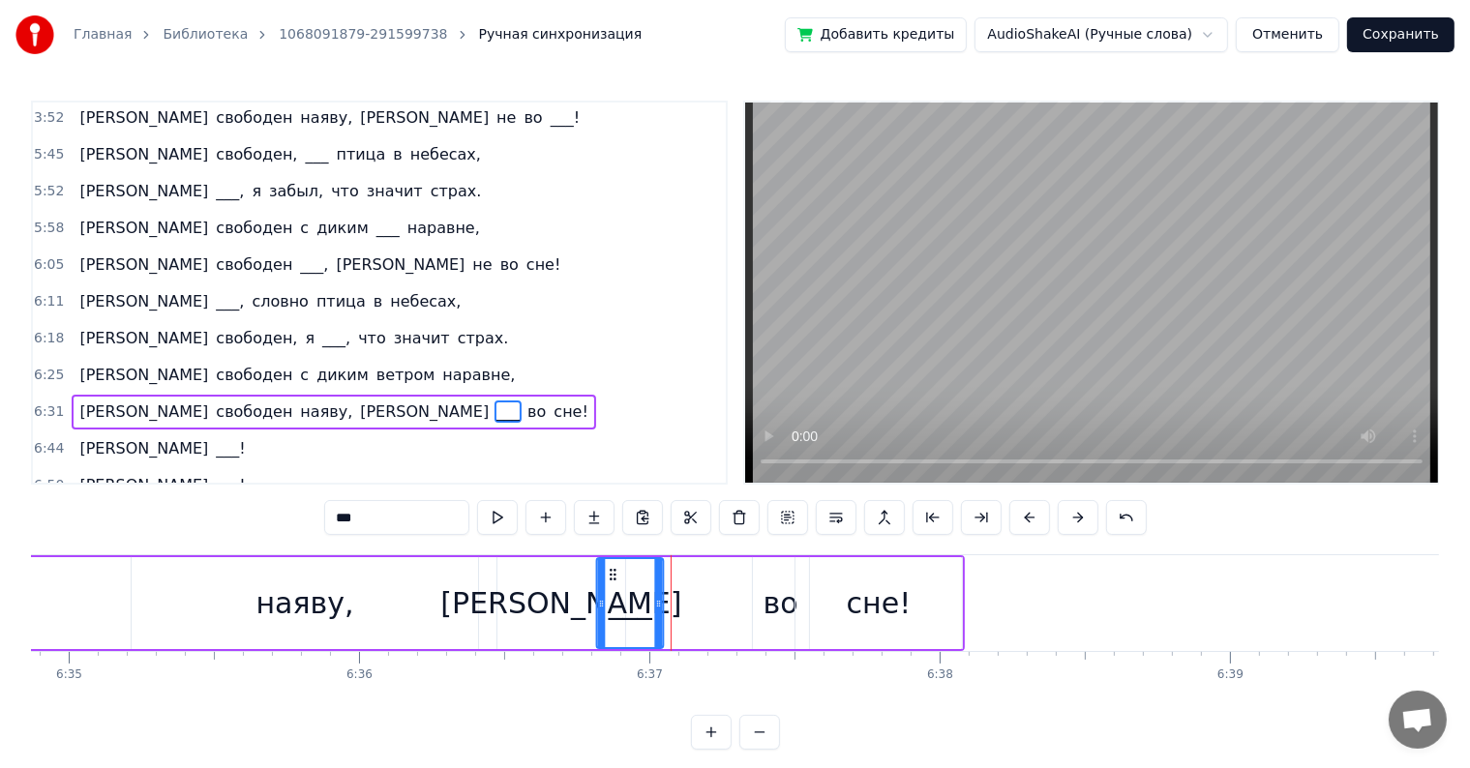
drag, startPoint x: 627, startPoint y: 571, endPoint x: 607, endPoint y: 571, distance: 20.3
click at [607, 571] on icon at bounding box center [612, 574] width 15 height 15
click at [451, 584] on div "наяву," at bounding box center [305, 603] width 346 height 92
type input "******"
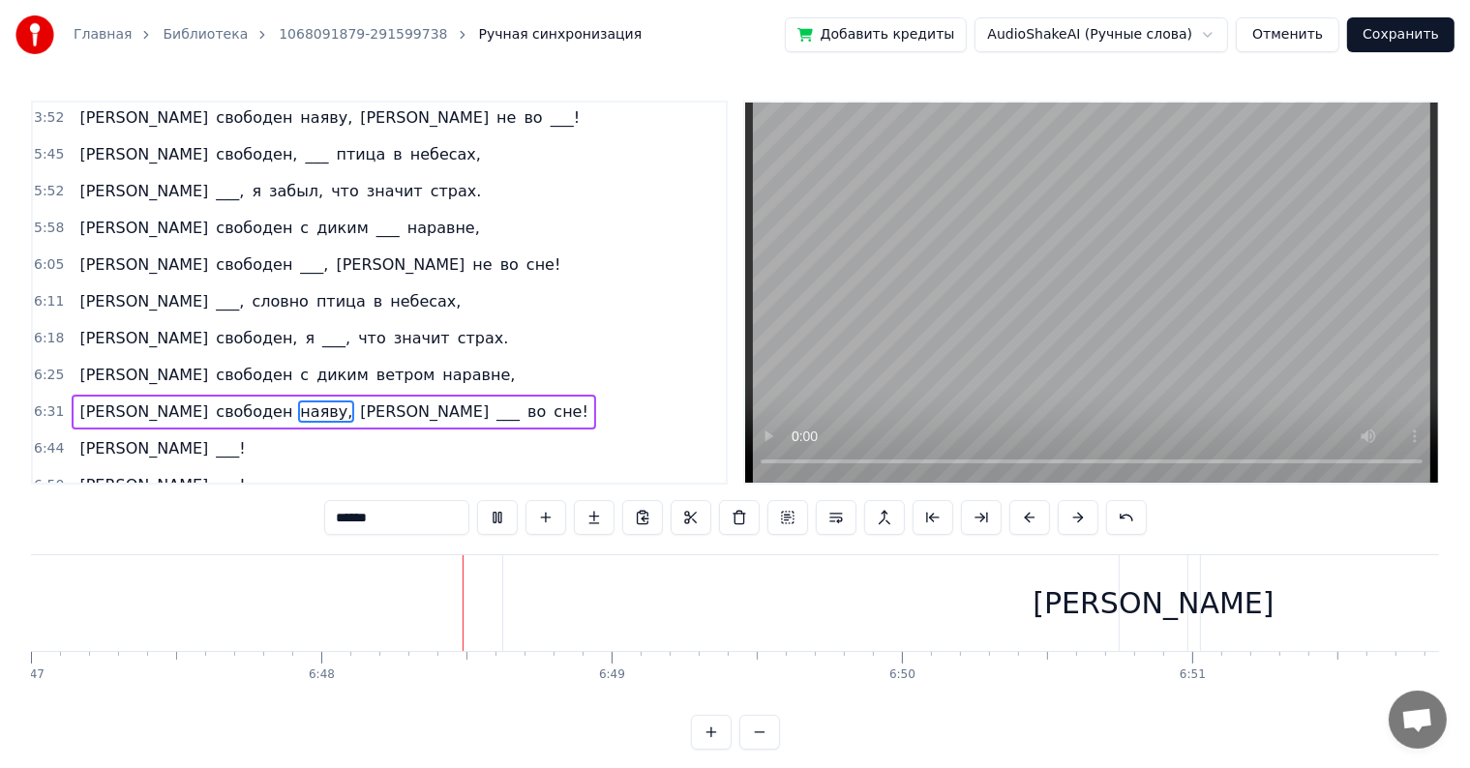
scroll to position [0, 118322]
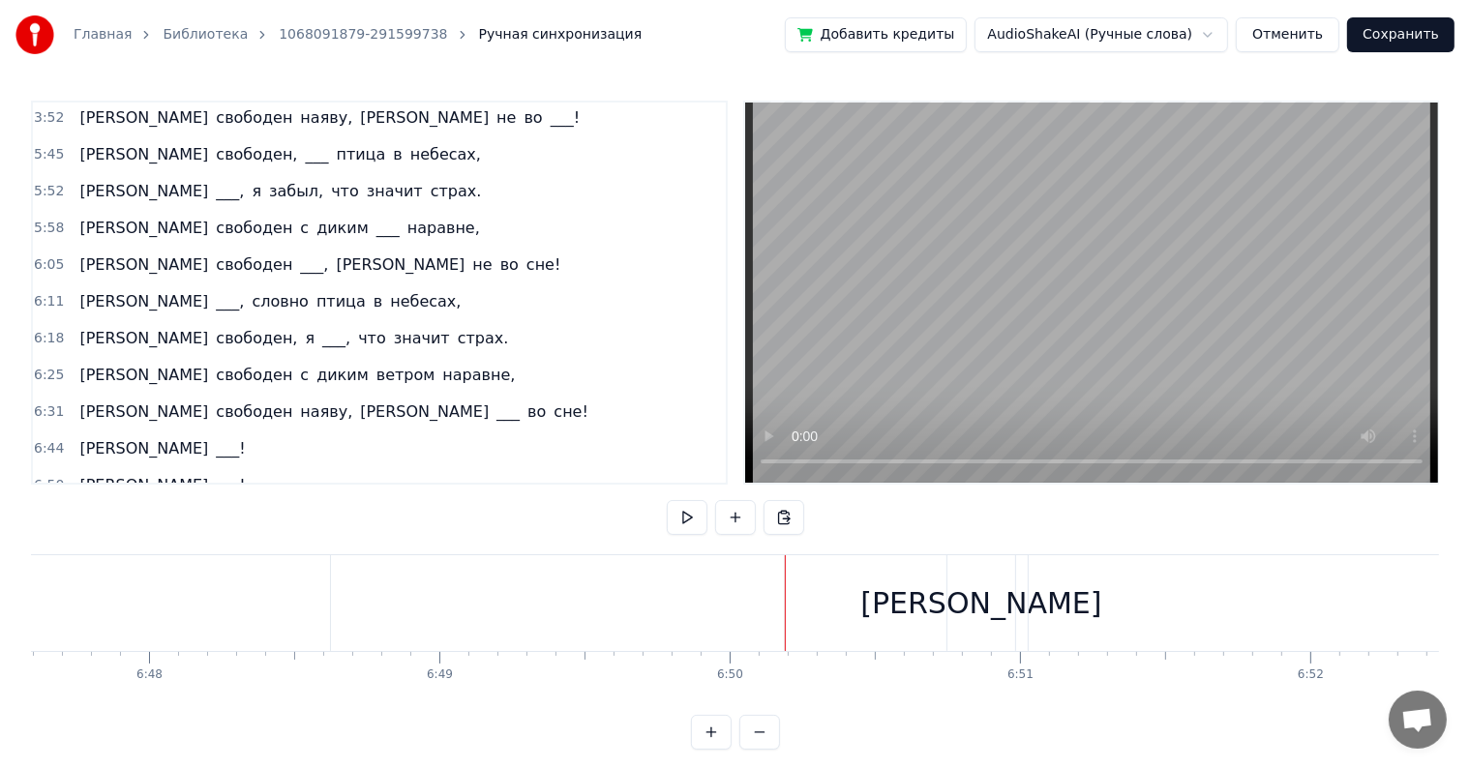
click at [999, 584] on div "[PERSON_NAME]" at bounding box center [981, 603] width 68 height 96
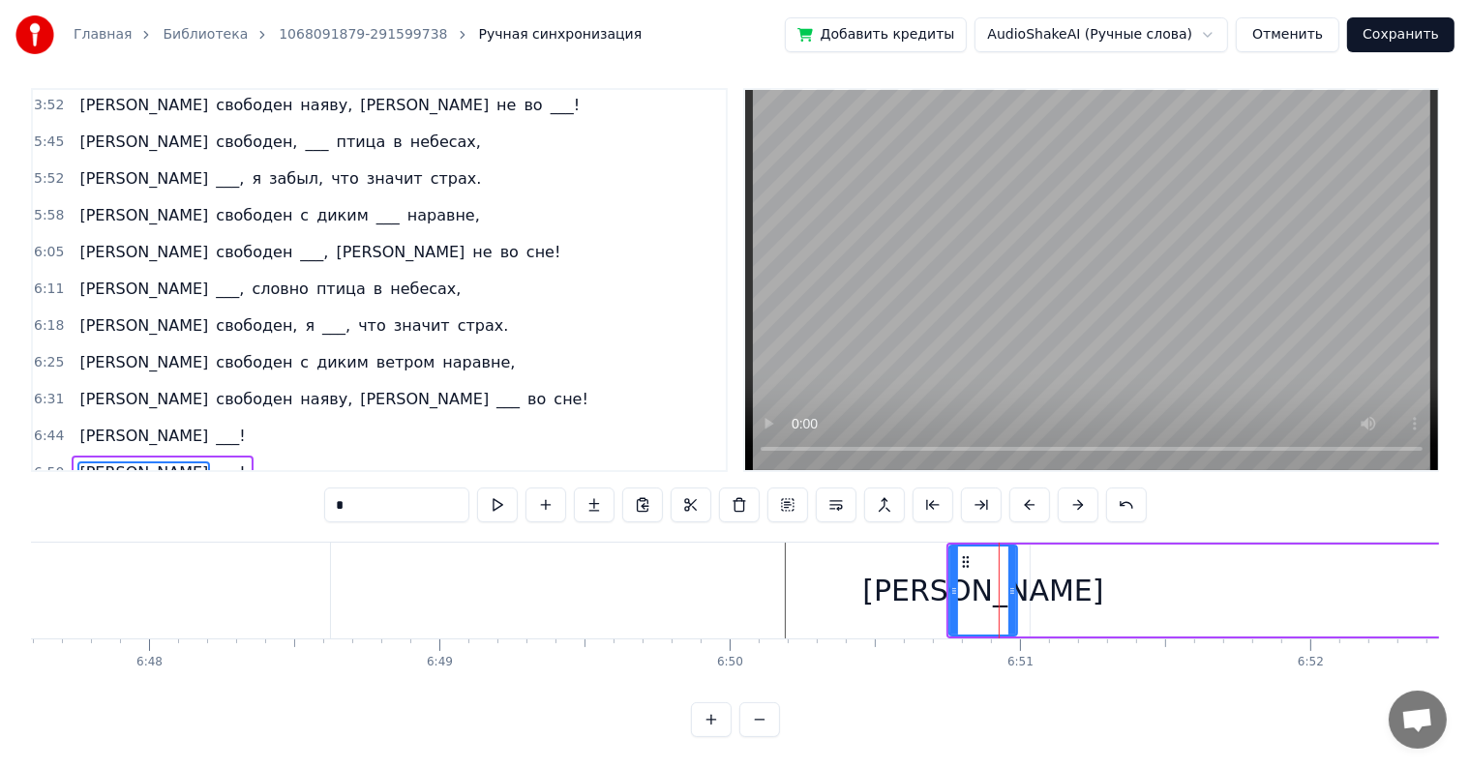
click at [72, 456] on div "Я ___!" at bounding box center [162, 473] width 181 height 35
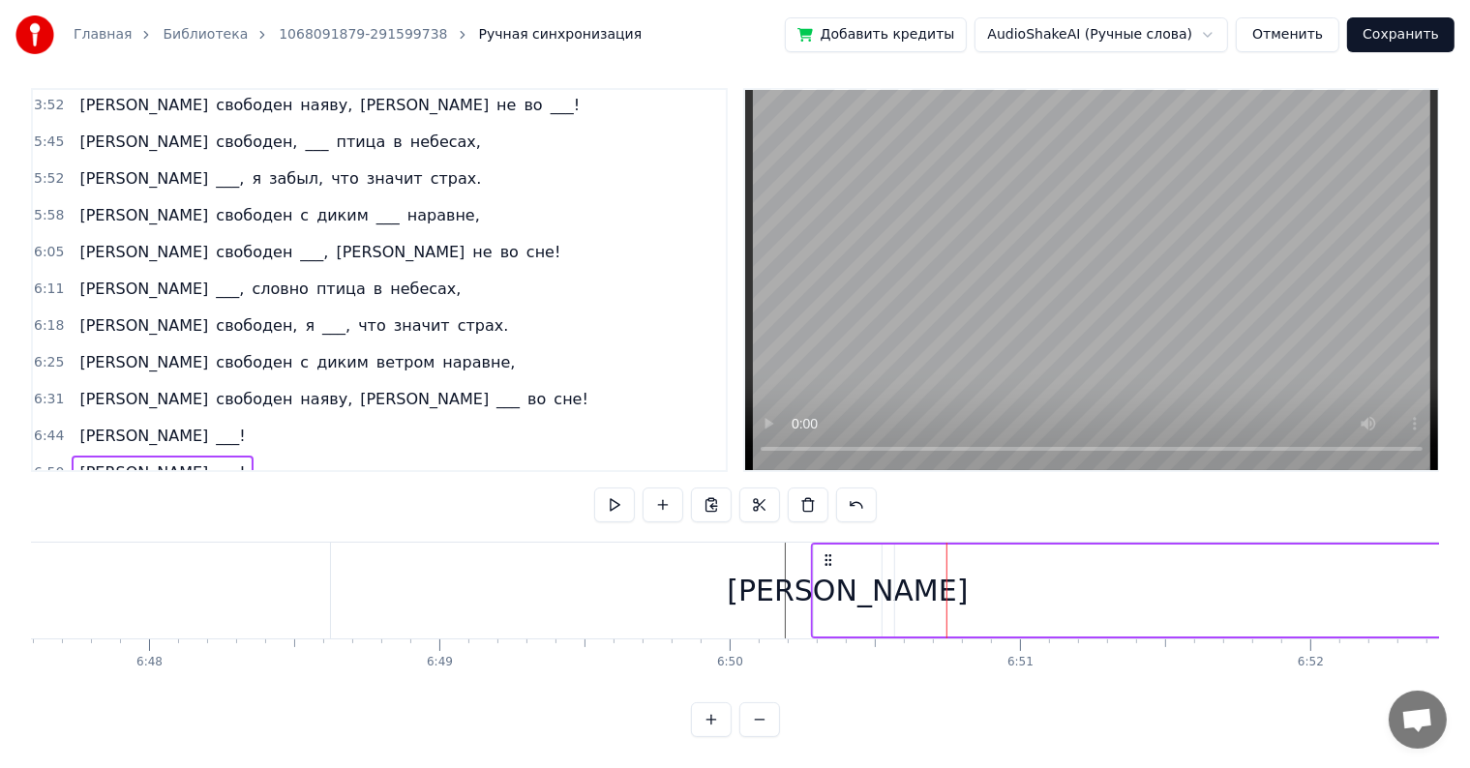
drag, startPoint x: 964, startPoint y: 541, endPoint x: 809, endPoint y: 540, distance: 154.8
click at [821, 553] on icon at bounding box center [828, 560] width 15 height 15
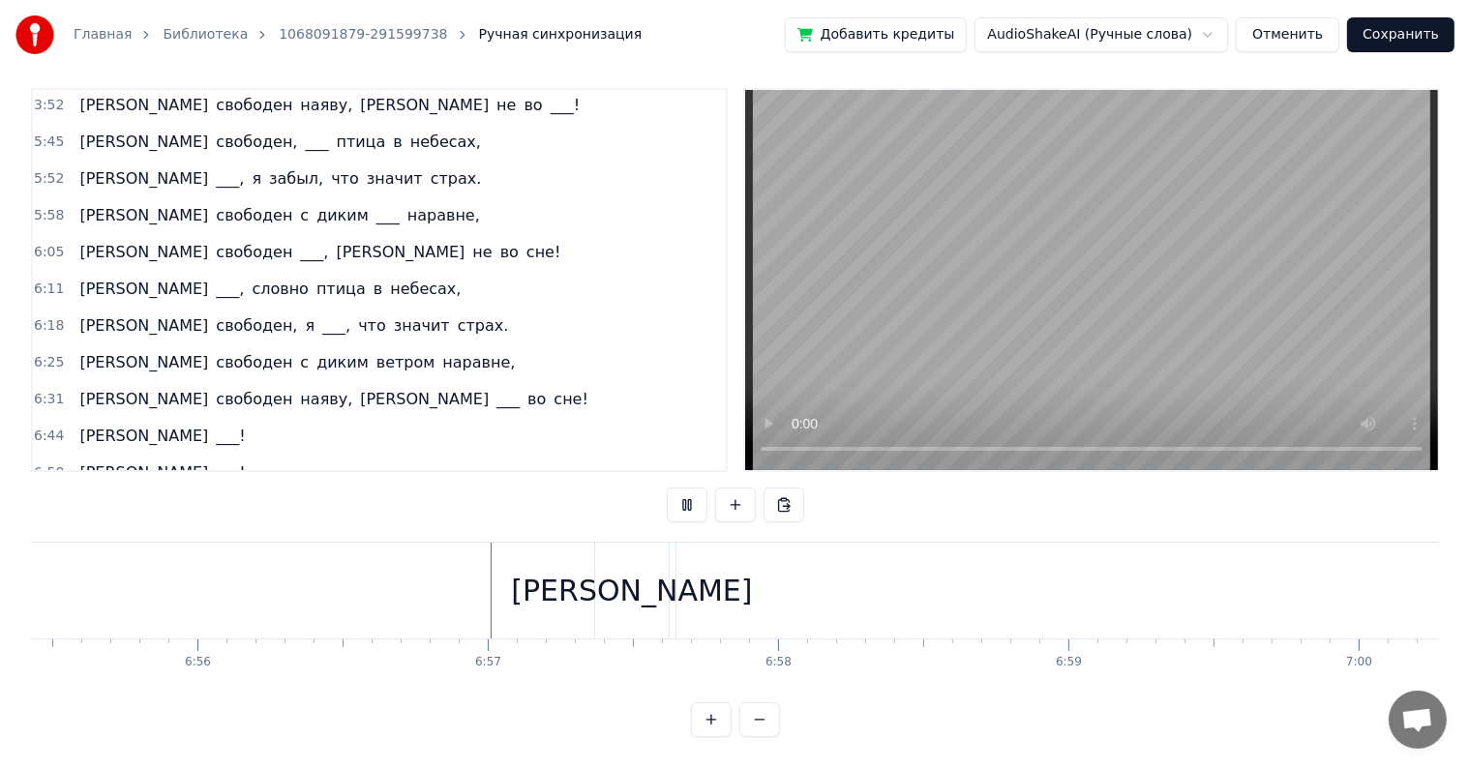
scroll to position [0, 120801]
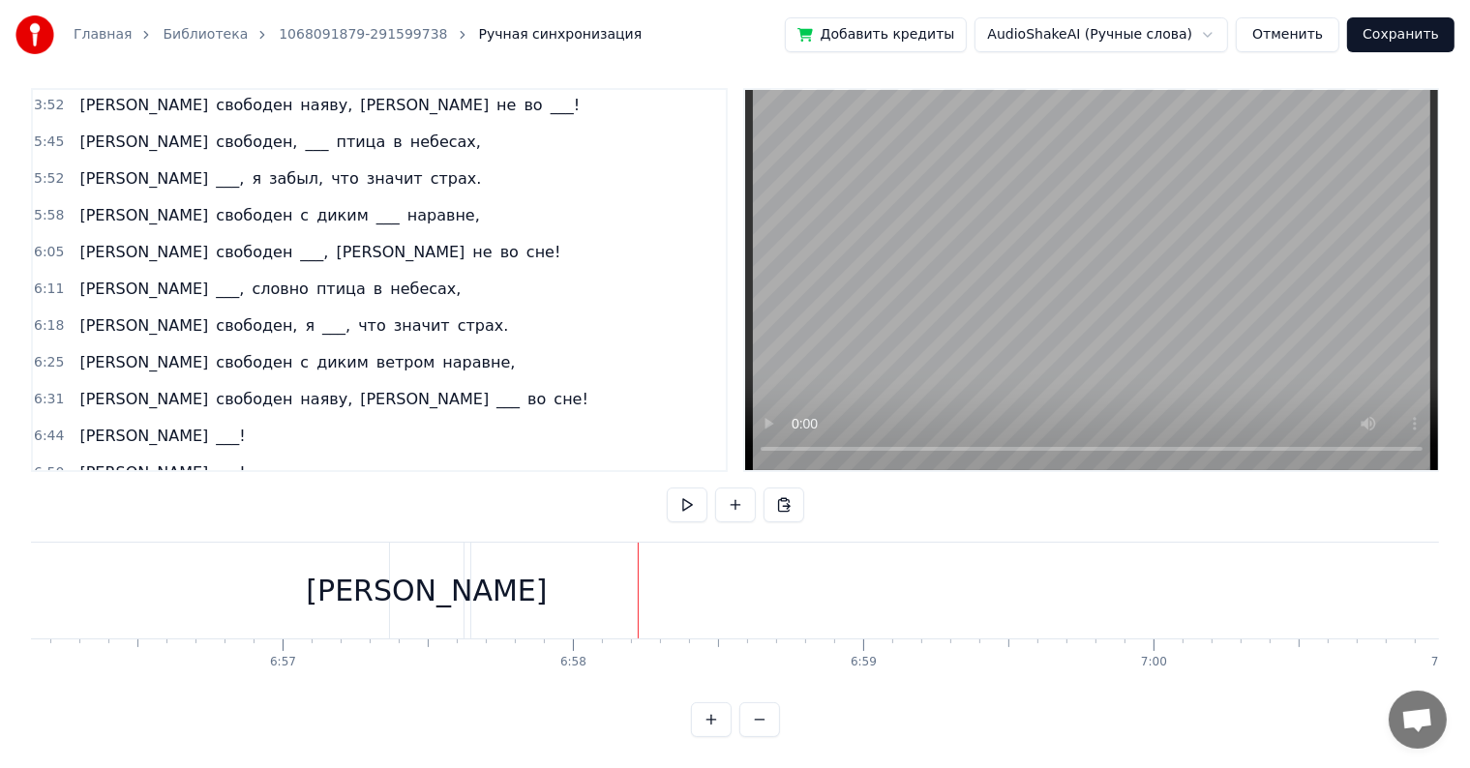
click at [77, 462] on span "[PERSON_NAME]" at bounding box center [143, 473] width 133 height 22
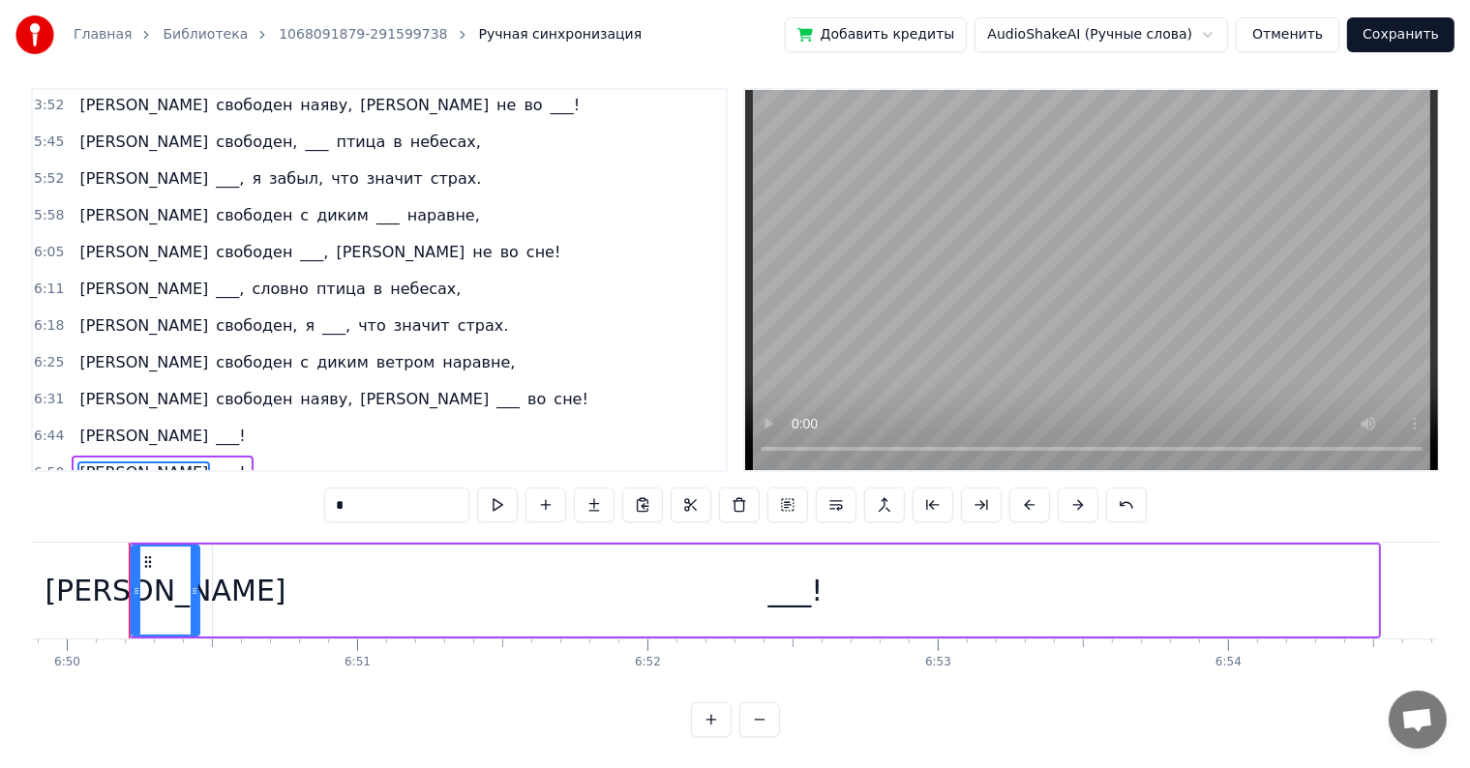
click at [73, 493] on div "Я ___!" at bounding box center [162, 510] width 181 height 35
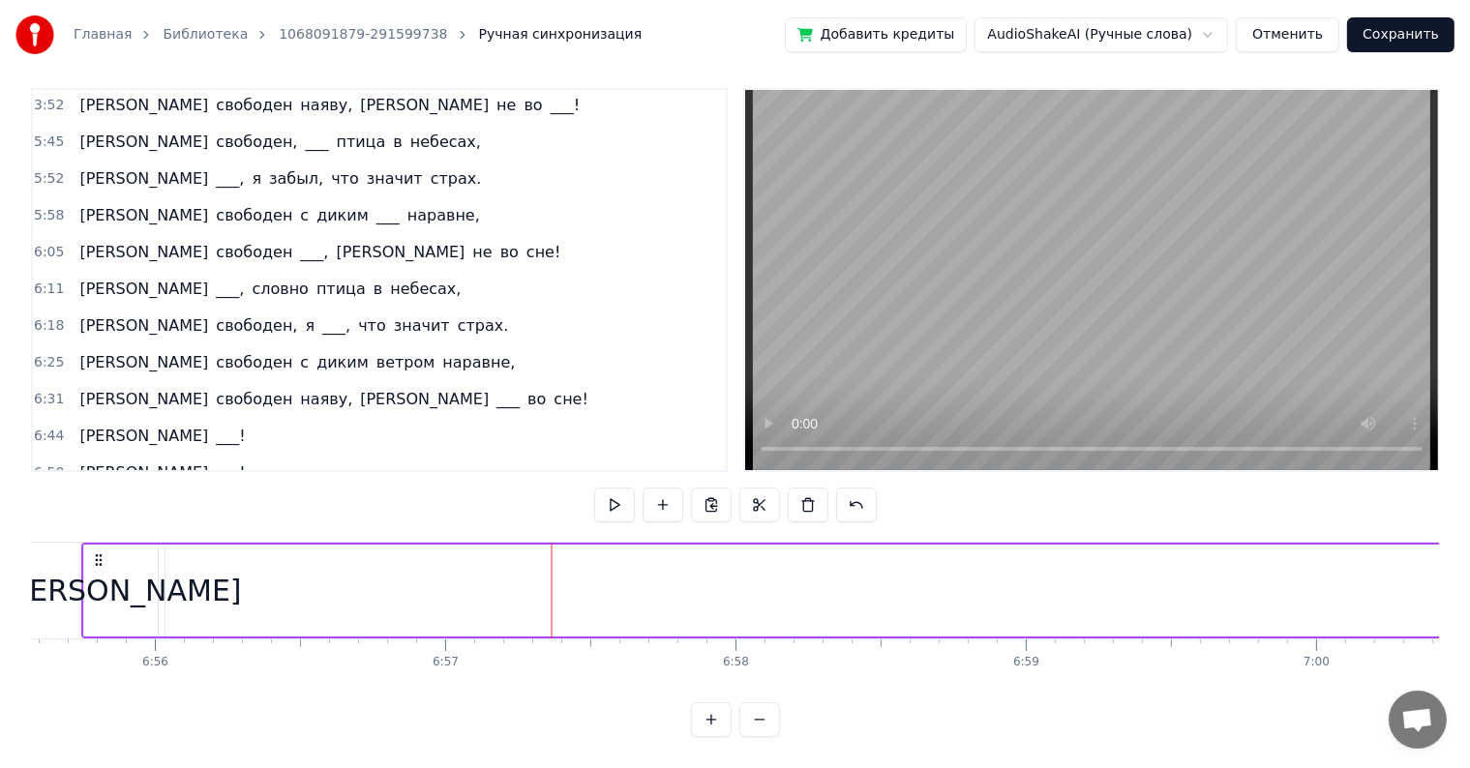
scroll to position [0, 120535]
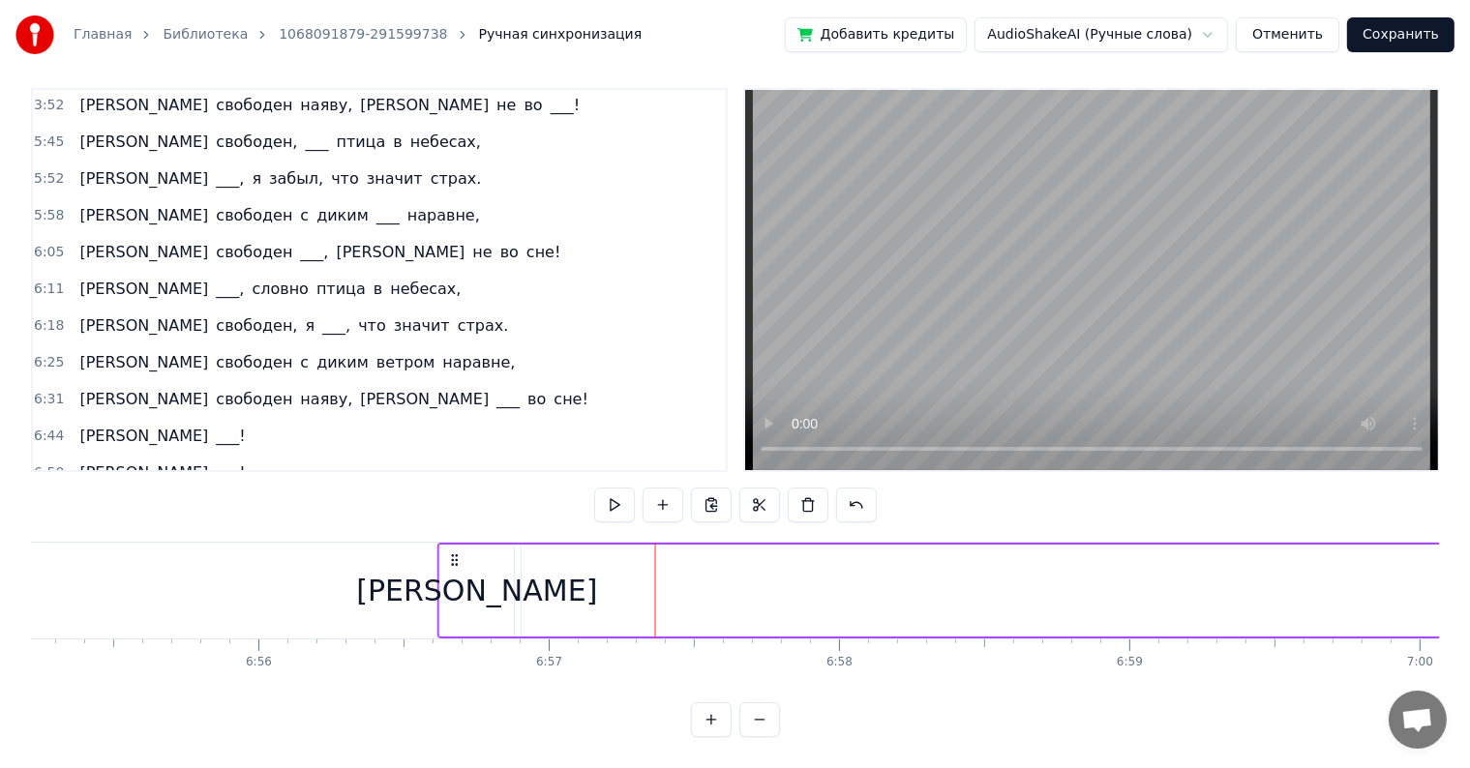
drag, startPoint x: 130, startPoint y: 534, endPoint x: 449, endPoint y: 530, distance: 319.3
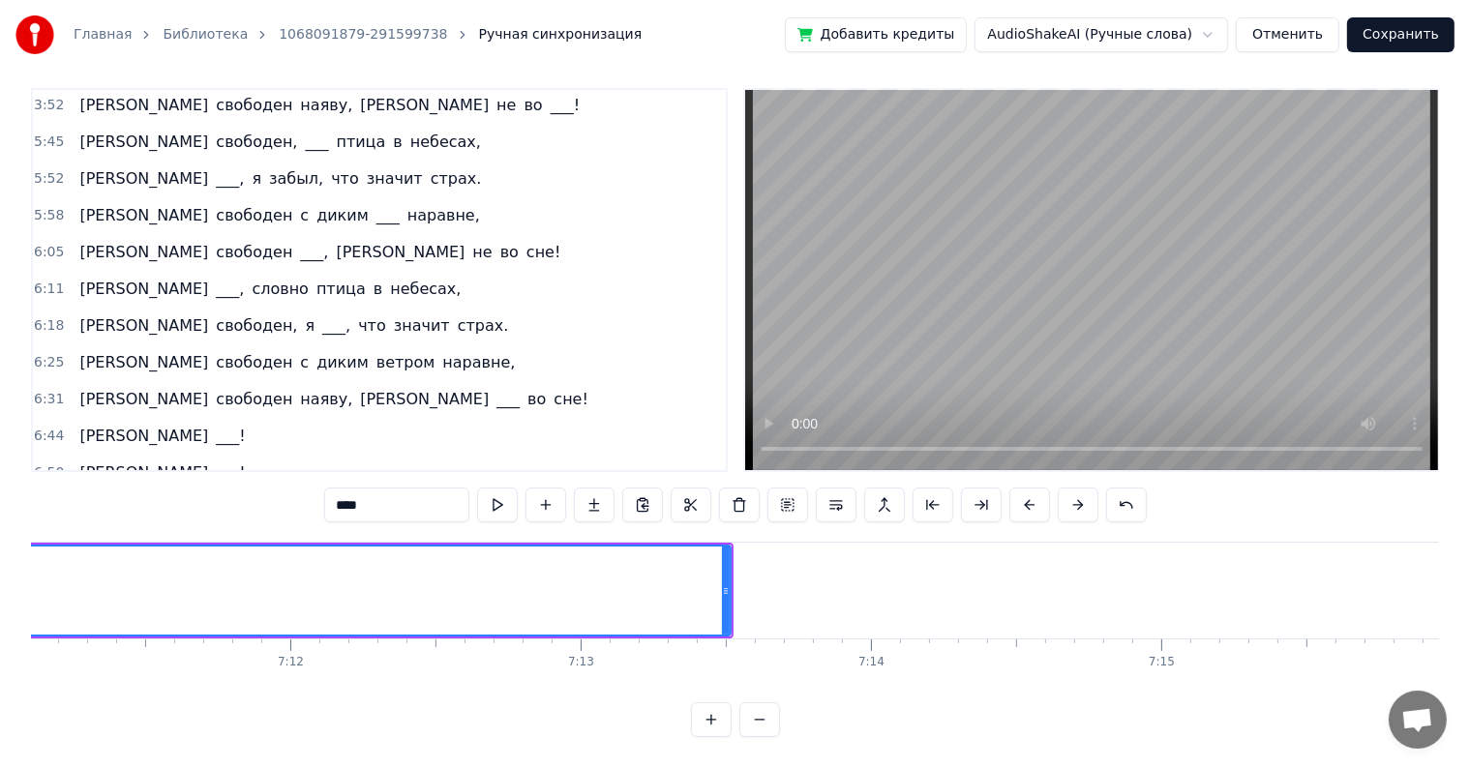
scroll to position [0, 125292]
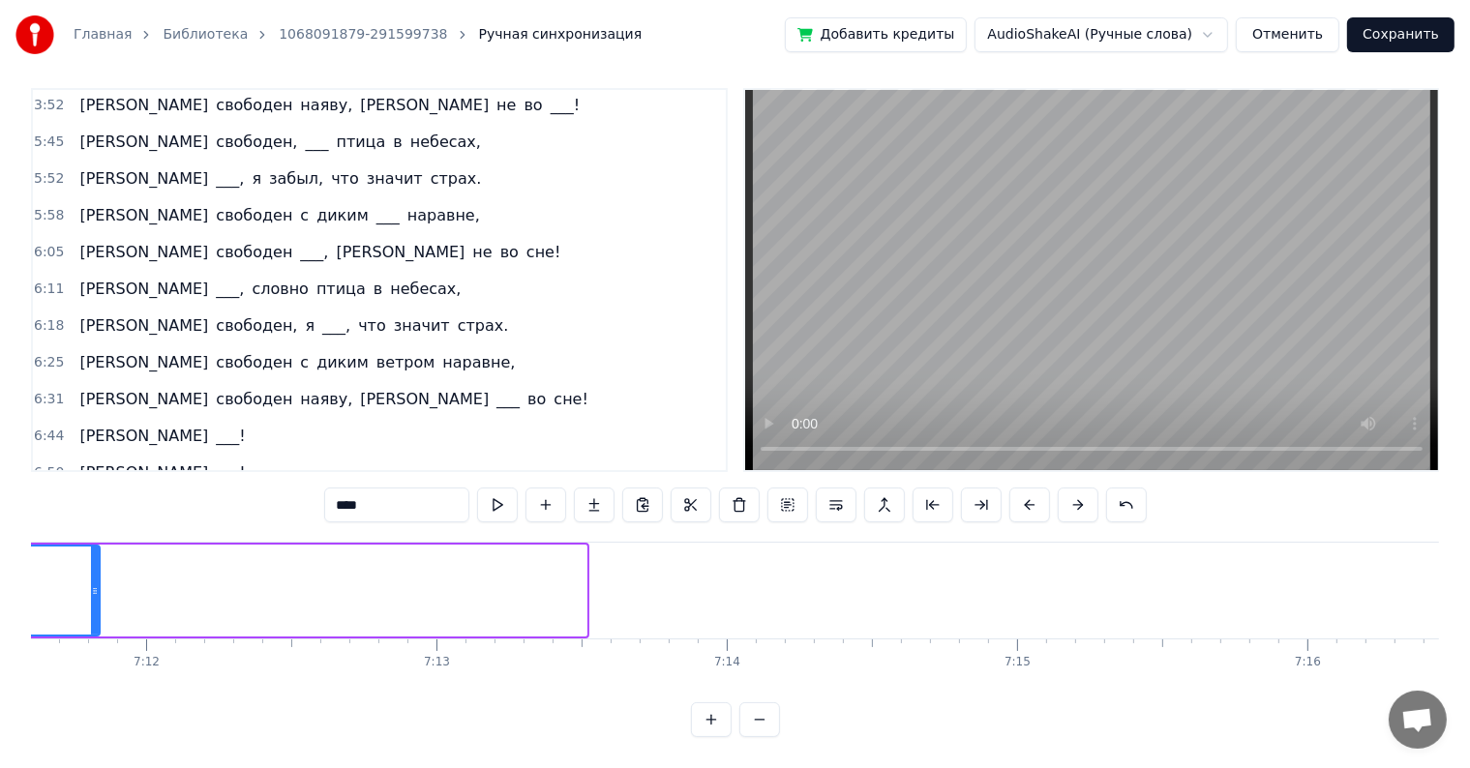
drag, startPoint x: 485, startPoint y: 569, endPoint x: 95, endPoint y: 557, distance: 390.1
click at [95, 557] on div at bounding box center [95, 591] width 8 height 88
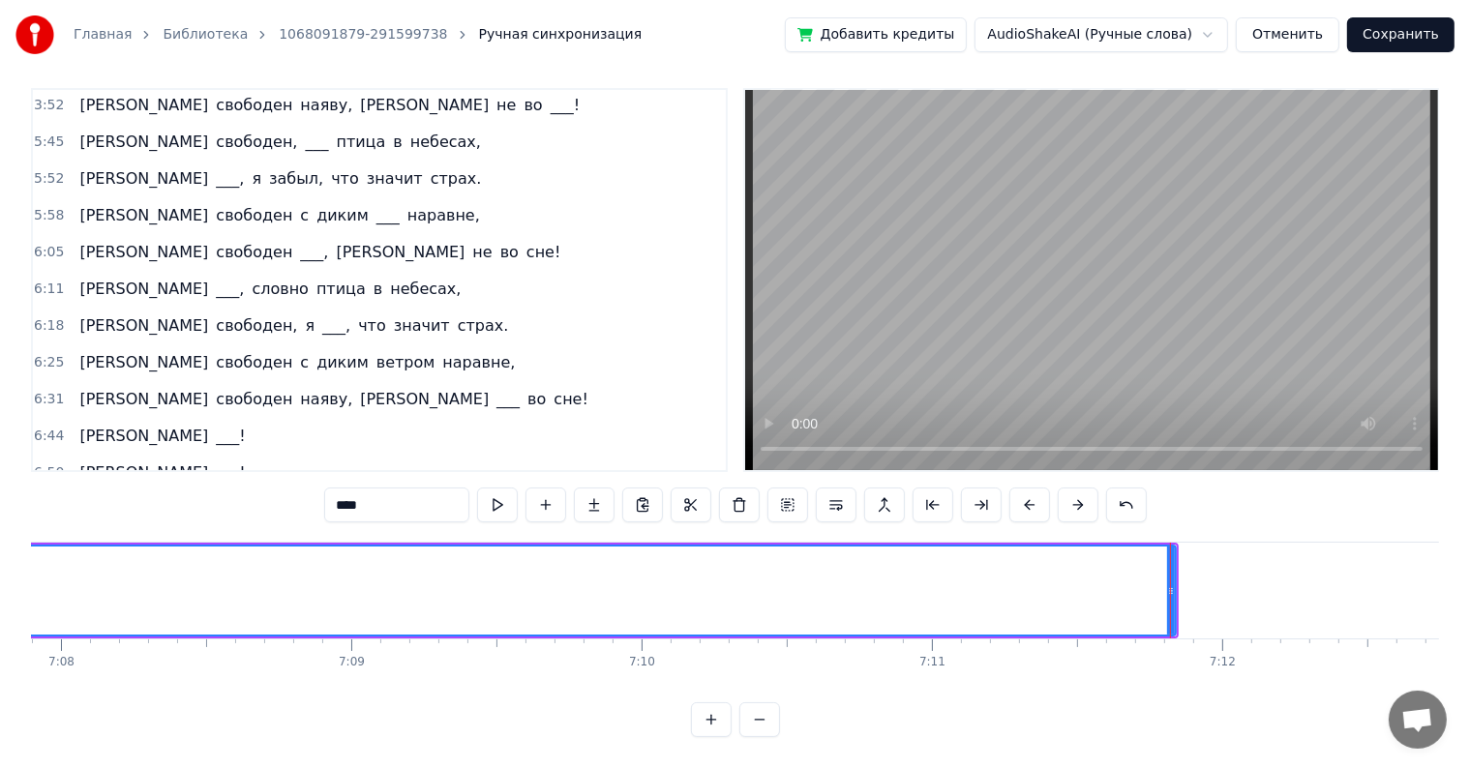
scroll to position [0, 124287]
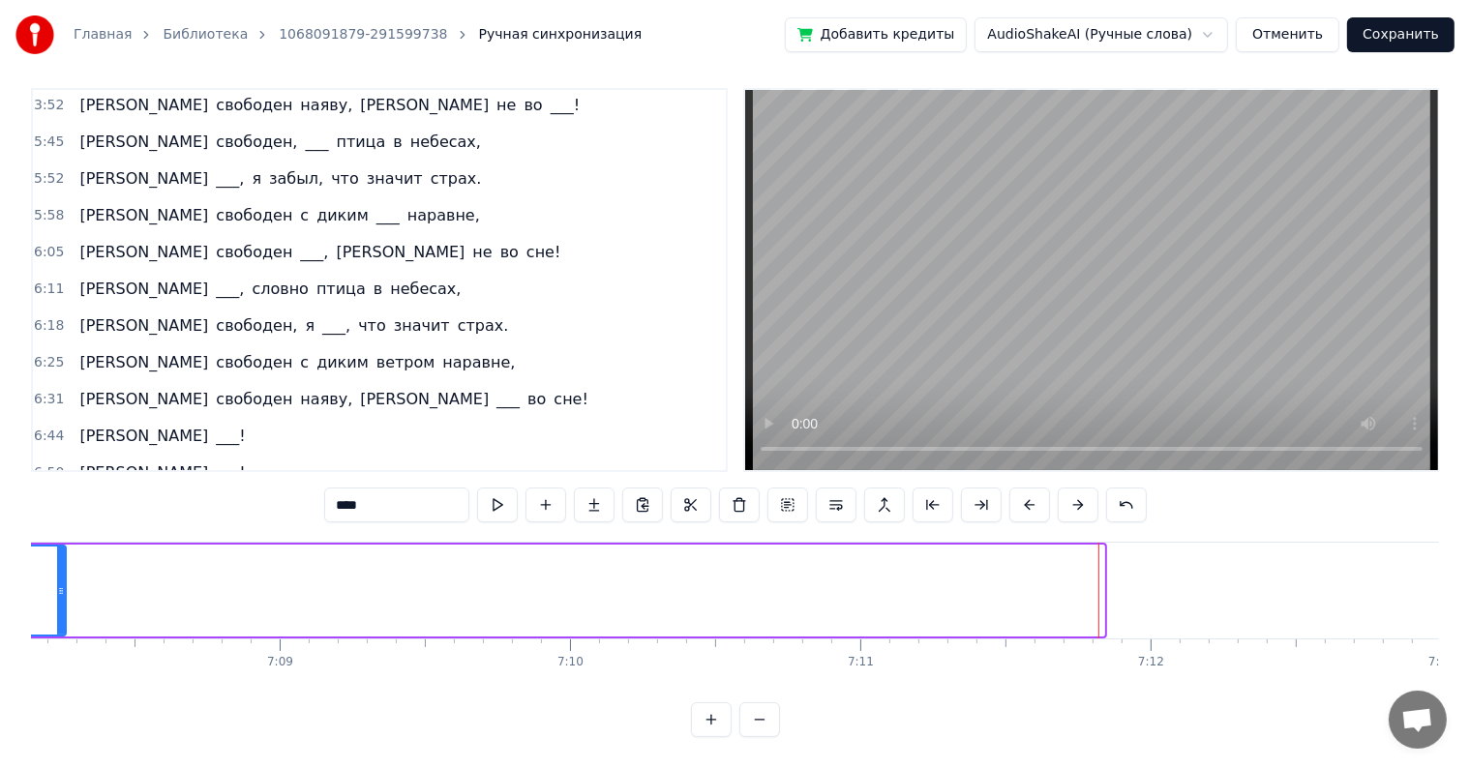
drag, startPoint x: 1099, startPoint y: 572, endPoint x: 58, endPoint y: 553, distance: 1041.4
click at [58, 553] on div at bounding box center [61, 591] width 8 height 88
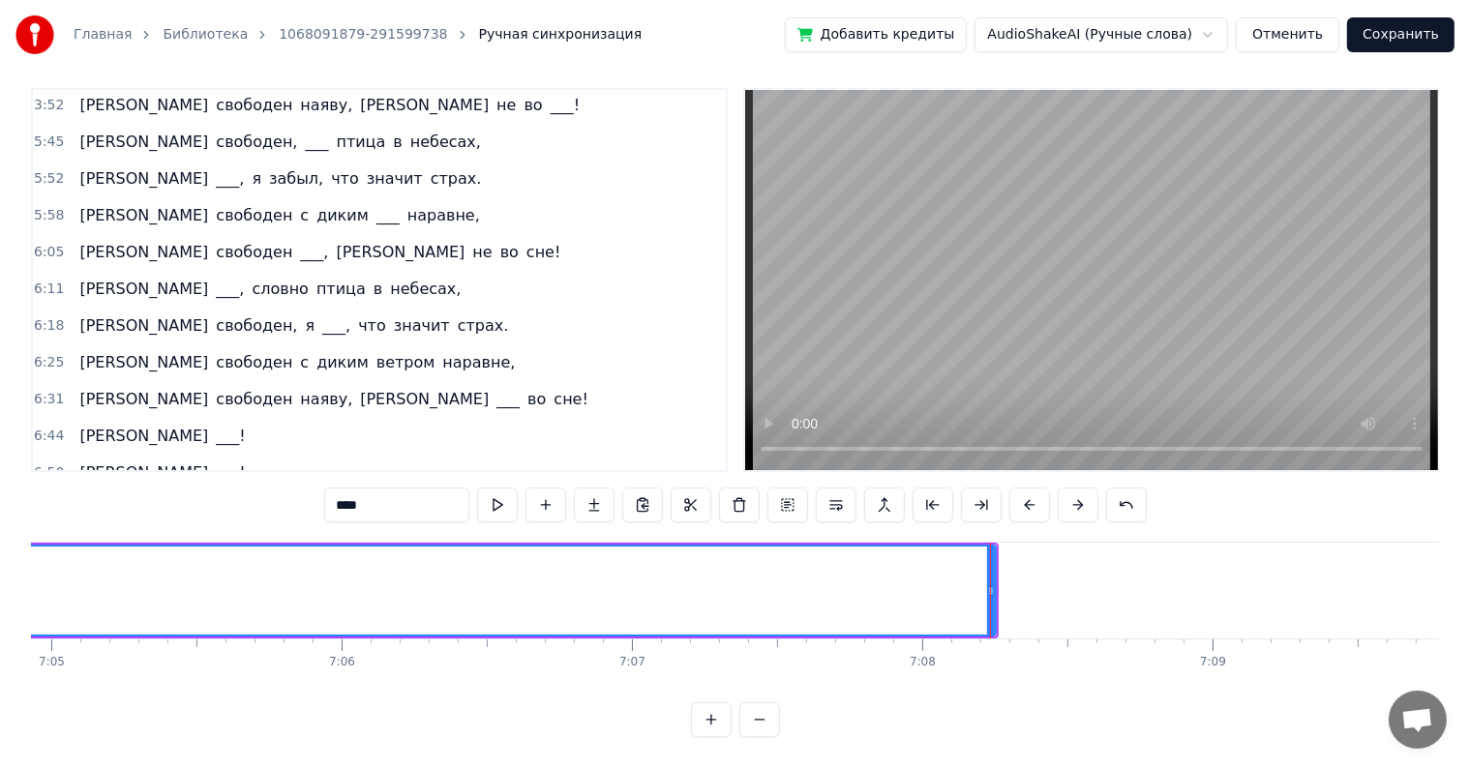
scroll to position [0, 123211]
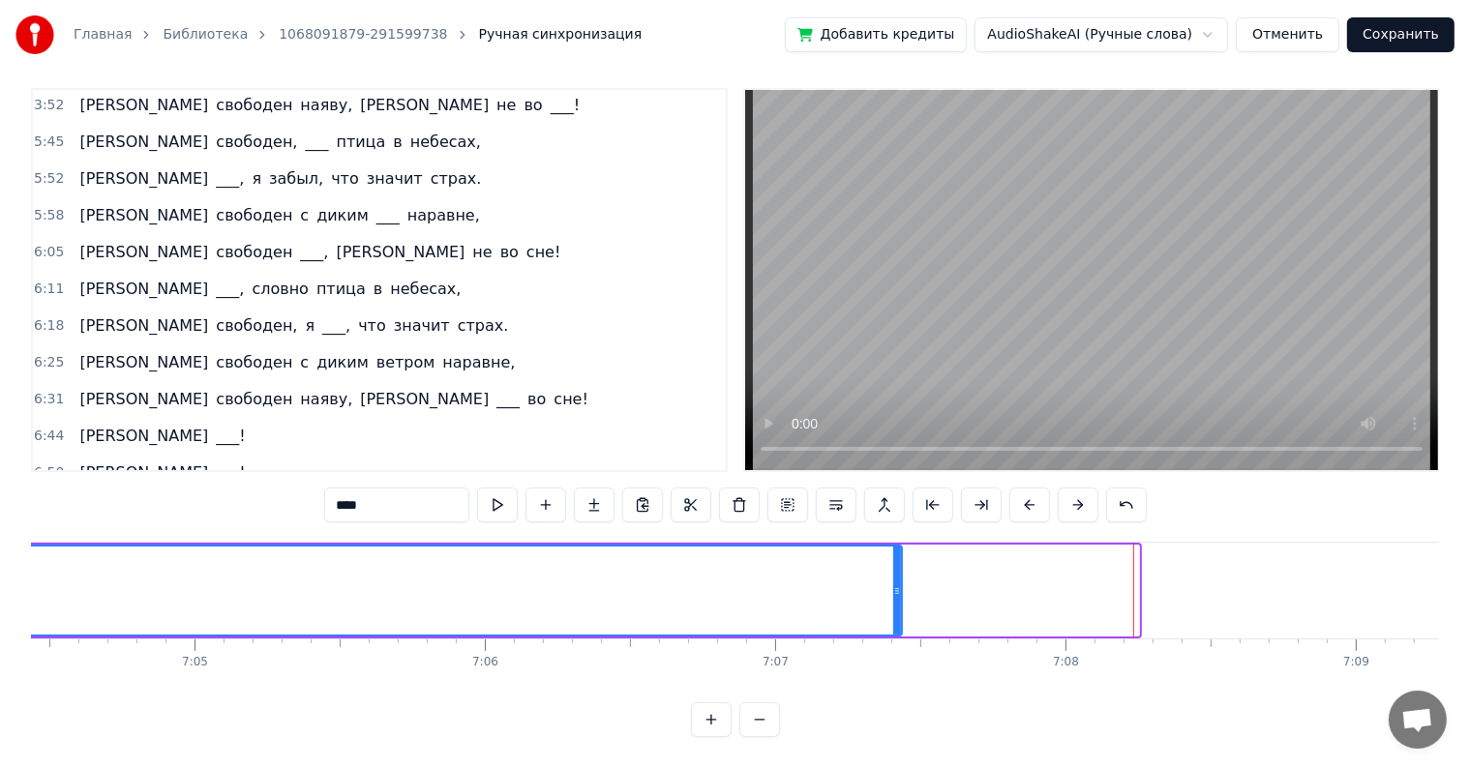
drag, startPoint x: 1136, startPoint y: 568, endPoint x: 899, endPoint y: 570, distance: 237.1
click at [899, 583] on icon at bounding box center [897, 590] width 8 height 15
click at [77, 498] on span "[PERSON_NAME]" at bounding box center [143, 509] width 133 height 22
type input "*"
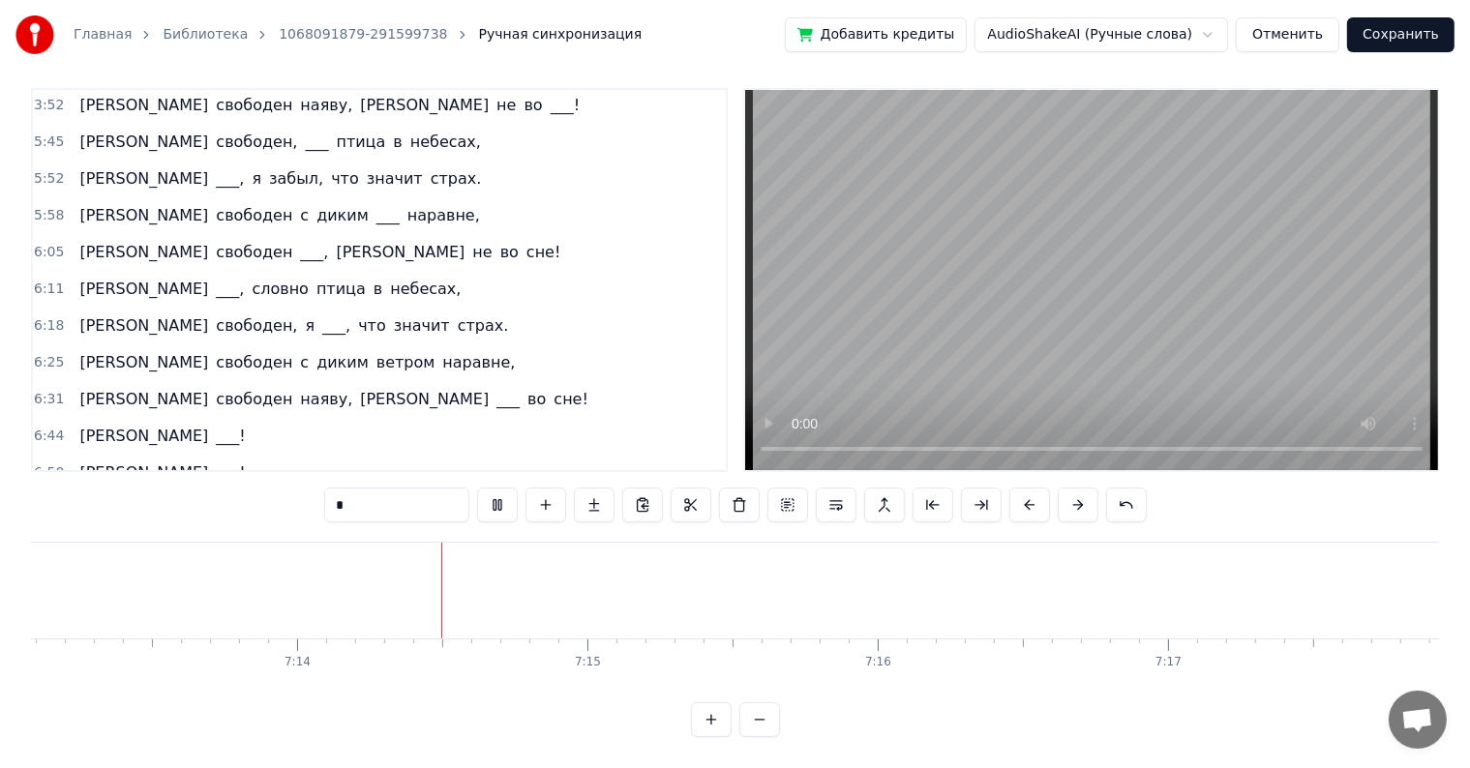
scroll to position [0, 125860]
click at [1392, 33] on button "Сохранить" at bounding box center [1400, 34] width 107 height 35
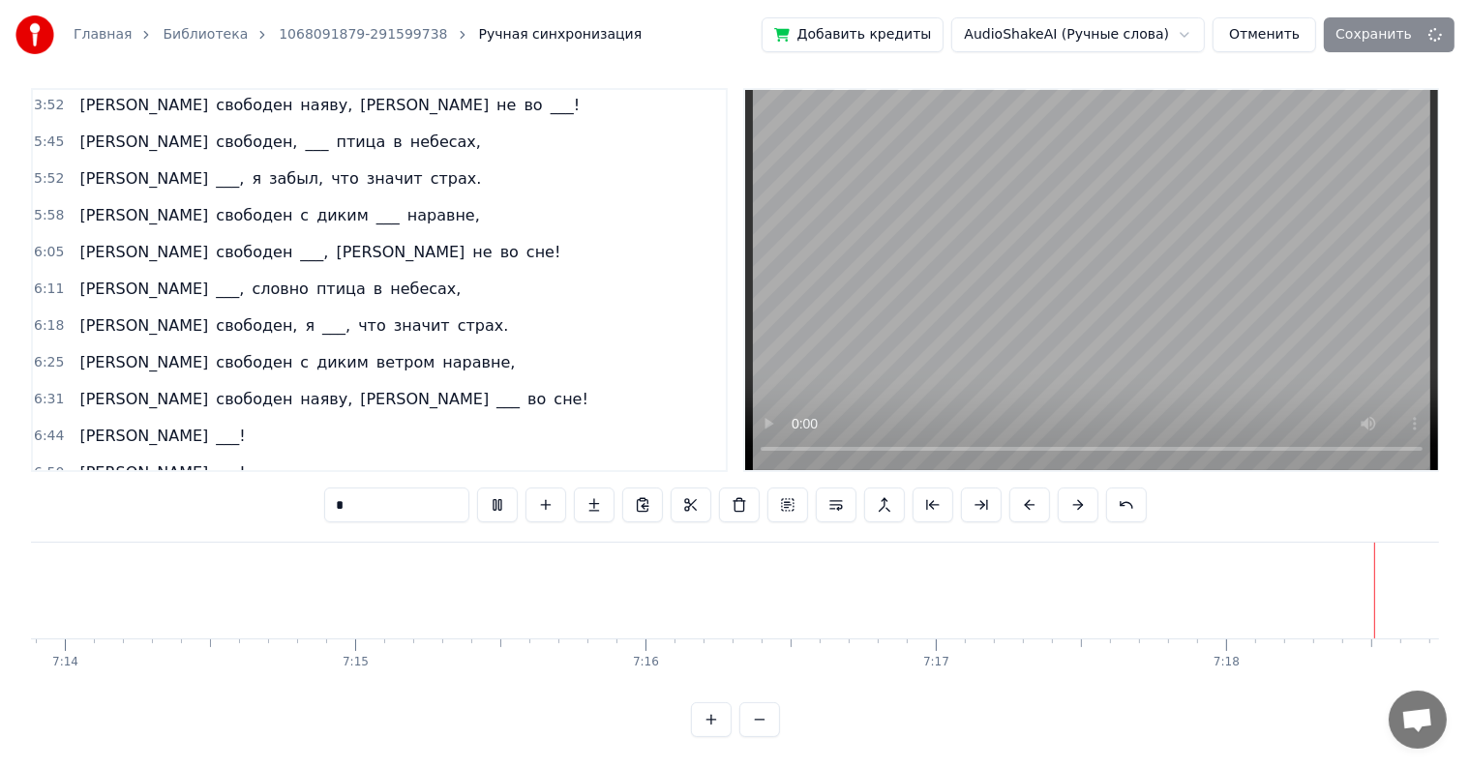
scroll to position [0, 126010]
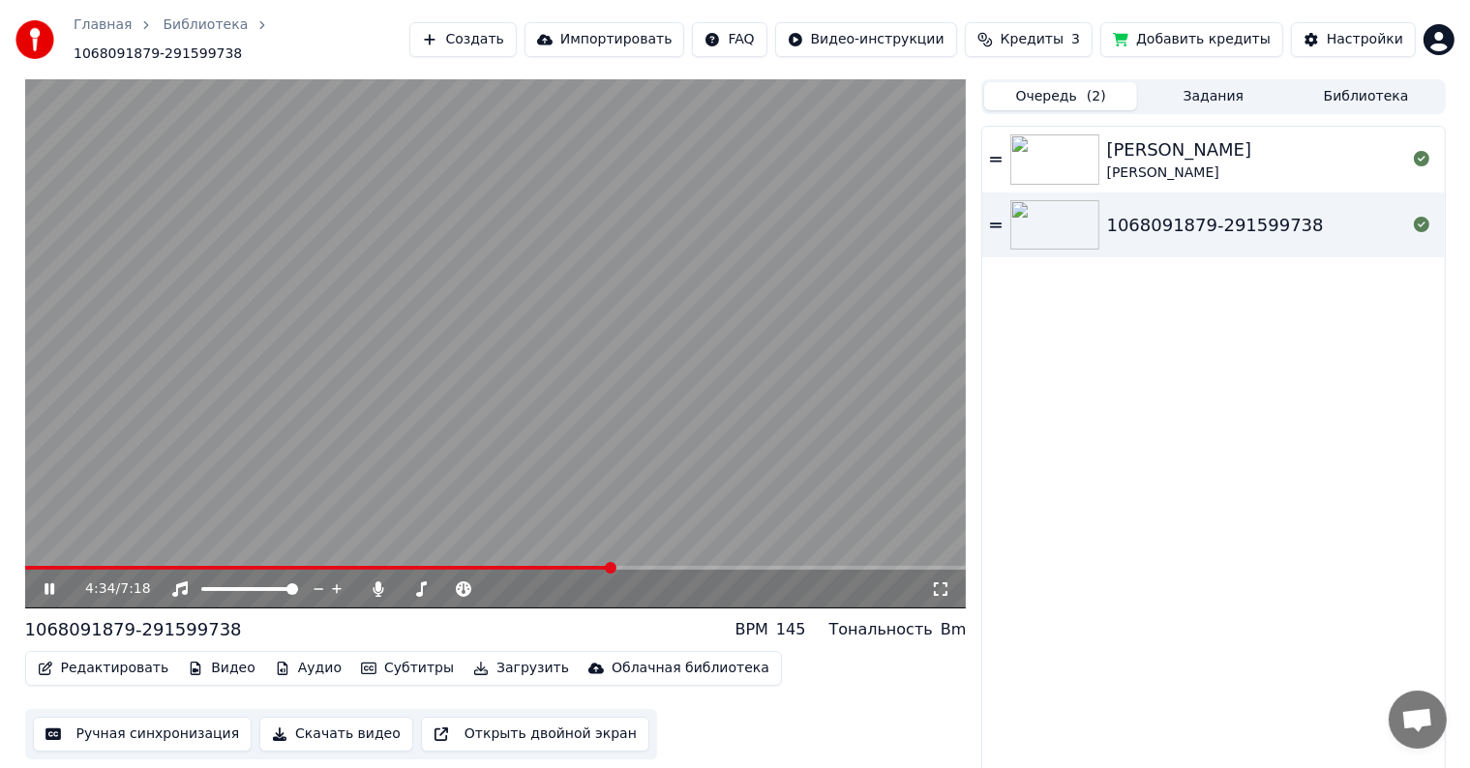
click at [612, 566] on span at bounding box center [496, 568] width 942 height 4
click at [739, 566] on span at bounding box center [496, 568] width 942 height 4
click at [790, 566] on span at bounding box center [496, 568] width 942 height 4
click at [763, 566] on span at bounding box center [409, 568] width 769 height 4
click at [911, 553] on video at bounding box center [496, 343] width 942 height 529
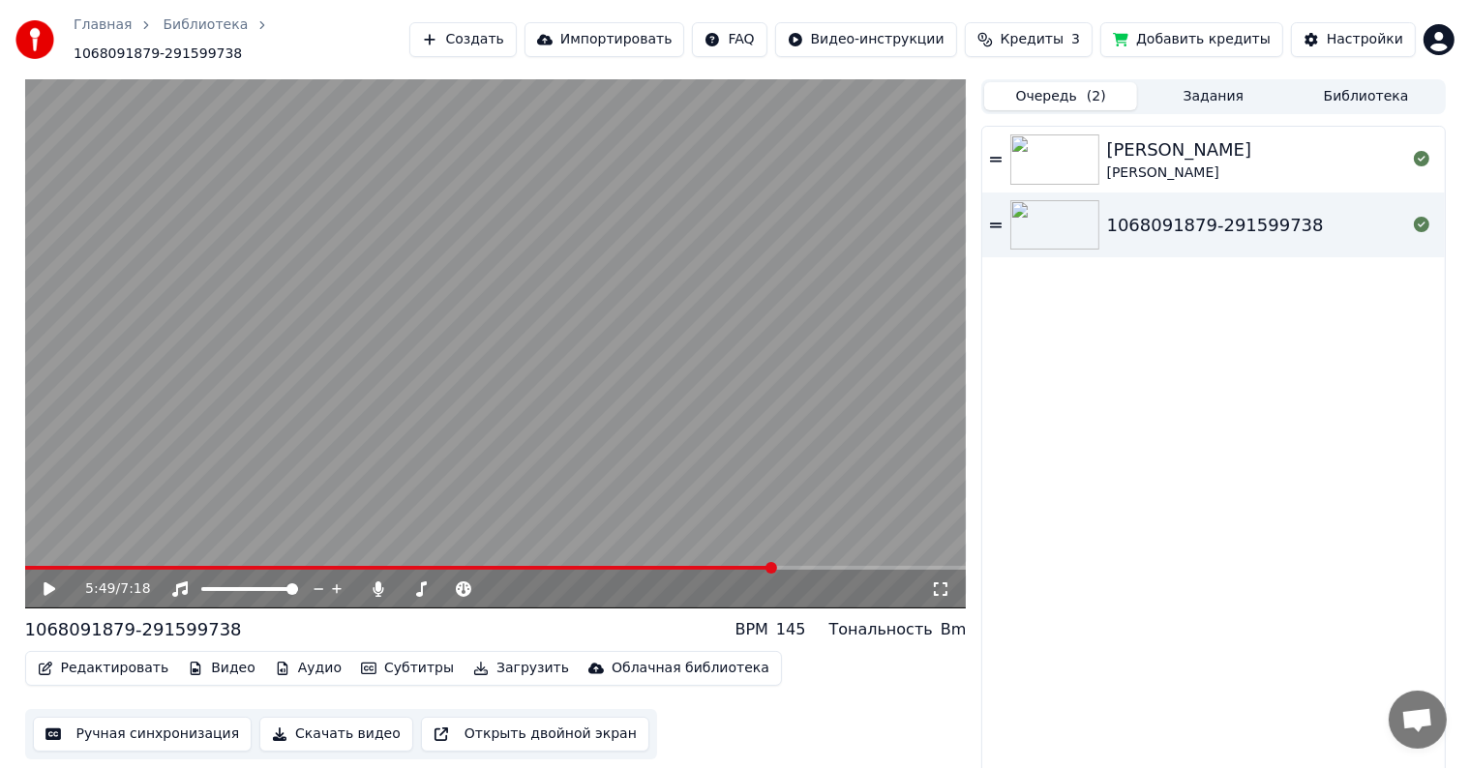
click at [912, 566] on span at bounding box center [496, 568] width 942 height 4
click at [673, 347] on video at bounding box center [496, 343] width 942 height 529
click at [762, 391] on video at bounding box center [496, 343] width 942 height 529
click at [335, 717] on button "Скачать видео" at bounding box center [336, 734] width 154 height 35
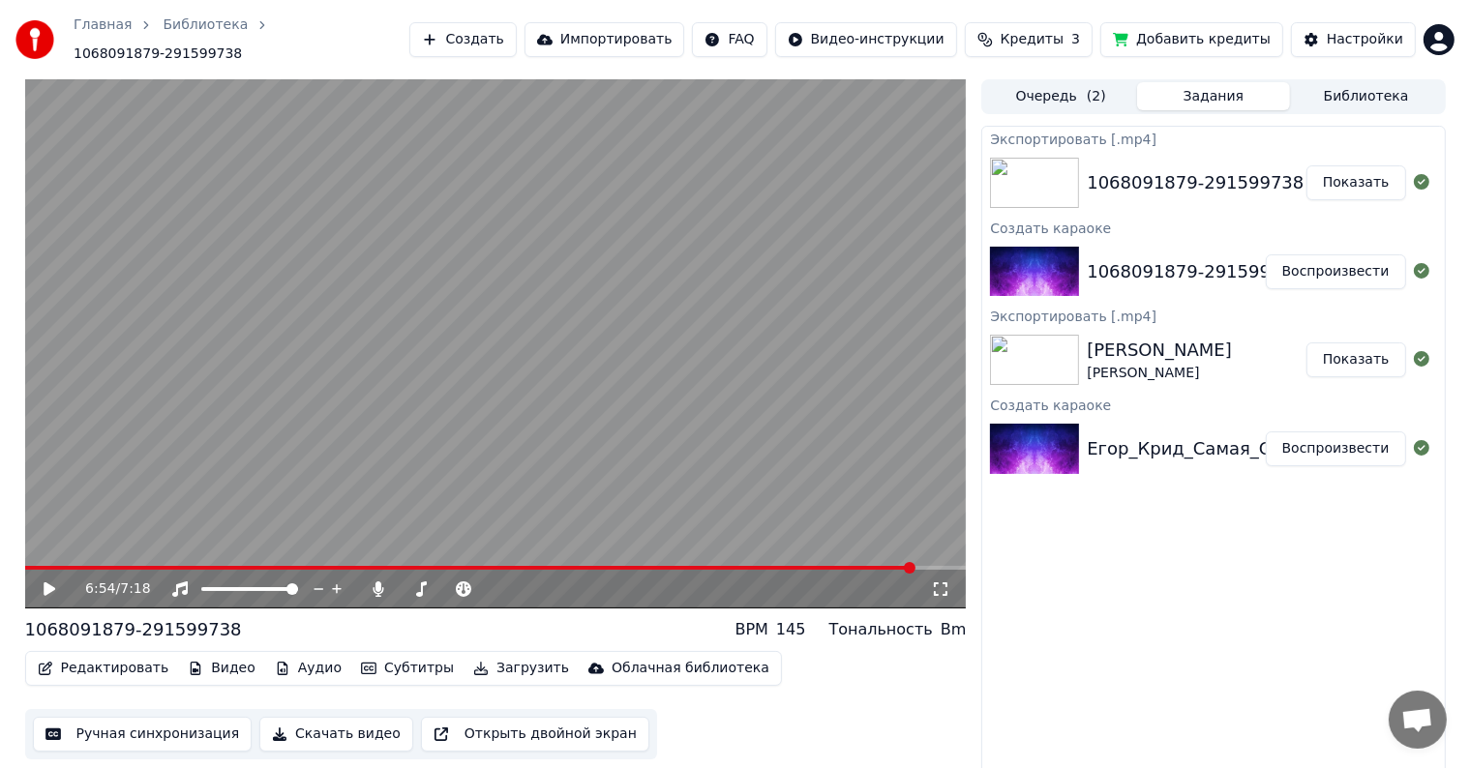
click at [1344, 174] on button "Показать" at bounding box center [1356, 182] width 100 height 35
